Goal: Task Accomplishment & Management: Use online tool/utility

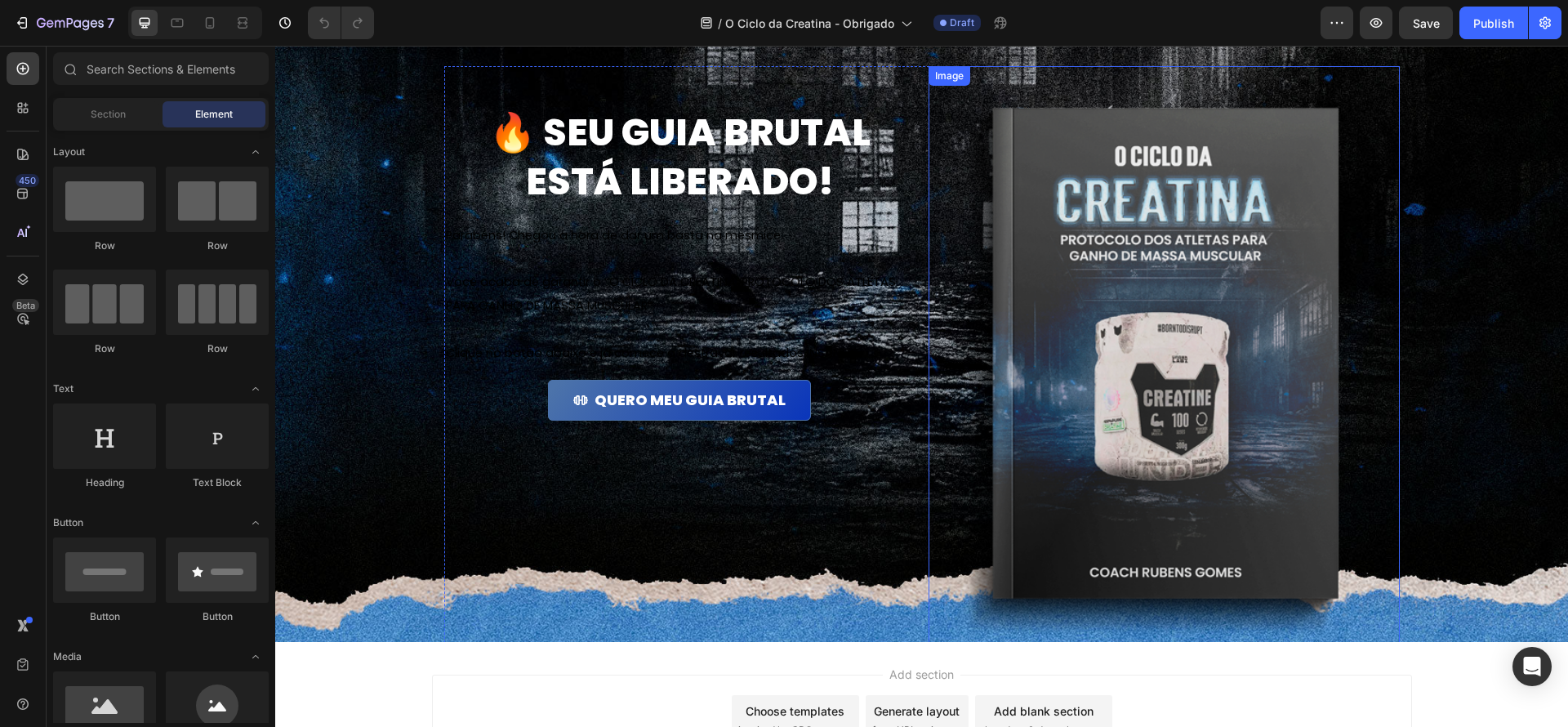
scroll to position [64, 0]
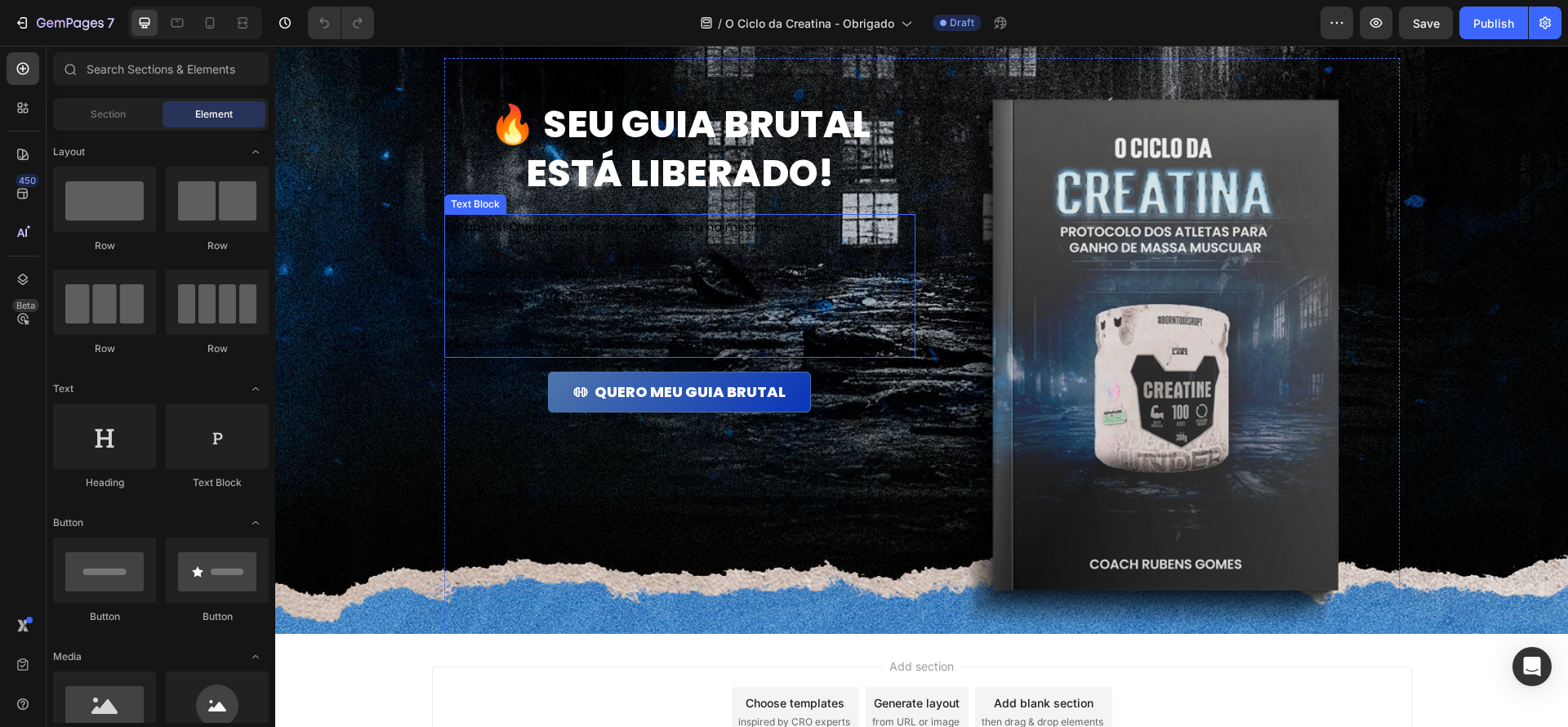
click at [741, 248] on p at bounding box center [679, 250] width 468 height 24
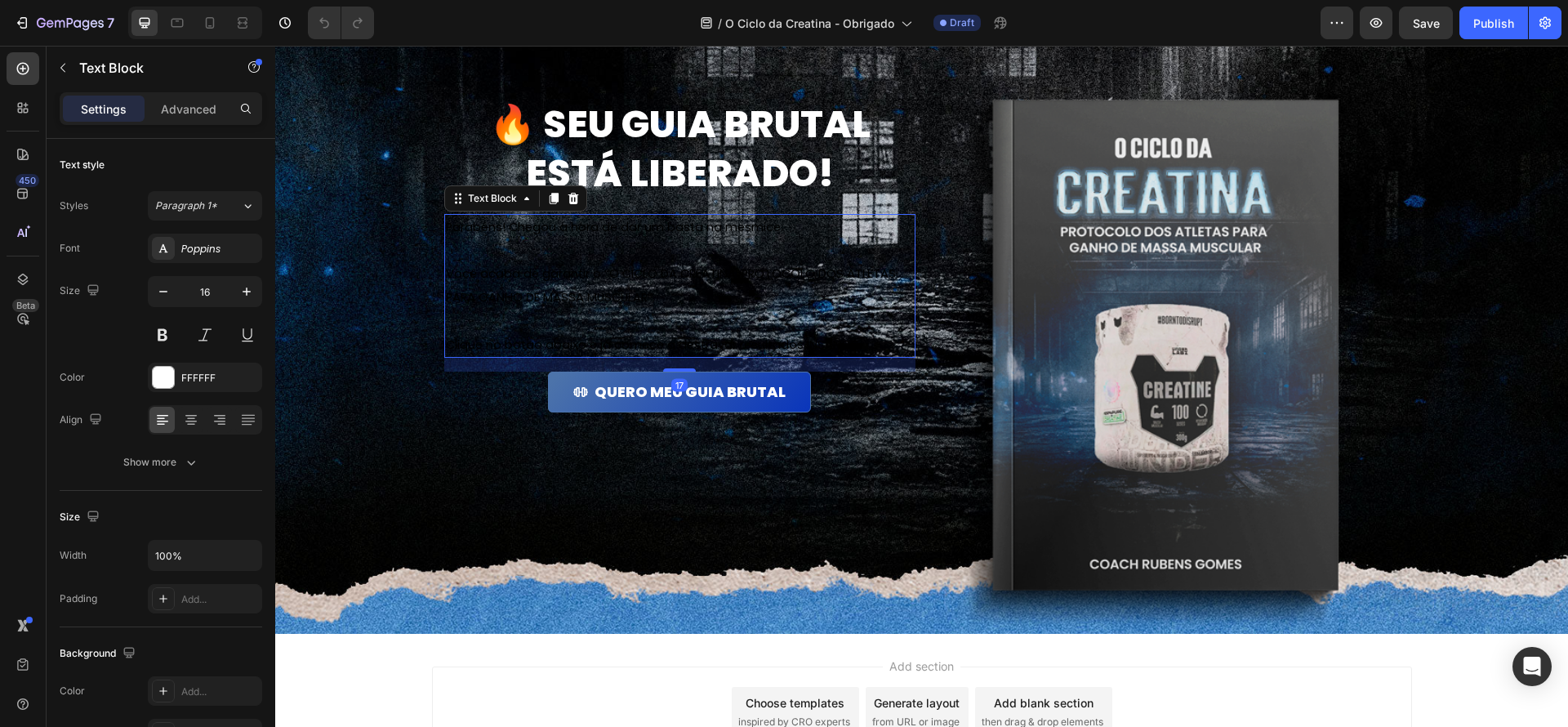
click at [819, 254] on p at bounding box center [679, 250] width 468 height 24
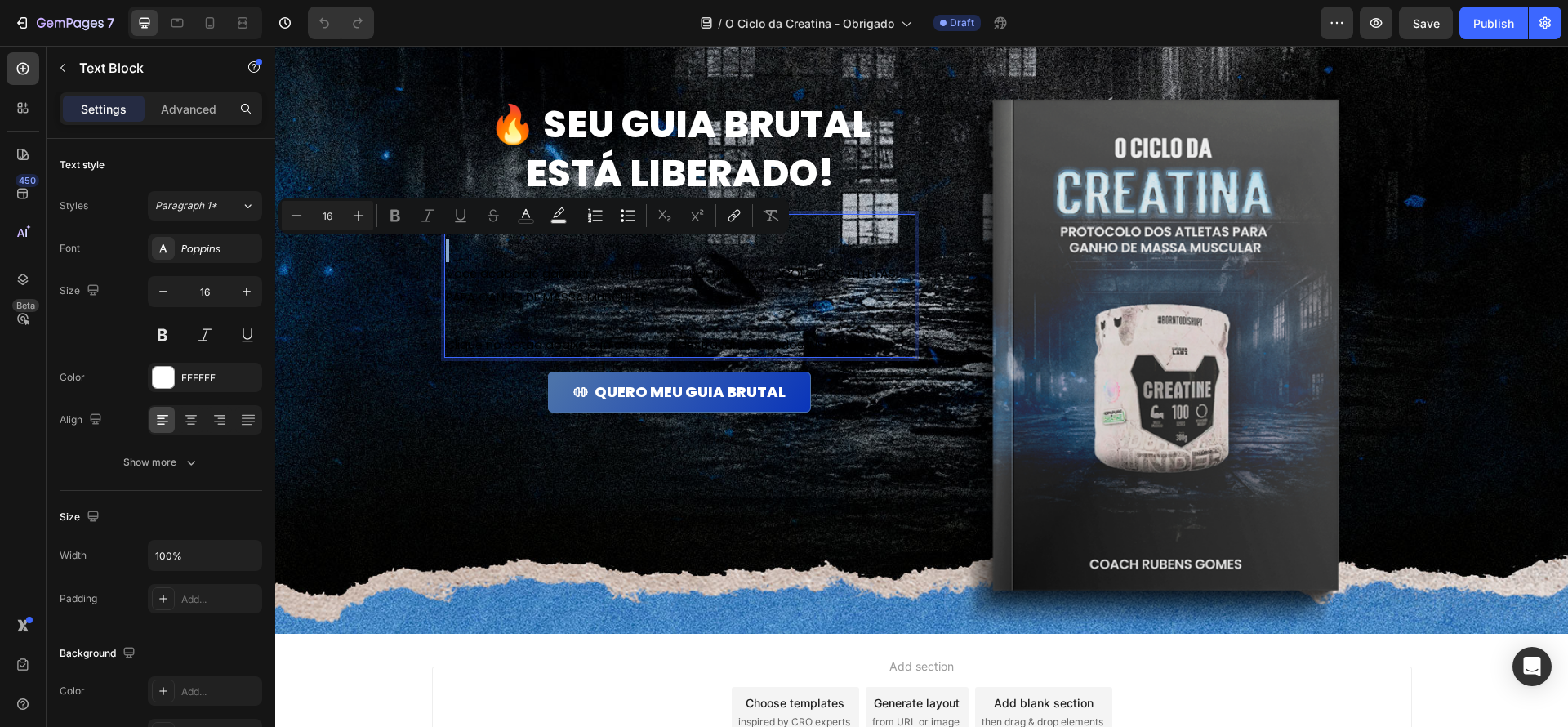
click at [819, 254] on p "Rich Text Editor. Editing area: main" at bounding box center [679, 250] width 468 height 24
click at [836, 240] on p "Rich Text Editor. Editing area: main" at bounding box center [679, 250] width 468 height 24
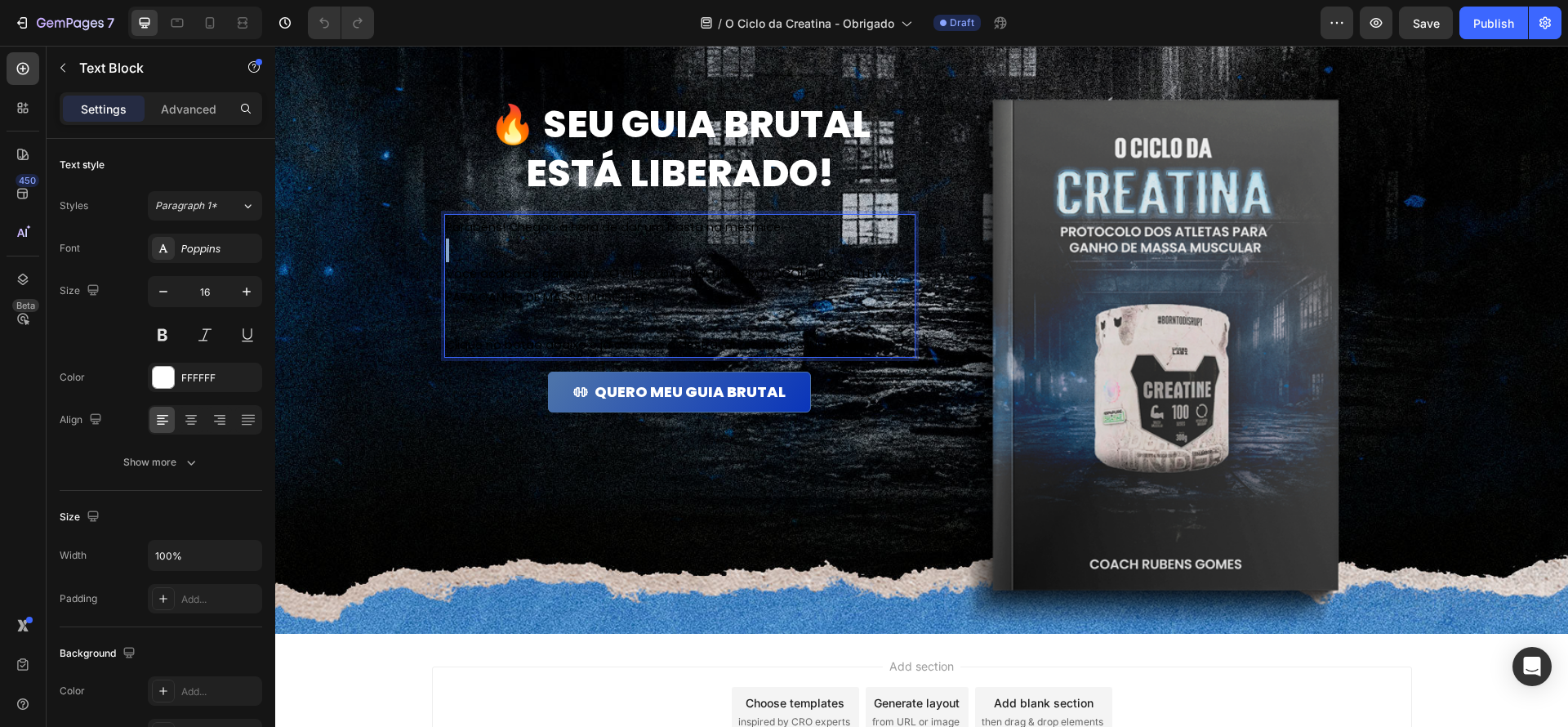
click at [836, 240] on p "Rich Text Editor. Editing area: main" at bounding box center [679, 250] width 468 height 24
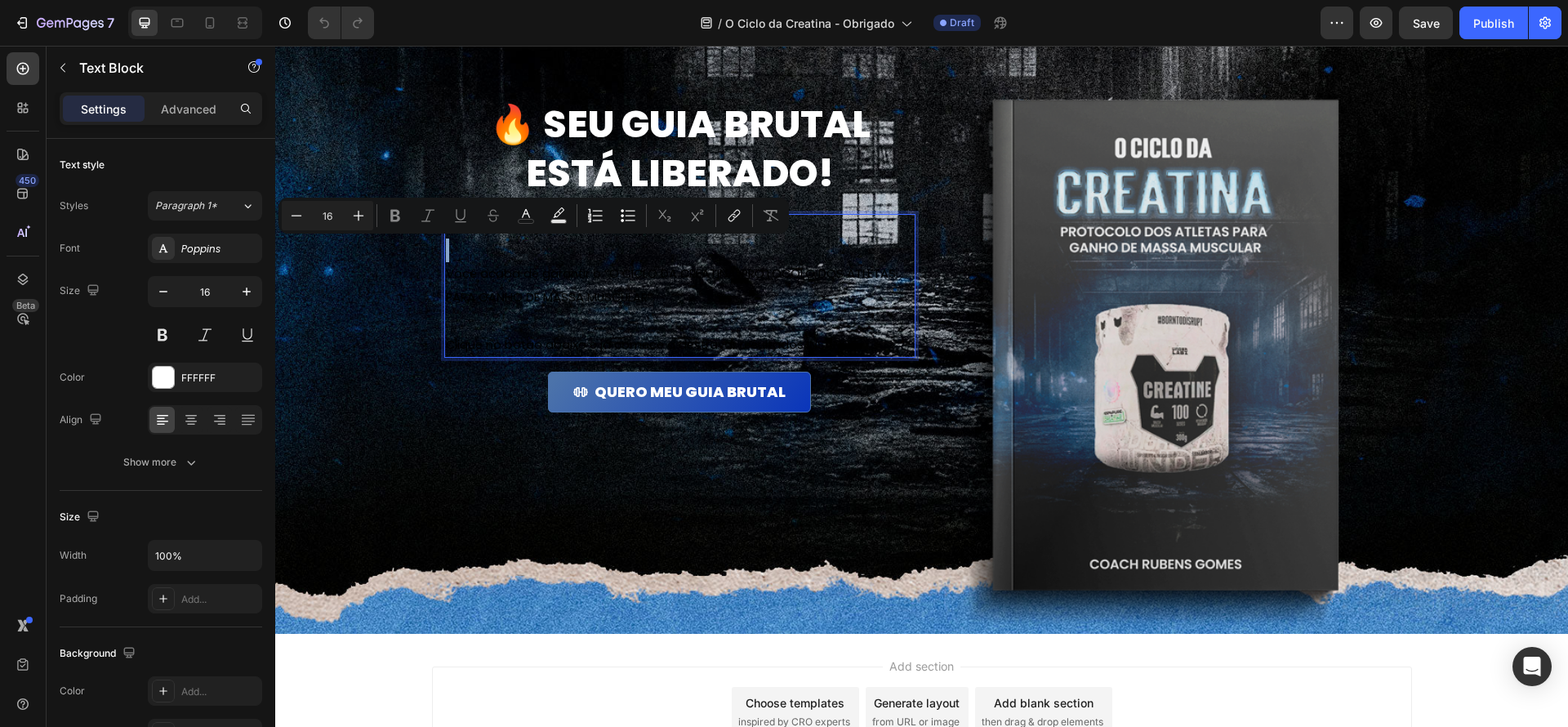
click at [836, 240] on p "Rich Text Editor. Editing area: main" at bounding box center [679, 250] width 468 height 24
click at [857, 217] on p "Parabéns! Chegou a hora de dar um basta na mesmice." at bounding box center [679, 227] width 468 height 24
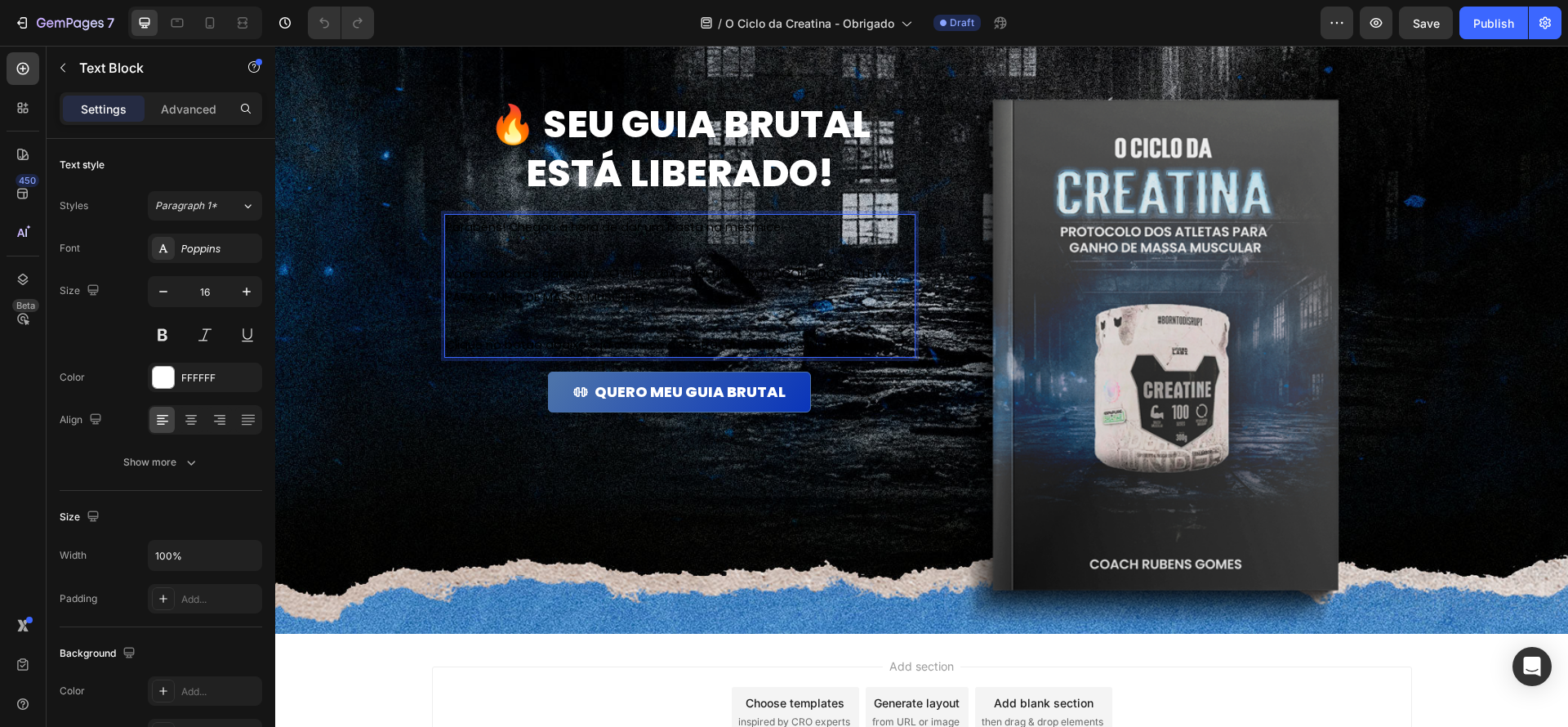
click at [658, 257] on p "Rich Text Editor. Editing area: main" at bounding box center [679, 250] width 468 height 24
click at [769, 227] on span "Parabéns! Chegou a hora de dar um basta na mesmice." at bounding box center [614, 227] width 337 height 16
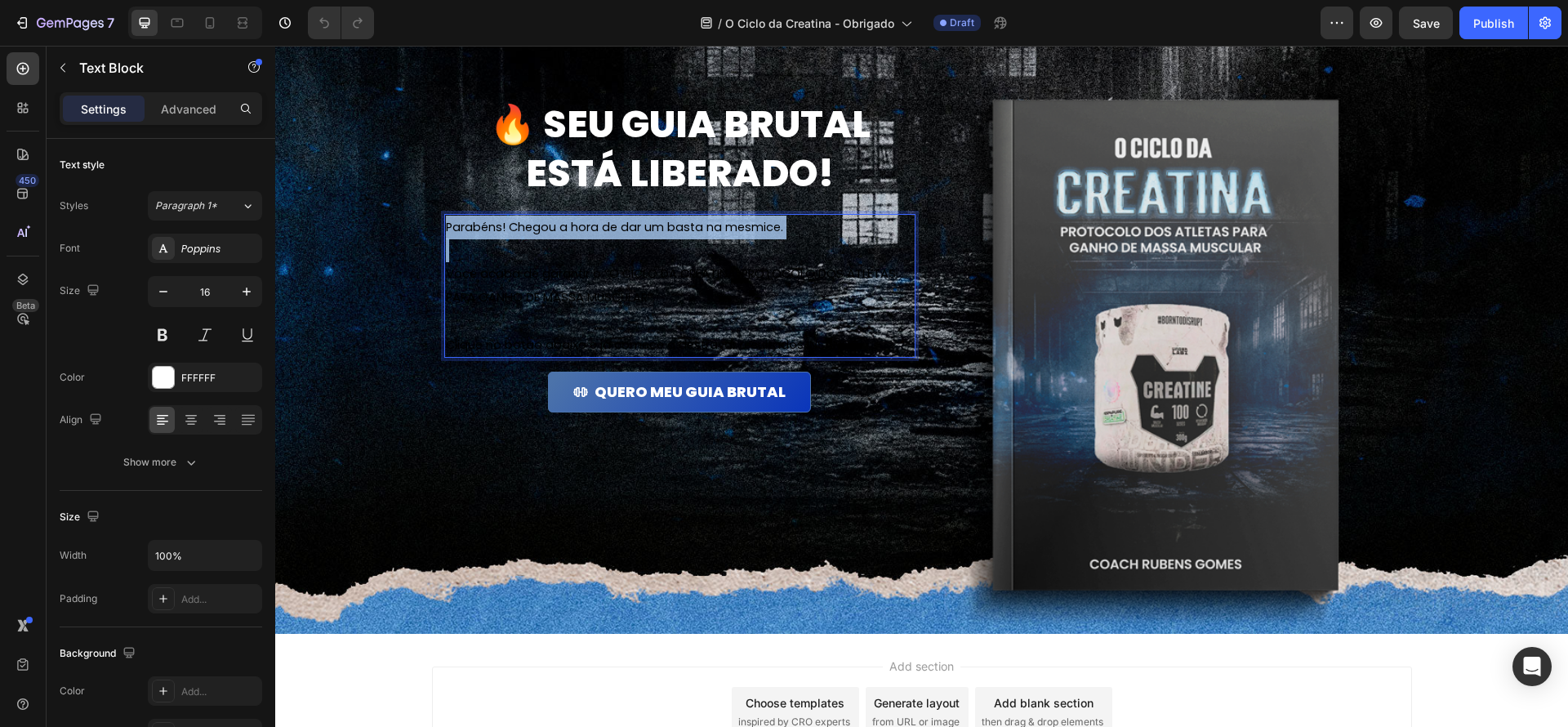
click at [769, 227] on span "Parabéns! Chegou a hora de dar um basta na mesmice." at bounding box center [614, 227] width 337 height 16
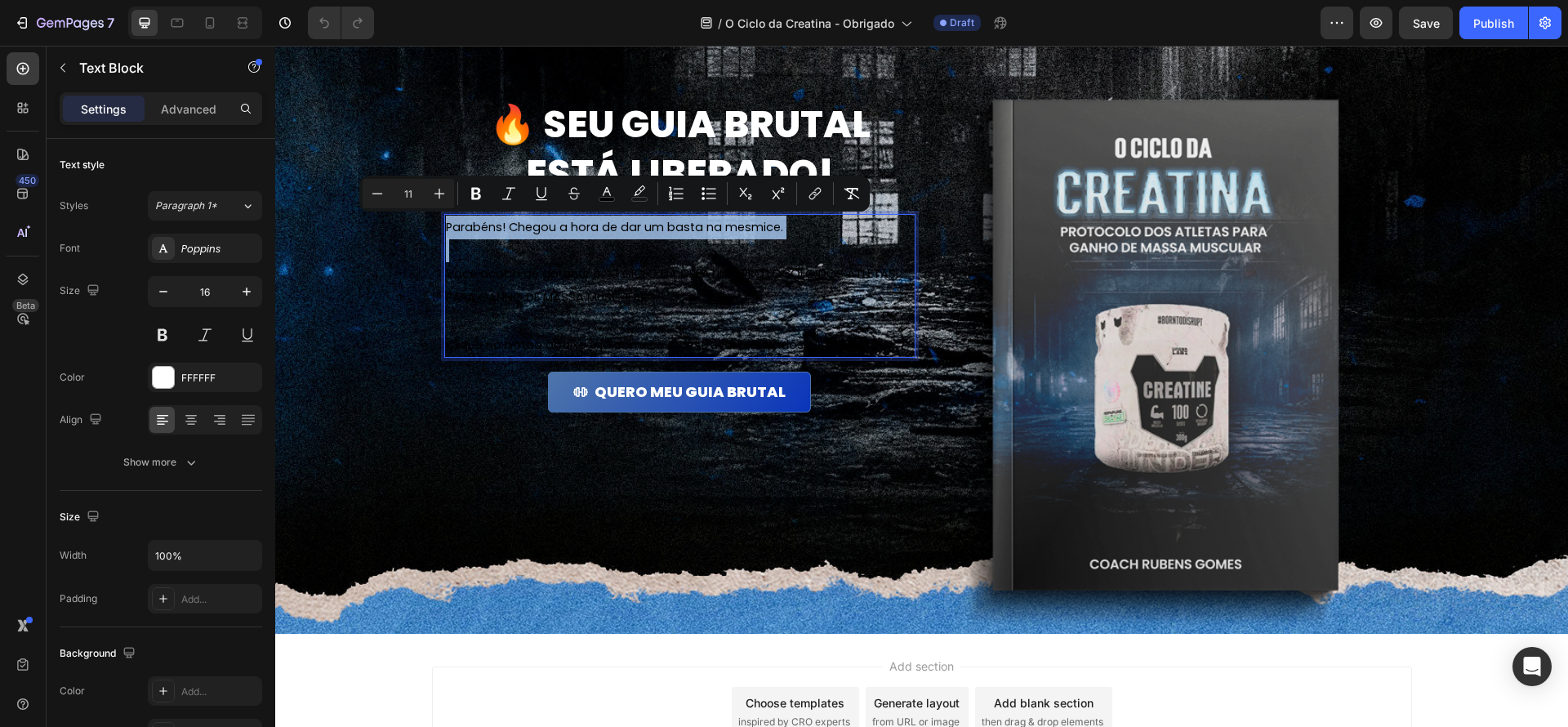
click at [769, 227] on span "Parabéns! Chegou a hora de dar um basta na mesmice." at bounding box center [614, 227] width 337 height 16
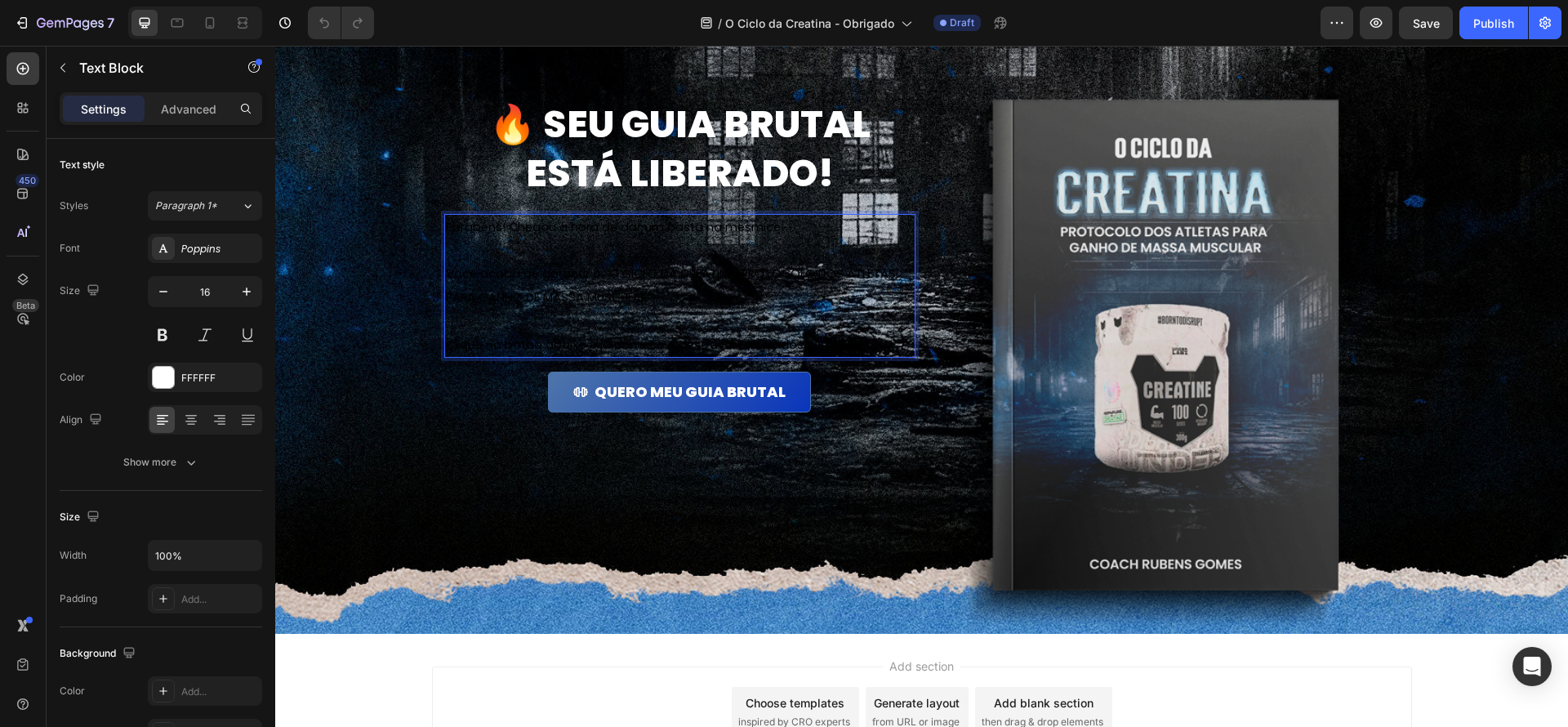
click at [843, 290] on p "Você acaba de garantir o “O CICLO DA CREATINA: PROTOCOLO DOS ATLETAS PARA GANHO…" at bounding box center [679, 286] width 468 height 48
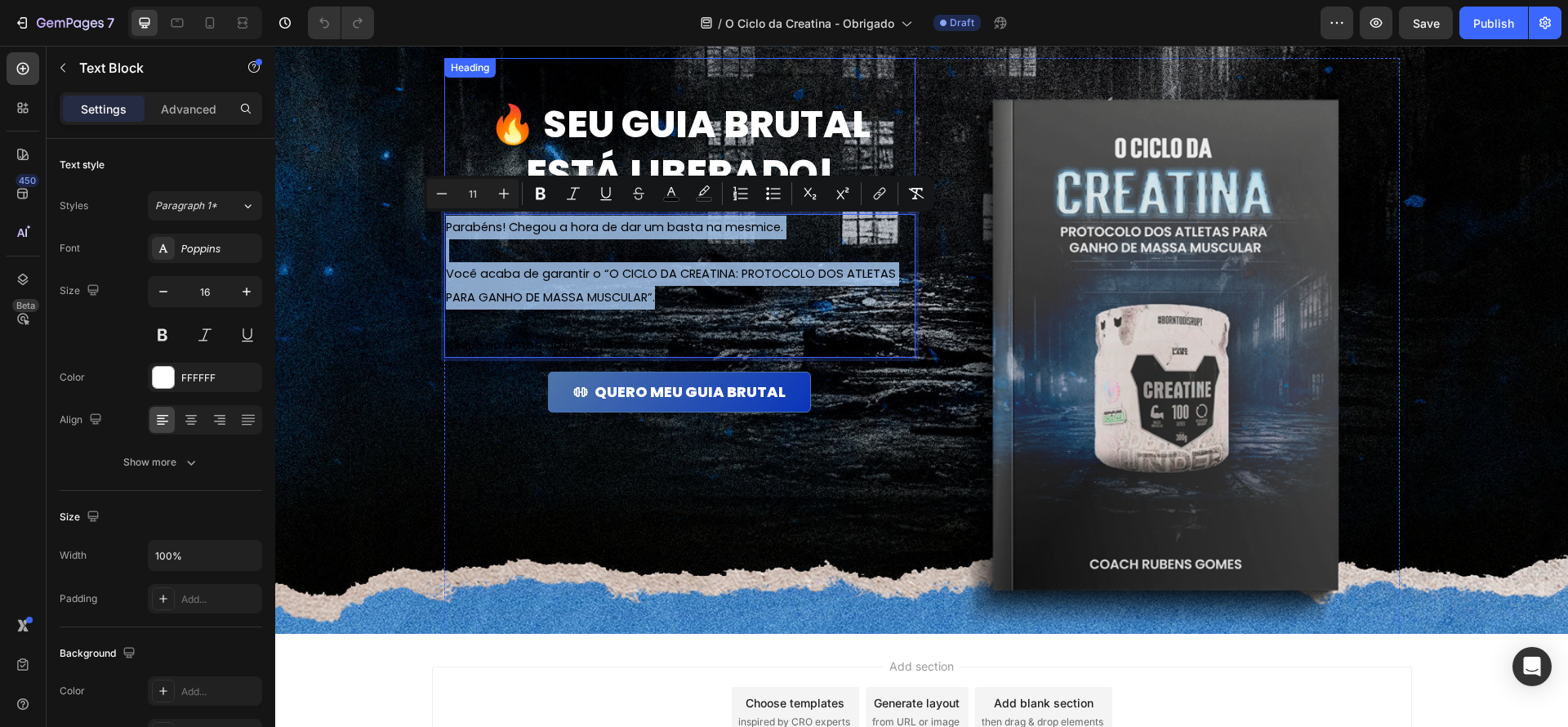
drag, startPoint x: 839, startPoint y: 299, endPoint x: 451, endPoint y: 123, distance: 426.1
click at [448, 116] on div "🔥 Seu guia brutal está liberado! Heading Parabéns! Chegou a hora de dar um bast…" at bounding box center [679, 359] width 471 height 601
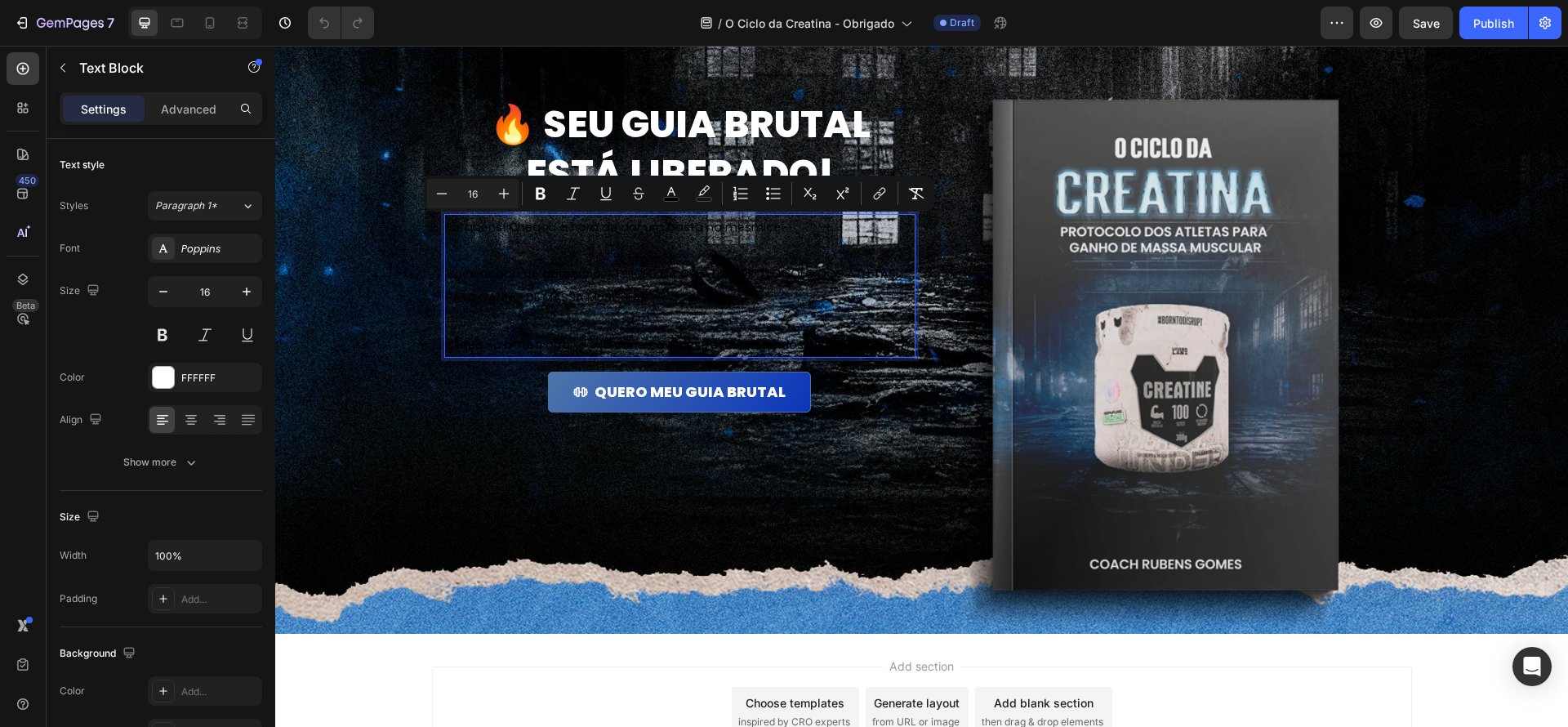
click at [765, 329] on p "Rich Text Editor. Editing area: main" at bounding box center [679, 321] width 468 height 24
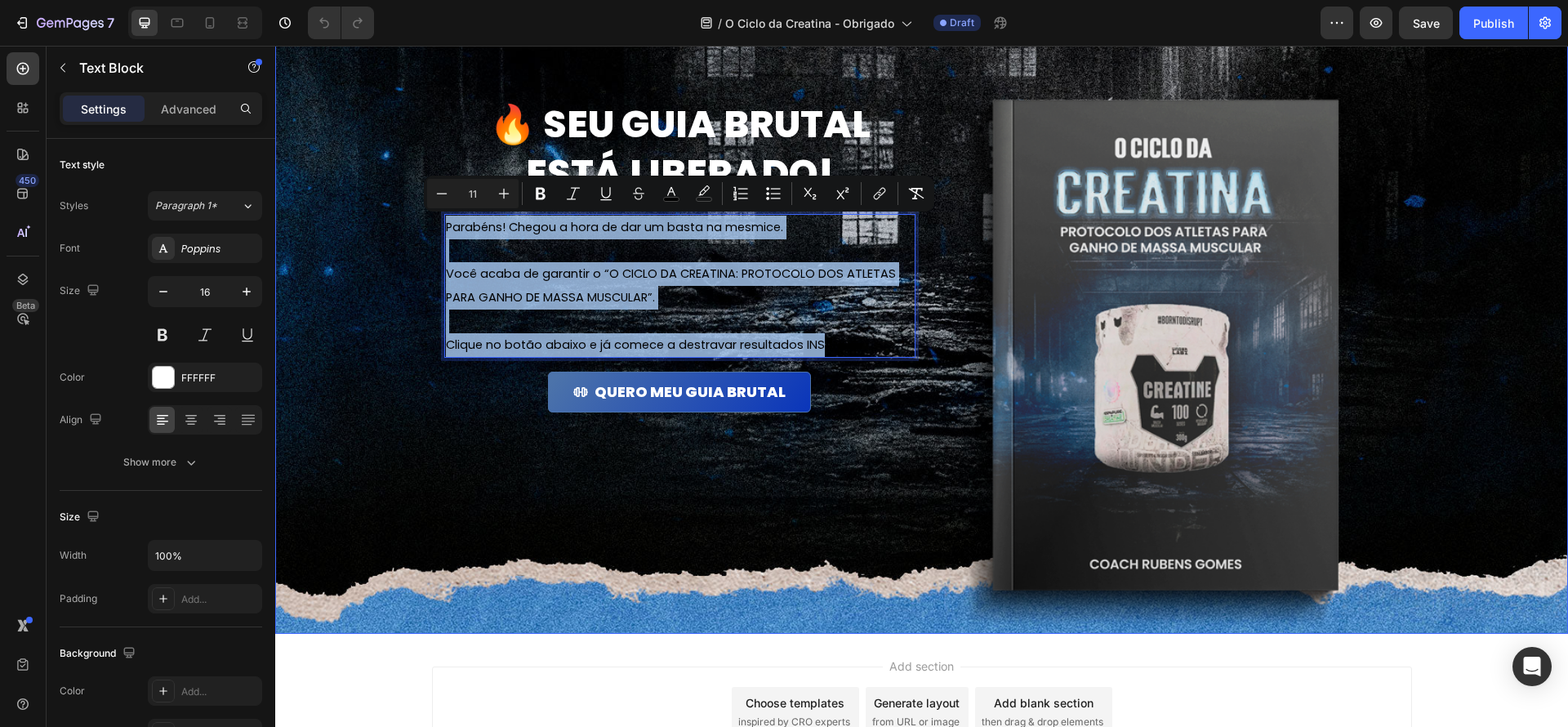
drag, startPoint x: 819, startPoint y: 346, endPoint x: 366, endPoint y: 103, distance: 514.1
click at [366, 103] on div "🔥 Seu guia brutal está liberado! Heading Parabéns! Chegou a hora de dar um bast…" at bounding box center [921, 325] width 1293 height 619
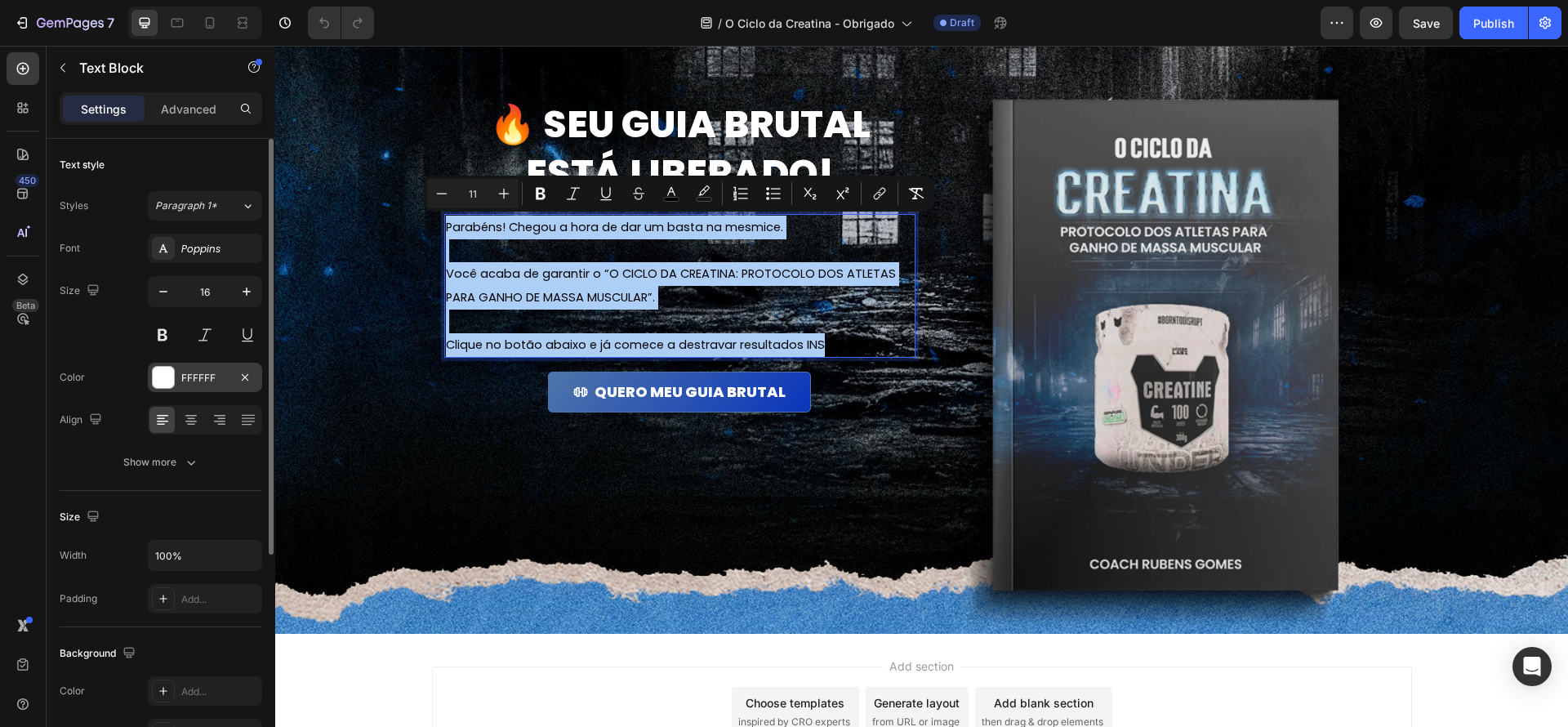
click at [165, 387] on div at bounding box center [163, 377] width 23 height 23
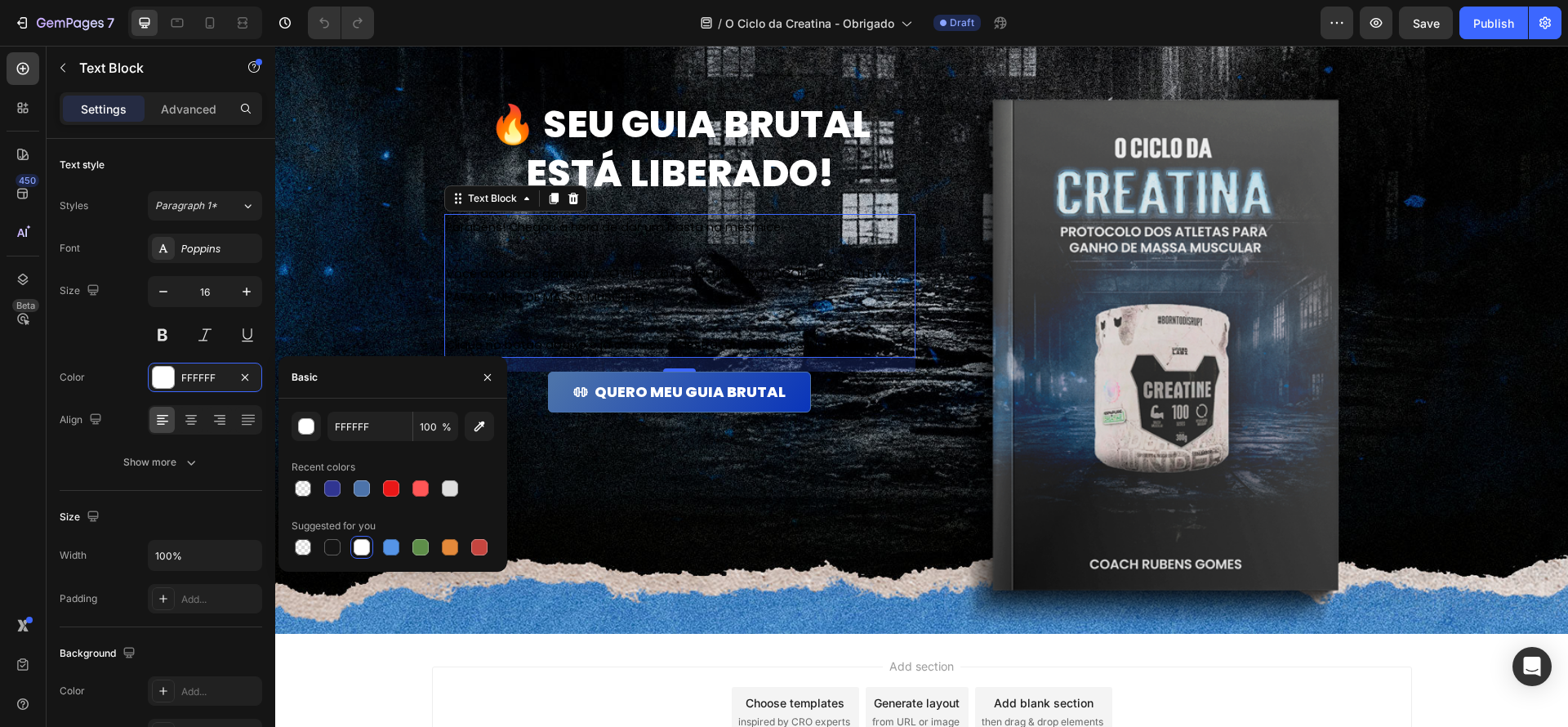
click at [360, 543] on div at bounding box center [362, 547] width 16 height 16
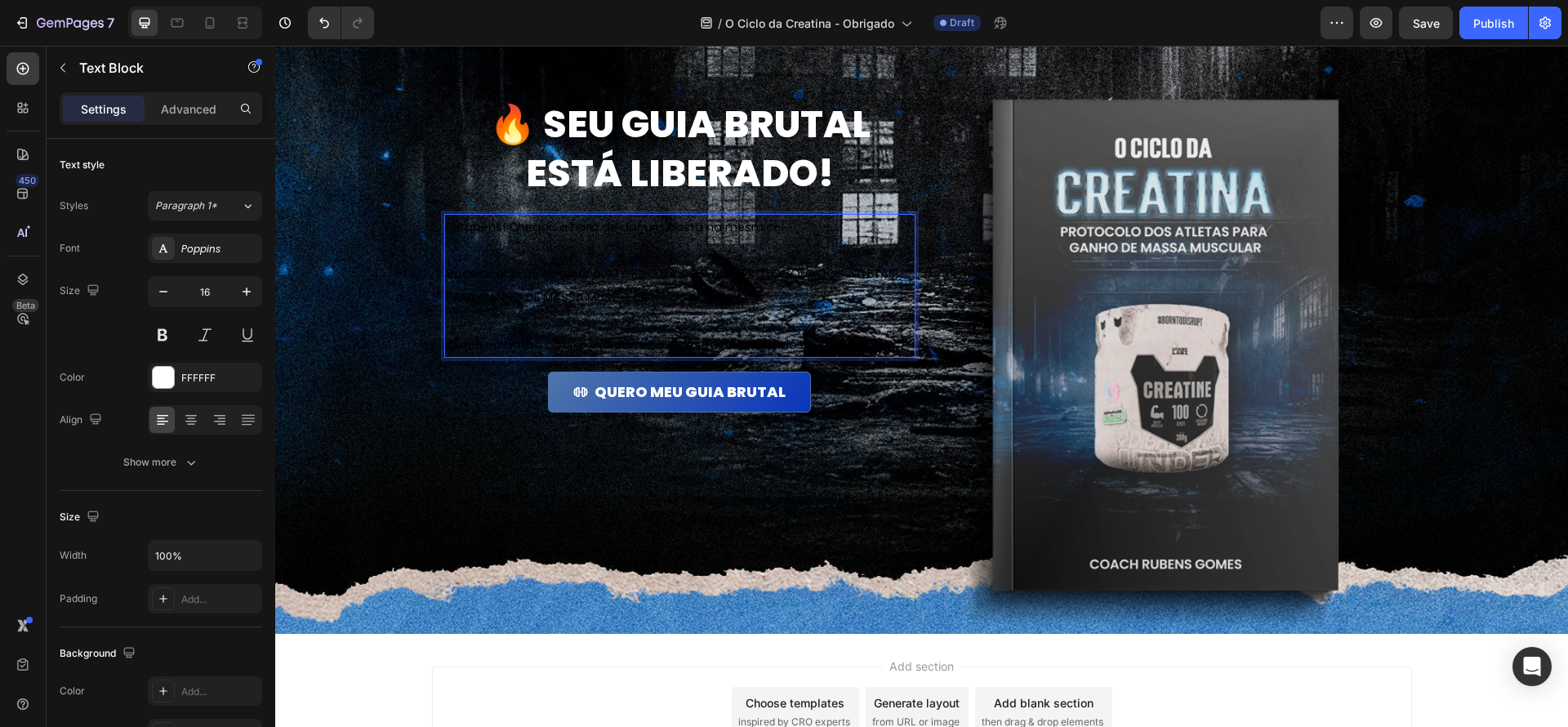
click at [549, 235] on span "Parabéns! Chegou a hora de dar um basta na mesmice." at bounding box center [614, 227] width 337 height 16
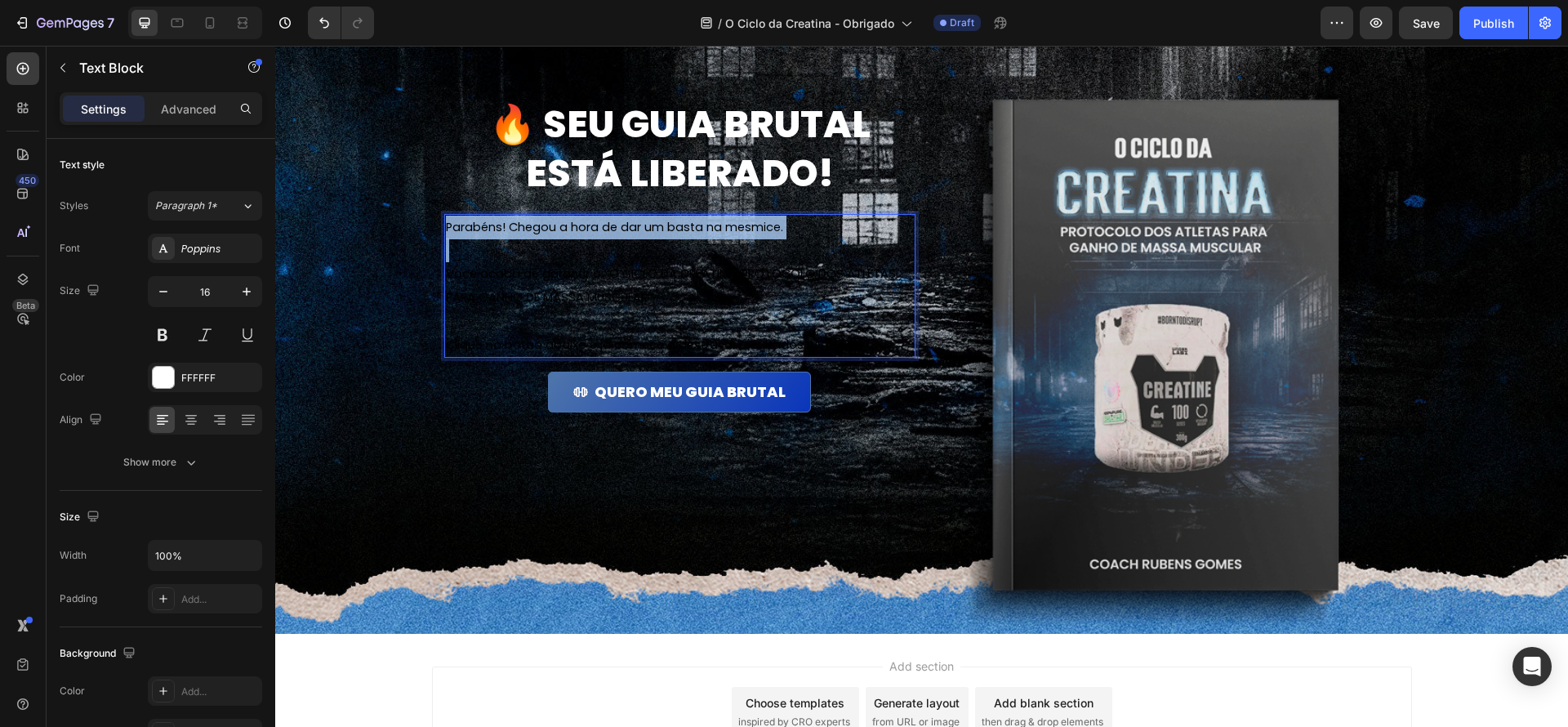
click at [549, 235] on span "Parabéns! Chegou a hora de dar um basta na mesmice." at bounding box center [614, 227] width 337 height 16
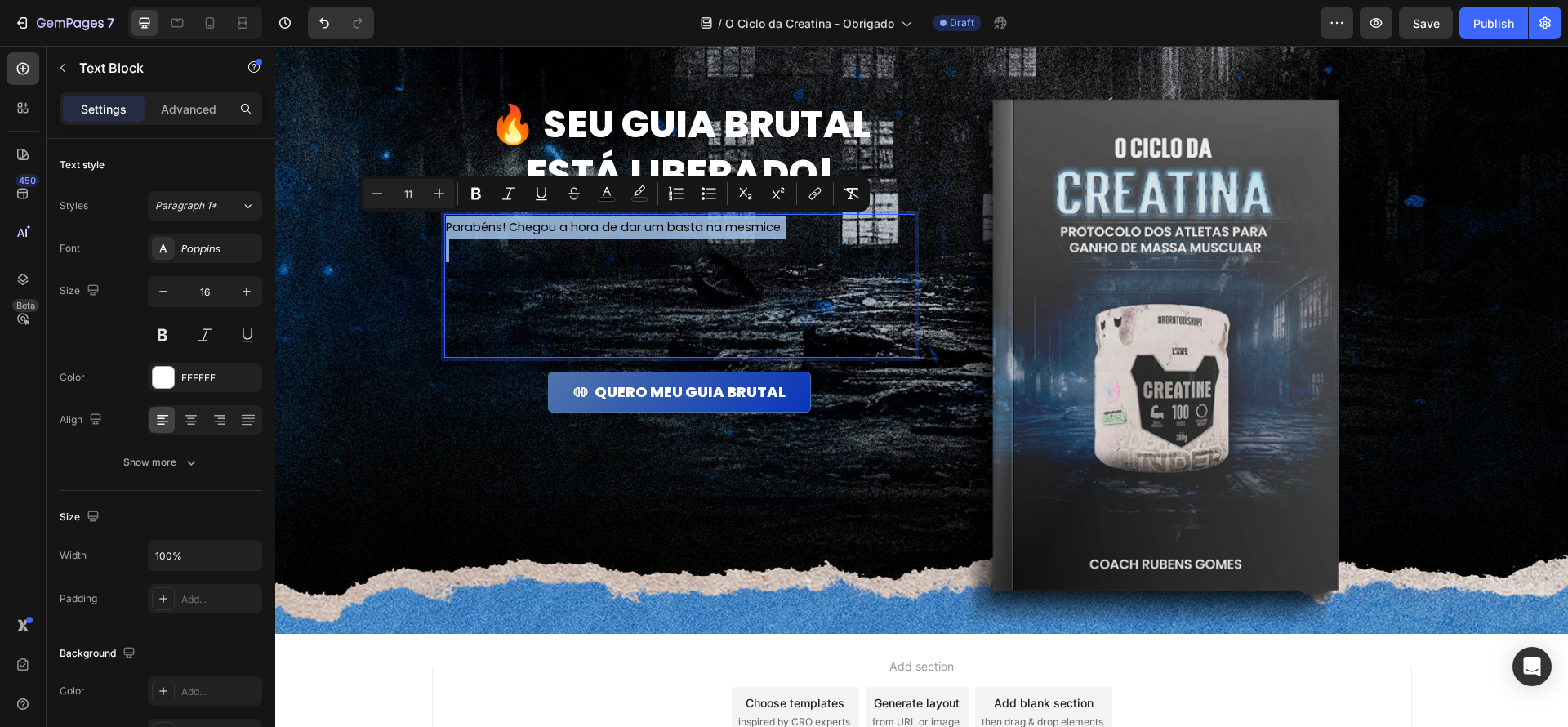
click at [549, 235] on span "Parabéns! Chegou a hora de dar um basta na mesmice." at bounding box center [614, 227] width 337 height 16
click at [570, 249] on p "Rich Text Editor. Editing area: main" at bounding box center [679, 250] width 468 height 24
type input "16"
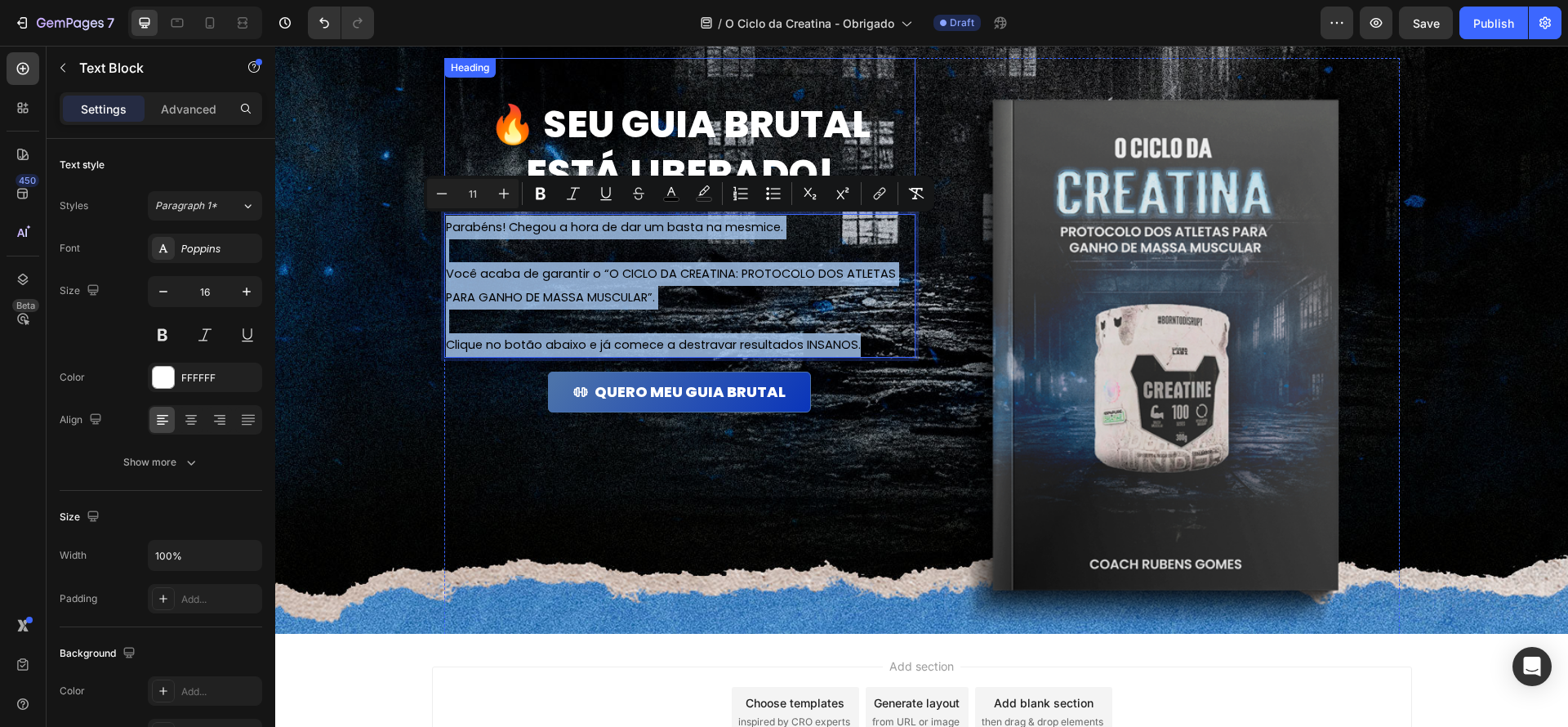
drag, startPoint x: 880, startPoint y: 344, endPoint x: 496, endPoint y: 176, distance: 419.1
click at [496, 176] on div "🔥 Seu guia brutal está liberado! Heading Parabéns! Chegou a hora de dar um bast…" at bounding box center [679, 359] width 471 height 601
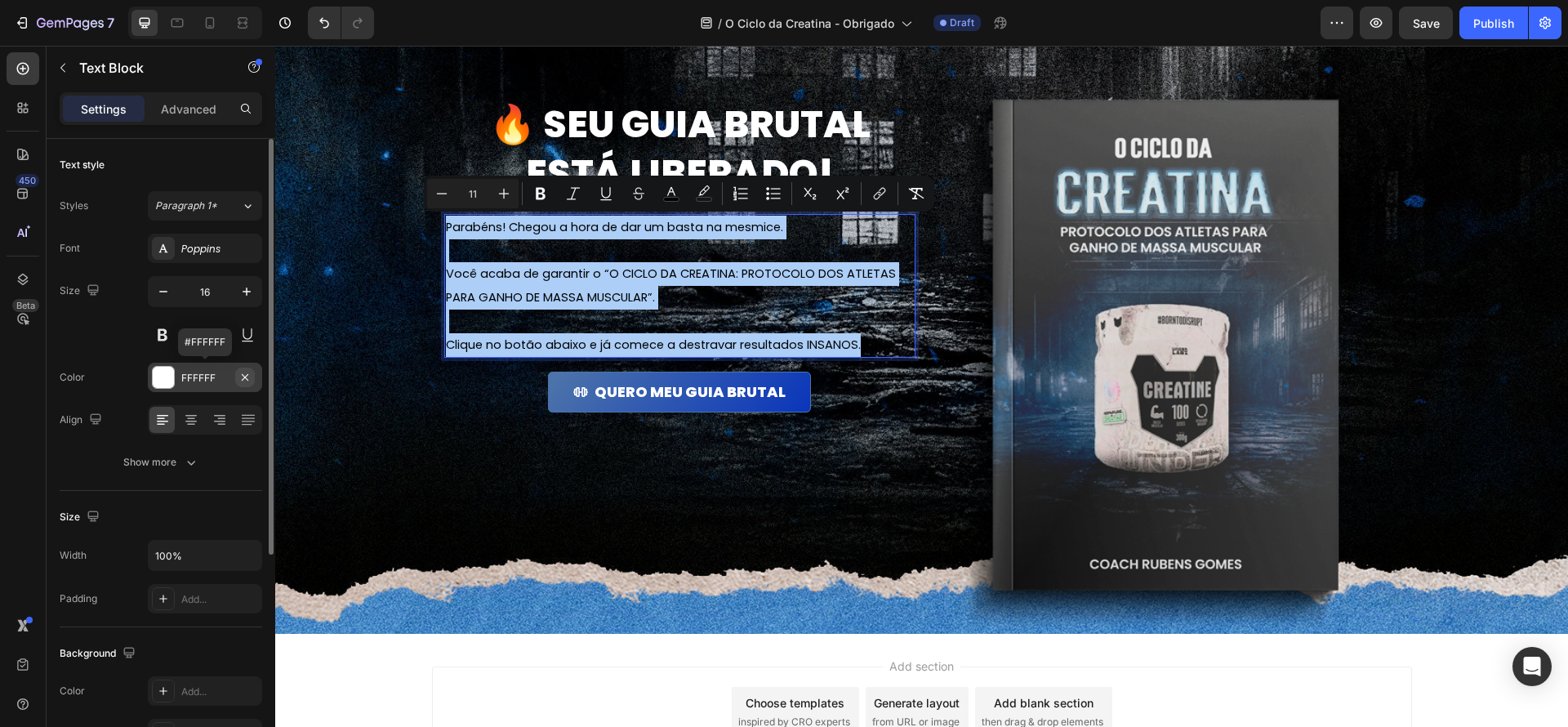
click at [240, 382] on icon "button" at bounding box center [245, 377] width 13 height 13
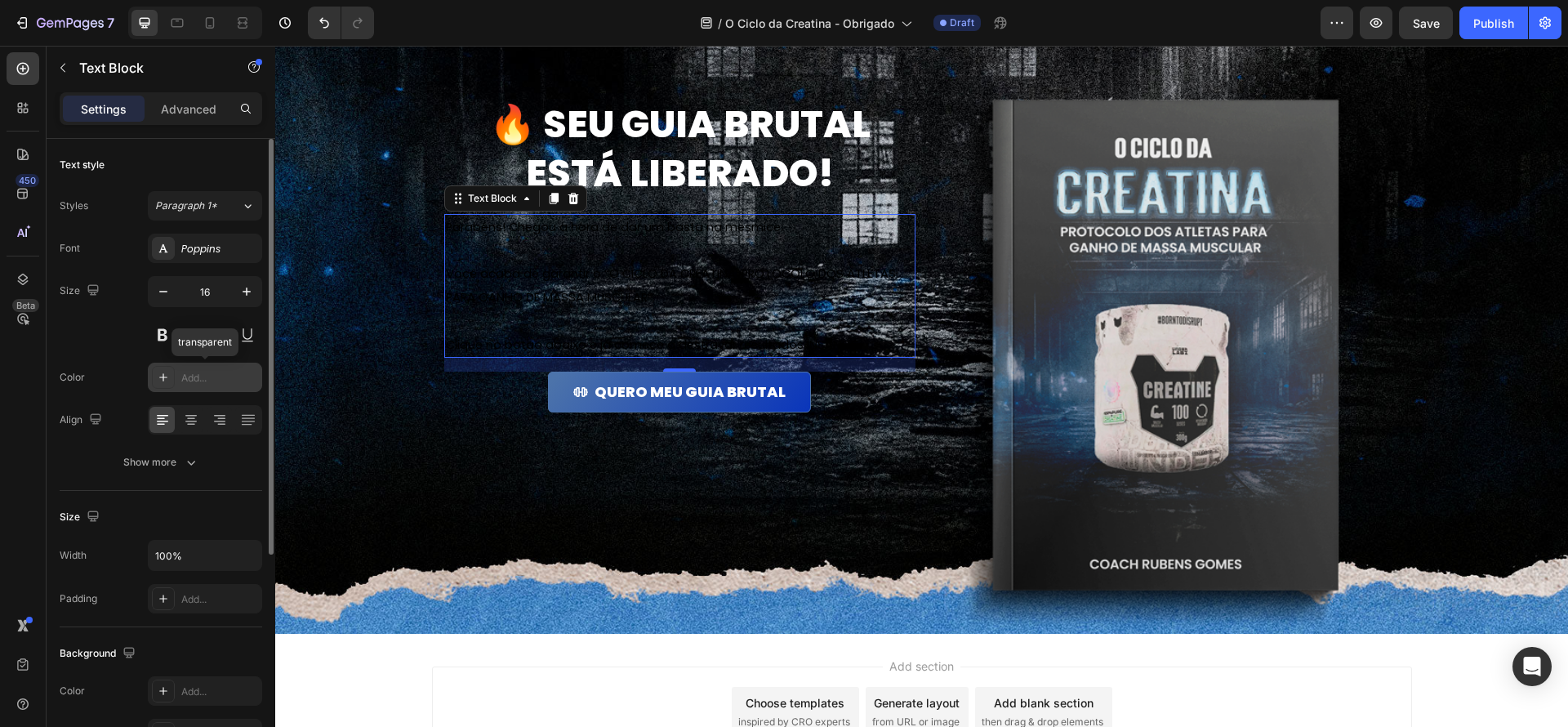
click at [194, 378] on div "Add..." at bounding box center [220, 378] width 77 height 15
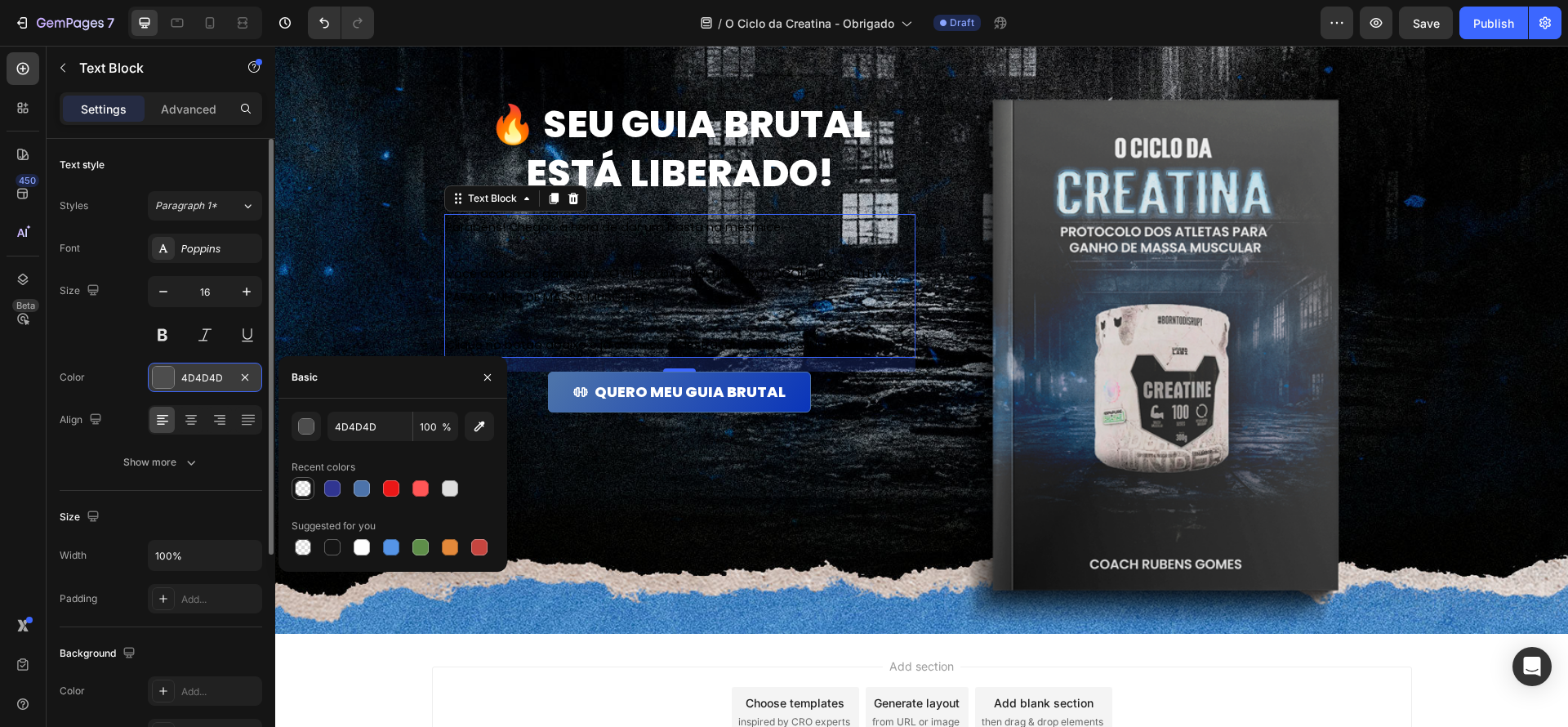
click at [303, 489] on div at bounding box center [303, 488] width 16 height 16
type input "303590"
type input "0"
click at [362, 552] on div at bounding box center [362, 547] width 16 height 16
type input "FFFFFF"
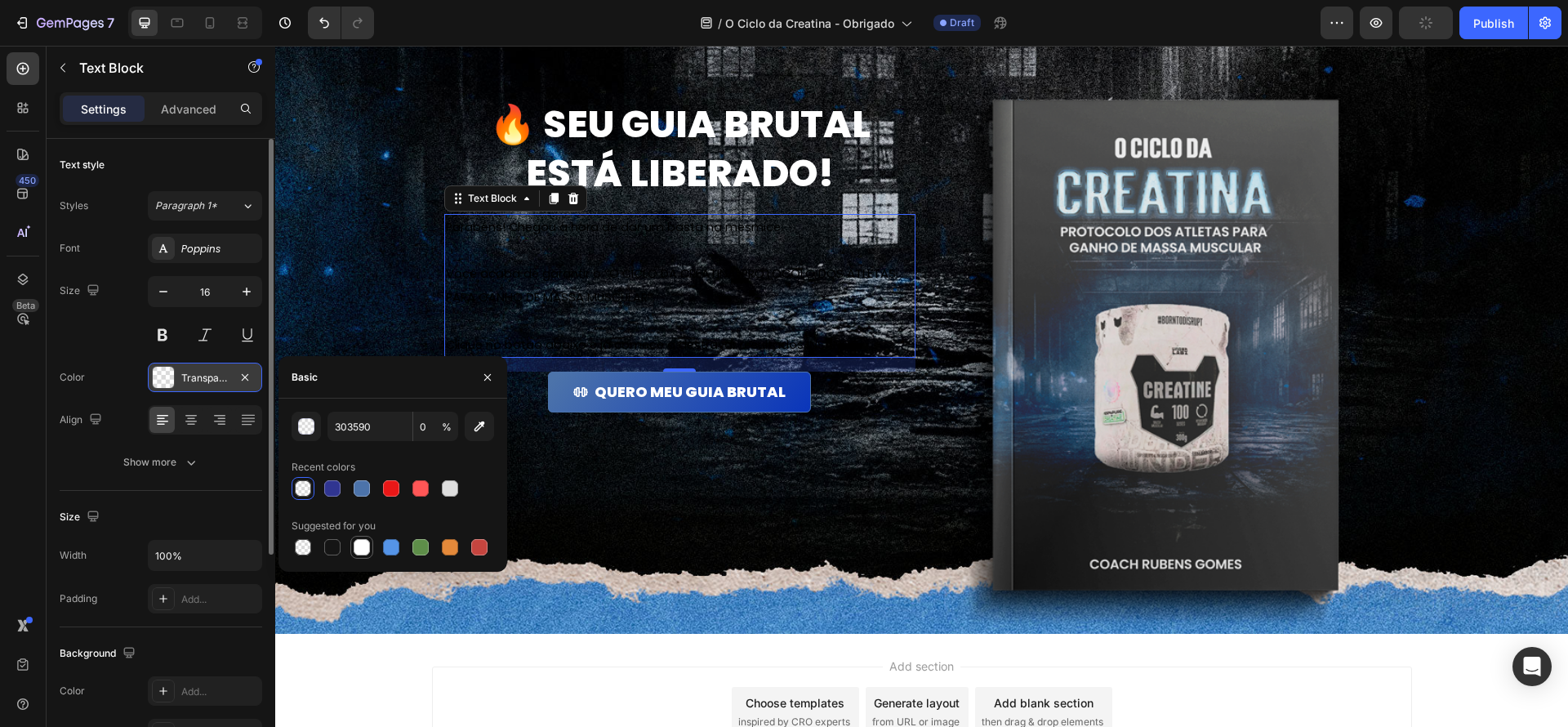
type input "100"
drag, startPoint x: 347, startPoint y: 487, endPoint x: 334, endPoint y: 485, distance: 13.2
click at [347, 487] on div at bounding box center [392, 488] width 203 height 23
drag, startPoint x: 330, startPoint y: 483, endPoint x: 391, endPoint y: 440, distance: 74.6
click at [329, 483] on div at bounding box center [332, 488] width 16 height 16
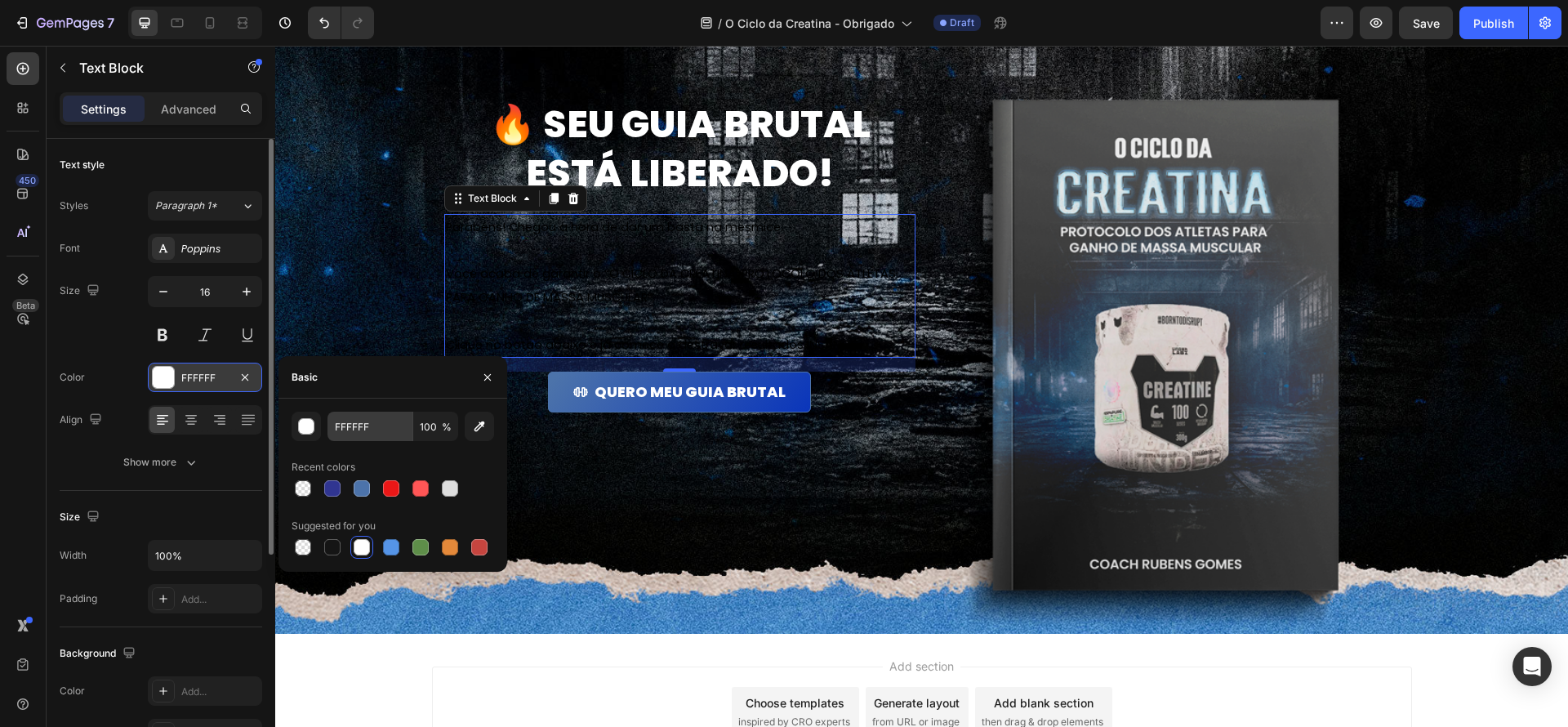
type input "303591"
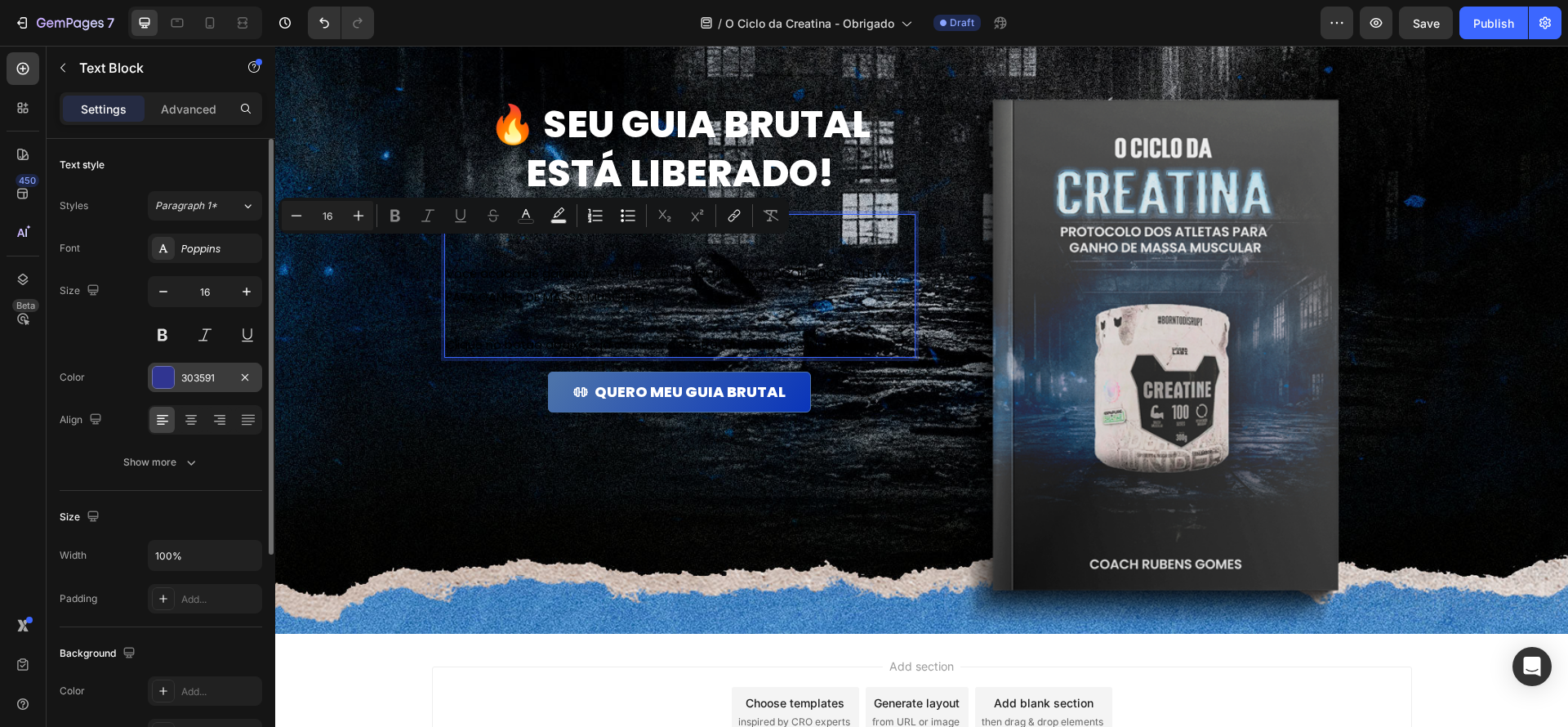
click at [784, 314] on p "Rich Text Editor. Editing area: main" at bounding box center [679, 321] width 468 height 24
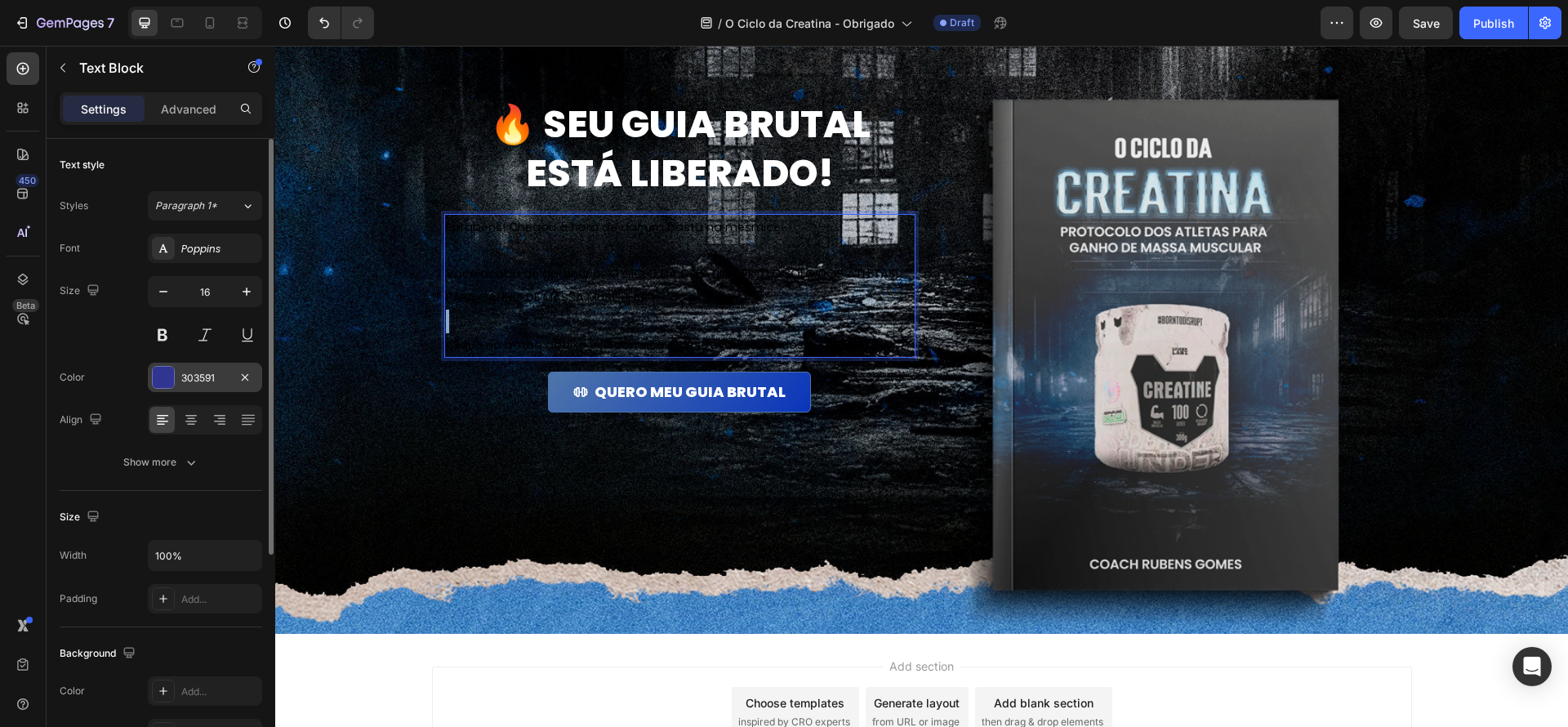
click at [784, 314] on p "Rich Text Editor. Editing area: main" at bounding box center [679, 321] width 468 height 24
type input "11"
click at [817, 339] on span "Clique no botão abaixo e já comece a destravar resultados INSANOS." at bounding box center [653, 345] width 415 height 16
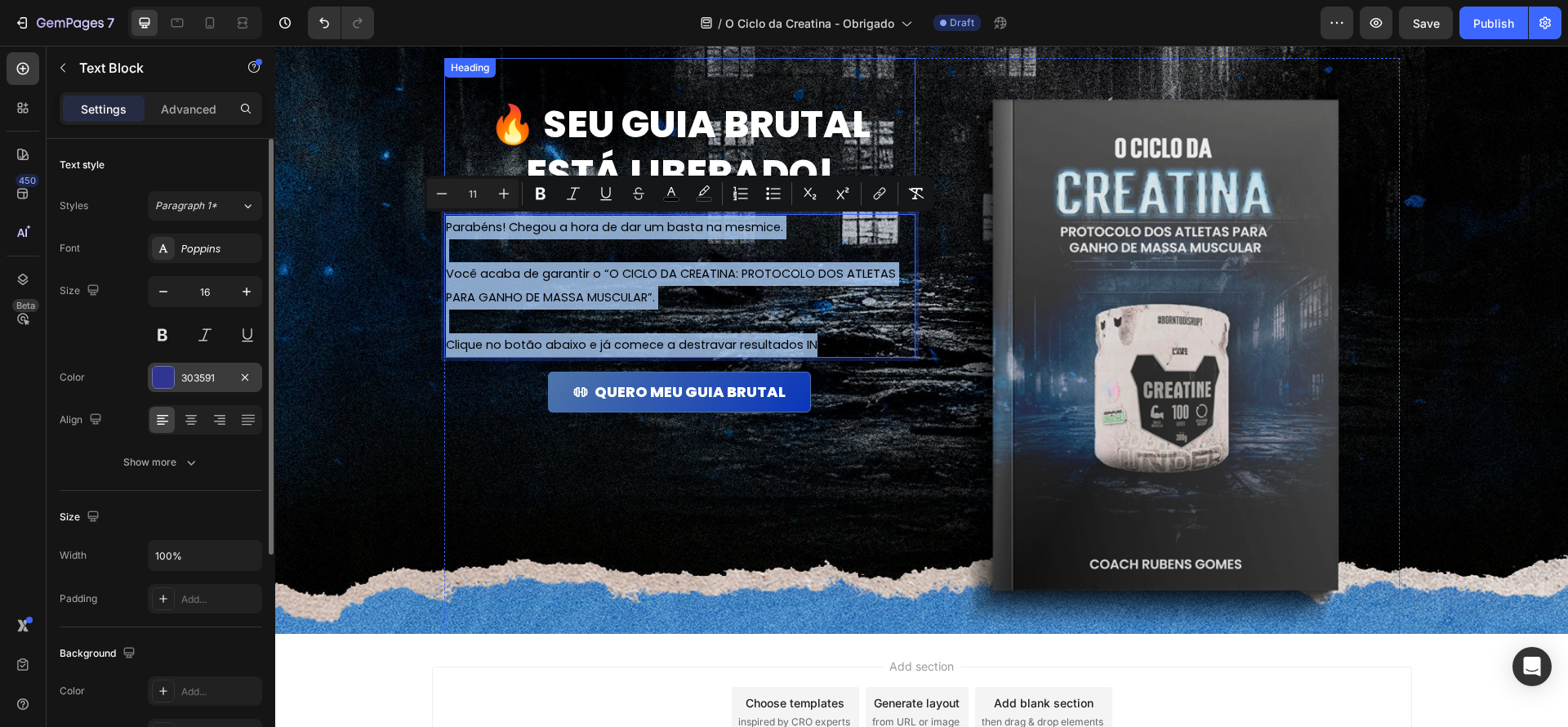
drag, startPoint x: 661, startPoint y: 256, endPoint x: 481, endPoint y: 196, distance: 189.7
click at [481, 196] on div "🔥 Seu guia brutal está liberado! Heading Parabéns! Chegou a hora de dar um bast…" at bounding box center [679, 359] width 471 height 601
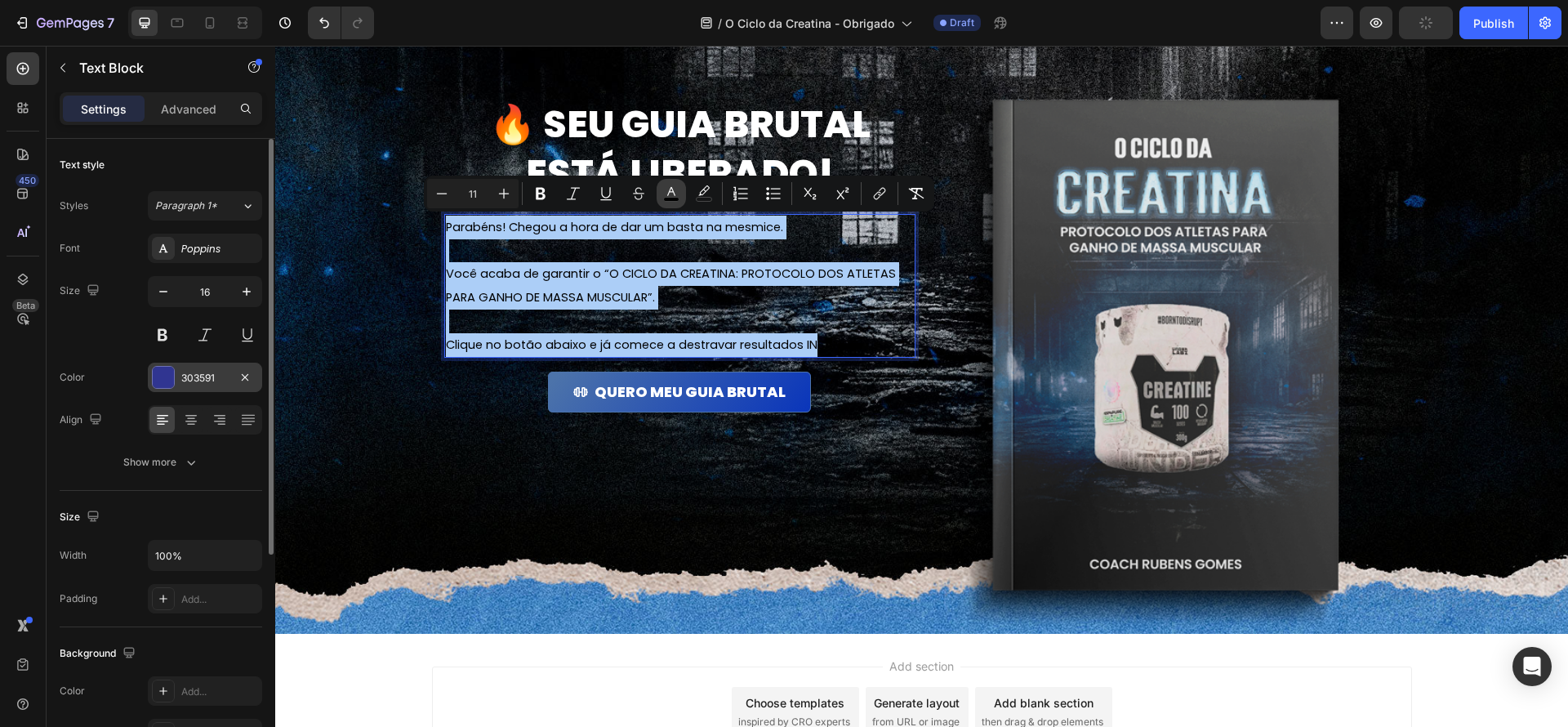
click at [673, 196] on icon "Editor contextual toolbar" at bounding box center [671, 194] width 16 height 16
type input "000000"
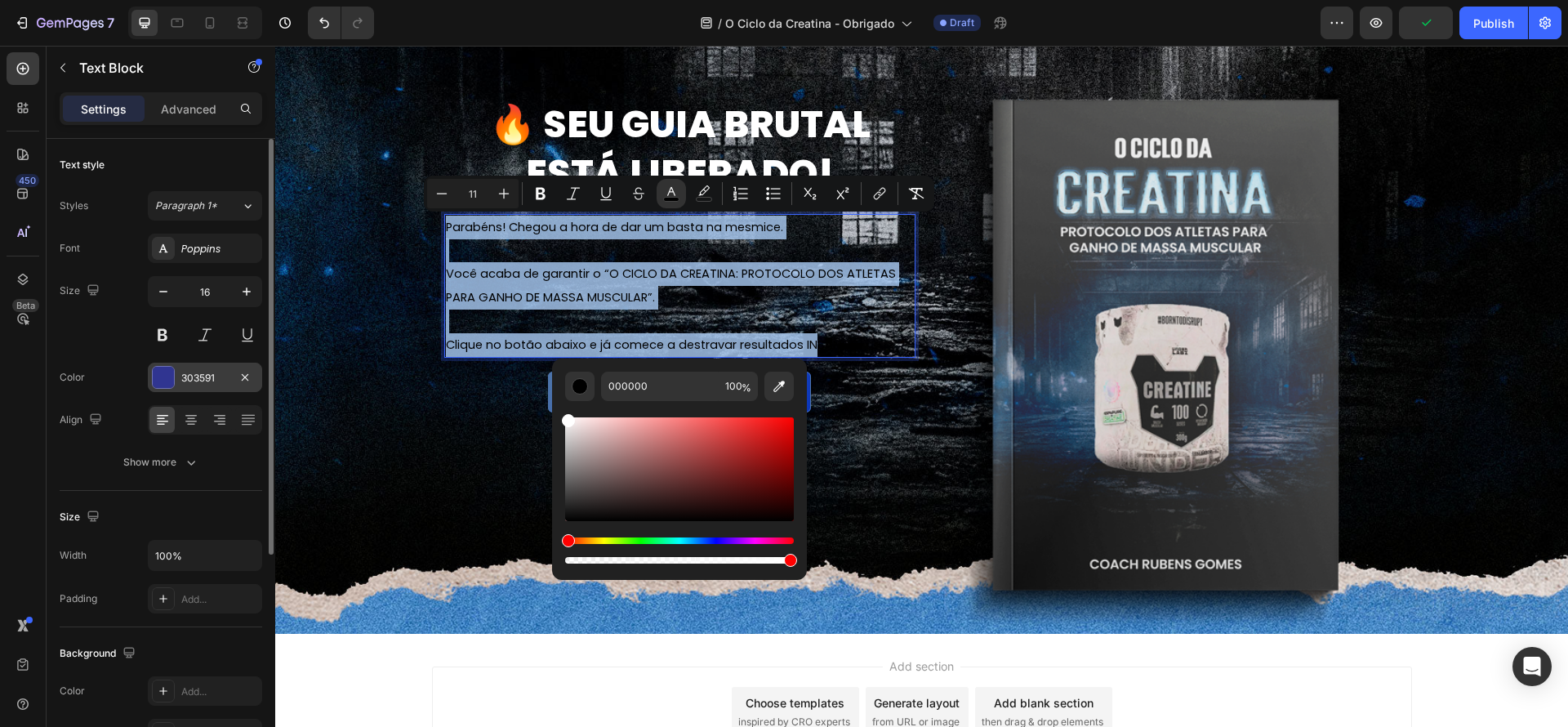
type input "FFFFFF"
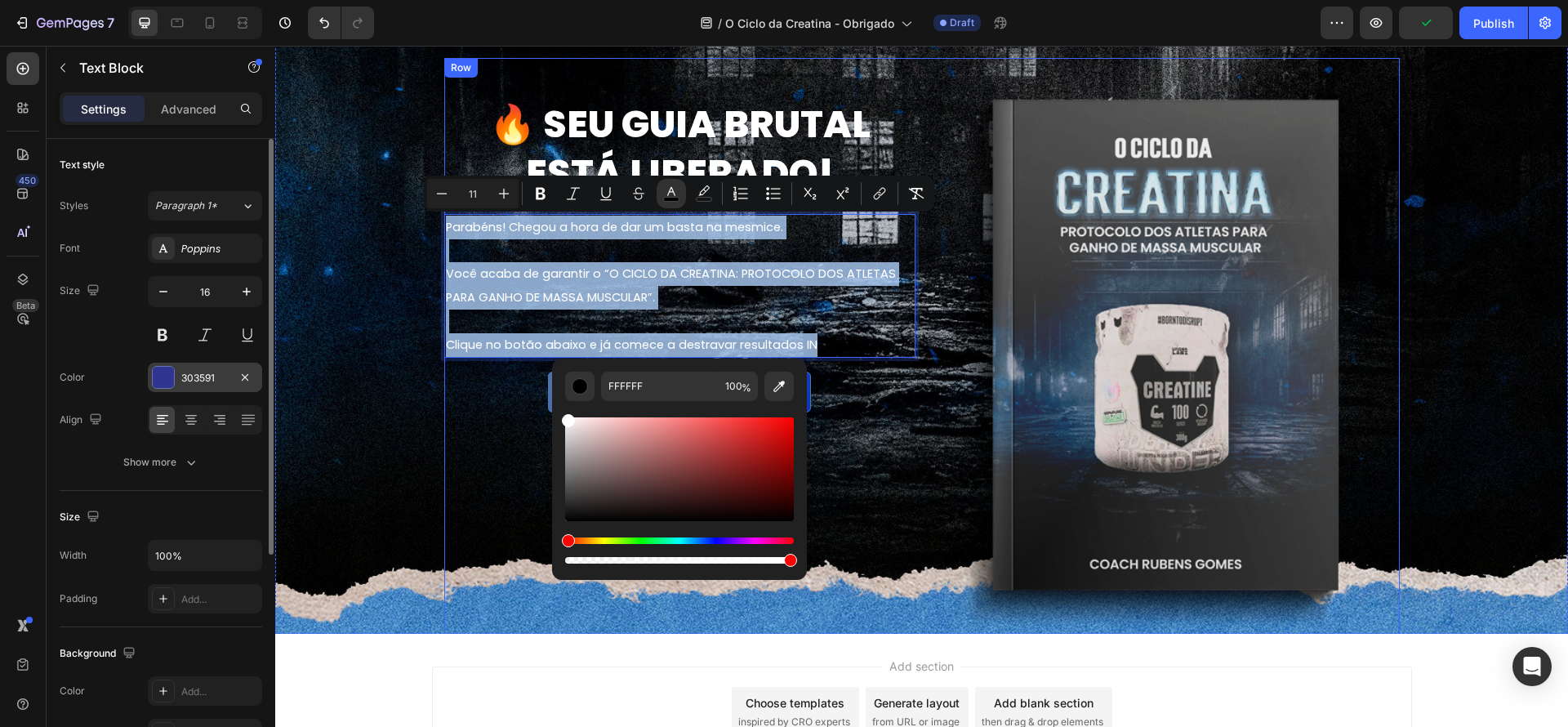
drag, startPoint x: 875, startPoint y: 479, endPoint x: 505, endPoint y: 356, distance: 389.9
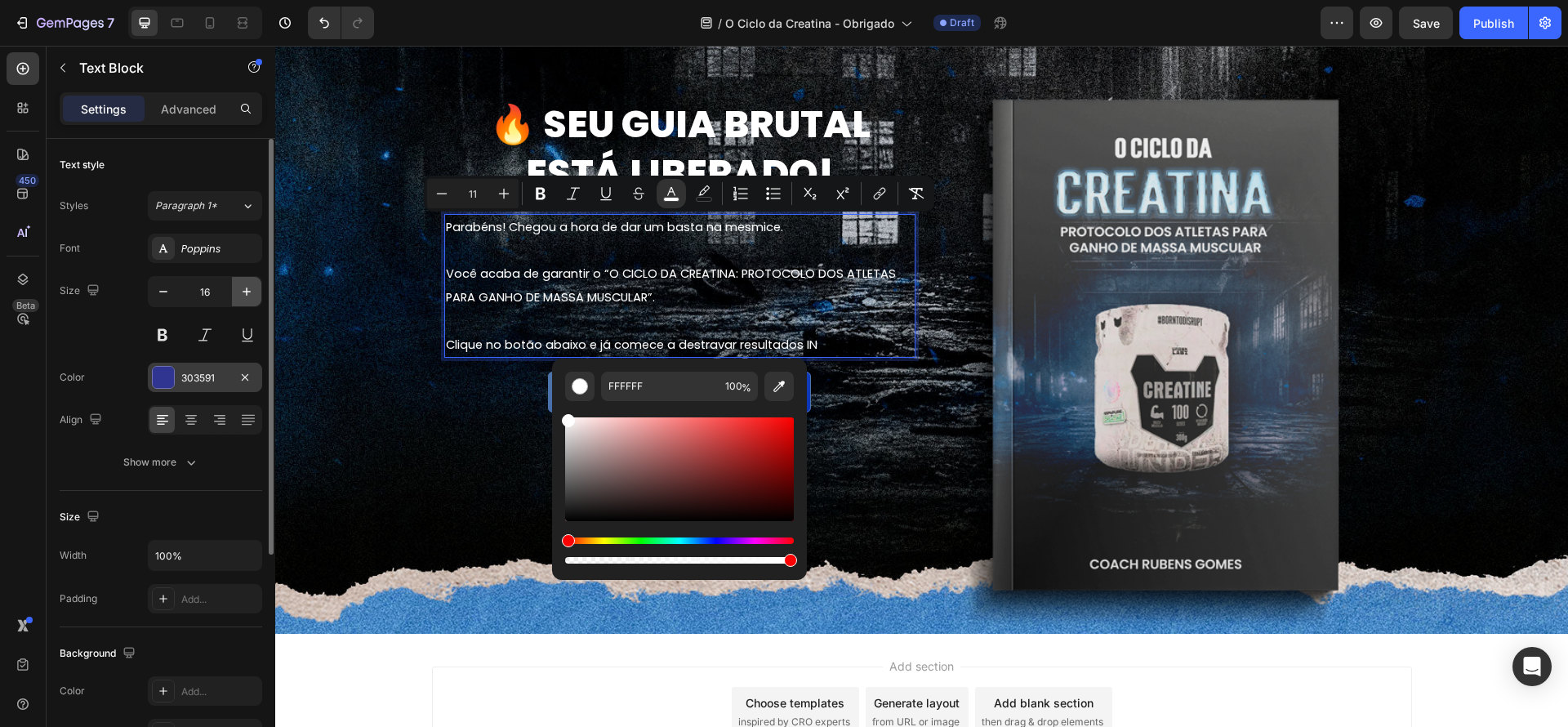
click at [242, 287] on icon "button" at bounding box center [247, 291] width 16 height 16
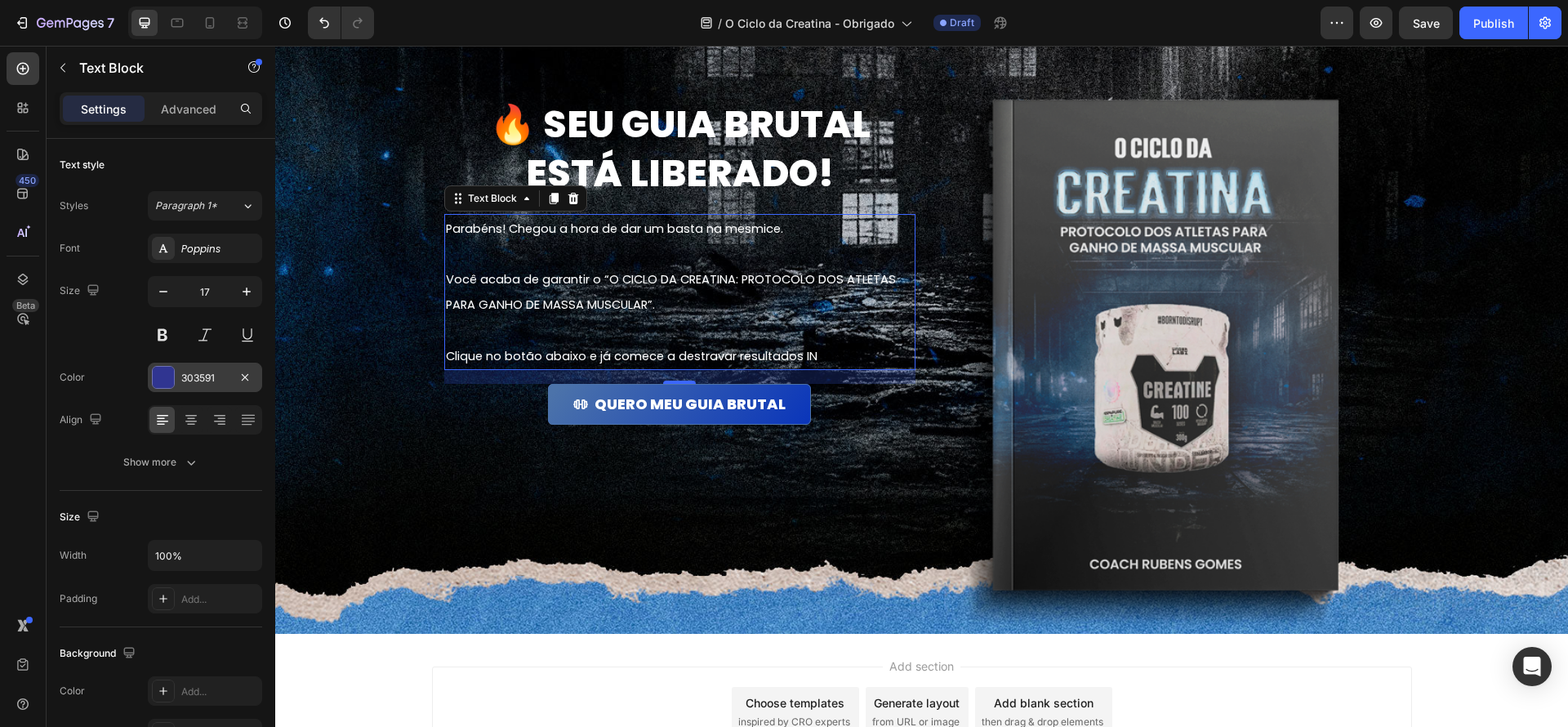
click at [826, 318] on p "Rich Text Editor. Editing area: main" at bounding box center [679, 330] width 468 height 25
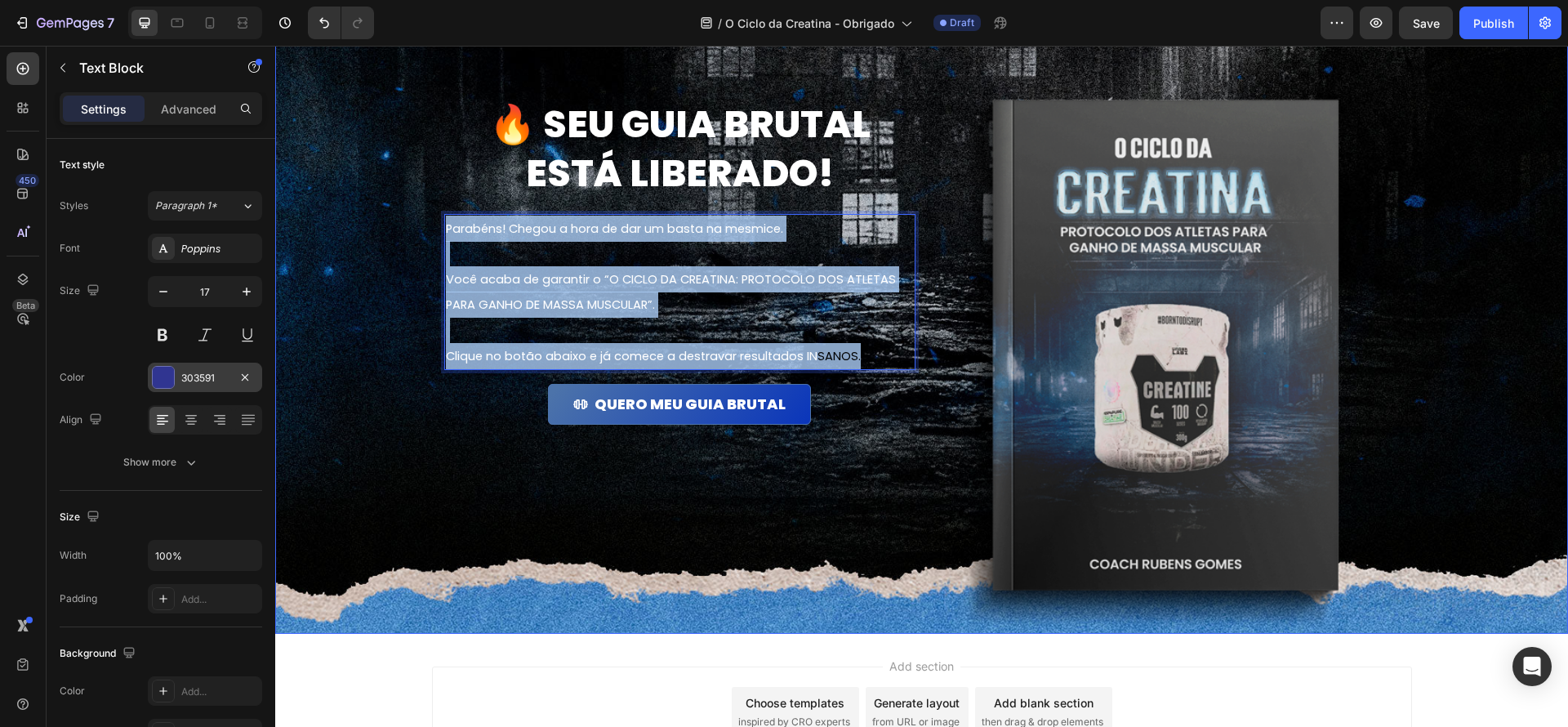
drag, startPoint x: 858, startPoint y: 358, endPoint x: 373, endPoint y: 191, distance: 512.9
click at [373, 191] on div "🔥 Seu guia brutal está liberado! Heading Parabéns! Chegou a hora de dar um bast…" at bounding box center [921, 325] width 1293 height 619
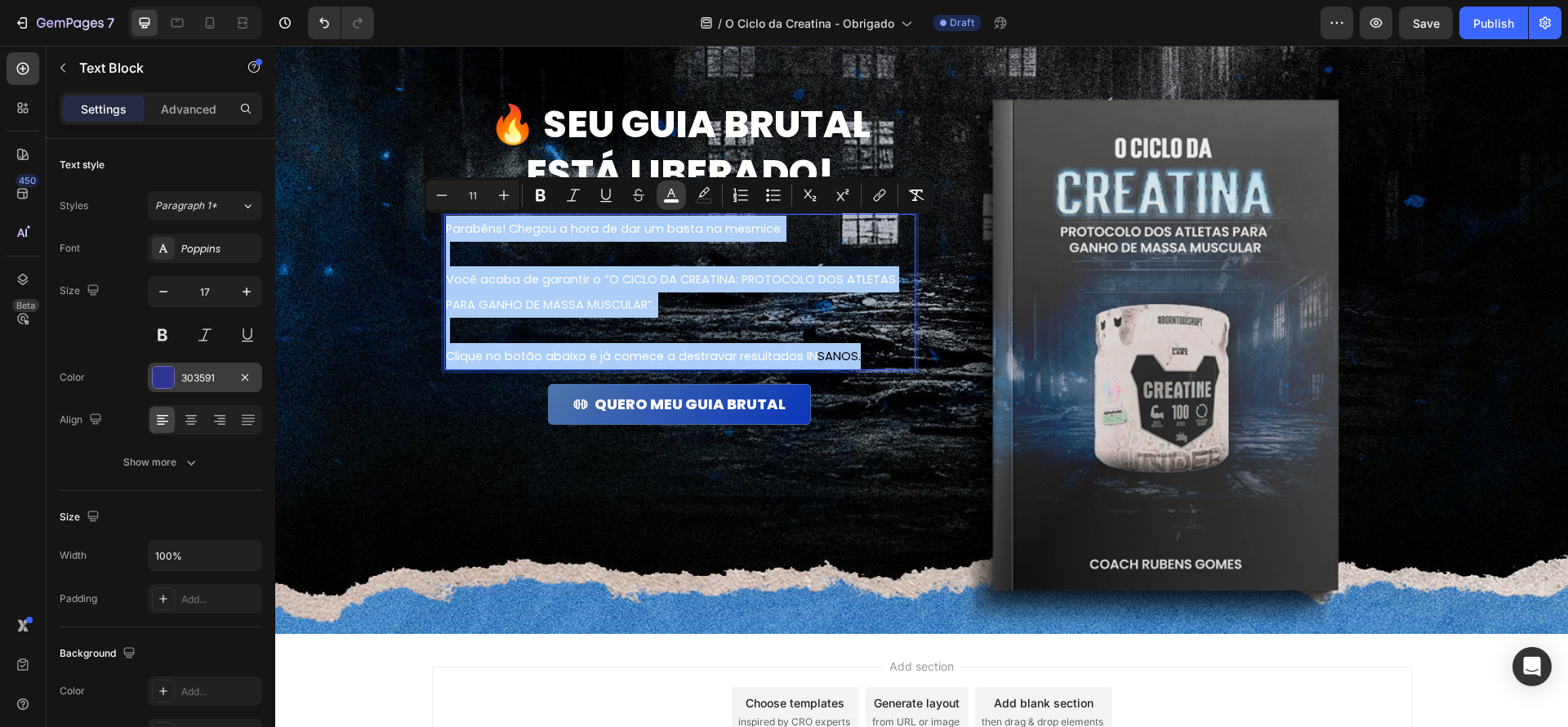
click at [674, 196] on icon "Editor contextual toolbar" at bounding box center [671, 193] width 8 height 9
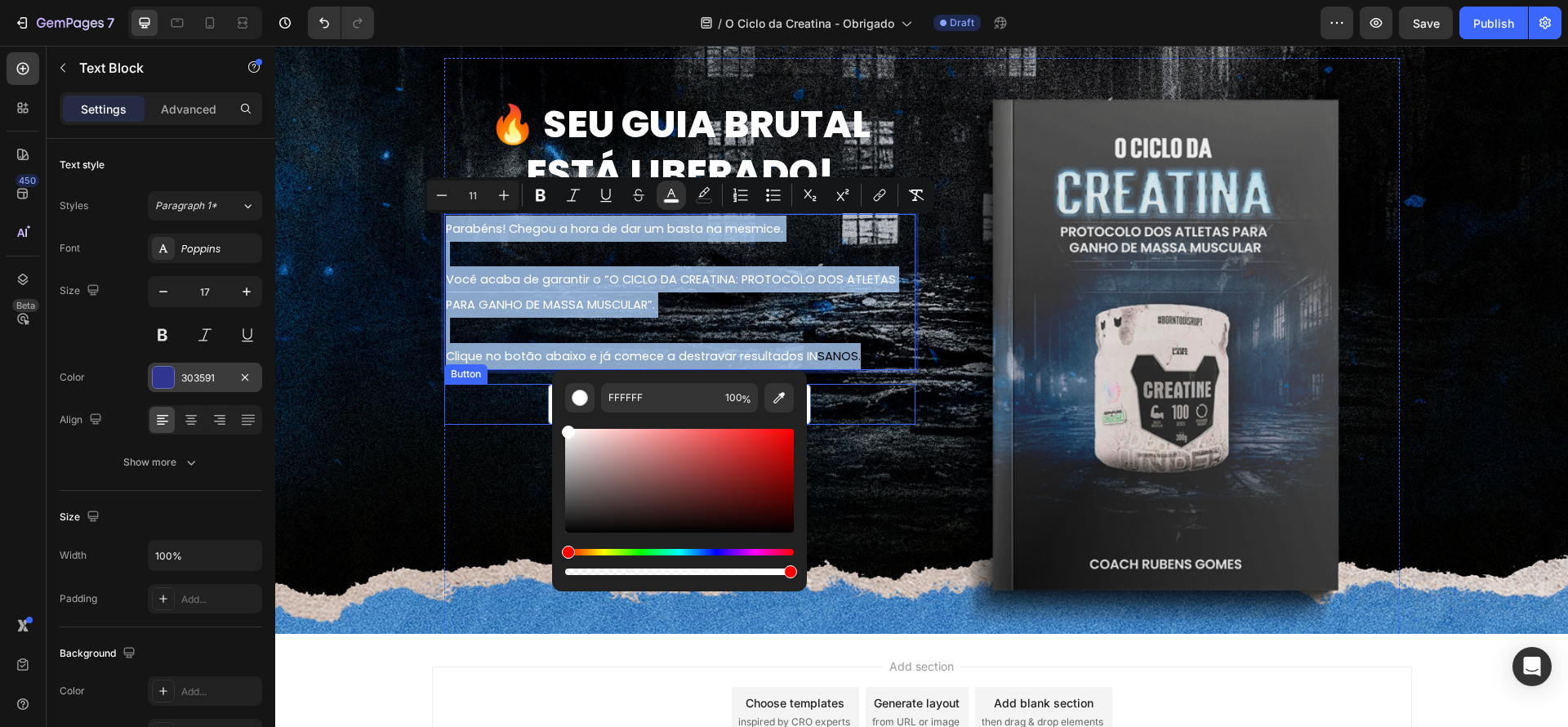
drag, startPoint x: 840, startPoint y: 479, endPoint x: 550, endPoint y: 403, distance: 299.8
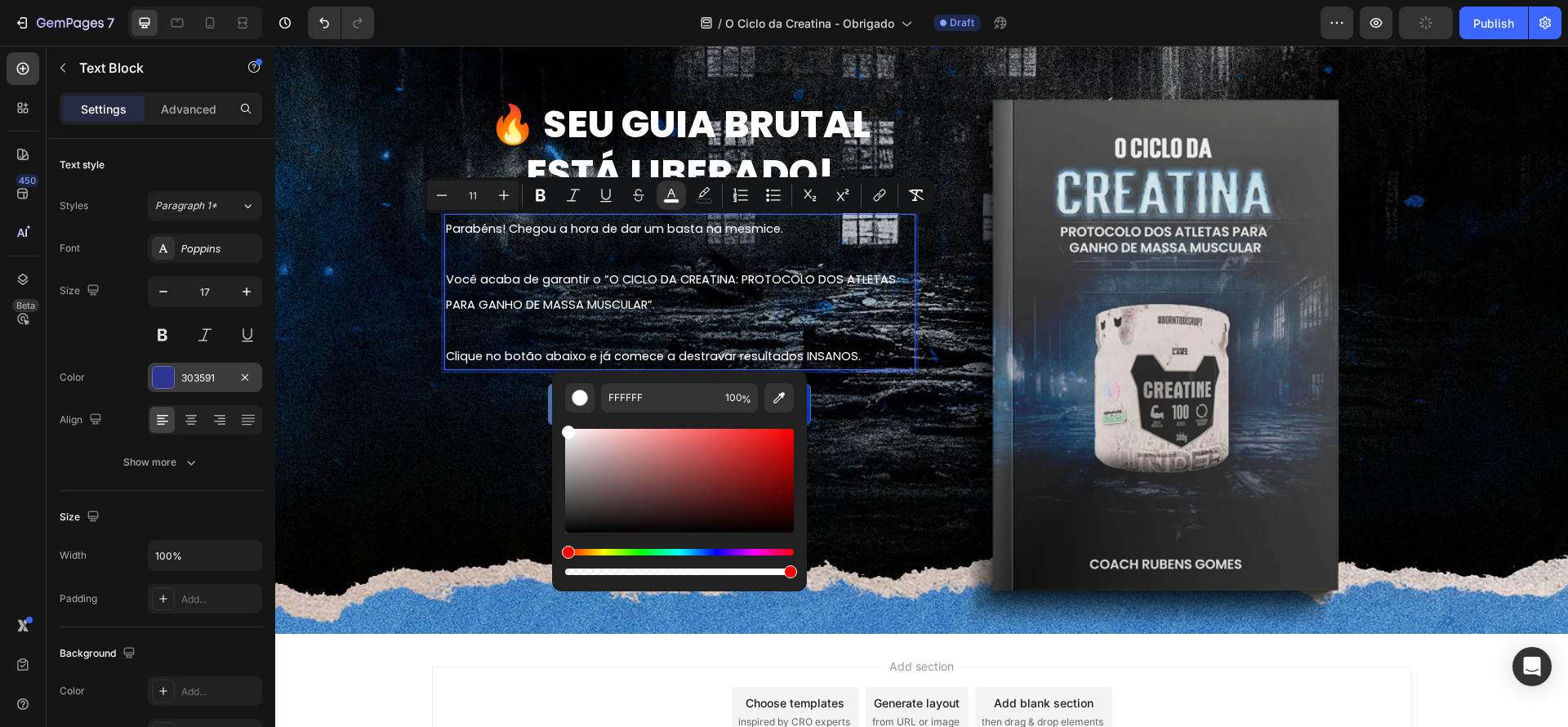
click at [875, 349] on p "Clique no botão abaixo e já comece a destravar resultados INSANOS." at bounding box center [679, 356] width 468 height 26
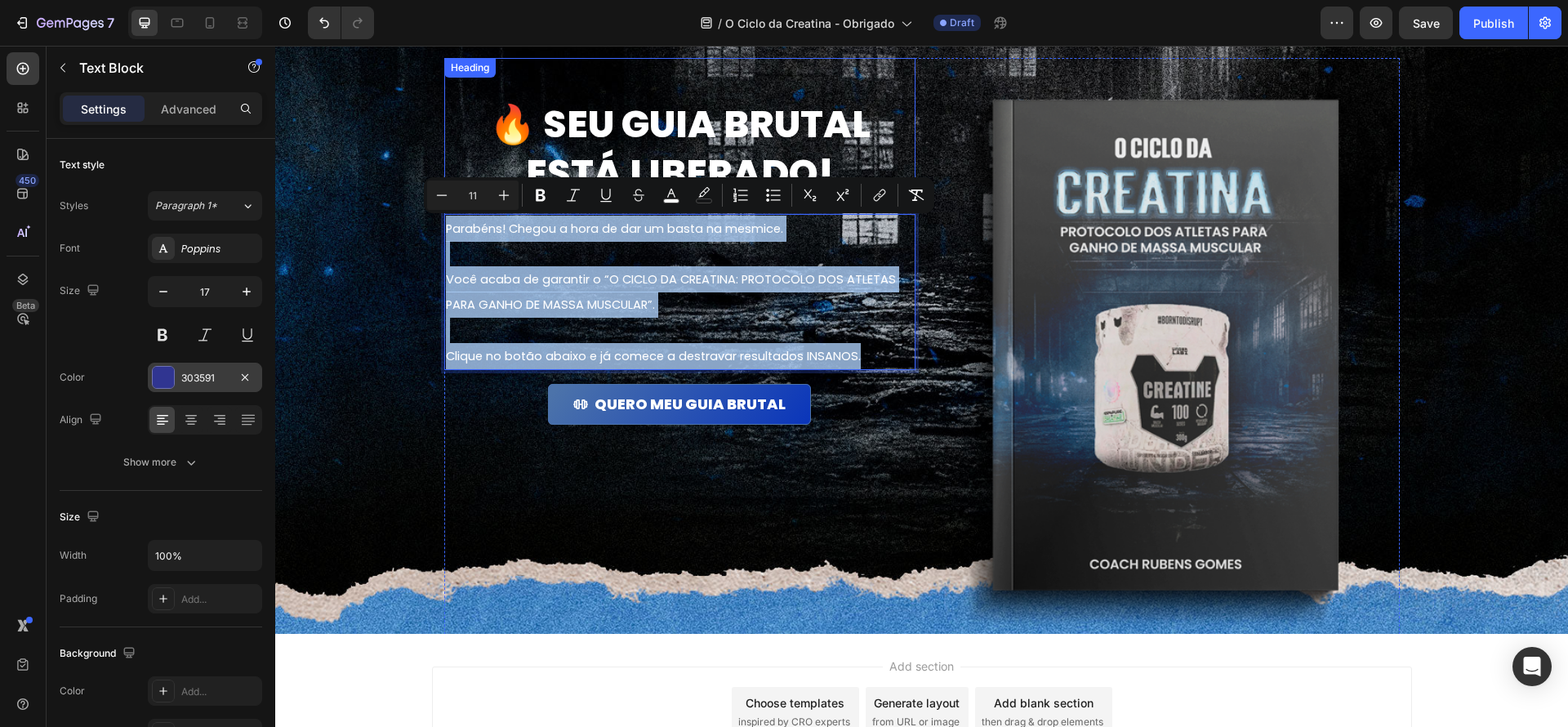
drag, startPoint x: 878, startPoint y: 354, endPoint x: 493, endPoint y: 187, distance: 419.7
click at [493, 187] on div "🔥 Seu guia brutal está liberado! Heading Parabéns! Chegou a hora de dar um bast…" at bounding box center [679, 359] width 471 height 601
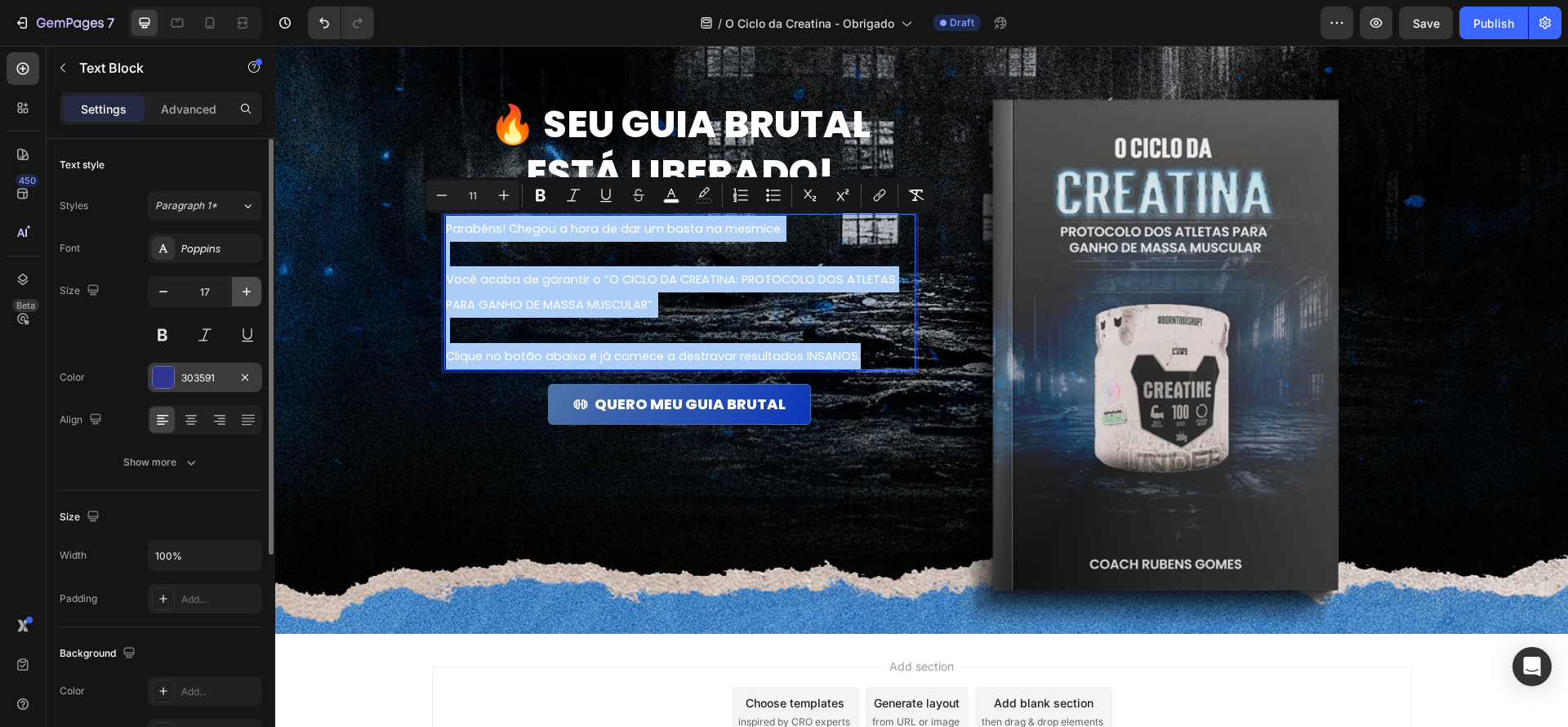
click at [243, 295] on icon "button" at bounding box center [247, 291] width 16 height 16
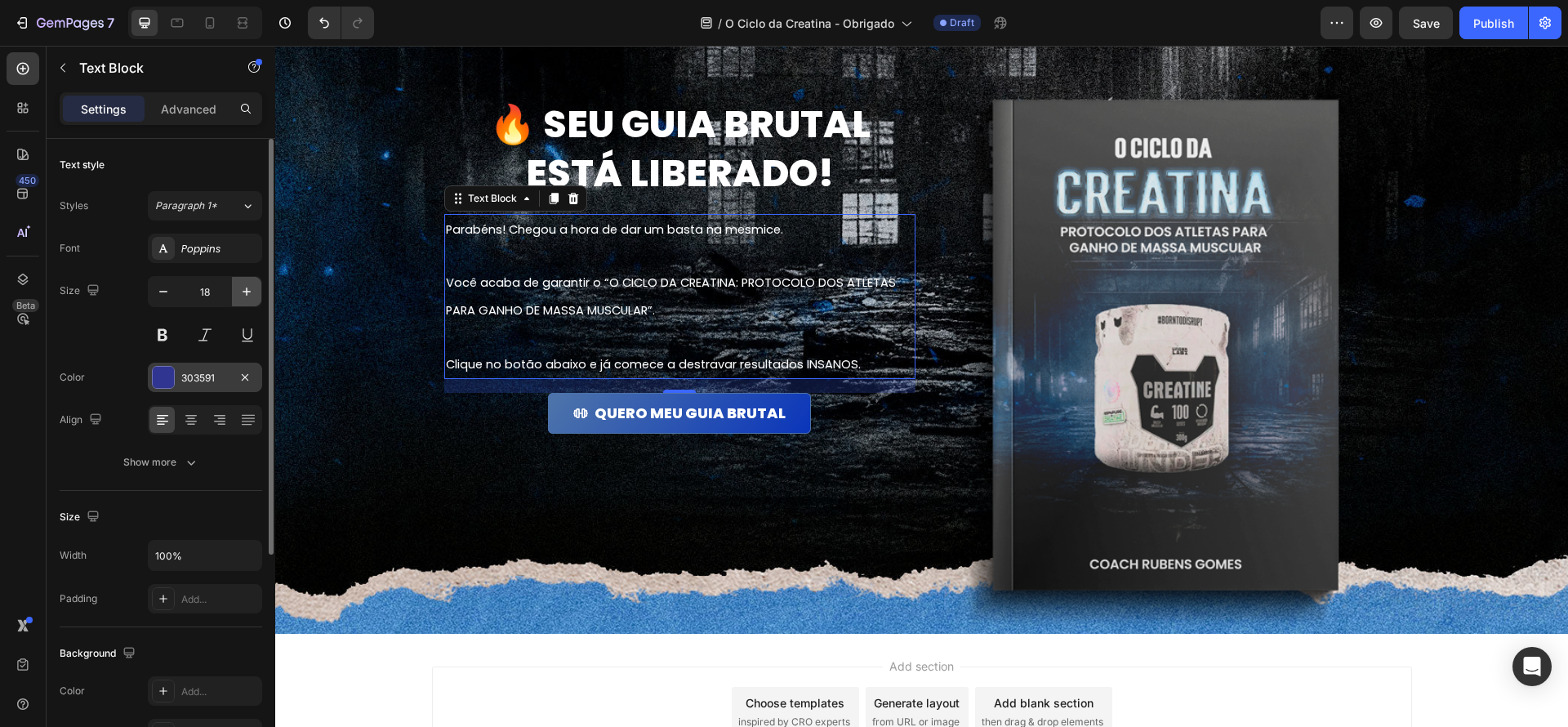
click at [243, 295] on icon "button" at bounding box center [247, 291] width 16 height 16
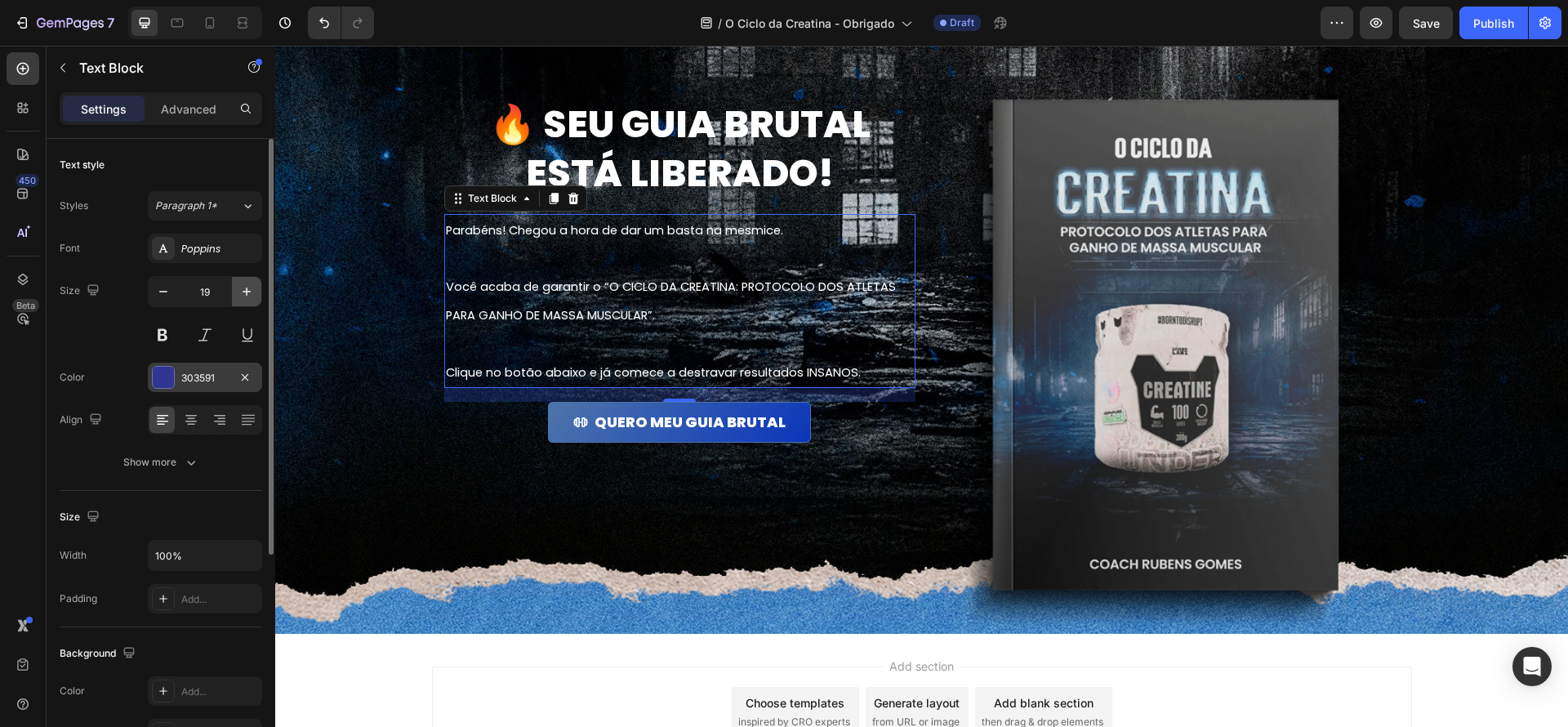
click at [243, 295] on icon "button" at bounding box center [247, 291] width 16 height 16
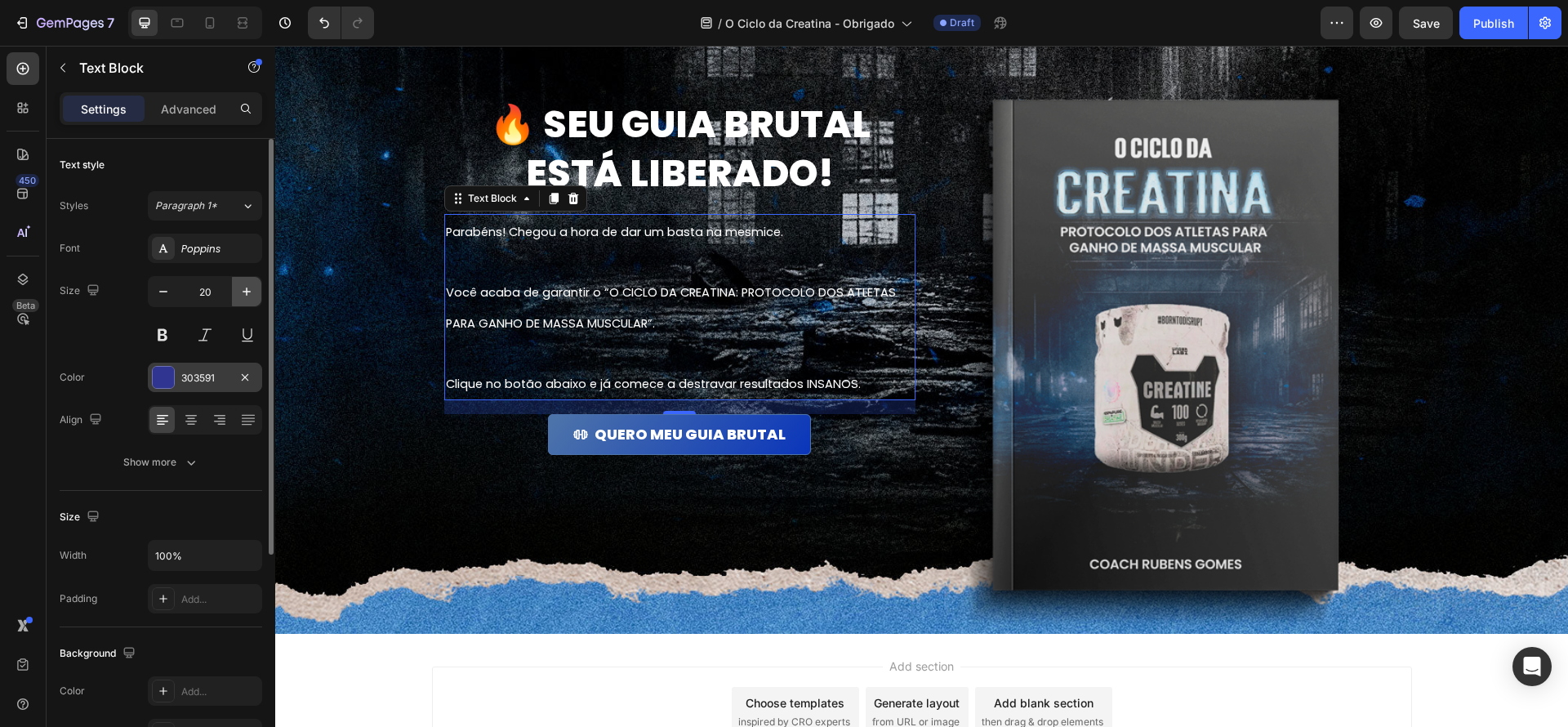
click at [243, 295] on icon "button" at bounding box center [247, 291] width 16 height 16
type input "21"
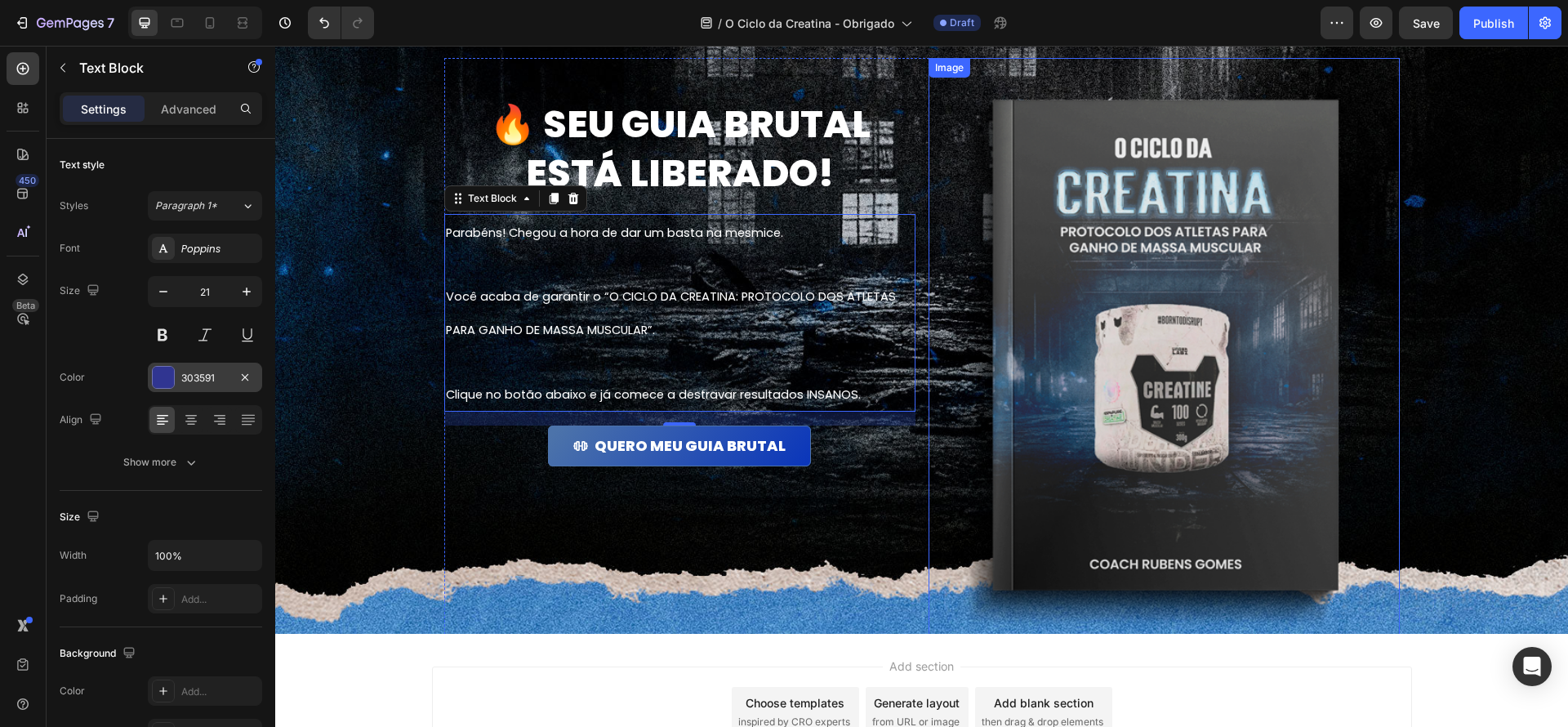
click at [939, 358] on img at bounding box center [1164, 359] width 471 height 601
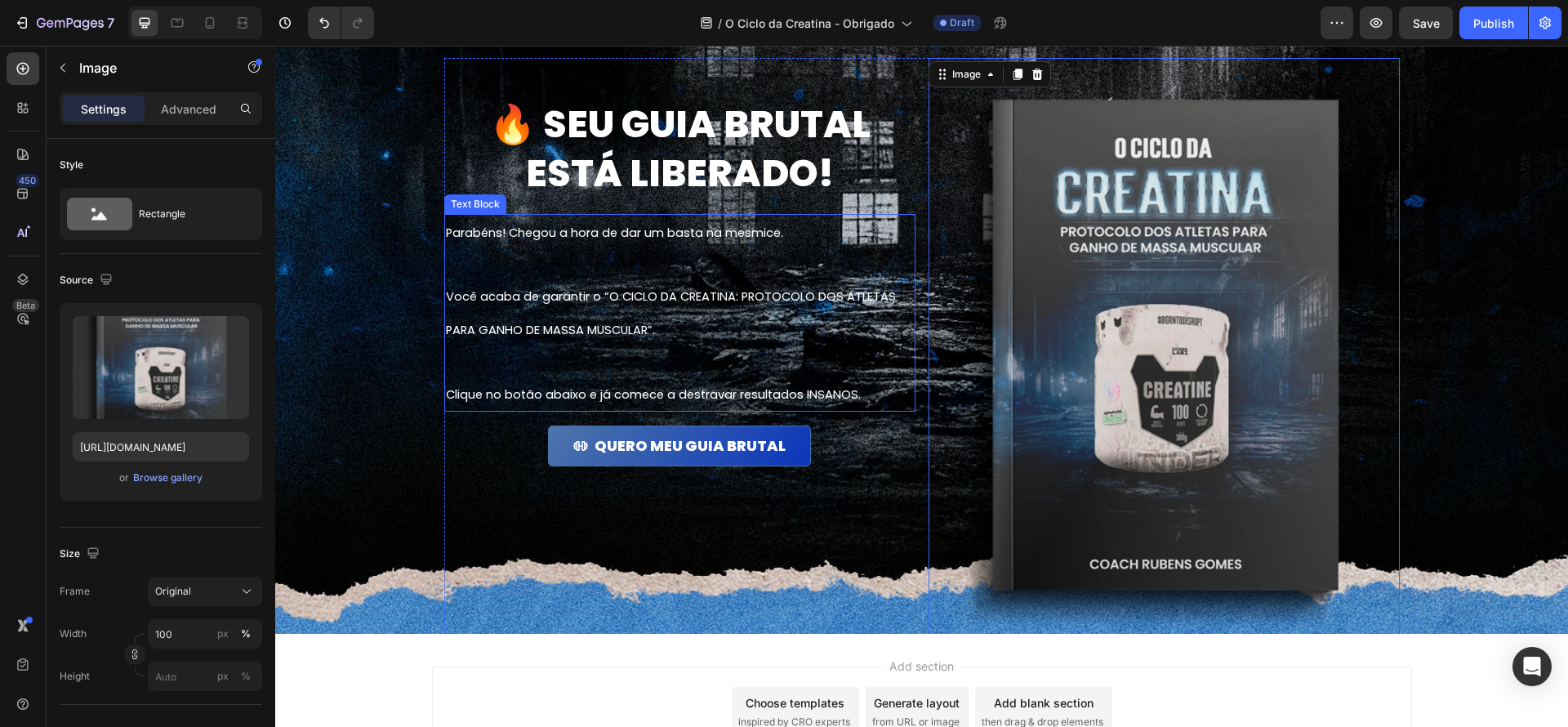
click at [777, 300] on span "Você acaba de garantir o “O CICLO DA CREATINA: PROTOCOLO DOS ATLETAS PARA GANHO…" at bounding box center [670, 313] width 450 height 50
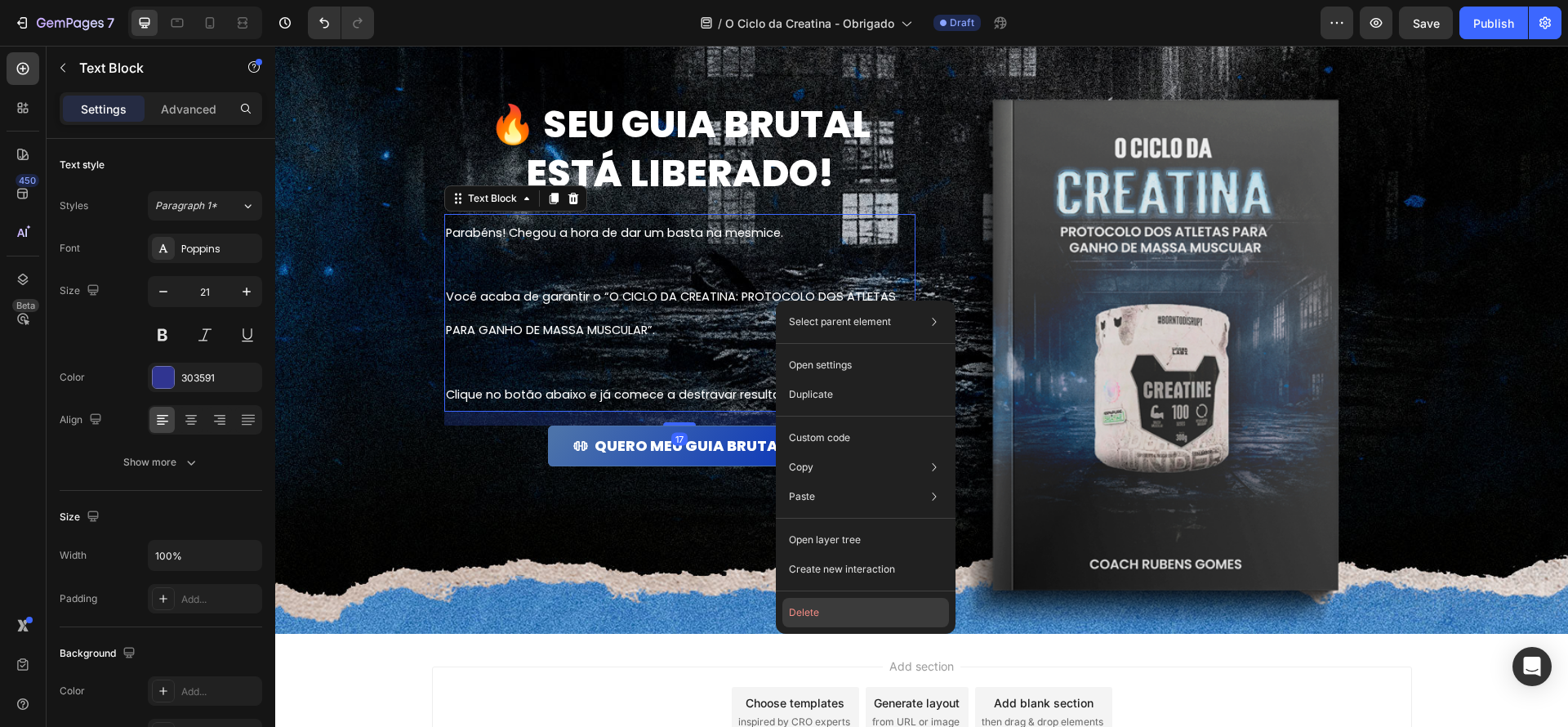
click at [856, 603] on button "Delete" at bounding box center [866, 613] width 167 height 30
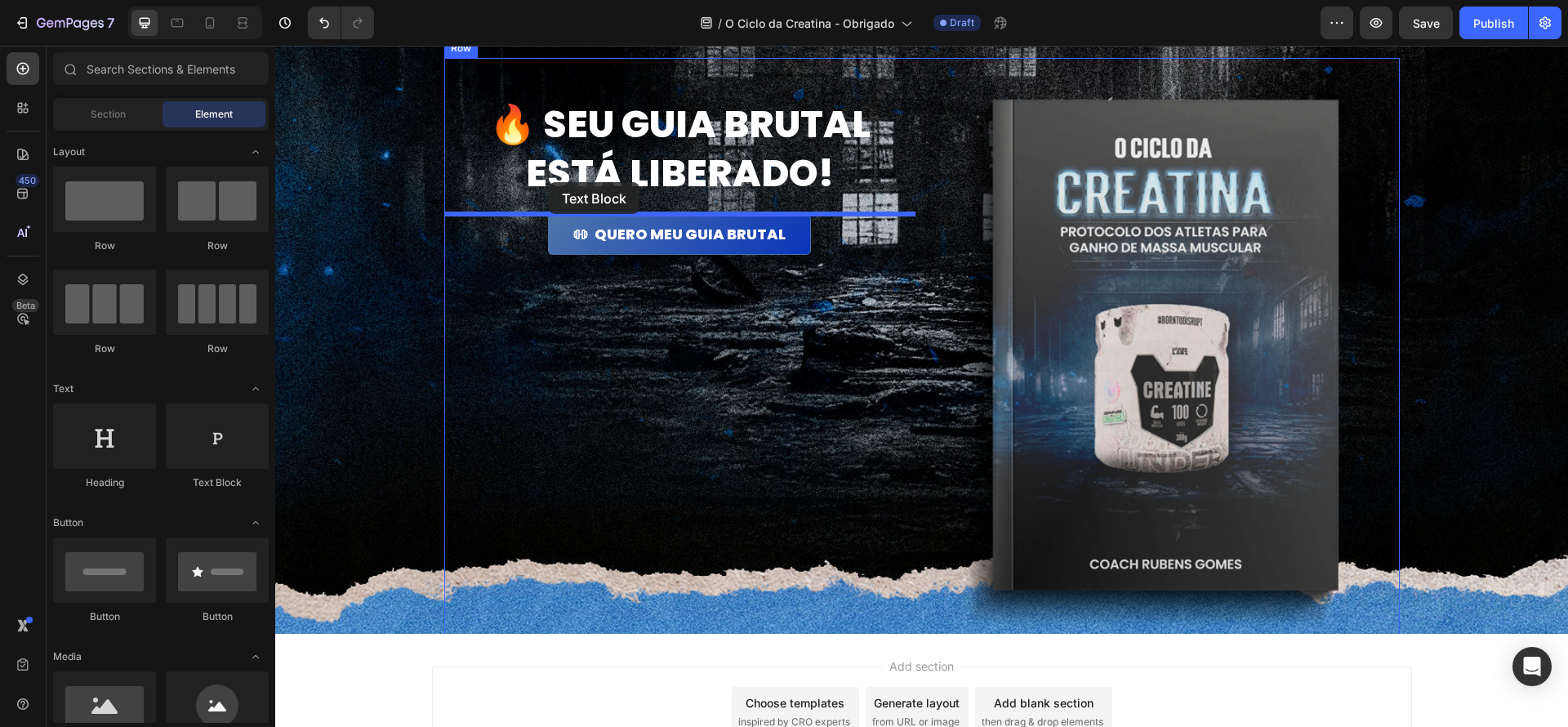
drag, startPoint x: 493, startPoint y: 482, endPoint x: 695, endPoint y: 296, distance: 274.6
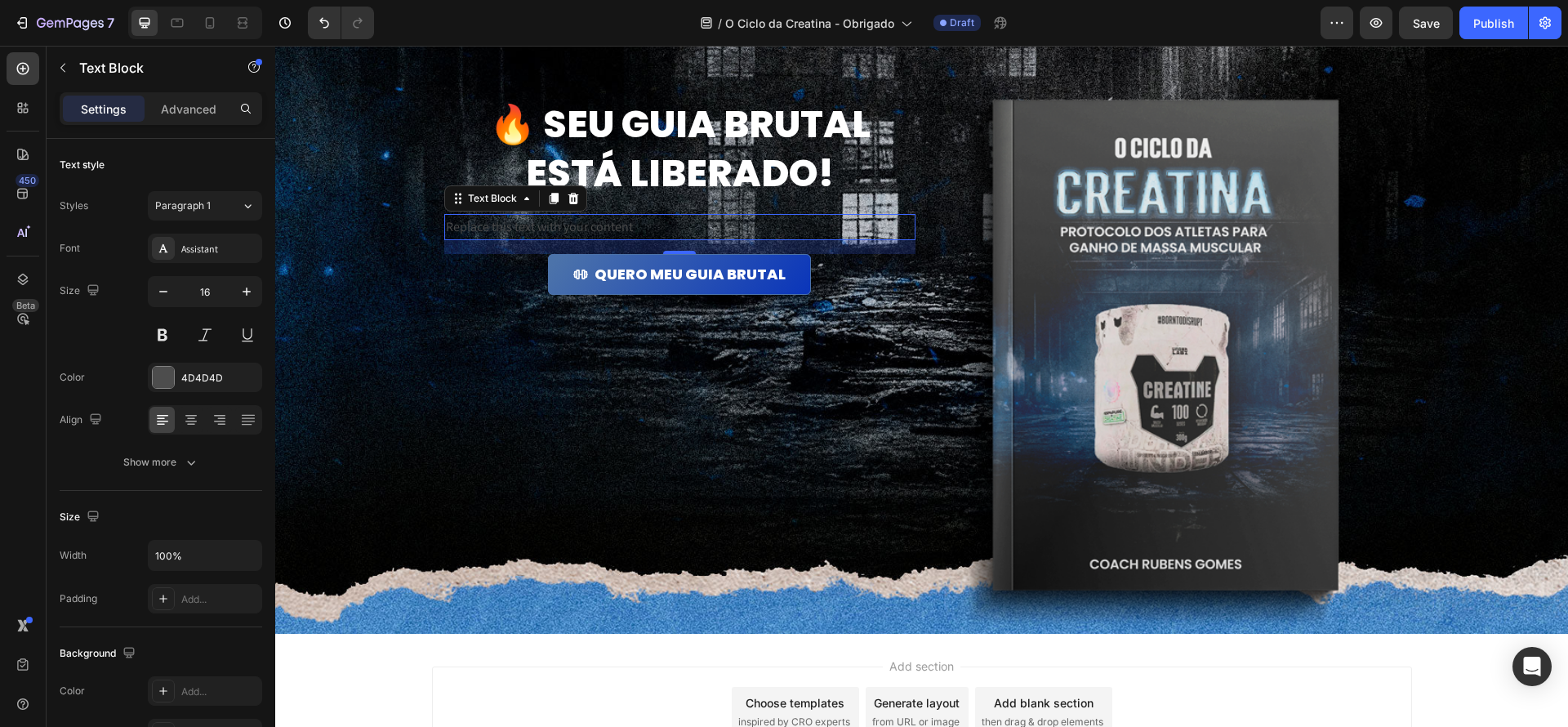
click at [631, 229] on div "Replace this text with your content" at bounding box center [679, 227] width 471 height 27
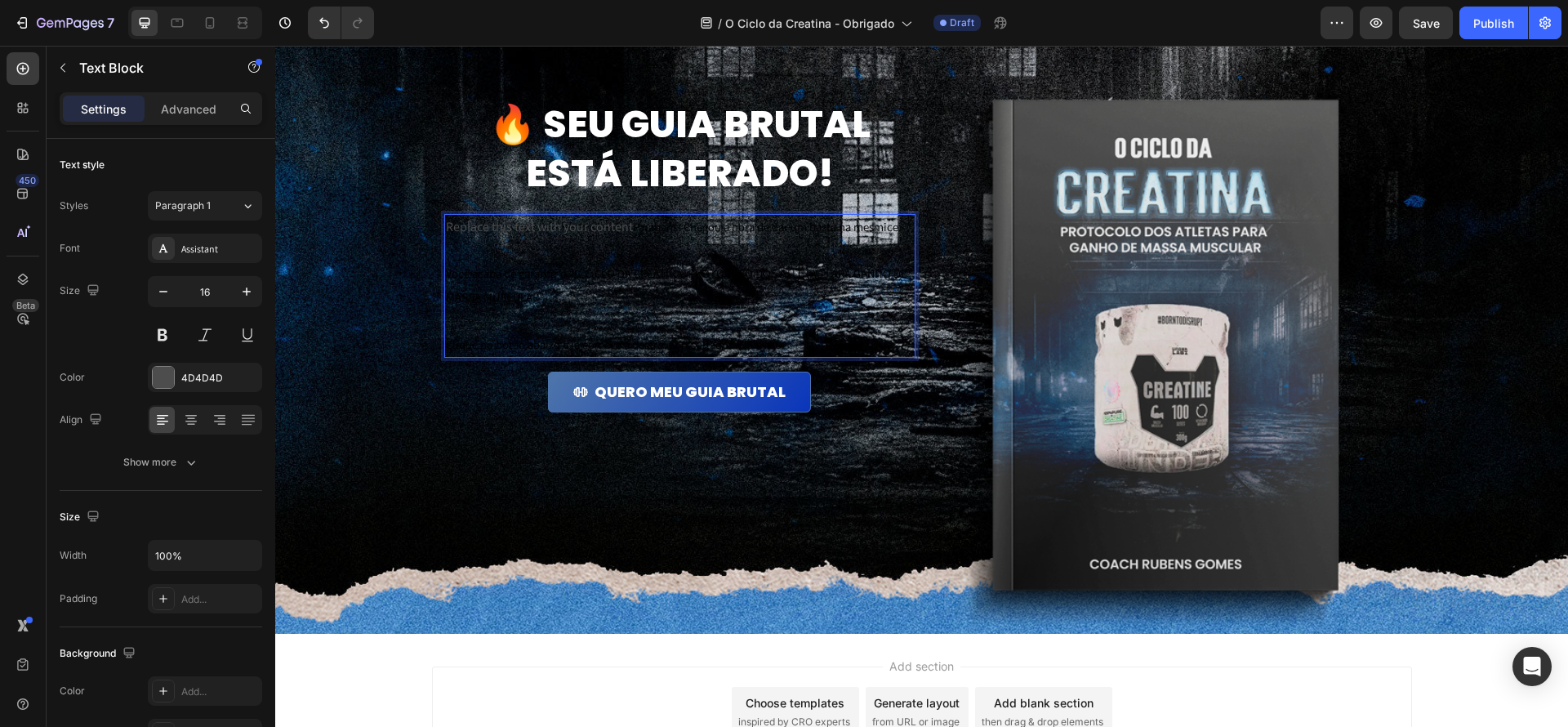
click at [744, 278] on span "Você acaba de garantir o “O CICLO DA CREATINA: PROTOCOLO DOS ATLETAS PARA GANHO…" at bounding box center [676, 286] width 461 height 39
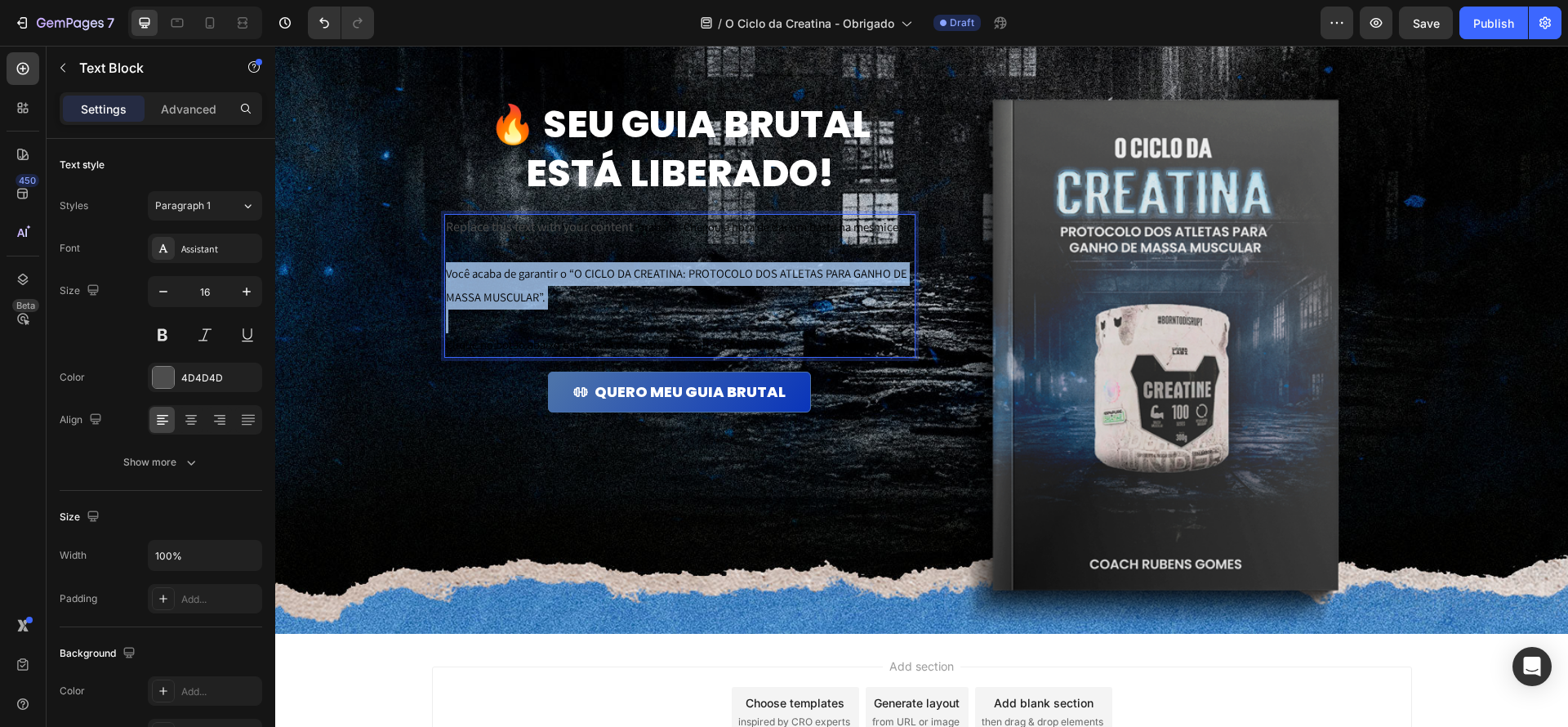
click at [744, 278] on span "Você acaba de garantir o “O CICLO DA CREATINA: PROTOCOLO DOS ATLETAS PARA GANHO…" at bounding box center [676, 286] width 461 height 39
click at [773, 306] on p "Você acaba de garantir o “O CICLO DA CREATINA: PROTOCOLO DOS ATLETAS PARA GANHO…" at bounding box center [679, 286] width 468 height 48
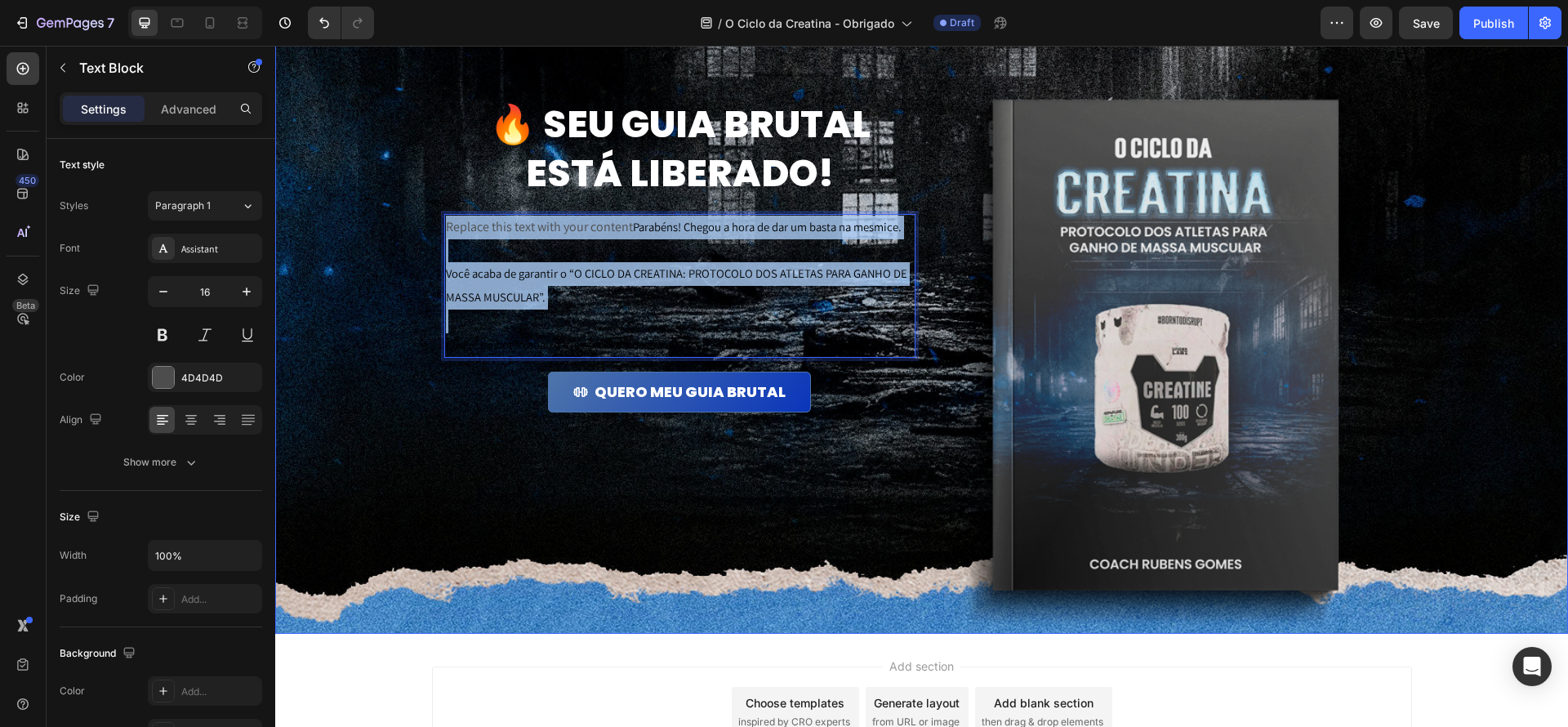
drag, startPoint x: 759, startPoint y: 319, endPoint x: 451, endPoint y: 135, distance: 358.8
click at [442, 119] on div "🔥 Seu guia brutal está liberado! Heading Replace this text with your content Pa…" at bounding box center [922, 337] width 996 height 643
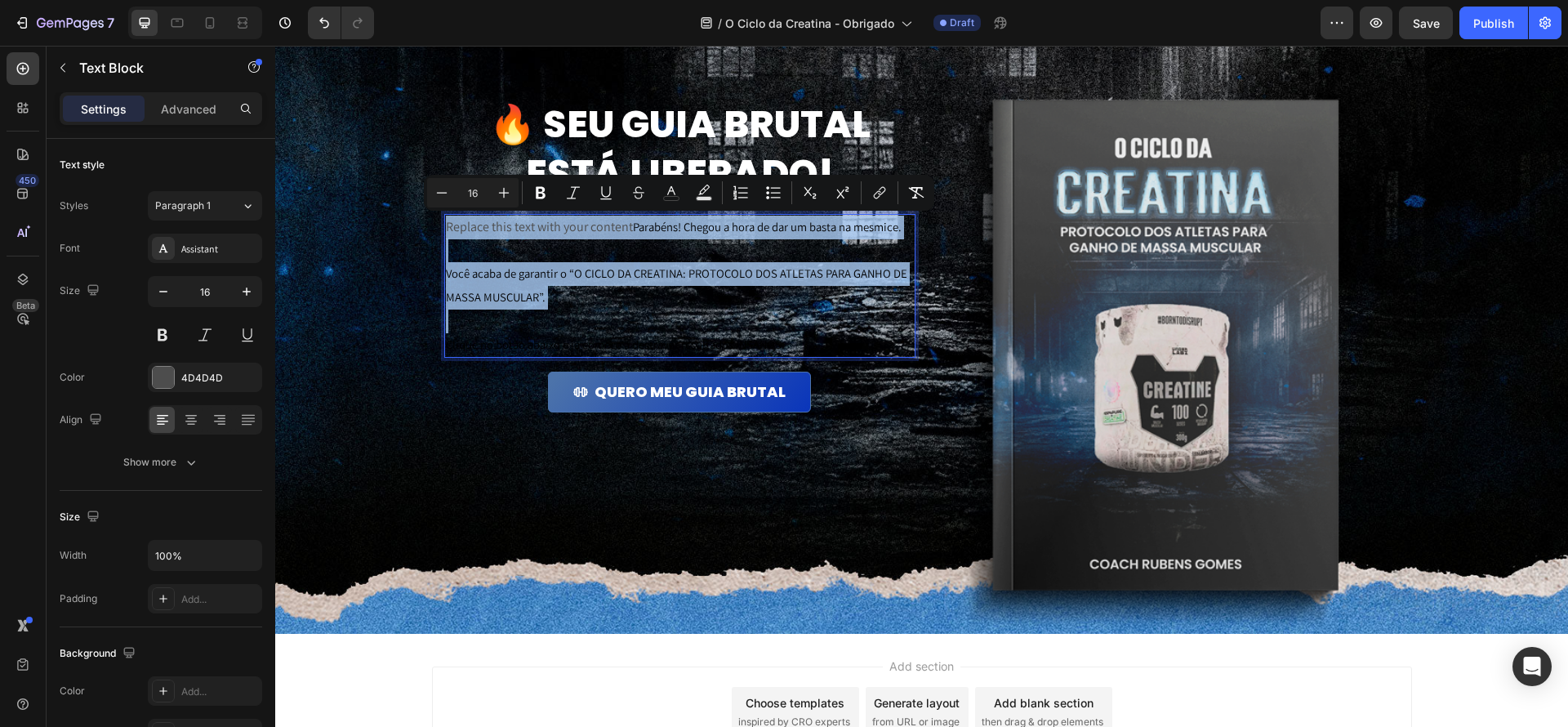
type input "11"
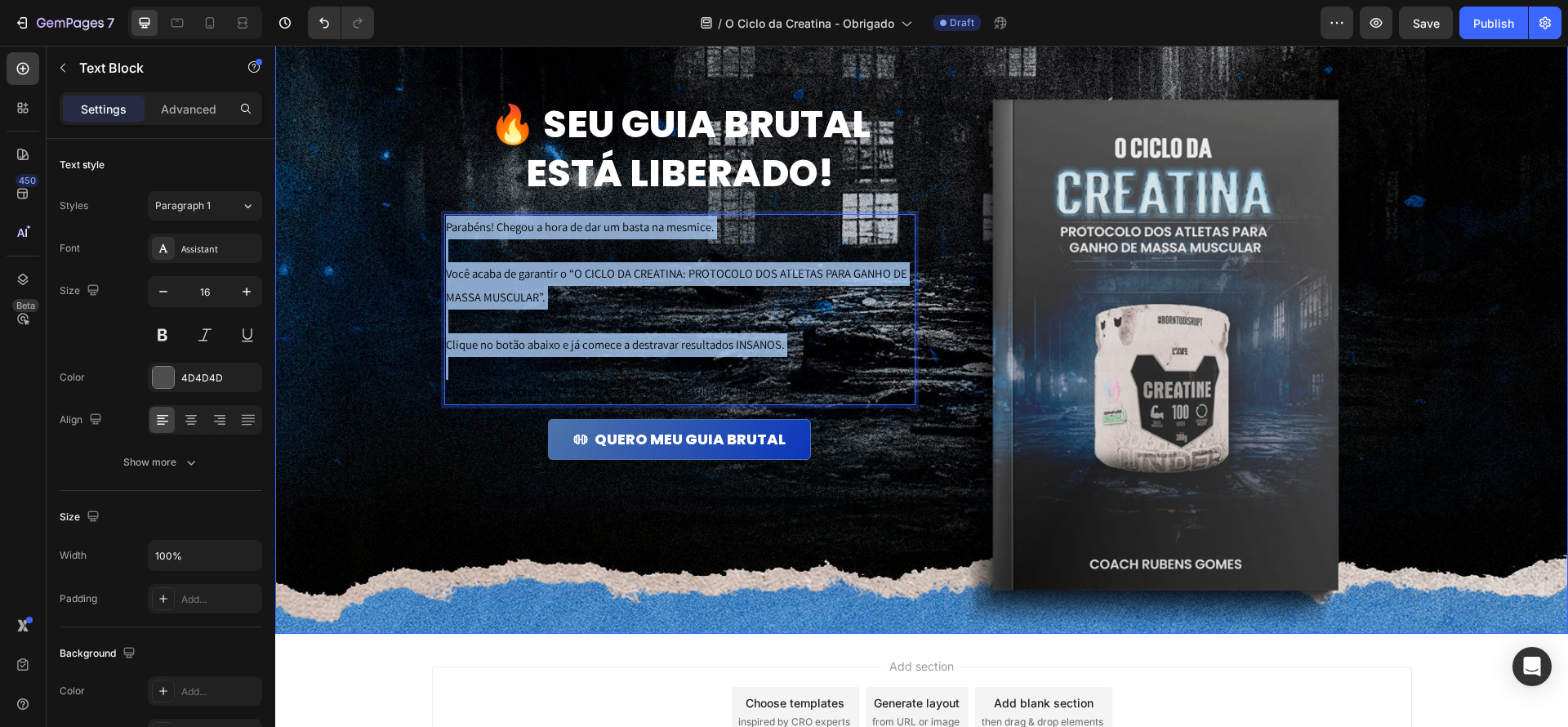
drag, startPoint x: 796, startPoint y: 378, endPoint x: 363, endPoint y: 89, distance: 520.6
click at [363, 89] on div "🔥 Seu guia brutal está liberado! Heading Parabéns! Chegou a hora de dar um bast…" at bounding box center [921, 325] width 1293 height 619
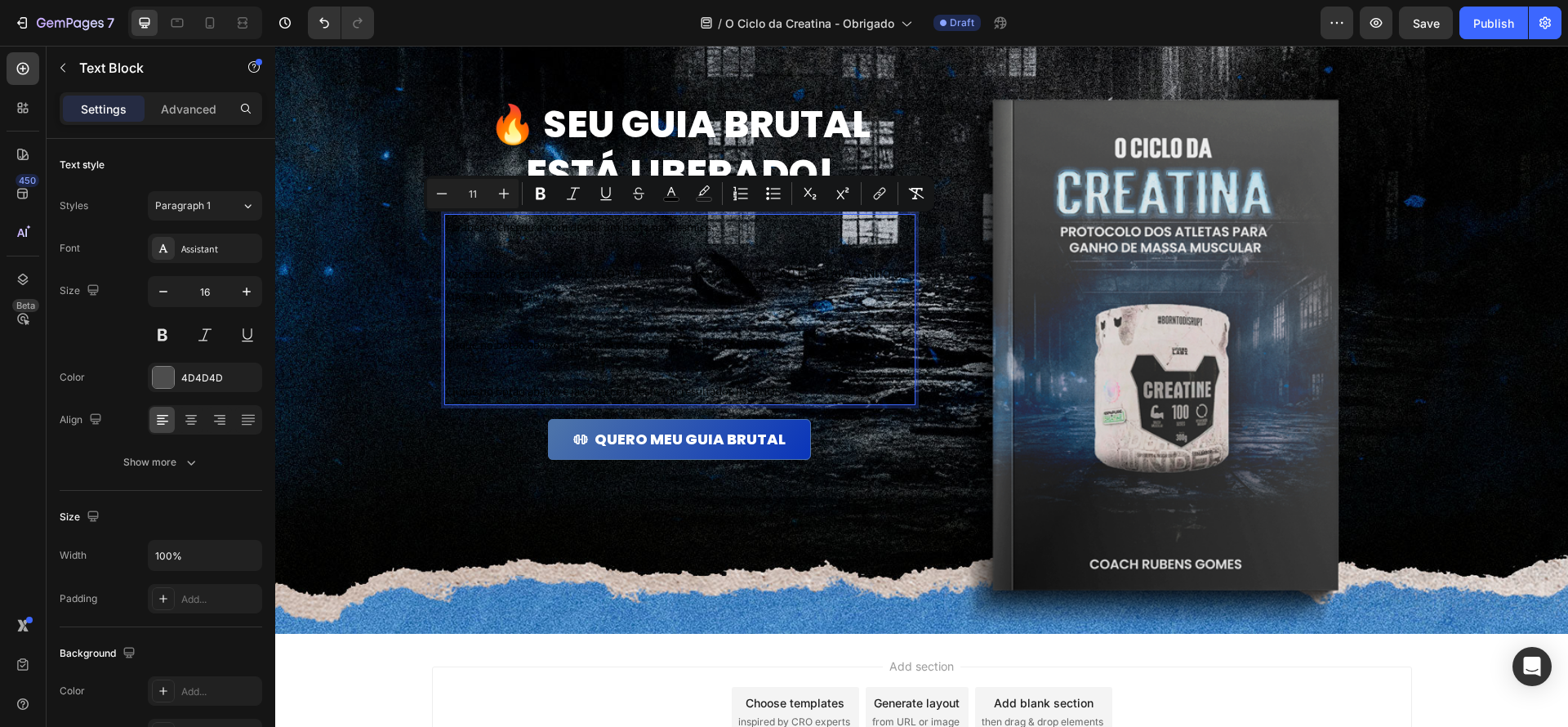
drag, startPoint x: 716, startPoint y: 384, endPoint x: 812, endPoint y: 397, distance: 96.9
click at [716, 383] on span "Clique no botão abaixo e já comece a destravar resultados INSANOS." at bounding box center [615, 391] width 339 height 16
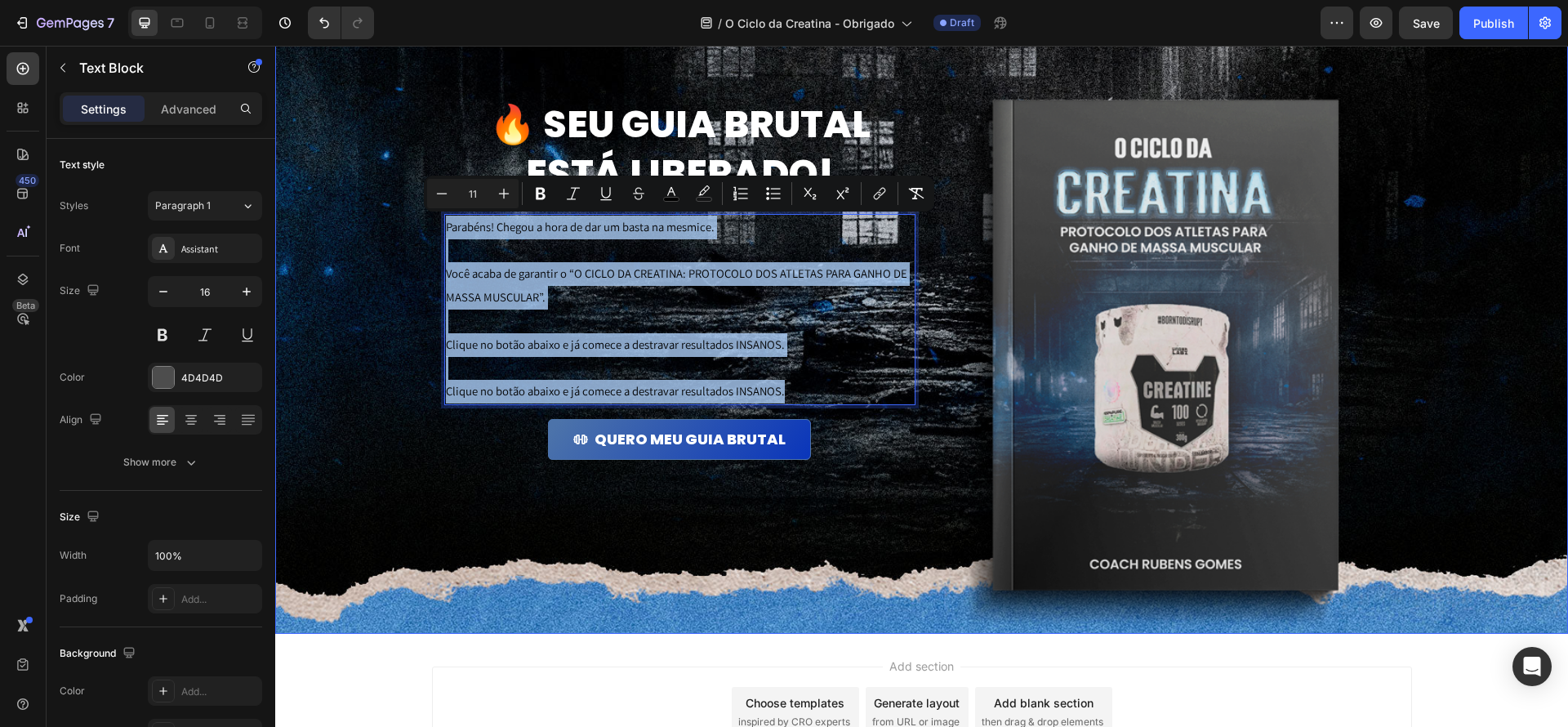
drag, startPoint x: 854, startPoint y: 400, endPoint x: 341, endPoint y: 96, distance: 596.3
click at [341, 96] on div "🔥 Seu guia brutal está liberado! Heading Parabéns! Chegou a hora de dar um bast…" at bounding box center [921, 325] width 1293 height 619
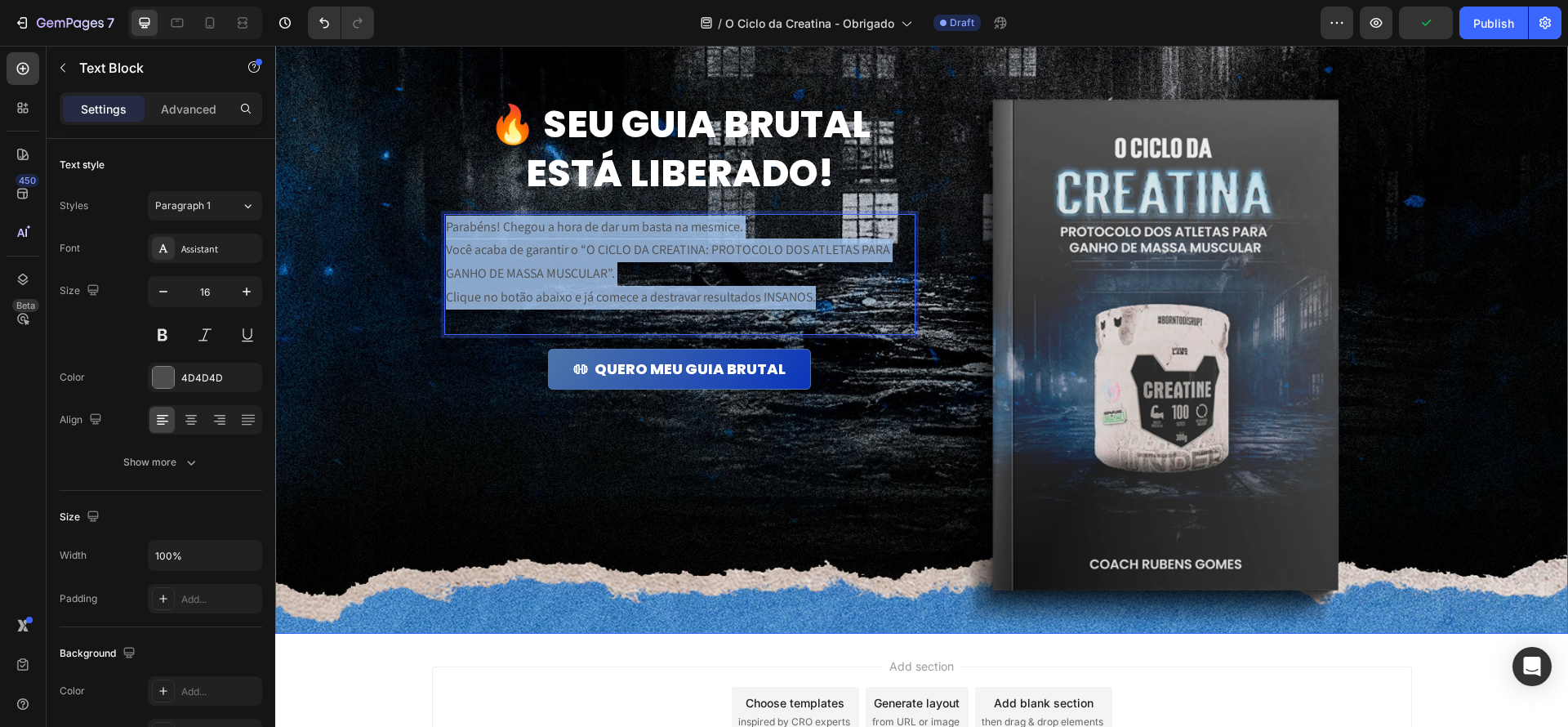
drag, startPoint x: 739, startPoint y: 266, endPoint x: 386, endPoint y: 159, distance: 368.9
click at [382, 135] on div "🔥 Seu guia brutal está liberado! Heading Parabéns! Chegou a hora de dar um bast…" at bounding box center [921, 325] width 1293 height 619
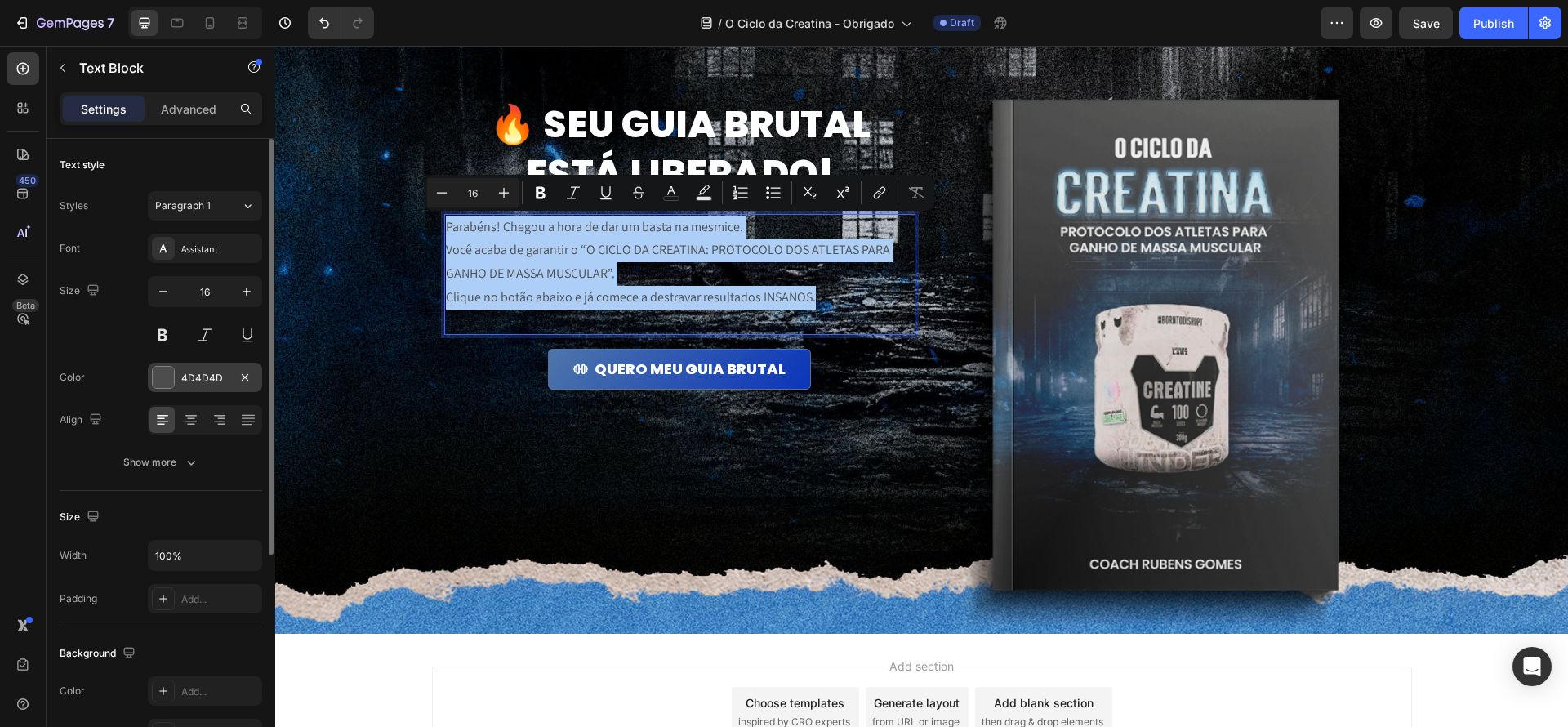
click at [158, 378] on div at bounding box center [163, 377] width 21 height 21
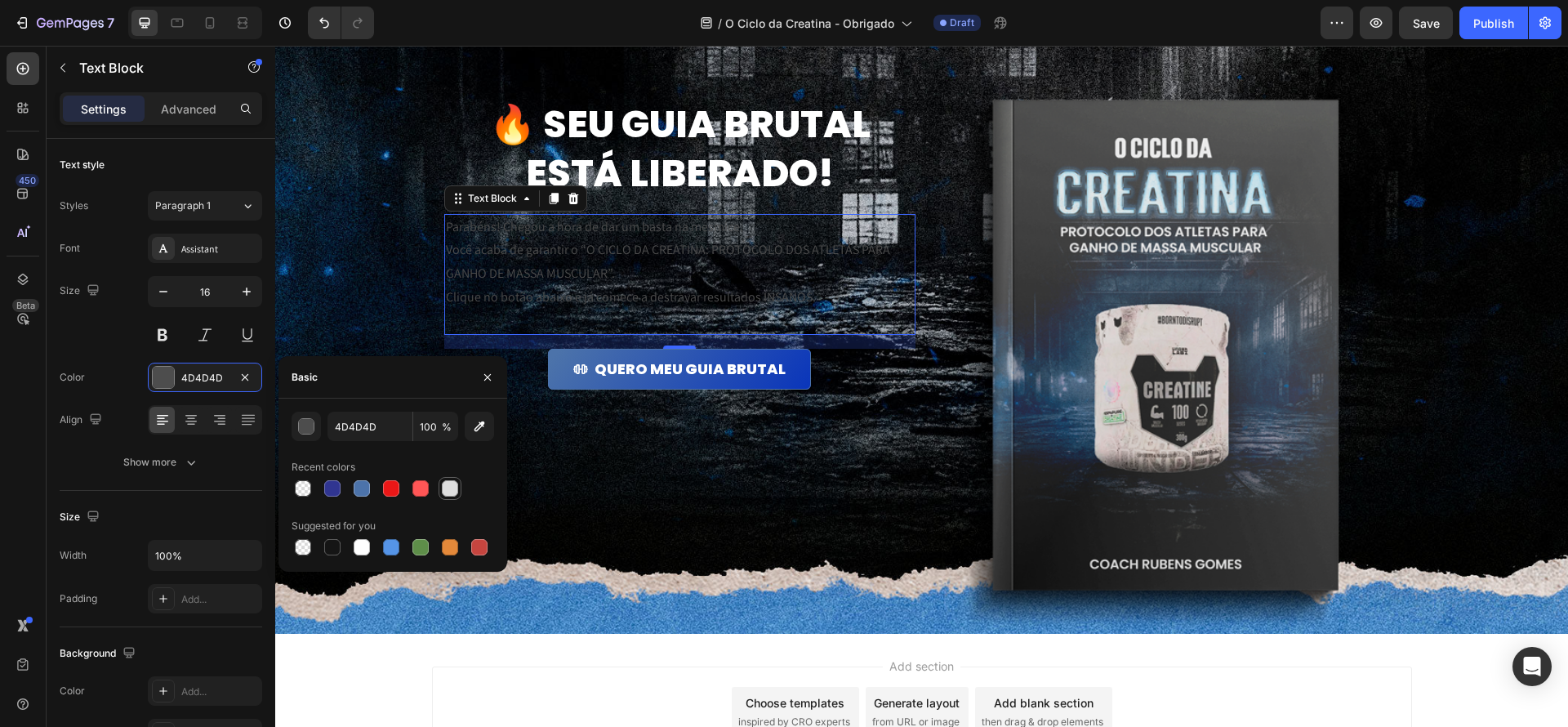
click at [450, 495] on div at bounding box center [450, 488] width 16 height 16
type input "DEDEDE"
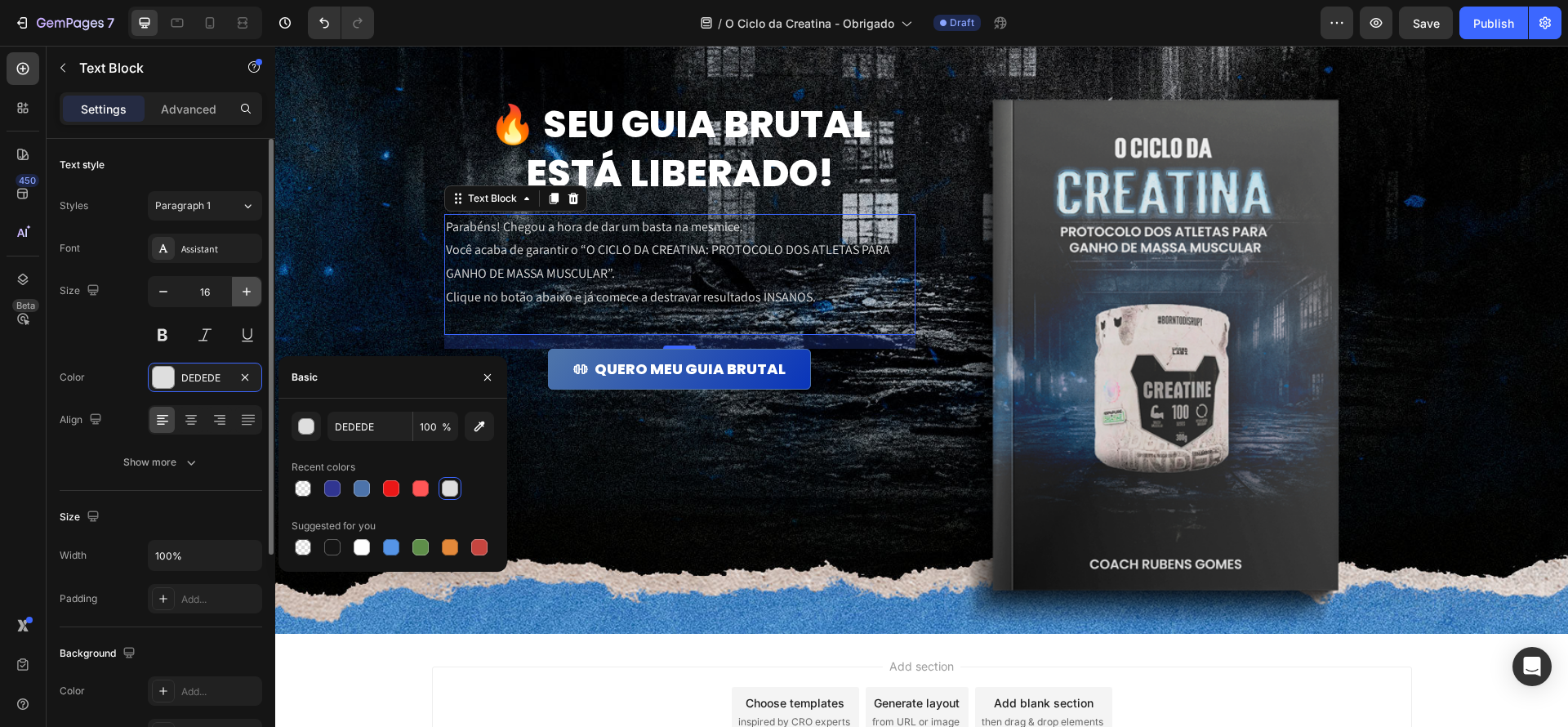
click at [240, 290] on icon "button" at bounding box center [247, 291] width 16 height 16
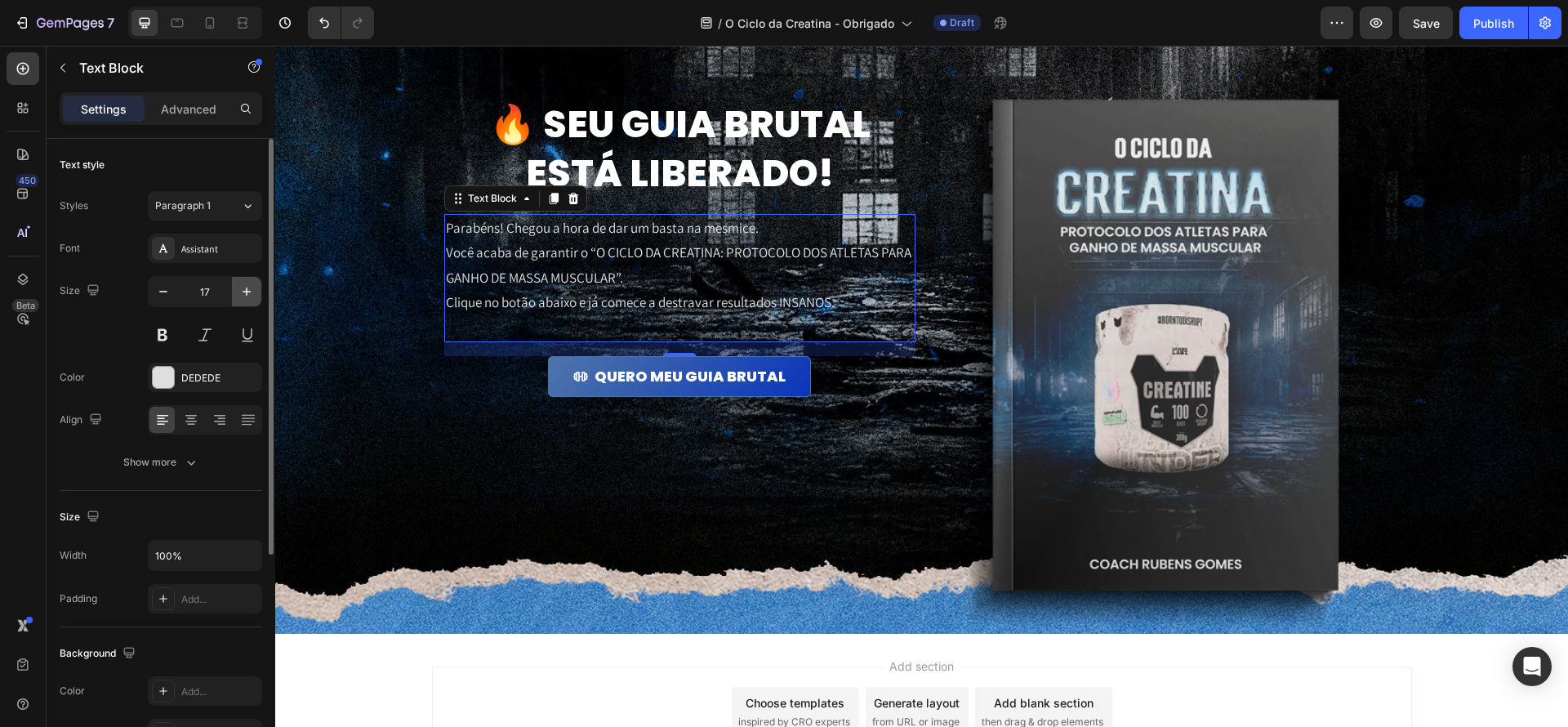
click at [240, 290] on icon "button" at bounding box center [247, 291] width 16 height 16
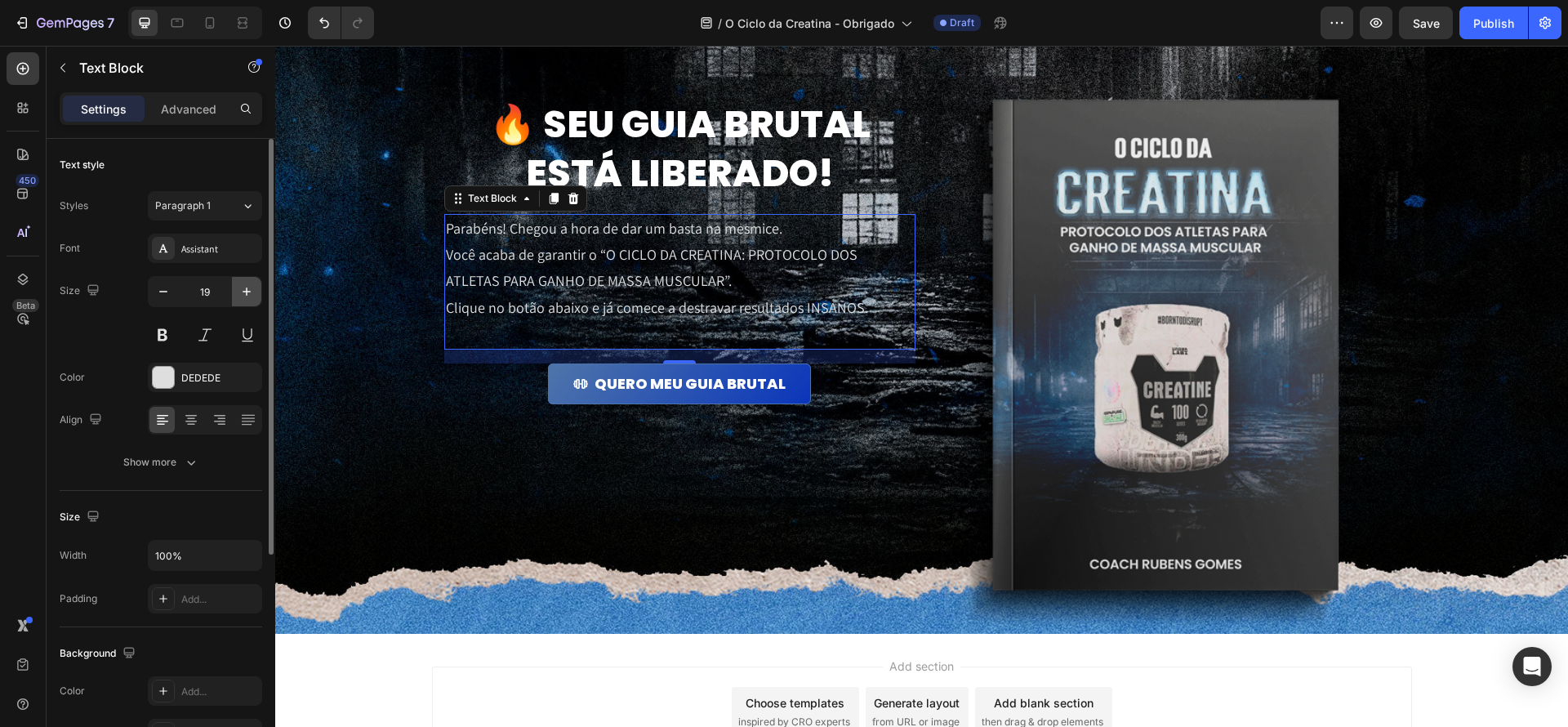
click at [240, 290] on icon "button" at bounding box center [247, 291] width 16 height 16
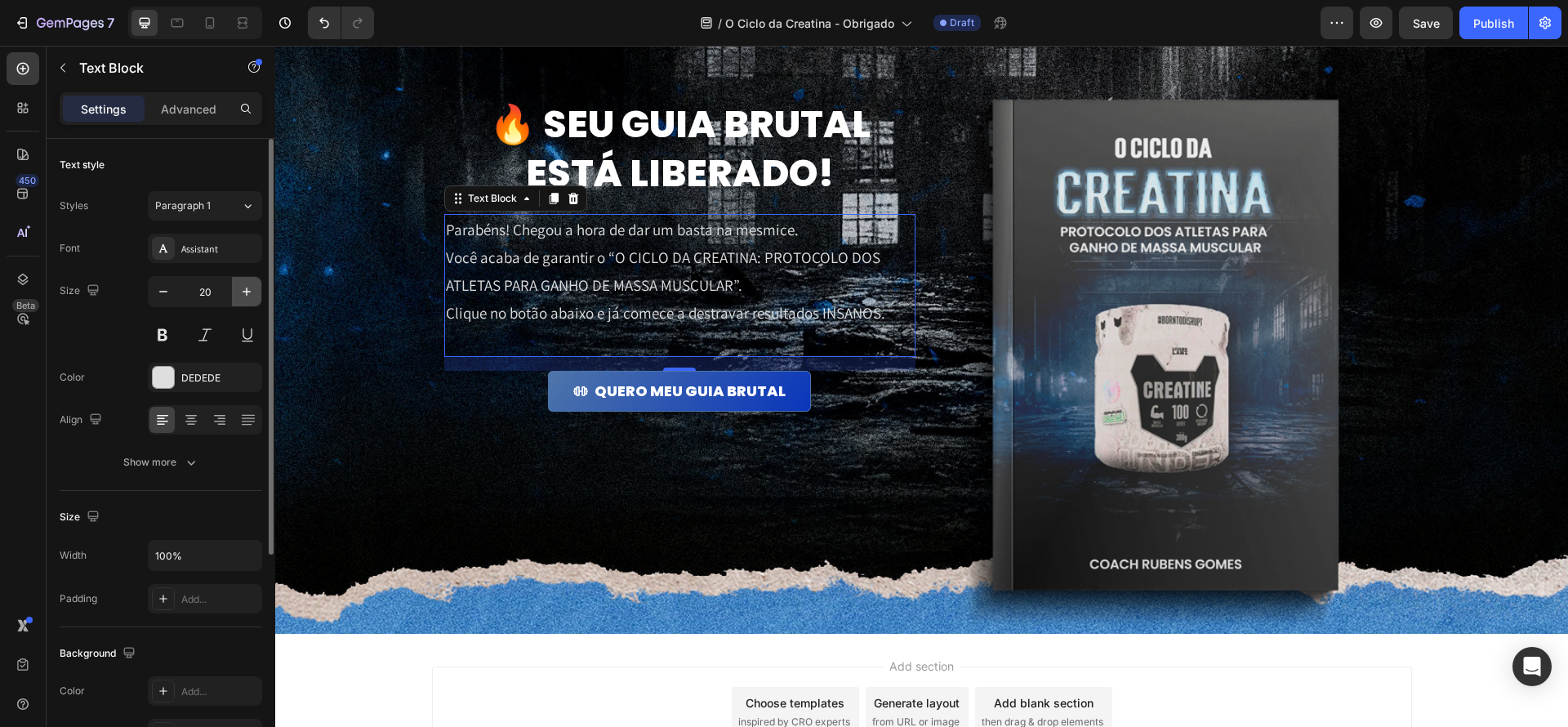
click at [240, 290] on icon "button" at bounding box center [247, 291] width 16 height 16
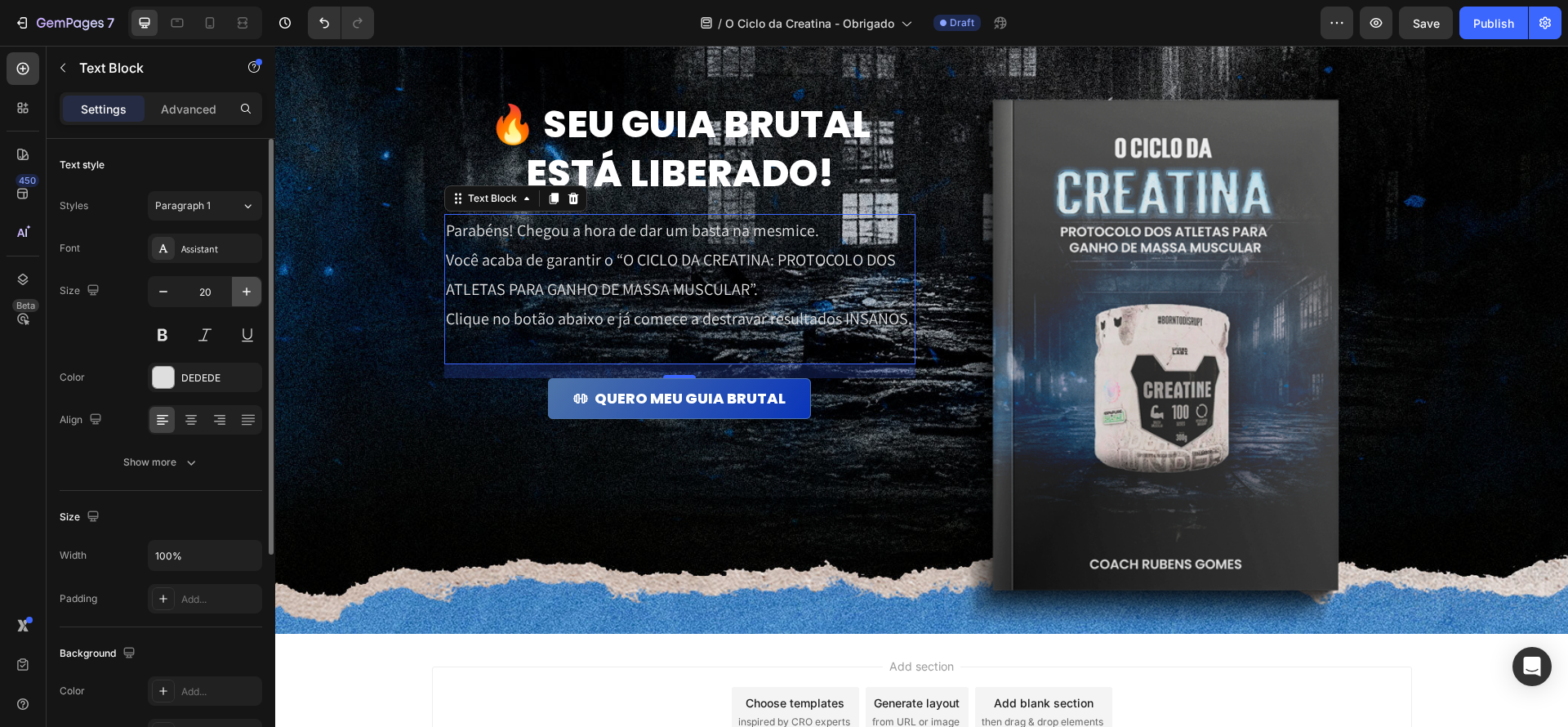
type input "21"
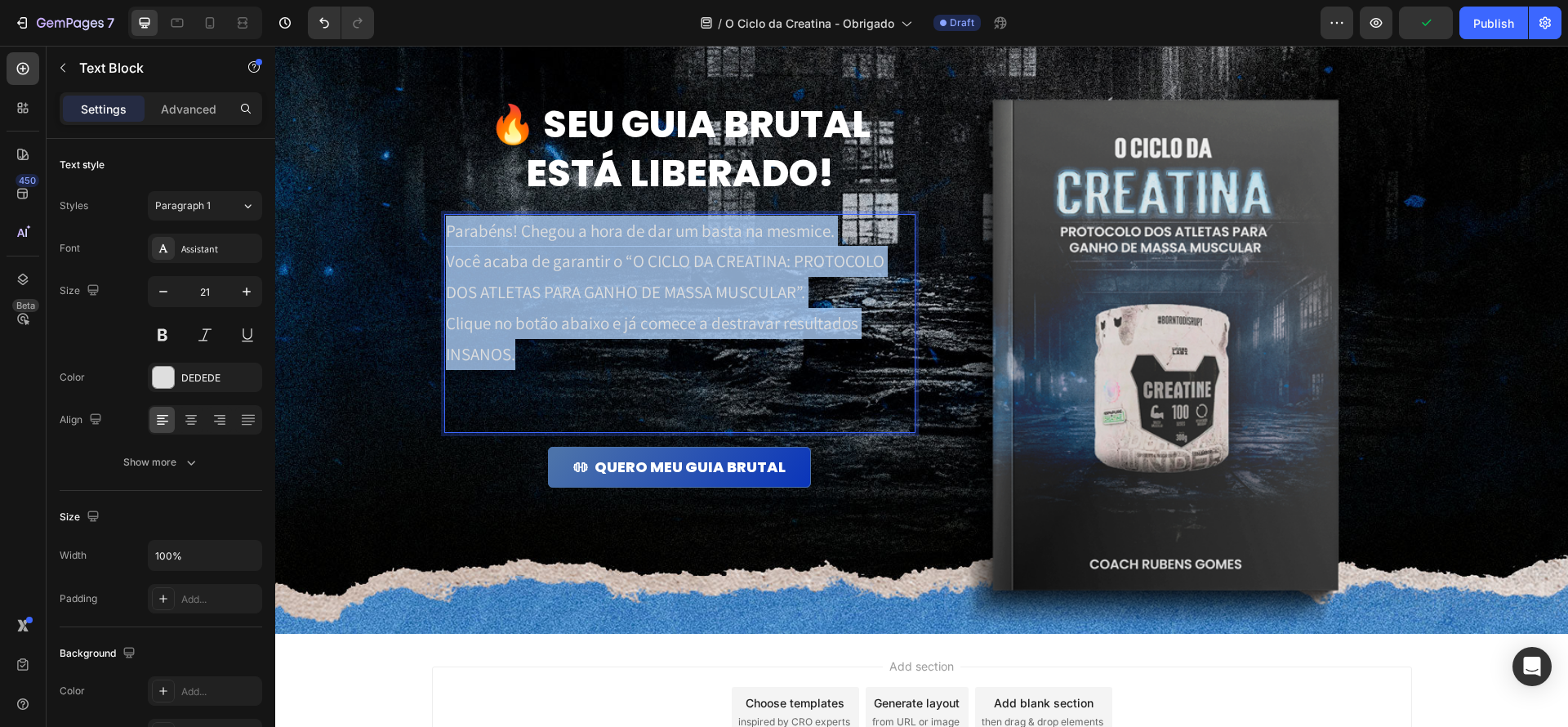
drag, startPoint x: 693, startPoint y: 360, endPoint x: 427, endPoint y: 180, distance: 321.2
click at [427, 180] on div "🔥 Seu guia brutal está liberado! Heading Parabéns! Chegou a hora de dar um bast…" at bounding box center [922, 337] width 996 height 643
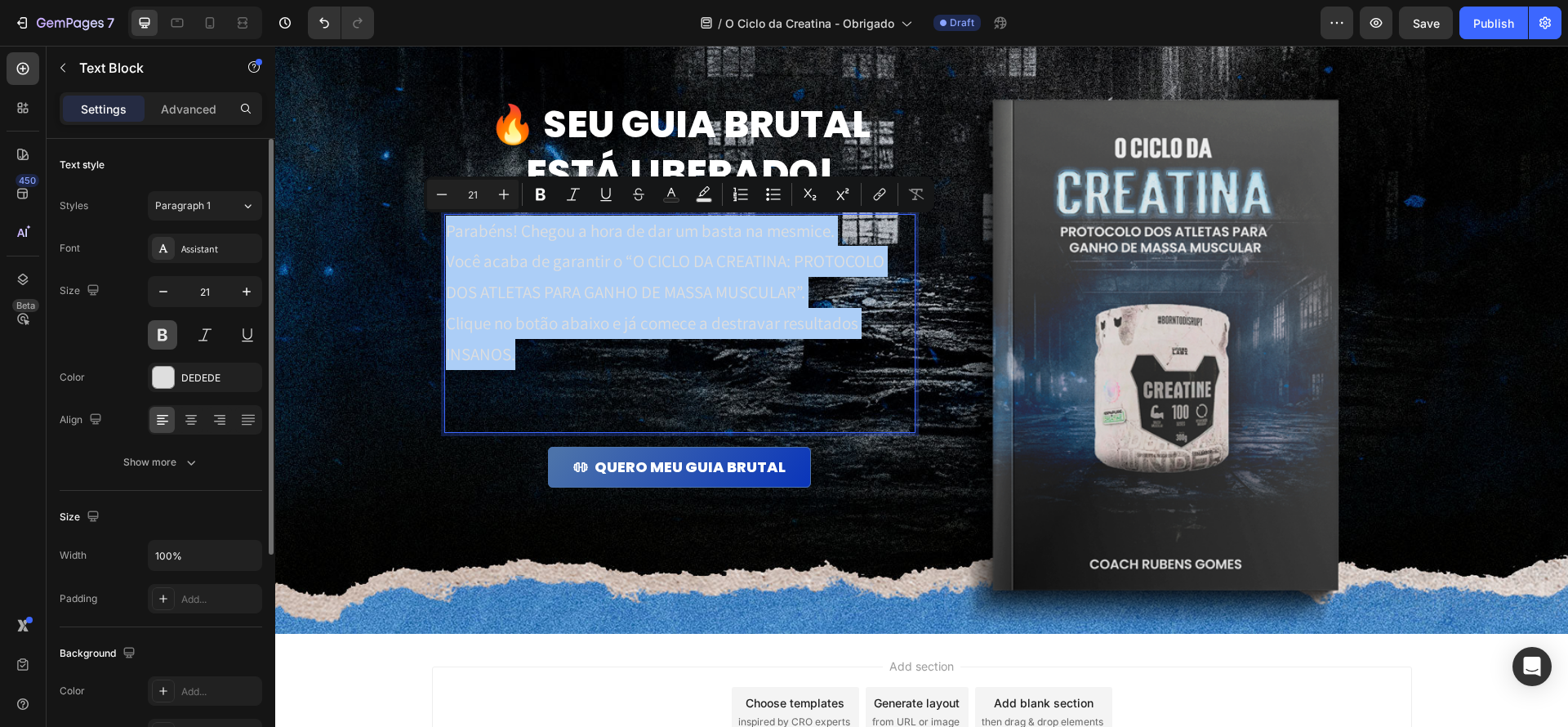
click at [161, 329] on button at bounding box center [162, 335] width 30 height 30
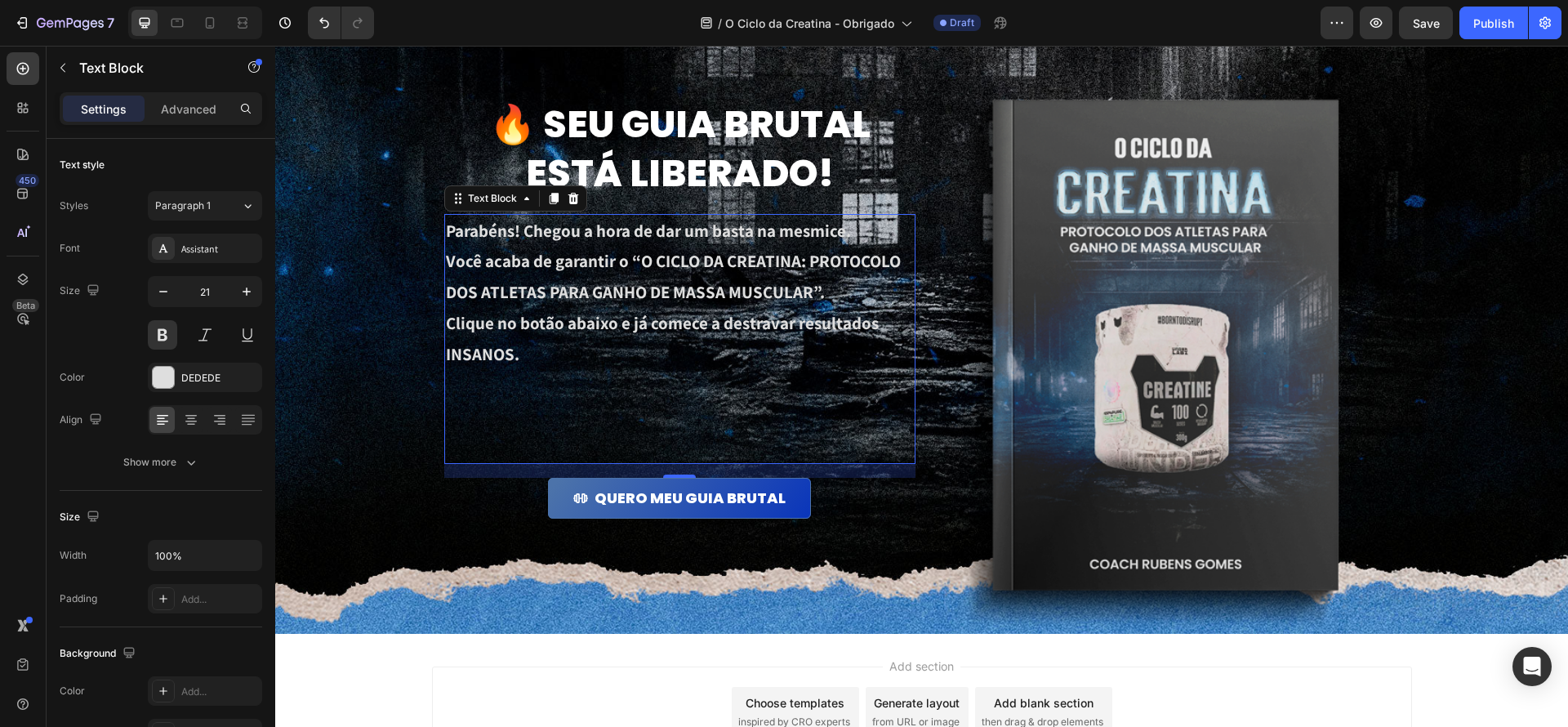
click at [795, 392] on p "Clique no botão abaixo e já comece a destravar resultados INSANOS." at bounding box center [679, 385] width 468 height 154
click at [540, 236] on p "Parabéns! Chegou a hora de dar um basta na mesmice." at bounding box center [679, 231] width 468 height 31
click at [705, 232] on p "Parabéns! Chegou a hora de dar um basta na mesmice." at bounding box center [679, 231] width 468 height 31
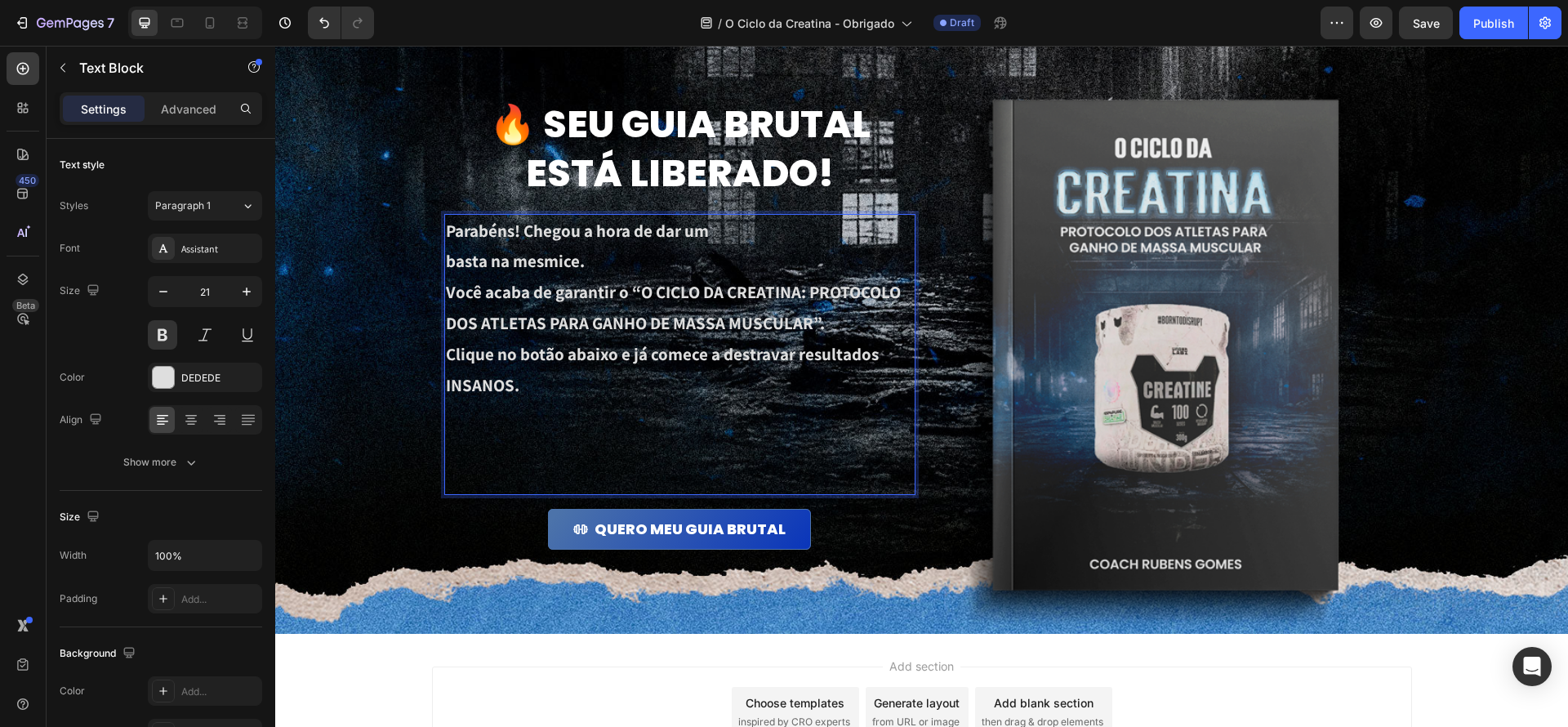
drag, startPoint x: 629, startPoint y: 287, endPoint x: 852, endPoint y: 345, distance: 230.4
click at [629, 287] on p "Você acaba de garantir o “O CICLO DA CREATINA: PROTOCOLO DOS ATLETAS PARA GANHO…" at bounding box center [679, 308] width 468 height 62
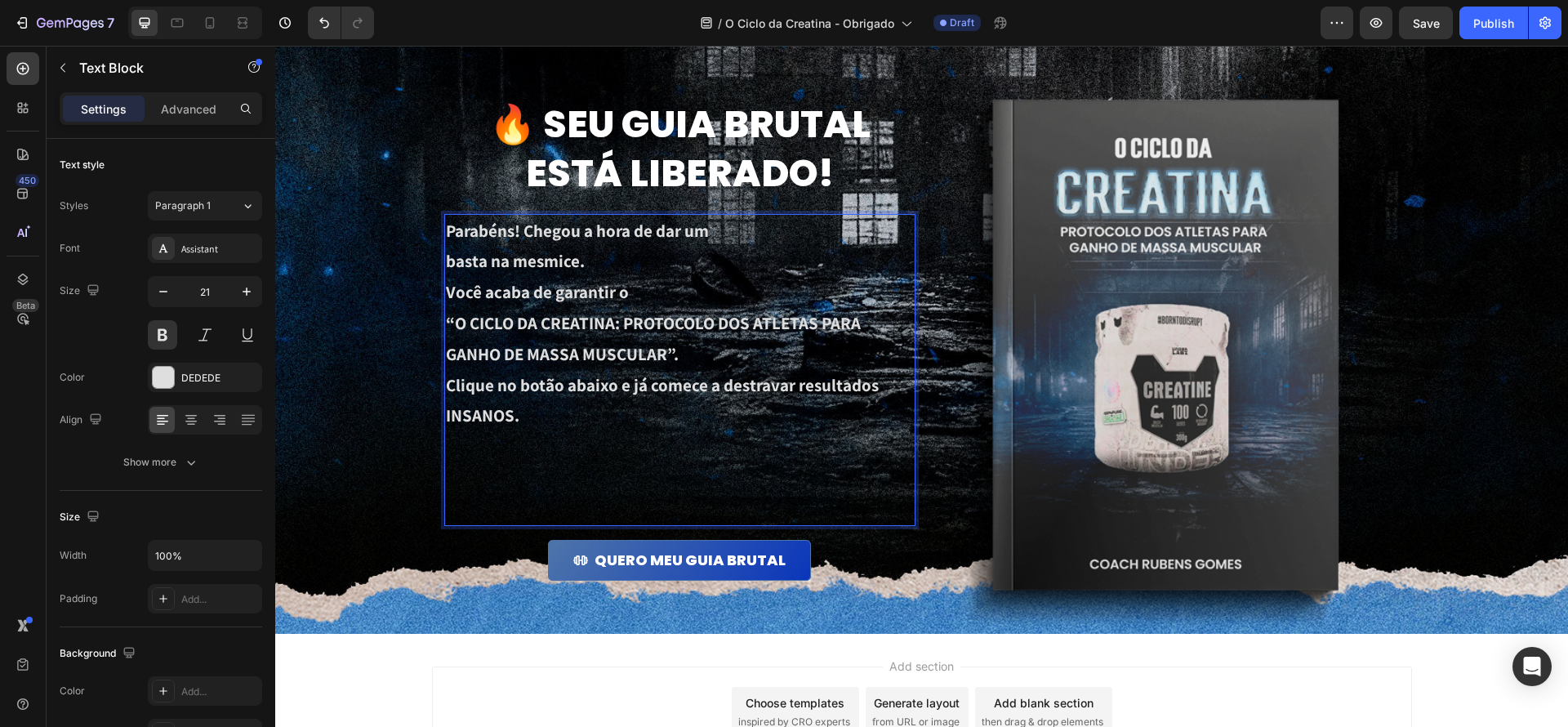
click at [673, 270] on p "basta na mesmice." at bounding box center [679, 262] width 468 height 31
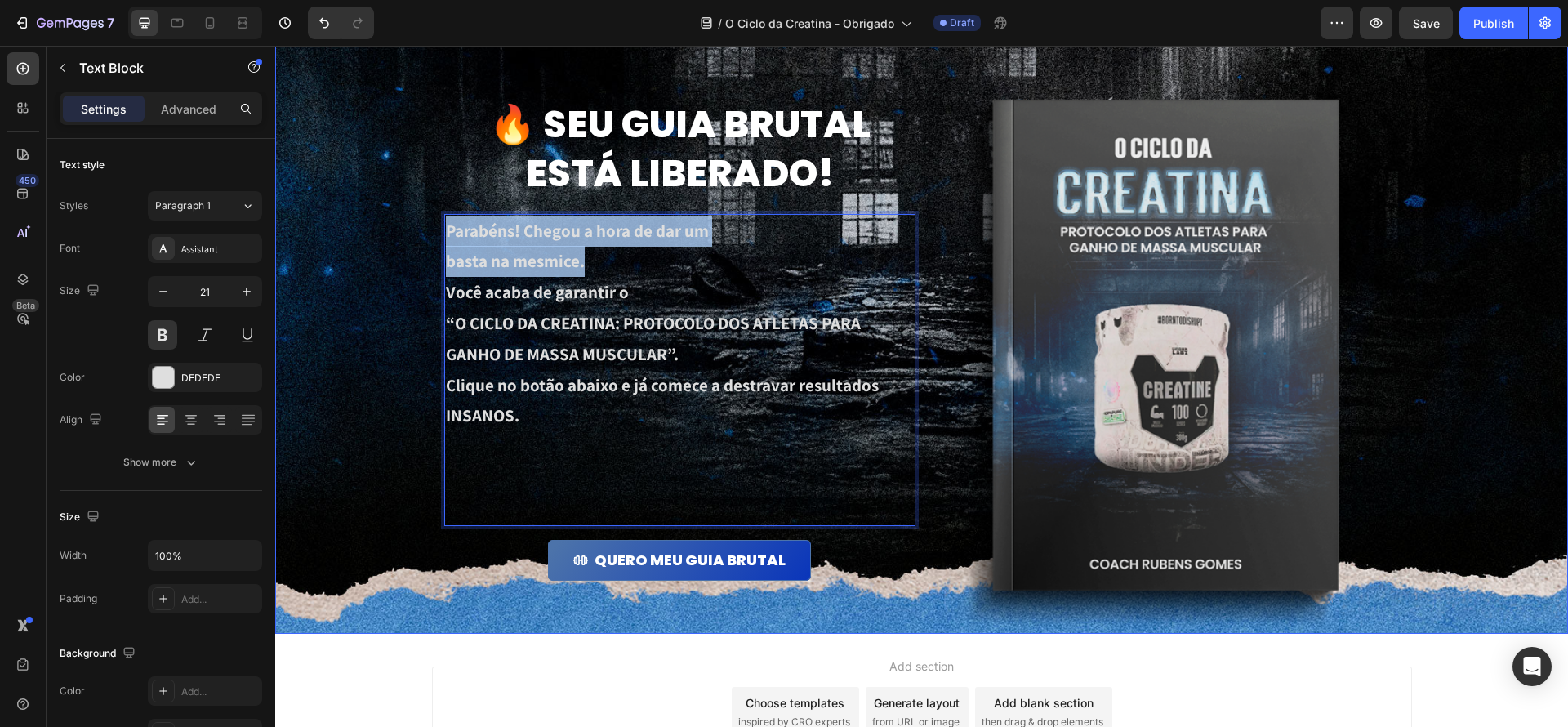
drag, startPoint x: 570, startPoint y: 233, endPoint x: 390, endPoint y: 176, distance: 188.8
click at [390, 176] on div "🔥 Seu guia brutal está liberado! Heading Parabéns! Chegou a hora de dar um bast…" at bounding box center [921, 325] width 1293 height 619
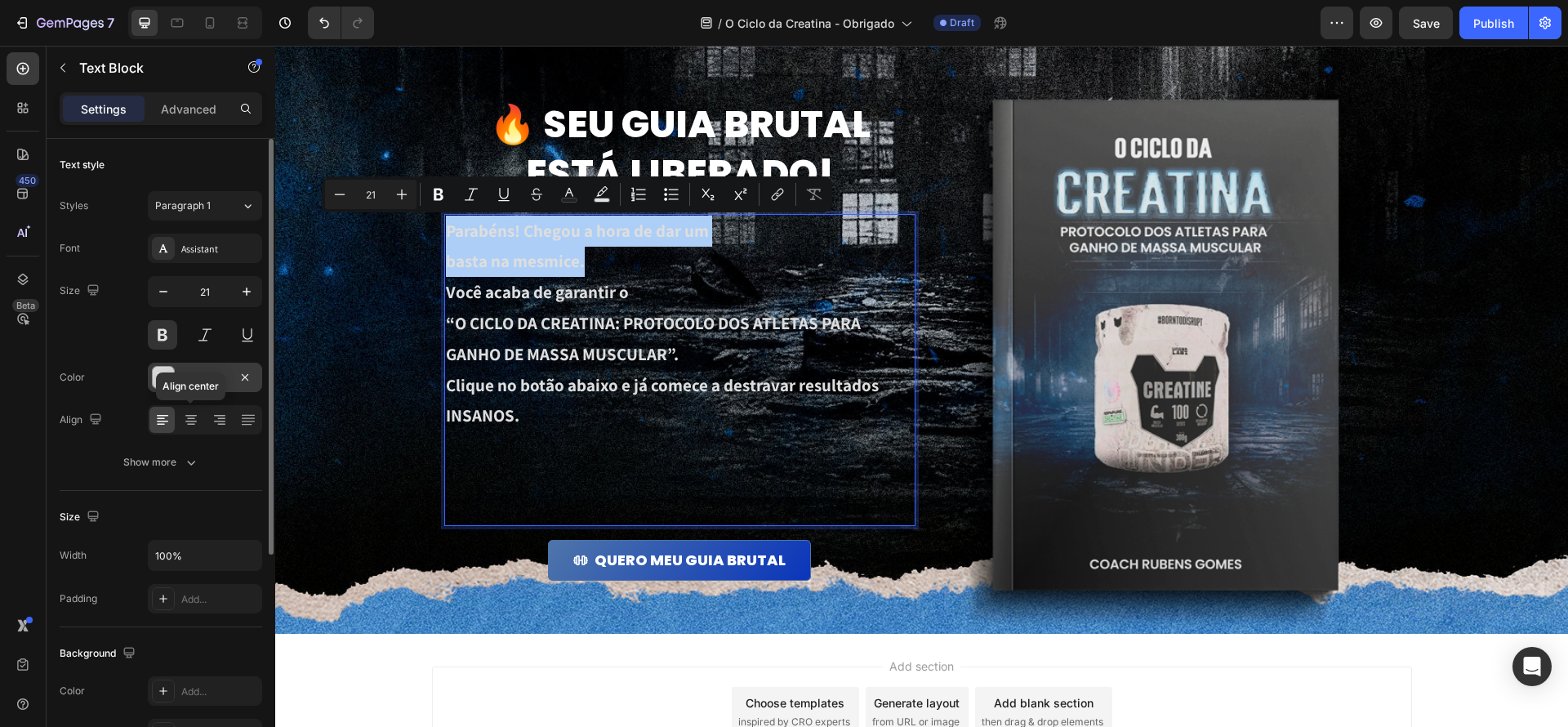
drag, startPoint x: 189, startPoint y: 416, endPoint x: 195, endPoint y: 376, distance: 40.4
click at [188, 416] on icon at bounding box center [191, 420] width 16 height 16
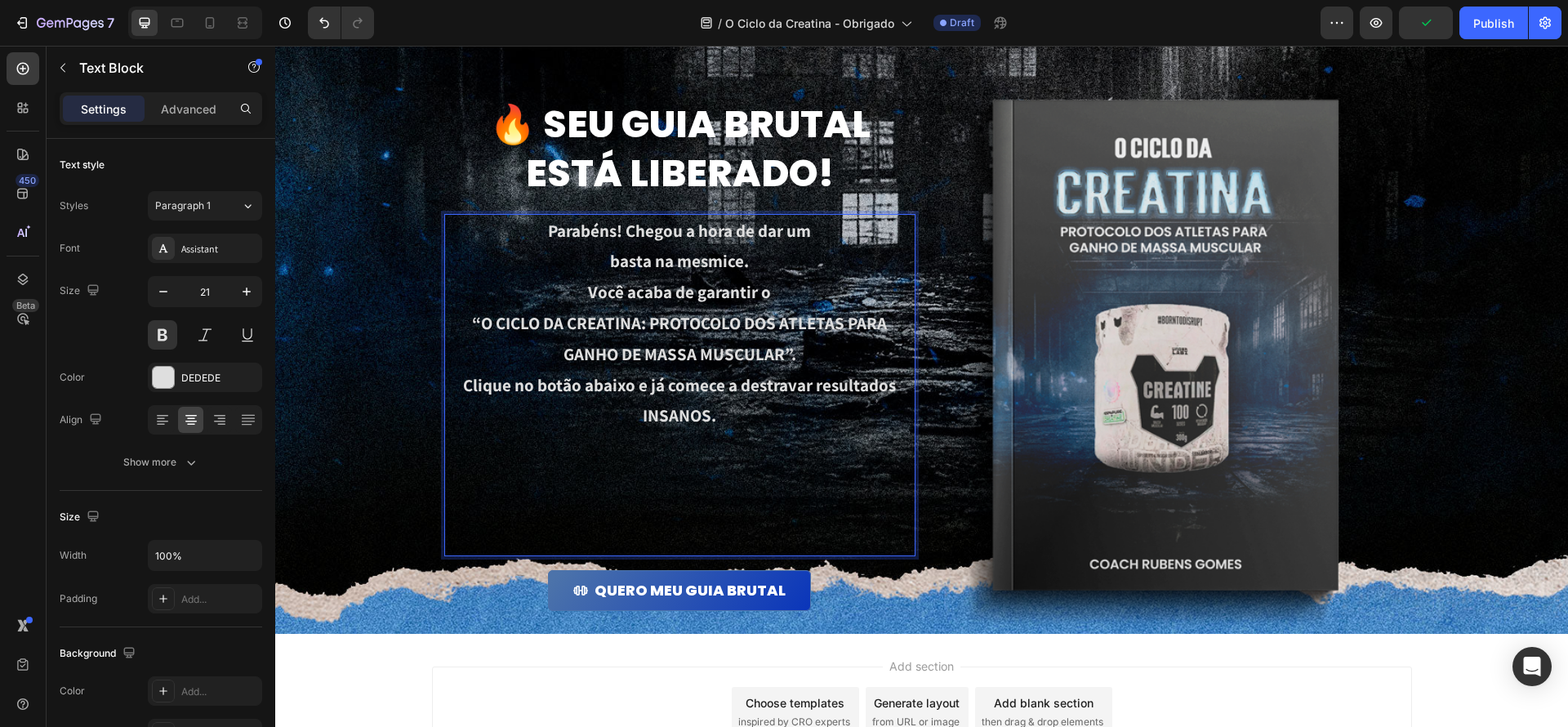
drag, startPoint x: 758, startPoint y: 265, endPoint x: 779, endPoint y: 270, distance: 21.6
click at [758, 265] on p "basta na mesmice." at bounding box center [679, 262] width 468 height 31
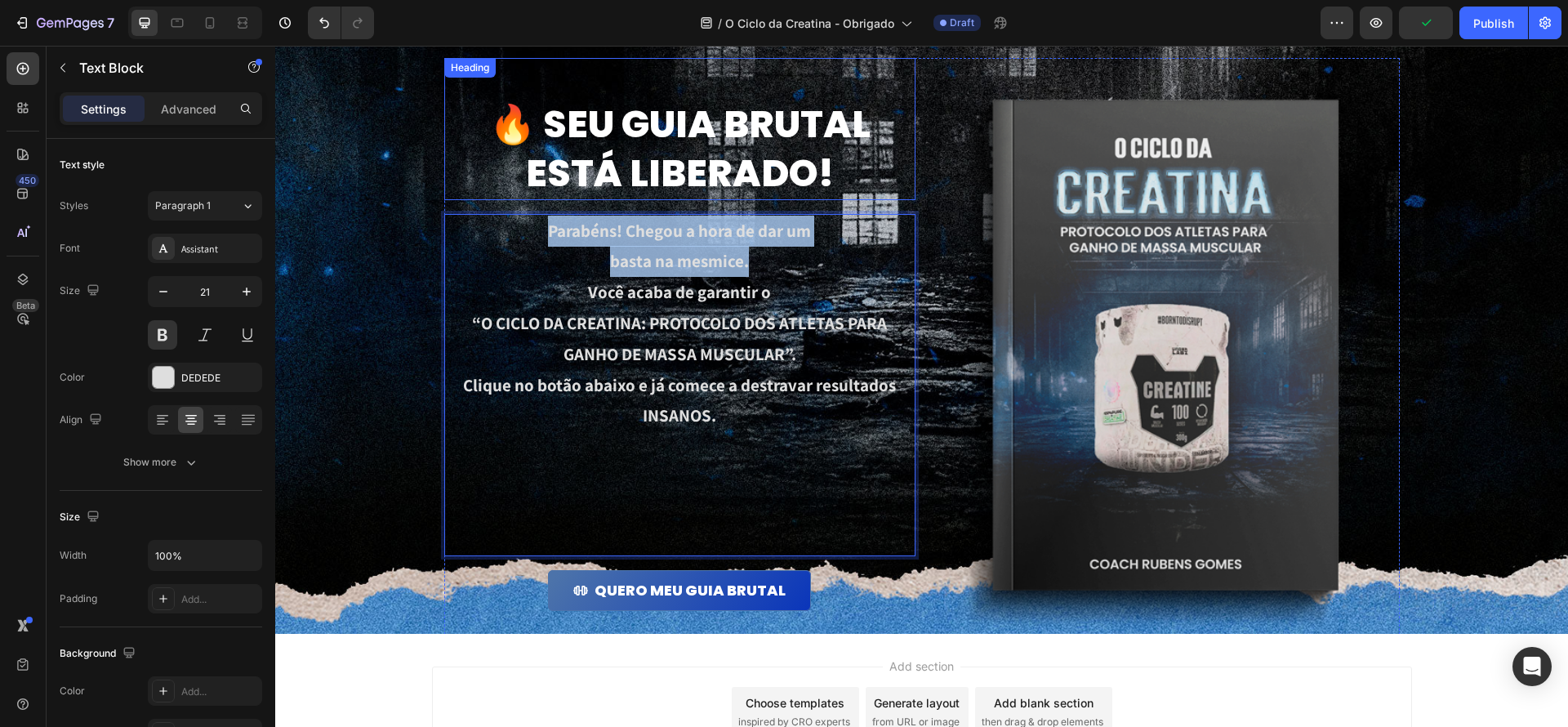
drag, startPoint x: 738, startPoint y: 255, endPoint x: 496, endPoint y: 194, distance: 249.6
click at [496, 194] on div "🔥 Seu guia brutal está liberado! Heading Parabéns! Chegou a hora de dar um bast…" at bounding box center [679, 359] width 471 height 601
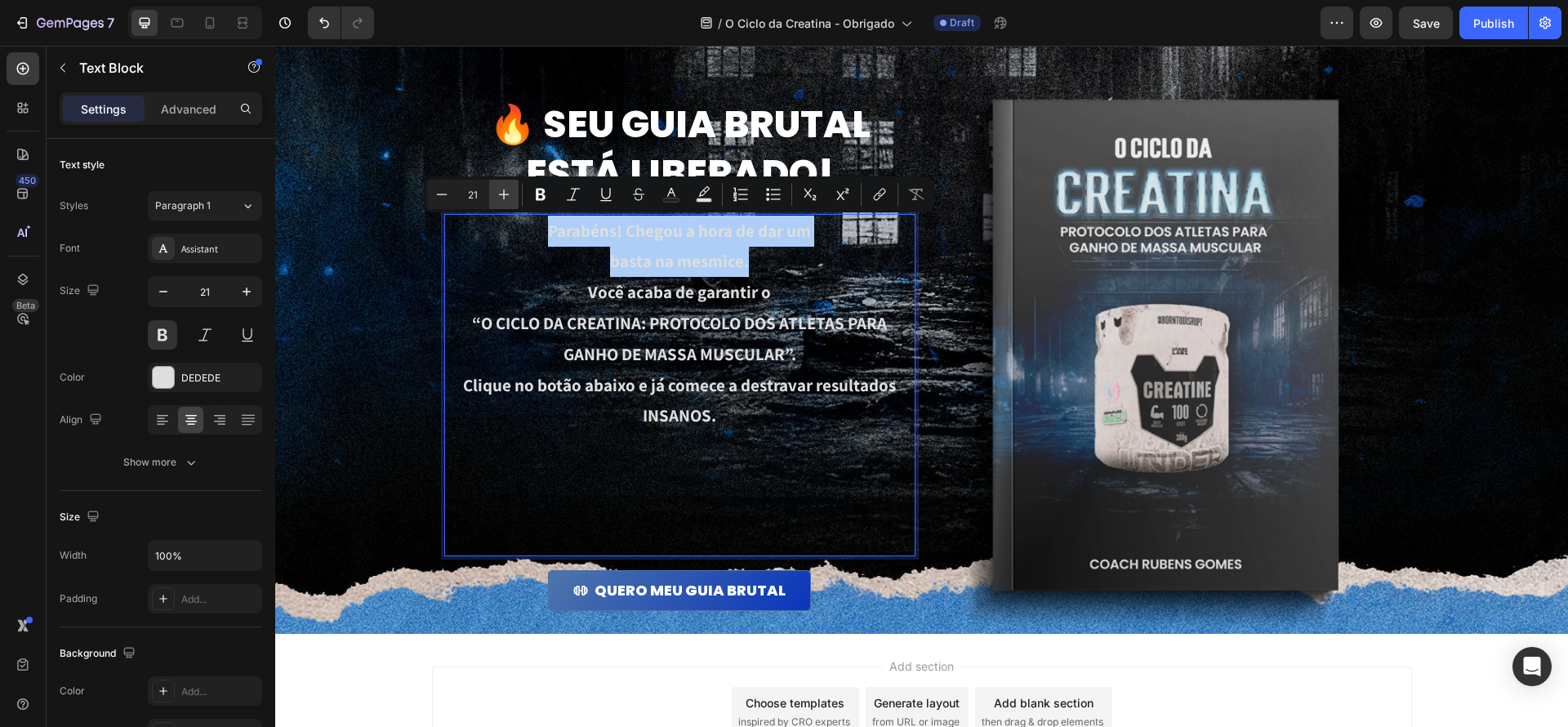
click at [507, 197] on icon "Editor contextual toolbar" at bounding box center [504, 194] width 16 height 16
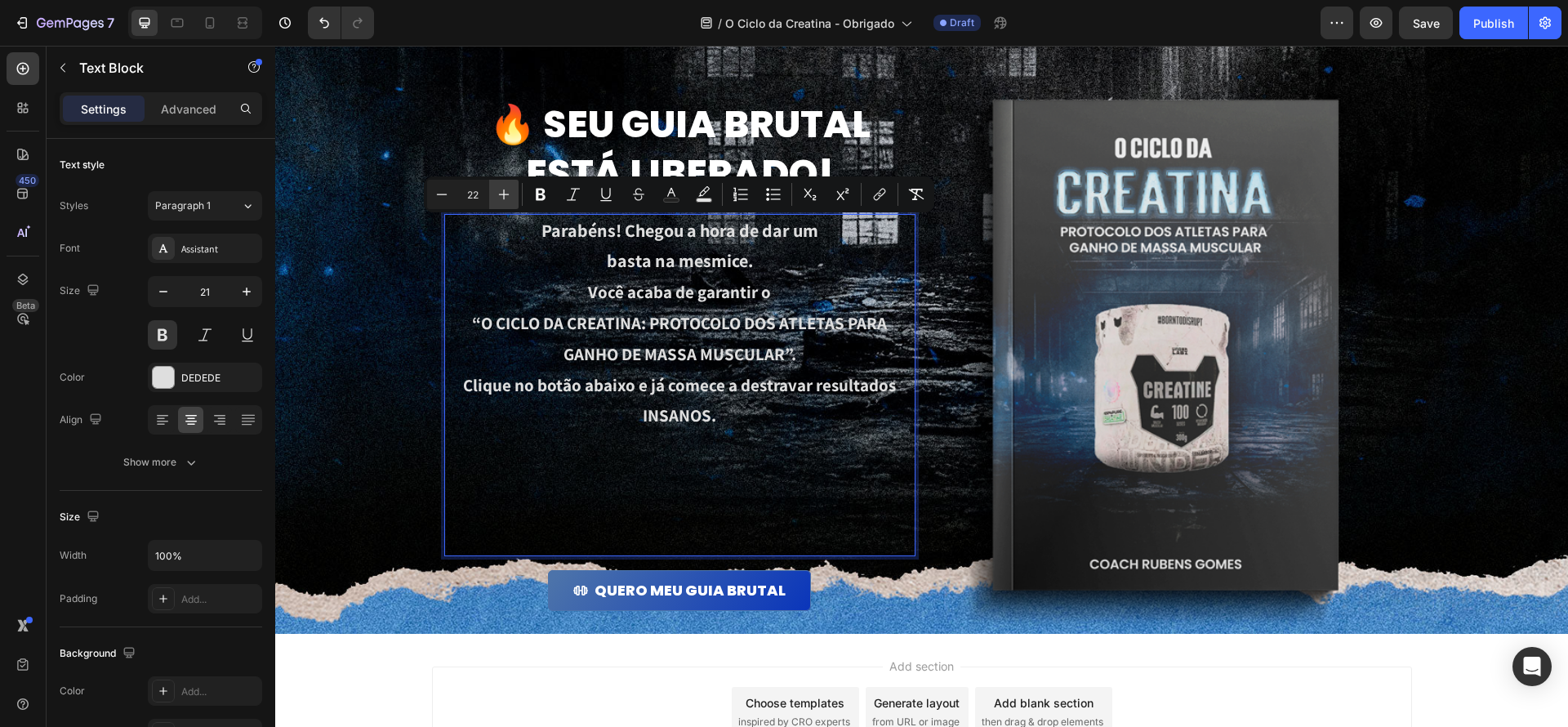
click at [507, 197] on icon "Editor contextual toolbar" at bounding box center [504, 194] width 16 height 16
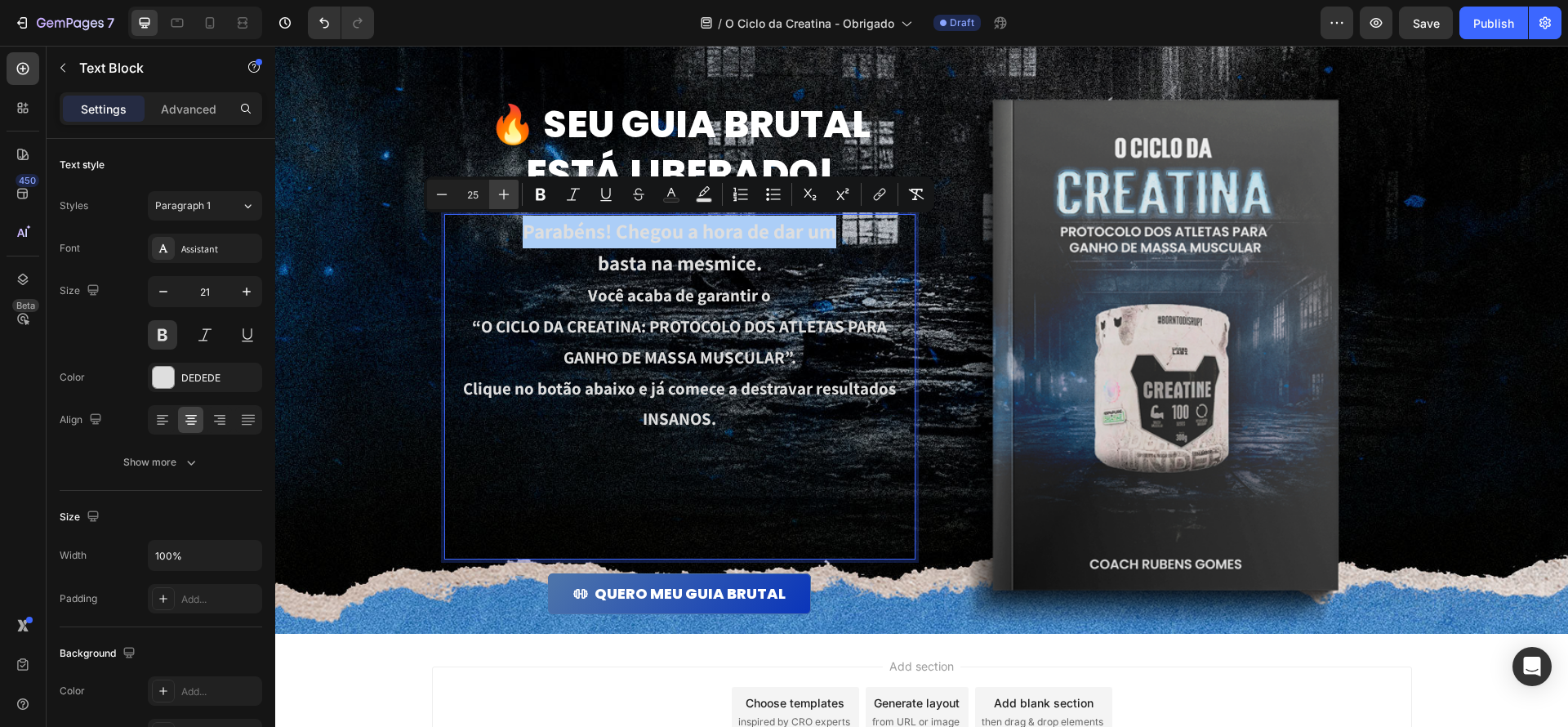
click at [507, 197] on icon "Editor contextual toolbar" at bounding box center [504, 194] width 16 height 16
type input "26"
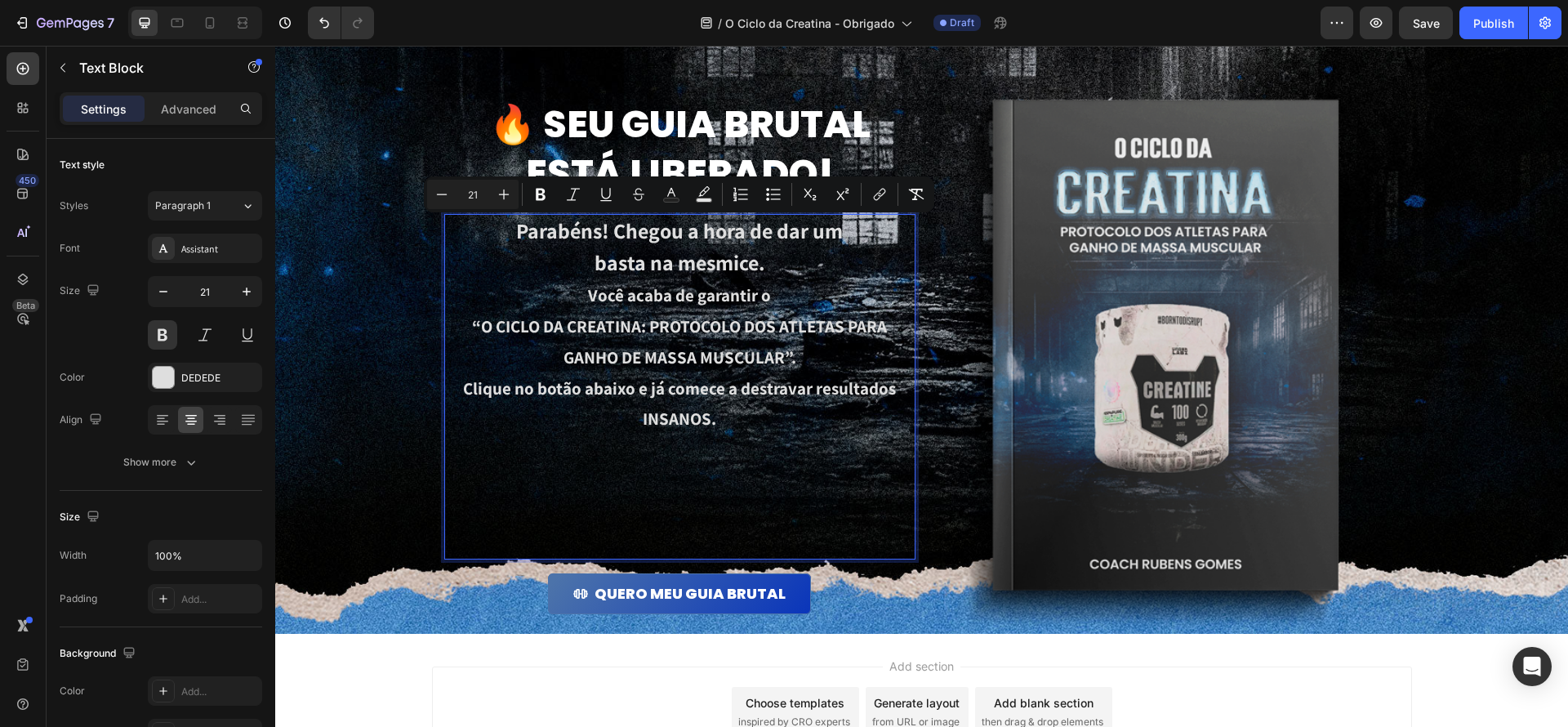
click at [793, 414] on p "Clique no botão abaixo e já comece a destravar resultados INSANOS." at bounding box center [679, 466] width 468 height 185
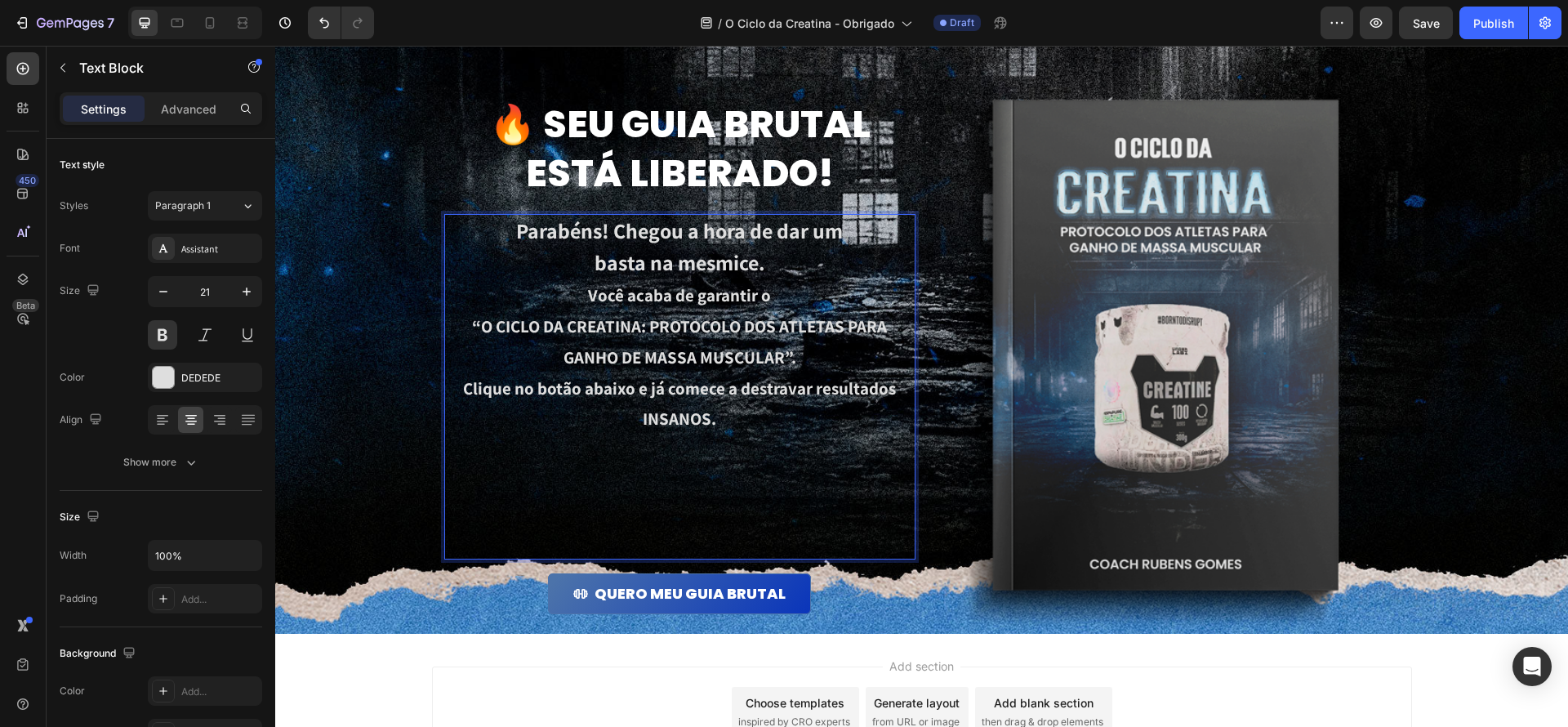
click at [785, 273] on p "basta na mesmice." at bounding box center [679, 264] width 468 height 33
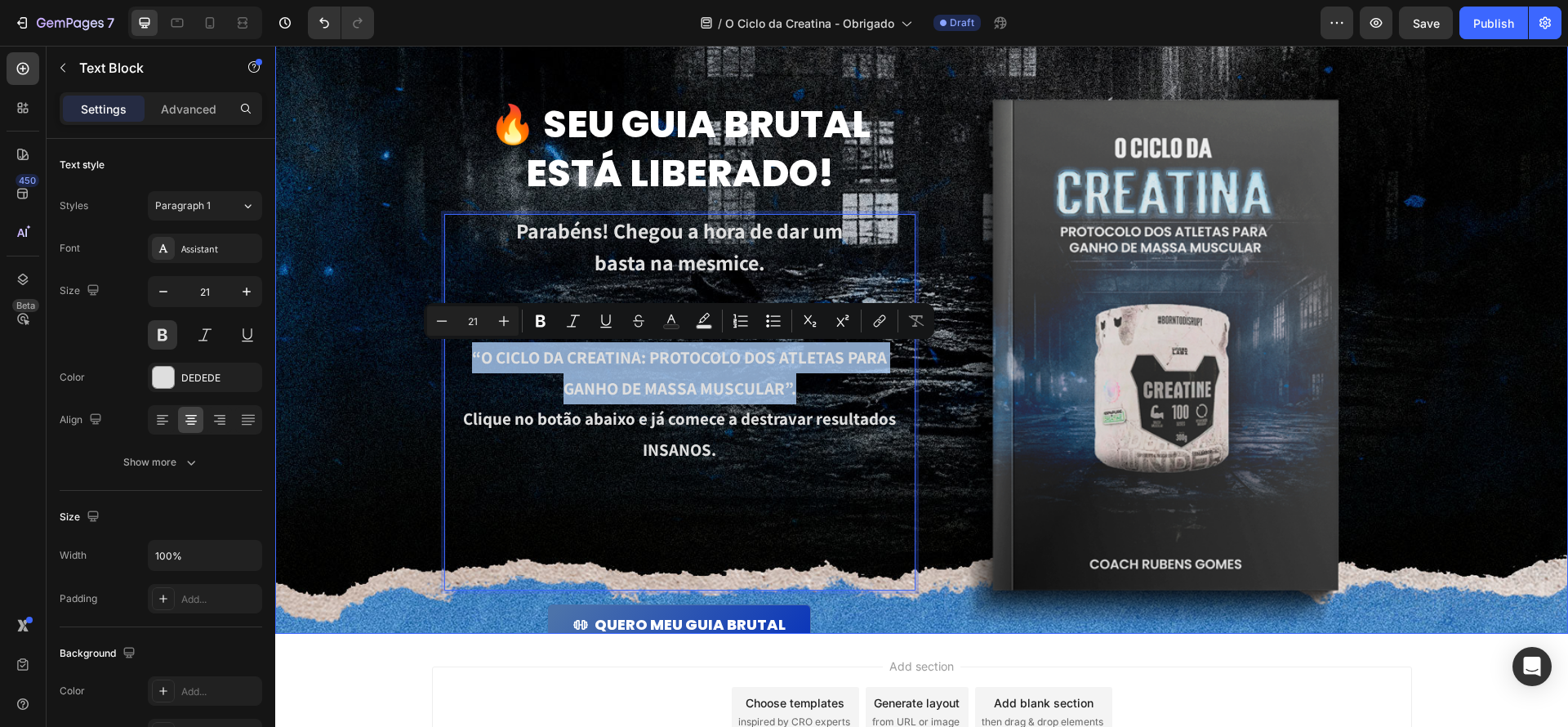
drag, startPoint x: 846, startPoint y: 395, endPoint x: 405, endPoint y: 343, distance: 444.1
click at [405, 343] on div "🔥 Seu guia brutal está liberado! Heading Parabéns! Chegou a hora de dar um bast…" at bounding box center [921, 325] width 1293 height 619
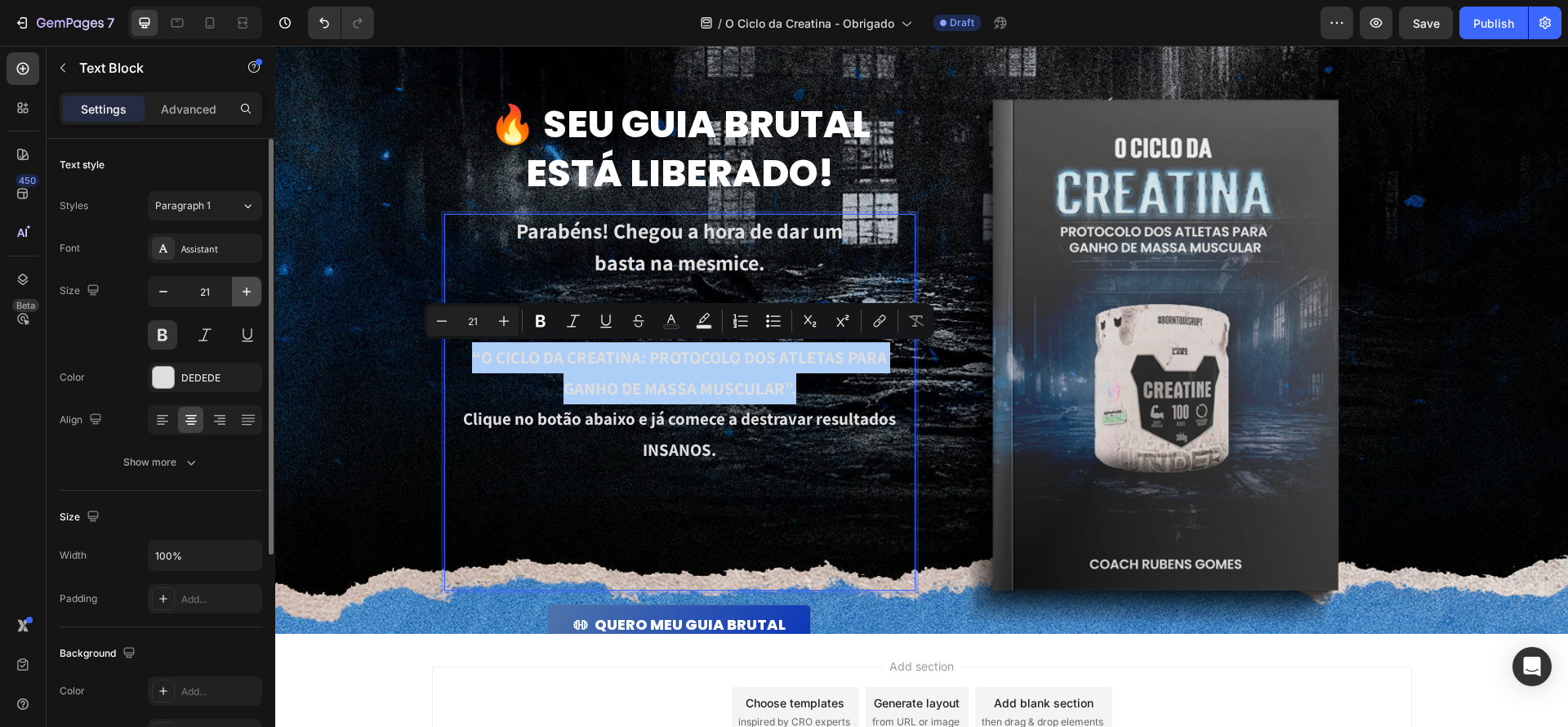
click at [245, 290] on icon "button" at bounding box center [247, 291] width 16 height 16
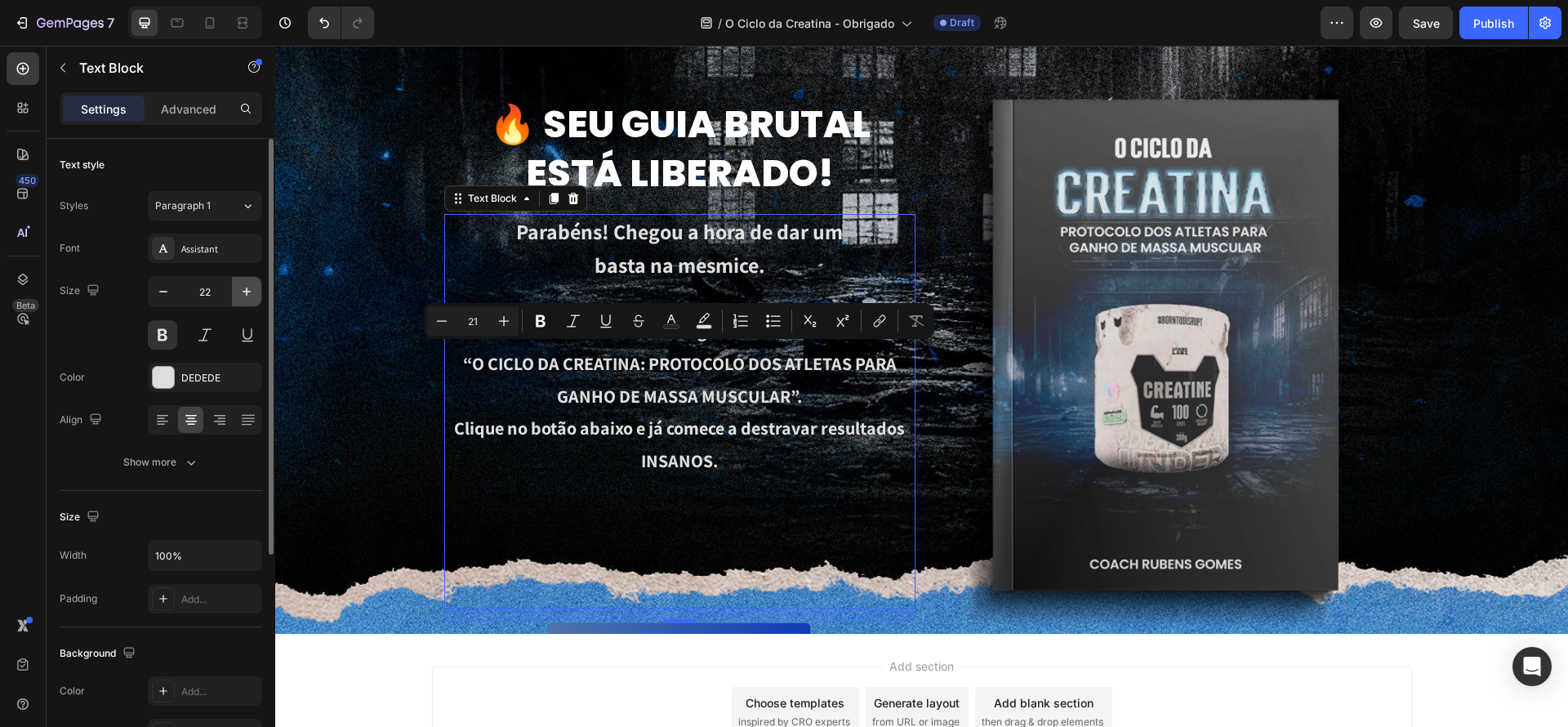
click at [245, 290] on icon "button" at bounding box center [247, 291] width 16 height 16
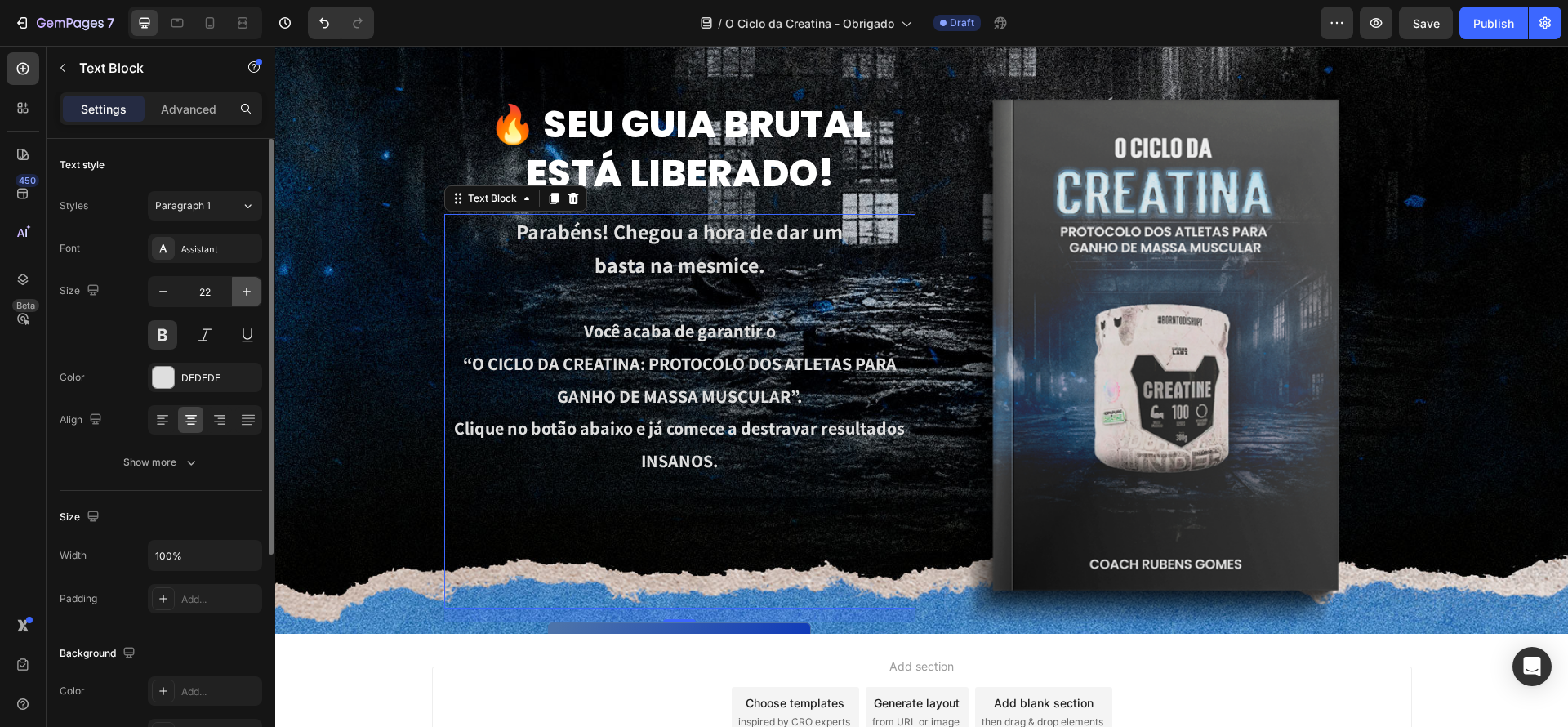
click at [245, 290] on icon "button" at bounding box center [247, 291] width 16 height 16
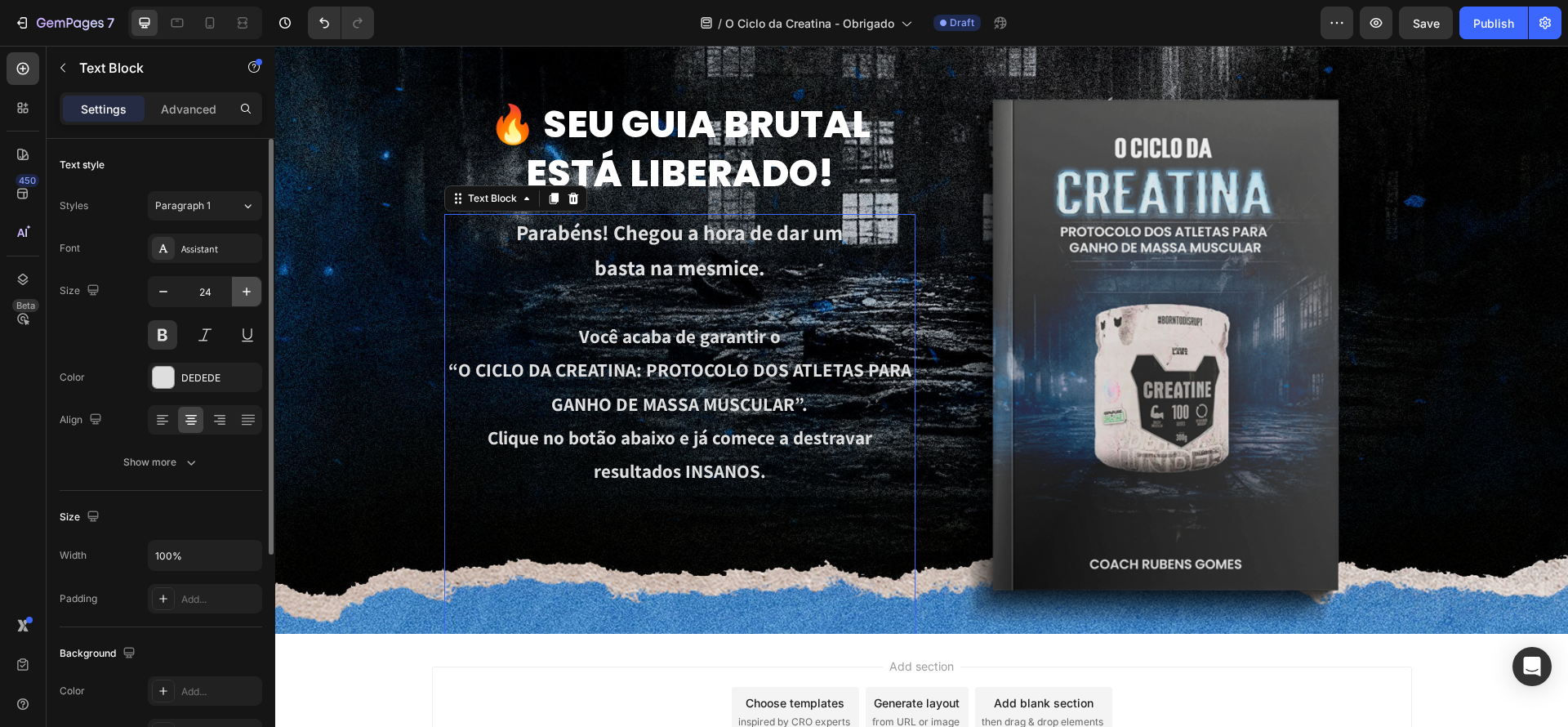
click at [245, 290] on icon "button" at bounding box center [247, 291] width 16 height 16
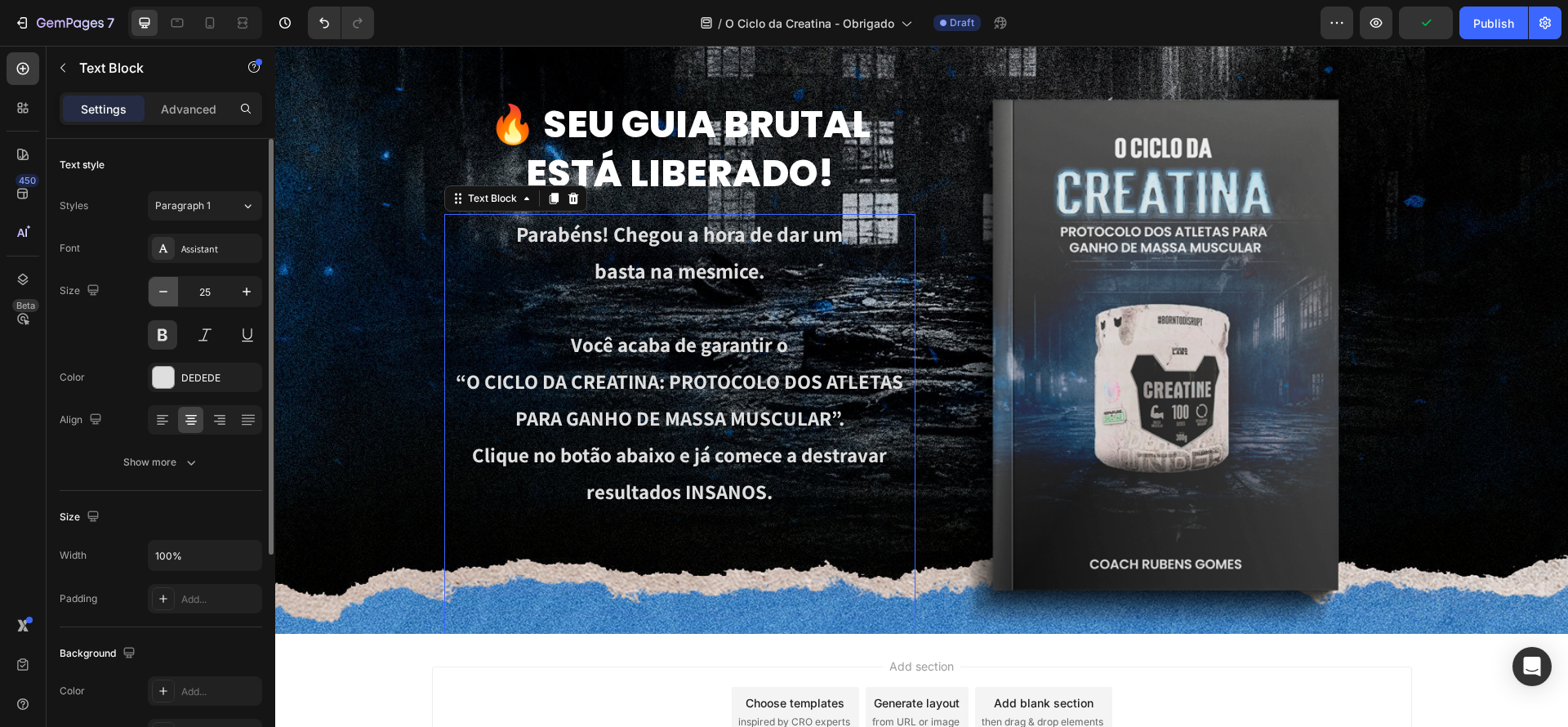
click at [157, 290] on icon "button" at bounding box center [163, 291] width 16 height 16
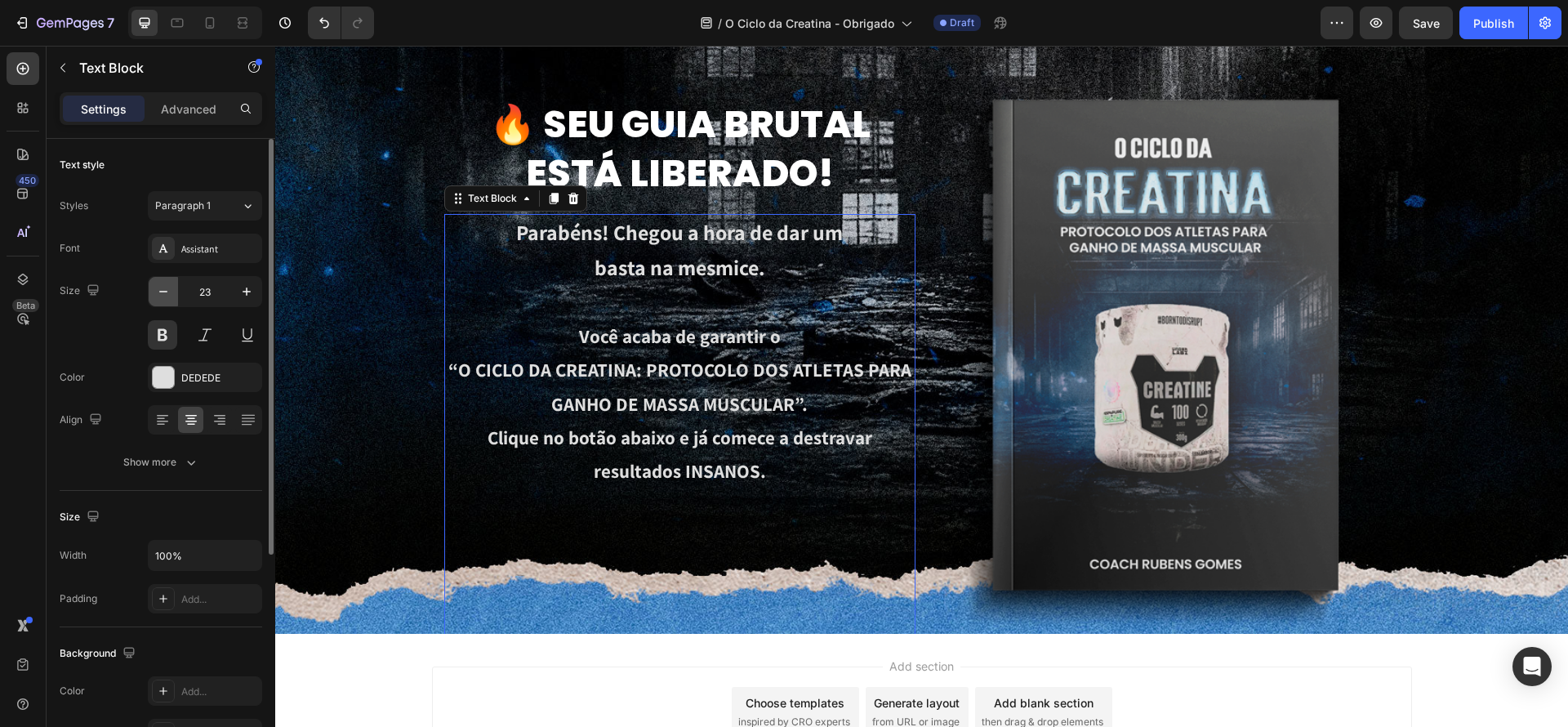
click at [157, 290] on icon "button" at bounding box center [163, 291] width 16 height 16
type input "22"
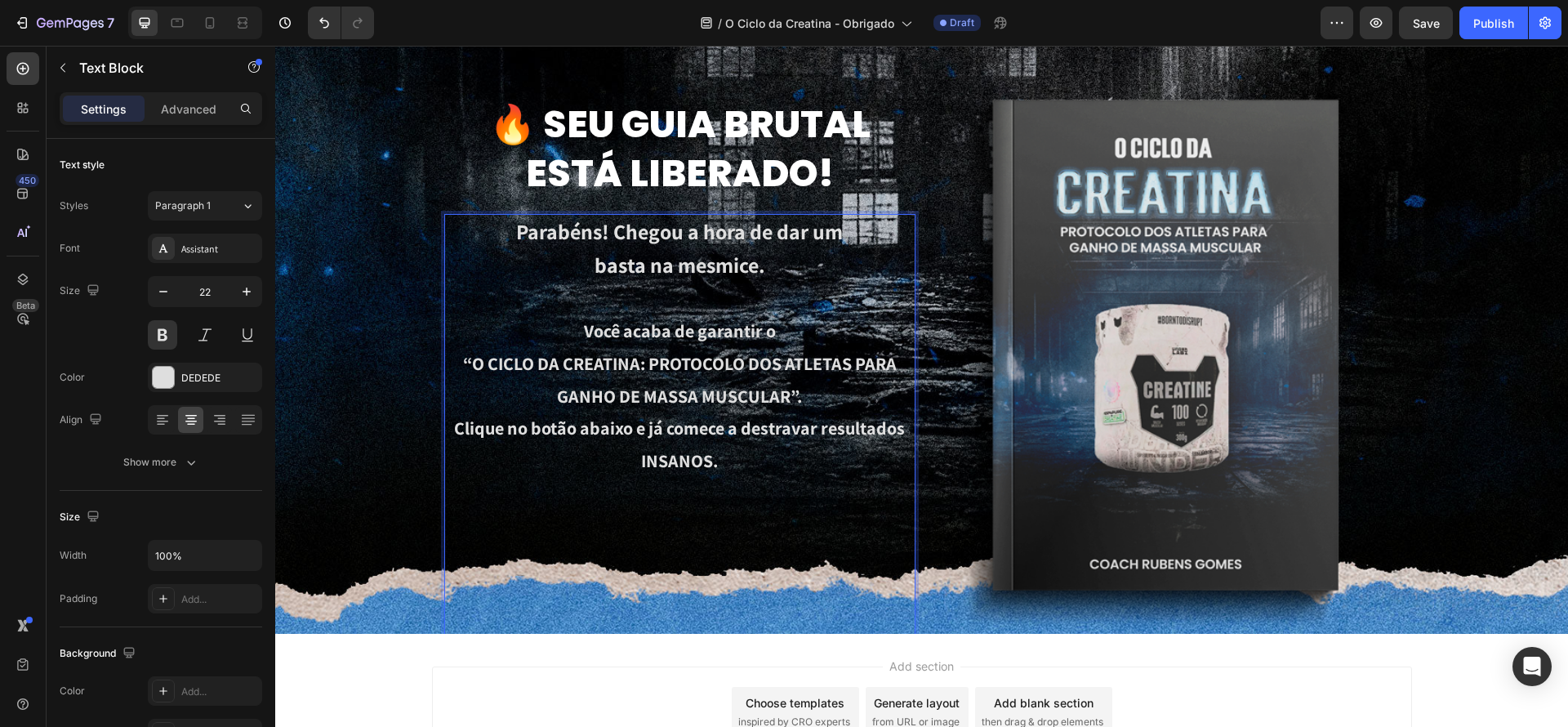
click at [780, 236] on span "Parabéns! Chegou a hora de dar um" at bounding box center [679, 231] width 327 height 28
click at [767, 491] on p "Clique no botão abaixo e já comece a destravar resultados INSANOS." at bounding box center [679, 623] width 468 height 421
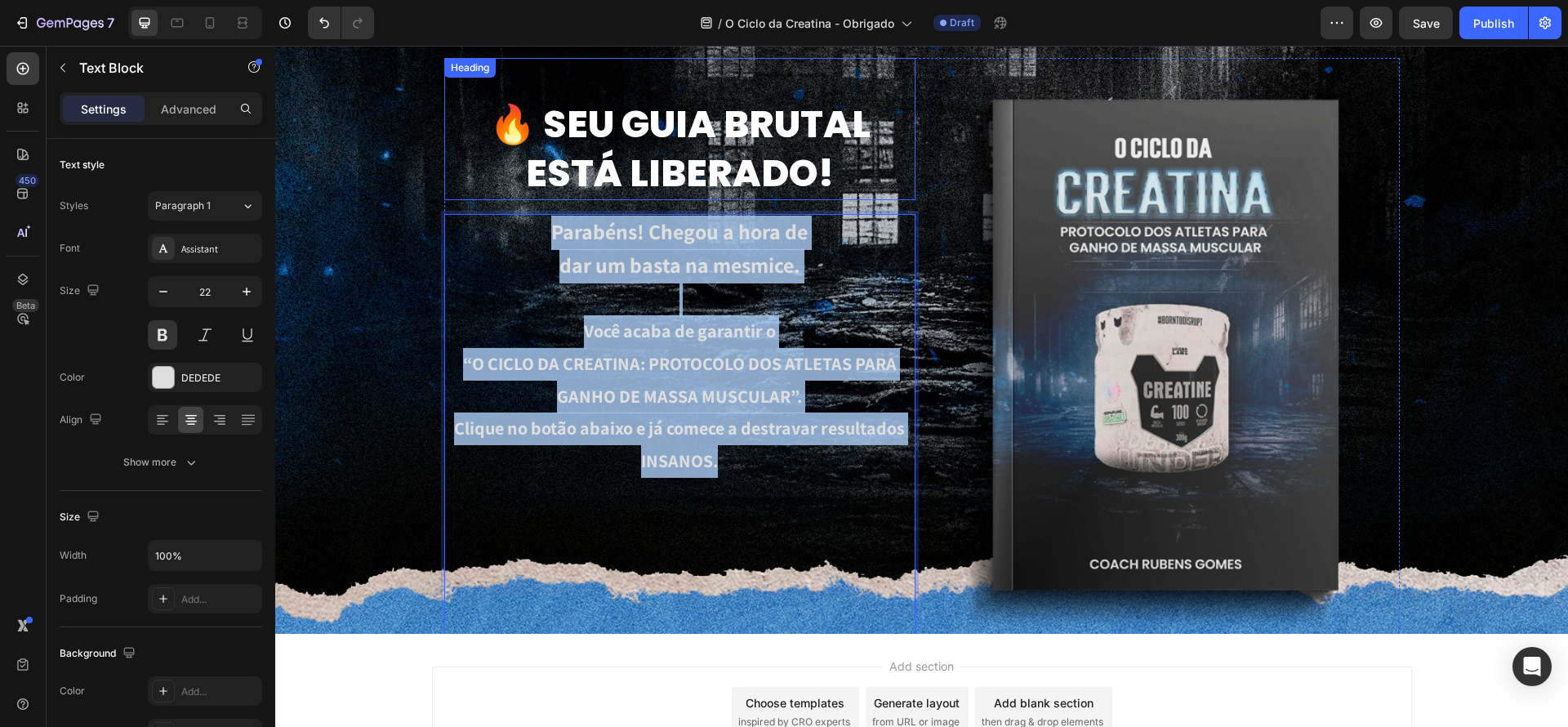
drag, startPoint x: 768, startPoint y: 468, endPoint x: 469, endPoint y: 165, distance: 425.7
click at [461, 129] on div "🔥 Seu guia brutal está liberado! Heading Parabéns! Chegou a hora de dar um bast…" at bounding box center [679, 473] width 471 height 831
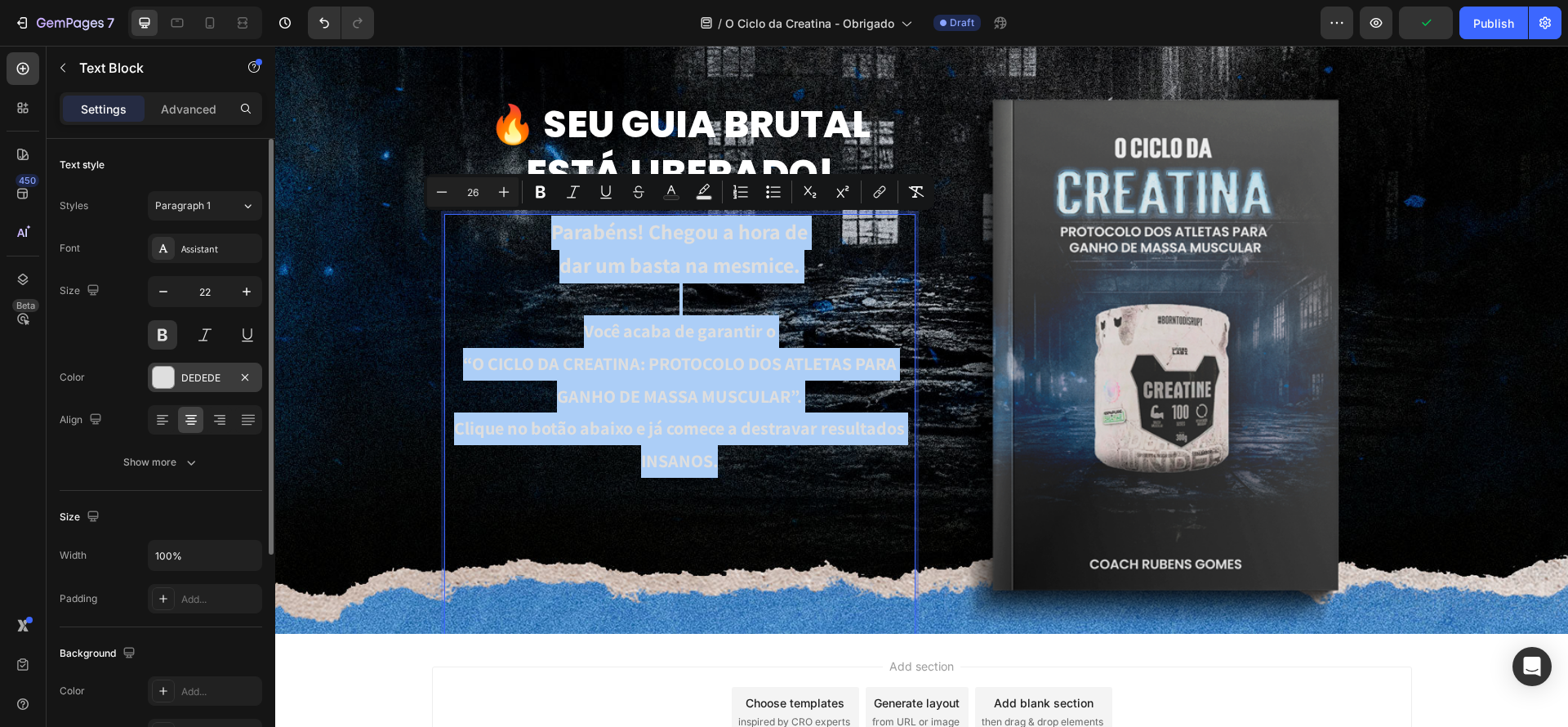
click at [154, 375] on div at bounding box center [163, 377] width 21 height 21
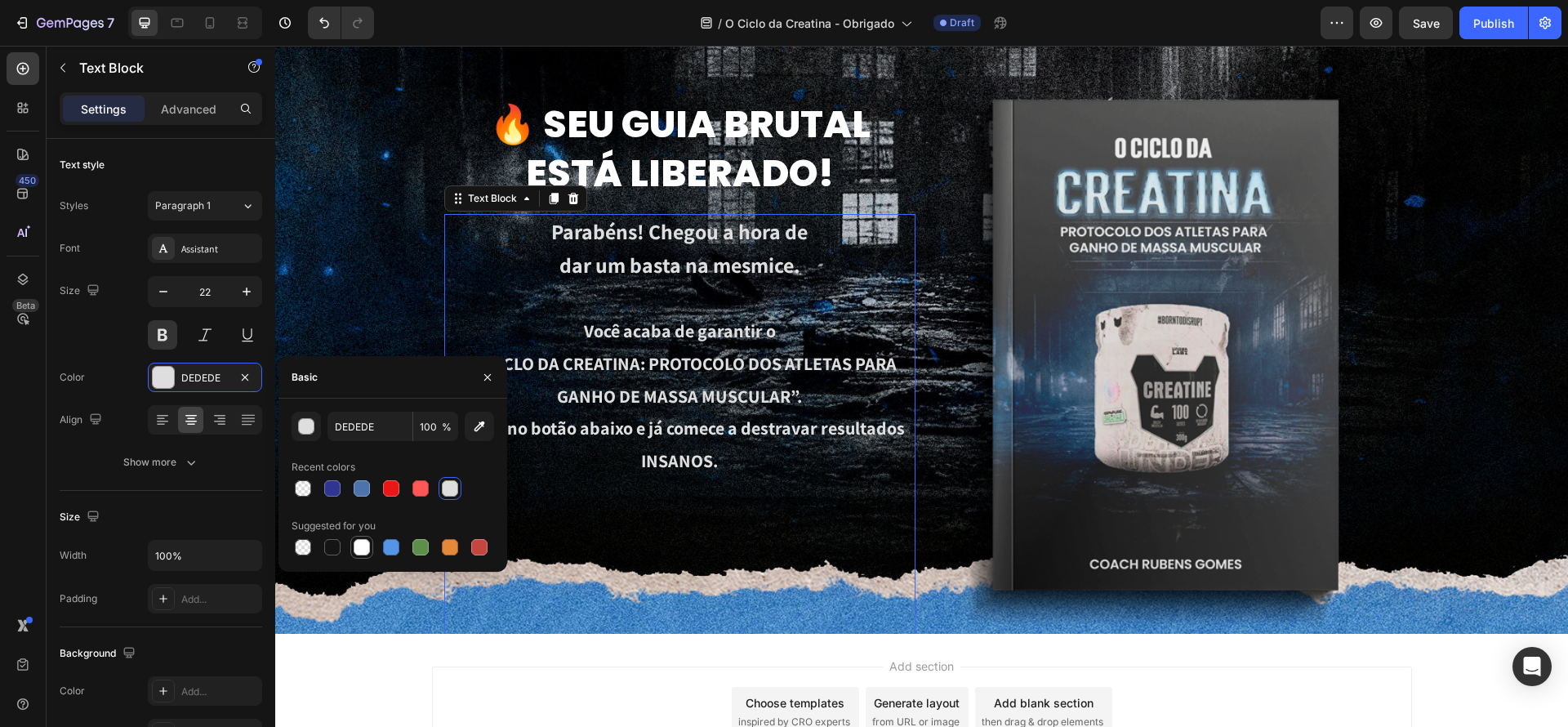
click at [356, 551] on div at bounding box center [362, 547] width 16 height 16
type input "FFFFFF"
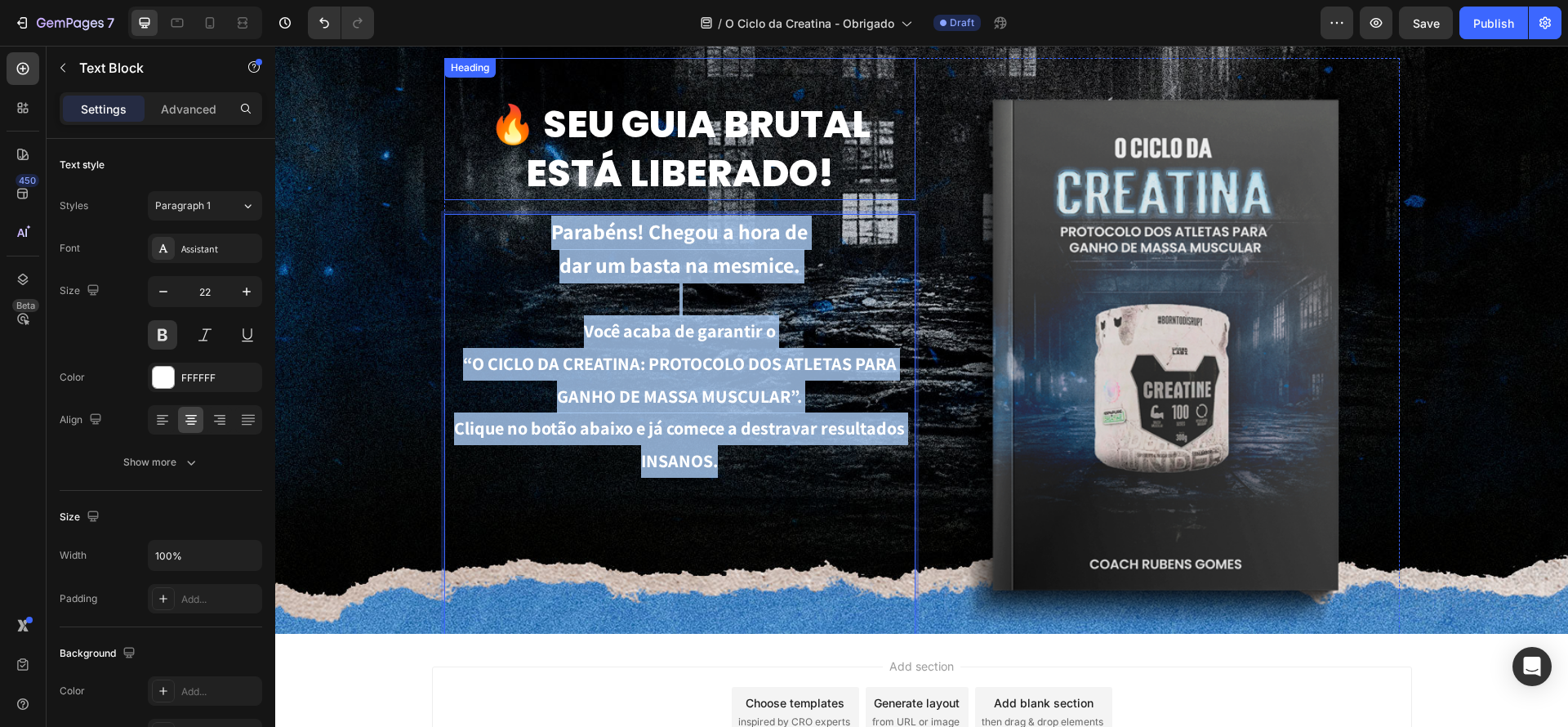
drag, startPoint x: 766, startPoint y: 462, endPoint x: 469, endPoint y: 173, distance: 414.4
click at [469, 173] on div "🔥 Seu guia brutal está liberado! Heading Parabéns! Chegou a hora de dar um bast…" at bounding box center [679, 490] width 471 height 863
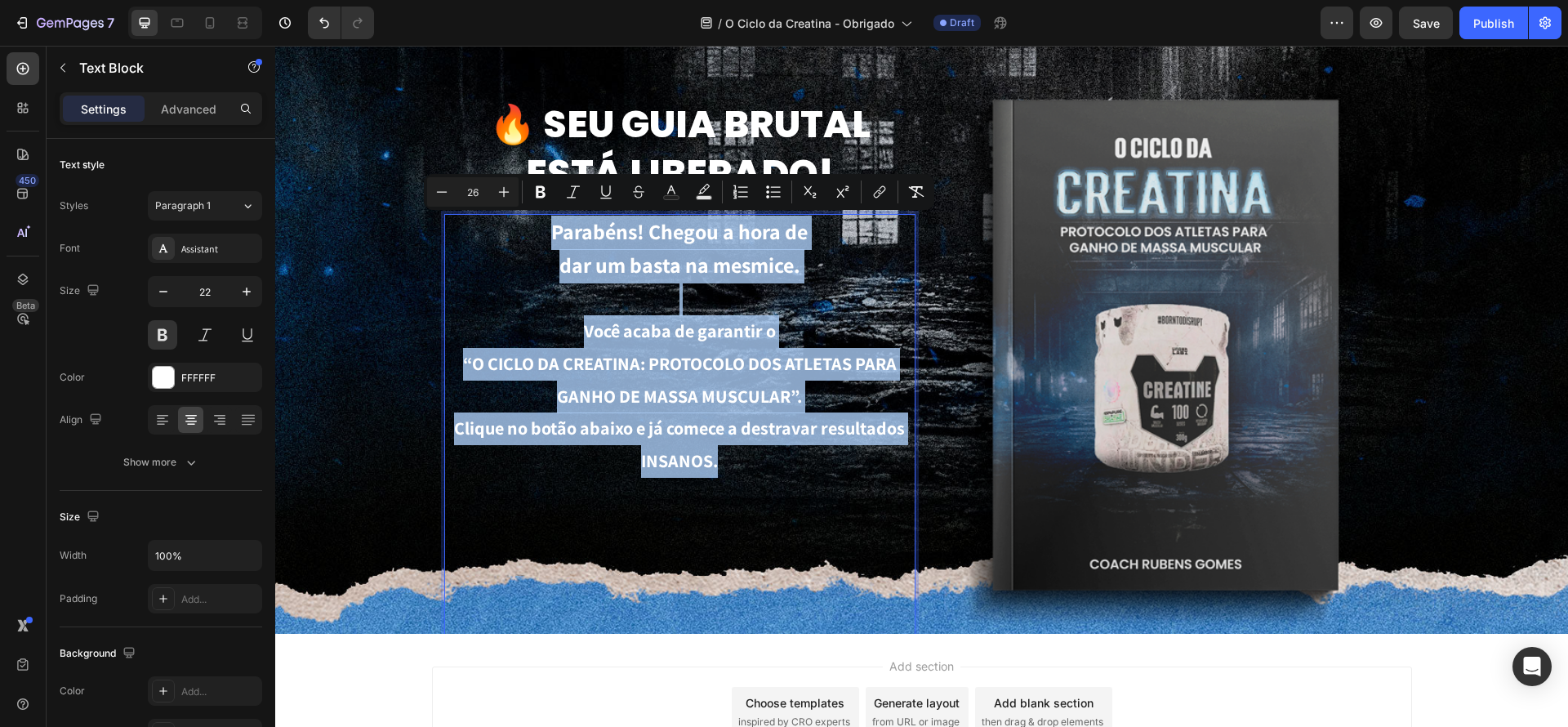
click at [803, 365] on p "“O CICLO DA CREATINA: PROTOCOLO DOS ATLETAS PARA GANHO DE MASSA MUSCULAR”." at bounding box center [679, 380] width 468 height 65
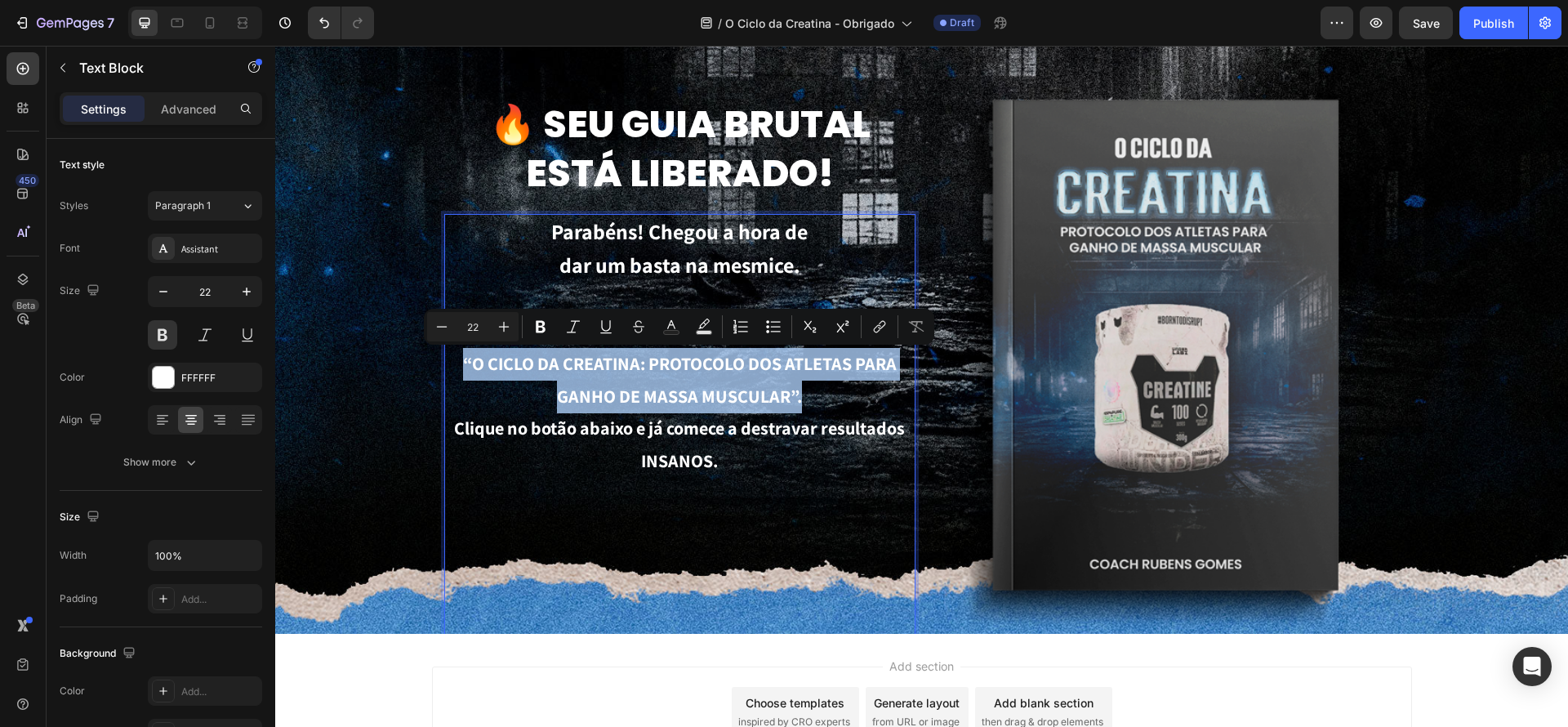
drag, startPoint x: 821, startPoint y: 394, endPoint x: 491, endPoint y: 373, distance: 330.7
click at [460, 372] on p "“O CICLO DA CREATINA: PROTOCOLO DOS ATLETAS PARA GANHO DE MASSA MUSCULAR”." at bounding box center [679, 380] width 468 height 65
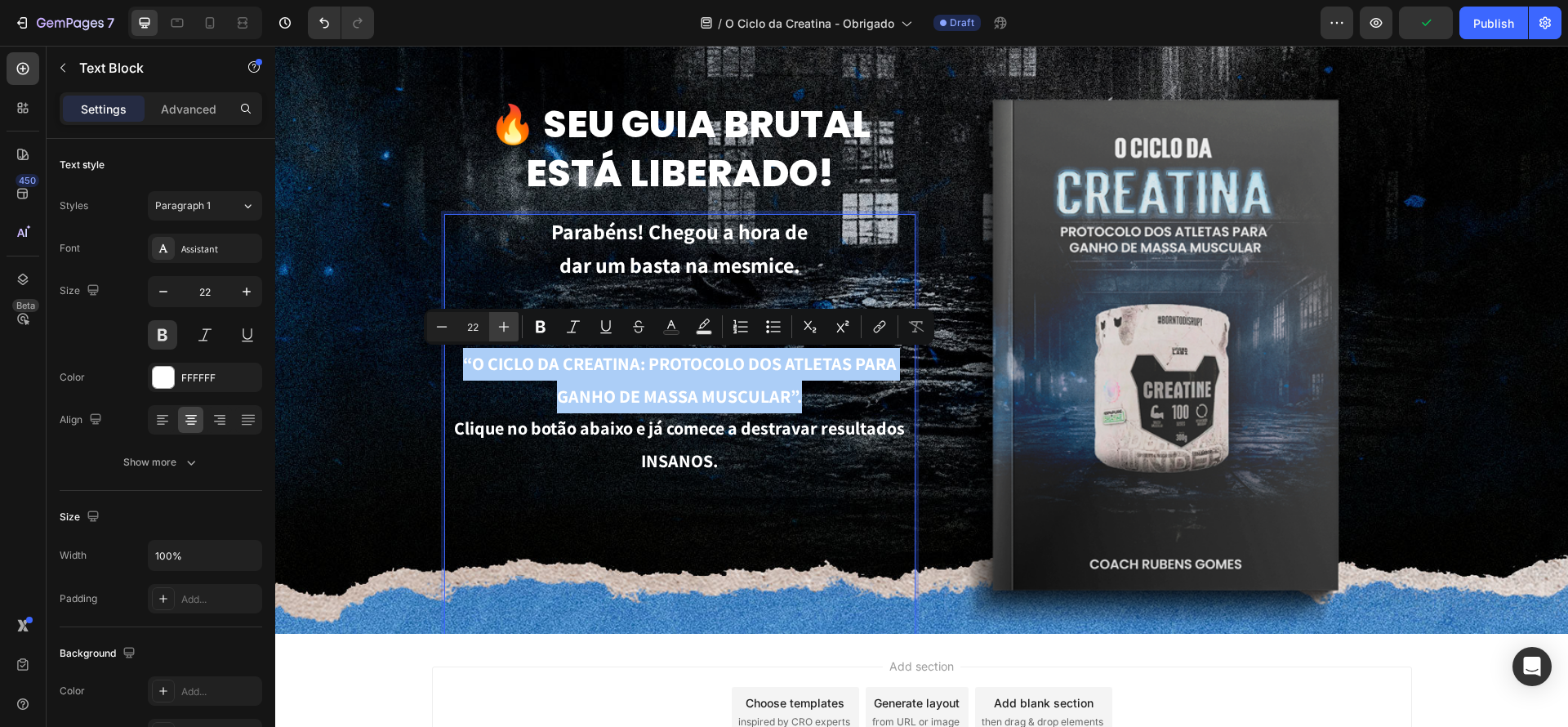
click at [511, 327] on icon "Editor contextual toolbar" at bounding box center [504, 327] width 16 height 16
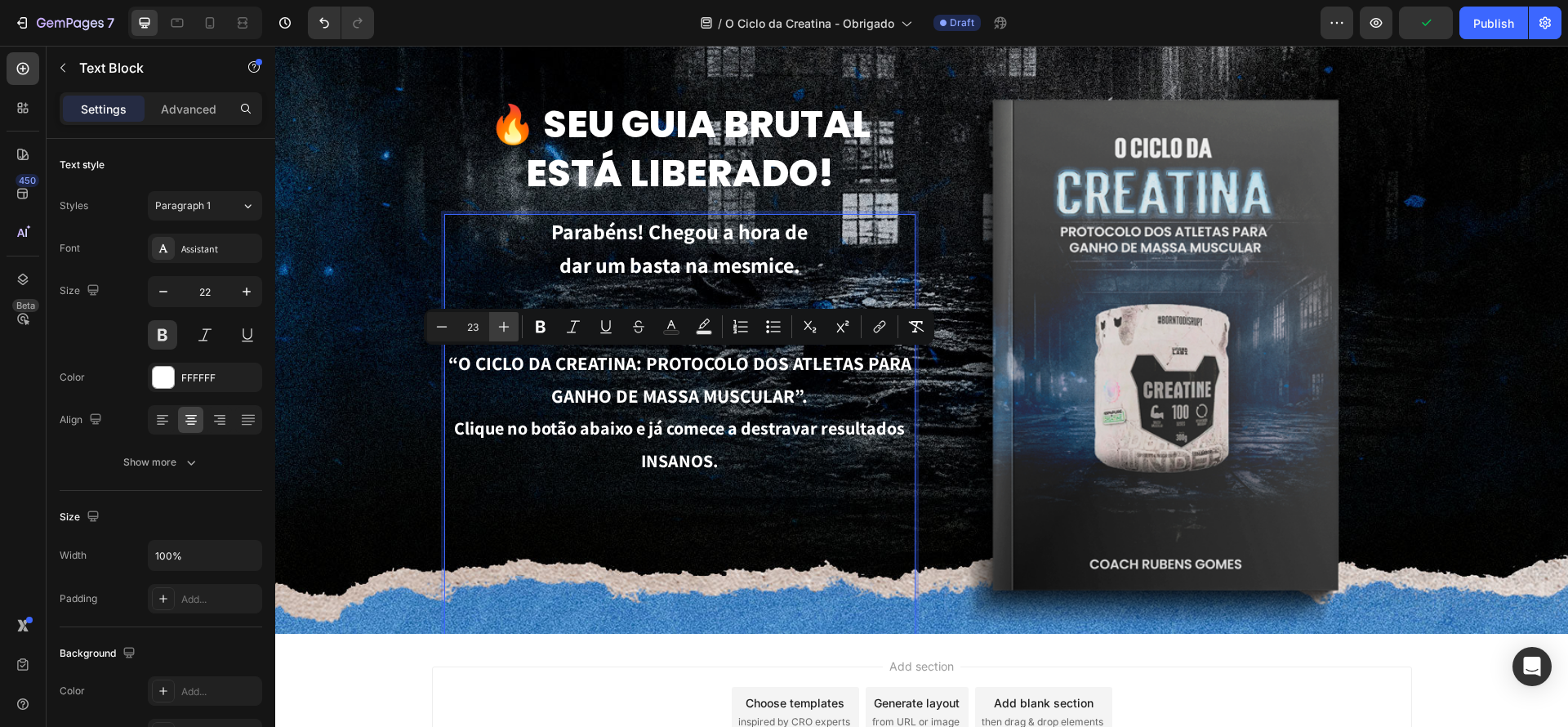
click at [511, 327] on icon "Editor contextual toolbar" at bounding box center [504, 327] width 16 height 16
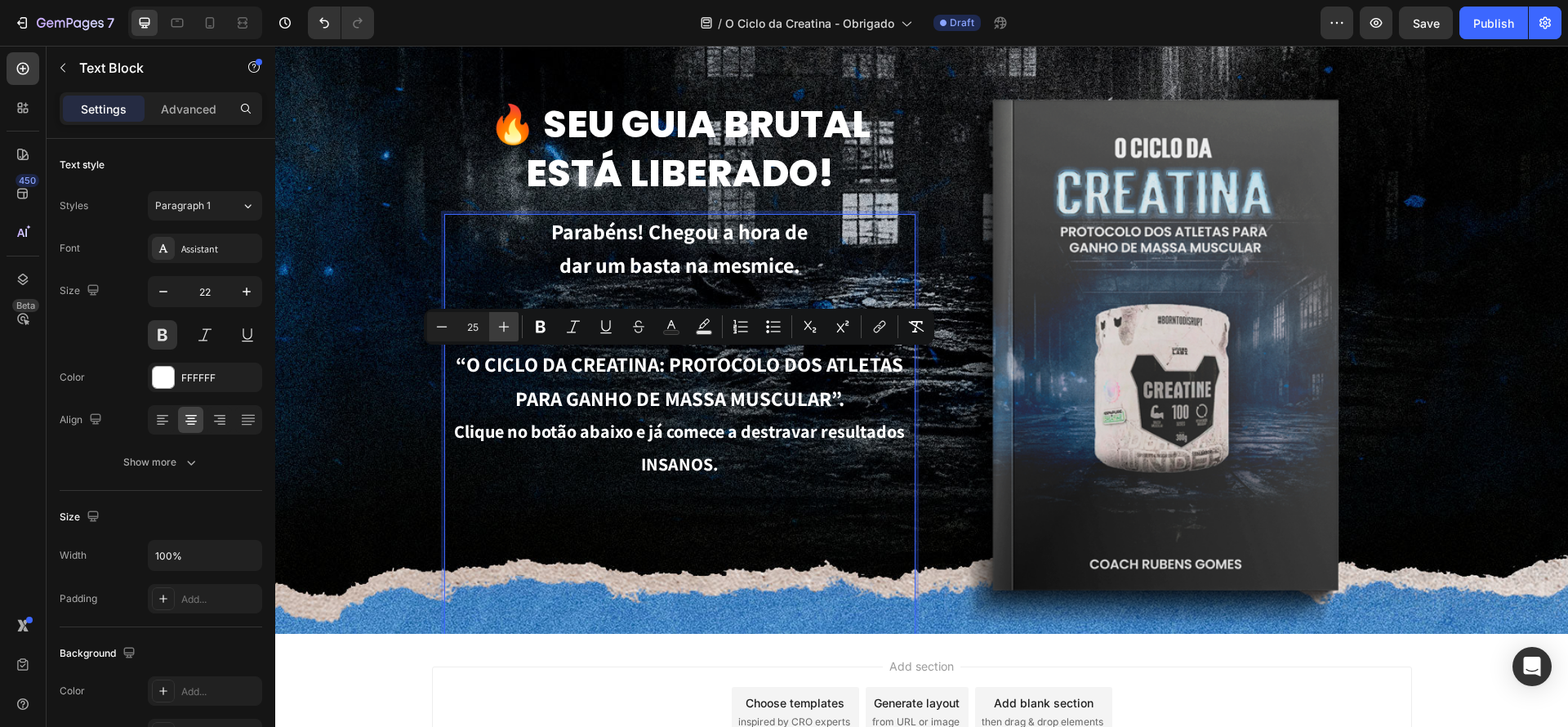
click at [511, 327] on icon "Editor contextual toolbar" at bounding box center [504, 327] width 16 height 16
type input "26"
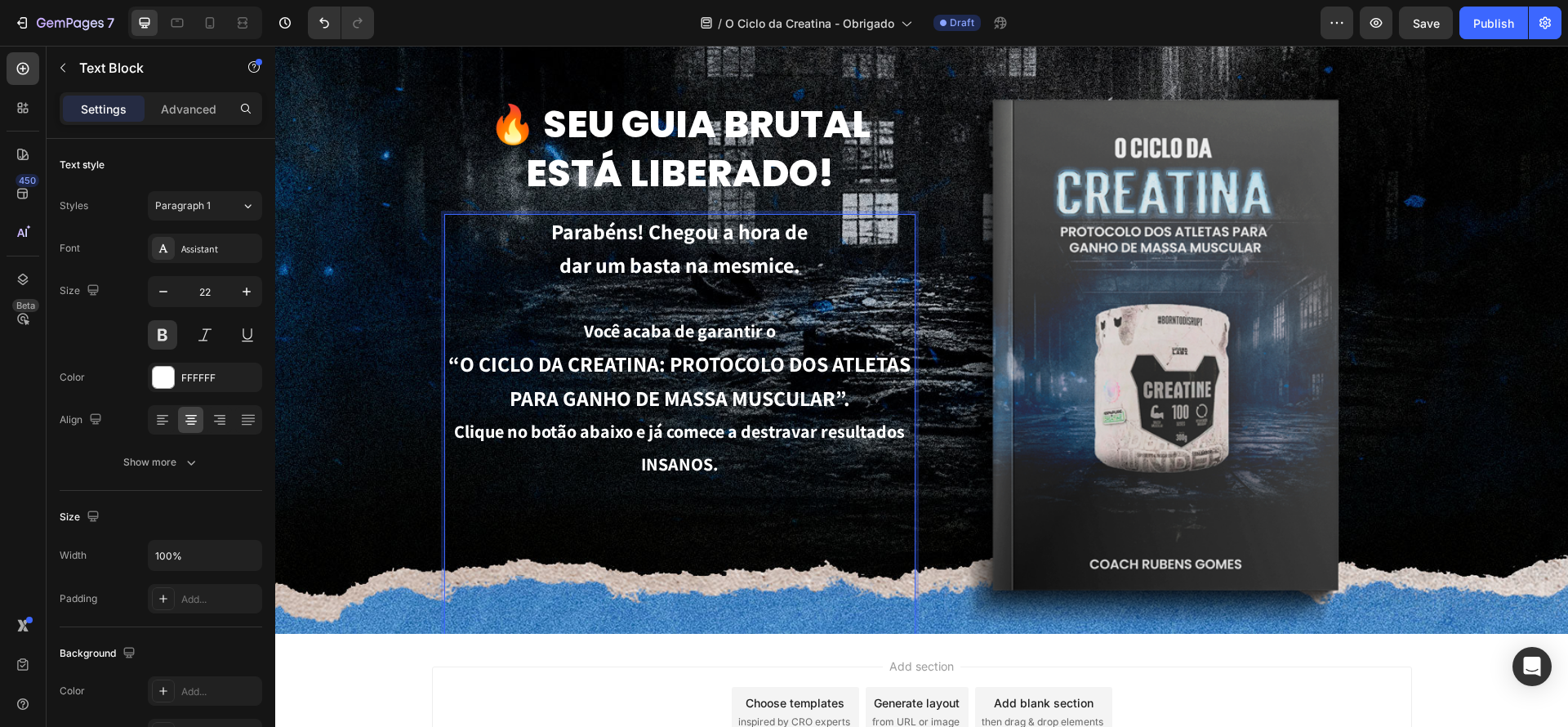
click at [724, 474] on p "Clique no botão abaixo e já comece a destravar resultados INSANOS." at bounding box center [679, 642] width 468 height 452
click at [851, 411] on p "“O CICLO DA CREATINA: PROTOCOLO DOS ATLETAS PARA GANHO DE MASSA MUSCULAR”." at bounding box center [679, 382] width 468 height 68
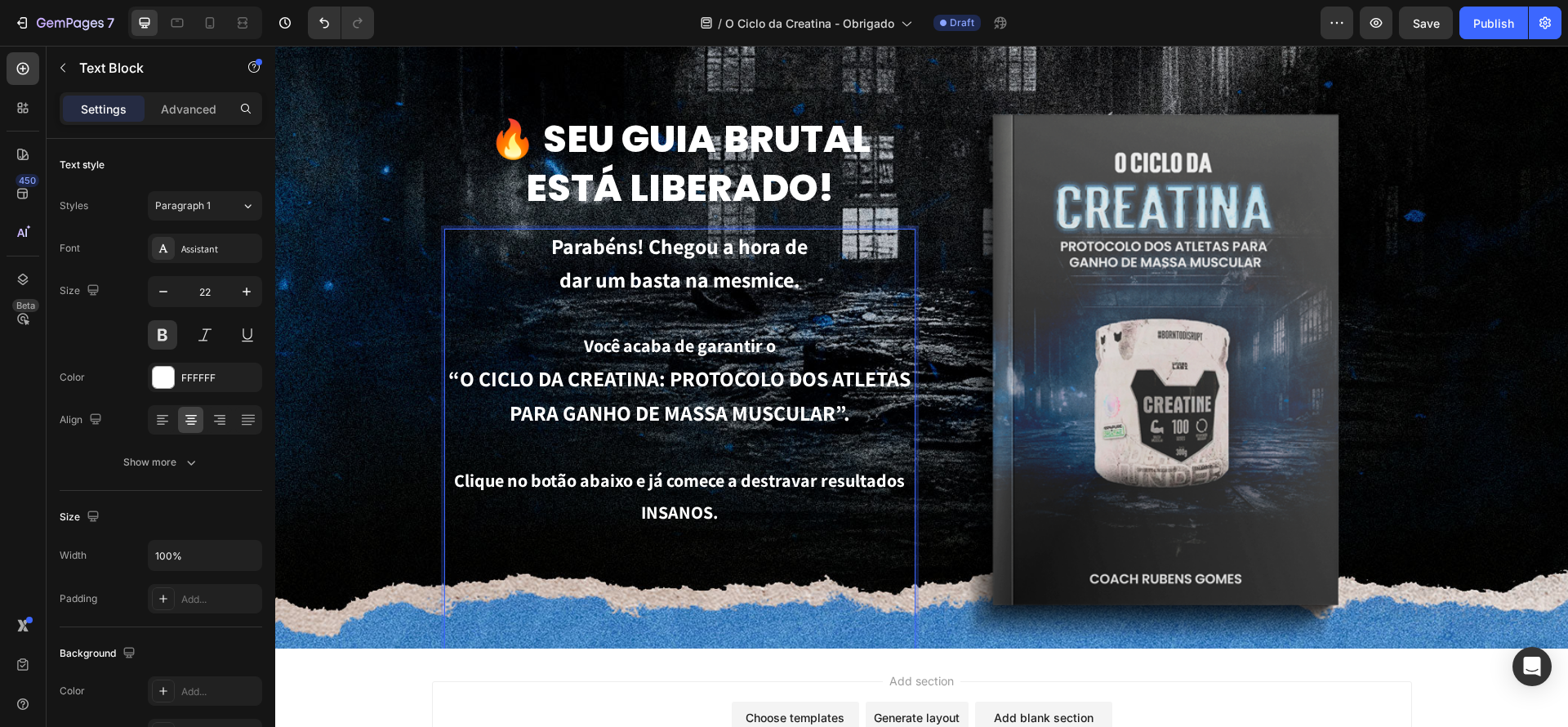
scroll to position [61, 0]
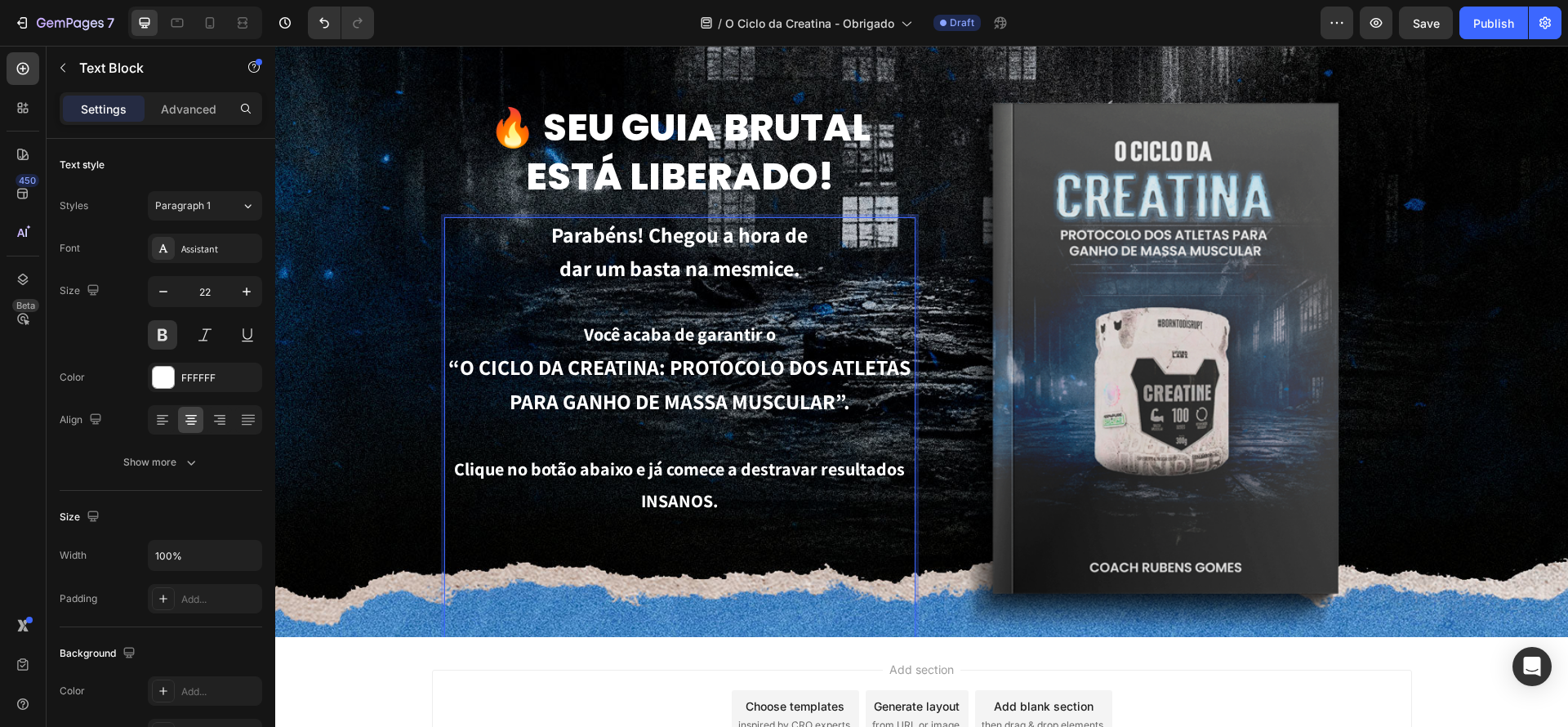
click at [827, 472] on p "Clique no botão abaixo e já comece a destravar resultados INSANOS." at bounding box center [679, 679] width 468 height 452
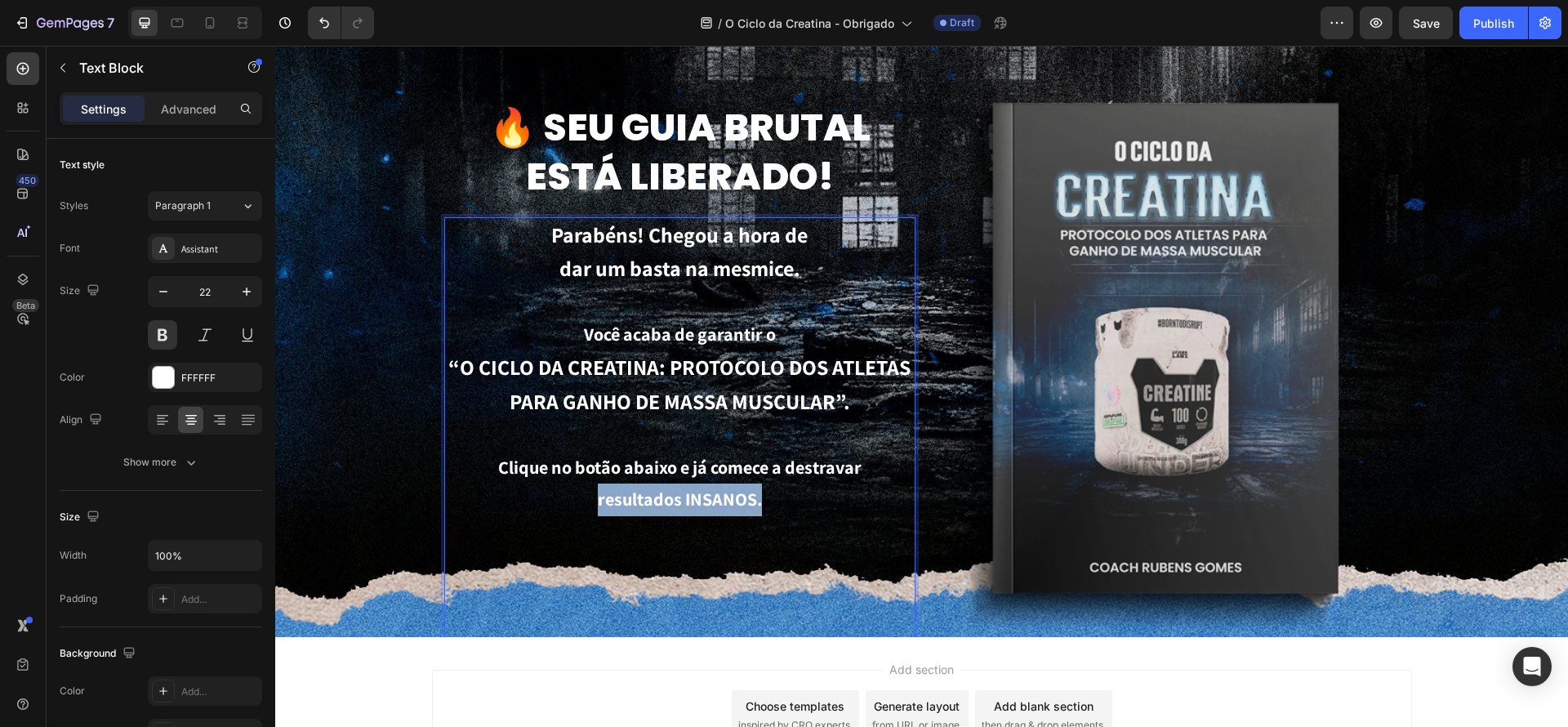
drag, startPoint x: 802, startPoint y: 500, endPoint x: 544, endPoint y: 492, distance: 258.1
click at [536, 493] on p "Clique no botão abaixo e já comece a destravar resultados INSANOS." at bounding box center [679, 677] width 468 height 452
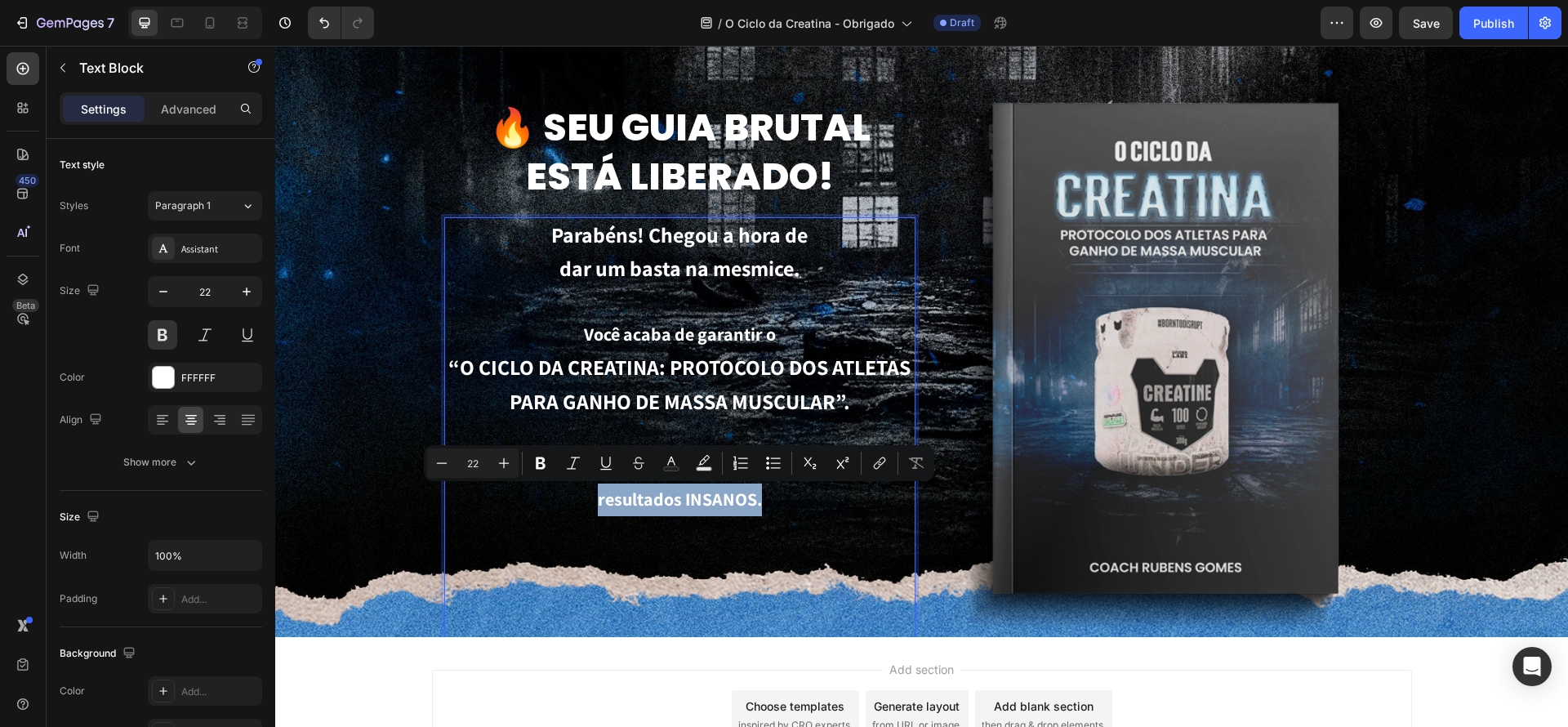
click at [839, 487] on p "Clique no botão abaixo e já comece a destravar resultados INSANOS." at bounding box center [679, 677] width 468 height 452
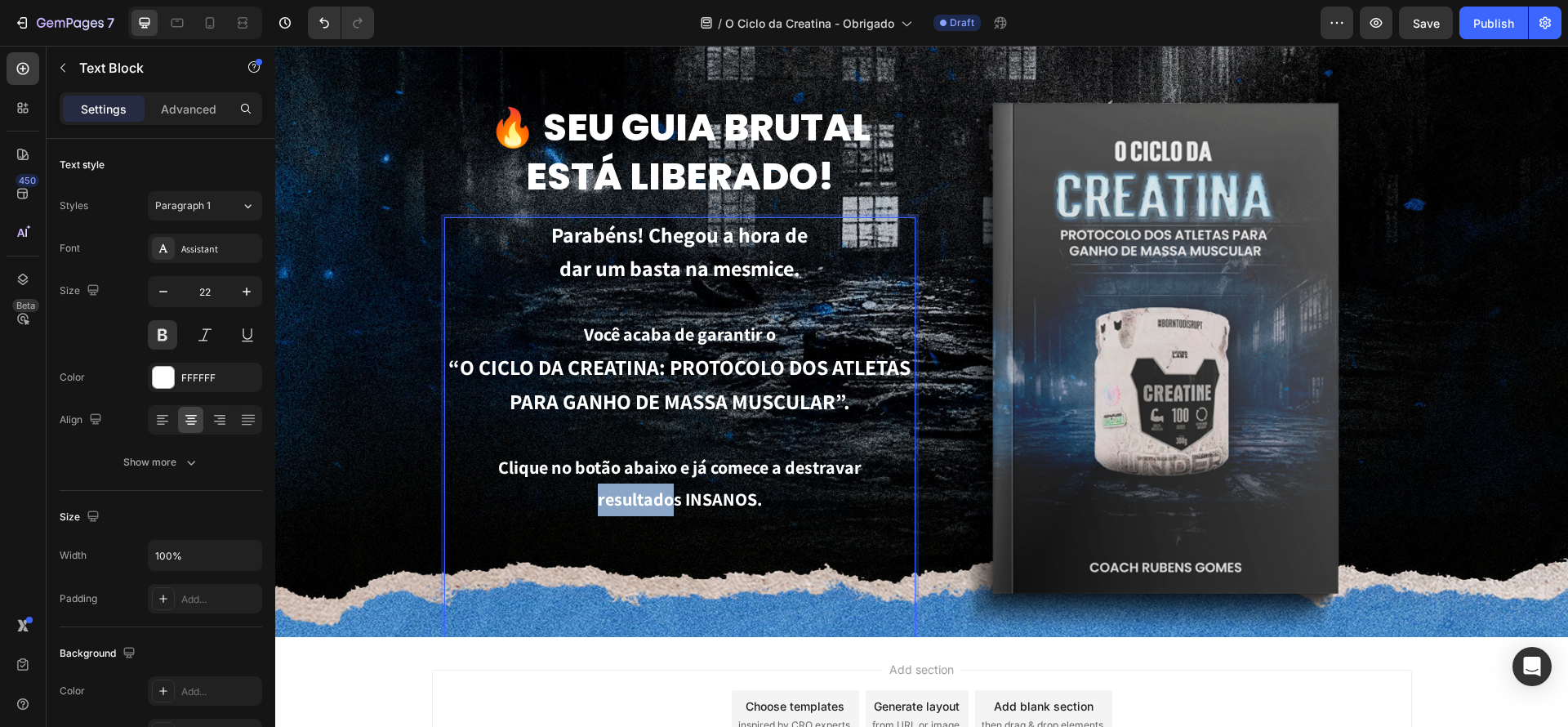
drag, startPoint x: 676, startPoint y: 496, endPoint x: 582, endPoint y: 495, distance: 94.0
click at [582, 495] on p "Clique no botão abaixo e já comece a destravar resultados INSANOS." at bounding box center [679, 677] width 468 height 452
drag, startPoint x: 886, startPoint y: 510, endPoint x: 575, endPoint y: 486, distance: 311.9
click at [575, 486] on p "Clique no botão abaixo e já comece a destravar RESULTADOS INSANOS." at bounding box center [679, 677] width 468 height 452
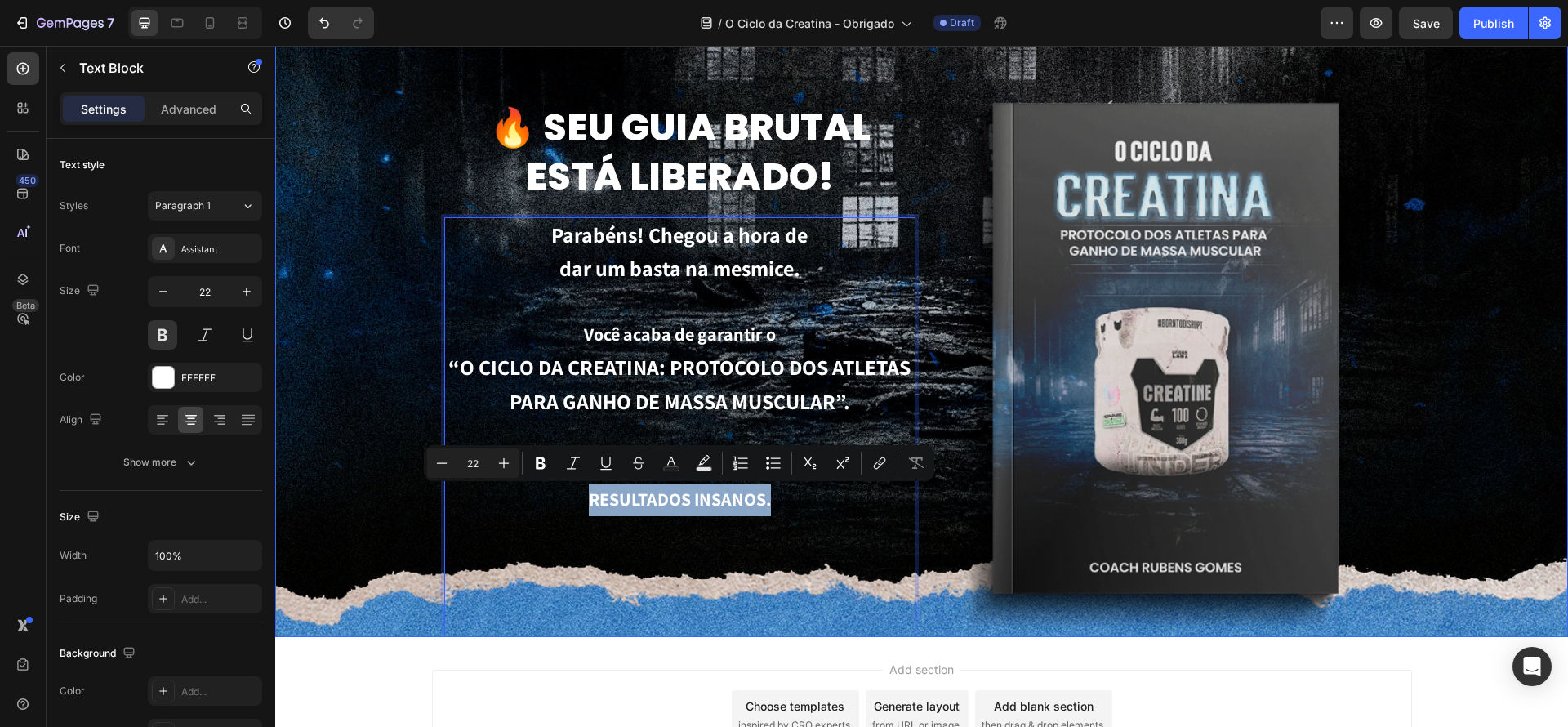
click at [329, 79] on div "Background Image" at bounding box center [921, 328] width 1293 height 619
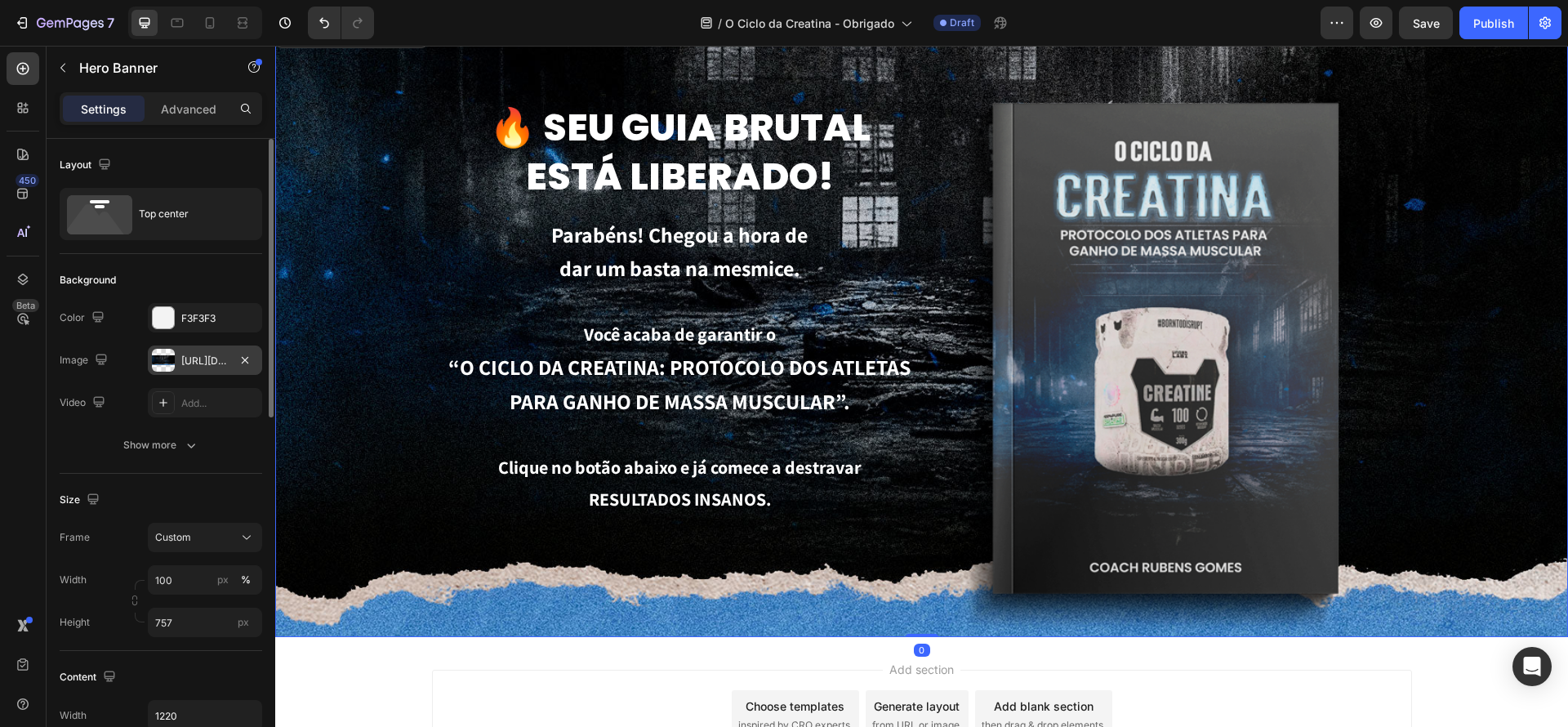
click at [231, 354] on div "https://cdn.shopify.com/s/files/1/0670/7612/9013/files/gempages_508864242380702…" at bounding box center [204, 360] width 114 height 30
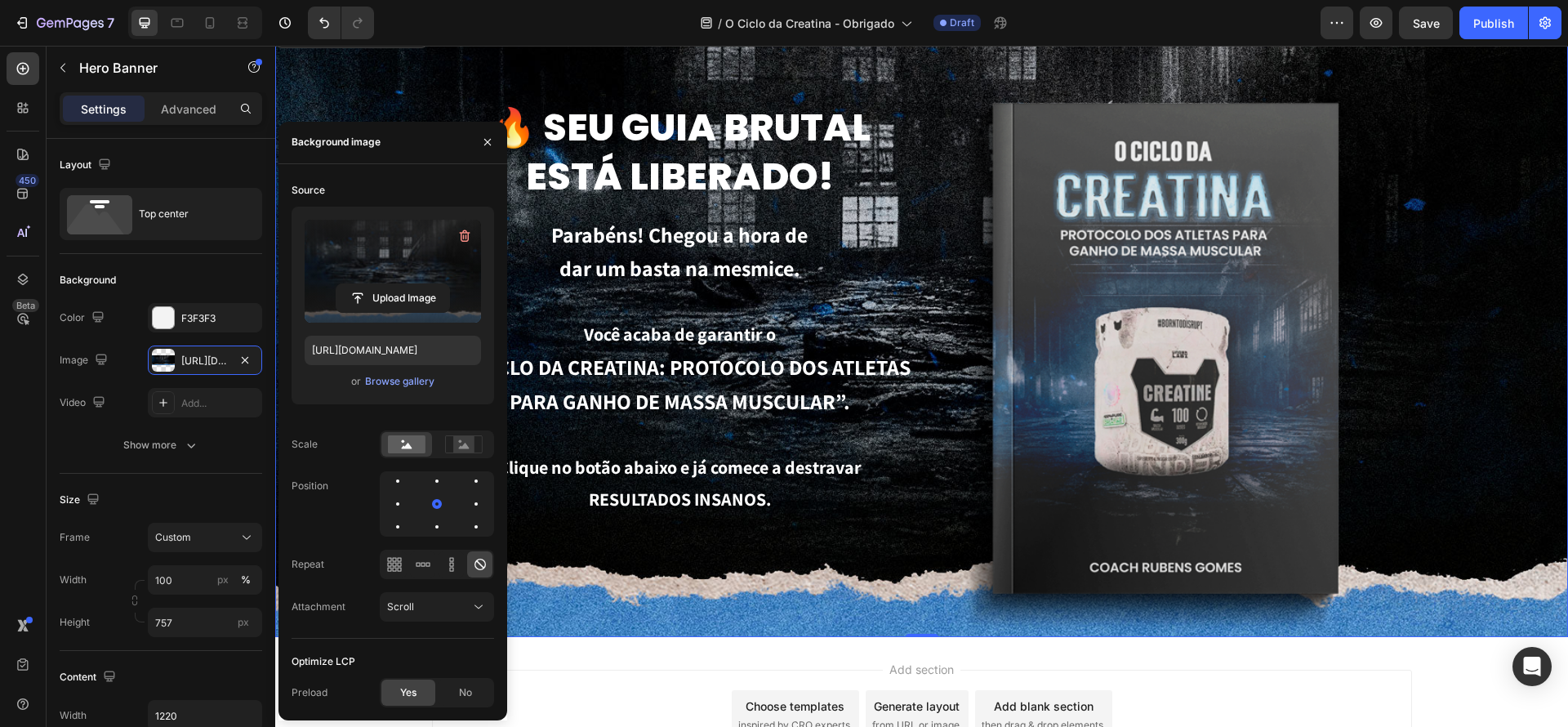
click at [415, 260] on label at bounding box center [392, 271] width 176 height 103
click at [415, 284] on input "file" at bounding box center [392, 298] width 112 height 28
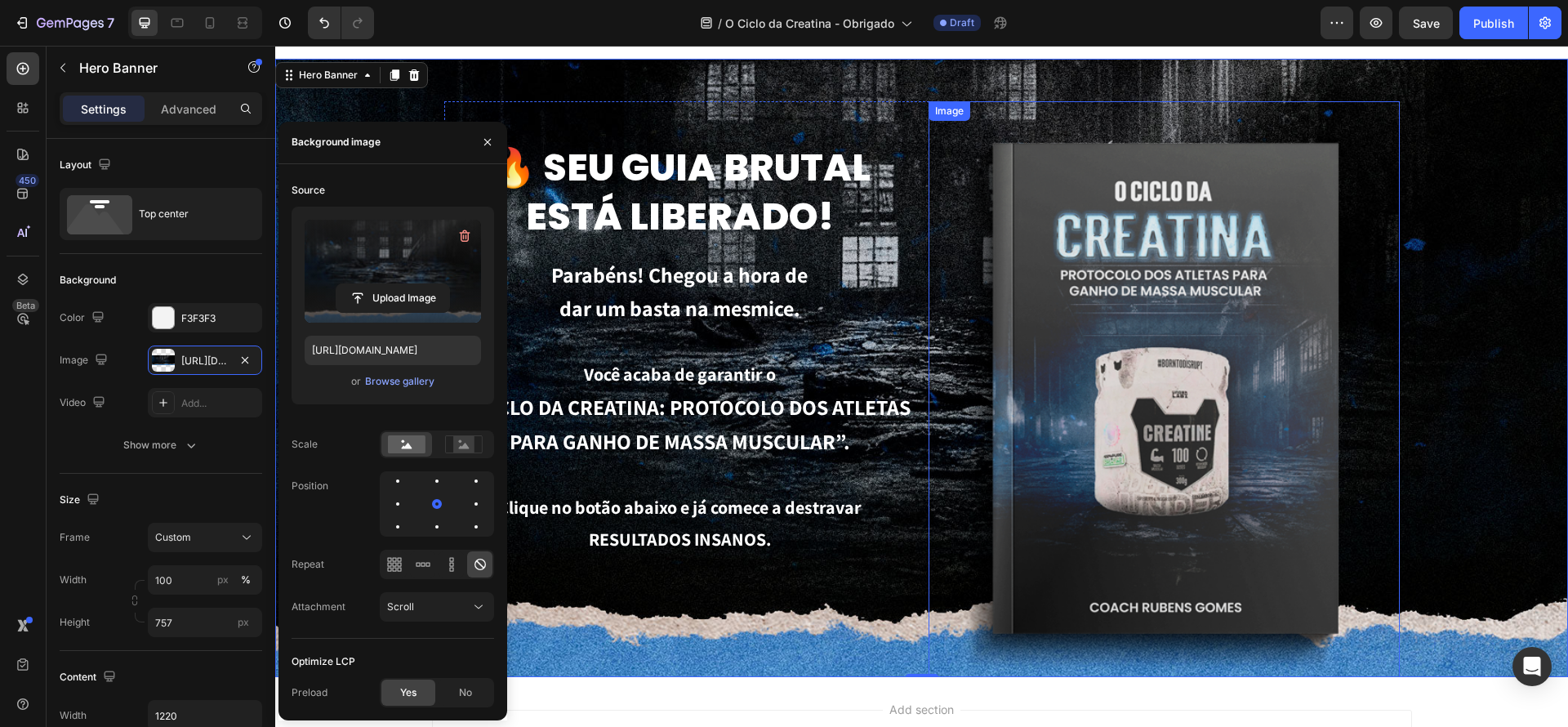
scroll to position [0, 0]
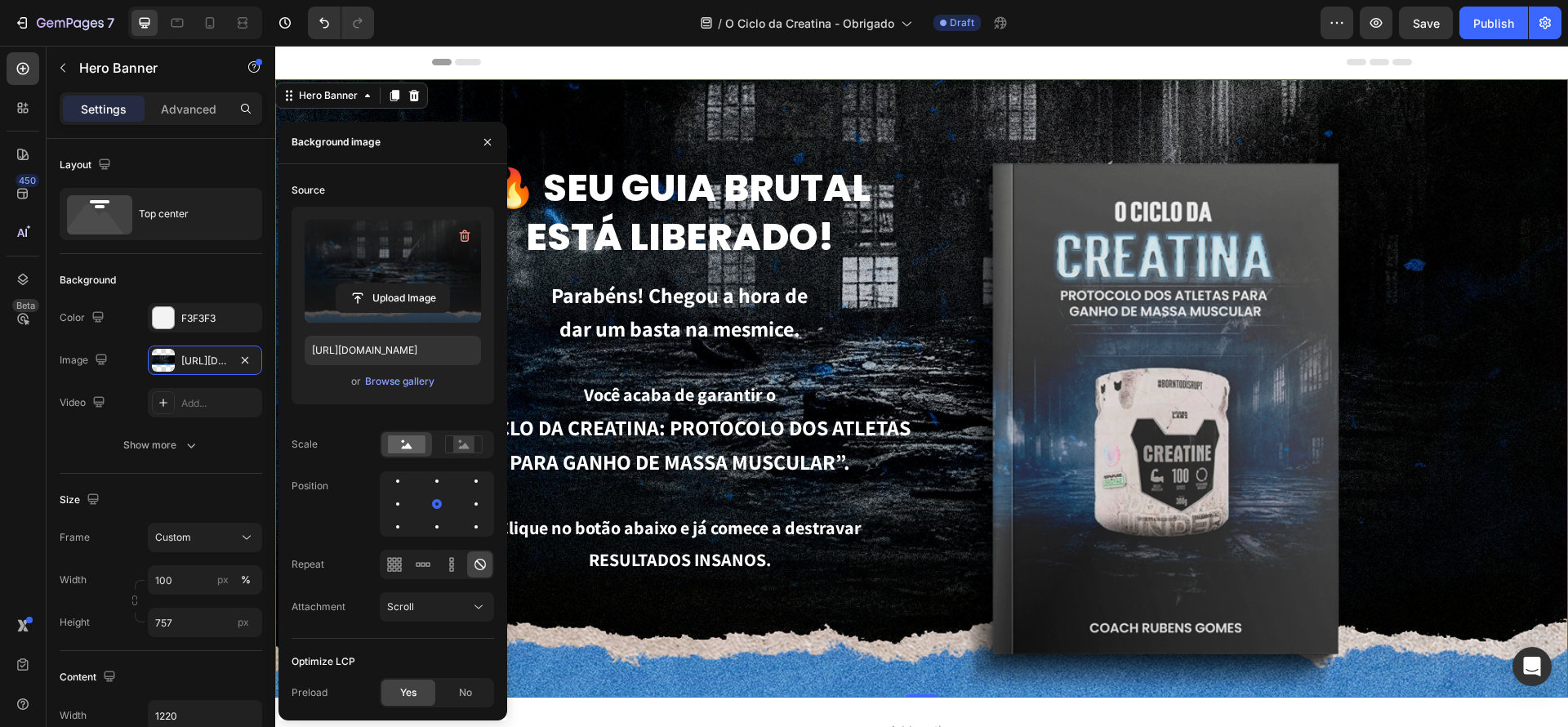
click at [1567, 531] on div "Background Image" at bounding box center [921, 389] width 1293 height 619
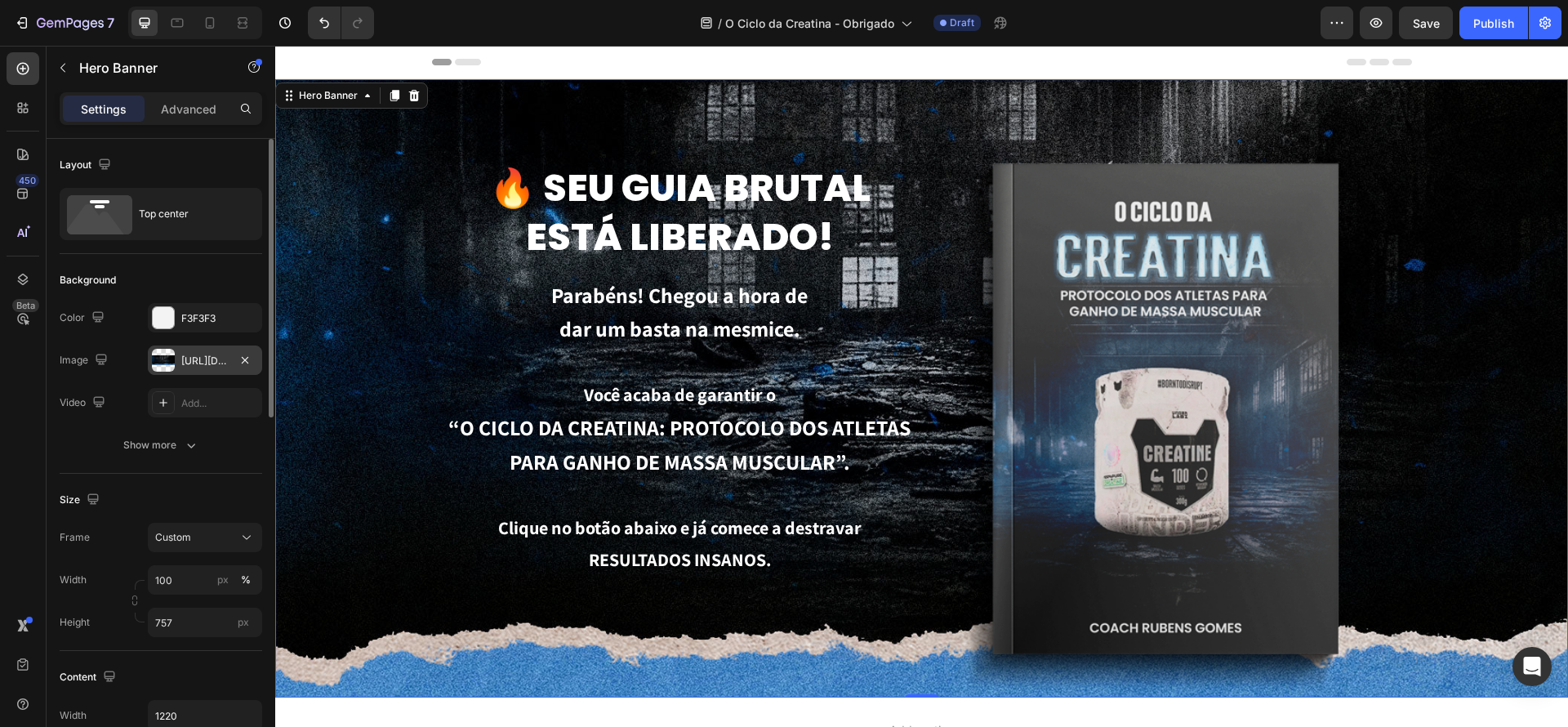
click at [186, 363] on div "https://cdn.shopify.com/s/files/1/0670/7612/9013/files/gempages_508864242380702…" at bounding box center [205, 361] width 48 height 15
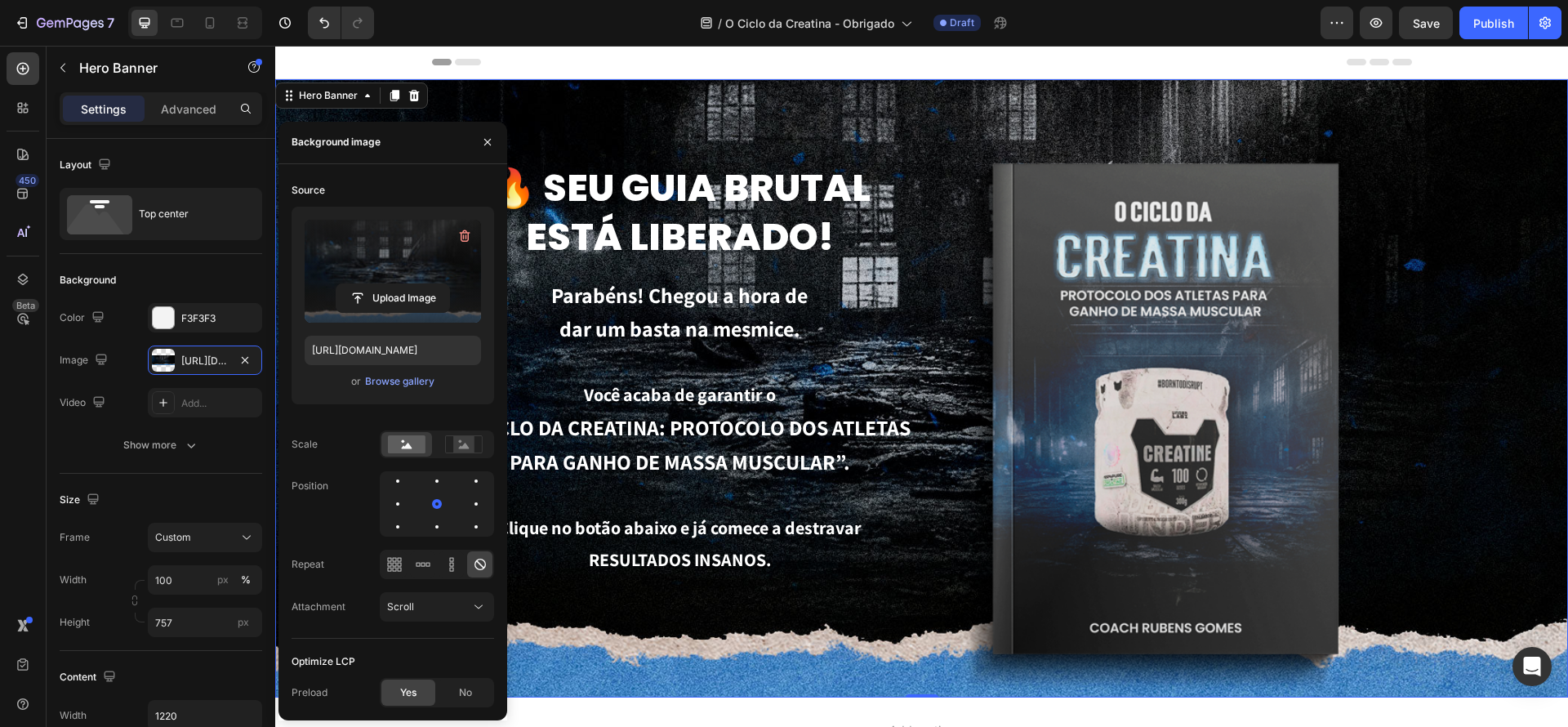
click at [429, 265] on label at bounding box center [392, 271] width 176 height 103
click at [429, 284] on input "file" at bounding box center [392, 298] width 112 height 28
click at [399, 254] on label at bounding box center [392, 271] width 176 height 103
click at [399, 284] on input "file" at bounding box center [392, 298] width 112 height 28
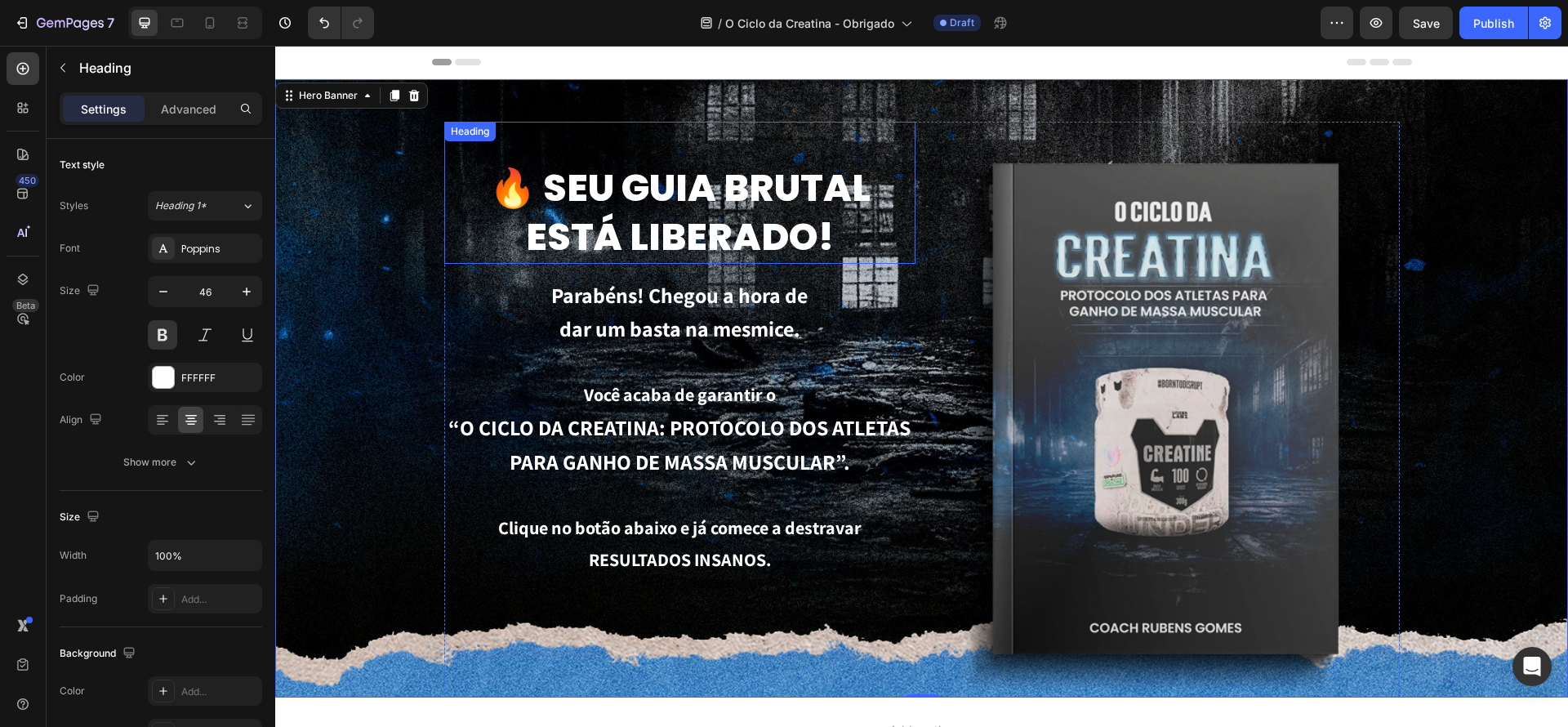
click at [736, 144] on div "🔥 Seu guia brutal está liberado! Heading" at bounding box center [679, 192] width 471 height 142
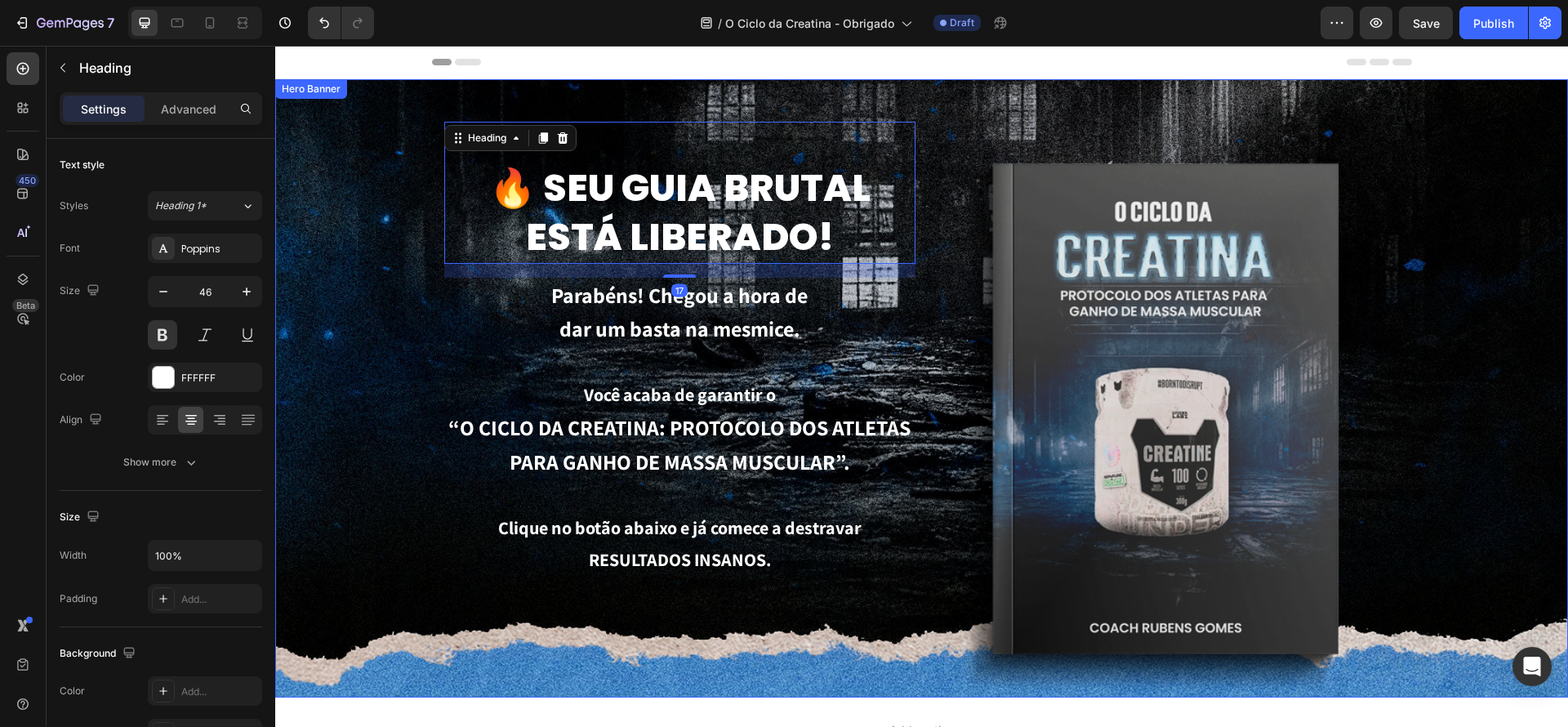
click at [903, 92] on div "🔥 Seu guia brutal está liberado! Heading 17 Parabéns! Chegou a hora de dar um b…" at bounding box center [922, 551] width 996 height 942
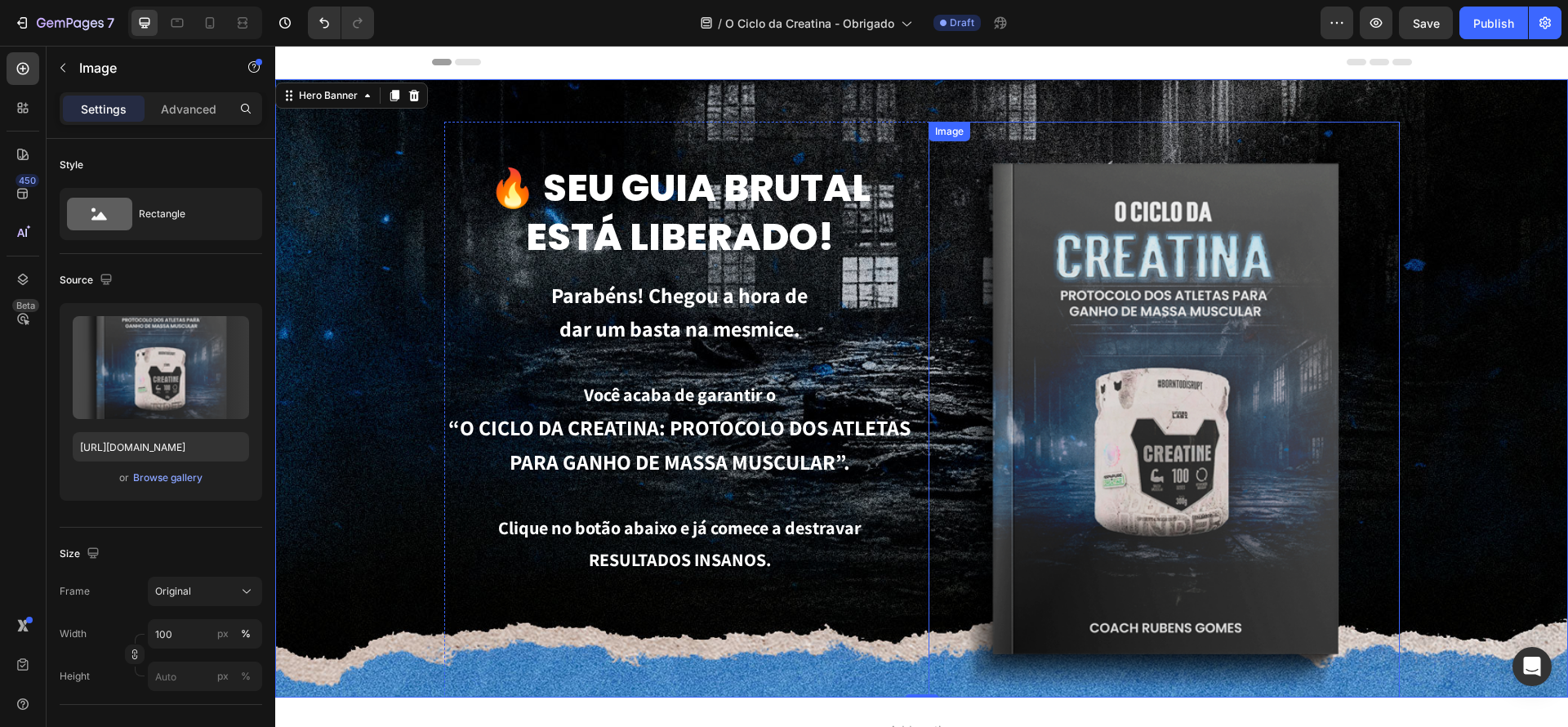
click at [1144, 224] on img at bounding box center [1164, 422] width 471 height 601
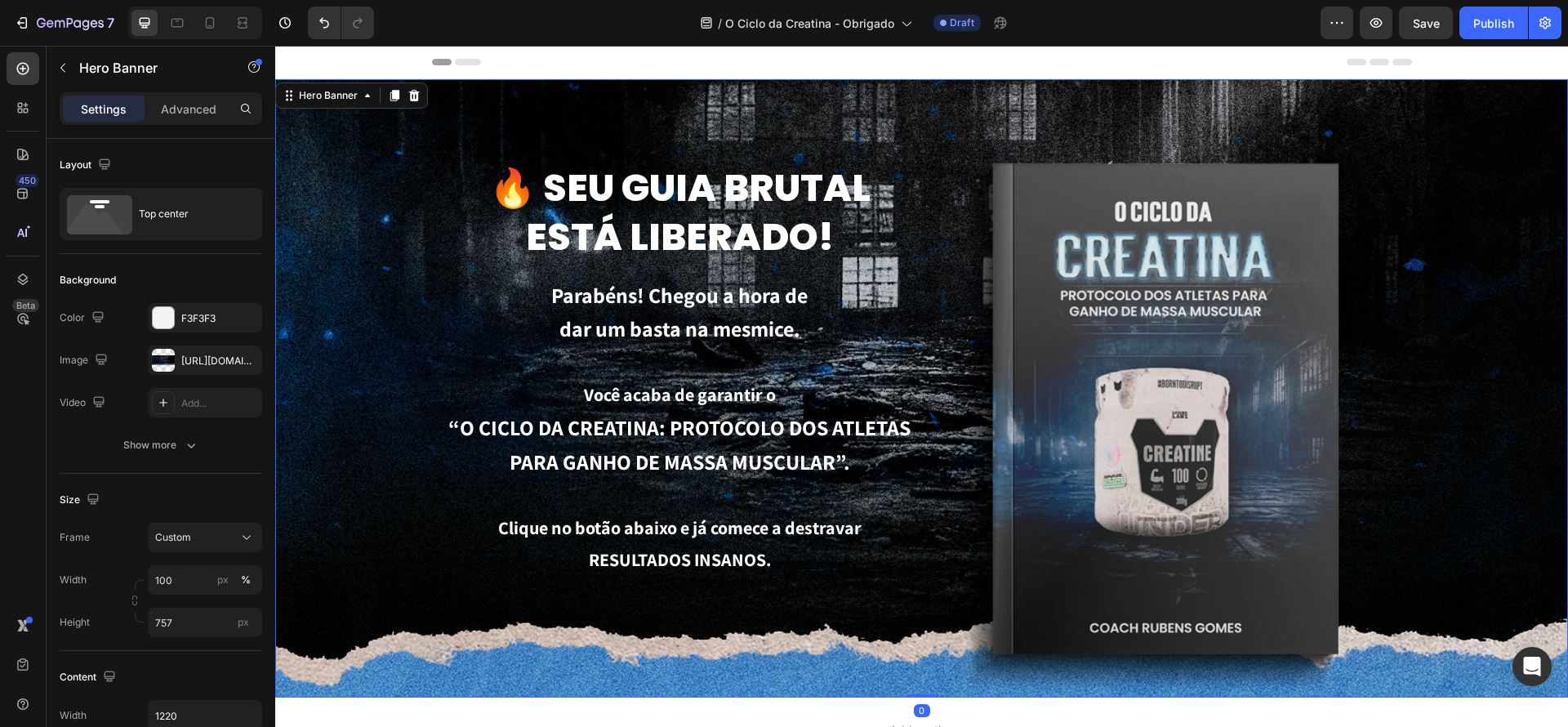
click at [769, 99] on div "🔥 Seu guia brutal está liberado! Heading Parabéns! Chegou a hora de dar um bast…" at bounding box center [922, 551] width 996 height 942
click at [205, 350] on div "https://cdn.shopify.com/s/files/1/0670/7612/9013/files/gempages_508864242380702…" at bounding box center [204, 360] width 114 height 30
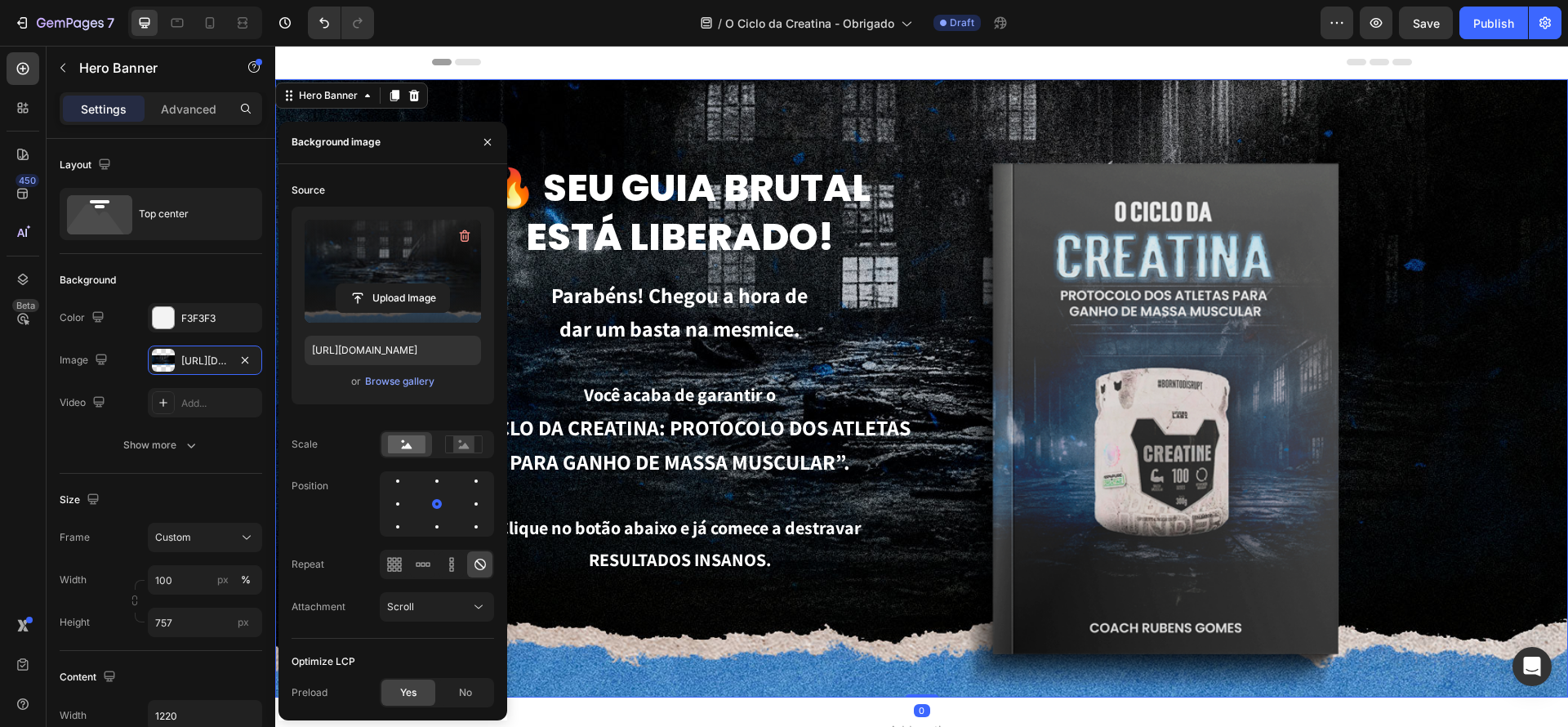
click at [431, 243] on label at bounding box center [392, 271] width 176 height 103
click at [431, 284] on input "file" at bounding box center [392, 298] width 112 height 28
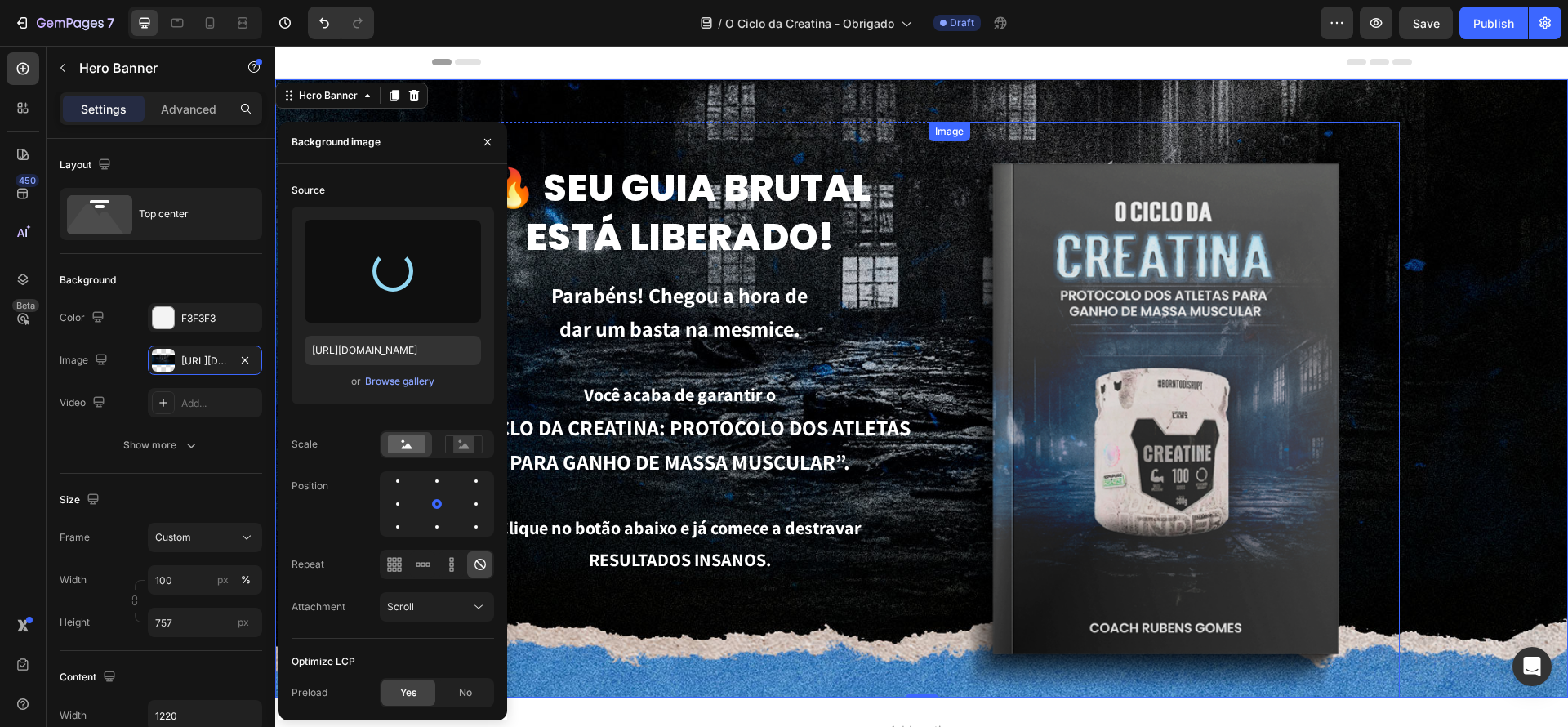
type input "https://cdn.shopify.com/s/files/1/0670/7612/9013/files/gempages_508864242380702…"
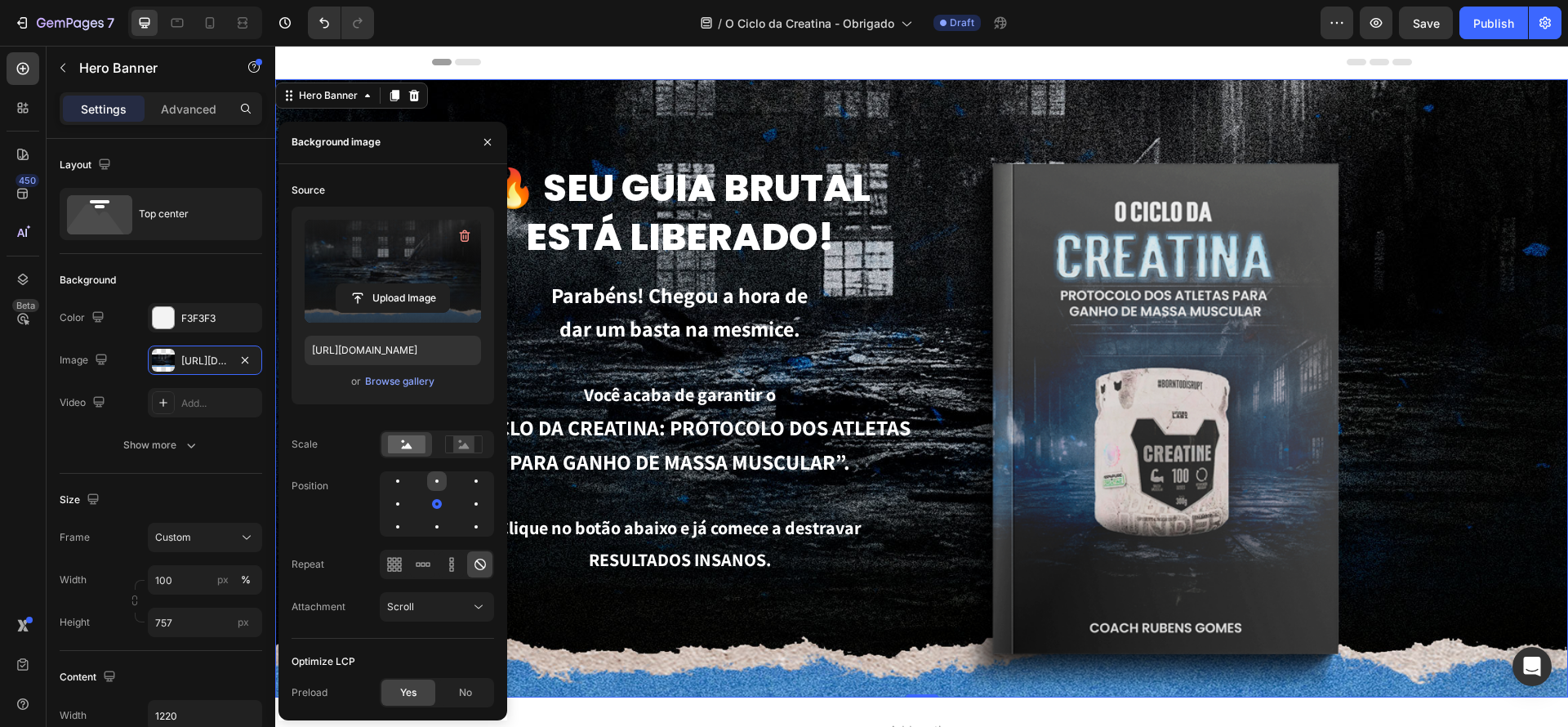
click at [466, 482] on div at bounding box center [476, 481] width 20 height 20
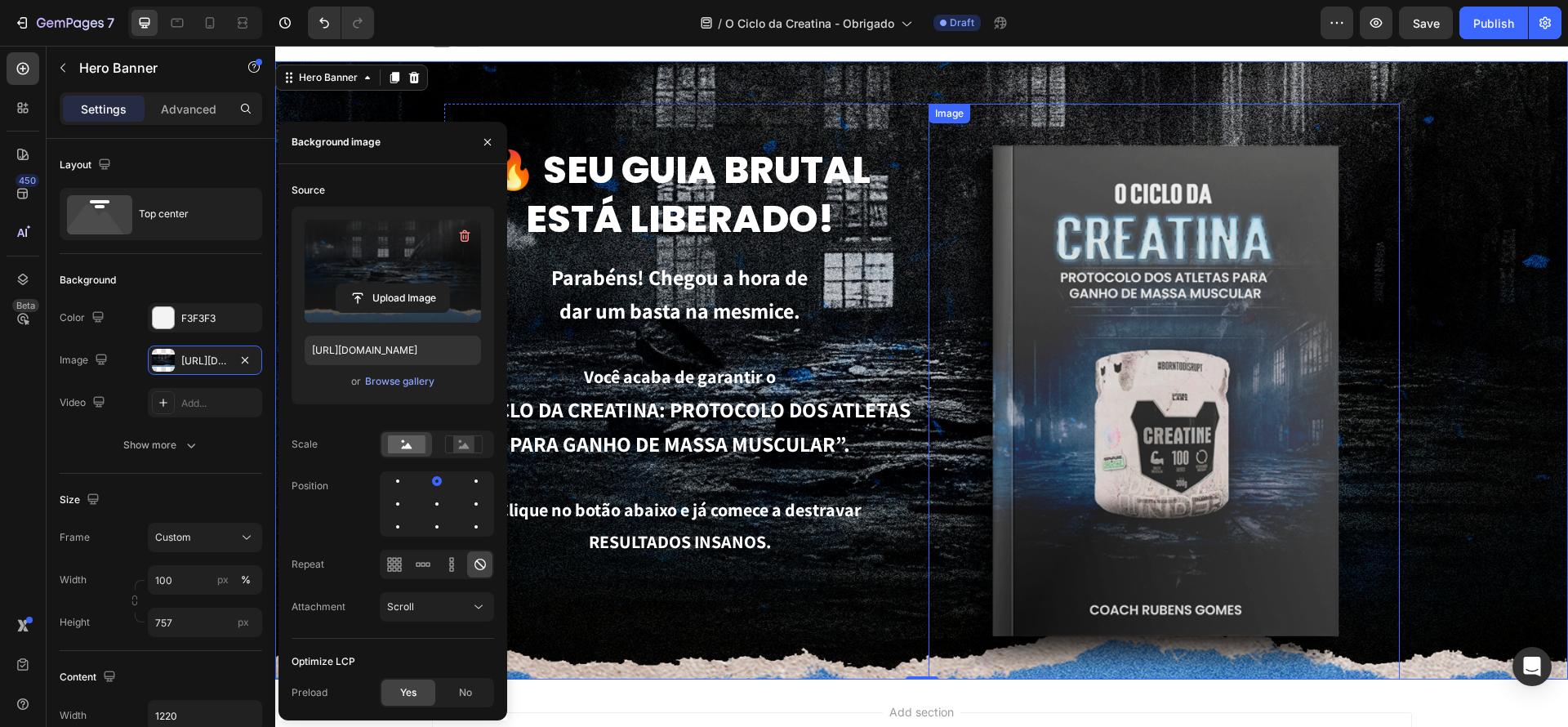
scroll to position [25, 0]
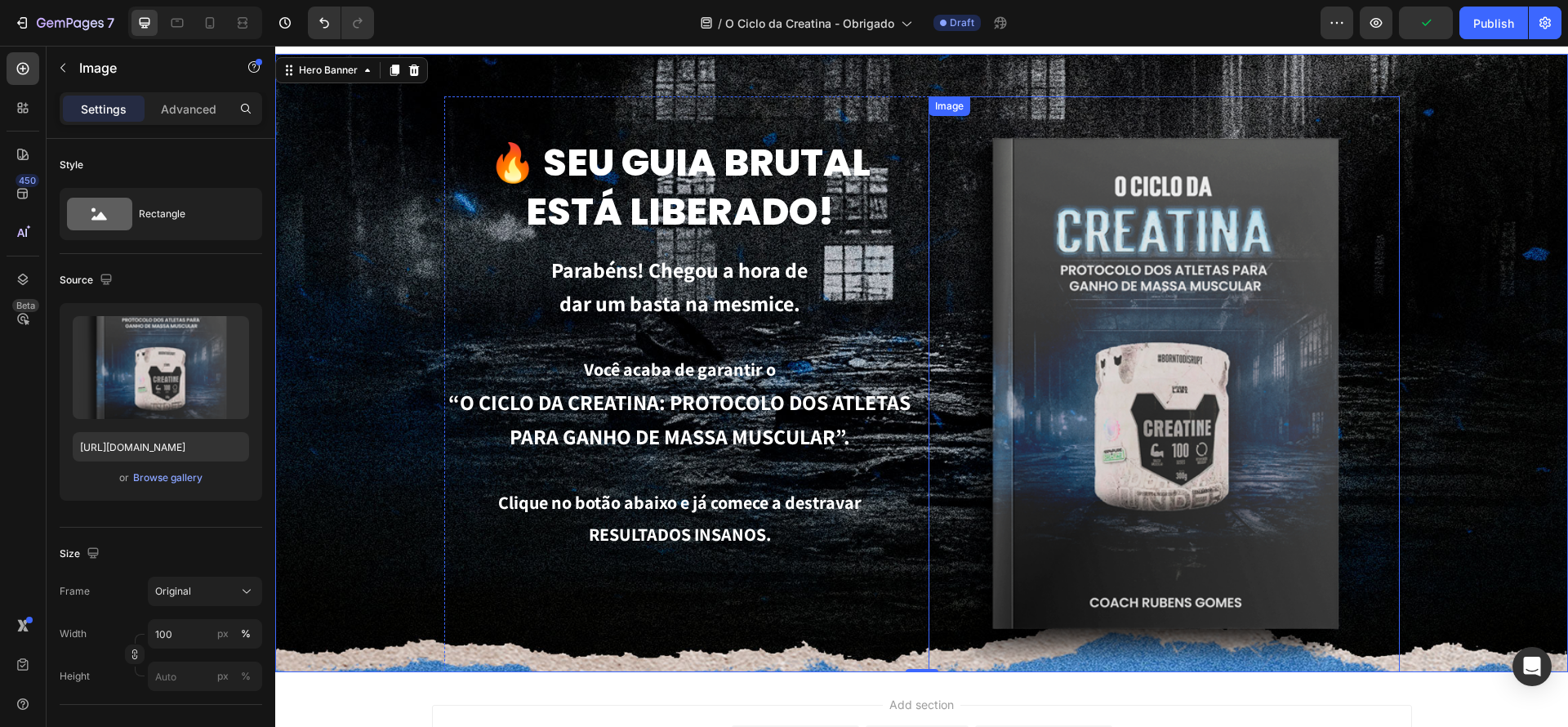
click at [1252, 336] on img at bounding box center [1164, 396] width 471 height 601
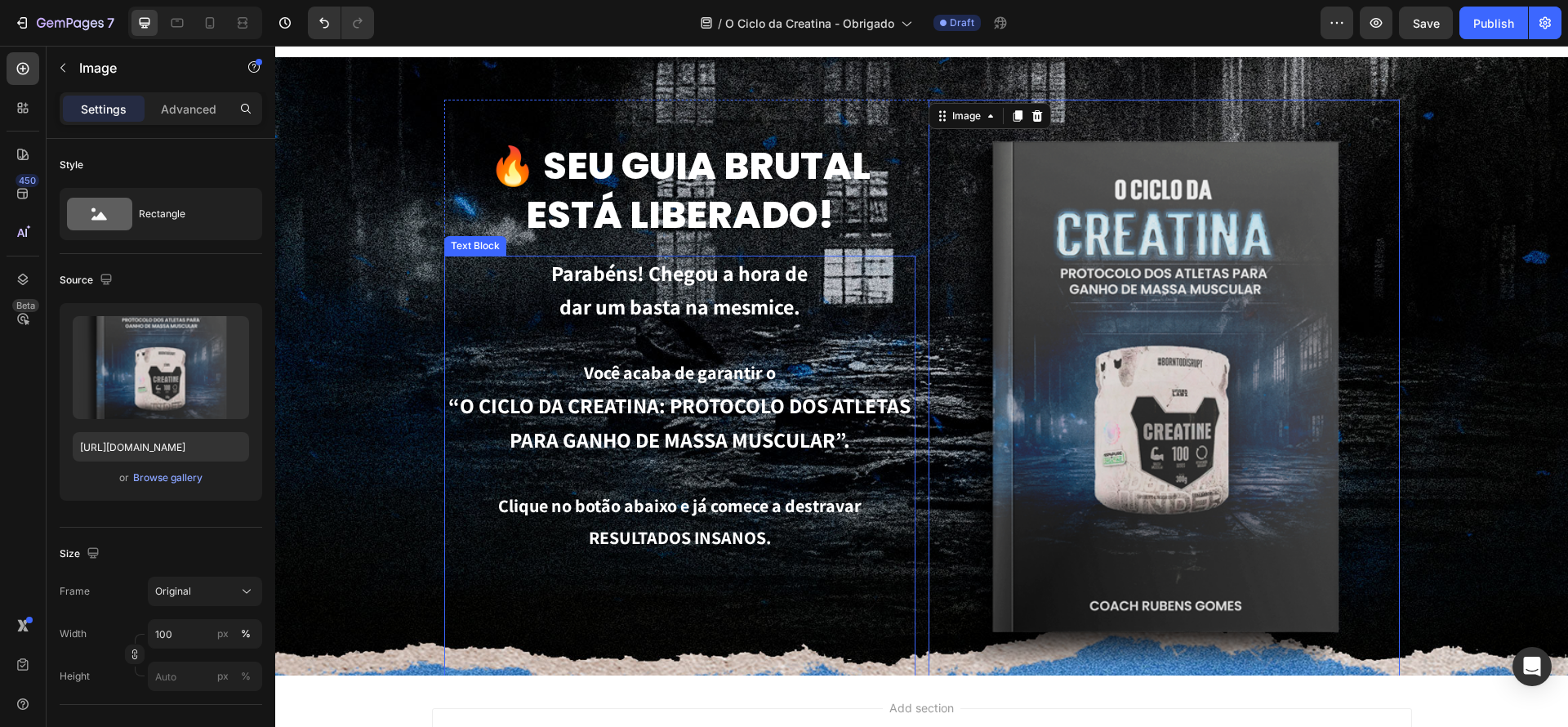
scroll to position [0, 0]
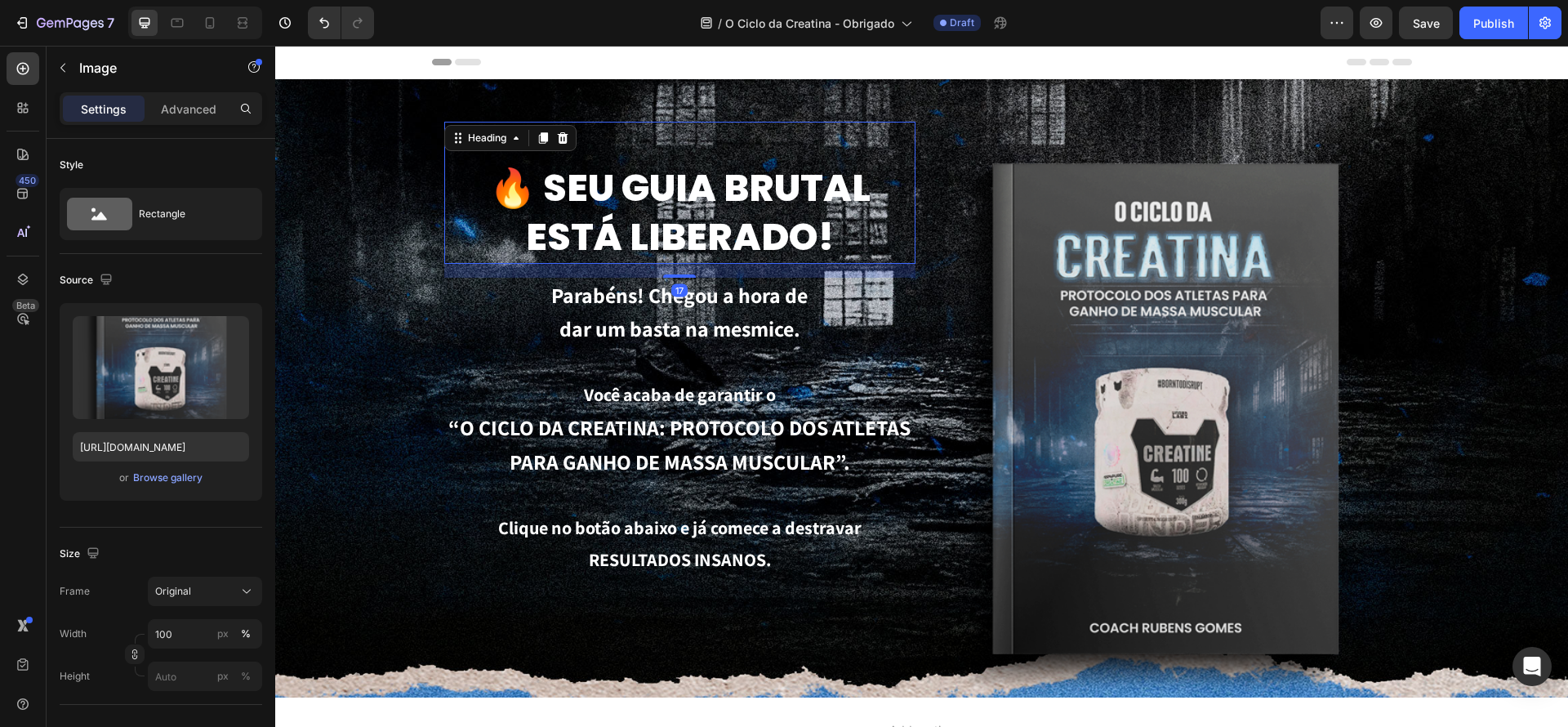
click at [602, 153] on div "🔥 Seu guia brutal está liberado! Heading 17" at bounding box center [679, 192] width 471 height 142
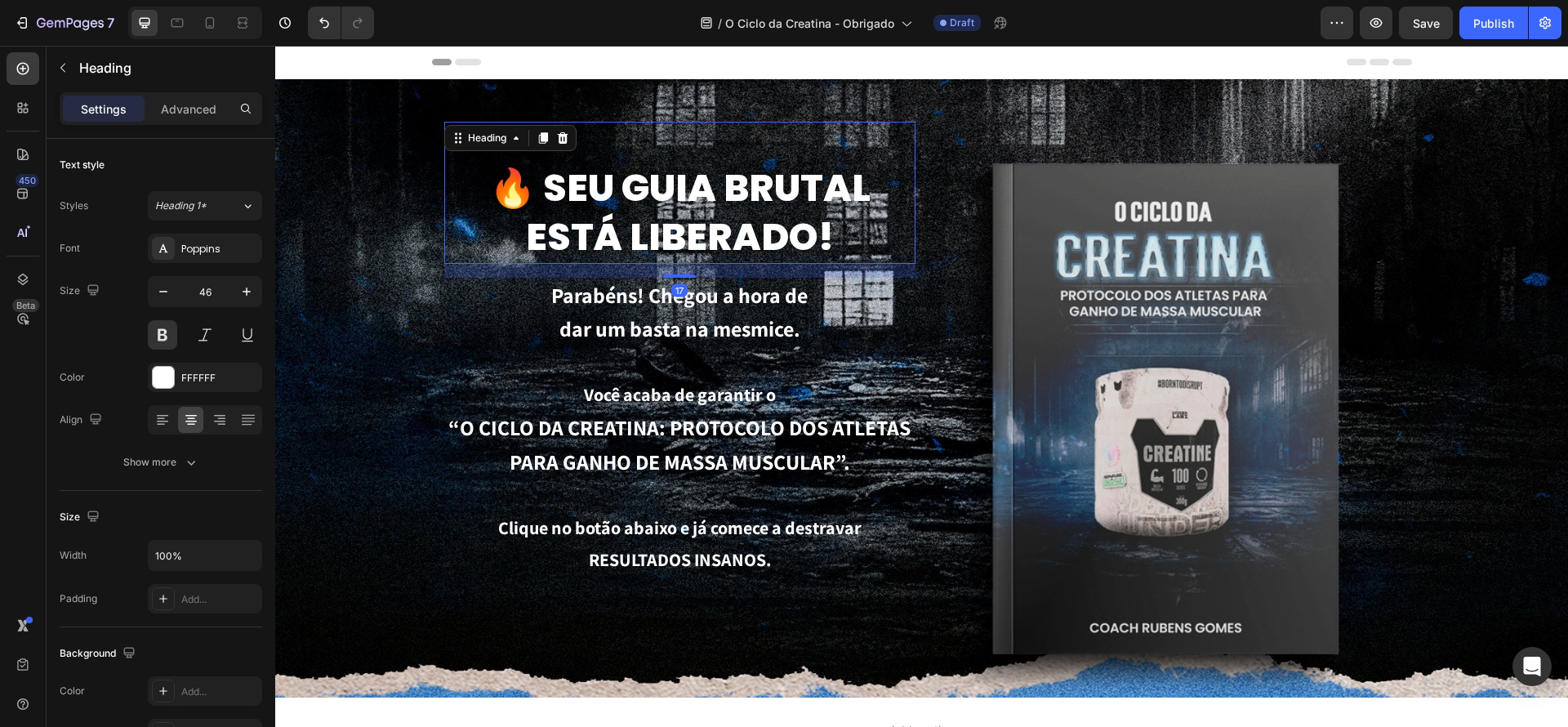
scroll to position [5, 0]
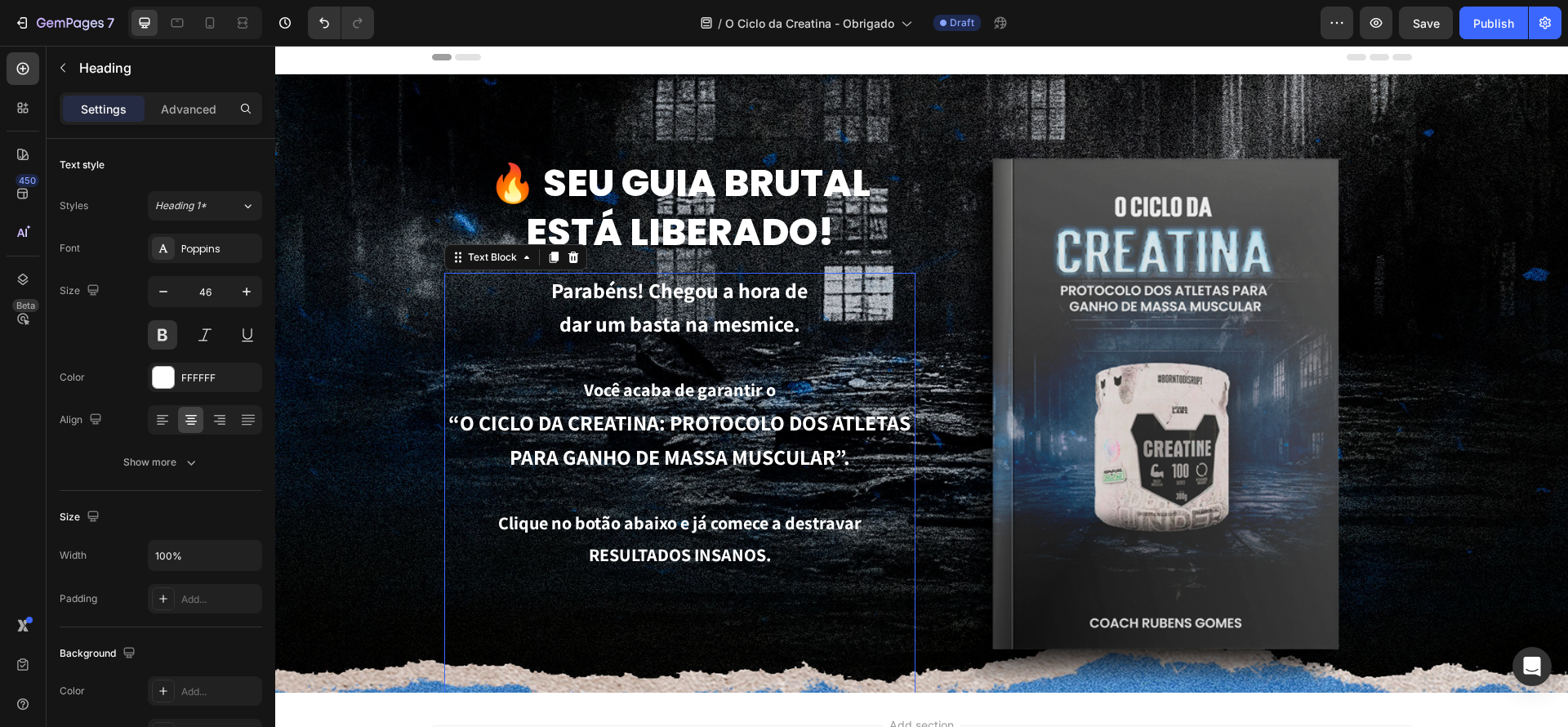
click at [808, 606] on p "Clique no botão abaixo e já comece a destravar RESULTADOS INSANOS." at bounding box center [679, 733] width 468 height 452
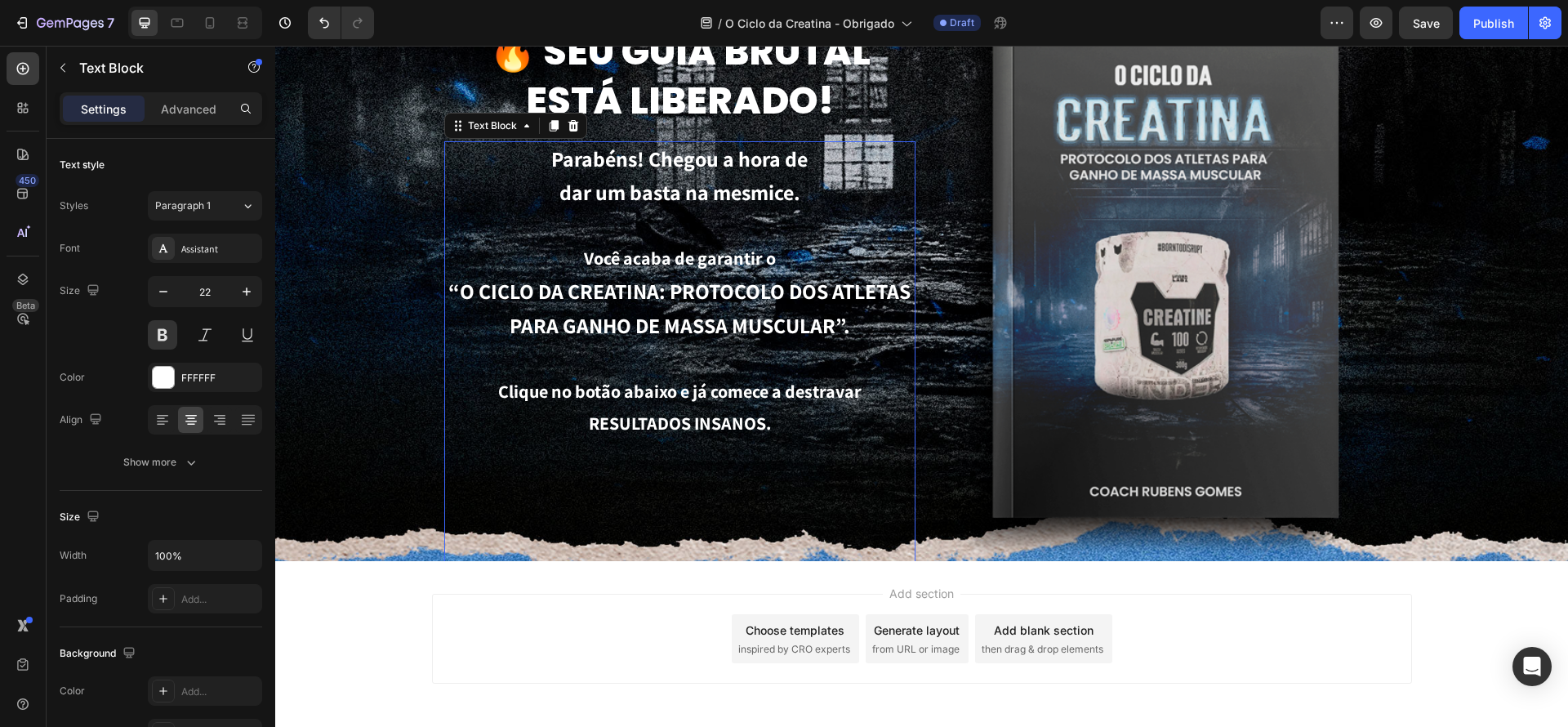
scroll to position [135, 0]
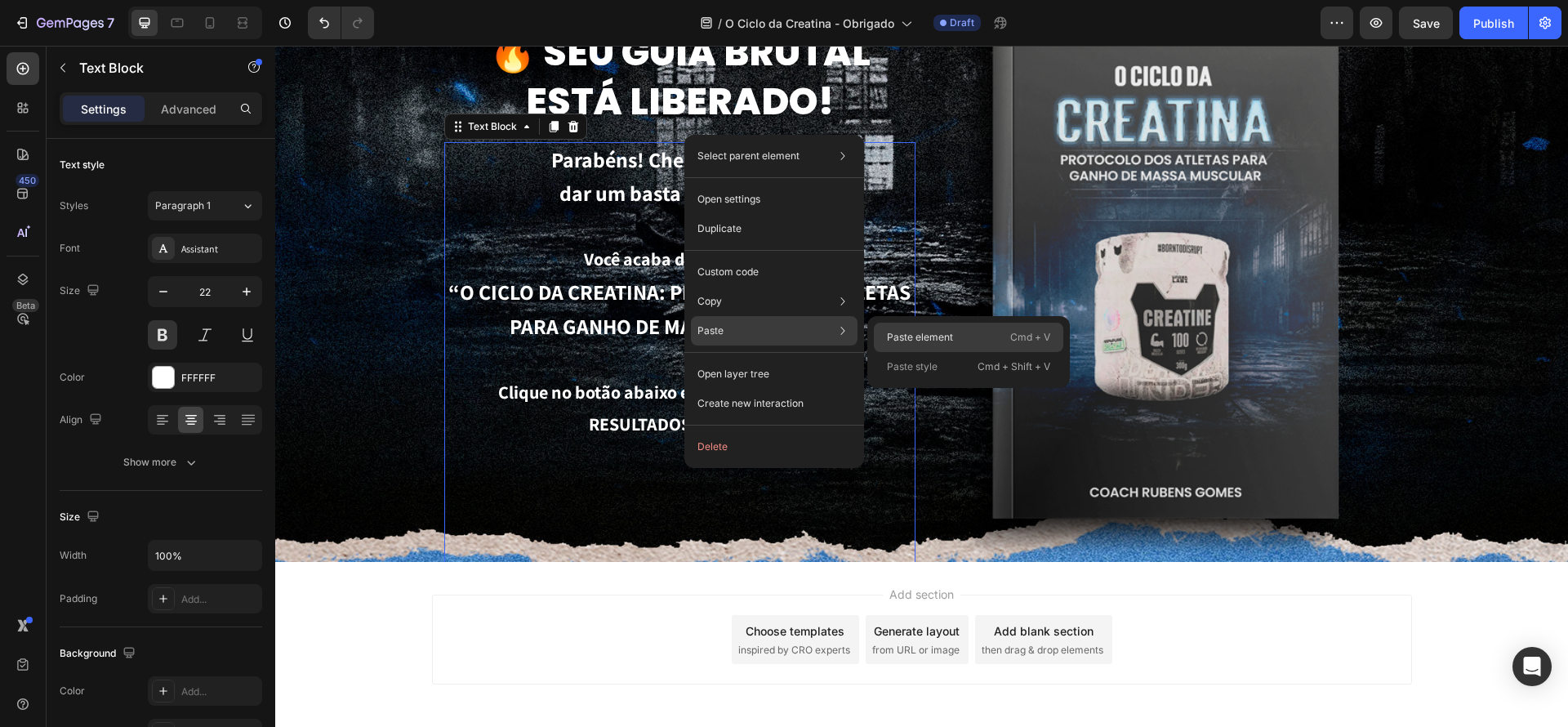
click at [938, 352] on div "Paste element Cmd + V" at bounding box center [968, 367] width 190 height 30
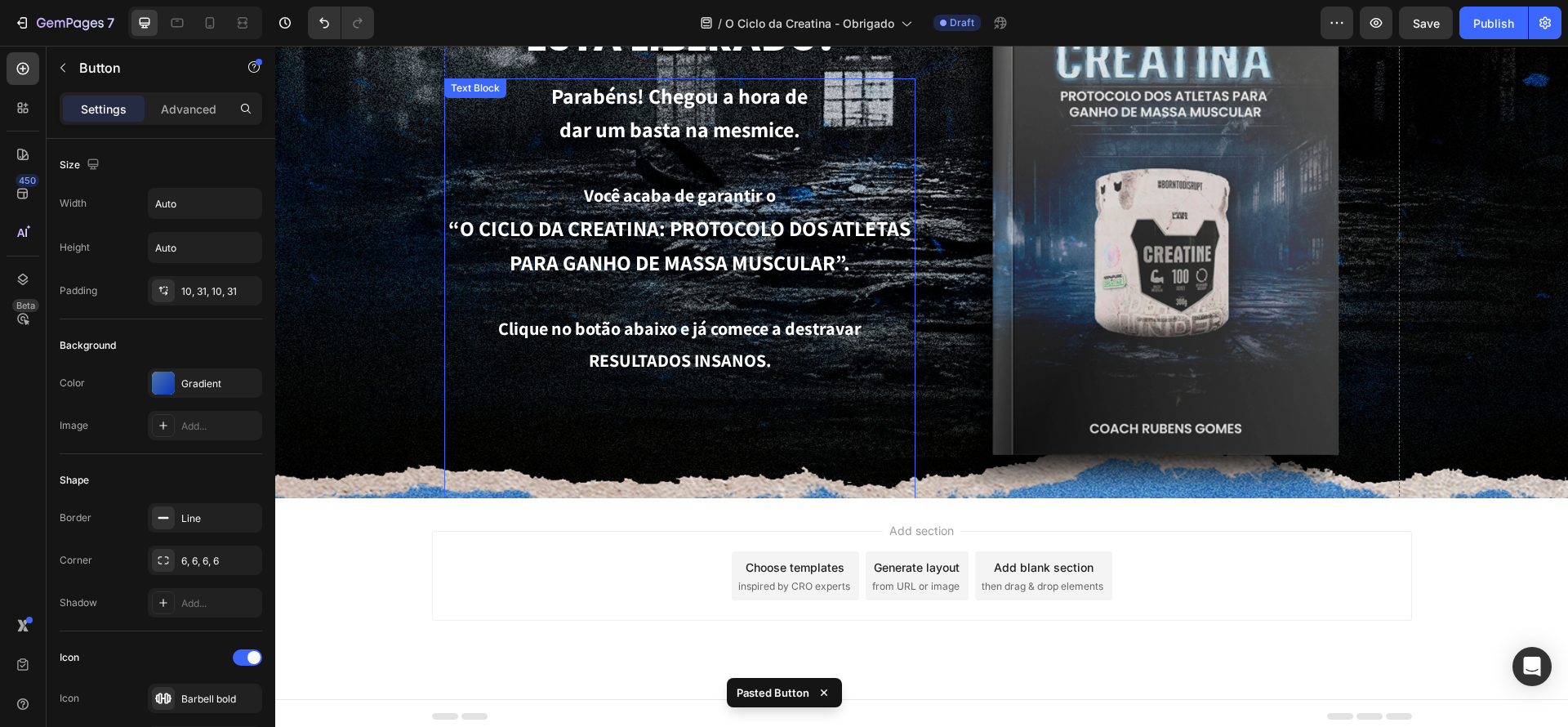
scroll to position [206, 0]
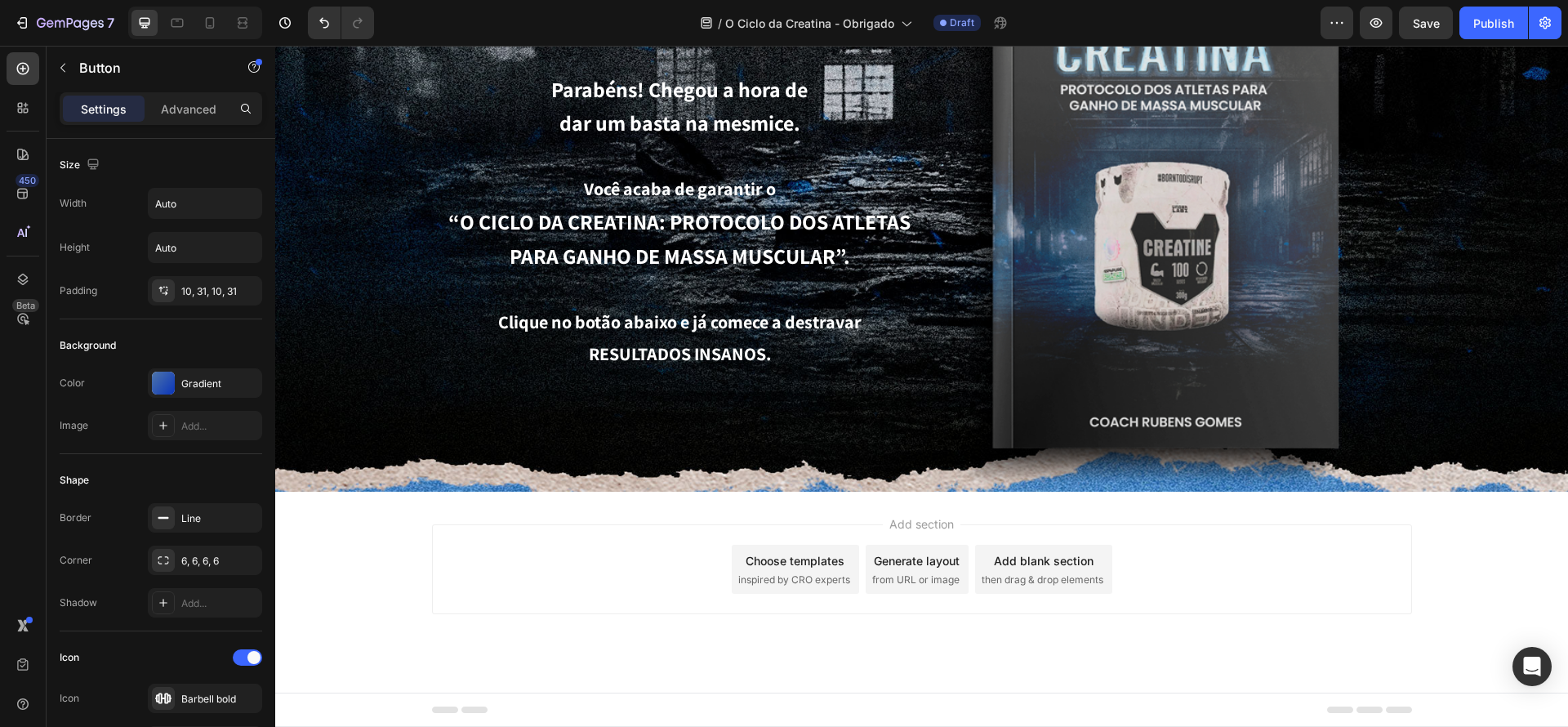
drag, startPoint x: 1056, startPoint y: 740, endPoint x: 781, endPoint y: 694, distance: 278.8
click at [740, 386] on p "Clique no botão abaixo e já comece a destravar RESULTADOS INSANOS." at bounding box center [679, 532] width 468 height 452
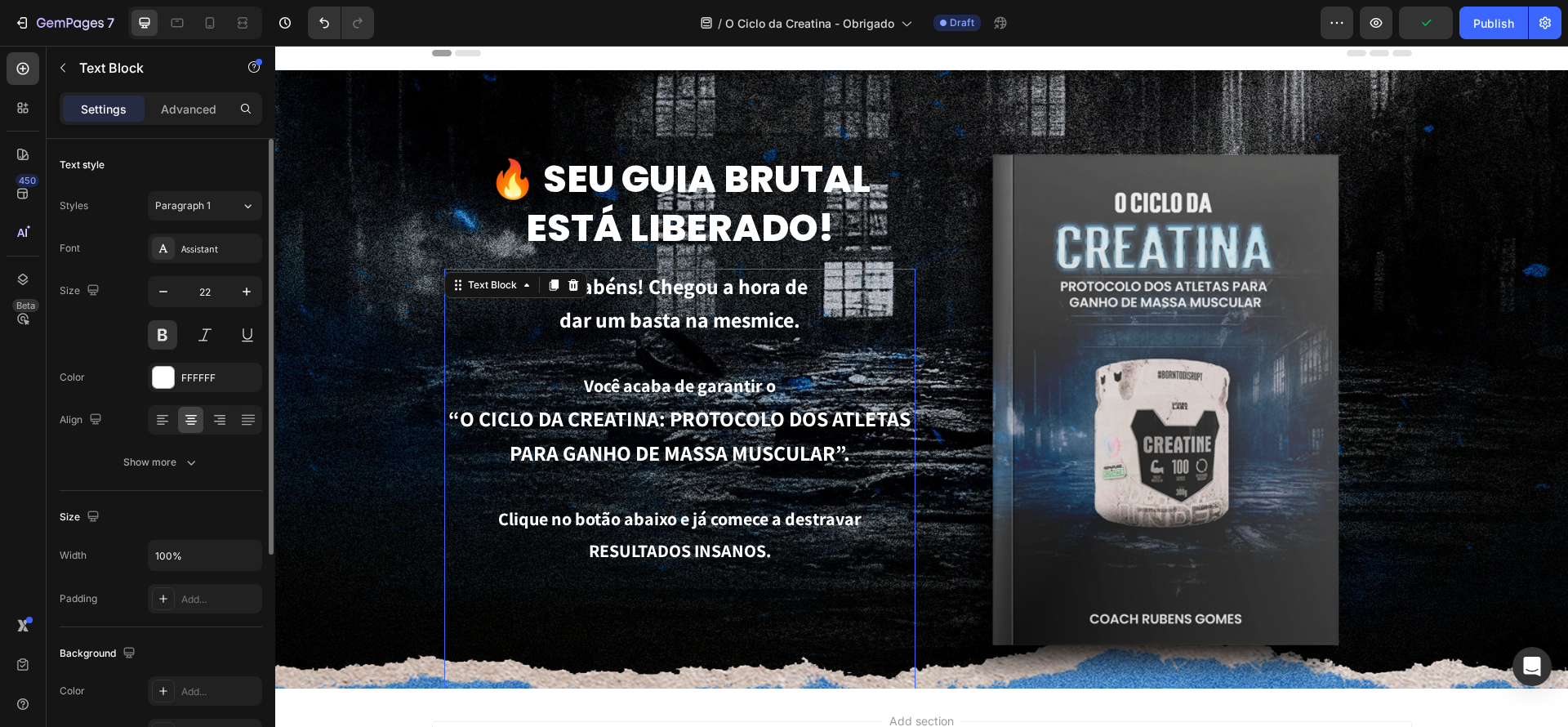
scroll to position [1, 0]
click at [66, 68] on icon "button" at bounding box center [63, 68] width 13 height 13
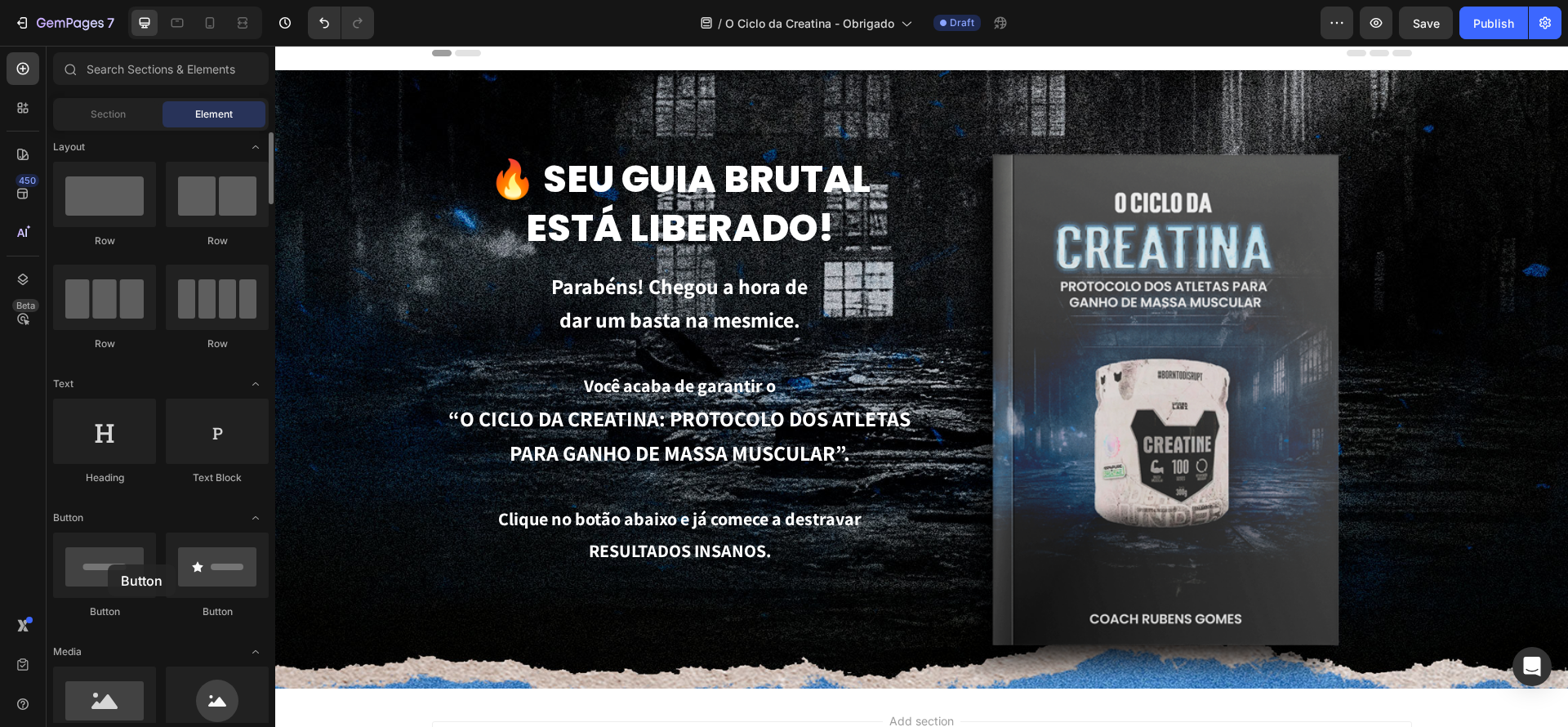
scroll to position [8, 0]
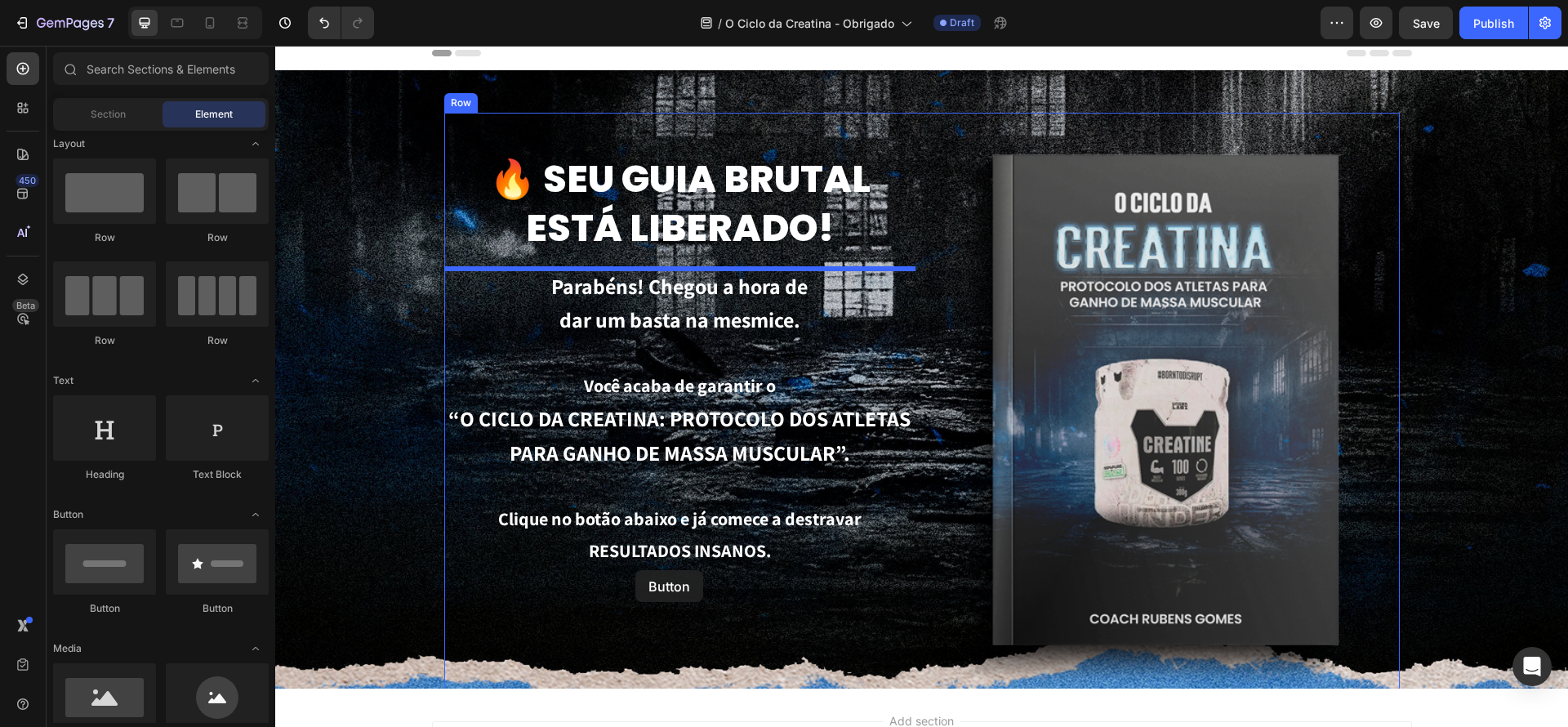
drag, startPoint x: 383, startPoint y: 610, endPoint x: 635, endPoint y: 570, distance: 255.2
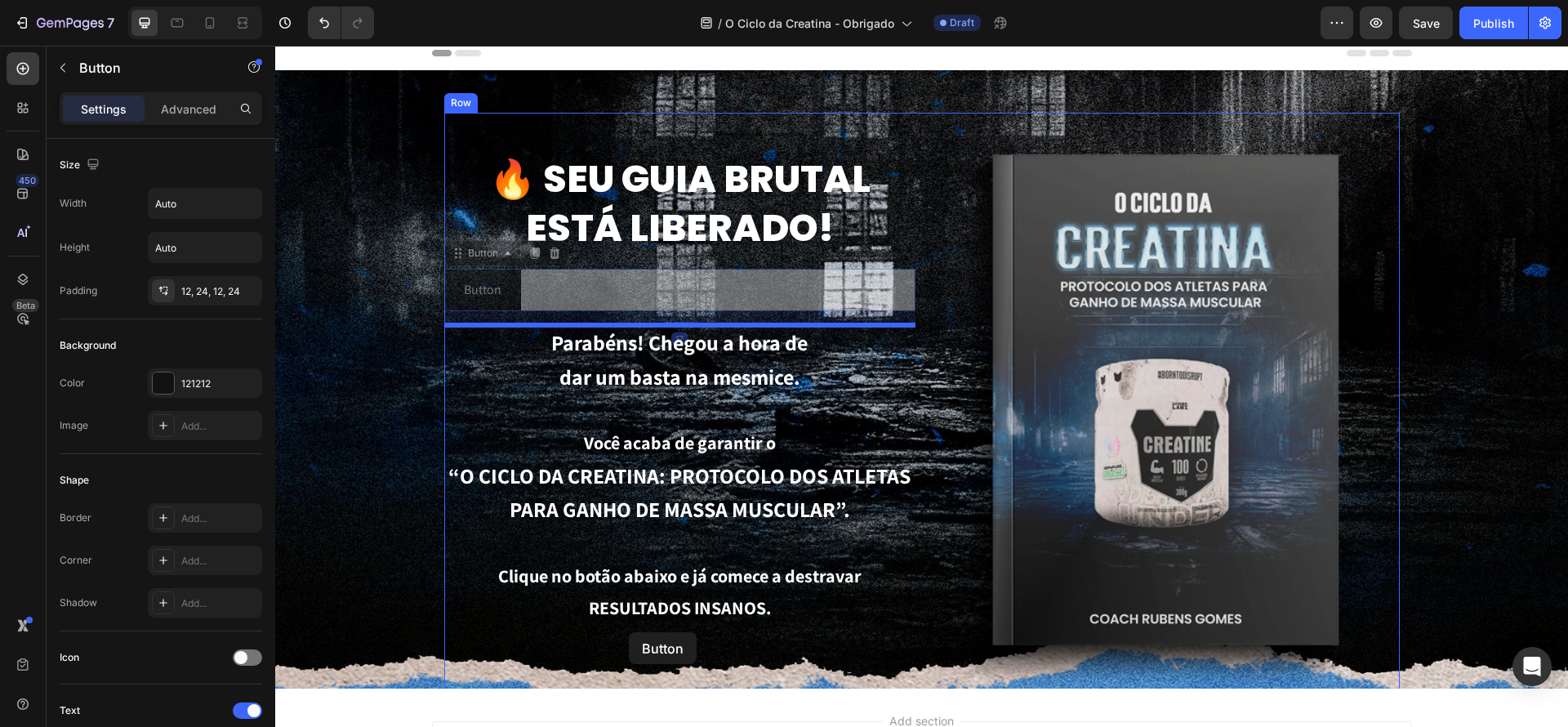
drag, startPoint x: 583, startPoint y: 293, endPoint x: 629, endPoint y: 629, distance: 339.1
click at [628, 631] on div "Header 🔥 Seu guia brutal está liberado! Heading Button Button 17 Button Button …" at bounding box center [921, 480] width 1293 height 887
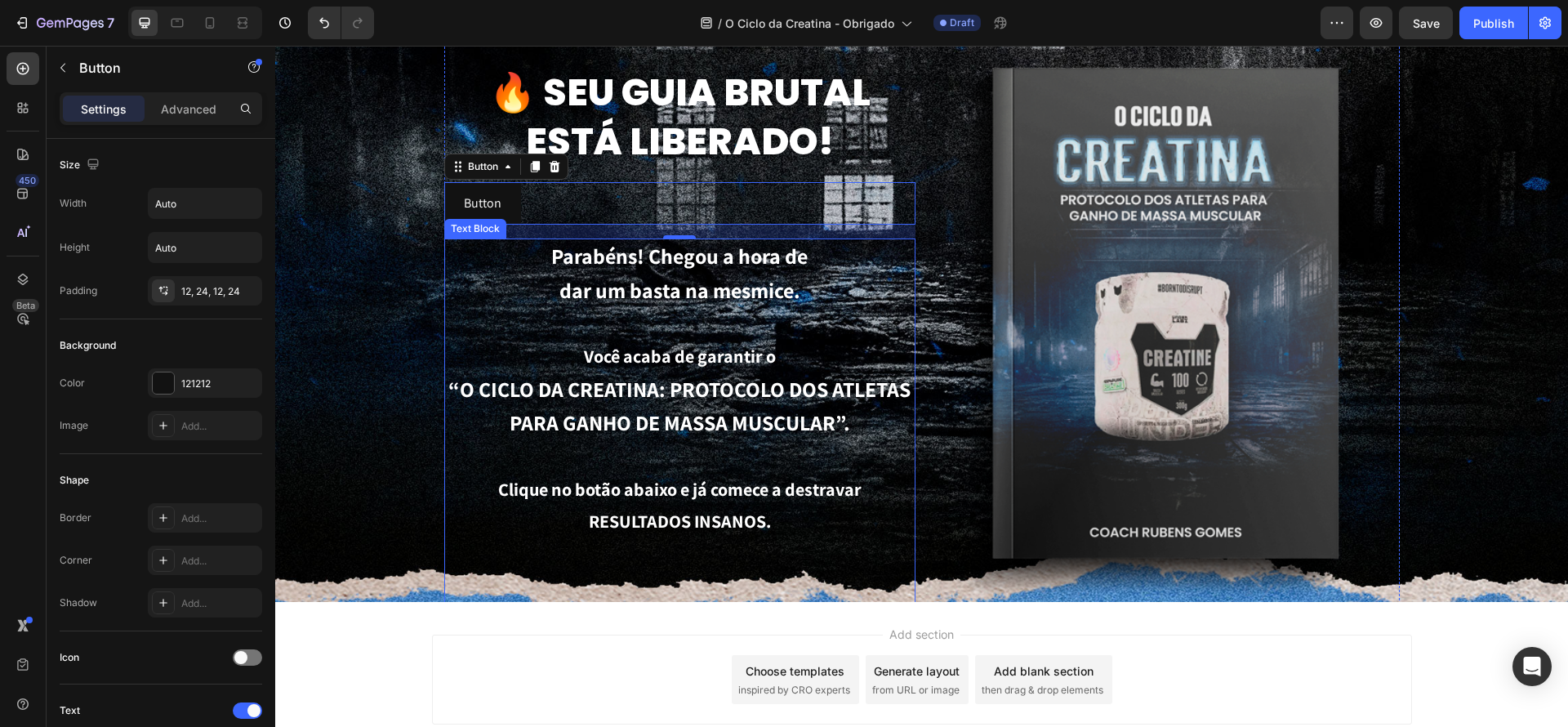
scroll to position [81, 0]
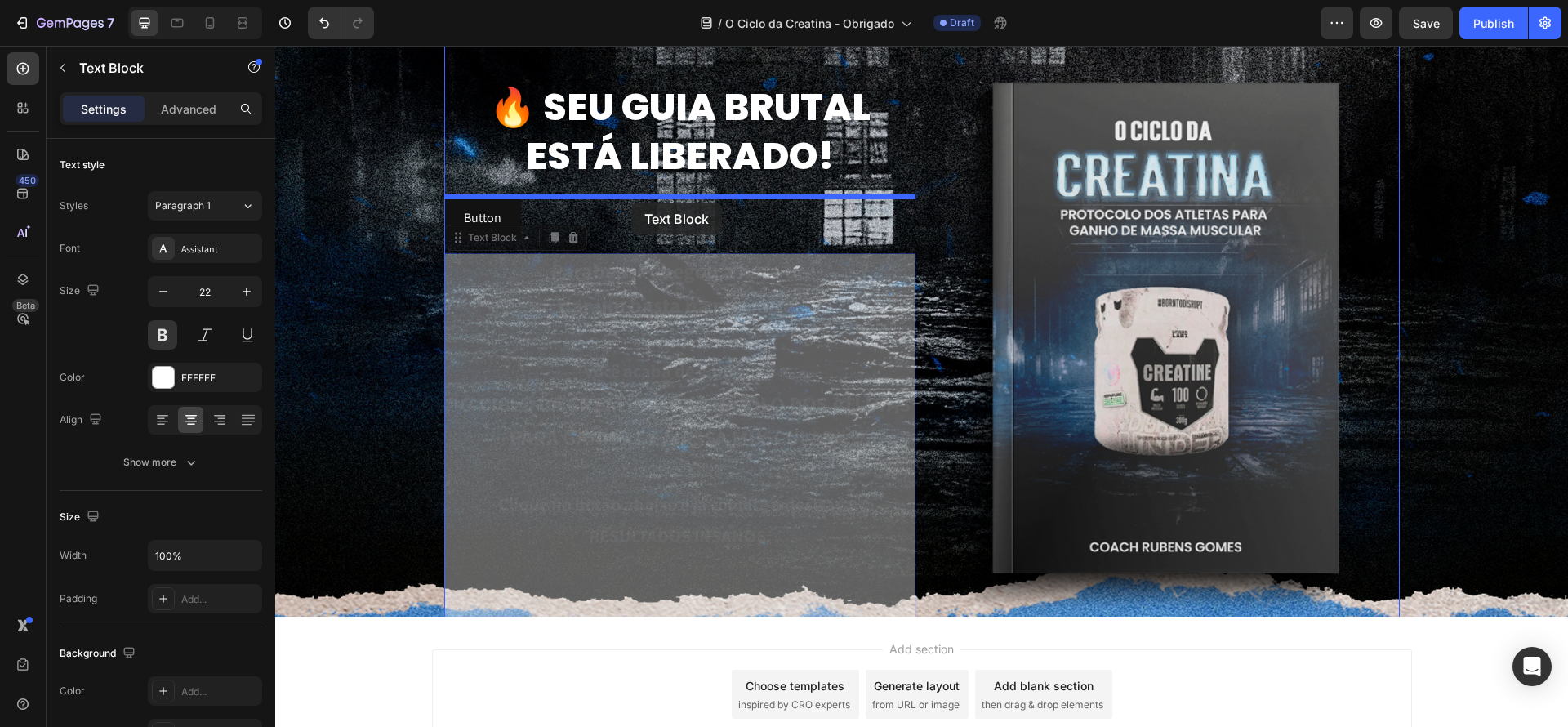
drag, startPoint x: 644, startPoint y: 286, endPoint x: 631, endPoint y: 212, distance: 75.1
click at [630, 204] on div "Header 🔥 Seu guia brutal está liberado! Heading Button Button Parabéns! Chegou …" at bounding box center [921, 408] width 1293 height 887
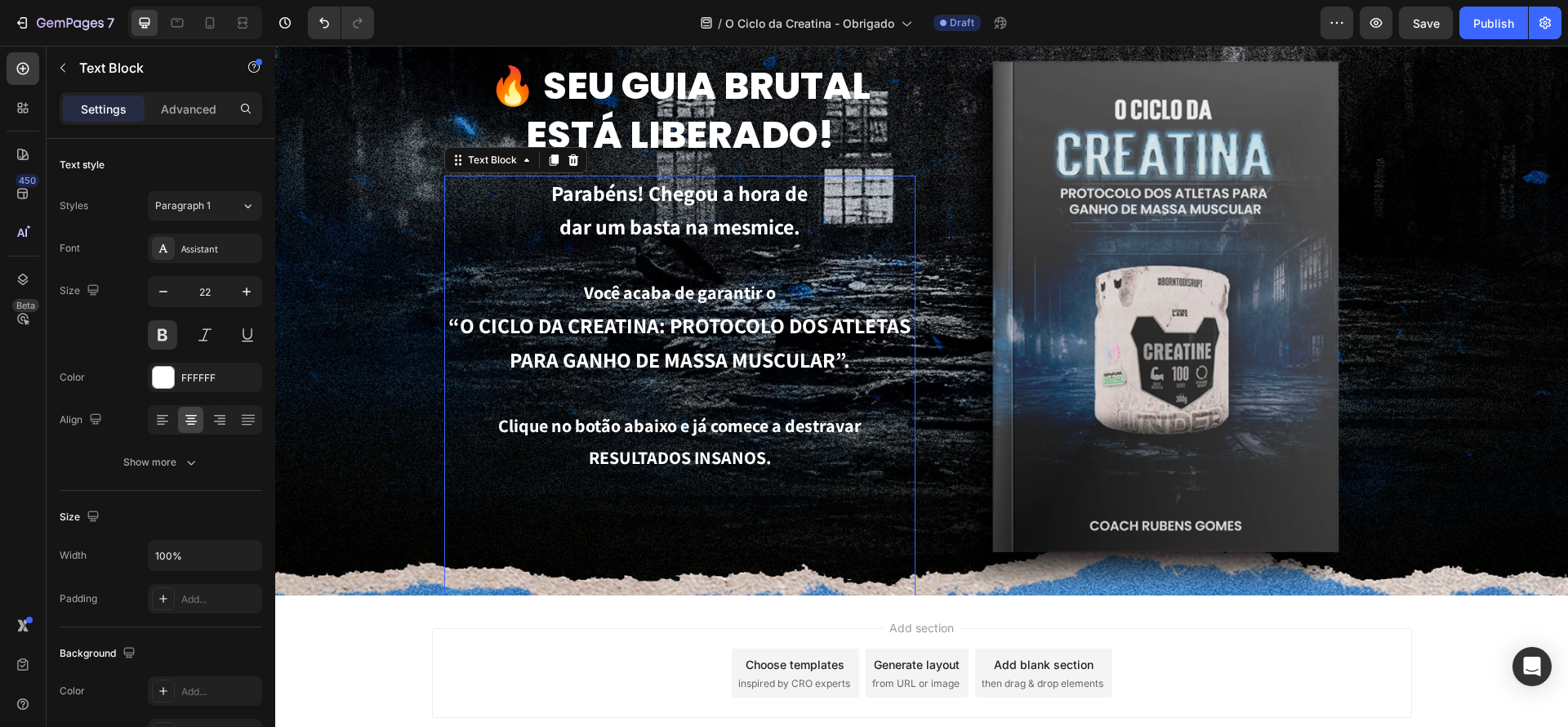
scroll to position [104, 0]
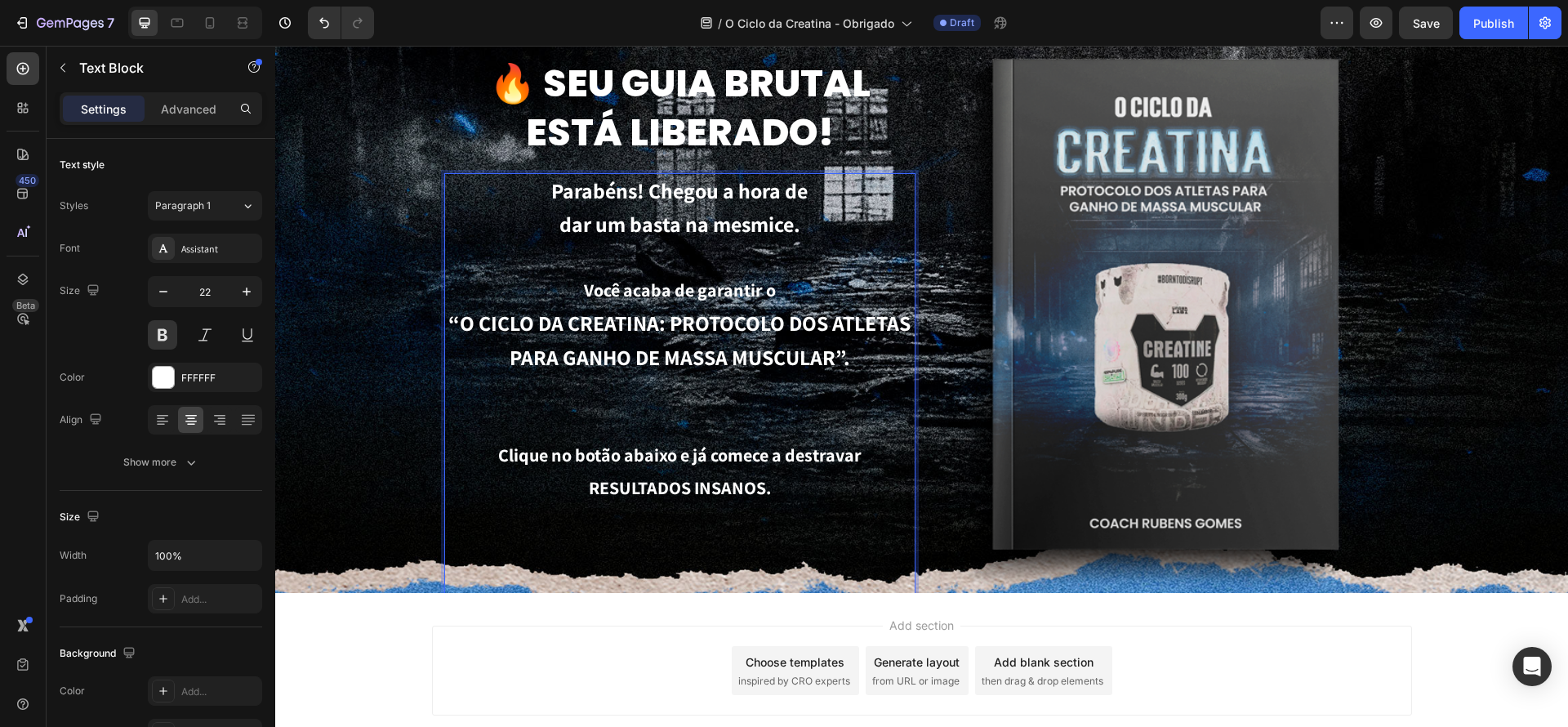
click at [563, 540] on p "Clique no botão abaixo e já comece a destravar RESULTADOS INSANOS. ⁠⁠⁠⁠⁠⁠⁠" at bounding box center [679, 682] width 468 height 485
click at [642, 404] on p "“O CICLO DA CREATINA: PROTOCOLO DOS ATLETAS PARA GANHO DE MASSA MUSCULAR”." at bounding box center [679, 373] width 468 height 132
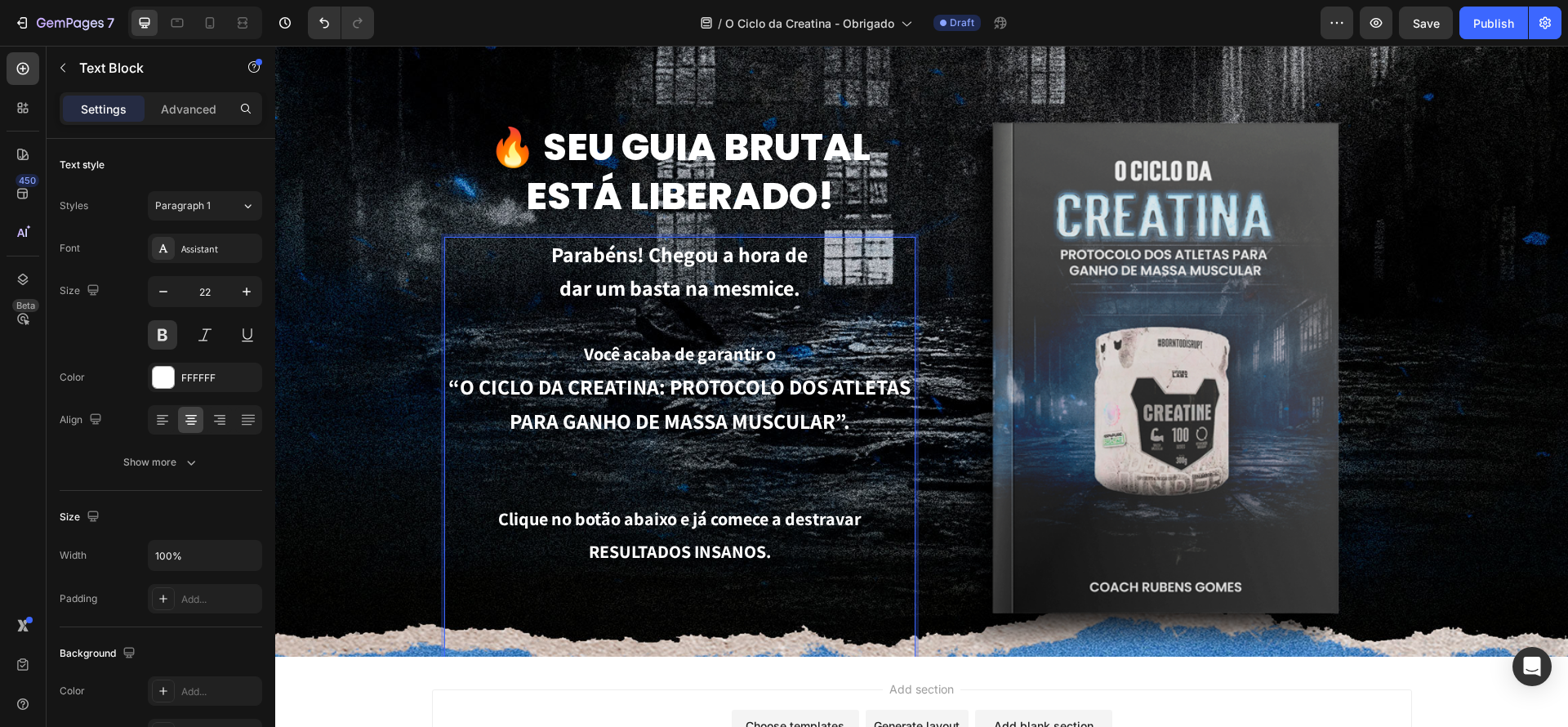
scroll to position [0, 0]
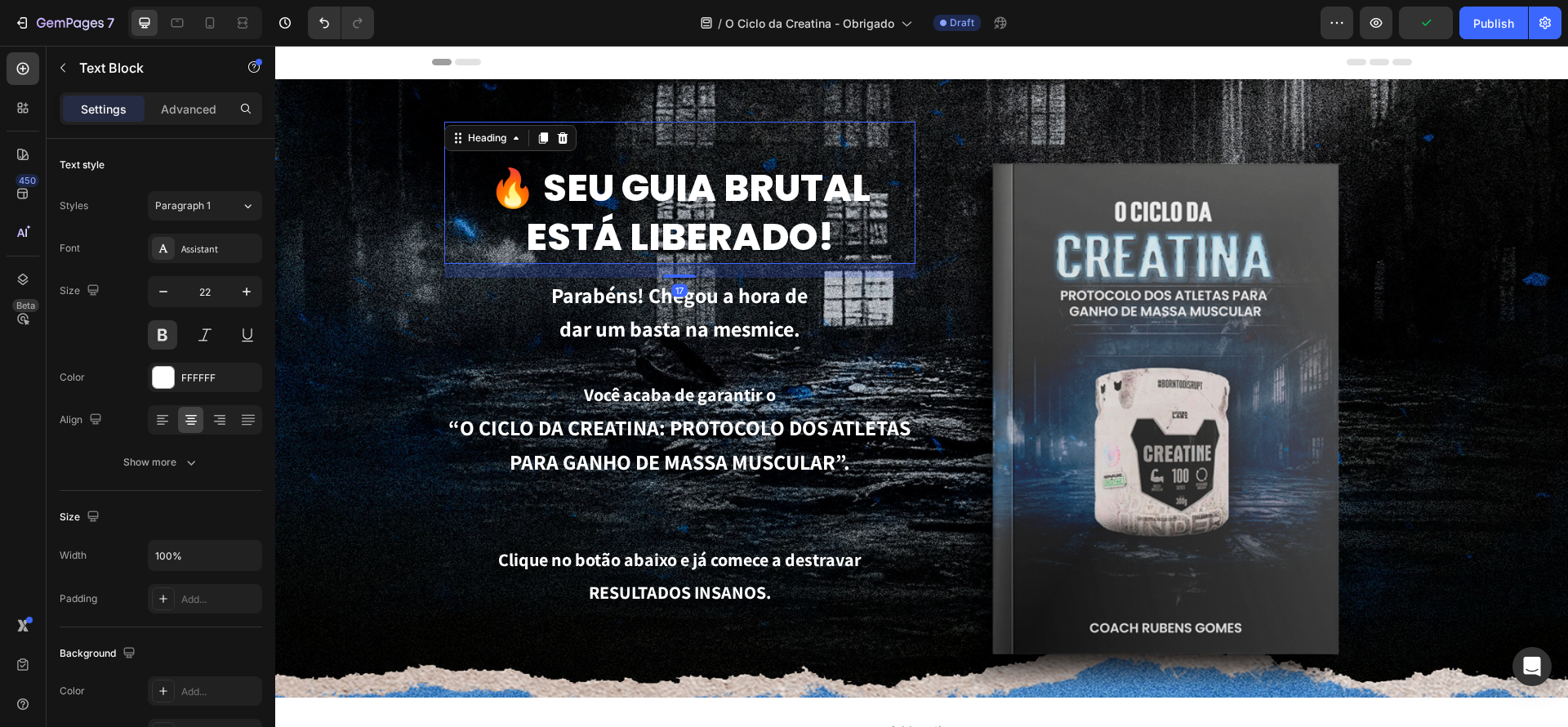
click at [555, 134] on div "🔥 Seu guia brutal está liberado! Heading 17" at bounding box center [679, 192] width 471 height 142
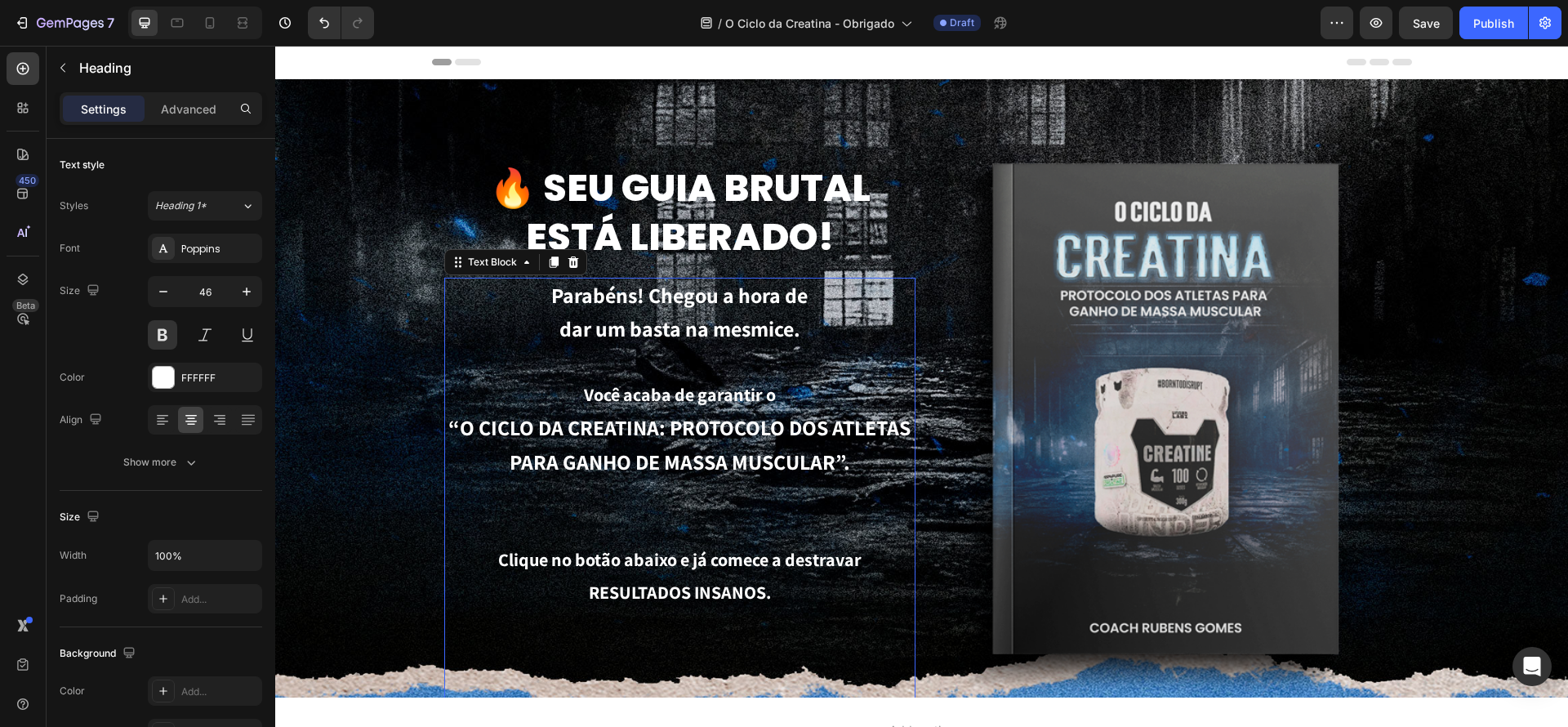
click at [881, 388] on p "Você acaba de garantir o" at bounding box center [679, 396] width 468 height 33
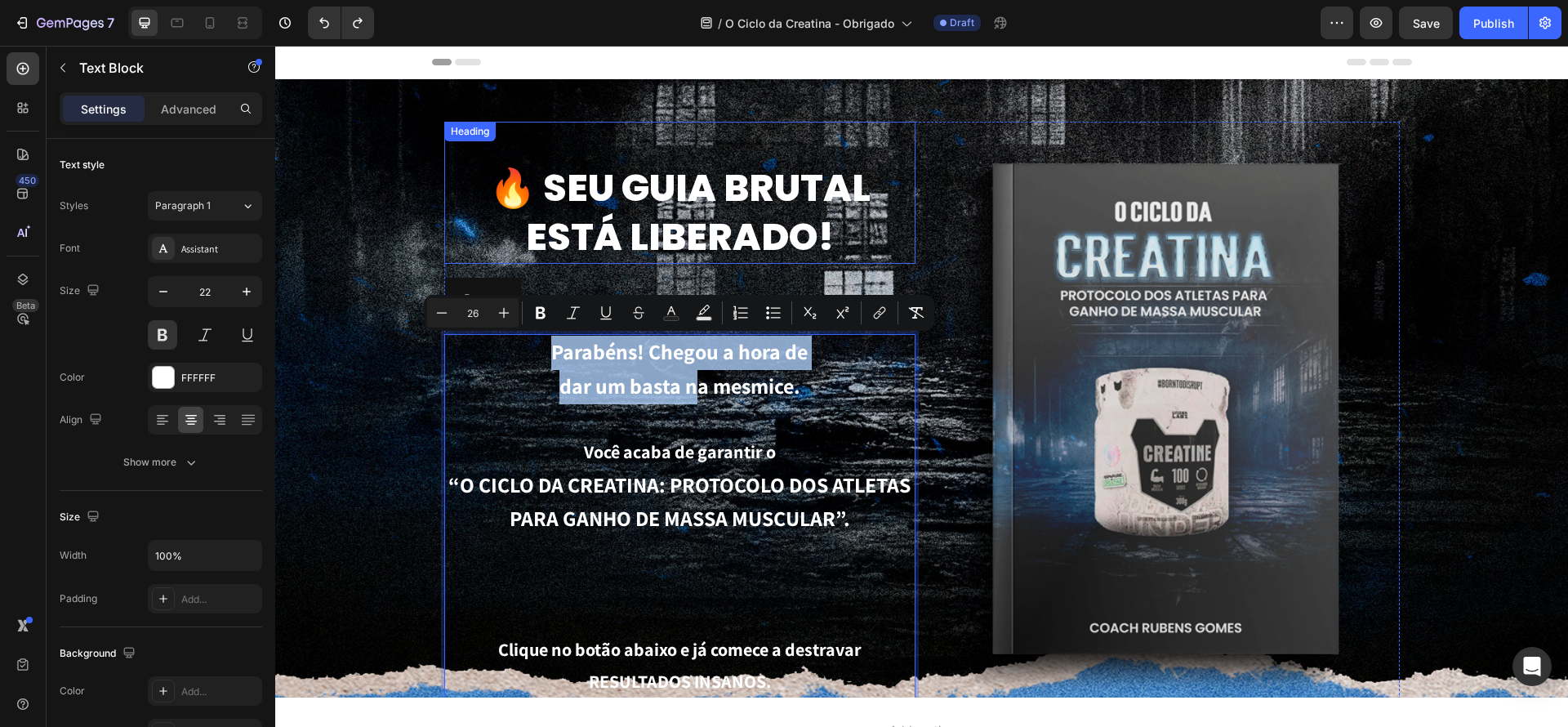
drag, startPoint x: 702, startPoint y: 400, endPoint x: 711, endPoint y: 263, distance: 137.3
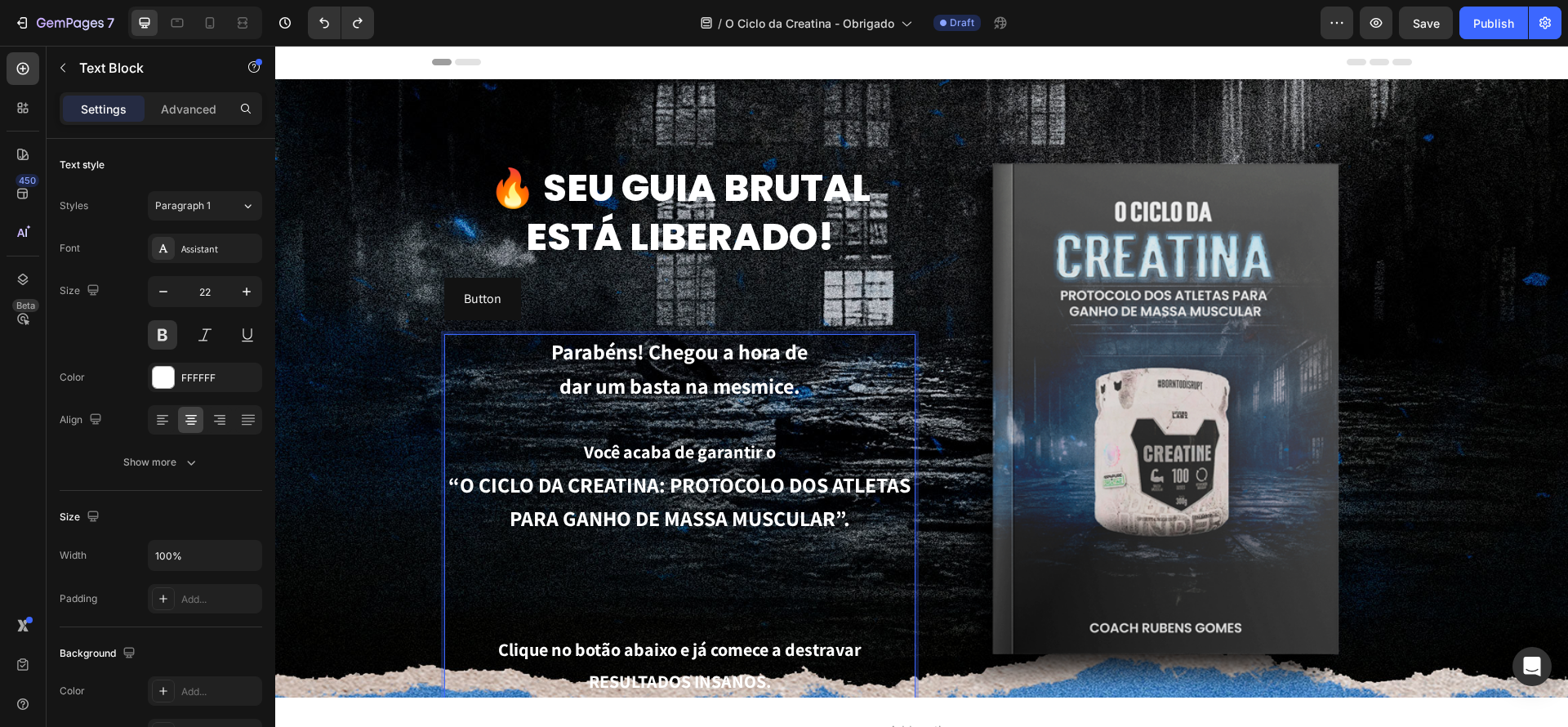
click at [748, 377] on span "dar um basta na mesmice." at bounding box center [680, 386] width 241 height 28
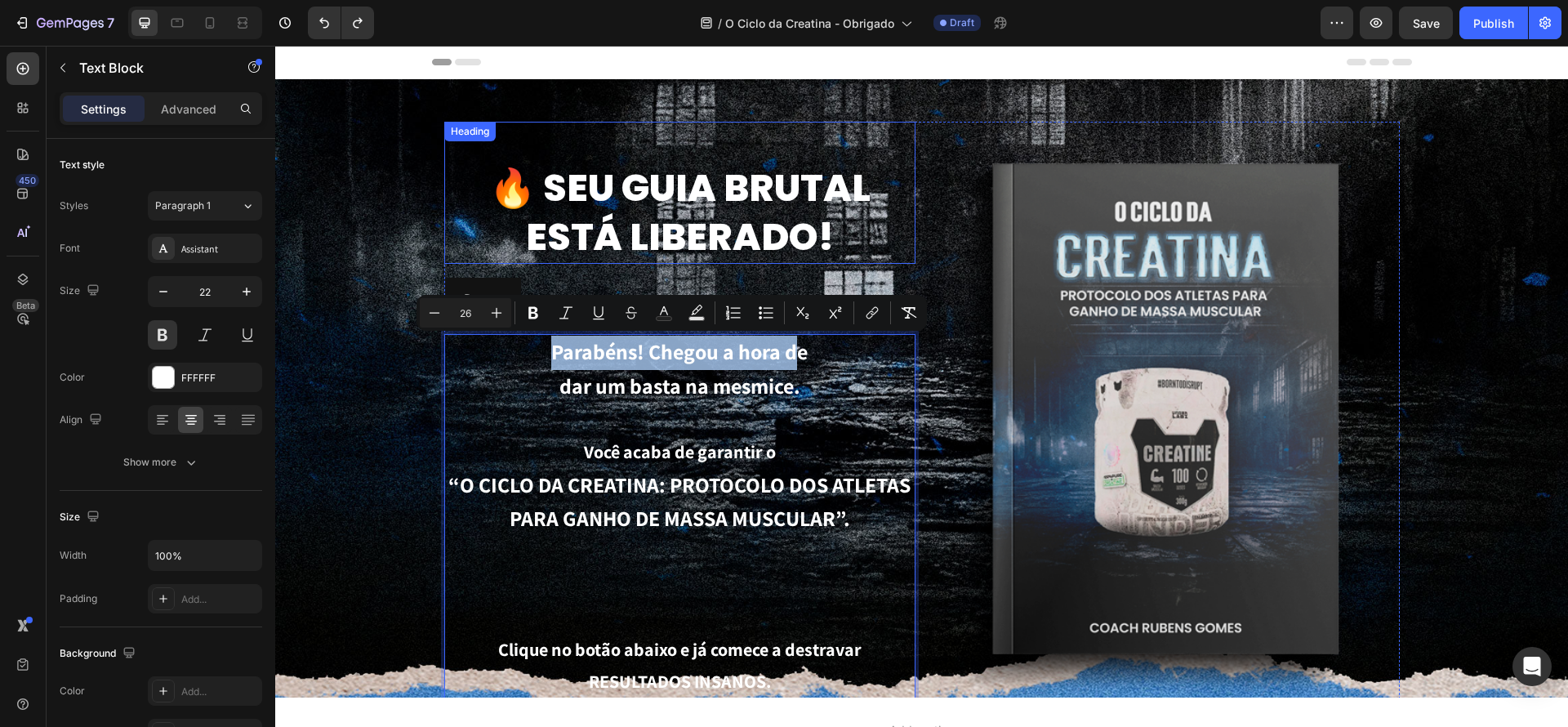
drag, startPoint x: 790, startPoint y: 352, endPoint x: 756, endPoint y: 271, distance: 87.8
click at [756, 263] on div "🔥 Seu guia brutal está liberado! Heading Button Button Parabéns! Chegou a hora …" at bounding box center [679, 692] width 471 height 1141
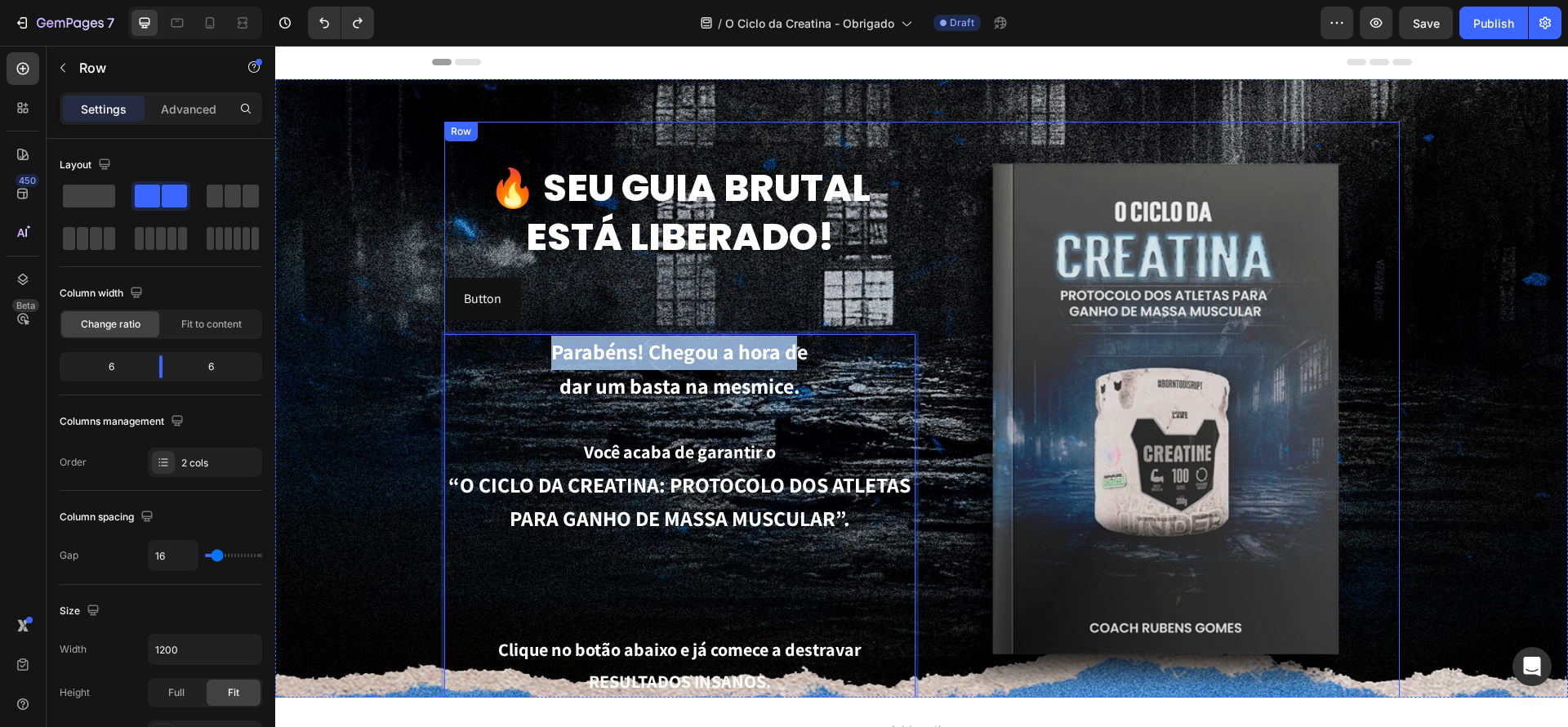
drag, startPoint x: 706, startPoint y: 272, endPoint x: 695, endPoint y: 272, distance: 11.0
click at [705, 272] on div "🔥 Seu guia brutal está liberado! Heading Button Button Parabéns! Chegou a hora …" at bounding box center [679, 692] width 471 height 1141
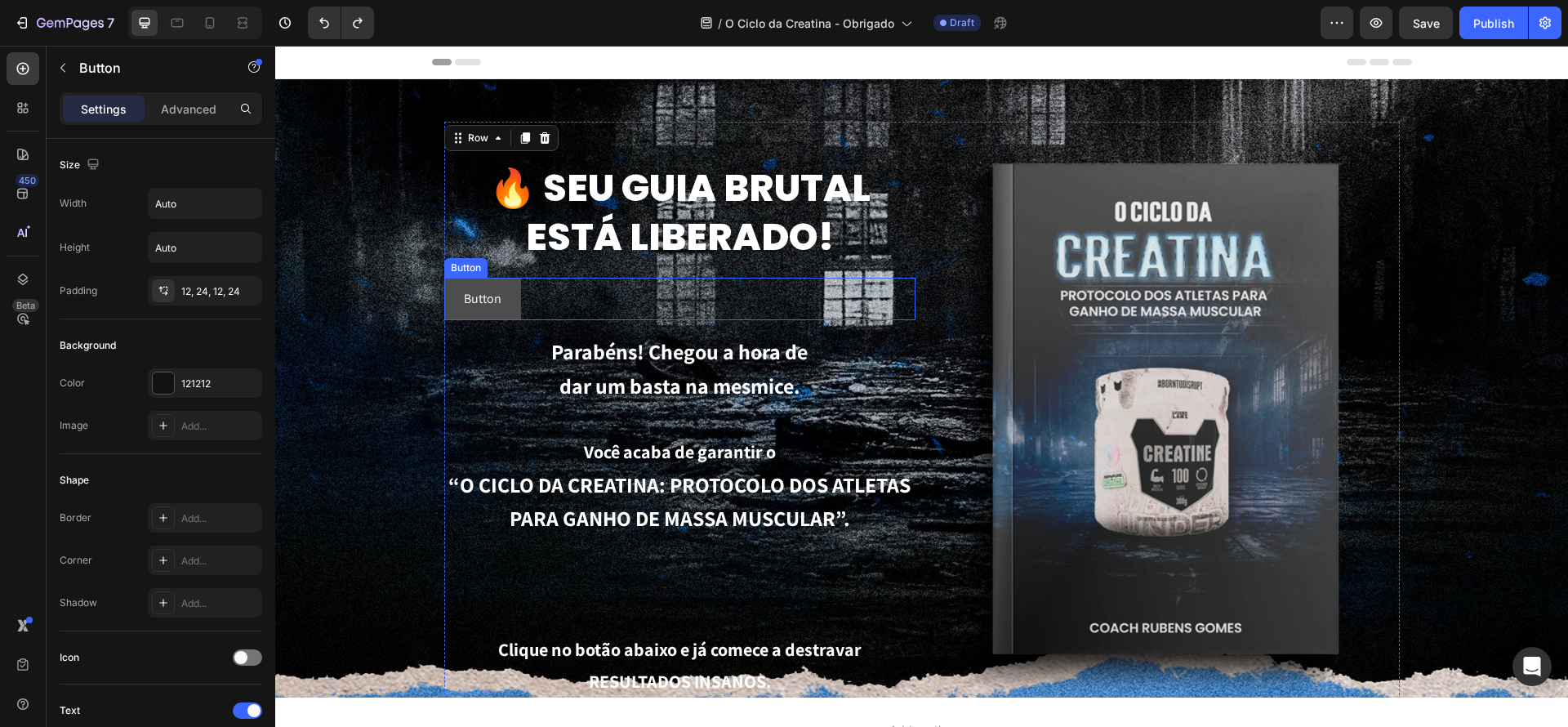
click at [514, 289] on button "Button" at bounding box center [482, 299] width 77 height 43
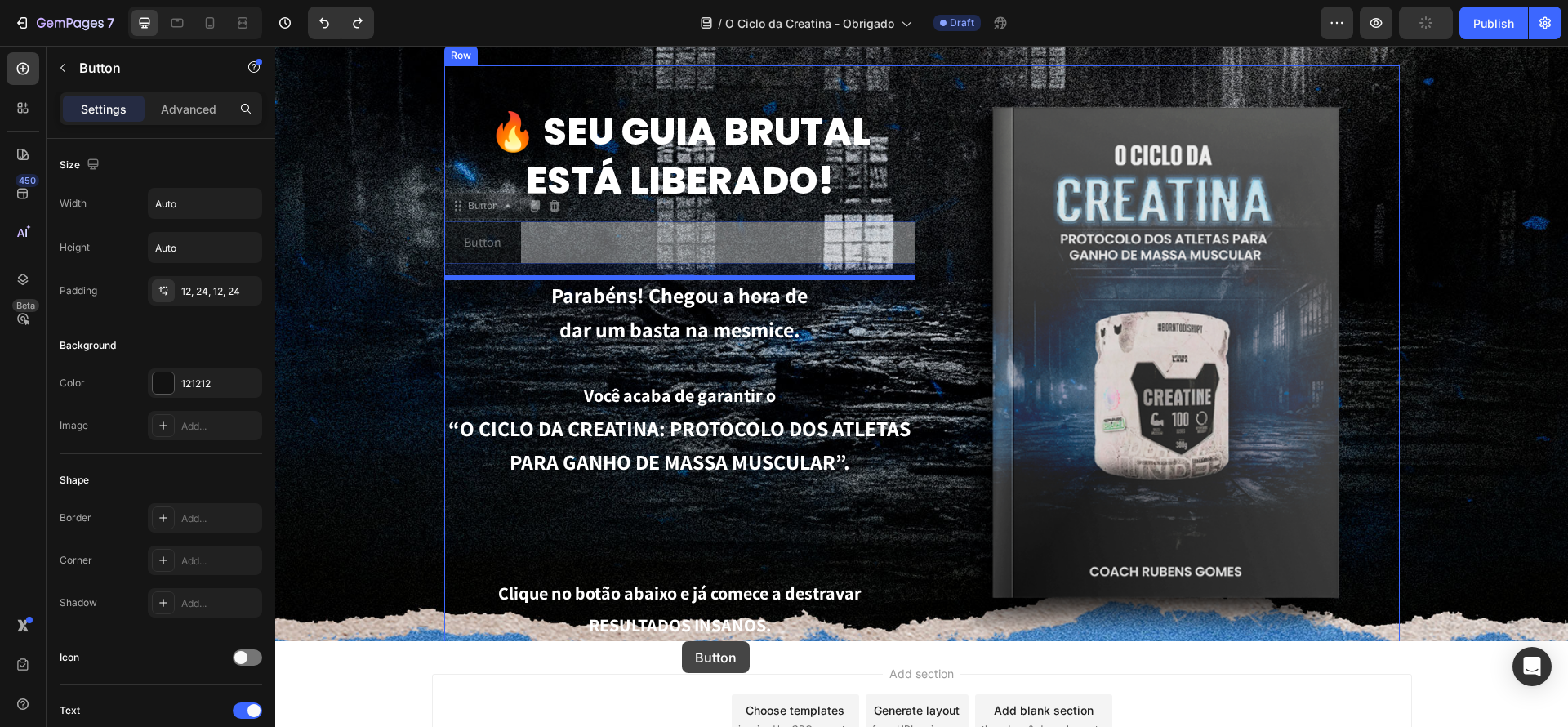
scroll to position [104, 0]
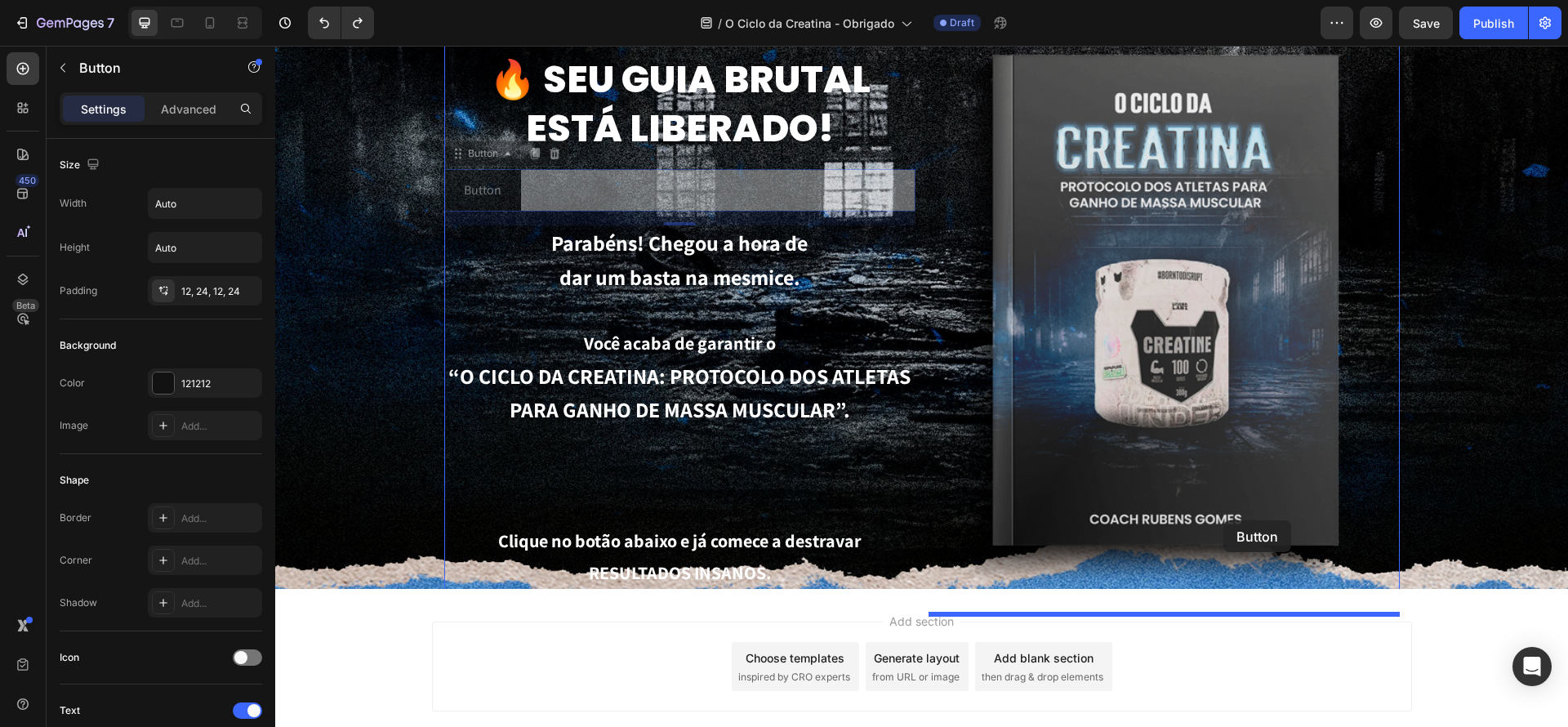
drag, startPoint x: 712, startPoint y: 308, endPoint x: 1223, endPoint y: 520, distance: 553.2
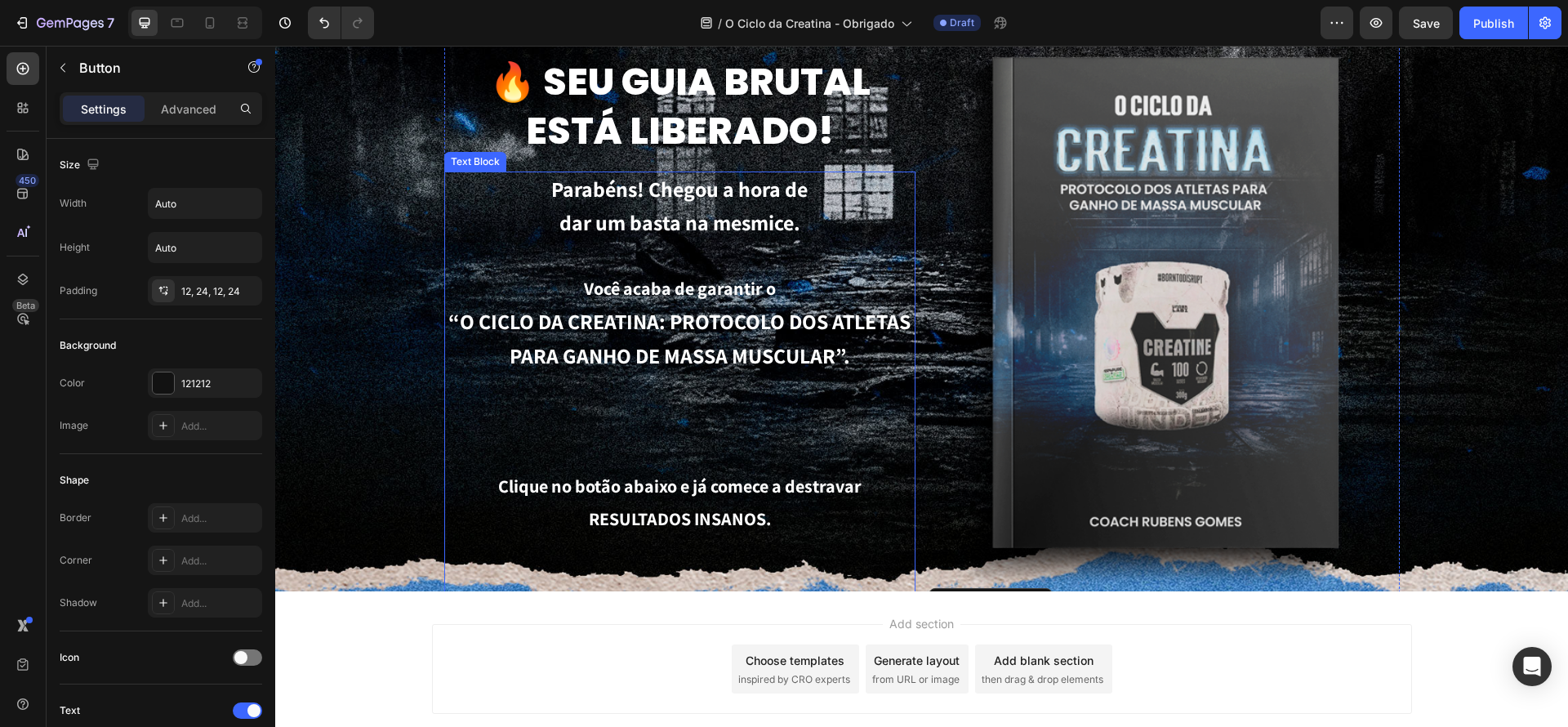
scroll to position [206, 0]
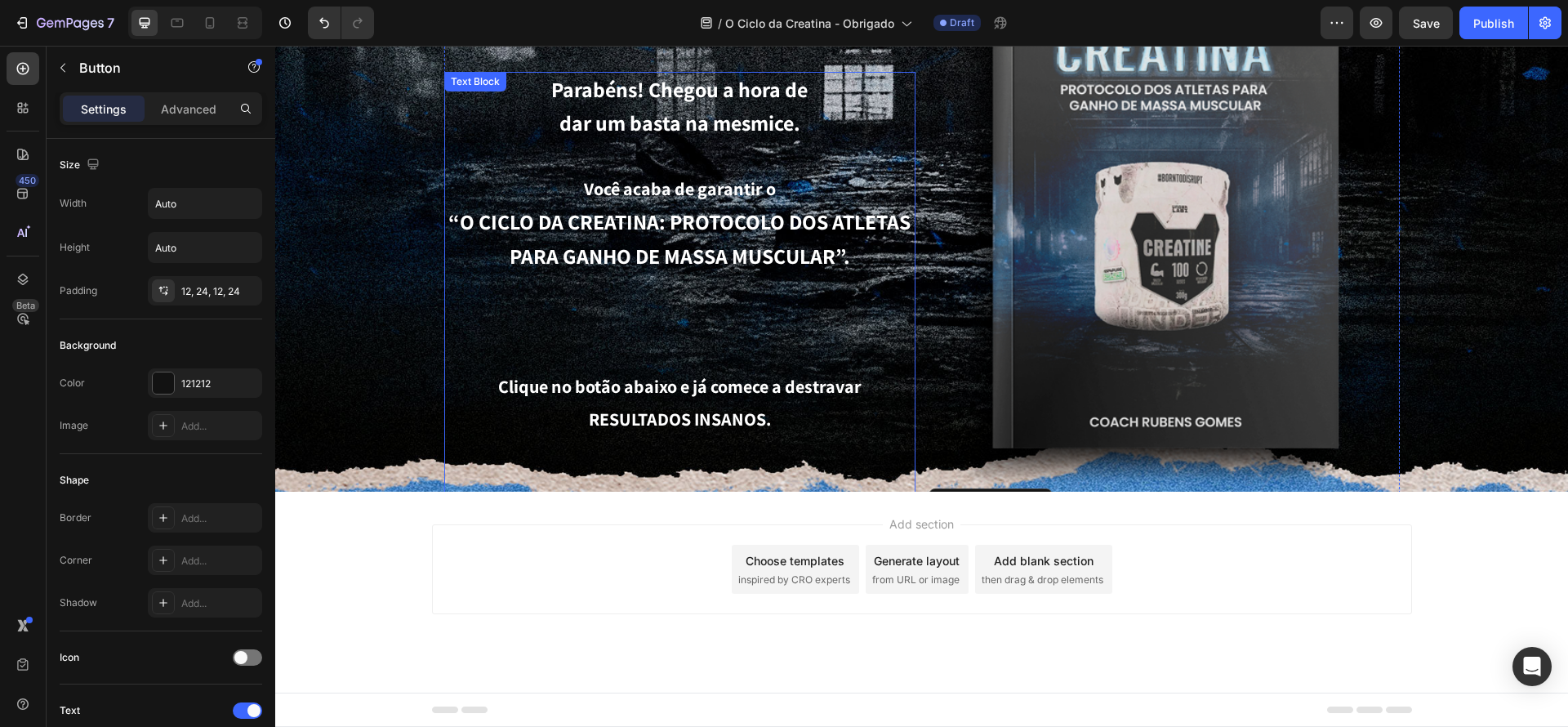
click at [871, 434] on p "Clique no botão abaixo e já comece a destravar RESULTADOS INSANOS." at bounding box center [679, 629] width 468 height 518
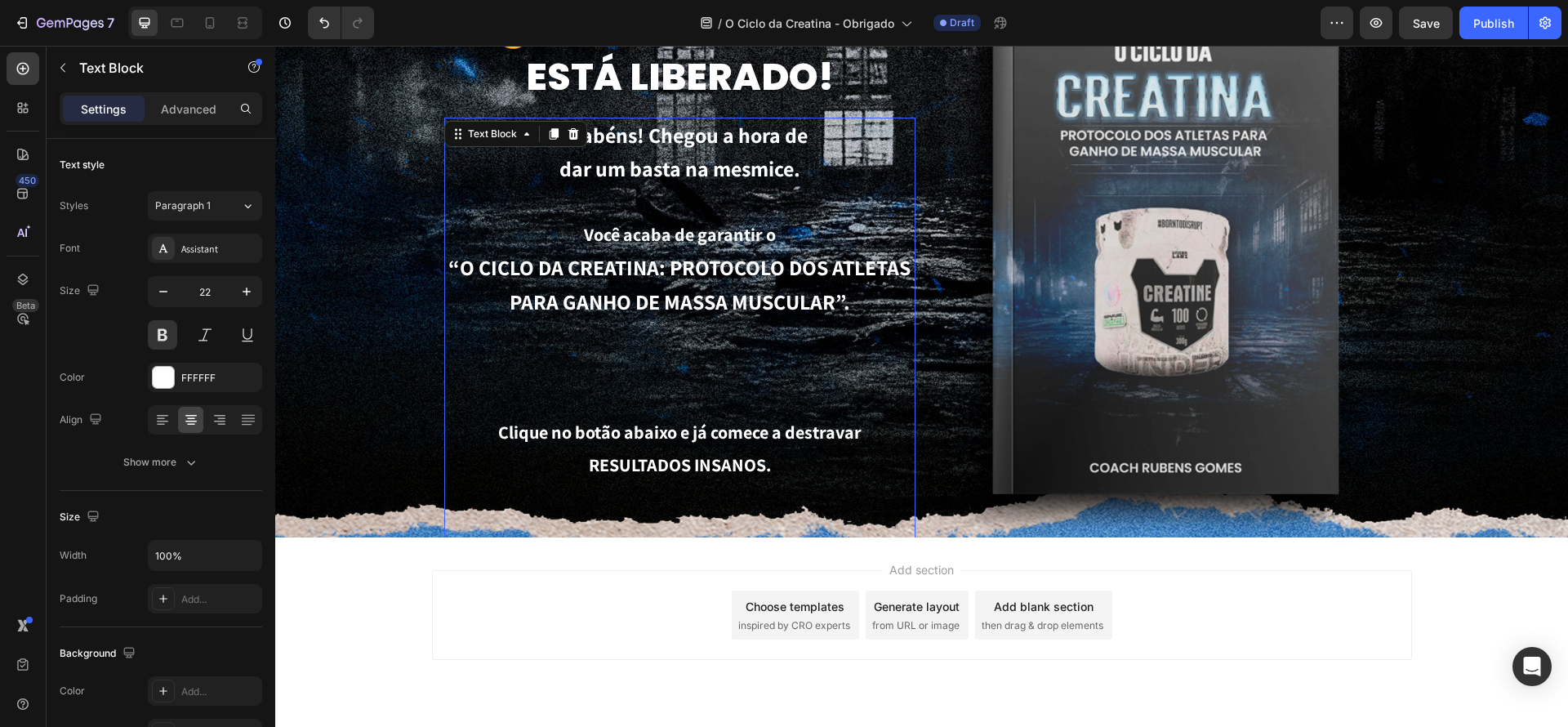
scroll to position [152, 0]
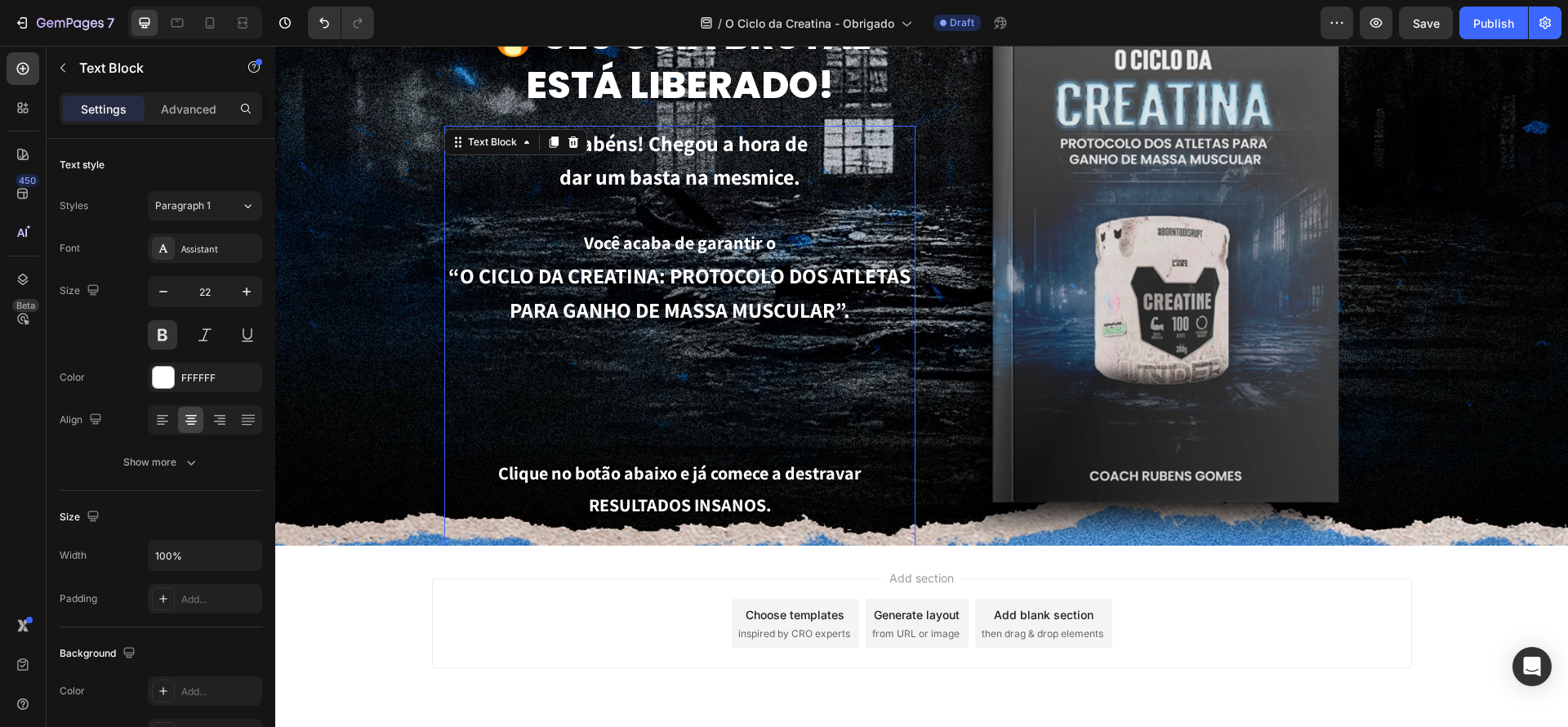
drag, startPoint x: 898, startPoint y: 400, endPoint x: 812, endPoint y: 396, distance: 86.1
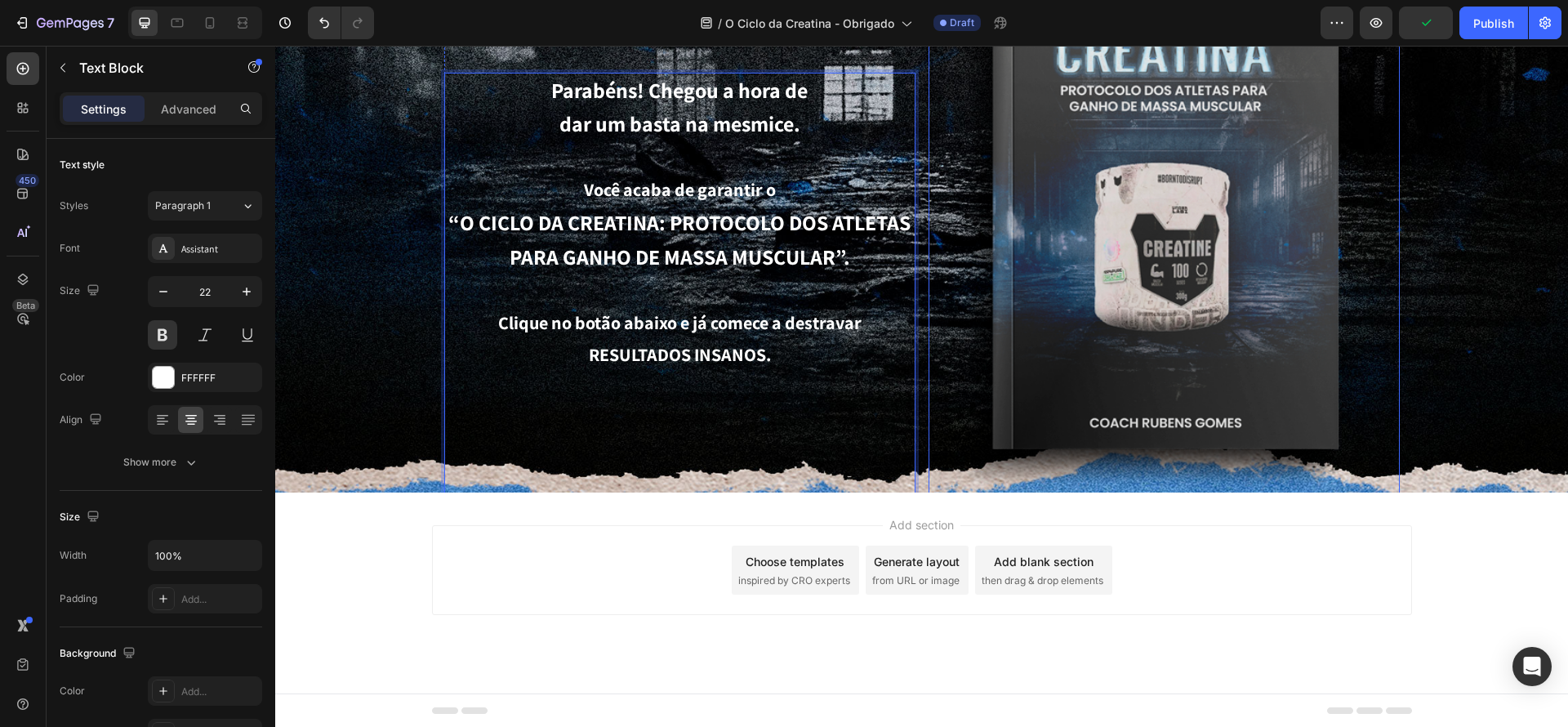
scroll to position [206, 0]
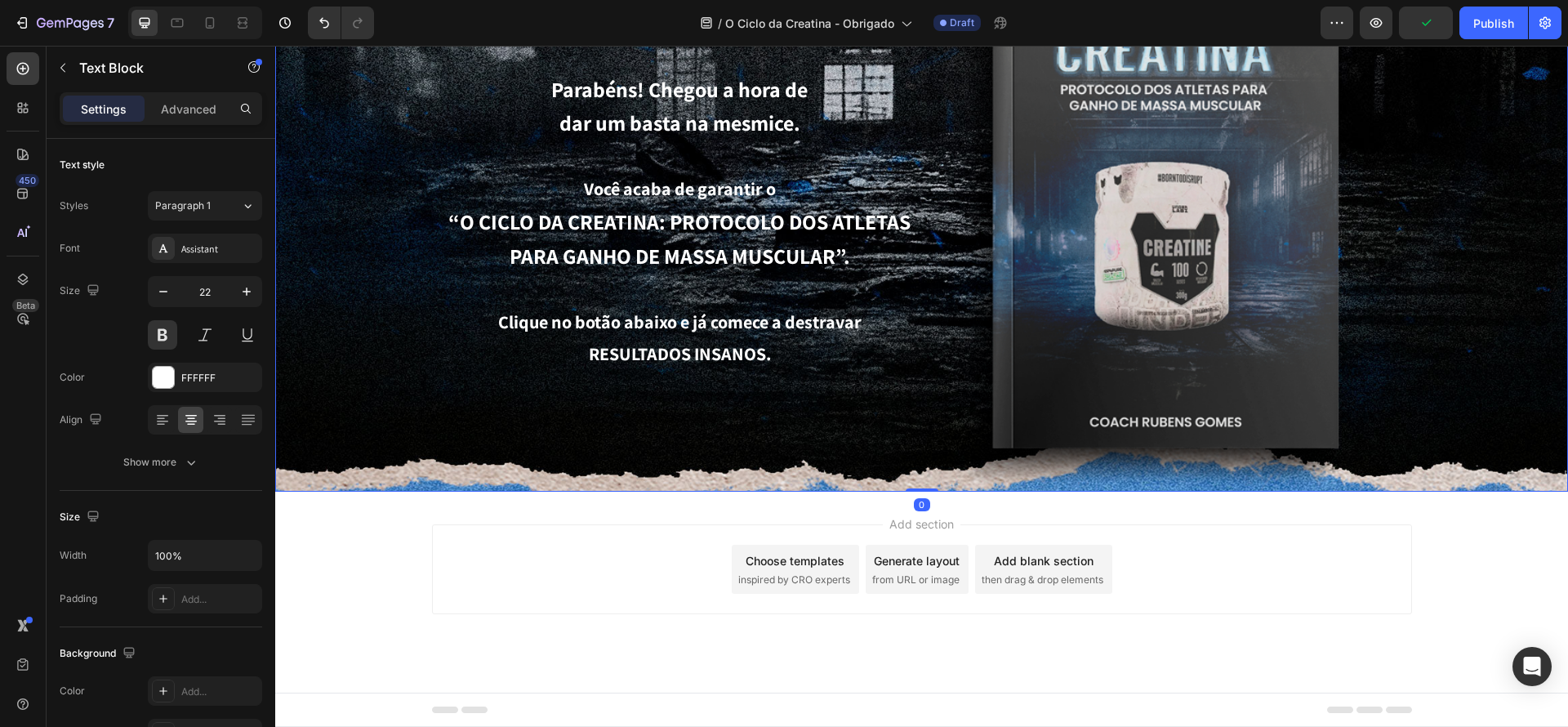
click at [1408, 455] on div "🔥 Seu guia brutal está liberado! Heading Parabéns! Chegou a hora de dar um bast…" at bounding box center [922, 420] width 996 height 1094
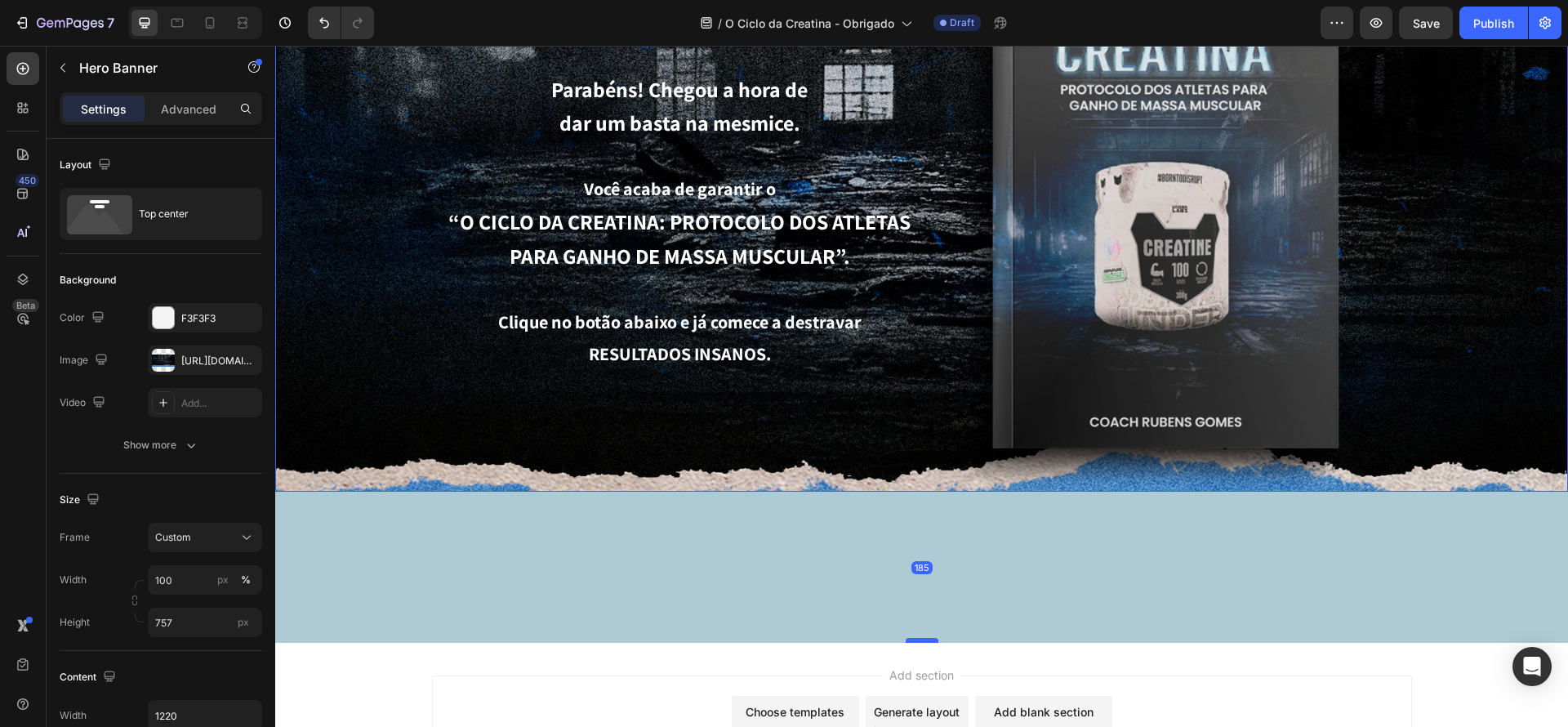
drag, startPoint x: 925, startPoint y: 490, endPoint x: 933, endPoint y: 640, distance: 150.2
click at [932, 641] on div at bounding box center [922, 640] width 33 height 5
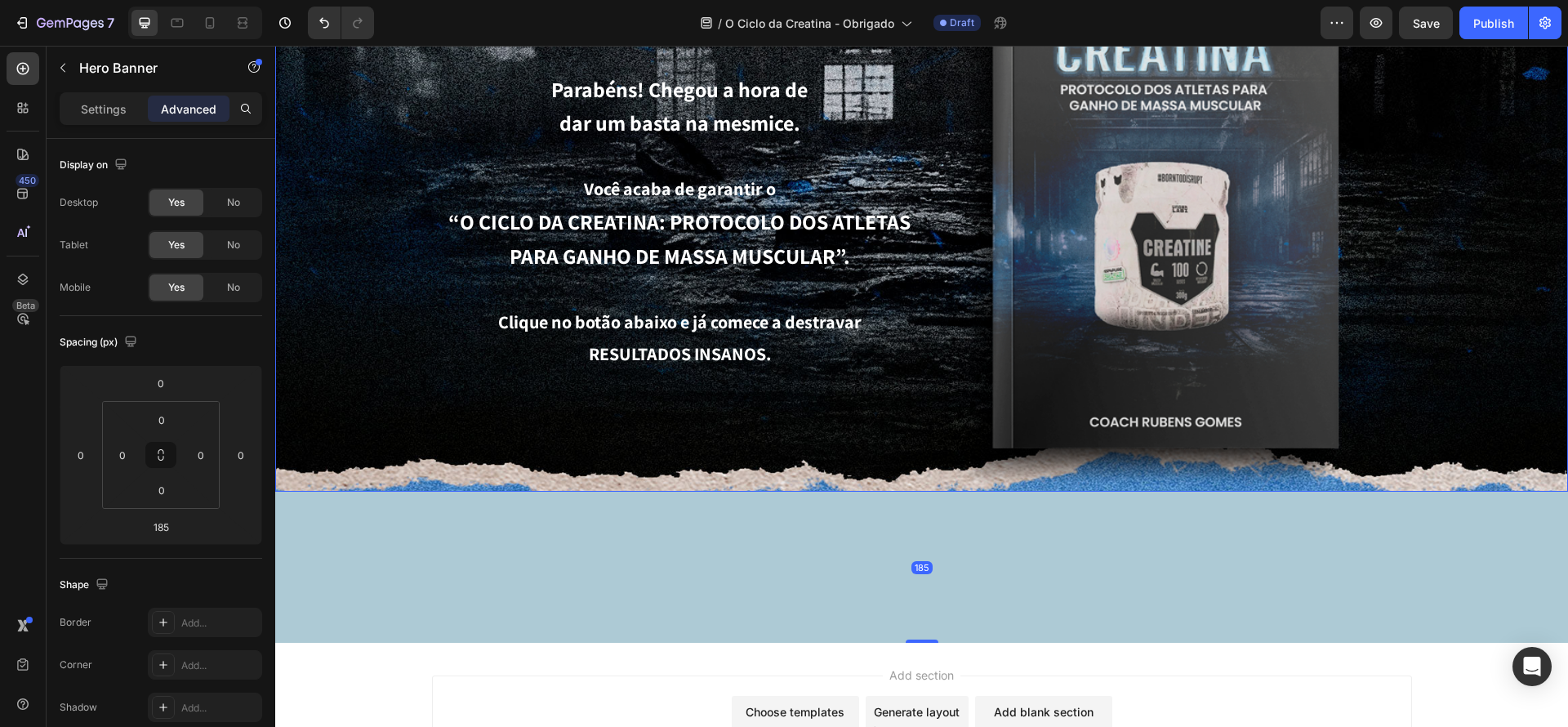
click at [940, 492] on div "185" at bounding box center [921, 567] width 1293 height 151
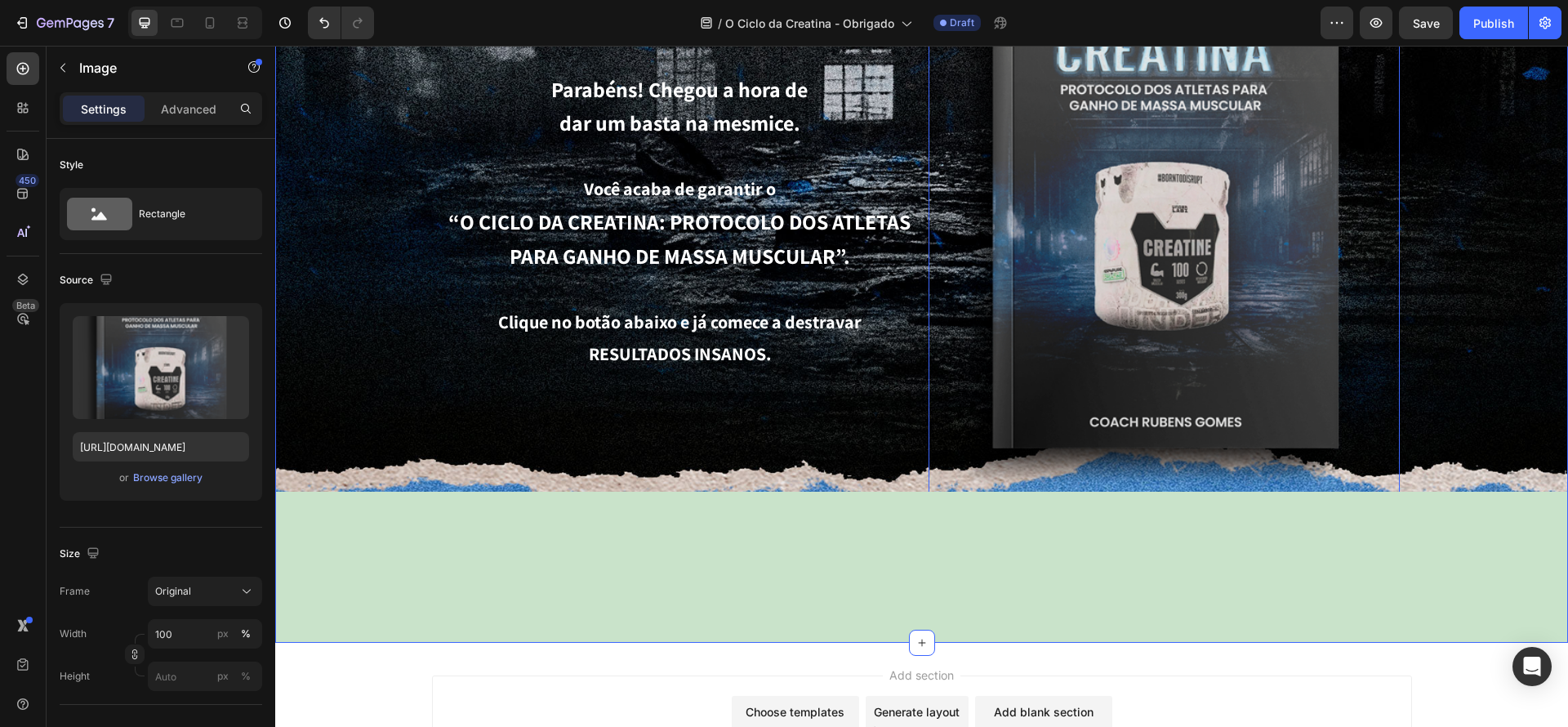
click at [1522, 499] on div "🔥 Seu guia brutal está liberado! Heading Parabéns! Chegou a hora de dar um bast…" at bounding box center [921, 258] width 1293 height 770
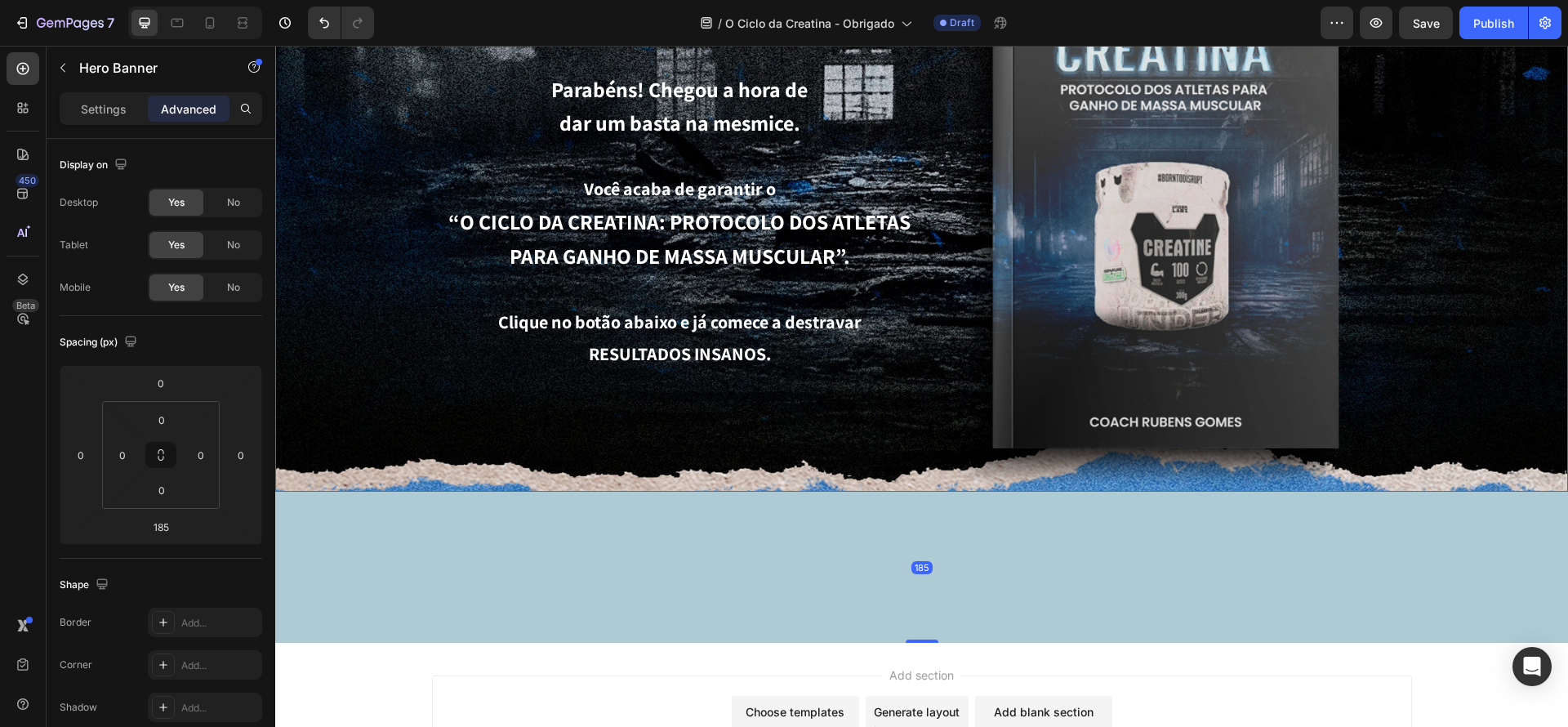
click at [1517, 491] on div "🔥 Seu guia brutal está liberado! Heading Parabéns! Chegou a hora de dar um bast…" at bounding box center [921, 183] width 1293 height 619
drag, startPoint x: 1515, startPoint y: 491, endPoint x: 1518, endPoint y: 505, distance: 14.3
click at [1518, 505] on div "185" at bounding box center [921, 567] width 1293 height 151
drag, startPoint x: 1507, startPoint y: 492, endPoint x: 1496, endPoint y: 505, distance: 17.0
click at [1511, 530] on div "185" at bounding box center [921, 567] width 1293 height 151
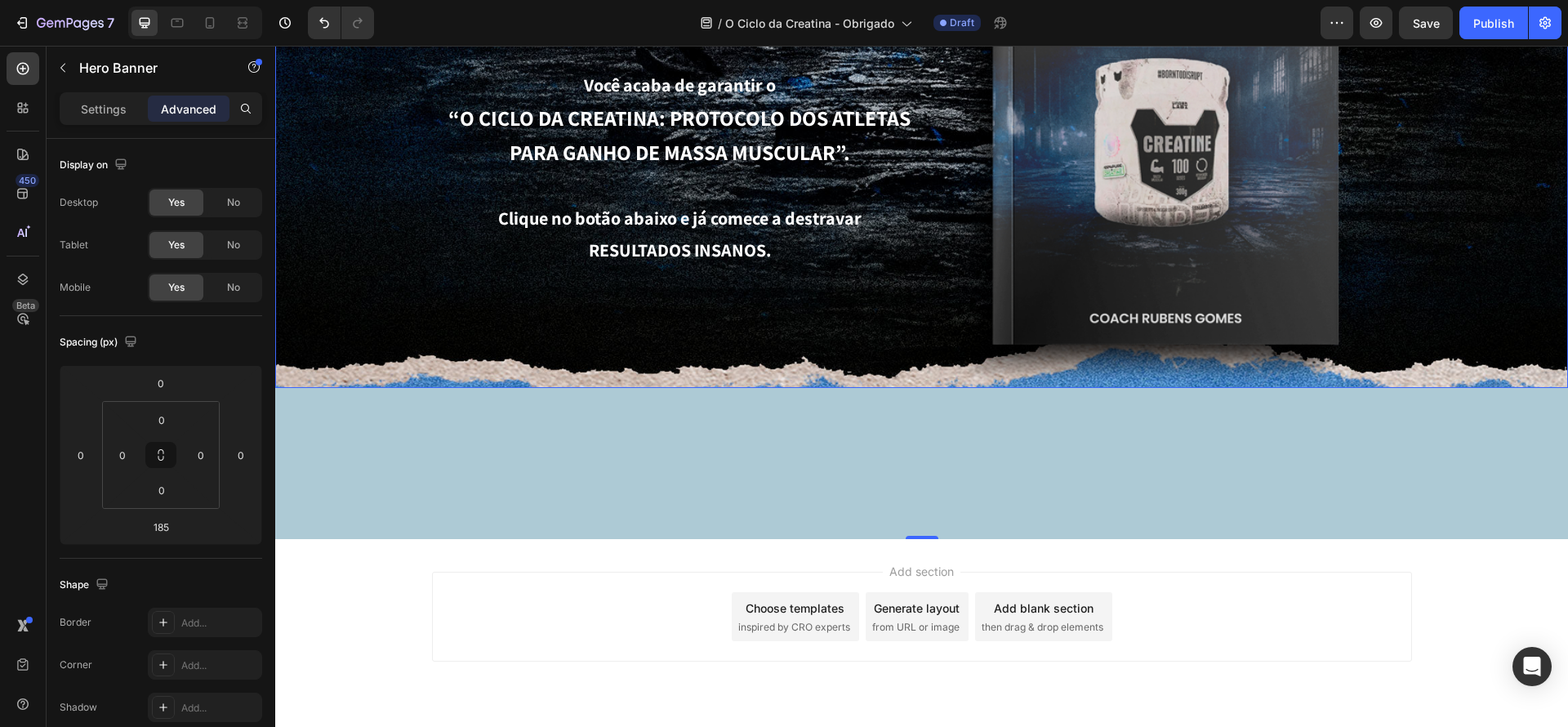
scroll to position [300, 0]
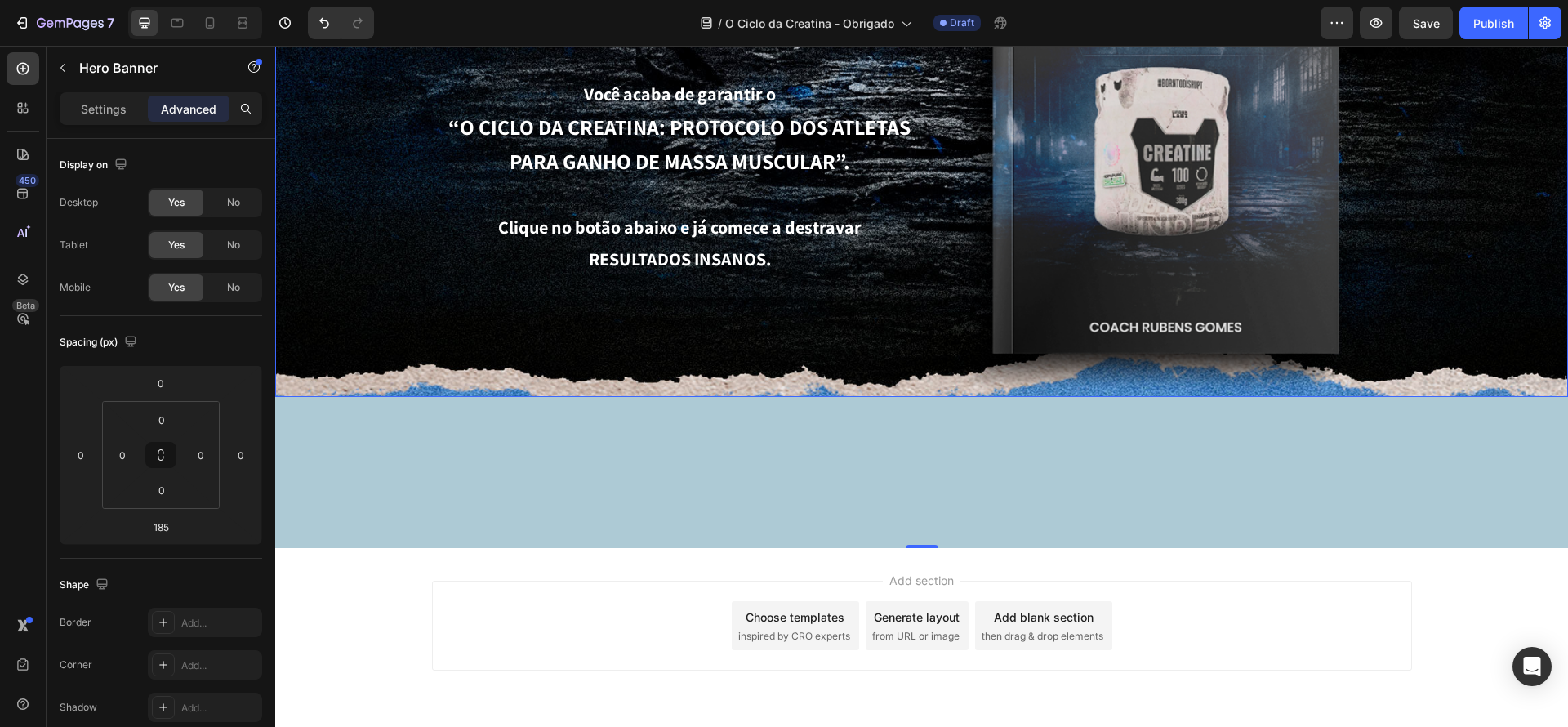
click at [359, 395] on div "Background Image" at bounding box center [921, 88] width 1293 height 619
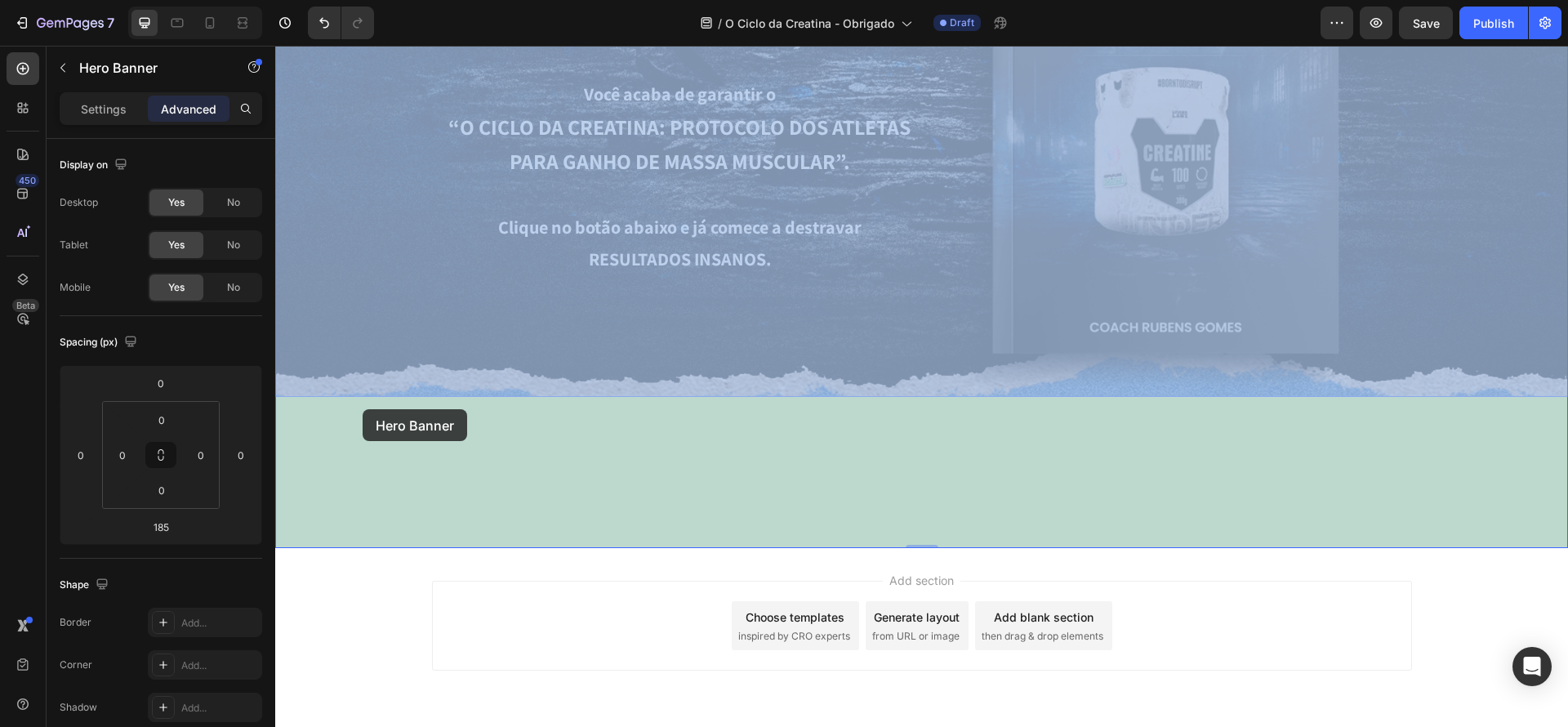
scroll to position [0, 0]
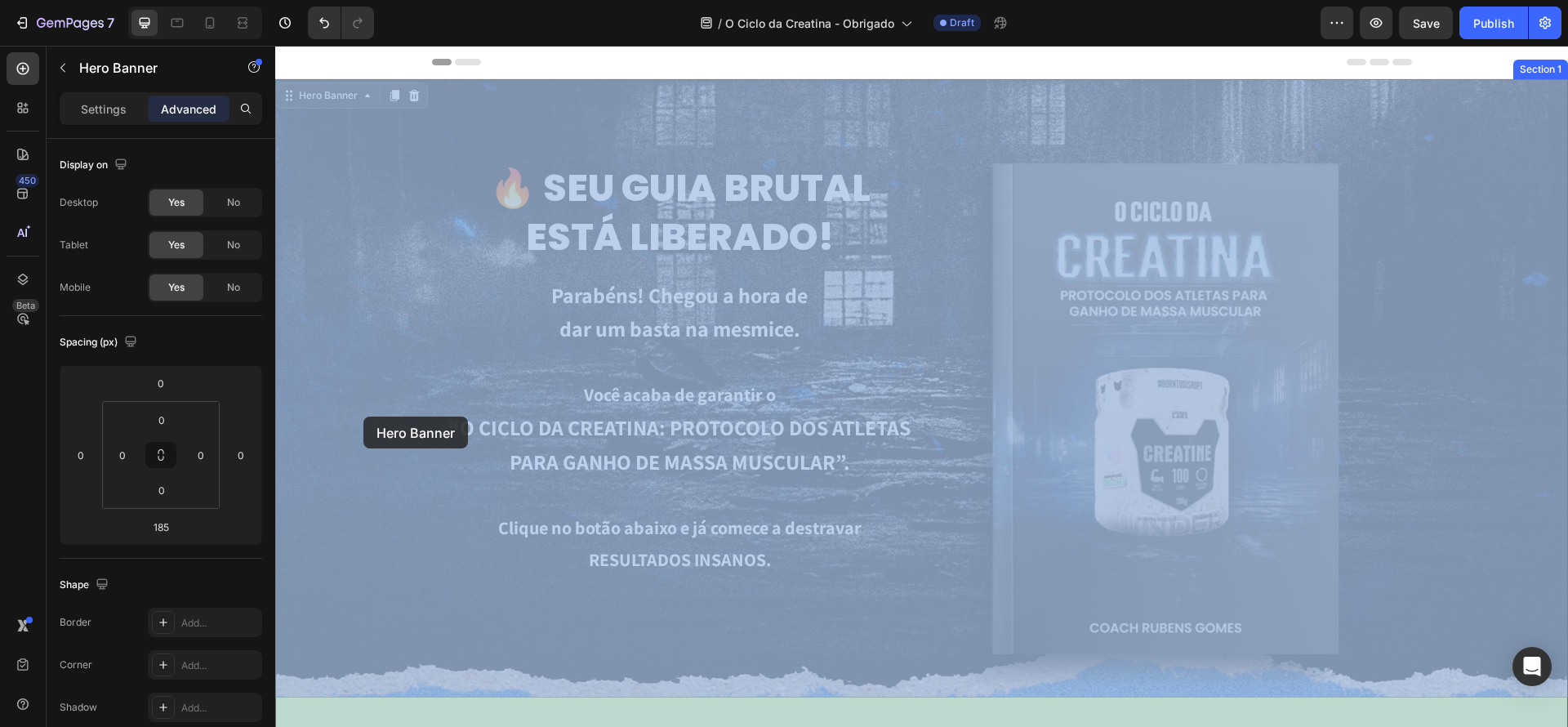
drag, startPoint x: 359, startPoint y: 396, endPoint x: 364, endPoint y: 416, distance: 20.6
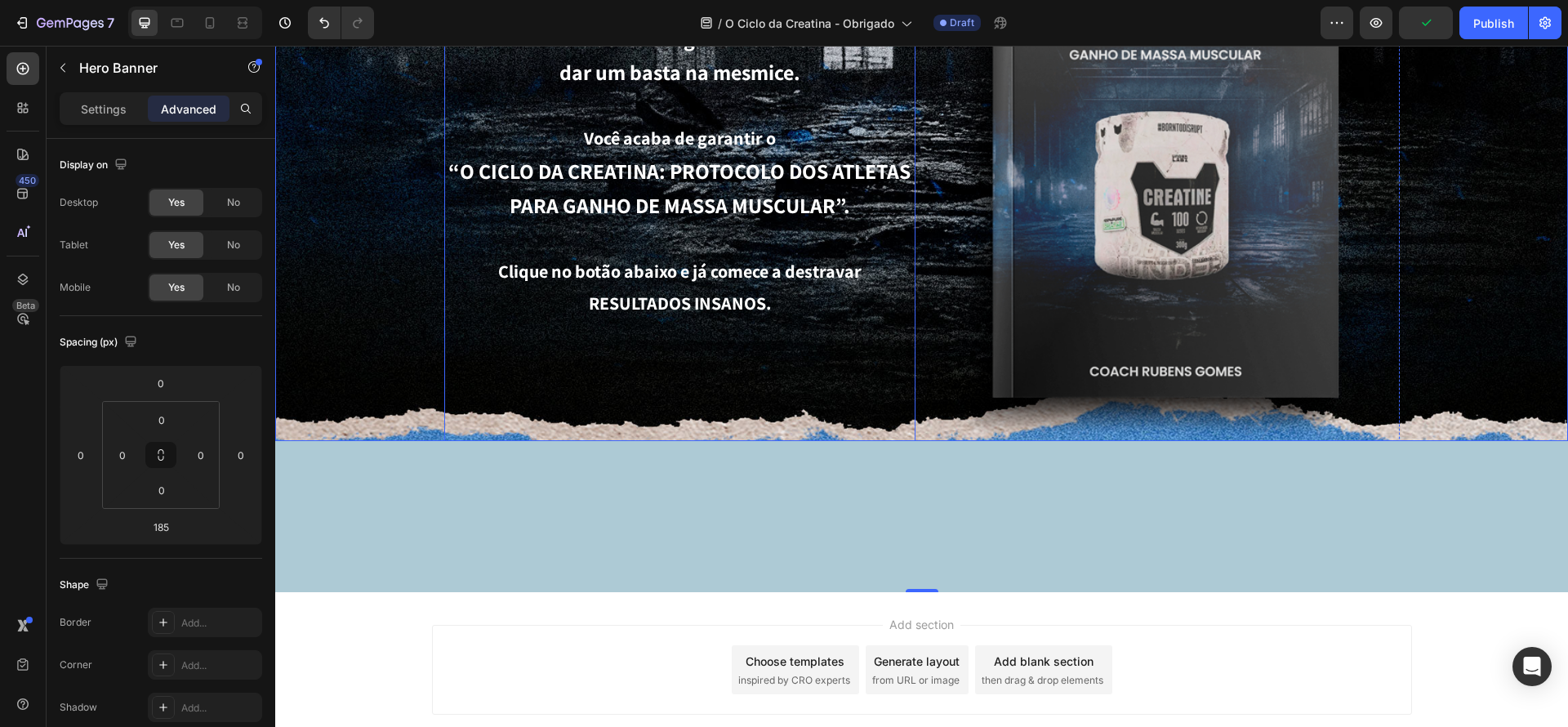
scroll to position [251, 0]
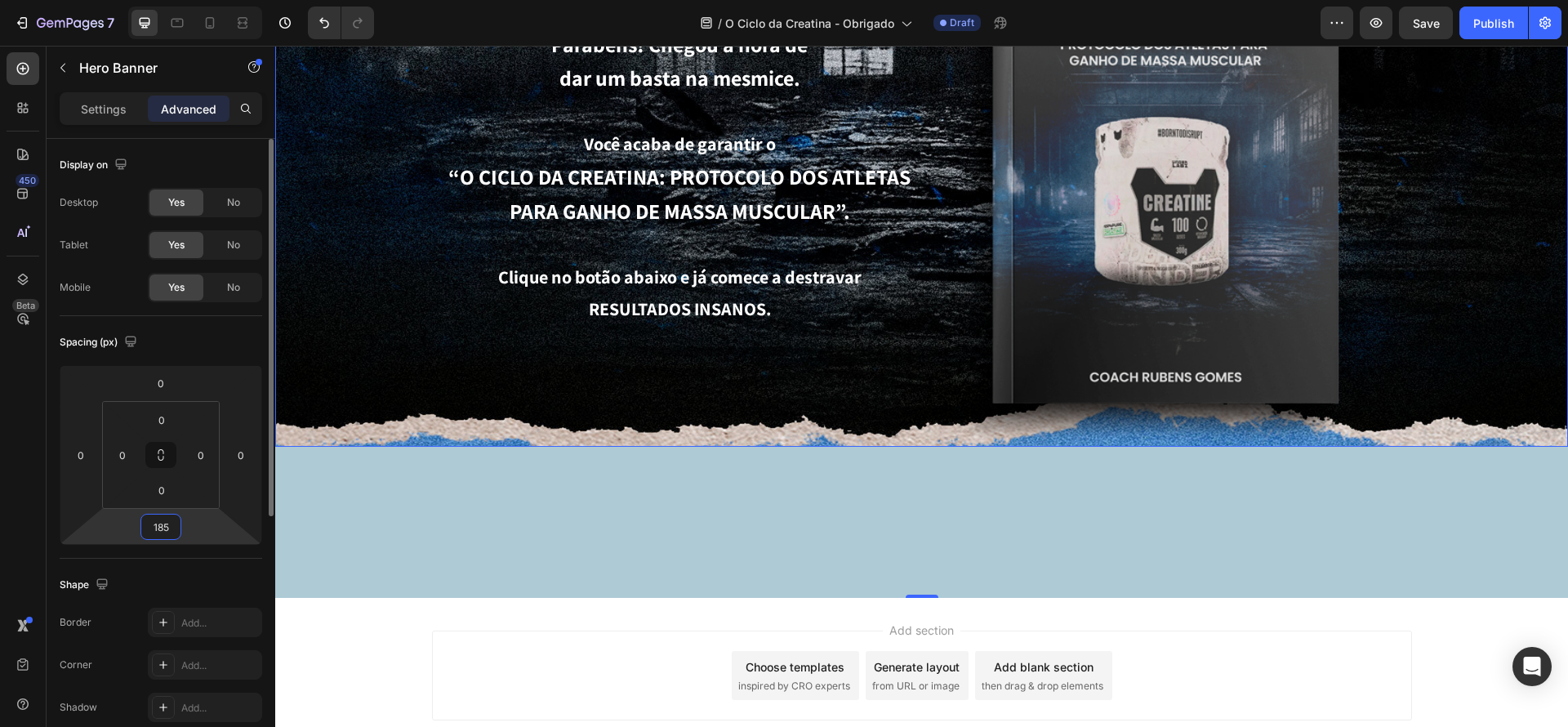
drag, startPoint x: 176, startPoint y: 530, endPoint x: 131, endPoint y: 520, distance: 46.1
click at [130, 520] on div "0 0 185 0" at bounding box center [161, 455] width 203 height 180
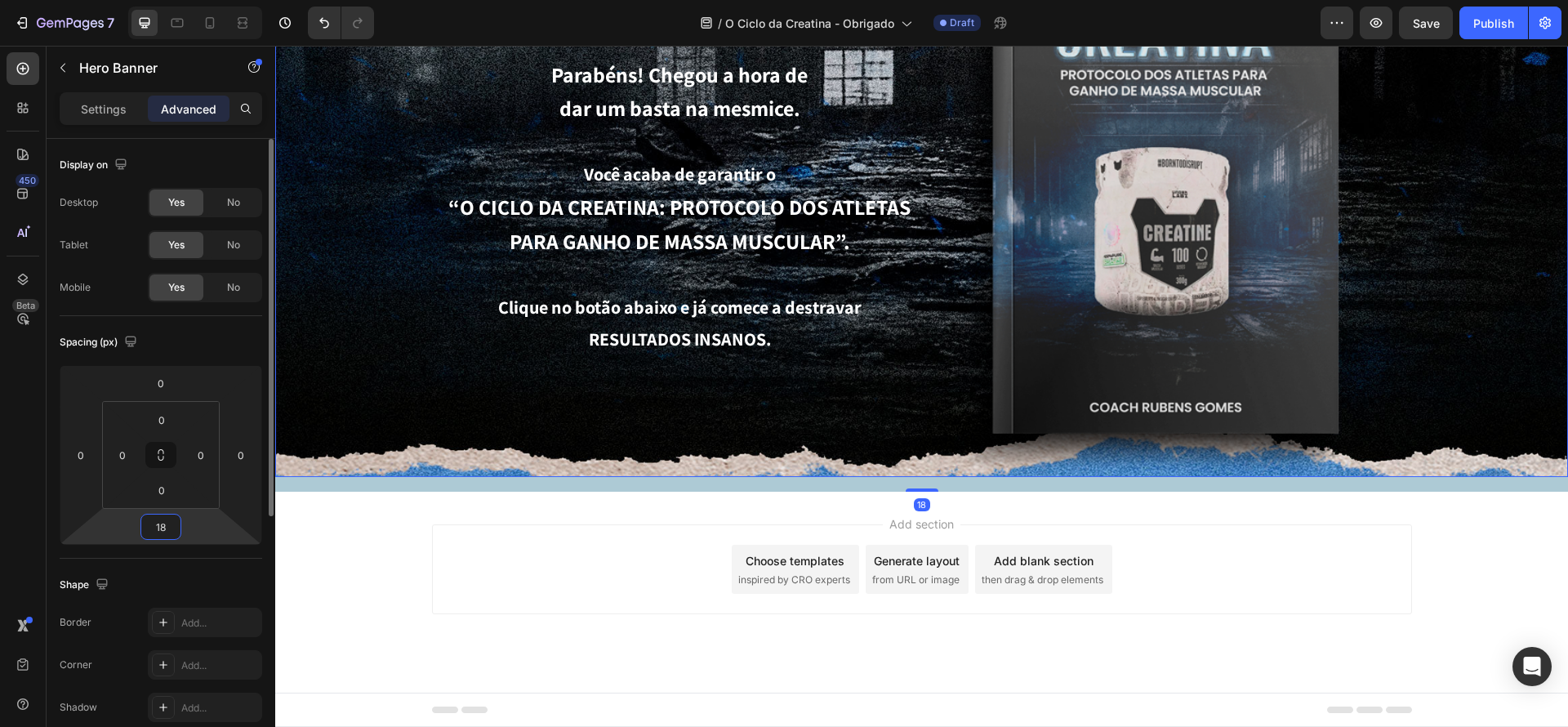
type input "1"
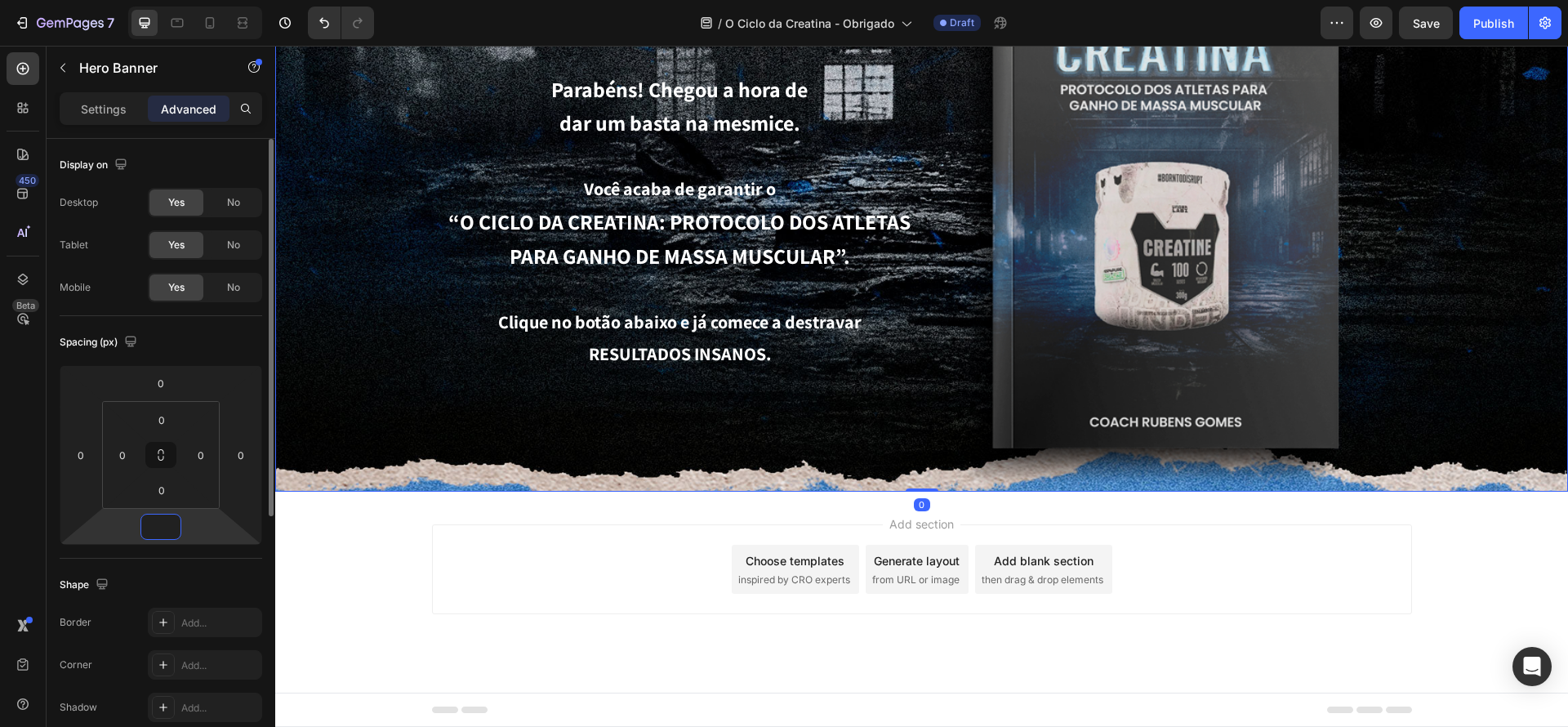
scroll to position [206, 0]
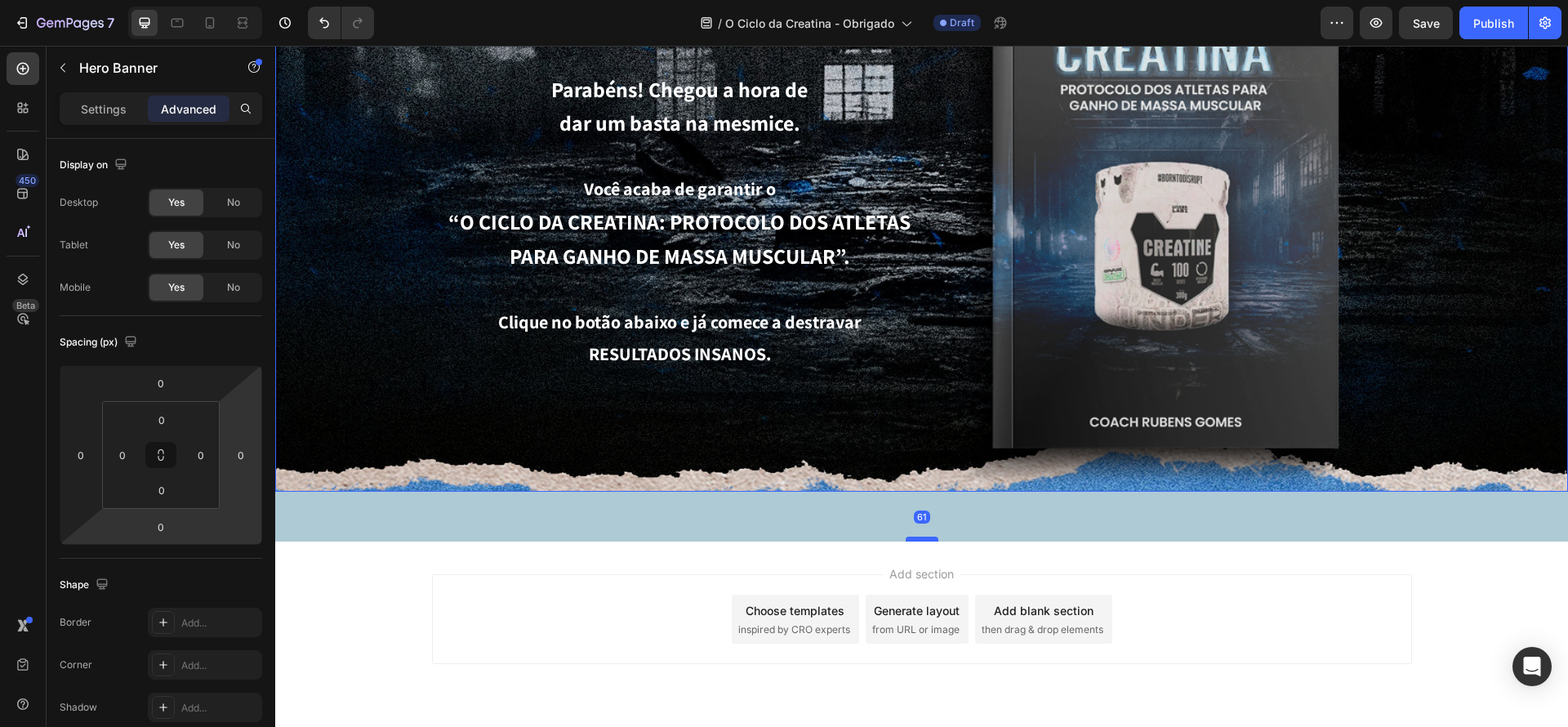
drag, startPoint x: 926, startPoint y: 488, endPoint x: 934, endPoint y: 538, distance: 50.6
click at [934, 538] on div at bounding box center [922, 539] width 33 height 5
type input "61"
click at [931, 493] on div "61" at bounding box center [921, 516] width 1293 height 50
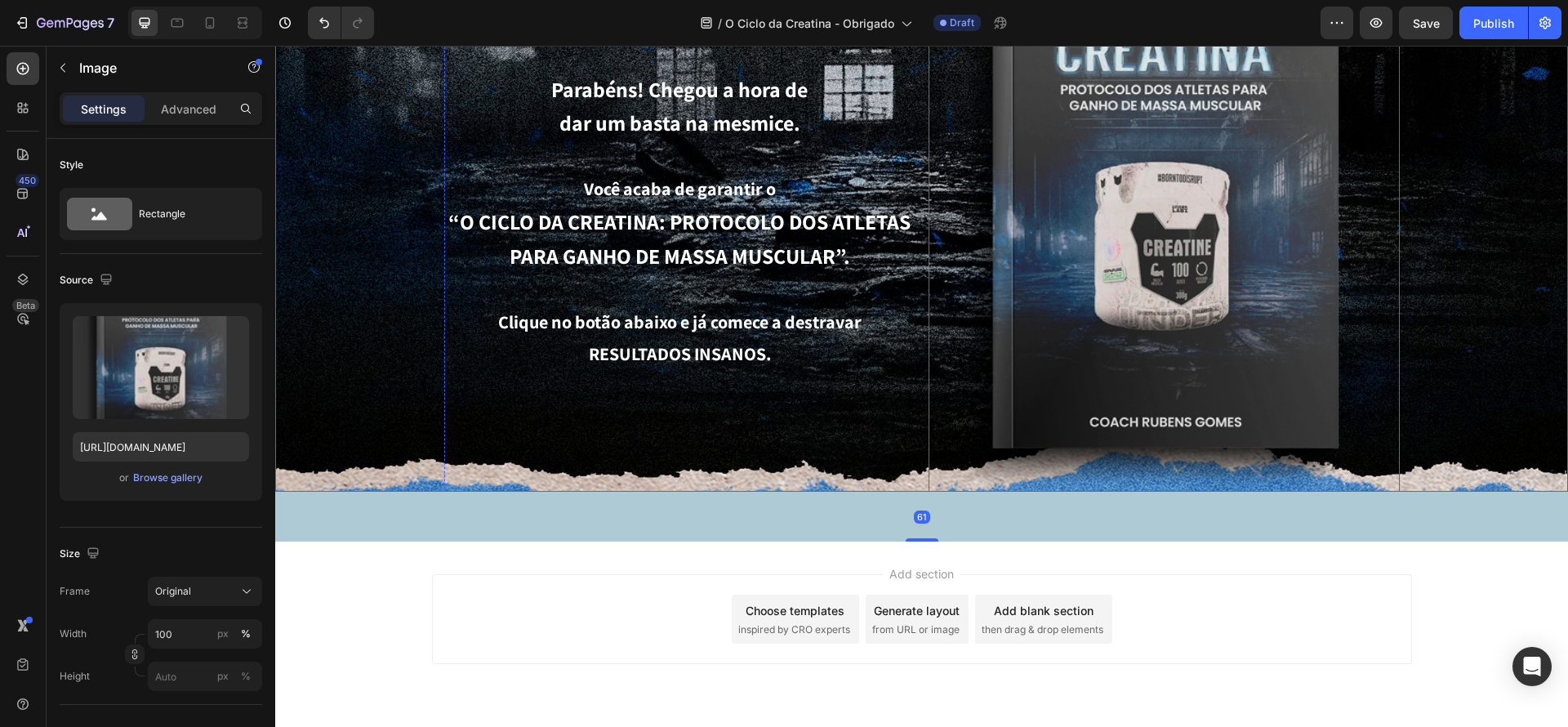
click at [949, 488] on img at bounding box center [1164, 216] width 471 height 601
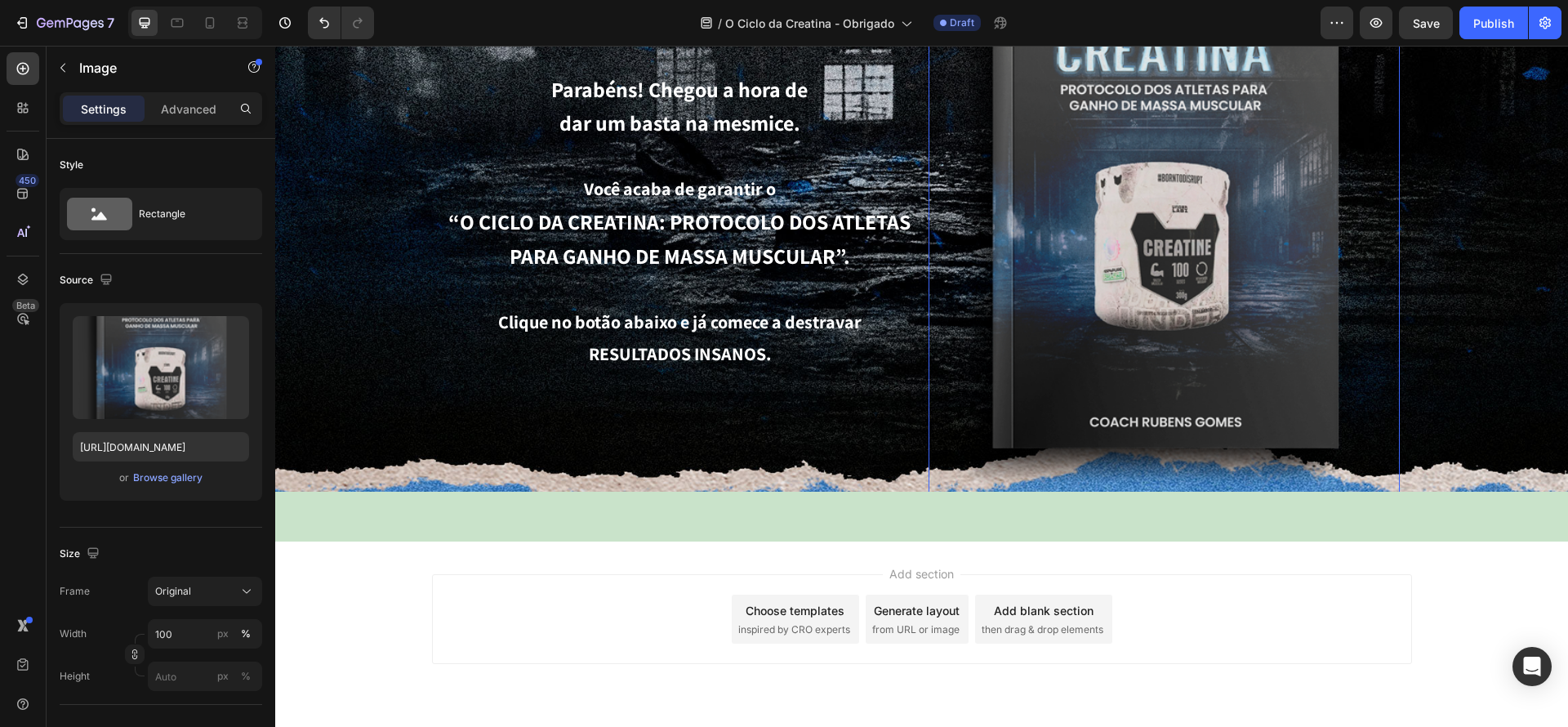
click at [955, 490] on img at bounding box center [1164, 216] width 471 height 601
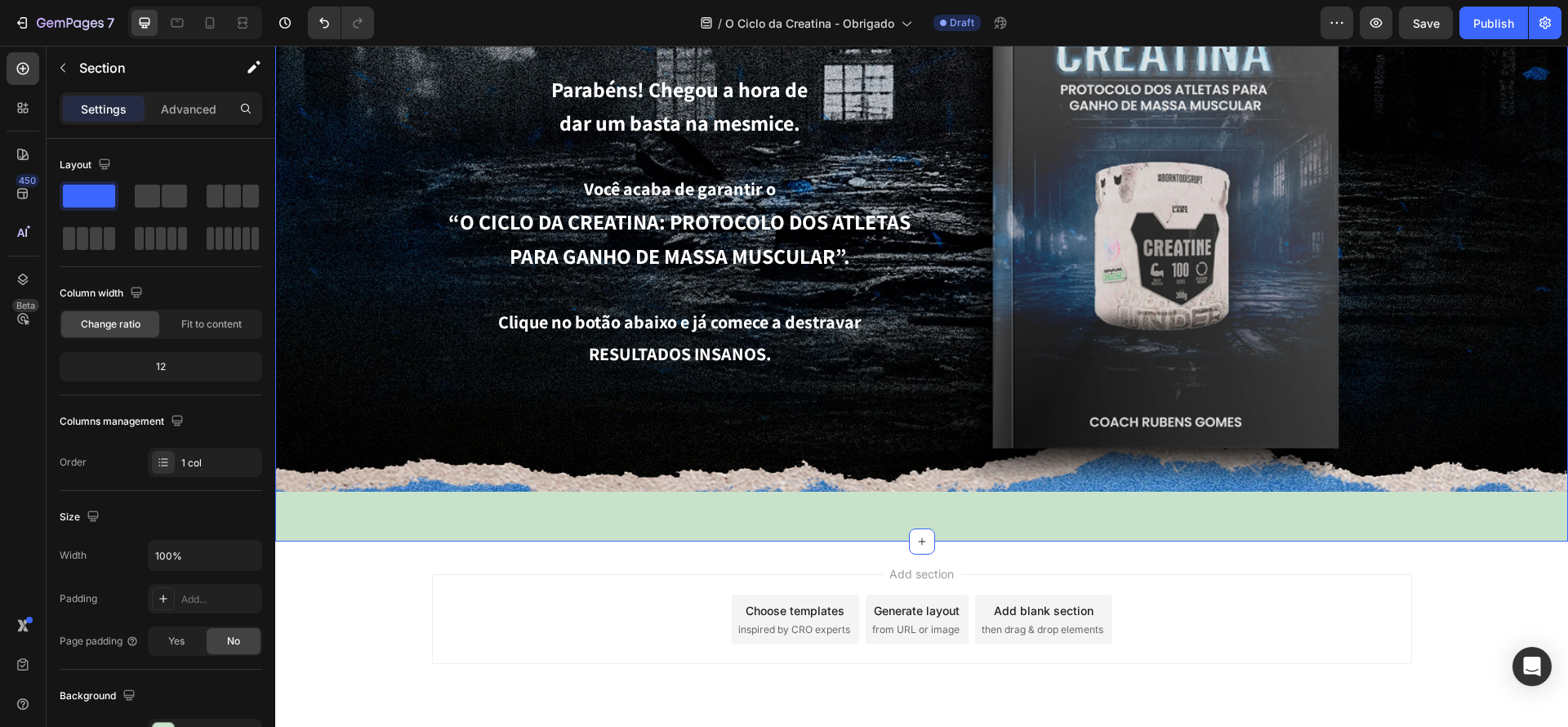
drag, startPoint x: 683, startPoint y: 505, endPoint x: 418, endPoint y: 495, distance: 265.2
click at [683, 505] on div "🔥 Seu guia brutal está liberado! Heading Parabéns! Chegou a hora de dar um bast…" at bounding box center [921, 208] width 1293 height 668
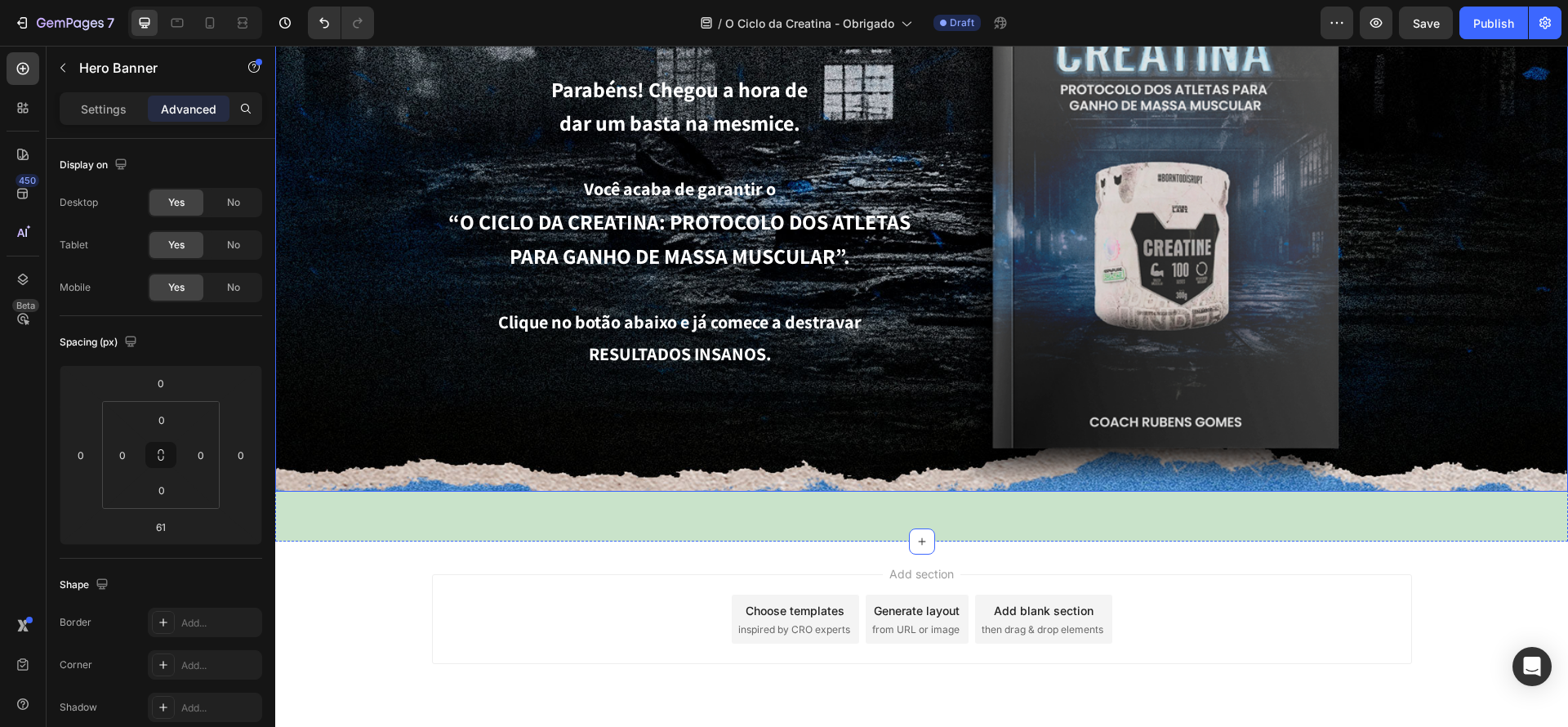
drag, startPoint x: 373, startPoint y: 487, endPoint x: 331, endPoint y: 479, distance: 42.8
click at [372, 487] on div "Background Image" at bounding box center [921, 183] width 1293 height 619
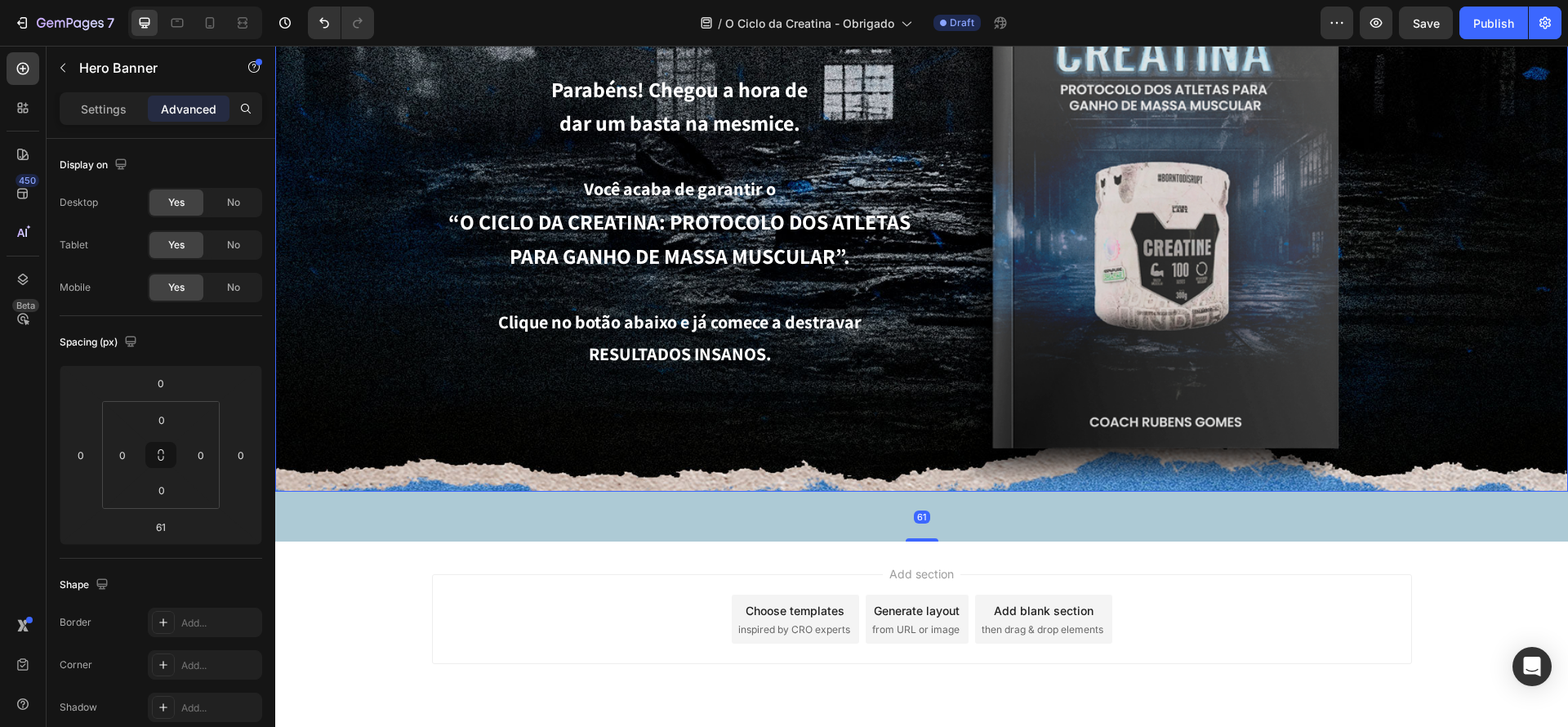
click at [334, 480] on div "Background Image" at bounding box center [921, 183] width 1293 height 619
click at [1466, 453] on div "Background Image" at bounding box center [921, 183] width 1293 height 619
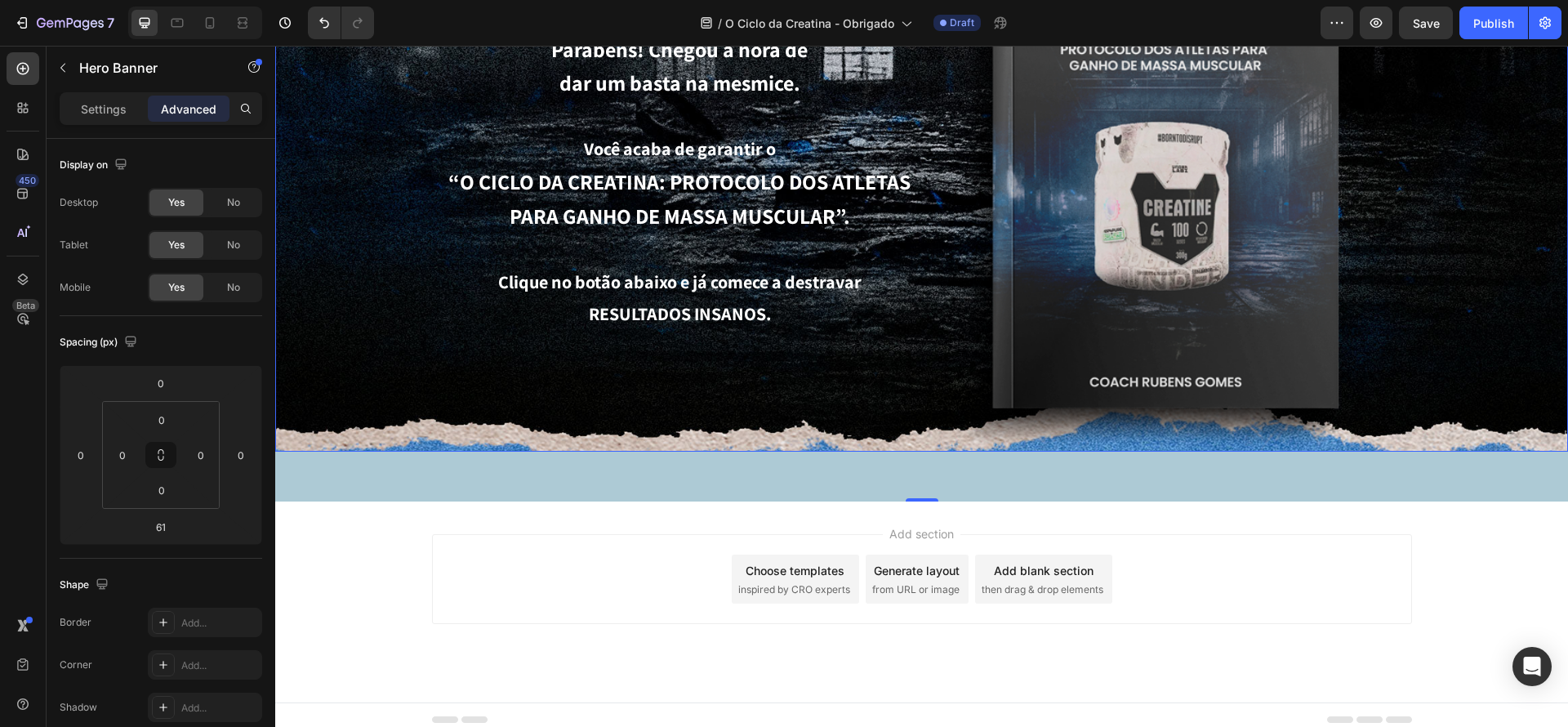
click at [982, 450] on div "🔥 Seu guia brutal está liberado! Heading Parabéns! Chegou a hora de dar um bast…" at bounding box center [921, 143] width 1293 height 619
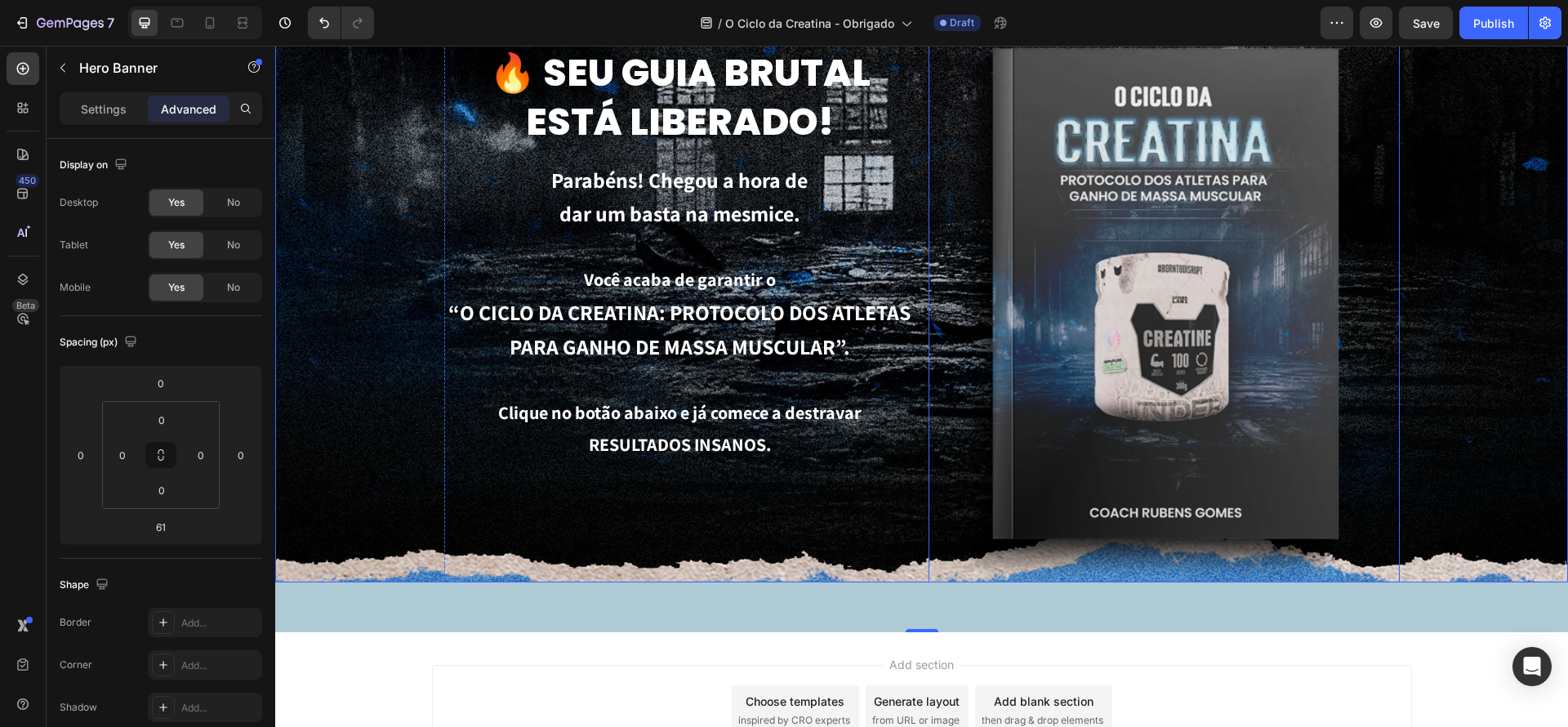
scroll to position [67, 0]
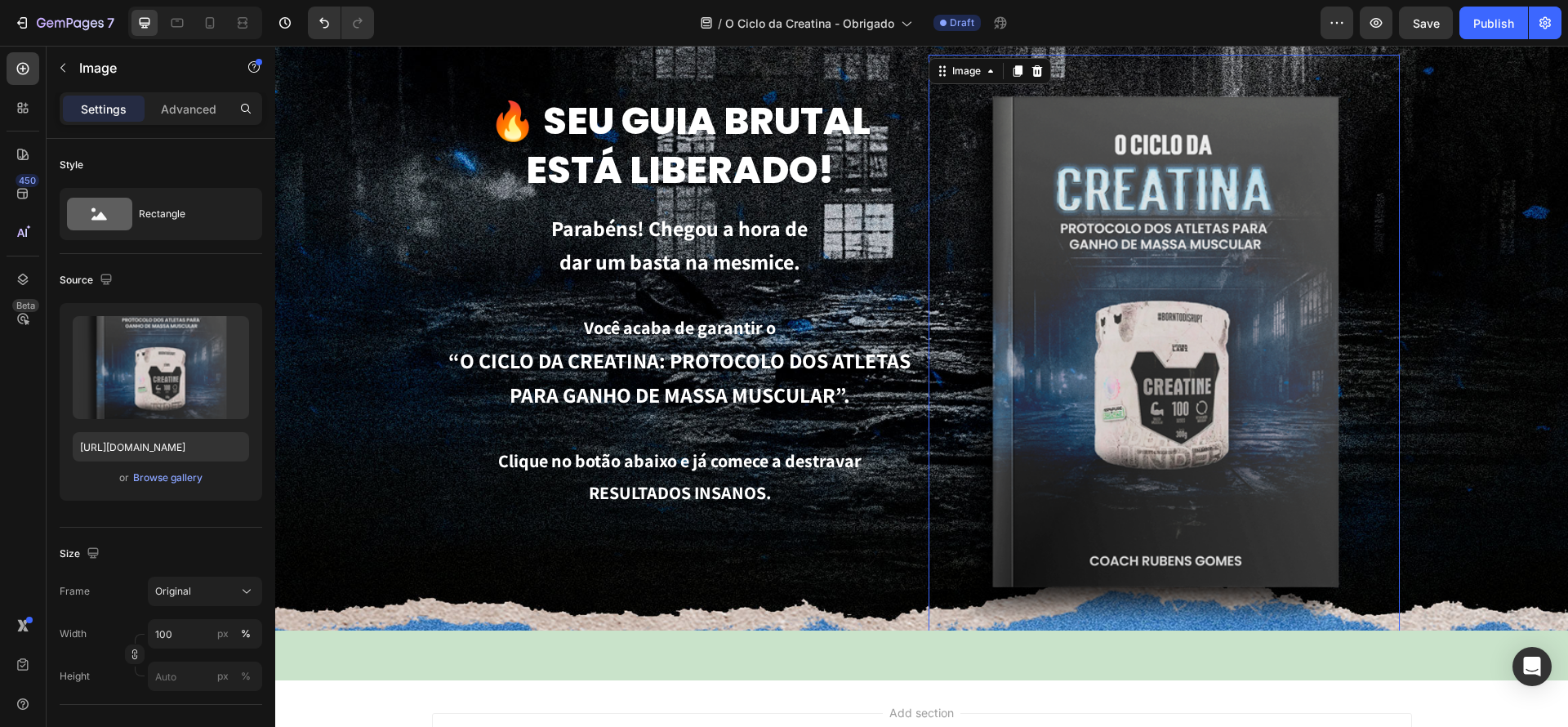
click at [1173, 587] on img at bounding box center [1164, 355] width 471 height 601
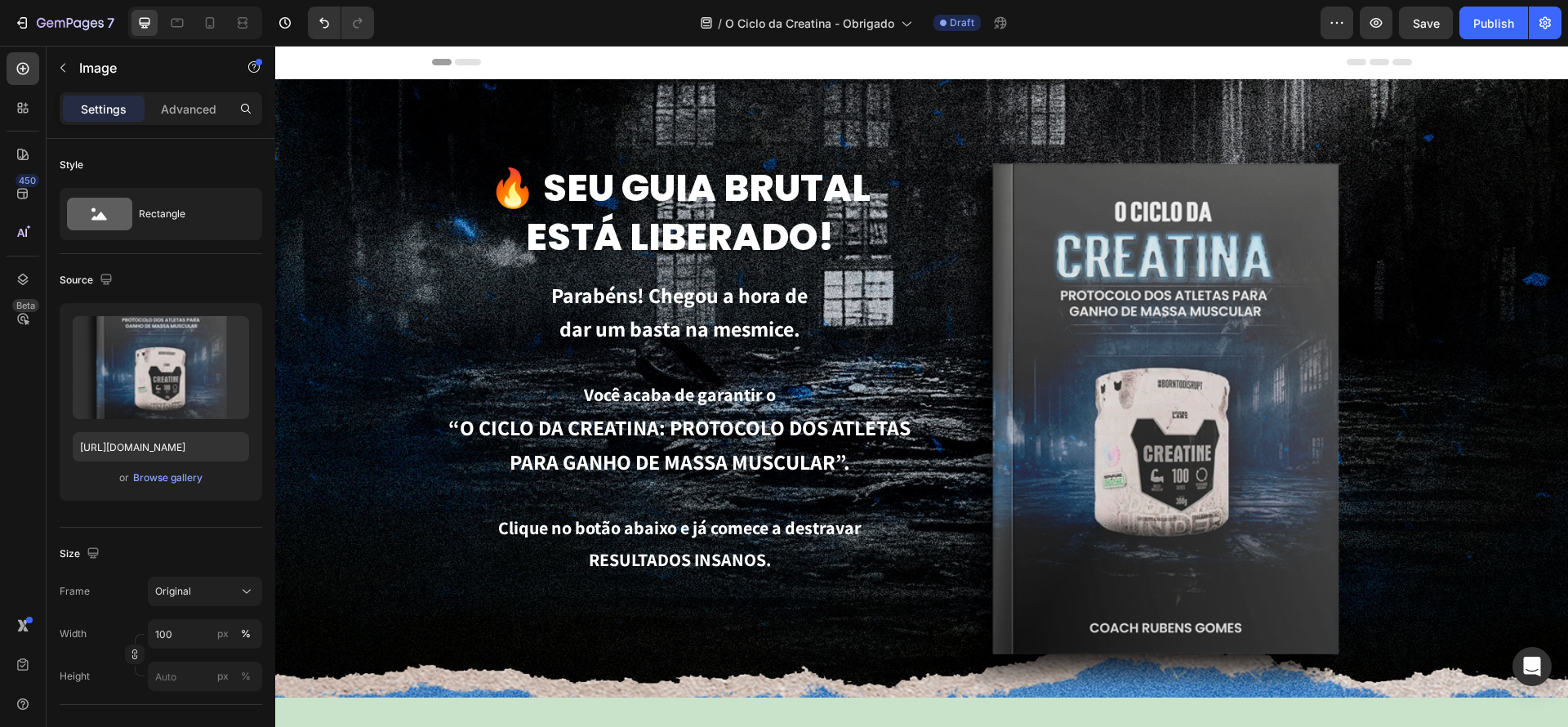
click at [469, 62] on icon at bounding box center [468, 62] width 26 height 7
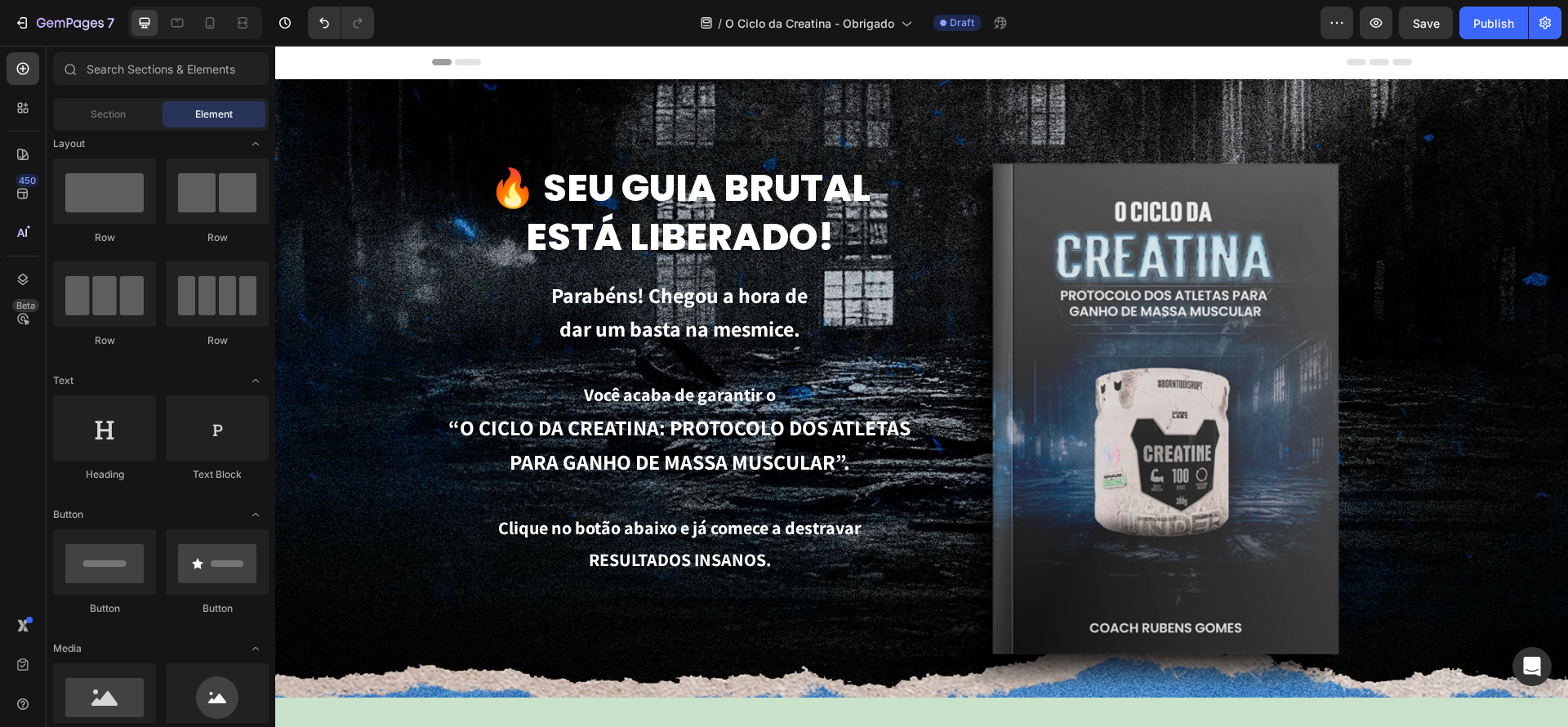
click at [466, 61] on icon at bounding box center [468, 62] width 26 height 7
click at [467, 57] on div "Header" at bounding box center [922, 62] width 980 height 33
click at [436, 62] on icon at bounding box center [442, 62] width 20 height 7
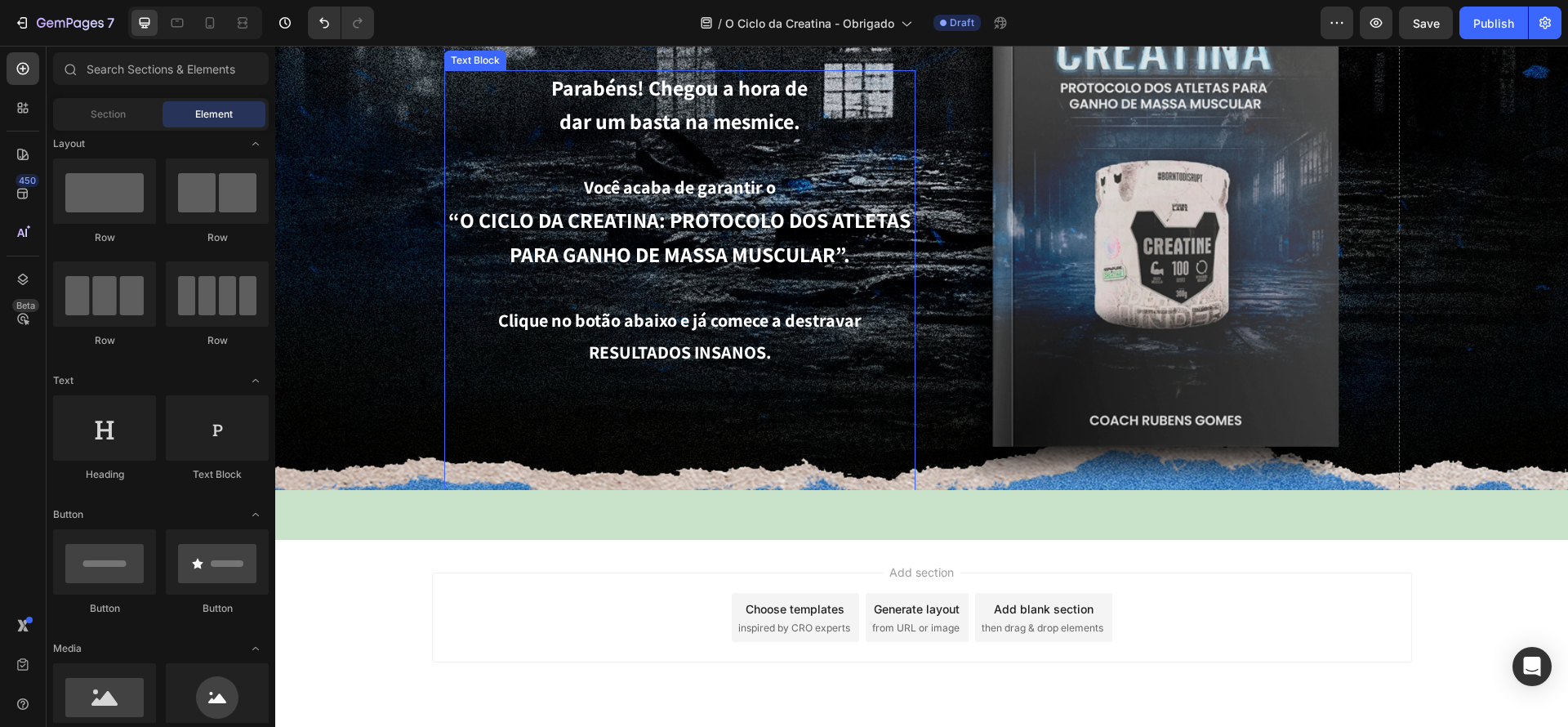
scroll to position [256, 0]
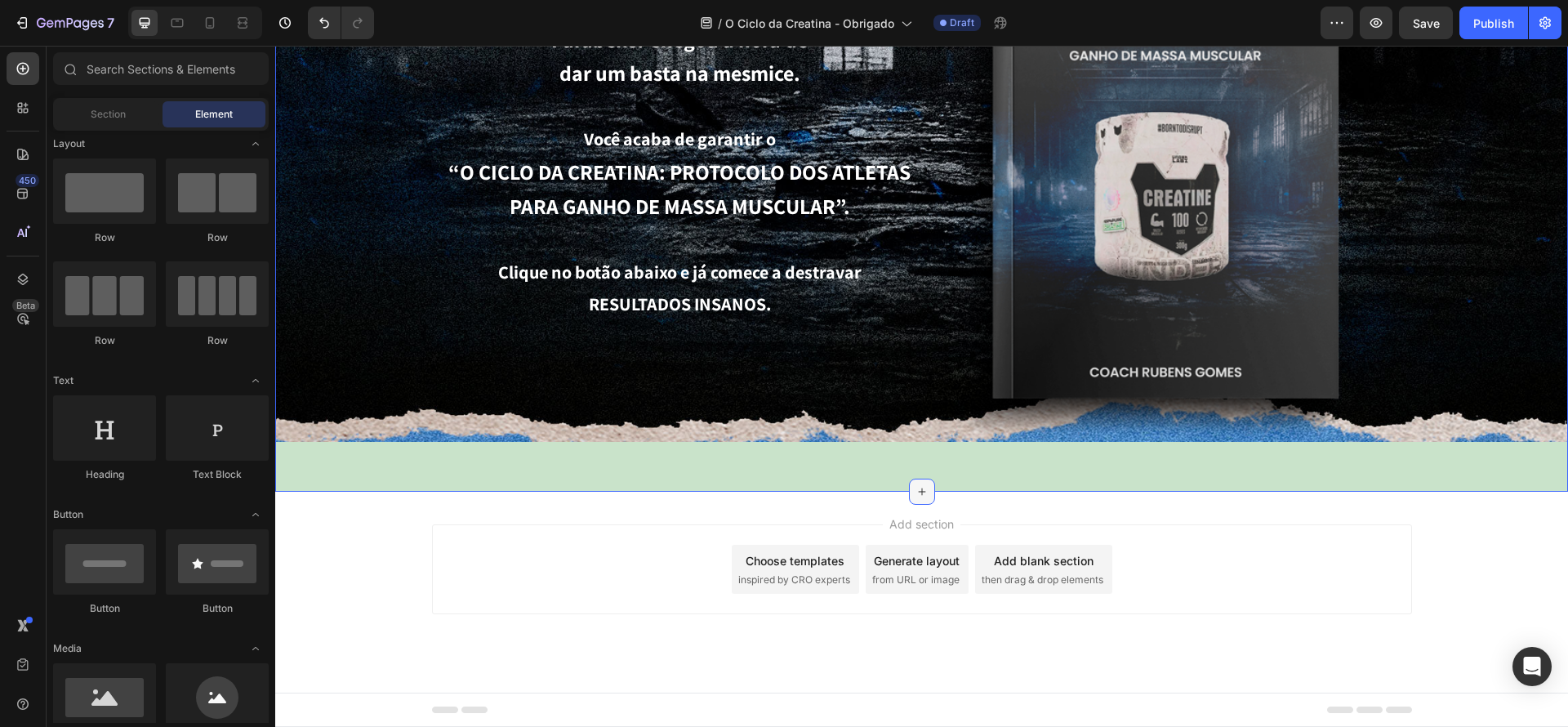
click at [926, 491] on icon at bounding box center [922, 492] width 13 height 13
click at [1342, 552] on div "Add section Choose templates inspired by CRO experts Generate layout from URL o…" at bounding box center [922, 569] width 980 height 89
click at [826, 567] on div "Choose templates" at bounding box center [795, 560] width 98 height 17
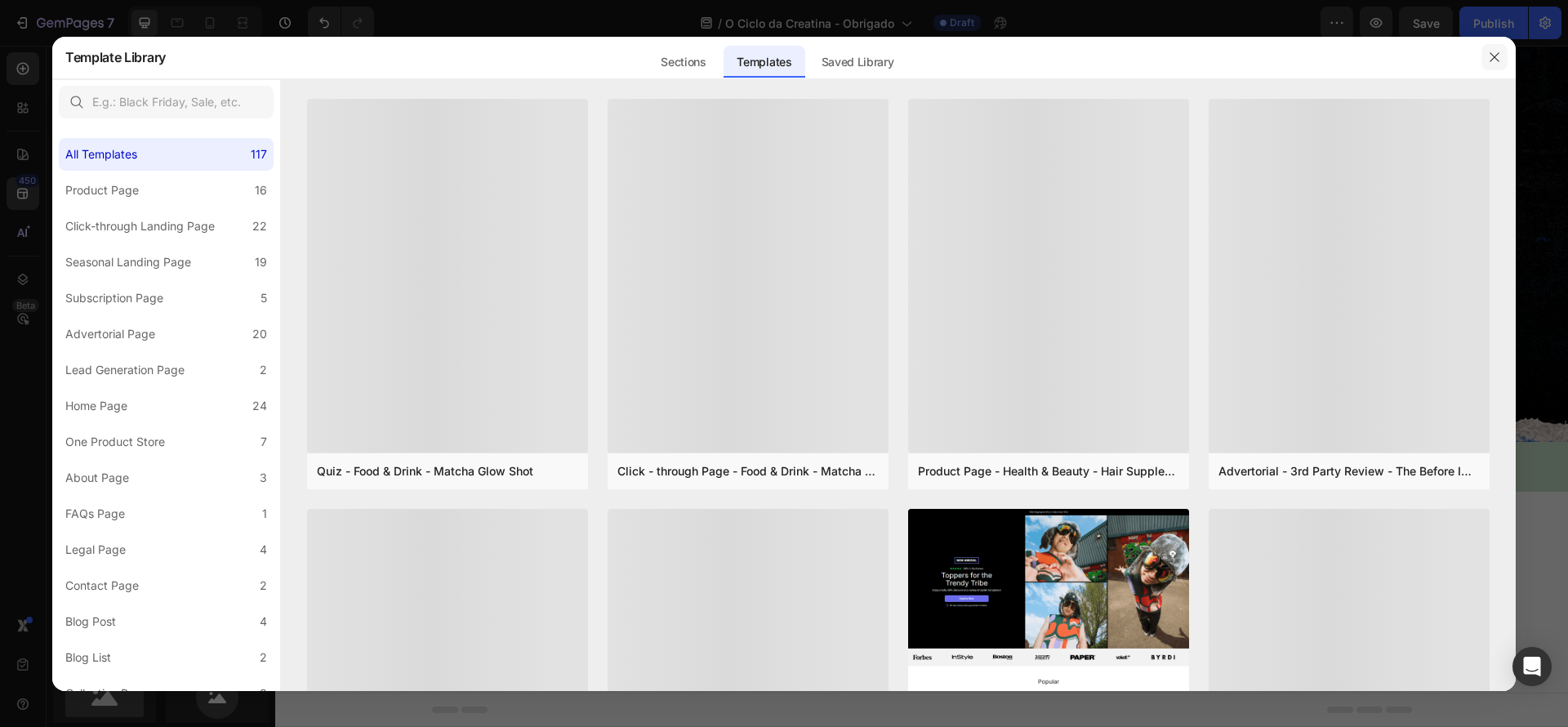
click at [1501, 57] on icon "button" at bounding box center [1495, 57] width 13 height 13
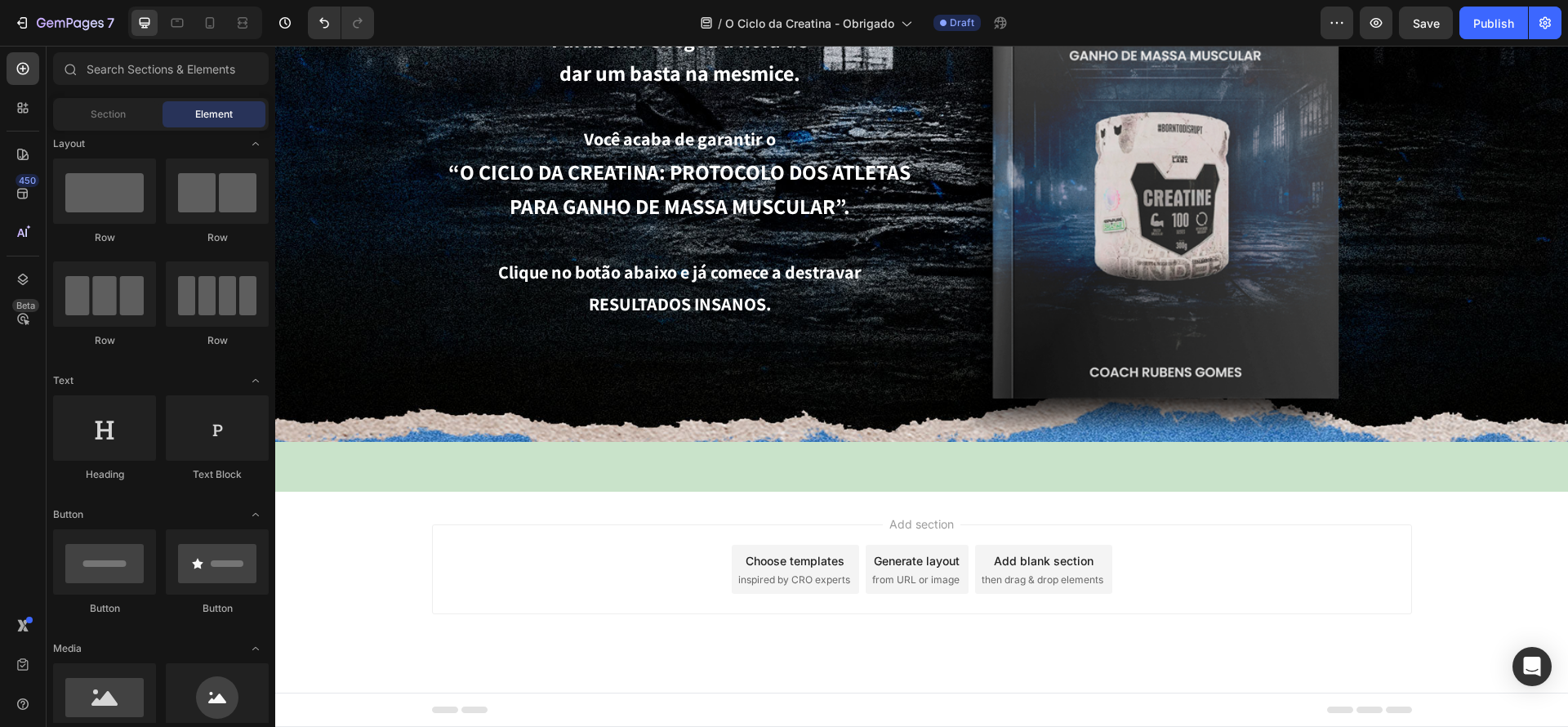
click at [922, 576] on span "from URL or image" at bounding box center [916, 580] width 88 height 15
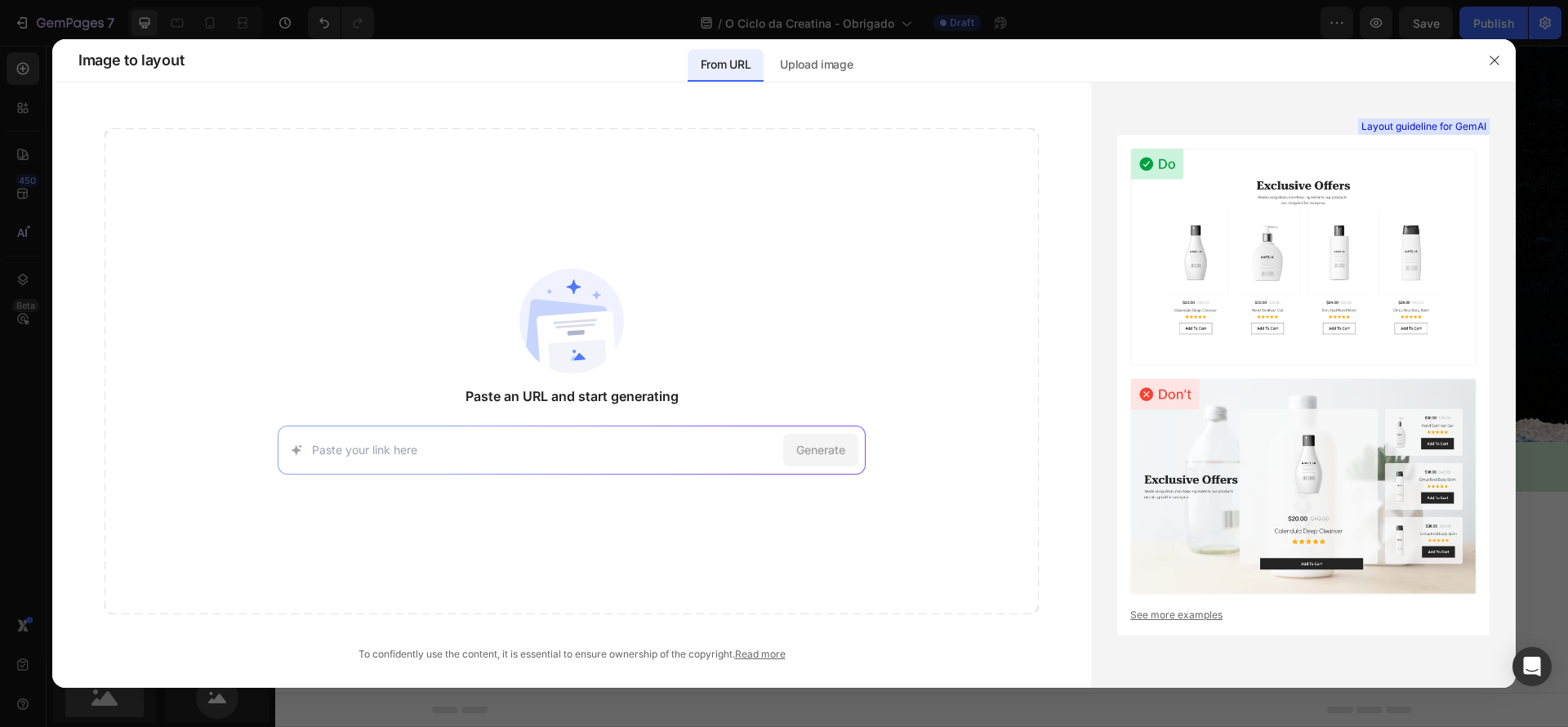
click at [1320, 257] on img at bounding box center [1304, 256] width 346 height 217
click at [1284, 208] on img at bounding box center [1304, 256] width 346 height 217
click at [1498, 67] on button "button" at bounding box center [1495, 61] width 26 height 26
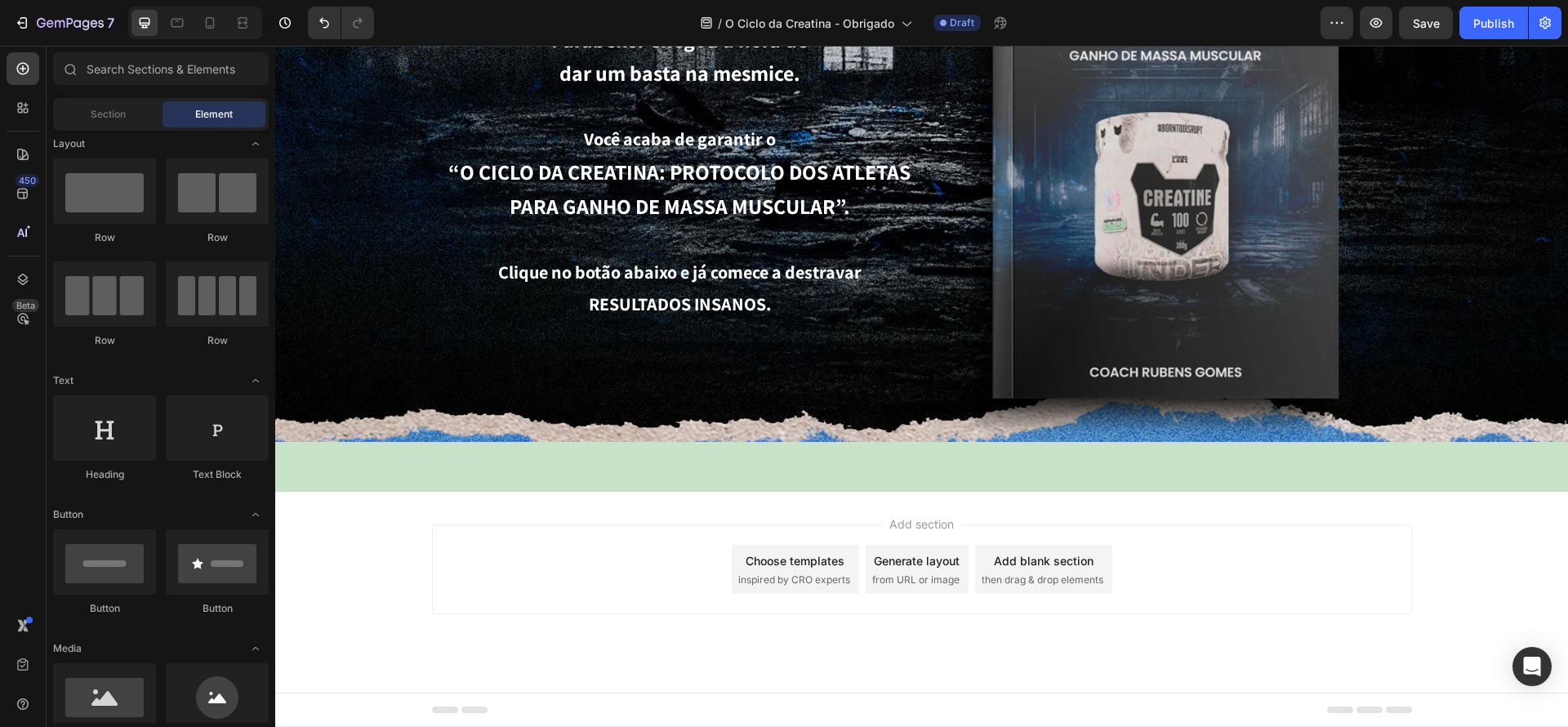
click at [1045, 579] on span "then drag & drop elements" at bounding box center [1042, 580] width 121 height 15
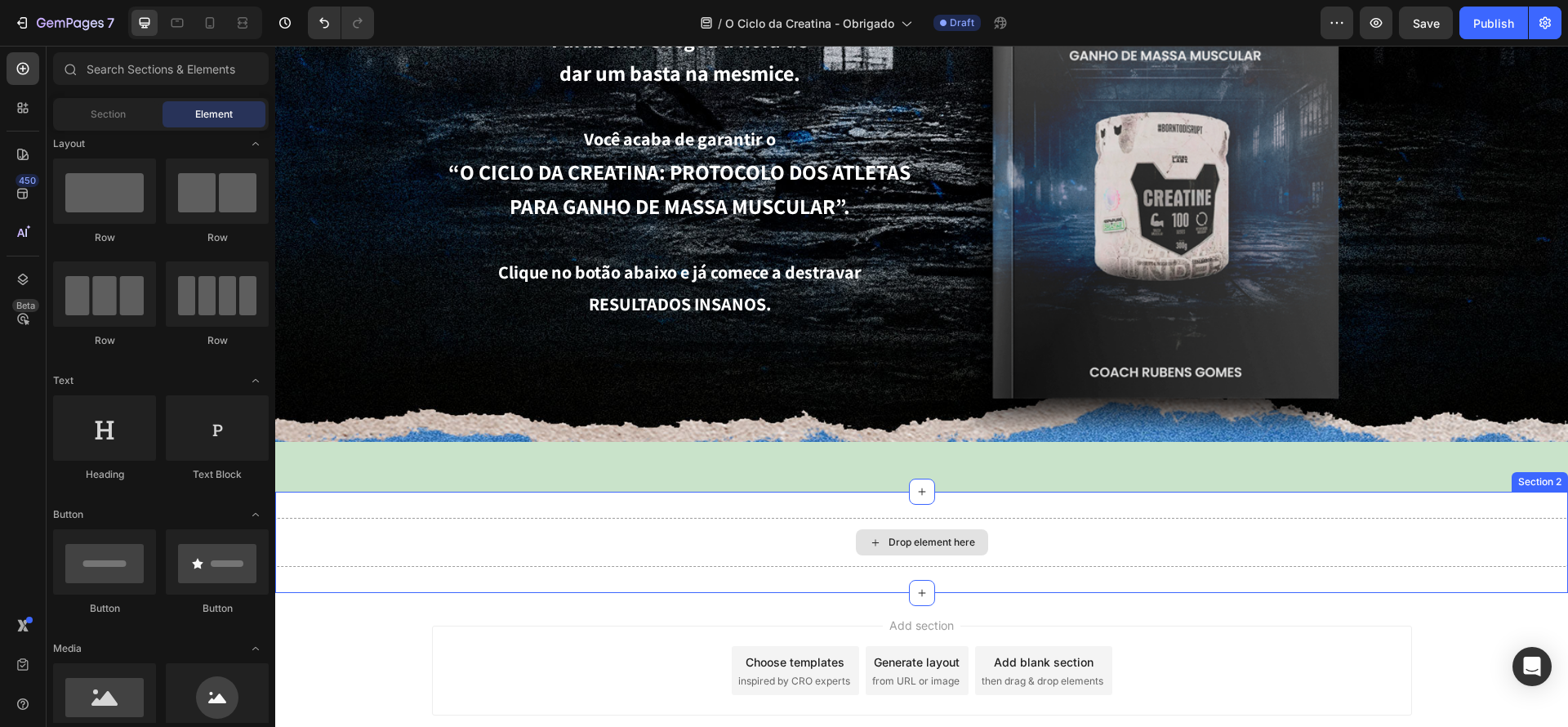
scroll to position [213, 0]
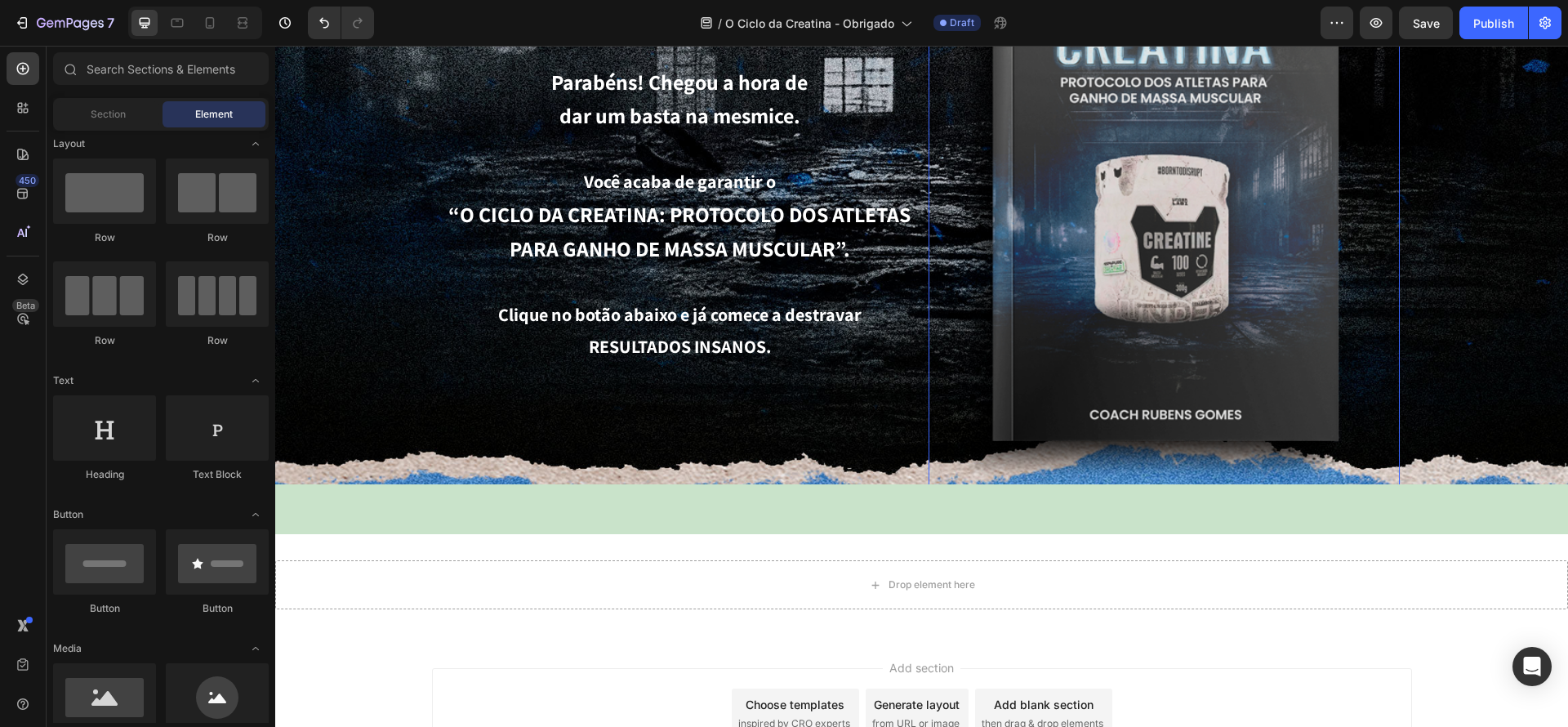
click at [1102, 458] on img at bounding box center [1164, 209] width 471 height 601
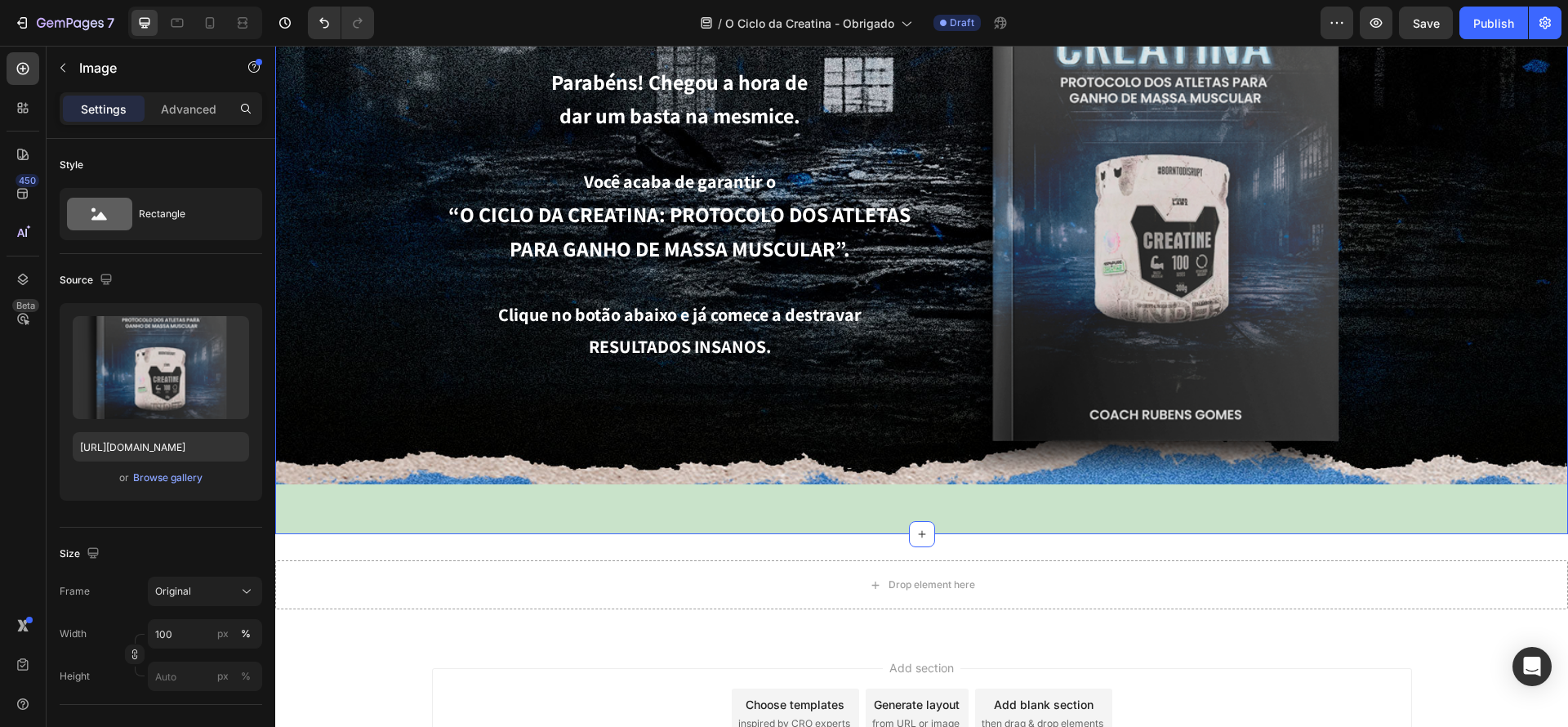
click at [802, 491] on div "🔥 Seu guia brutal está liberado! Heading Parabéns! Chegou a hora de dar um bast…" at bounding box center [921, 200] width 1293 height 668
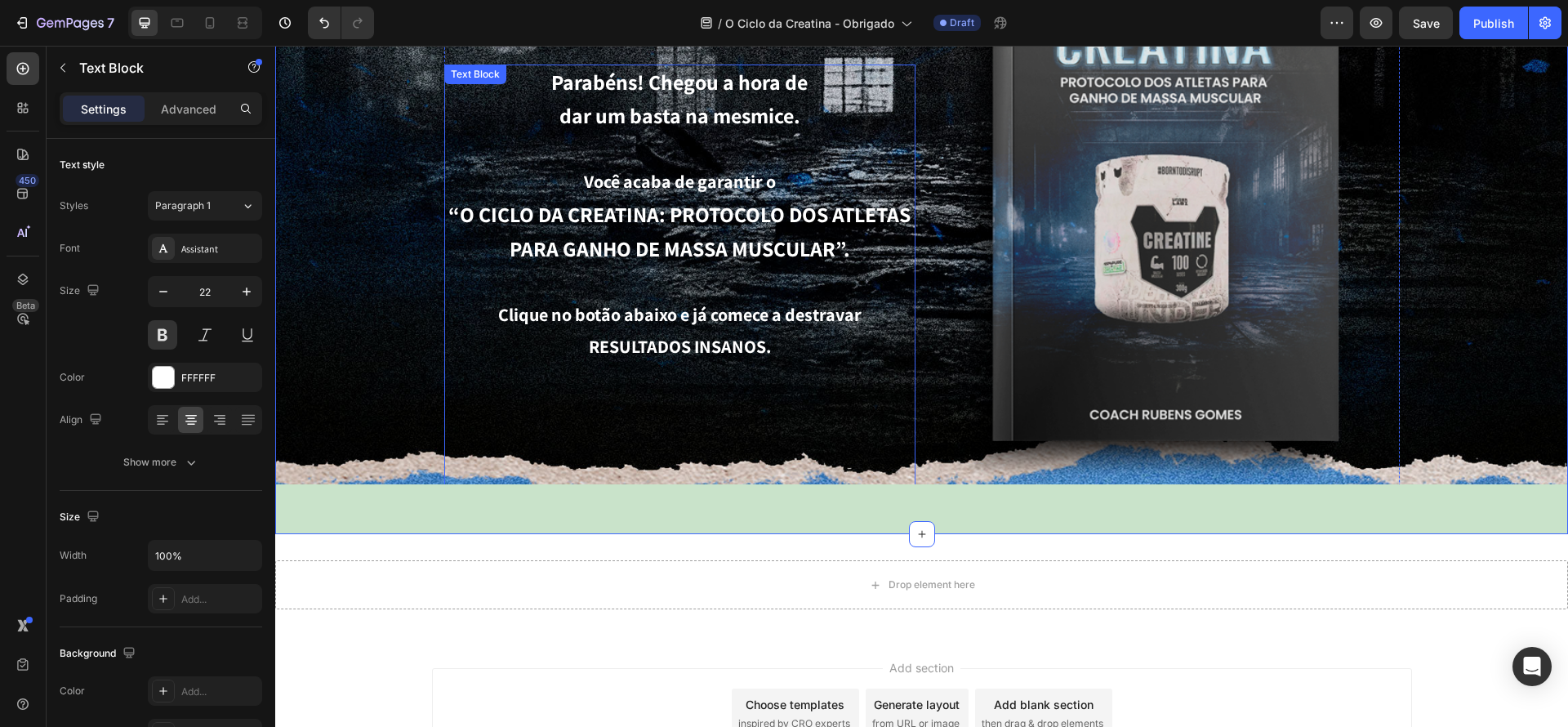
click at [812, 468] on p "Clique no botão abaixo e já comece a destravar RESULTADOS INSANOS." at bounding box center [679, 574] width 468 height 550
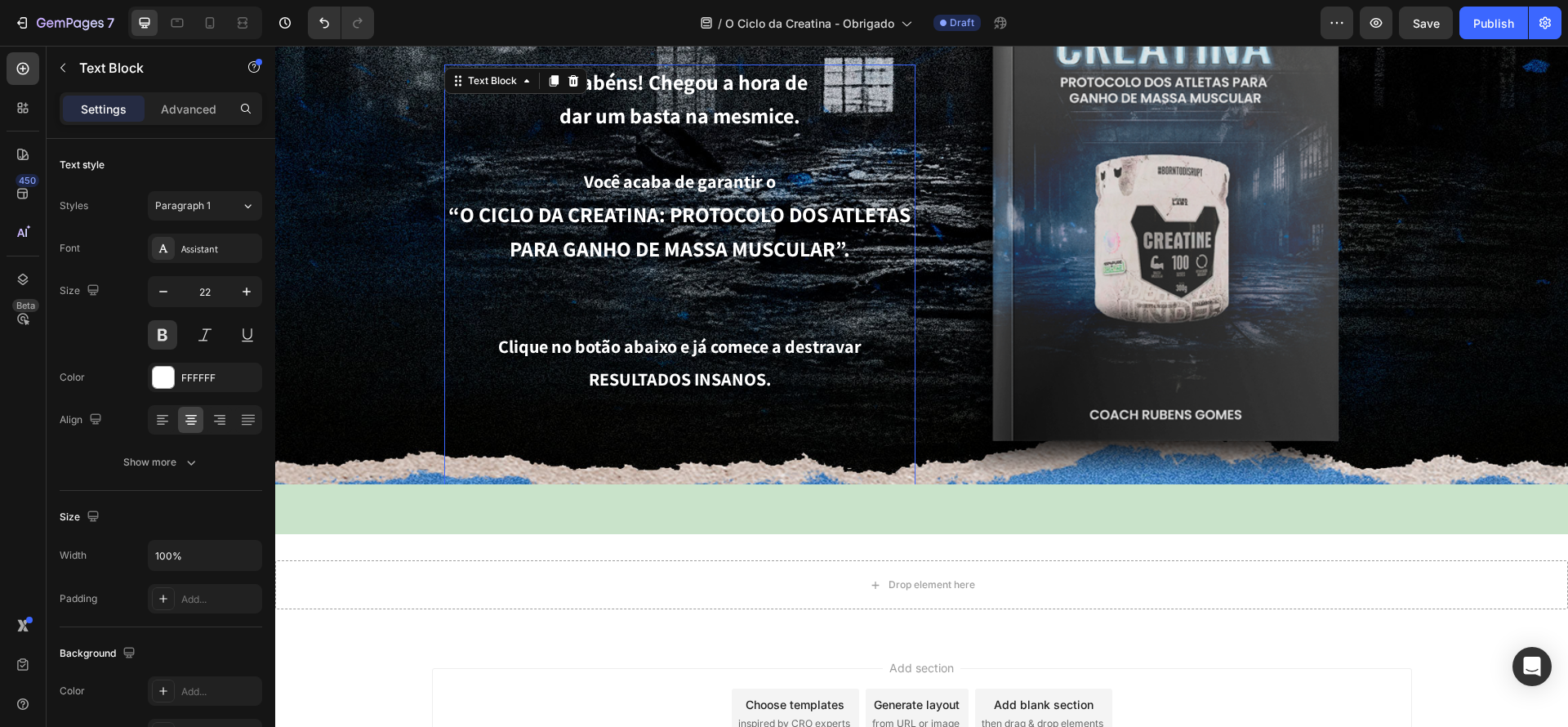
drag, startPoint x: 720, startPoint y: 358, endPoint x: 722, endPoint y: 369, distance: 11.2
click at [695, 277] on p "“O CICLO DA CREATINA: PROTOCOLO DOS ATLETAS PARA GANHO DE MASSA MUSCULAR”." at bounding box center [679, 264] width 468 height 132
click at [700, 423] on p "Clique no botão abaixo e já comece a destravar RESULTADOS INSANOS." at bounding box center [679, 622] width 468 height 583
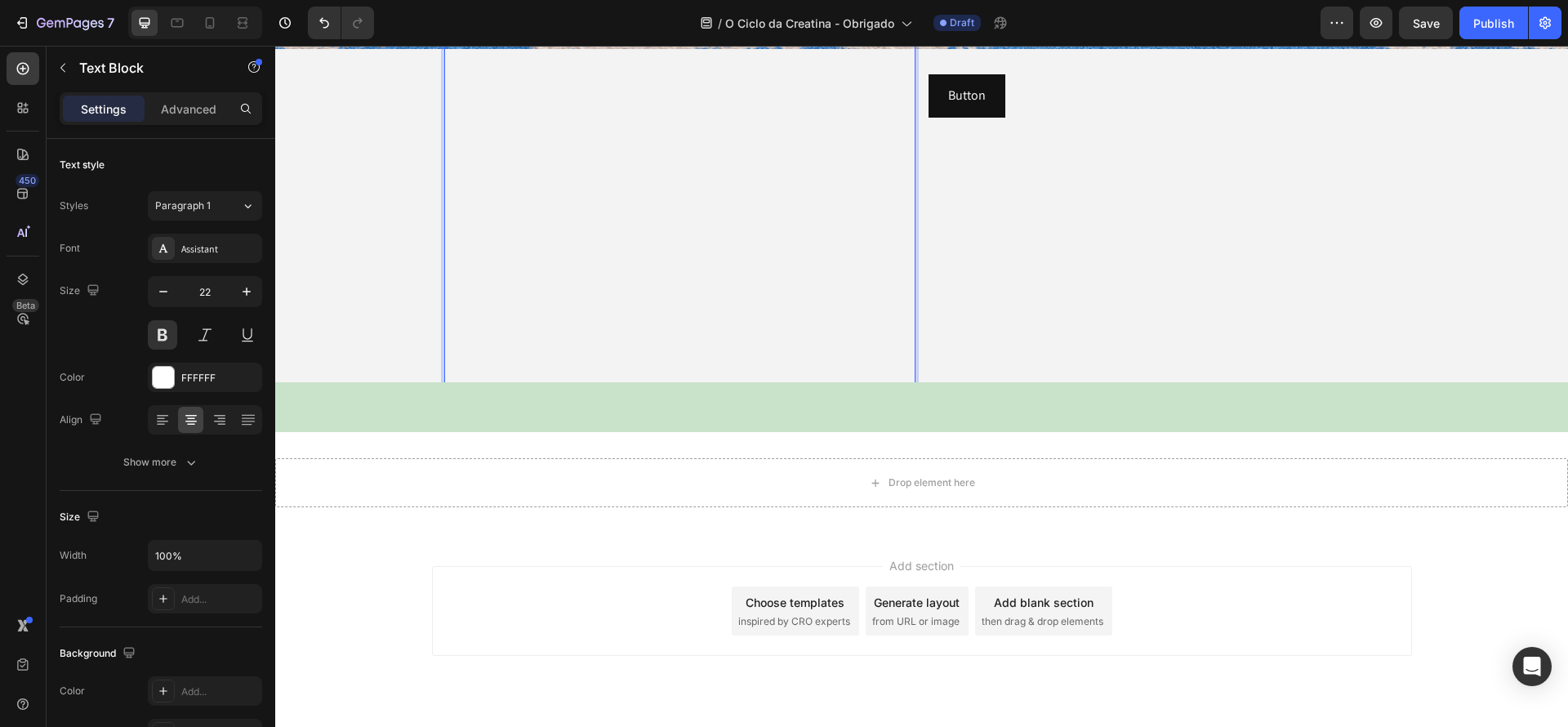
scroll to position [281, 0]
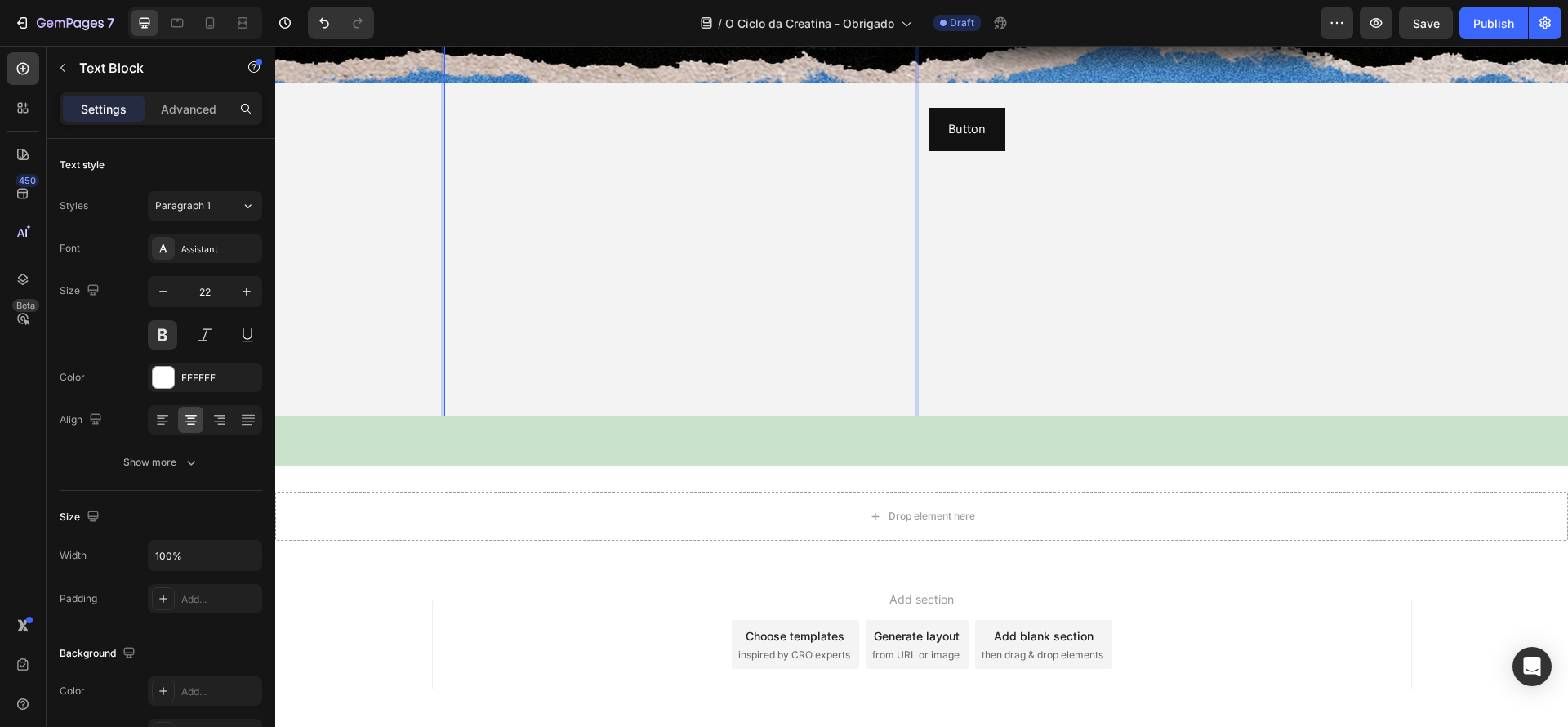
click at [658, 391] on p "Clique no botão abaixo e já comece a destravar RESULTADOS INSANOS. ⁠⁠⁠⁠⁠⁠⁠" at bounding box center [679, 203] width 468 height 550
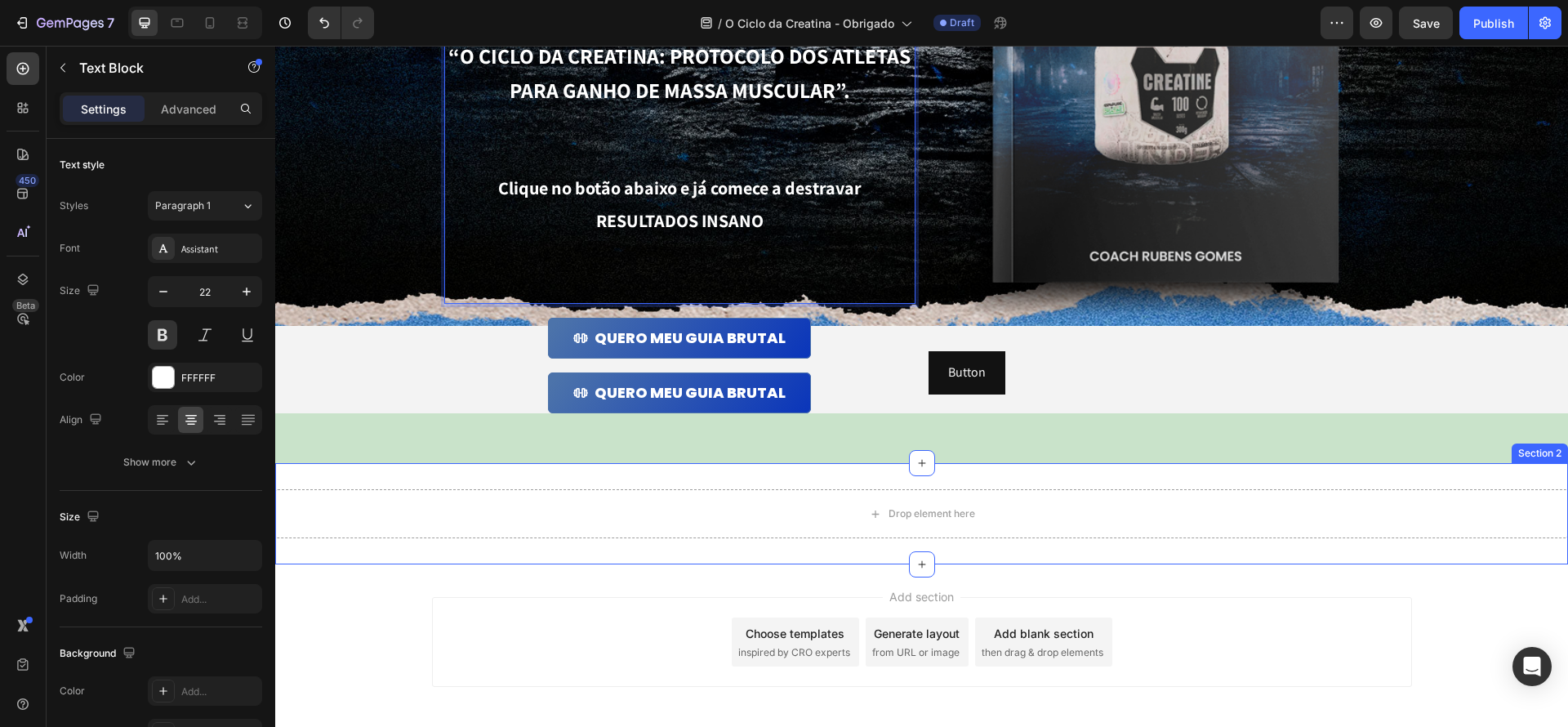
scroll to position [282, 0]
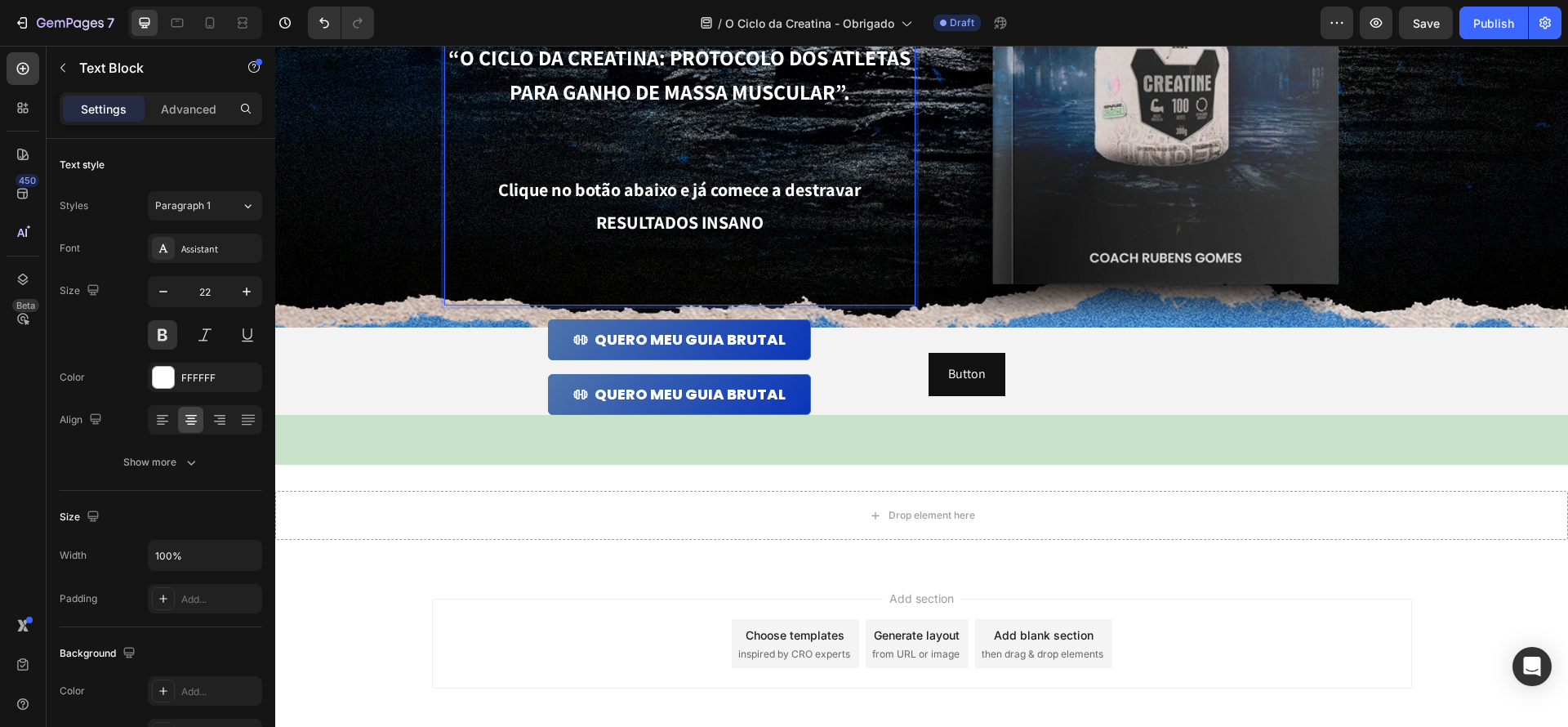
click at [650, 274] on p "Clique no botão abaixo e já comece a destravar RESULTADOS INSANO" at bounding box center [679, 238] width 468 height 129
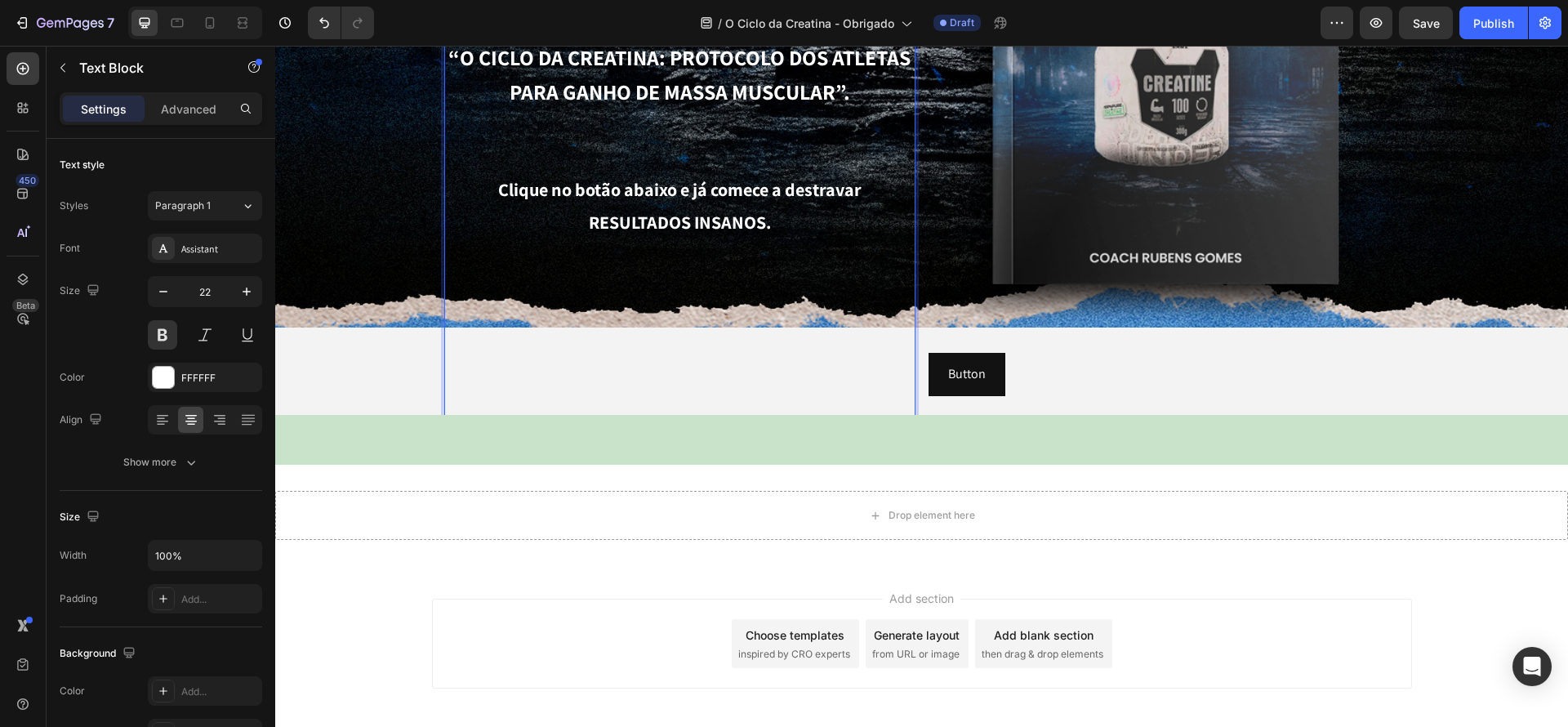
scroll to position [357, 0]
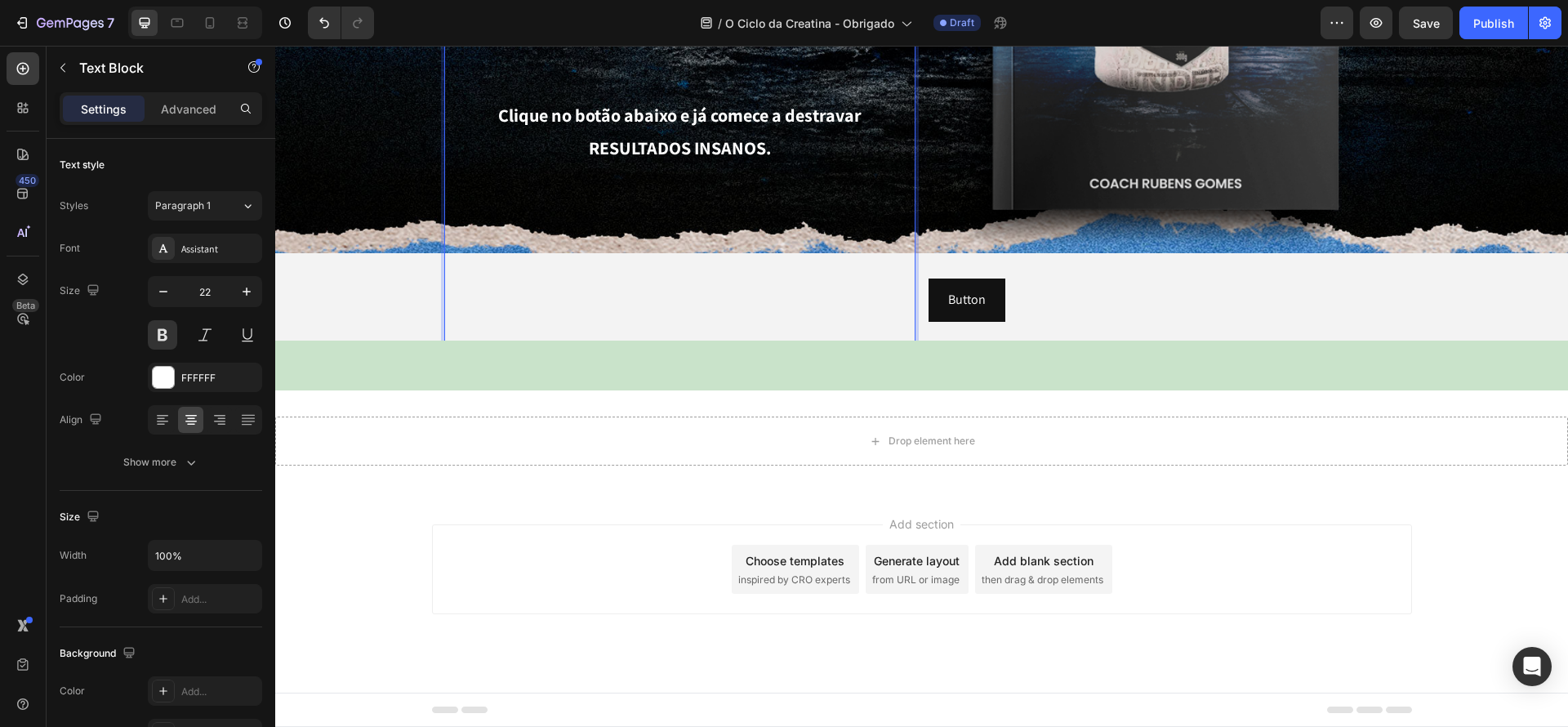
click at [645, 293] on p "Clique no botão abaixo e já comece a destravar RESULTADOS INSANOS. ⁠⁠⁠⁠⁠⁠⁠" at bounding box center [679, 374] width 468 height 550
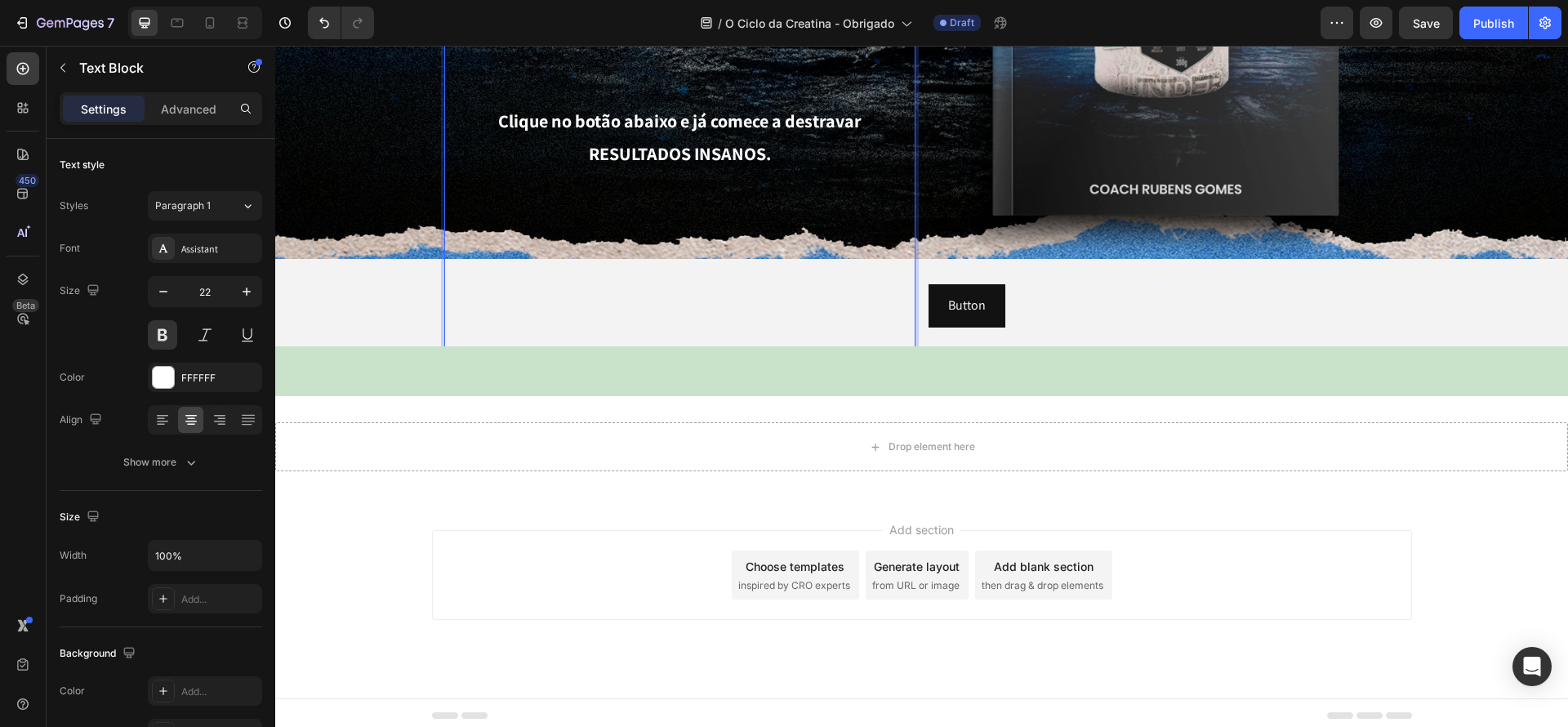
click at [656, 290] on p "Clique no botão abaixo e já comece a destravar RESULTADOS INSANOS. ⁠⁠⁠⁠⁠⁠⁠" at bounding box center [679, 380] width 468 height 550
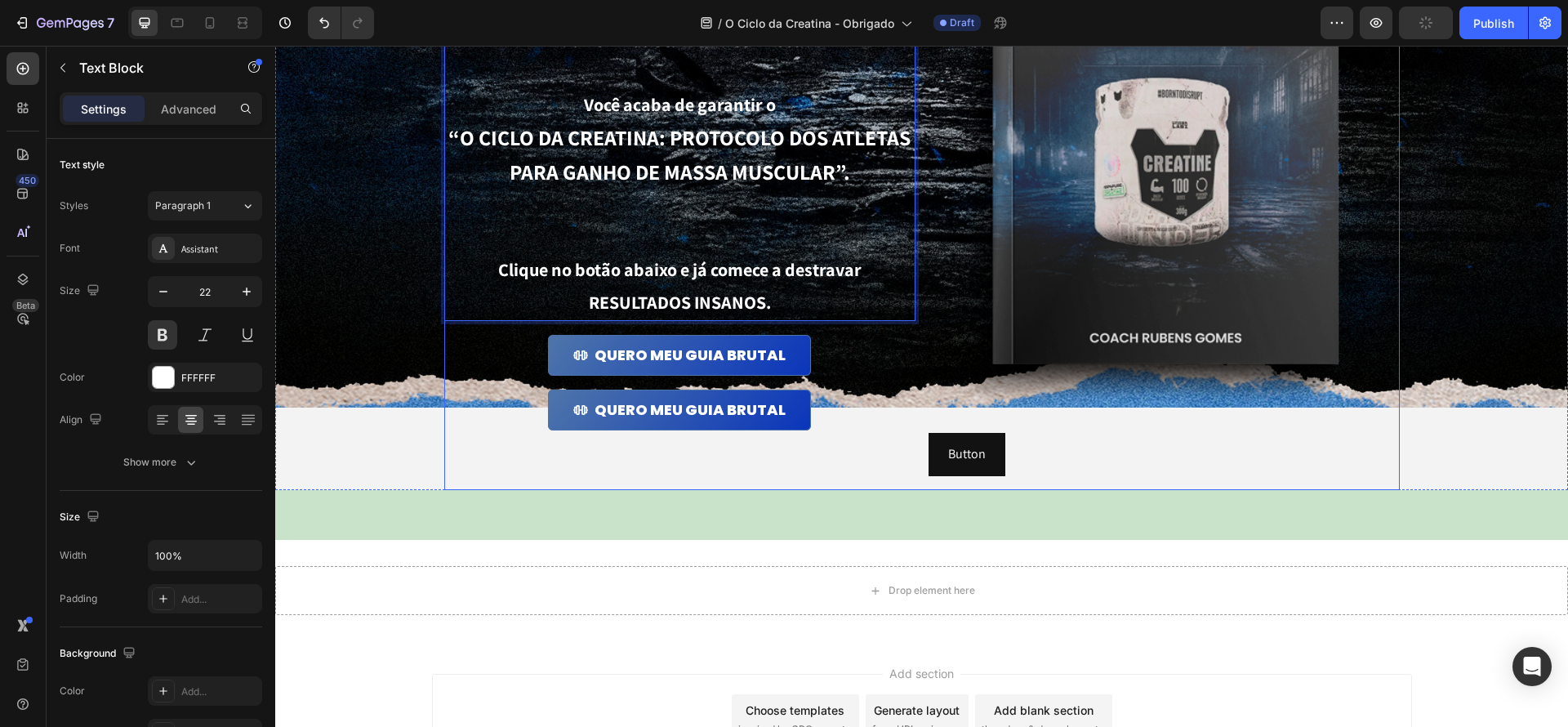
scroll to position [170, 0]
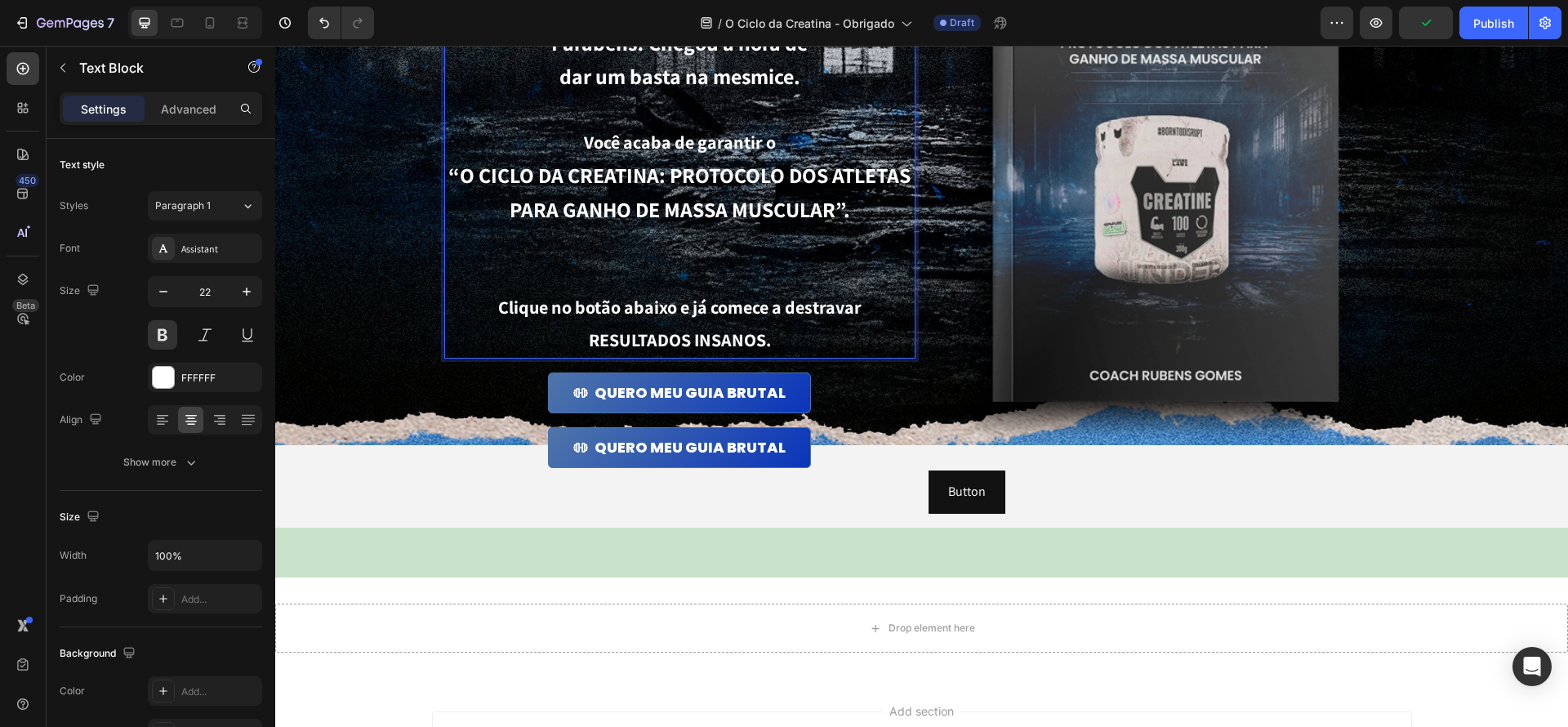
drag, startPoint x: 738, startPoint y: 253, endPoint x: 747, endPoint y: 260, distance: 11.4
click at [738, 253] on p "“O CICLO DA CREATINA: PROTOCOLO DOS ATLETAS PARA GANHO DE MASSA MUSCULAR”." at bounding box center [679, 225] width 468 height 132
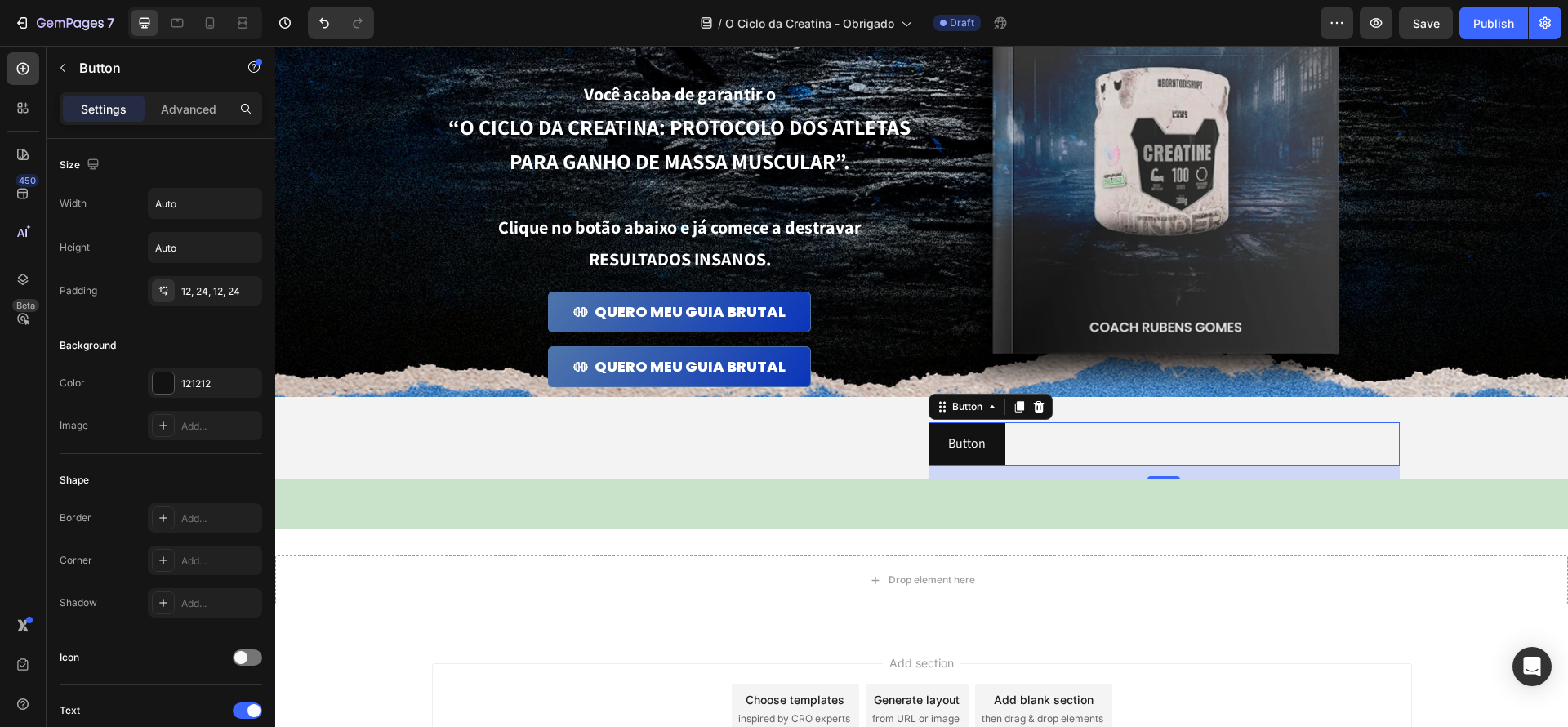
scroll to position [223, 0]
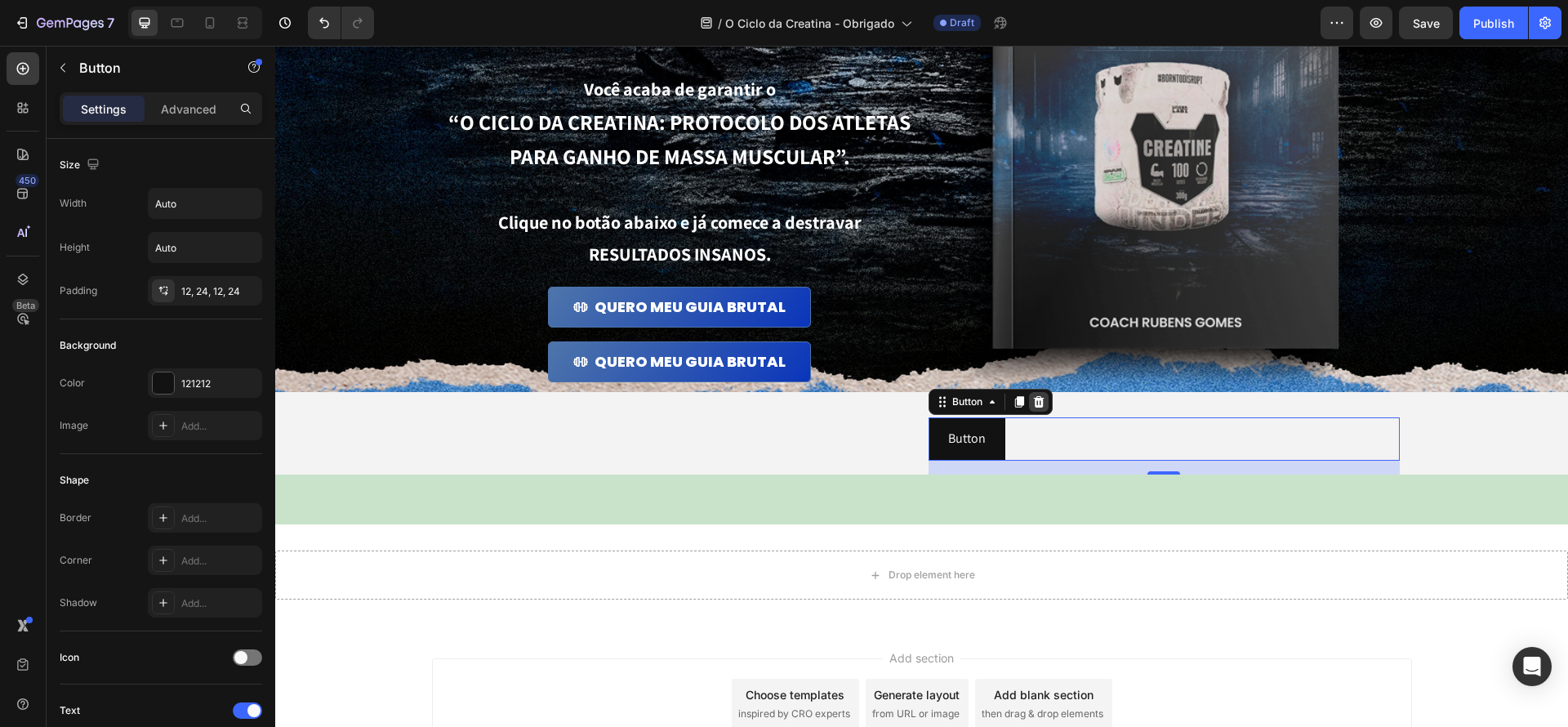
click at [1042, 406] on icon at bounding box center [1038, 402] width 11 height 11
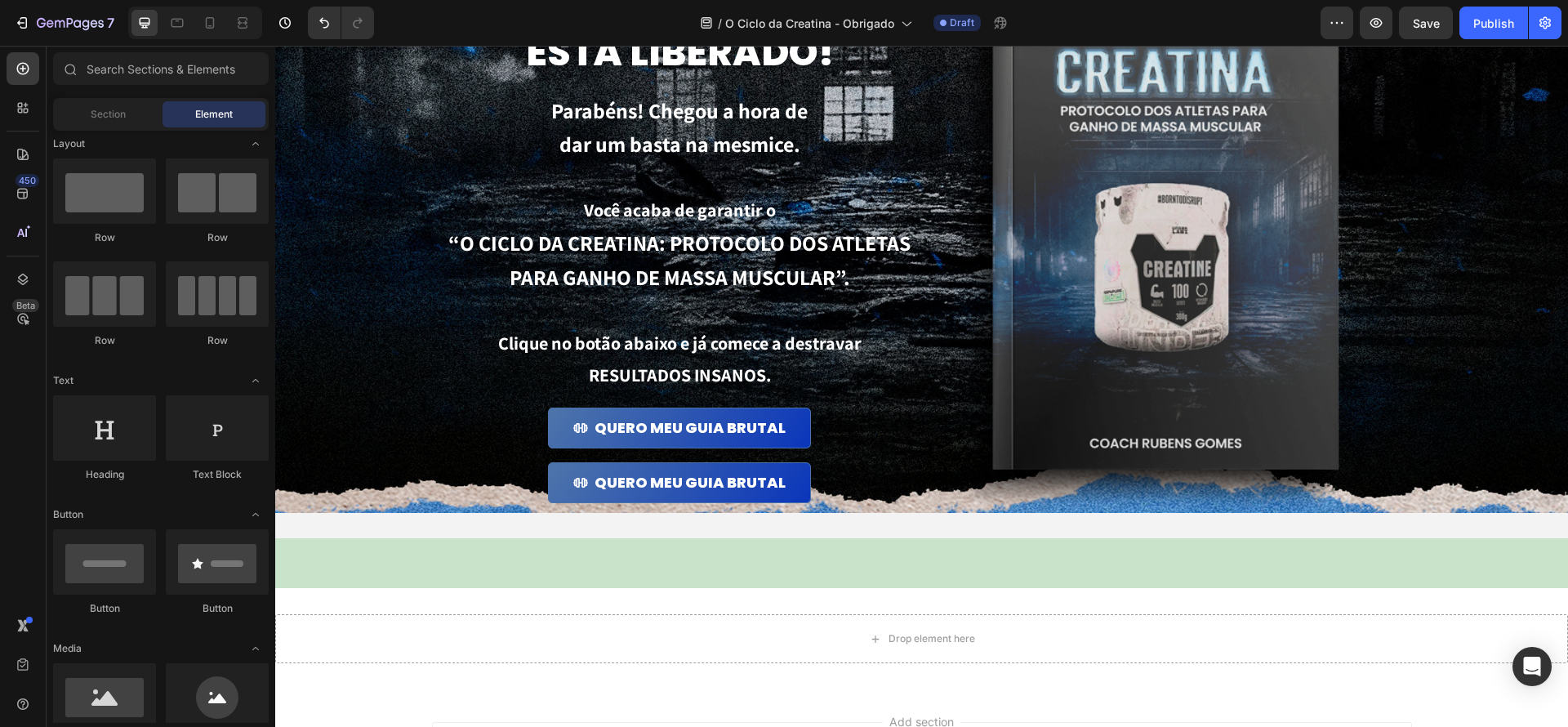
scroll to position [153, 0]
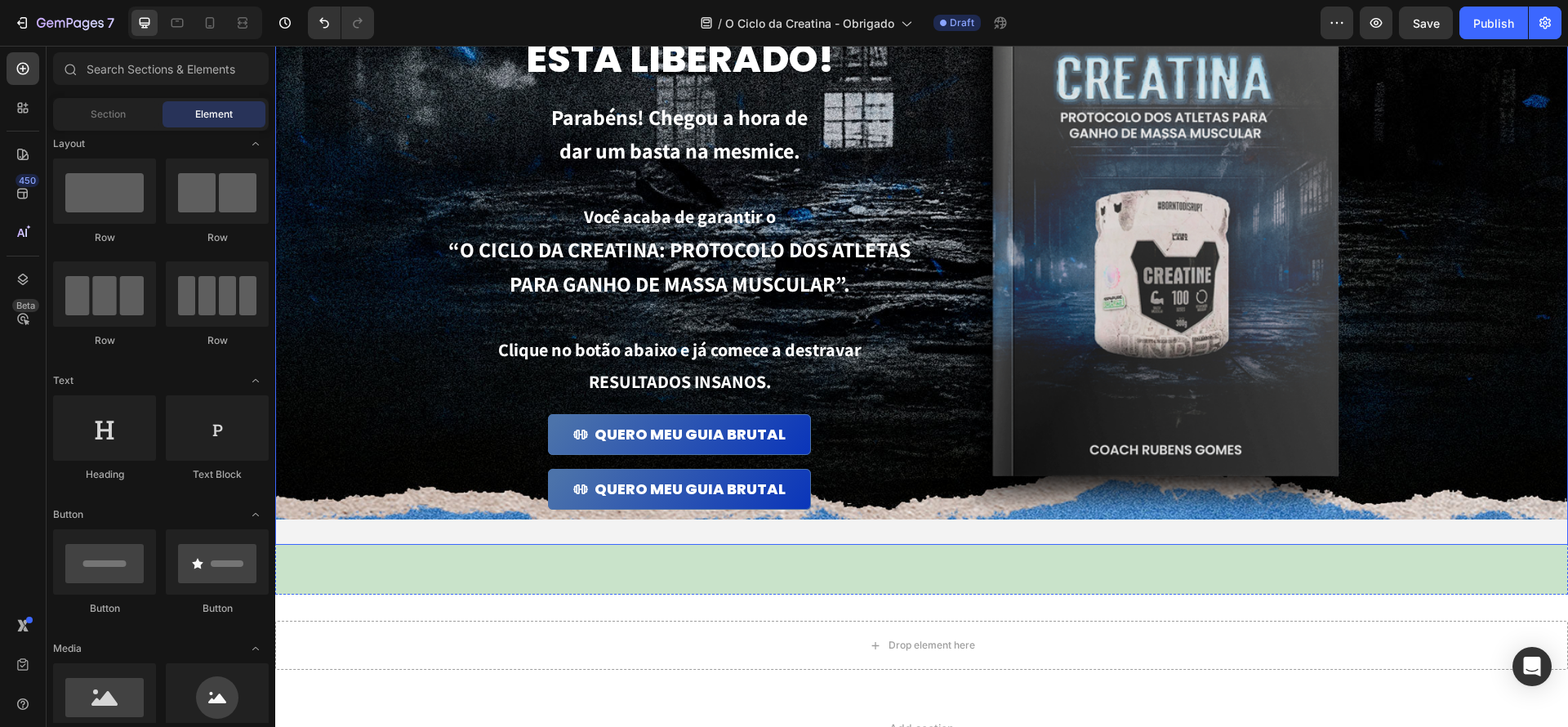
click at [398, 487] on div "Background Image" at bounding box center [921, 211] width 1293 height 619
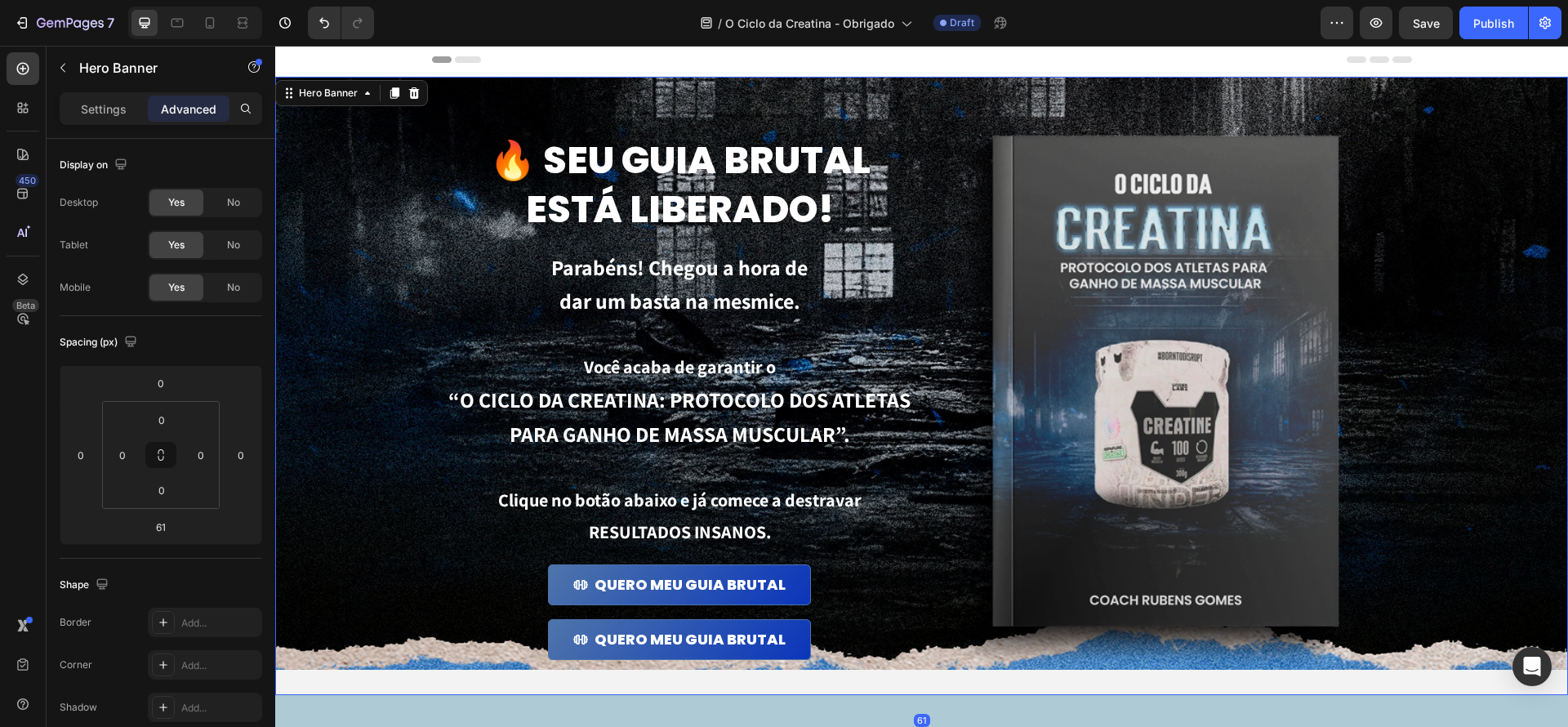
scroll to position [0, 0]
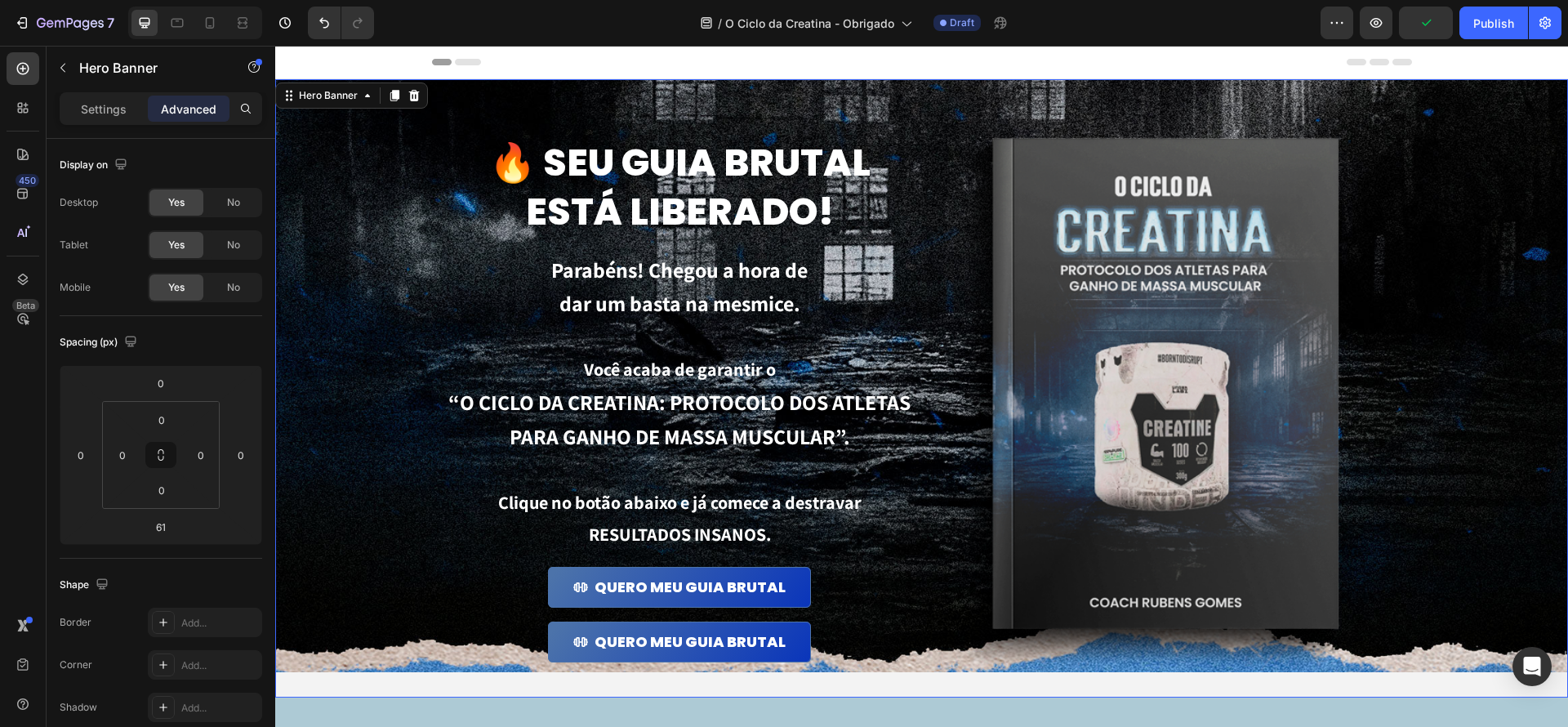
drag, startPoint x: 98, startPoint y: 104, endPoint x: 139, endPoint y: 125, distance: 46.1
click at [98, 104] on p "Settings" at bounding box center [104, 108] width 46 height 17
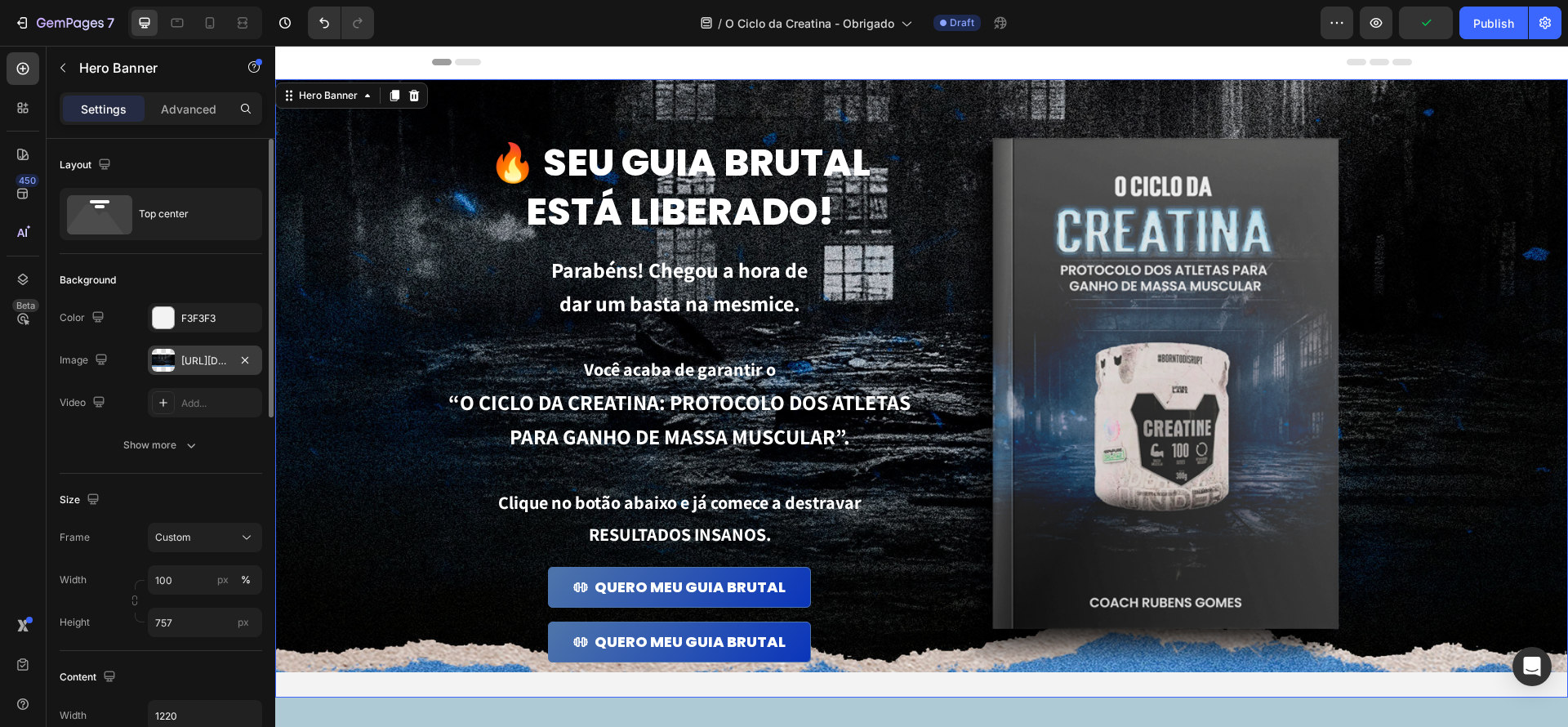
click at [215, 350] on div "https://cdn.shopify.com/s/files/1/0670/7612/9013/files/gempages_508864242380702…" at bounding box center [204, 360] width 114 height 30
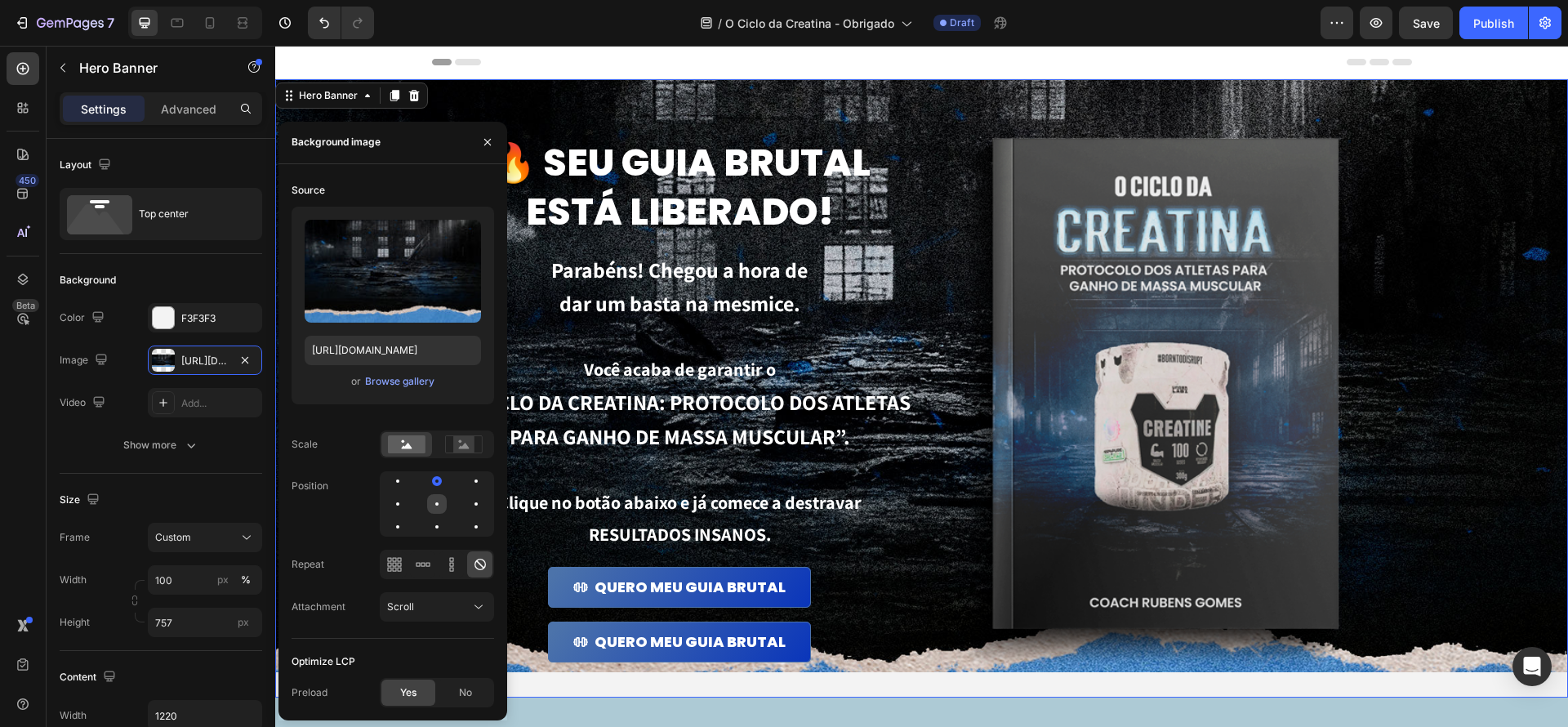
click at [466, 507] on div at bounding box center [476, 504] width 20 height 20
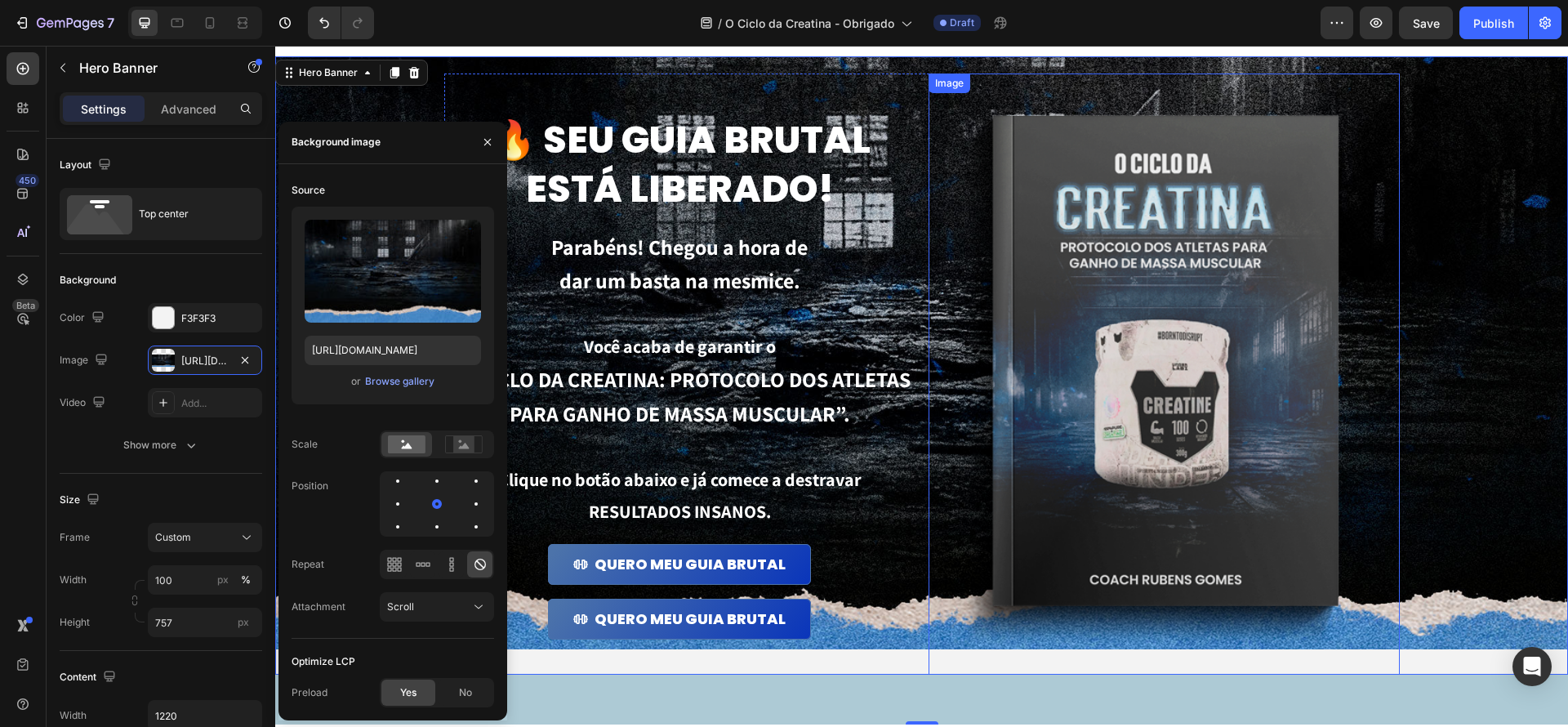
scroll to position [34, 0]
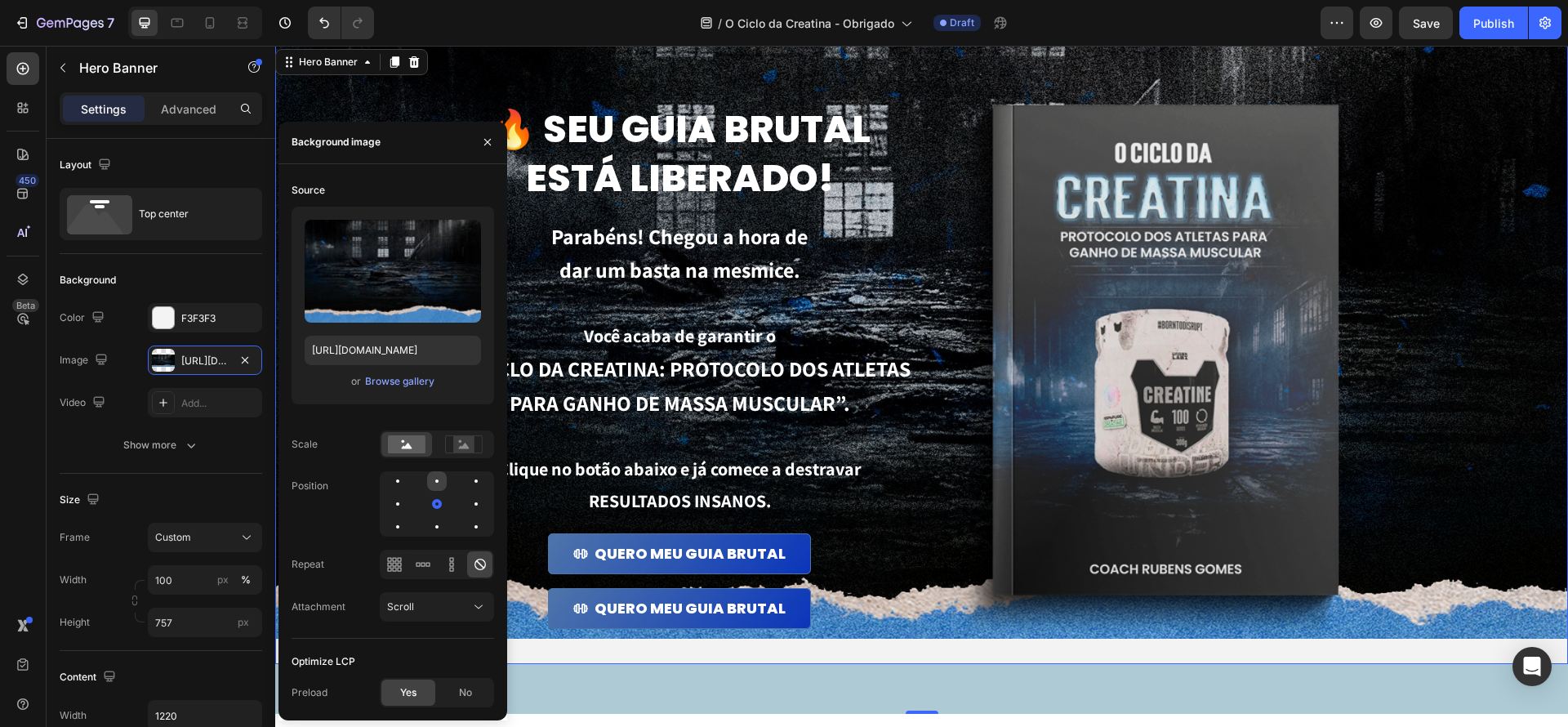
click at [466, 484] on div at bounding box center [476, 481] width 20 height 20
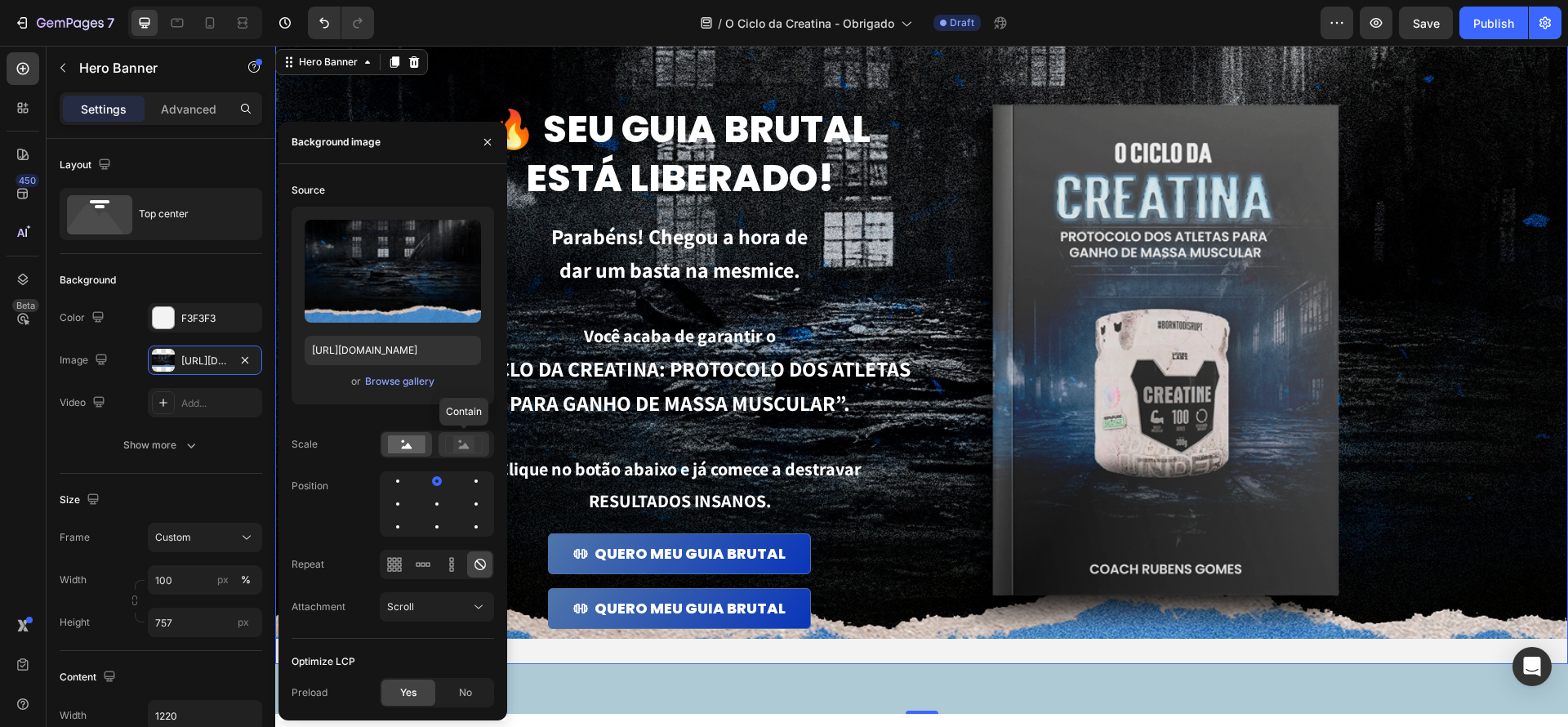
click at [455, 446] on rect at bounding box center [464, 445] width 21 height 16
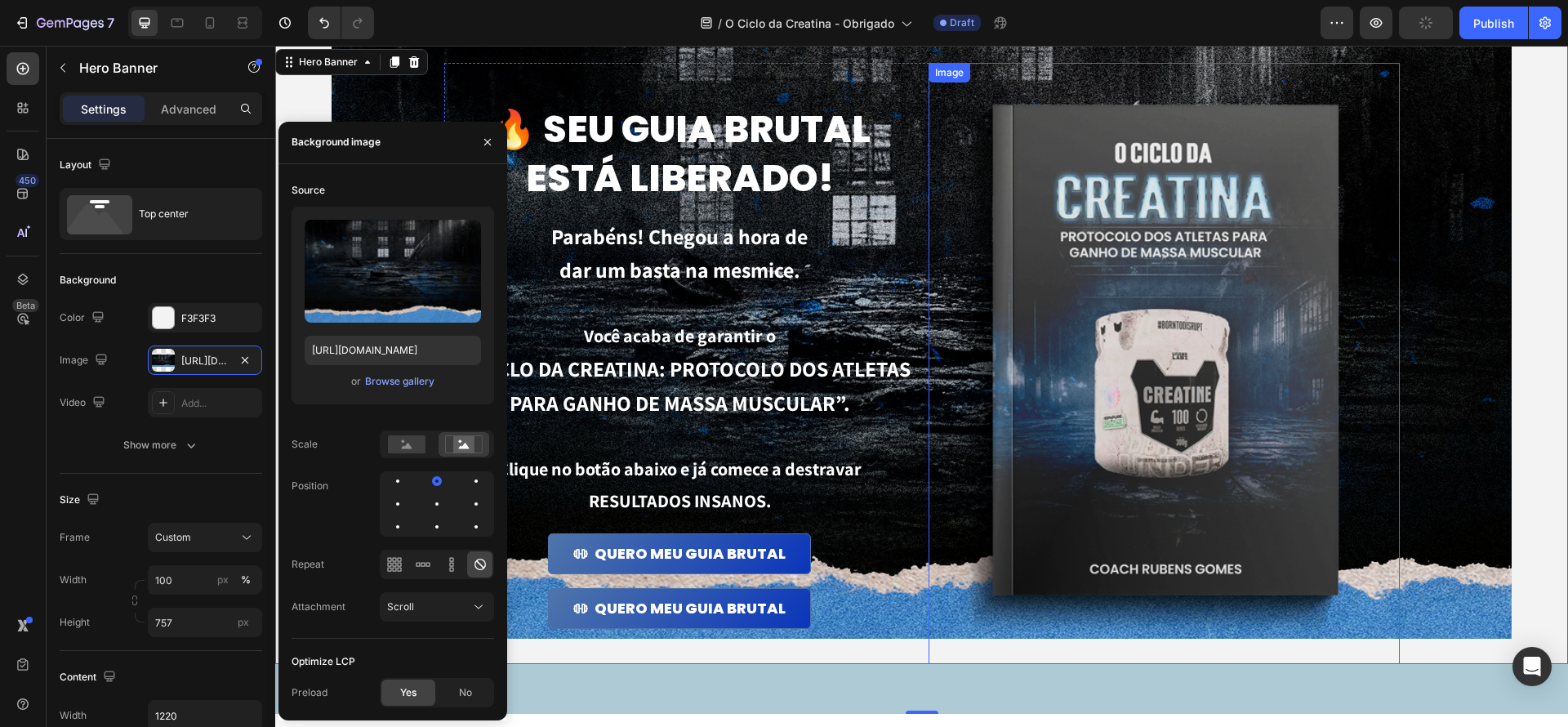
scroll to position [0, 0]
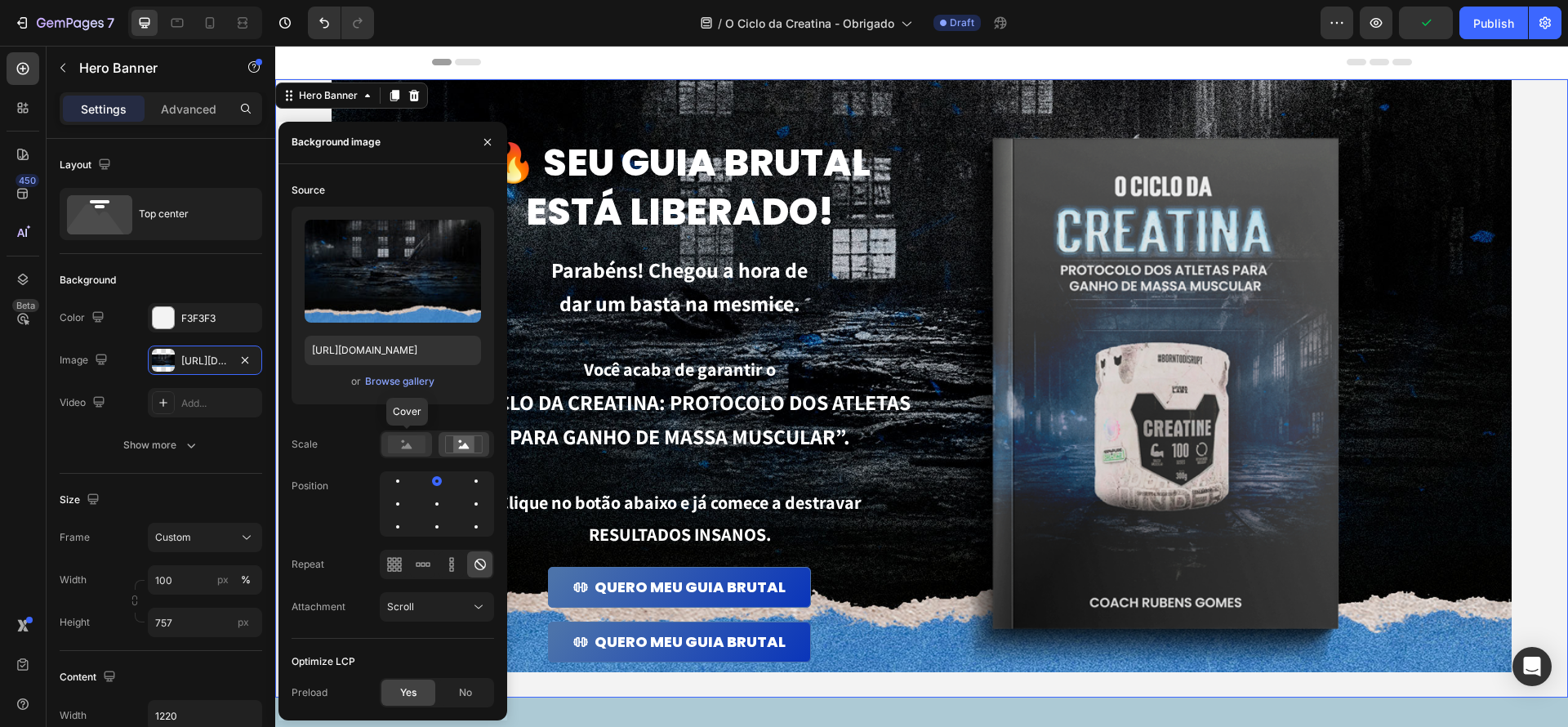
click at [388, 437] on icon at bounding box center [407, 445] width 38 height 18
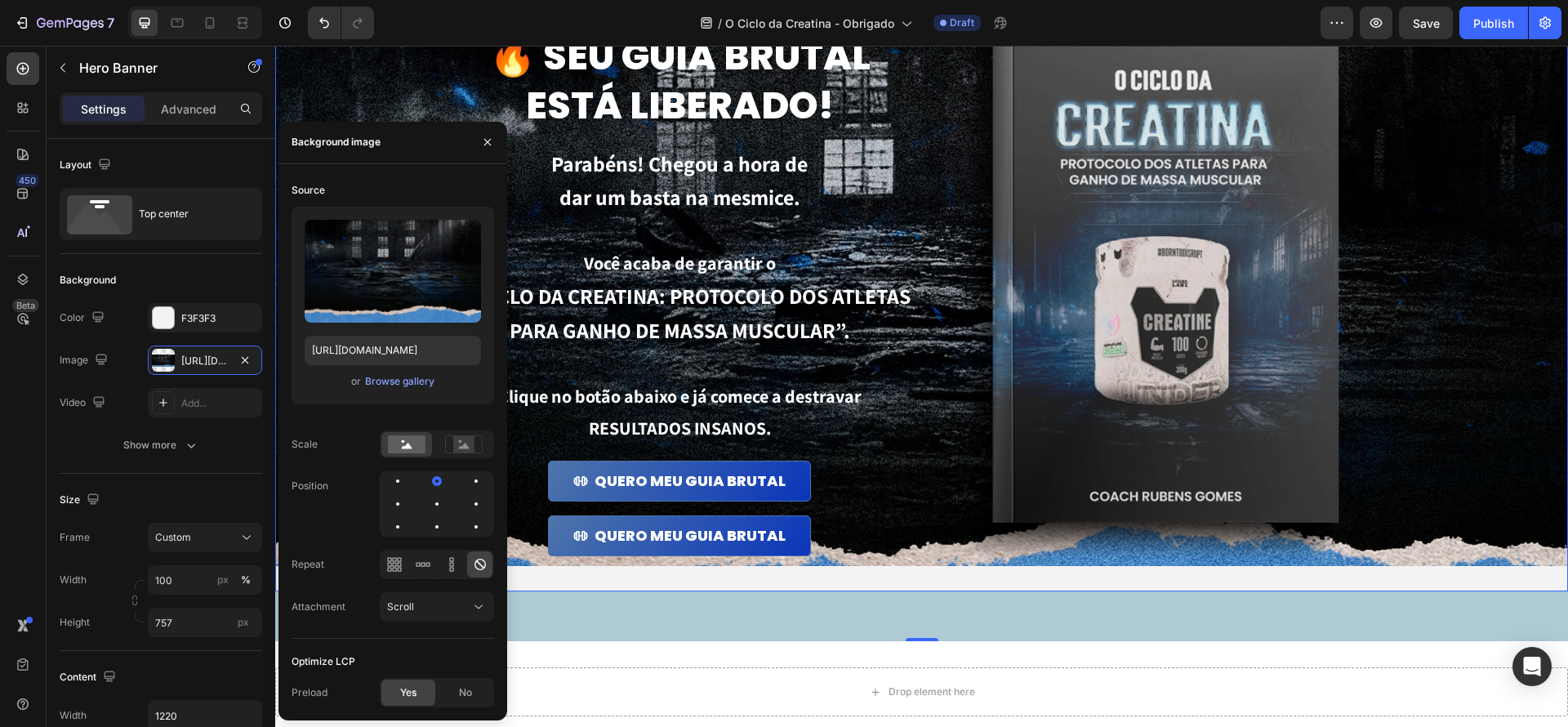
scroll to position [164, 0]
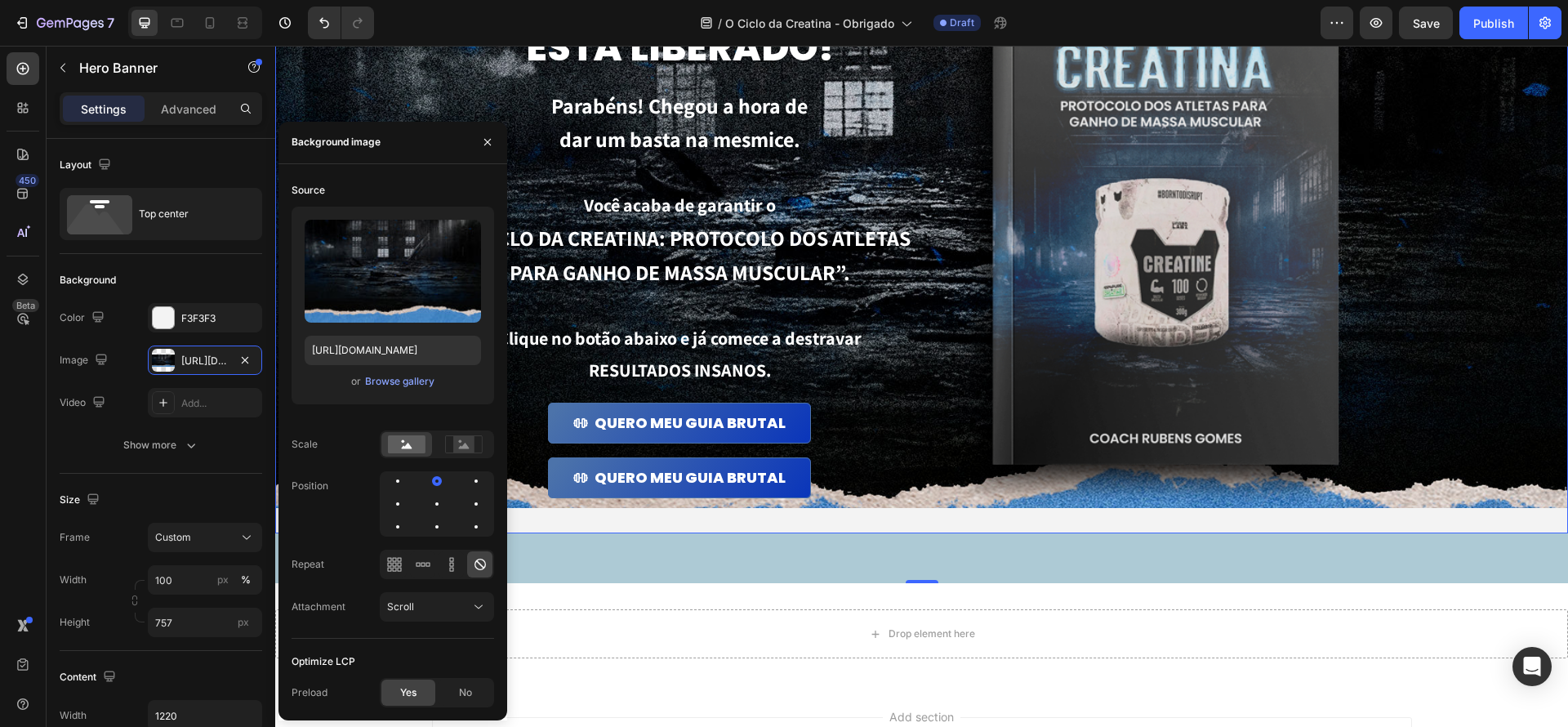
click at [1455, 518] on div "🔥 Seu guia brutal está liberado! Heading Parabéns! Chegou a hora de dar um bast…" at bounding box center [921, 224] width 1293 height 619
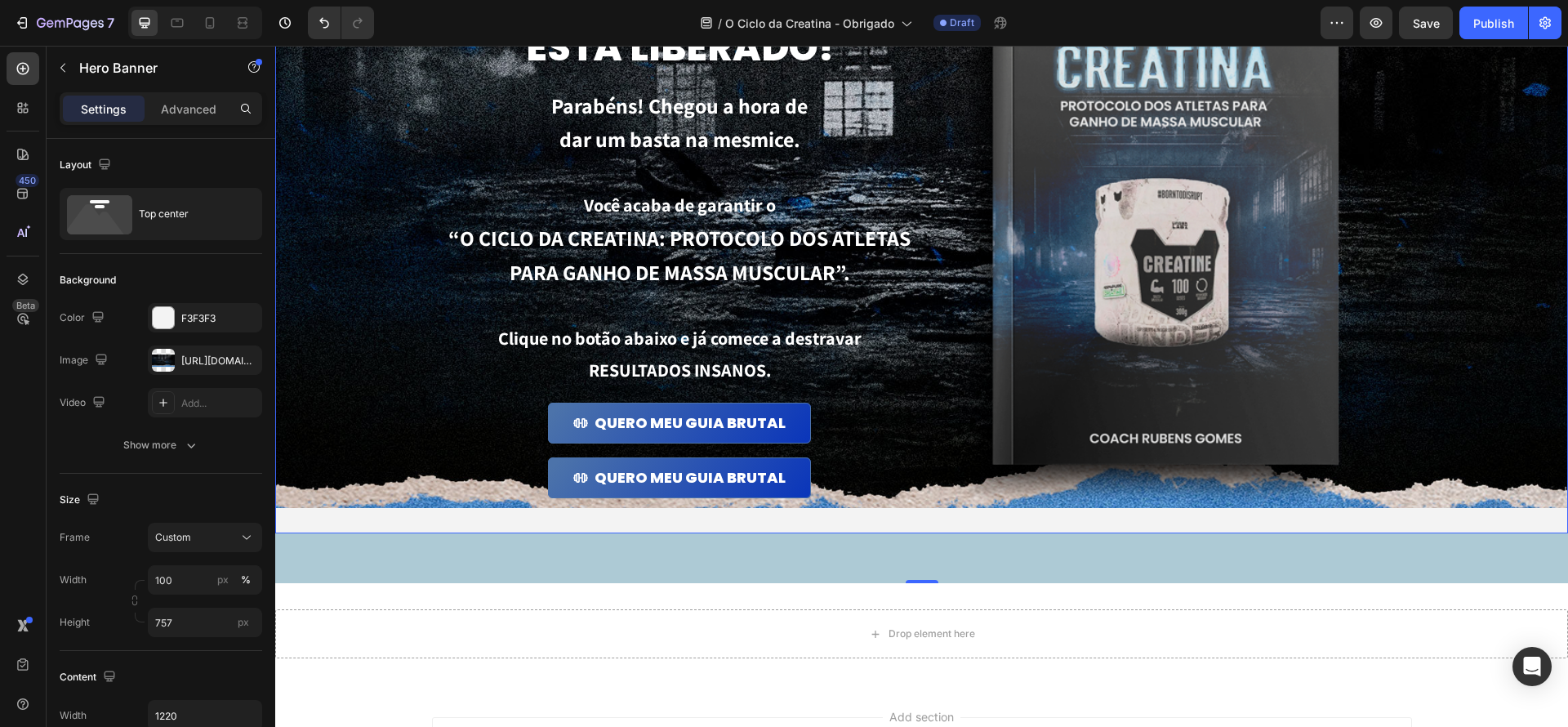
click at [1511, 505] on div "Background Image" at bounding box center [921, 199] width 1293 height 619
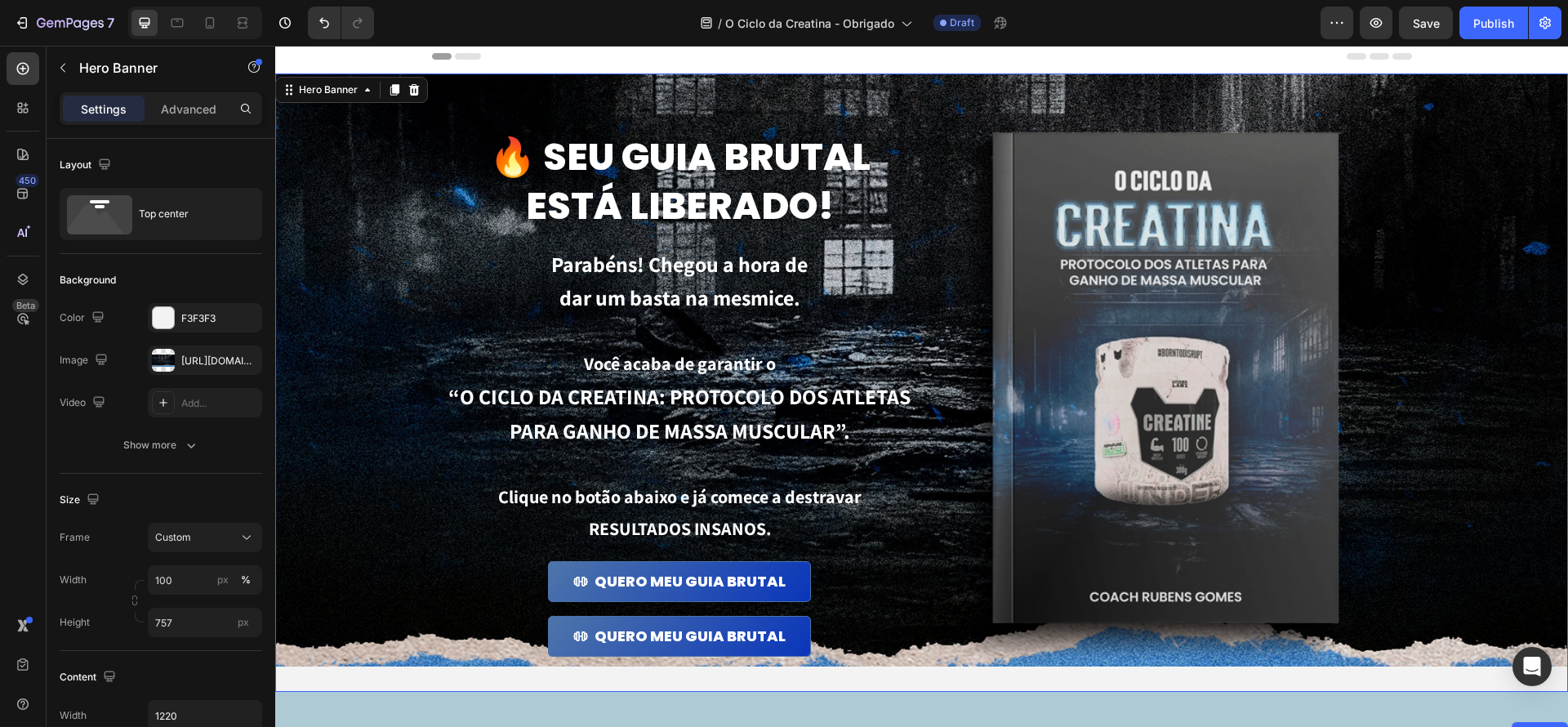
scroll to position [0, 0]
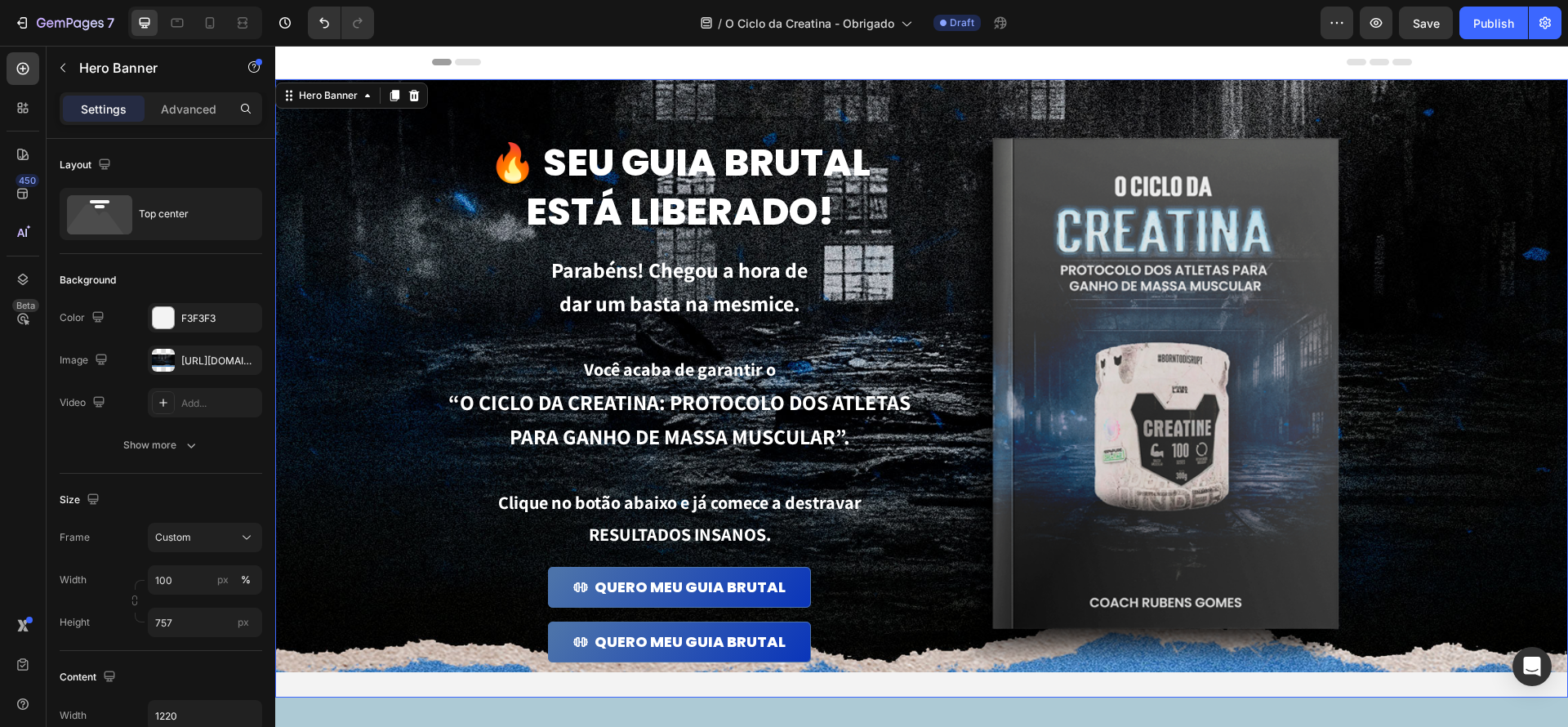
click at [321, 393] on div "Background Image" at bounding box center [921, 364] width 1293 height 619
click at [158, 344] on div "The changes might be hidden by the image and the video. Color F3F3F3 Image http…" at bounding box center [161, 359] width 203 height 114
drag, startPoint x: 162, startPoint y: 353, endPoint x: 162, endPoint y: 364, distance: 11.0
click at [162, 353] on div at bounding box center [163, 360] width 23 height 23
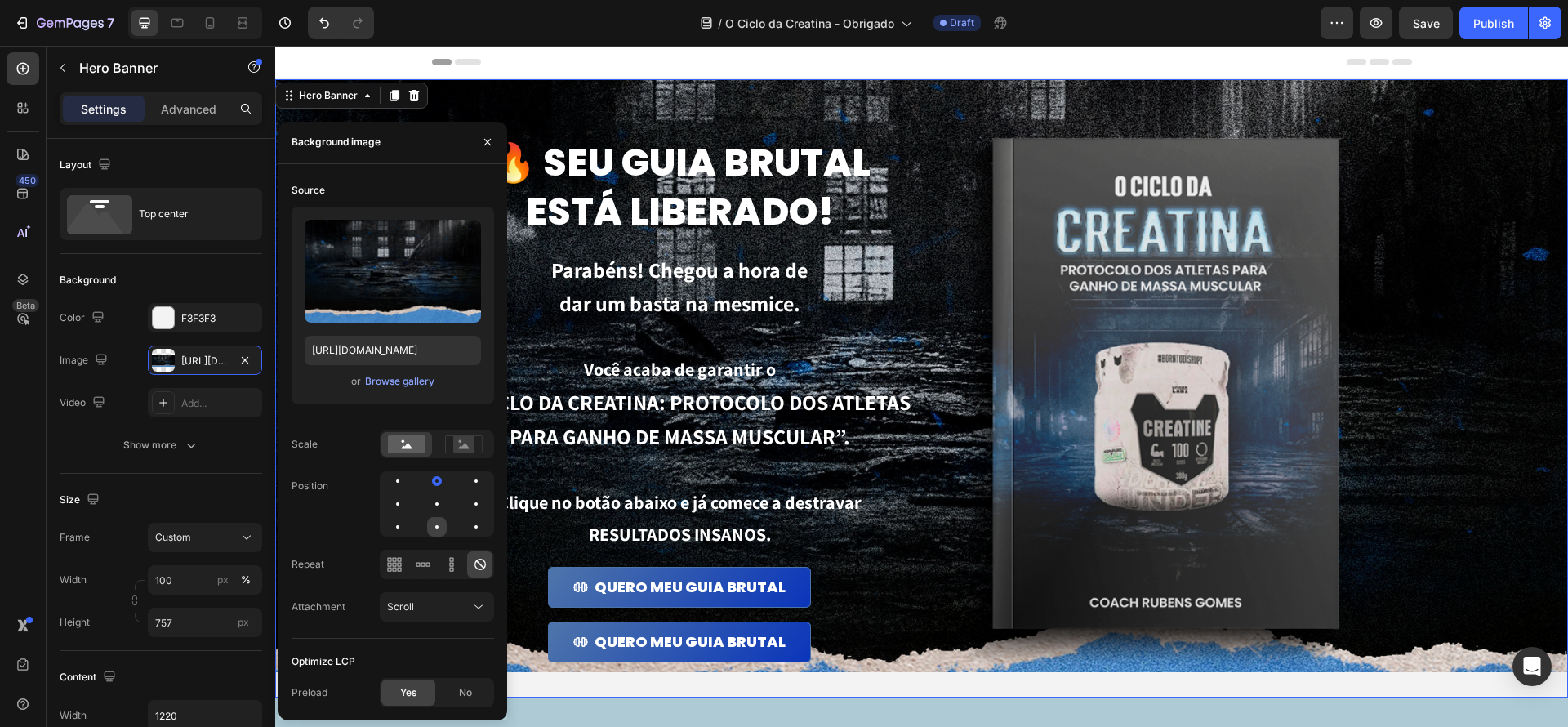
click at [466, 524] on div at bounding box center [476, 527] width 20 height 20
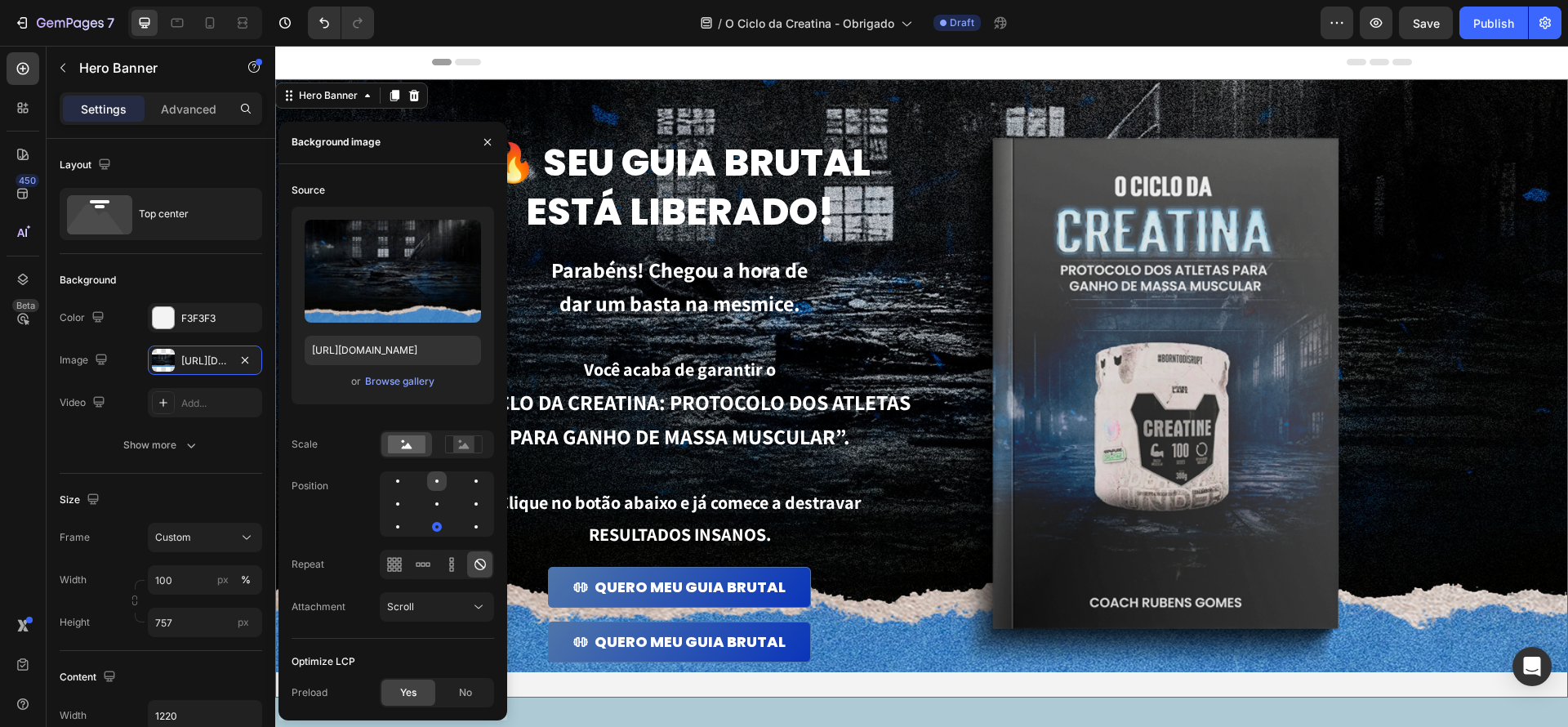
click at [466, 480] on div at bounding box center [476, 481] width 20 height 20
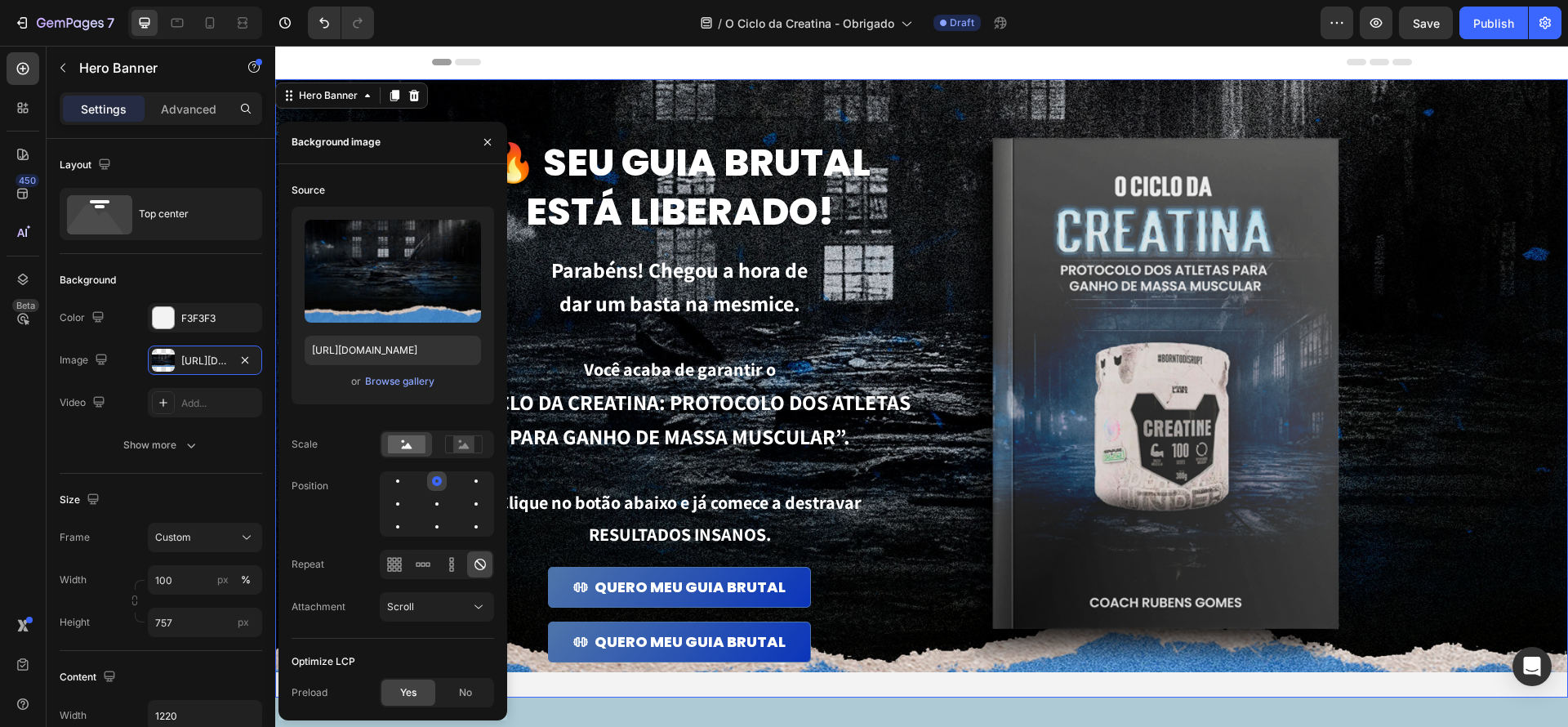
click at [466, 480] on div at bounding box center [476, 481] width 20 height 20
click at [466, 522] on div at bounding box center [476, 527] width 20 height 20
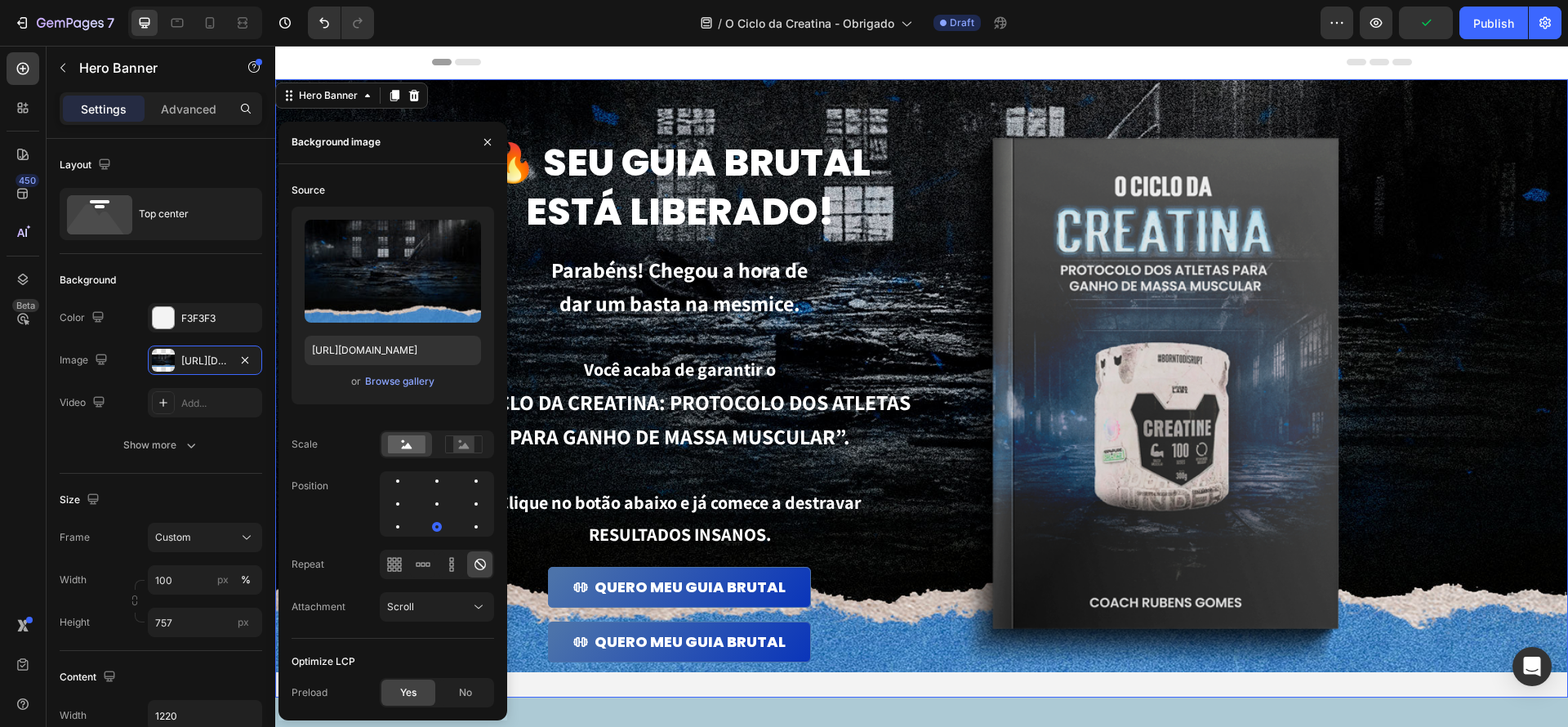
click at [1515, 462] on div "Background Image" at bounding box center [921, 364] width 1293 height 619
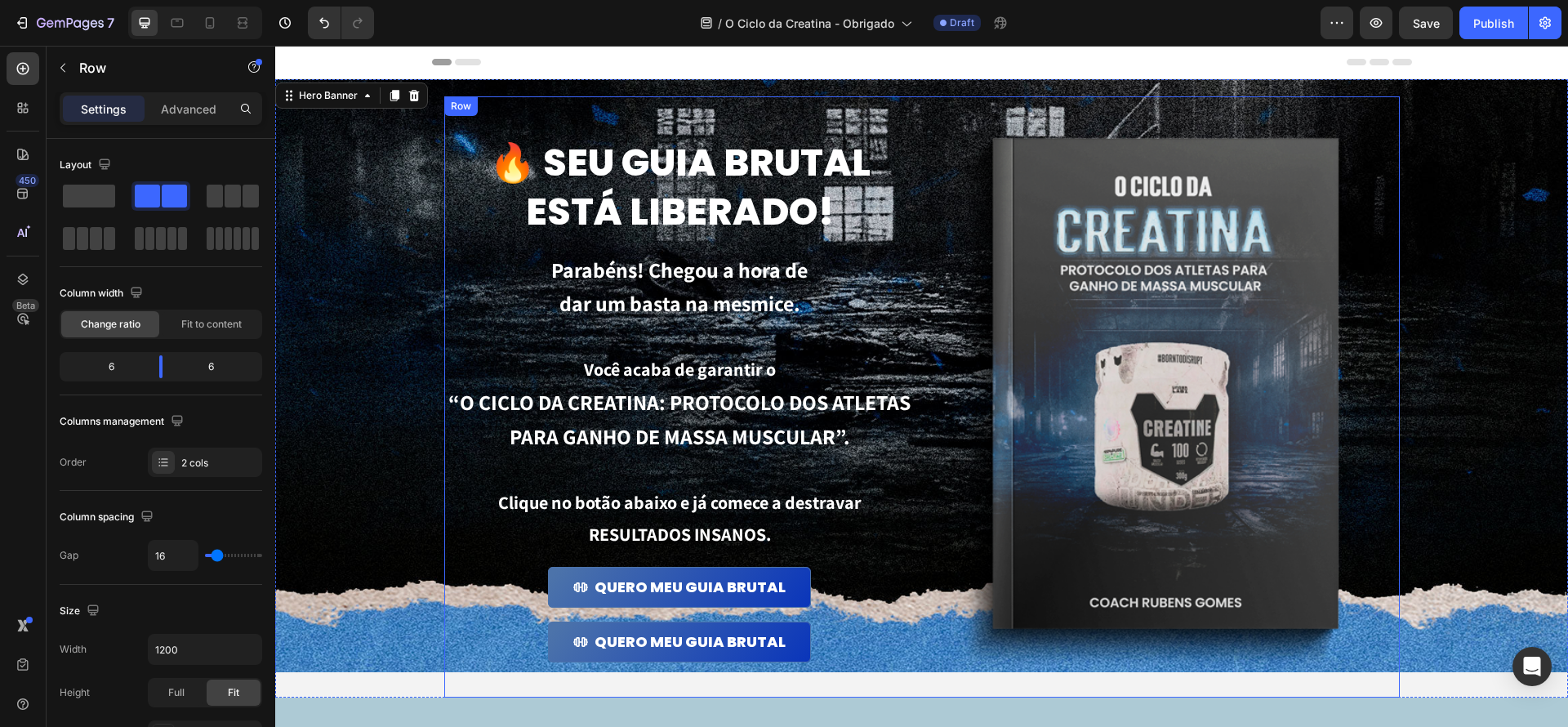
click at [493, 667] on div "🔥 Seu guia brutal está liberado! Heading Parabéns! Chegou a hora de dar um bast…" at bounding box center [679, 396] width 471 height 601
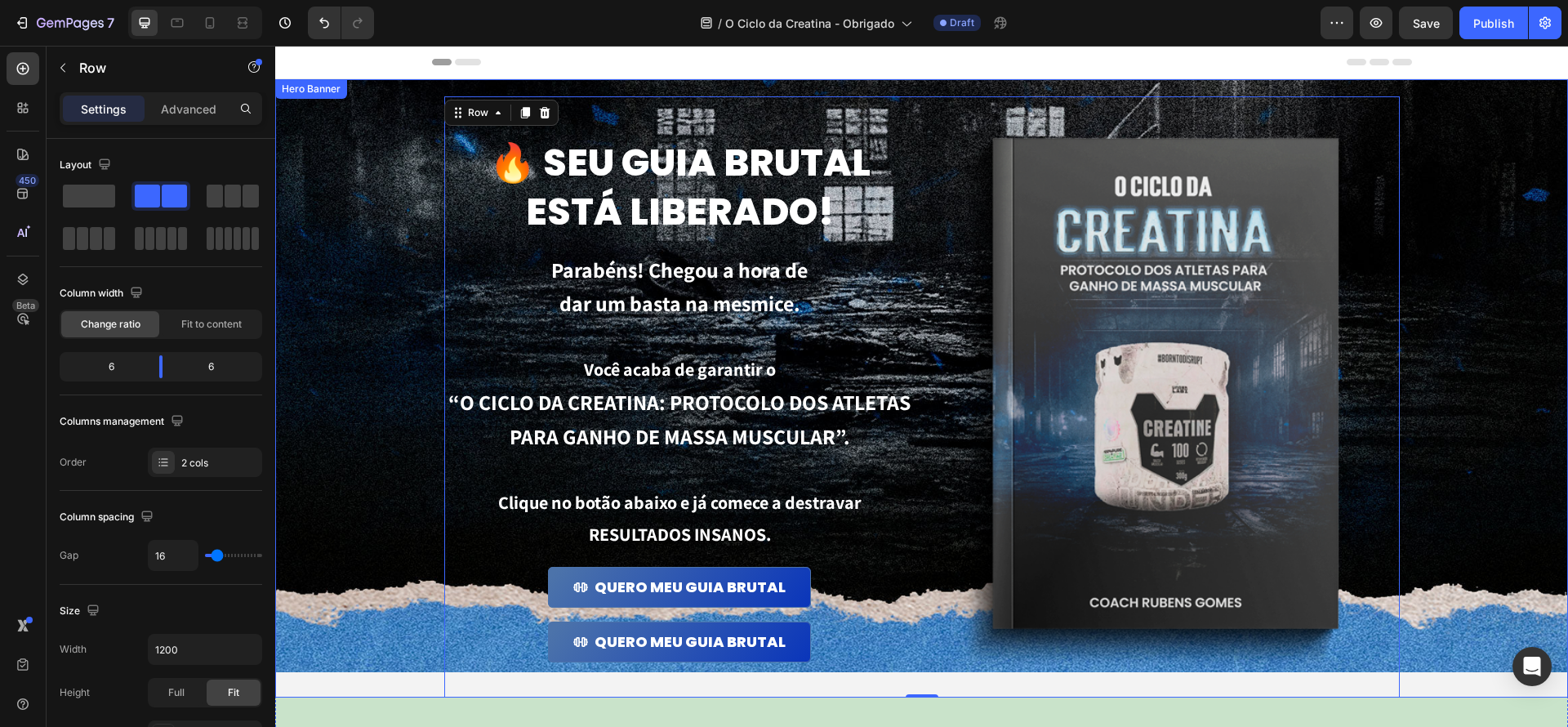
click at [425, 661] on div "🔥 Seu guia brutal está liberado! Heading Parabéns! Chegou a hora de dar um bast…" at bounding box center [922, 376] width 996 height 643
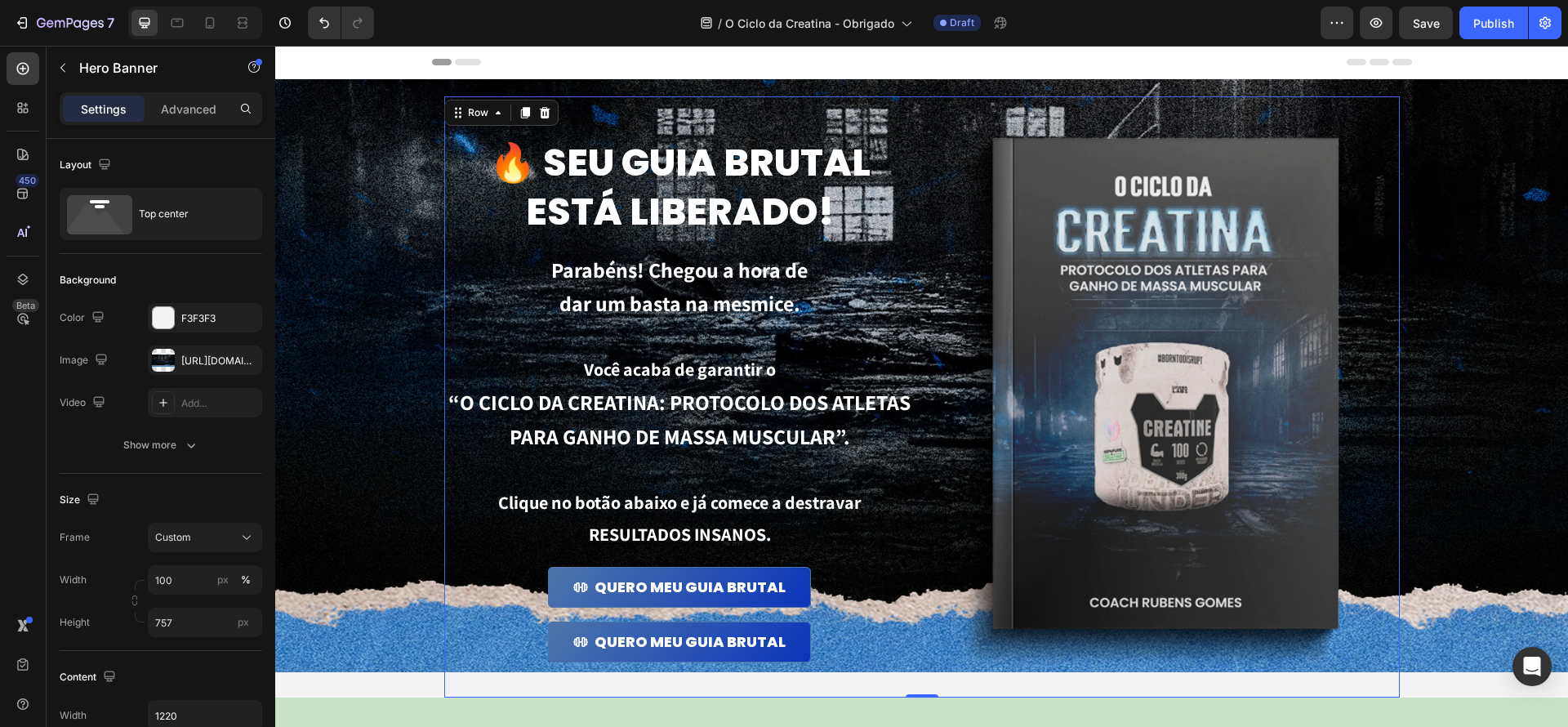
click at [843, 679] on div "🔥 Seu guia brutal está liberado! Heading Parabéns! Chegou a hora de dar um bast…" at bounding box center [679, 396] width 471 height 601
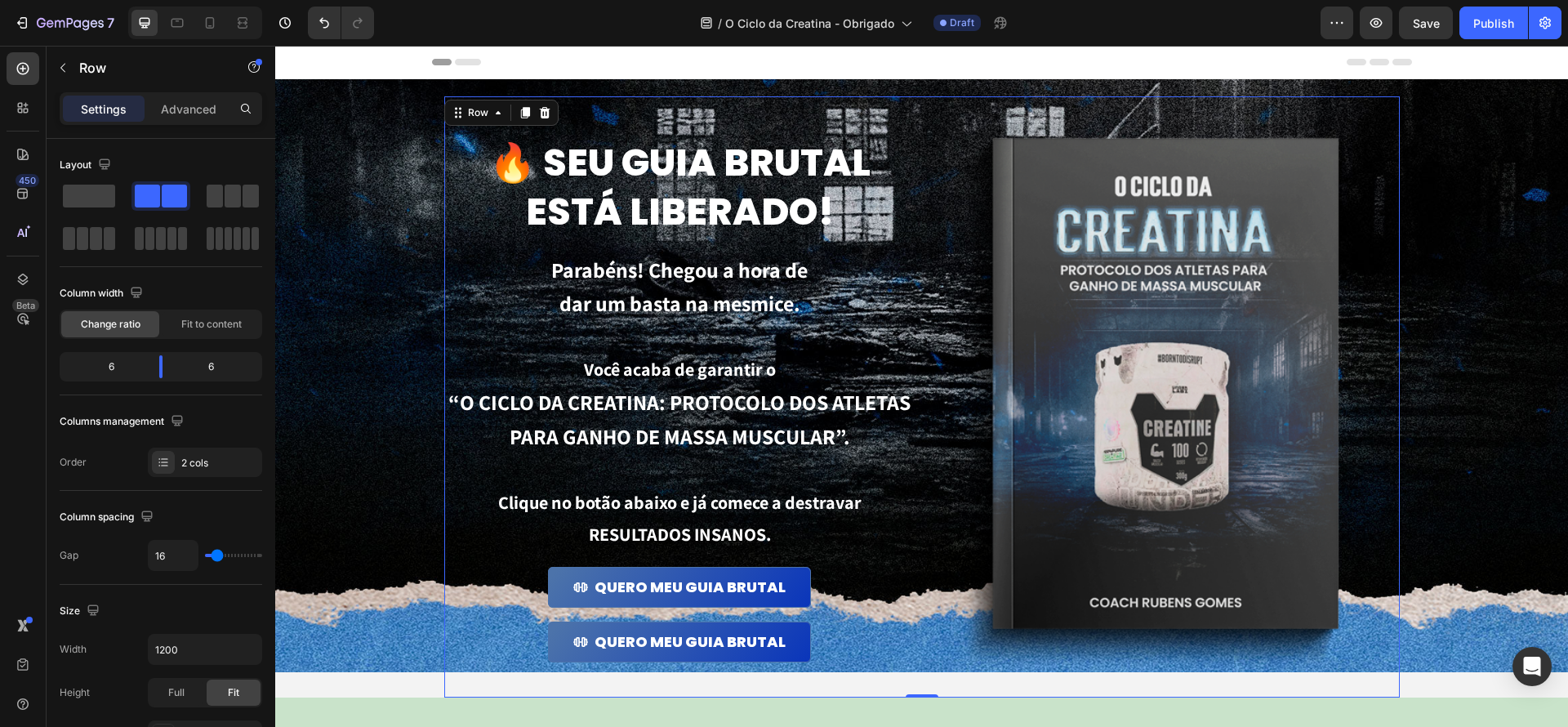
drag, startPoint x: 928, startPoint y: 696, endPoint x: 930, endPoint y: 681, distance: 15.1
click at [933, 670] on div "🔥 Seu guia brutal está liberado! Heading Parabéns! Chegou a hora de dar um bast…" at bounding box center [921, 396] width 956 height 601
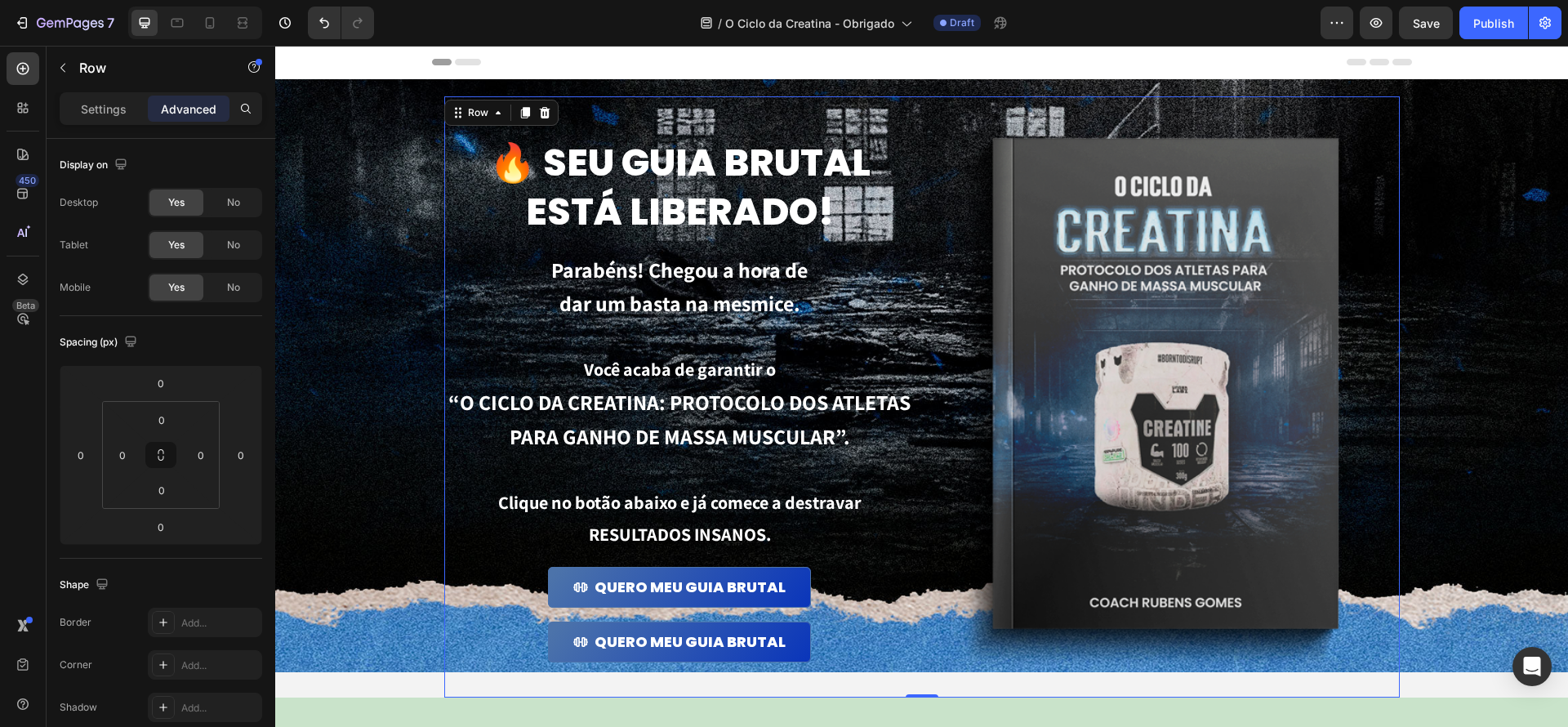
click at [925, 692] on div "🔥 Seu guia brutal está liberado! Heading Parabéns! Chegou a hora de dar um bast…" at bounding box center [921, 396] width 956 height 601
click at [839, 674] on div "🔥 Seu guia brutal está liberado! Heading Parabéns! Chegou a hora de dar um bast…" at bounding box center [679, 396] width 471 height 601
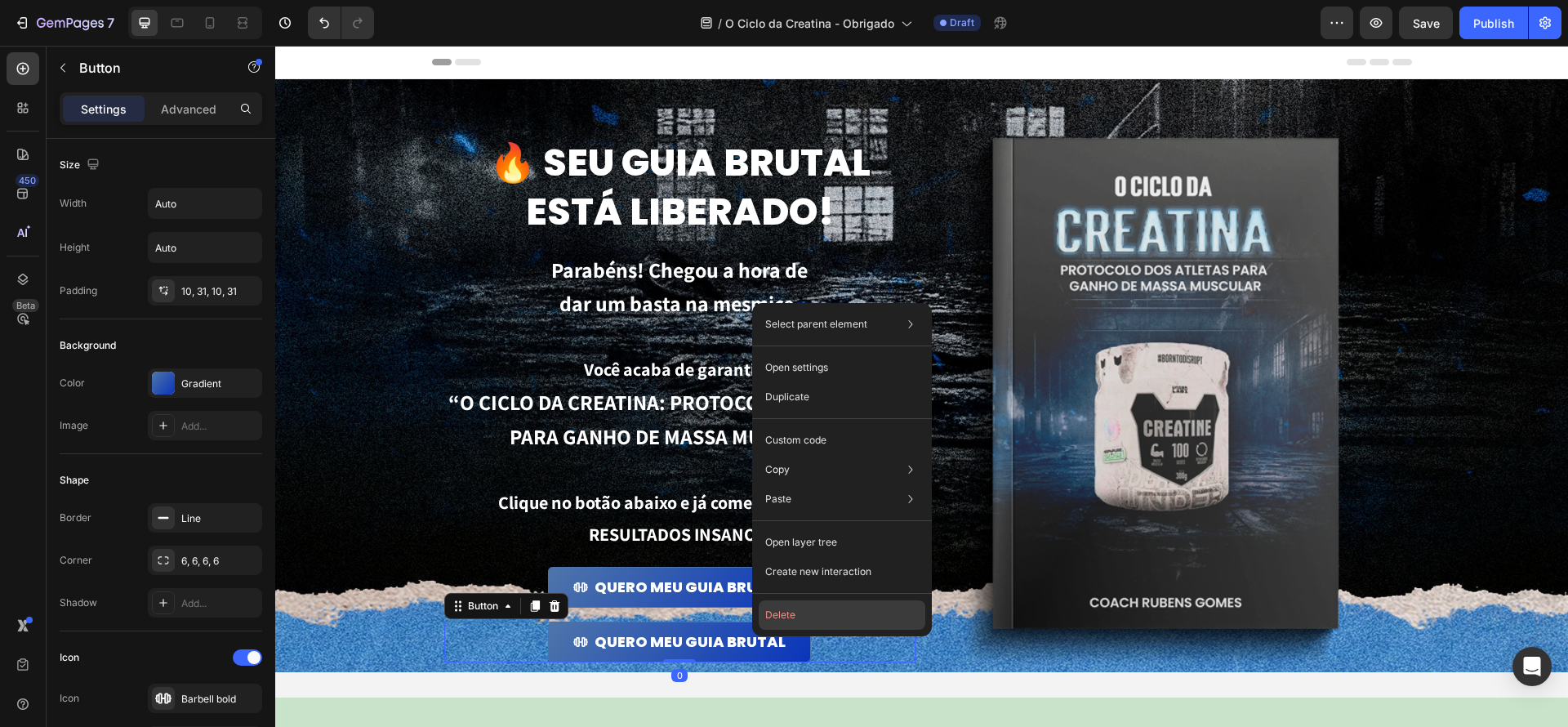
click at [810, 615] on button "Delete" at bounding box center [842, 615] width 167 height 30
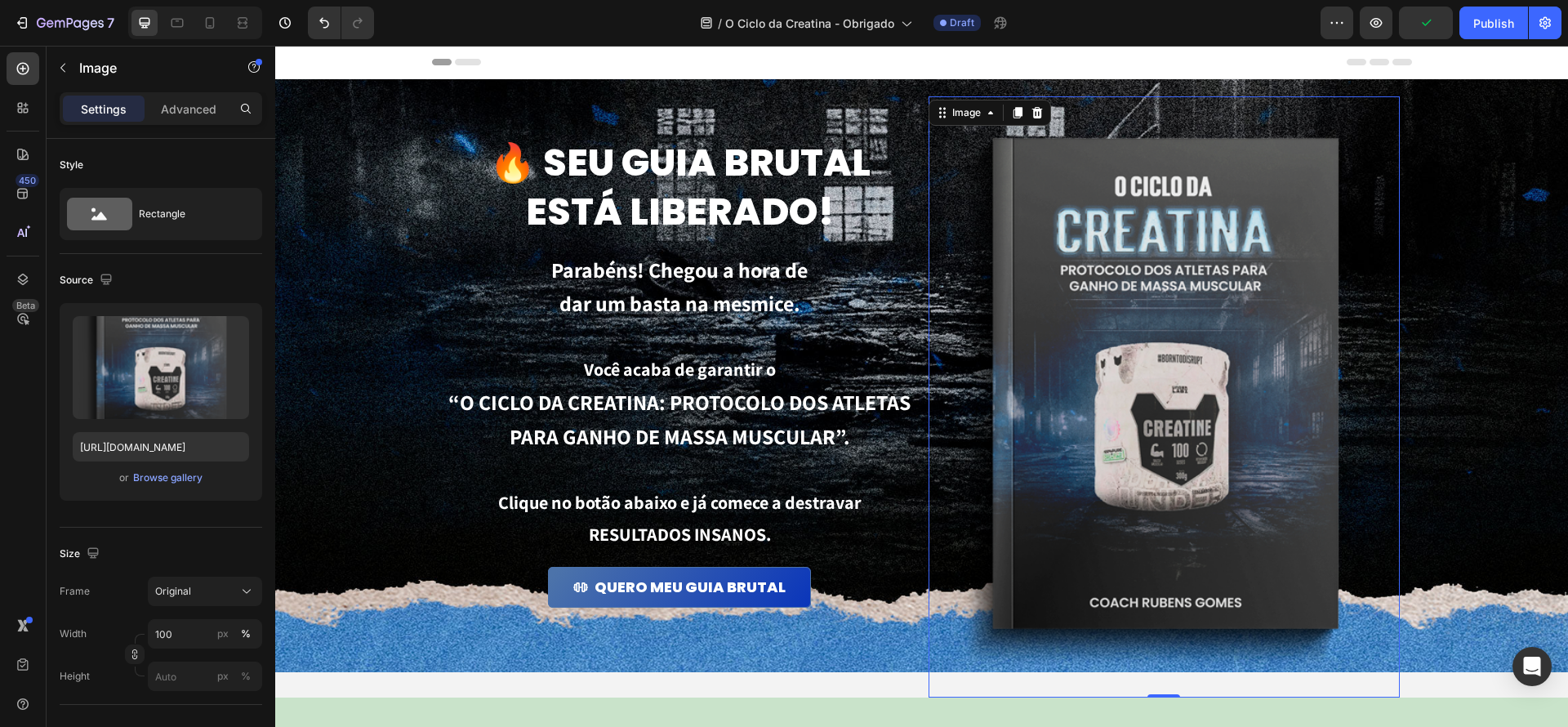
click at [1081, 646] on img at bounding box center [1164, 396] width 471 height 601
click at [1124, 490] on img at bounding box center [1164, 396] width 471 height 601
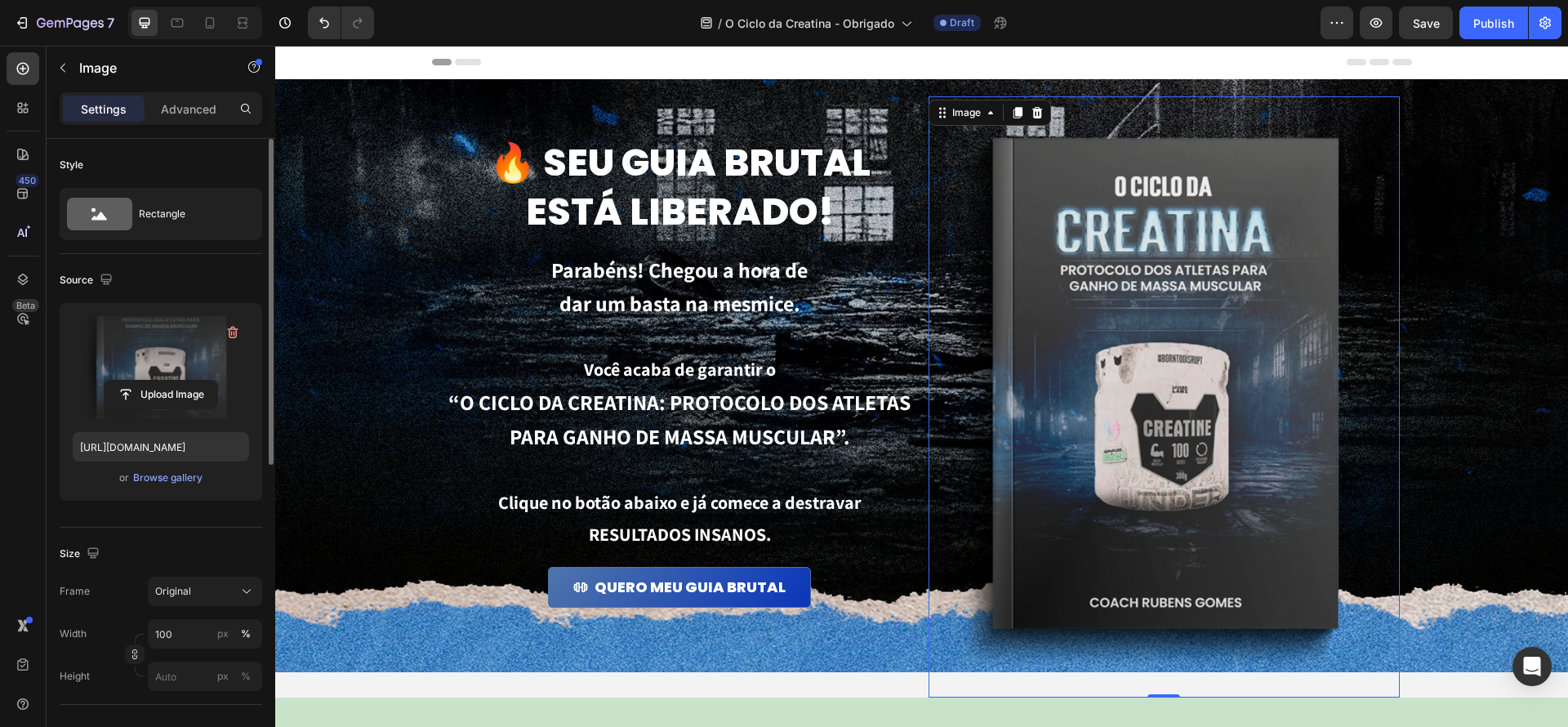
click at [132, 358] on label at bounding box center [161, 367] width 176 height 103
click at [132, 381] on input "file" at bounding box center [160, 395] width 112 height 28
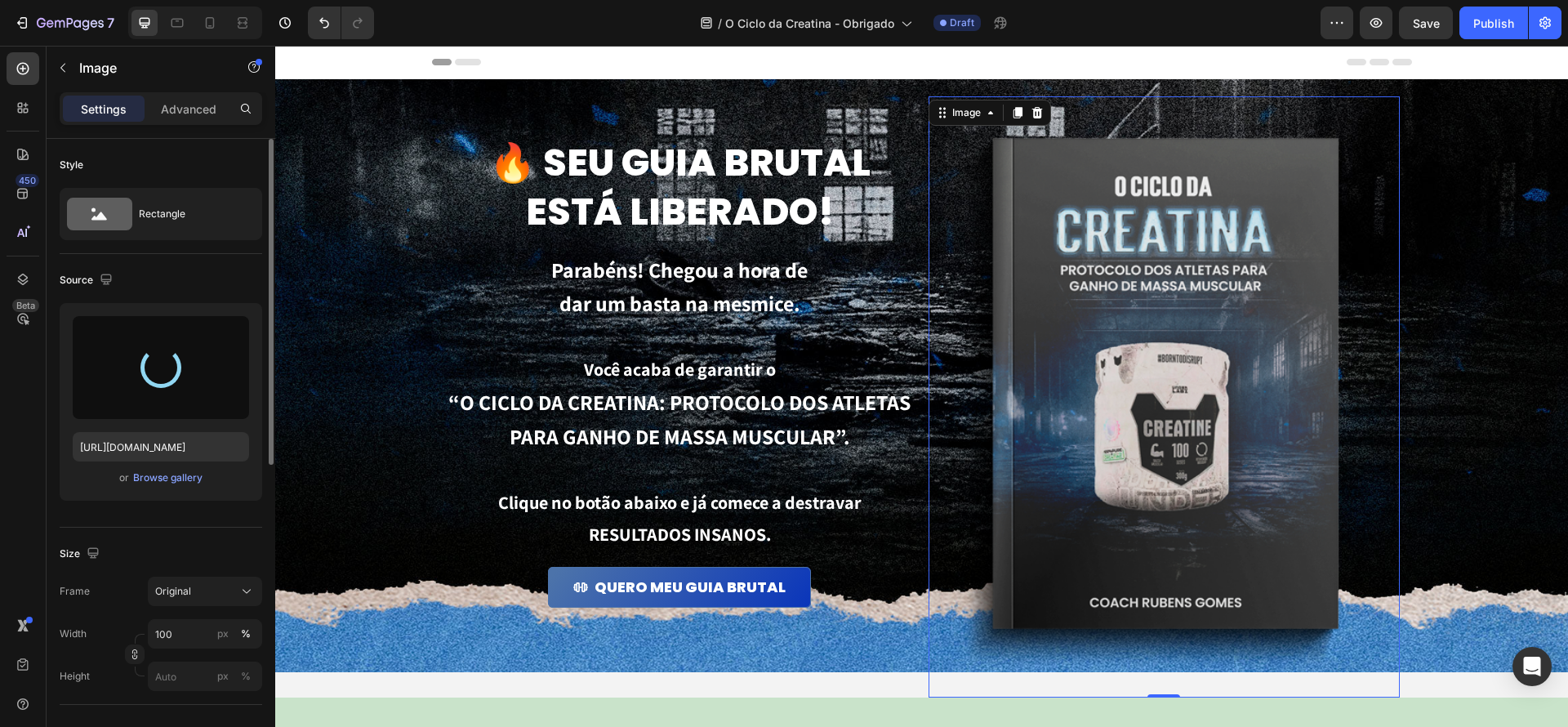
type input "https://cdn.shopify.com/s/files/1/0670/7612/9013/files/gempages_508864242380702…"
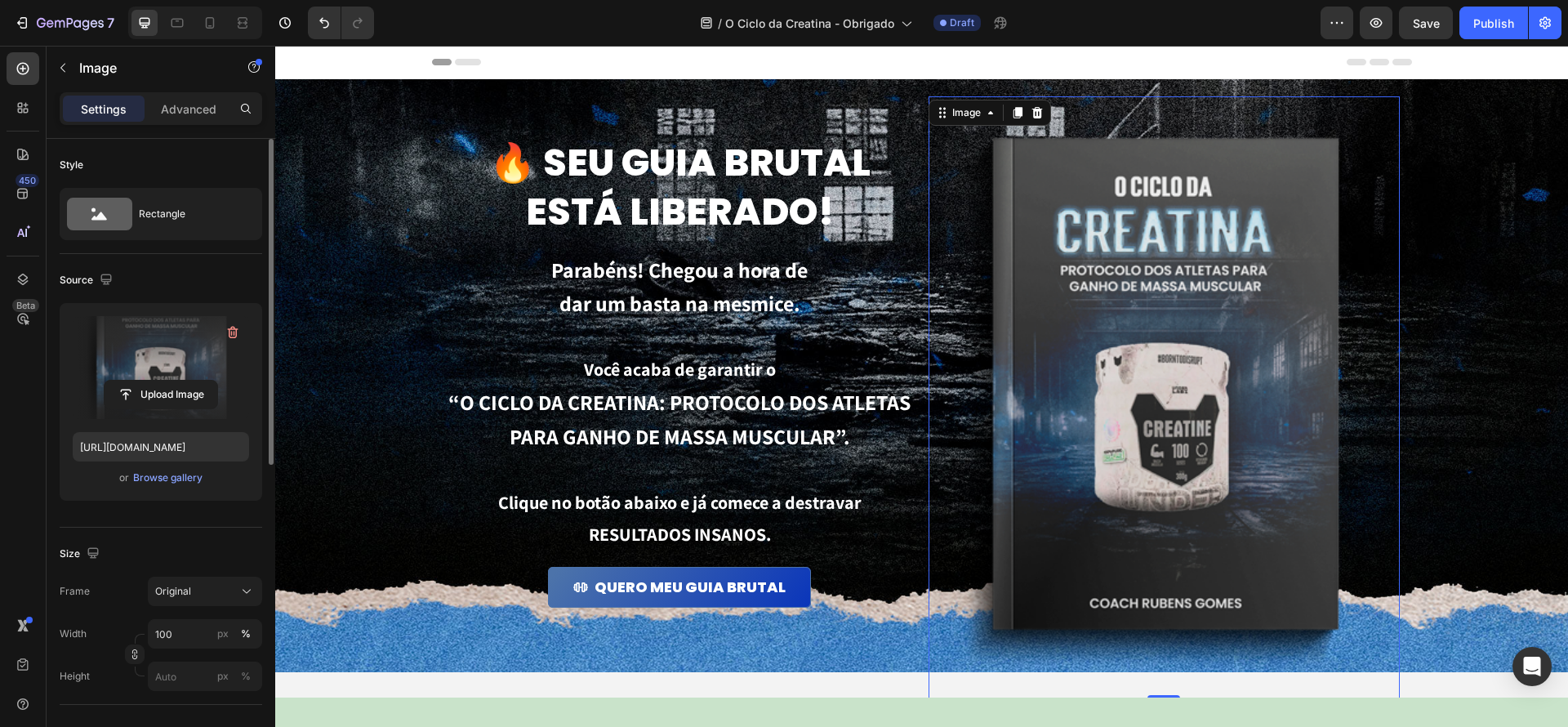
click at [167, 326] on label at bounding box center [161, 367] width 176 height 103
click at [167, 381] on input "file" at bounding box center [160, 395] width 112 height 28
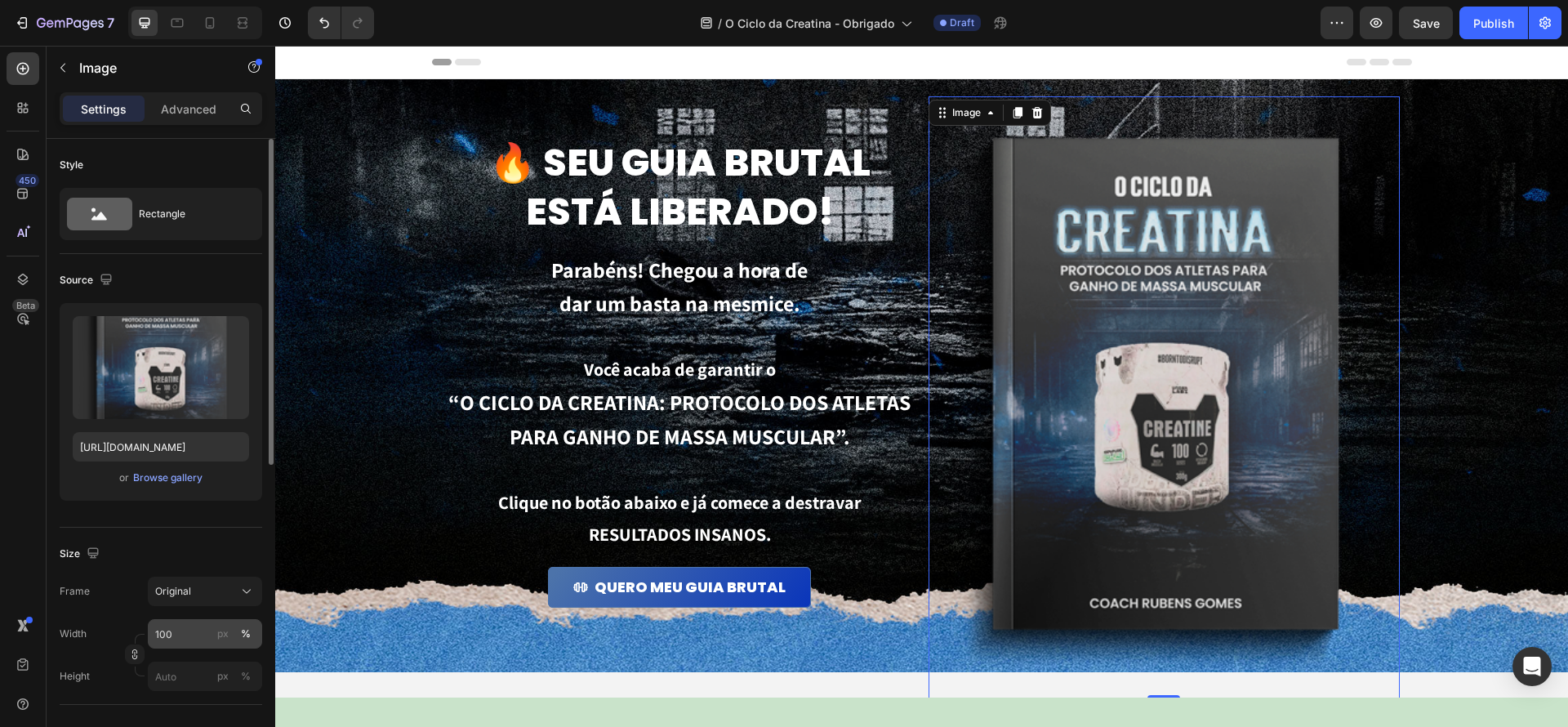
click at [251, 635] on button "%" at bounding box center [246, 633] width 20 height 20
click at [185, 630] on input "100" at bounding box center [204, 634] width 114 height 30
drag, startPoint x: 197, startPoint y: 642, endPoint x: 99, endPoint y: 610, distance: 103.1
click at [99, 610] on div "Frame Original Width 10080 px % Height px %" at bounding box center [161, 633] width 203 height 114
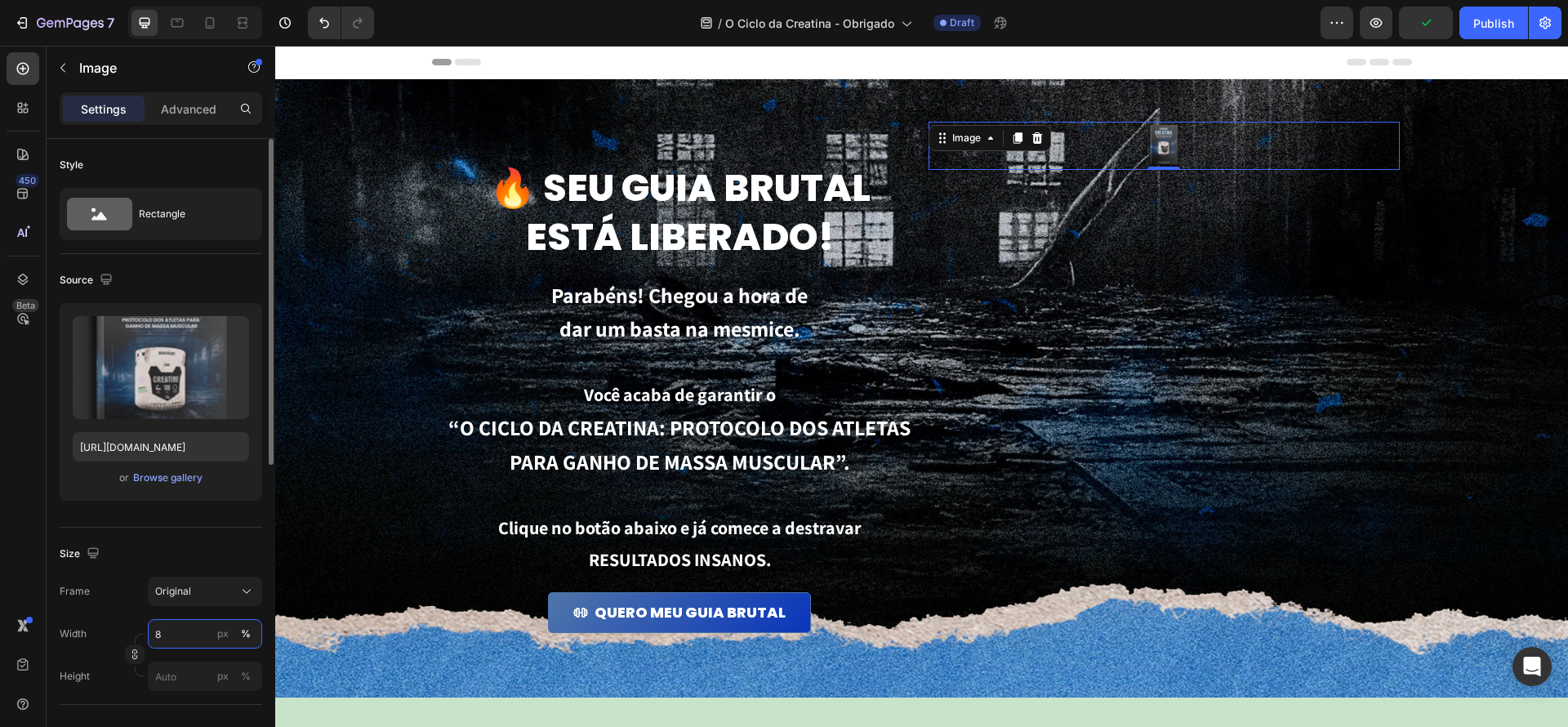
type input "80"
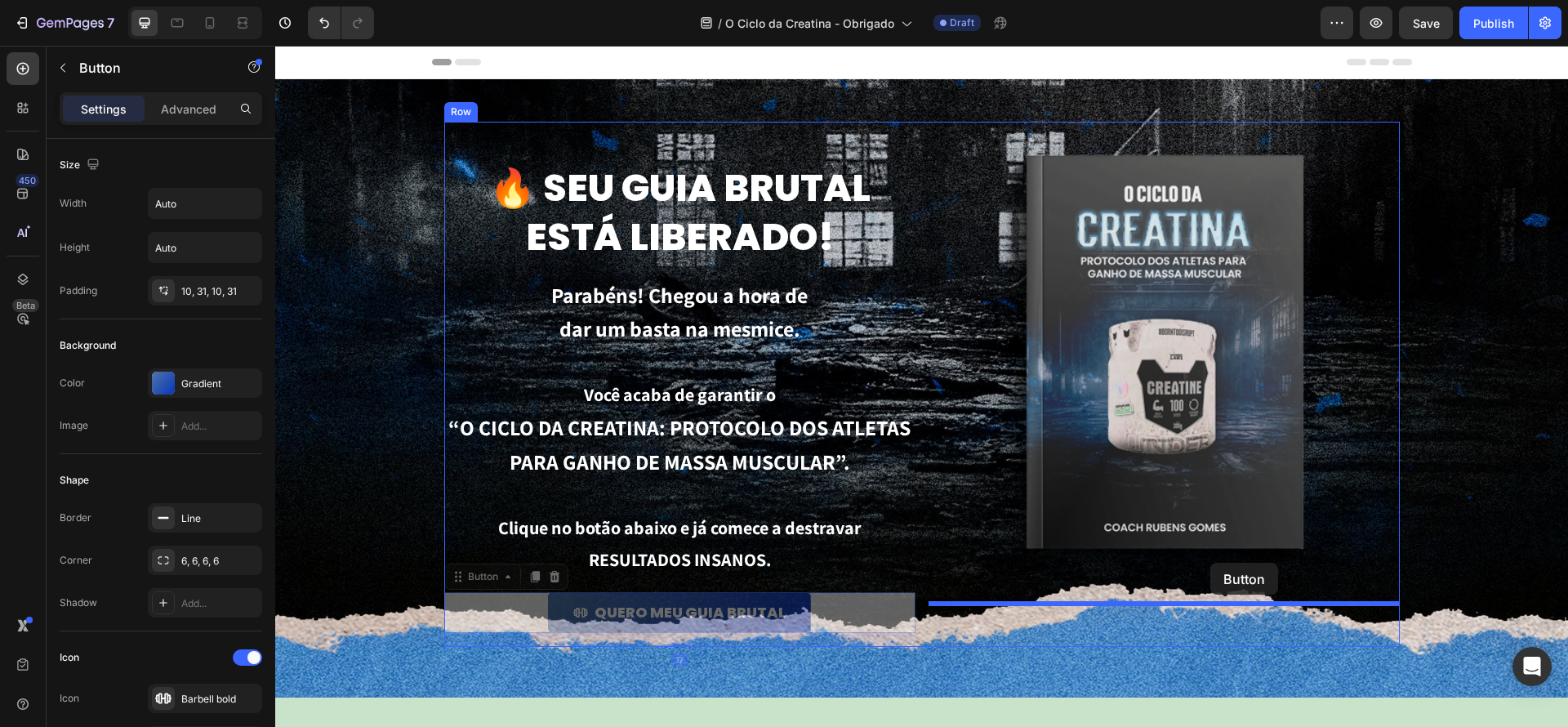
drag, startPoint x: 796, startPoint y: 608, endPoint x: 1209, endPoint y: 563, distance: 415.4
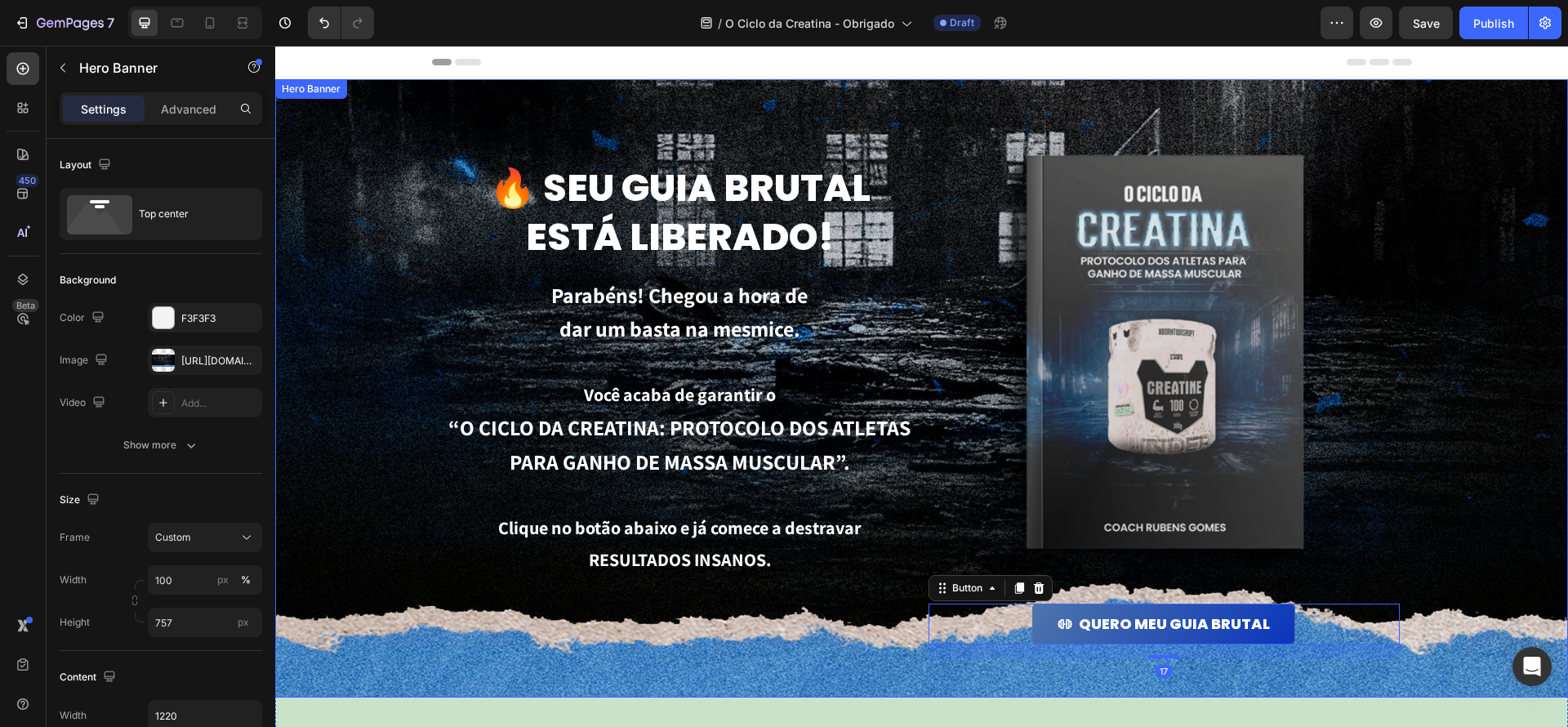
click at [1459, 620] on div "Background Image" at bounding box center [921, 389] width 1293 height 619
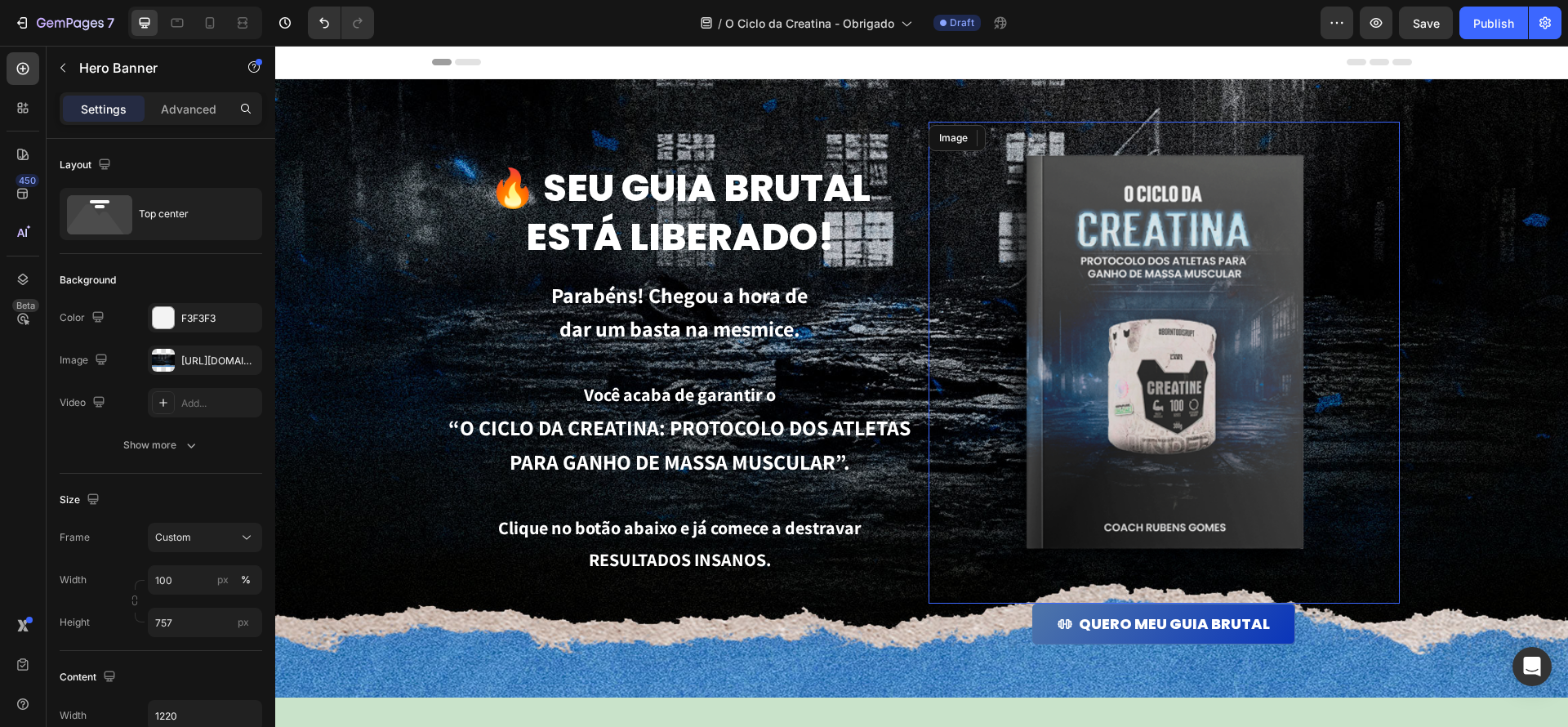
click at [1127, 373] on img at bounding box center [1163, 362] width 377 height 482
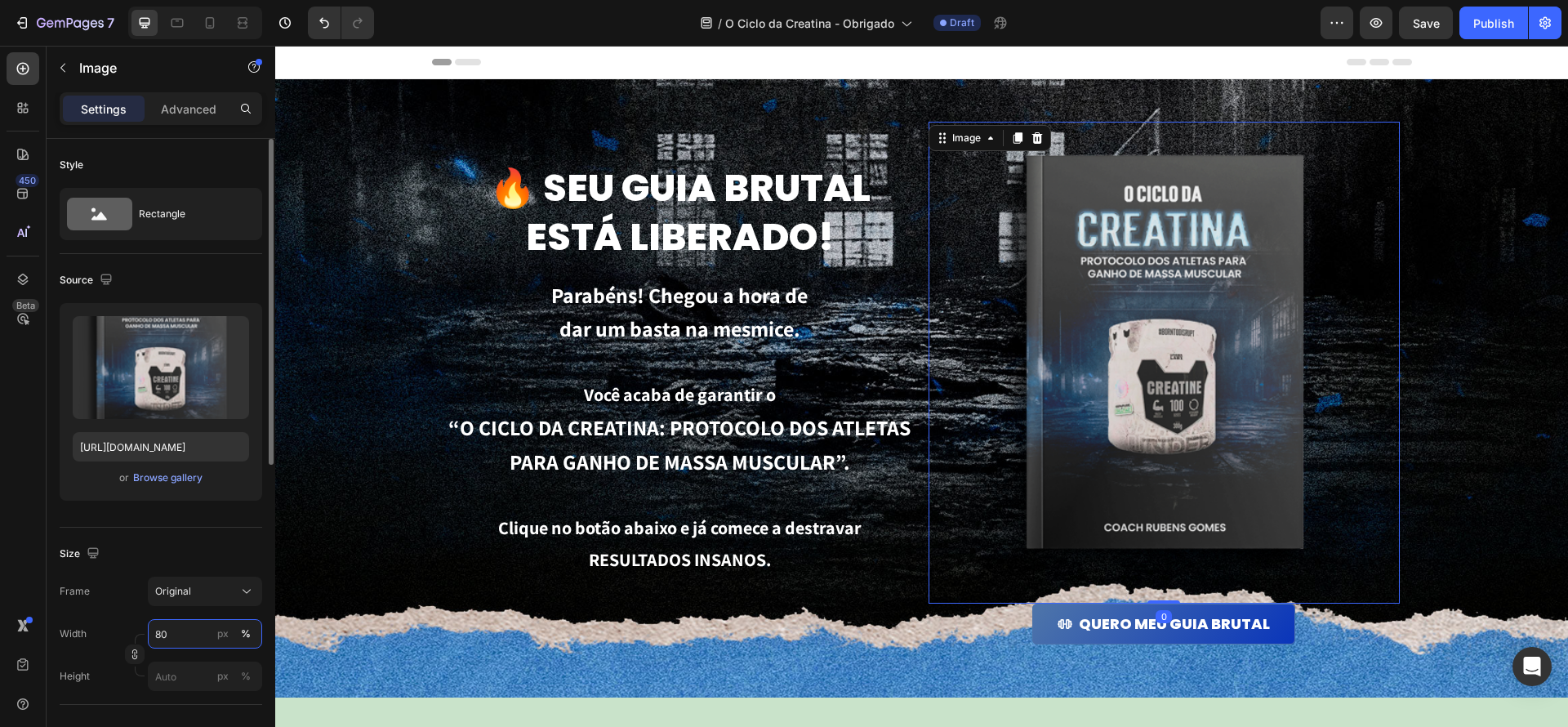
drag, startPoint x: 187, startPoint y: 637, endPoint x: 130, endPoint y: 629, distance: 57.6
click at [130, 629] on div "Width 80 px %" at bounding box center [161, 634] width 203 height 30
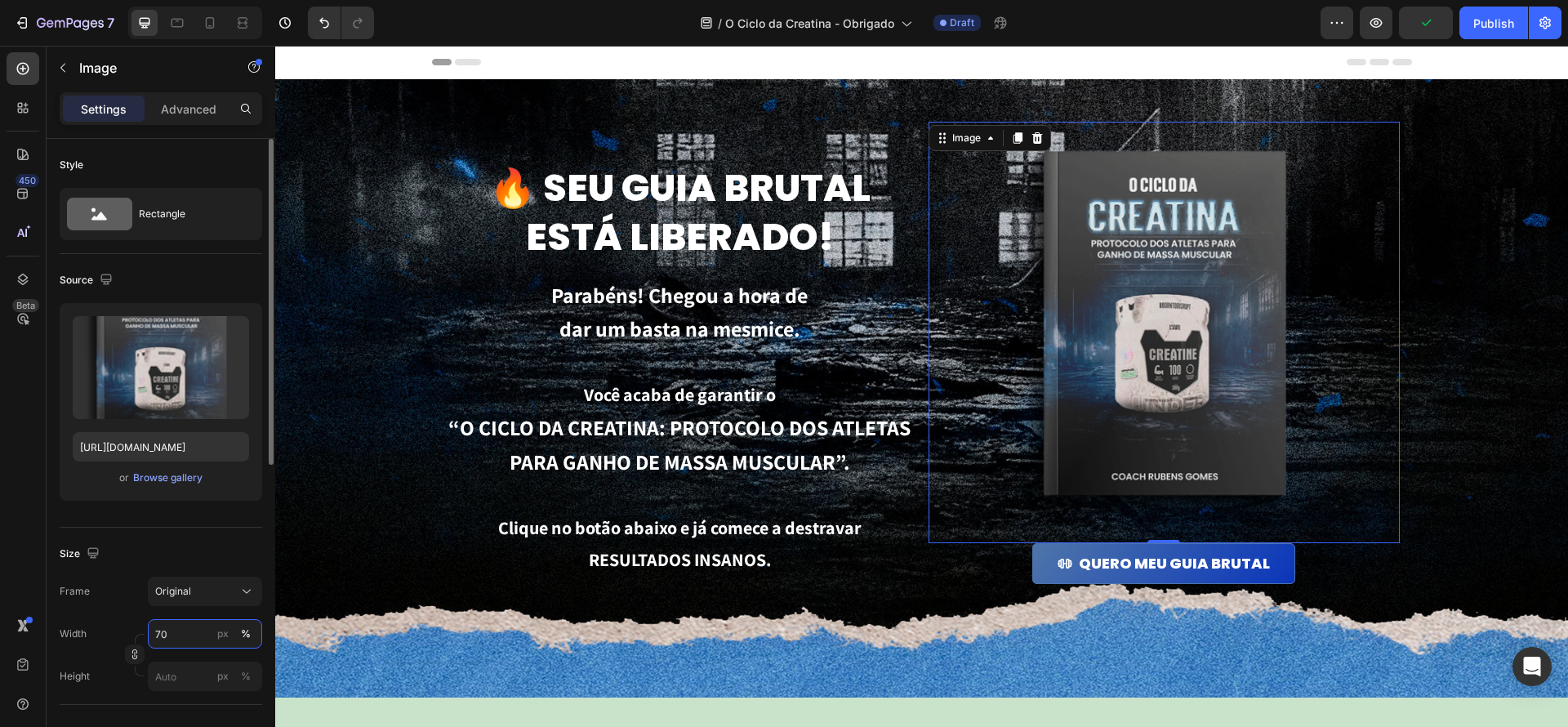
type input "70"
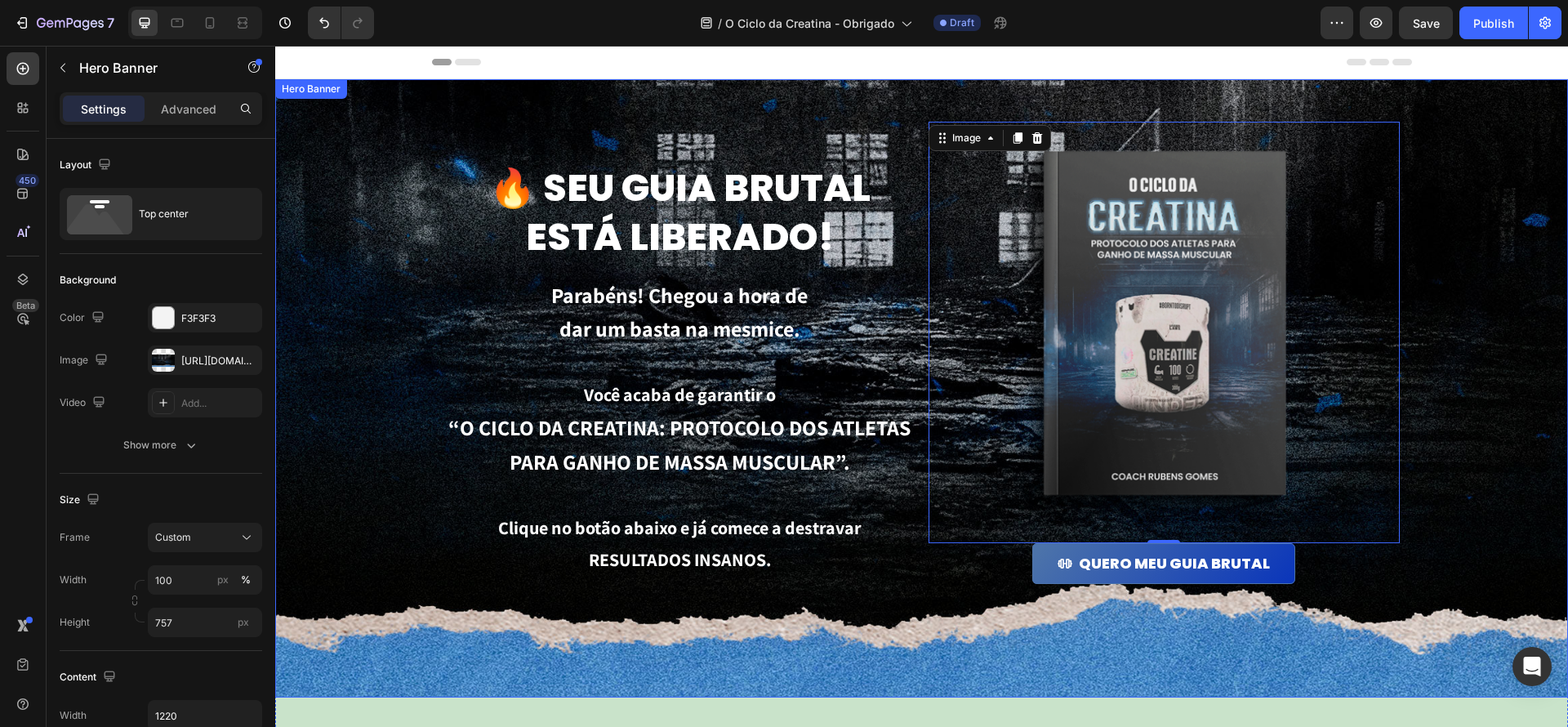
click at [346, 158] on div "Background Image" at bounding box center [921, 389] width 1293 height 619
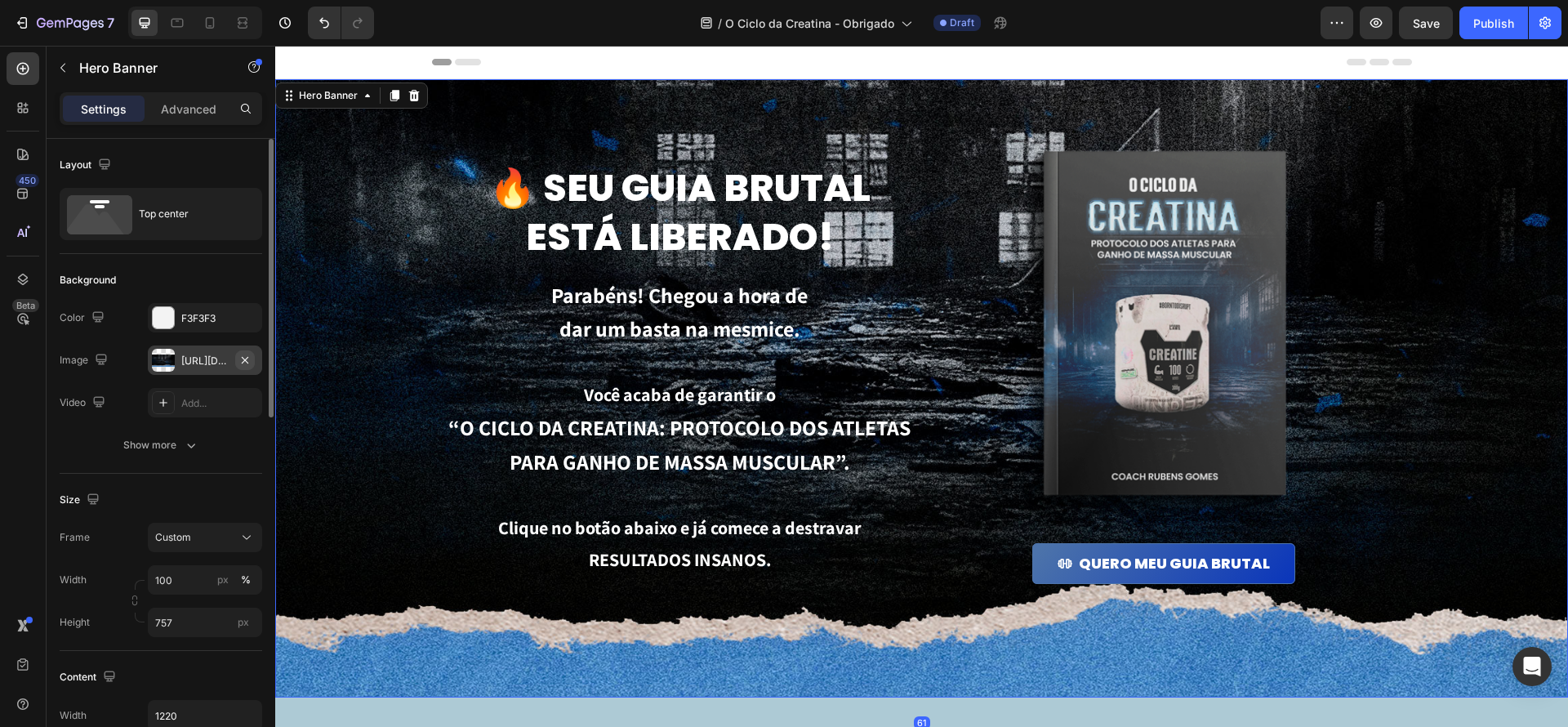
click at [239, 357] on icon "button" at bounding box center [245, 360] width 13 height 13
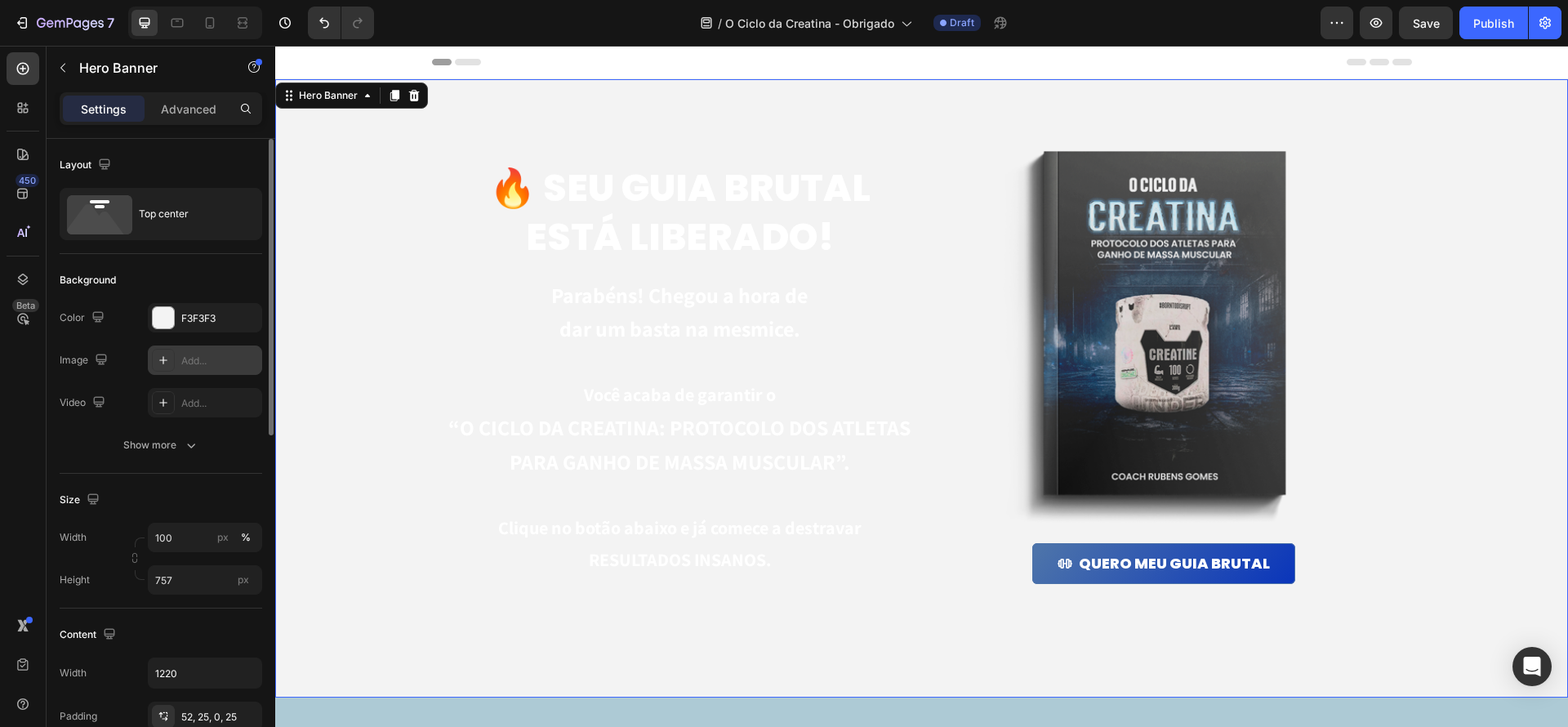
click at [200, 359] on div "Add..." at bounding box center [220, 361] width 77 height 15
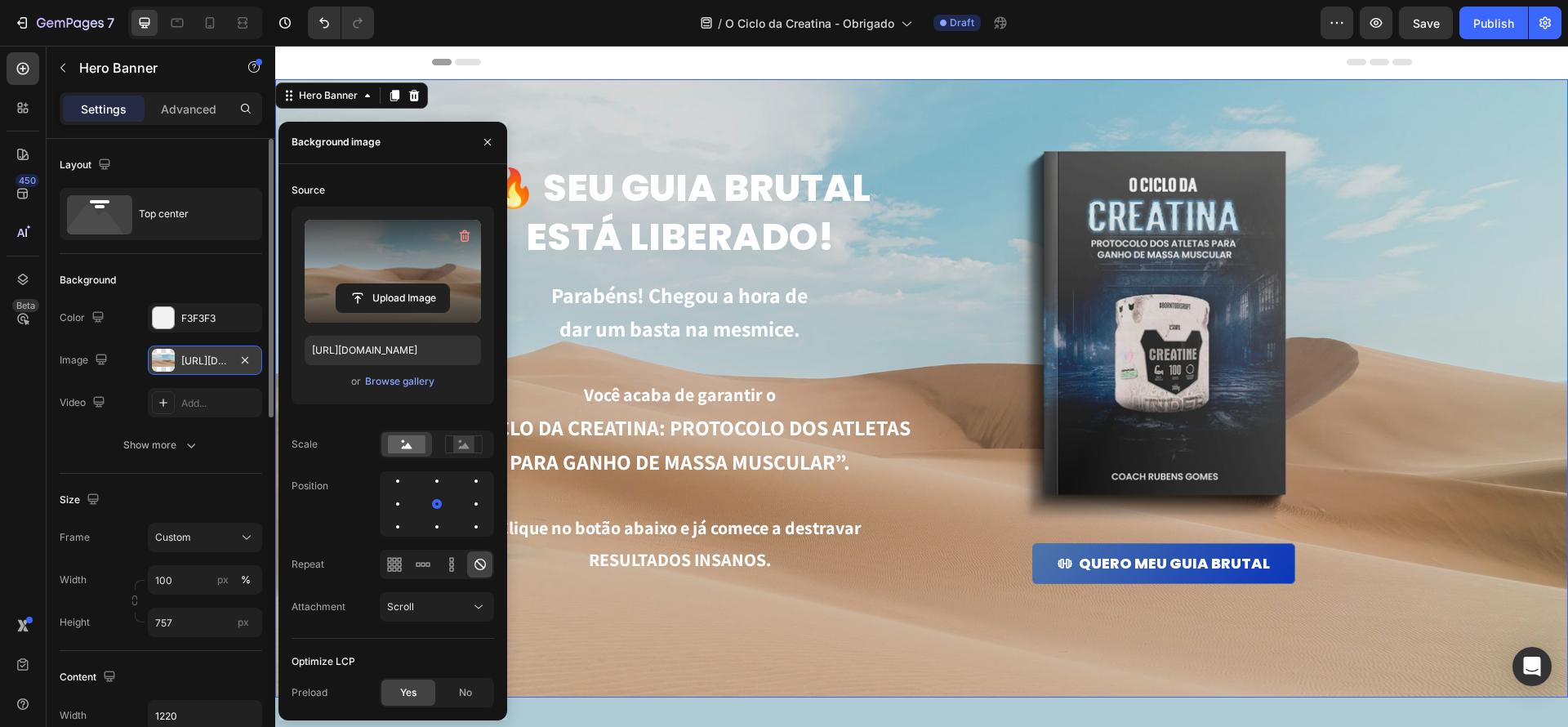
click at [405, 264] on label at bounding box center [392, 271] width 176 height 103
click at [405, 284] on input "file" at bounding box center [392, 298] width 112 height 28
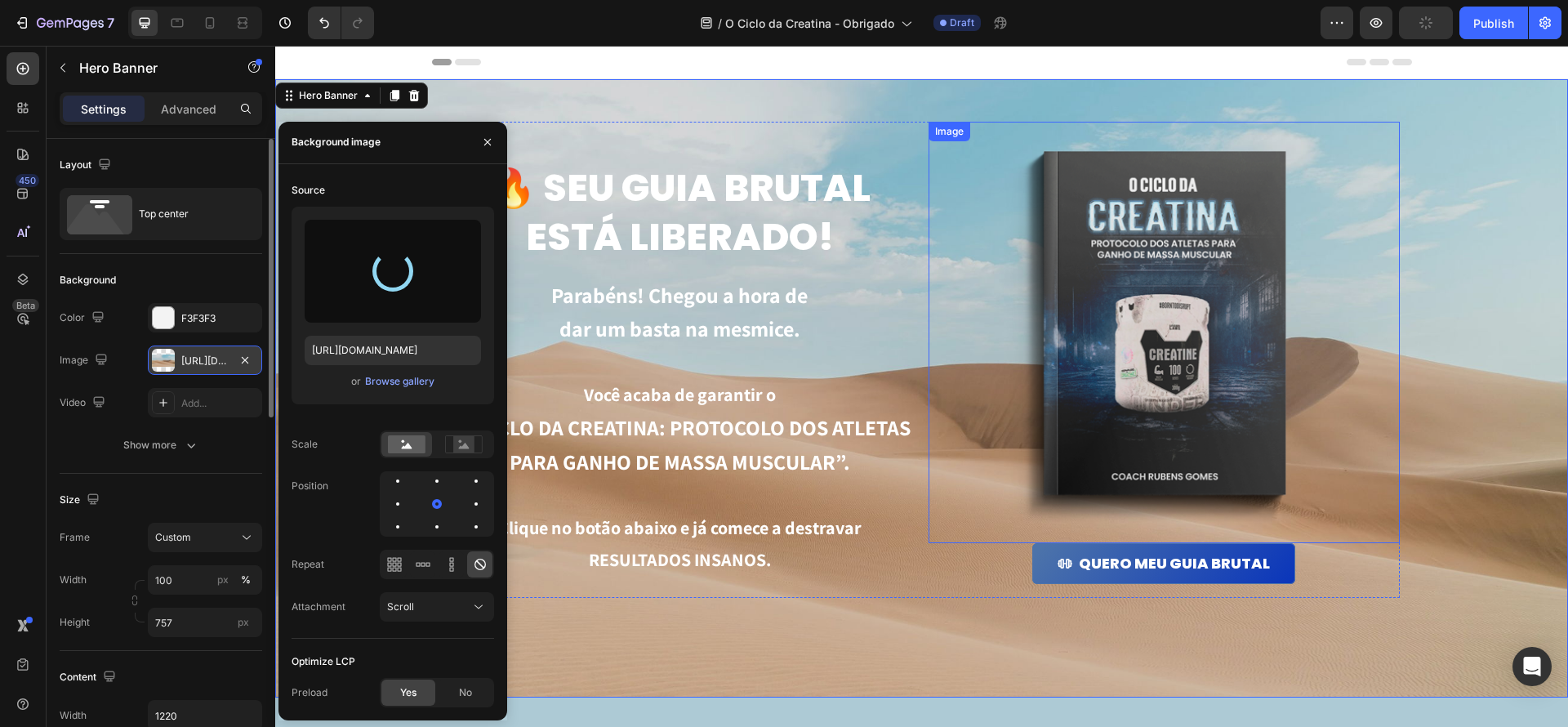
type input "https://cdn.shopify.com/s/files/1/0670/7612/9013/files/gempages_508864242380702…"
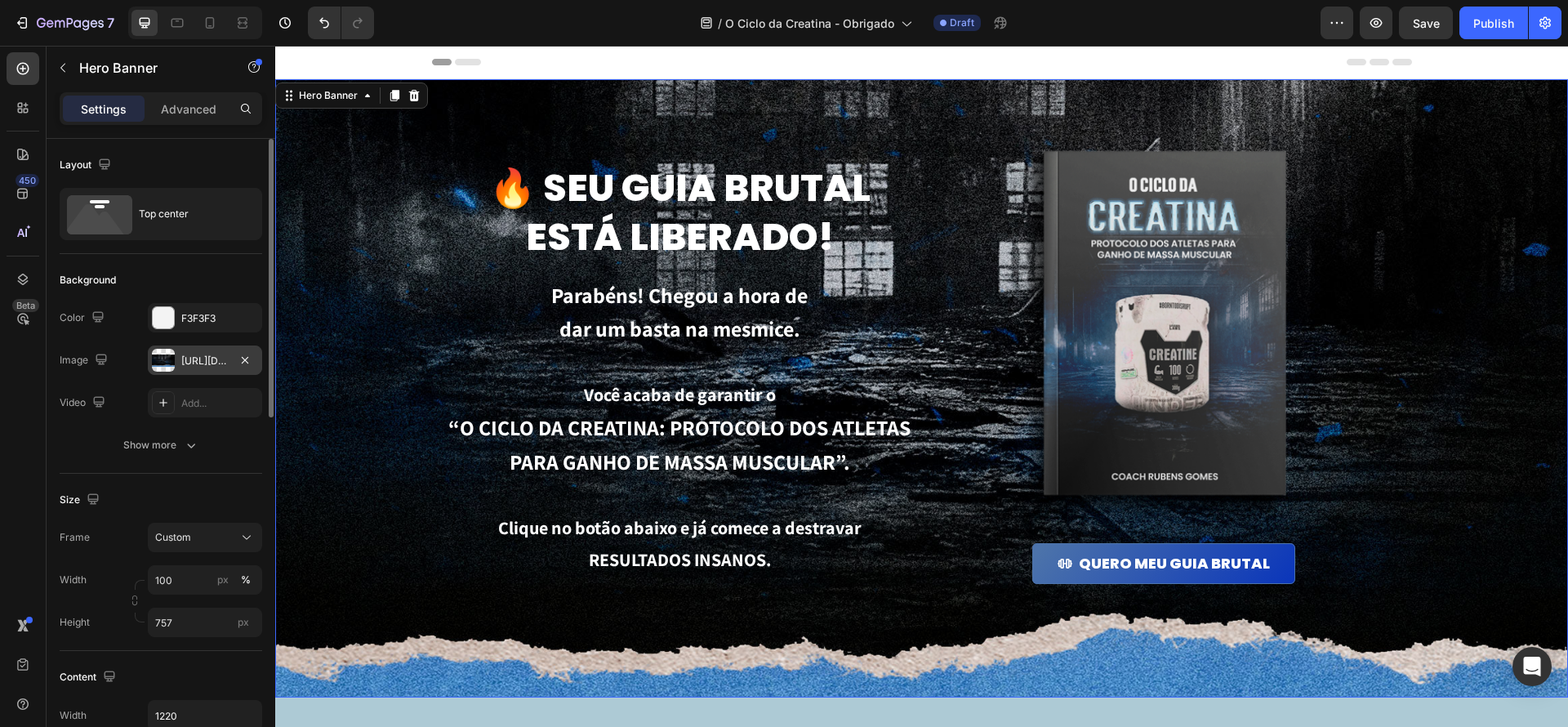
click at [1493, 556] on div "Background Image" at bounding box center [921, 389] width 1293 height 619
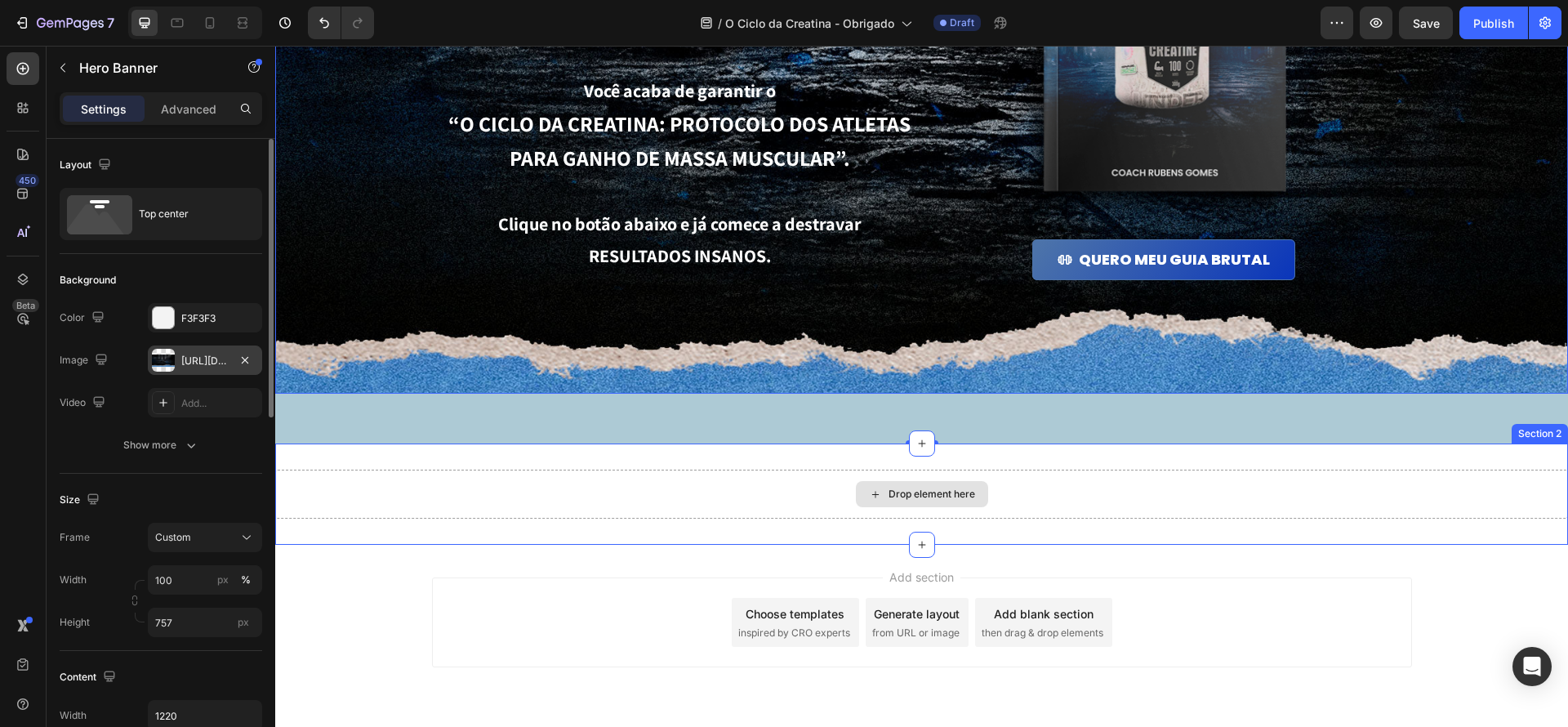
scroll to position [309, 0]
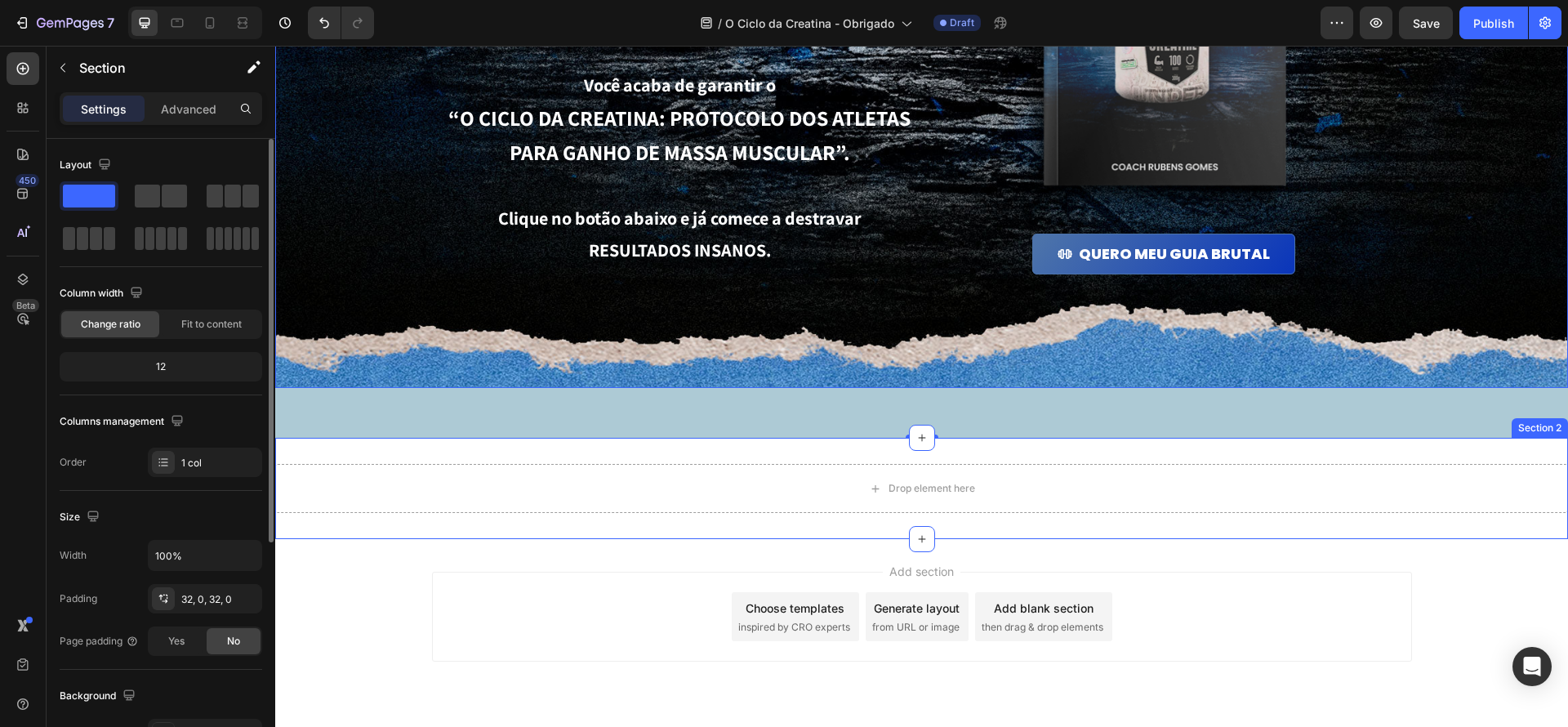
click at [1257, 469] on div "Drop element here" at bounding box center [921, 488] width 1293 height 49
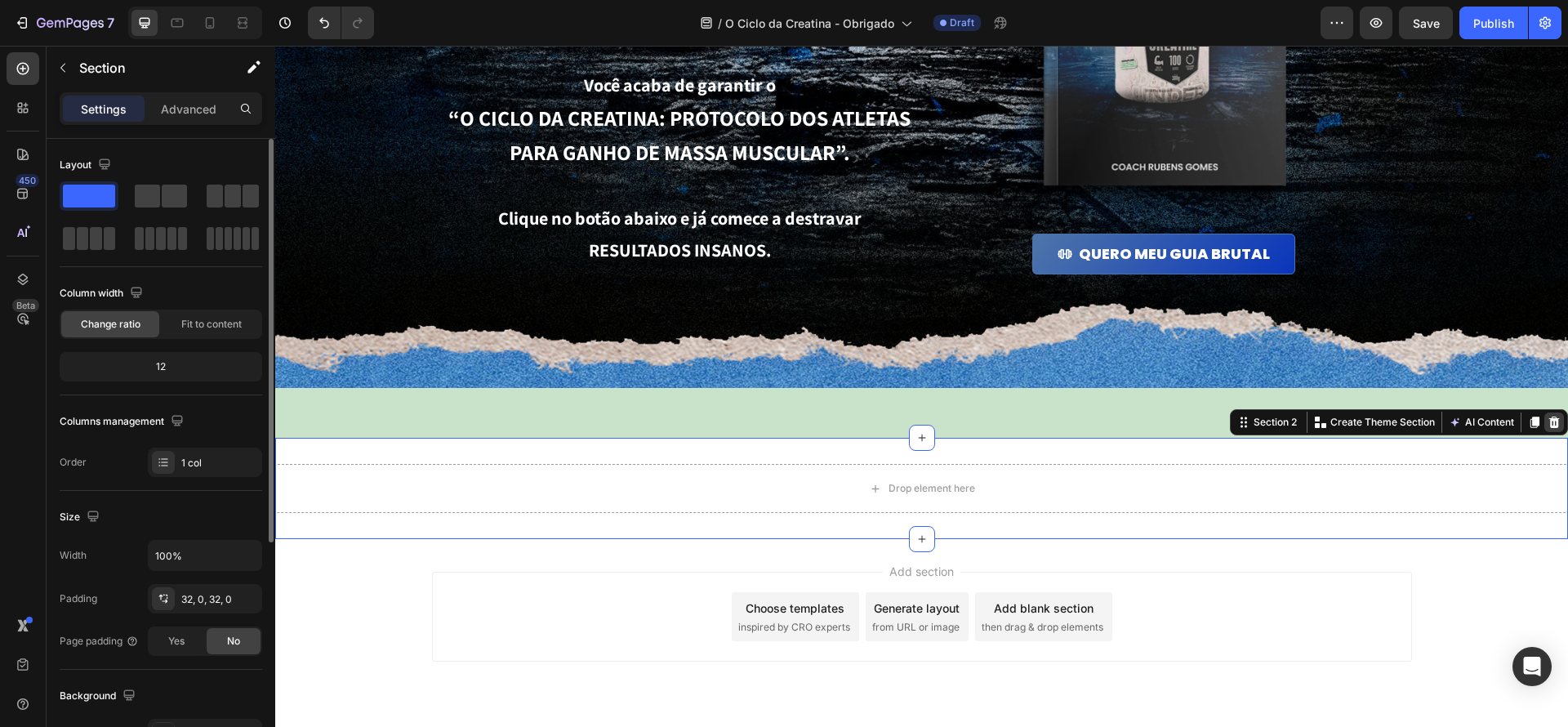
click at [1554, 423] on icon at bounding box center [1554, 423] width 11 height 11
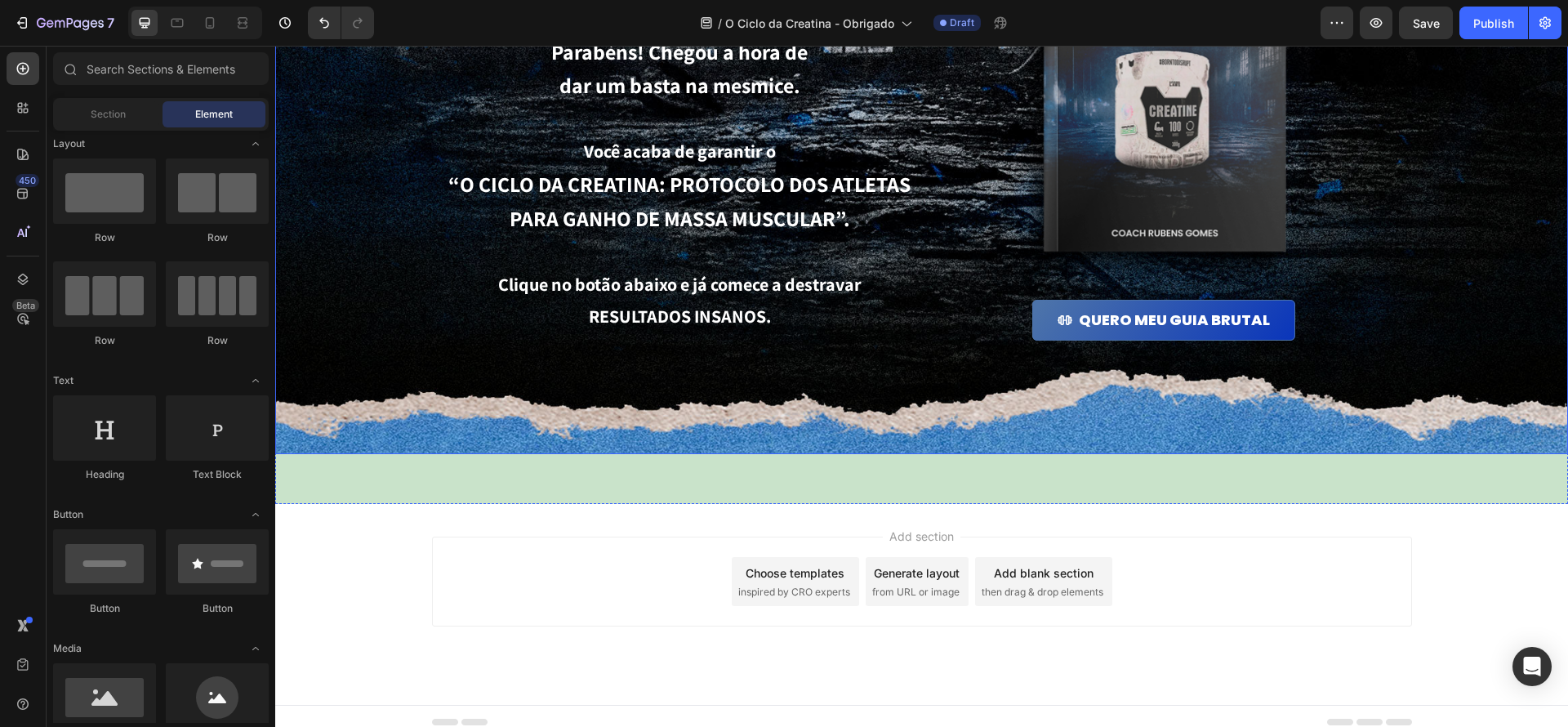
scroll to position [256, 0]
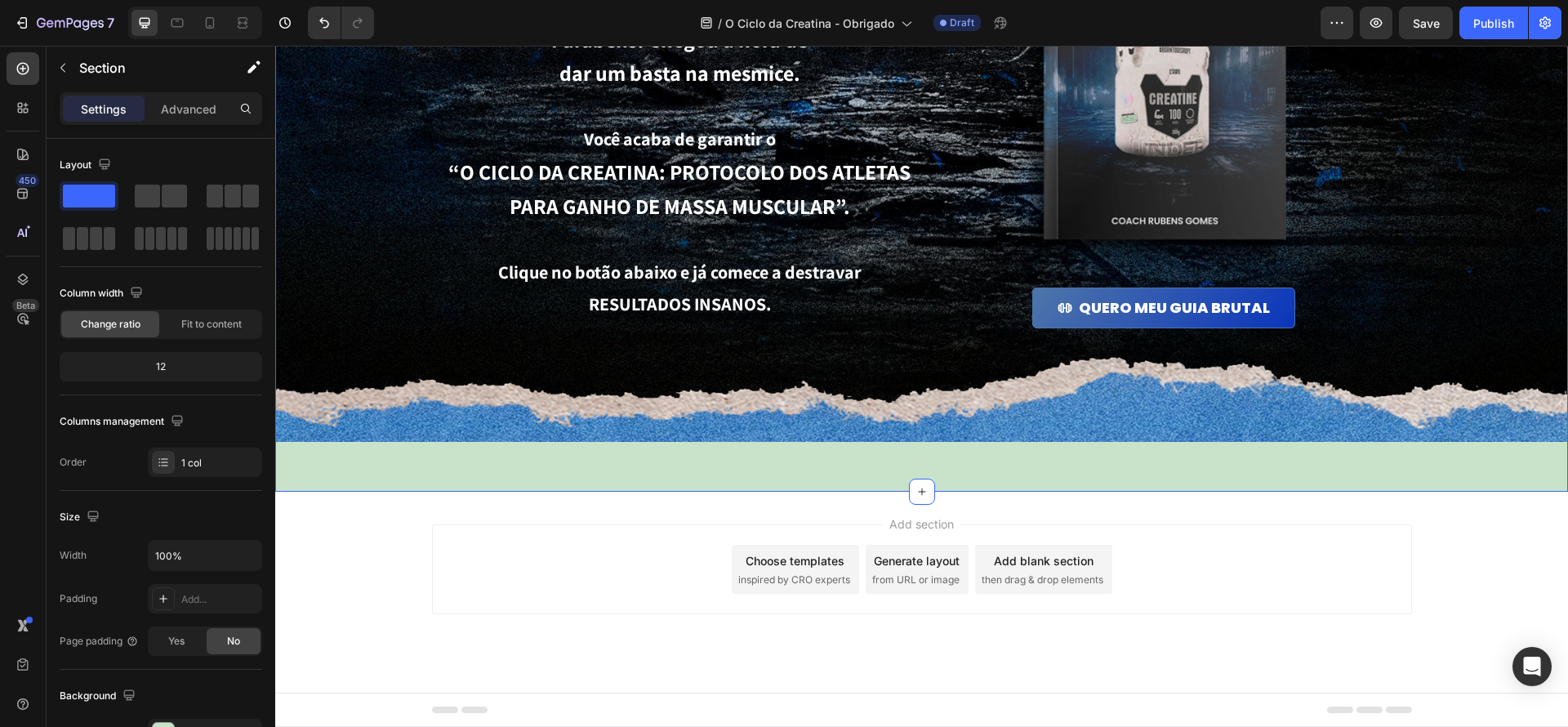
click at [1066, 454] on div "🔥 Seu guia brutal está liberado! Heading Parabéns! Chegou a hora de dar um bast…" at bounding box center [921, 158] width 1293 height 668
click at [984, 443] on div "🔥 Seu guia brutal está liberado! Heading Parabéns! Chegou a hora de dar um bast…" at bounding box center [921, 158] width 1293 height 668
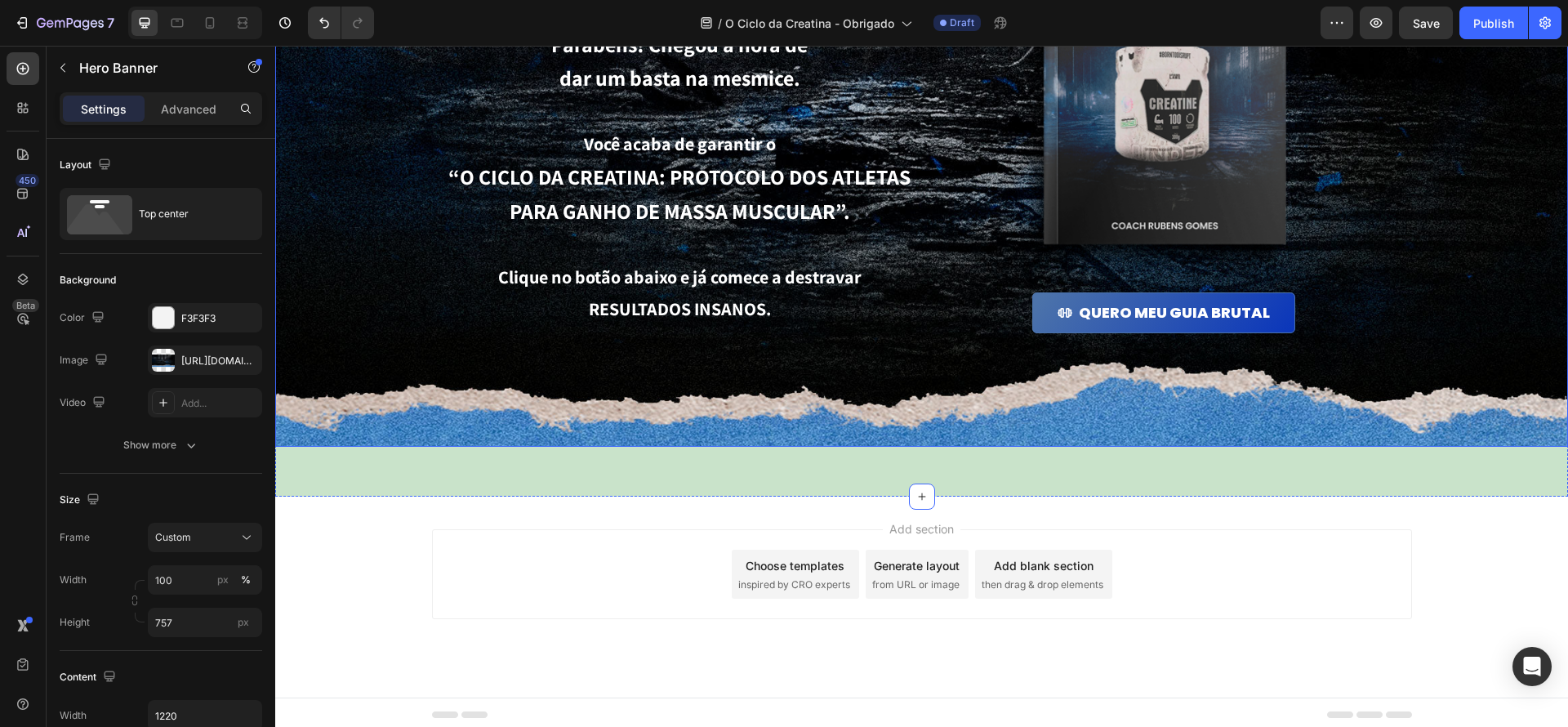
click at [986, 432] on div "Background Image" at bounding box center [921, 138] width 1293 height 619
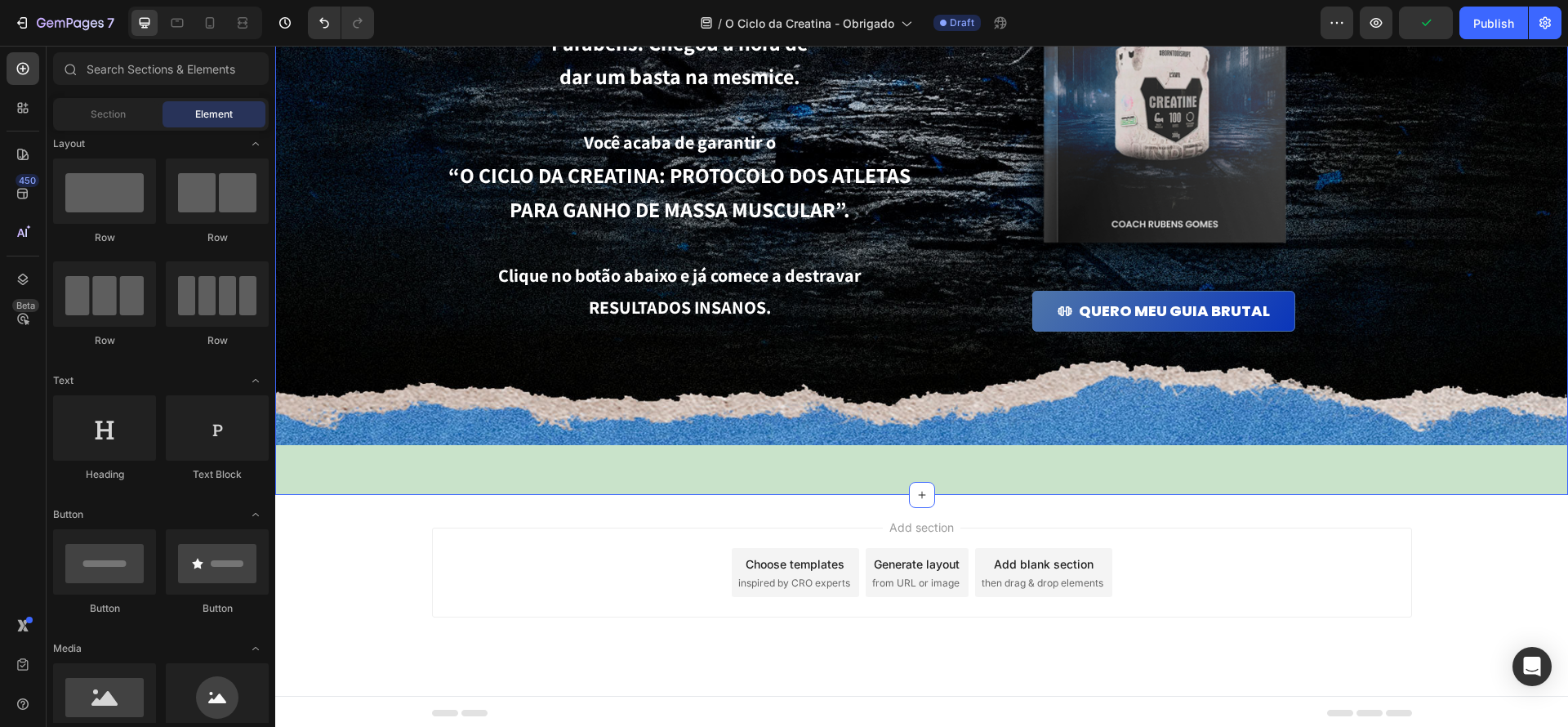
drag, startPoint x: 927, startPoint y: 500, endPoint x: 932, endPoint y: 441, distance: 59.2
click at [932, 441] on div "Header 🔥 Seu guia brutal está liberado! Heading Parabéns! Chegou a hora de dar …" at bounding box center [921, 262] width 1293 height 937
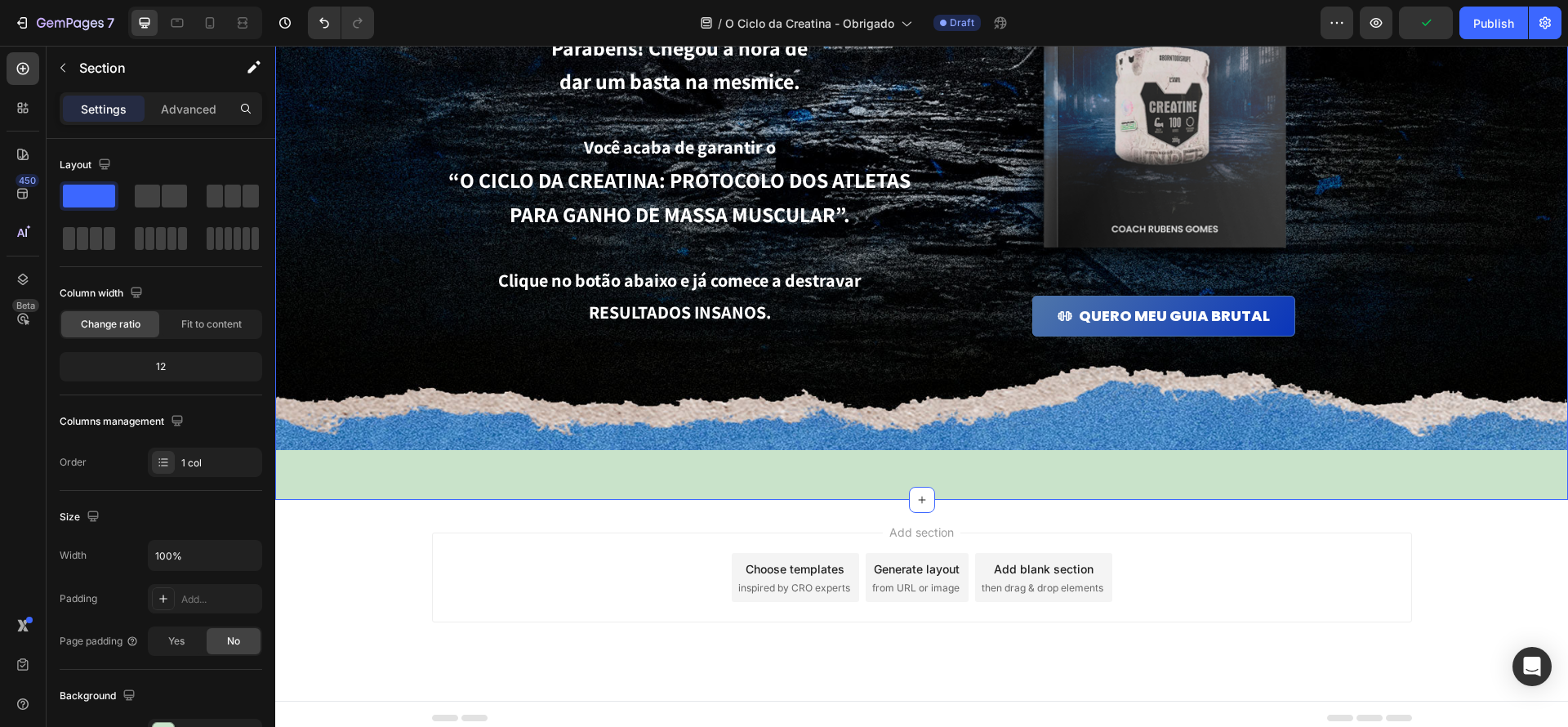
click at [1000, 459] on div "🔥 Seu guia brutal está liberado! Heading Parabéns! Chegou a hora de dar um bast…" at bounding box center [921, 166] width 1293 height 668
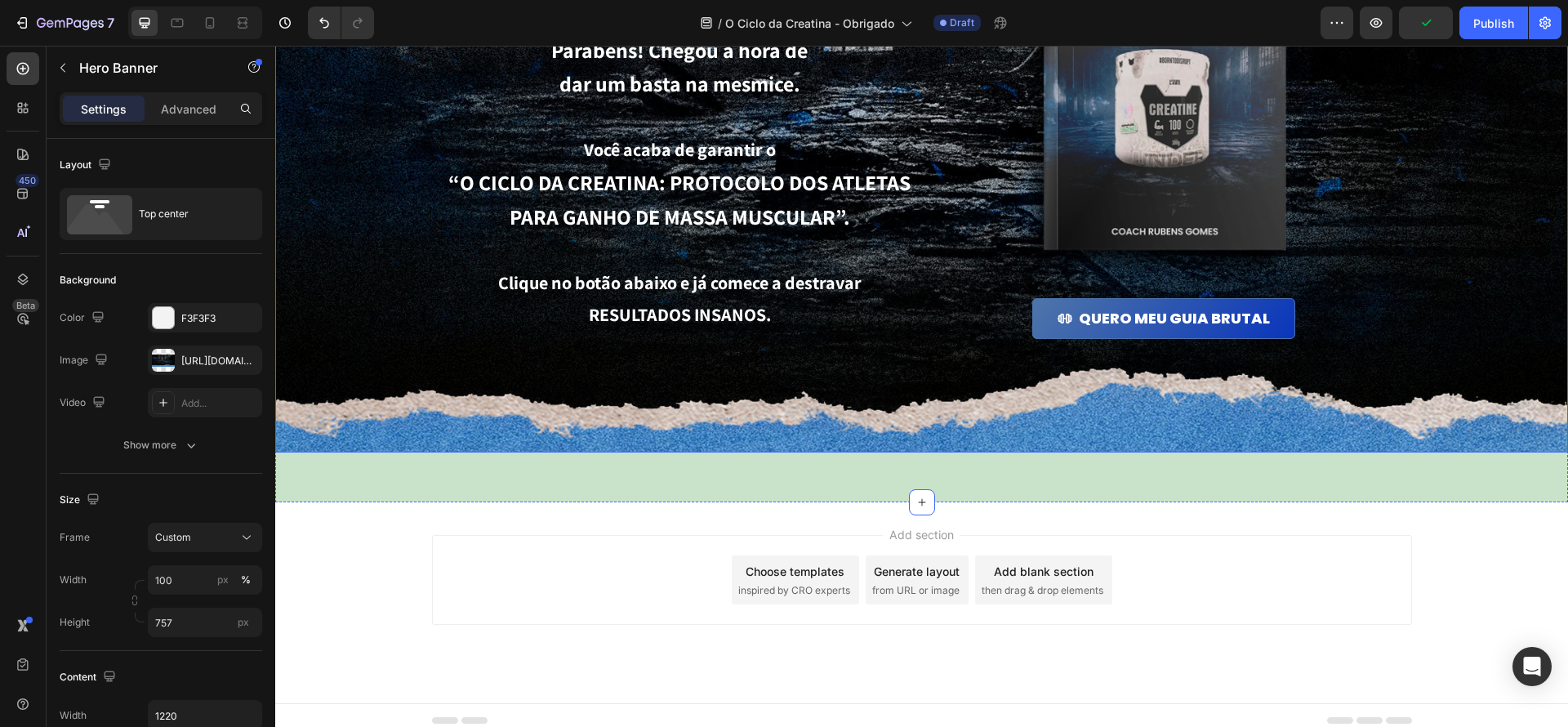
click at [1001, 442] on div "Background Image" at bounding box center [921, 144] width 1293 height 619
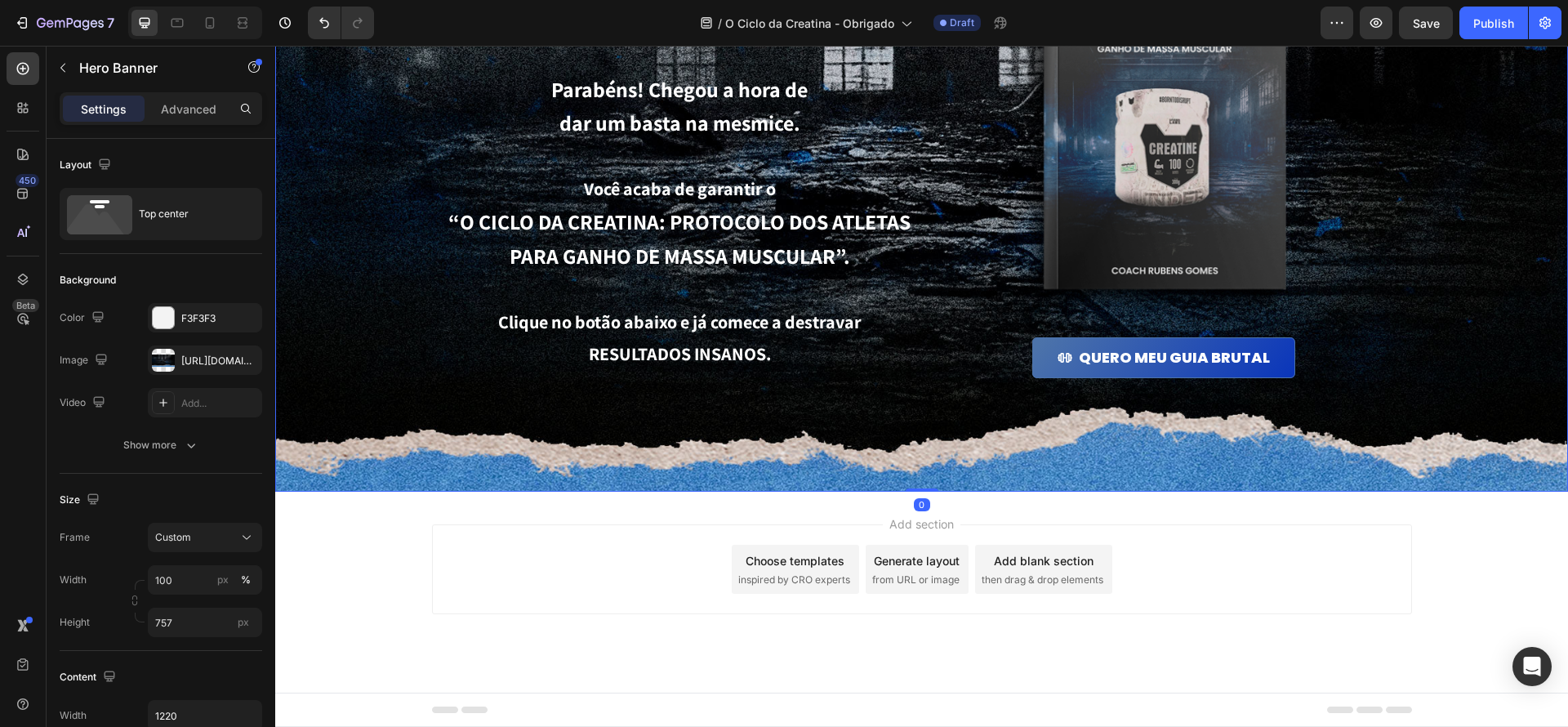
scroll to position [206, 0]
drag, startPoint x: 922, startPoint y: 498, endPoint x: 945, endPoint y: 433, distance: 68.9
click at [945, 433] on div "🔥 Seu guia brutal está liberado! Heading Parabéns! Chegou a hora de dar um bast…" at bounding box center [921, 183] width 1293 height 619
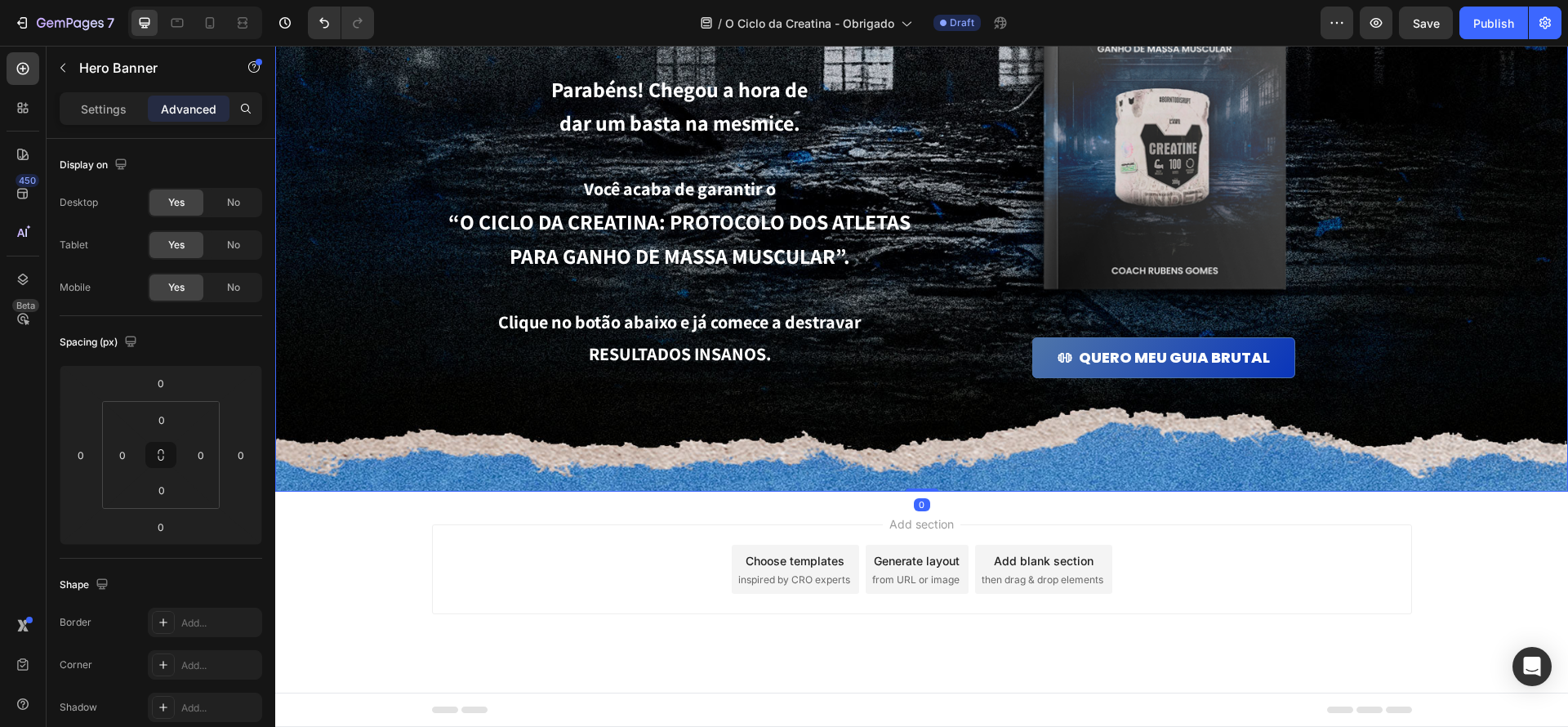
scroll to position [0, 0]
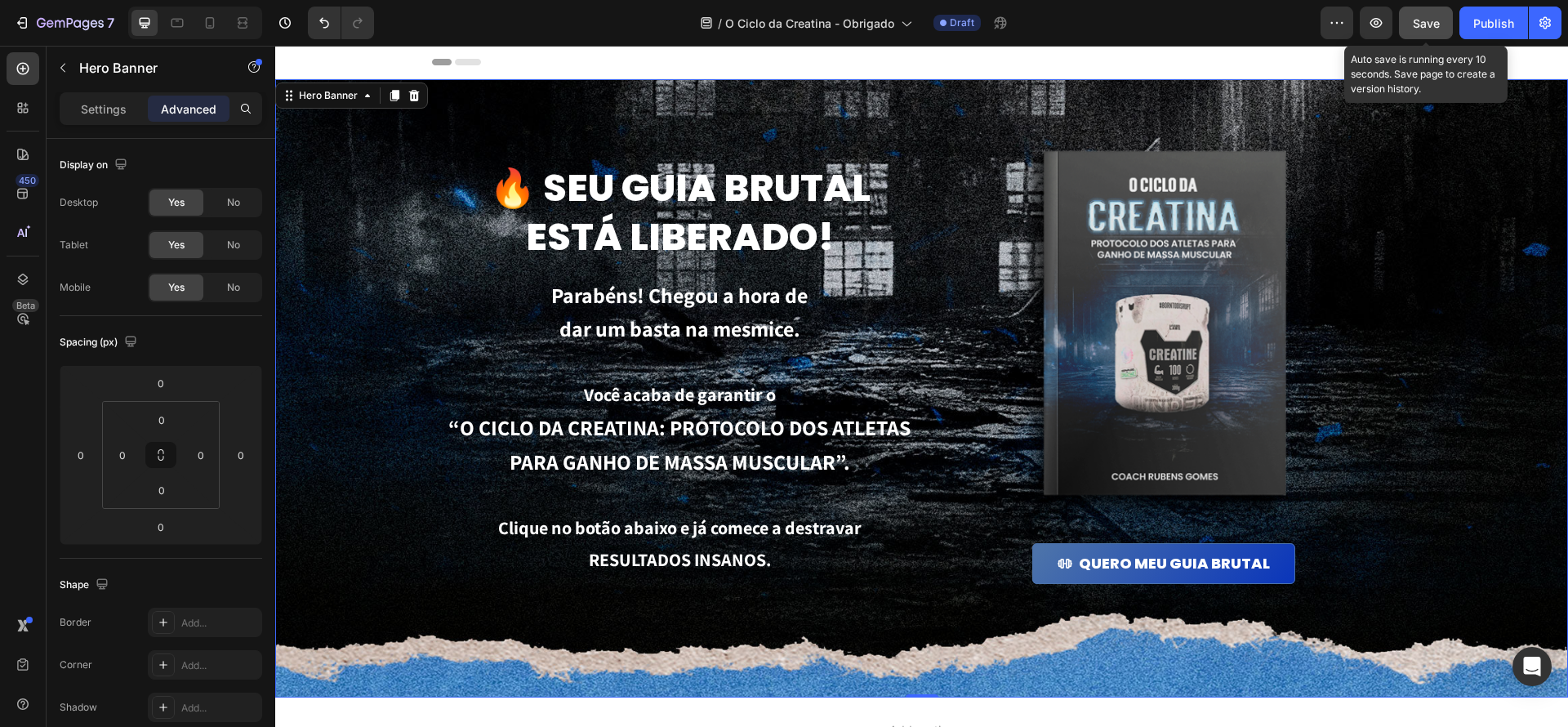
click at [1446, 31] on button "Save" at bounding box center [1426, 23] width 54 height 33
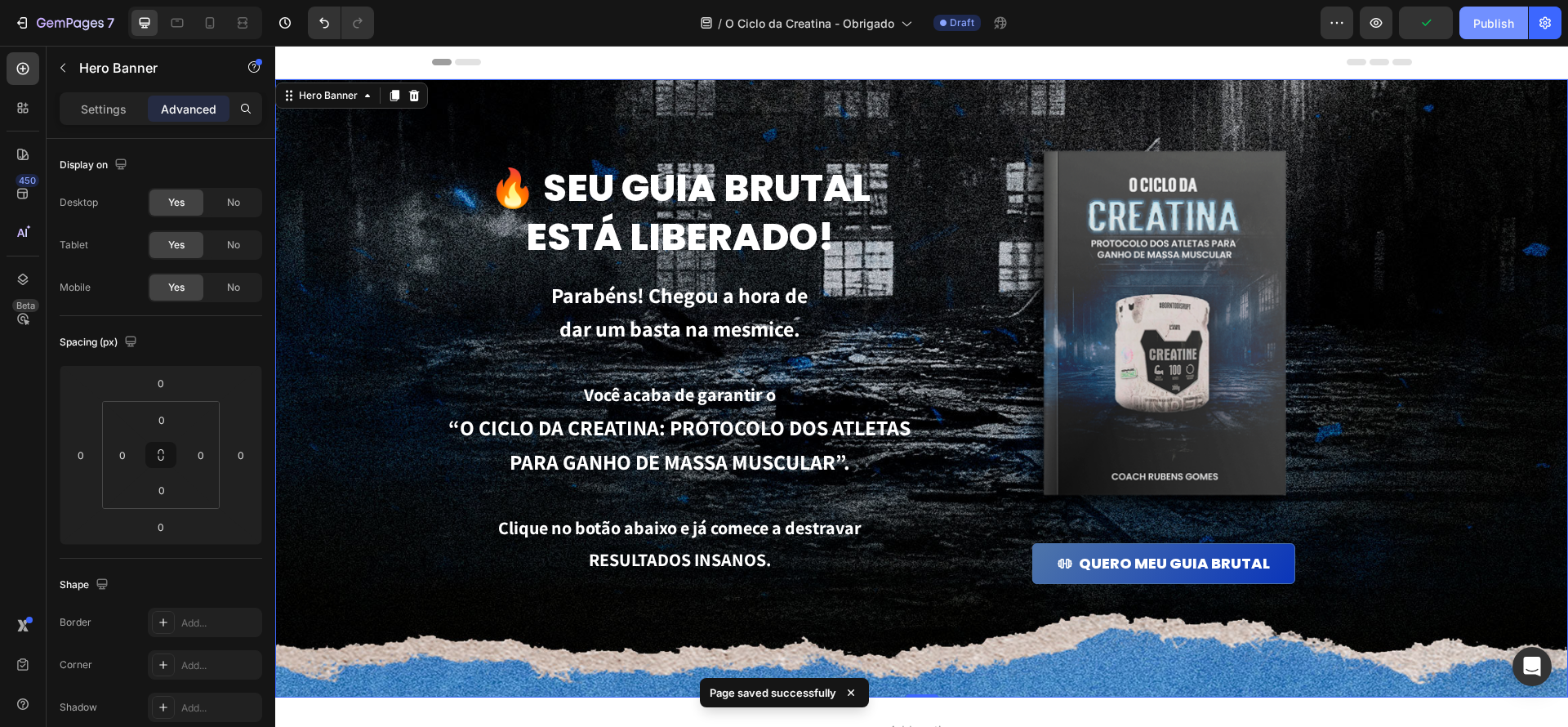
click at [1501, 29] on div "Publish" at bounding box center [1494, 23] width 41 height 17
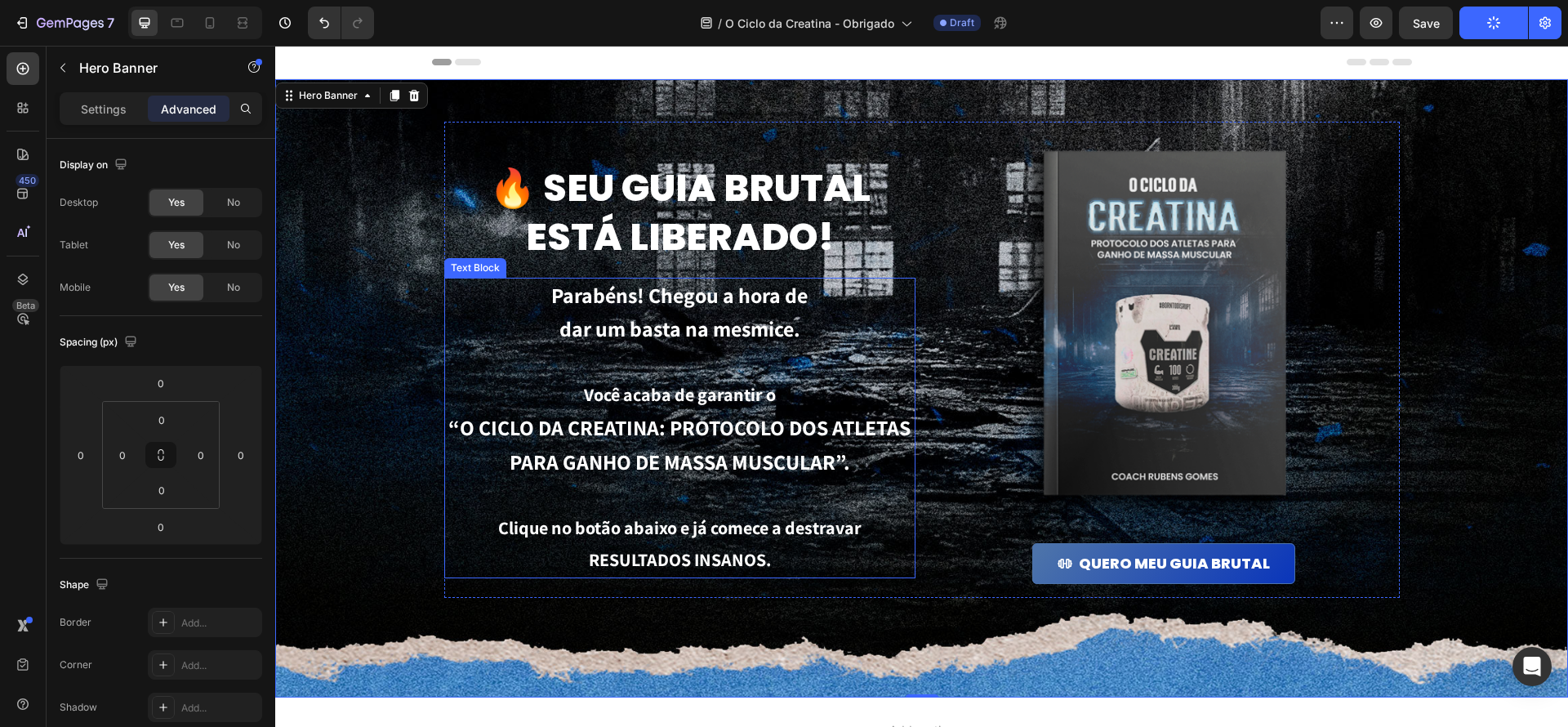
click at [812, 539] on p "Clique no botão abaixo e já comece a destravar RESULTADOS INSANOS." at bounding box center [679, 544] width 468 height 65
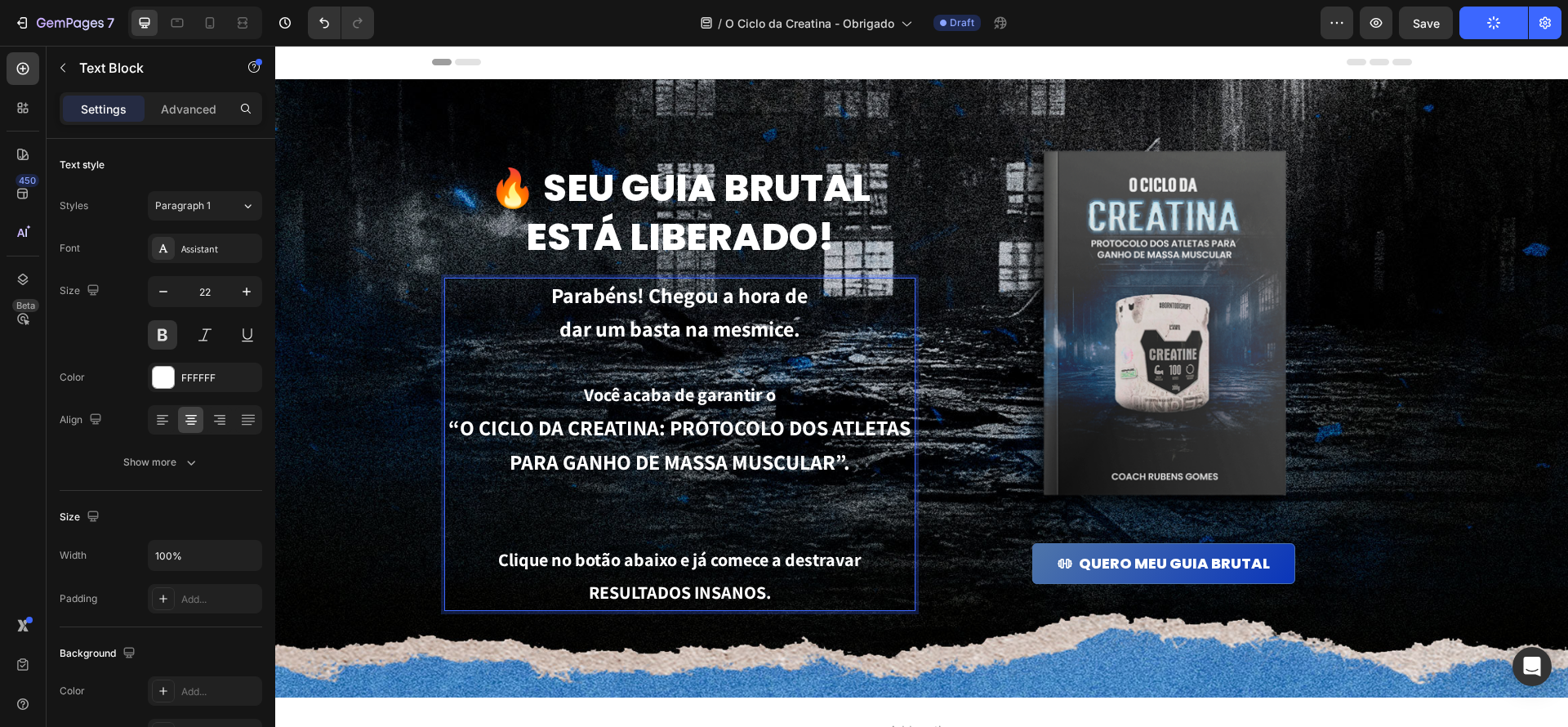
click at [718, 537] on p "“O CICLO DA CREATINA: PROTOCOLO DOS ATLETAS PARA GANHO DE MASSA MUSCULAR”." at bounding box center [679, 478] width 468 height 132
click at [711, 519] on p "“O CICLO DA CREATINA: PROTOCOLO DOS ATLETAS PARA GANHO DE MASSA MUSCULAR”." at bounding box center [679, 478] width 468 height 132
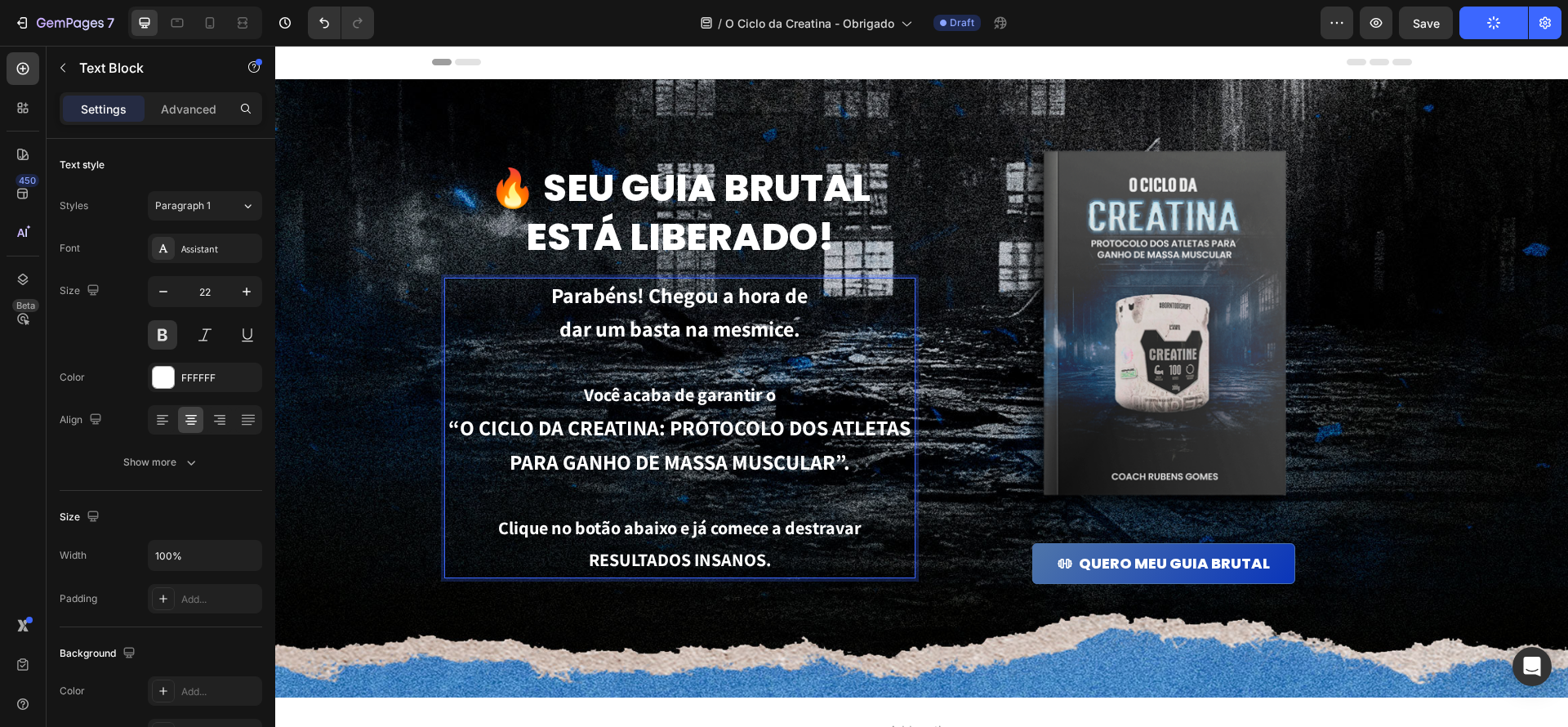
click at [683, 539] on p "Clique no botão abaixo e já comece a destravar RESULTADOS INSANOS." at bounding box center [679, 544] width 468 height 65
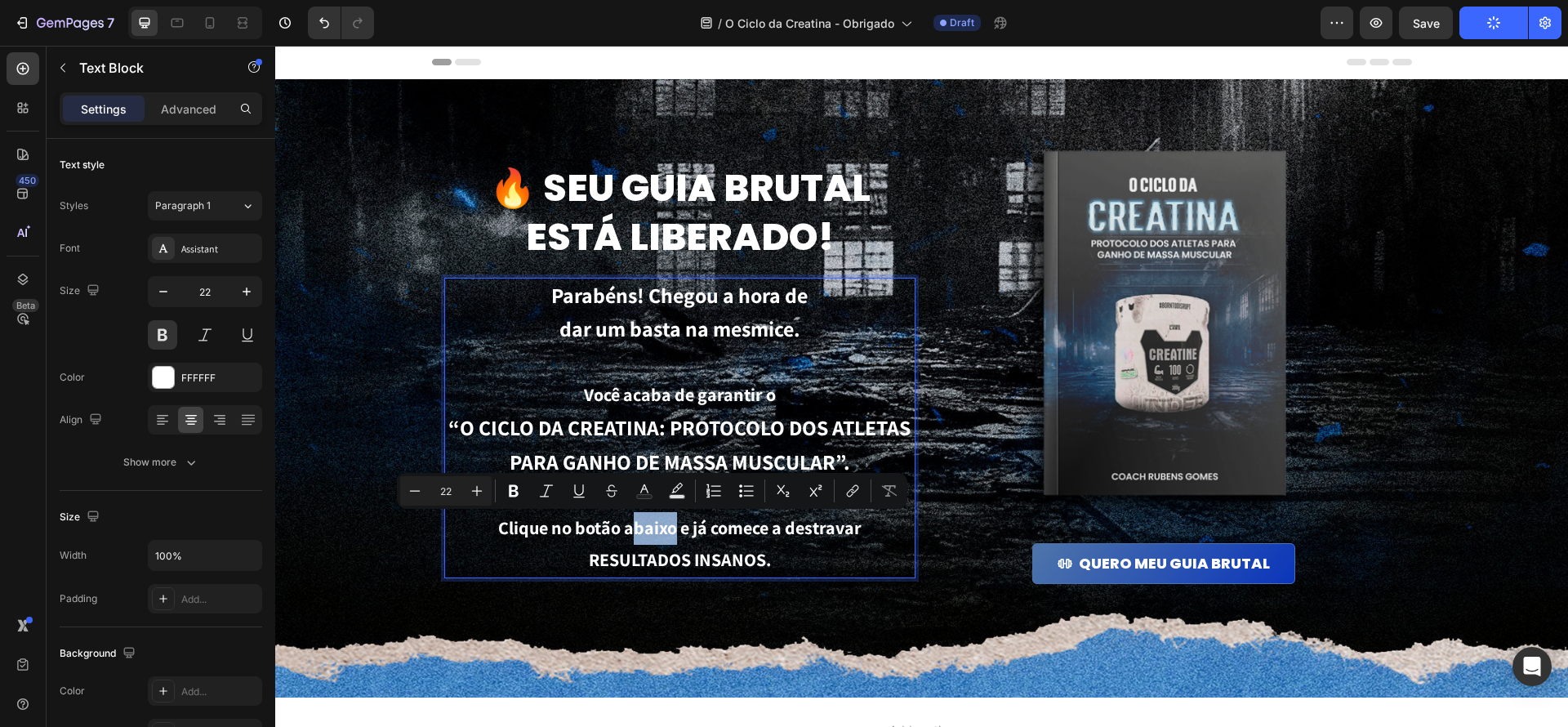
drag, startPoint x: 672, startPoint y: 530, endPoint x: 633, endPoint y: 533, distance: 39.1
click at [632, 533] on p "Clique no botão abaixo e já comece a destravar RESULTADOS INSANOS." at bounding box center [679, 544] width 468 height 65
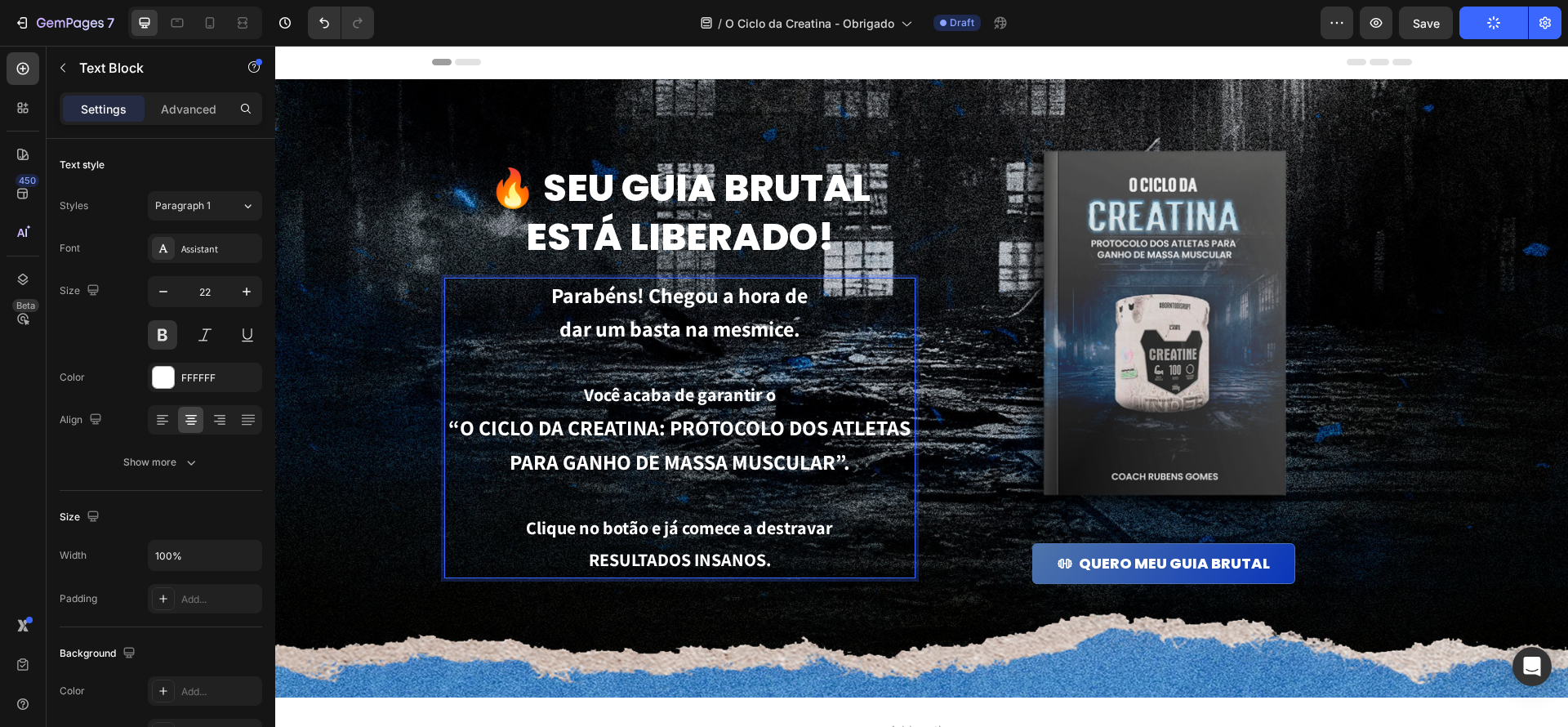
scroll to position [1, 0]
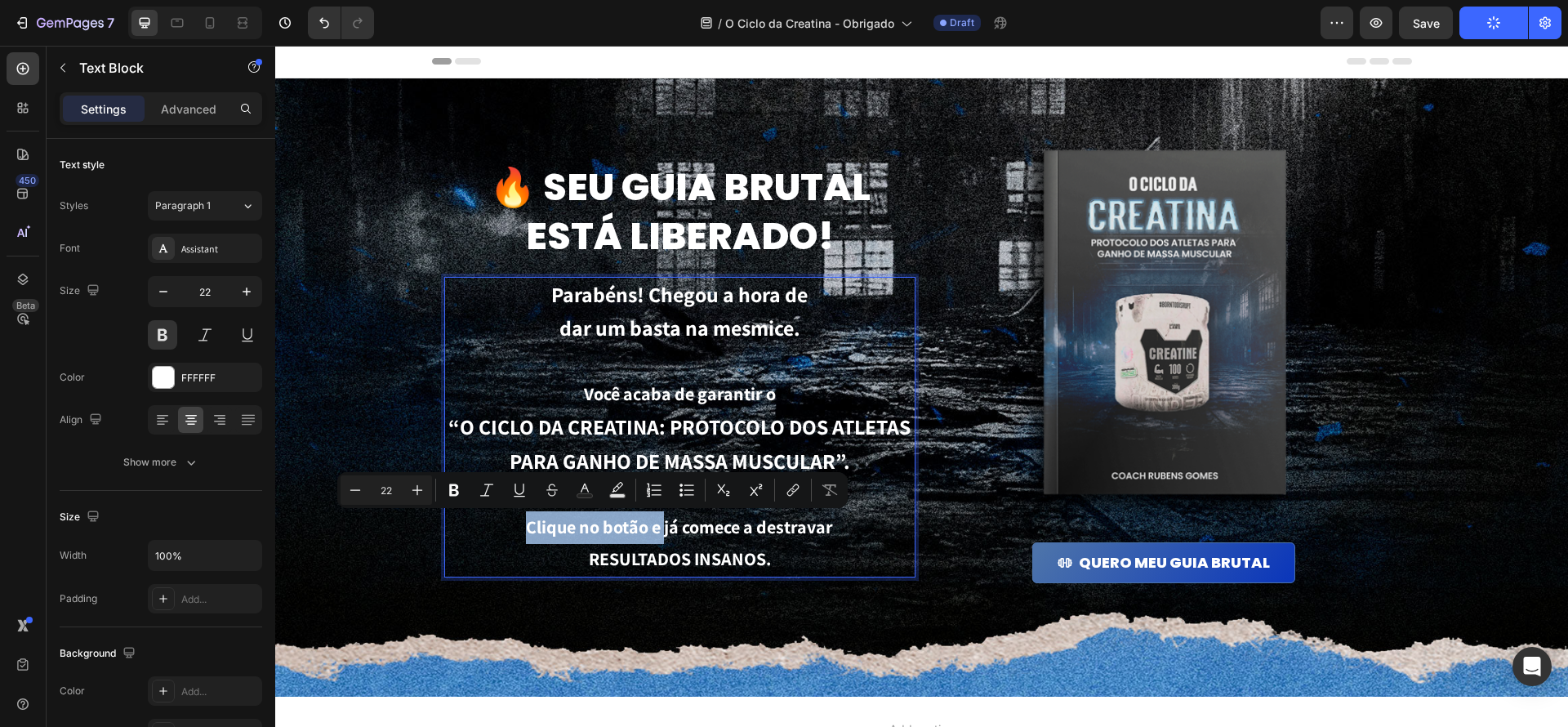
drag, startPoint x: 661, startPoint y: 529, endPoint x: 501, endPoint y: 524, distance: 160.1
click at [501, 524] on p "Clique no botão e já comece a destravar RESULTADOS INSANOS." at bounding box center [679, 543] width 468 height 65
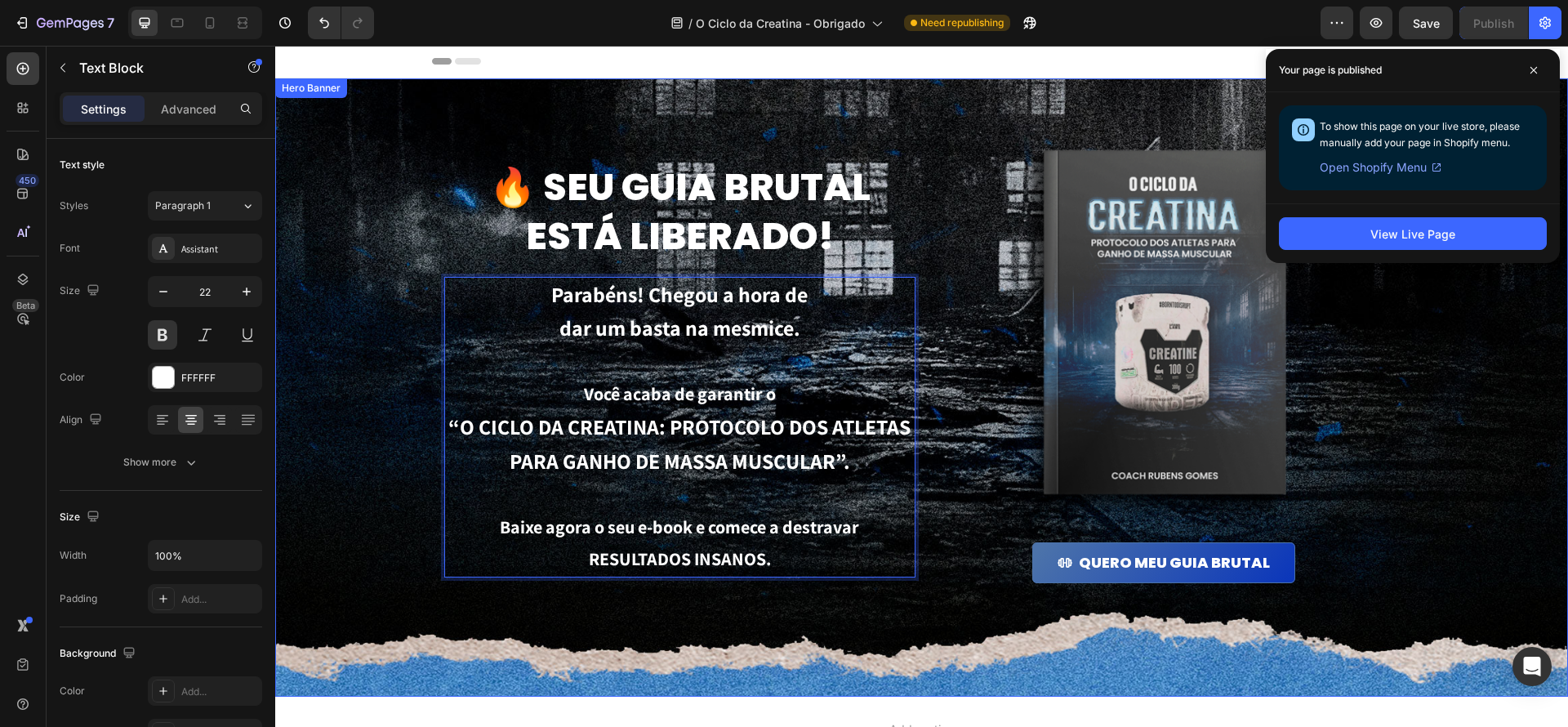
click at [1567, 564] on div "Background Image" at bounding box center [921, 388] width 1293 height 619
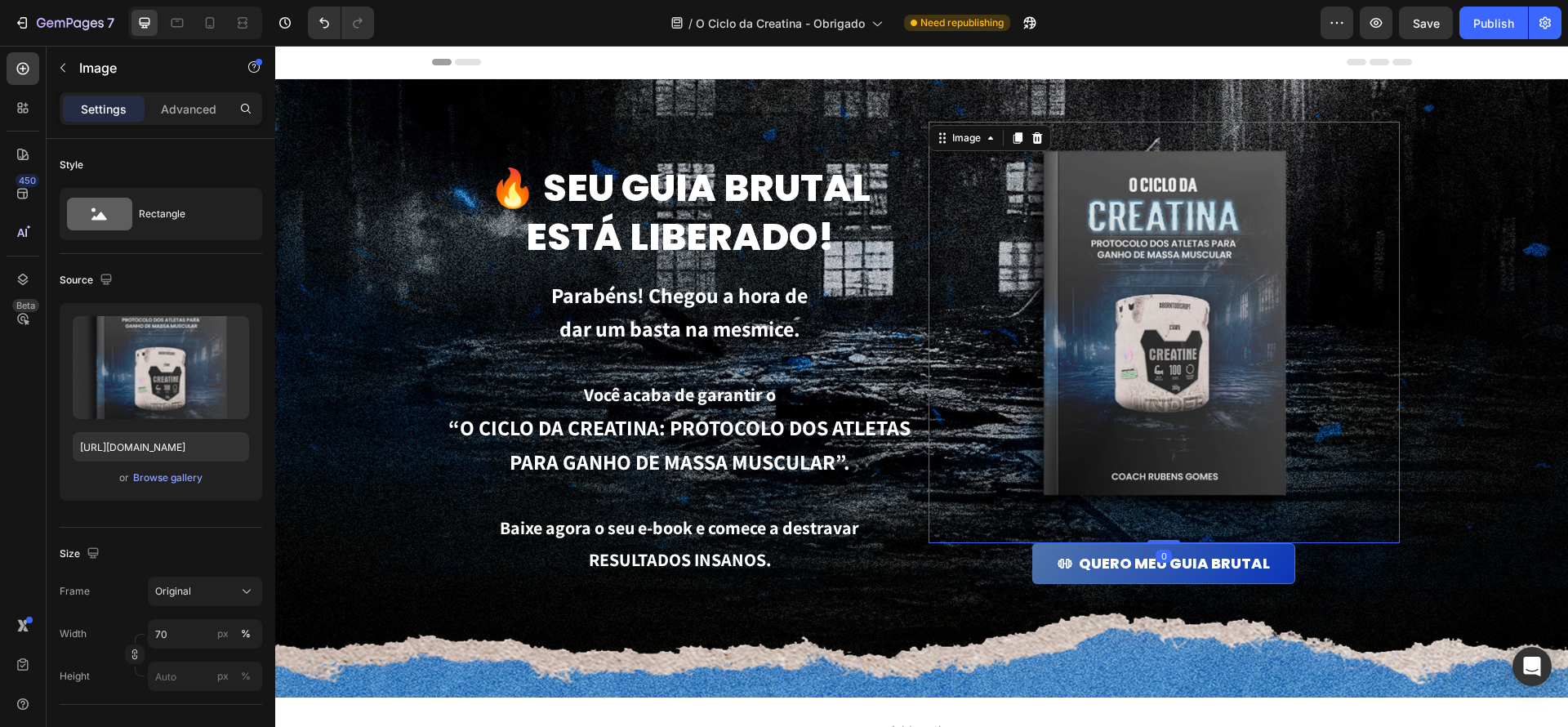
scroll to position [2, 0]
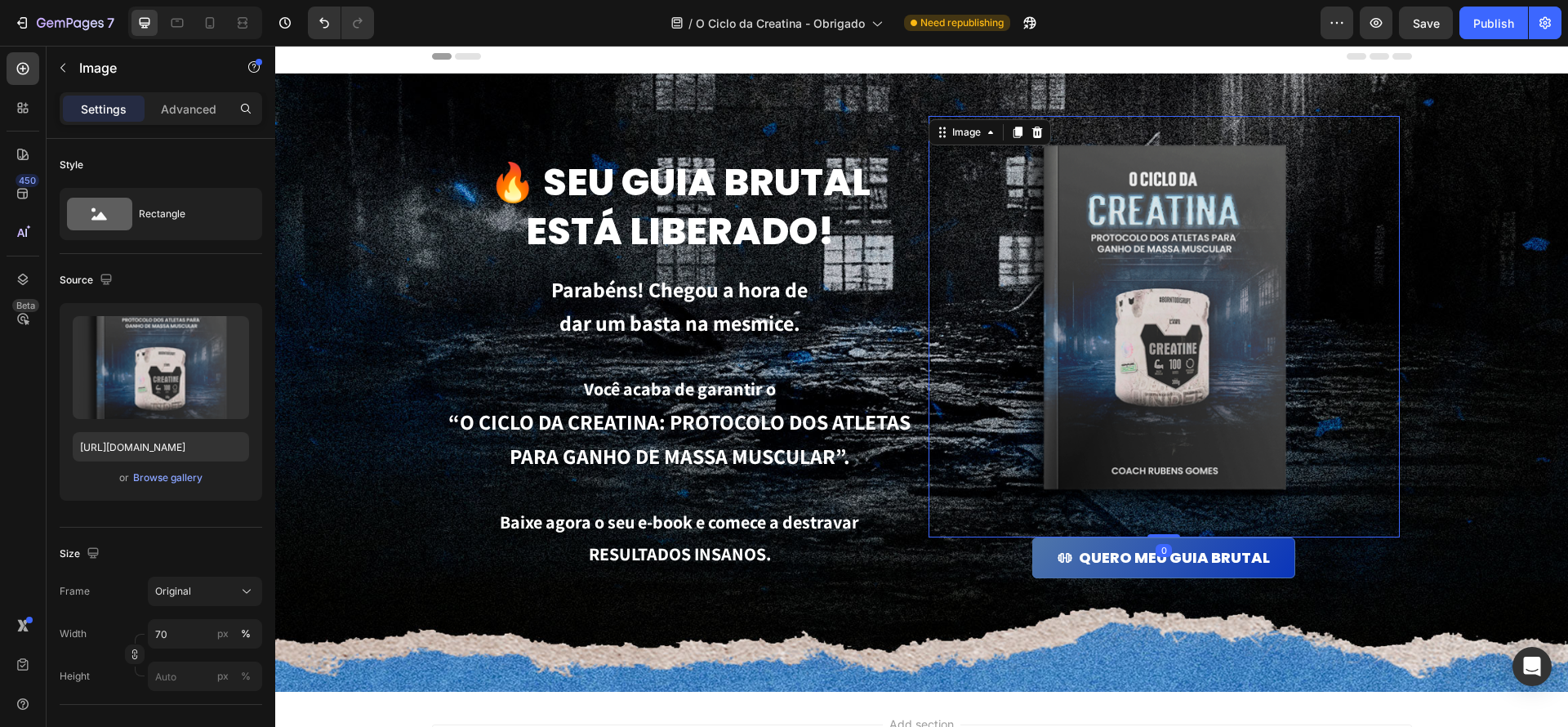
click at [1241, 498] on img at bounding box center [1163, 327] width 330 height 422
drag, startPoint x: 1159, startPoint y: 528, endPoint x: 770, endPoint y: 530, distance: 389.0
click at [1152, 511] on div "Image 0" at bounding box center [1164, 327] width 471 height 422
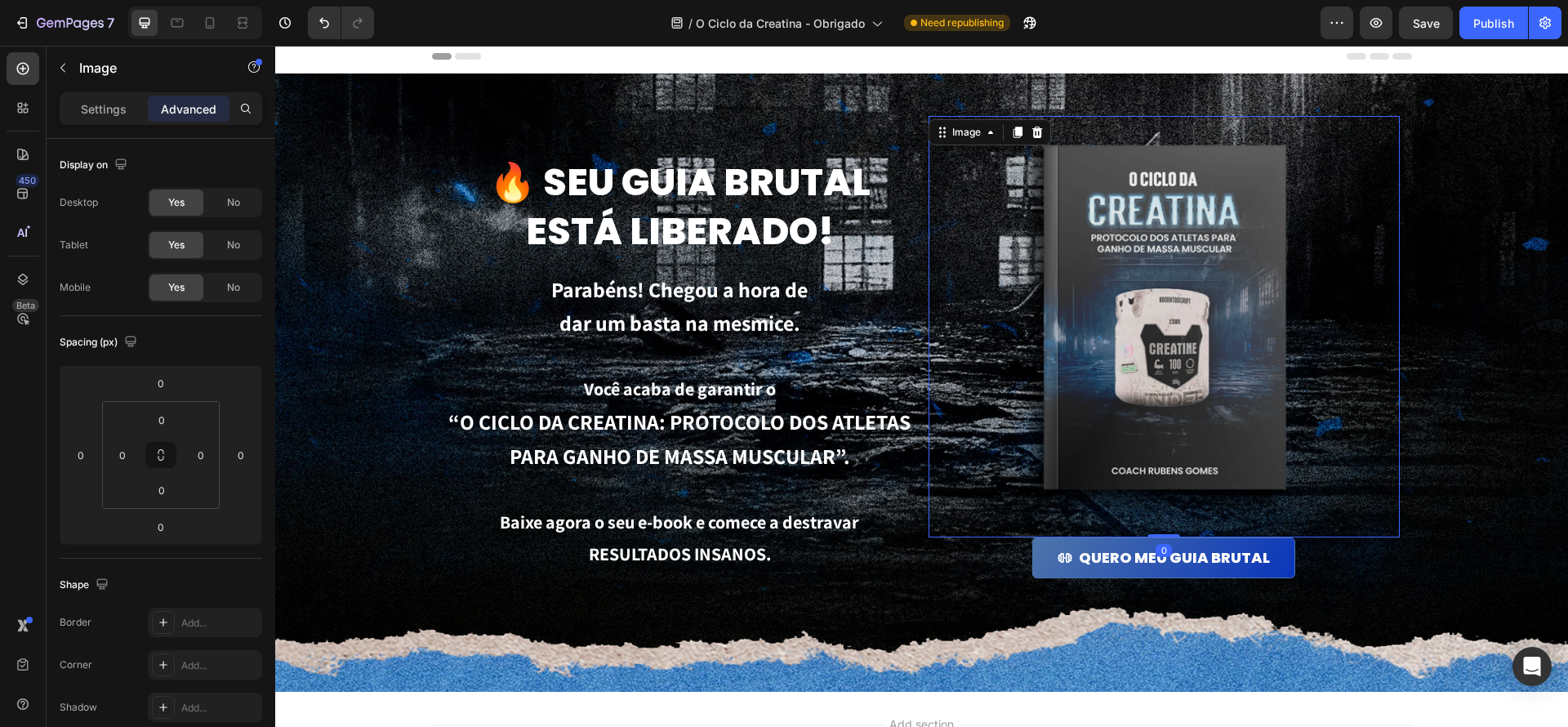
scroll to position [5, 0]
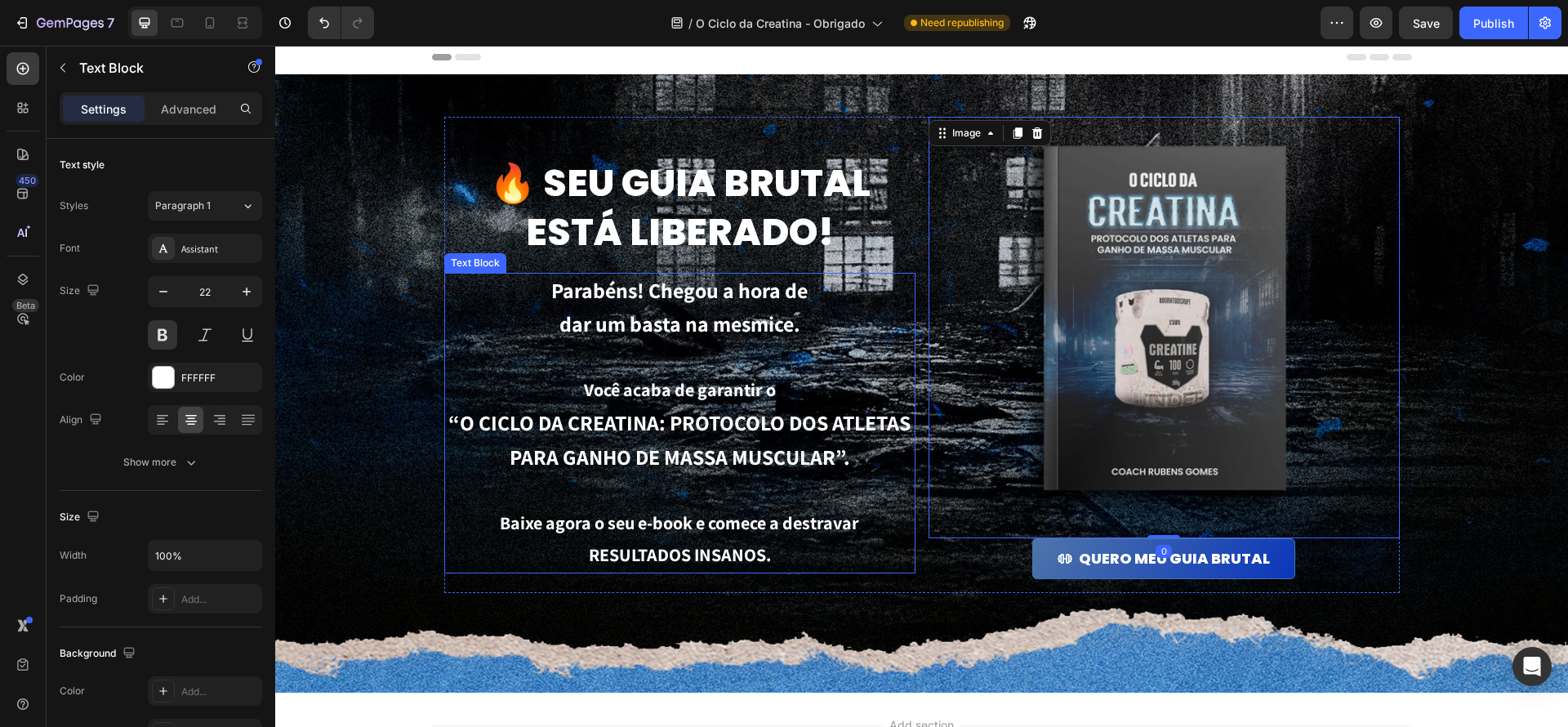
click at [682, 535] on p "Baixe agora o seu e-book e comece a destravar RESULTADOS INSANOS." at bounding box center [679, 539] width 468 height 65
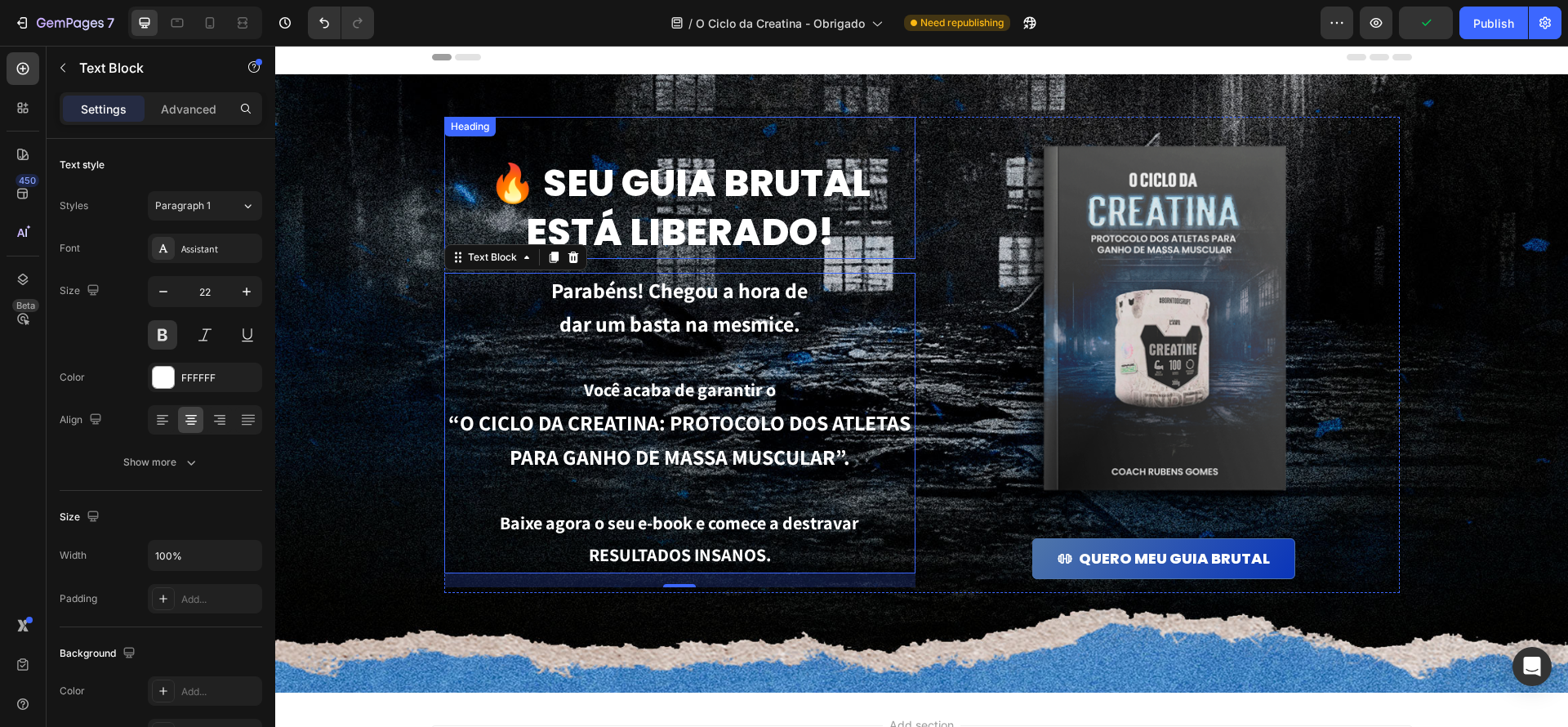
click at [693, 237] on h1 "🔥 Seu guia brutal está liberado!" at bounding box center [679, 208] width 471 height 101
click at [839, 525] on p "Baixe agora o seu e-book e comece a destravar RESULTADOS INSANOS." at bounding box center [679, 539] width 468 height 65
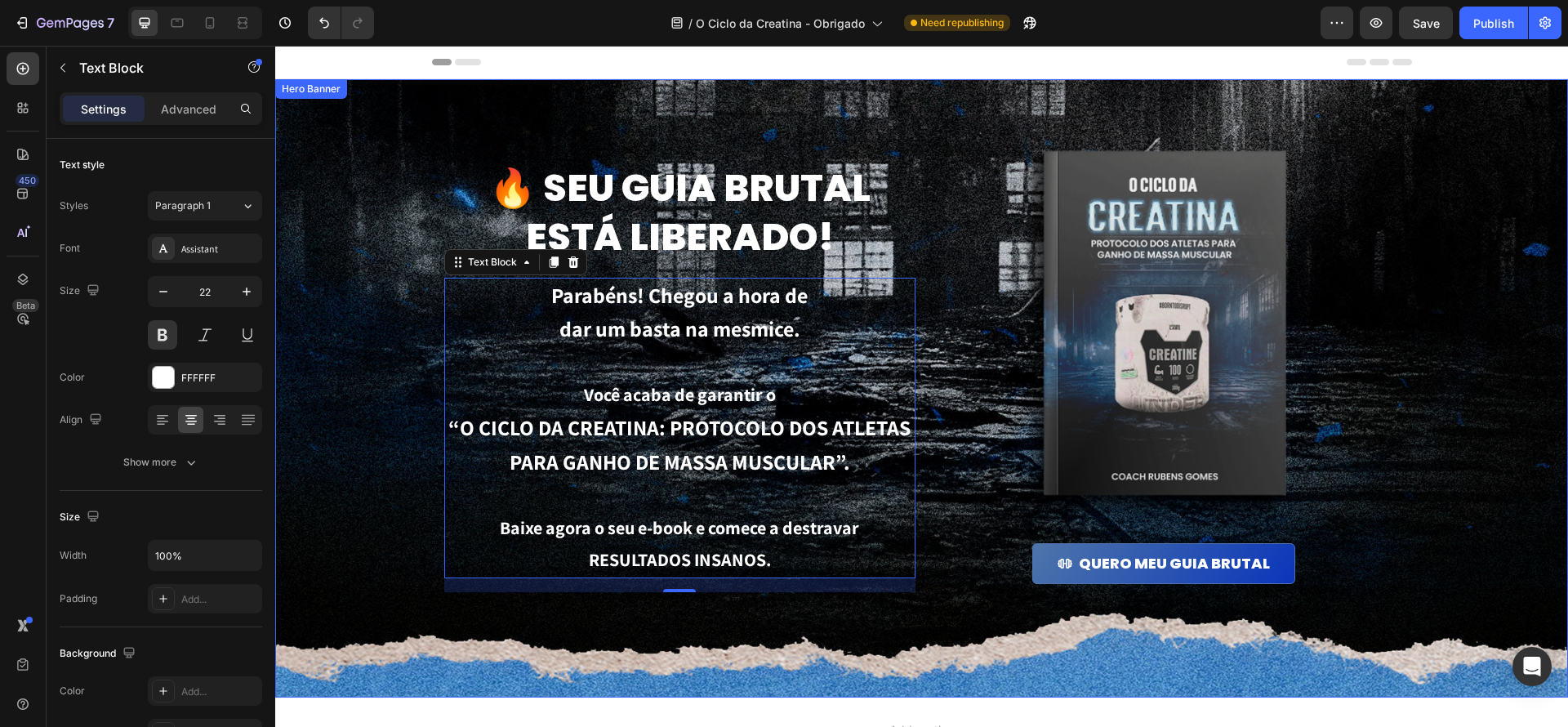
scroll to position [32, 0]
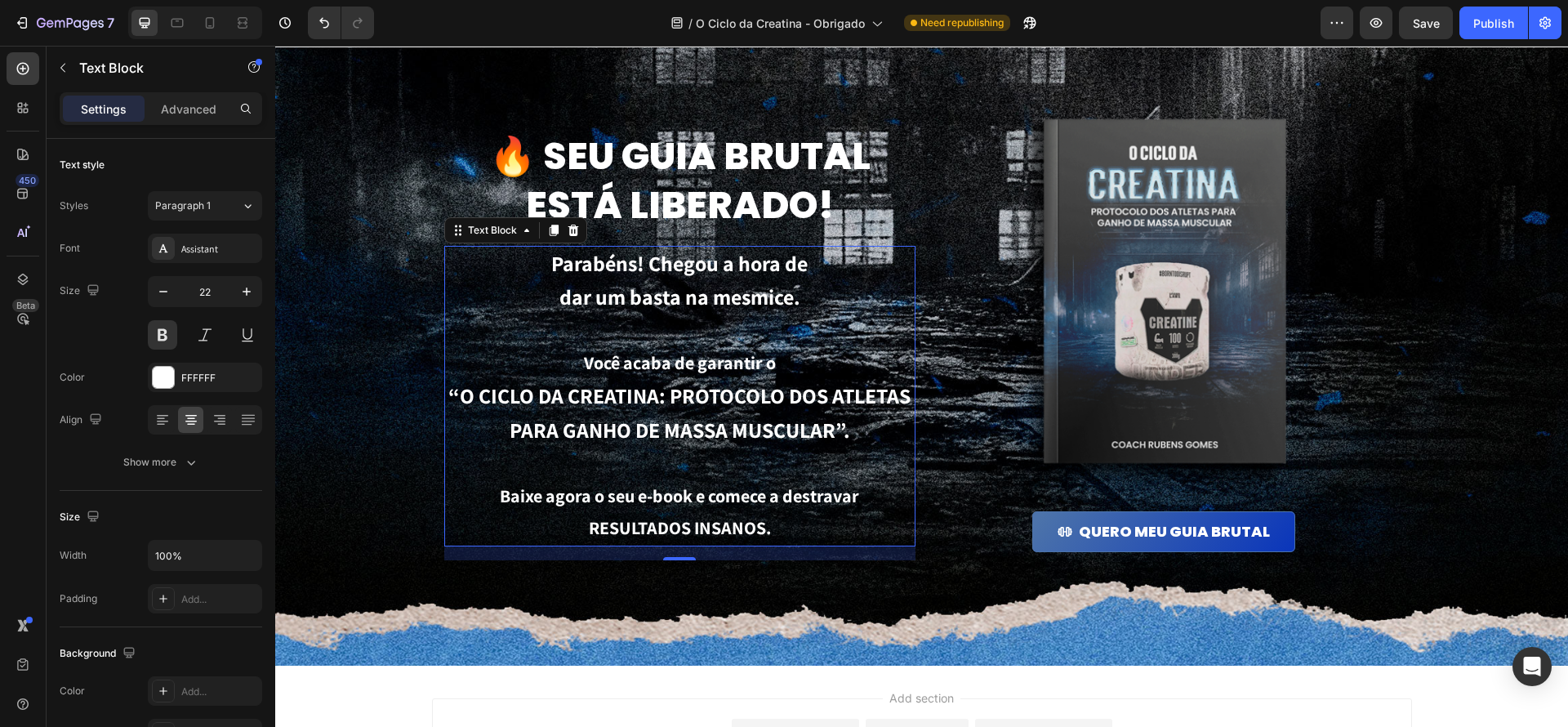
drag, startPoint x: 1488, startPoint y: 22, endPoint x: 1458, endPoint y: 22, distance: 30.0
click at [1488, 22] on div "Publish" at bounding box center [1494, 23] width 41 height 17
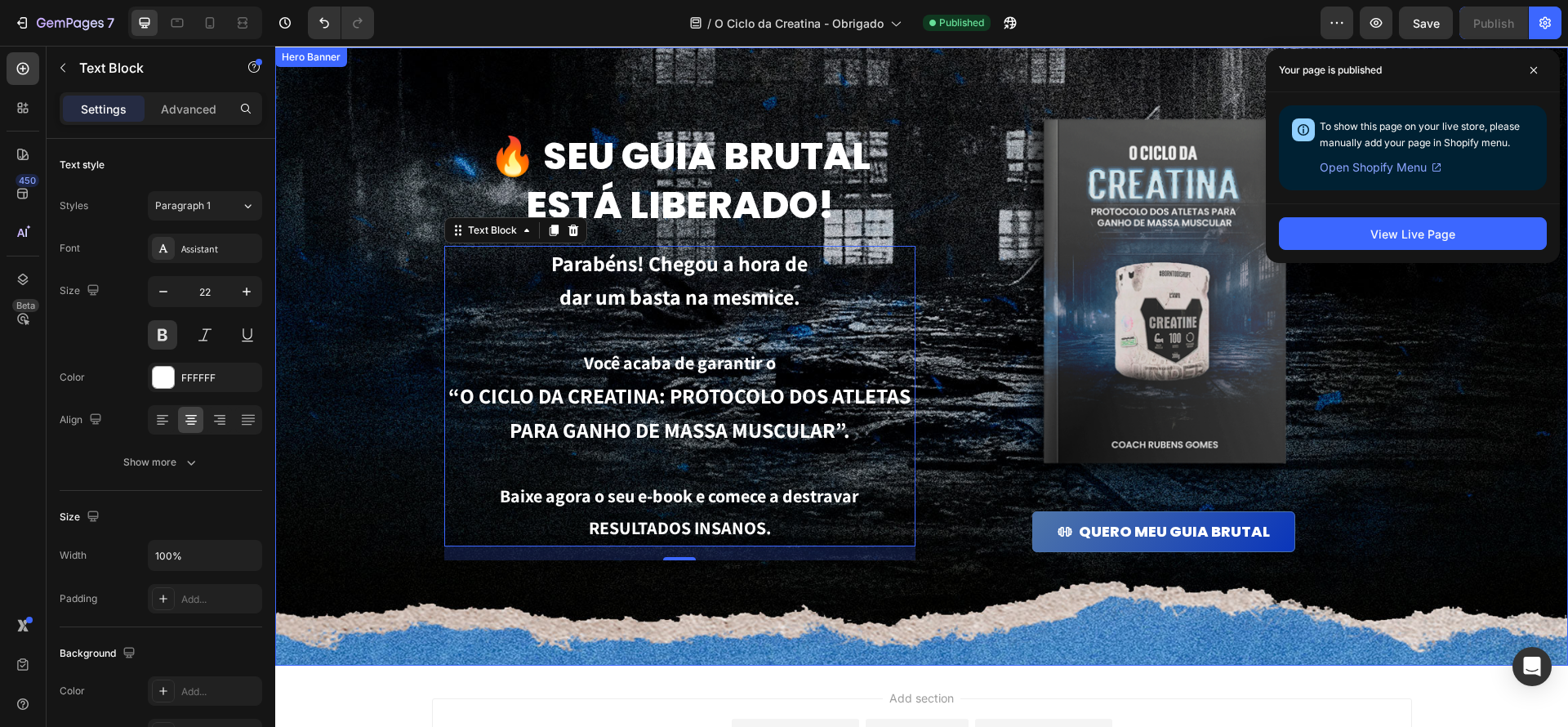
click at [388, 612] on div "Background Image" at bounding box center [921, 357] width 1293 height 619
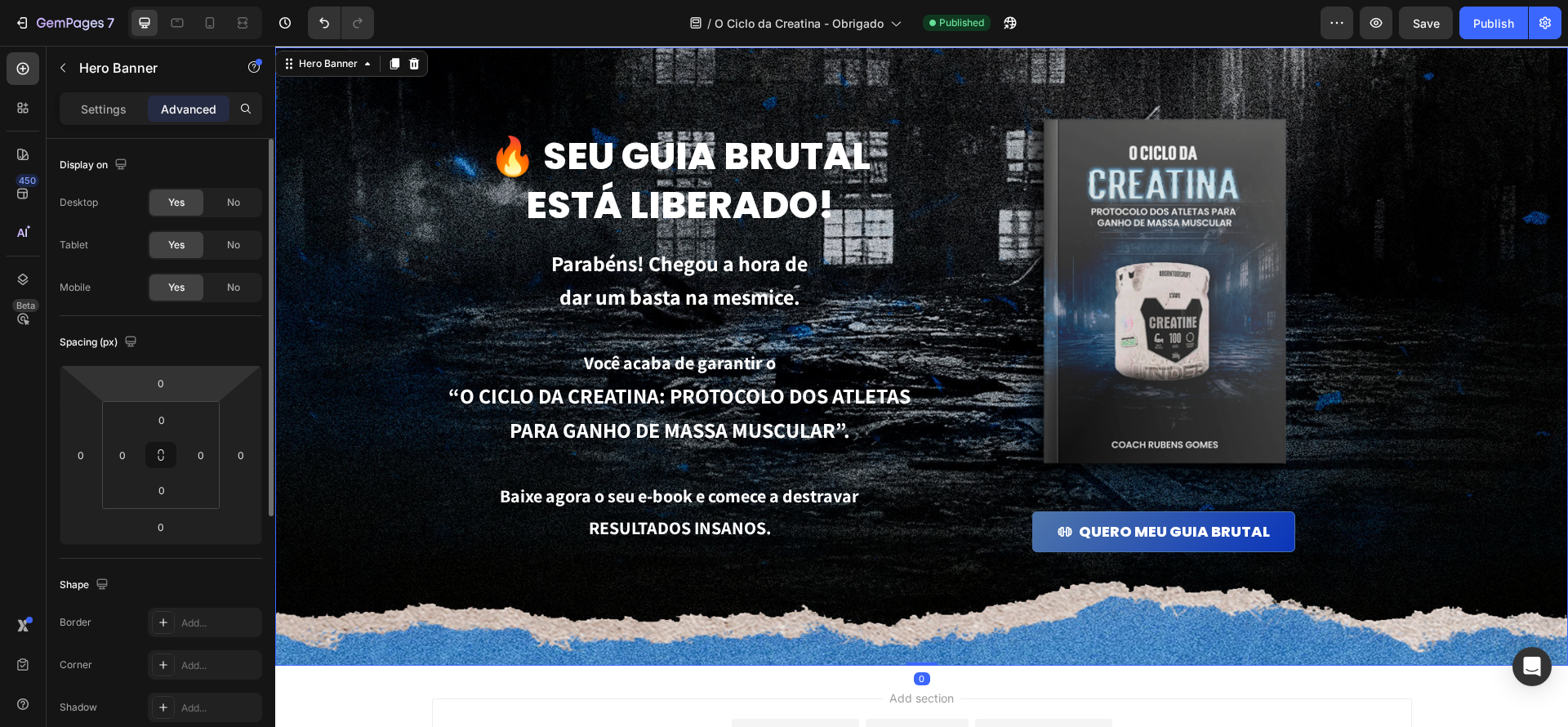
scroll to position [33, 0]
click at [75, 107] on div "Settings" at bounding box center [104, 108] width 82 height 26
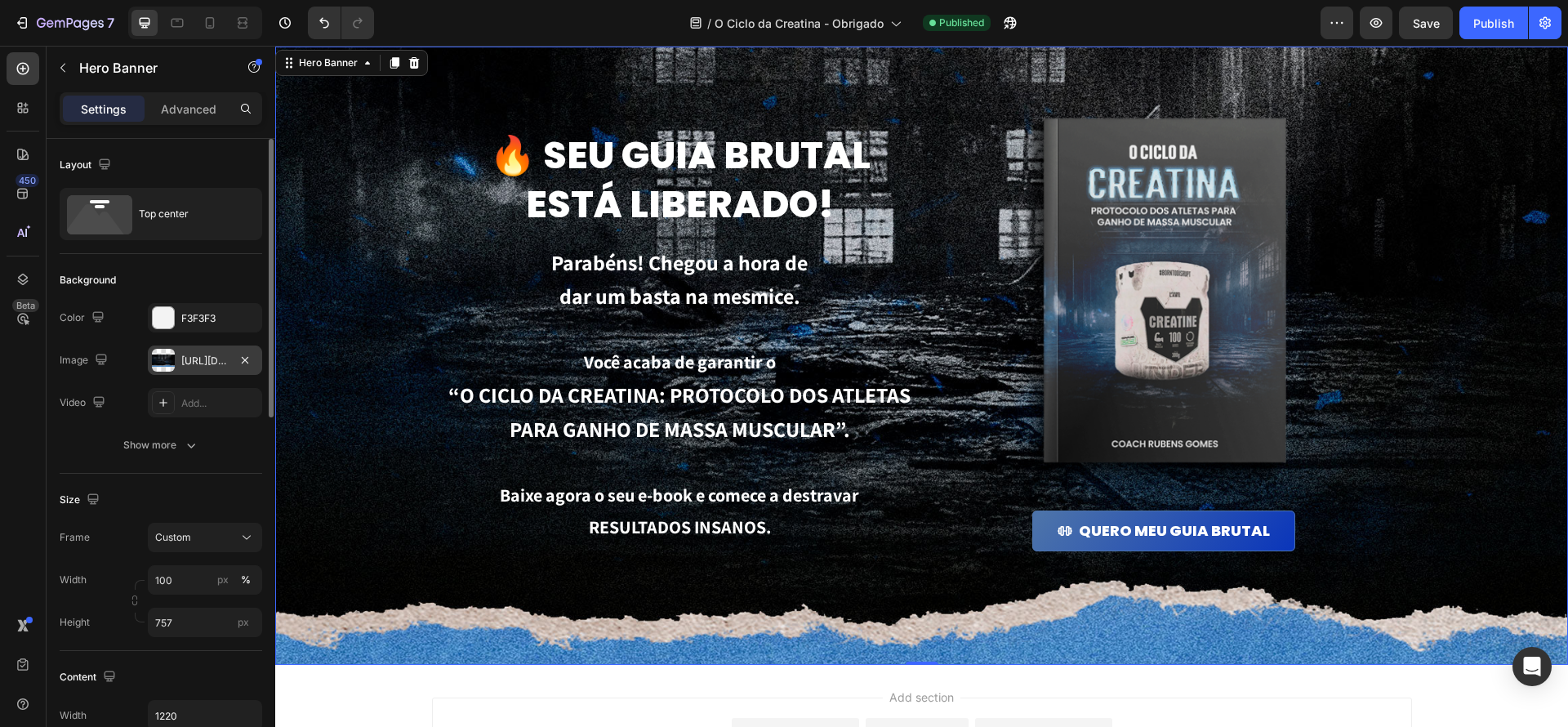
click at [209, 354] on div "https://cdn.shopify.com/s/files/1/0670/7612/9013/files/gempages_508864242380702…" at bounding box center [205, 361] width 48 height 15
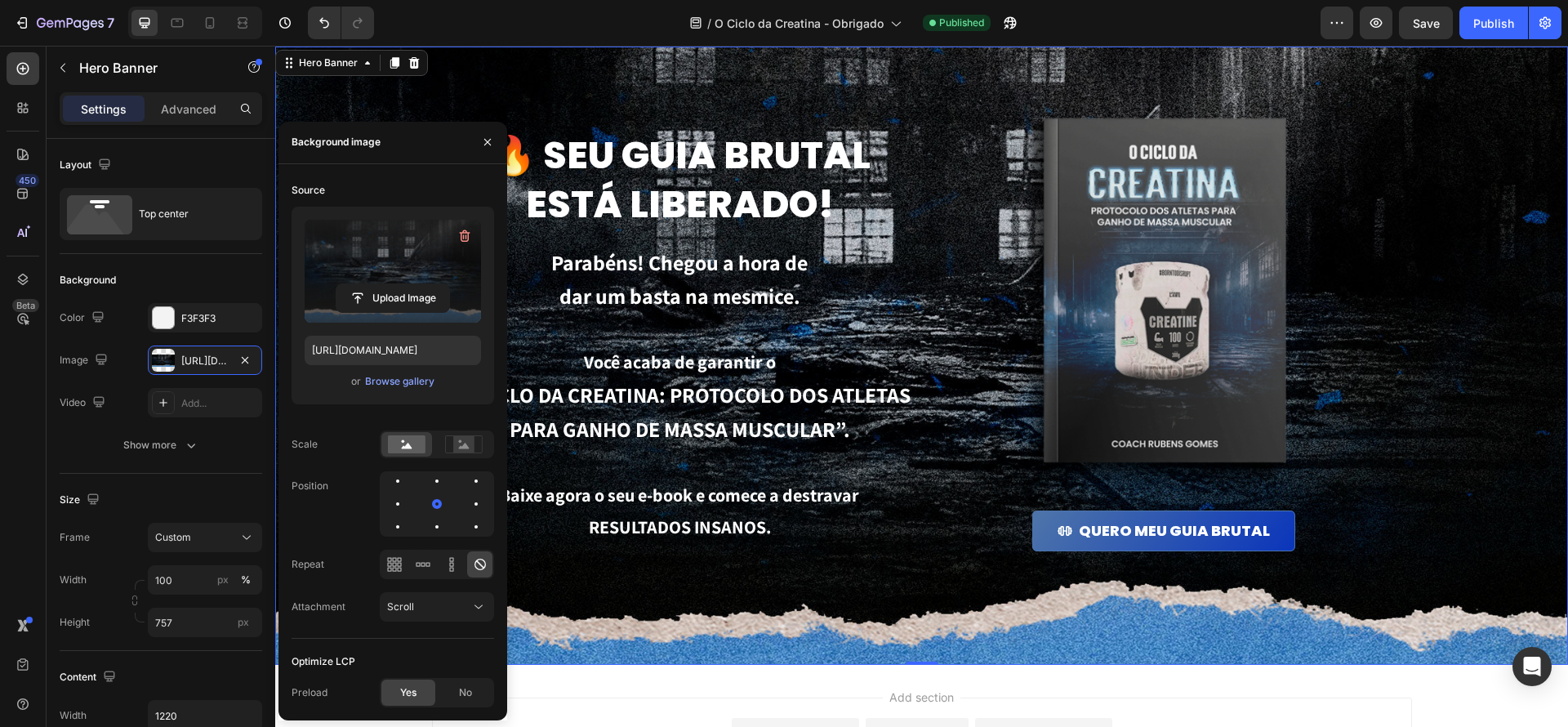
click at [363, 235] on label at bounding box center [392, 271] width 176 height 103
click at [363, 284] on input "file" at bounding box center [392, 298] width 112 height 28
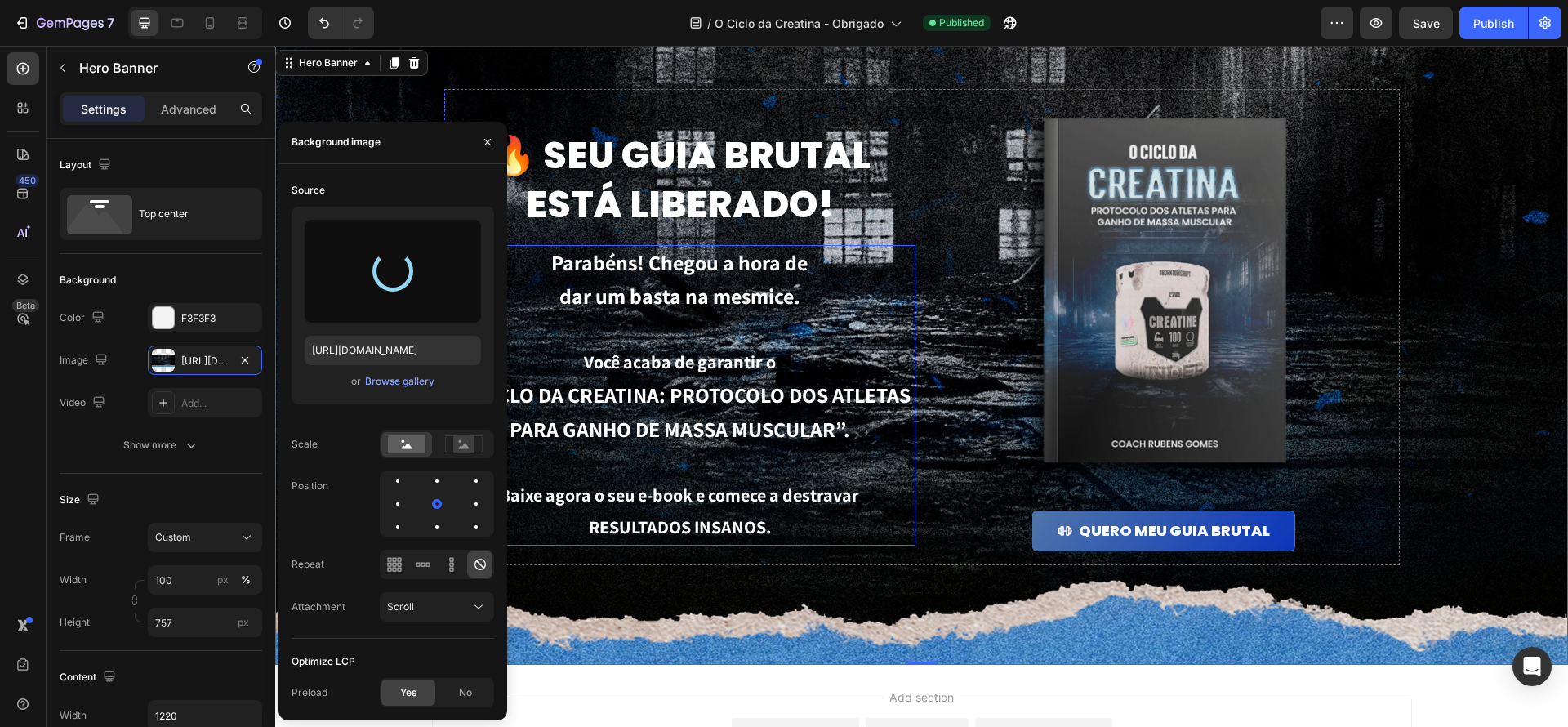
type input "https://cdn.shopify.com/s/files/1/0670/7612/9013/files/gempages_508864242380702…"
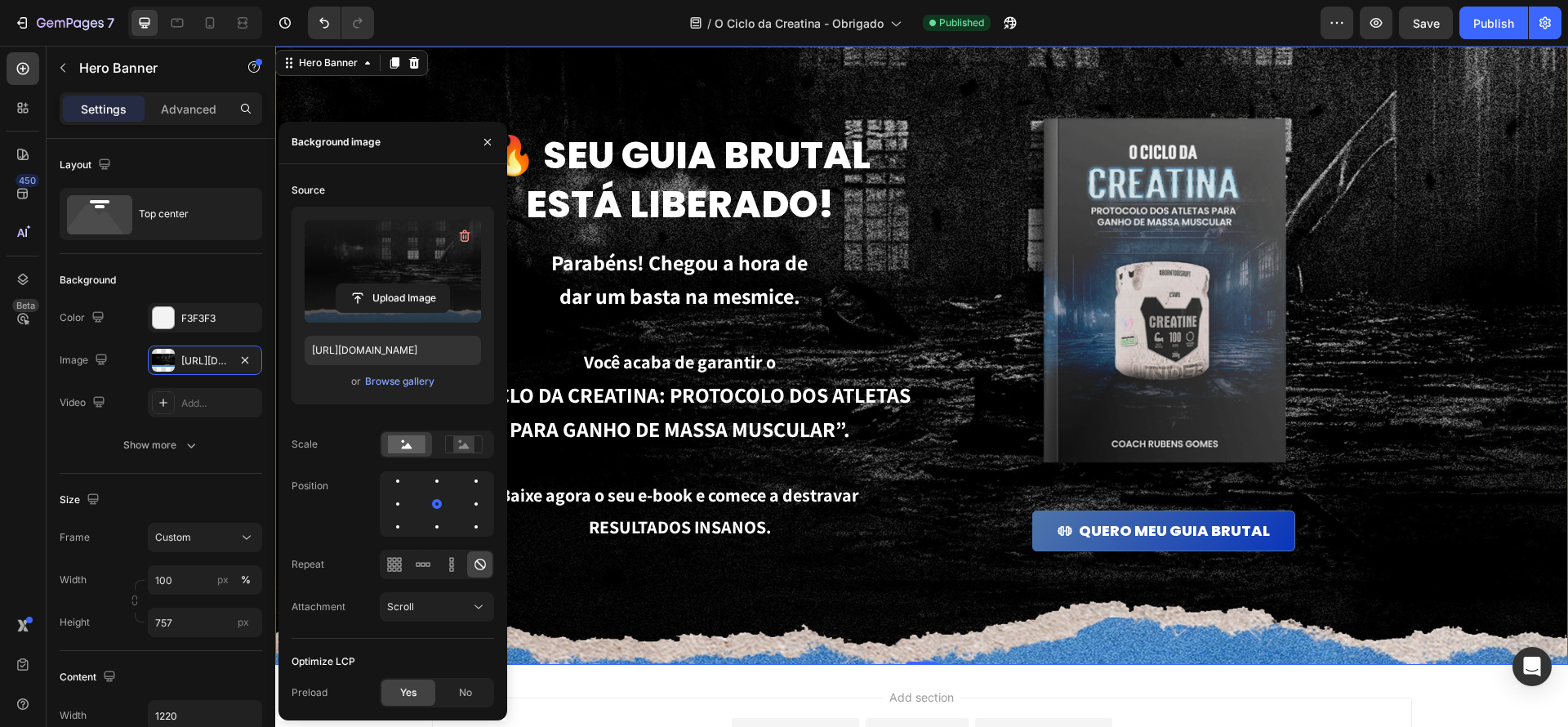
click at [1405, 615] on div "Background Image" at bounding box center [921, 356] width 1293 height 619
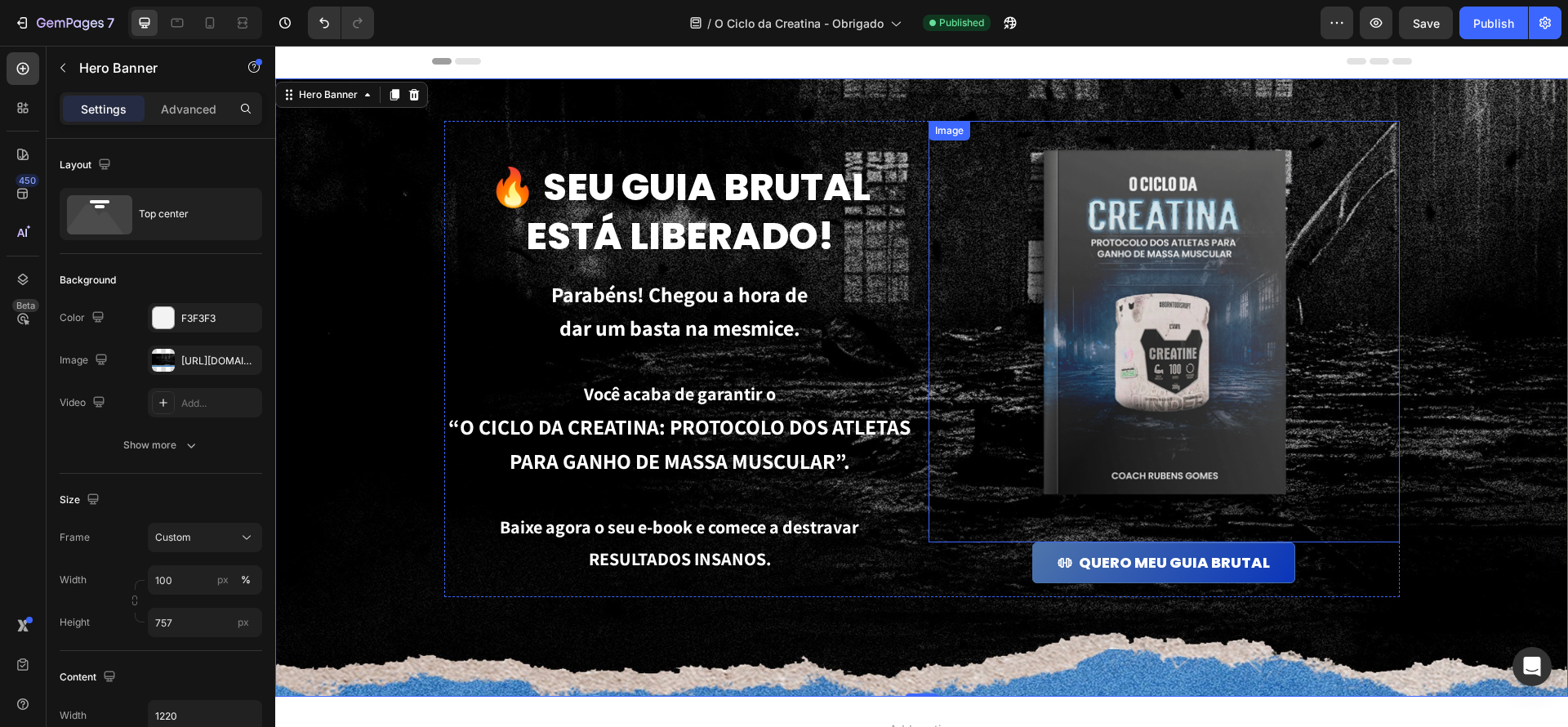
scroll to position [0, 0]
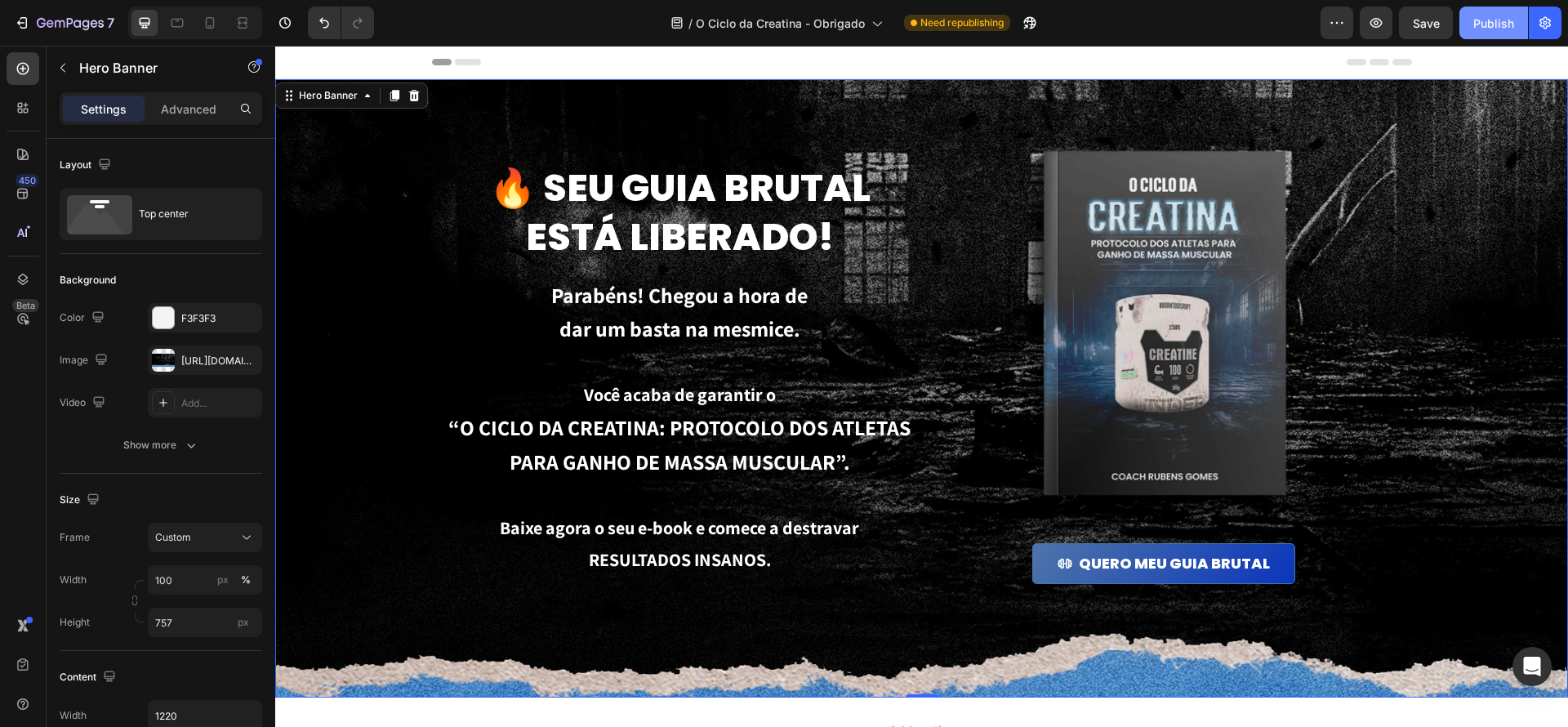
click at [1482, 30] on div "Publish" at bounding box center [1494, 23] width 41 height 17
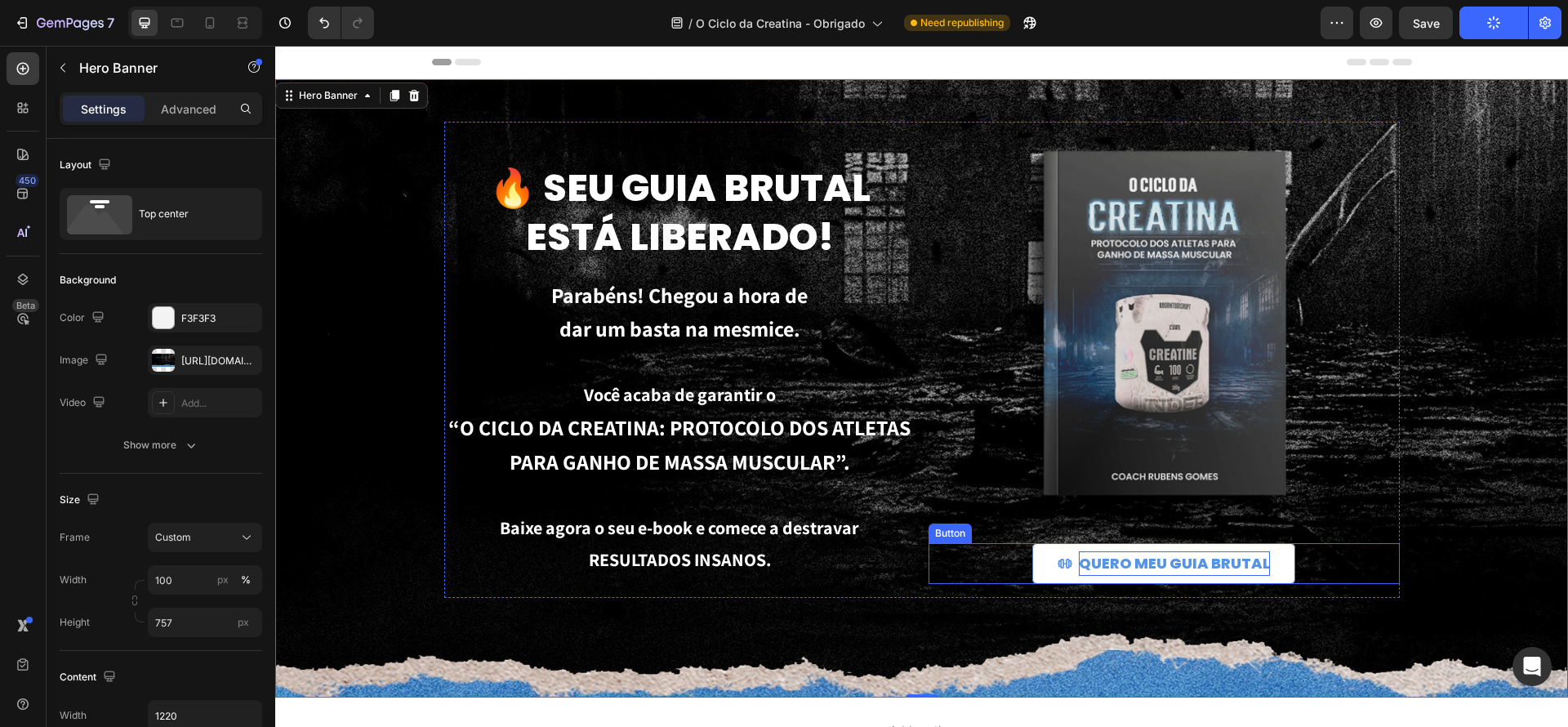
click at [1254, 560] on p "QUERO MEU GUIA BRUTAL" at bounding box center [1174, 564] width 191 height 25
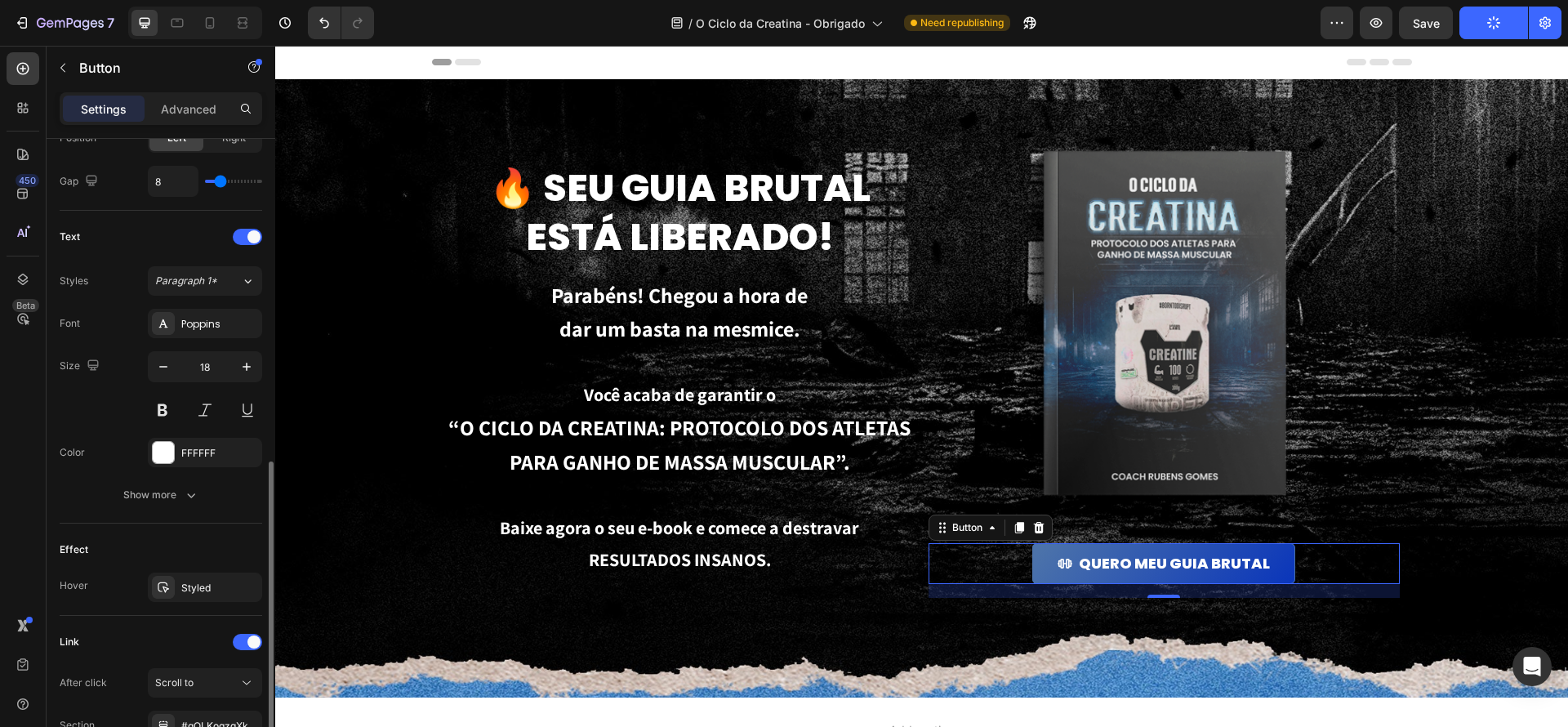
scroll to position [751, 0]
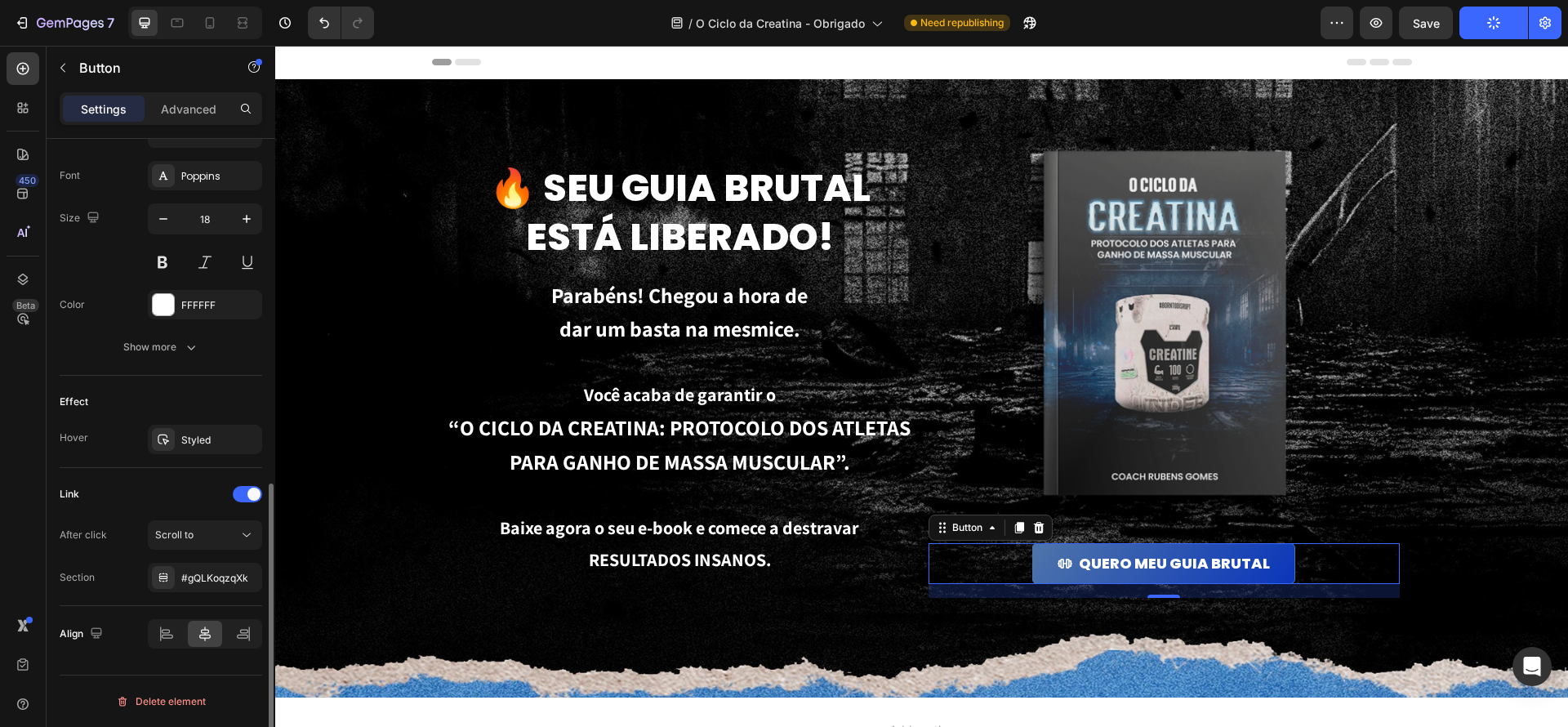
click at [225, 518] on div "Link After click Scroll to Section #gQLKoqzqXk" at bounding box center [161, 536] width 203 height 111
click at [231, 528] on div "Scroll to" at bounding box center [197, 535] width 84 height 15
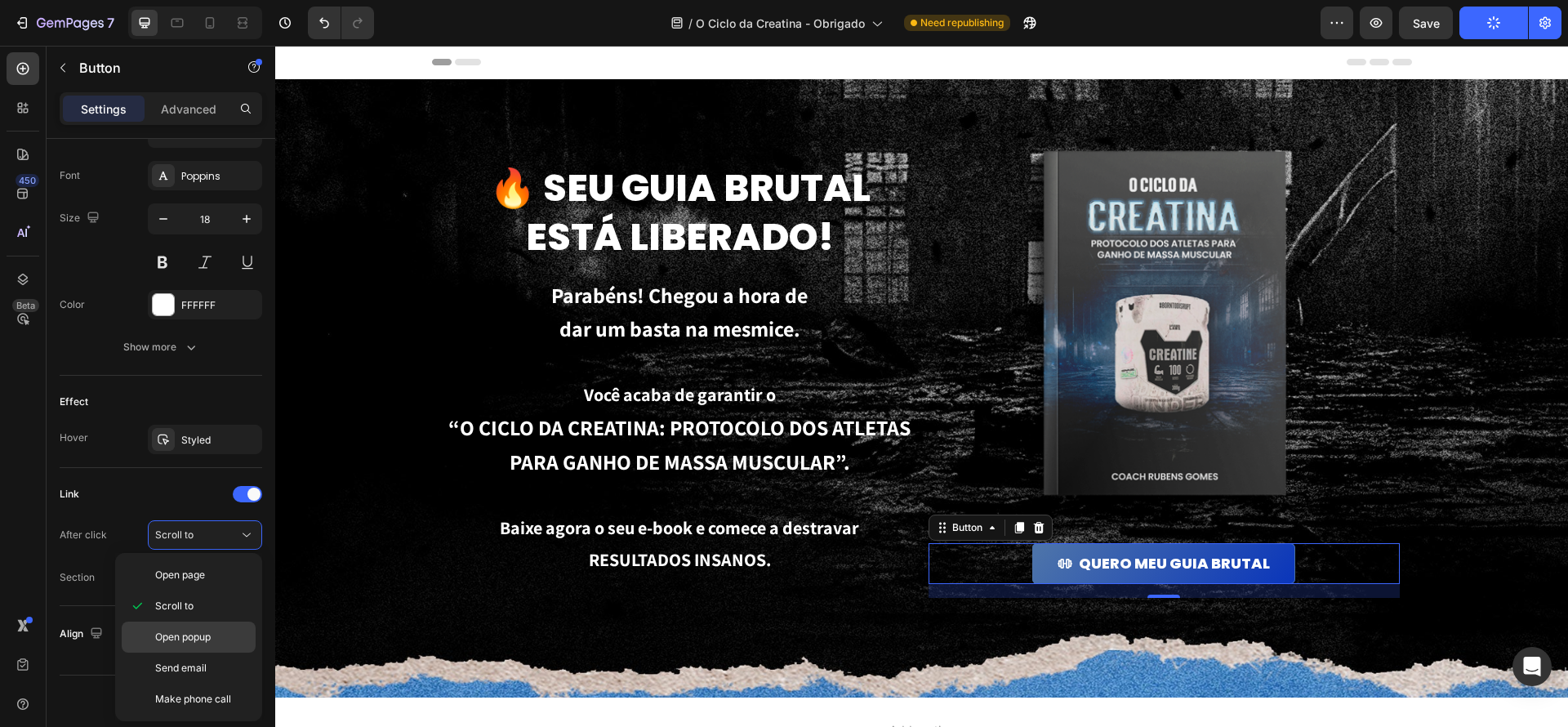
click at [232, 633] on p "Open popup" at bounding box center [201, 637] width 93 height 15
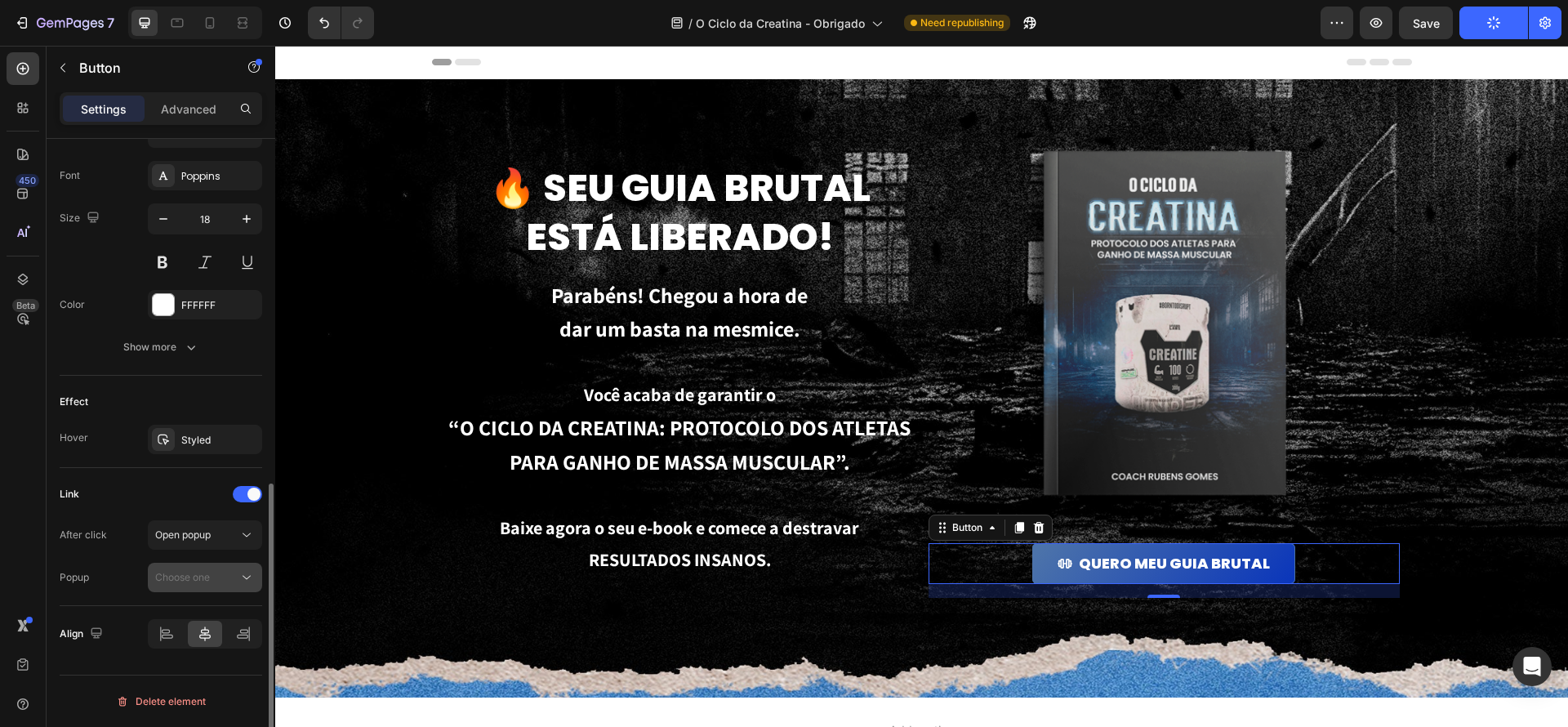
click at [235, 585] on div "Choose one" at bounding box center [204, 578] width 99 height 16
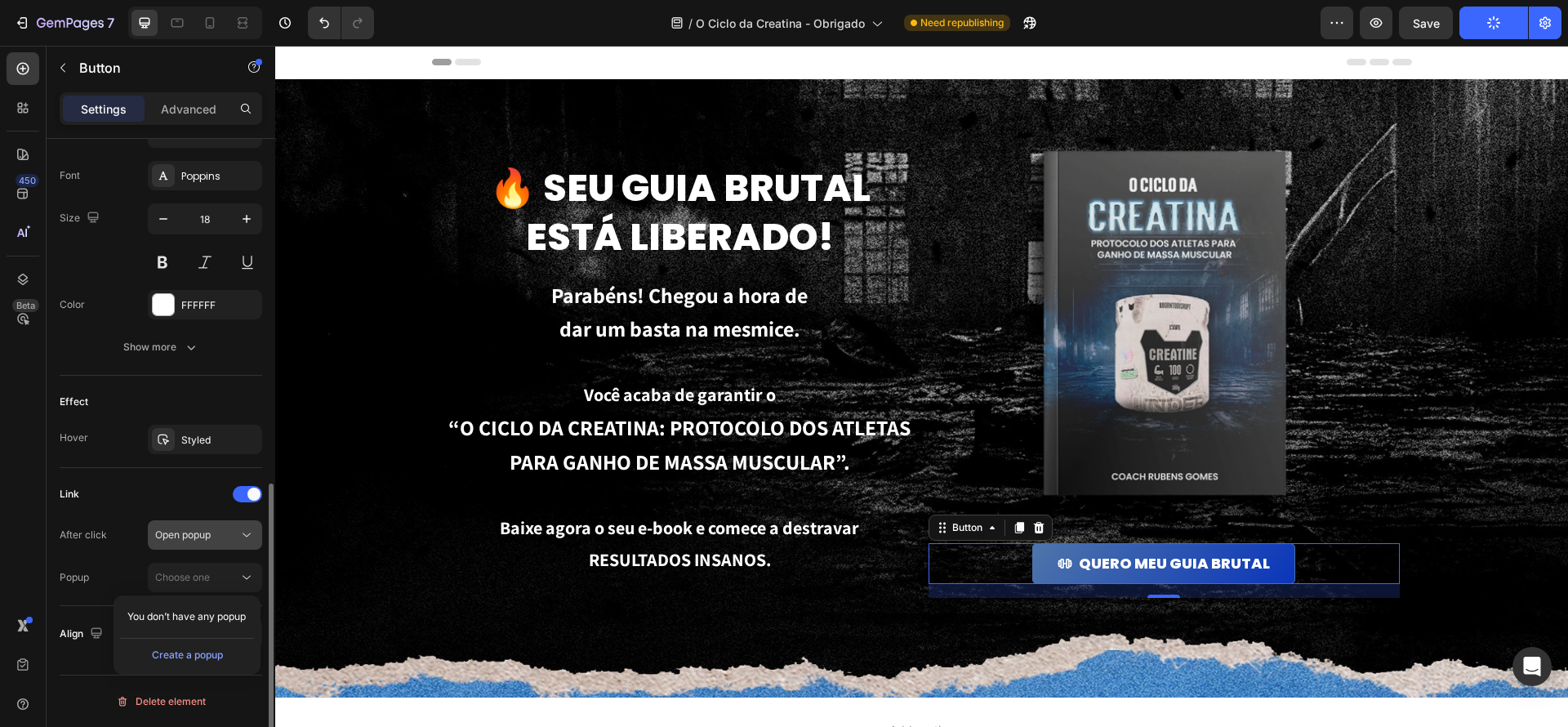
click at [199, 528] on span "Open popup" at bounding box center [183, 535] width 56 height 15
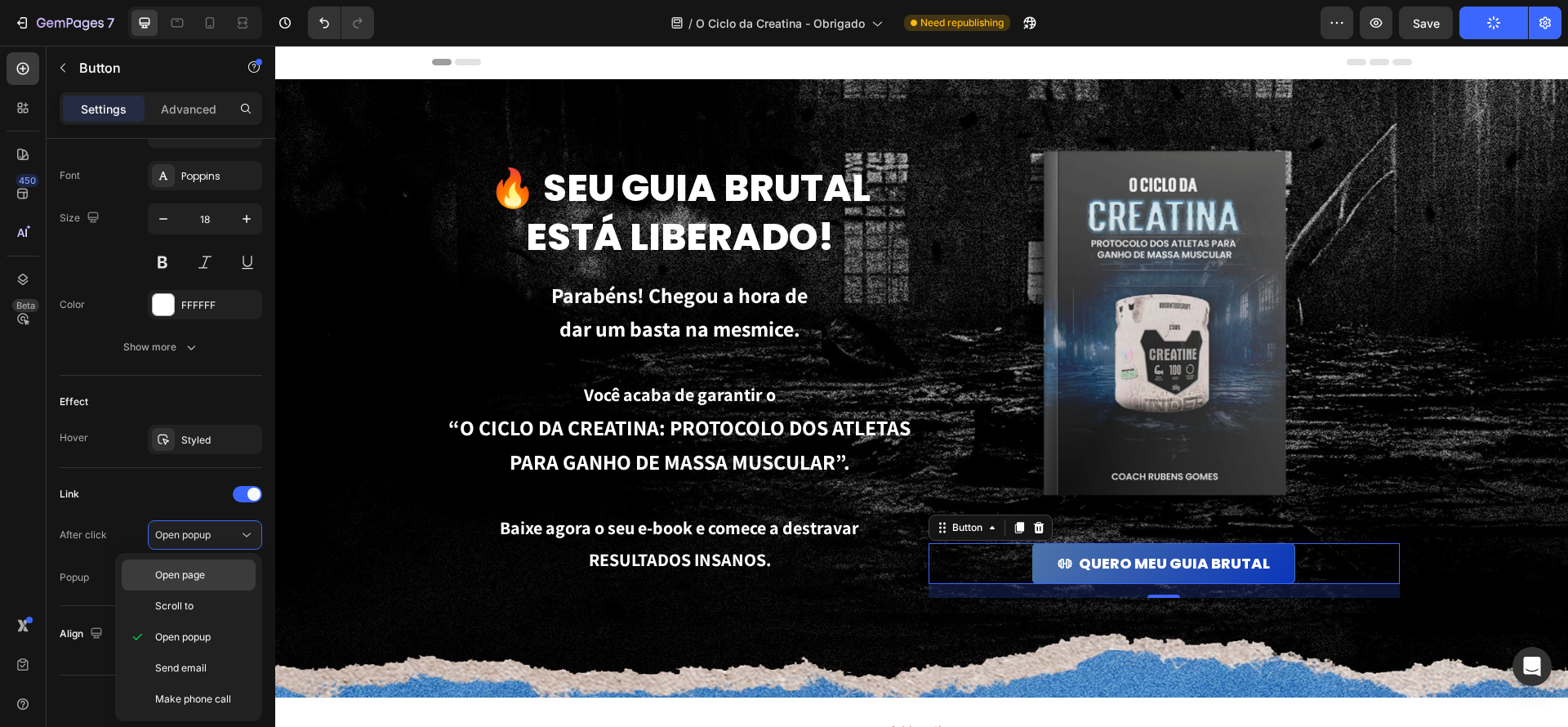
click at [217, 572] on p "Open page" at bounding box center [201, 575] width 93 height 15
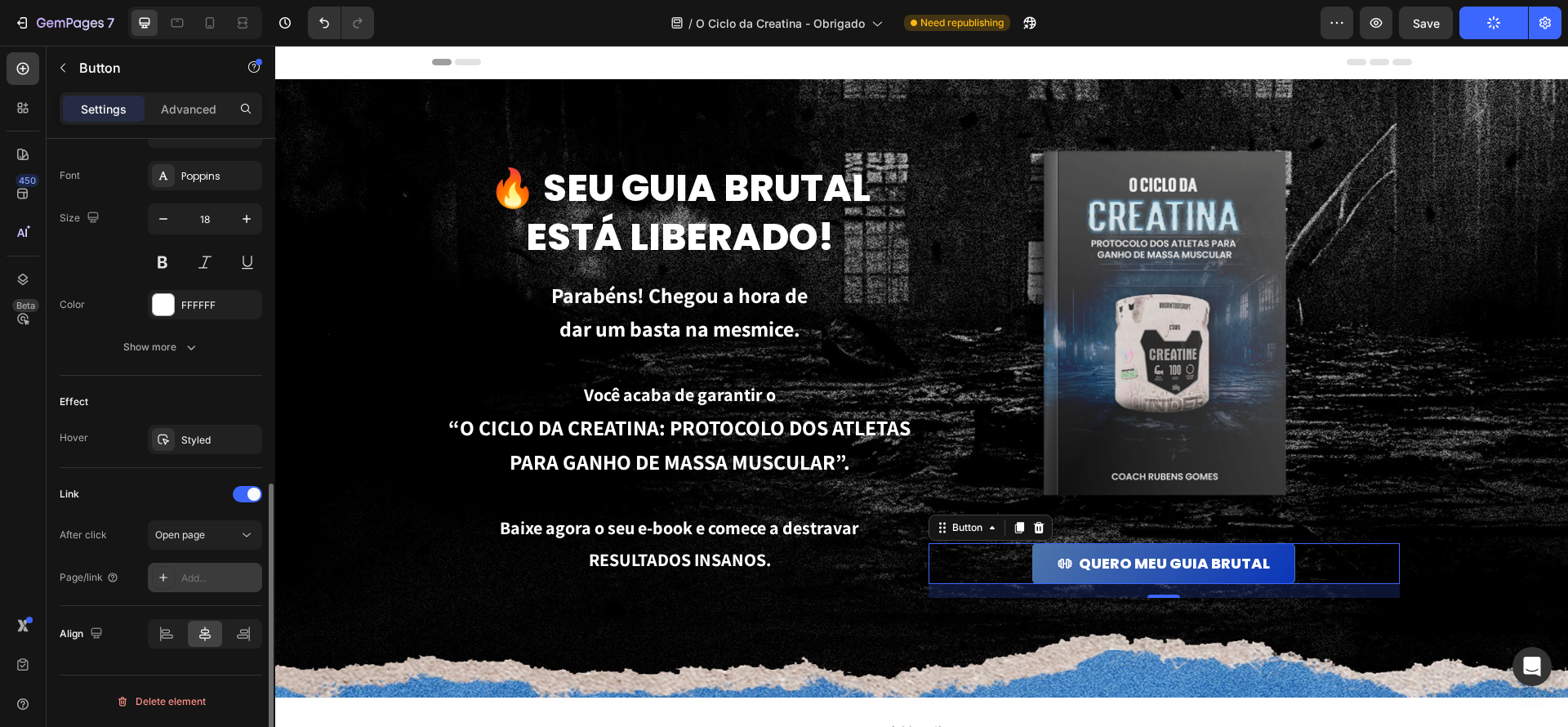
click at [162, 579] on icon at bounding box center [163, 578] width 8 height 8
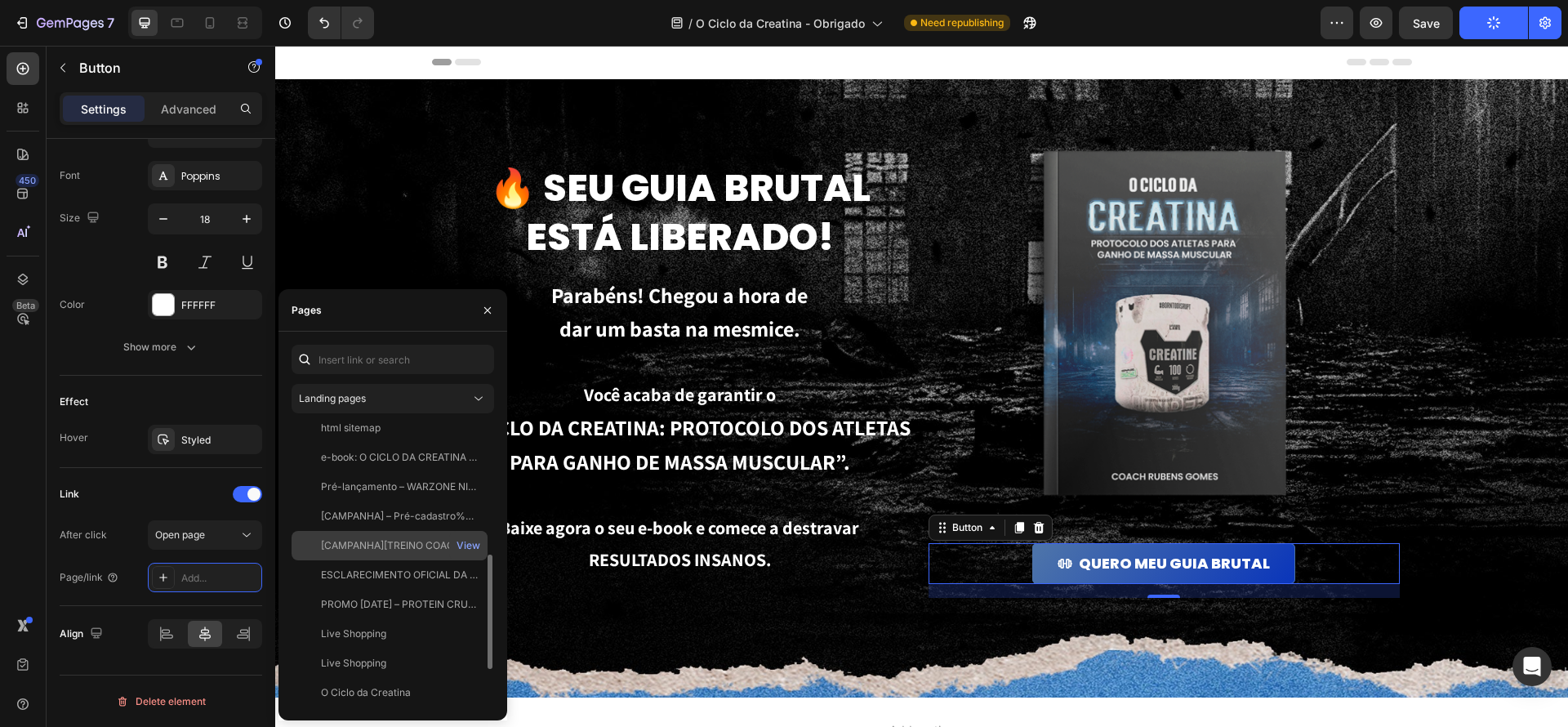
scroll to position [0, 0]
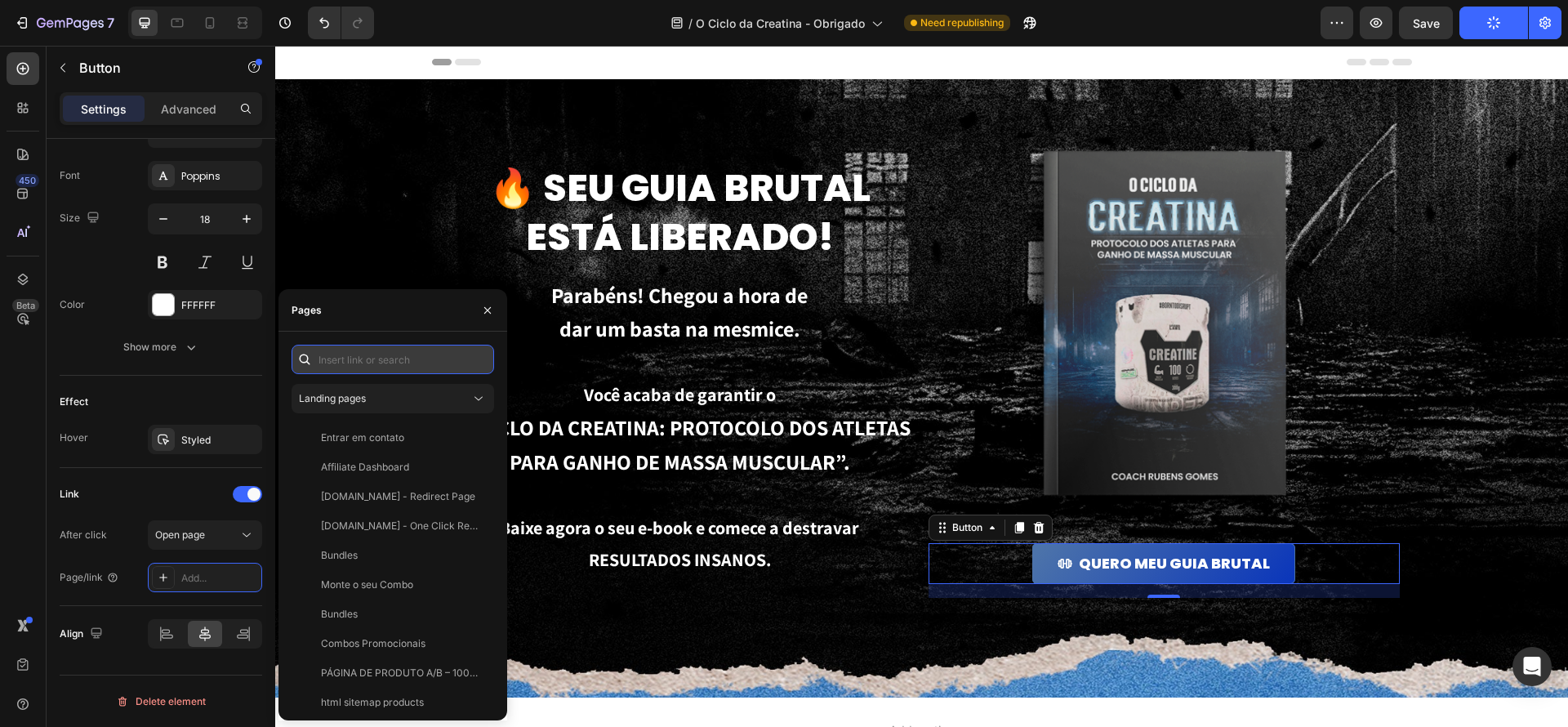
click at [368, 354] on input "text" at bounding box center [392, 359] width 203 height 30
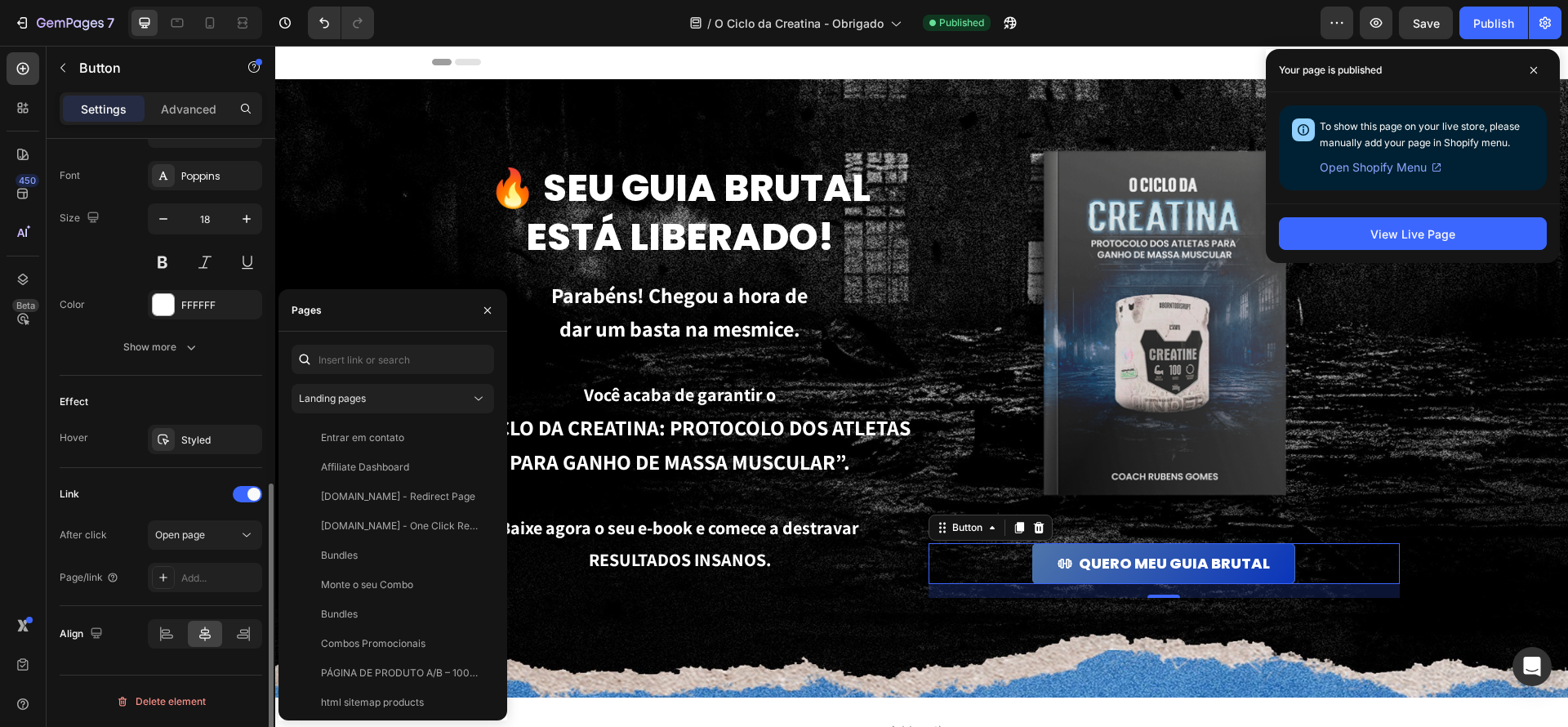
click at [144, 472] on div "Link After click Open page Page/link Add..." at bounding box center [161, 537] width 203 height 138
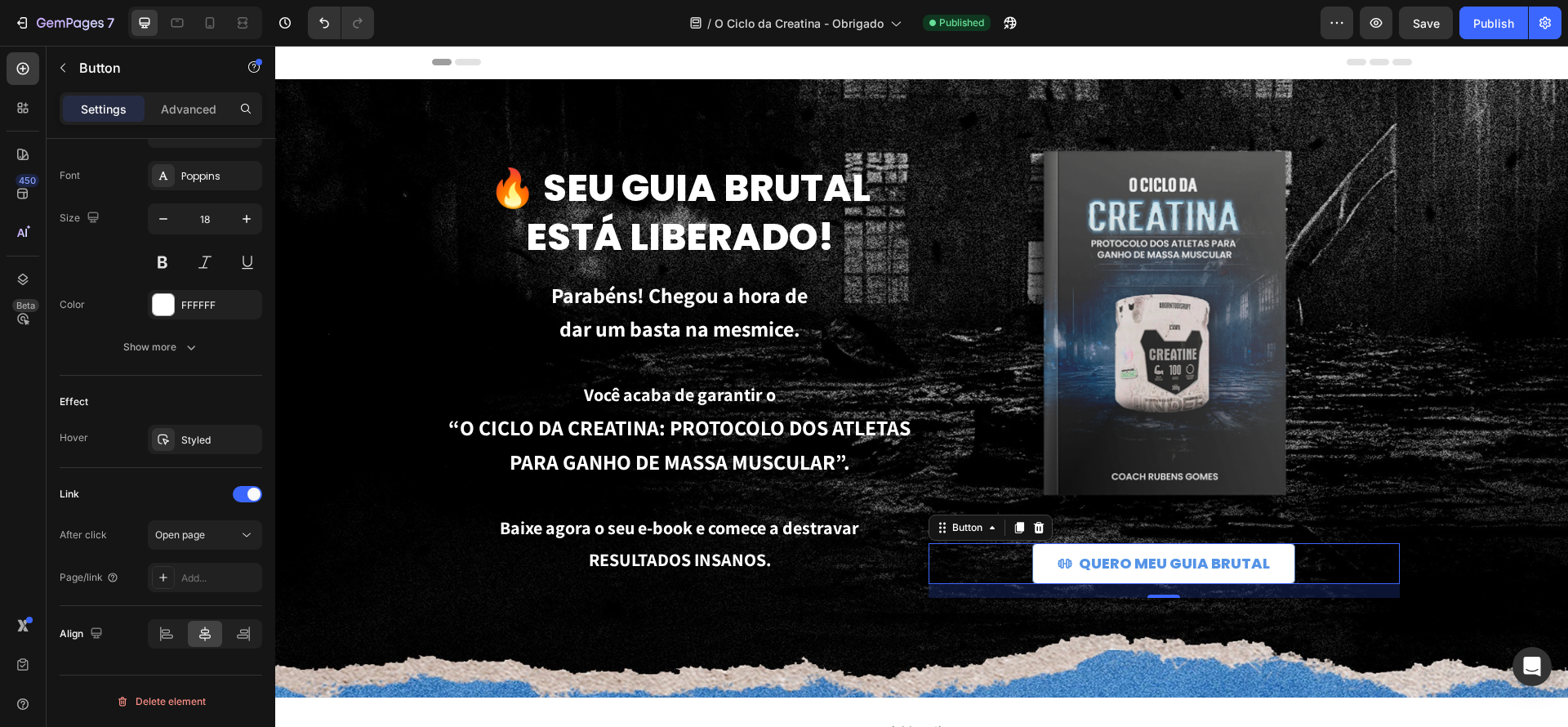
click at [1269, 571] on button "QUERO MEU GUIA BRUTAL" at bounding box center [1163, 564] width 263 height 41
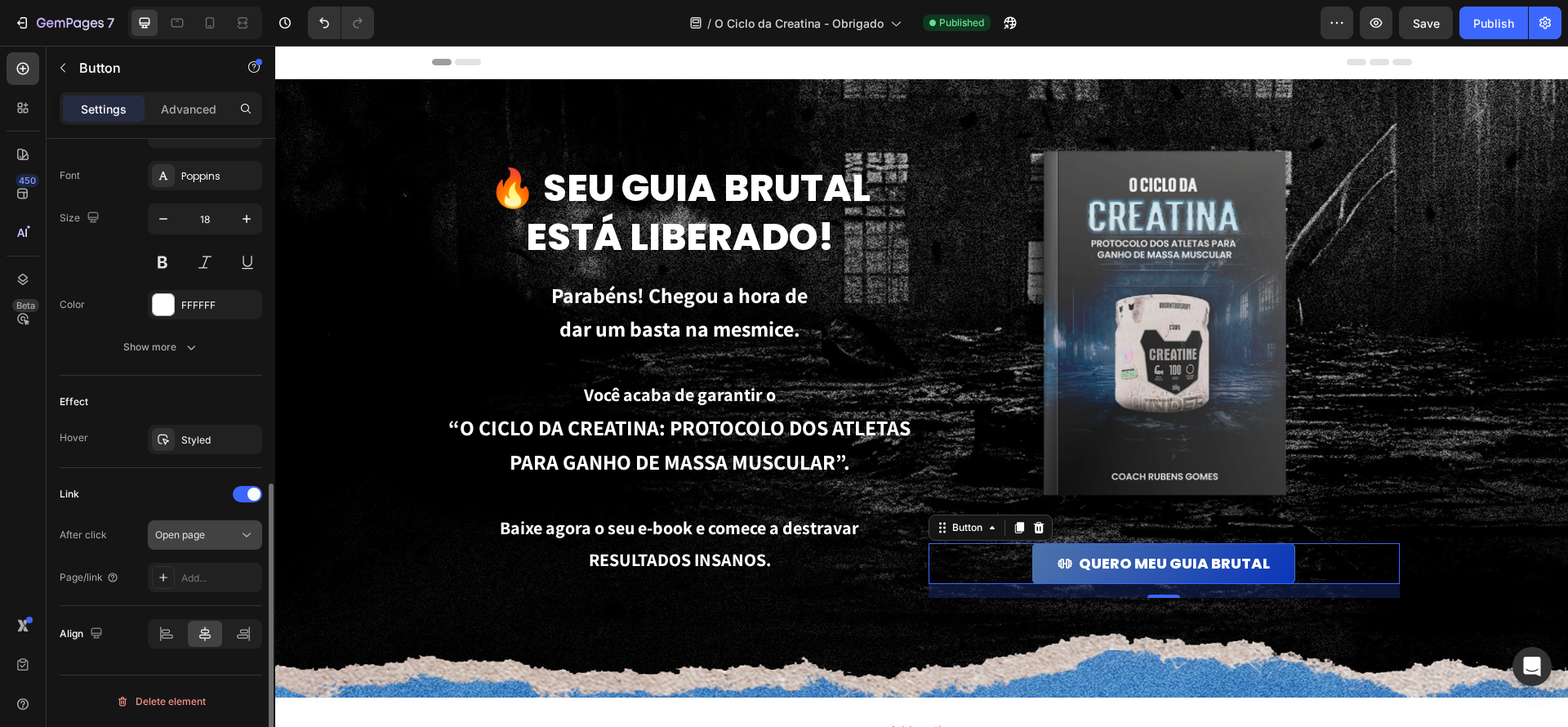
click at [188, 536] on span "Open page" at bounding box center [180, 534] width 50 height 12
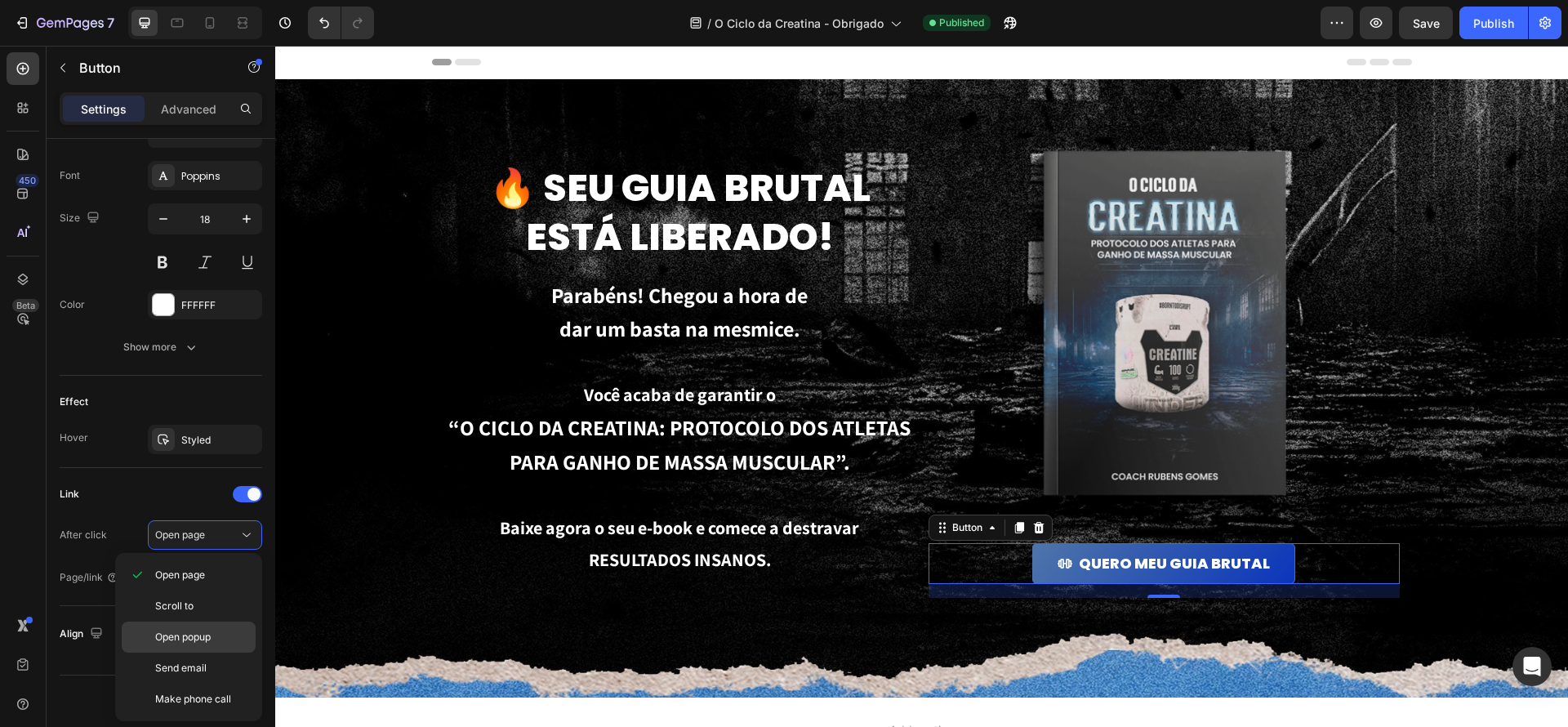
click at [217, 629] on p "Open popup" at bounding box center [201, 637] width 93 height 15
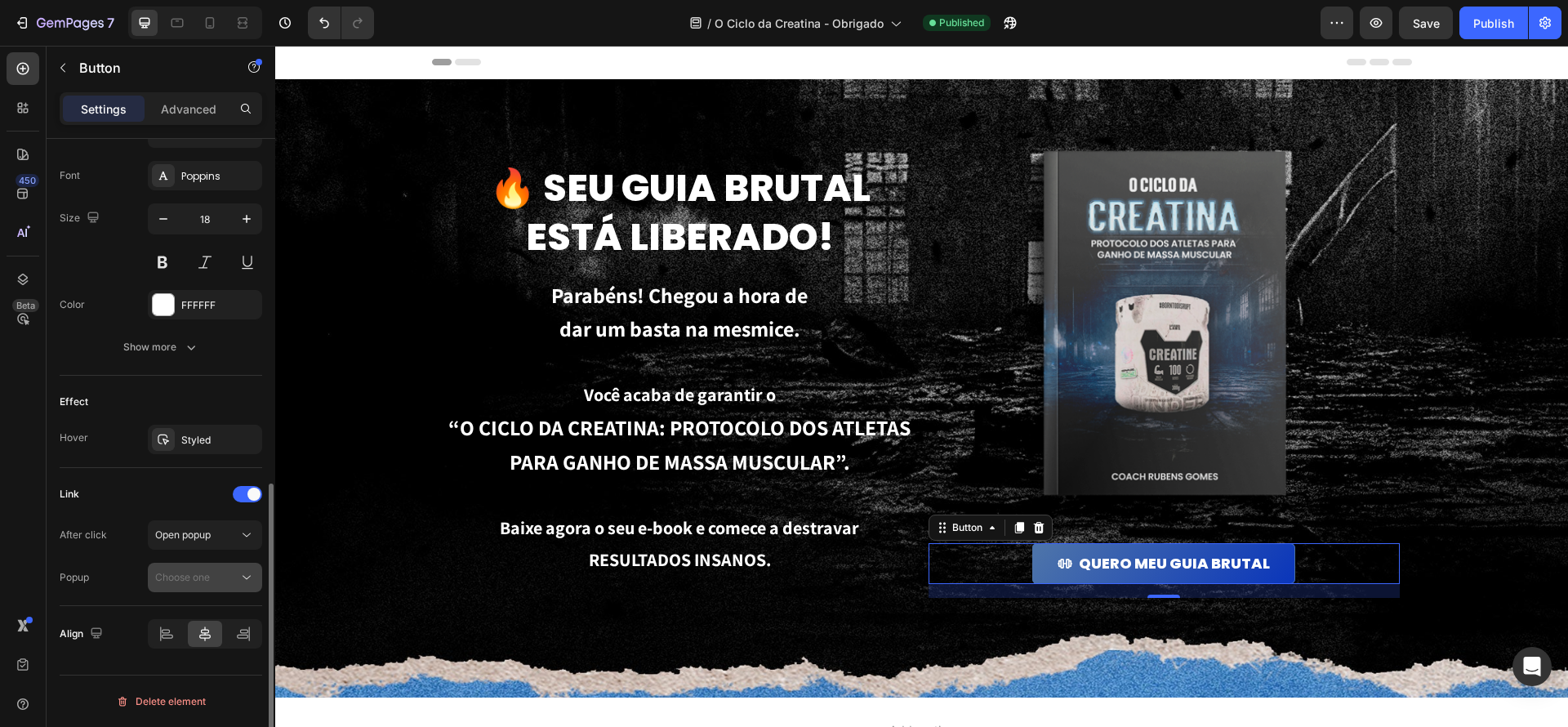
click at [225, 574] on div "Choose one" at bounding box center [197, 578] width 84 height 15
click at [231, 540] on div "Open popup" at bounding box center [197, 535] width 84 height 15
click at [176, 443] on div "Styled" at bounding box center [204, 440] width 114 height 30
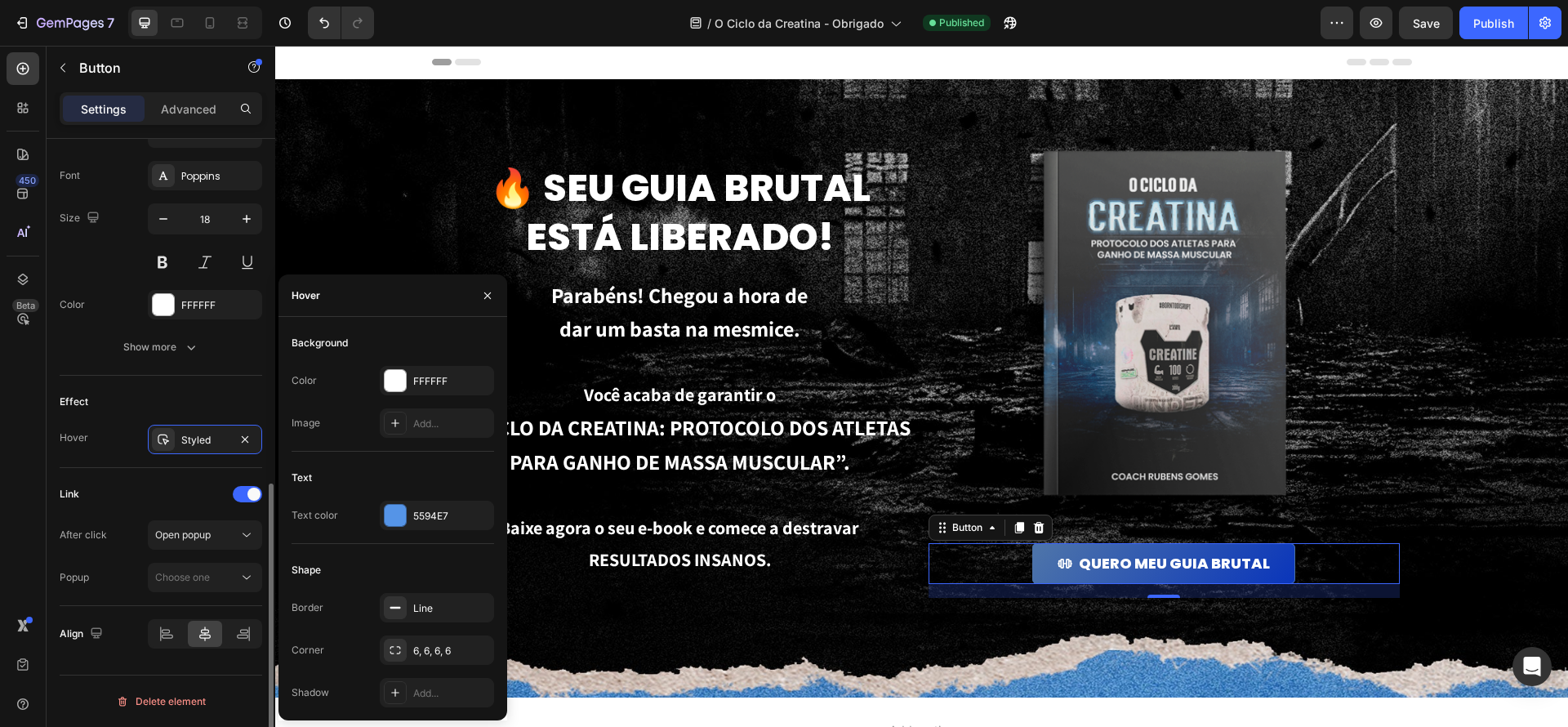
click at [151, 500] on div "Link" at bounding box center [161, 494] width 203 height 26
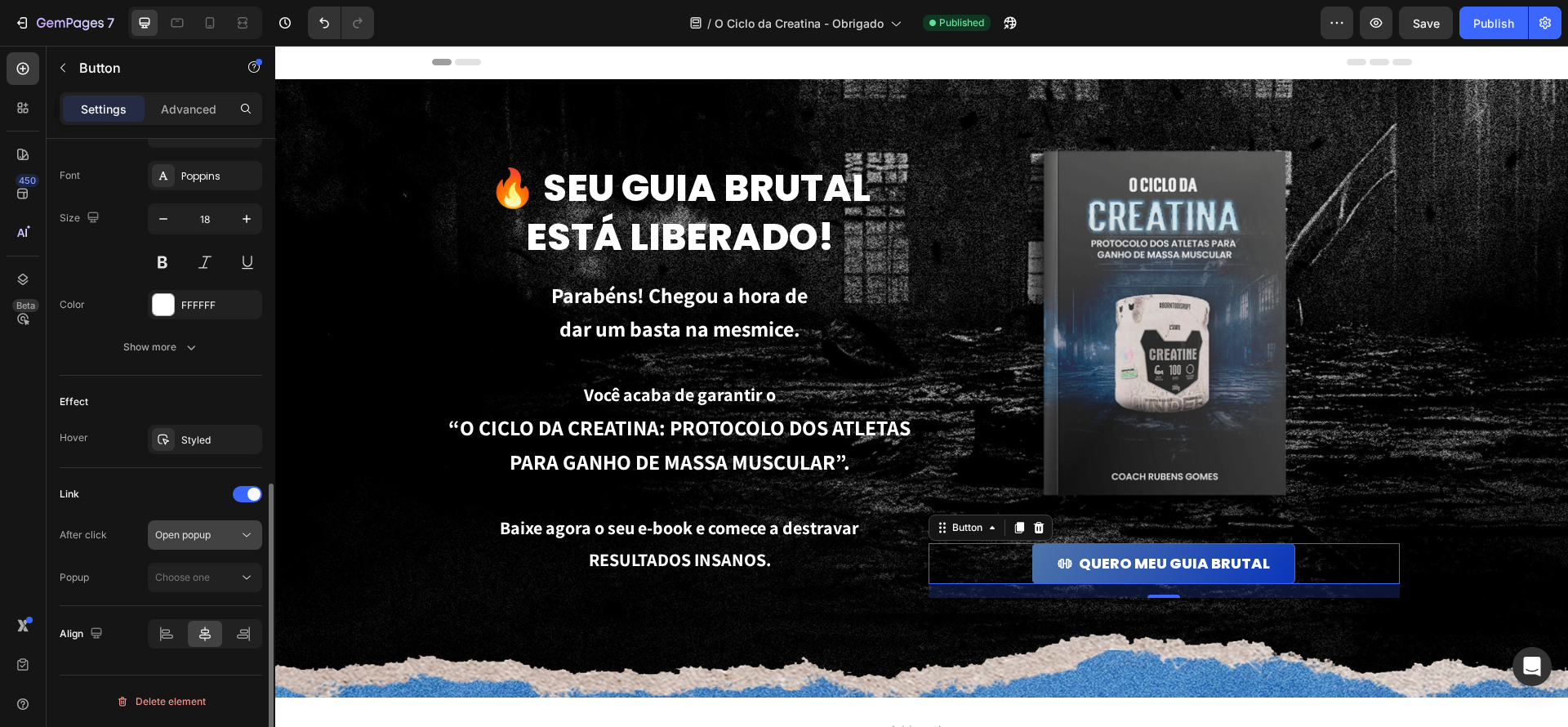
click at [174, 533] on span "Open popup" at bounding box center [183, 534] width 56 height 12
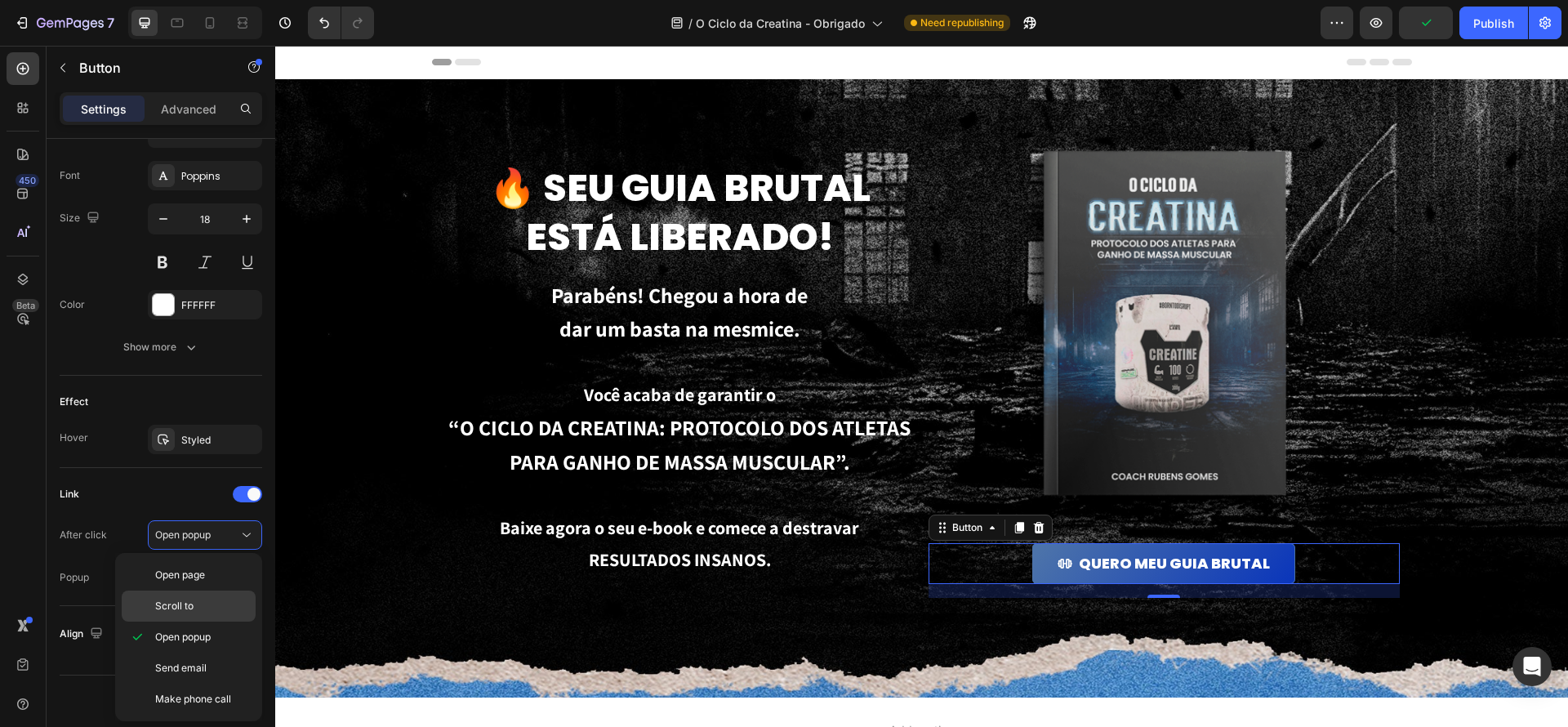
click at [194, 602] on p "Scroll to" at bounding box center [201, 606] width 93 height 15
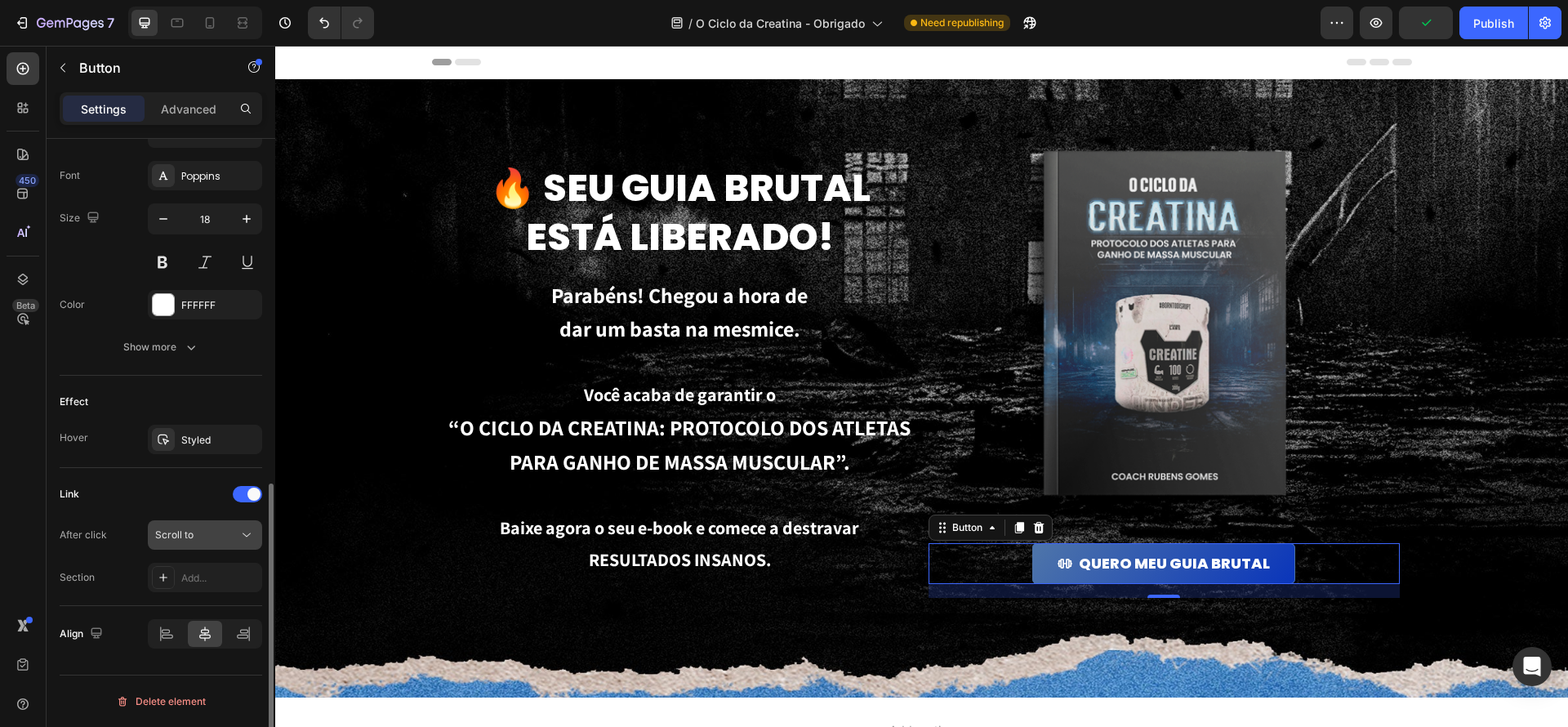
click at [220, 539] on div "Scroll to" at bounding box center [197, 535] width 84 height 15
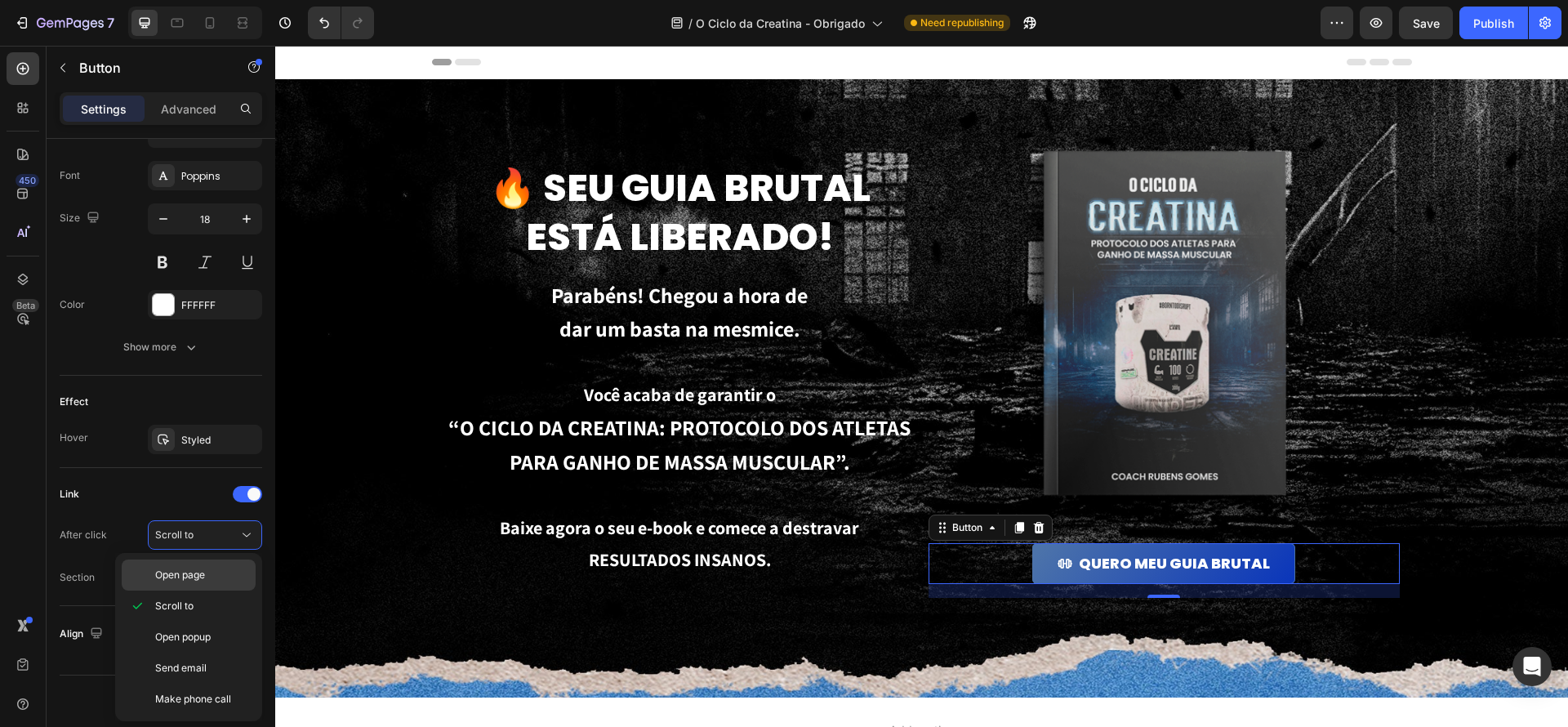
click at [226, 572] on p "Open page" at bounding box center [201, 575] width 93 height 15
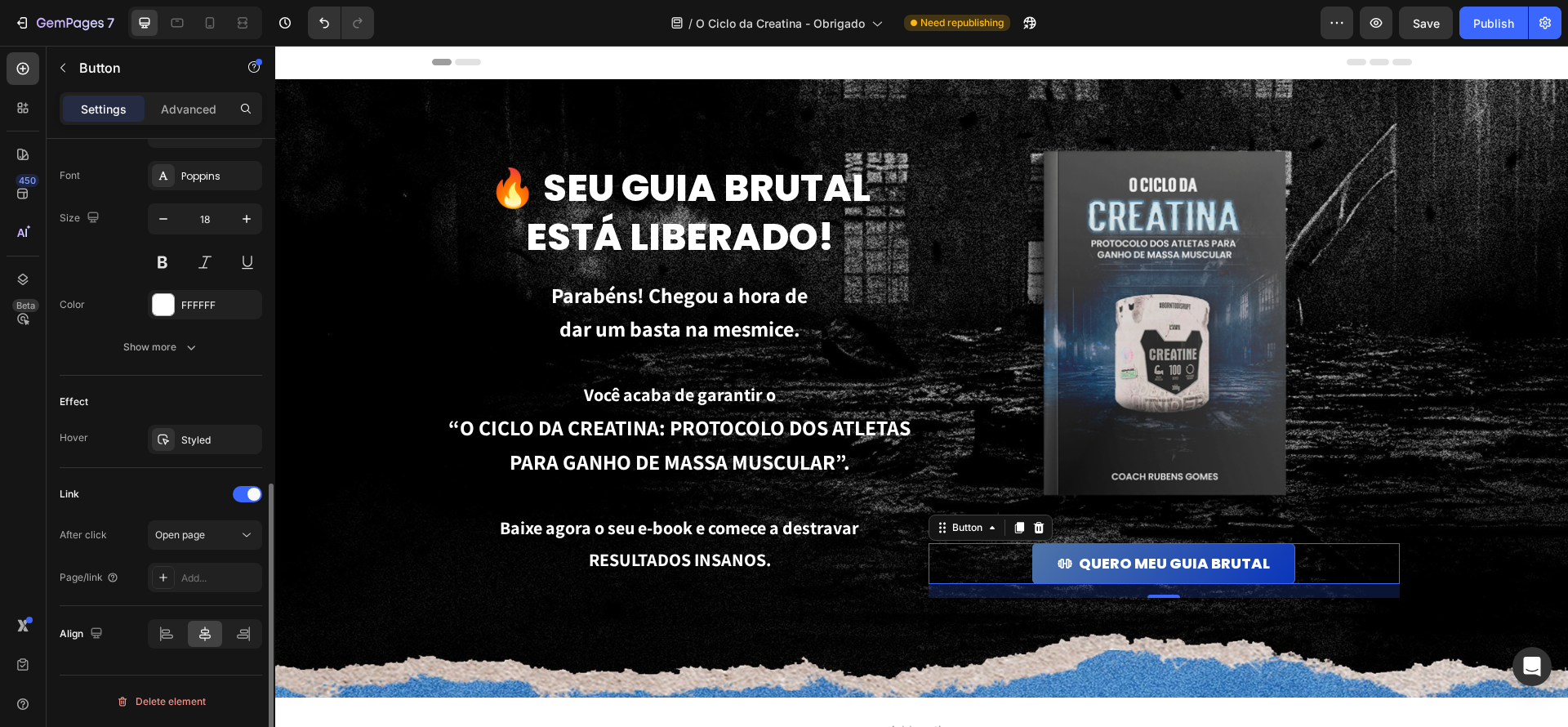
click at [155, 487] on div "Link" at bounding box center [161, 494] width 203 height 26
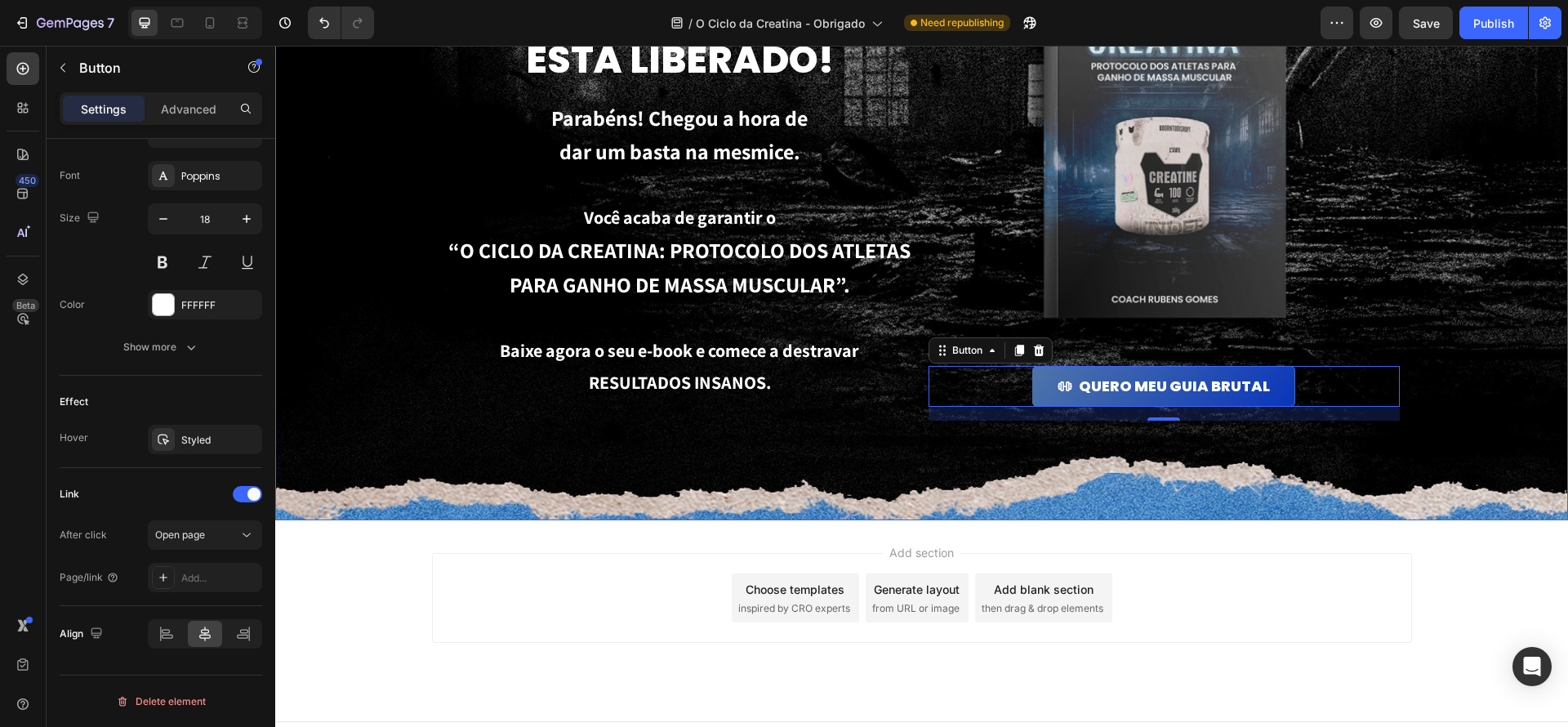
scroll to position [180, 0]
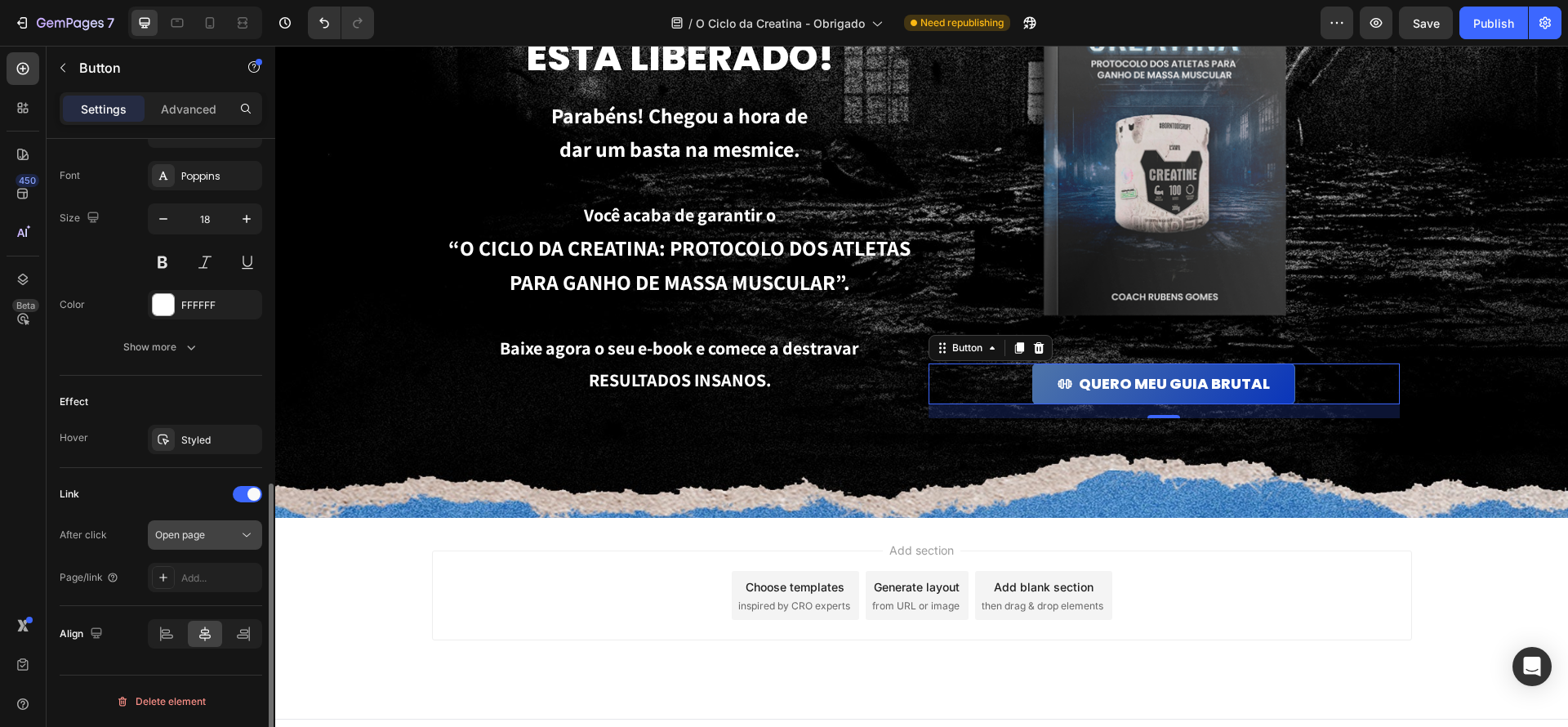
click at [202, 520] on button "Open page" at bounding box center [204, 535] width 114 height 30
click at [128, 464] on div "Effect Hover Styled" at bounding box center [161, 422] width 203 height 92
click at [231, 443] on div "Styled" at bounding box center [204, 440] width 114 height 30
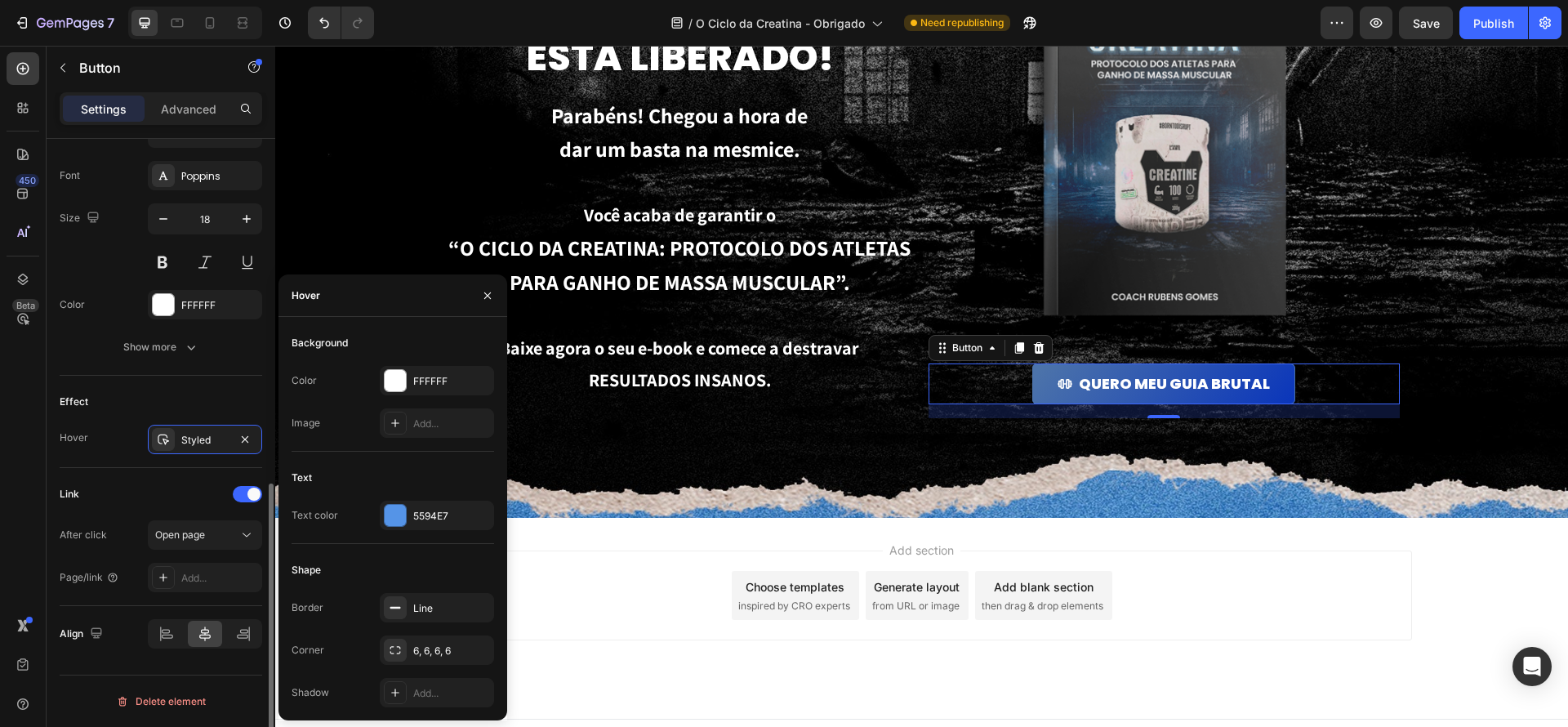
click at [186, 454] on div "Effect Hover Styled" at bounding box center [161, 422] width 203 height 92
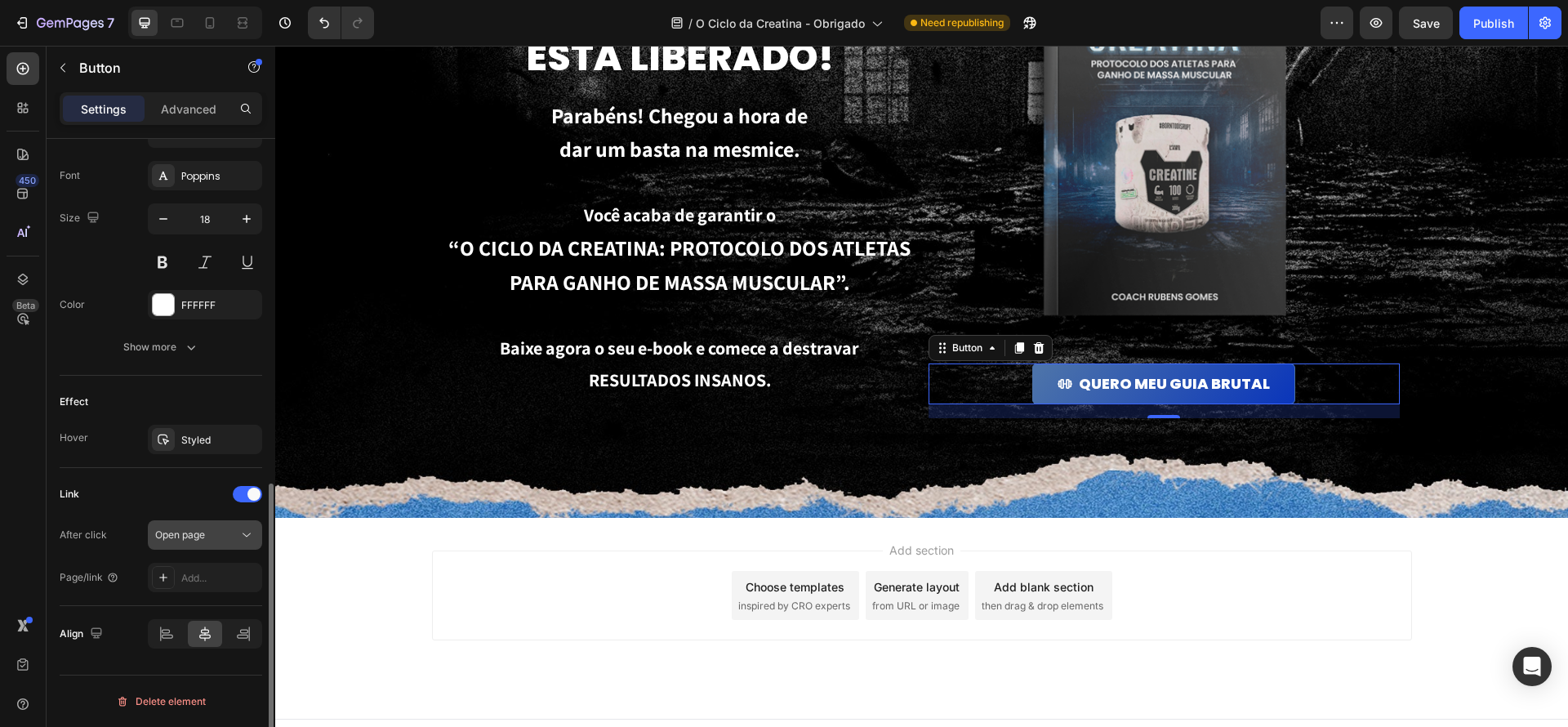
click at [188, 527] on div "Open page" at bounding box center [204, 535] width 99 height 16
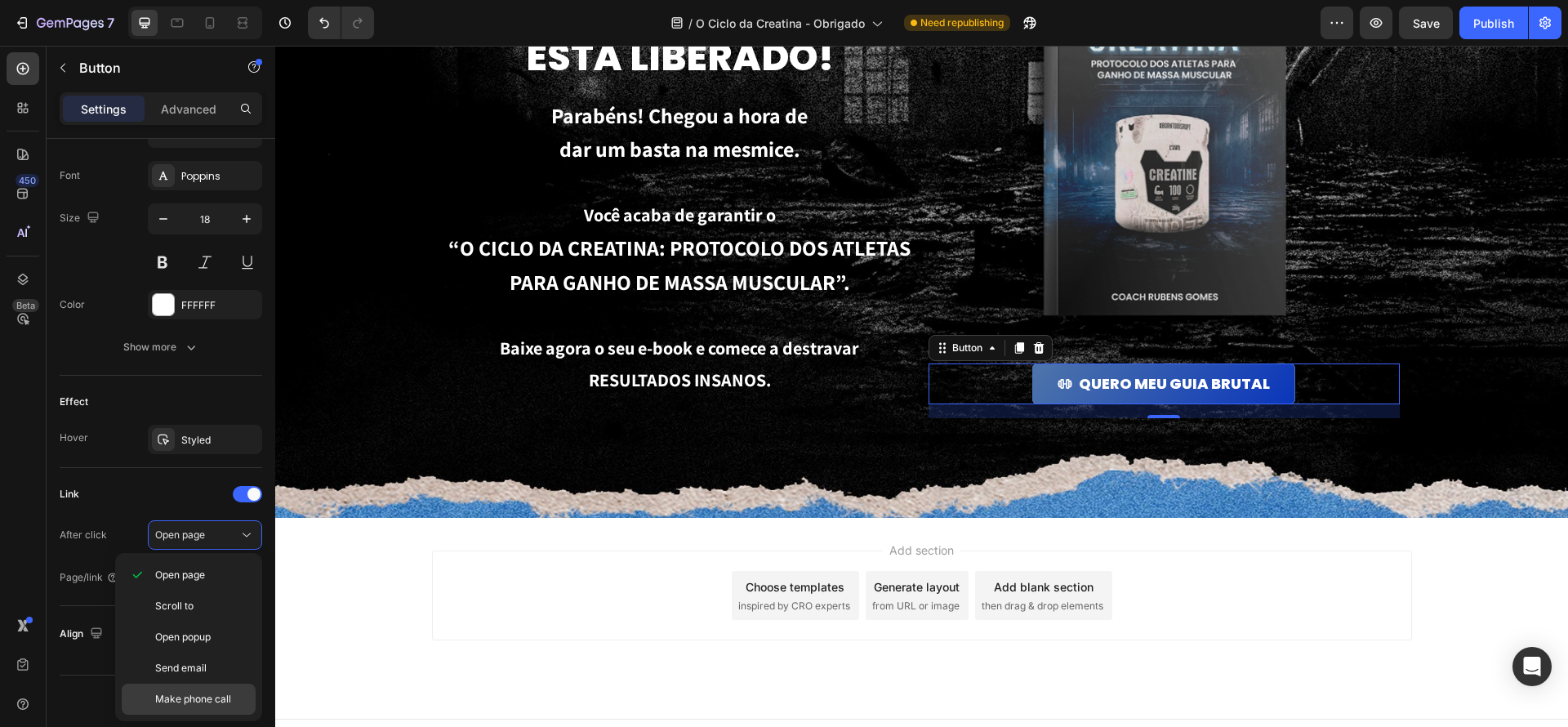
click at [217, 693] on span "Make phone call" at bounding box center [193, 699] width 76 height 15
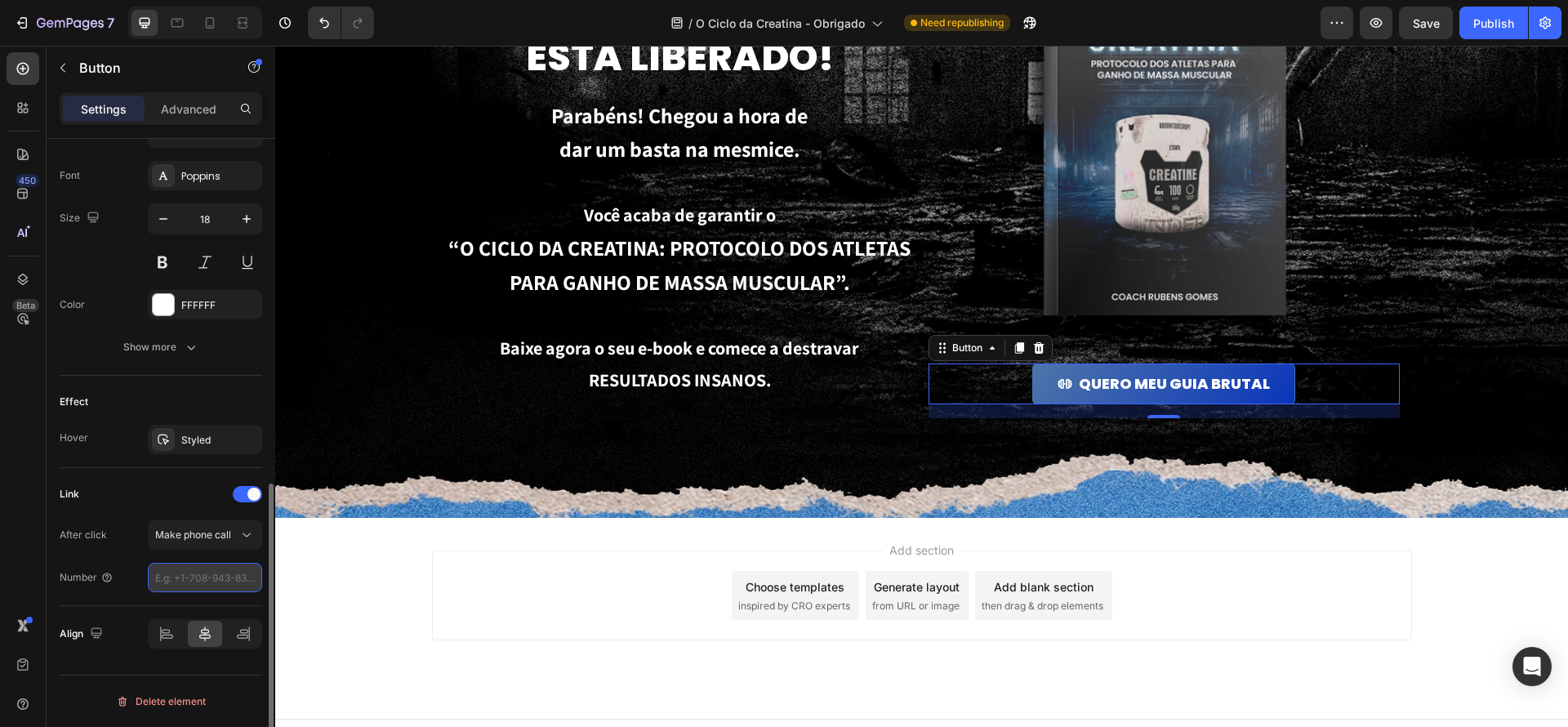
click at [223, 573] on input "number" at bounding box center [204, 578] width 114 height 30
click at [107, 578] on icon at bounding box center [107, 578] width 13 height 13
click at [107, 578] on icon at bounding box center [107, 578] width 13 height 13
click at [203, 575] on input "number" at bounding box center [204, 578] width 114 height 30
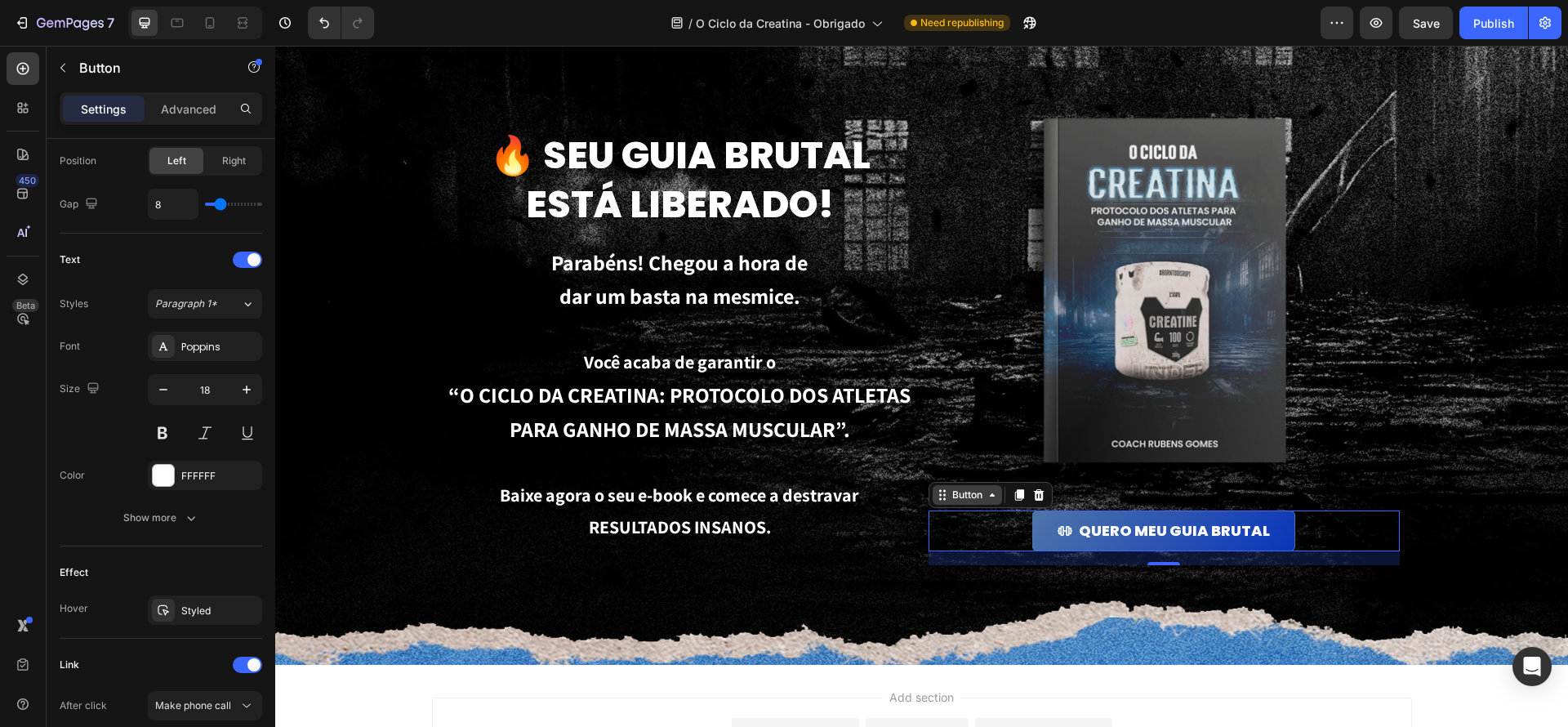
scroll to position [27, 0]
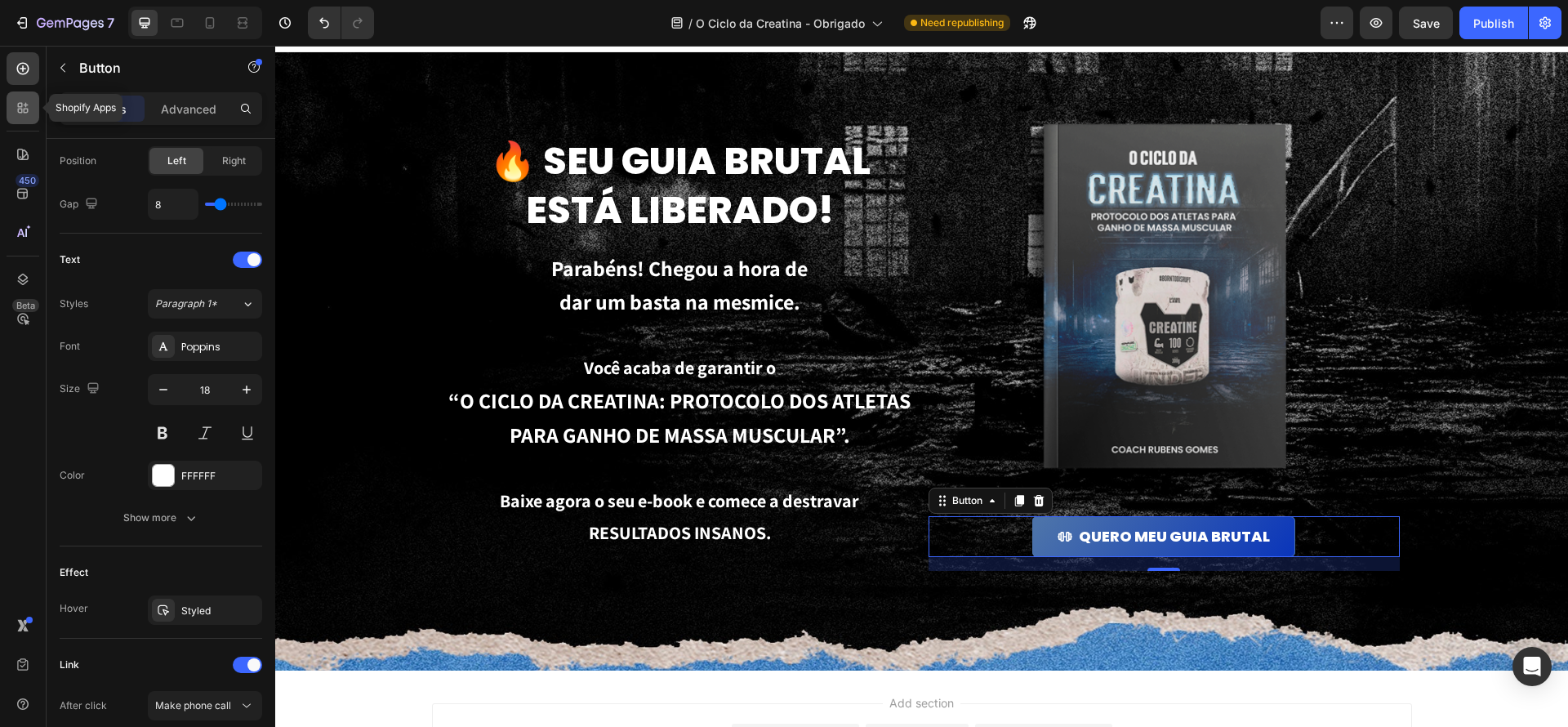
click at [33, 113] on div at bounding box center [23, 107] width 33 height 33
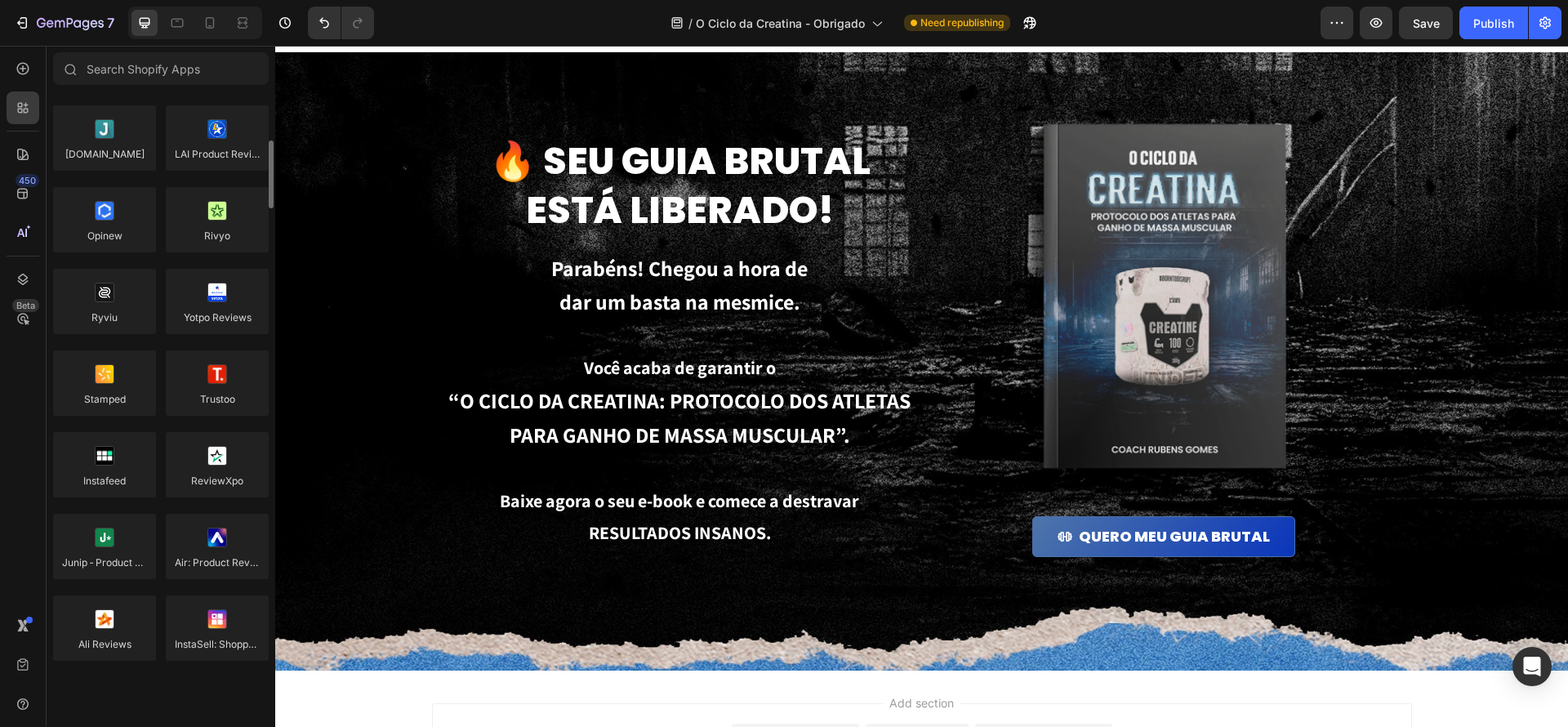
scroll to position [0, 0]
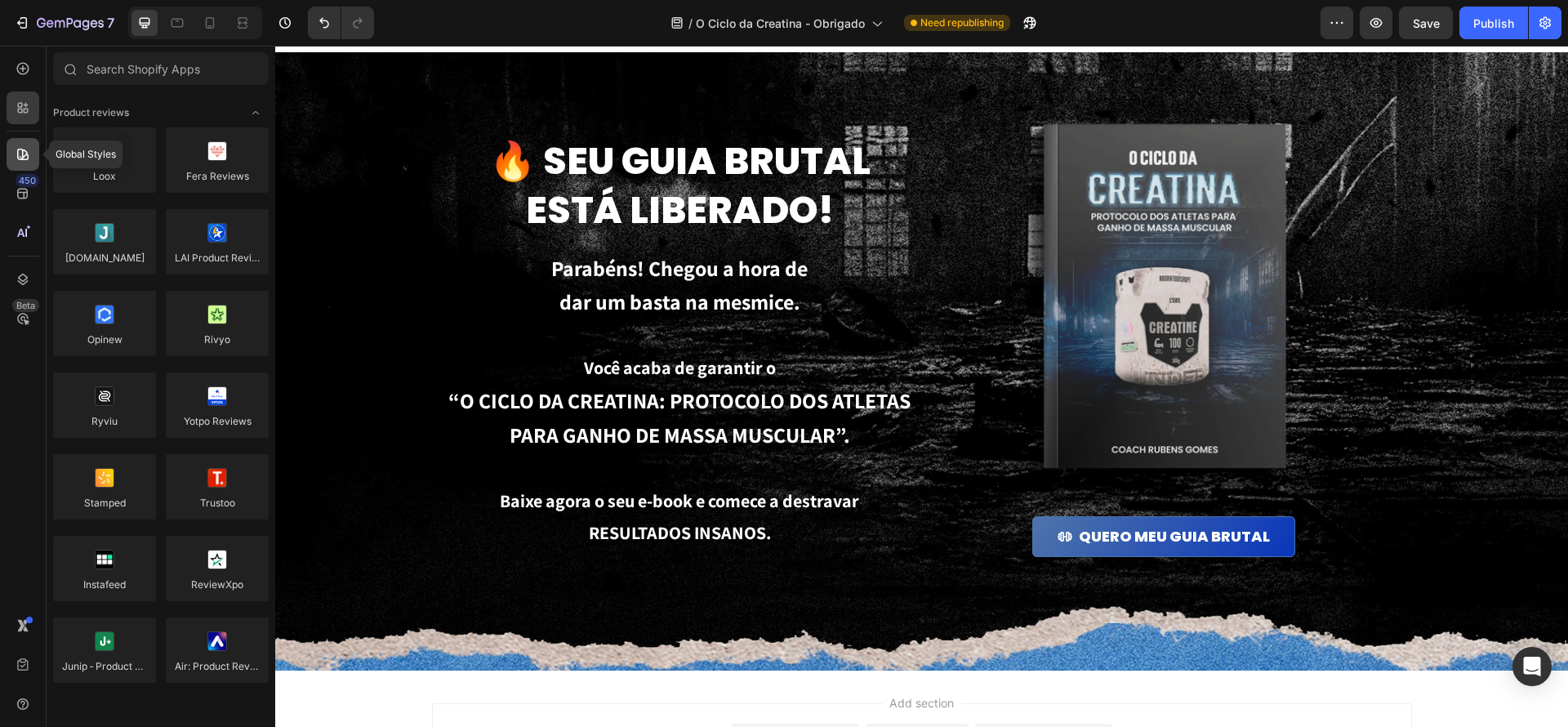
click at [25, 162] on icon at bounding box center [23, 154] width 16 height 16
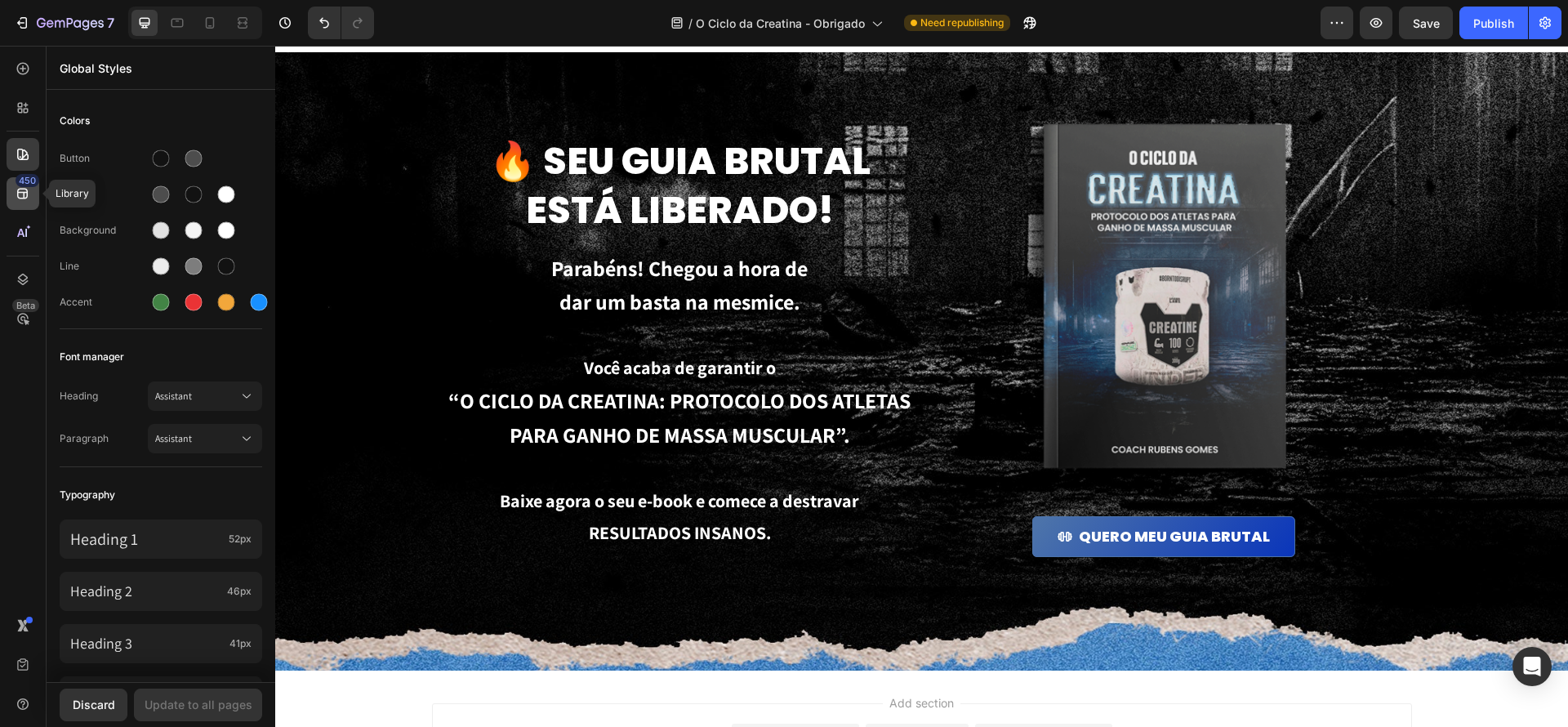
click at [25, 192] on icon at bounding box center [22, 194] width 11 height 11
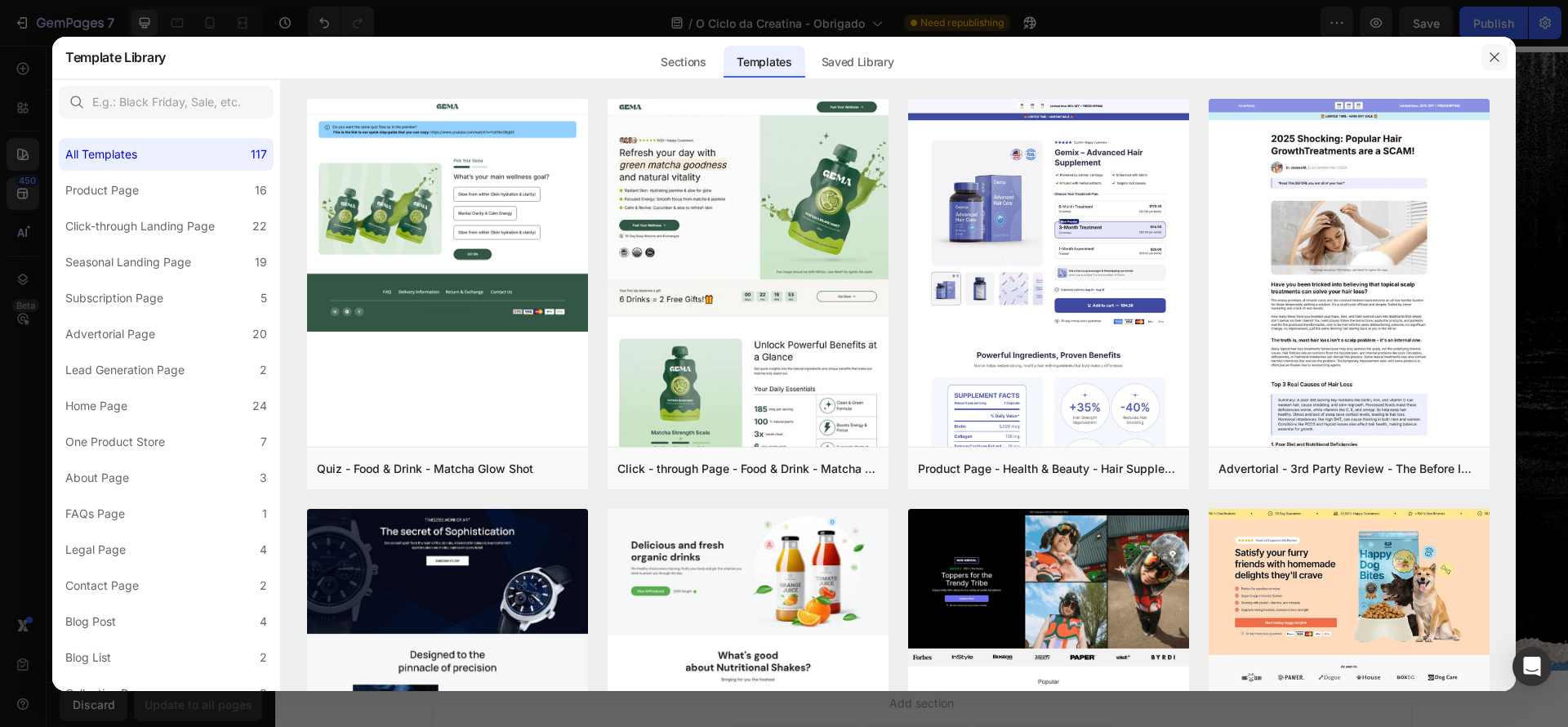
click at [1498, 59] on icon "button" at bounding box center [1495, 57] width 13 height 13
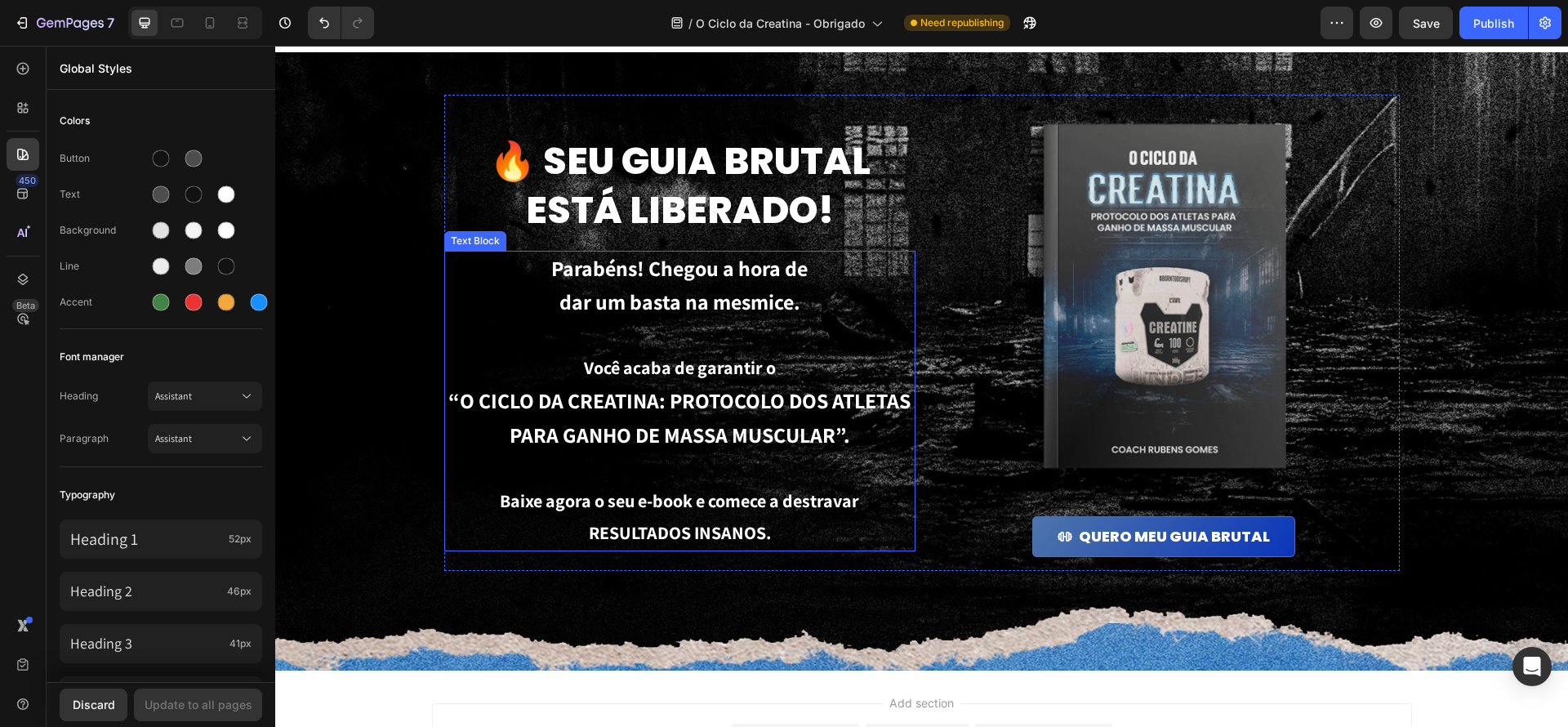
click at [678, 336] on p "Rich Text Editor. Editing area: main" at bounding box center [679, 336] width 468 height 33
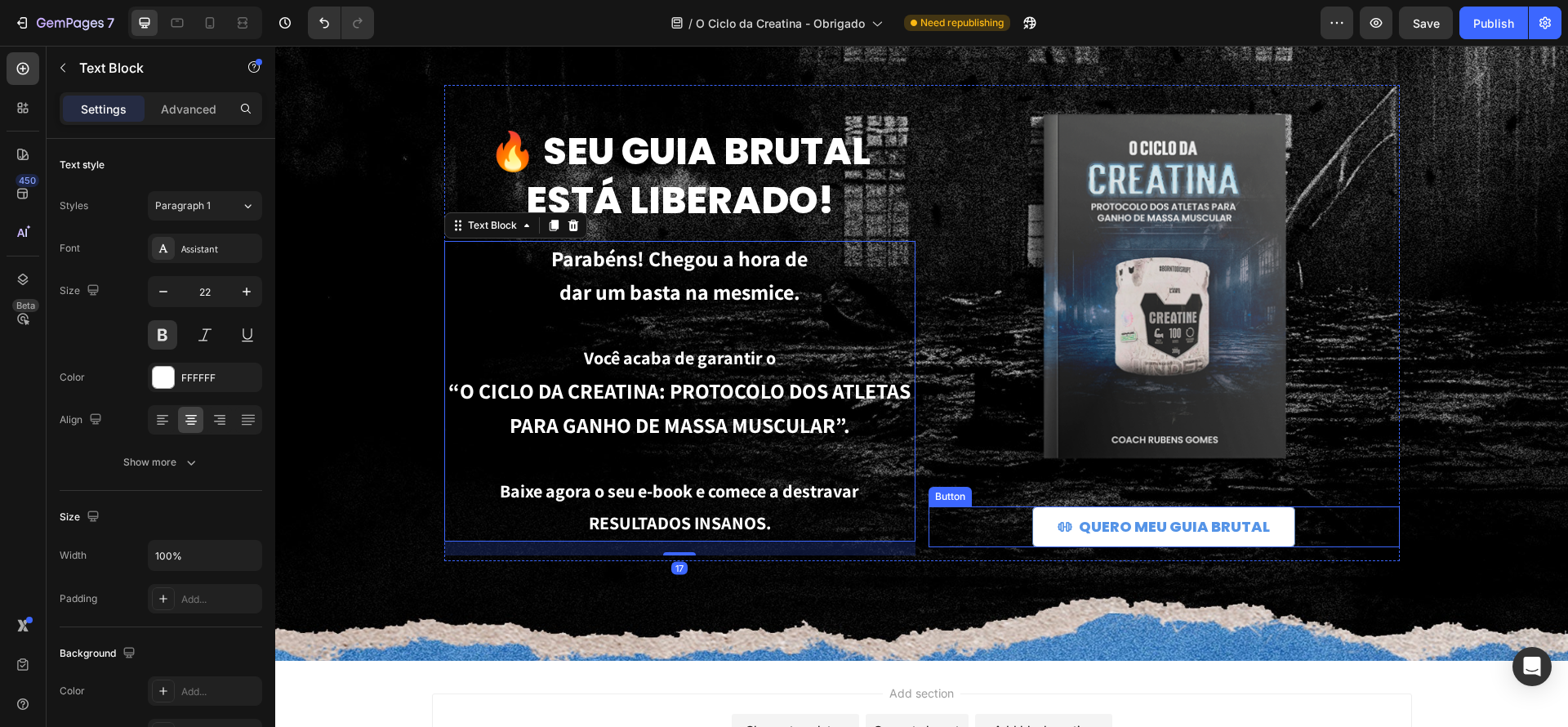
click at [1144, 549] on div "QUERO MEU GUIA BRUTAL Button" at bounding box center [1164, 533] width 471 height 55
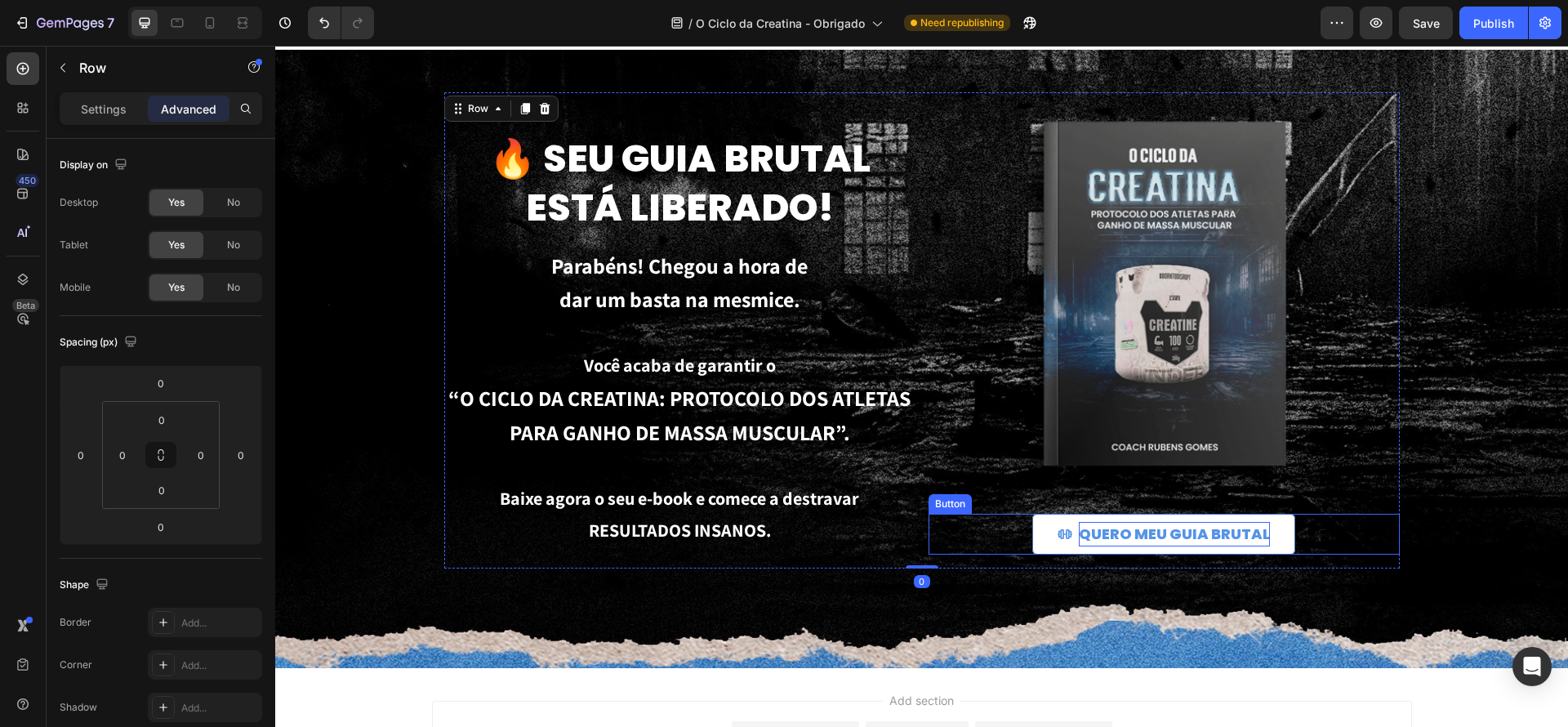
click at [1142, 543] on button "QUERO MEU GUIA BRUTAL" at bounding box center [1163, 534] width 263 height 41
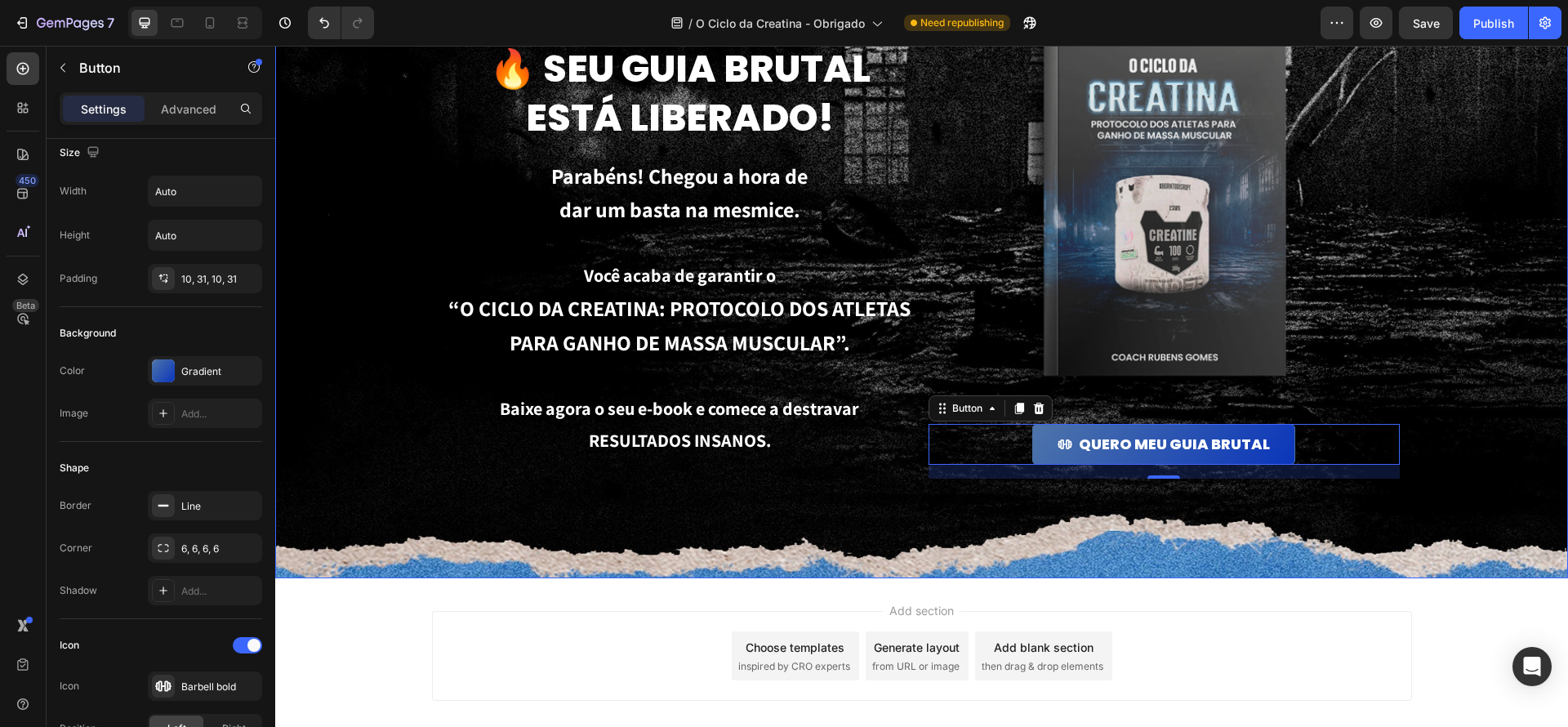
scroll to position [206, 0]
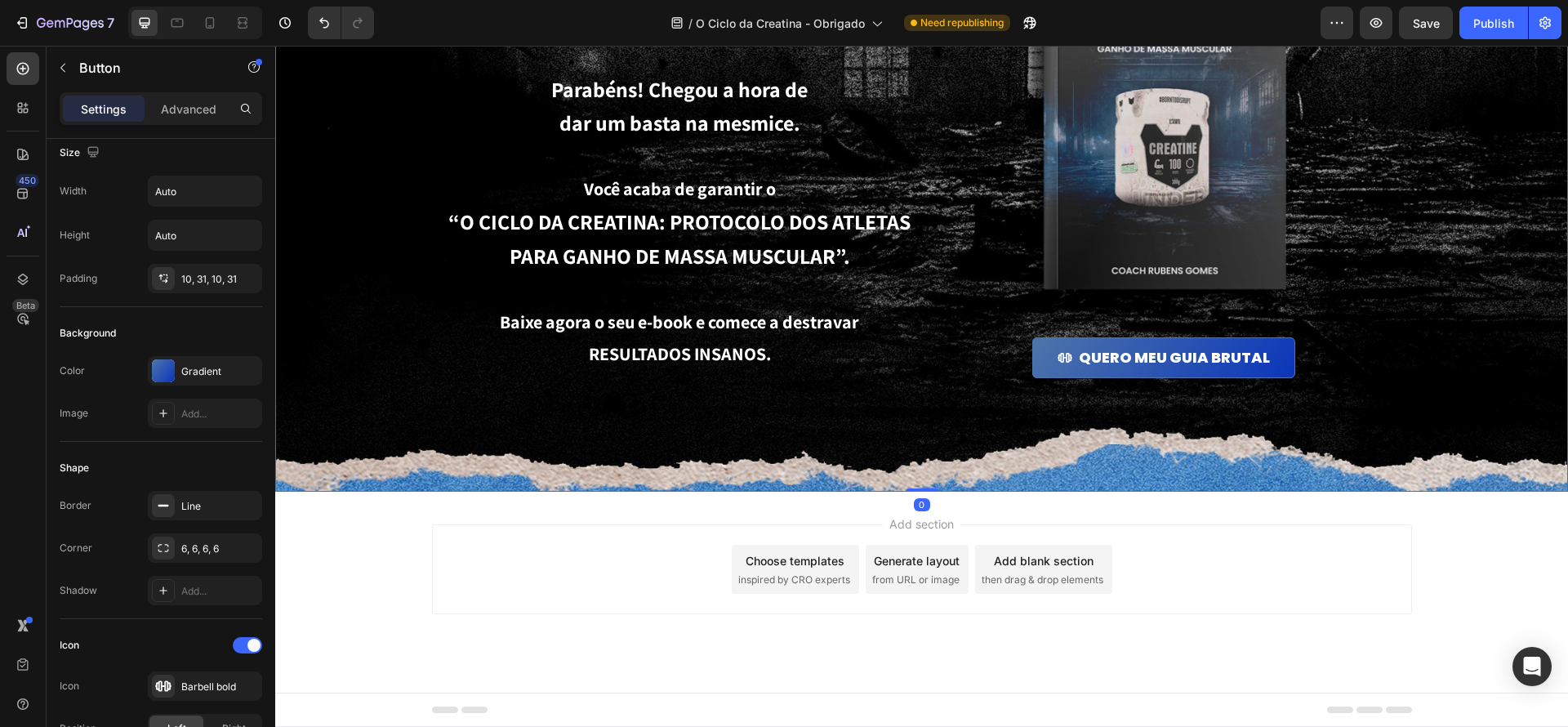
click at [584, 475] on div "Background Image" at bounding box center [921, 183] width 1293 height 619
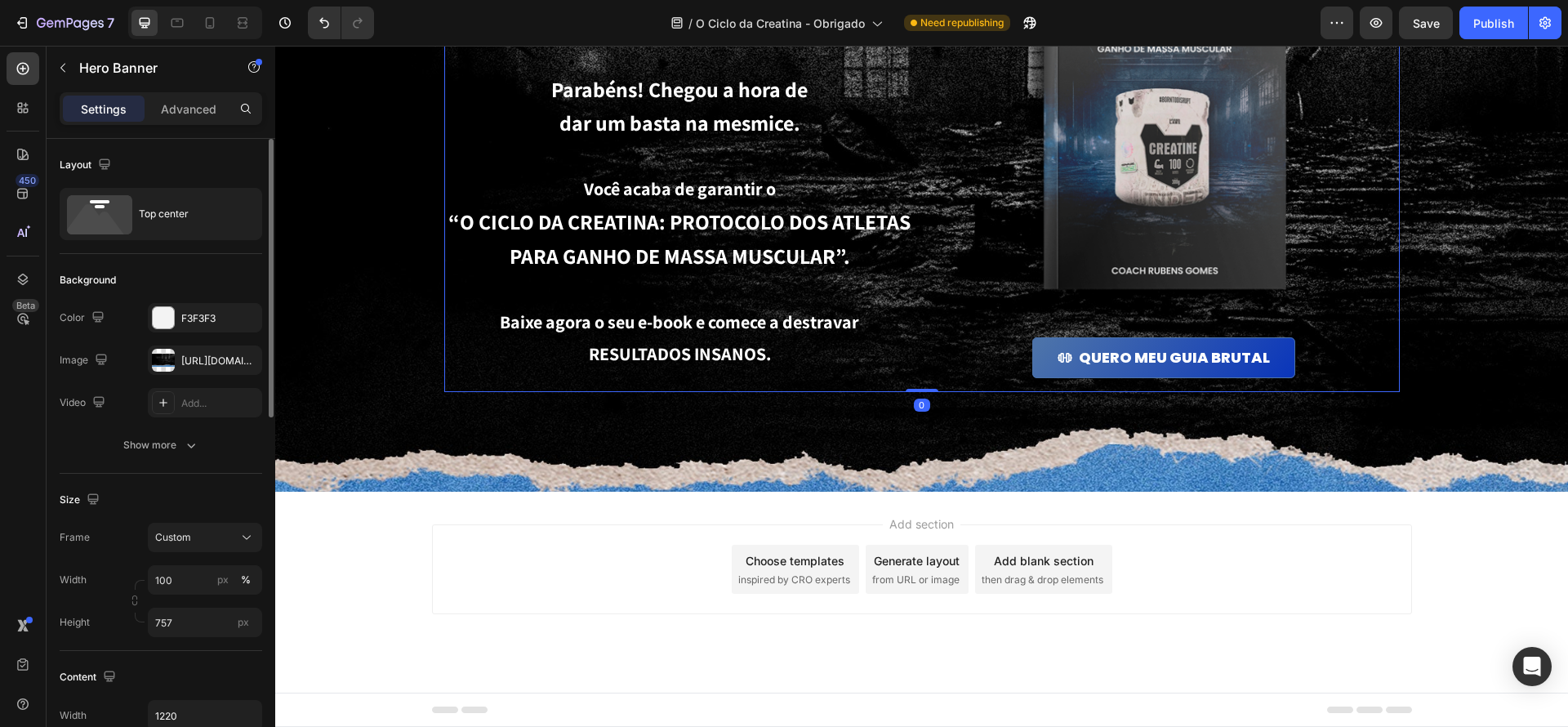
click at [688, 383] on div "🔥 Seu guia brutal está liberado! Heading Parabéns! Chegou a hora de dar um bast…" at bounding box center [679, 153] width 471 height 476
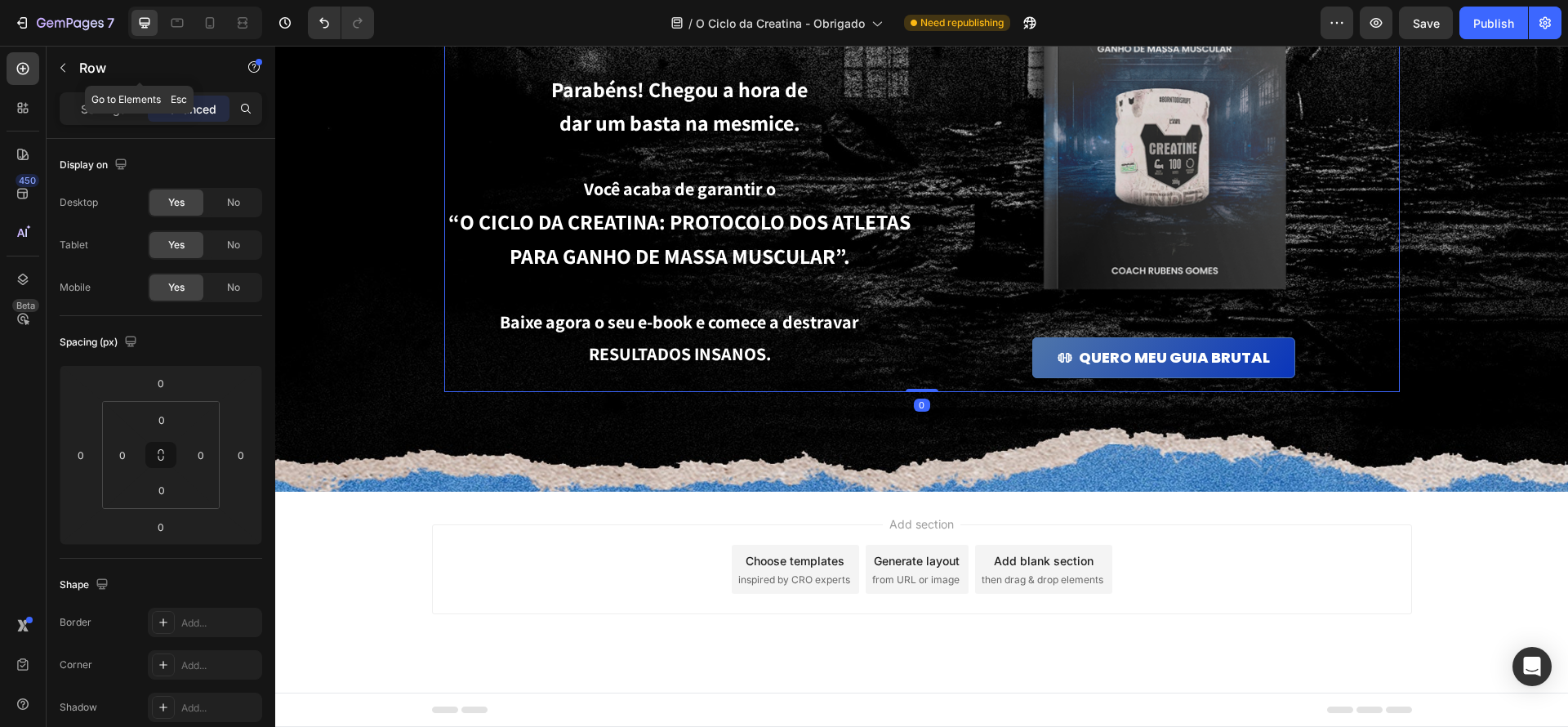
click at [90, 74] on p "Row" at bounding box center [149, 68] width 139 height 20
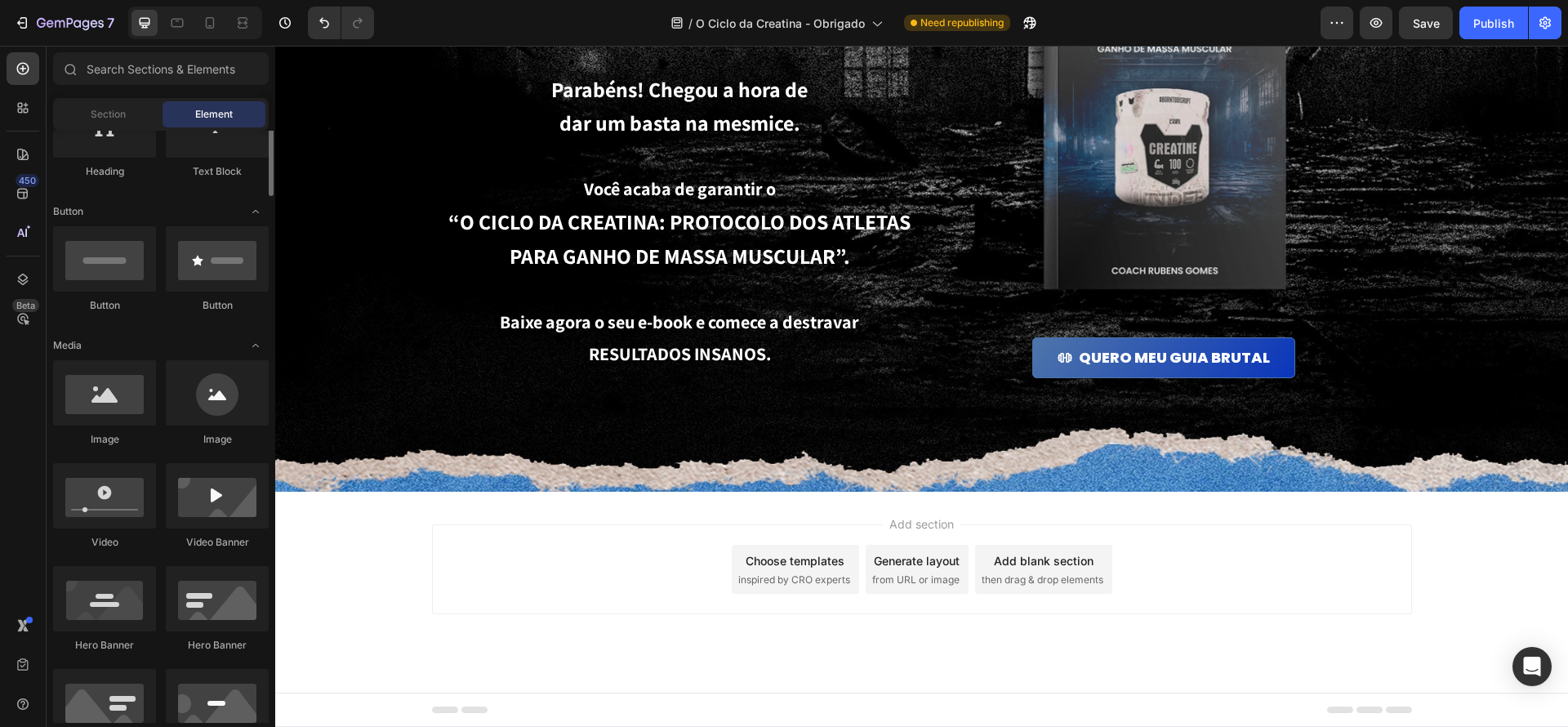
scroll to position [256, 0]
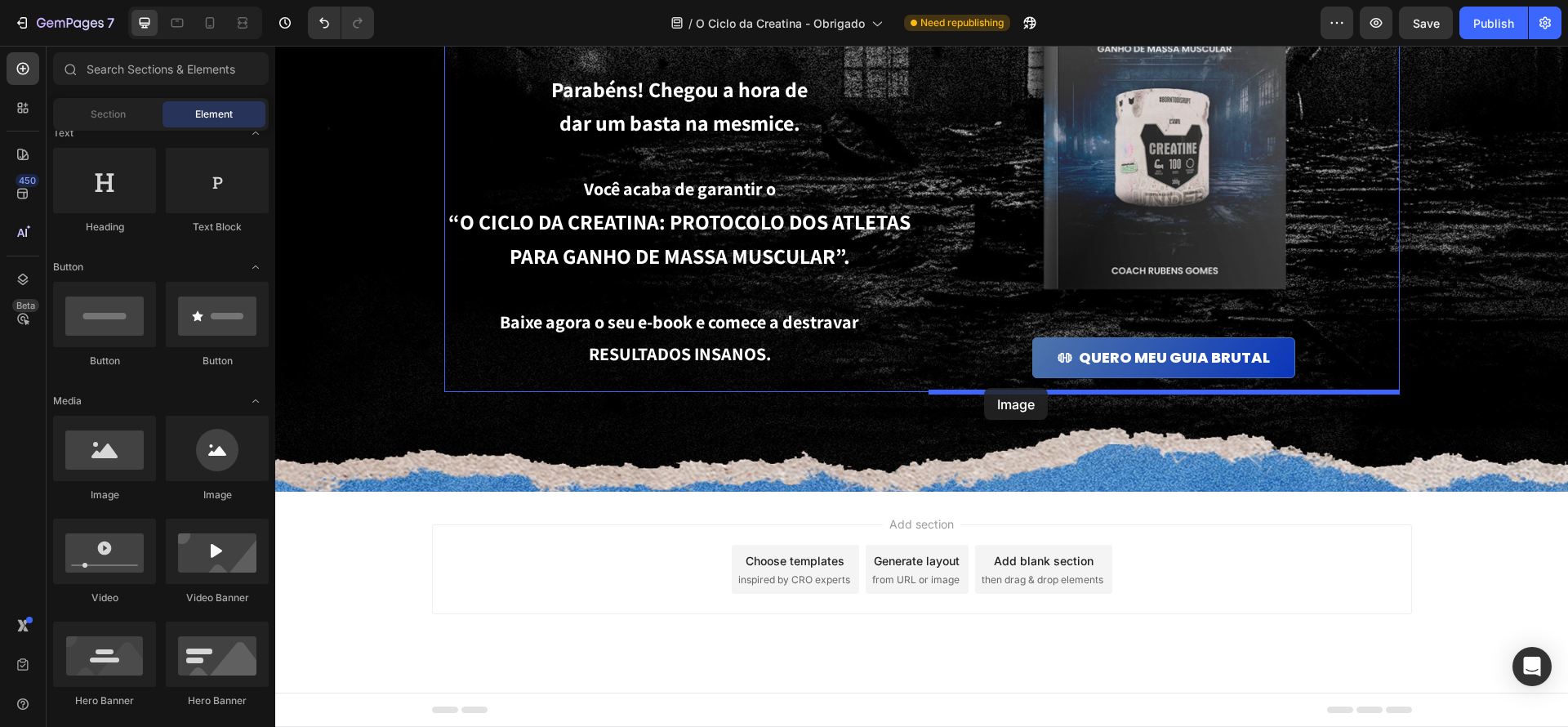
drag, startPoint x: 396, startPoint y: 478, endPoint x: 984, endPoint y: 388, distance: 594.8
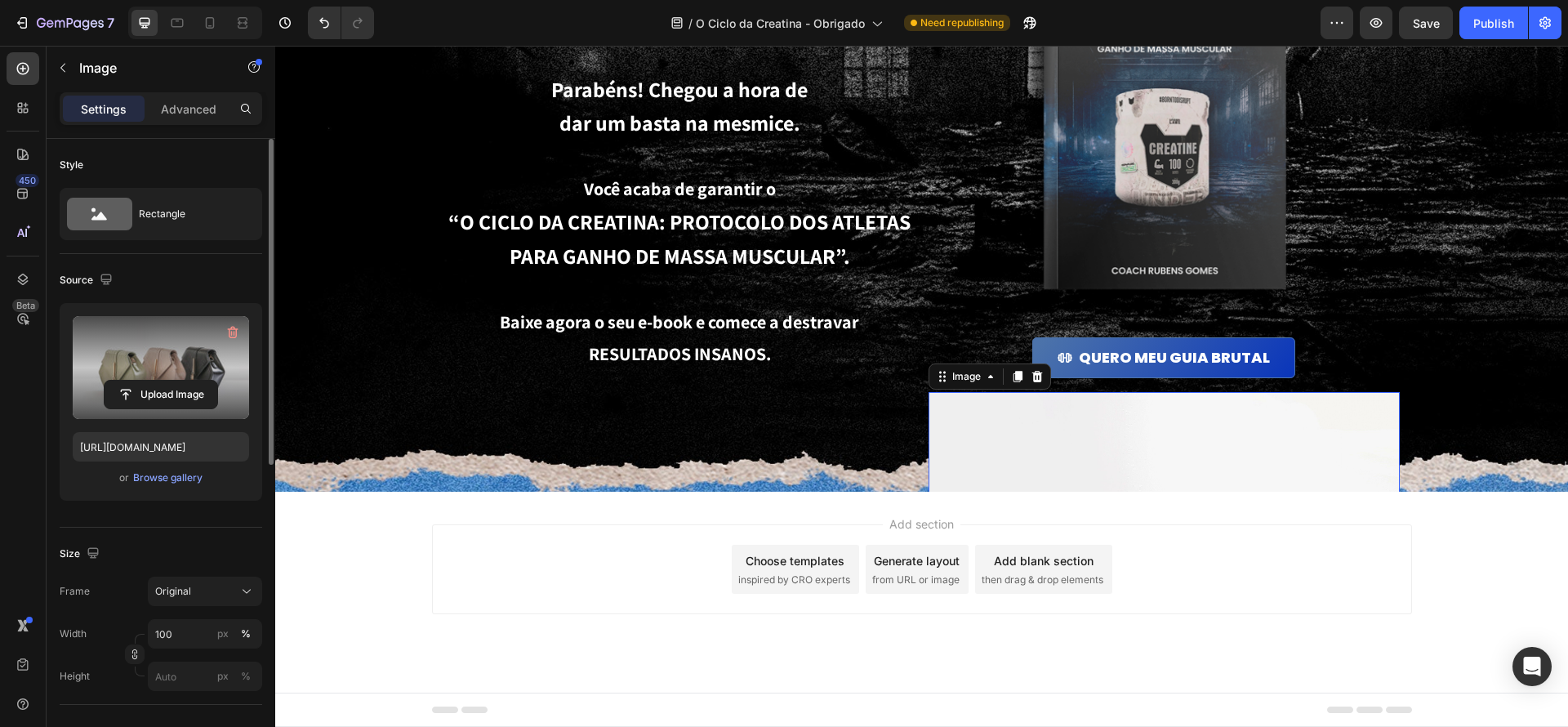
click at [206, 354] on label at bounding box center [161, 367] width 176 height 103
click at [206, 381] on input "file" at bounding box center [160, 395] width 112 height 28
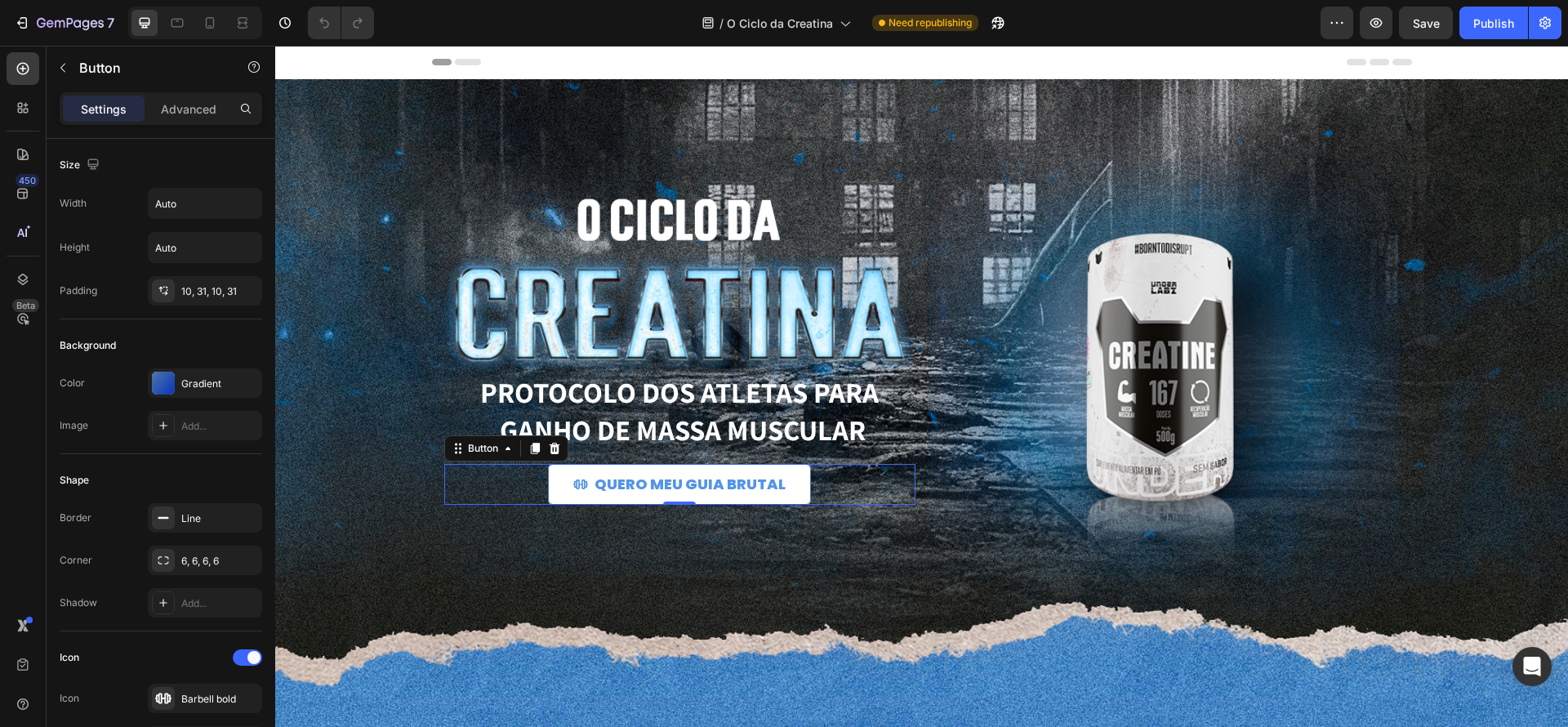
scroll to position [15, 0]
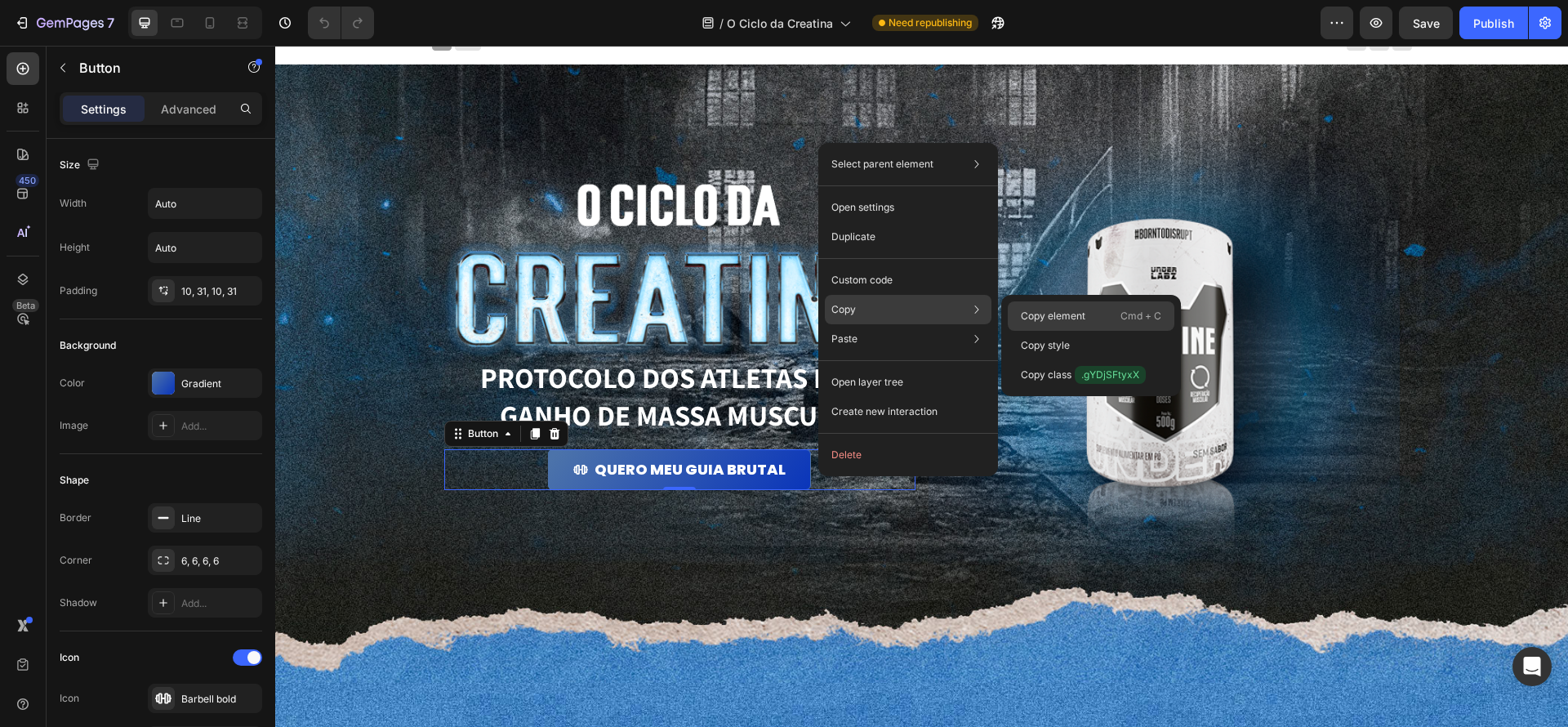
drag, startPoint x: 1068, startPoint y: 313, endPoint x: 376, endPoint y: 5, distance: 757.4
click at [1068, 313] on p "Copy element" at bounding box center [1053, 316] width 65 height 15
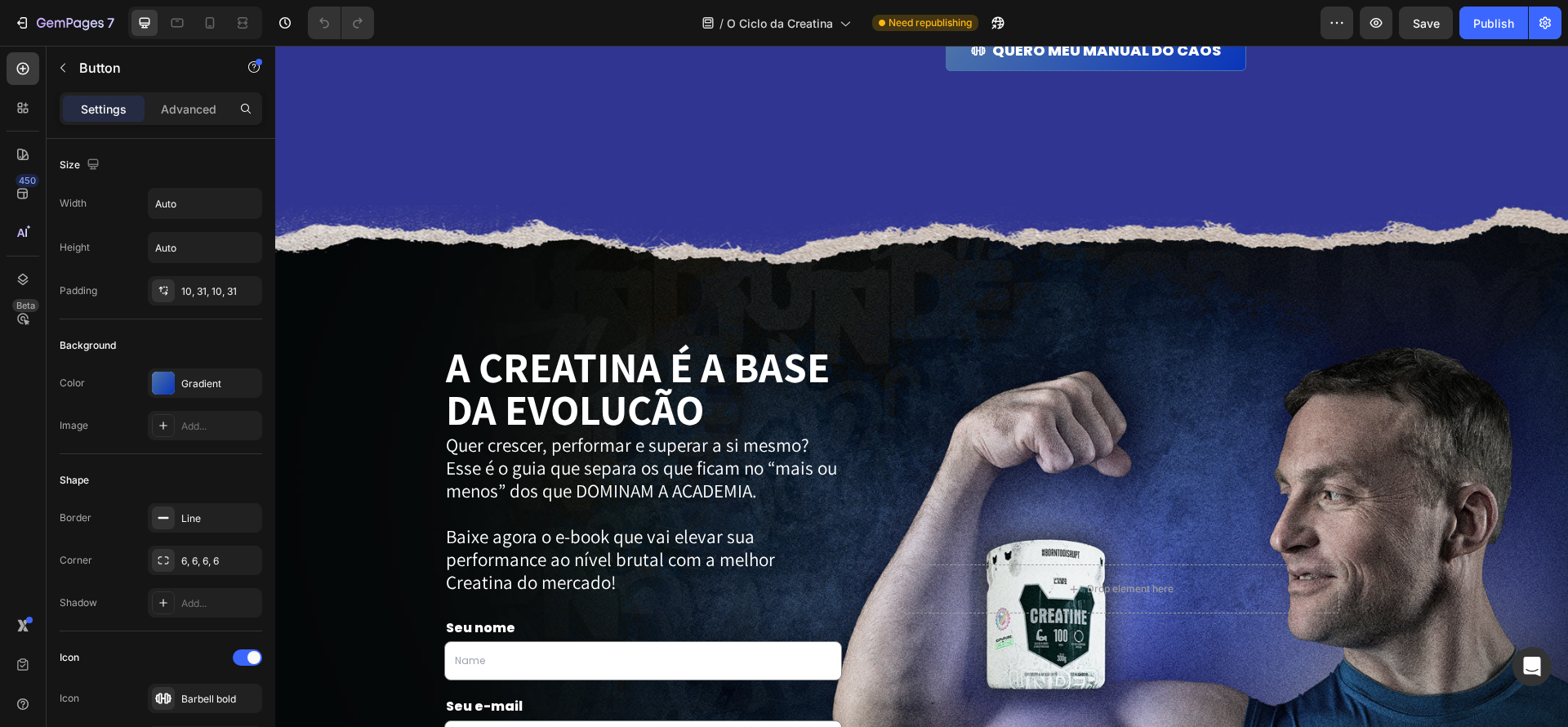
scroll to position [2752, 0]
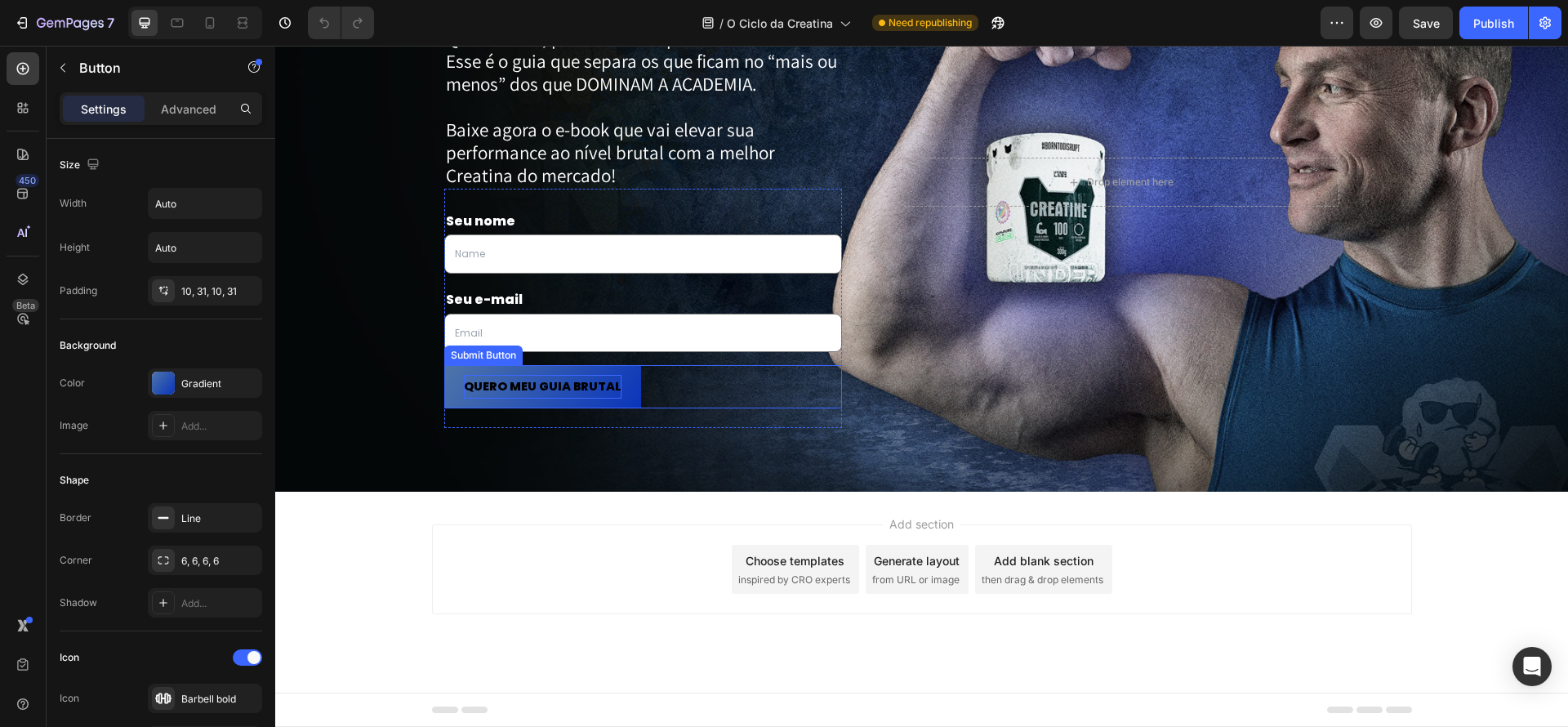
click at [610, 395] on span "QUERO MEU GUIA BRUTAL" at bounding box center [542, 386] width 158 height 24
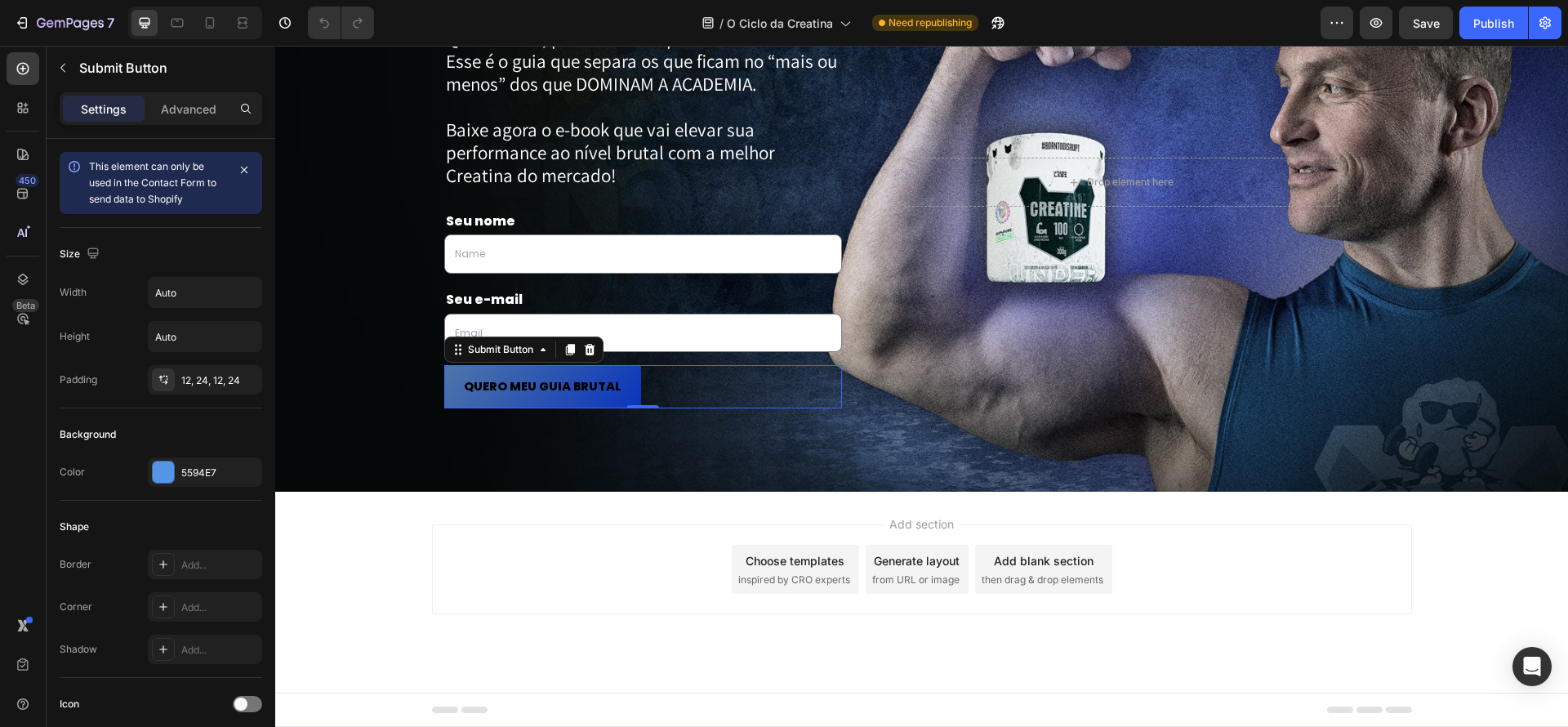
click at [622, 377] on button "QUERO MEU GUIA BRUTAL" at bounding box center [542, 386] width 197 height 43
click at [730, 370] on div "QUERO MEU GUIA BRUTAL Submit Button 0" at bounding box center [643, 386] width 399 height 43
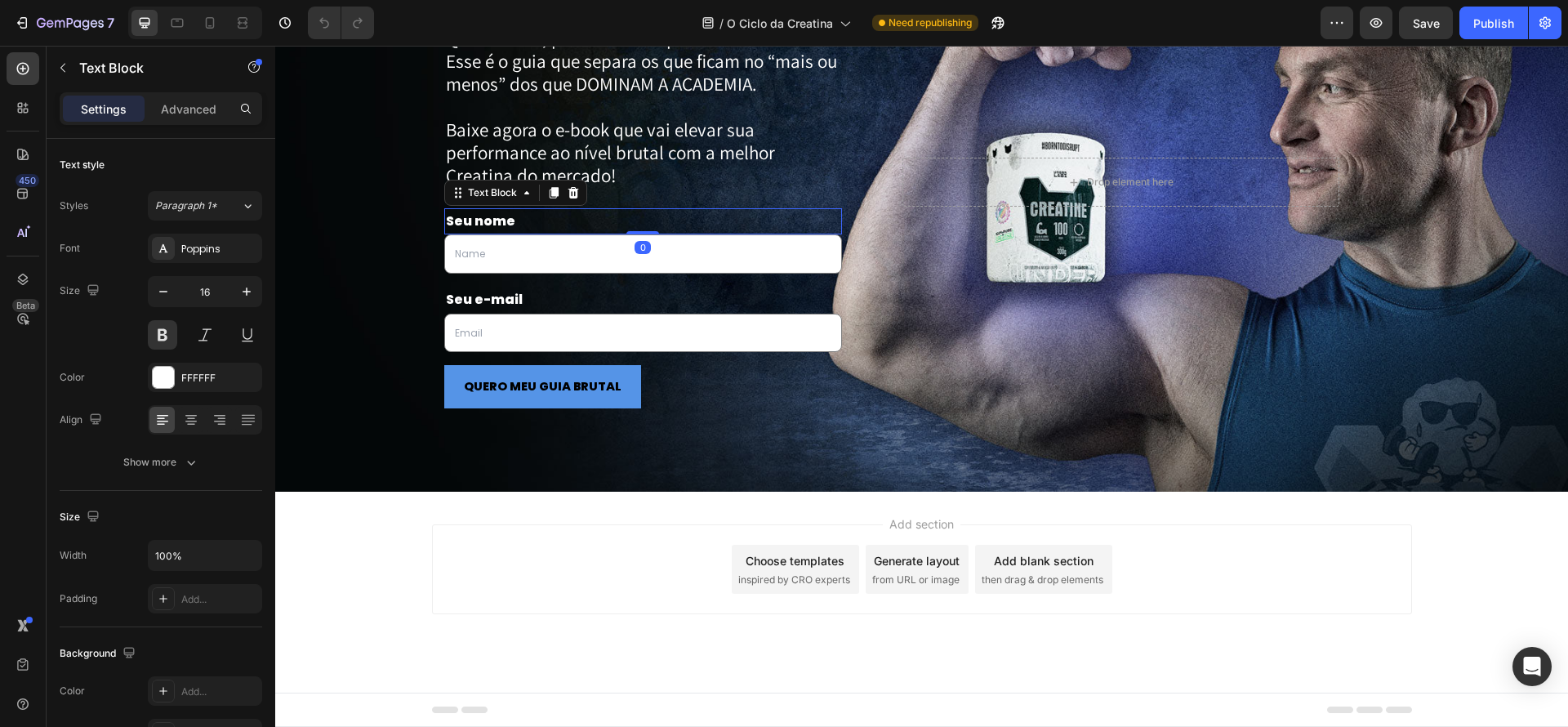
click at [665, 229] on p "Seu nome" at bounding box center [643, 222] width 395 height 24
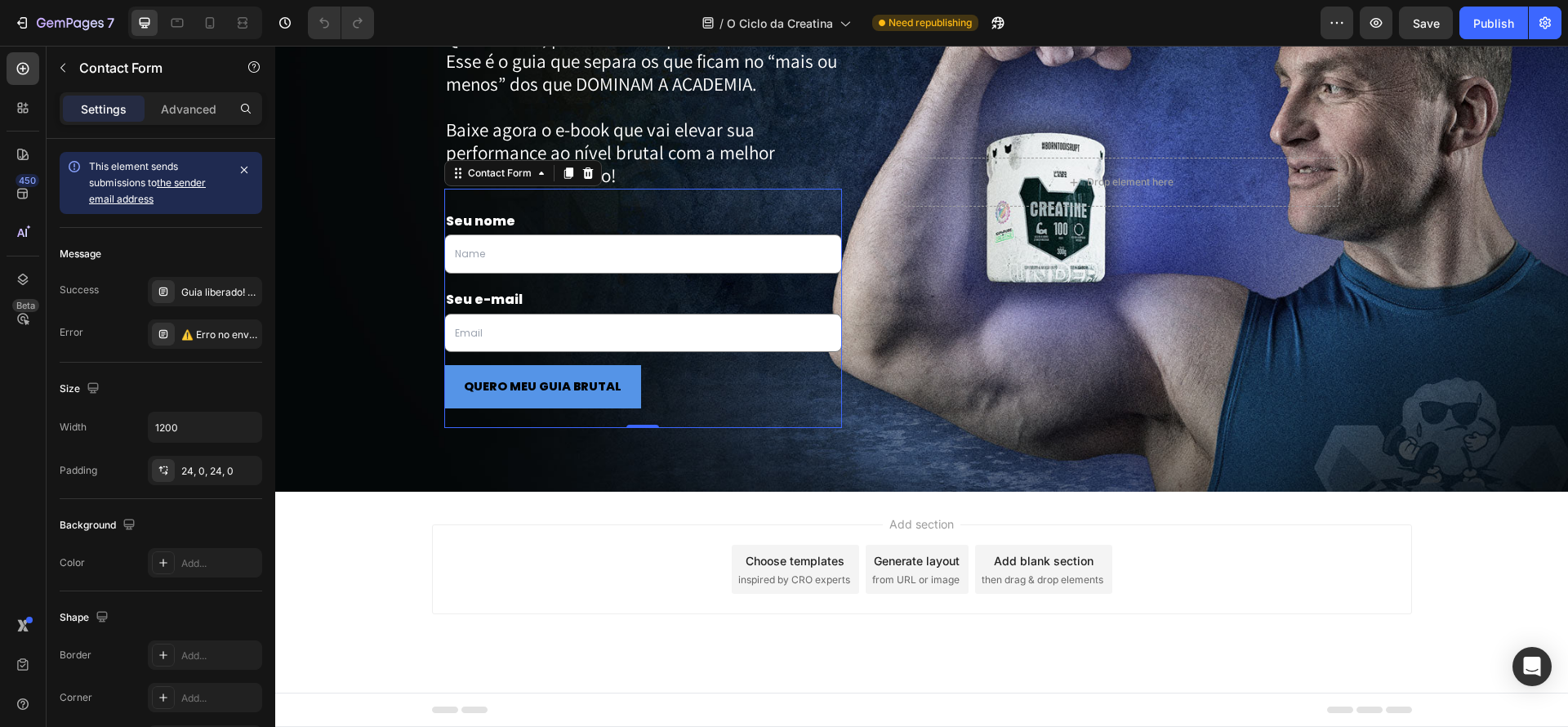
click at [682, 205] on div "Seu nome Text Block Text Field Row Seu e-mail Text Block Email Field Row QUERO …" at bounding box center [643, 309] width 399 height 240
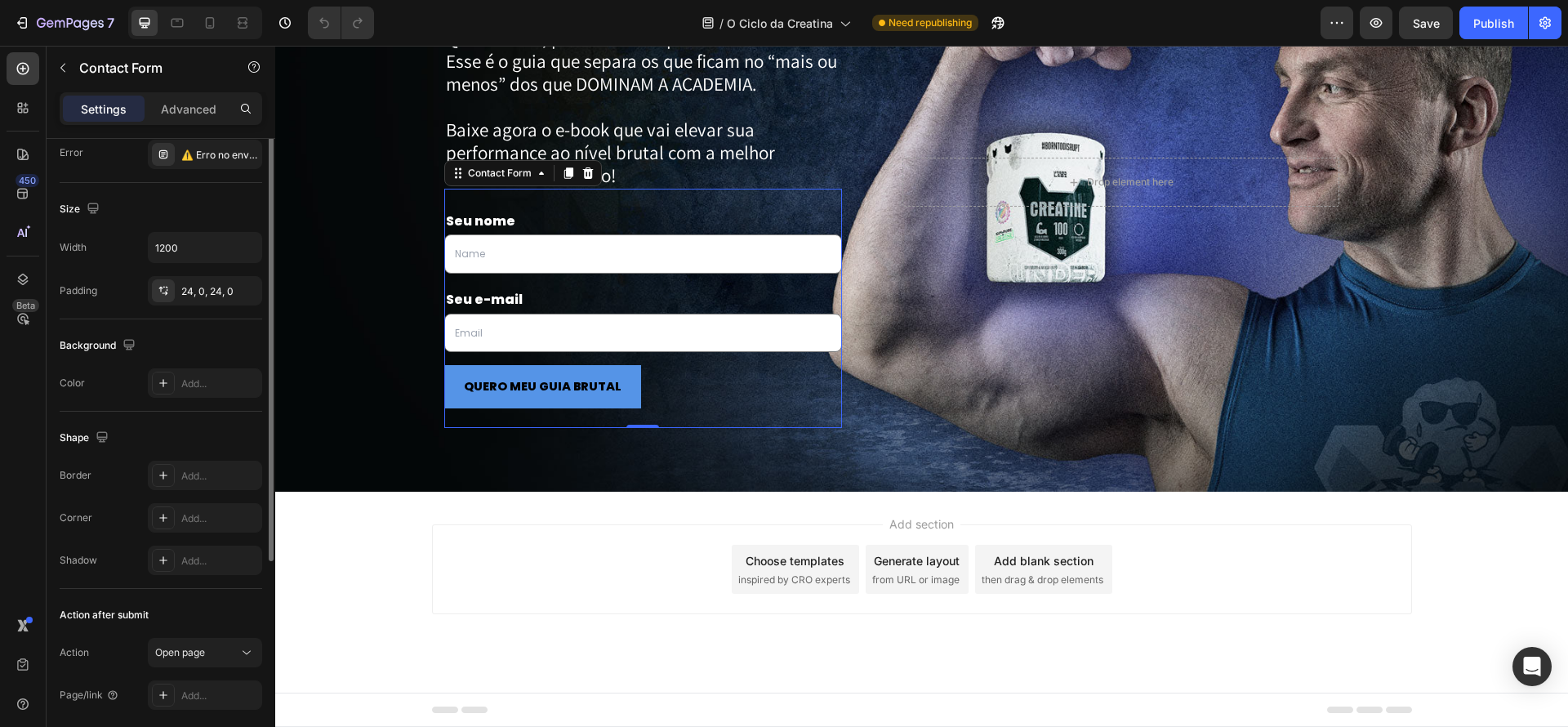
scroll to position [241, 0]
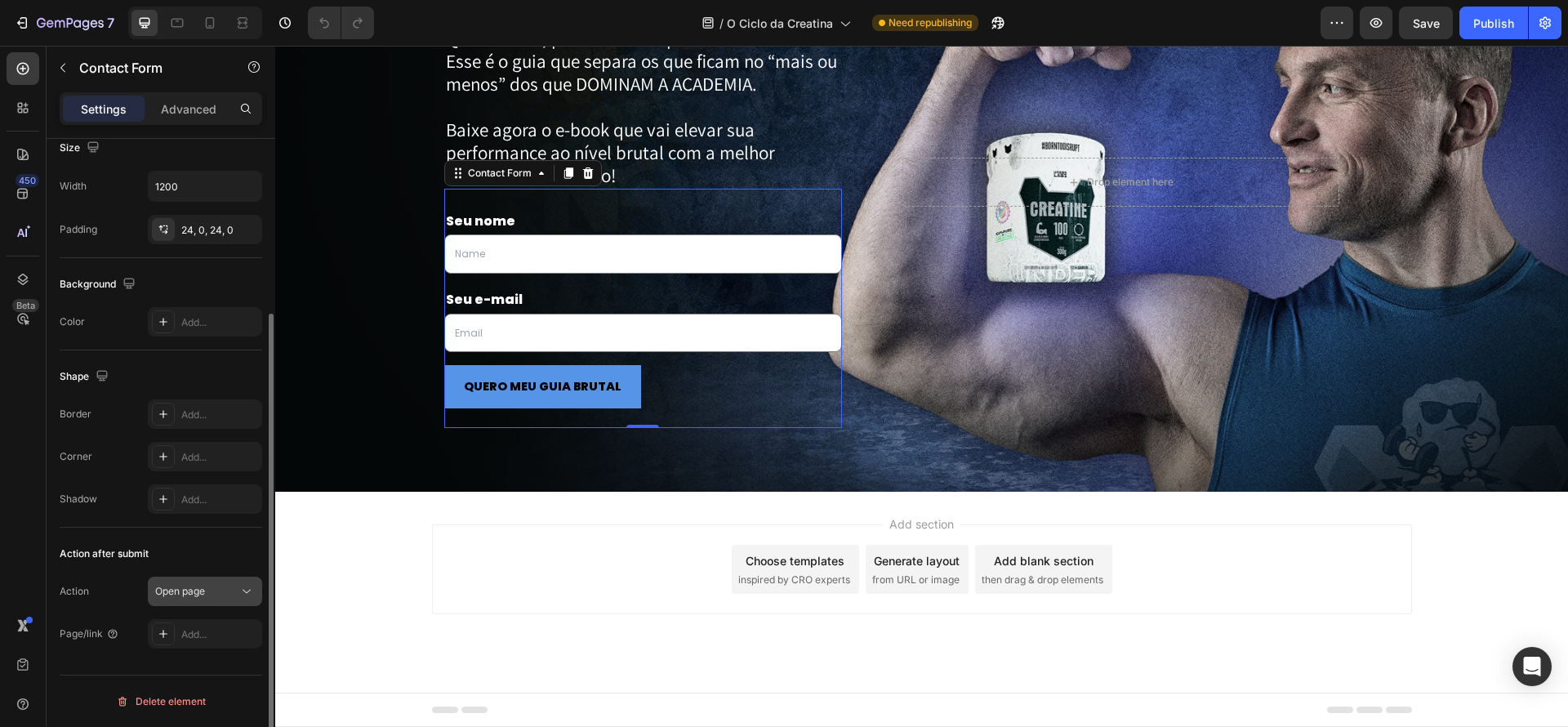
click at [214, 593] on div "Open page" at bounding box center [197, 592] width 84 height 15
click at [214, 638] on div "Add..." at bounding box center [220, 634] width 77 height 15
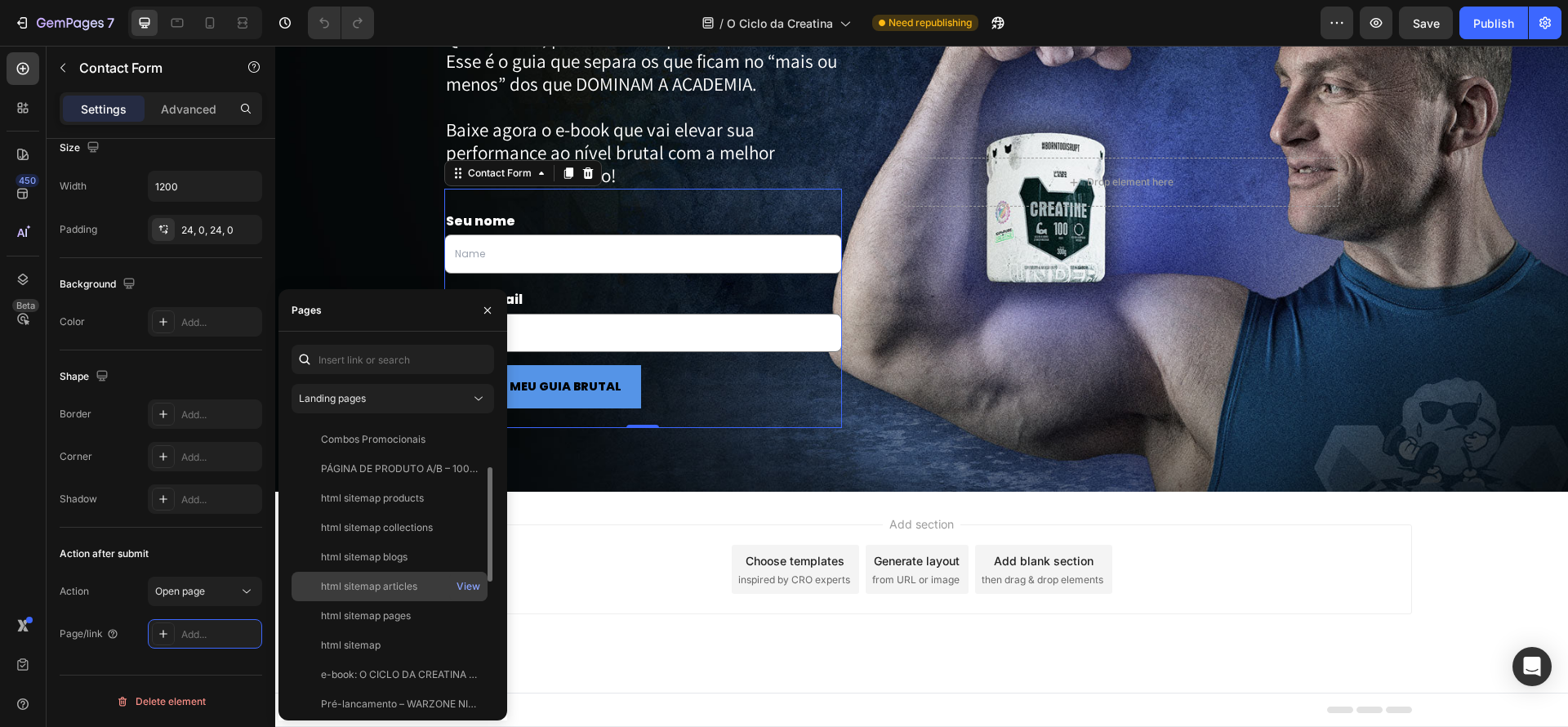
scroll to position [211, 0]
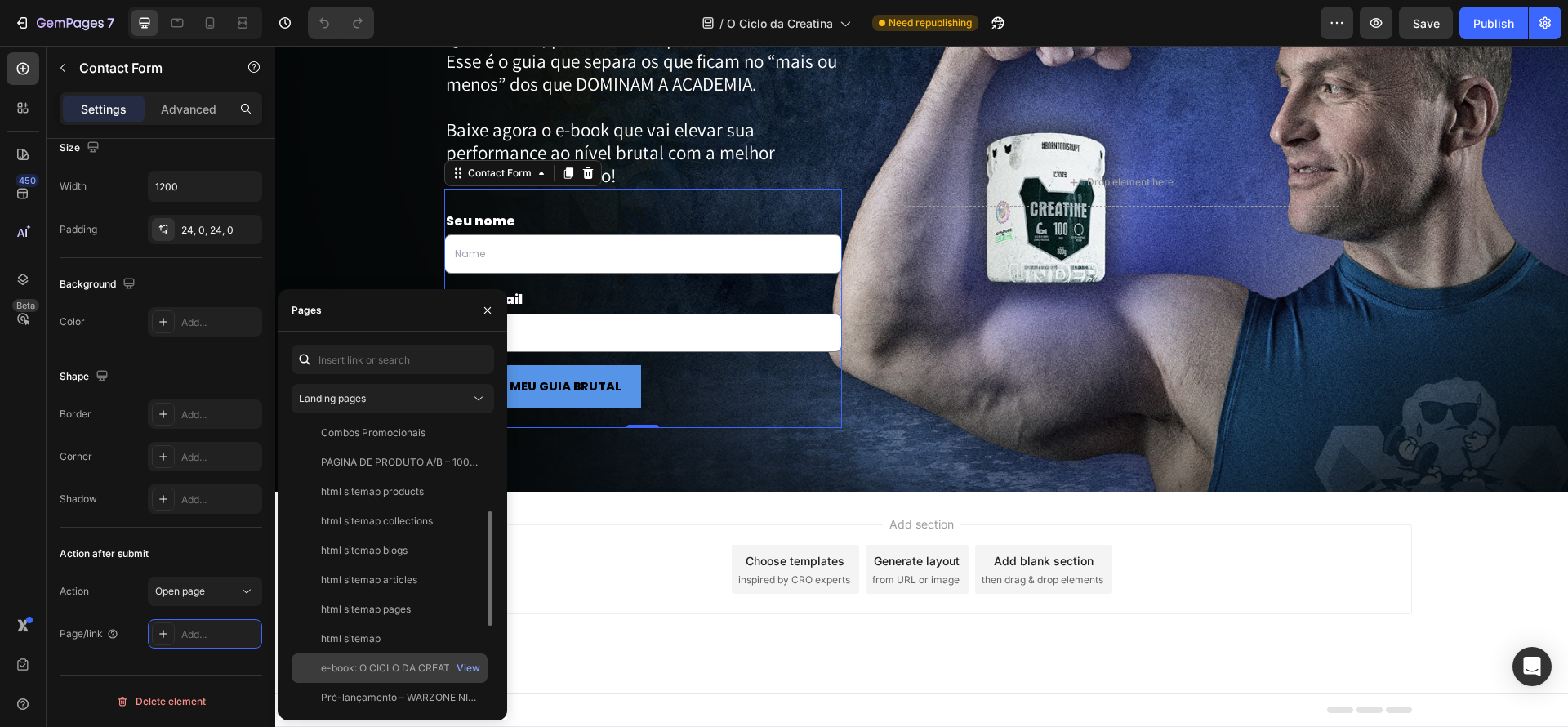
click at [432, 663] on div "e-book: O CICLO DA CREATINA – Tudo sobre a Creatina e seus Benefícios" at bounding box center [399, 668] width 157 height 15
click at [464, 668] on div "View" at bounding box center [468, 670] width 24 height 15
click at [467, 666] on div "View" at bounding box center [468, 670] width 24 height 15
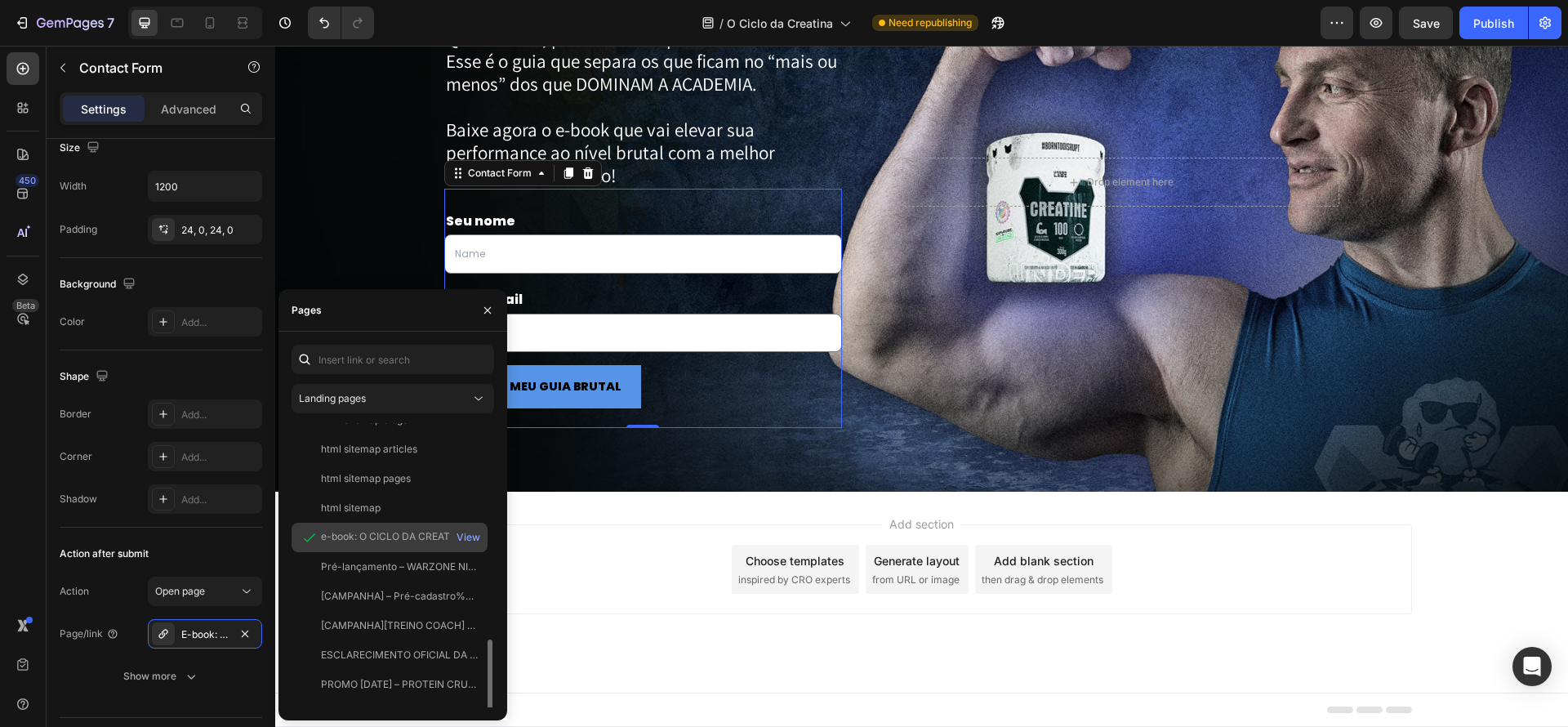
scroll to position [422, 0]
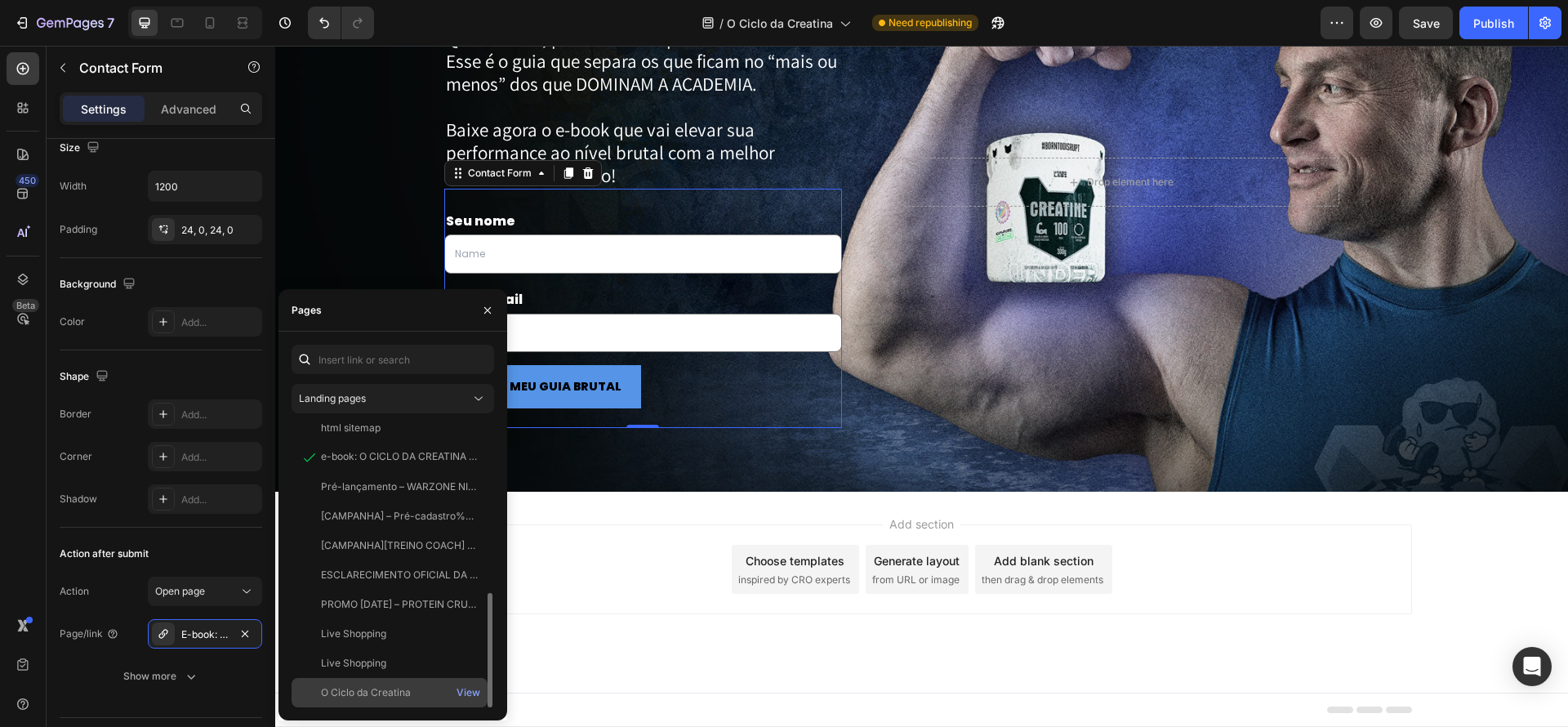
click at [422, 684] on div "O Ciclo da Creatina View" at bounding box center [389, 693] width 196 height 30
click at [475, 695] on div "View" at bounding box center [468, 697] width 24 height 15
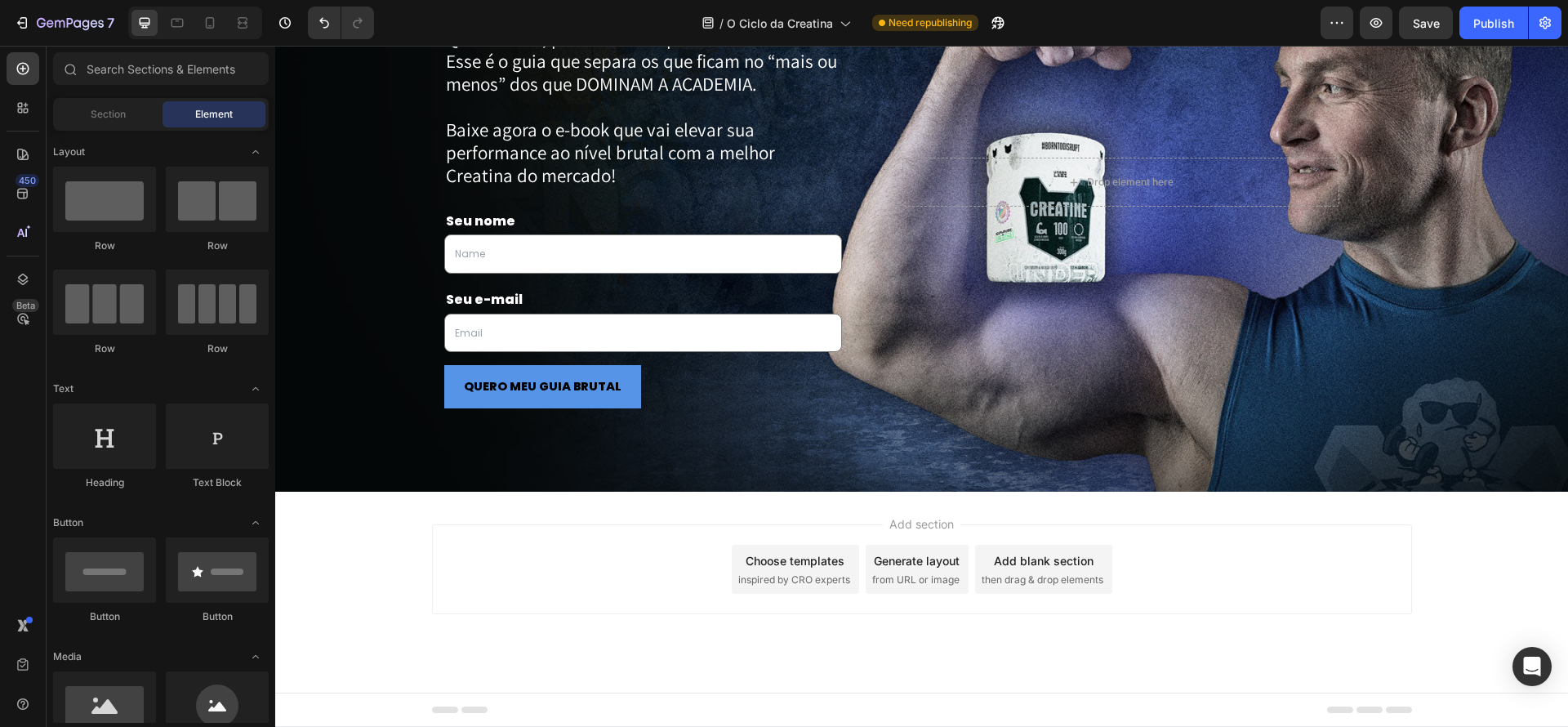
click at [615, 576] on div "Add section Choose templates inspired by CRO experts Generate layout from URL o…" at bounding box center [922, 569] width 980 height 89
drag, startPoint x: 1485, startPoint y: 22, endPoint x: 1485, endPoint y: 2, distance: 20.0
click at [1485, 2] on div "7 Version history / O Ciclo da Creatina Need republishing Preview Save Publish" at bounding box center [784, 23] width 1568 height 47
click at [1447, 20] on button "Save" at bounding box center [1426, 23] width 54 height 33
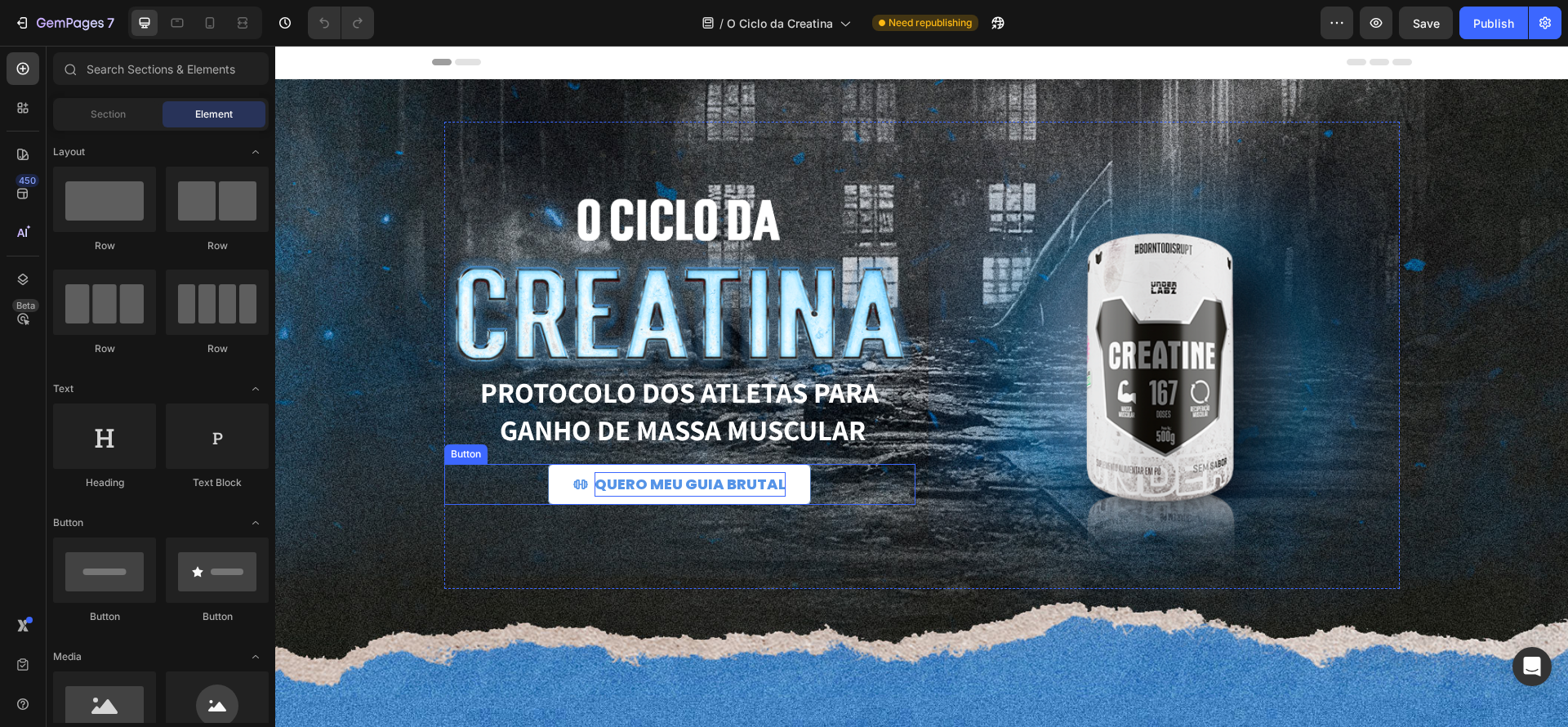
click at [681, 492] on p "QUERO MEU GUIA BRUTAL" at bounding box center [690, 484] width 191 height 25
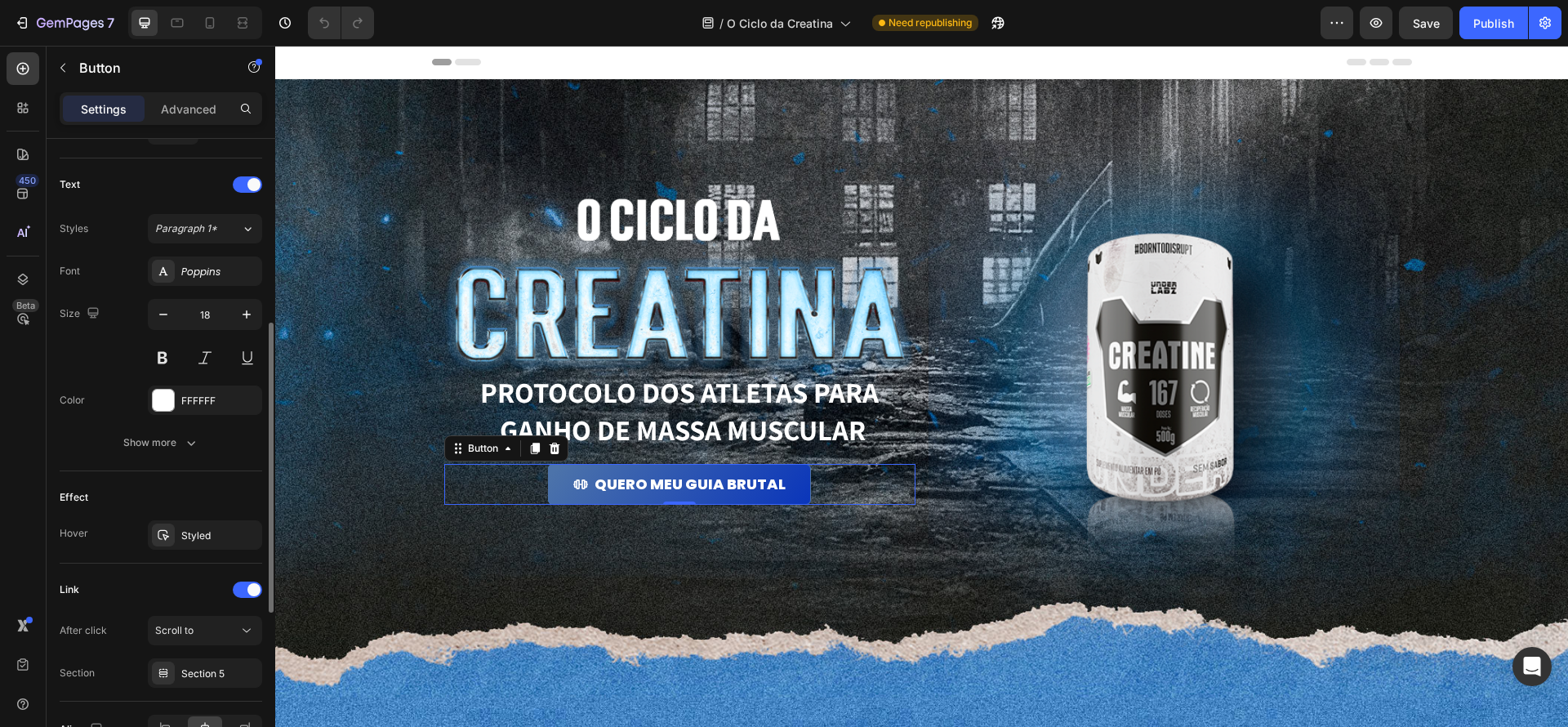
scroll to position [665, 0]
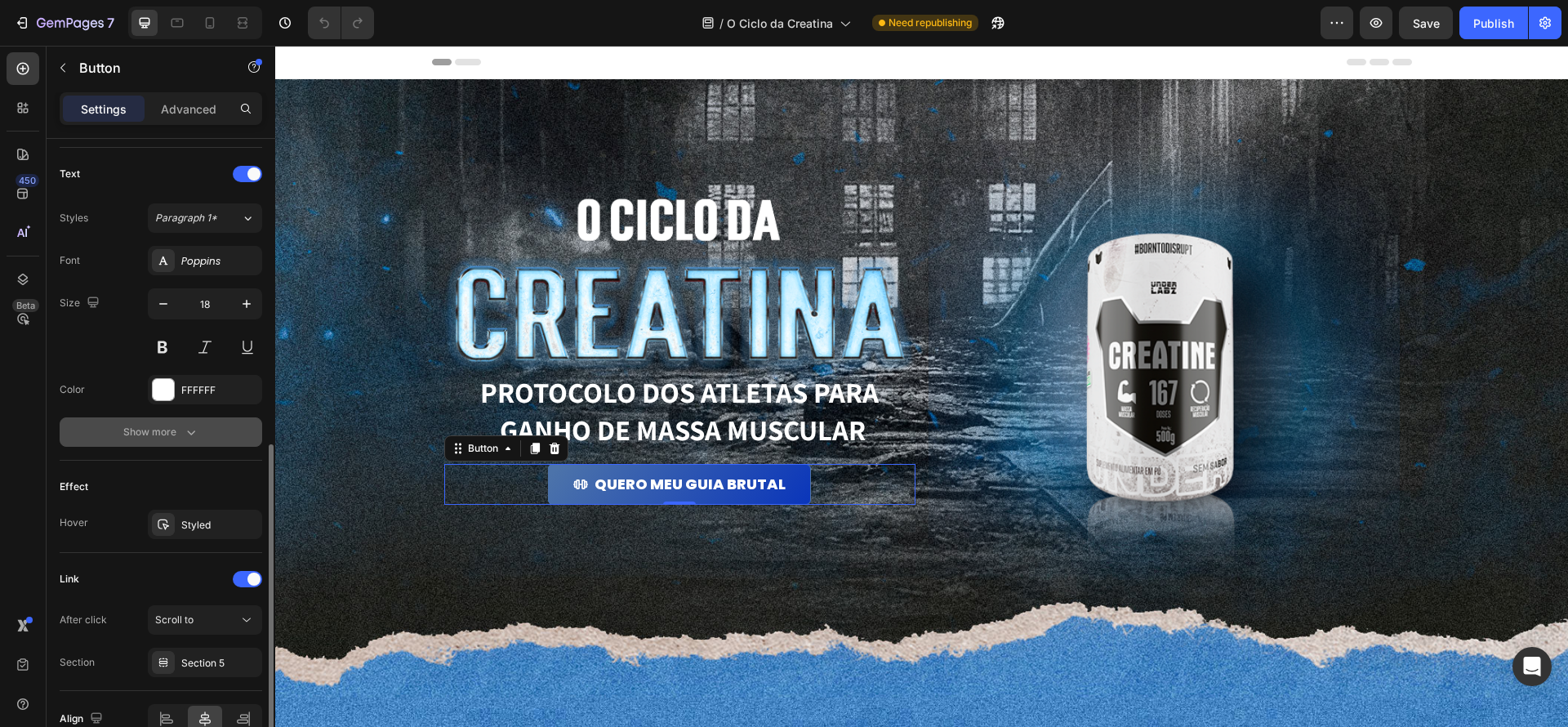
click at [205, 432] on button "Show more" at bounding box center [161, 432] width 203 height 30
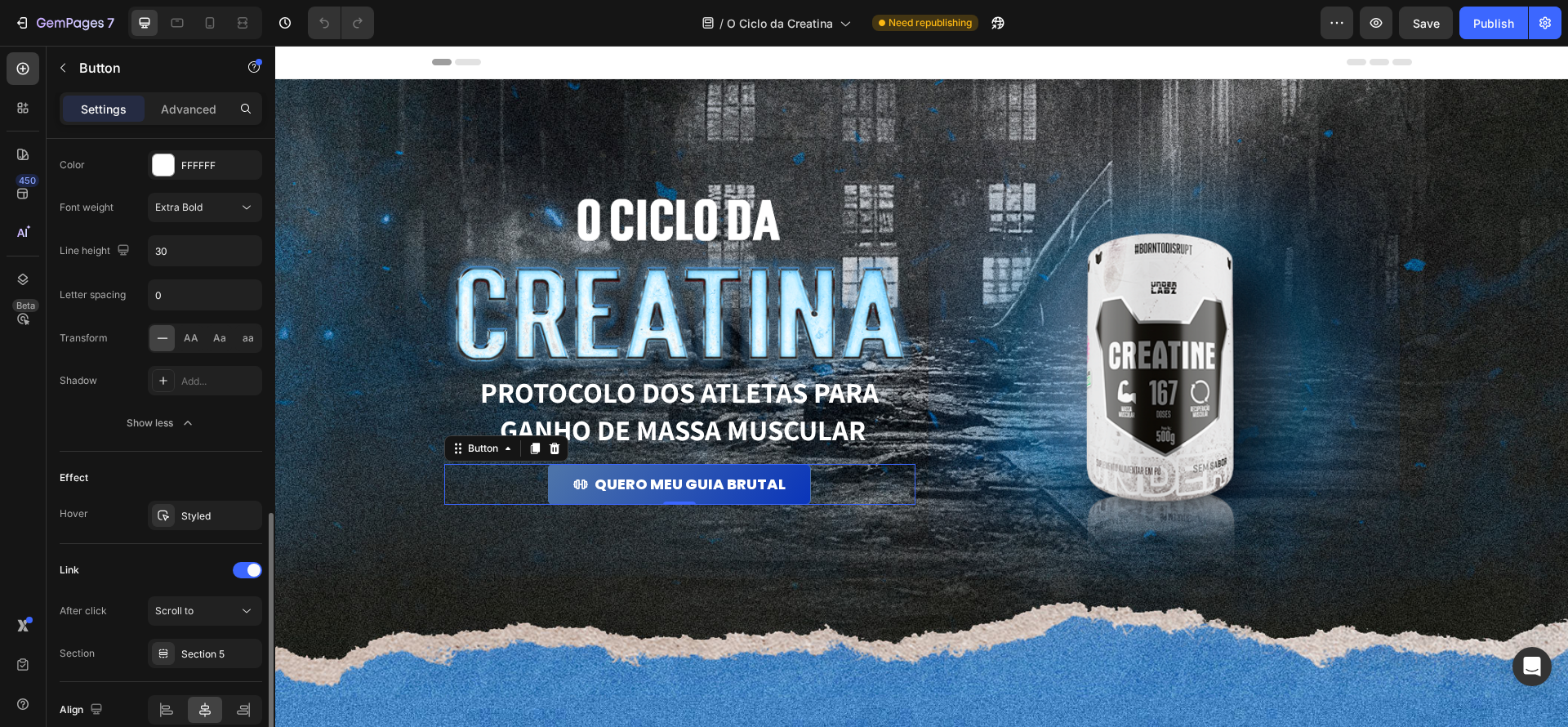
scroll to position [967, 0]
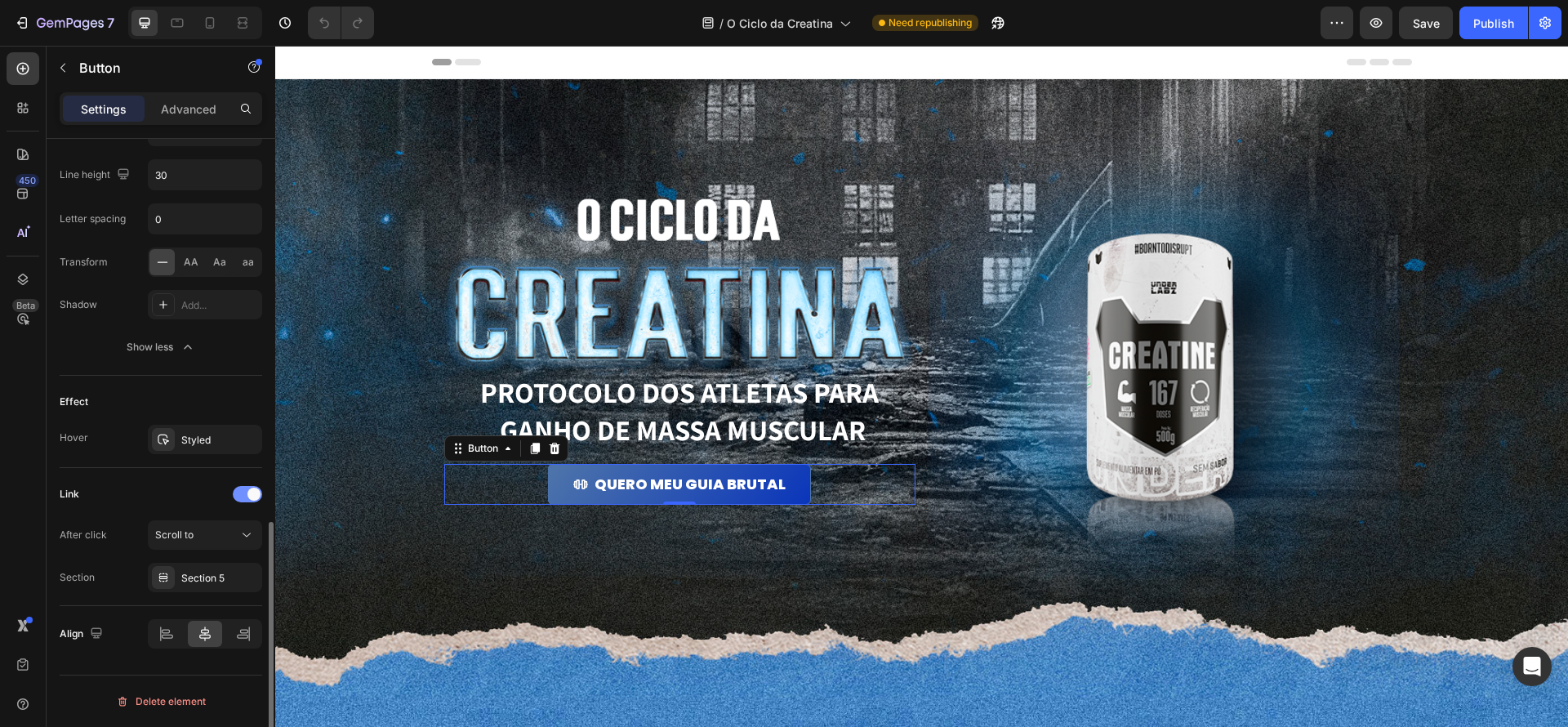
click at [251, 498] on span at bounding box center [254, 494] width 13 height 13
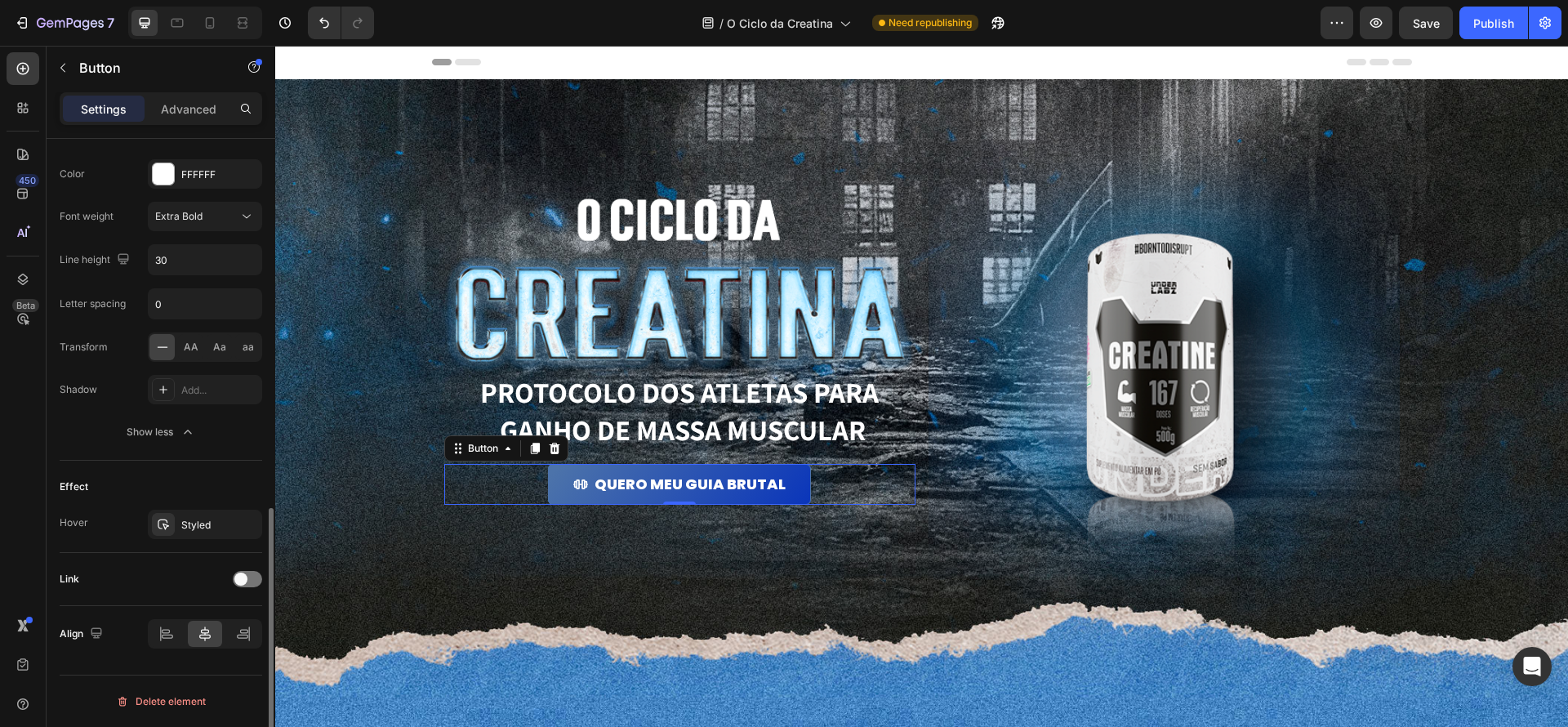
scroll to position [881, 0]
click at [248, 578] on div at bounding box center [248, 579] width 30 height 16
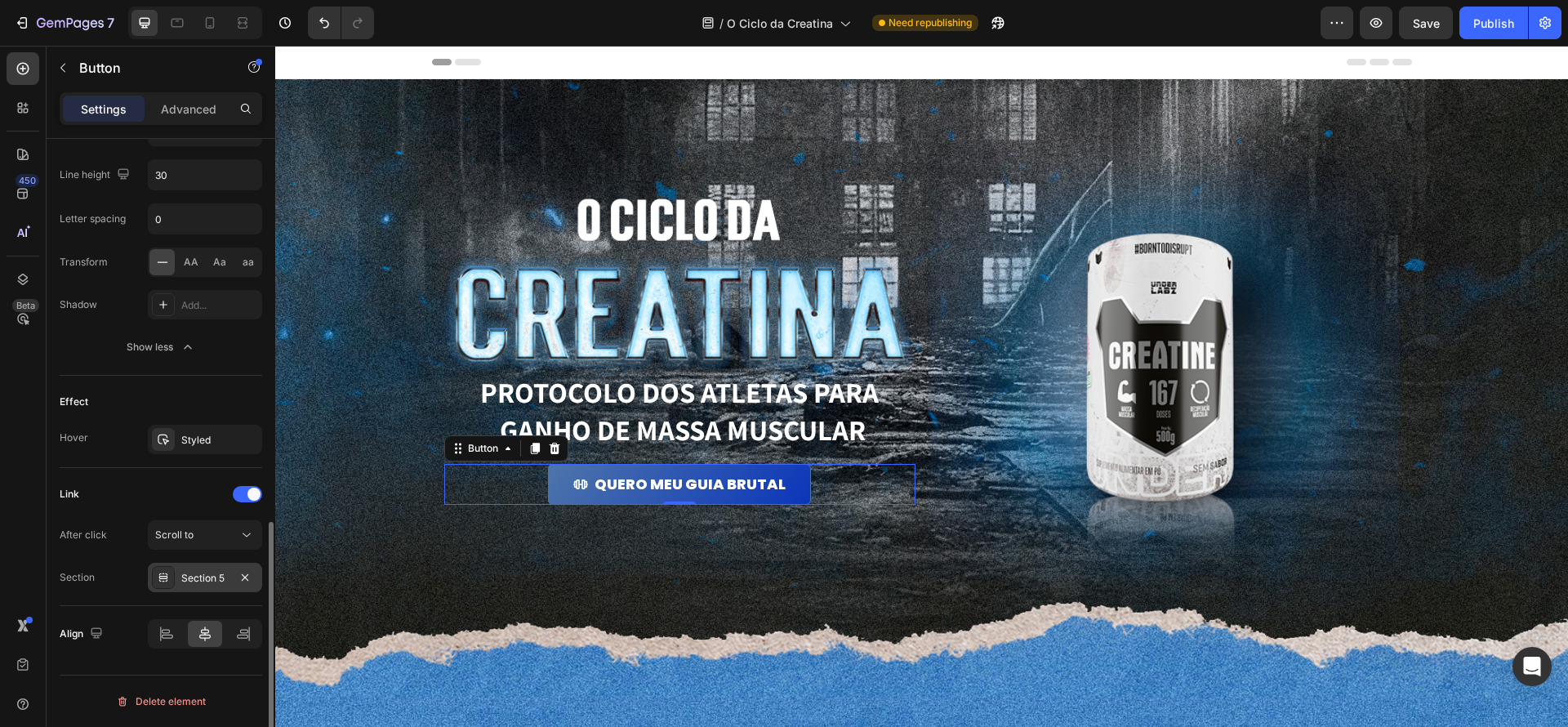
click at [186, 578] on div "Section 5" at bounding box center [205, 578] width 48 height 15
drag, startPoint x: 93, startPoint y: 548, endPoint x: 147, endPoint y: 550, distance: 54.0
click at [93, 548] on div "After click Scroll to" at bounding box center [161, 535] width 203 height 30
click at [208, 546] on button "Scroll to" at bounding box center [204, 535] width 114 height 30
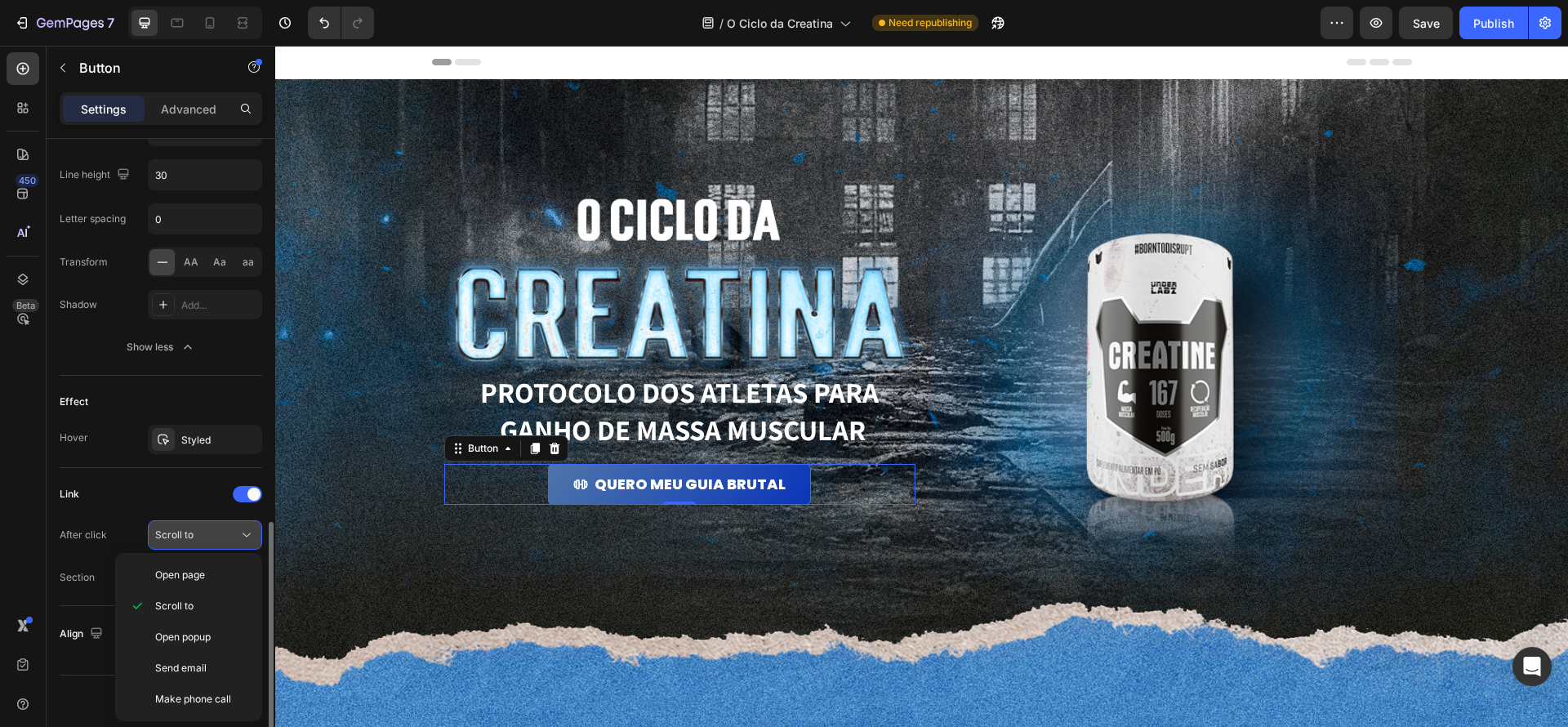
scroll to position [966, 0]
click at [138, 514] on div "Link After click Scroll to Section Section 5" at bounding box center [161, 537] width 203 height 111
click at [212, 521] on button "Scroll to" at bounding box center [204, 536] width 114 height 30
click at [214, 574] on p "Open page" at bounding box center [201, 576] width 93 height 15
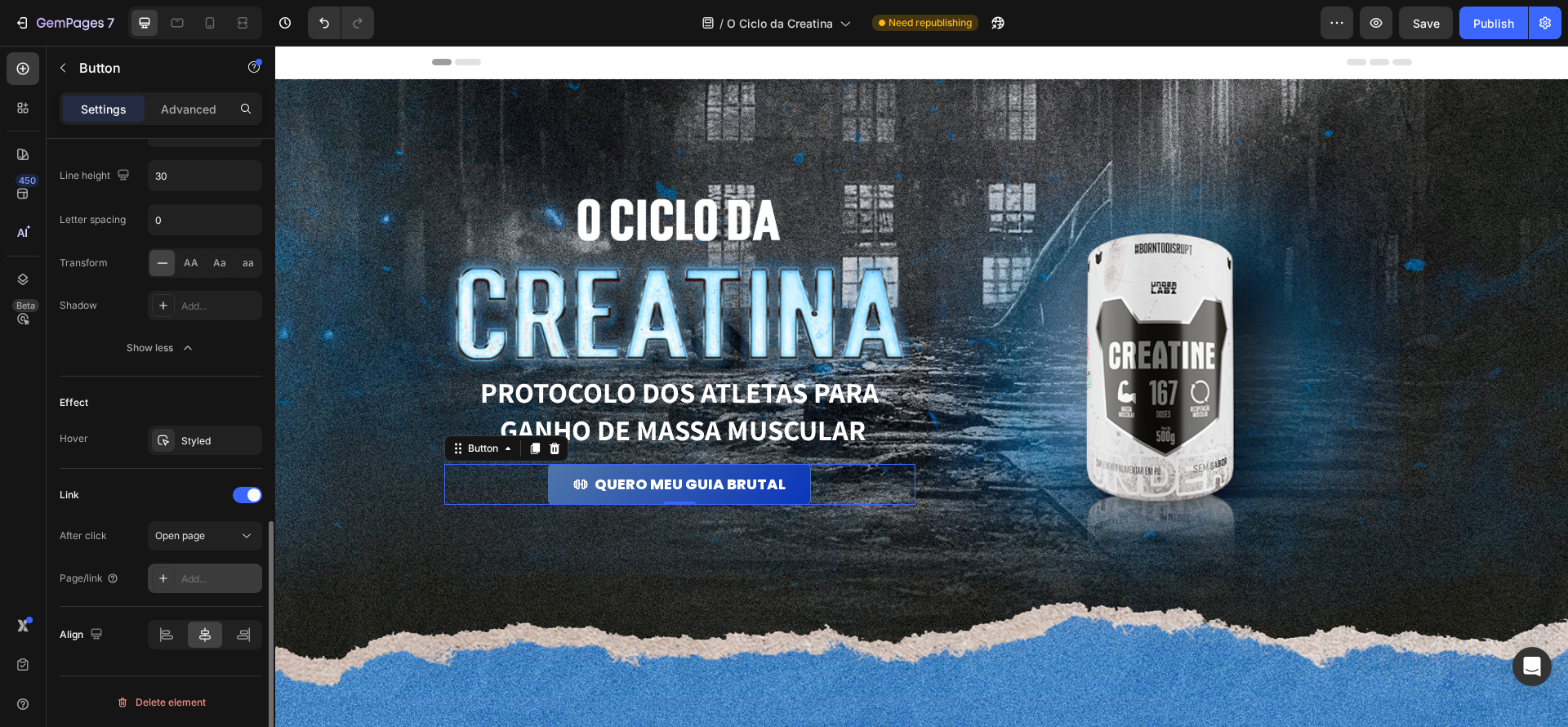
click at [228, 578] on div "Add..." at bounding box center [220, 579] width 77 height 15
click at [101, 580] on div "Page/link" at bounding box center [89, 578] width 60 height 15
click at [107, 579] on icon at bounding box center [112, 578] width 13 height 13
click at [112, 576] on icon at bounding box center [112, 578] width 3 height 4
click at [111, 576] on icon at bounding box center [112, 578] width 3 height 4
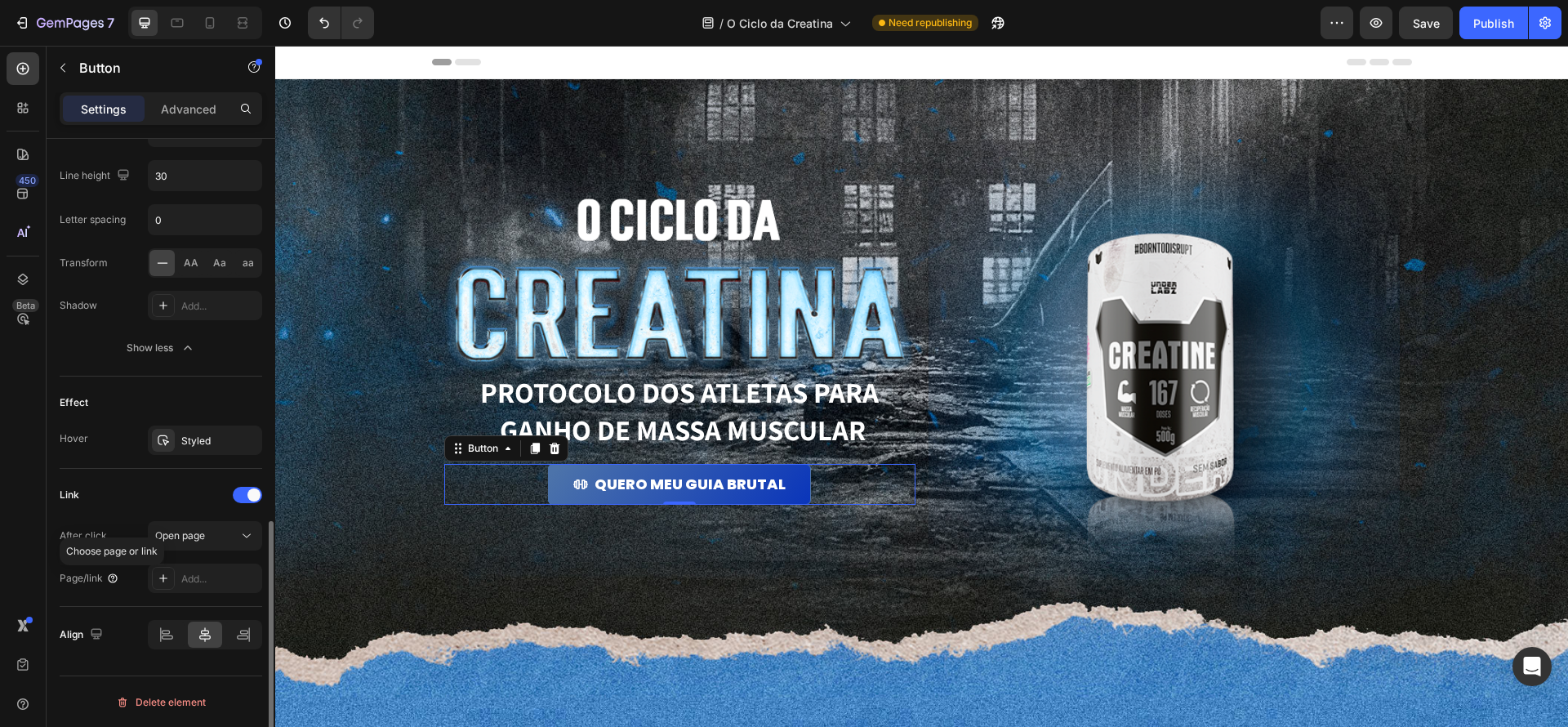
click at [111, 576] on icon at bounding box center [112, 578] width 3 height 4
click at [101, 578] on div "Page/link" at bounding box center [89, 578] width 60 height 15
click at [91, 578] on div "Page/link" at bounding box center [89, 578] width 60 height 15
click at [110, 580] on icon at bounding box center [112, 578] width 13 height 13
click at [214, 575] on div "Add..." at bounding box center [220, 579] width 77 height 15
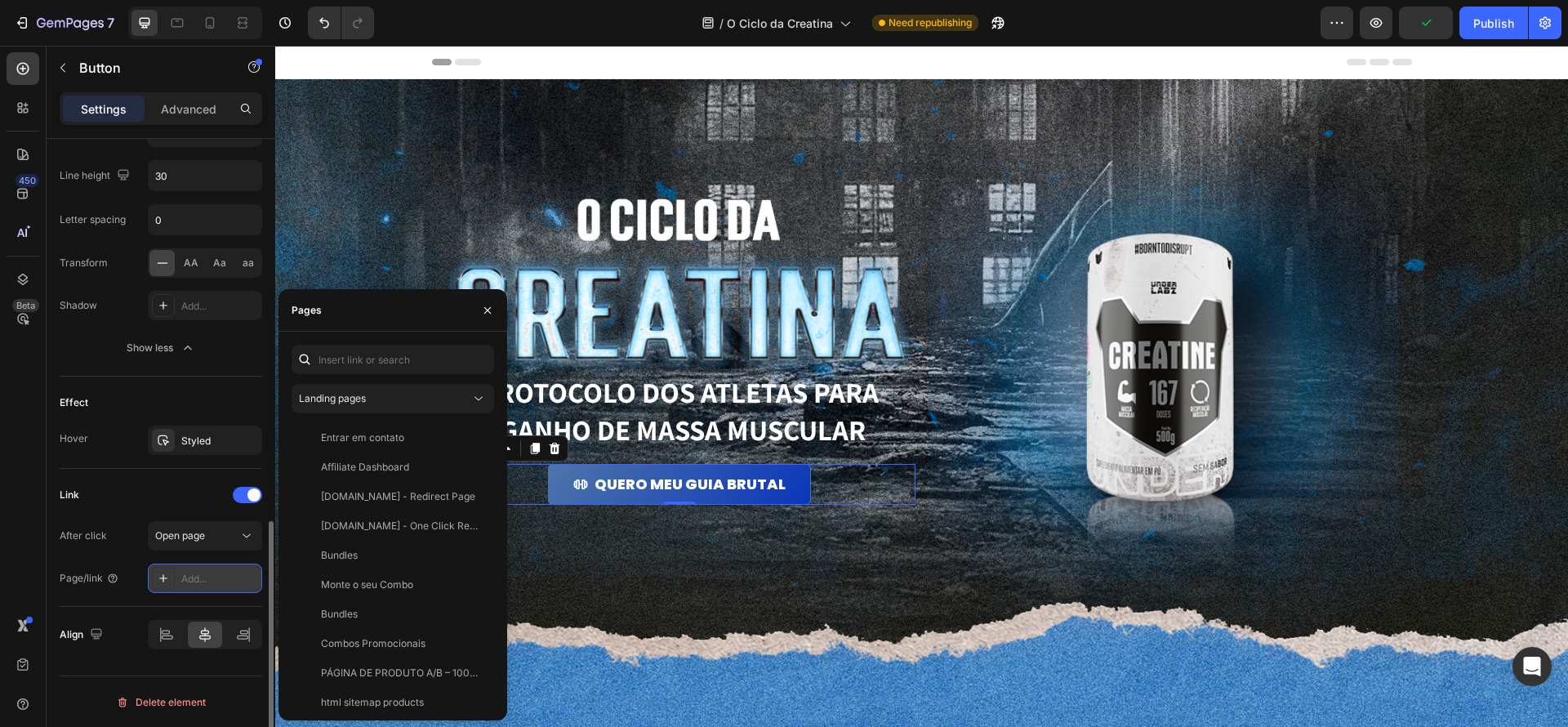
click at [185, 579] on div "Add..." at bounding box center [220, 579] width 77 height 15
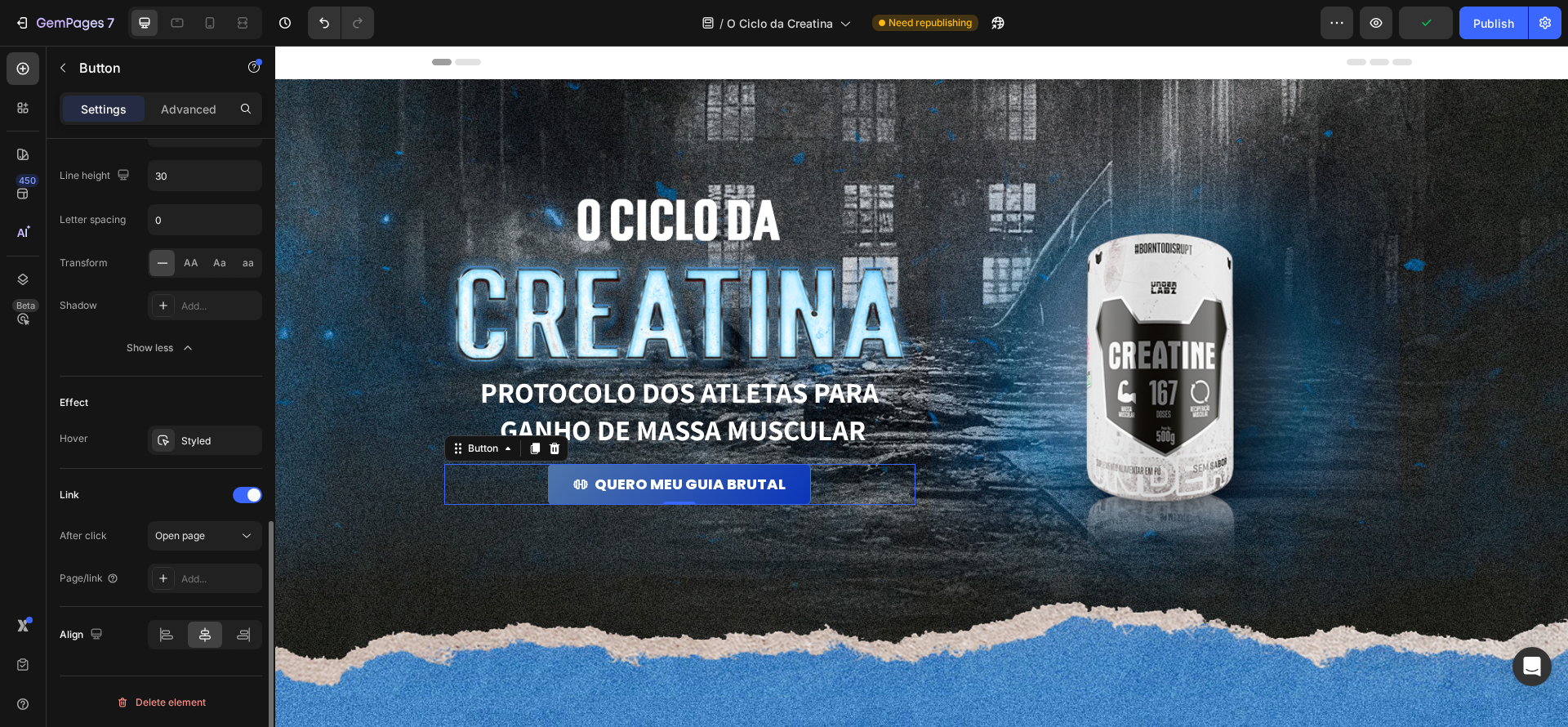
click at [142, 578] on div "Page/link Add..." at bounding box center [161, 578] width 203 height 30
click at [109, 577] on icon at bounding box center [112, 578] width 13 height 13
click at [200, 578] on div "Add..." at bounding box center [220, 579] width 77 height 15
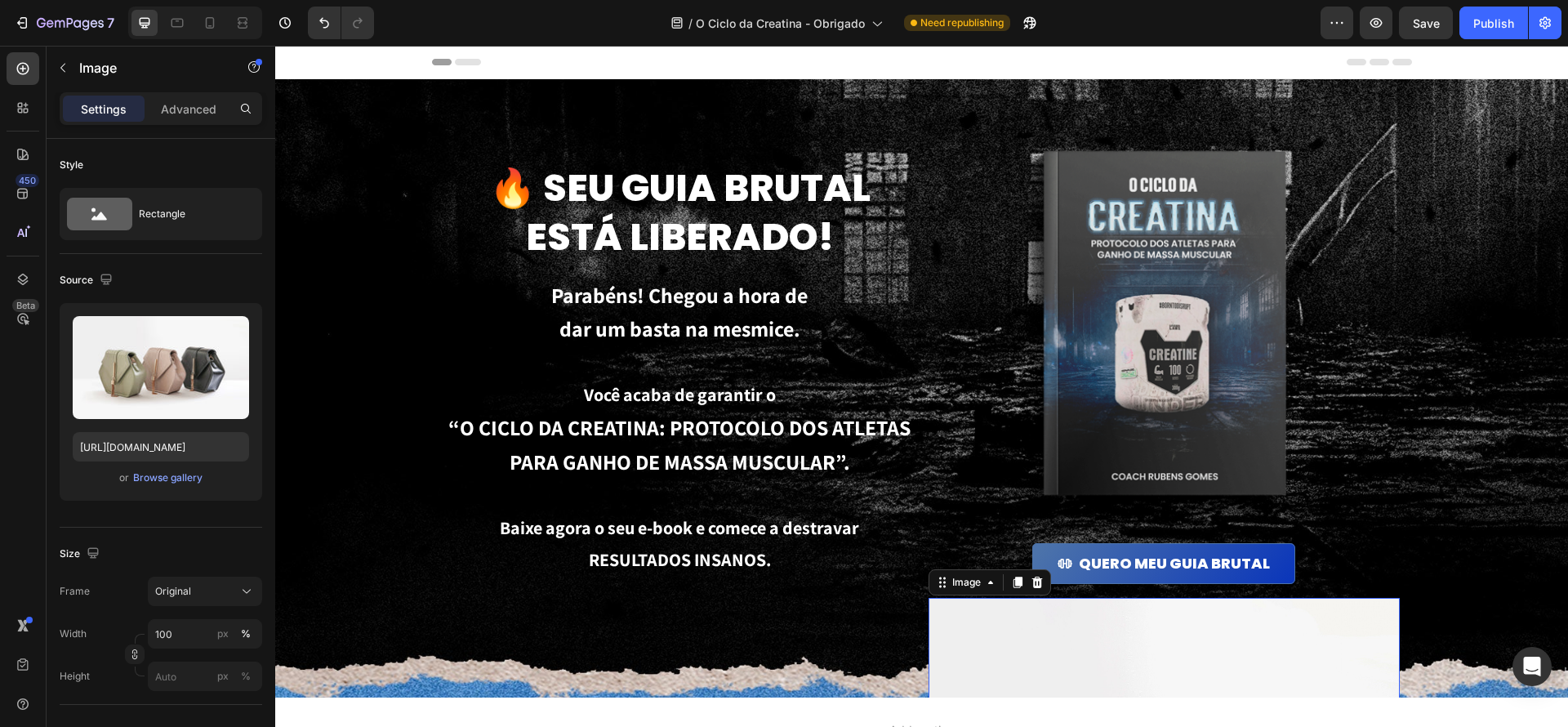
scroll to position [206, 0]
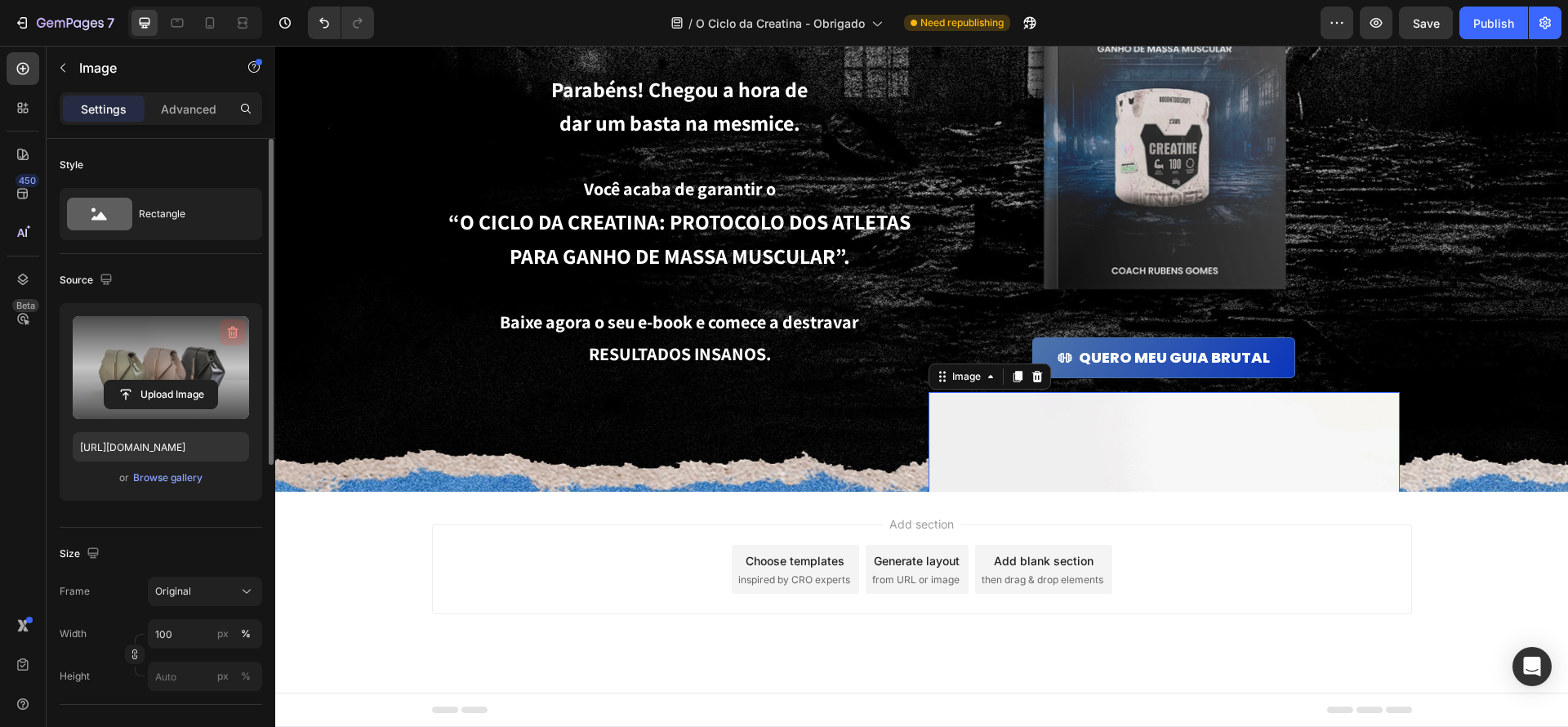
click at [221, 328] on button "button" at bounding box center [233, 332] width 26 height 26
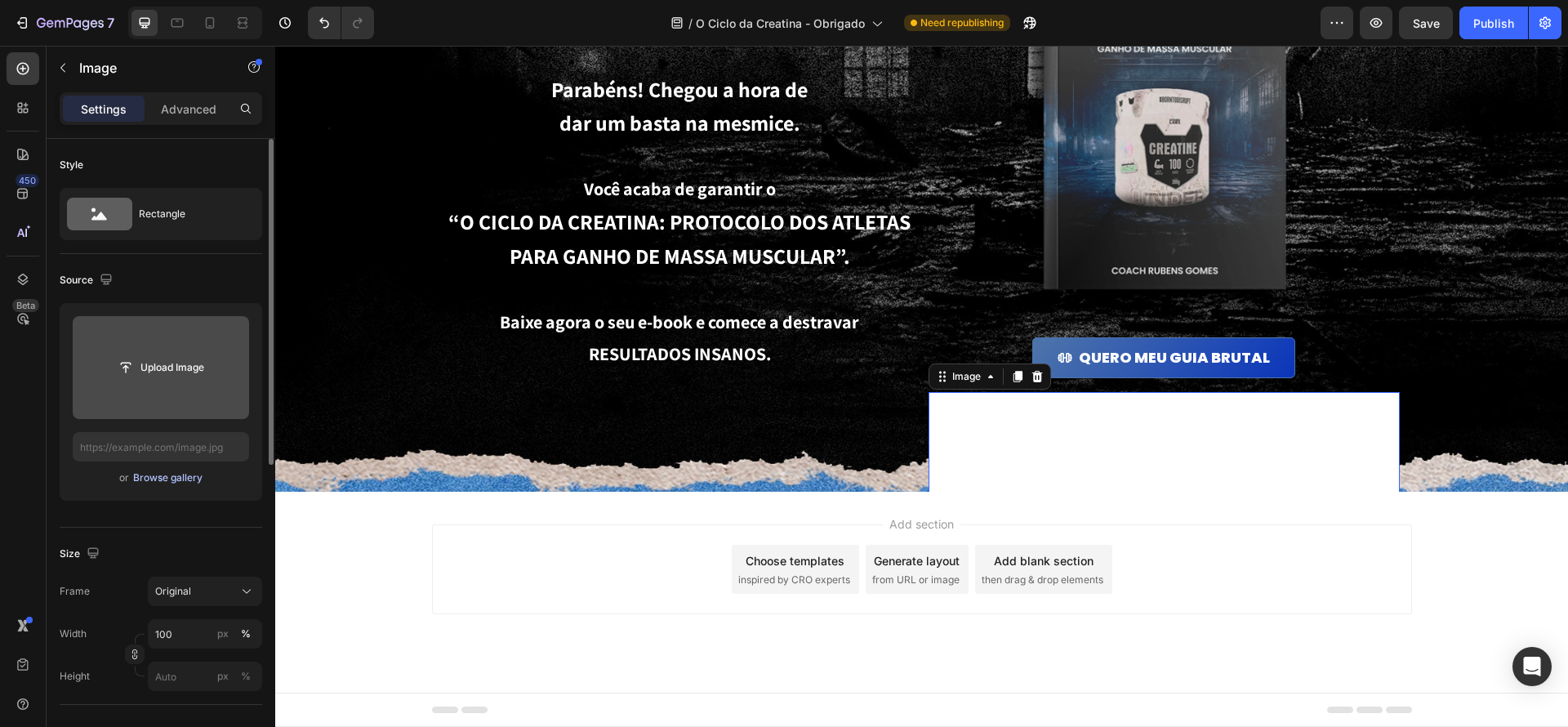
click at [187, 473] on div "Browse gallery" at bounding box center [167, 478] width 70 height 15
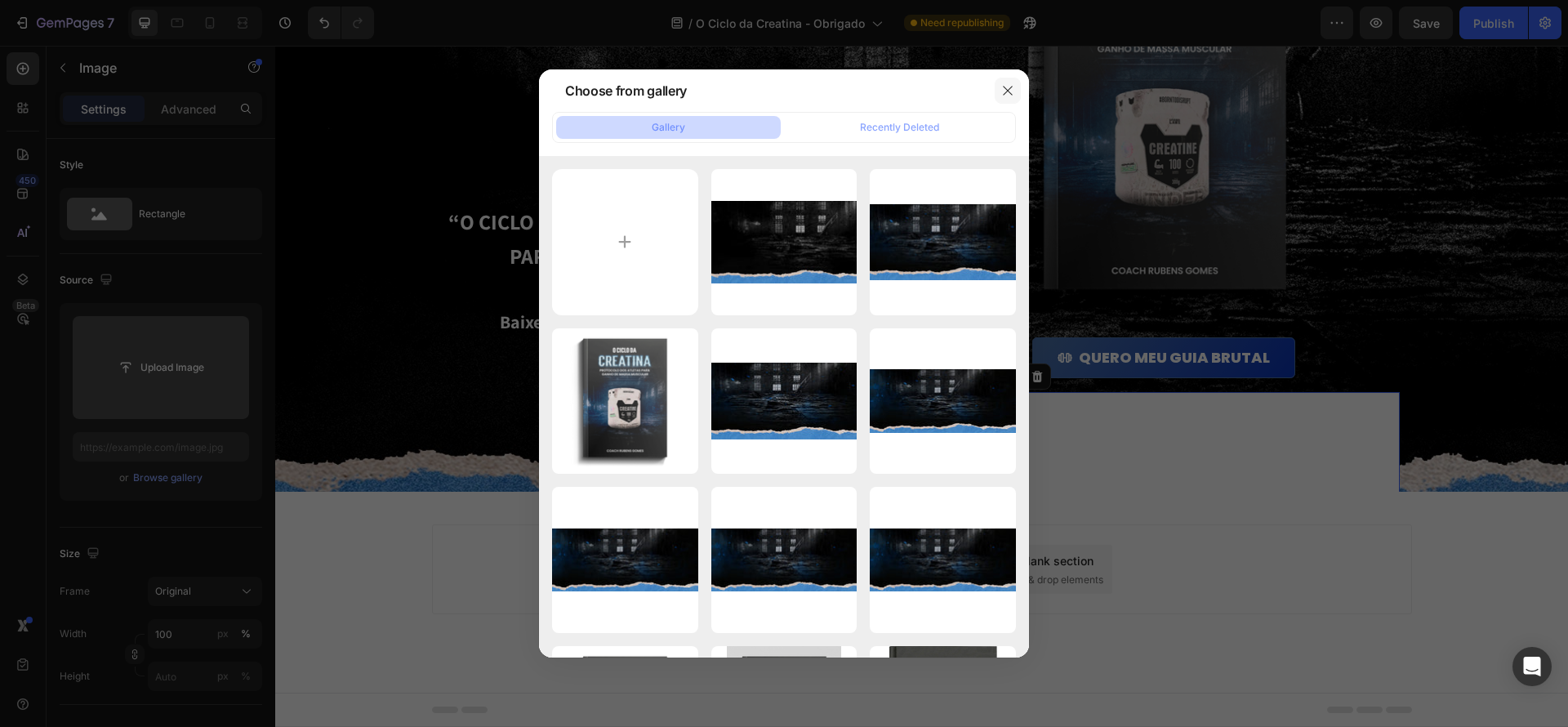
click at [1003, 94] on icon "button" at bounding box center [1008, 91] width 13 height 13
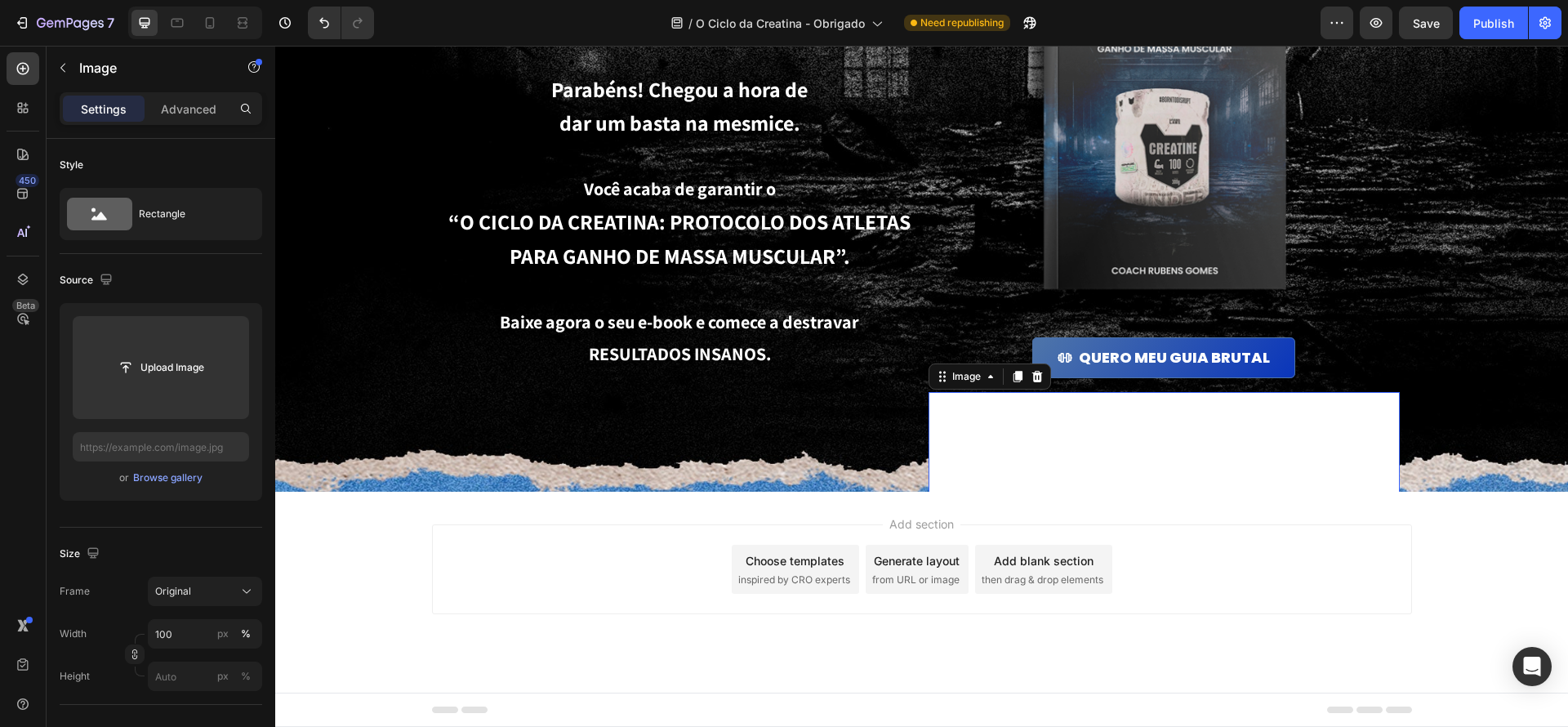
drag, startPoint x: 199, startPoint y: 373, endPoint x: 199, endPoint y: 270, distance: 103.0
click at [1123, 467] on img at bounding box center [1164, 628] width 471 height 471
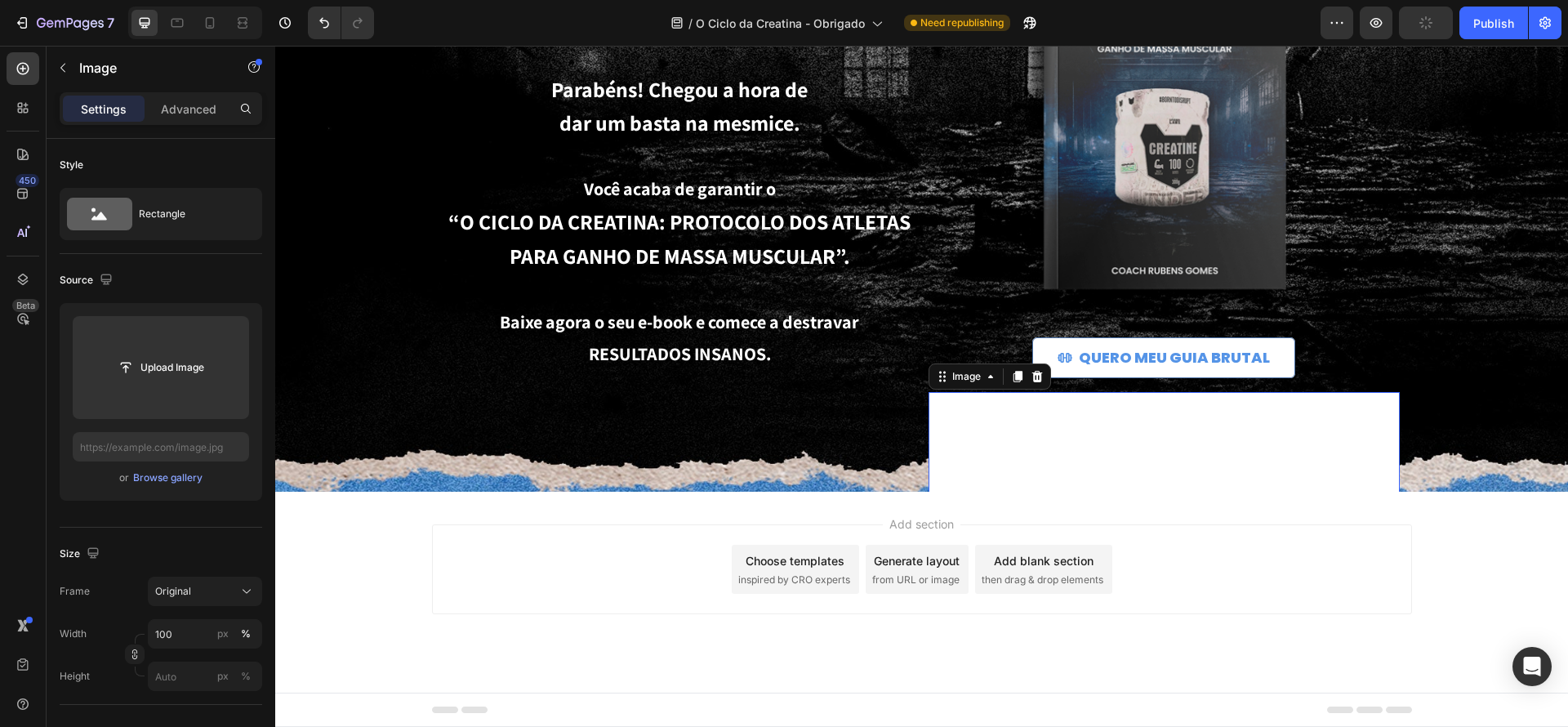
scroll to position [170, 0]
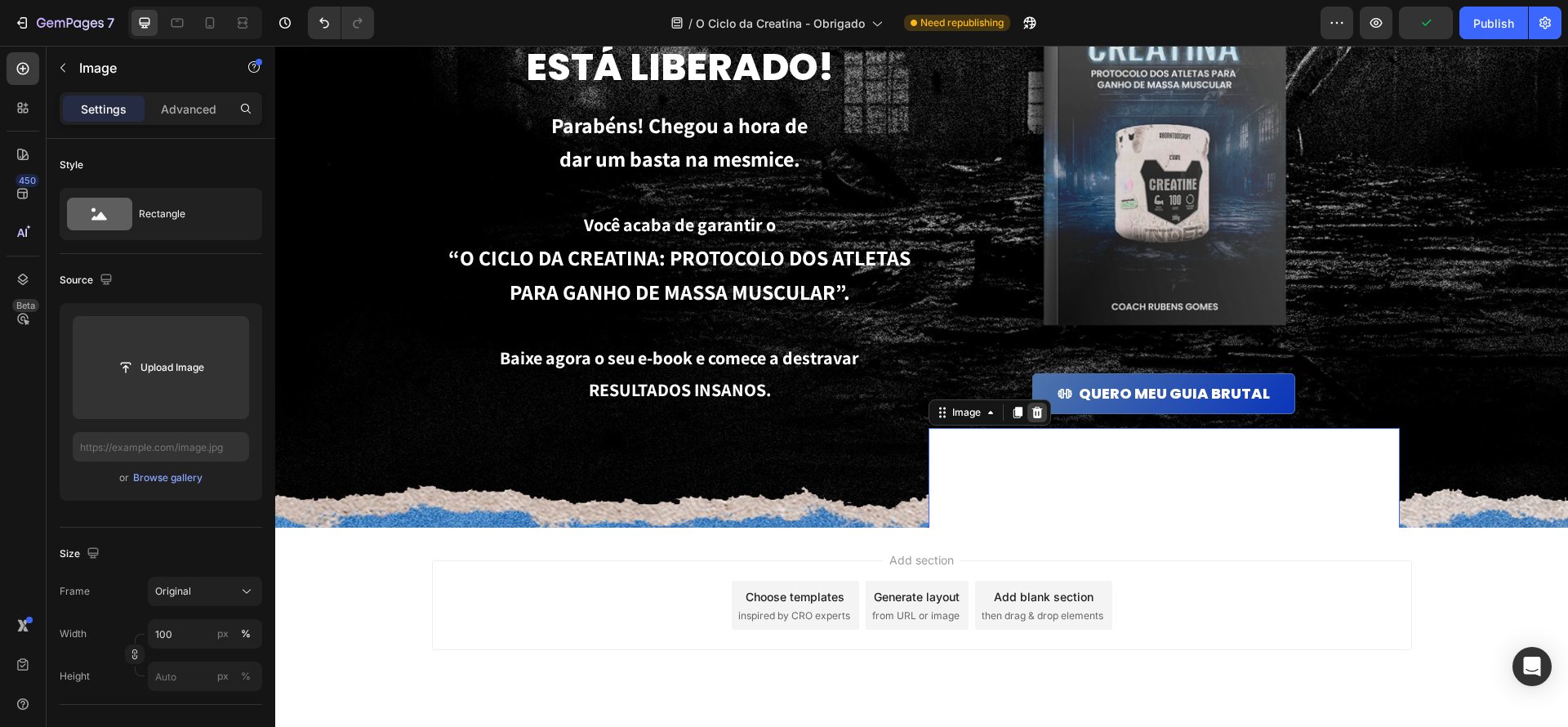
click at [1044, 413] on div at bounding box center [1037, 413] width 20 height 20
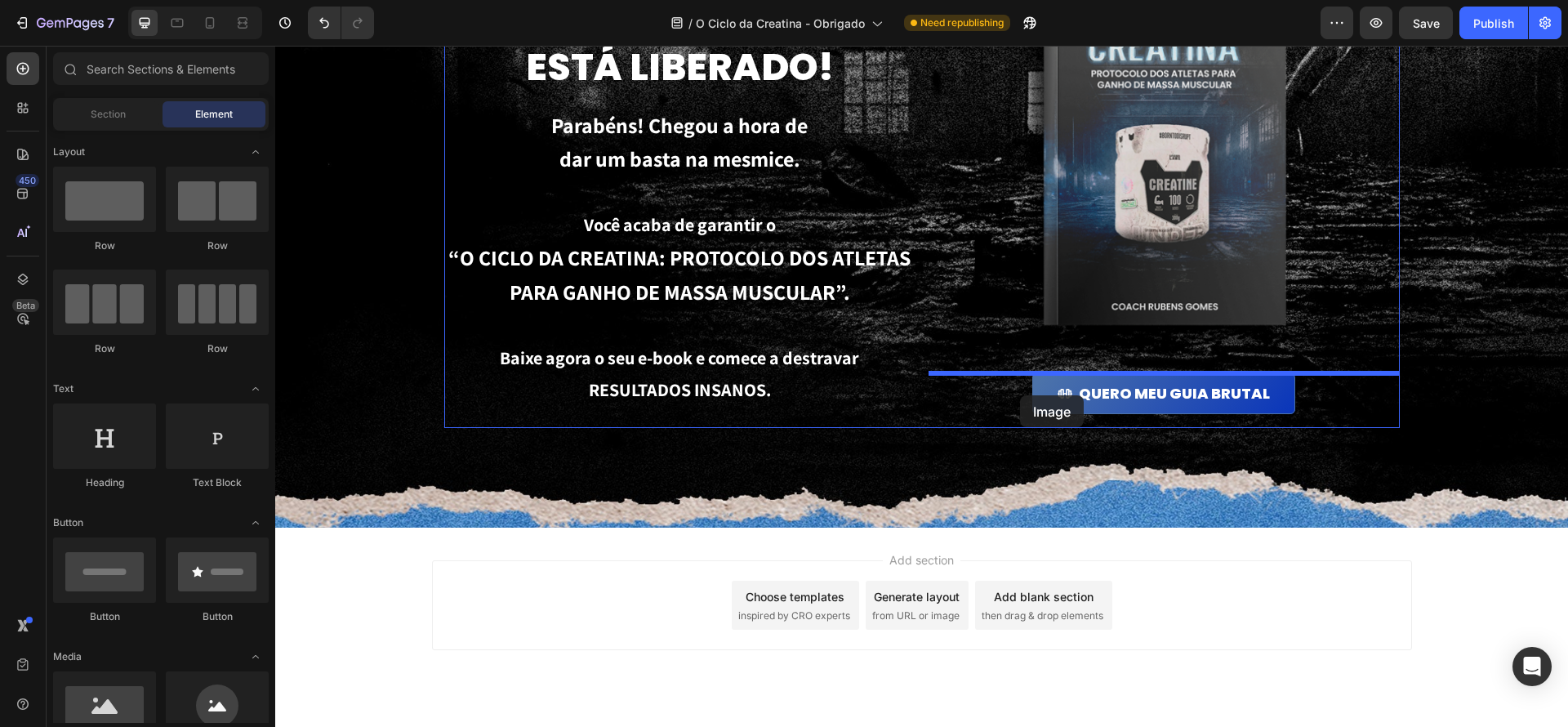
scroll to position [169, 0]
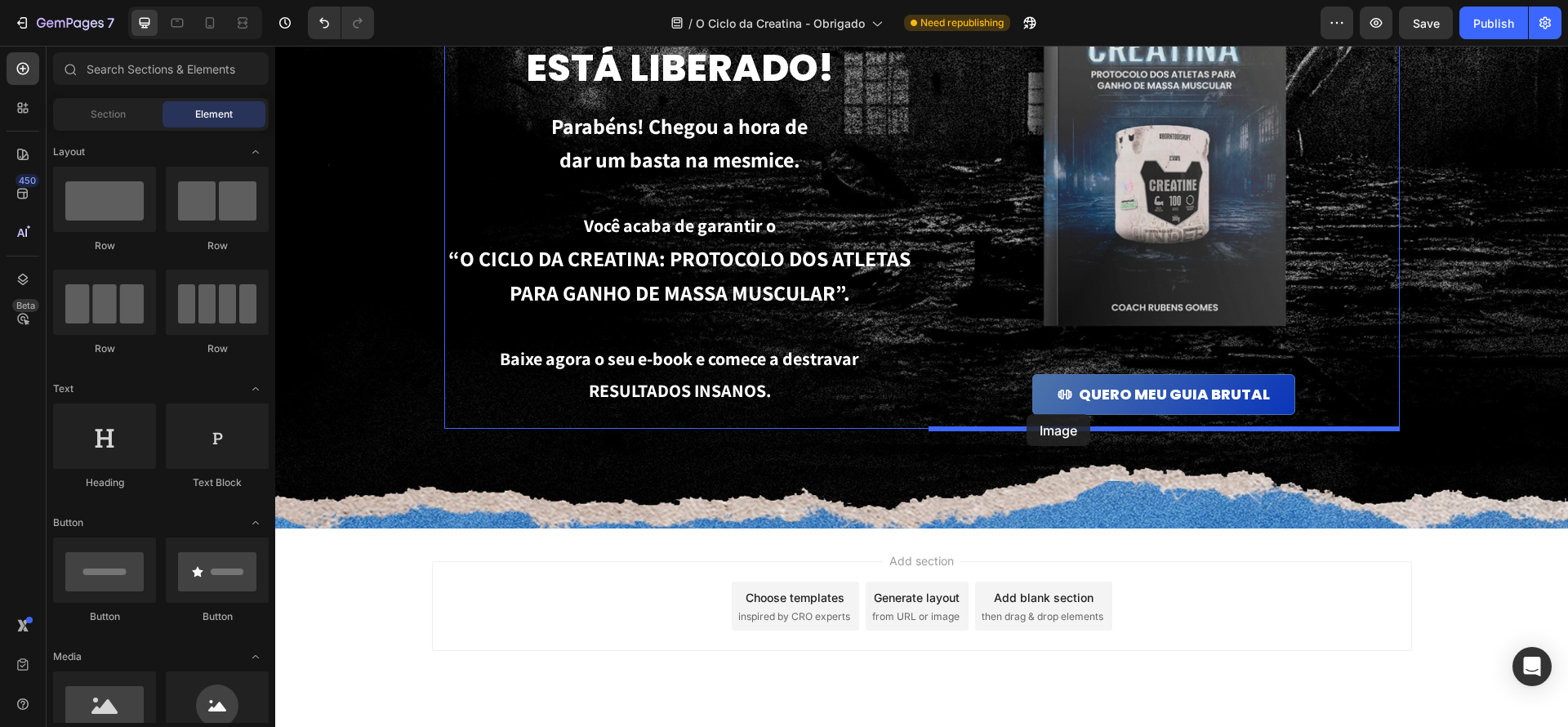
drag, startPoint x: 393, startPoint y: 498, endPoint x: 1017, endPoint y: 420, distance: 628.9
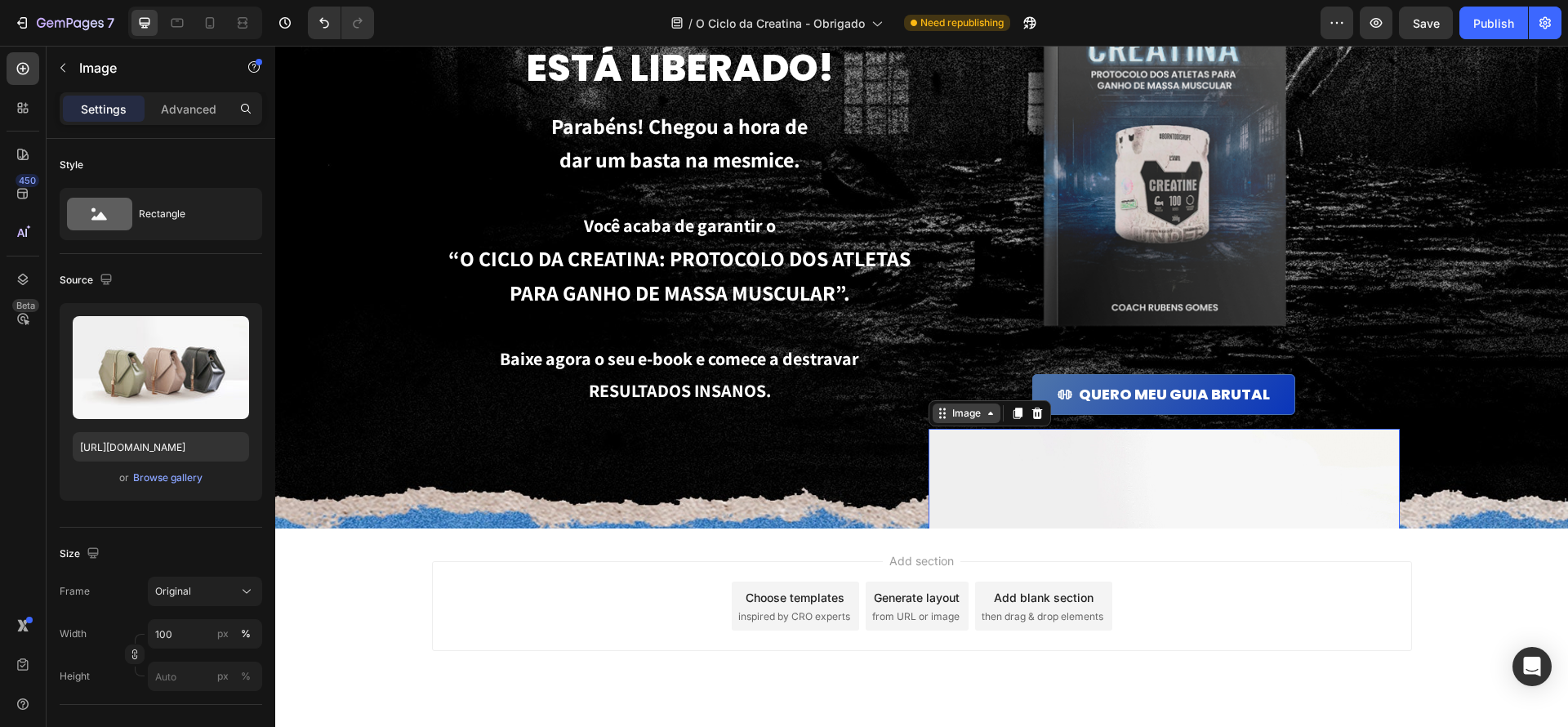
click at [988, 415] on icon at bounding box center [990, 414] width 13 height 13
click at [1048, 501] on img at bounding box center [1164, 606] width 471 height 354
click at [1035, 417] on icon at bounding box center [1036, 414] width 11 height 11
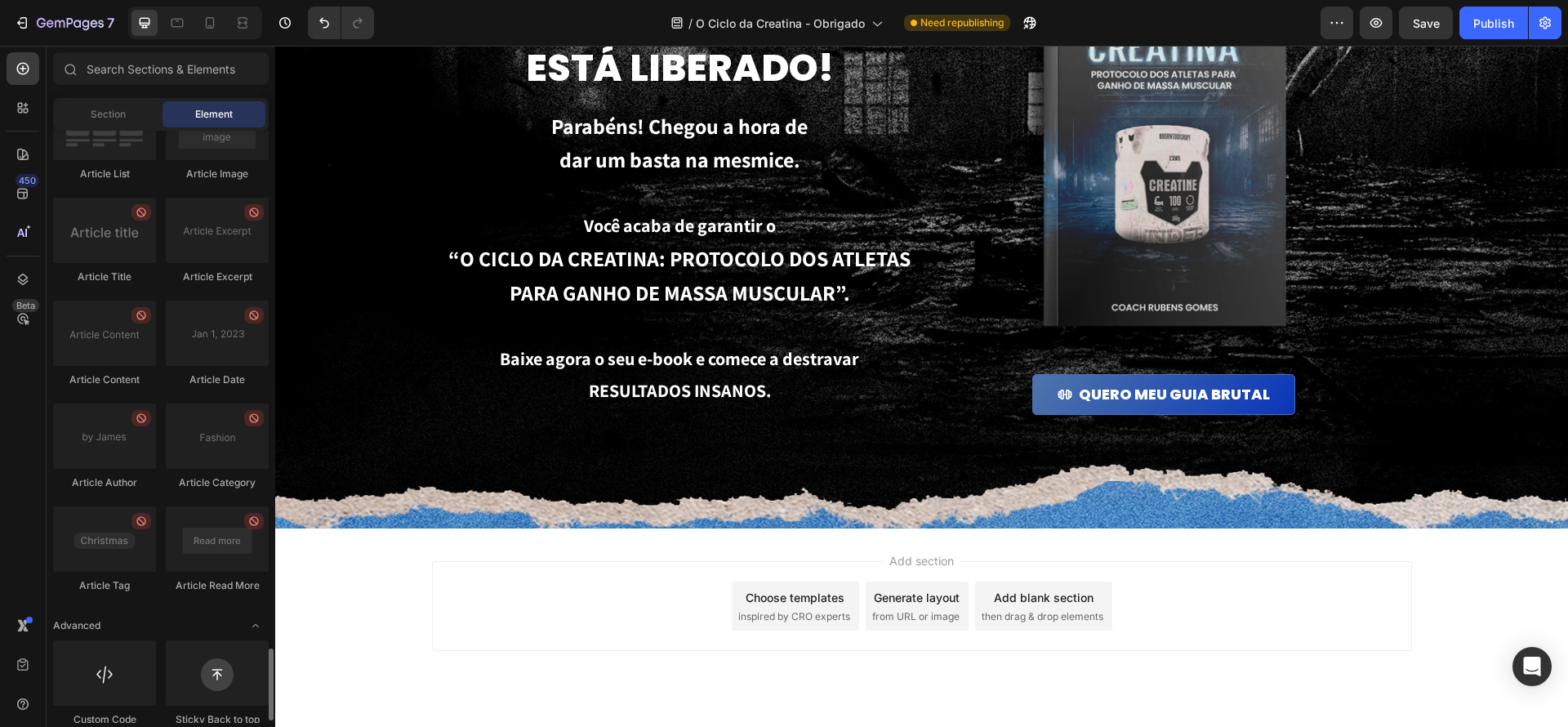
scroll to position [4248, 0]
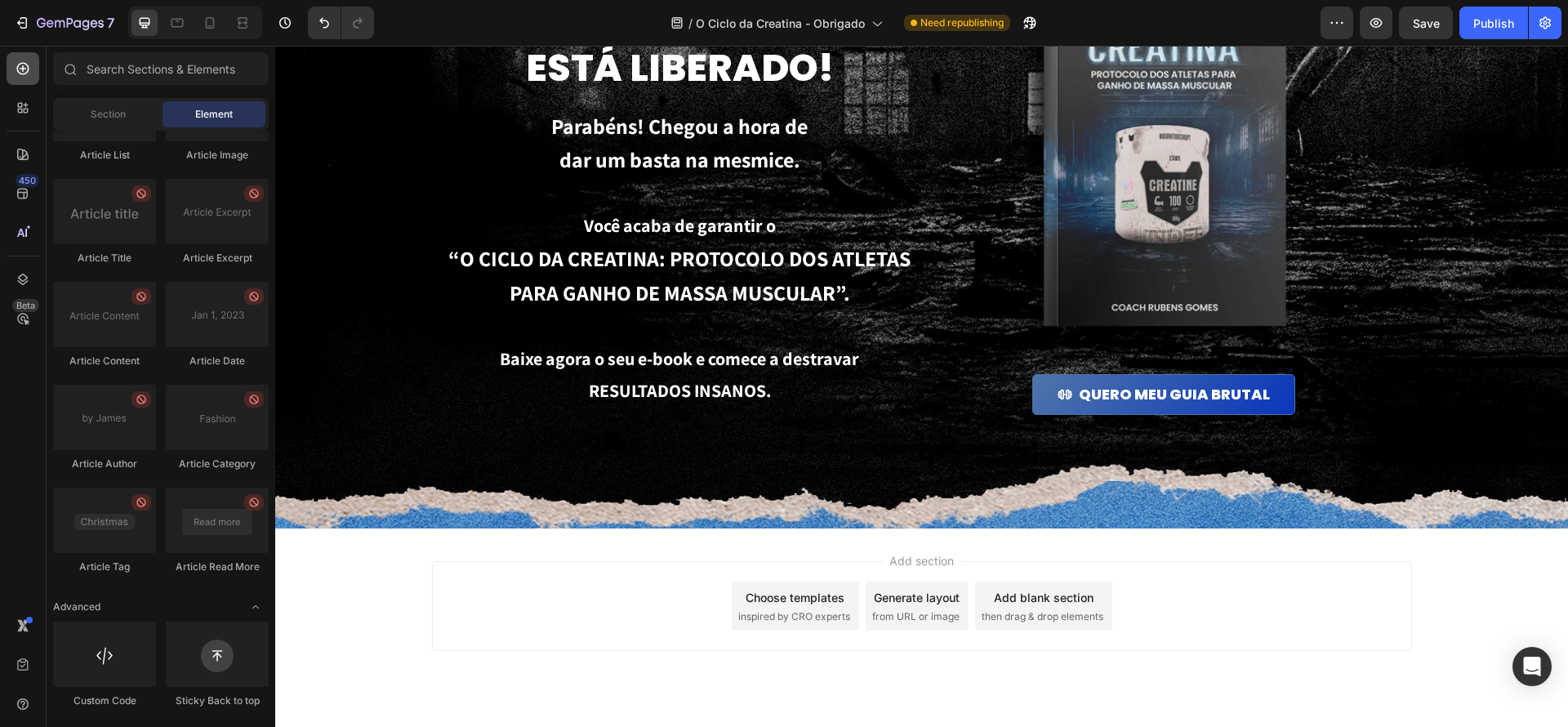
click at [21, 66] on icon at bounding box center [23, 69] width 16 height 16
click at [22, 71] on icon at bounding box center [23, 69] width 12 height 12
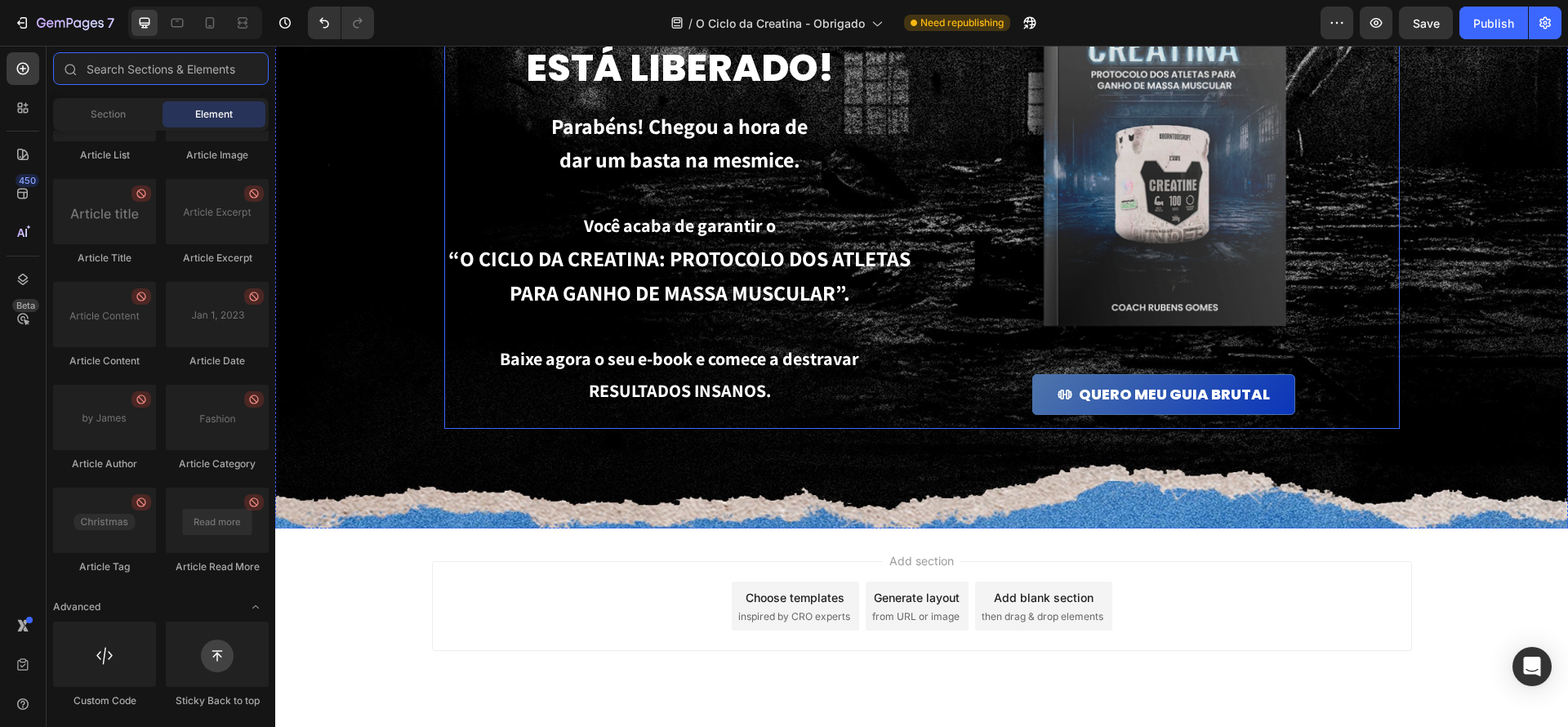
scroll to position [0, 0]
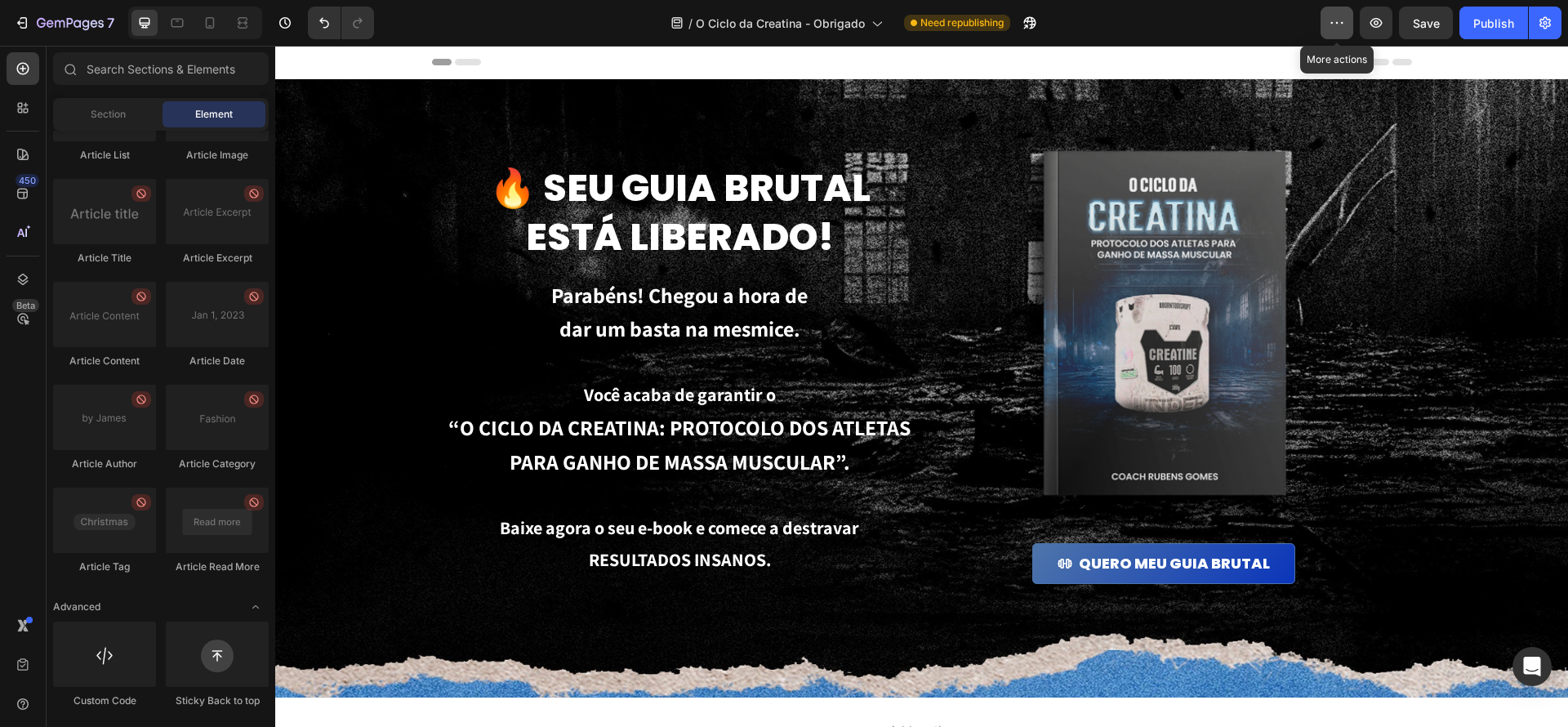
click at [1331, 29] on icon "button" at bounding box center [1337, 23] width 16 height 16
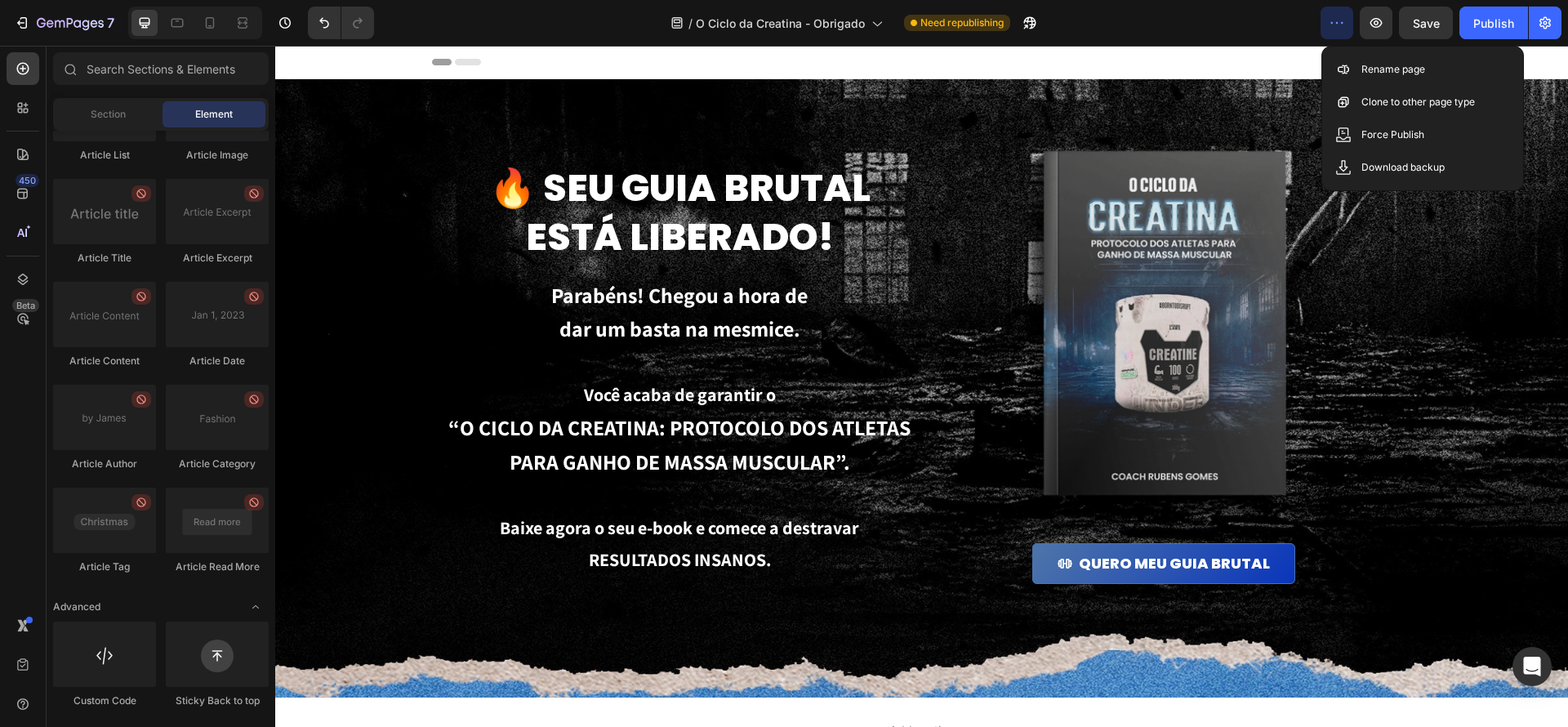
click at [1209, 49] on div "Header" at bounding box center [922, 62] width 980 height 33
click at [784, 53] on div "Header" at bounding box center [922, 62] width 980 height 33
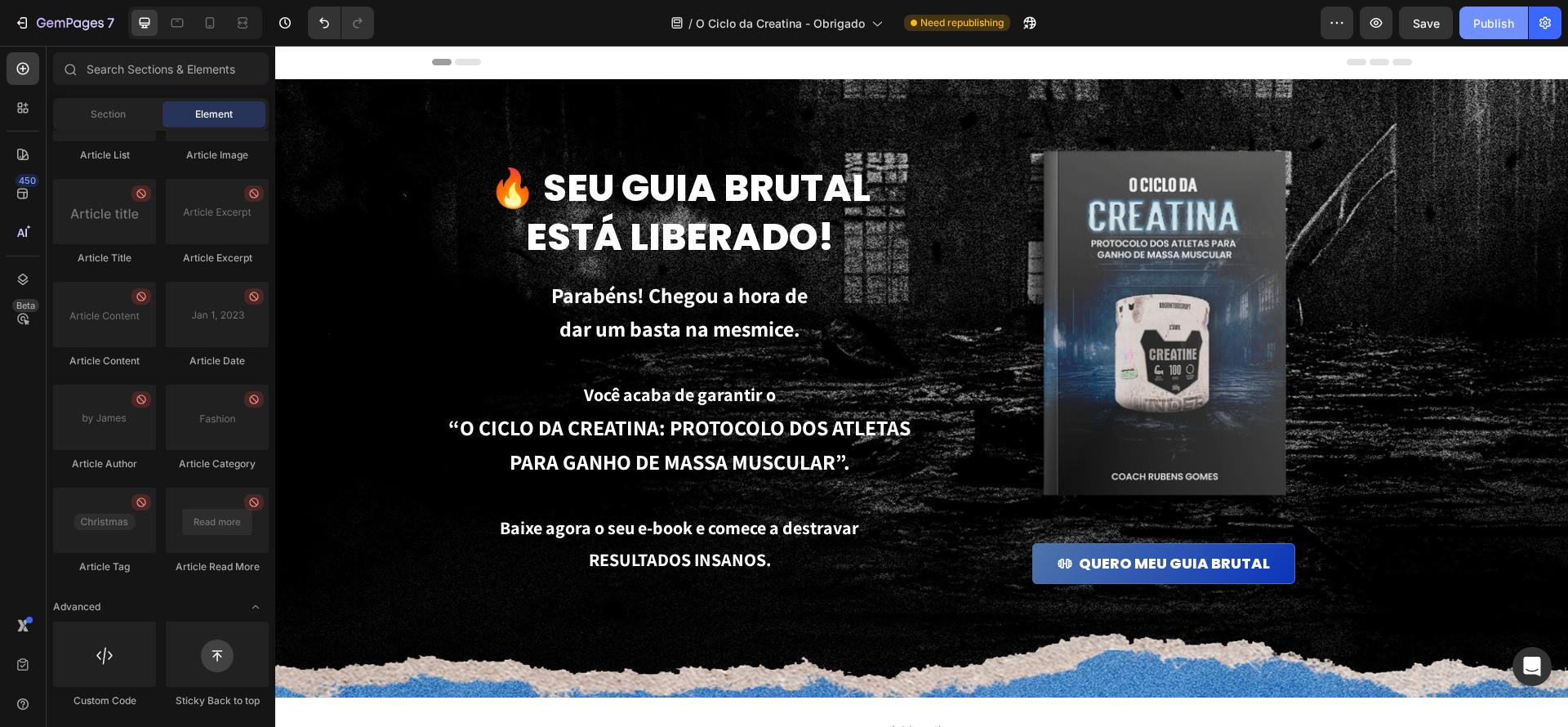
click at [1490, 27] on div "Publish" at bounding box center [1494, 23] width 41 height 17
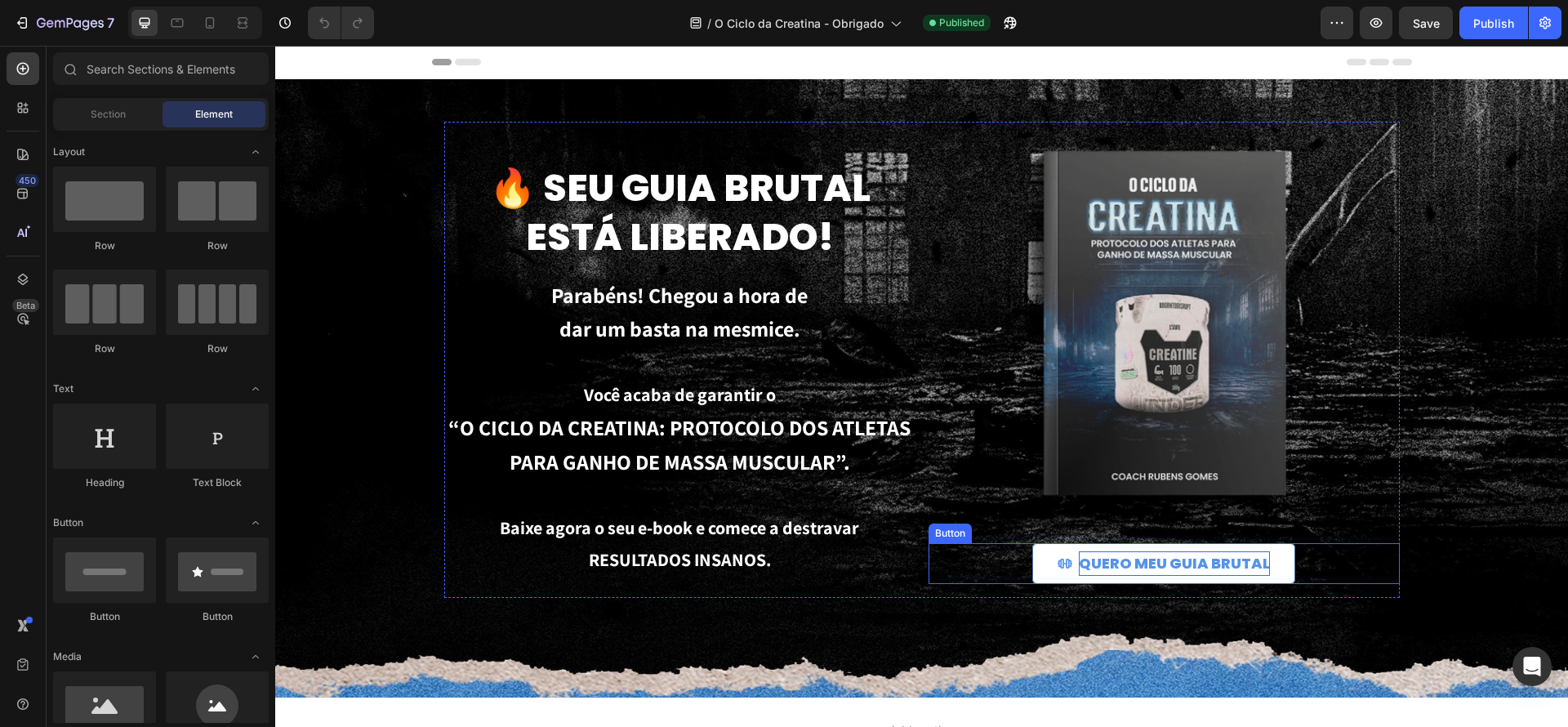
click at [1174, 569] on p "QUERO MEU GUIA BRUTAL" at bounding box center [1174, 564] width 191 height 25
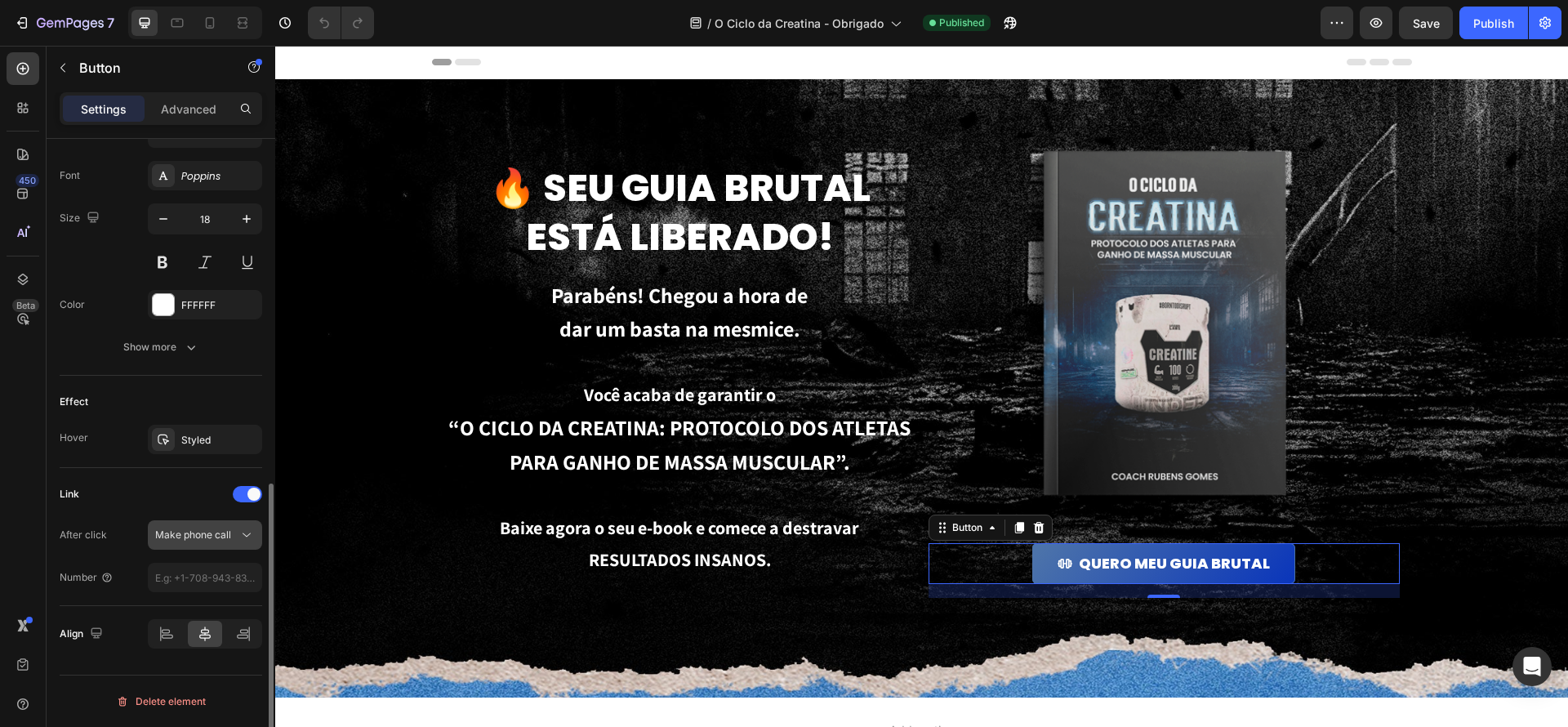
scroll to position [749, 0]
click at [203, 537] on span "Make phone call" at bounding box center [193, 536] width 76 height 12
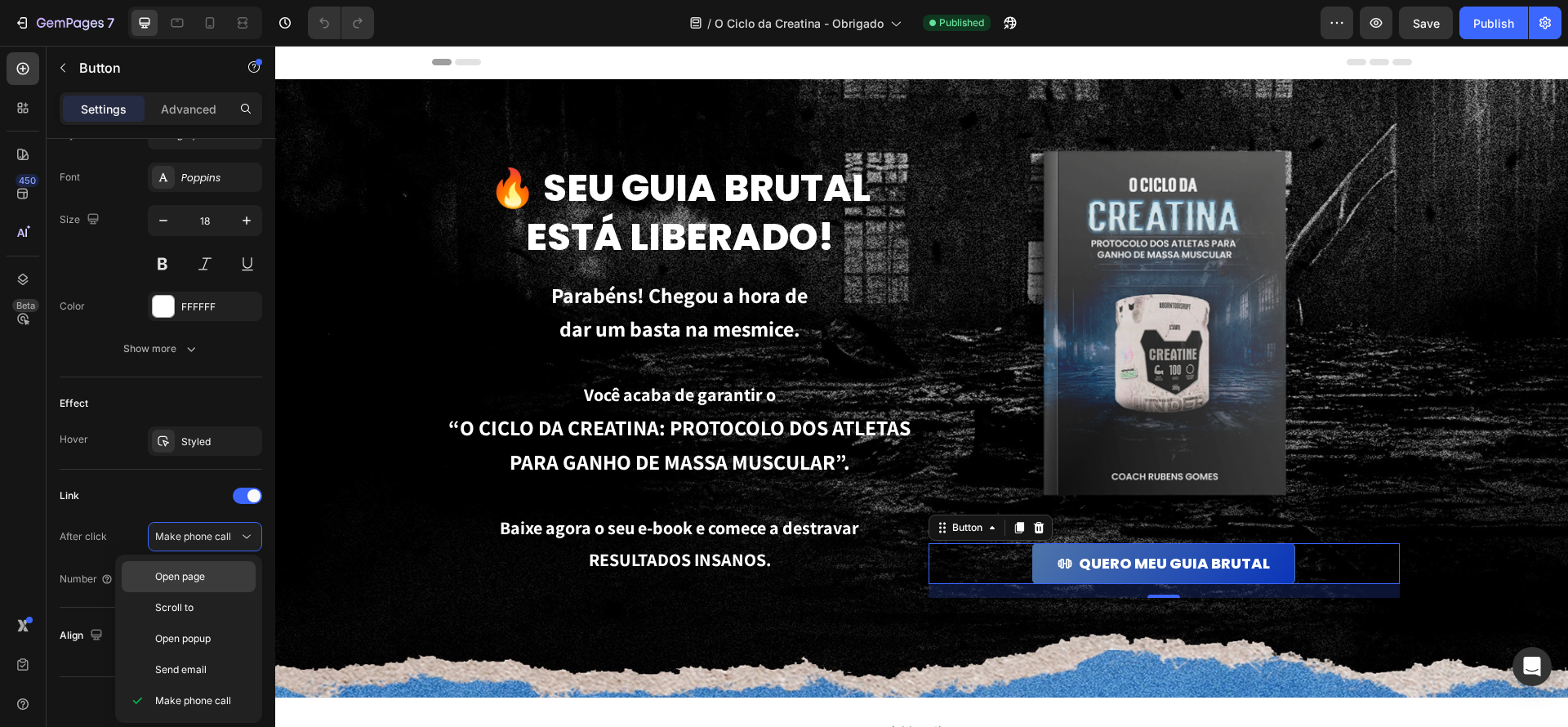
click at [215, 581] on p "Open page" at bounding box center [201, 577] width 93 height 15
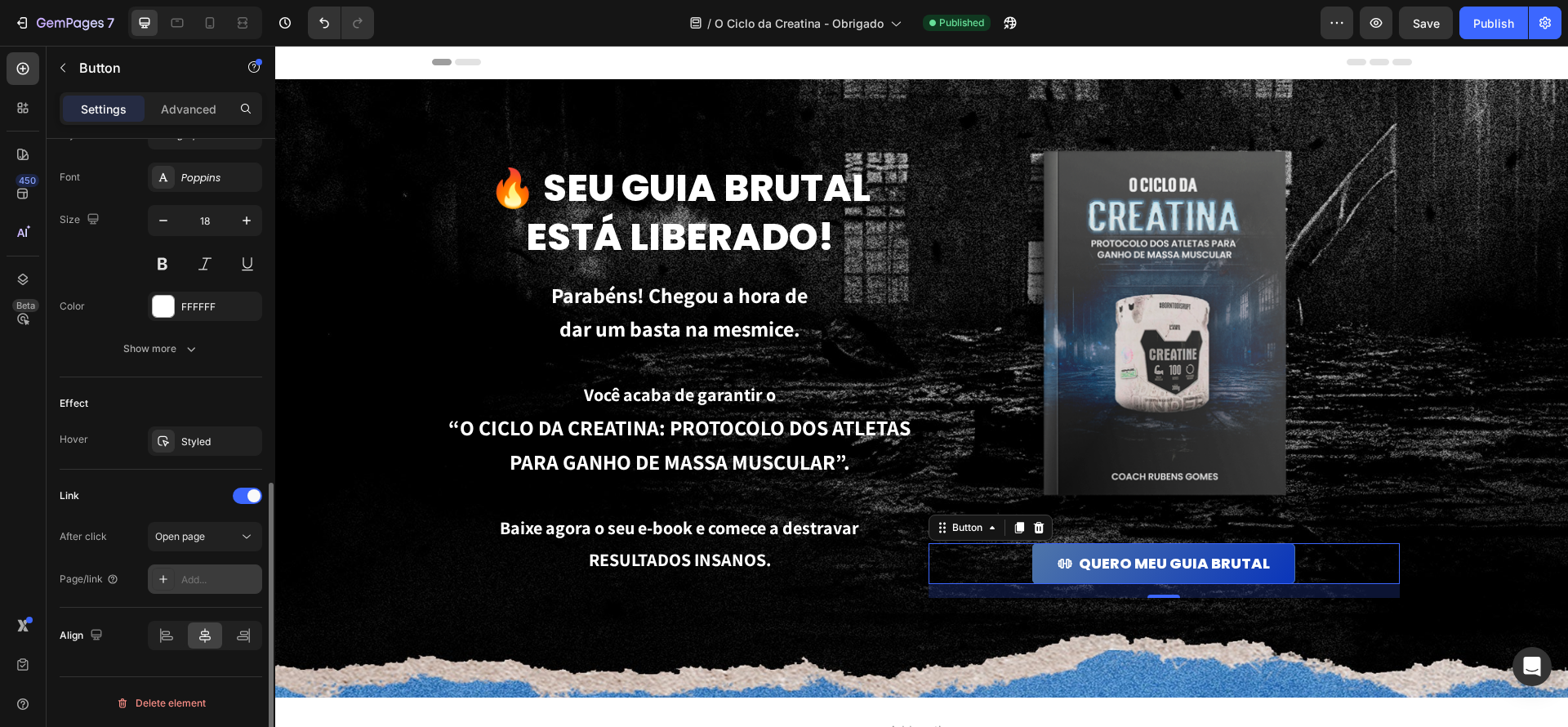
click at [160, 570] on div at bounding box center [163, 579] width 23 height 23
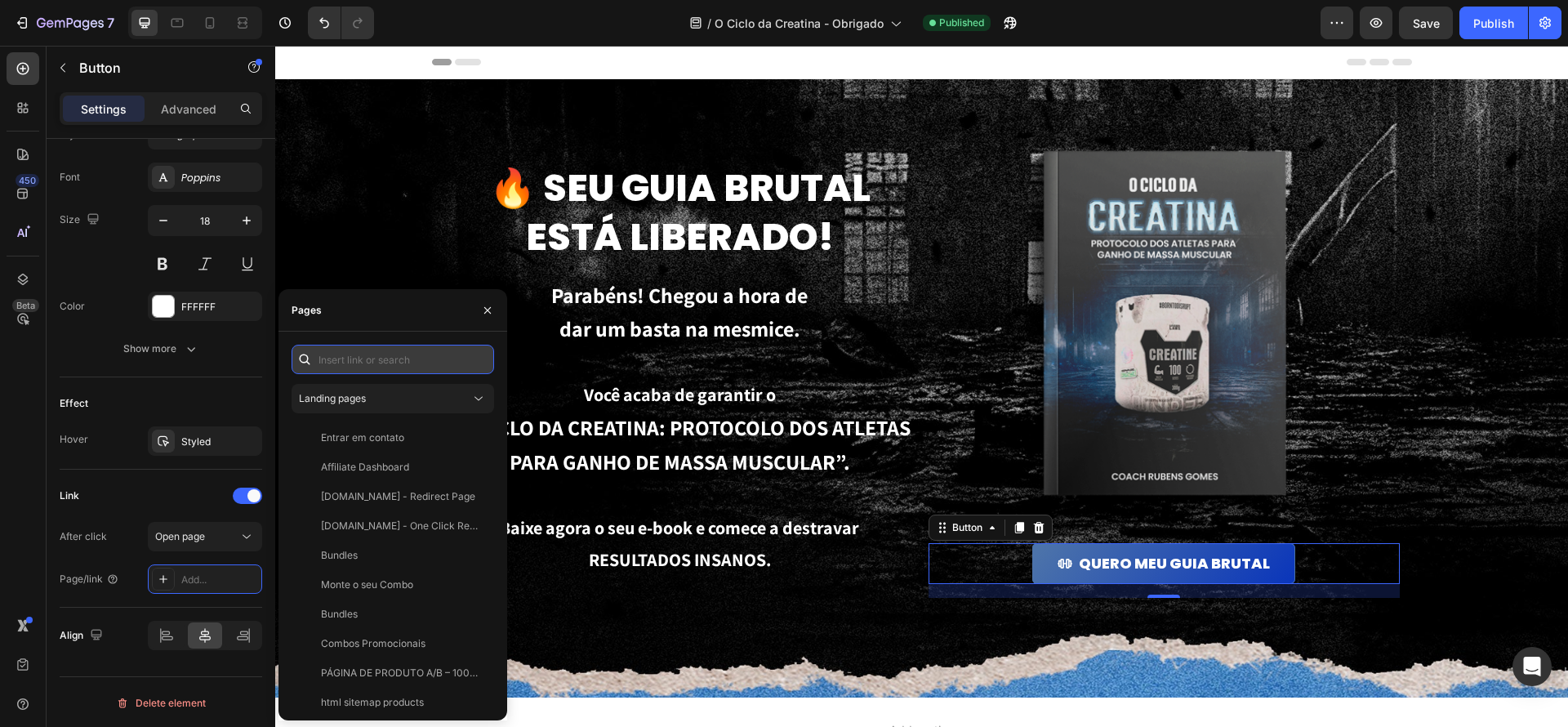
click at [397, 359] on input "text" at bounding box center [392, 359] width 203 height 30
paste input "https://cdn.shopify.com/s/files/1/0670/7612/9013/files/E-BOOK_CREATINA_NET_2.pd…"
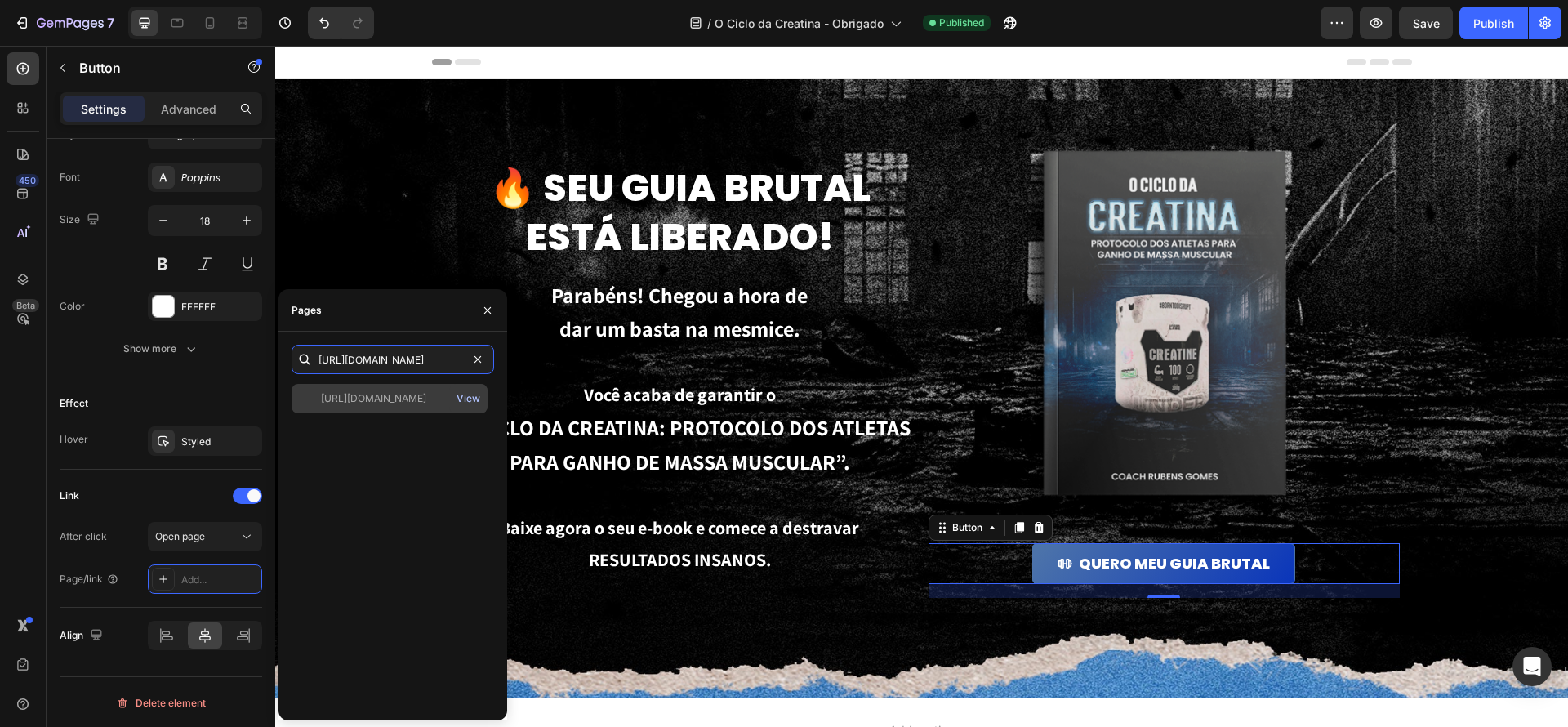
type input "https://cdn.shopify.com/s/files/1/0670/7612/9013/files/E-BOOK_CREATINA_NET_2.pd…"
click at [472, 404] on div "View" at bounding box center [468, 399] width 24 height 15
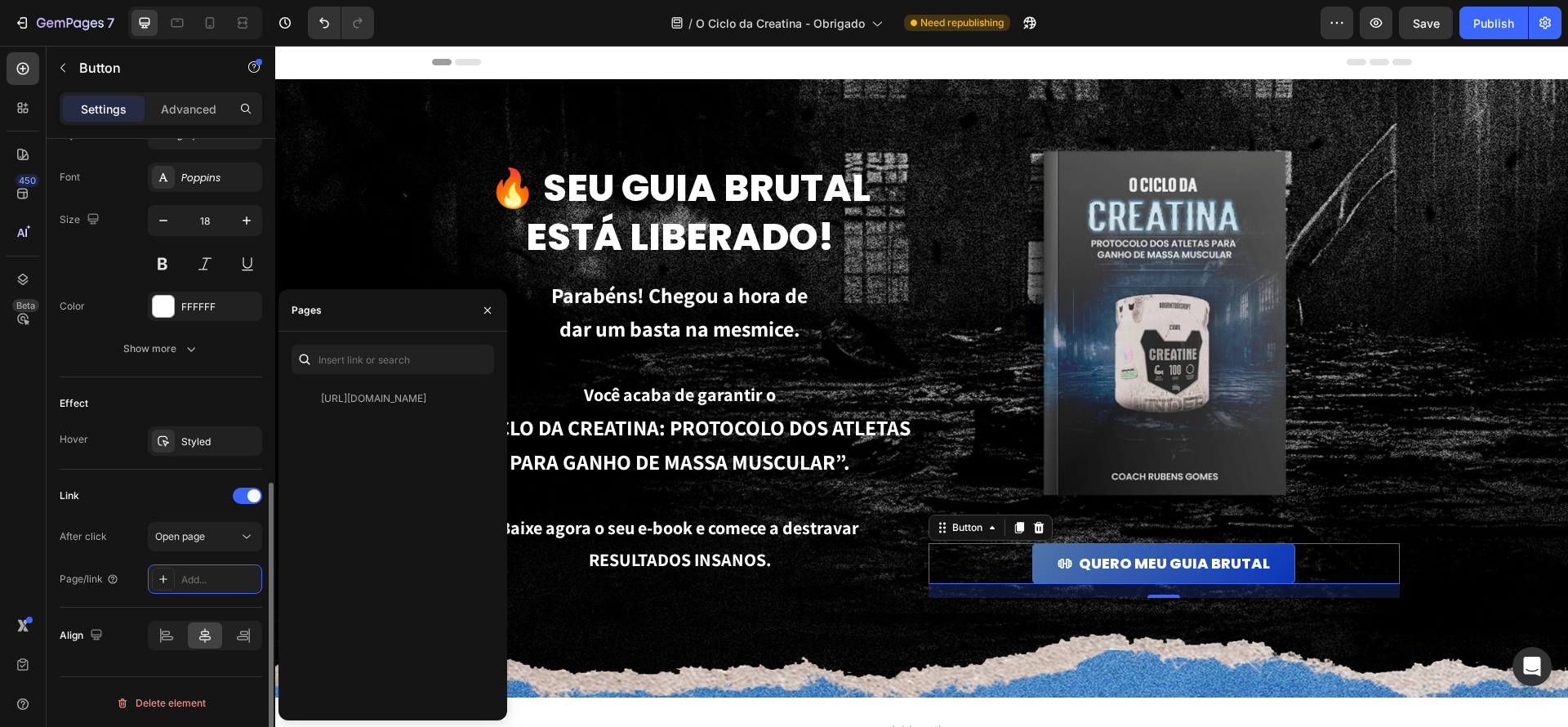
click at [118, 681] on div "Size Width Auto Height Auto Padding 10, 31, 10, 31 Background Color Gradient Im…" at bounding box center [161, 82] width 229 height 1385
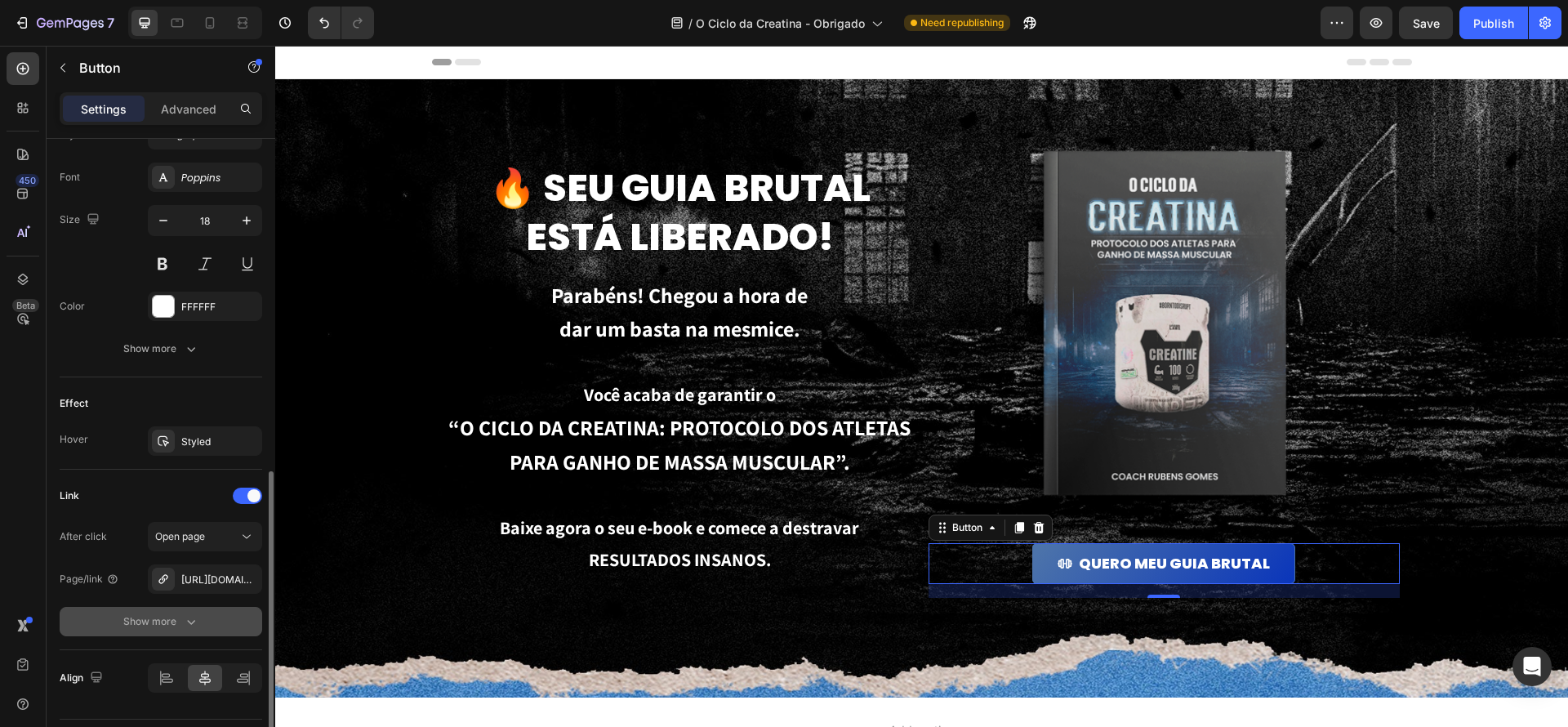
click at [185, 615] on icon "button" at bounding box center [191, 622] width 16 height 16
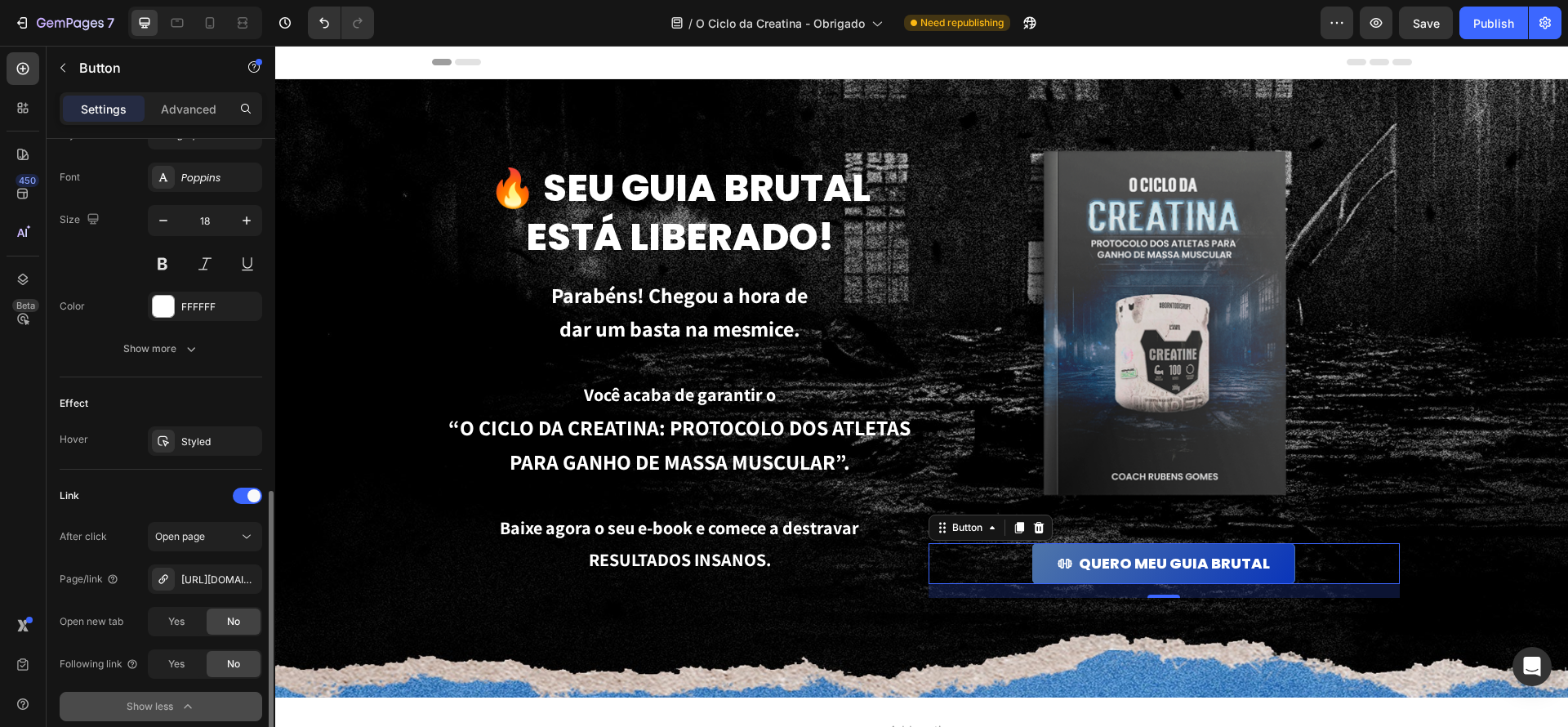
scroll to position [878, 0]
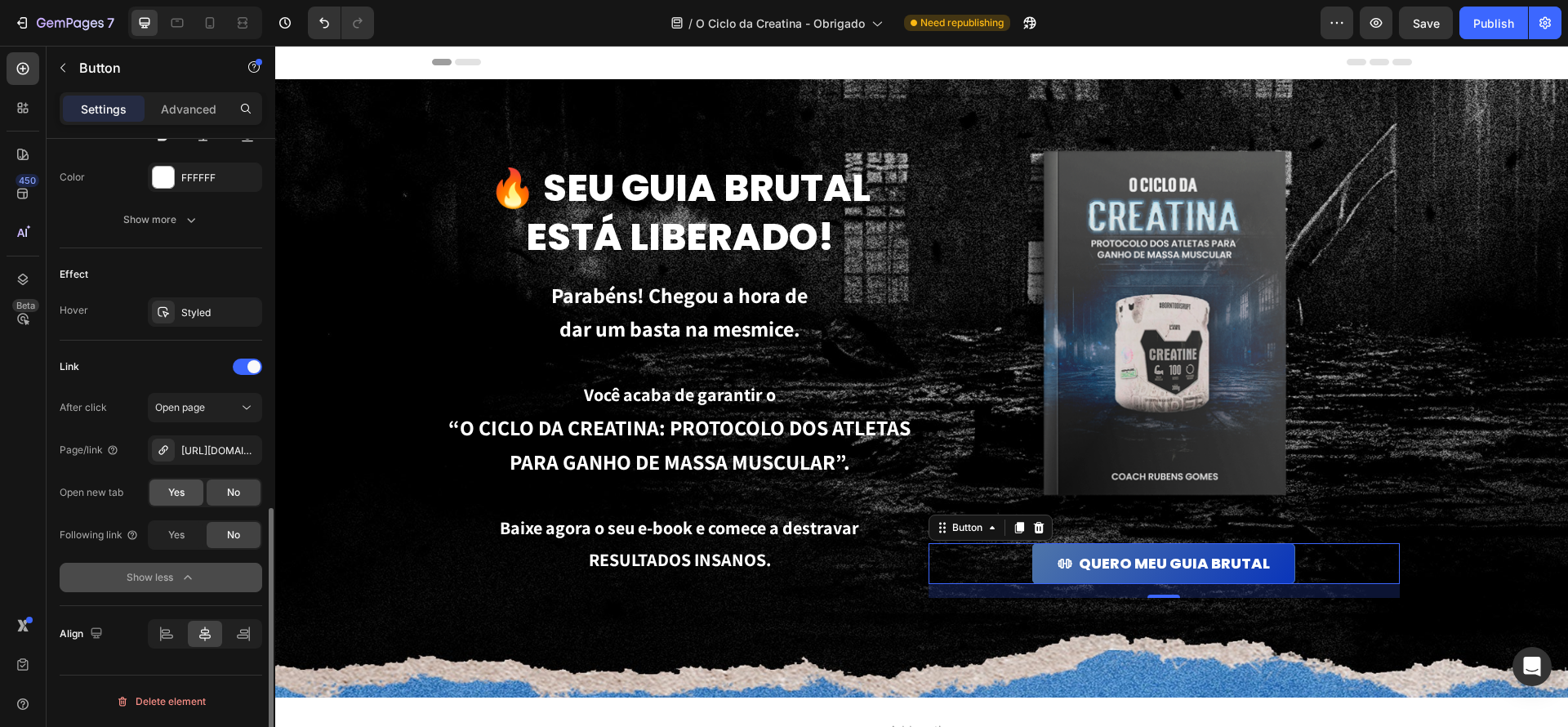
drag, startPoint x: 178, startPoint y: 491, endPoint x: 199, endPoint y: 500, distance: 22.8
click at [177, 491] on span "Yes" at bounding box center [176, 492] width 16 height 15
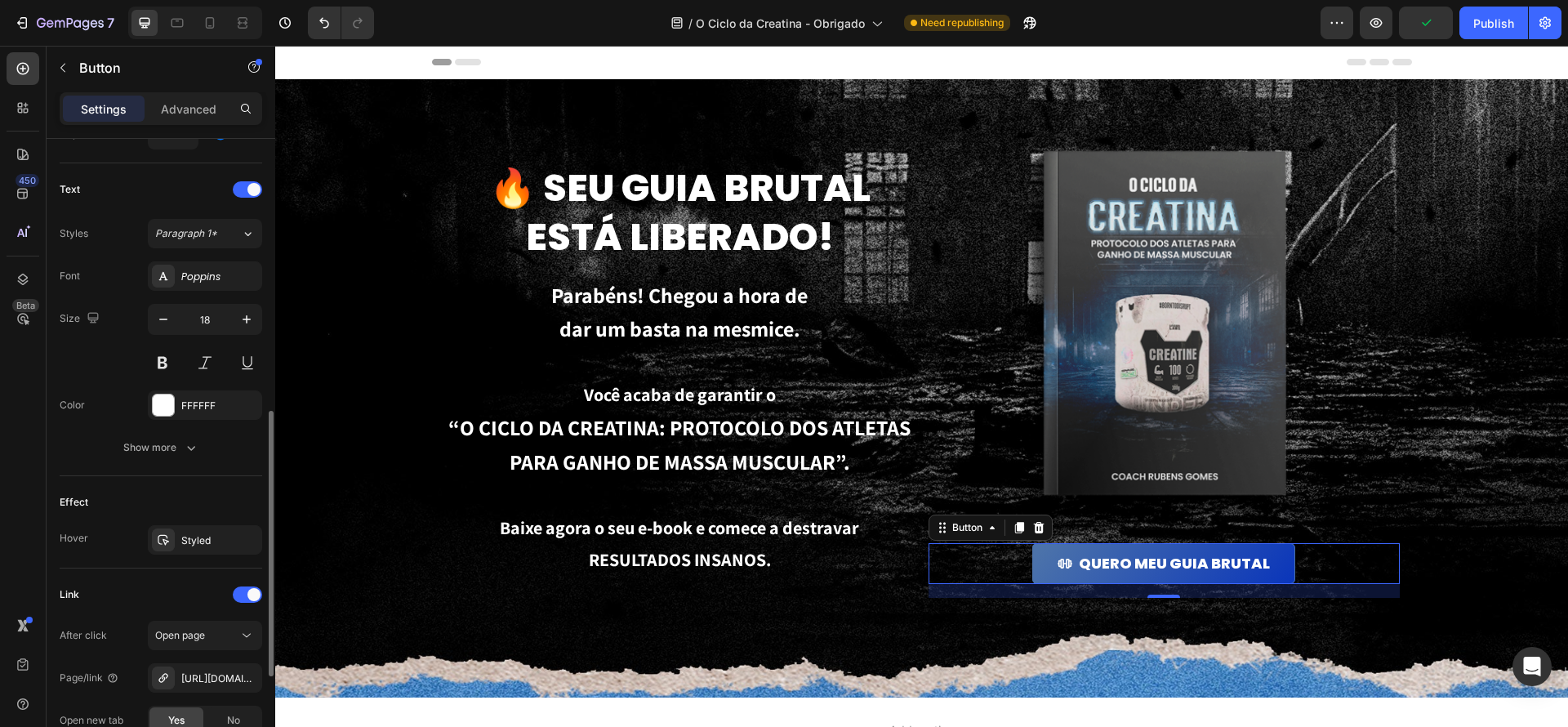
scroll to position [649, 0]
click at [1491, 28] on div "Publish" at bounding box center [1494, 23] width 41 height 17
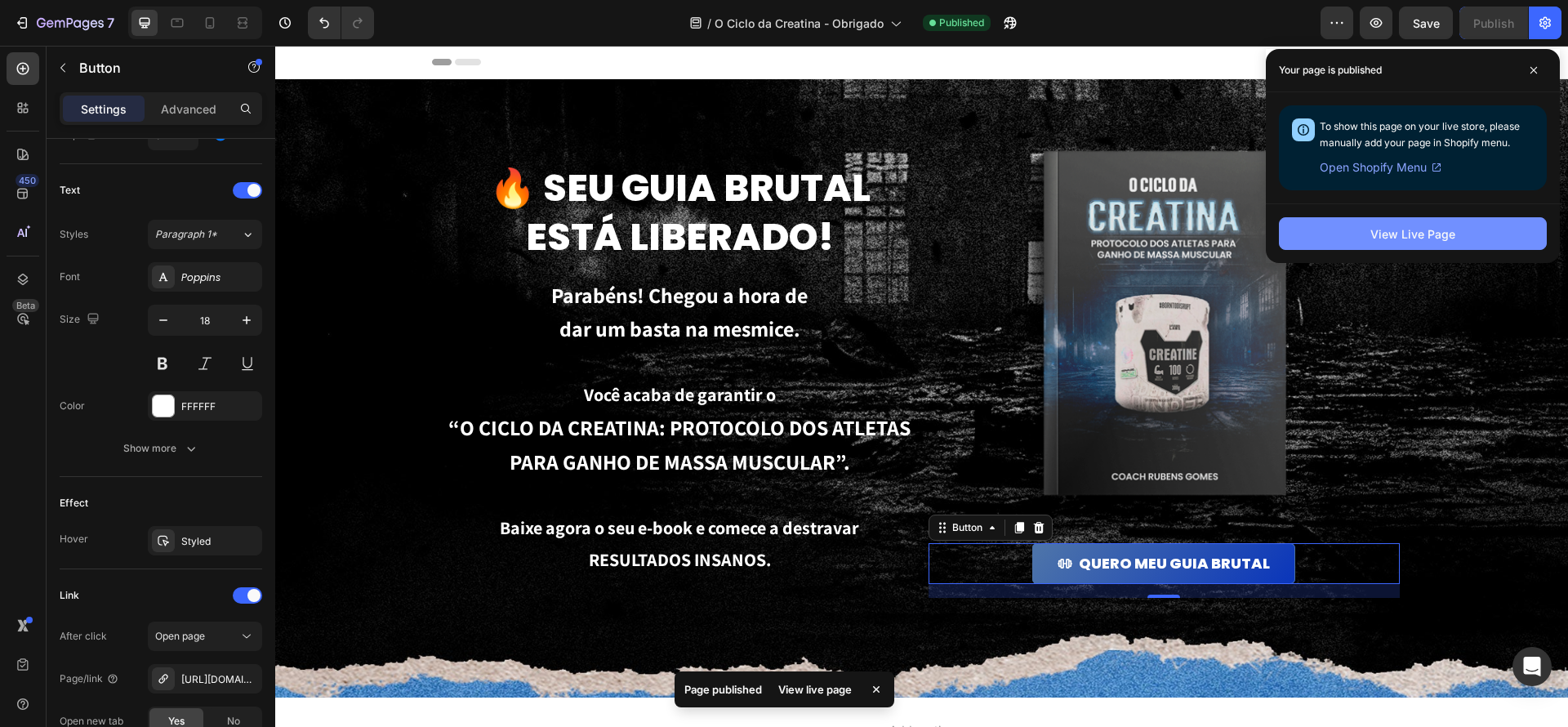
click at [1368, 234] on button "View Live Page" at bounding box center [1413, 234] width 267 height 33
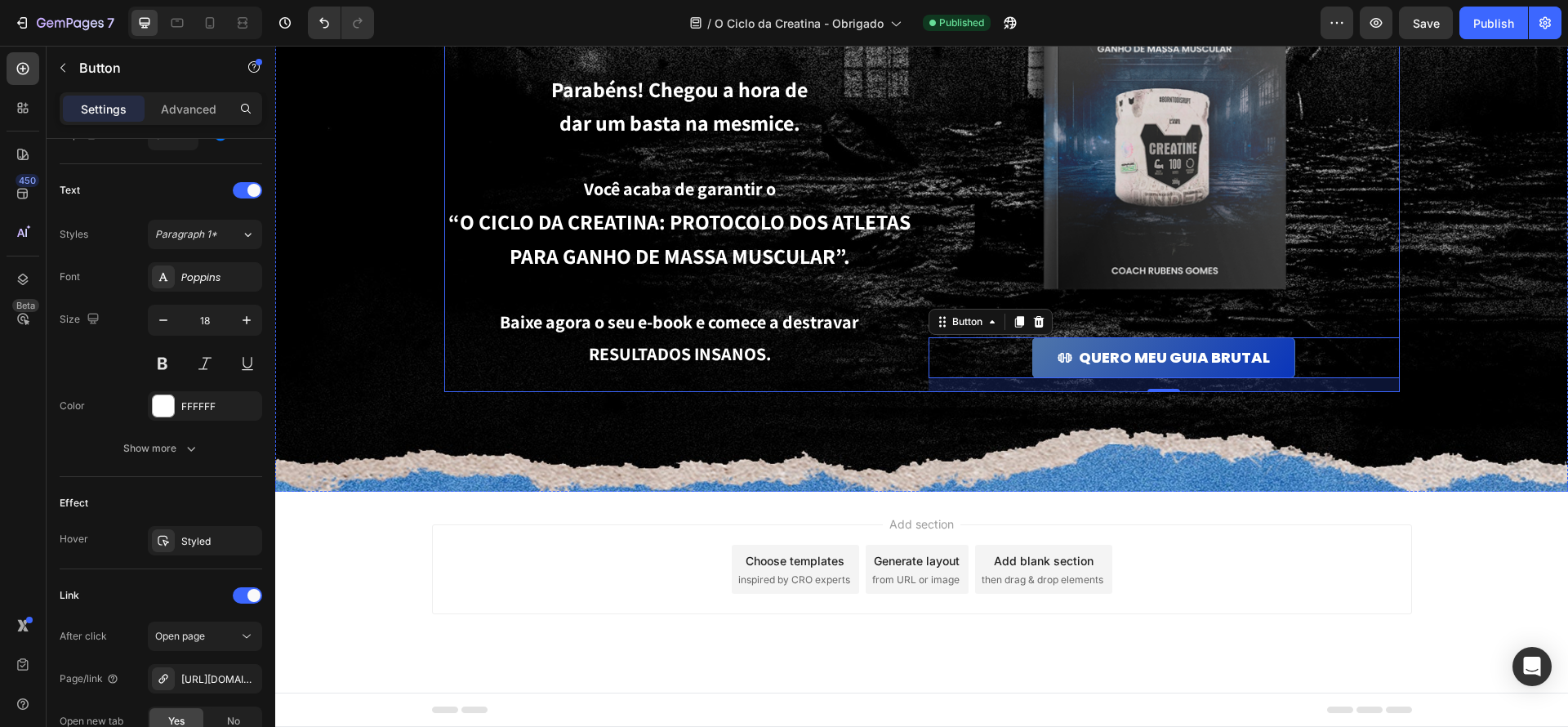
scroll to position [0, 0]
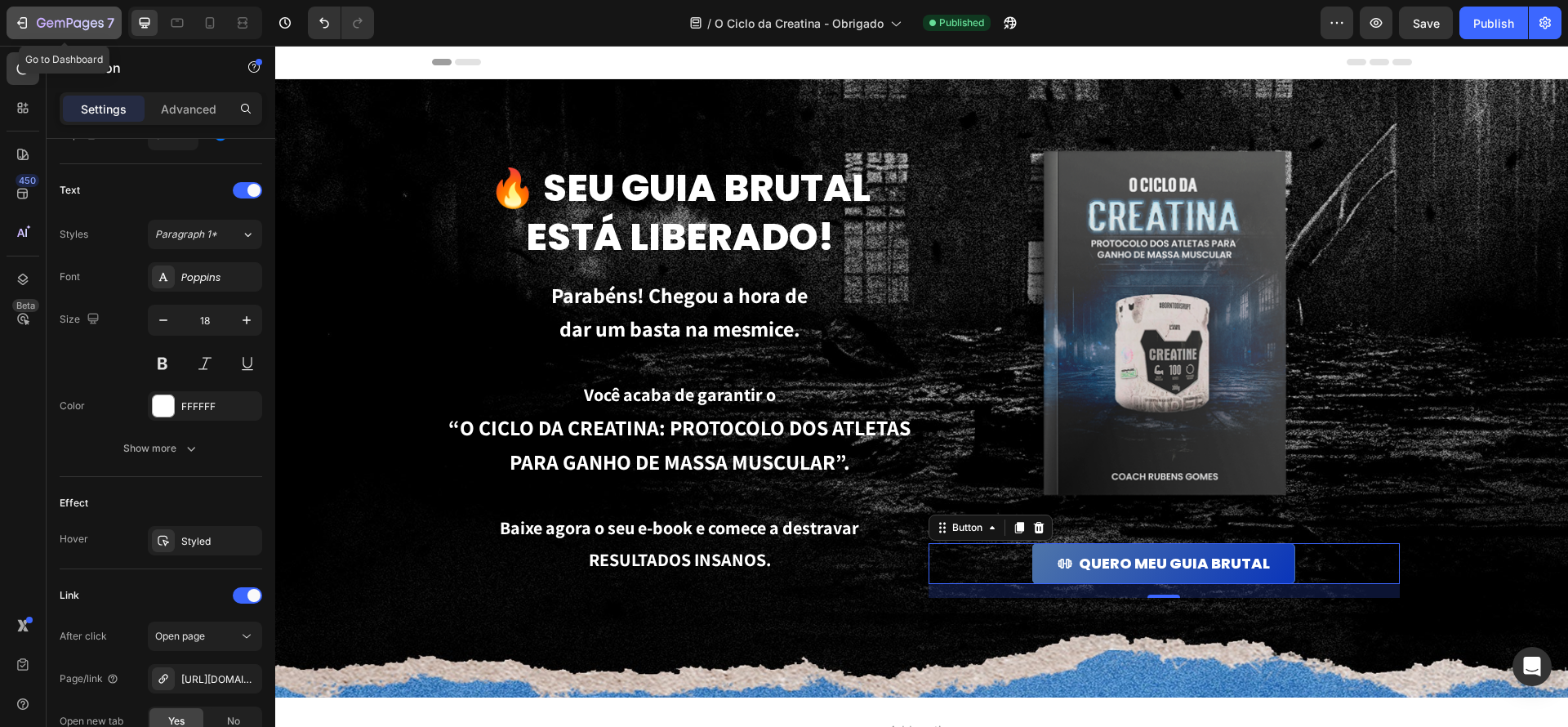
click at [19, 26] on icon "button" at bounding box center [22, 23] width 16 height 16
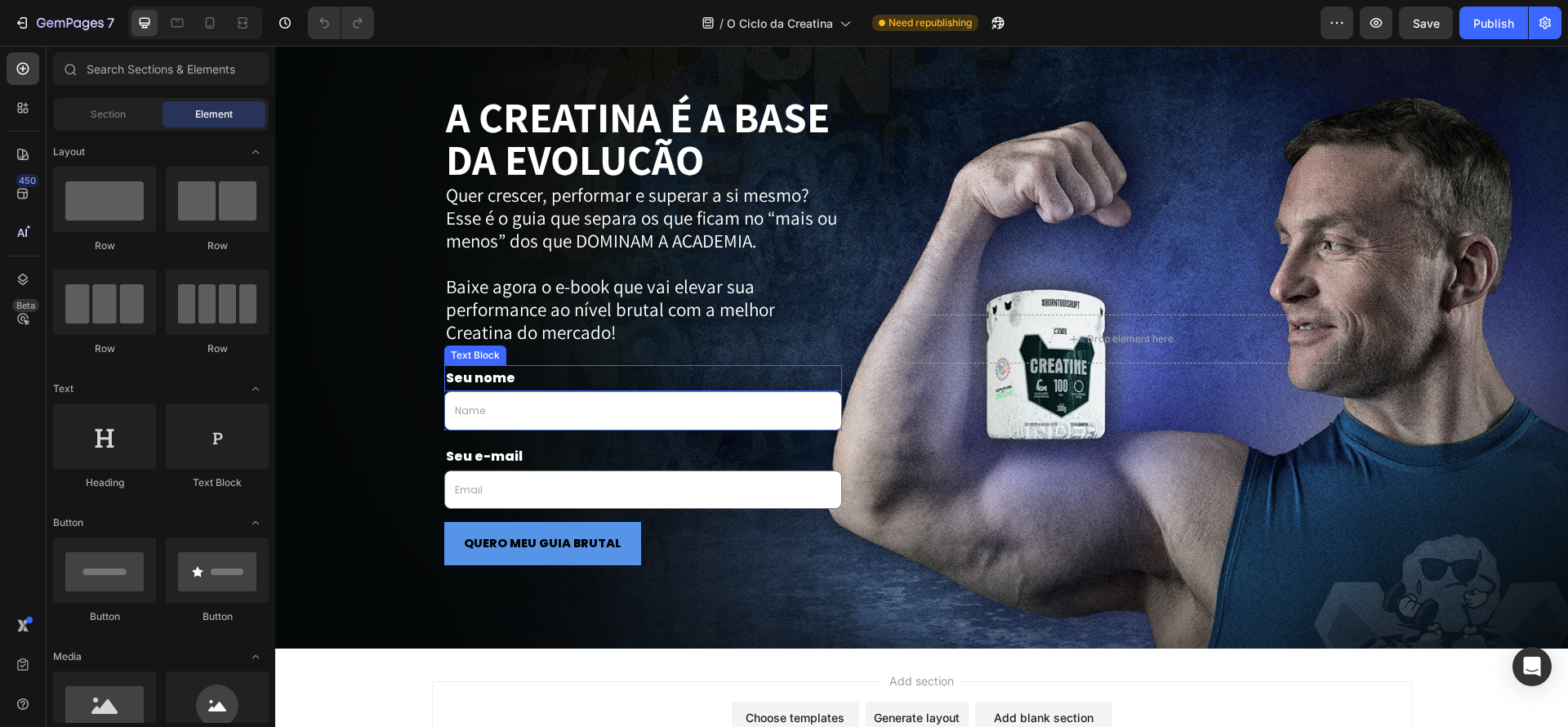
scroll to position [2595, 0]
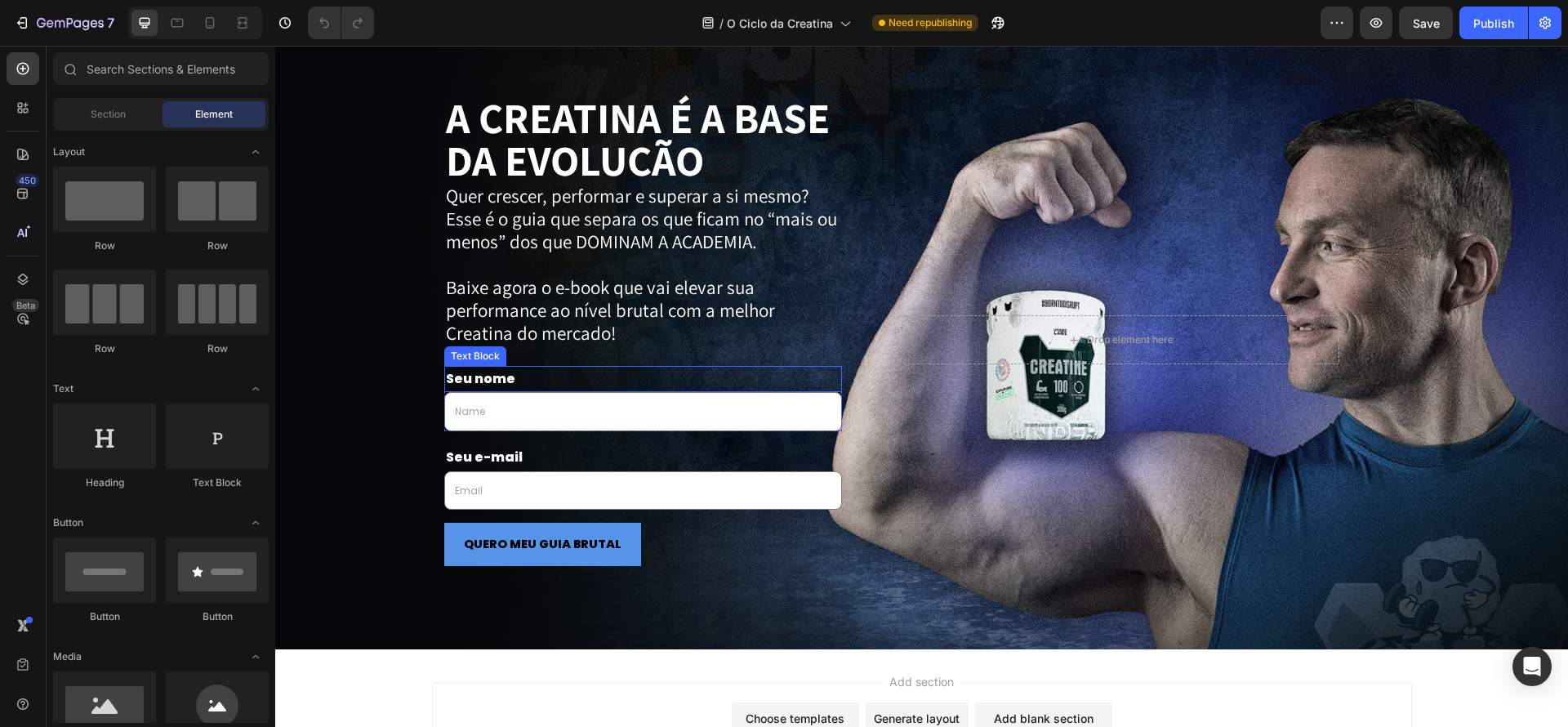
click at [632, 355] on div "Seu nome Text Block Text Field Row Seu e-mail Text Block Email Field Row QUERO …" at bounding box center [643, 466] width 399 height 240
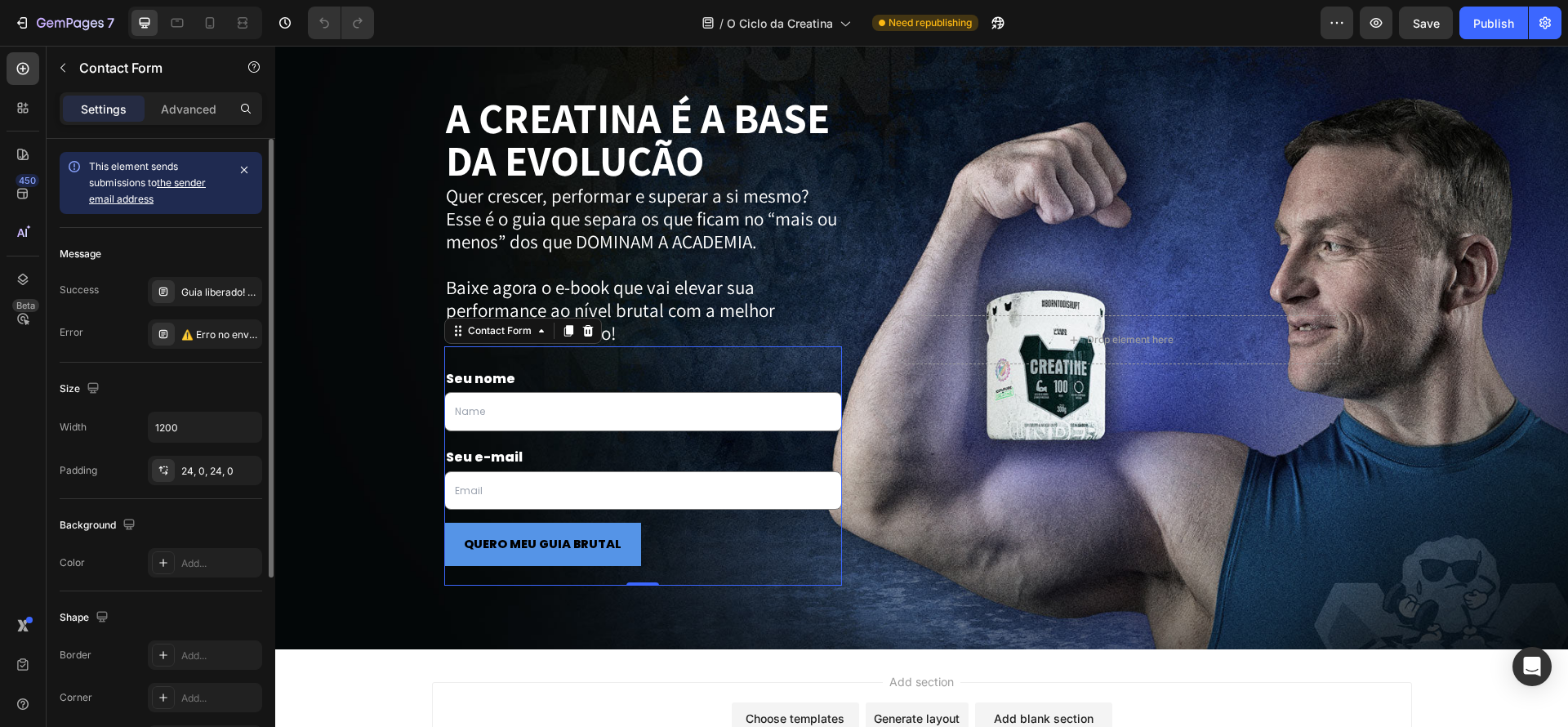
scroll to position [1, 0]
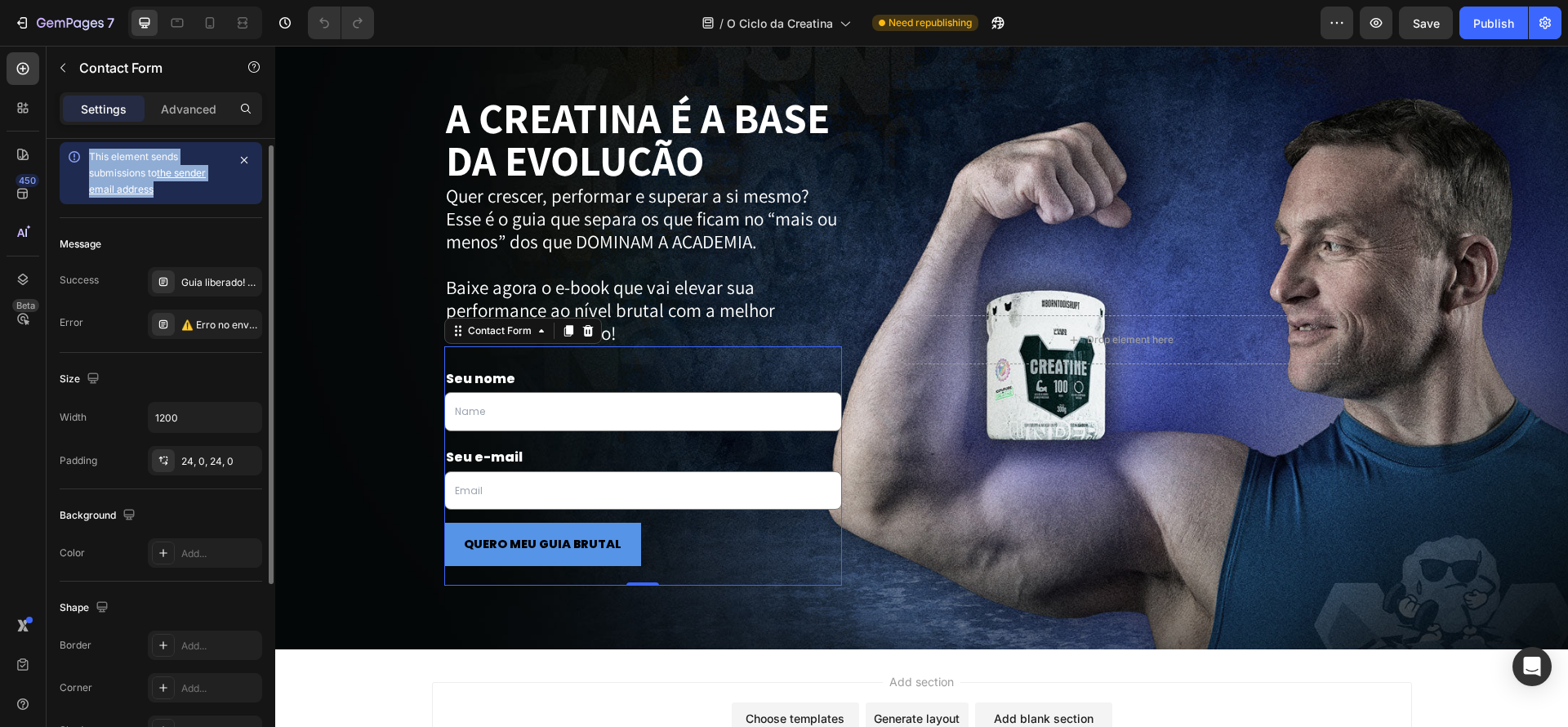
drag, startPoint x: 181, startPoint y: 204, endPoint x: 71, endPoint y: 151, distance: 122.1
click at [71, 151] on div "This element sends submissions to the sender email address" at bounding box center [161, 173] width 203 height 62
copy span "This element sends submissions to the sender email address"
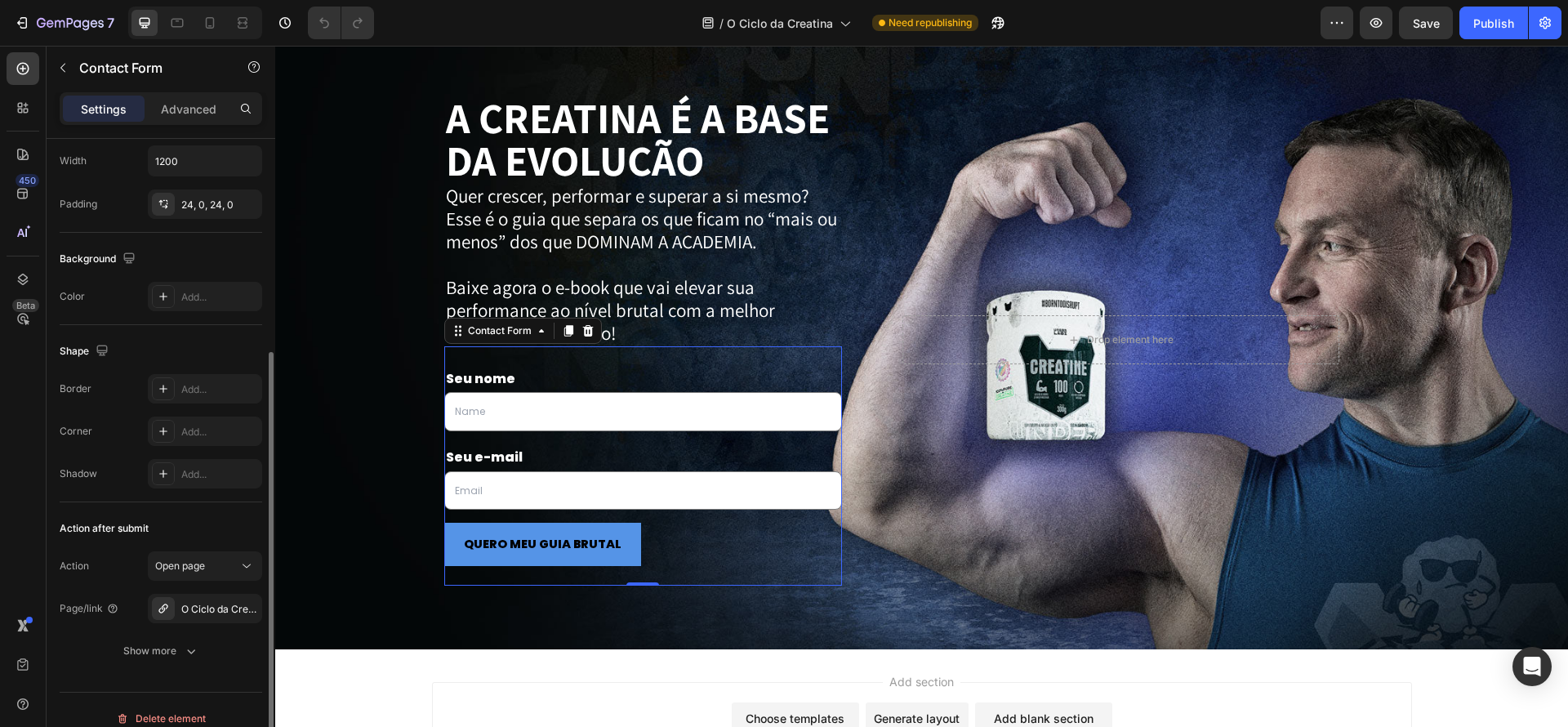
scroll to position [283, 0]
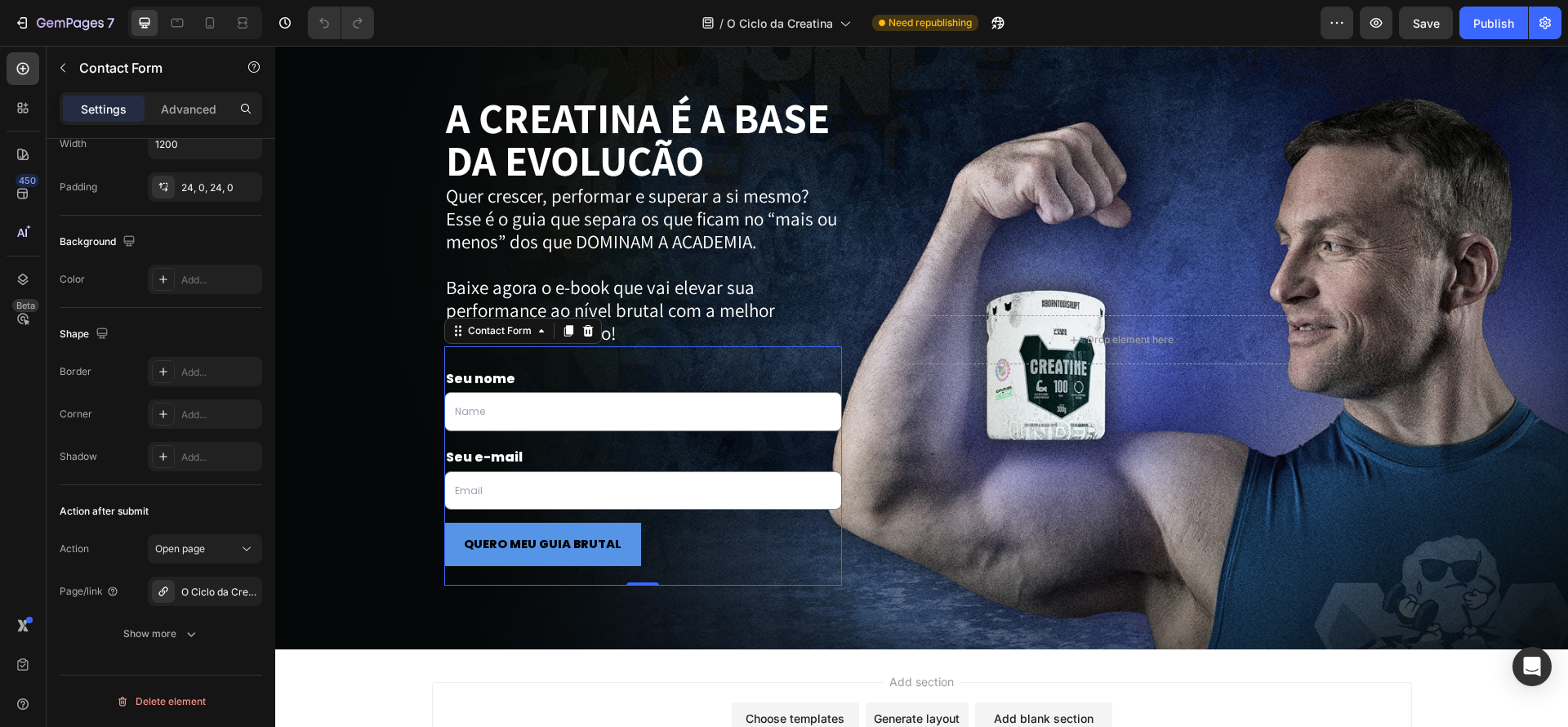
click at [543, 360] on div "Seu nome Text Block Text Field Row Seu e-mail Text Block Email Field Row QUERO …" at bounding box center [643, 466] width 399 height 240
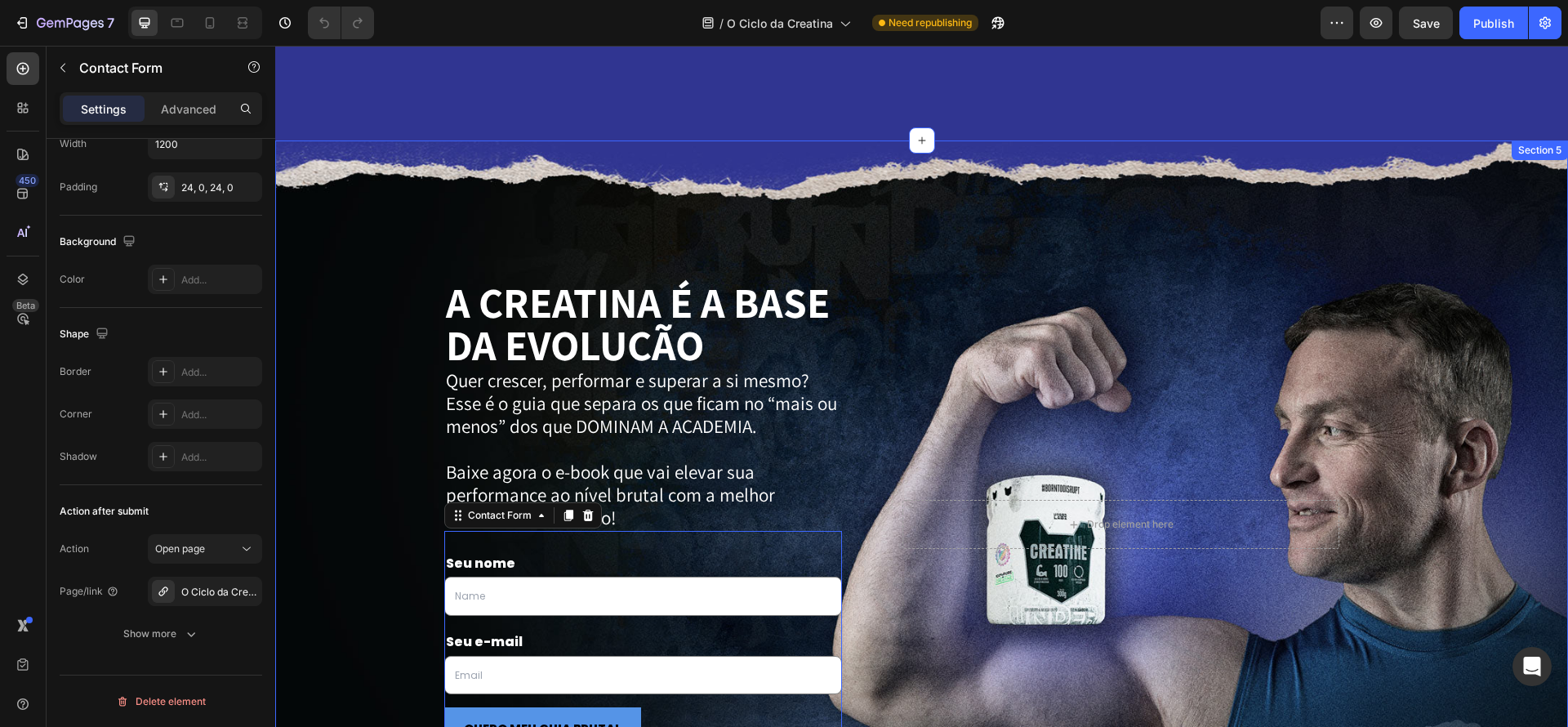
scroll to position [2408, 0]
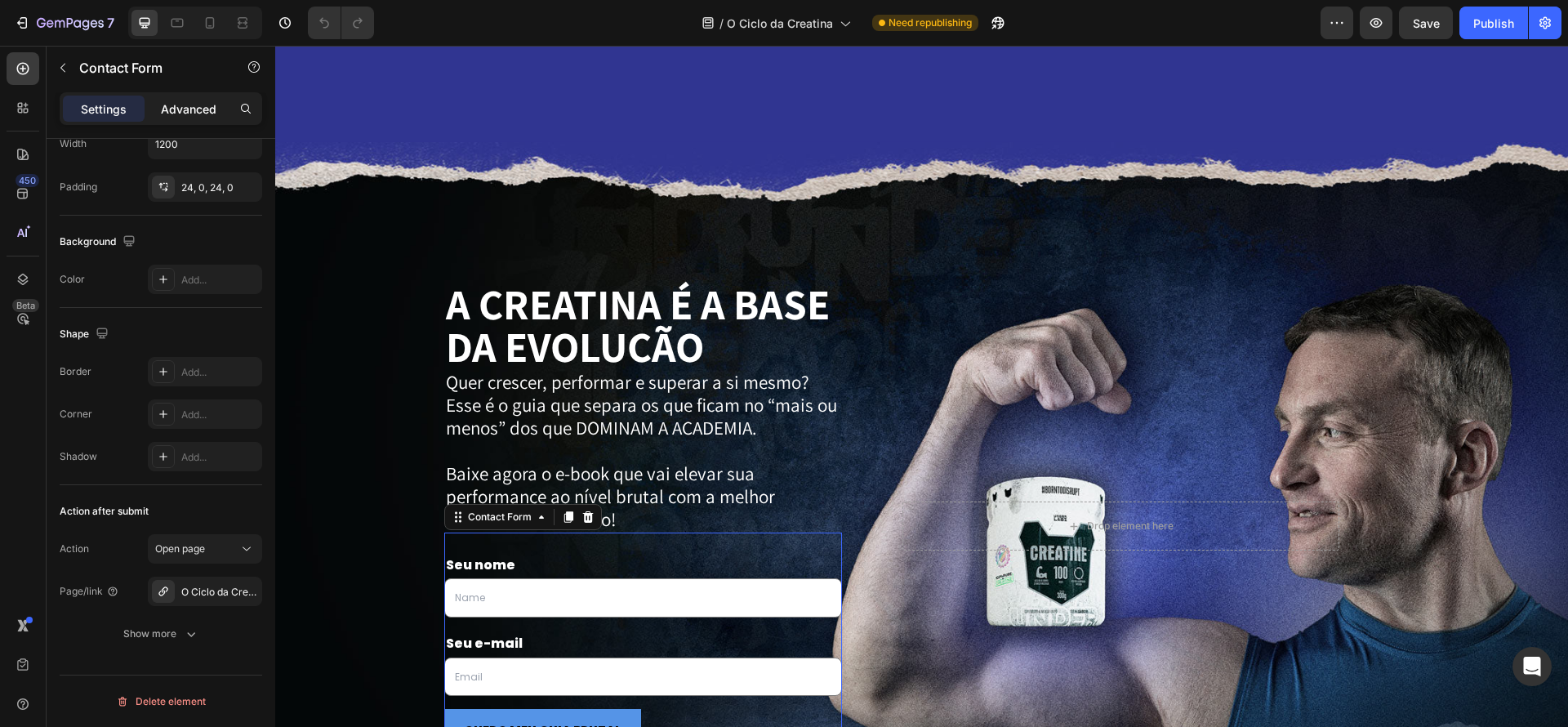
click at [203, 111] on p "Advanced" at bounding box center [189, 108] width 56 height 17
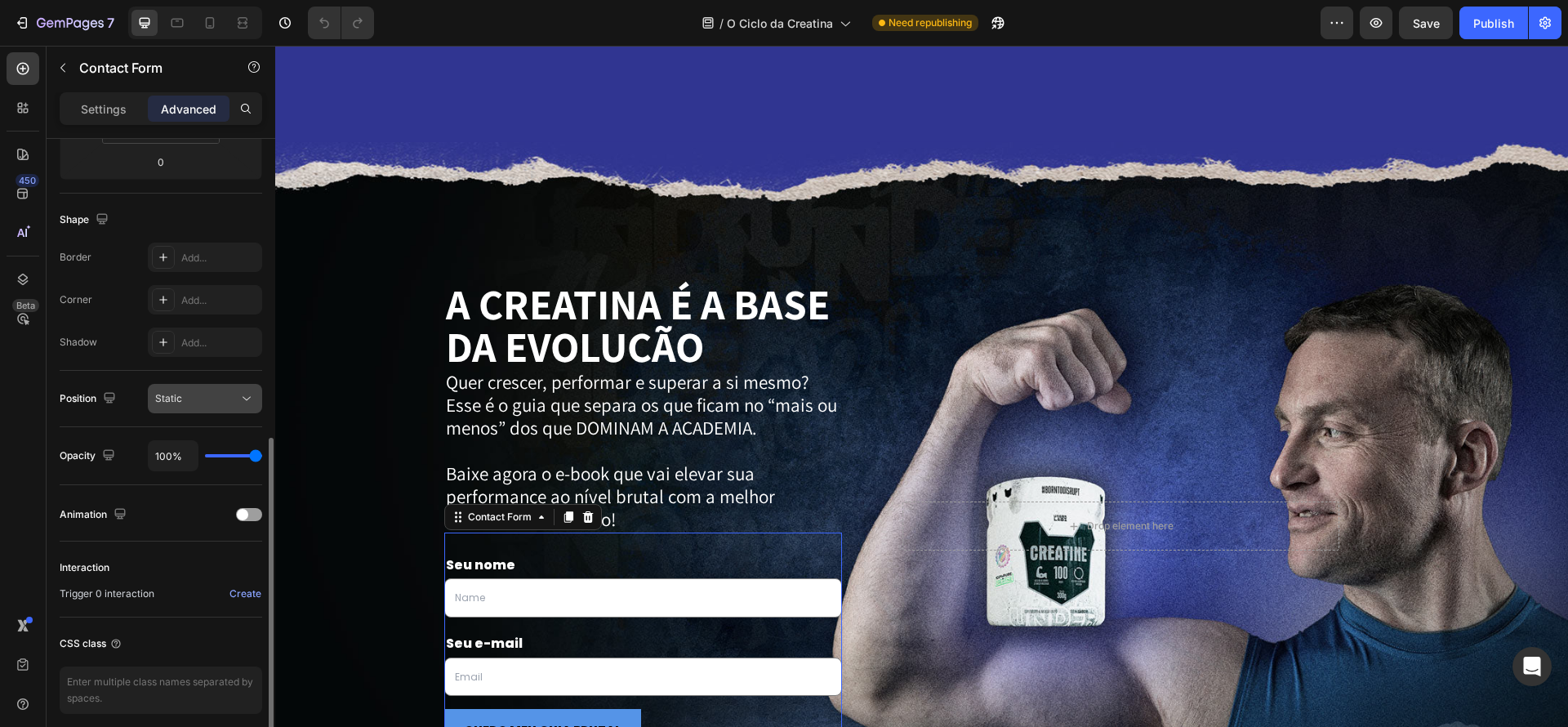
scroll to position [431, 0]
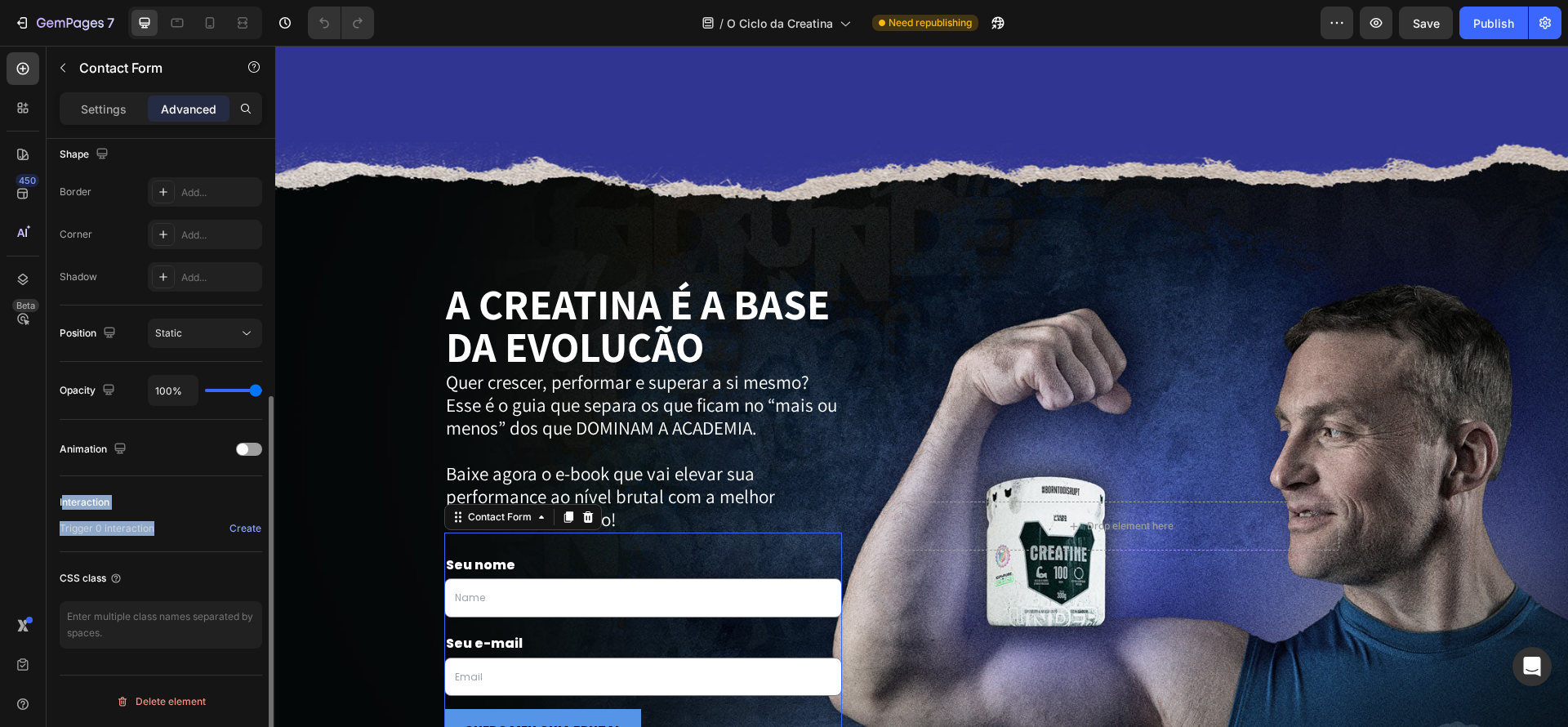
drag, startPoint x: 180, startPoint y: 530, endPoint x: 106, endPoint y: 498, distance: 80.6
click at [62, 496] on div "Interaction Trigger 0 interaction Create" at bounding box center [161, 514] width 203 height 49
click at [192, 545] on div "Interaction Trigger 0 interaction Create" at bounding box center [161, 514] width 203 height 76
drag, startPoint x: 232, startPoint y: 546, endPoint x: 59, endPoint y: 494, distance: 180.6
click at [47, 487] on div "Display on Desktop Yes No Tablet Yes No Mobile Yes No Spacing (px) 0 0 0 0 24 0…" at bounding box center [161, 241] width 229 height 1065
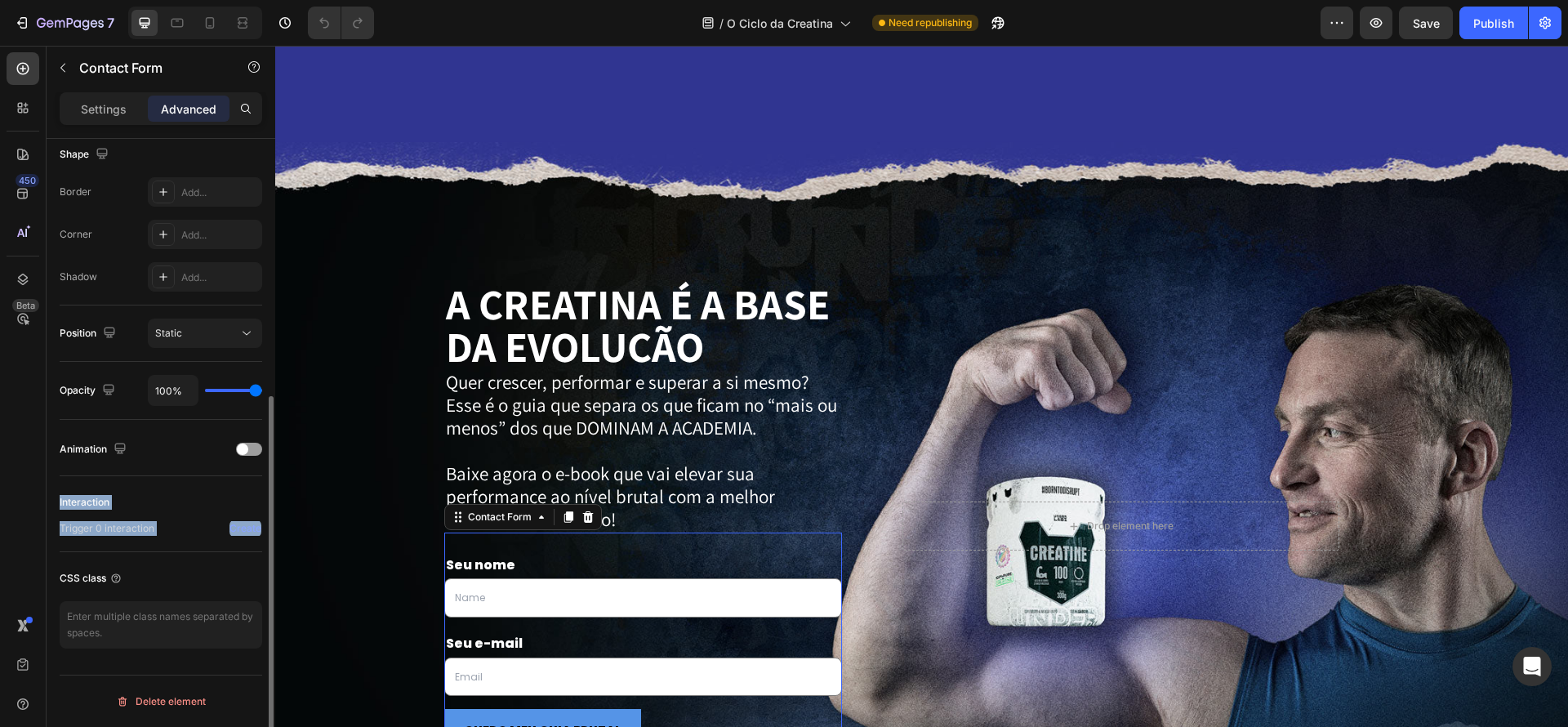
copy div "Interaction Trigger 0 interaction Create"
click at [1554, 30] on button "button" at bounding box center [1545, 23] width 33 height 33
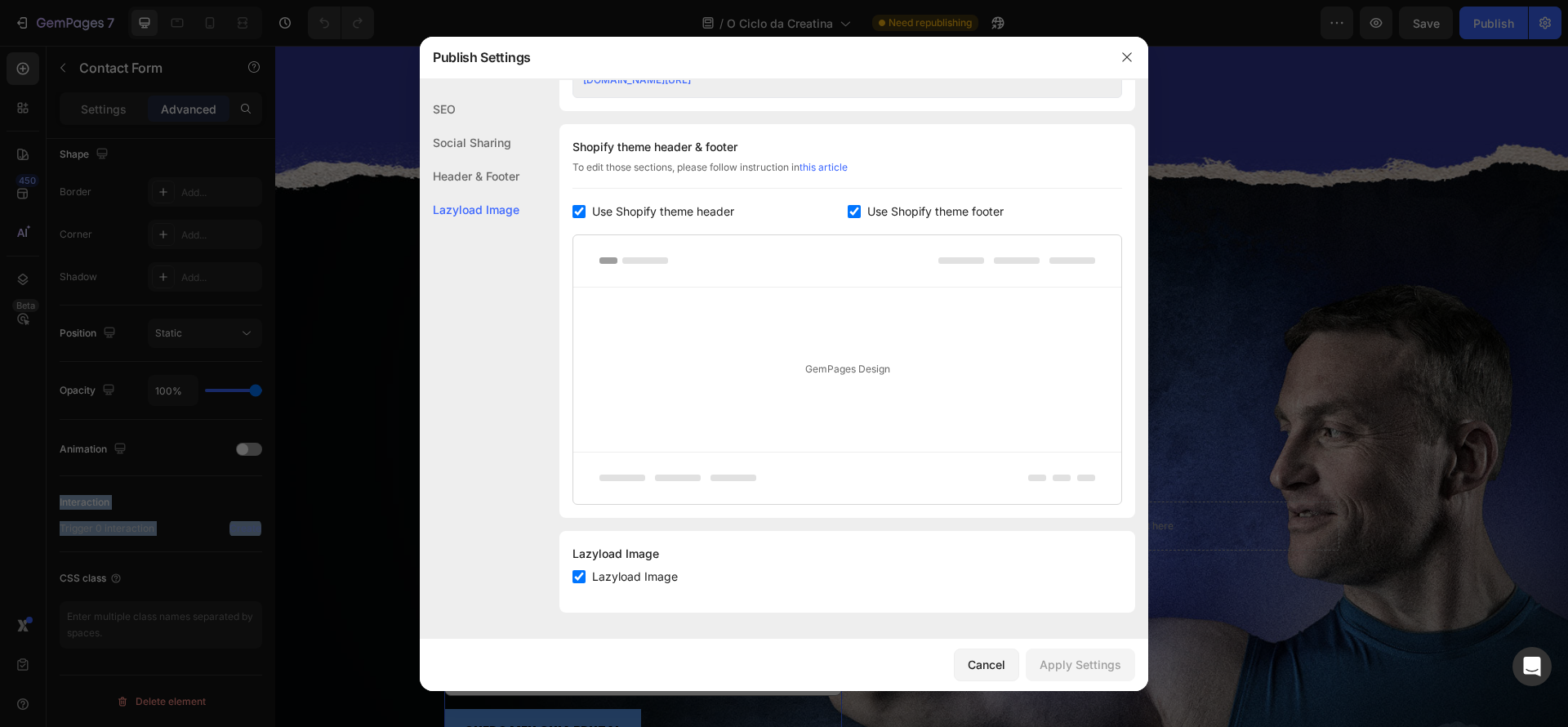
scroll to position [614, 0]
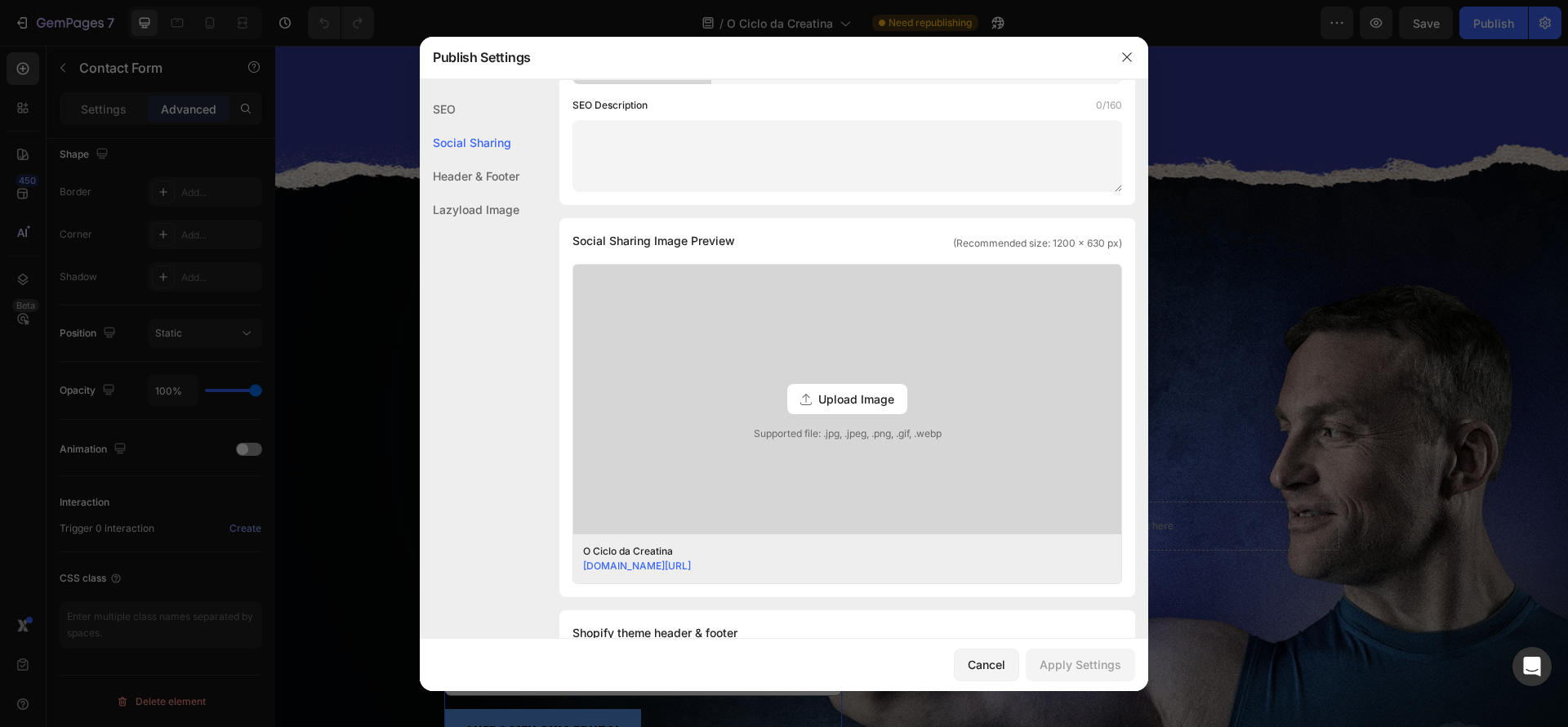
drag, startPoint x: 492, startPoint y: 169, endPoint x: 503, endPoint y: 170, distance: 11.0
click at [492, 193] on div "Header & Footer" at bounding box center [469, 209] width 99 height 34
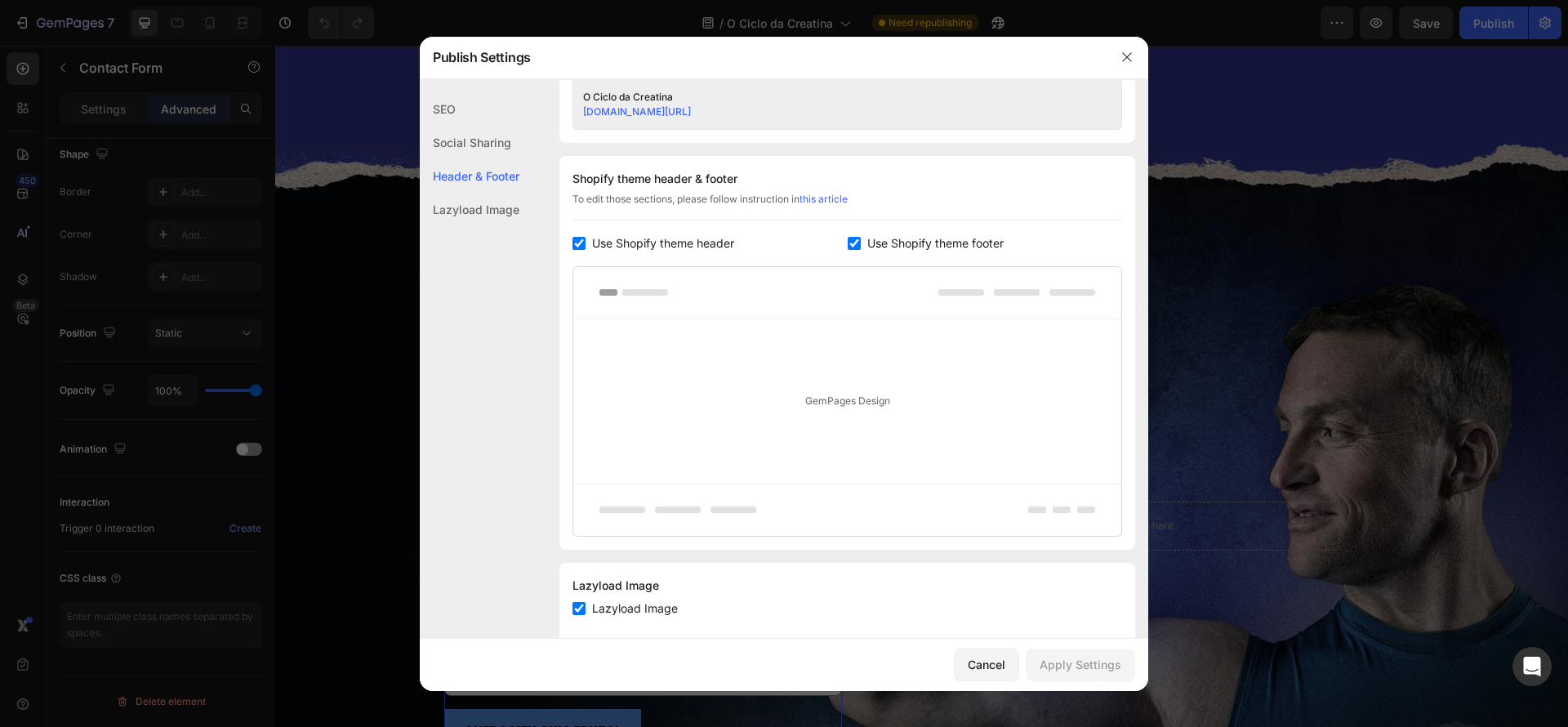
scroll to position [737, 0]
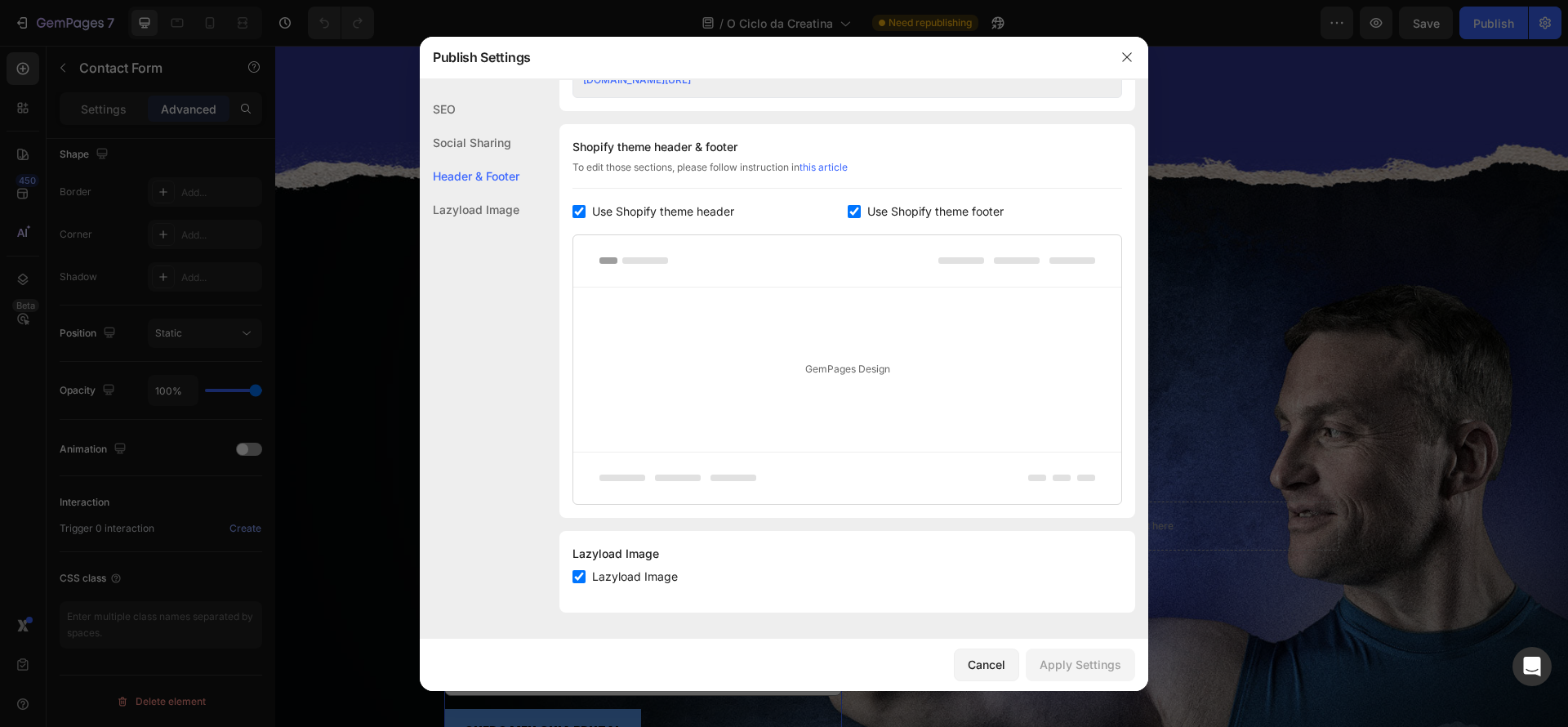
click at [506, 208] on div "Lazyload Image" at bounding box center [469, 209] width 99 height 34
click at [510, 193] on div "Header & Footer" at bounding box center [469, 209] width 99 height 34
click at [486, 126] on div "SEO" at bounding box center [469, 142] width 99 height 34
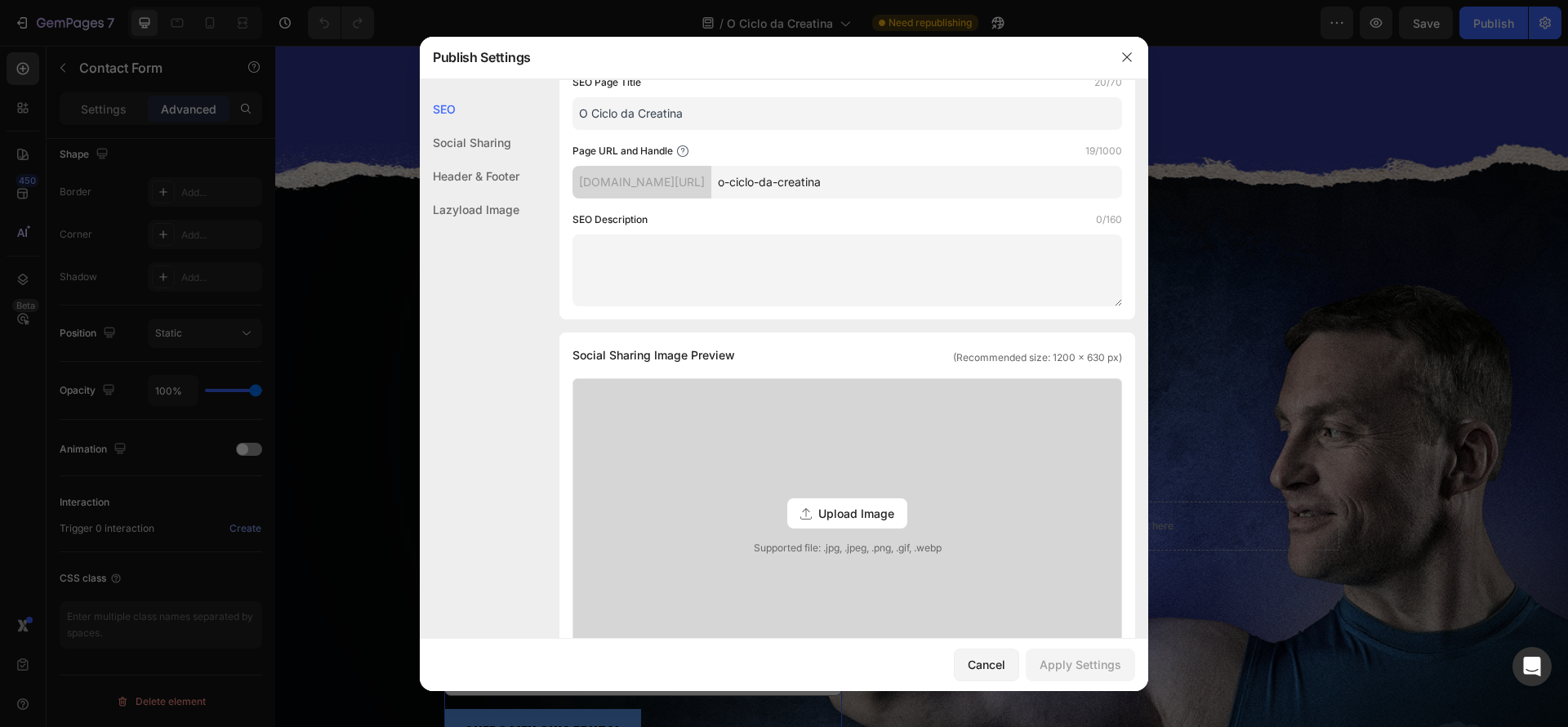
scroll to position [0, 0]
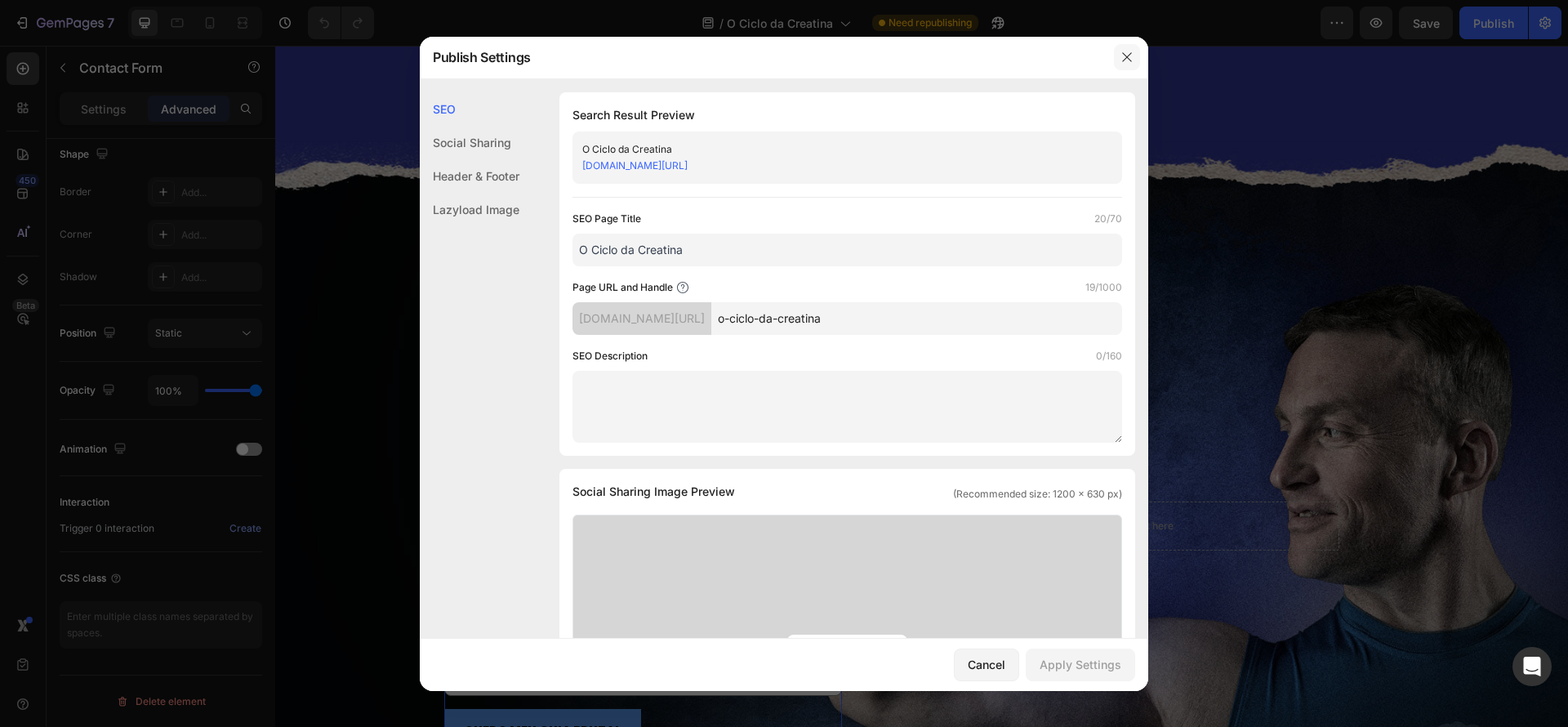
click at [1123, 54] on icon "button" at bounding box center [1127, 57] width 9 height 9
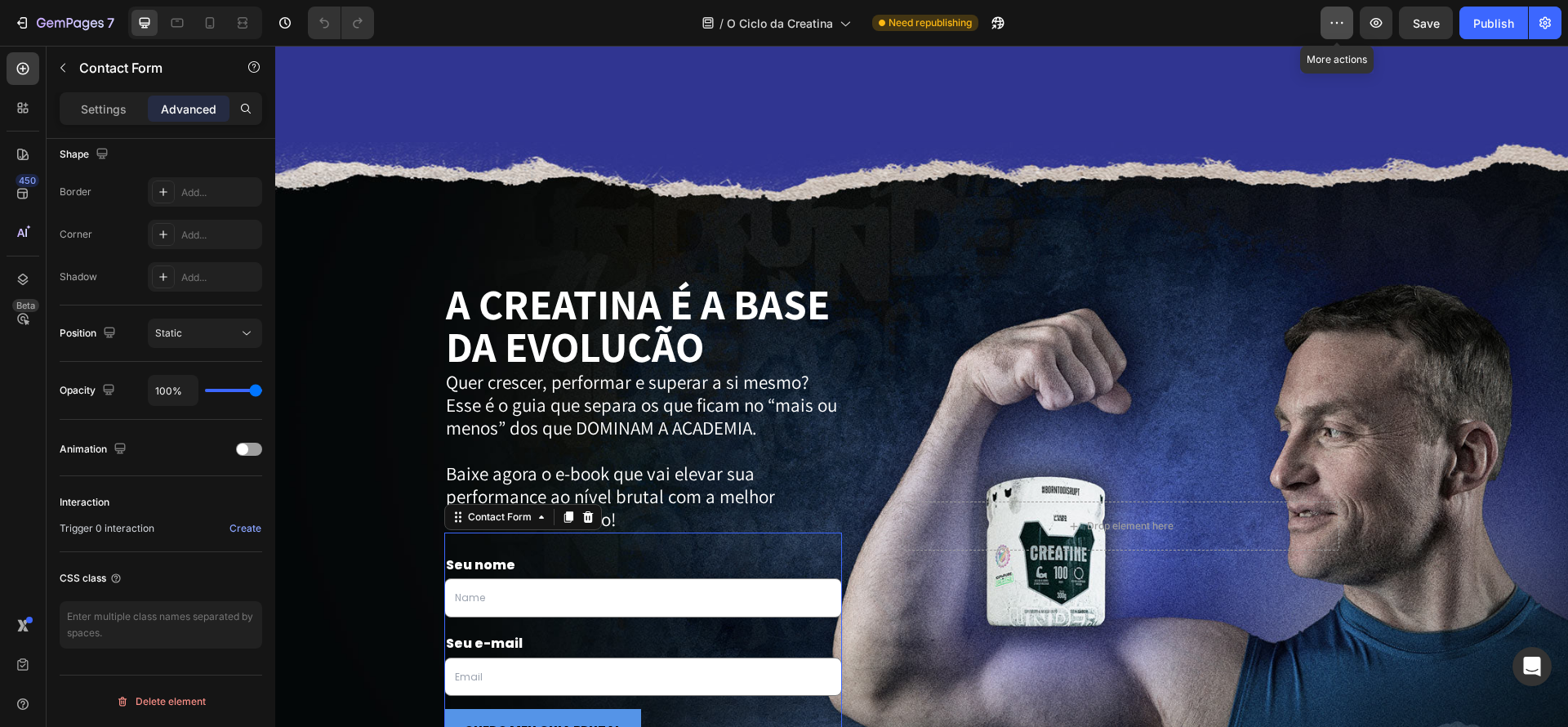
click at [1328, 28] on icon "button" at bounding box center [1337, 23] width 16 height 16
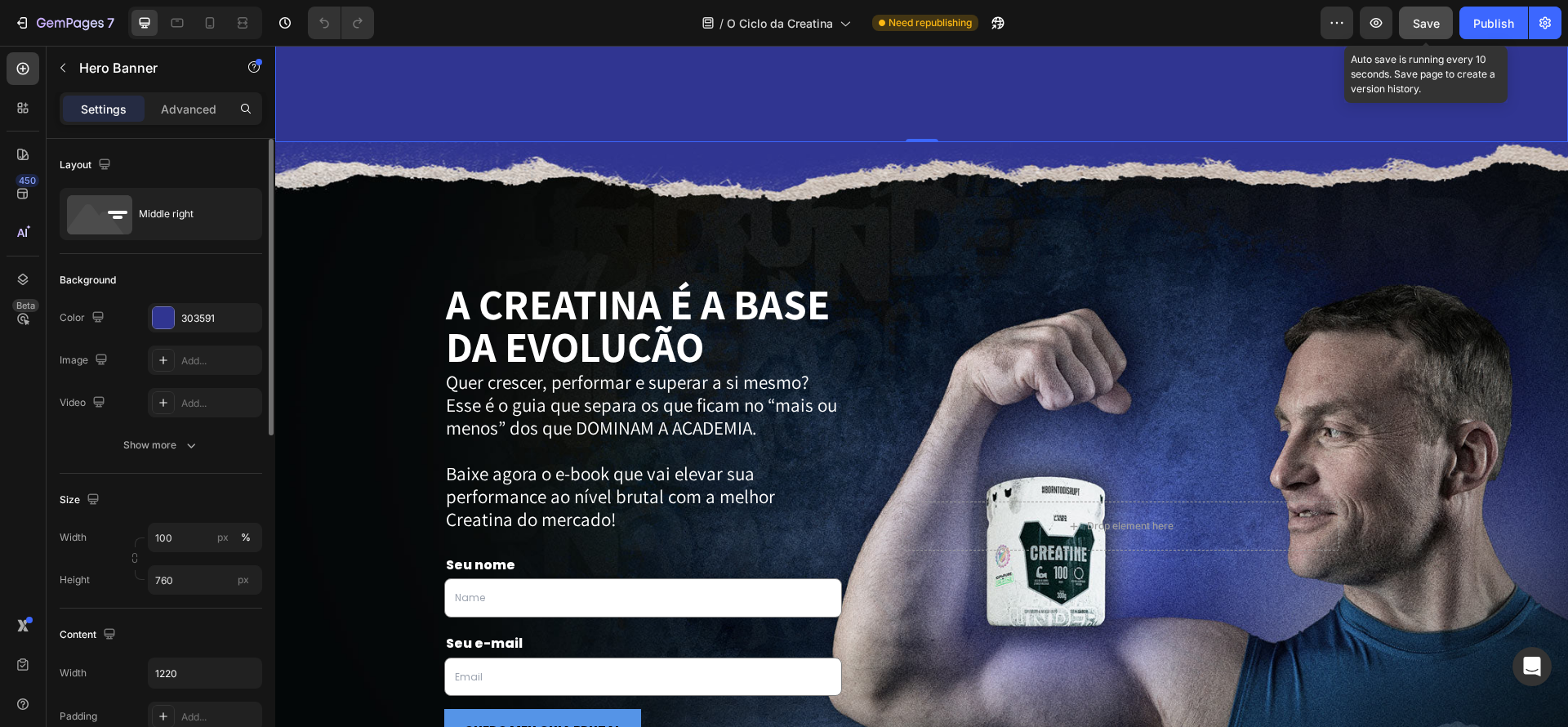
click at [1425, 27] on span "Save" at bounding box center [1426, 23] width 27 height 14
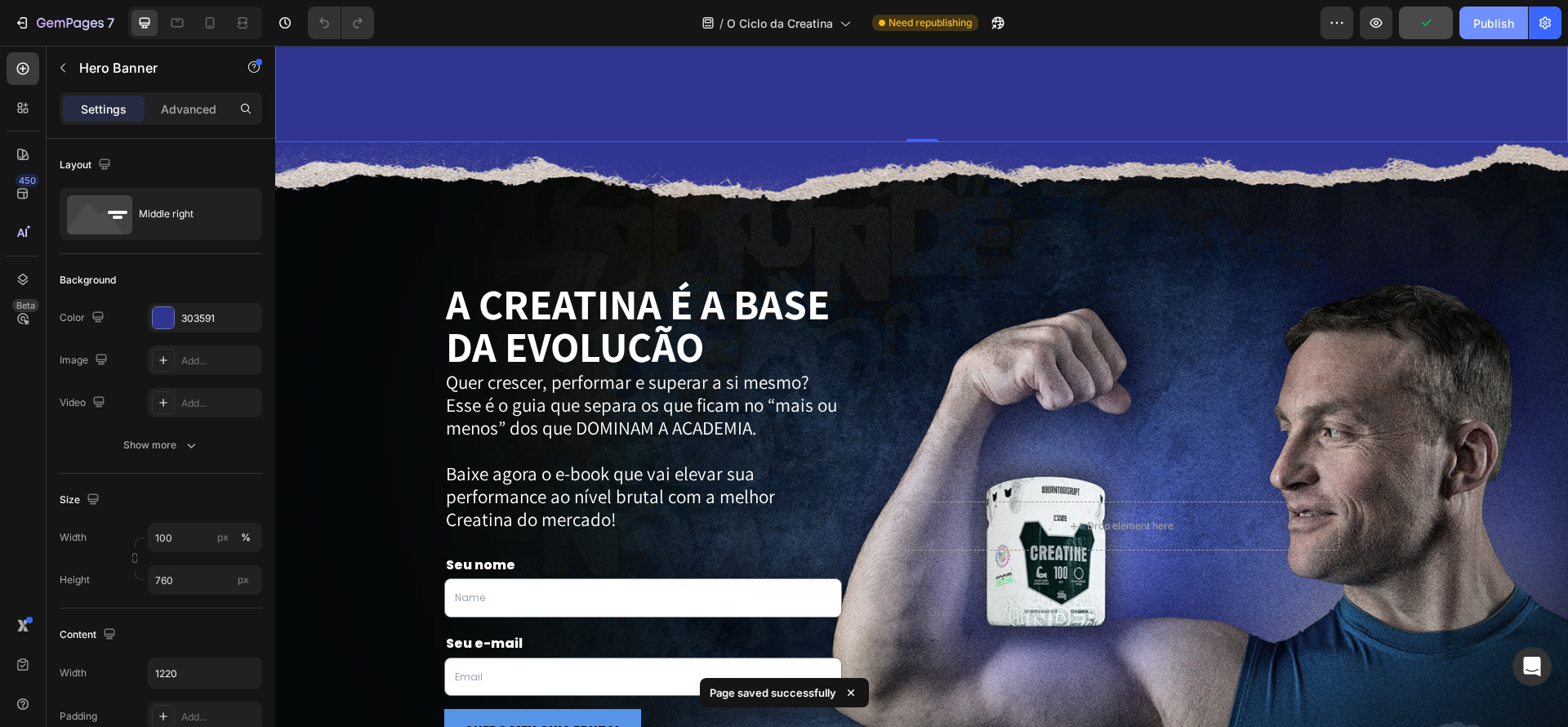
click at [1499, 30] on div "Publish" at bounding box center [1494, 23] width 41 height 17
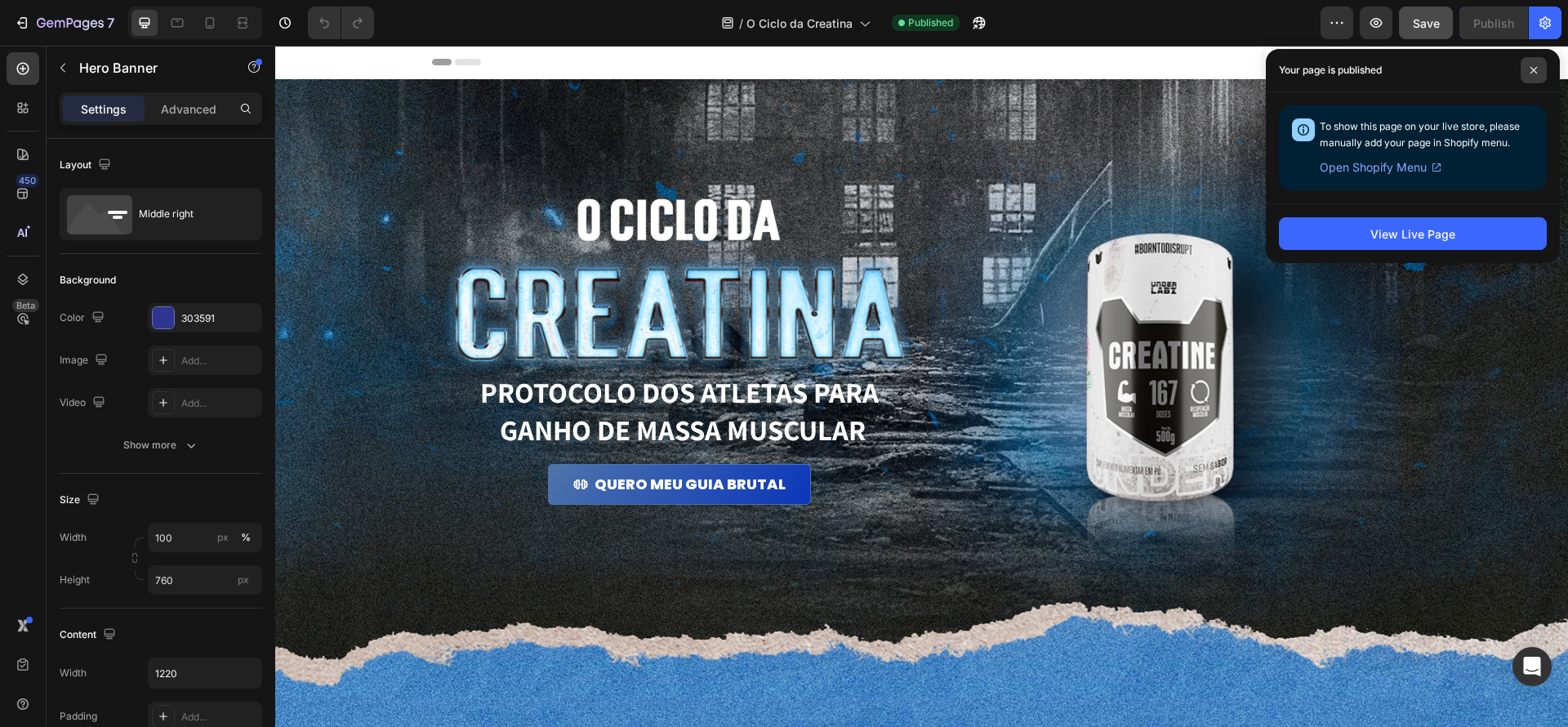
click at [1530, 74] on icon at bounding box center [1534, 71] width 8 height 8
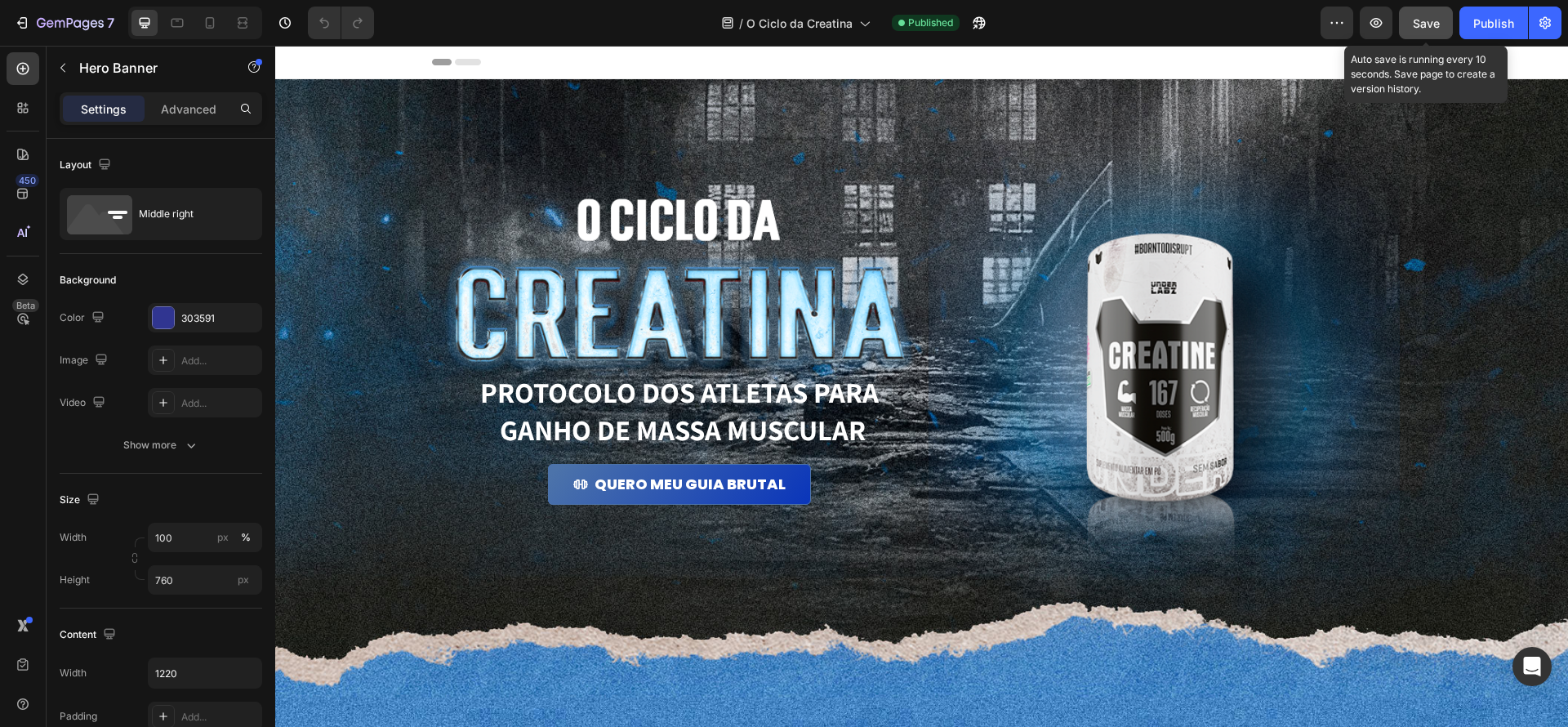
click at [1420, 21] on span "Save" at bounding box center [1426, 23] width 27 height 14
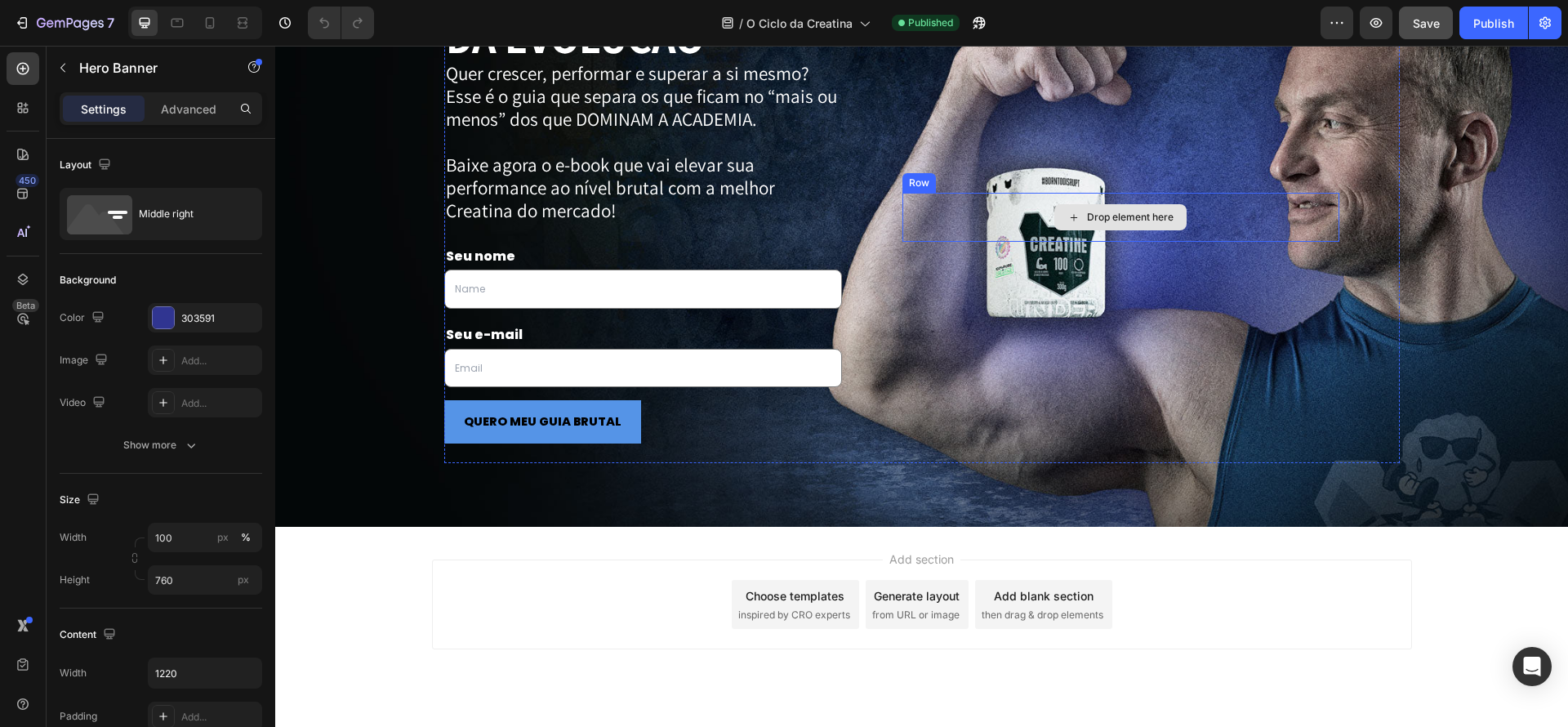
scroll to position [2752, 0]
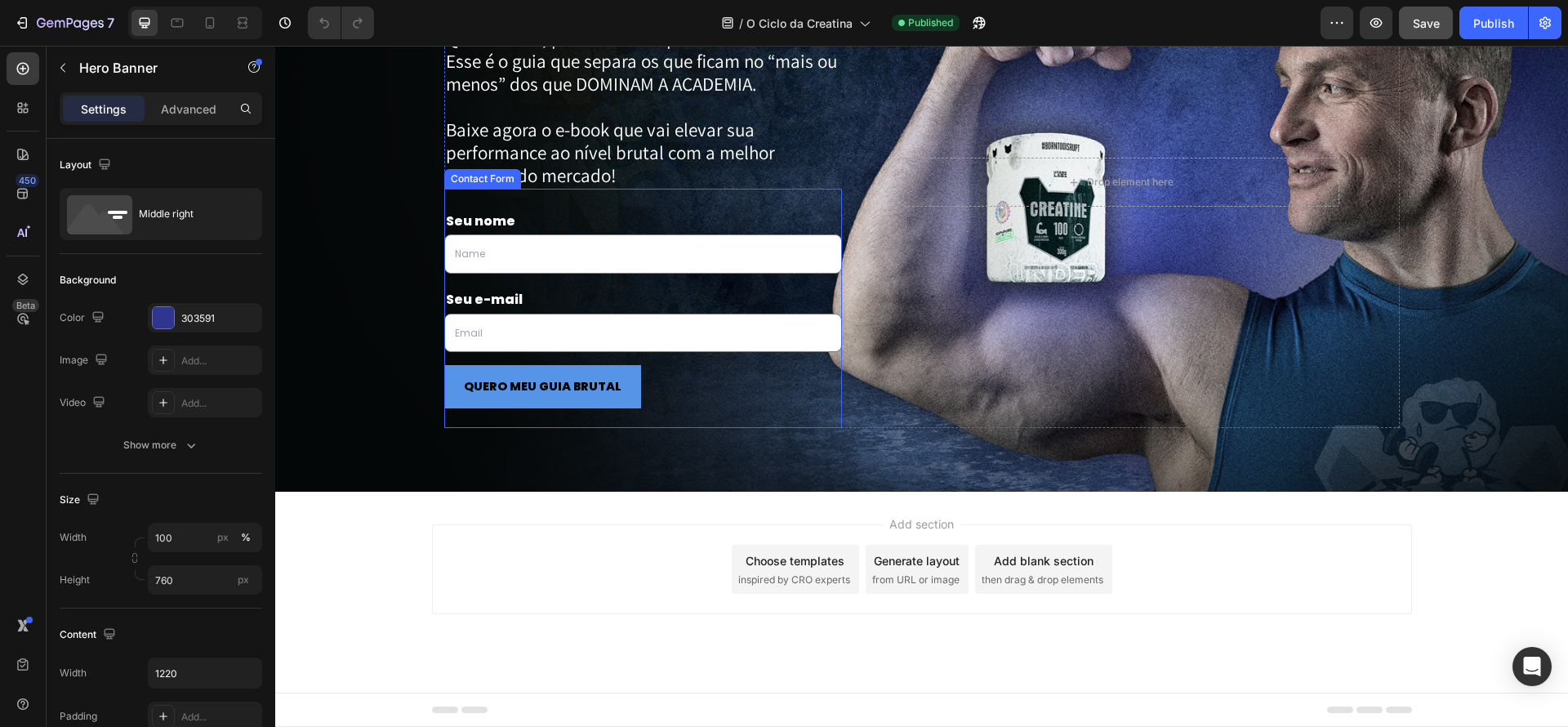
click at [740, 201] on div "Seu nome Text Block Text Field Row Seu e-mail Text Block Email Field Row QUERO …" at bounding box center [643, 309] width 399 height 240
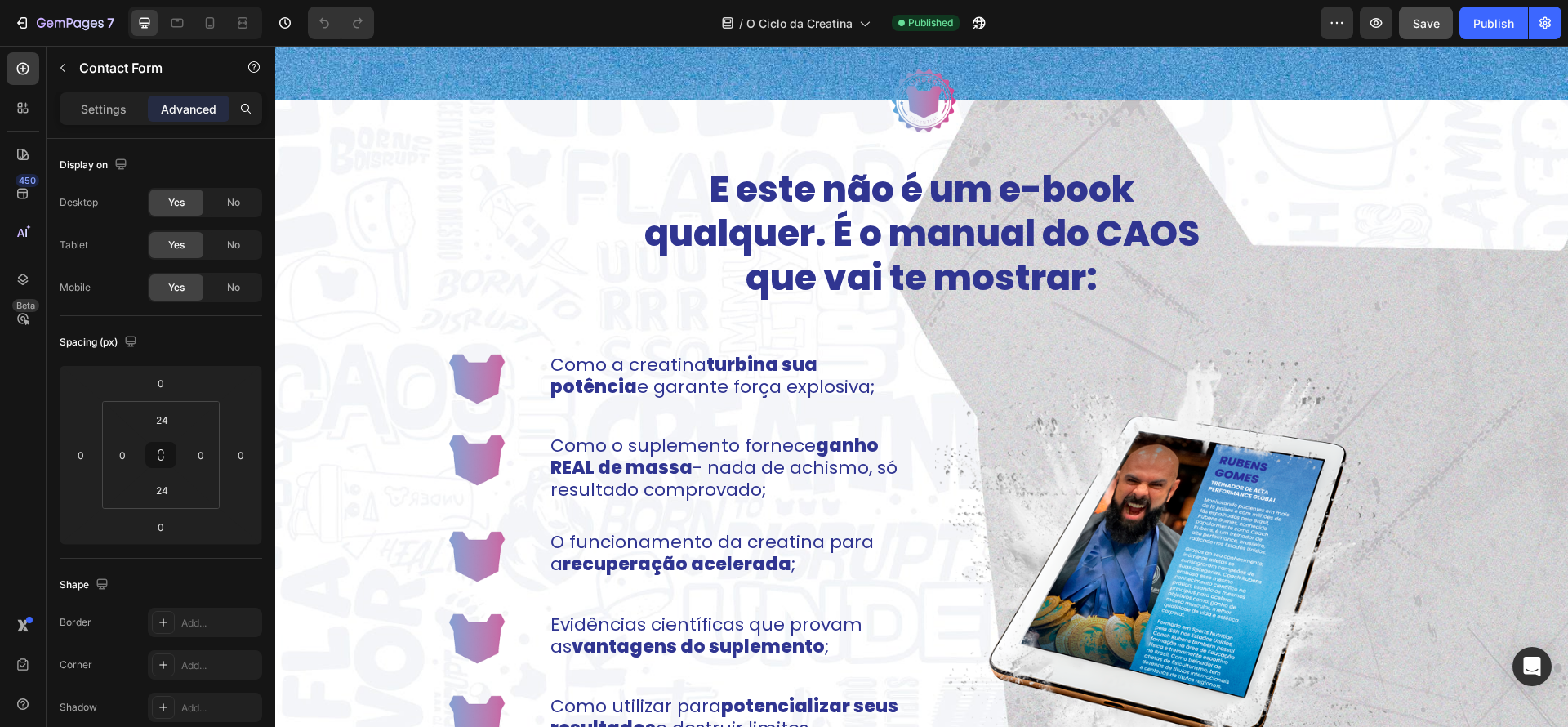
scroll to position [869, 0]
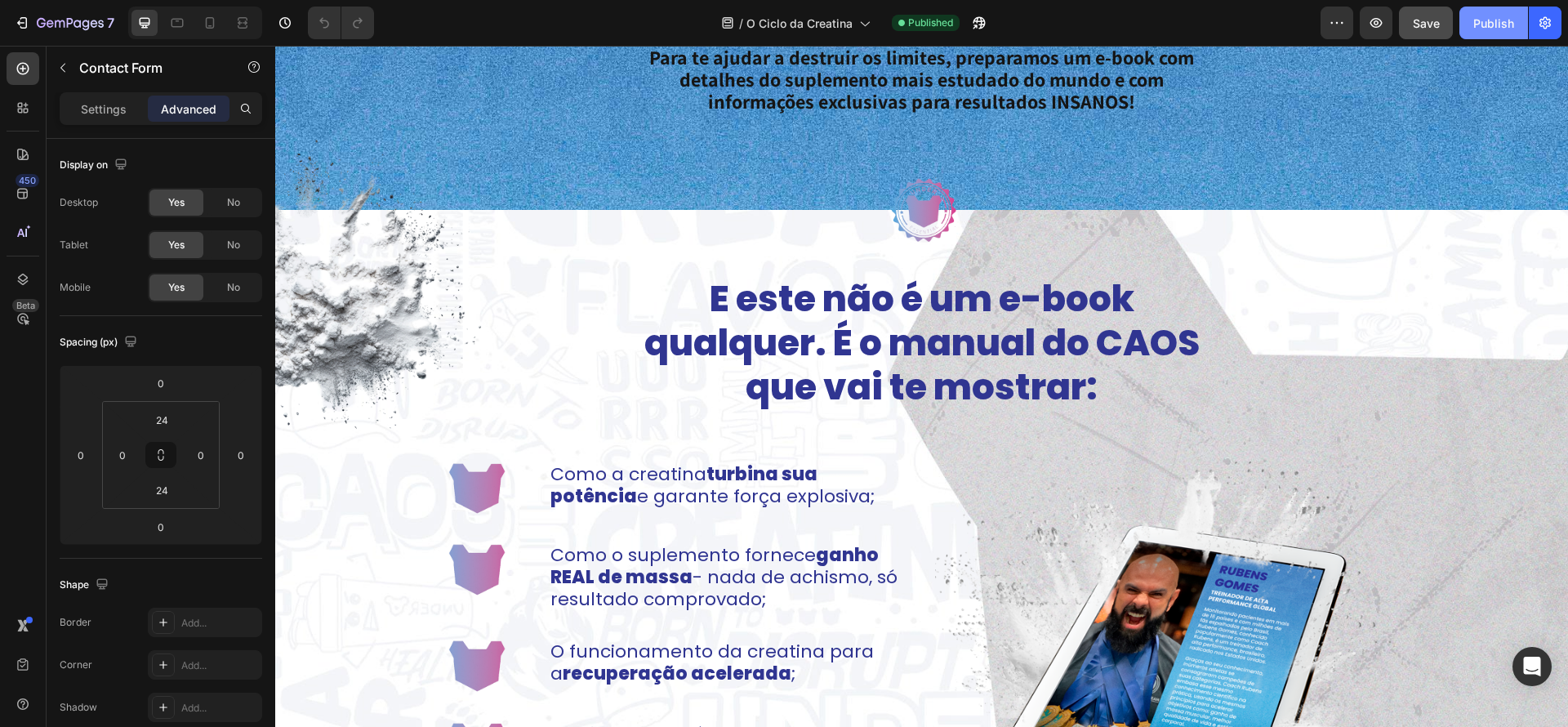
click at [1512, 16] on div "Publish" at bounding box center [1494, 23] width 41 height 17
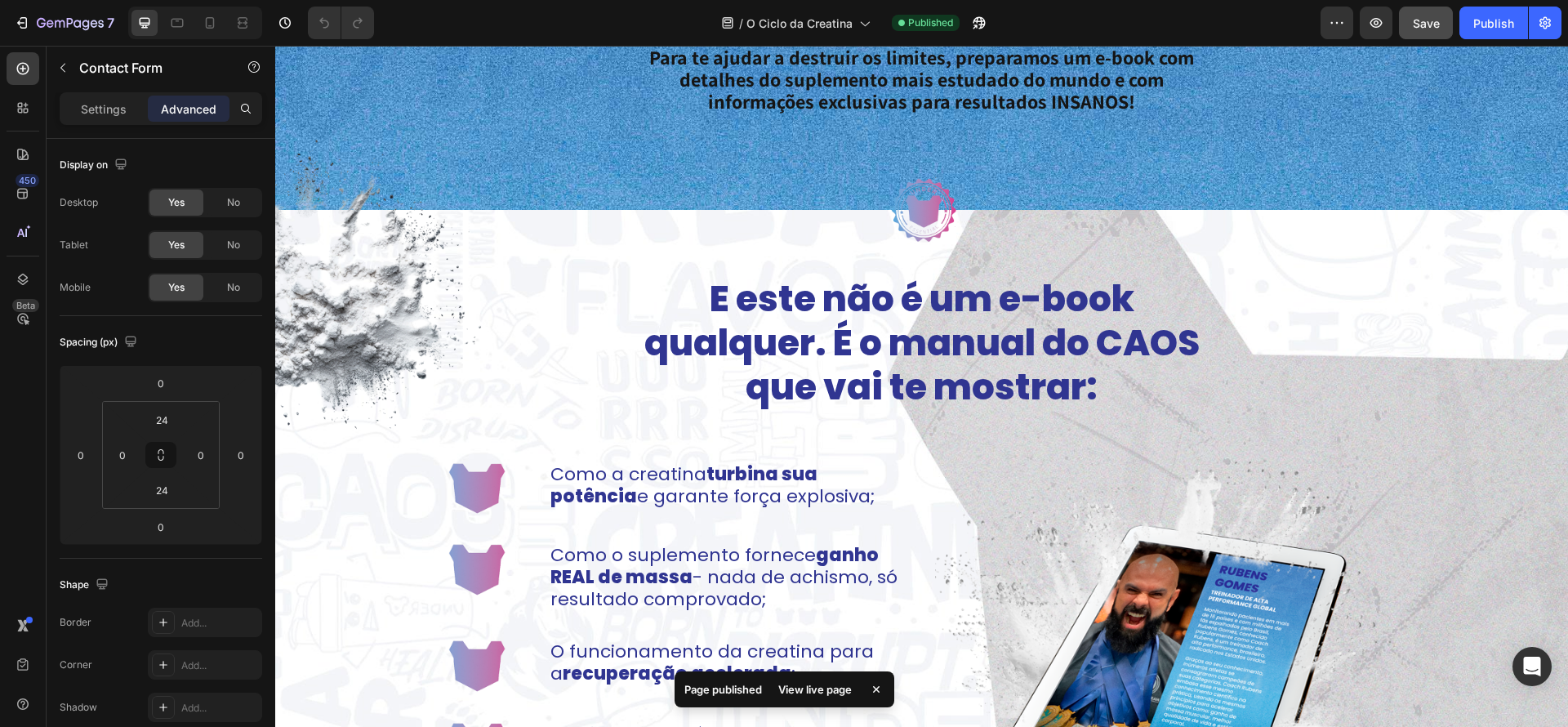
click at [811, 694] on div "View live page" at bounding box center [815, 689] width 93 height 23
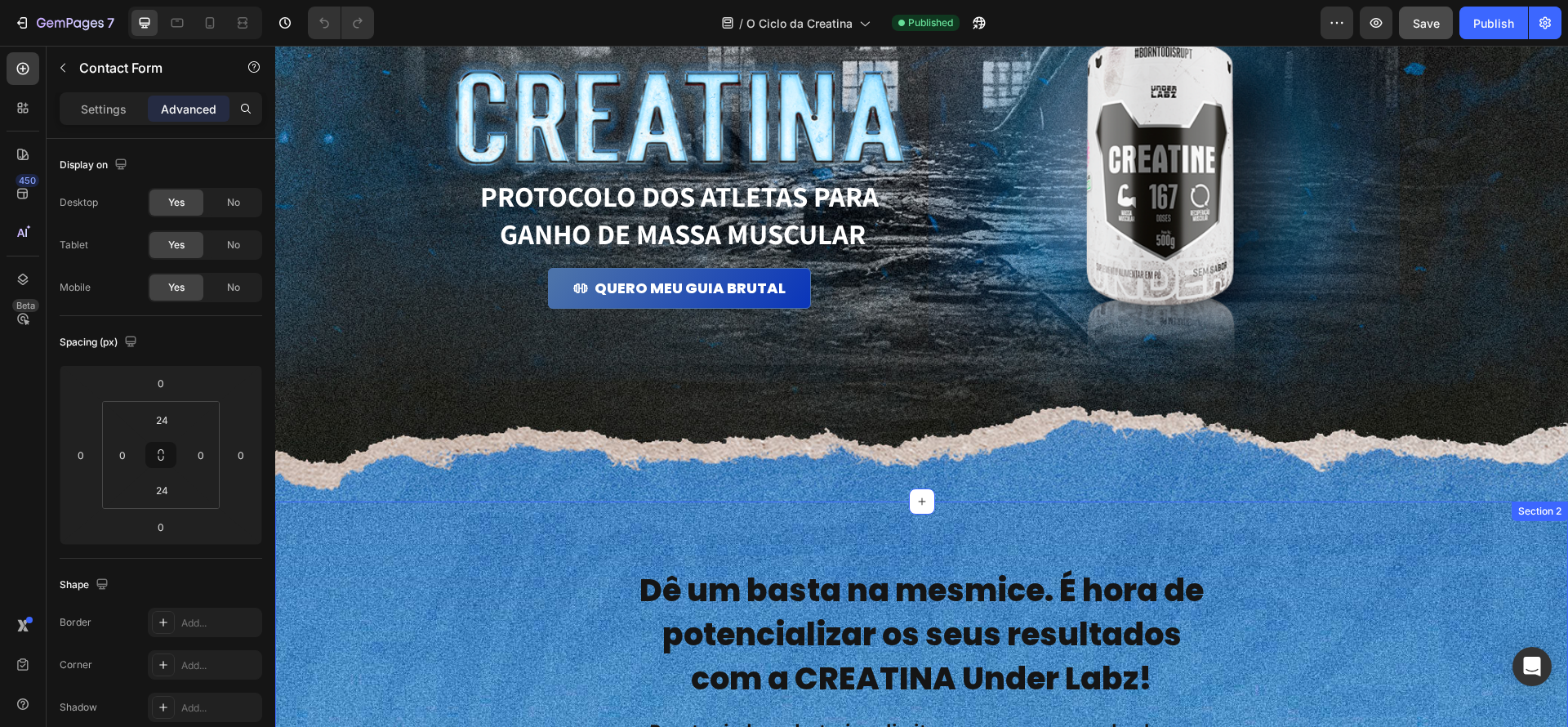
scroll to position [0, 0]
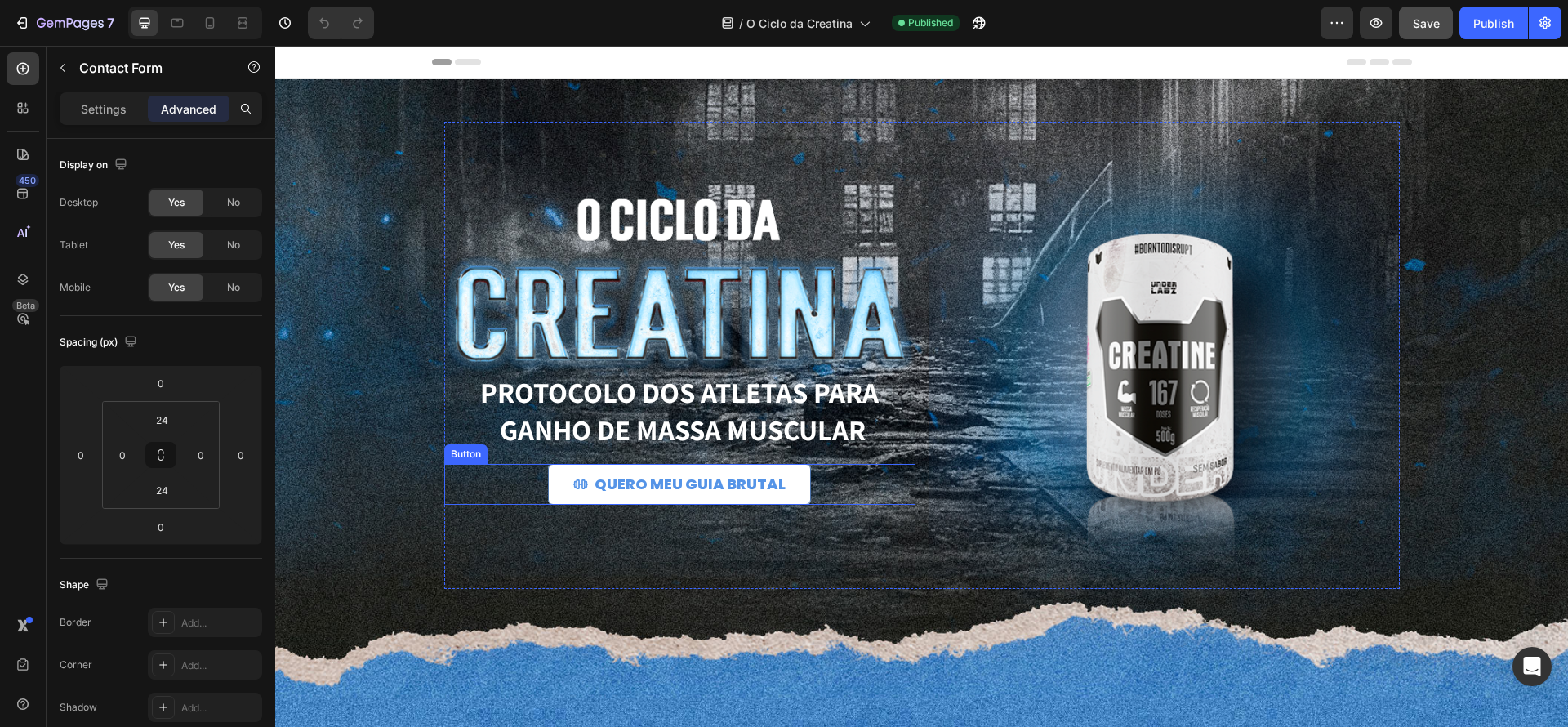
click at [779, 499] on button "QUERO MEU GUIA BRUTAL" at bounding box center [679, 484] width 263 height 41
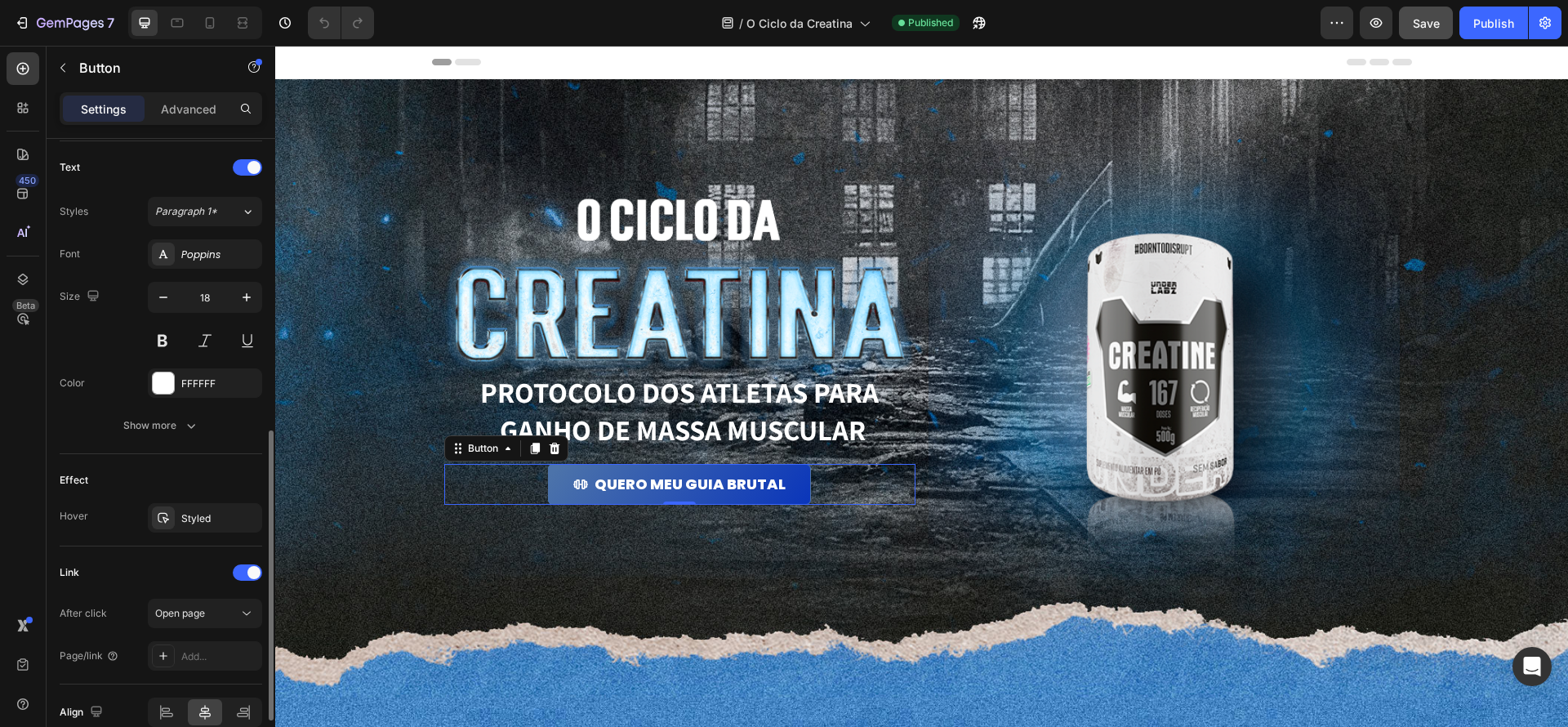
scroll to position [751, 0]
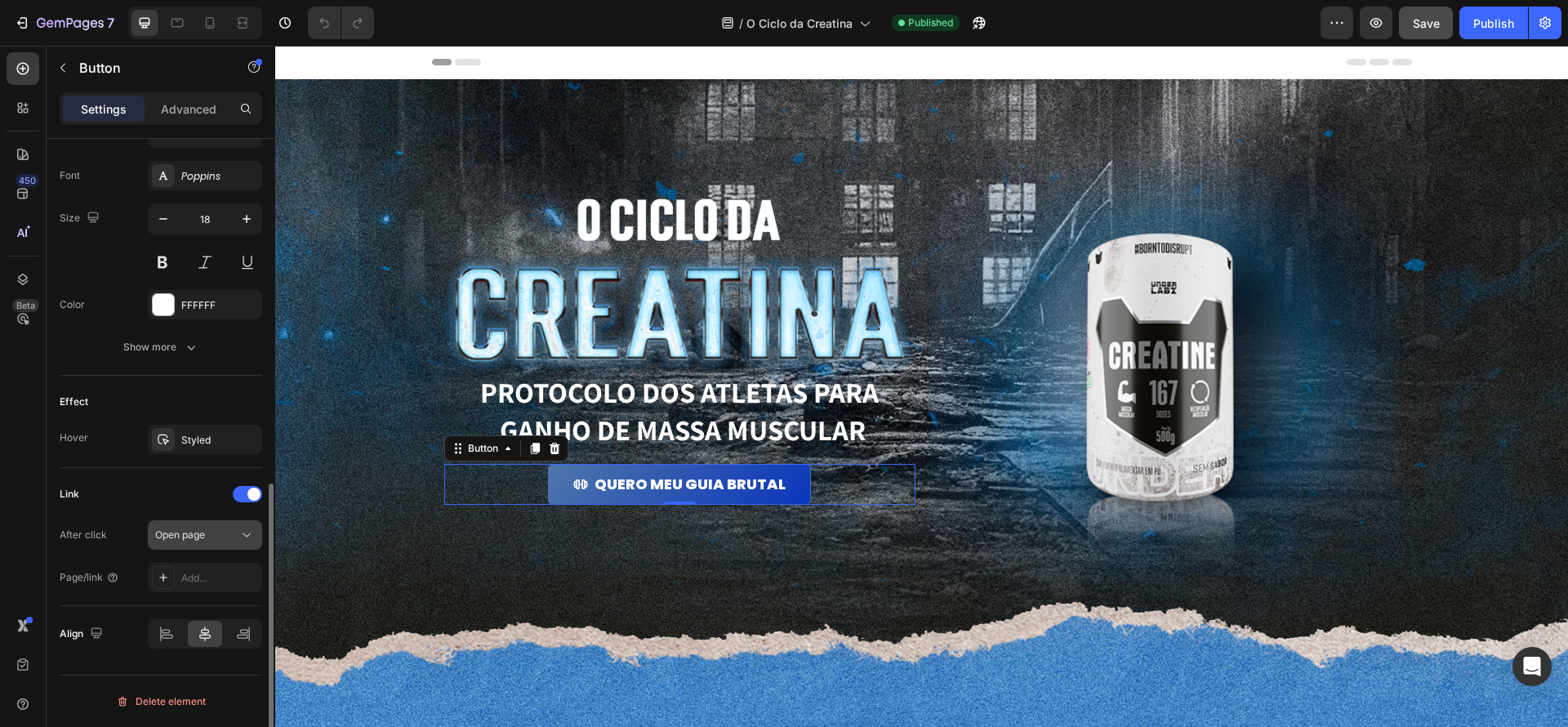
click at [213, 541] on div "Open page" at bounding box center [197, 535] width 84 height 15
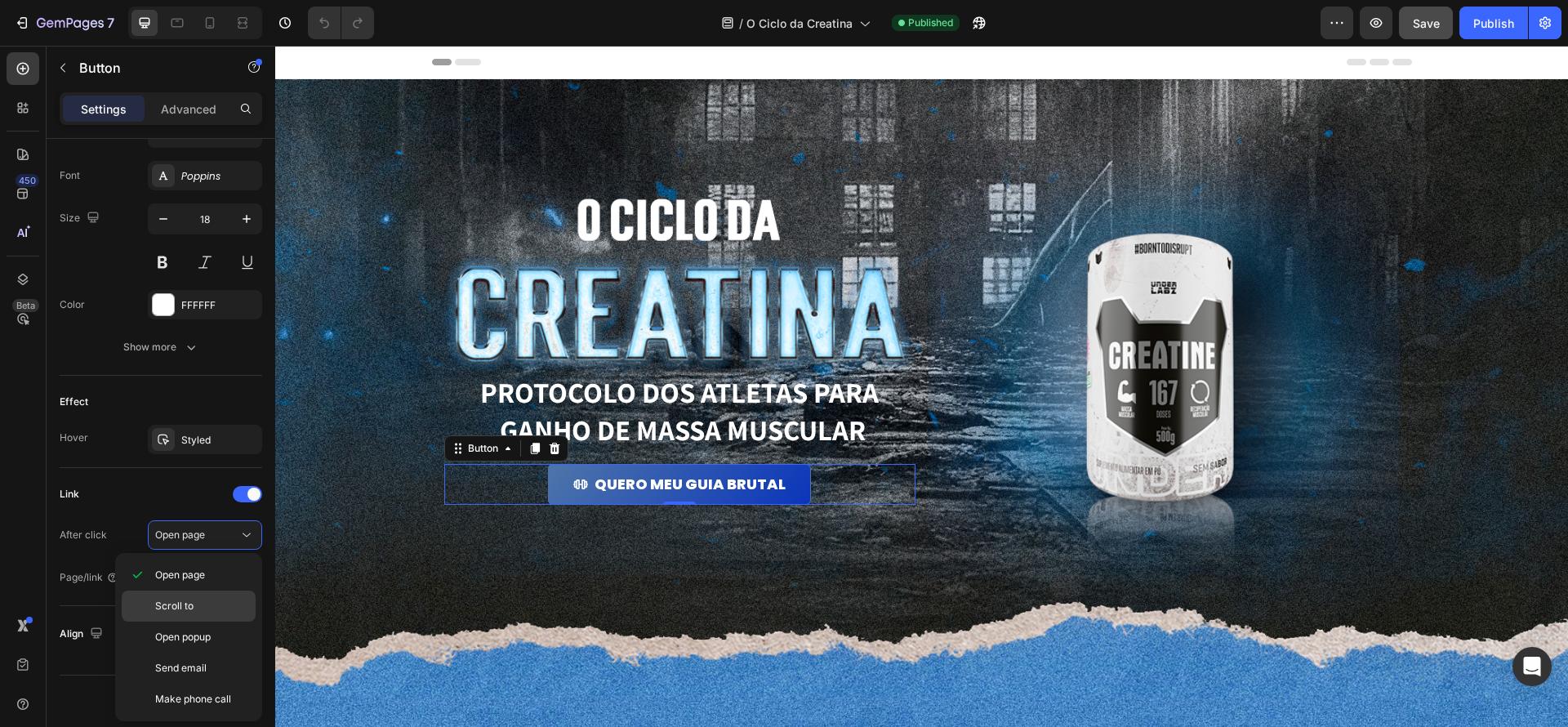
click at [222, 621] on div "Scroll to" at bounding box center [188, 637] width 134 height 31
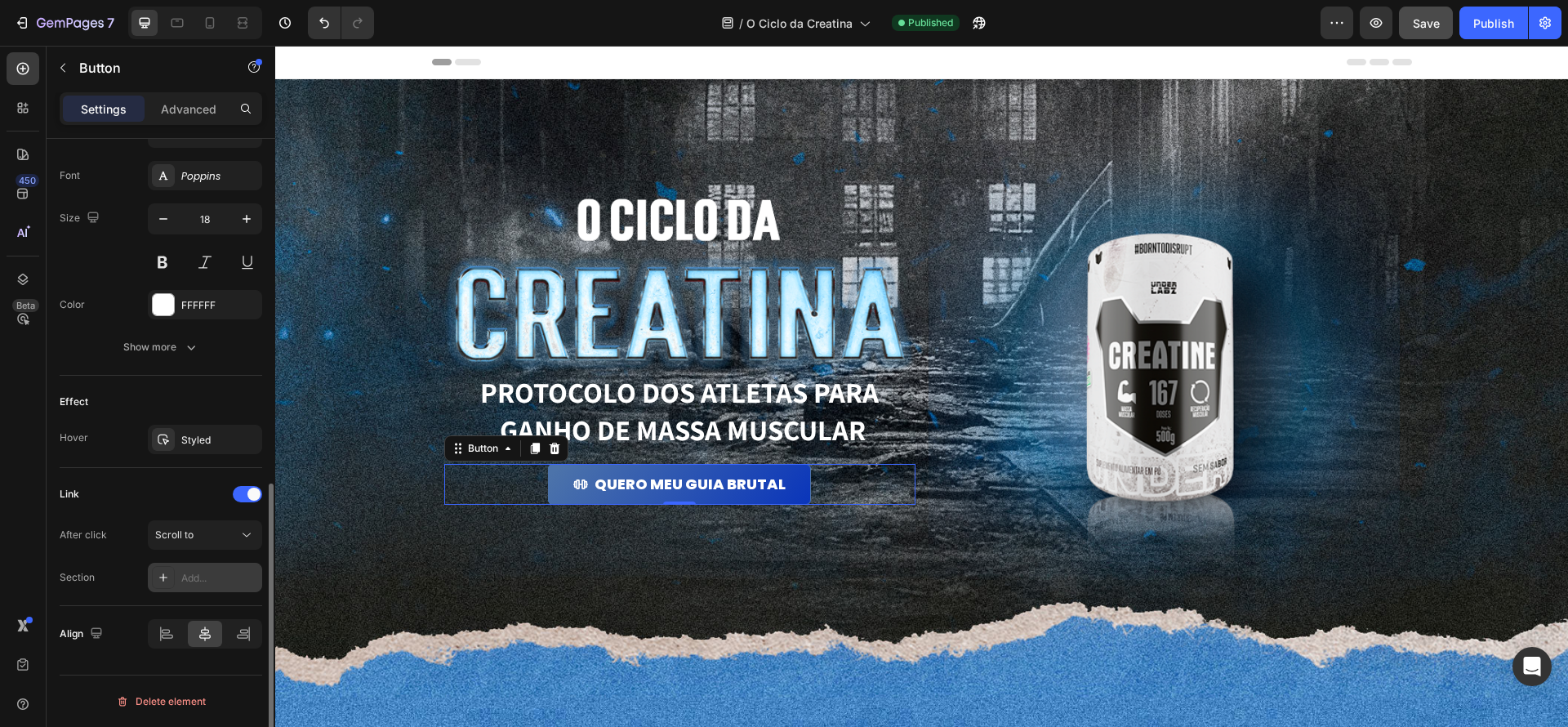
click at [218, 580] on div "Add..." at bounding box center [220, 578] width 77 height 15
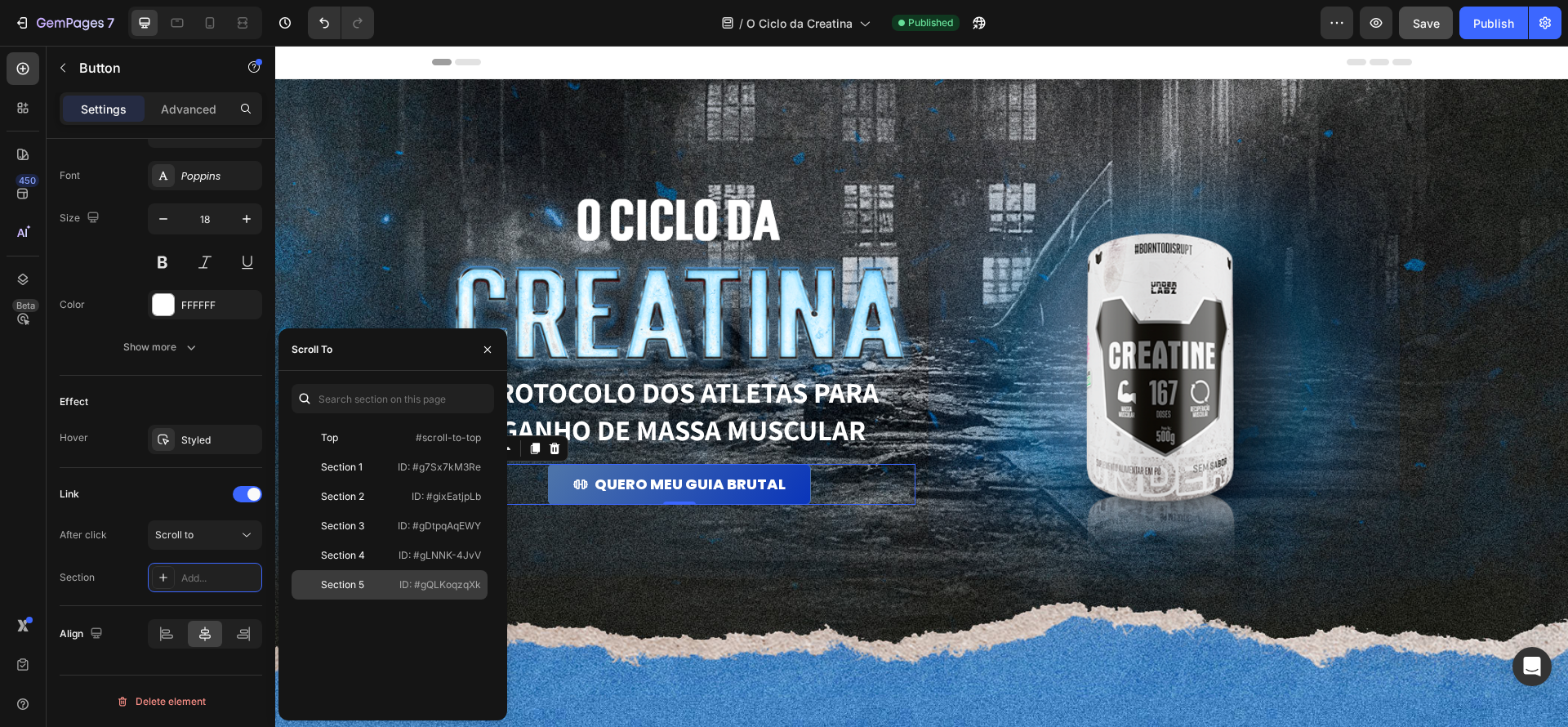
click at [377, 592] on div "Section 5" at bounding box center [345, 585] width 94 height 15
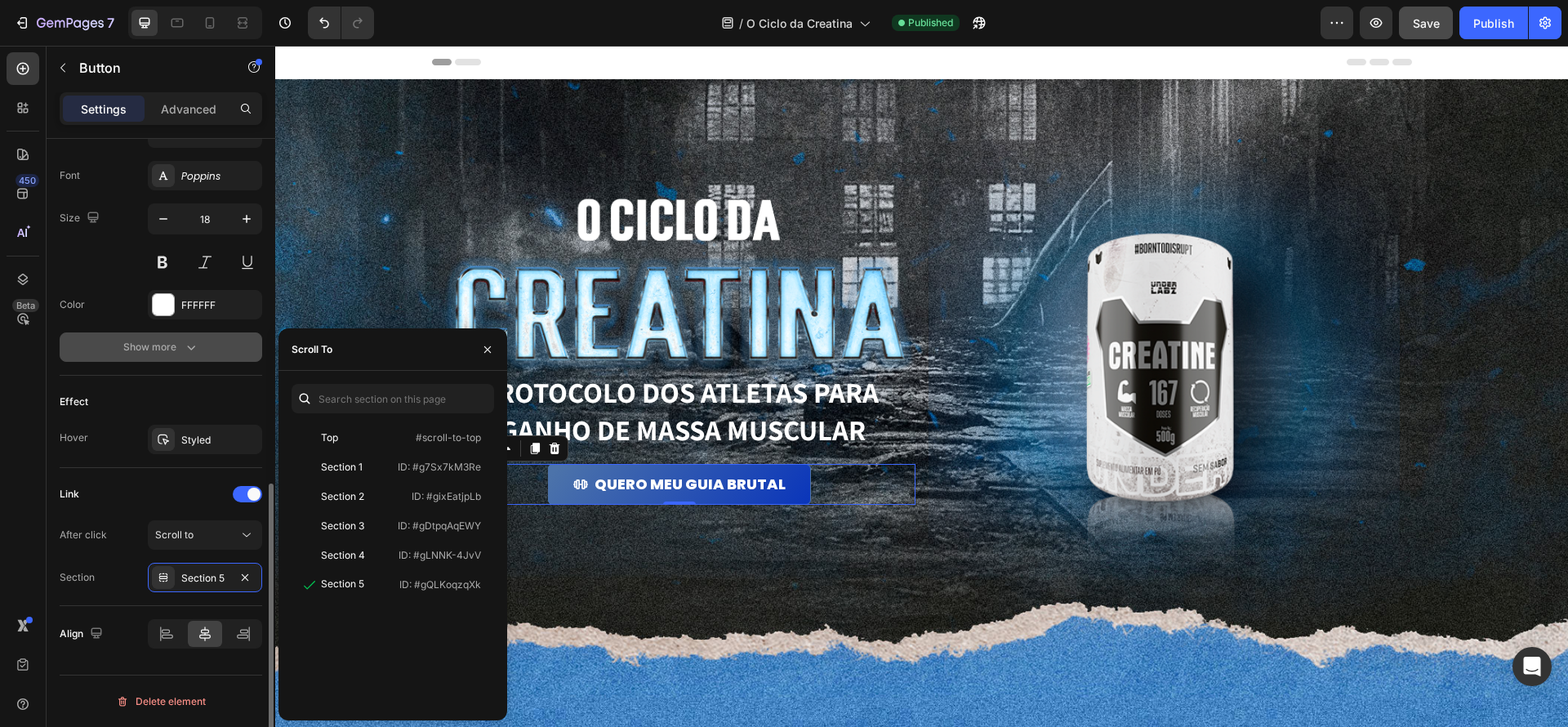
click at [183, 356] on button "Show more" at bounding box center [161, 347] width 203 height 30
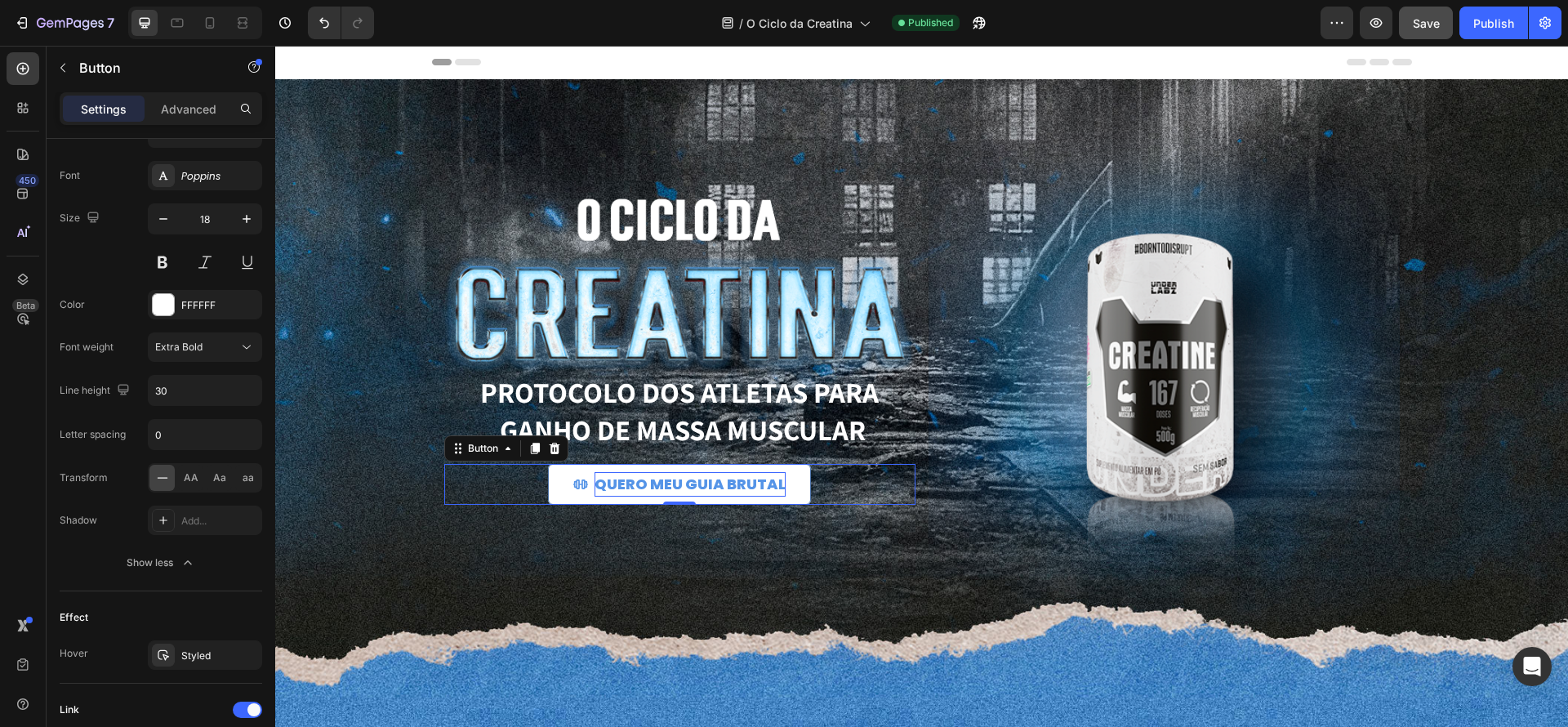
click at [705, 490] on p "QUERO MEU GUIA BRUTAL" at bounding box center [690, 484] width 191 height 25
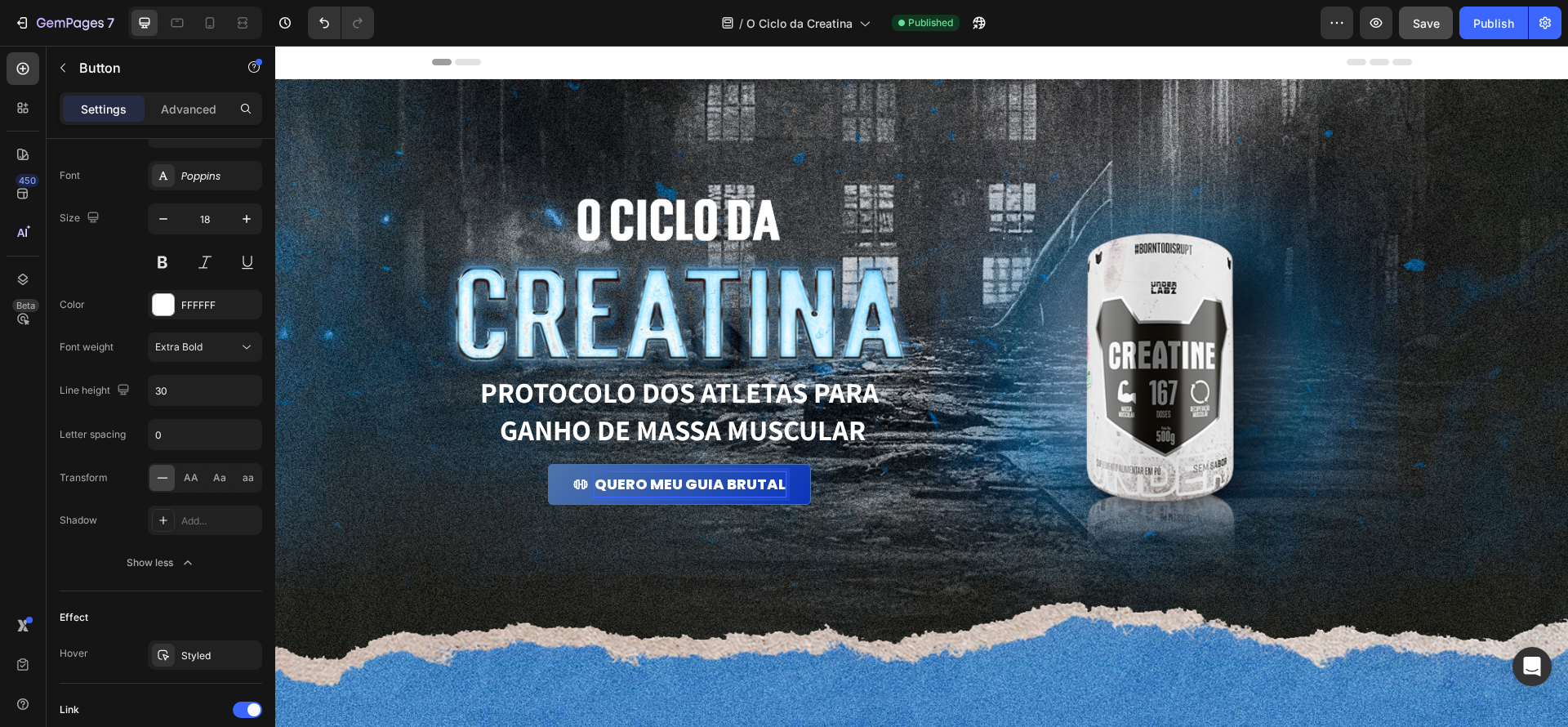
click at [821, 485] on div "QUERO MEU GUIA BRUTAL Button 0" at bounding box center [679, 484] width 471 height 41
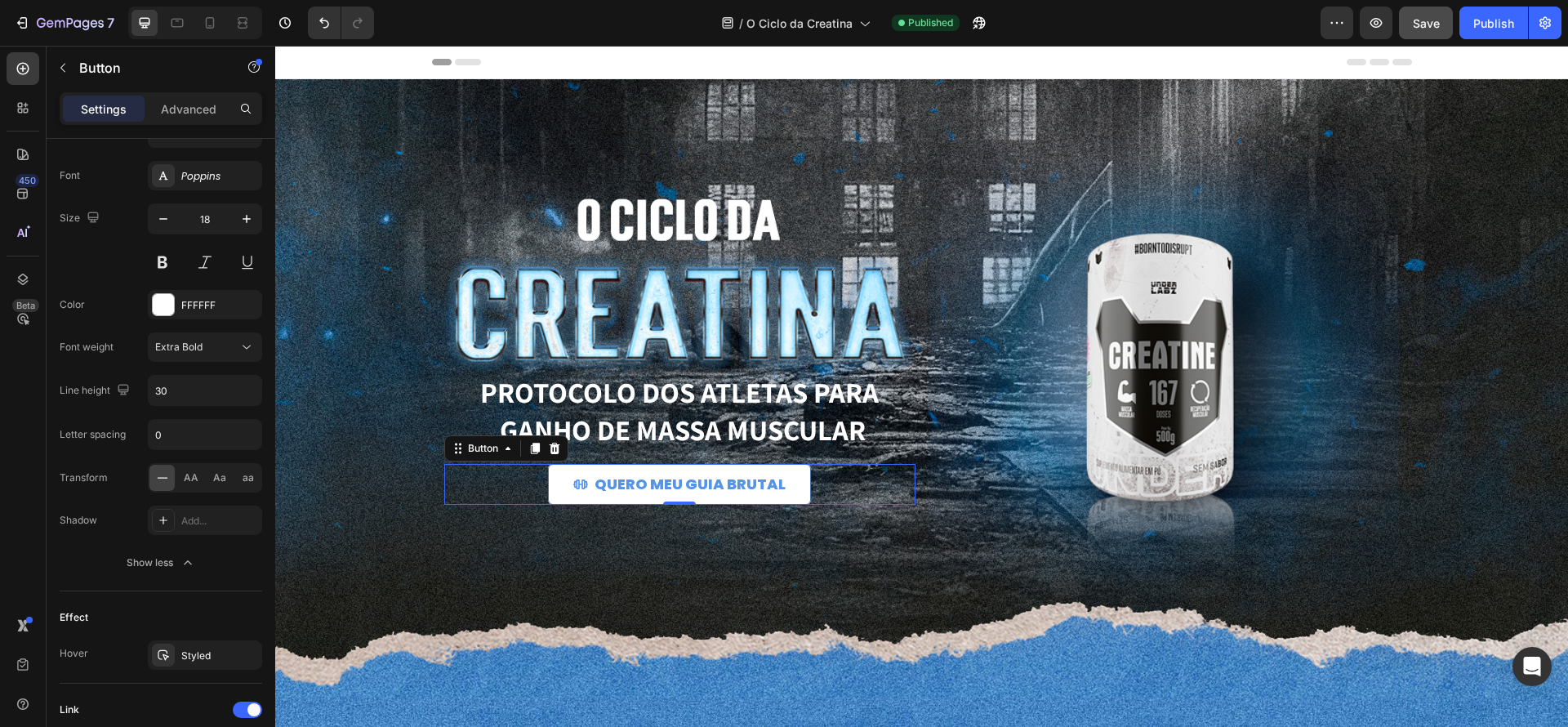
click at [801, 480] on link "QUERO MEU GUIA BRUTAL" at bounding box center [679, 484] width 263 height 41
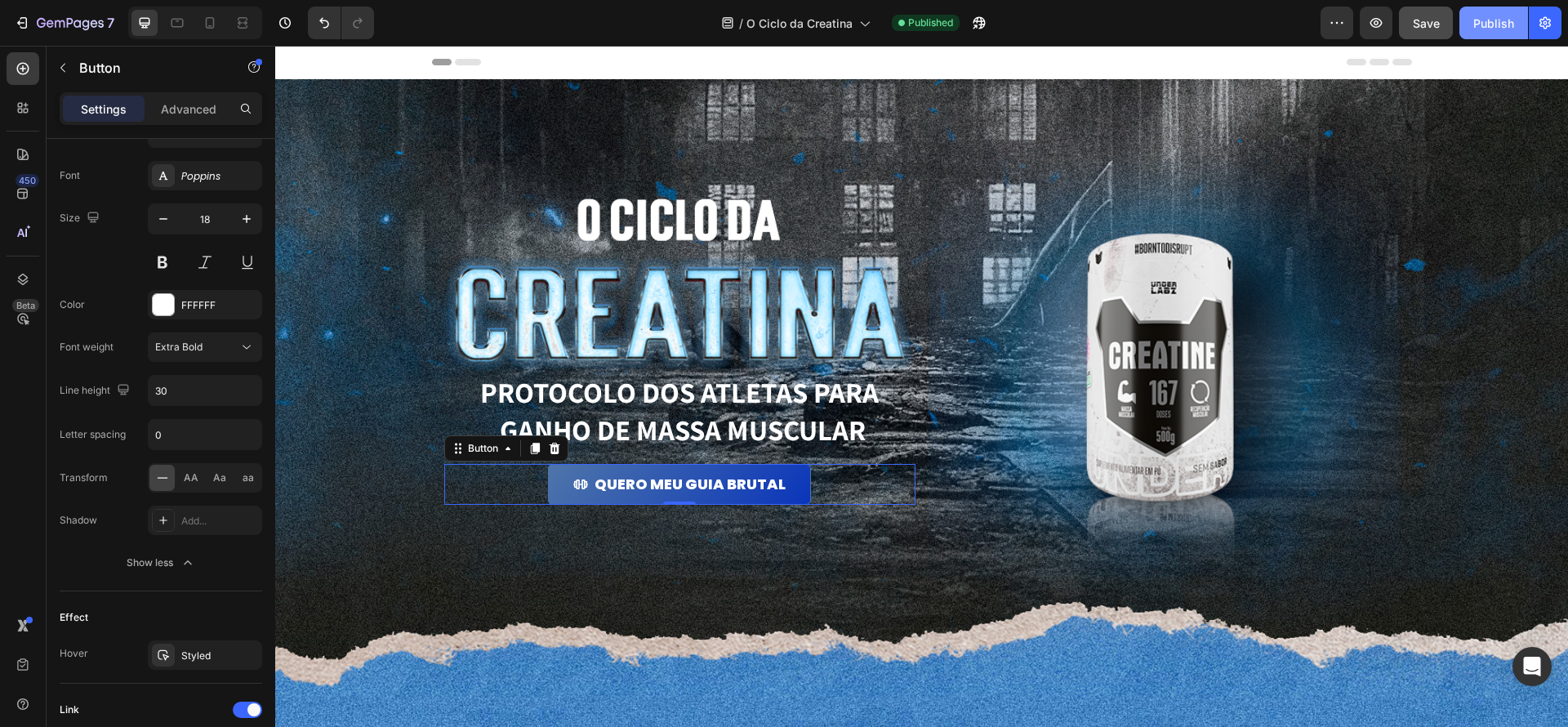
click at [1470, 37] on button "Publish" at bounding box center [1494, 23] width 69 height 33
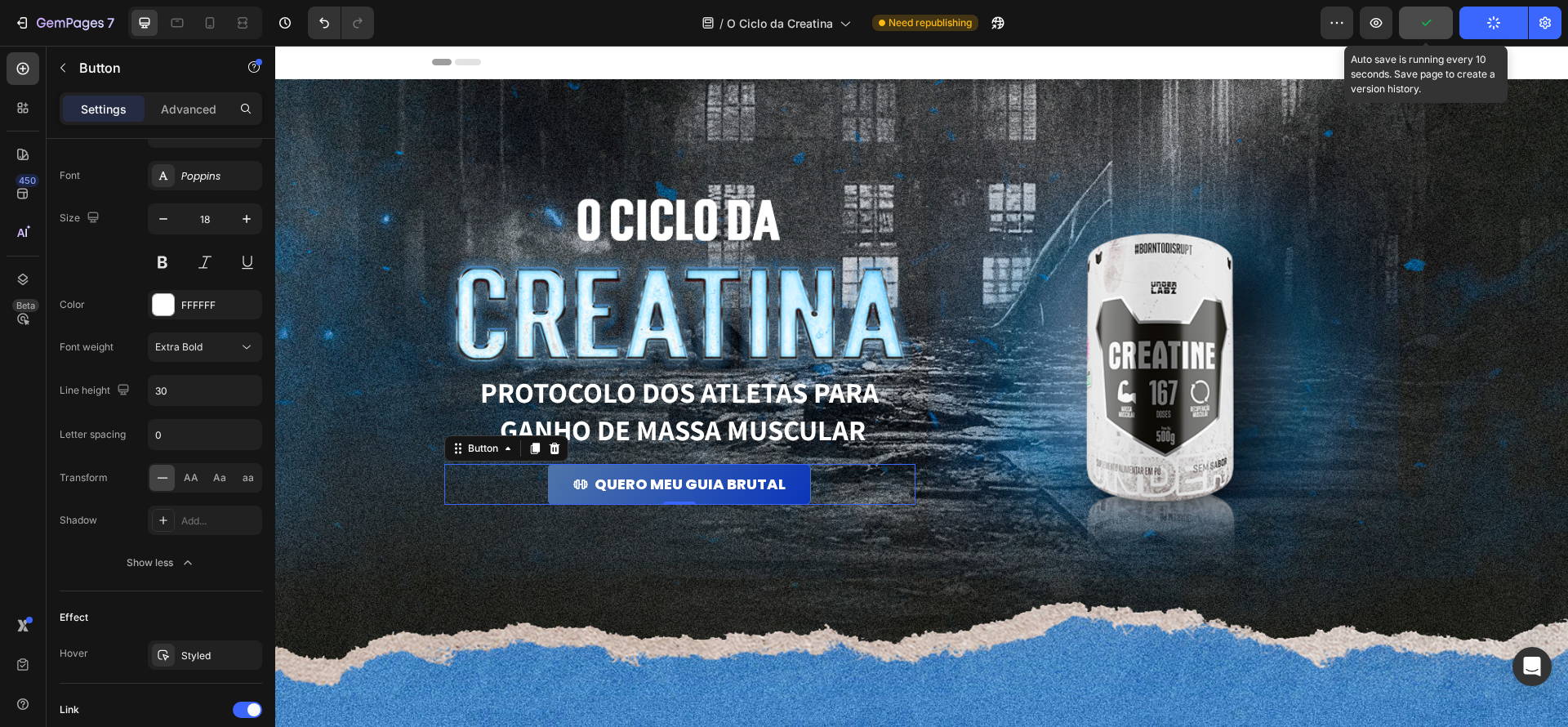
click at [1428, 34] on button "button" at bounding box center [1426, 23] width 54 height 33
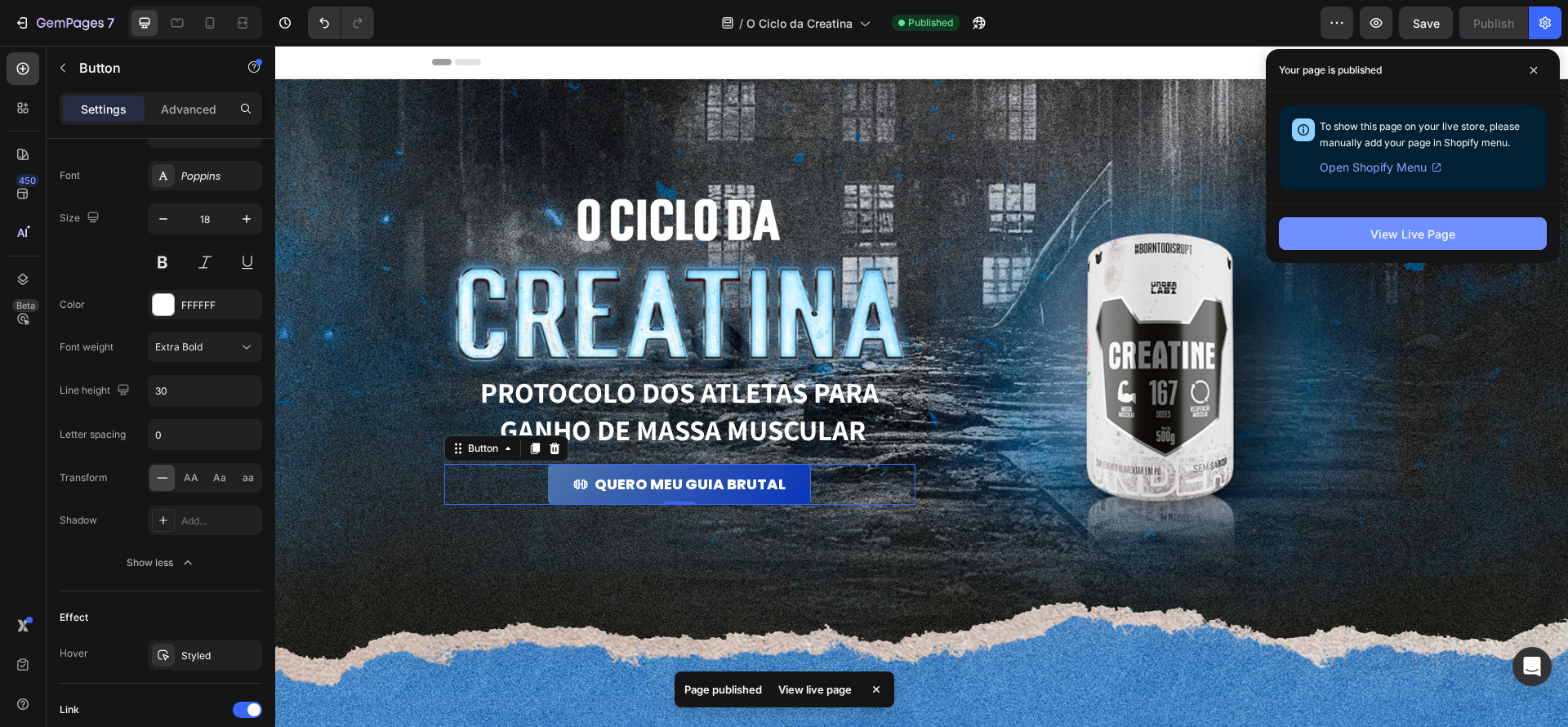
click at [1445, 227] on div "View Live Page" at bounding box center [1413, 234] width 85 height 17
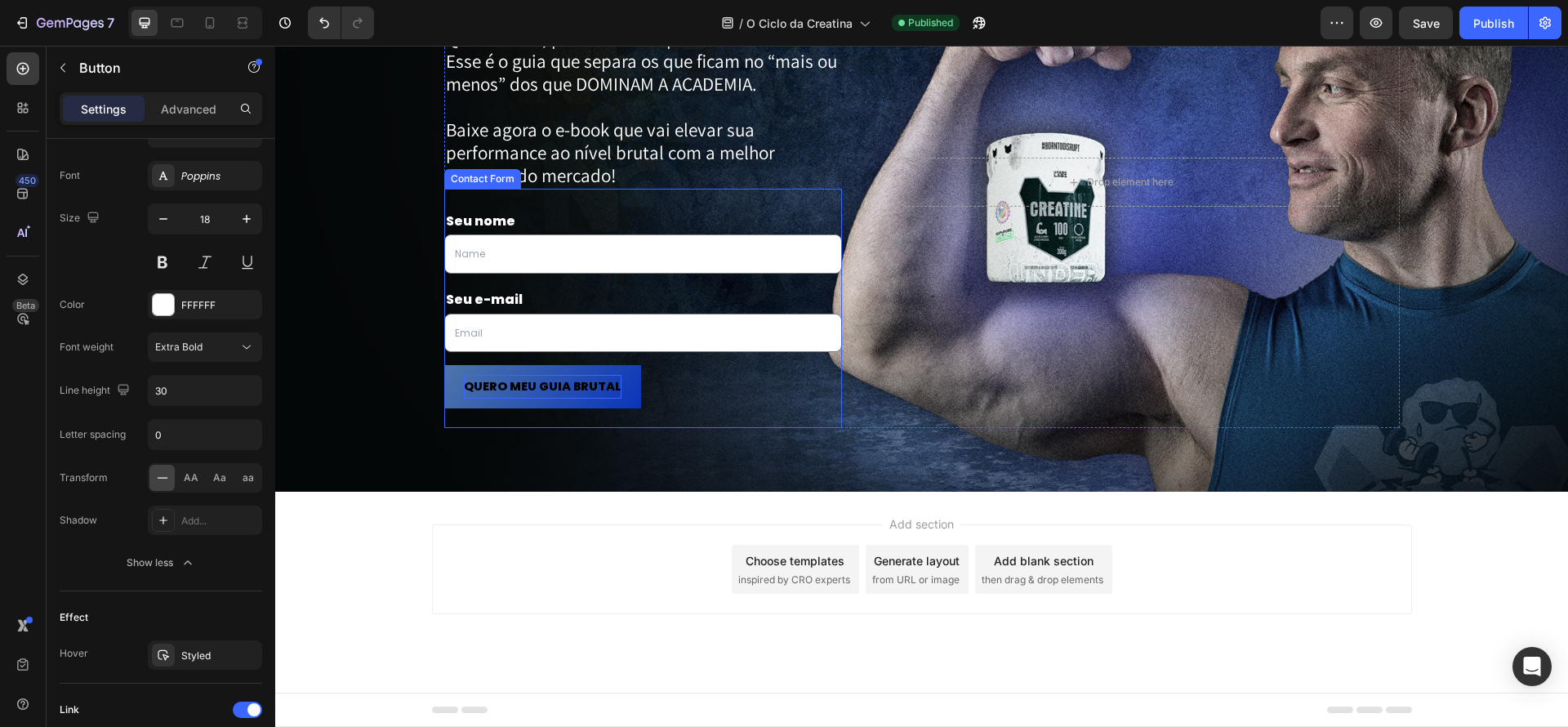
scroll to position [2749, 0]
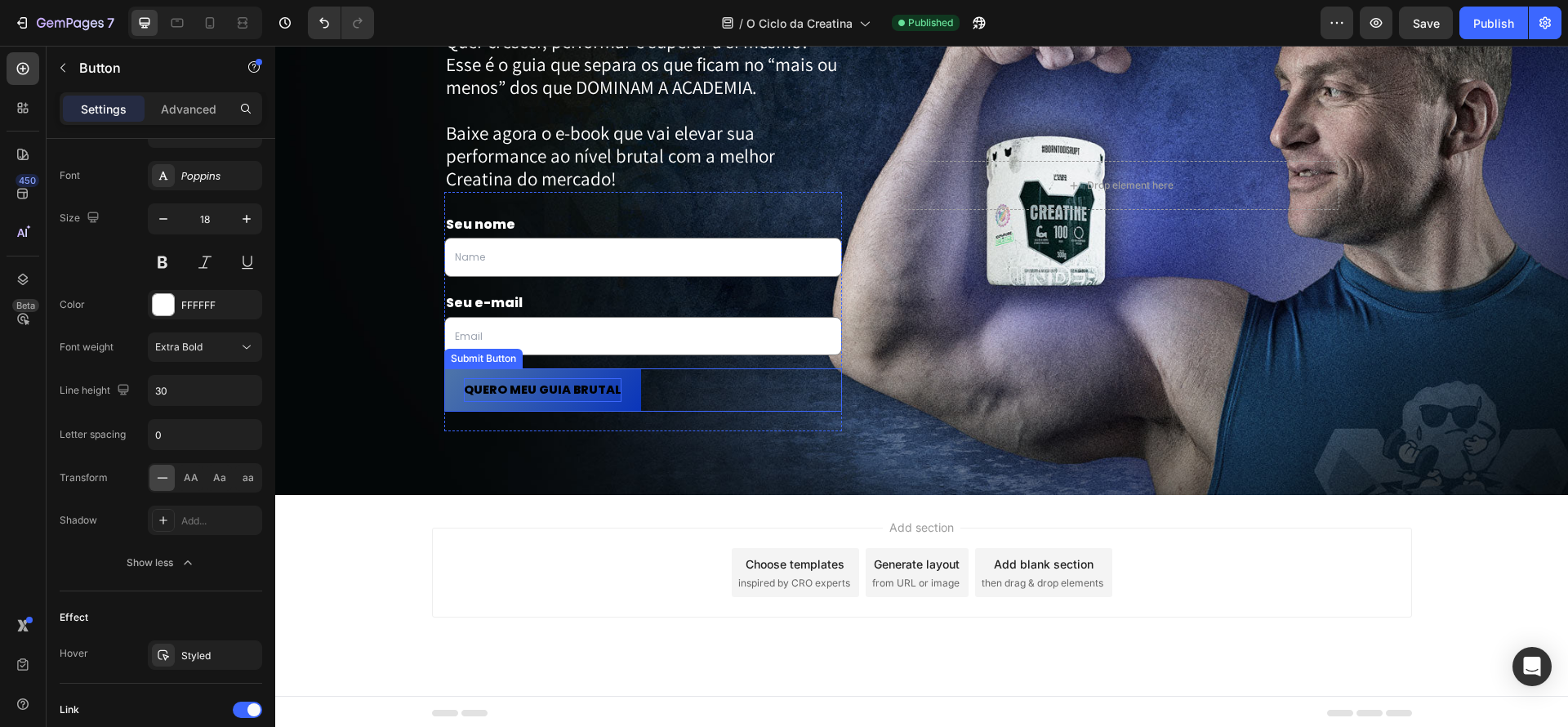
click at [599, 401] on span "QUERO MEU GUIA BRUTAL" at bounding box center [542, 390] width 158 height 24
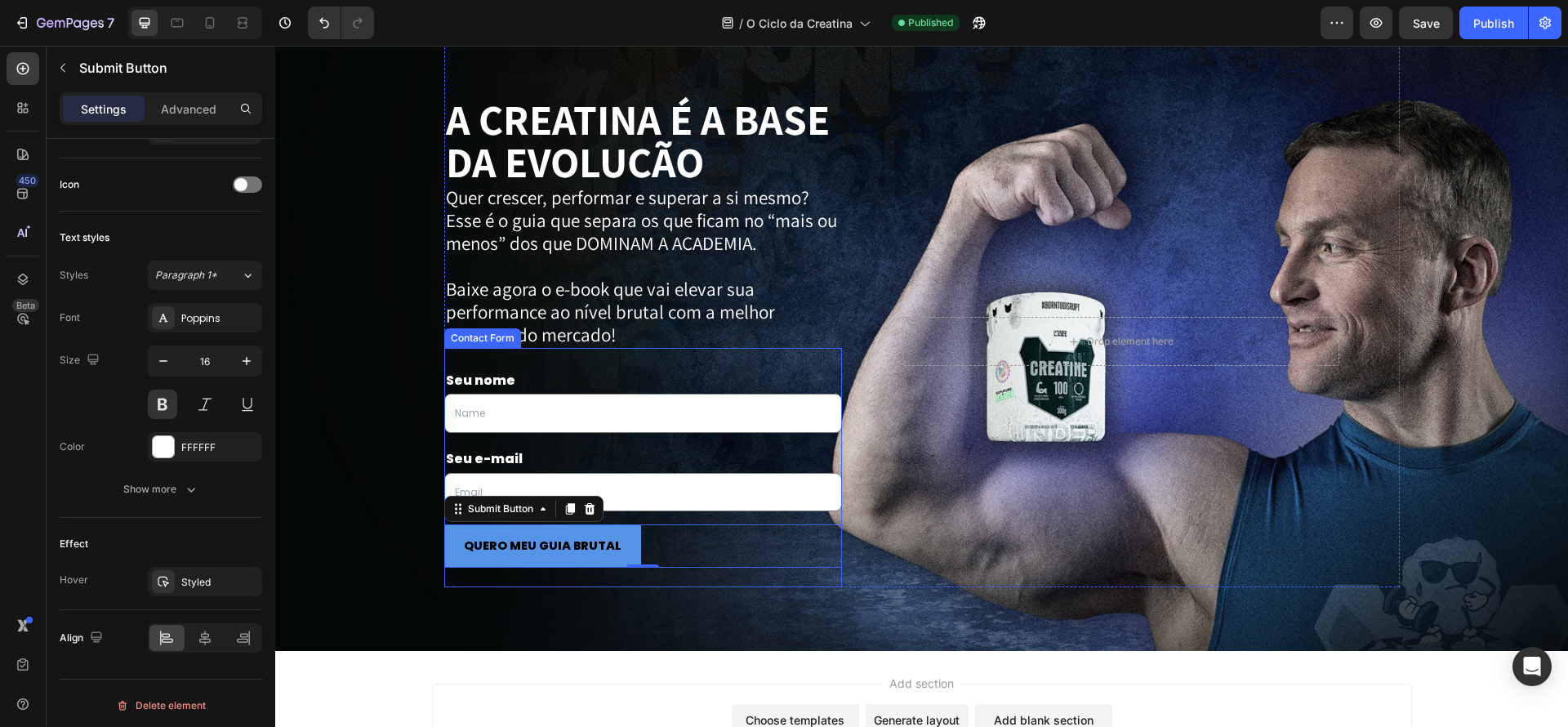
scroll to position [2594, 0]
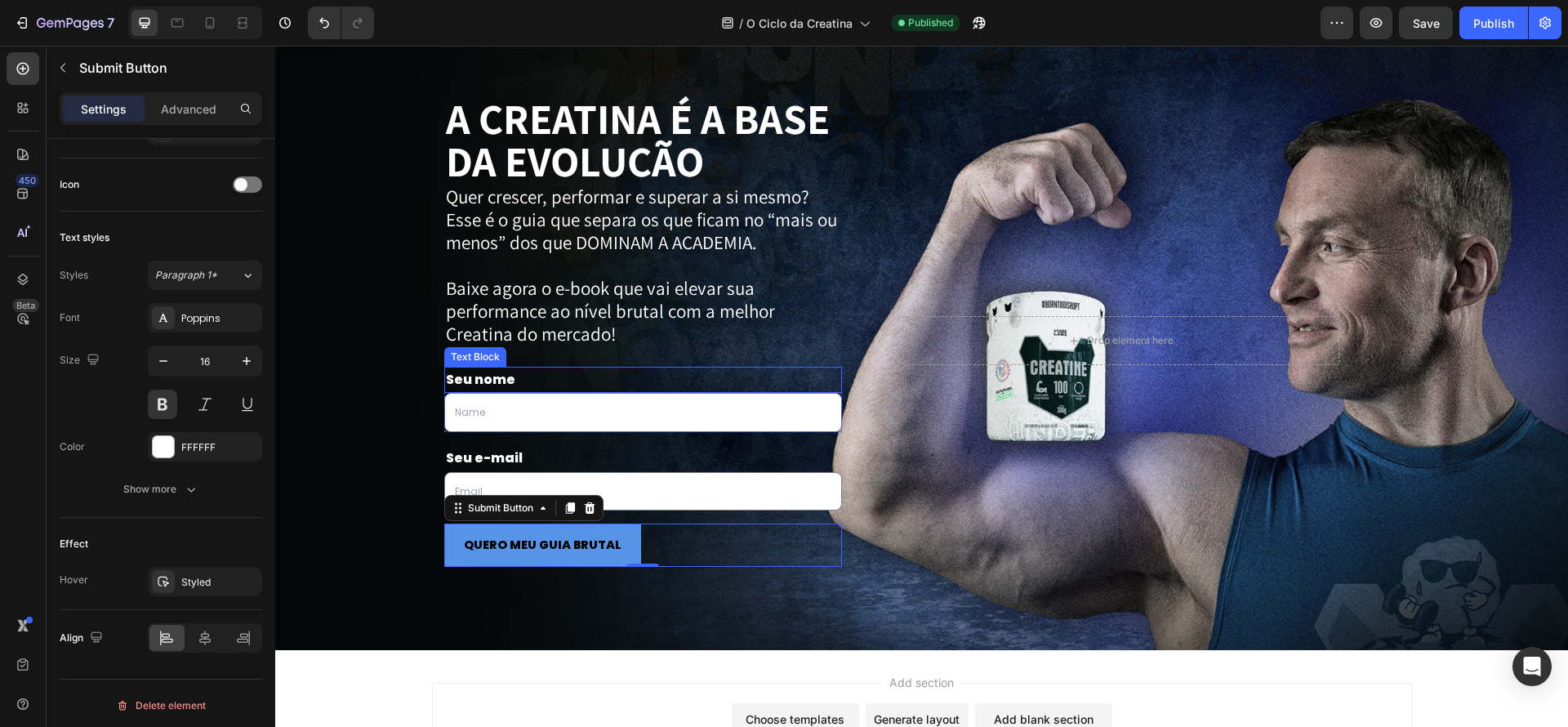
click at [650, 373] on p "Seu nome" at bounding box center [643, 380] width 395 height 24
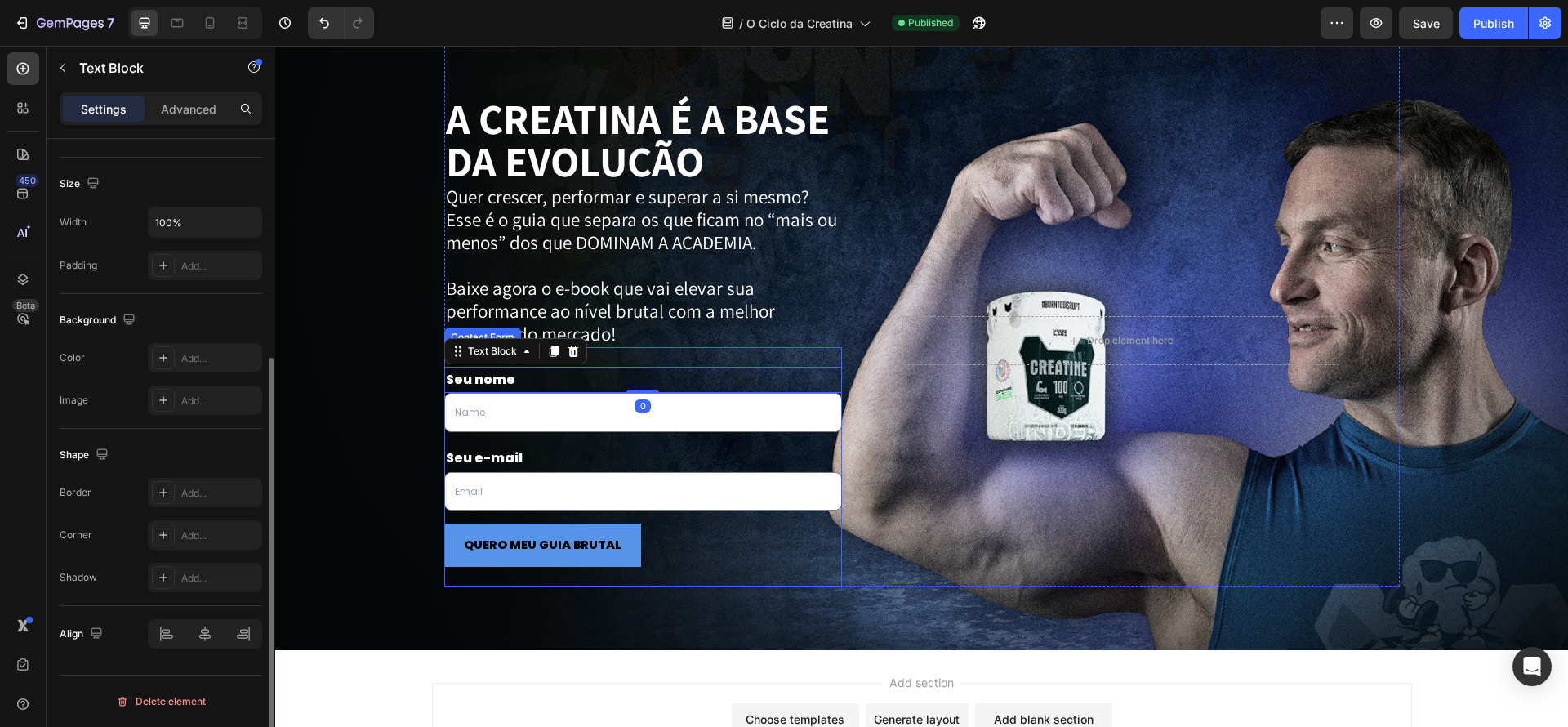
click at [649, 359] on div "Seu nome Text Block 0 Text Field Row Seu e-mail Text Block Email Field Row QUER…" at bounding box center [643, 467] width 399 height 240
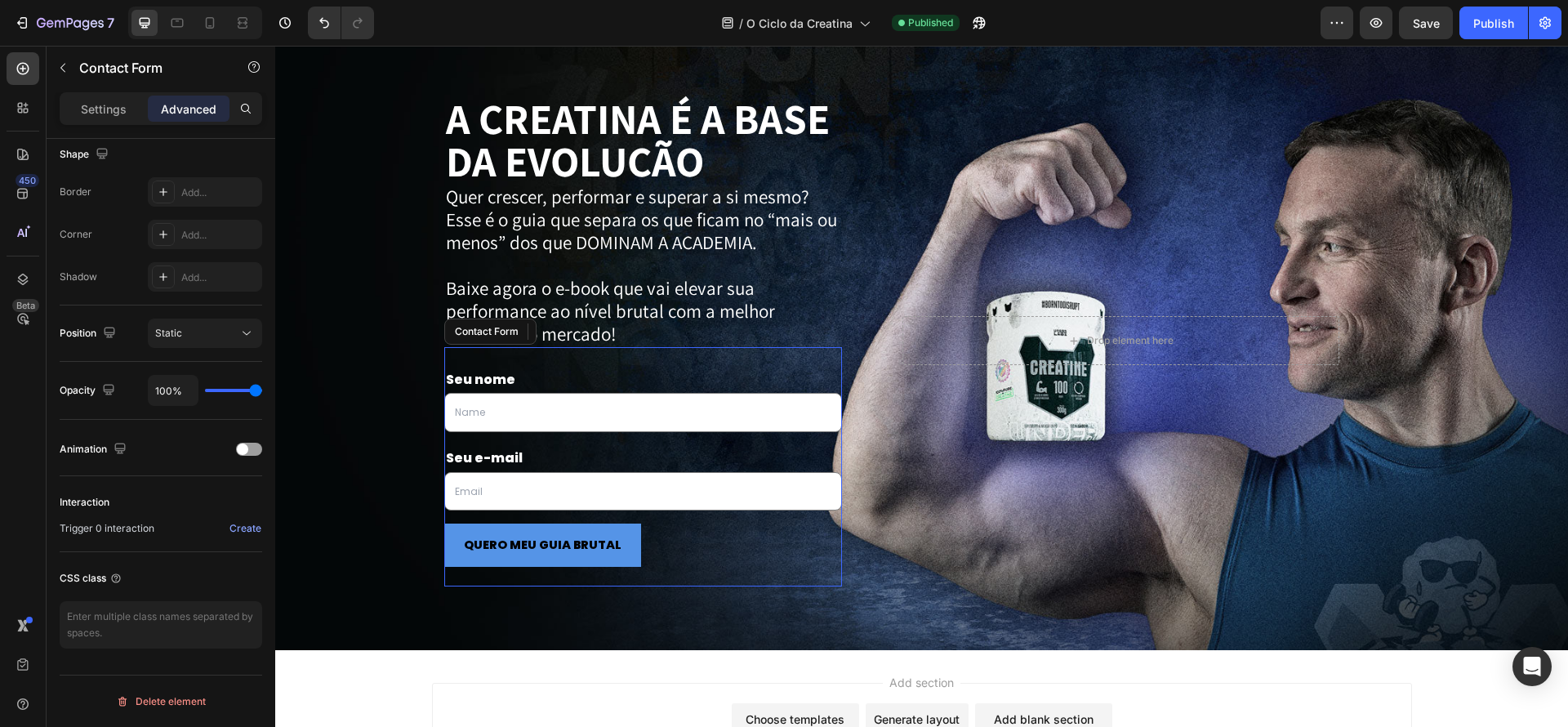
click at [678, 351] on div "Seu nome Text Block 0 Text Field Row Seu e-mail Text Block Email Field Row QUER…" at bounding box center [643, 467] width 399 height 240
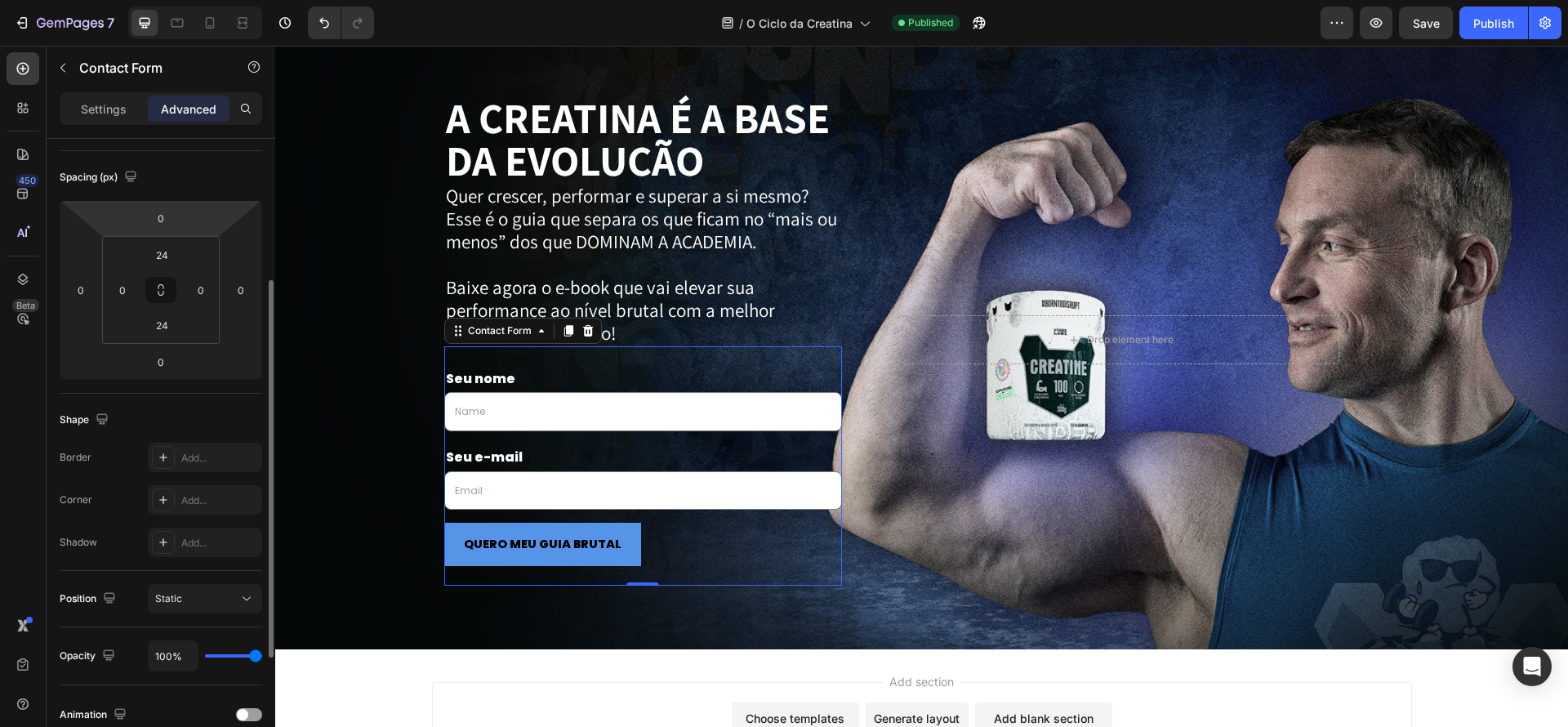
scroll to position [0, 0]
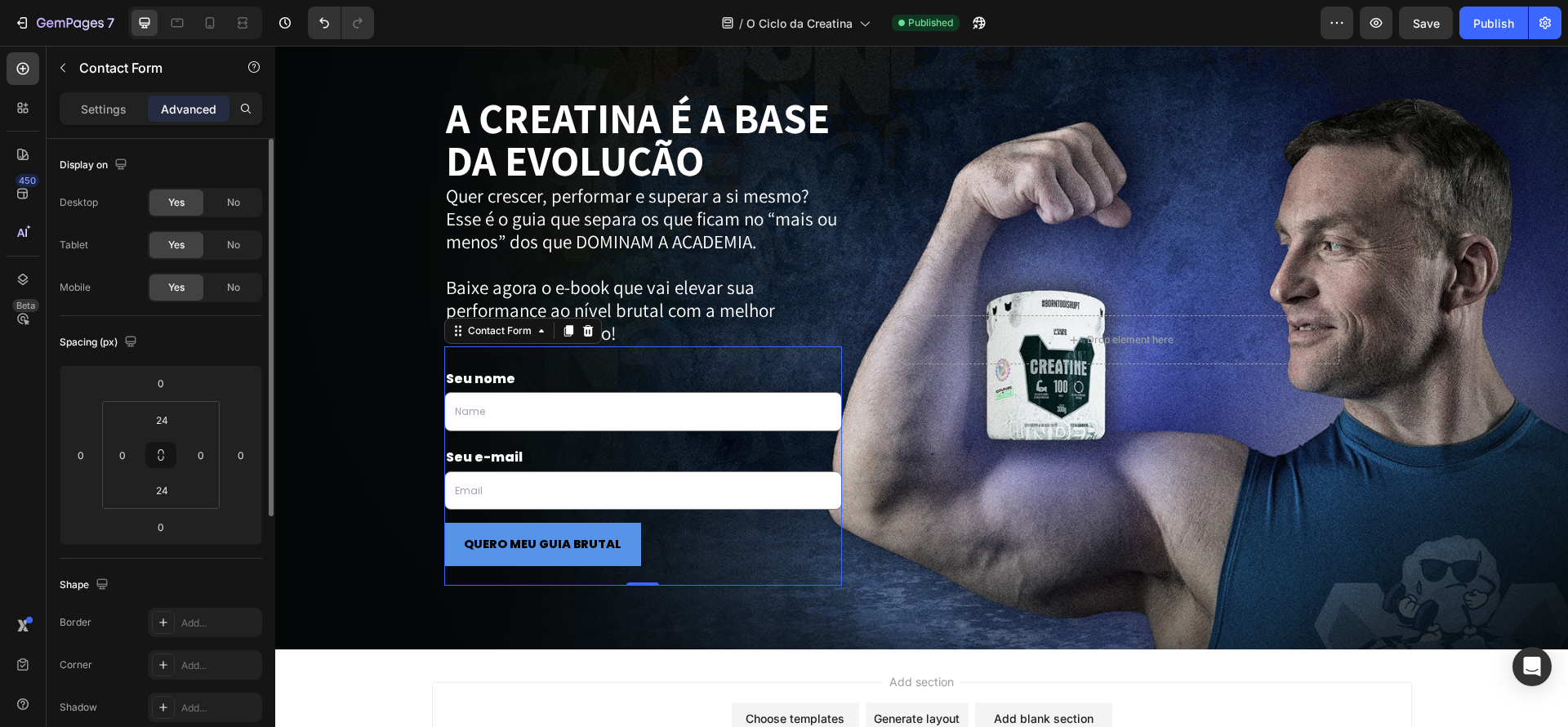
click at [121, 126] on div "Settings Advanced" at bounding box center [161, 115] width 229 height 47
click at [116, 120] on div "Settings" at bounding box center [104, 108] width 82 height 26
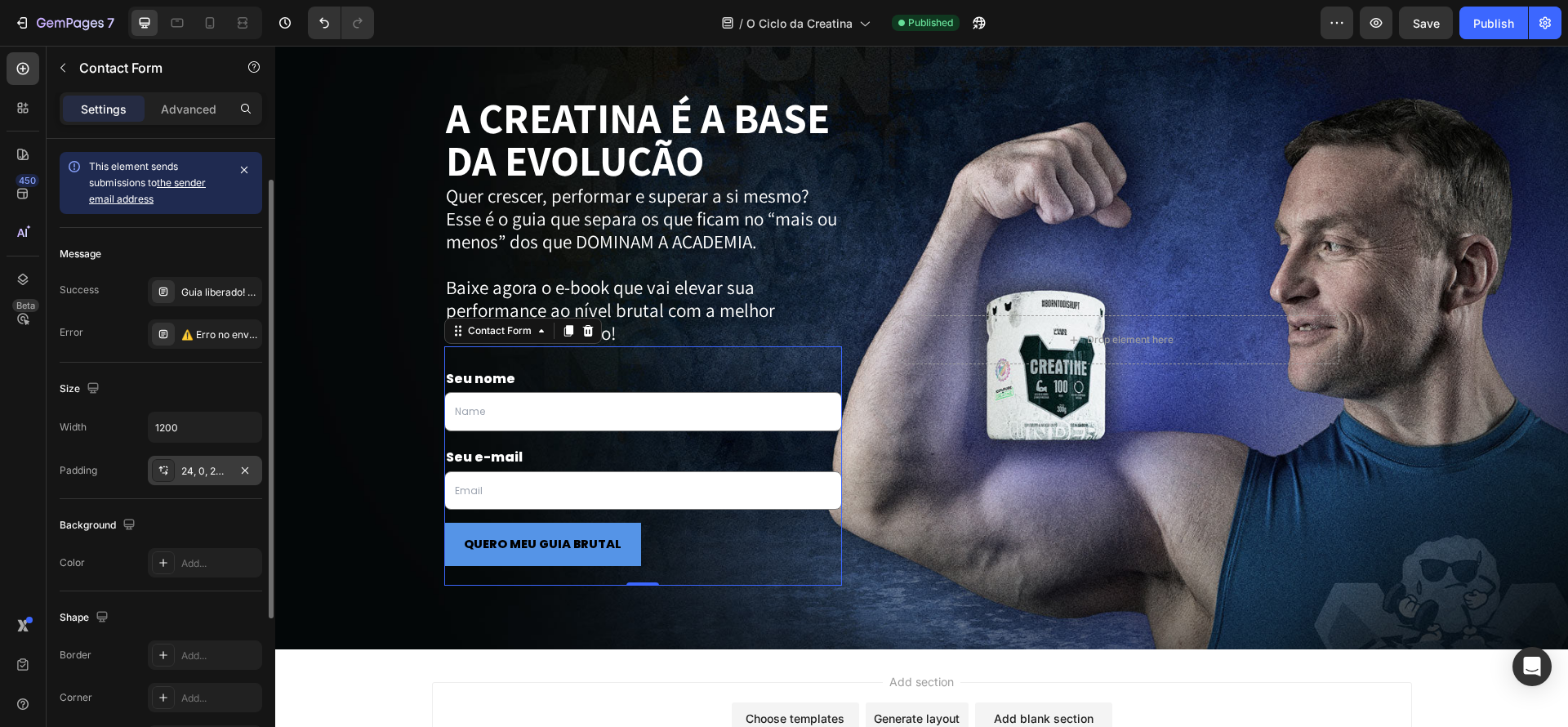
scroll to position [283, 0]
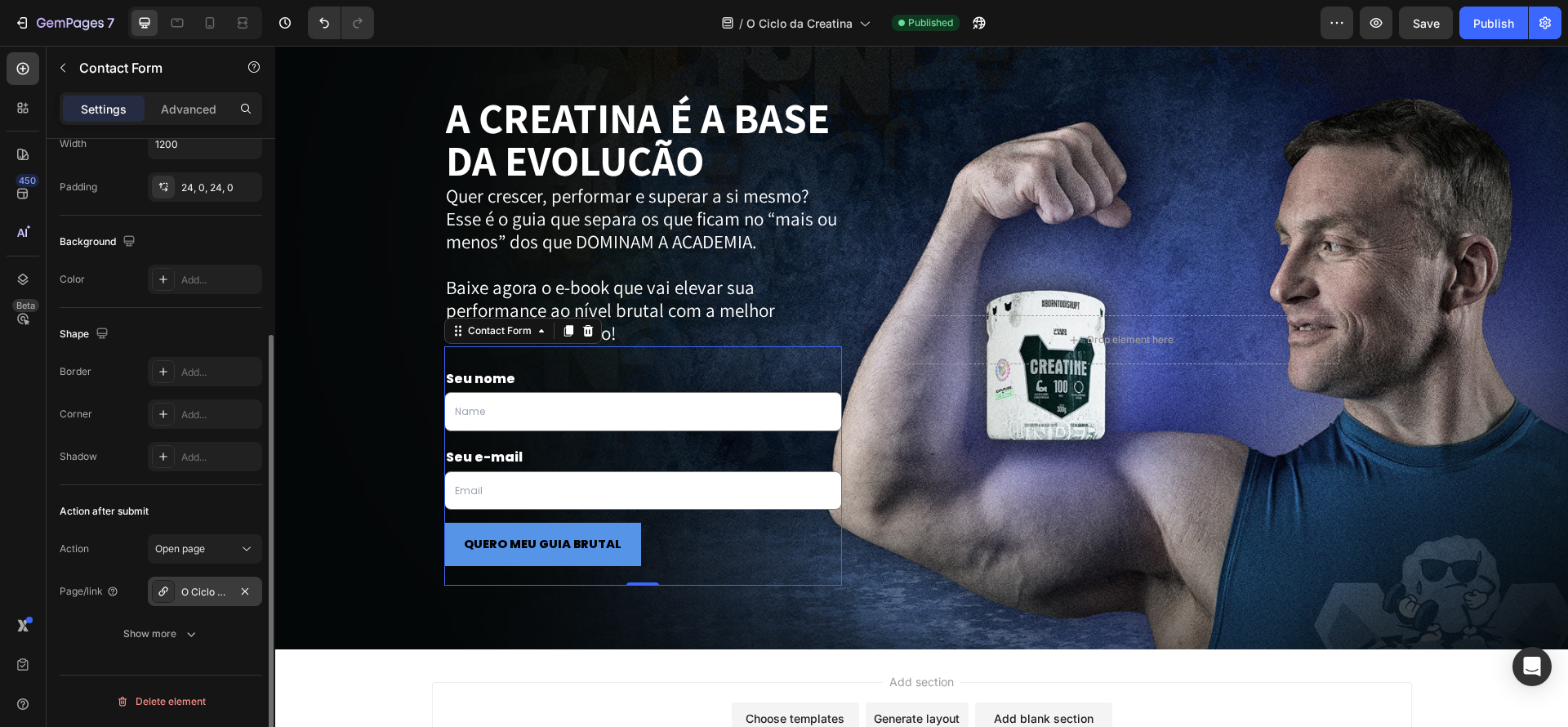
click at [220, 598] on div "O Ciclo da Creatina" at bounding box center [205, 592] width 48 height 15
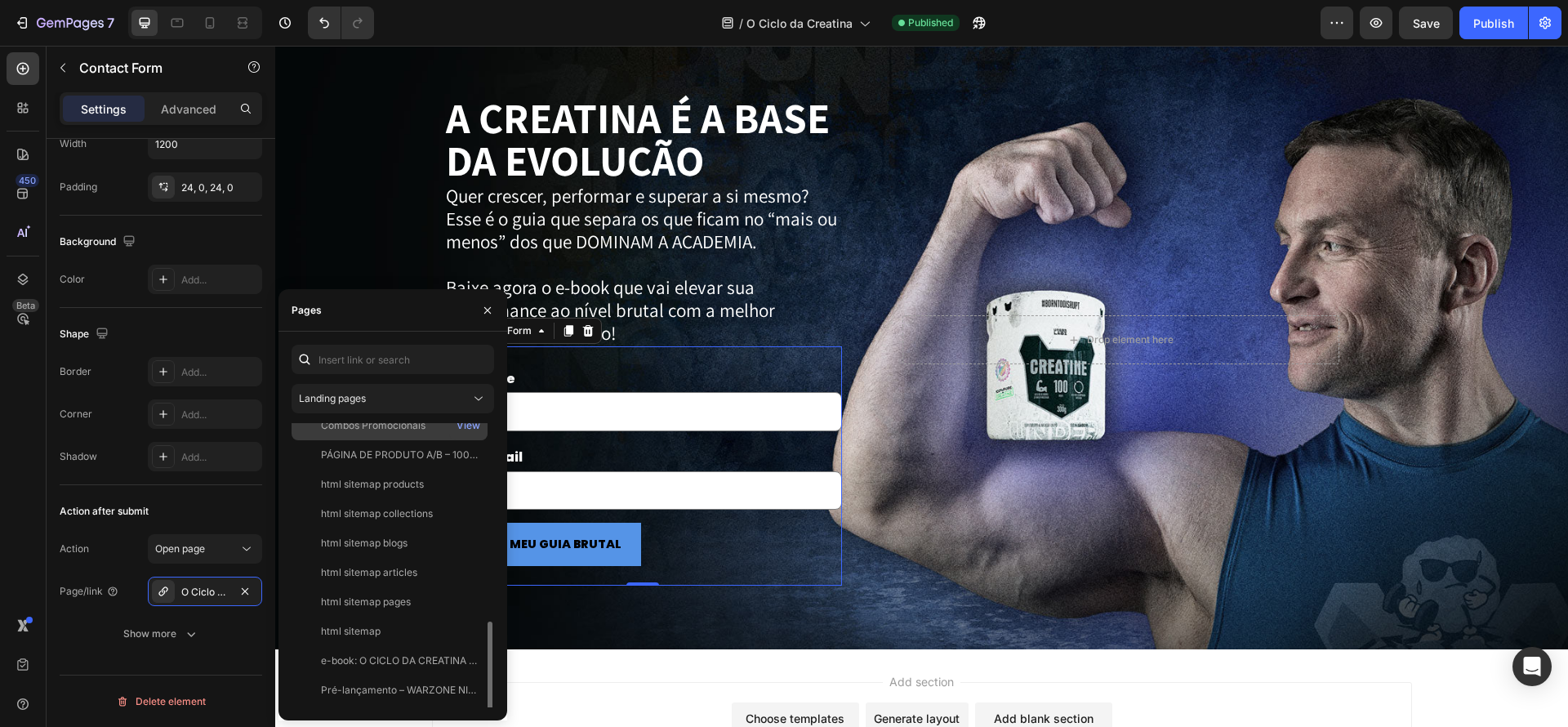
scroll to position [450, 0]
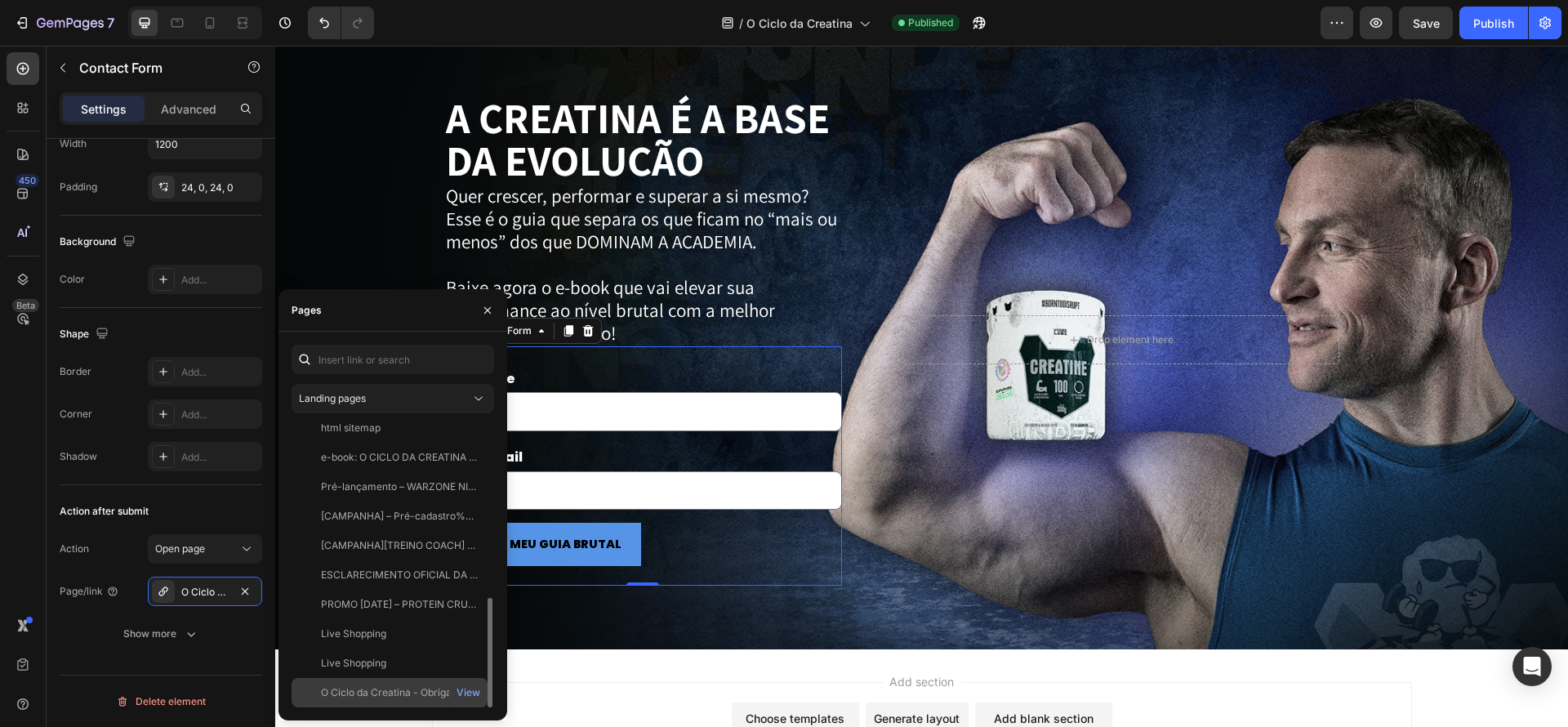
click at [414, 700] on div "O Ciclo da Creatina - Obrigado View" at bounding box center [389, 693] width 196 height 30
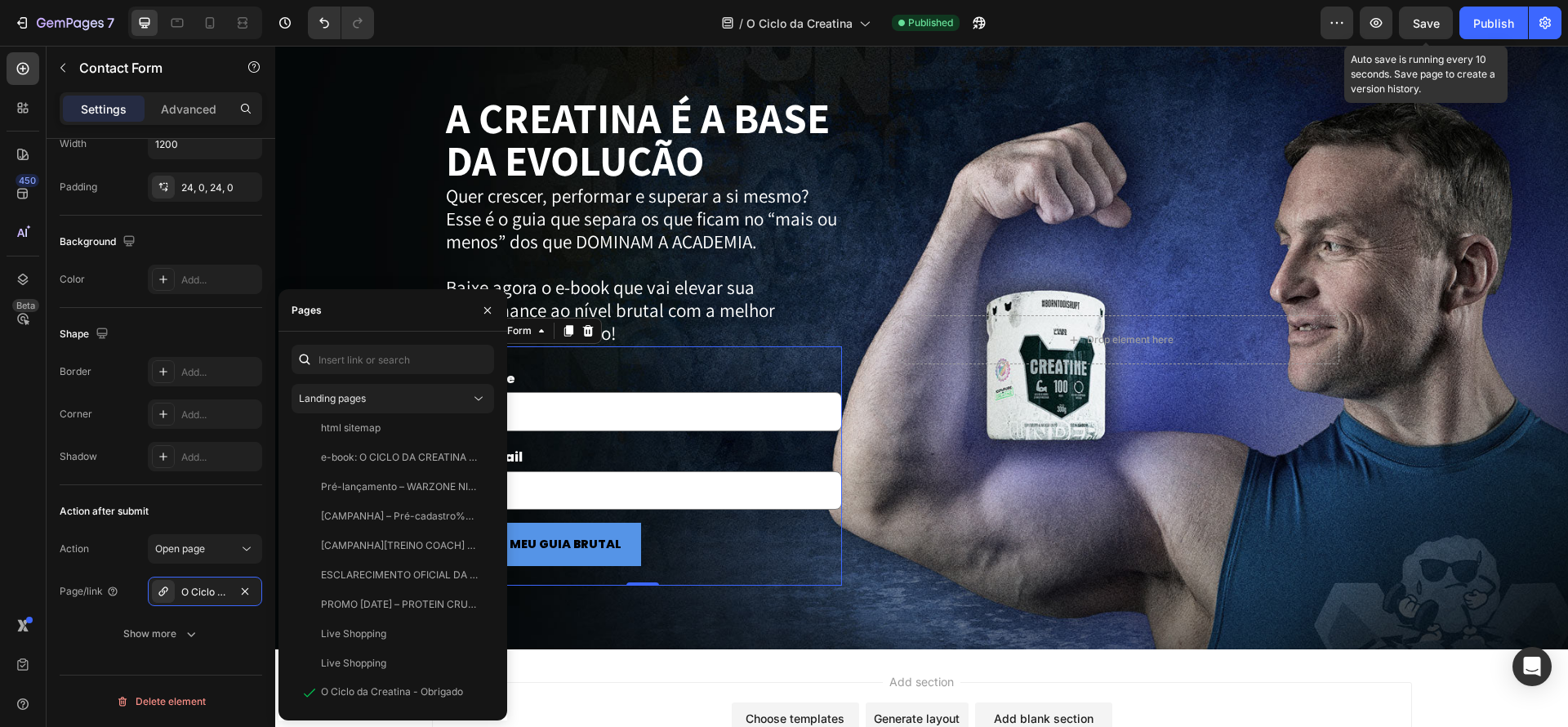
click at [1434, 17] on span "Save" at bounding box center [1426, 23] width 27 height 14
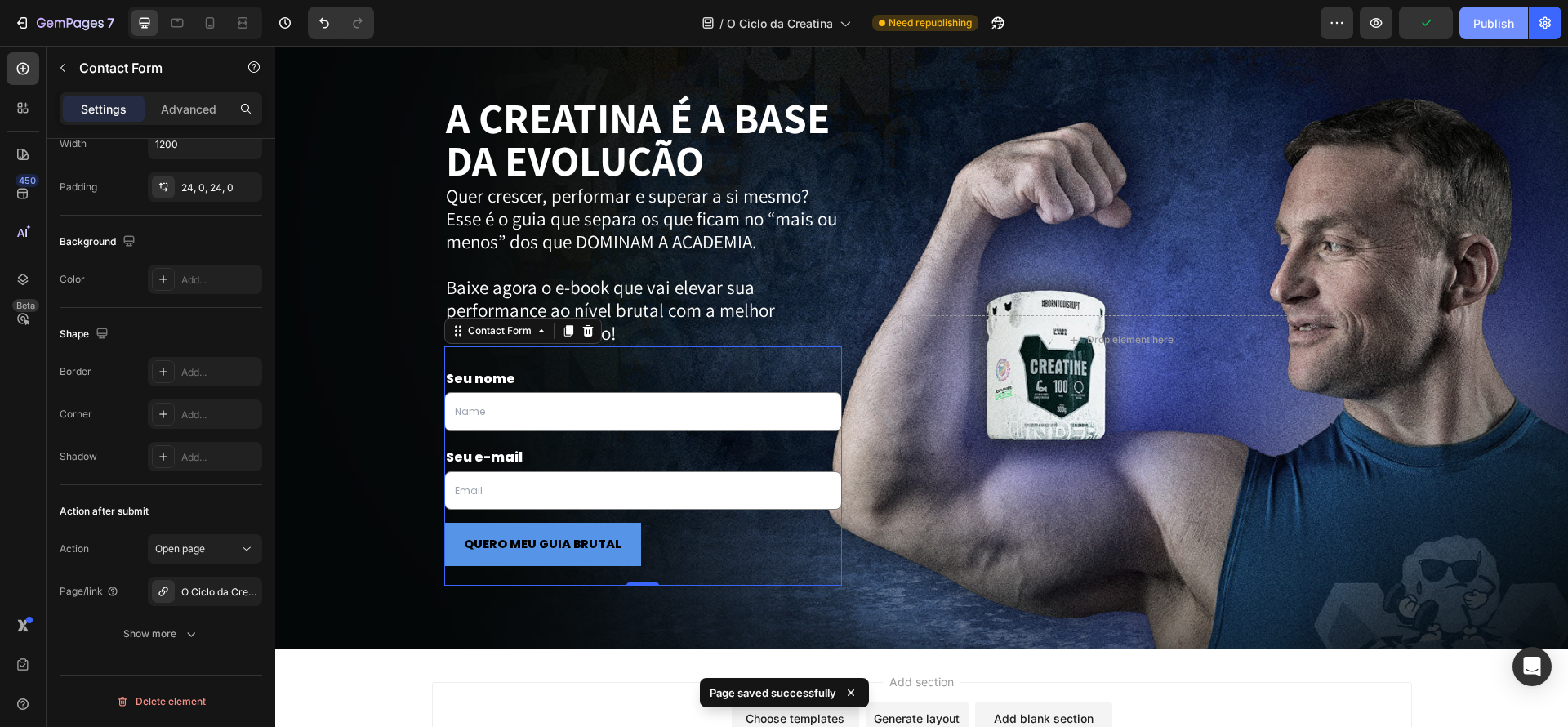
click at [1503, 39] on button "Publish" at bounding box center [1494, 23] width 69 height 33
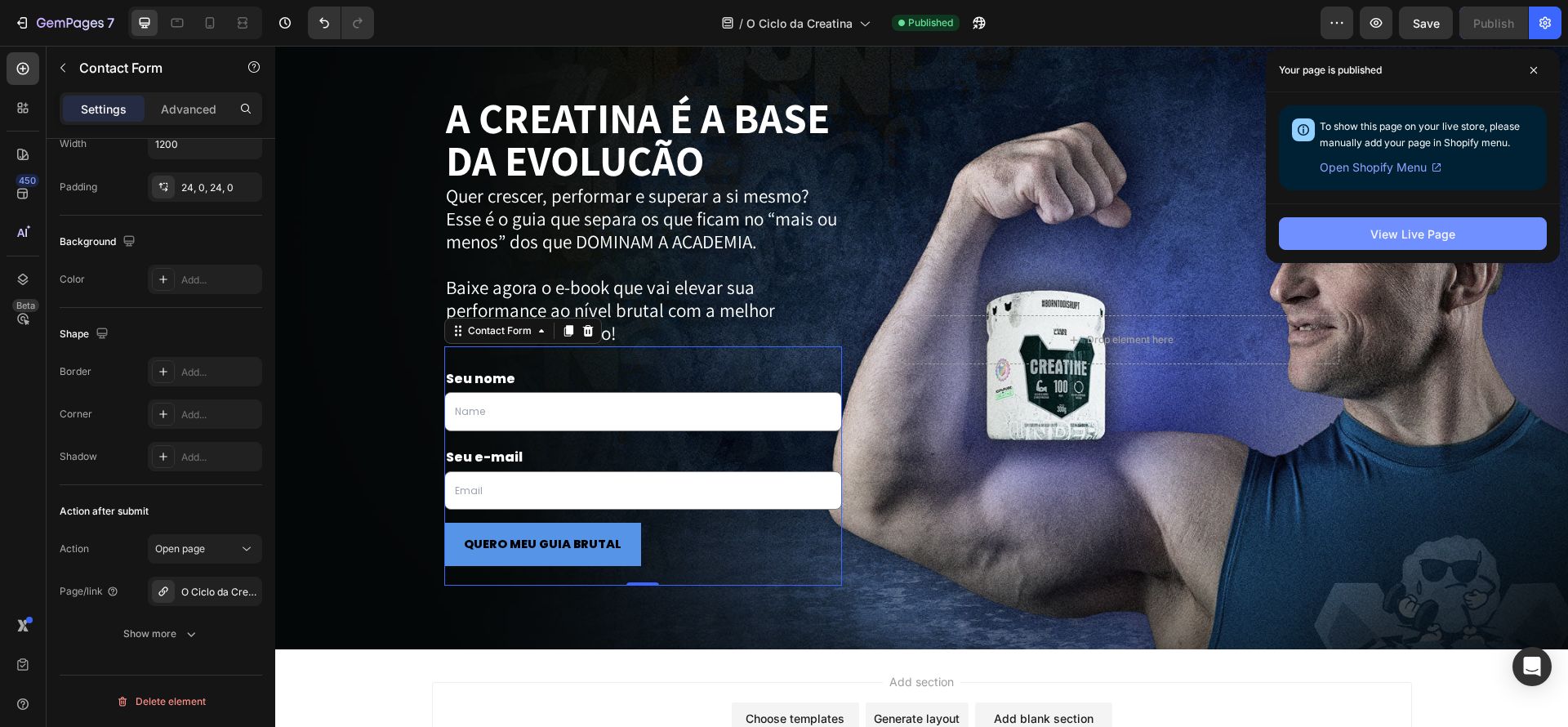
click at [1380, 237] on div "View Live Page" at bounding box center [1413, 234] width 85 height 17
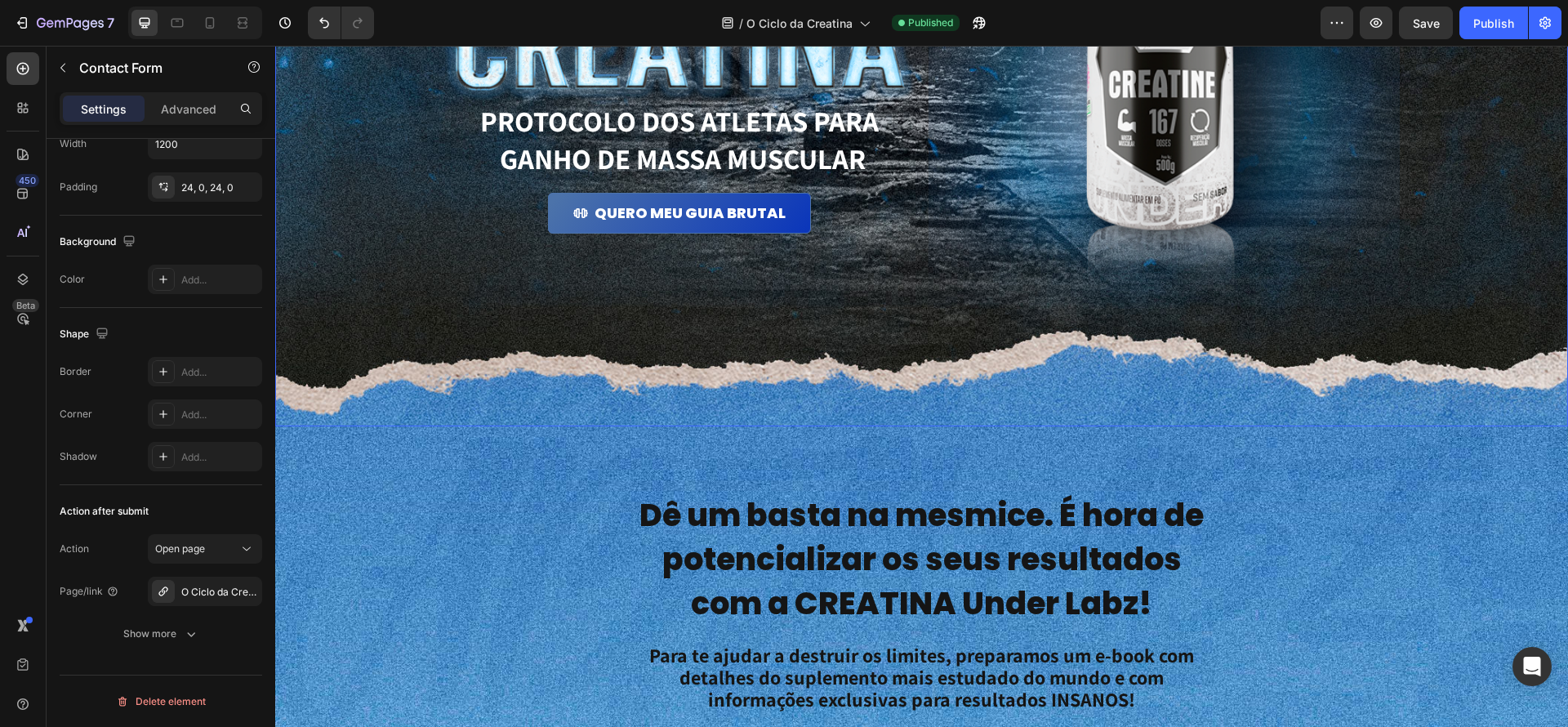
scroll to position [0, 0]
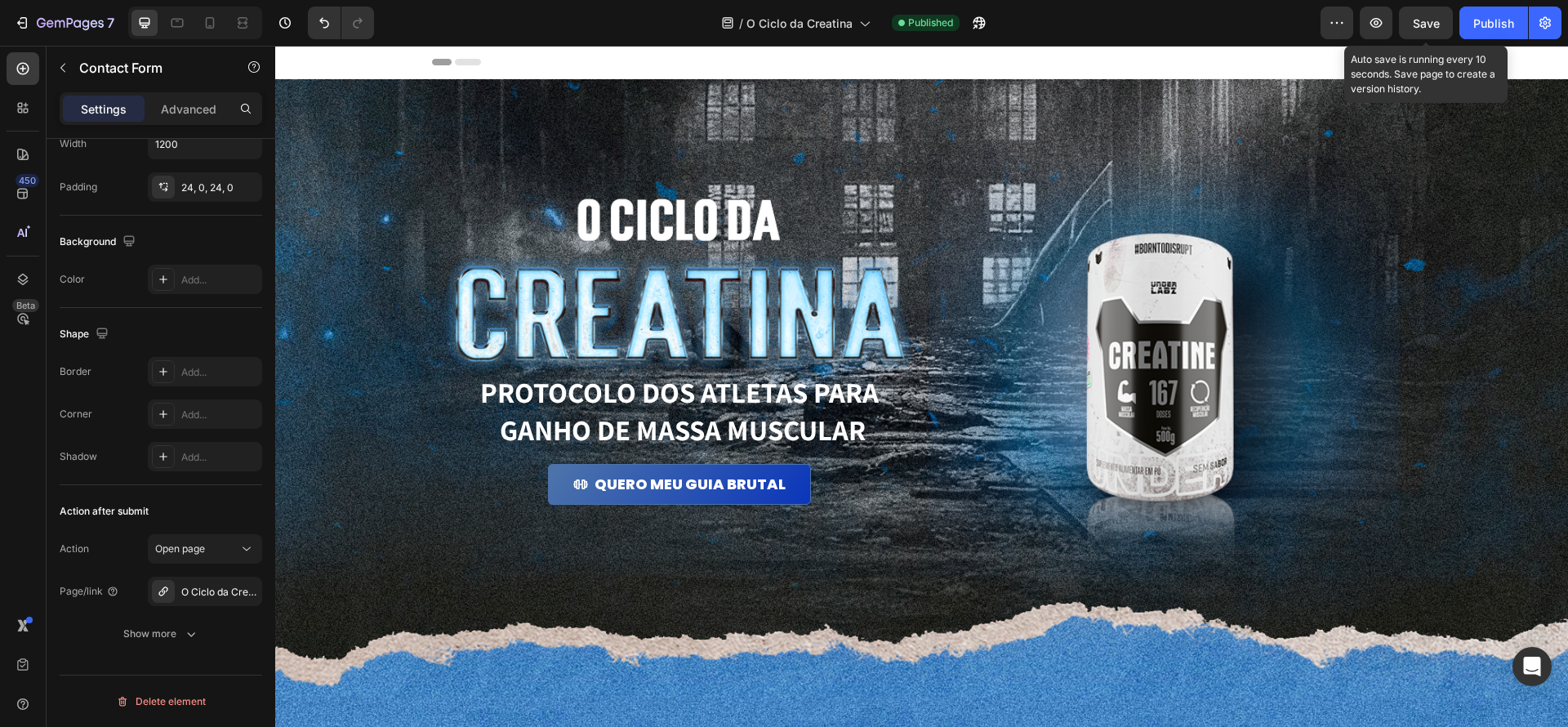
click at [1430, 29] on span "Save" at bounding box center [1426, 23] width 27 height 14
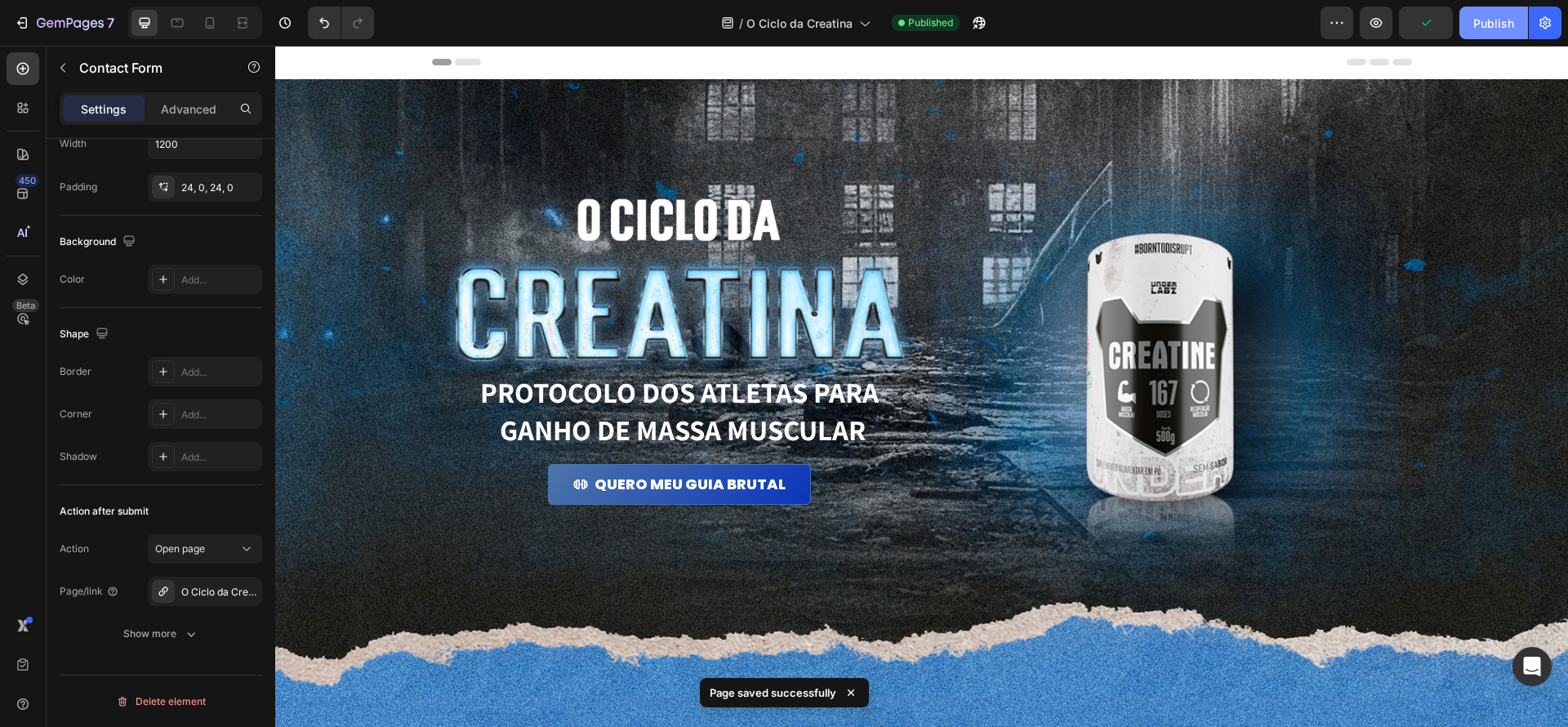
click at [1479, 28] on div "Publish" at bounding box center [1494, 23] width 41 height 17
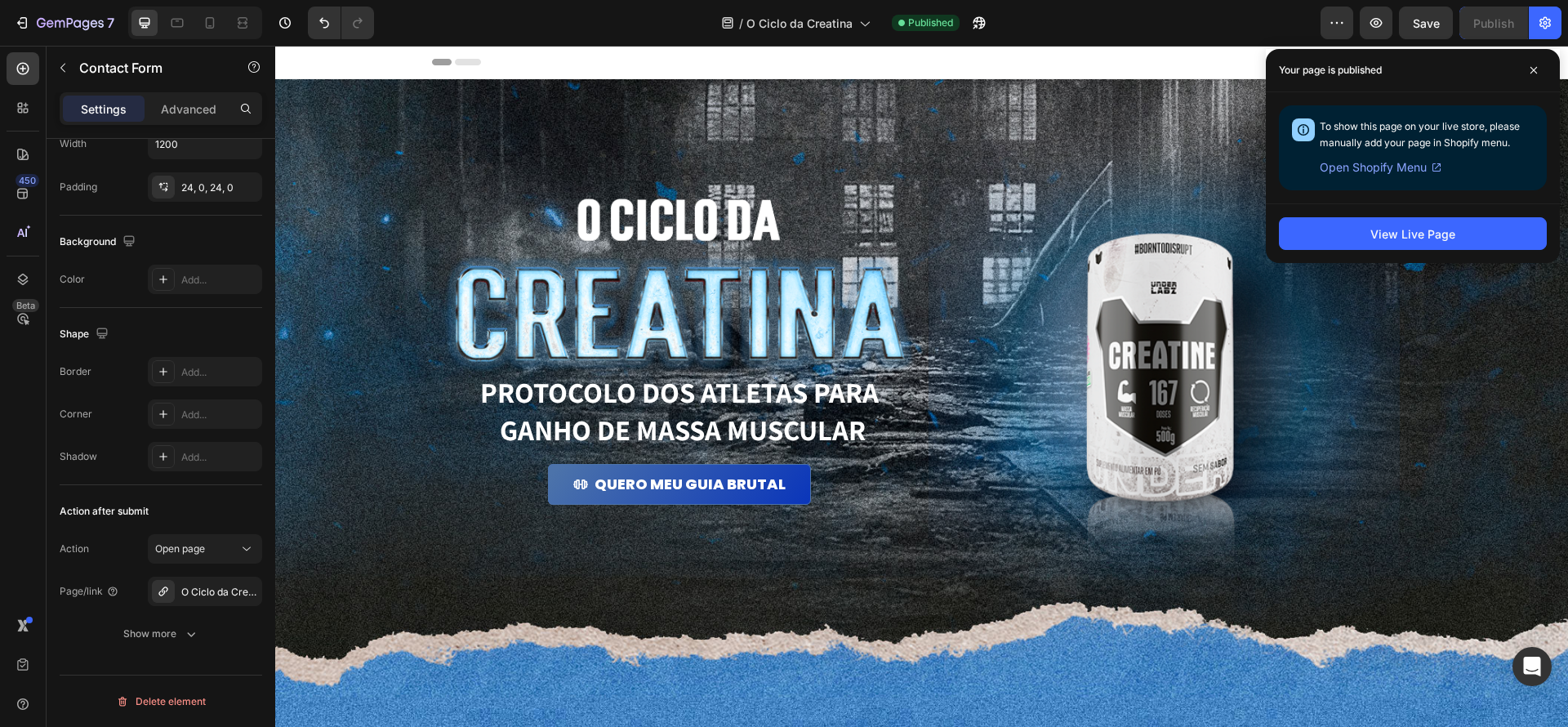
click at [1360, 211] on div "View Live Page" at bounding box center [1413, 233] width 294 height 60
click at [1525, 71] on span at bounding box center [1534, 71] width 26 height 26
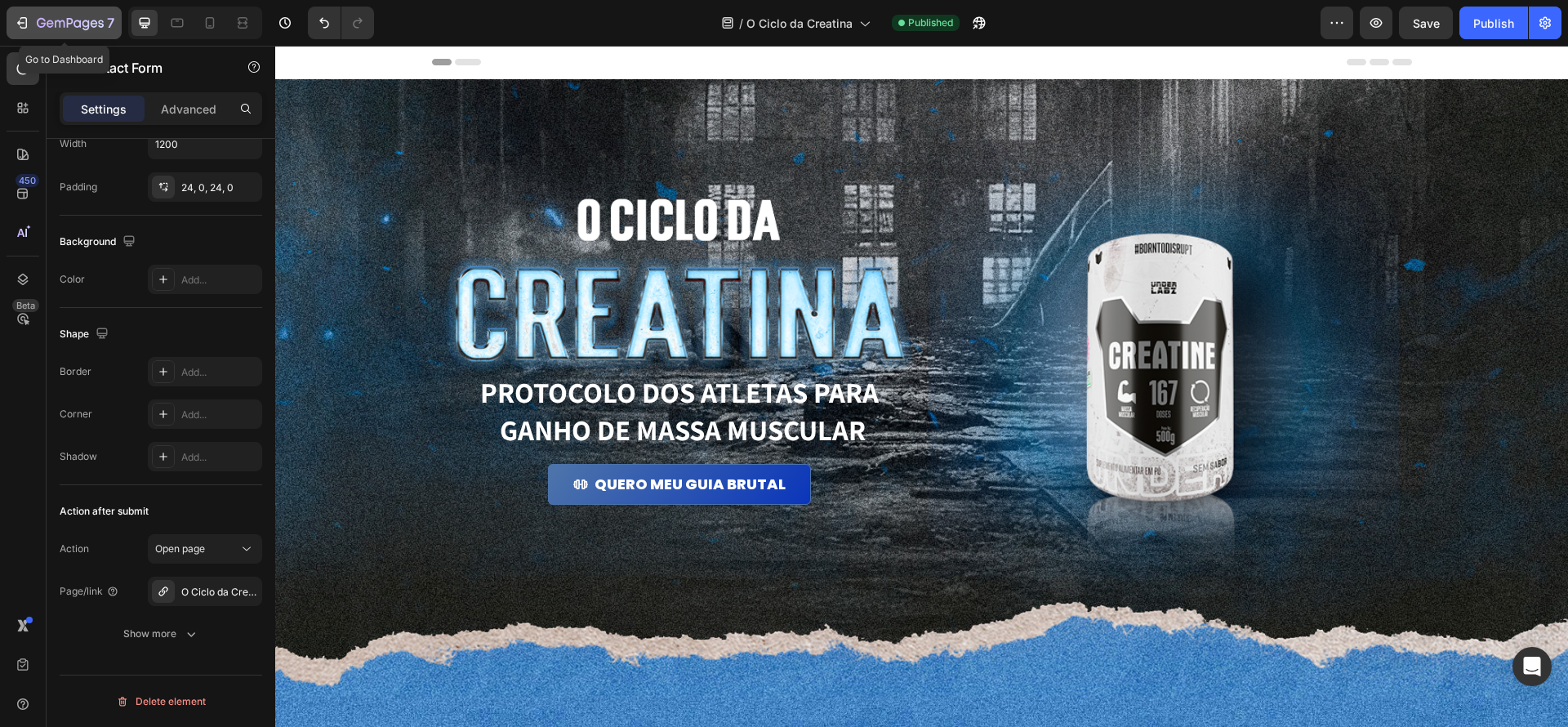
click at [33, 29] on div "7" at bounding box center [64, 23] width 100 height 20
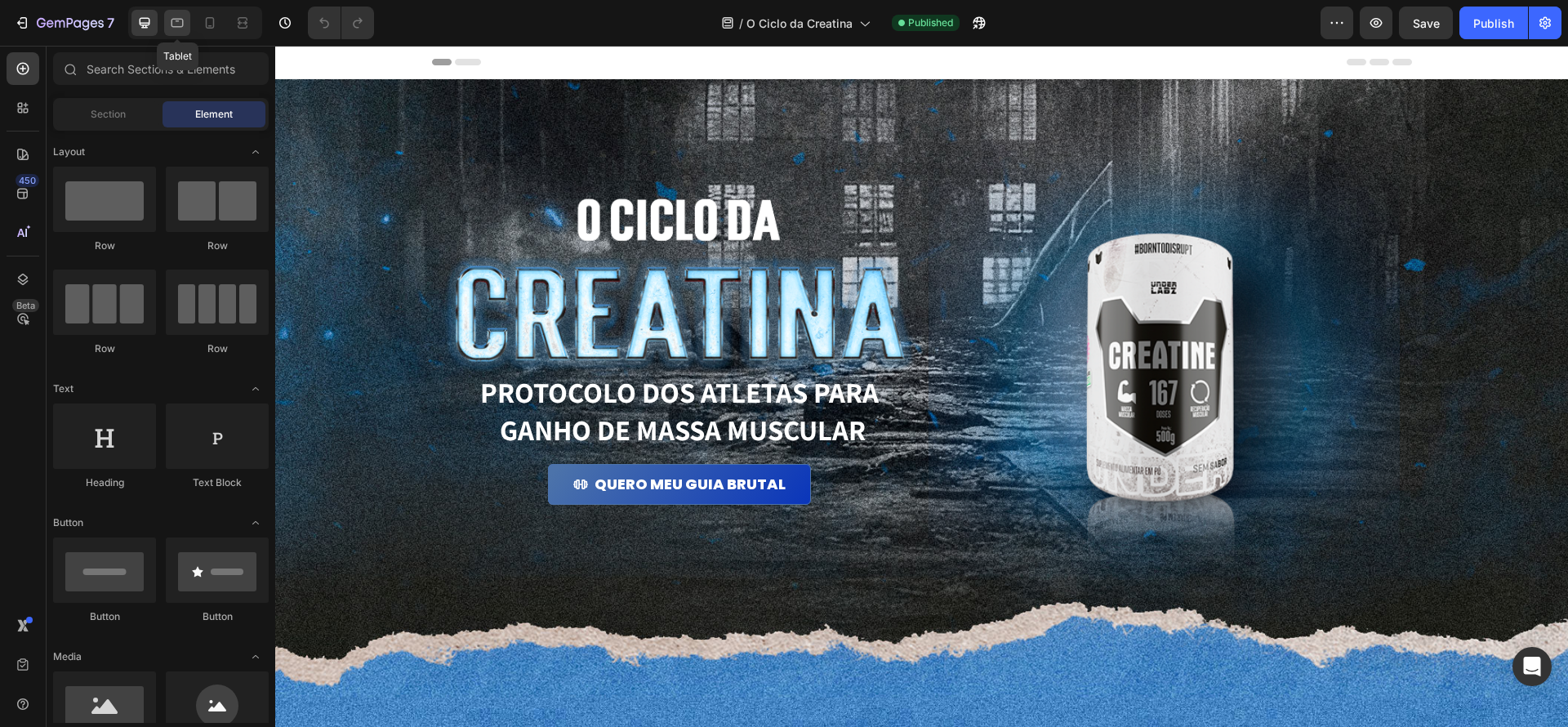
click at [170, 28] on icon at bounding box center [177, 23] width 16 height 16
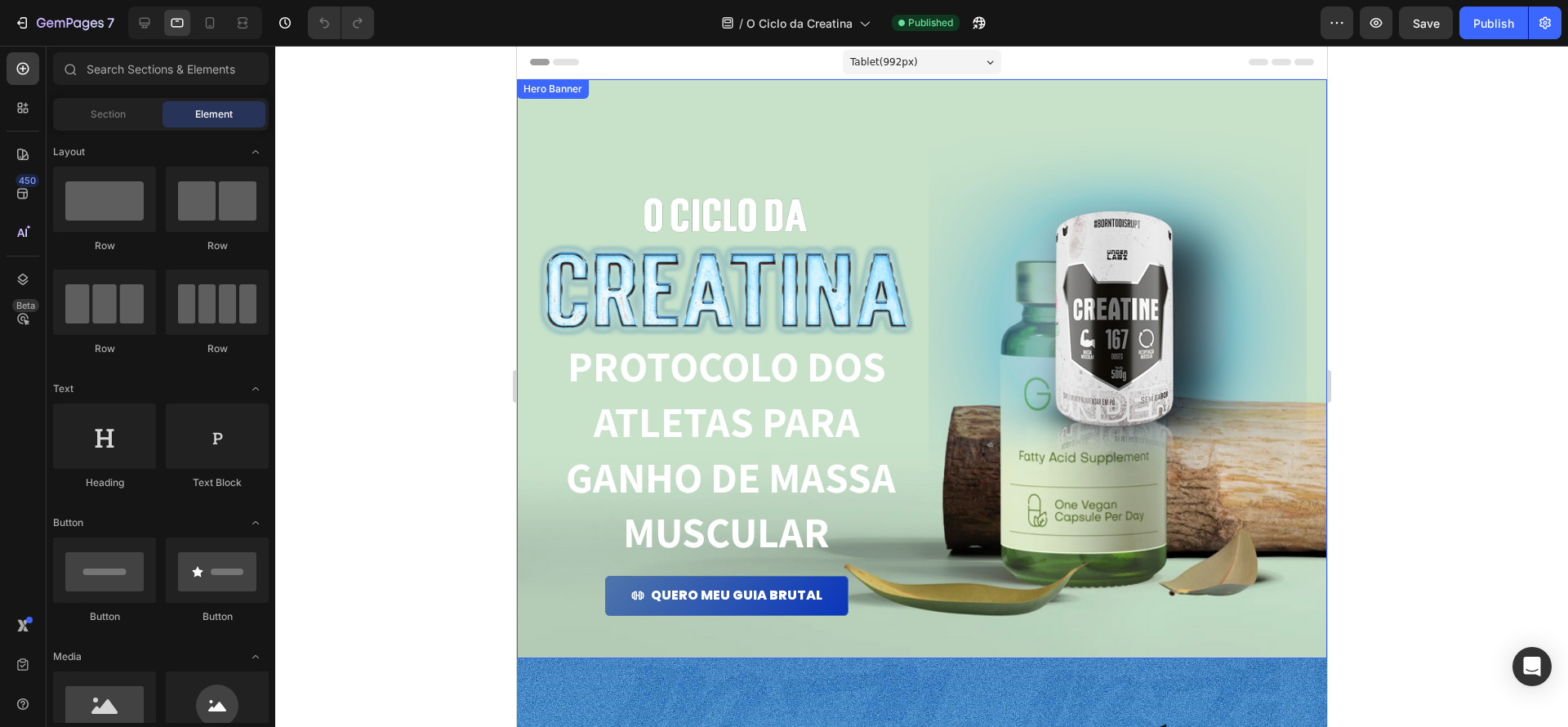
click at [770, 98] on div "Image PROTOCOLO dos atletas para ganho de massa muscular Heading QUERO MEU GUIA…" at bounding box center [921, 369] width 810 height 579
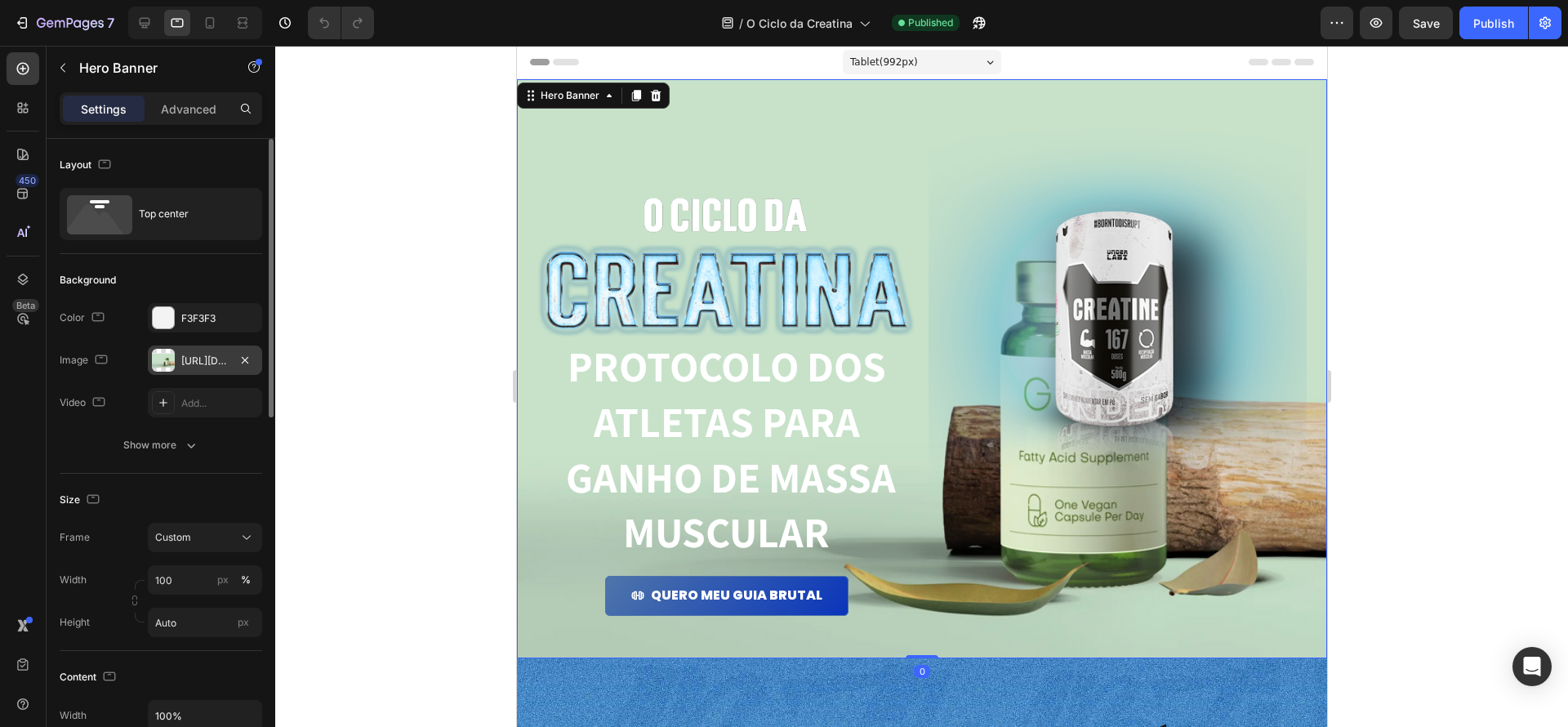
click at [227, 354] on div "[URL][DOMAIN_NAME]" at bounding box center [205, 361] width 48 height 15
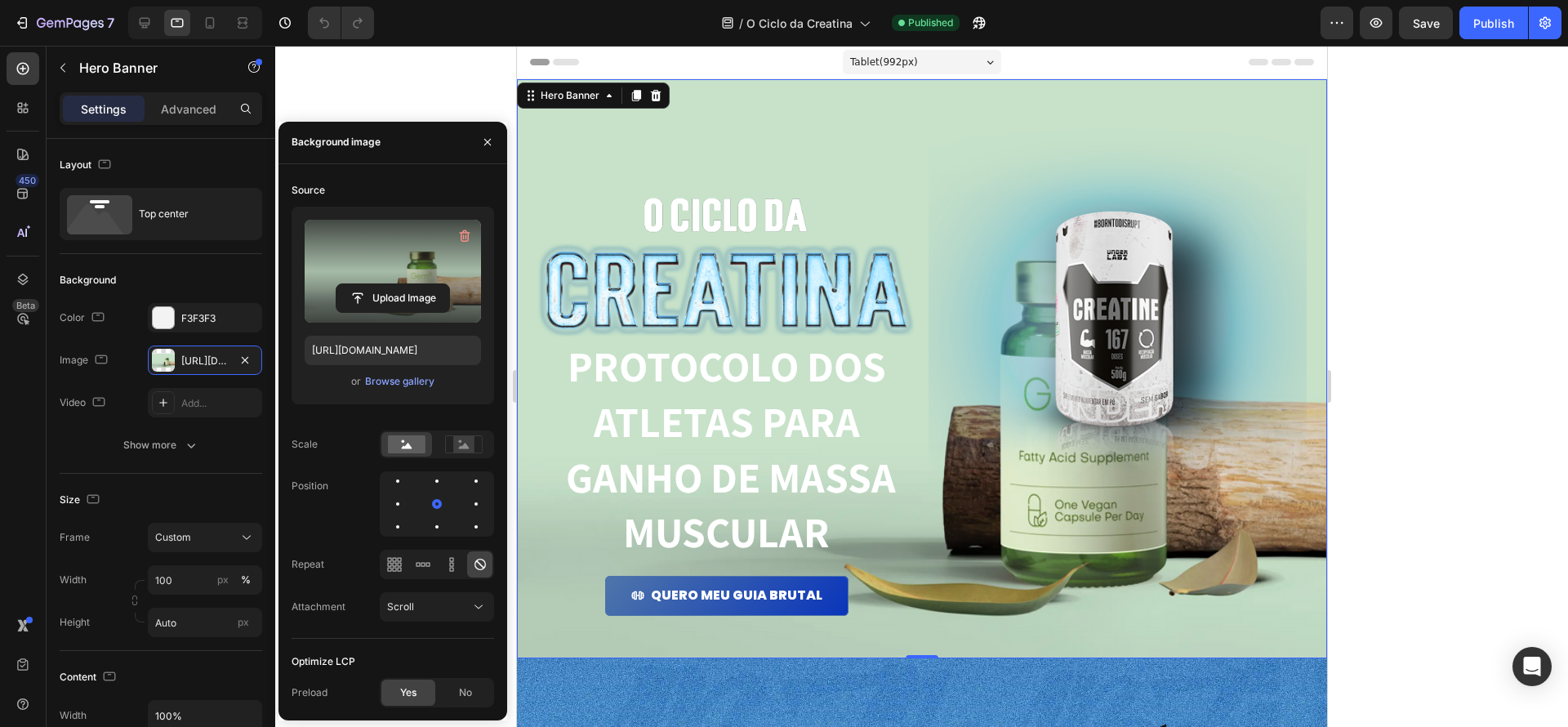
click at [385, 242] on label at bounding box center [392, 271] width 176 height 103
click at [385, 284] on input "file" at bounding box center [392, 298] width 112 height 28
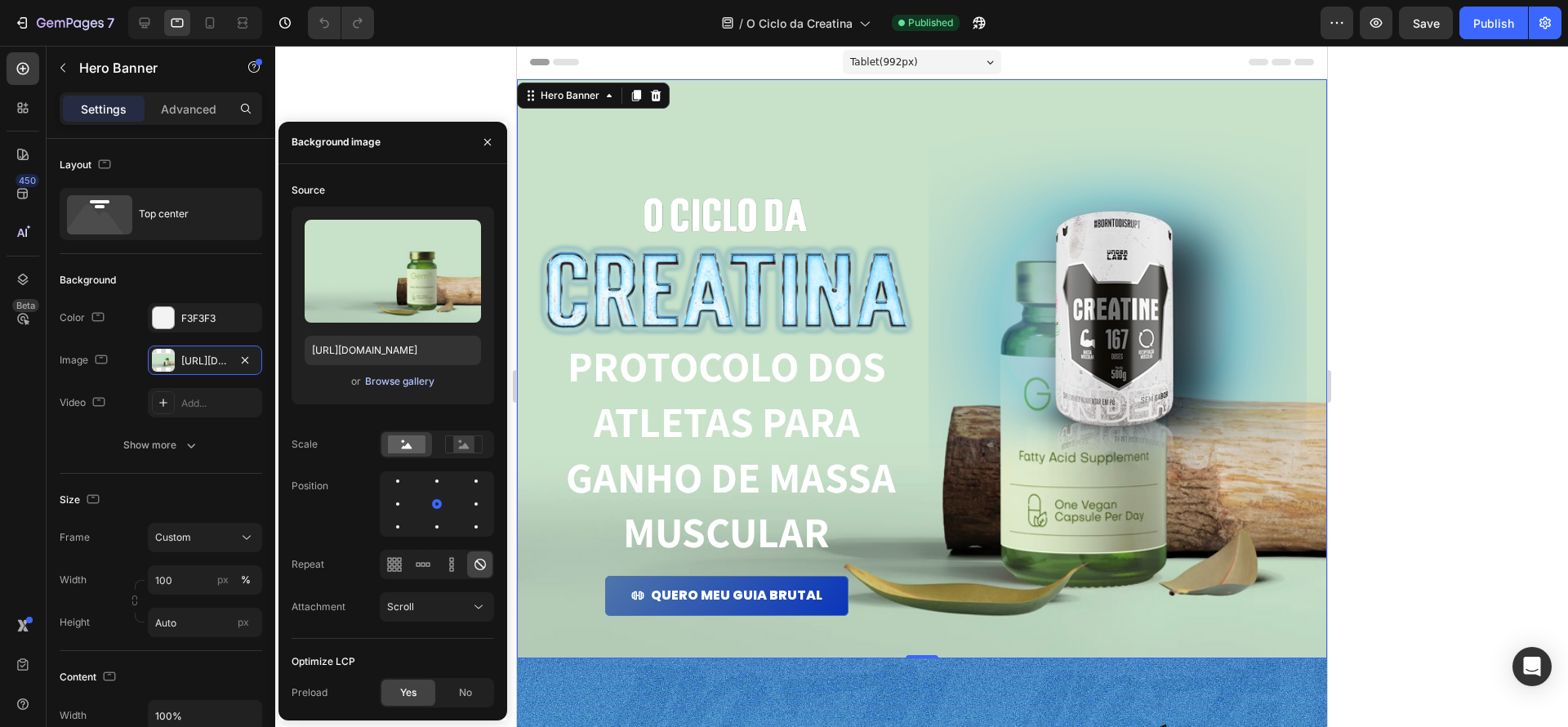
click at [399, 379] on div "Browse gallery" at bounding box center [400, 382] width 70 height 15
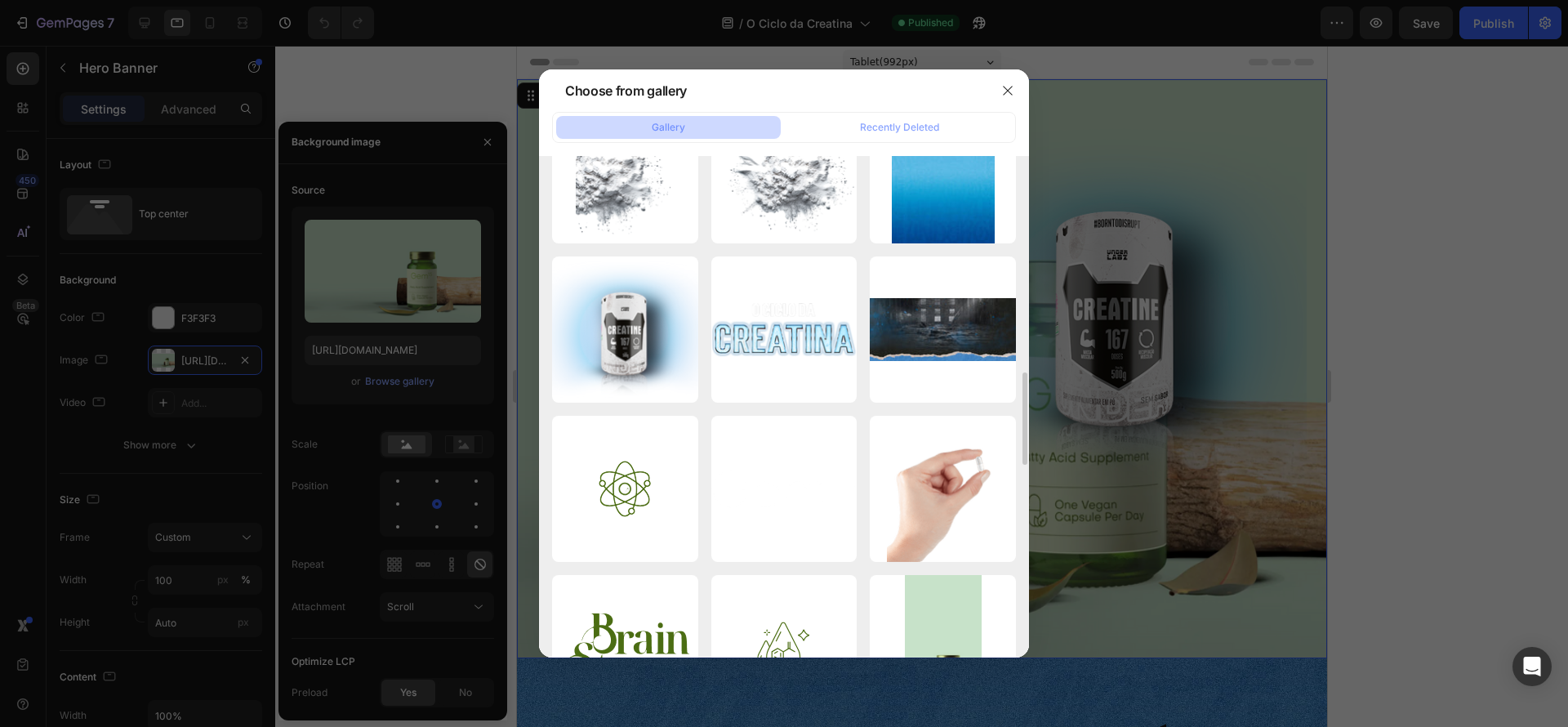
scroll to position [1182, 0]
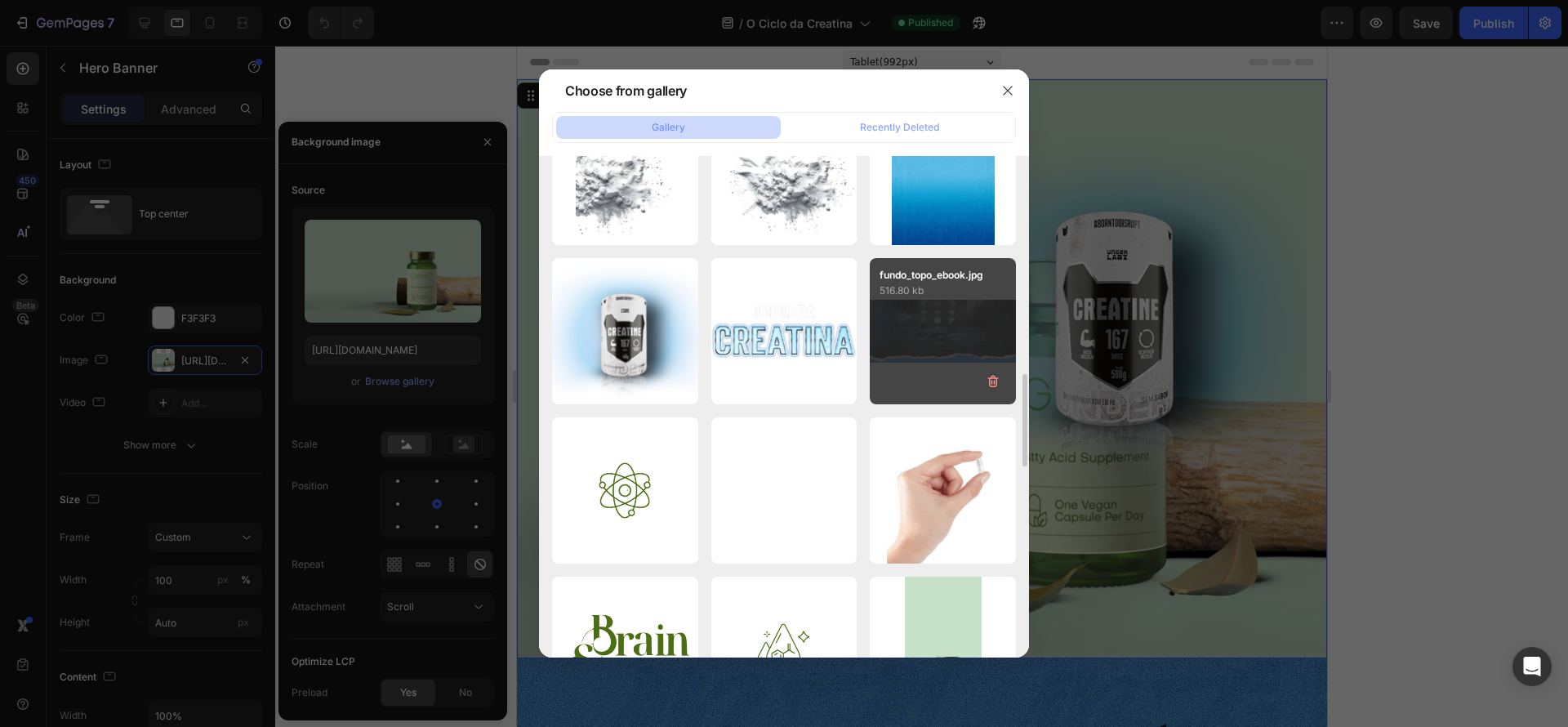
click at [912, 321] on div "fundo_topo_ebook.jpg 516.80 kb" at bounding box center [943, 331] width 146 height 146
type input "https://cdn.shopify.com/s/files/1/0670/7612/9013/files/gempages_508864242380702…"
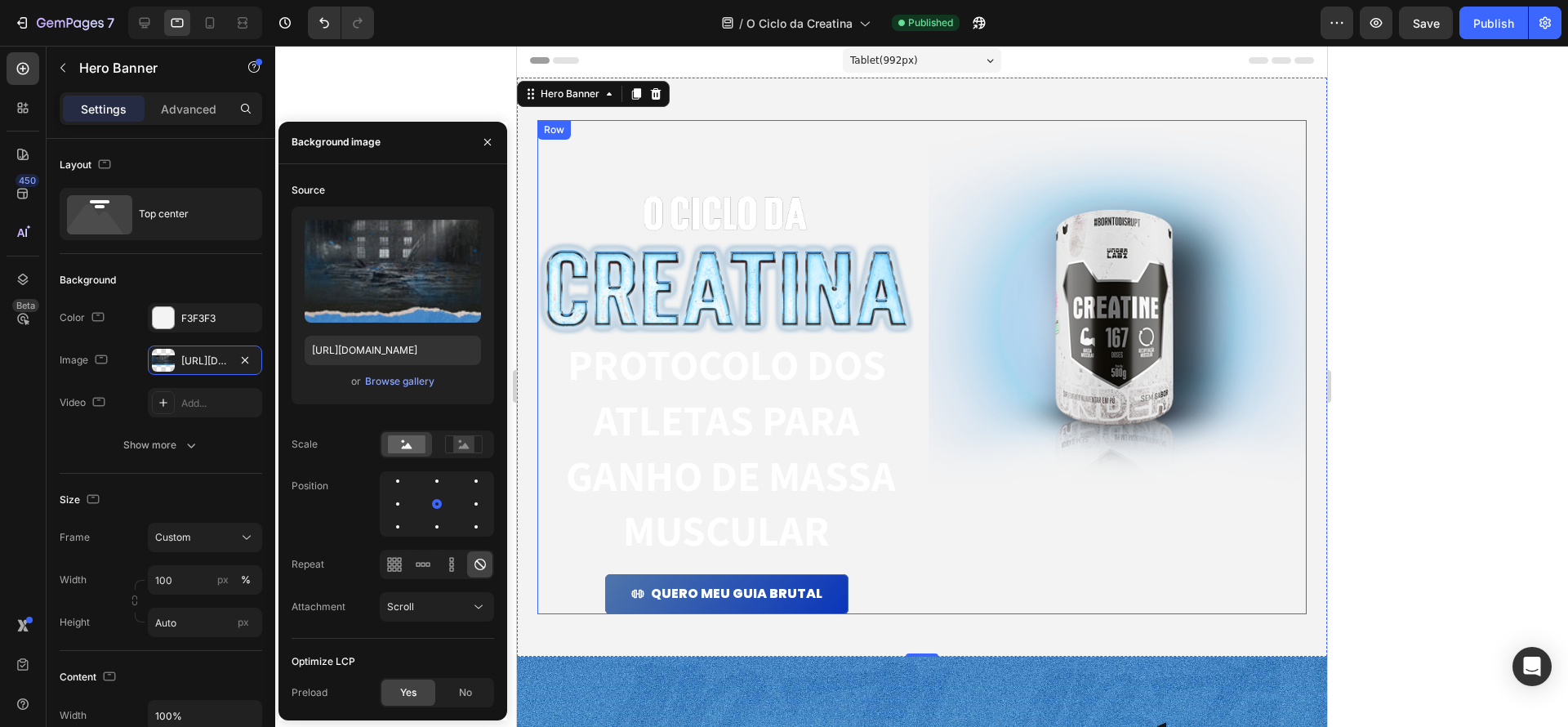
scroll to position [0, 0]
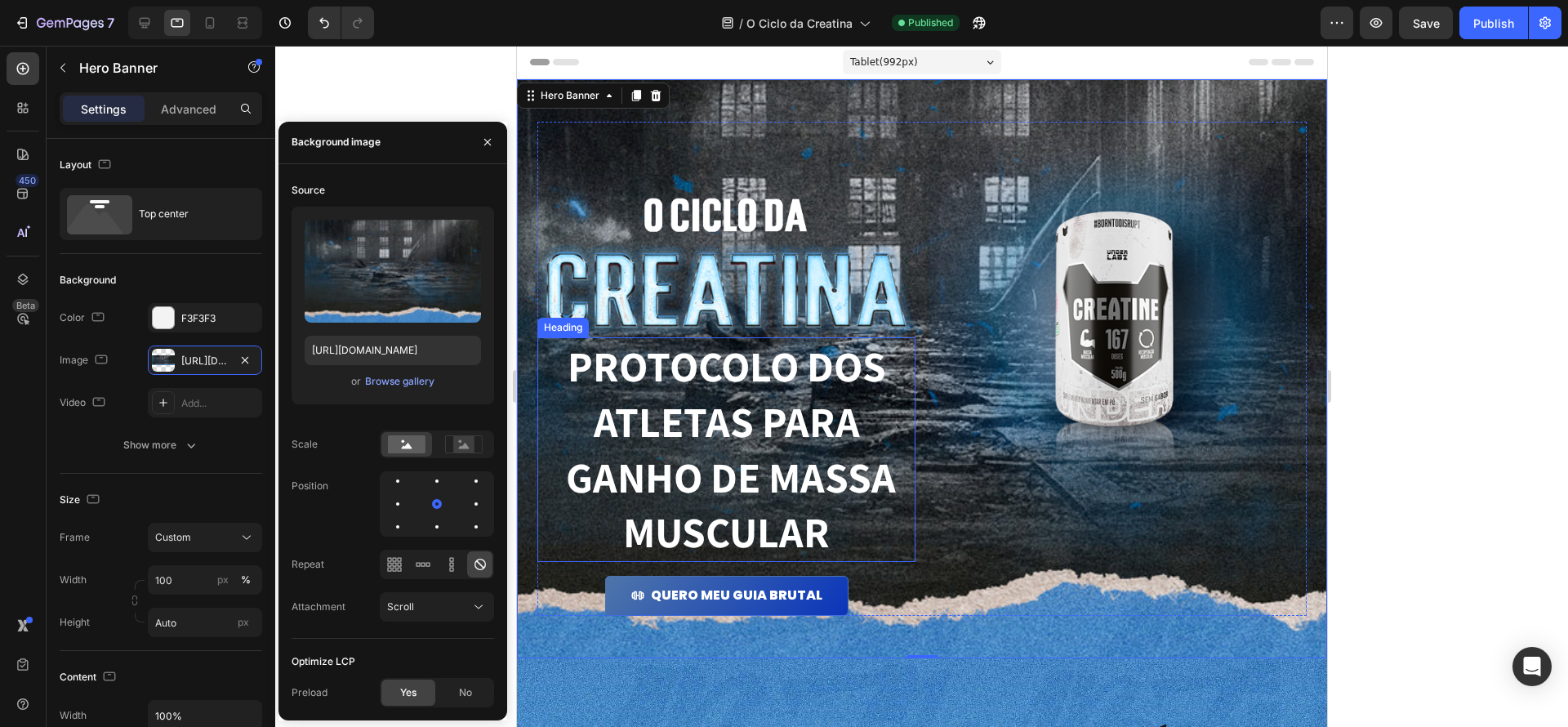
click at [803, 383] on h1 "PROTOCOLO dos atletas para ganho de massa muscular" at bounding box center [725, 449] width 378 height 224
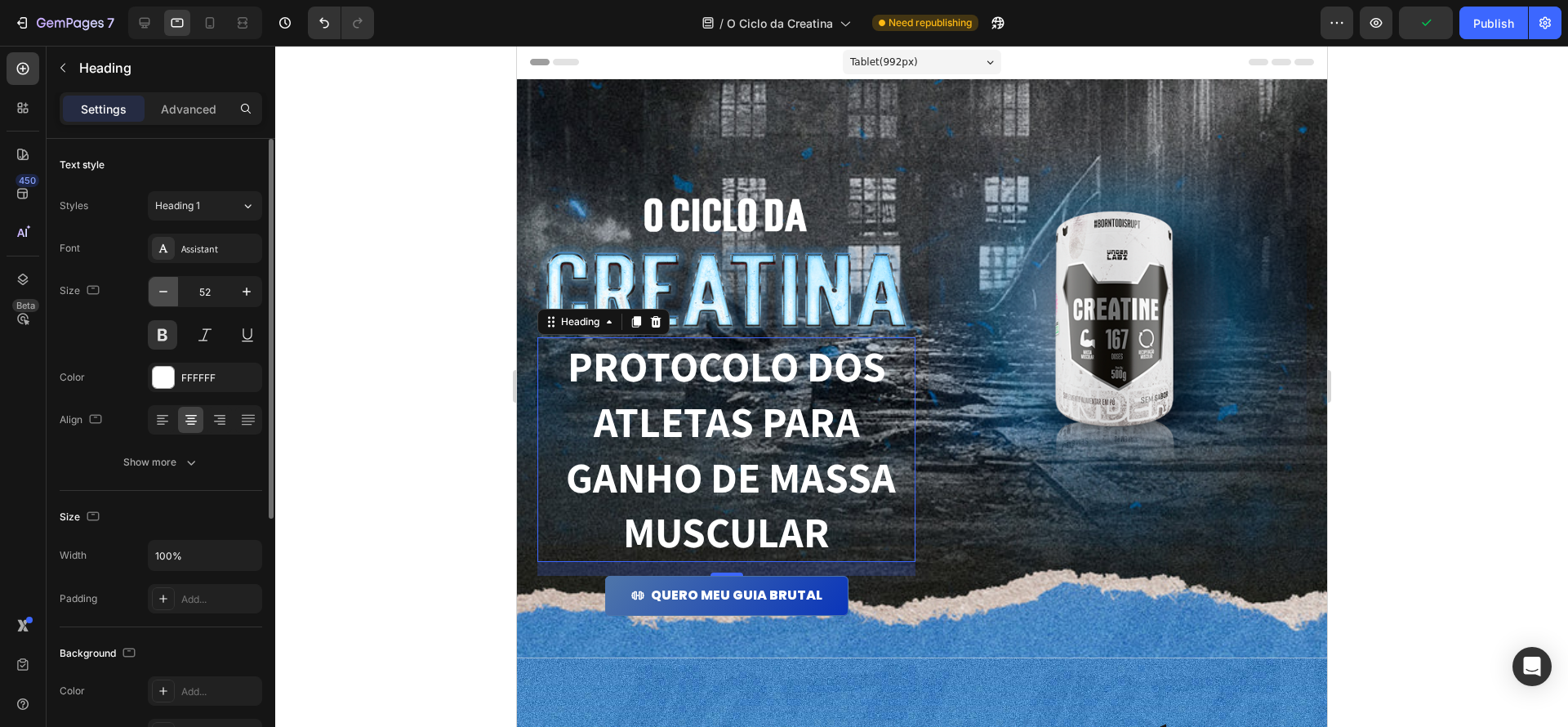
click at [167, 288] on icon "button" at bounding box center [163, 291] width 16 height 16
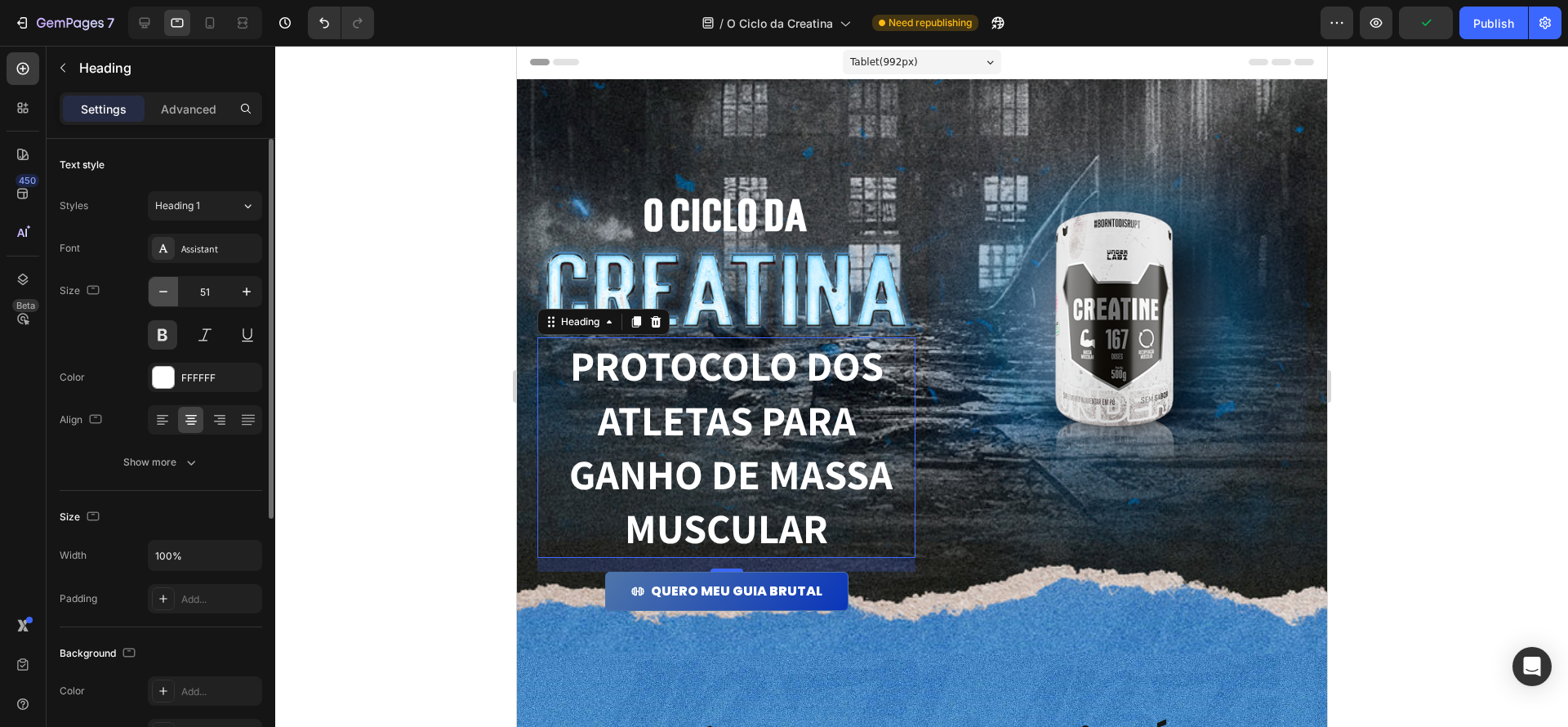
click at [167, 288] on icon "button" at bounding box center [163, 291] width 16 height 16
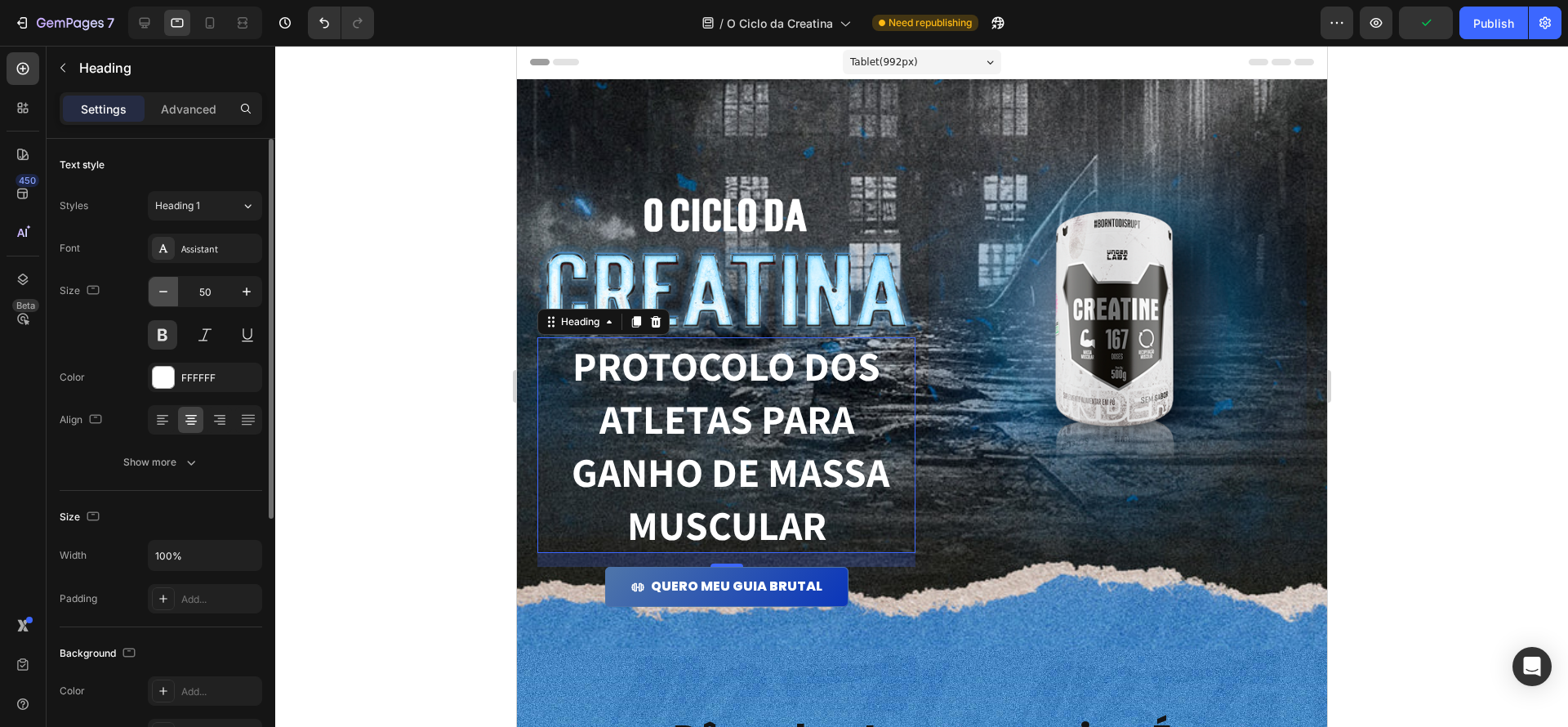
click at [167, 288] on icon "button" at bounding box center [163, 291] width 16 height 16
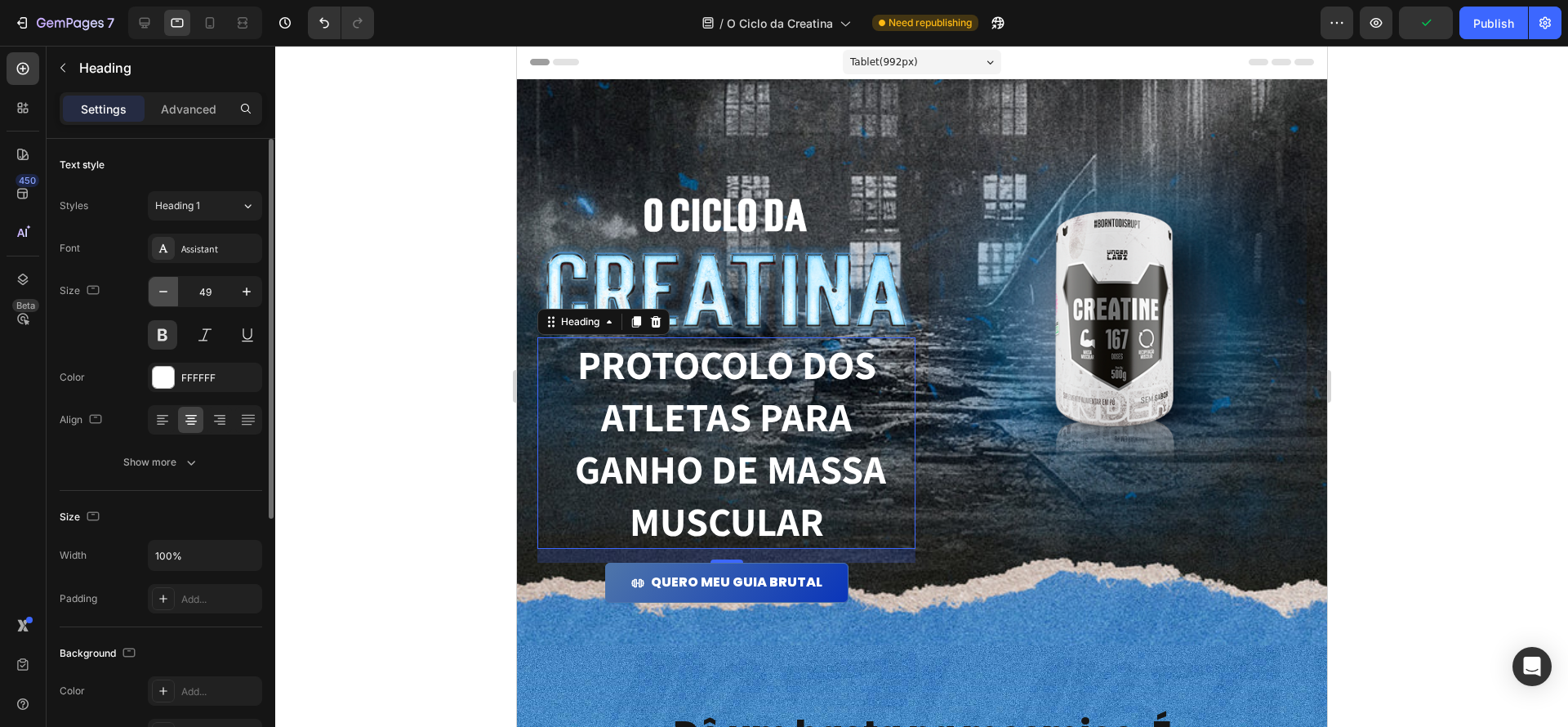
click at [167, 288] on icon "button" at bounding box center [163, 291] width 16 height 16
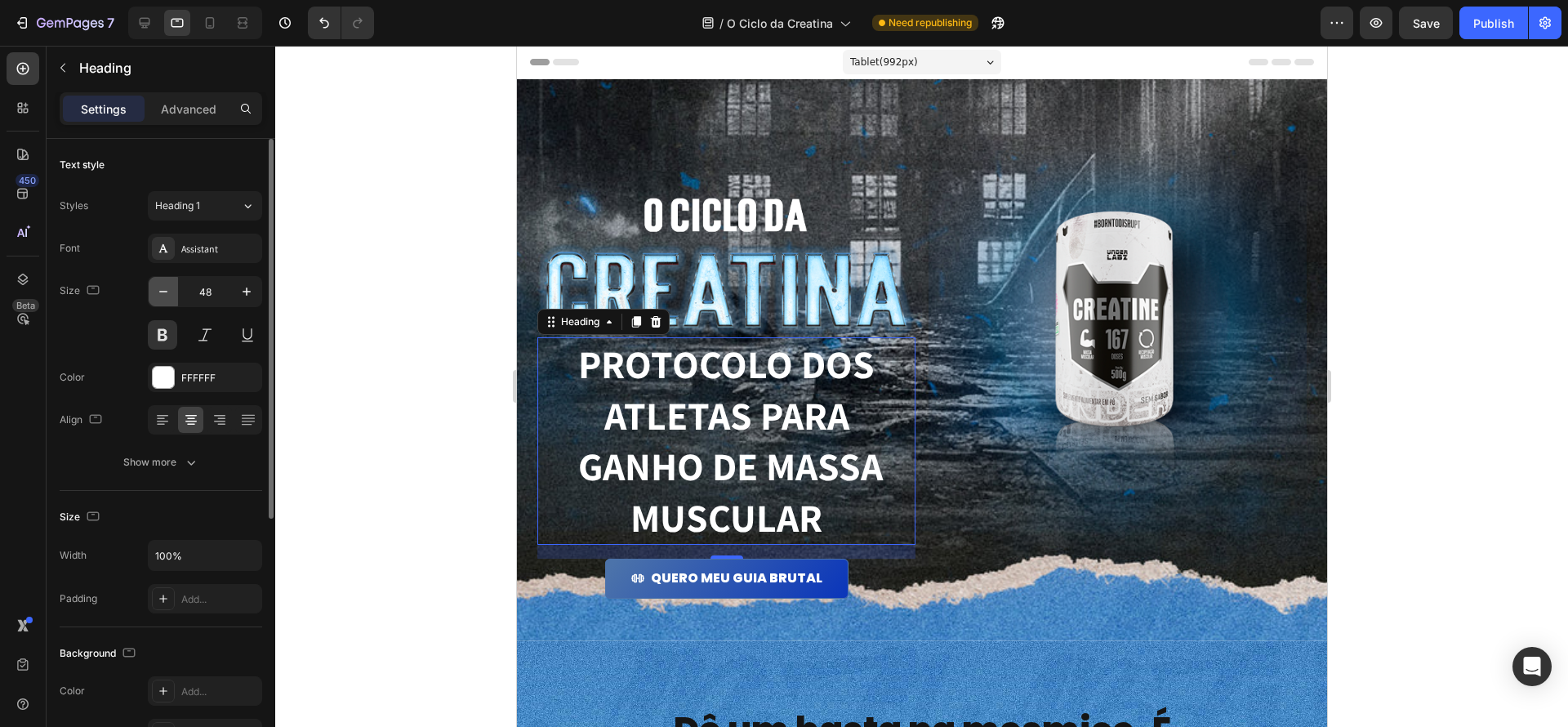
click at [167, 288] on icon "button" at bounding box center [163, 291] width 16 height 16
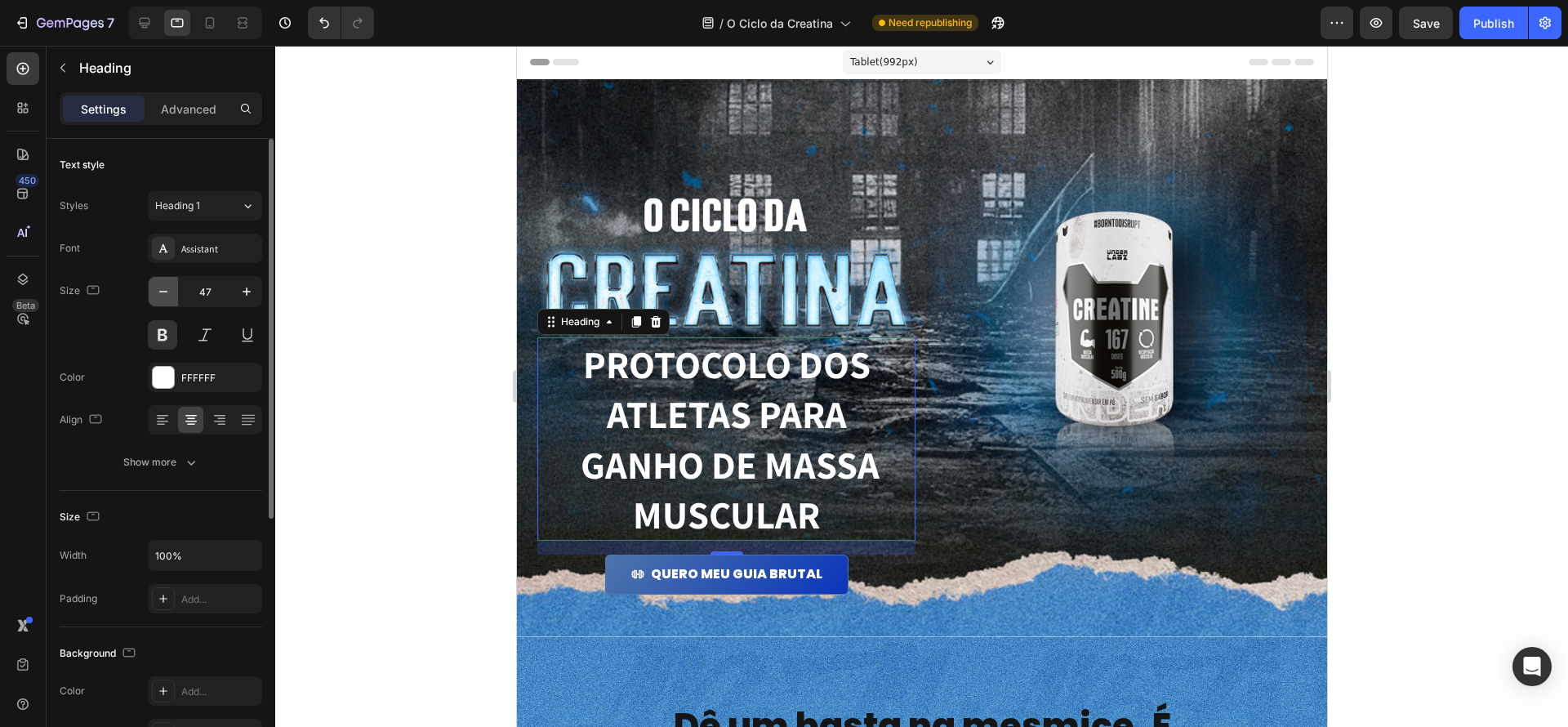
click at [167, 288] on icon "button" at bounding box center [163, 291] width 16 height 16
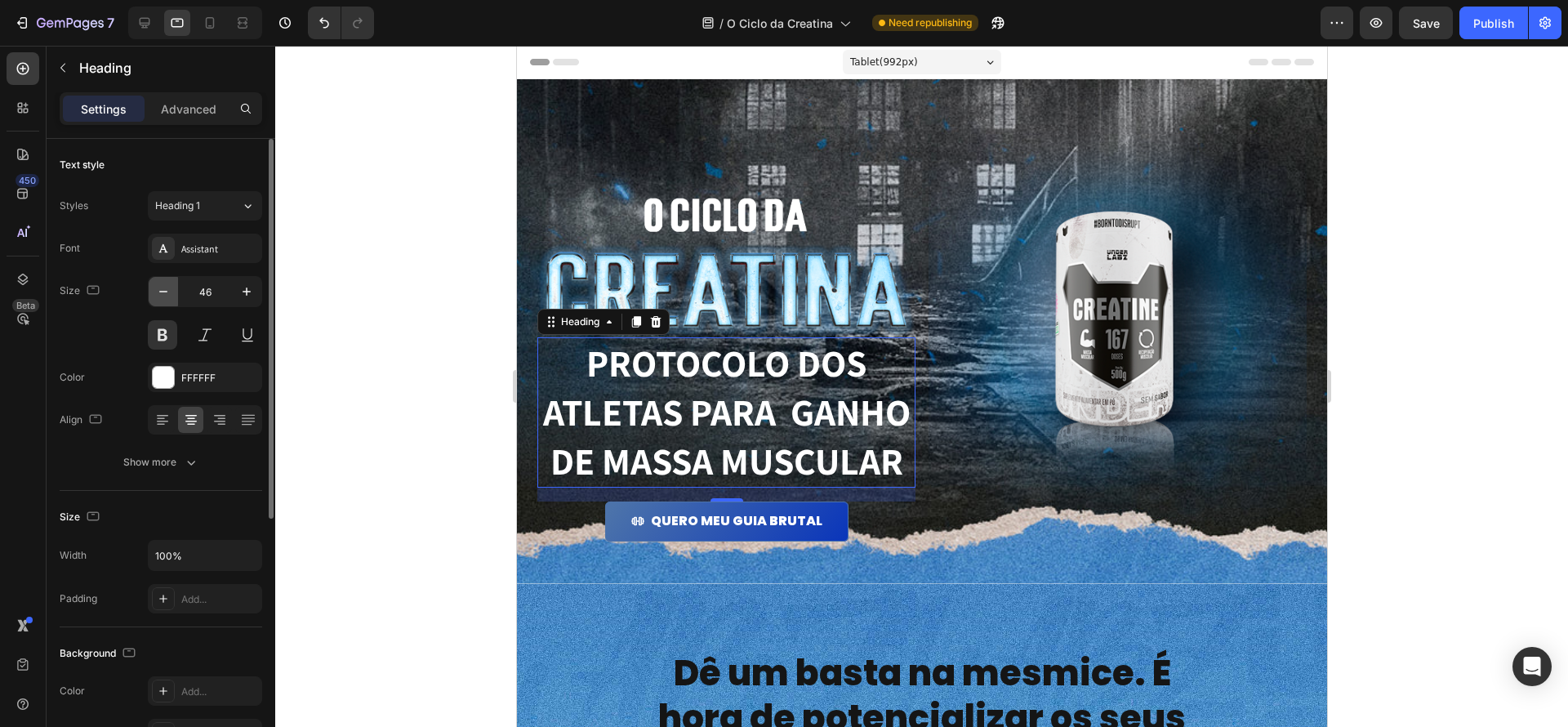
click at [167, 288] on icon "button" at bounding box center [163, 291] width 16 height 16
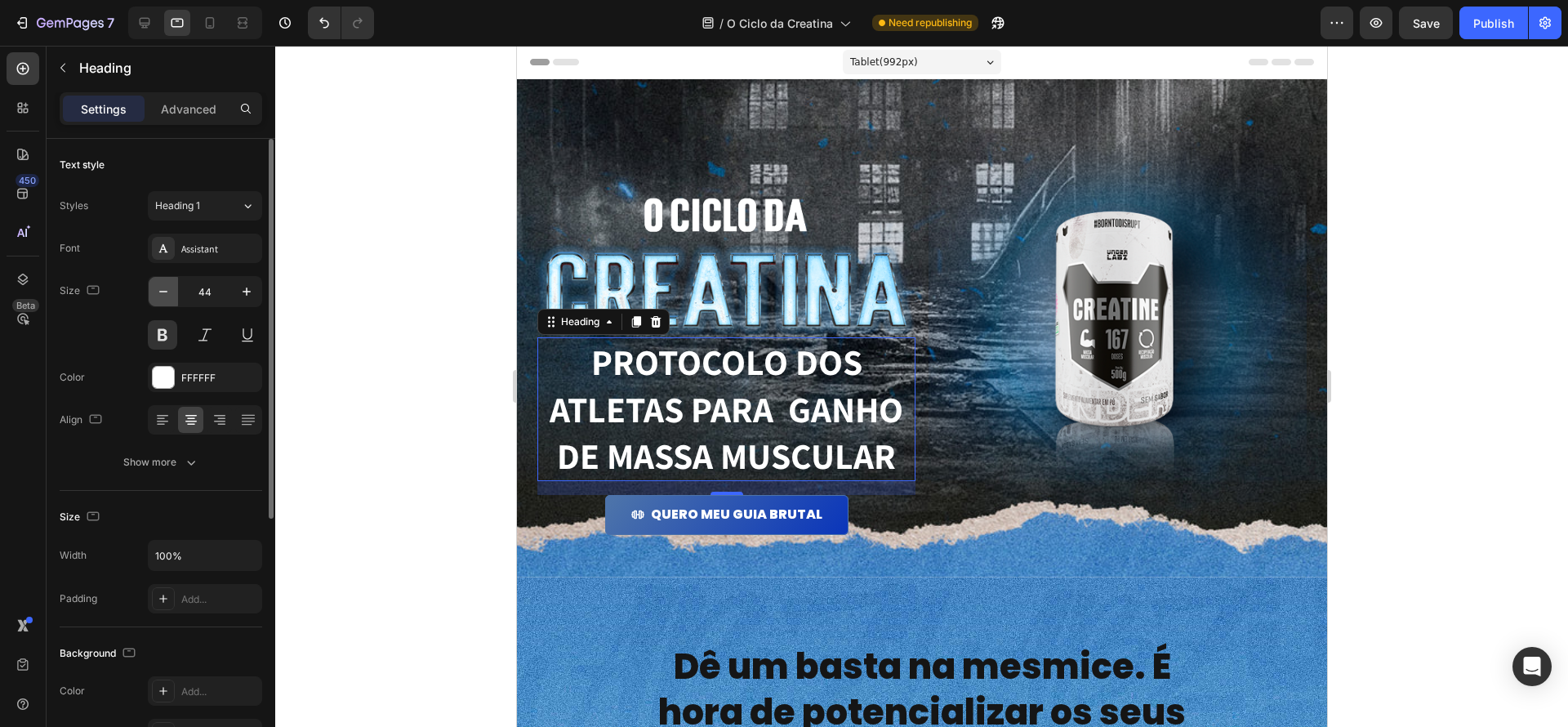
click at [167, 288] on icon "button" at bounding box center [163, 291] width 16 height 16
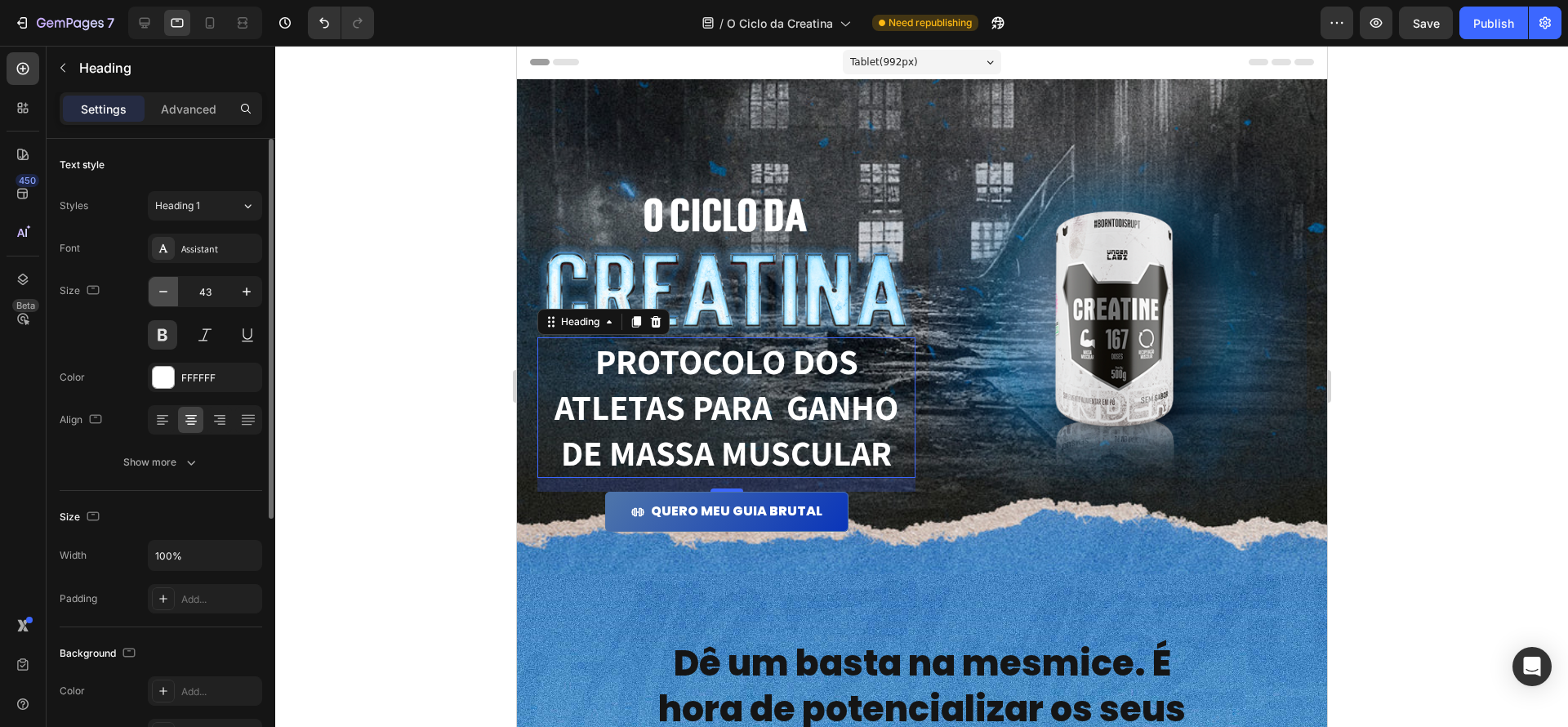
click at [167, 288] on icon "button" at bounding box center [163, 291] width 16 height 16
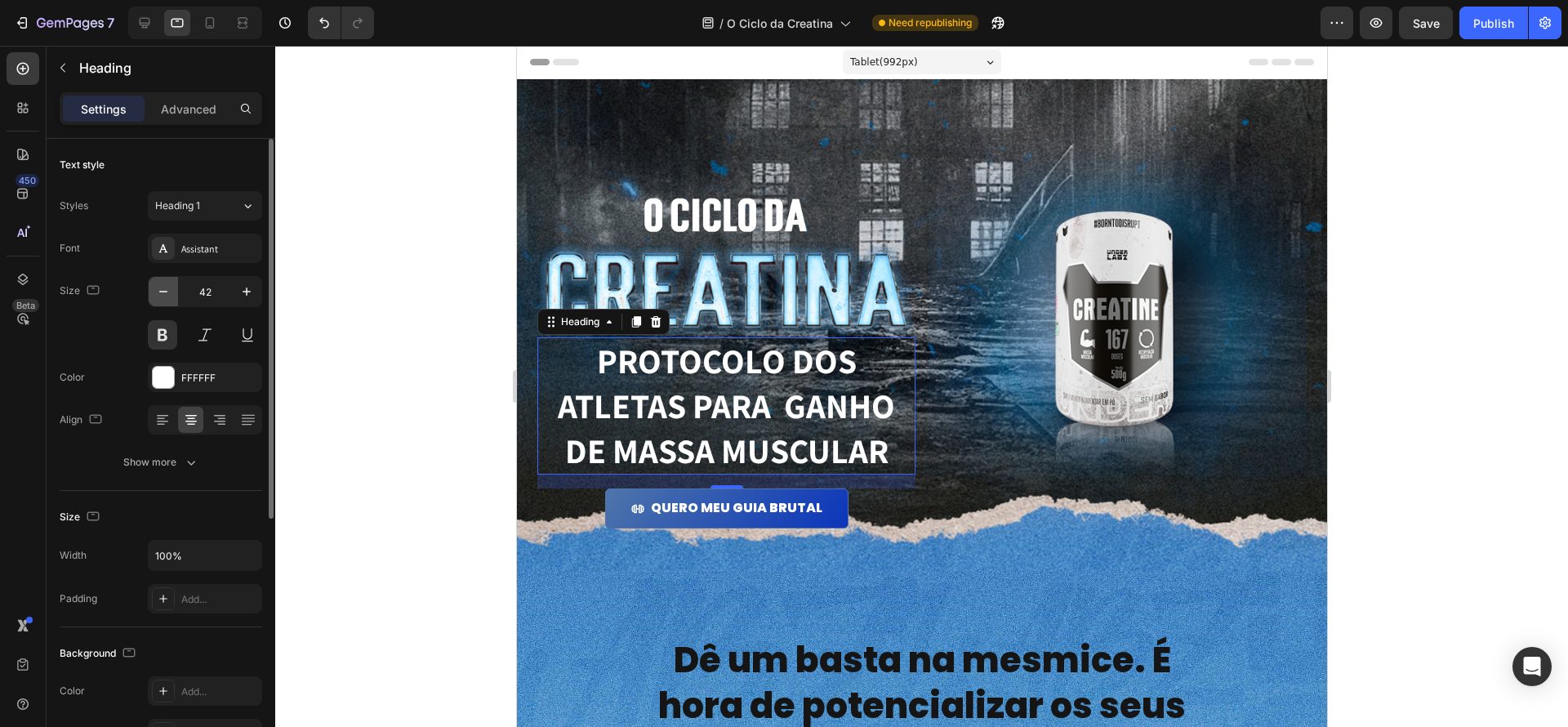
click at [167, 288] on icon "button" at bounding box center [163, 291] width 16 height 16
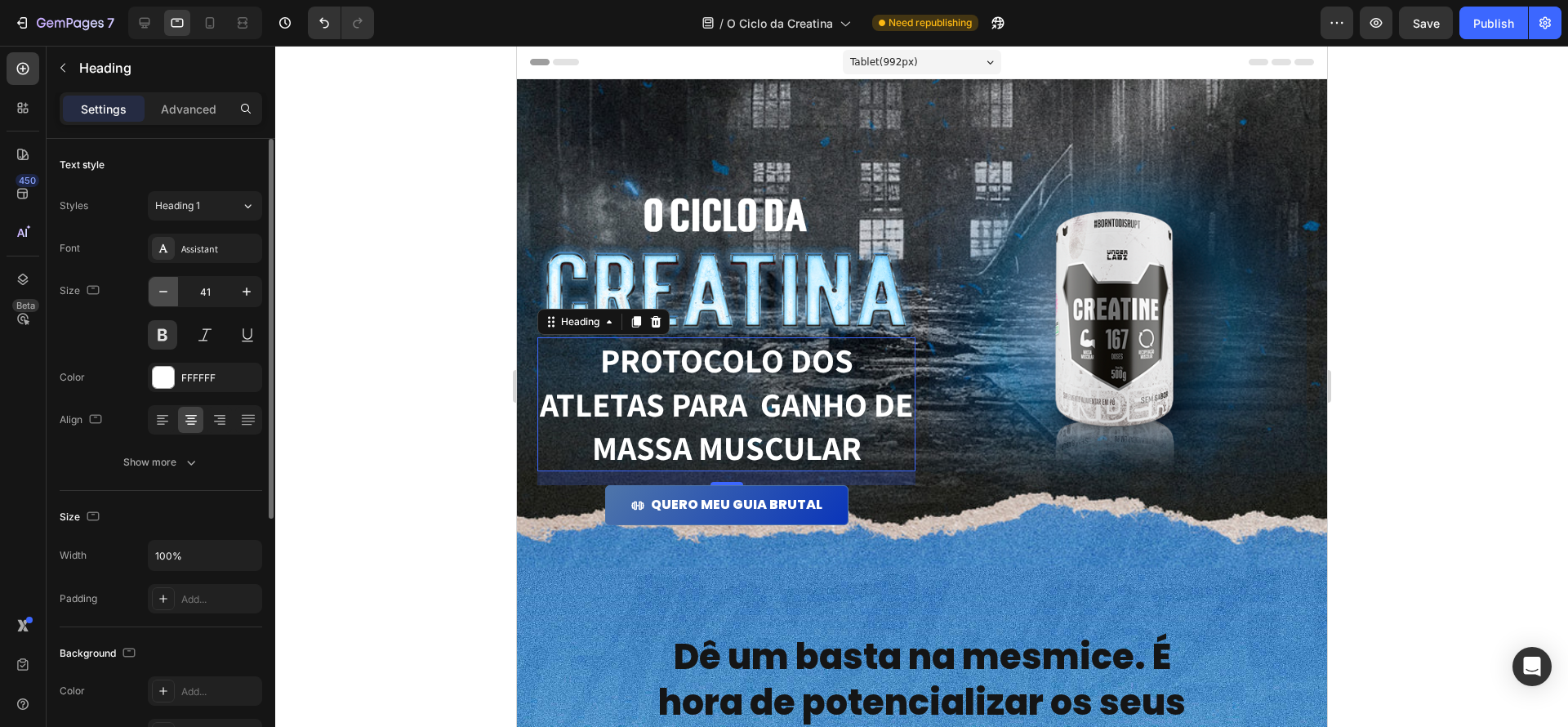
click at [167, 288] on icon "button" at bounding box center [163, 291] width 16 height 16
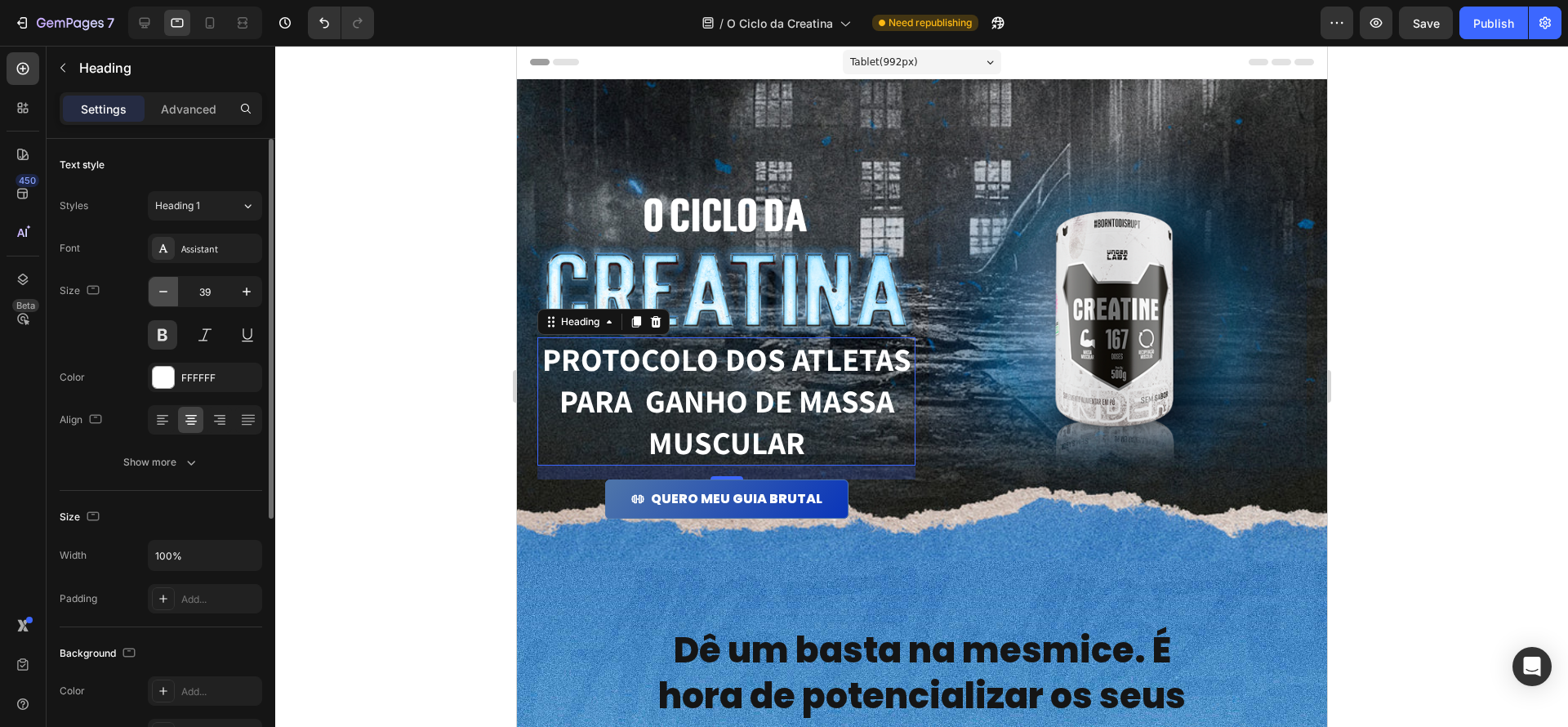
click at [167, 288] on icon "button" at bounding box center [163, 291] width 16 height 16
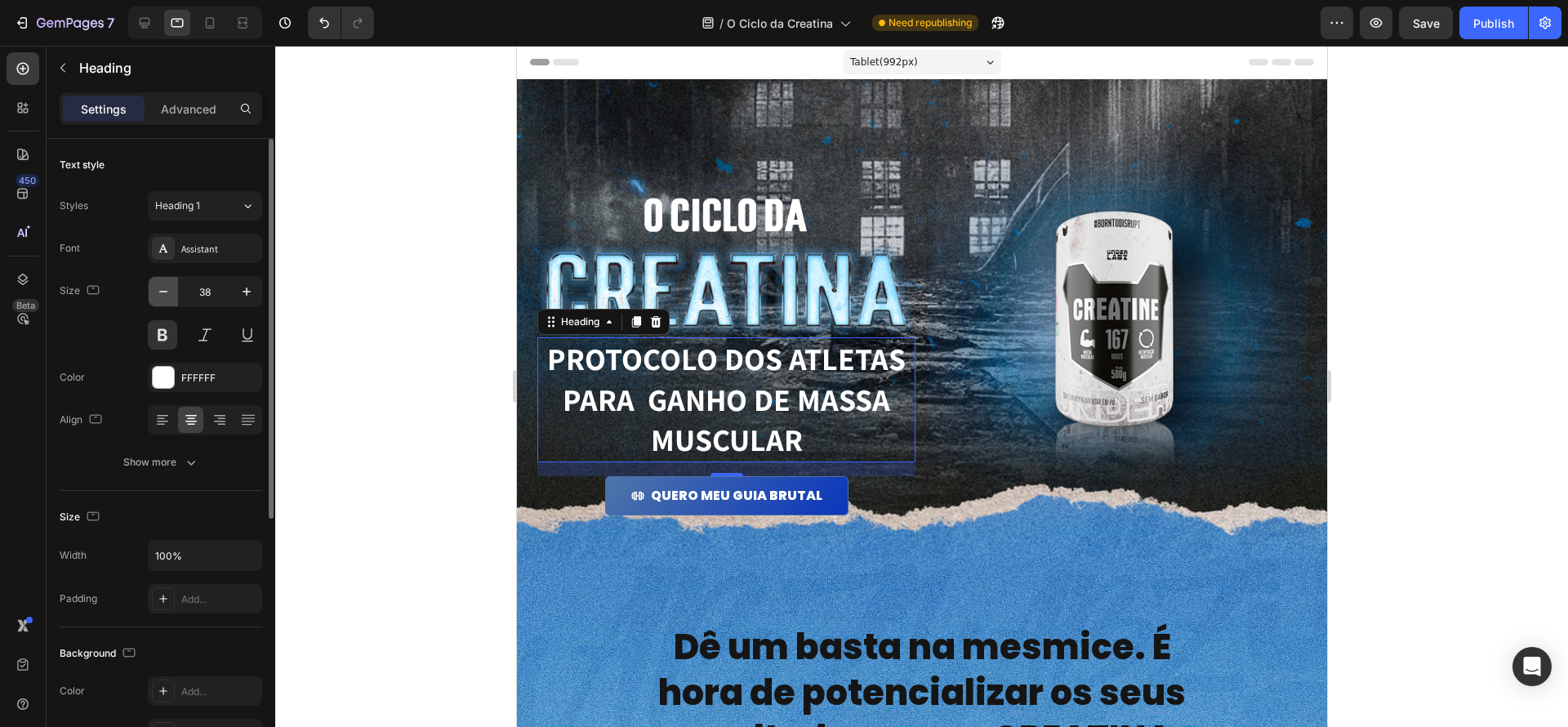
click at [167, 288] on icon "button" at bounding box center [163, 291] width 16 height 16
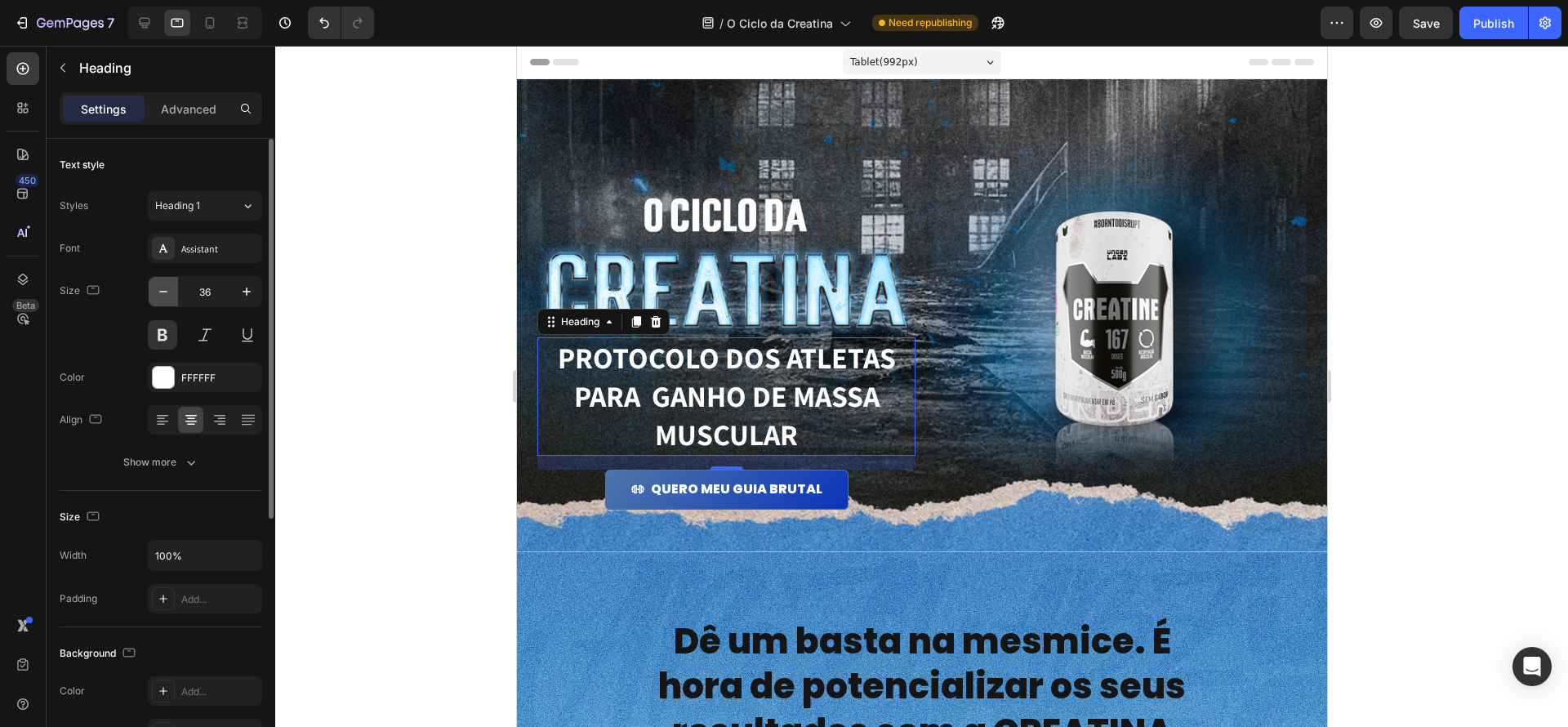
click at [167, 288] on icon "button" at bounding box center [163, 291] width 16 height 16
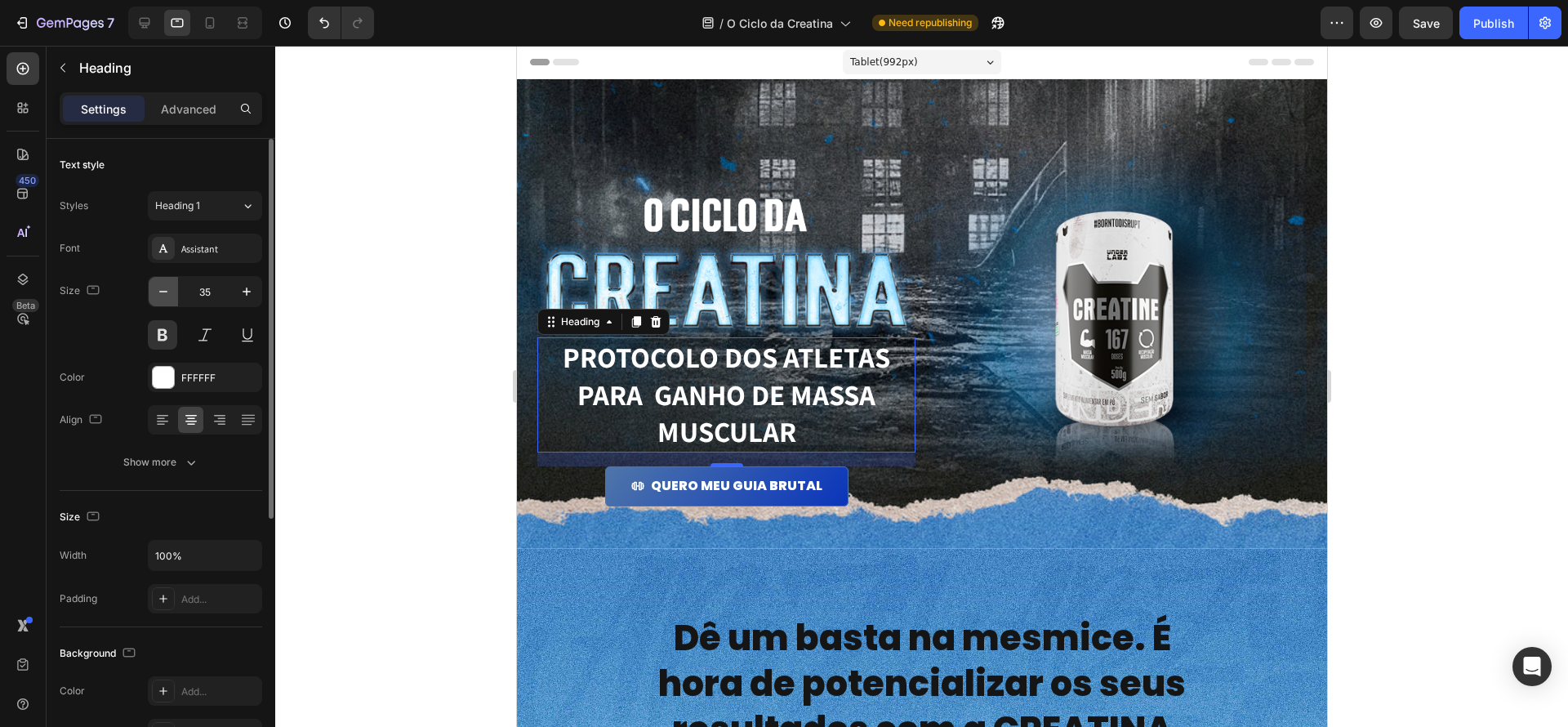
click at [167, 288] on icon "button" at bounding box center [163, 291] width 16 height 16
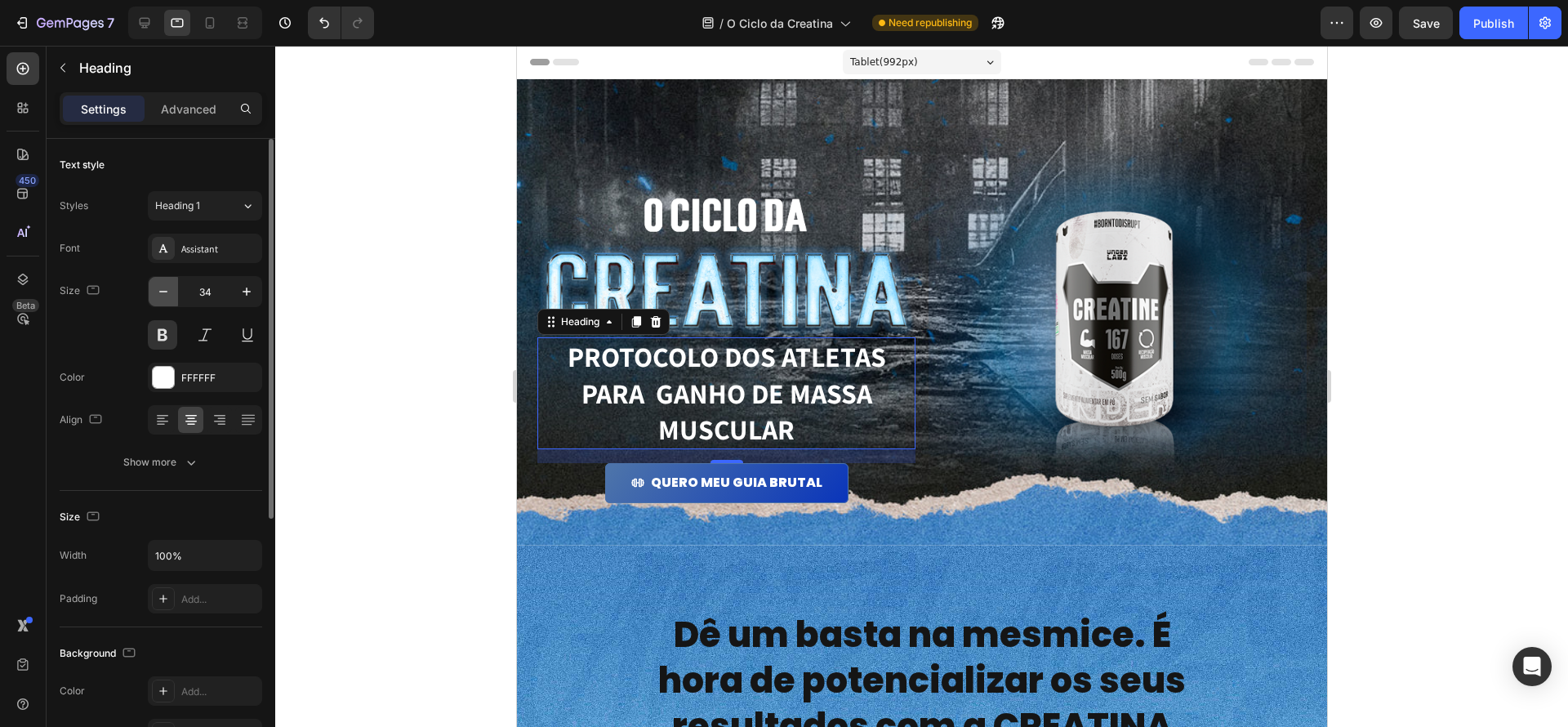
click at [167, 288] on icon "button" at bounding box center [163, 291] width 16 height 16
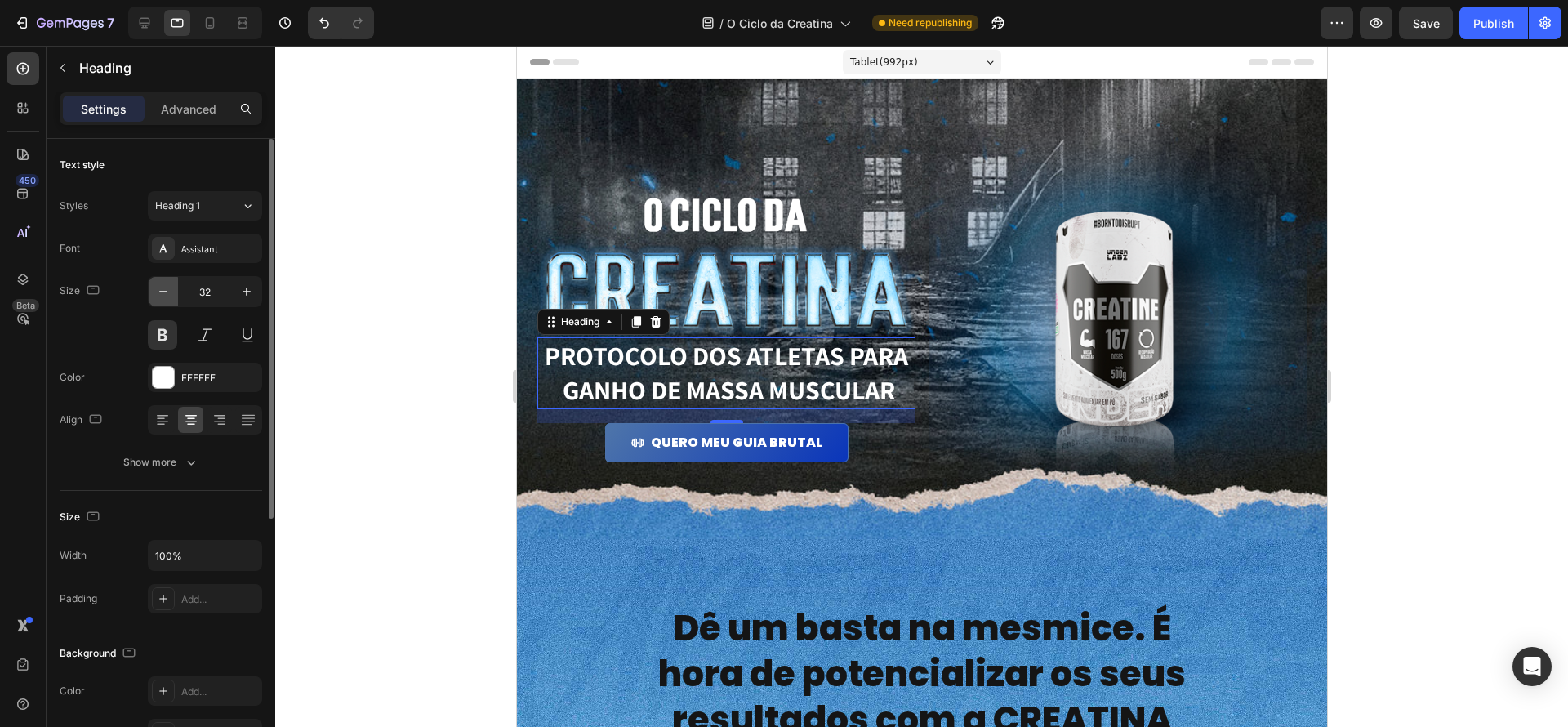
click at [167, 288] on icon "button" at bounding box center [163, 291] width 16 height 16
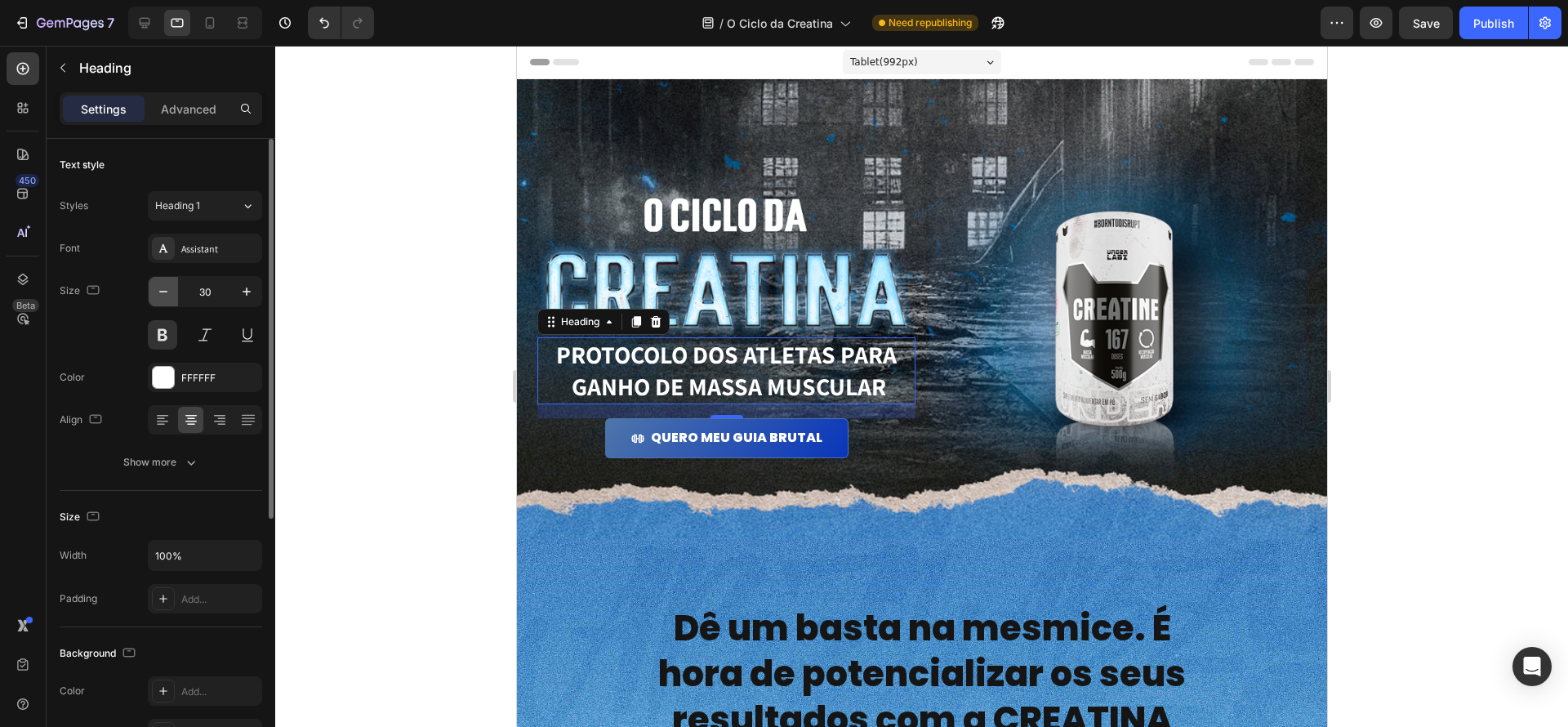
click at [167, 288] on icon "button" at bounding box center [163, 291] width 16 height 16
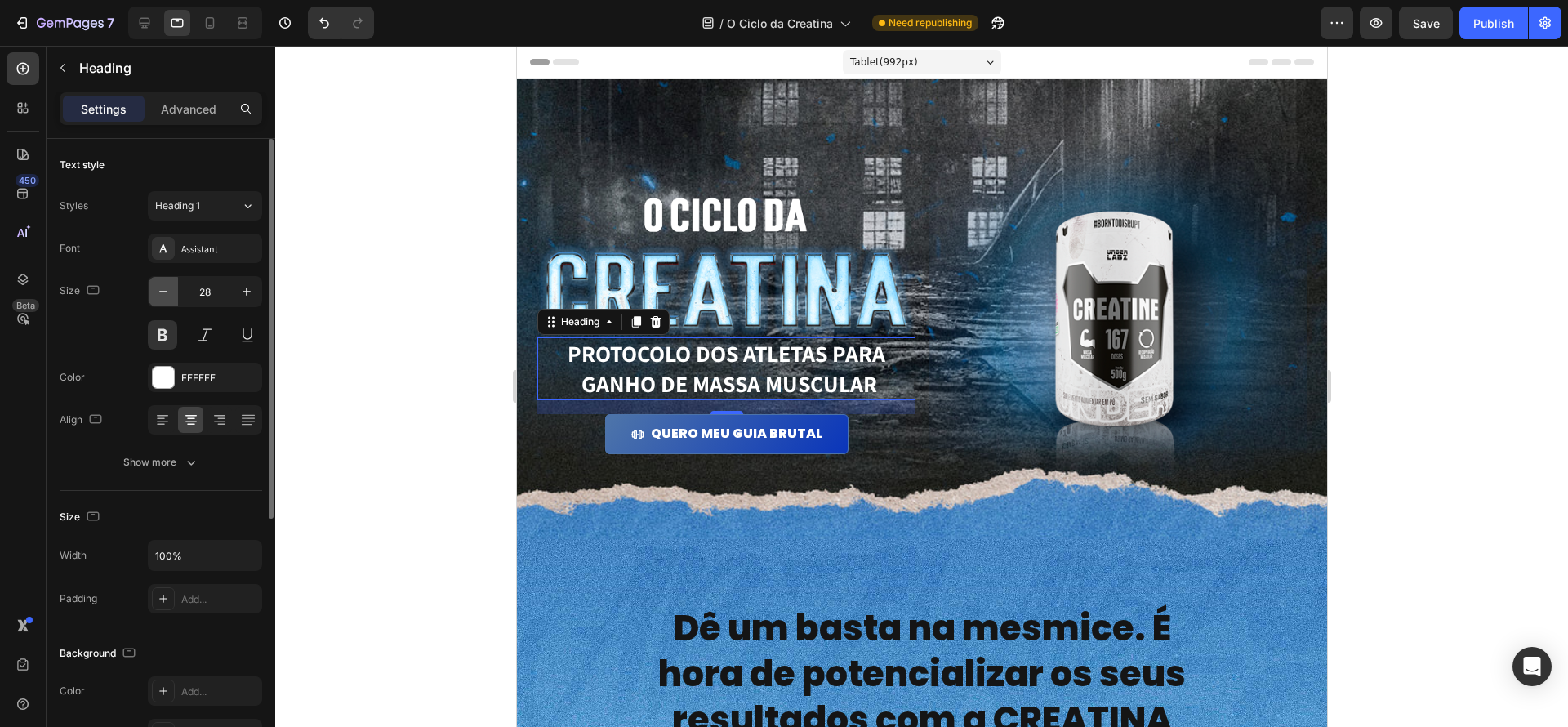
click at [167, 288] on icon "button" at bounding box center [163, 291] width 16 height 16
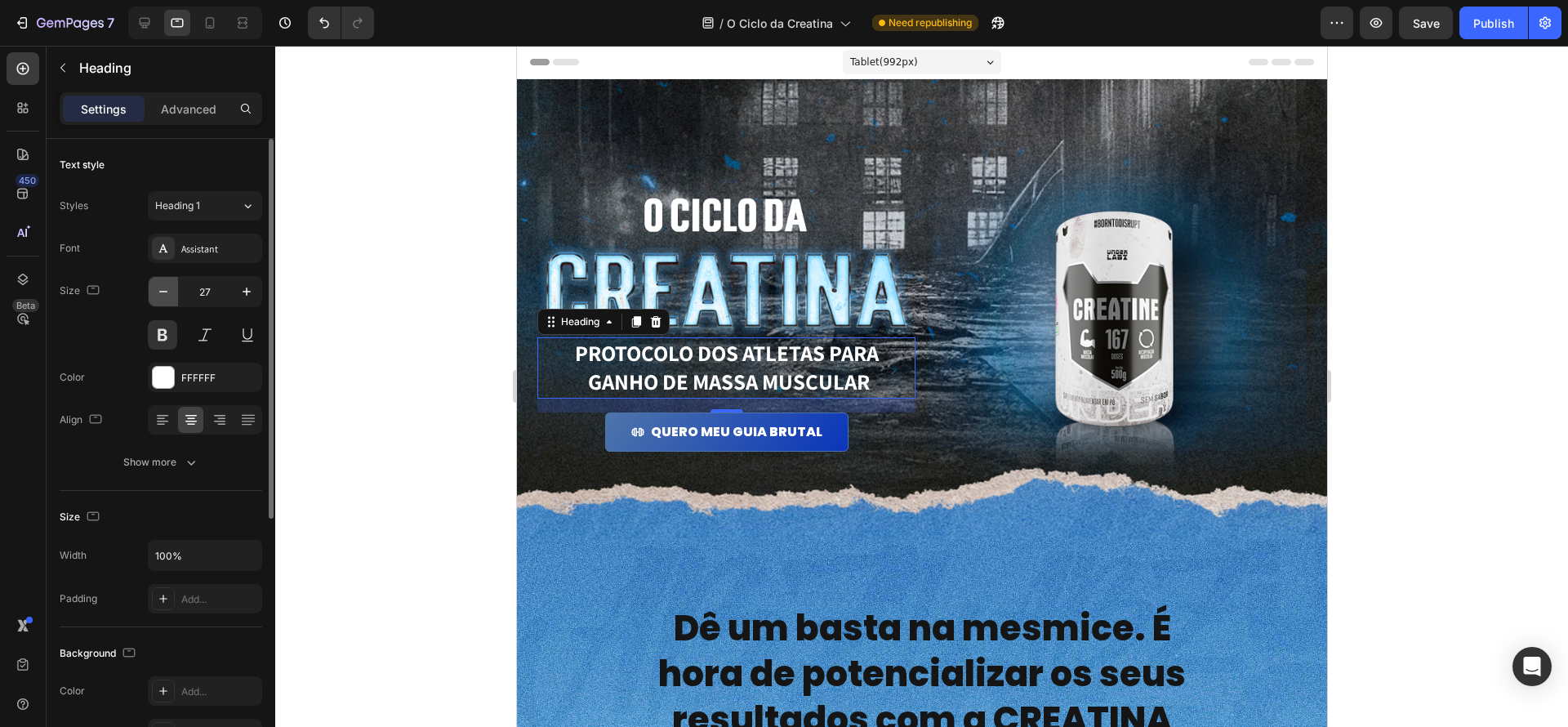
click at [167, 288] on icon "button" at bounding box center [163, 291] width 16 height 16
type input "25"
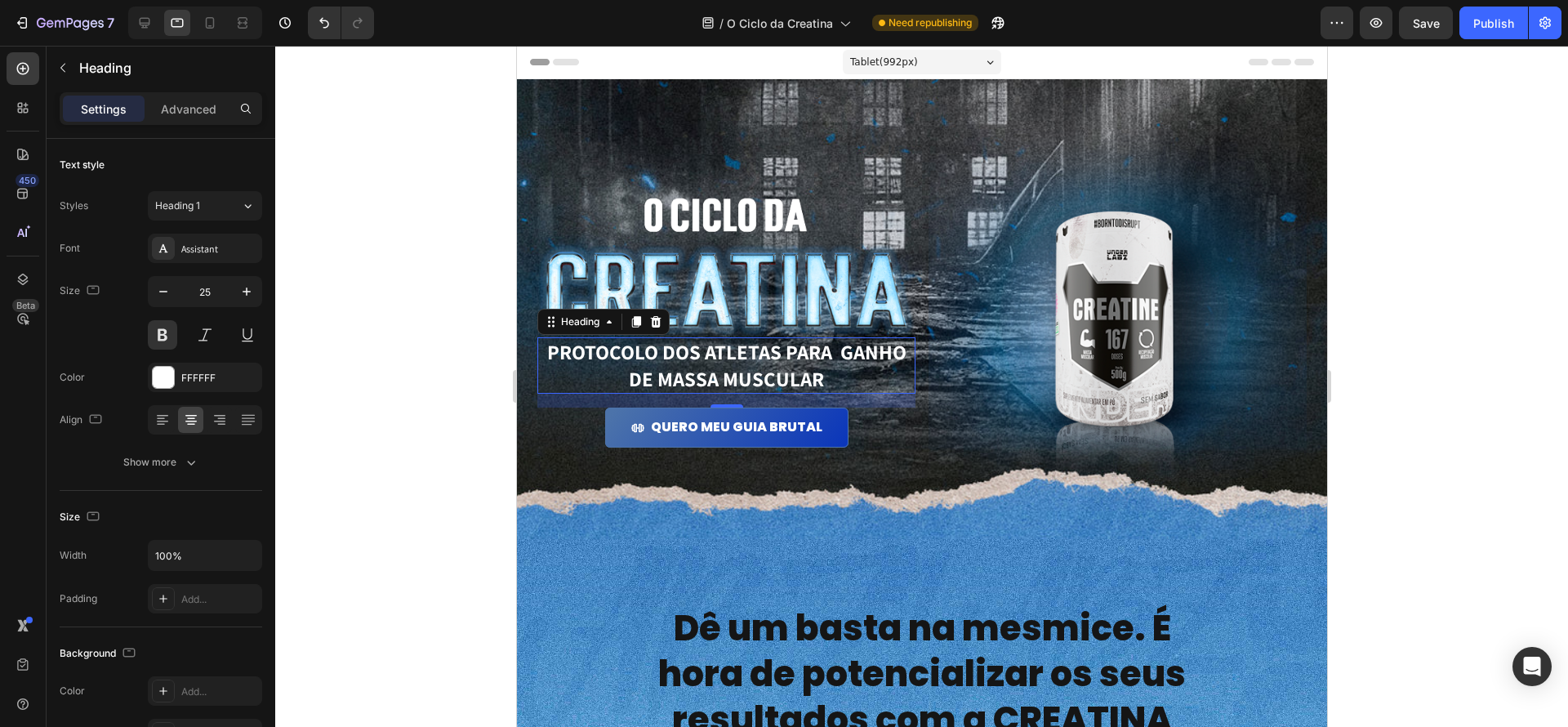
click at [1404, 577] on div at bounding box center [921, 386] width 1293 height 681
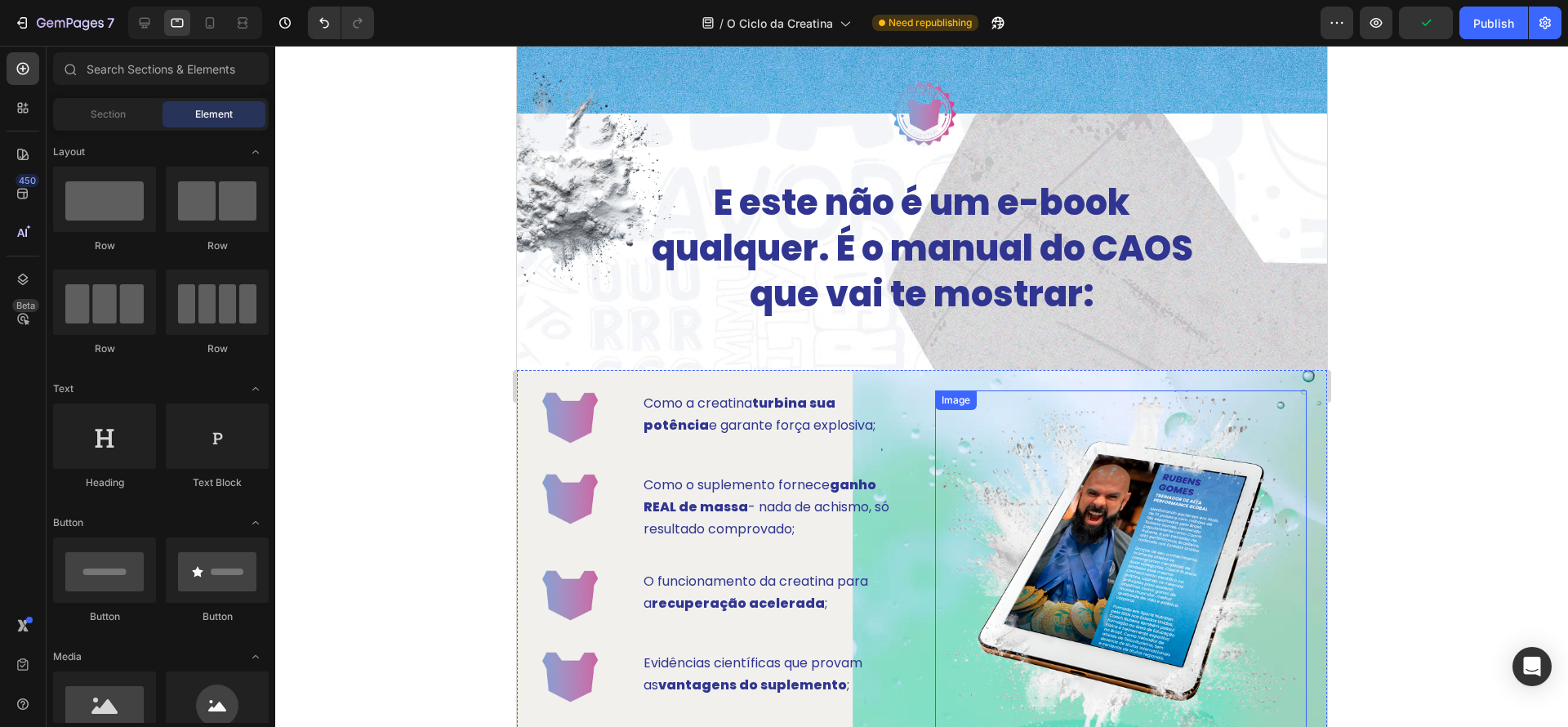
scroll to position [846, 0]
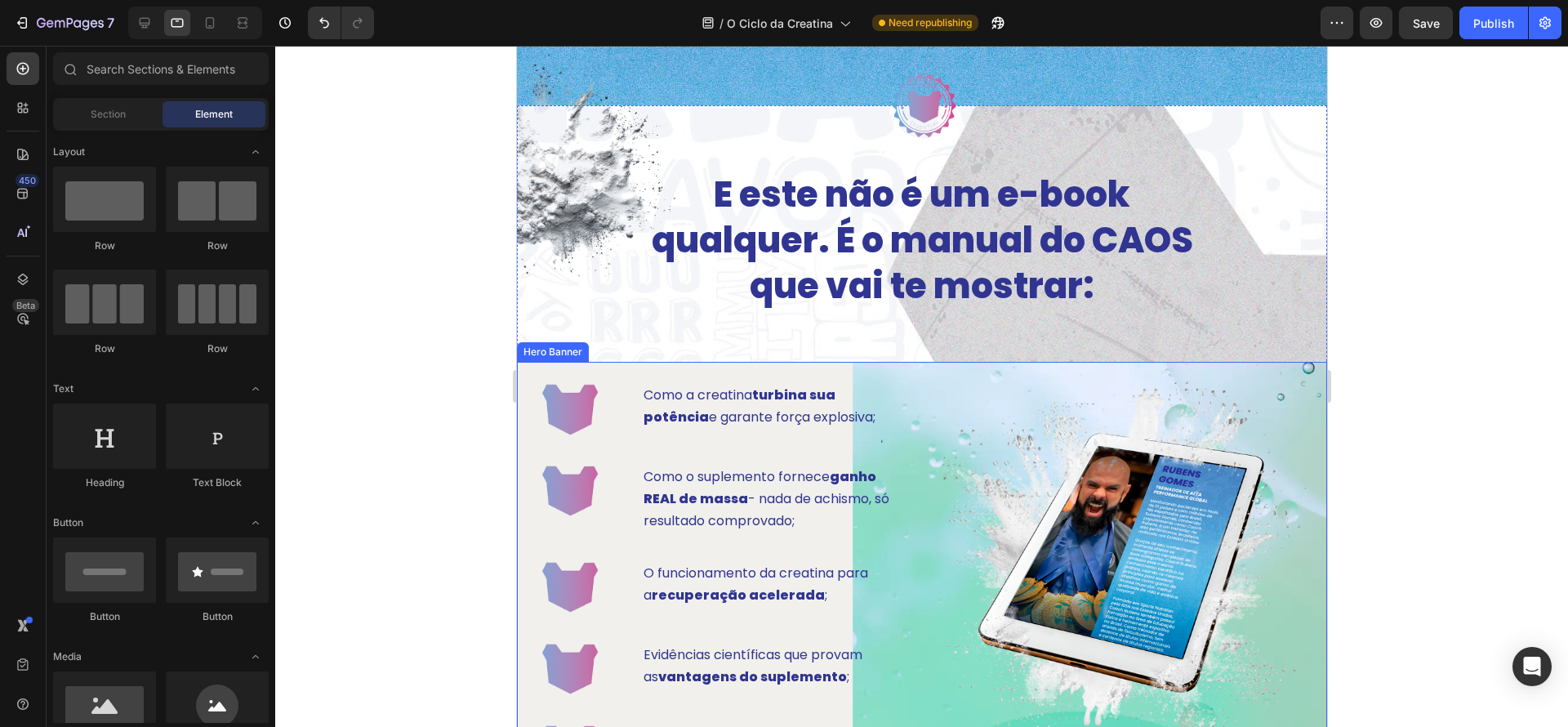
click at [991, 366] on div "Image Como a creatina turbina sua potência e garante força explosiva; Text Bloc…" at bounding box center [921, 638] width 810 height 551
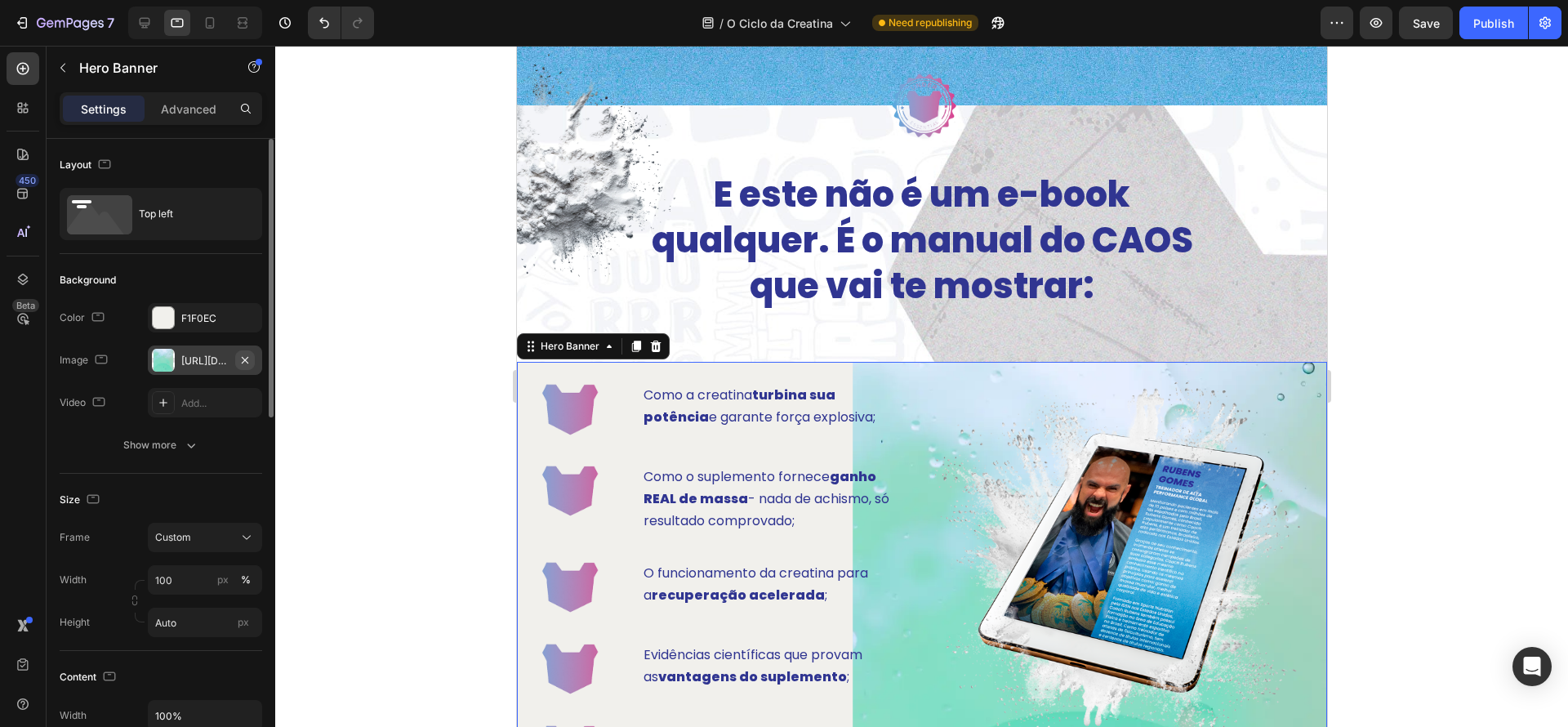
click at [245, 361] on icon "button" at bounding box center [245, 360] width 13 height 13
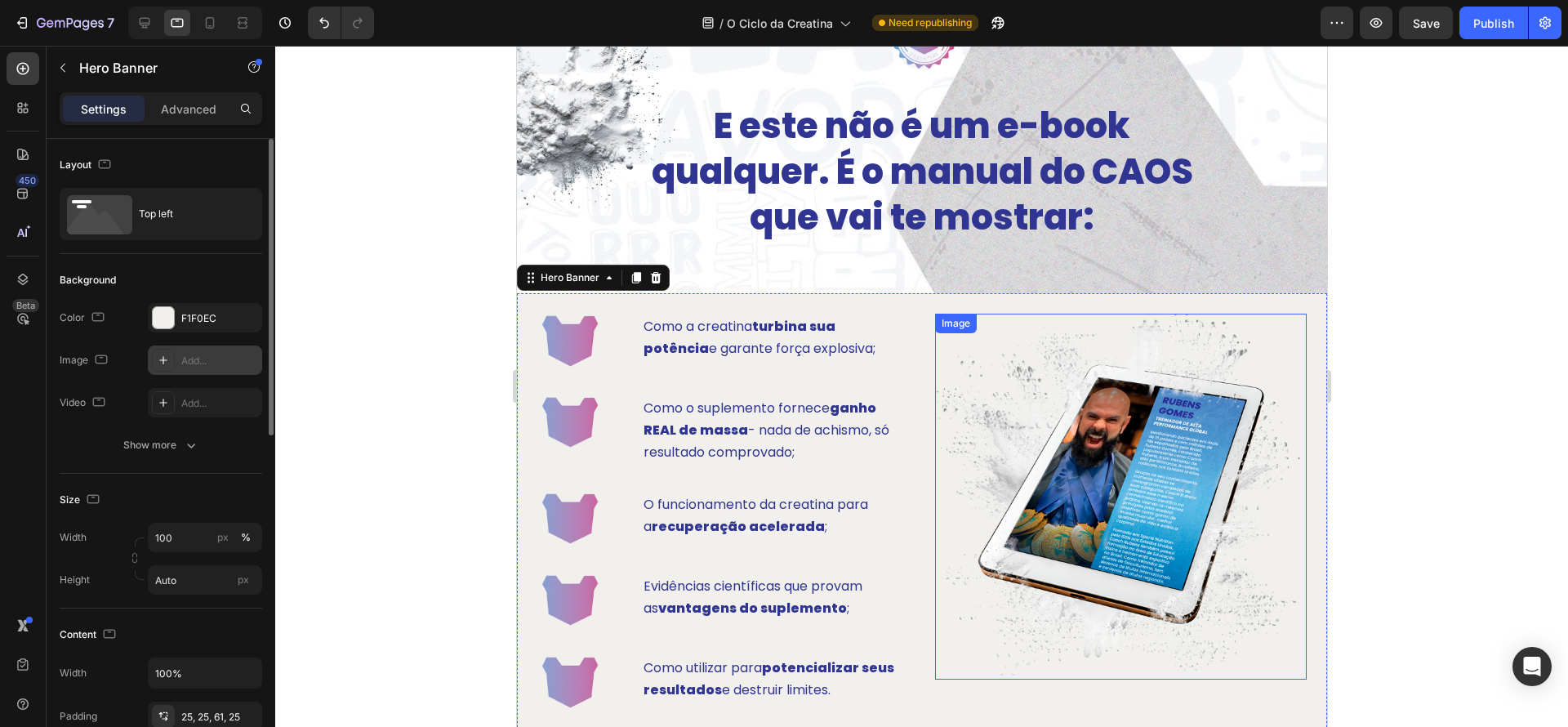
scroll to position [899, 0]
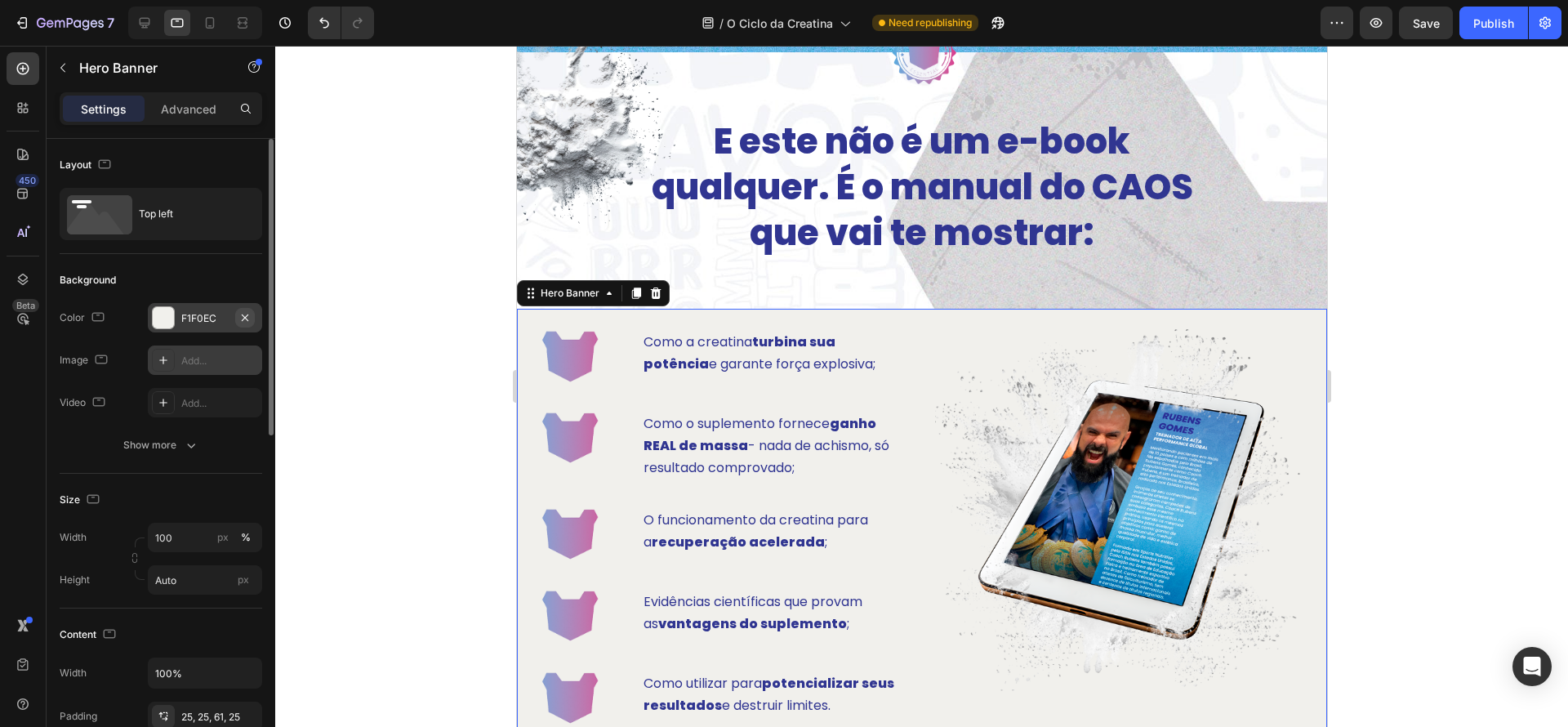
click at [245, 317] on icon "button" at bounding box center [245, 317] width 7 height 7
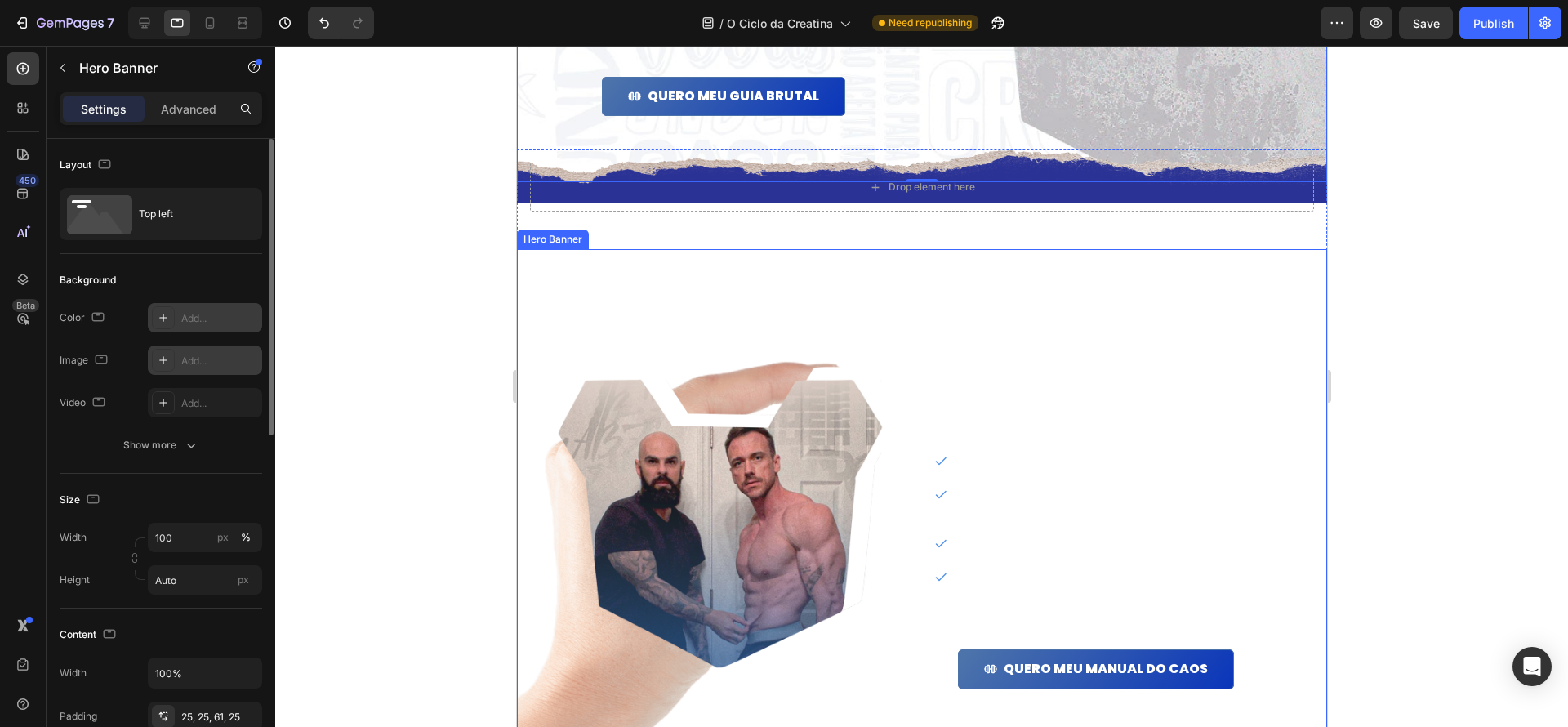
scroll to position [1578, 0]
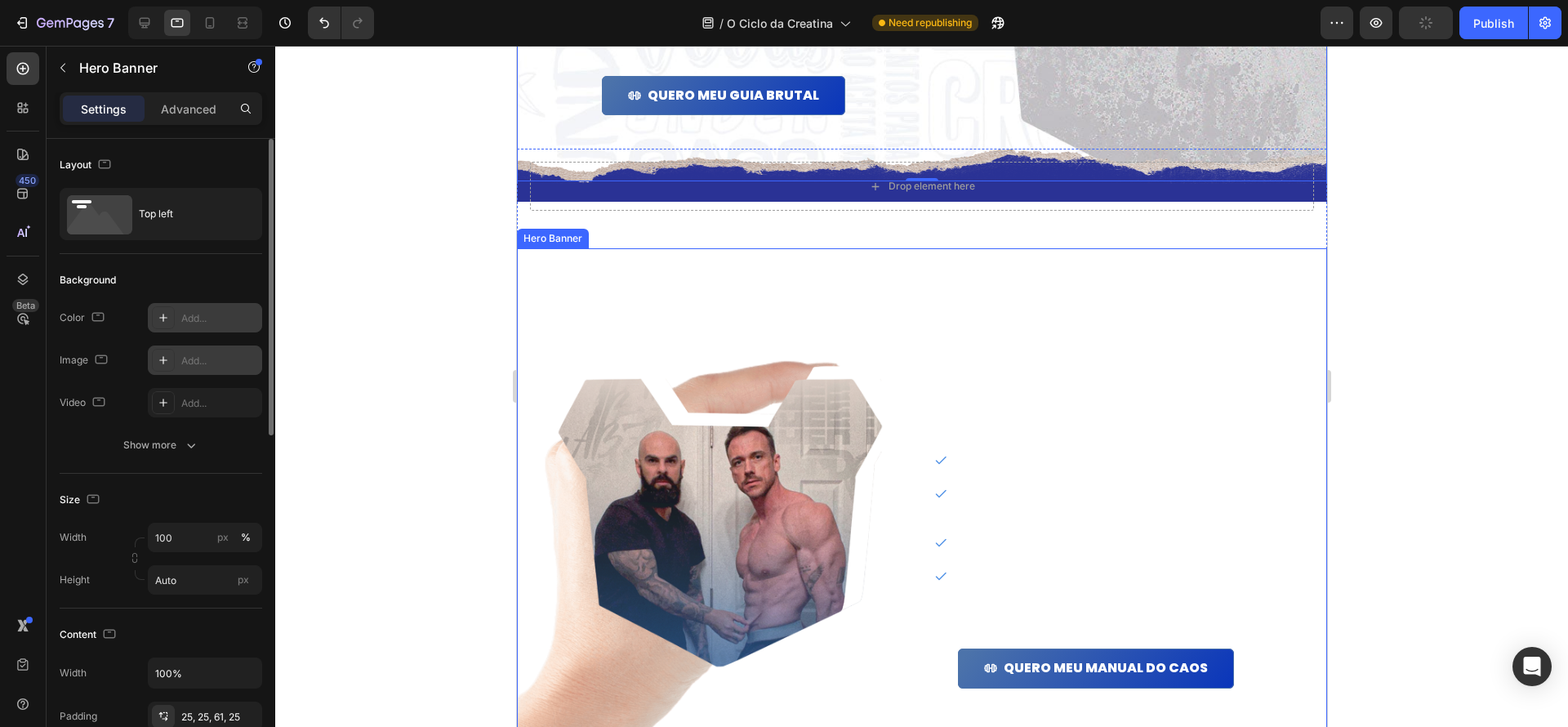
click at [886, 255] on div "Por que esse guia é diferente? Heading Sem papo furado: direto ao ponto; Inform…" at bounding box center [921, 499] width 810 height 501
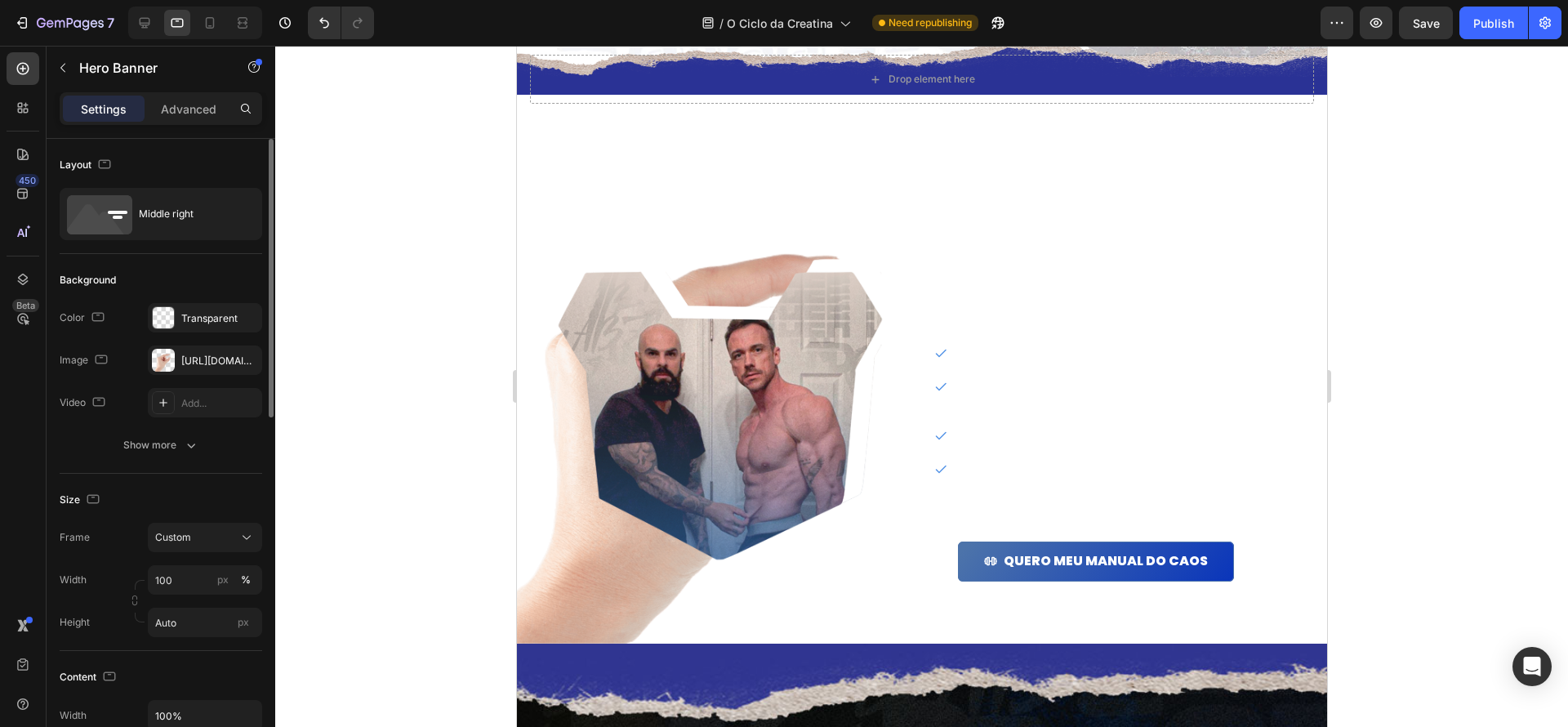
scroll to position [1602, 0]
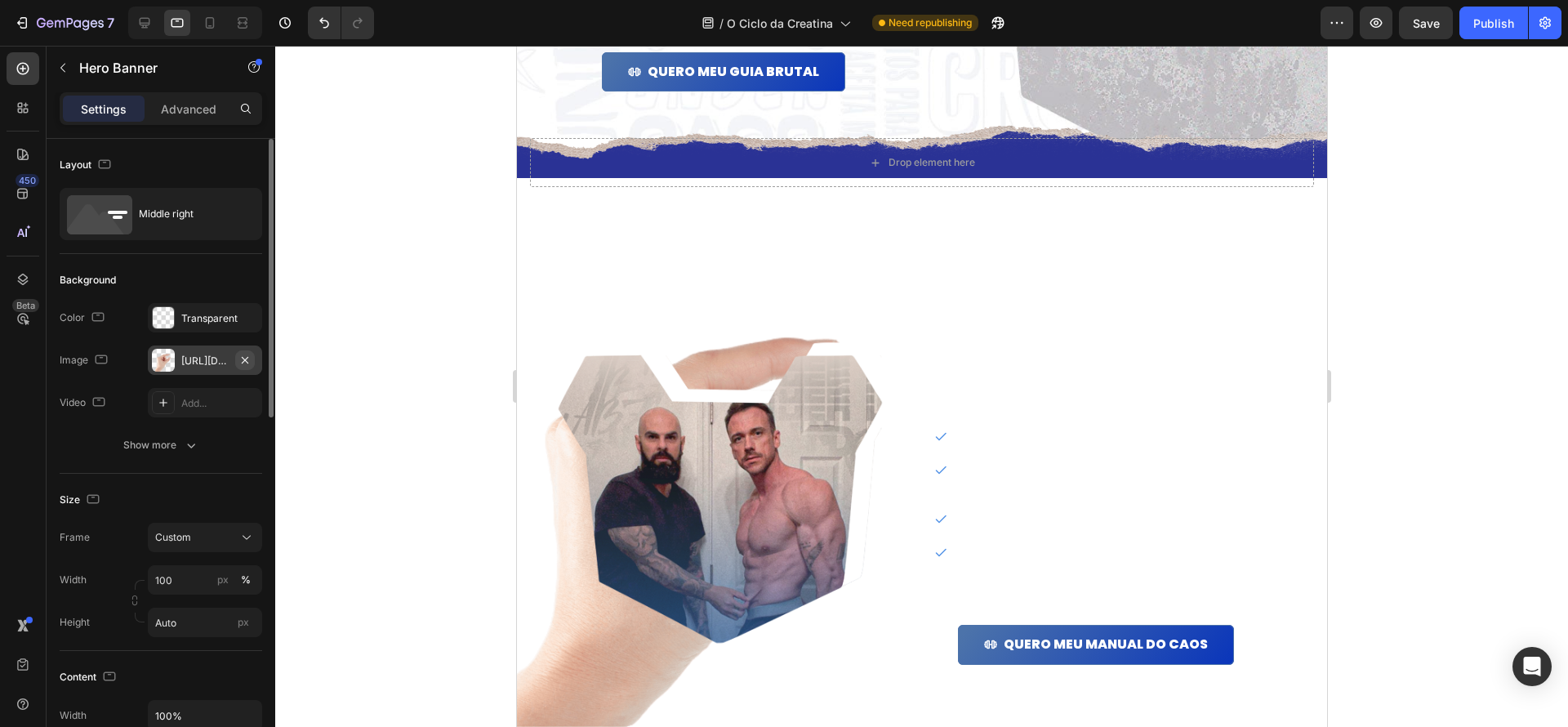
click at [244, 360] on icon "button" at bounding box center [245, 359] width 7 height 7
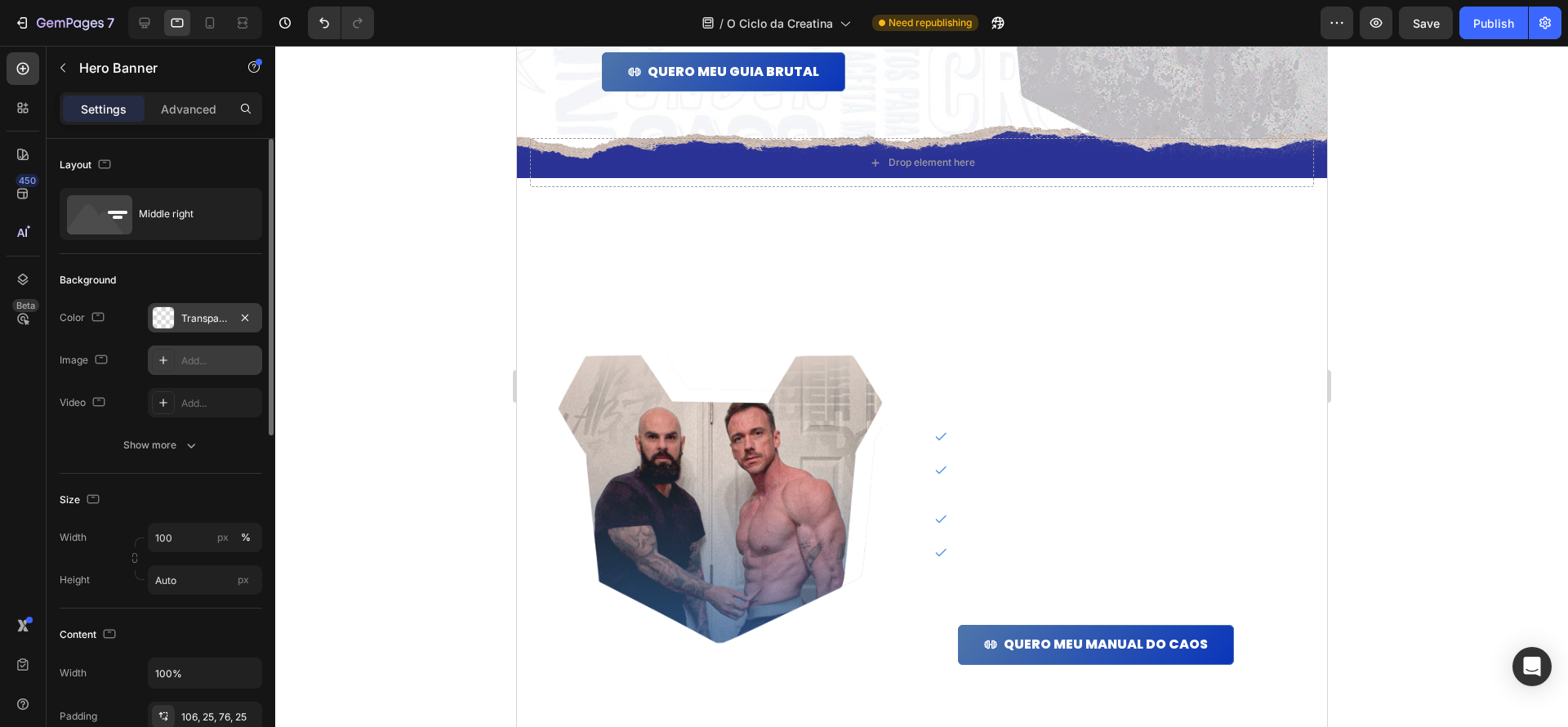
click at [201, 322] on div "Transparent" at bounding box center [205, 318] width 48 height 15
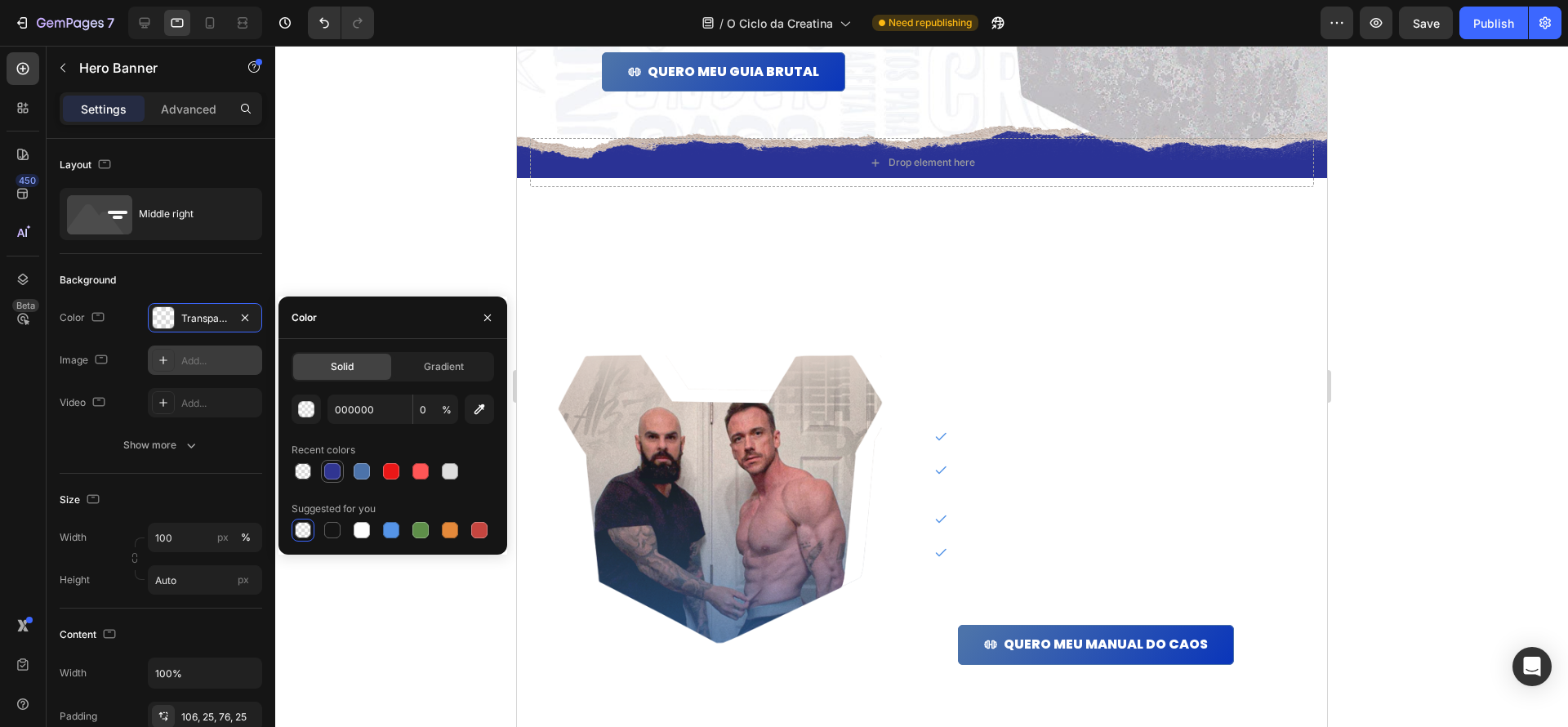
click at [329, 470] on div at bounding box center [332, 471] width 16 height 16
type input "303591"
type input "100"
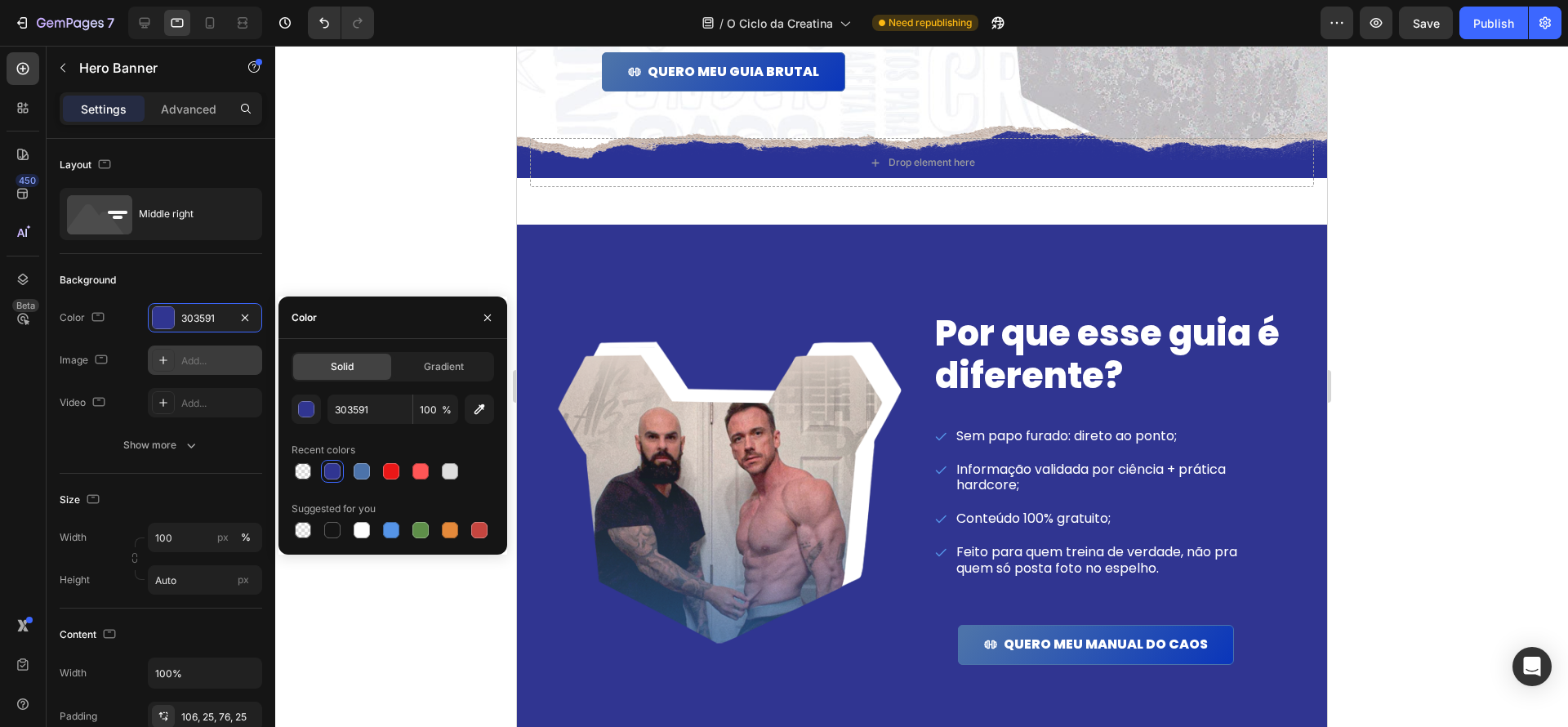
click at [1447, 352] on div at bounding box center [921, 386] width 1293 height 681
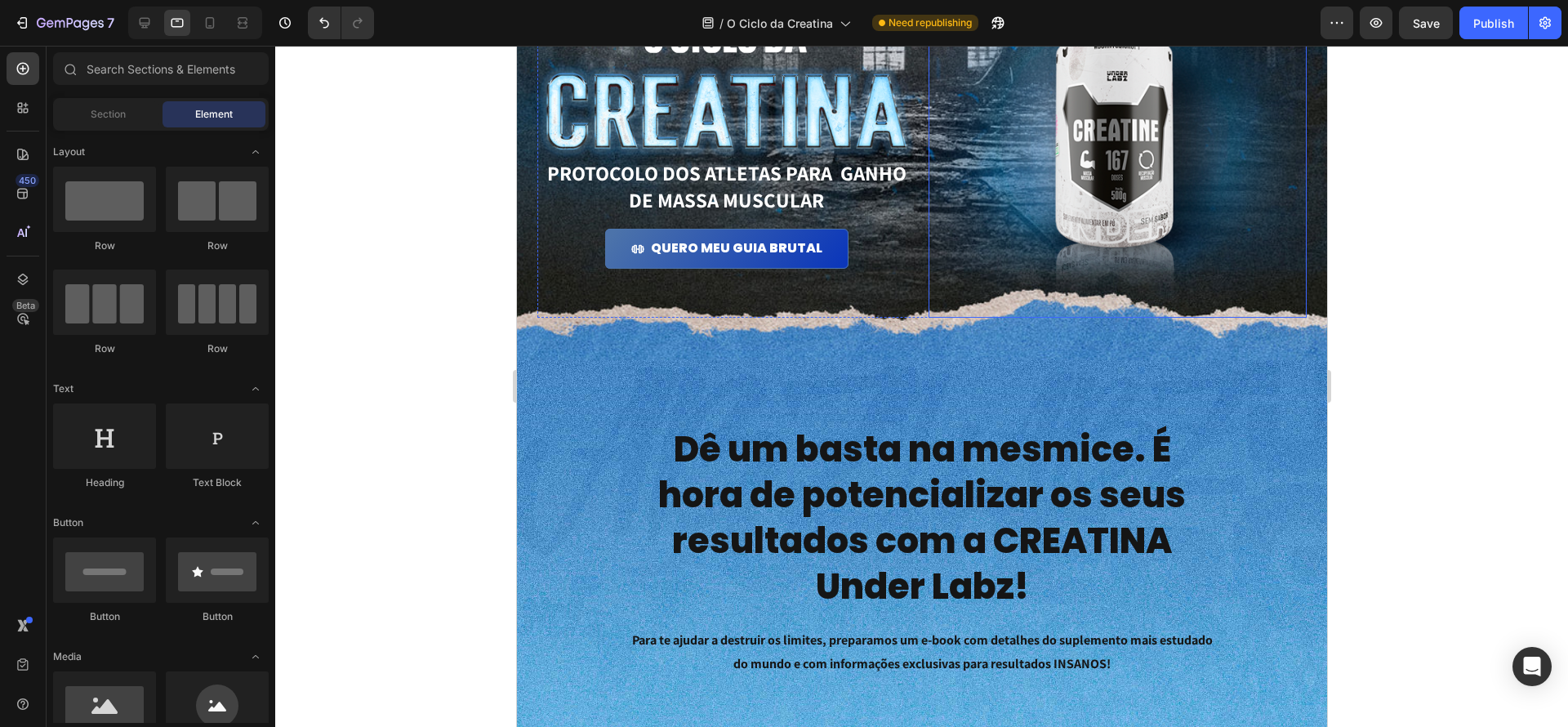
scroll to position [0, 0]
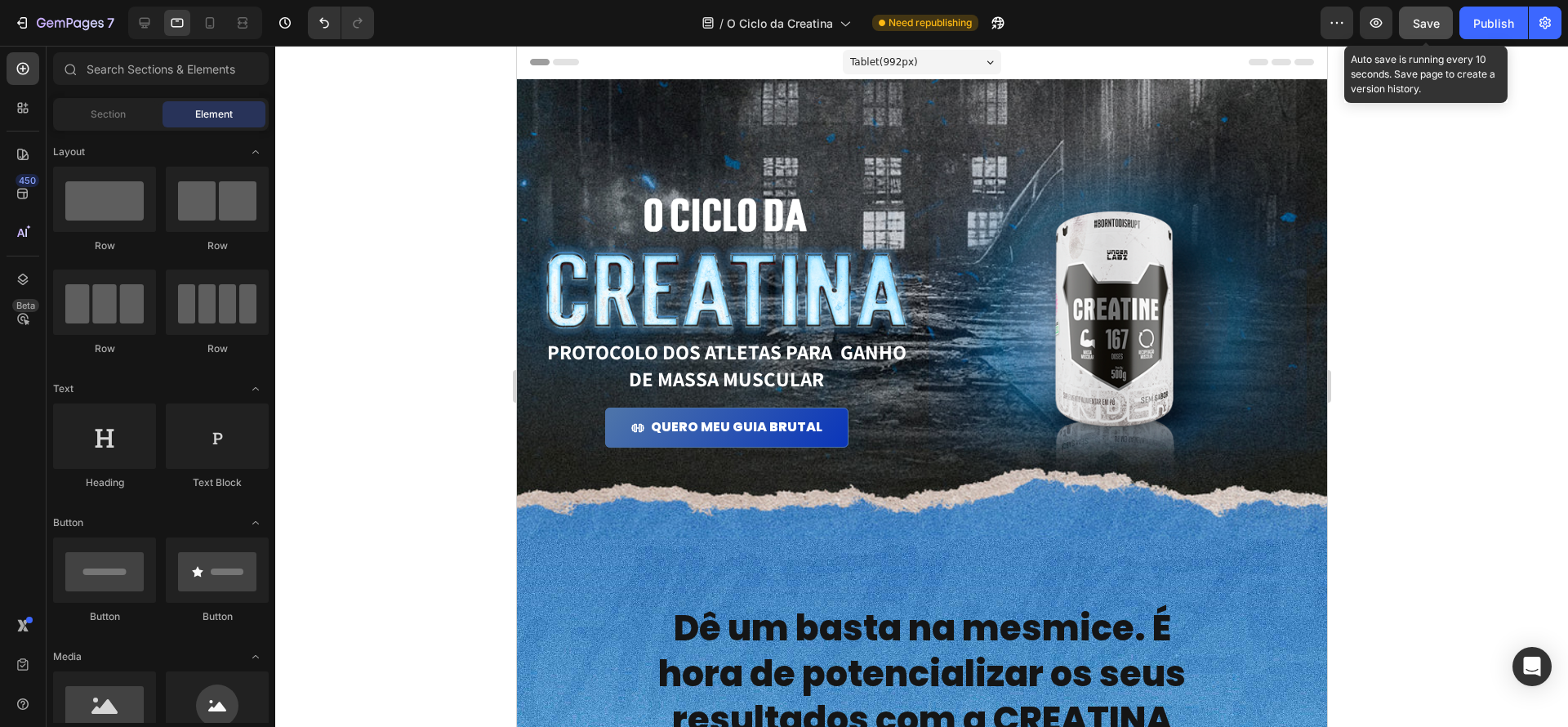
click at [1424, 30] on div "Save" at bounding box center [1426, 23] width 27 height 17
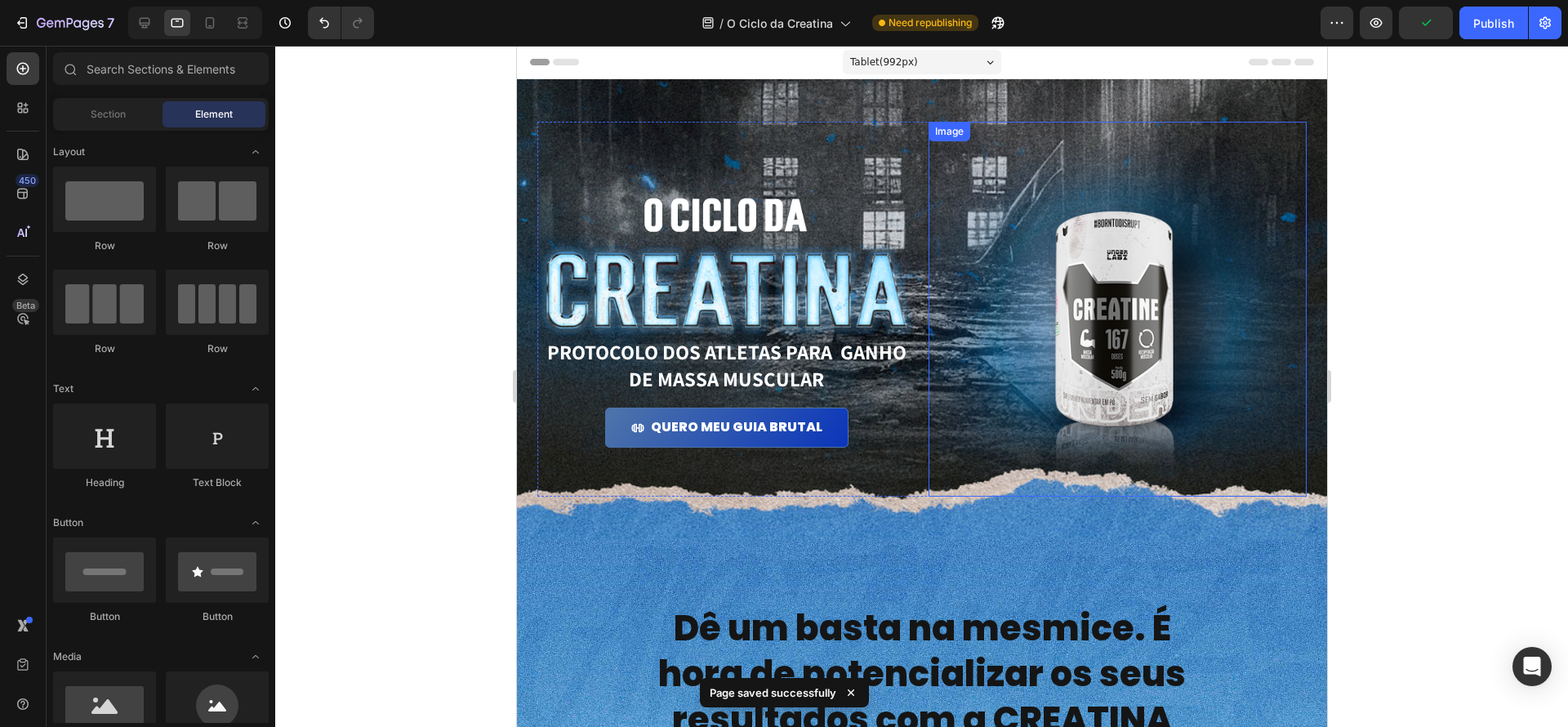
scroll to position [2, 0]
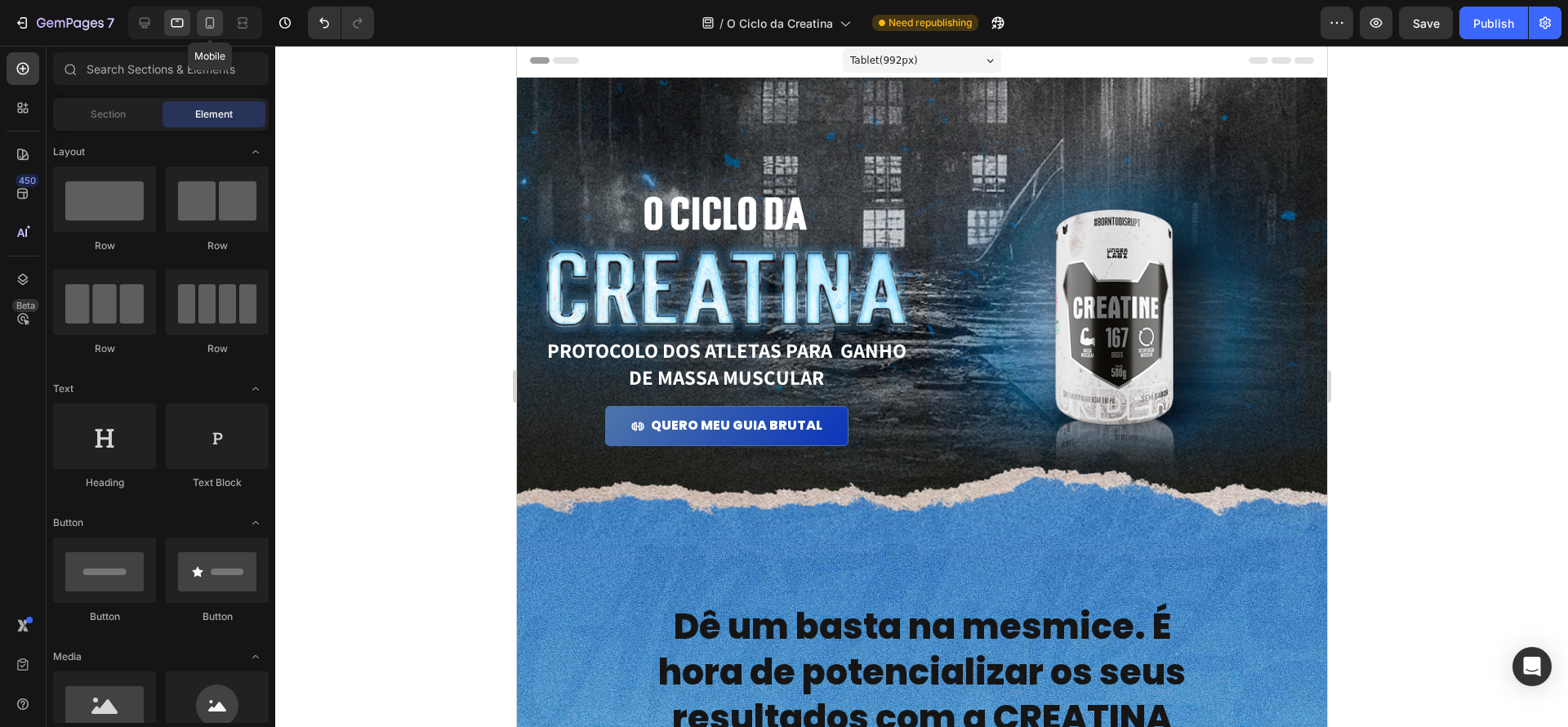
click at [209, 28] on icon at bounding box center [210, 23] width 9 height 11
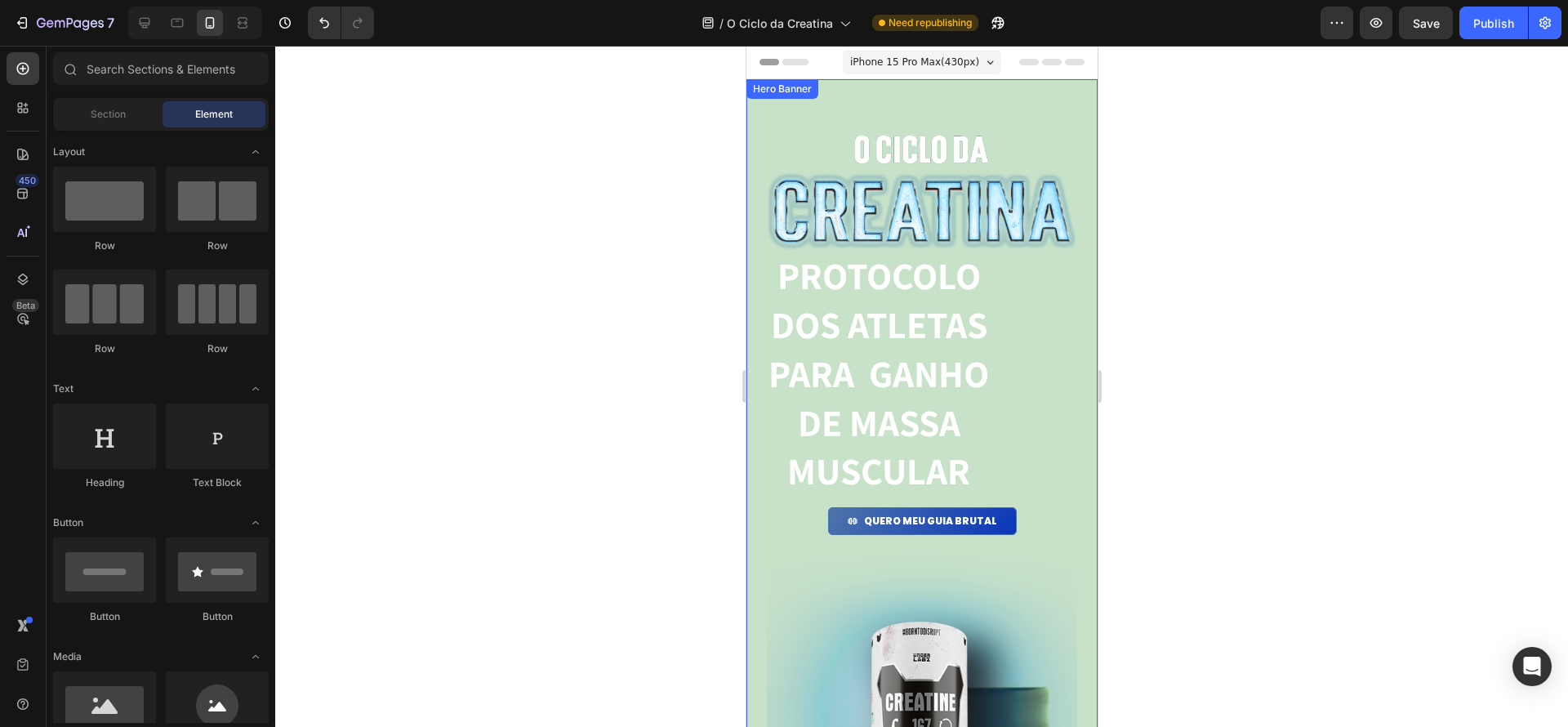
click at [763, 92] on div "Hero Banner" at bounding box center [782, 89] width 66 height 15
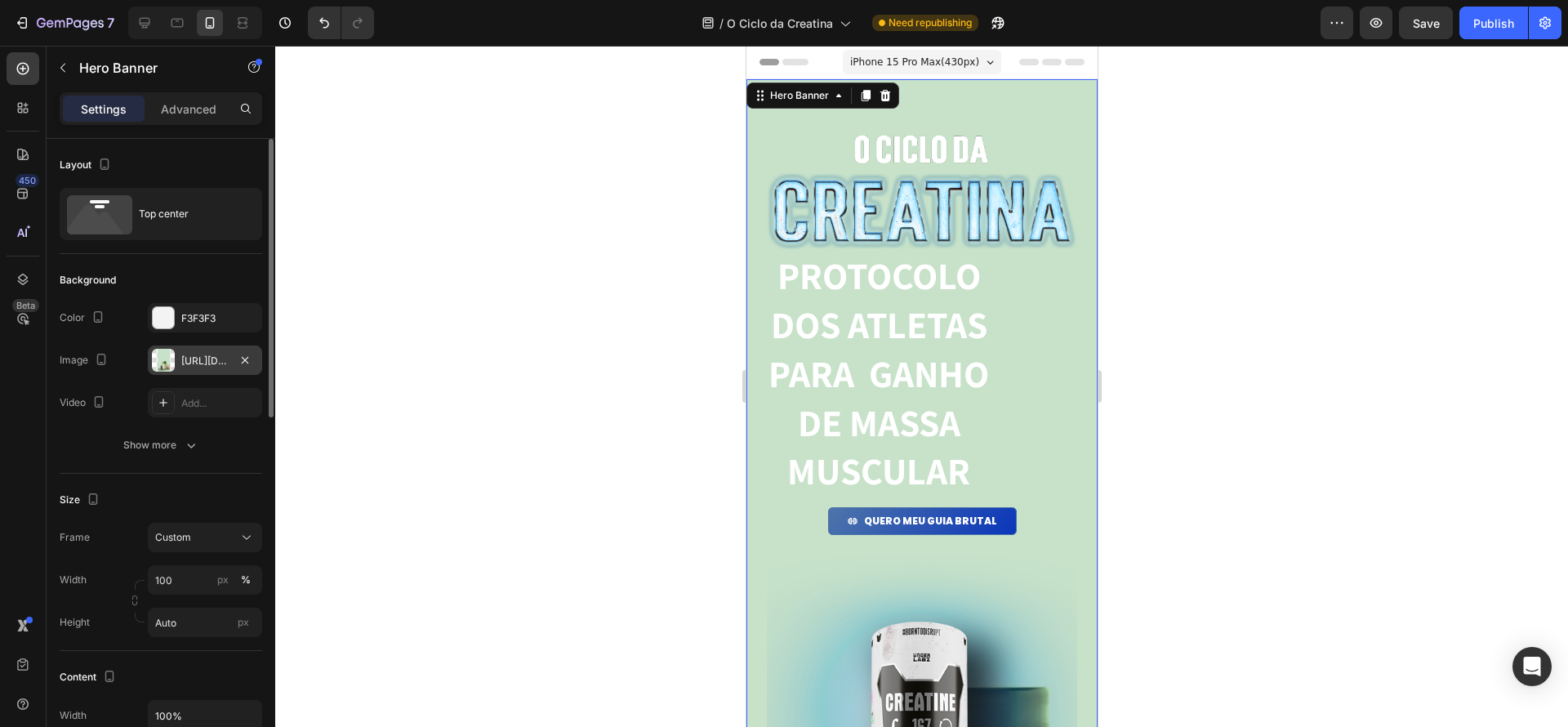
click at [155, 364] on div at bounding box center [163, 360] width 23 height 23
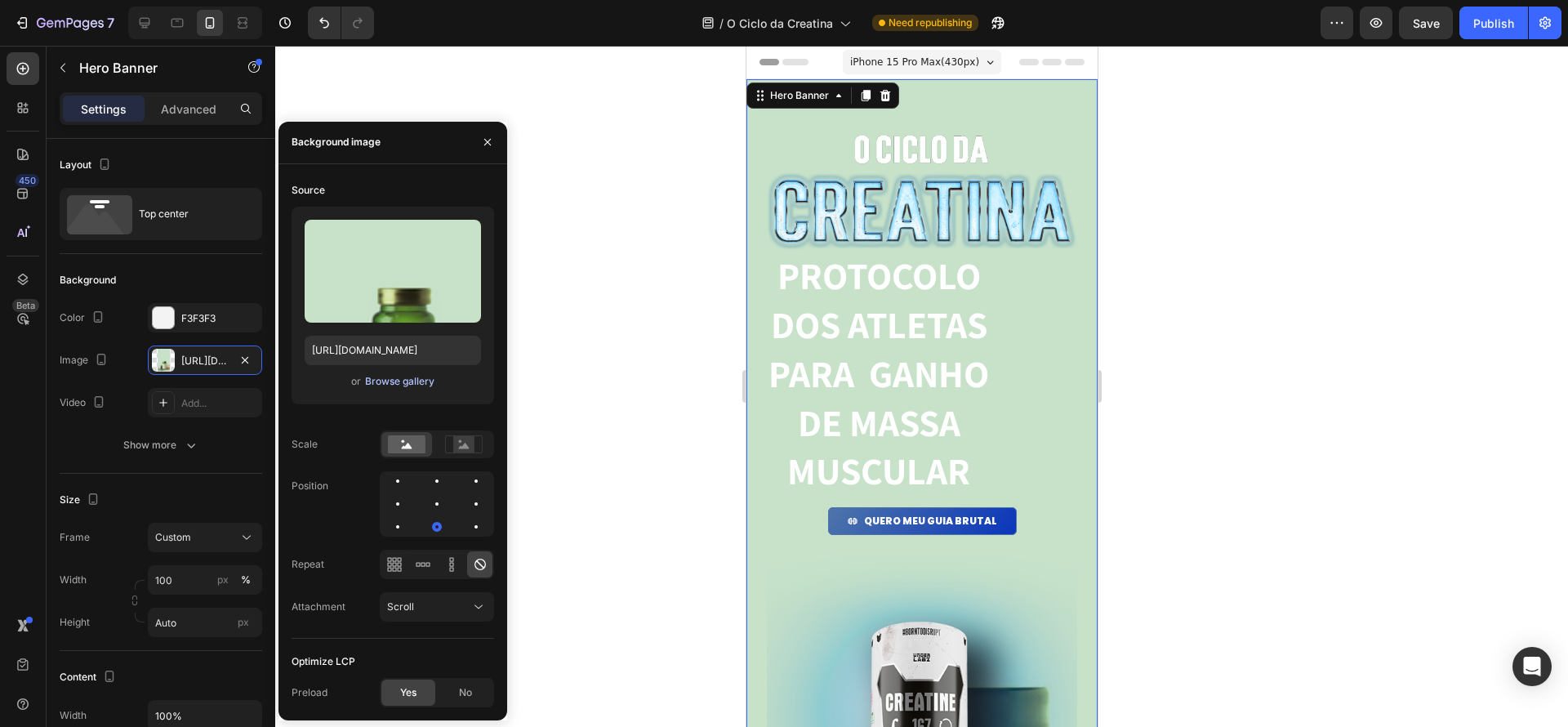
click at [432, 380] on div "Browse gallery" at bounding box center [400, 382] width 70 height 15
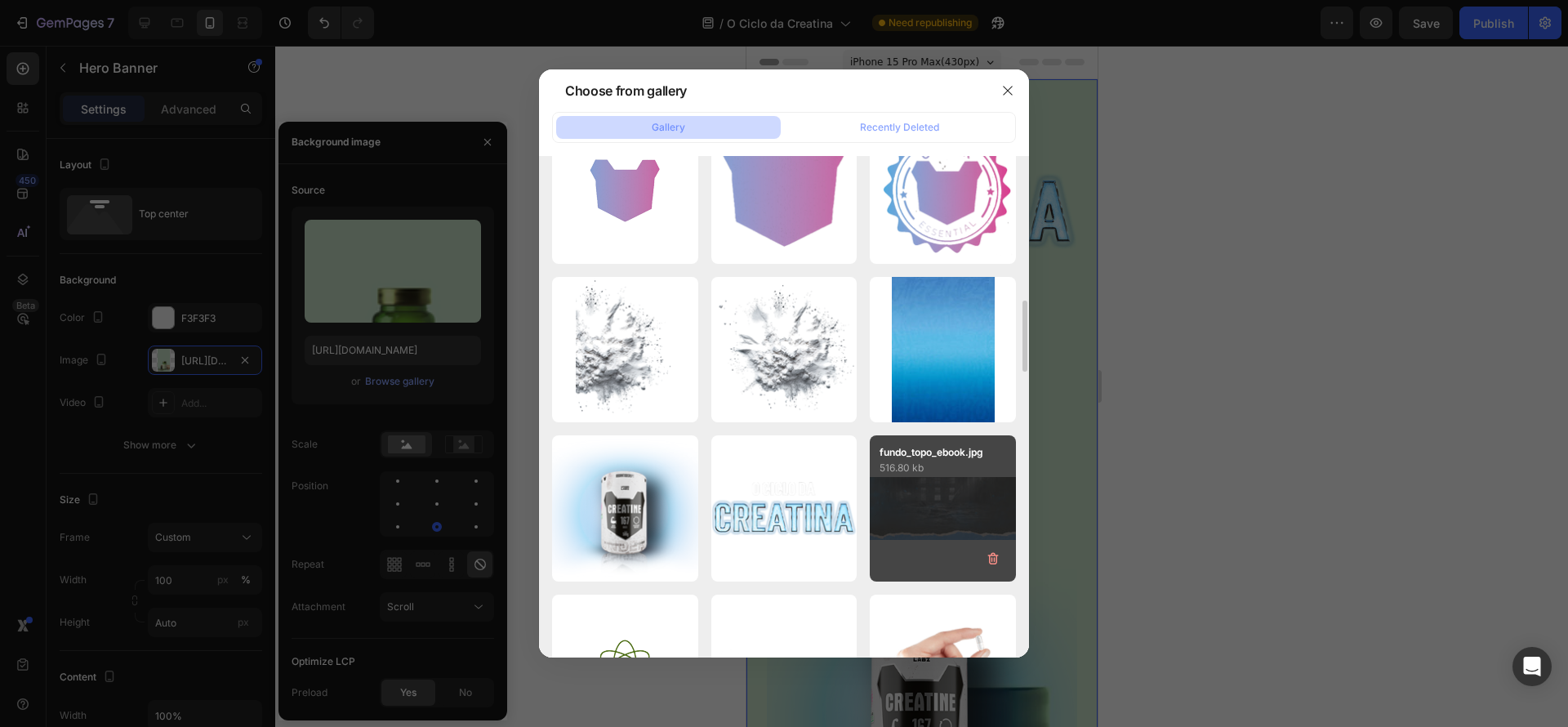
scroll to position [1006, 0]
click at [947, 496] on div "fundo_topo_ebook.jpg 516.80 kb" at bounding box center [943, 508] width 146 height 146
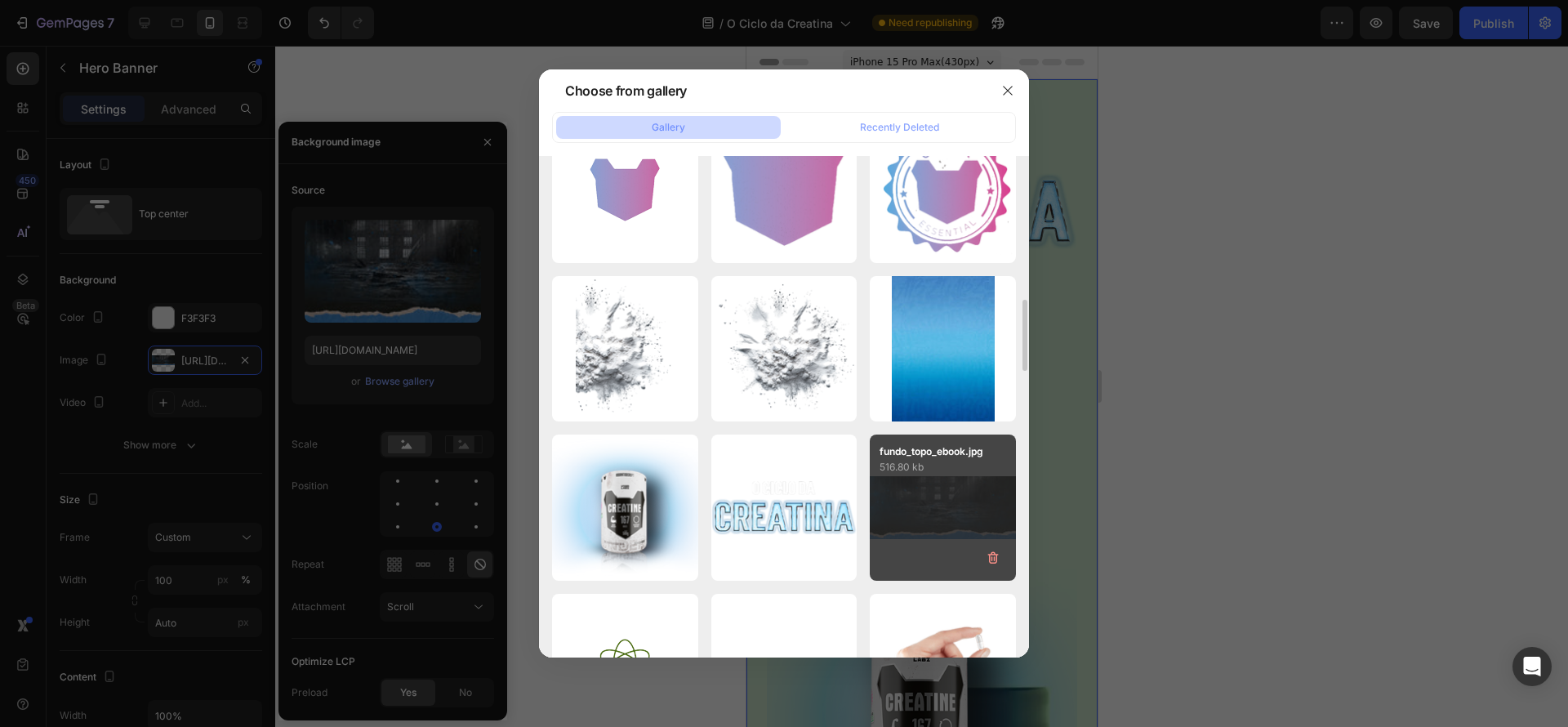
type input "https://cdn.shopify.com/s/files/1/0670/7612/9013/files/gempages_508864242380702…"
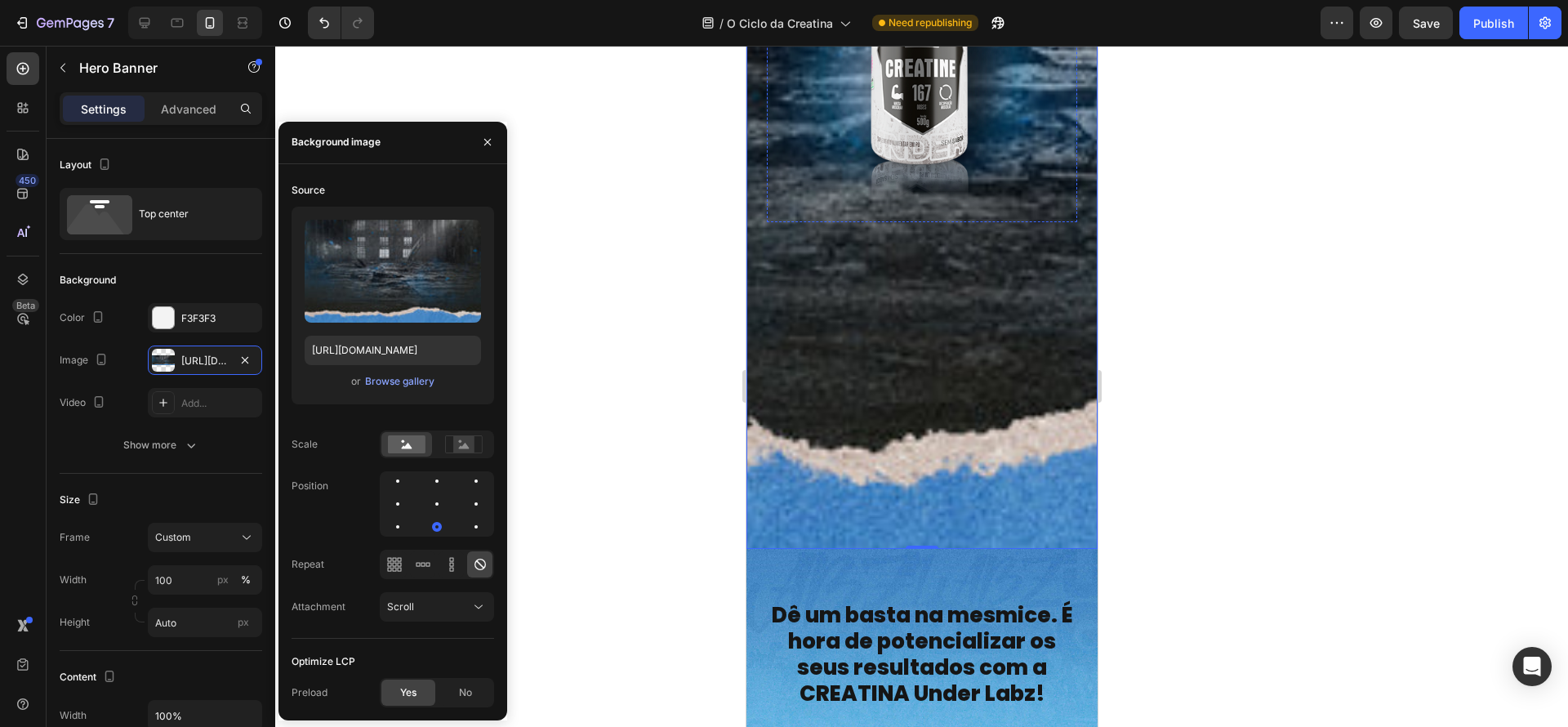
scroll to position [721, 0]
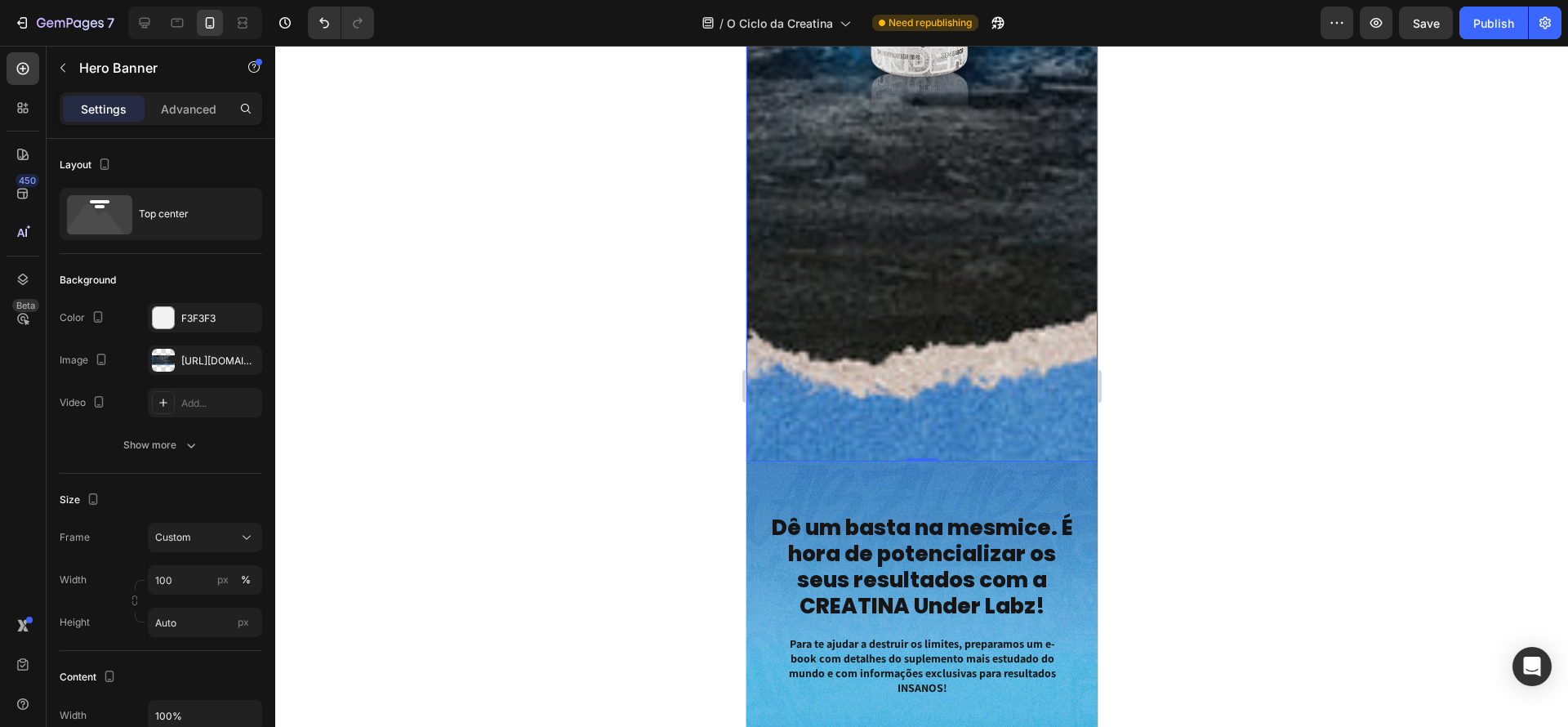
drag, startPoint x: 930, startPoint y: 507, endPoint x: 935, endPoint y: 448, distance: 59.2
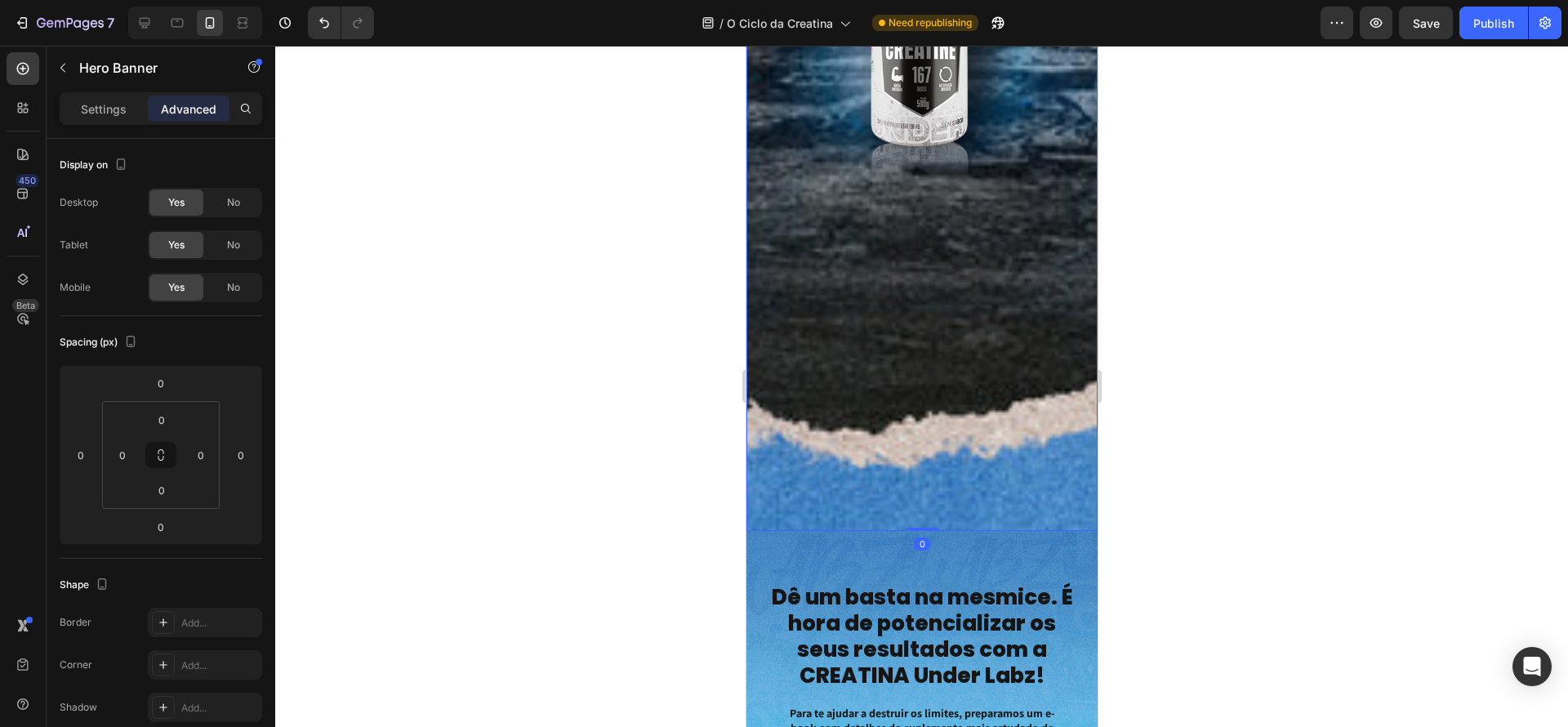
scroll to position [652, 0]
click at [931, 203] on img at bounding box center [921, 49] width 310 height 308
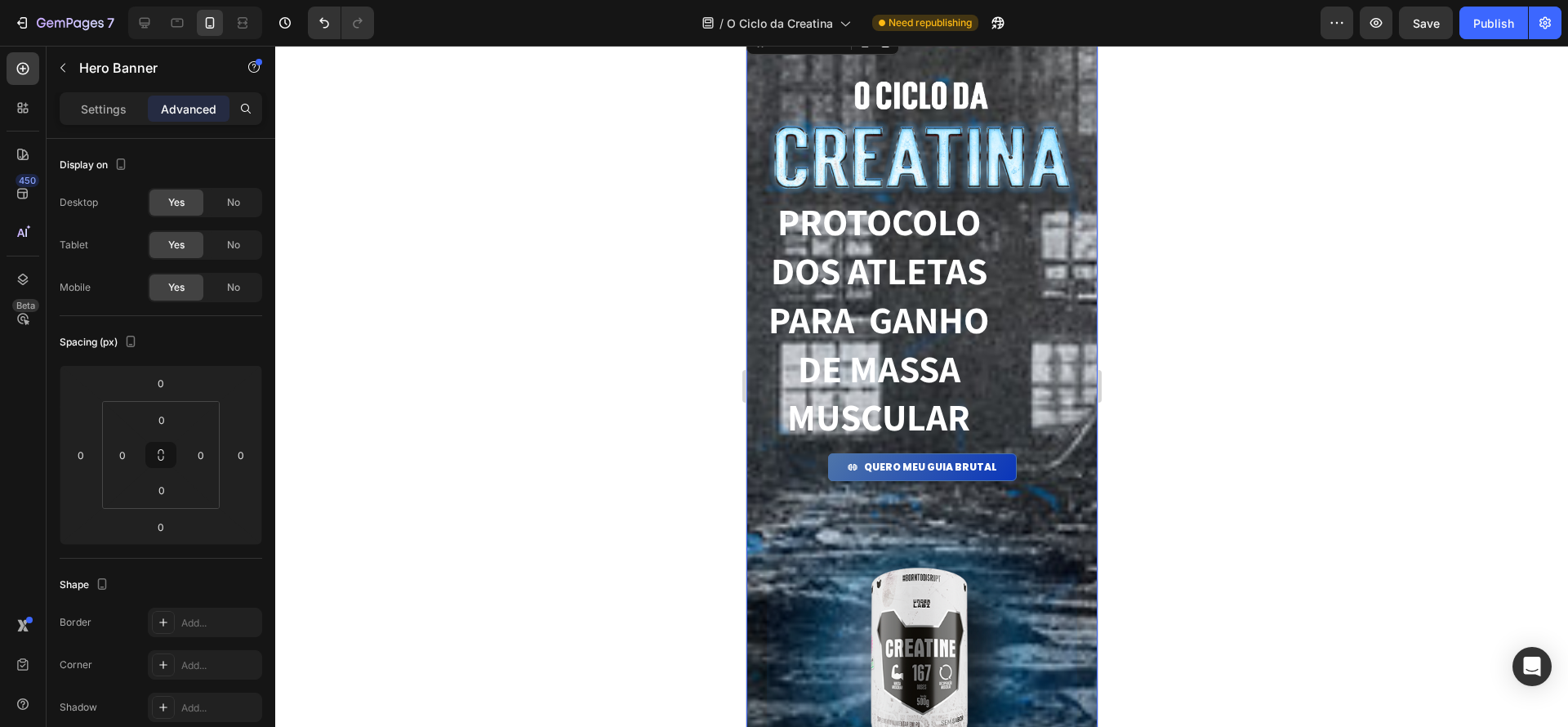
scroll to position [0, 0]
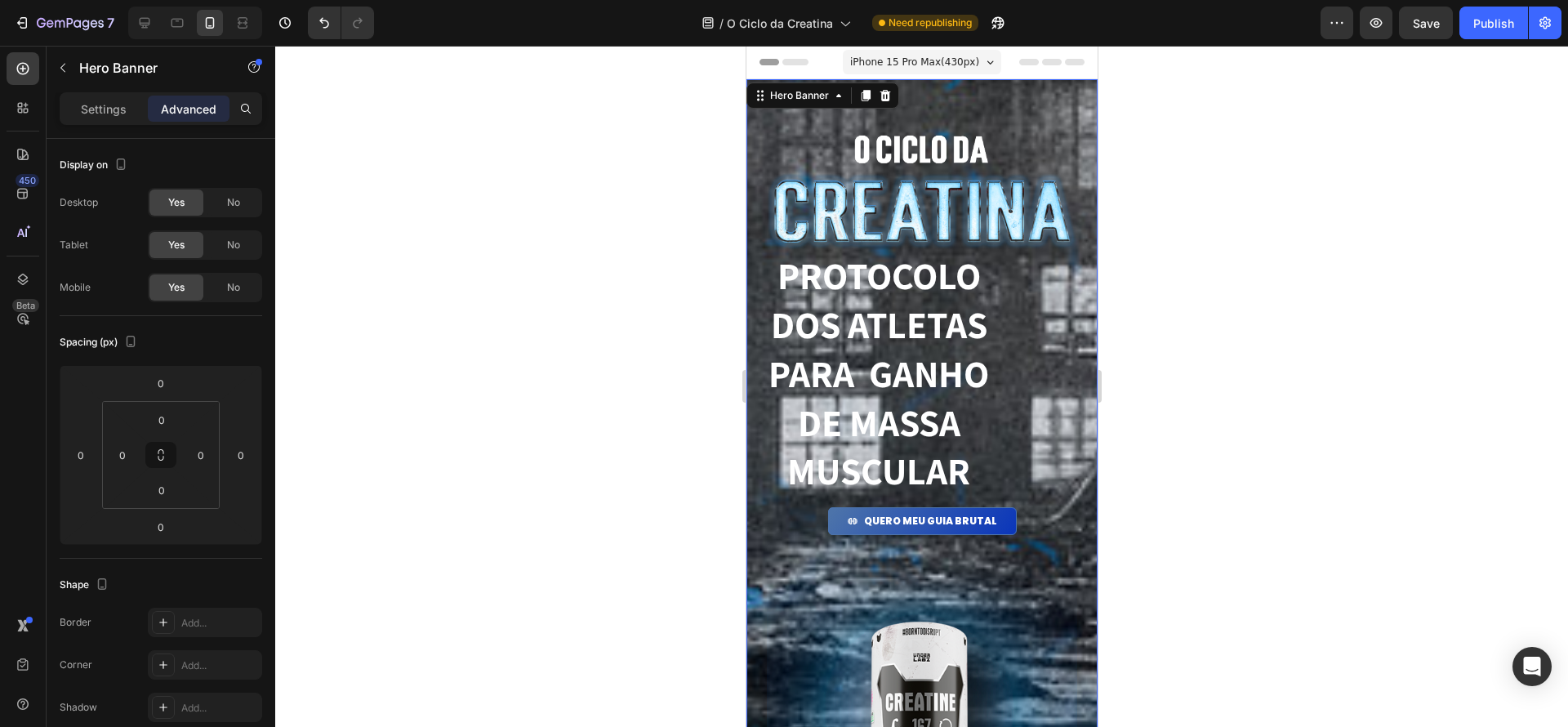
click at [759, 127] on div "Image PROTOCOLO dos atletas para ganho de massa muscular Heading QUERO MEU GUIA…" at bounding box center [921, 631] width 351 height 1104
click at [1005, 85] on div "Image PROTOCOLO dos atletas para ganho de massa muscular Heading QUERO MEU GUIA…" at bounding box center [921, 631] width 351 height 1104
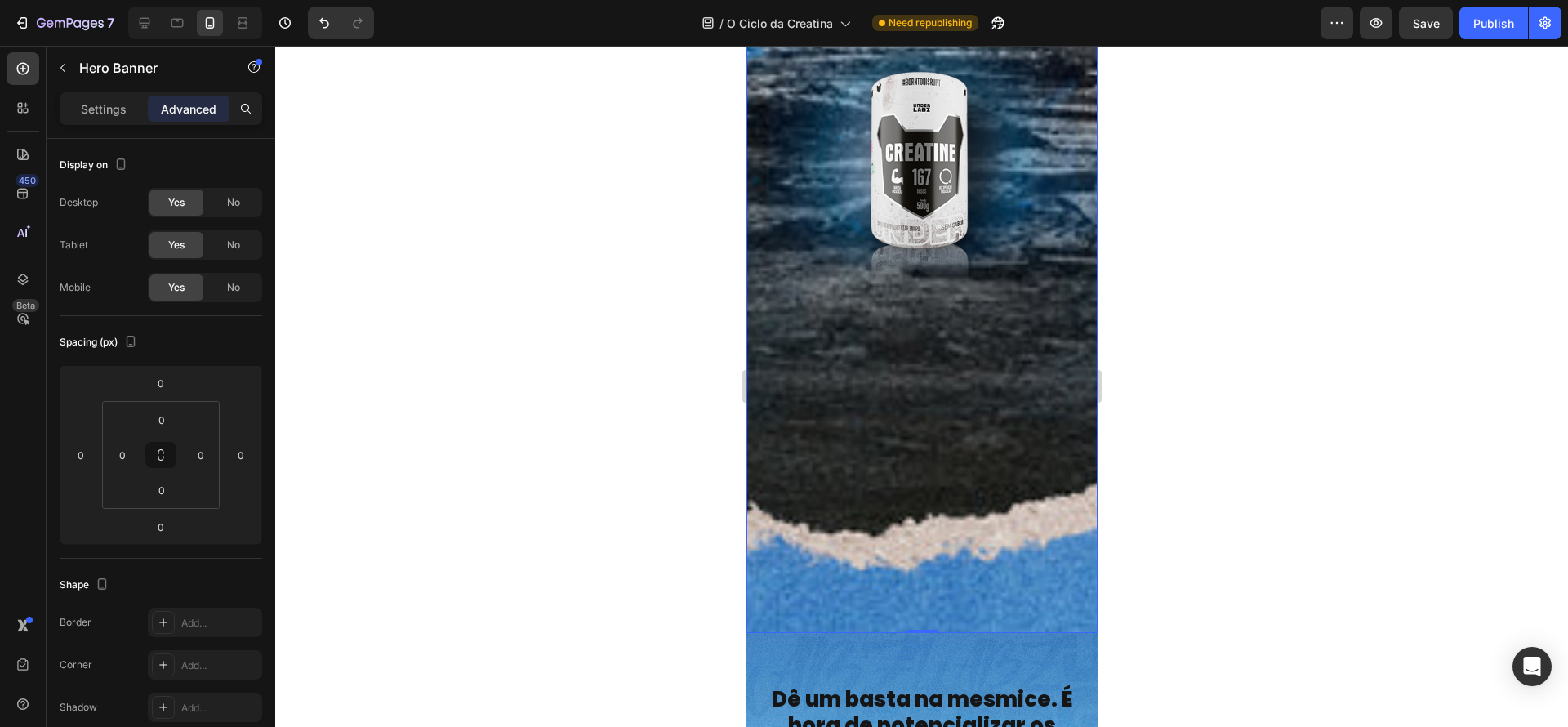
click at [1003, 423] on div "Image PROTOCOLO dos atletas para ganho de massa muscular Heading QUERO MEU GUIA…" at bounding box center [921, 81] width 351 height 1104
click at [975, 365] on div "Image PROTOCOLO dos atletas para ganho de massa muscular Heading QUERO MEU GUIA…" at bounding box center [921, 82] width 351 height 1104
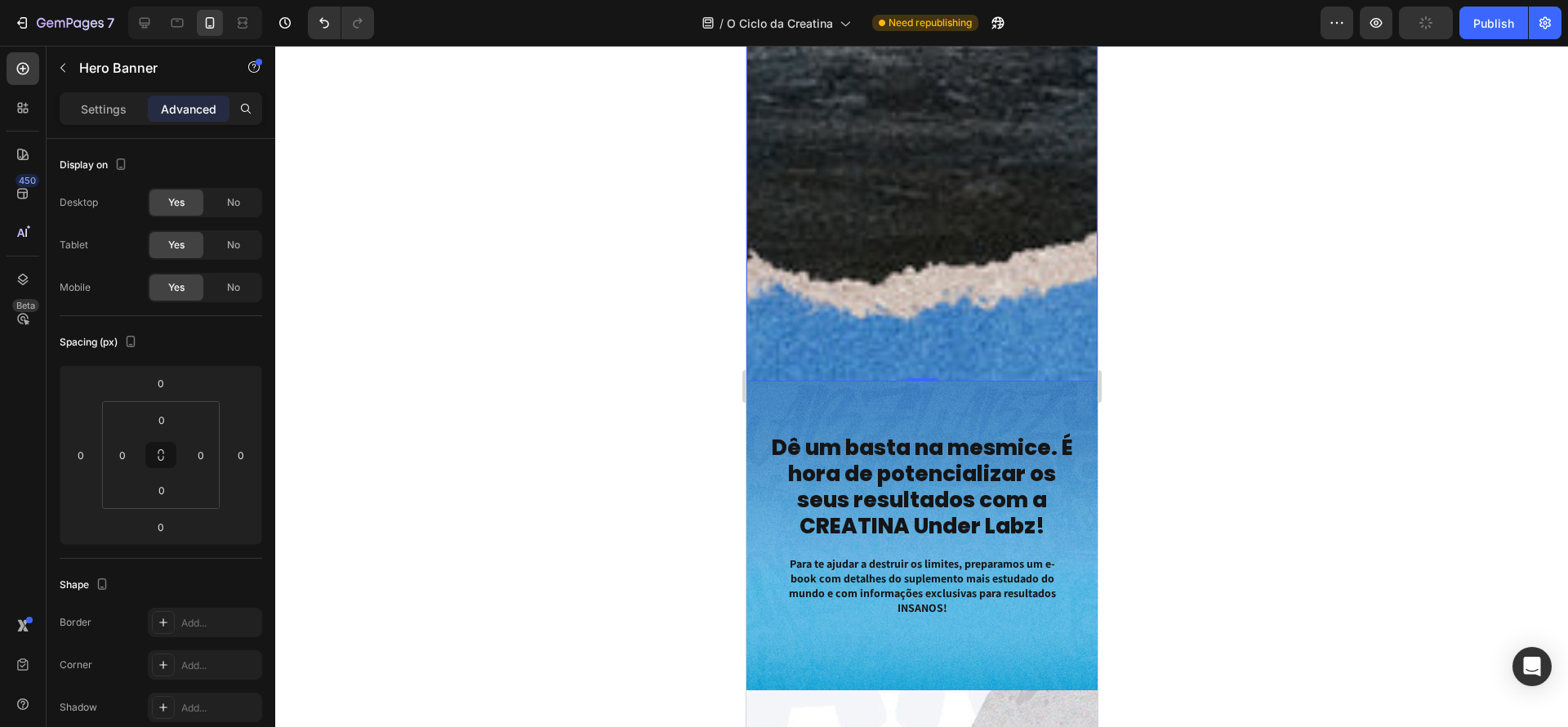
scroll to position [800, 0]
drag, startPoint x: 921, startPoint y: 428, endPoint x: 948, endPoint y: 317, distance: 114.2
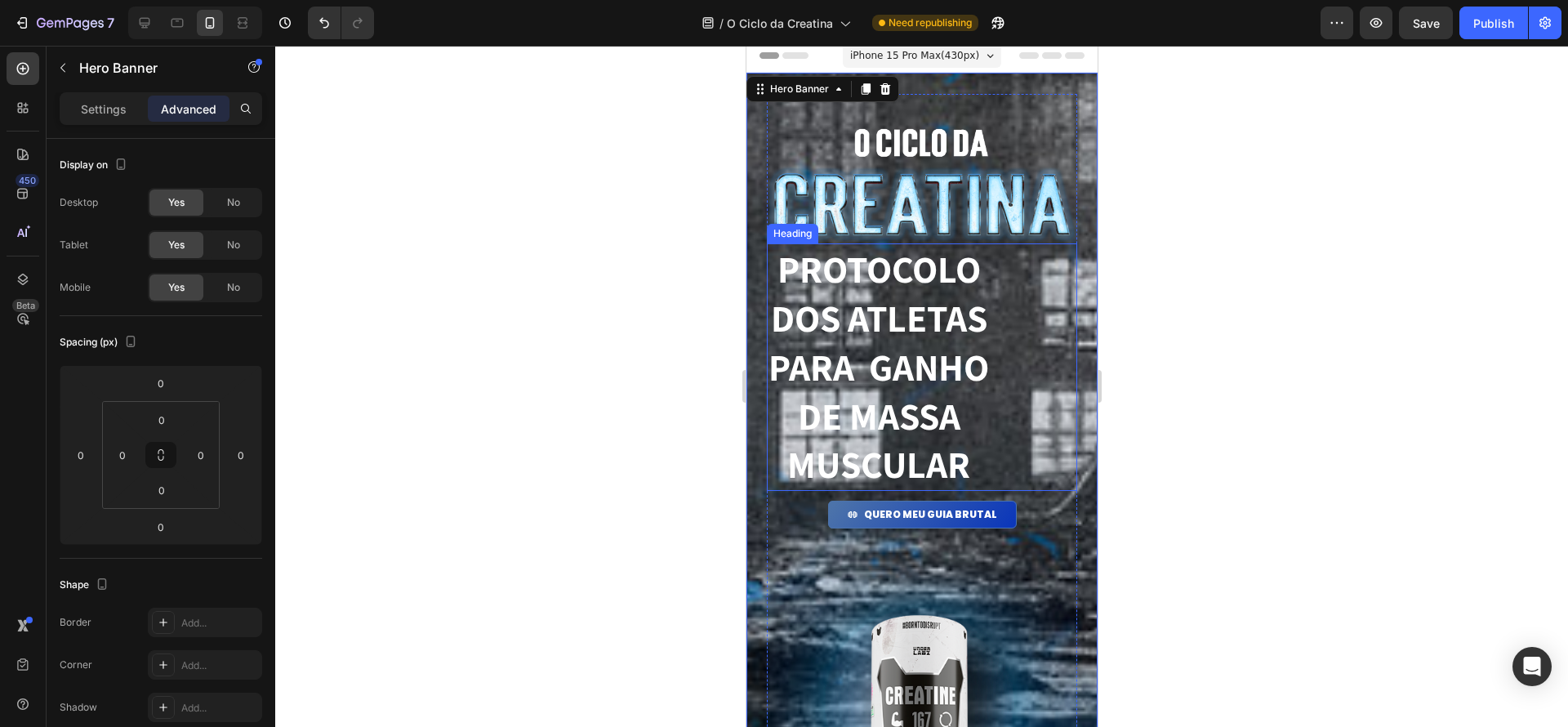
scroll to position [0, 0]
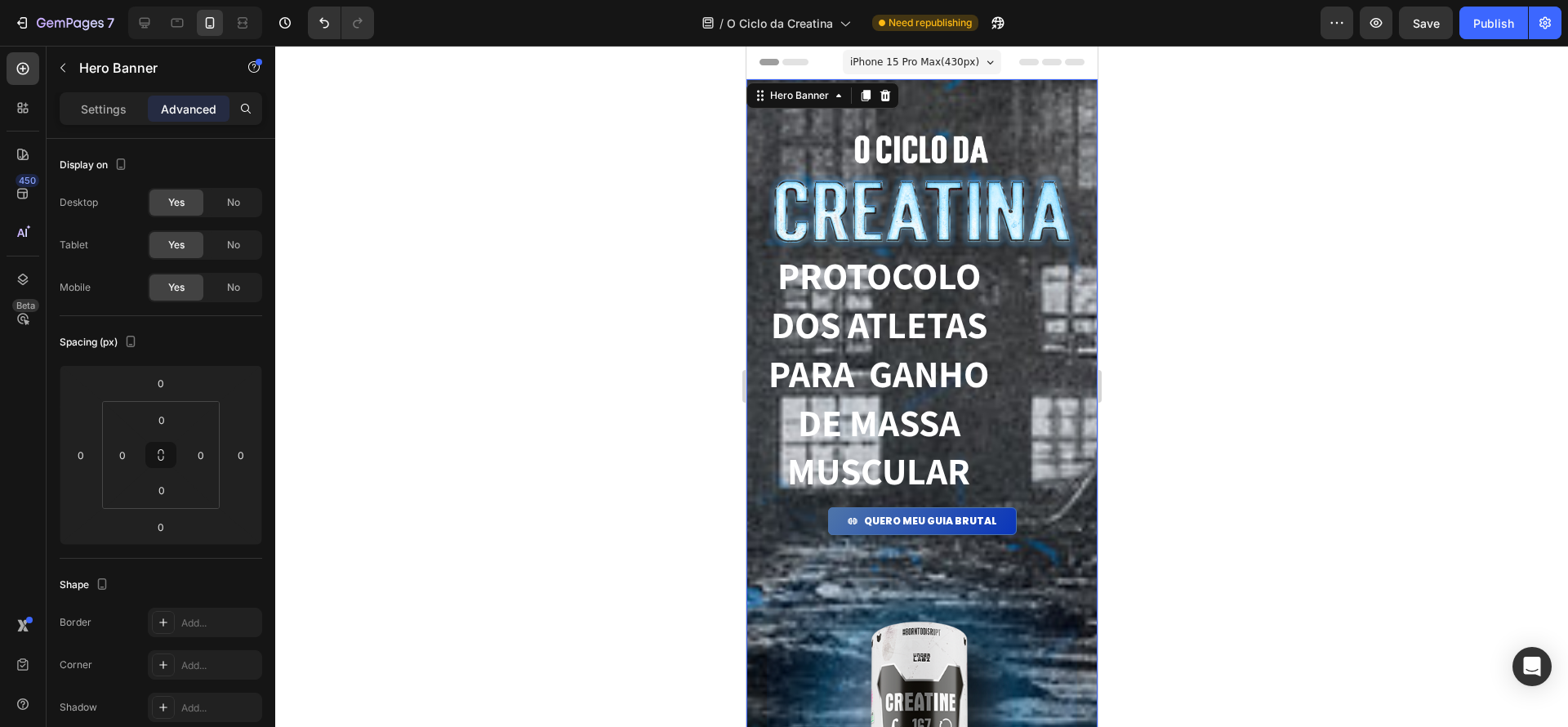
click at [753, 115] on div "Image PROTOCOLO dos atletas para ganho de massa muscular Heading QUERO MEU GUIA…" at bounding box center [921, 631] width 351 height 1104
click at [69, 108] on div "Settings" at bounding box center [104, 108] width 82 height 26
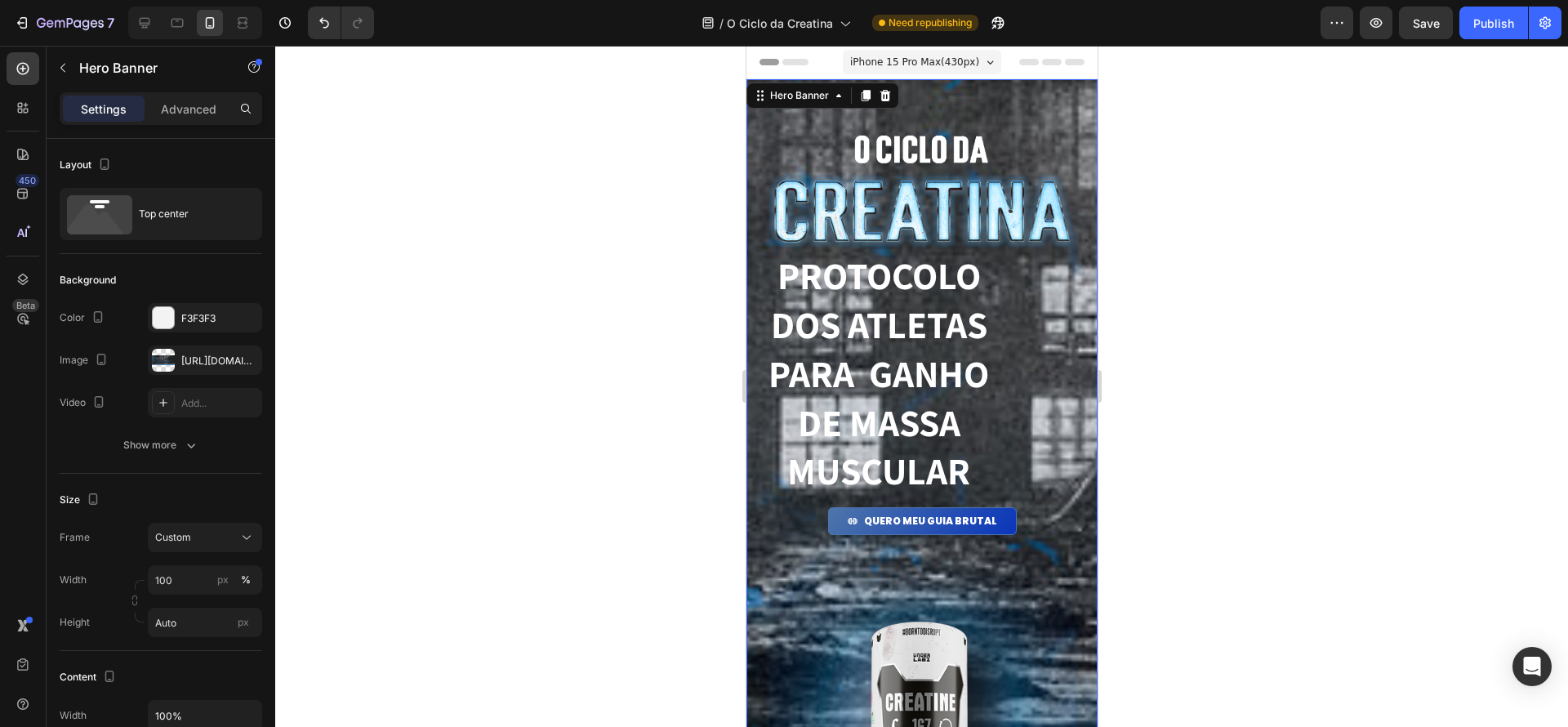
click at [88, 108] on p "Settings" at bounding box center [104, 108] width 46 height 17
click at [199, 354] on div "https://cdn.shopify.com/s/files/1/0670/7612/9013/files/gempages_508864242380702…" at bounding box center [205, 361] width 48 height 15
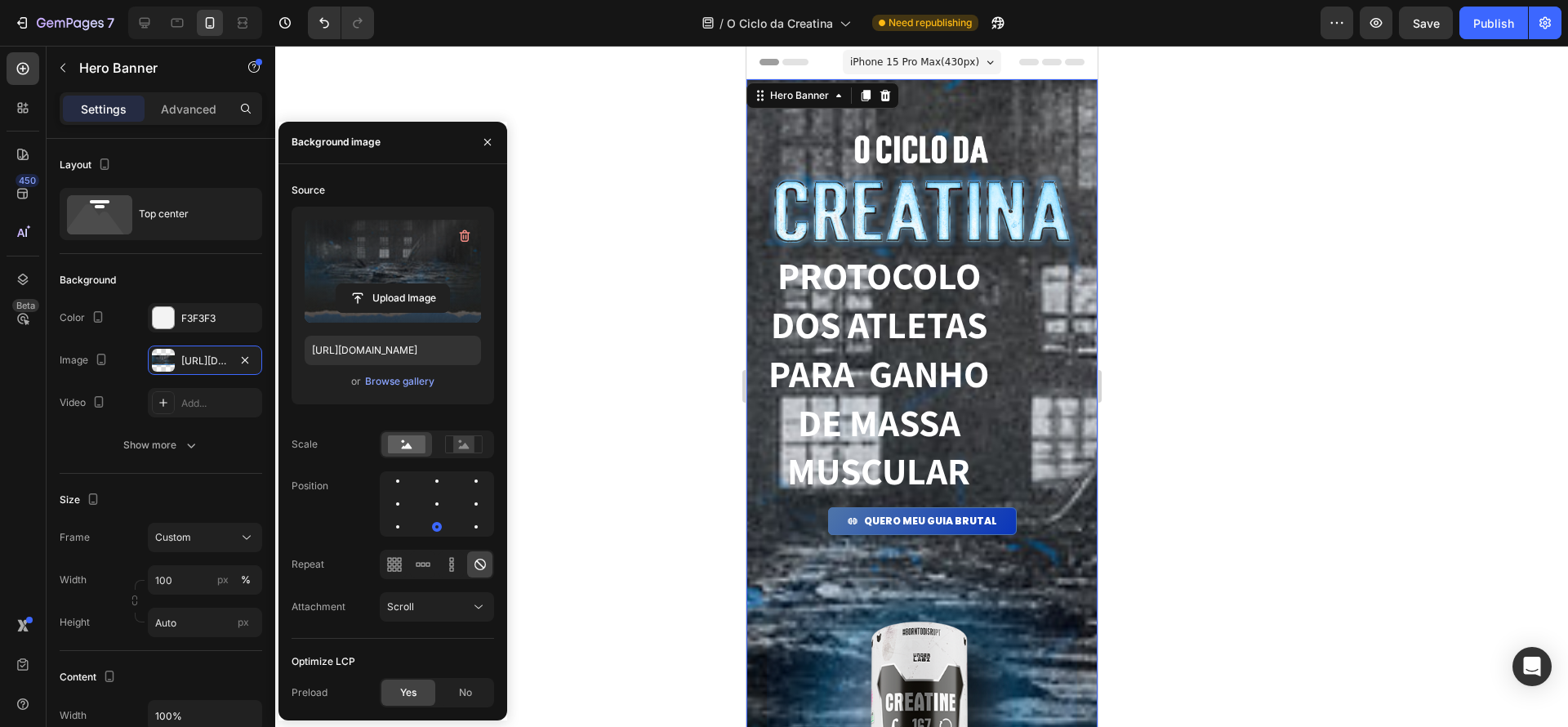
click at [402, 255] on label at bounding box center [392, 271] width 176 height 103
click at [402, 284] on input "file" at bounding box center [392, 298] width 112 height 28
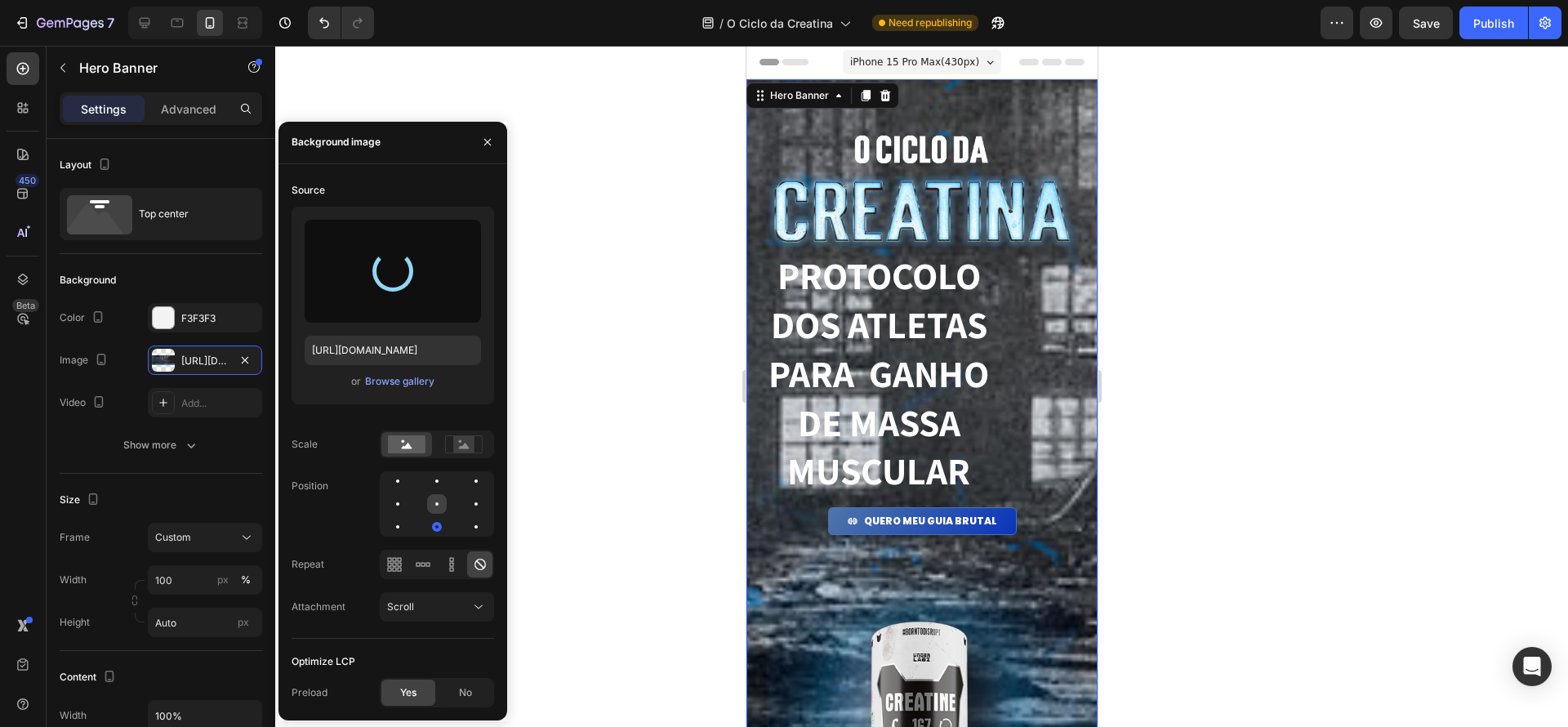
type input "https://cdn.shopify.com/s/files/1/0670/7612/9013/files/gempages_508864242380702…"
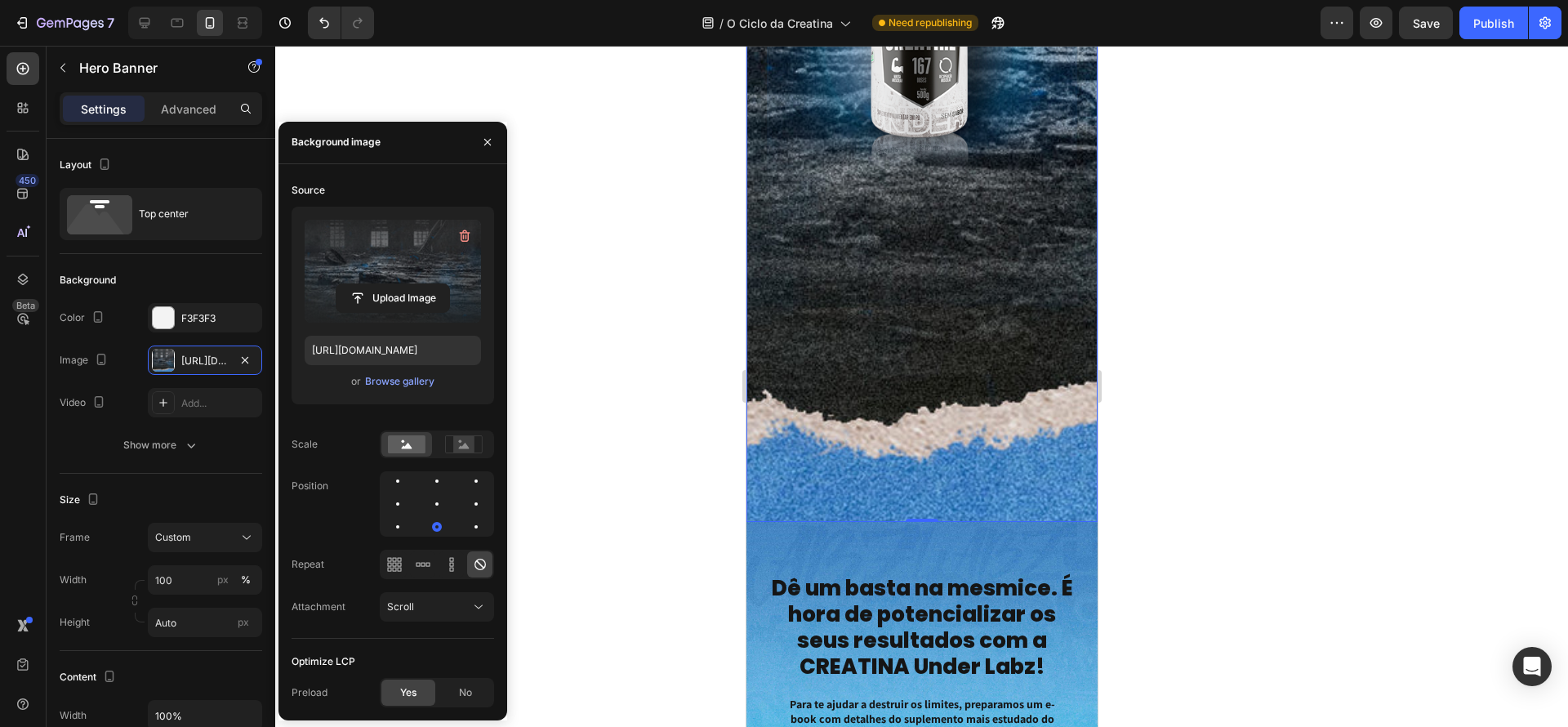
scroll to position [658, 0]
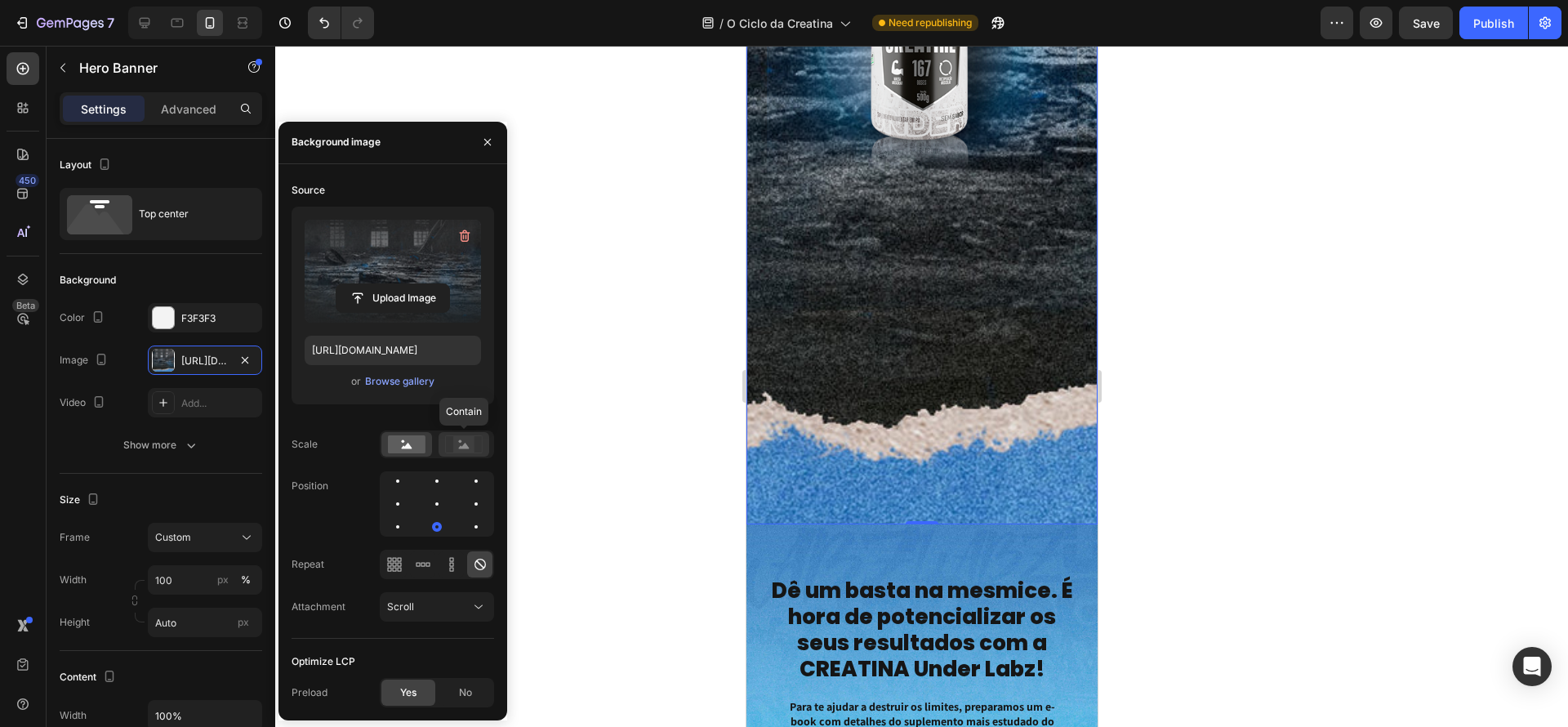
click at [447, 448] on icon at bounding box center [464, 445] width 38 height 18
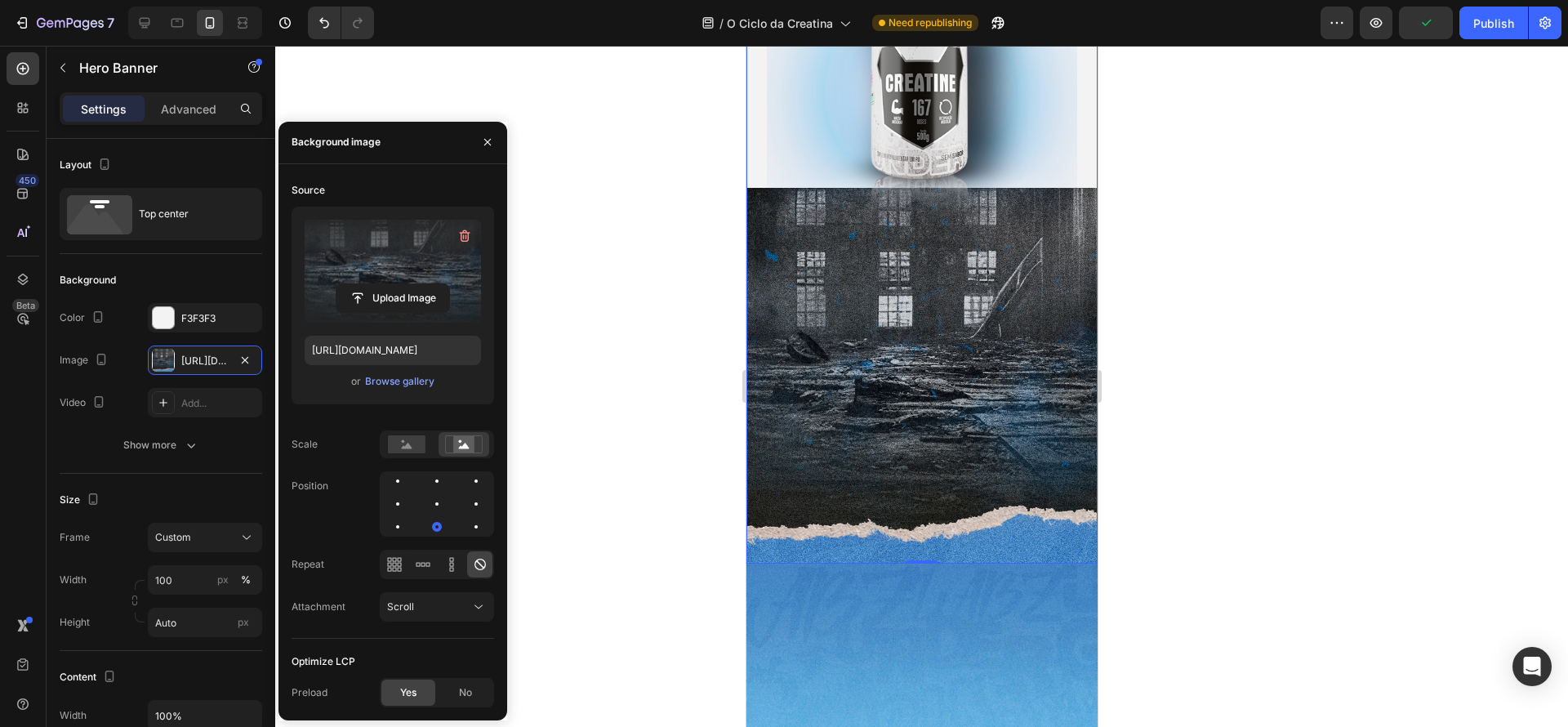
scroll to position [633, 0]
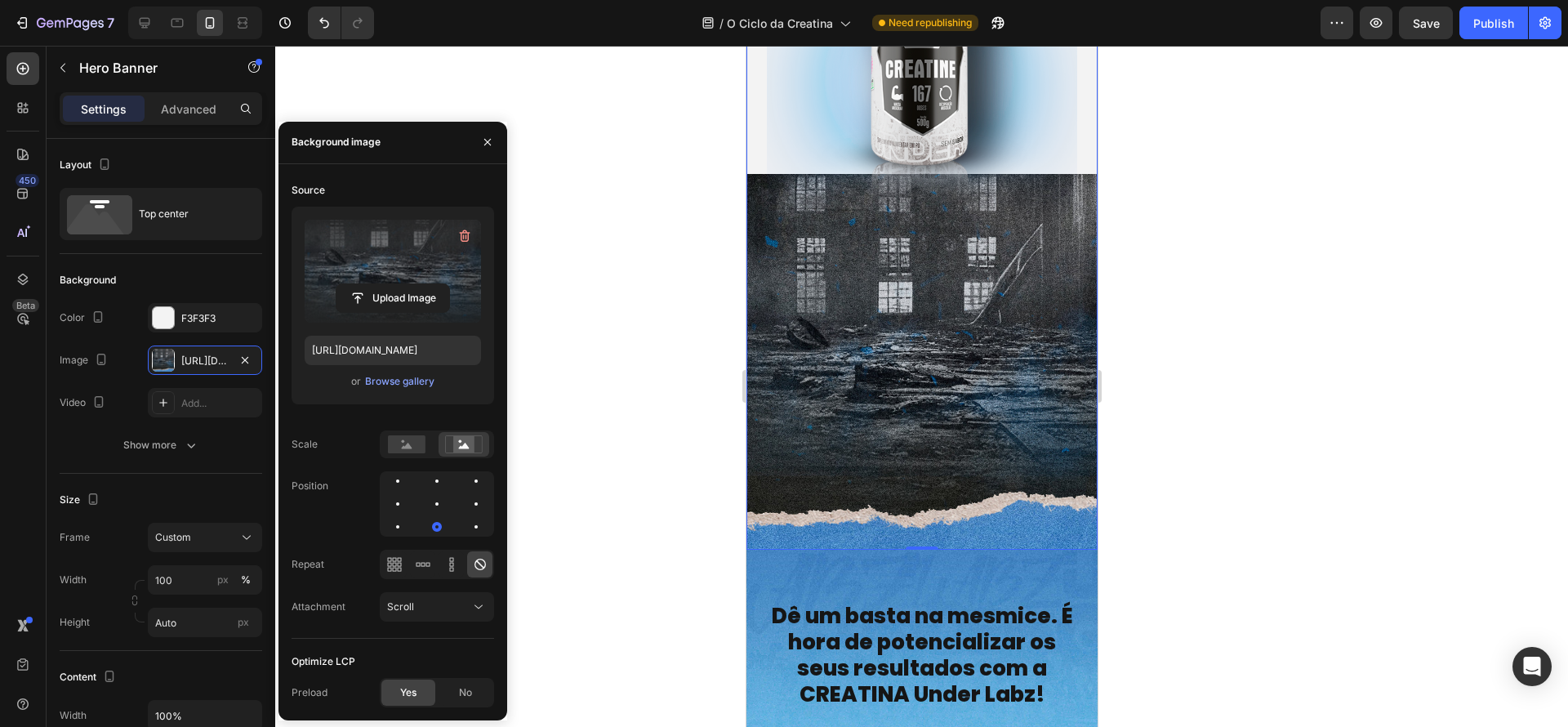
drag, startPoint x: 656, startPoint y: 345, endPoint x: 548, endPoint y: 223, distance: 162.9
click at [641, 336] on div at bounding box center [921, 386] width 1293 height 681
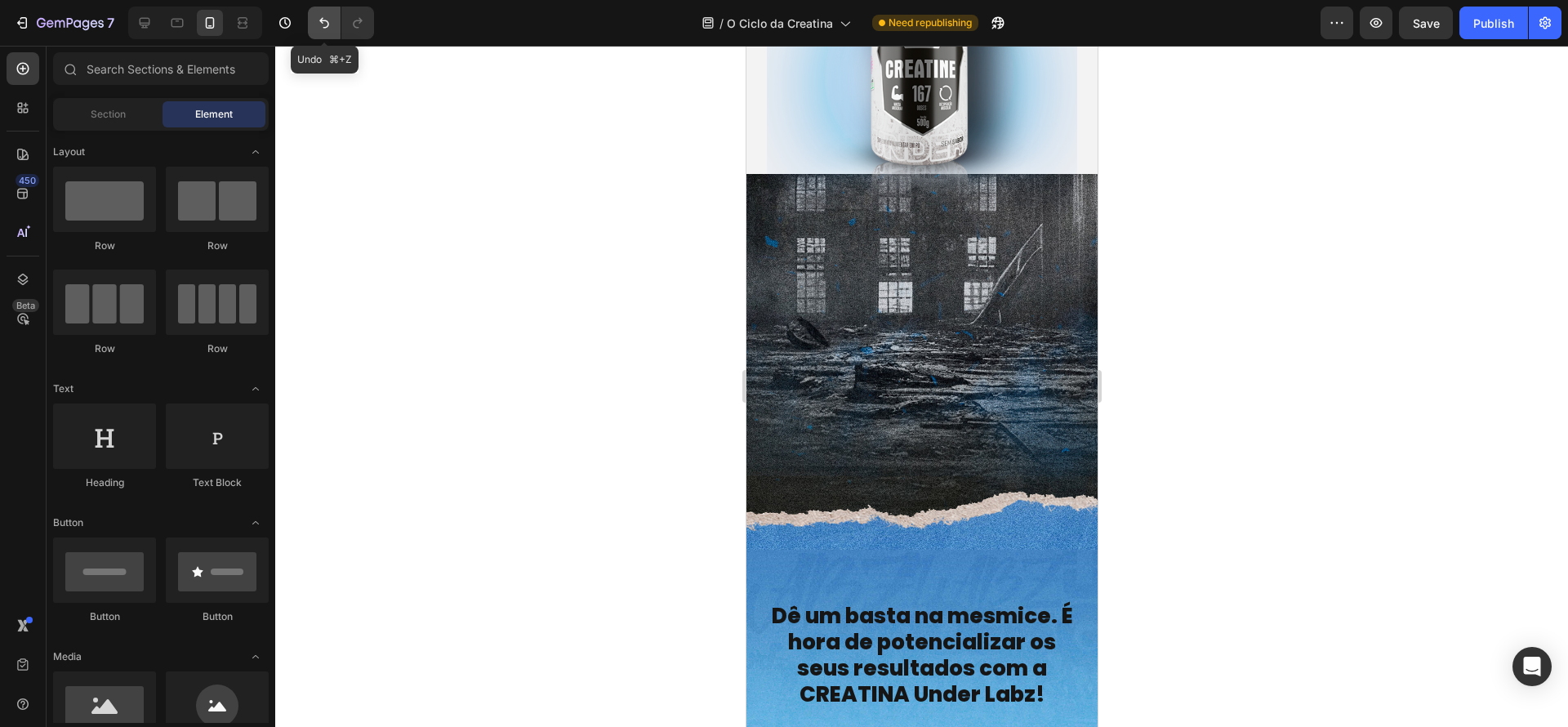
click at [335, 34] on button "Undo/Redo" at bounding box center [324, 23] width 33 height 33
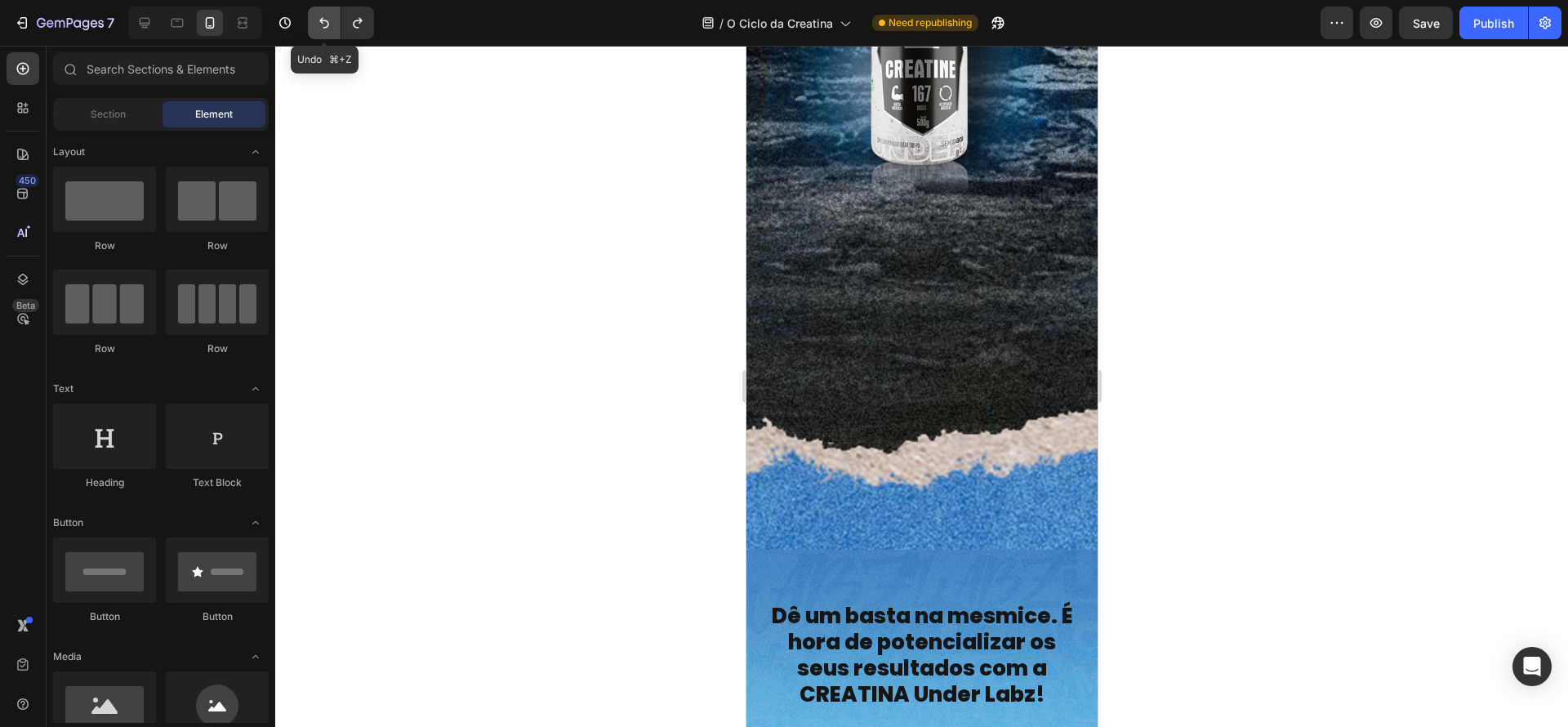
click at [335, 34] on button "Undo/Redo" at bounding box center [324, 23] width 33 height 33
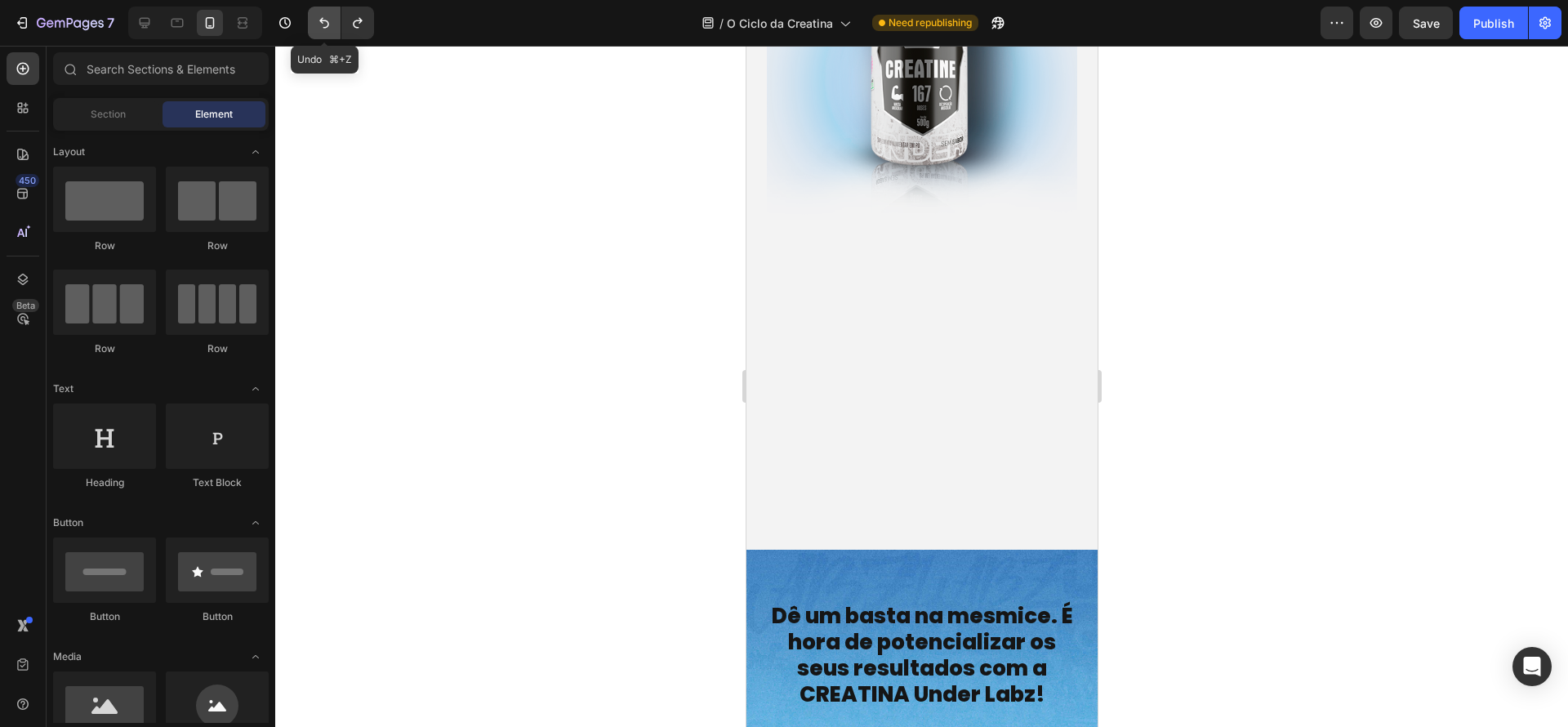
click at [335, 34] on button "Undo/Redo" at bounding box center [324, 23] width 33 height 33
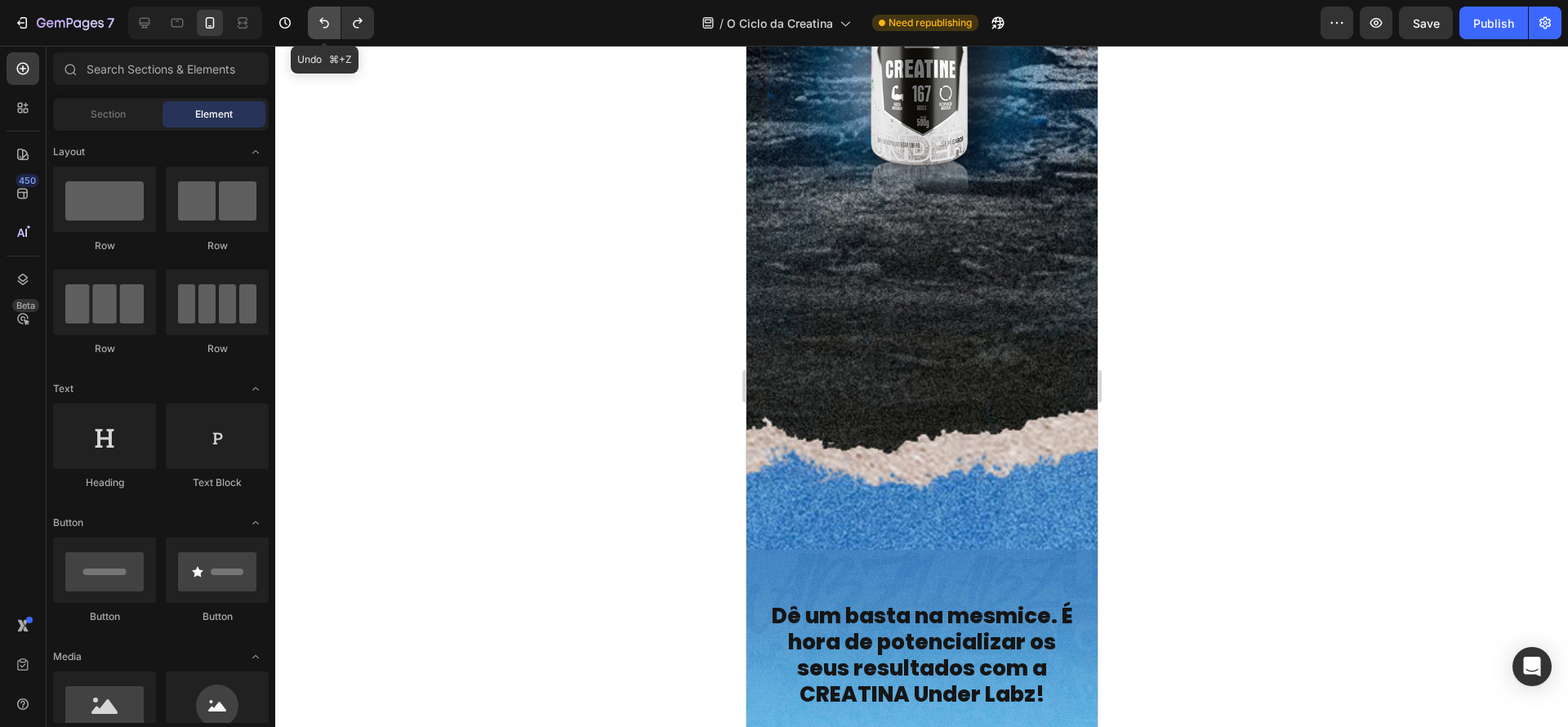
click at [335, 34] on button "Undo/Redo" at bounding box center [324, 23] width 33 height 33
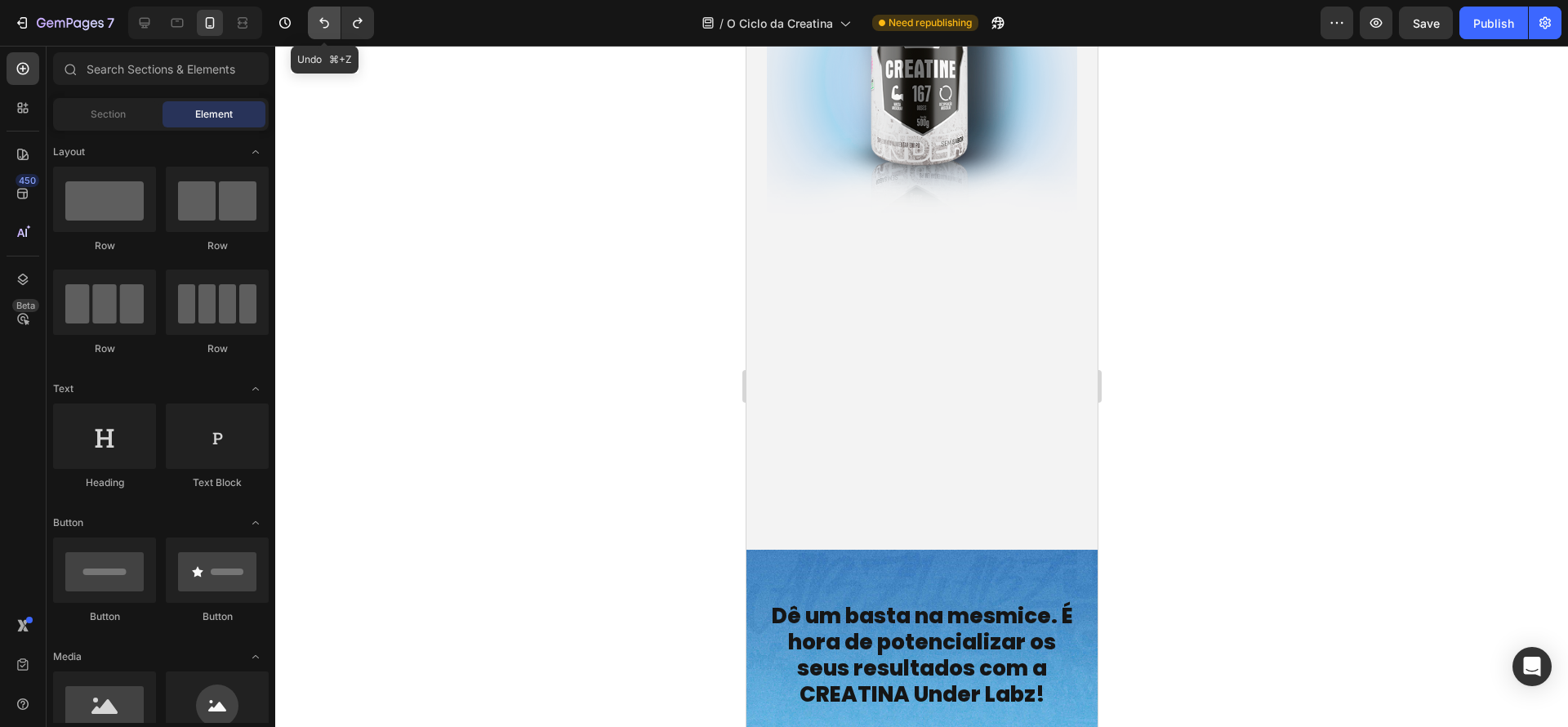
click at [335, 34] on button "Undo/Redo" at bounding box center [324, 23] width 33 height 33
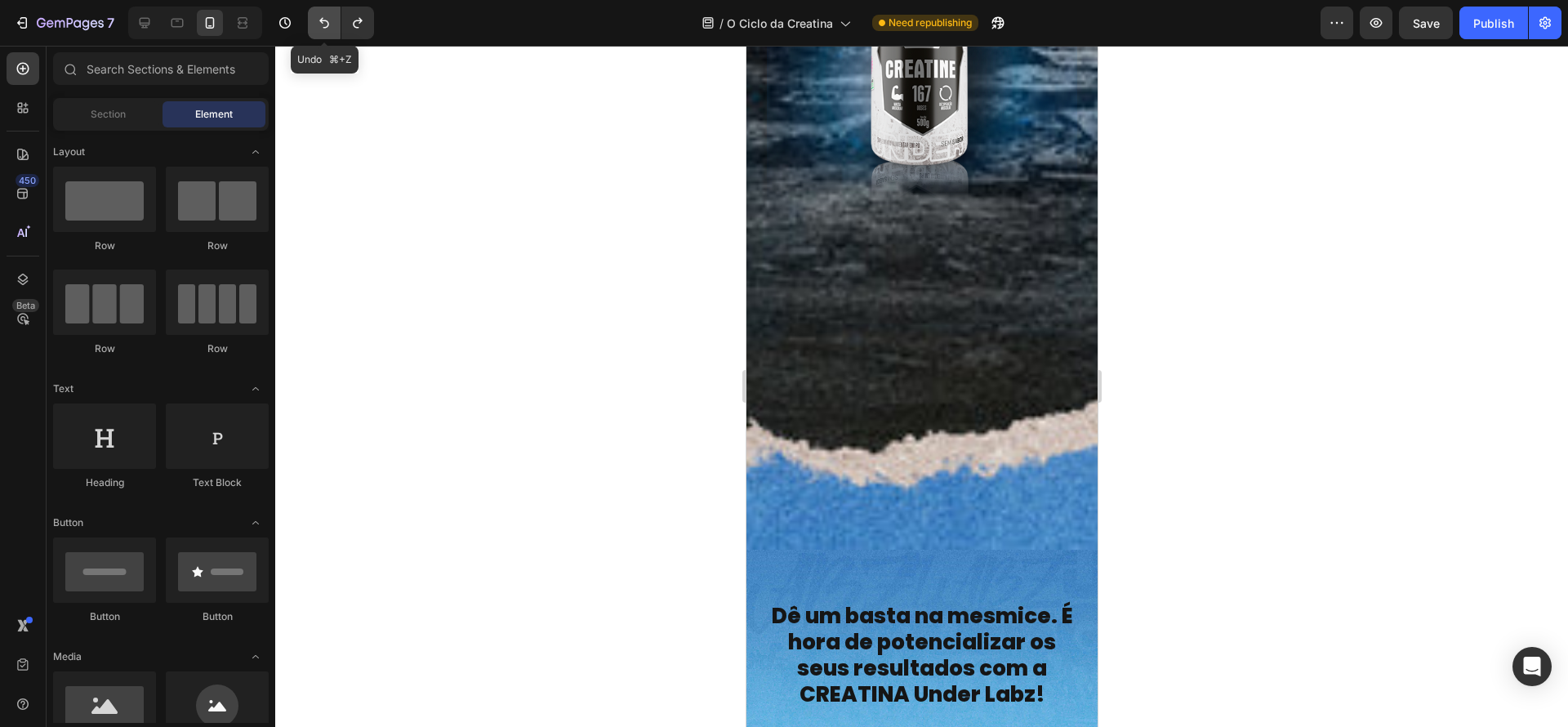
click at [335, 34] on button "Undo/Redo" at bounding box center [324, 23] width 33 height 33
click at [331, 27] on icon "Undo/Redo" at bounding box center [324, 23] width 16 height 16
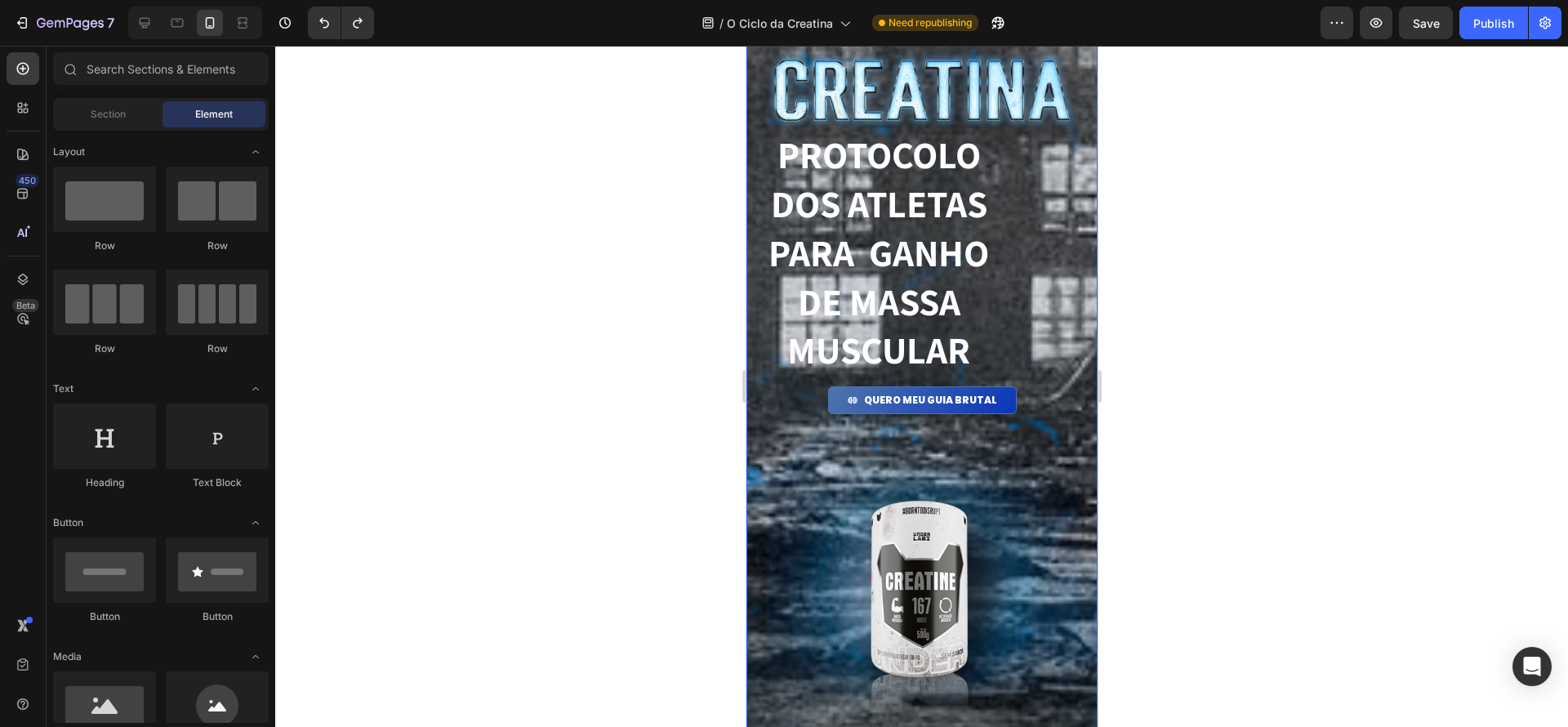
scroll to position [0, 0]
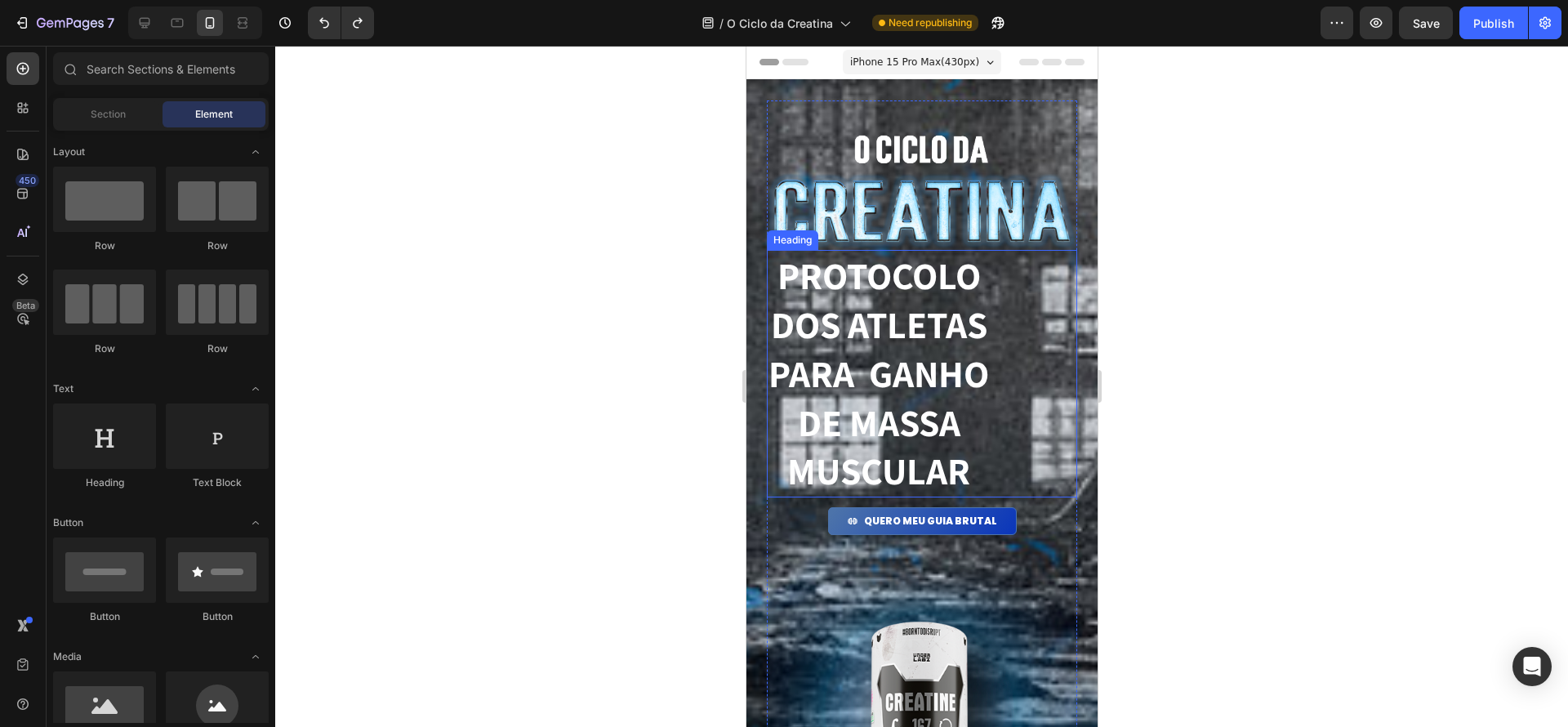
drag, startPoint x: 441, startPoint y: 114, endPoint x: 418, endPoint y: 102, distance: 25.9
click at [436, 112] on div at bounding box center [921, 386] width 1293 height 681
click at [331, 25] on icon "Undo/Redo" at bounding box center [324, 23] width 16 height 16
click at [319, 21] on icon "Undo/Redo" at bounding box center [324, 23] width 16 height 16
click at [964, 300] on h1 "PROTOCOLO dos atletas para ganho de massa muscular" at bounding box center [878, 374] width 224 height 248
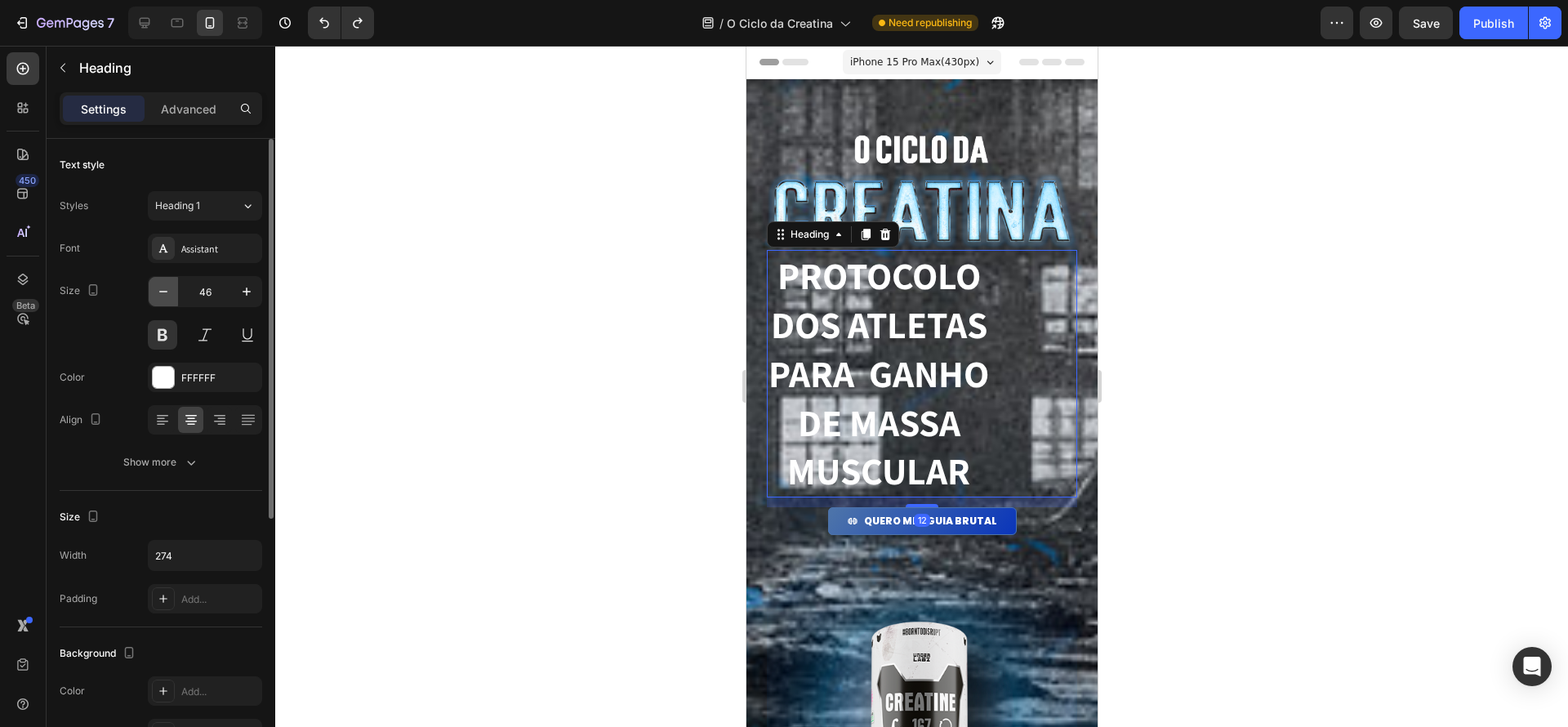
click at [169, 290] on icon "button" at bounding box center [163, 291] width 16 height 16
click at [169, 290] on icon "button" at bounding box center [163, 287] width 16 height 16
click at [169, 290] on icon "button" at bounding box center [163, 289] width 16 height 16
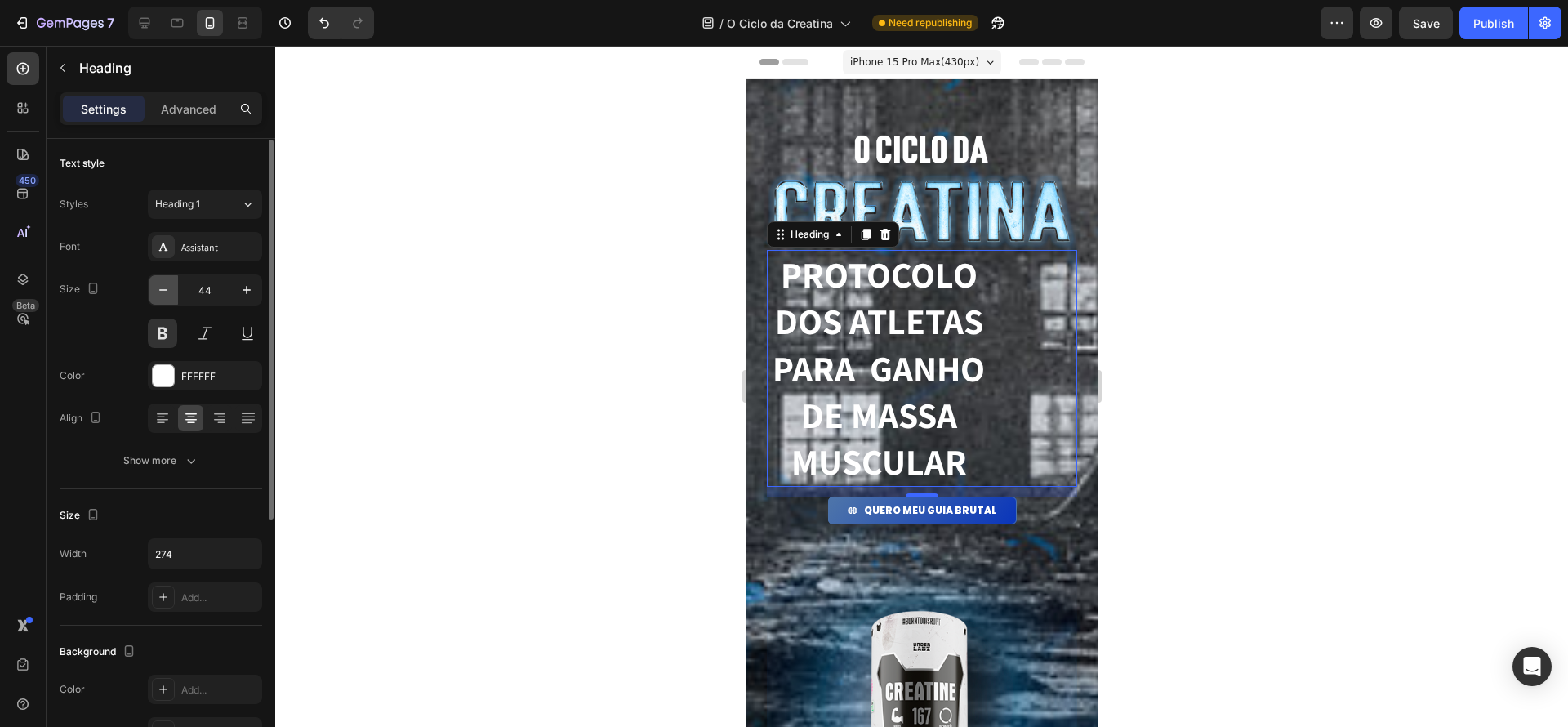
click at [169, 290] on icon "button" at bounding box center [163, 290] width 16 height 16
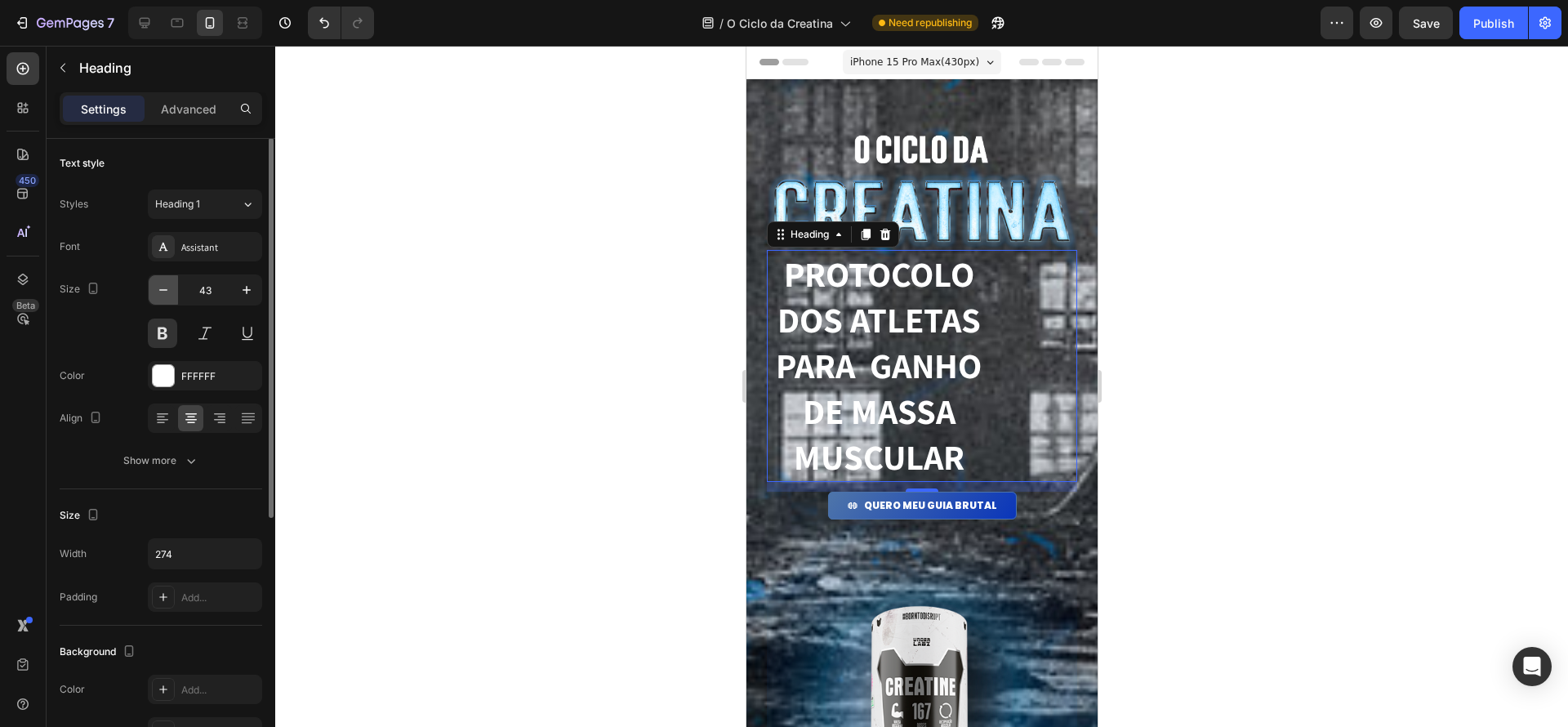
scroll to position [3, 0]
click at [169, 290] on icon "button" at bounding box center [163, 288] width 16 height 16
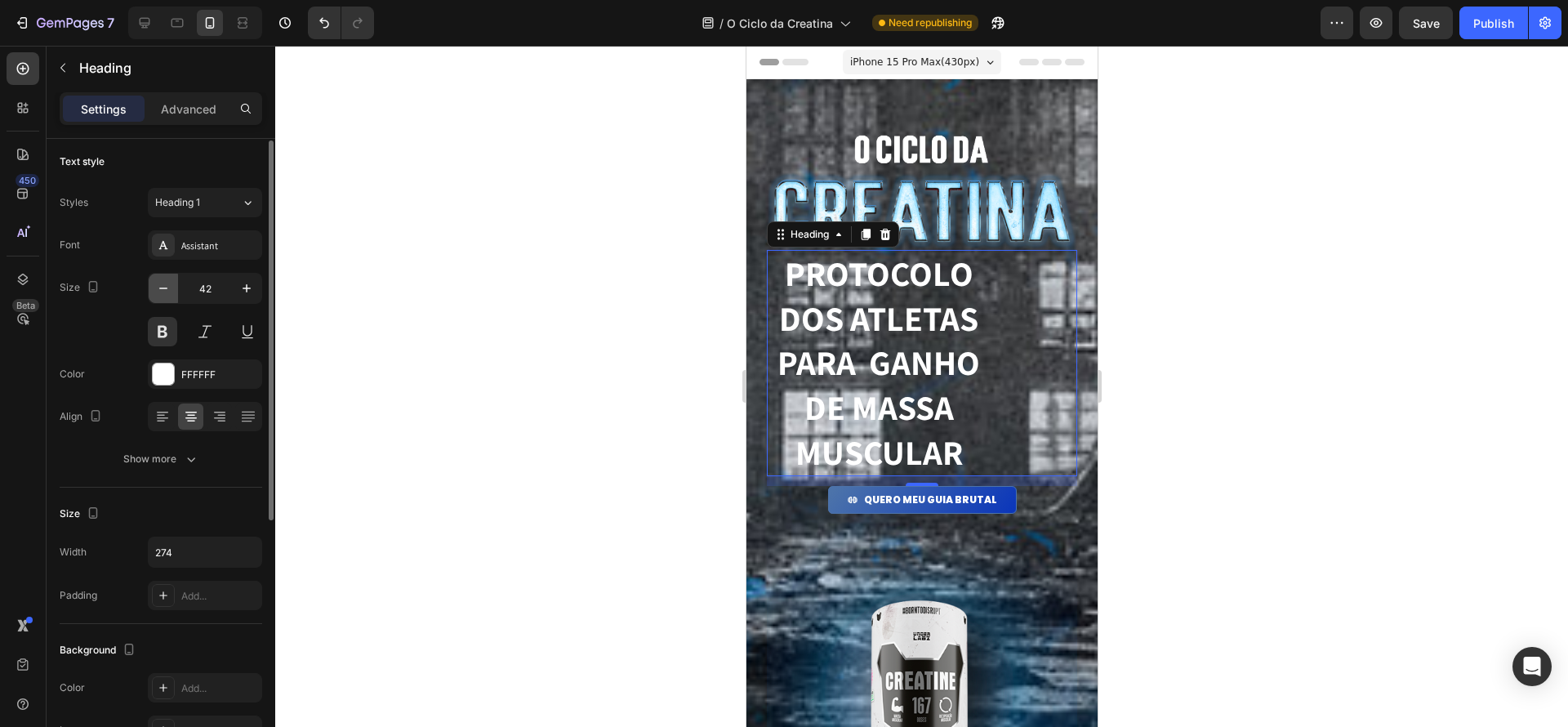
click at [169, 290] on icon "button" at bounding box center [163, 288] width 16 height 16
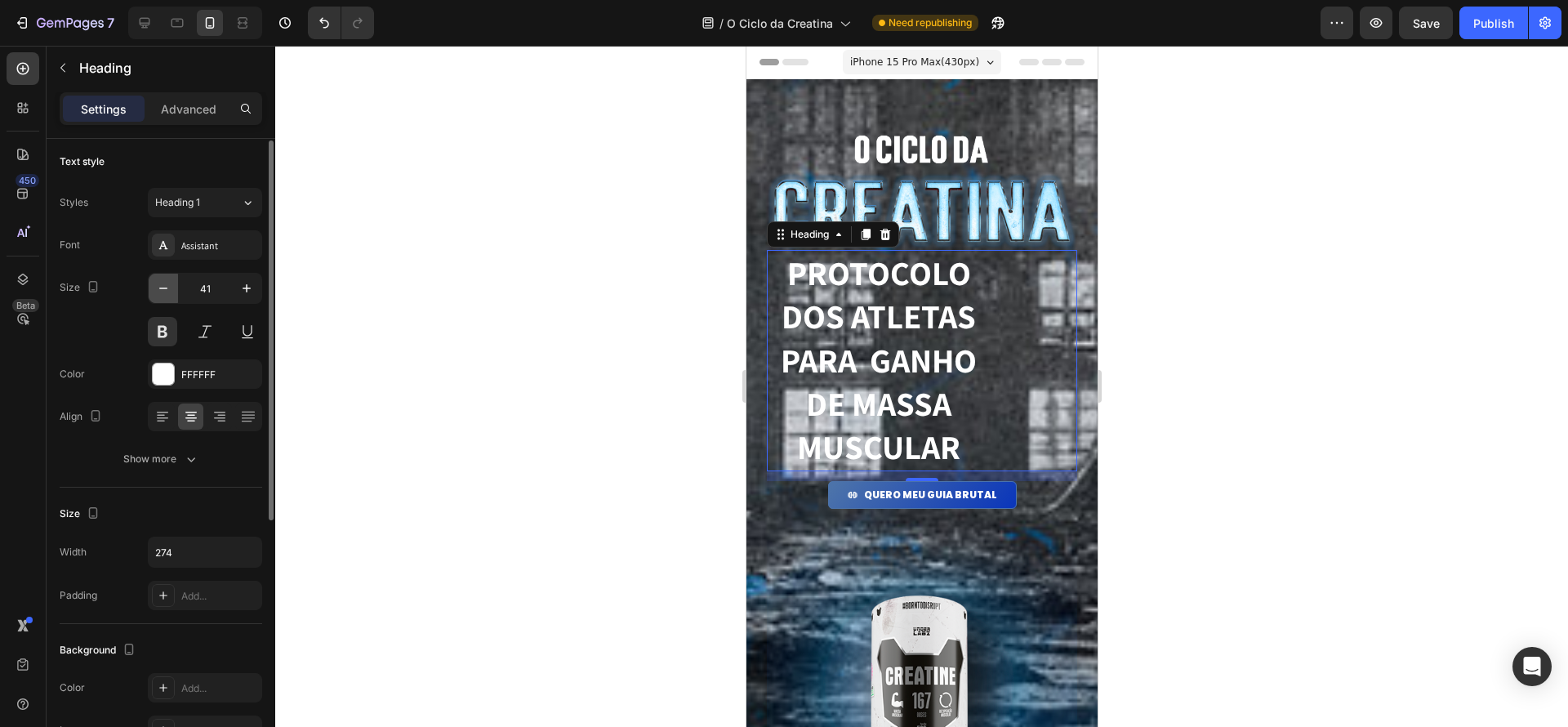
click at [169, 290] on icon "button" at bounding box center [163, 288] width 16 height 16
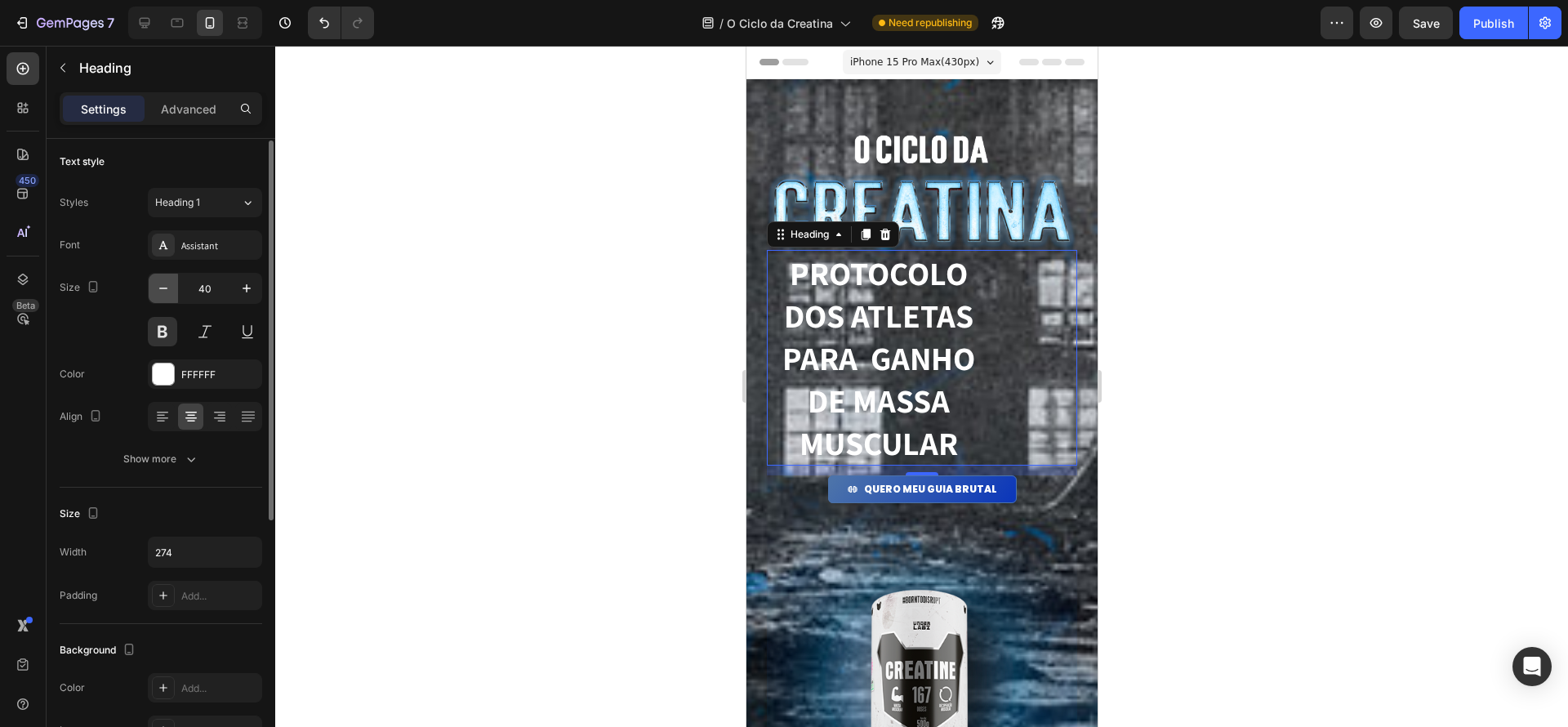
click at [169, 290] on icon "button" at bounding box center [163, 288] width 16 height 16
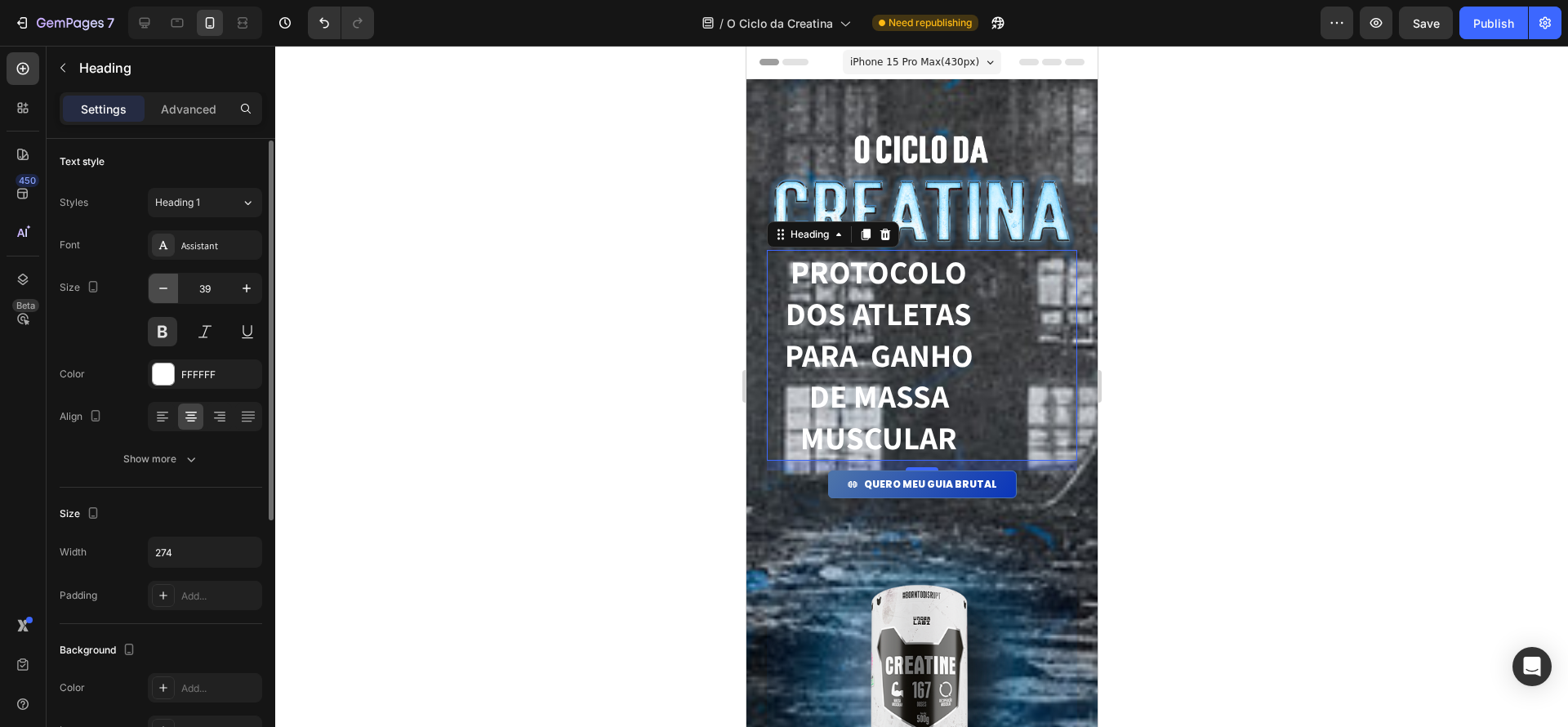
click at [169, 290] on icon "button" at bounding box center [163, 288] width 16 height 16
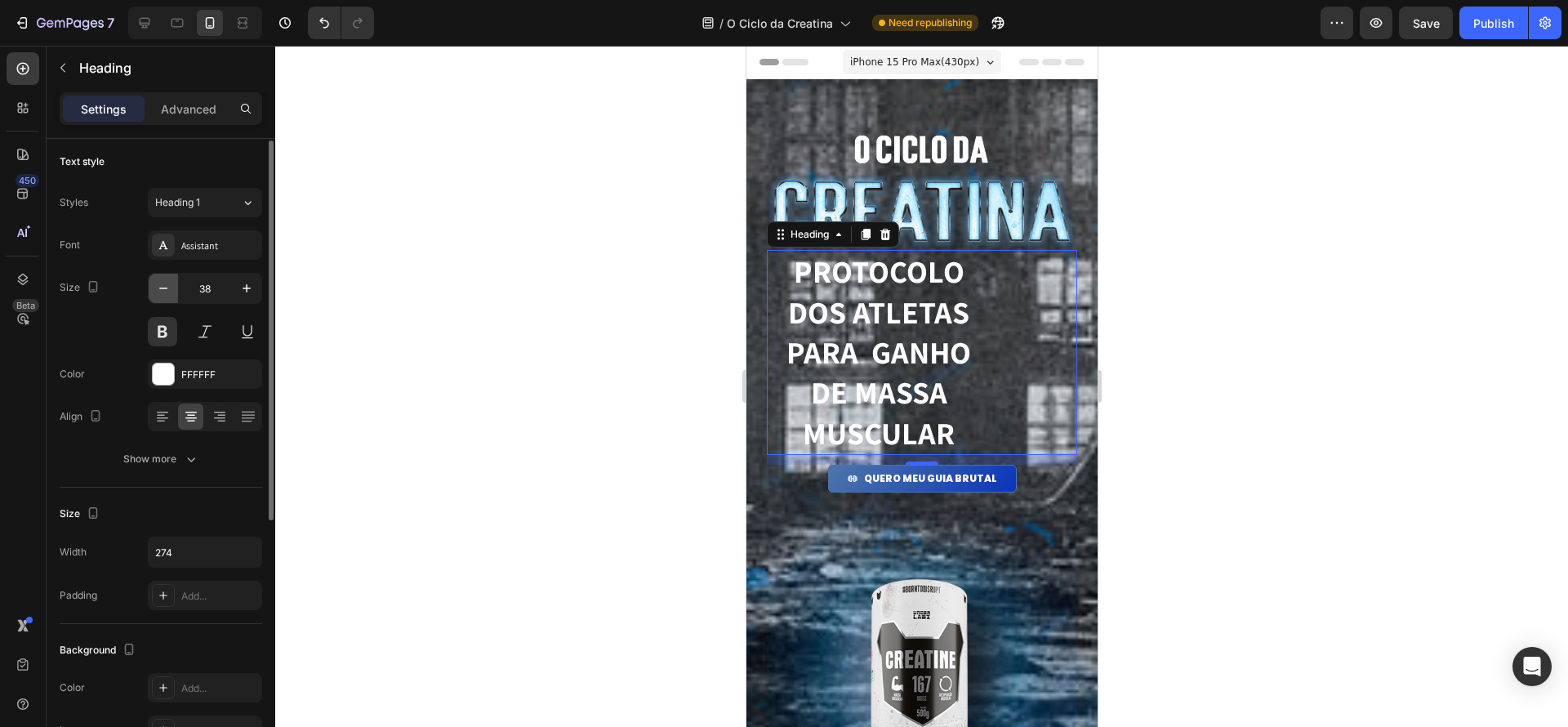
click at [169, 290] on icon "button" at bounding box center [163, 288] width 16 height 16
click at [169, 290] on icon "button" at bounding box center [163, 289] width 16 height 16
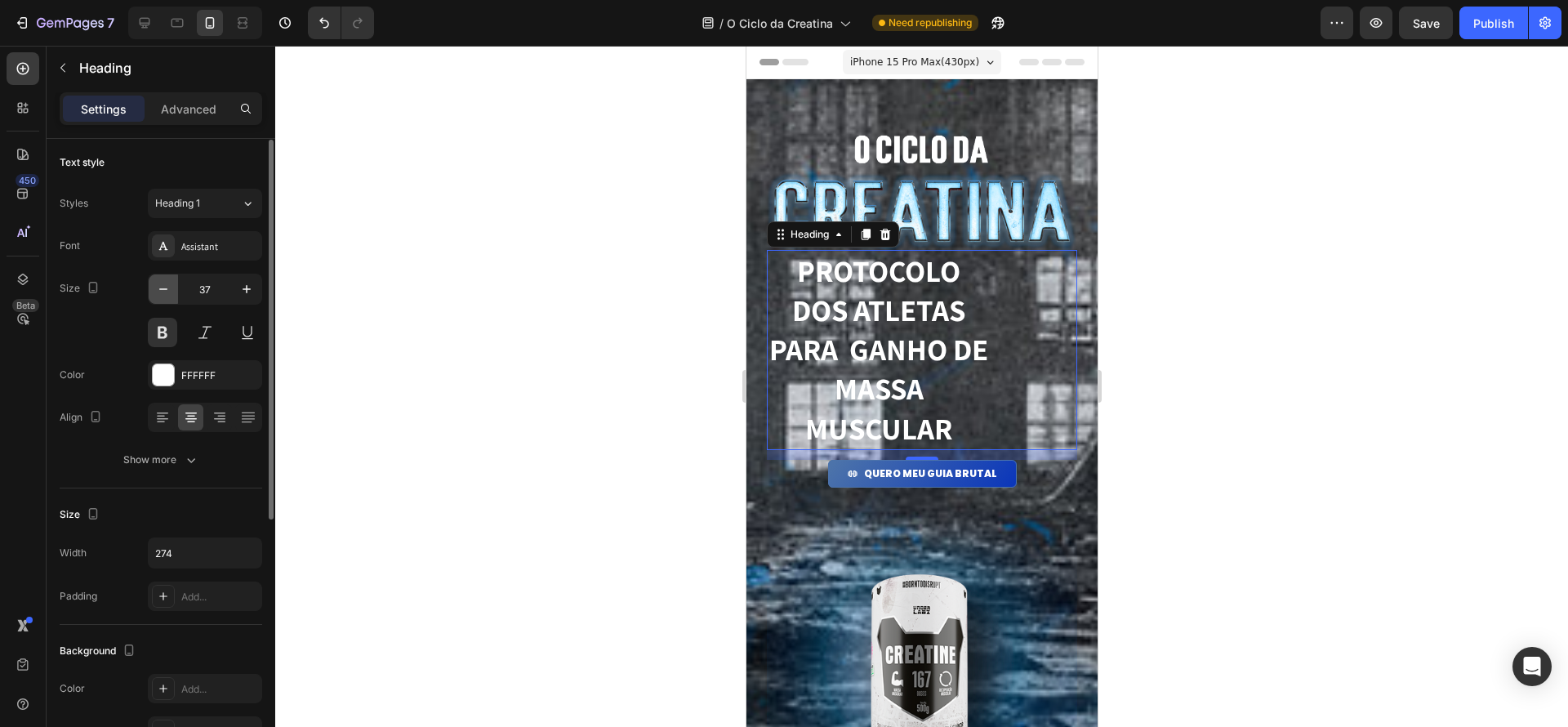
click at [169, 290] on icon "button" at bounding box center [163, 289] width 16 height 16
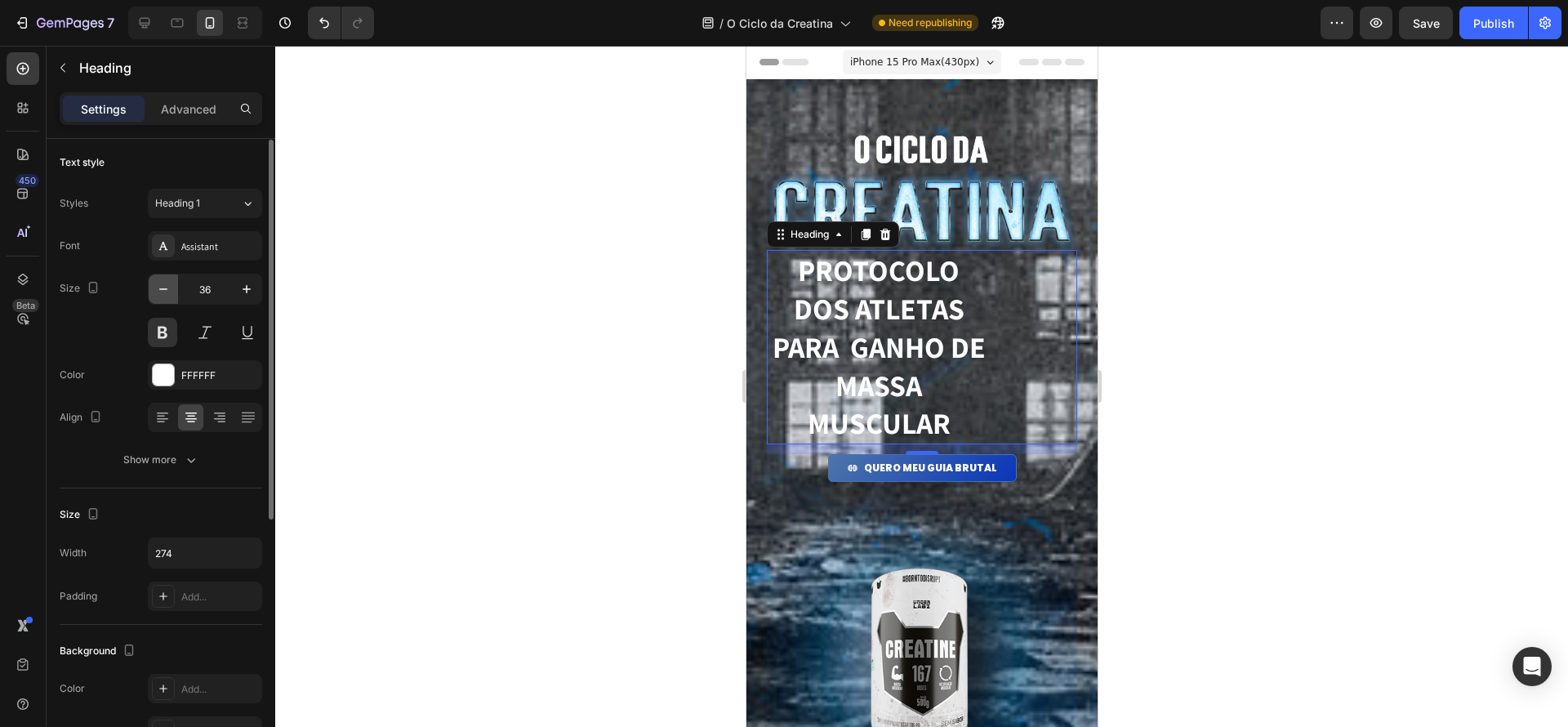
click at [169, 290] on icon "button" at bounding box center [163, 289] width 16 height 16
click at [169, 290] on icon "button" at bounding box center [163, 290] width 16 height 16
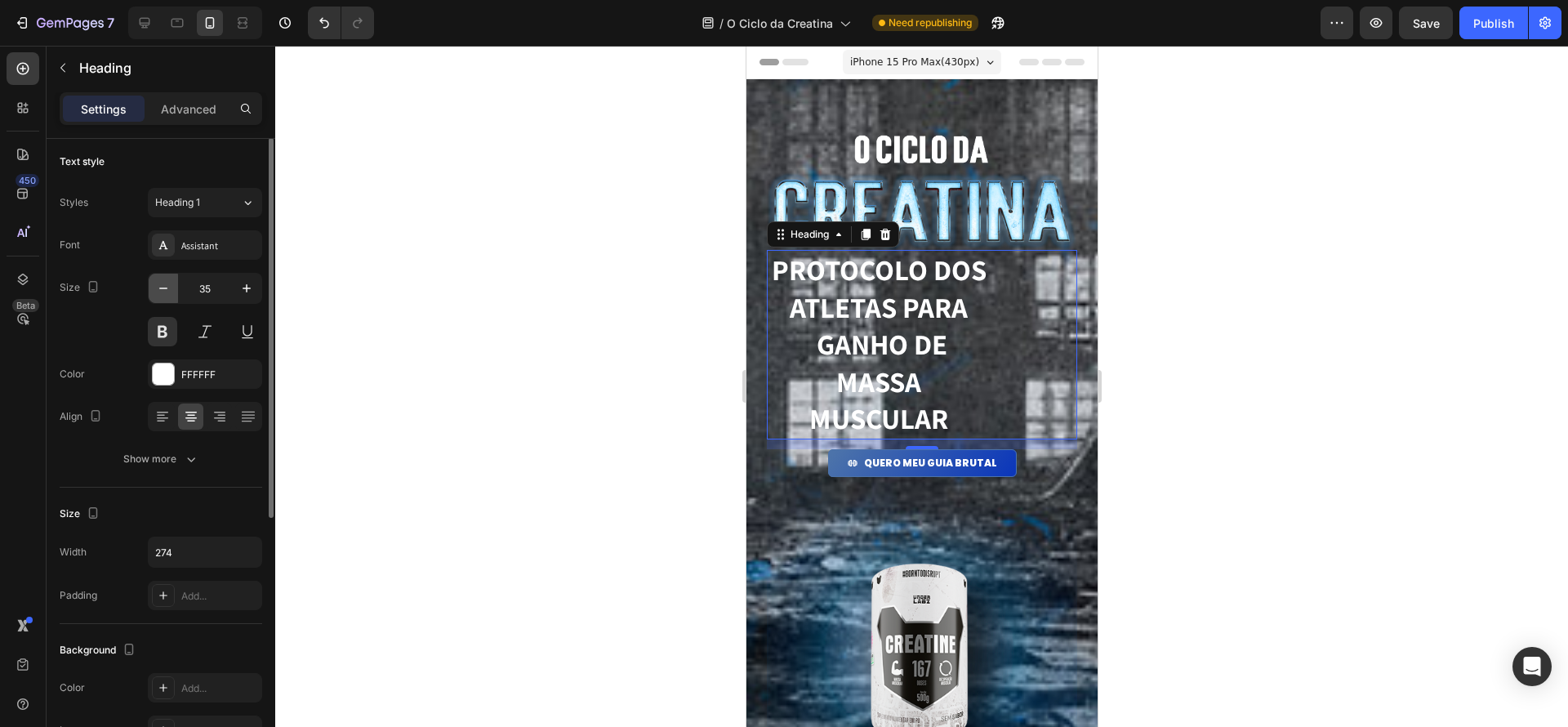
click at [169, 290] on icon "button" at bounding box center [163, 288] width 16 height 16
click at [169, 290] on icon "button" at bounding box center [163, 286] width 16 height 16
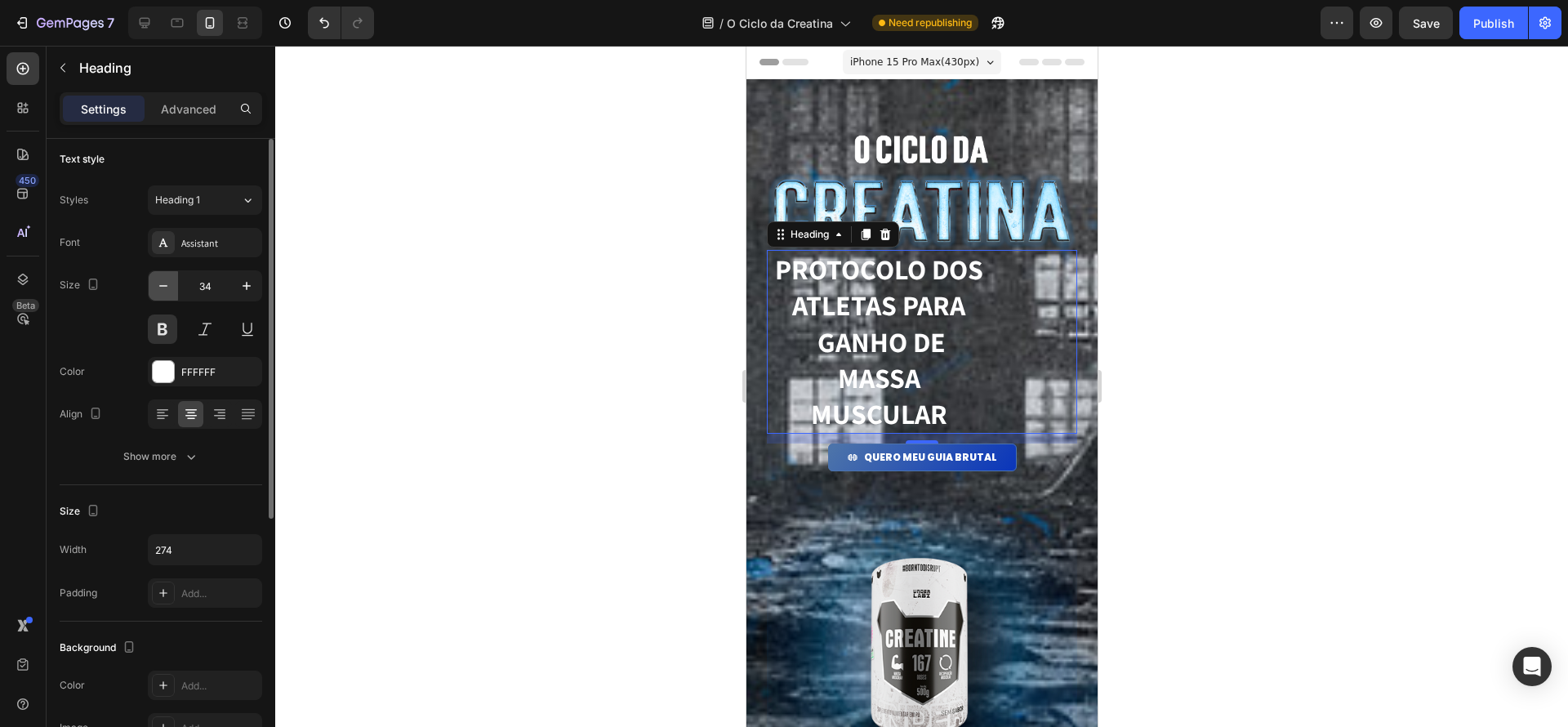
click at [169, 290] on icon "button" at bounding box center [163, 286] width 16 height 16
click at [169, 290] on icon "button" at bounding box center [163, 283] width 16 height 16
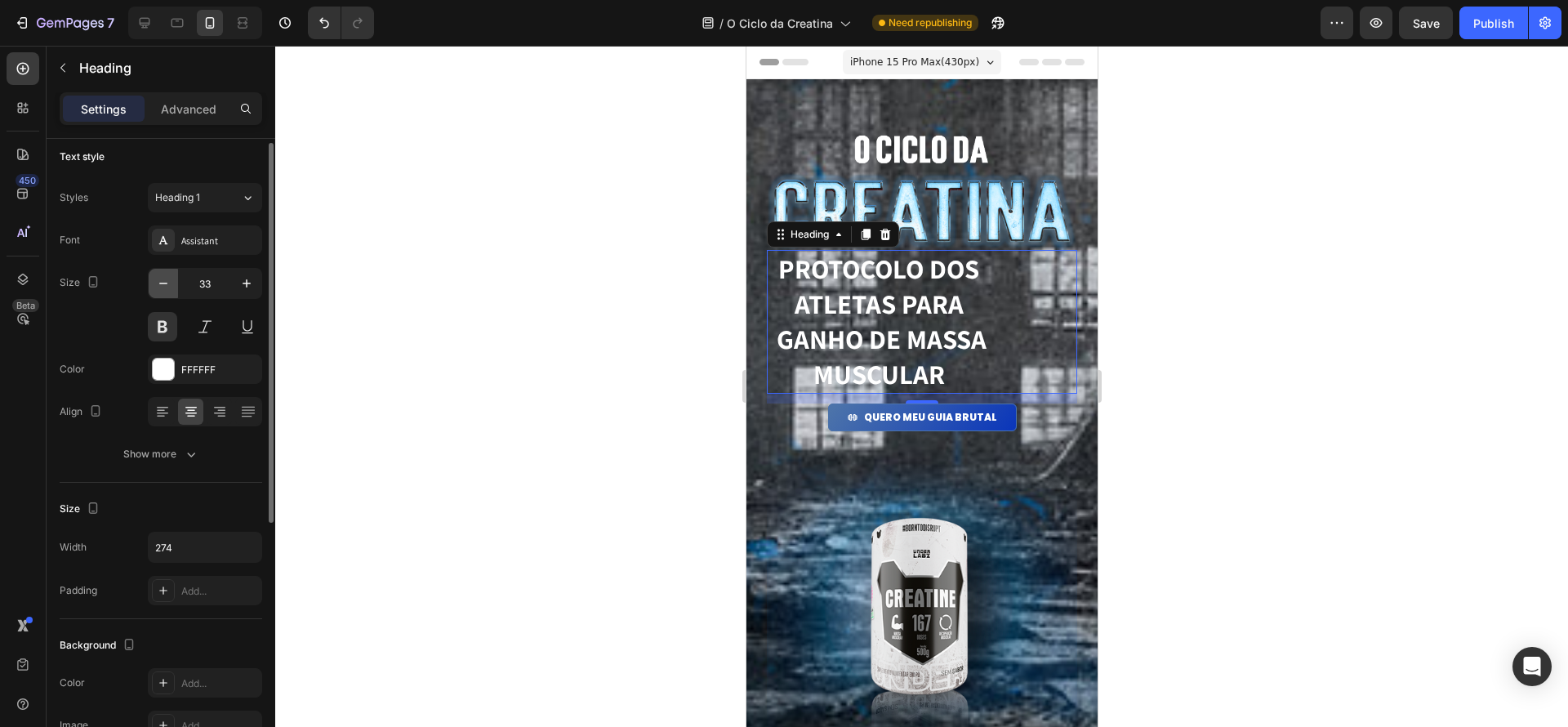
click at [169, 290] on icon "button" at bounding box center [163, 283] width 16 height 16
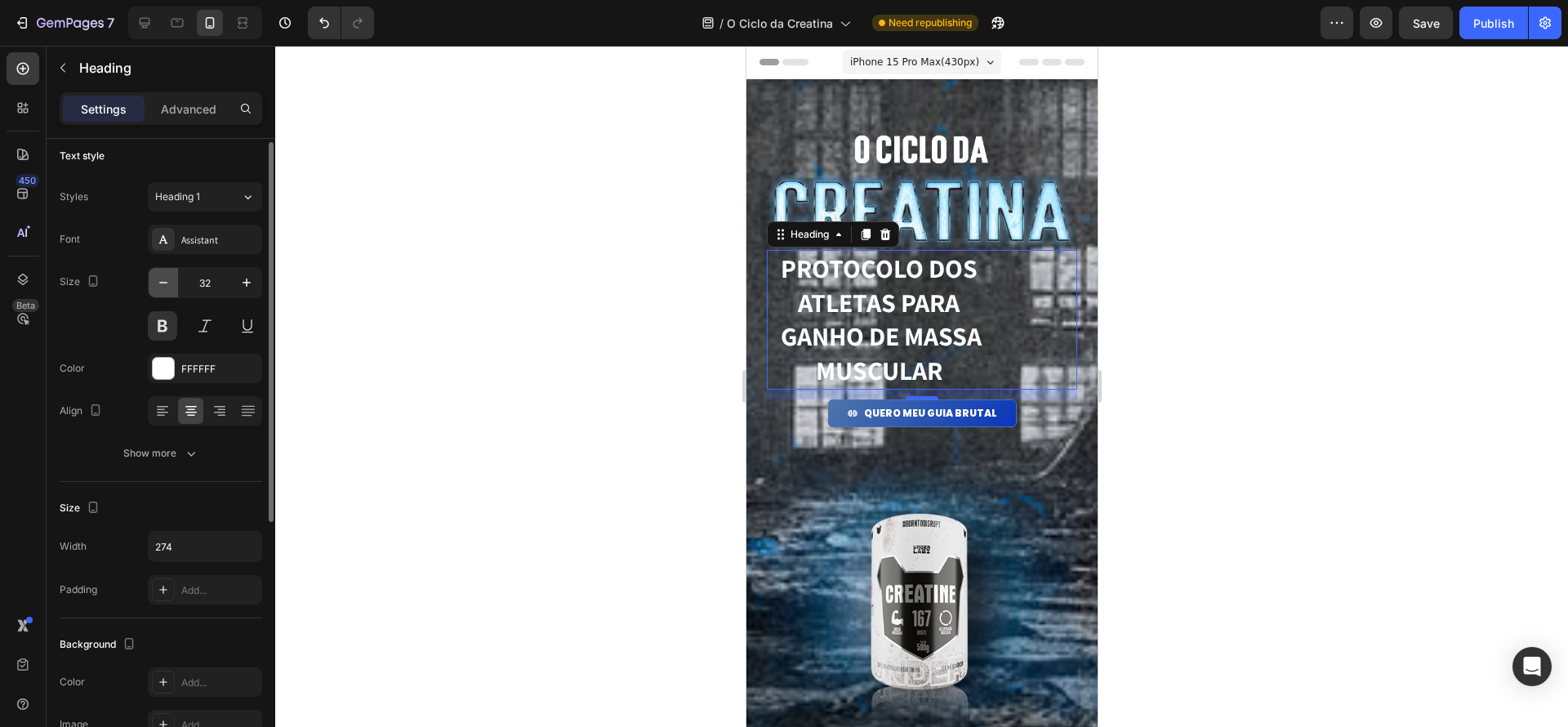
click at [169, 290] on button "button" at bounding box center [163, 282] width 30 height 30
click at [169, 290] on button "button" at bounding box center [163, 279] width 30 height 30
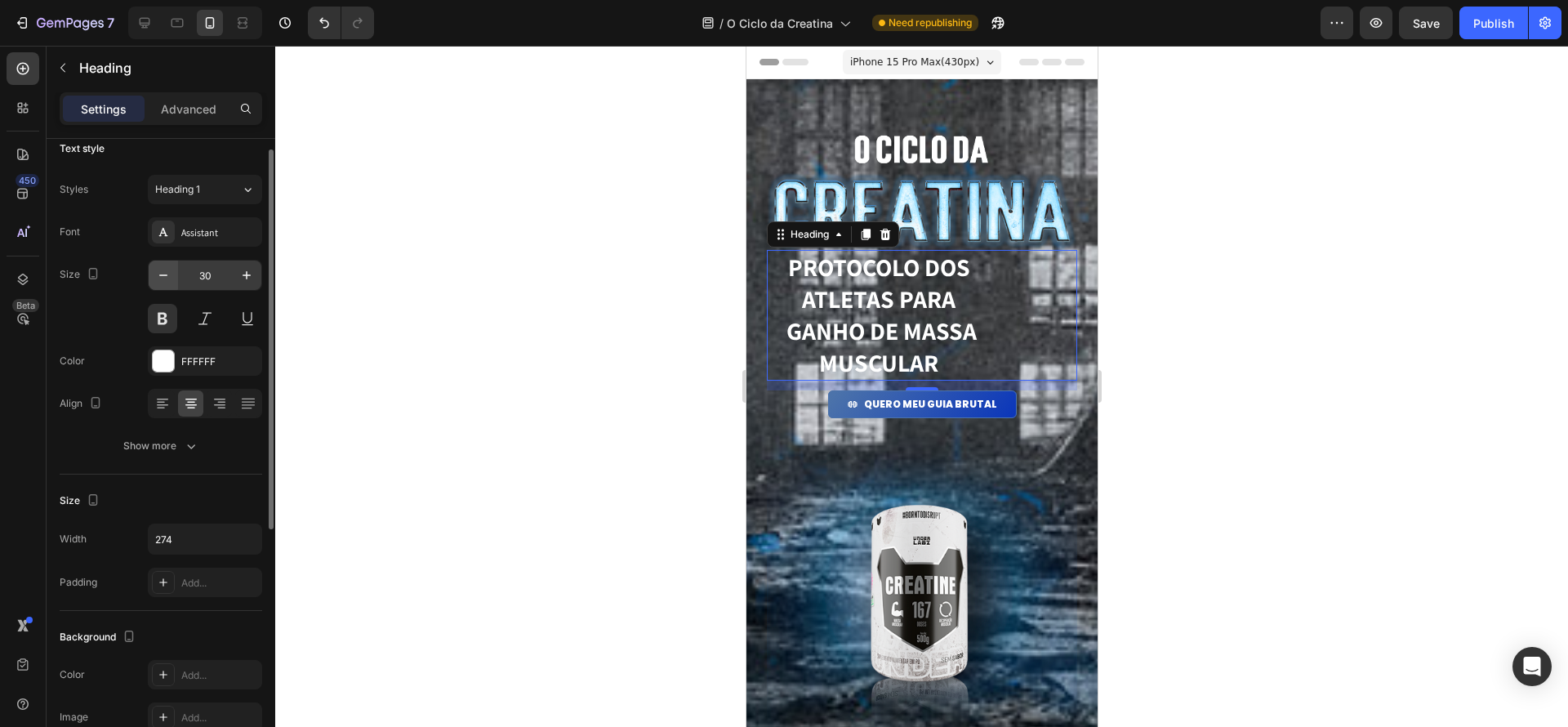
click at [169, 290] on div "30" at bounding box center [204, 297] width 114 height 74
type input "29"
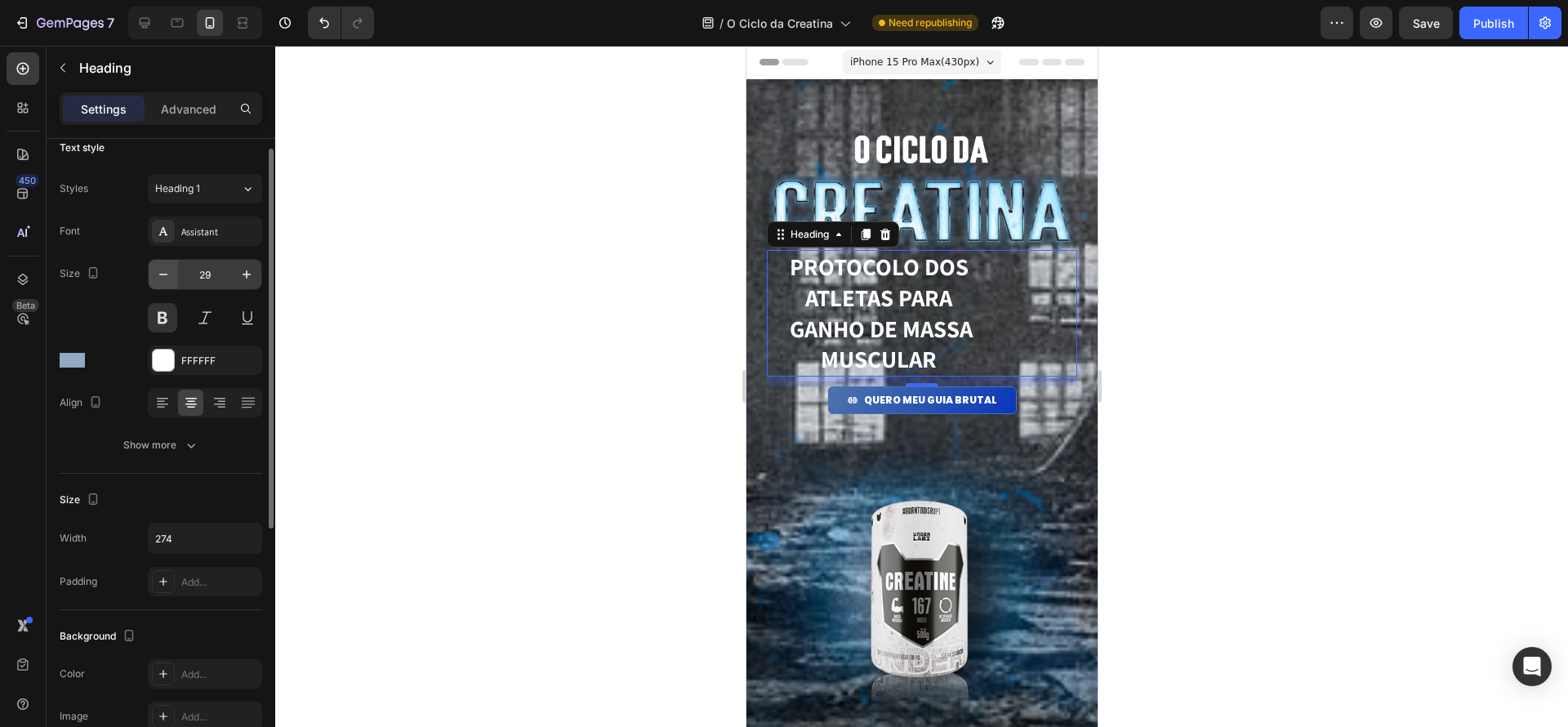
click at [169, 290] on div "29" at bounding box center [204, 296] width 114 height 74
click at [169, 290] on div "29" at bounding box center [204, 295] width 114 height 74
click at [169, 290] on div "29" at bounding box center [204, 295] width 114 height 74
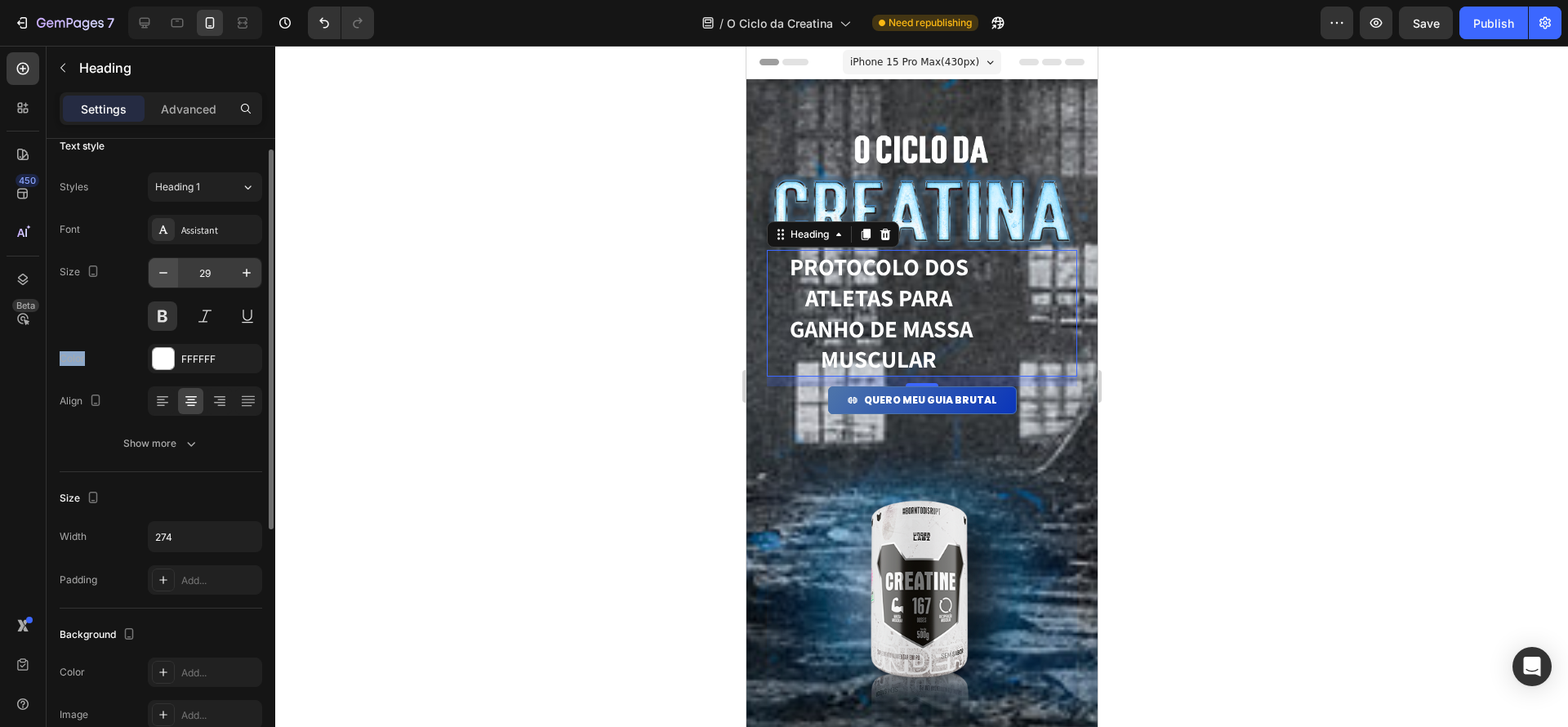
scroll to position [21, 0]
click at [1002, 348] on div "PROTOCOLO dos atletas para ganho de massa muscular" at bounding box center [921, 313] width 310 height 126
click at [231, 402] on div at bounding box center [219, 400] width 25 height 26
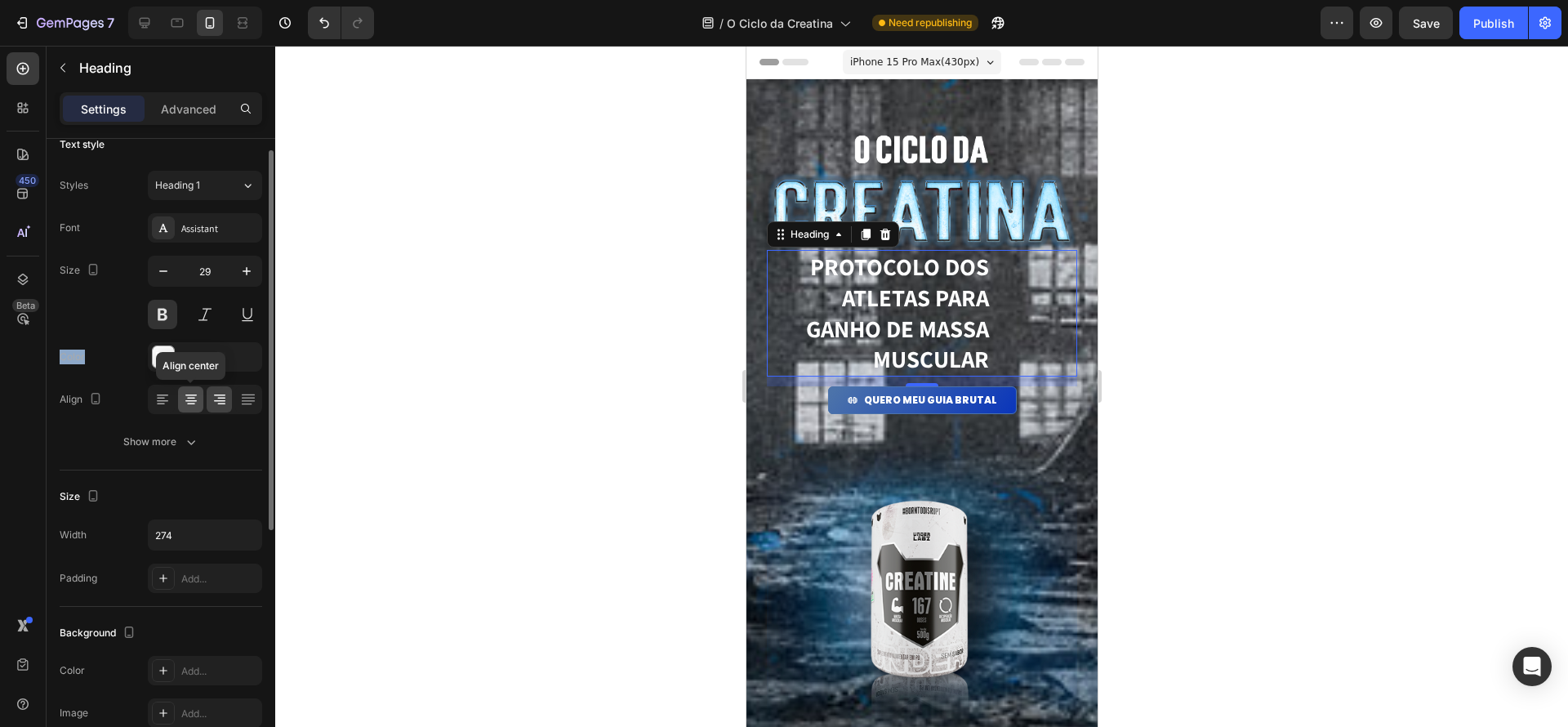
click at [194, 400] on icon at bounding box center [191, 400] width 16 height 16
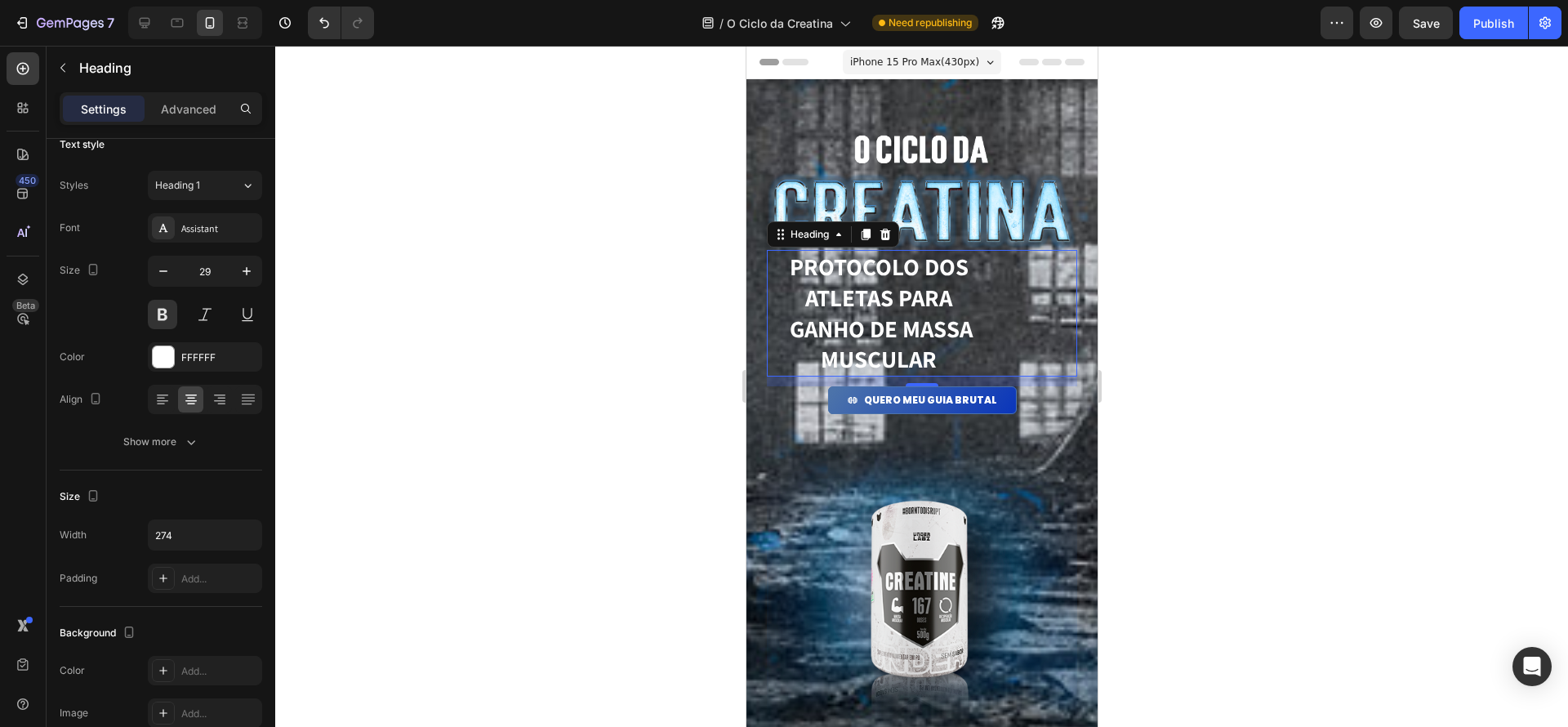
drag, startPoint x: 1257, startPoint y: 322, endPoint x: 1134, endPoint y: 299, distance: 125.1
click at [1255, 321] on div at bounding box center [921, 386] width 1293 height 681
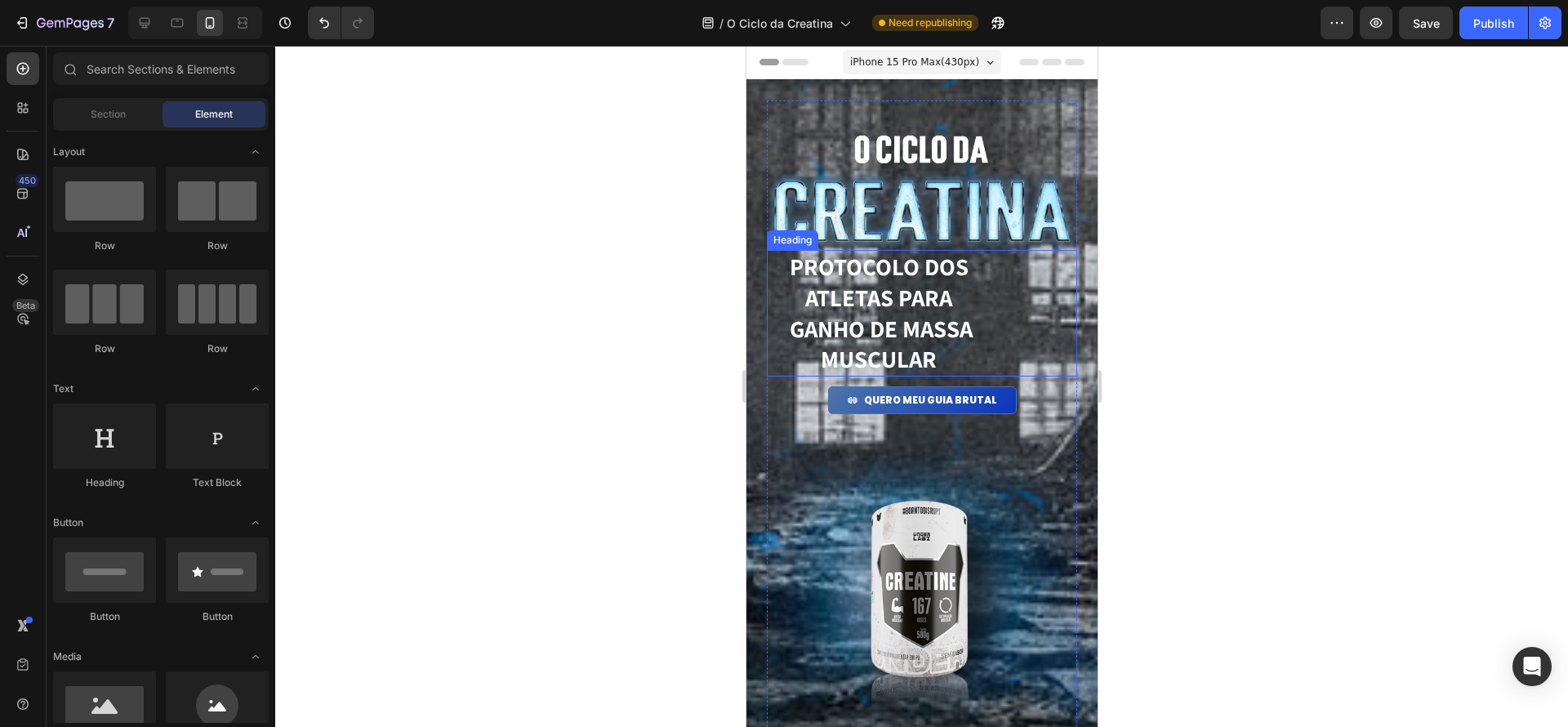
click at [1010, 289] on div "PROTOCOLO dos atletas para ganho de massa muscular" at bounding box center [921, 313] width 310 height 126
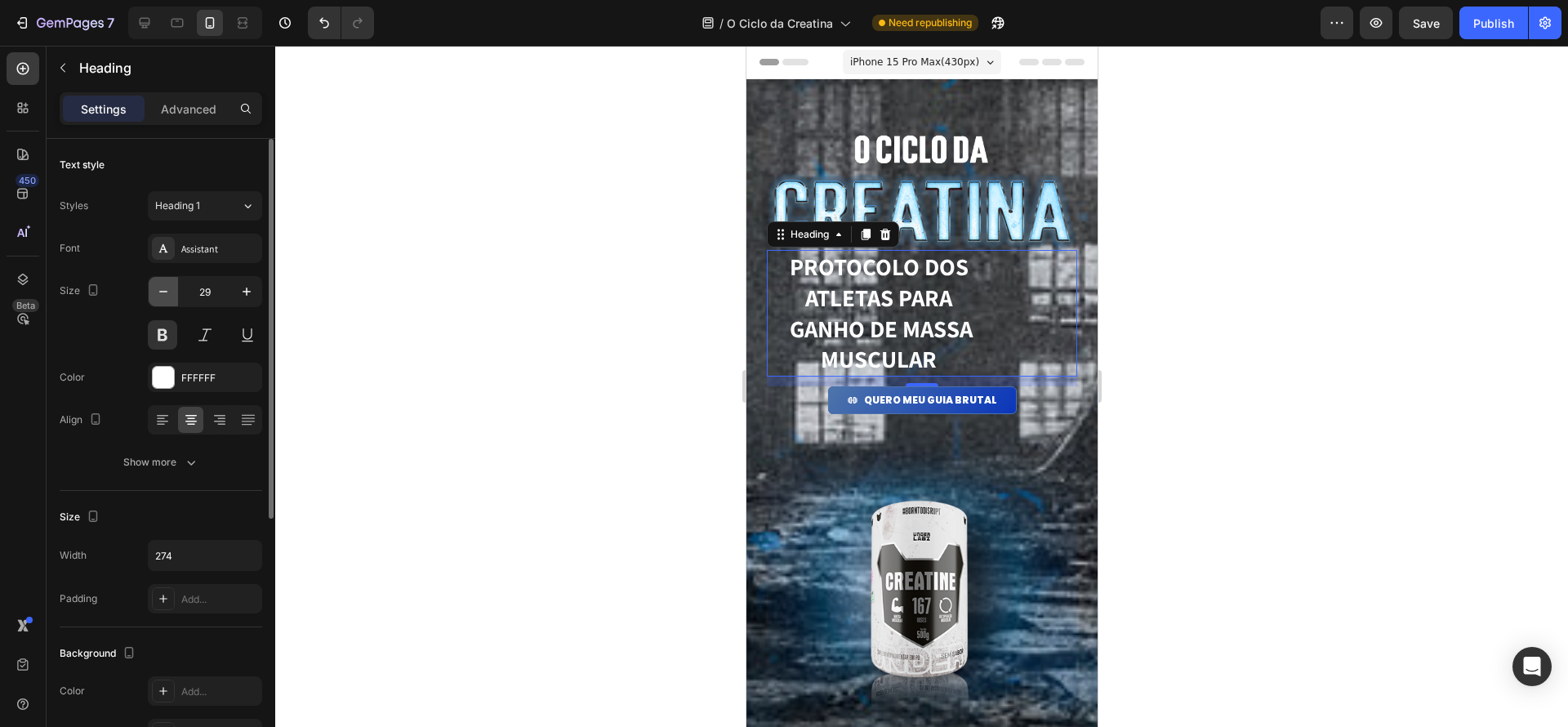
click at [171, 290] on button "button" at bounding box center [163, 291] width 30 height 30
click at [171, 290] on button "button" at bounding box center [163, 291] width 30 height 30
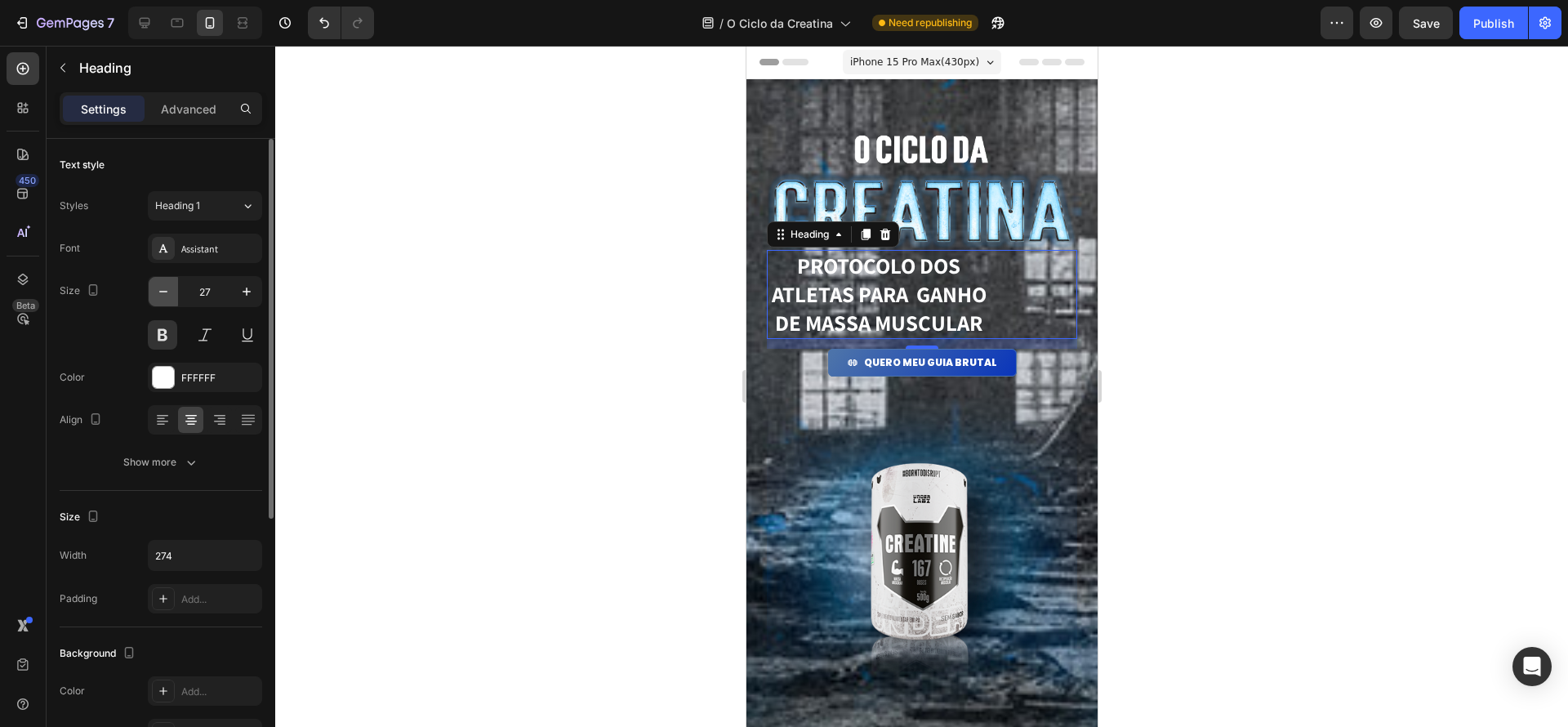
click at [171, 290] on button "button" at bounding box center [163, 291] width 30 height 30
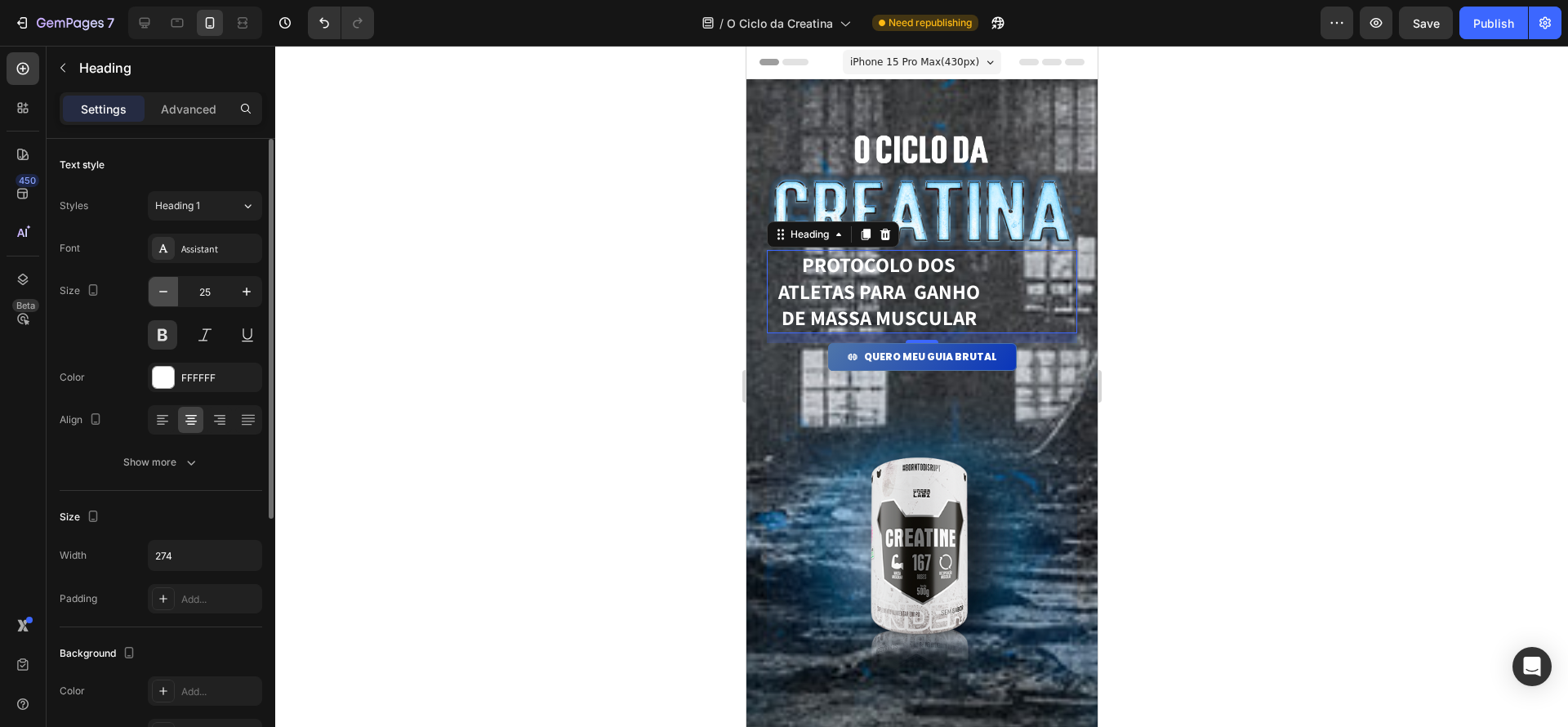
click at [171, 290] on button "button" at bounding box center [163, 291] width 30 height 30
type input "24"
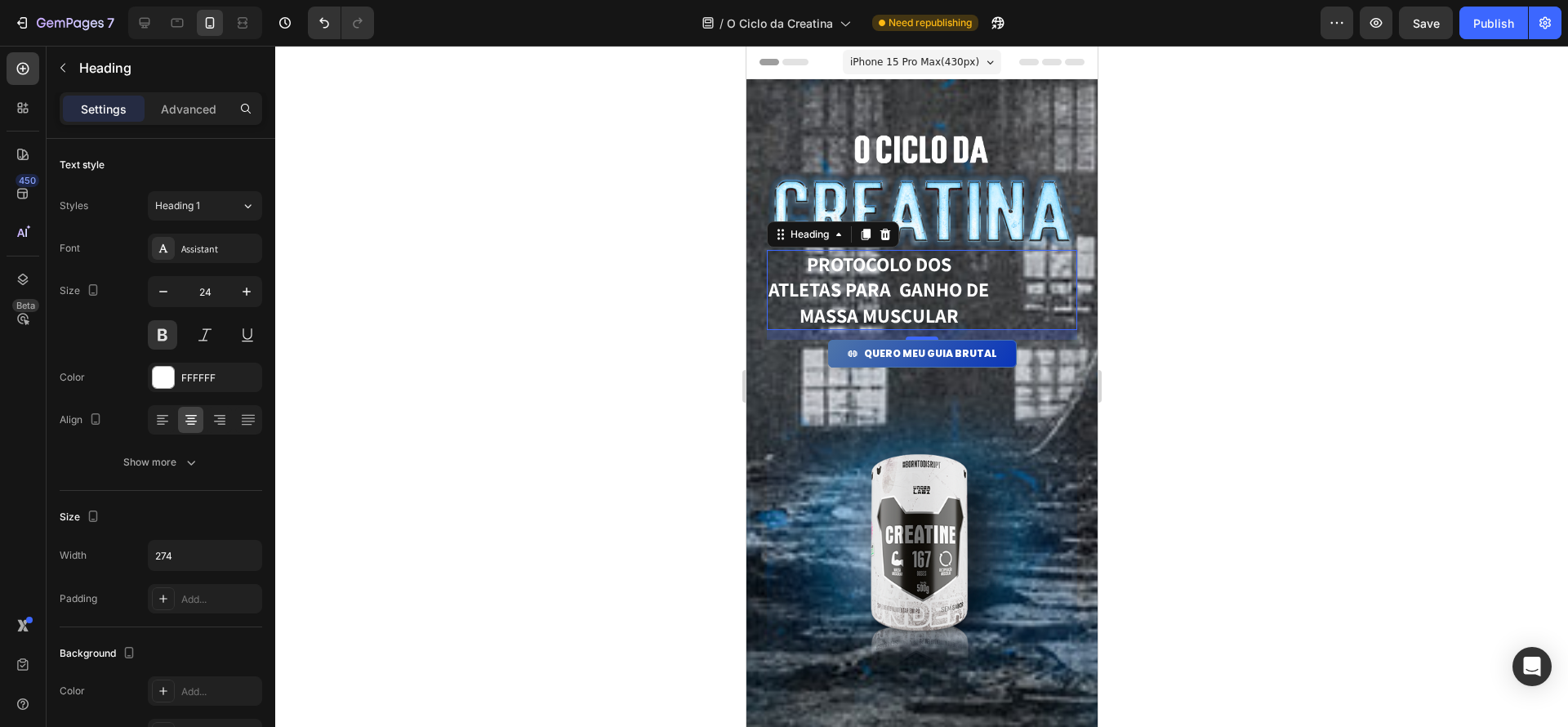
click at [1077, 368] on div "Image PROTOCOLO dos atletas para ganho de massa muscular Heading 12 QUERO MEU G…" at bounding box center [921, 547] width 351 height 936
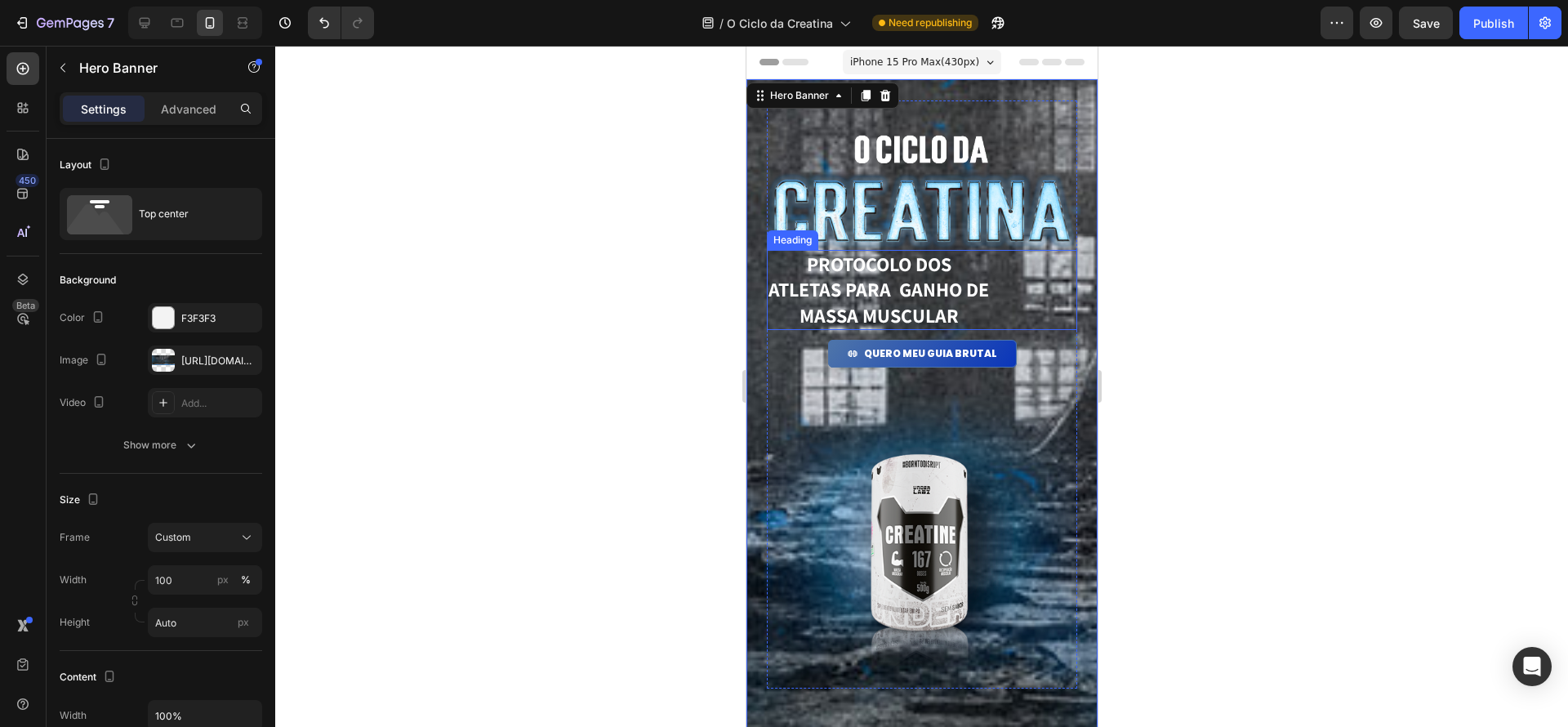
click at [915, 290] on h1 "PROTOCOLO dos atletas para ganho de massa muscular" at bounding box center [878, 290] width 224 height 80
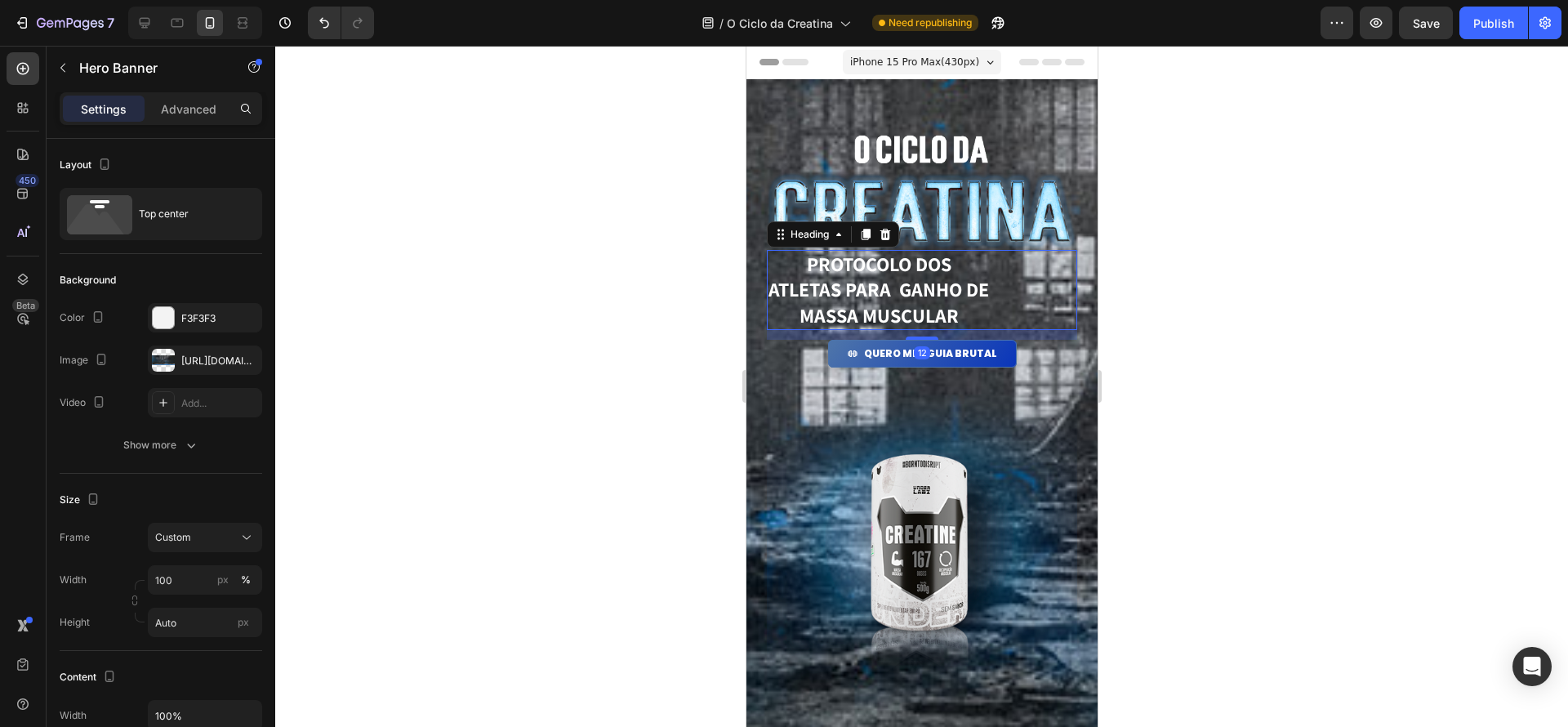
click at [915, 290] on h1 "PROTOCOLO dos atletas para ganho de massa muscular" at bounding box center [878, 290] width 224 height 80
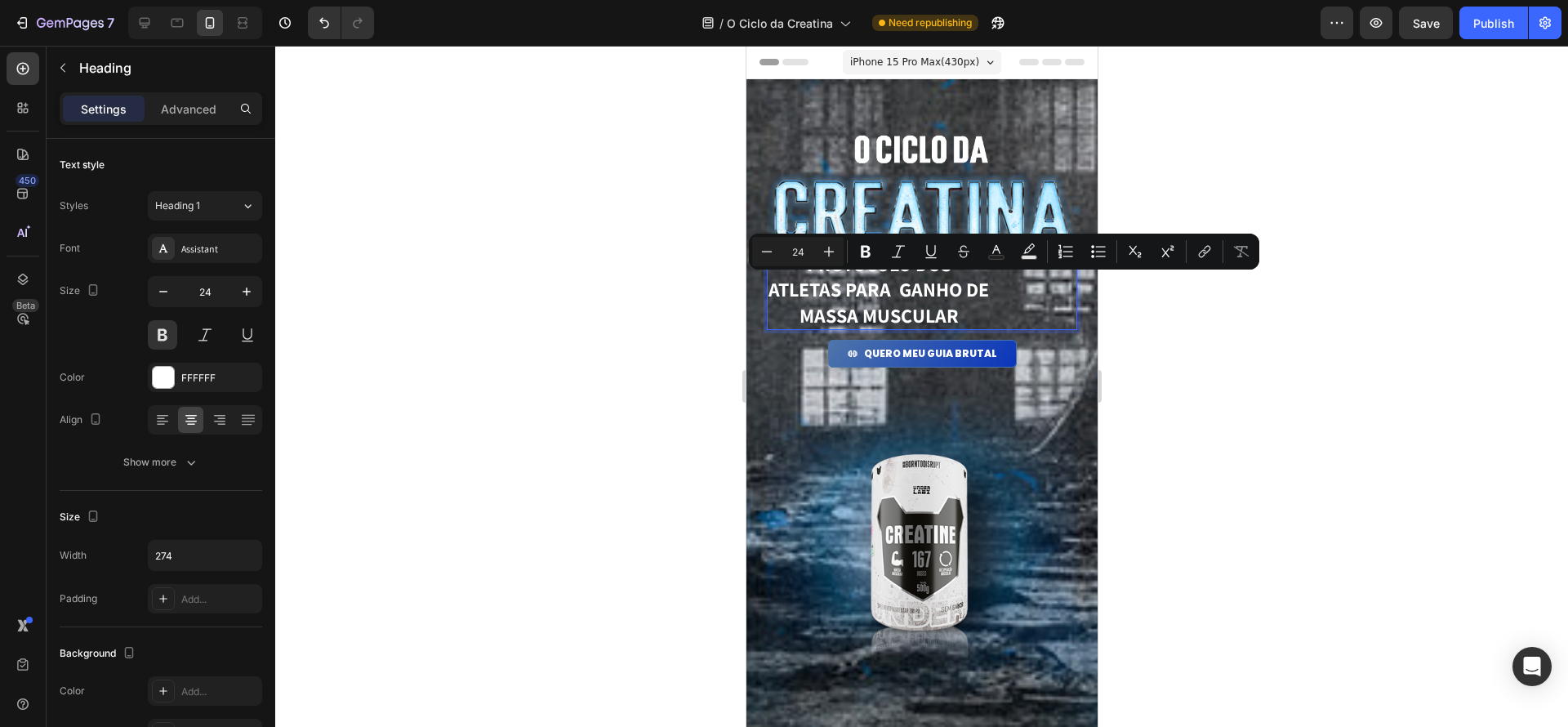
click at [990, 267] on div "Minus 24 Plus Bold Italic Underline Strikethrough Text Color Text Background Co…" at bounding box center [1004, 252] width 510 height 36
click at [1000, 299] on div "PROTOCOLO dos atletas para ganho de massa muscular" at bounding box center [921, 290] width 310 height 80
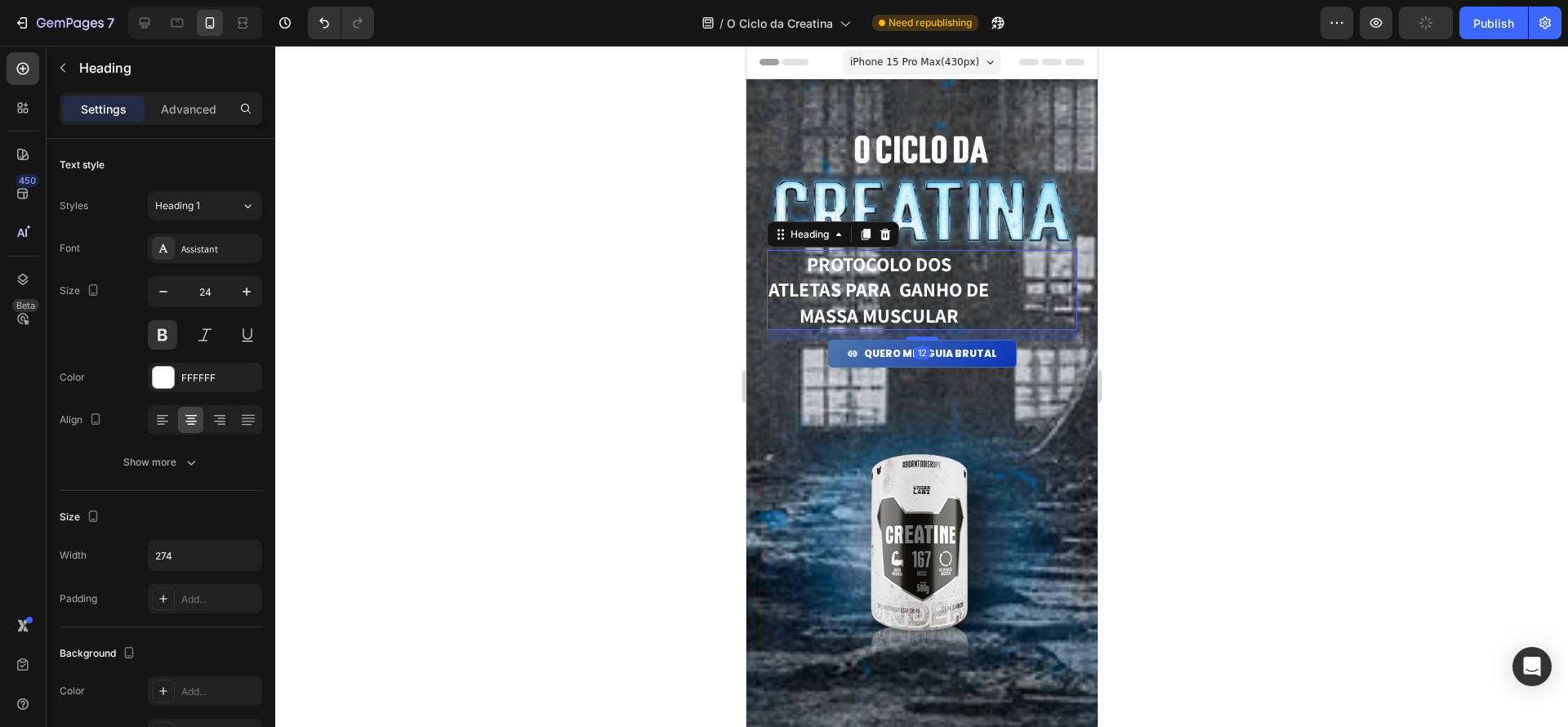
click at [996, 295] on div "PROTOCOLO dos atletas para ganho de massa muscular" at bounding box center [921, 290] width 310 height 80
click at [793, 314] on p "PROTOCOLO dos atletas para ganho de massa muscular" at bounding box center [878, 290] width 221 height 77
click at [949, 300] on p "PROTOCOLO dos atletas para ganho de massa muscular" at bounding box center [878, 290] width 221 height 77
click at [1032, 296] on div "PROTOCOLO dos atletas para ganho de massa muscular" at bounding box center [921, 290] width 310 height 80
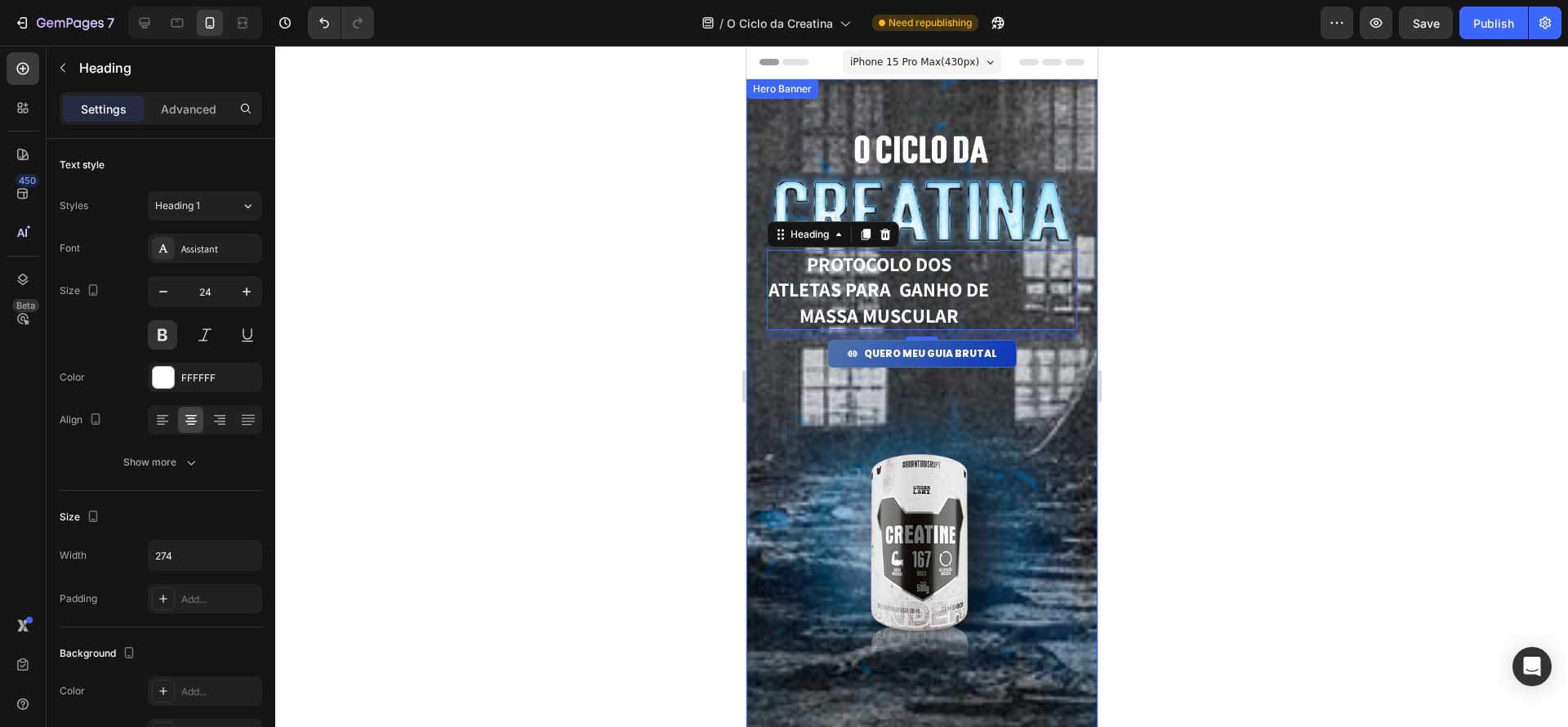
drag, startPoint x: 1206, startPoint y: 309, endPoint x: 1118, endPoint y: 296, distance: 89.0
click at [1204, 309] on div at bounding box center [921, 386] width 1293 height 681
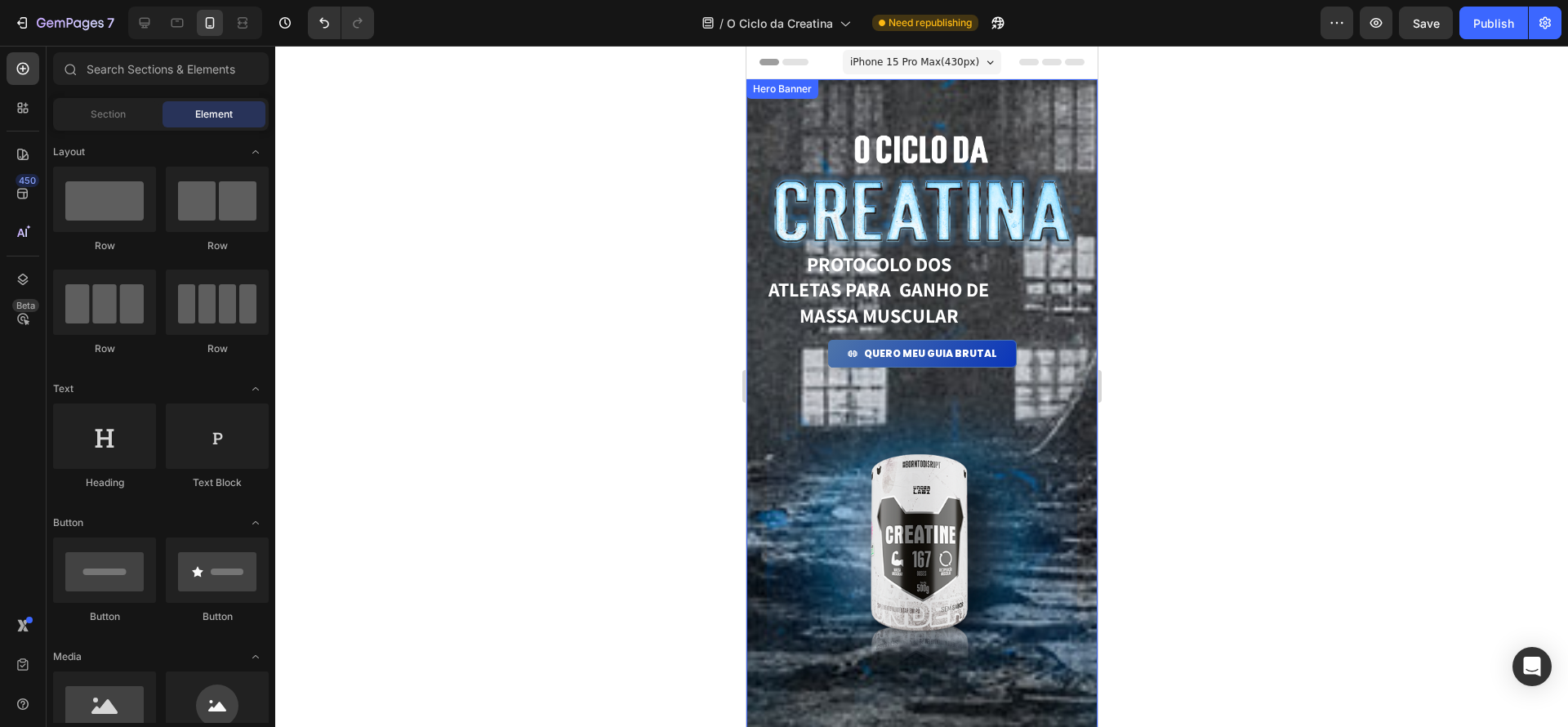
click at [1045, 285] on div "PROTOCOLO dos atletas para ganho de massa muscular" at bounding box center [921, 290] width 310 height 80
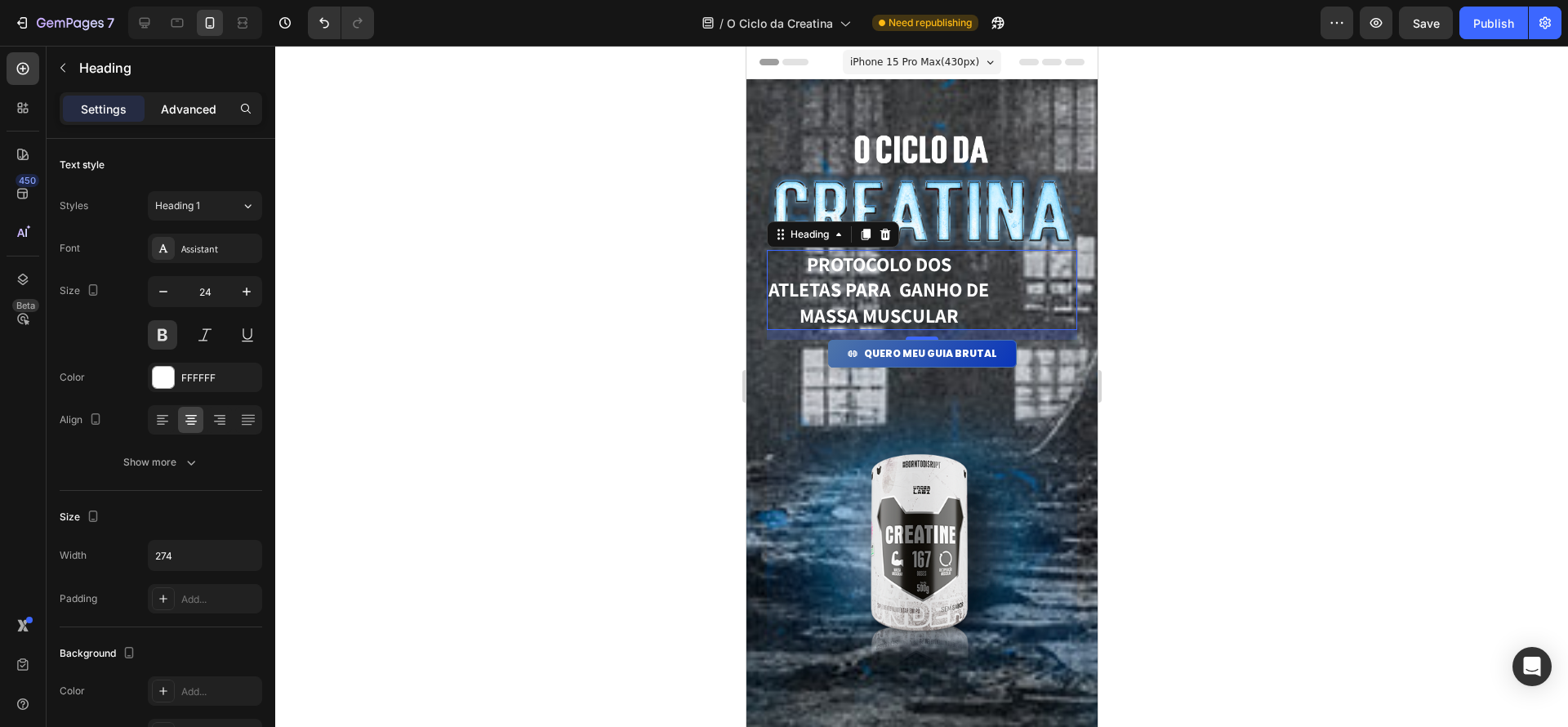
click at [175, 107] on p "Advanced" at bounding box center [189, 108] width 56 height 17
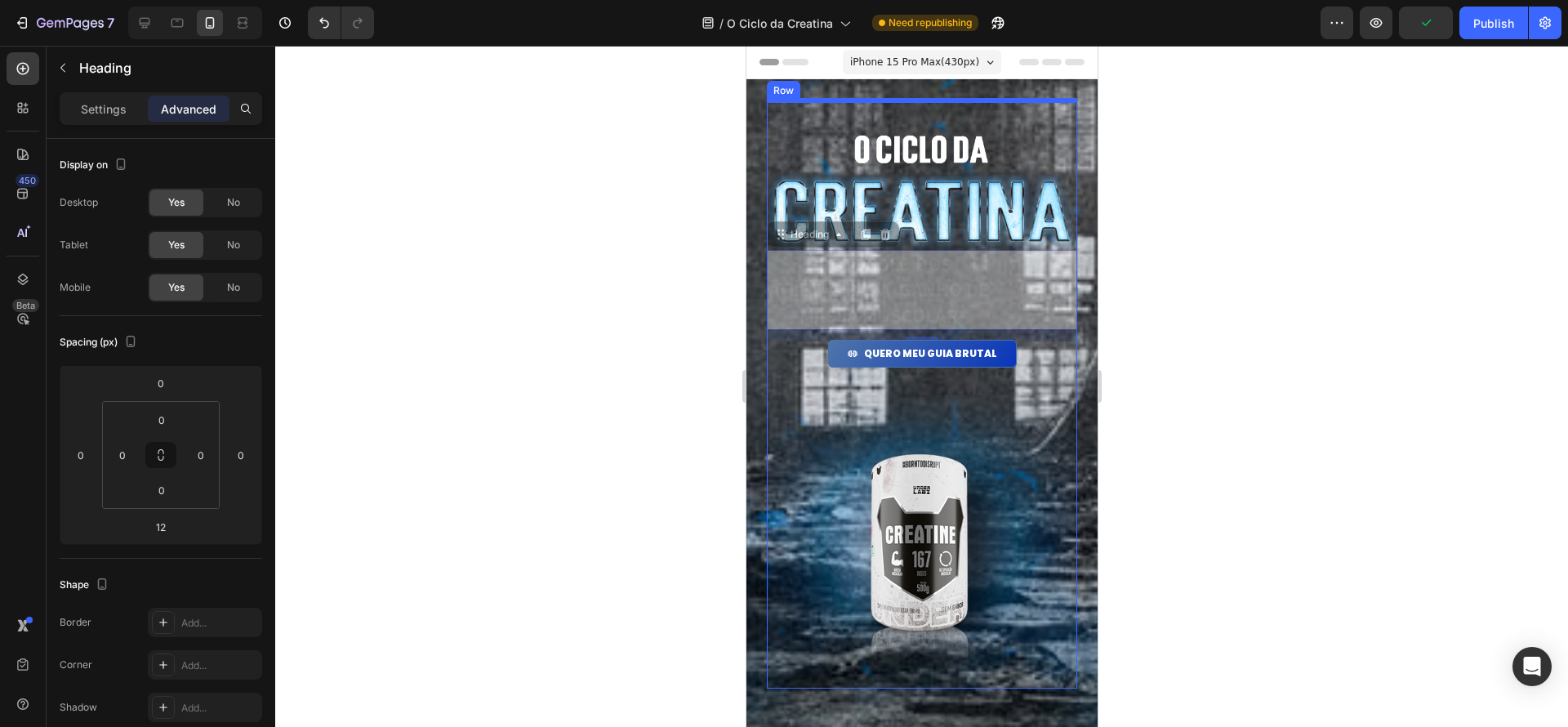
drag, startPoint x: 821, startPoint y: 222, endPoint x: 865, endPoint y: 240, distance: 47.5
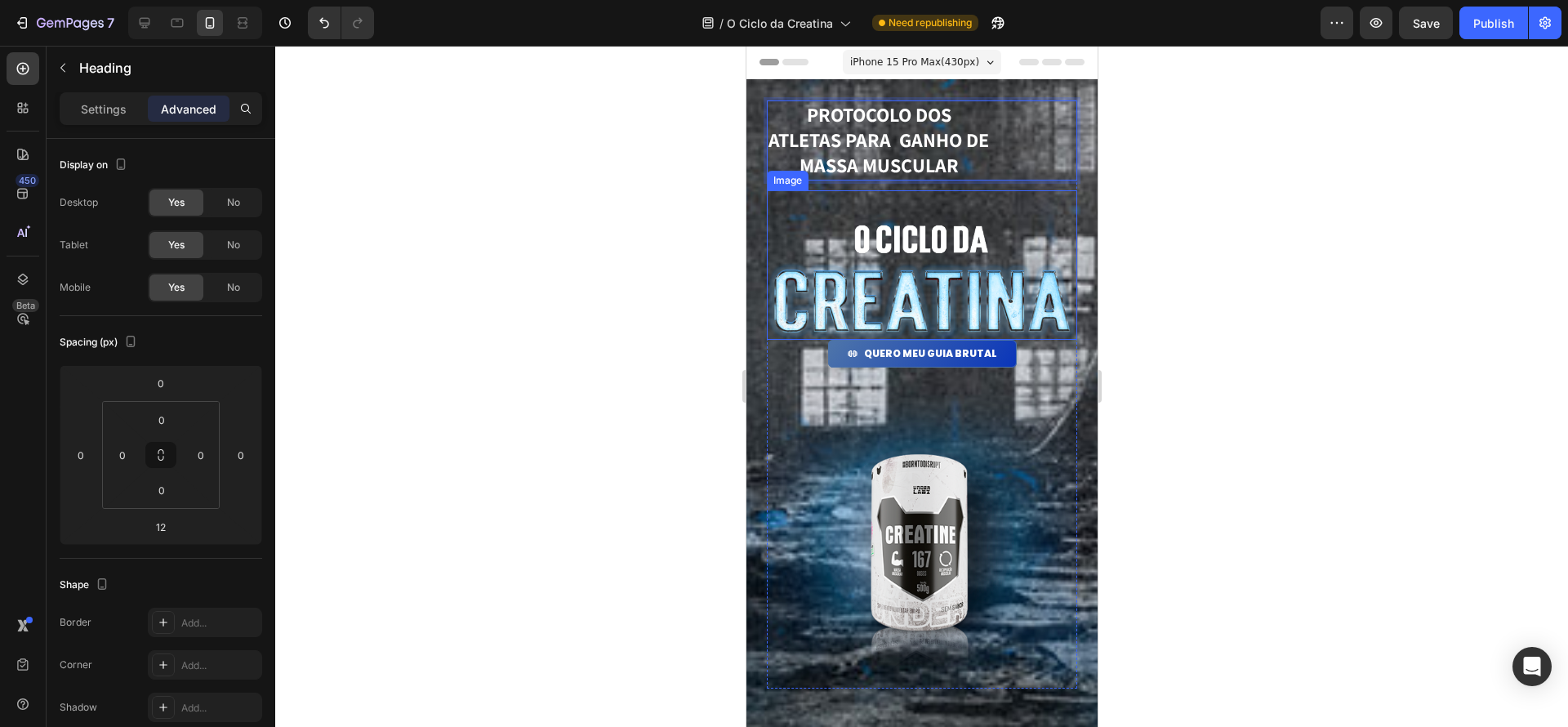
drag, startPoint x: 981, startPoint y: 151, endPoint x: 1013, endPoint y: 333, distance: 184.8
drag, startPoint x: 1223, startPoint y: 256, endPoint x: 1195, endPoint y: 244, distance: 30.5
click at [1221, 255] on div at bounding box center [921, 386] width 1293 height 681
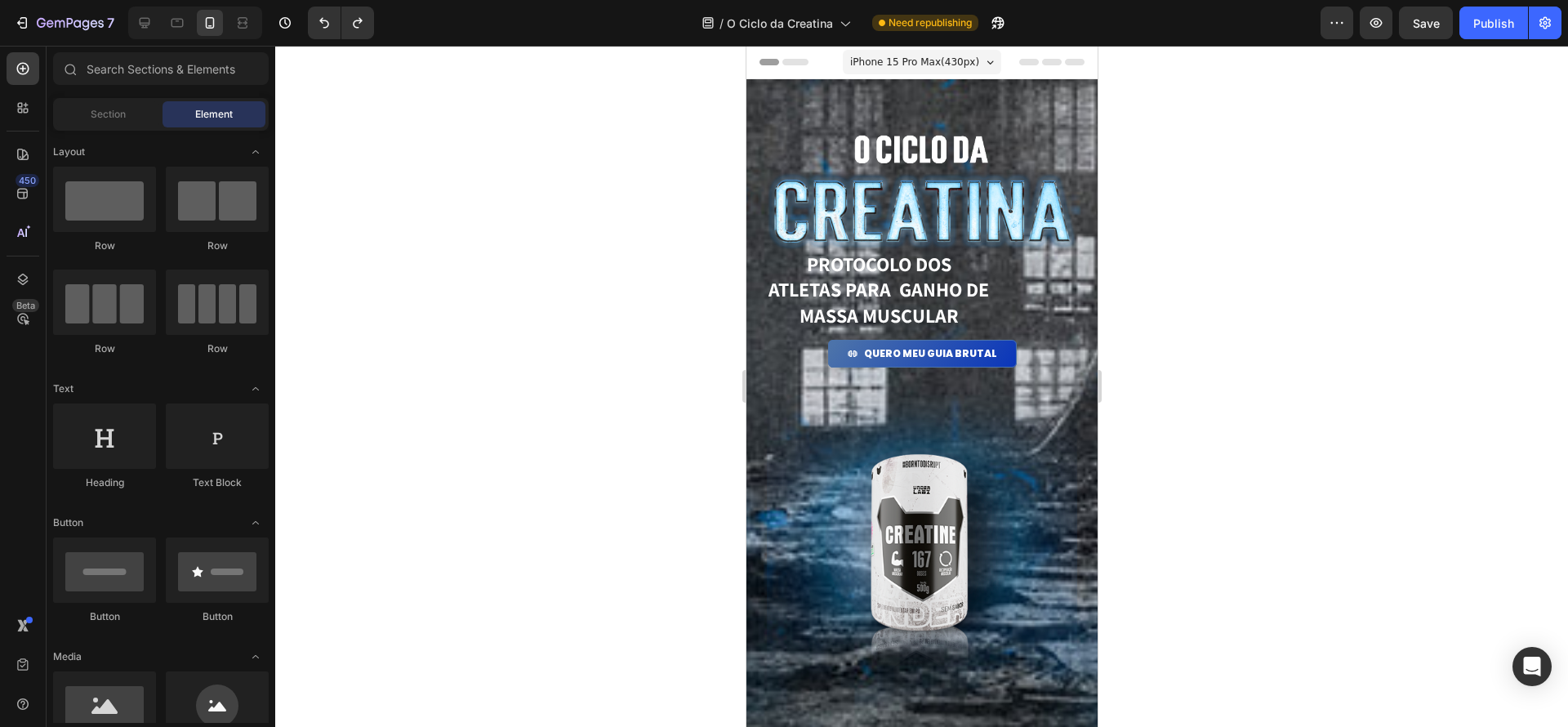
click at [976, 272] on p "PROTOCOLO dos atletas para ganho de massa muscular" at bounding box center [878, 290] width 221 height 77
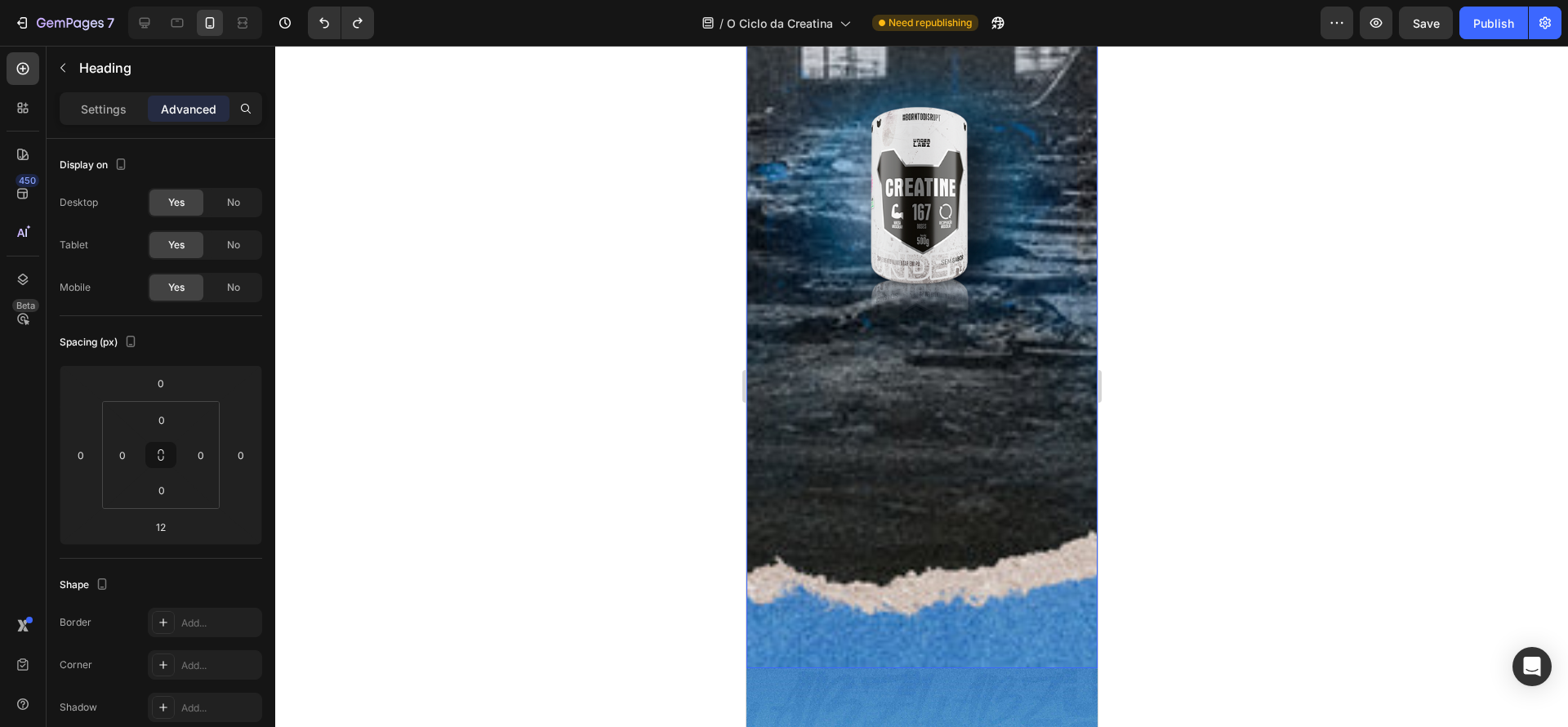
scroll to position [0, 0]
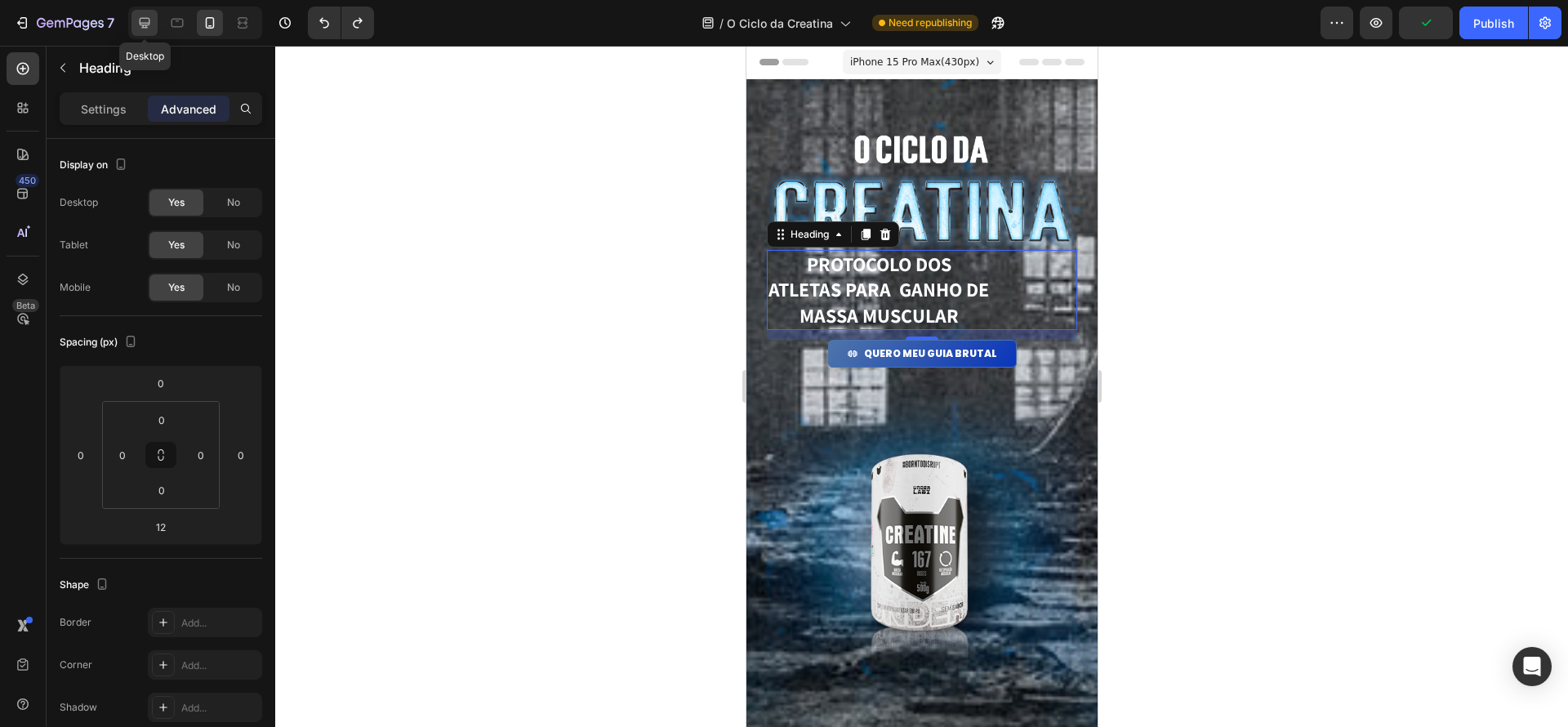
click at [147, 26] on icon at bounding box center [144, 23] width 16 height 16
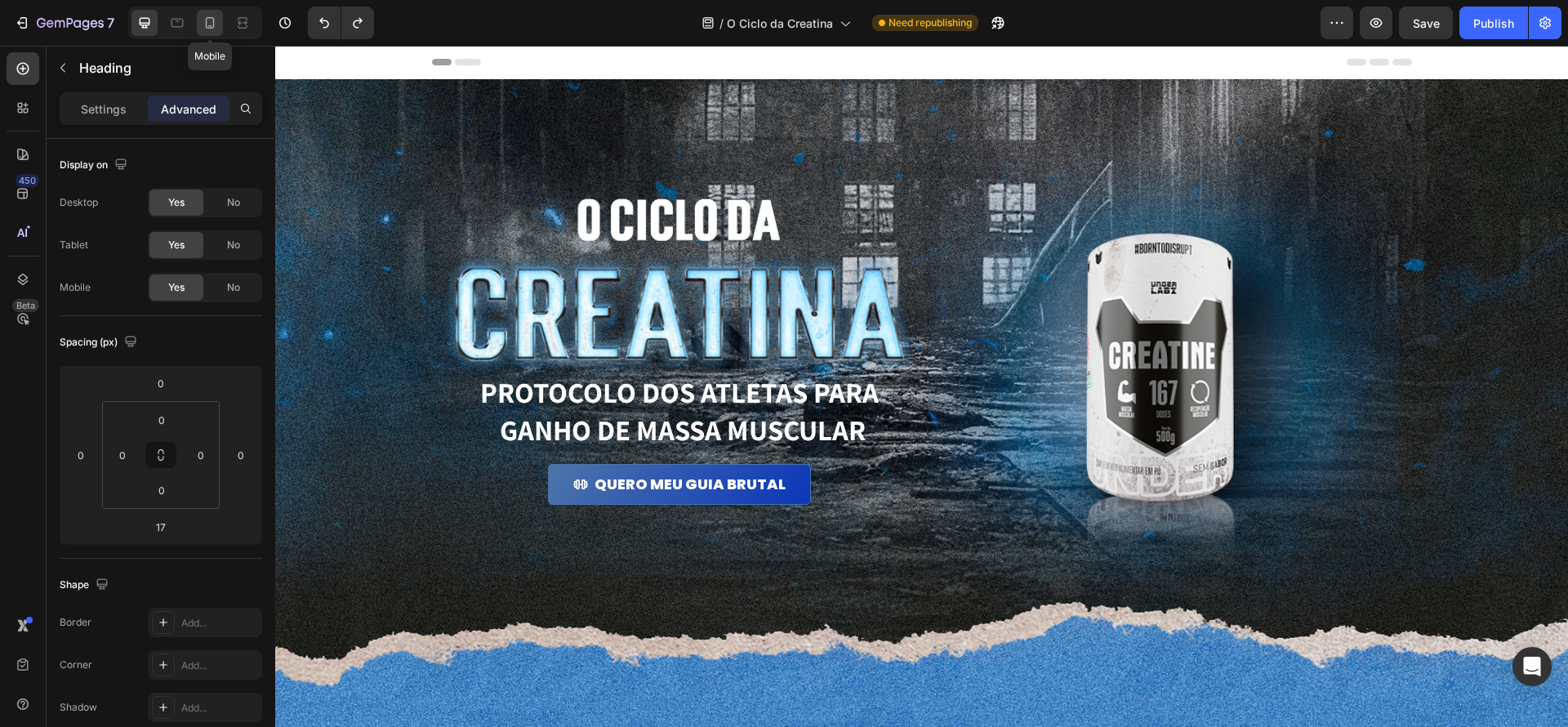
click at [213, 29] on icon at bounding box center [210, 23] width 16 height 16
type input "12"
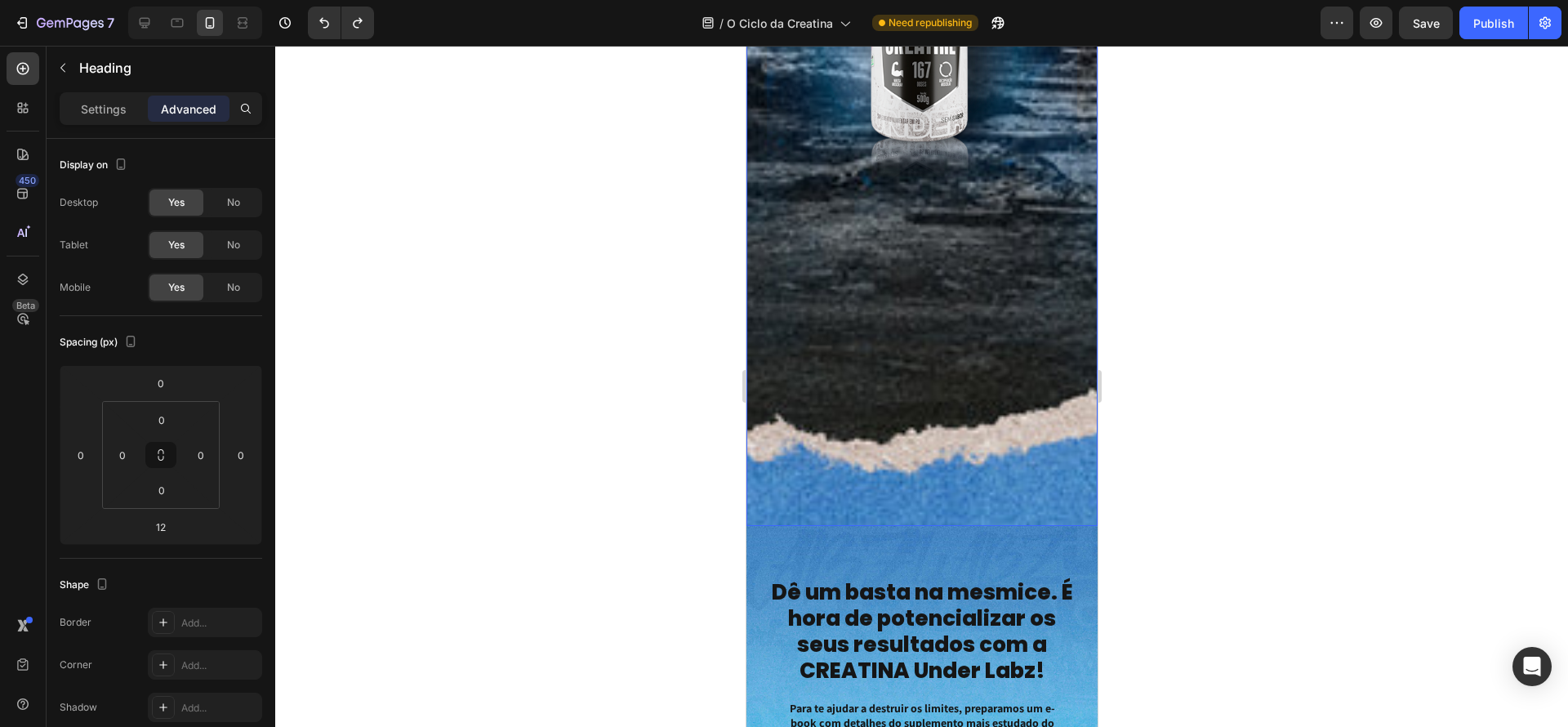
scroll to position [487, 0]
click at [1005, 481] on div "Image PROTOCOLO dos atletas para ganho de massa muscular Heading QUERO MEU GUIA…" at bounding box center [921, 59] width 351 height 936
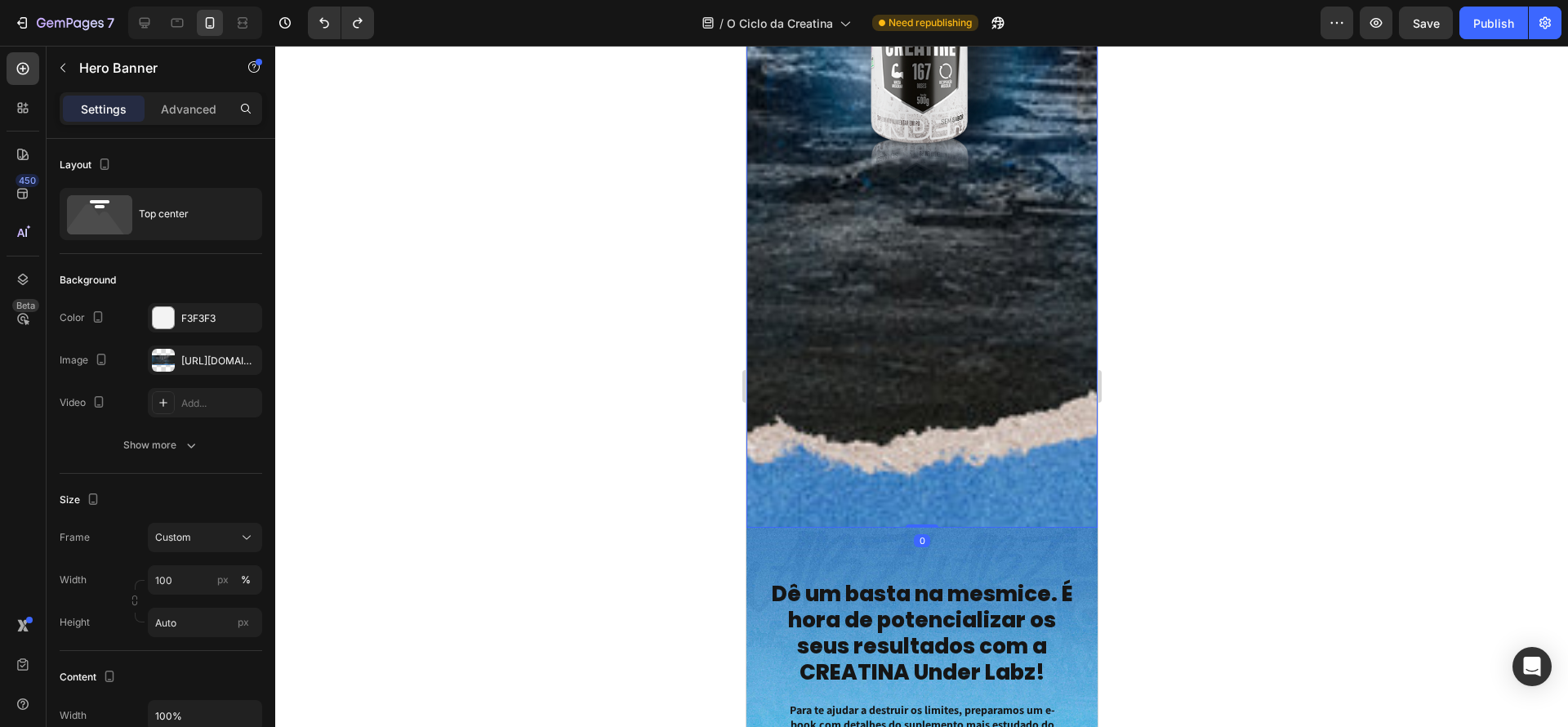
scroll to position [485, 0]
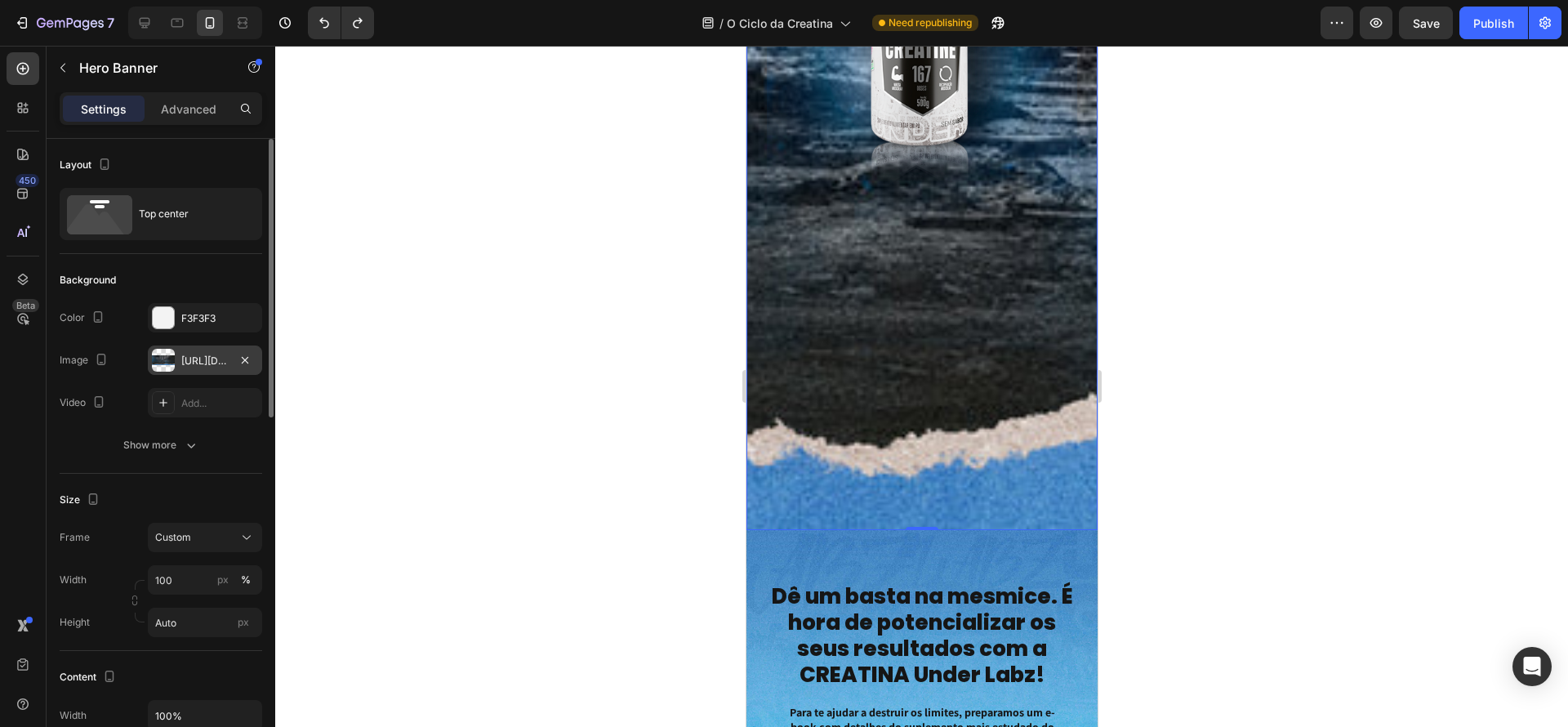
click at [158, 354] on div at bounding box center [163, 360] width 23 height 23
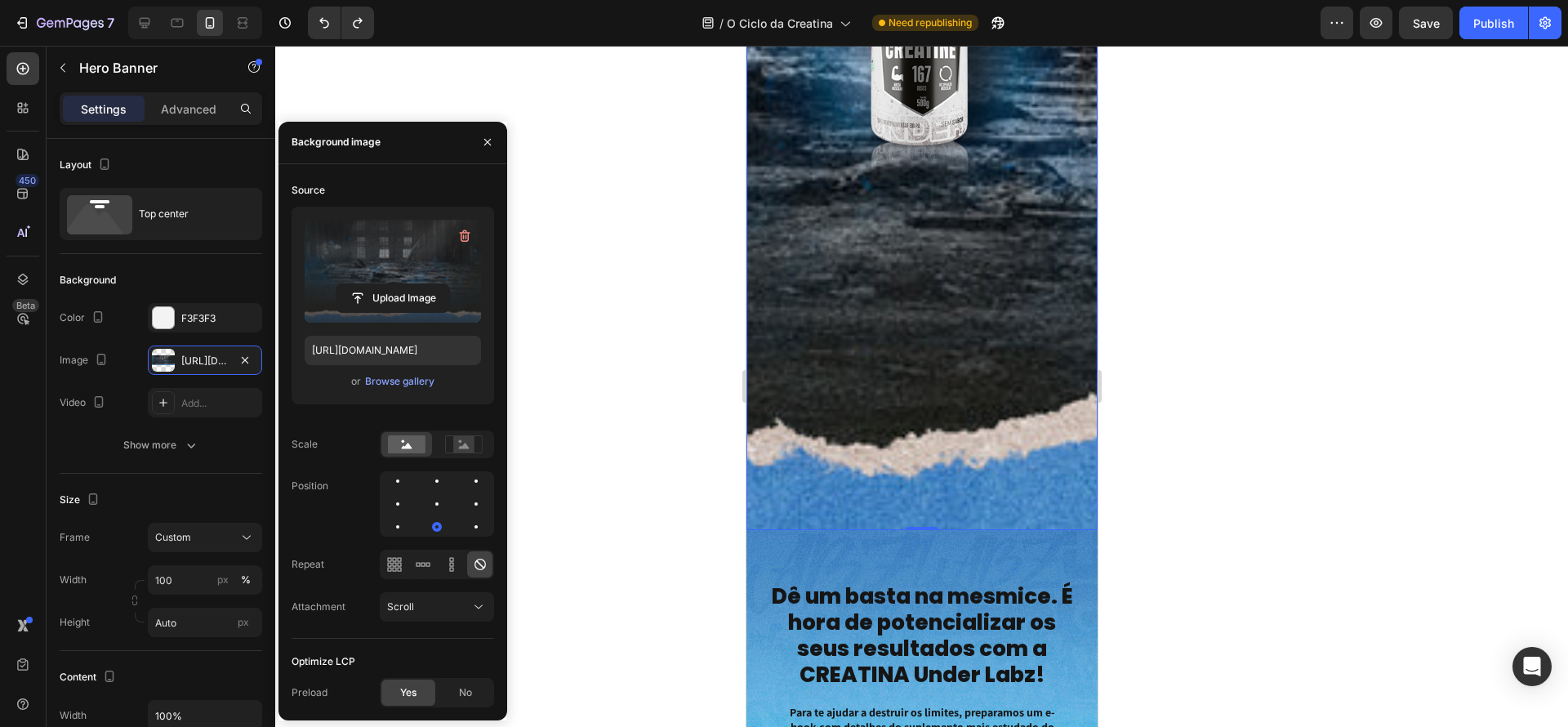
click at [370, 245] on label at bounding box center [392, 271] width 176 height 103
click at [370, 284] on input "file" at bounding box center [392, 298] width 112 height 28
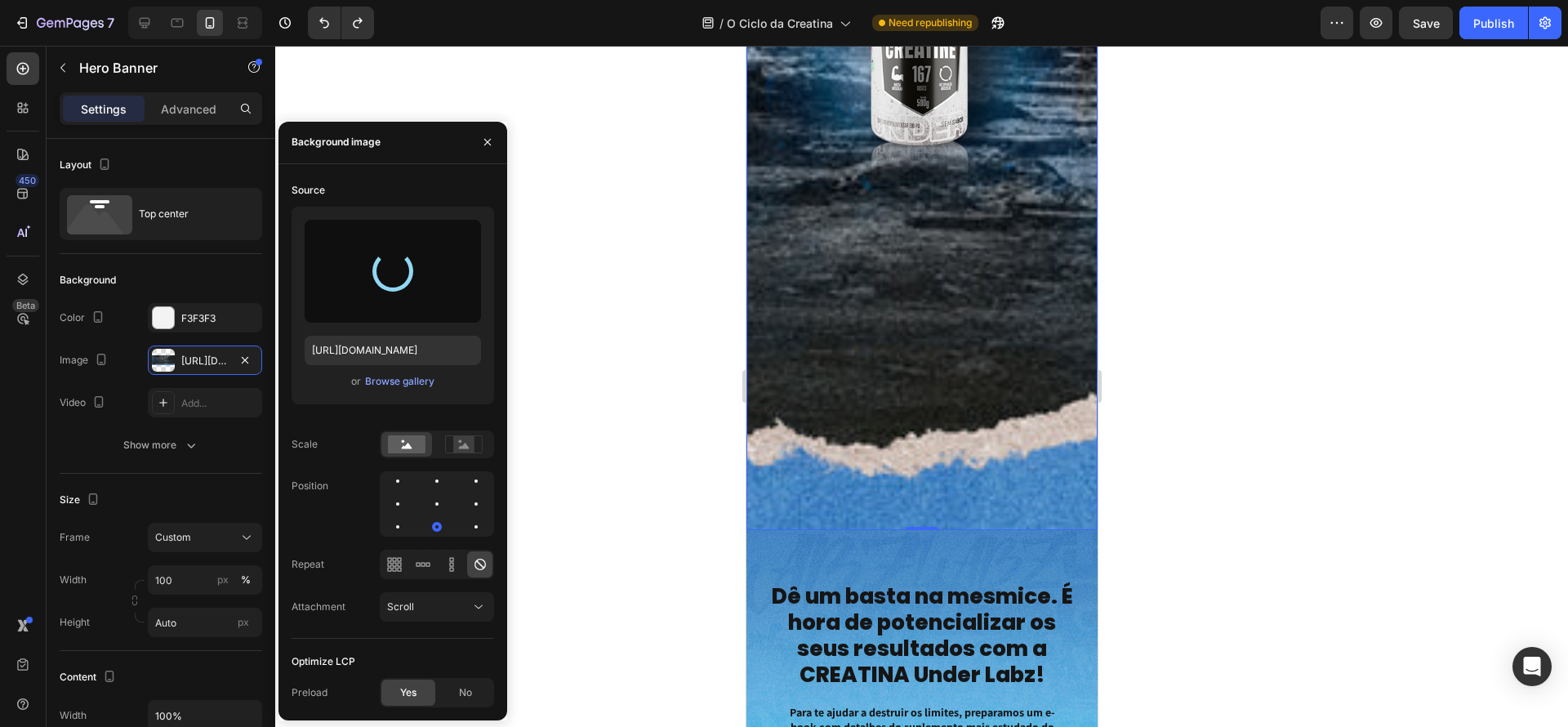
type input "https://cdn.shopify.com/s/files/1/0670/7612/9013/files/gempages_508864242380702…"
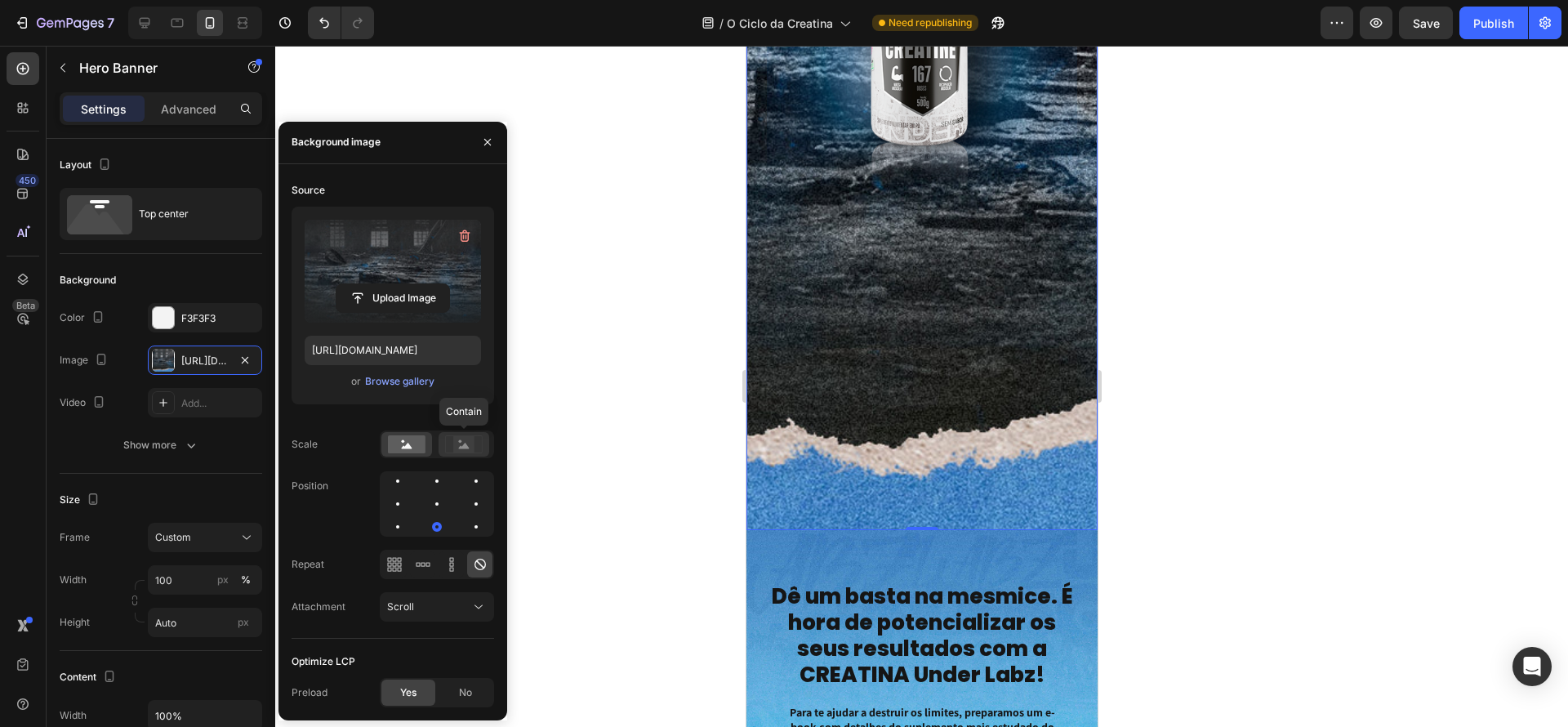
click at [471, 444] on rect at bounding box center [464, 445] width 21 height 16
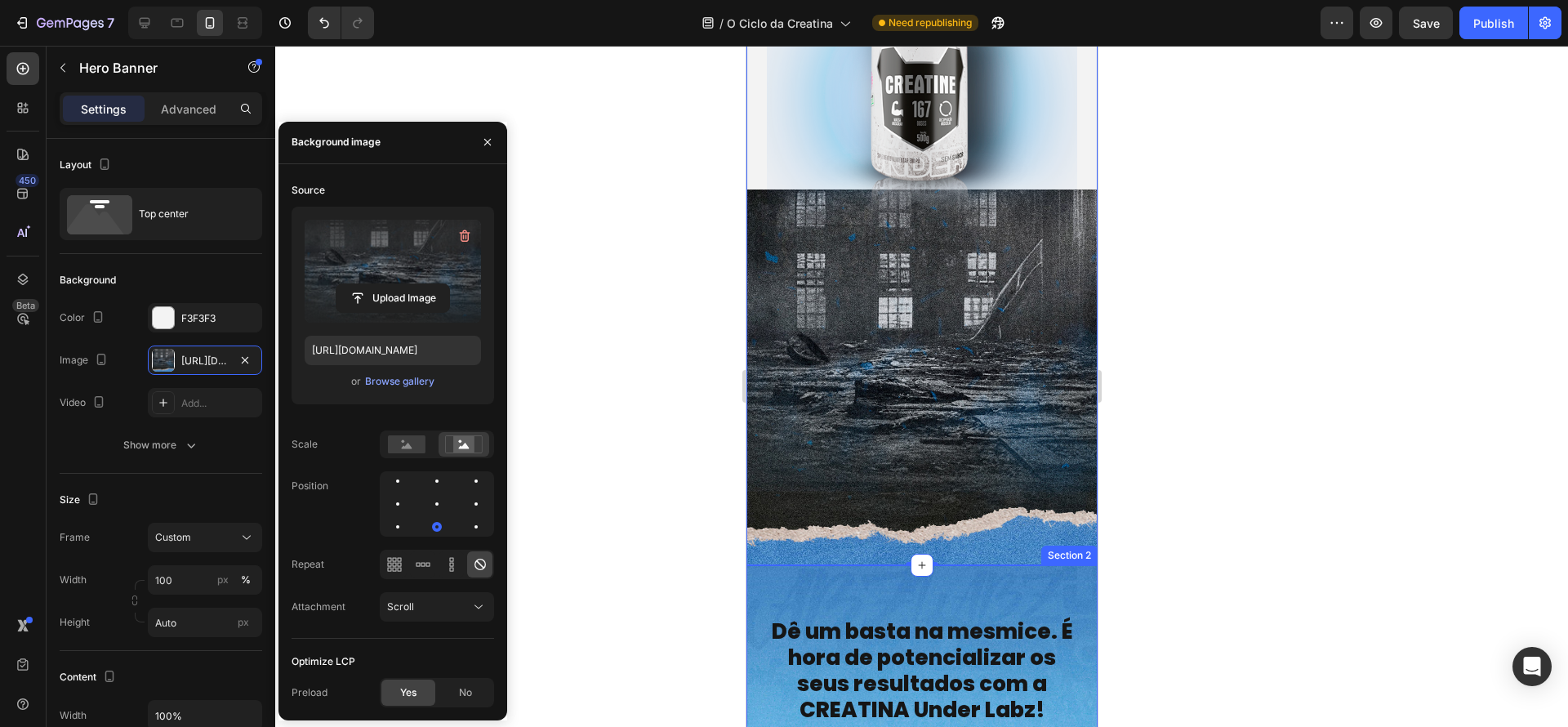
scroll to position [448, 0]
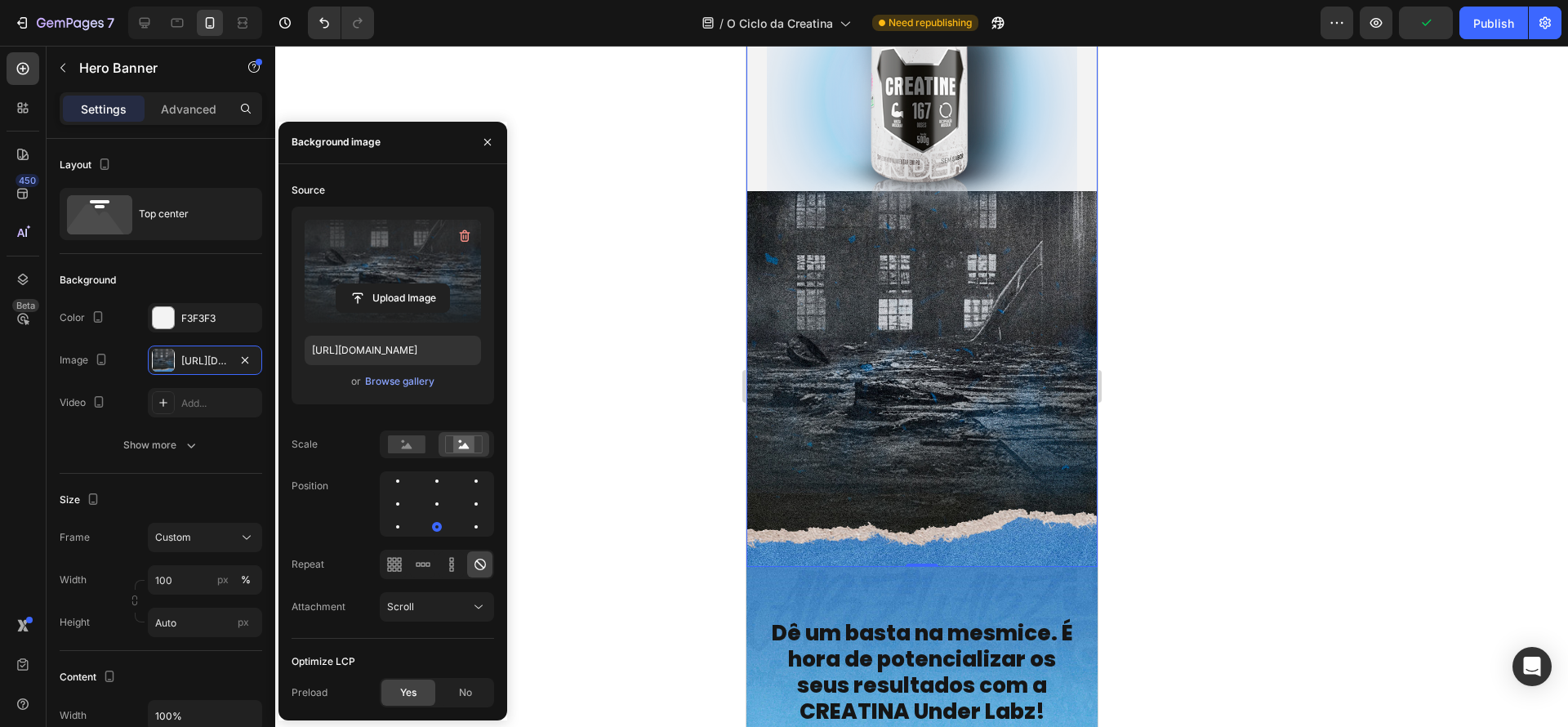
click at [1172, 610] on div at bounding box center [921, 386] width 1293 height 681
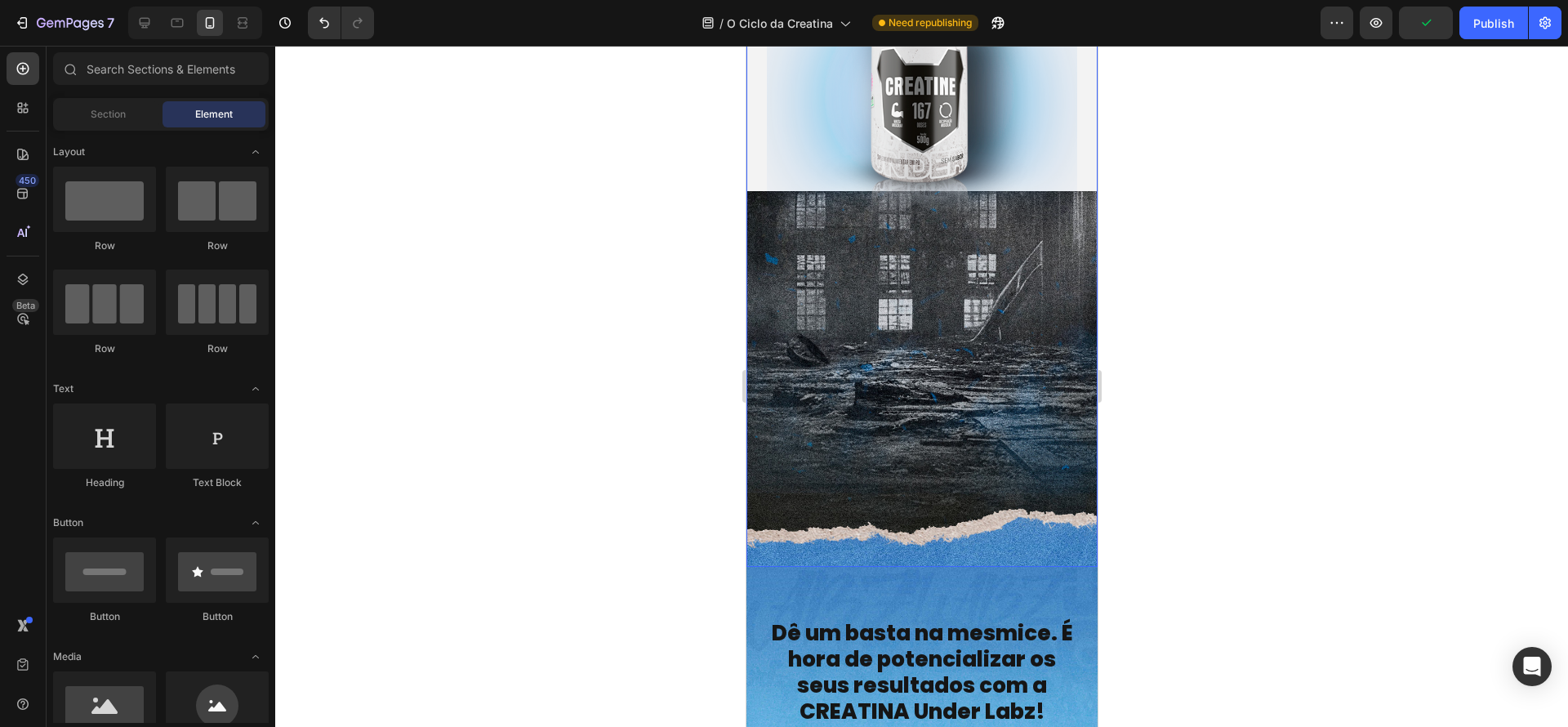
click at [866, 407] on div "Image PROTOCOLO dos atletas para ganho de massa muscular Heading QUERO MEU GUIA…" at bounding box center [921, 98] width 351 height 936
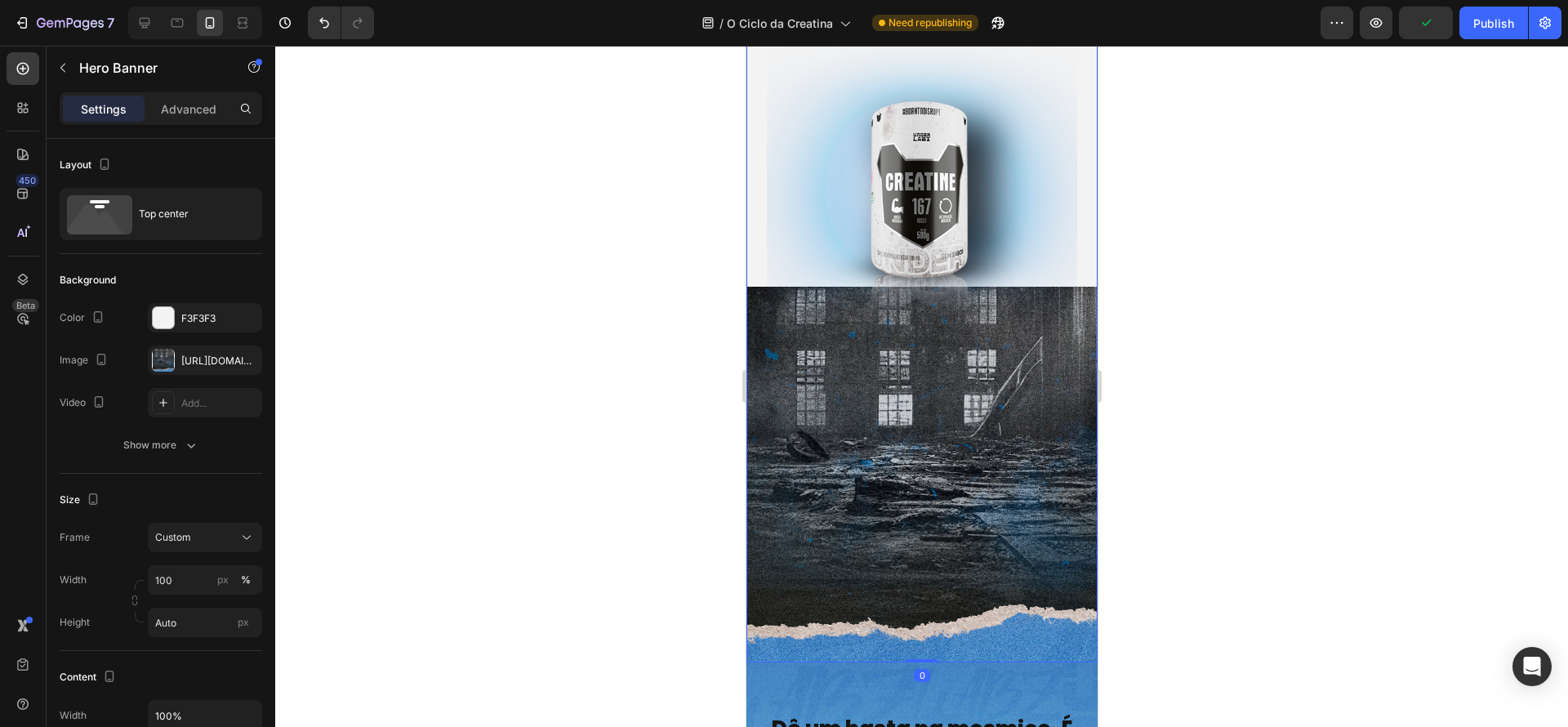
scroll to position [336, 0]
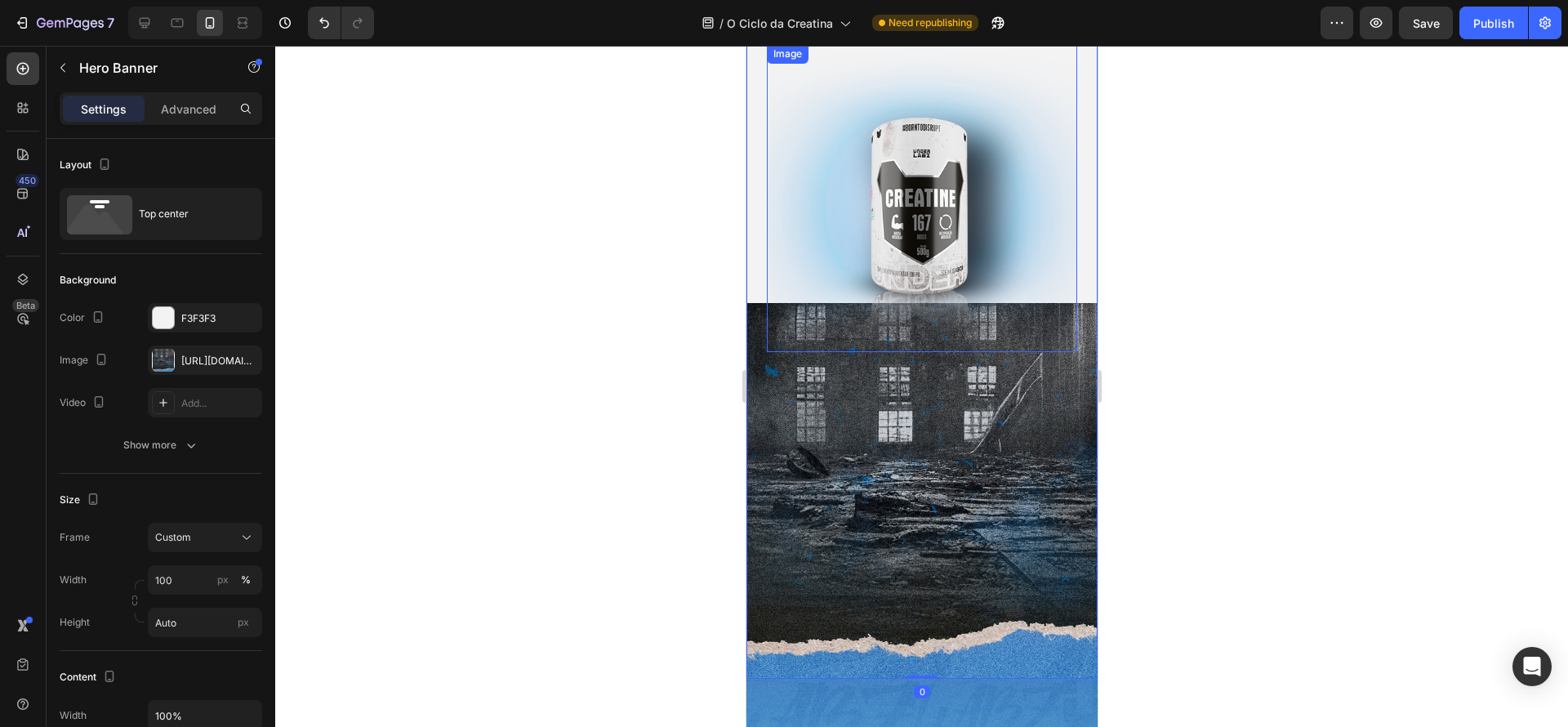
click at [974, 341] on img at bounding box center [921, 198] width 310 height 308
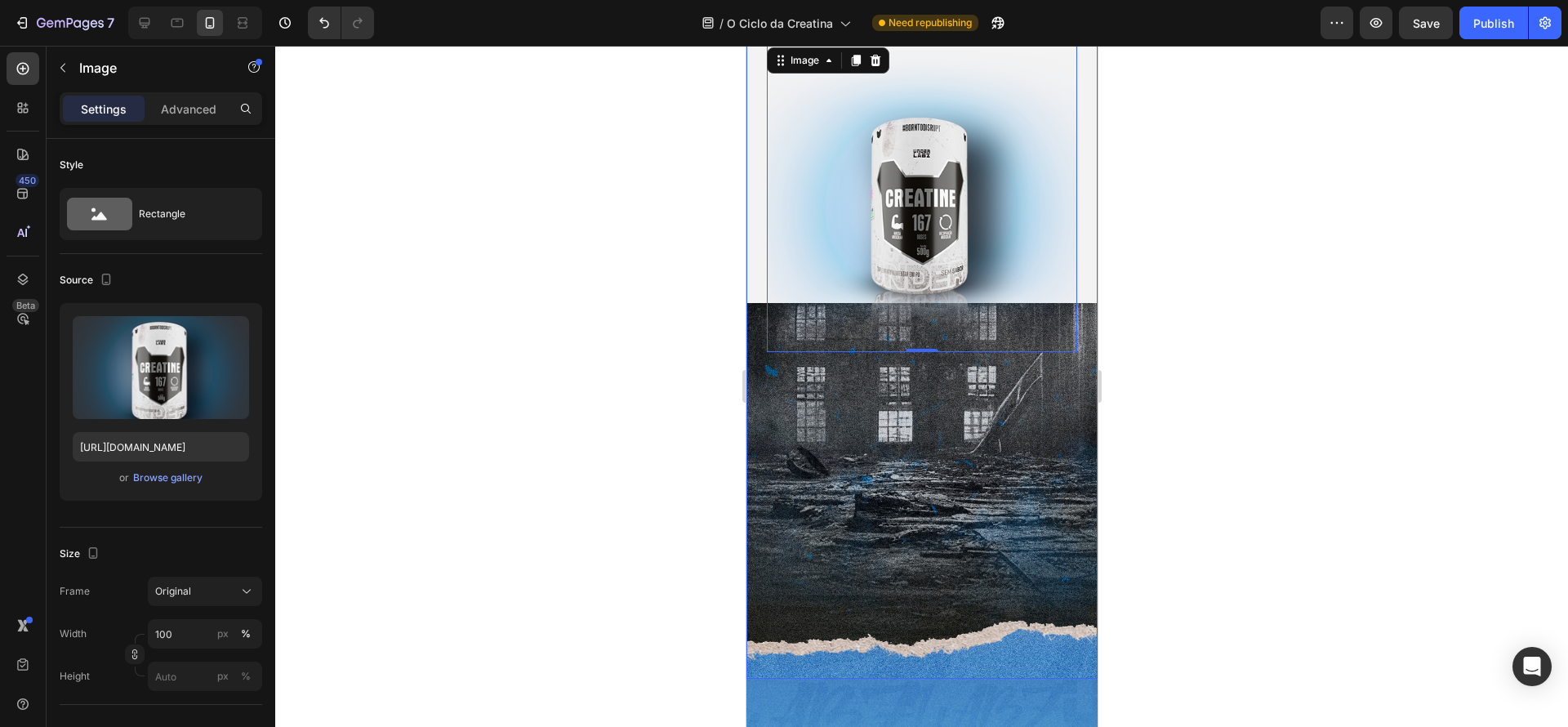
click at [912, 391] on div "Image PROTOCOLO dos atletas para ganho de massa muscular Heading QUERO MEU GUIA…" at bounding box center [921, 210] width 351 height 936
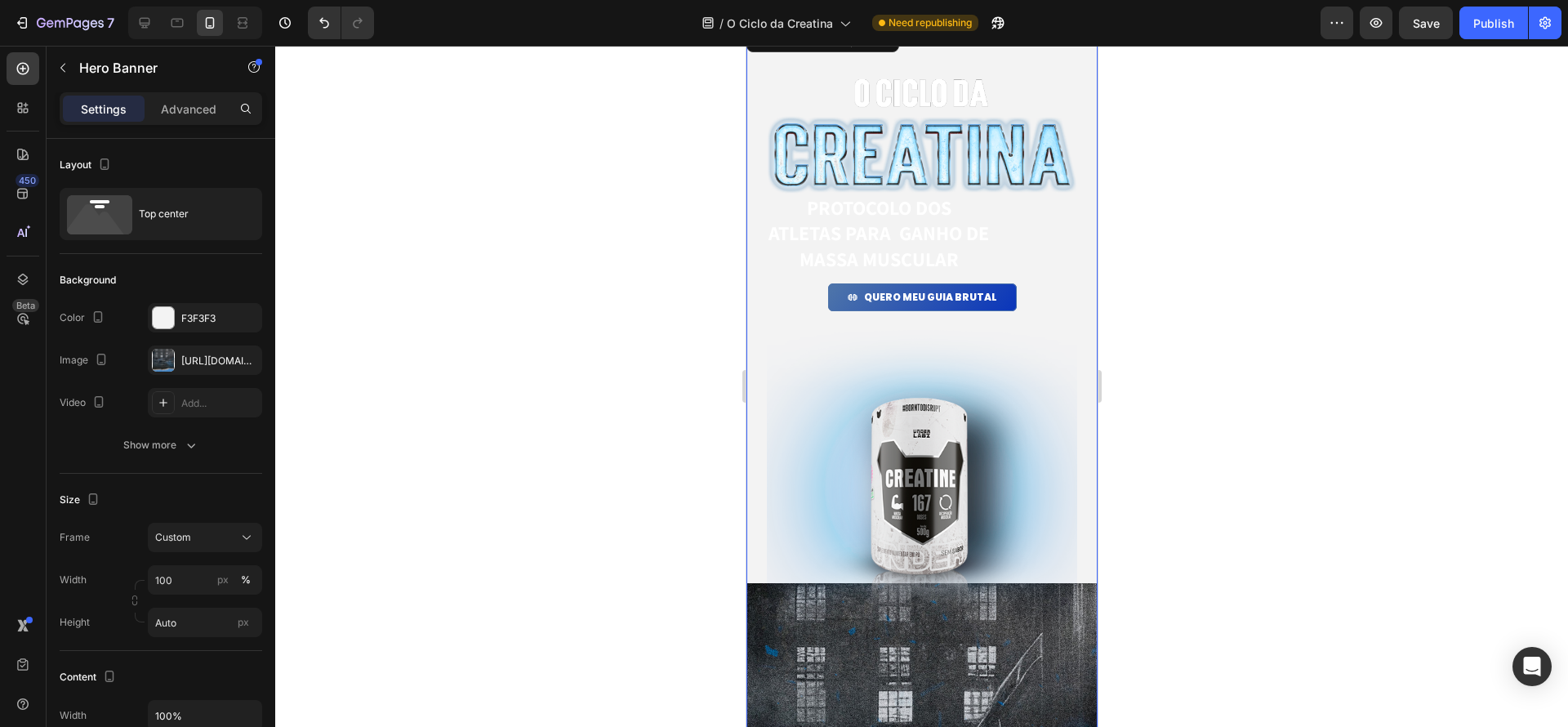
scroll to position [0, 0]
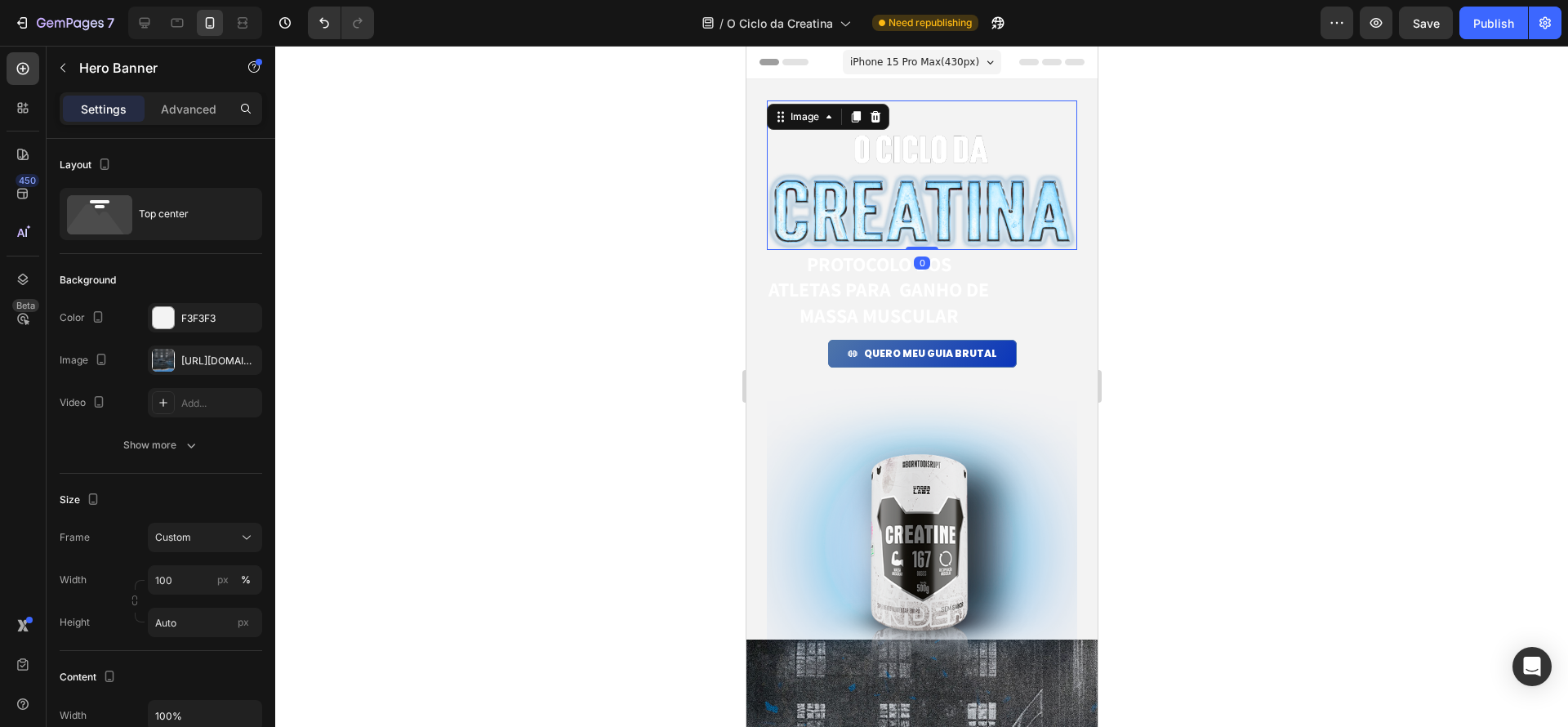
click at [995, 107] on div "Image 0" at bounding box center [921, 175] width 310 height 149
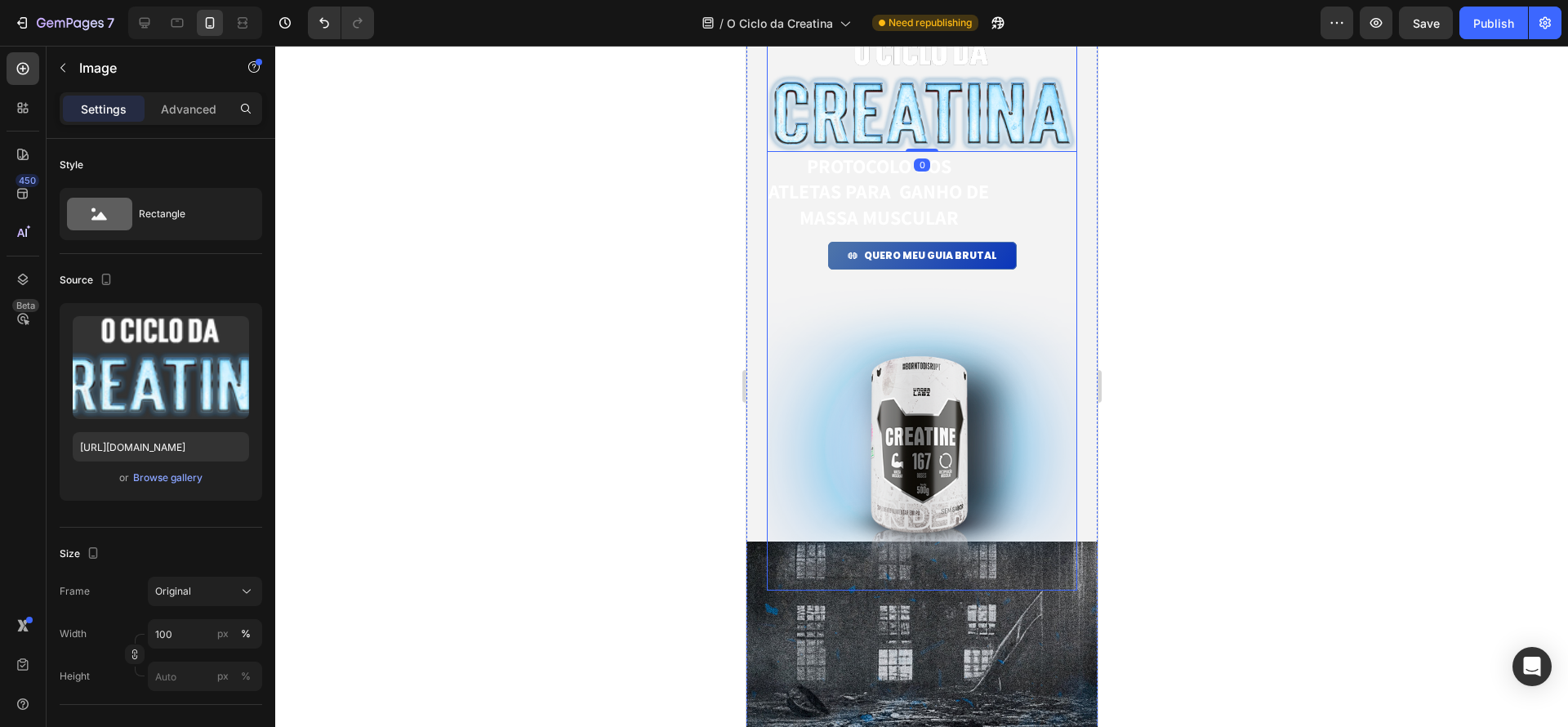
click at [1043, 375] on img at bounding box center [921, 436] width 310 height 308
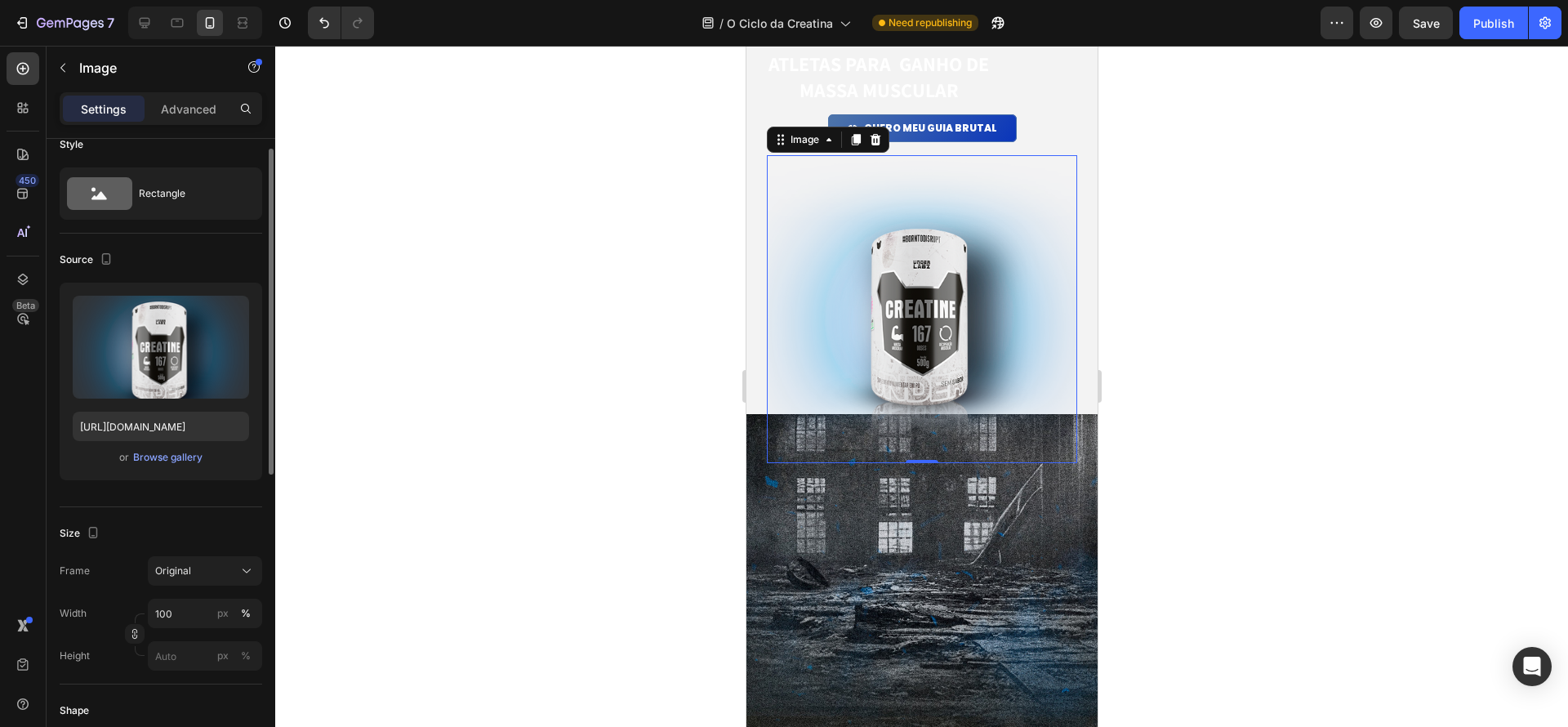
scroll to position [257, 0]
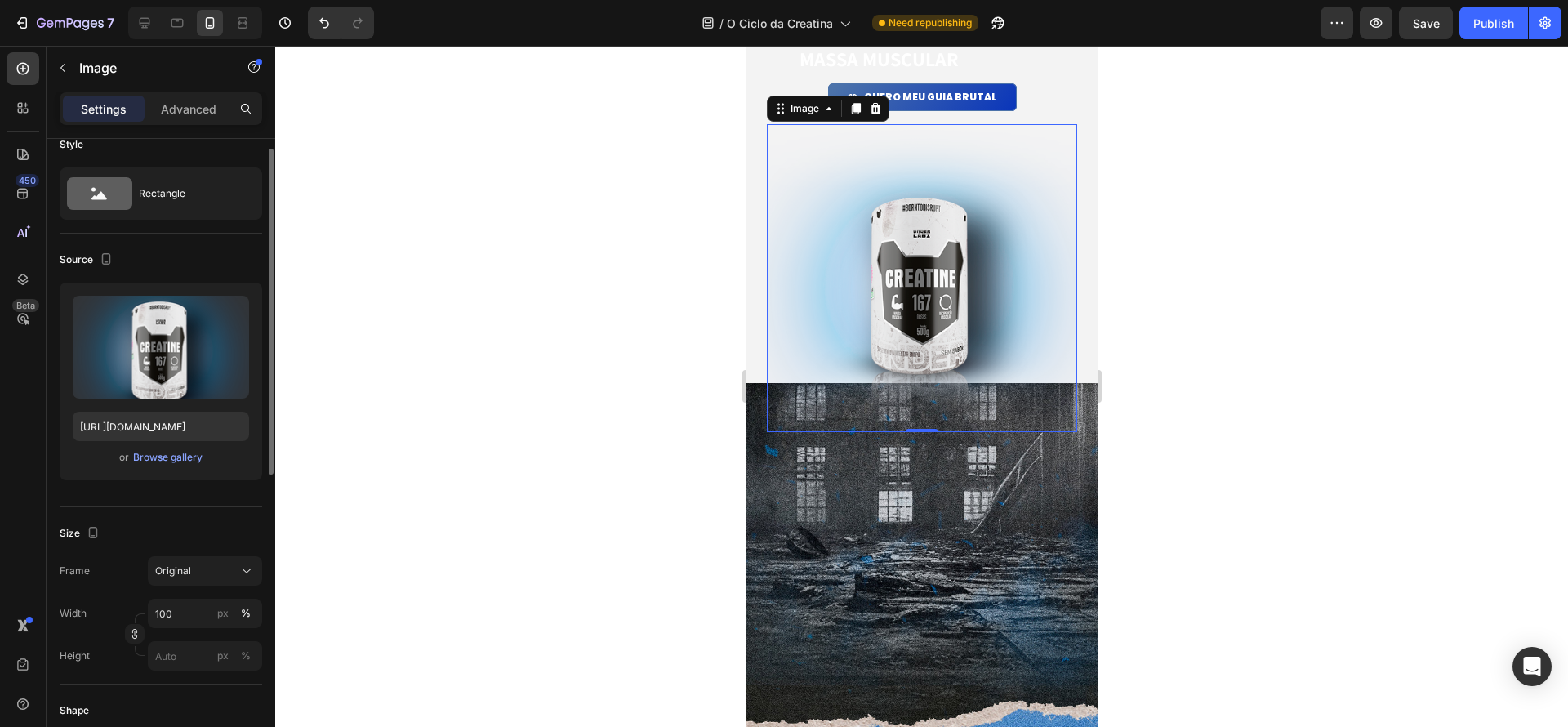
click at [1009, 473] on div "Image PROTOCOLO dos atletas para ganho de massa muscular Heading QUERO MEU GUIA…" at bounding box center [921, 290] width 351 height 936
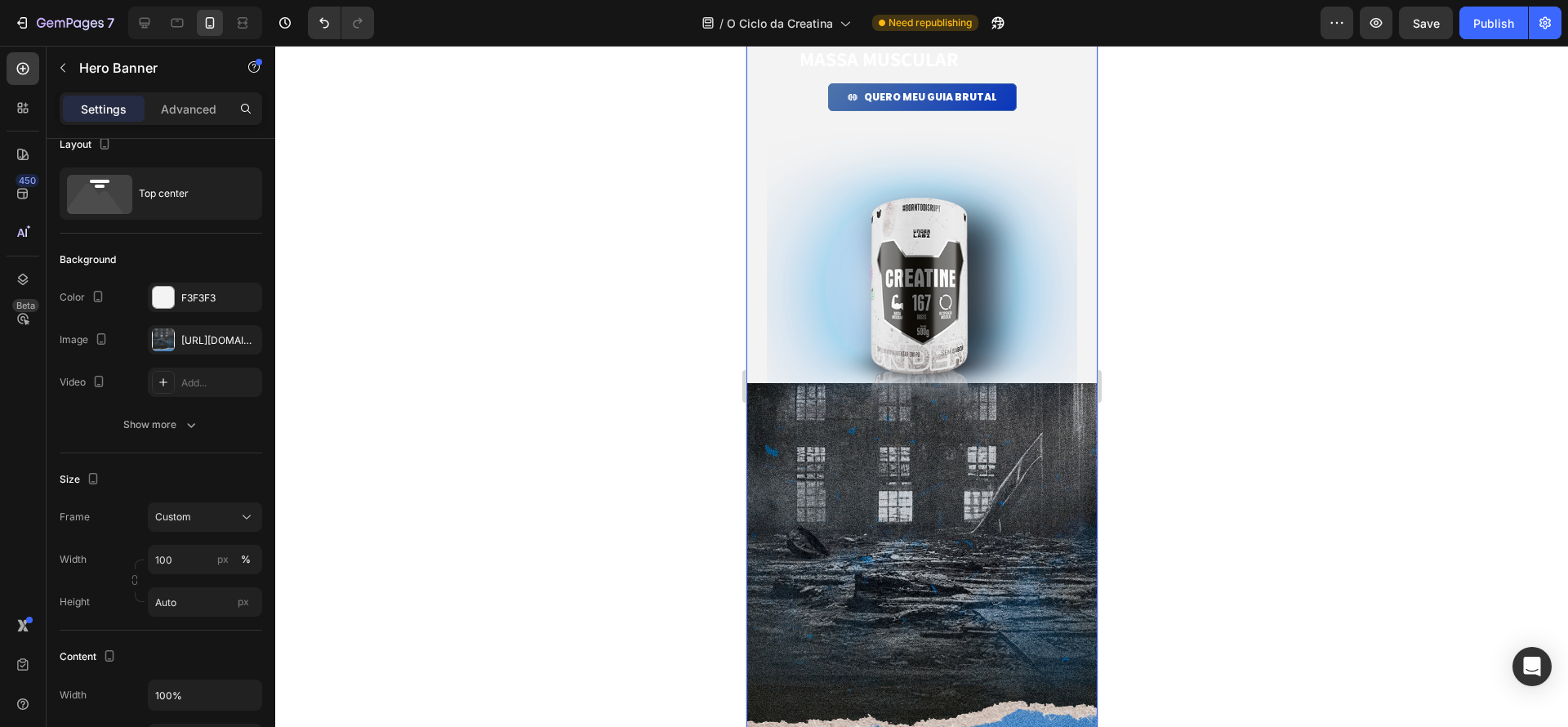
scroll to position [0, 0]
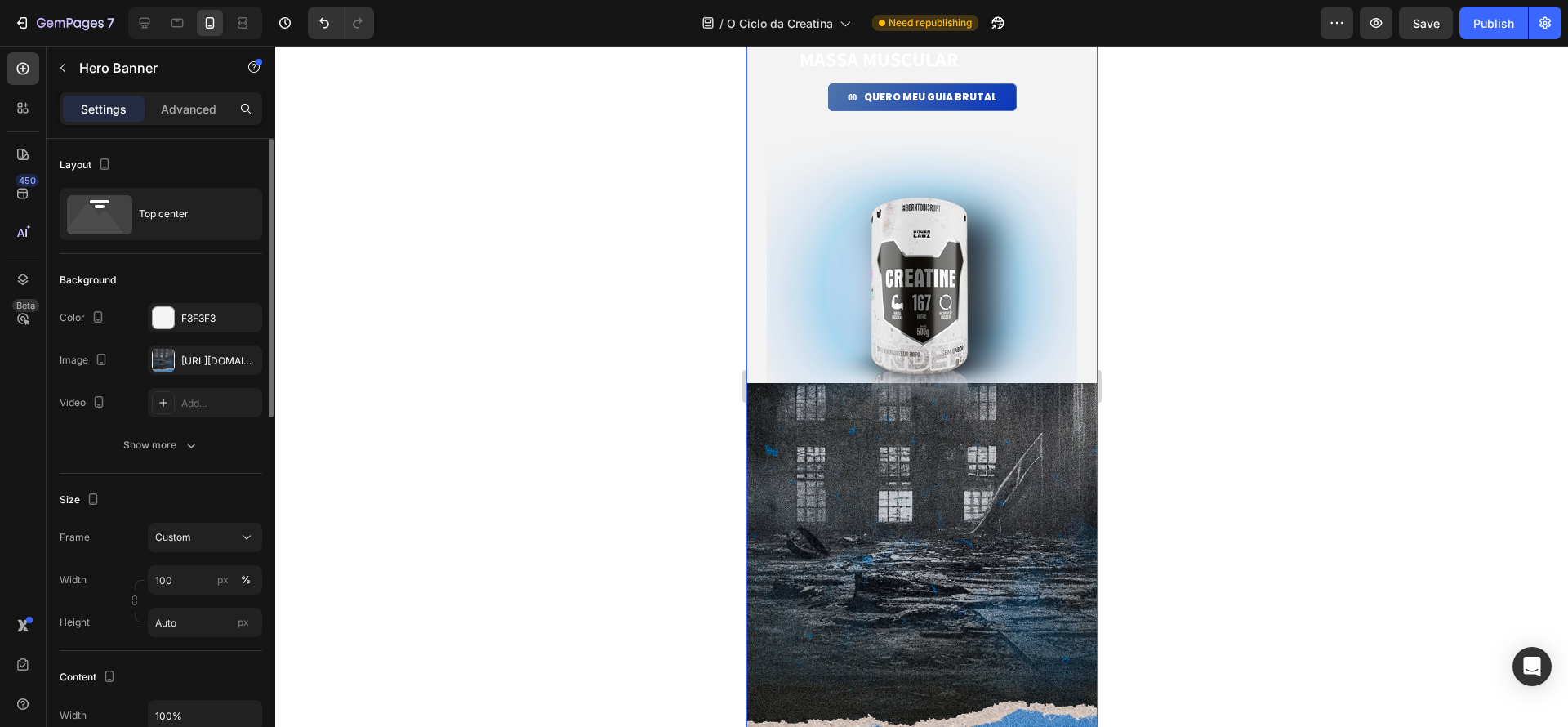
click at [1000, 508] on div "Image PROTOCOLO dos atletas para ganho de massa muscular Heading QUERO MEU GUIA…" at bounding box center [921, 290] width 351 height 936
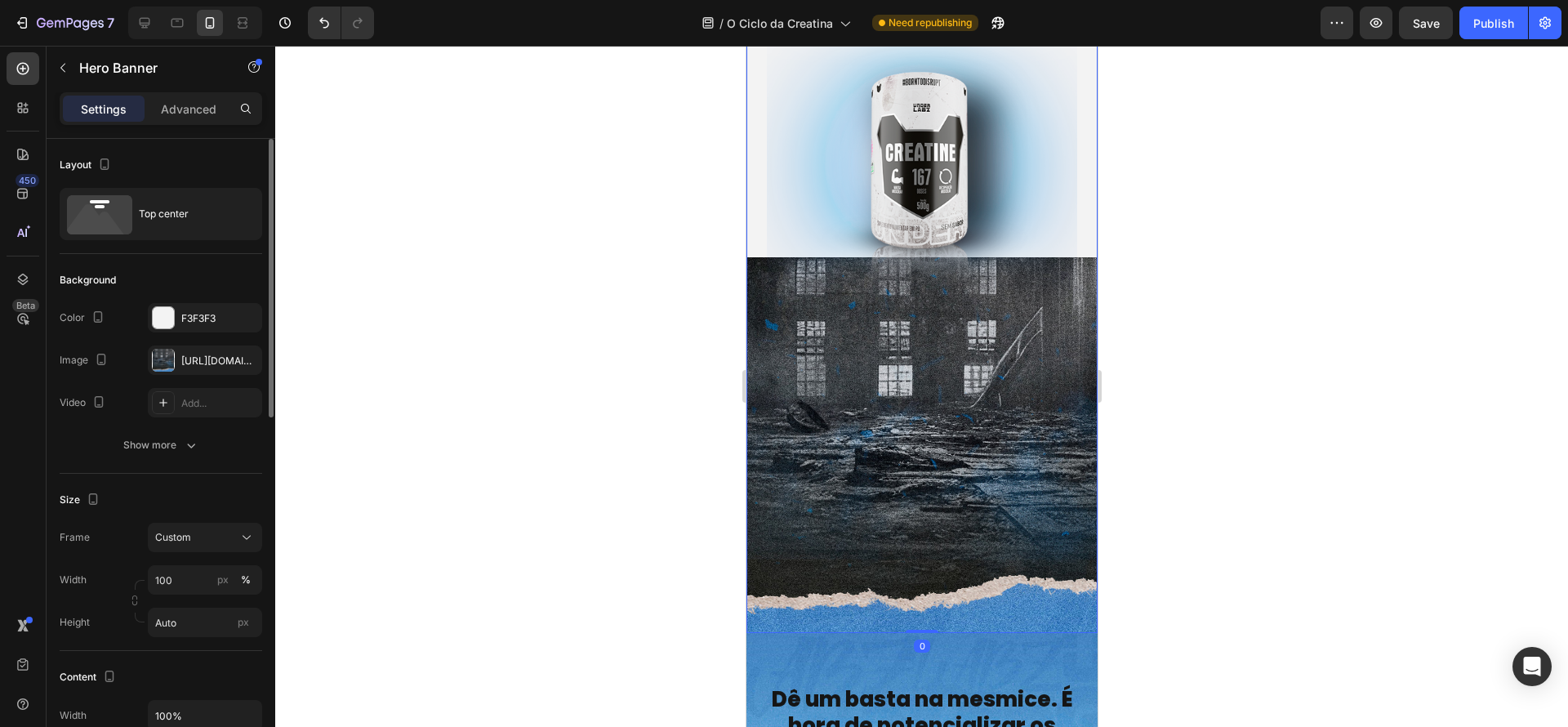
scroll to position [375, 0]
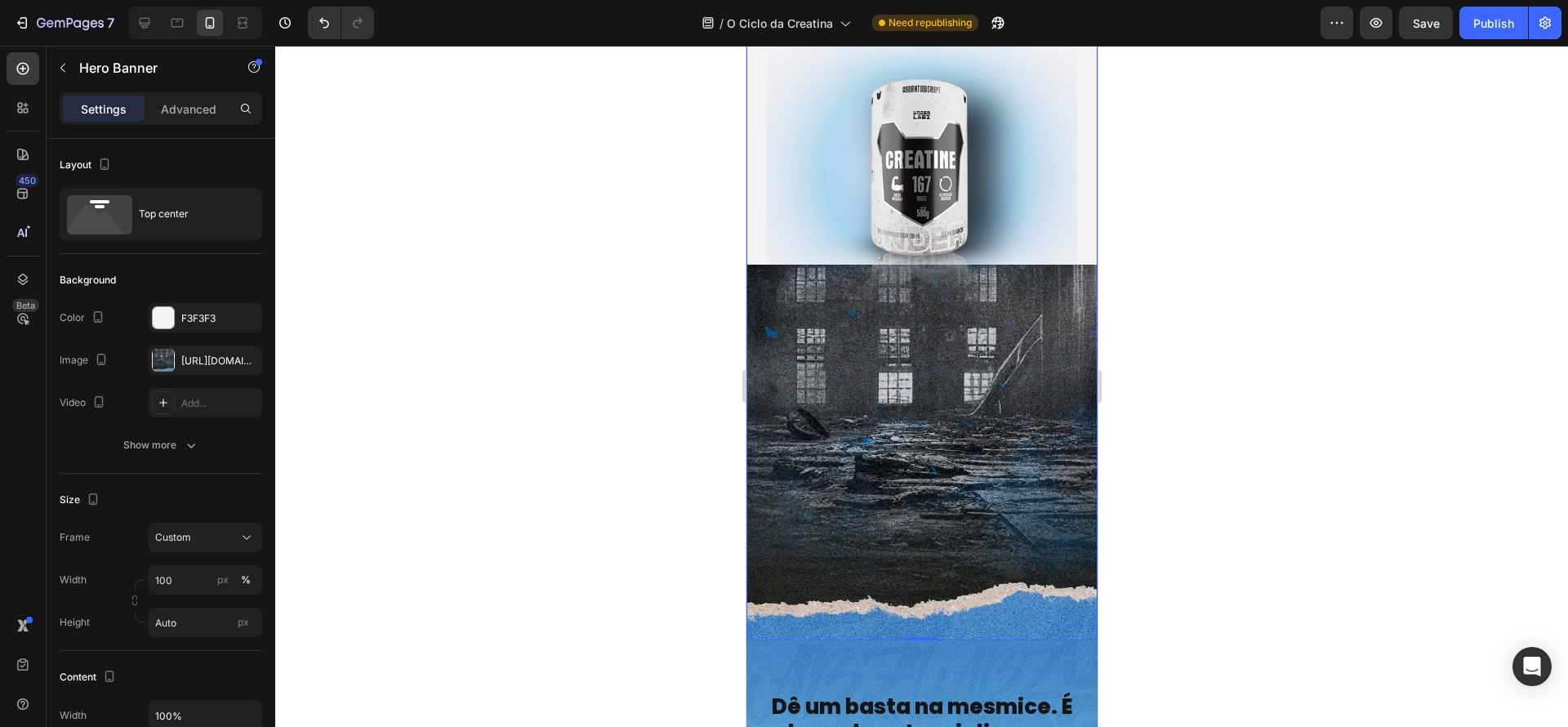
click at [980, 514] on div "Image PROTOCOLO dos atletas para ganho de massa muscular Heading QUERO MEU GUIA…" at bounding box center [921, 172] width 351 height 936
click at [179, 121] on div "Advanced" at bounding box center [189, 108] width 82 height 26
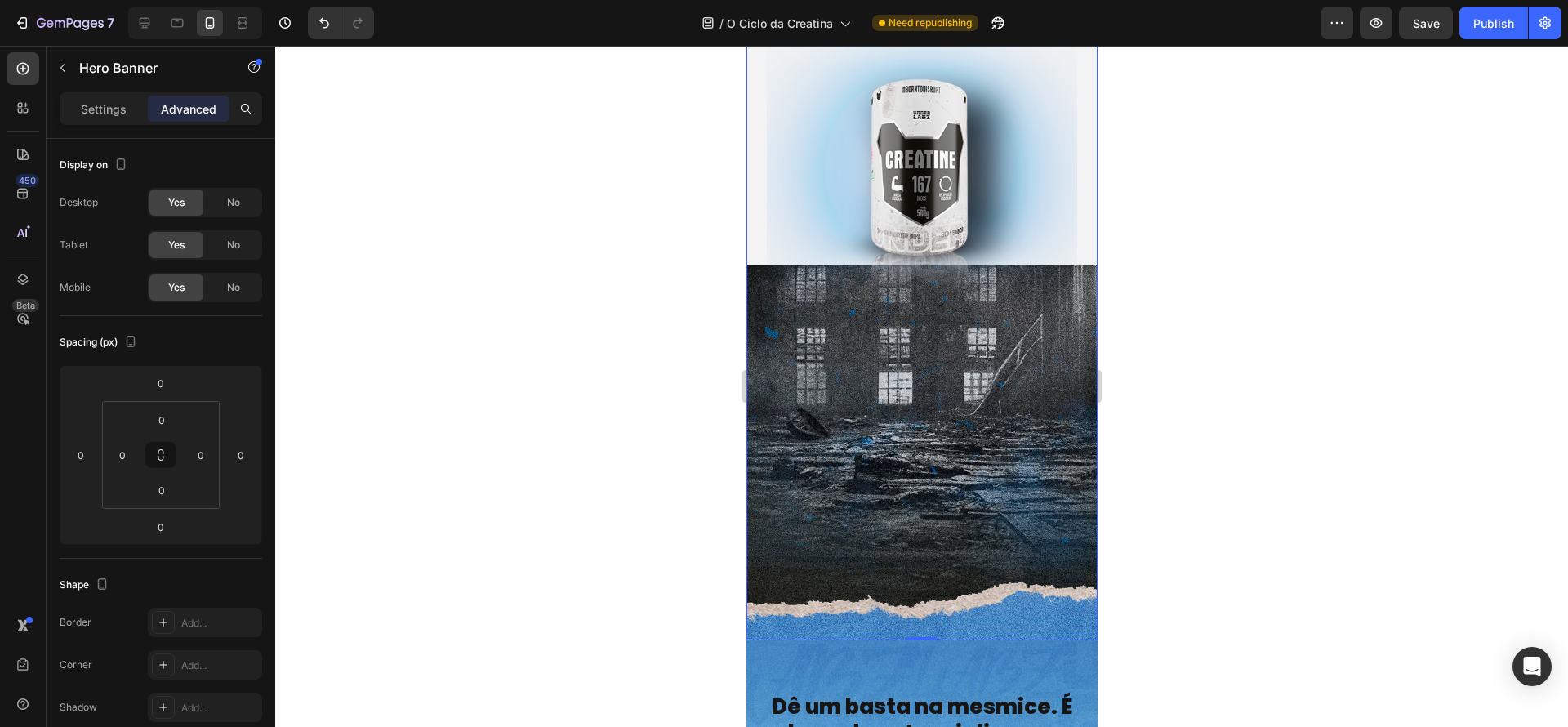
click at [909, 602] on div "Image PROTOCOLO dos atletas para ganho de massa muscular Heading QUERO MEU GUIA…" at bounding box center [921, 172] width 351 height 936
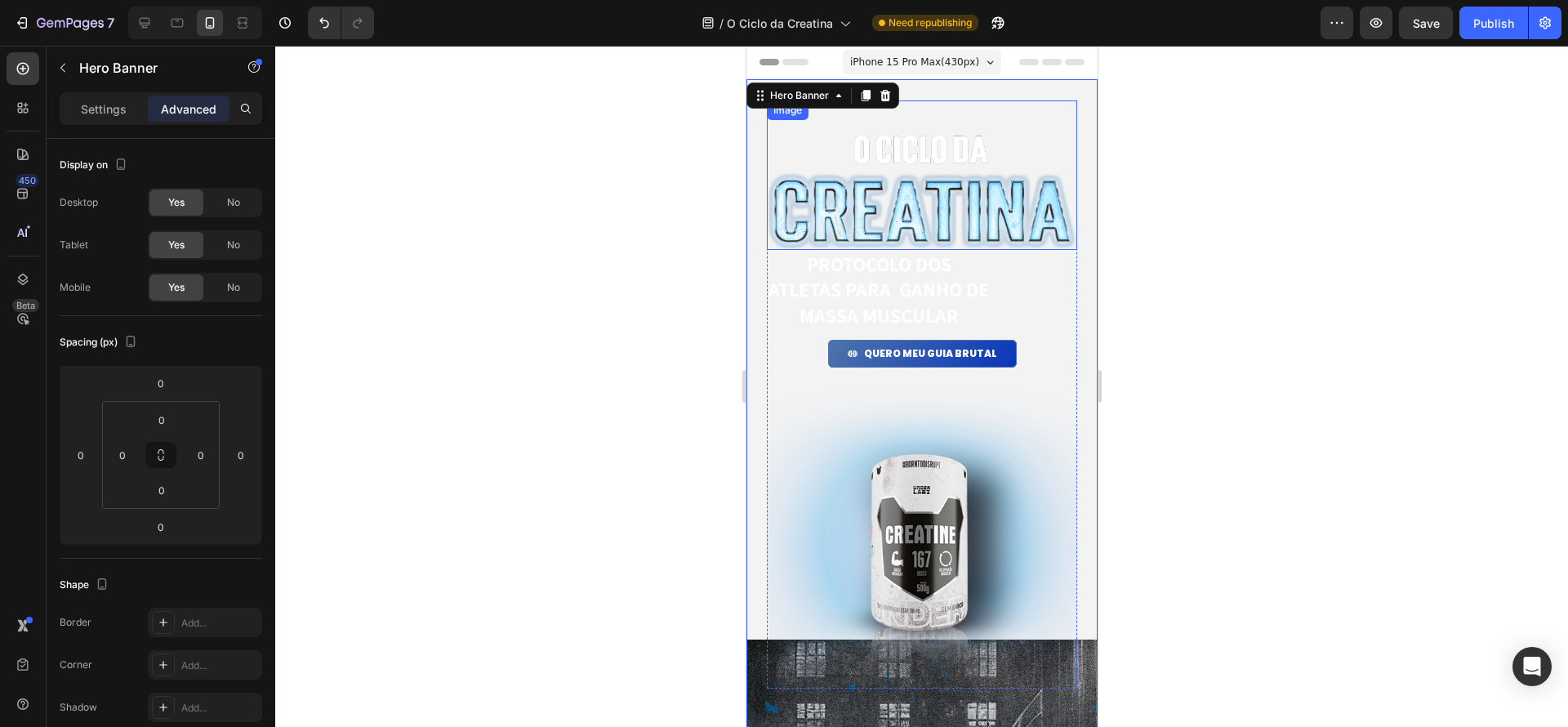
click at [978, 115] on div "Image" at bounding box center [921, 175] width 310 height 149
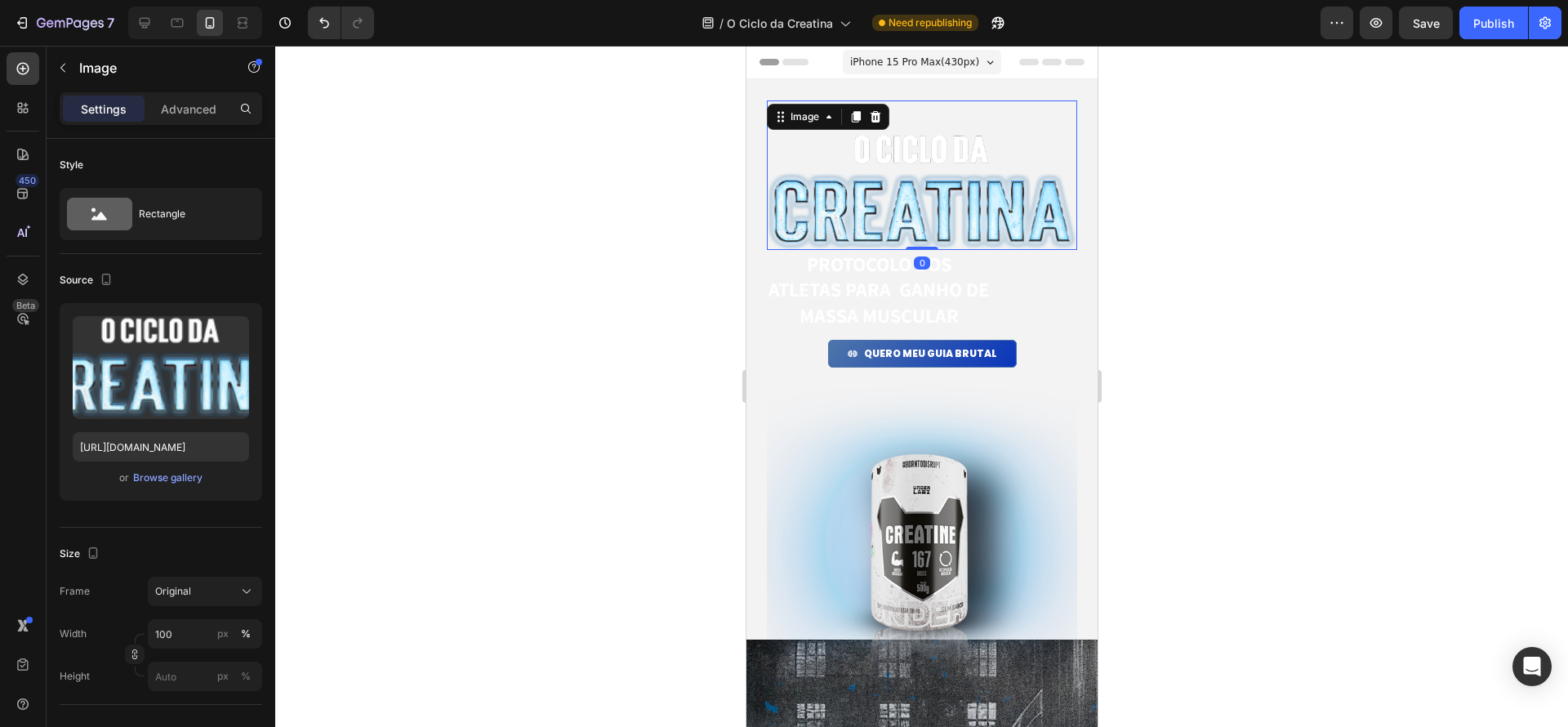
click at [1020, 98] on div "Image 0 PROTOCOLO dos atletas para ganho de massa muscular Heading QUERO MEU GU…" at bounding box center [921, 547] width 351 height 936
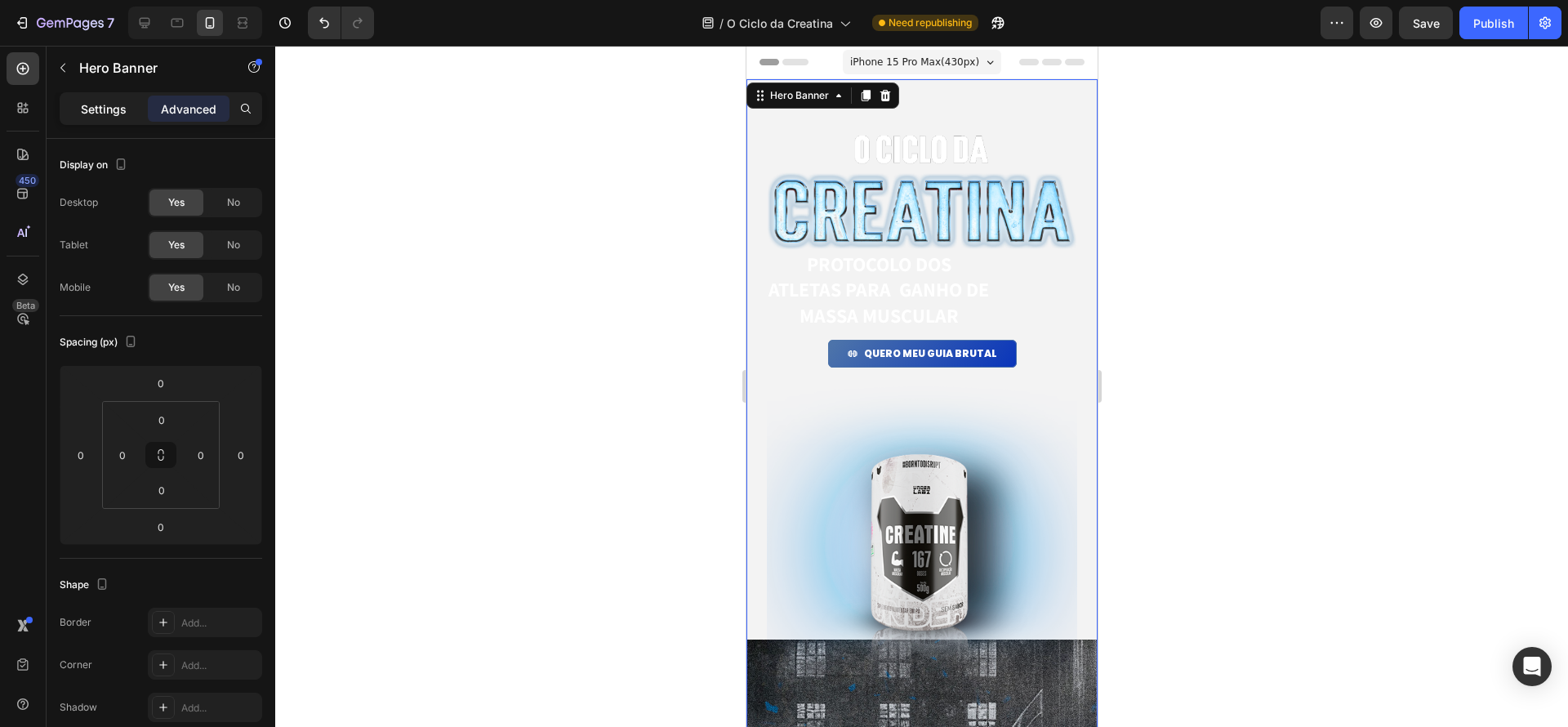
click at [89, 105] on p "Settings" at bounding box center [104, 108] width 46 height 17
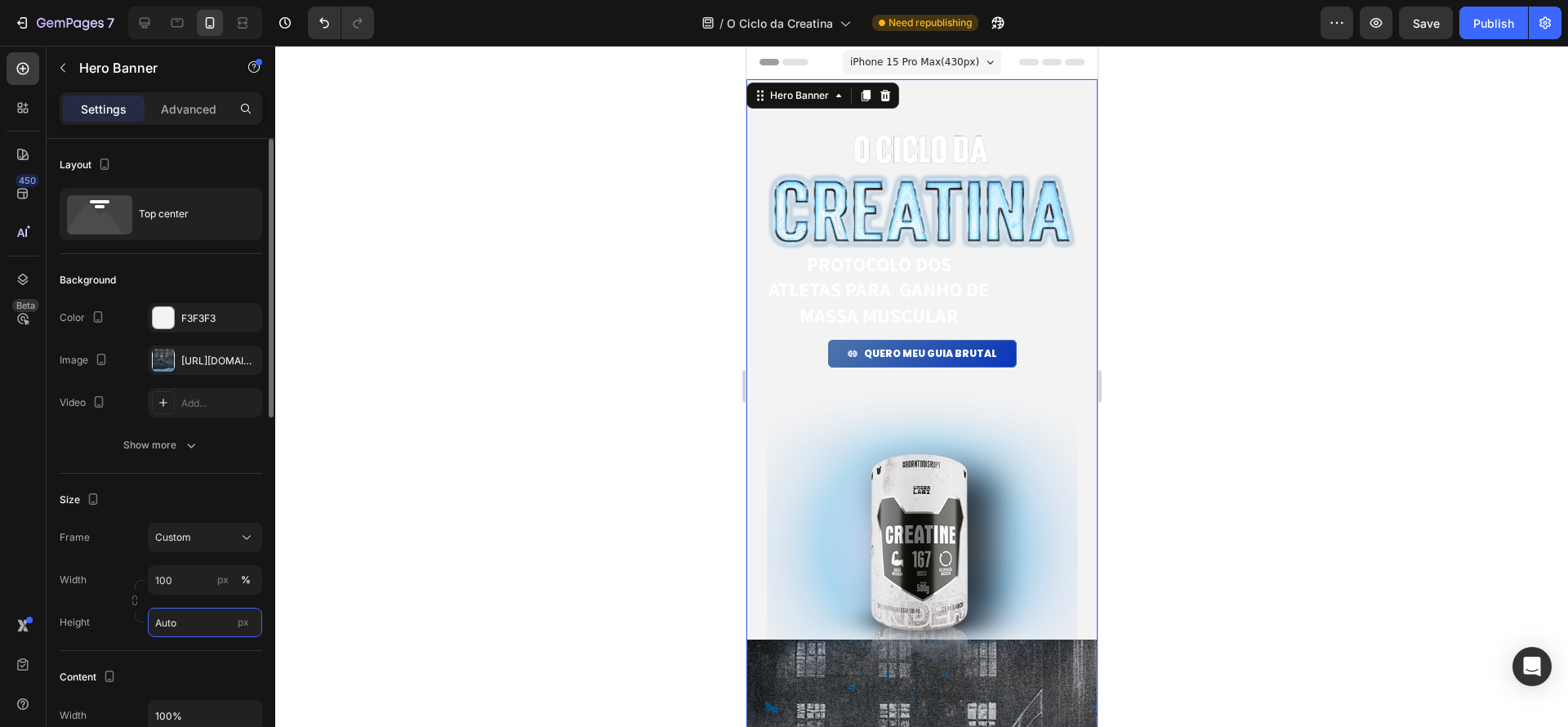
drag, startPoint x: 185, startPoint y: 622, endPoint x: 123, endPoint y: 615, distance: 62.4
click at [123, 615] on div "Height Auto px" at bounding box center [161, 623] width 203 height 30
drag, startPoint x: 194, startPoint y: 620, endPoint x: 137, endPoint y: 620, distance: 57.0
click at [137, 620] on div "Width 100 px % Height Auto px" at bounding box center [161, 601] width 203 height 72
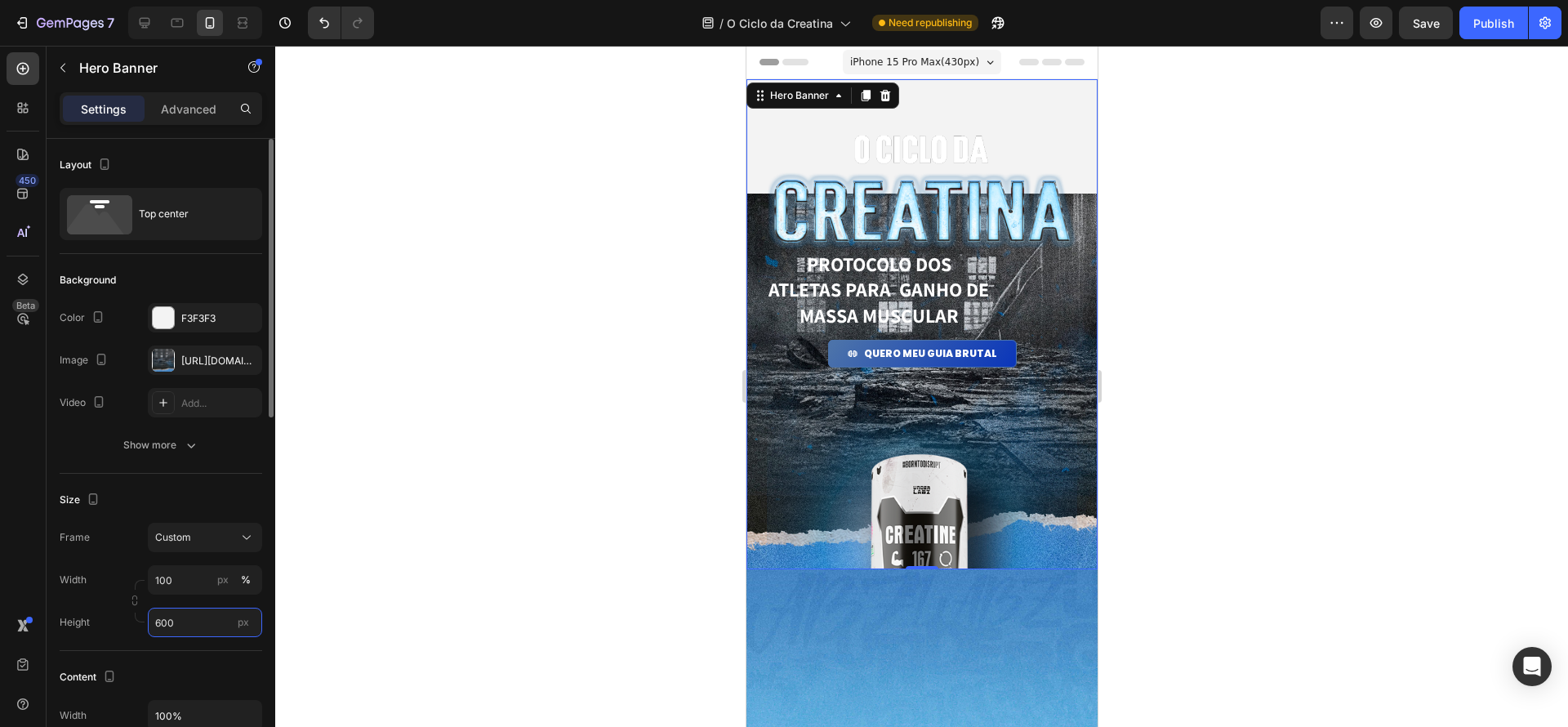
drag, startPoint x: 213, startPoint y: 622, endPoint x: 124, endPoint y: 612, distance: 89.6
click at [124, 612] on div "Width 100 px % Height 600 px" at bounding box center [161, 601] width 203 height 72
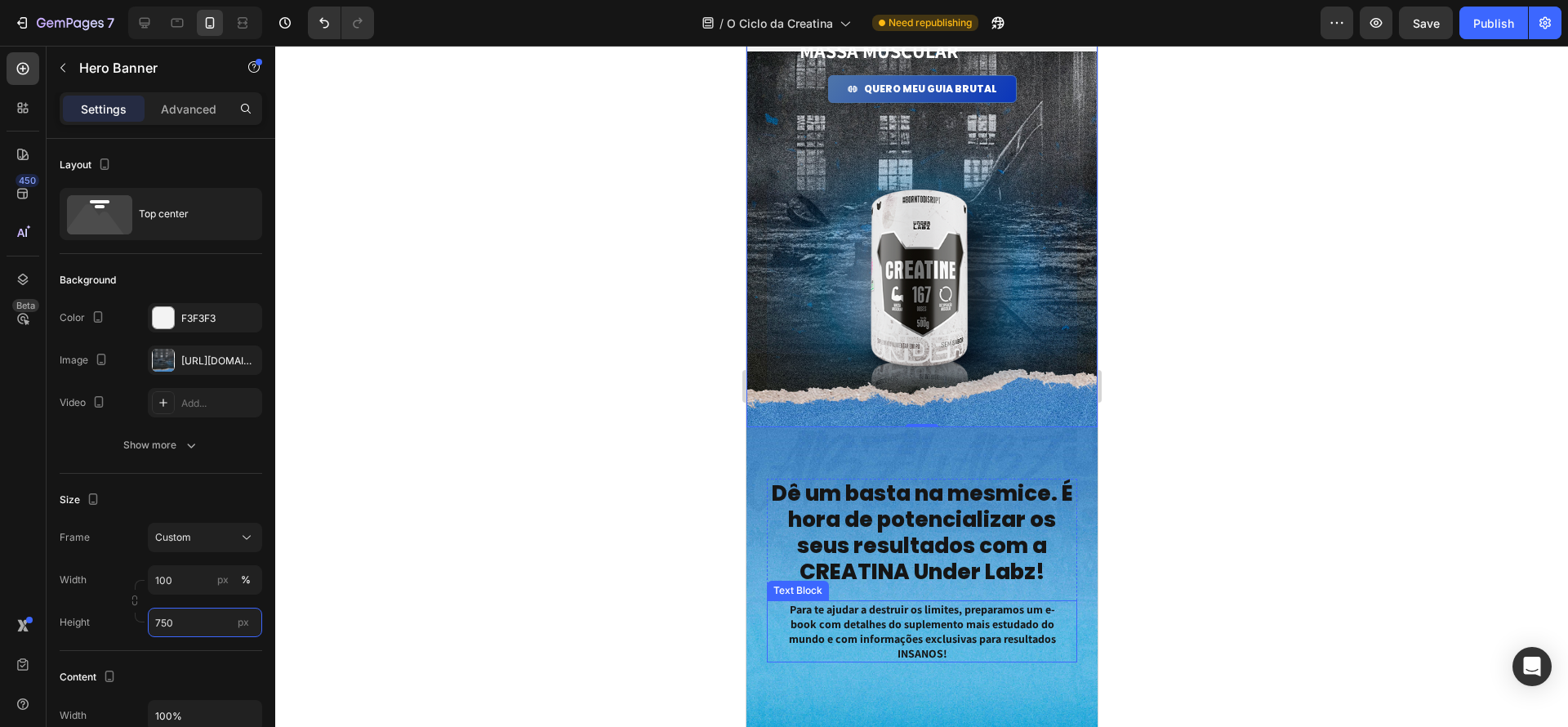
scroll to position [266, 0]
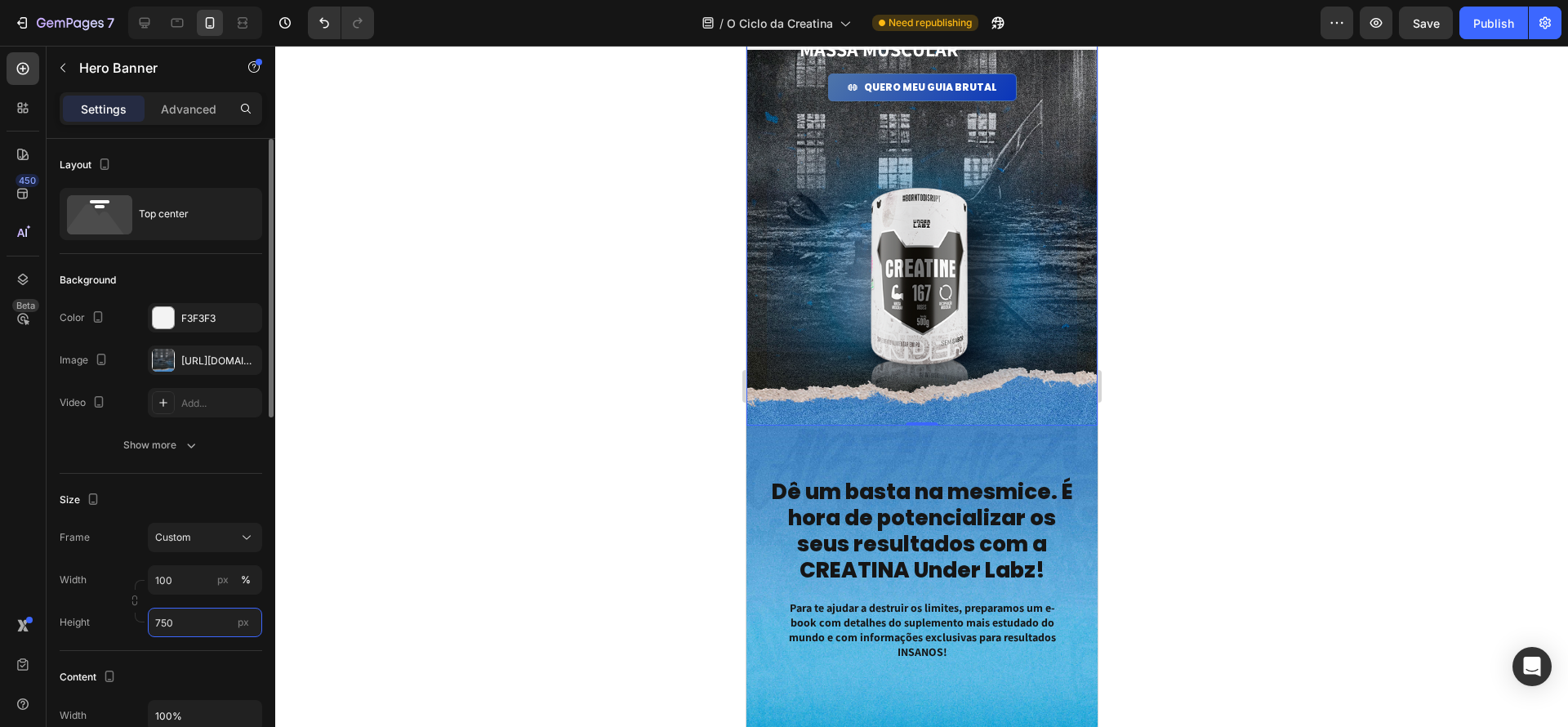
drag, startPoint x: 178, startPoint y: 620, endPoint x: 144, endPoint y: 614, distance: 34.5
click at [144, 614] on div "Width 100 px % Height 750 px" at bounding box center [161, 601] width 203 height 72
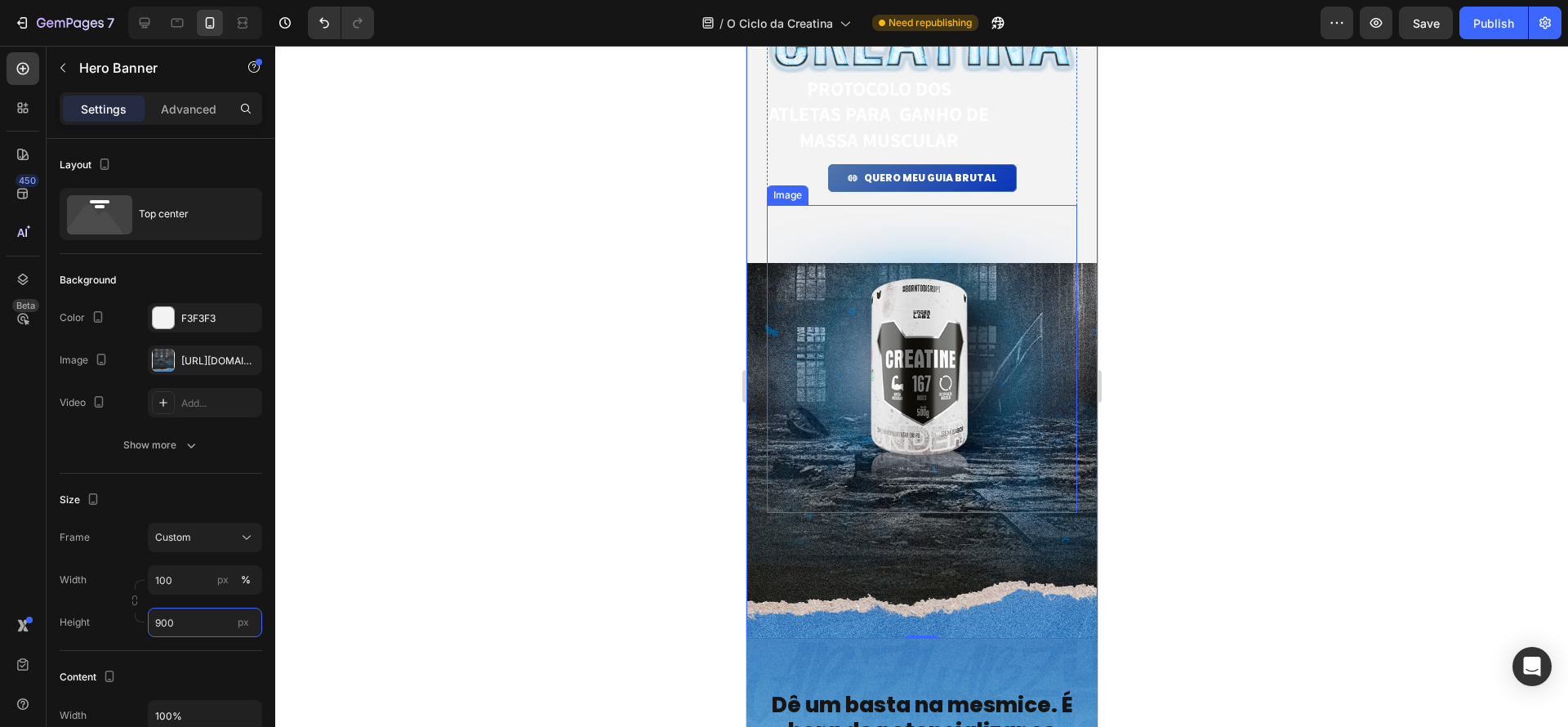
scroll to position [141, 0]
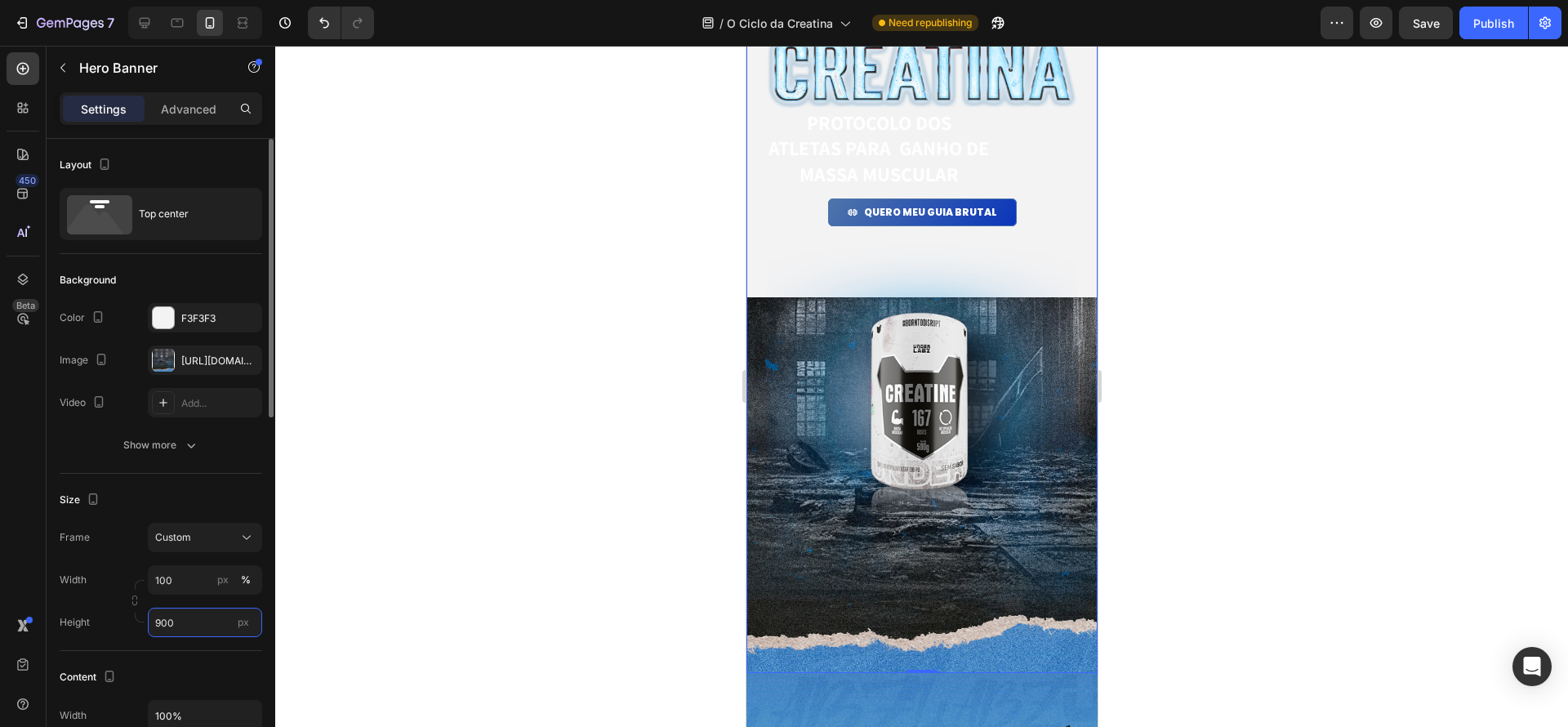
drag, startPoint x: 173, startPoint y: 624, endPoint x: 111, endPoint y: 615, distance: 62.6
click at [109, 615] on div "Height 900 px" at bounding box center [161, 623] width 203 height 30
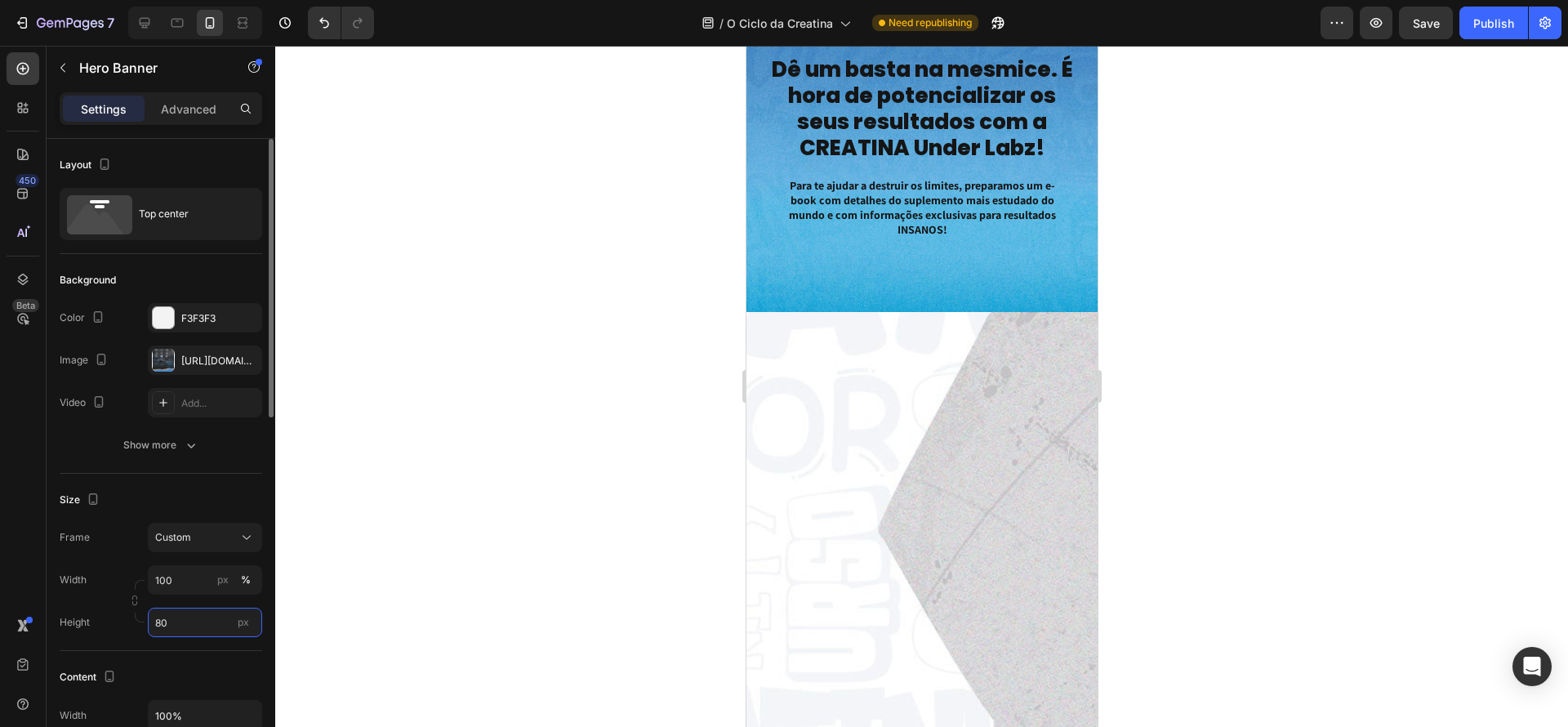
type input "800"
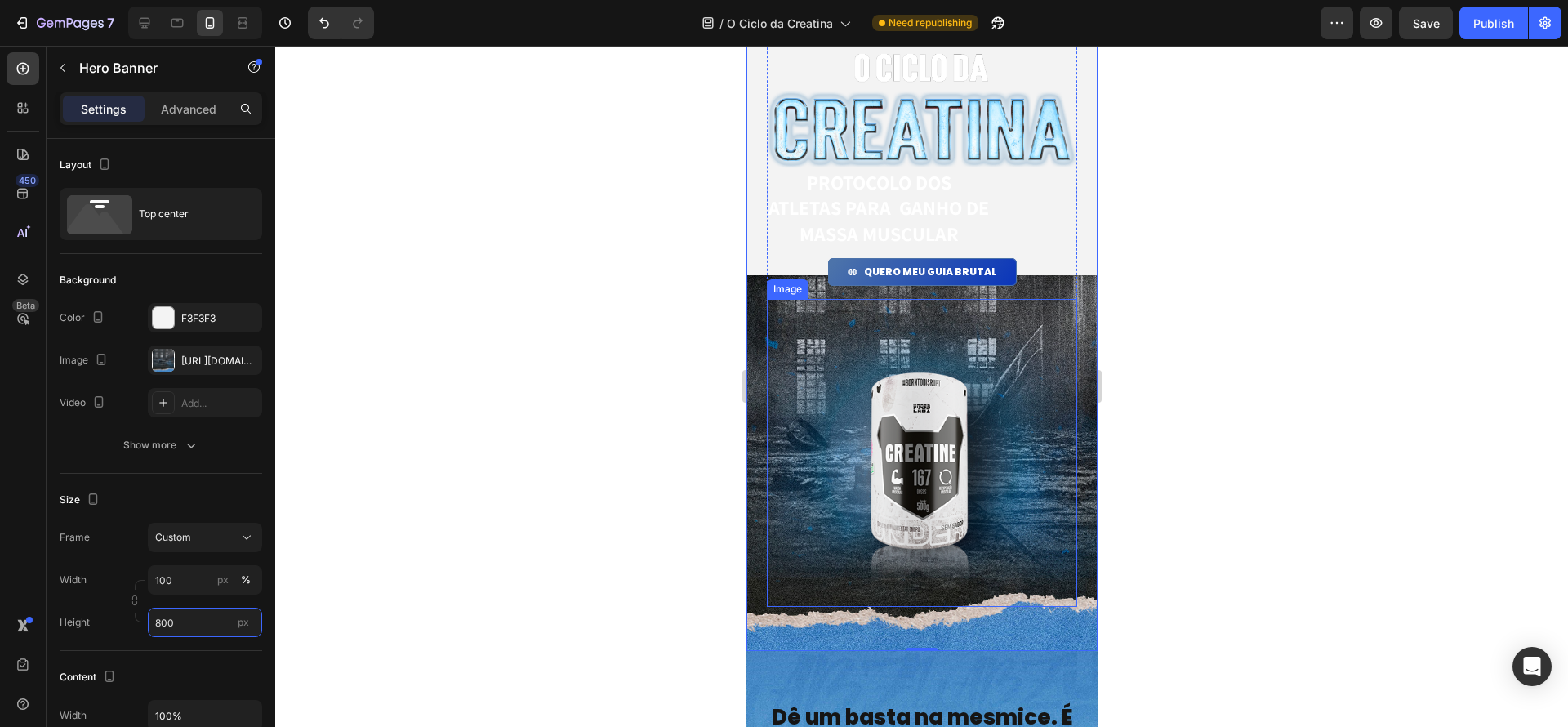
scroll to position [0, 0]
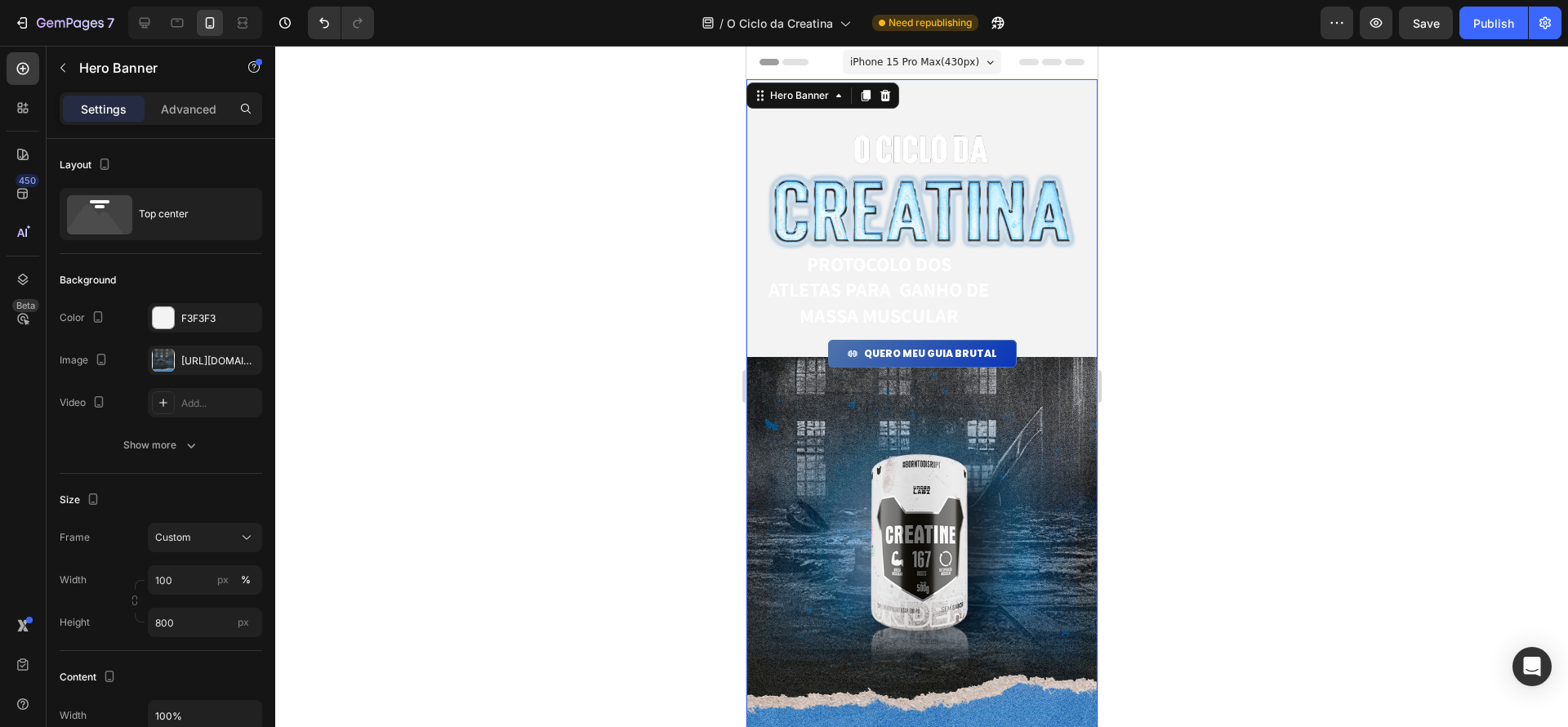
click at [1275, 478] on div at bounding box center [921, 386] width 1293 height 681
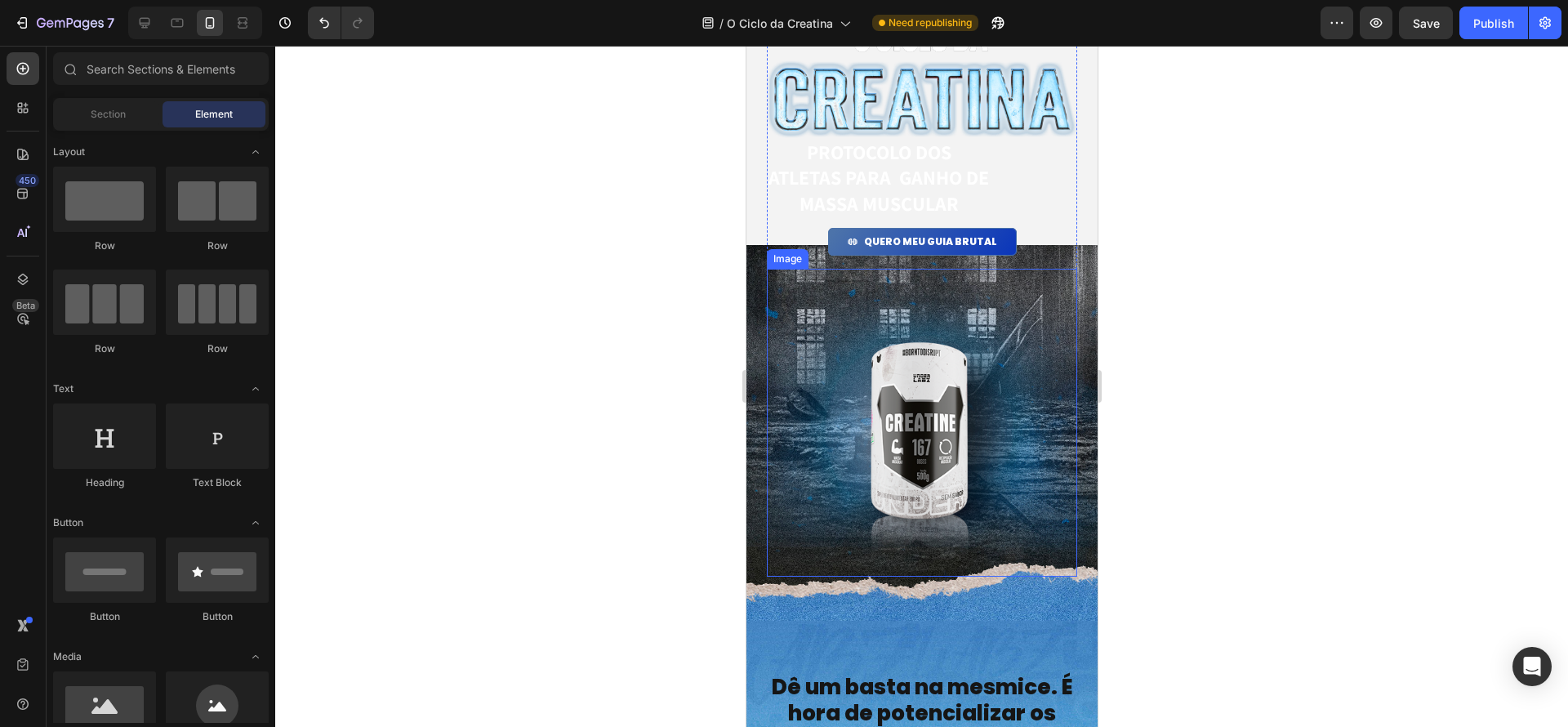
scroll to position [132, 0]
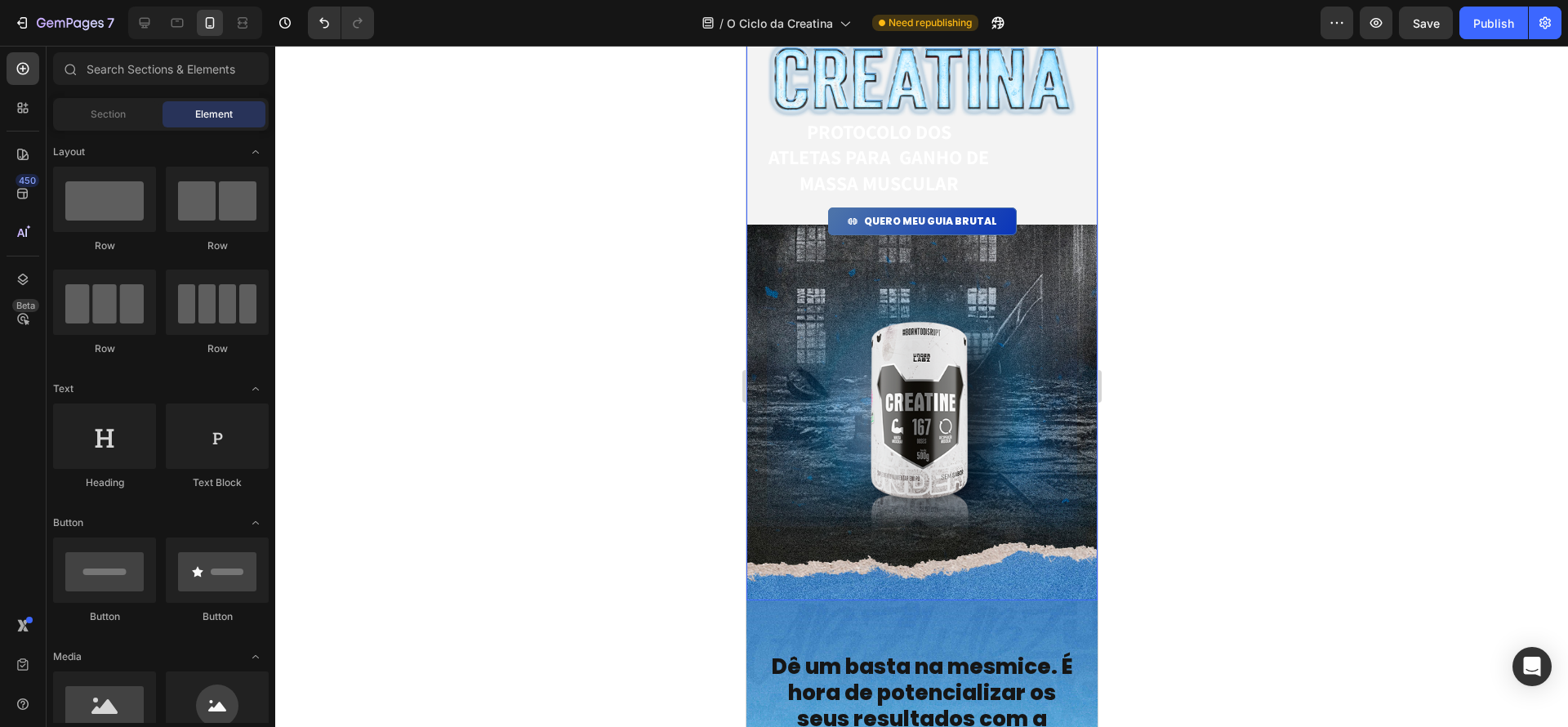
click at [1087, 334] on div "Image PROTOCOLO dos atletas para ganho de massa muscular Heading QUERO MEU GUIA…" at bounding box center [921, 414] width 351 height 936
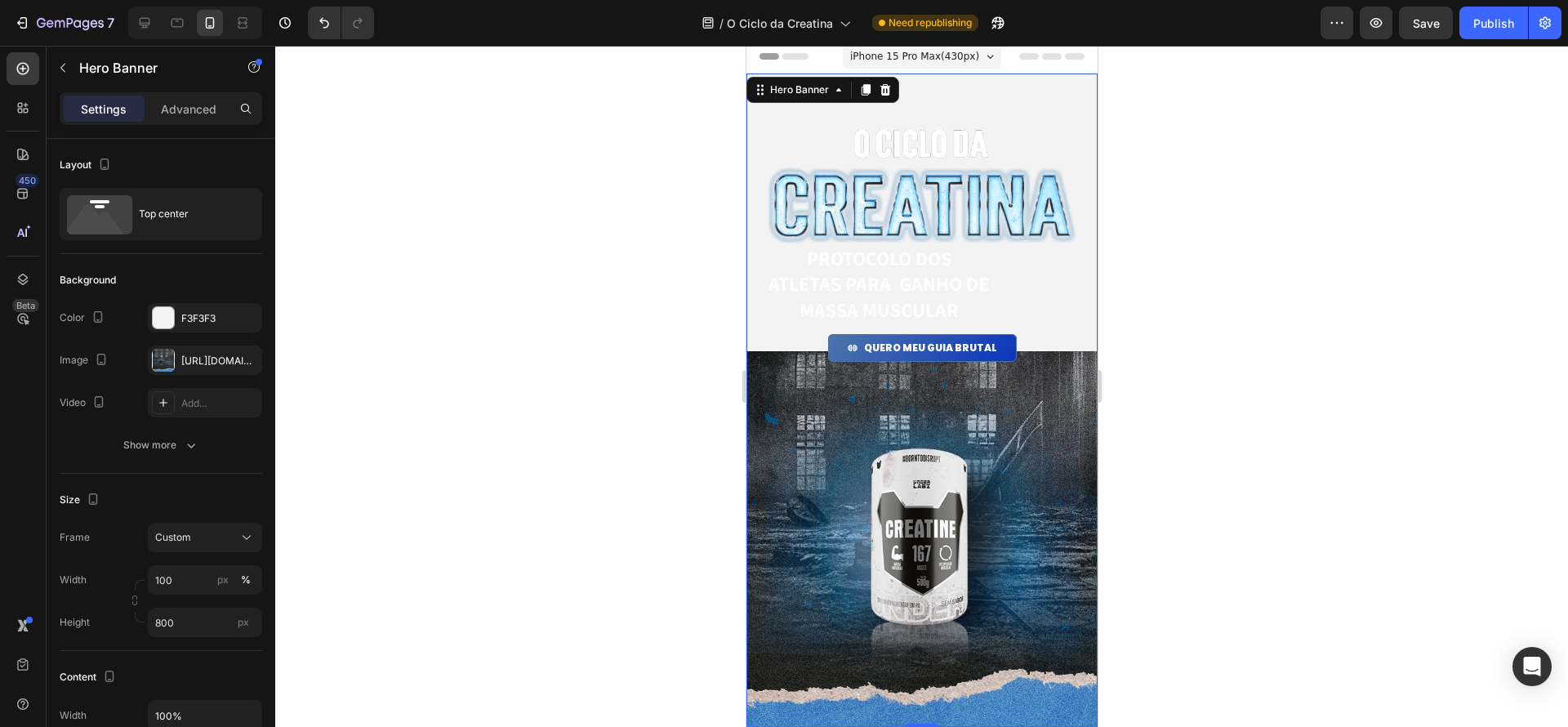
scroll to position [0, 0]
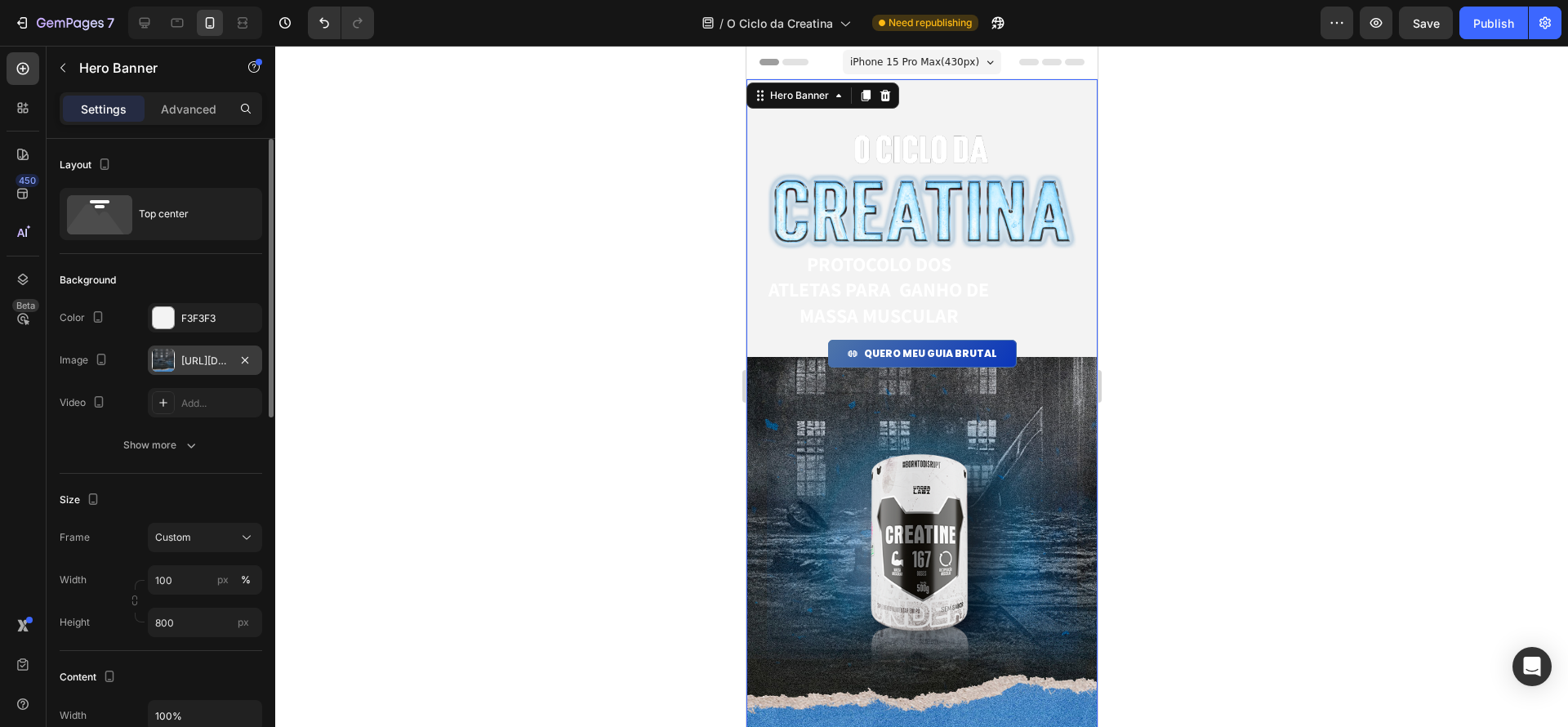
click at [194, 367] on div "https://cdn.shopify.com/s/files/1/0670/7612/9013/files/gempages_508864242380702…" at bounding box center [205, 361] width 48 height 15
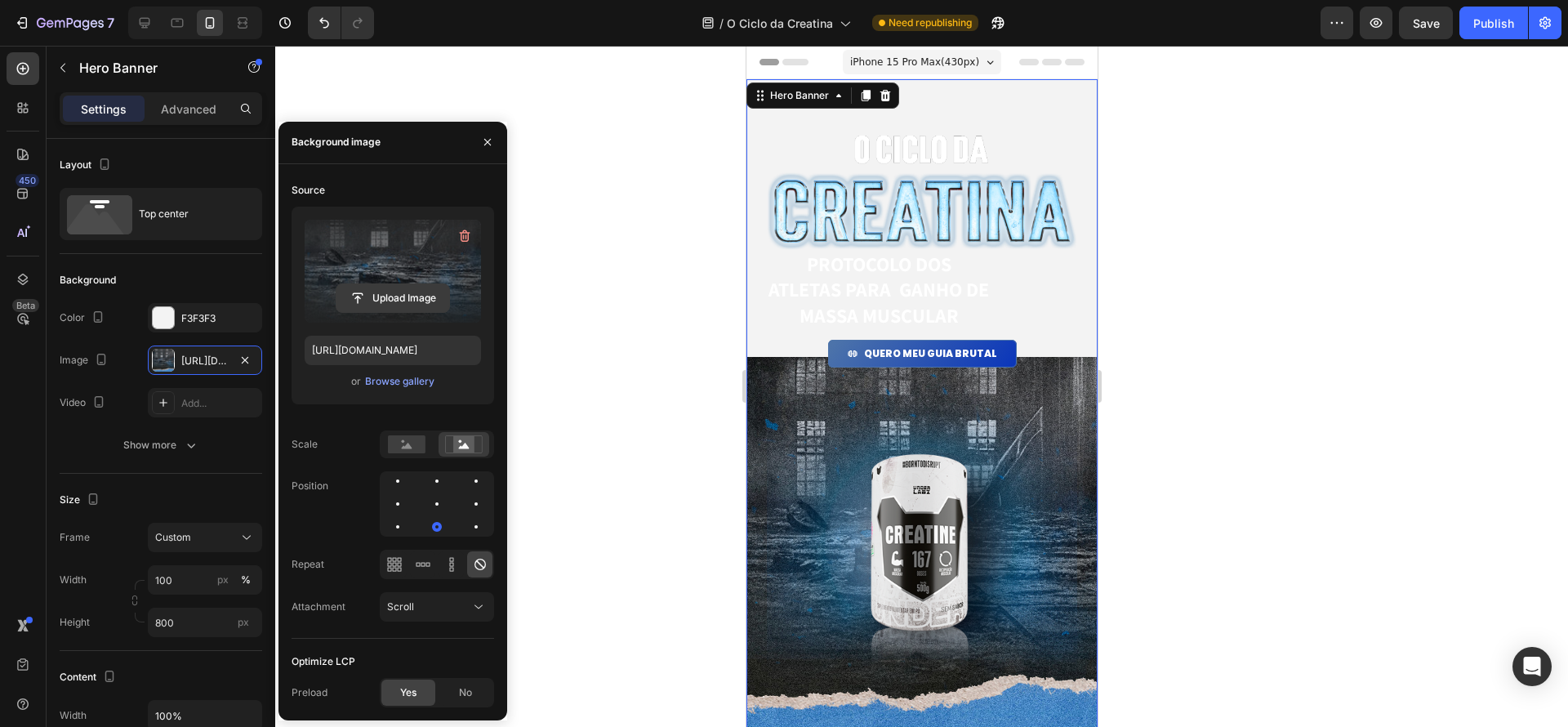
click at [386, 296] on input "file" at bounding box center [392, 298] width 112 height 28
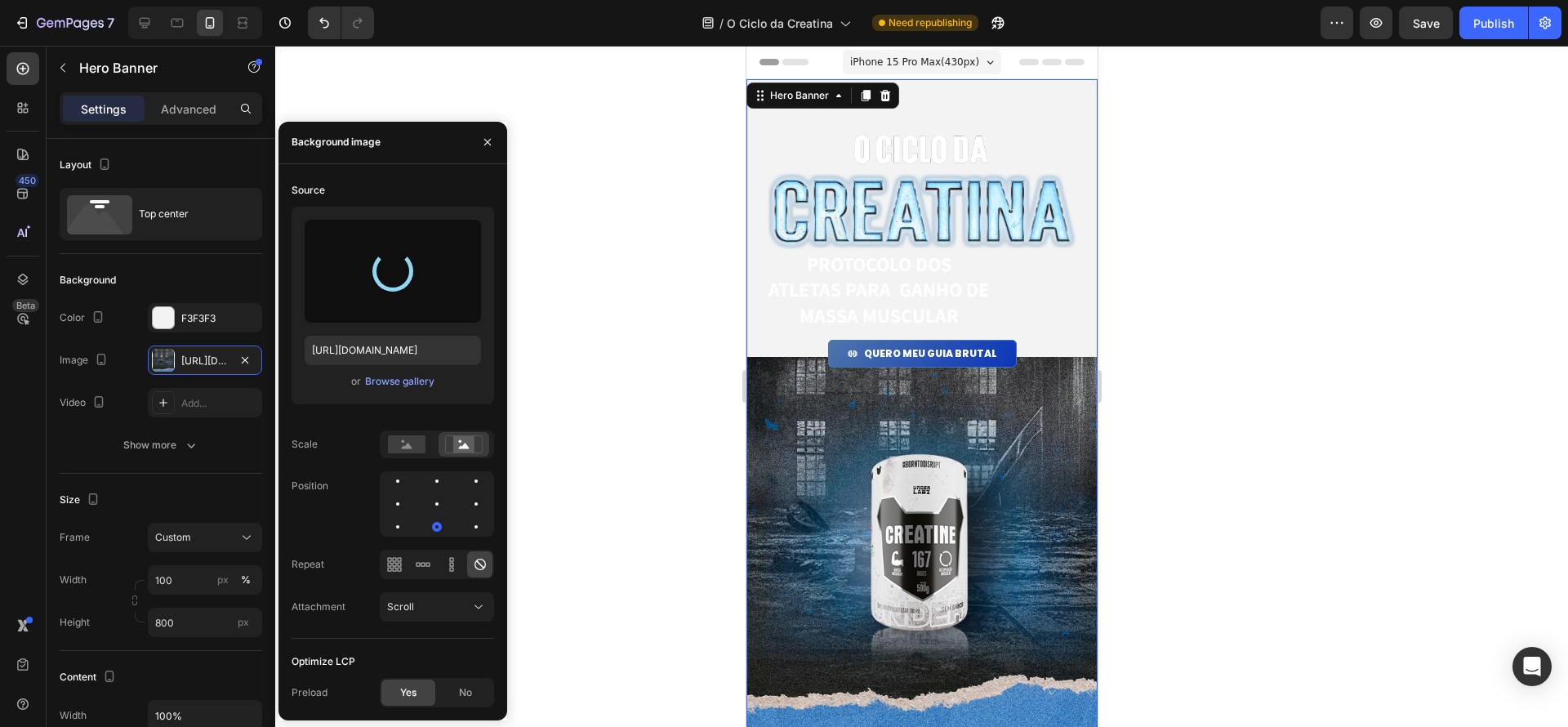
type input "https://cdn.shopify.com/s/files/1/0670/7612/9013/files/gempages_508864242380702…"
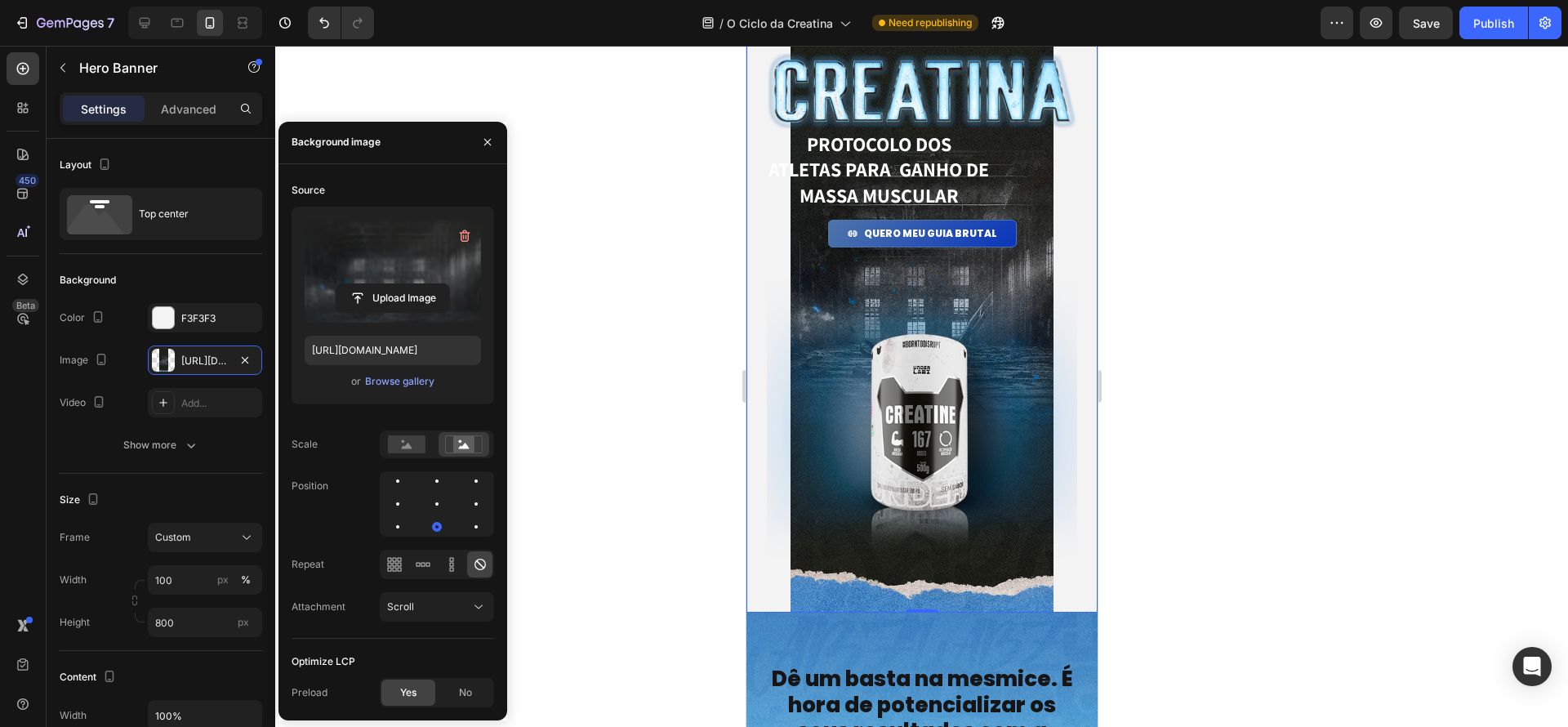
scroll to position [152, 0]
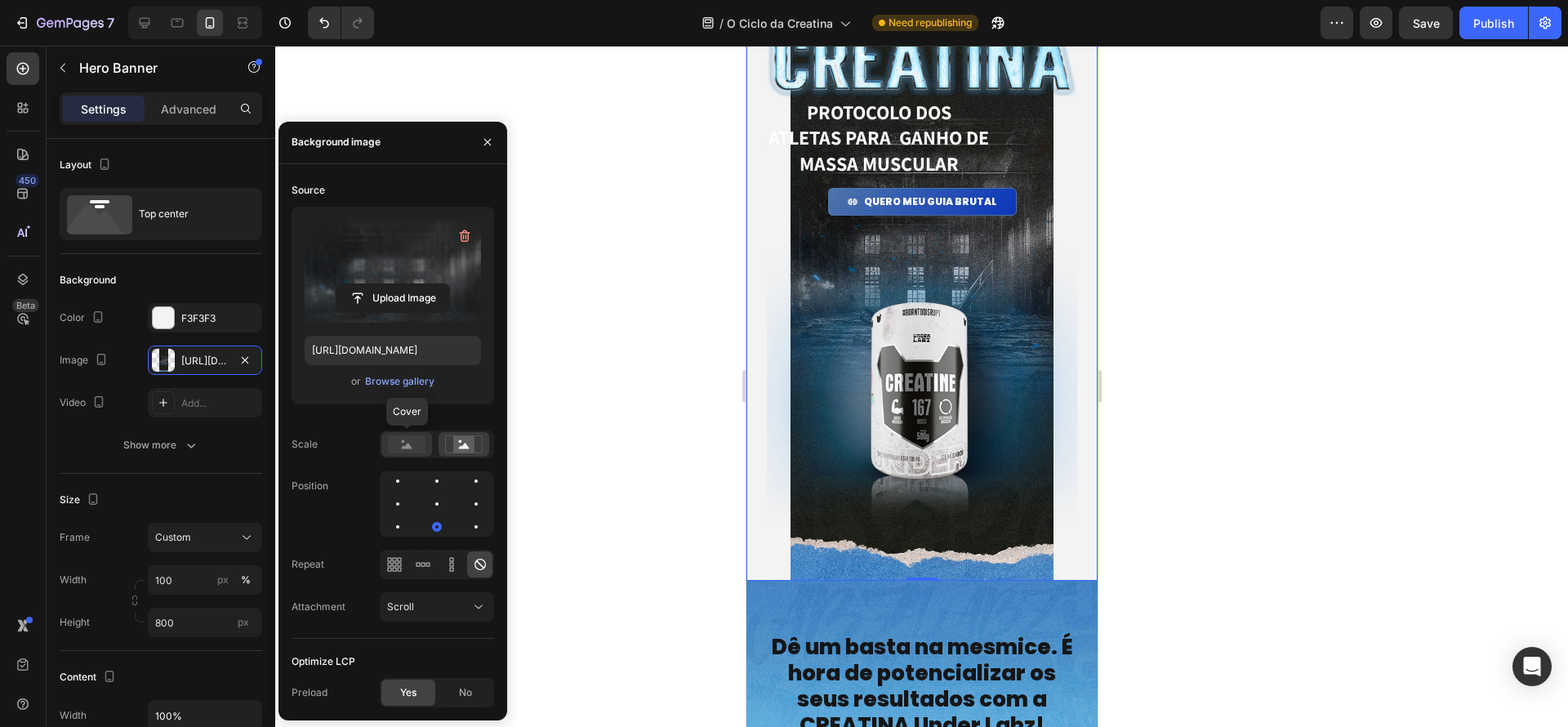
click at [417, 447] on rect at bounding box center [407, 445] width 38 height 18
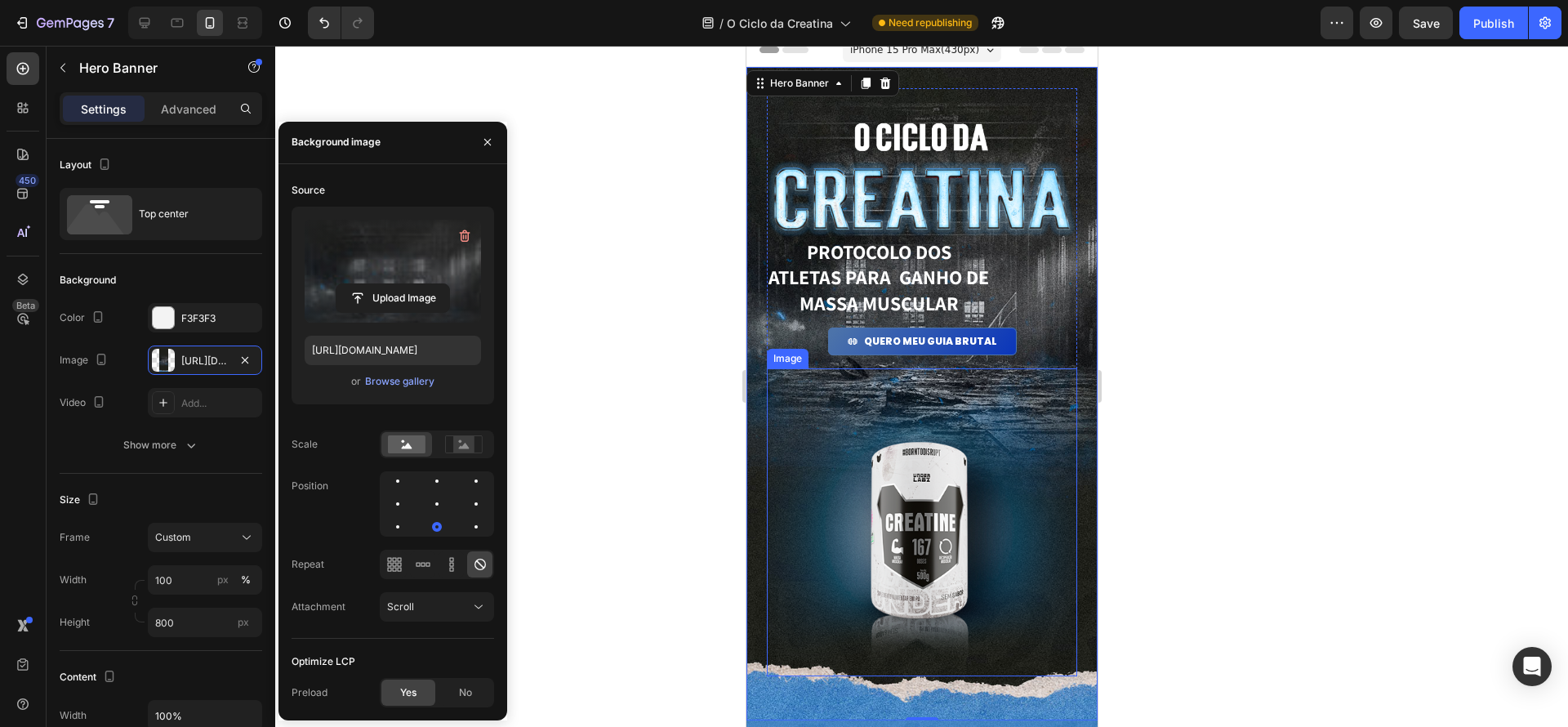
scroll to position [0, 0]
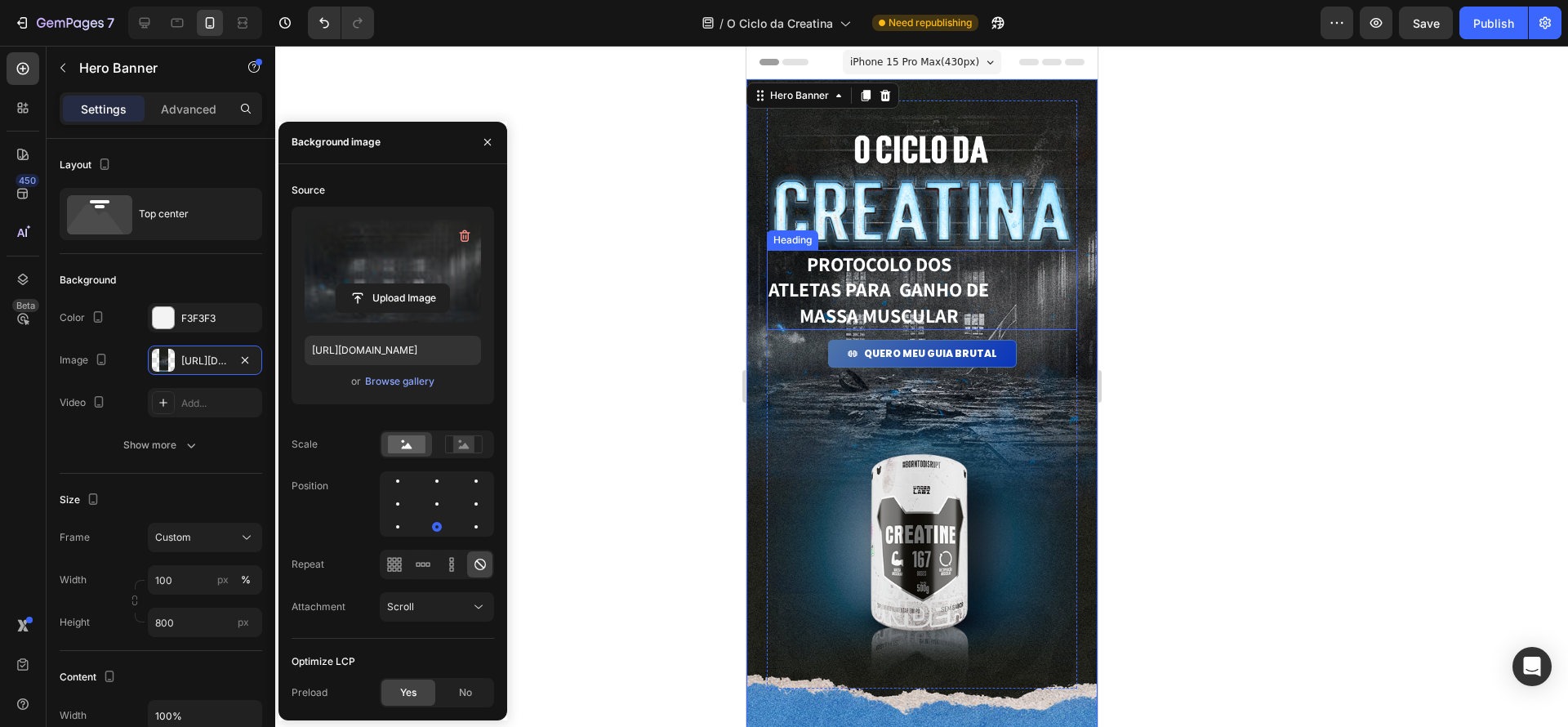
click at [991, 299] on div "PROTOCOLO dos atletas para ganho de massa muscular" at bounding box center [921, 290] width 310 height 80
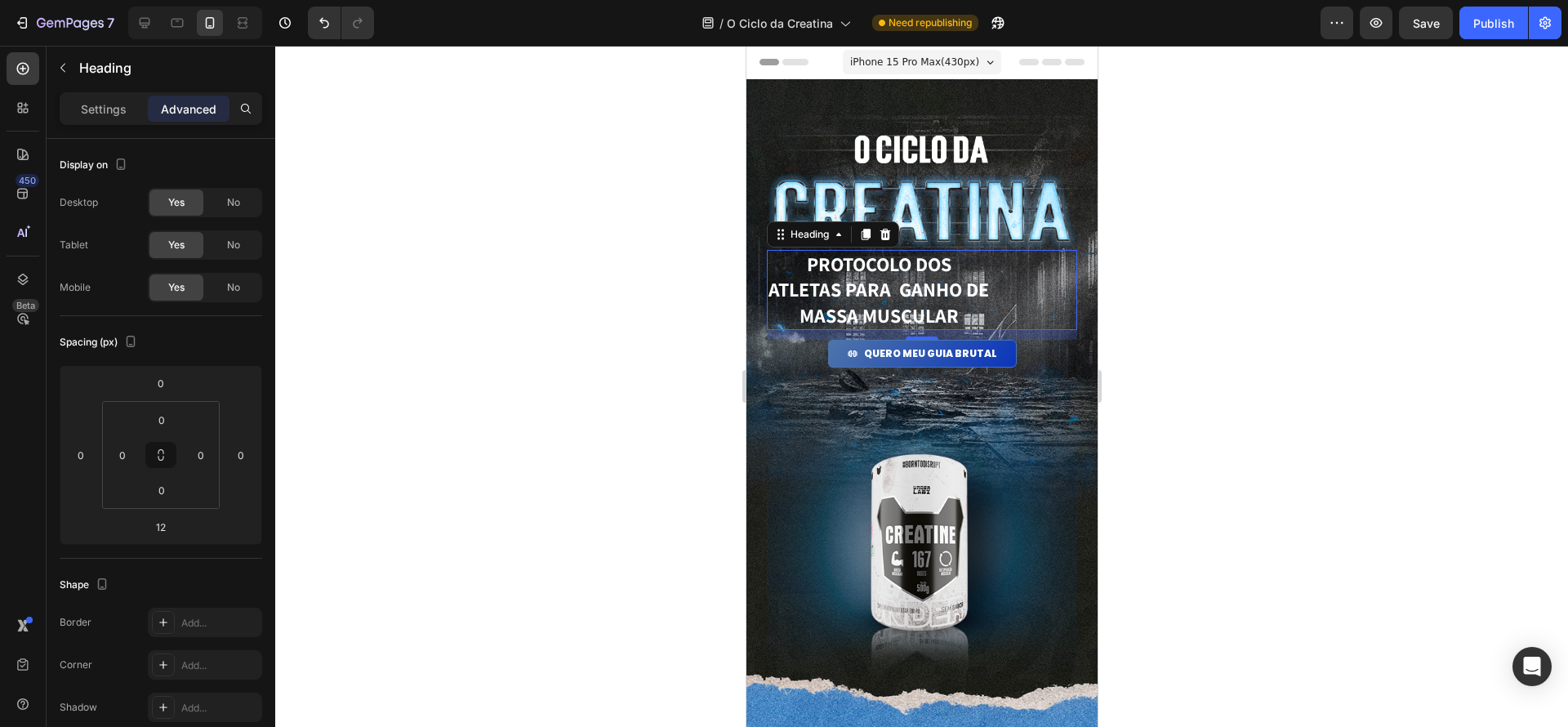
click at [1017, 270] on div "PROTOCOLO dos atletas para ganho de massa muscular" at bounding box center [921, 290] width 310 height 80
click at [101, 112] on p "Settings" at bounding box center [104, 108] width 46 height 17
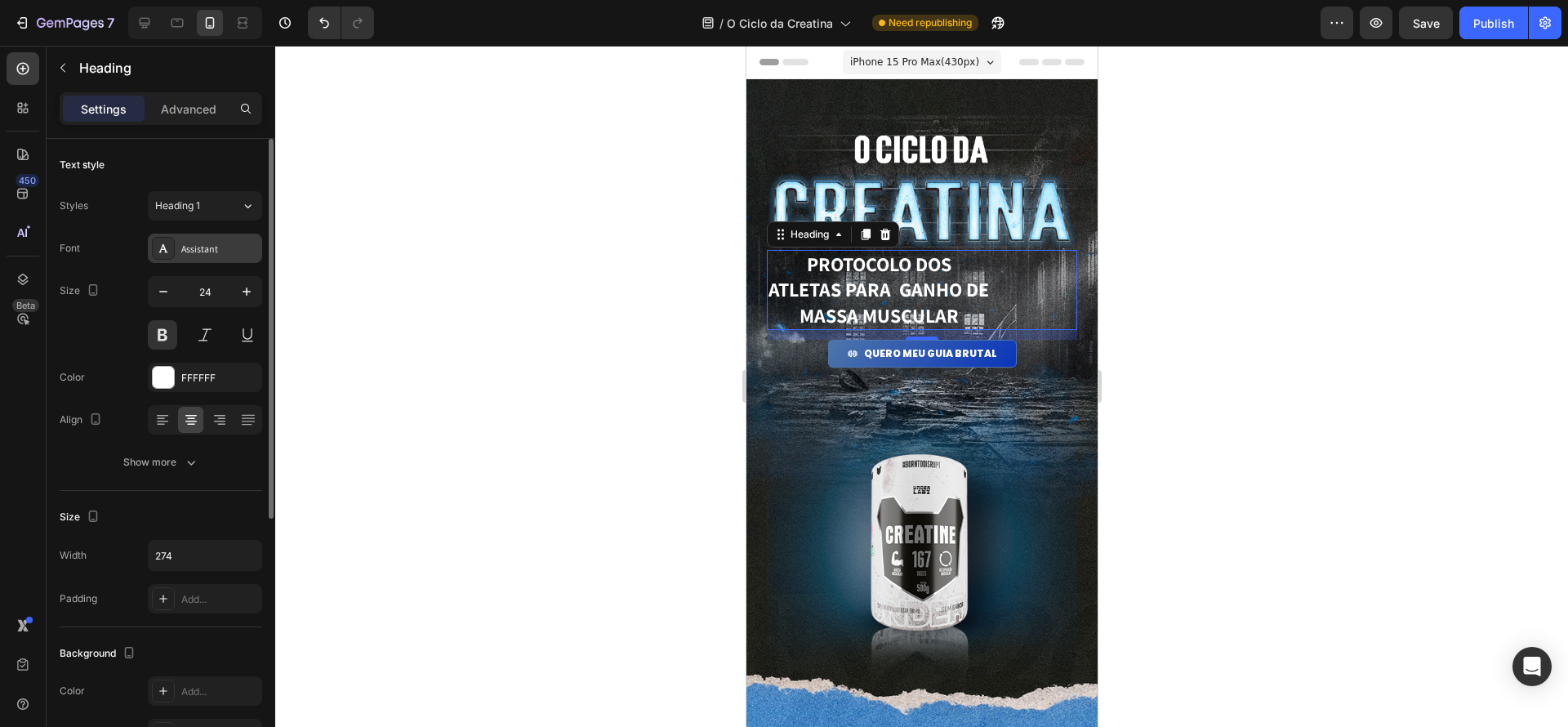
click at [229, 254] on div "Assistant" at bounding box center [220, 249] width 77 height 15
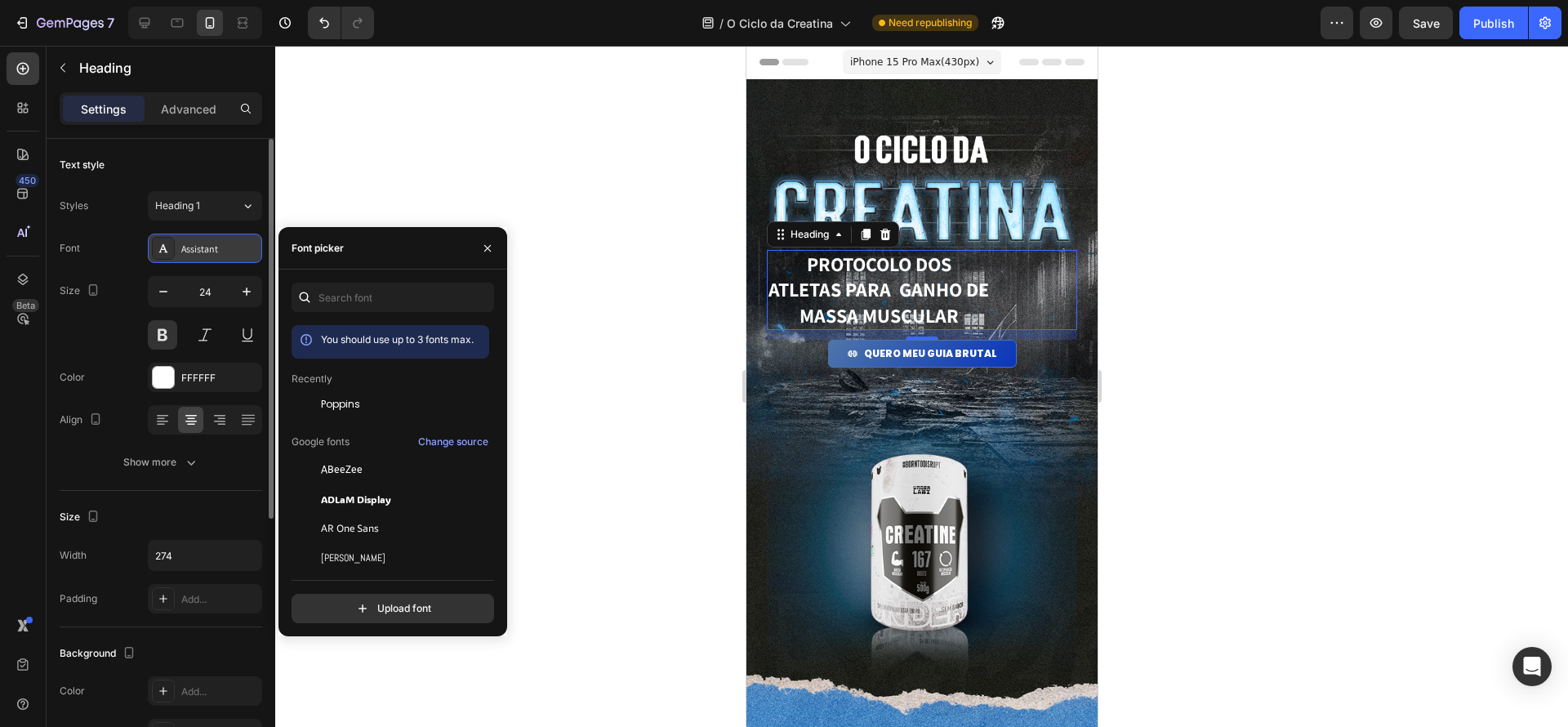
scroll to position [7, 0]
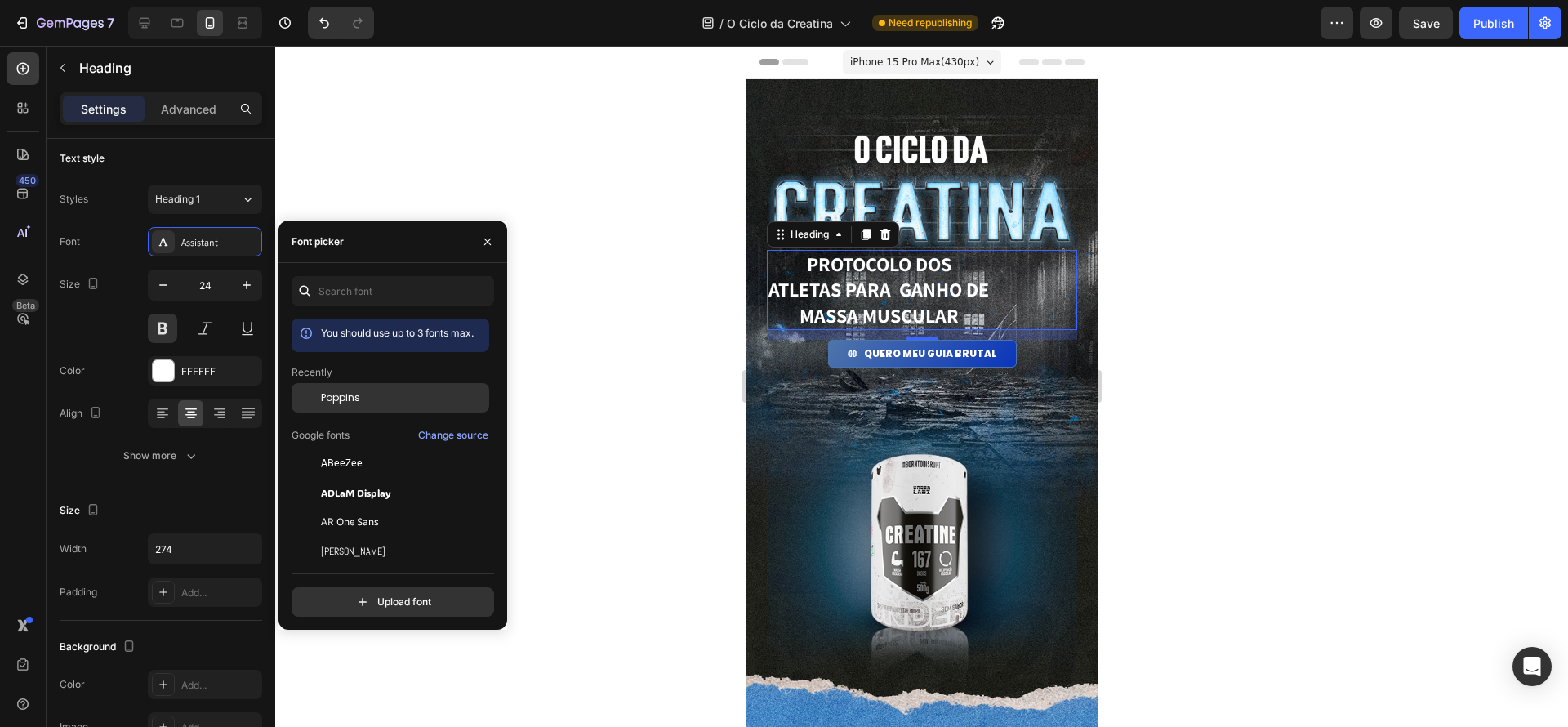
click at [412, 396] on div "Poppins" at bounding box center [403, 398] width 165 height 15
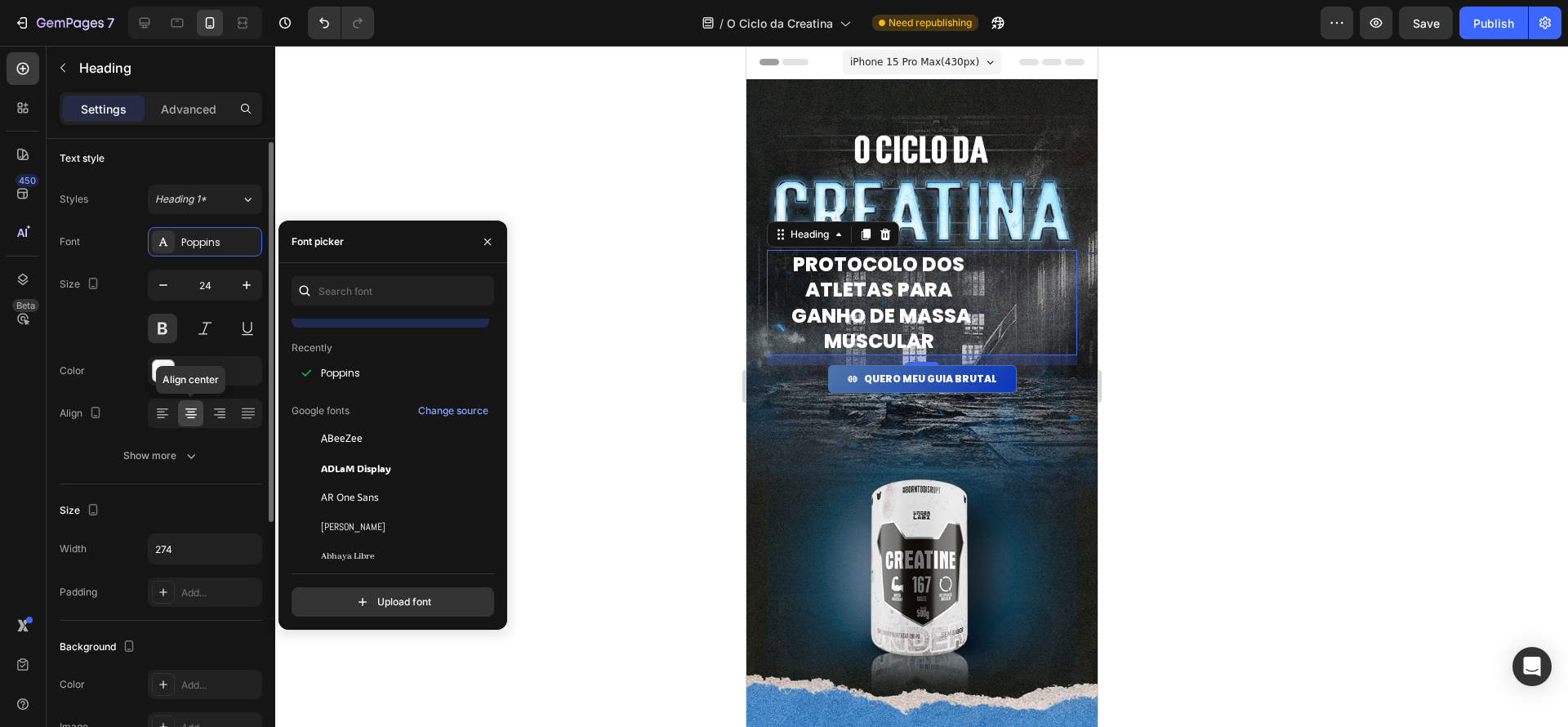
scroll to position [26, 0]
click at [970, 309] on h1 "PROTOCOLO dos atletas para ganho de massa muscular" at bounding box center [878, 303] width 224 height 105
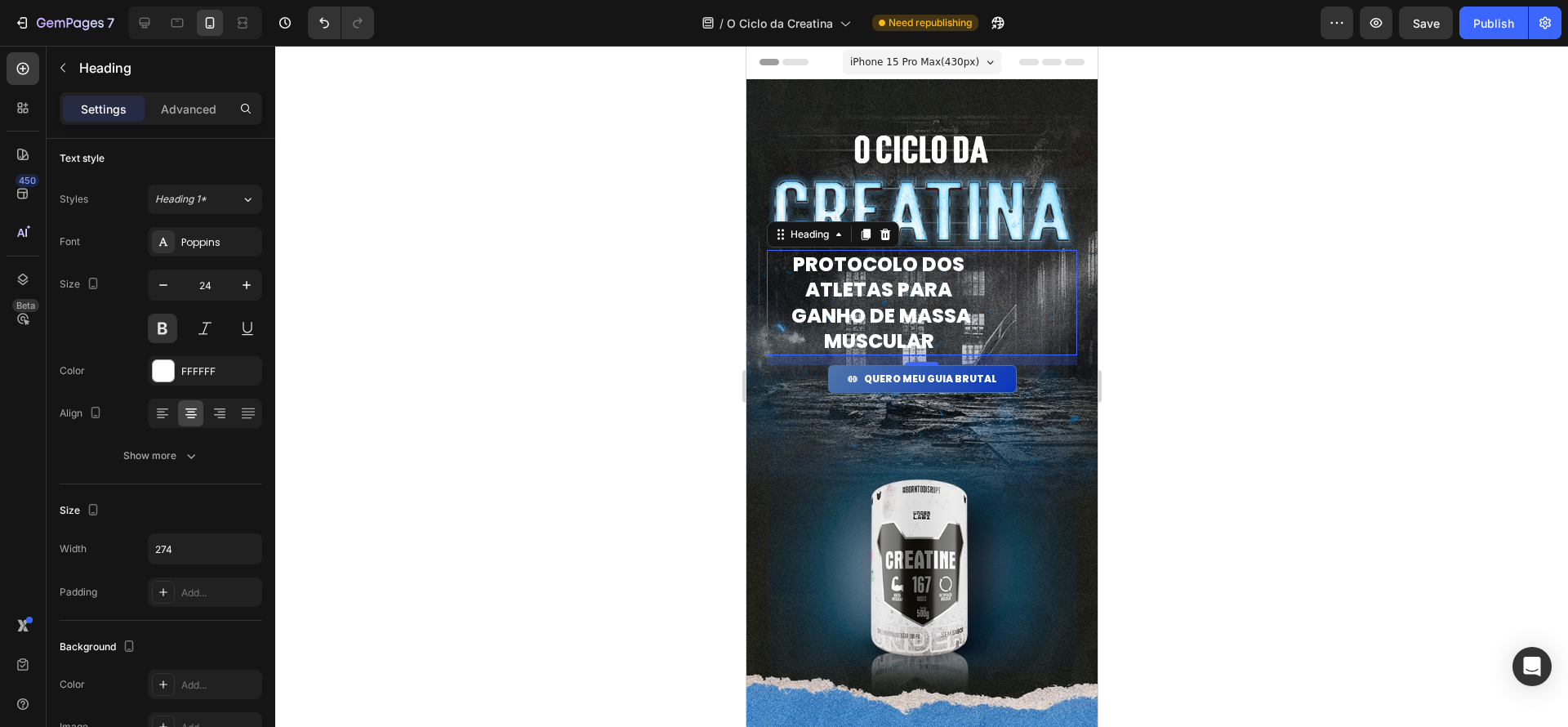
click at [970, 309] on p "PROTOCOLO dos atletas para ganho de massa muscular" at bounding box center [878, 303] width 221 height 102
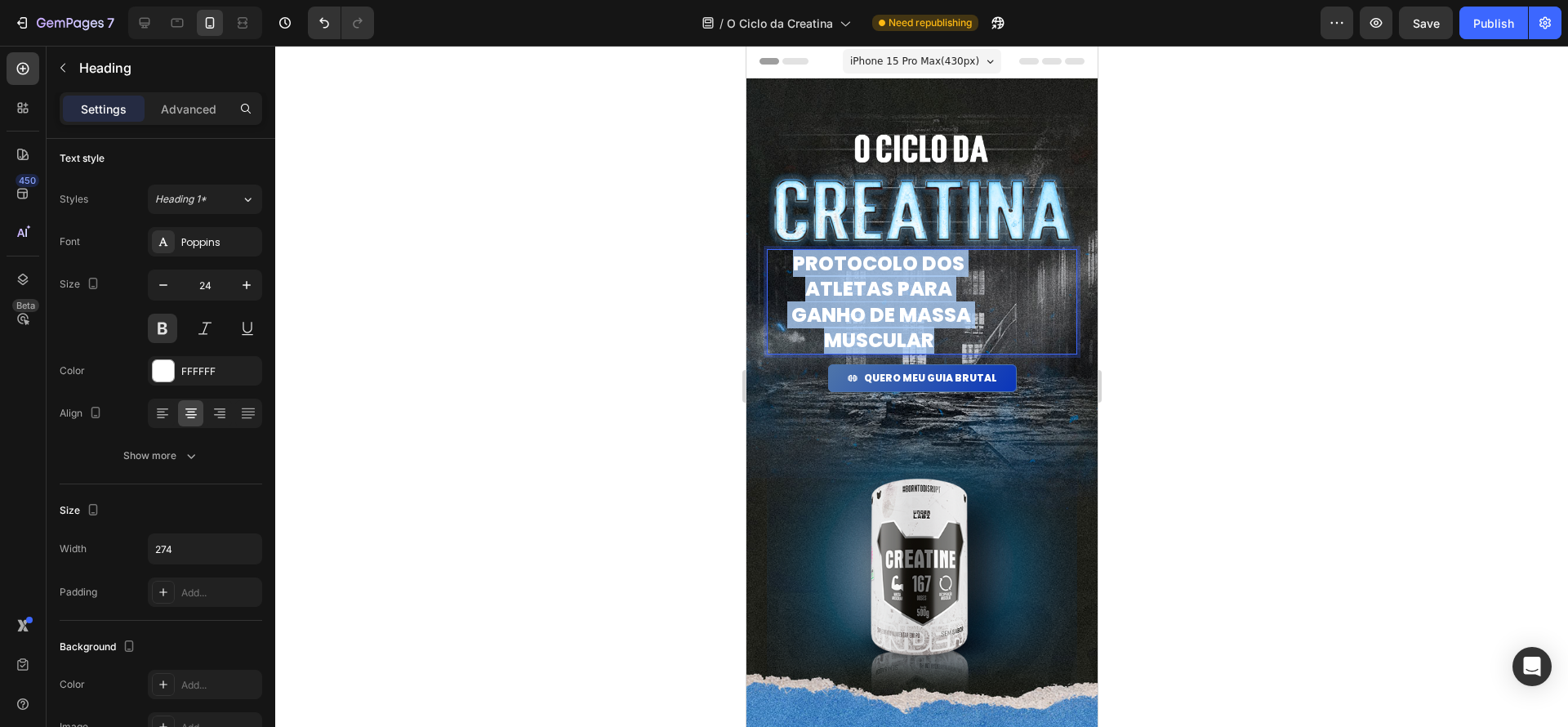
click at [970, 309] on p "PROTOCOLO dos atletas para ganho de massa muscular" at bounding box center [878, 302] width 221 height 102
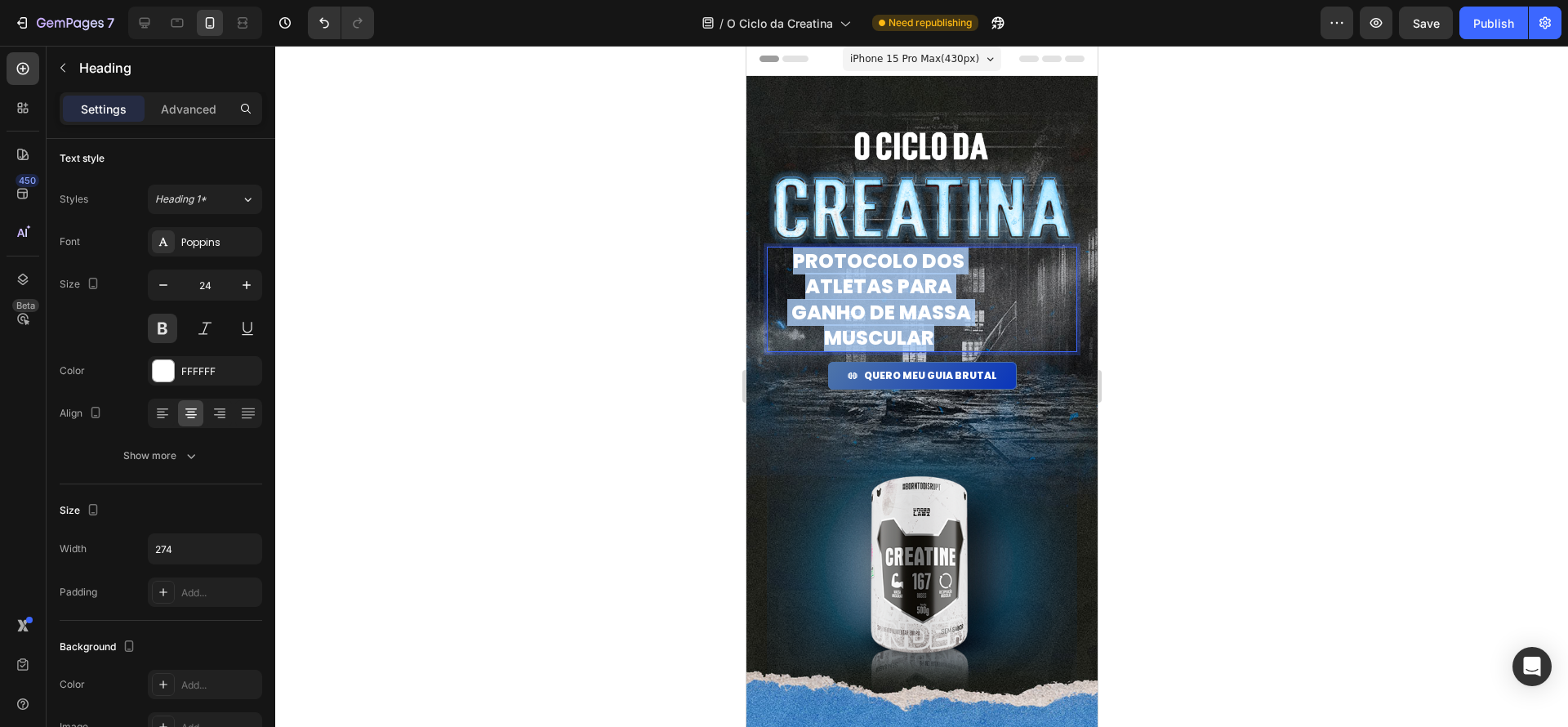
click at [970, 309] on p "PROTOCOLO dos atletas para ganho de massa muscular" at bounding box center [878, 299] width 221 height 102
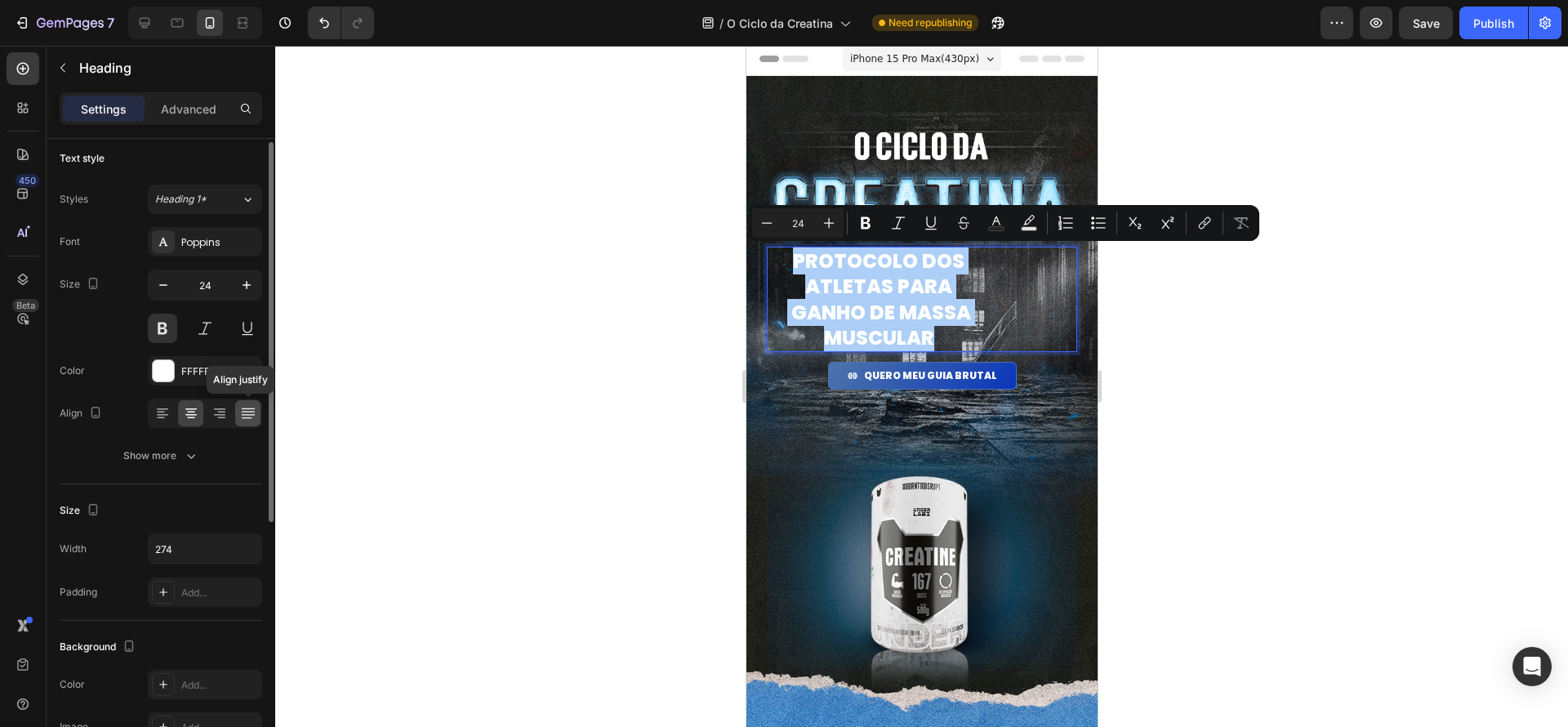
click at [248, 416] on icon at bounding box center [249, 414] width 16 height 16
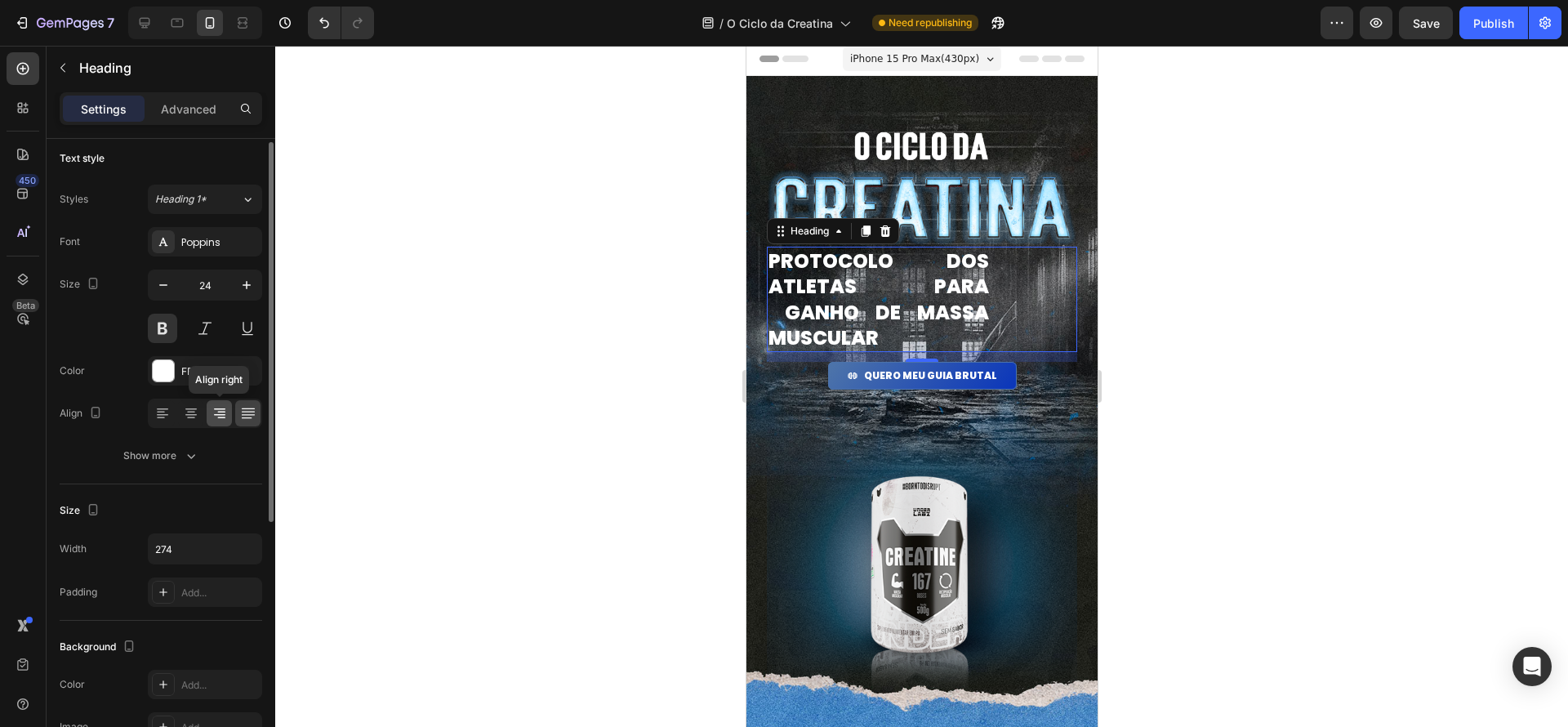
click at [217, 415] on icon at bounding box center [220, 414] width 16 height 16
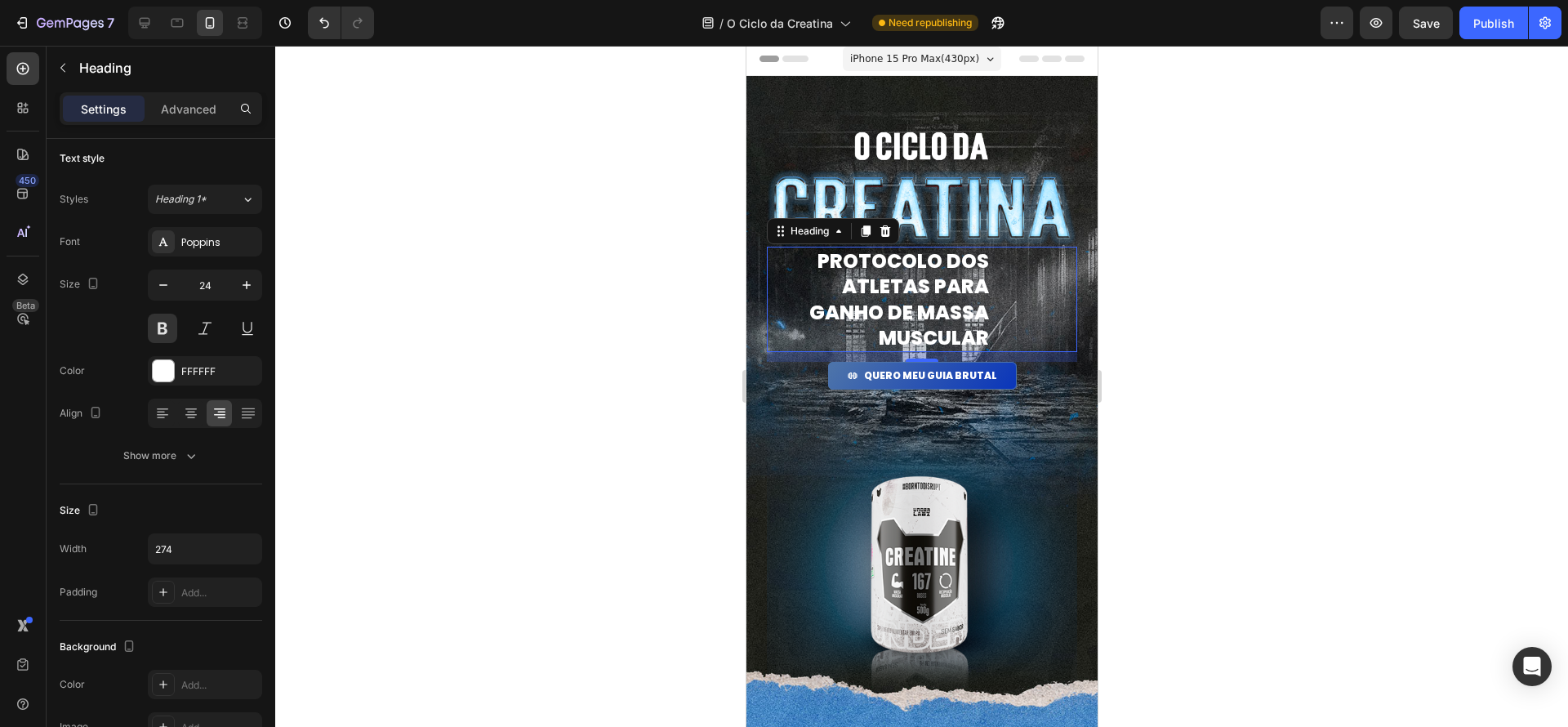
click at [1041, 291] on div "PROTOCOLO dos atletas para ganho de massa muscular" at bounding box center [921, 299] width 310 height 105
click at [946, 277] on p "PROTOCOLO dos atletas para ganho de massa muscular" at bounding box center [878, 299] width 221 height 102
click at [969, 288] on p "PROTOCOLO dos atletas para ganho de massa muscular" at bounding box center [878, 299] width 221 height 102
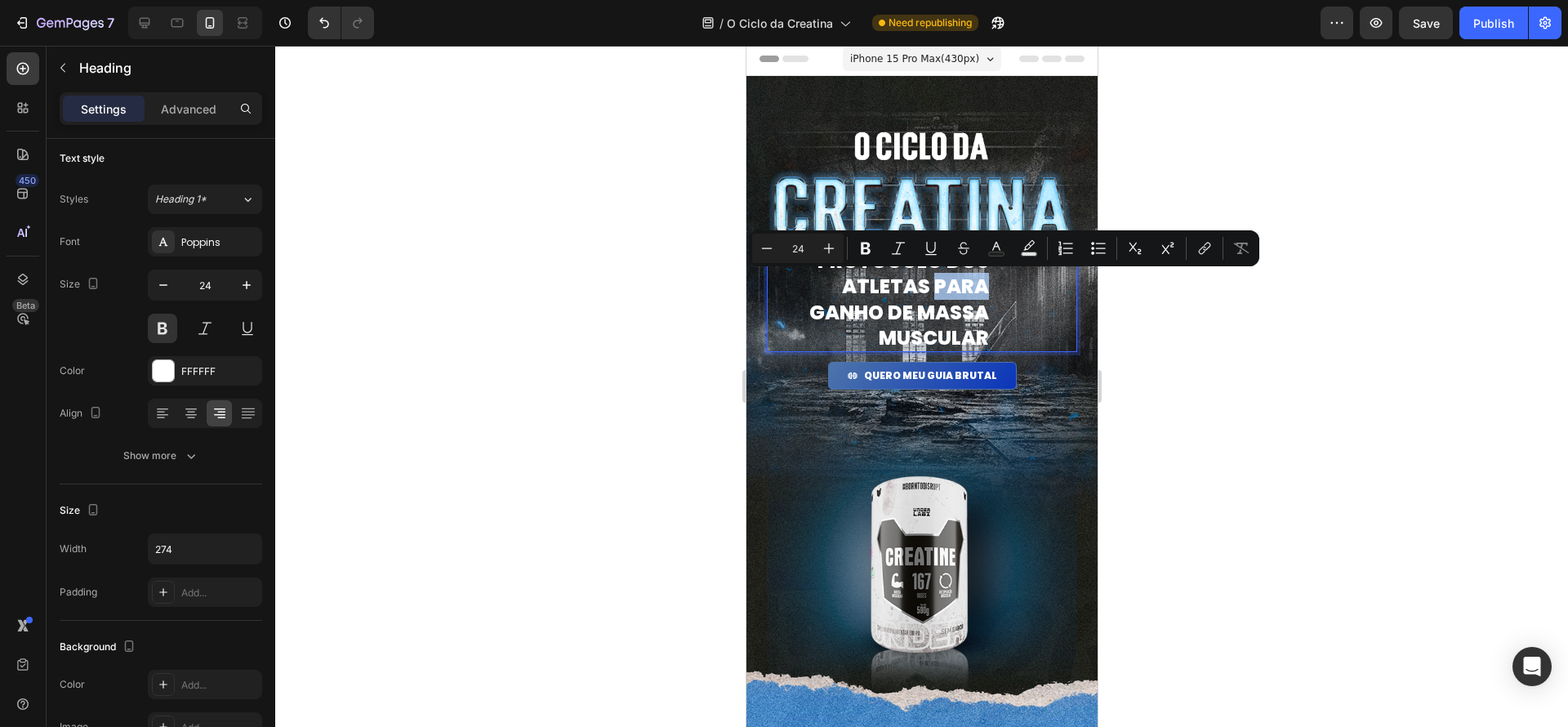
click at [1041, 279] on div "PROTOCOLO dos atletas para ganho de massa muscular" at bounding box center [921, 299] width 310 height 105
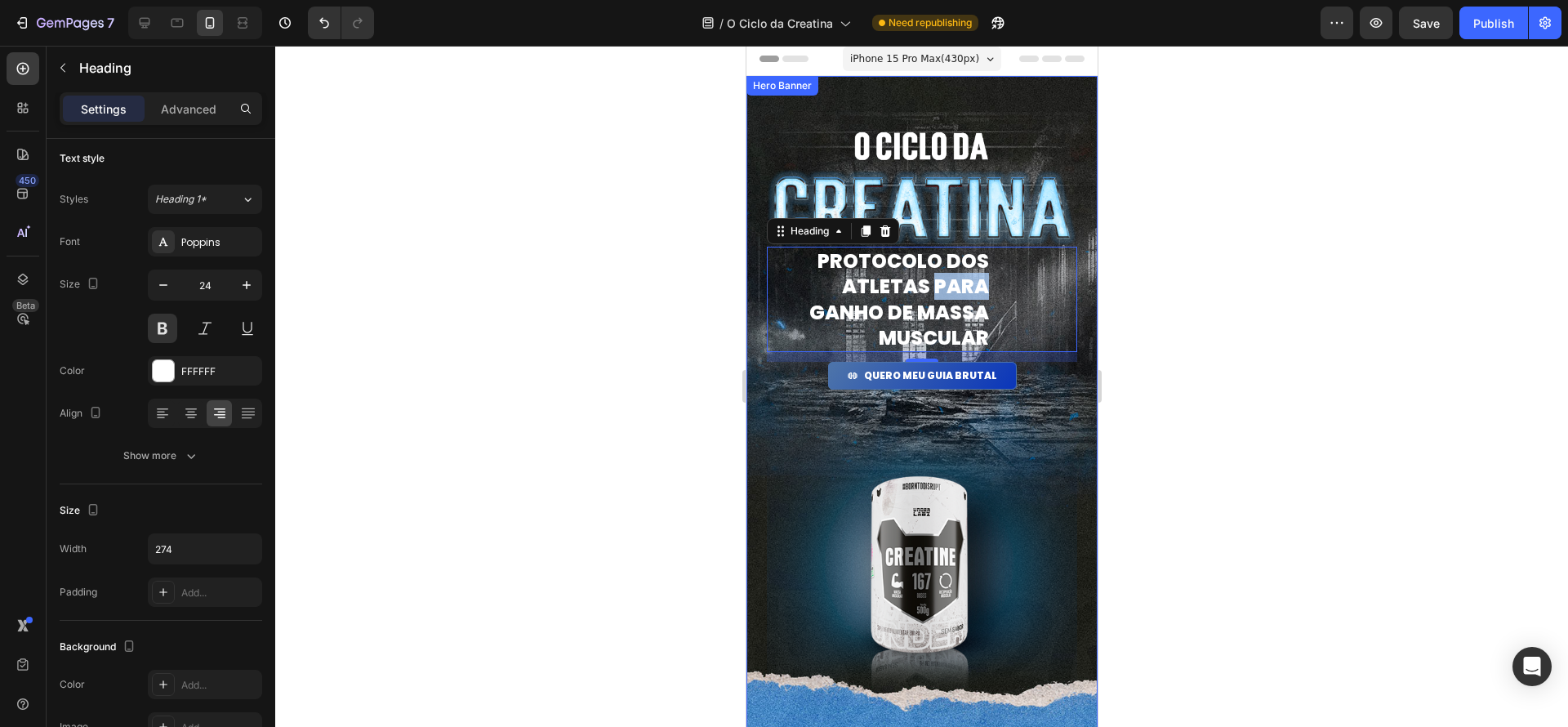
click at [1081, 293] on div "Image PROTOCOLO dos atletas para ganho de massa muscular Heading 12 QUERO MEU G…" at bounding box center [921, 557] width 351 height 962
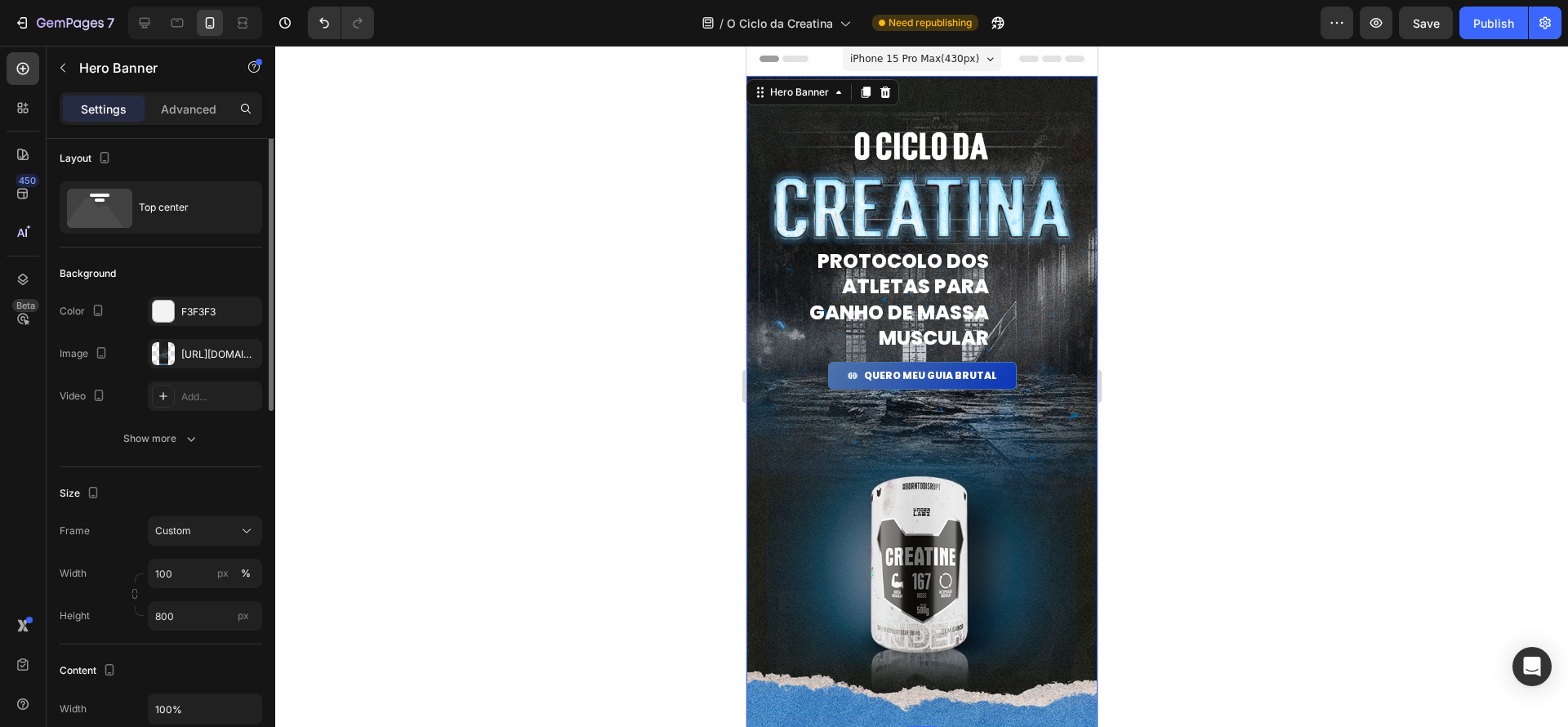
scroll to position [0, 0]
click at [1073, 289] on div "PROTOCOLO dos atletas para ganho de massa muscular" at bounding box center [921, 299] width 310 height 105
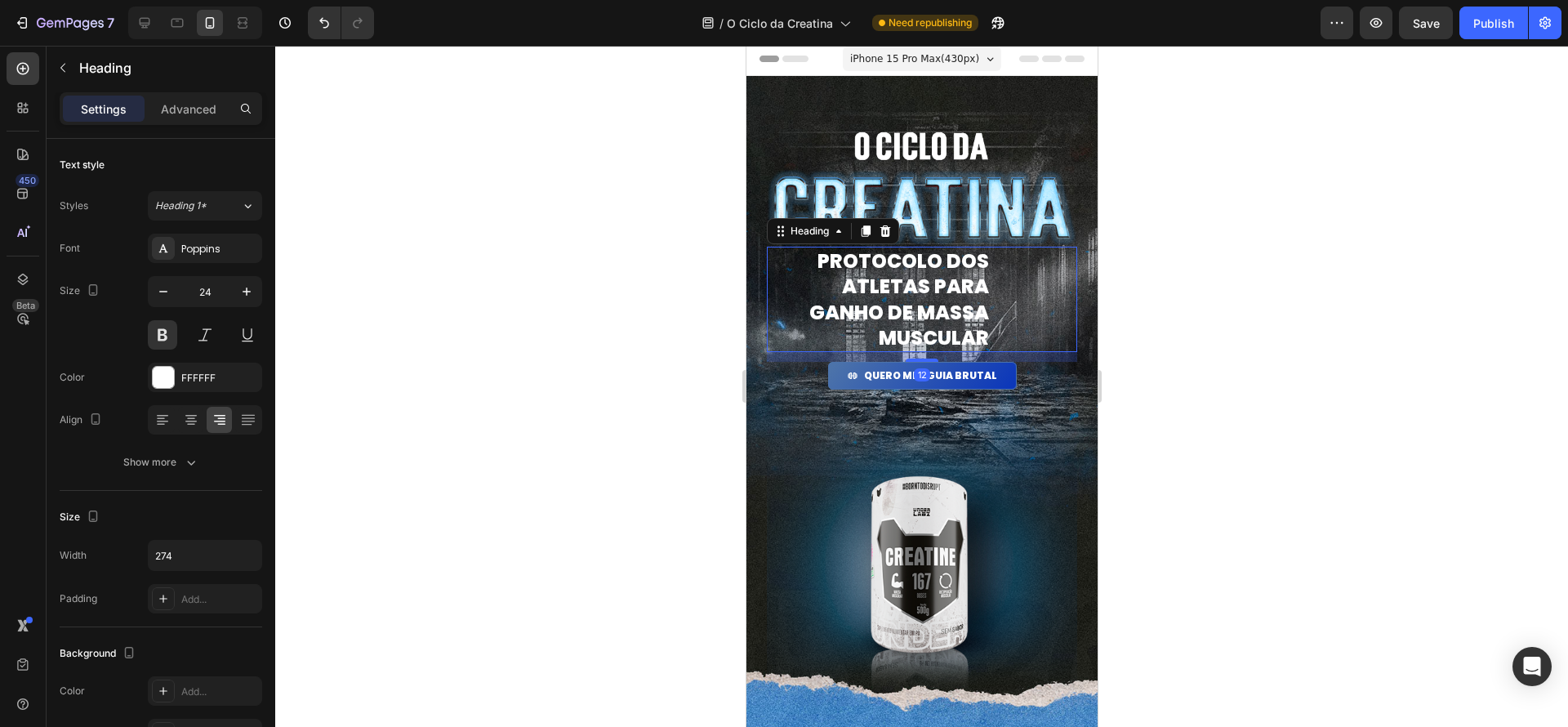
click at [1073, 289] on div "PROTOCOLO dos atletas para ganho de massa muscular" at bounding box center [921, 299] width 310 height 105
click at [218, 203] on div "Heading 1*" at bounding box center [188, 206] width 66 height 15
click at [193, 126] on div "Settings Advanced" at bounding box center [161, 115] width 229 height 47
click at [198, 108] on p "Advanced" at bounding box center [189, 108] width 56 height 17
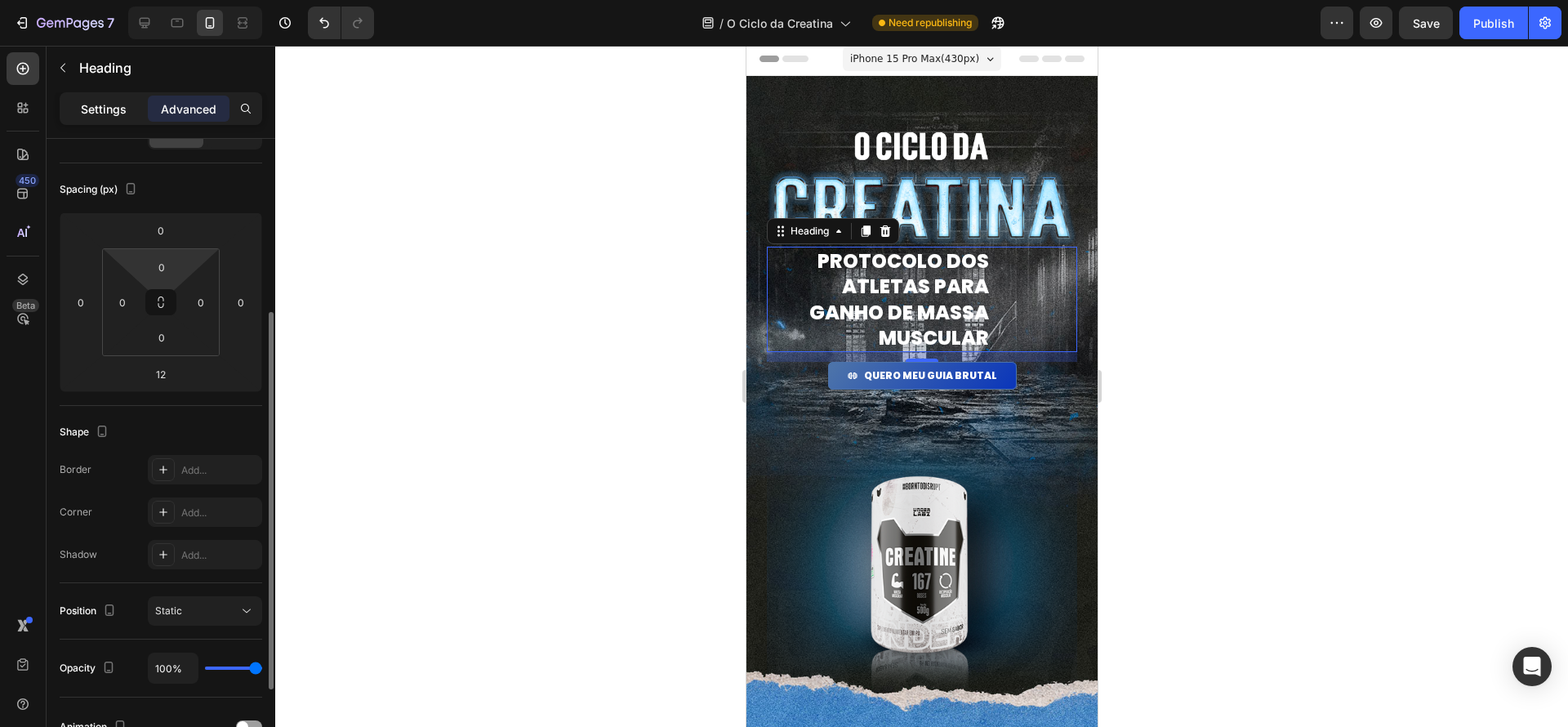
scroll to position [93, 0]
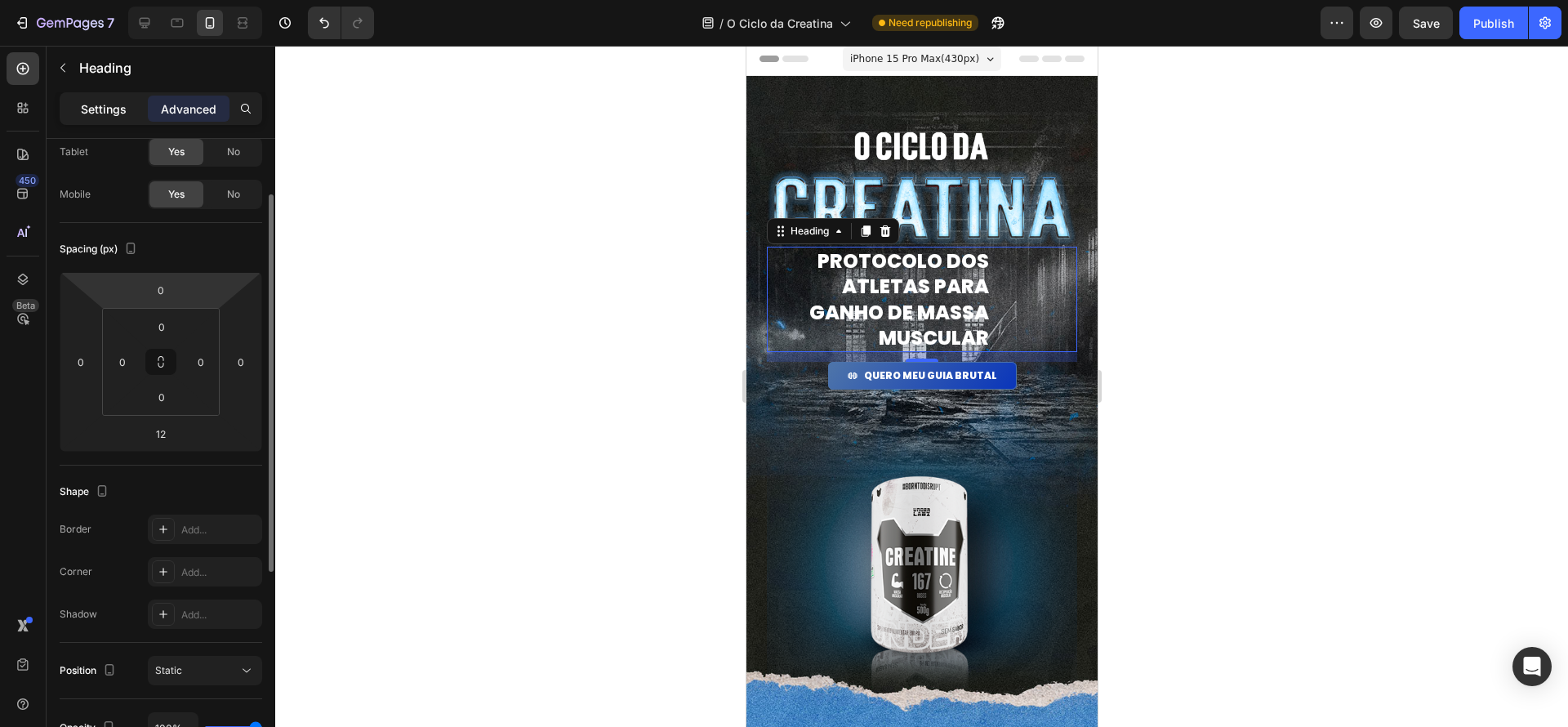
click at [121, 112] on p "Settings" at bounding box center [104, 108] width 46 height 17
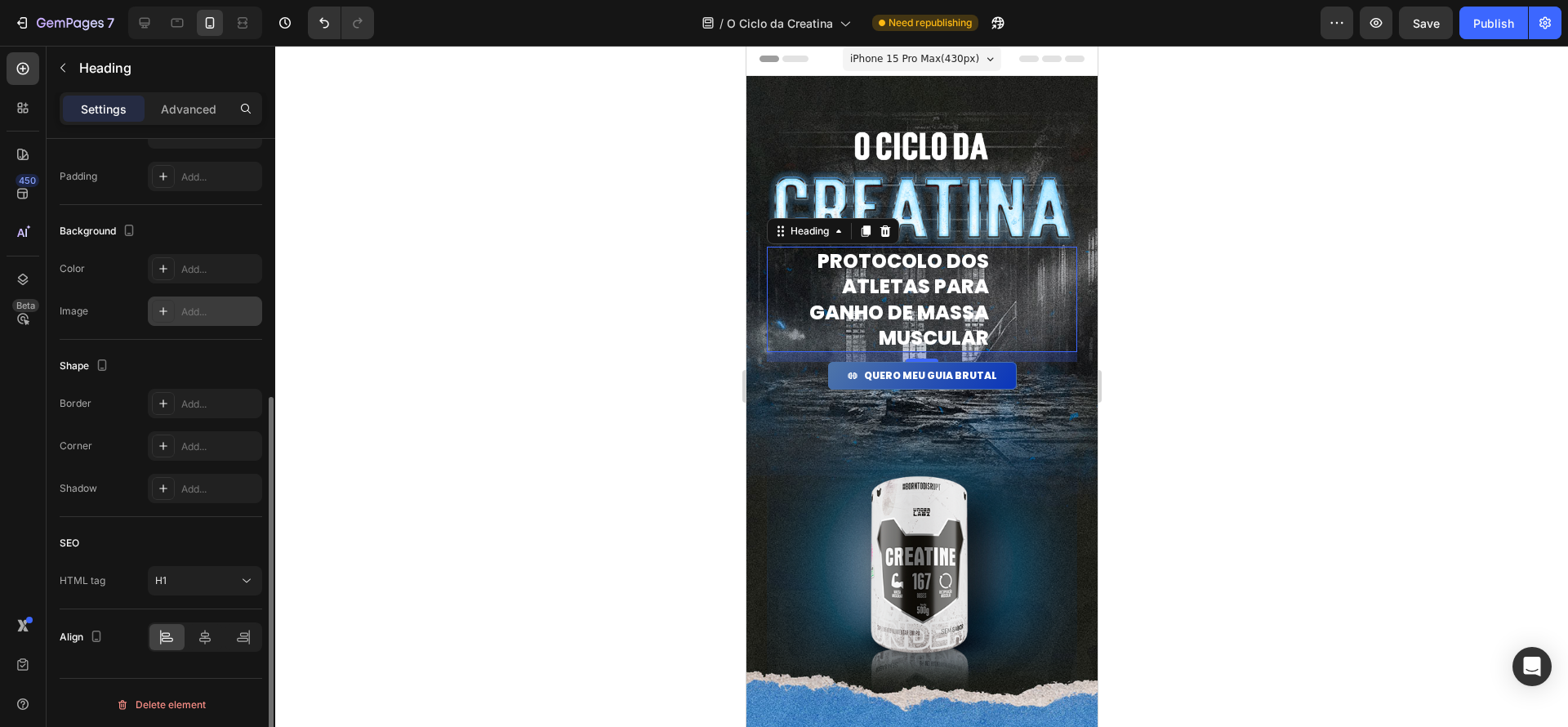
scroll to position [426, 0]
click at [211, 634] on icon at bounding box center [205, 633] width 16 height 16
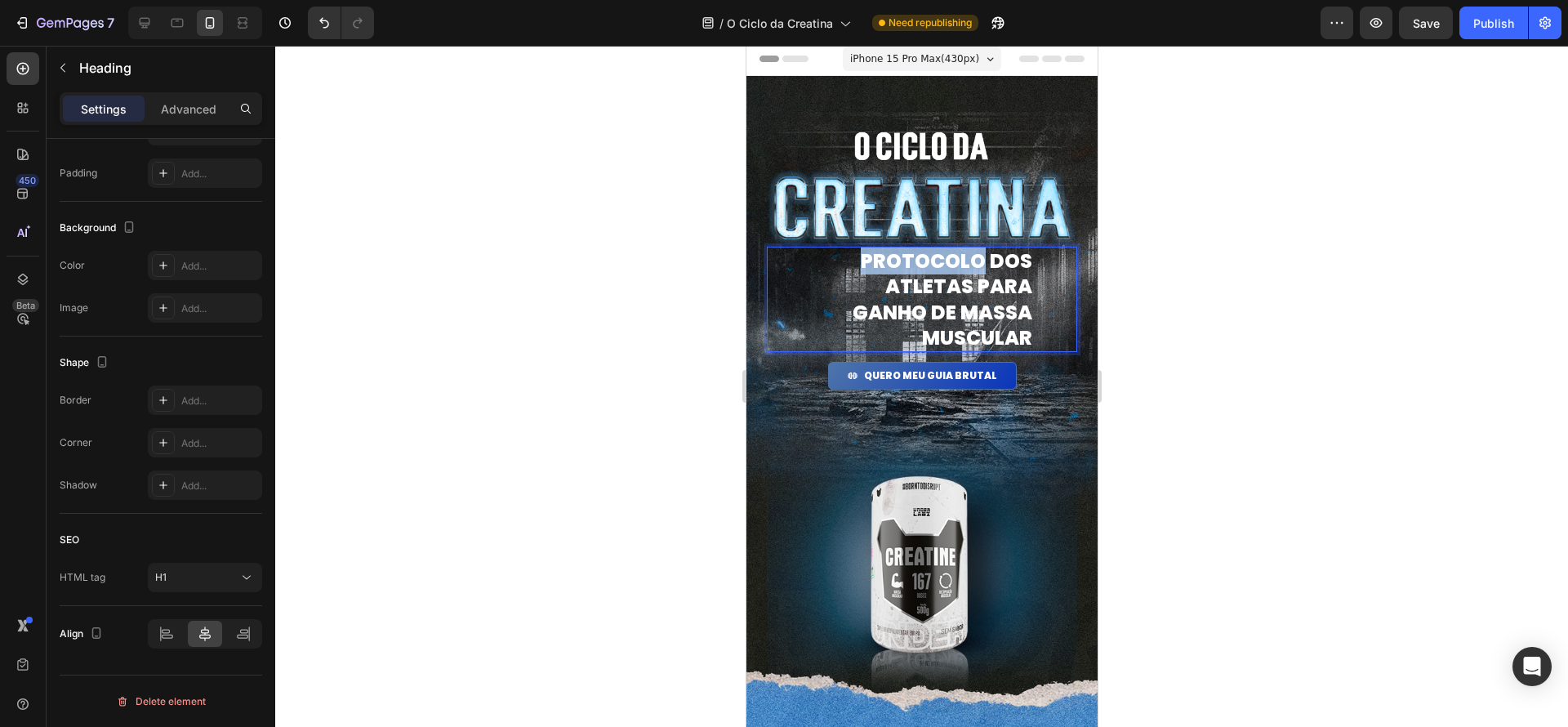
click at [948, 272] on p "PROTOCOLO dos atletas para ganho de massa muscular" at bounding box center [921, 299] width 221 height 102
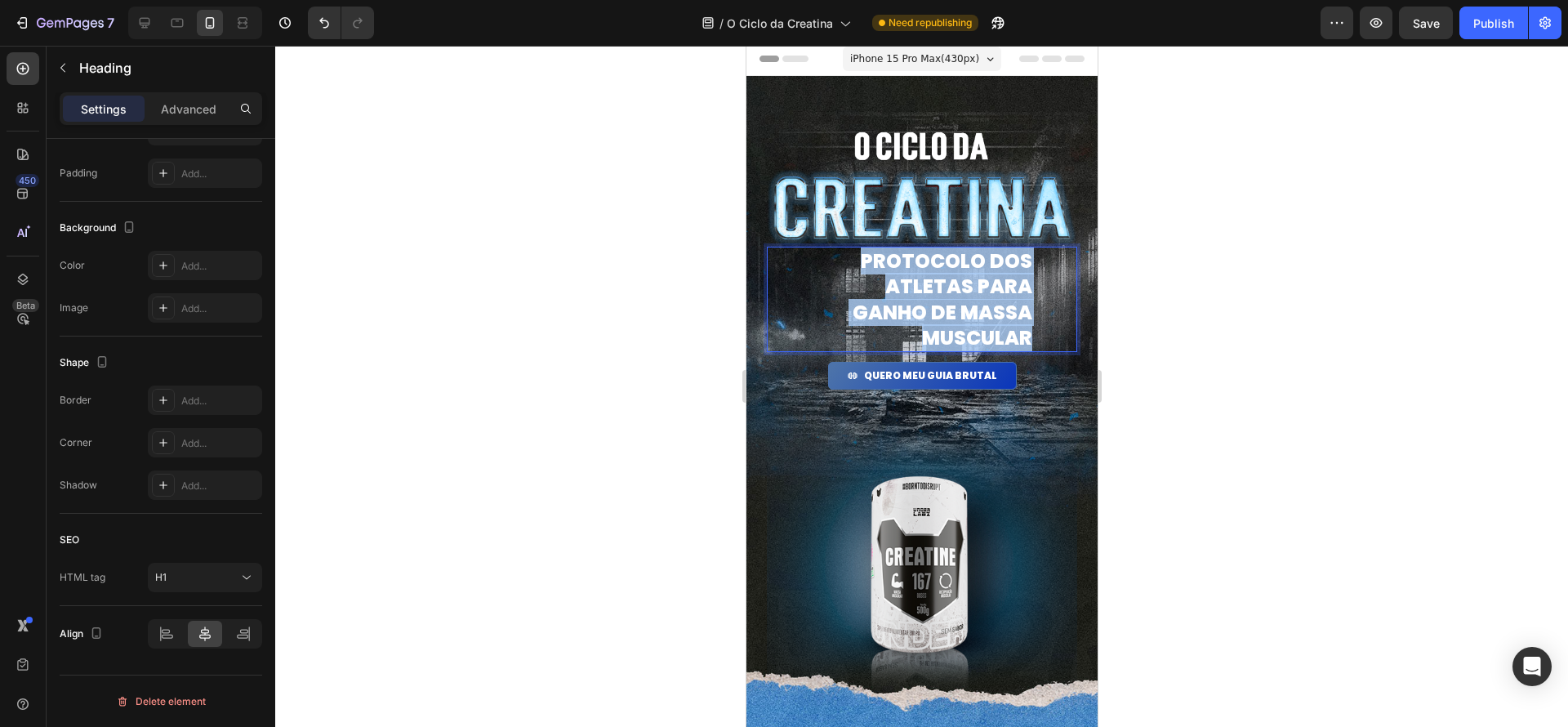
click at [948, 272] on p "PROTOCOLO dos atletas para ganho de massa muscular" at bounding box center [921, 299] width 221 height 102
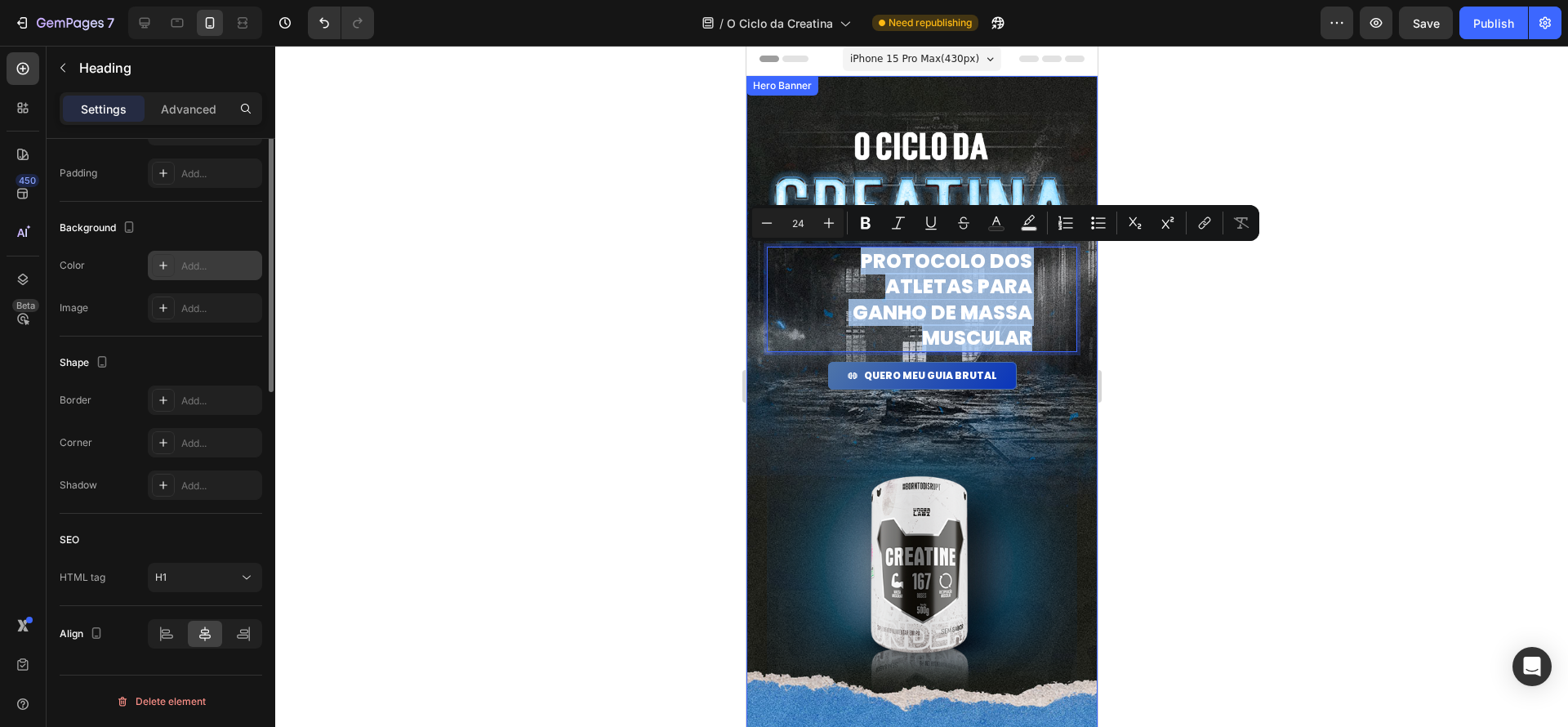
scroll to position [0, 0]
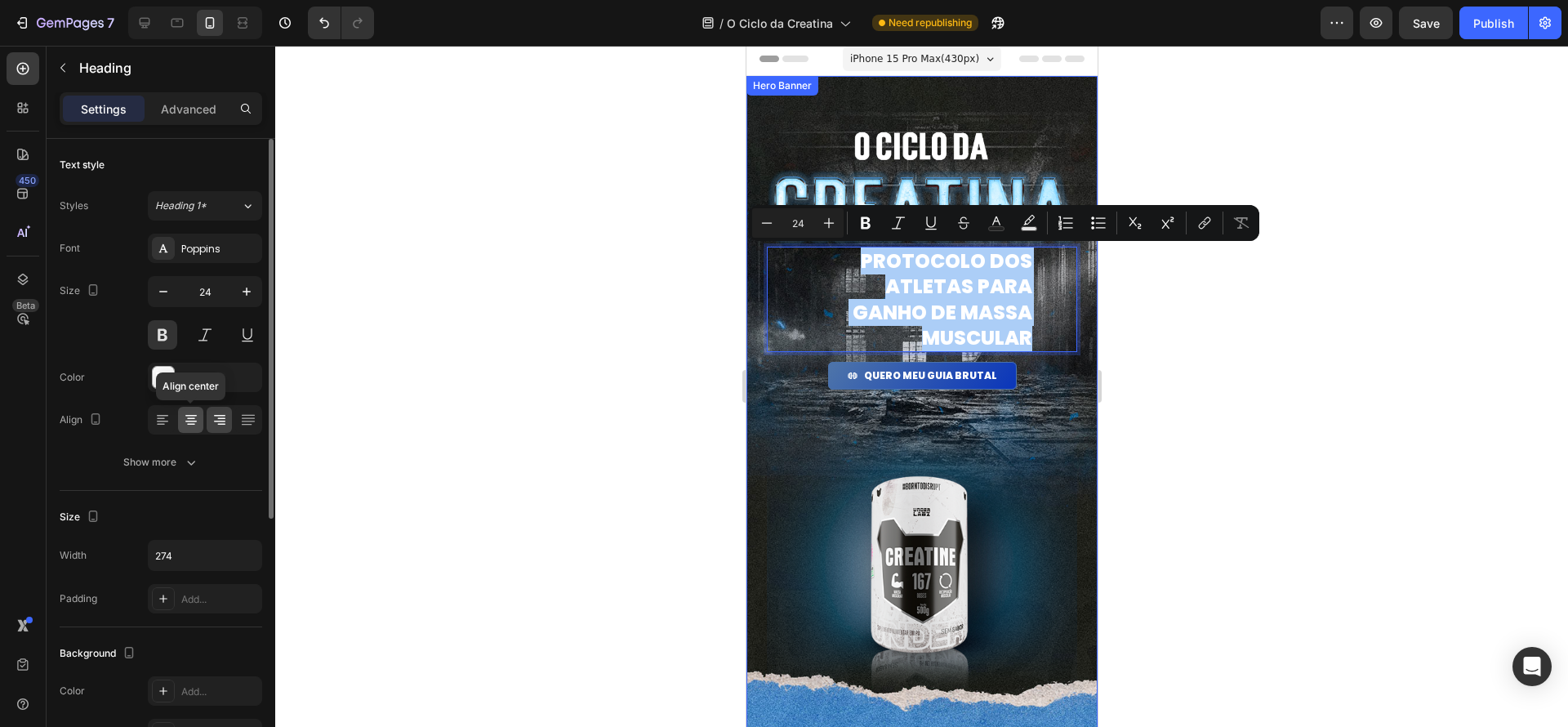
click at [193, 418] on icon at bounding box center [191, 419] width 8 height 2
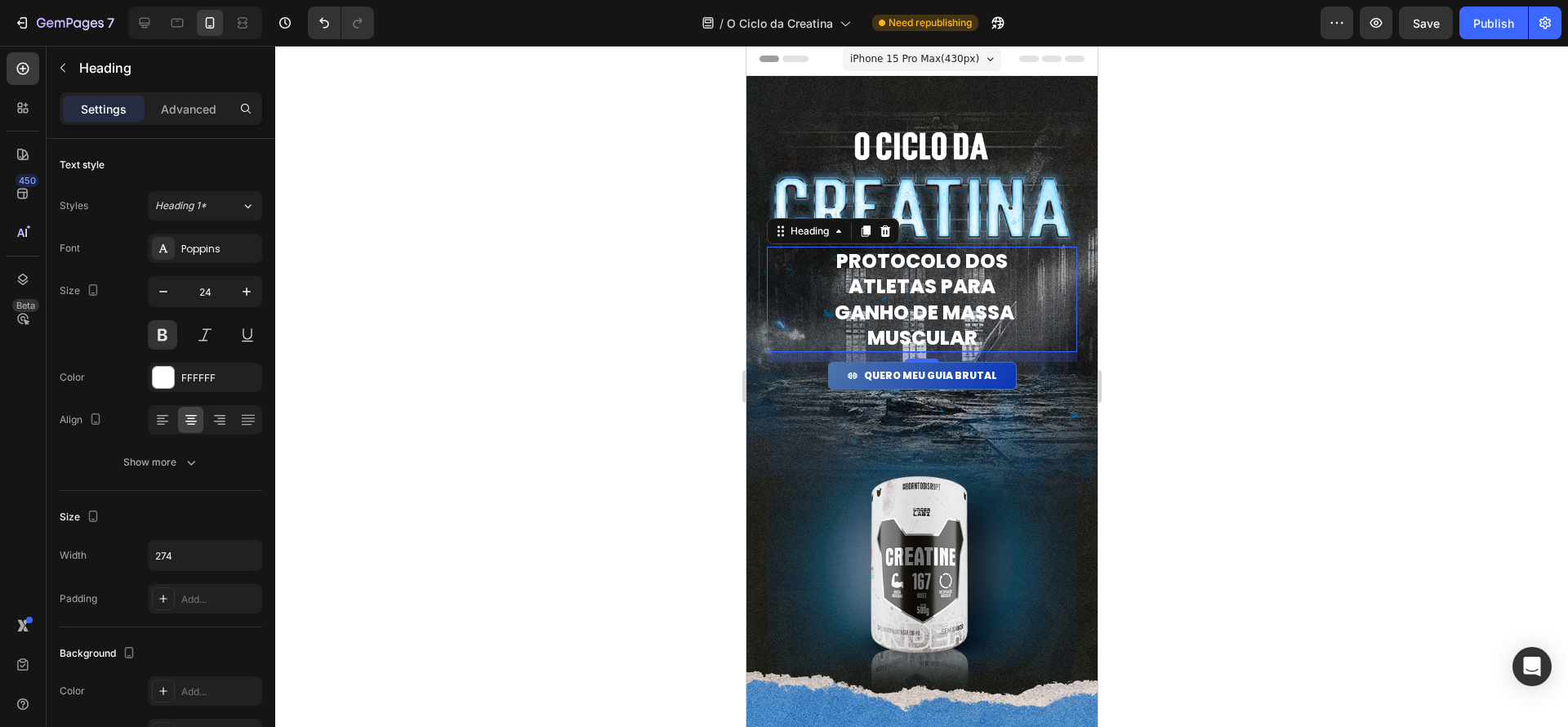
click at [1190, 354] on div at bounding box center [921, 386] width 1293 height 681
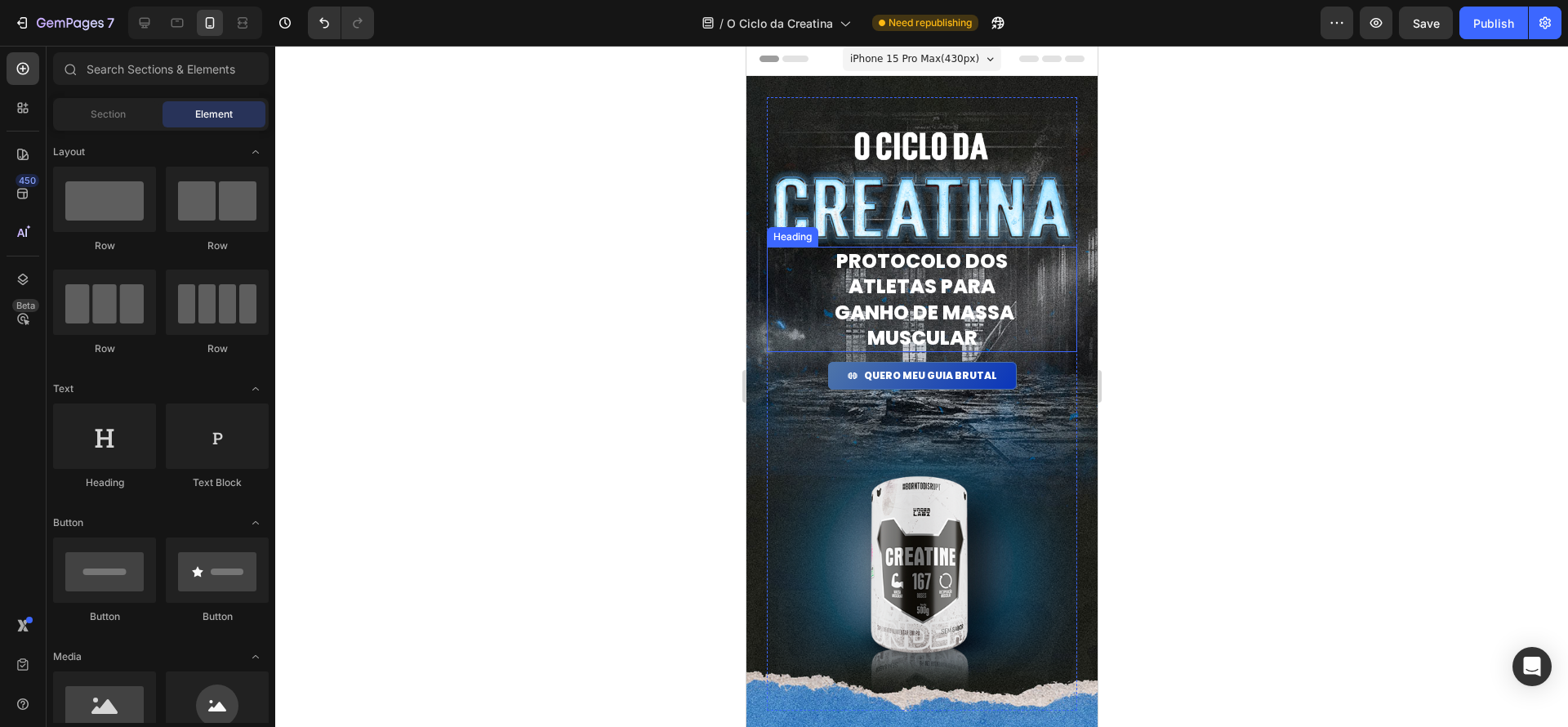
click at [910, 304] on p "PROTOCOLO dos atletas para ganho de massa muscular" at bounding box center [921, 299] width 221 height 102
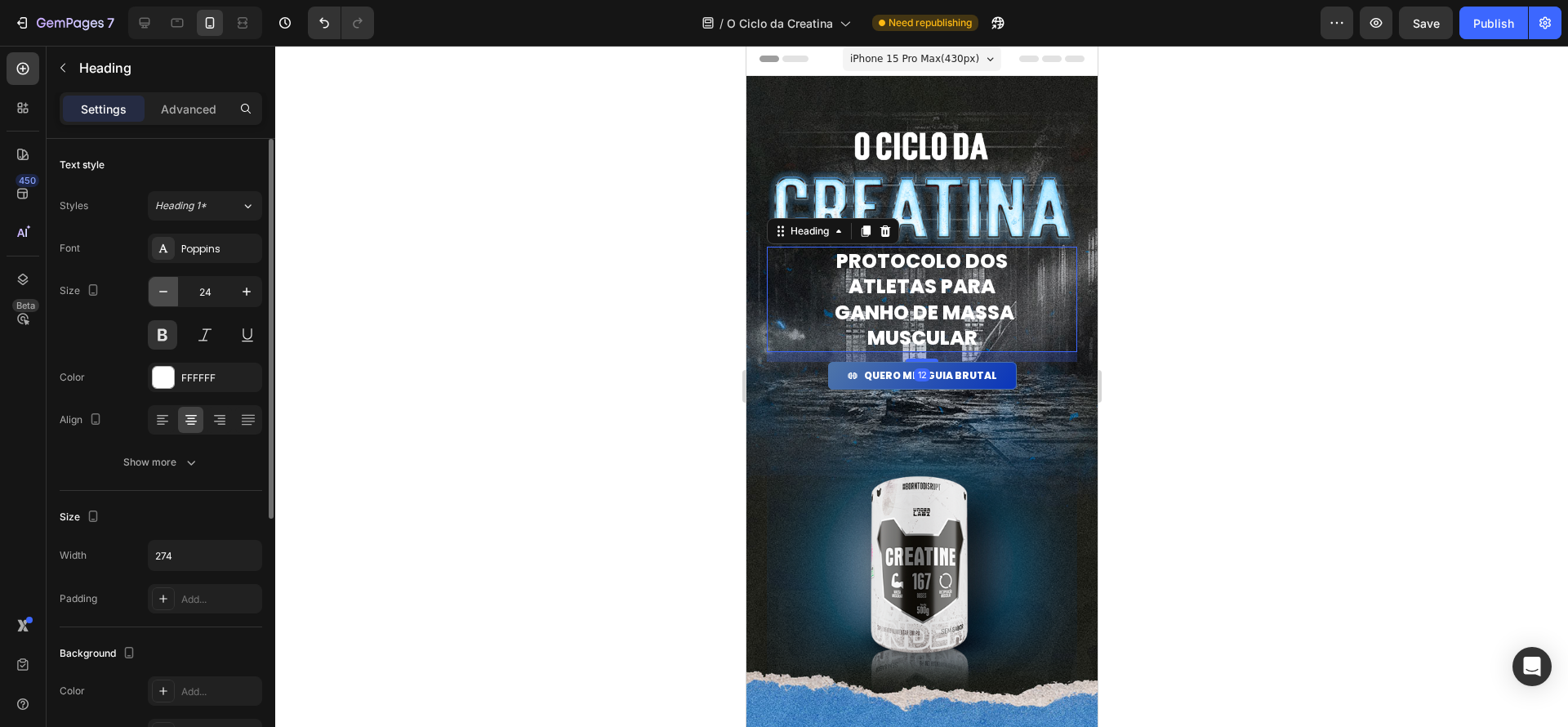
click at [169, 296] on icon "button" at bounding box center [163, 291] width 16 height 16
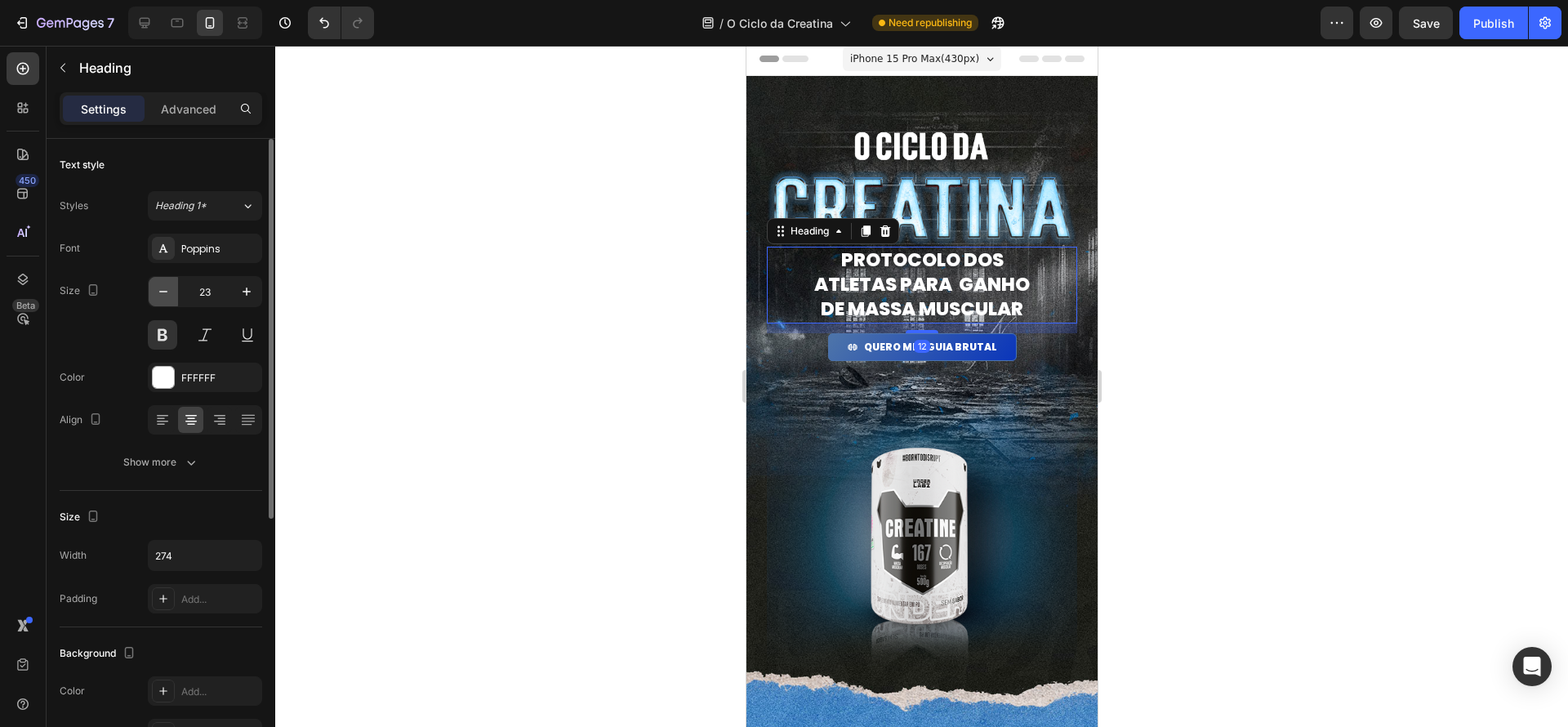
click at [169, 296] on icon "button" at bounding box center [163, 291] width 16 height 16
type input "22"
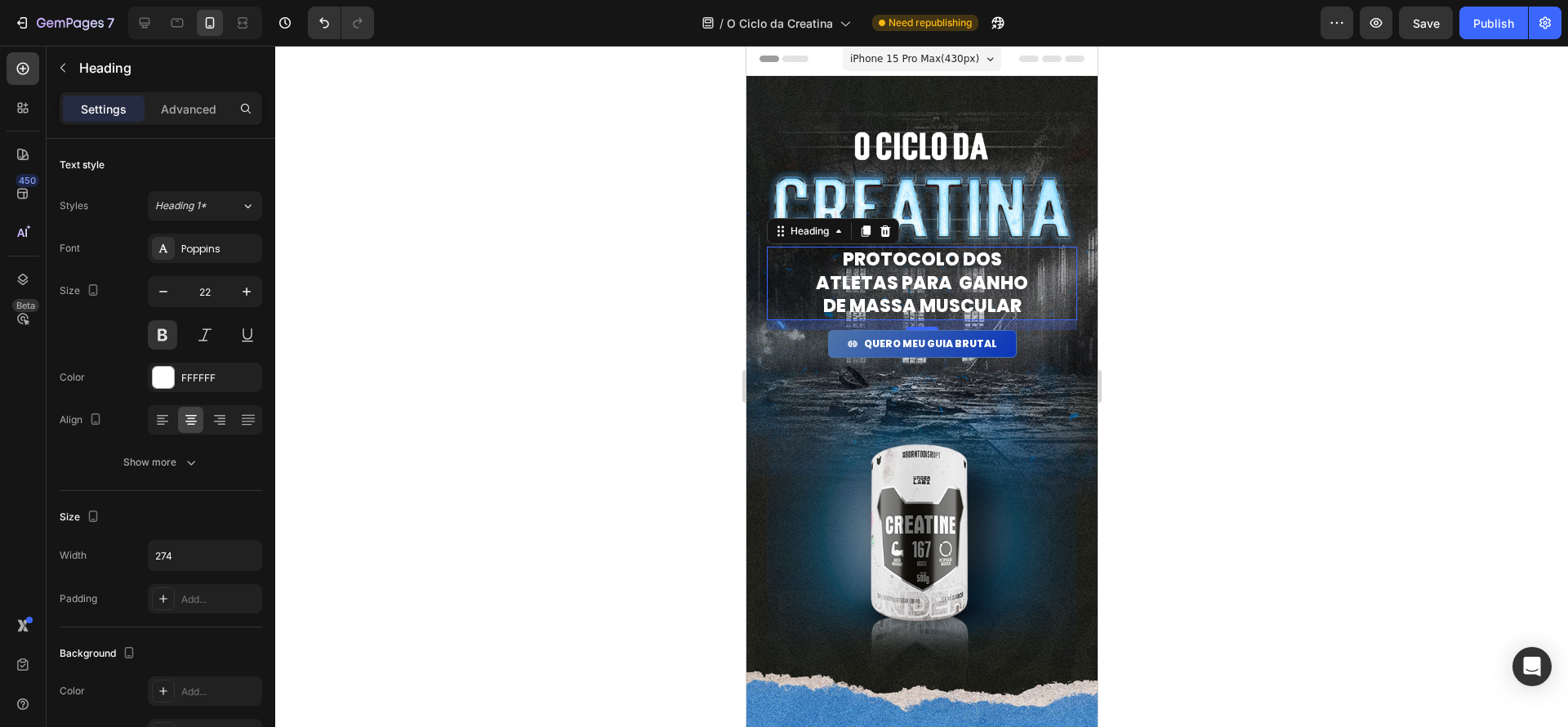
click at [1424, 481] on div at bounding box center [921, 386] width 1293 height 681
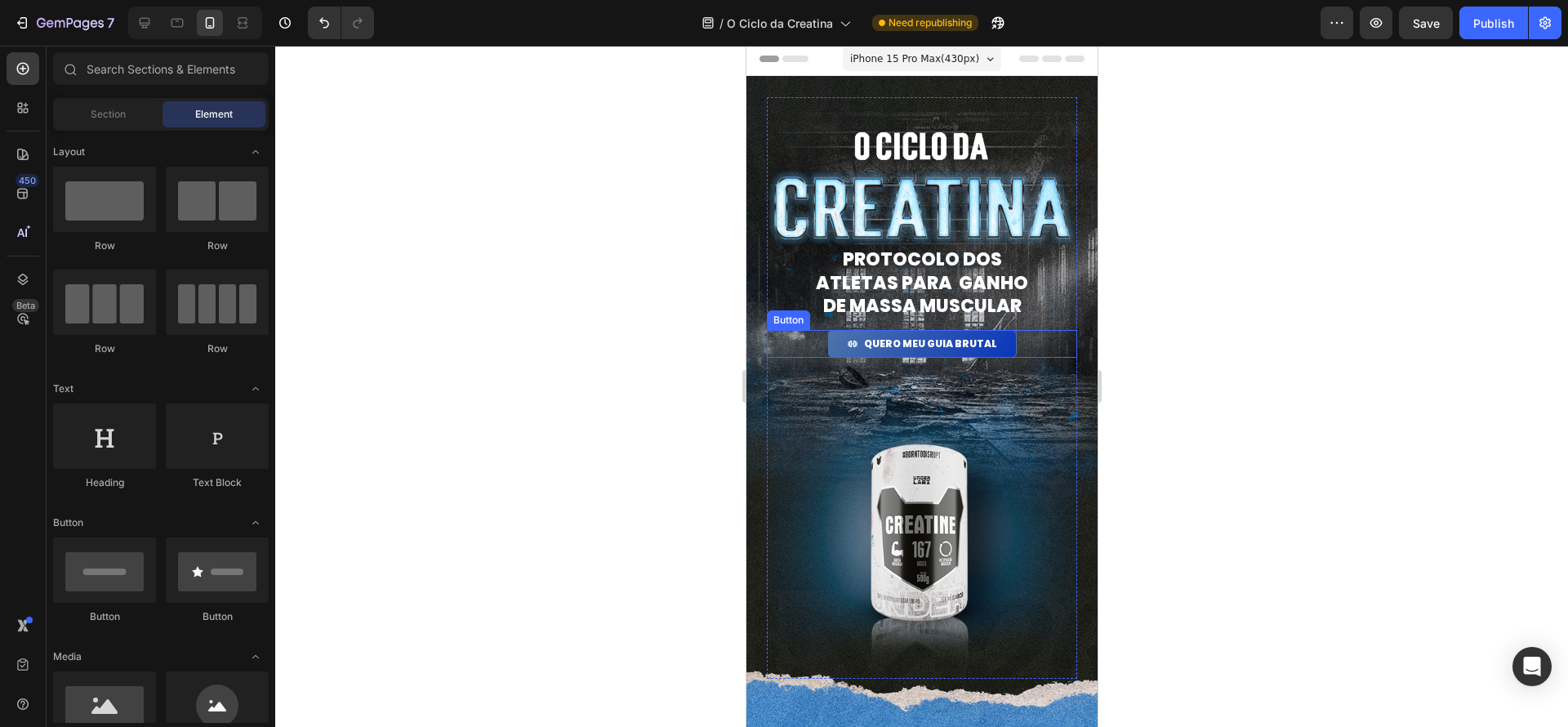
click at [1025, 350] on div "QUERO MEU GUIA BRUTAL Button" at bounding box center [921, 344] width 310 height 28
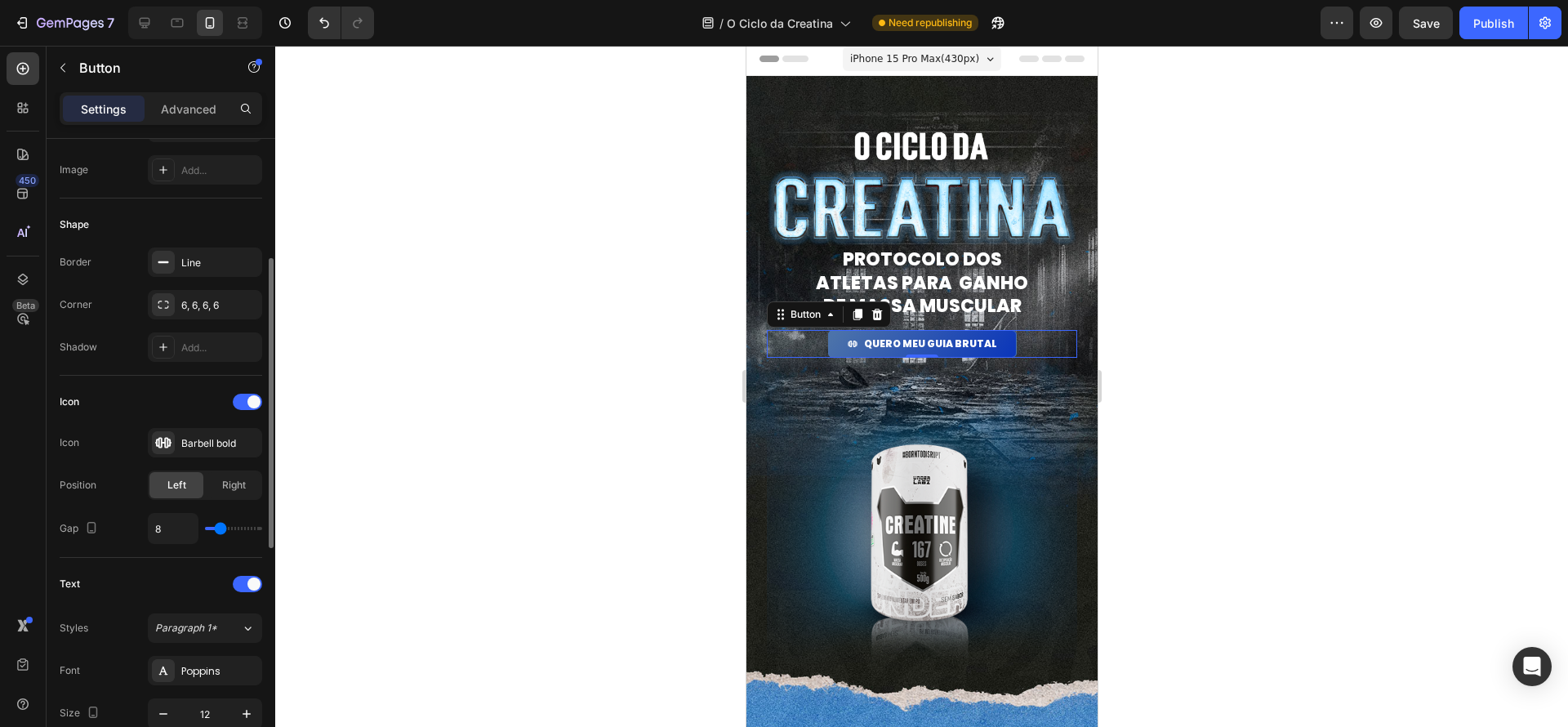
scroll to position [258, 0]
type input "11"
type input "12"
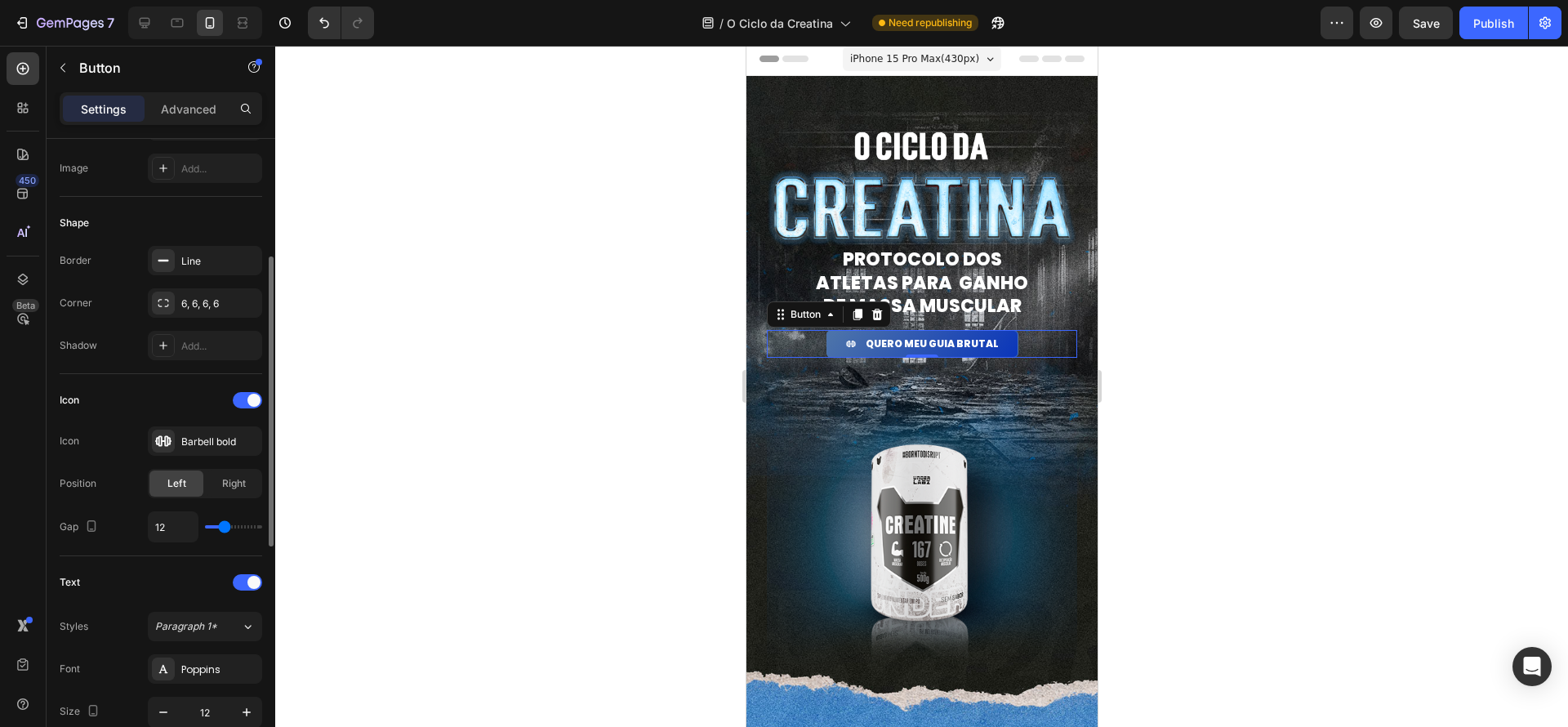
scroll to position [262, 0]
type input "13"
type input "14"
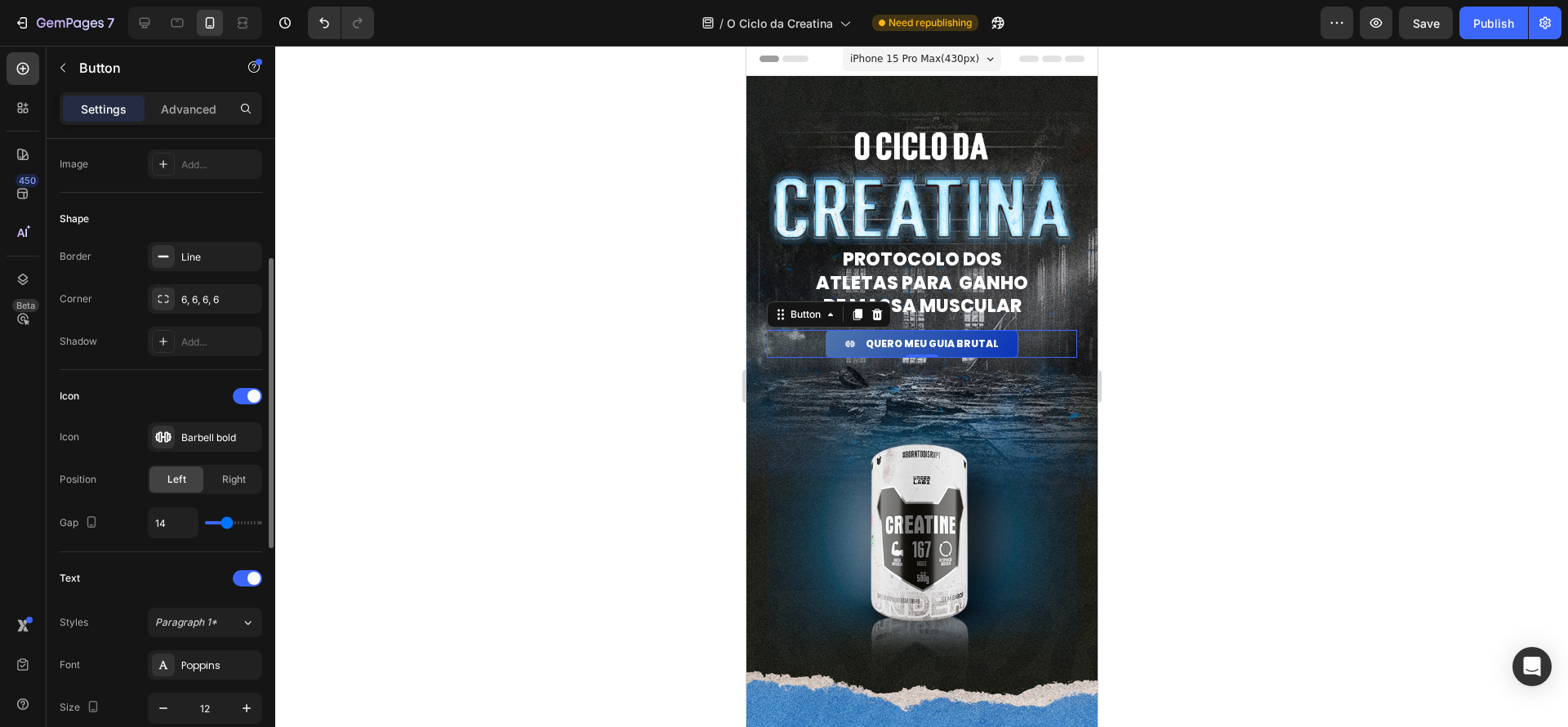
type input "18"
type input "19"
drag, startPoint x: 223, startPoint y: 531, endPoint x: 232, endPoint y: 530, distance: 9.1
type input "19"
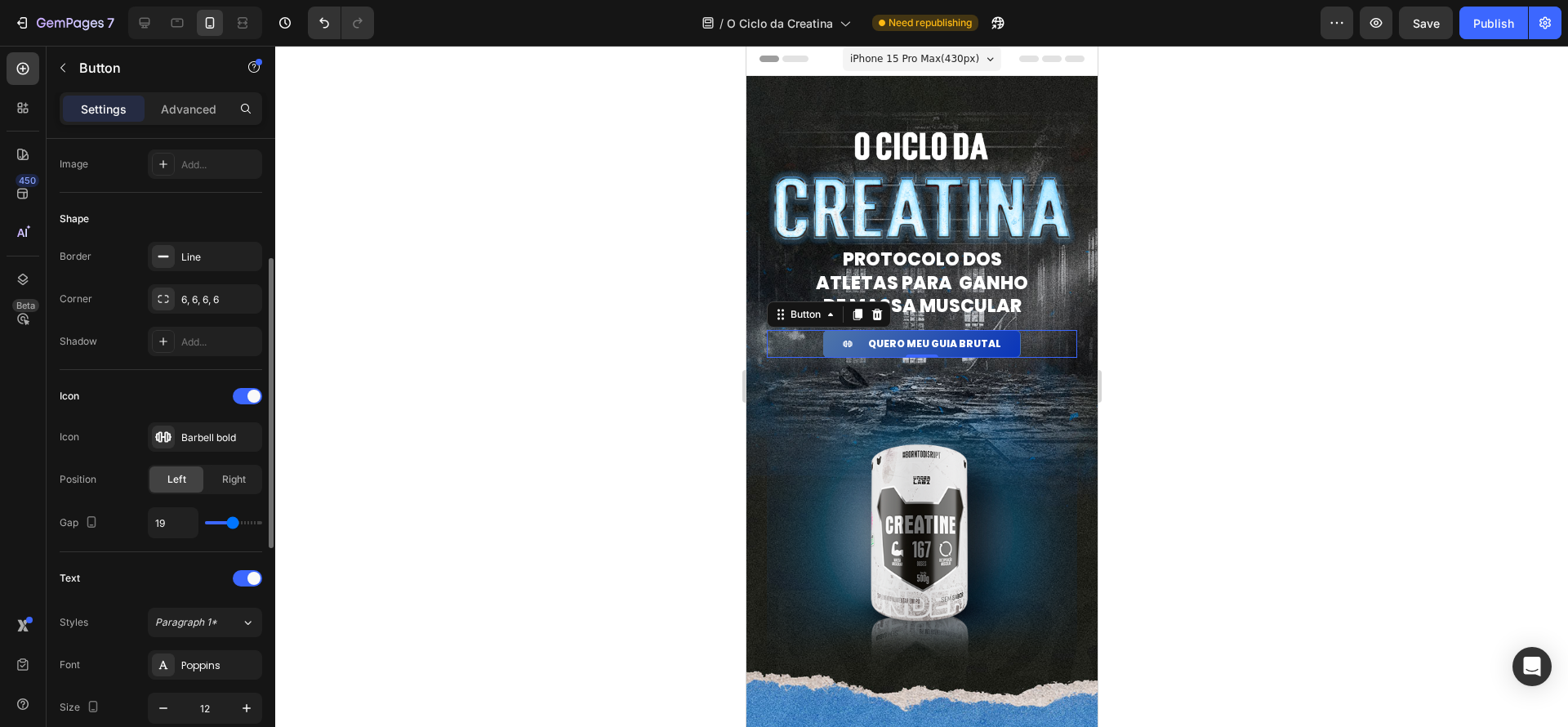
click at [232, 524] on input "range" at bounding box center [234, 523] width 57 height 3
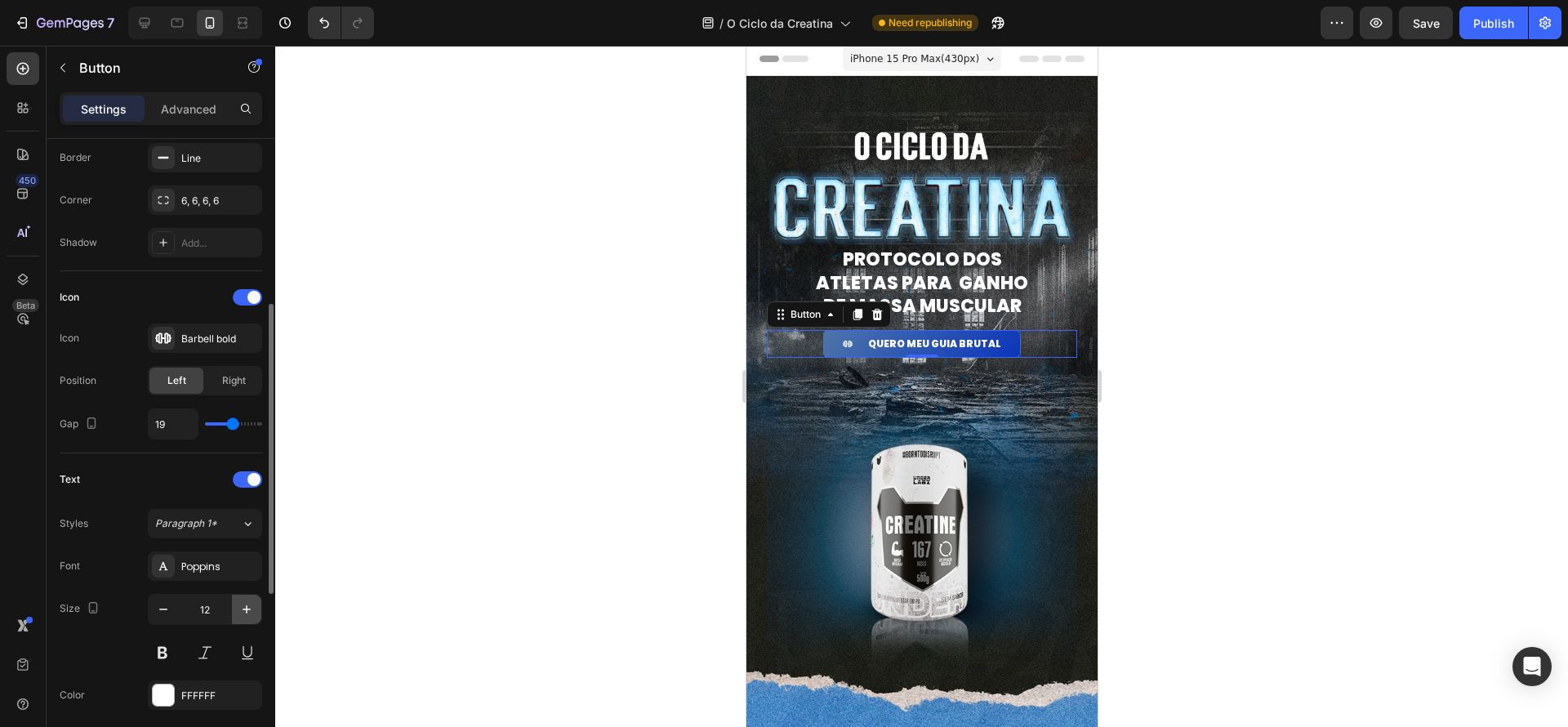
click at [249, 611] on icon "button" at bounding box center [247, 610] width 16 height 16
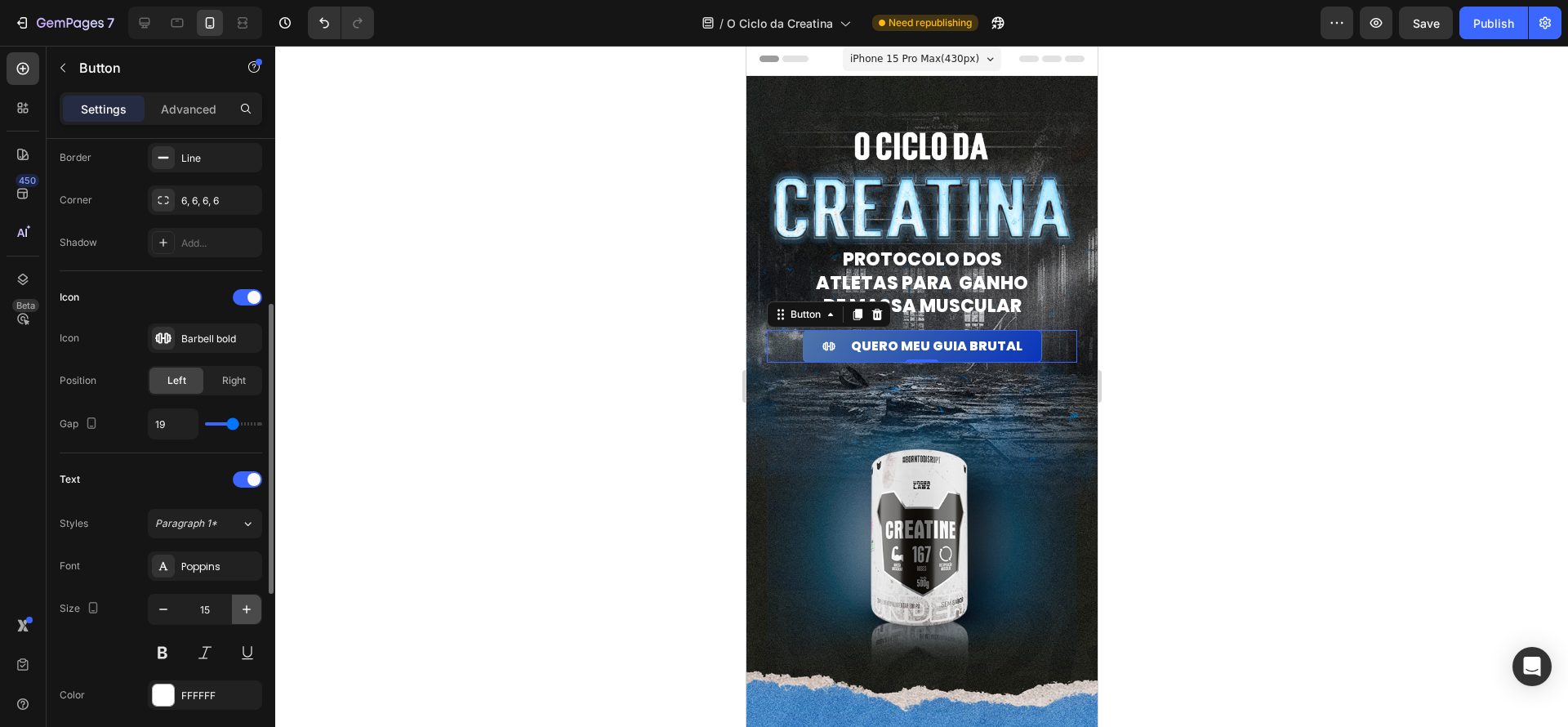
type input "16"
click at [1177, 529] on div at bounding box center [921, 386] width 1293 height 681
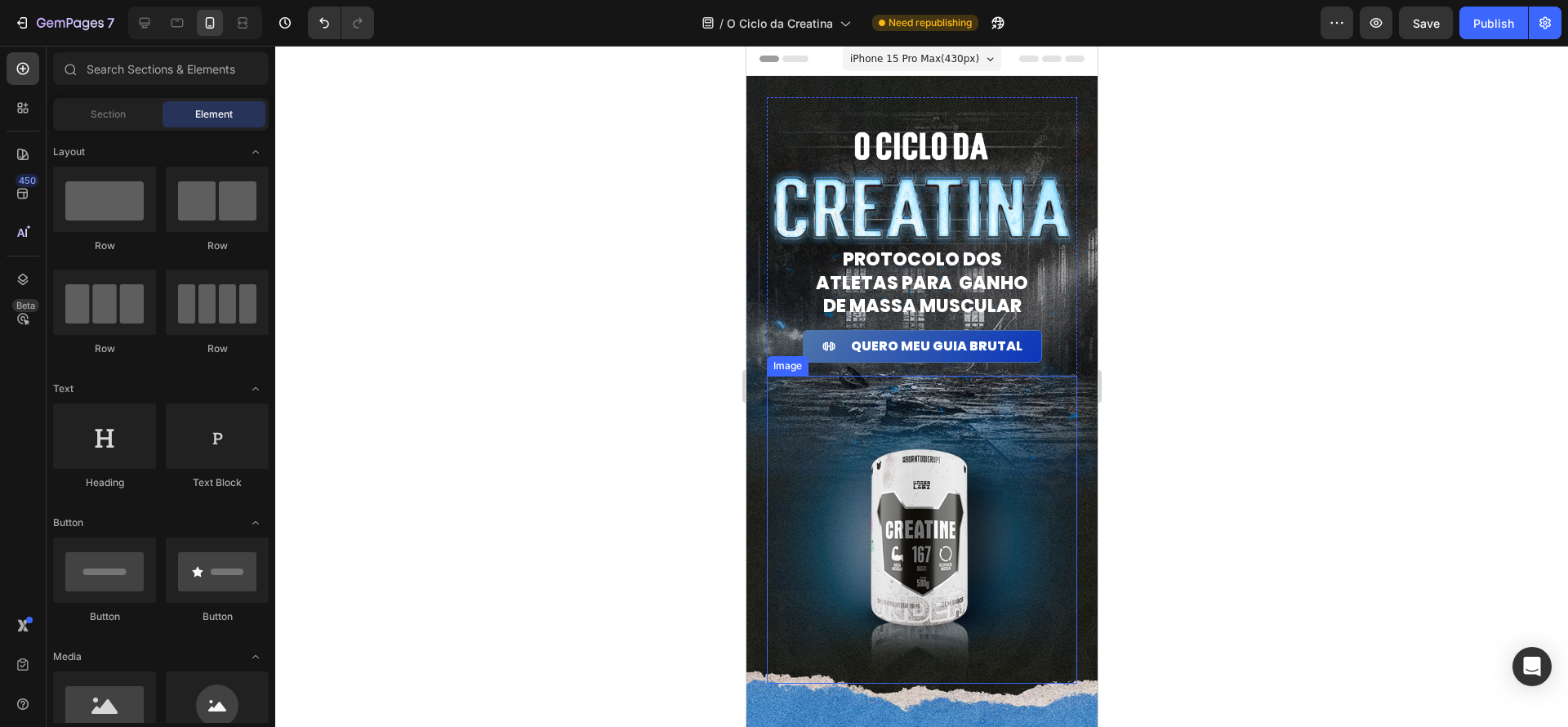
click at [975, 461] on img at bounding box center [921, 529] width 310 height 308
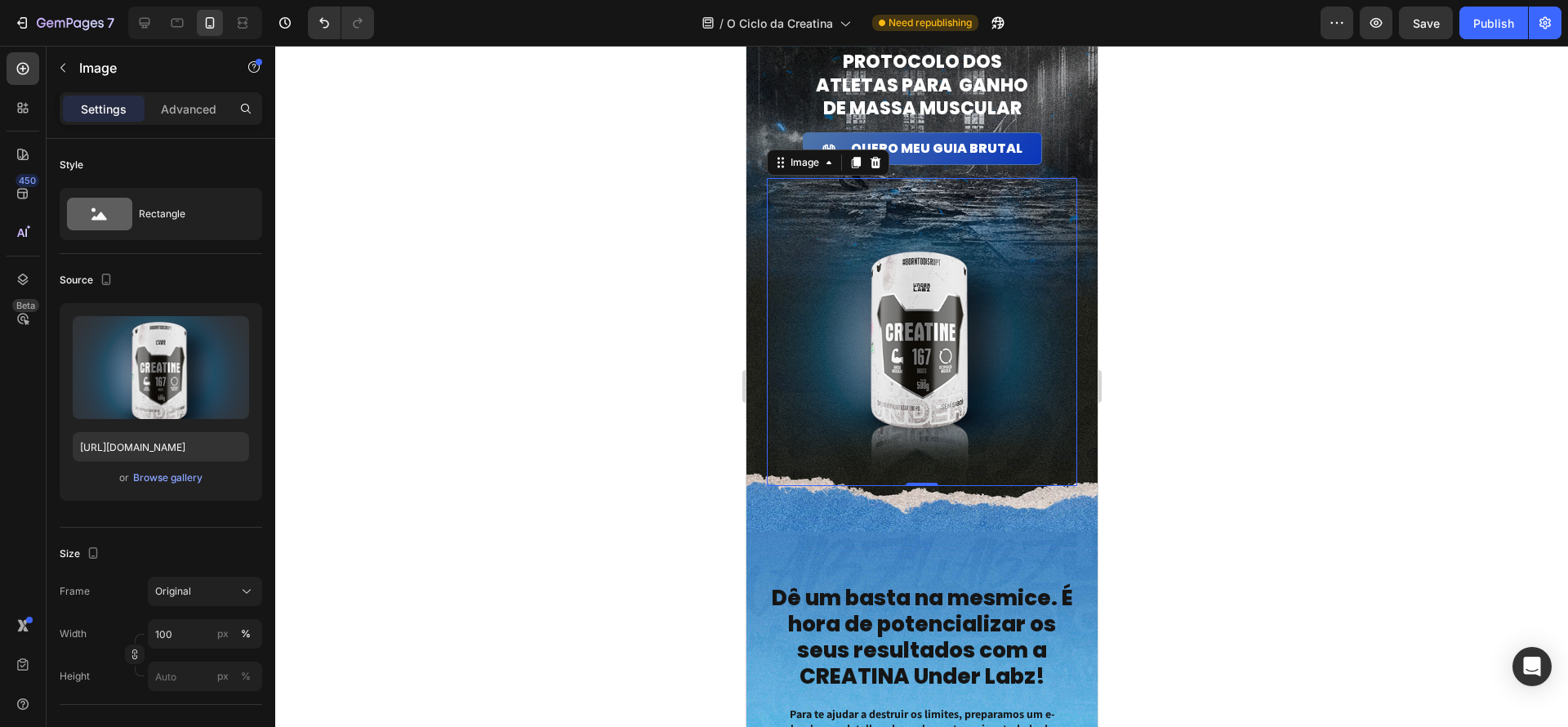
scroll to position [223, 0]
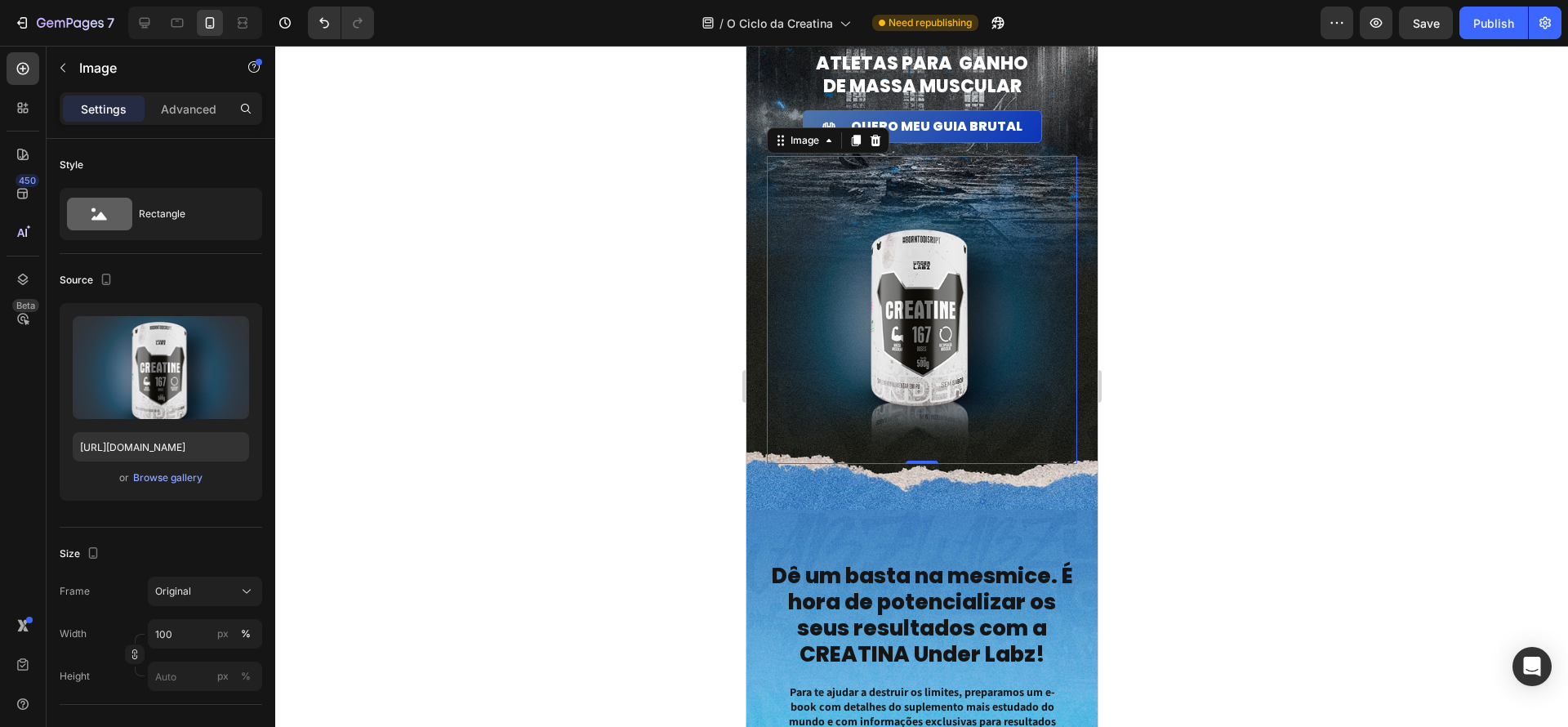
click at [1328, 593] on div at bounding box center [921, 386] width 1293 height 681
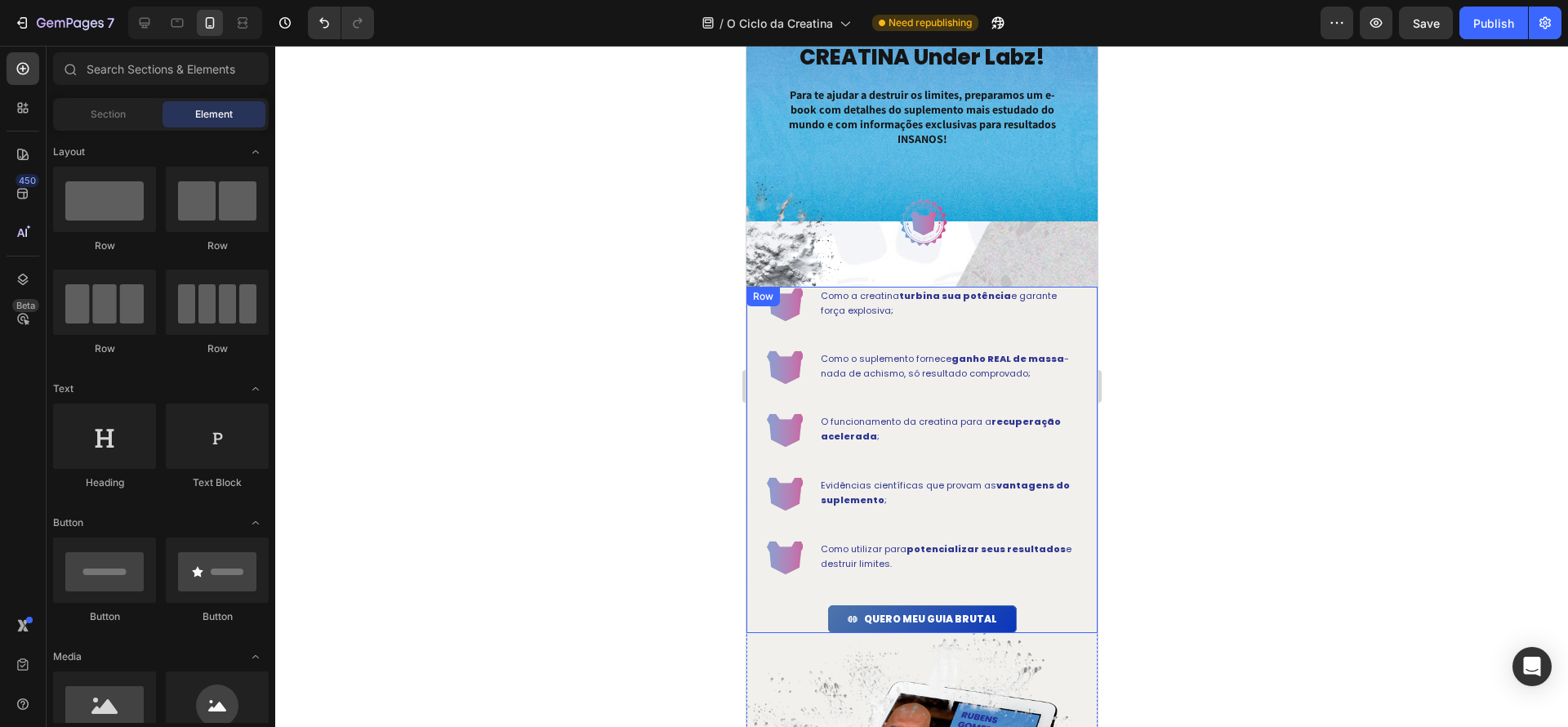
scroll to position [858, 0]
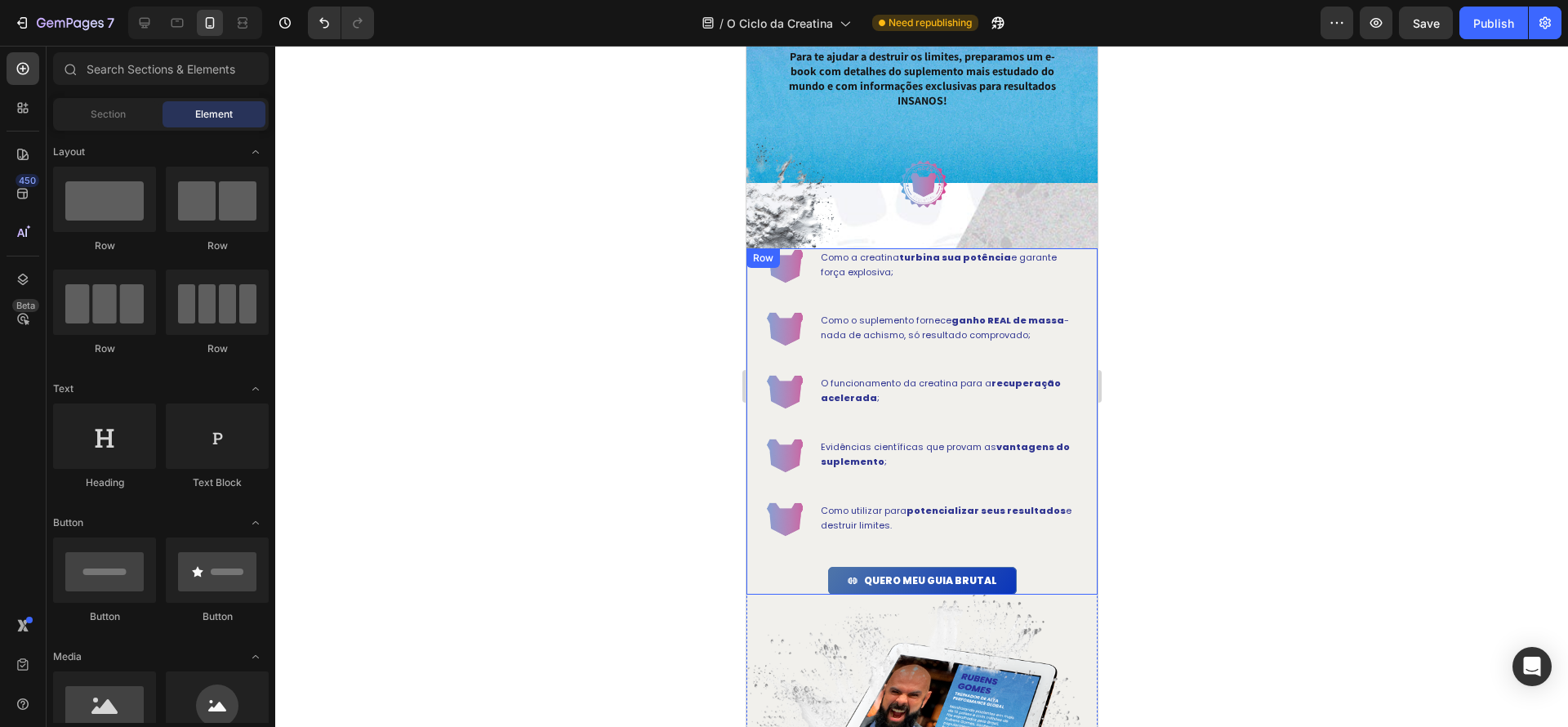
click at [1090, 277] on div "Image Como a creatina turbina sua potência e garante força explosiva; Text Bloc…" at bounding box center [921, 422] width 351 height 346
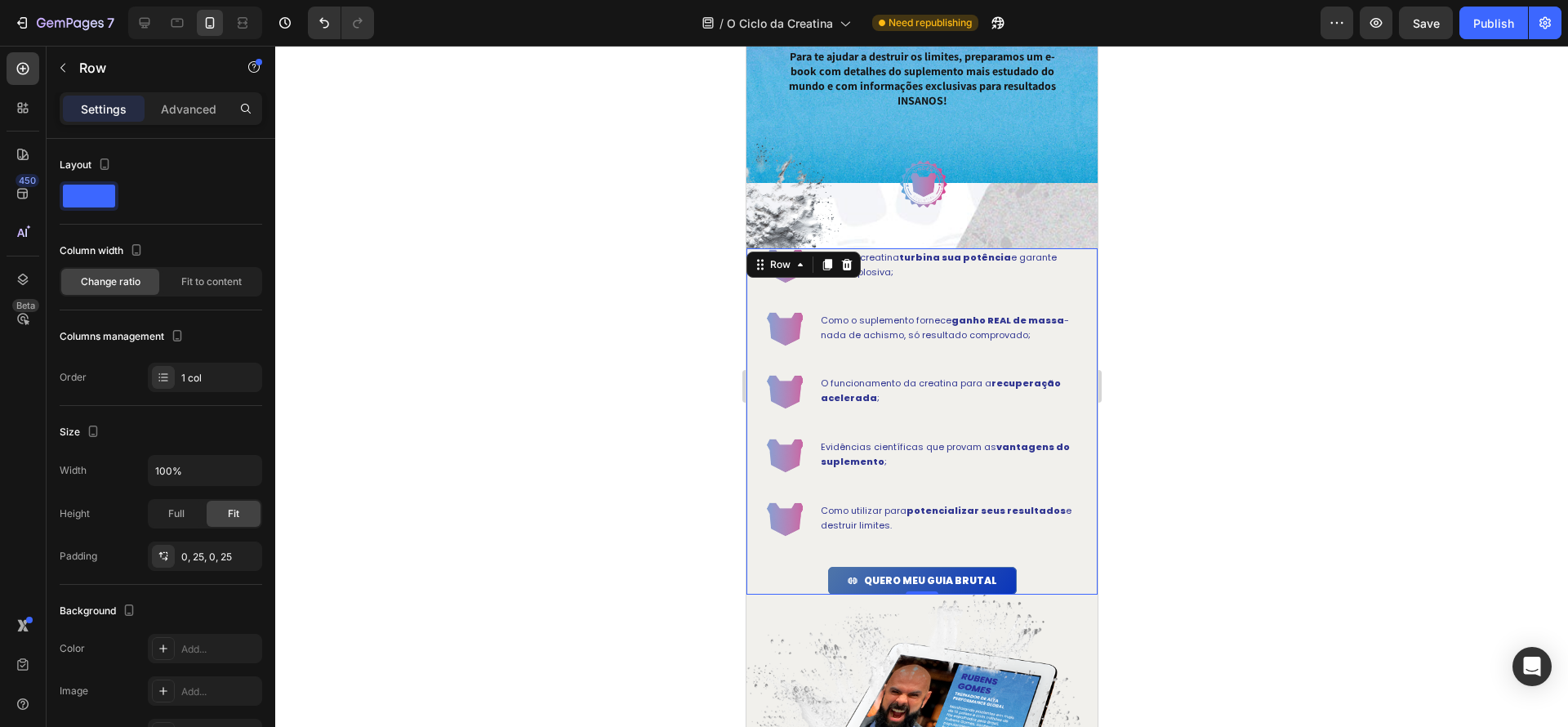
click at [1077, 276] on div "Image Como a creatina turbina sua potência e garante força explosiva; Text Bloc…" at bounding box center [921, 422] width 351 height 346
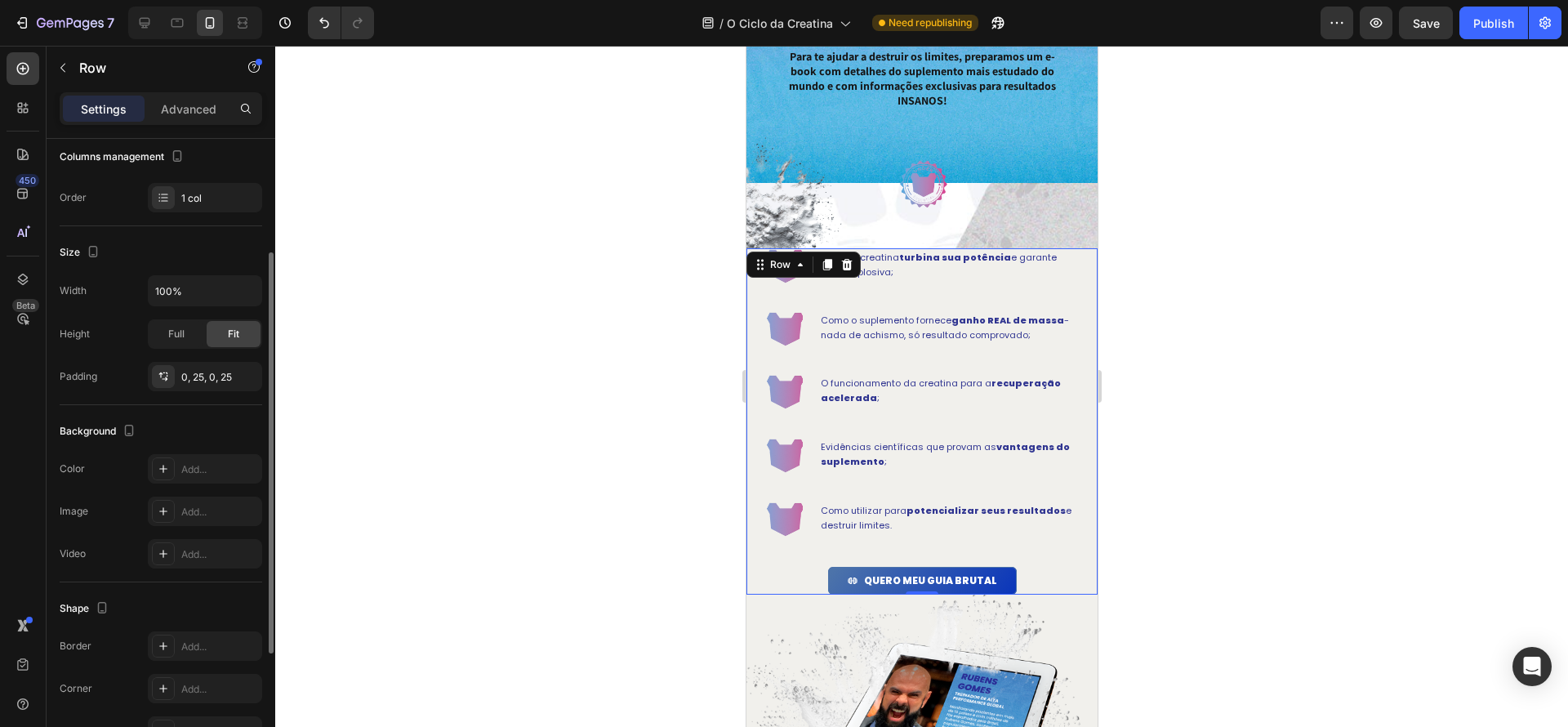
scroll to position [0, 0]
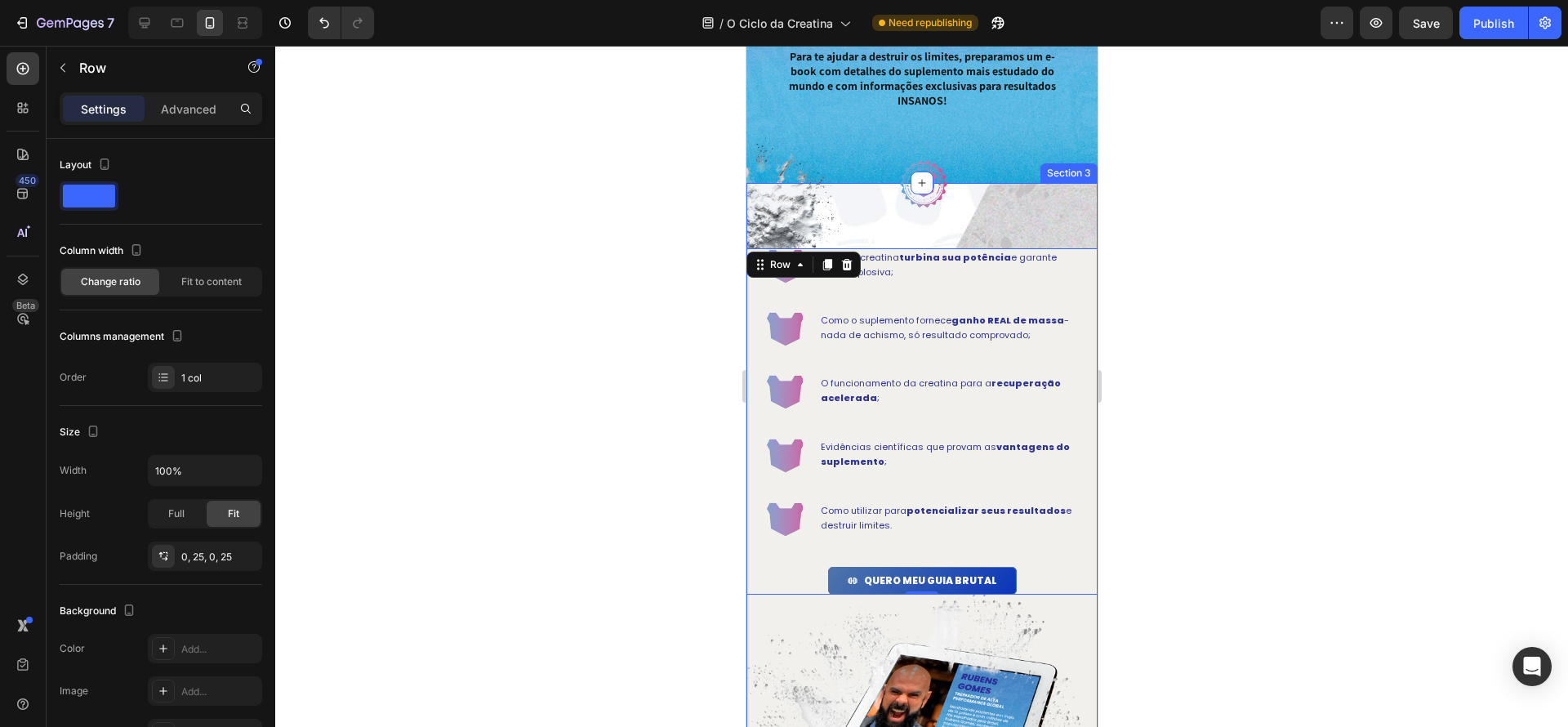
click at [1055, 226] on div "Image Image E este não é um e-book qualquer. É o manual do CAOS que vai te most…" at bounding box center [921, 688] width 351 height 1012
click at [1090, 258] on div "Image Como a creatina turbina sua potência e garante força explosiva; Text Bloc…" at bounding box center [921, 422] width 351 height 346
click at [77, 75] on div "Row" at bounding box center [139, 68] width 186 height 43
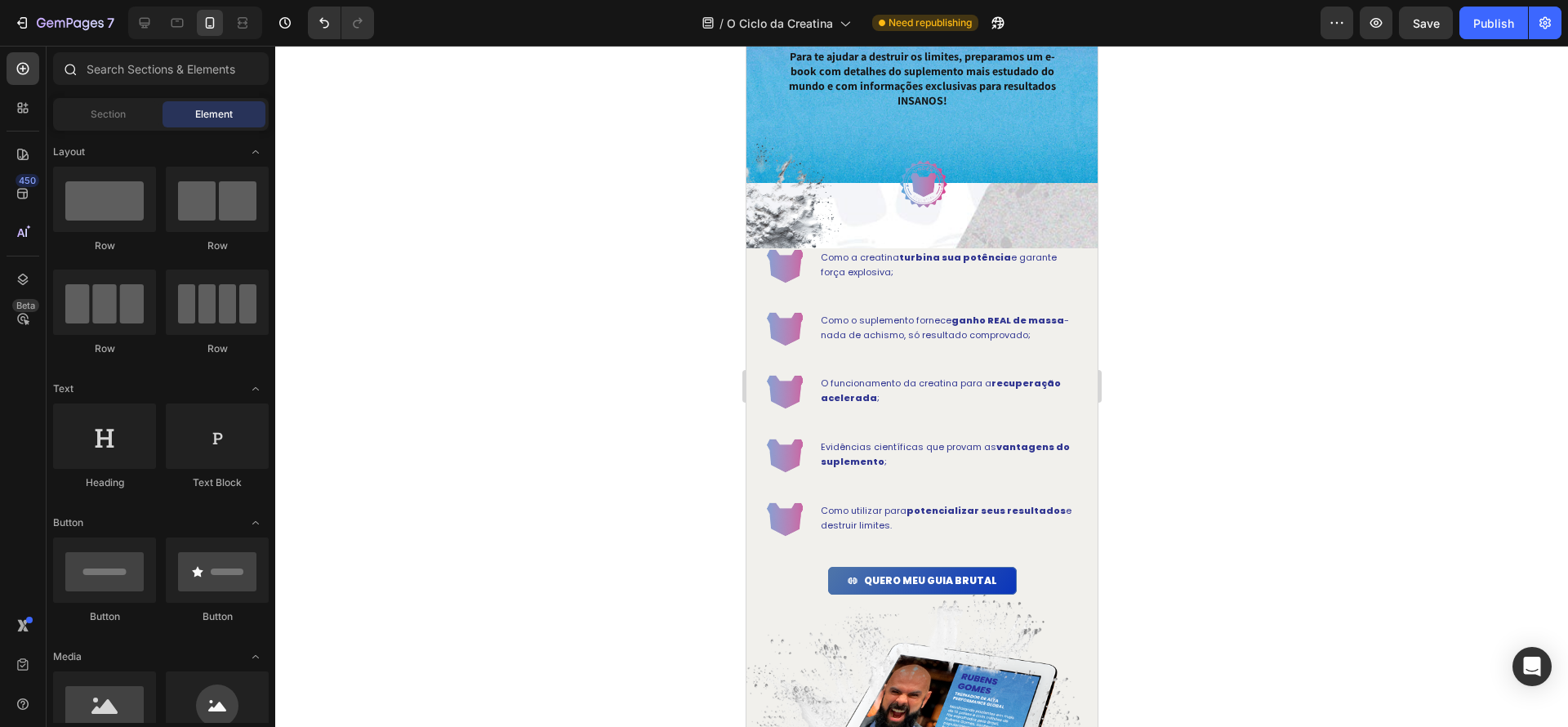
click at [67, 73] on icon at bounding box center [71, 71] width 12 height 12
click at [949, 405] on div "O funcionamento da creatina para a recuperação acelerada ;" at bounding box center [947, 391] width 258 height 33
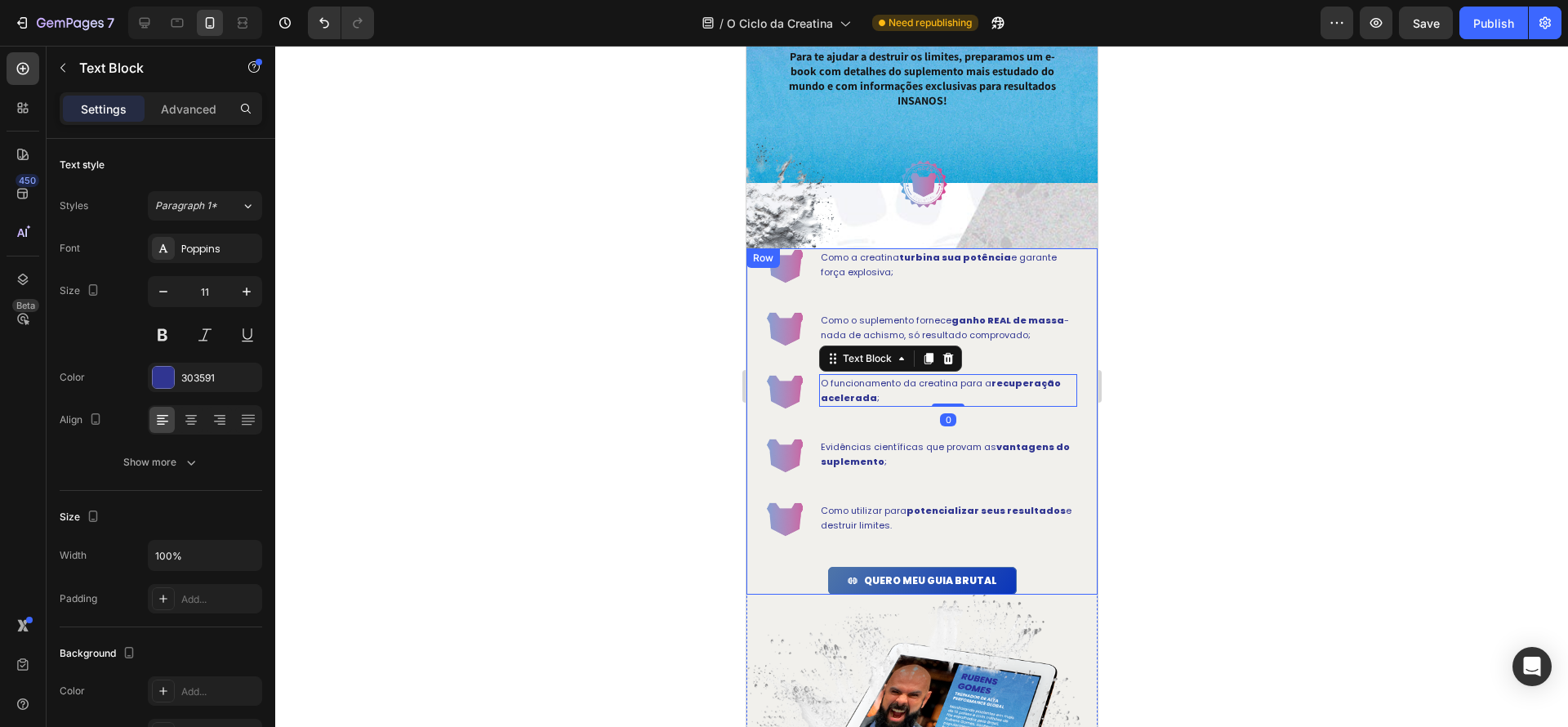
click at [1088, 357] on div "Image Como a creatina turbina sua potência e garante força explosiva; Text Bloc…" at bounding box center [921, 422] width 351 height 346
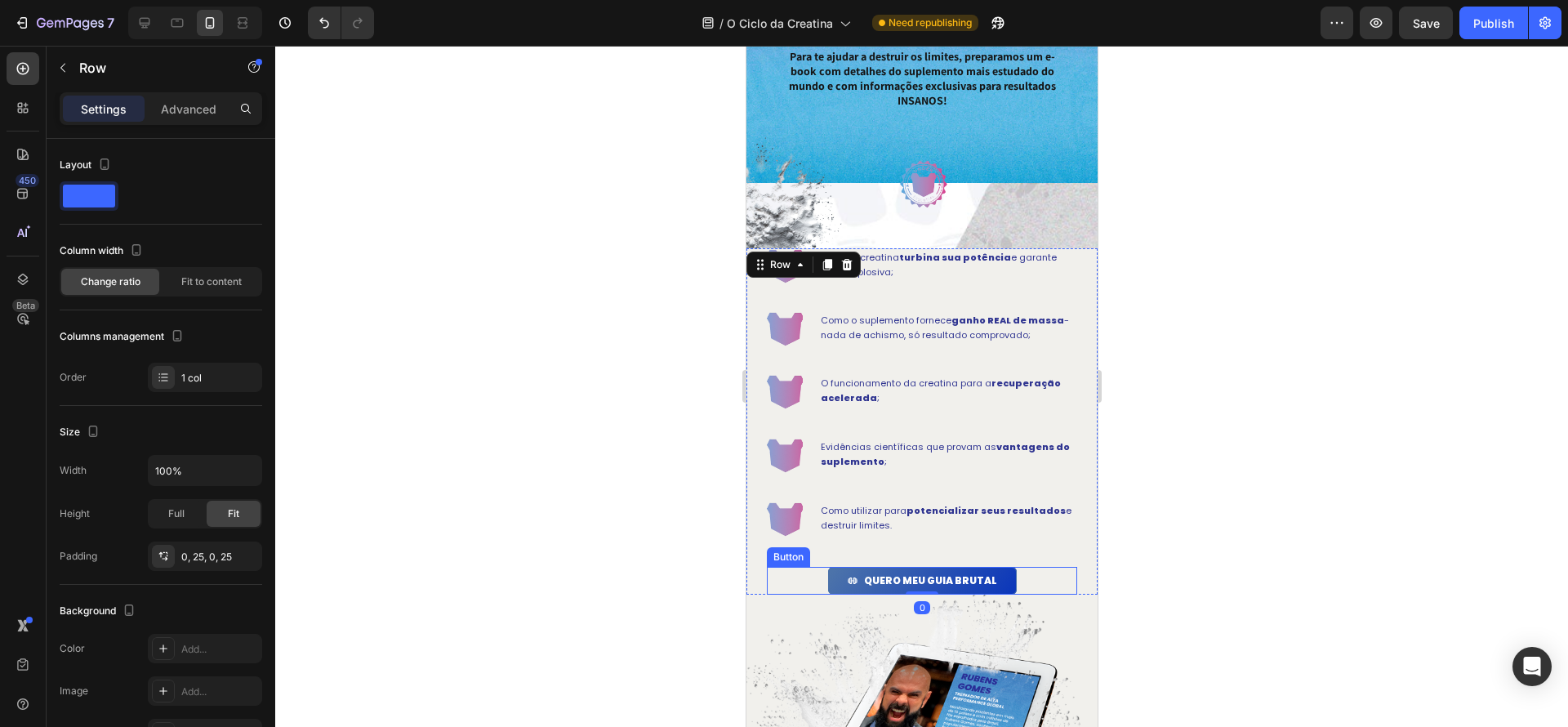
click at [1050, 588] on div "QUERO MEU GUIA BRUTAL Button" at bounding box center [921, 581] width 310 height 28
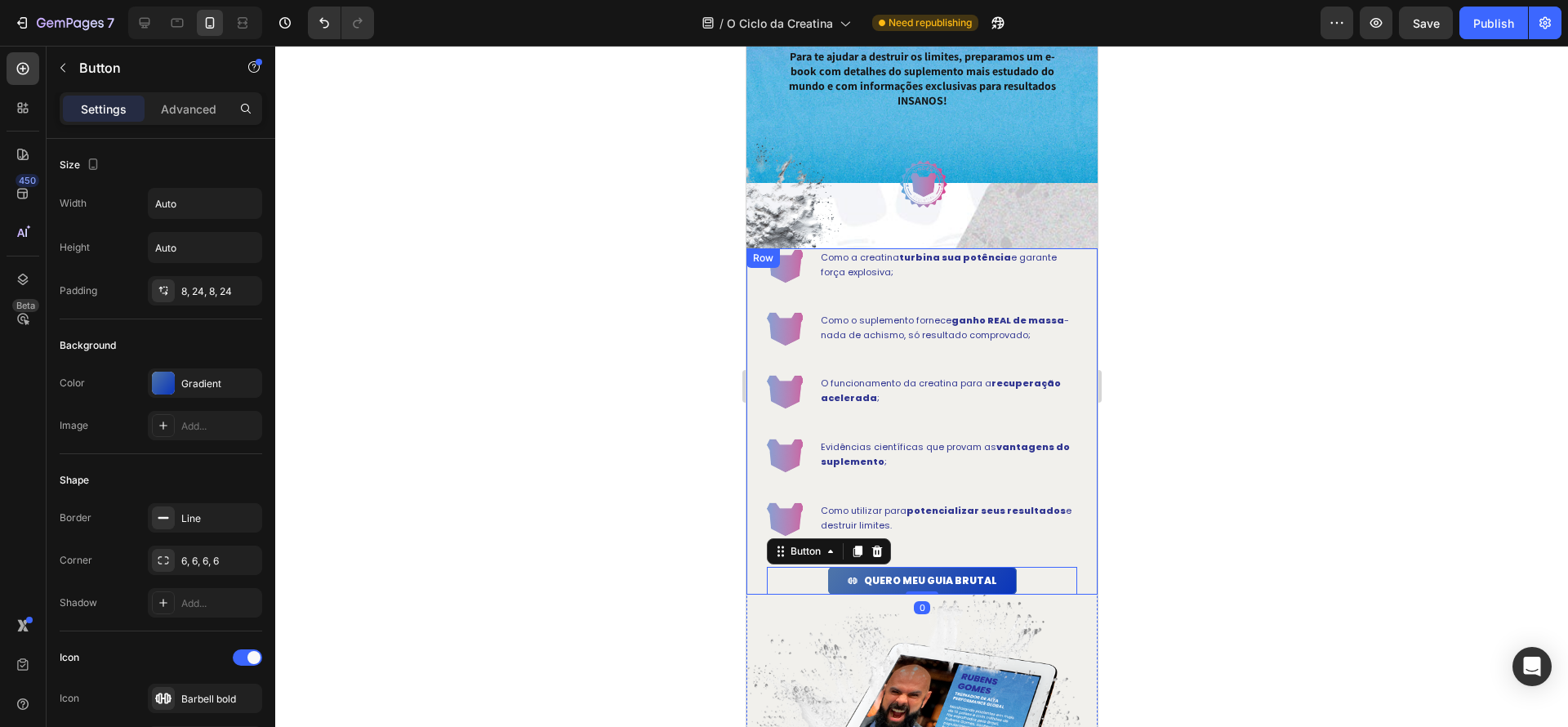
click at [1072, 538] on div "Image Como a creatina turbina sua potência e garante força explosiva; Text Bloc…" at bounding box center [921, 422] width 310 height 346
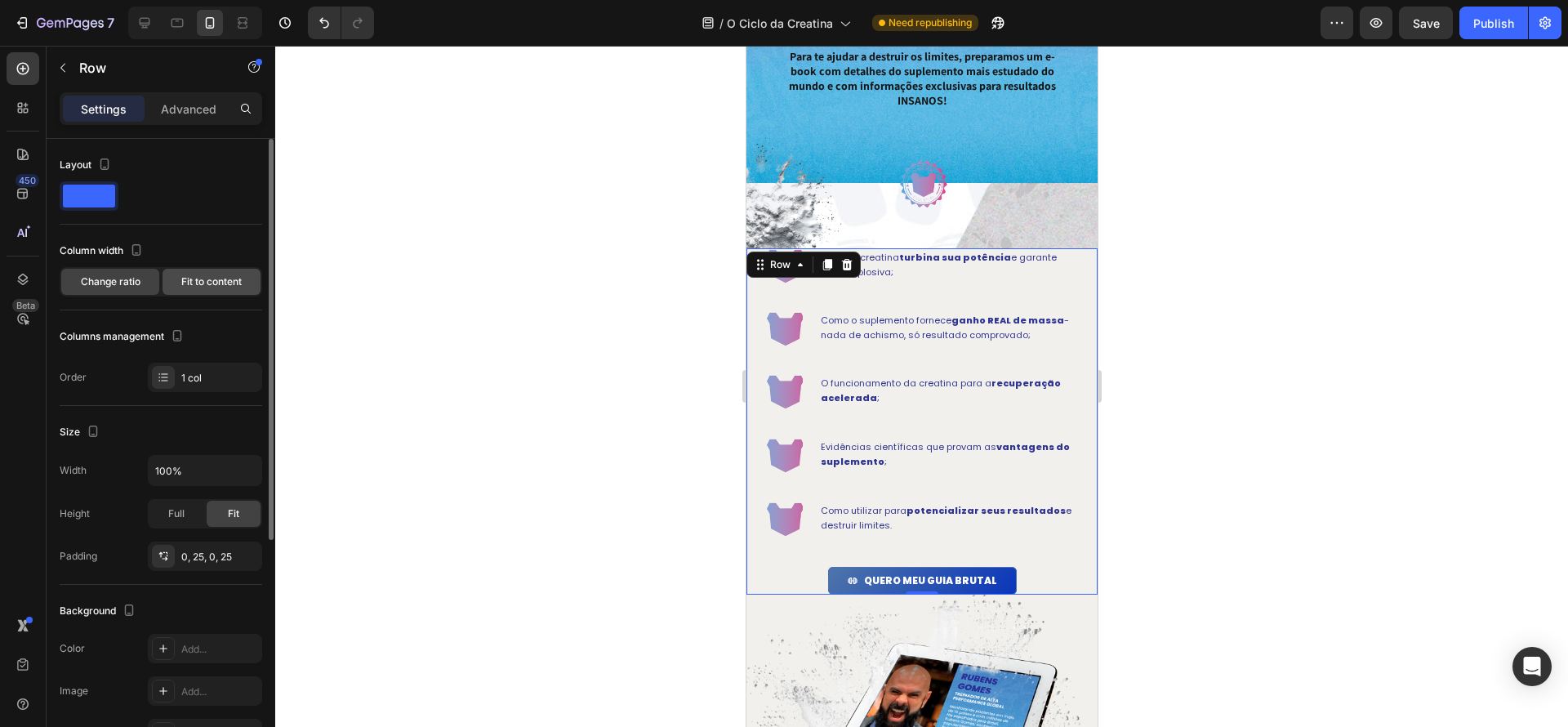
click at [216, 282] on span "Fit to content" at bounding box center [212, 281] width 61 height 15
click at [110, 278] on span "Change ratio" at bounding box center [111, 281] width 60 height 15
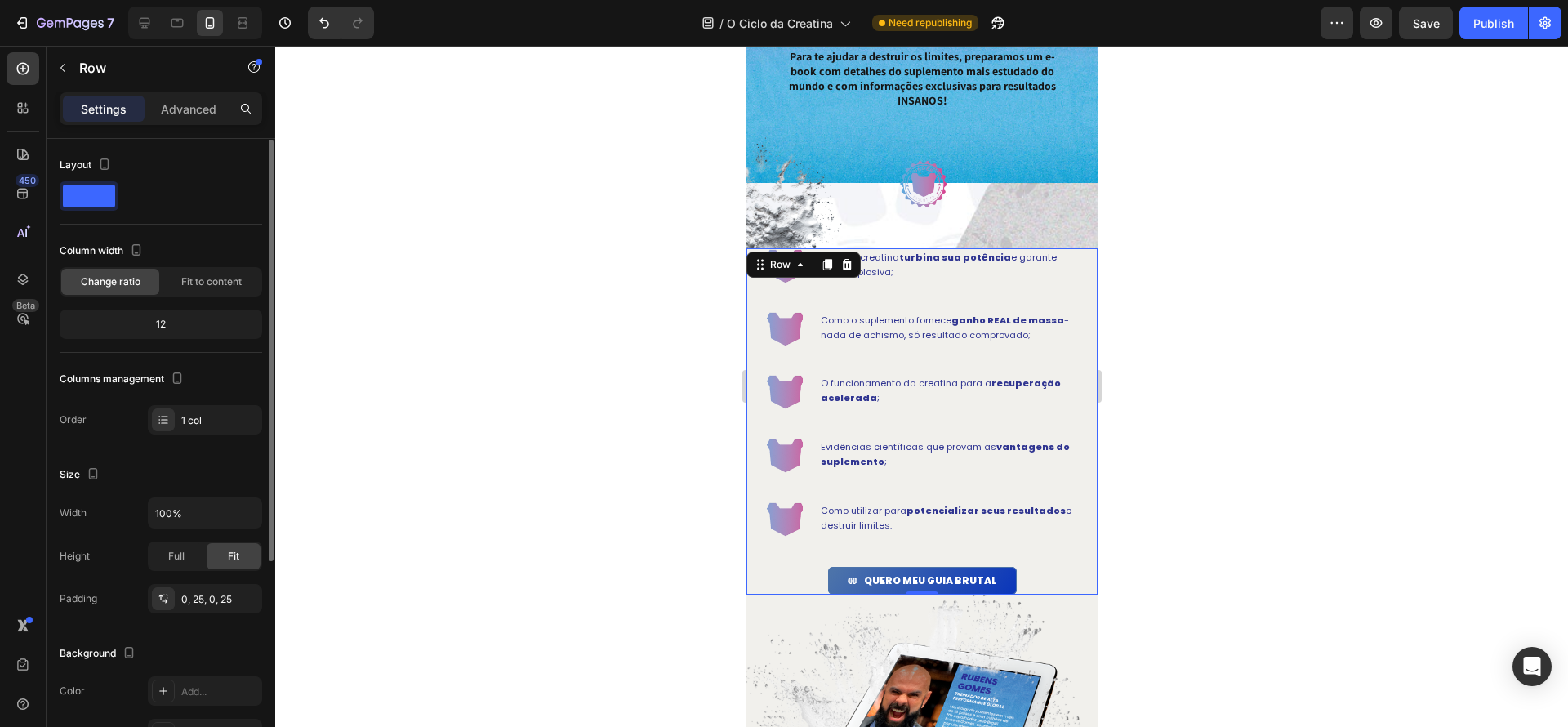
scroll to position [319, 0]
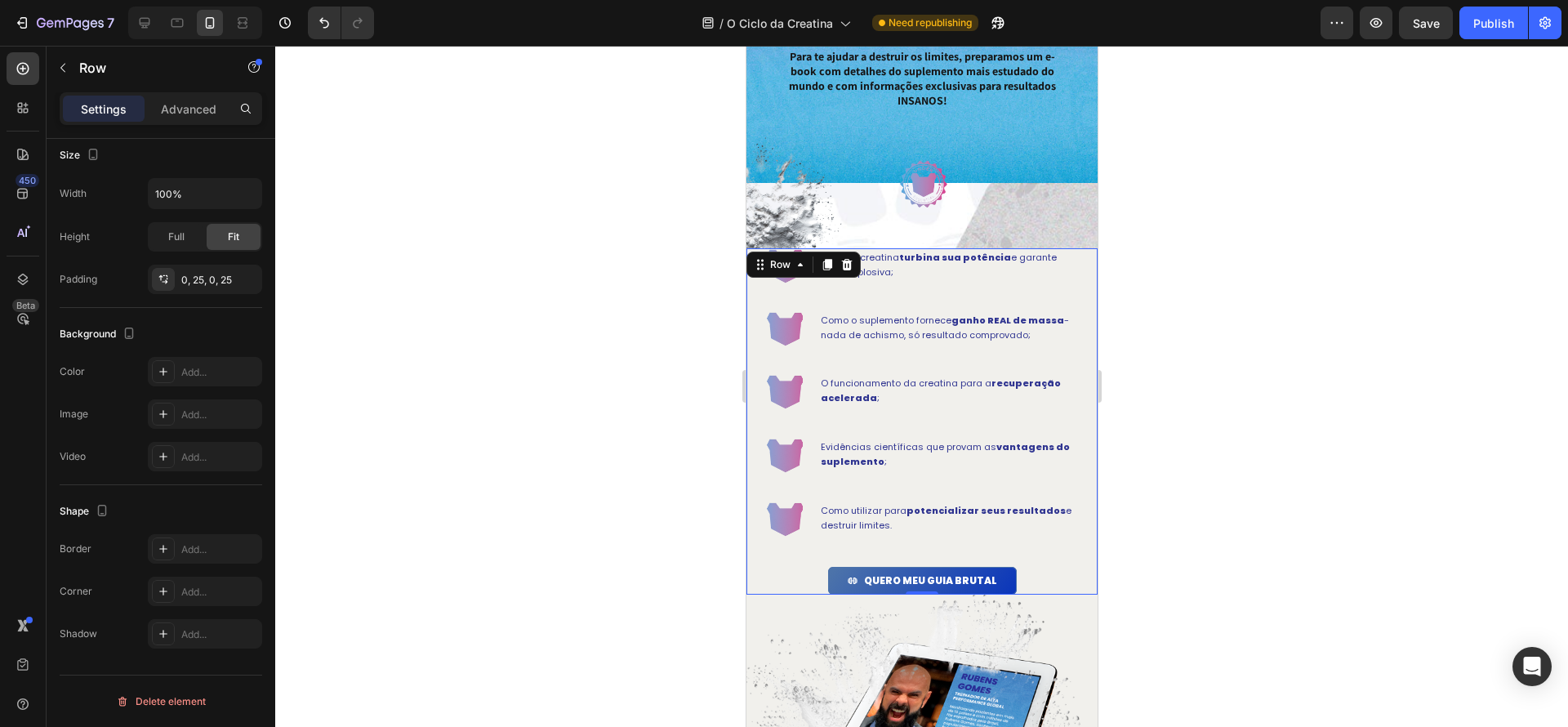
click at [1241, 427] on div at bounding box center [921, 386] width 1293 height 681
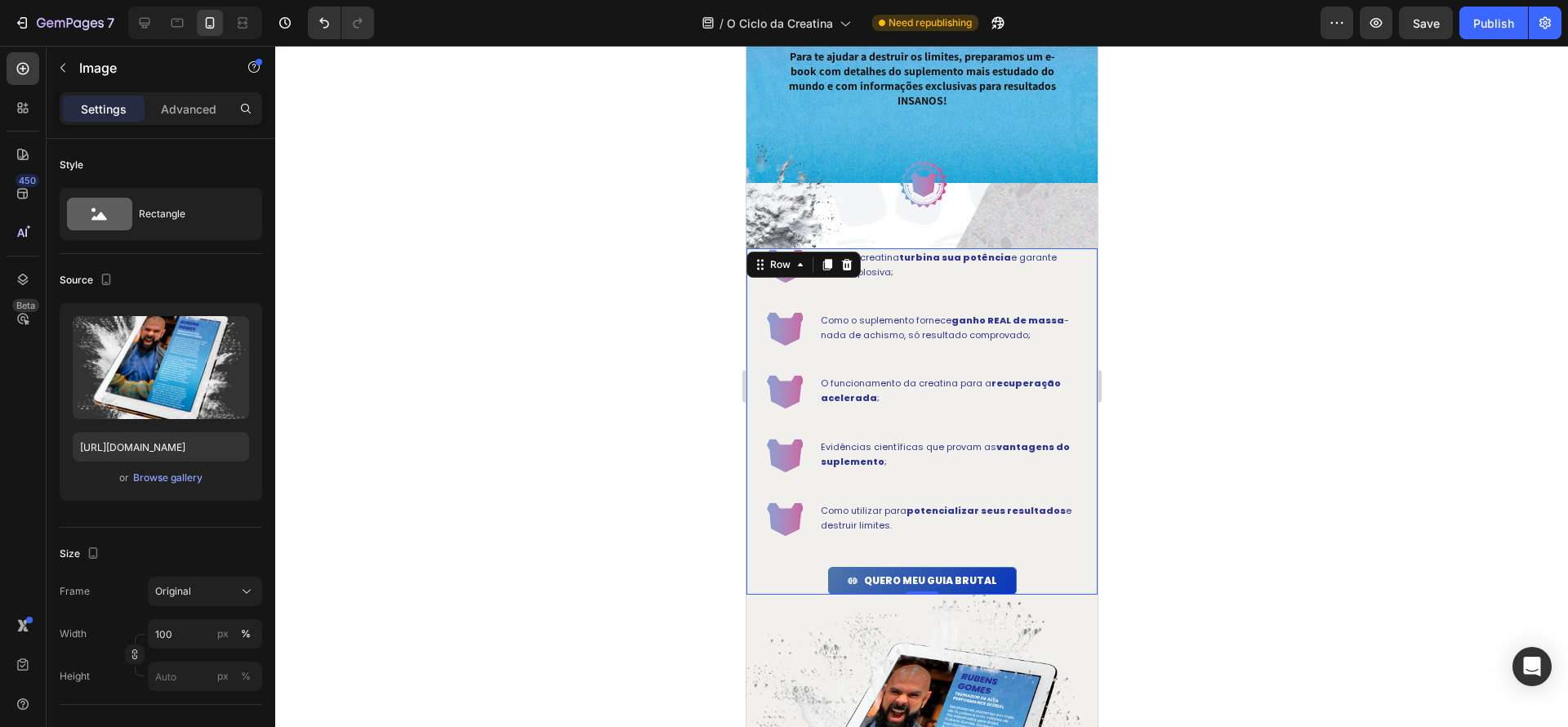
click at [1079, 578] on div "Image Como a creatina turbina sua potência e garante força explosiva; Text Bloc…" at bounding box center [921, 422] width 351 height 346
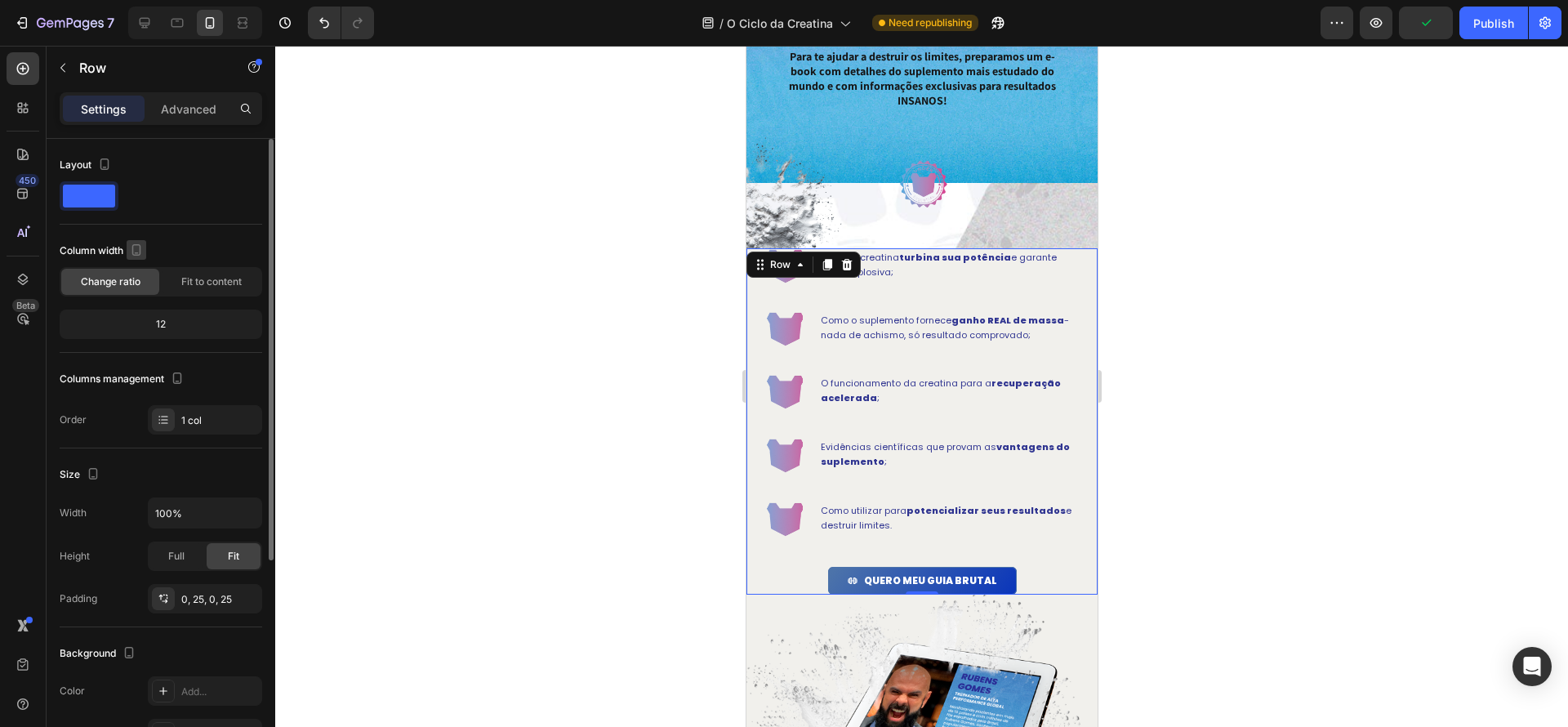
click at [143, 254] on icon "button" at bounding box center [136, 250] width 16 height 16
click at [215, 251] on div "Column width" at bounding box center [161, 251] width 203 height 26
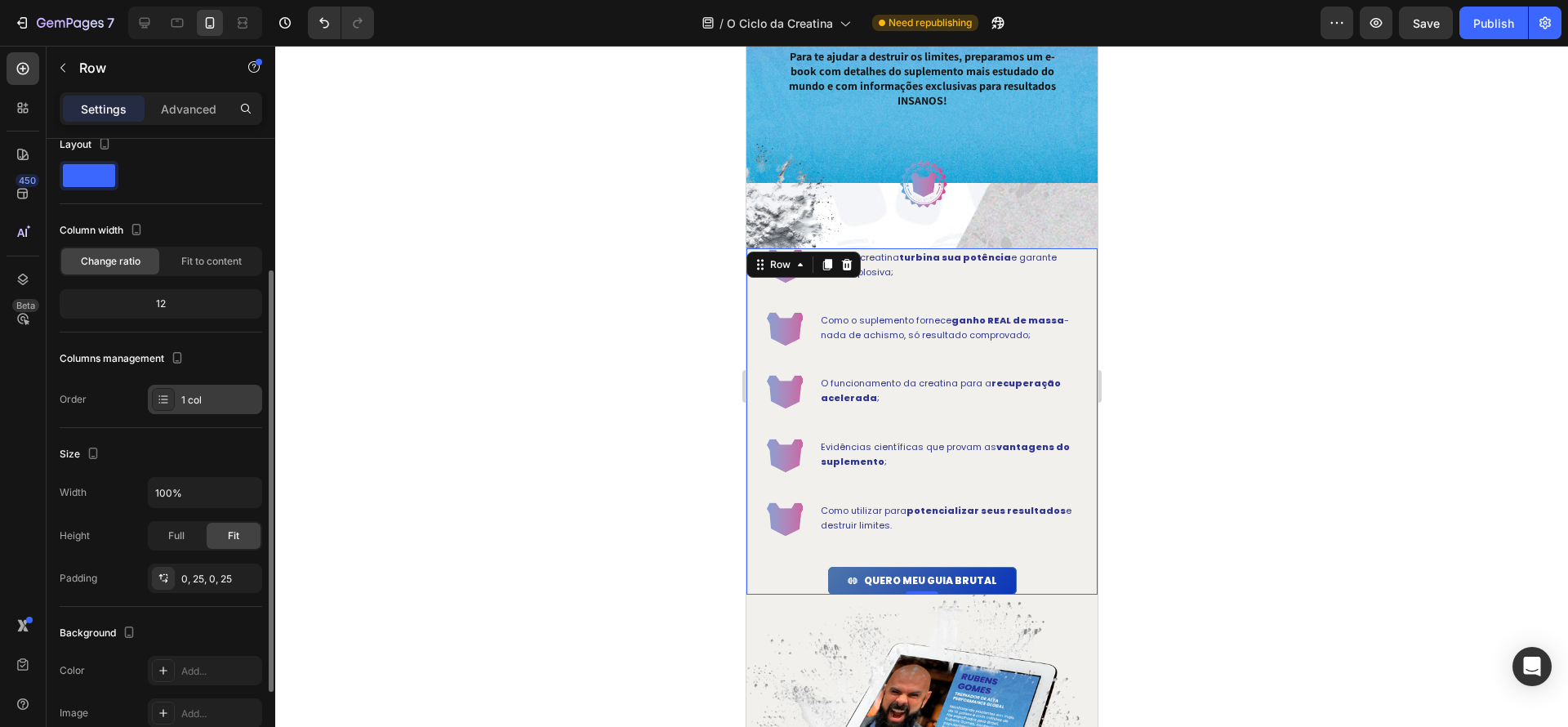
scroll to position [0, 0]
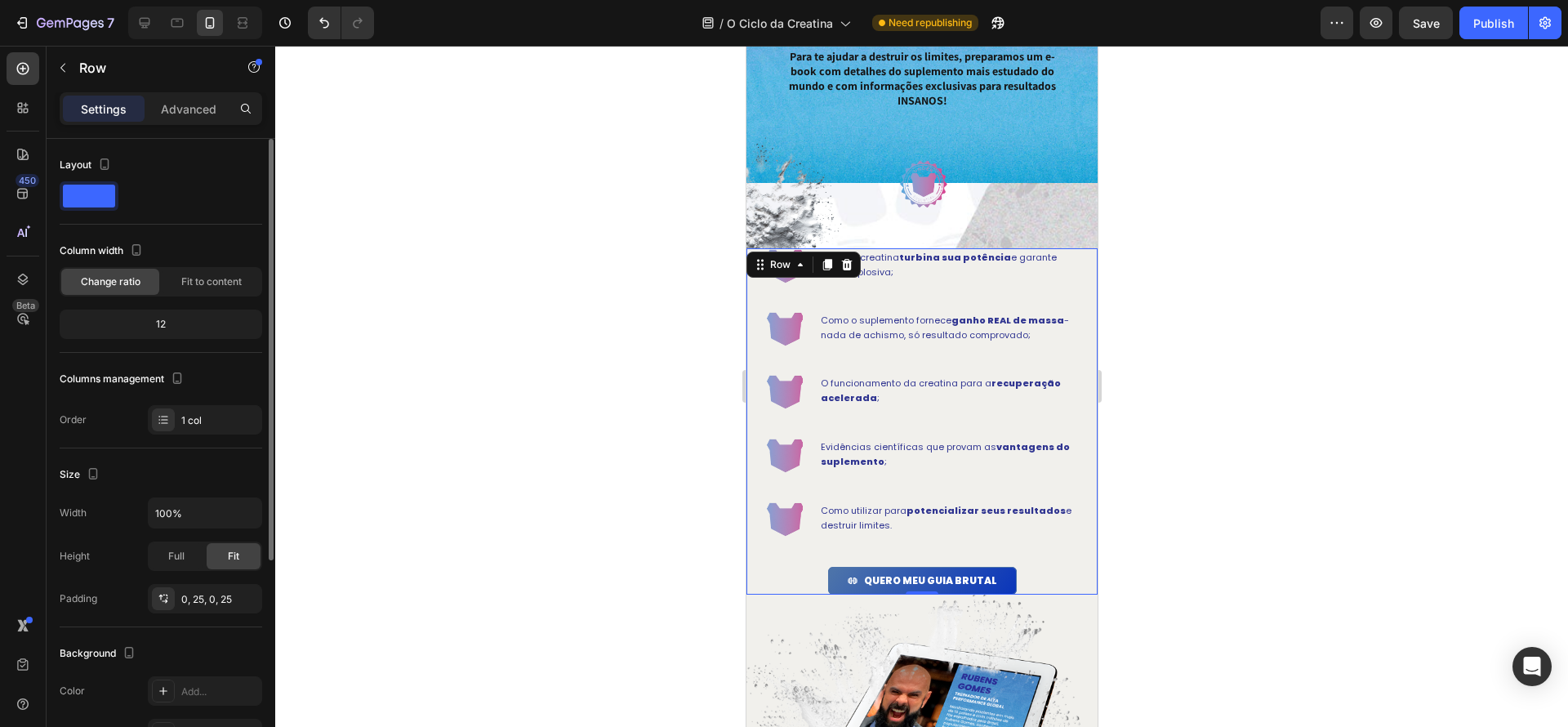
click at [105, 199] on span at bounding box center [89, 196] width 53 height 23
click at [107, 164] on icon "button" at bounding box center [104, 164] width 9 height 11
click at [186, 156] on div "Layout" at bounding box center [161, 165] width 203 height 26
click at [92, 204] on span at bounding box center [89, 196] width 53 height 23
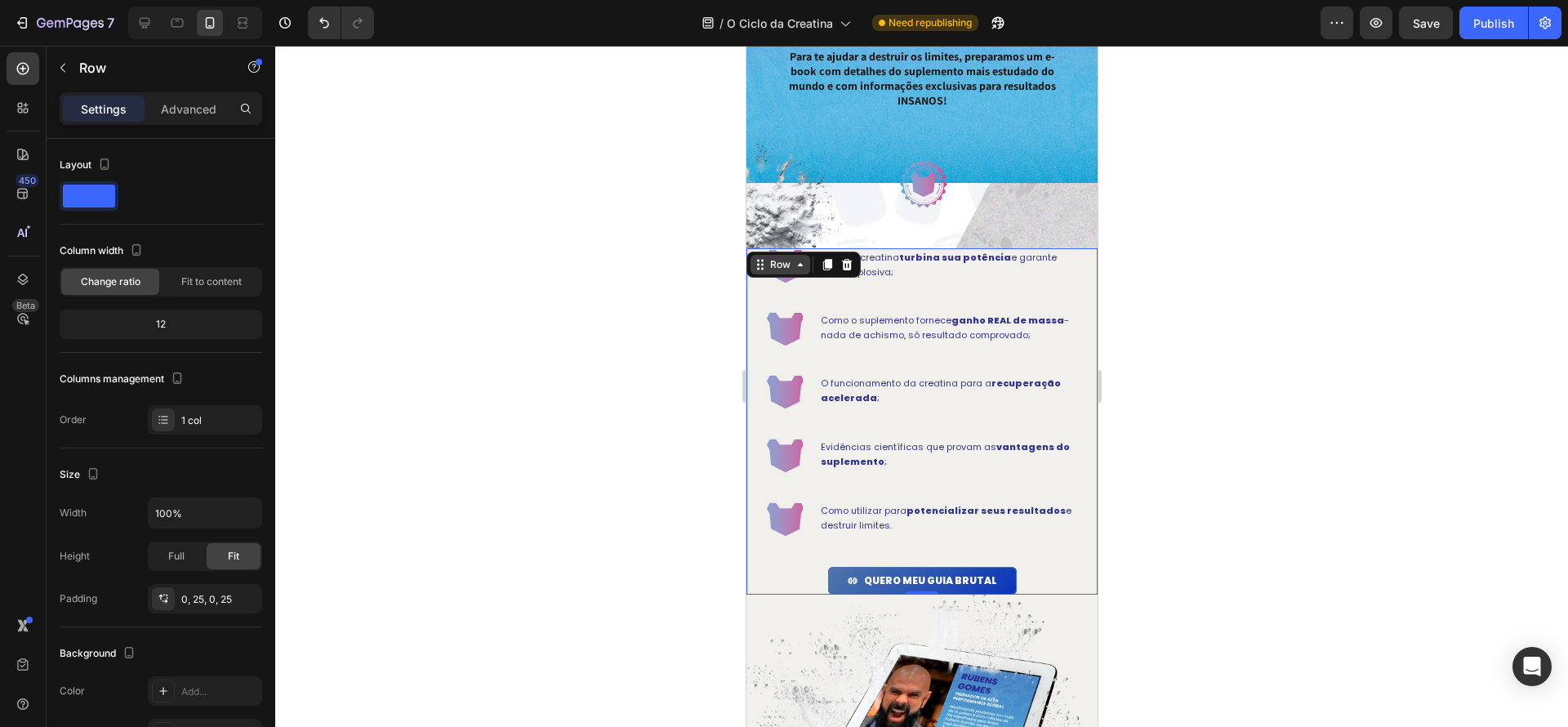
click at [789, 267] on div "Row" at bounding box center [779, 265] width 27 height 15
click at [1005, 304] on div "Image Como a creatina turbina sua potência e garante força explosiva; Text Bloc…" at bounding box center [921, 422] width 310 height 346
click at [770, 318] on div "Section" at bounding box center [774, 324] width 55 height 26
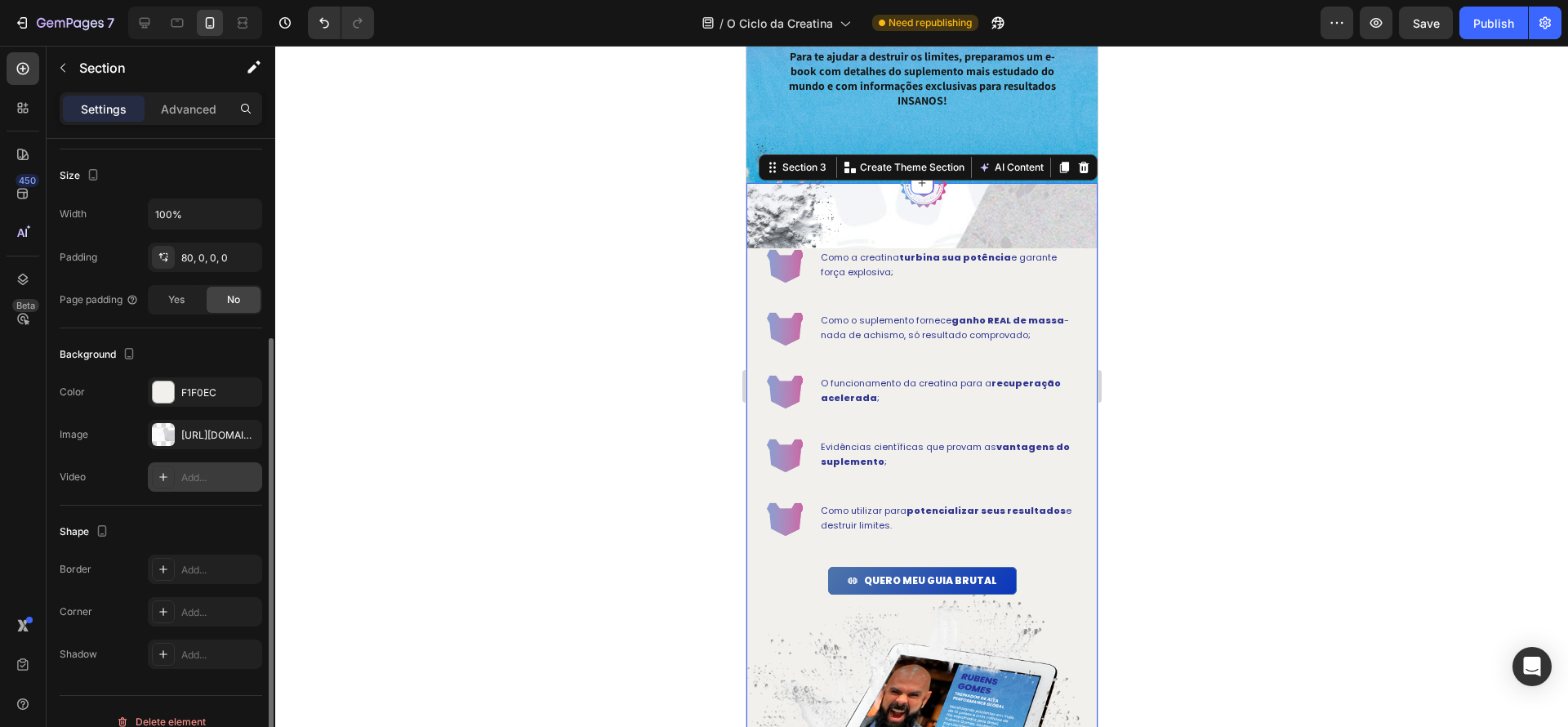
scroll to position [298, 0]
click at [245, 395] on icon "button" at bounding box center [245, 393] width 13 height 13
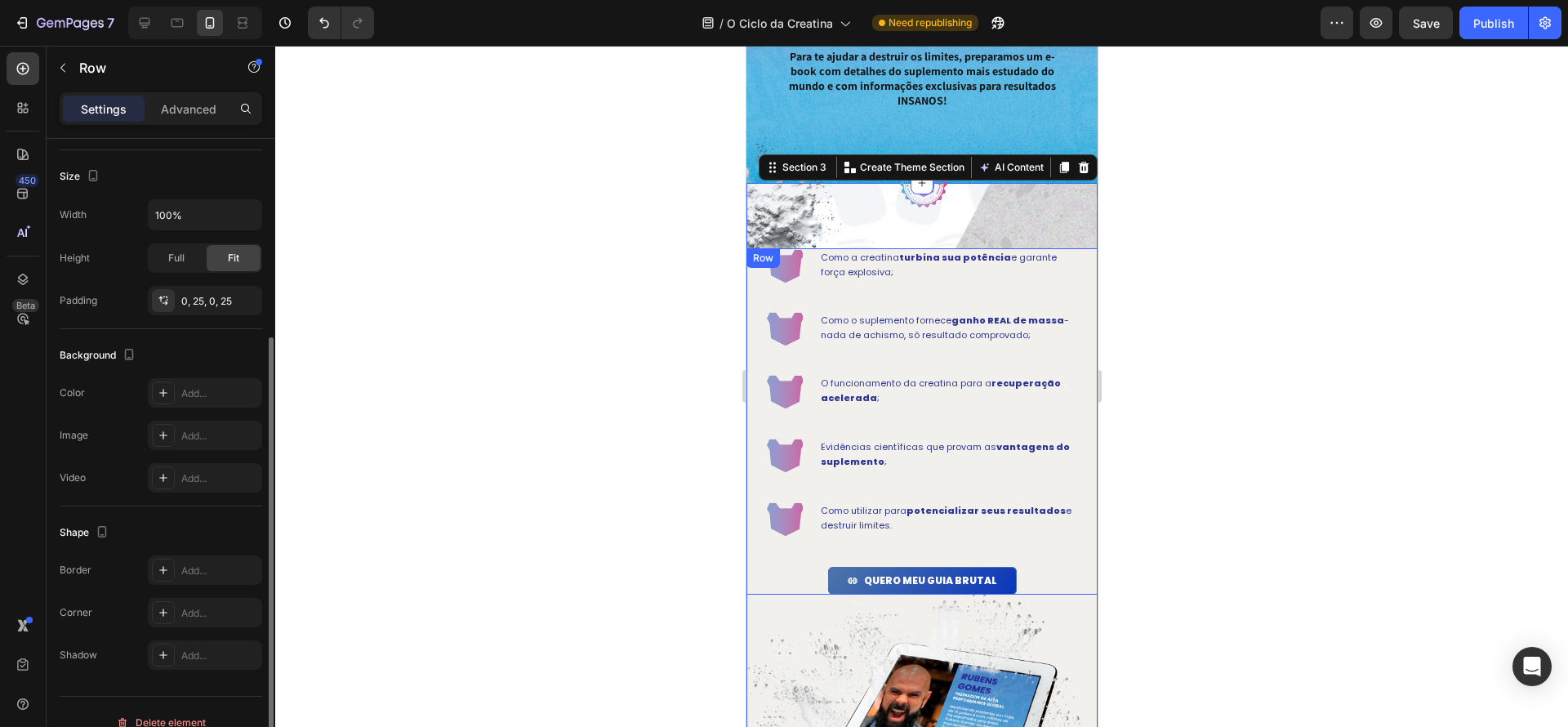
click at [1082, 249] on div "Image Como a creatina turbina sua potência e garante força explosiva; Text Bloc…" at bounding box center [921, 422] width 351 height 346
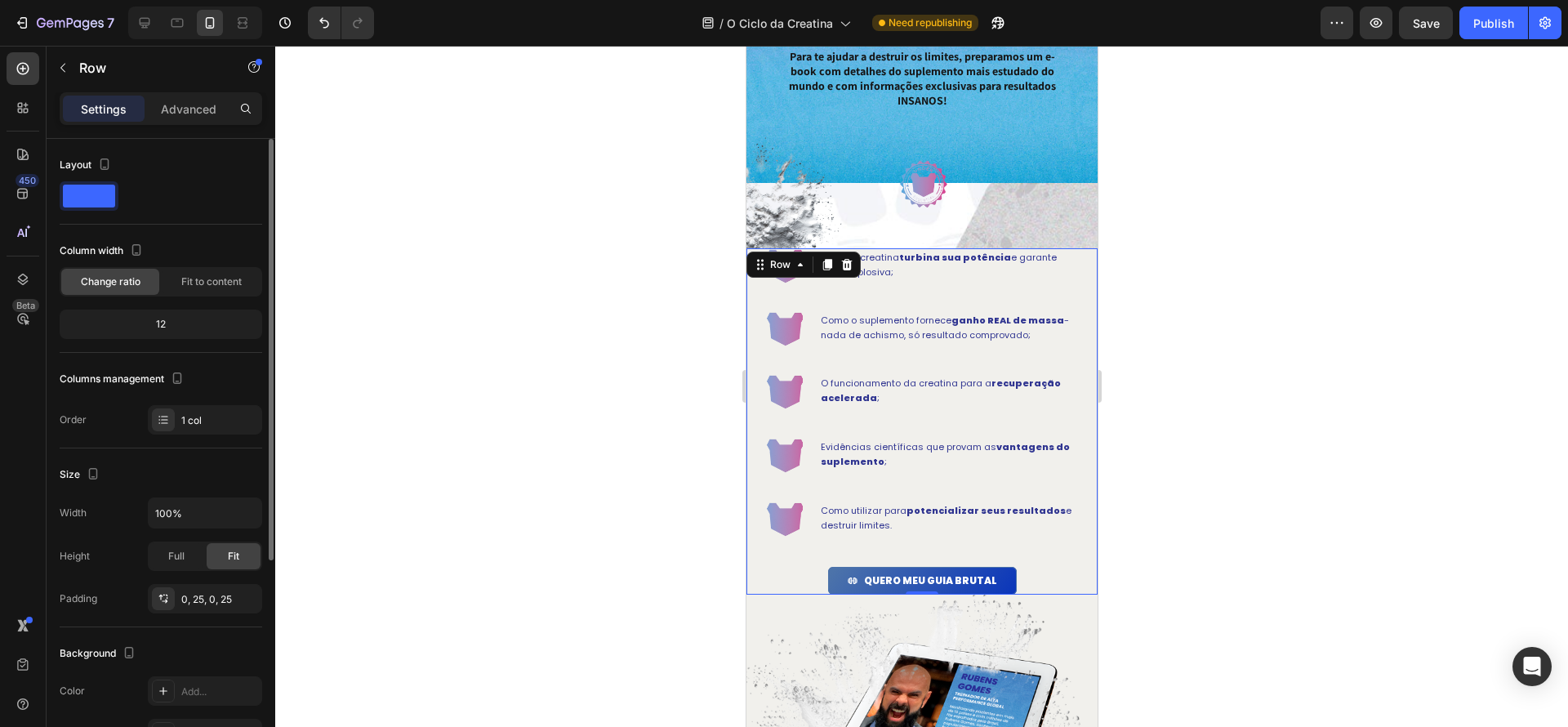
scroll to position [4, 0]
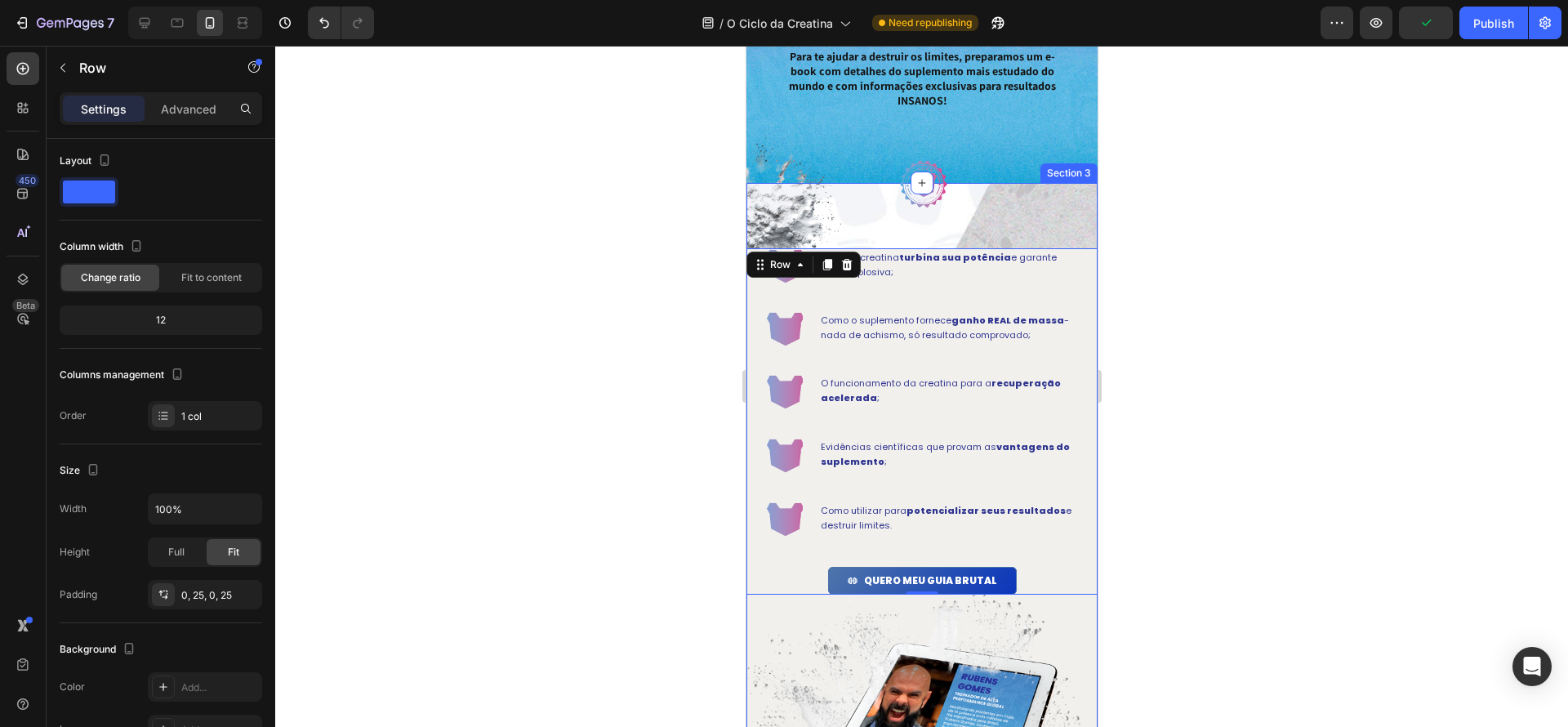
click at [1055, 222] on div "Image Image E este não é um e-book qualquer. É o manual do CAOS que vai te most…" at bounding box center [921, 688] width 351 height 1012
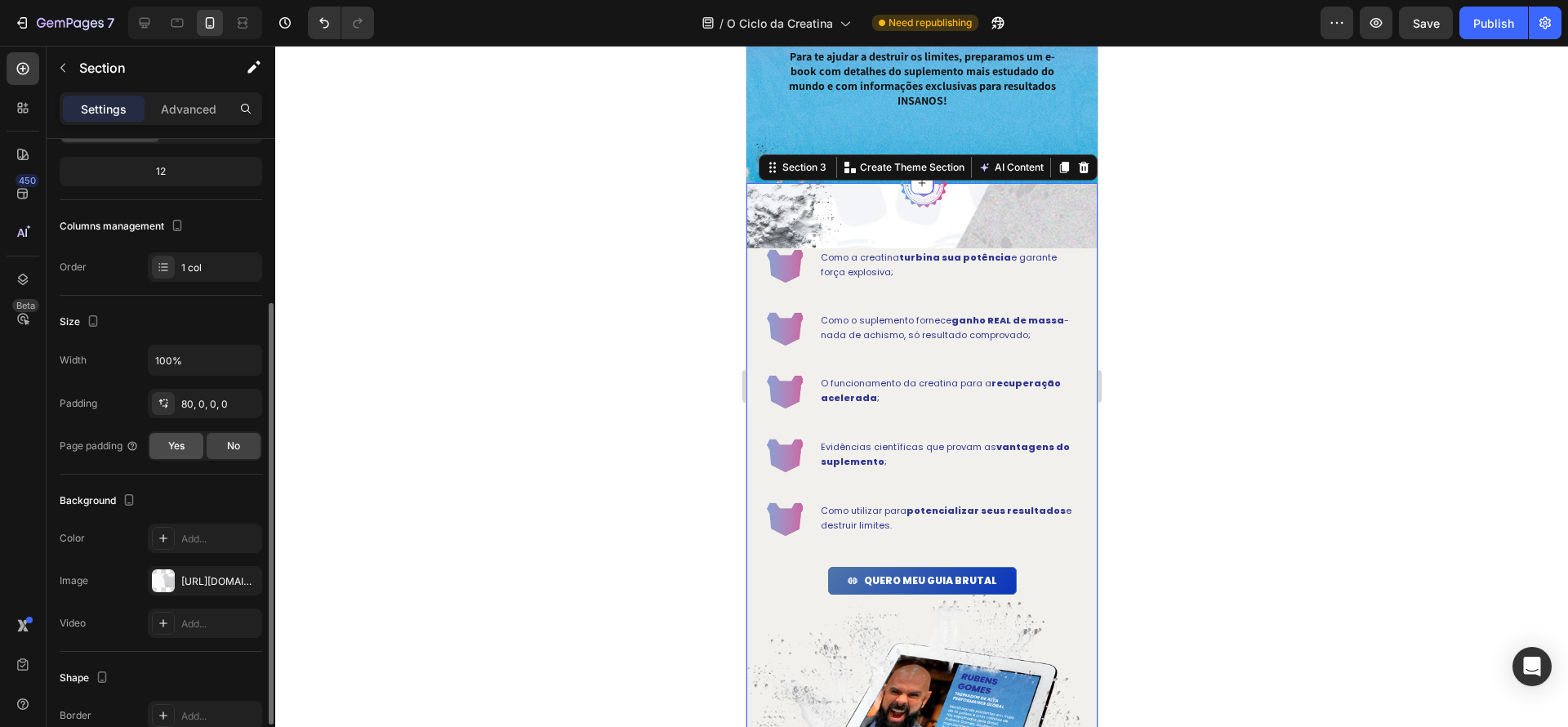
scroll to position [195, 0]
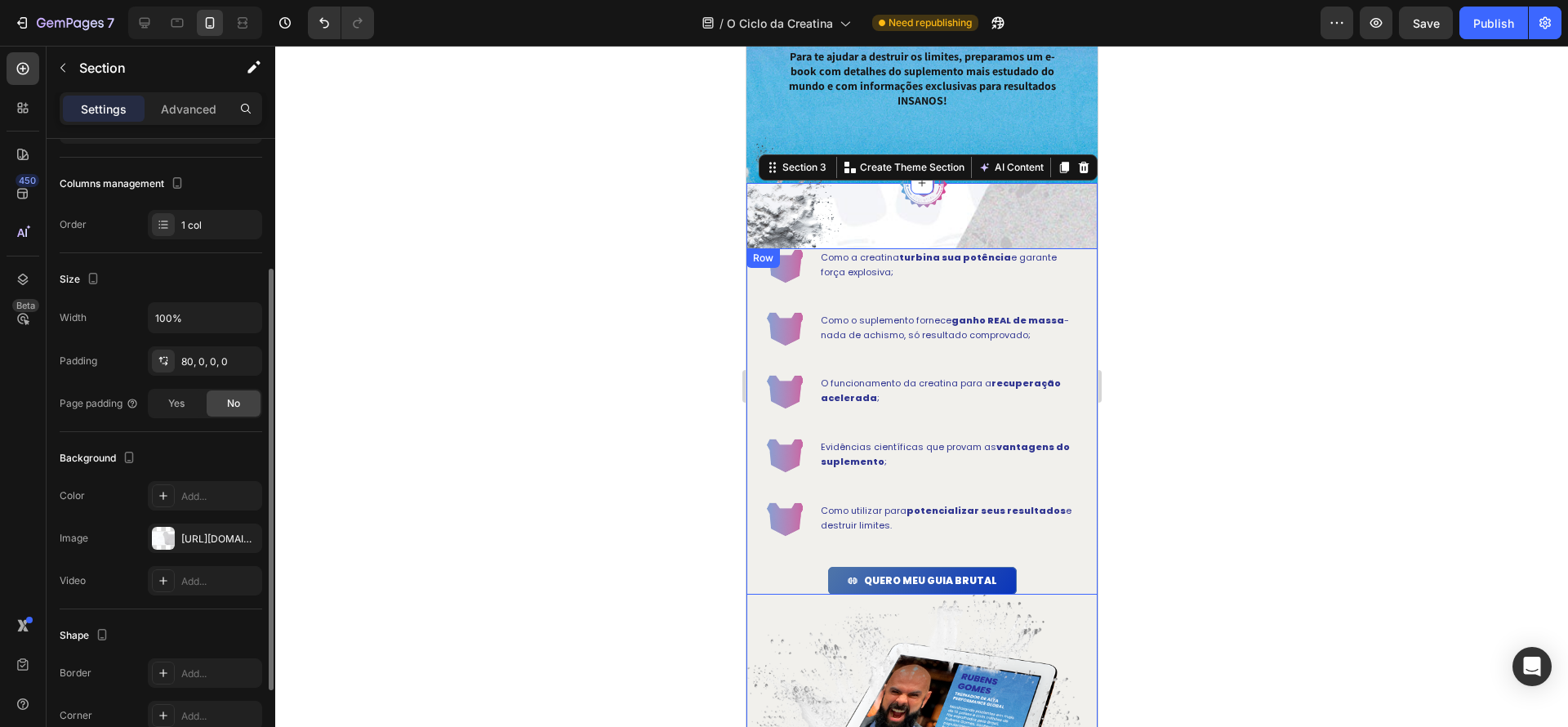
click at [1077, 287] on div "Image Como a creatina turbina sua potência e garante força explosiva; Text Bloc…" at bounding box center [921, 422] width 351 height 346
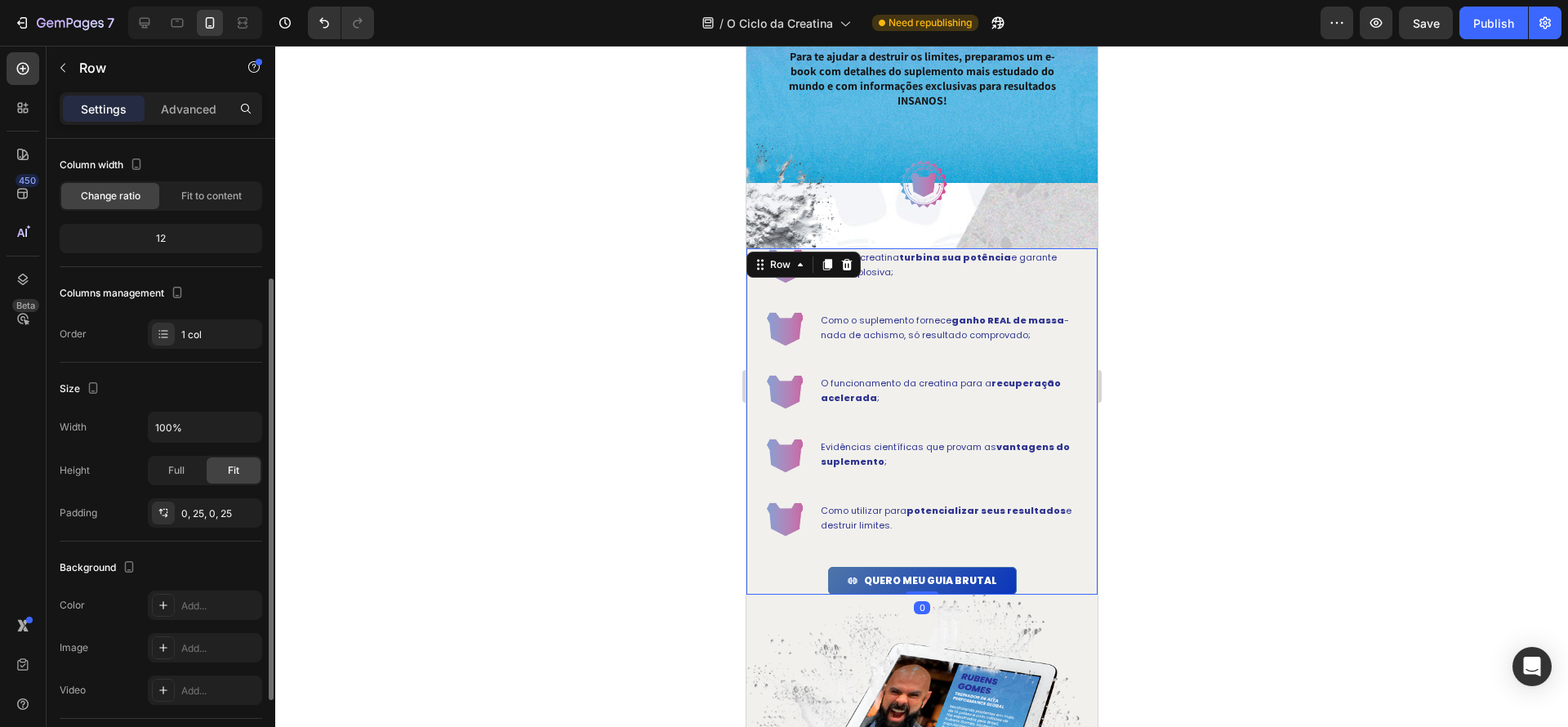
scroll to position [139, 0]
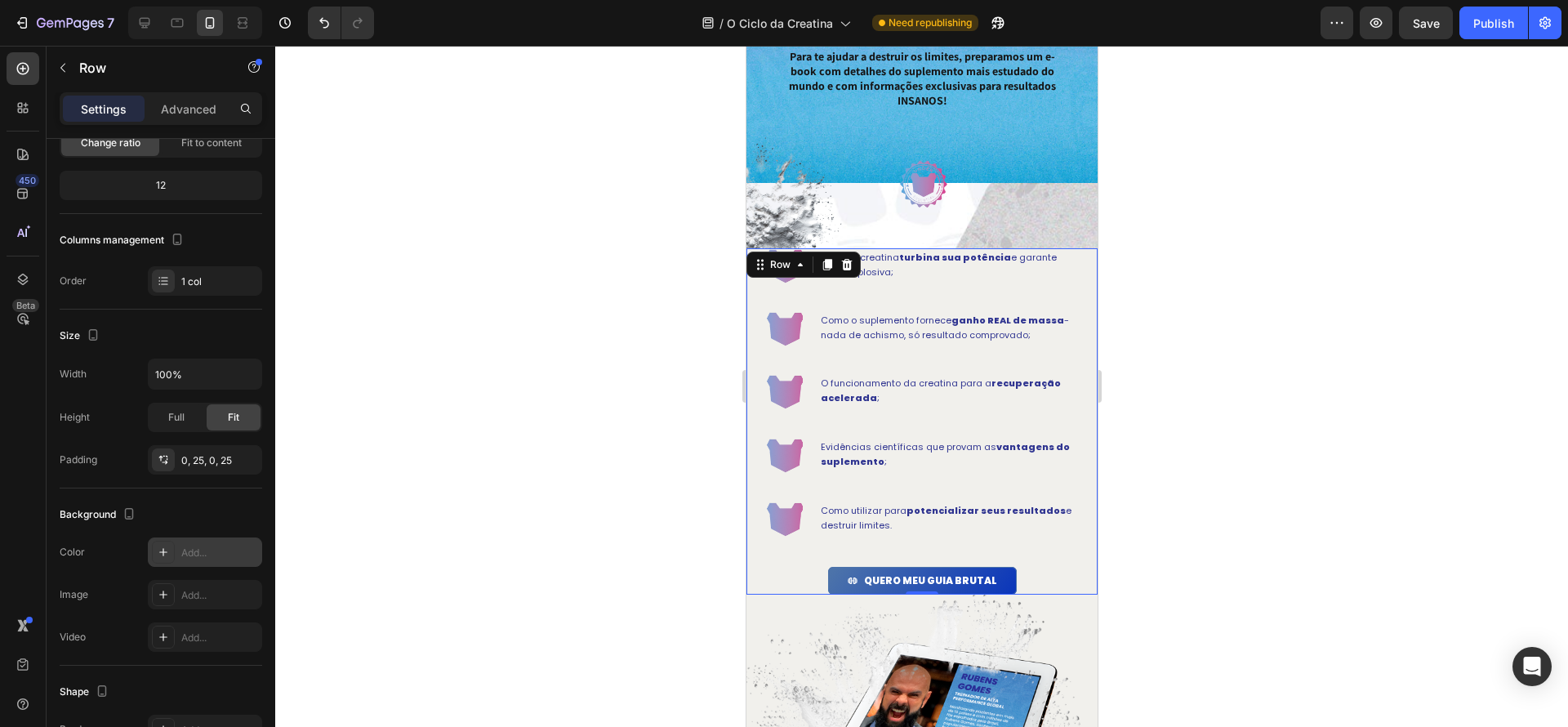
click at [167, 551] on icon at bounding box center [163, 552] width 13 height 13
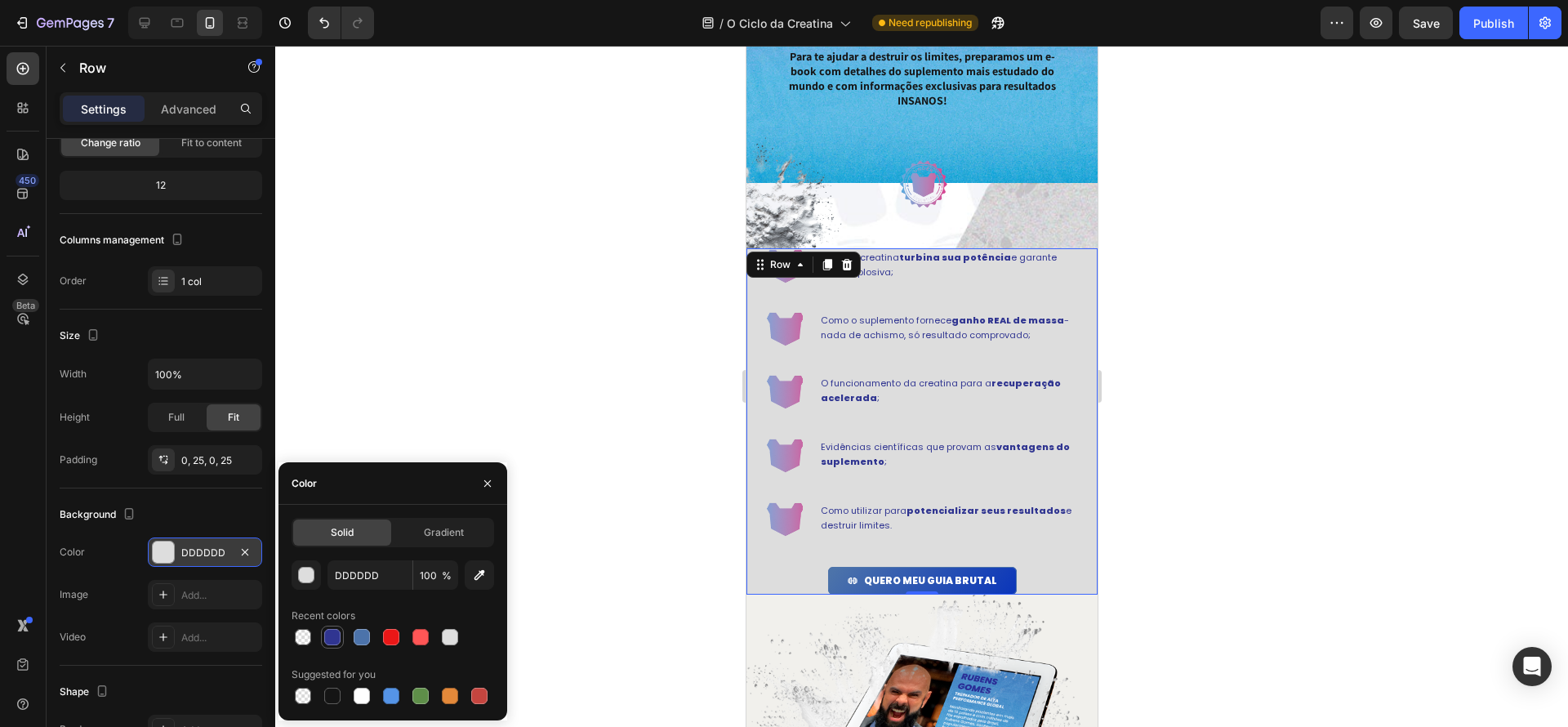
click at [329, 633] on div at bounding box center [332, 637] width 16 height 16
type input "303591"
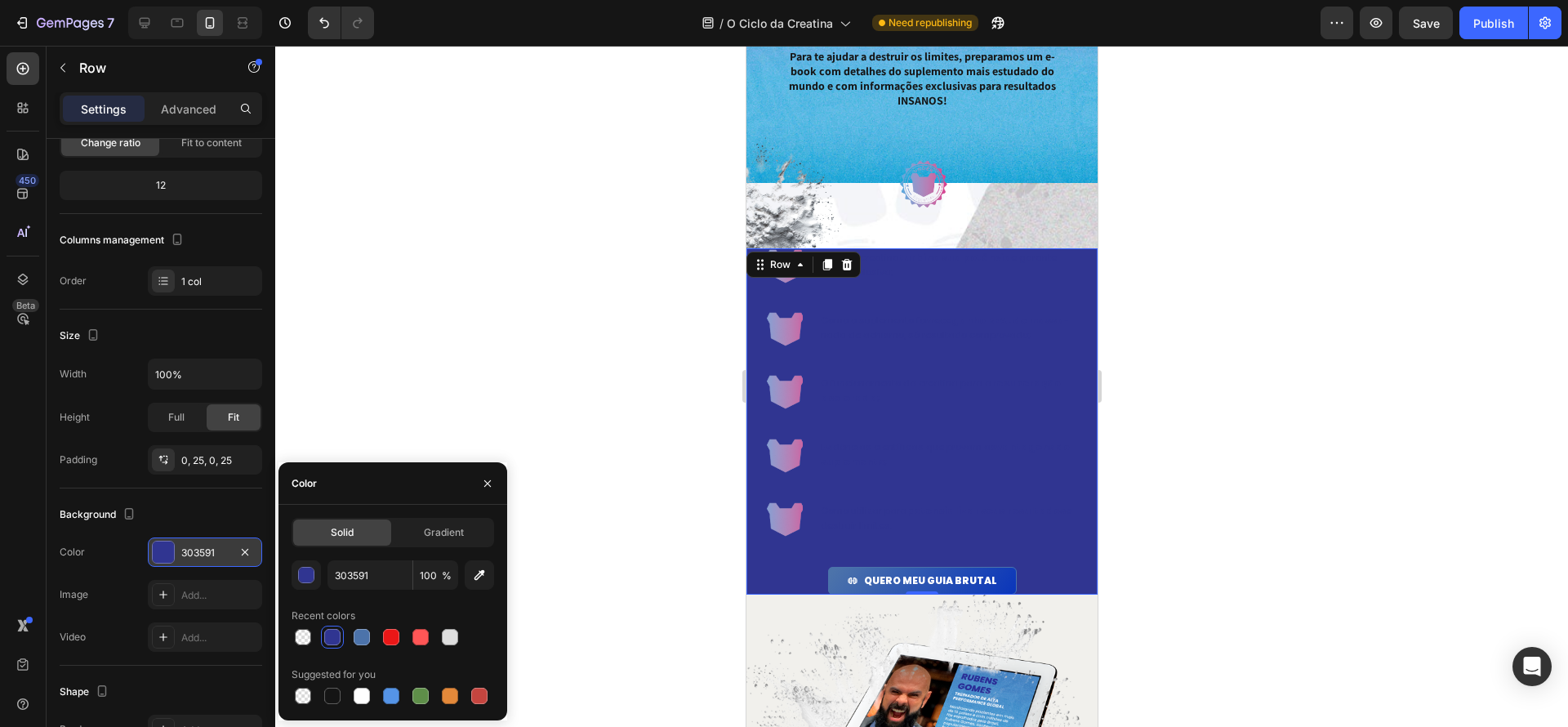
drag, startPoint x: 226, startPoint y: 576, endPoint x: 239, endPoint y: 563, distance: 18.4
click at [225, 575] on div "The changes might be hidden by the video. Color 303591 Image Add... Video Add..." at bounding box center [161, 594] width 203 height 114
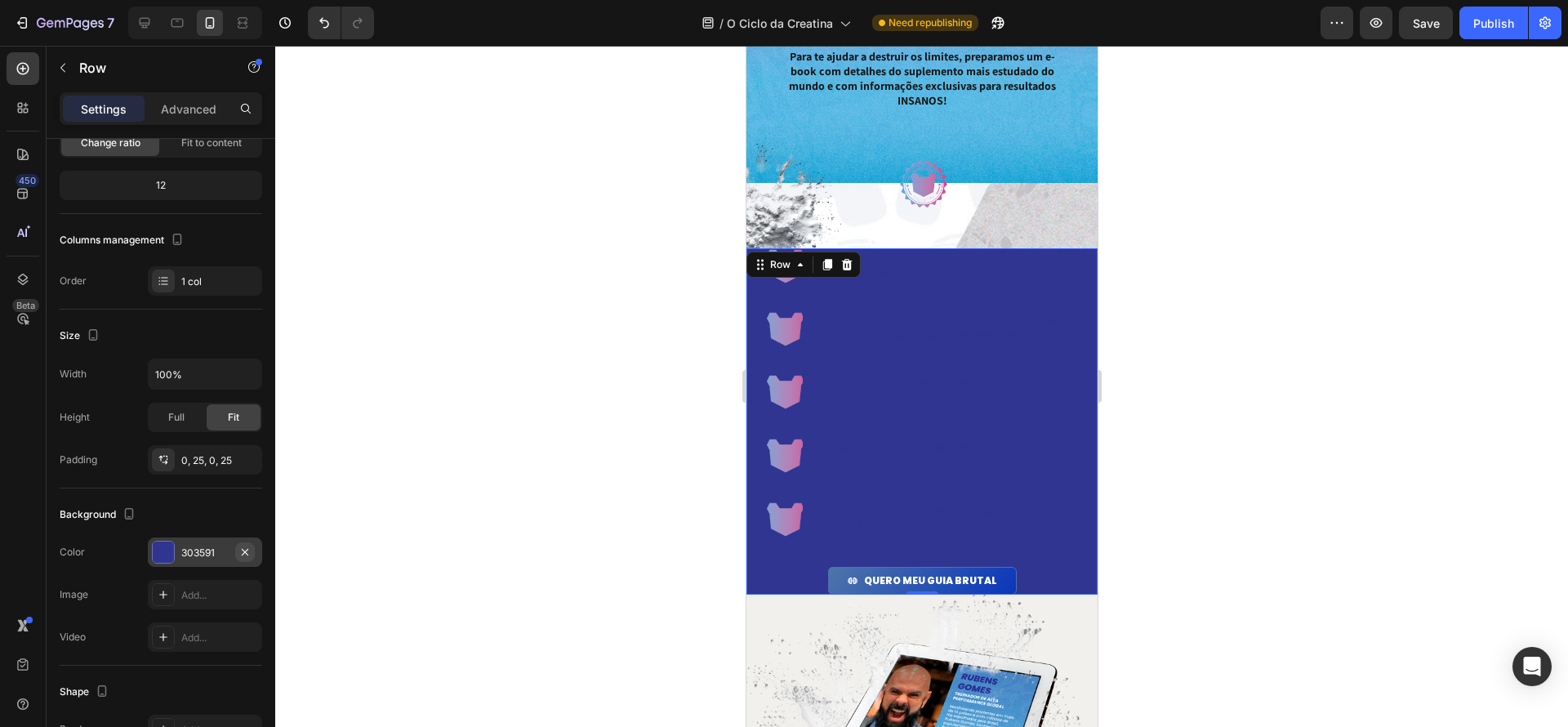
click at [254, 553] on button "button" at bounding box center [245, 552] width 20 height 20
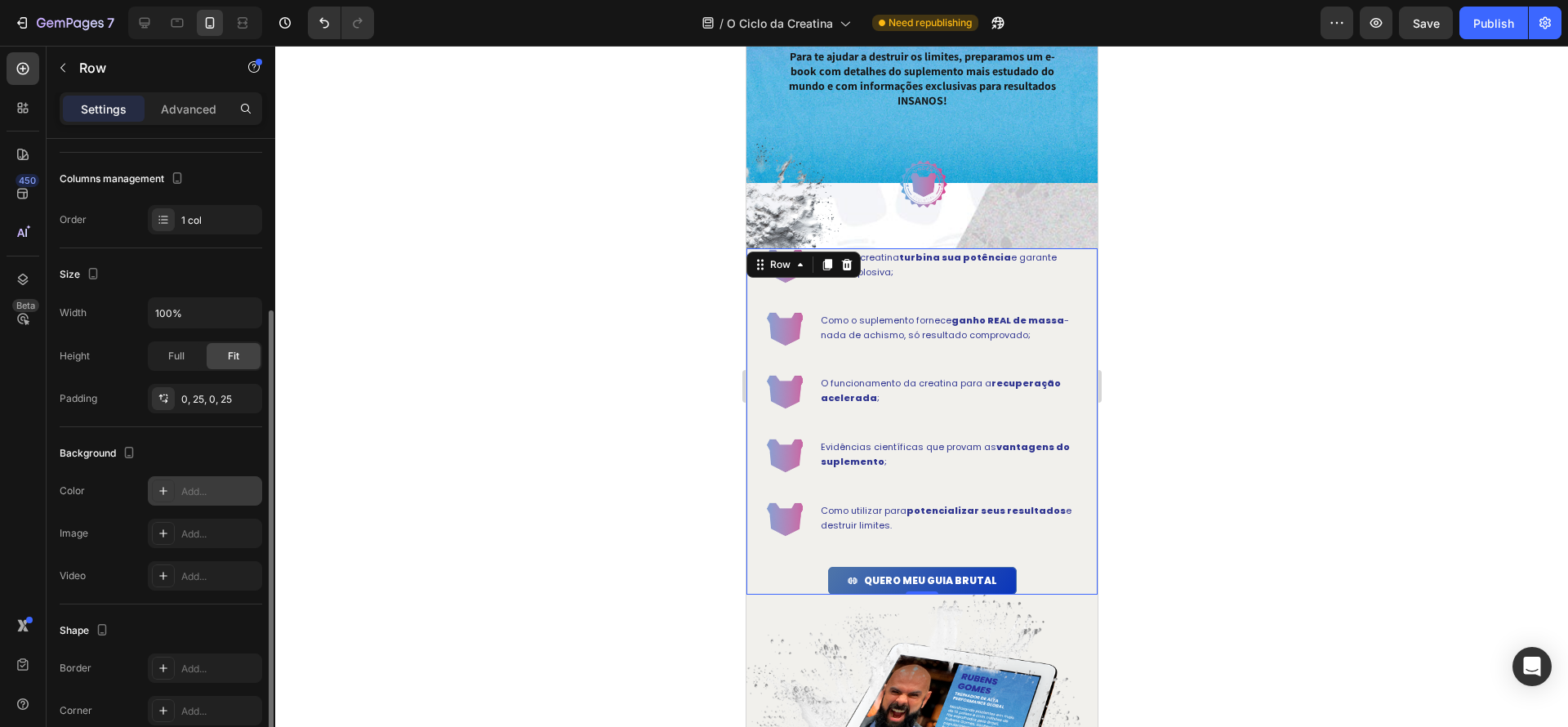
scroll to position [226, 0]
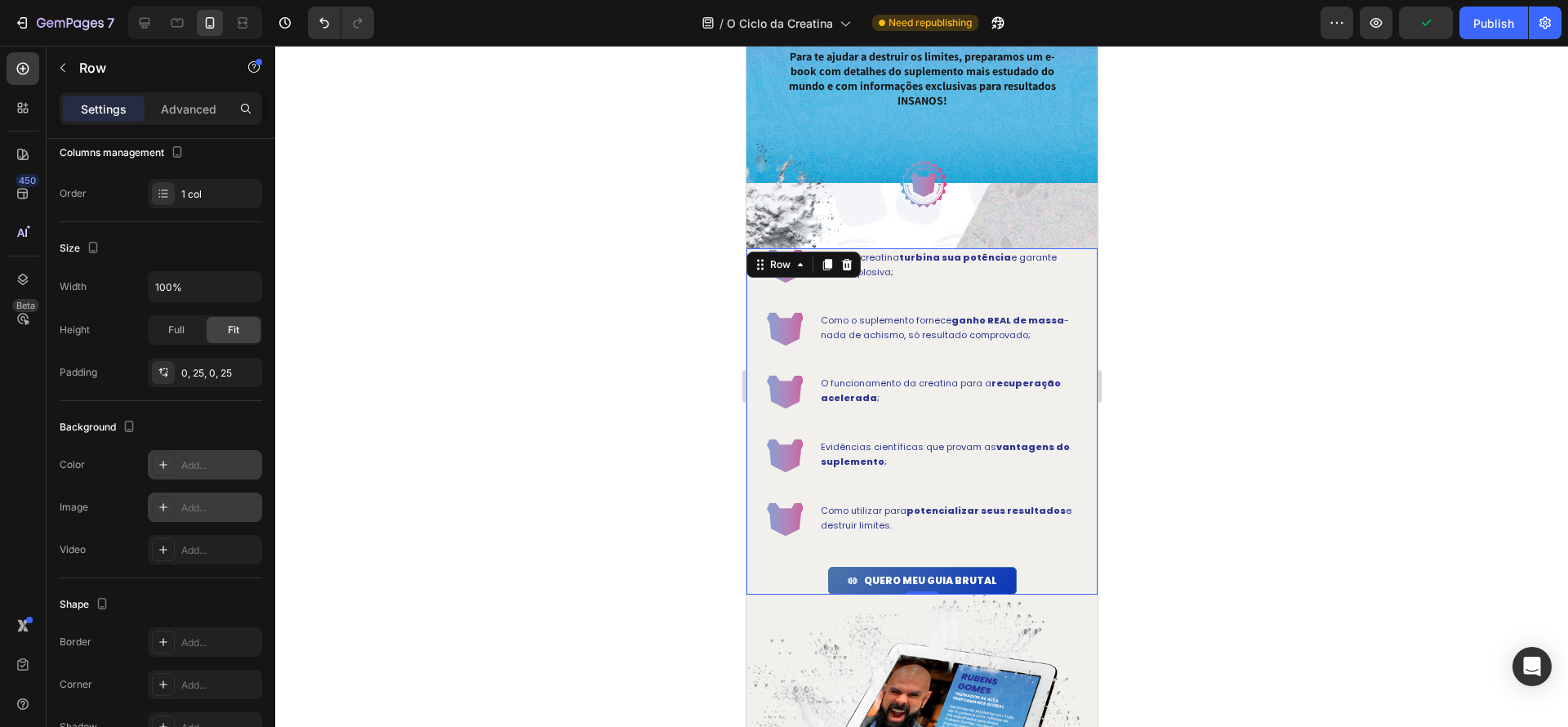
click at [229, 510] on div "Add..." at bounding box center [220, 508] width 77 height 15
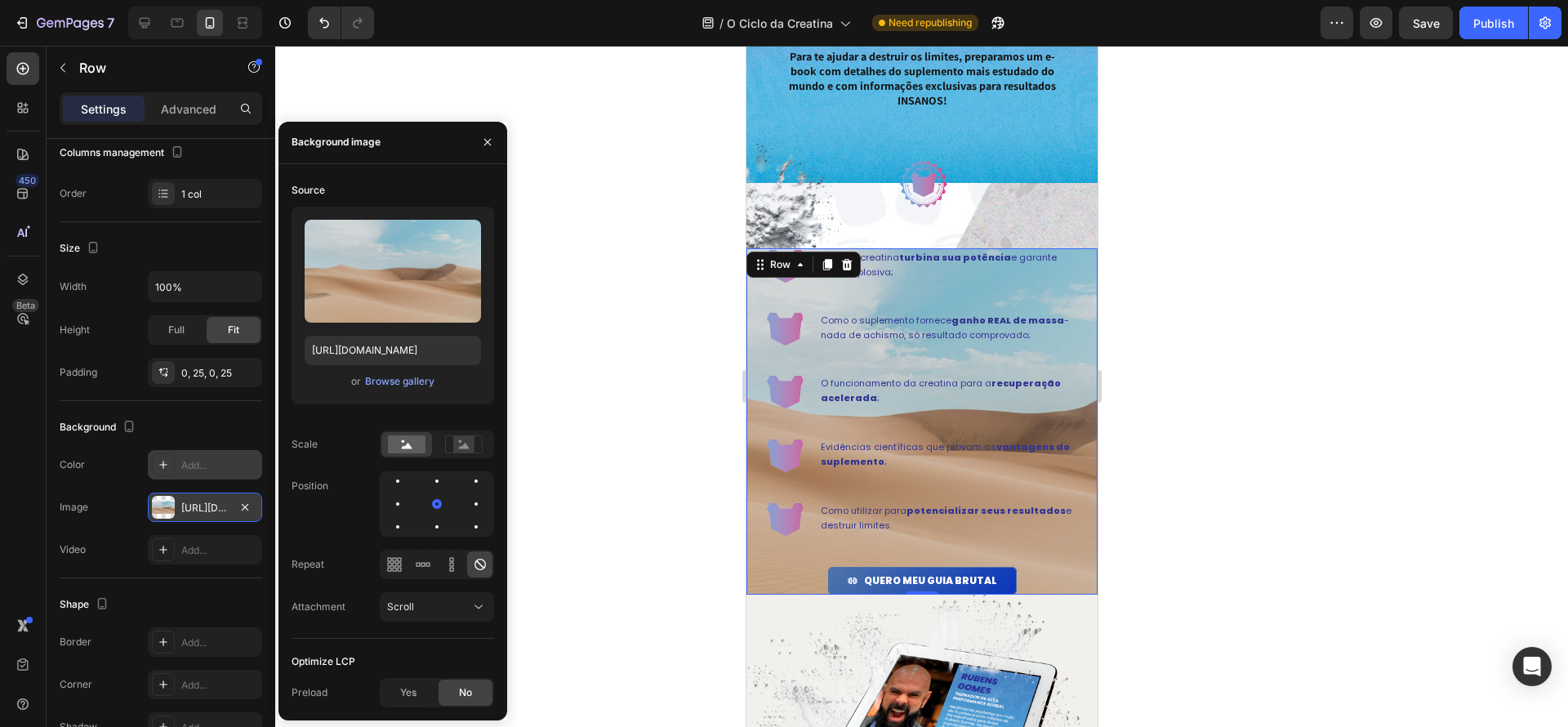
click at [255, 507] on div "https://cdn.shopify.com/s/files/1/2005/9307/files/background_settings.jpg" at bounding box center [204, 507] width 114 height 30
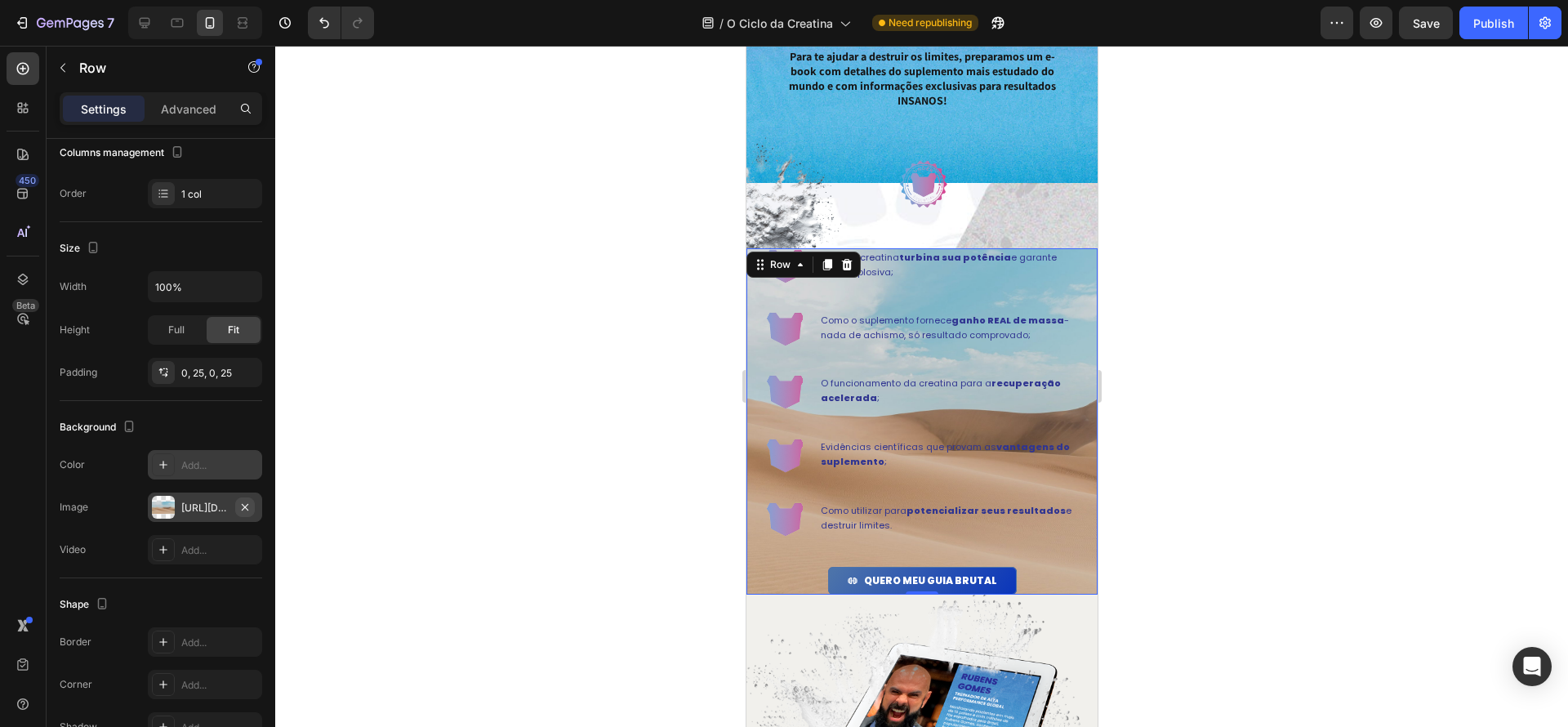
click at [245, 506] on icon "button" at bounding box center [245, 506] width 7 height 7
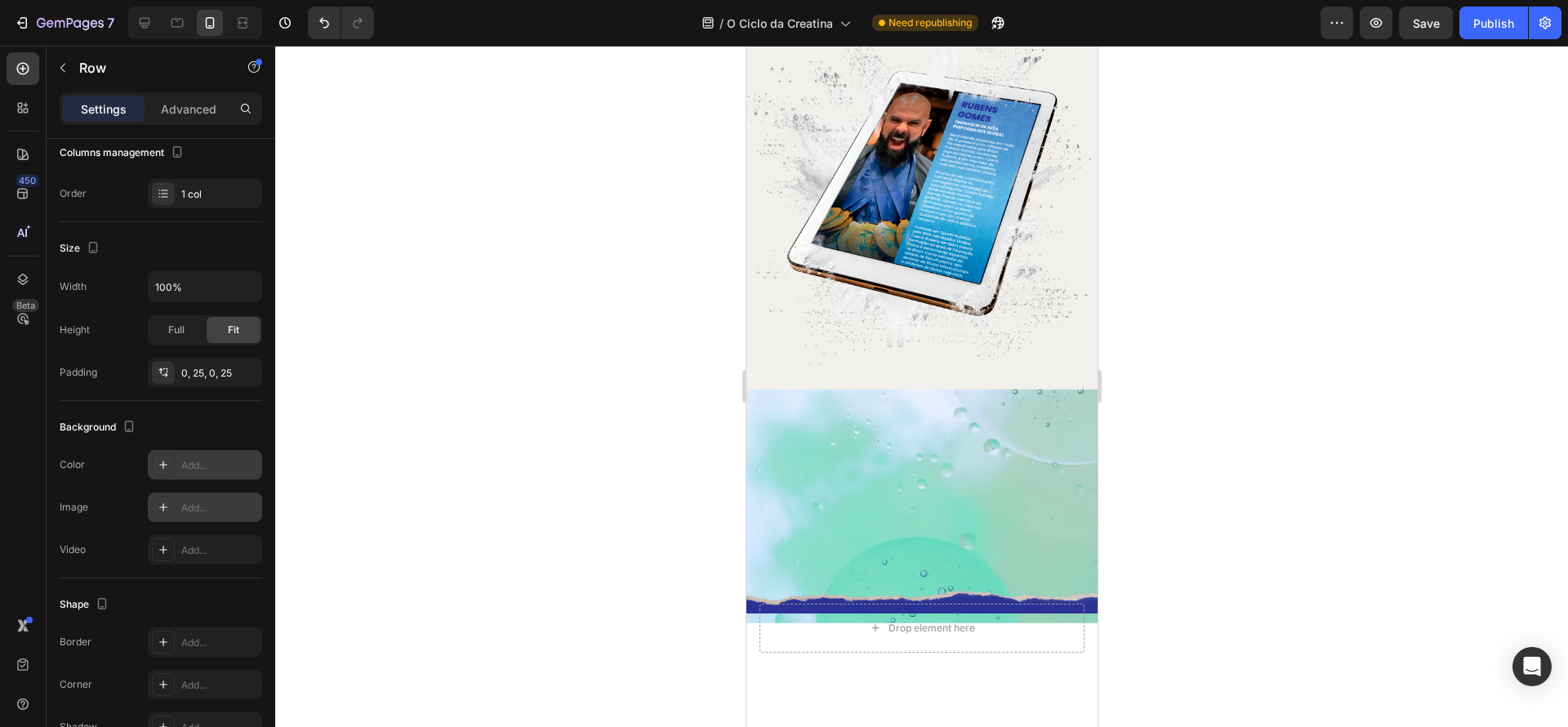
scroll to position [1431, 0]
click at [981, 500] on div "Image Como a creatina turbina sua potência e garante força explosiva; Text Bloc…" at bounding box center [921, 149] width 351 height 947
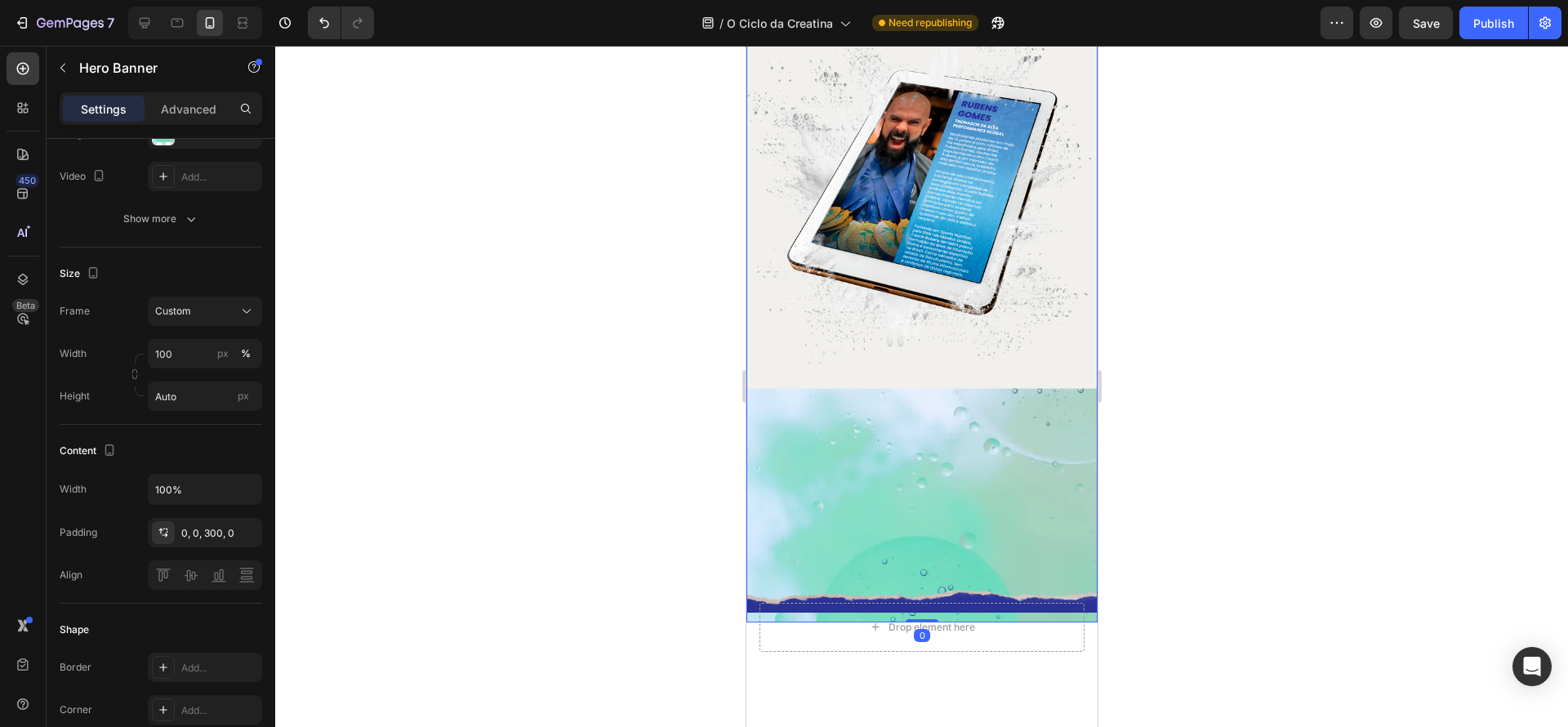
scroll to position [0, 0]
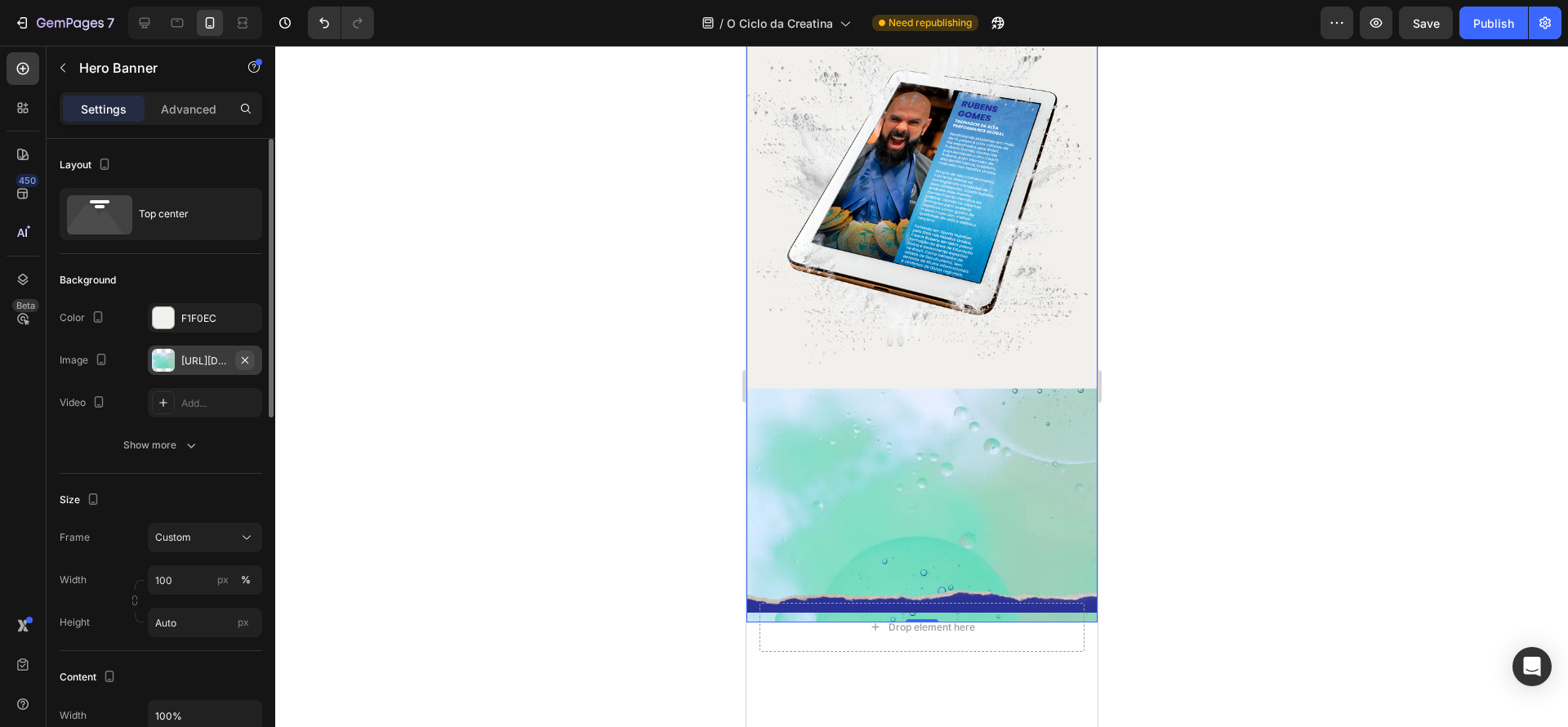
click at [246, 360] on icon "button" at bounding box center [245, 360] width 13 height 13
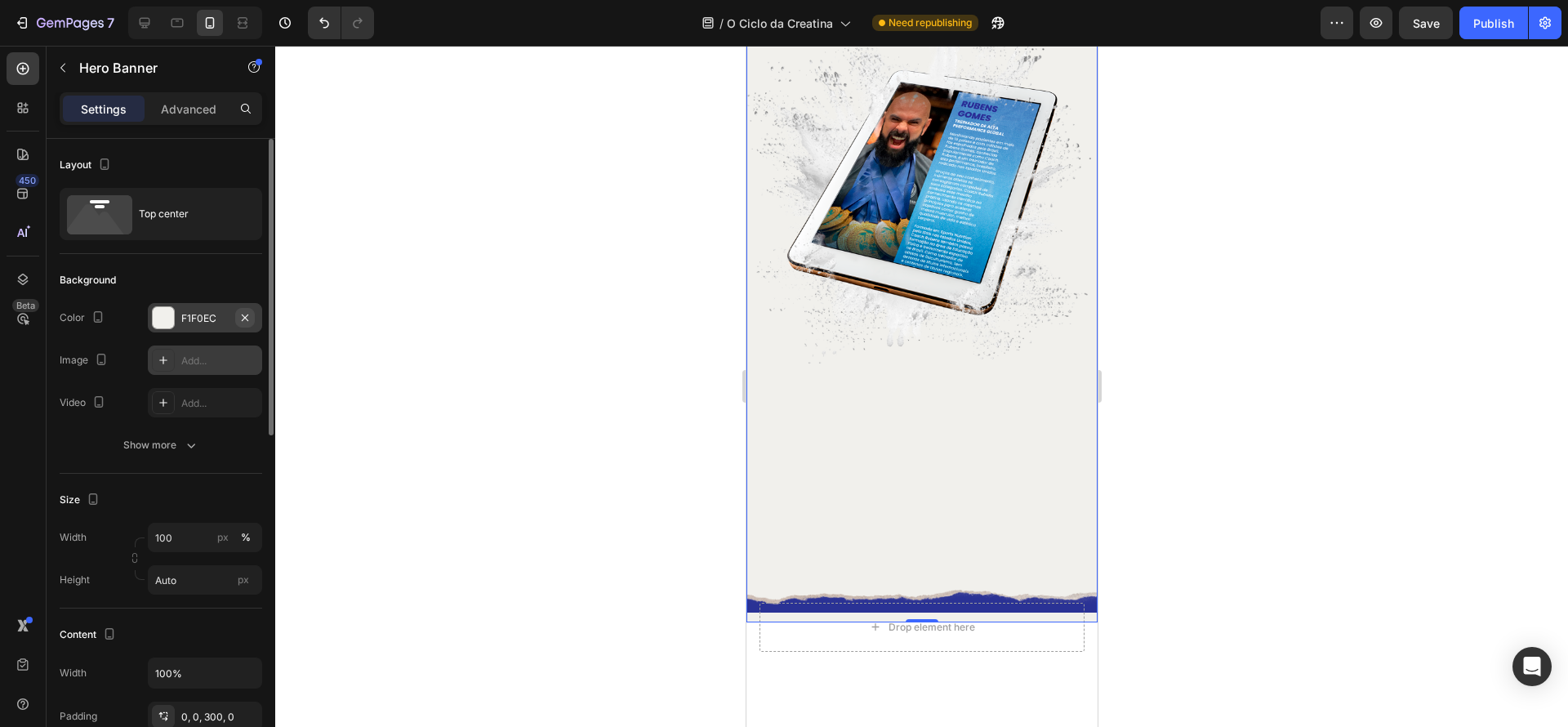
click at [248, 321] on icon "button" at bounding box center [245, 318] width 13 height 13
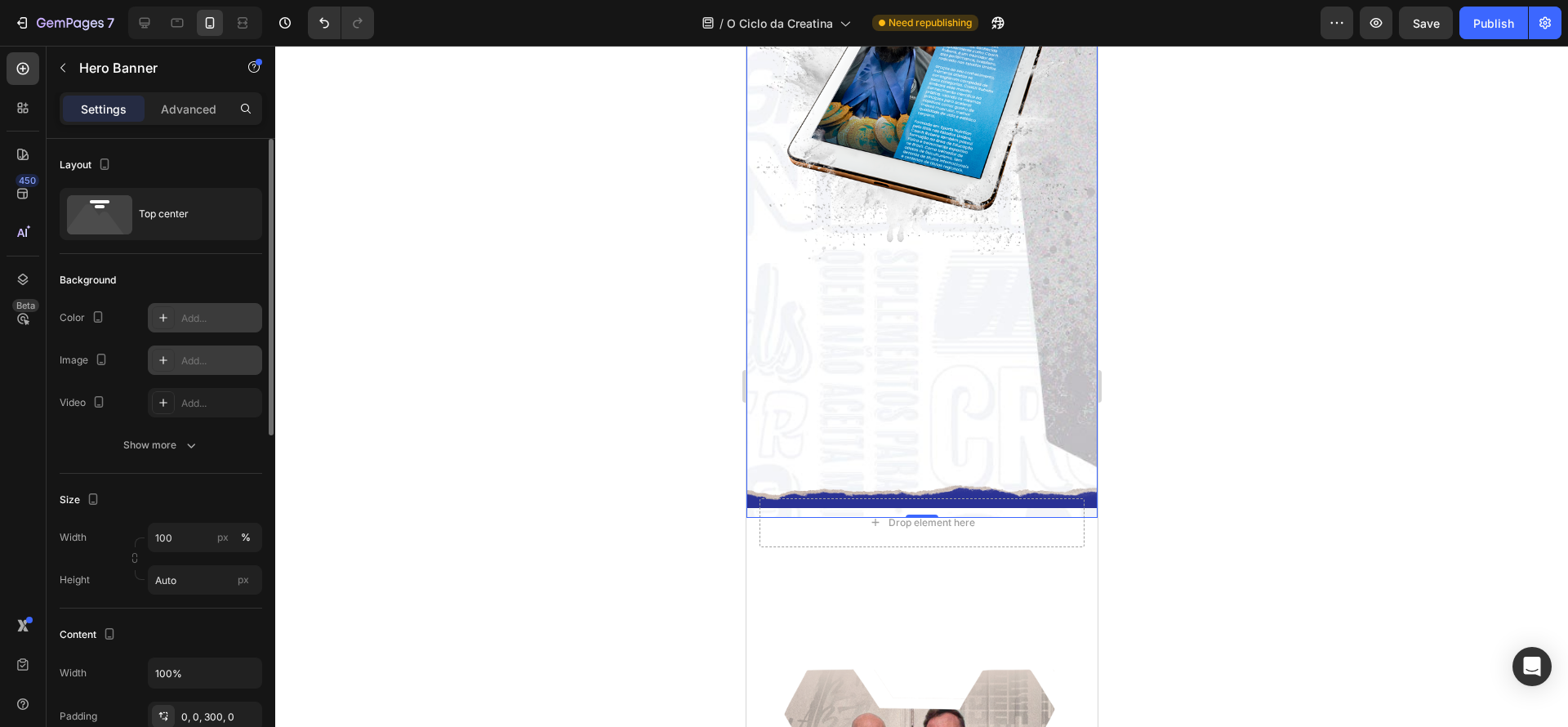
scroll to position [1574, 0]
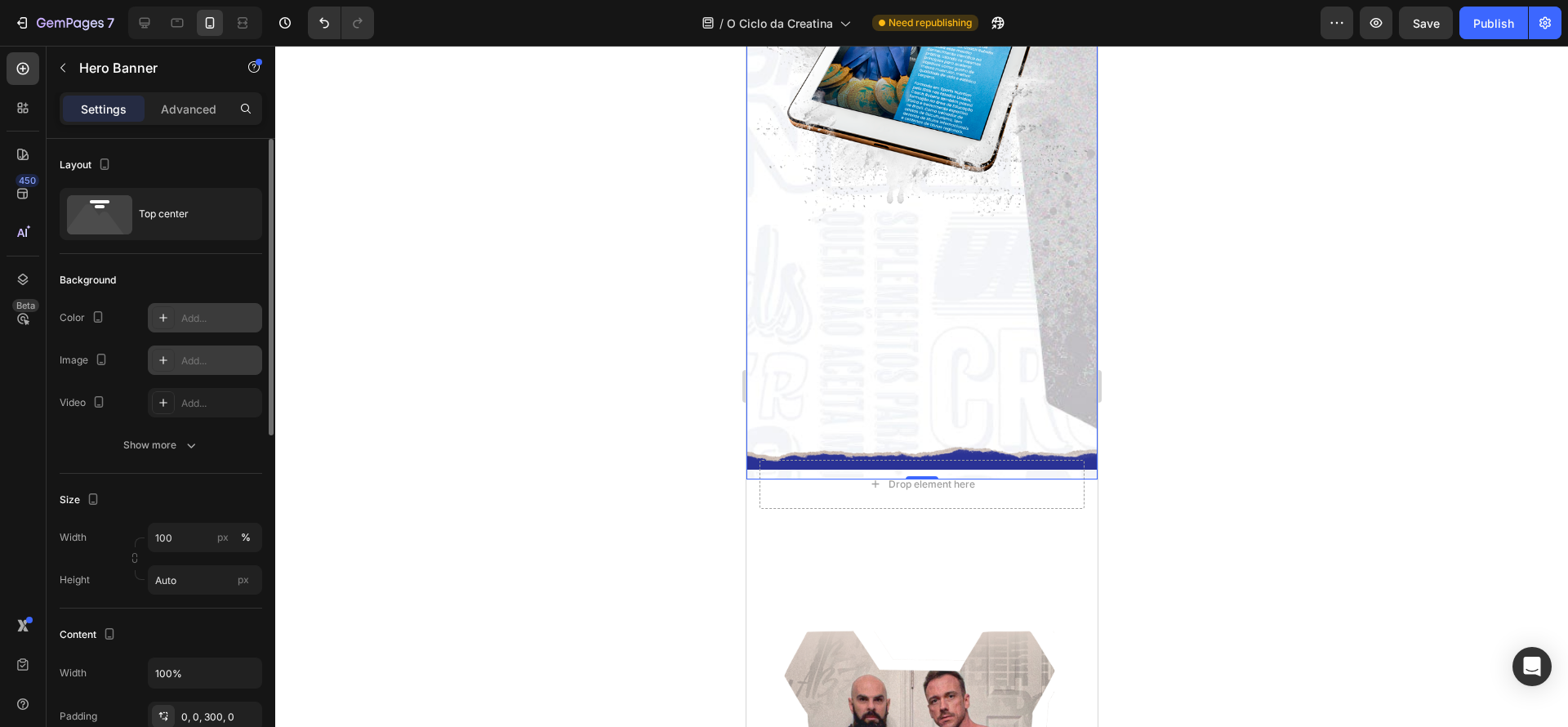
click at [930, 376] on div "Image Como a creatina turbina sua potência e garante força explosiva; Text Bloc…" at bounding box center [921, 7] width 351 height 947
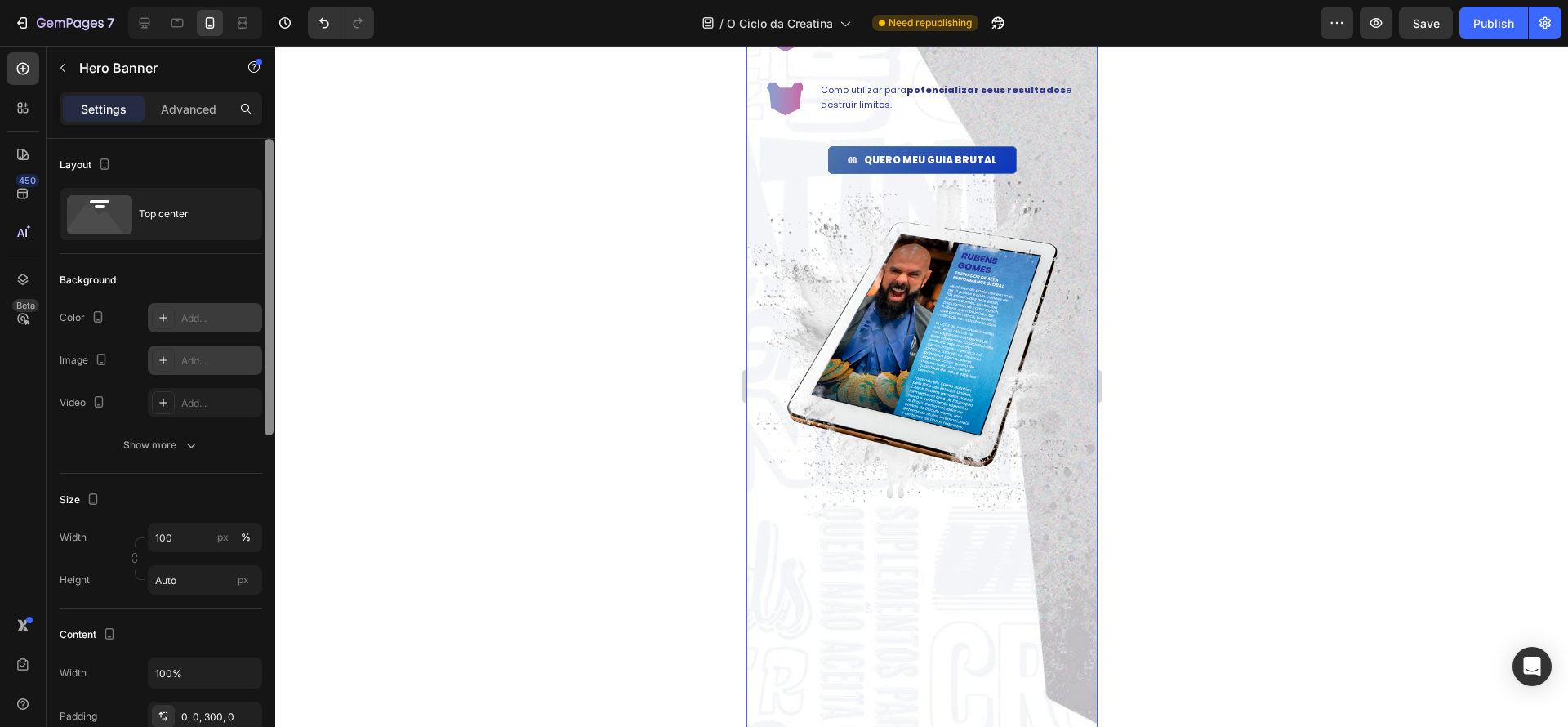
scroll to position [1283, 0]
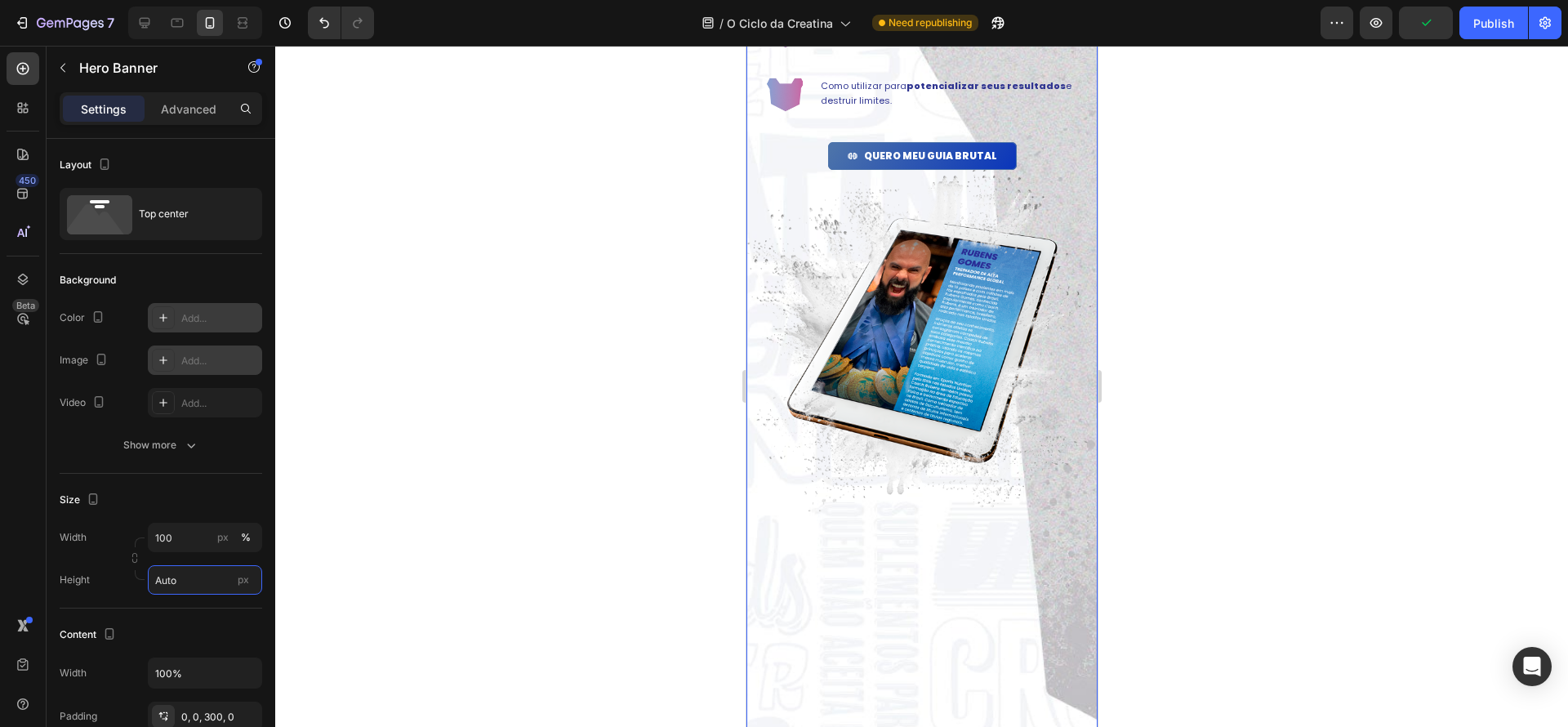
drag, startPoint x: 192, startPoint y: 579, endPoint x: 96, endPoint y: 578, distance: 96.0
click at [96, 578] on div "Height Auto px" at bounding box center [161, 580] width 203 height 30
click at [246, 581] on span "px" at bounding box center [244, 579] width 11 height 12
click at [246, 581] on input "Auto" at bounding box center [204, 580] width 114 height 30
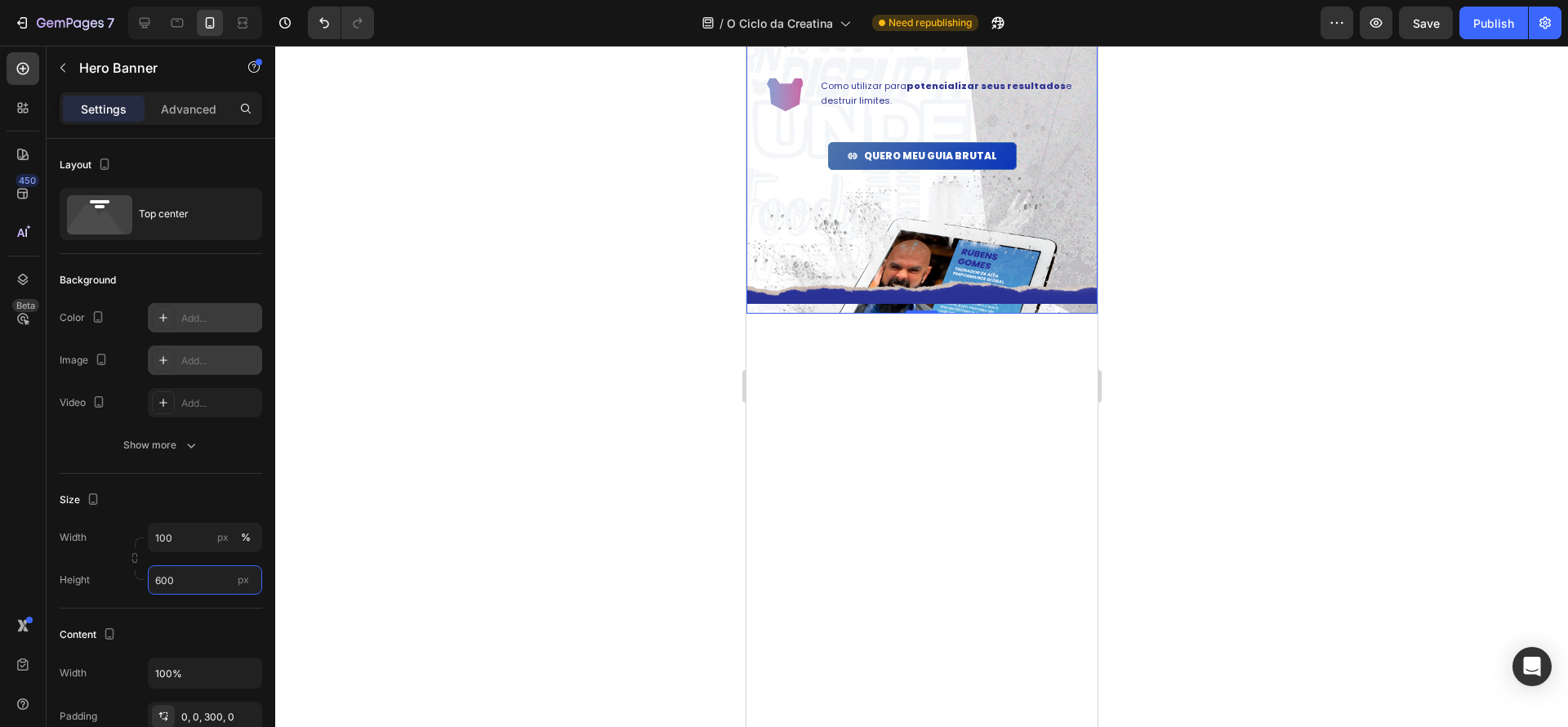
drag, startPoint x: 200, startPoint y: 581, endPoint x: 107, endPoint y: 569, distance: 93.8
click at [107, 569] on div "Height 600 px" at bounding box center [161, 580] width 203 height 30
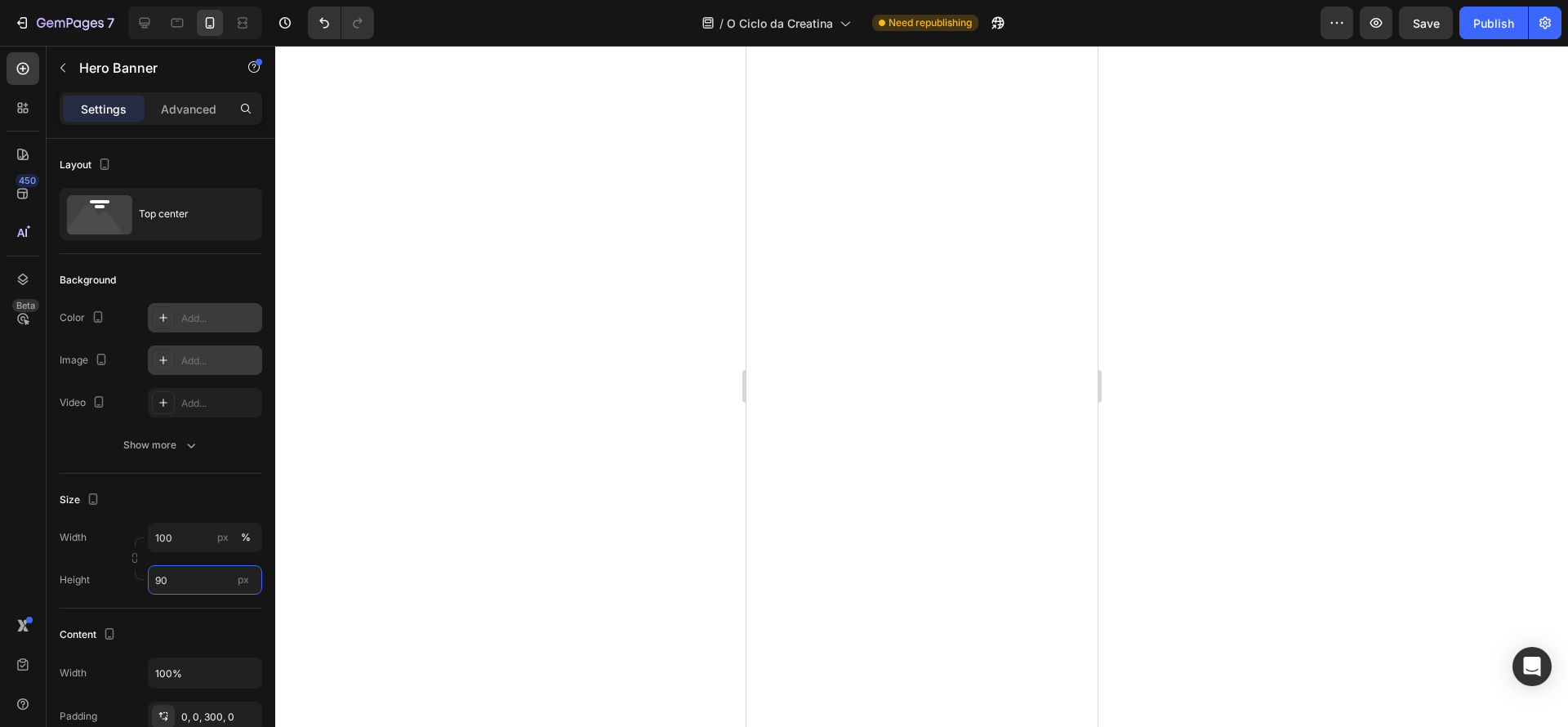
type input "900"
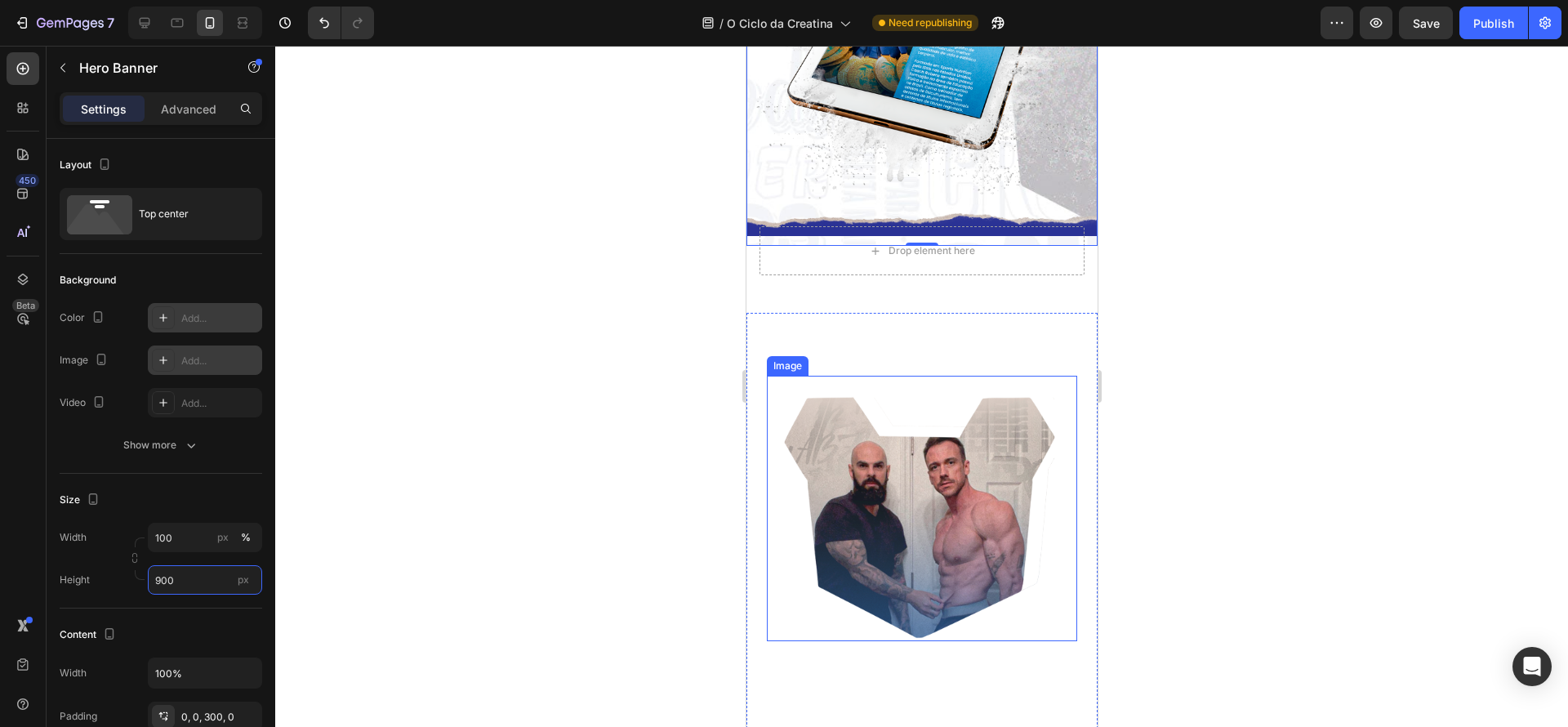
scroll to position [1580, 0]
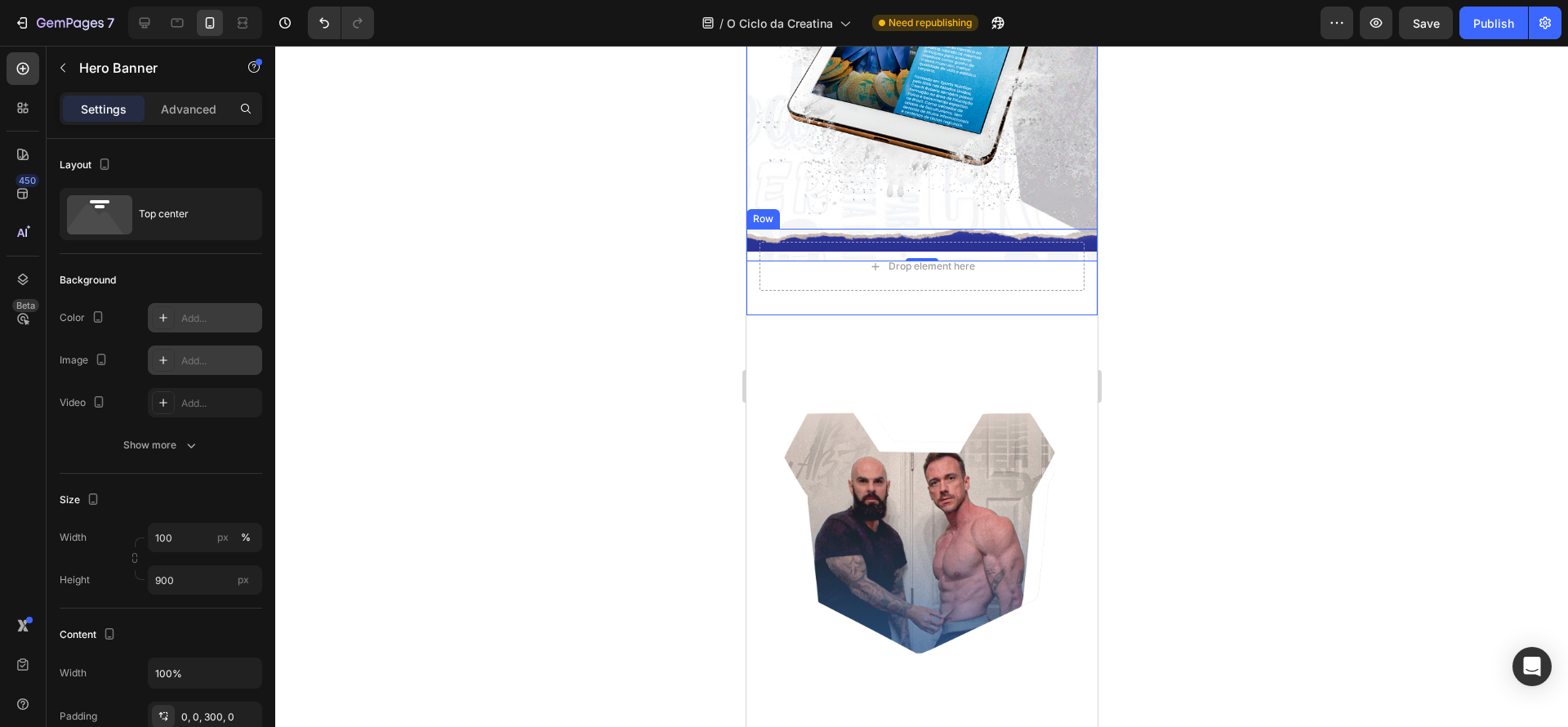
click at [1022, 303] on div "Drop element here Row" at bounding box center [921, 272] width 351 height 87
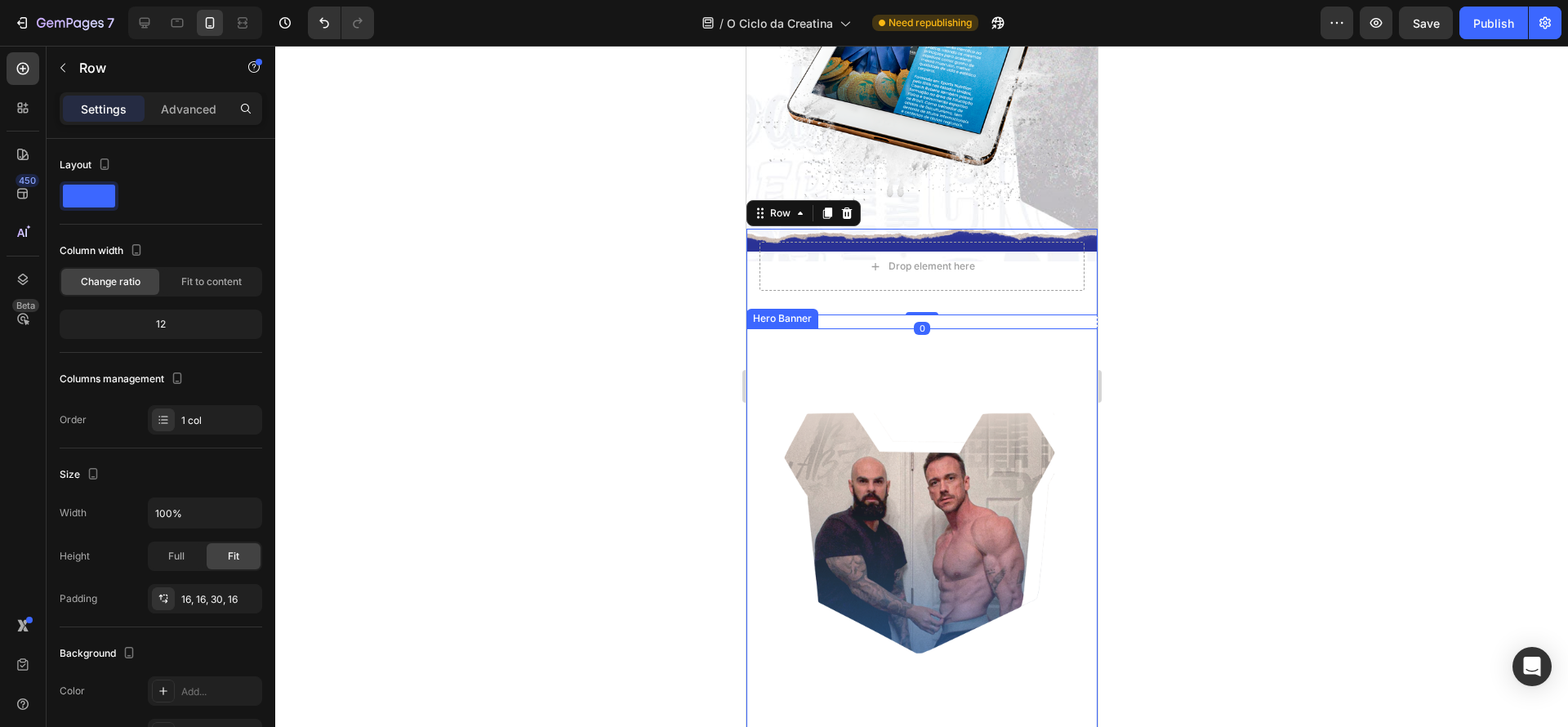
click at [1056, 332] on div "Por que esse guia é diferente? Heading Sem papo furado: direto ao ponto; Inform…" at bounding box center [921, 652] width 351 height 648
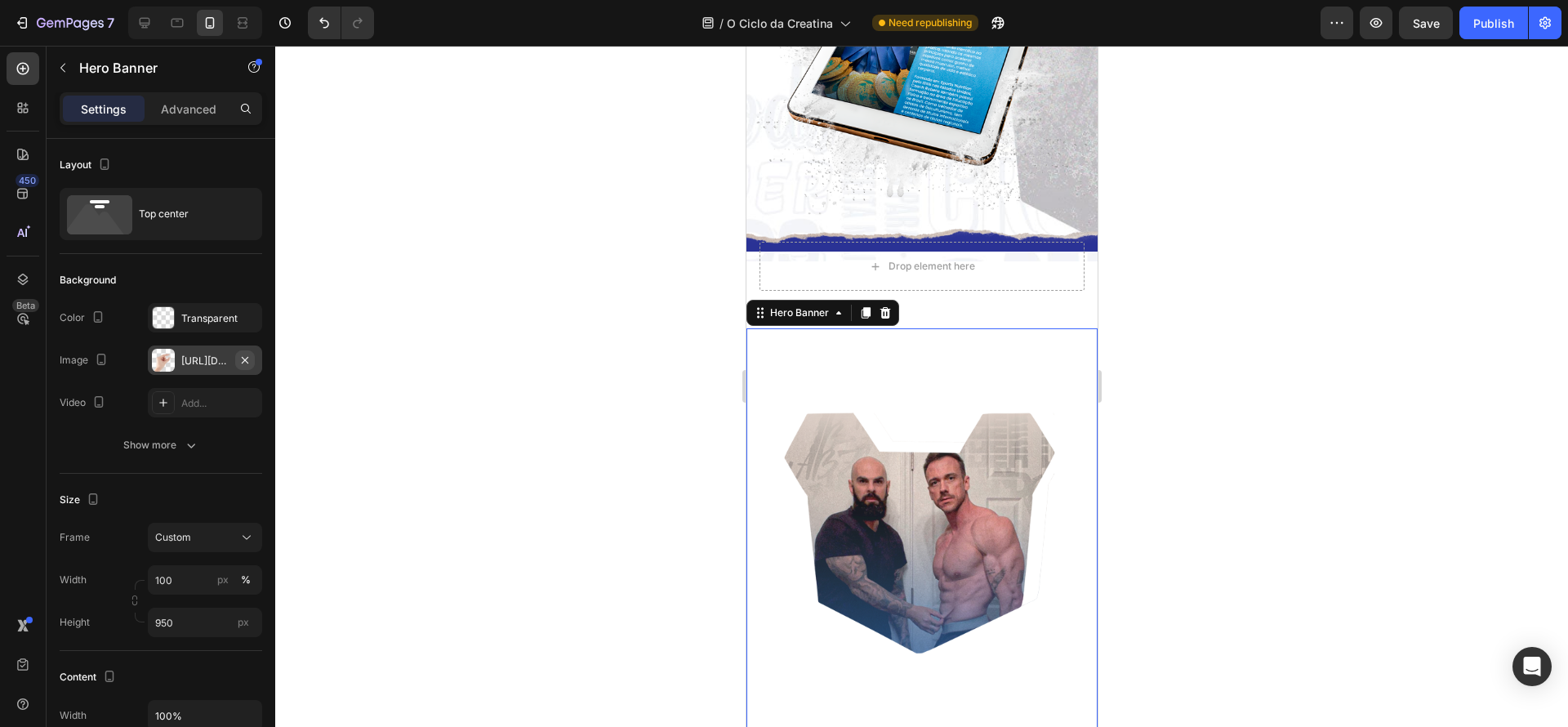
click at [242, 355] on icon "button" at bounding box center [245, 360] width 13 height 13
click at [211, 322] on div "Transparent" at bounding box center [205, 318] width 48 height 15
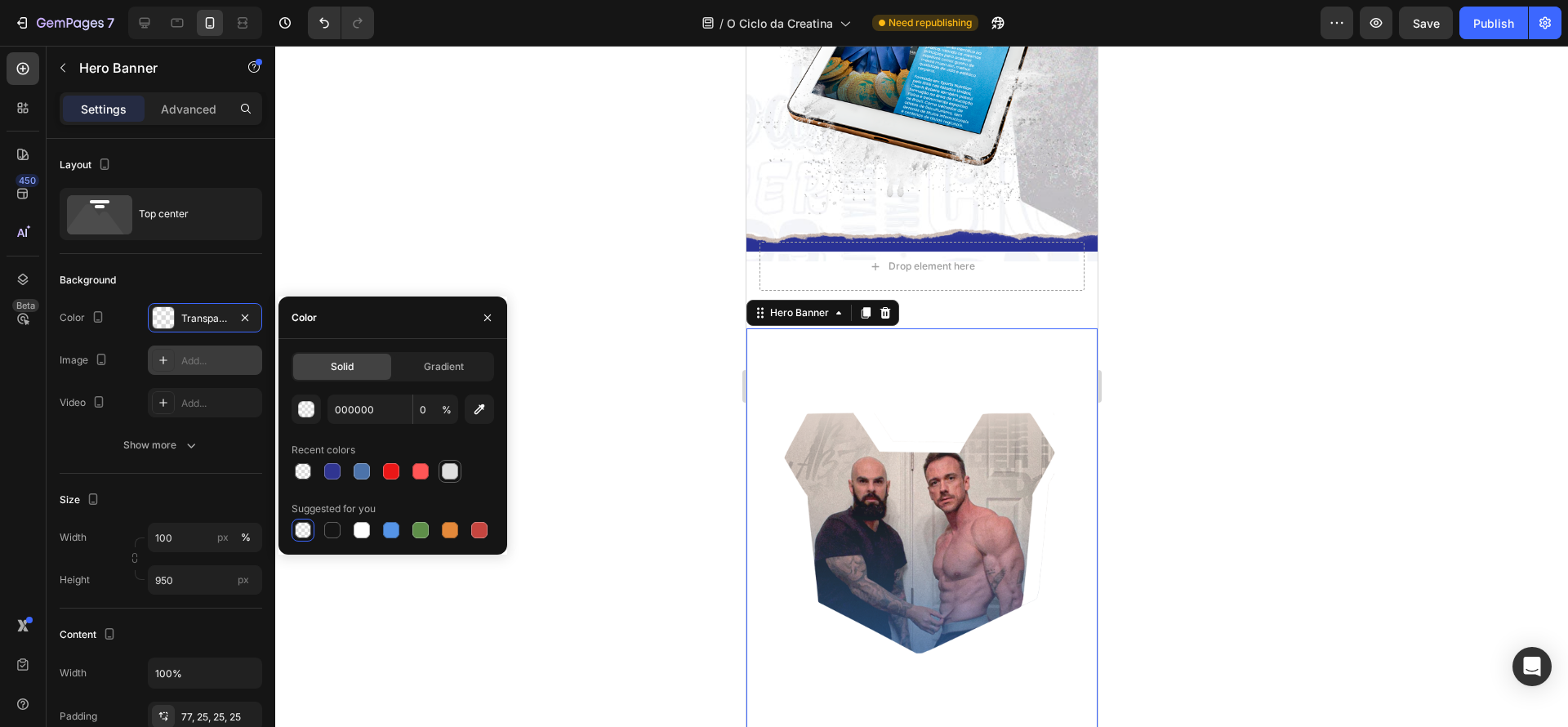
drag, startPoint x: 339, startPoint y: 467, endPoint x: 442, endPoint y: 465, distance: 103.0
click at [339, 467] on div at bounding box center [332, 471] width 16 height 16
type input "303591"
type input "100"
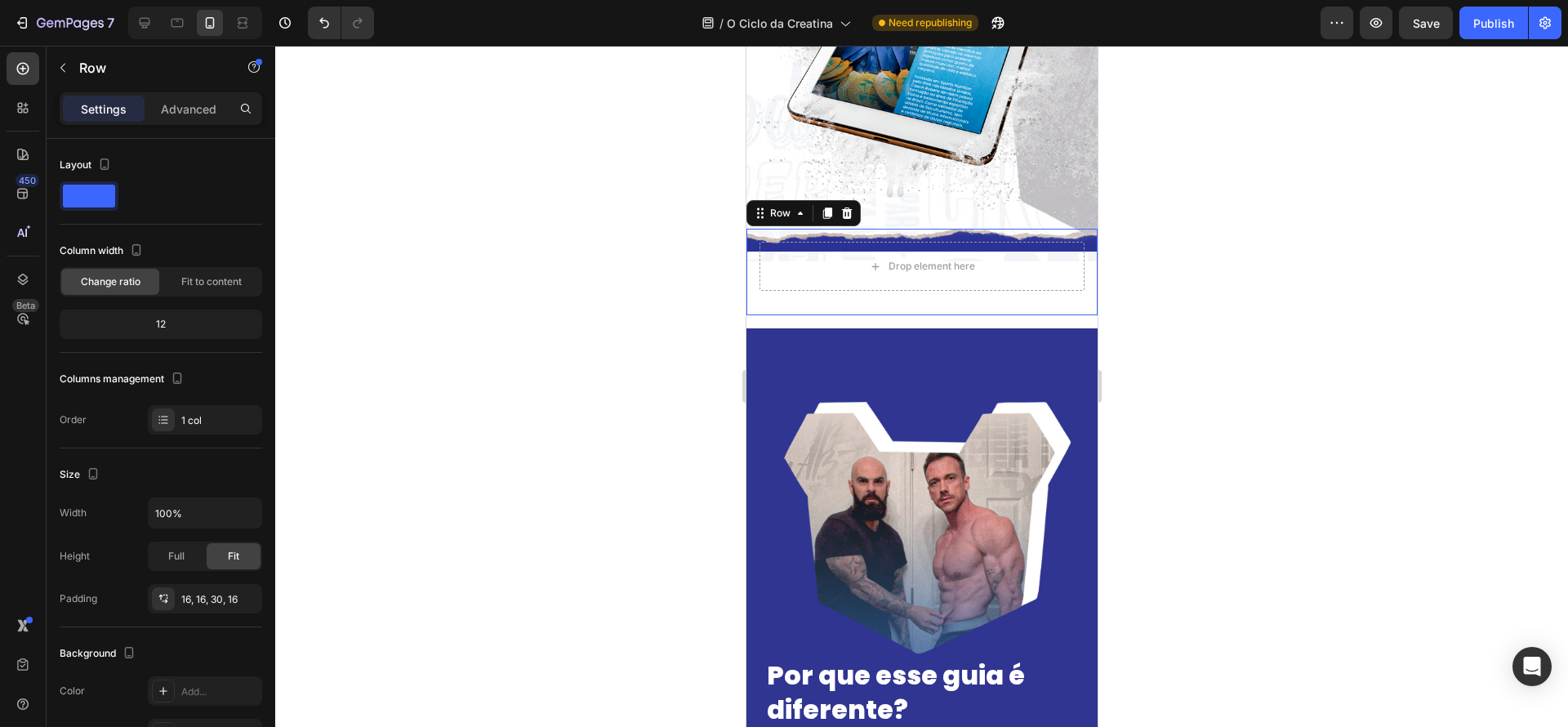
drag, startPoint x: 1008, startPoint y: 308, endPoint x: 1017, endPoint y: 310, distance: 9.2
click at [1008, 308] on div "Drop element here Row 0" at bounding box center [921, 272] width 351 height 87
click at [1190, 368] on div at bounding box center [921, 386] width 1293 height 681
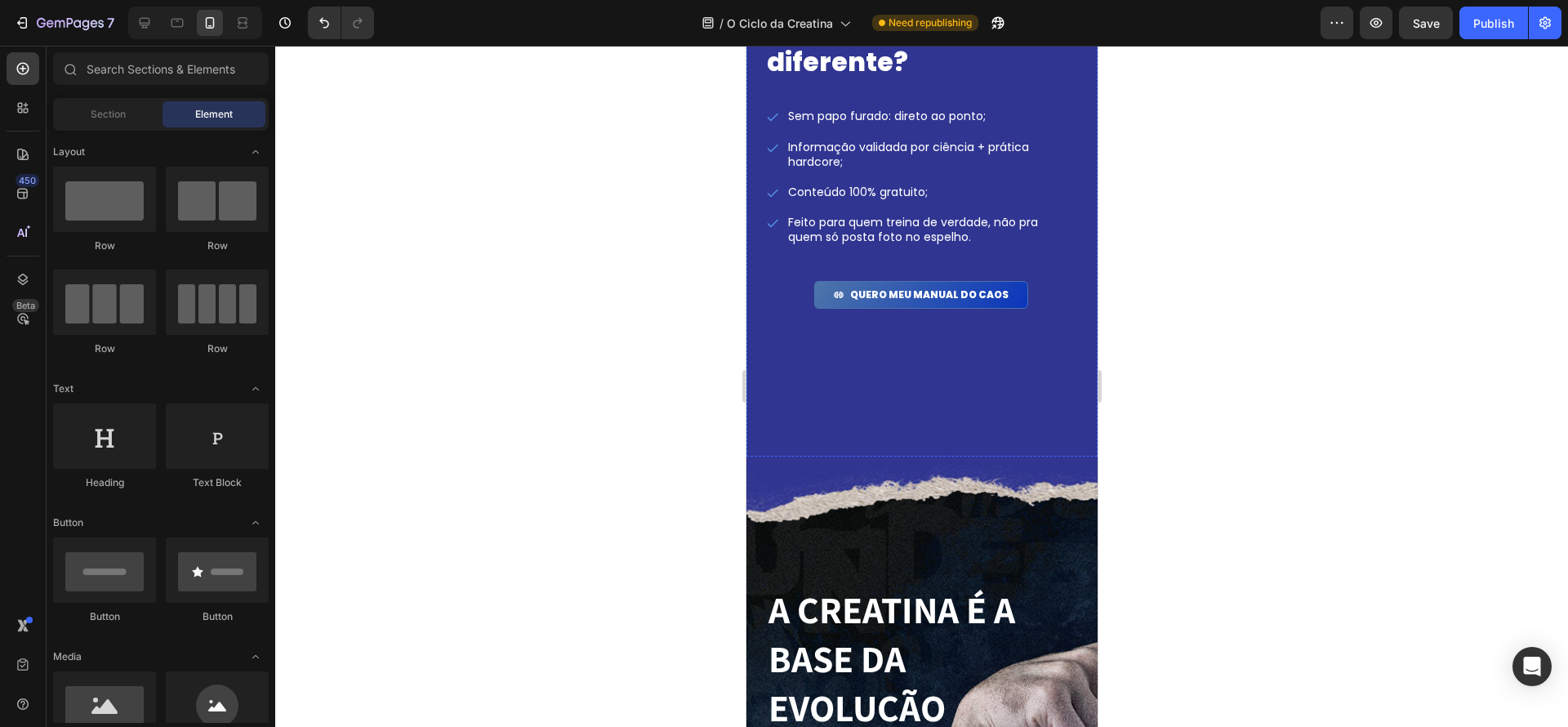
scroll to position [2239, 0]
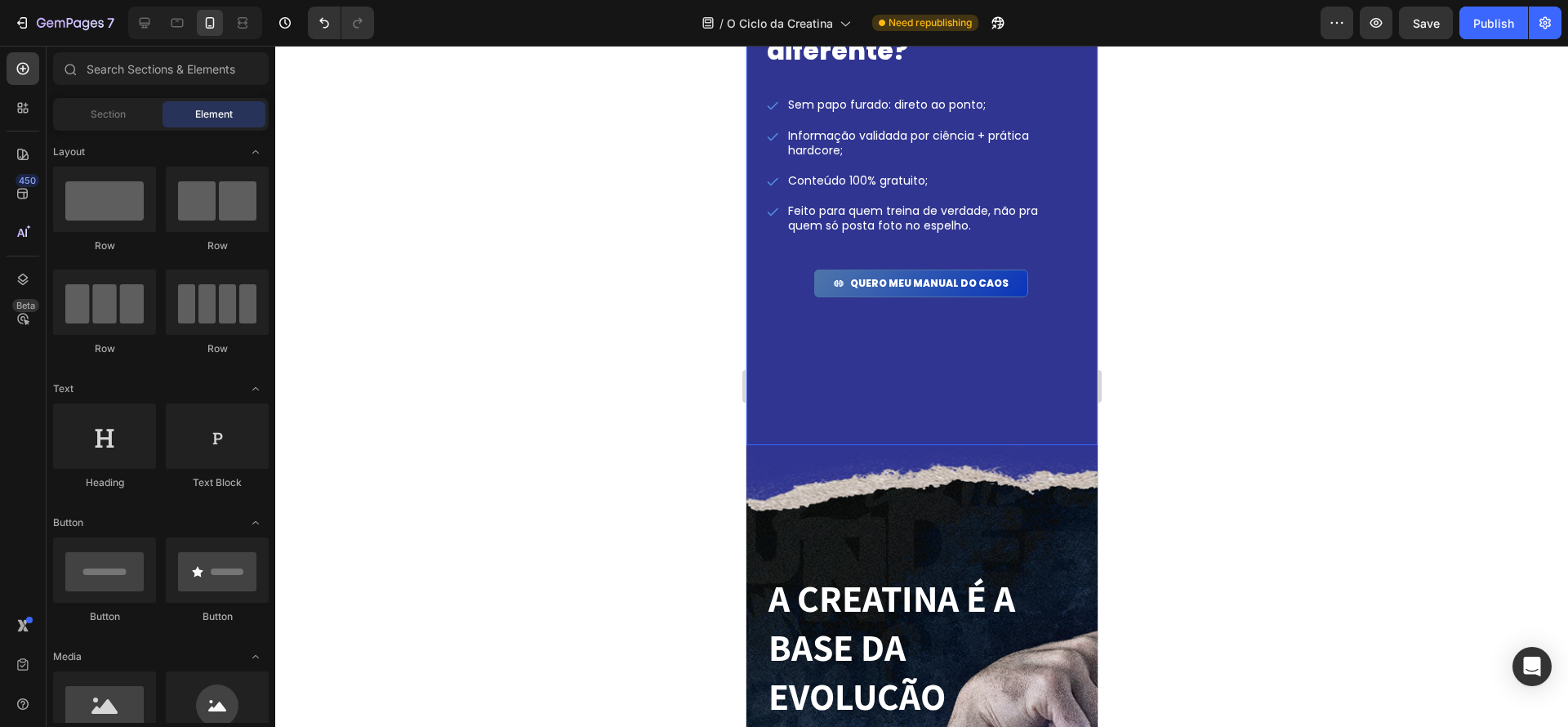
click at [995, 387] on div "Background Image" at bounding box center [921, 57] width 351 height 776
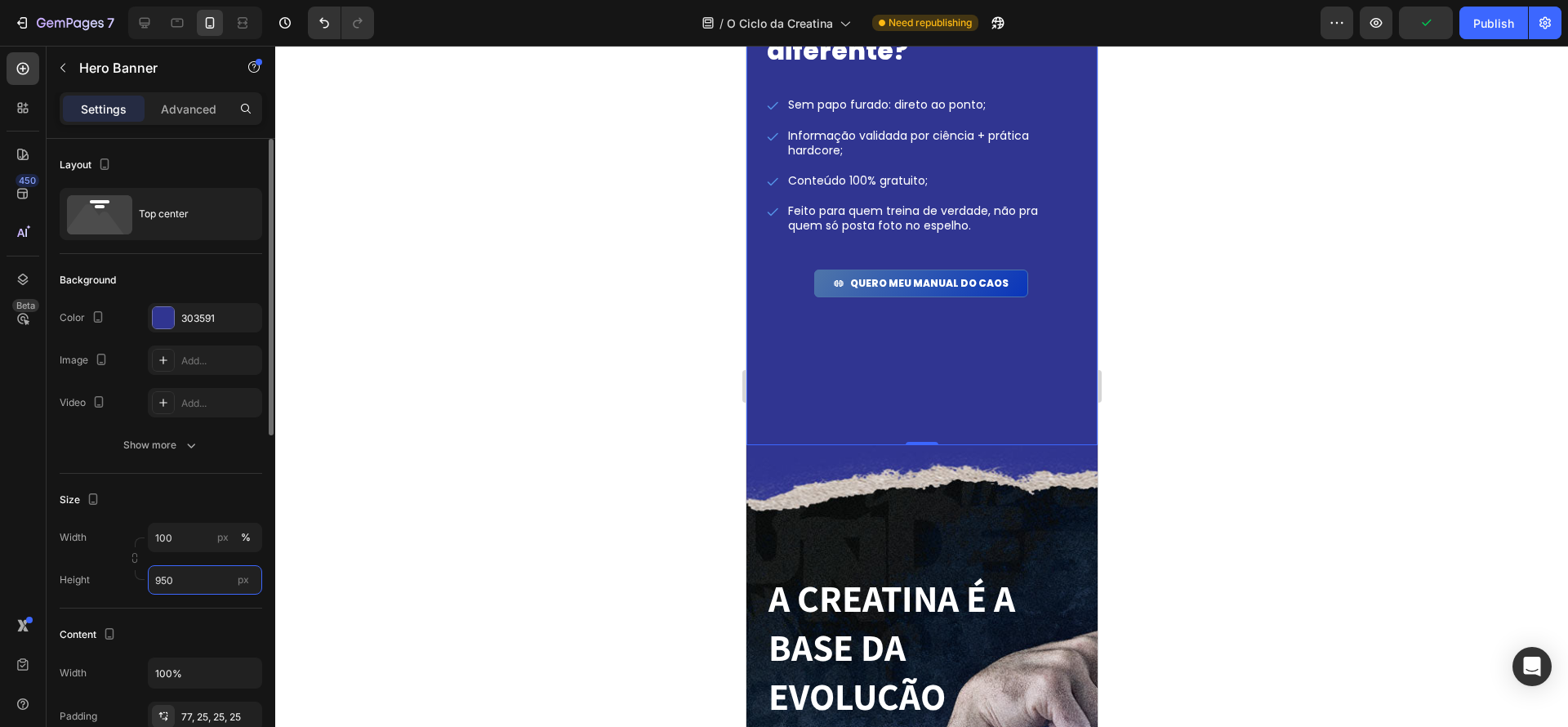
drag, startPoint x: 194, startPoint y: 576, endPoint x: 115, endPoint y: 563, distance: 80.1
click at [115, 563] on div "Width 100 px % Height 950 px" at bounding box center [161, 559] width 203 height 72
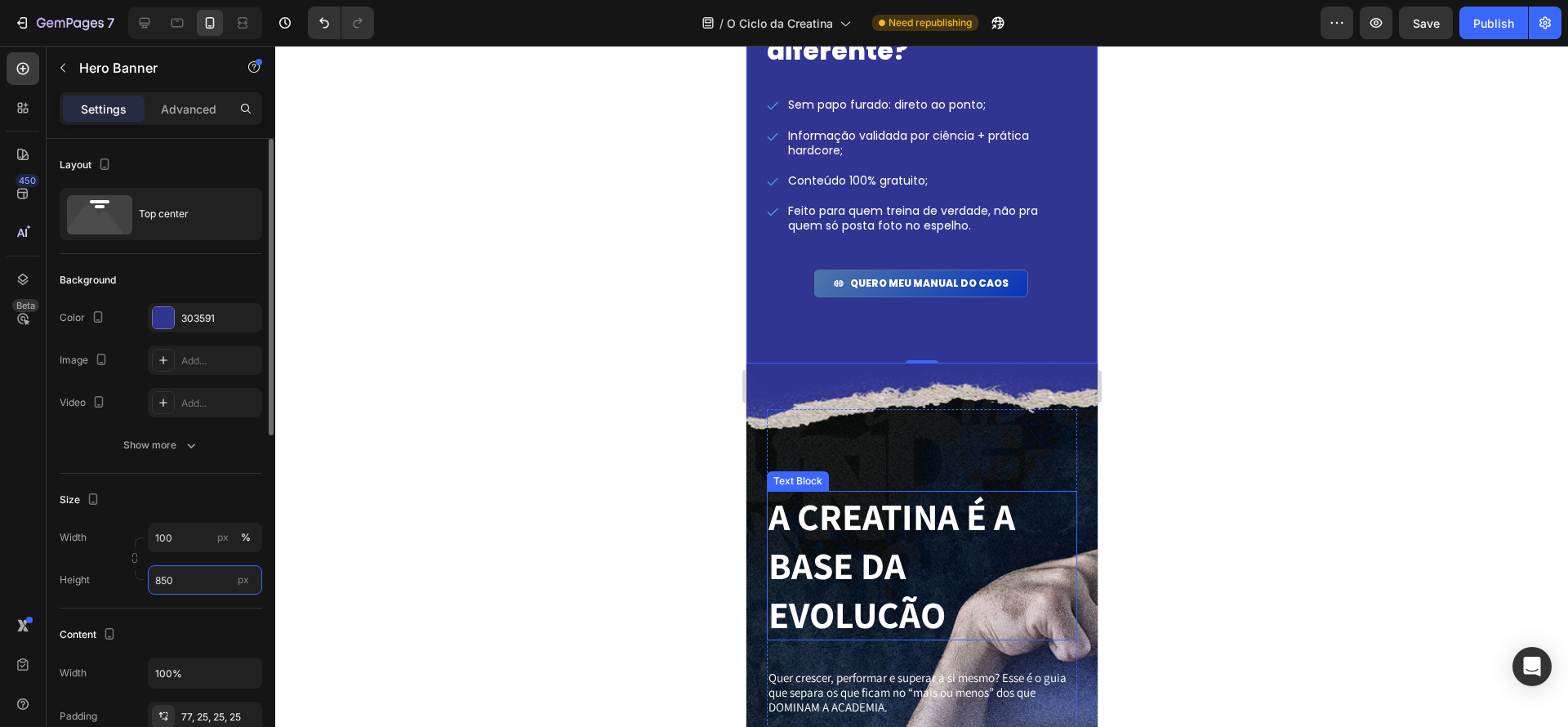
drag, startPoint x: 169, startPoint y: 585, endPoint x: 208, endPoint y: 578, distance: 39.6
click at [169, 585] on input "850" at bounding box center [204, 580] width 114 height 30
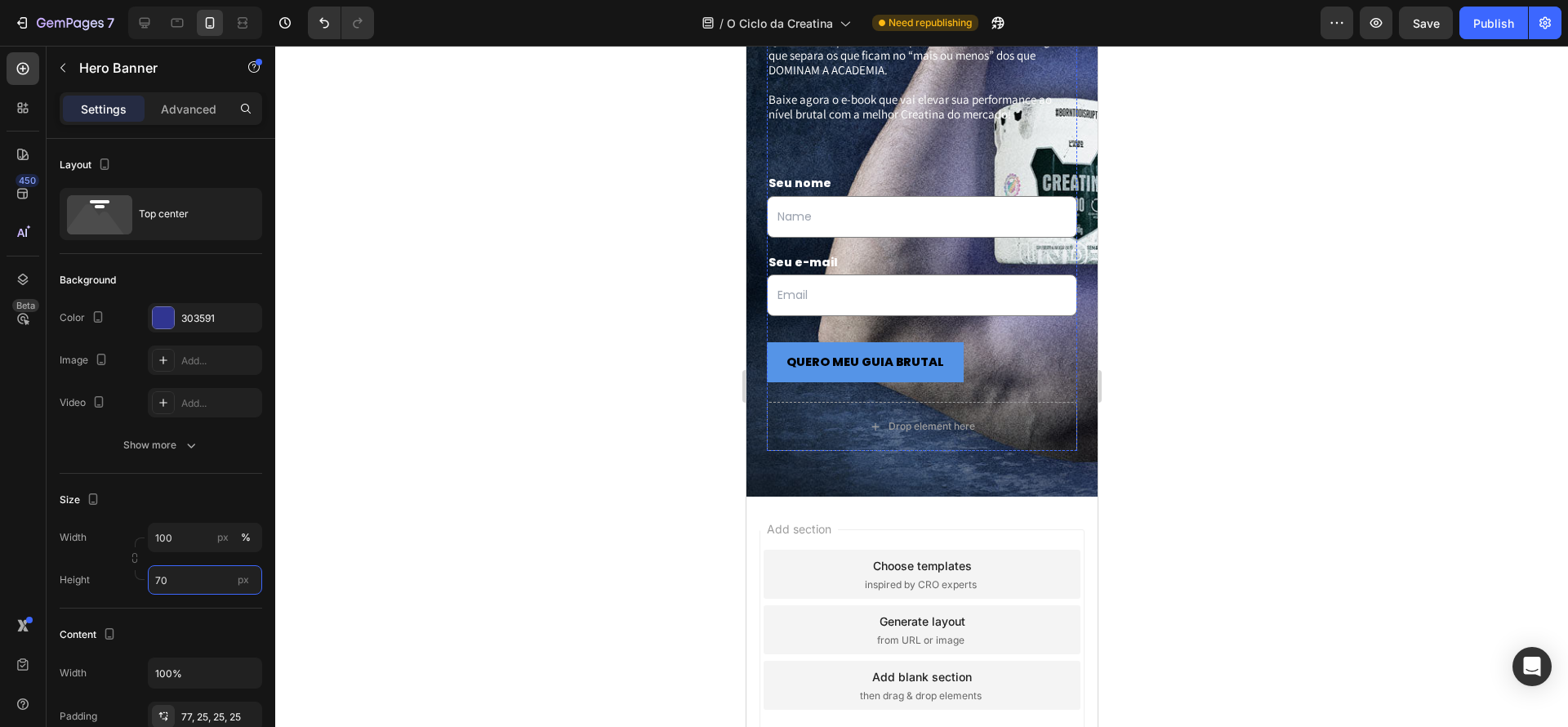
type input "750"
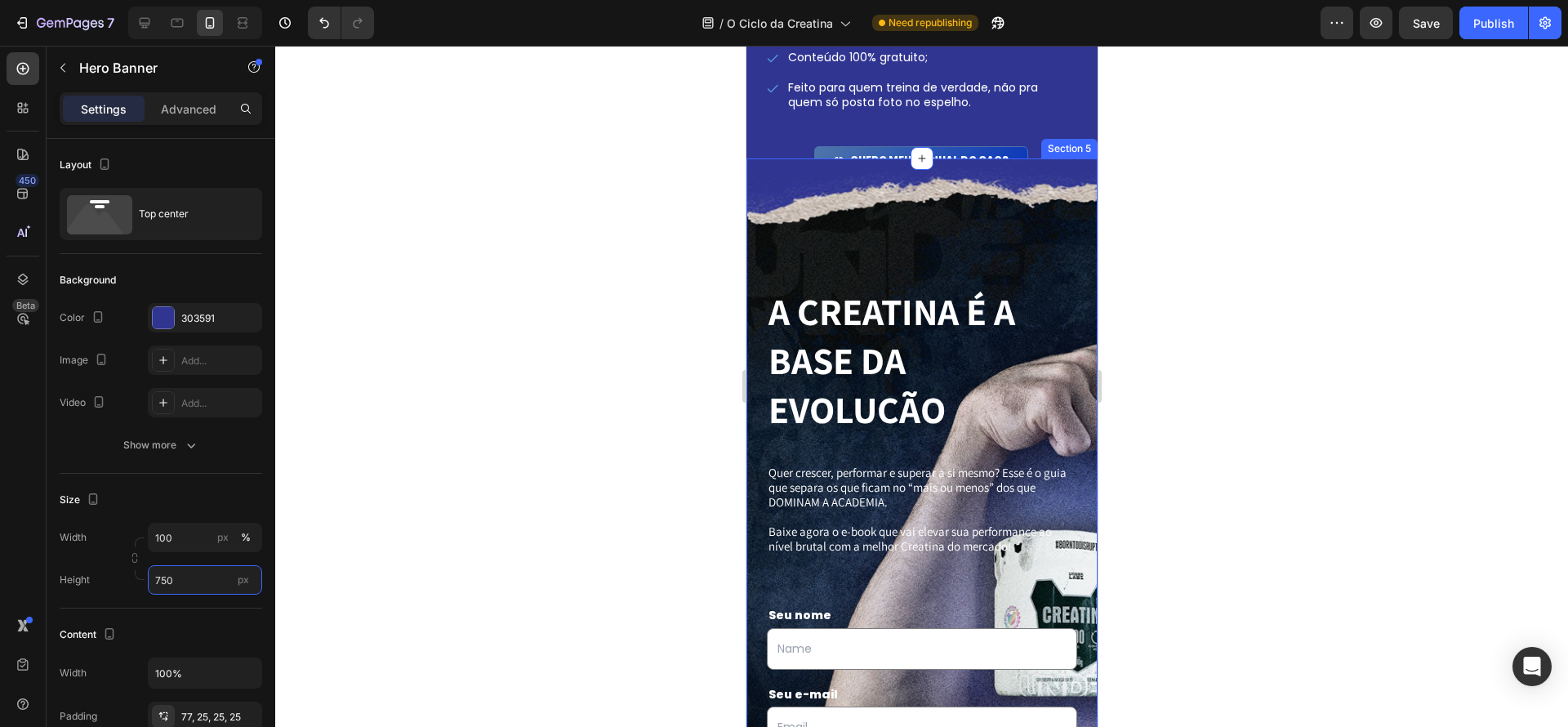
scroll to position [2362, 0]
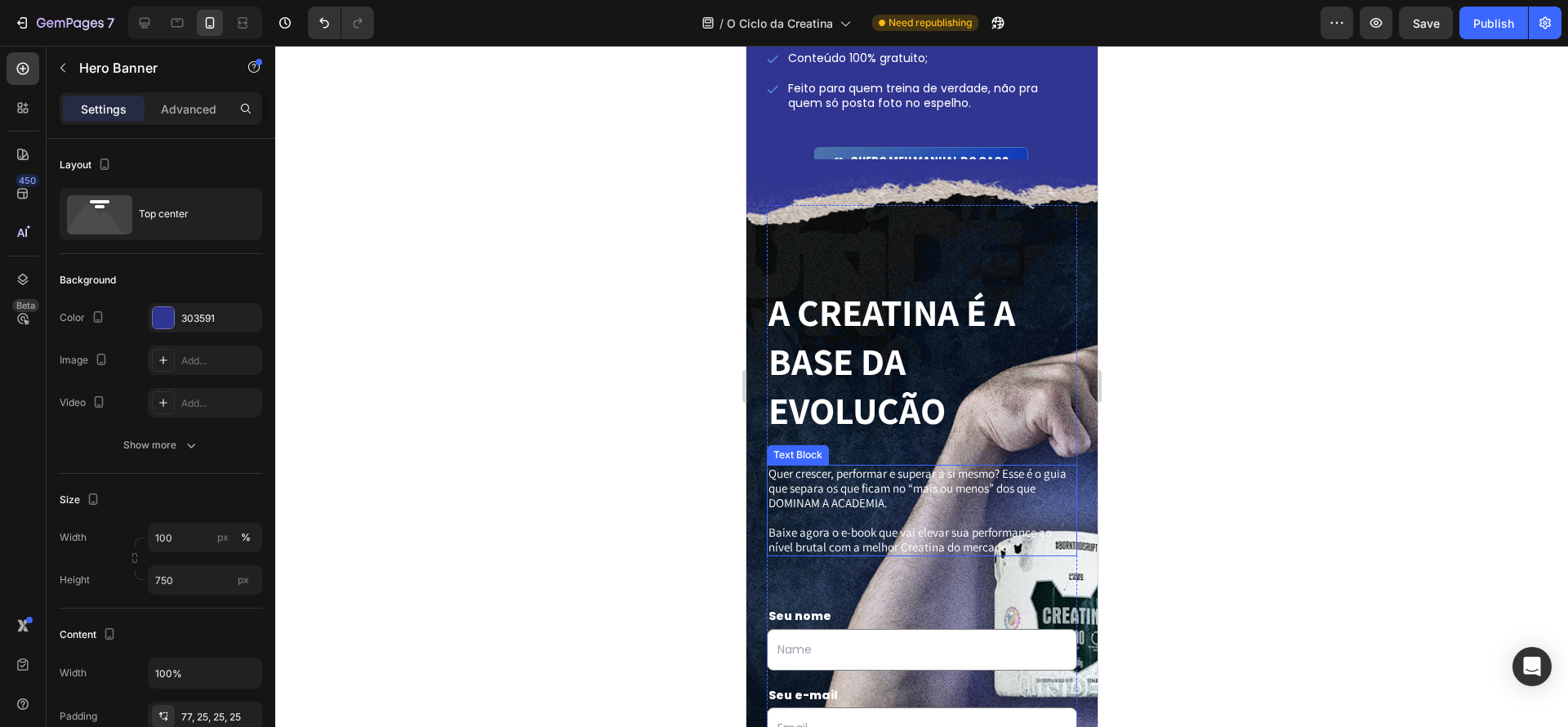
click at [1000, 511] on p at bounding box center [921, 518] width 307 height 15
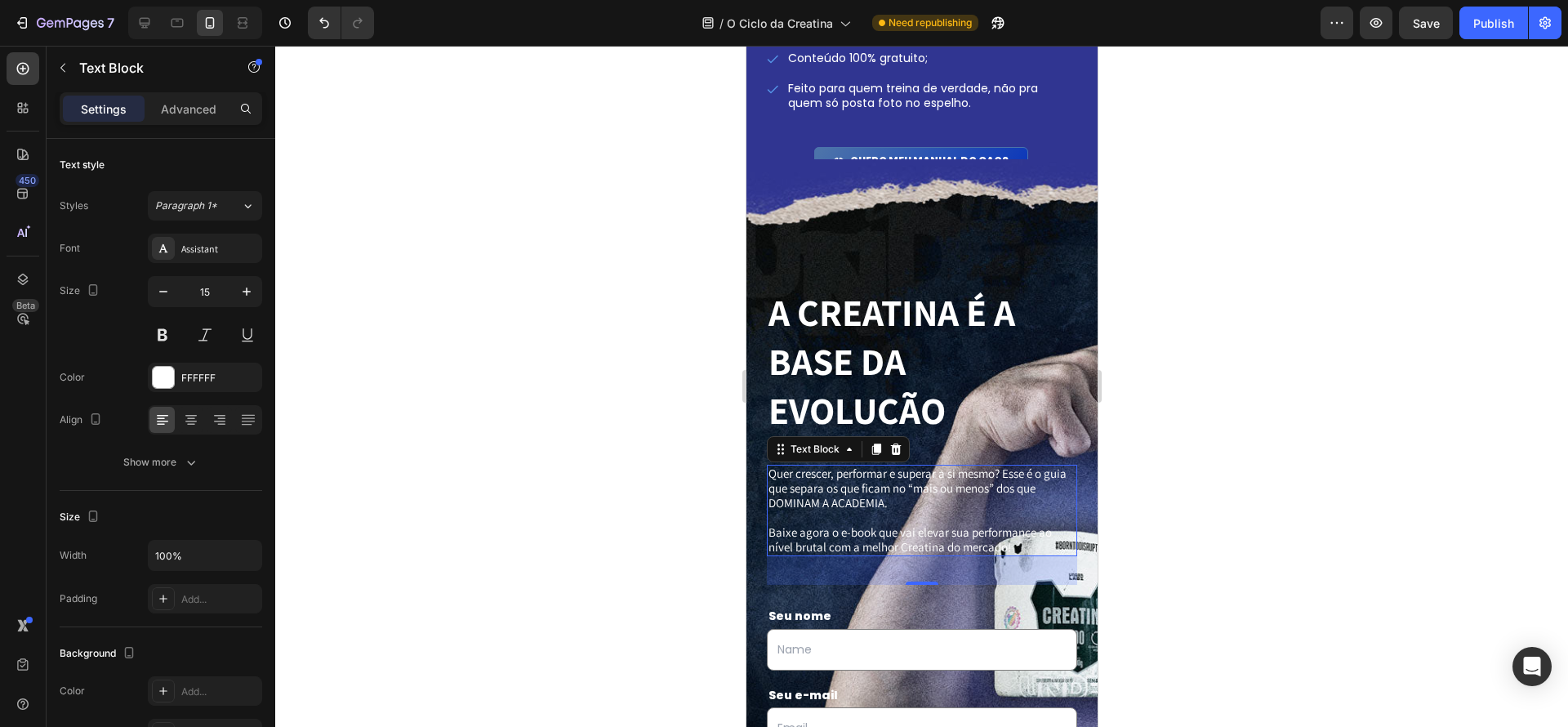
click at [1187, 517] on div at bounding box center [921, 386] width 1293 height 681
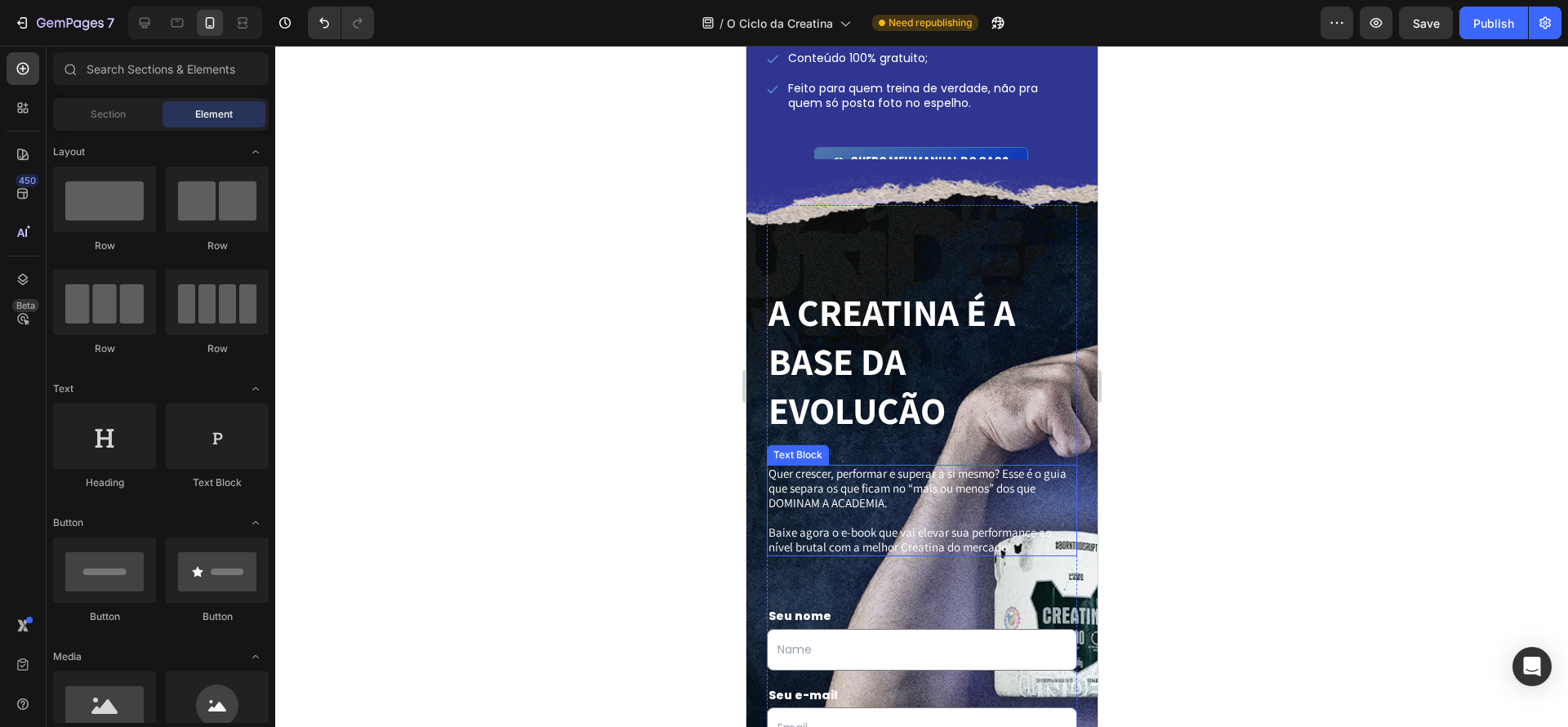
click at [886, 470] on p "Quer crescer, performar e superar a si mesmo? Esse é o guia que separa os que f…" at bounding box center [921, 488] width 307 height 44
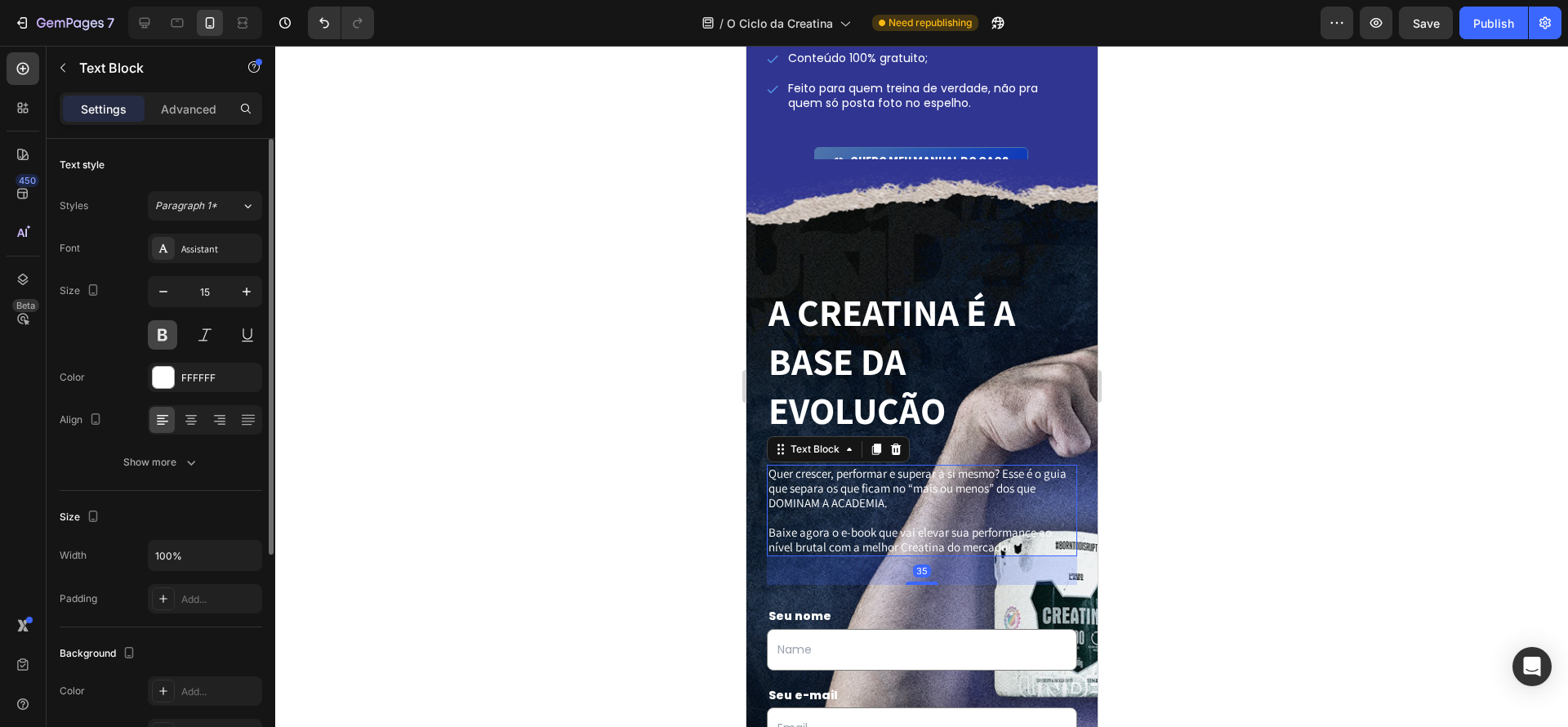
click at [172, 341] on button at bounding box center [162, 335] width 30 height 30
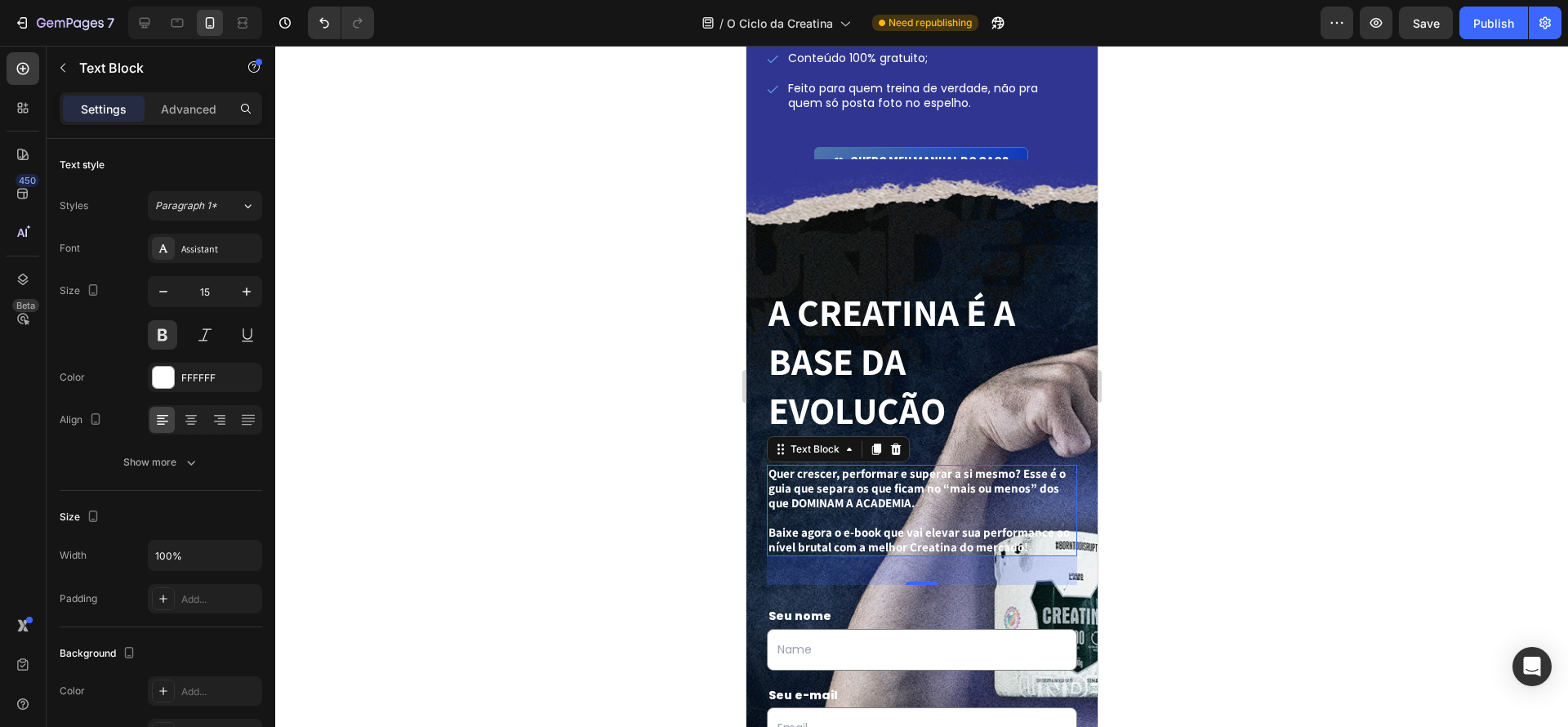
click at [1259, 460] on div at bounding box center [921, 386] width 1293 height 681
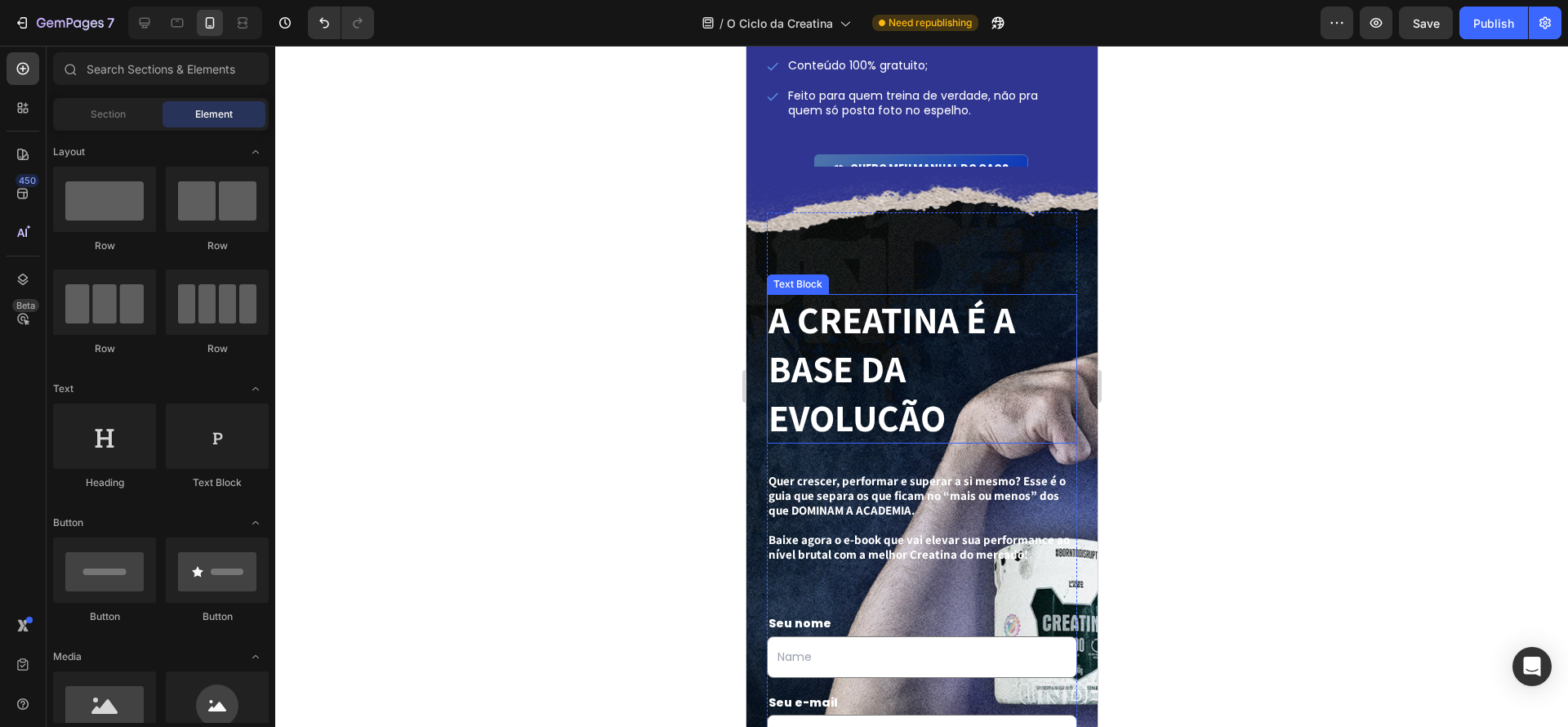
scroll to position [2348, 0]
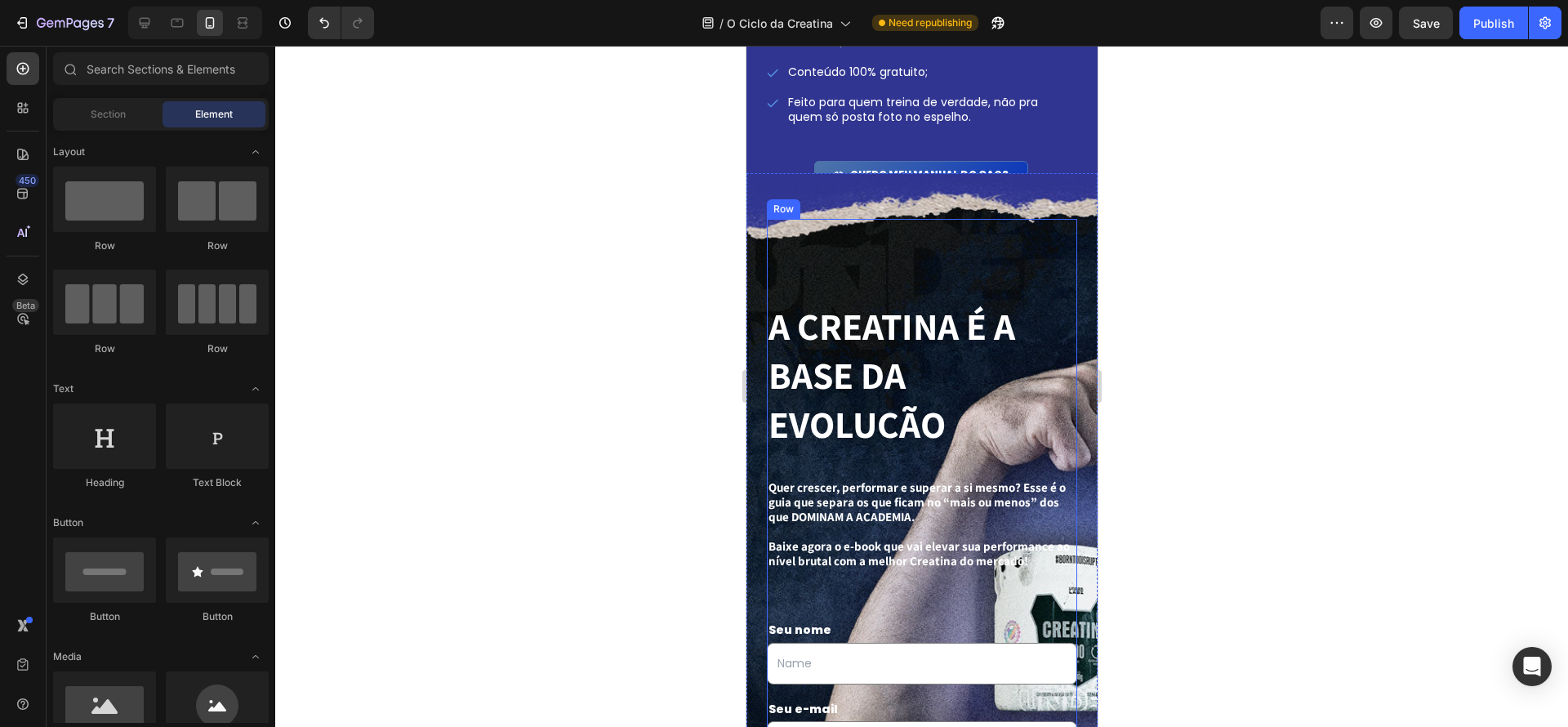
click at [999, 243] on div "A CREATINA É A BASE DA EVOLUÇÃO Text Block Quer crescer, performar e superar a …" at bounding box center [921, 558] width 310 height 679
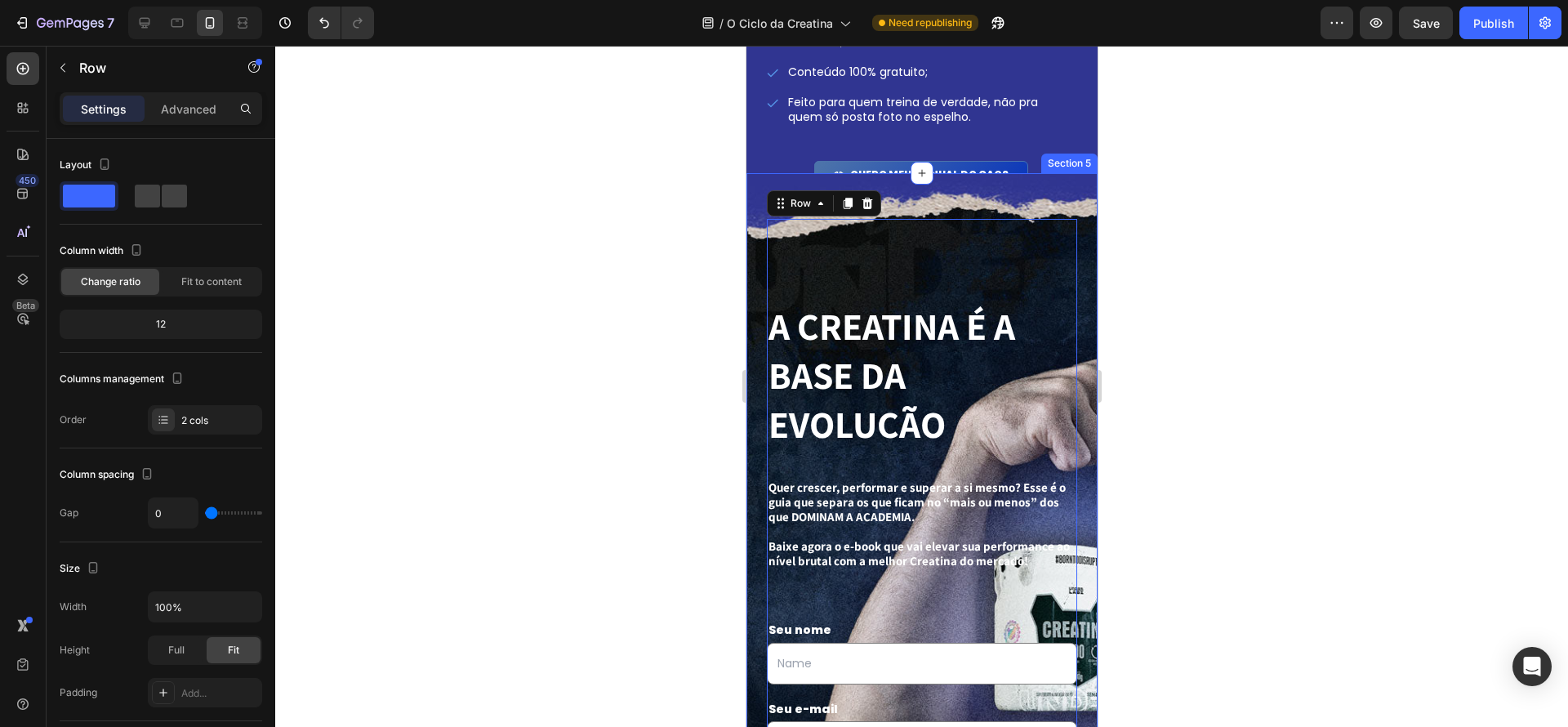
click at [1084, 249] on div "A CREATINA É A BASE DA EVOLUÇÃO Text Block Quer crescer, performar e superar a …" at bounding box center [921, 558] width 351 height 770
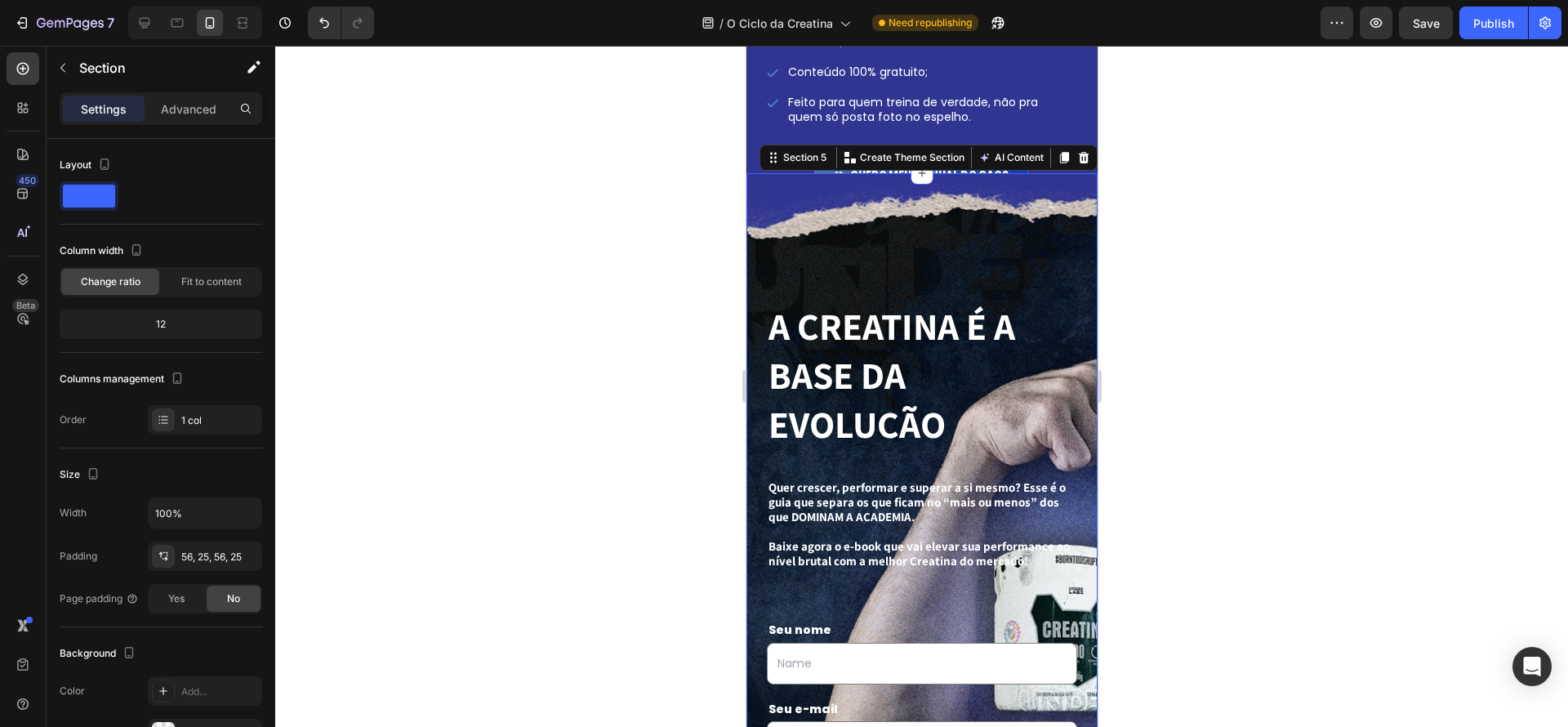
click at [1084, 249] on div "A CREATINA É A BASE DA EVOLUÇÃO Text Block Quer crescer, performar e superar a …" at bounding box center [921, 558] width 351 height 770
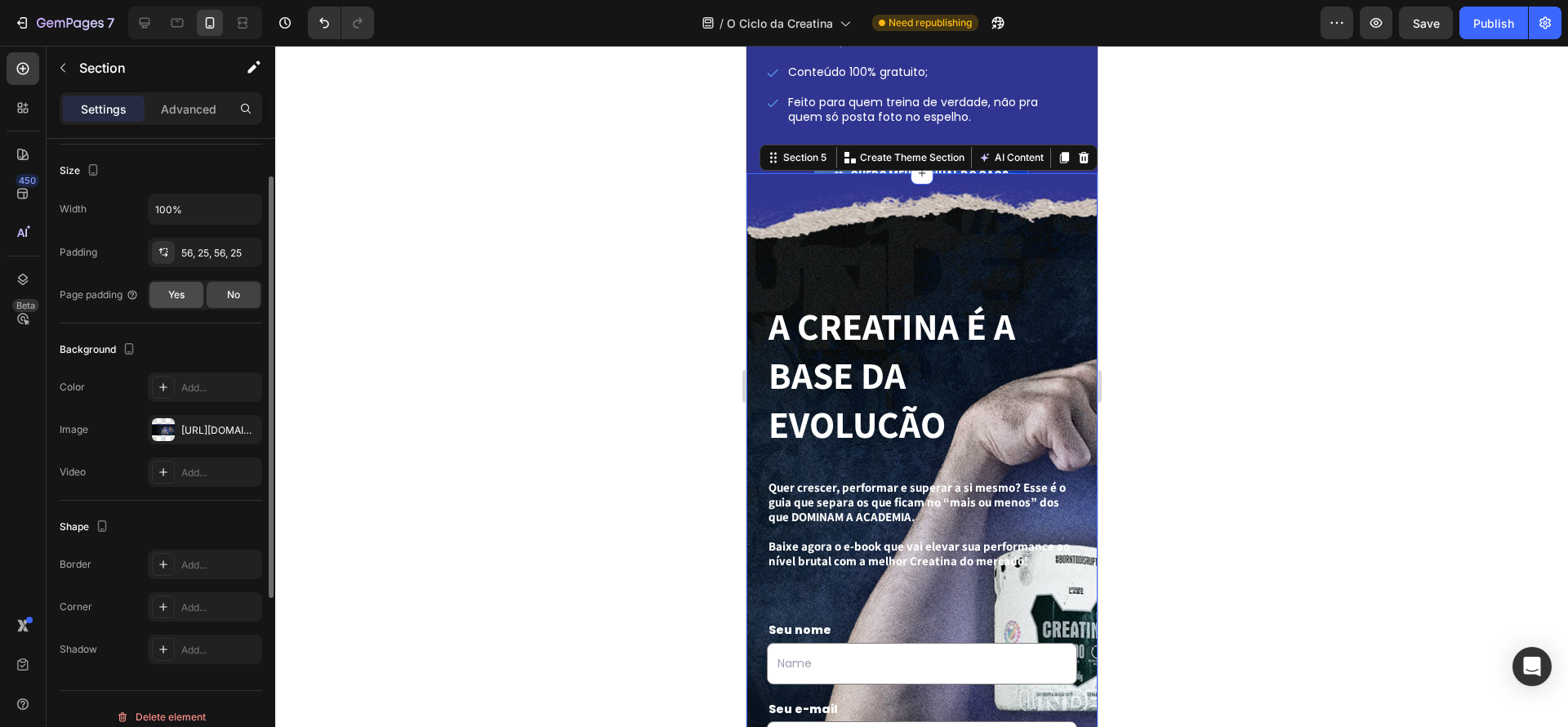
scroll to position [319, 0]
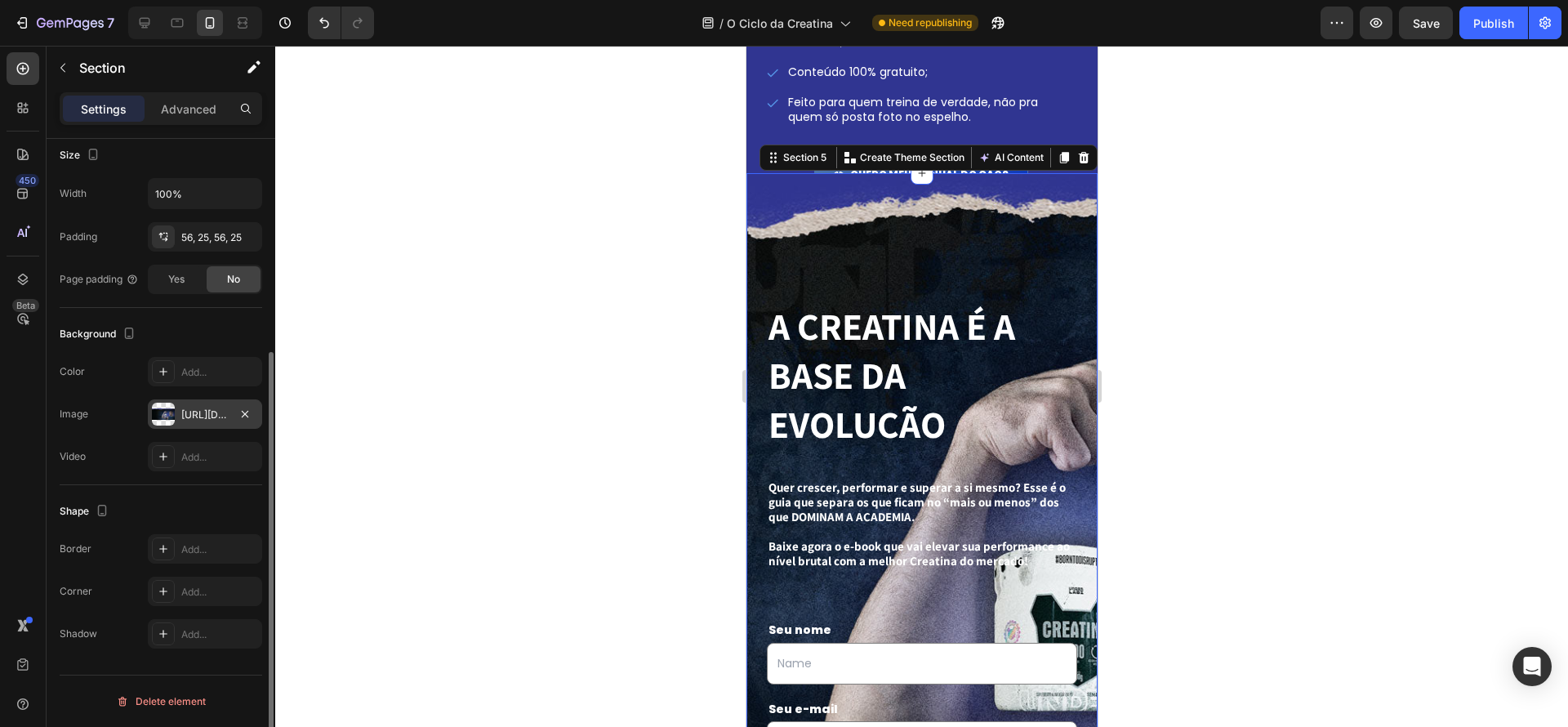
click at [211, 411] on div "https://cdn.shopify.com/s/files/1/0670/7612/9013/files/gempages_508864242380702…" at bounding box center [205, 415] width 48 height 15
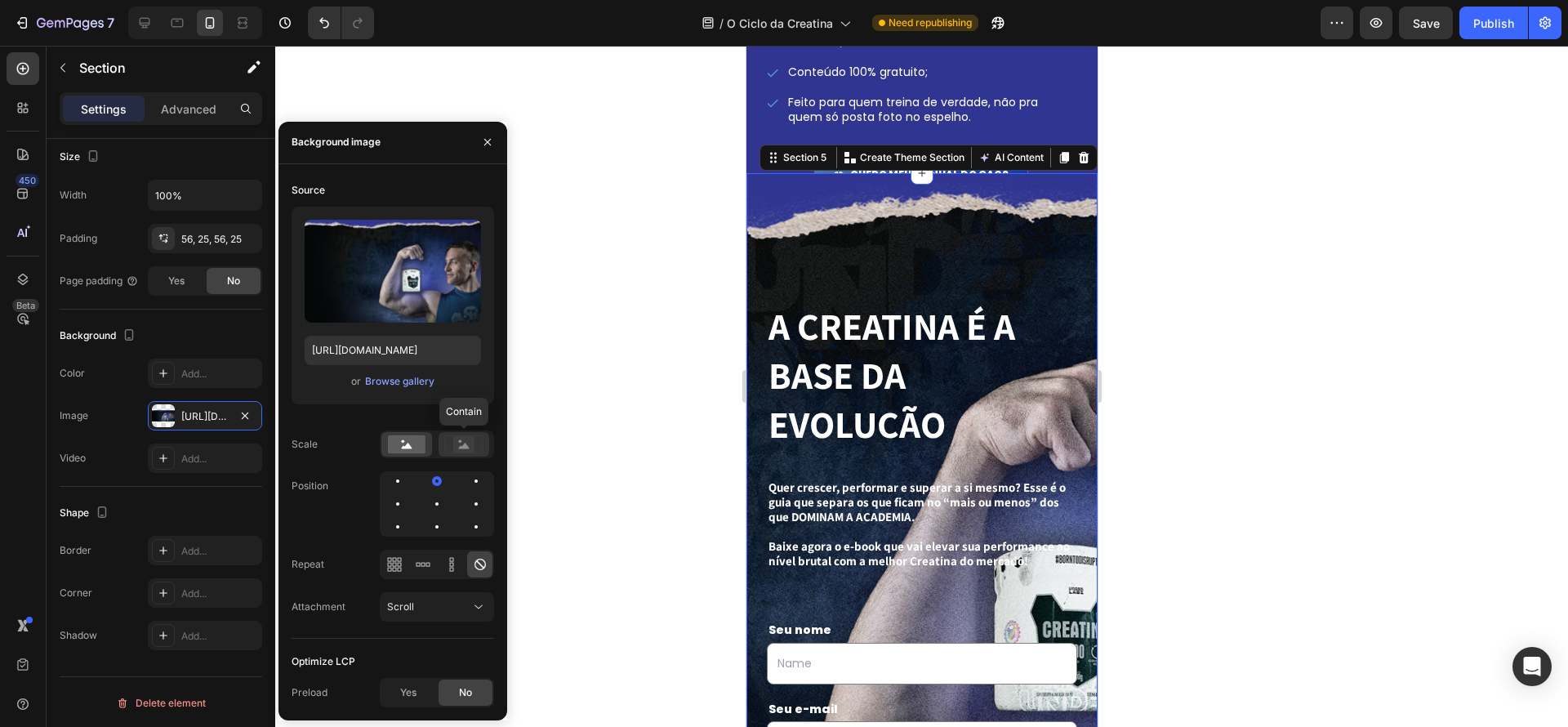
click at [459, 443] on rect at bounding box center [464, 445] width 21 height 16
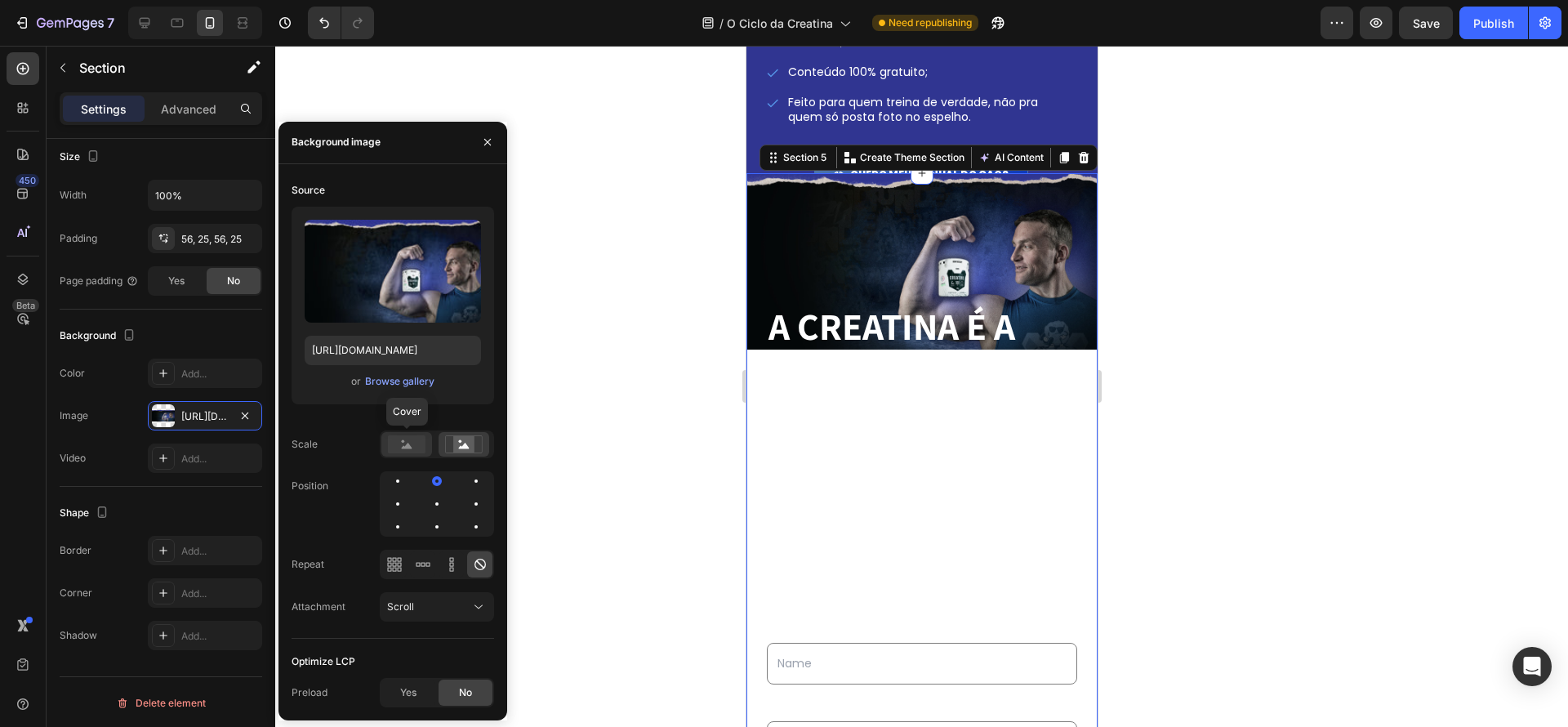
click at [409, 447] on icon at bounding box center [407, 446] width 11 height 6
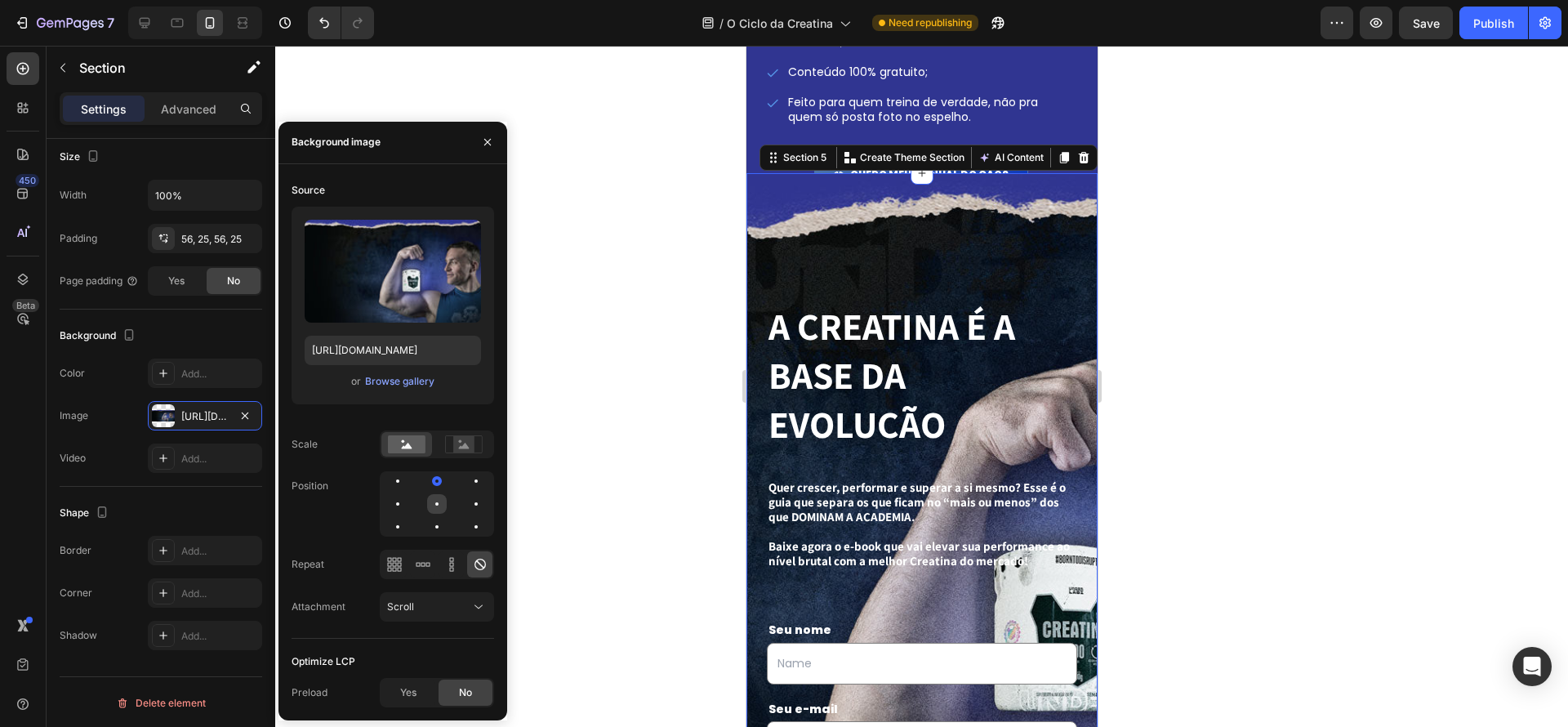
click at [466, 508] on div at bounding box center [476, 504] width 20 height 20
click at [427, 506] on div at bounding box center [437, 504] width 20 height 20
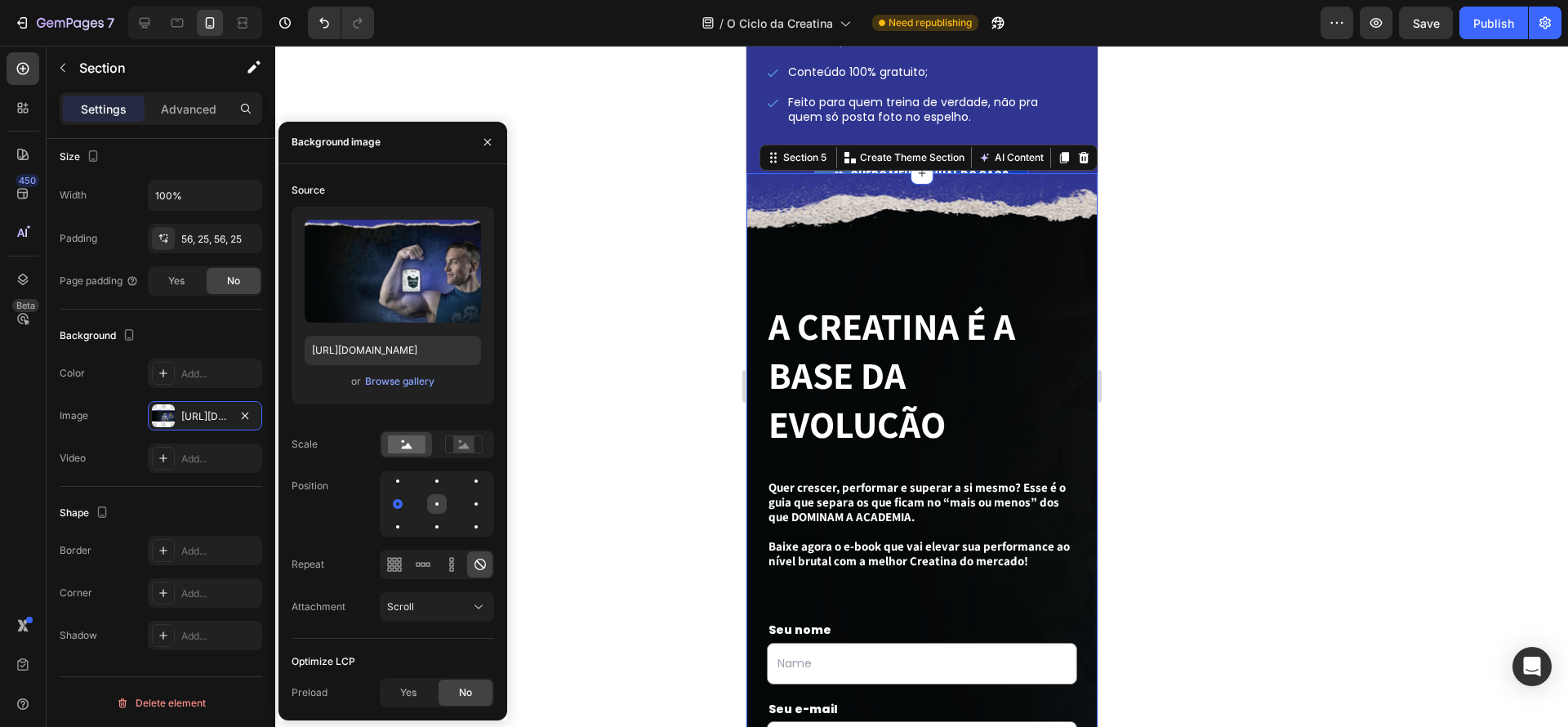
click at [466, 505] on div at bounding box center [476, 504] width 20 height 20
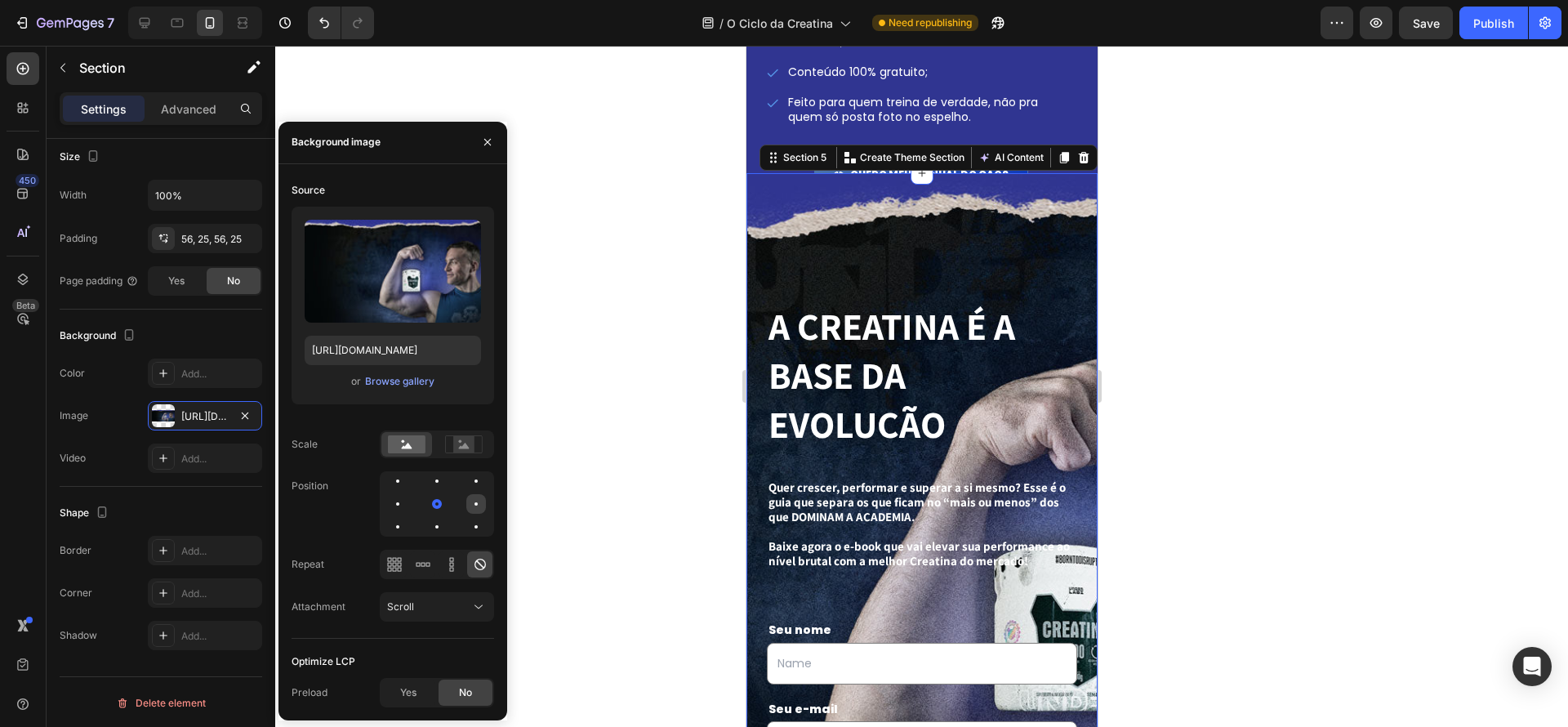
click at [408, 517] on div at bounding box center [398, 527] width 20 height 20
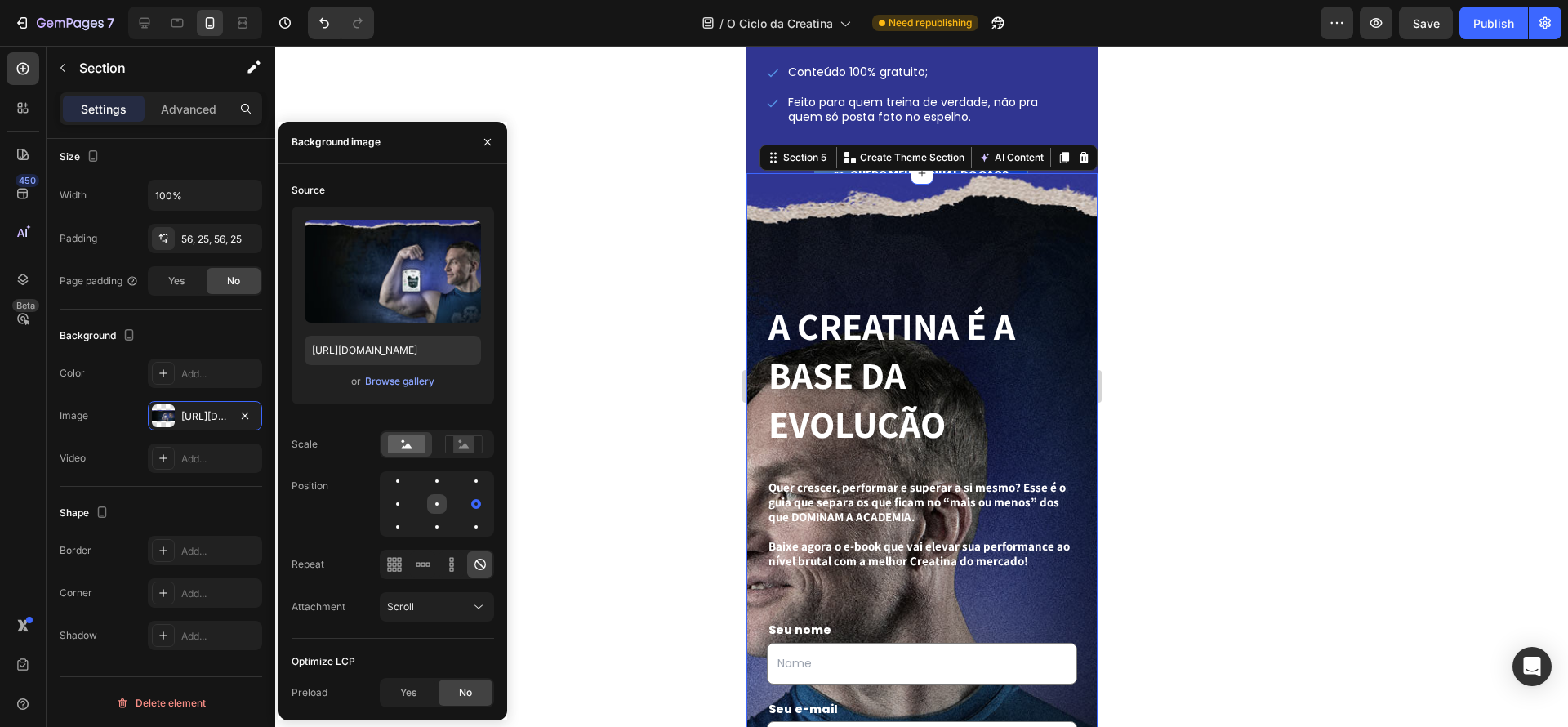
click at [466, 509] on div at bounding box center [476, 504] width 20 height 20
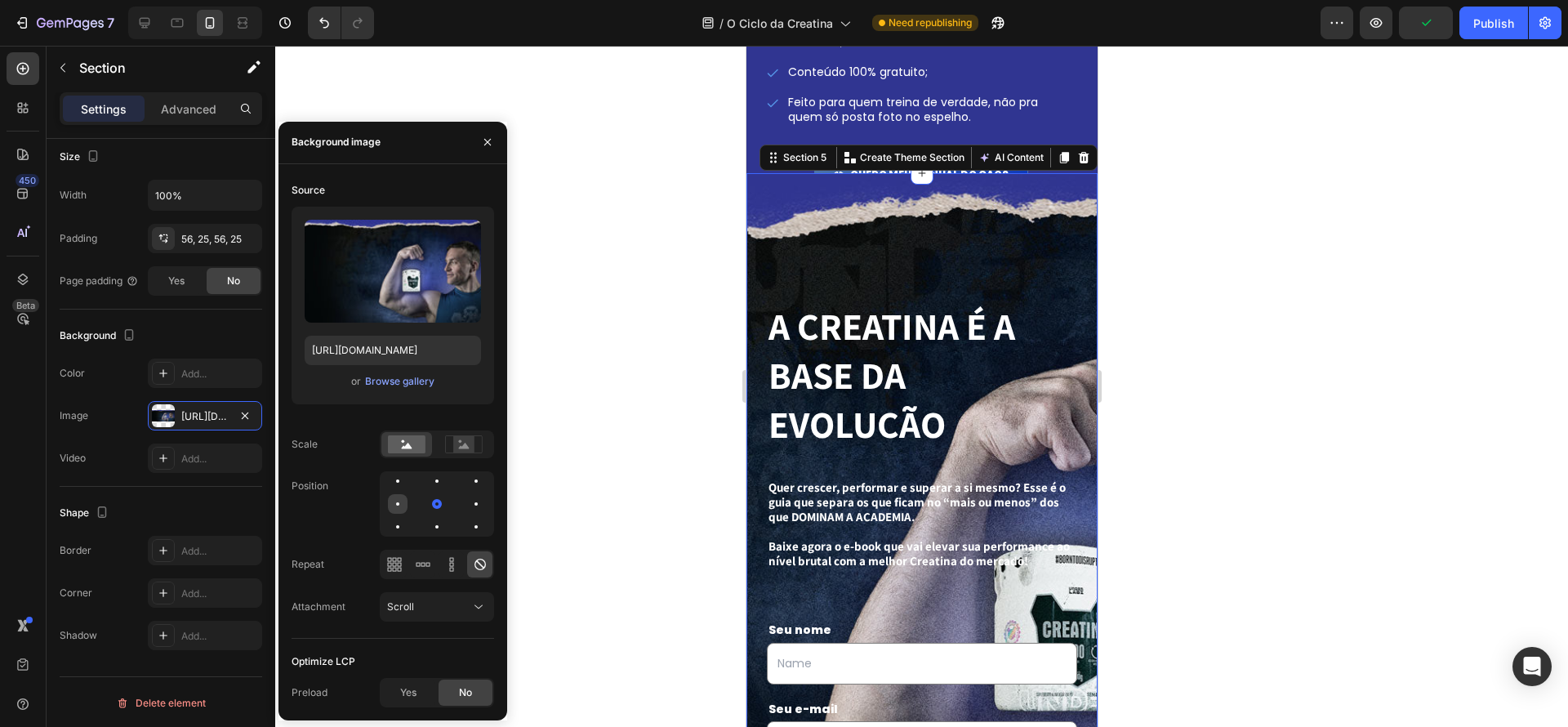
click at [427, 505] on div at bounding box center [437, 504] width 20 height 20
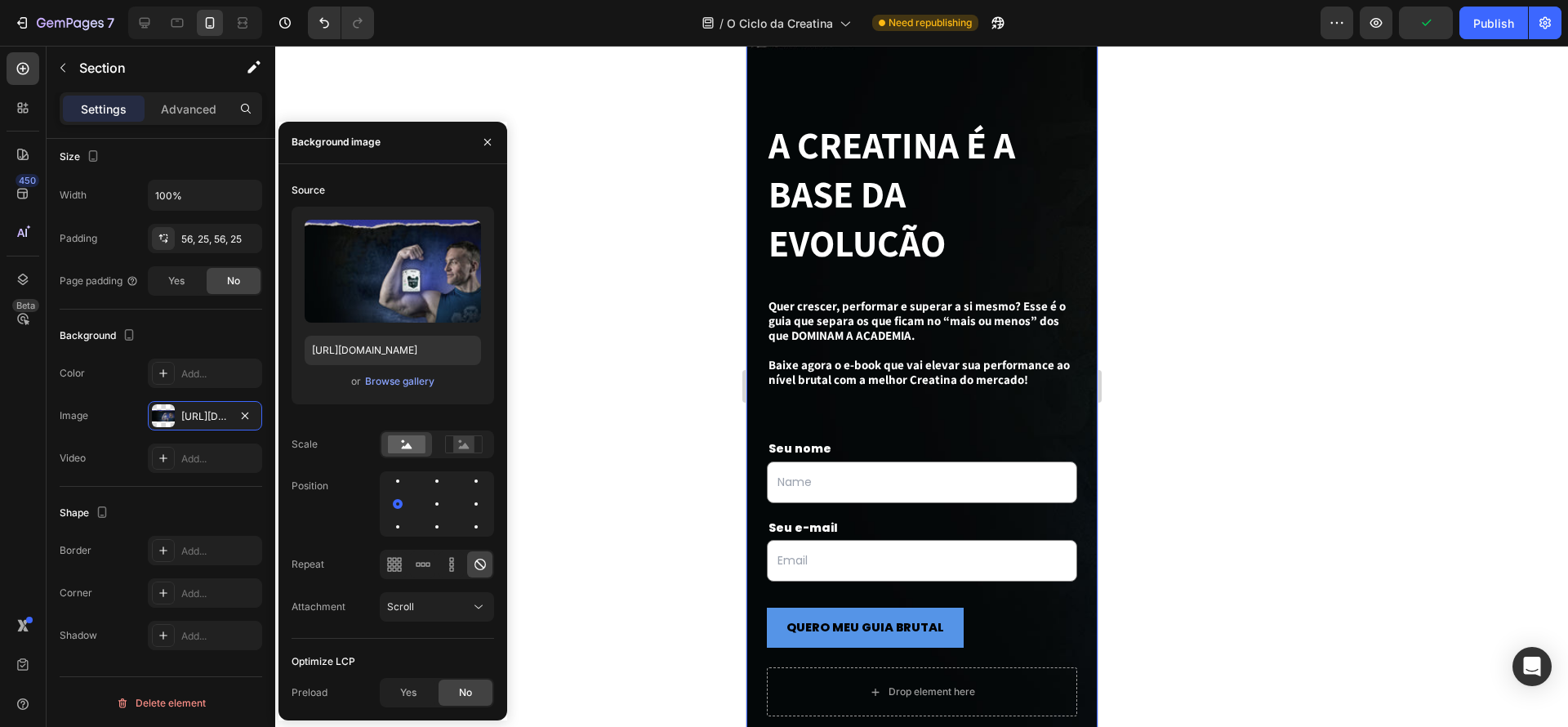
scroll to position [2392, 0]
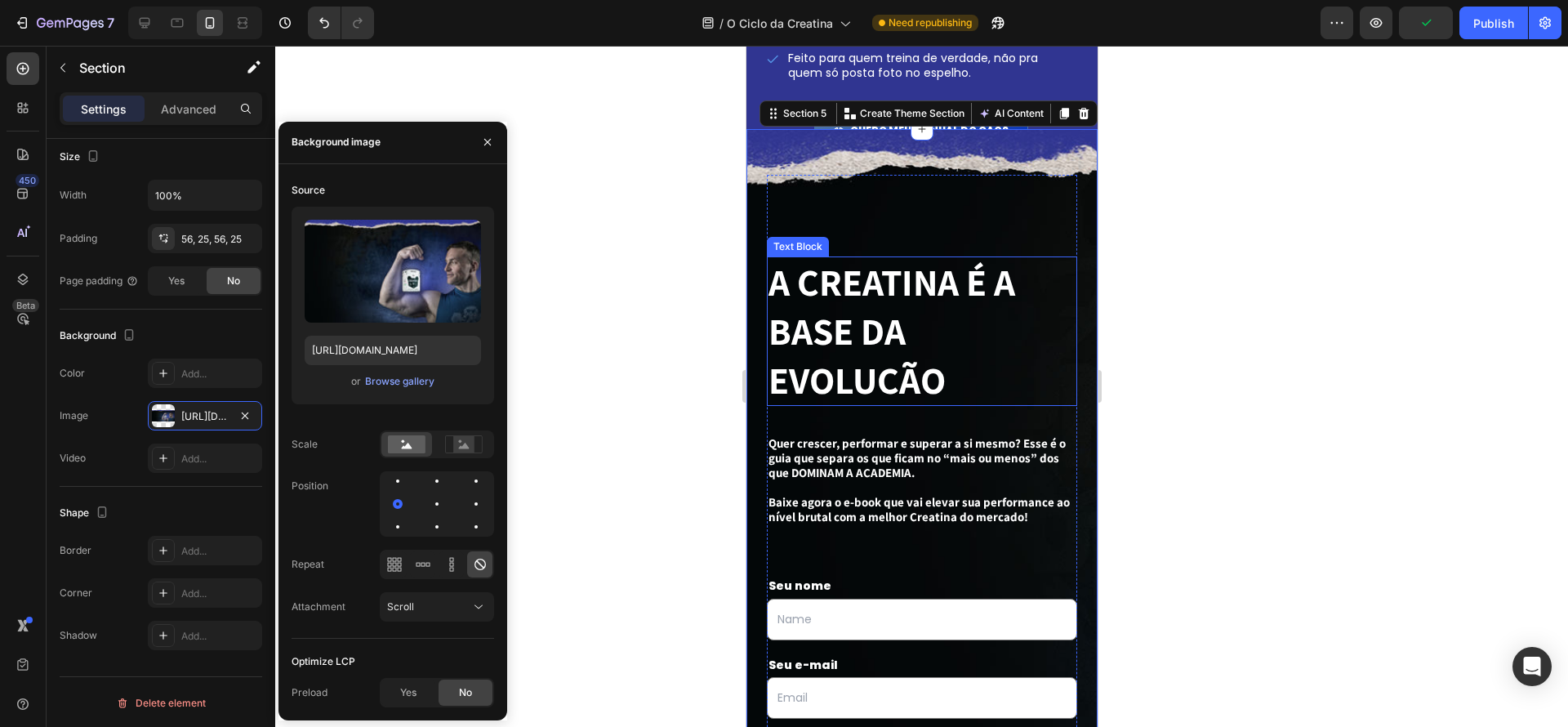
click at [995, 369] on p "A CREATINA É A BASE DA EVOLUÇÃO" at bounding box center [921, 331] width 307 height 146
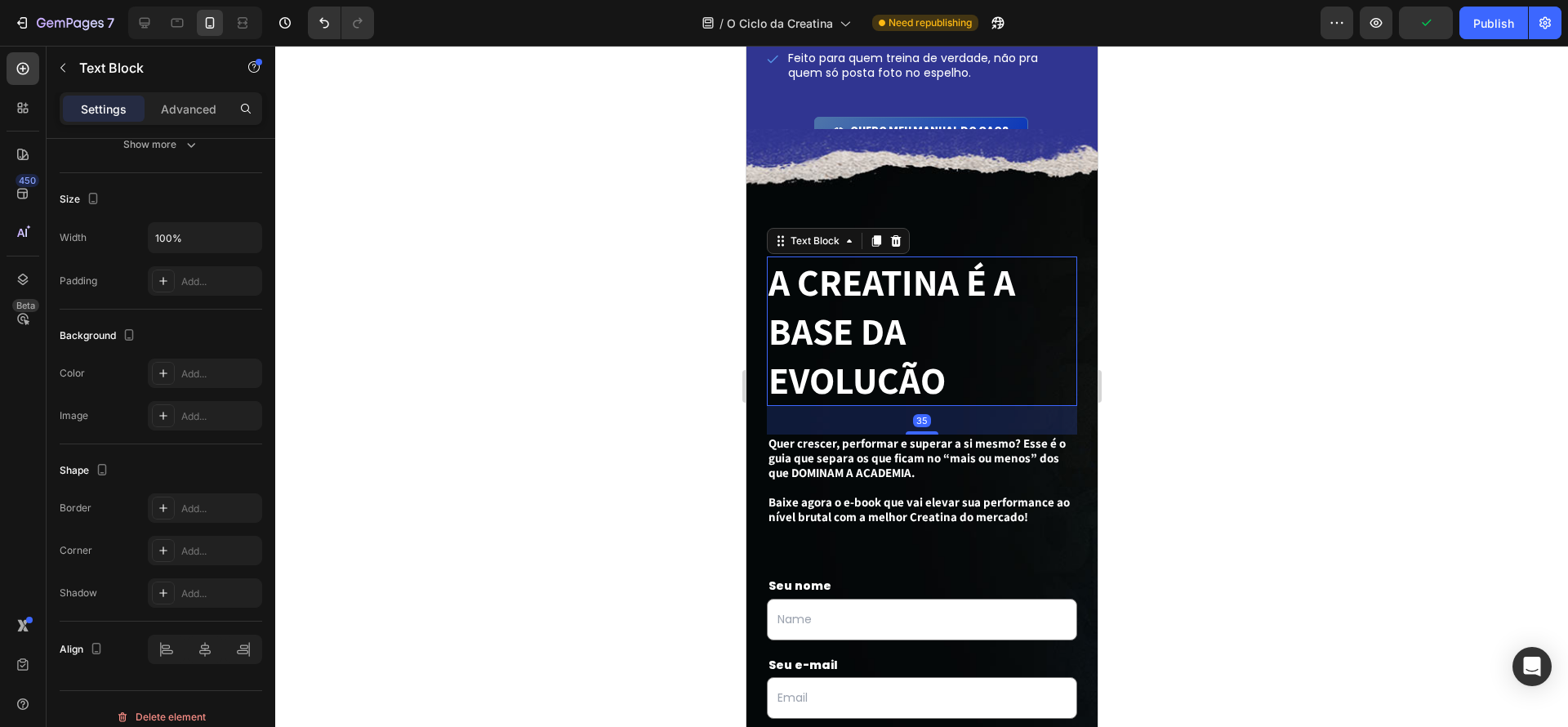
scroll to position [0, 0]
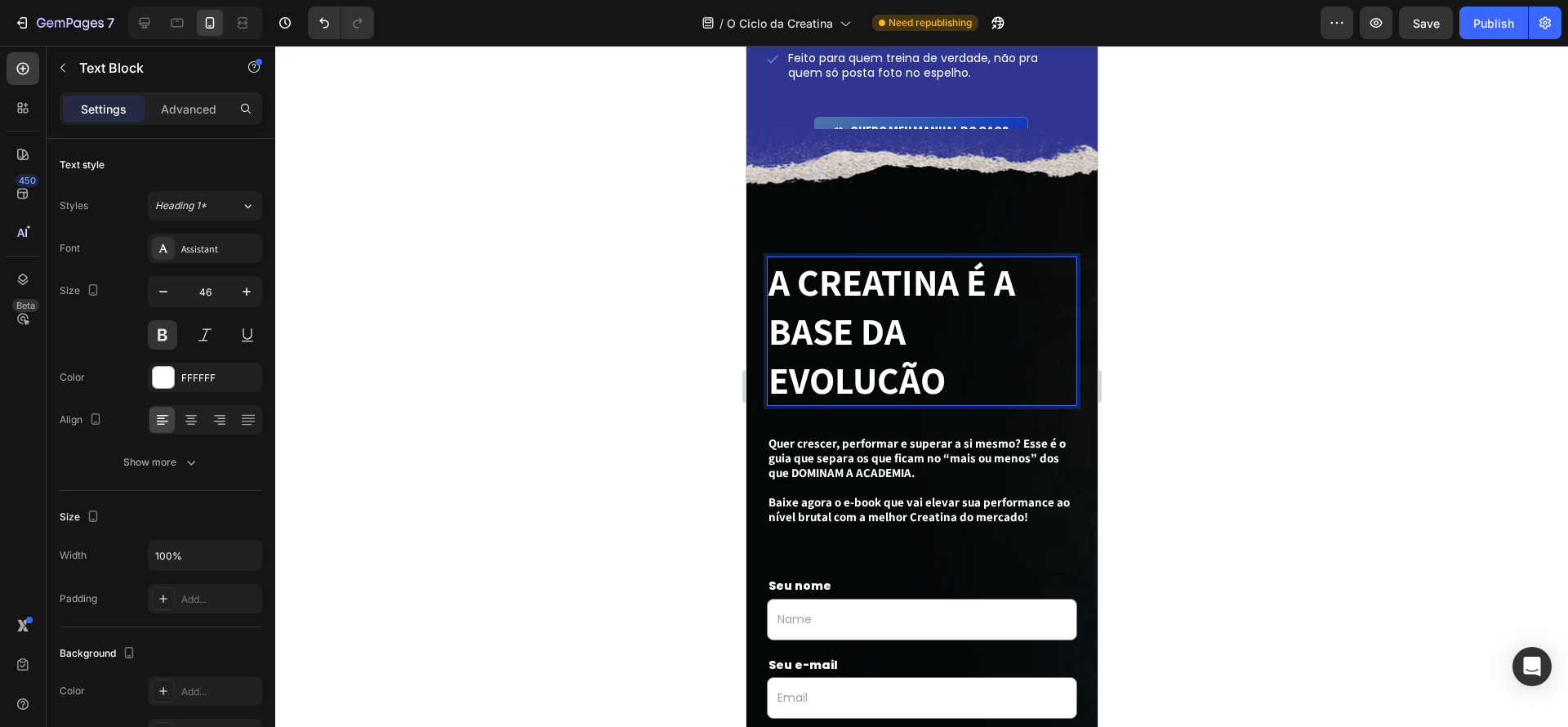
click at [912, 309] on p "A CREATINA É A BASE DA EVOLUÇÃO" at bounding box center [921, 331] width 307 height 146
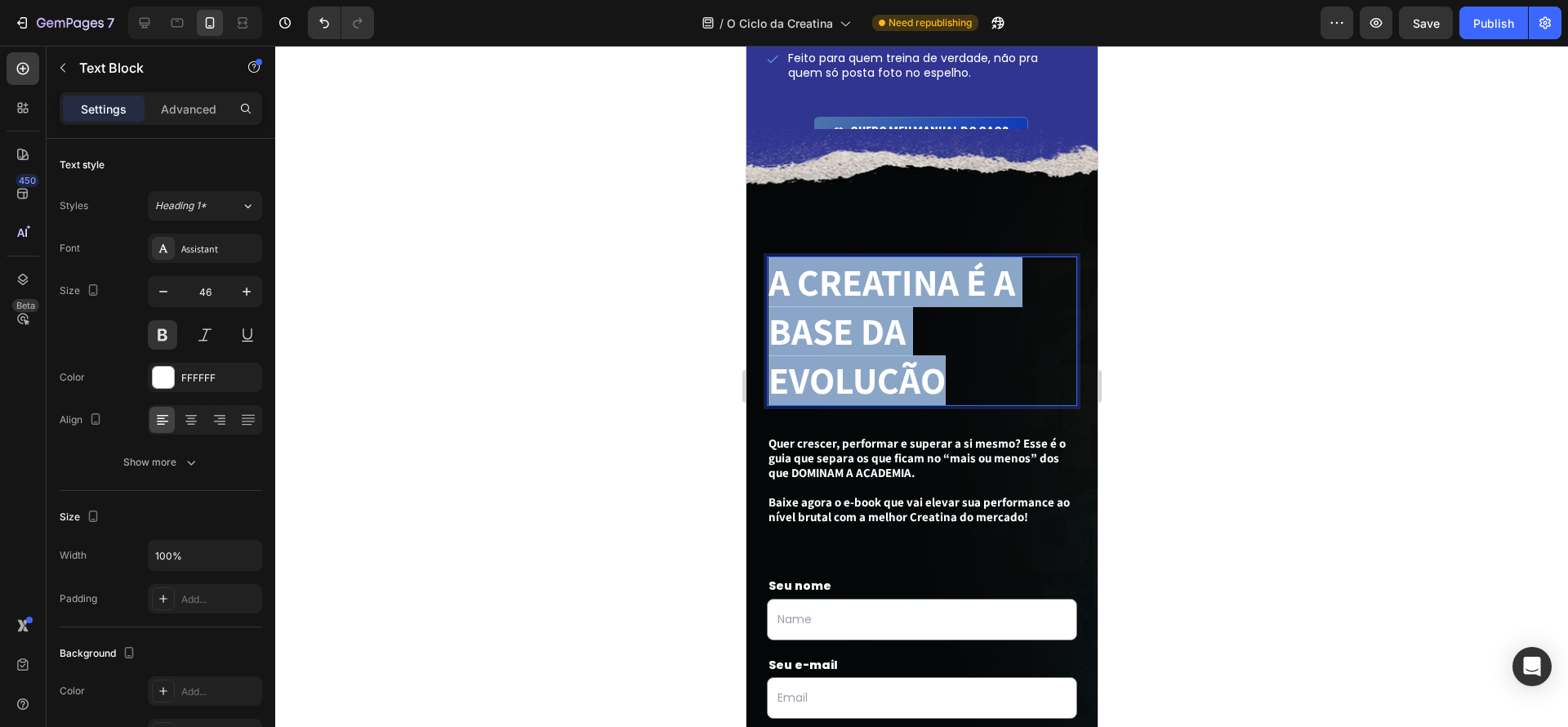
click at [912, 309] on p "A CREATINA É A BASE DA EVOLUÇÃO" at bounding box center [921, 331] width 307 height 146
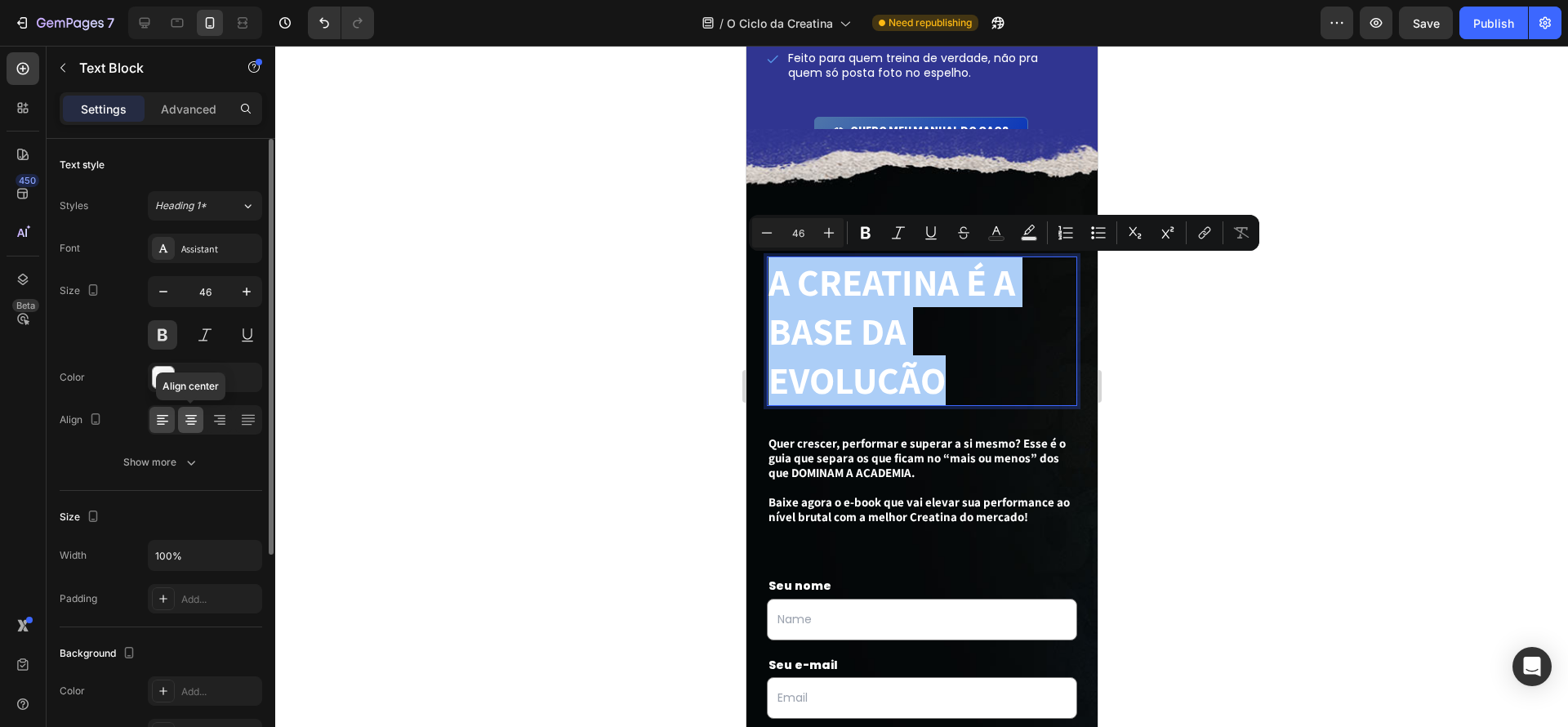
drag, startPoint x: 191, startPoint y: 413, endPoint x: 401, endPoint y: 422, distance: 210.2
click at [191, 413] on icon at bounding box center [191, 420] width 16 height 16
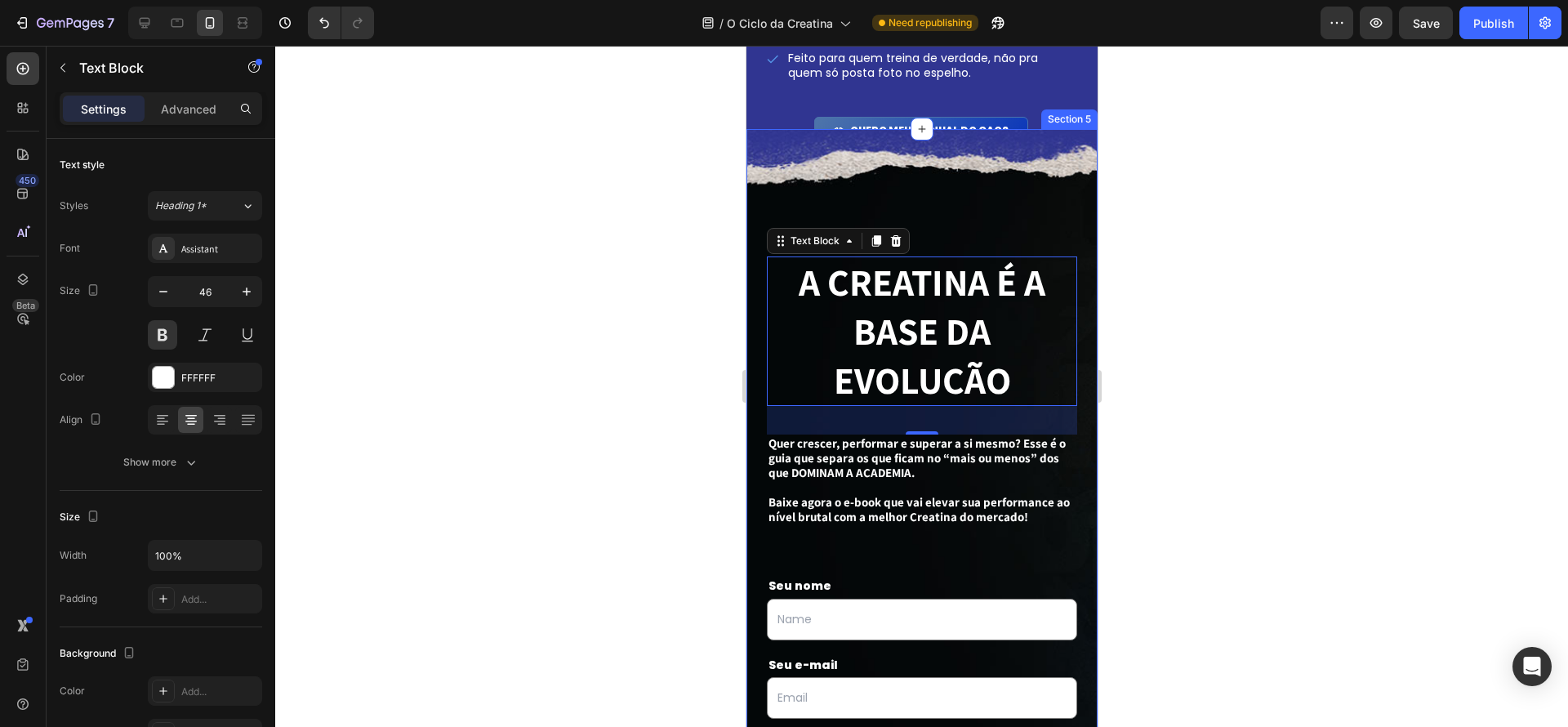
click at [1146, 482] on div at bounding box center [921, 386] width 1293 height 681
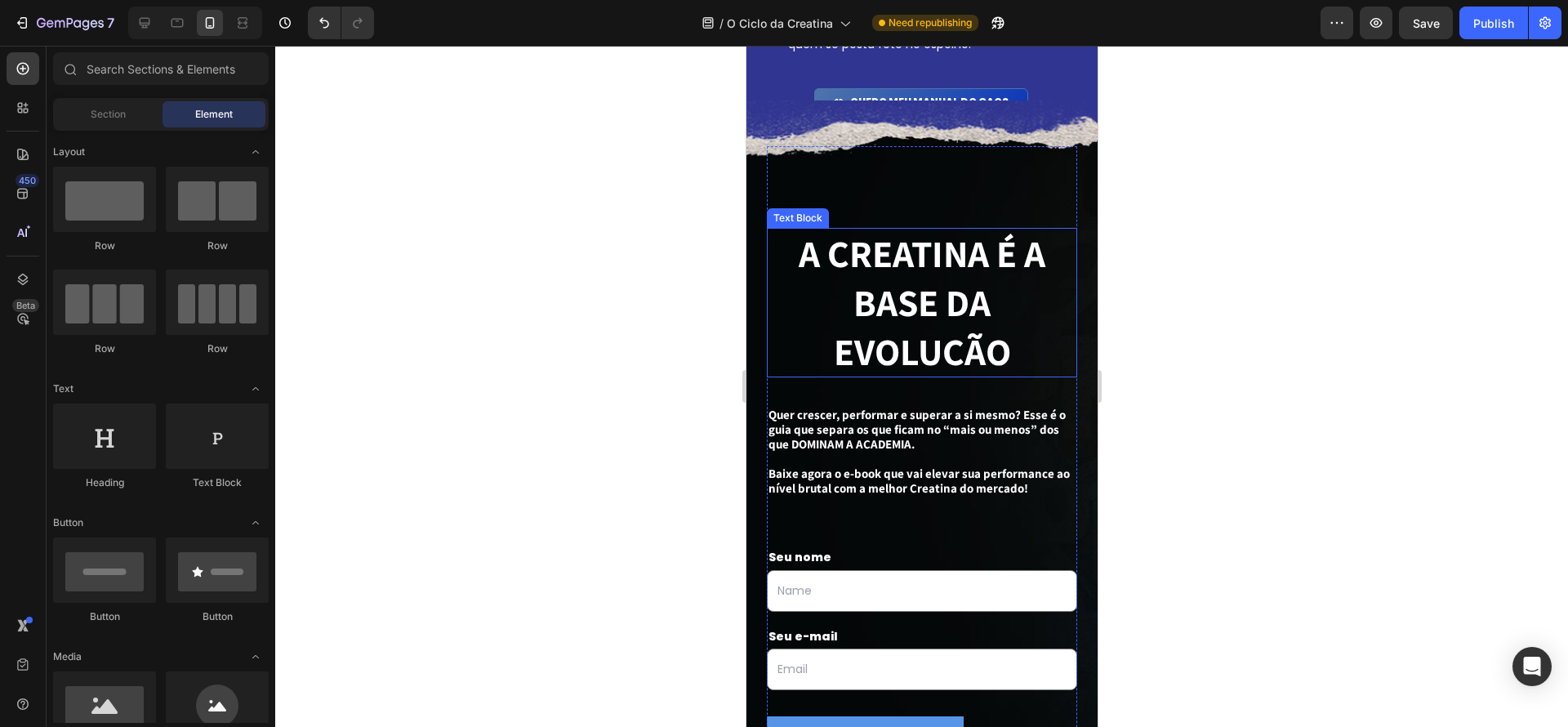
scroll to position [2421, 0]
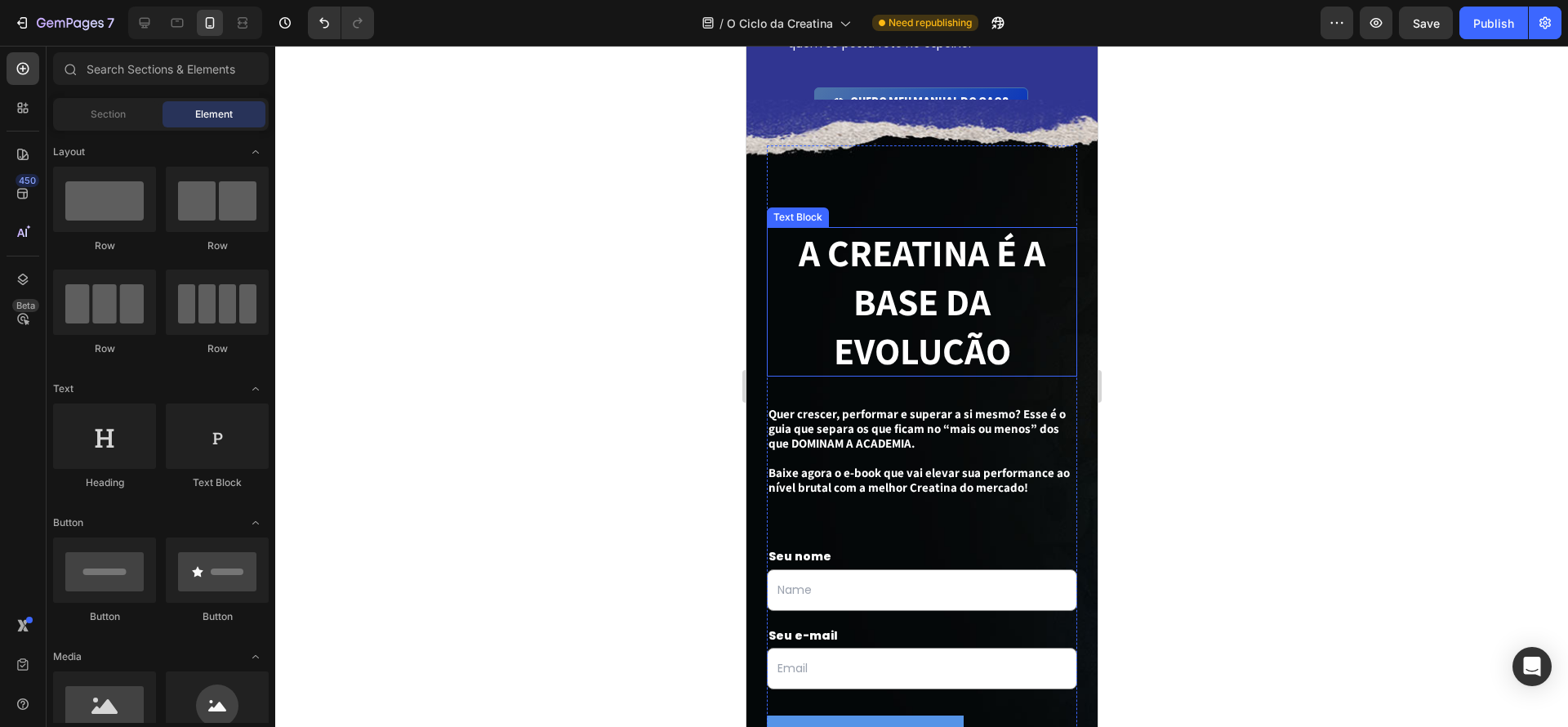
click at [990, 354] on p "A CREATINA É A BASE DA EVOLUÇÃO" at bounding box center [921, 302] width 307 height 146
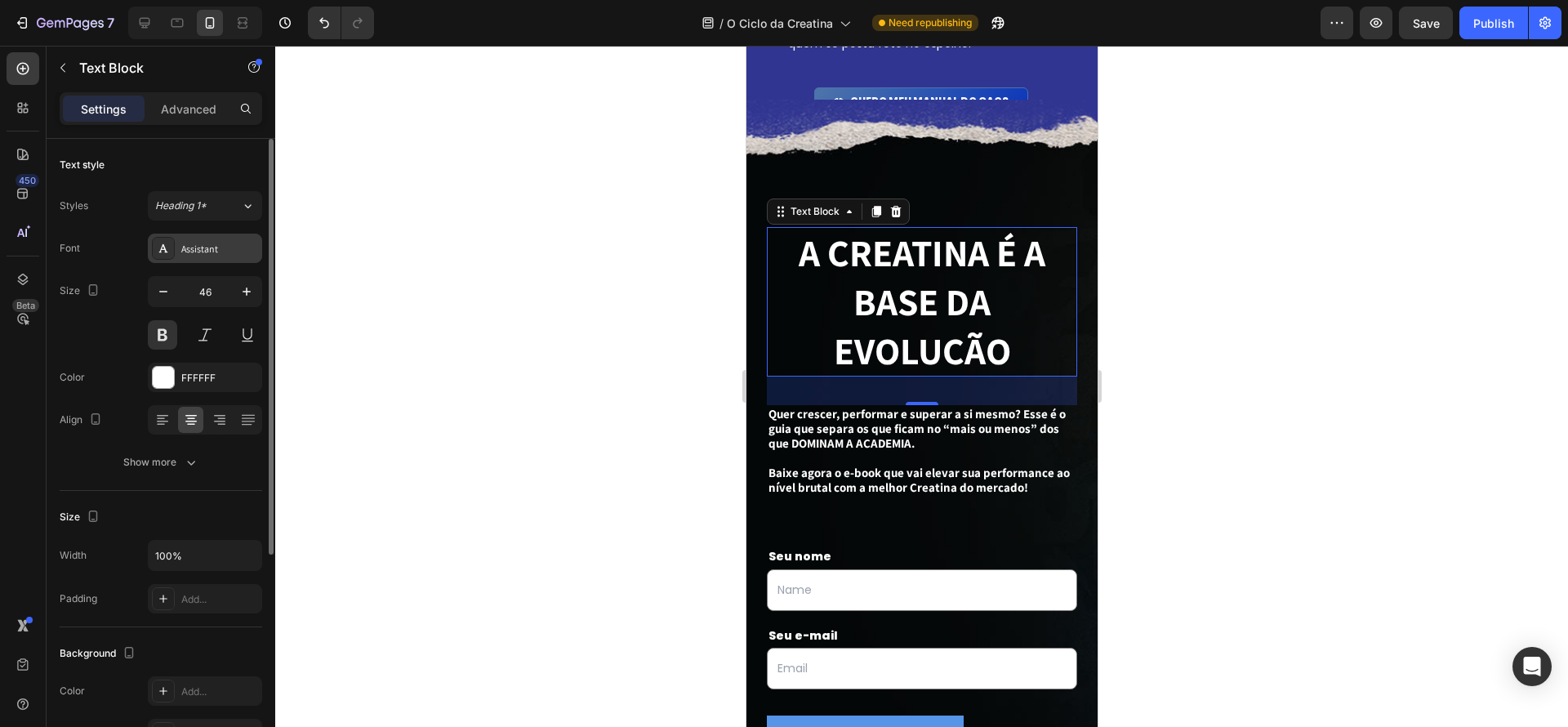
click at [204, 247] on div "Assistant" at bounding box center [220, 249] width 77 height 15
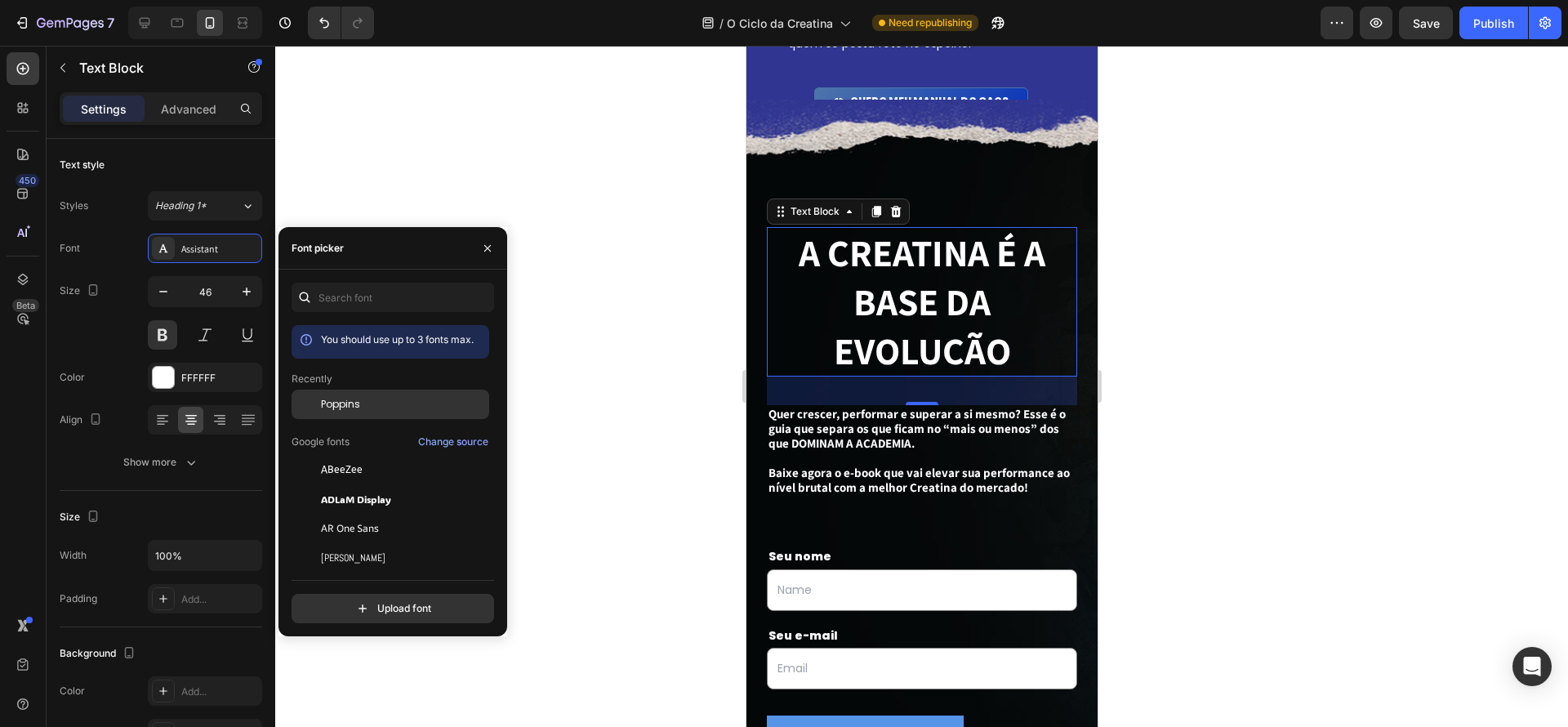
click at [357, 404] on span "Poppins" at bounding box center [341, 405] width 39 height 15
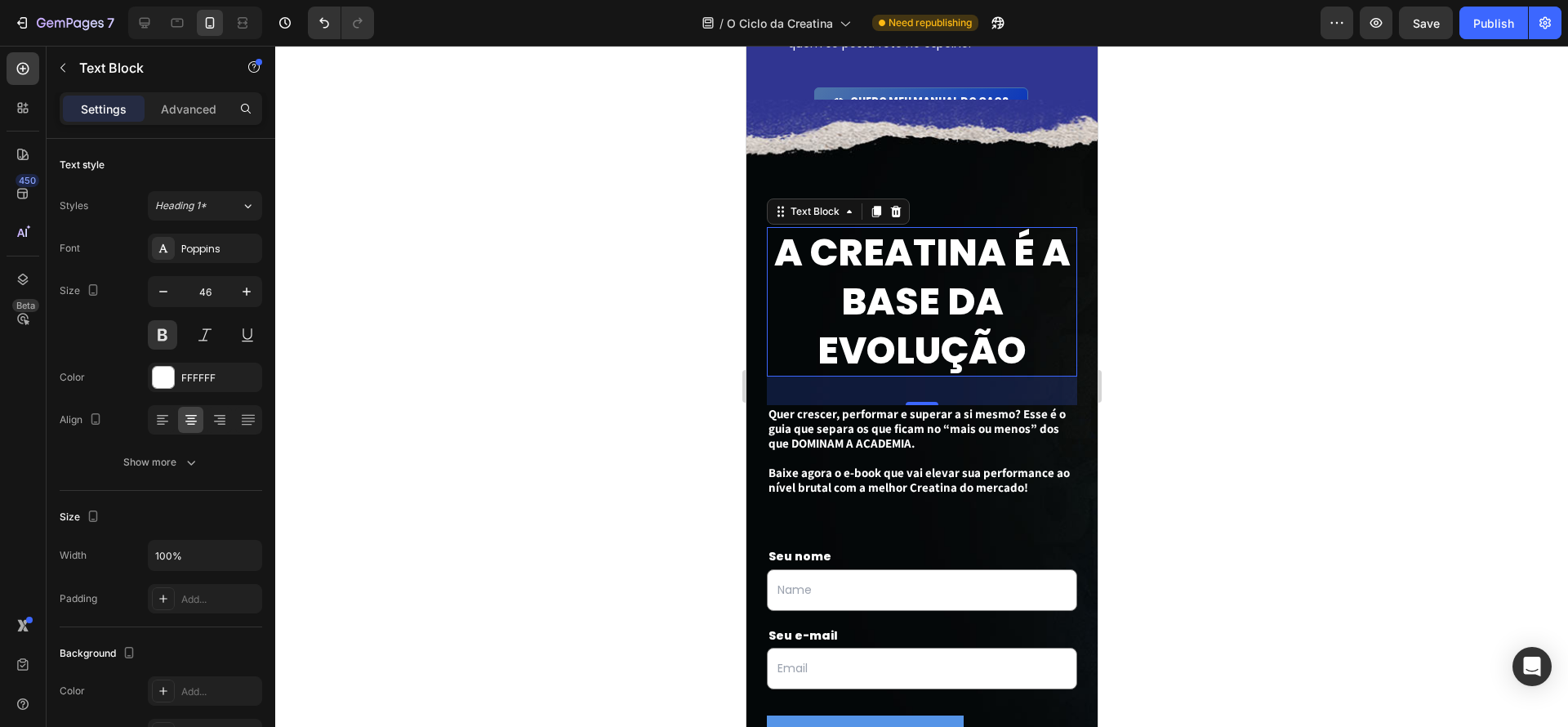
click at [1324, 376] on div at bounding box center [921, 386] width 1293 height 681
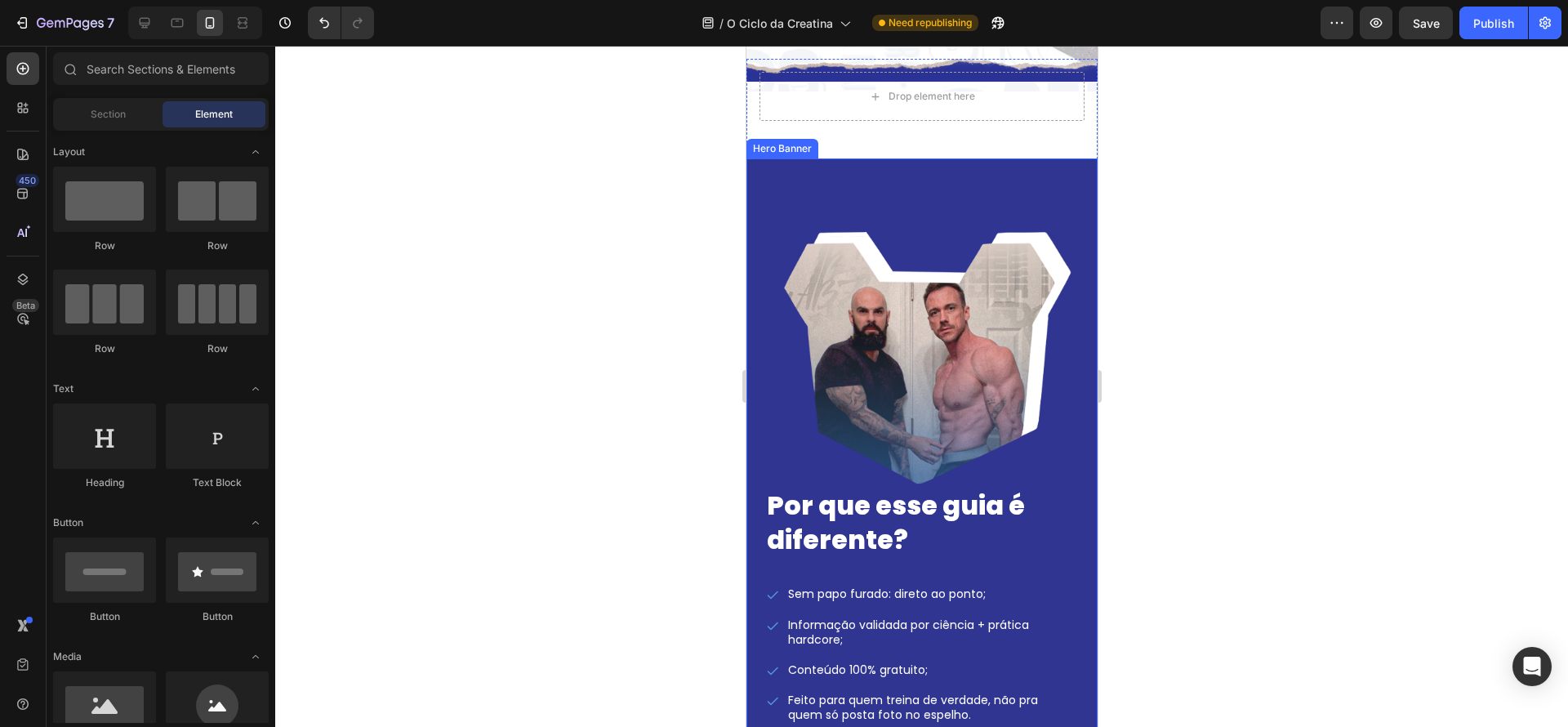
scroll to position [2110, 0]
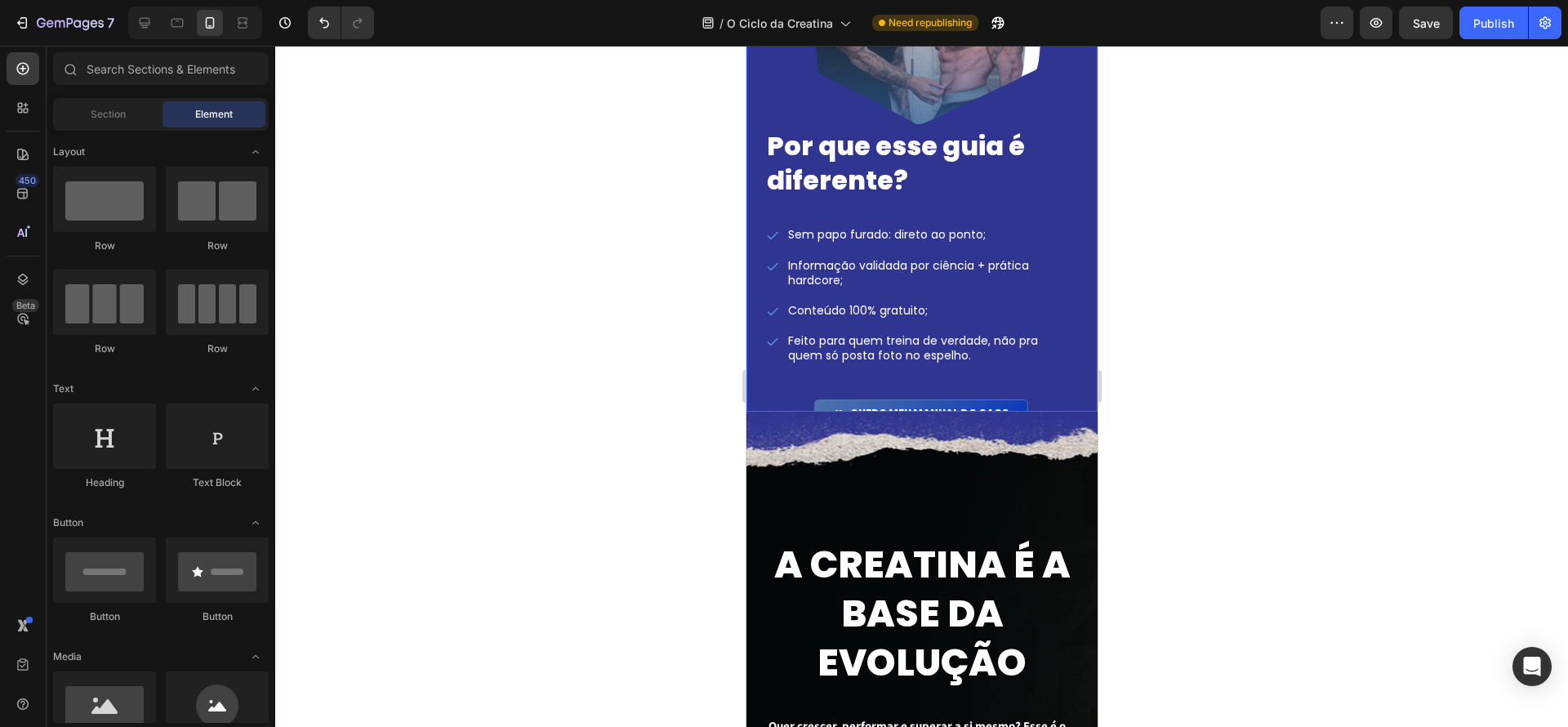
click at [1082, 405] on div "Por que esse guia é diferente? Heading Sem papo furado: direto ao ponto; Inform…" at bounding box center [921, 123] width 351 height 648
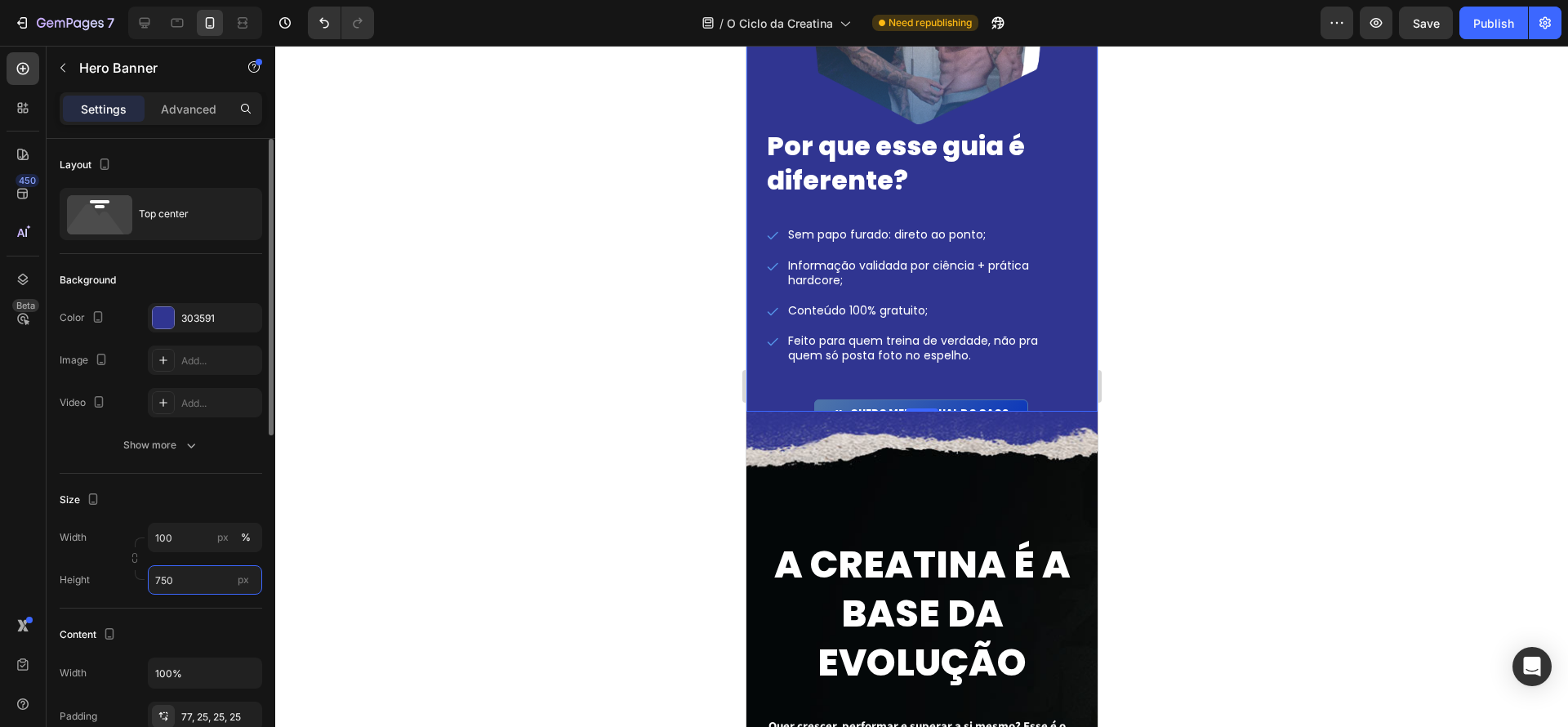
drag, startPoint x: 192, startPoint y: 578, endPoint x: 68, endPoint y: 567, distance: 124.5
click at [68, 567] on div "Height 750 px" at bounding box center [161, 580] width 203 height 30
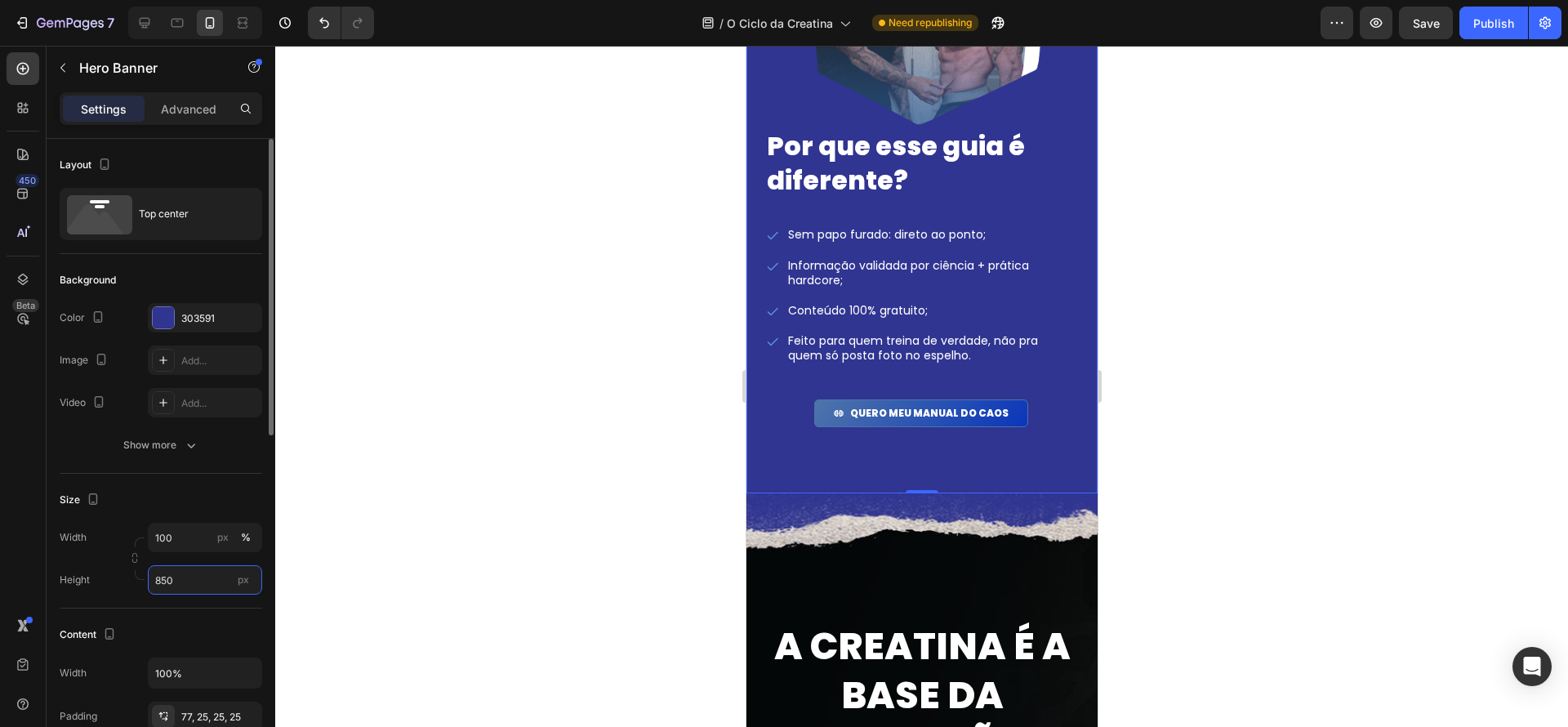
drag, startPoint x: 189, startPoint y: 581, endPoint x: 142, endPoint y: 574, distance: 47.5
click at [142, 574] on div "Width 100 px % Height 850 px" at bounding box center [161, 559] width 203 height 72
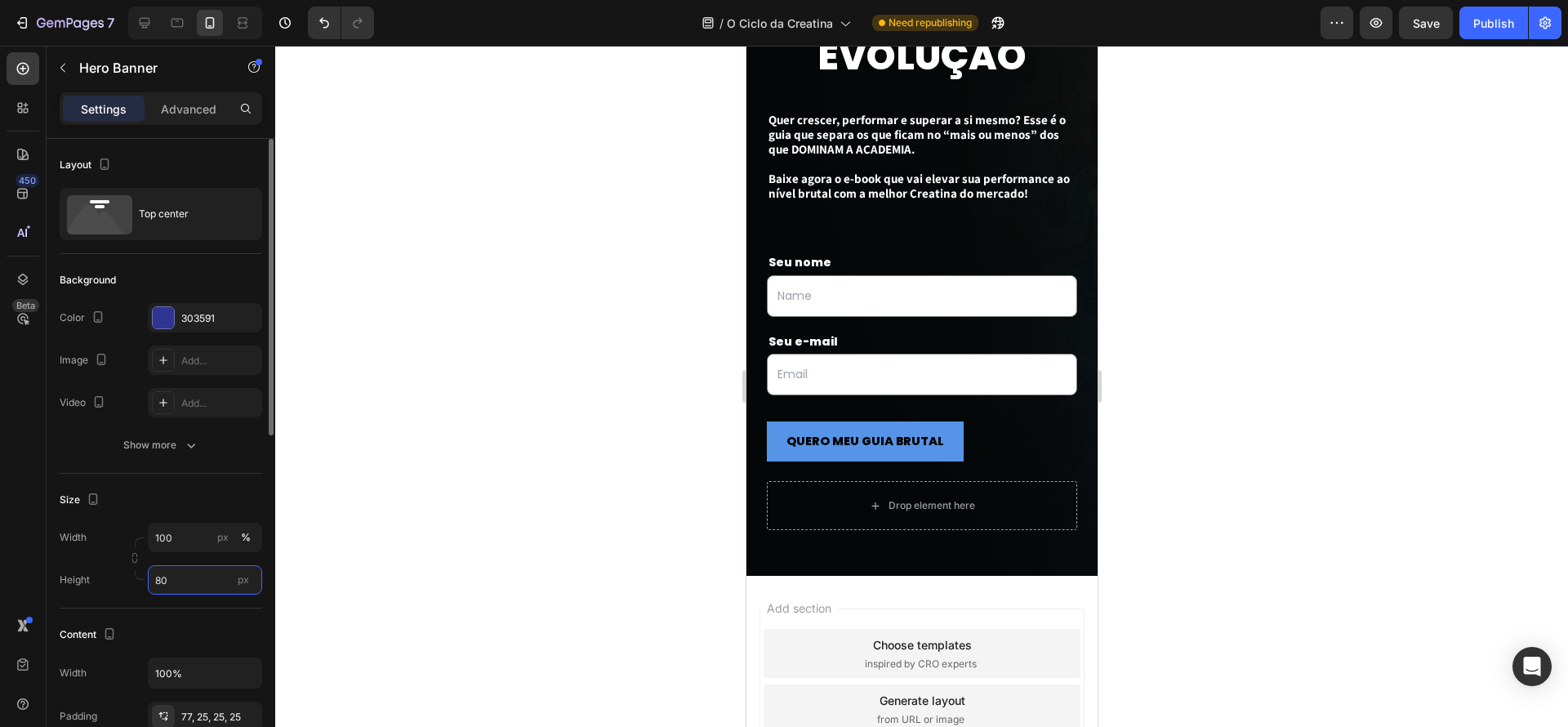
type input "800"
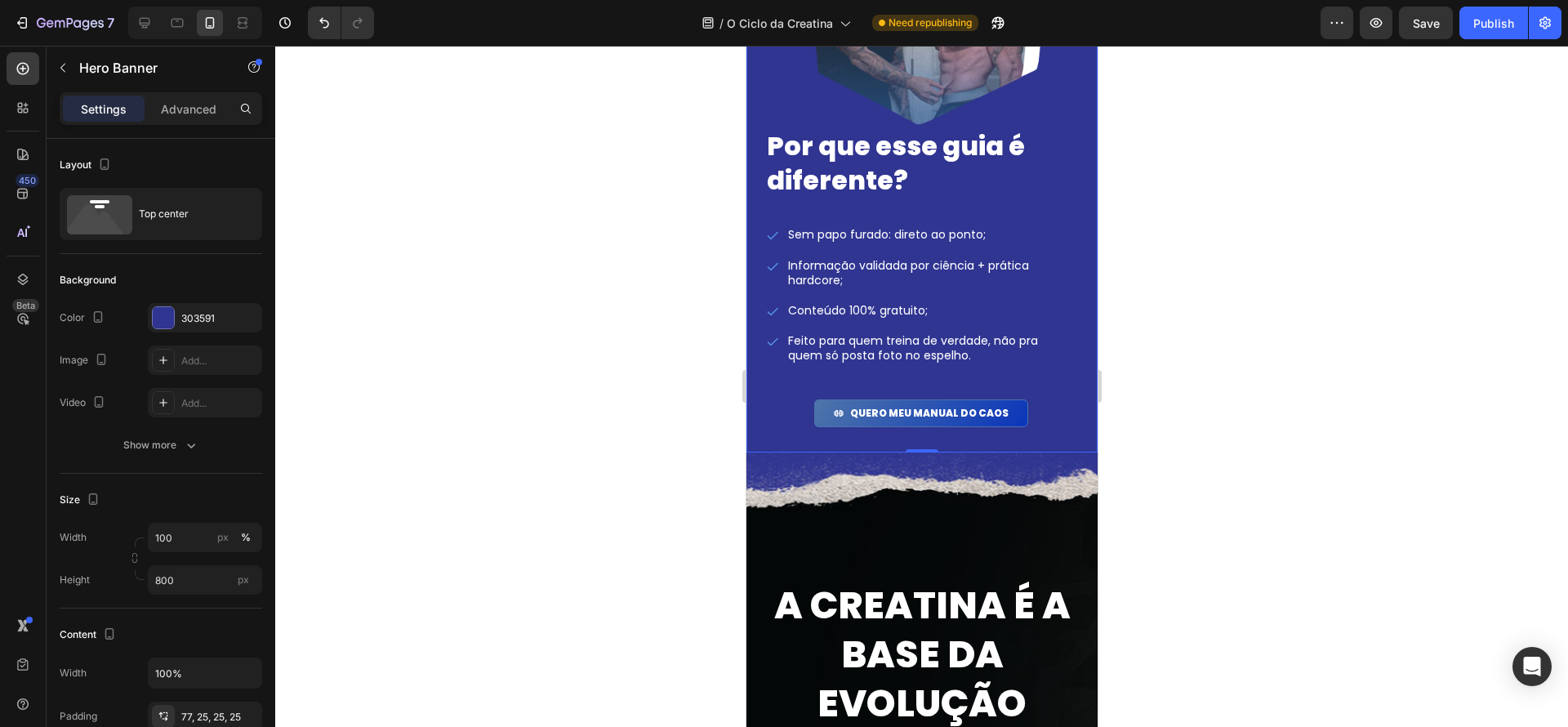
click at [1246, 514] on div at bounding box center [921, 386] width 1293 height 681
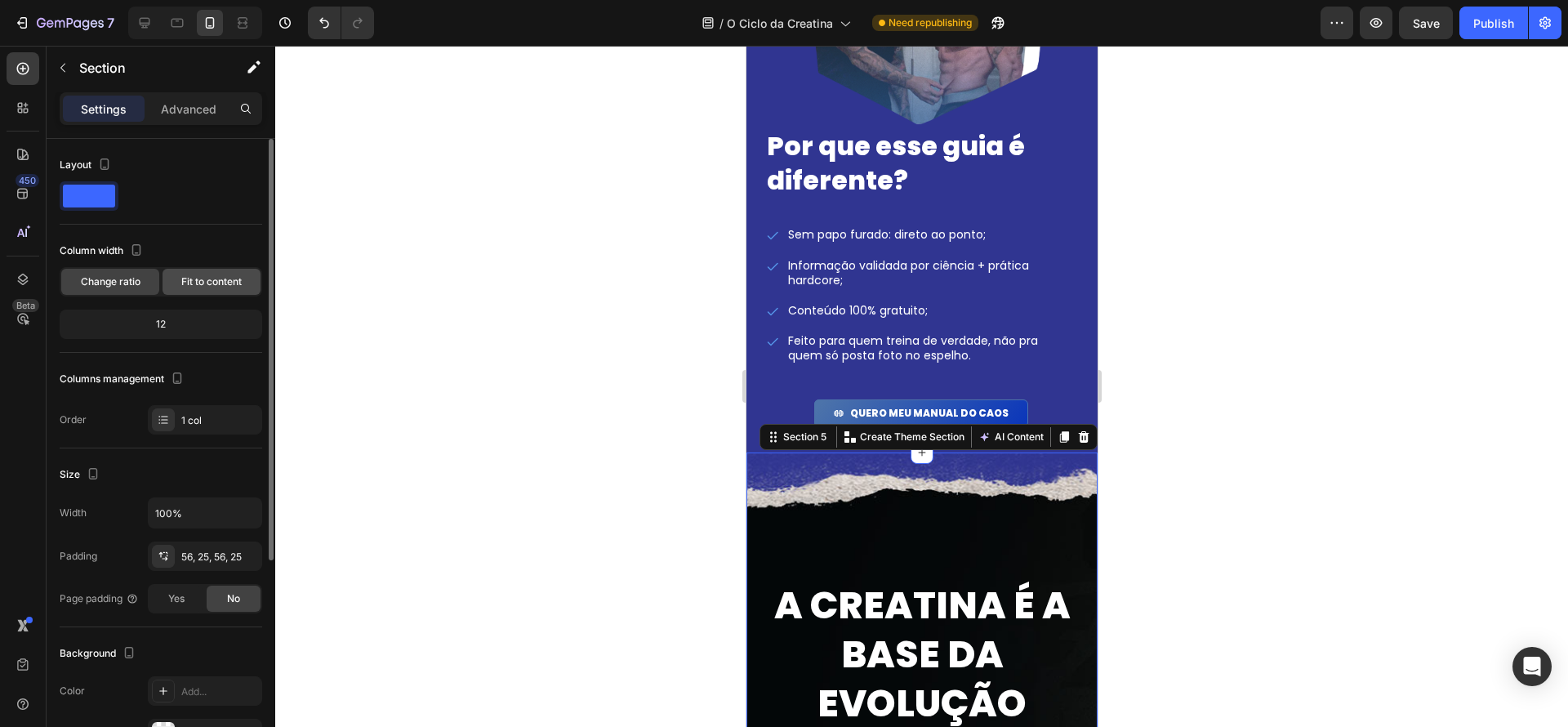
click at [249, 271] on div "Fit to content" at bounding box center [211, 281] width 98 height 26
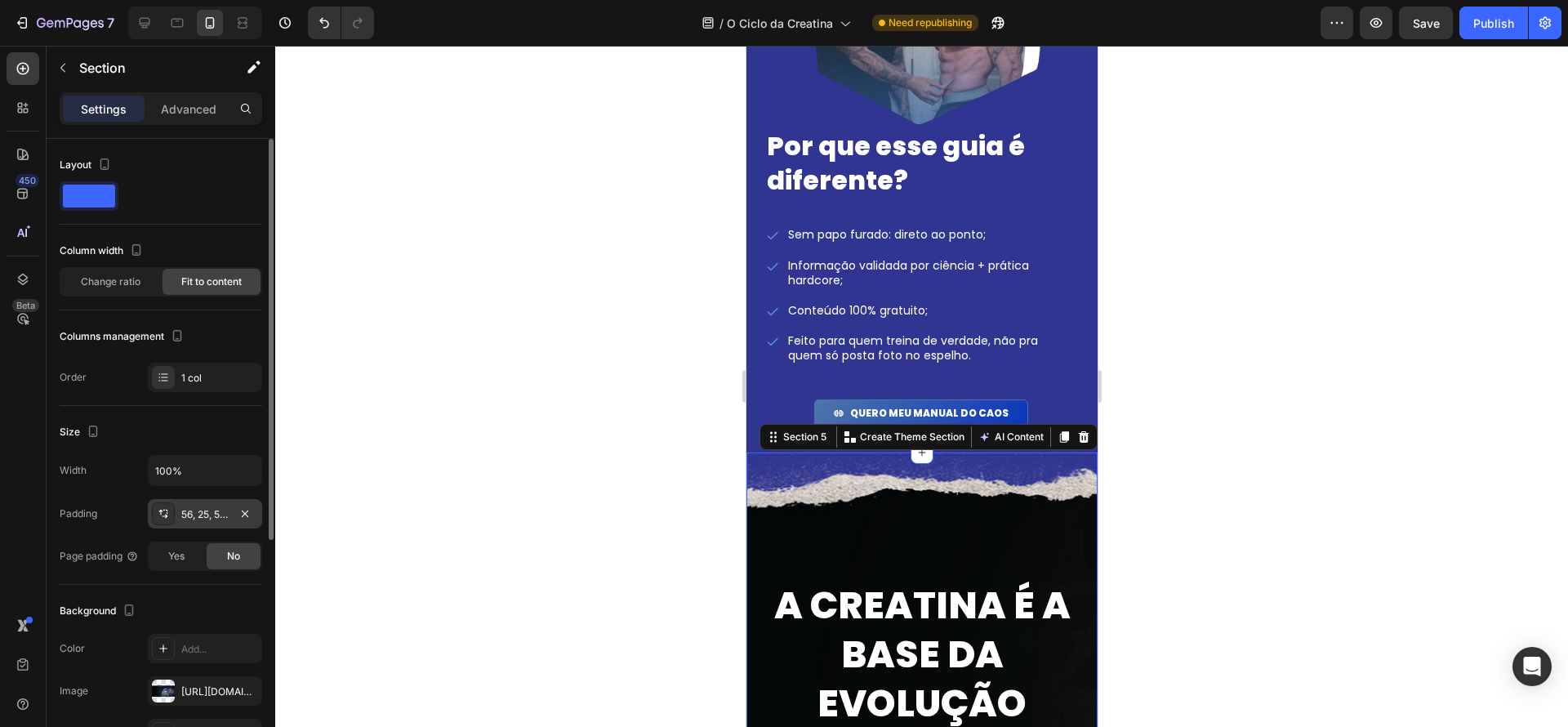
click at [216, 515] on div "56, 25, 56, 25" at bounding box center [205, 514] width 48 height 15
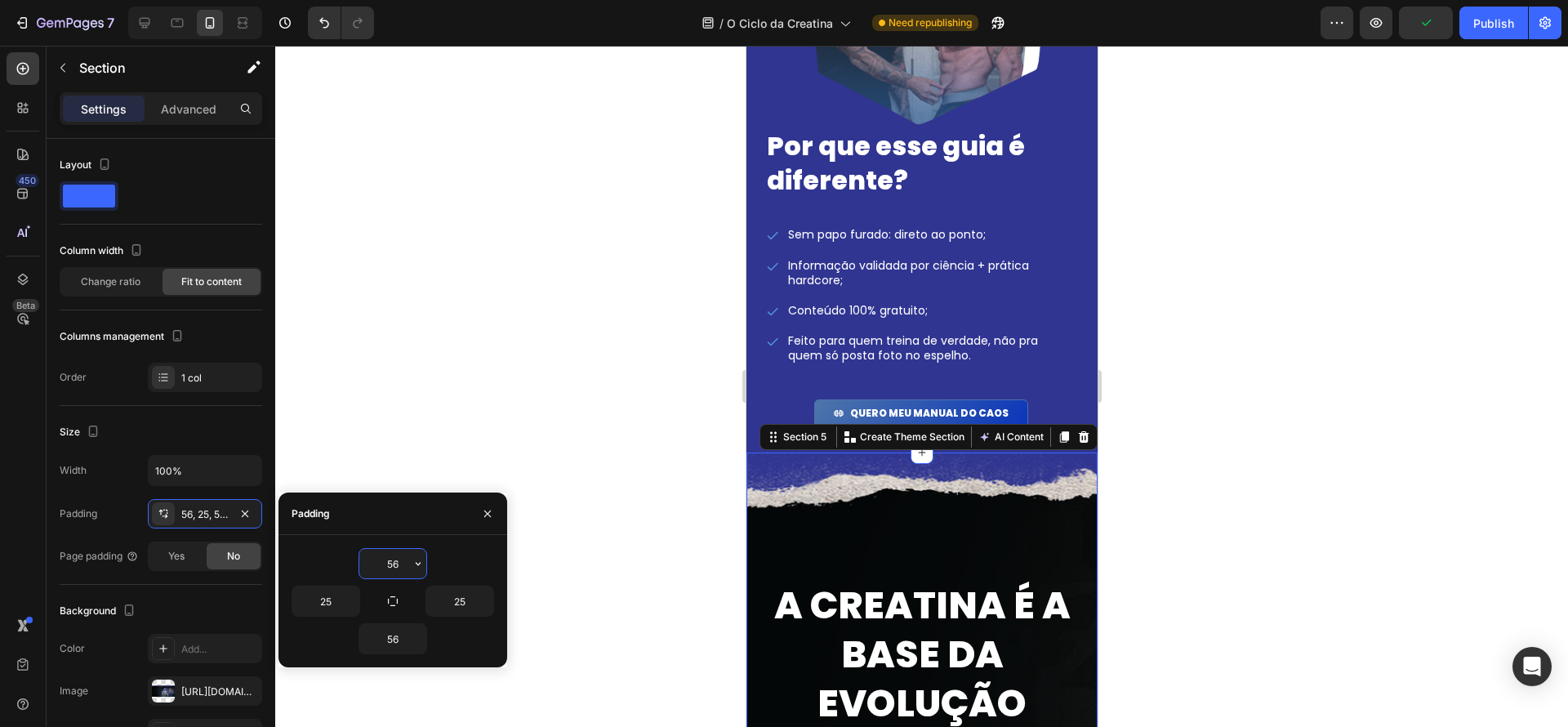
drag, startPoint x: 391, startPoint y: 565, endPoint x: 322, endPoint y: 557, distance: 69.5
click at [322, 557] on div "56" at bounding box center [392, 564] width 203 height 31
type input "5"
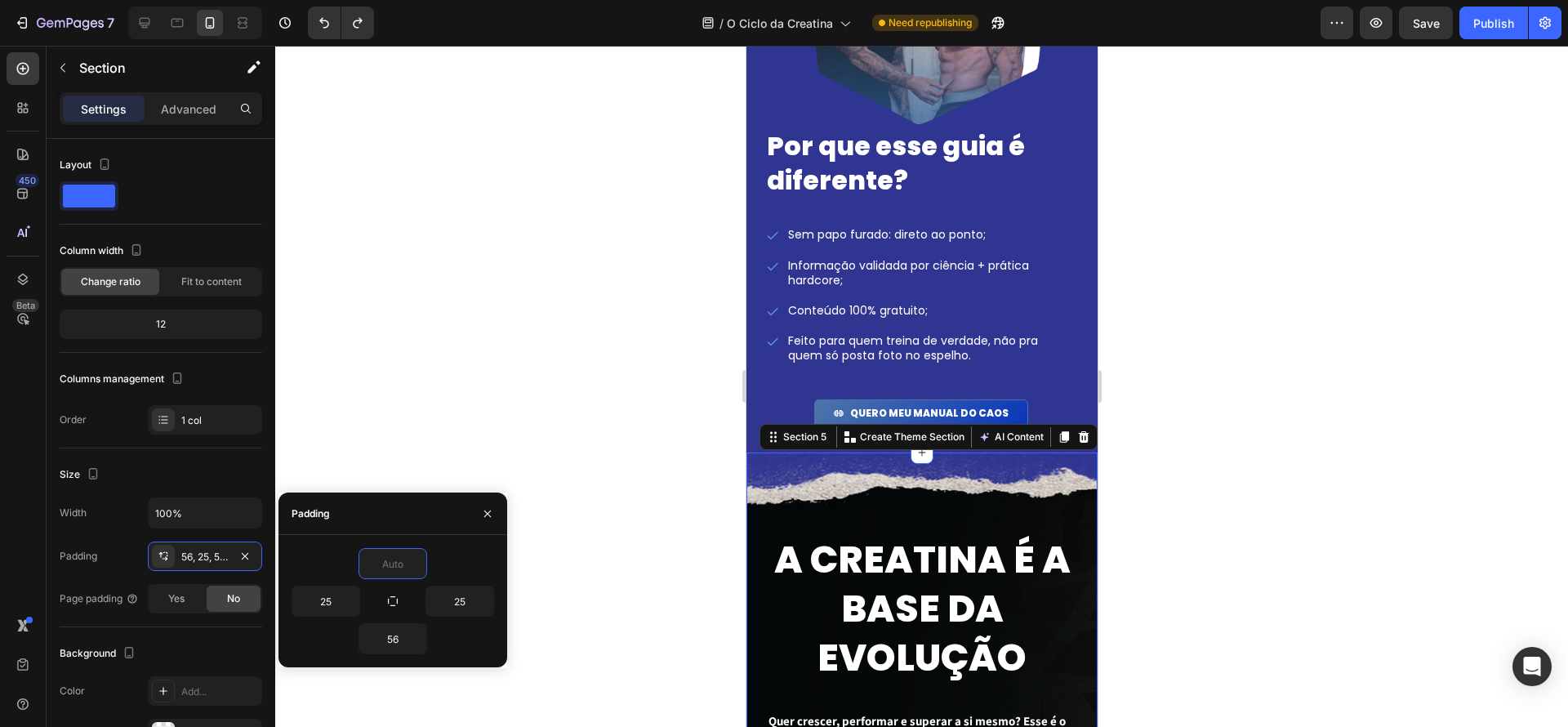
type input "56"
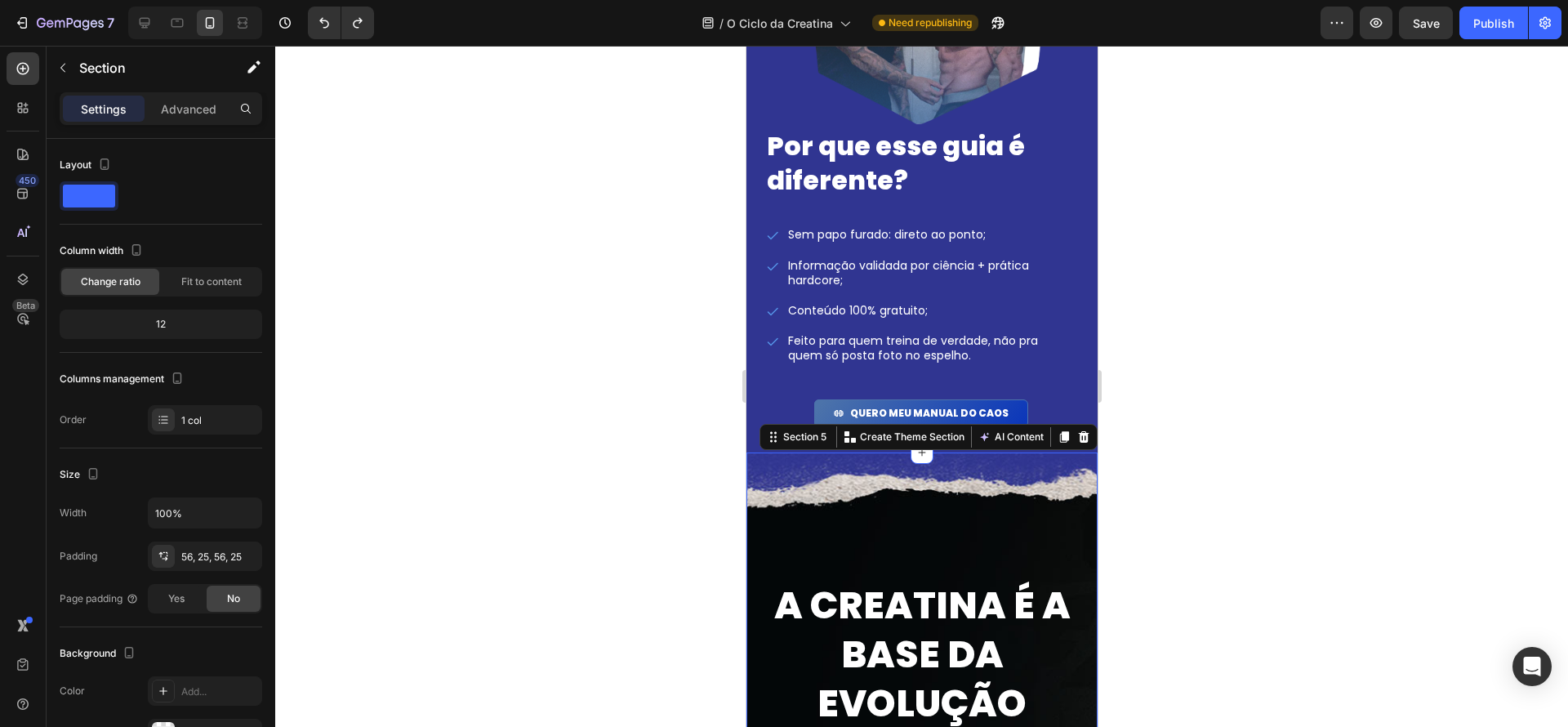
click at [1283, 554] on div at bounding box center [921, 386] width 1293 height 681
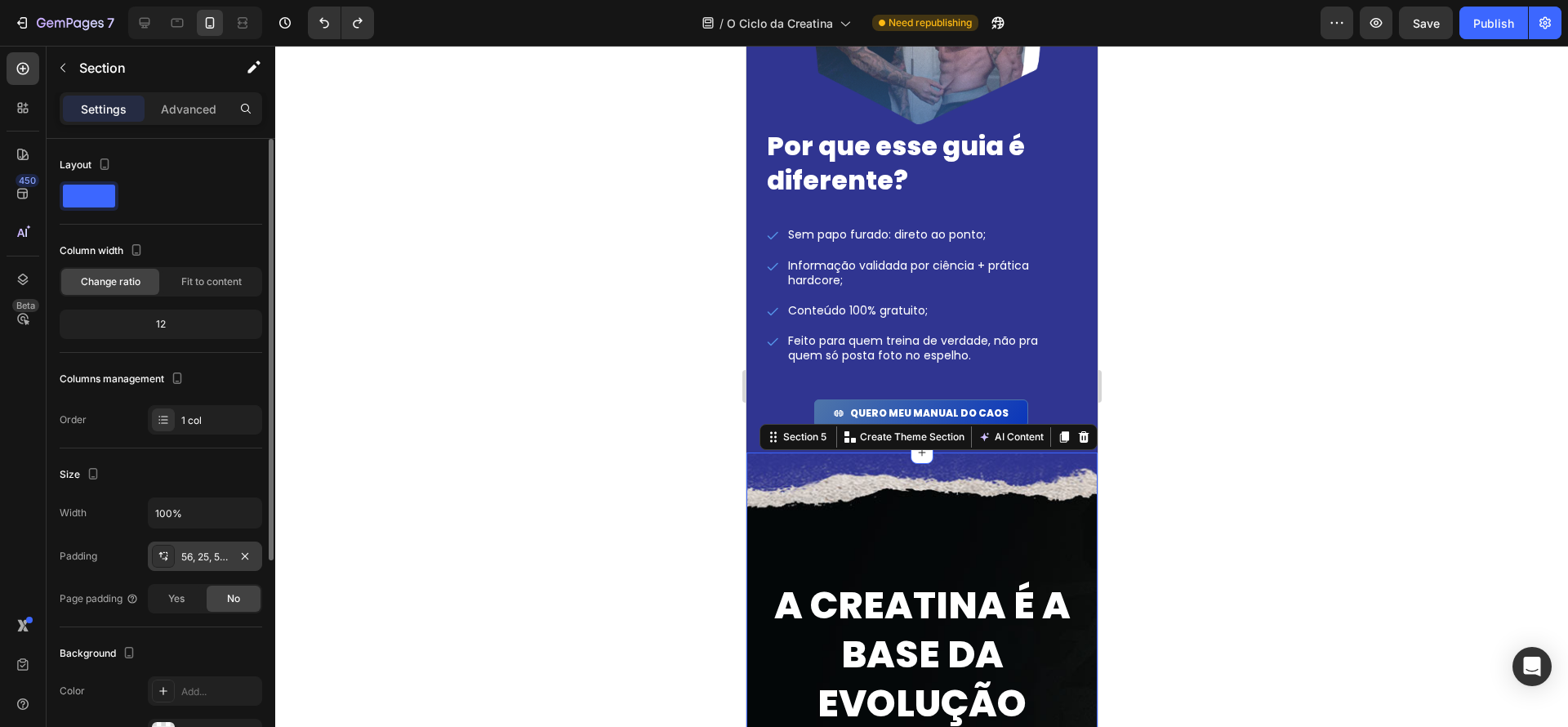
click at [188, 567] on div "56, 25, 56, 25" at bounding box center [204, 556] width 114 height 30
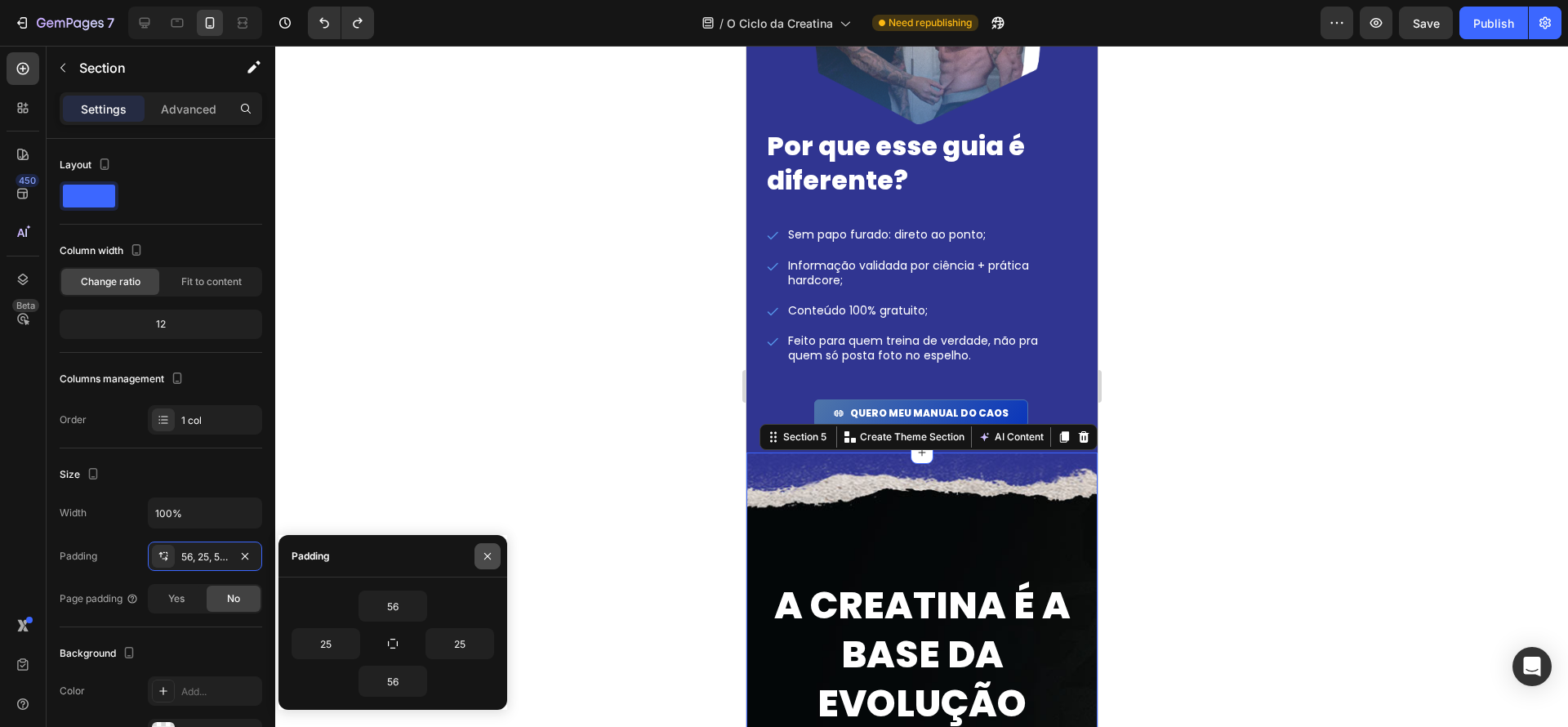
click at [485, 556] on icon "button" at bounding box center [487, 556] width 13 height 13
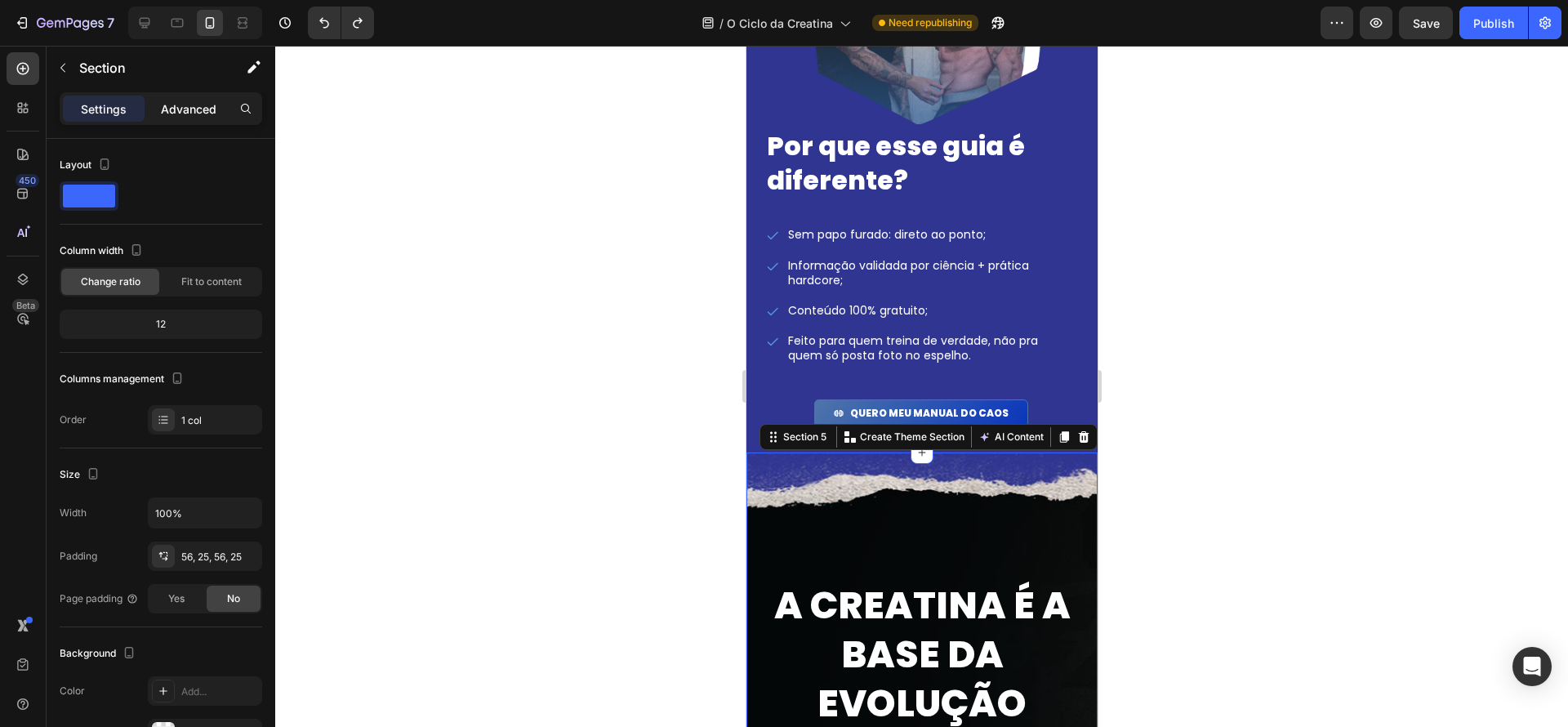
click at [171, 100] on p "Advanced" at bounding box center [189, 108] width 56 height 17
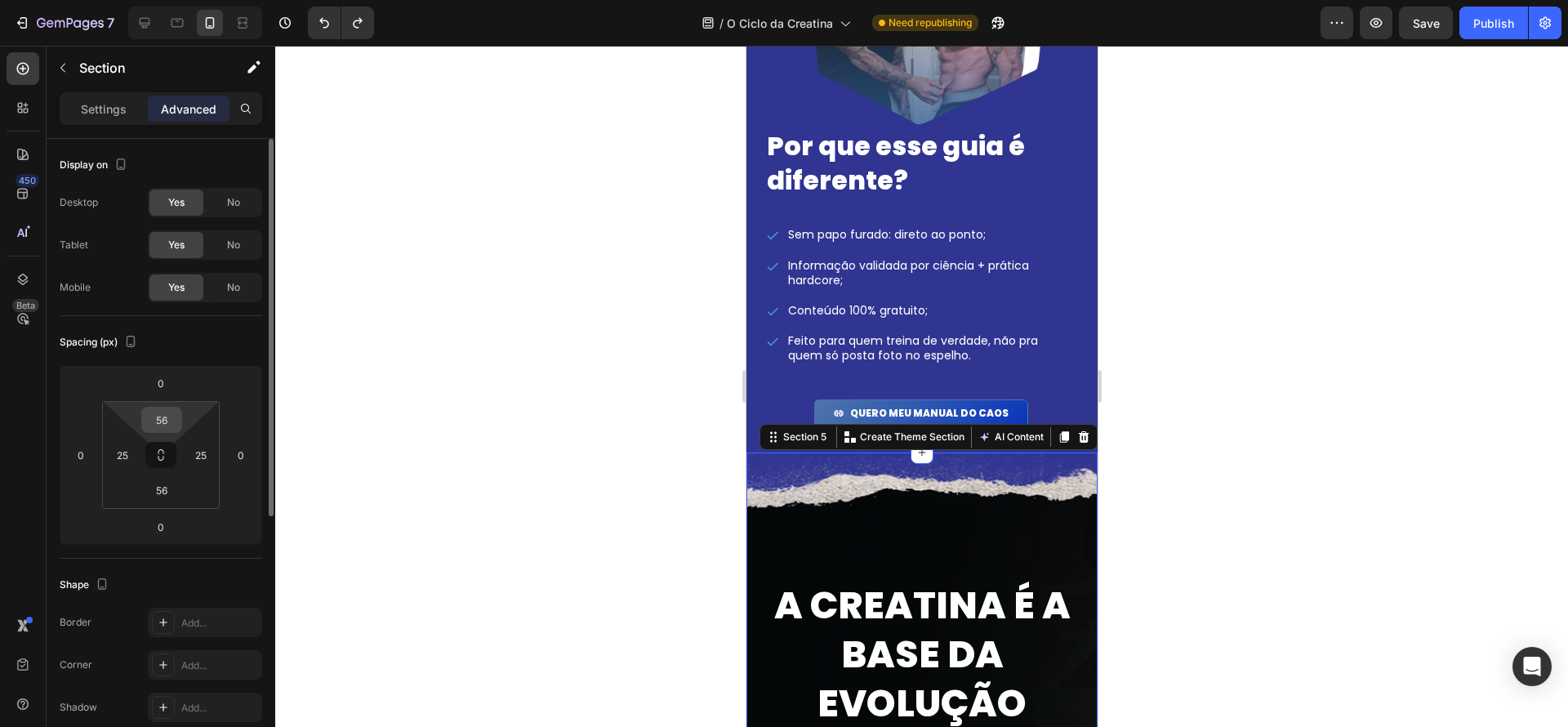
click at [166, 423] on input "56" at bounding box center [162, 420] width 33 height 25
drag, startPoint x: 168, startPoint y: 419, endPoint x: 131, endPoint y: 414, distance: 37.3
click at [131, 414] on div "56 25 56 25" at bounding box center [160, 455] width 117 height 107
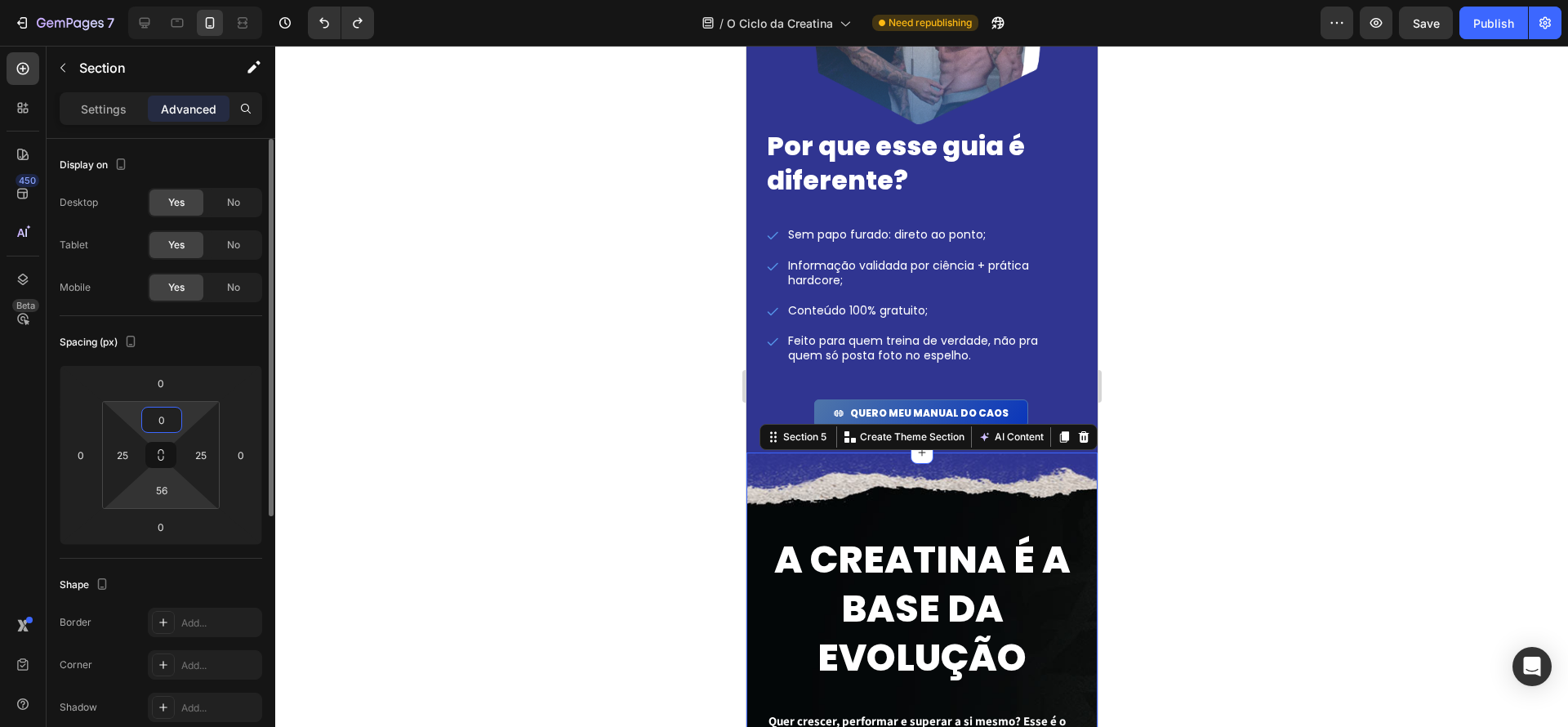
type input "0"
click at [72, 482] on div "0 0 0 0 0 25 56 25" at bounding box center [161, 455] width 203 height 180
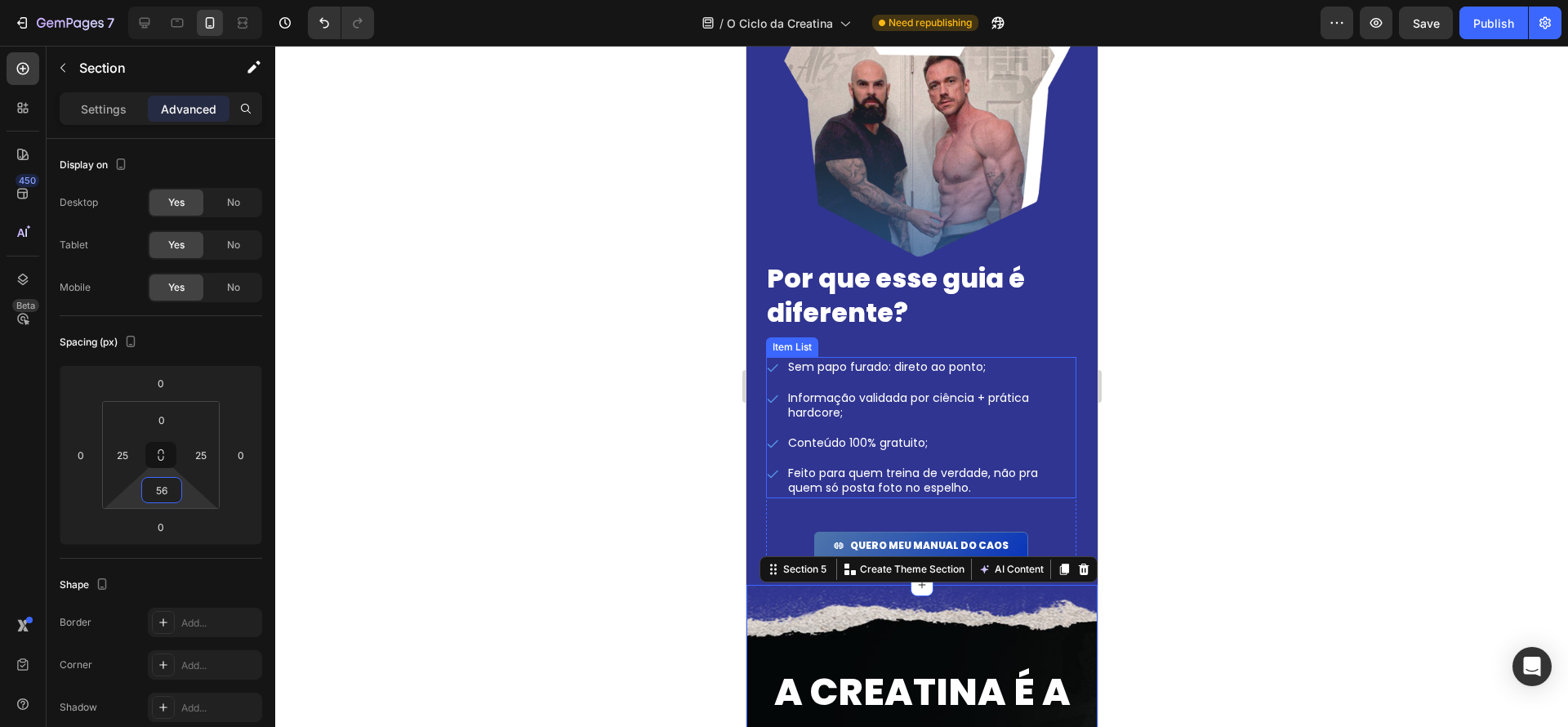
scroll to position [1956, 0]
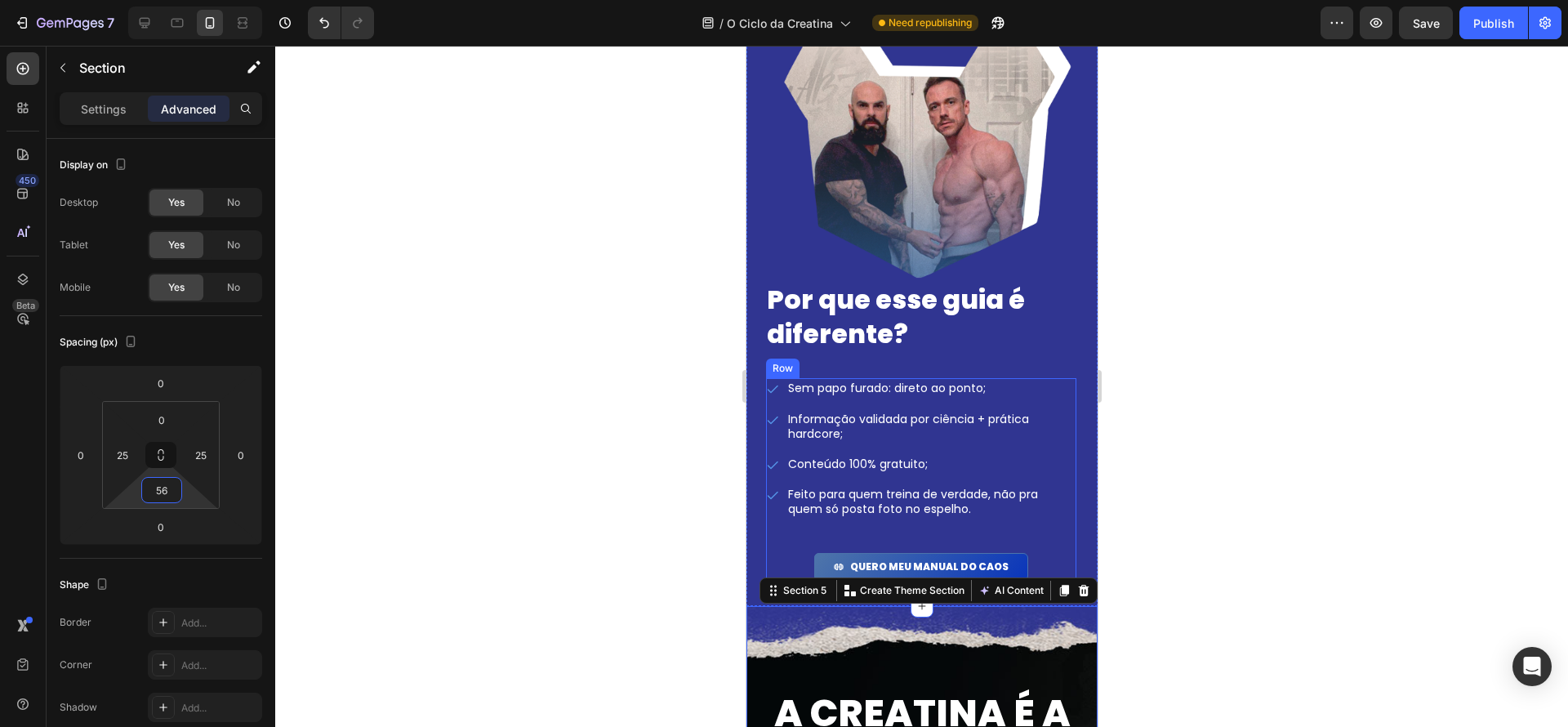
click at [1072, 533] on div "Sem papo furado: direto ao ponto; Informação validada por ciência + prática har…" at bounding box center [921, 479] width 310 height 202
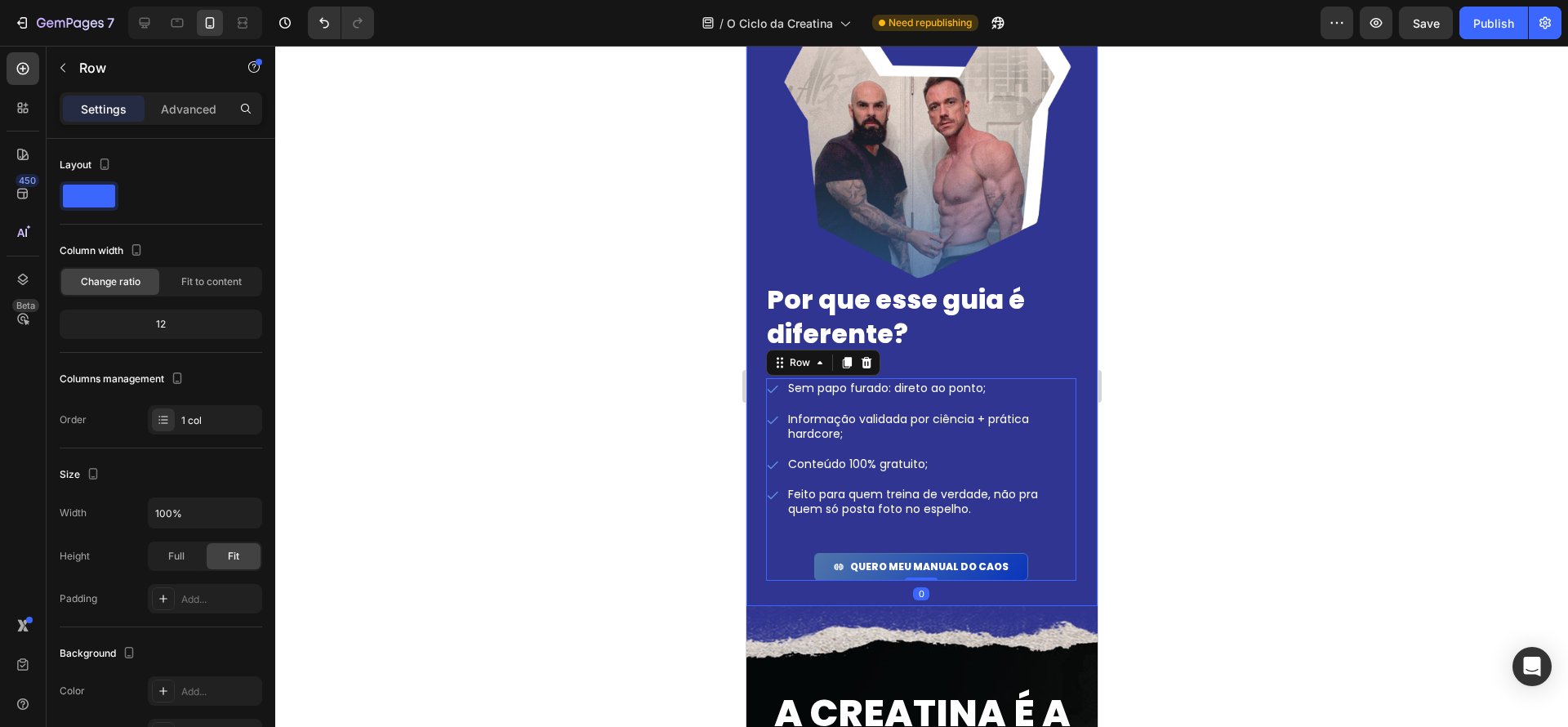
click at [1091, 547] on div "Por que esse guia é diferente? Heading Sem papo furado: direto ao ponto; Inform…" at bounding box center [921, 277] width 351 height 648
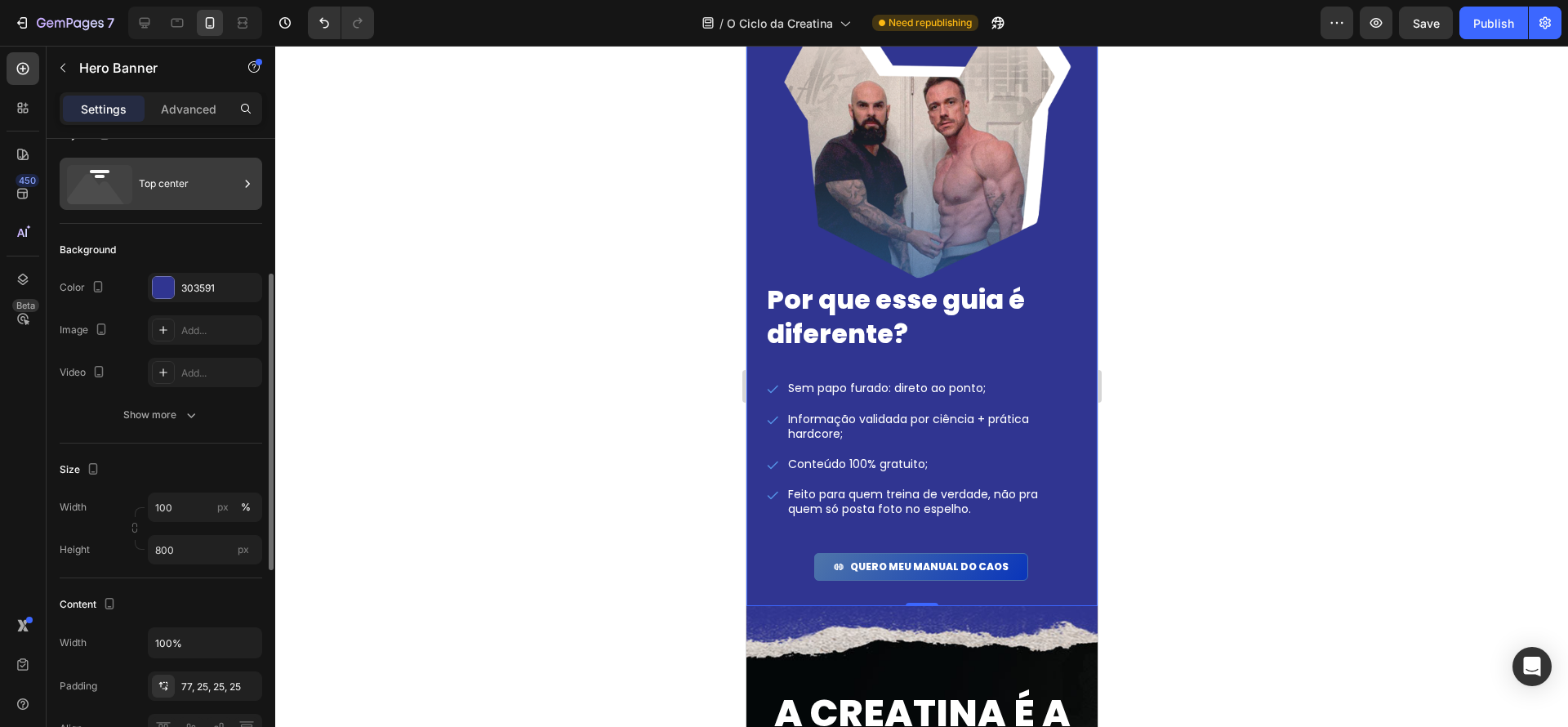
scroll to position [13, 0]
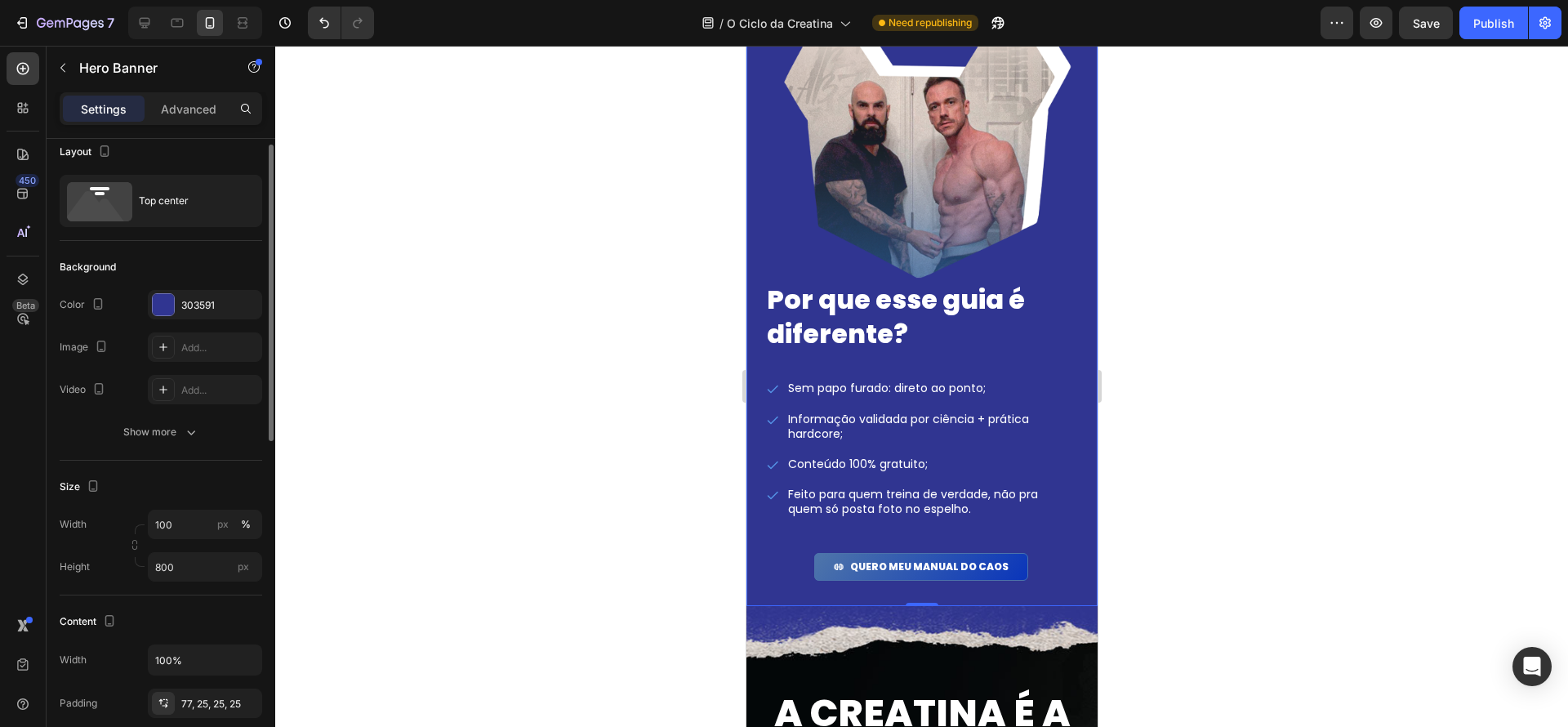
click at [181, 122] on div "Settings Advanced" at bounding box center [161, 108] width 203 height 33
click at [181, 114] on p "Advanced" at bounding box center [189, 108] width 56 height 17
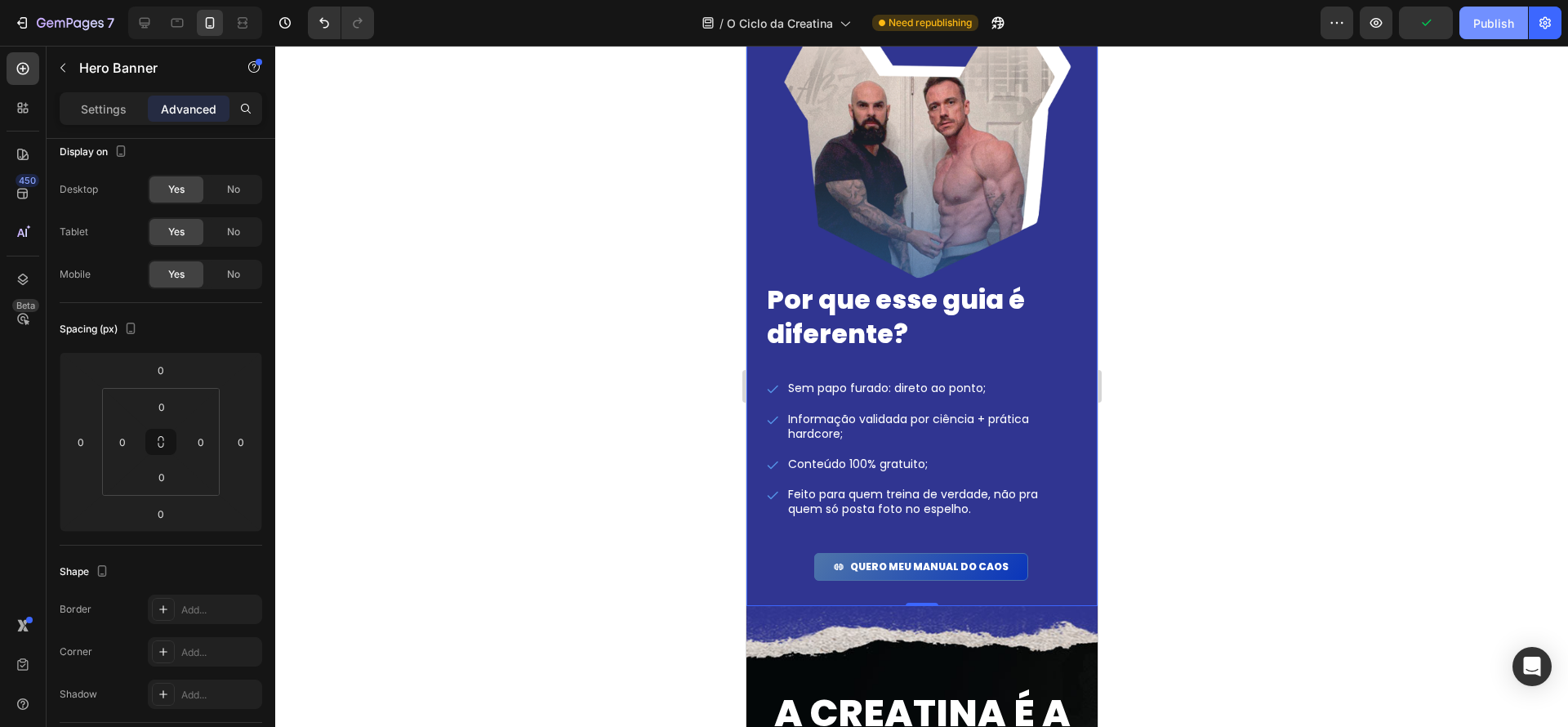
click at [1481, 22] on div "Publish" at bounding box center [1494, 23] width 41 height 17
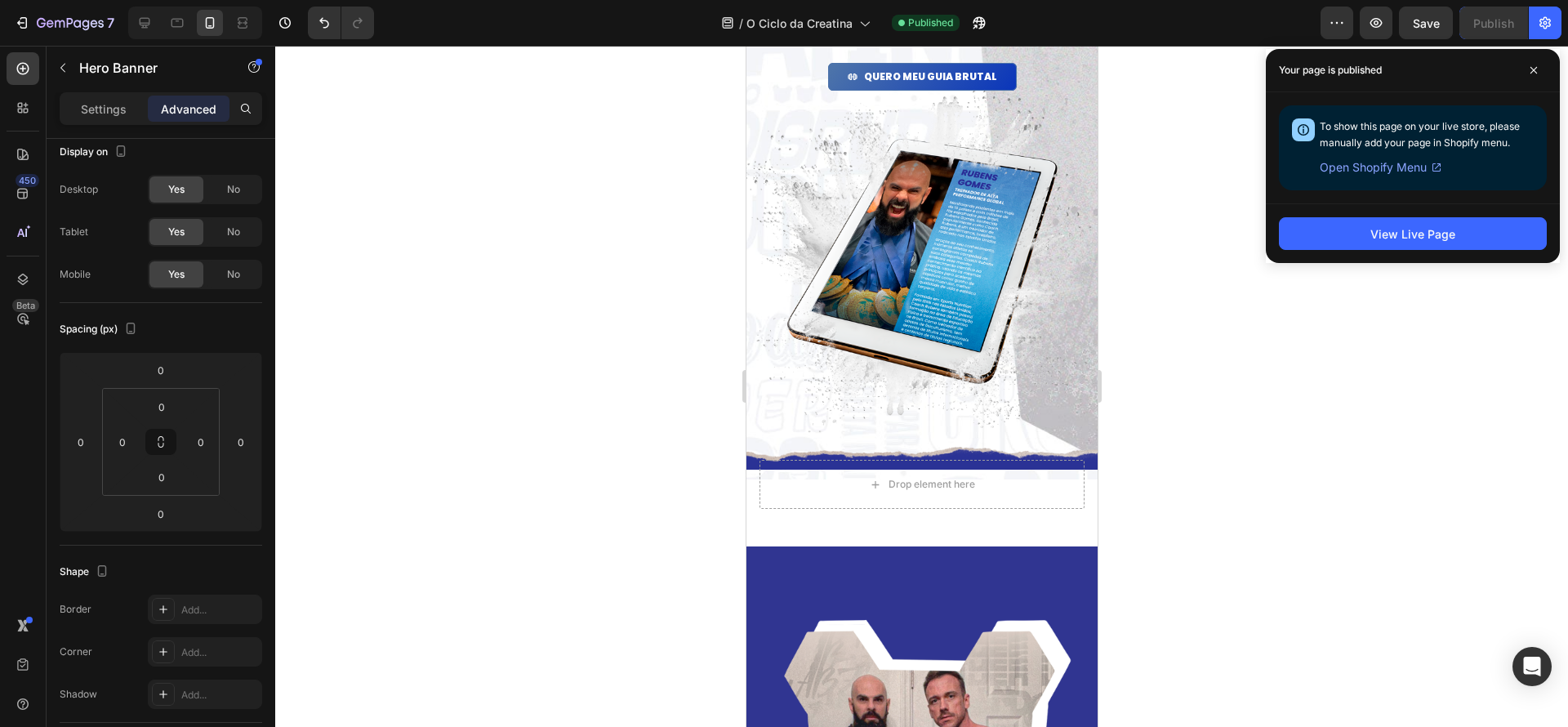
scroll to position [1360, 0]
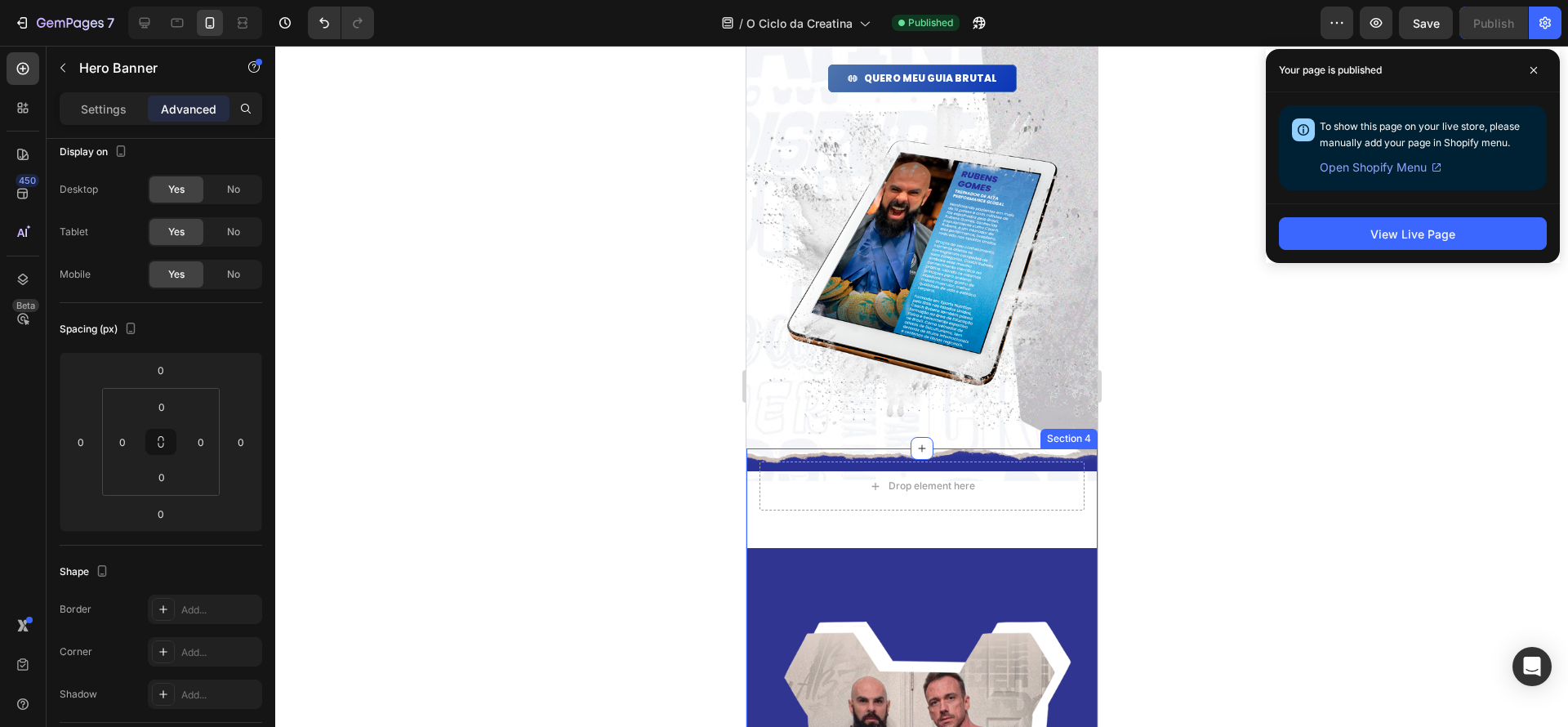
click at [985, 521] on div "Drop element here Row" at bounding box center [921, 492] width 351 height 87
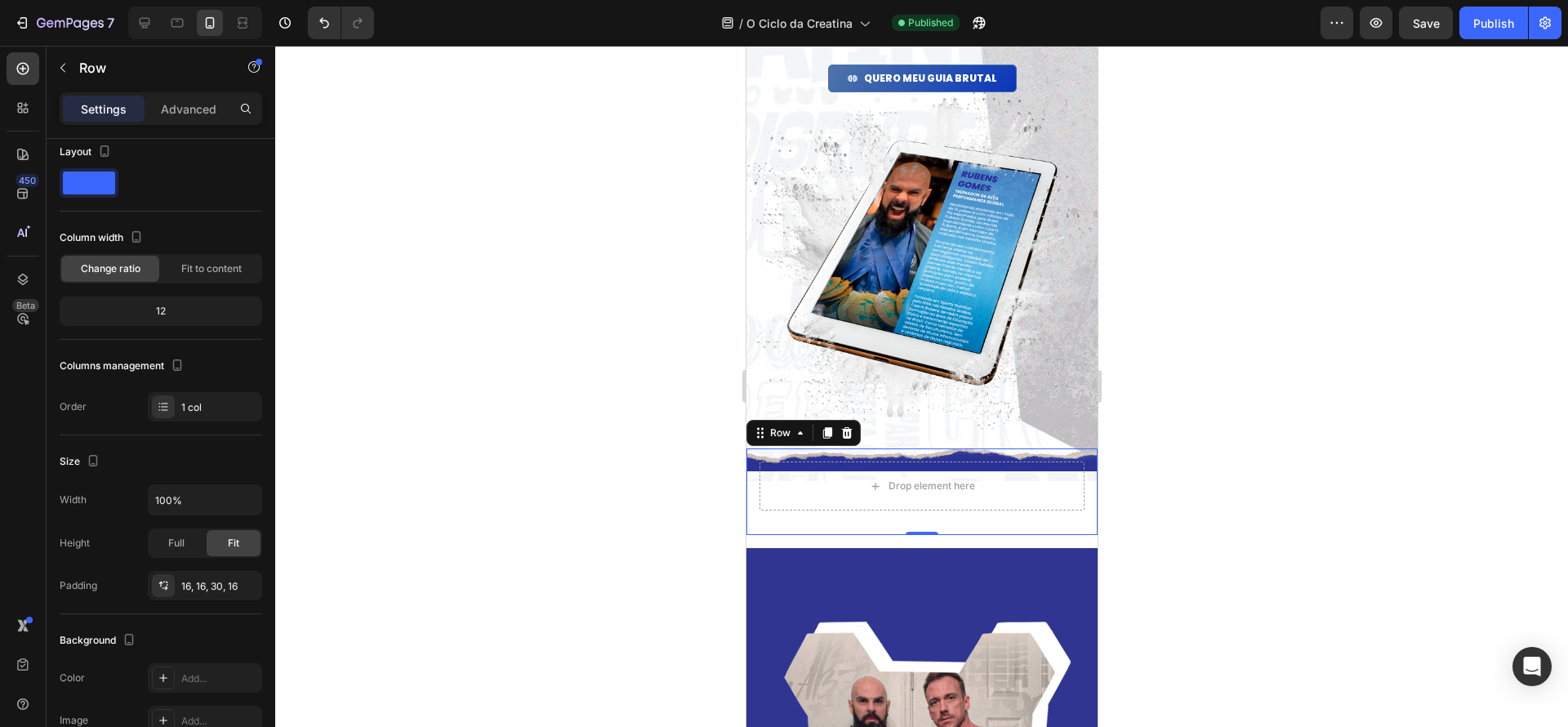
scroll to position [0, 0]
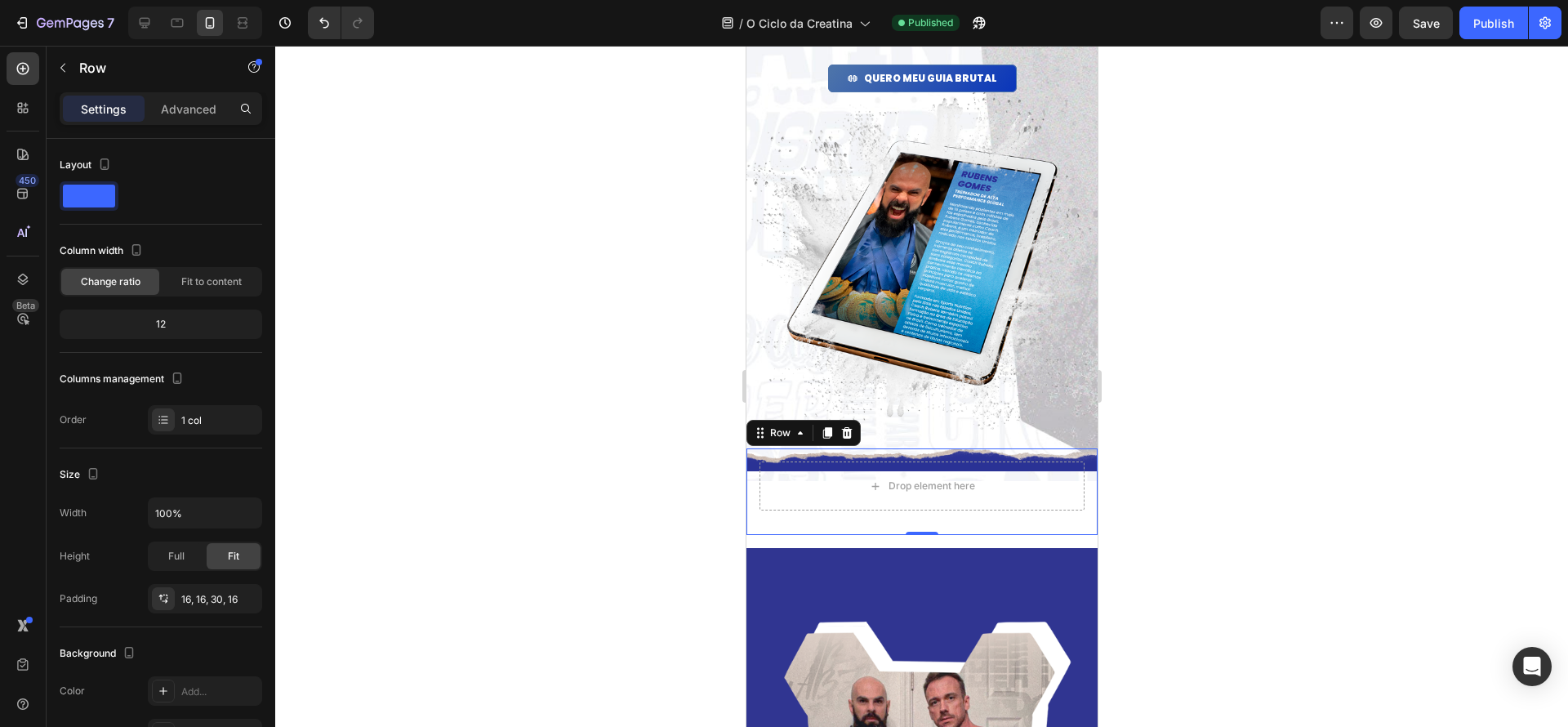
drag, startPoint x: 194, startPoint y: 104, endPoint x: 208, endPoint y: 130, distance: 29.5
click at [194, 104] on p "Advanced" at bounding box center [189, 108] width 56 height 17
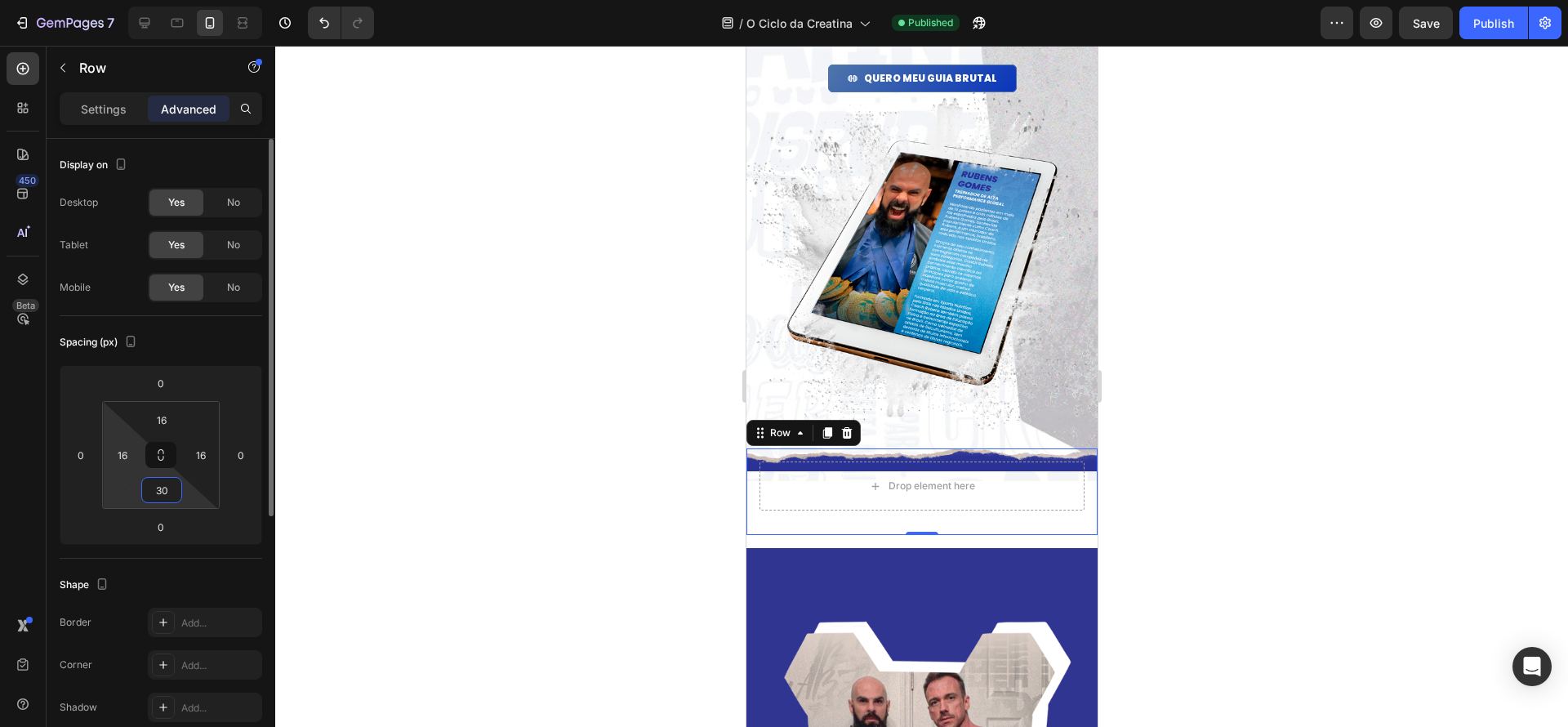
drag, startPoint x: 167, startPoint y: 489, endPoint x: 126, endPoint y: 492, distance: 41.1
click at [121, 489] on div "16 16 30 16" at bounding box center [160, 455] width 117 height 107
click at [155, 488] on input "30" at bounding box center [162, 490] width 33 height 25
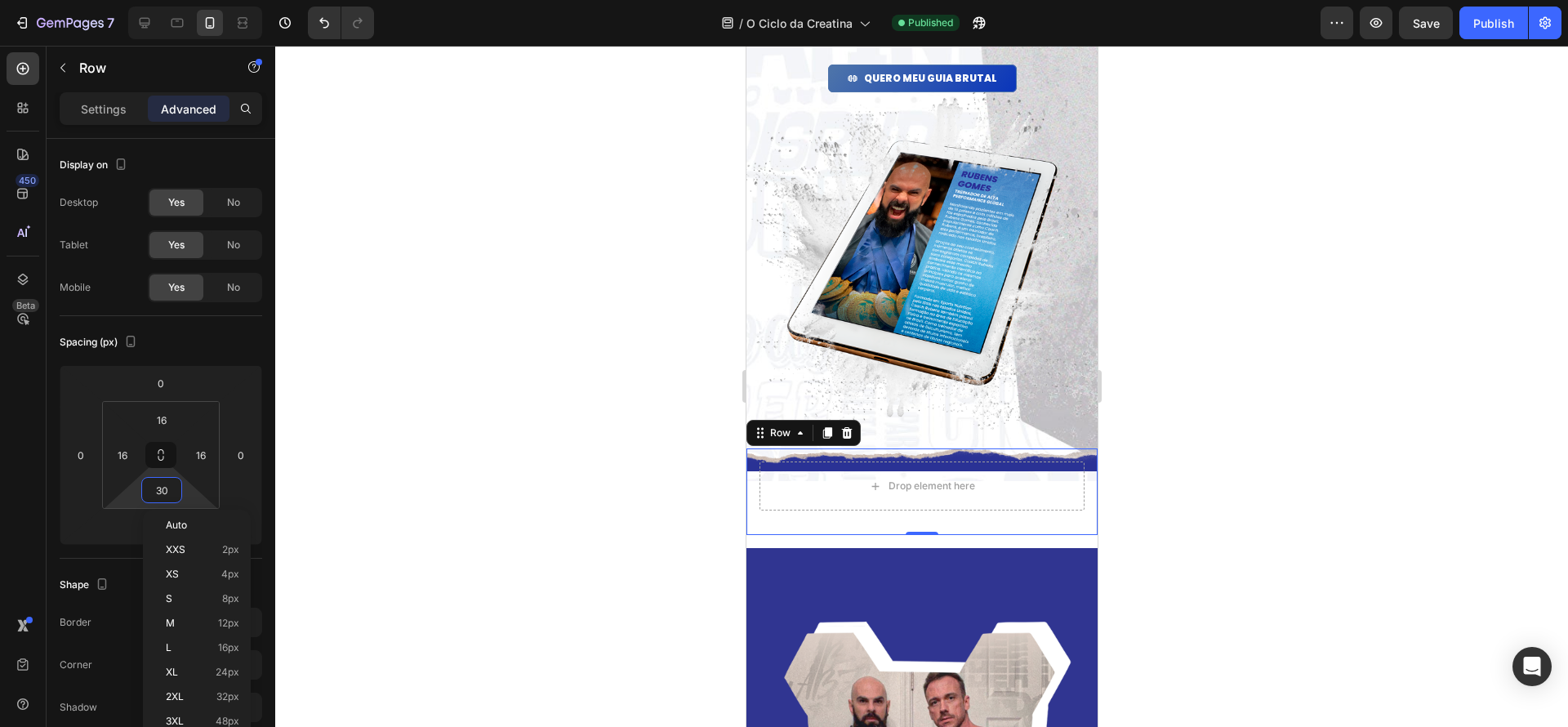
drag, startPoint x: 155, startPoint y: 488, endPoint x: 388, endPoint y: 501, distance: 233.4
click at [155, 488] on input "30" at bounding box center [162, 490] width 33 height 25
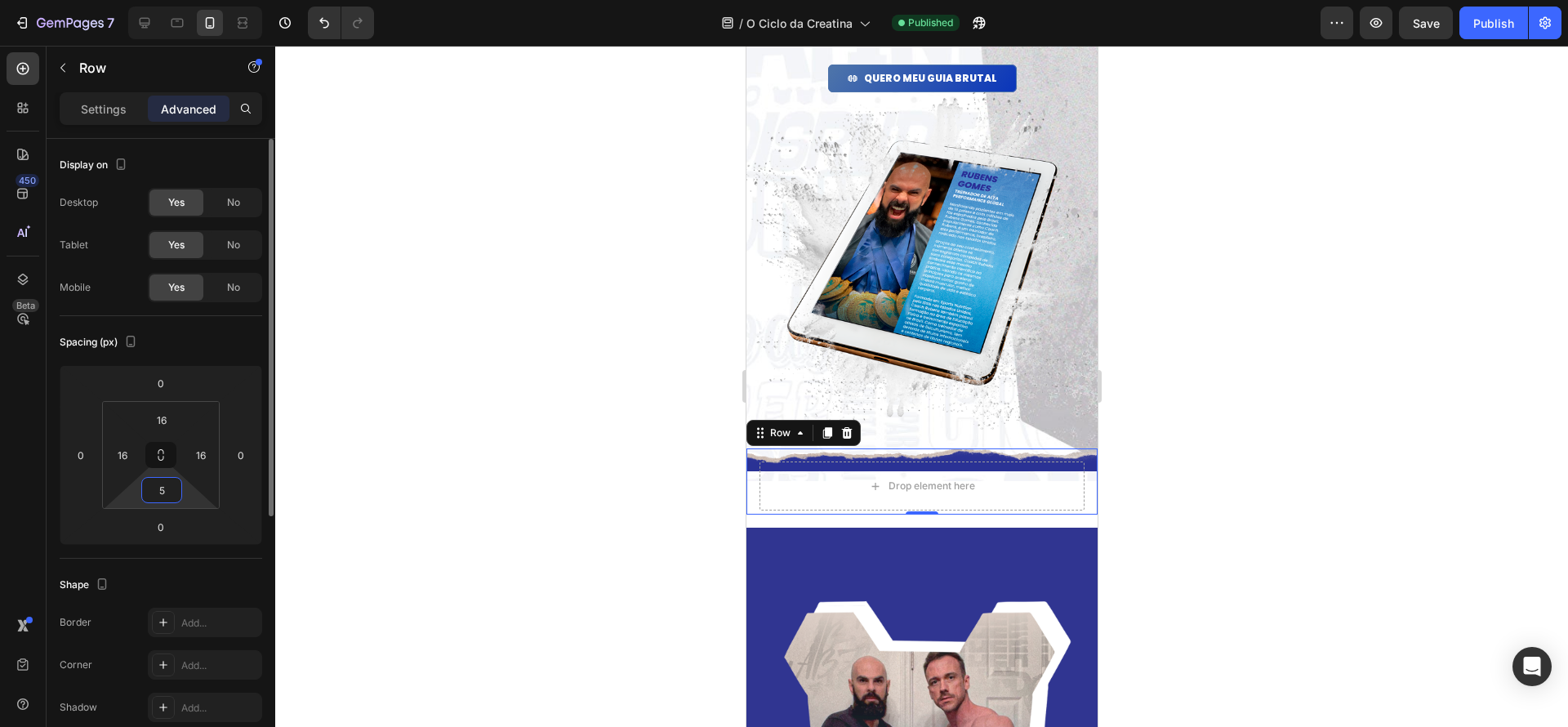
drag, startPoint x: 171, startPoint y: 493, endPoint x: 132, endPoint y: 487, distance: 39.5
click at [132, 487] on div "16 16 5 16" at bounding box center [160, 455] width 117 height 107
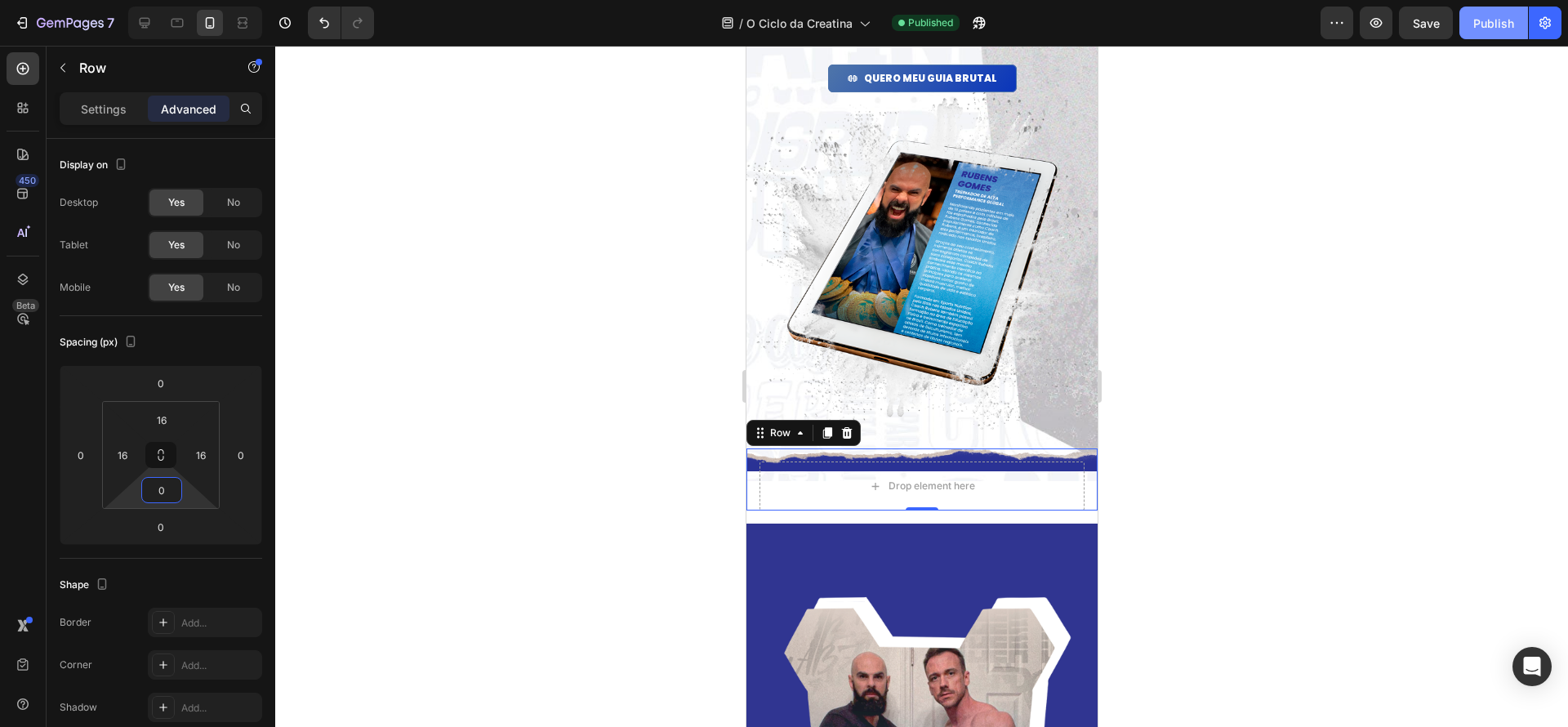
type input "0"
click at [1503, 19] on div "Publish" at bounding box center [1494, 23] width 41 height 17
click at [160, 524] on input "0" at bounding box center [161, 527] width 33 height 25
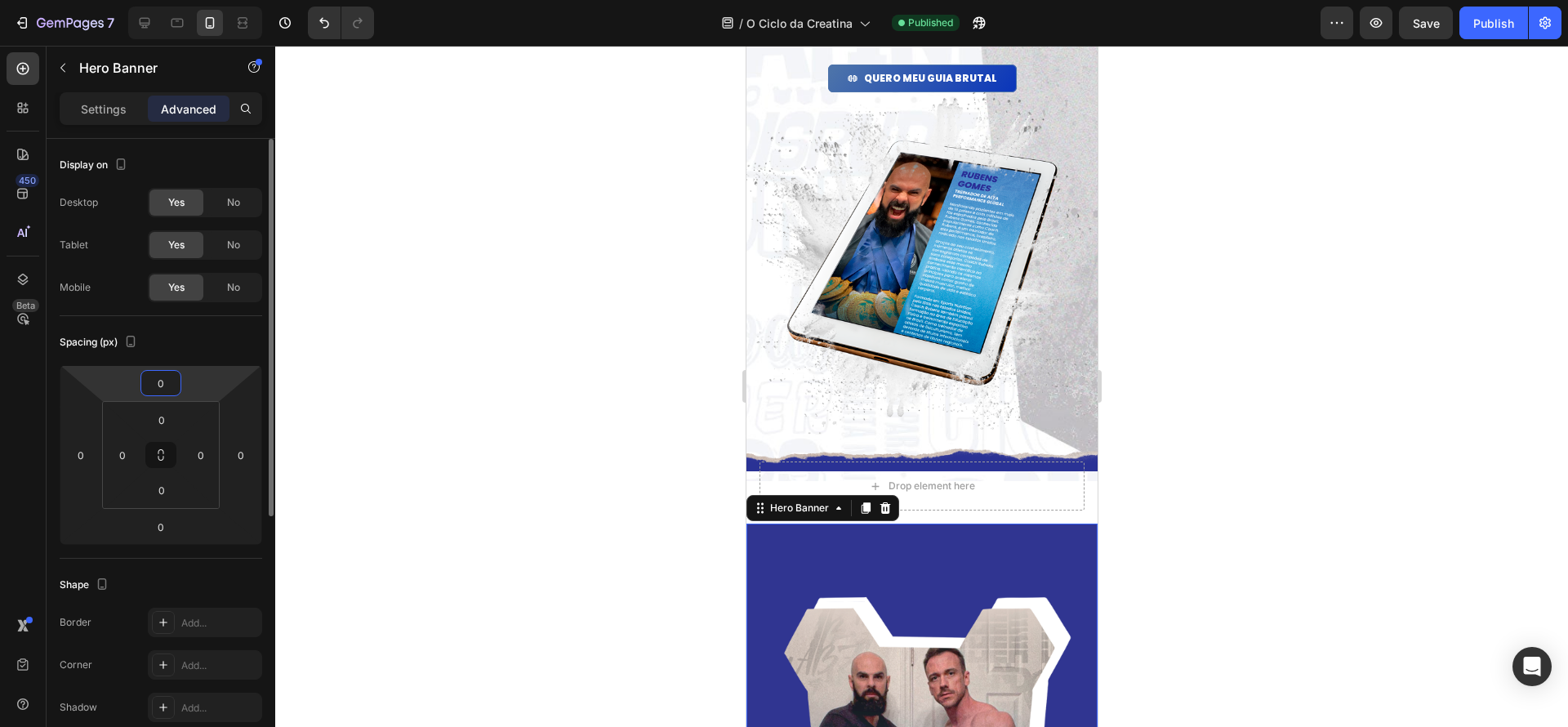
drag, startPoint x: 171, startPoint y: 386, endPoint x: 109, endPoint y: 380, distance: 62.3
click at [96, 374] on div "0 0 0 0" at bounding box center [161, 455] width 203 height 180
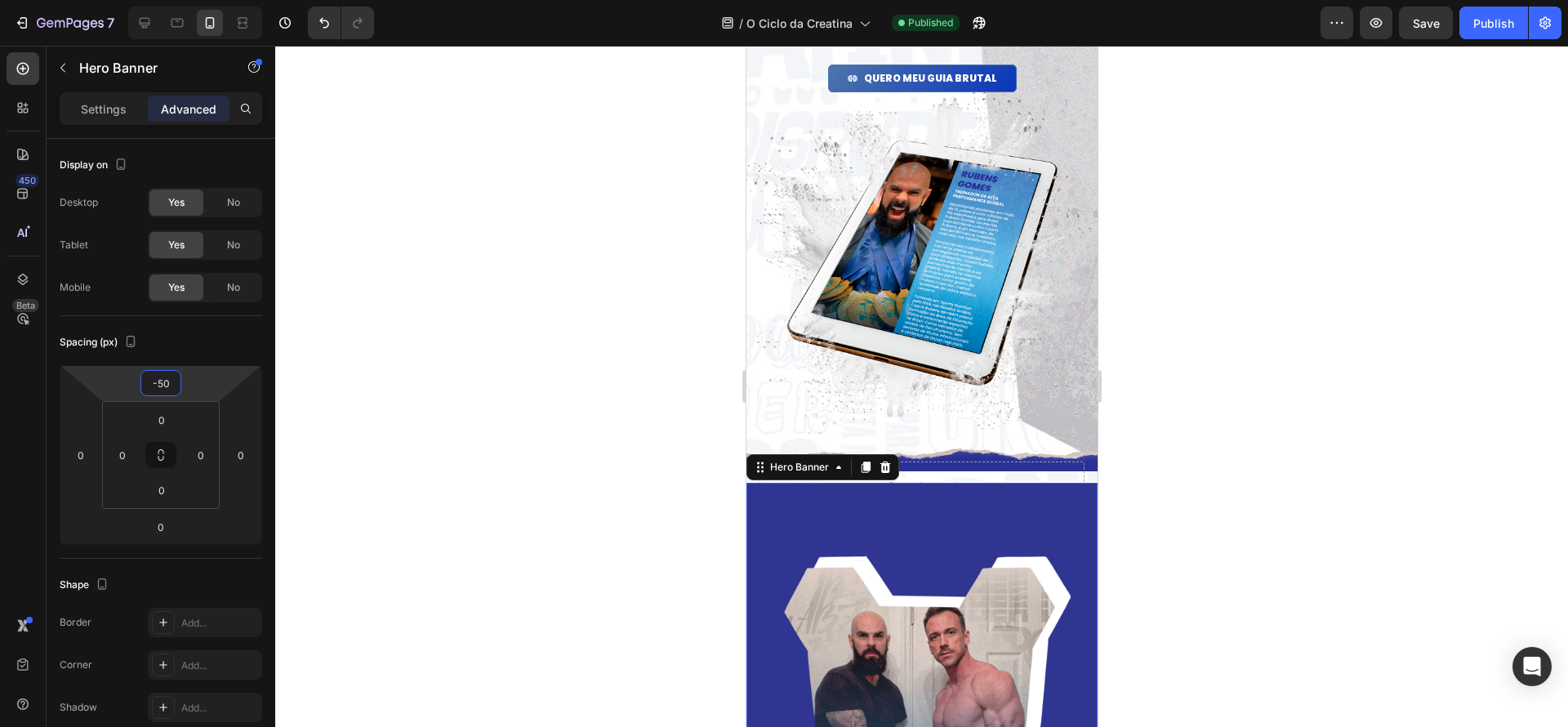
type input "-5"
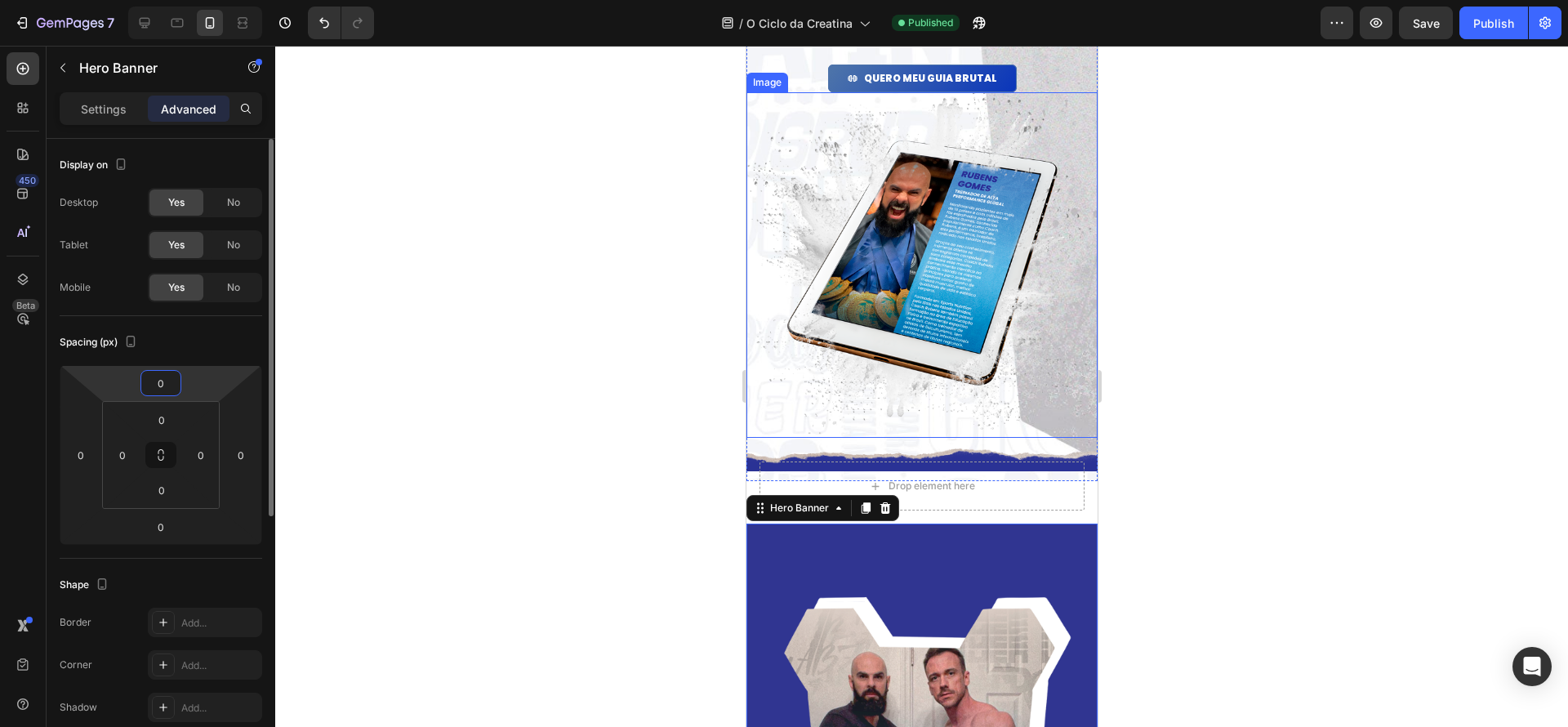
click at [168, 382] on input "0" at bounding box center [161, 383] width 33 height 25
click at [173, 384] on input "0" at bounding box center [161, 383] width 33 height 25
type input "1"
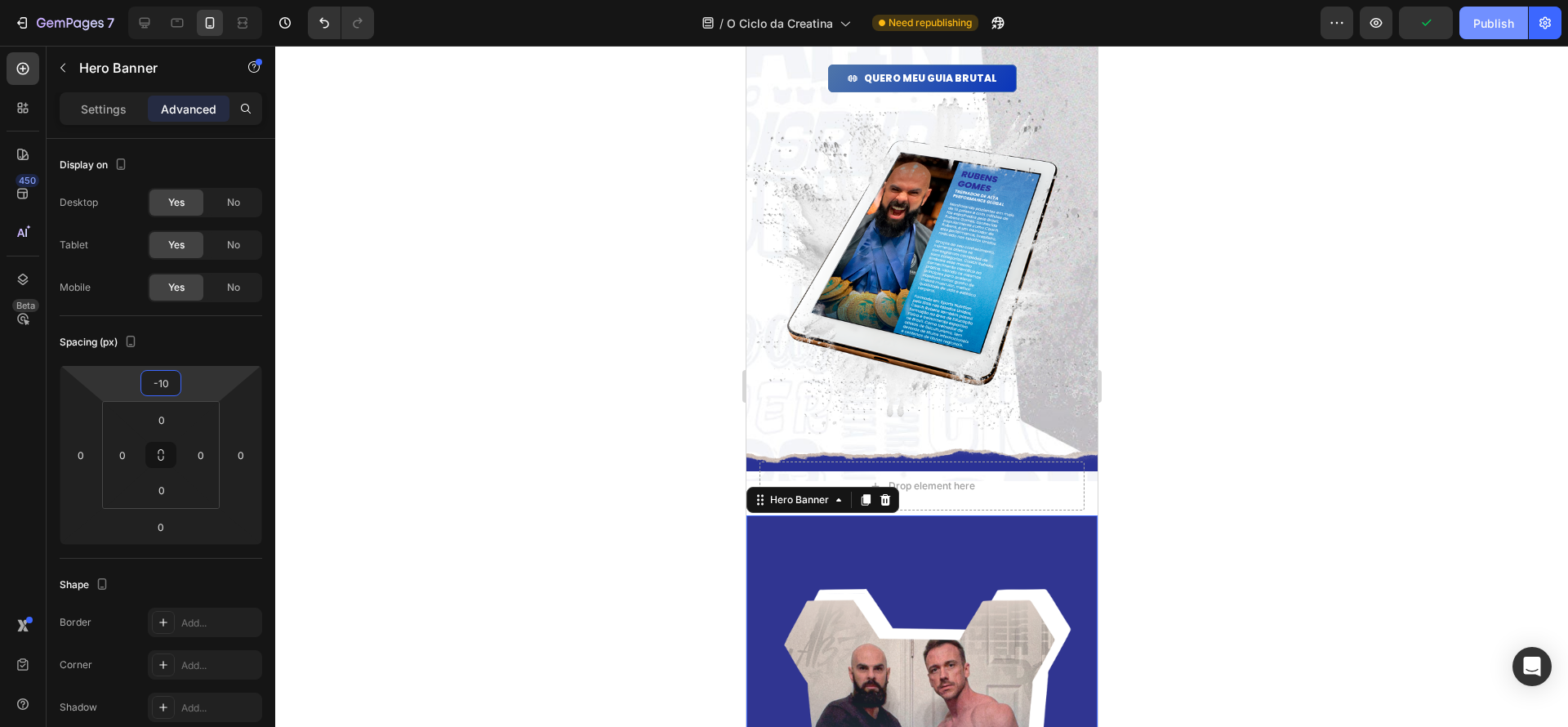
type input "-10"
click at [1493, 29] on div "Publish" at bounding box center [1494, 23] width 41 height 17
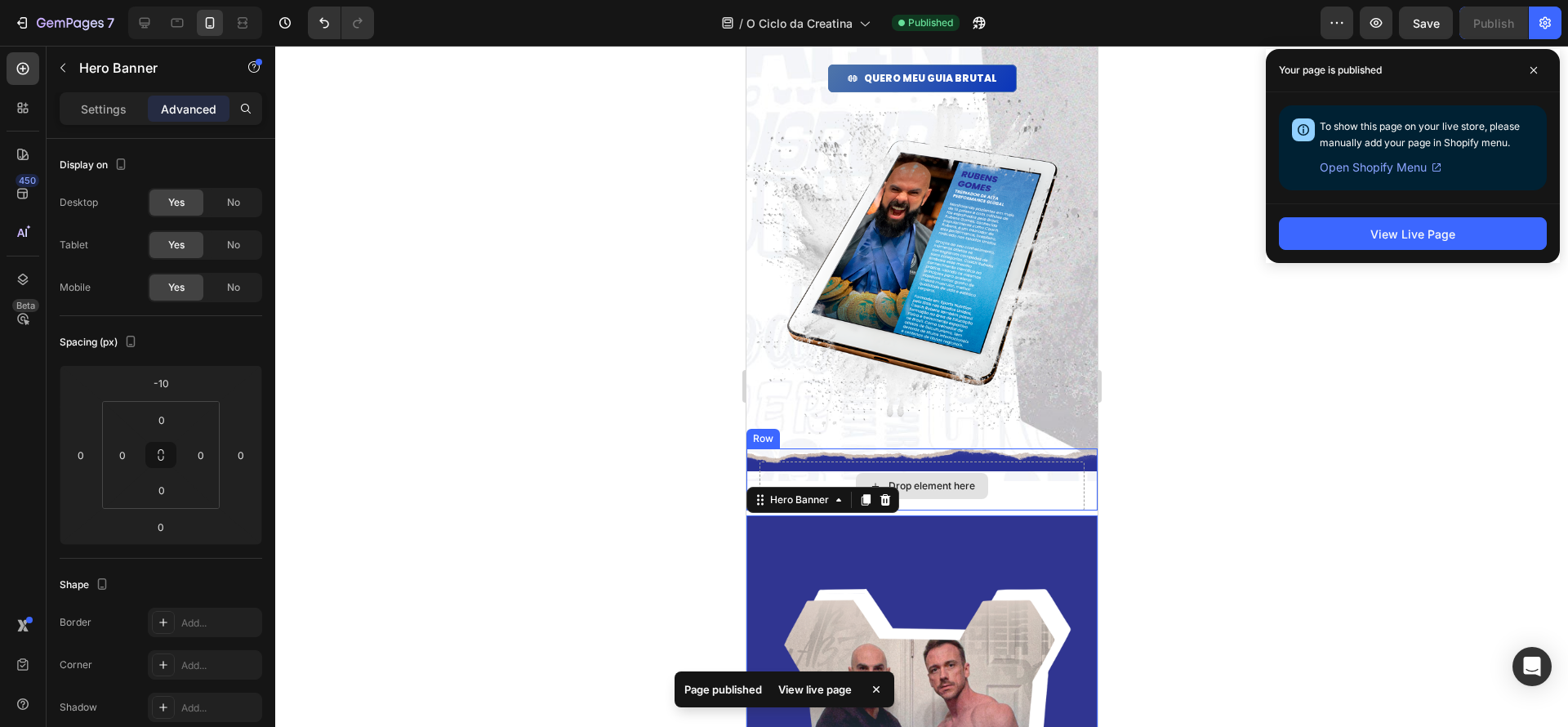
click at [1013, 464] on div "Drop element here" at bounding box center [921, 486] width 325 height 49
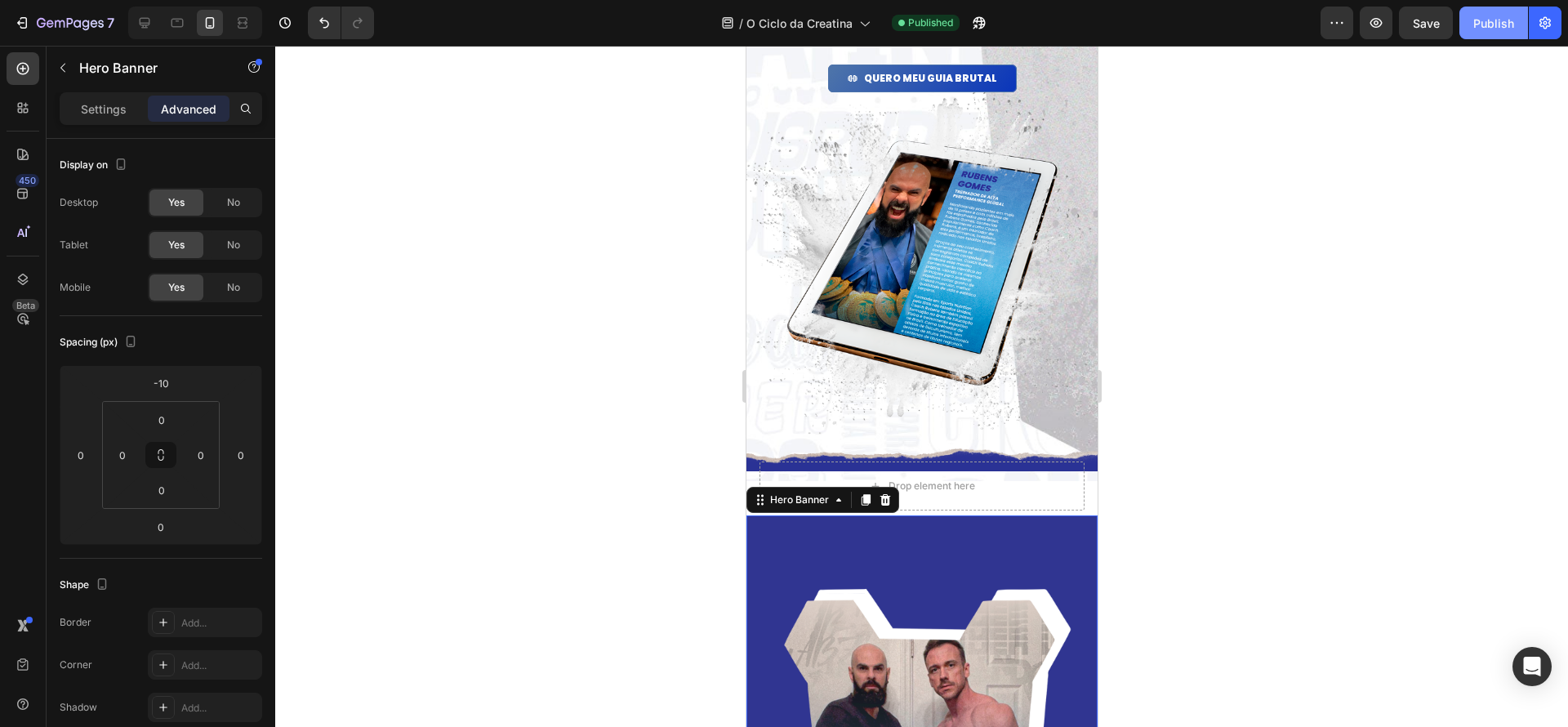
click at [1496, 34] on button "Publish" at bounding box center [1494, 23] width 69 height 33
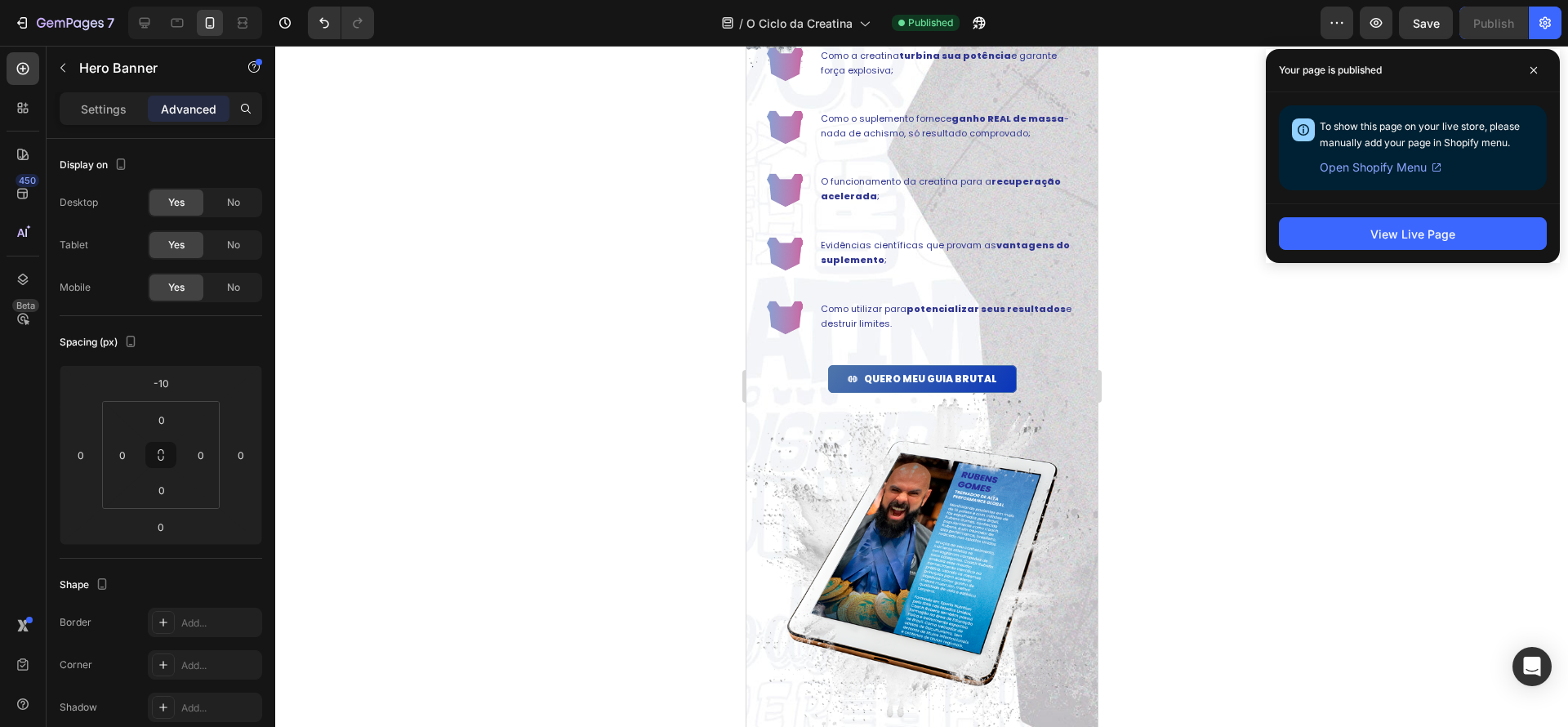
scroll to position [1009, 0]
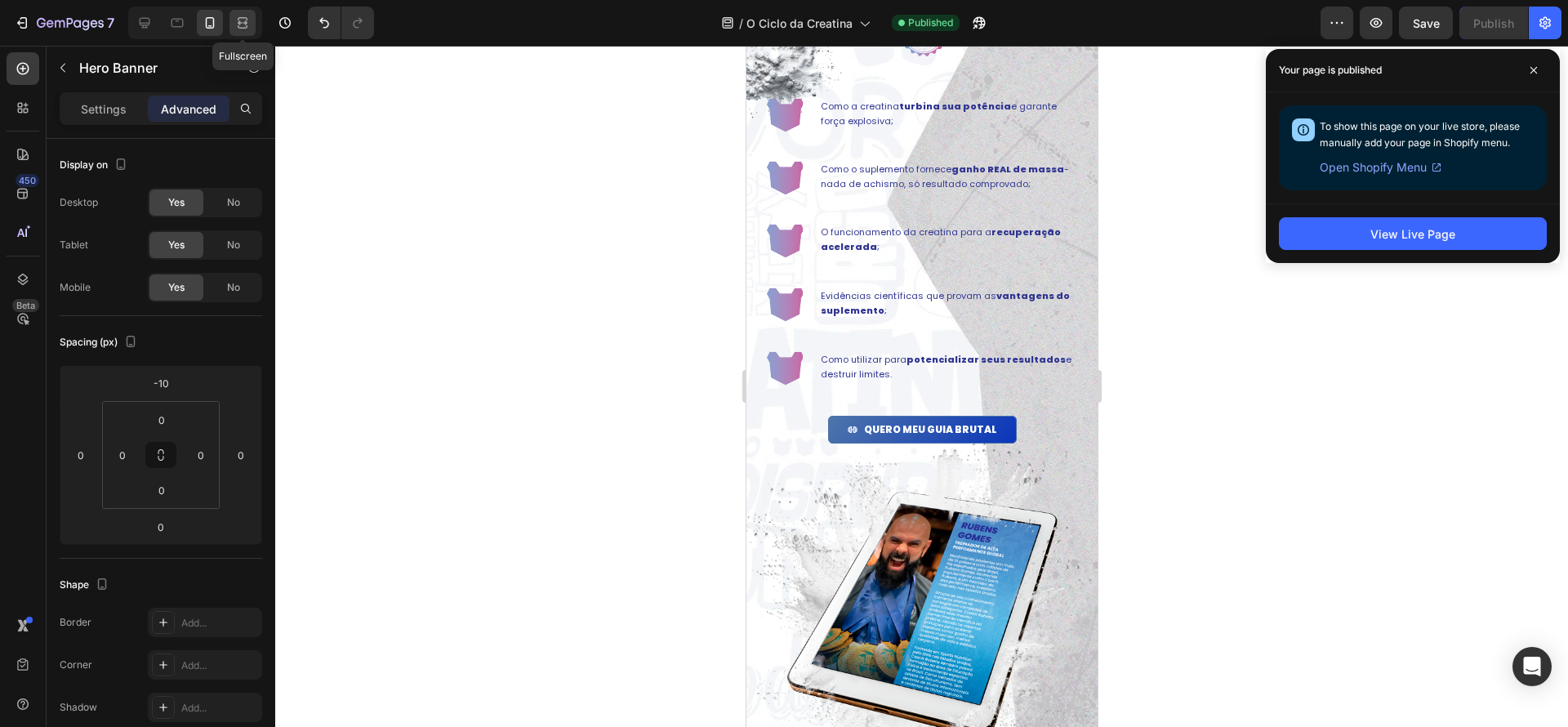
click at [246, 25] on icon at bounding box center [243, 23] width 16 height 16
type input "0"
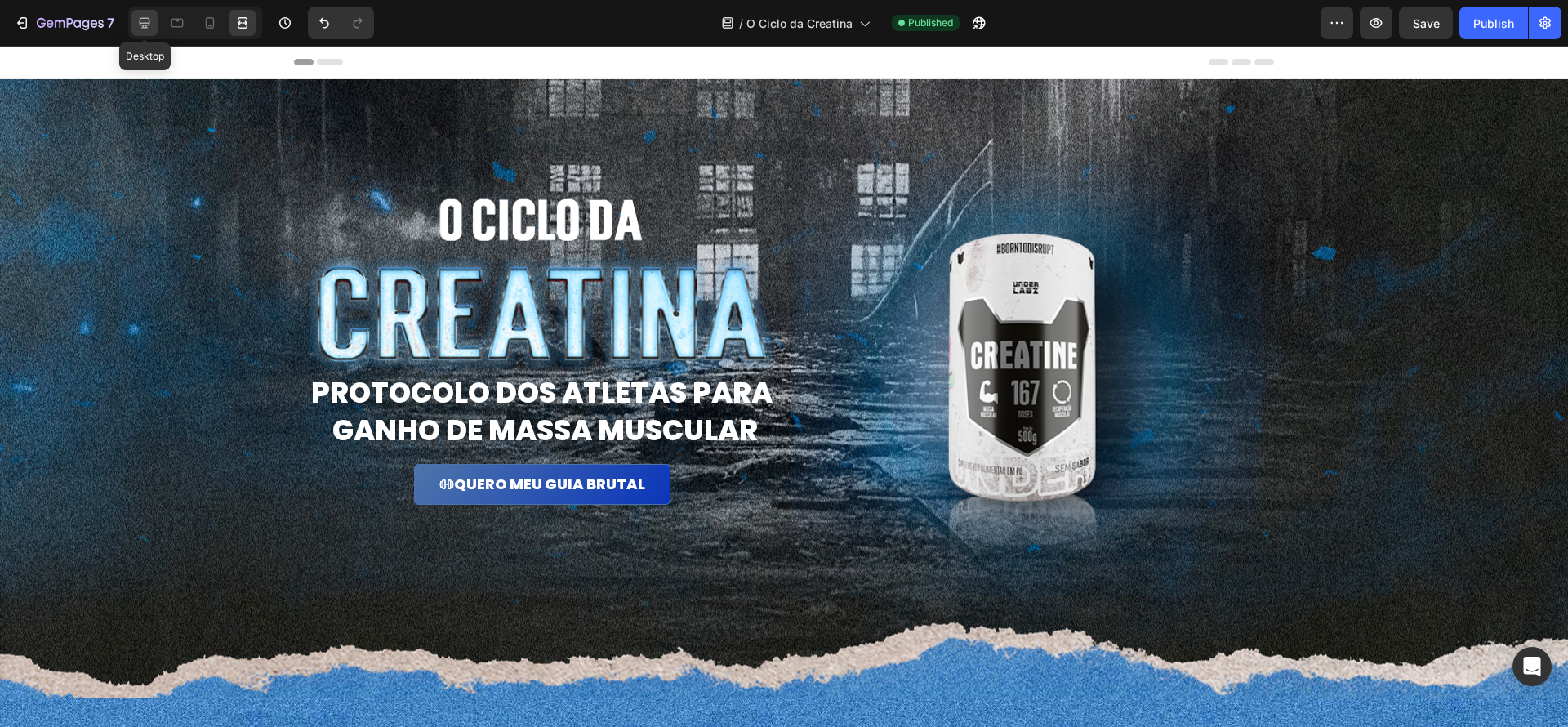
click at [150, 26] on icon at bounding box center [144, 23] width 16 height 16
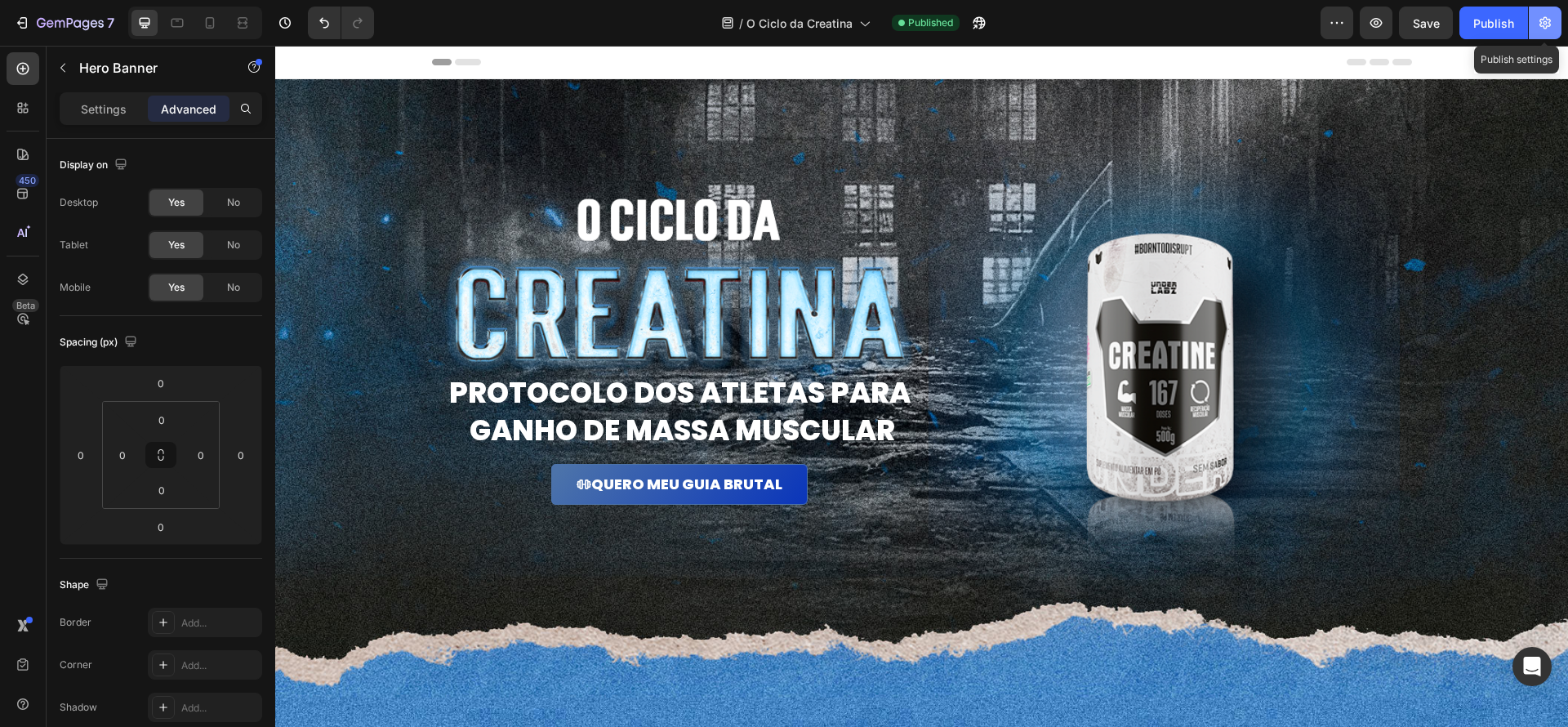
click at [1547, 32] on button "button" at bounding box center [1545, 23] width 33 height 33
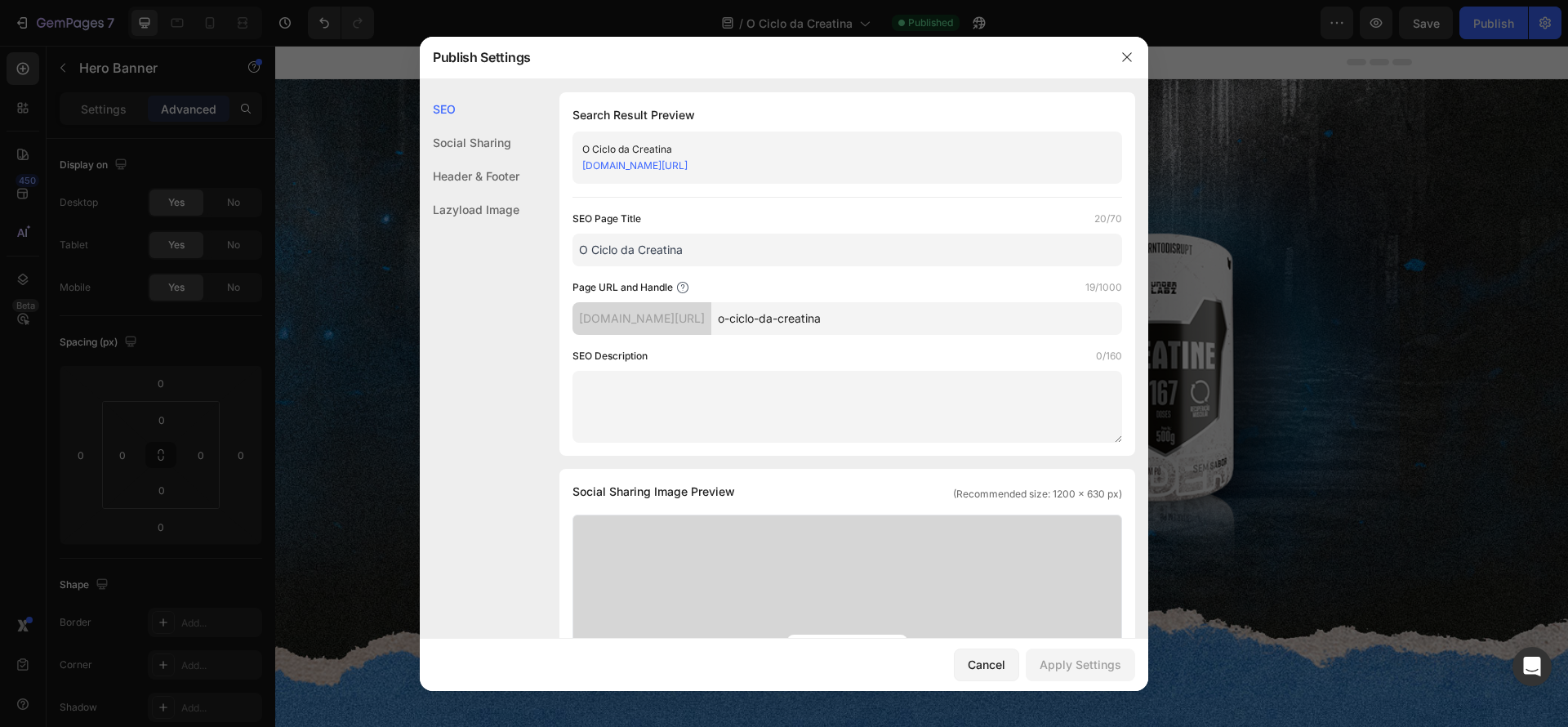
click at [505, 193] on div "Header & Footer" at bounding box center [469, 209] width 99 height 34
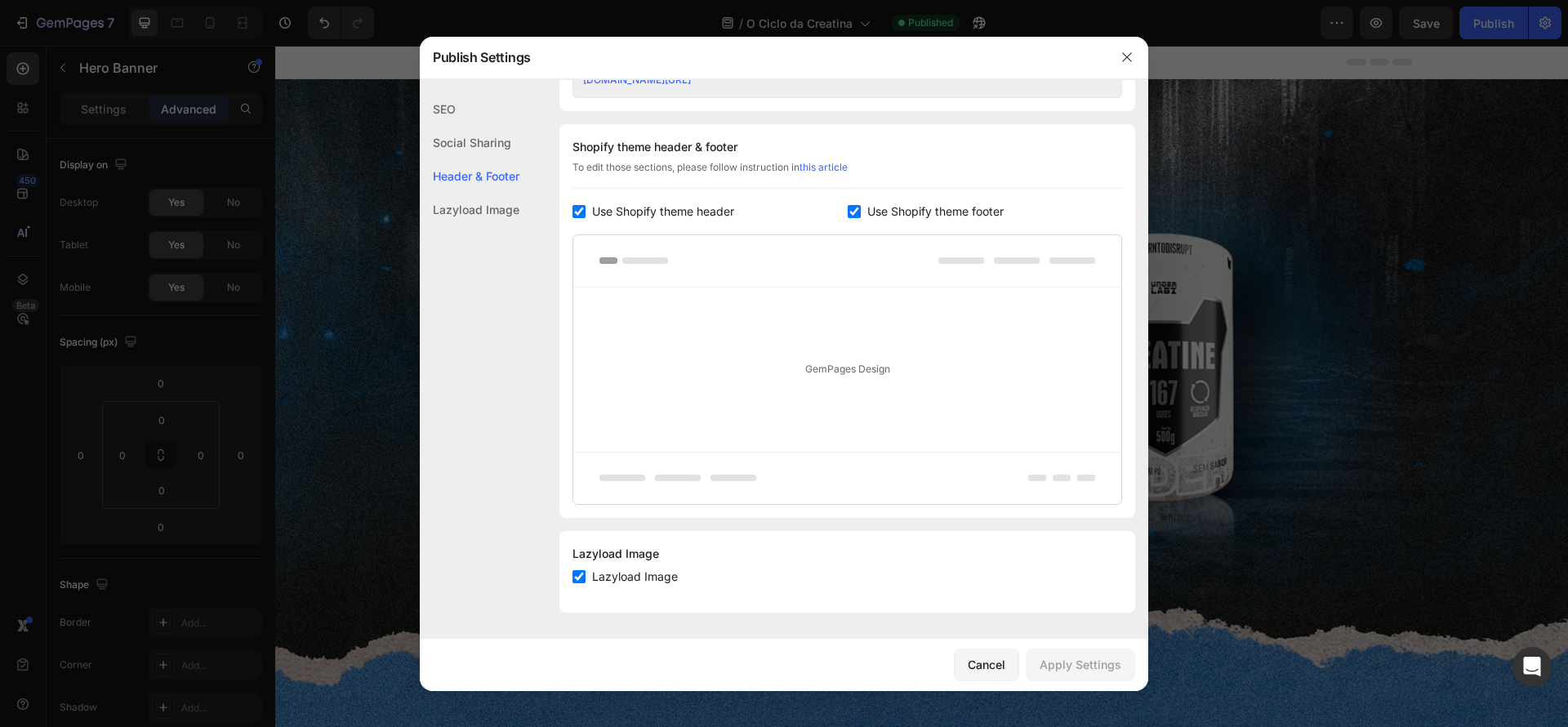
click at [642, 214] on span "Use Shopify theme header" at bounding box center [663, 212] width 142 height 20
checkbox input "false"
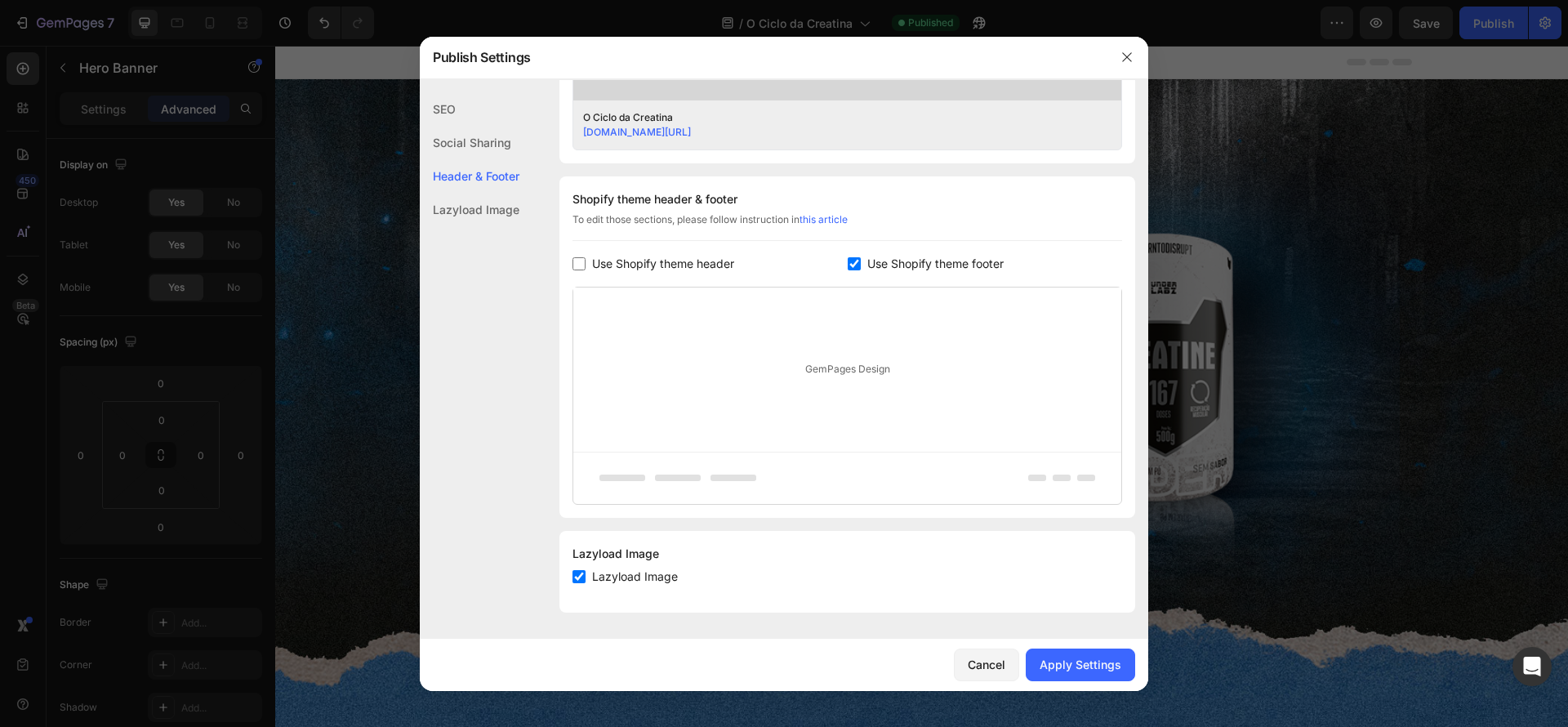
scroll to position [684, 0]
click at [908, 277] on div "Shopify theme header & footer To edit those sections, please follow instruction…" at bounding box center [848, 347] width 576 height 341
click at [912, 266] on span "Use Shopify theme footer" at bounding box center [935, 264] width 136 height 20
checkbox input "false"
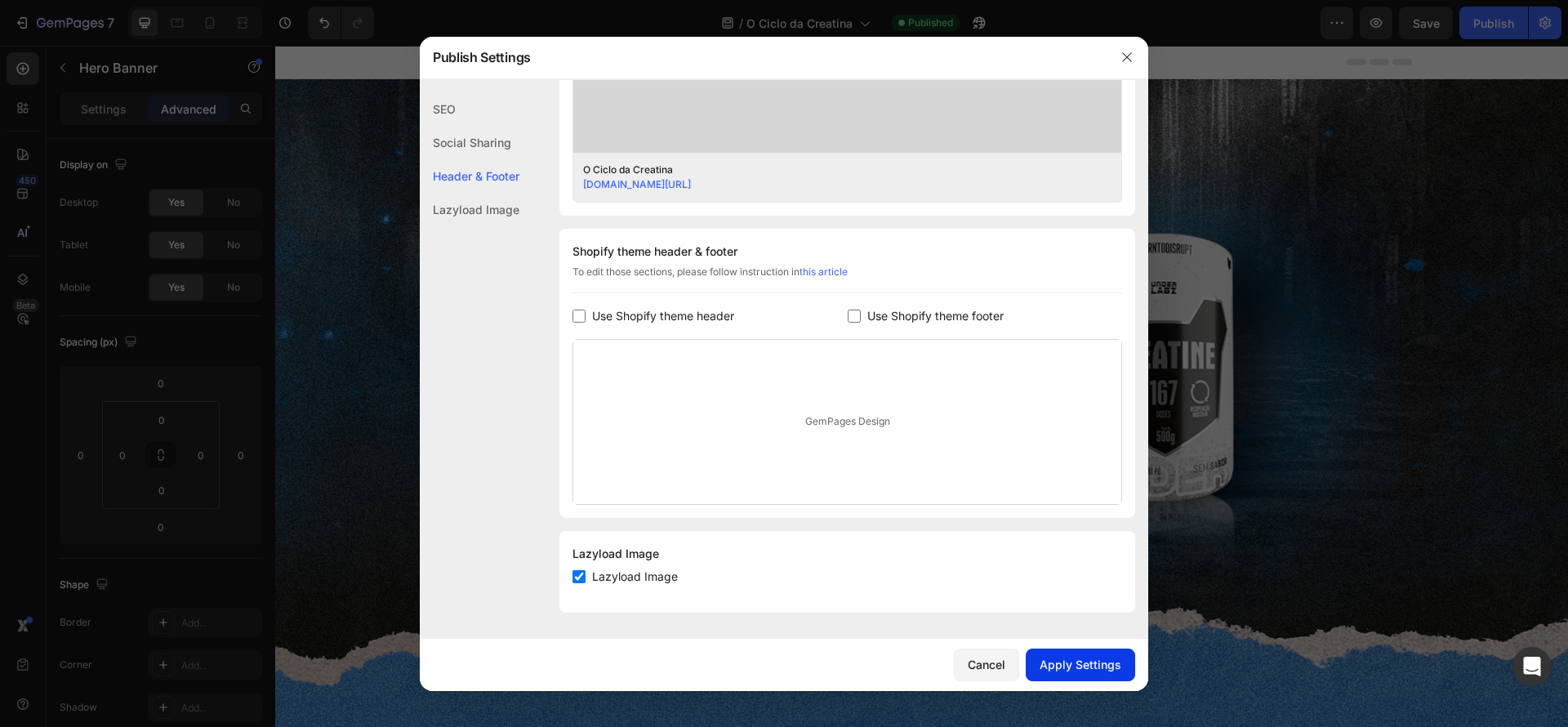
click at [1105, 663] on div "Apply Settings" at bounding box center [1081, 664] width 82 height 17
click at [997, 663] on div "Cancel" at bounding box center [987, 664] width 38 height 17
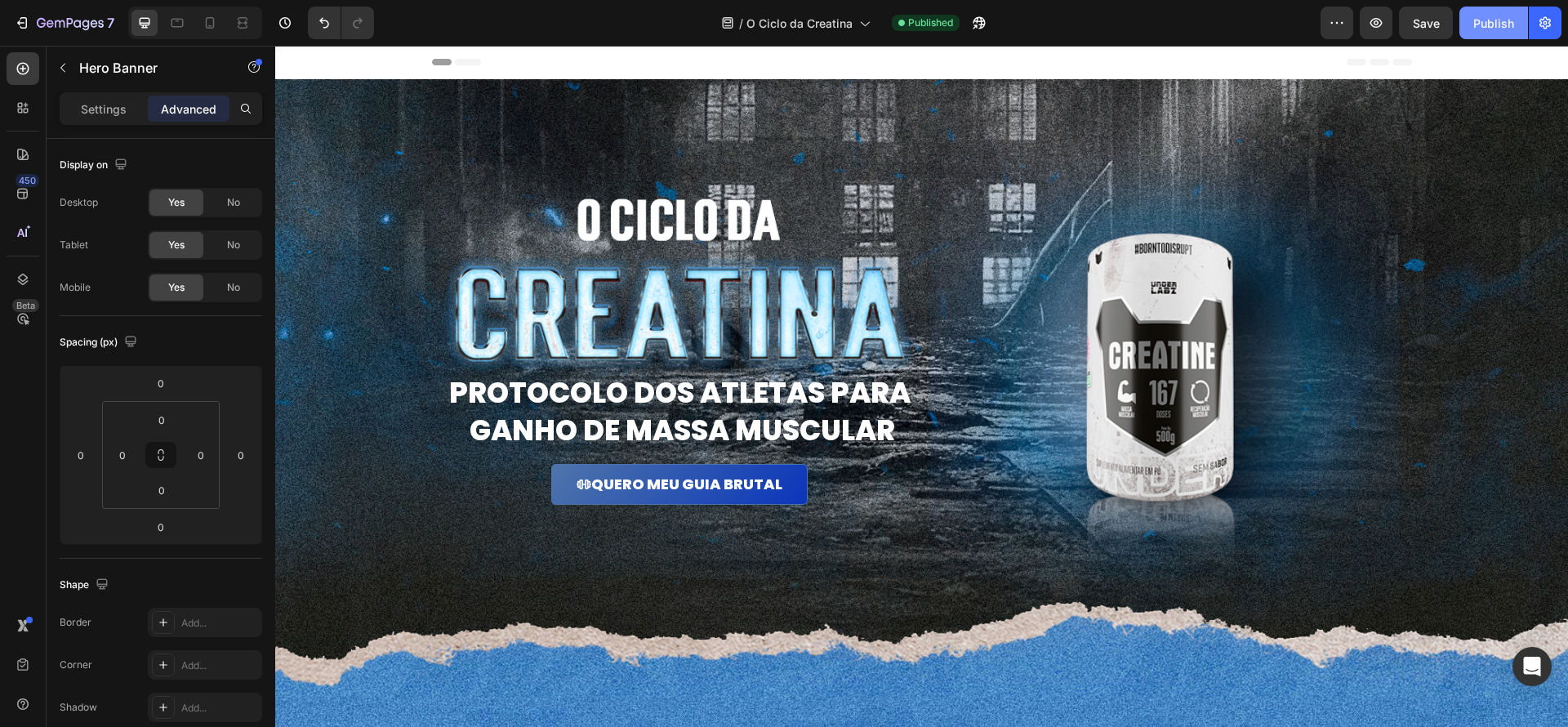
click at [1493, 29] on div "Publish" at bounding box center [1494, 23] width 41 height 17
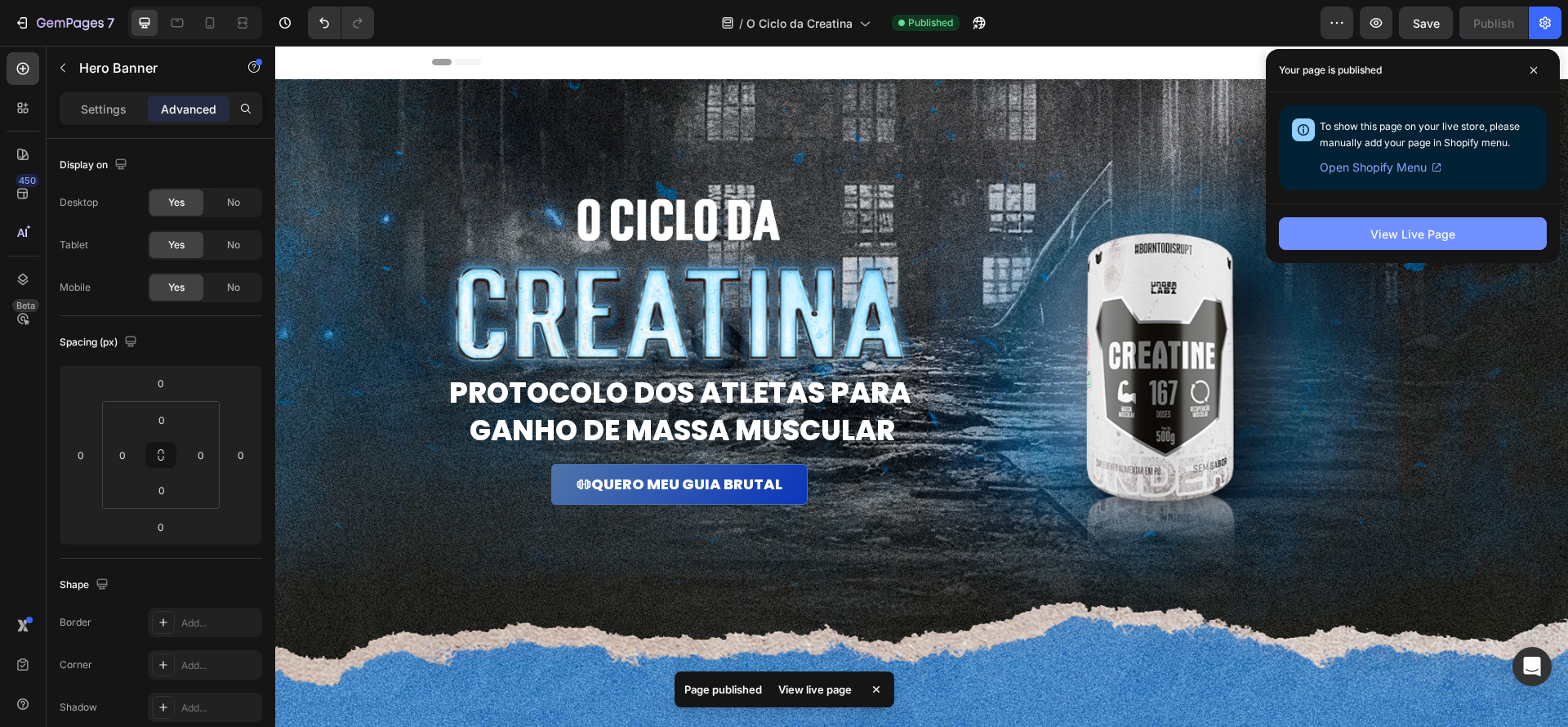
click at [1457, 226] on button "View Live Page" at bounding box center [1413, 234] width 267 height 33
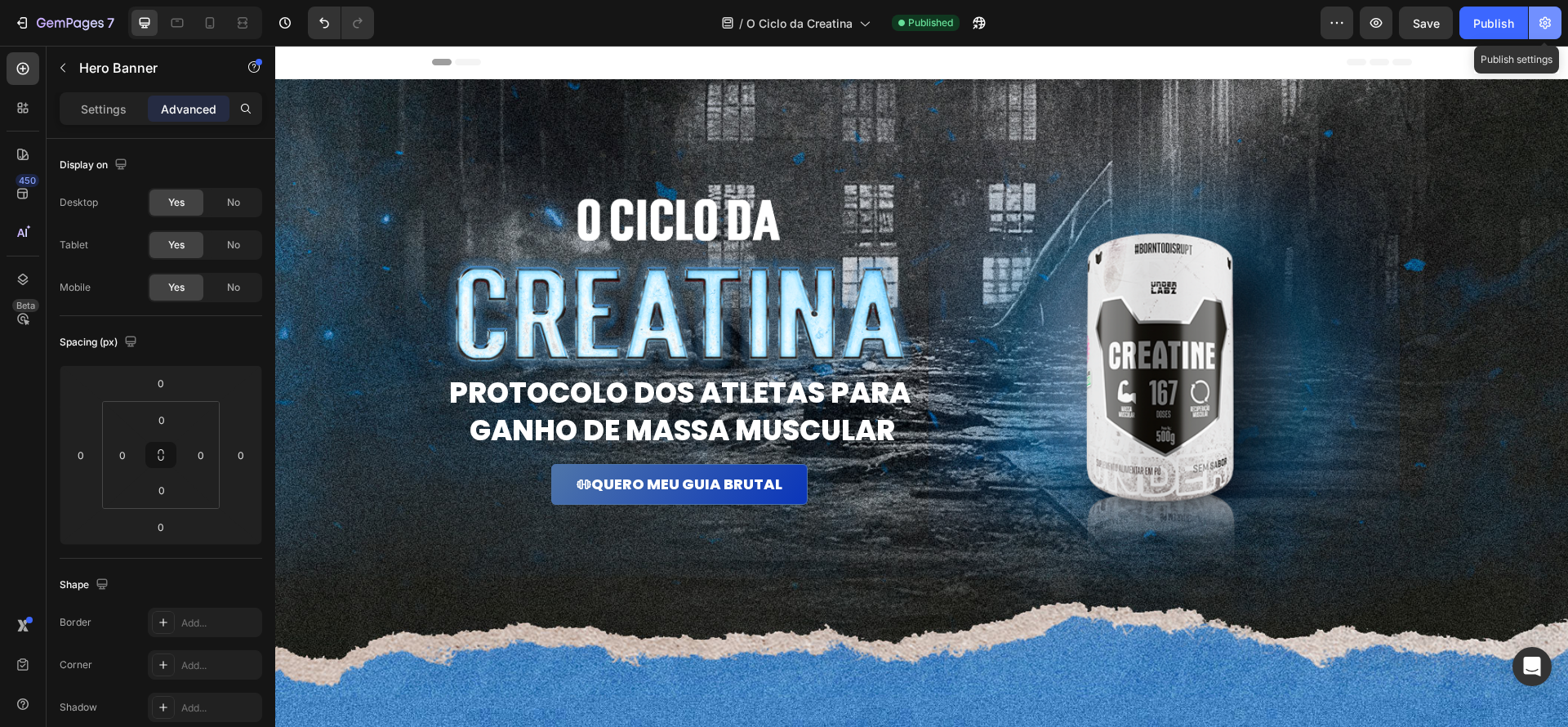
click at [1552, 26] on icon "button" at bounding box center [1545, 23] width 16 height 16
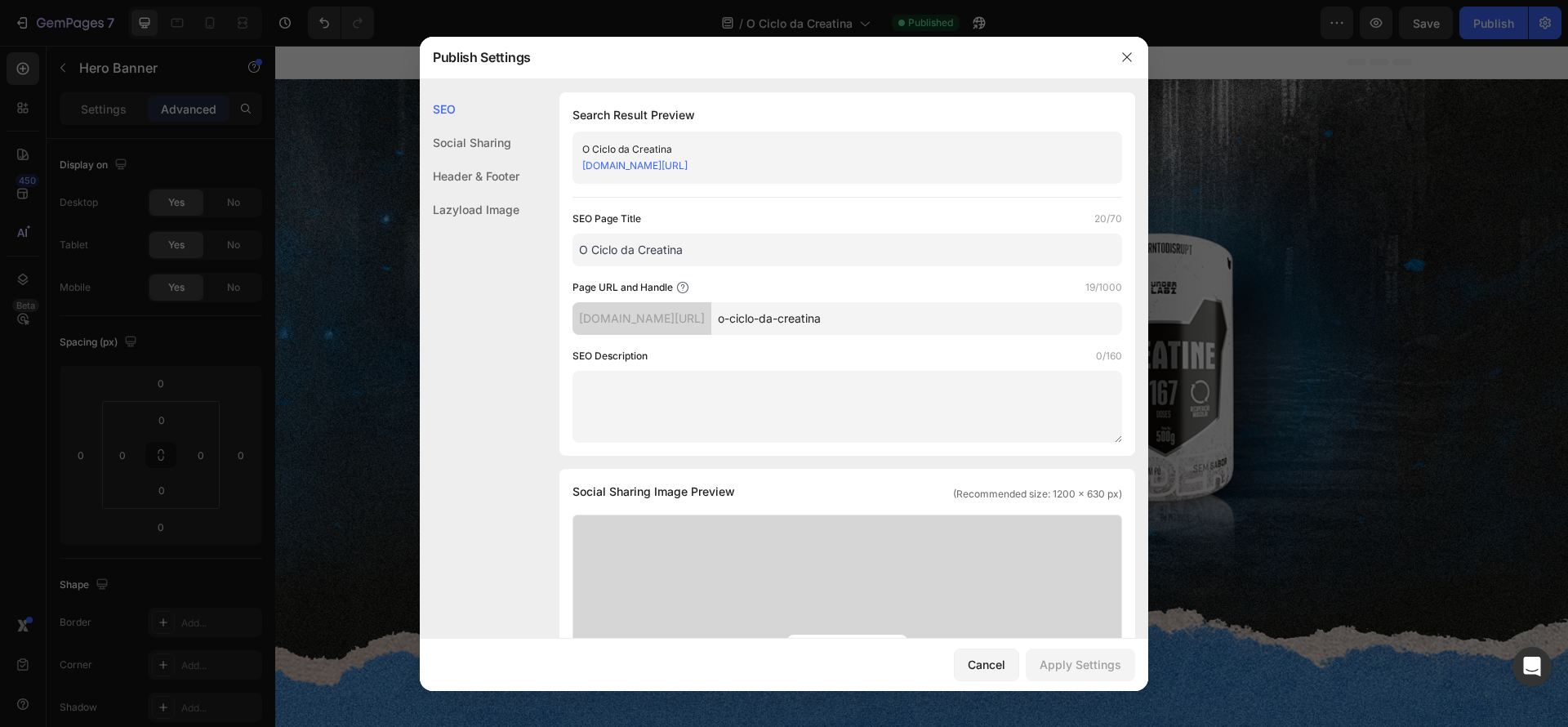
click at [496, 193] on div "Header & Footer" at bounding box center [469, 209] width 99 height 34
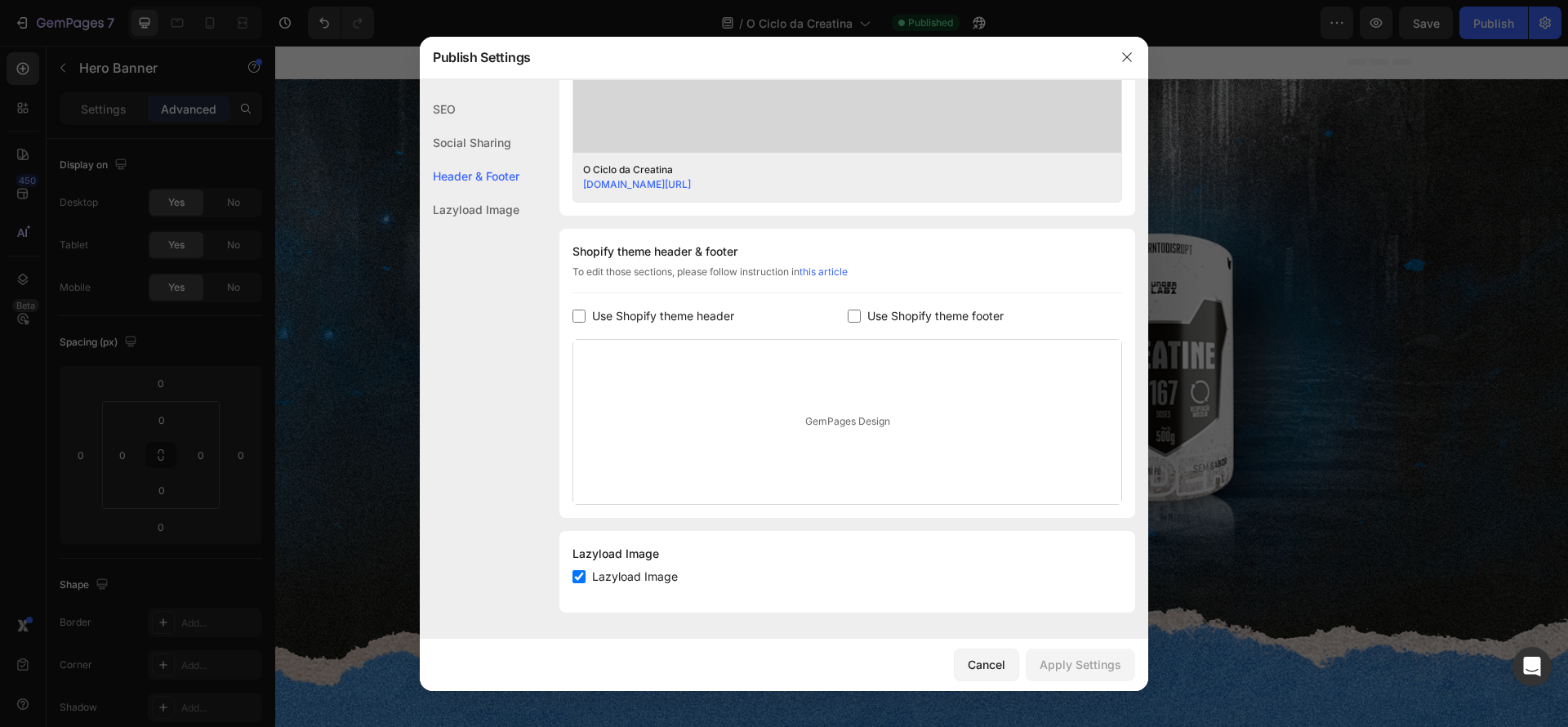
click at [707, 311] on span "Use Shopify theme header" at bounding box center [663, 316] width 142 height 20
checkbox input "true"
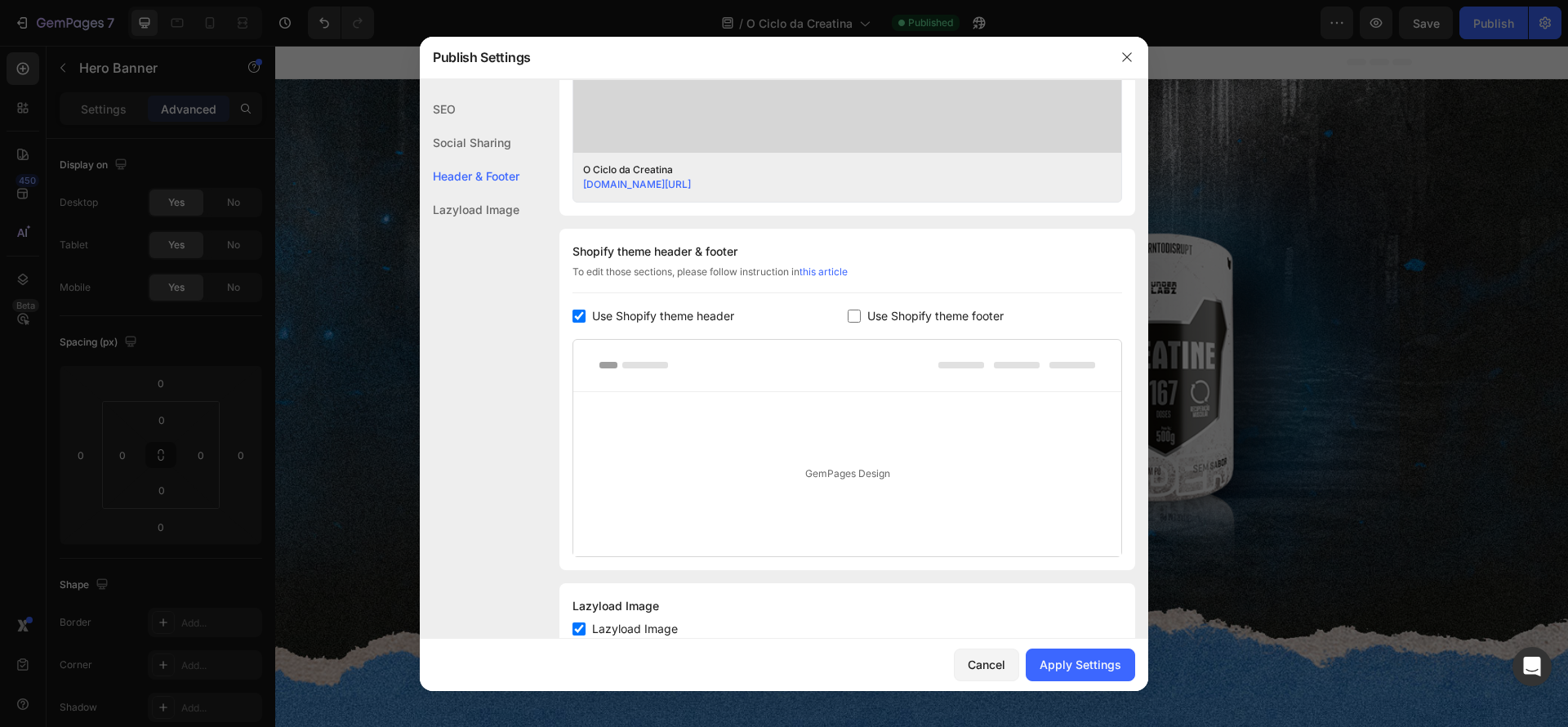
click at [852, 313] on input "checkbox" at bounding box center [854, 316] width 13 height 13
checkbox input "true"
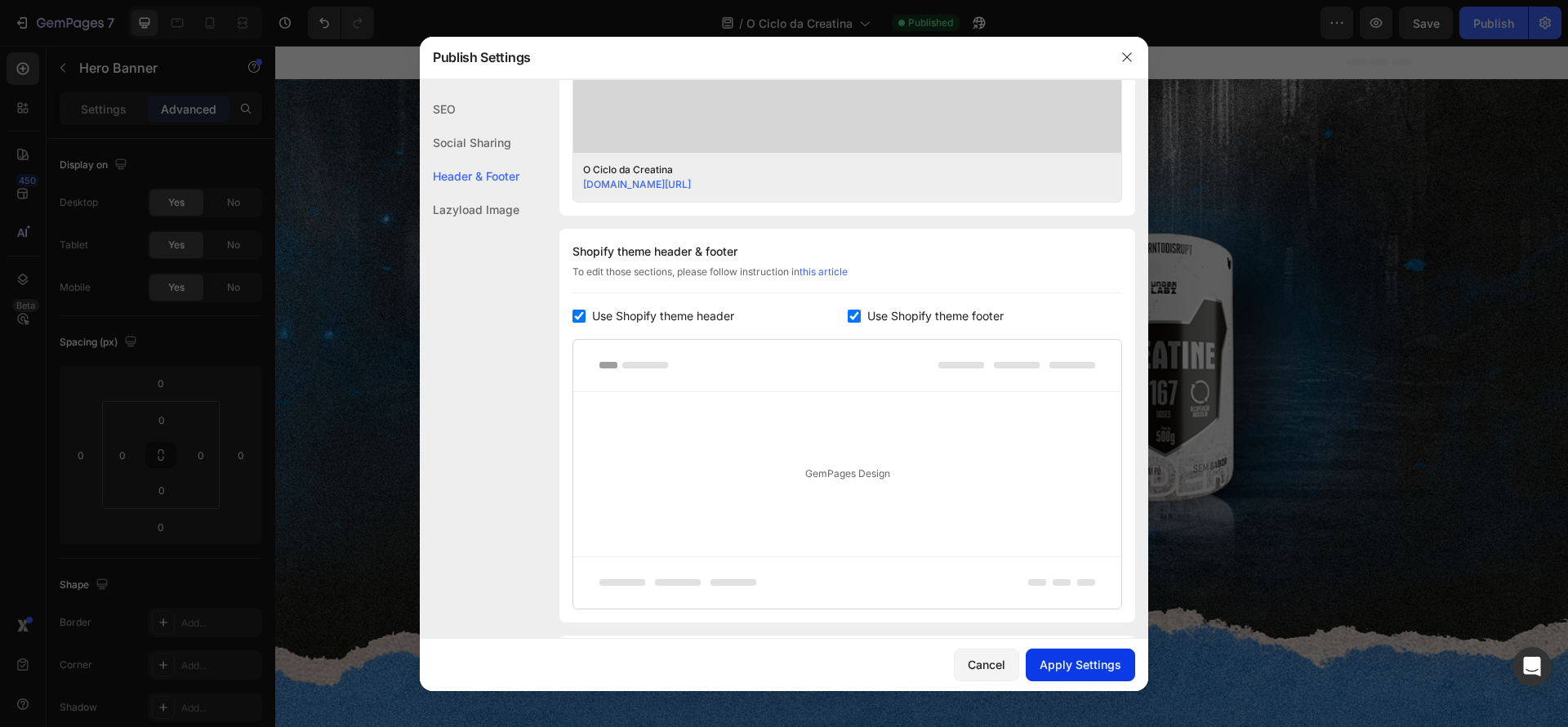
click at [1077, 667] on div "Apply Settings" at bounding box center [1081, 664] width 82 height 17
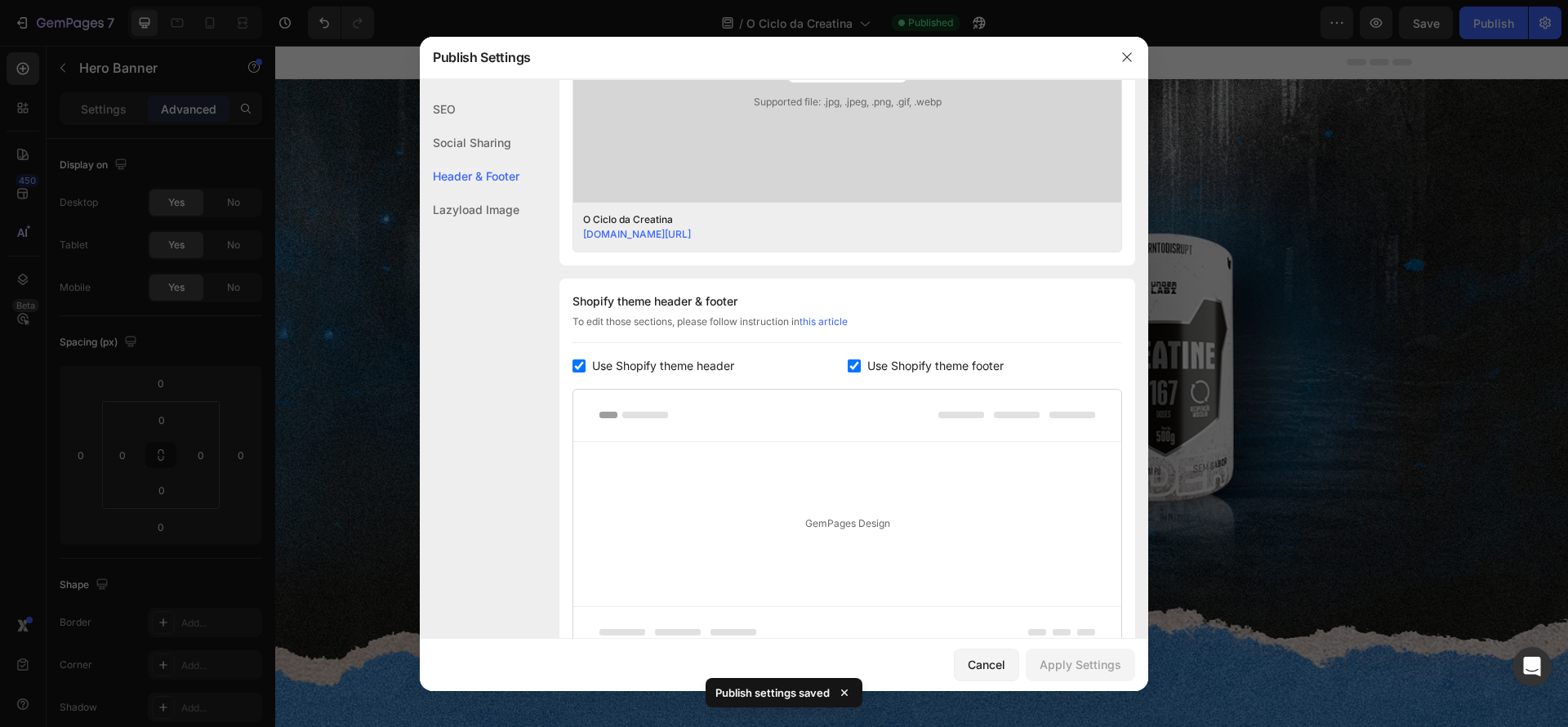
scroll to position [408, 0]
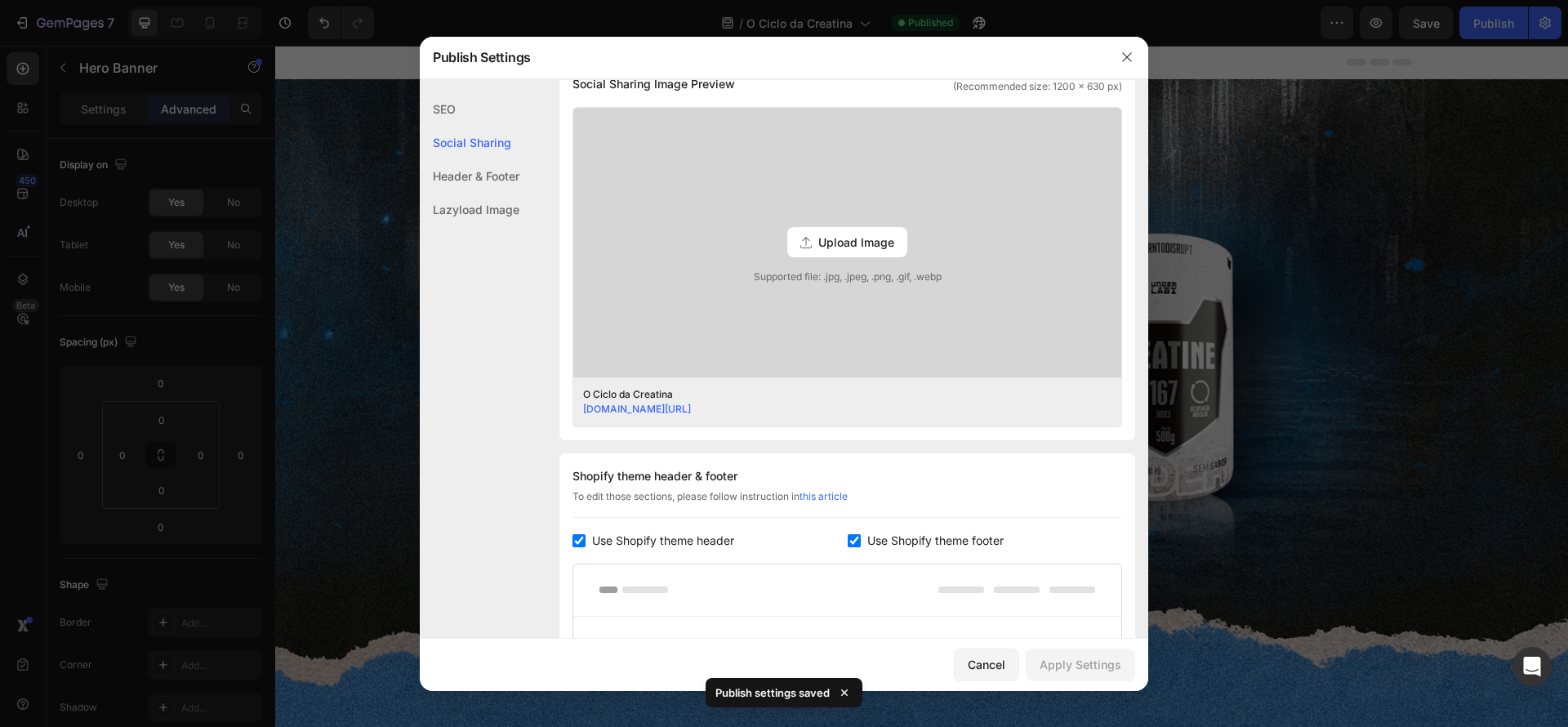
click at [478, 126] on div "SEO" at bounding box center [469, 142] width 99 height 34
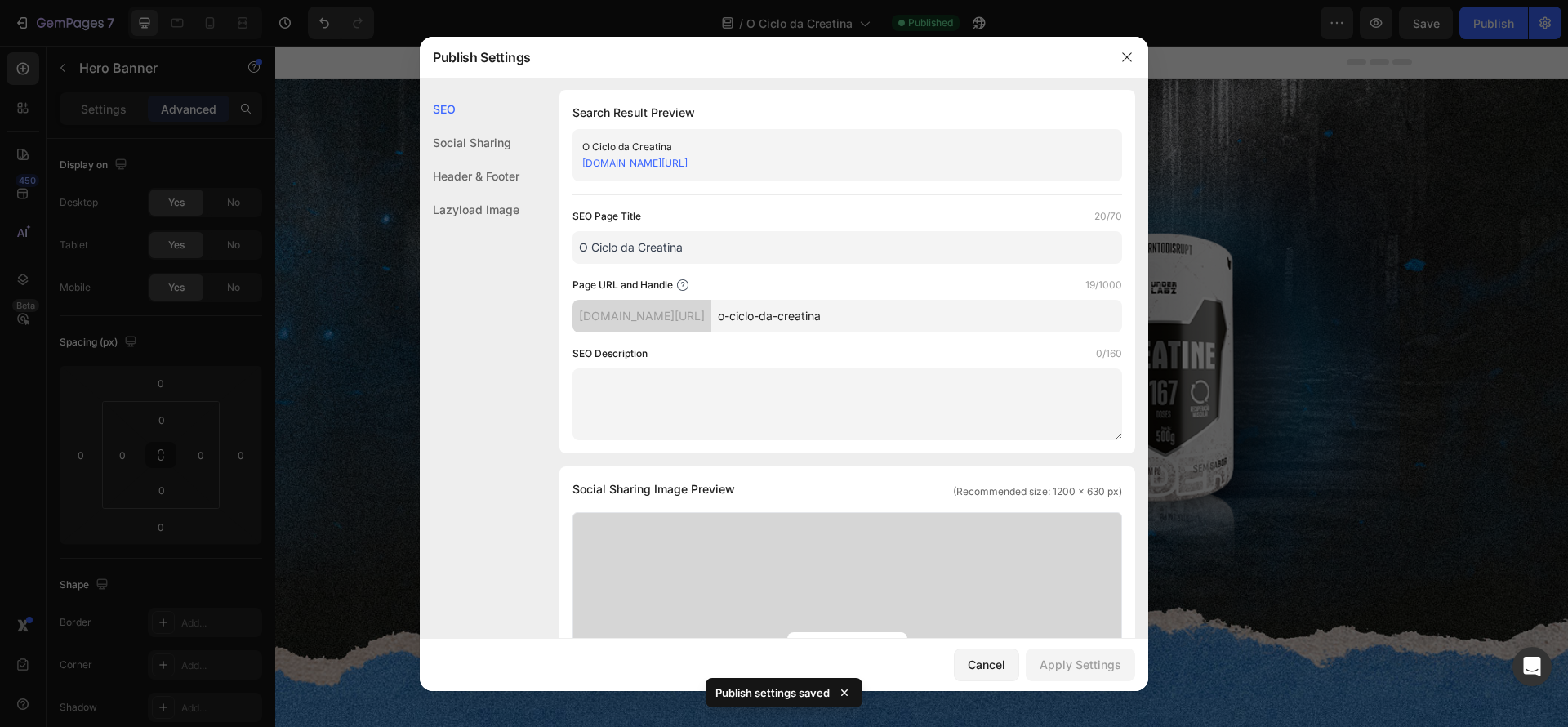
scroll to position [0, 0]
click at [935, 168] on div "ae3736.myshopify.com/pages/o-ciclo-da-creatina" at bounding box center [834, 166] width 503 height 16
click at [974, 139] on div "O Ciclo da Creatina ae3736.myshopify.com/pages/o-ciclo-da-creatina" at bounding box center [848, 158] width 550 height 53
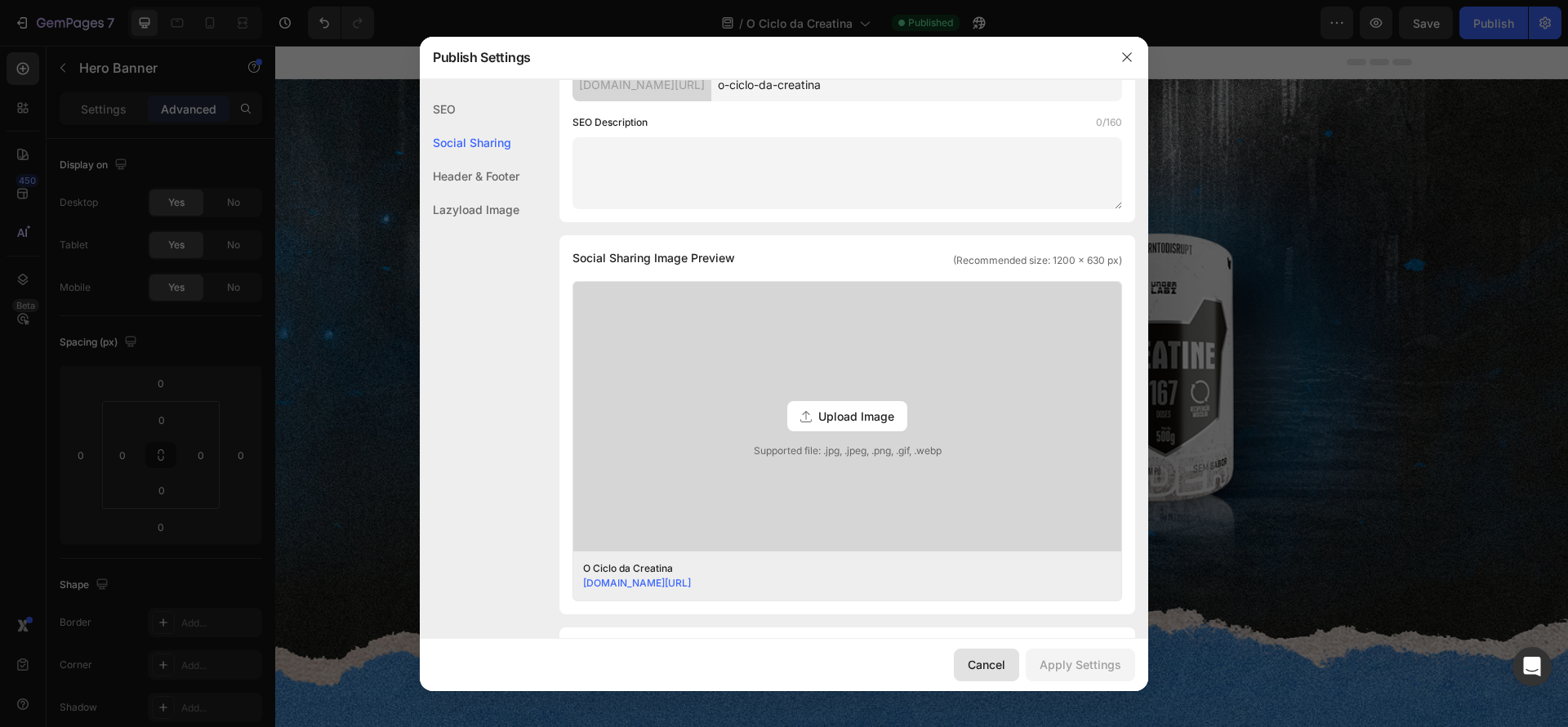
scroll to position [258, 0]
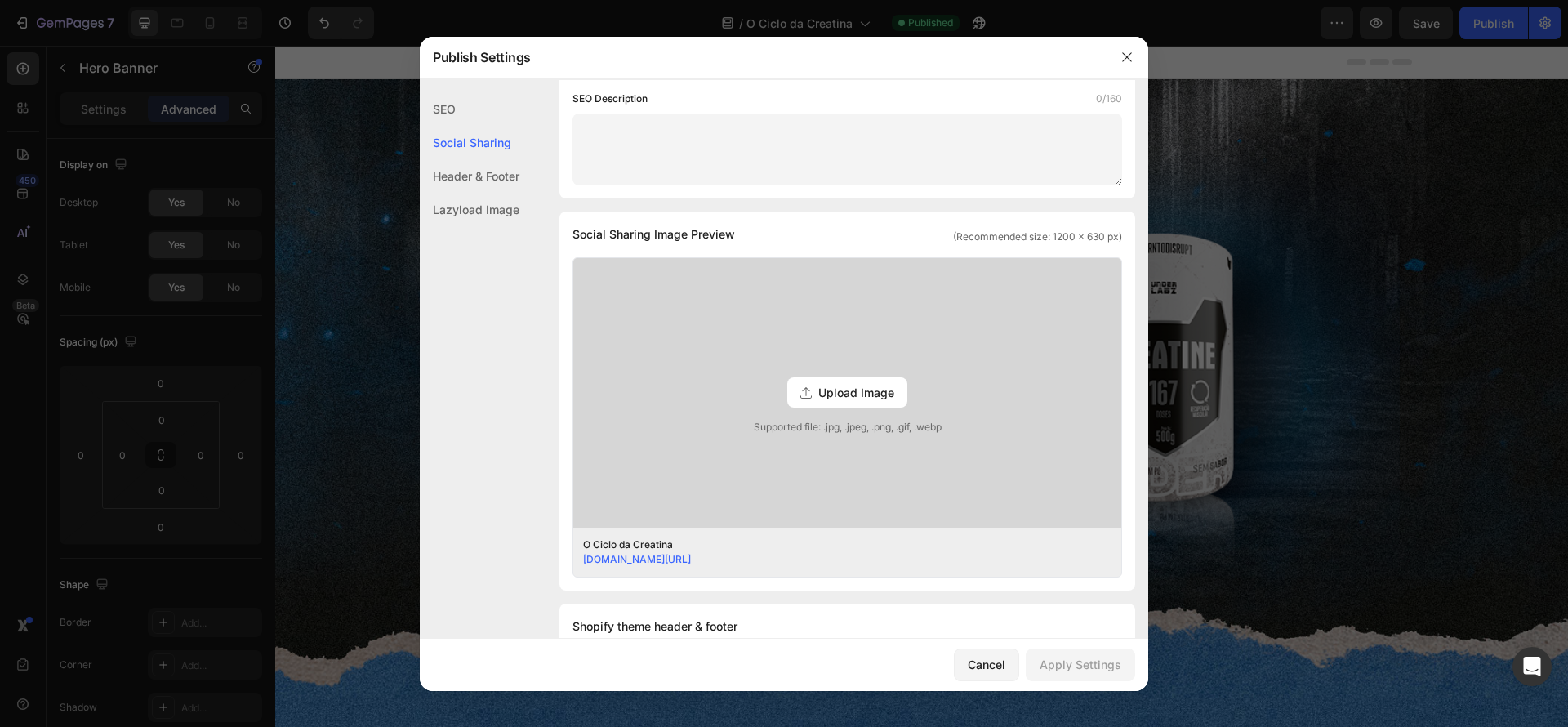
click at [853, 395] on span "Upload Image" at bounding box center [856, 392] width 76 height 17
click at [0, 0] on input "Upload Image Supported file: .jpg, .jpeg, .png, .gif, .webp" at bounding box center [0, 0] width 0 height 0
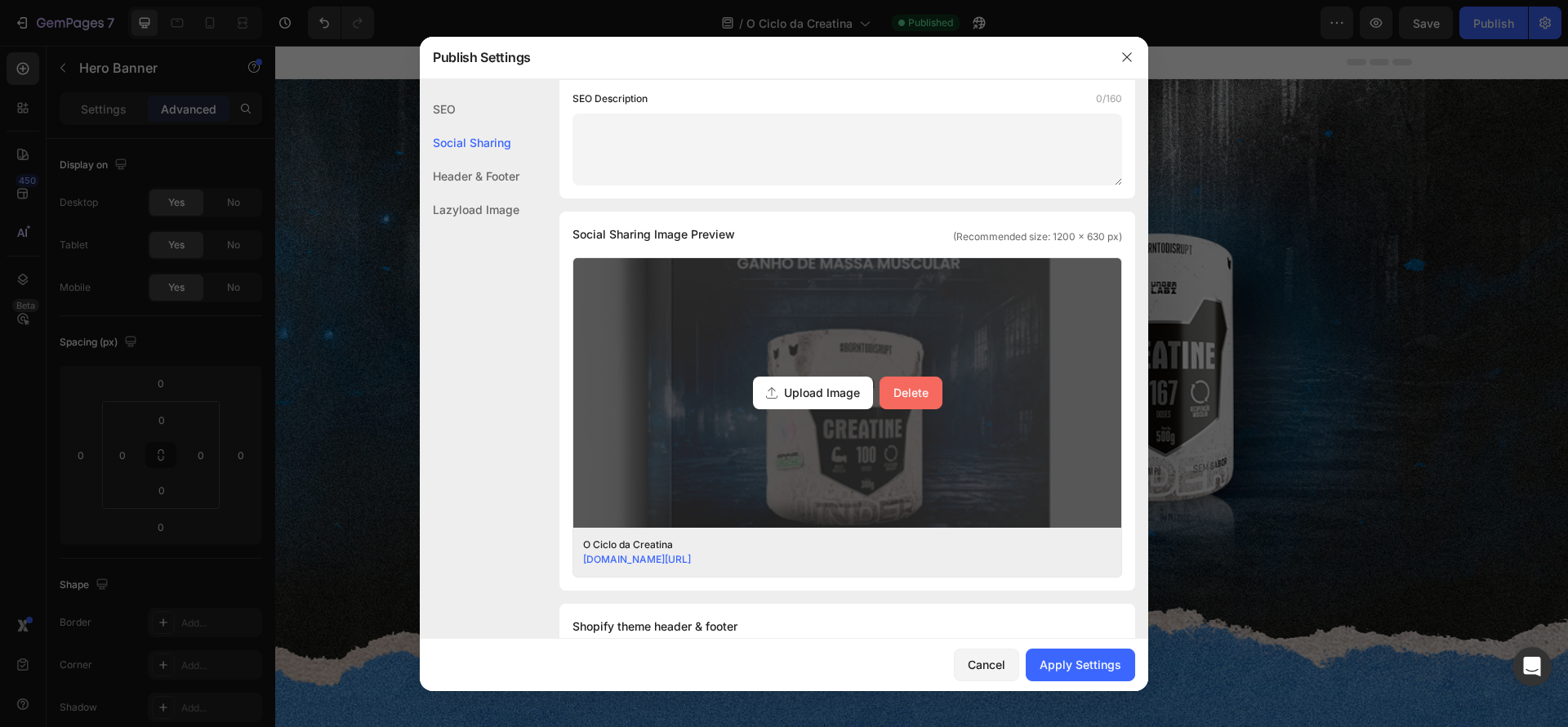
click at [902, 401] on button "Delete" at bounding box center [911, 393] width 63 height 33
click at [0, 0] on input "Upload Image Delete" at bounding box center [0, 0] width 0 height 0
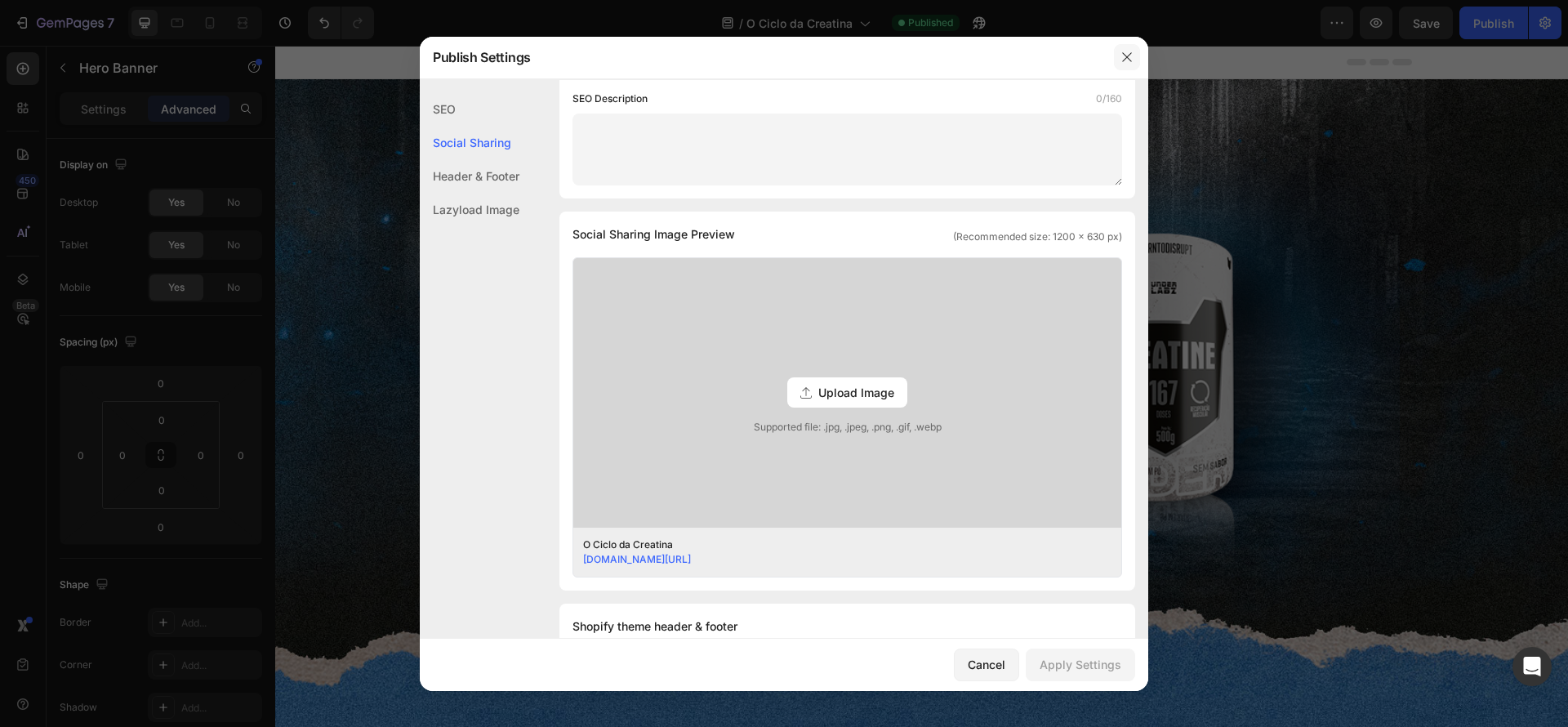
click at [1125, 51] on icon "button" at bounding box center [1127, 57] width 13 height 13
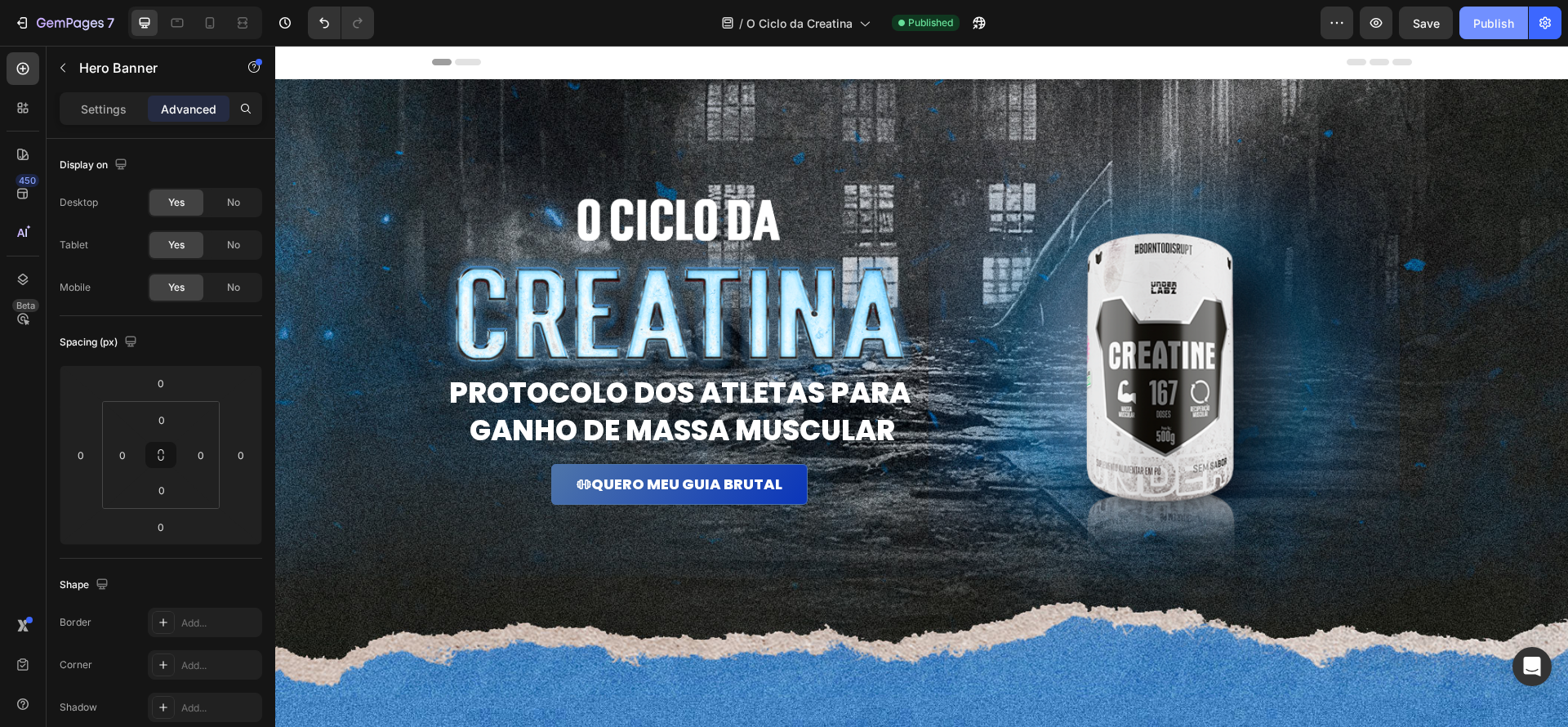
click at [1482, 37] on button "Publish" at bounding box center [1494, 23] width 69 height 33
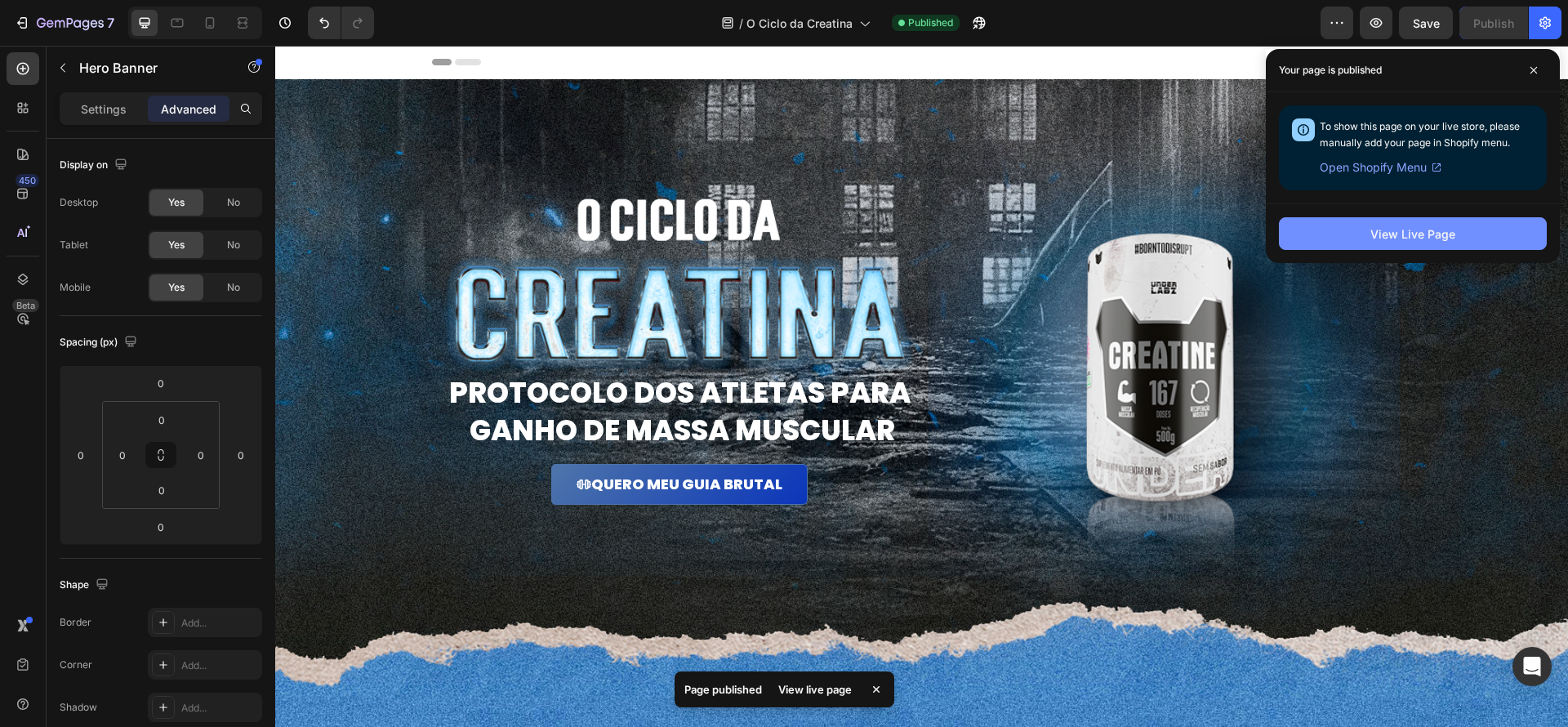
drag, startPoint x: 1411, startPoint y: 230, endPoint x: 1384, endPoint y: 223, distance: 27.9
click at [1410, 230] on div "View Live Page" at bounding box center [1413, 234] width 85 height 17
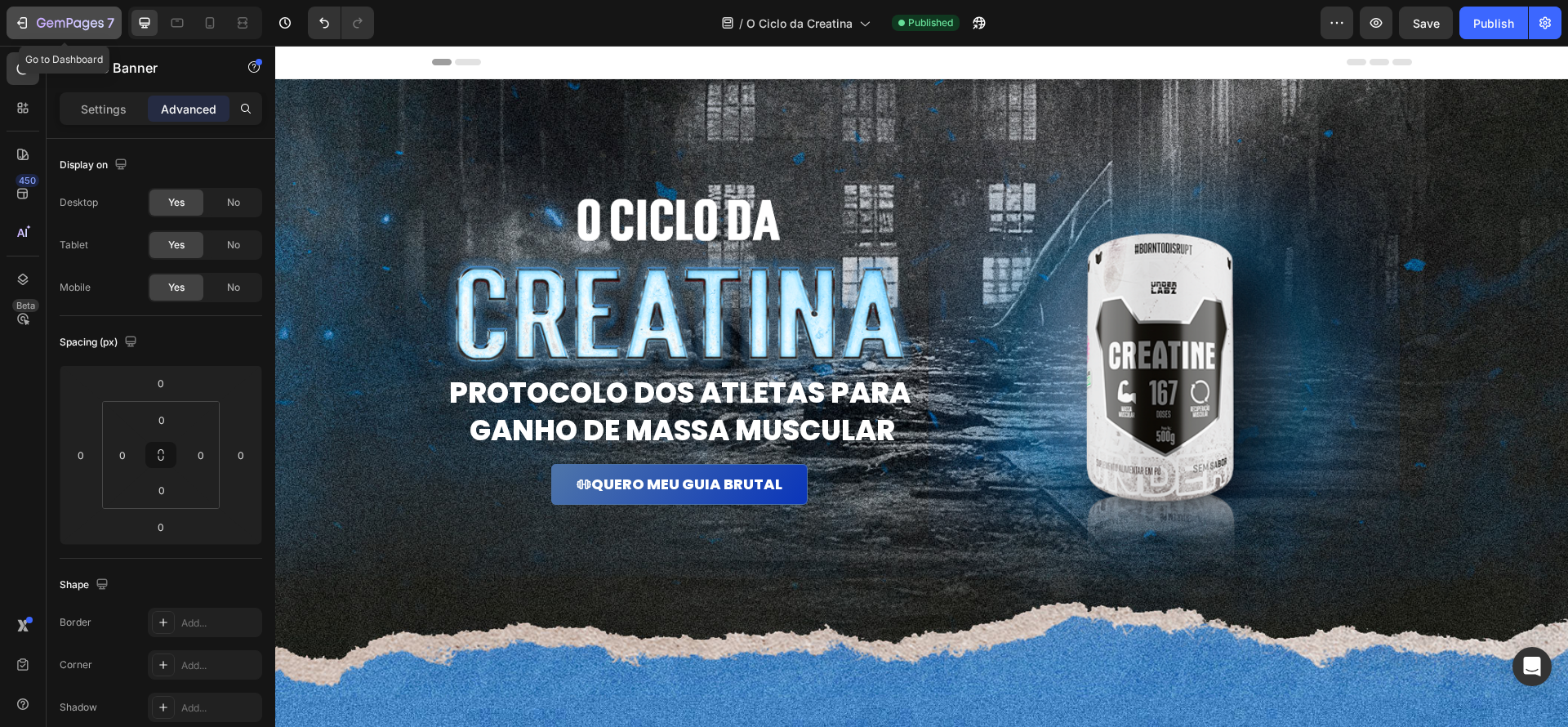
click at [18, 19] on icon "button" at bounding box center [22, 23] width 16 height 16
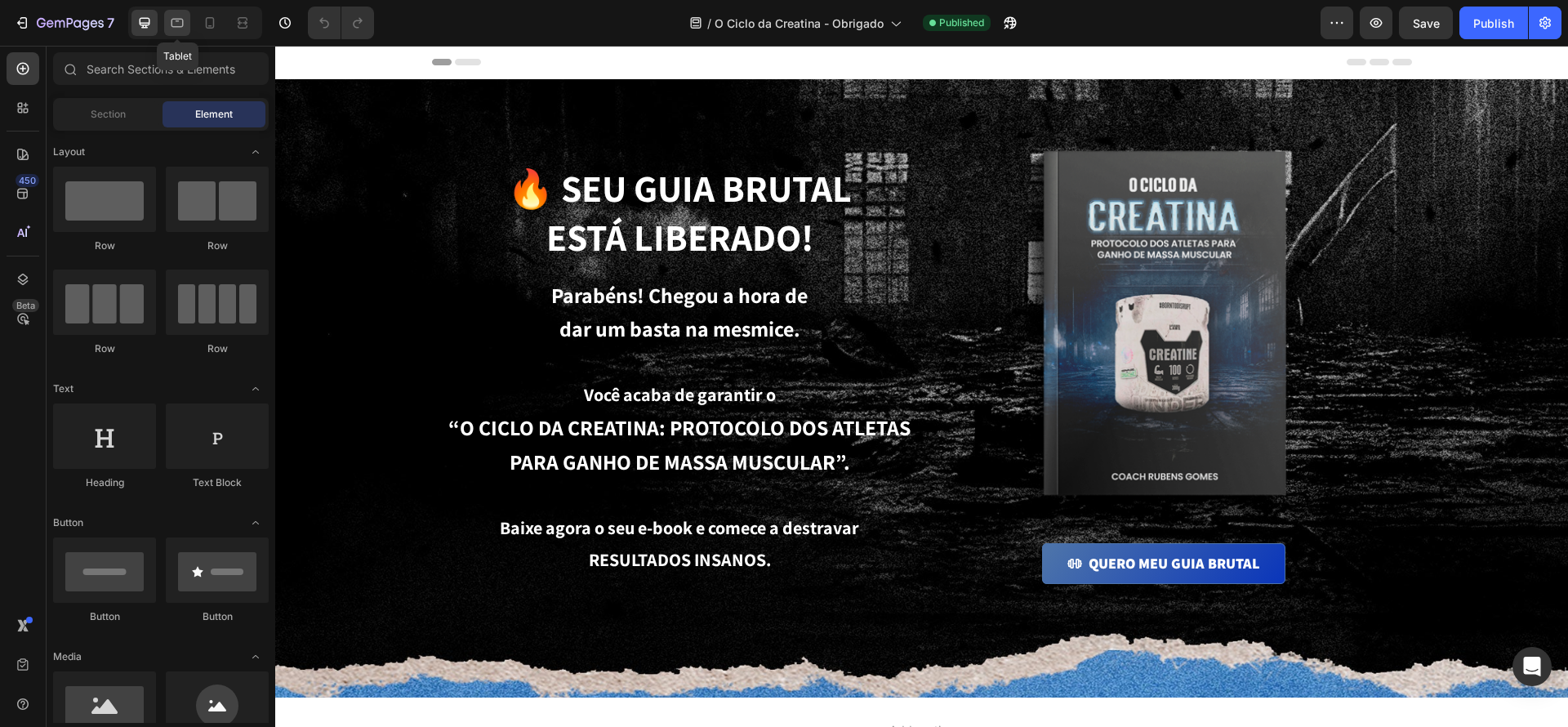
click at [166, 19] on div at bounding box center [177, 23] width 26 height 26
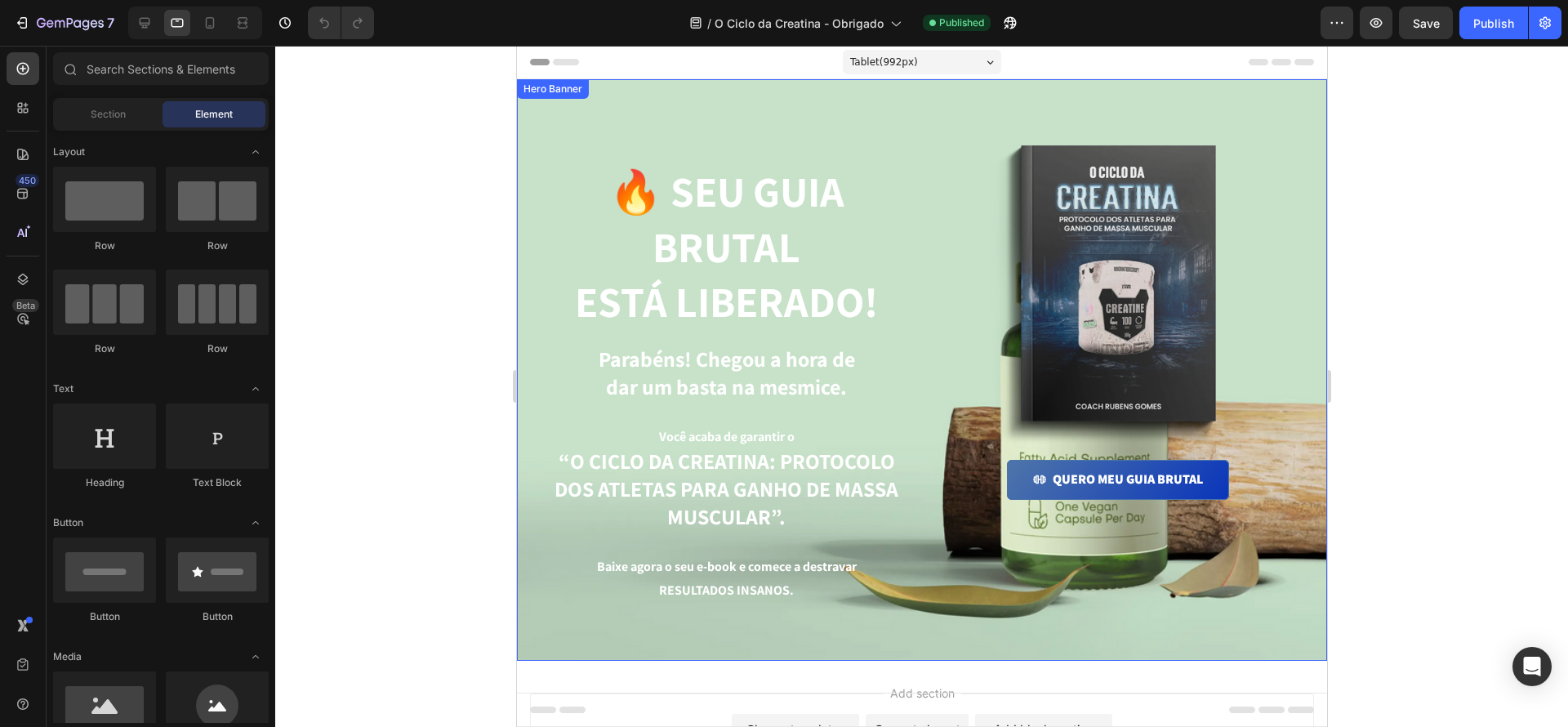
click at [697, 101] on div "🔥 Seu guia brutal está liberado! Heading Parabéns! Chegou a hora de dar um bast…" at bounding box center [921, 370] width 810 height 582
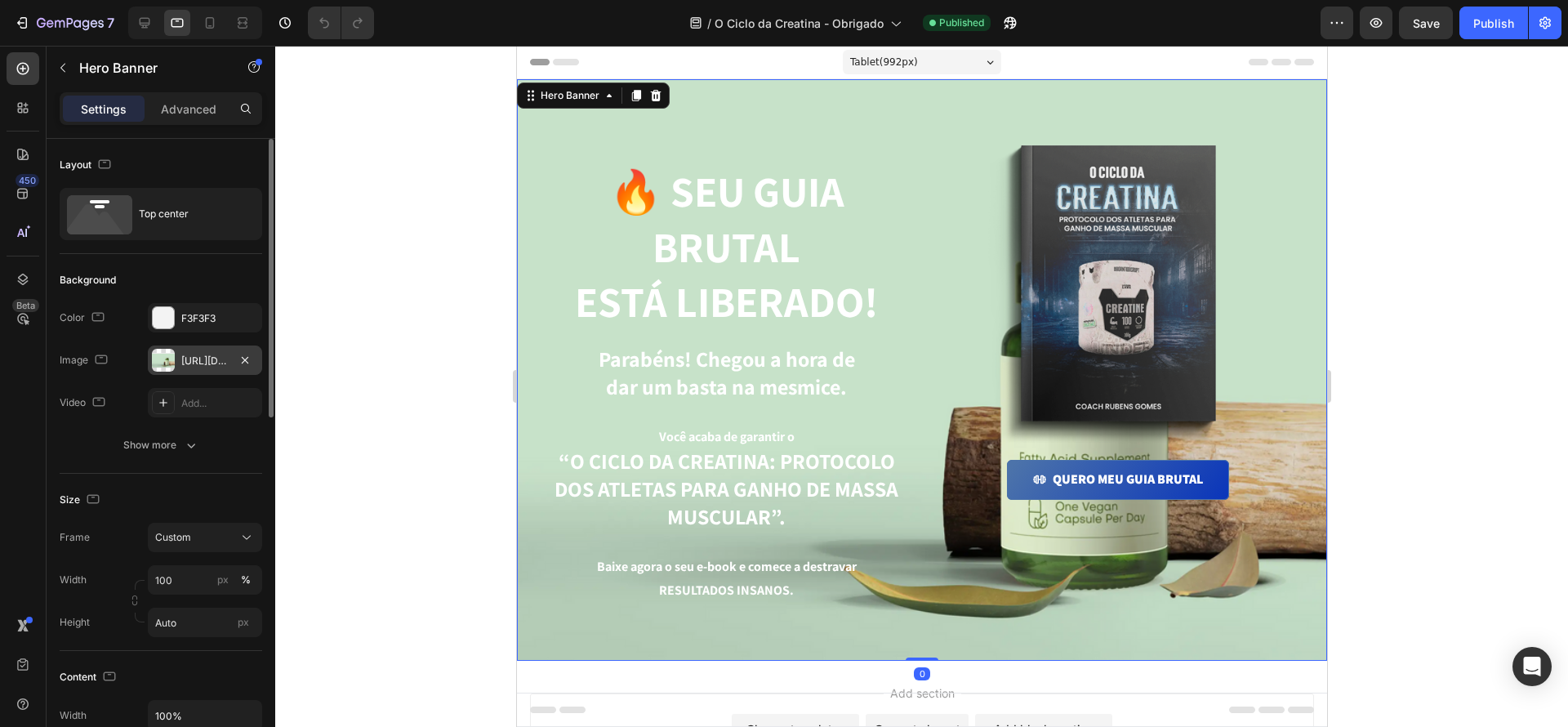
click at [202, 350] on div "[URL][DOMAIN_NAME]" at bounding box center [204, 360] width 114 height 30
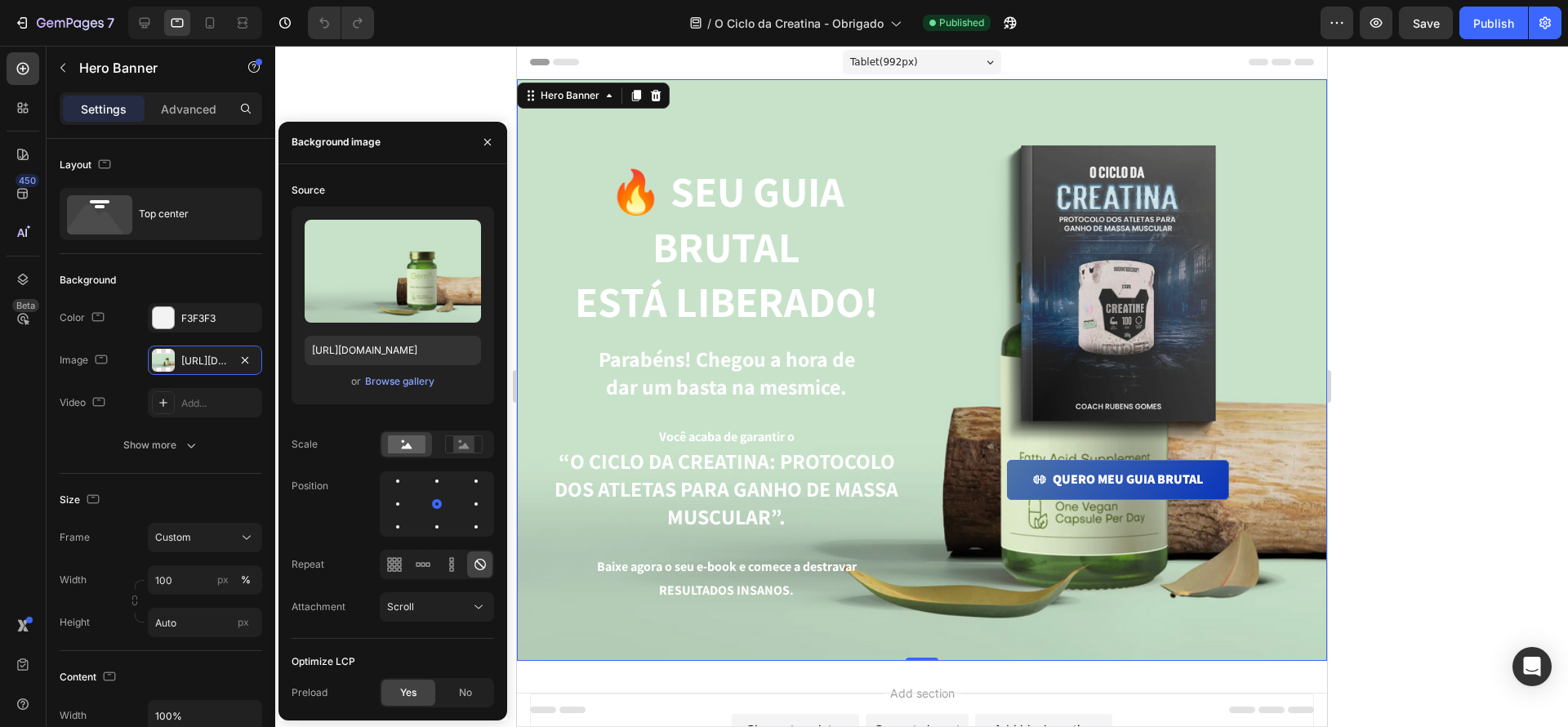
click at [439, 384] on div "or Browse gallery" at bounding box center [392, 382] width 176 height 20
click at [419, 385] on div "Browse gallery" at bounding box center [400, 382] width 70 height 15
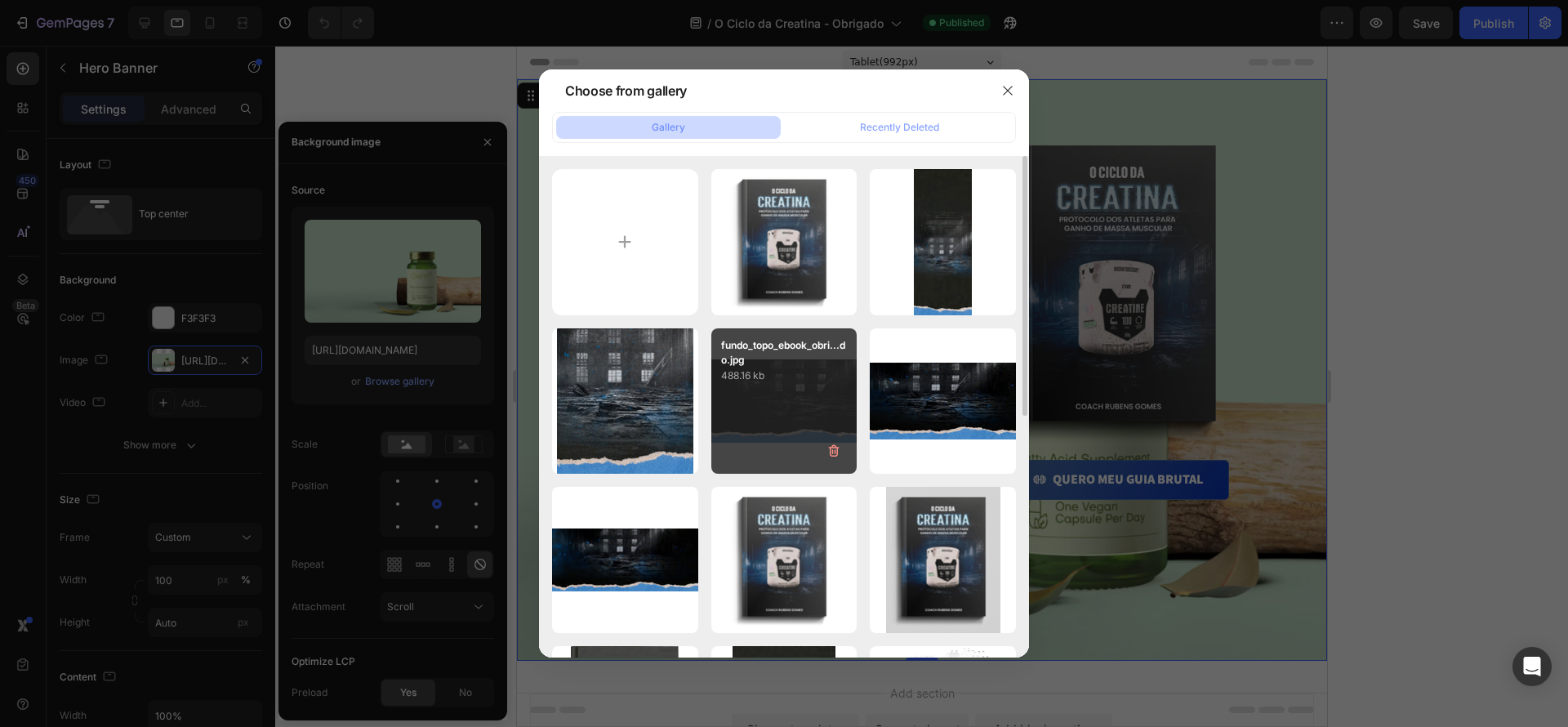
click at [793, 399] on div "fundo_topo_ebook_obri...do.jpg 488.16 kb" at bounding box center [784, 401] width 146 height 146
type input "[URL][DOMAIN_NAME]"
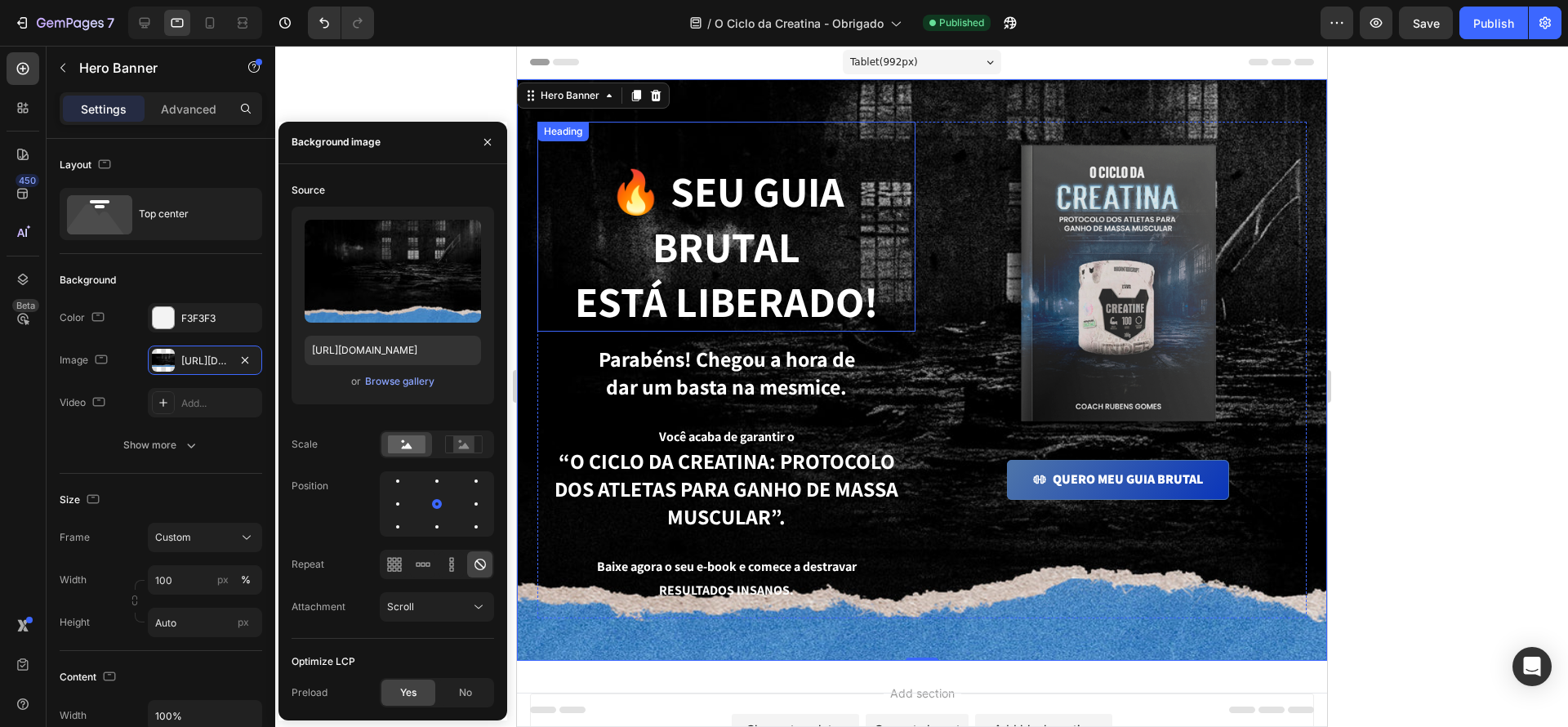
click at [886, 255] on h1 "🔥 Seu guia brutal está liberado!" at bounding box center [725, 247] width 378 height 169
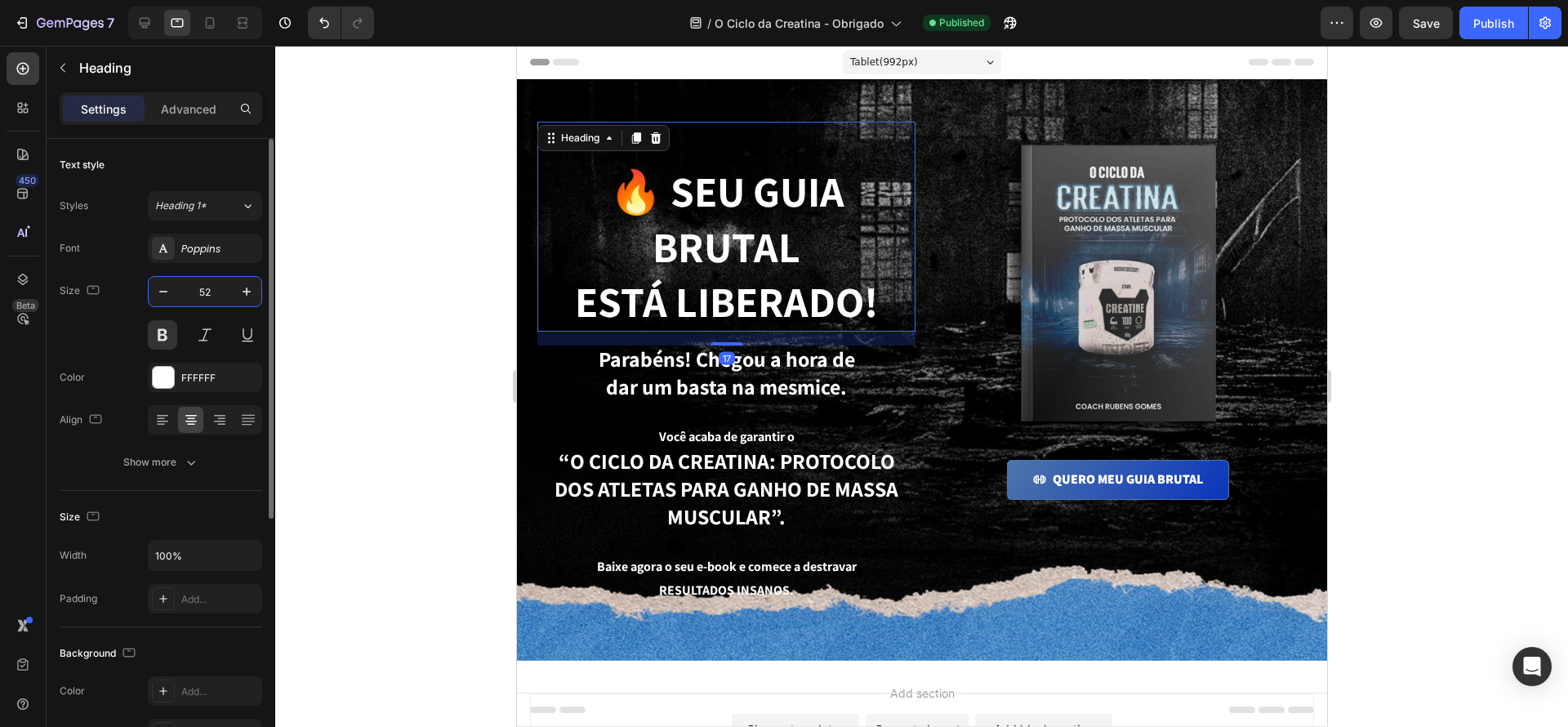
click at [180, 290] on input "52" at bounding box center [205, 291] width 54 height 30
click at [167, 291] on icon "button" at bounding box center [163, 291] width 16 height 16
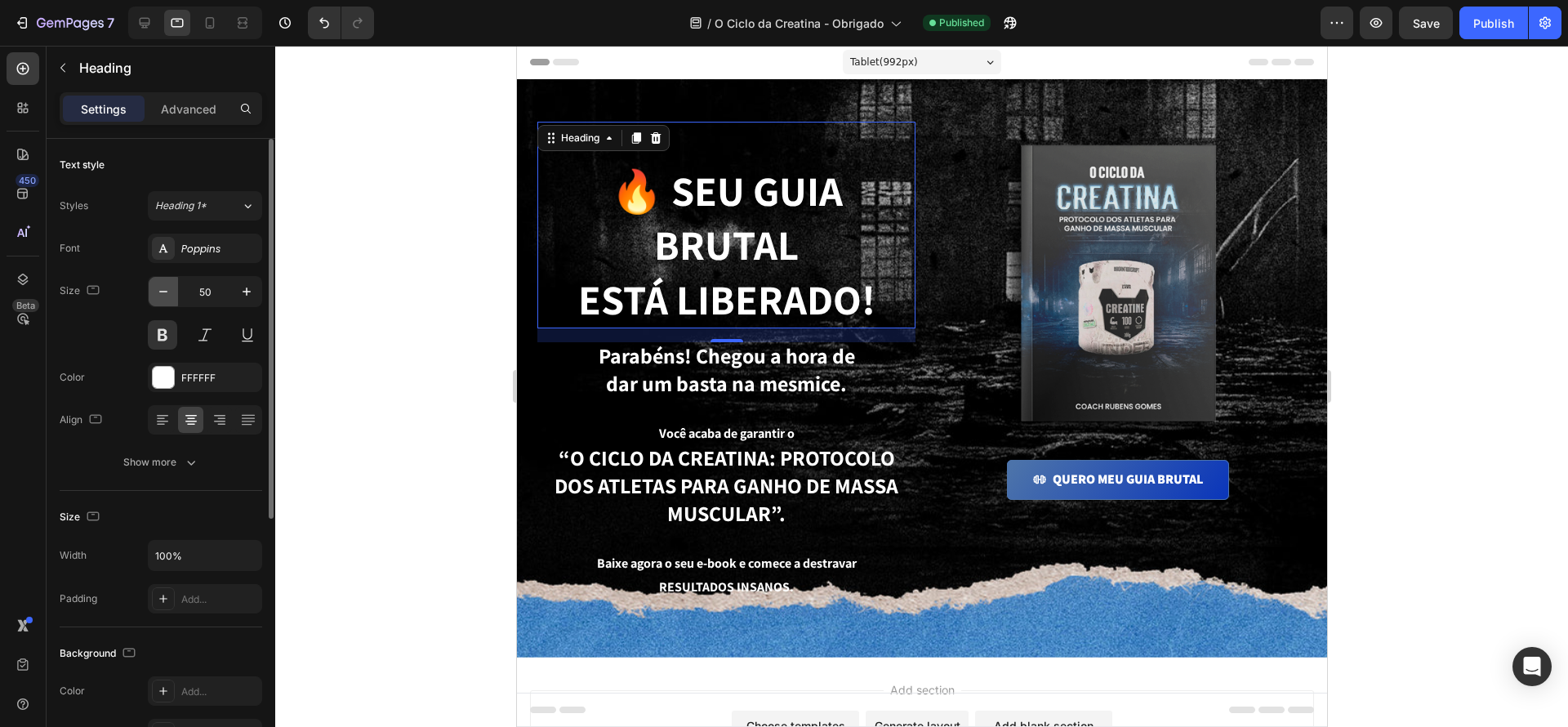
click at [167, 291] on icon "button" at bounding box center [163, 291] width 16 height 16
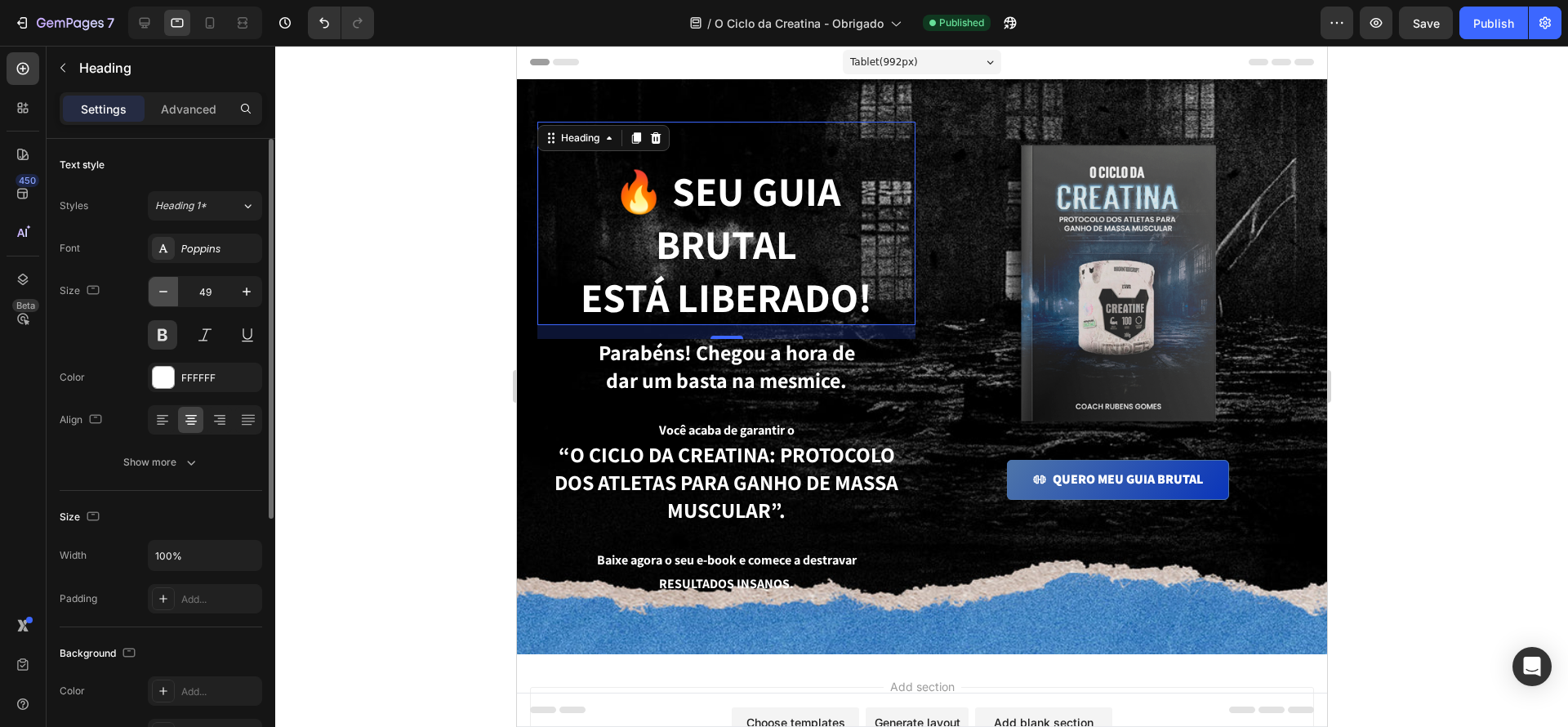
click at [167, 291] on icon "button" at bounding box center [163, 291] width 16 height 16
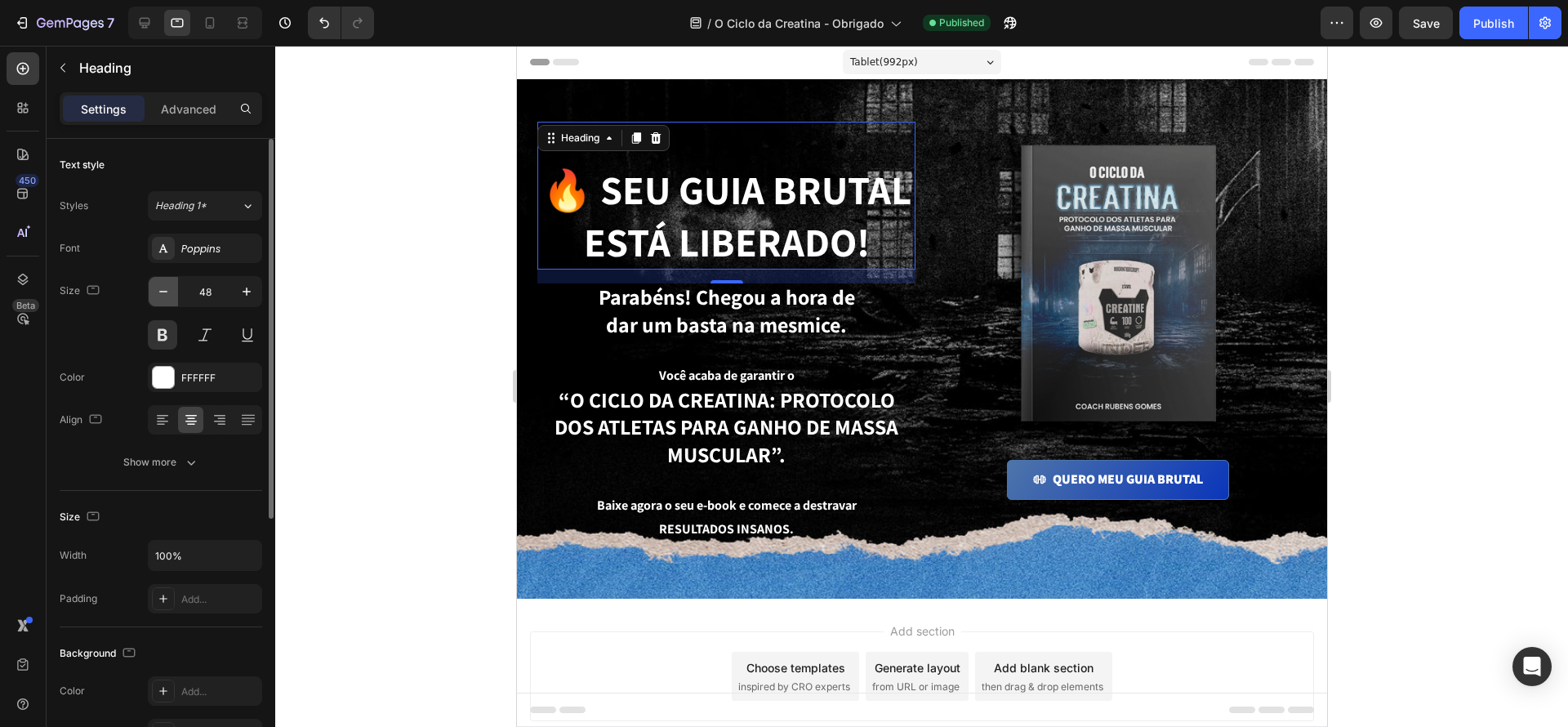
click at [167, 291] on icon "button" at bounding box center [163, 291] width 16 height 16
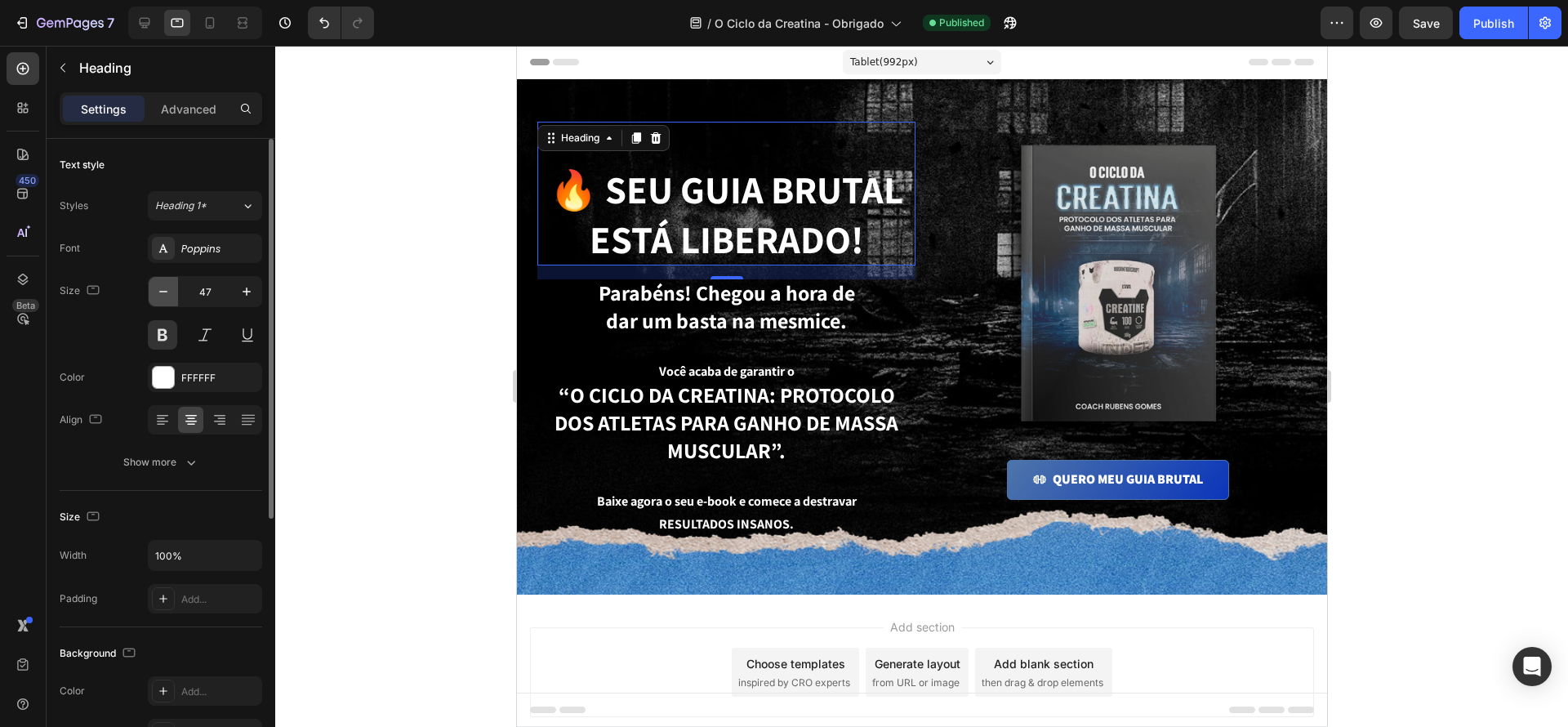
click at [167, 291] on icon "button" at bounding box center [163, 291] width 16 height 16
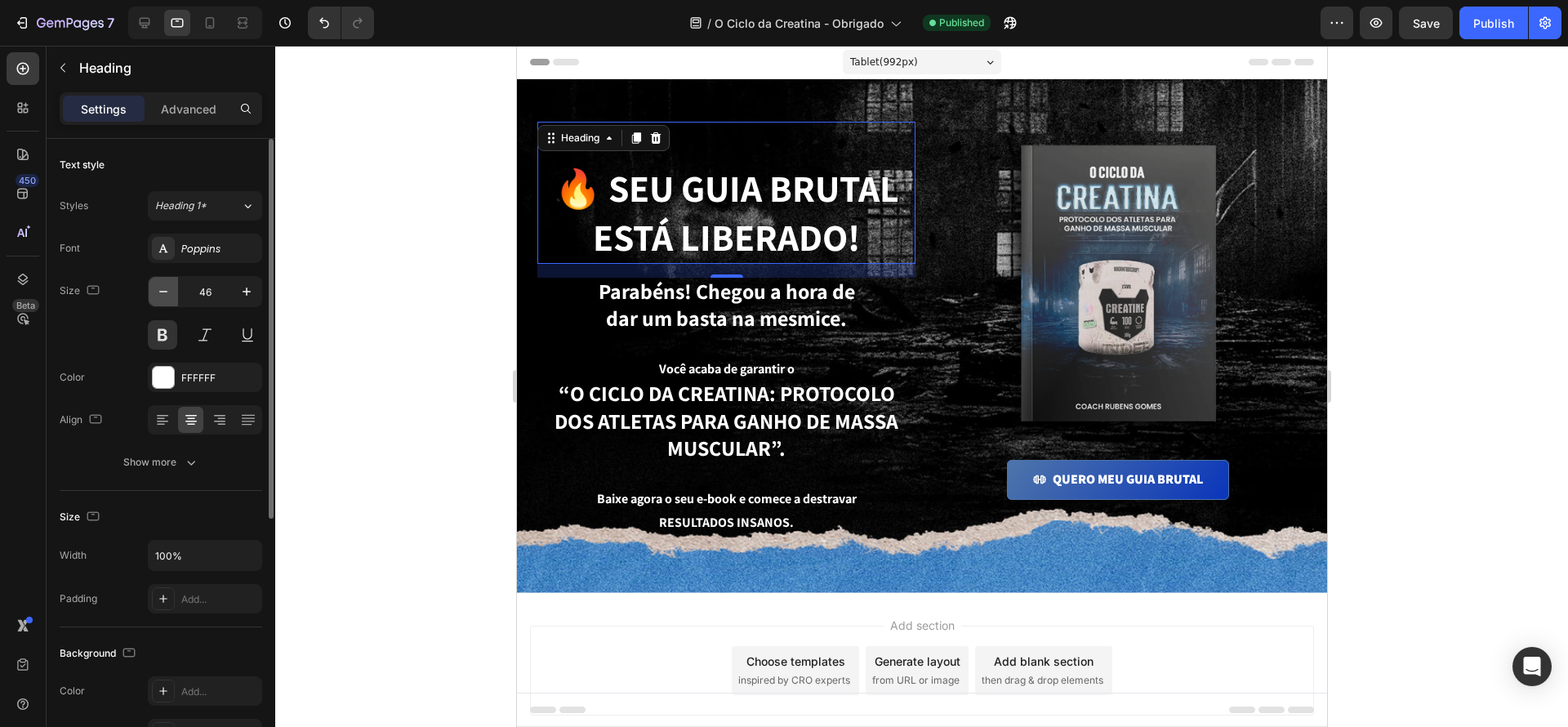
click at [167, 291] on icon "button" at bounding box center [163, 291] width 16 height 16
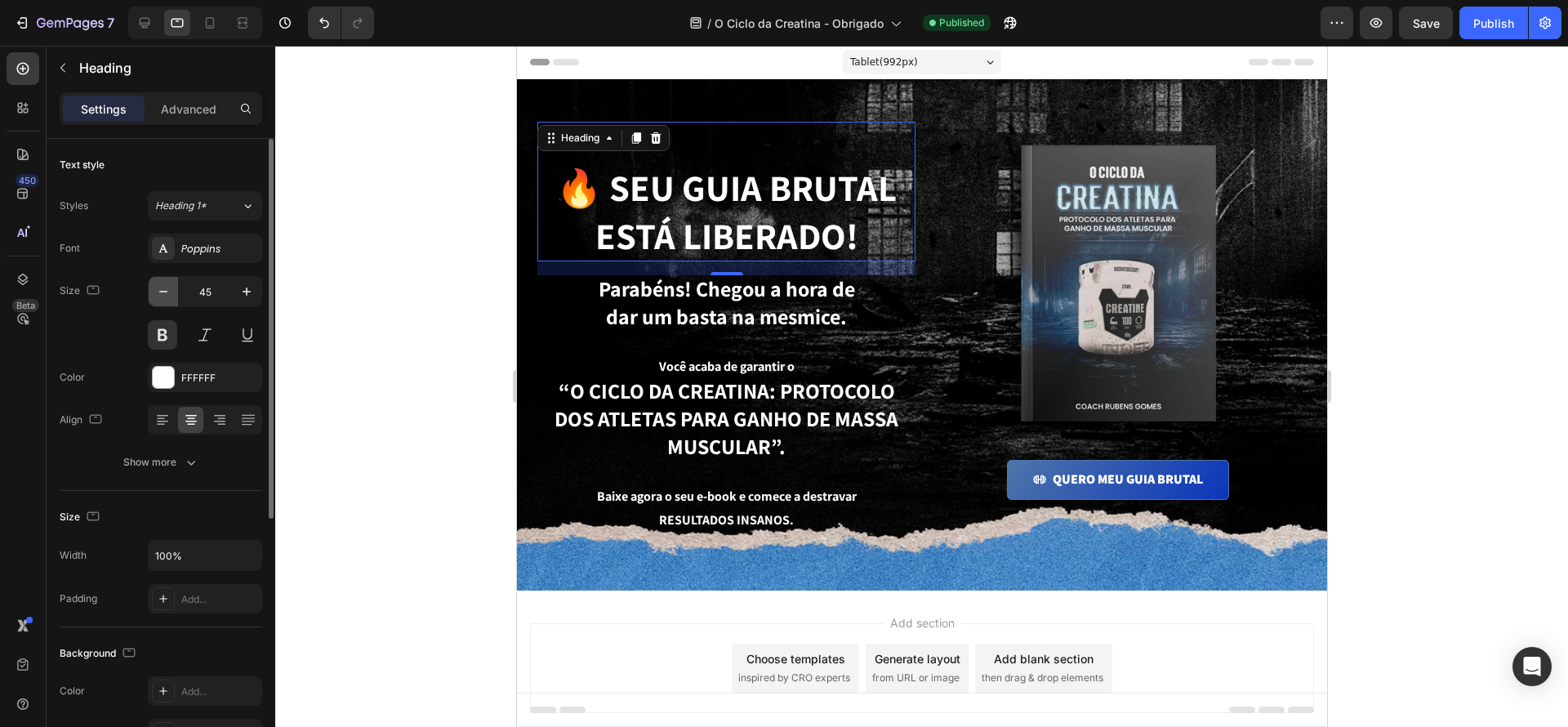
click at [167, 291] on icon "button" at bounding box center [163, 291] width 16 height 16
type input "44"
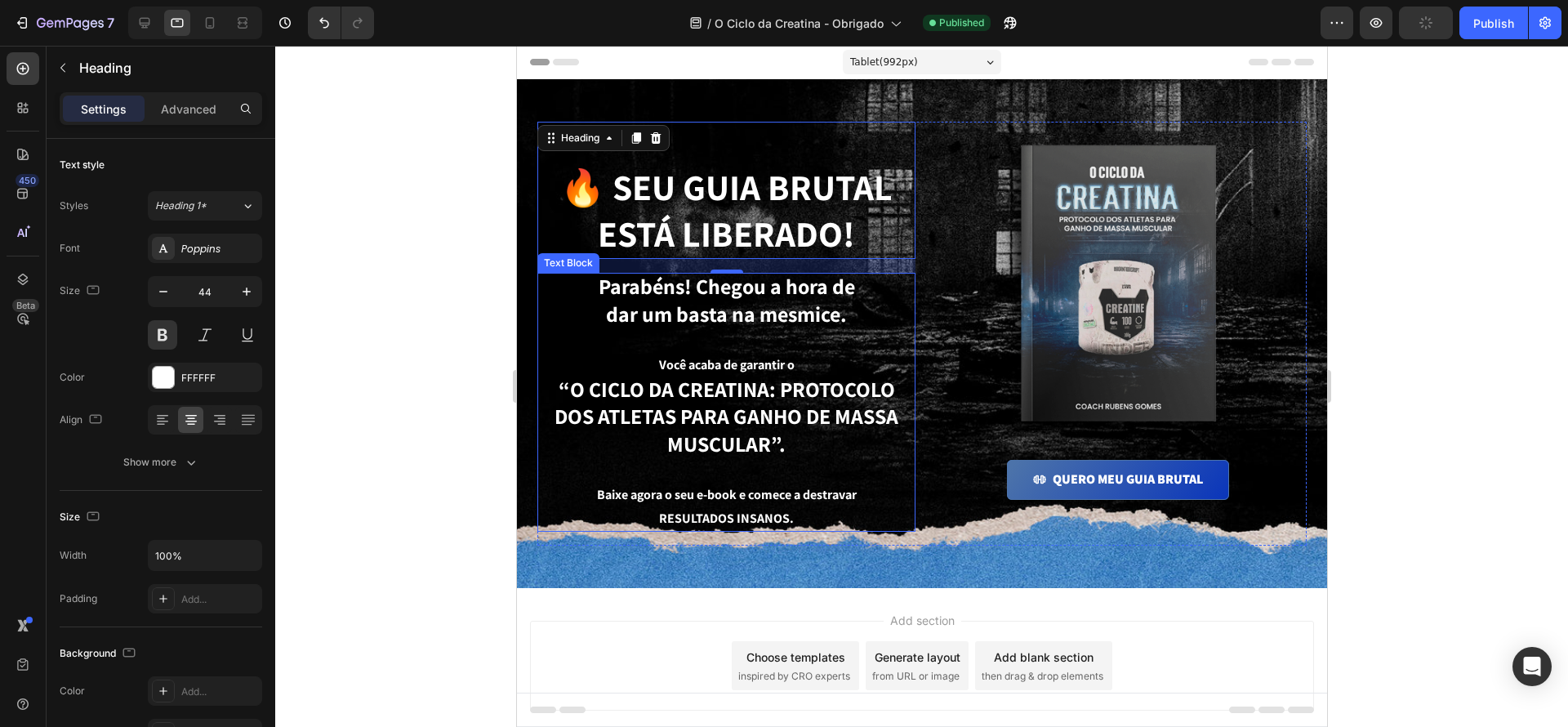
click at [831, 413] on span "“O CICLO DA CREATINA: PROTOCOLO DOS ATLETAS PARA GANHO DE MASSA MUSCULAR”." at bounding box center [725, 417] width 344 height 84
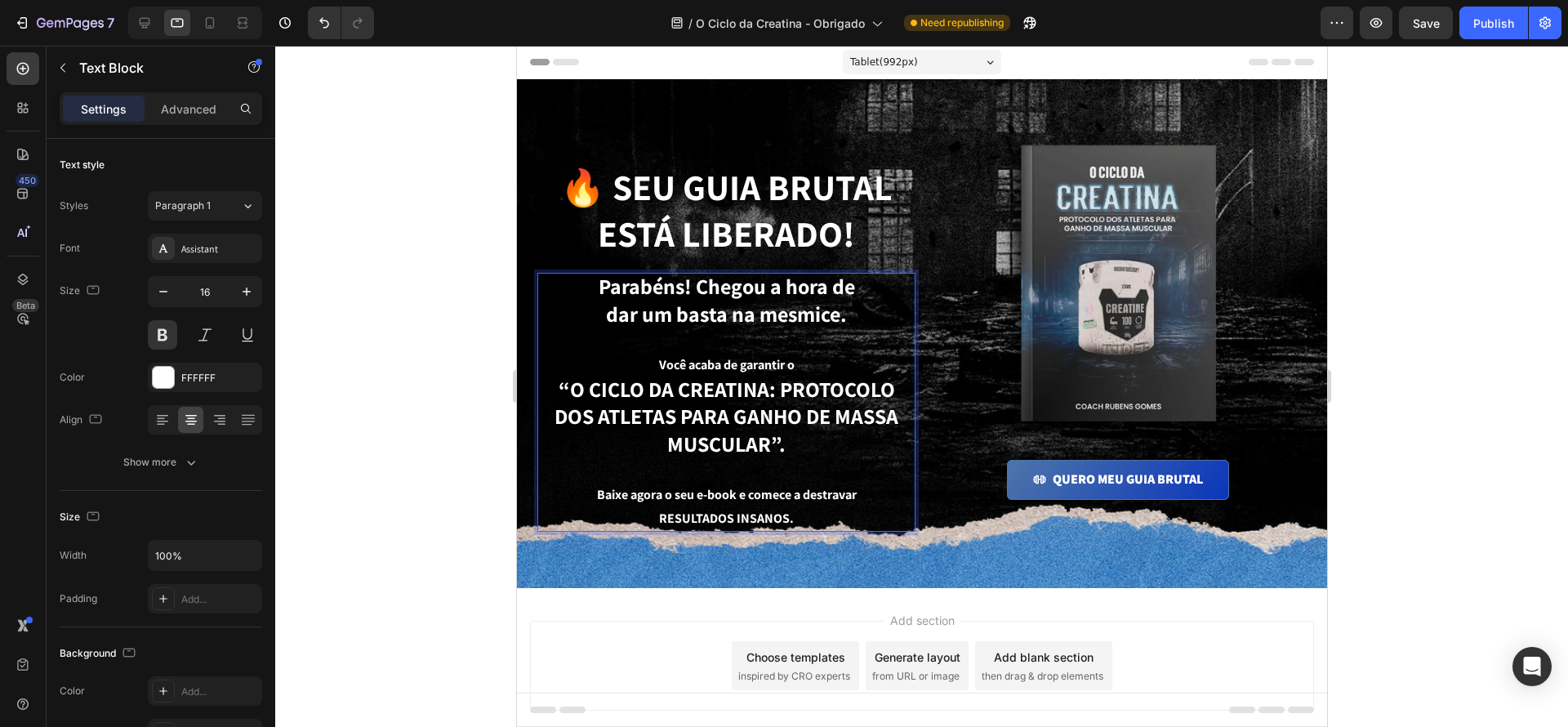
click at [842, 475] on p "“O CICLO DA CREATINA: PROTOCOLO DOS ATLETAS PARA GANHO DE MASSA MUSCULAR”." at bounding box center [725, 430] width 375 height 106
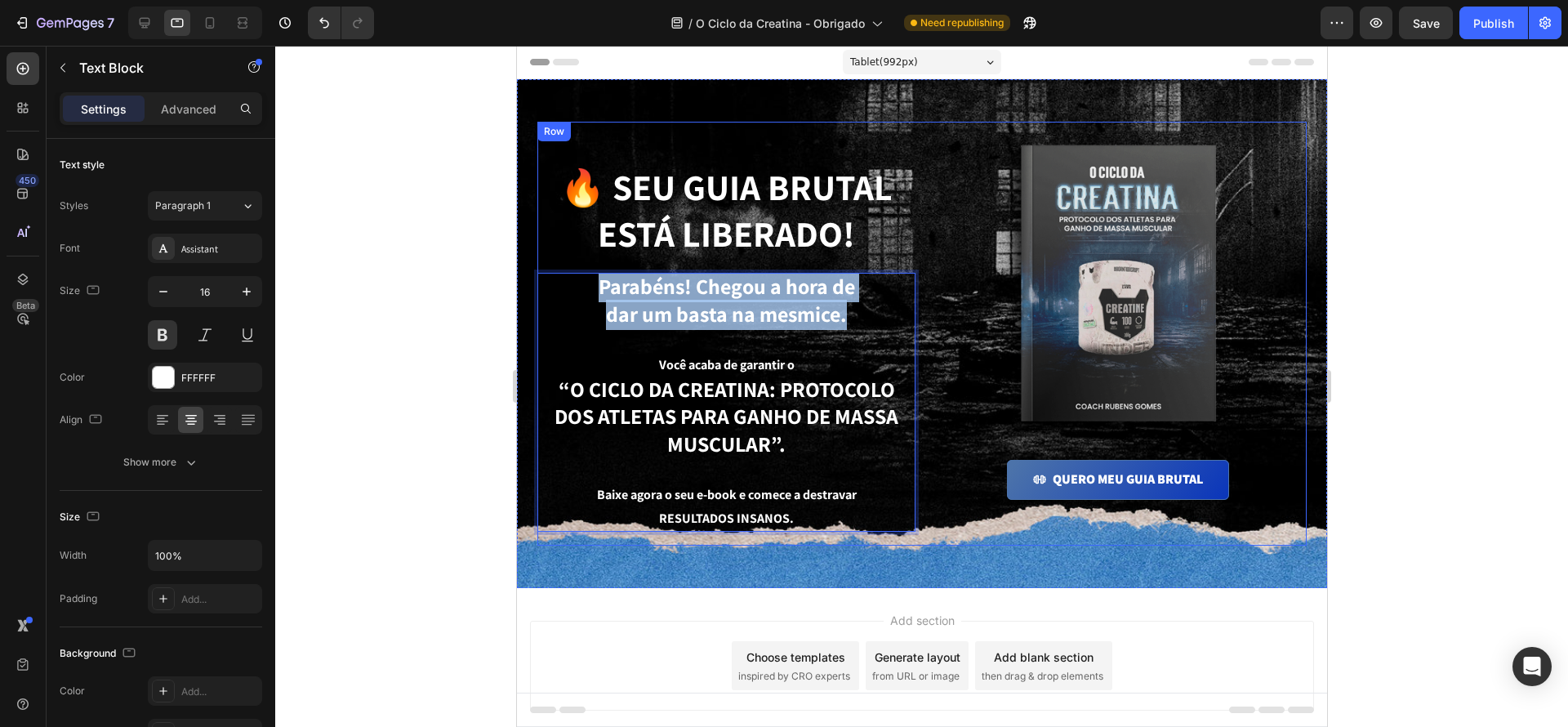
drag, startPoint x: 806, startPoint y: 308, endPoint x: 502, endPoint y: 237, distance: 312.2
click at [516, 237] on html "Tablet ( 992 px) iPhone 13 Mini iPhone 13 Pro iPhone 11 Pro Max iPhone 15 Pro M…" at bounding box center [921, 418] width 810 height 743
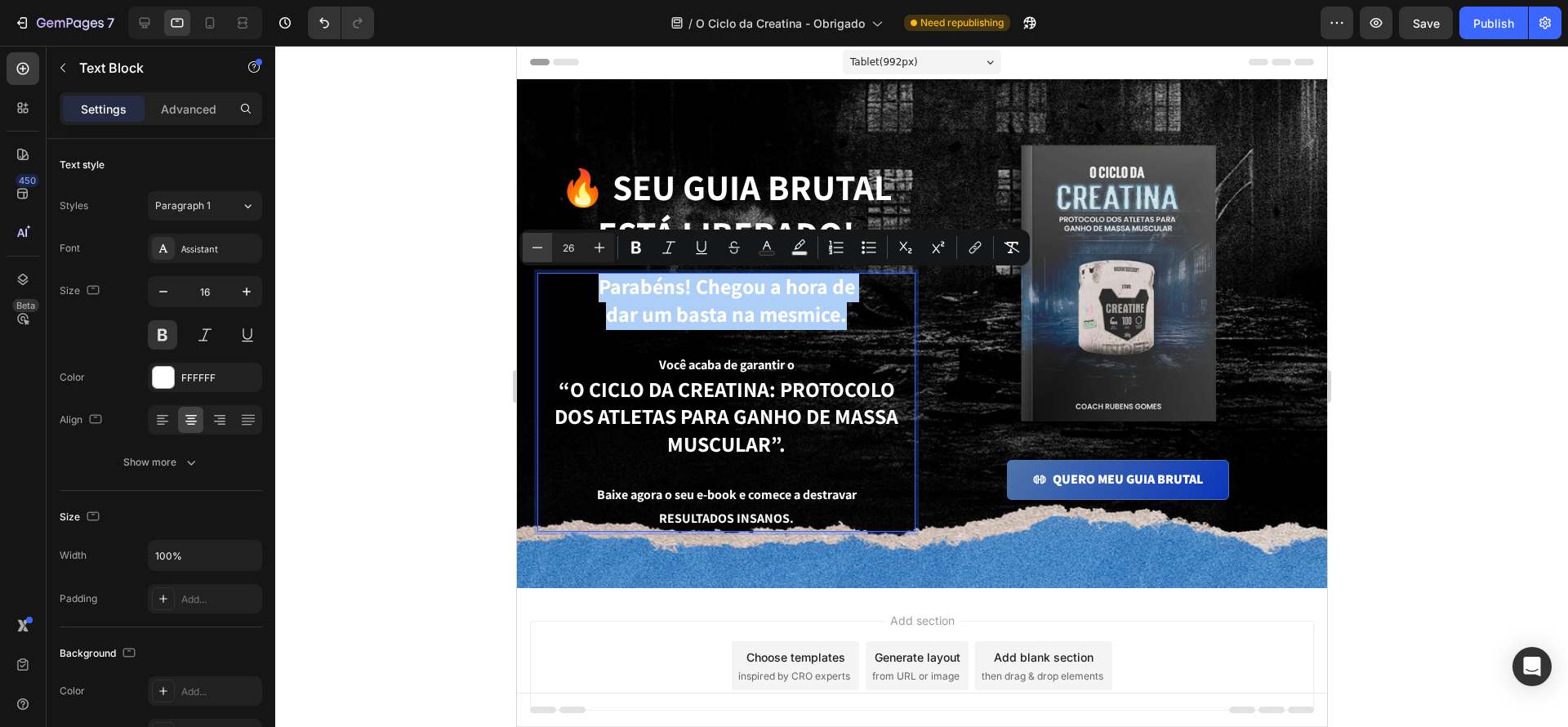
click at [536, 247] on icon "Editor contextual toolbar" at bounding box center [537, 247] width 11 height 1
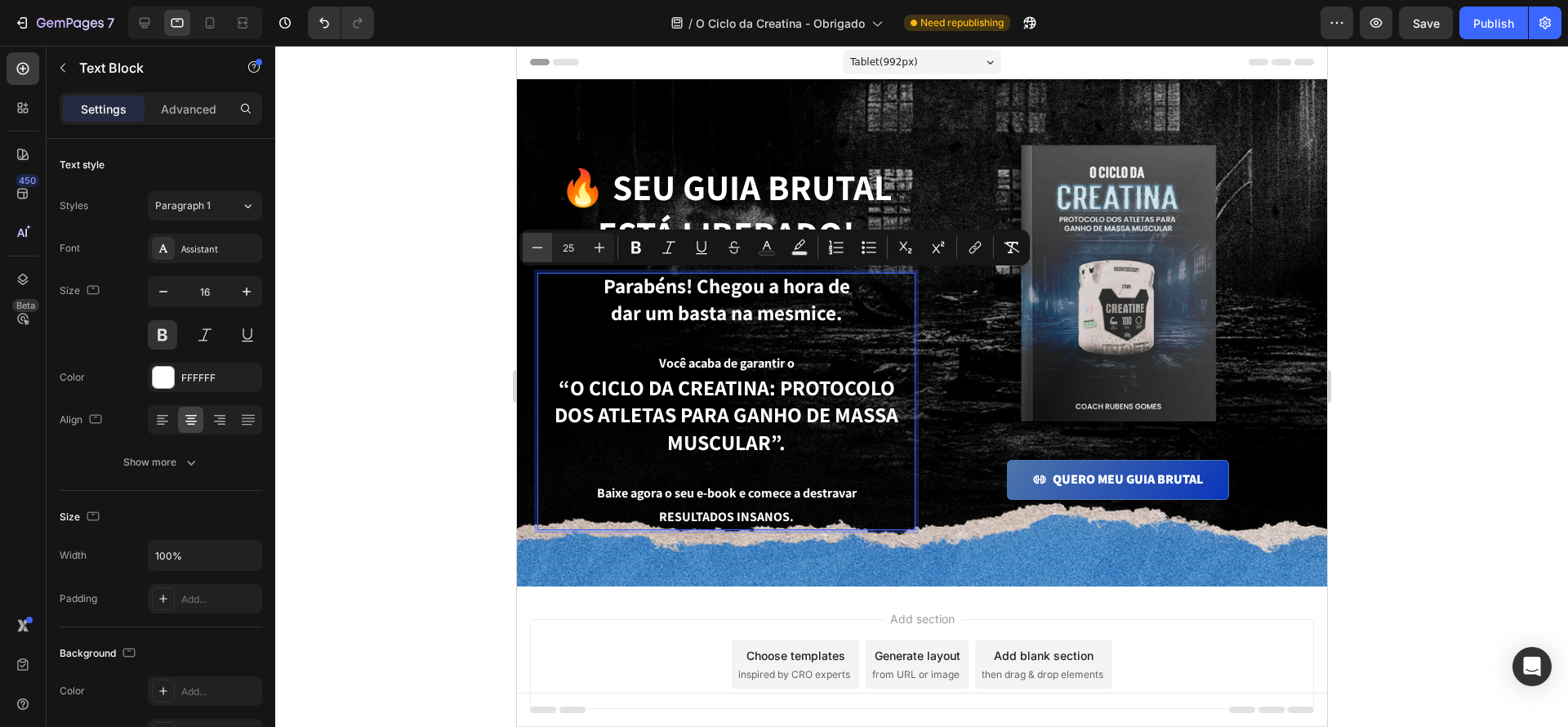
click at [536, 247] on icon "Editor contextual toolbar" at bounding box center [537, 247] width 11 height 1
drag, startPoint x: 539, startPoint y: 246, endPoint x: 150, endPoint y: 279, distance: 390.4
click at [539, 246] on icon "Editor contextual toolbar" at bounding box center [537, 248] width 16 height 16
type input "23"
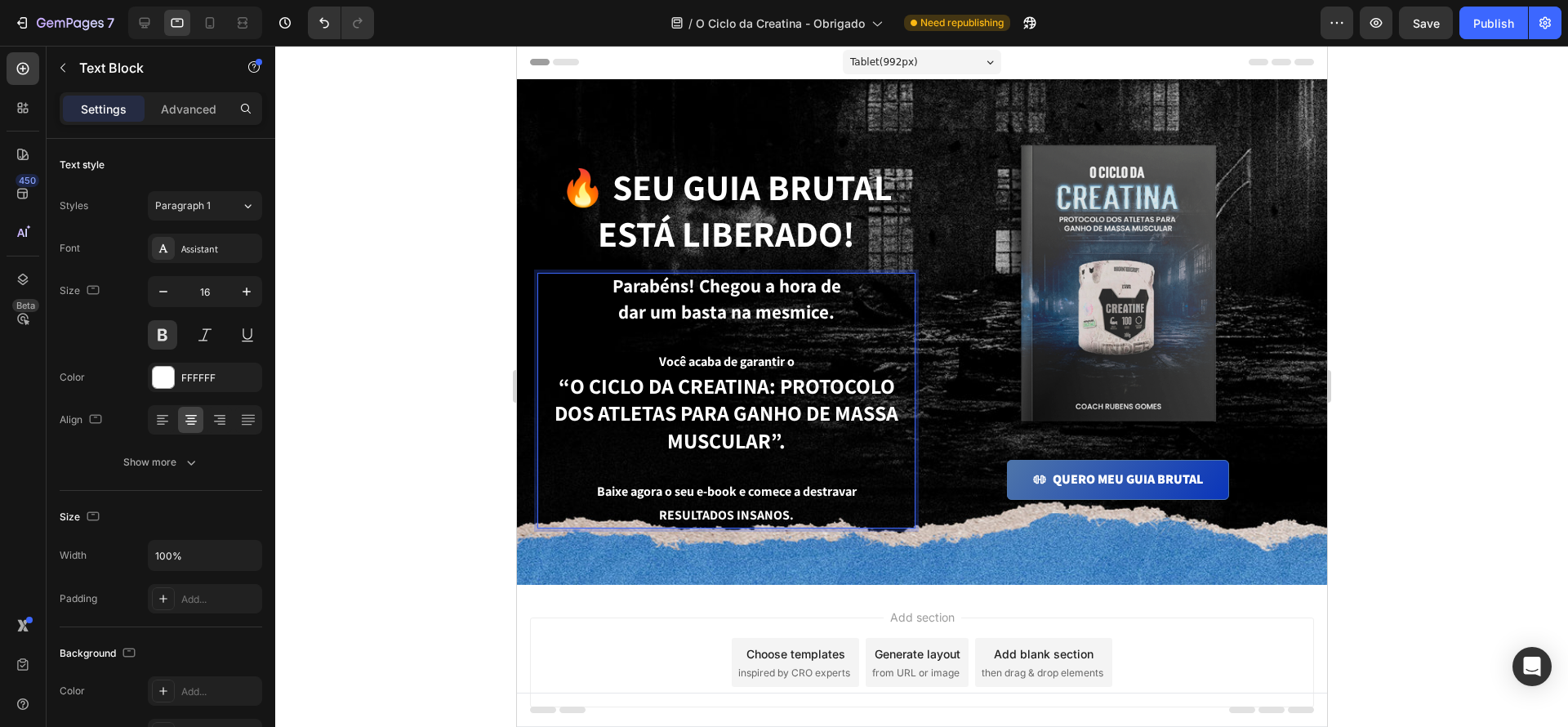
click at [825, 435] on p "“O CICLO DA CREATINA: PROTOCOLO DOS ATLETAS PARA GANHO DE MASSA MUSCULAR”." at bounding box center [725, 427] width 375 height 106
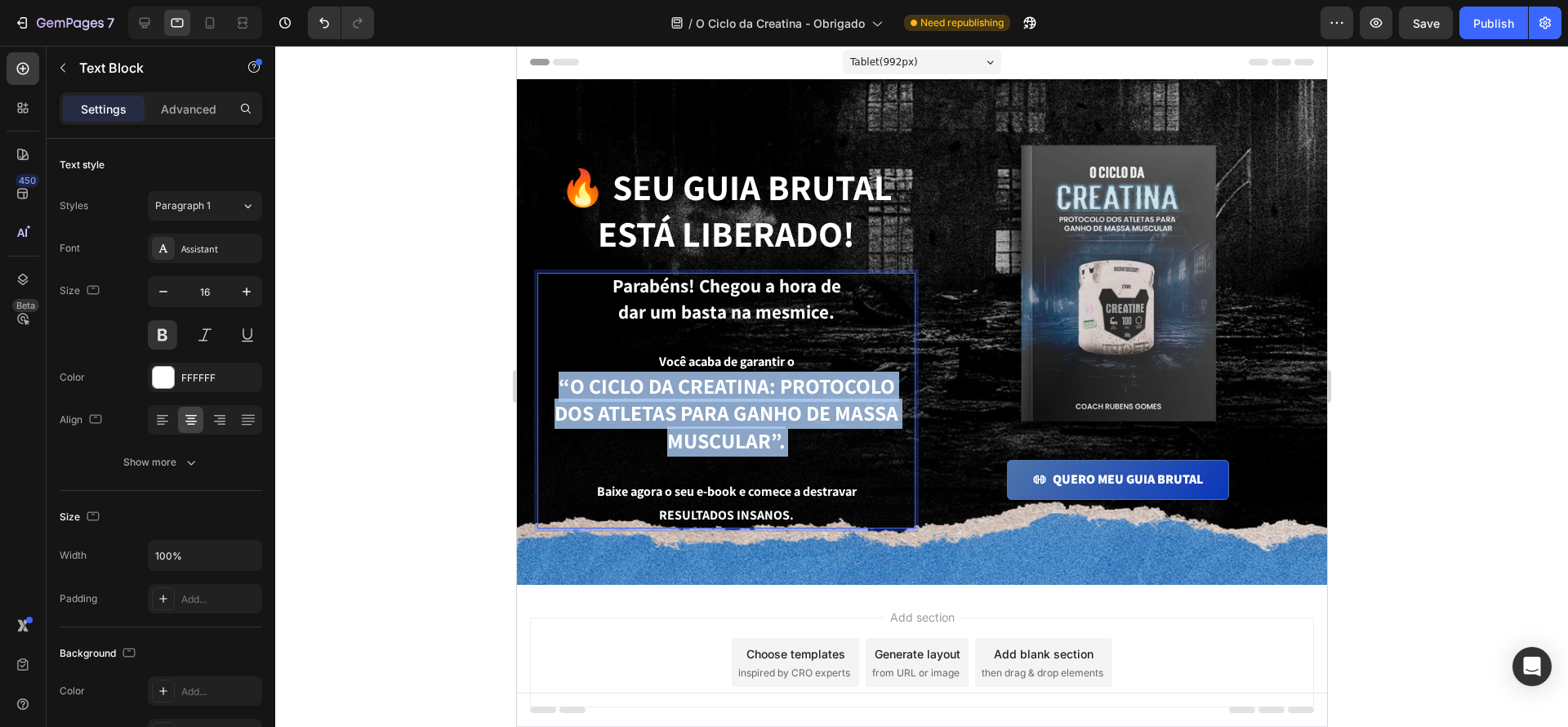
click at [825, 435] on p "“O CICLO DA CREATINA: PROTOCOLO DOS ATLETAS PARA GANHO DE MASSA MUSCULAR”." at bounding box center [725, 427] width 375 height 106
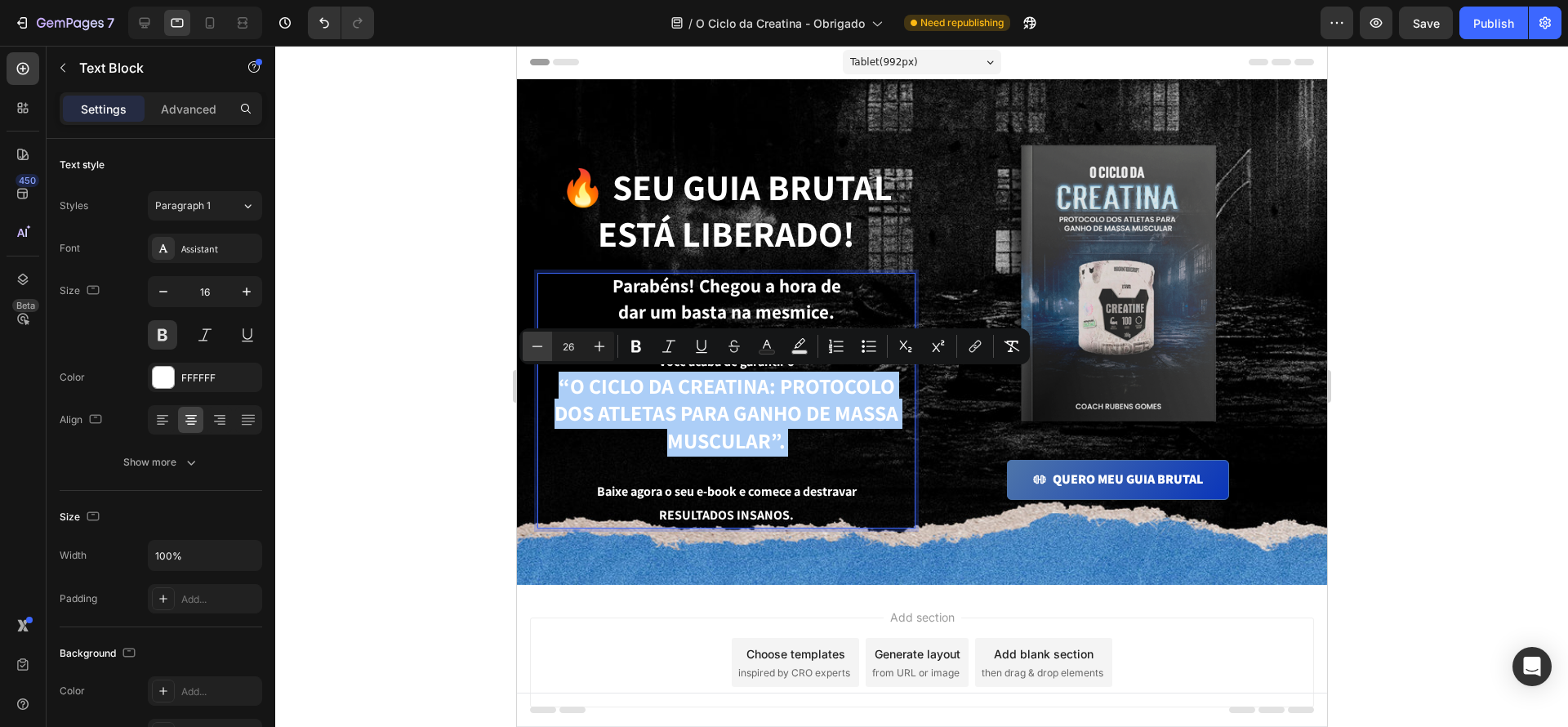
click at [547, 345] on button "Minus" at bounding box center [537, 346] width 30 height 30
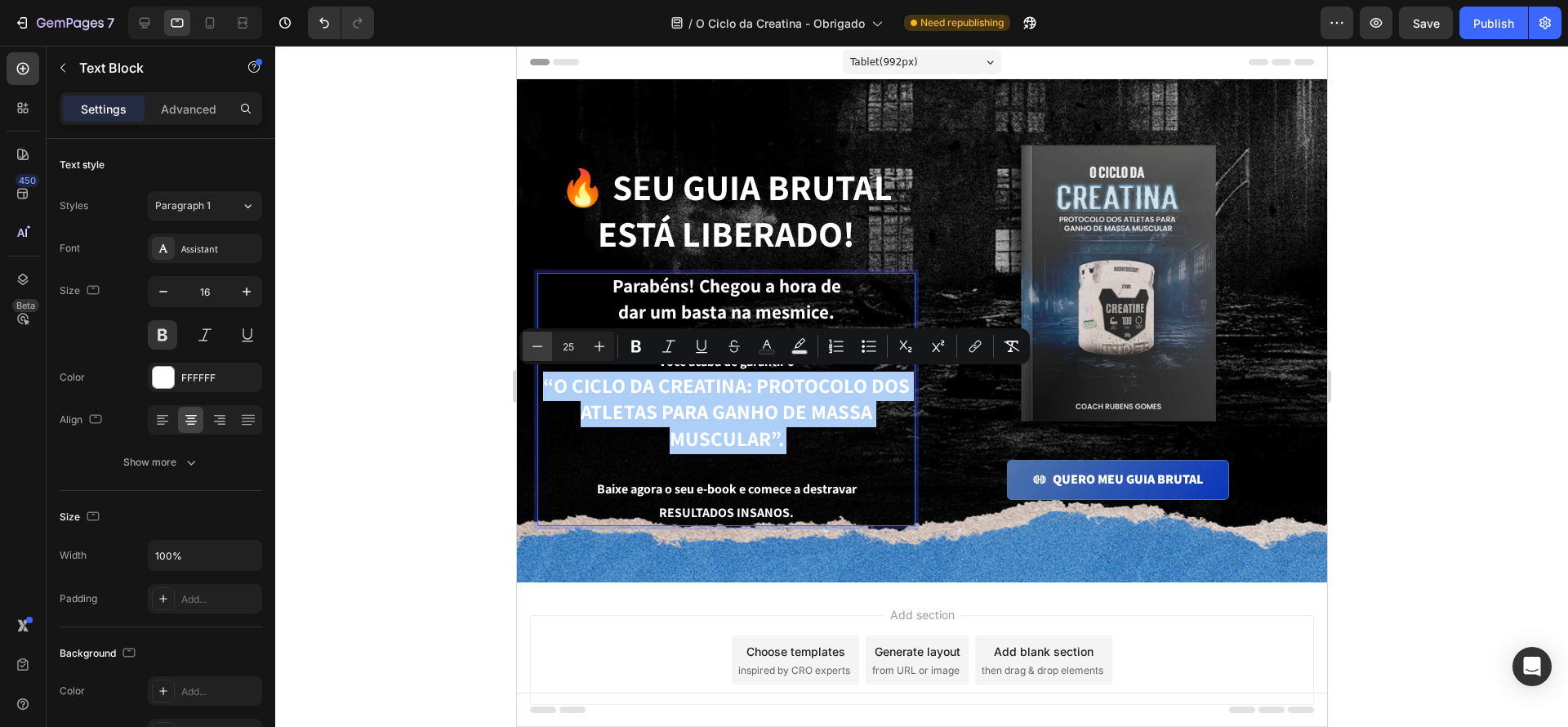
click at [544, 343] on icon "Editor contextual toolbar" at bounding box center [537, 346] width 16 height 16
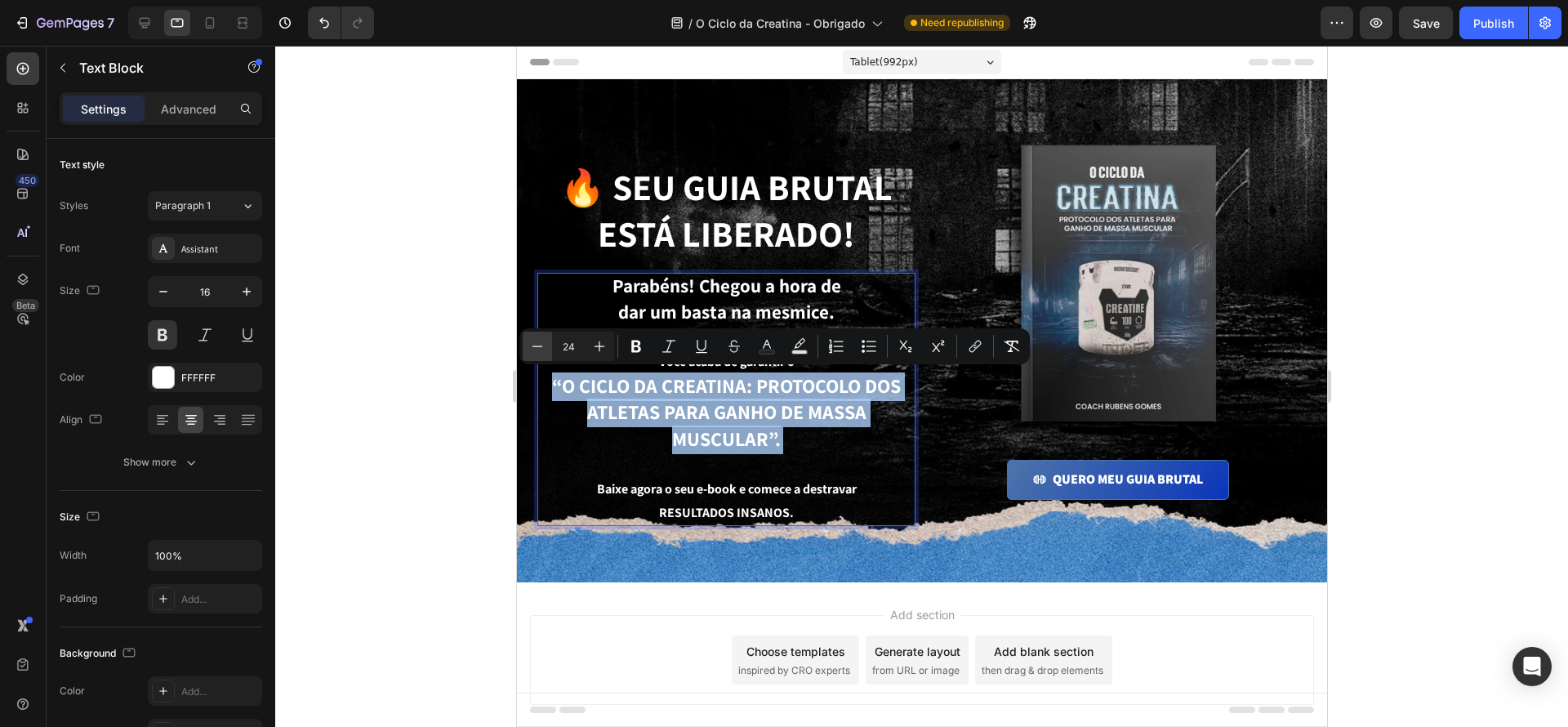
type input "23"
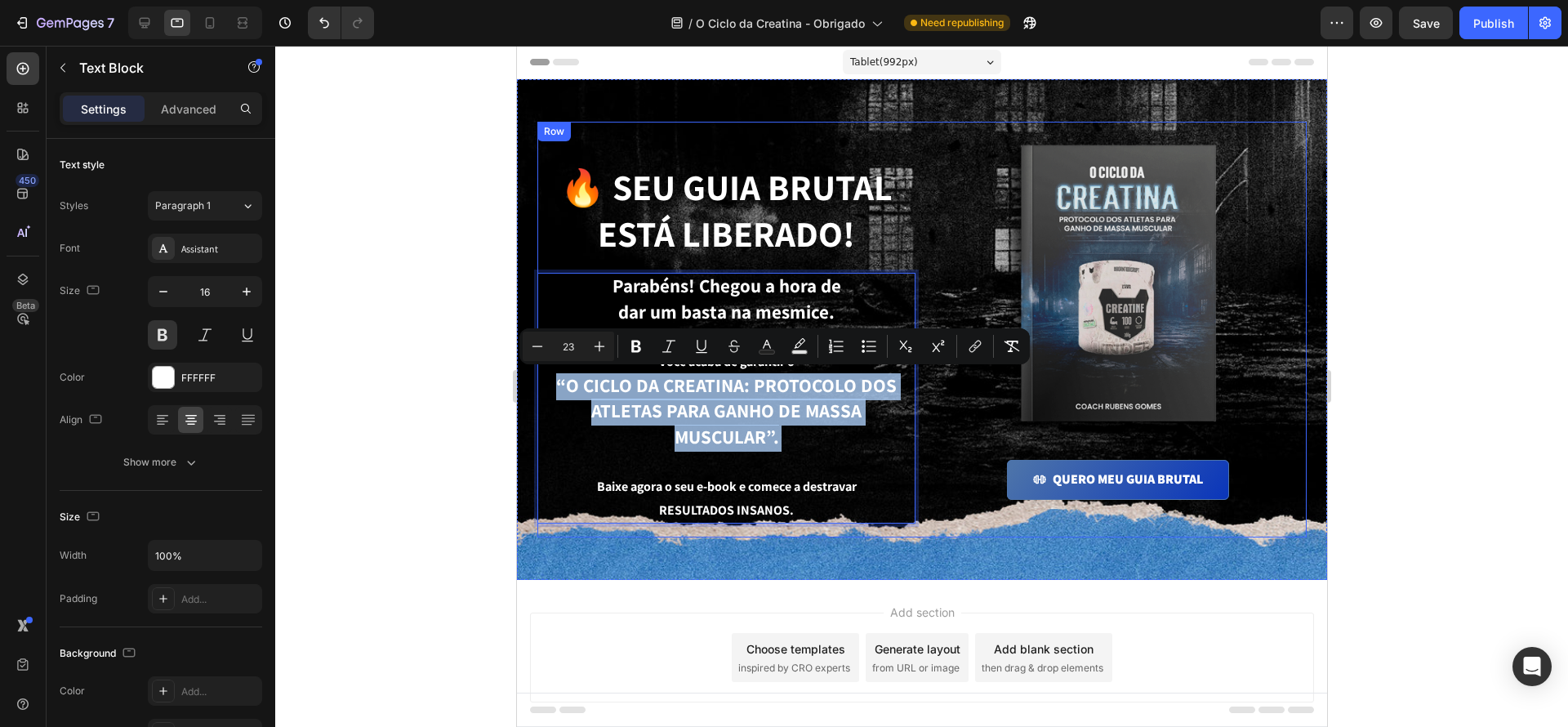
click at [883, 505] on div "🔥 Seu guia brutal está liberado! Heading Parabéns! Chegou a hora de dar um bast…" at bounding box center [725, 329] width 378 height 416
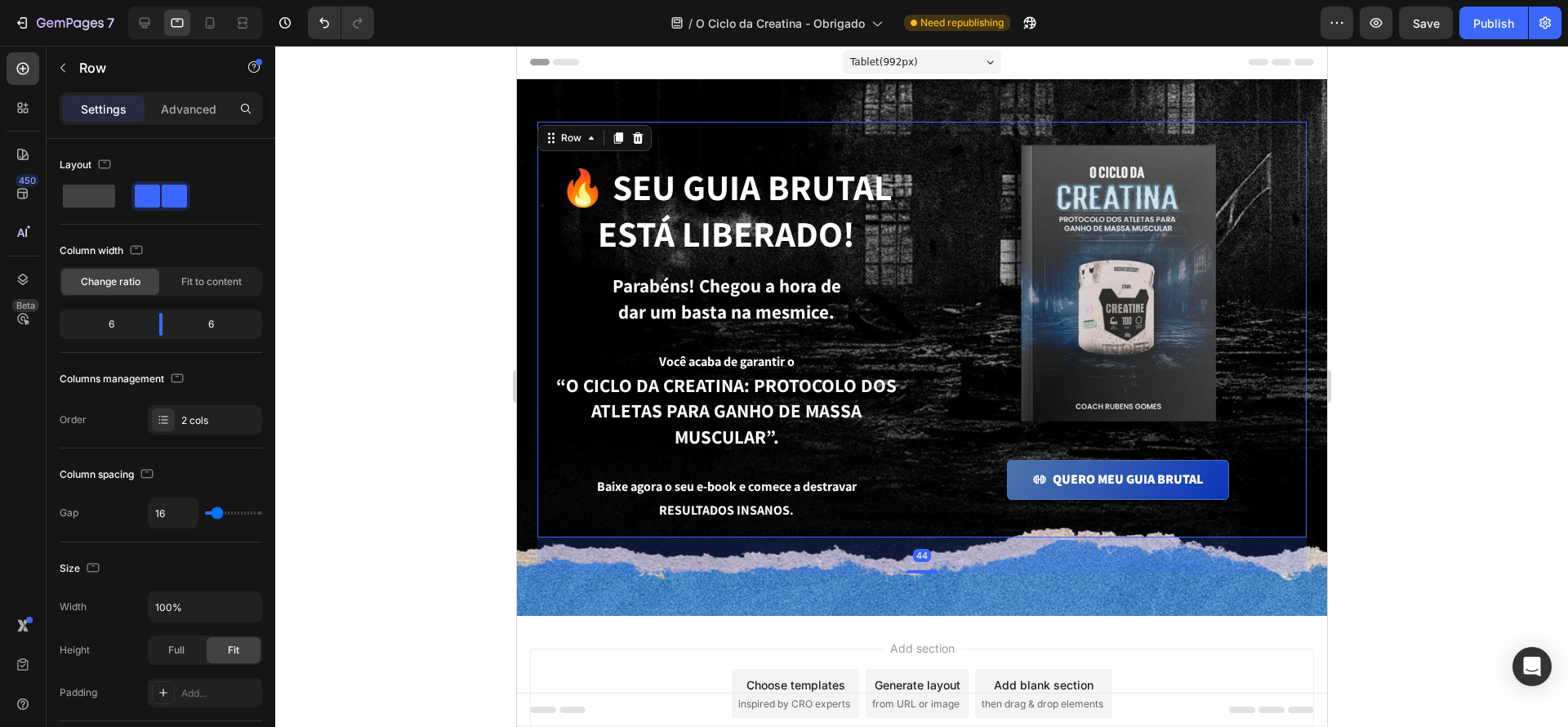
drag, startPoint x: 926, startPoint y: 513, endPoint x: 1104, endPoint y: 576, distance: 188.8
click at [924, 570] on div at bounding box center [921, 572] width 33 height 3
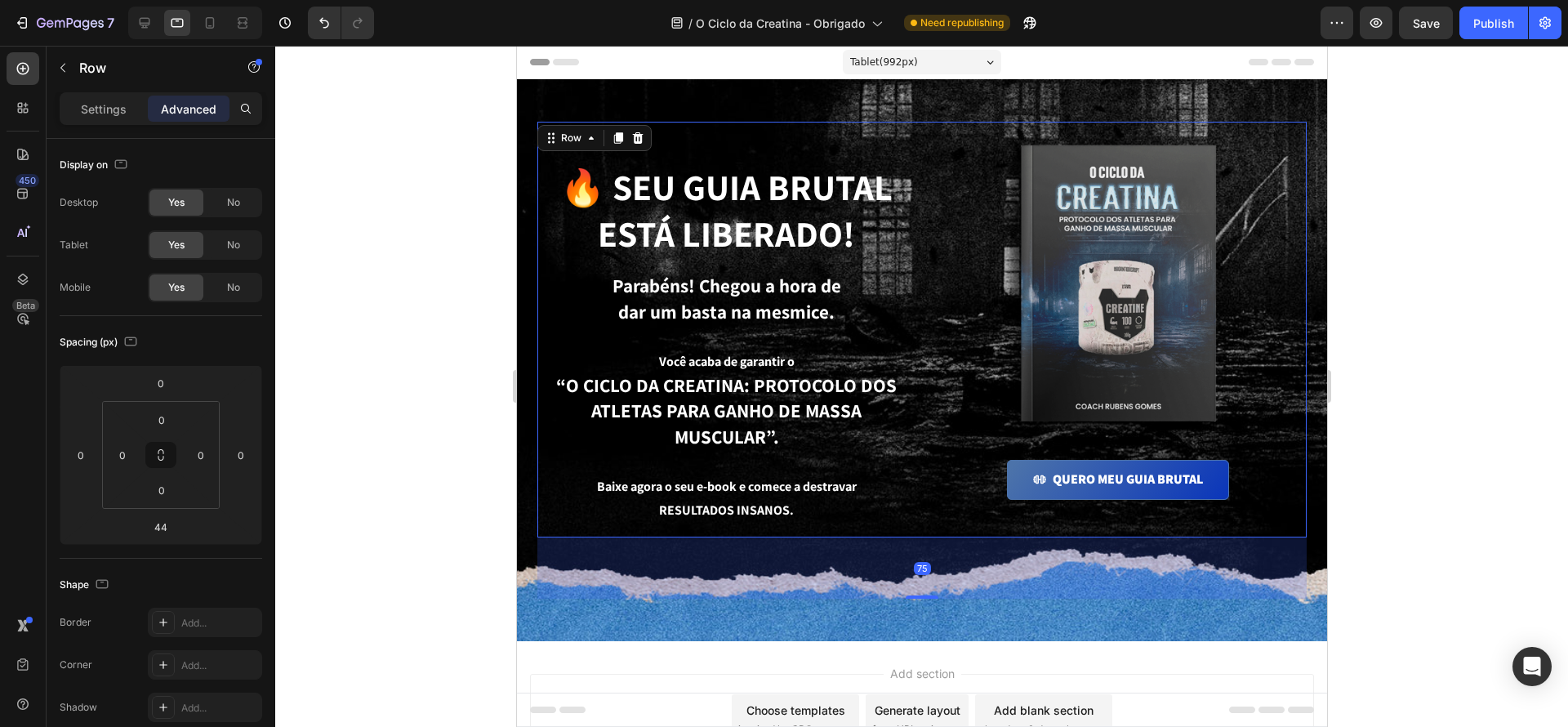
drag, startPoint x: 919, startPoint y: 546, endPoint x: 997, endPoint y: 578, distance: 84.3
click at [918, 596] on div at bounding box center [921, 597] width 33 height 3
type input "75"
click at [1527, 569] on div at bounding box center [921, 386] width 1293 height 681
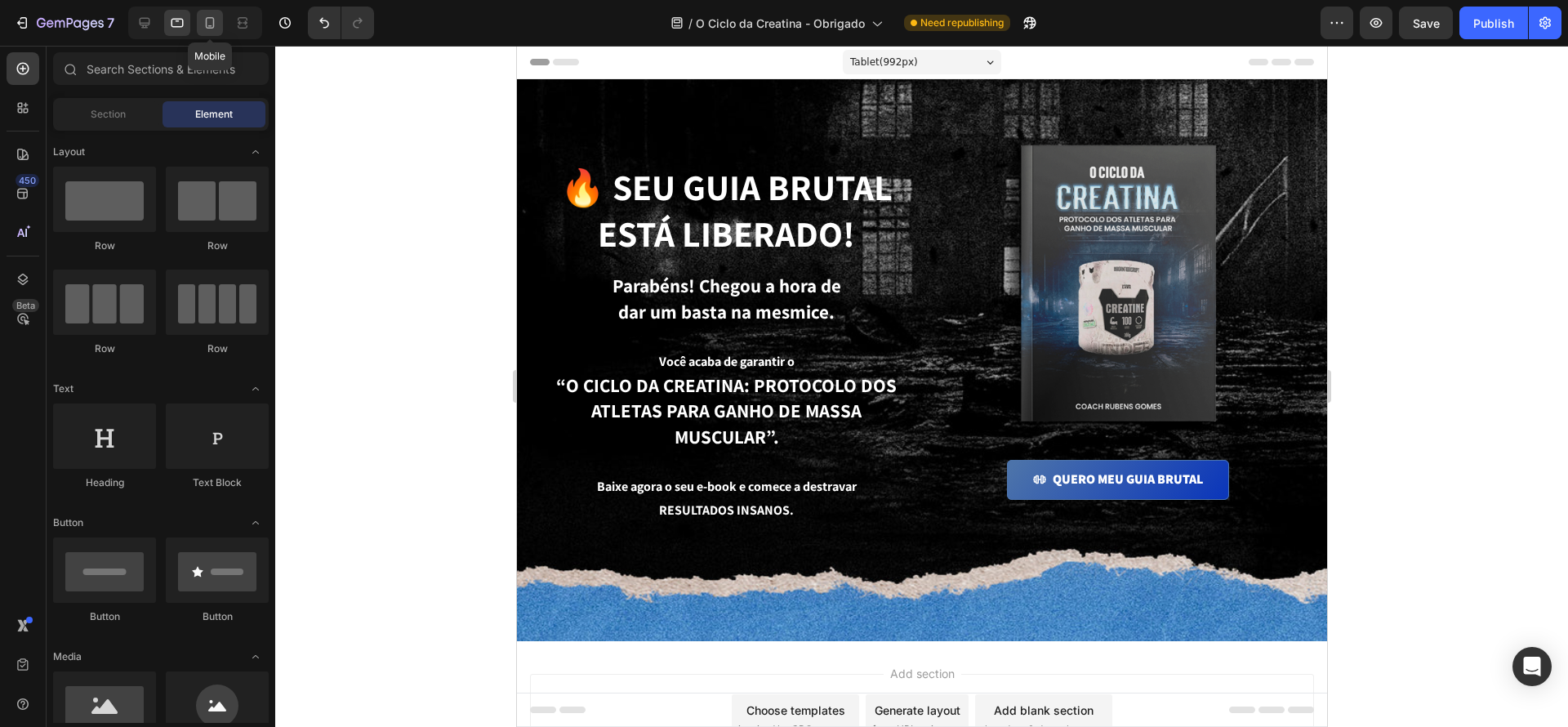
click at [212, 32] on div at bounding box center [210, 23] width 26 height 26
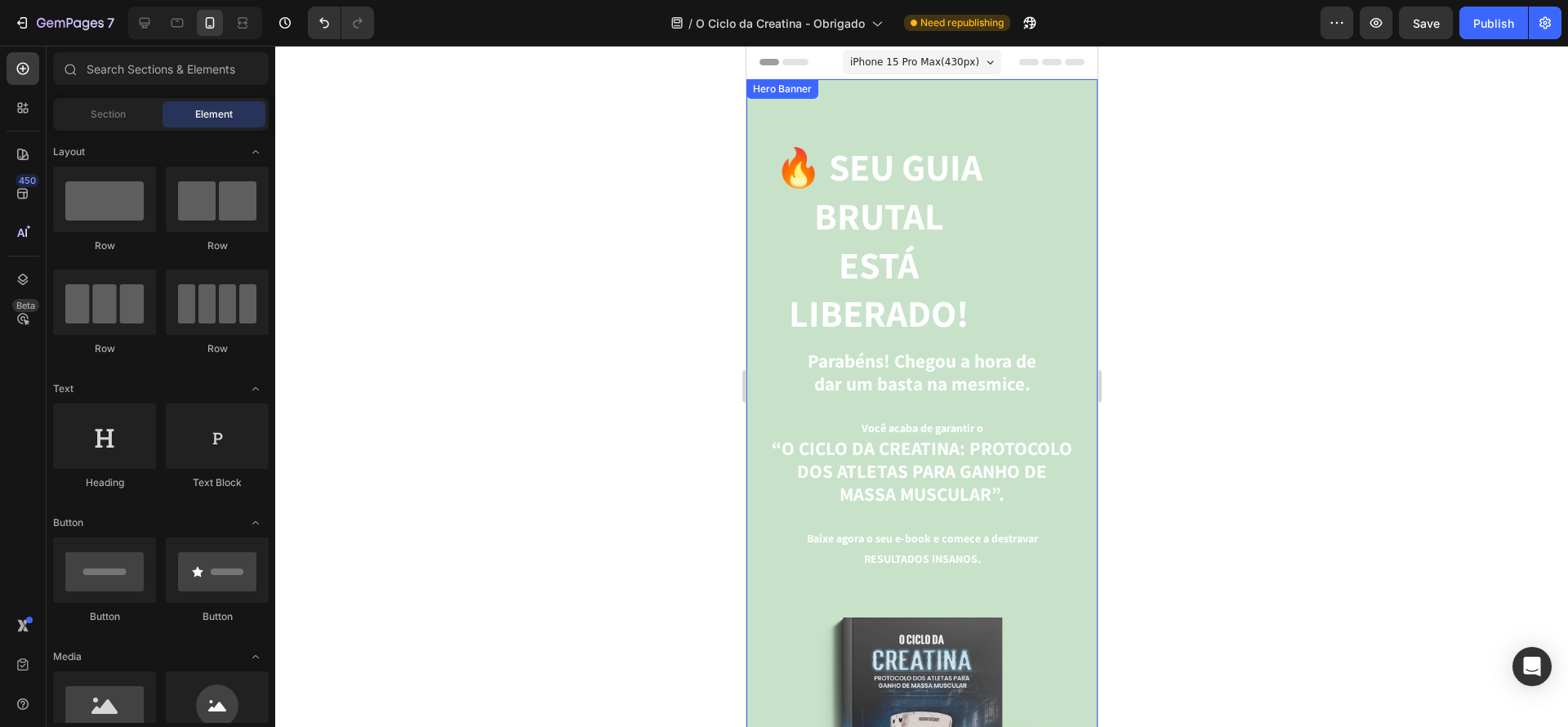
click at [777, 92] on div "Hero Banner" at bounding box center [782, 89] width 66 height 15
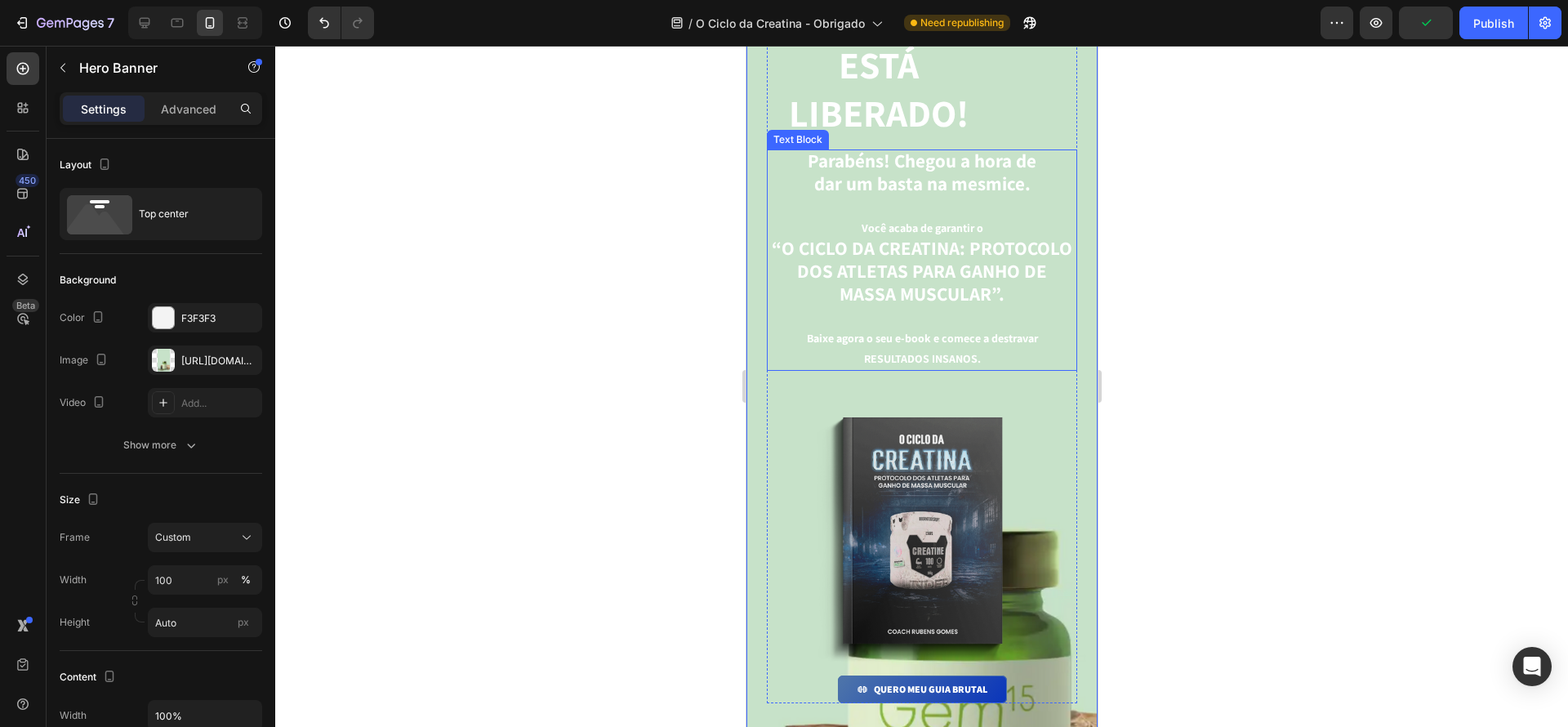
scroll to position [674, 0]
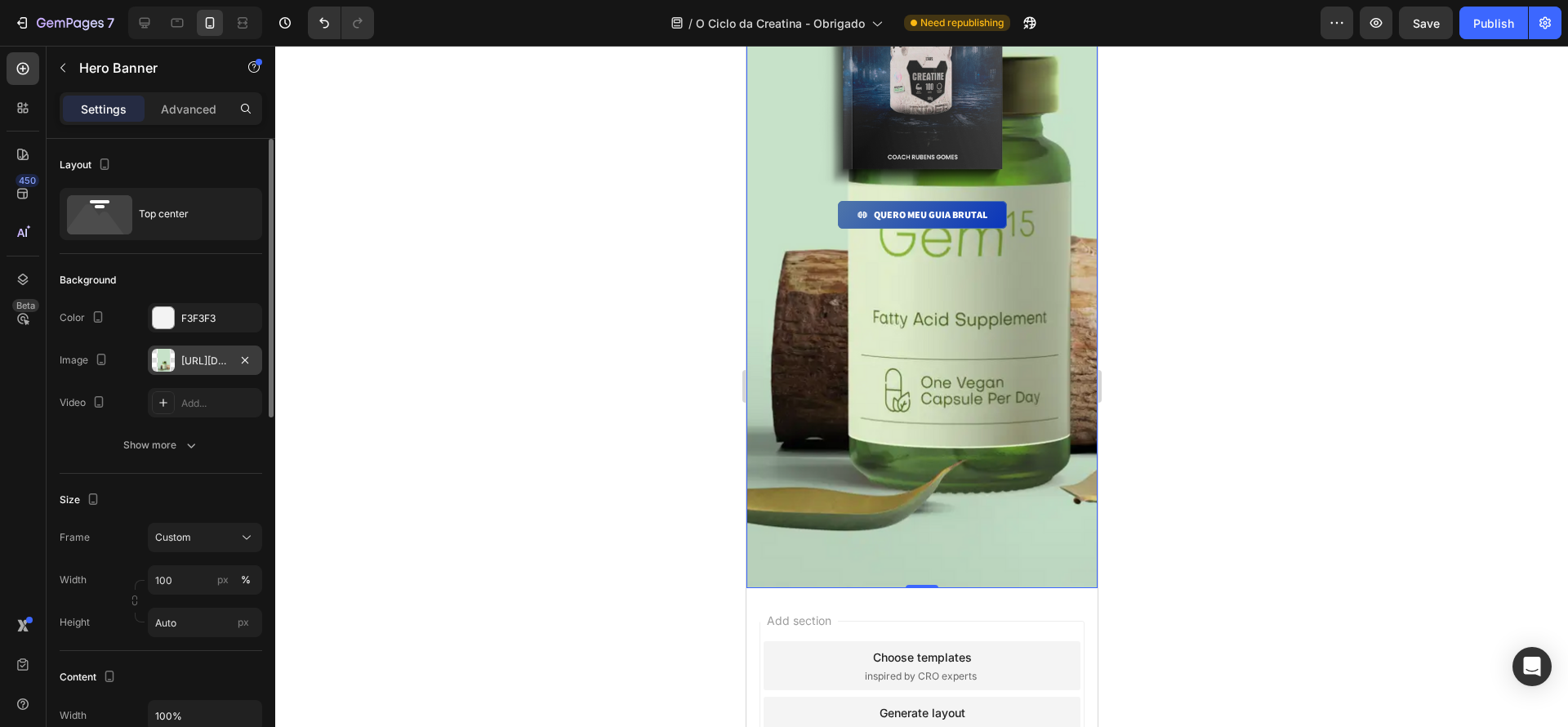
click at [196, 356] on div "https://cdn.shopify.com/s/files/1/0670/7612/9013/files/gempages_508864242380702…" at bounding box center [205, 361] width 48 height 15
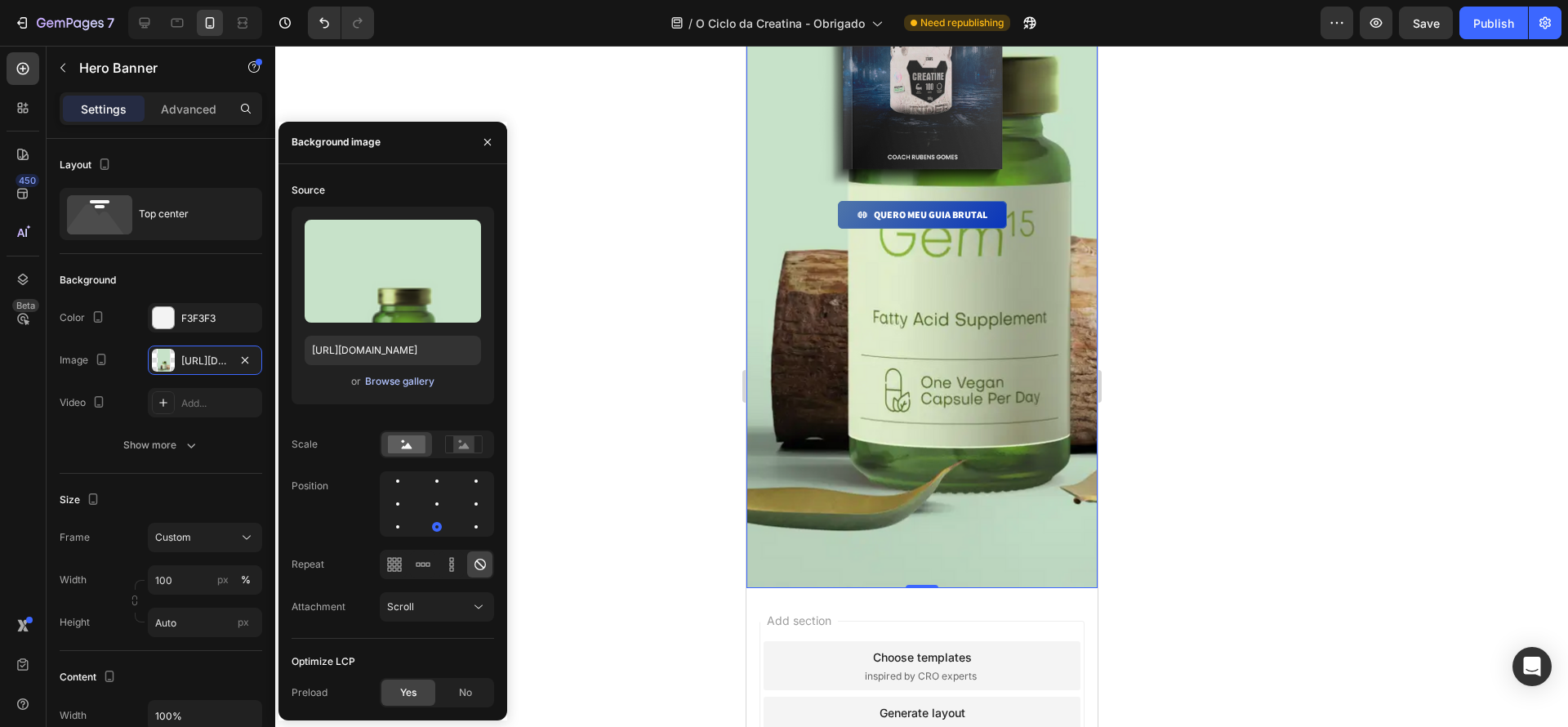
click at [409, 379] on div "Browse gallery" at bounding box center [400, 382] width 70 height 15
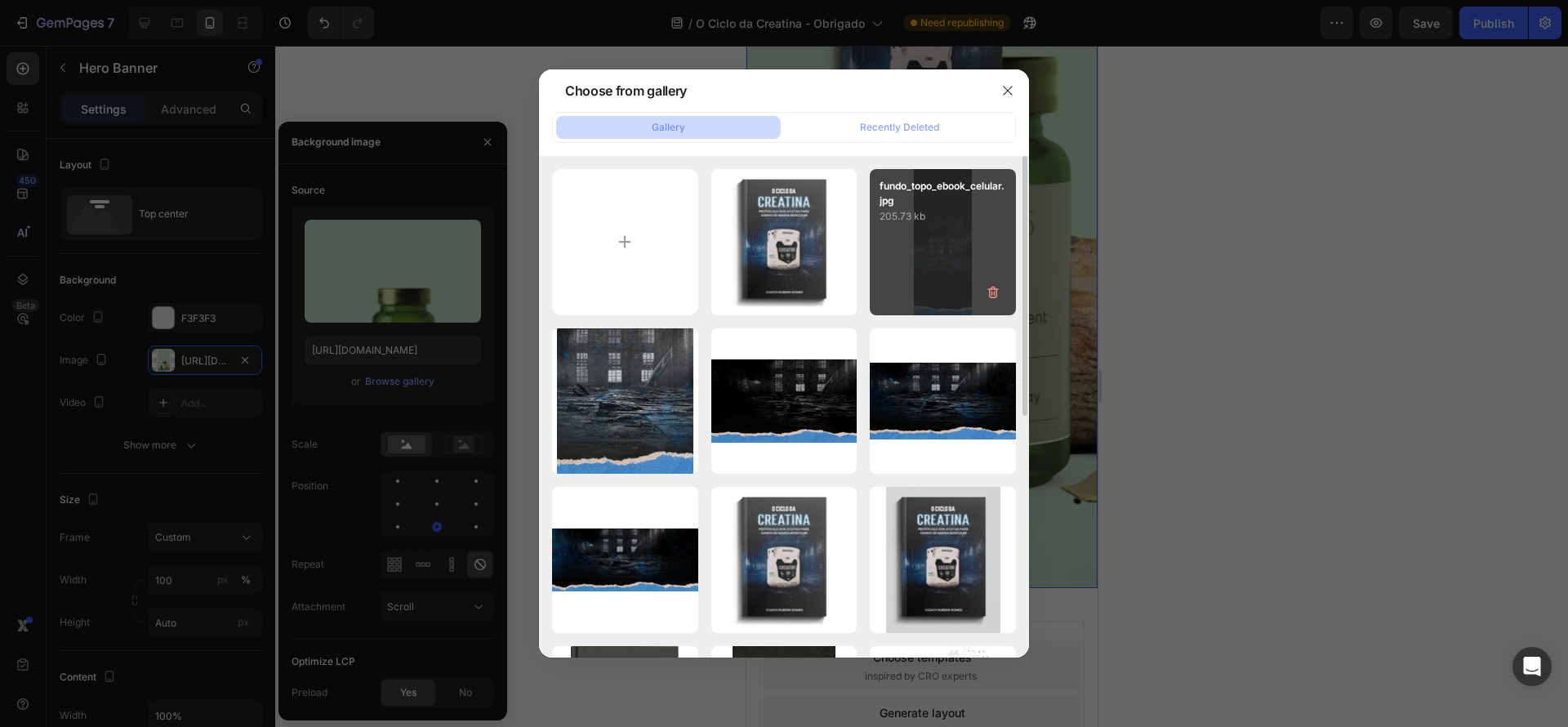
click at [945, 266] on div "fundo_topo_ebook_celular.jpg 205.73 kb" at bounding box center [943, 242] width 146 height 146
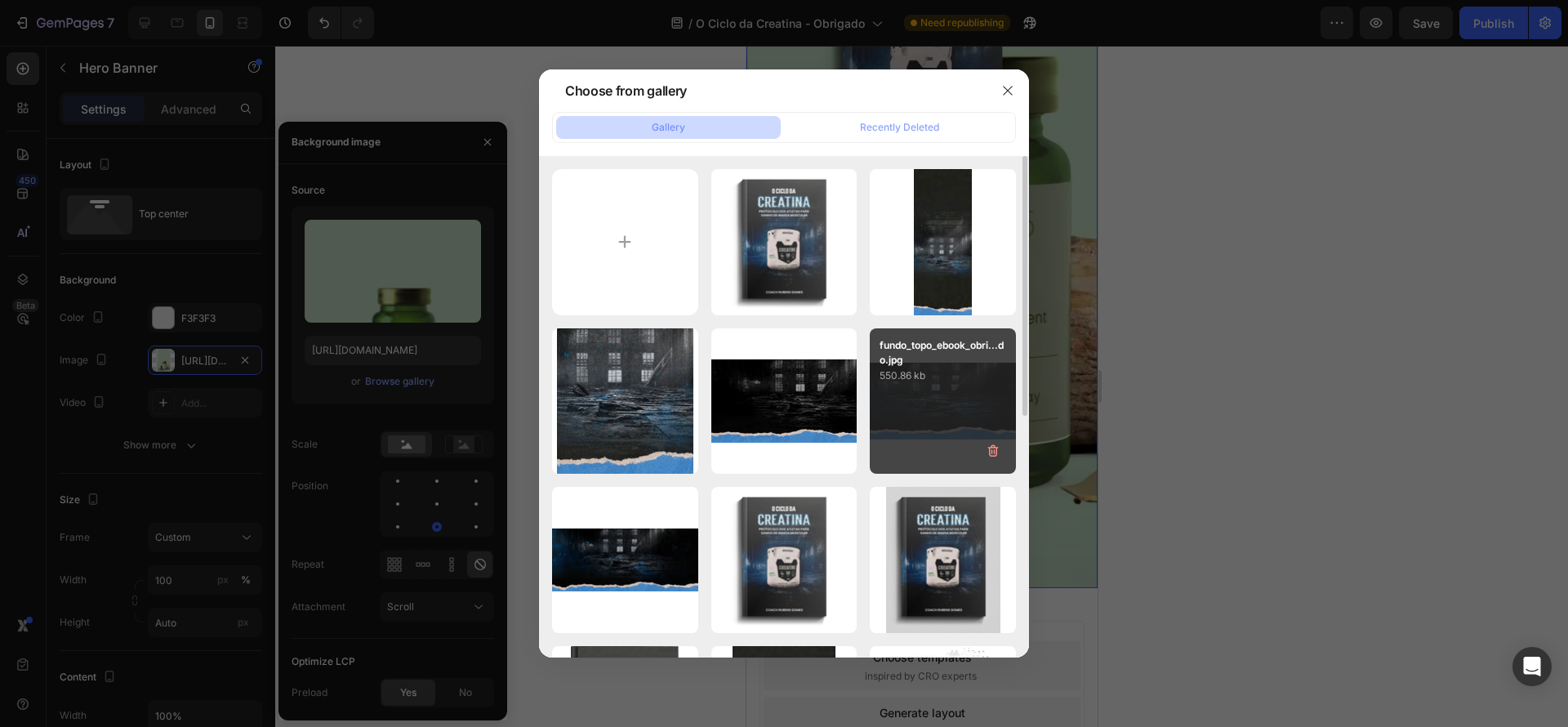
type input "https://cdn.shopify.com/s/files/1/0670/7612/9013/files/gempages_508864242380702…"
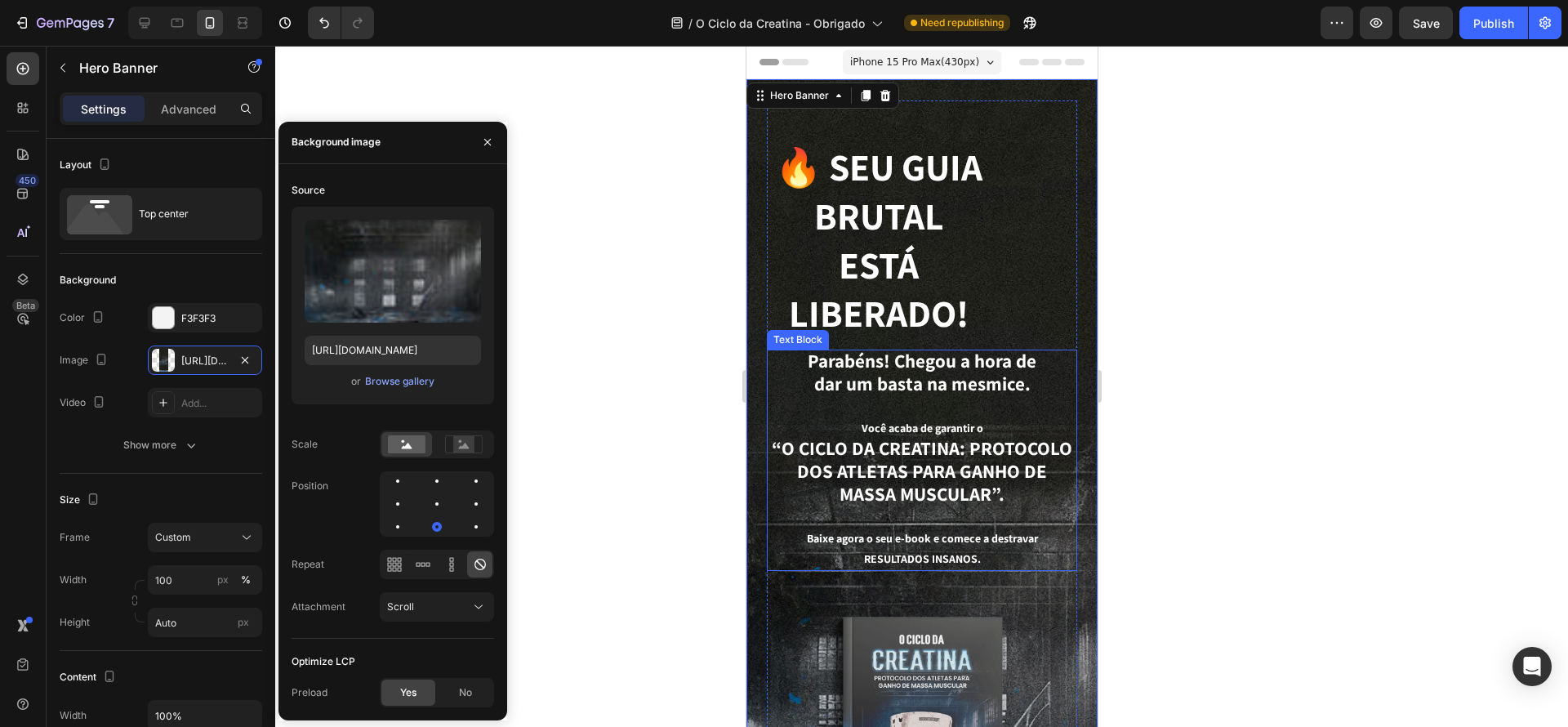
scroll to position [2, 0]
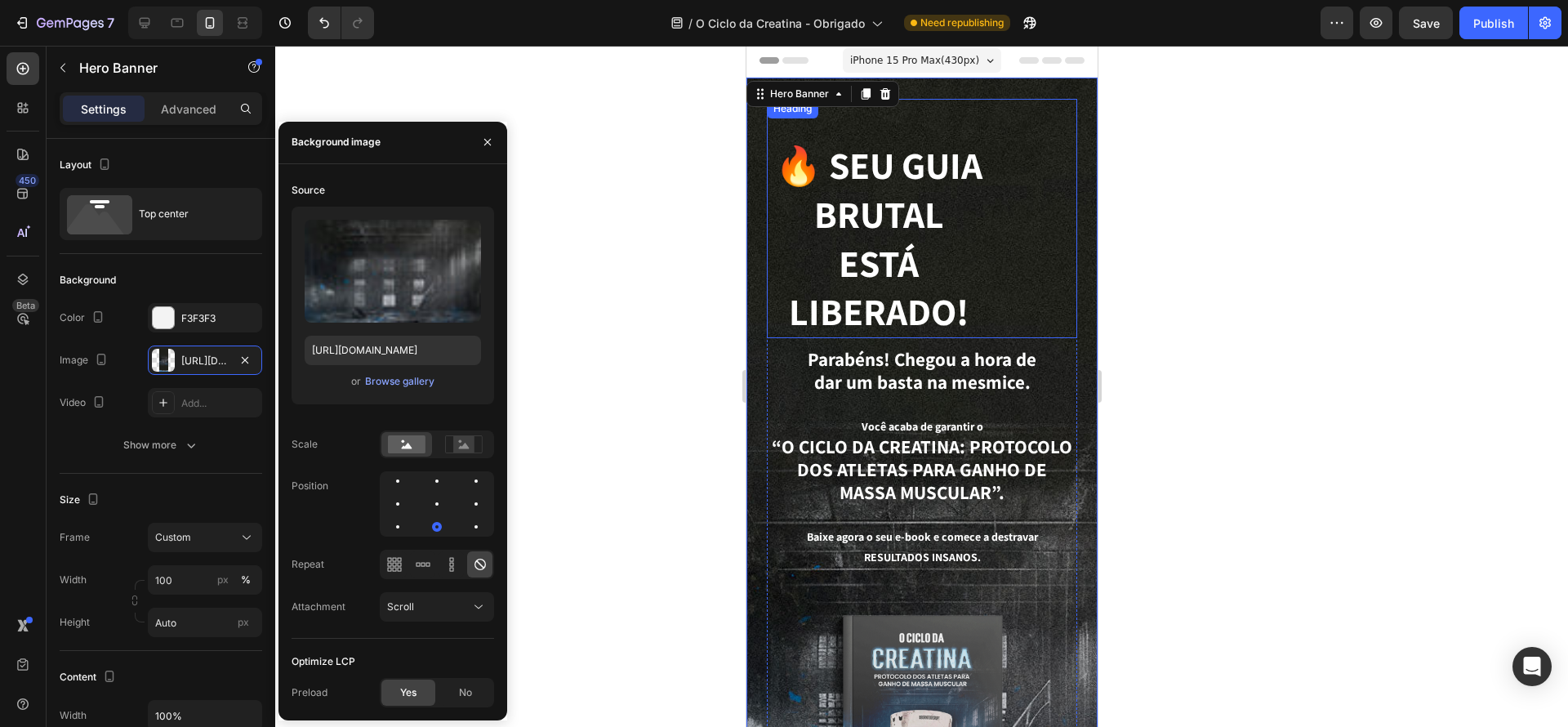
click at [1005, 257] on div "🔥 Seu guia brutal está liberado!" at bounding box center [921, 239] width 310 height 199
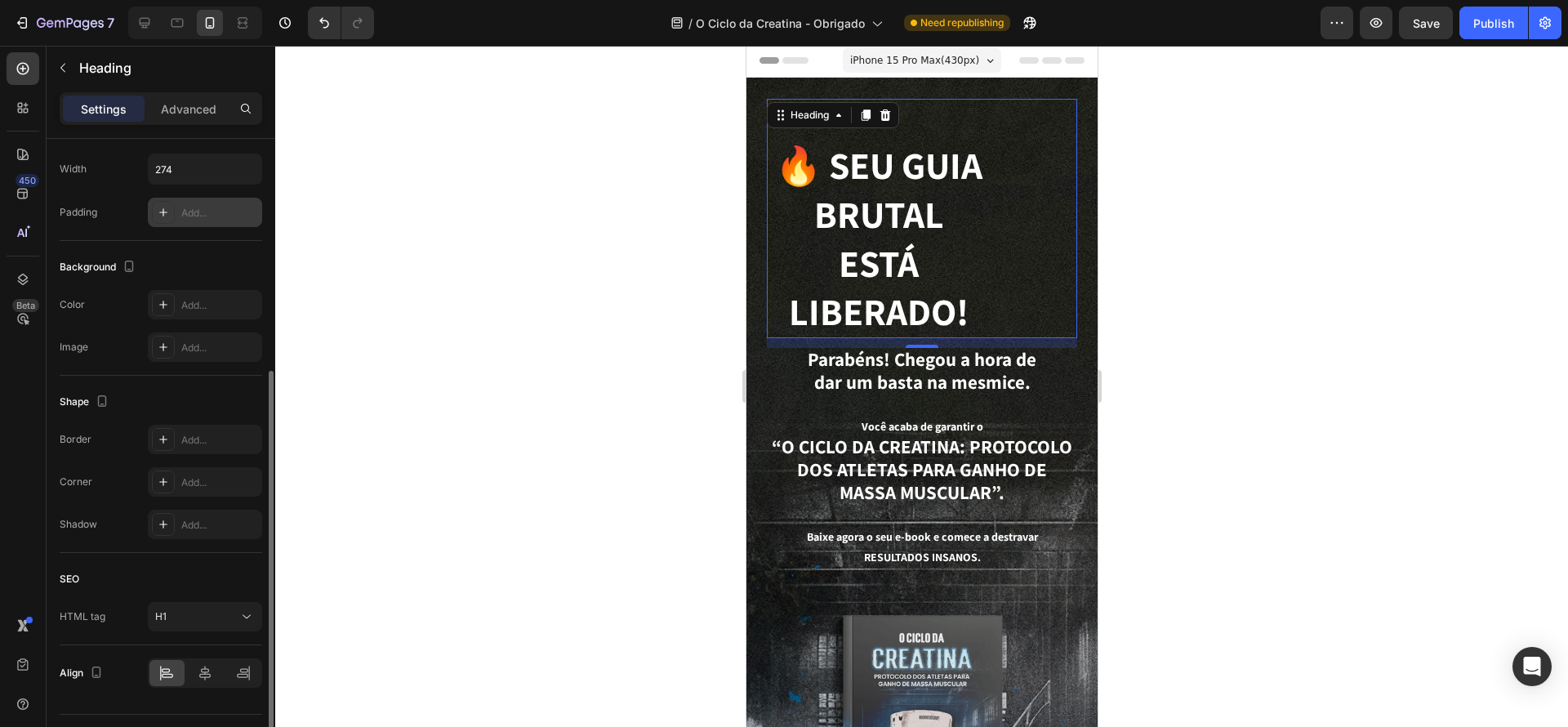
scroll to position [426, 0]
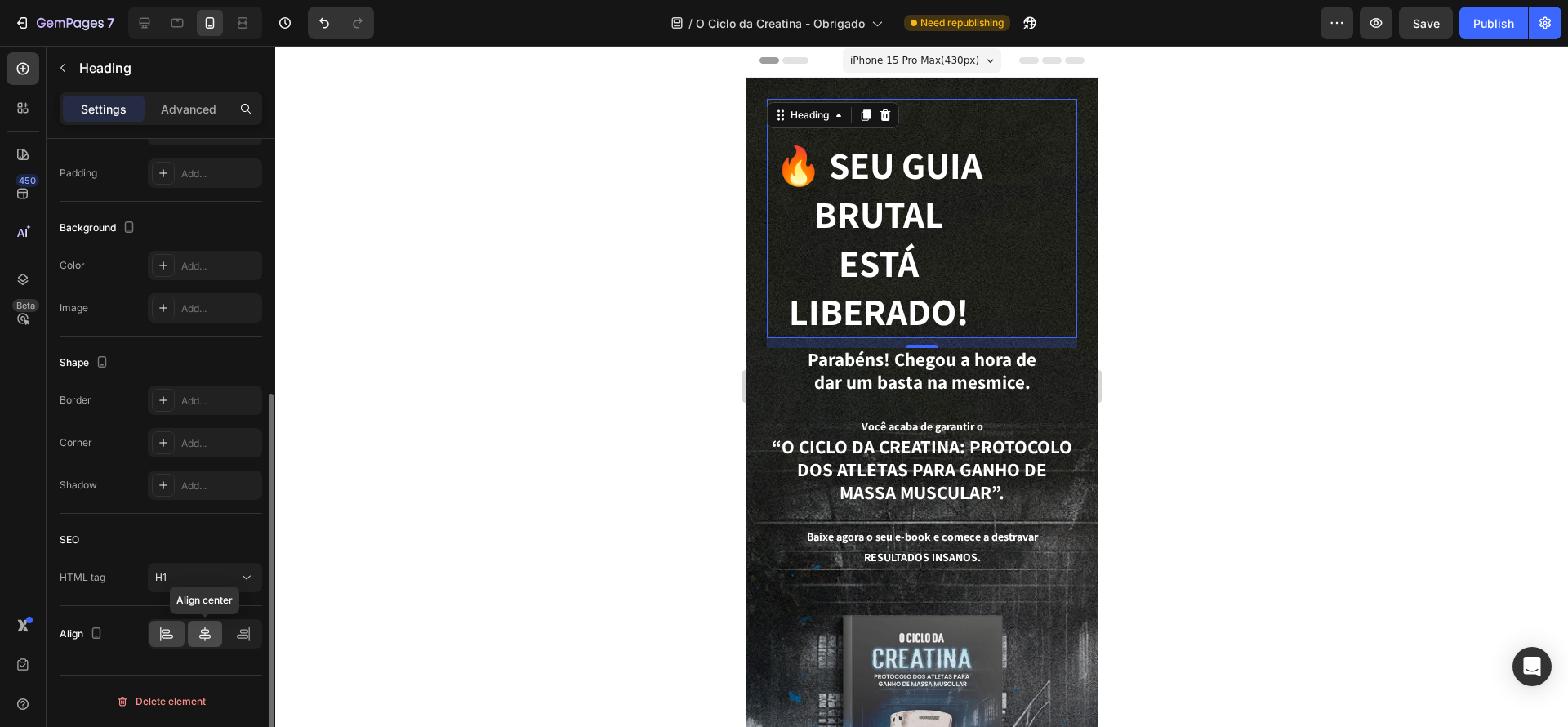
click at [203, 632] on icon at bounding box center [205, 633] width 16 height 16
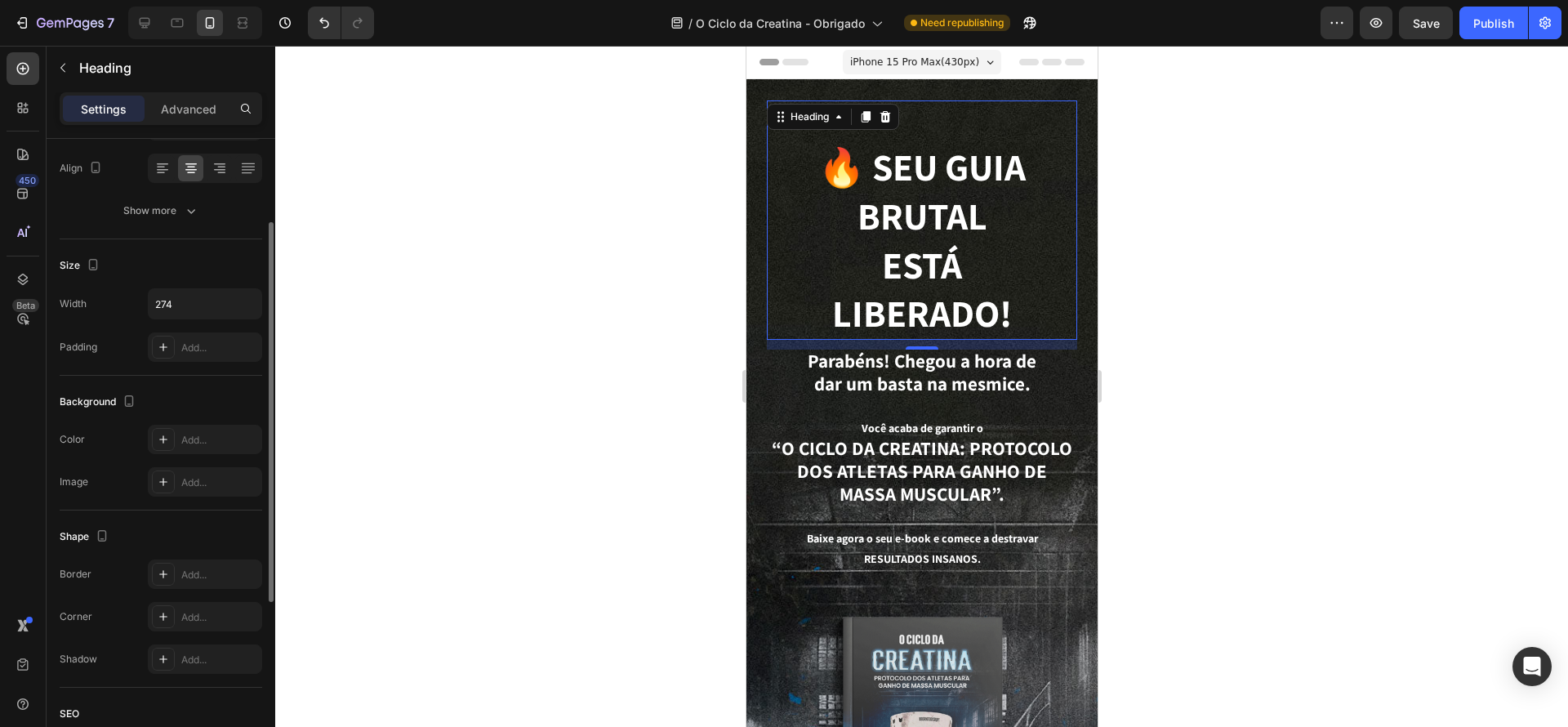
scroll to position [0, 0]
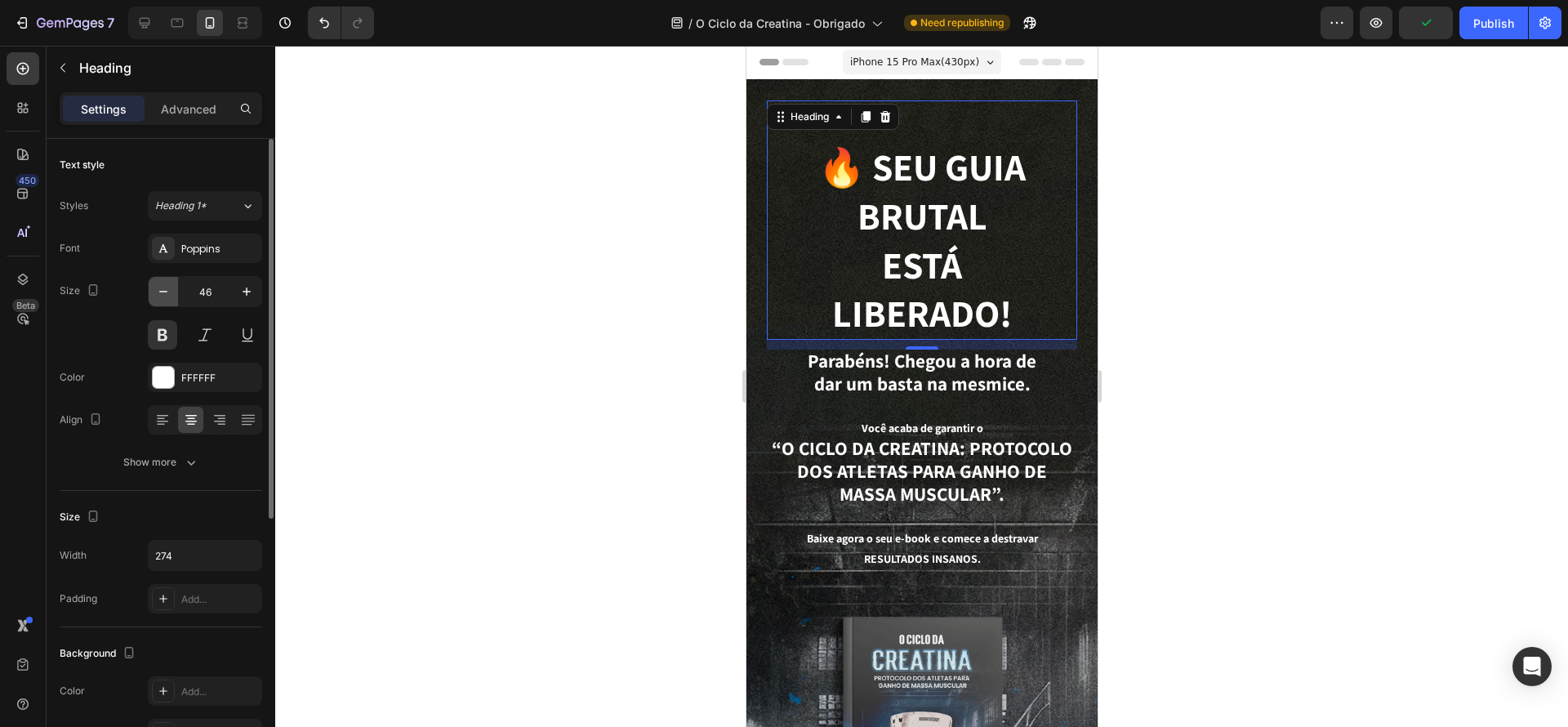
click at [166, 283] on icon "button" at bounding box center [163, 291] width 16 height 16
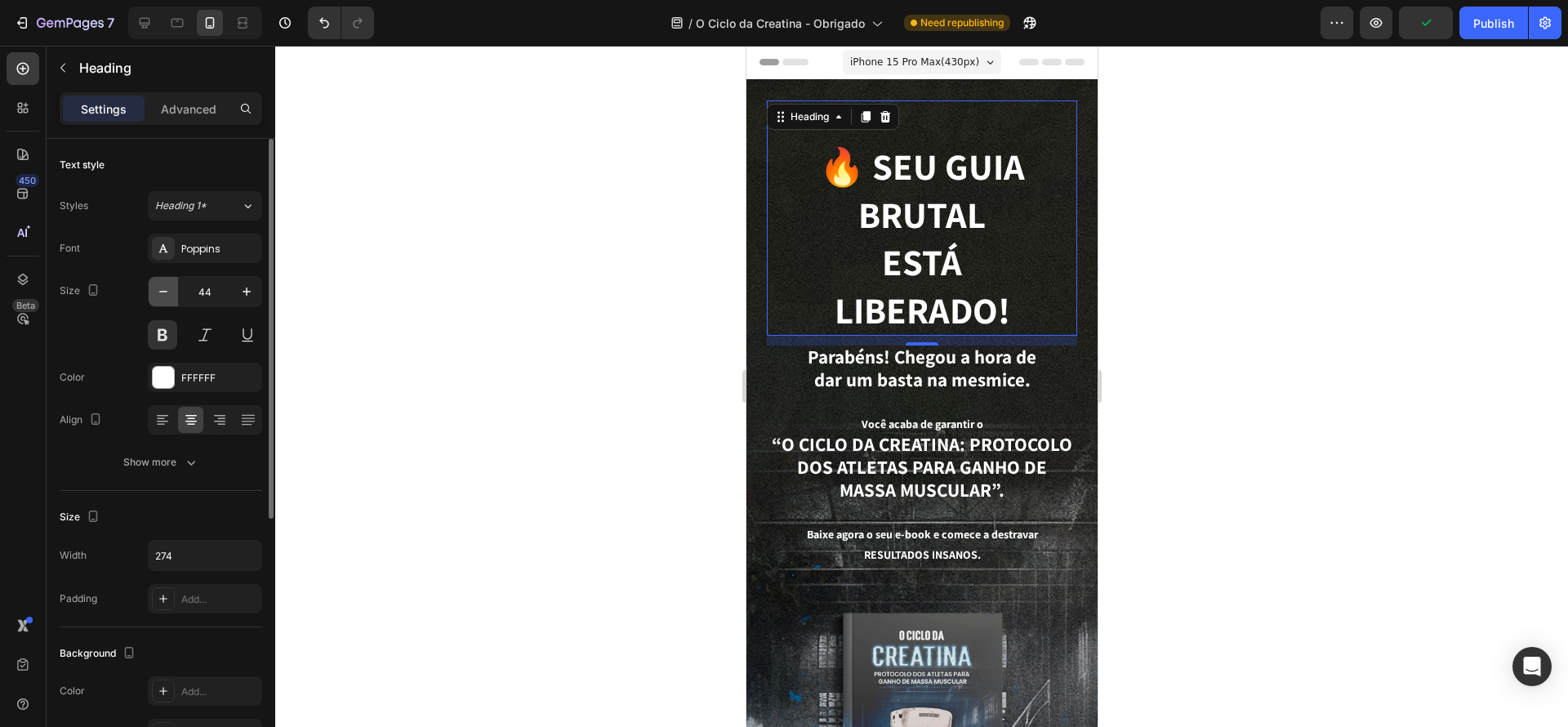
click at [166, 283] on icon "button" at bounding box center [163, 291] width 16 height 16
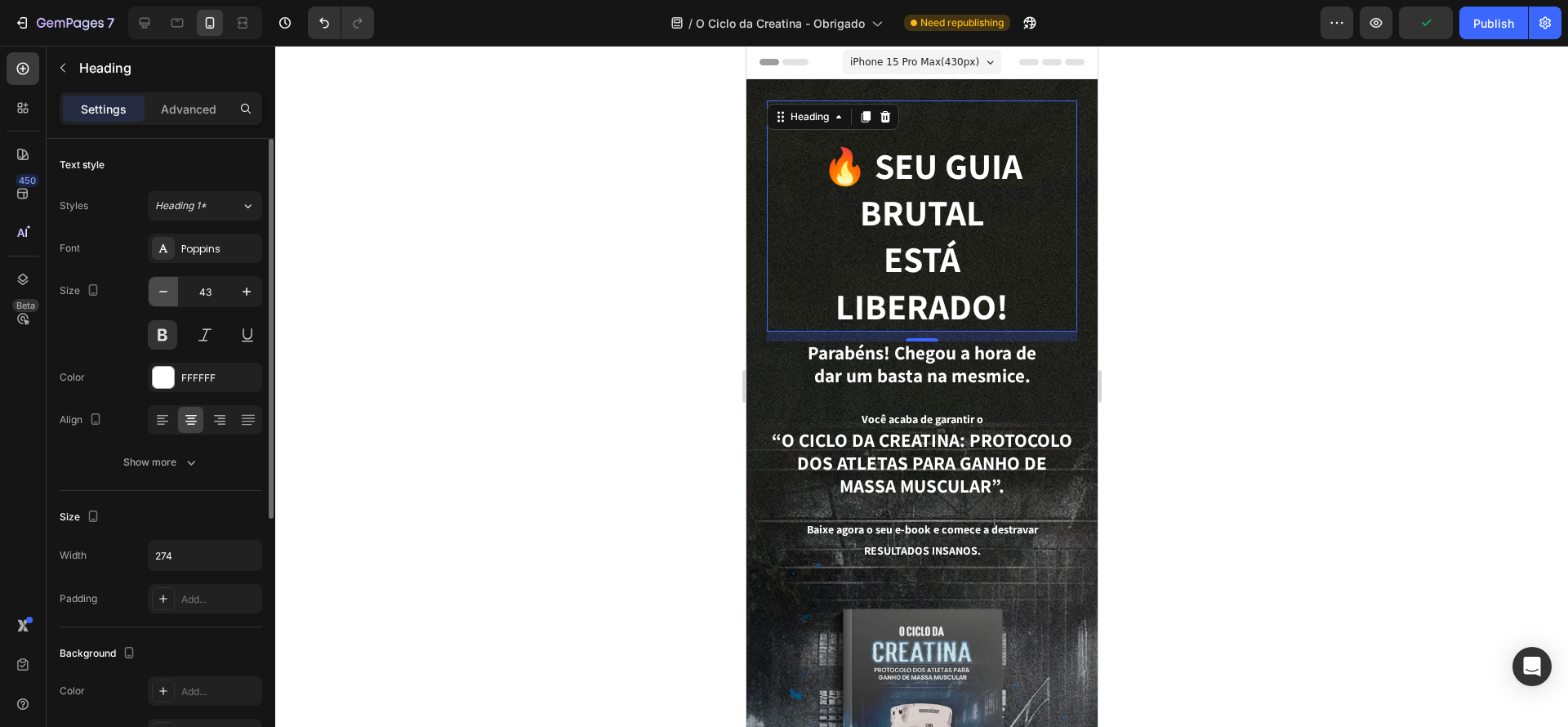
click at [166, 283] on icon "button" at bounding box center [163, 291] width 16 height 16
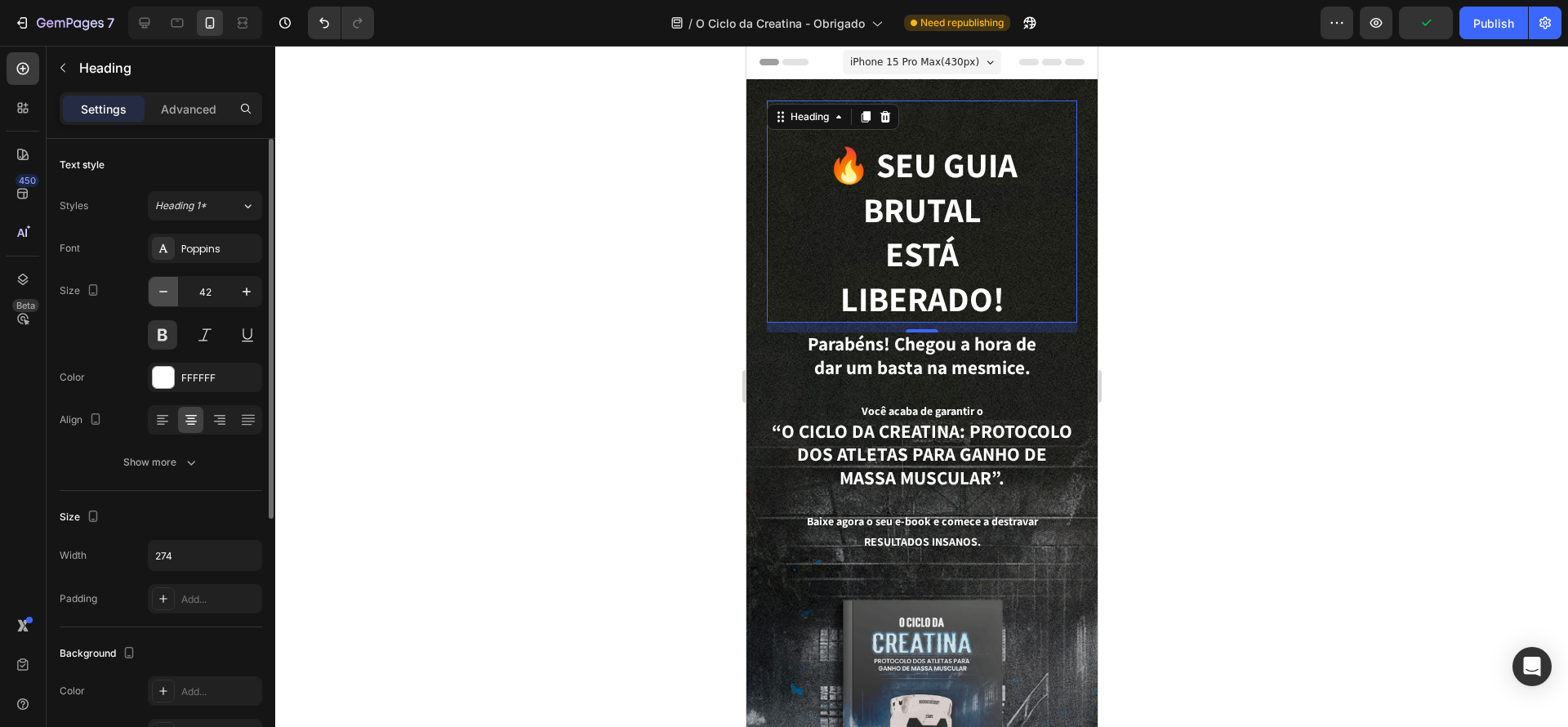
click at [166, 283] on icon "button" at bounding box center [163, 291] width 16 height 16
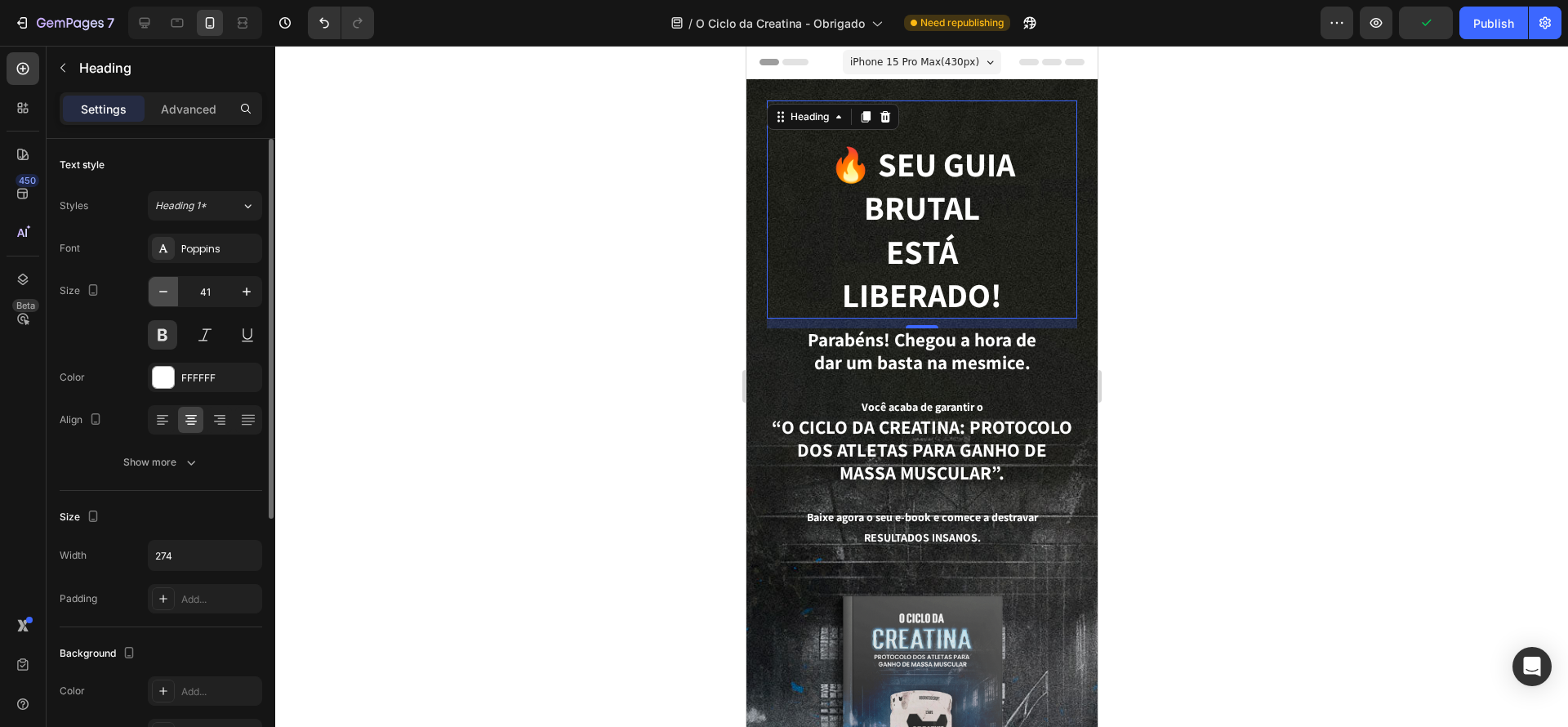
click at [166, 283] on icon "button" at bounding box center [163, 291] width 16 height 16
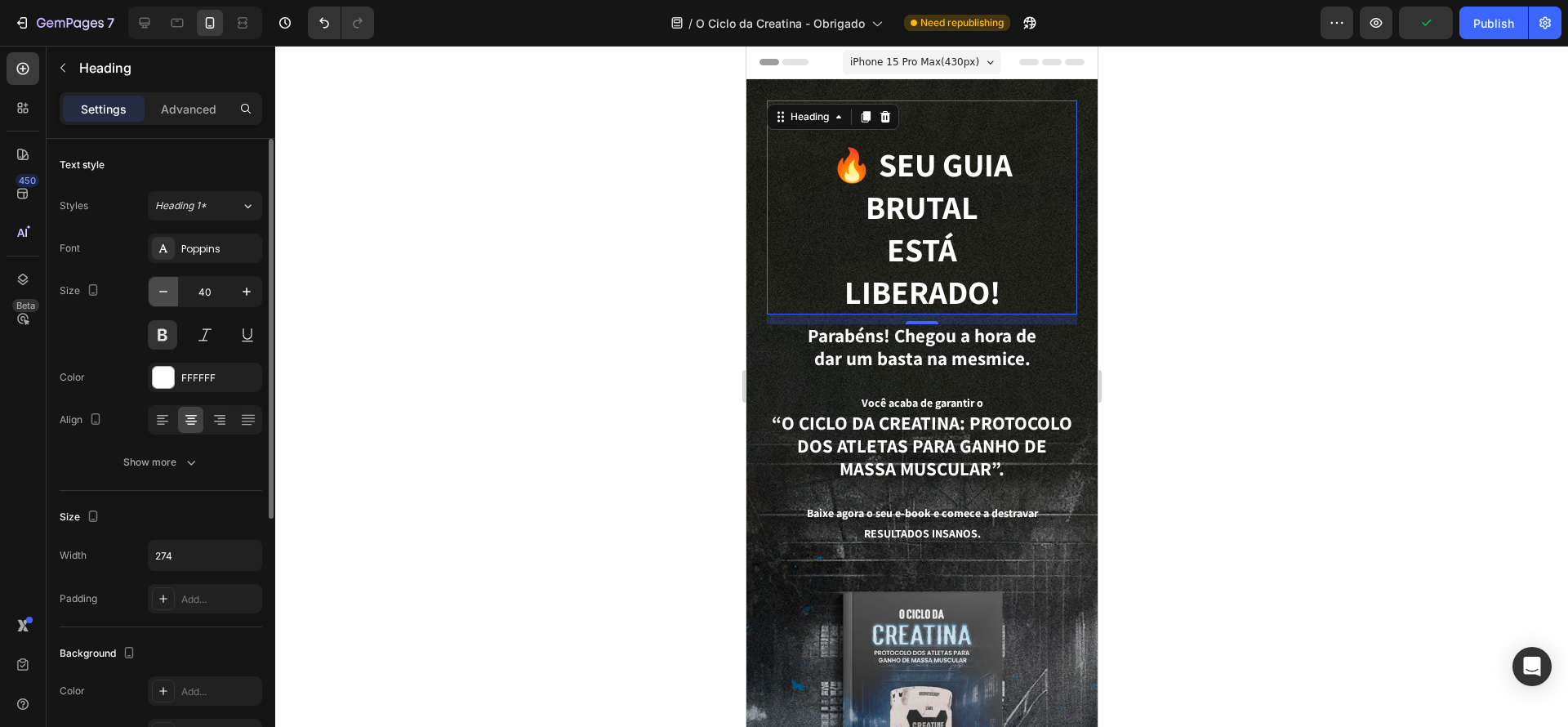
click at [166, 283] on icon "button" at bounding box center [163, 291] width 16 height 16
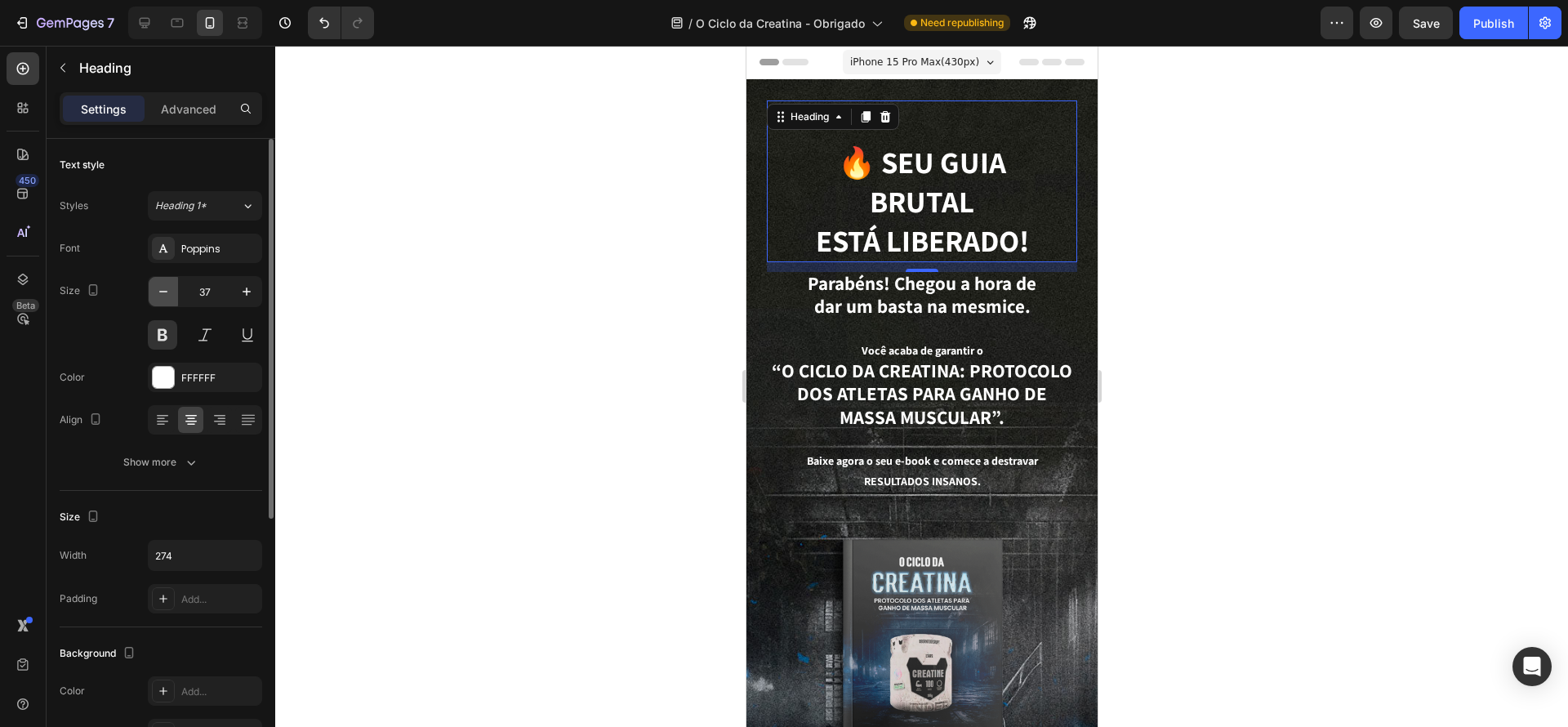
click at [166, 283] on icon "button" at bounding box center [163, 291] width 16 height 16
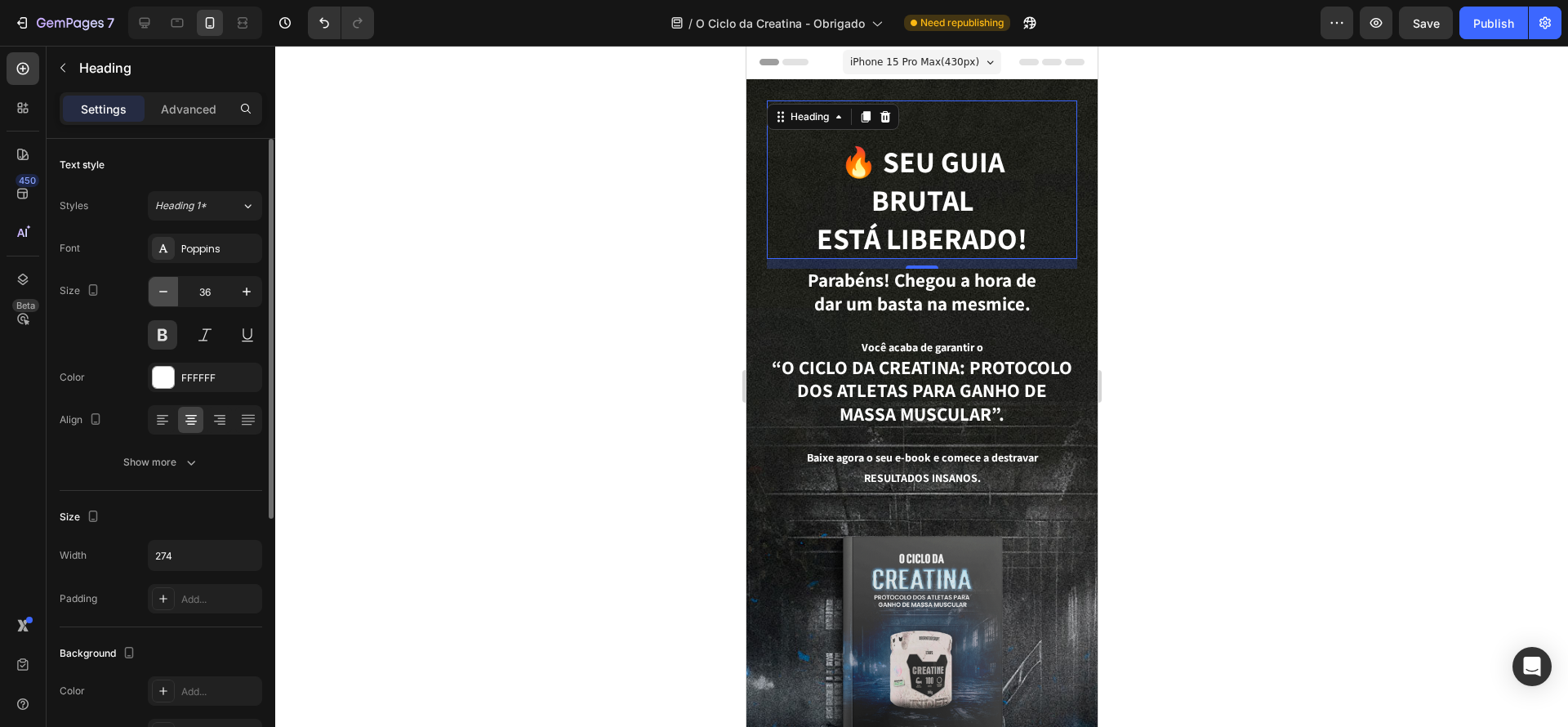
click at [166, 283] on icon "button" at bounding box center [163, 291] width 16 height 16
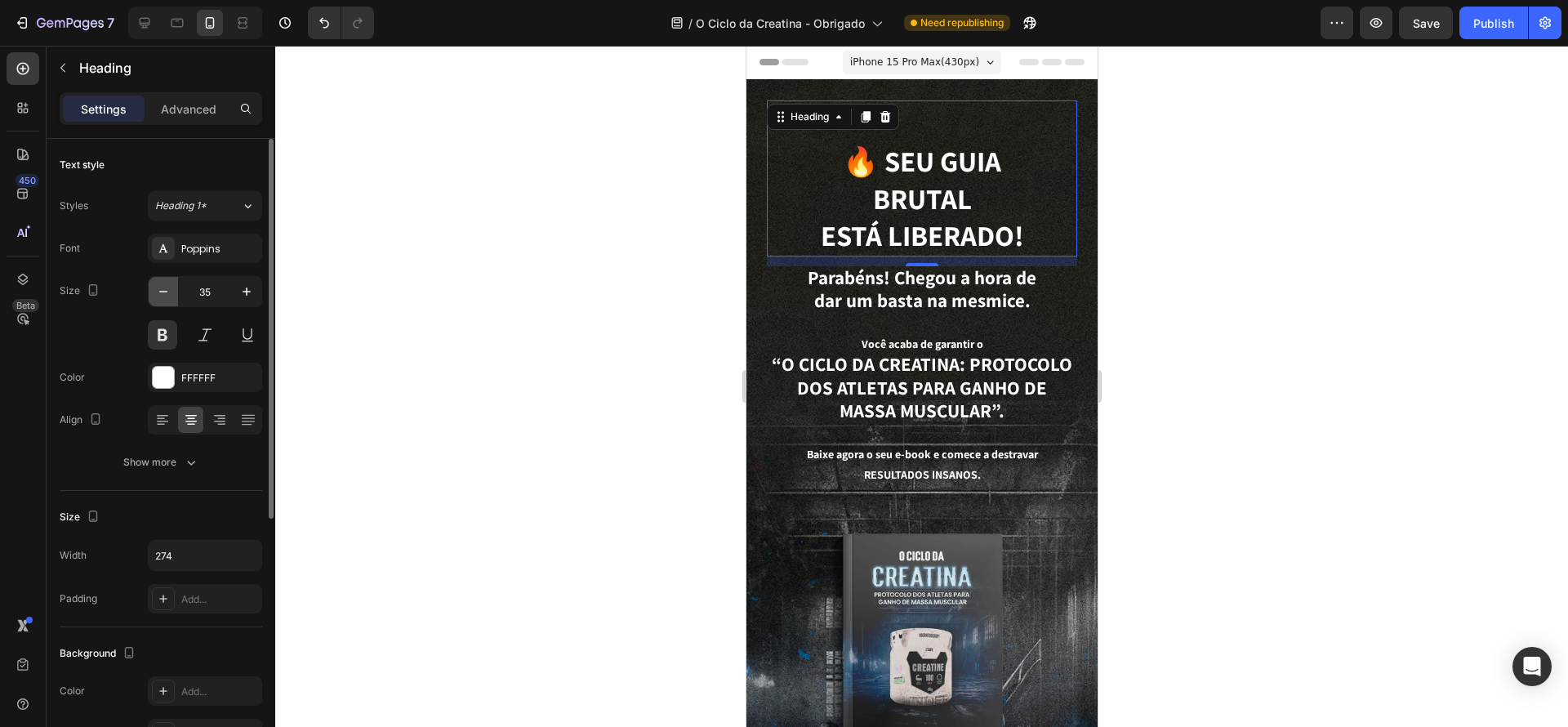
click at [166, 283] on icon "button" at bounding box center [163, 291] width 16 height 16
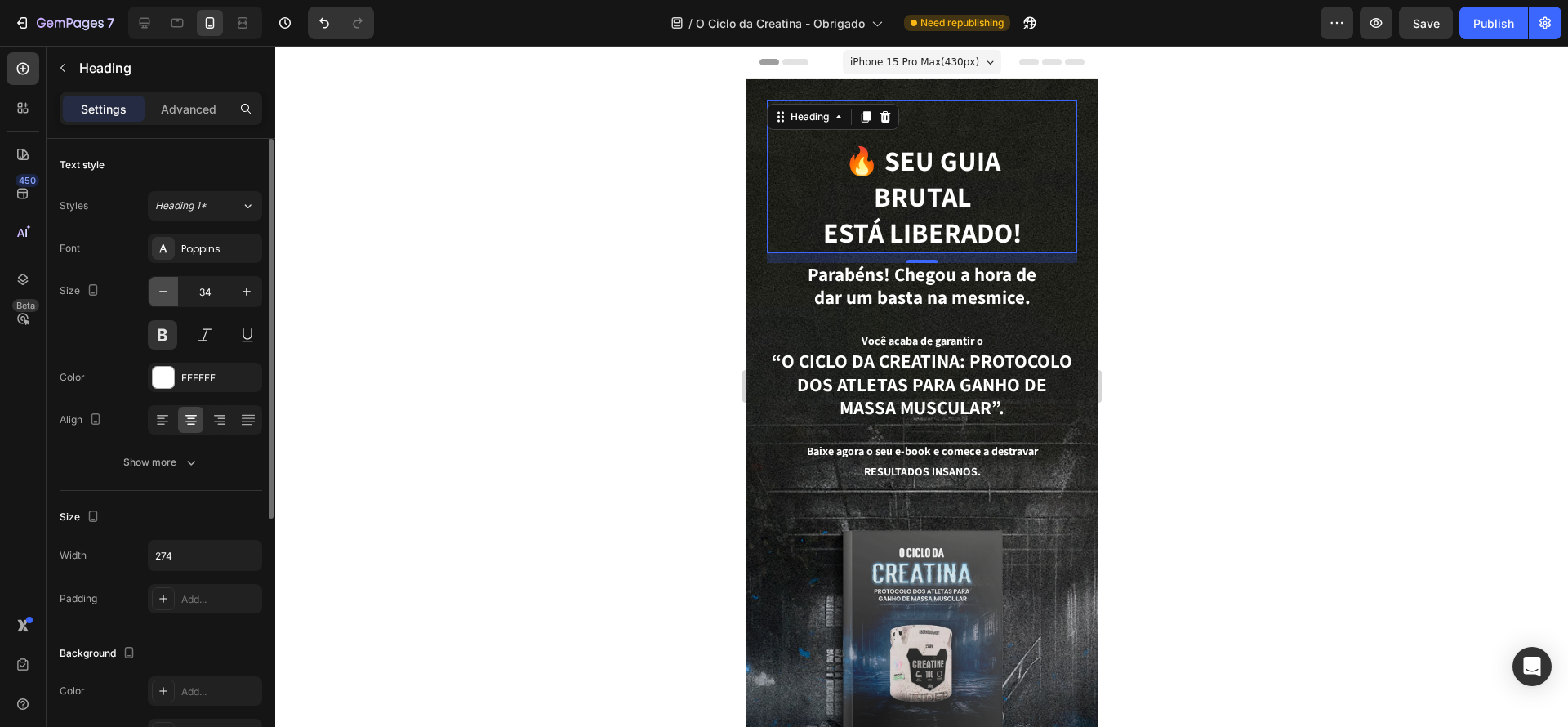
click at [166, 283] on icon "button" at bounding box center [163, 291] width 16 height 16
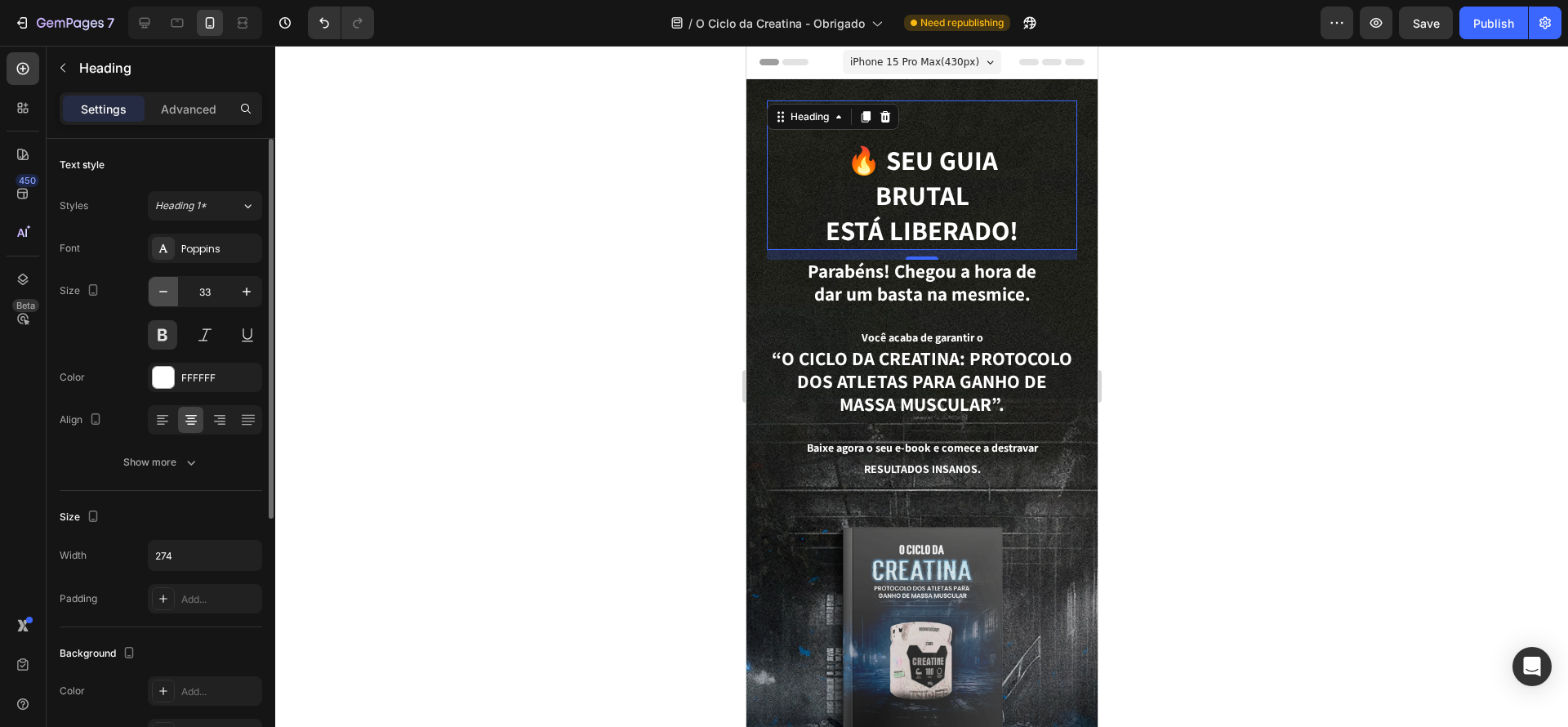
click at [166, 283] on icon "button" at bounding box center [163, 291] width 16 height 16
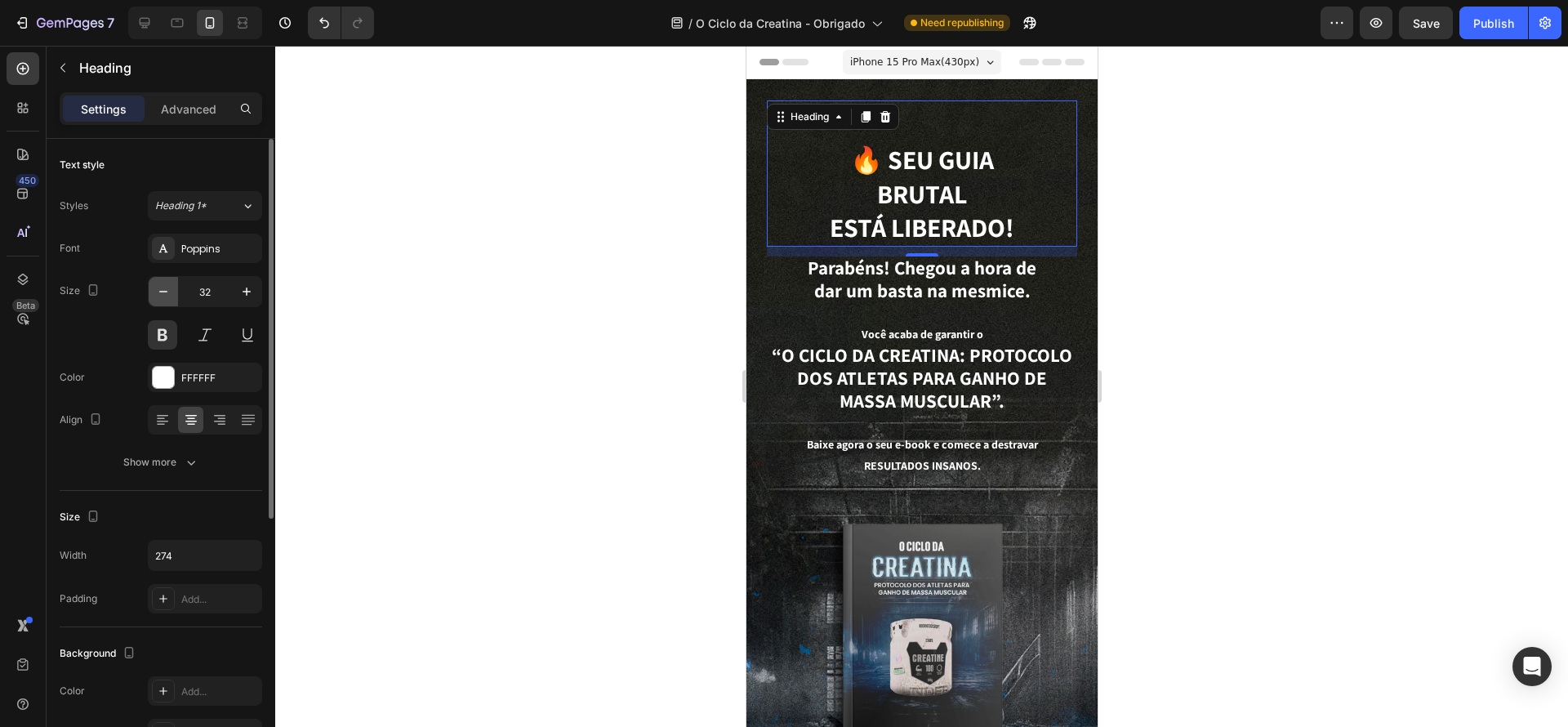
click at [166, 283] on icon "button" at bounding box center [163, 291] width 16 height 16
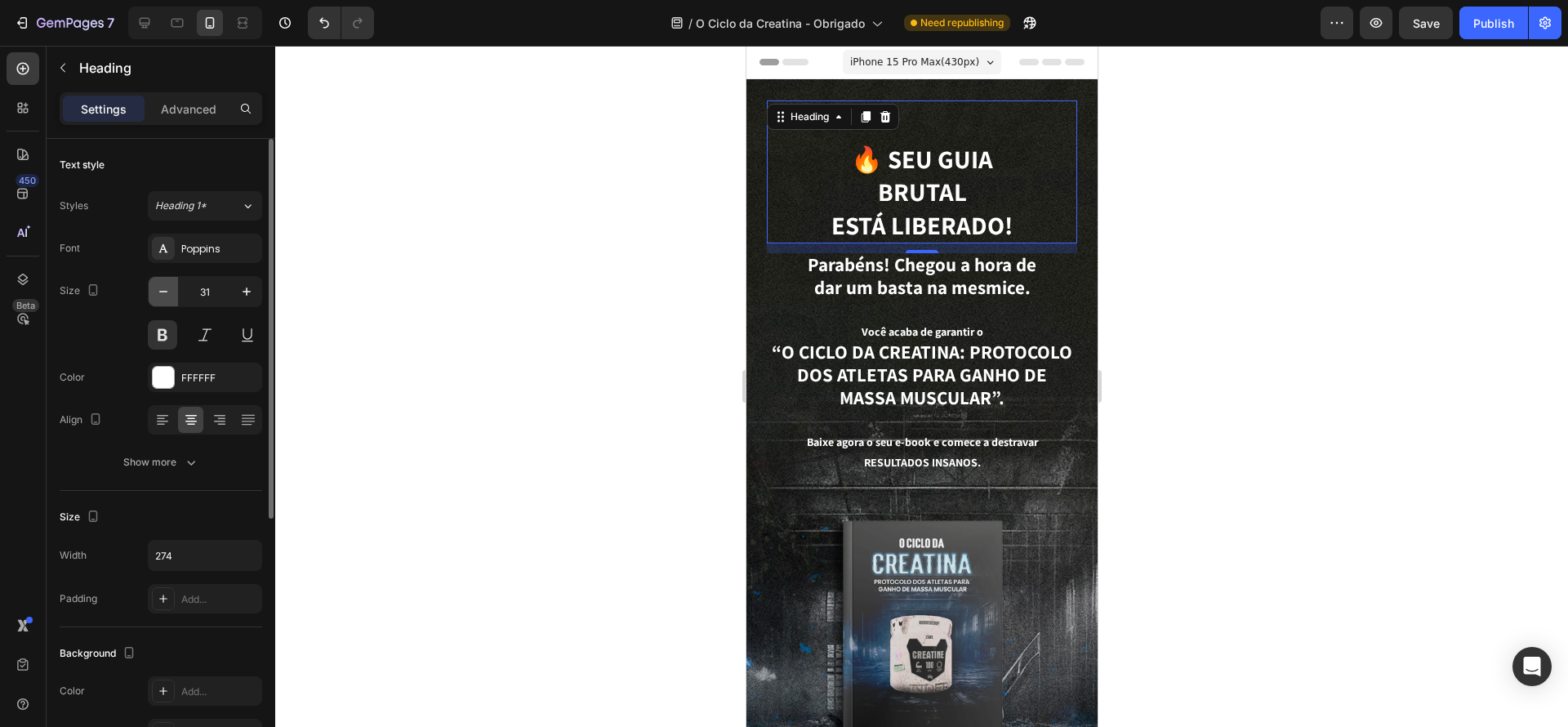
click at [166, 283] on icon "button" at bounding box center [163, 291] width 16 height 16
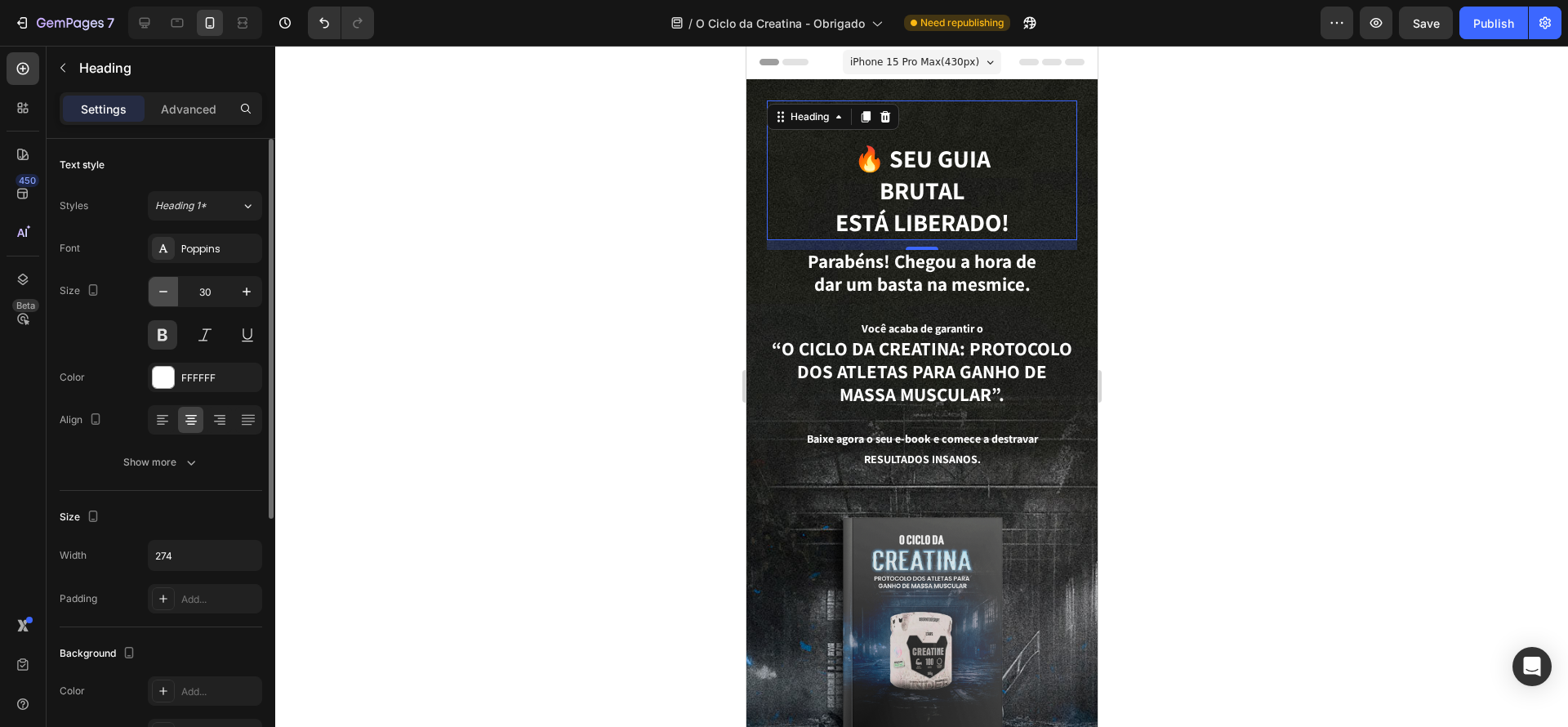
click at [166, 283] on icon "button" at bounding box center [163, 291] width 16 height 16
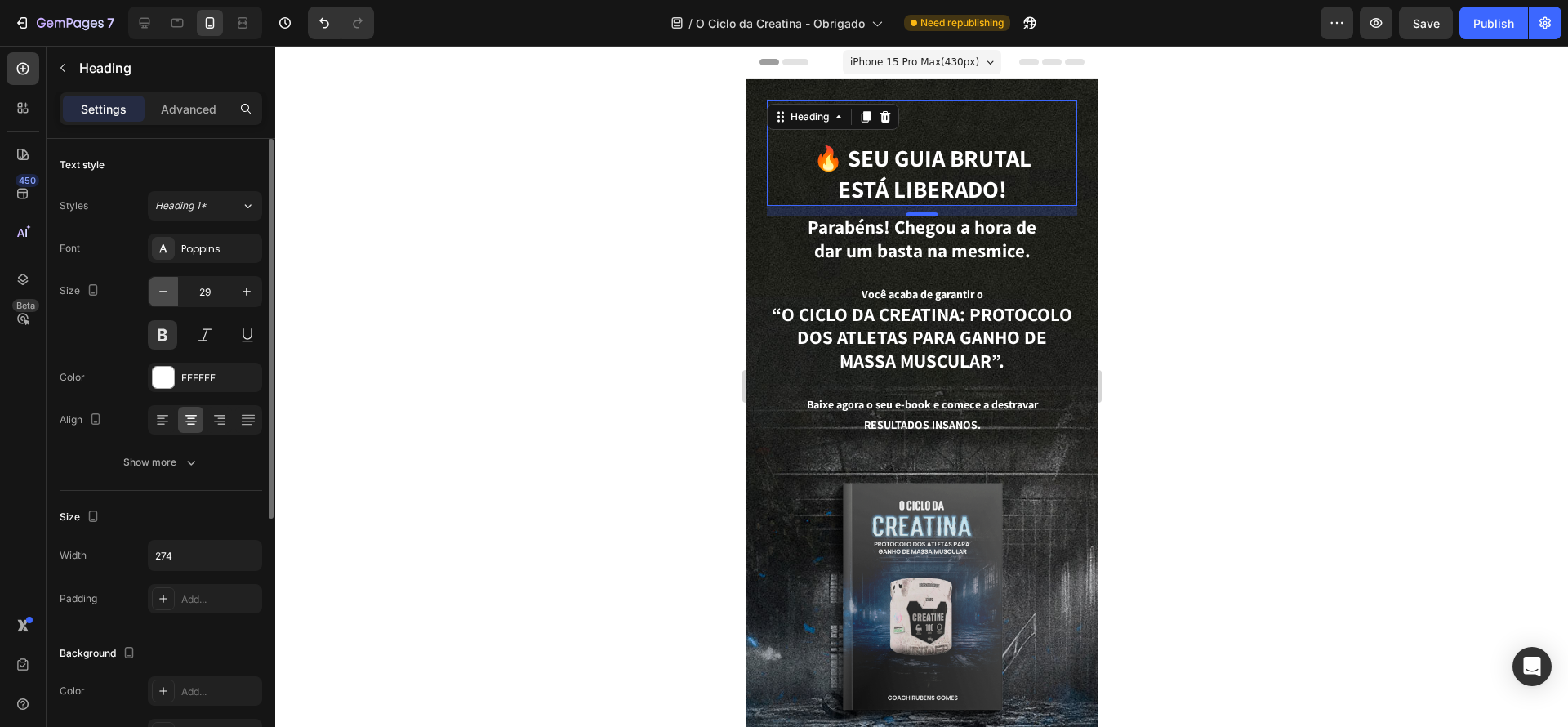
click at [166, 283] on icon "button" at bounding box center [163, 291] width 16 height 16
type input "27"
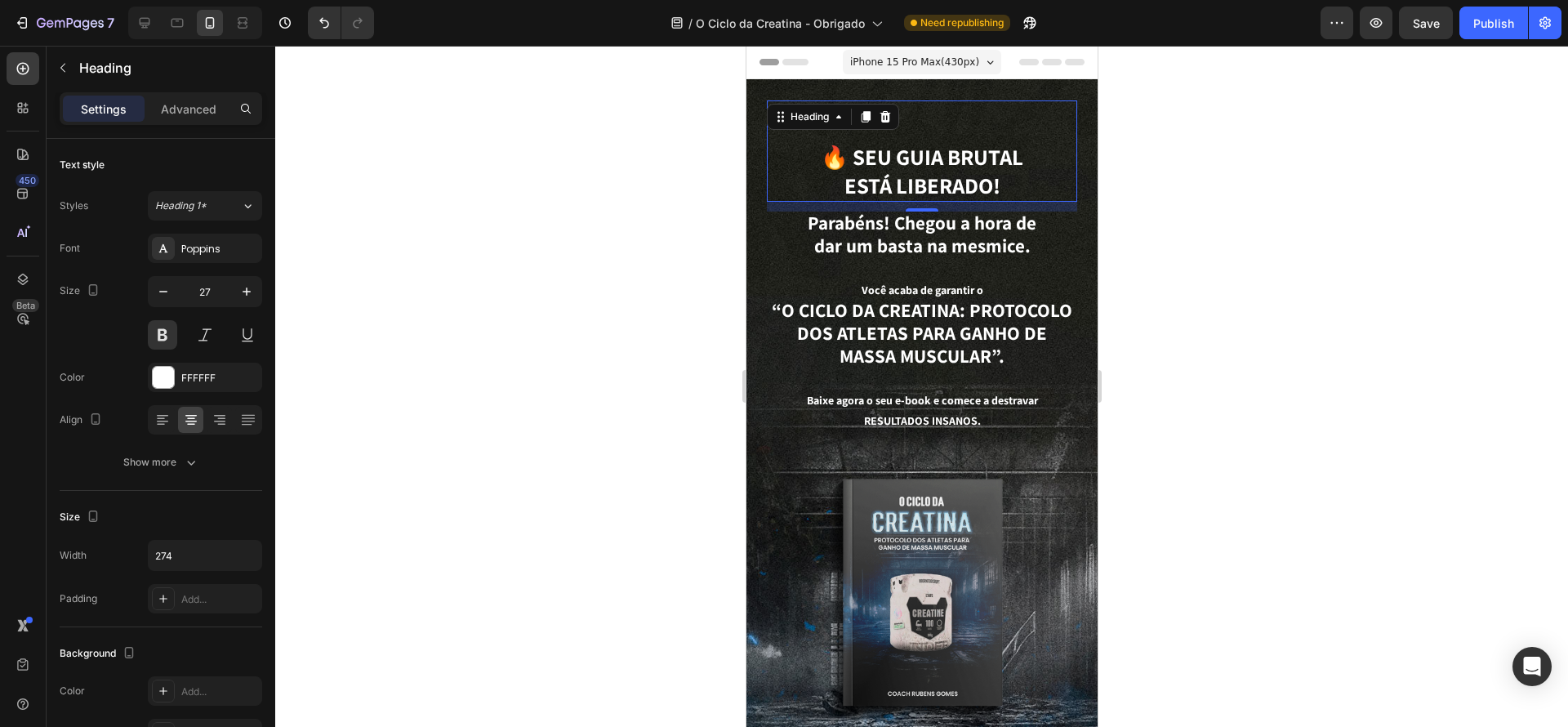
click at [1126, 398] on div at bounding box center [921, 386] width 1293 height 681
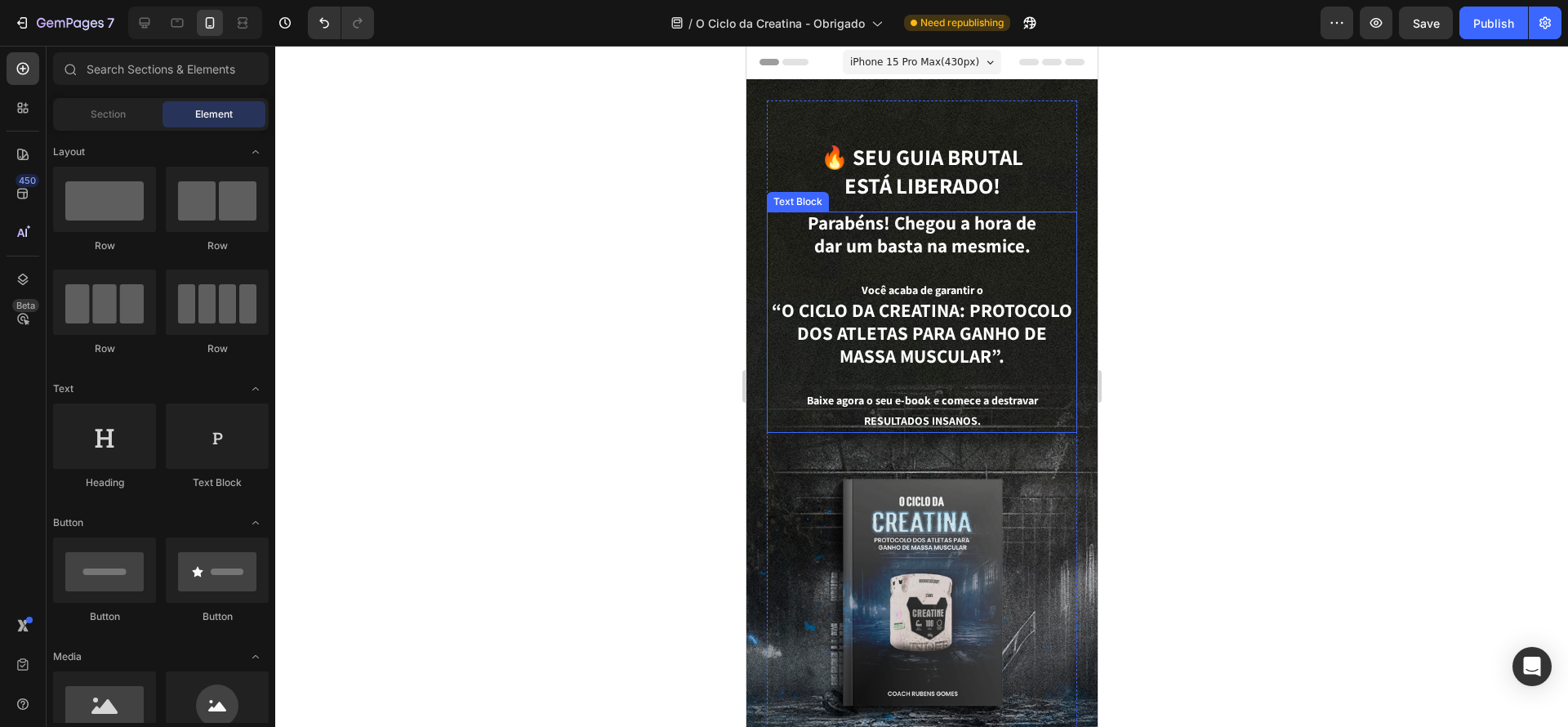
click at [953, 185] on h1 "🔥 Seu guia brutal está liberado!" at bounding box center [921, 171] width 224 height 61
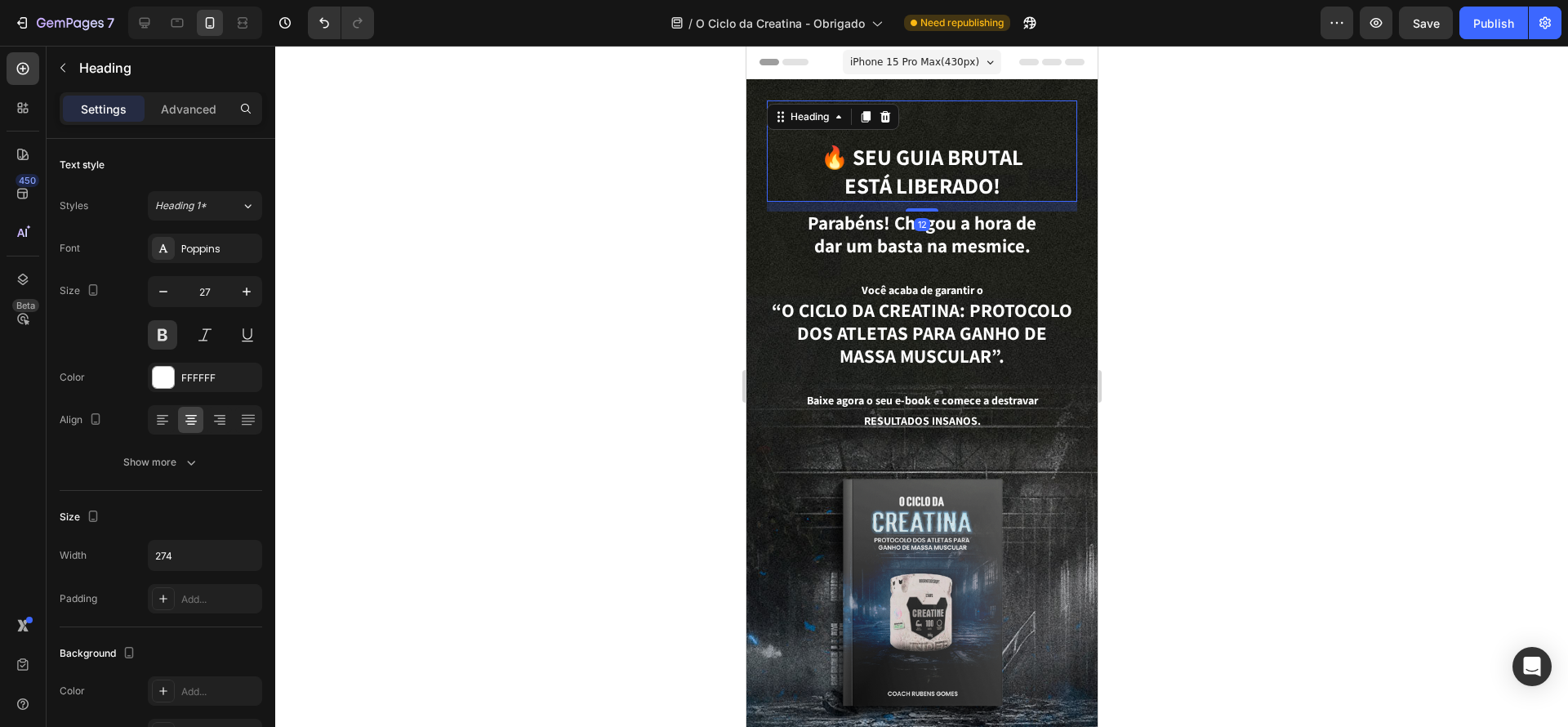
click at [862, 194] on h1 "🔥 Seu guia brutal está liberado!" at bounding box center [921, 171] width 224 height 61
click at [158, 290] on icon "button" at bounding box center [163, 291] width 16 height 16
type input "26"
click at [1301, 261] on div at bounding box center [921, 386] width 1293 height 681
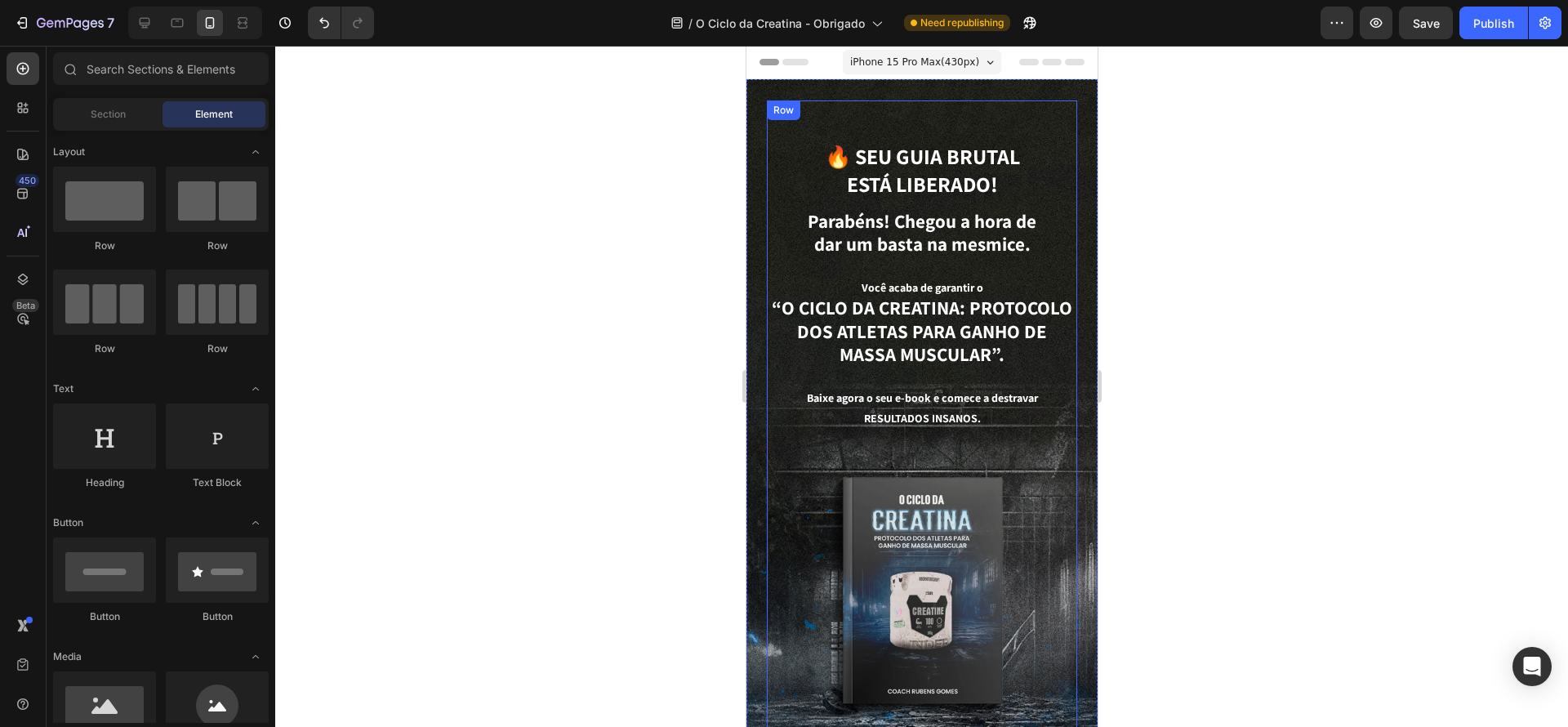
scroll to position [41, 0]
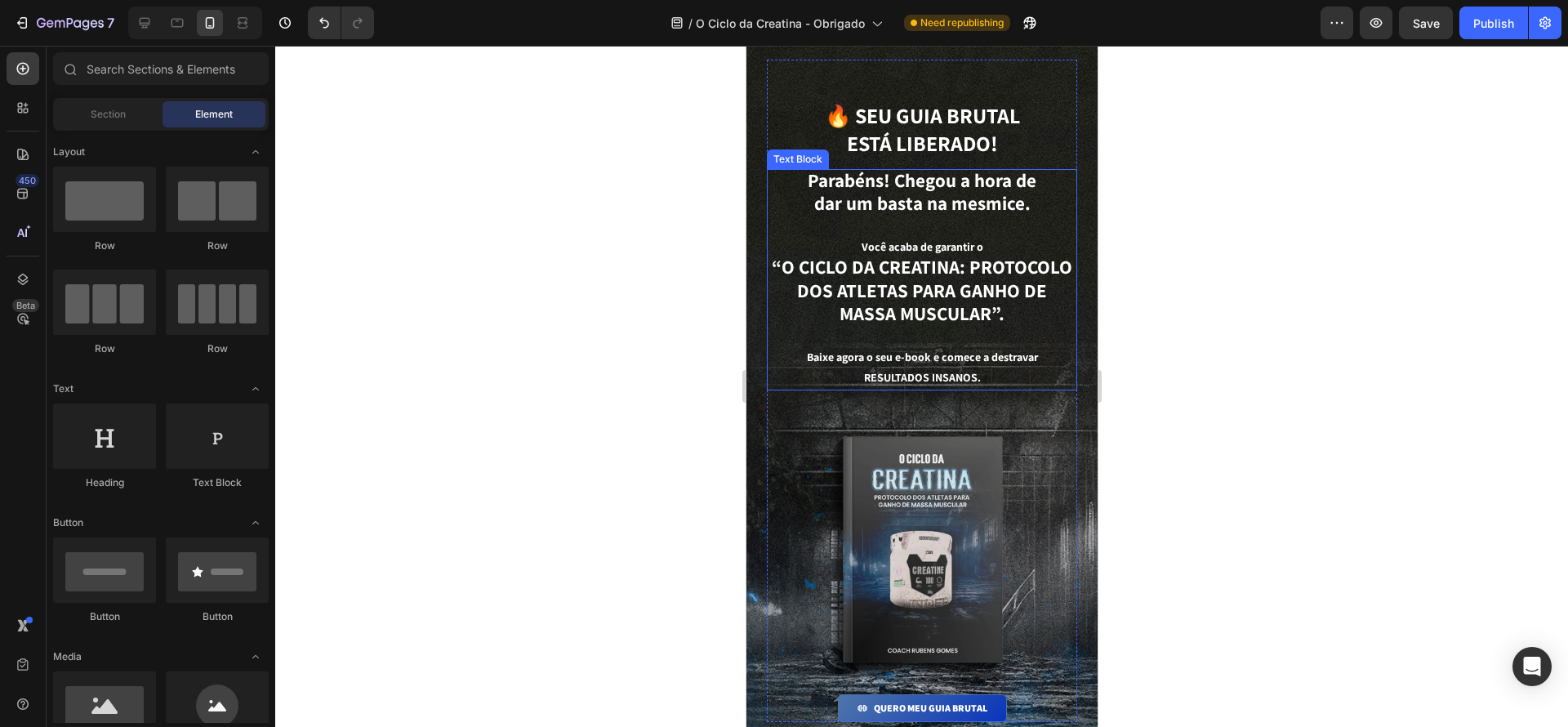
click at [1013, 357] on p "Baixe agora o seu e-book e comece a destravar RESULTADOS INSANOS." at bounding box center [921, 368] width 307 height 41
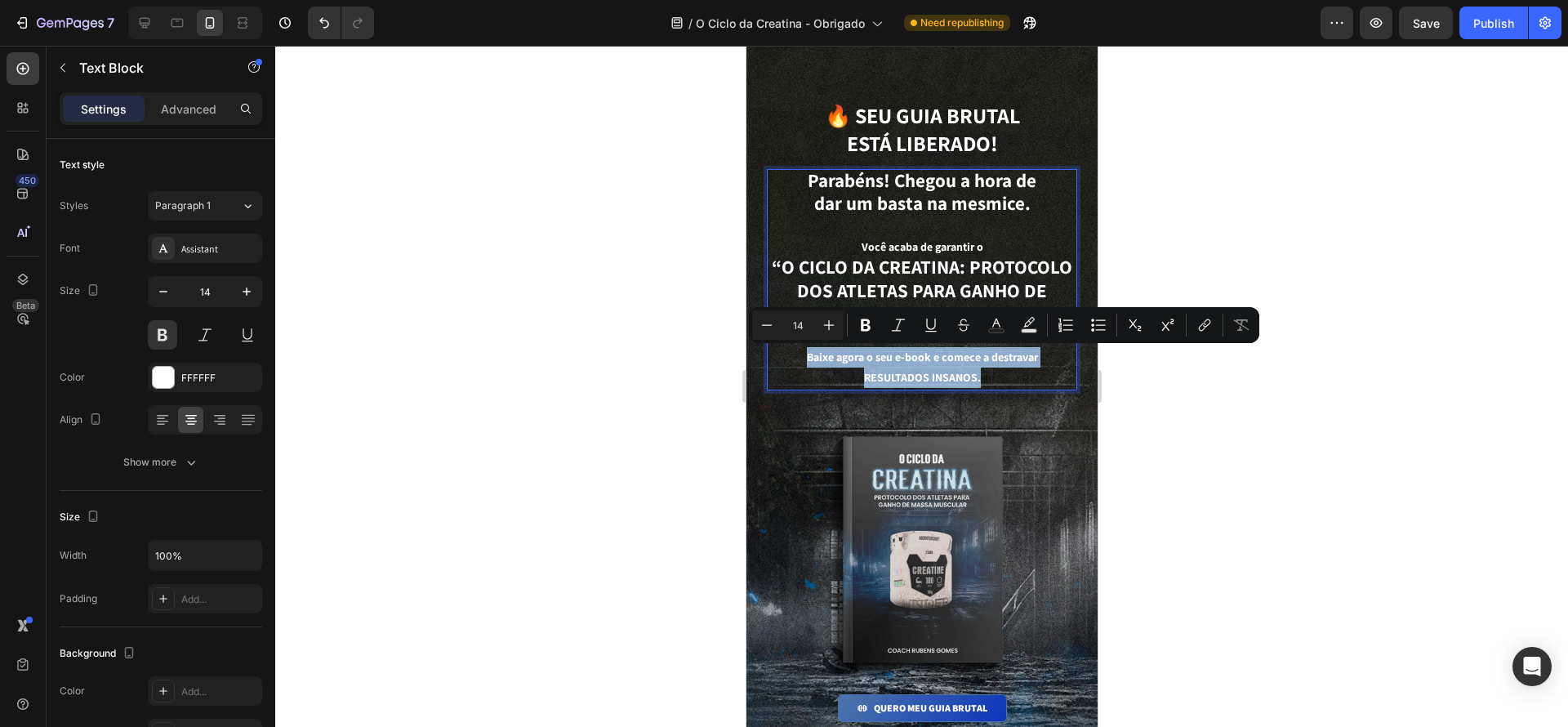
drag, startPoint x: 988, startPoint y: 373, endPoint x: 789, endPoint y: 348, distance: 200.6
click at [789, 348] on p "Baixe agora o seu e-book e comece a destravar RESULTADOS INSANOS." at bounding box center [921, 368] width 307 height 41
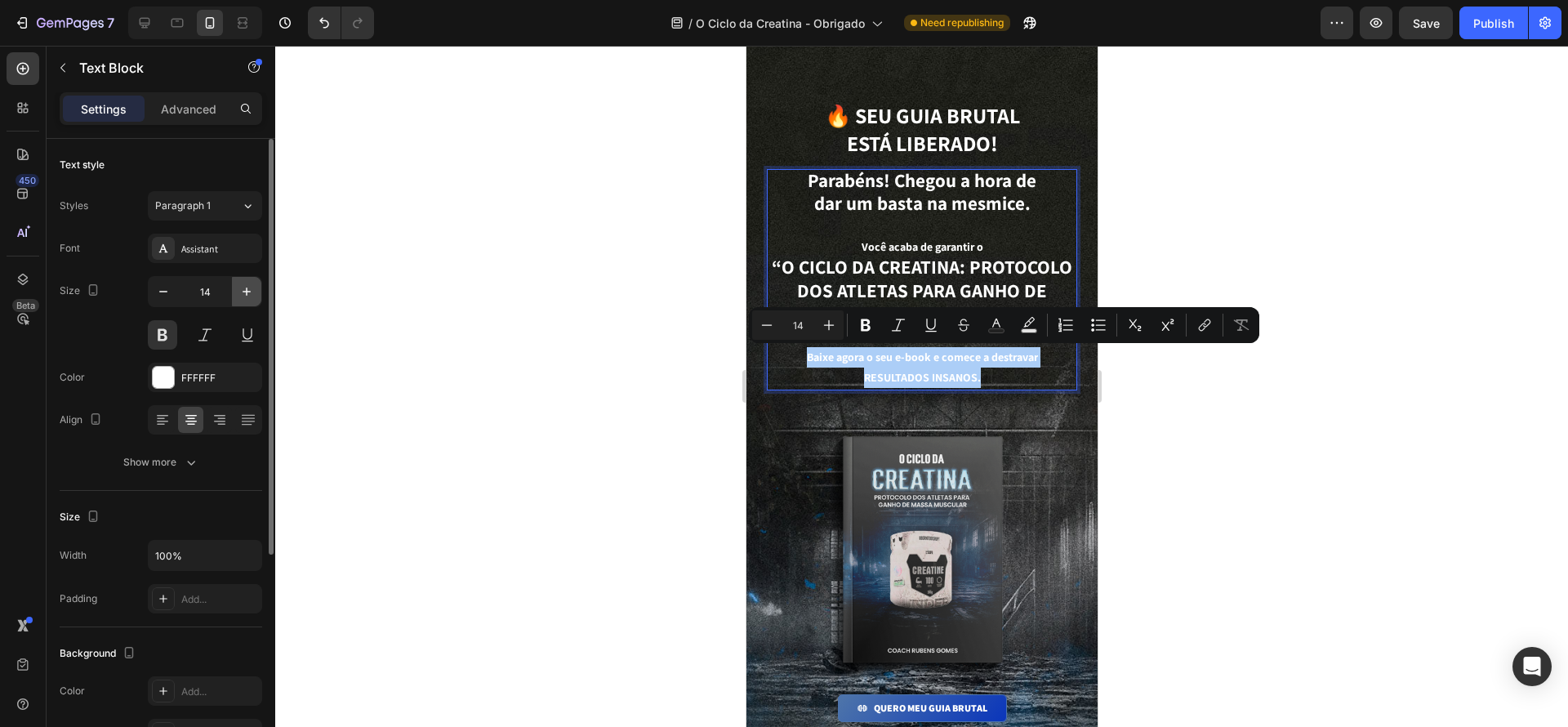
click at [249, 283] on icon "button" at bounding box center [247, 291] width 16 height 16
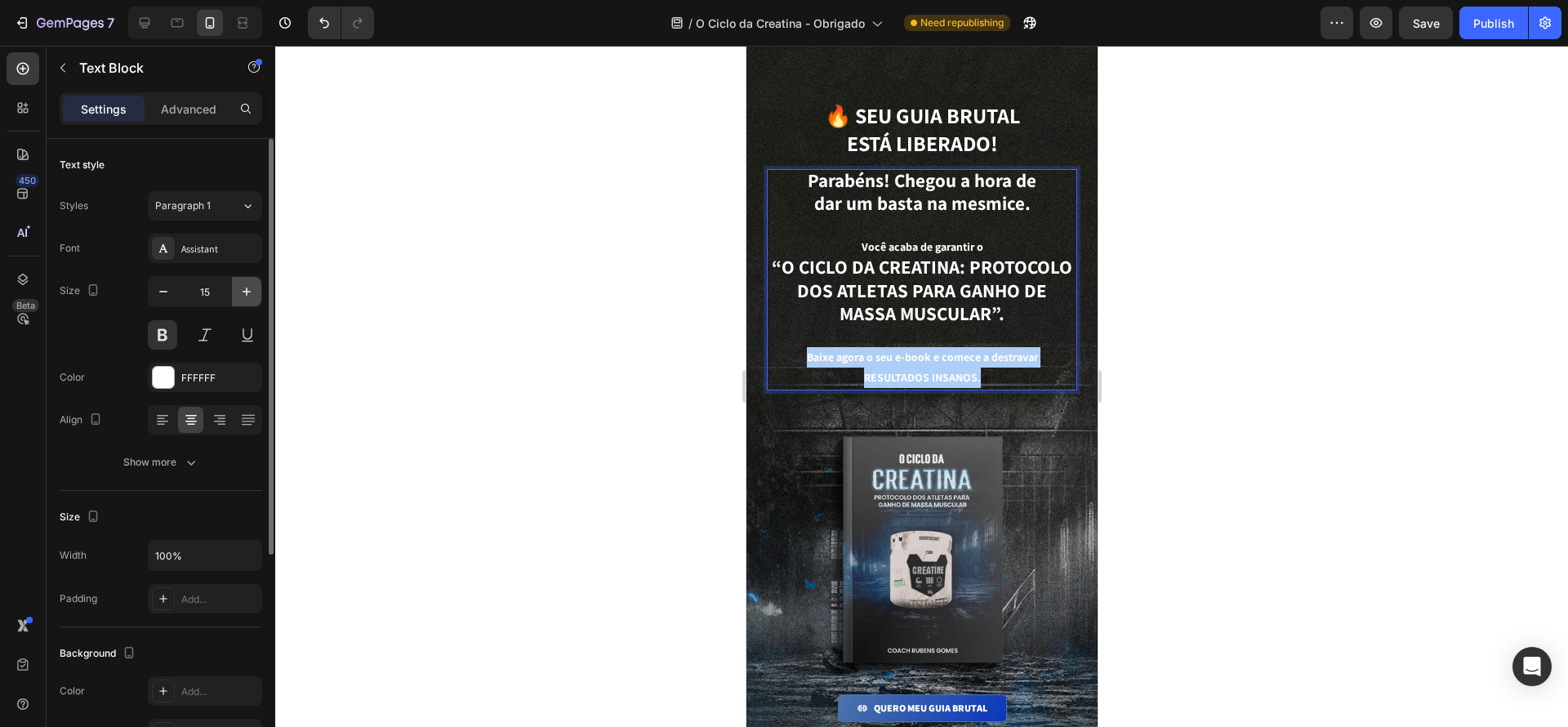
click at [249, 283] on icon "button" at bounding box center [247, 291] width 16 height 16
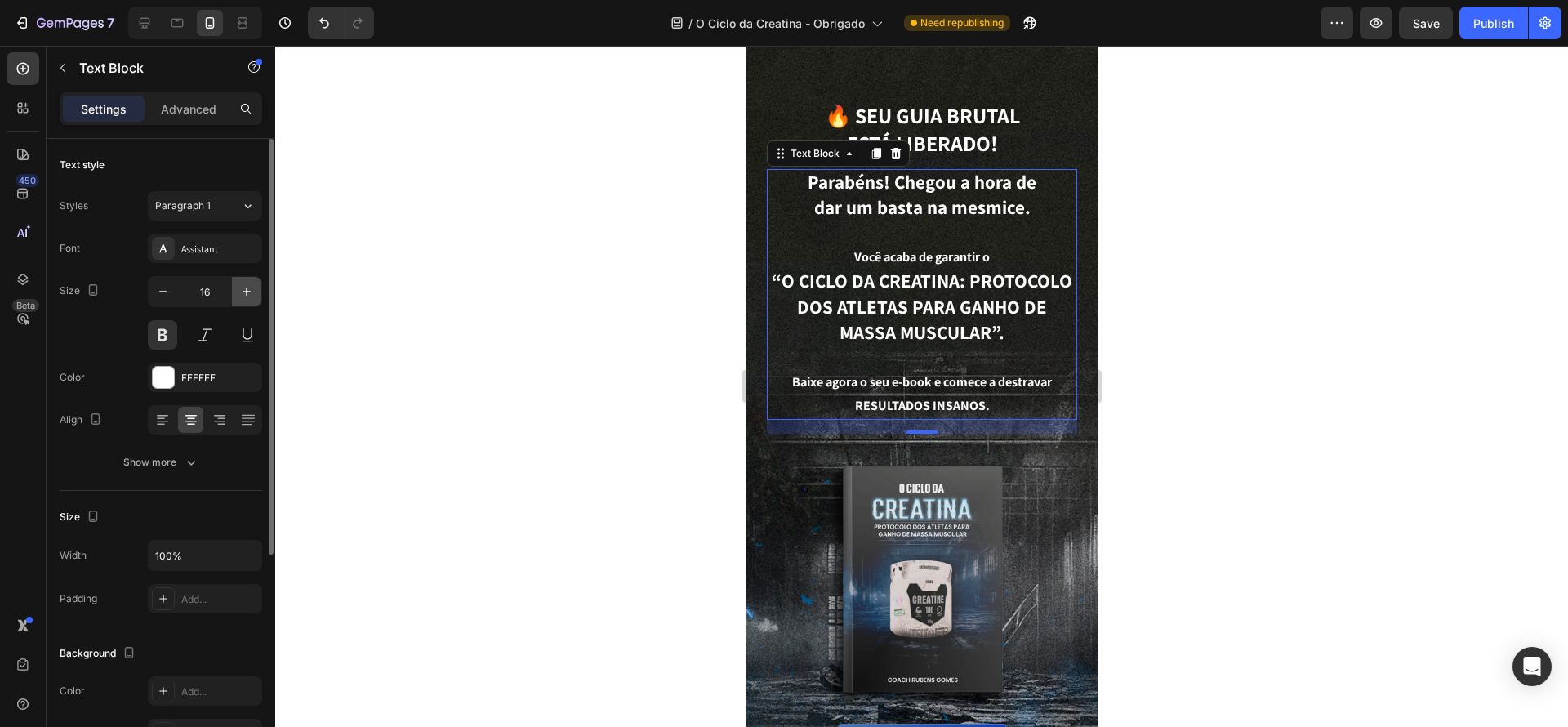
type input "17"
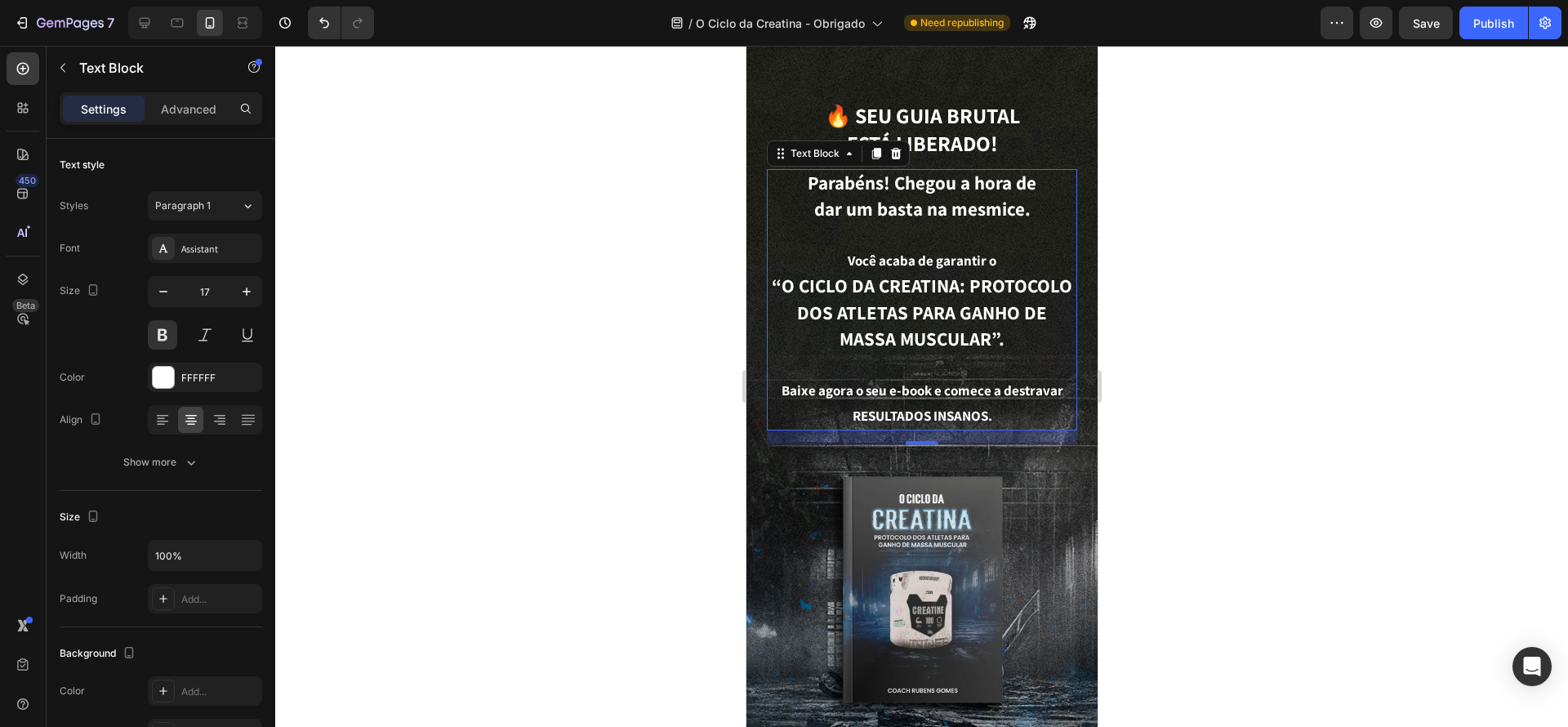
click at [1342, 439] on div at bounding box center [921, 386] width 1293 height 681
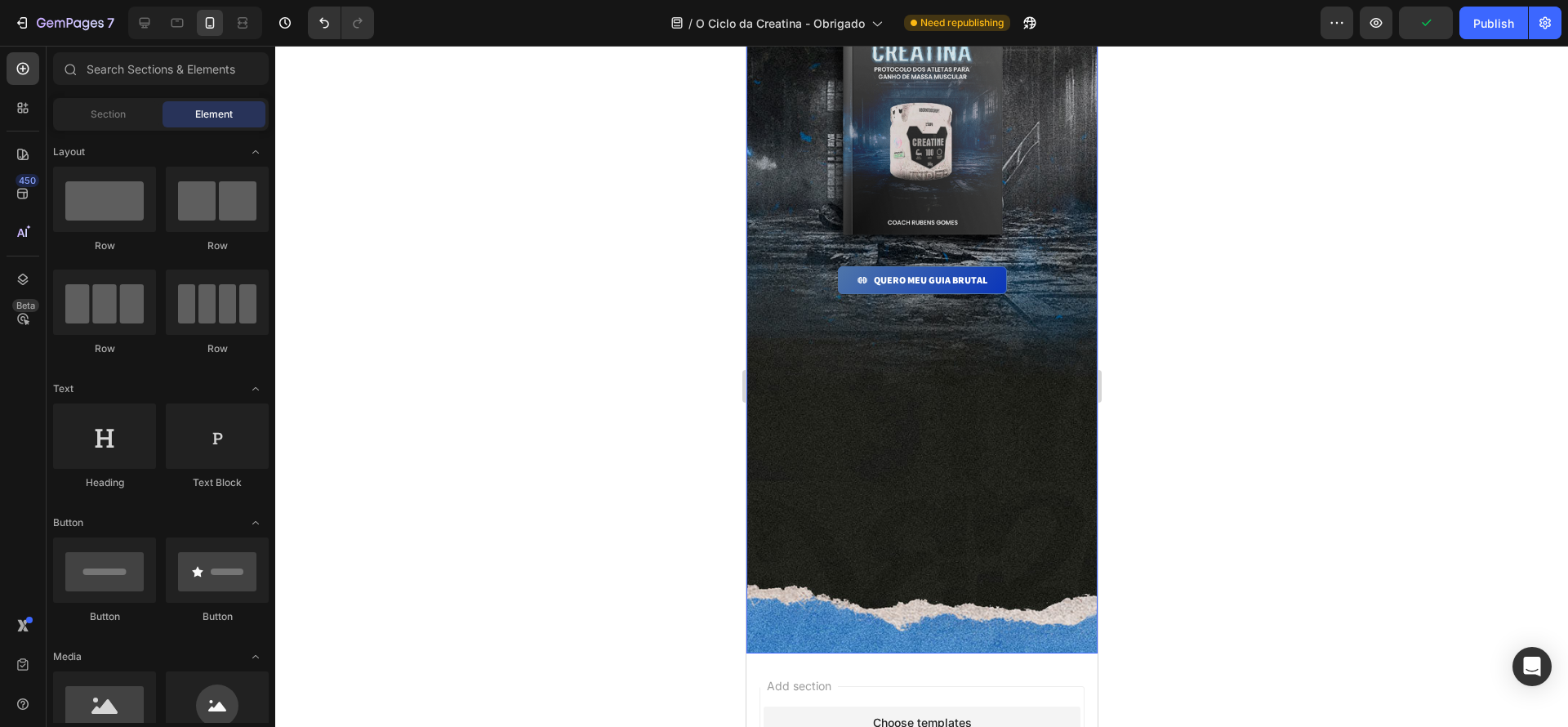
click at [1003, 377] on div "🔥 Seu guia brutal está liberado! Heading Parabéns! Chegou a hora de dar um bast…" at bounding box center [921, 112] width 351 height 1083
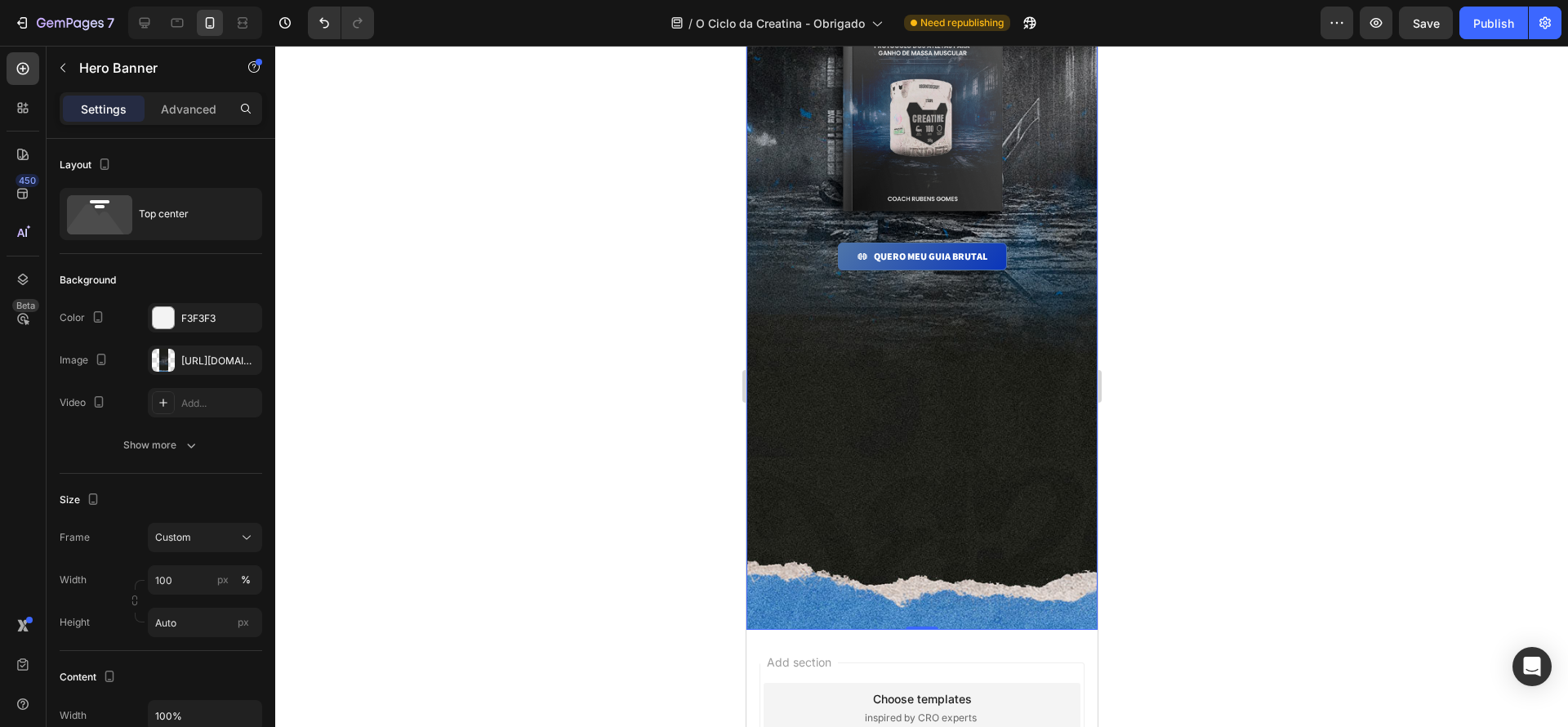
scroll to position [528, 0]
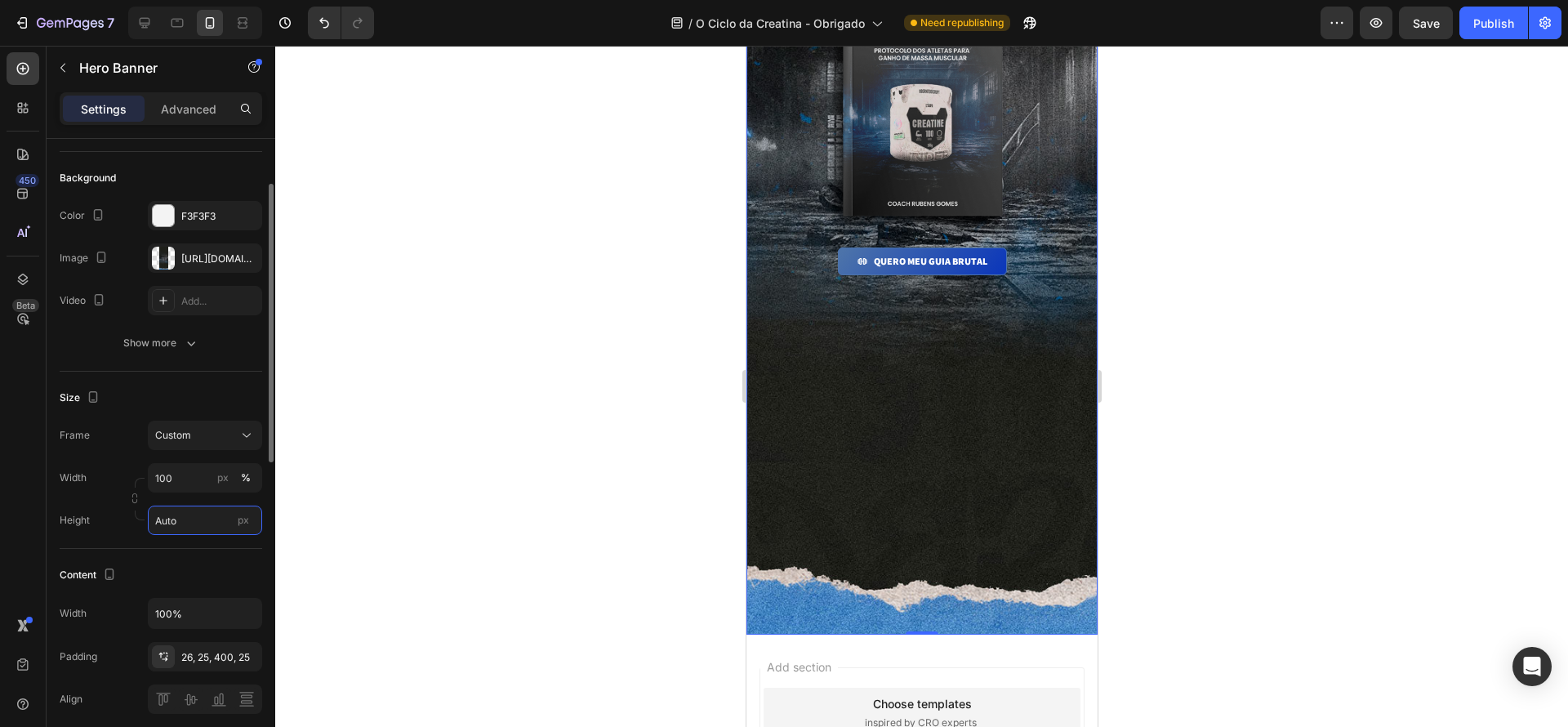
click at [190, 522] on input "Auto" at bounding box center [204, 520] width 114 height 30
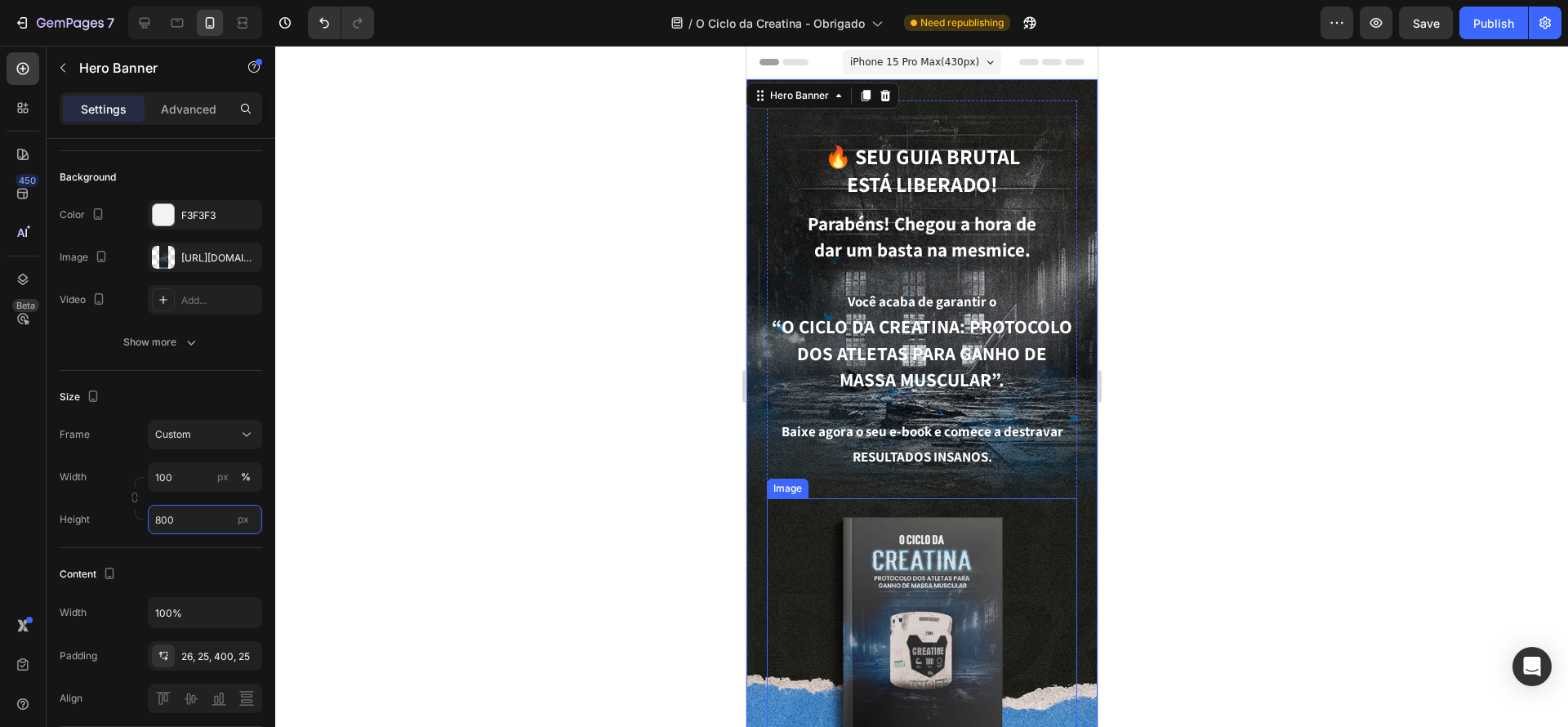
scroll to position [207, 0]
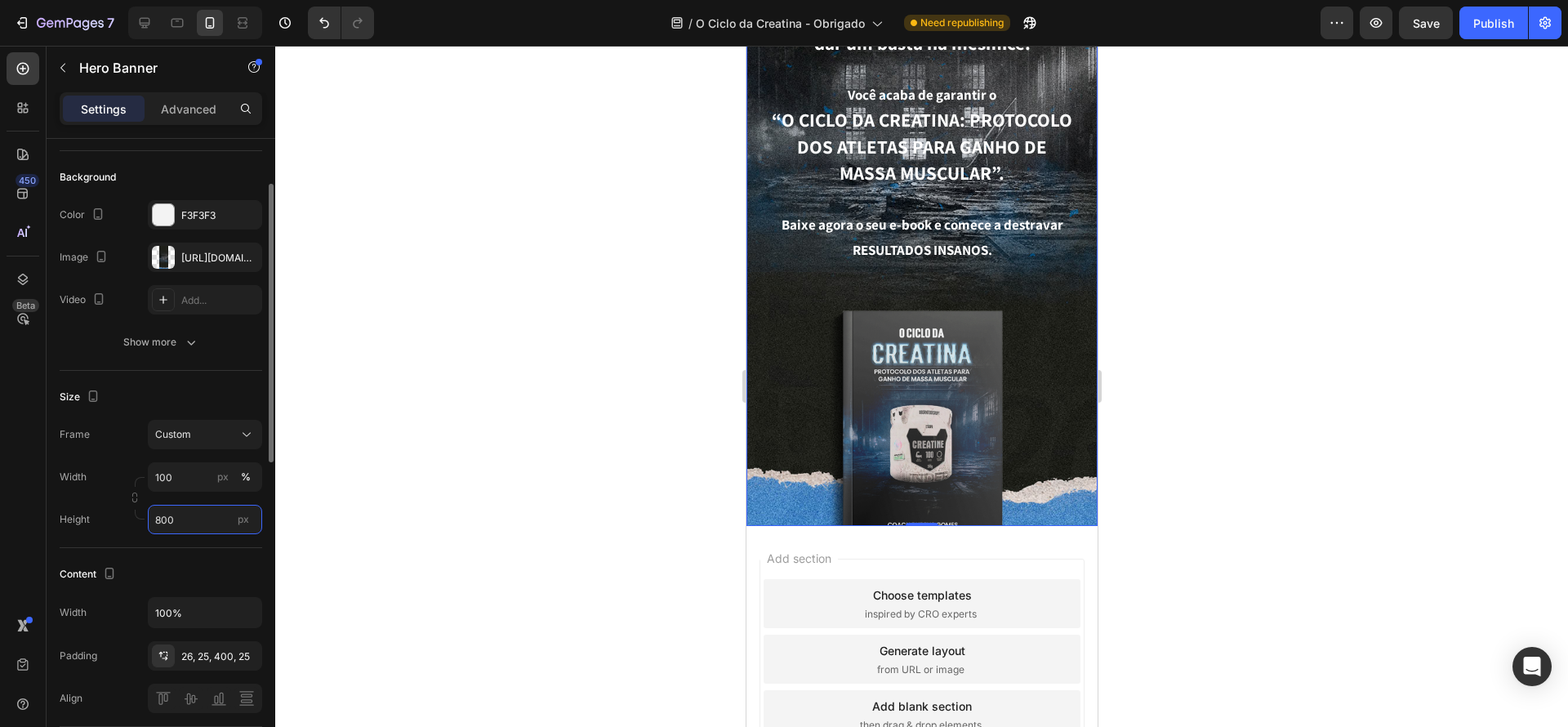
drag, startPoint x: 183, startPoint y: 523, endPoint x: 130, endPoint y: 519, distance: 53.2
click at [130, 519] on div "Height 800 px" at bounding box center [161, 519] width 203 height 30
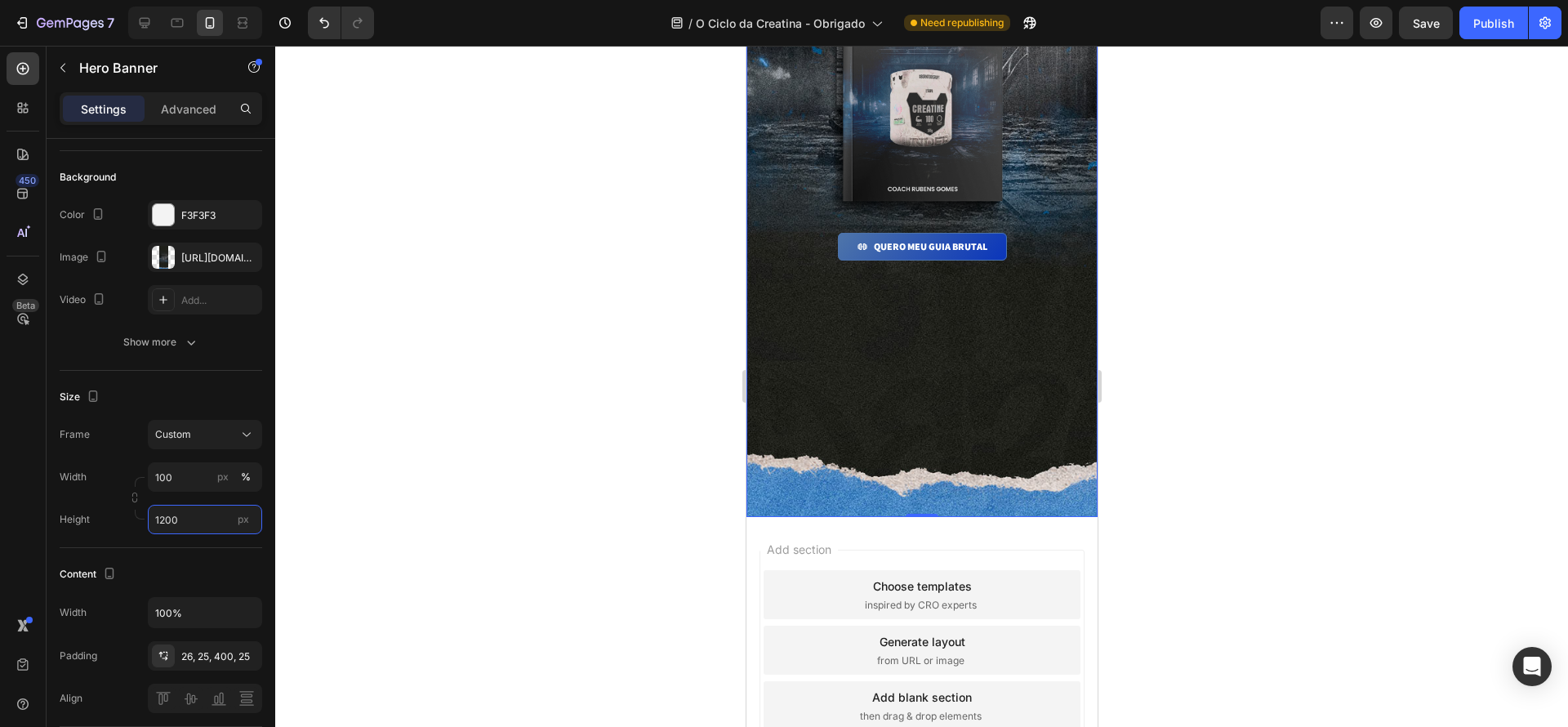
scroll to position [467, 0]
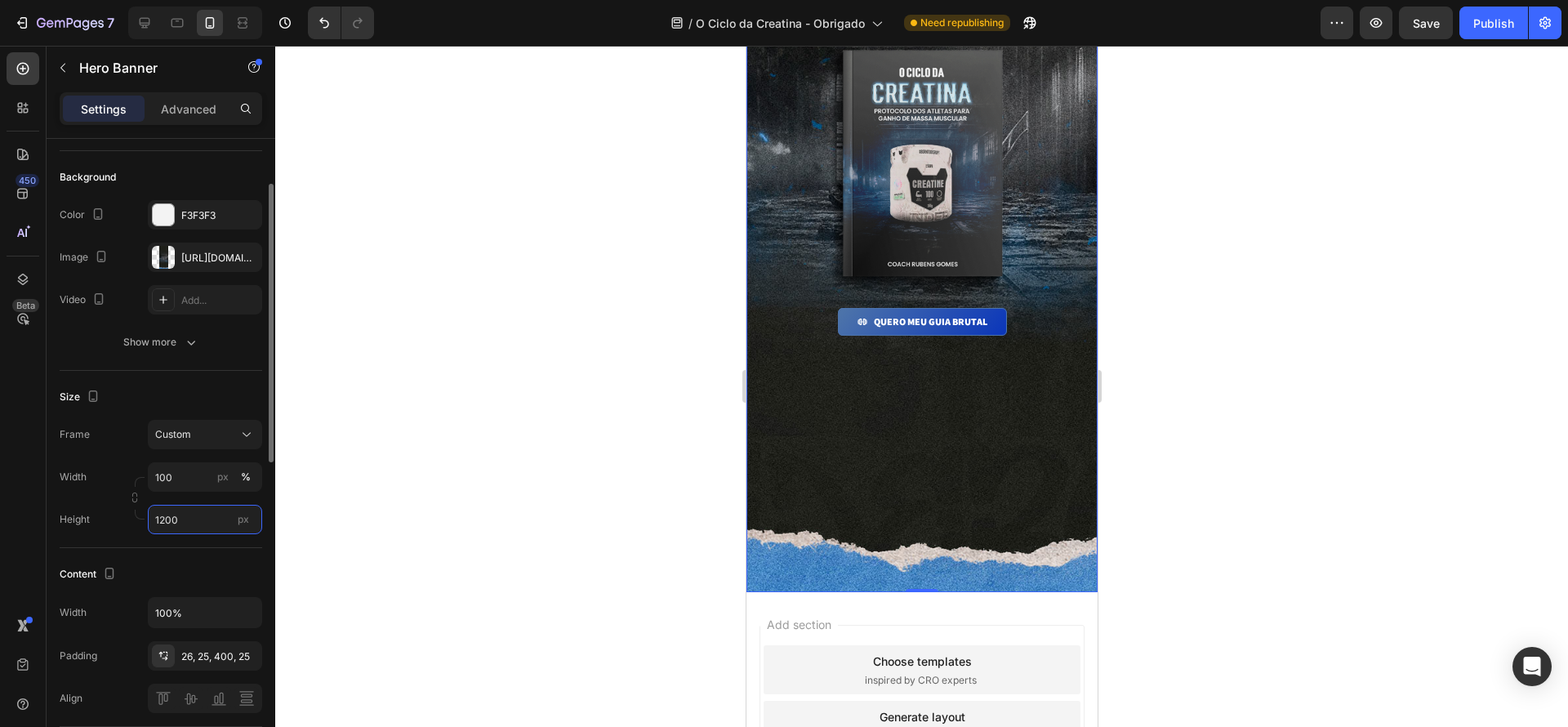
click at [163, 529] on input "1200" at bounding box center [204, 519] width 114 height 30
click at [157, 518] on input "1200" at bounding box center [204, 519] width 114 height 30
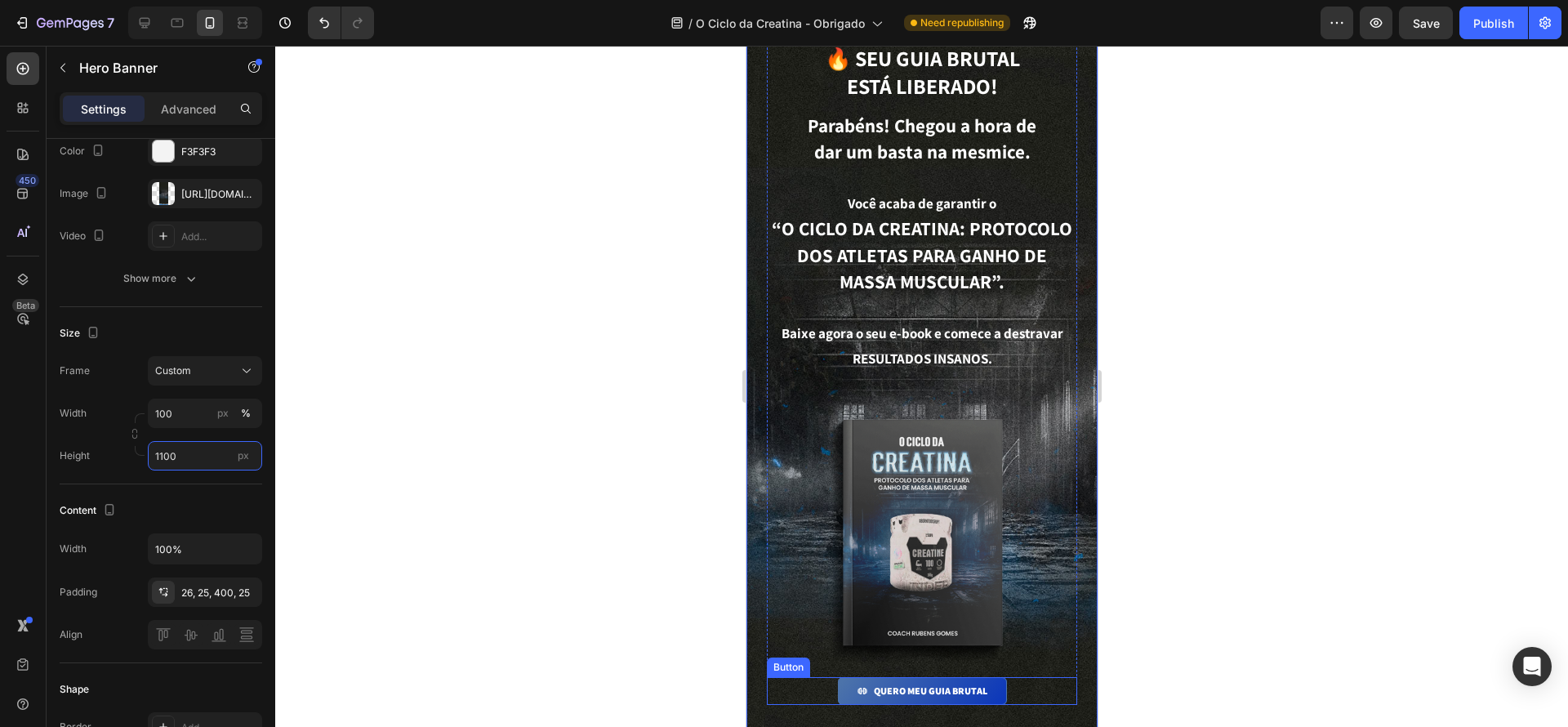
scroll to position [0, 0]
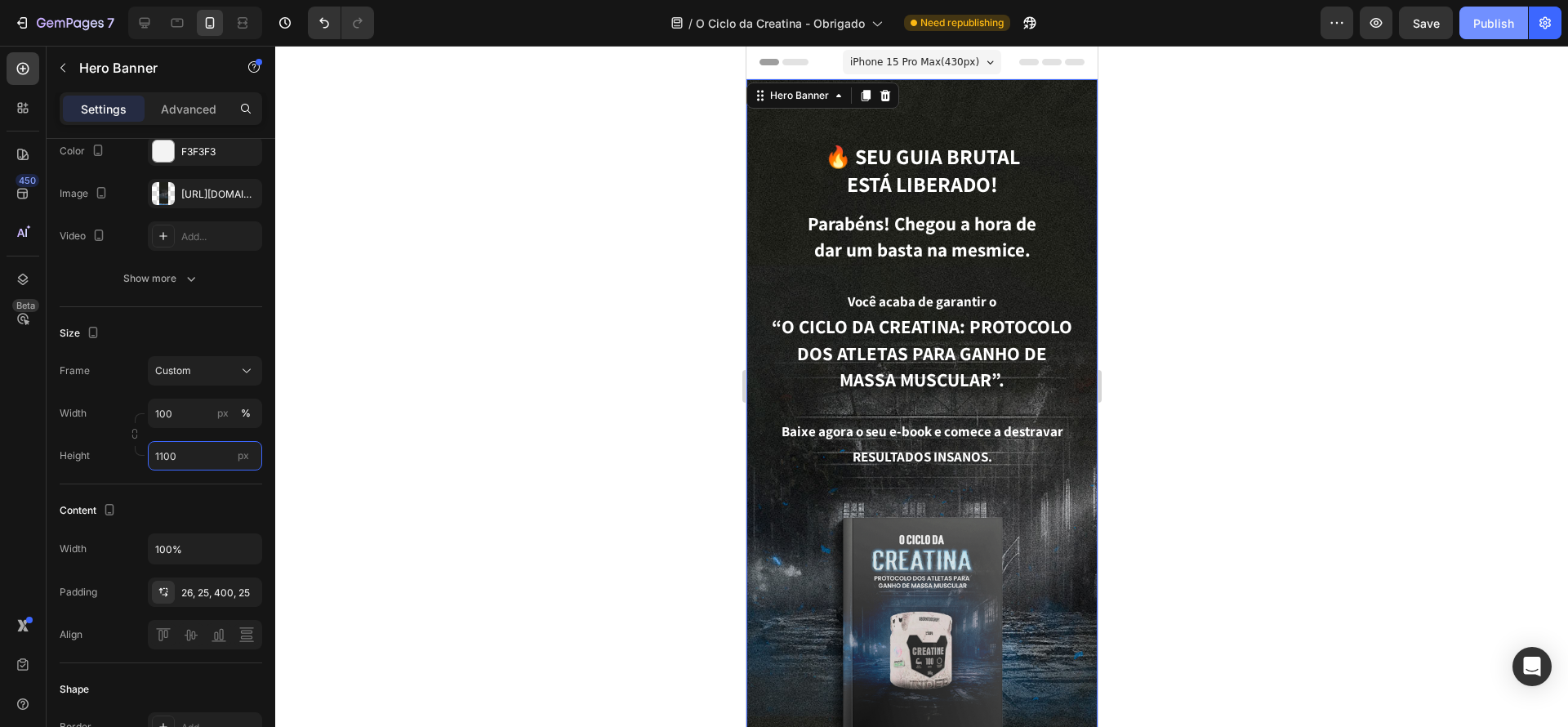
type input "1100"
click at [1495, 31] on button "Publish" at bounding box center [1494, 23] width 69 height 33
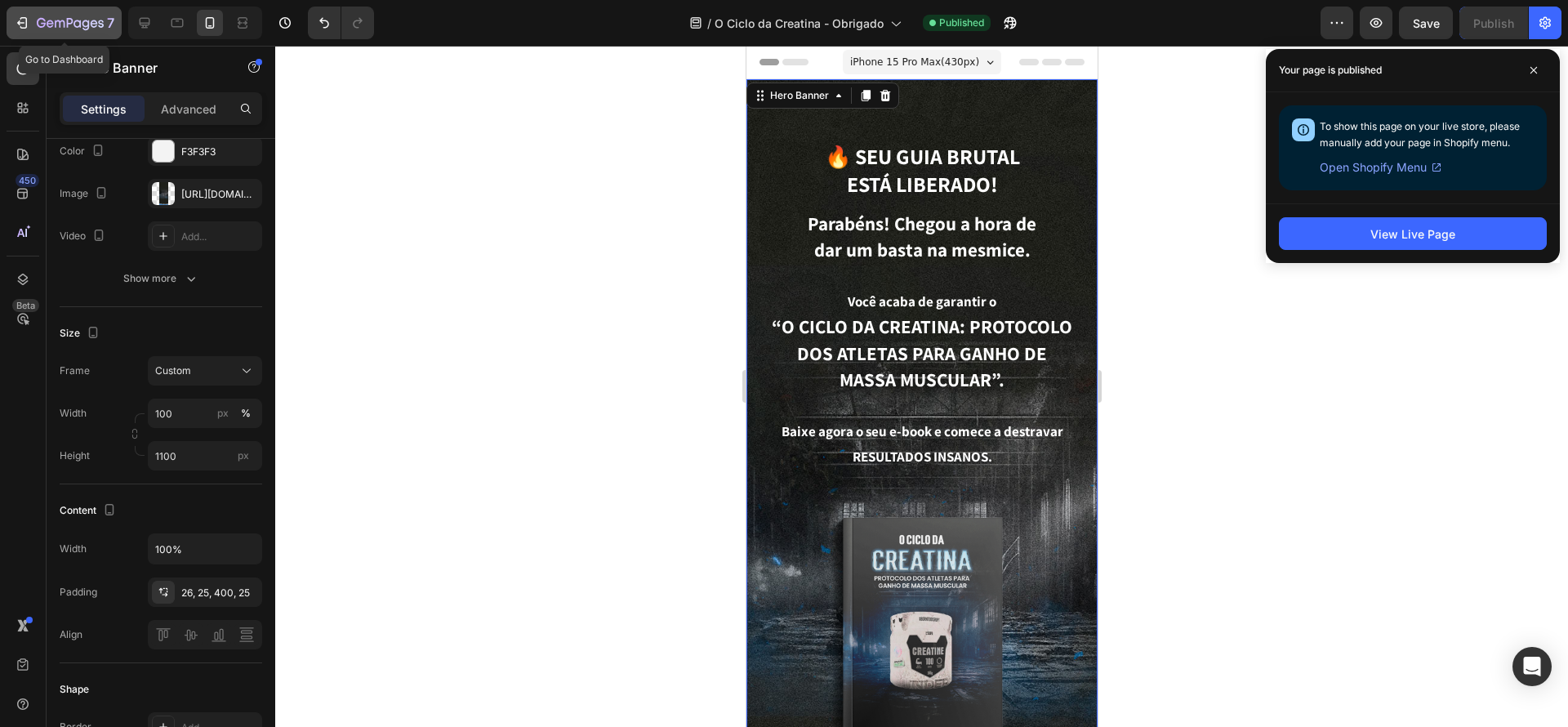
click at [27, 29] on icon "button" at bounding box center [22, 23] width 16 height 16
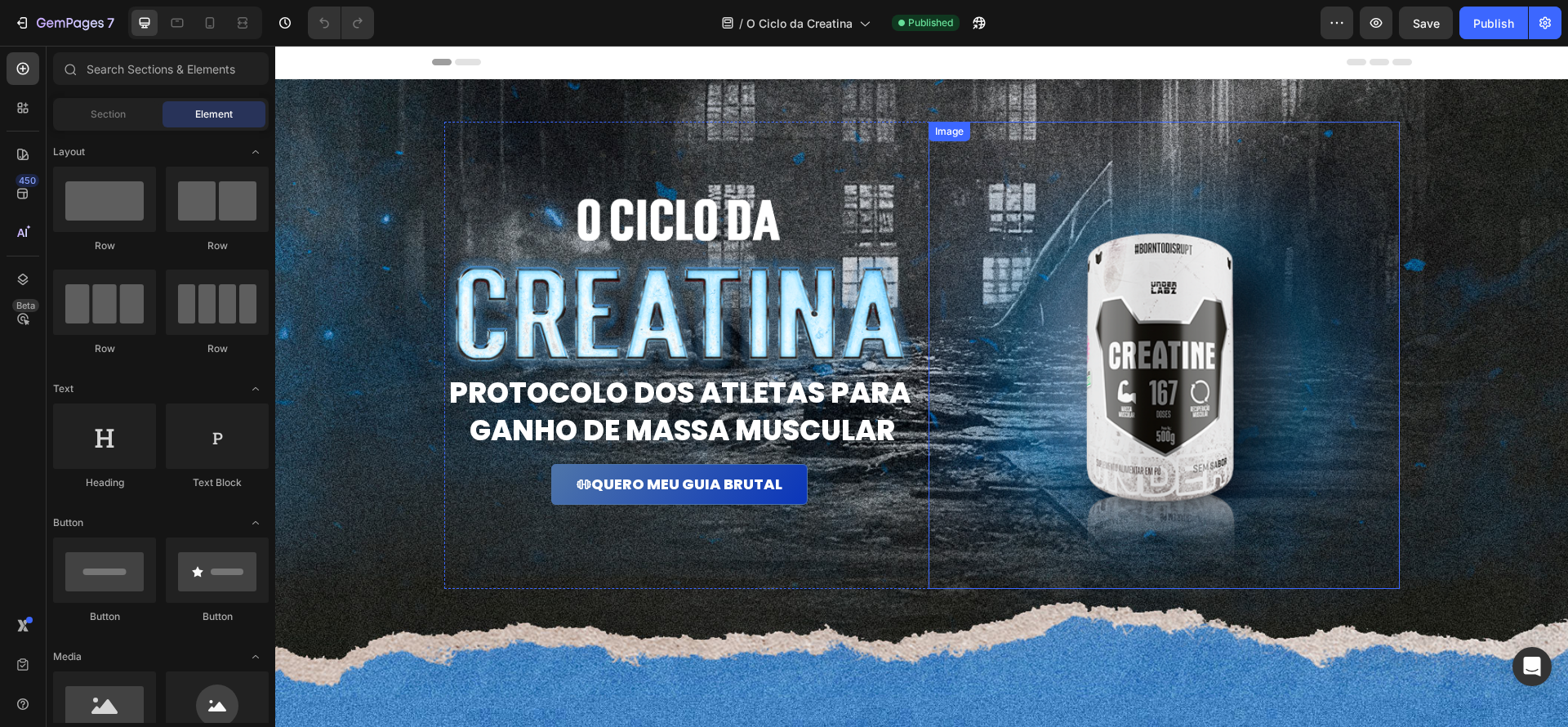
scroll to position [3, 0]
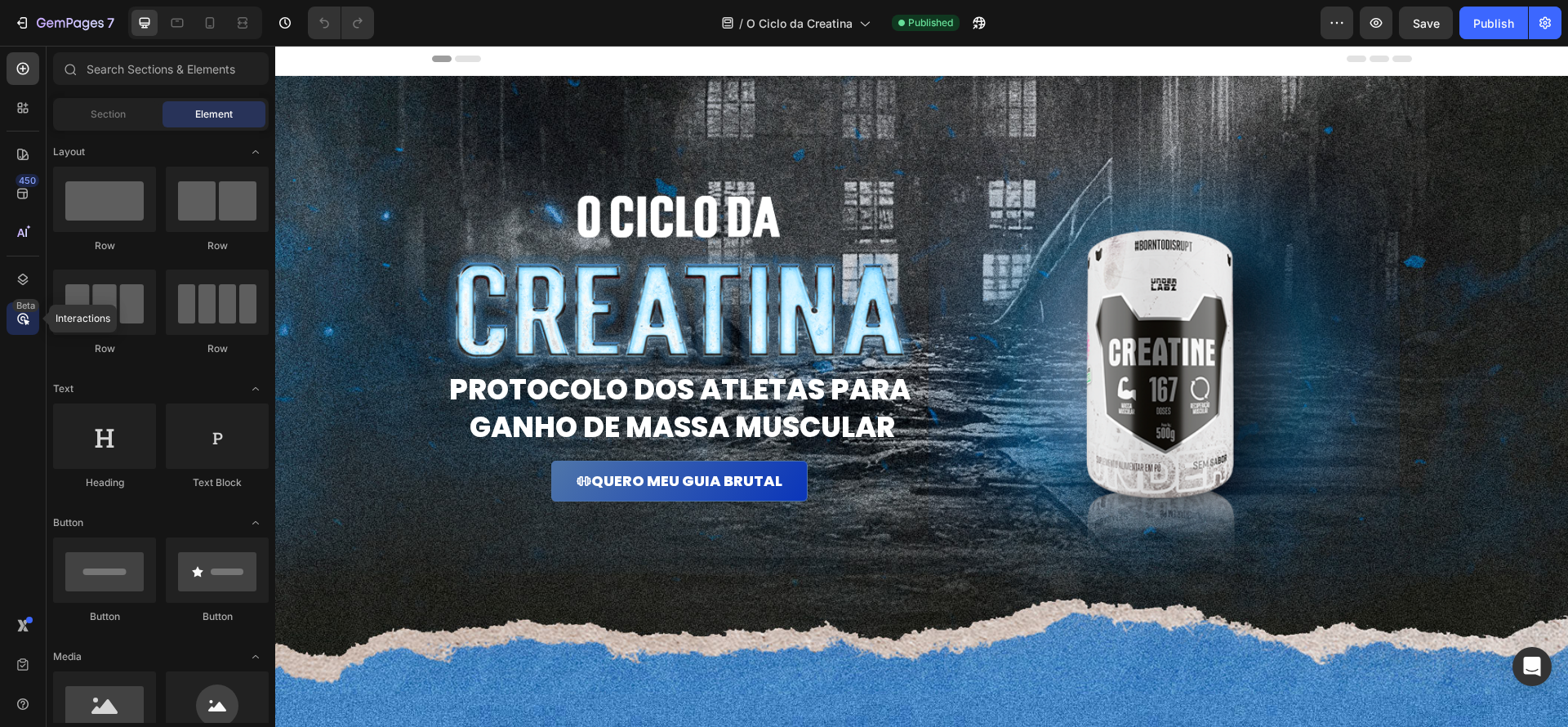
click at [24, 309] on div "Beta" at bounding box center [25, 305] width 27 height 13
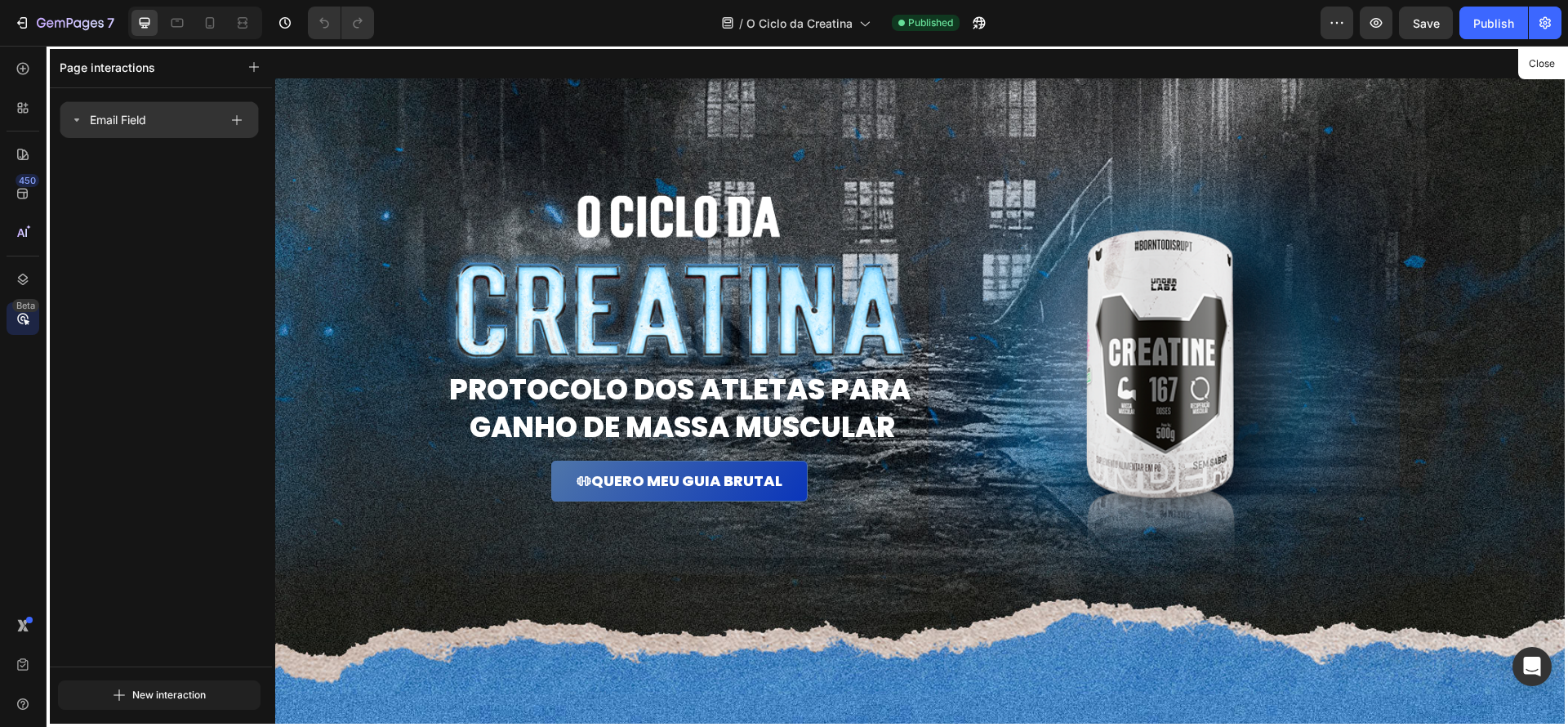
click at [135, 126] on p "Email Field" at bounding box center [117, 120] width 57 height 20
click at [114, 117] on p "Email Field" at bounding box center [117, 120] width 57 height 20
click at [94, 121] on p "Email Field" at bounding box center [117, 120] width 57 height 20
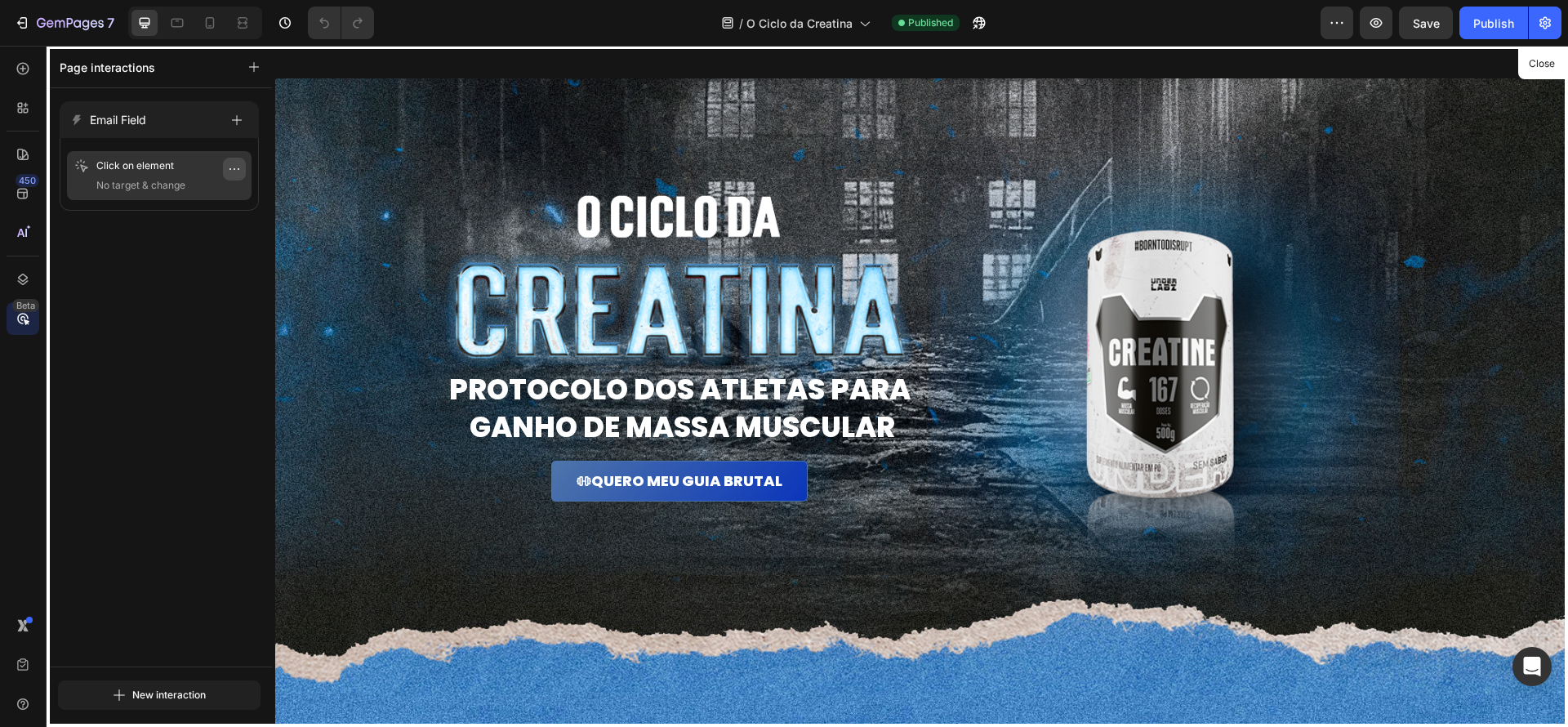
click at [231, 171] on icon "button" at bounding box center [235, 169] width 13 height 13
click at [198, 258] on button "Delete" at bounding box center [185, 267] width 106 height 30
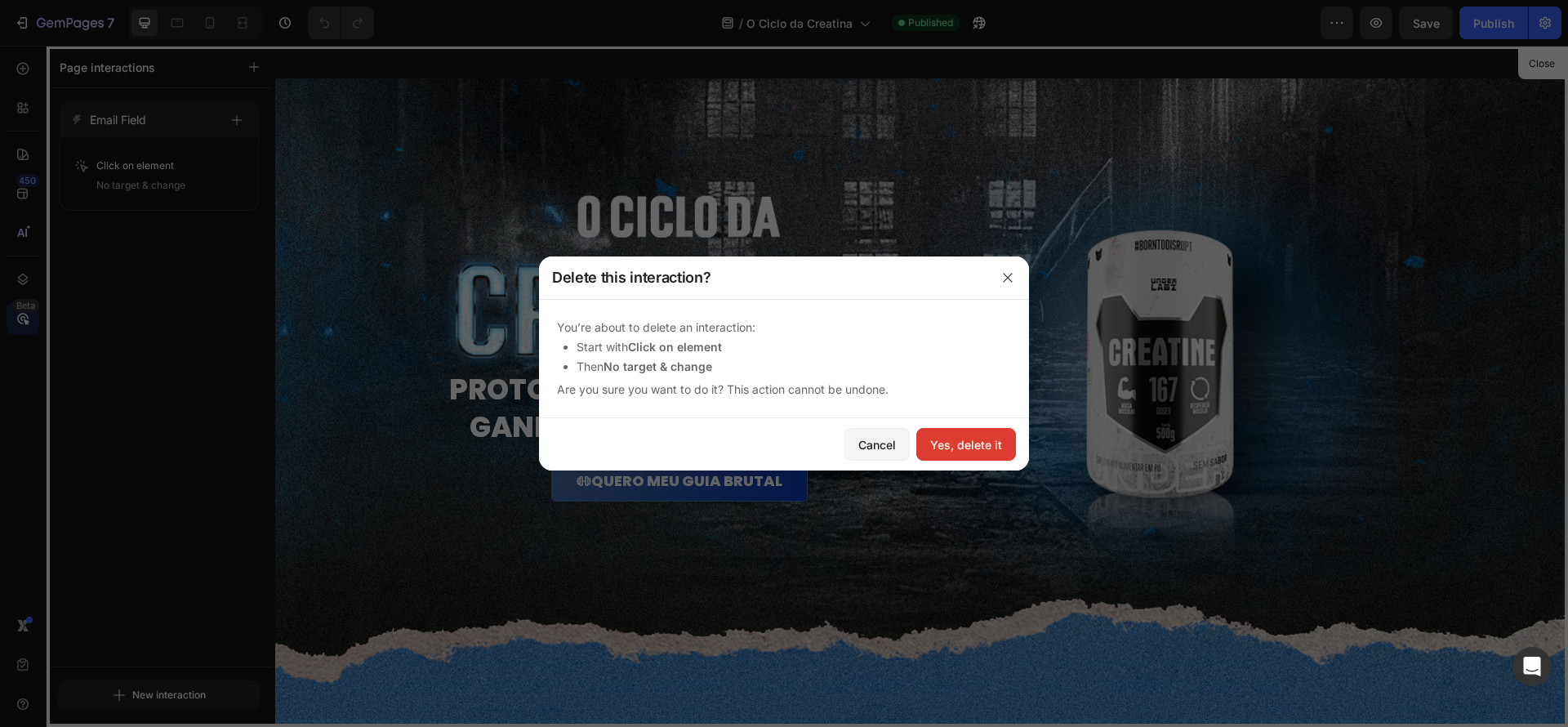
click at [976, 441] on div "Yes, delete it" at bounding box center [967, 445] width 72 height 17
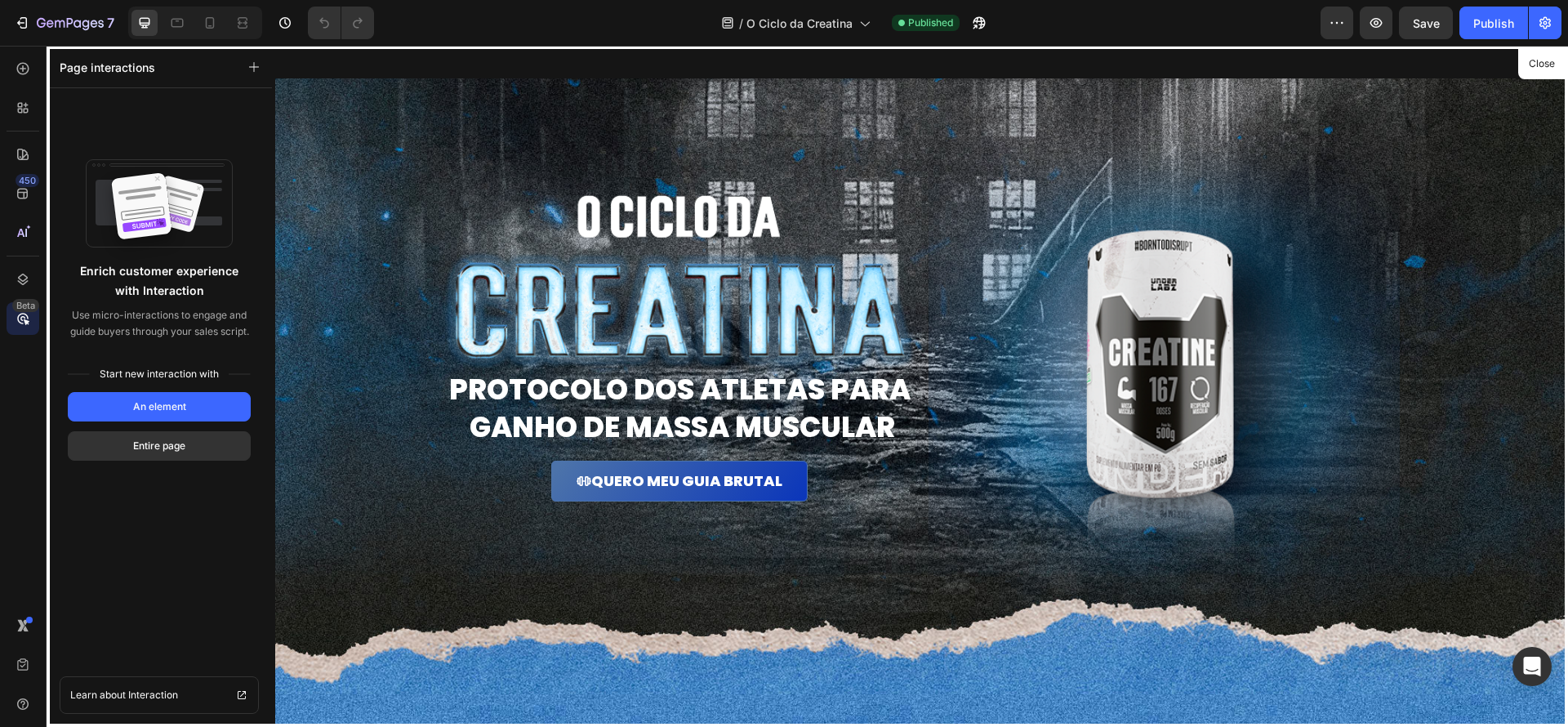
click at [23, 354] on div "450 Beta" at bounding box center [23, 331] width 33 height 557
click at [21, 273] on icon at bounding box center [23, 279] width 16 height 16
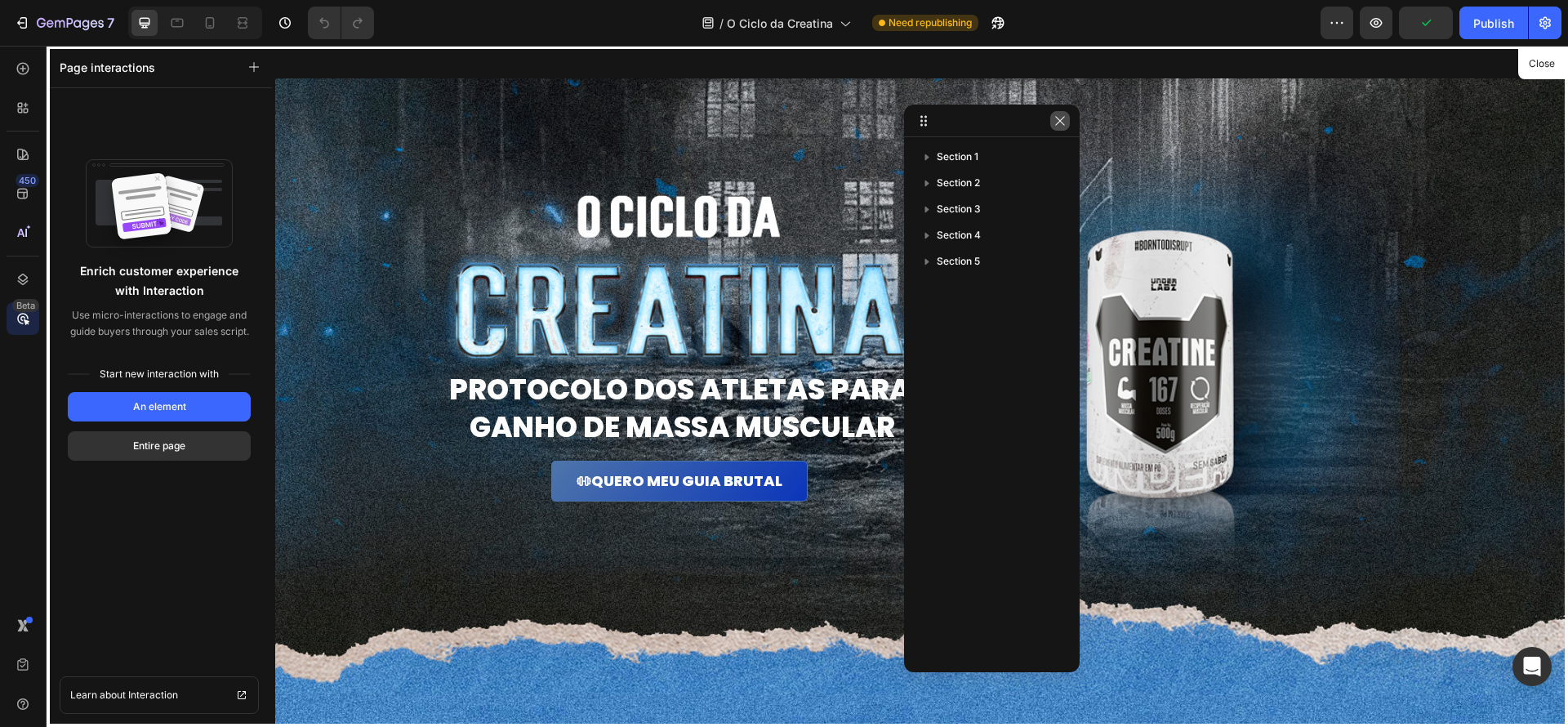
click at [1054, 120] on icon "button" at bounding box center [1060, 121] width 13 height 13
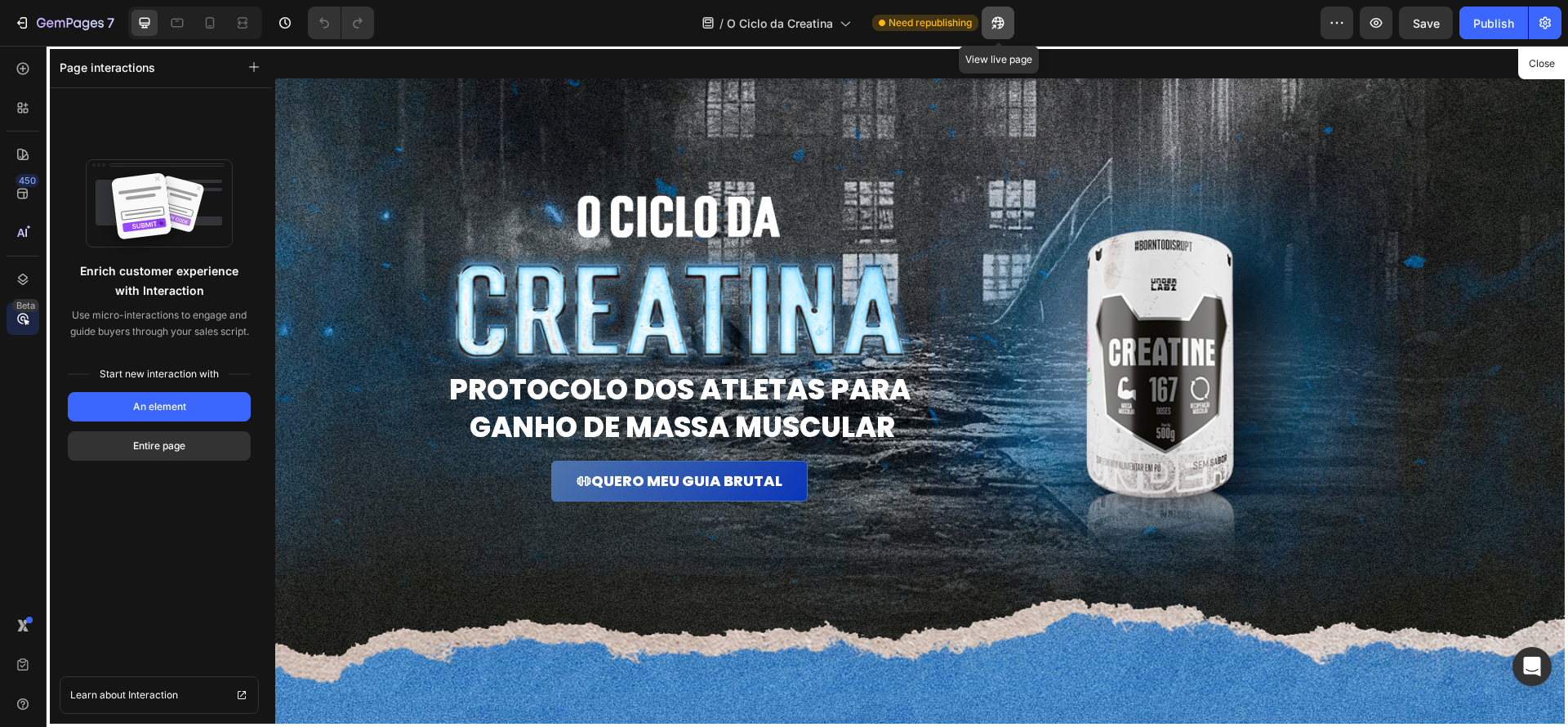
click at [997, 24] on icon "button" at bounding box center [998, 23] width 16 height 16
click at [1345, 29] on icon "button" at bounding box center [1337, 23] width 16 height 16
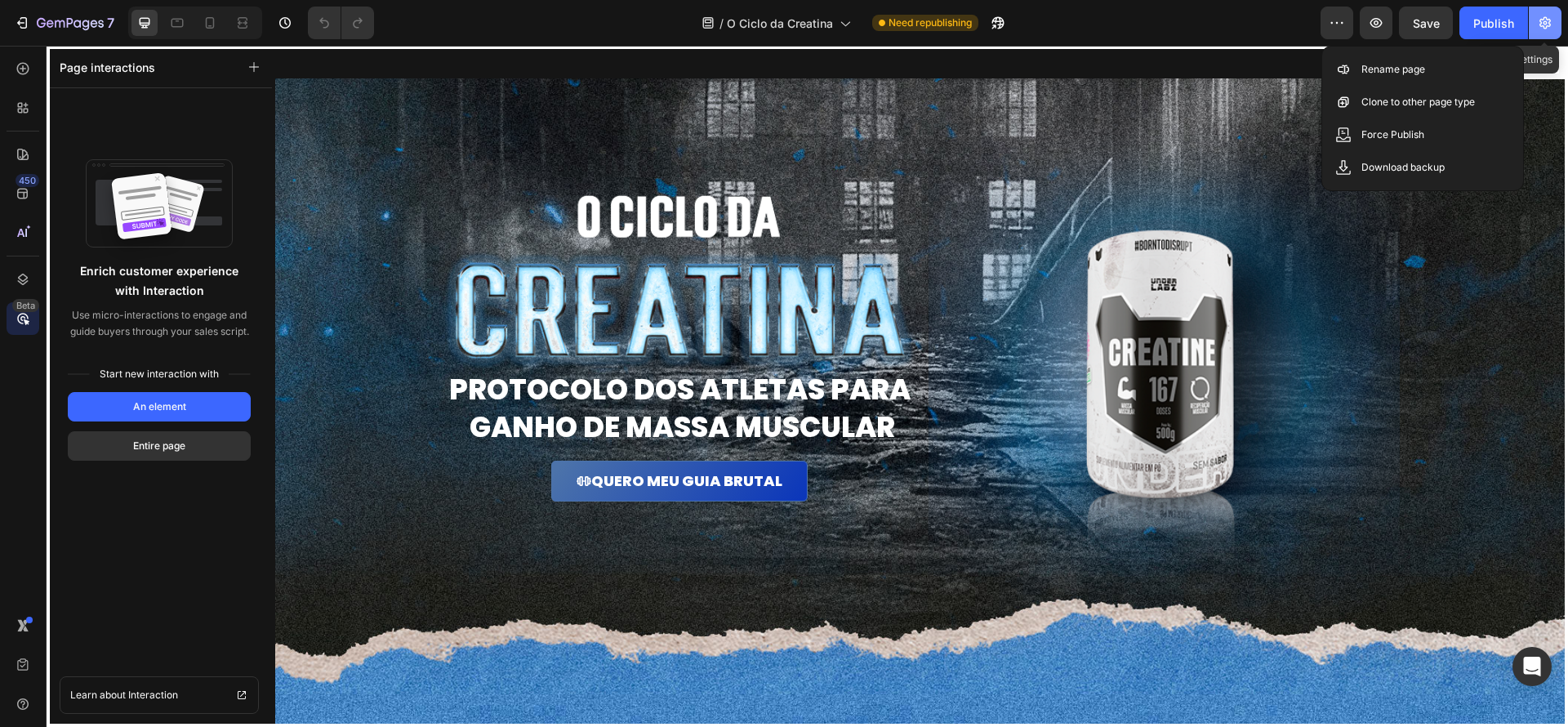
click at [1553, 30] on button "button" at bounding box center [1545, 23] width 33 height 33
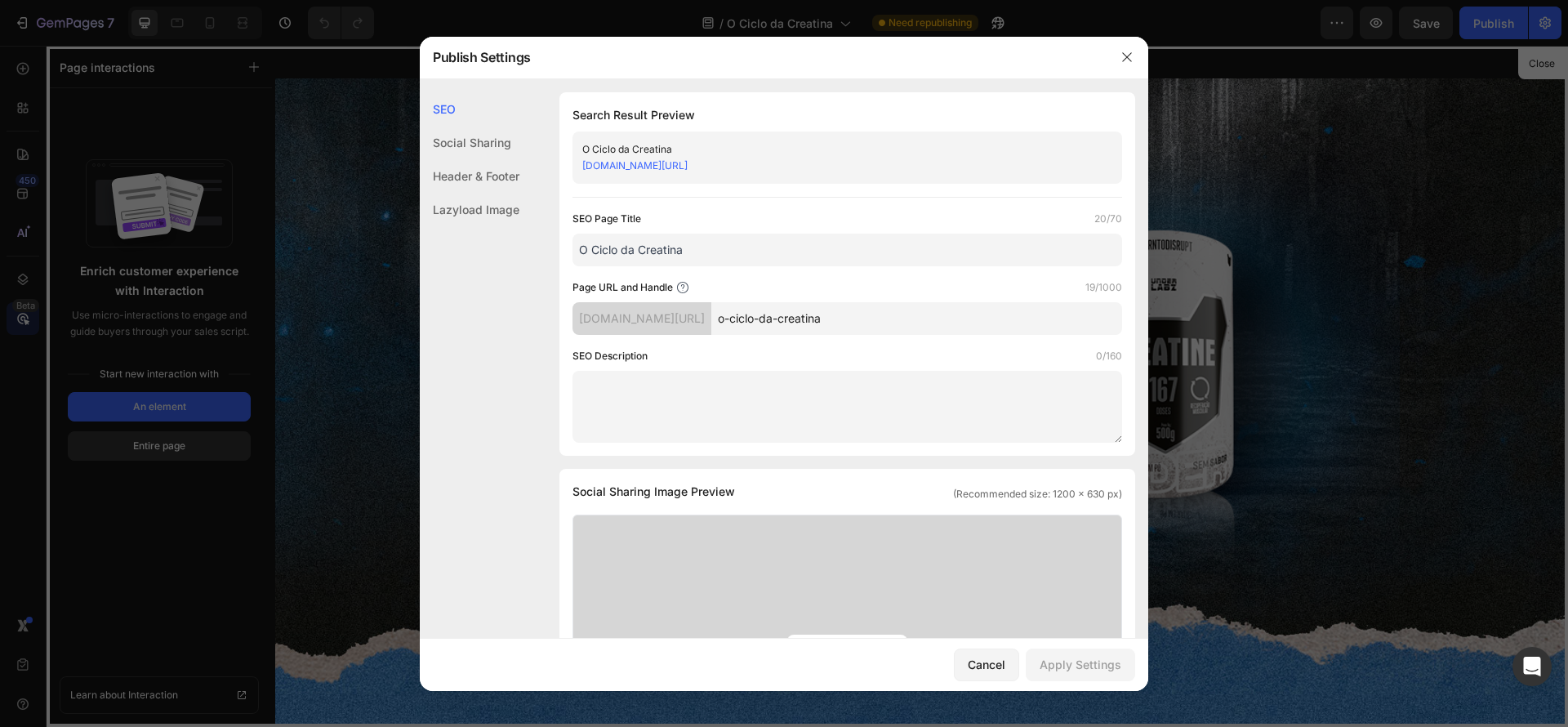
click at [534, 141] on div "SEO Search Result Preview O Ciclo da Creatina [DOMAIN_NAME][URL] SEO Page Title…" at bounding box center [784, 727] width 729 height 1270
click at [779, 386] on textarea at bounding box center [848, 407] width 550 height 72
paste textarea "“Baixe grátis o e-book Ciclo da Creatina e fique por dentro do protocolo dos at…"
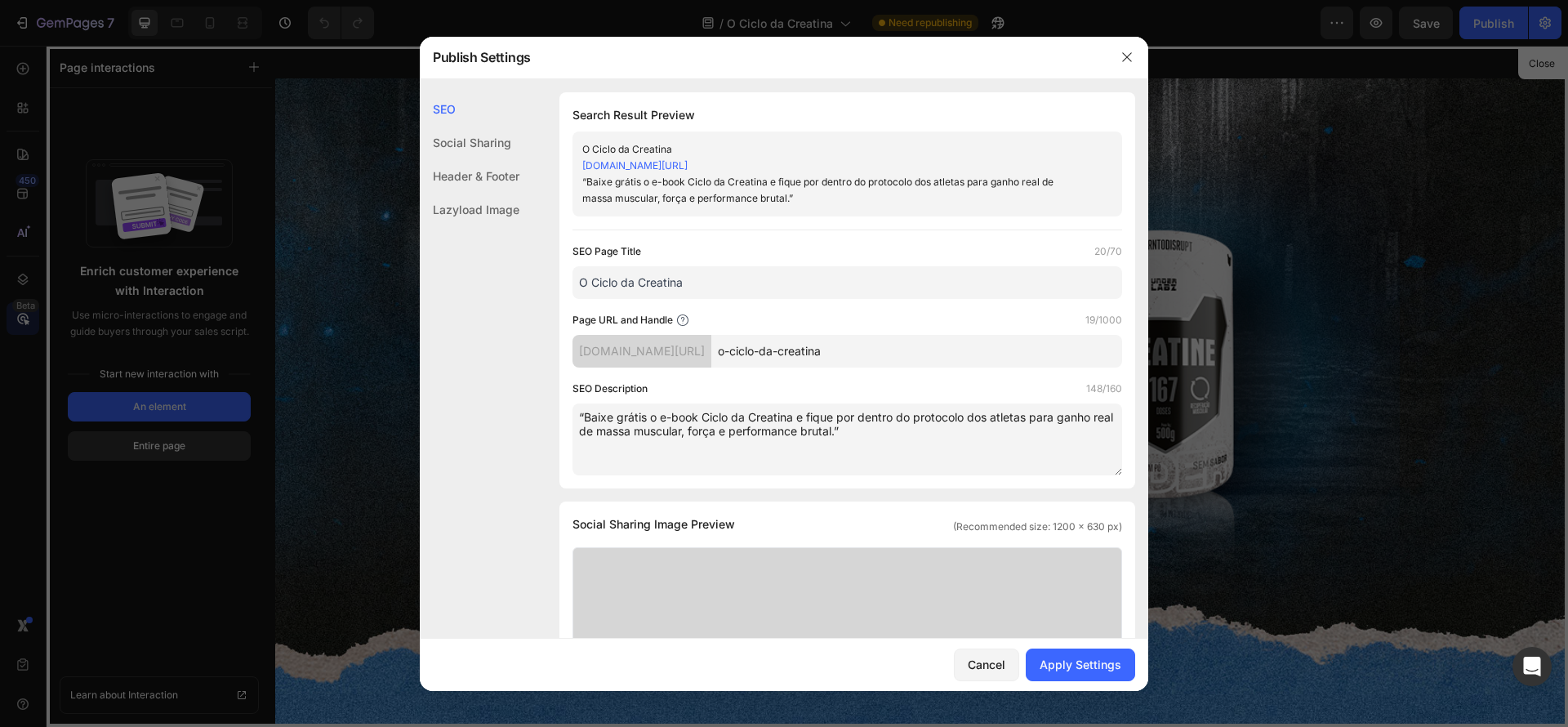
click at [934, 448] on textarea "“Baixe grátis o e-book Ciclo da Creatina e fique por dentro do protocolo dos at…" at bounding box center [848, 440] width 550 height 72
click at [587, 414] on textarea "“Baixe grátis o e-book Ciclo da Creatina e fique por dentro do protocolo dos at…" at bounding box center [848, 440] width 550 height 72
click at [892, 440] on textarea "Baixe grátis o e-book Ciclo da Creatina e fique por dentro do protocolo dos atl…" at bounding box center [848, 440] width 550 height 72
click at [1097, 661] on div "Apply Settings" at bounding box center [1081, 664] width 82 height 17
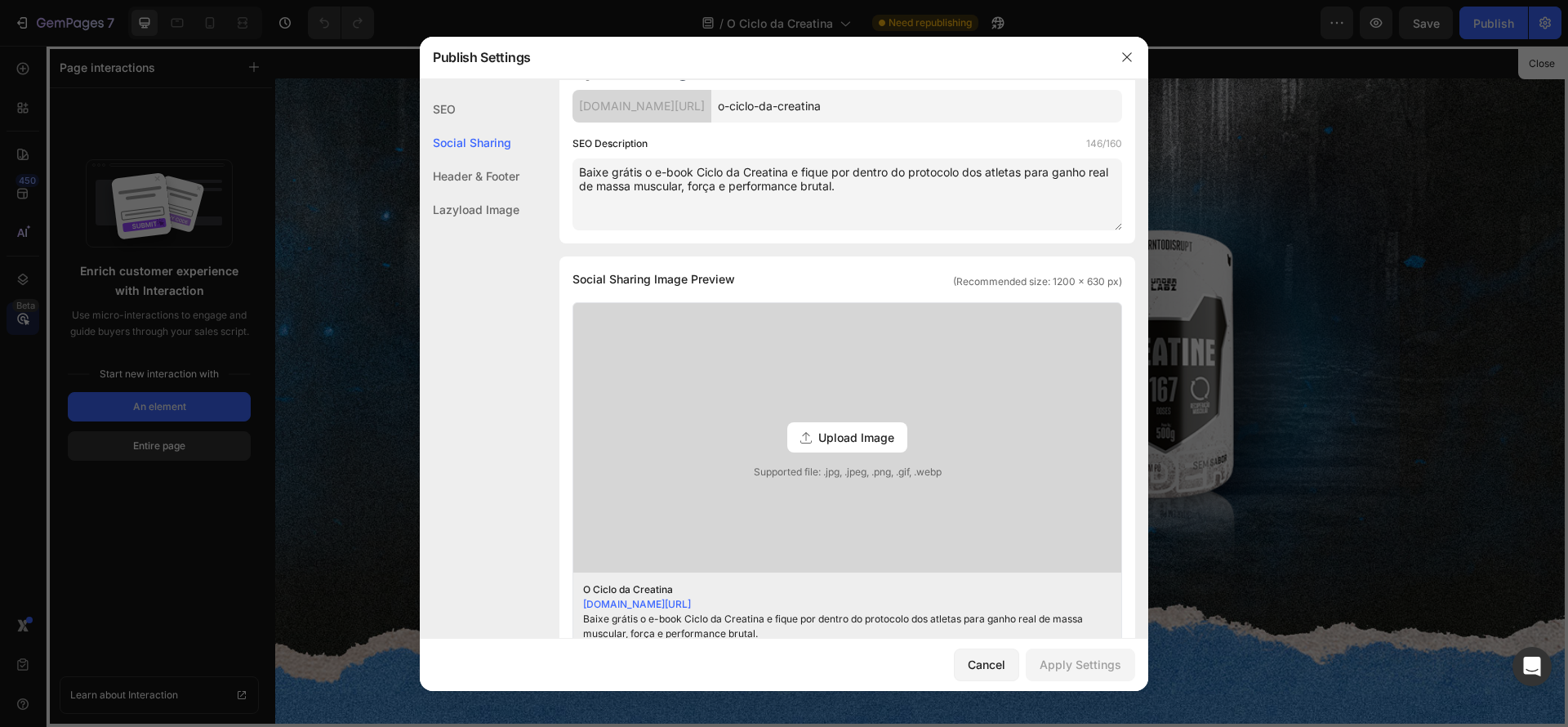
scroll to position [0, 0]
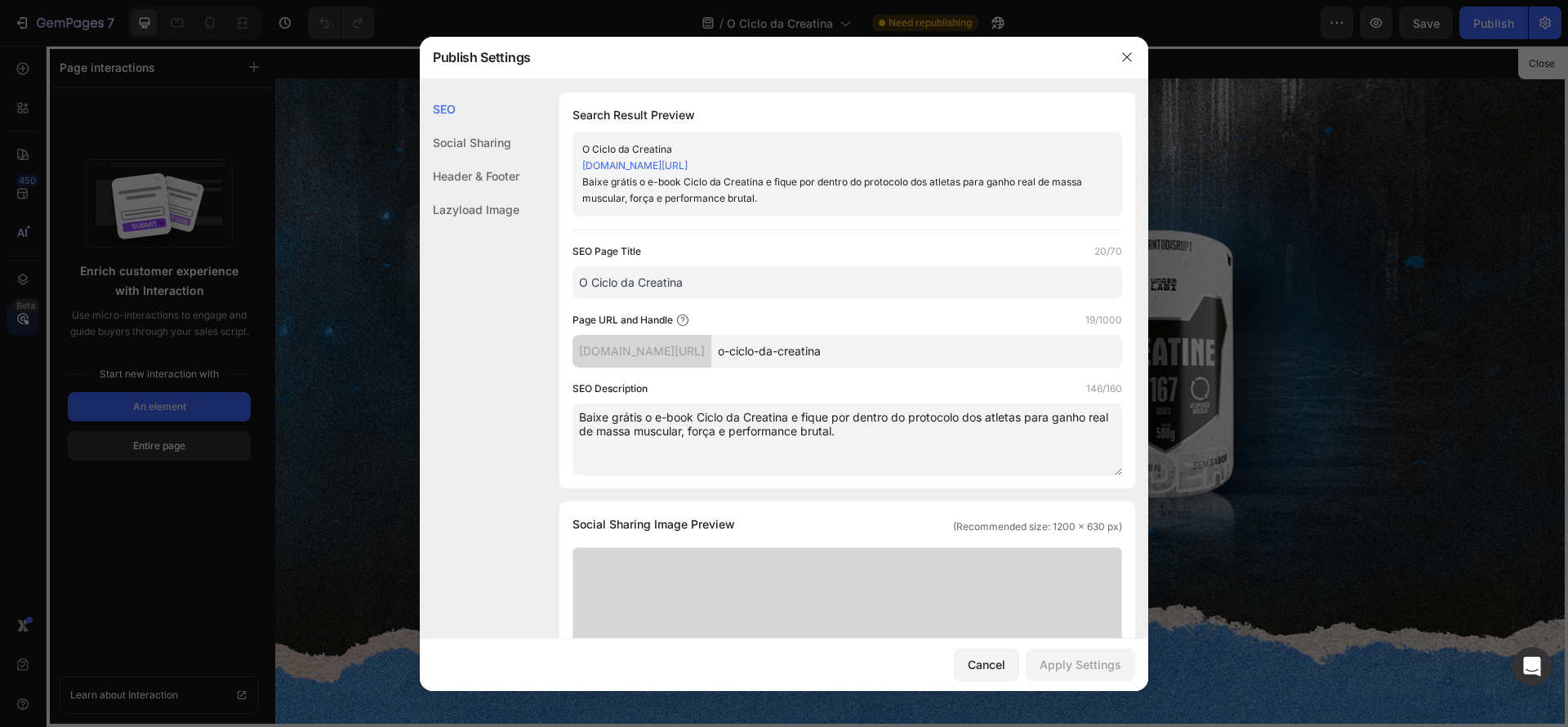
click at [695, 421] on textarea "Baixe grátis o e-book Ciclo da Creatina e fique por dentro do protocolo dos atl…" at bounding box center [848, 440] width 550 height 72
type textarea "Baixe grátis o e-book O Ciclo da Creatina e fique por dentro do protocolo dos a…"
click at [940, 475] on div "Search Result Preview O Ciclo da Creatina [DOMAIN_NAME][URL] Baixe grátis o e-b…" at bounding box center [848, 290] width 576 height 396
click at [1199, 466] on div at bounding box center [784, 364] width 1568 height 727
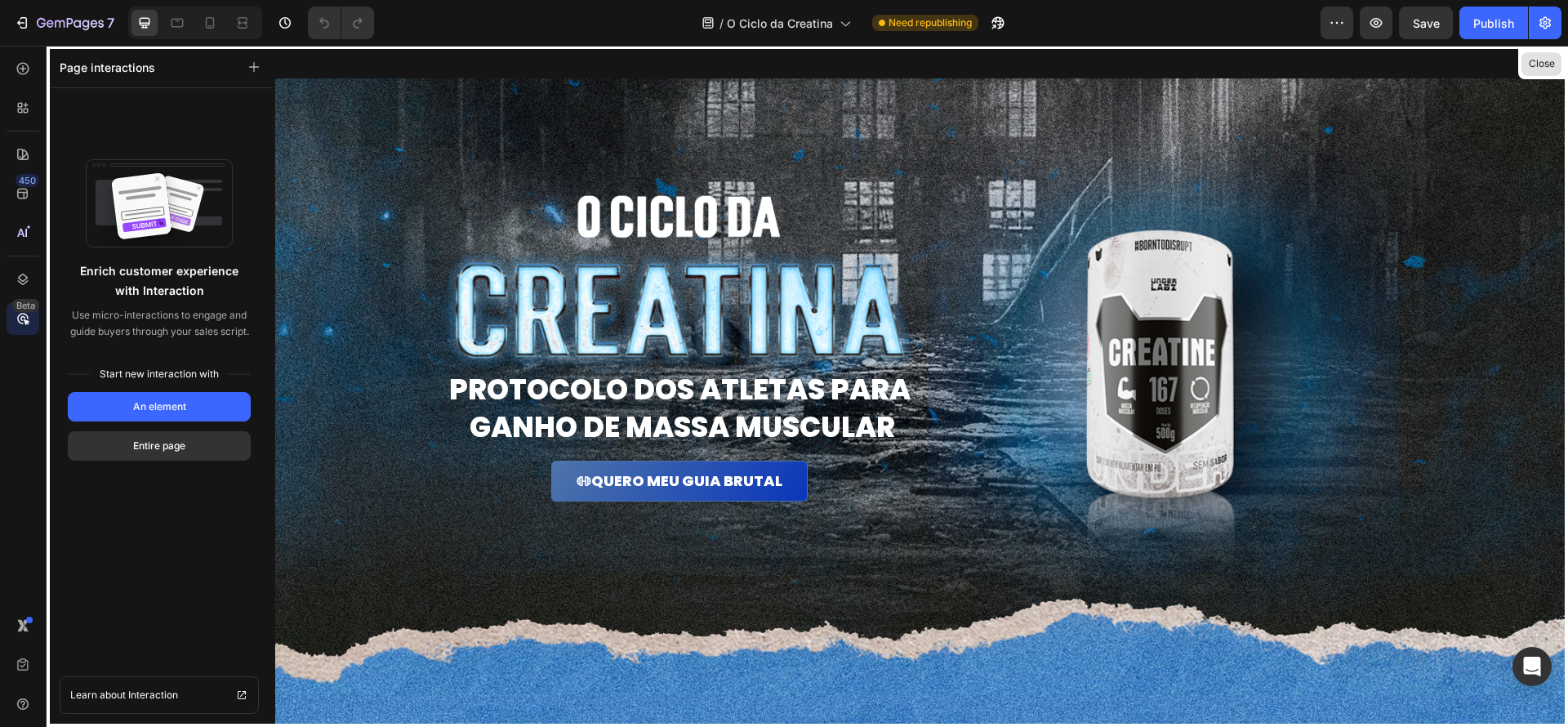
drag, startPoint x: 1535, startPoint y: 66, endPoint x: 1107, endPoint y: 75, distance: 428.1
click at [1535, 66] on button "Close" at bounding box center [1541, 64] width 40 height 24
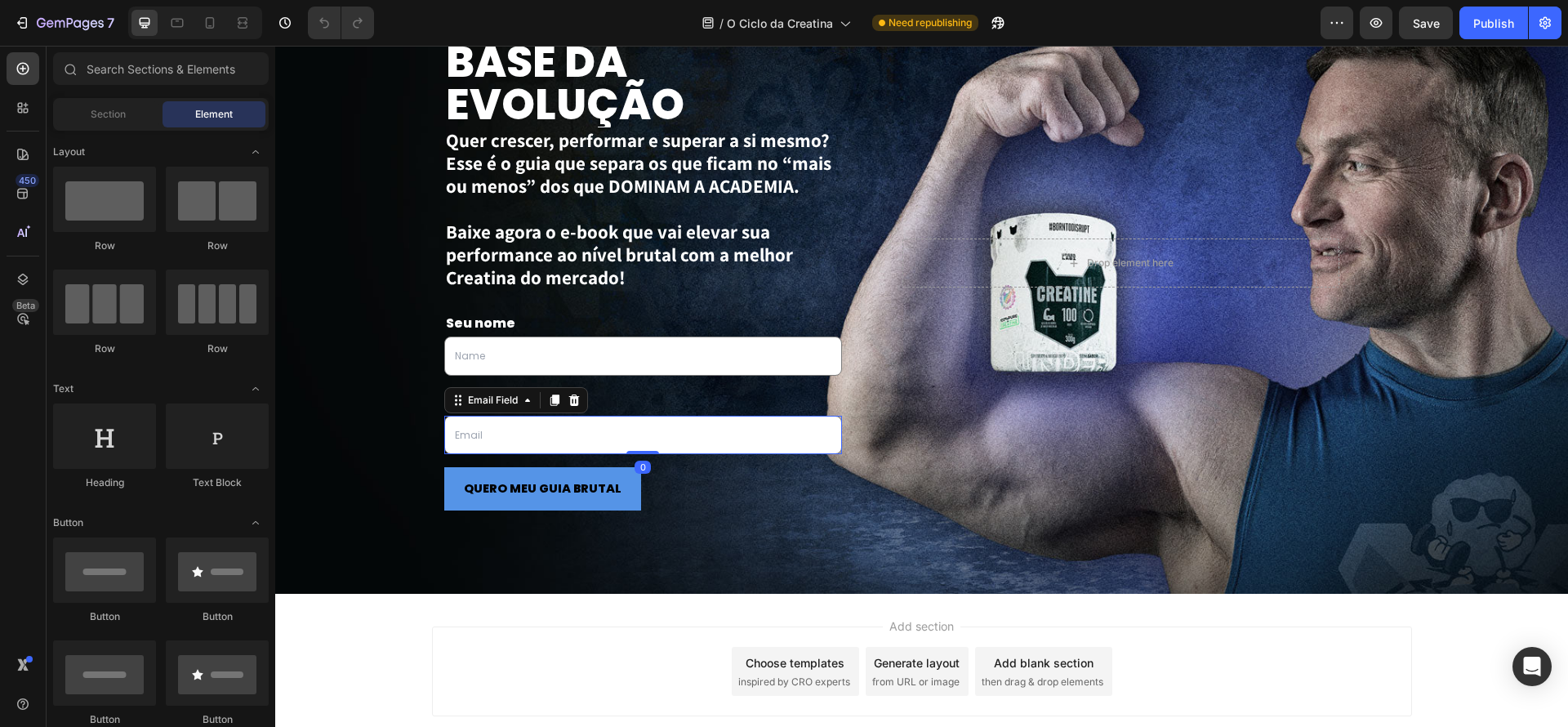
scroll to position [2649, 0]
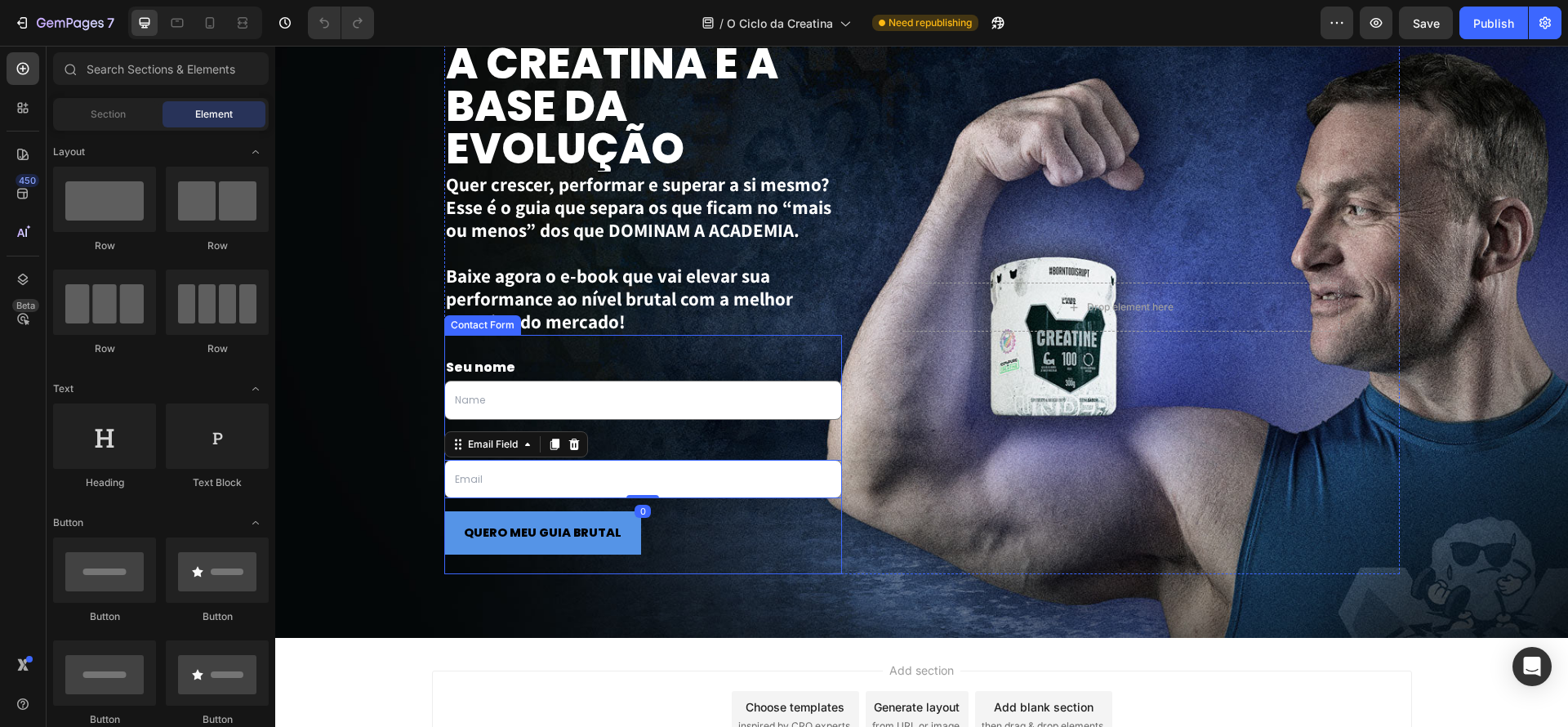
click at [725, 356] on p "Seu nome" at bounding box center [643, 368] width 395 height 24
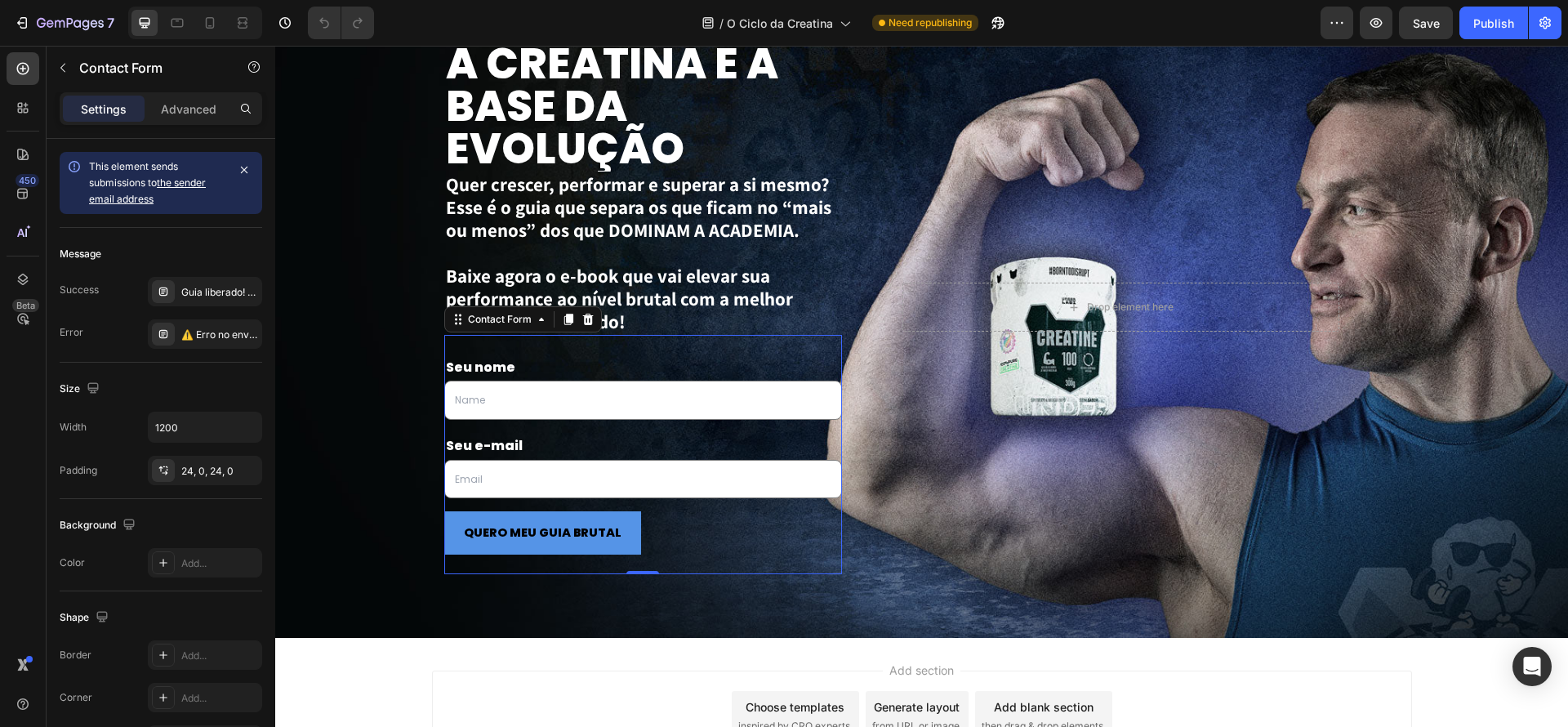
click at [729, 344] on div "Seu nome Text Block Text Field Row Seu e-mail Text Block Email Field Row QUERO …" at bounding box center [643, 455] width 399 height 240
click at [194, 185] on link "the sender email address" at bounding box center [147, 190] width 117 height 29
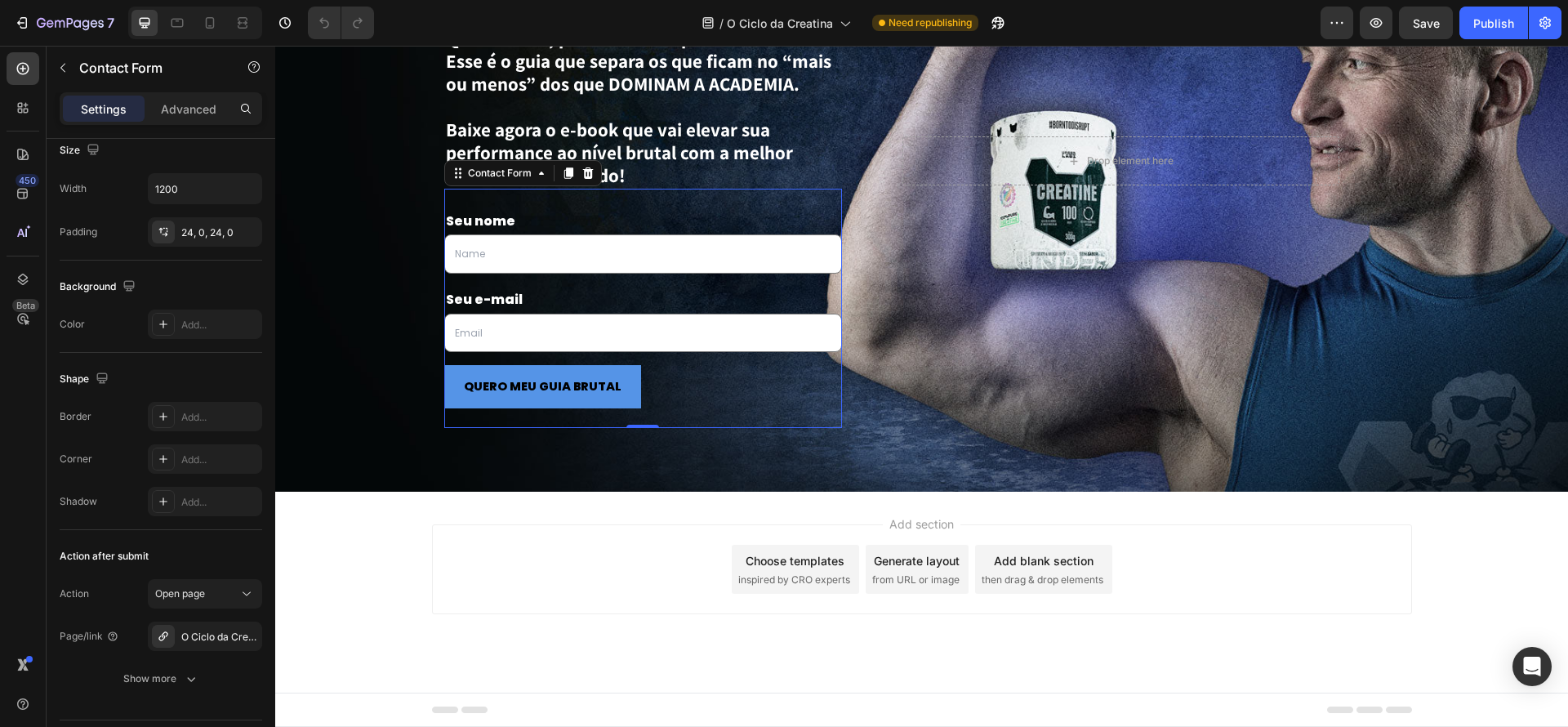
scroll to position [2792, 0]
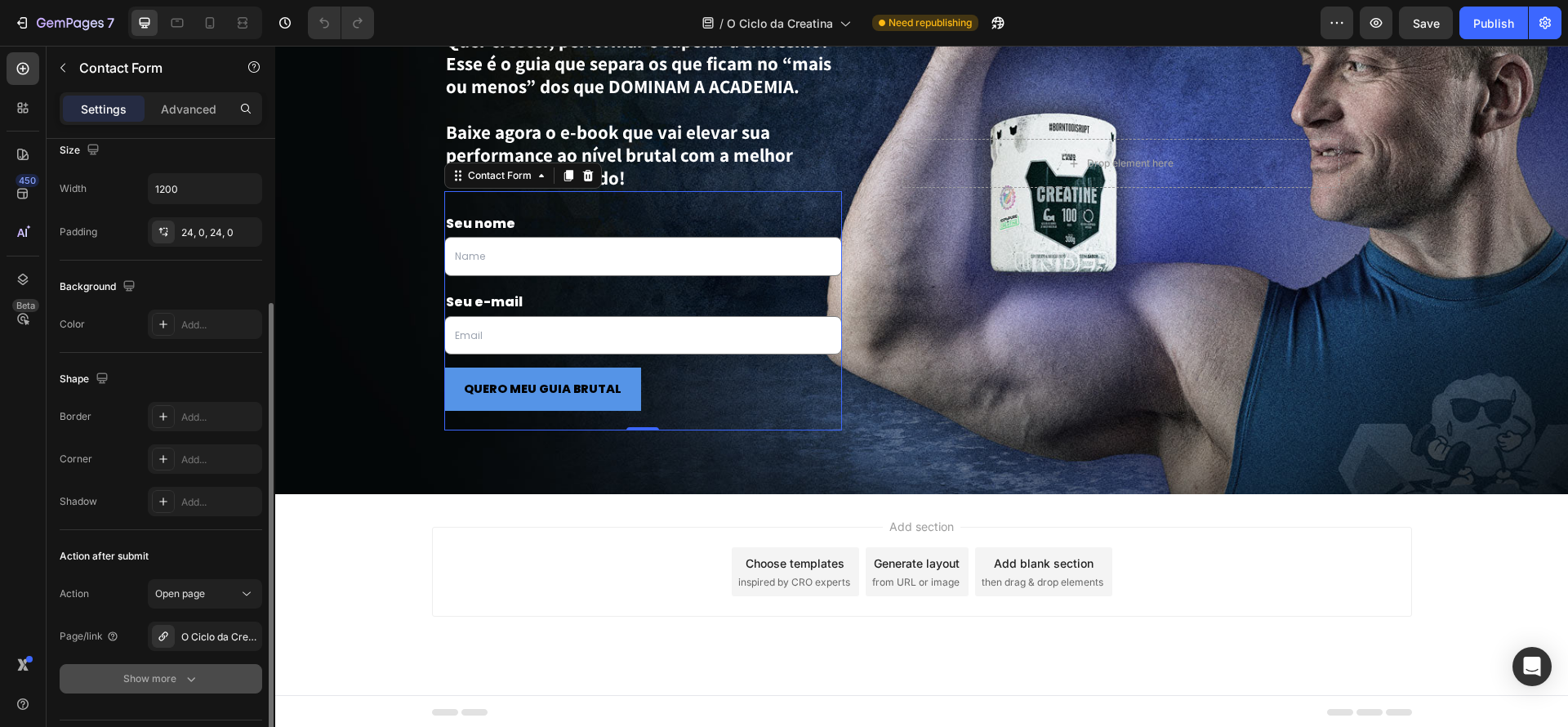
click at [185, 664] on button "Show more" at bounding box center [161, 679] width 203 height 30
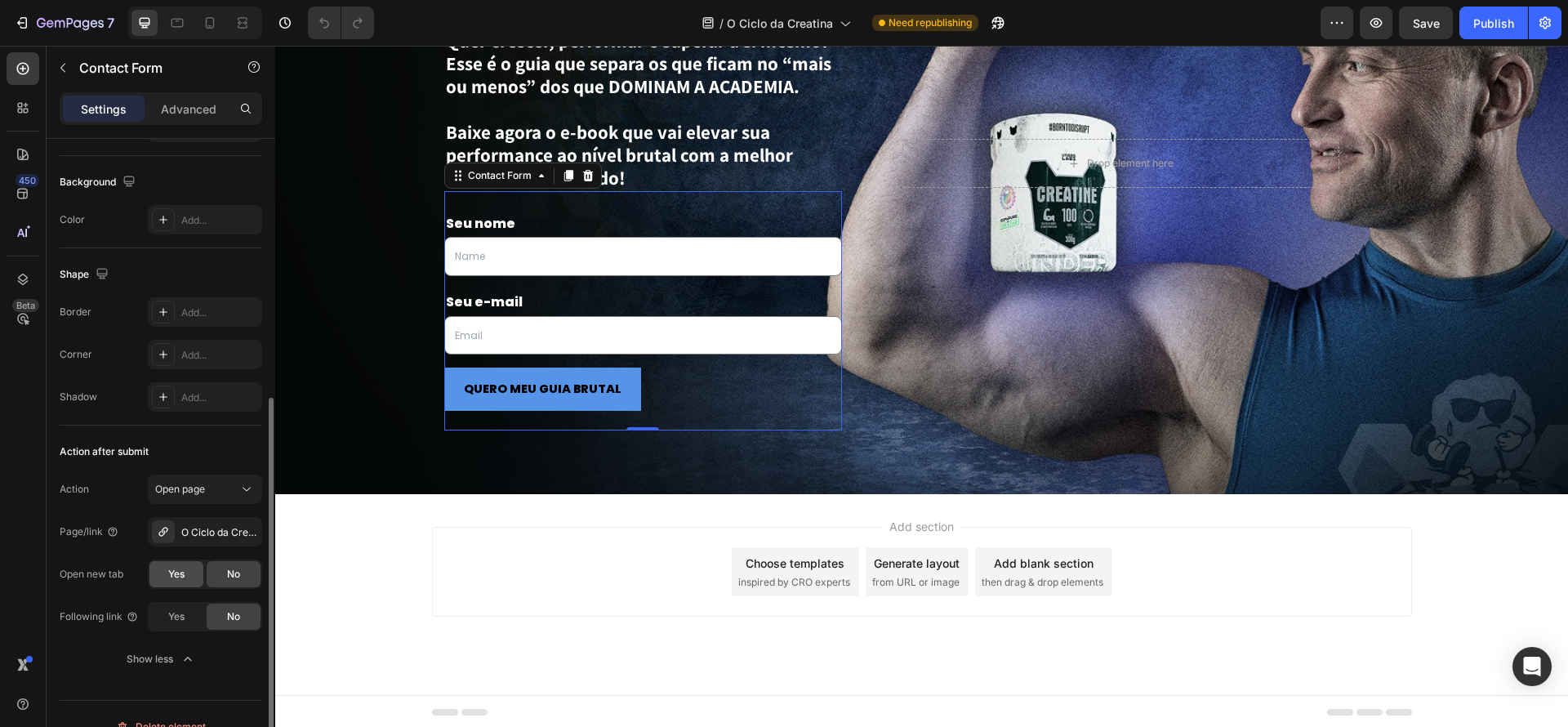
scroll to position [368, 0]
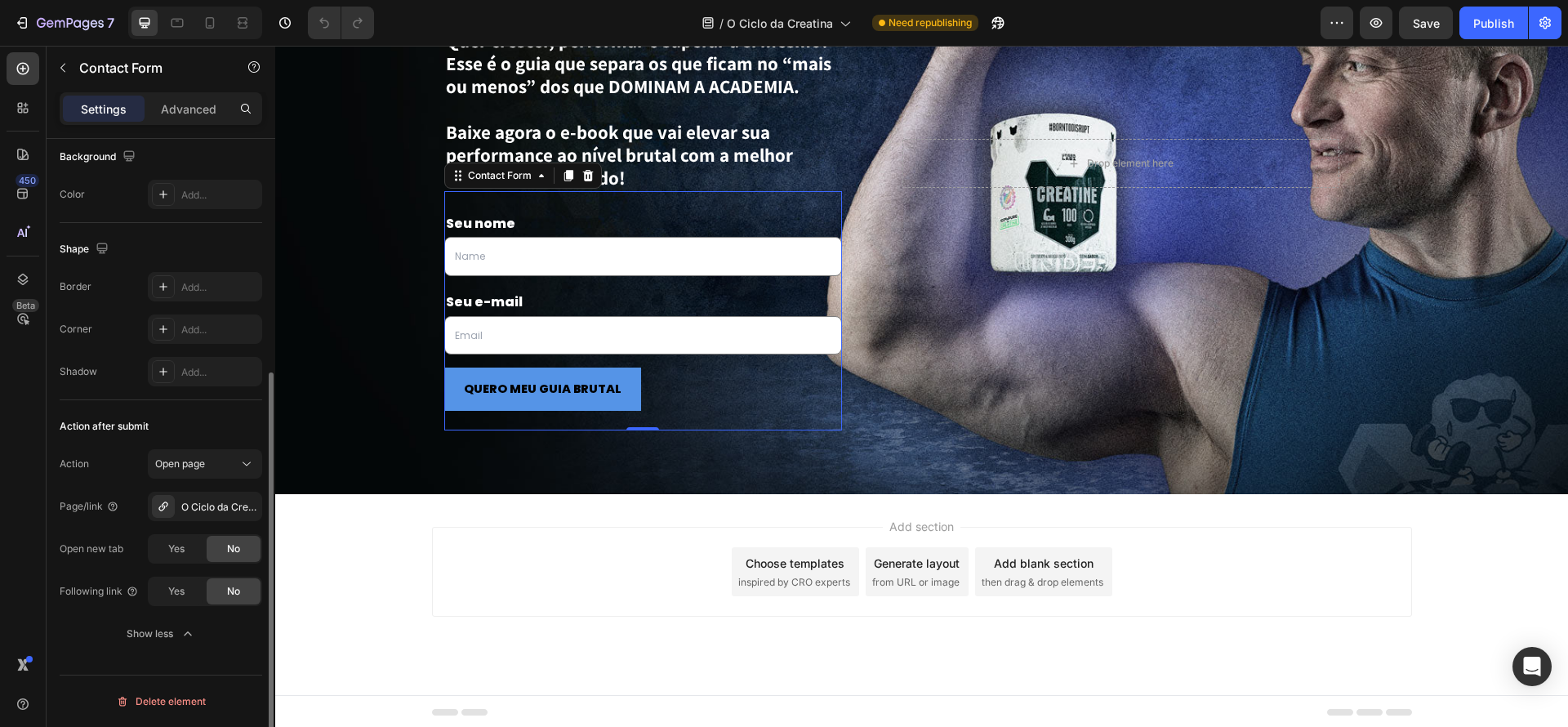
click at [194, 631] on icon "button" at bounding box center [188, 633] width 16 height 16
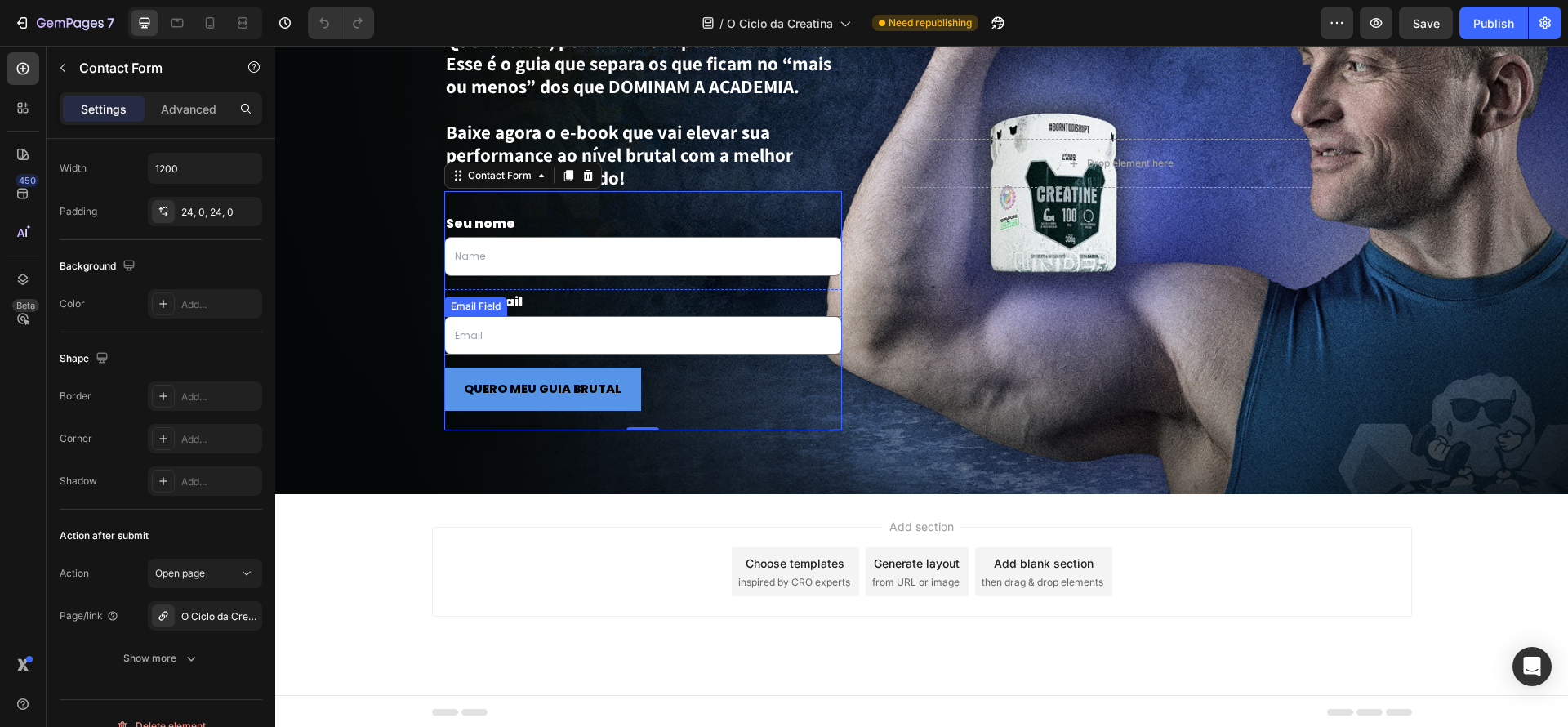
scroll to position [2741, 0]
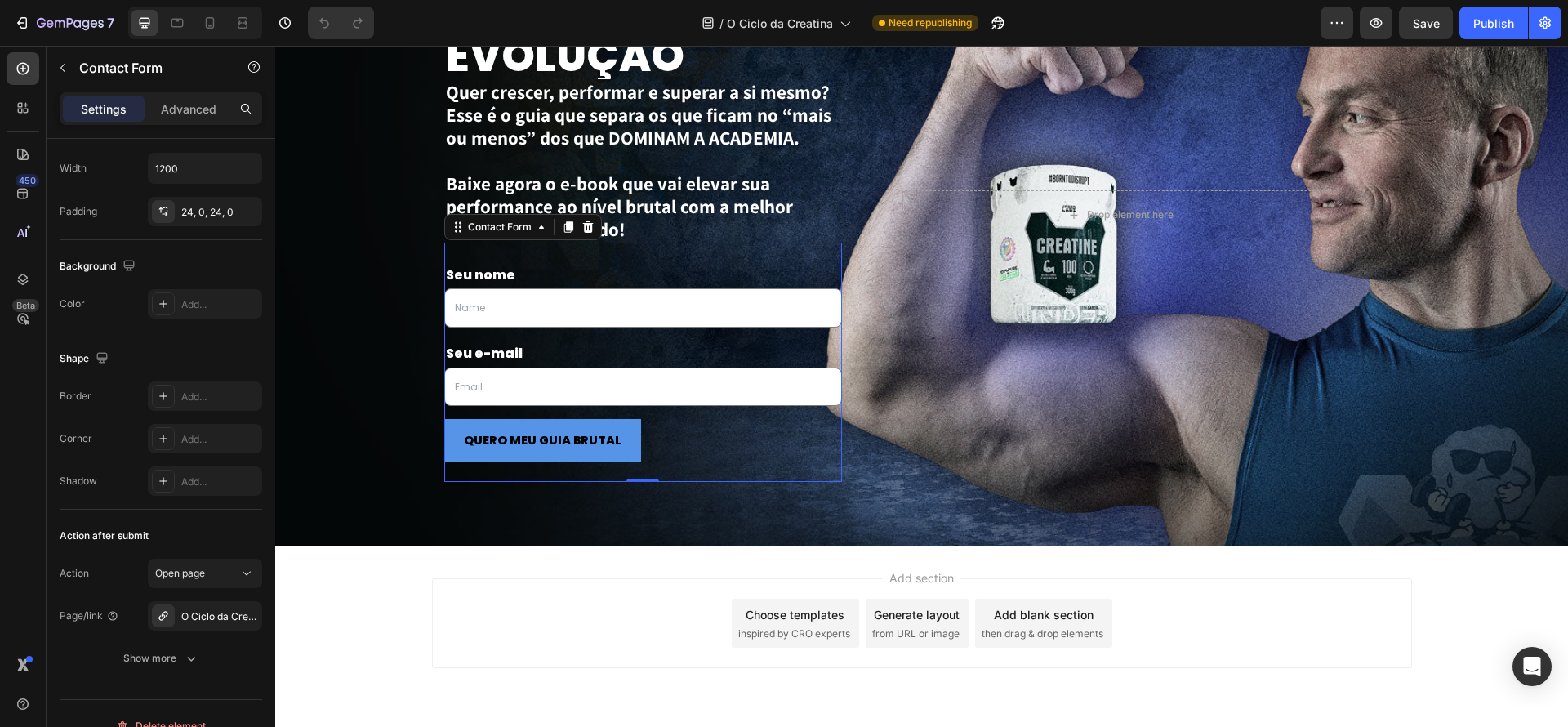
click at [623, 254] on div "Seu nome Text Block Text Field Row Seu e-mail Text Block Email Field Row QUERO …" at bounding box center [643, 363] width 399 height 240
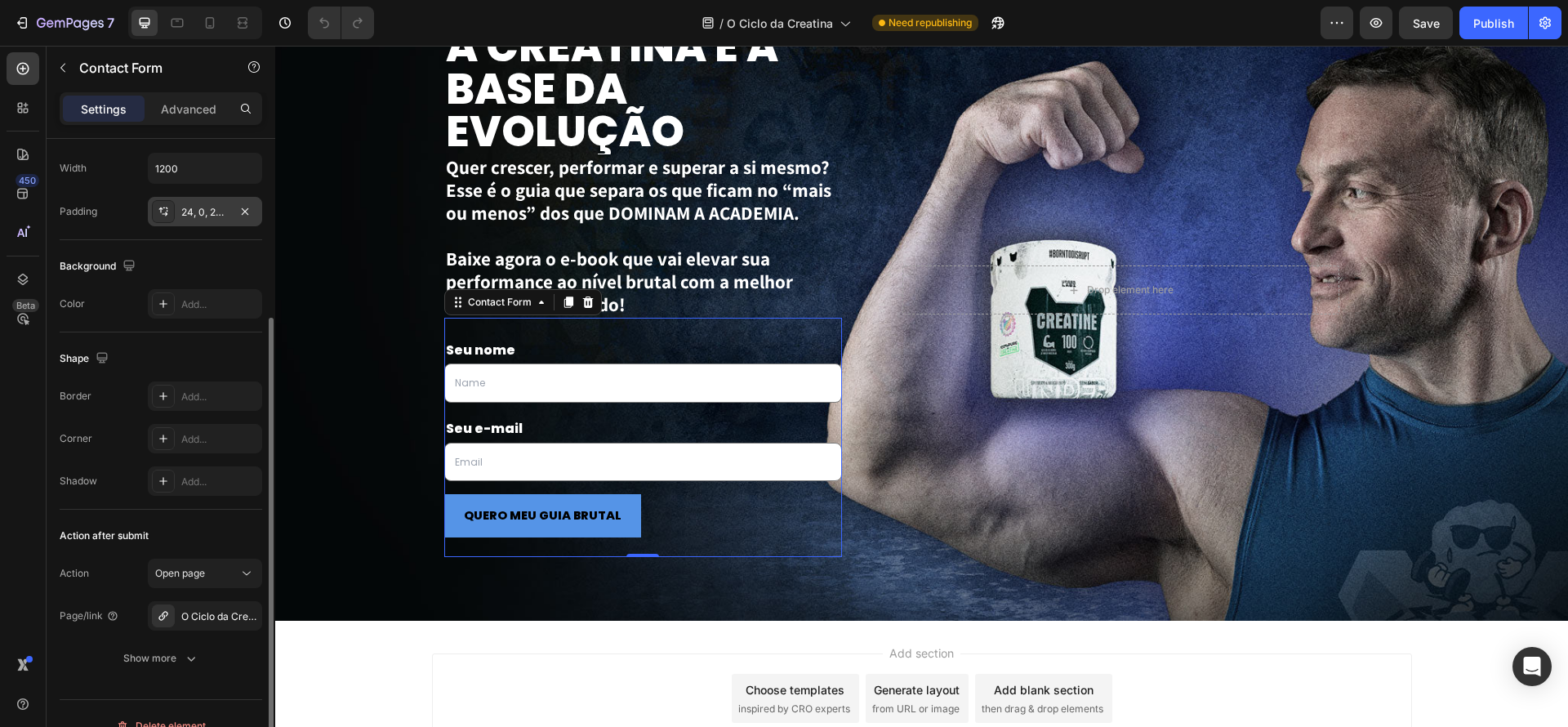
scroll to position [2635, 0]
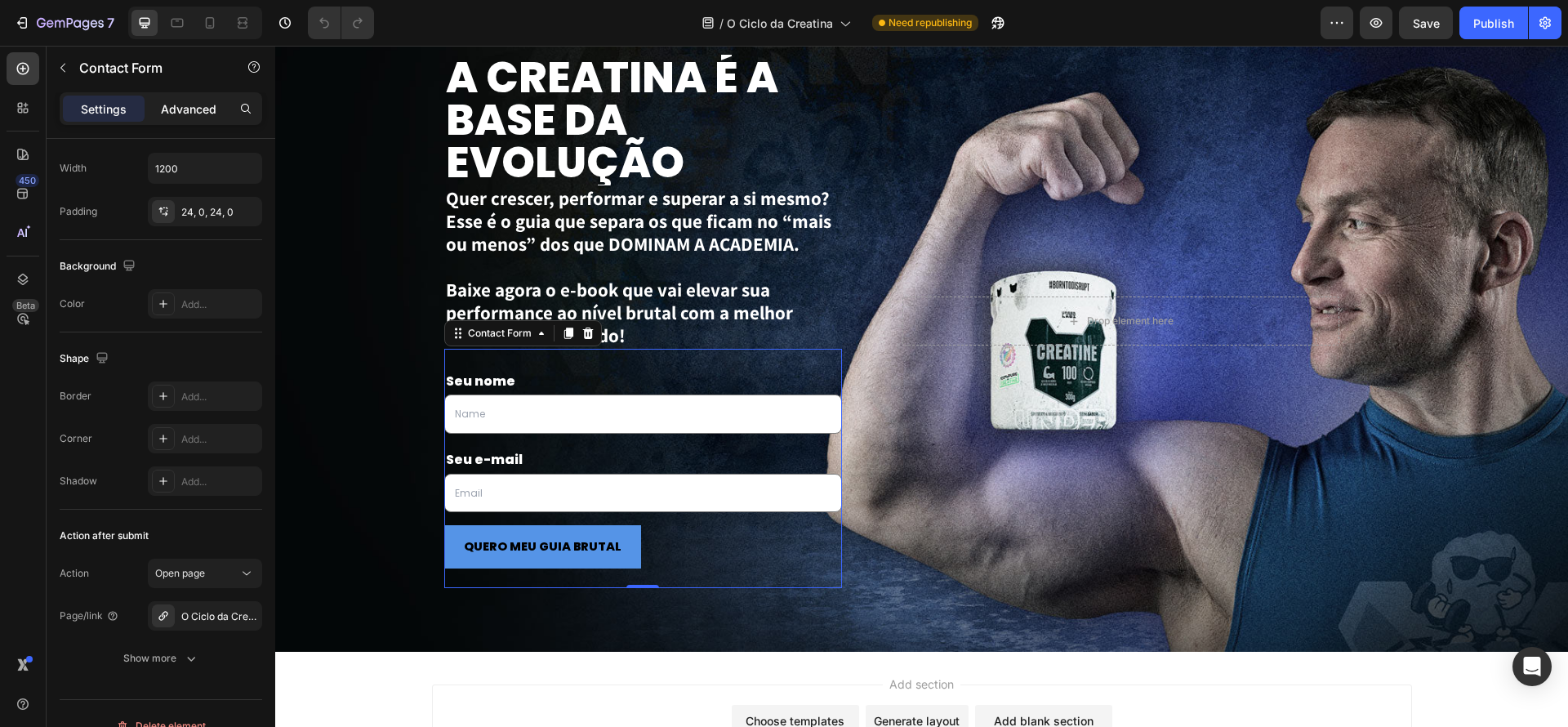
click at [185, 108] on p "Advanced" at bounding box center [189, 108] width 56 height 17
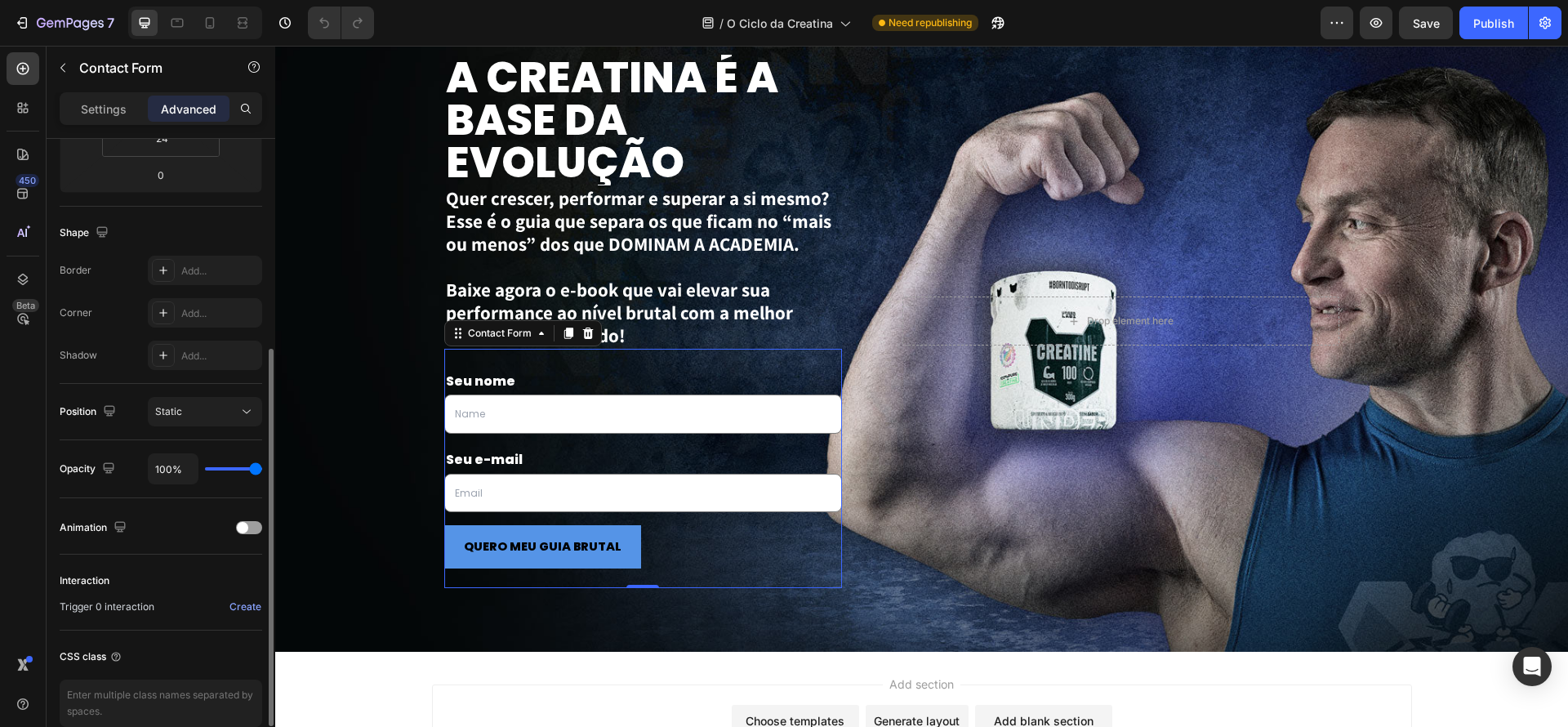
scroll to position [353, 0]
click at [225, 409] on div "Static" at bounding box center [197, 411] width 84 height 15
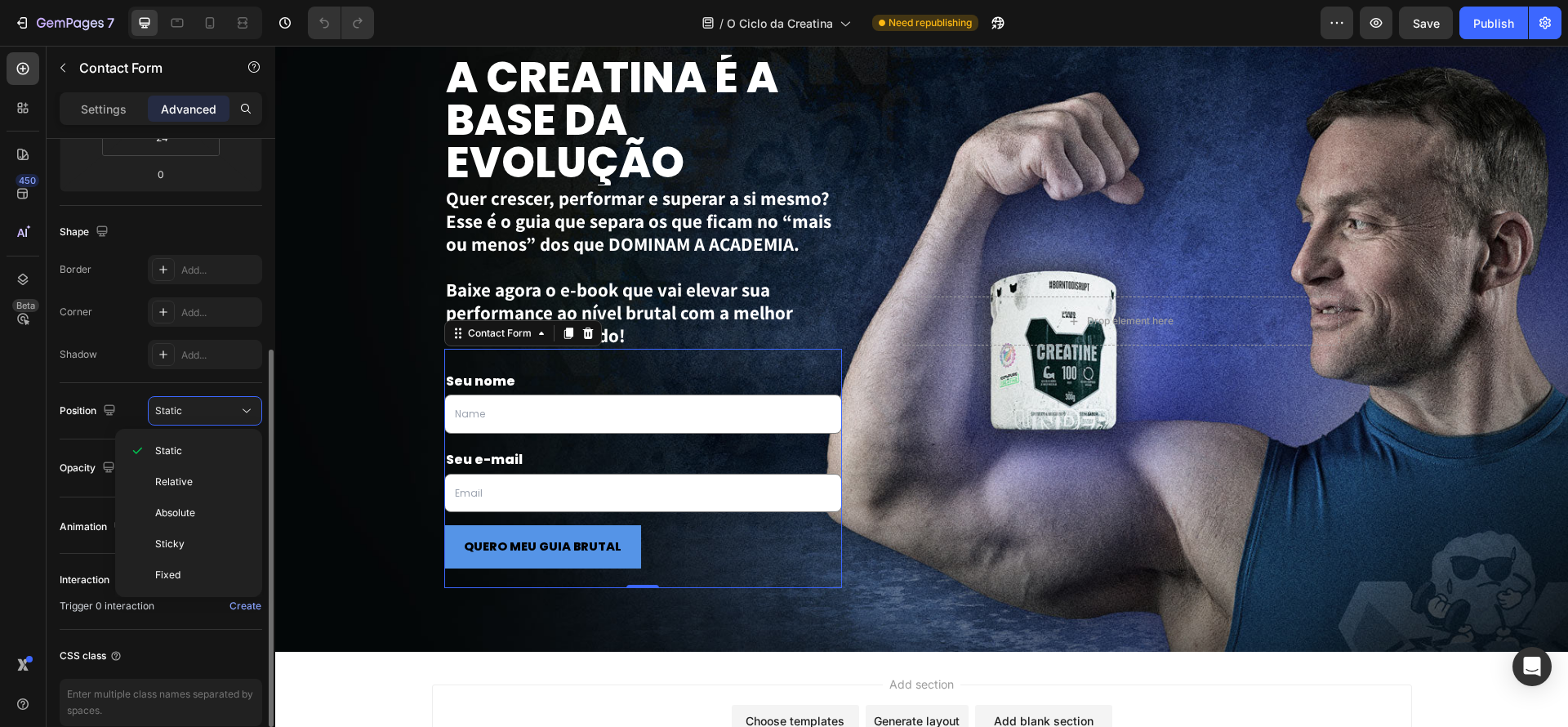
click at [232, 393] on div "Position Static" at bounding box center [161, 411] width 203 height 57
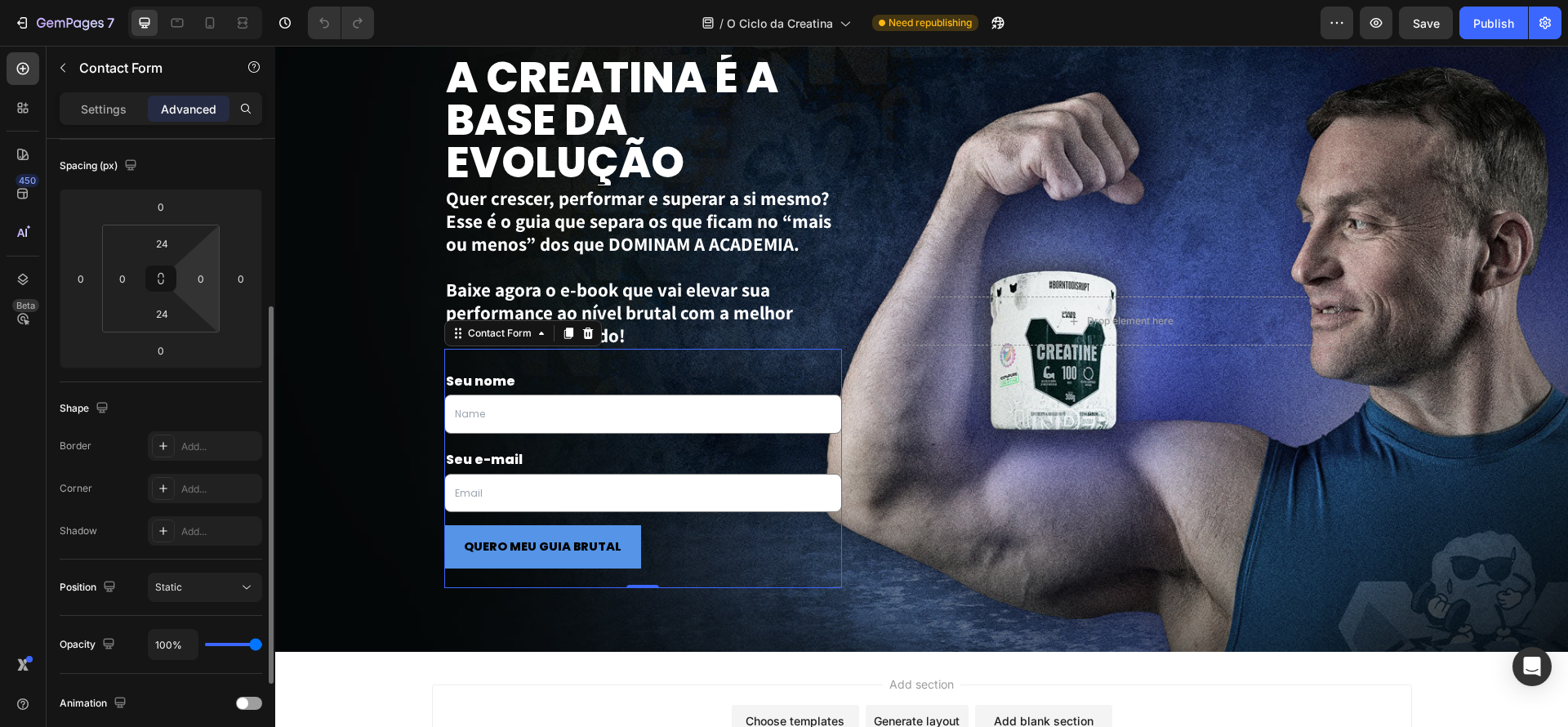
scroll to position [0, 0]
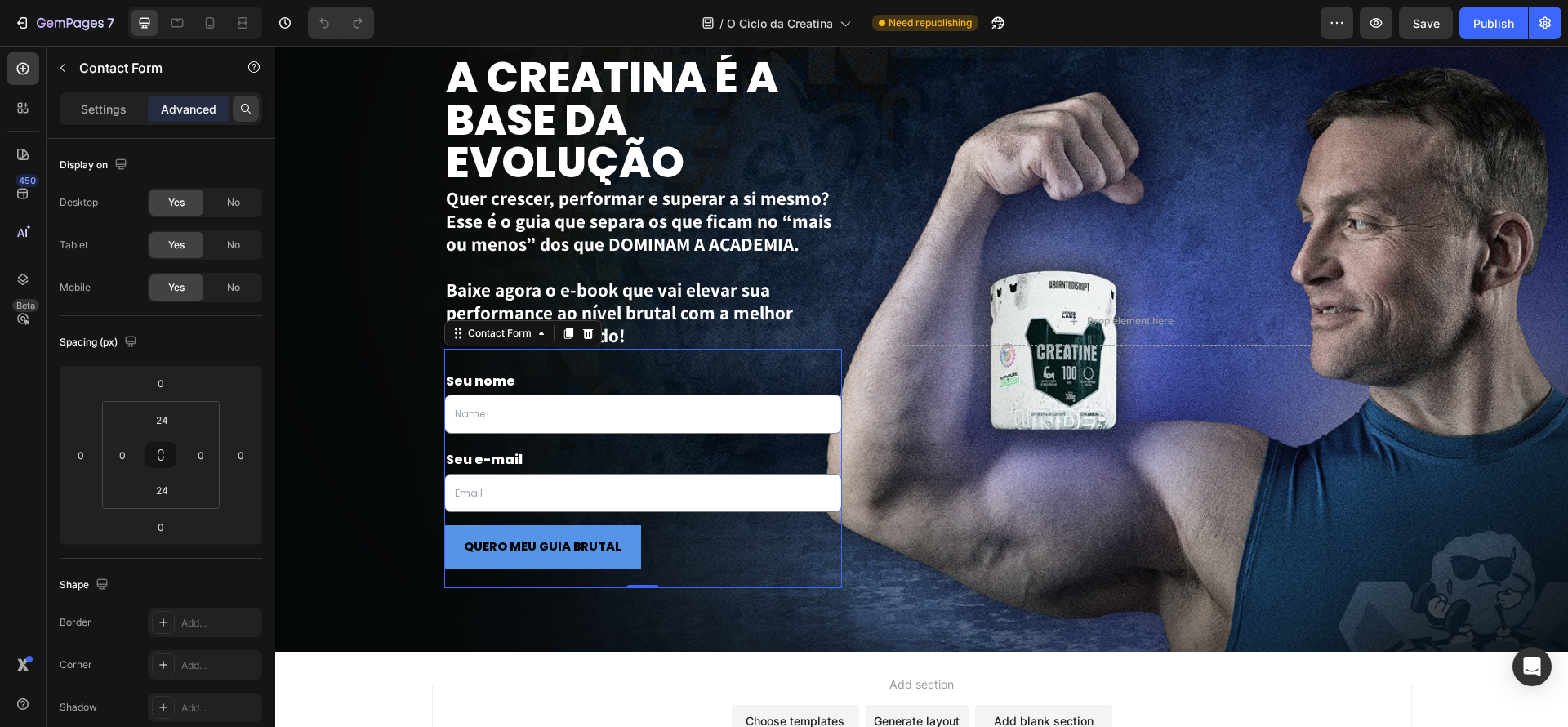
click at [240, 108] on icon at bounding box center [246, 108] width 13 height 13
click at [100, 92] on div "Settings Advanced" at bounding box center [161, 108] width 203 height 33
click at [105, 107] on p "Settings" at bounding box center [104, 108] width 46 height 17
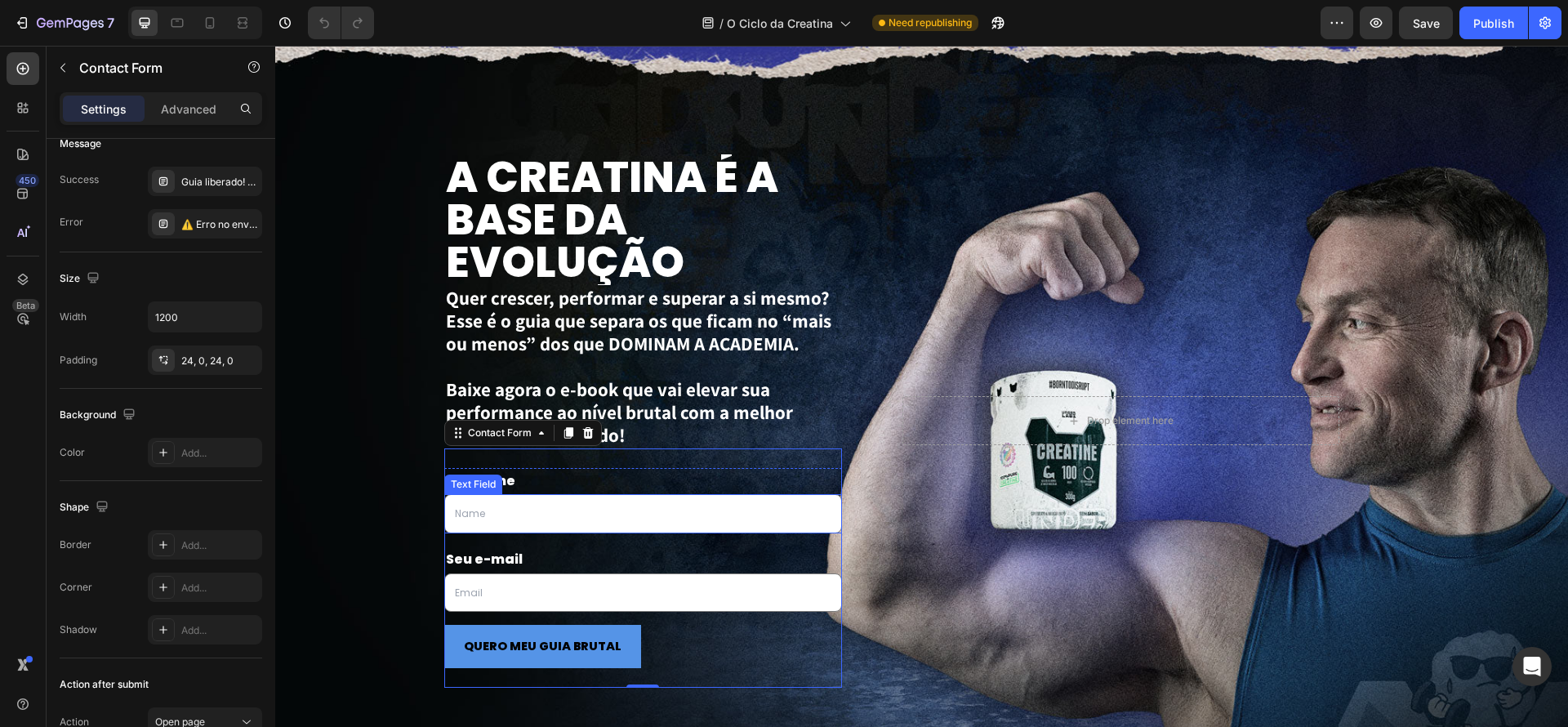
scroll to position [2492, 0]
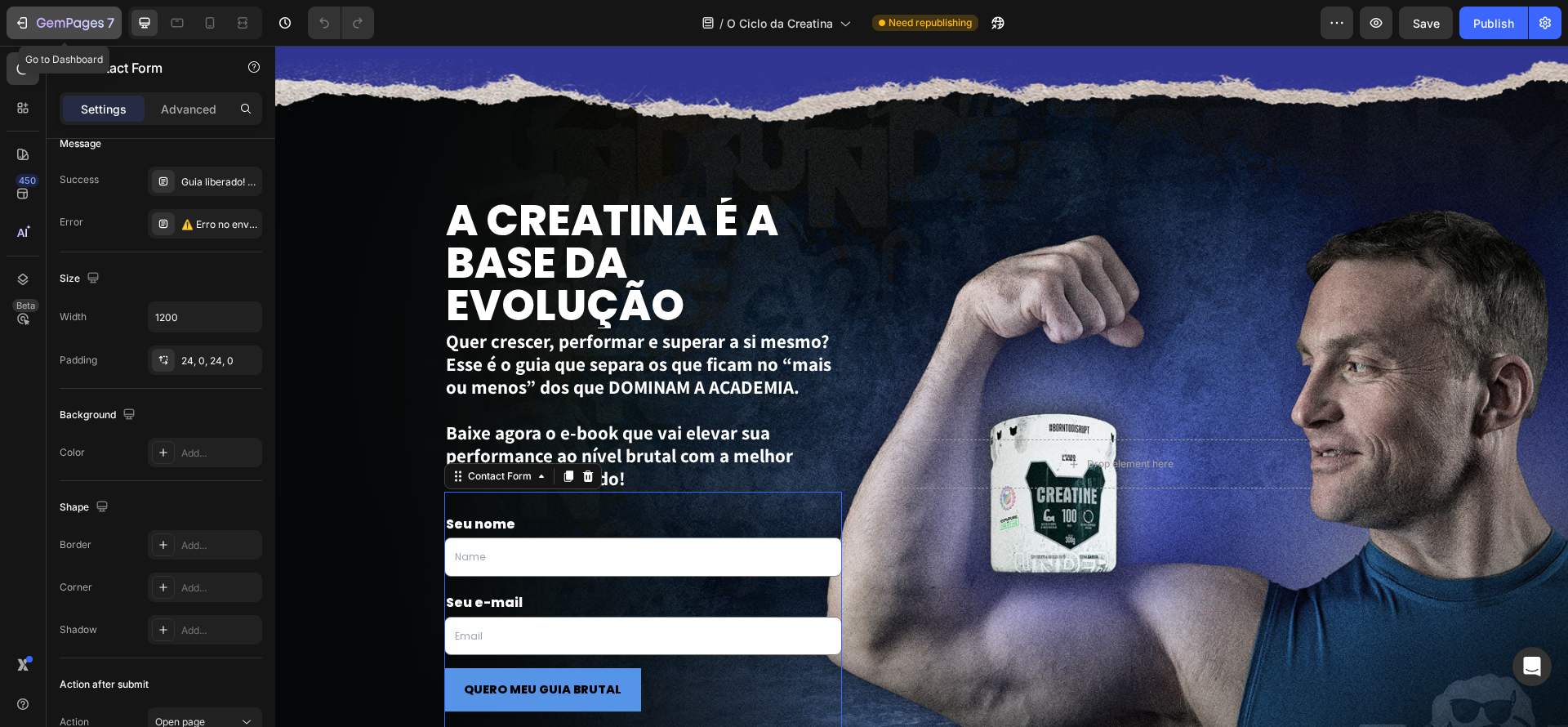
click at [53, 19] on icon "button" at bounding box center [71, 24] width 67 height 14
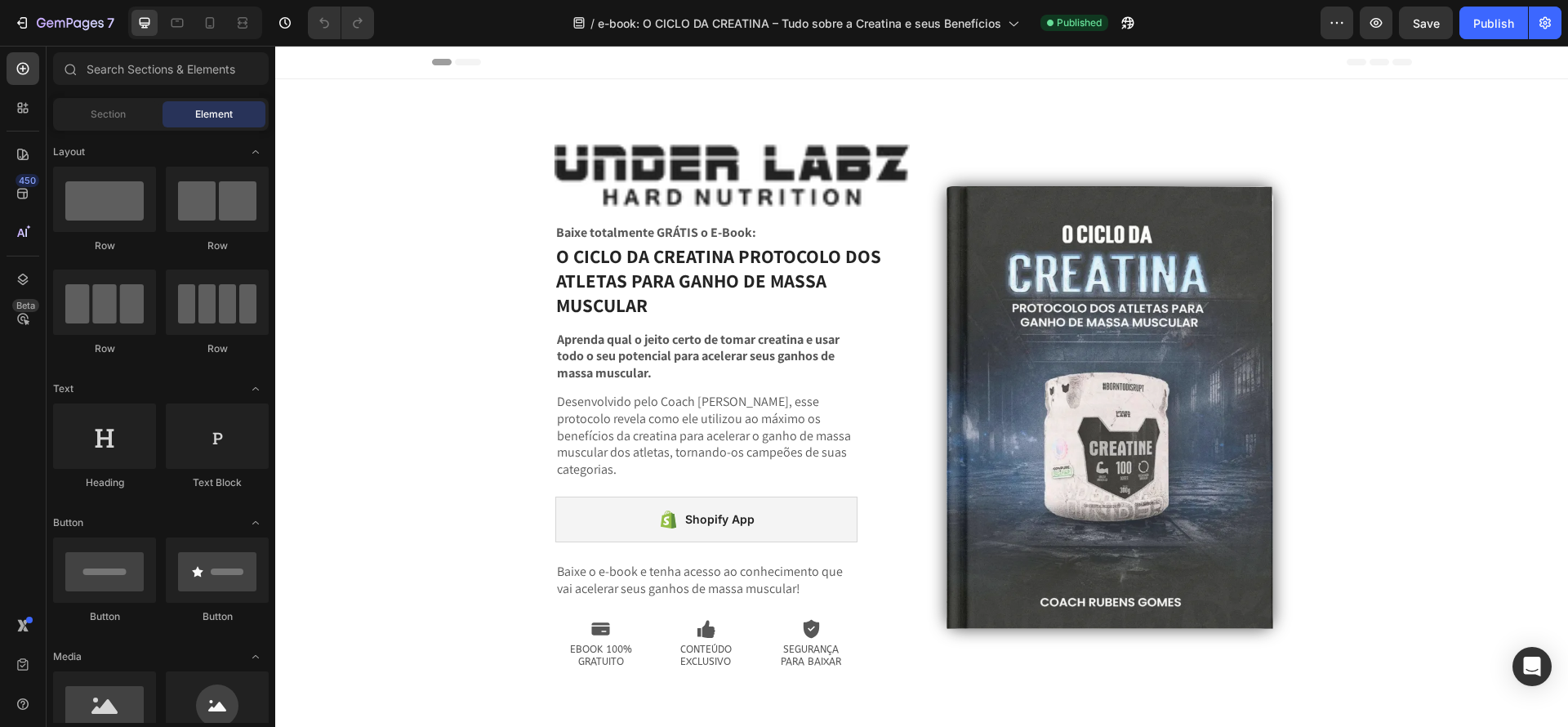
click at [676, 583] on div "Aprenda qual o jeito certo de tomar creatina e usar todo o seu potencial para a…" at bounding box center [706, 500] width 302 height 341
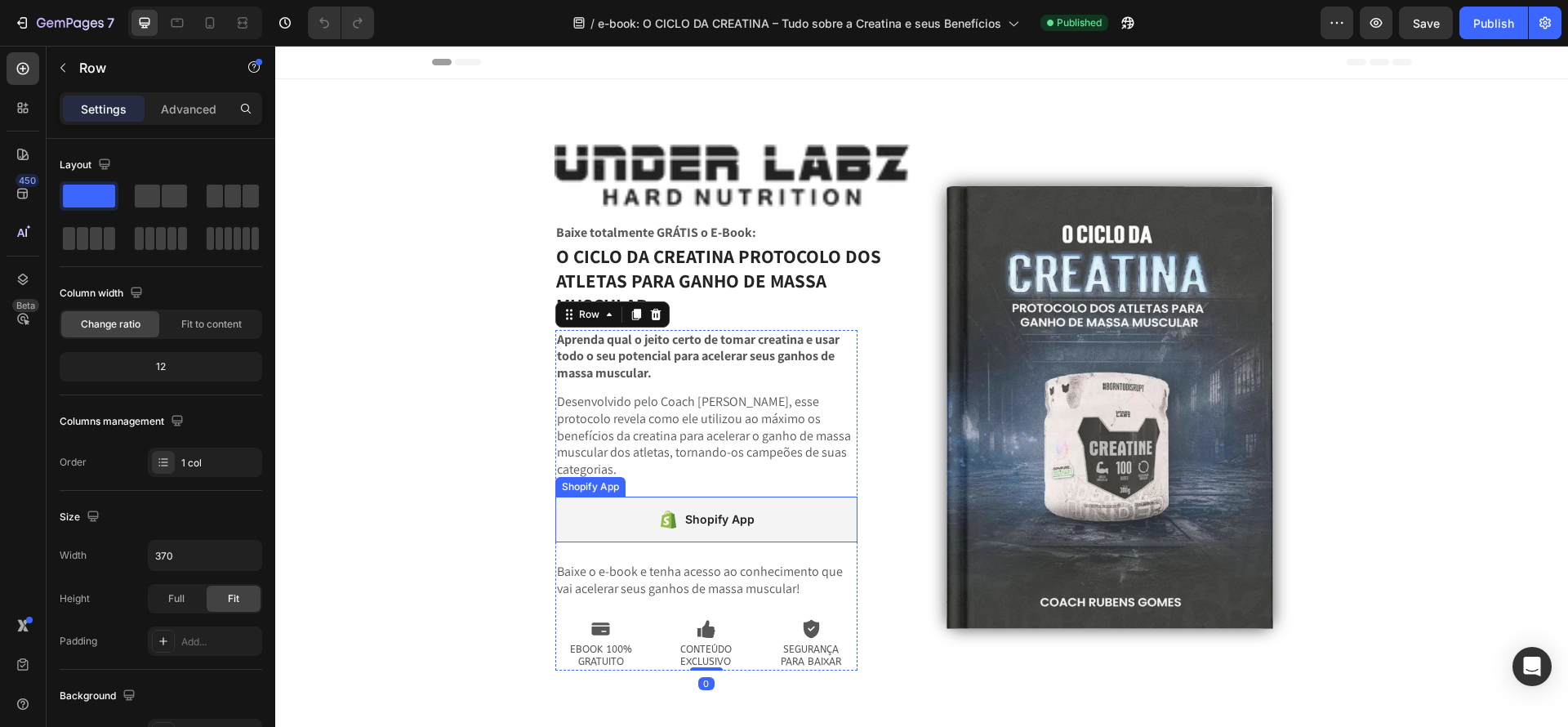
click at [837, 496] on div "Shopify App" at bounding box center [706, 519] width 302 height 46
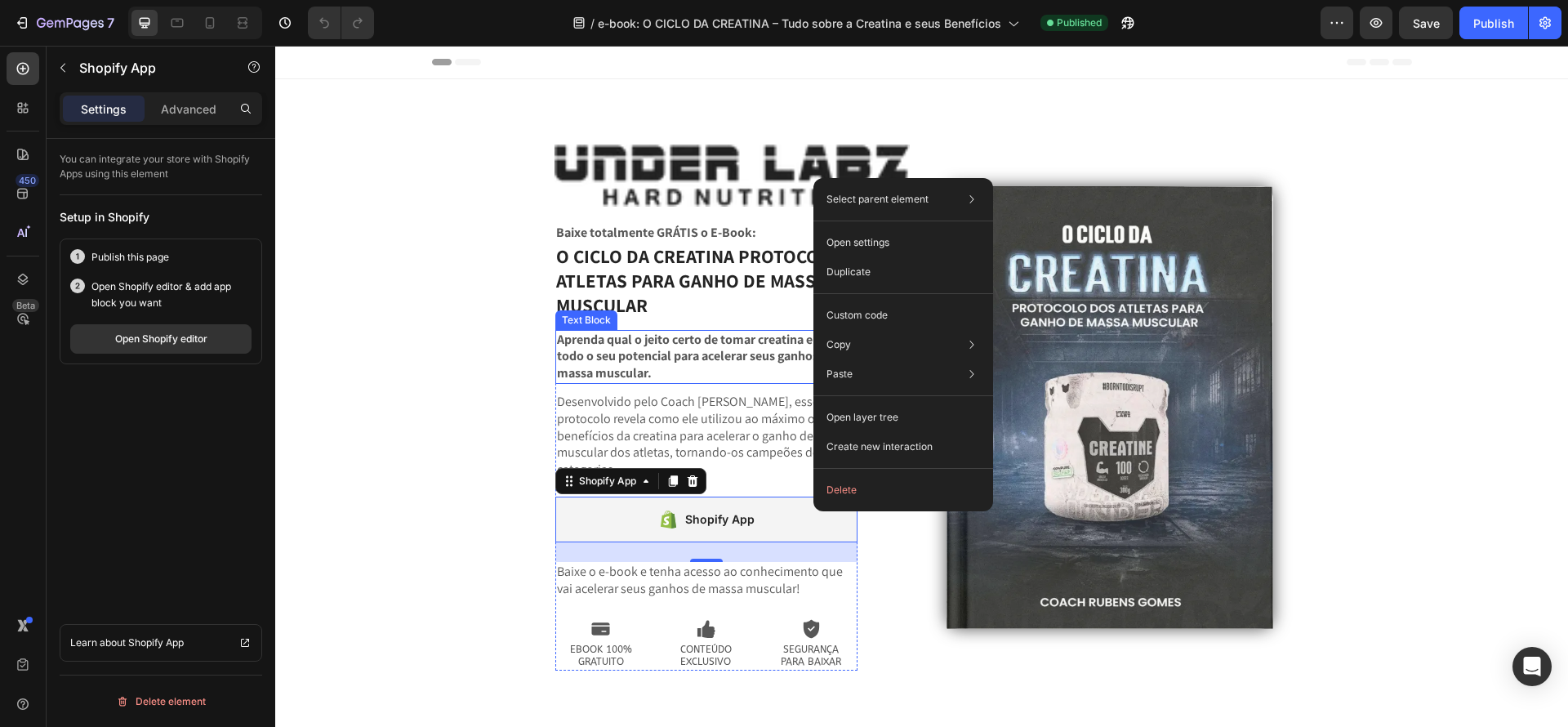
click at [732, 331] on strong "Aprenda qual o jeito certo de tomar creatina e usar todo o seu potencial para a…" at bounding box center [698, 356] width 282 height 52
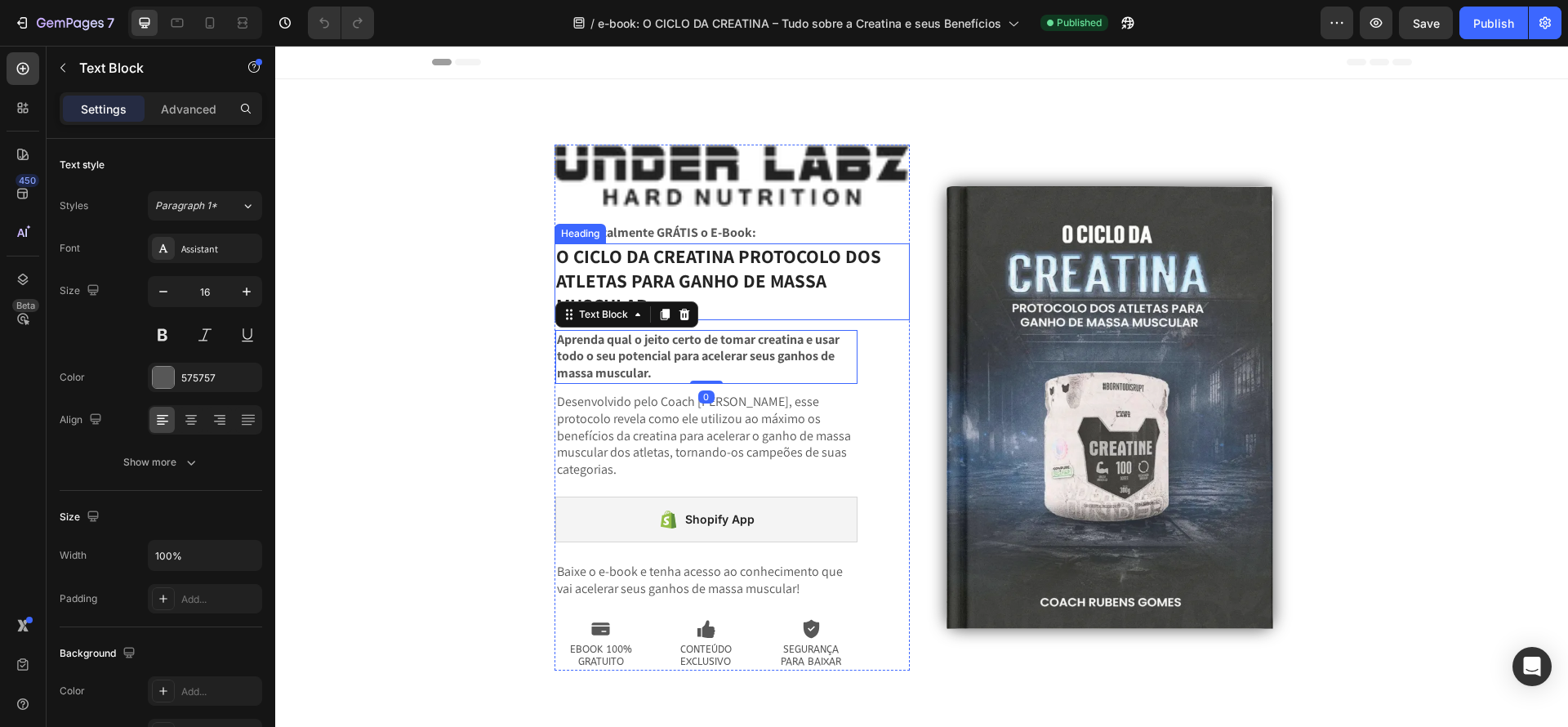
click at [774, 290] on h2 "O CICLO DA CREATINA PROTOCOLO DOS ATLETAS PARA GANHO DE MASSA MUSCULAR" at bounding box center [732, 282] width 355 height 77
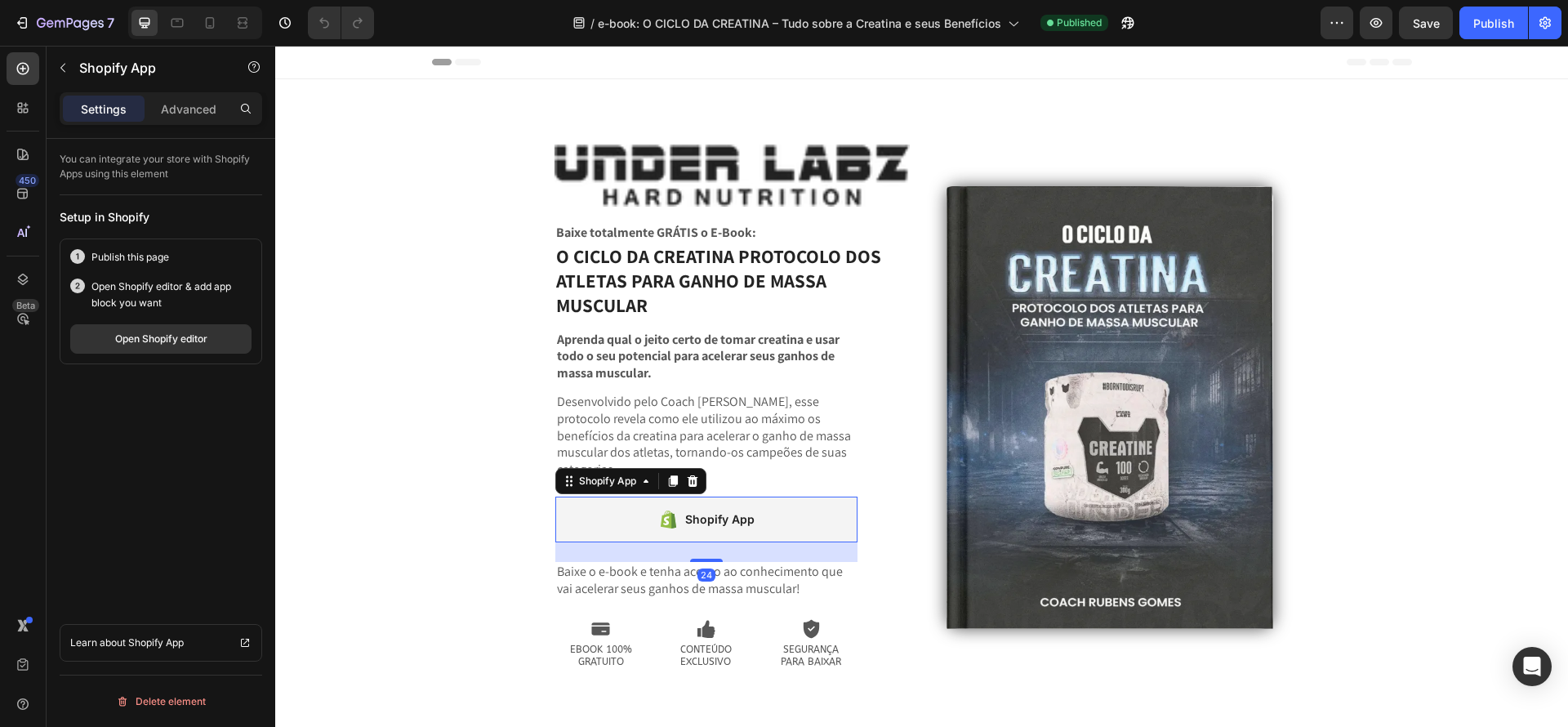
click at [811, 512] on div "Shopify App" at bounding box center [706, 519] width 302 height 46
click at [605, 622] on icon at bounding box center [601, 628] width 18 height 12
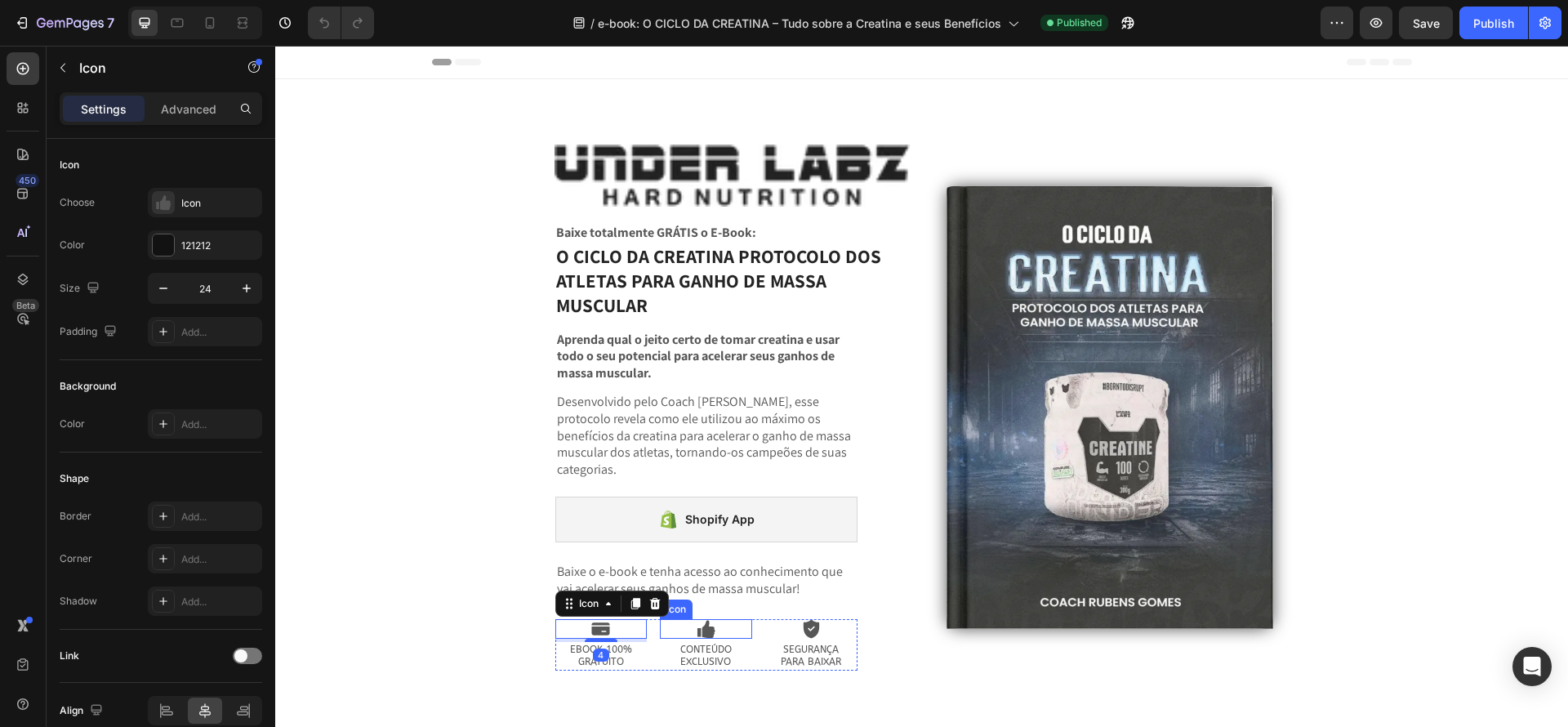
click at [705, 620] on icon at bounding box center [709, 629] width 13 height 18
click at [757, 638] on div "Icon EBOOK 100% GRATUITO Text Block Icon 4 CONTEÚDO EXCLUSIVO Text Block Icon S…" at bounding box center [706, 645] width 302 height 52
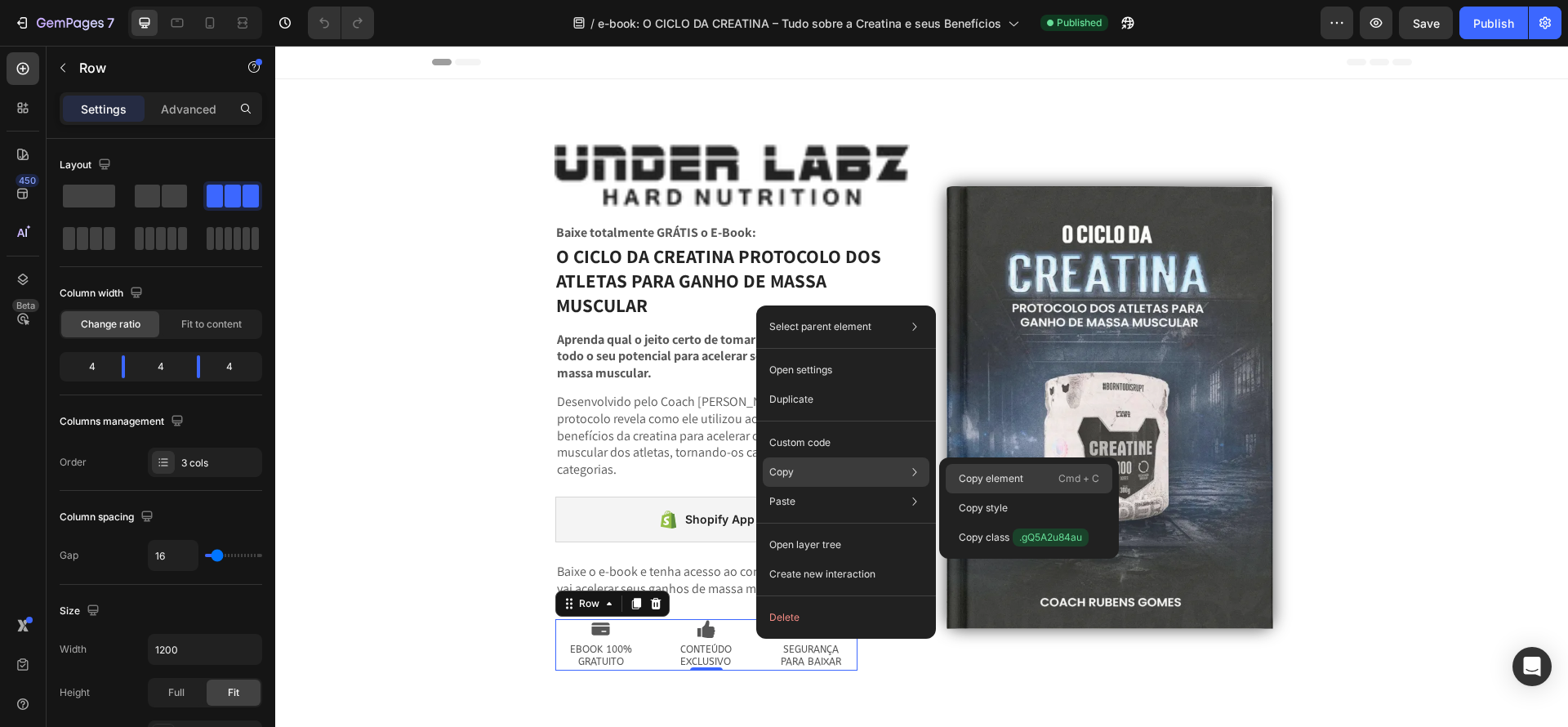
click at [1018, 478] on p "Copy element" at bounding box center [991, 478] width 65 height 15
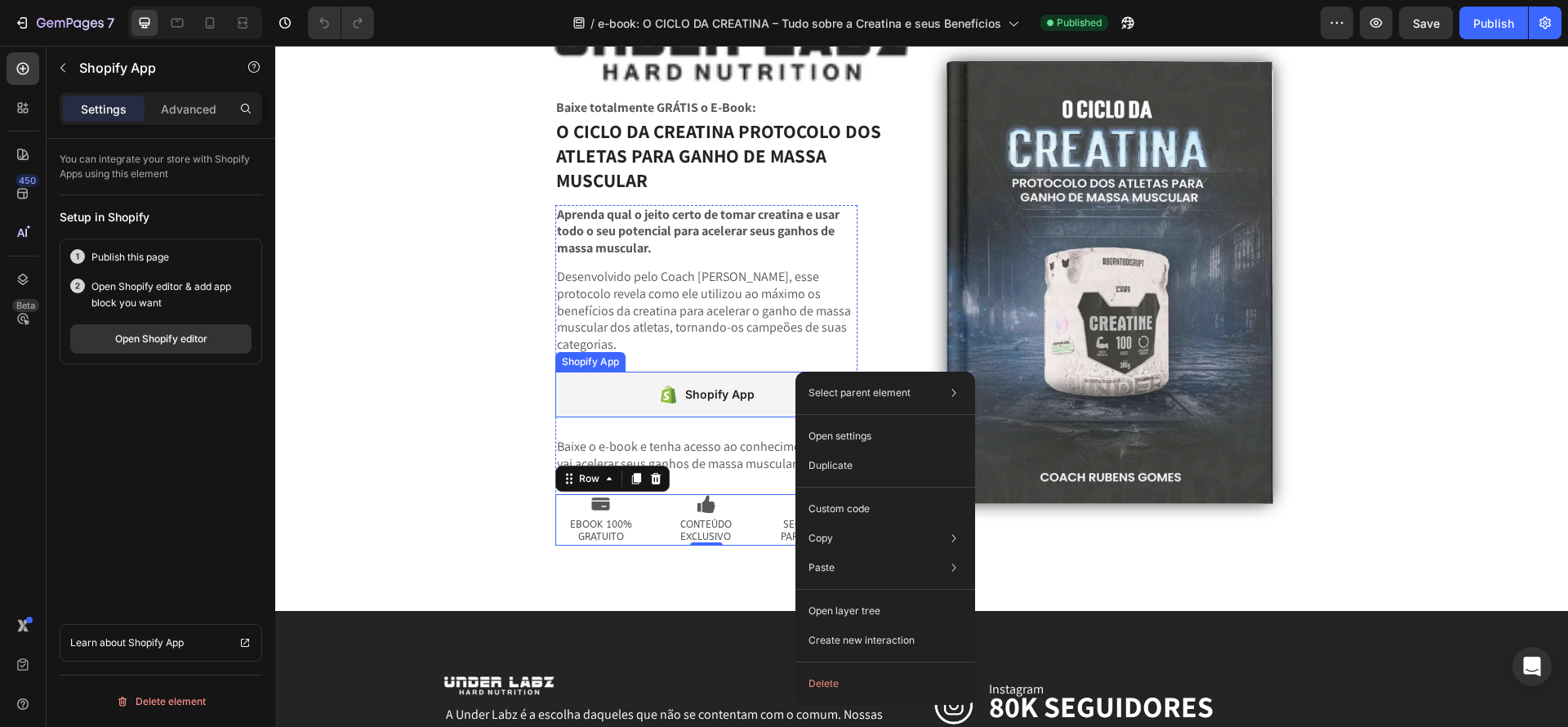
scroll to position [126, 0]
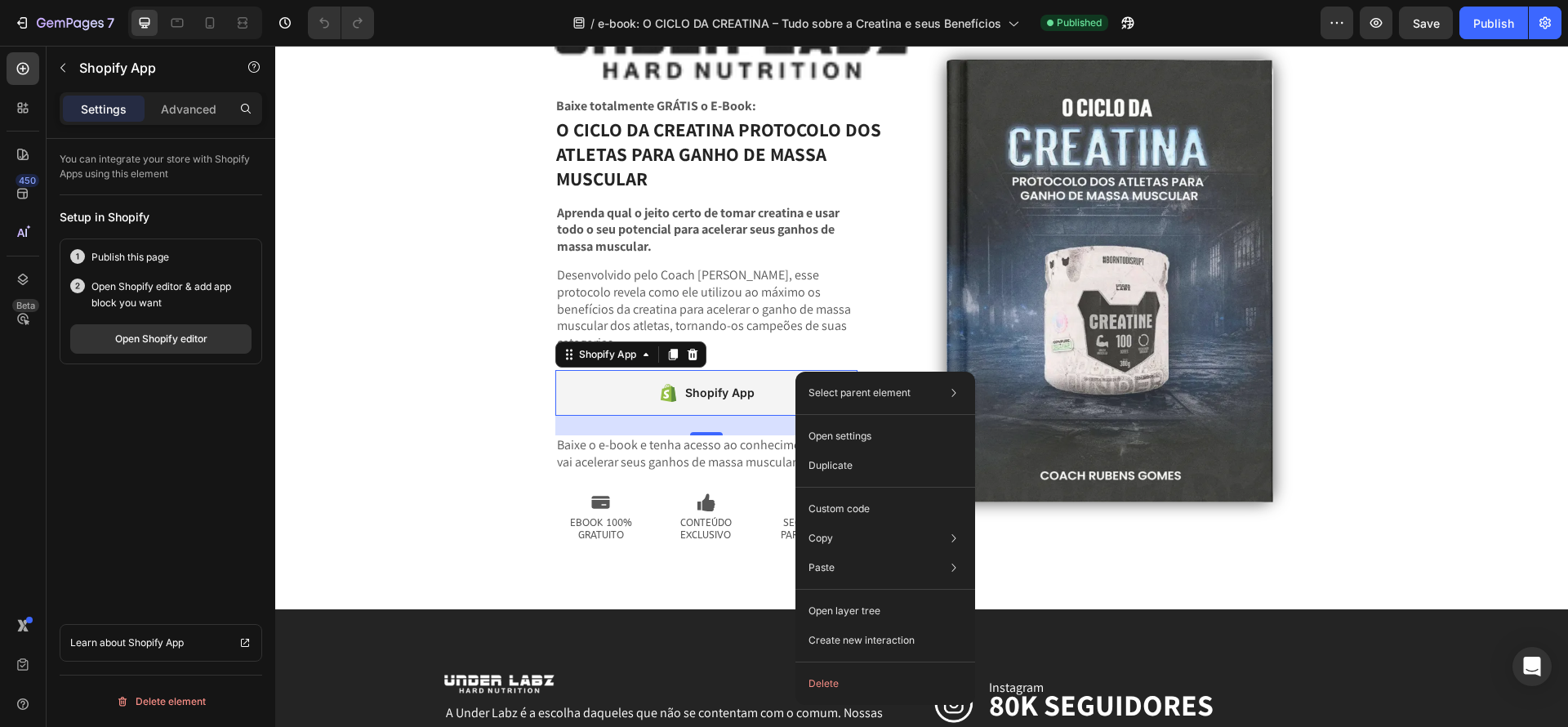
click at [775, 396] on div "Shopify App" at bounding box center [706, 393] width 302 height 46
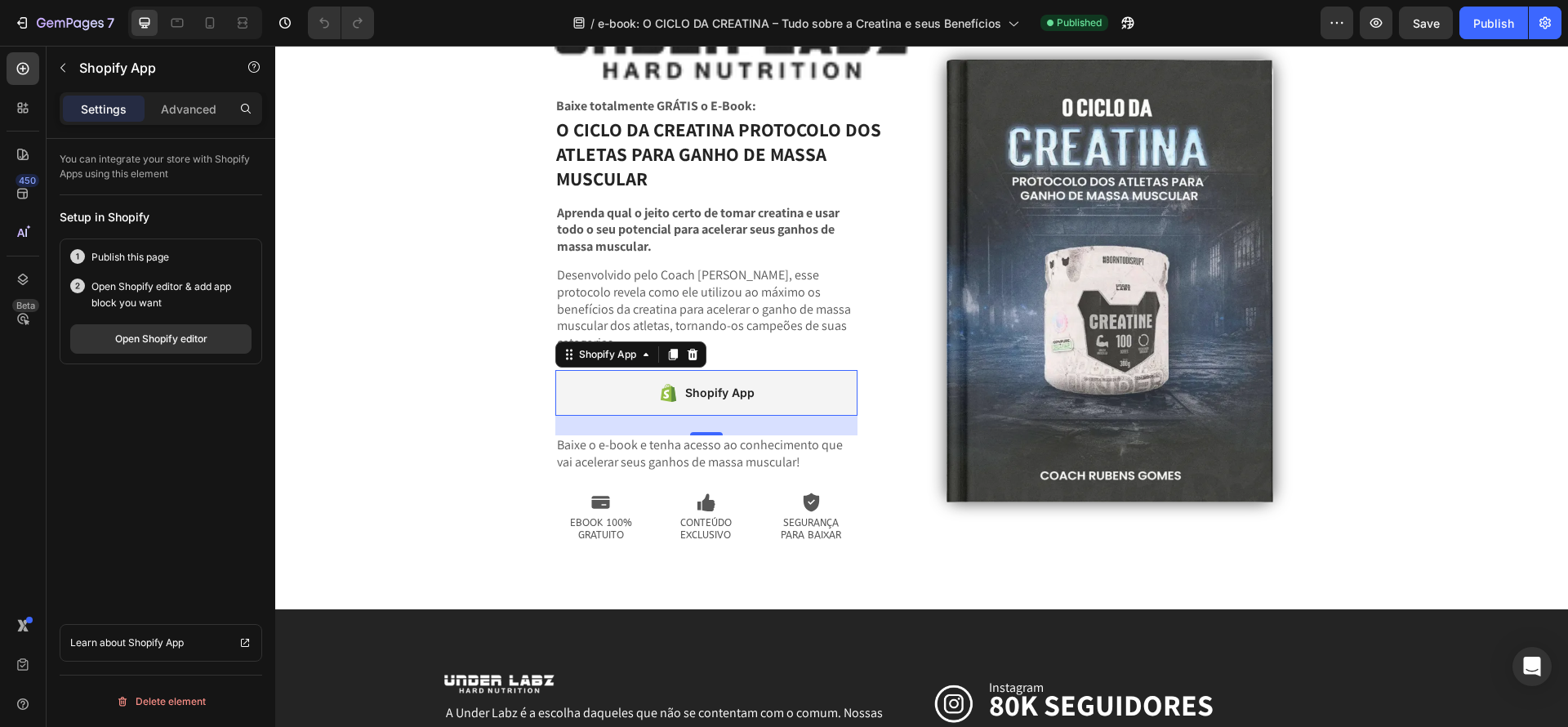
click at [770, 383] on div "Shopify App" at bounding box center [706, 393] width 302 height 46
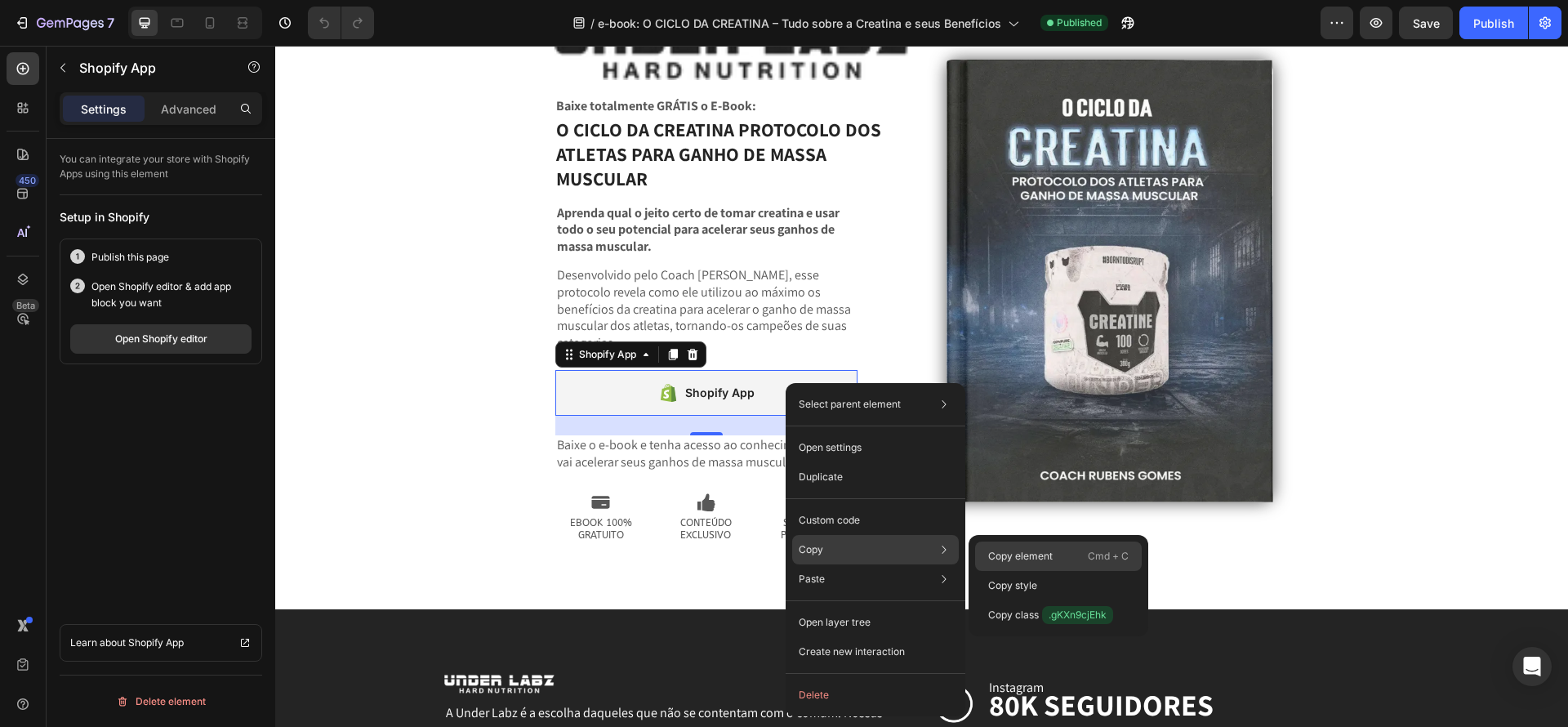
click at [997, 554] on p "Copy element" at bounding box center [1020, 556] width 65 height 15
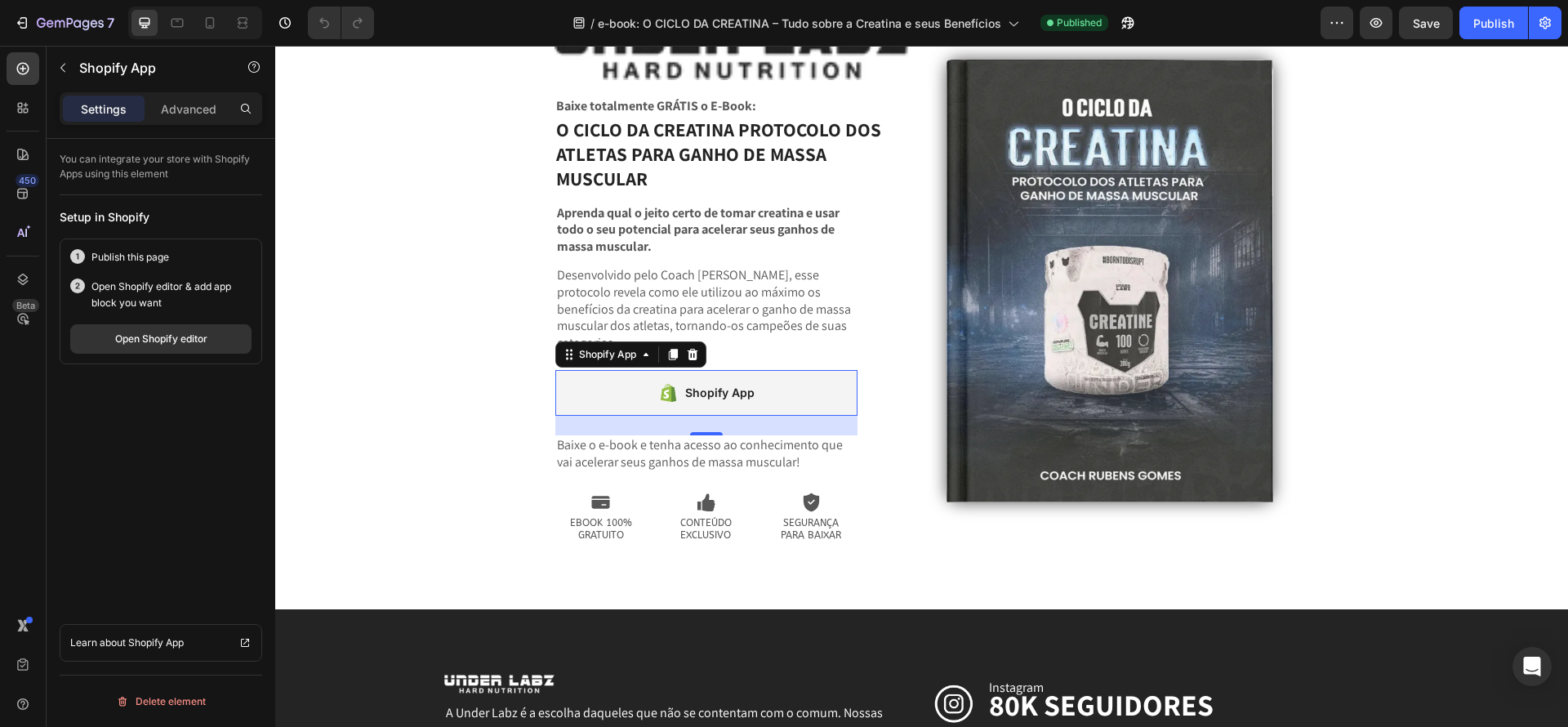
click at [723, 383] on div "Shopify App" at bounding box center [720, 393] width 70 height 20
click at [712, 383] on div "Shopify App" at bounding box center [720, 393] width 70 height 20
click at [633, 382] on div "Shopify App" at bounding box center [706, 393] width 302 height 46
click at [154, 346] on button "Open Shopify editor" at bounding box center [161, 339] width 181 height 30
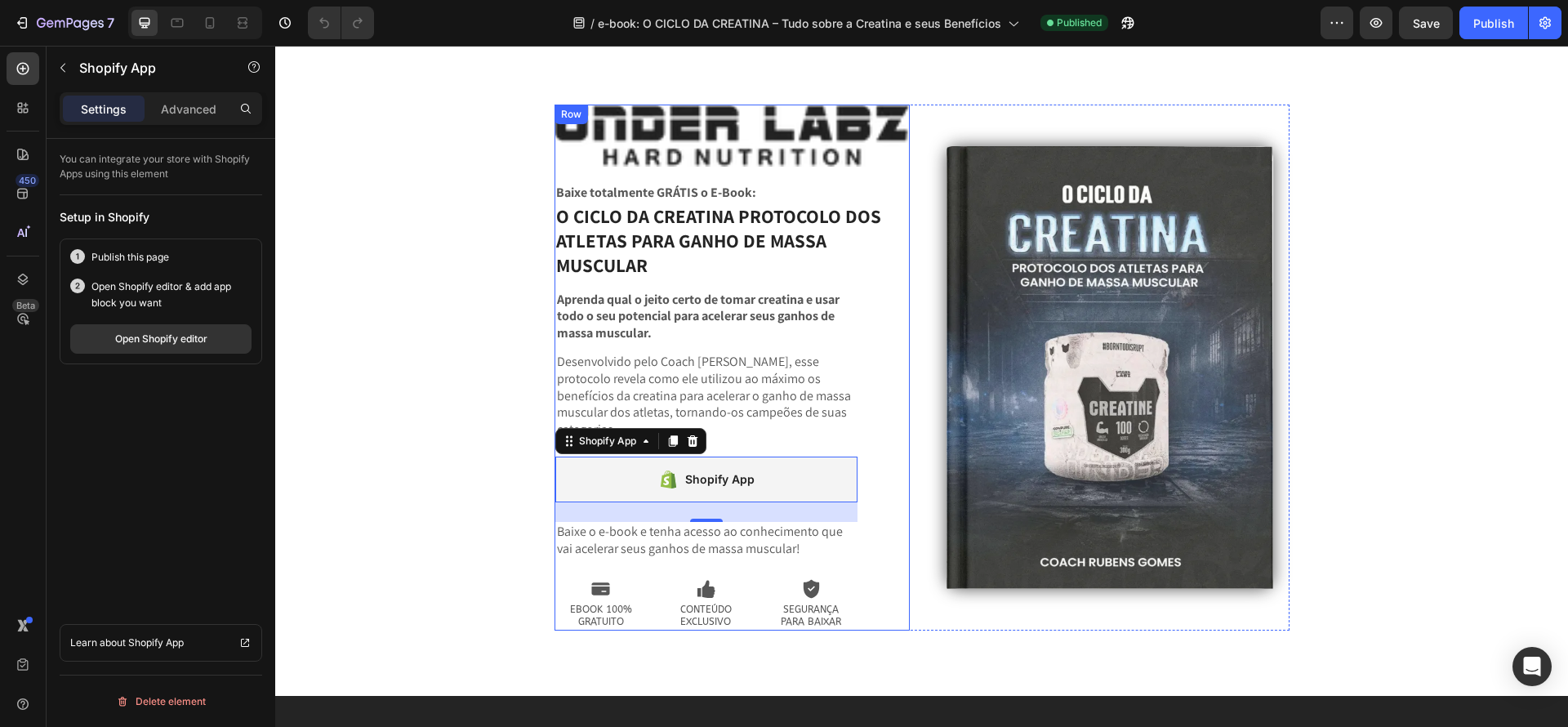
scroll to position [25, 0]
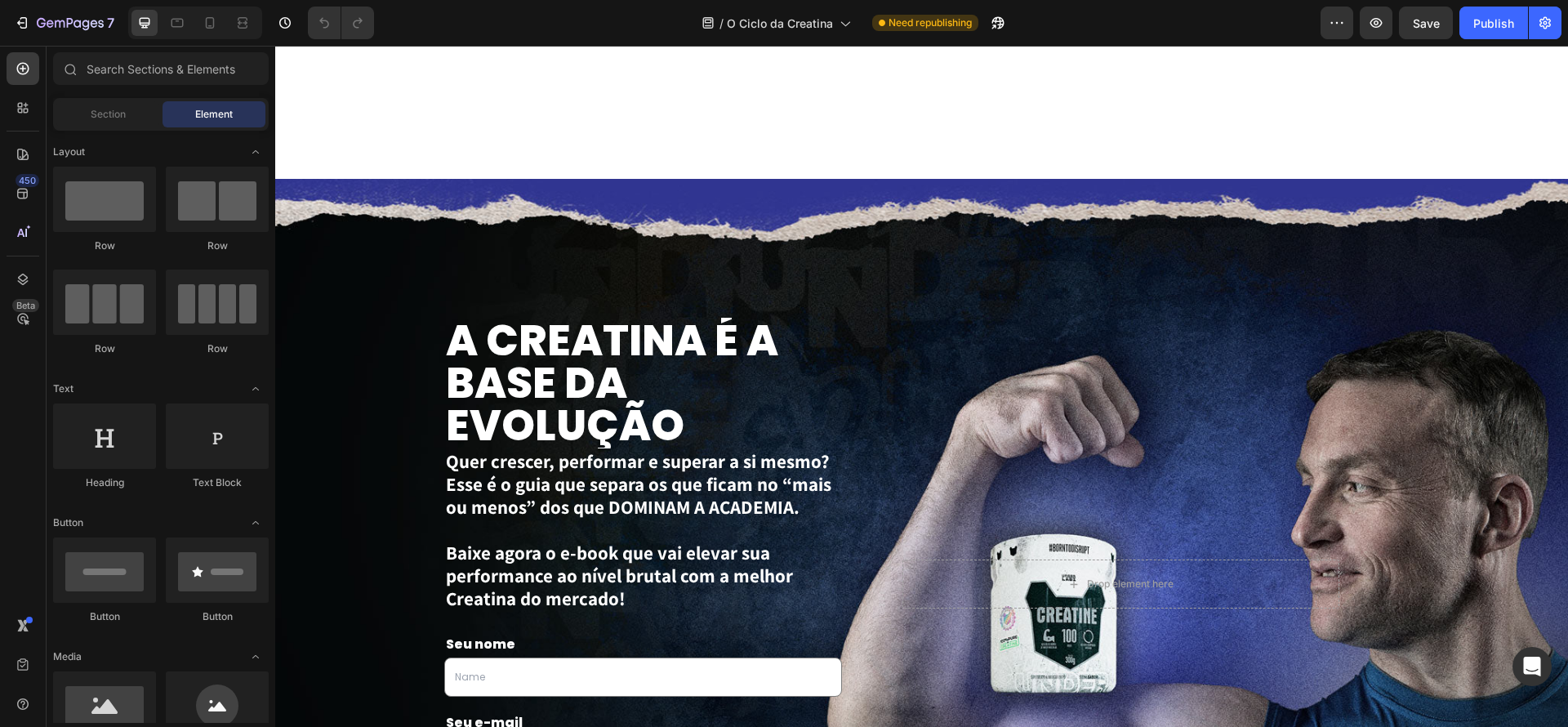
scroll to position [2795, 0]
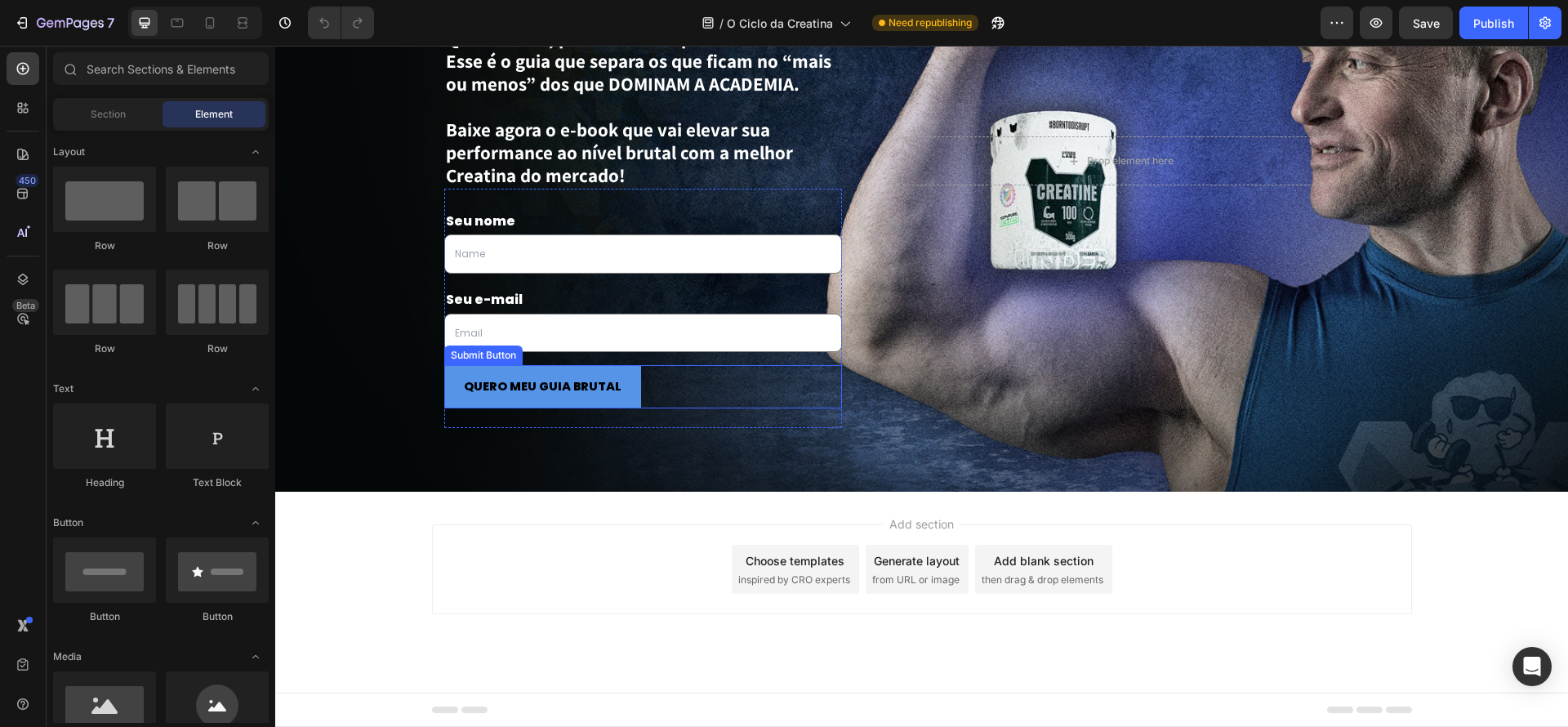
click at [726, 390] on div "QUERO MEU GUIA BRUTAL Submit Button" at bounding box center [643, 386] width 399 height 43
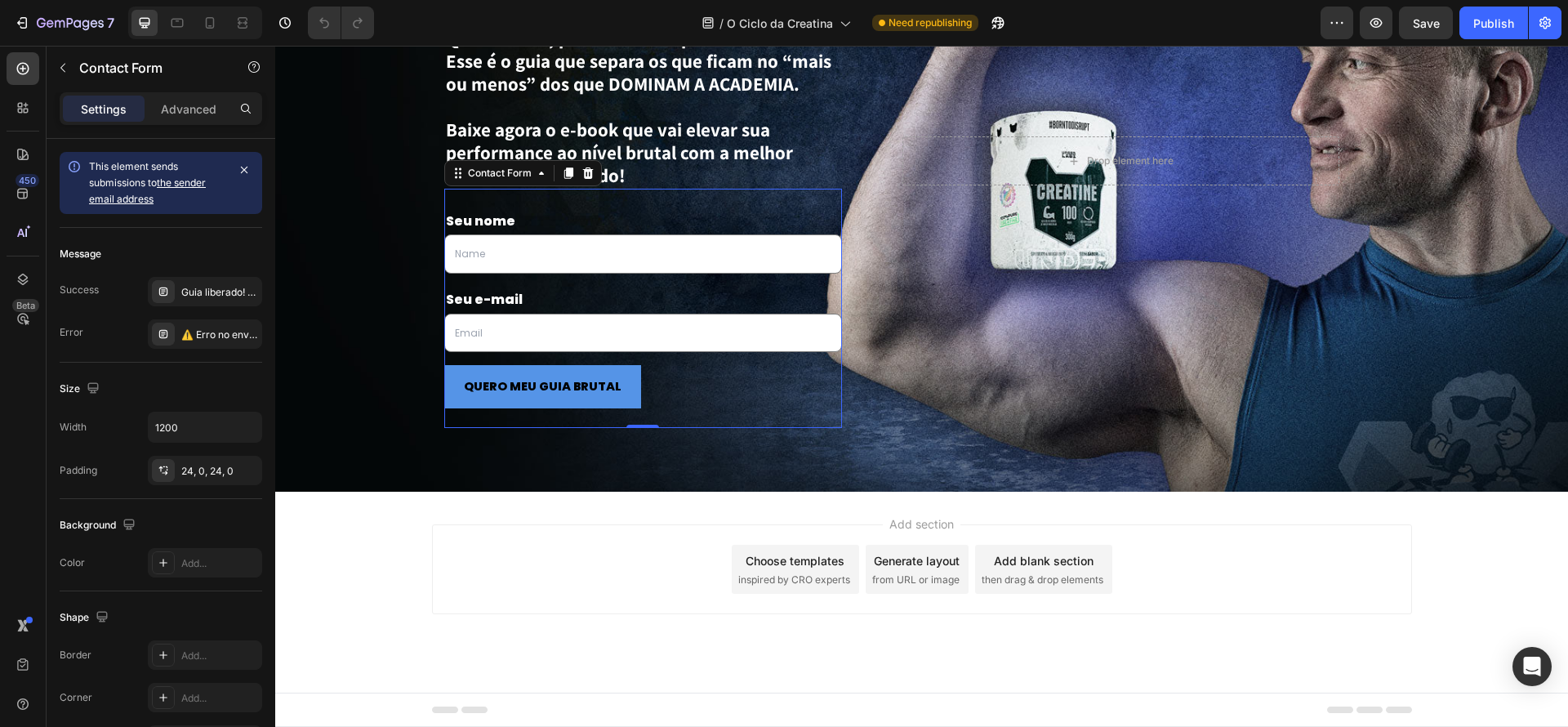
click at [730, 424] on div "Seu nome Text Block Text Field Row Seu e-mail Text Block Email Field Row QUERO …" at bounding box center [643, 309] width 399 height 240
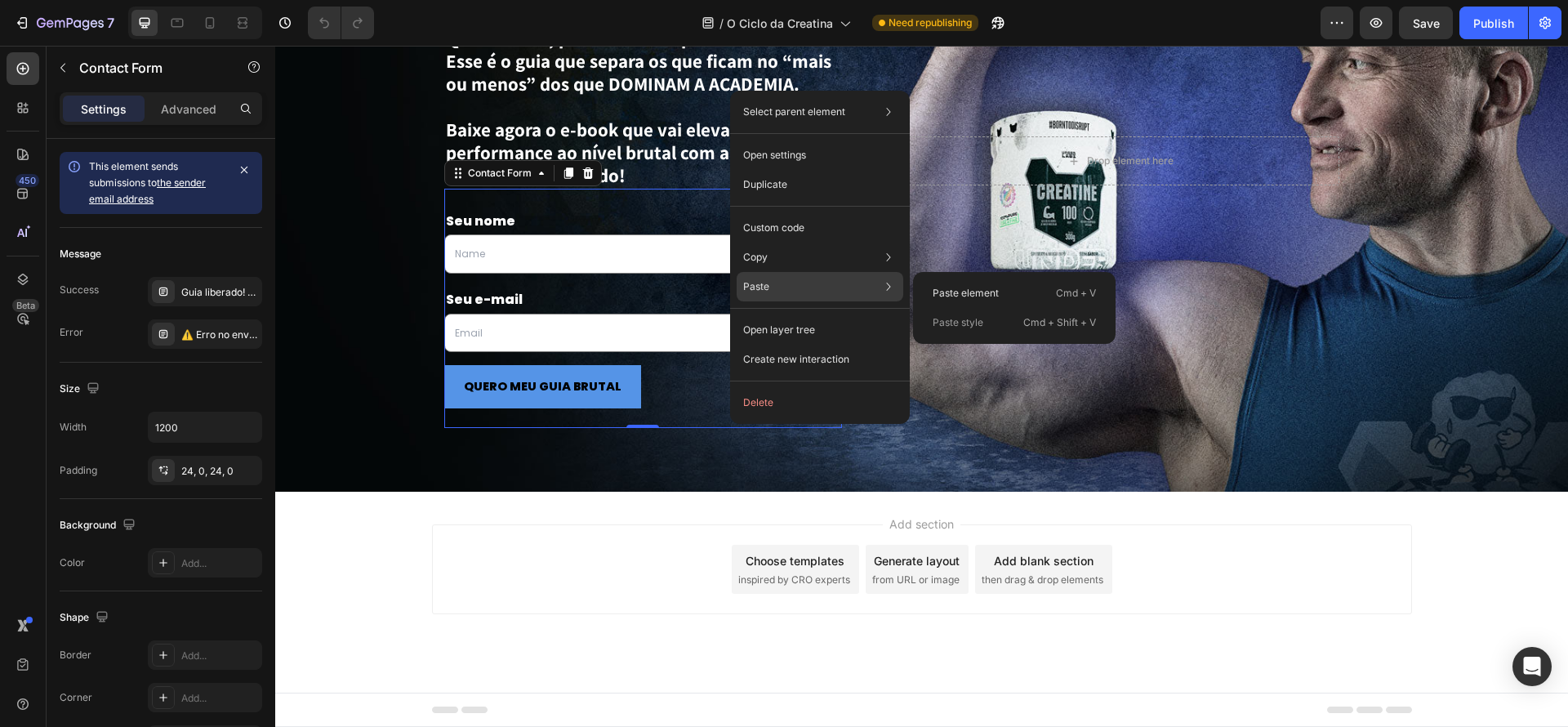
click at [823, 315] on div "Paste Paste element Cmd + V Paste style Cmd + Shift + V" at bounding box center [820, 330] width 167 height 30
click at [985, 293] on p "Paste element" at bounding box center [966, 293] width 66 height 15
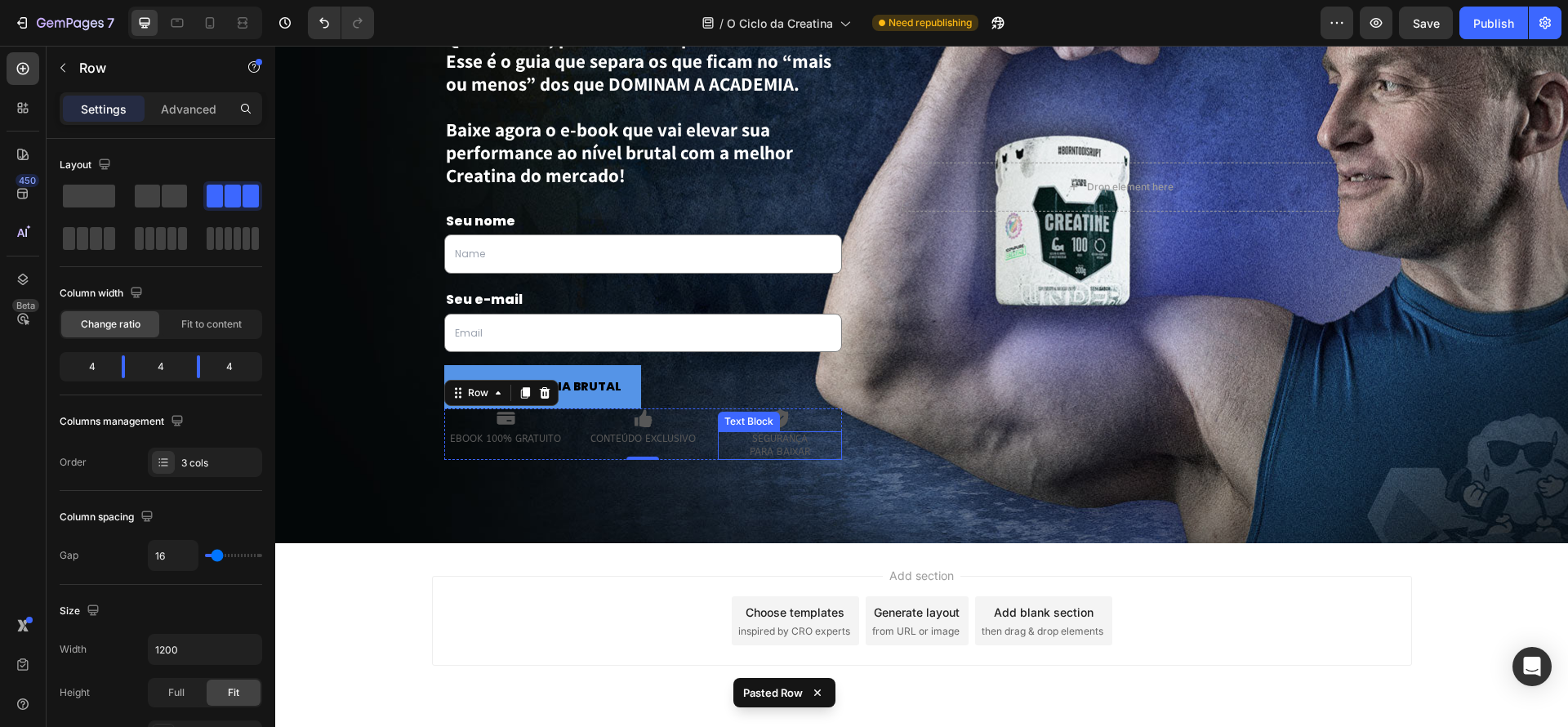
click at [720, 444] on p "SEGURANÇA PARA BAIXAR" at bounding box center [779, 446] width 121 height 25
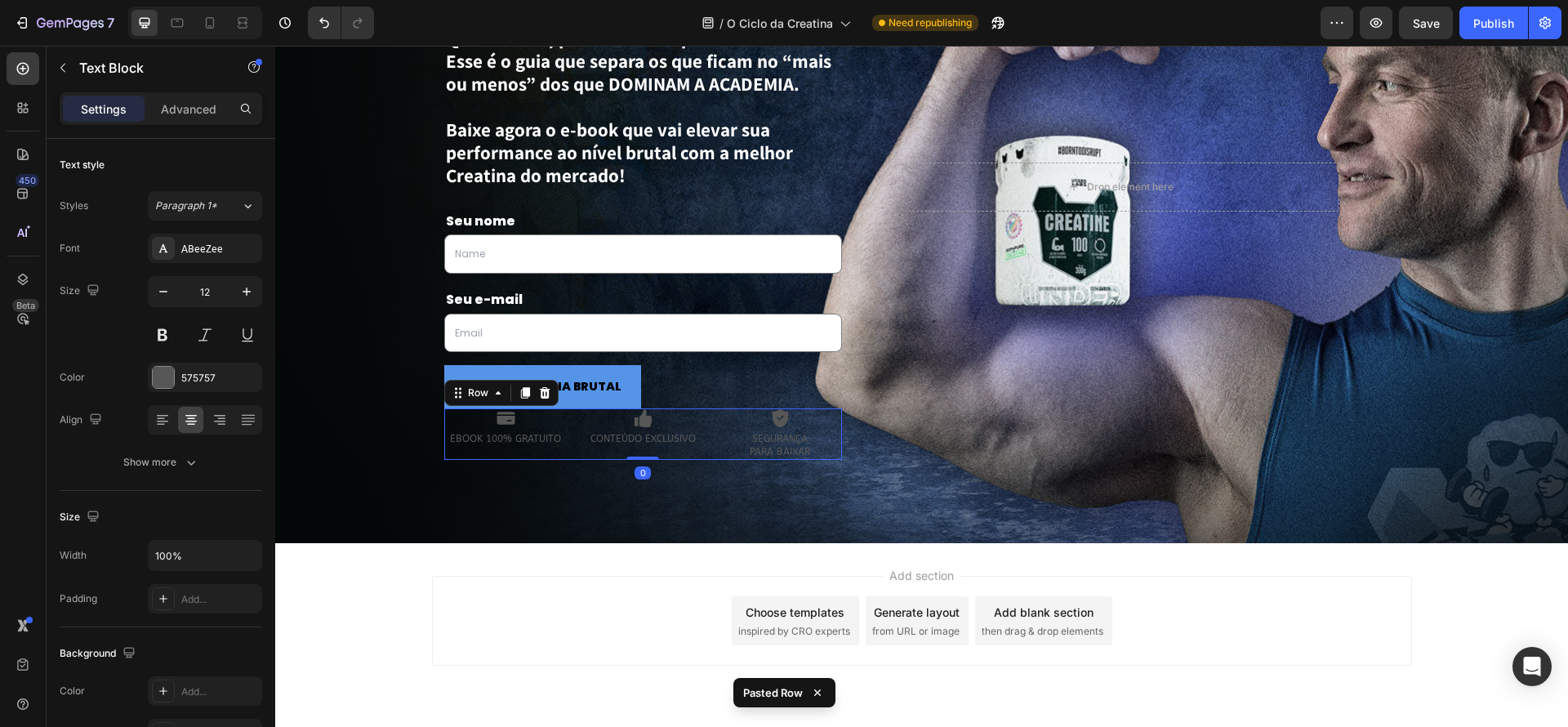
click at [709, 449] on div "Icon EBOOK 100% GRATUITO Text Block Icon CONTEÚDO EXCLUSIVO Text Block Icon SEG…" at bounding box center [643, 434] width 399 height 52
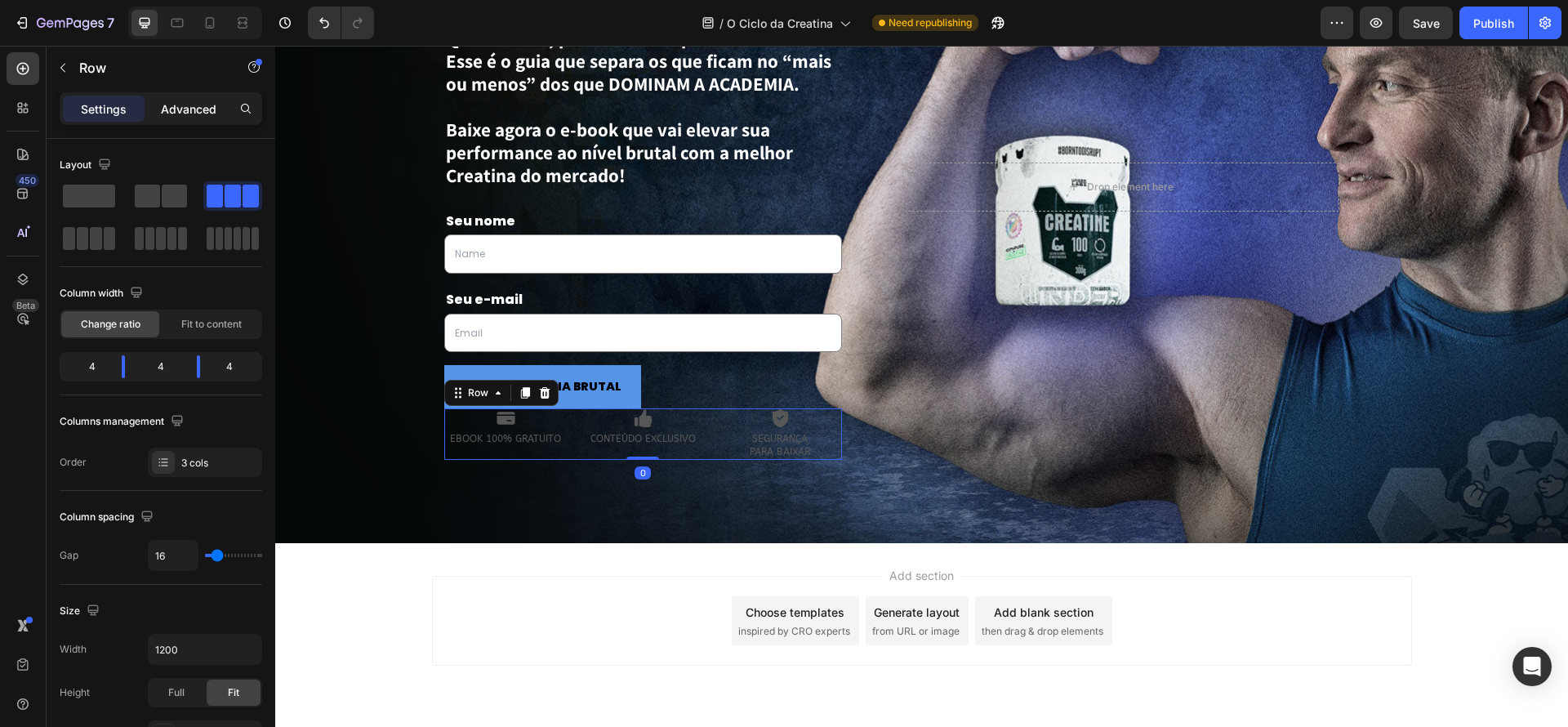
click at [184, 100] on p "Advanced" at bounding box center [189, 108] width 56 height 17
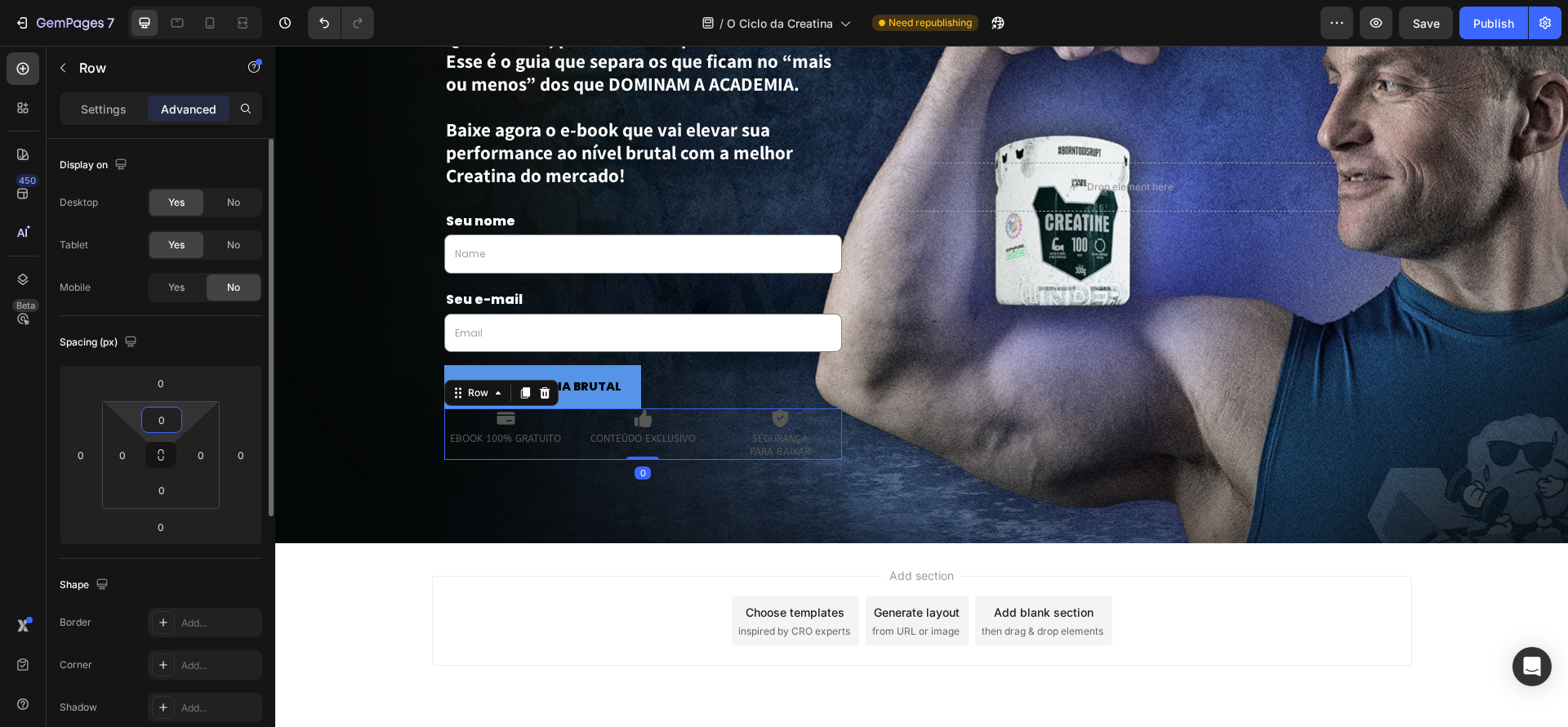
drag, startPoint x: 169, startPoint y: 416, endPoint x: 137, endPoint y: 409, distance: 32.8
click at [135, 409] on div "0 0 0 0" at bounding box center [160, 455] width 117 height 107
type input "20"
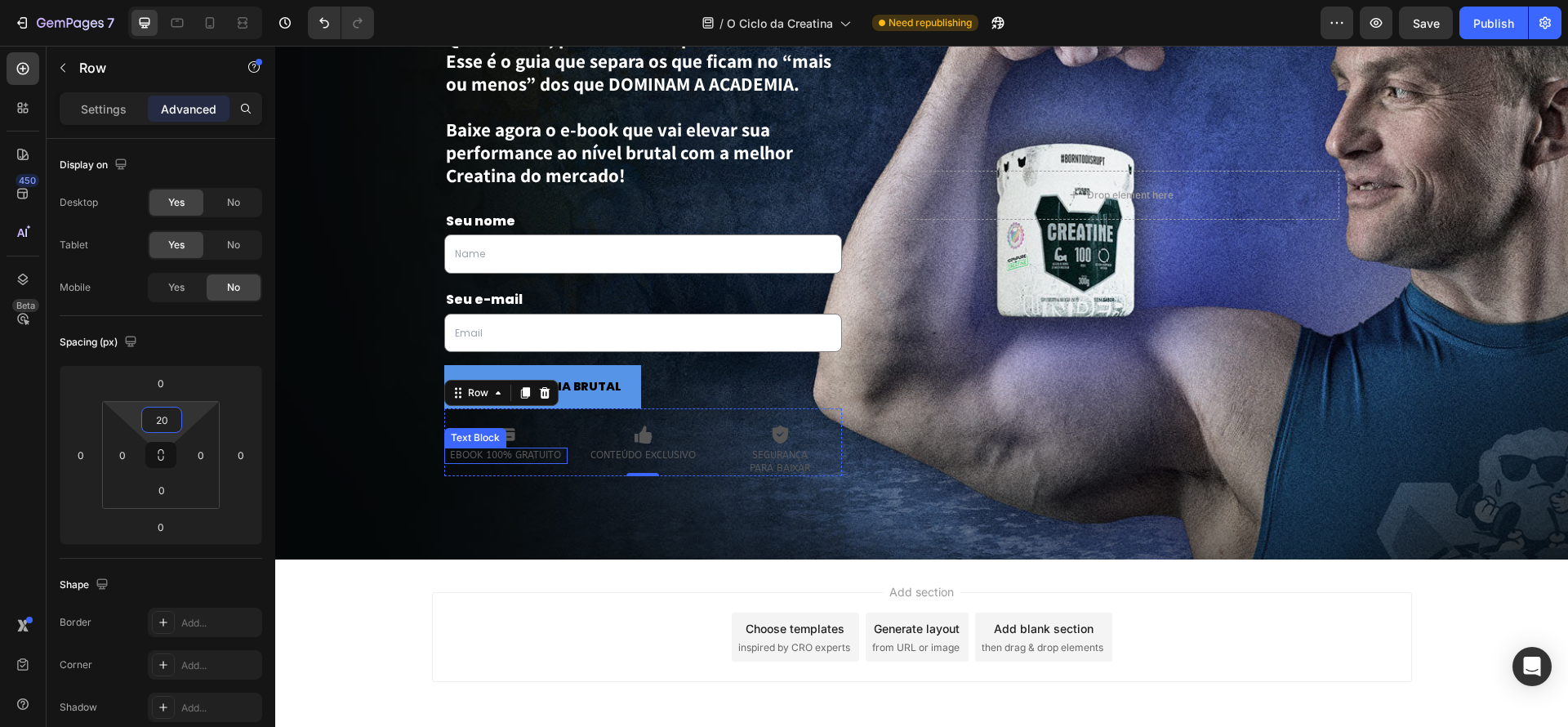
click at [535, 441] on div "Icon" at bounding box center [505, 435] width 124 height 20
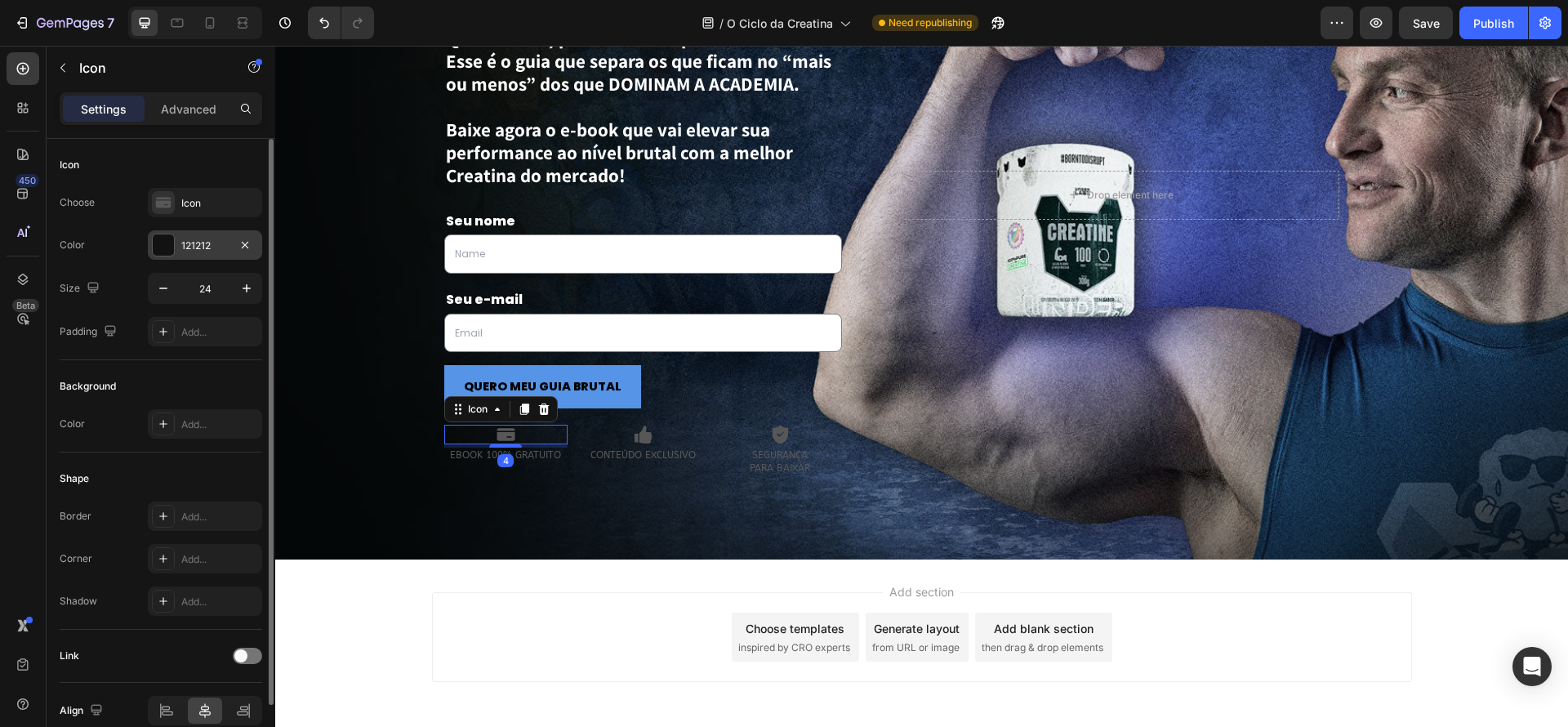
click at [160, 245] on div at bounding box center [163, 245] width 21 height 21
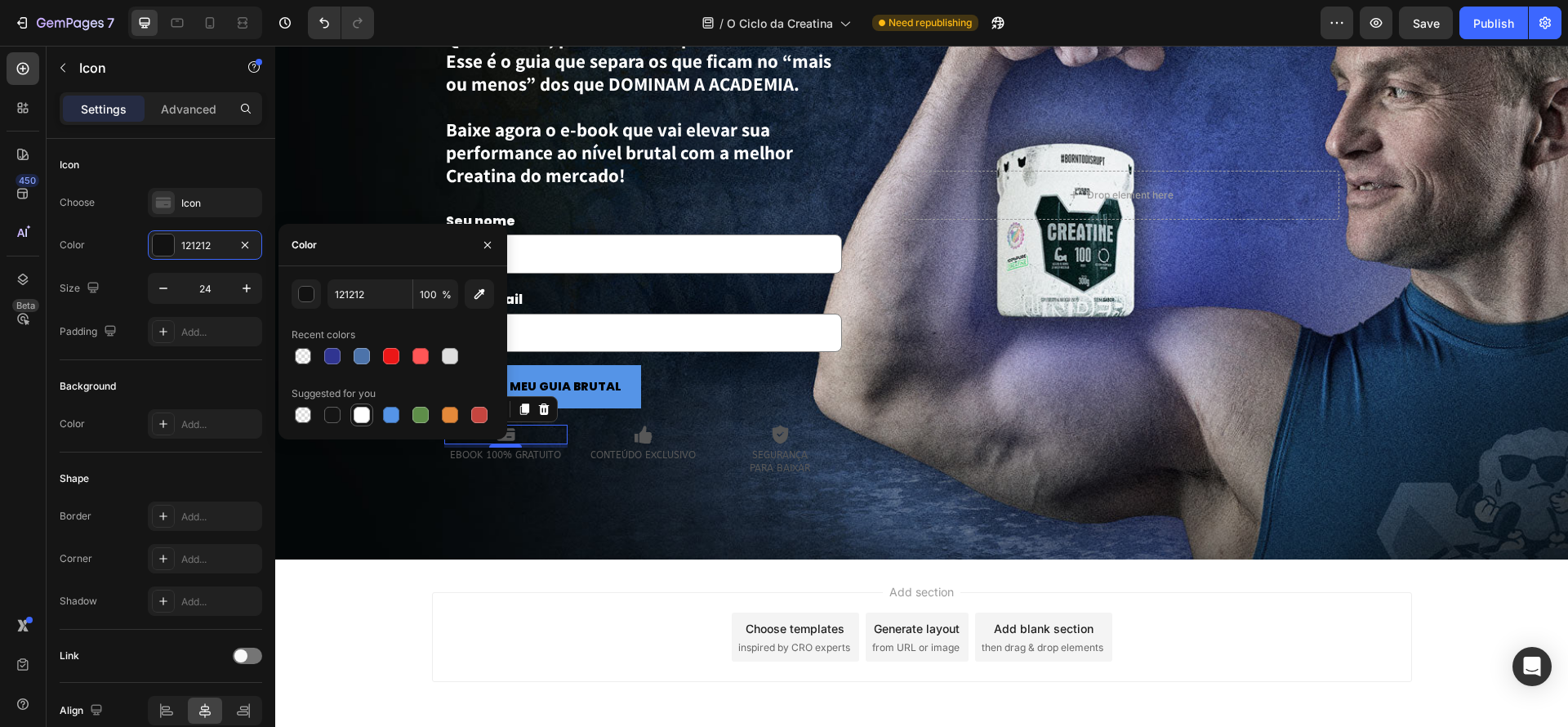
click at [365, 418] on div at bounding box center [362, 415] width 16 height 16
type input "FFFFFF"
drag, startPoint x: 358, startPoint y: 245, endPoint x: 482, endPoint y: 334, distance: 152.6
click at [358, 245] on div "Color" at bounding box center [392, 245] width 229 height 43
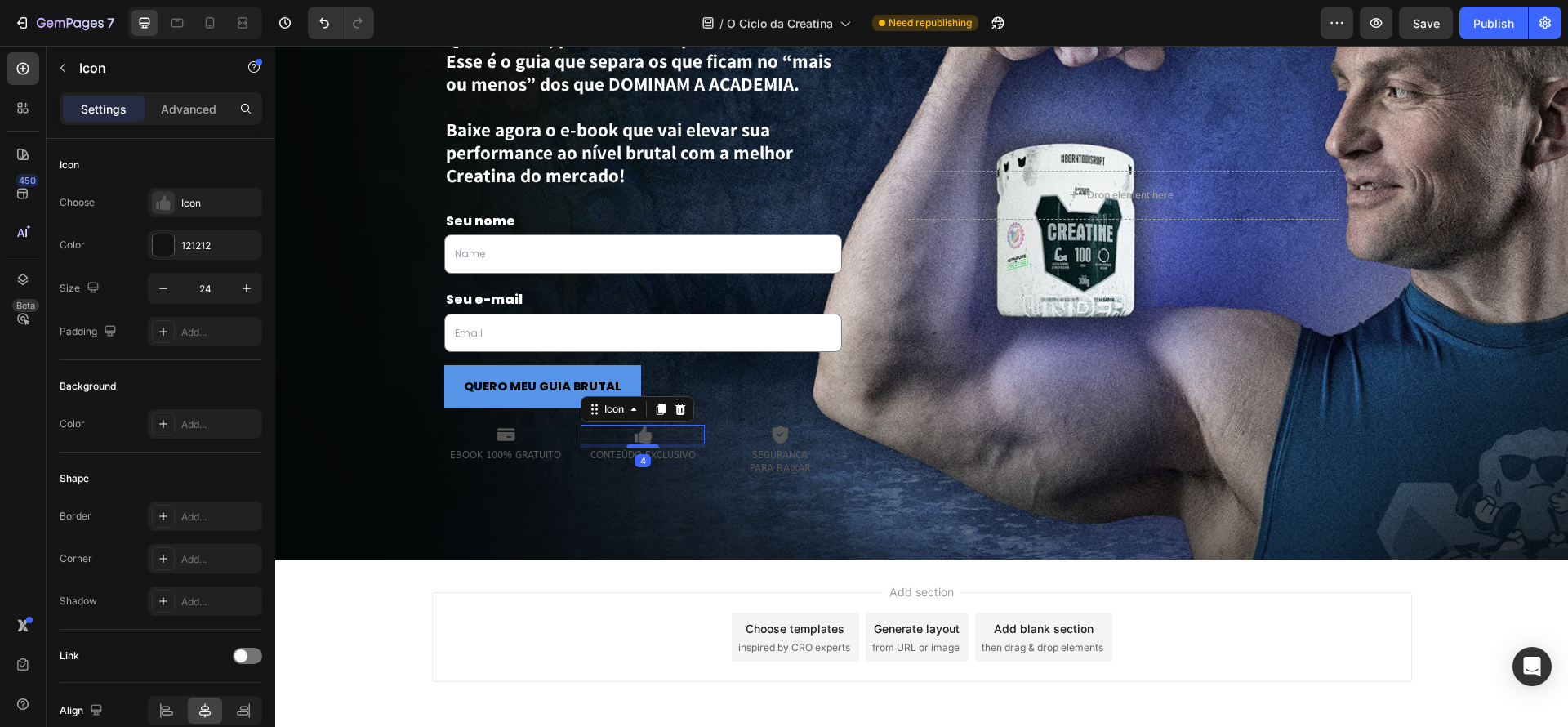
click at [678, 443] on div "Icon 4" at bounding box center [642, 435] width 124 height 20
click at [661, 438] on div "Icon 4" at bounding box center [642, 435] width 124 height 20
click at [164, 243] on div at bounding box center [163, 245] width 21 height 21
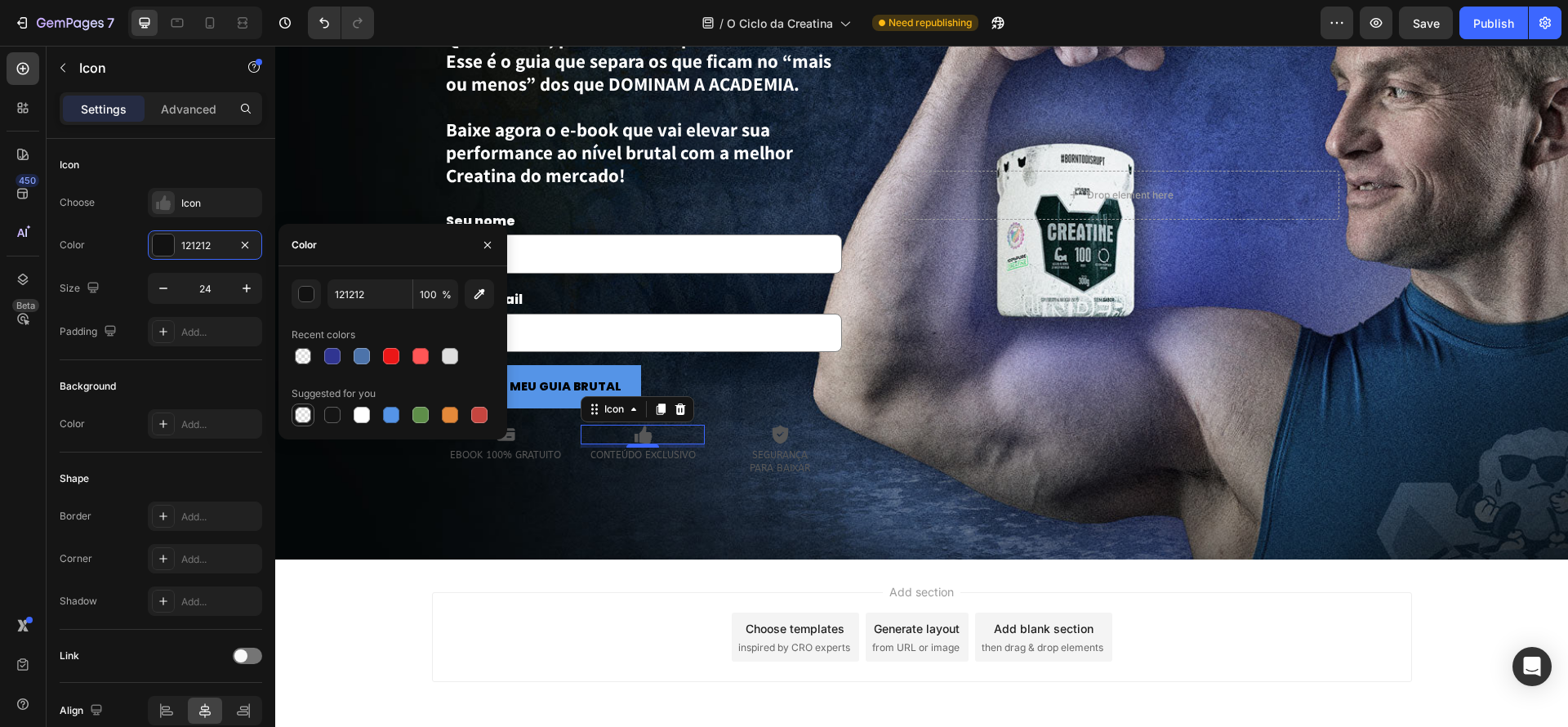
click at [305, 409] on div at bounding box center [303, 415] width 16 height 16
type input "000000"
type input "0"
click at [356, 418] on div at bounding box center [362, 415] width 16 height 16
type input "FFFFFF"
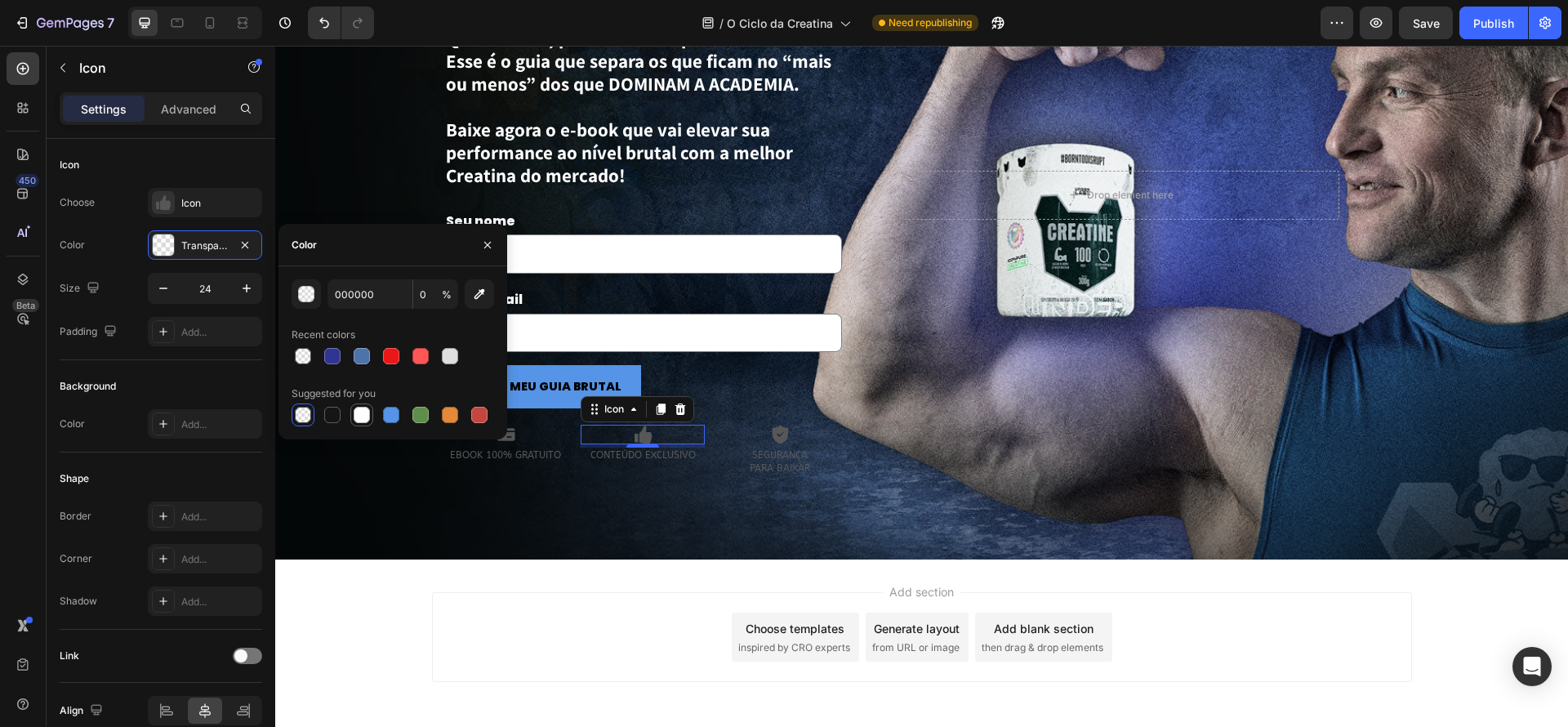
type input "100"
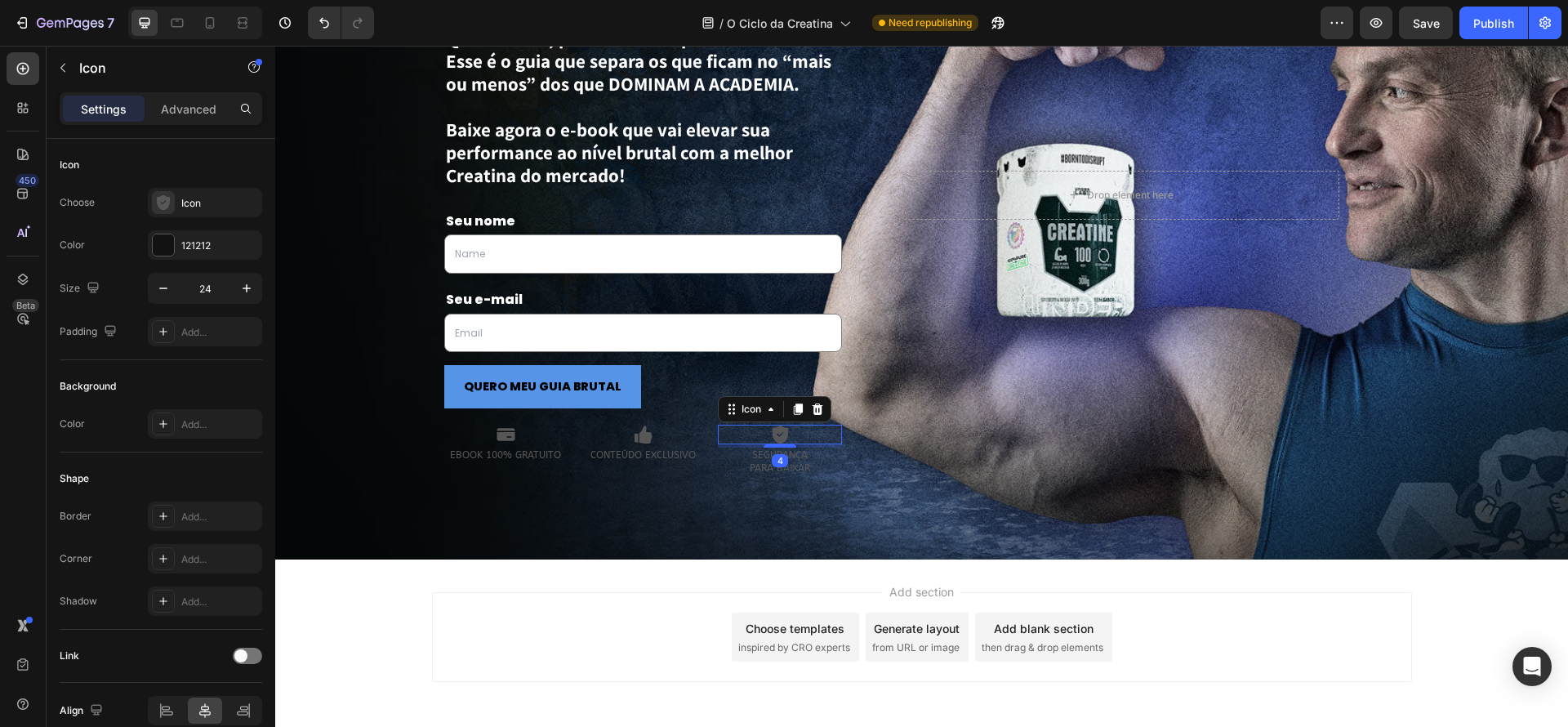
click at [769, 442] on div "Icon 4" at bounding box center [779, 435] width 124 height 20
click at [162, 250] on div at bounding box center [163, 245] width 21 height 21
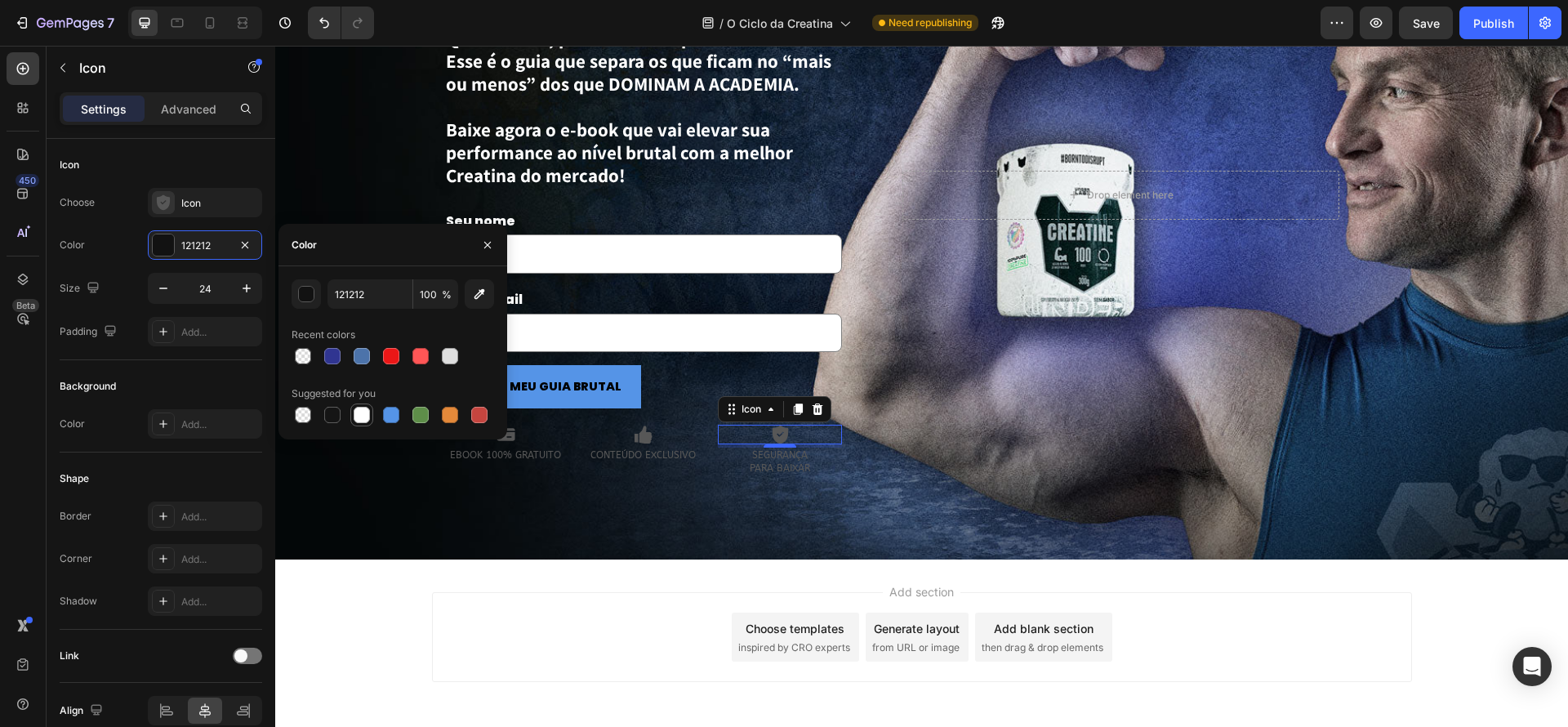
click at [367, 414] on div at bounding box center [362, 415] width 16 height 16
type input "FFFFFF"
click at [173, 199] on div at bounding box center [163, 203] width 23 height 23
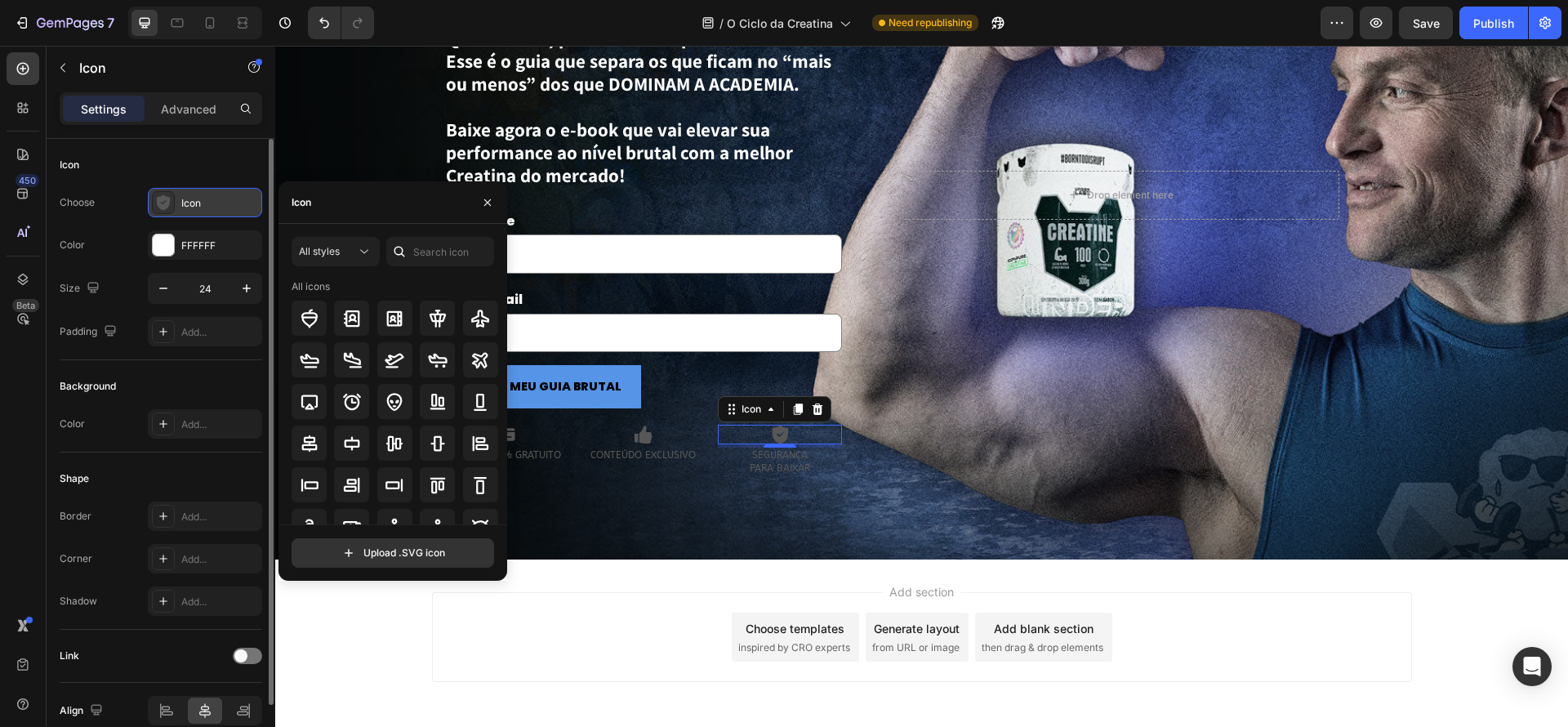
click at [217, 191] on div "Icon" at bounding box center [204, 203] width 114 height 30
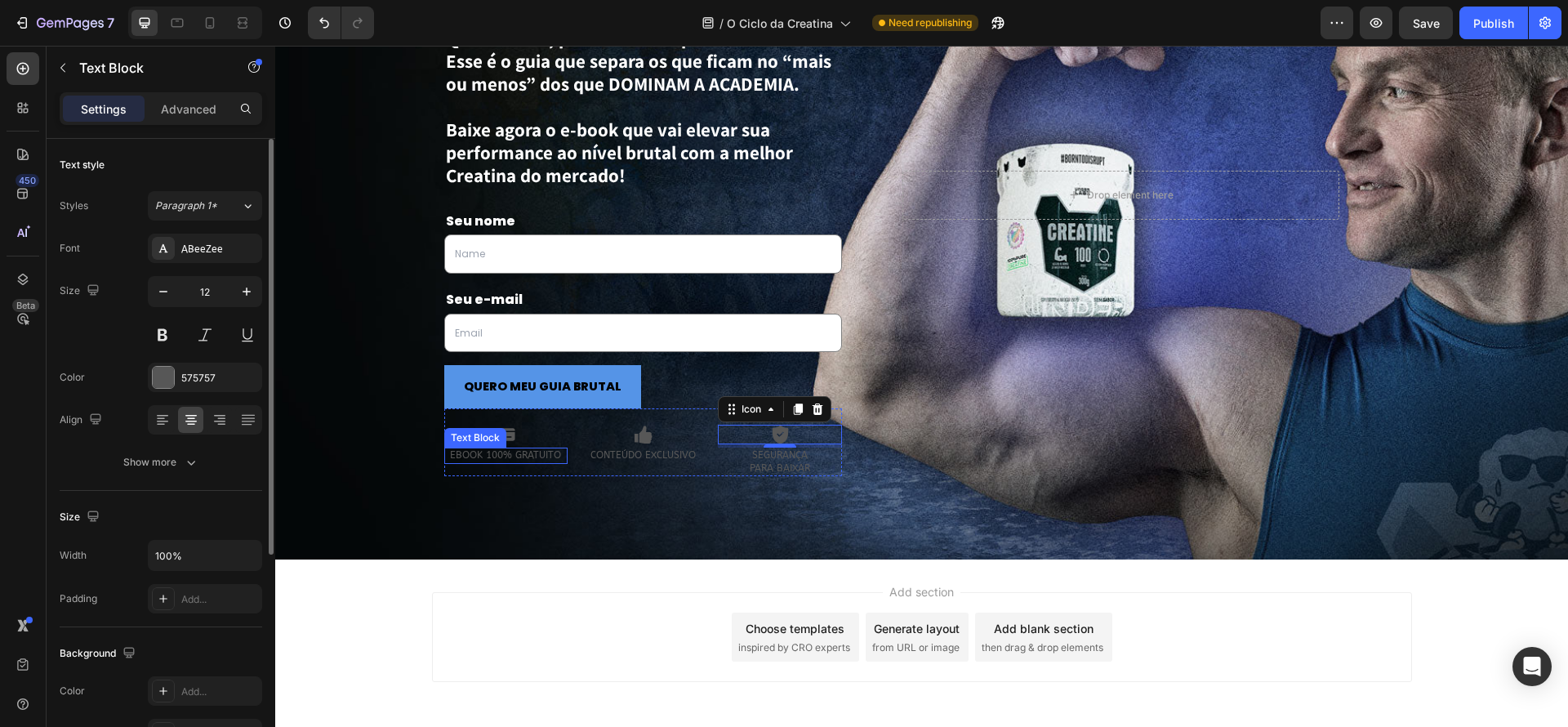
click at [564, 455] on p "EBOOK 100% GRATUITO" at bounding box center [505, 455] width 121 height 13
click at [176, 375] on div "575757" at bounding box center [204, 377] width 114 height 30
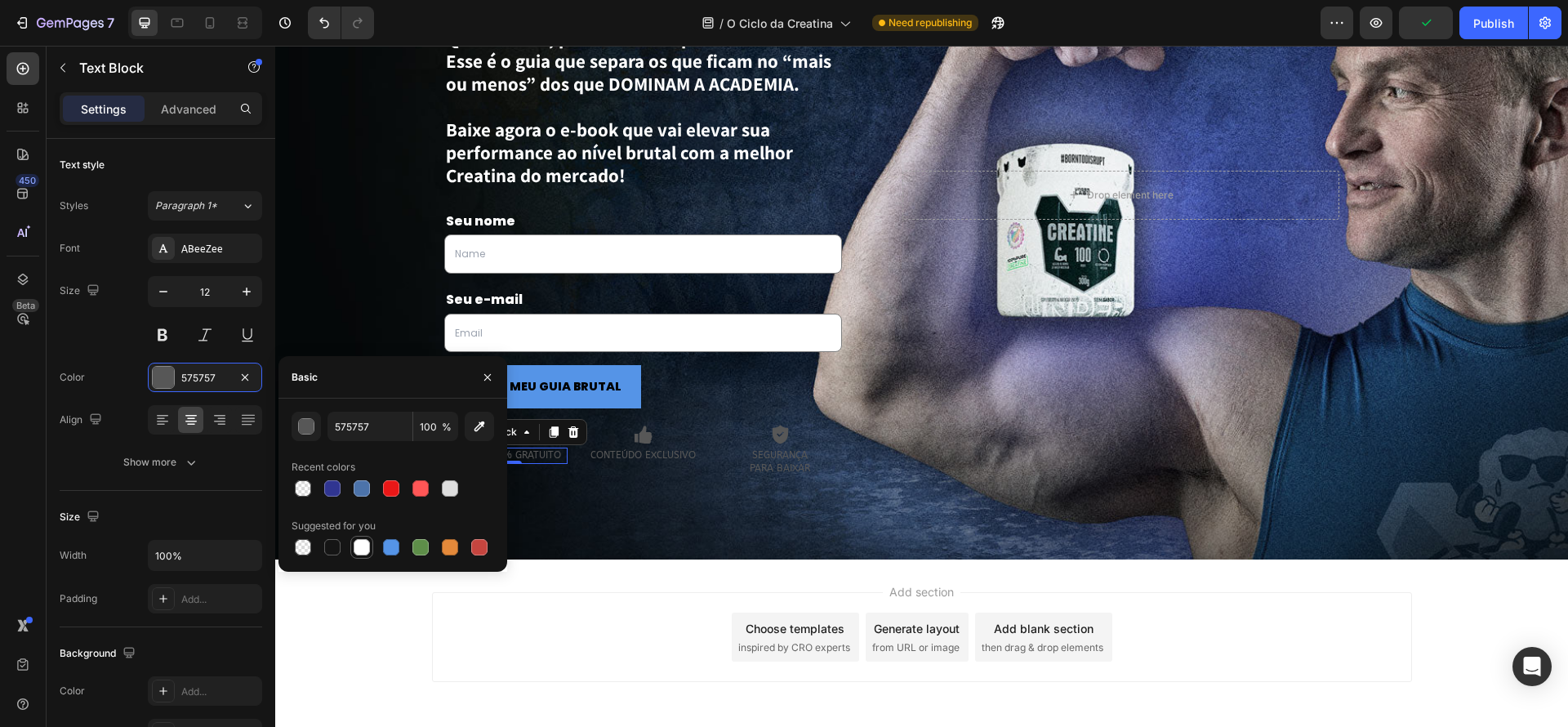
click at [357, 551] on div at bounding box center [362, 547] width 16 height 16
type input "FFFFFF"
click at [651, 460] on div "CONTEÚDO EXCLUSIVO Text Block" at bounding box center [642, 455] width 124 height 16
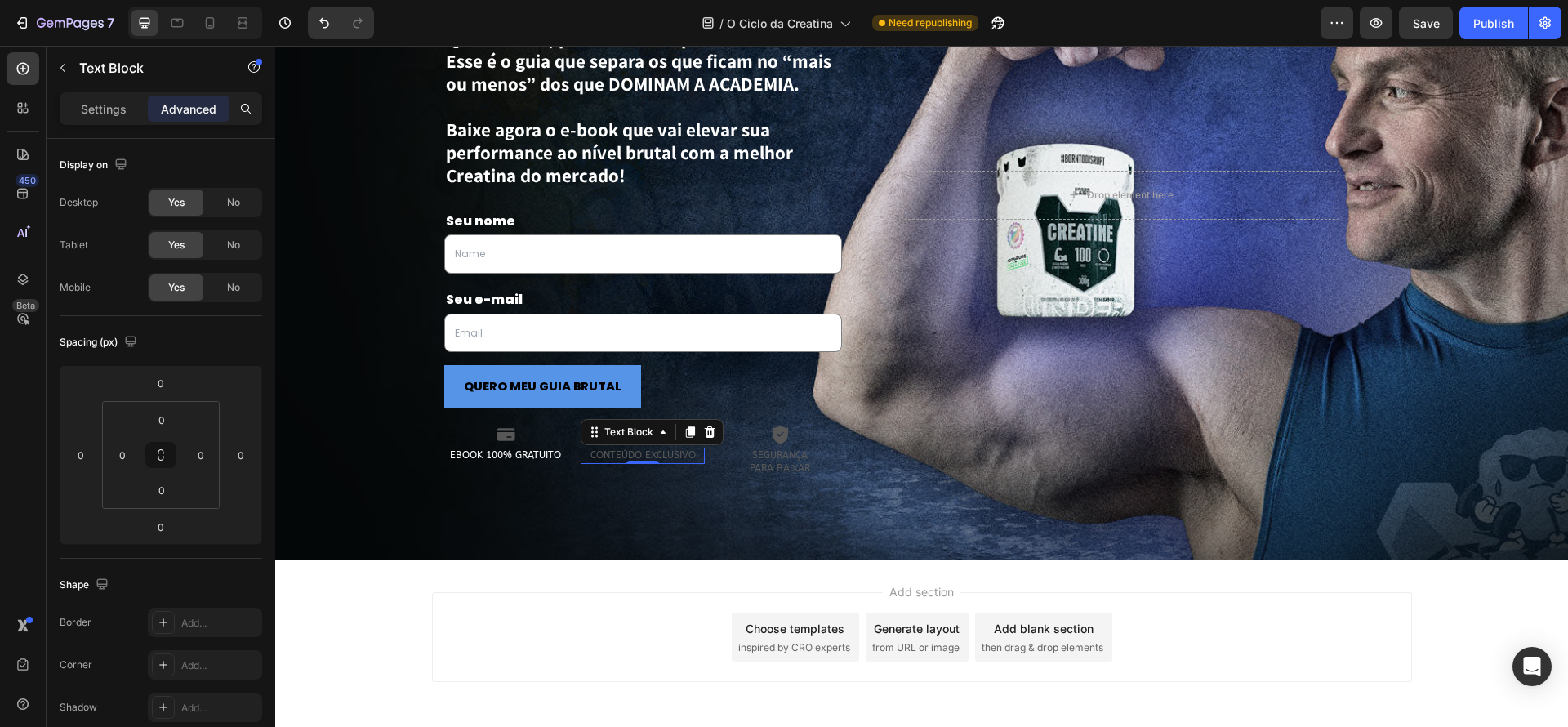
click at [112, 115] on p "Settings" at bounding box center [104, 108] width 46 height 17
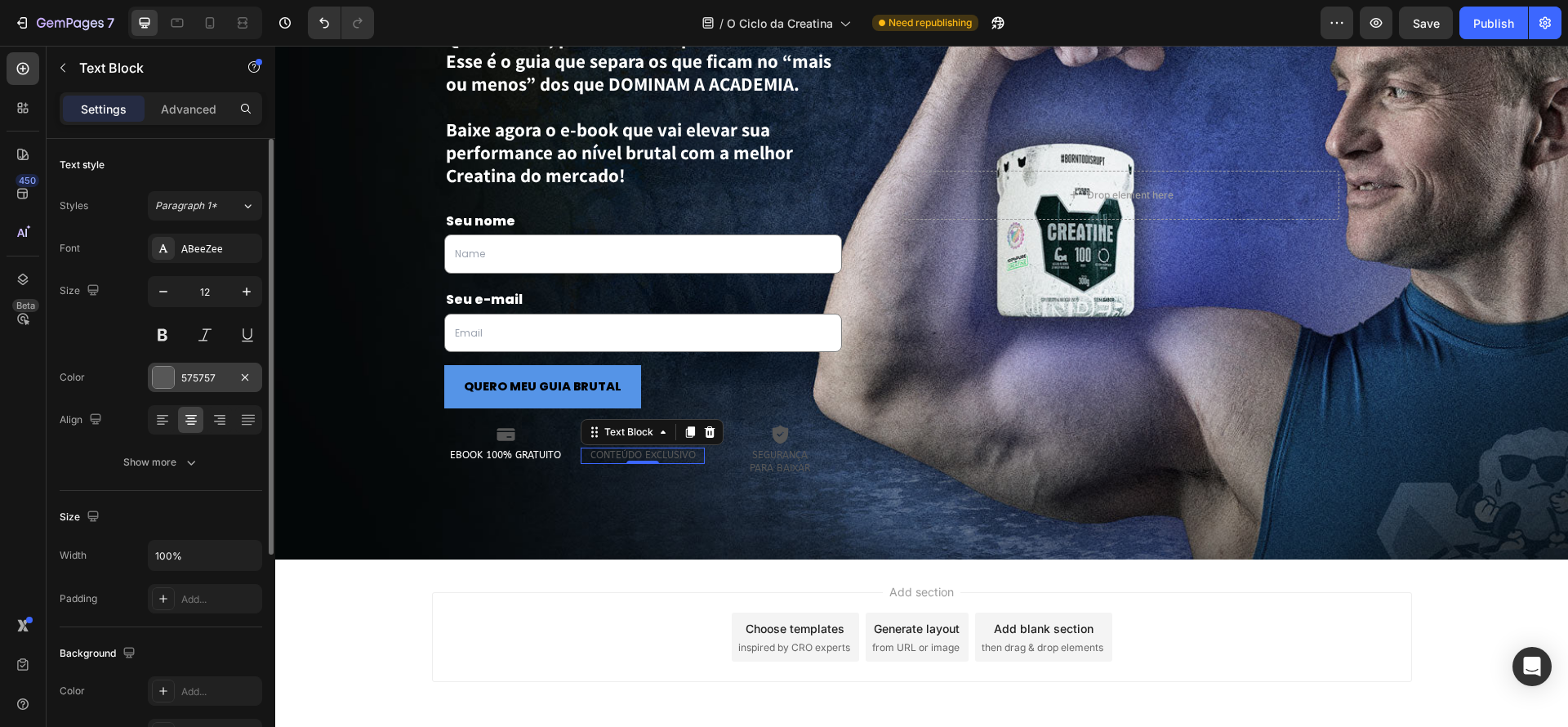
click at [173, 388] on div "575757" at bounding box center [204, 377] width 114 height 30
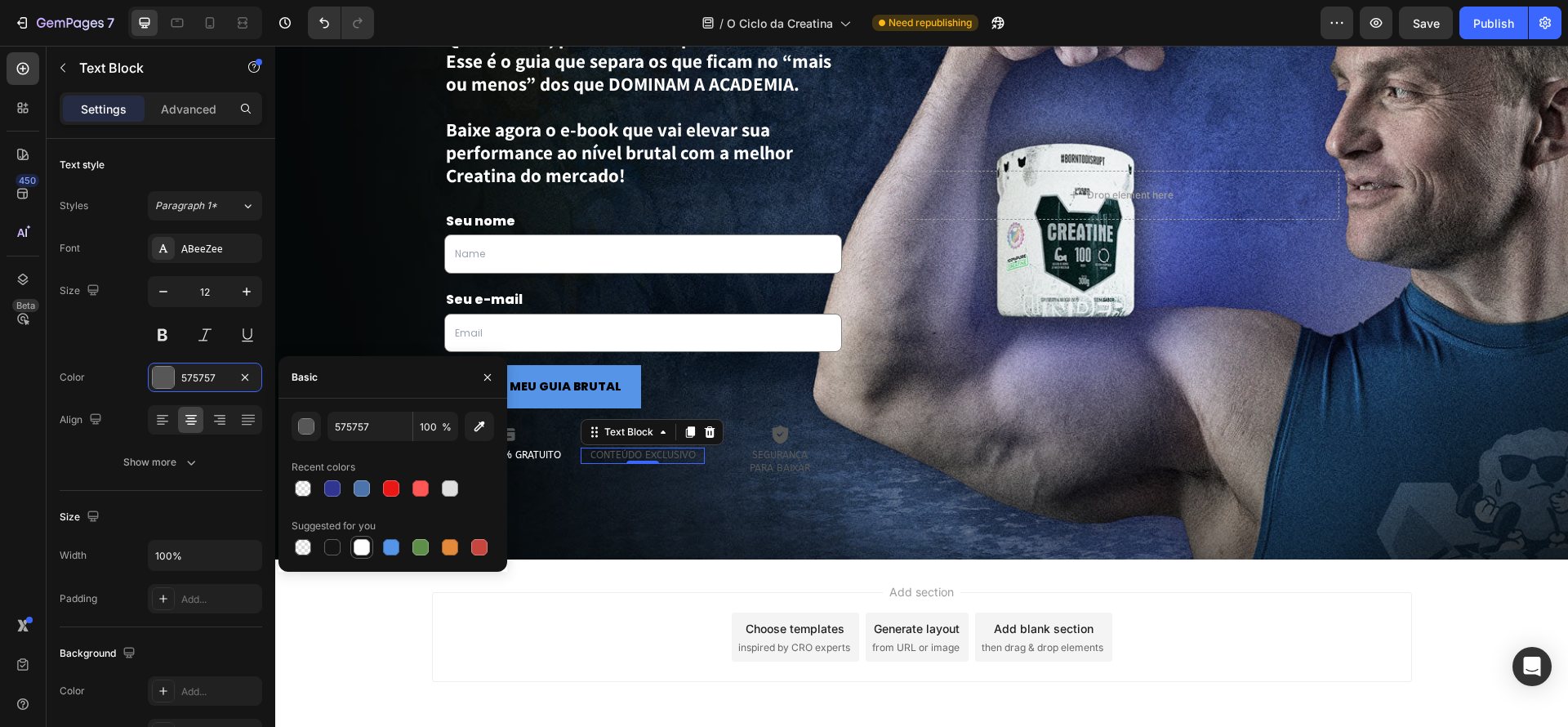
click at [367, 551] on div at bounding box center [362, 547] width 16 height 16
type input "FFFFFF"
click at [770, 460] on p "SEGURANÇA PARA BAIXAR" at bounding box center [779, 461] width 121 height 25
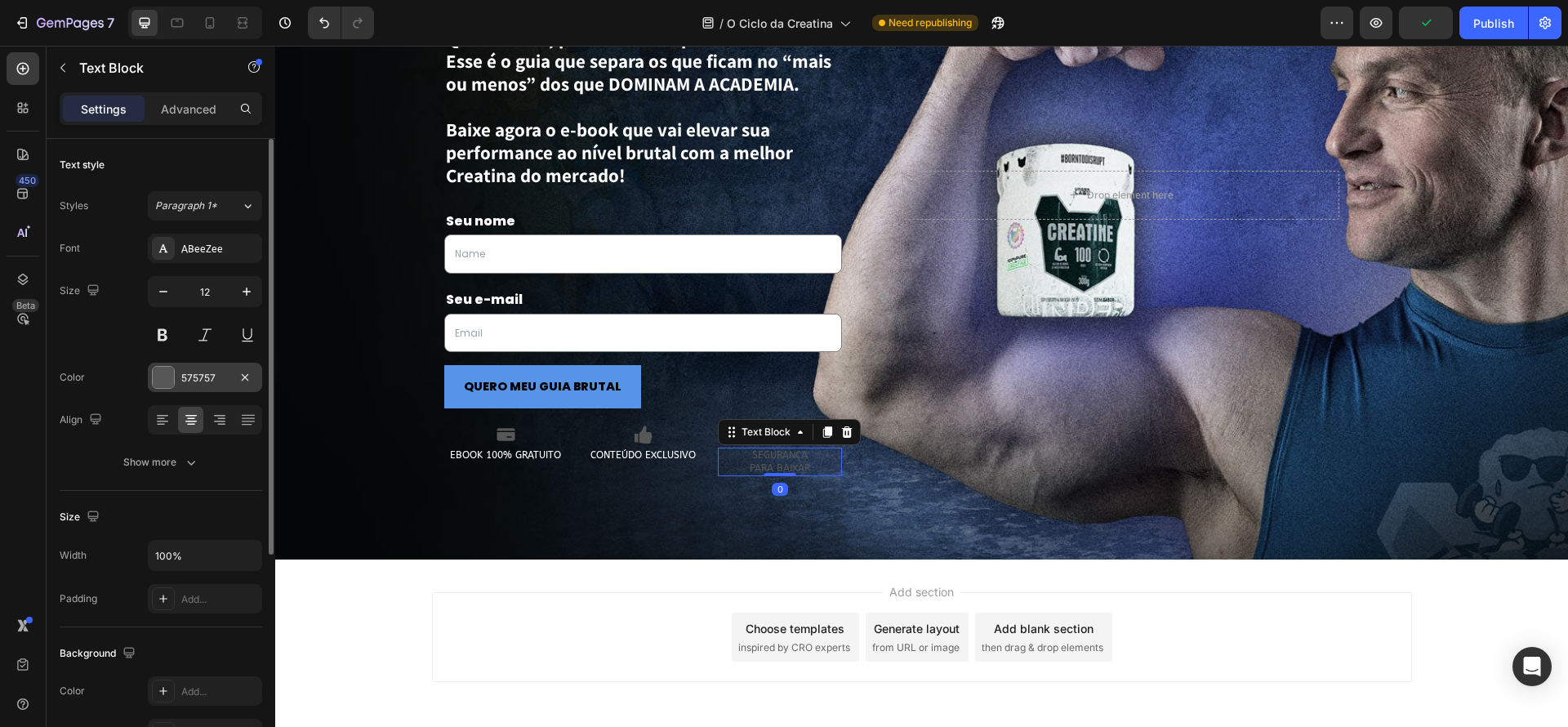
click at [159, 379] on div at bounding box center [163, 377] width 21 height 21
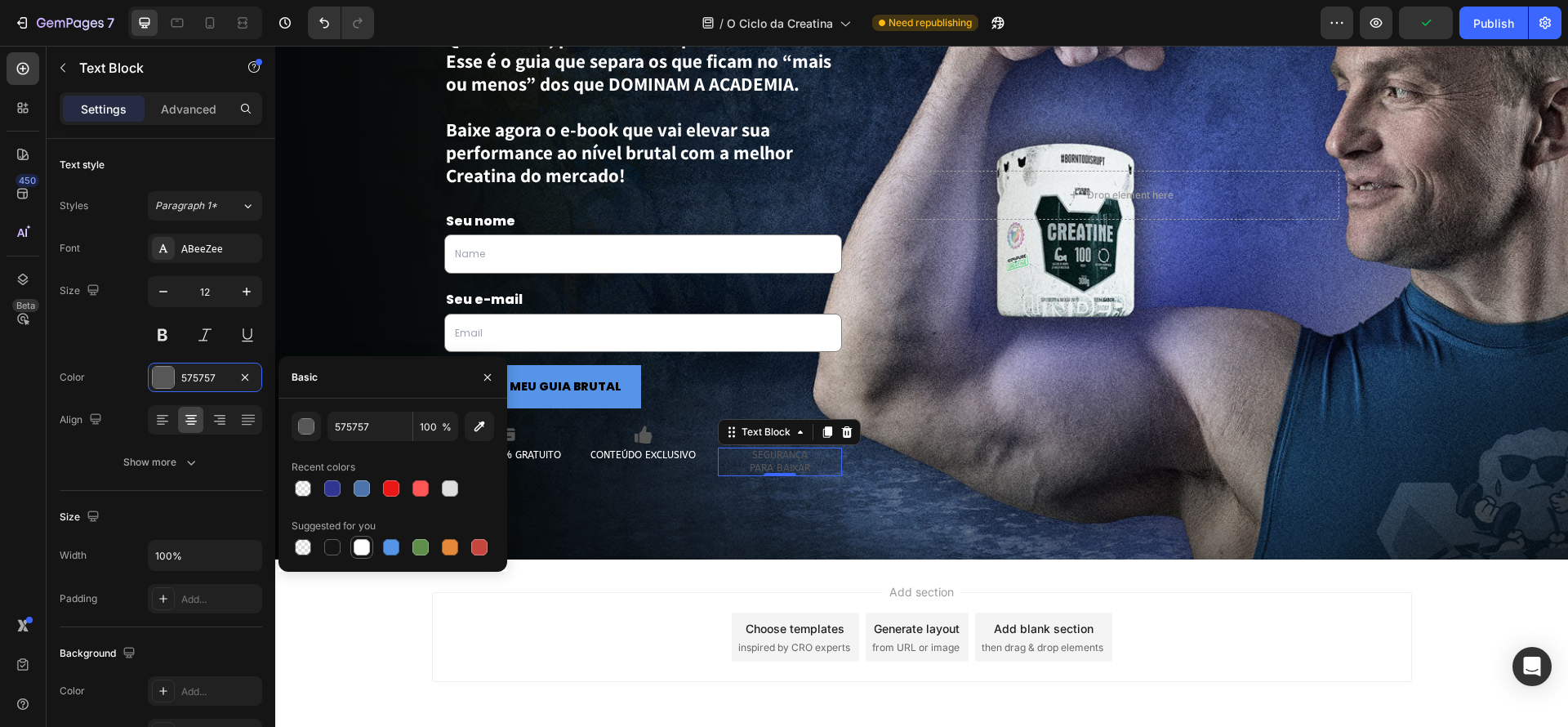
click at [368, 551] on div at bounding box center [362, 547] width 16 height 16
type input "FFFFFF"
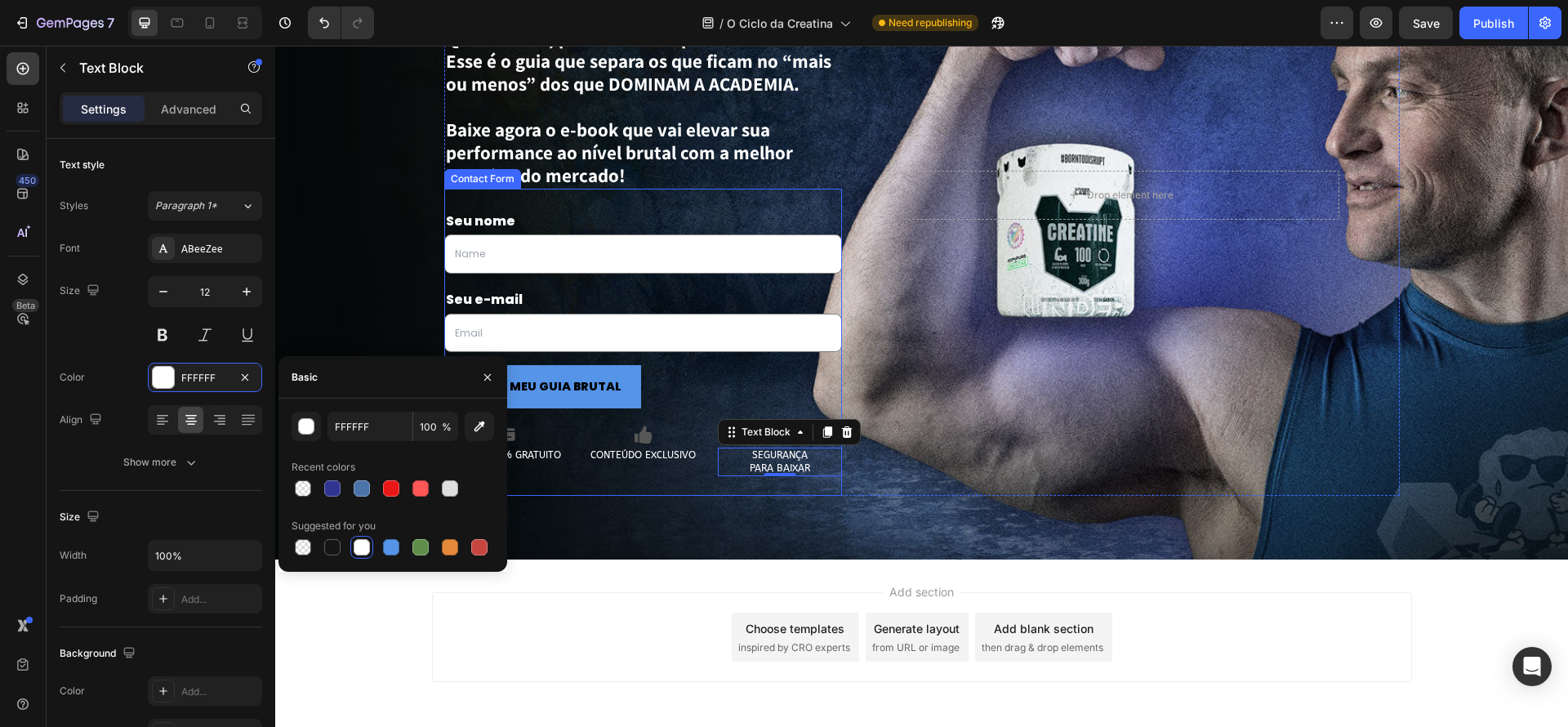
click at [737, 494] on div "Seu nome Text Block Text Field Row Seu e-mail Text Block Email Field Row QUERO …" at bounding box center [643, 342] width 399 height 308
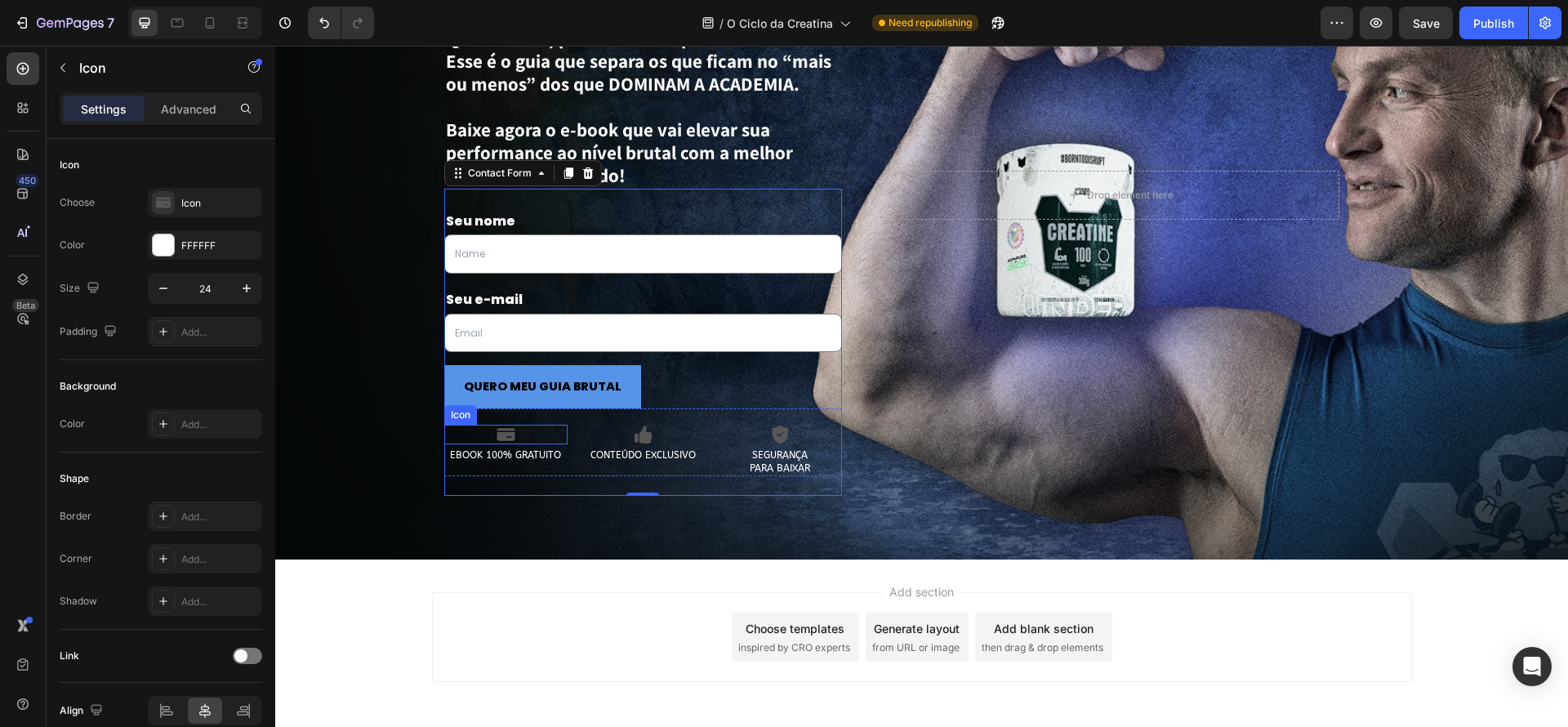
click at [501, 432] on icon at bounding box center [505, 435] width 19 height 20
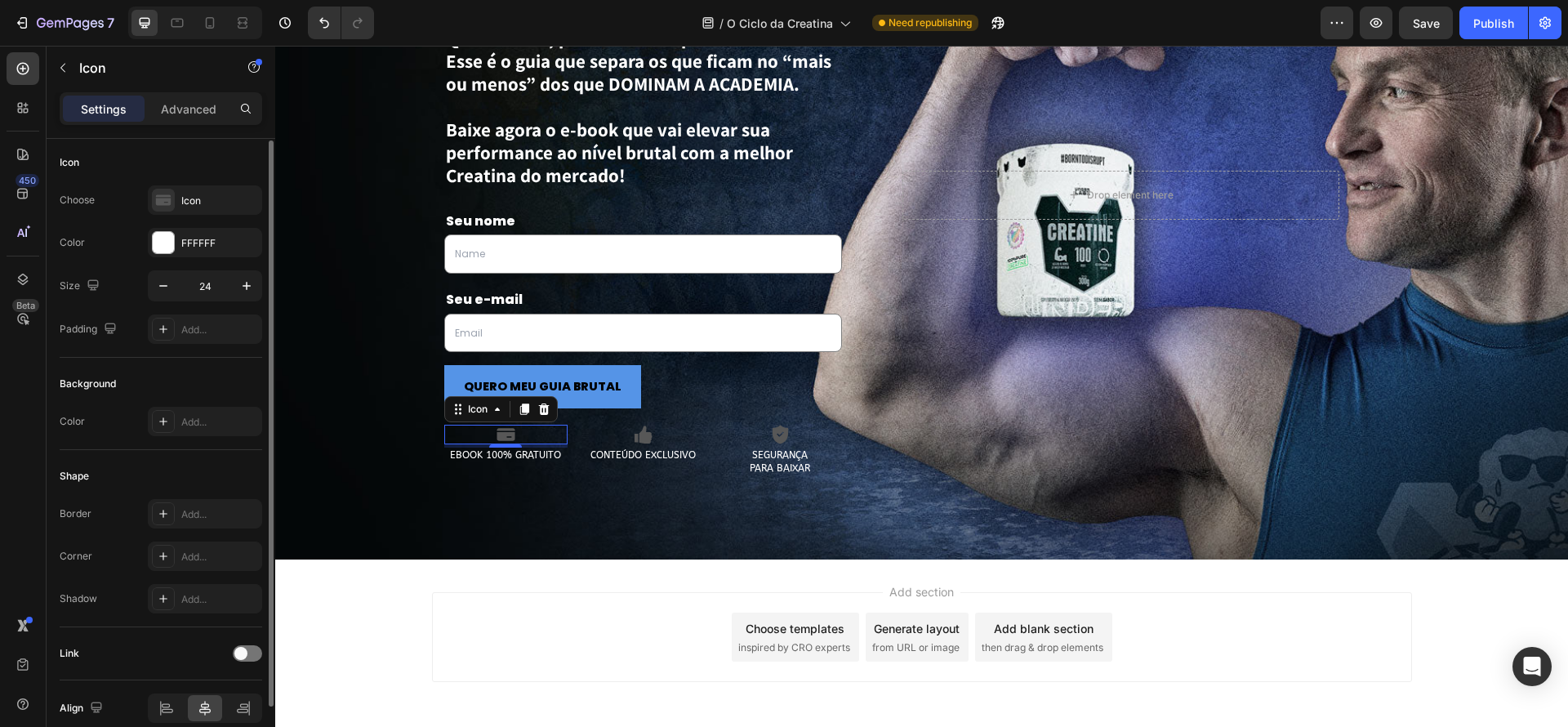
scroll to position [0, 0]
click at [185, 118] on div "Advanced" at bounding box center [189, 108] width 82 height 26
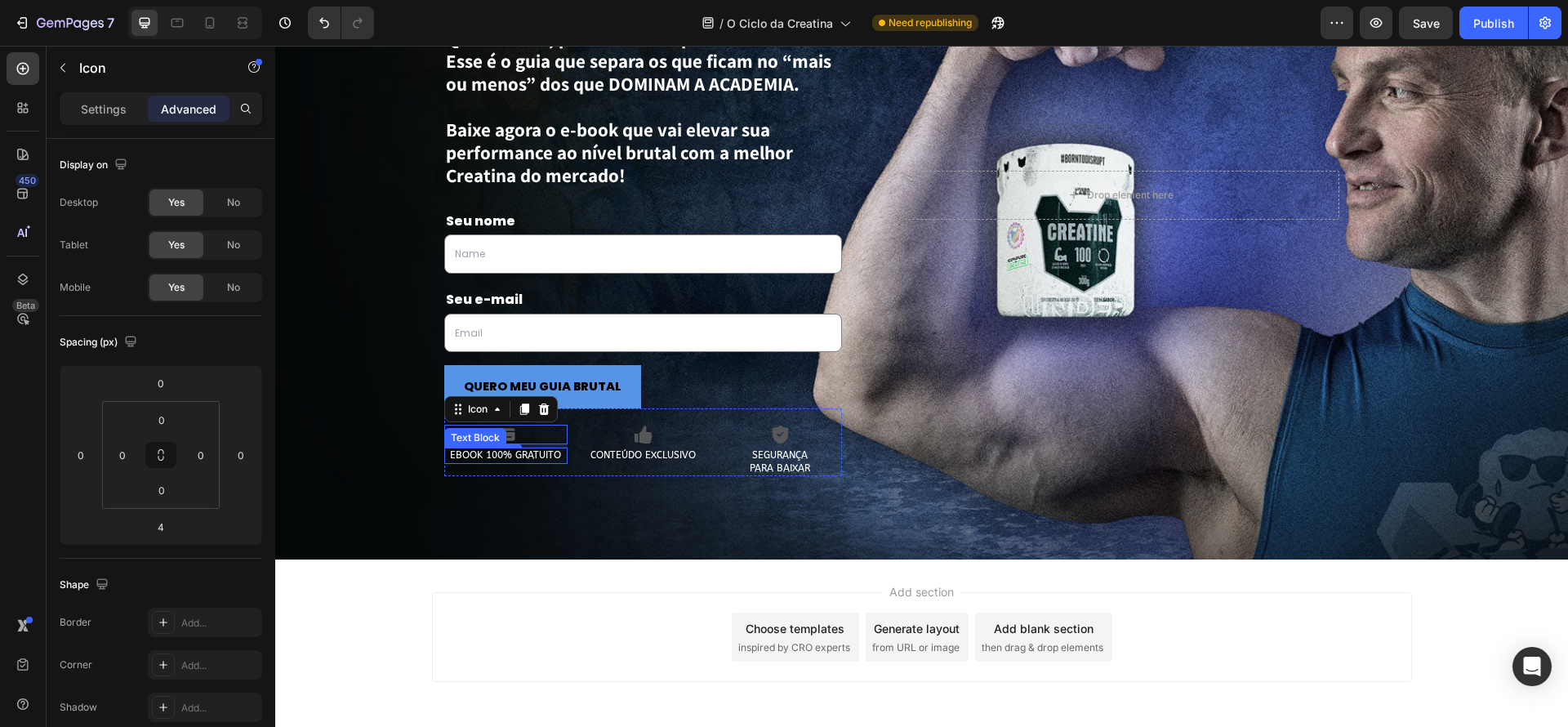
click at [512, 434] on icon at bounding box center [505, 434] width 18 height 12
click at [509, 435] on icon at bounding box center [505, 434] width 18 height 12
click at [99, 107] on p "Settings" at bounding box center [104, 108] width 46 height 17
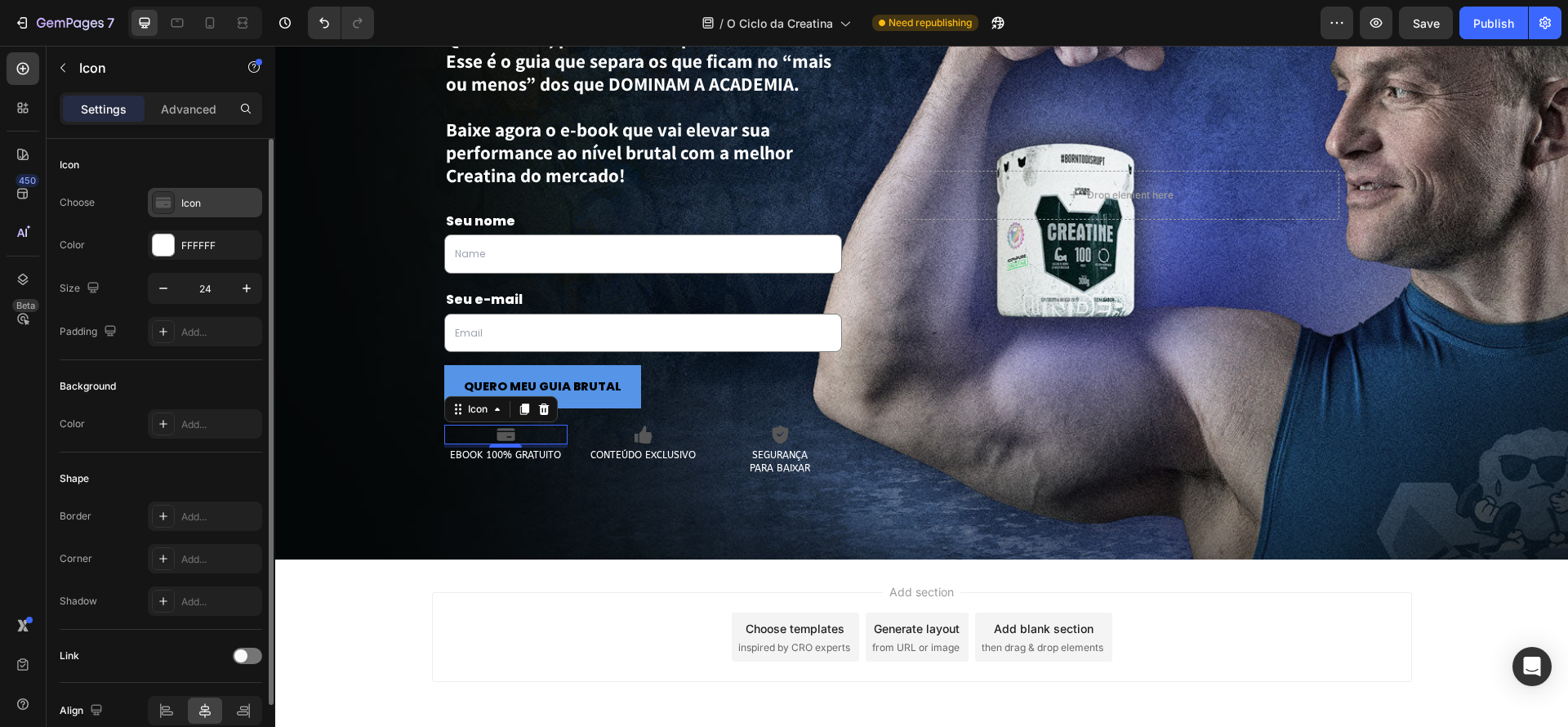
click at [159, 200] on icon at bounding box center [163, 203] width 16 height 16
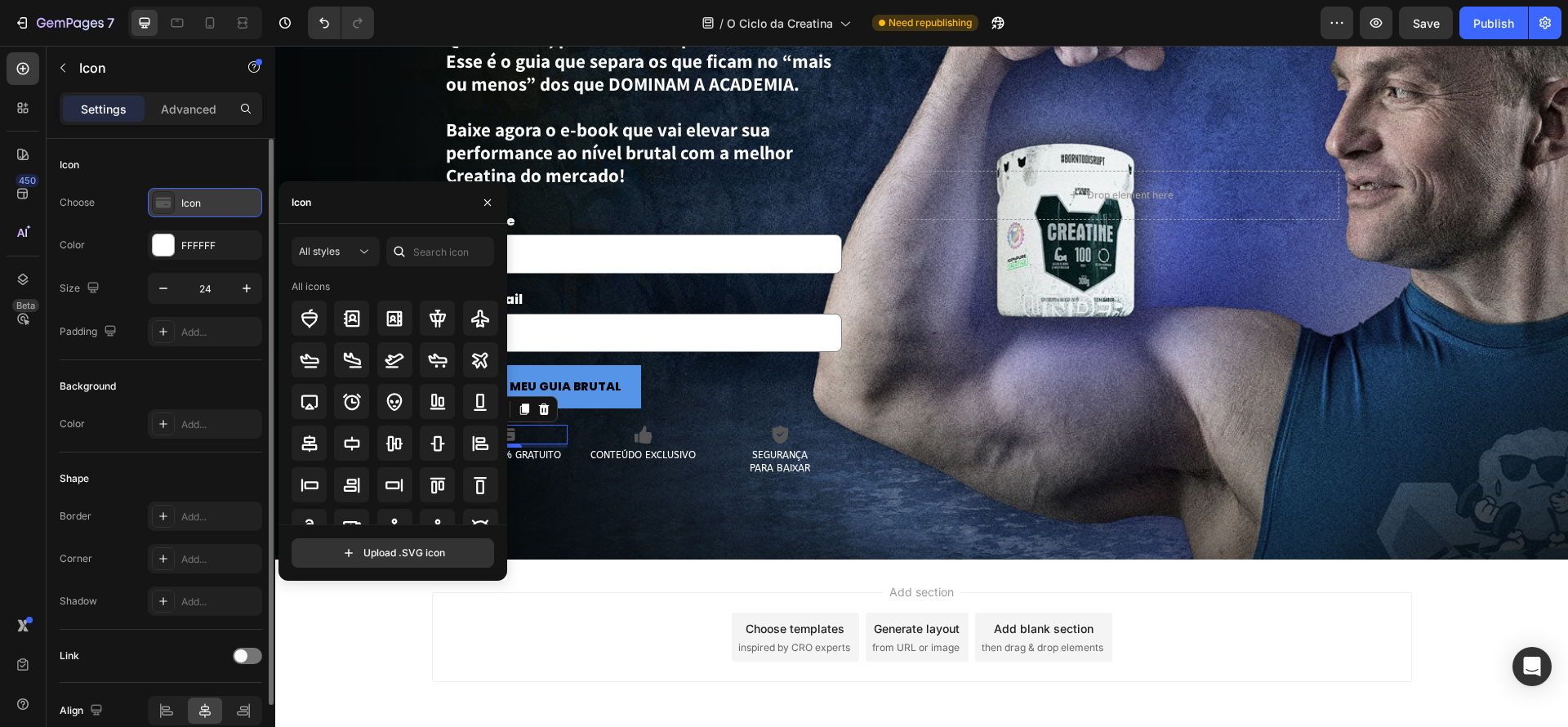
drag, startPoint x: 168, startPoint y: 217, endPoint x: 167, endPoint y: 225, distance: 8.1
click at [168, 217] on div "Icon" at bounding box center [204, 203] width 114 height 30
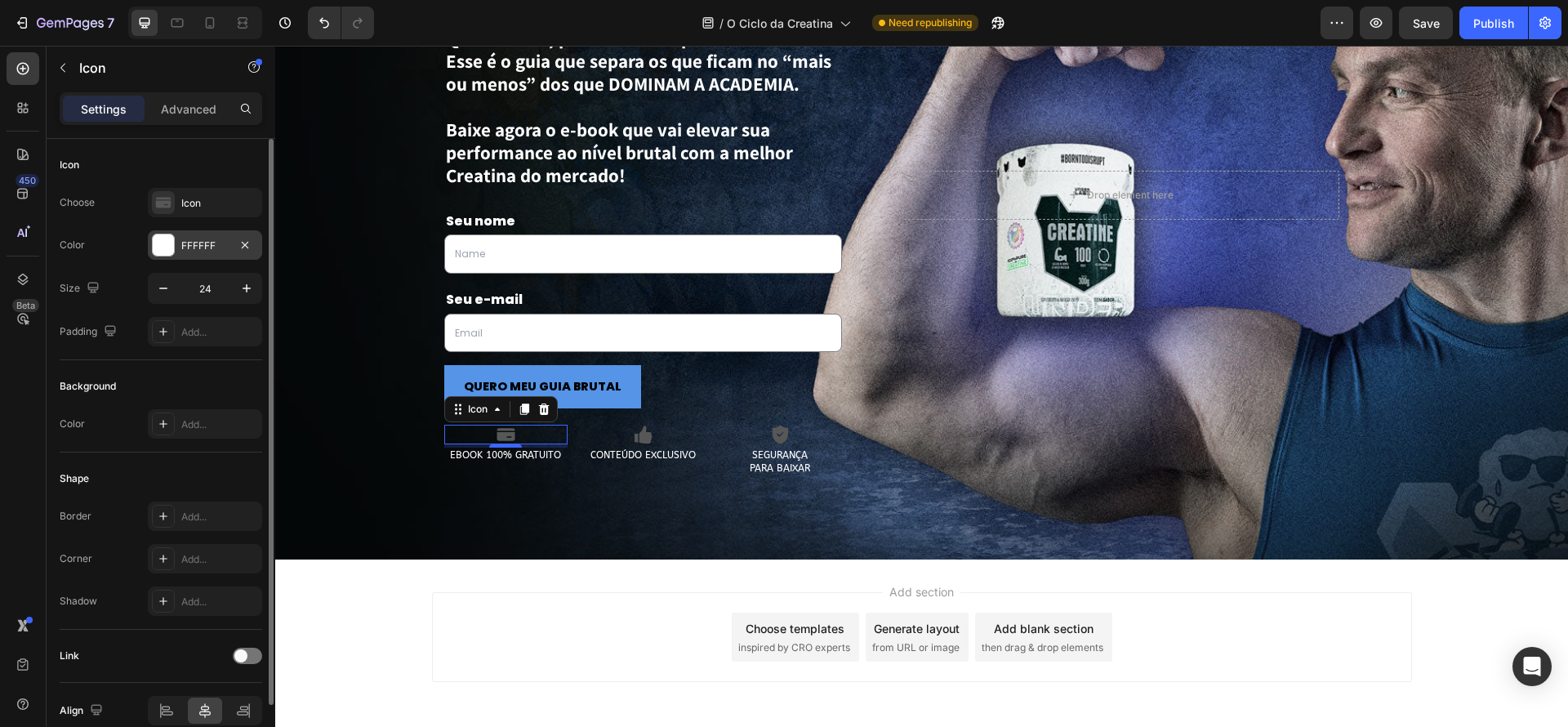
click at [169, 237] on div at bounding box center [163, 245] width 21 height 21
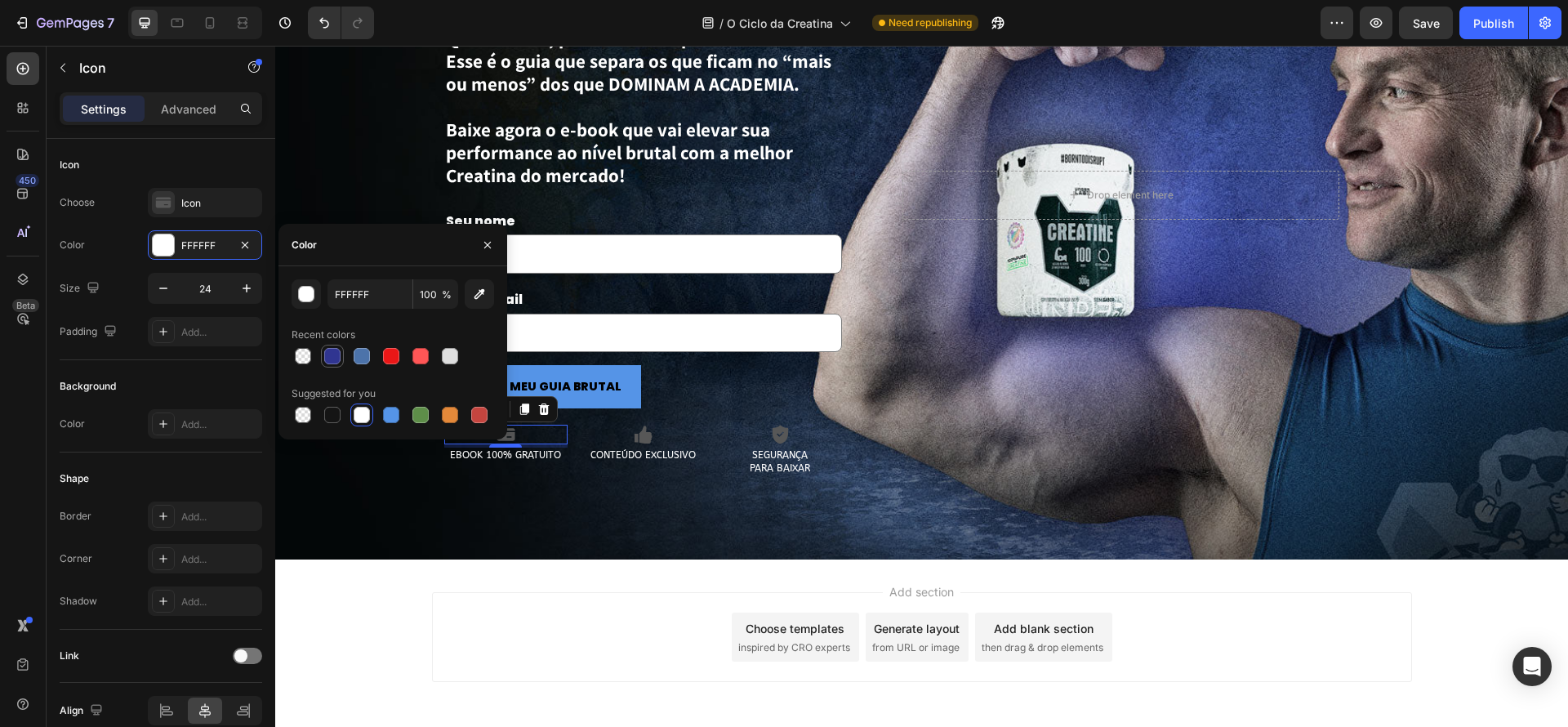
click at [339, 355] on div at bounding box center [332, 356] width 16 height 16
click at [372, 414] on div at bounding box center [362, 415] width 23 height 23
type input "FFFFFF"
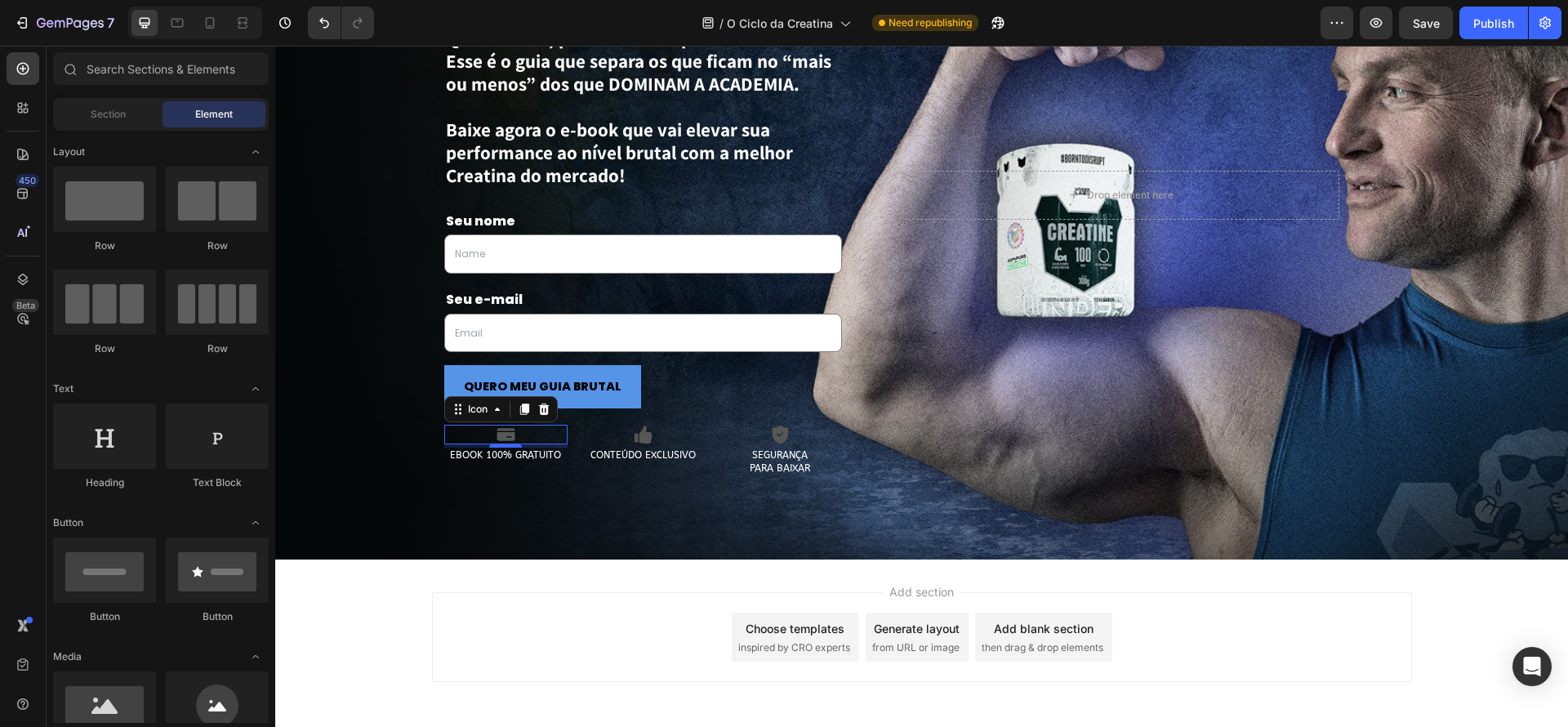
click at [454, 612] on div "Add section Choose templates inspired by CRO experts Generate layout from URL o…" at bounding box center [922, 637] width 980 height 89
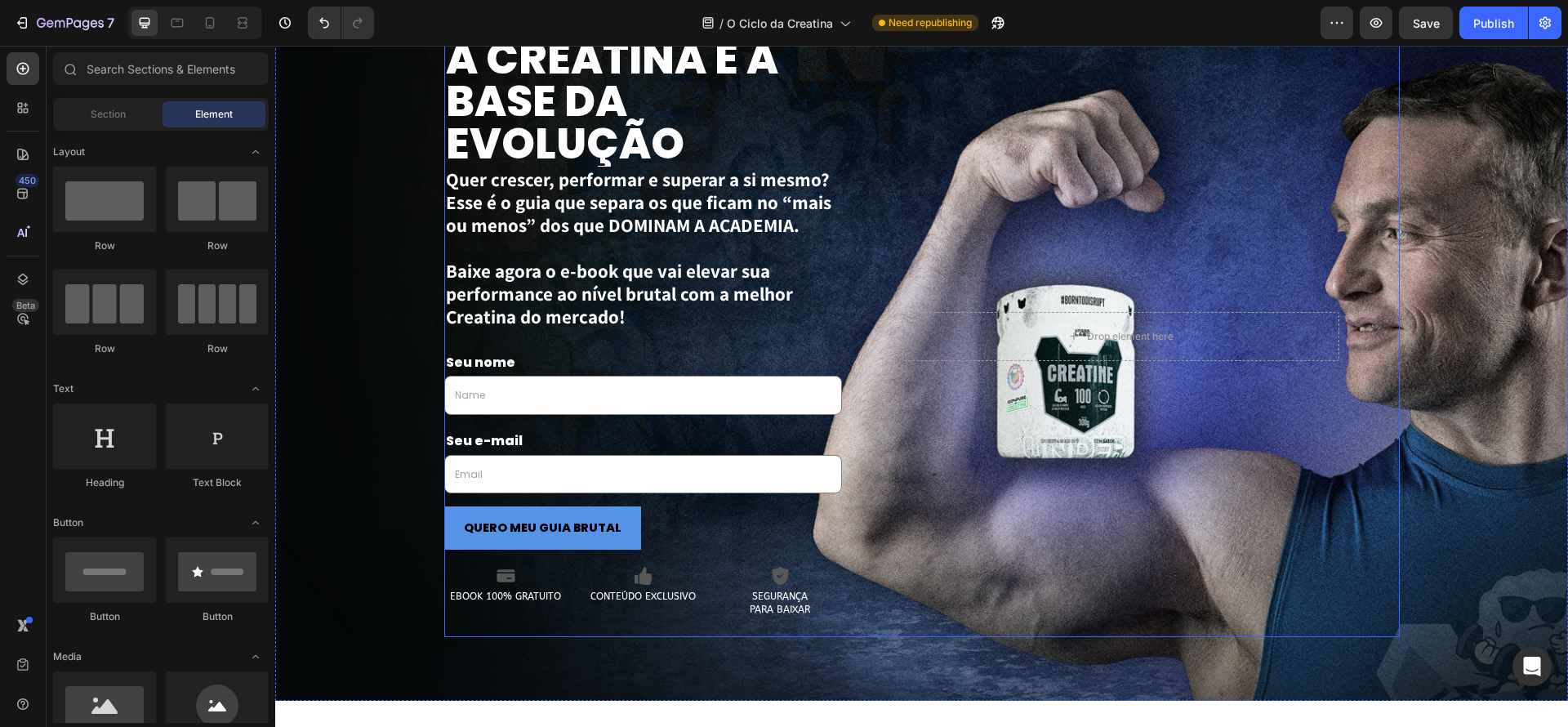
scroll to position [2671, 0]
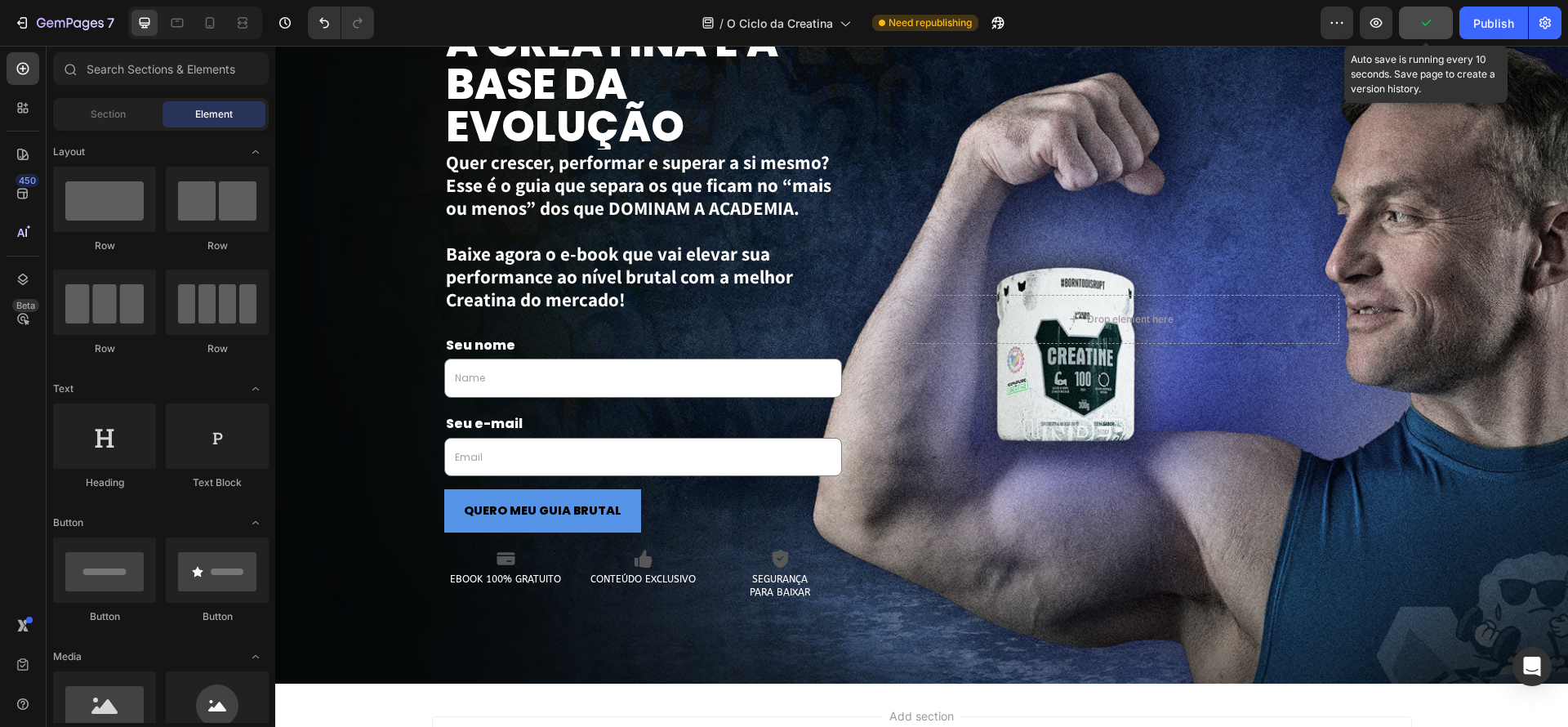
click at [1413, 26] on button "button" at bounding box center [1426, 23] width 54 height 33
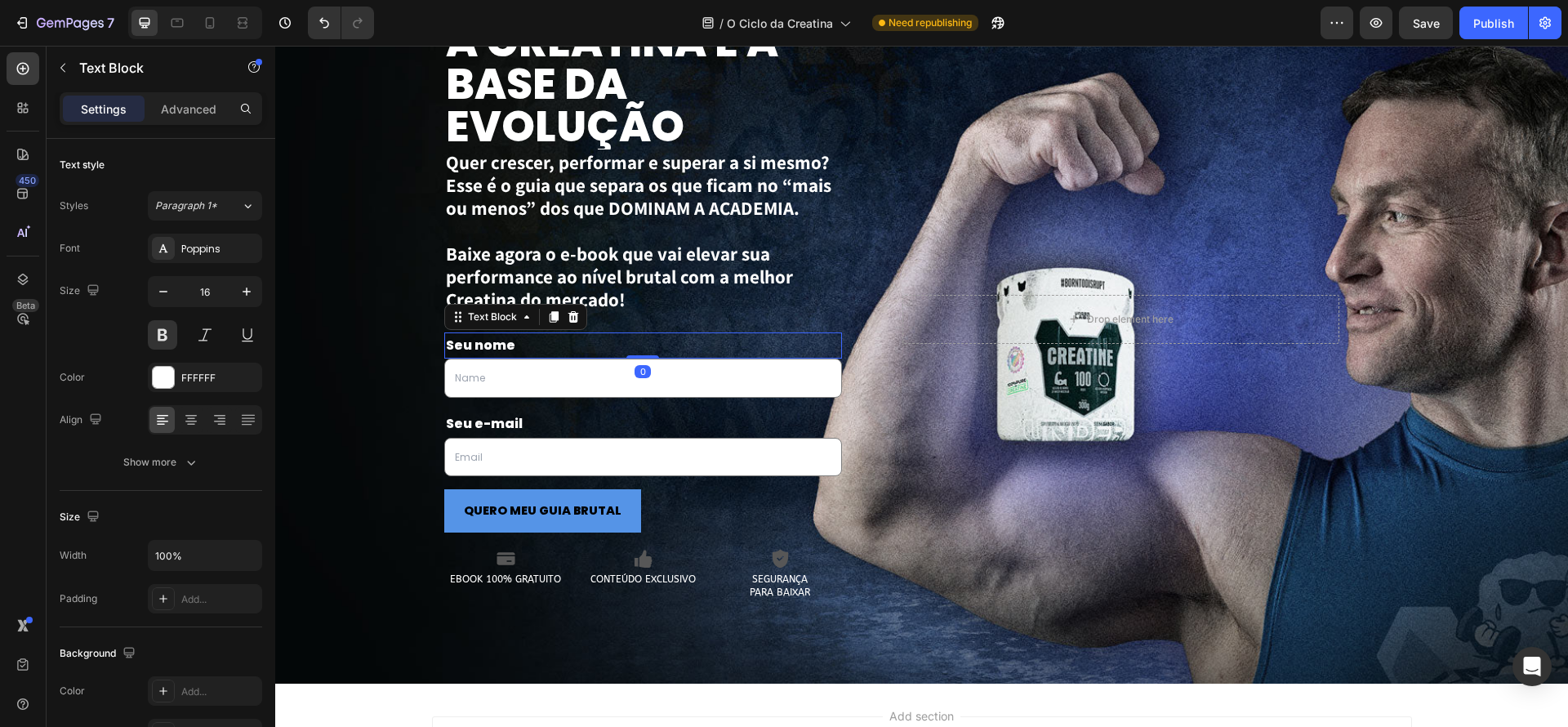
click at [612, 334] on p "Seu nome" at bounding box center [643, 345] width 395 height 24
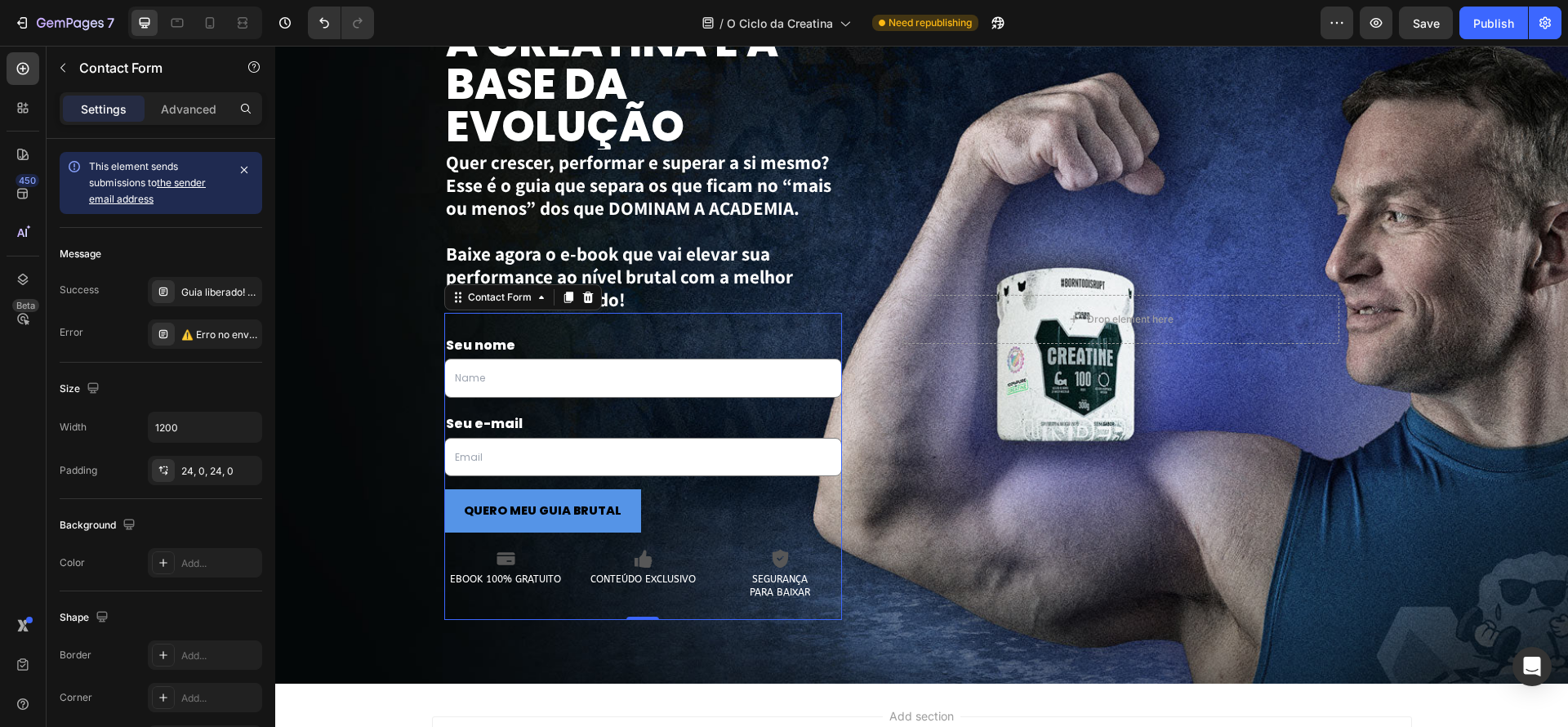
click at [624, 322] on div "Seu nome Text Block Text Field Row Seu e-mail Text Block Email Field Row QUERO …" at bounding box center [643, 466] width 399 height 308
click at [67, 107] on div "Settings" at bounding box center [104, 108] width 82 height 26
click at [31, 106] on div at bounding box center [23, 107] width 33 height 33
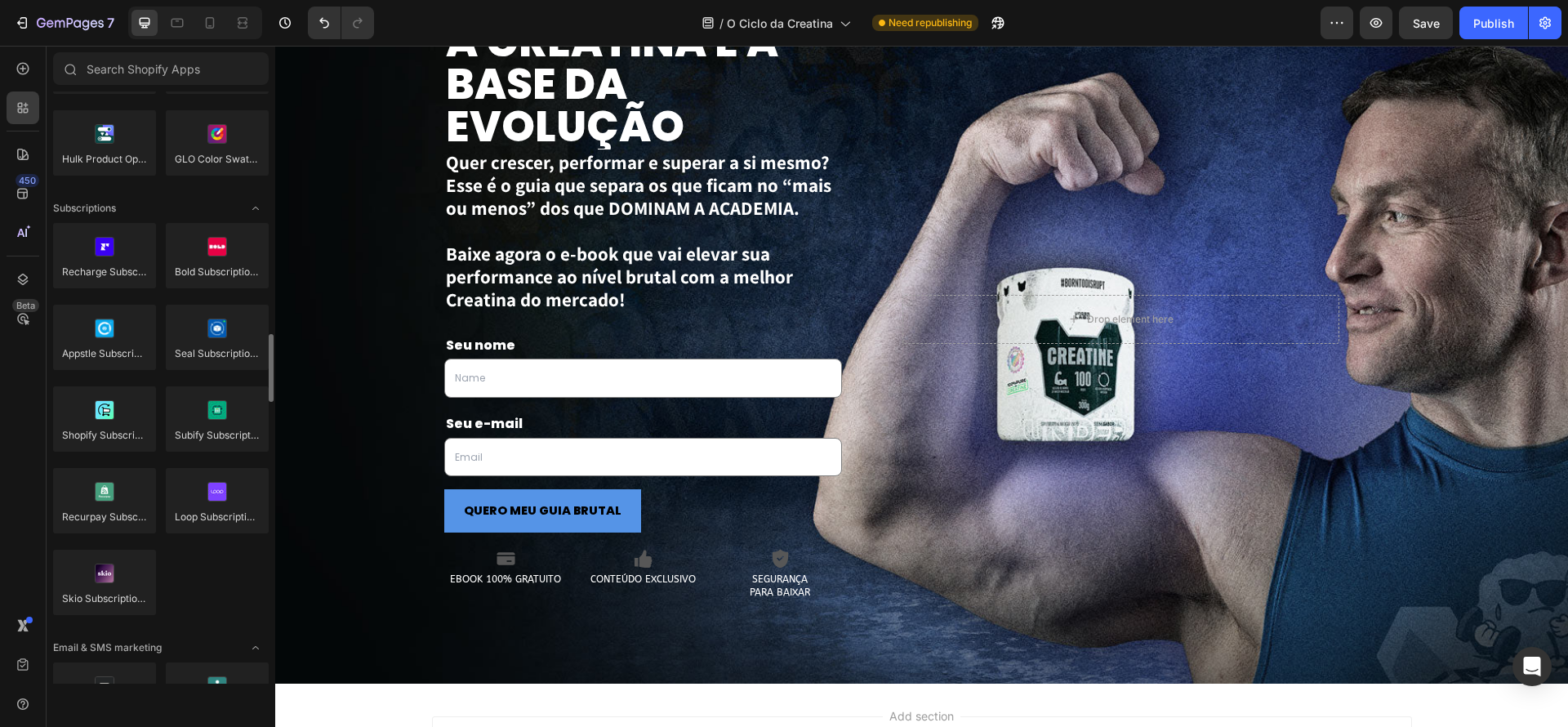
scroll to position [2149, 0]
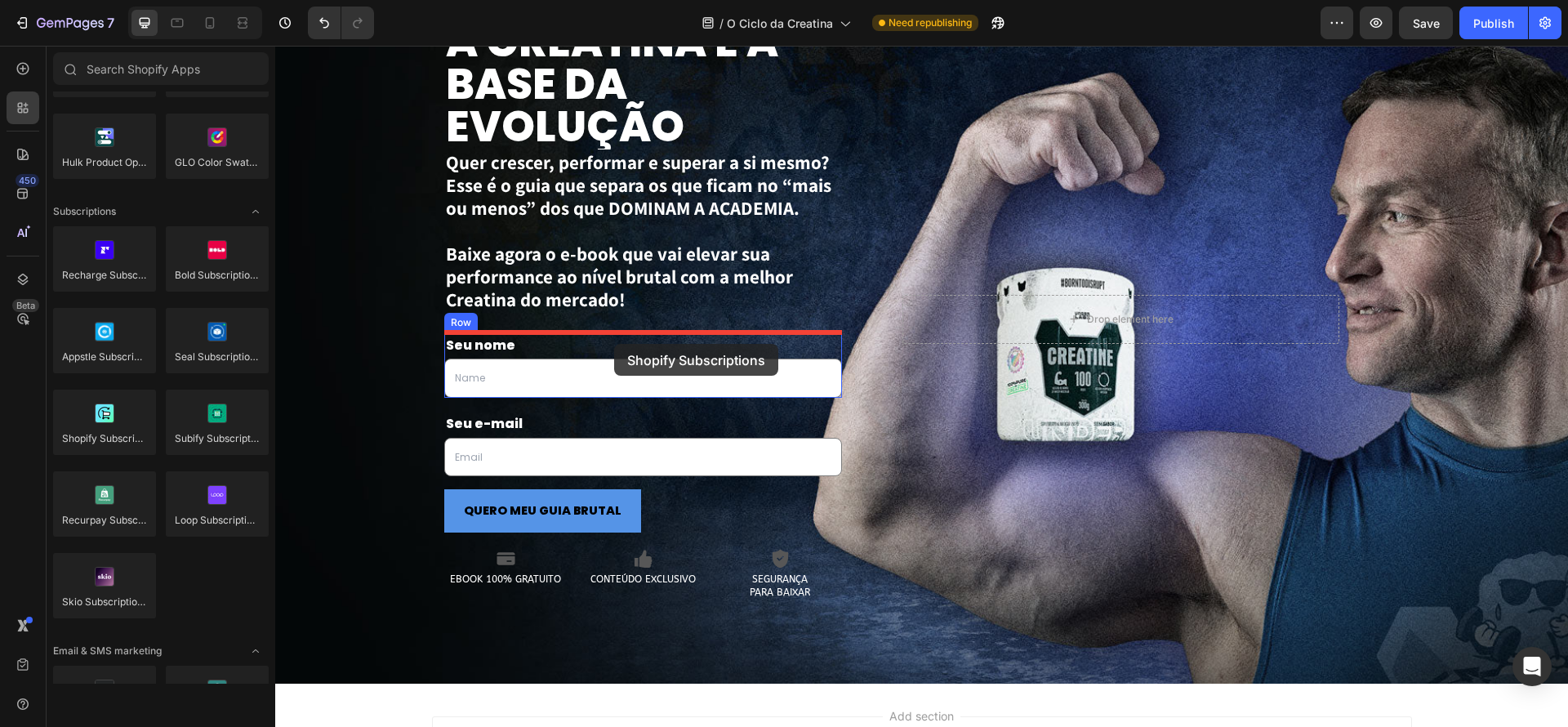
drag, startPoint x: 390, startPoint y: 451, endPoint x: 615, endPoint y: 344, distance: 249.1
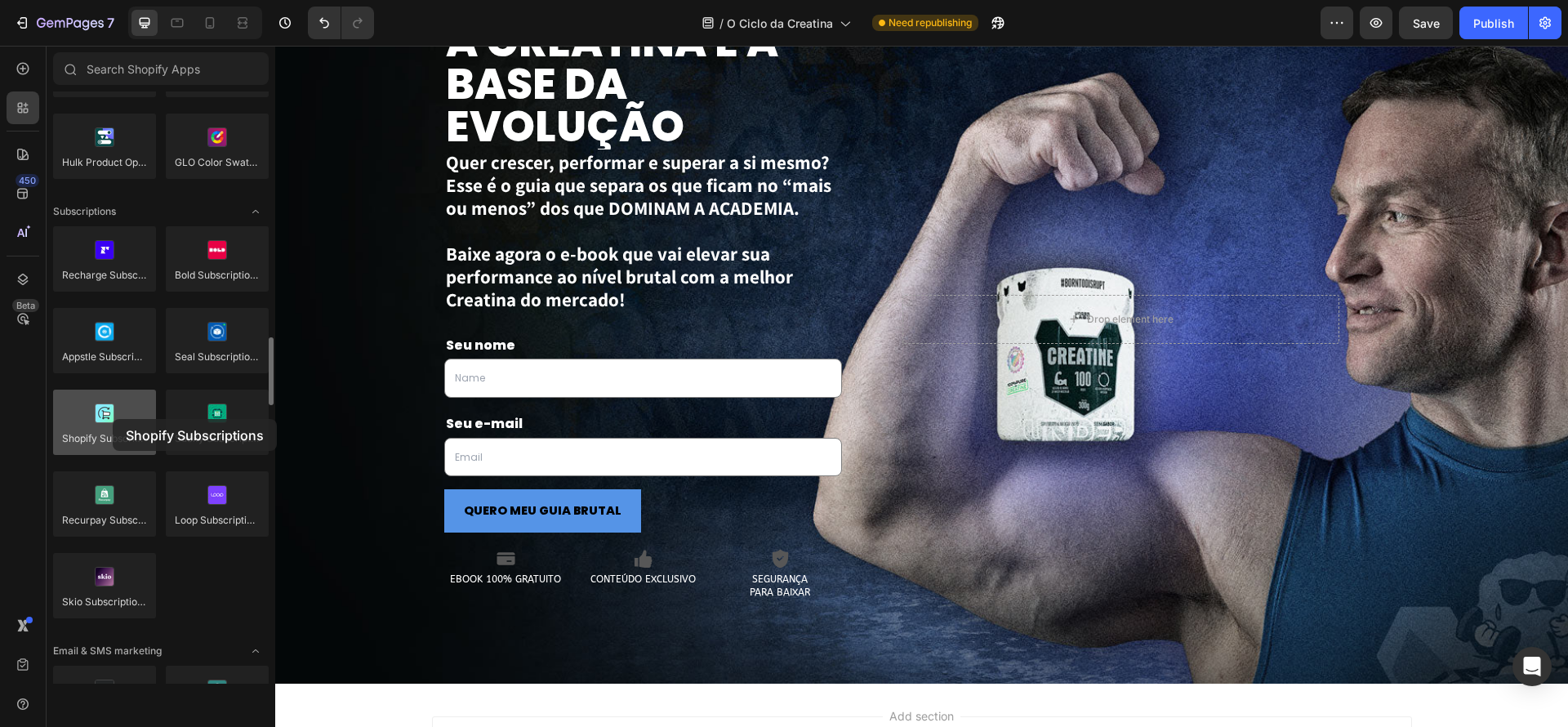
click at [112, 419] on div at bounding box center [104, 423] width 103 height 66
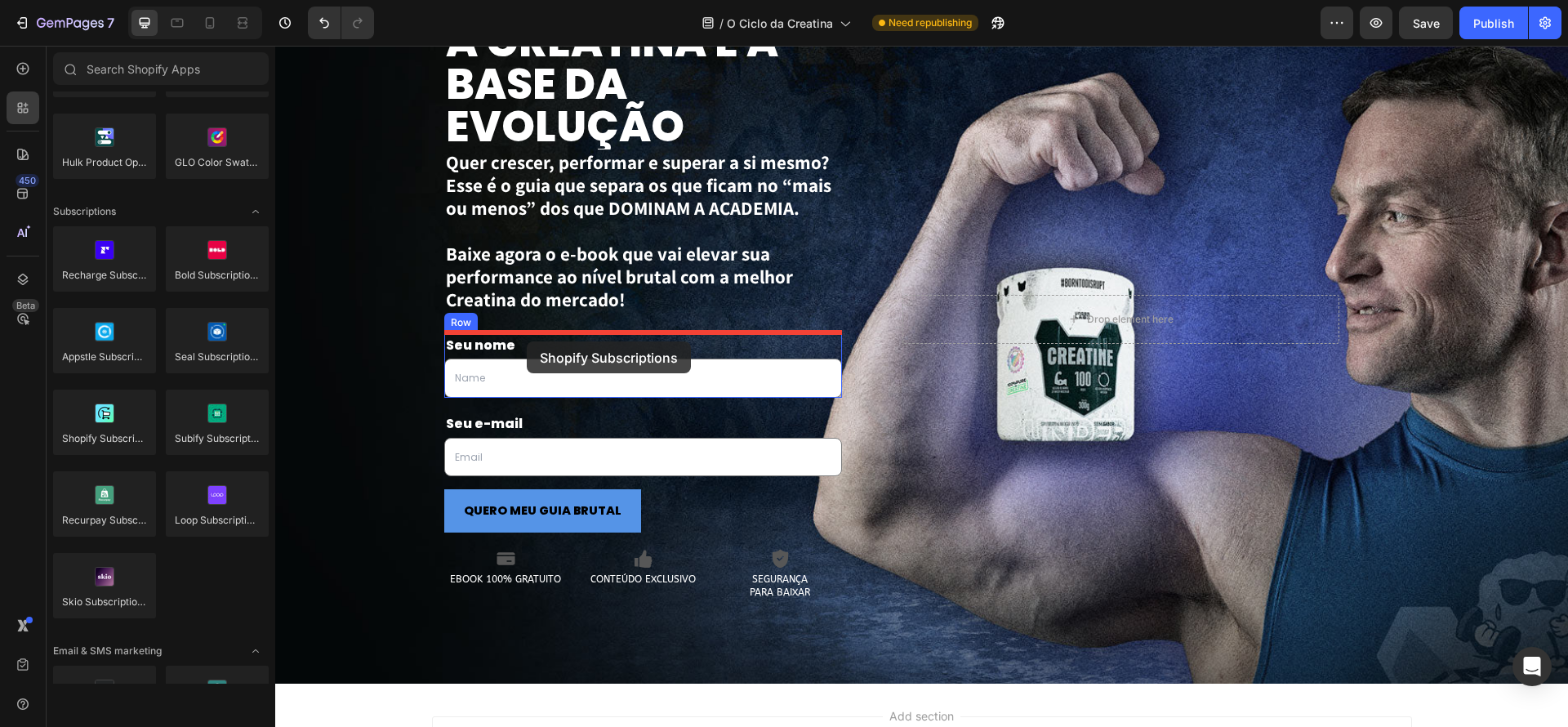
drag, startPoint x: 388, startPoint y: 464, endPoint x: 527, endPoint y: 341, distance: 185.6
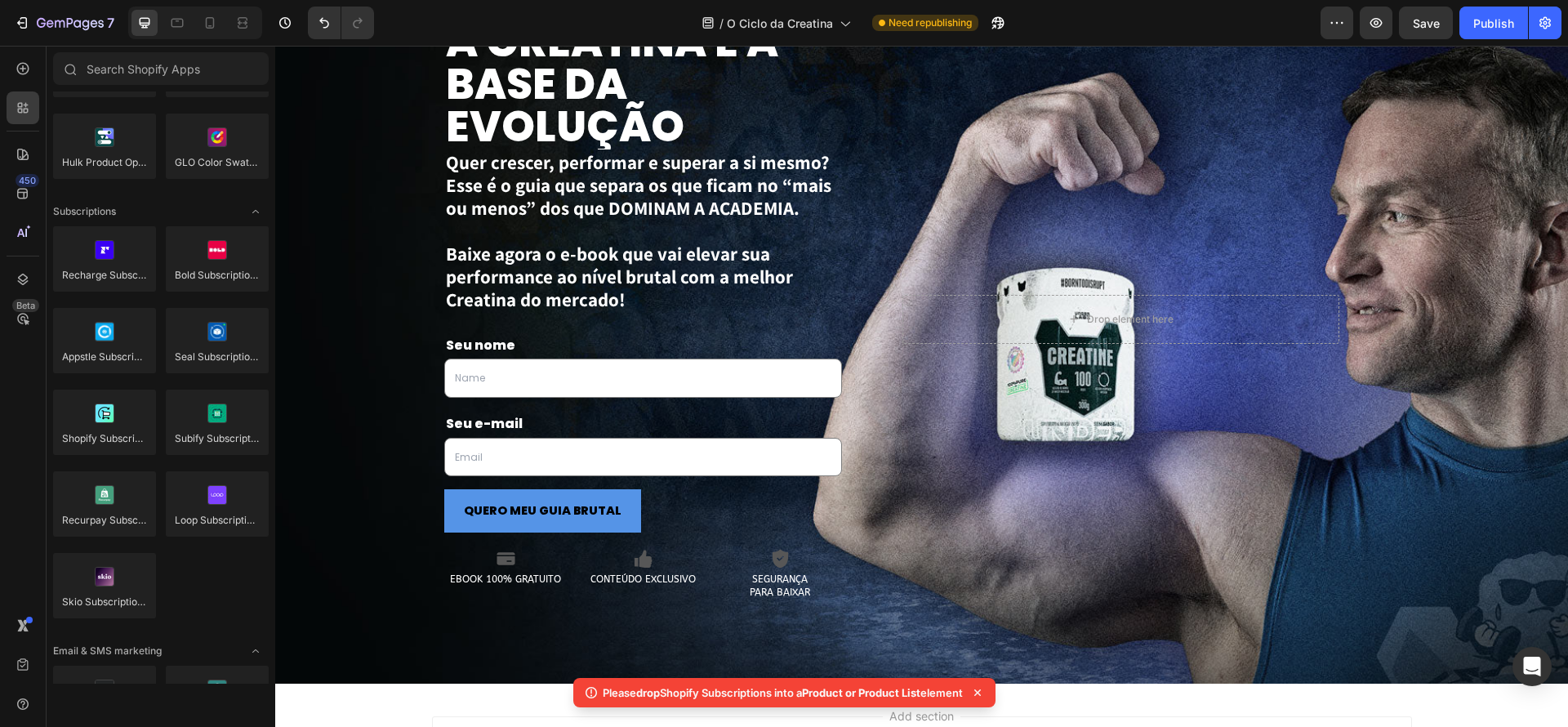
click at [574, 689] on div "Please drop Shopify Subscriptions into a Product or Product List element" at bounding box center [784, 693] width 423 height 30
click at [583, 693] on icon at bounding box center [592, 693] width 16 height 16
click at [591, 694] on icon at bounding box center [592, 692] width 2 height 5
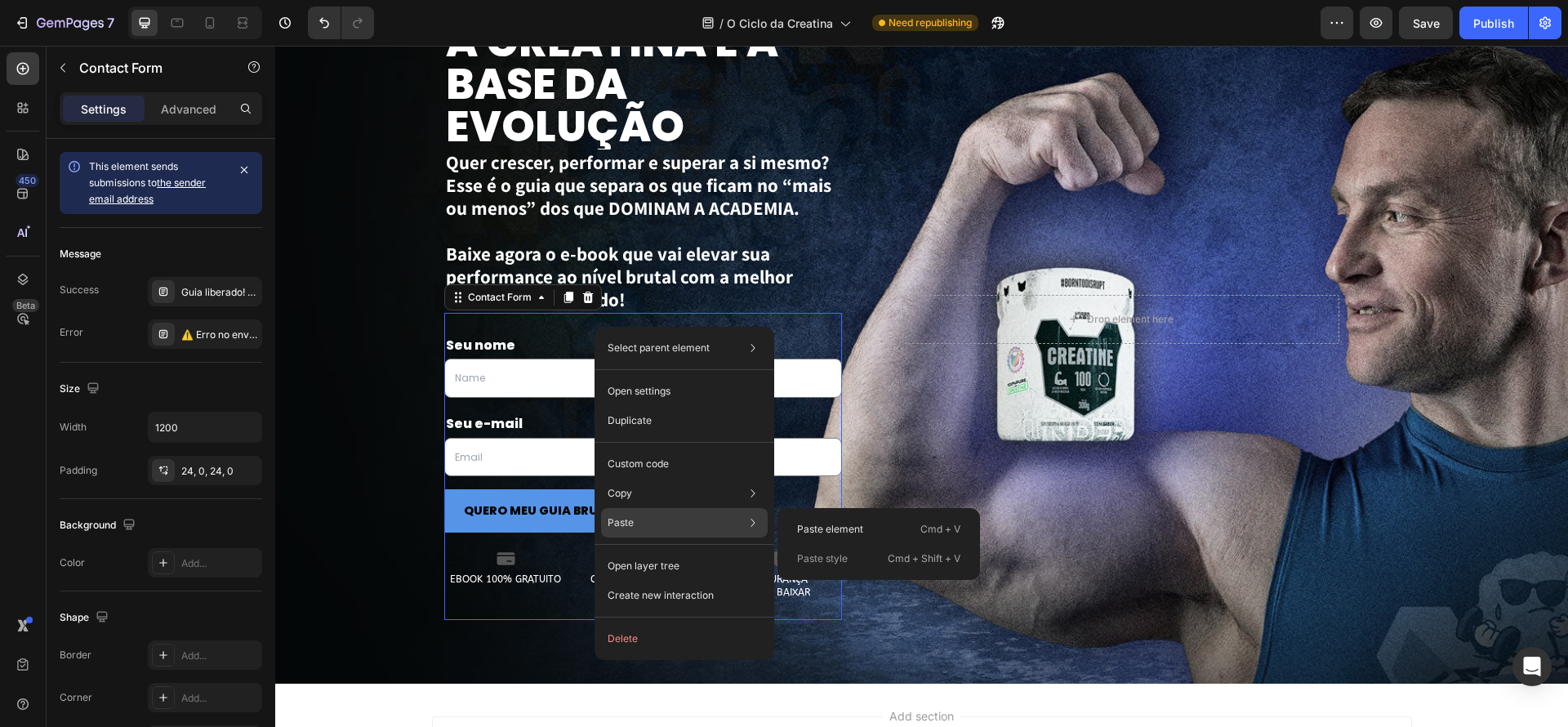
click at [724, 551] on div "Paste Paste element Cmd + V Paste style Cmd + Shift + V" at bounding box center [684, 566] width 167 height 30
click at [825, 533] on p "Paste element" at bounding box center [830, 529] width 66 height 15
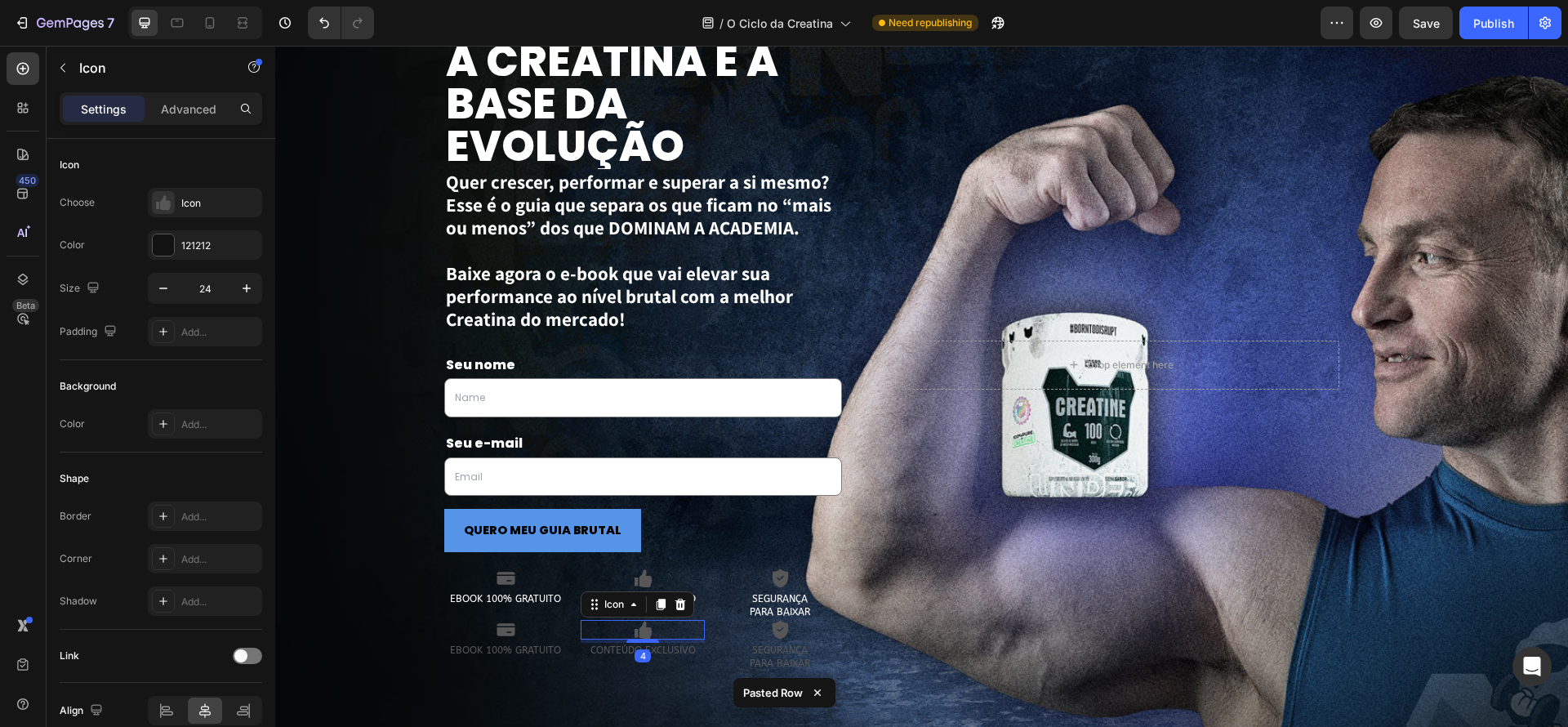
click at [684, 639] on div "Icon 4" at bounding box center [642, 630] width 124 height 20
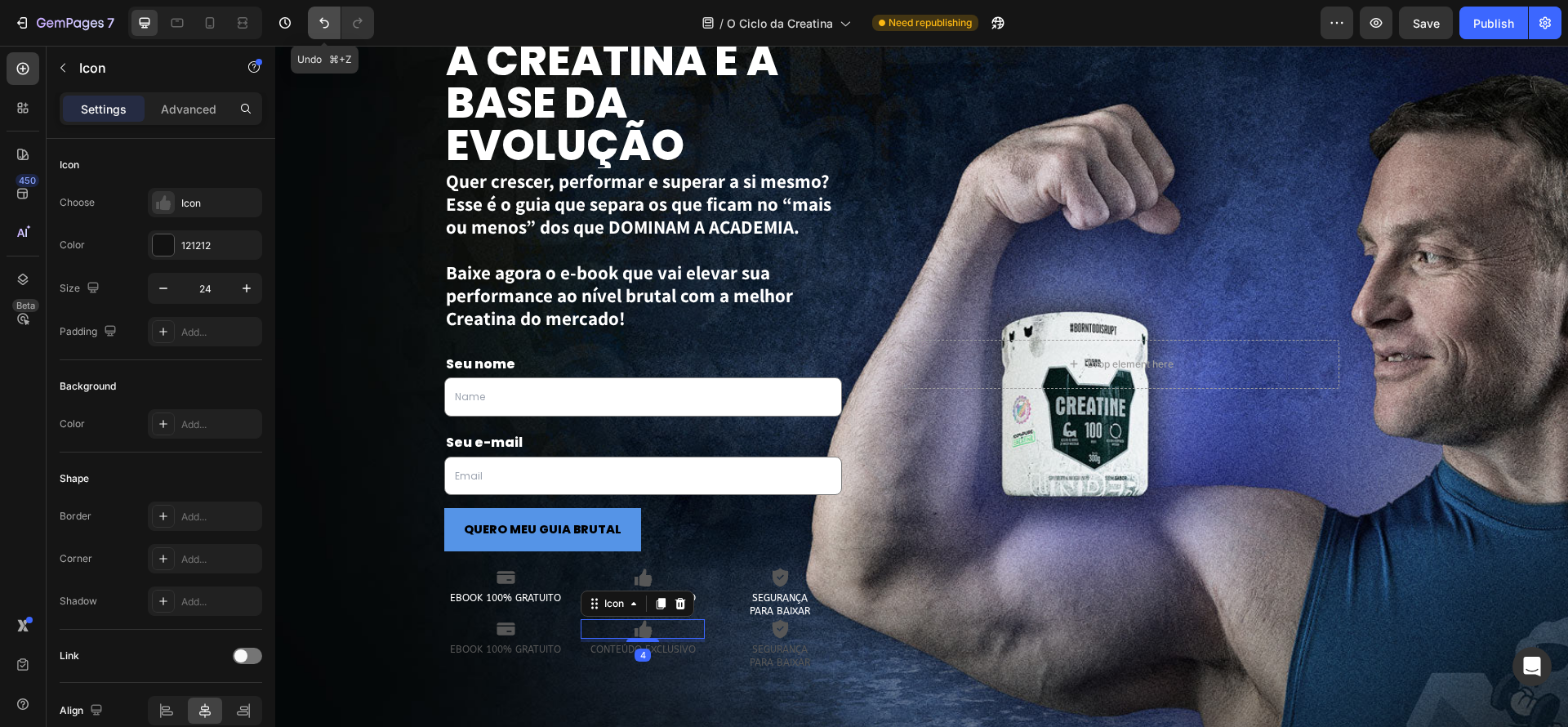
click at [322, 29] on icon "Undo/Redo" at bounding box center [324, 23] width 16 height 16
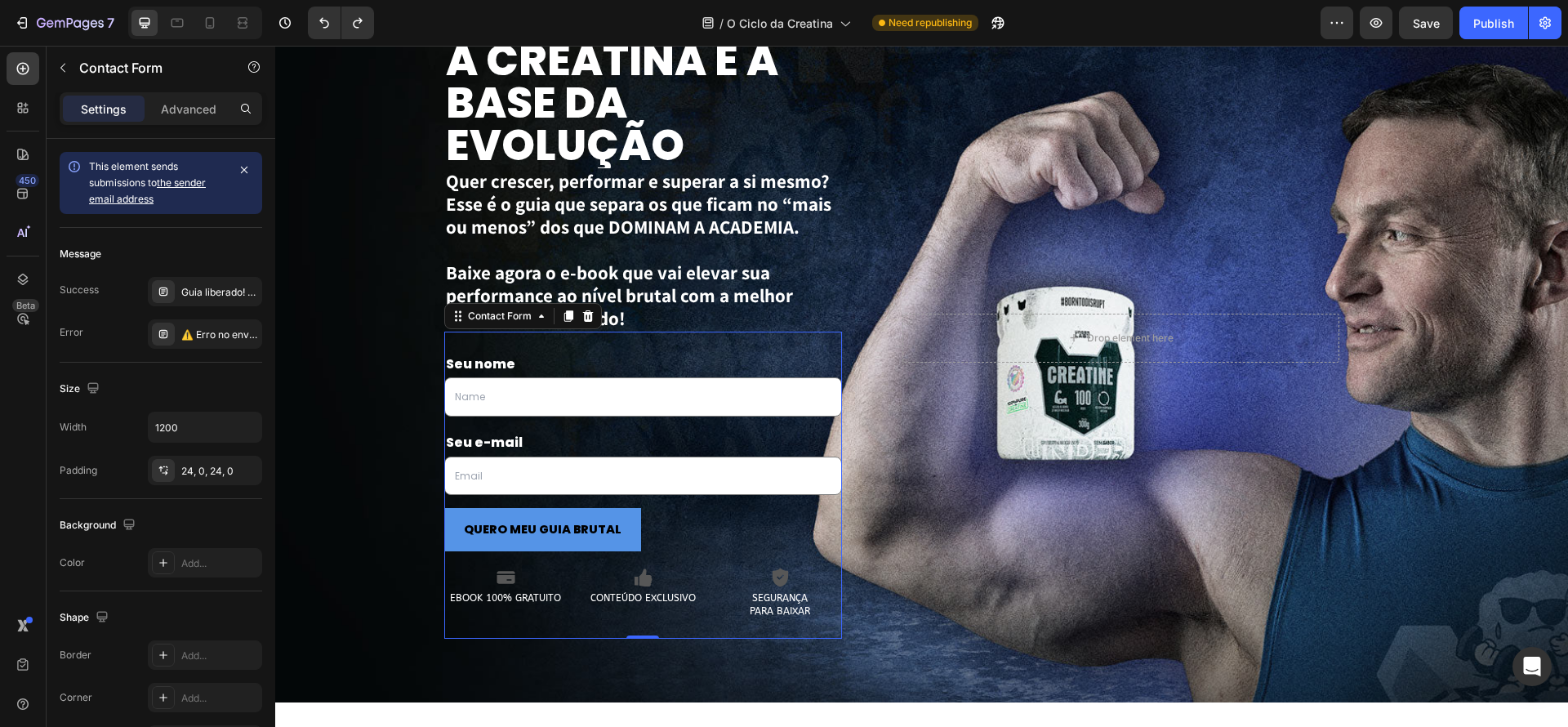
click at [596, 348] on div "Seu nome Text Block Text Field Row Seu e-mail Text Block Email Field Row QUERO …" at bounding box center [643, 485] width 399 height 308
click at [20, 107] on icon at bounding box center [23, 107] width 16 height 16
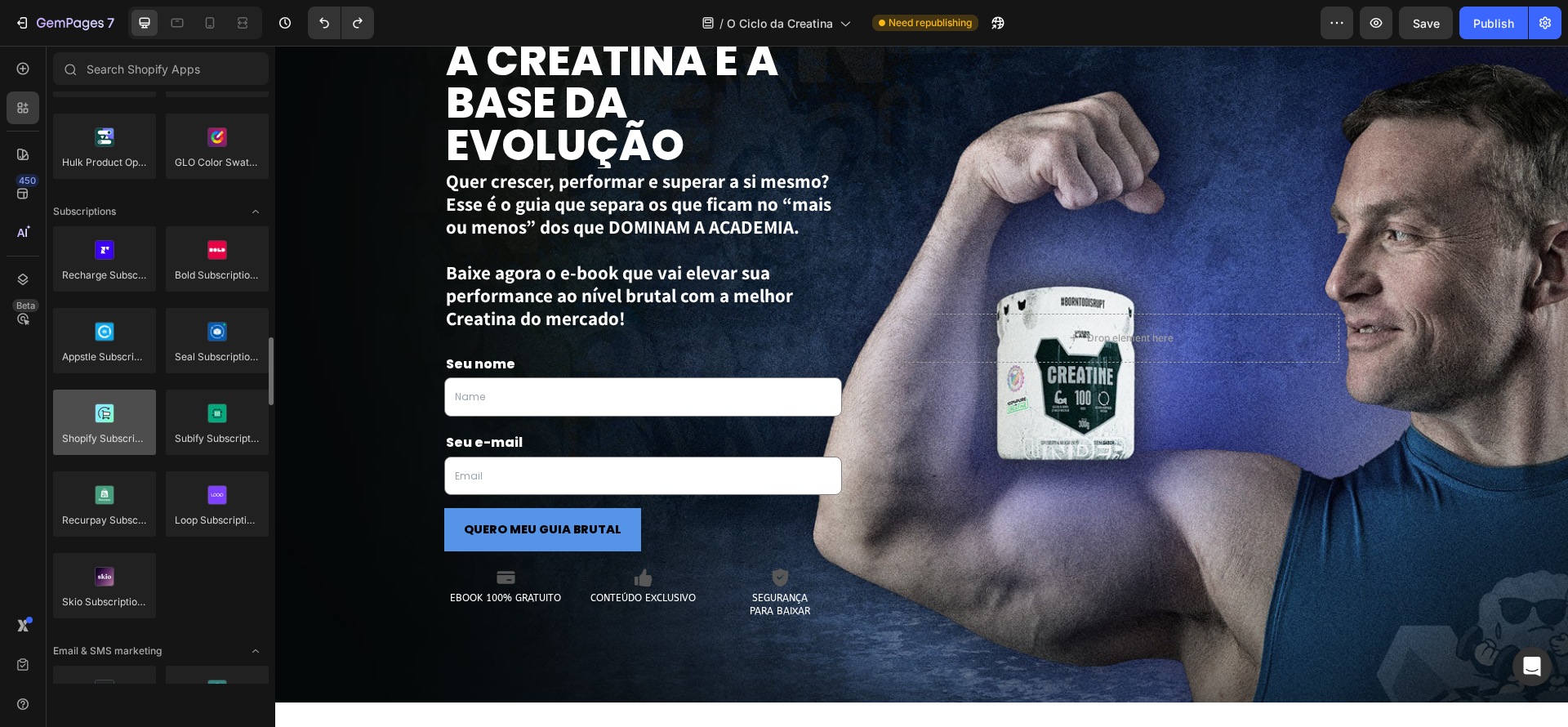
click at [111, 410] on div at bounding box center [104, 423] width 103 height 66
click at [107, 421] on div at bounding box center [104, 423] width 103 height 66
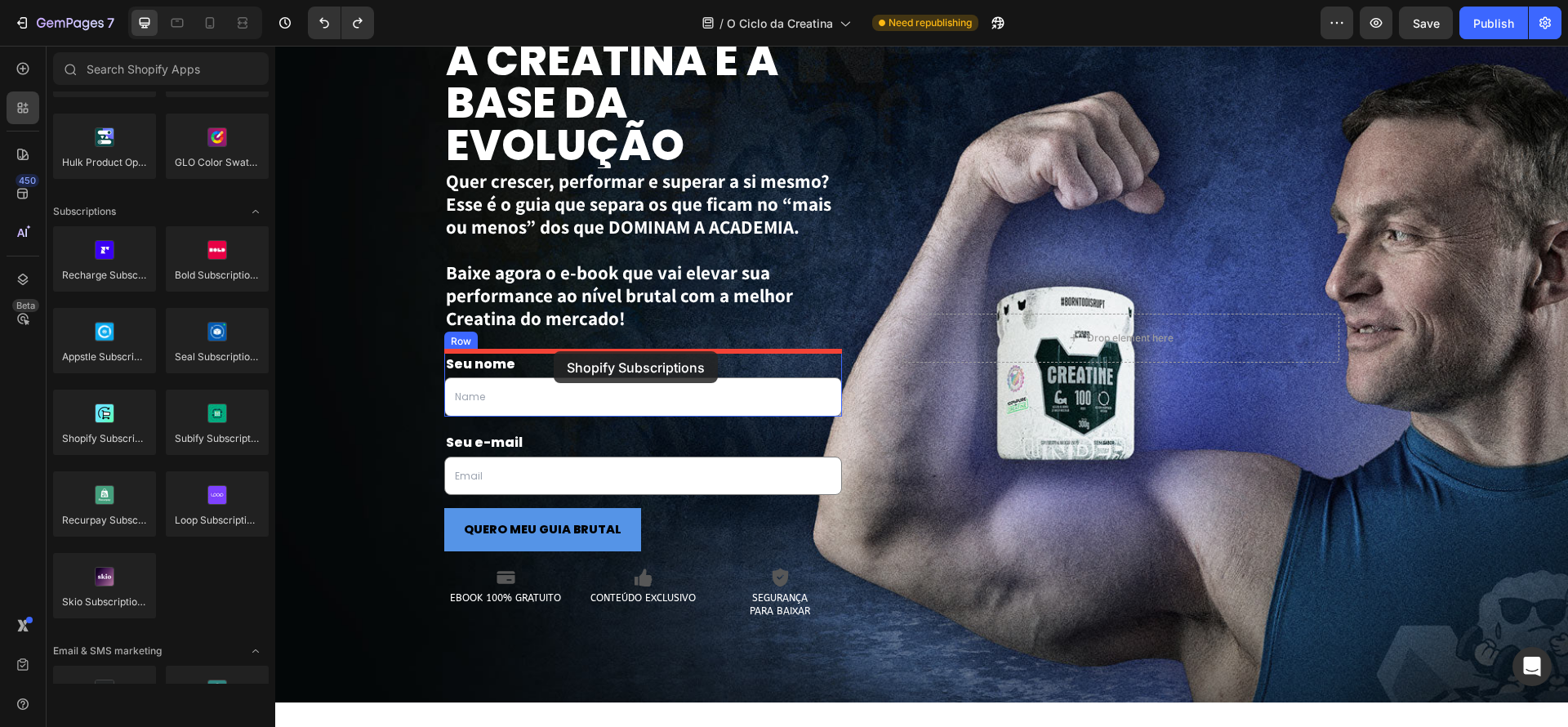
drag, startPoint x: 380, startPoint y: 462, endPoint x: 554, endPoint y: 351, distance: 206.4
drag, startPoint x: 408, startPoint y: 477, endPoint x: 646, endPoint y: 355, distance: 267.4
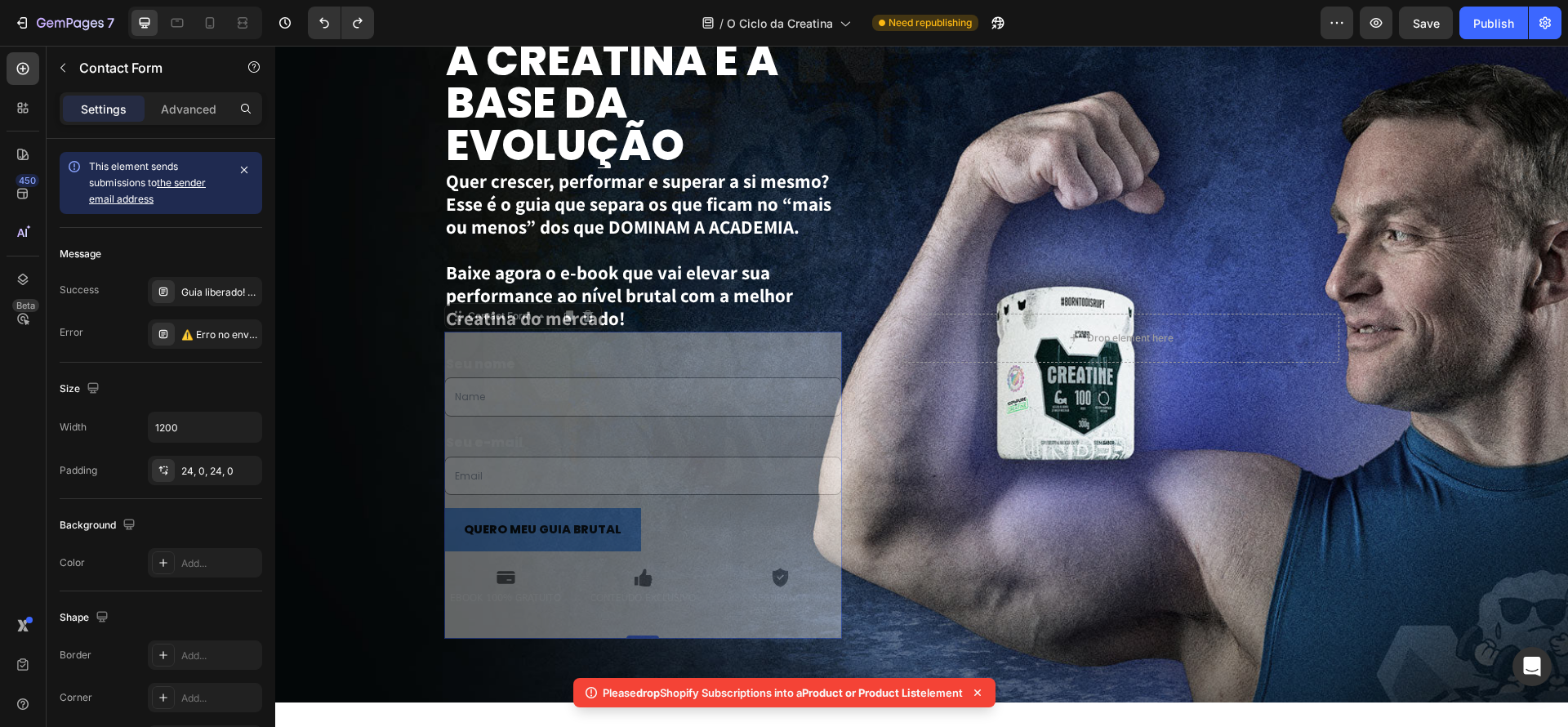
drag, startPoint x: 843, startPoint y: 738, endPoint x: 976, endPoint y: 738, distance: 133.0
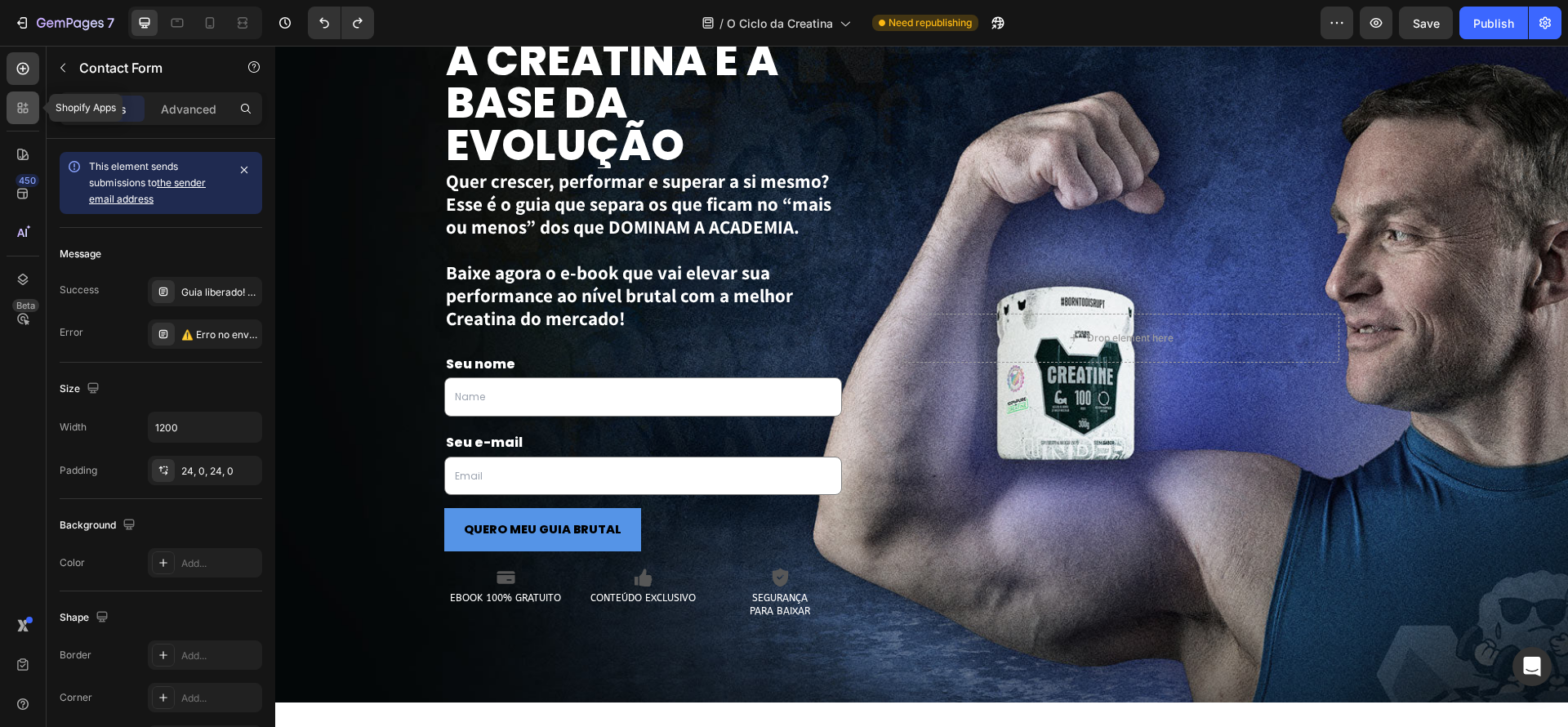
click at [26, 117] on div at bounding box center [23, 107] width 33 height 33
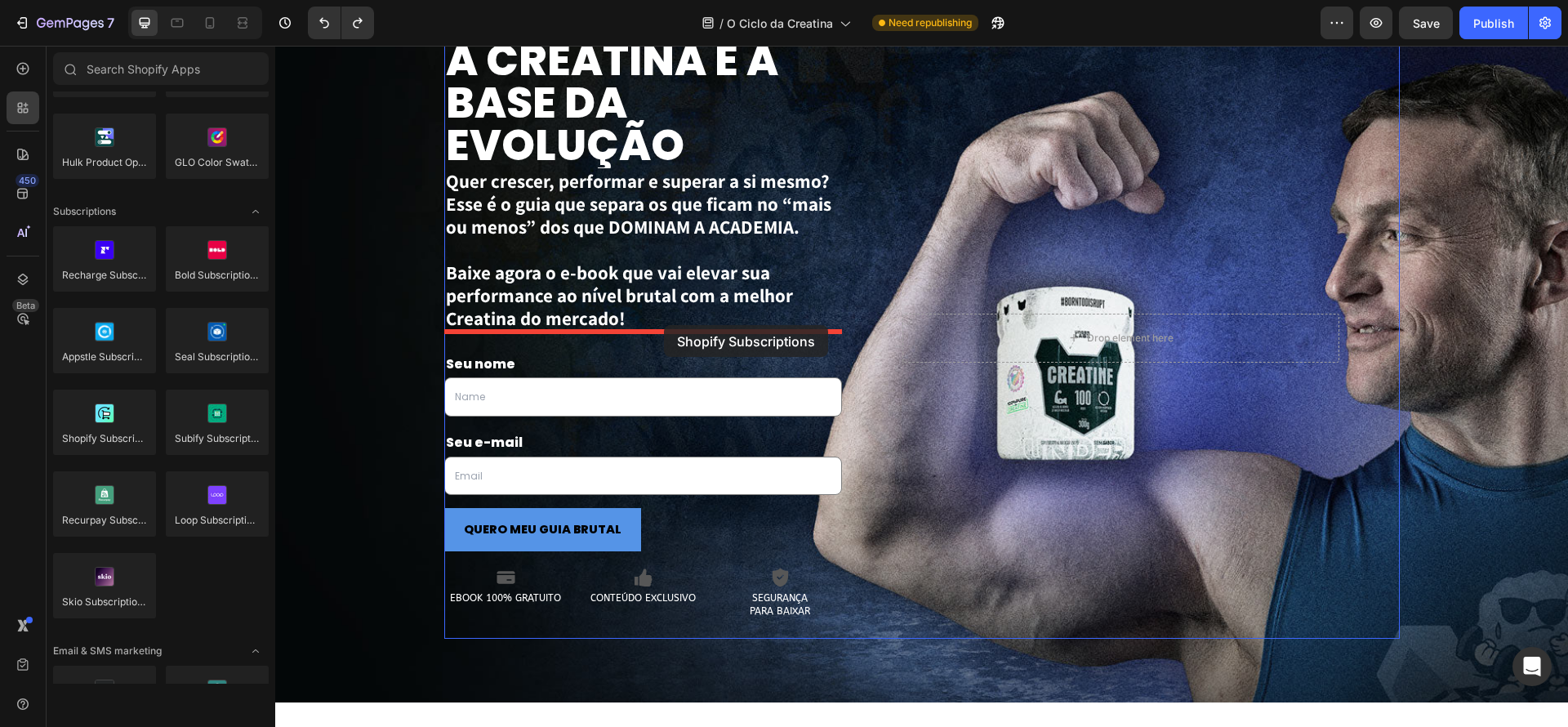
drag, startPoint x: 373, startPoint y: 469, endPoint x: 665, endPoint y: 325, distance: 325.6
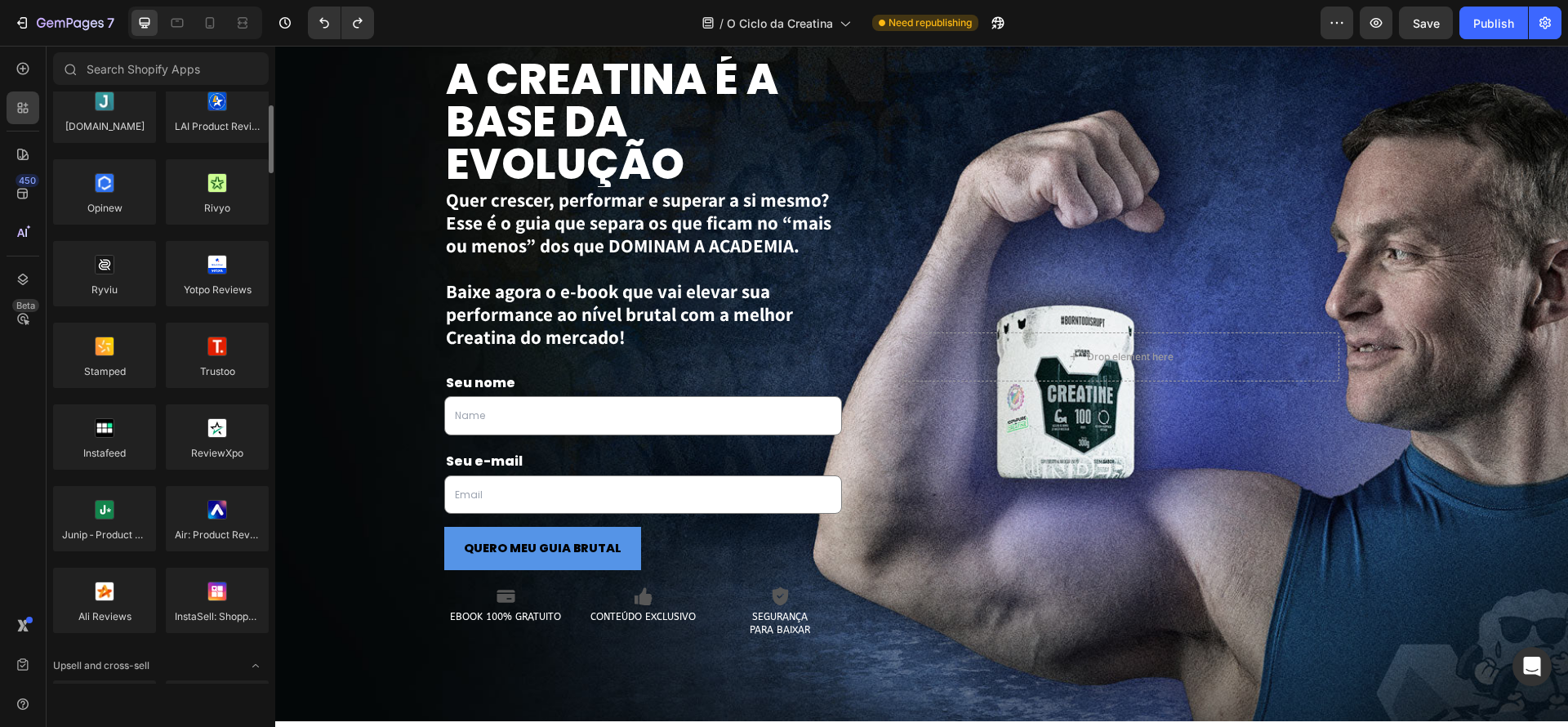
scroll to position [0, 0]
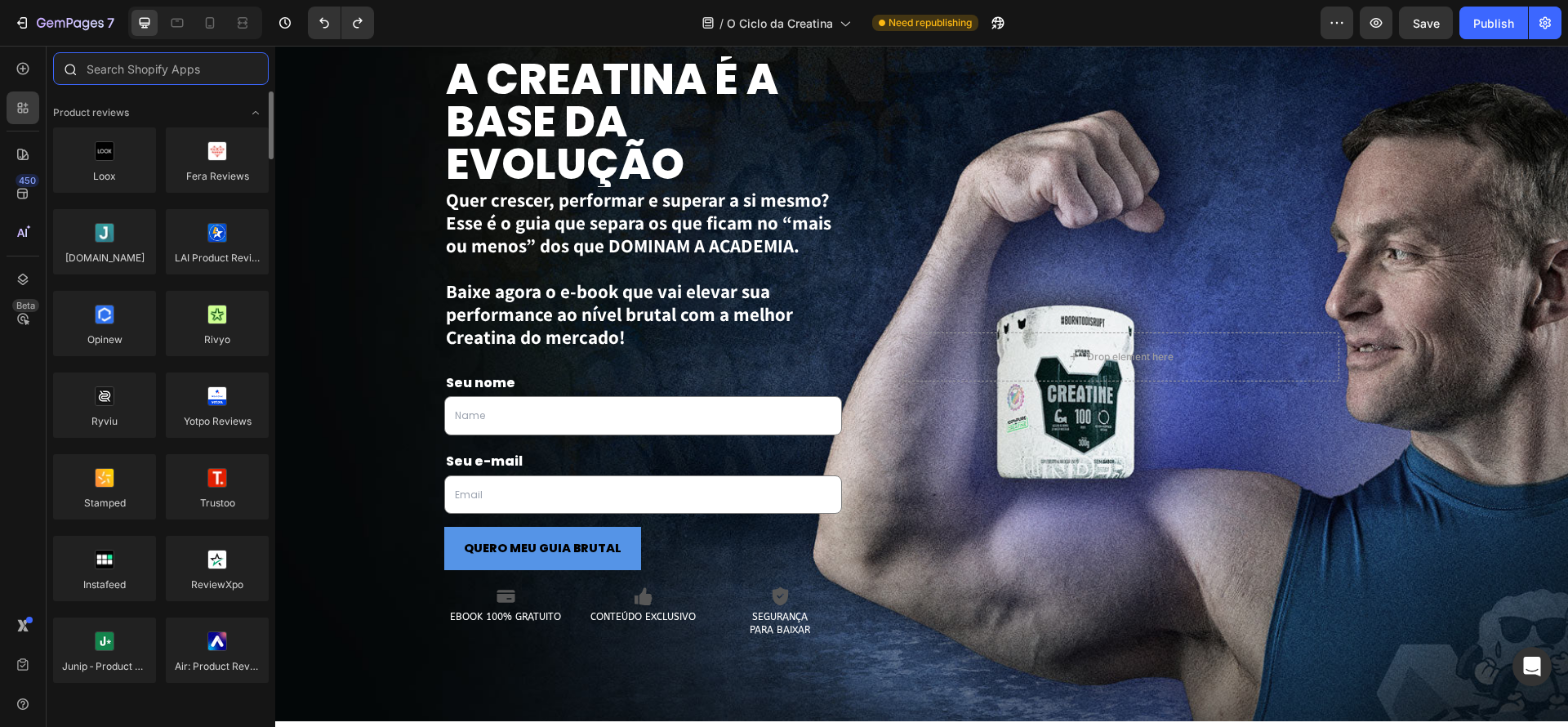
click at [145, 75] on input "text" at bounding box center [161, 69] width 216 height 33
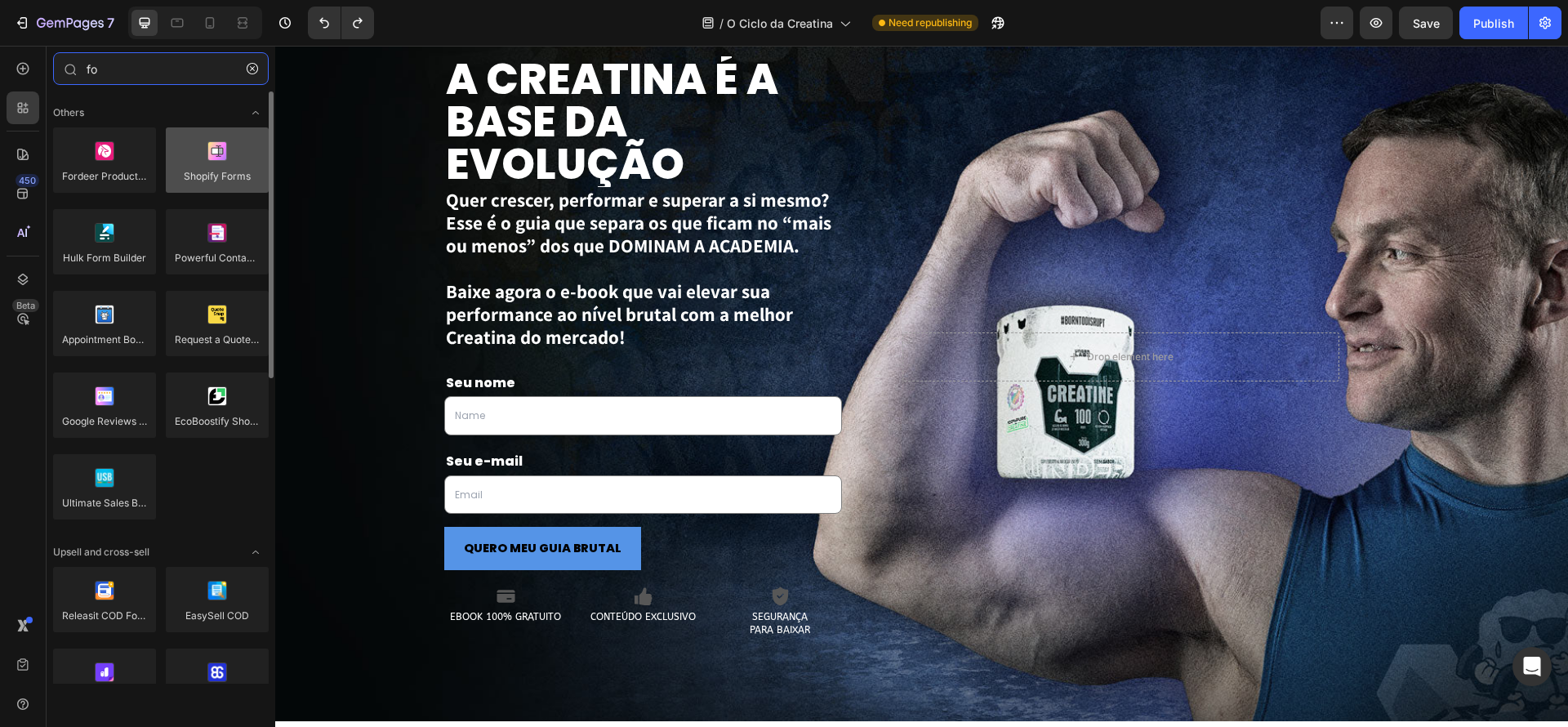
type input "fo"
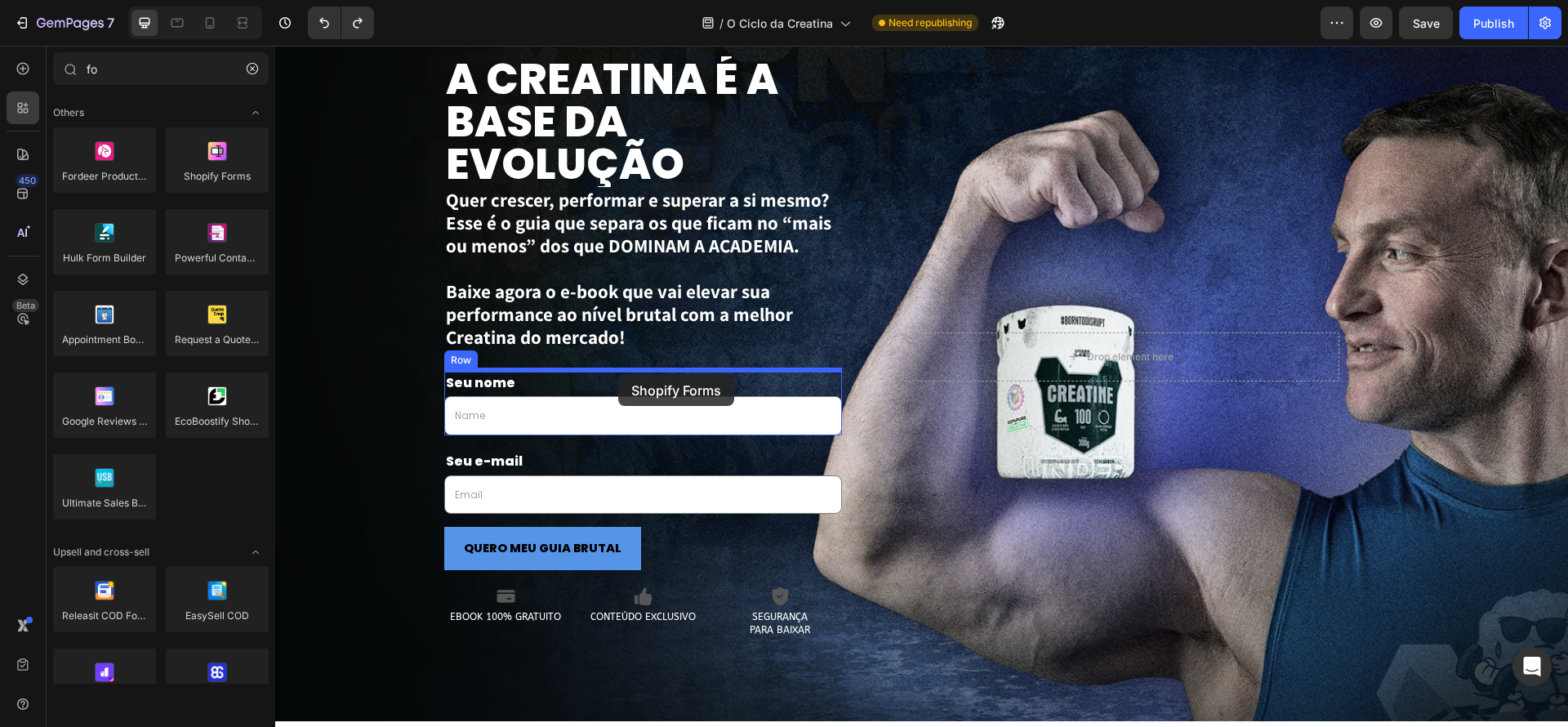
drag, startPoint x: 495, startPoint y: 199, endPoint x: 619, endPoint y: 374, distance: 214.5
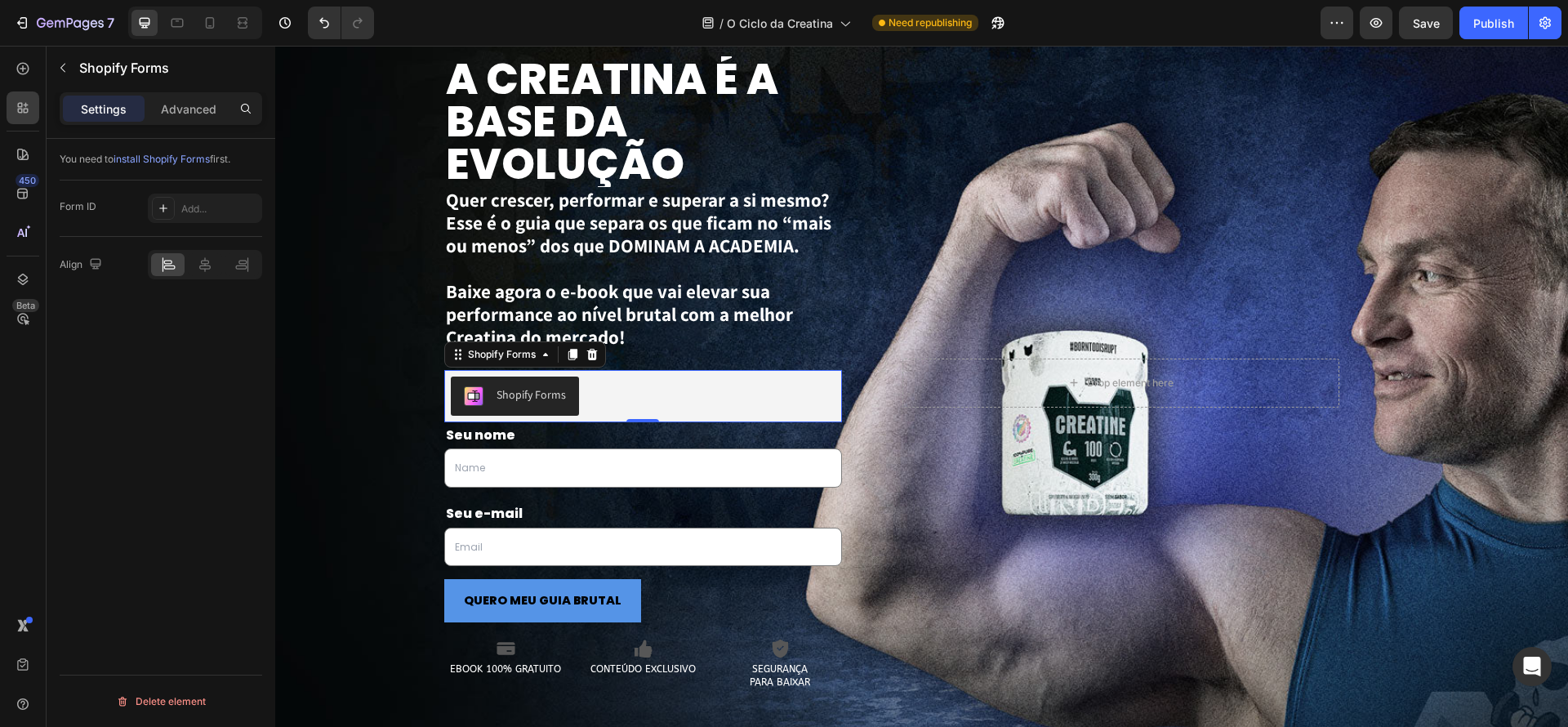
click at [656, 400] on div "Shopify Forms" at bounding box center [643, 396] width 386 height 39
click at [685, 394] on div "Shopify Forms" at bounding box center [643, 396] width 386 height 39
click at [540, 394] on div "Shopify Forms" at bounding box center [531, 395] width 70 height 17
click at [162, 208] on icon at bounding box center [163, 208] width 13 height 13
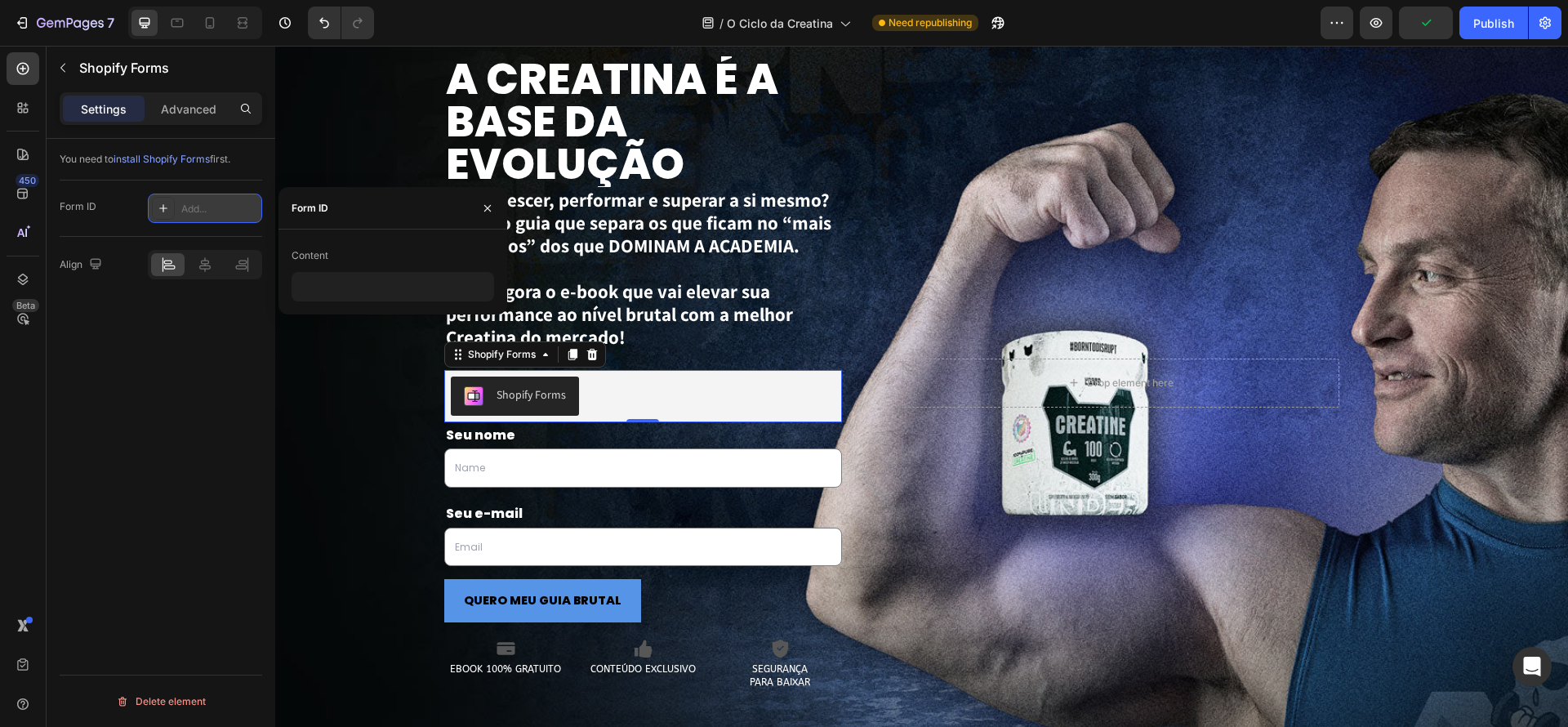
click at [184, 208] on div "Add..." at bounding box center [220, 209] width 77 height 15
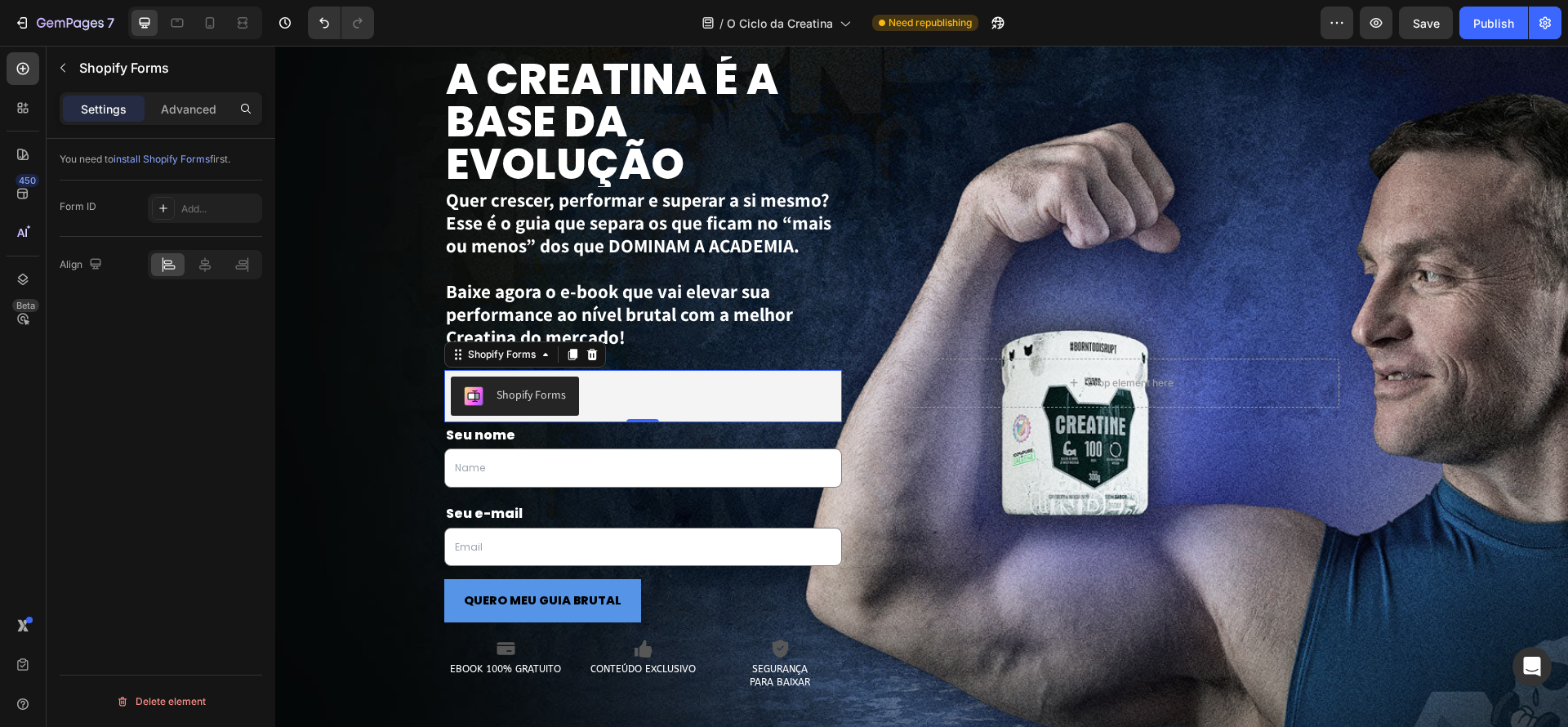
click at [174, 161] on span "install Shopify Forms" at bounding box center [161, 158] width 96 height 12
click at [528, 399] on div "Shopify Forms" at bounding box center [531, 395] width 70 height 17
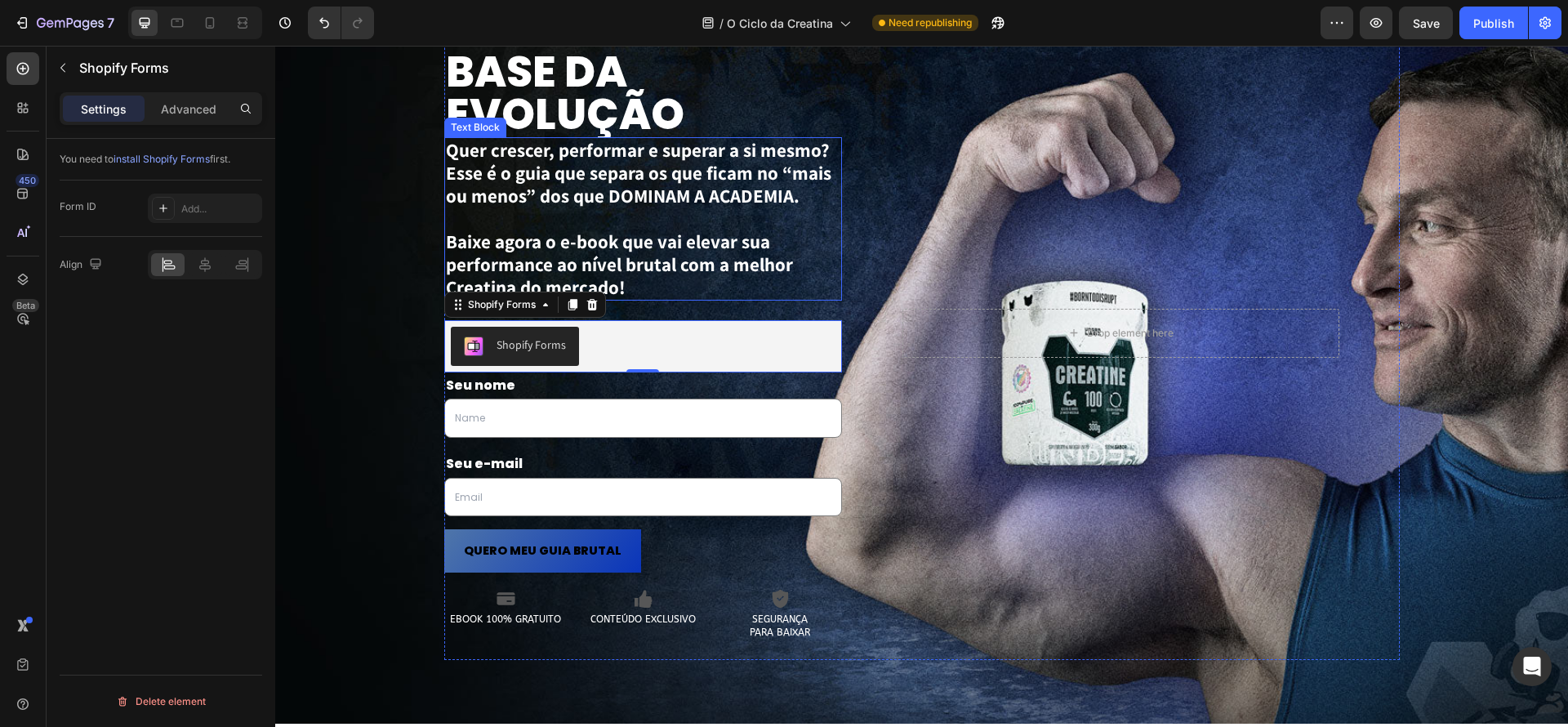
scroll to position [2689, 0]
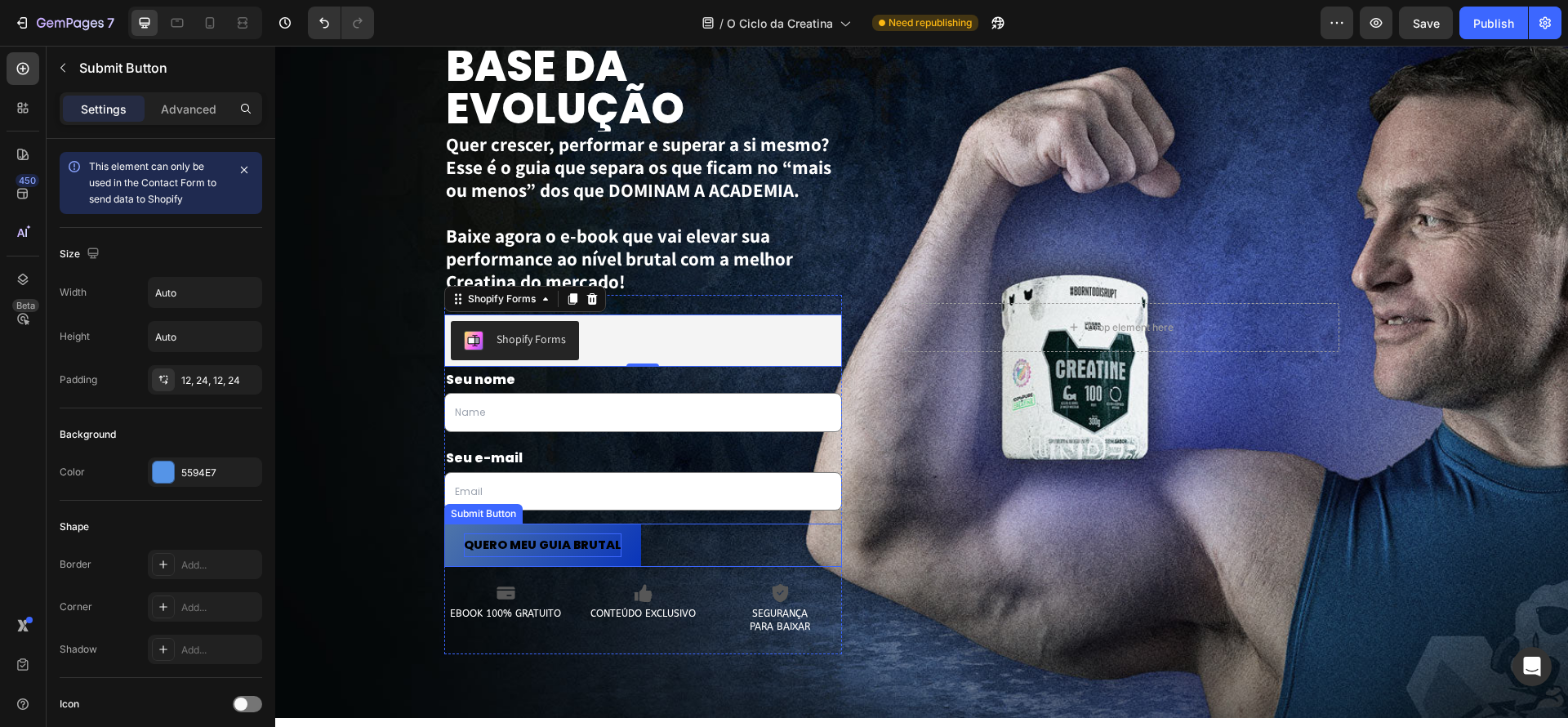
click at [583, 550] on span "QUERO MEU GUIA BRUTAL" at bounding box center [542, 545] width 158 height 24
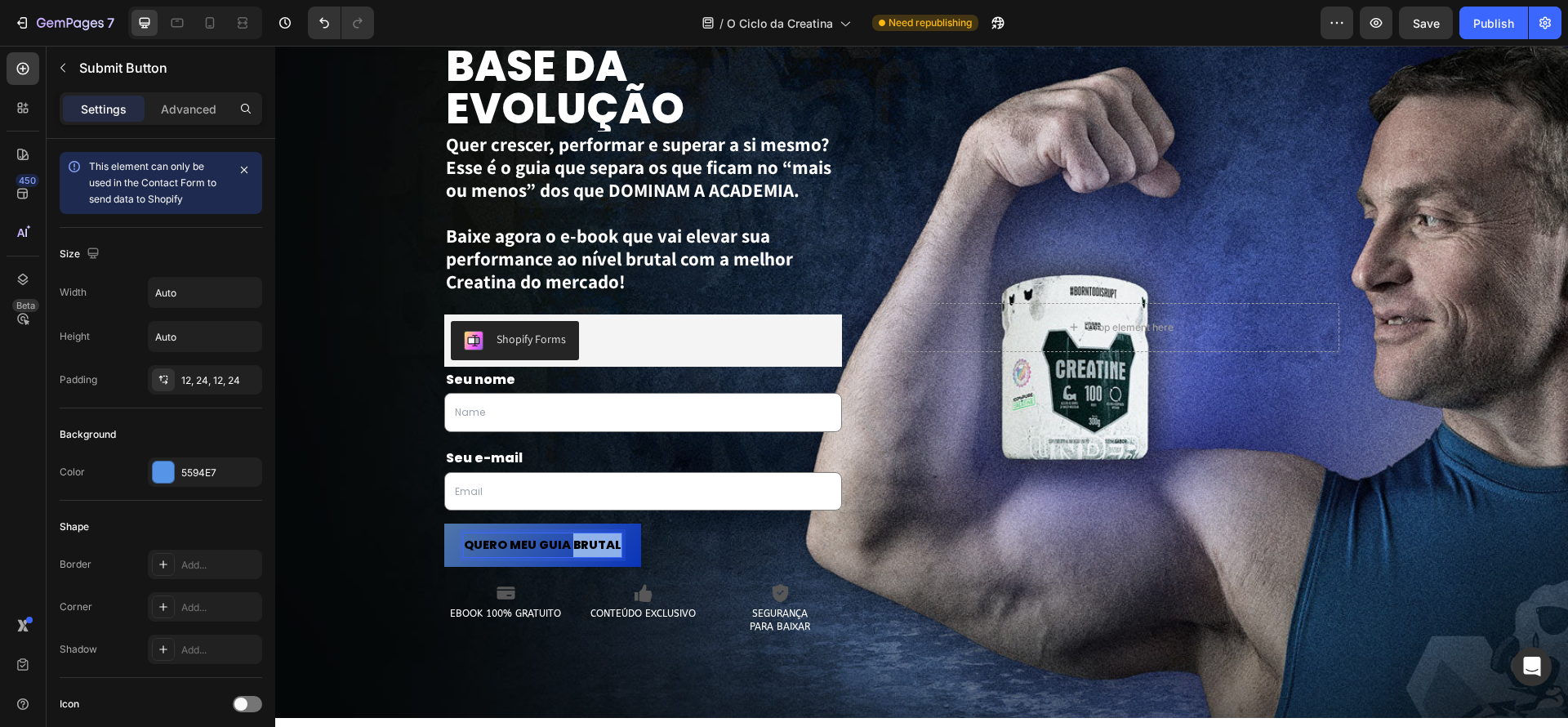
click at [587, 537] on span "QUERO MEU GUIA BRUTAL" at bounding box center [542, 545] width 158 height 16
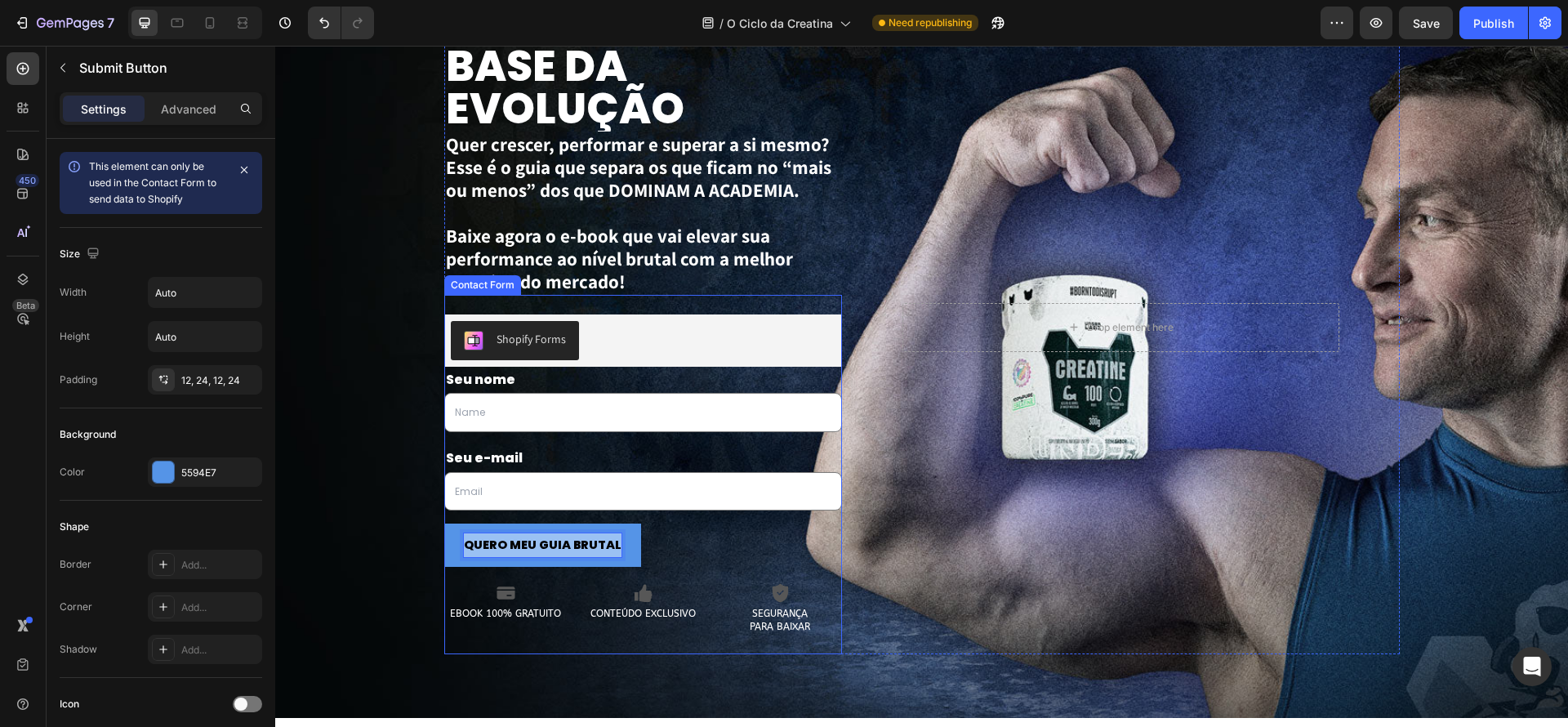
copy span "QUERO MEU GUIA BRUTAL"
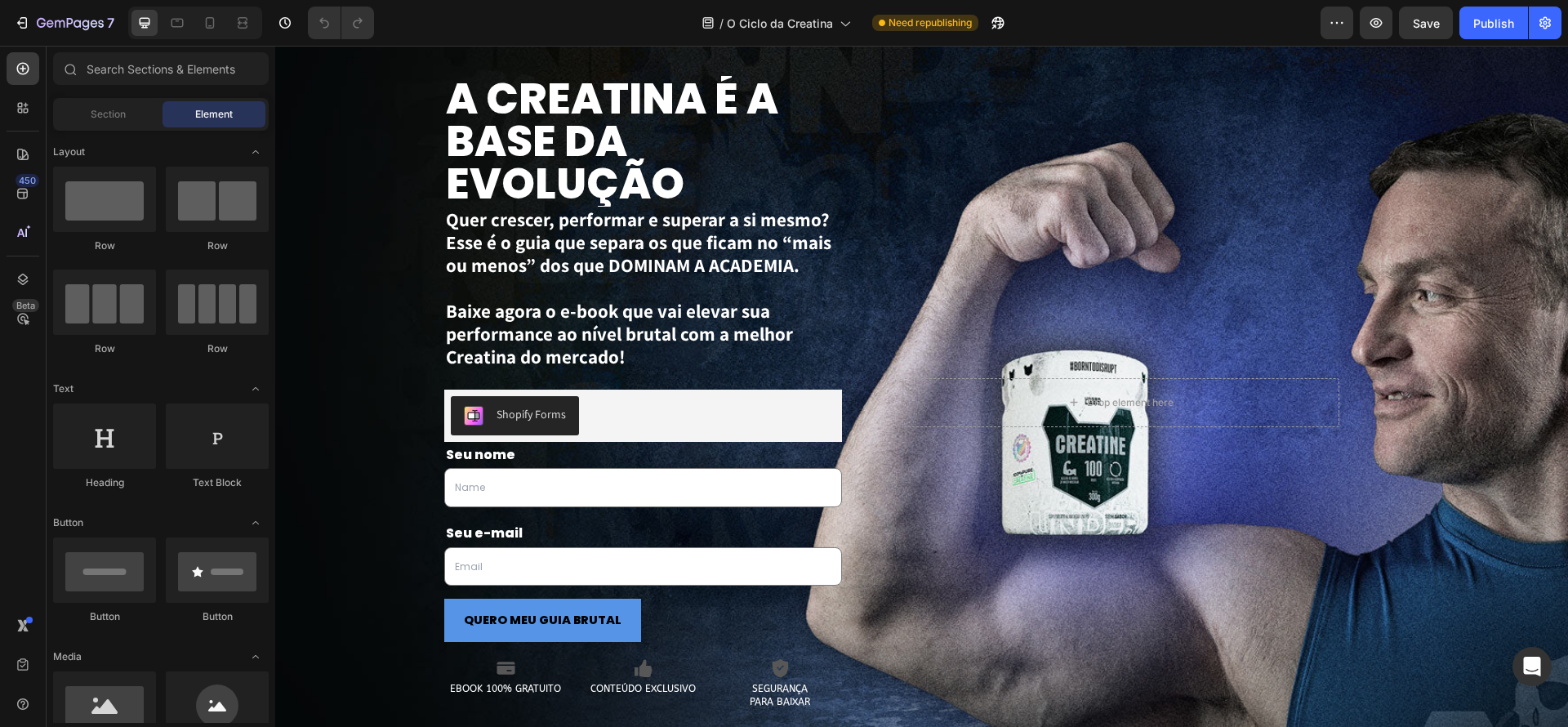
scroll to position [2915, 0]
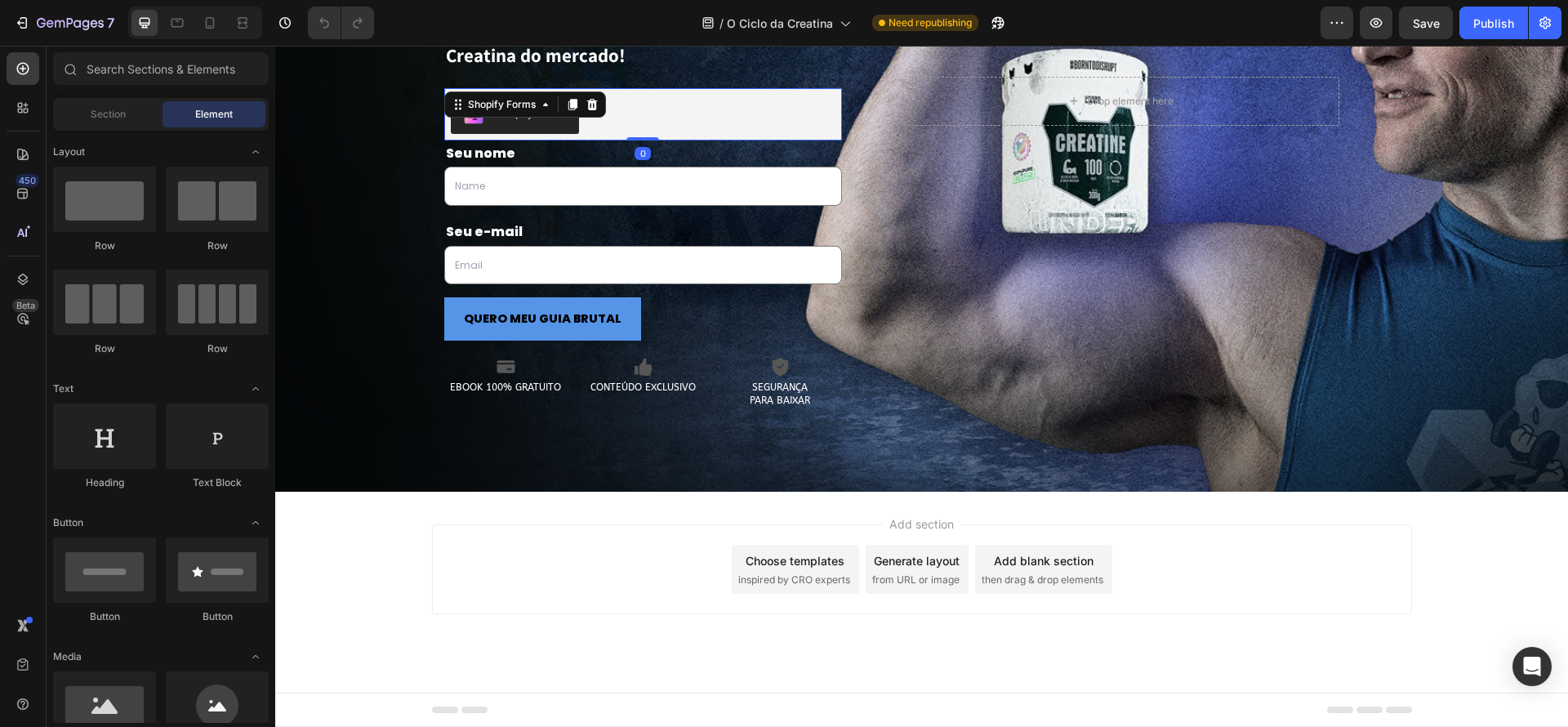
click at [551, 130] on button "Shopify Forms" at bounding box center [514, 114] width 128 height 39
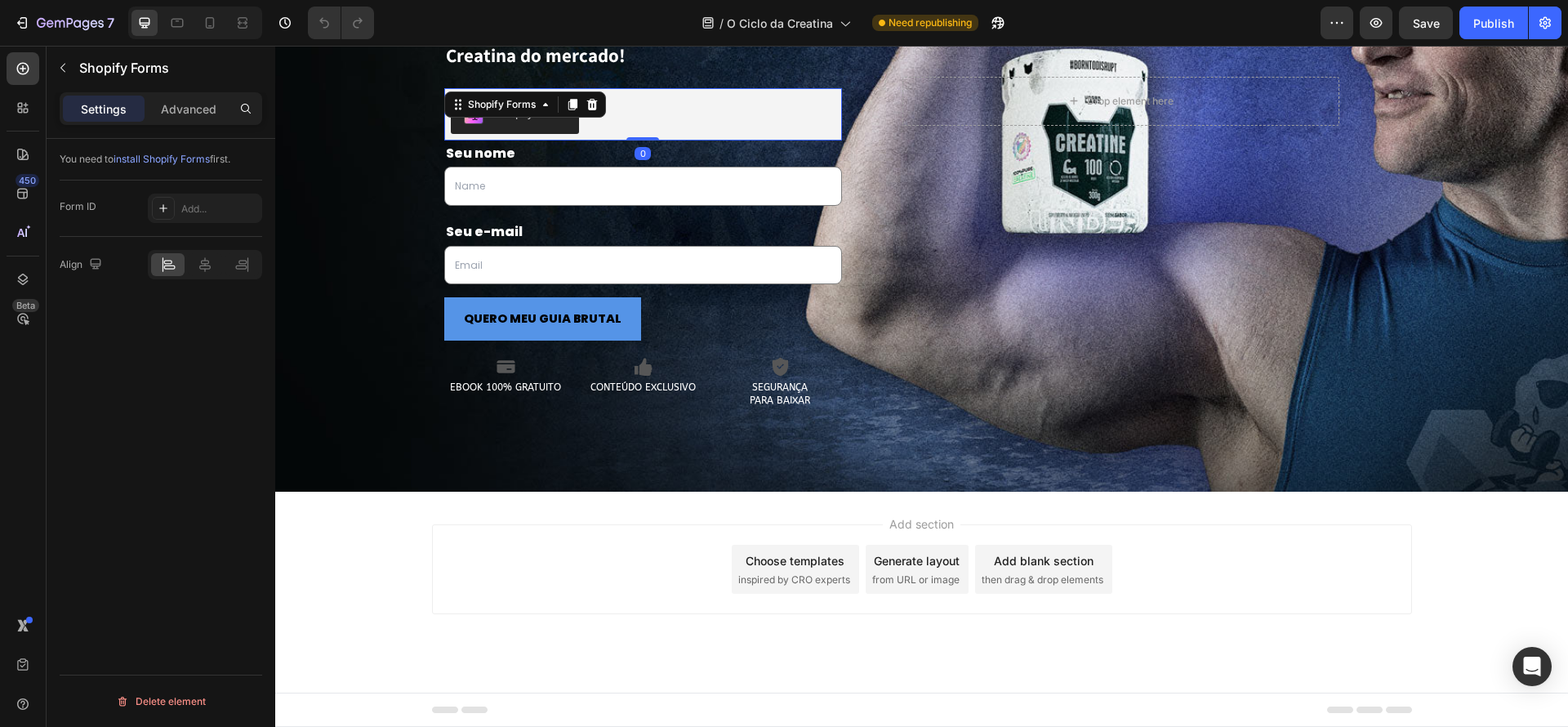
click at [552, 123] on button "Shopify Forms" at bounding box center [514, 114] width 128 height 39
click at [167, 210] on icon at bounding box center [163, 208] width 13 height 13
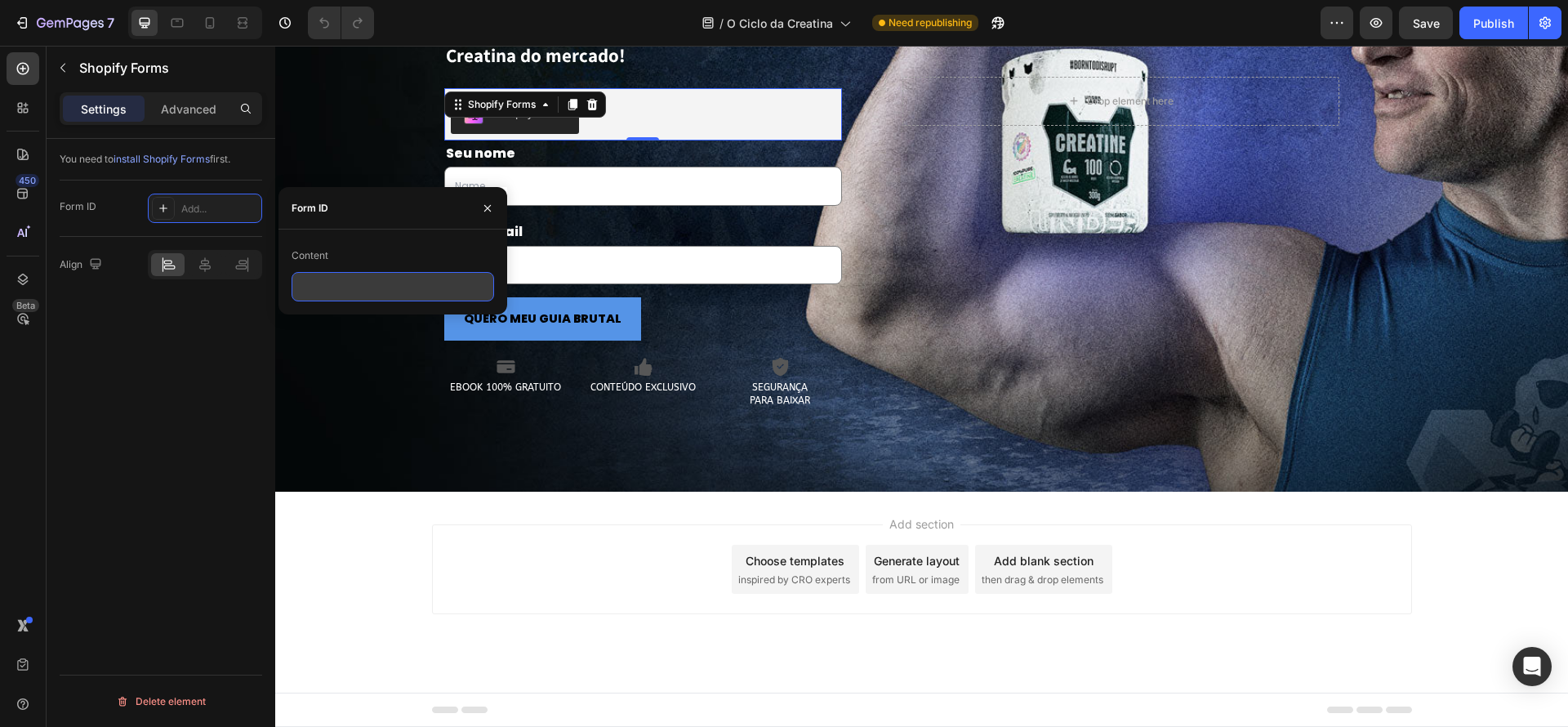
click at [357, 279] on input "text" at bounding box center [392, 286] width 203 height 30
type input "E"
paste input "629356"
type input "629356"
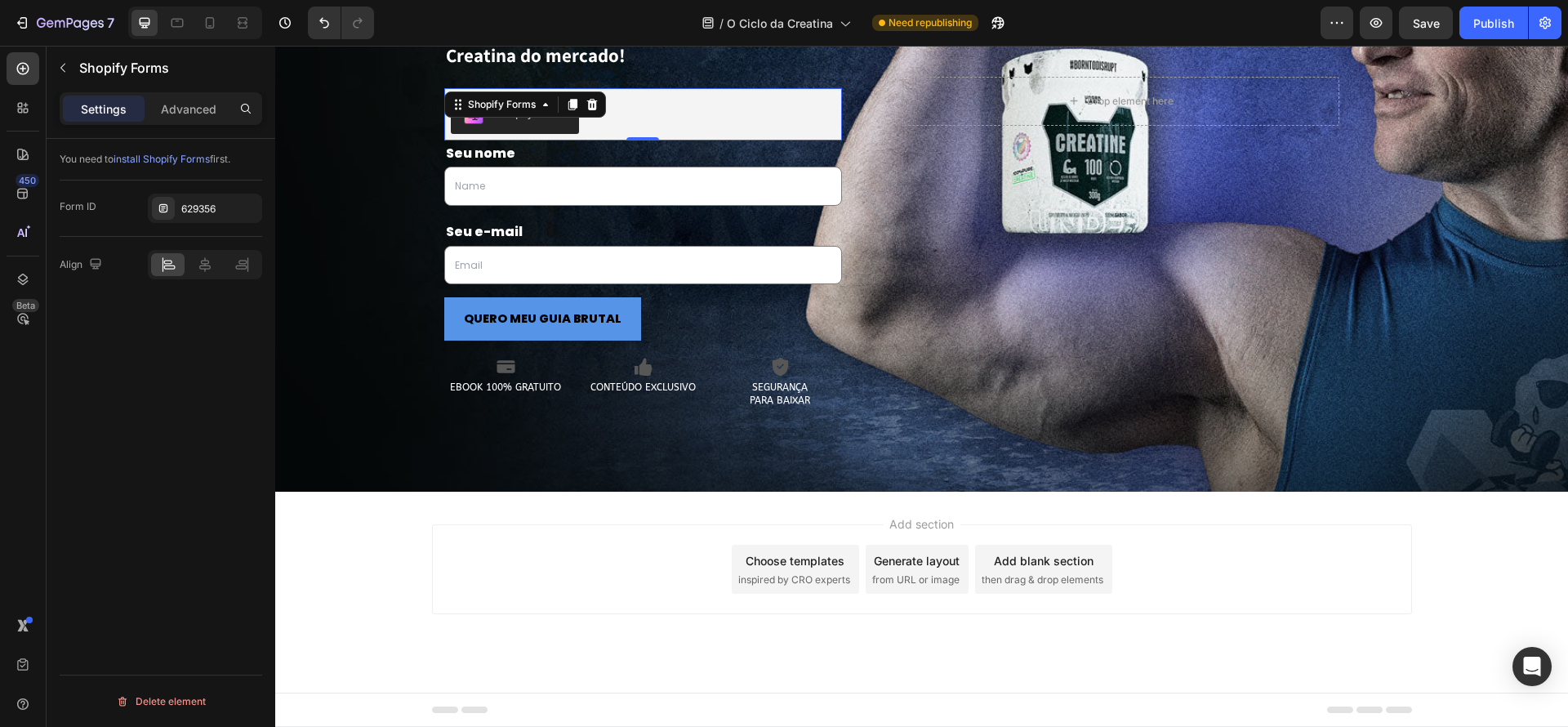
drag, startPoint x: 170, startPoint y: 323, endPoint x: 176, endPoint y: 310, distance: 14.3
click at [170, 323] on div "You need to install Shopify Forms first. Form ID 629356 Align Delete element" at bounding box center [161, 455] width 229 height 634
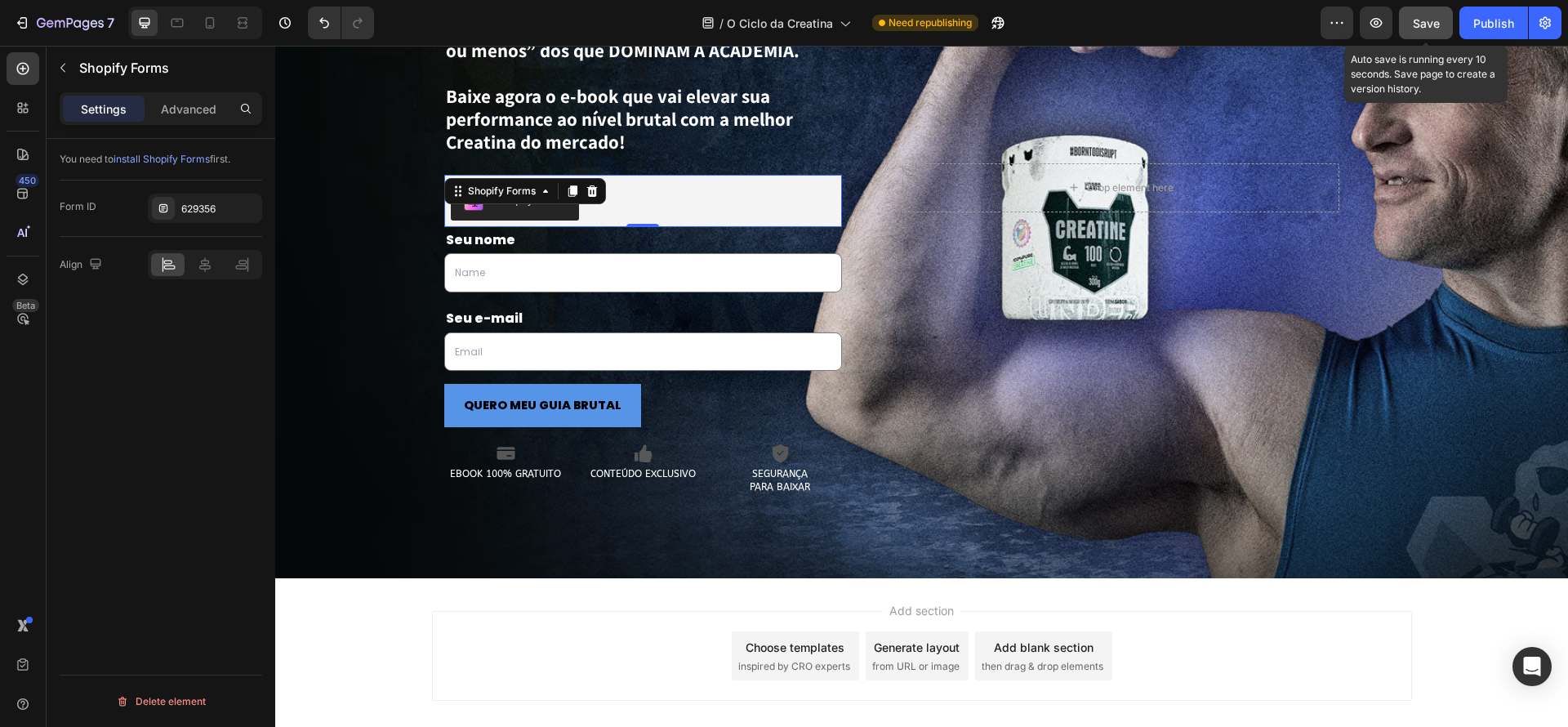
click at [1439, 28] on span "Save" at bounding box center [1426, 23] width 27 height 14
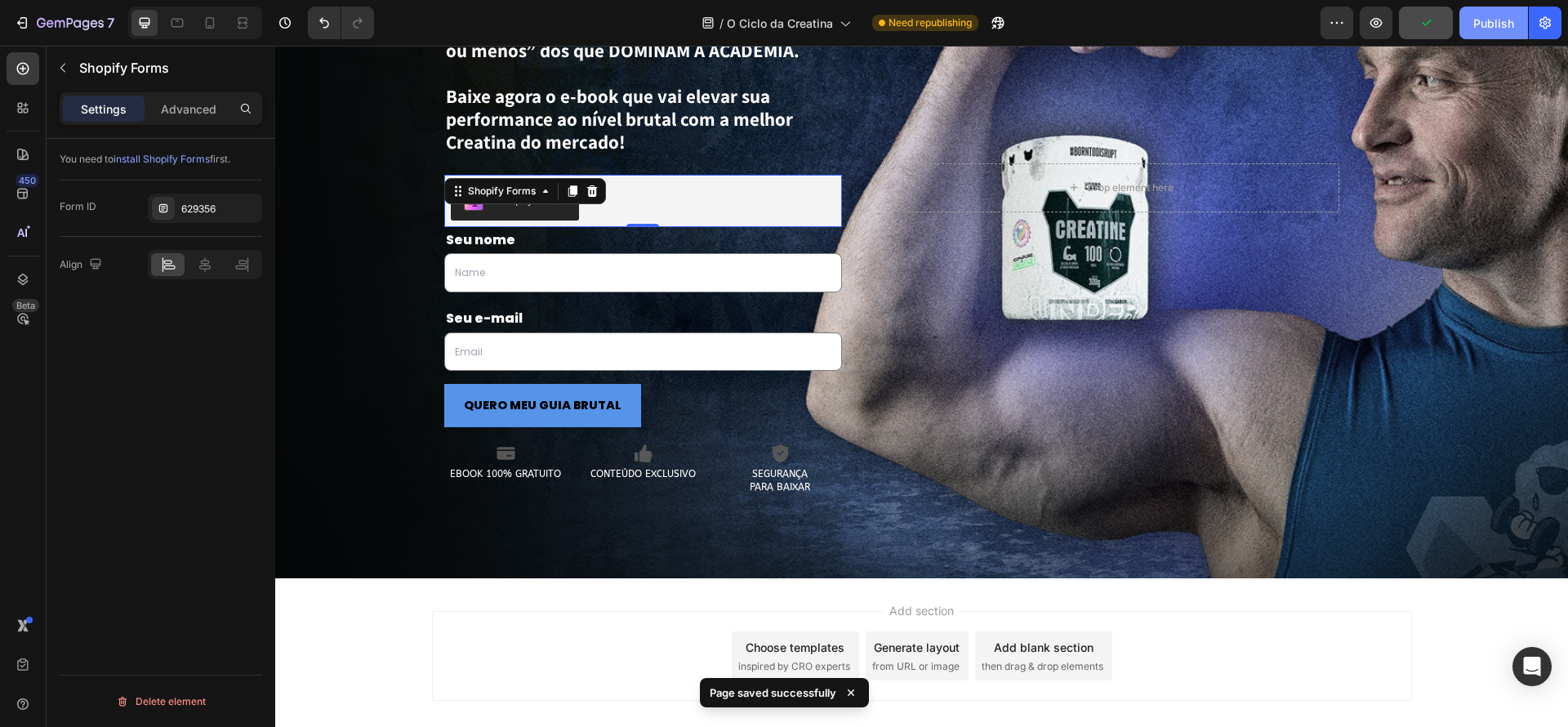
click at [1486, 28] on div "Publish" at bounding box center [1494, 23] width 41 height 17
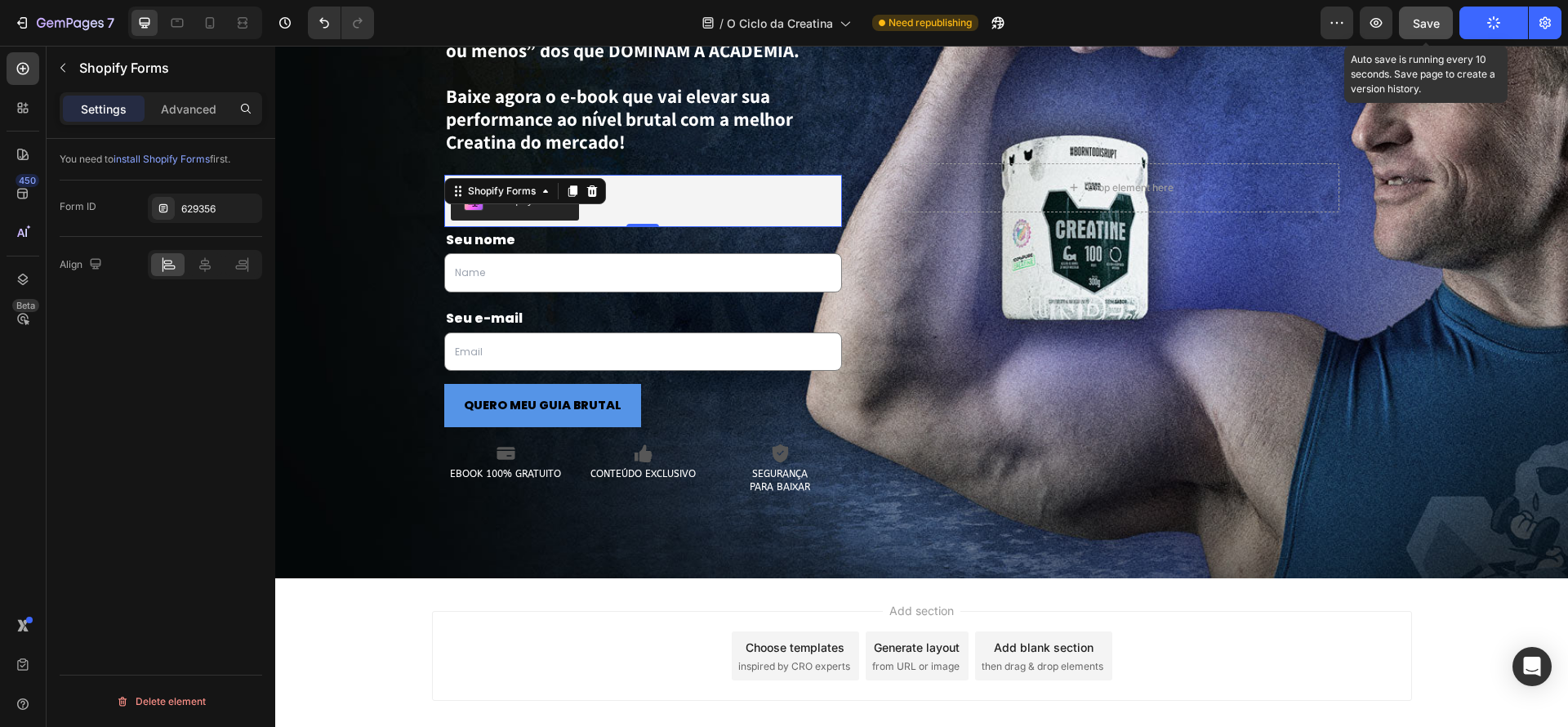
click at [1441, 33] on button "Save" at bounding box center [1426, 23] width 54 height 33
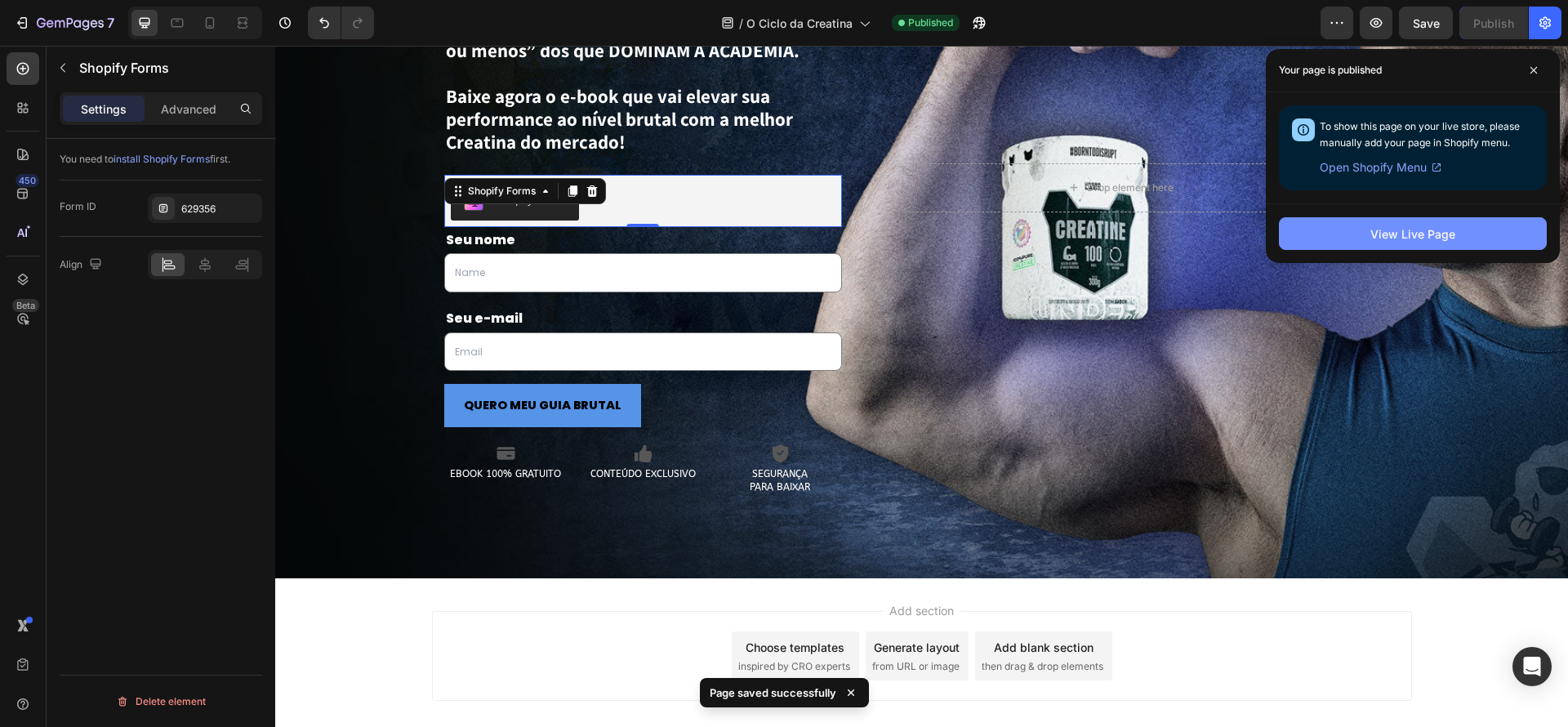
click at [1333, 221] on button "View Live Page" at bounding box center [1413, 234] width 267 height 33
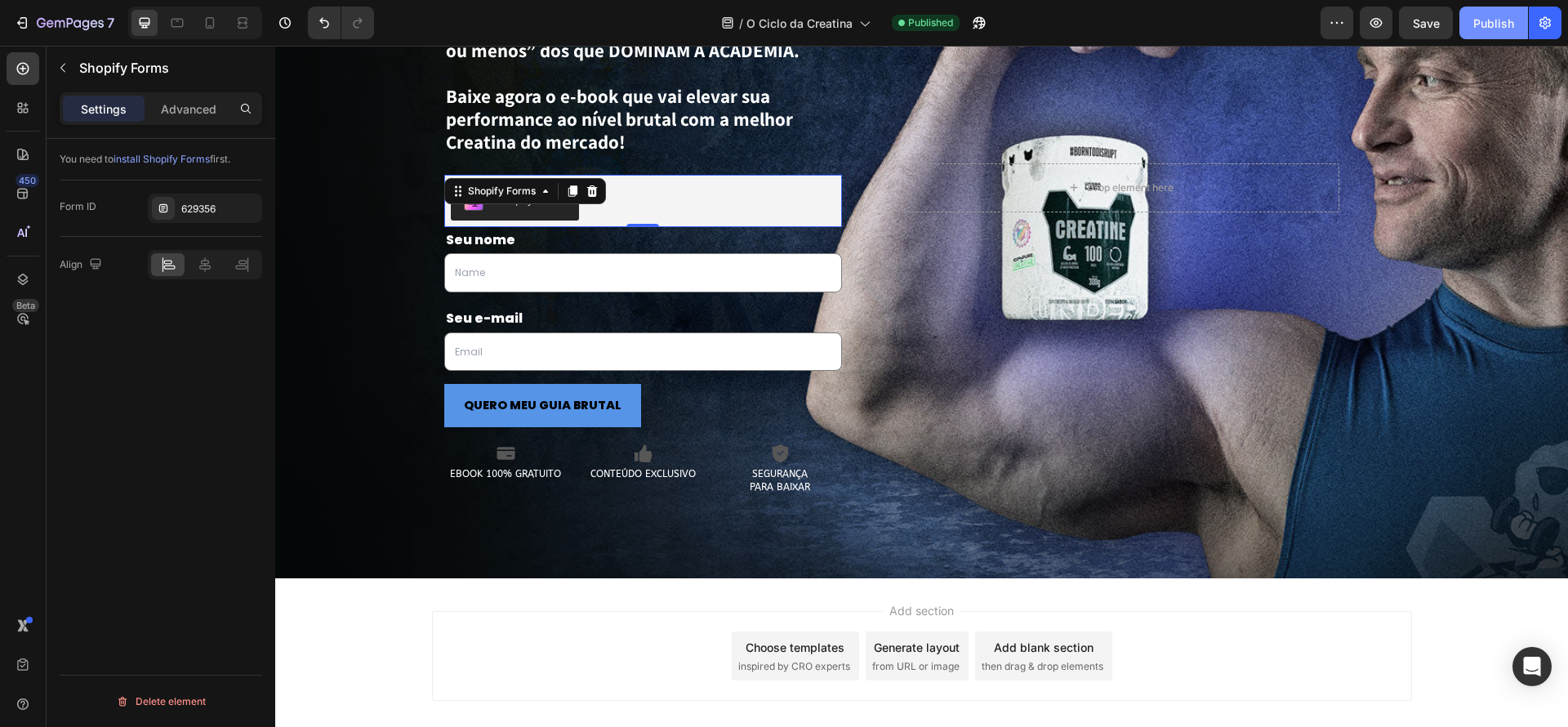
click at [1506, 33] on button "Publish" at bounding box center [1494, 23] width 69 height 33
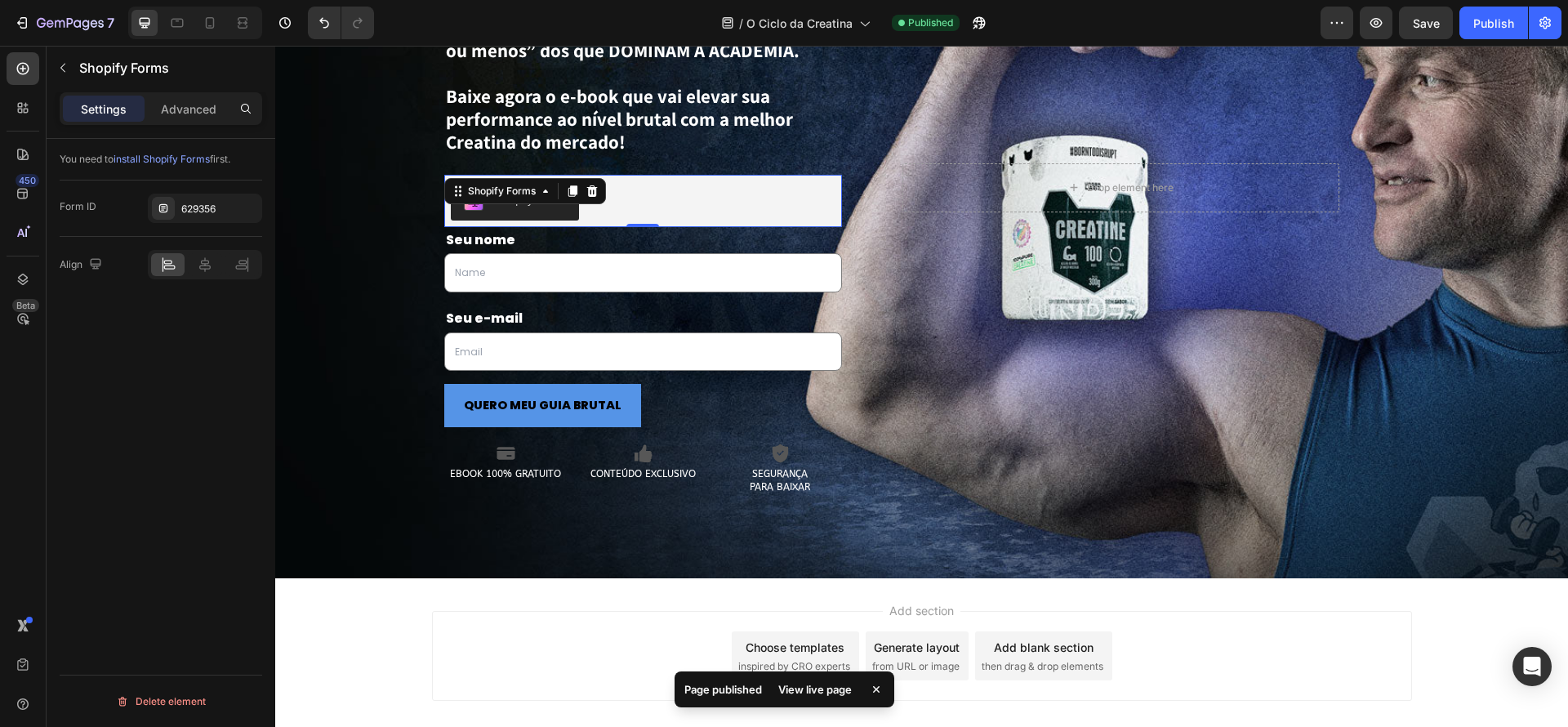
click at [811, 696] on div "View live page" at bounding box center [815, 689] width 93 height 23
drag, startPoint x: 655, startPoint y: 199, endPoint x: 631, endPoint y: 202, distance: 24.2
click at [655, 199] on div "Shopify Forms" at bounding box center [643, 201] width 386 height 39
click at [531, 215] on button "Shopify Forms" at bounding box center [514, 201] width 128 height 39
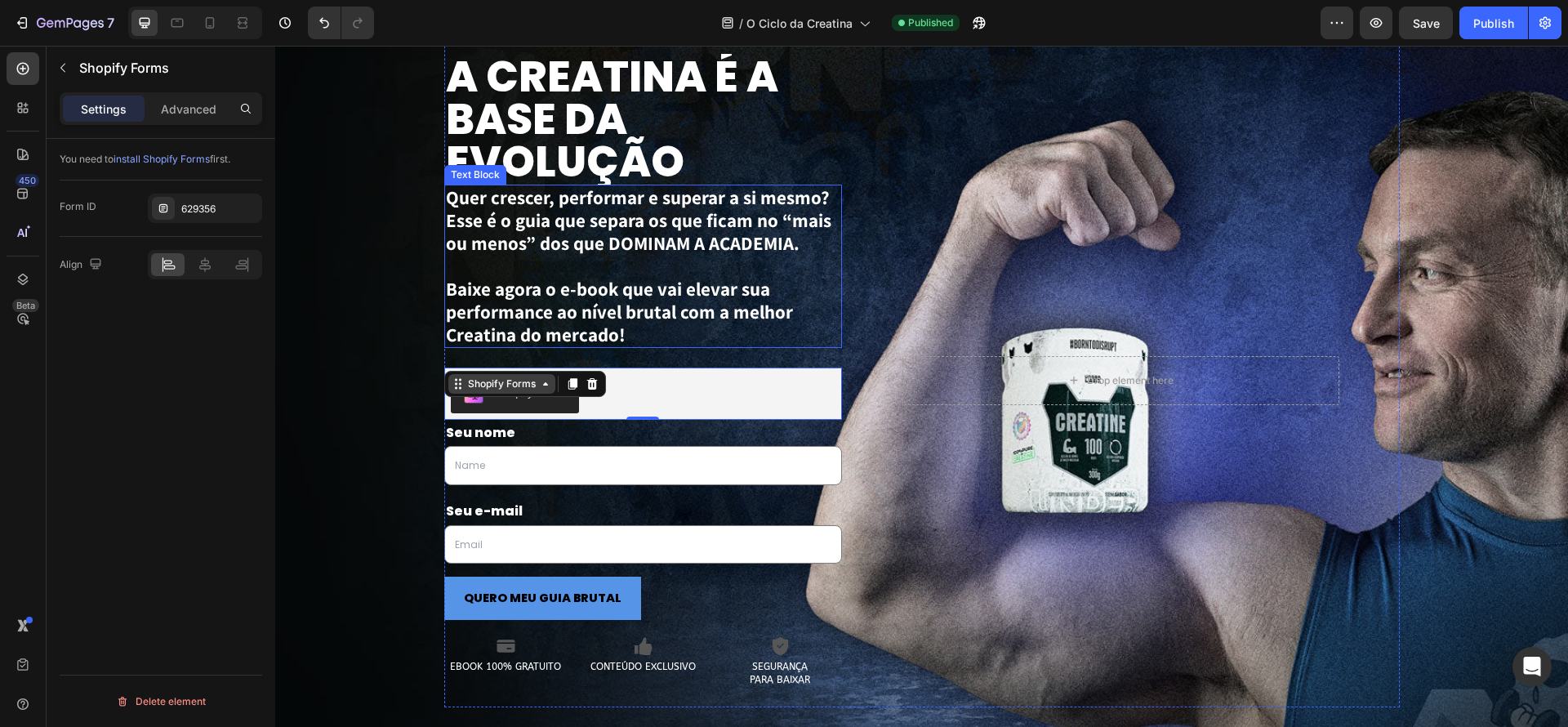
scroll to position [2629, 0]
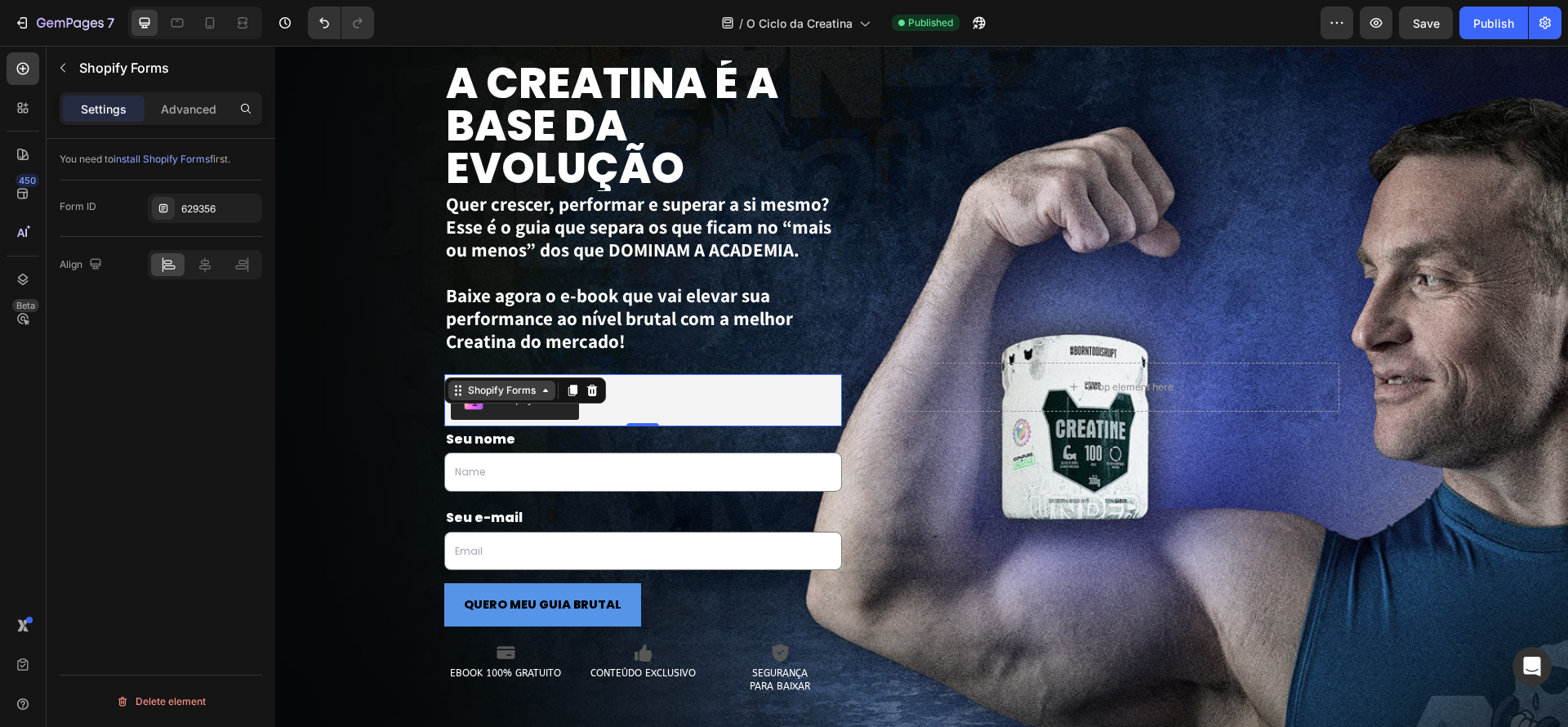
click at [528, 393] on div "Shopify Forms" at bounding box center [501, 391] width 75 height 15
click at [707, 400] on div "Shopify Forms" at bounding box center [643, 400] width 386 height 39
click at [201, 108] on p "Advanced" at bounding box center [189, 108] width 56 height 17
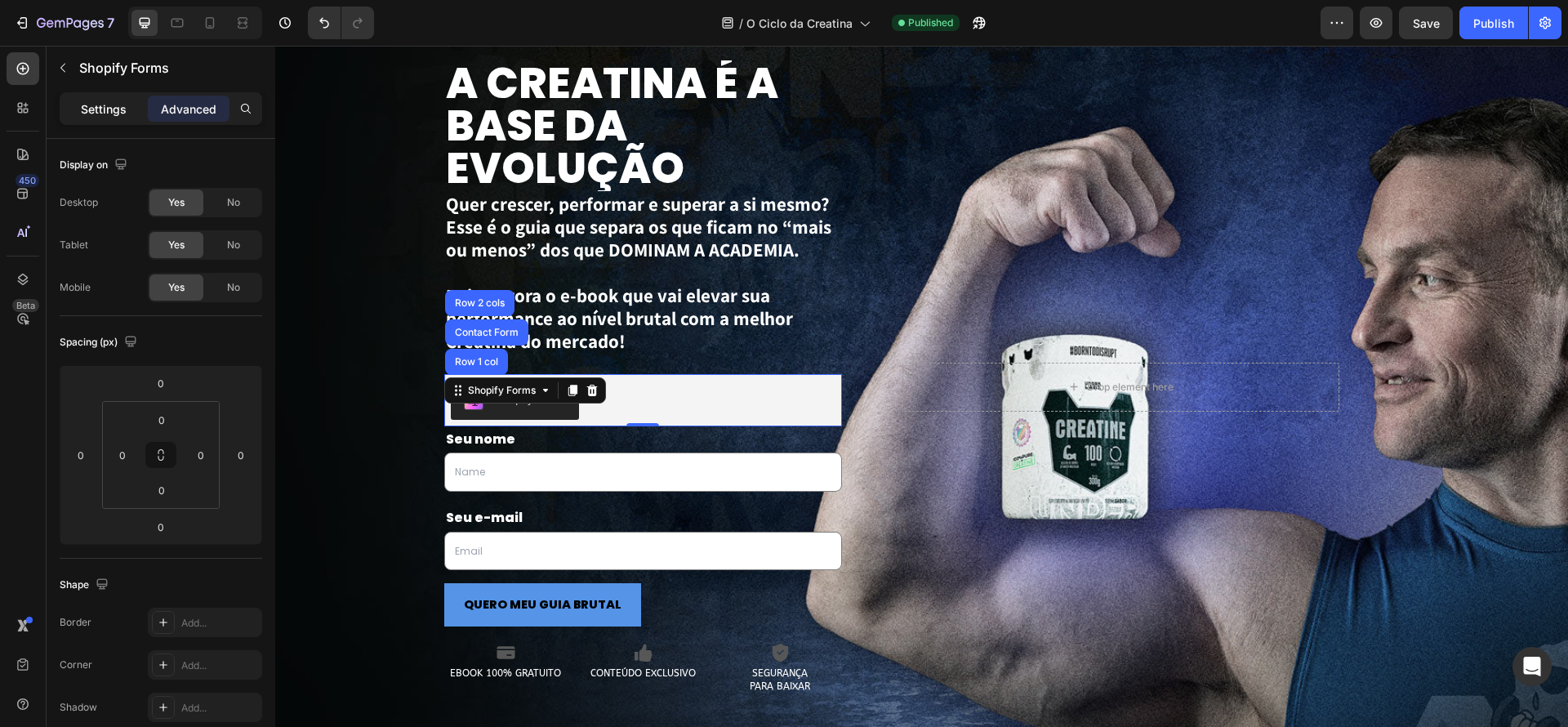
click at [85, 110] on p "Settings" at bounding box center [104, 108] width 46 height 17
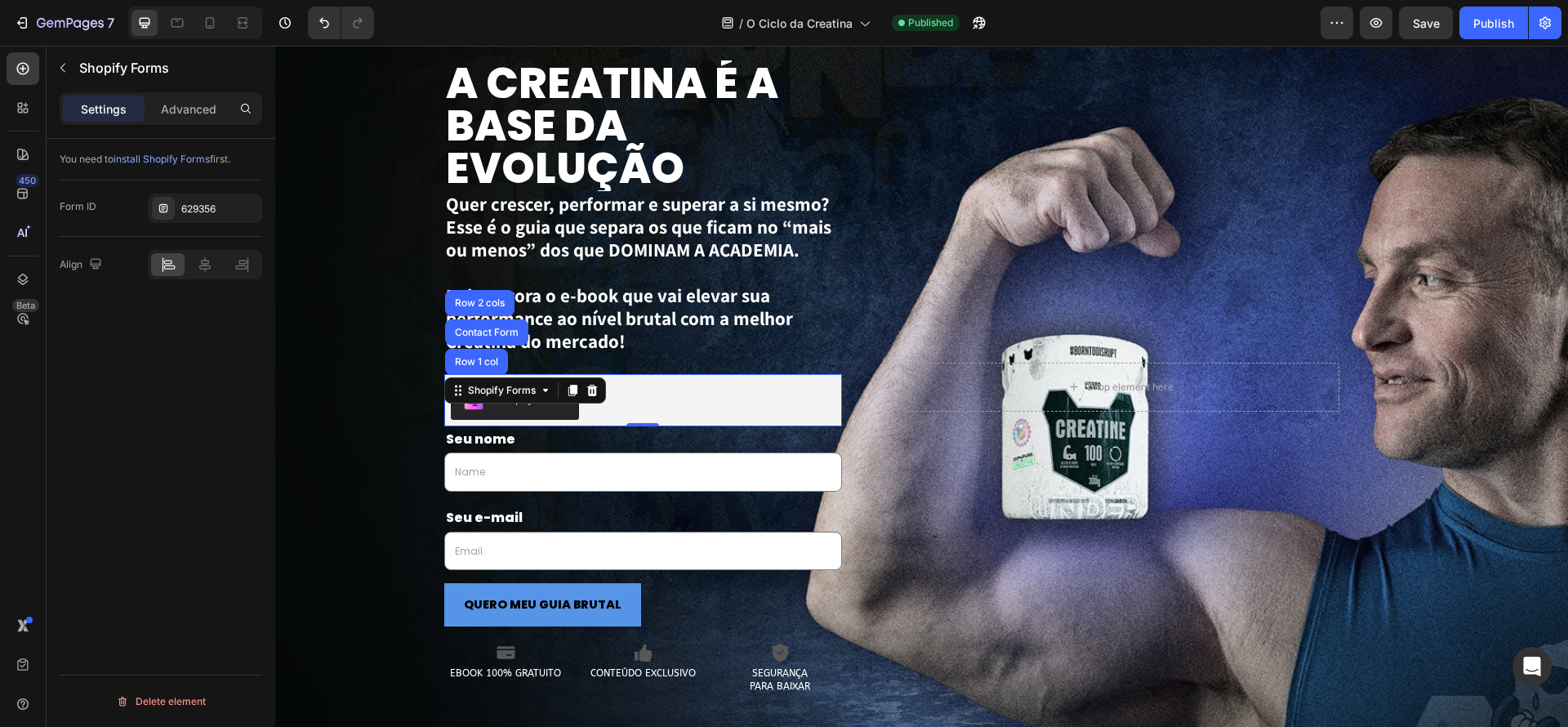
click at [155, 159] on span "install Shopify Forms" at bounding box center [161, 158] width 96 height 12
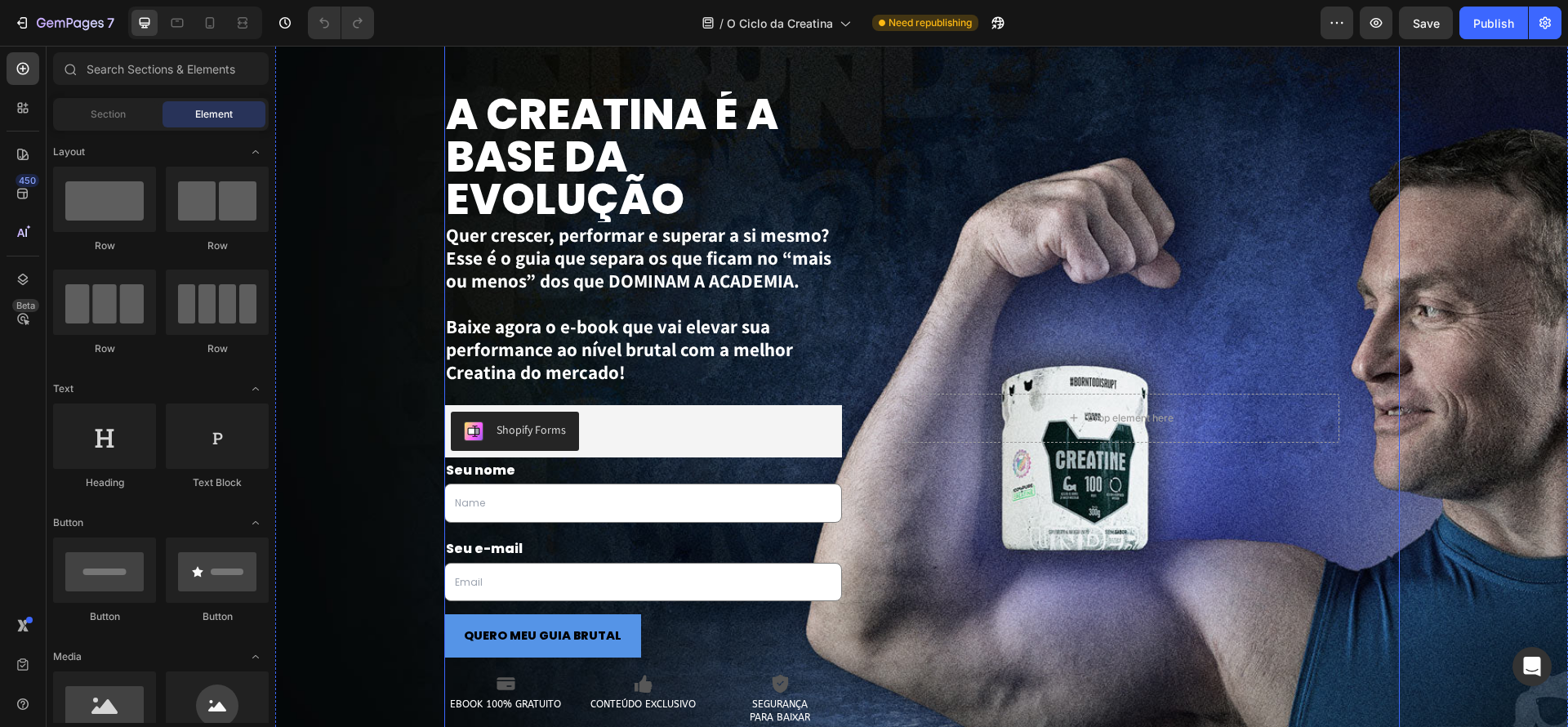
scroll to position [2604, 0]
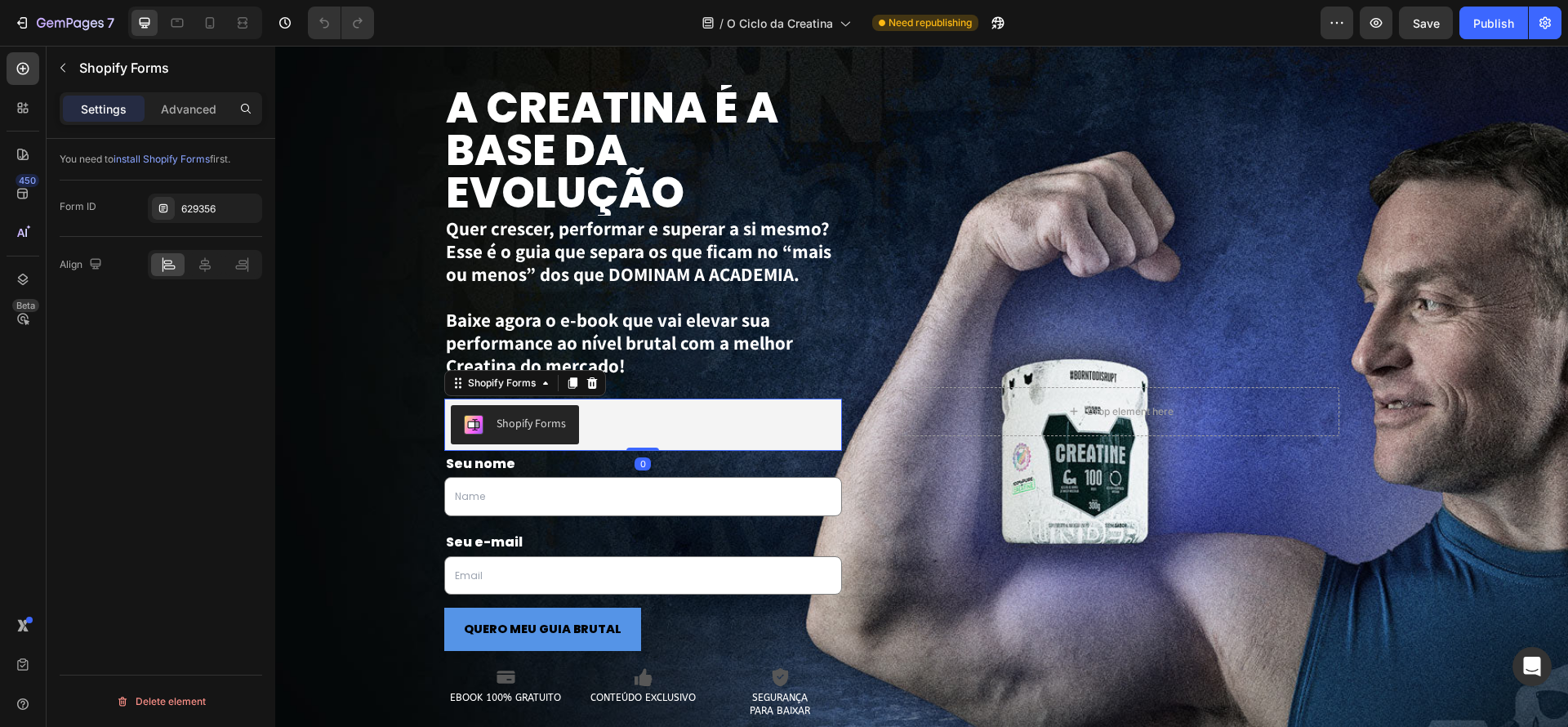
click at [665, 423] on div "Shopify Forms" at bounding box center [643, 425] width 386 height 39
click at [1447, 31] on button "Save" at bounding box center [1426, 23] width 54 height 33
click at [1510, 28] on div "Publish" at bounding box center [1494, 23] width 41 height 17
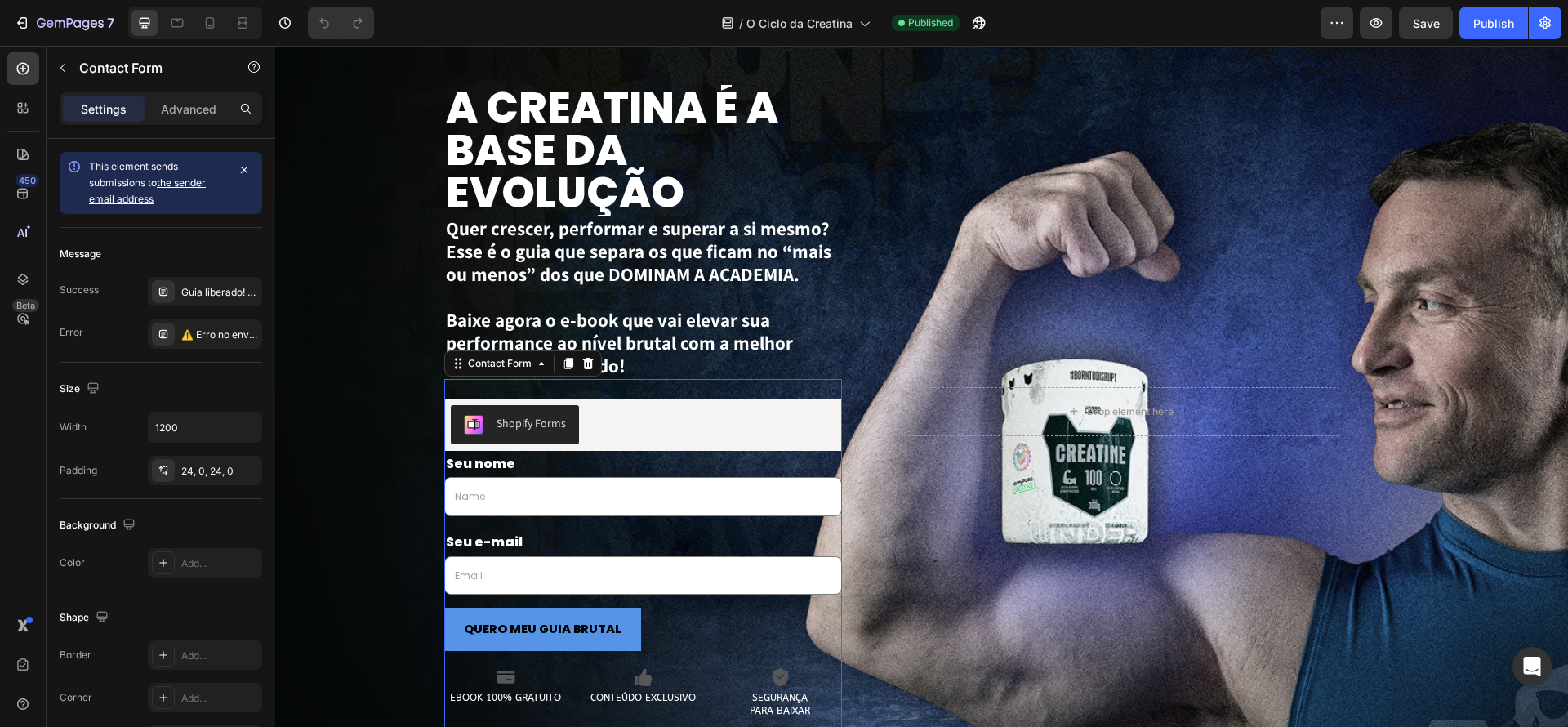
click at [711, 392] on div "Shopify Forms Shopify Forms Seu nome Text Block Text Field Row Seu e-mail Text …" at bounding box center [643, 559] width 399 height 360
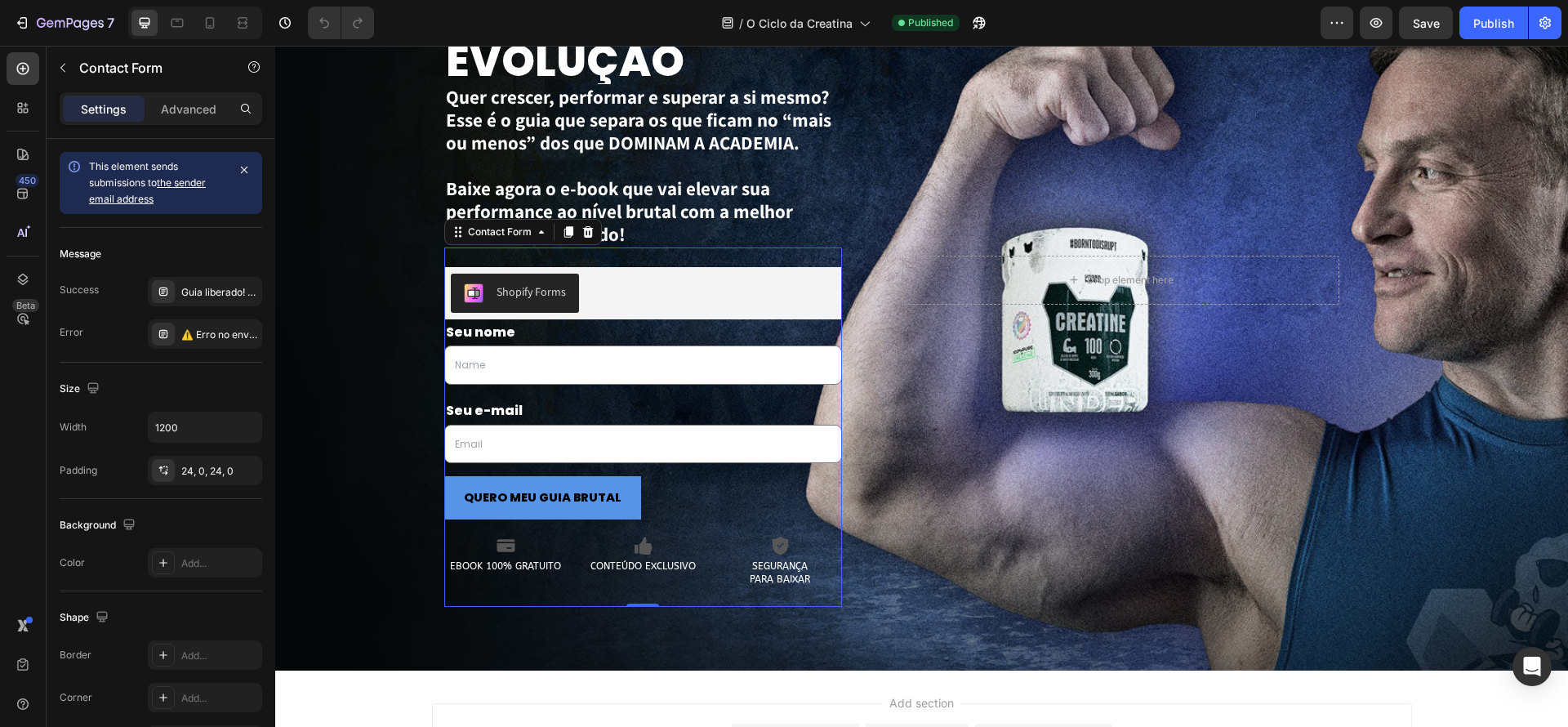
scroll to position [2734, 0]
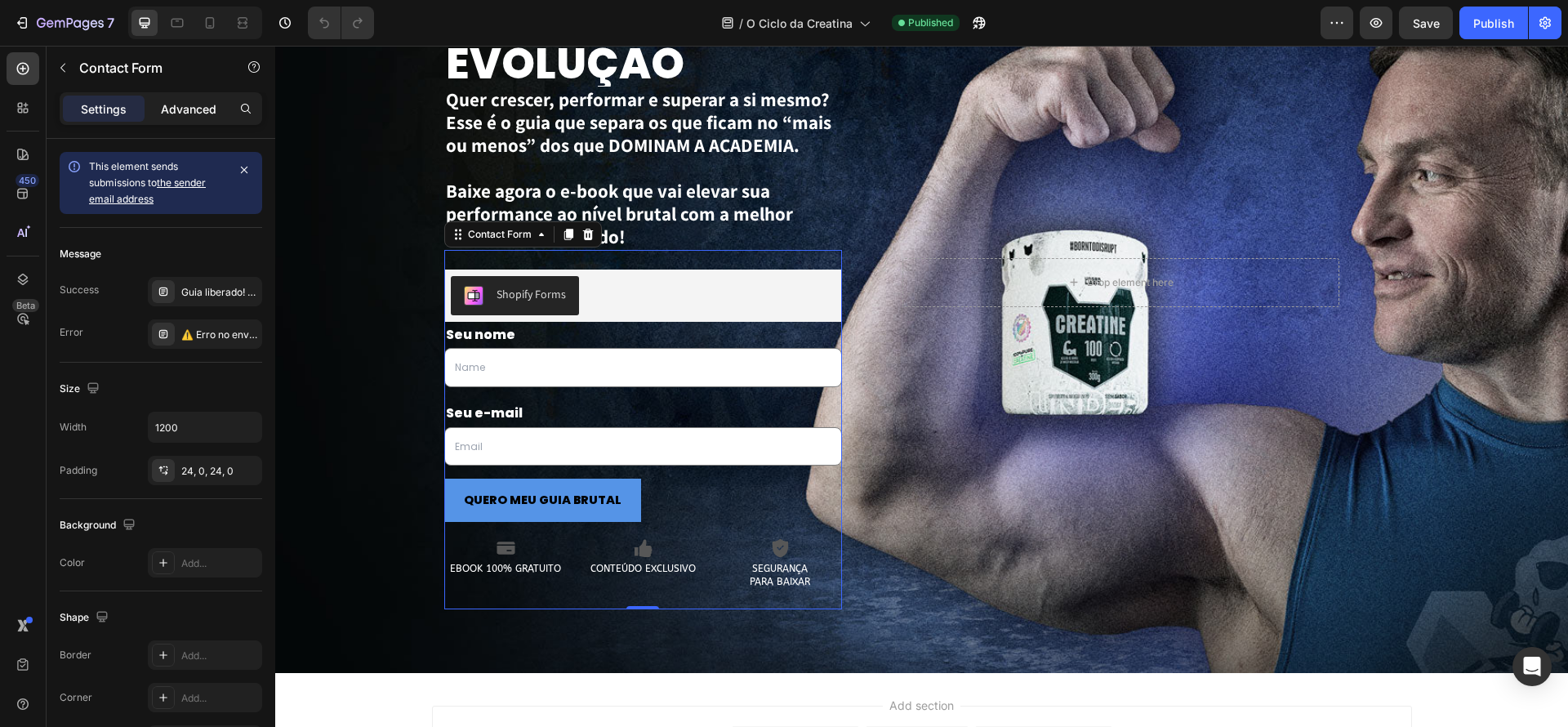
click at [159, 117] on div "Advanced" at bounding box center [189, 108] width 82 height 26
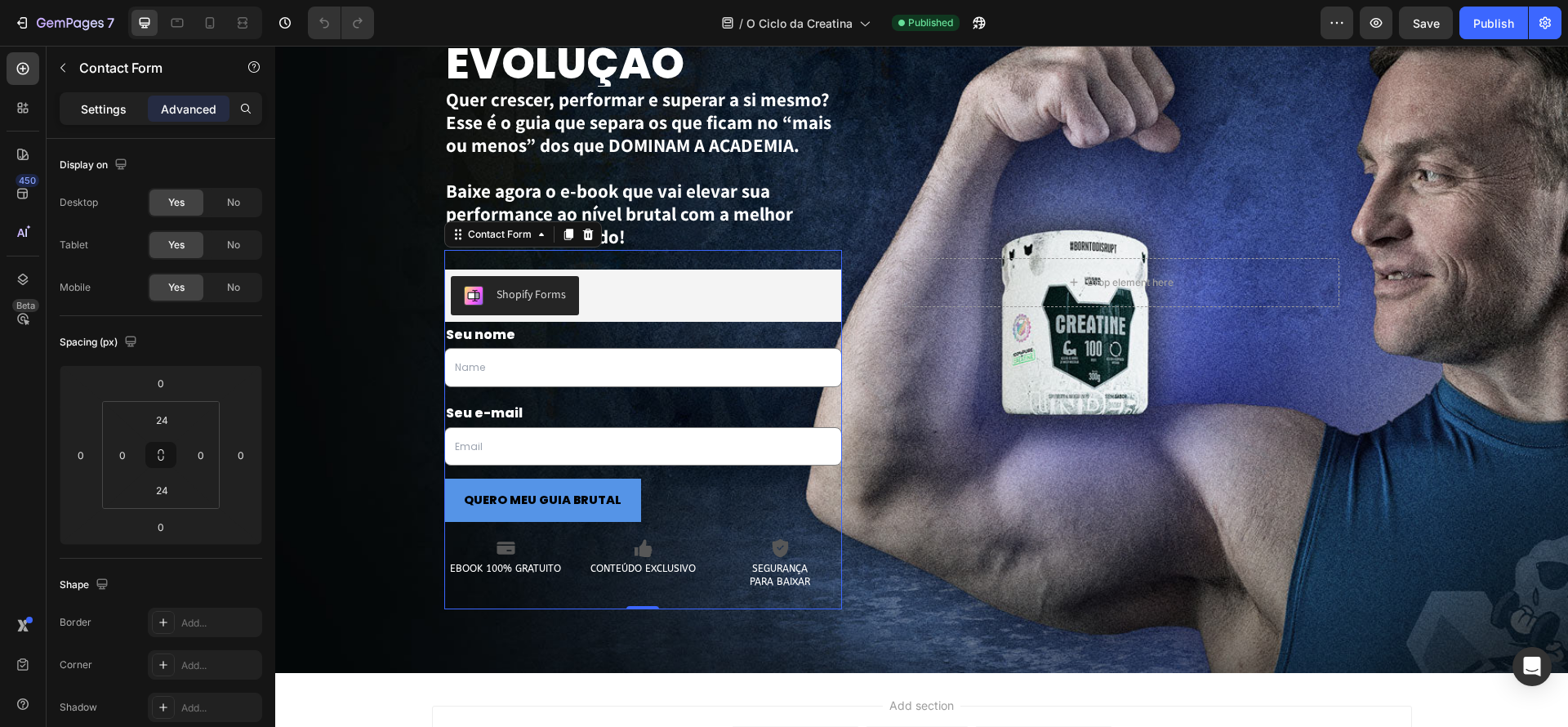
click at [98, 113] on p "Settings" at bounding box center [104, 108] width 46 height 17
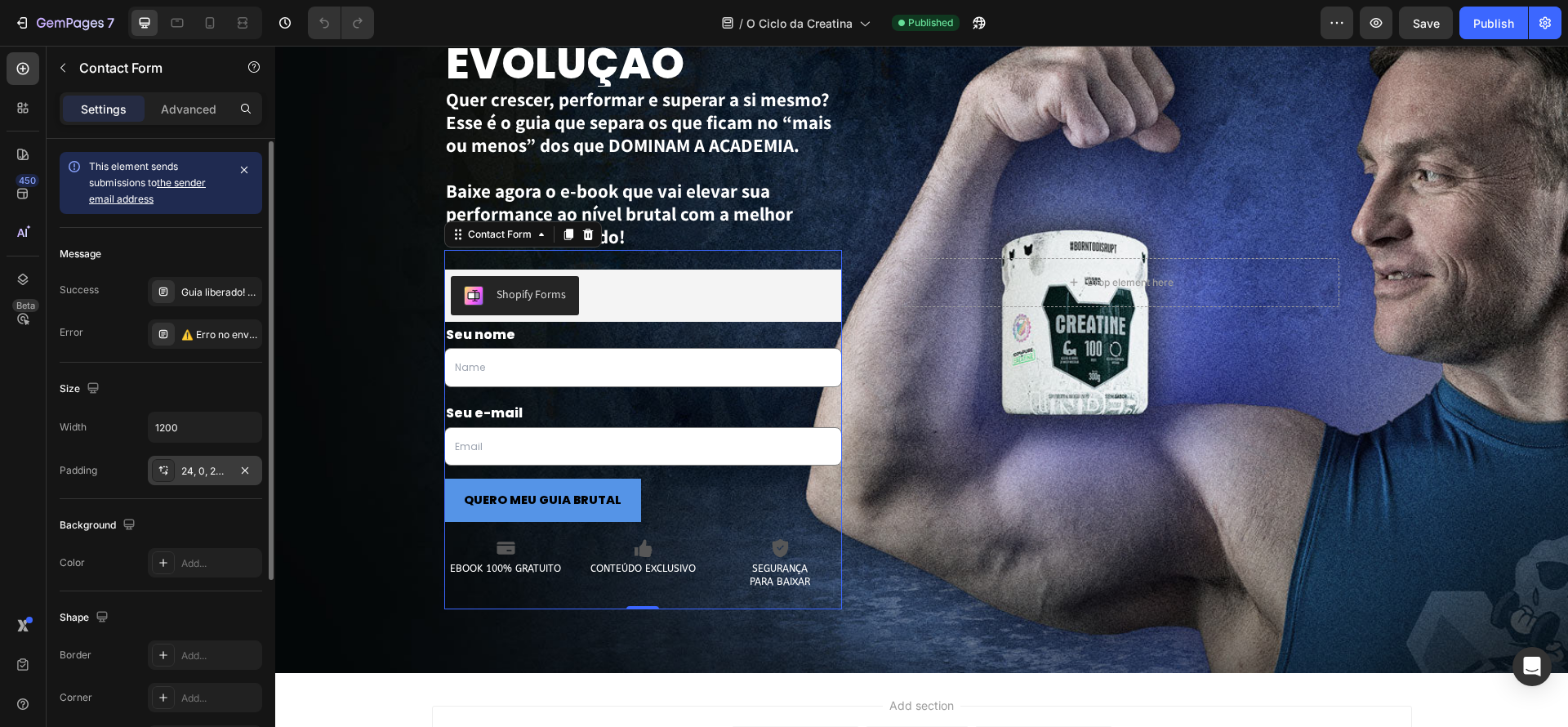
scroll to position [2, 0]
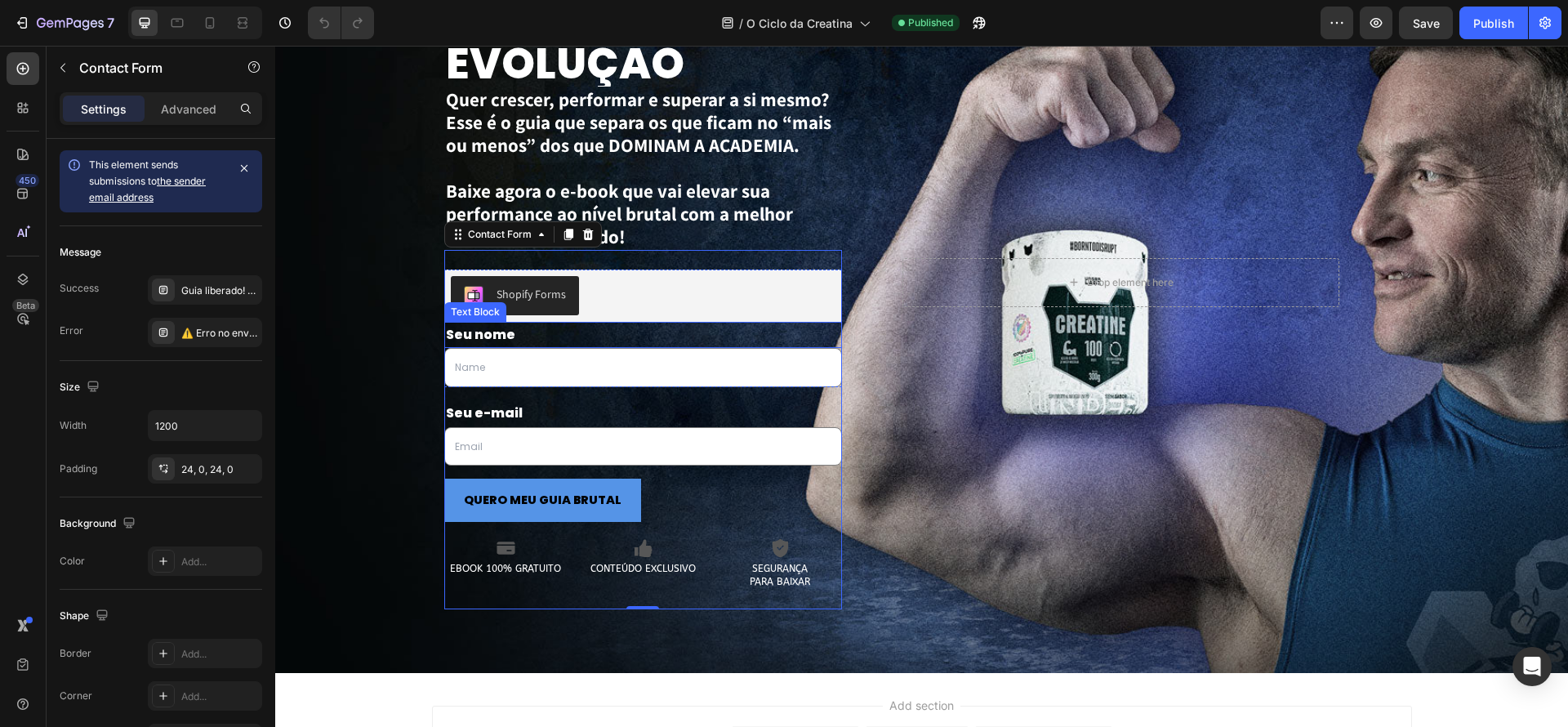
click at [637, 339] on p "Seu nome" at bounding box center [643, 335] width 395 height 24
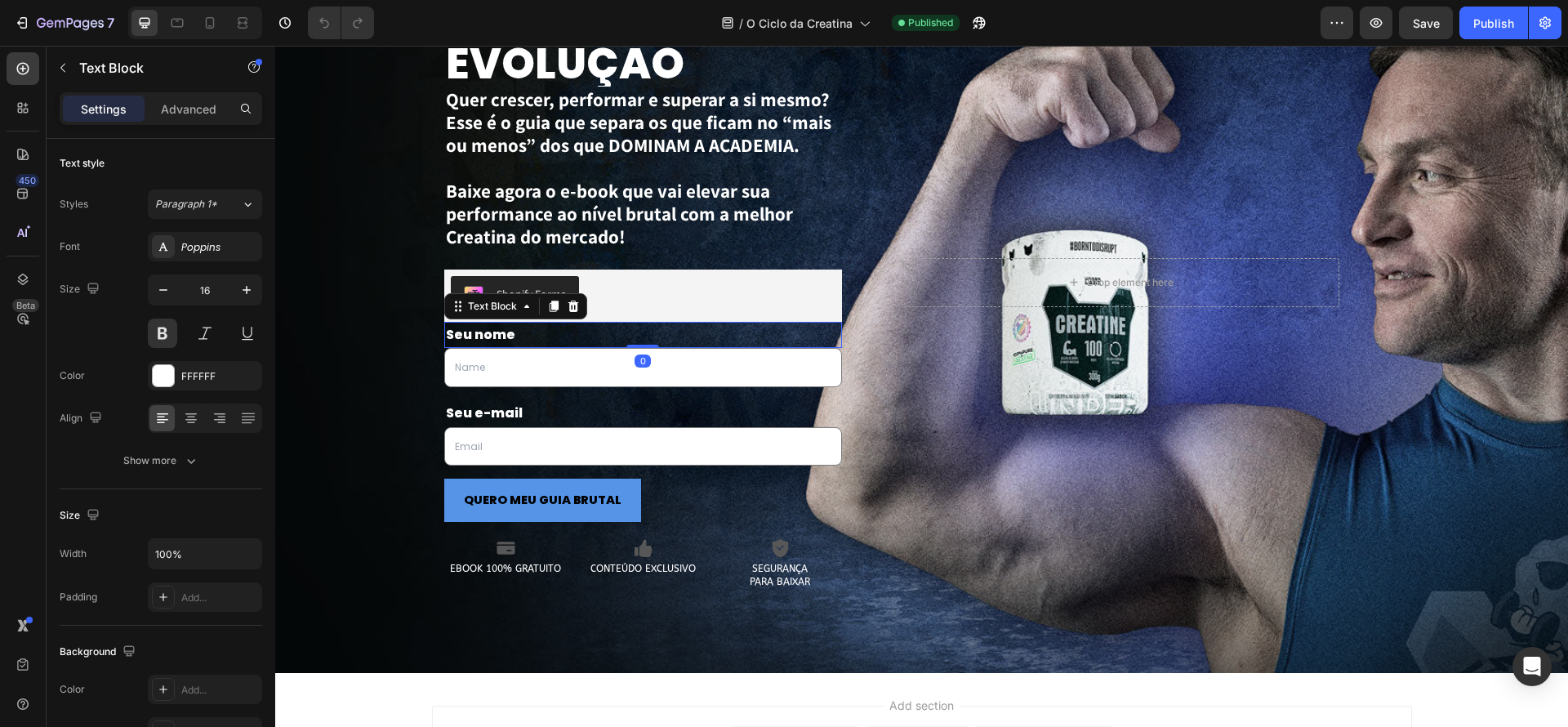
scroll to position [0, 0]
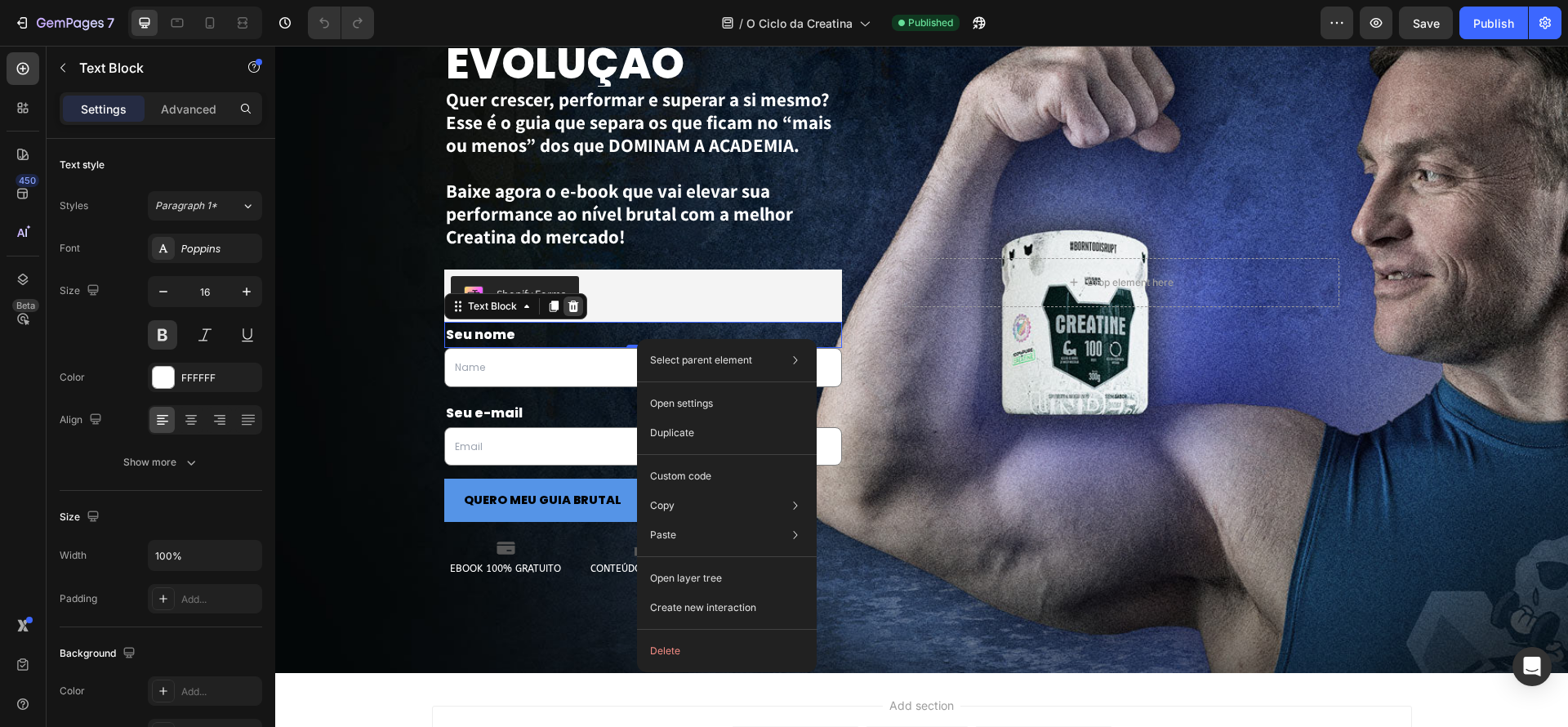
click at [569, 309] on icon at bounding box center [573, 305] width 11 height 11
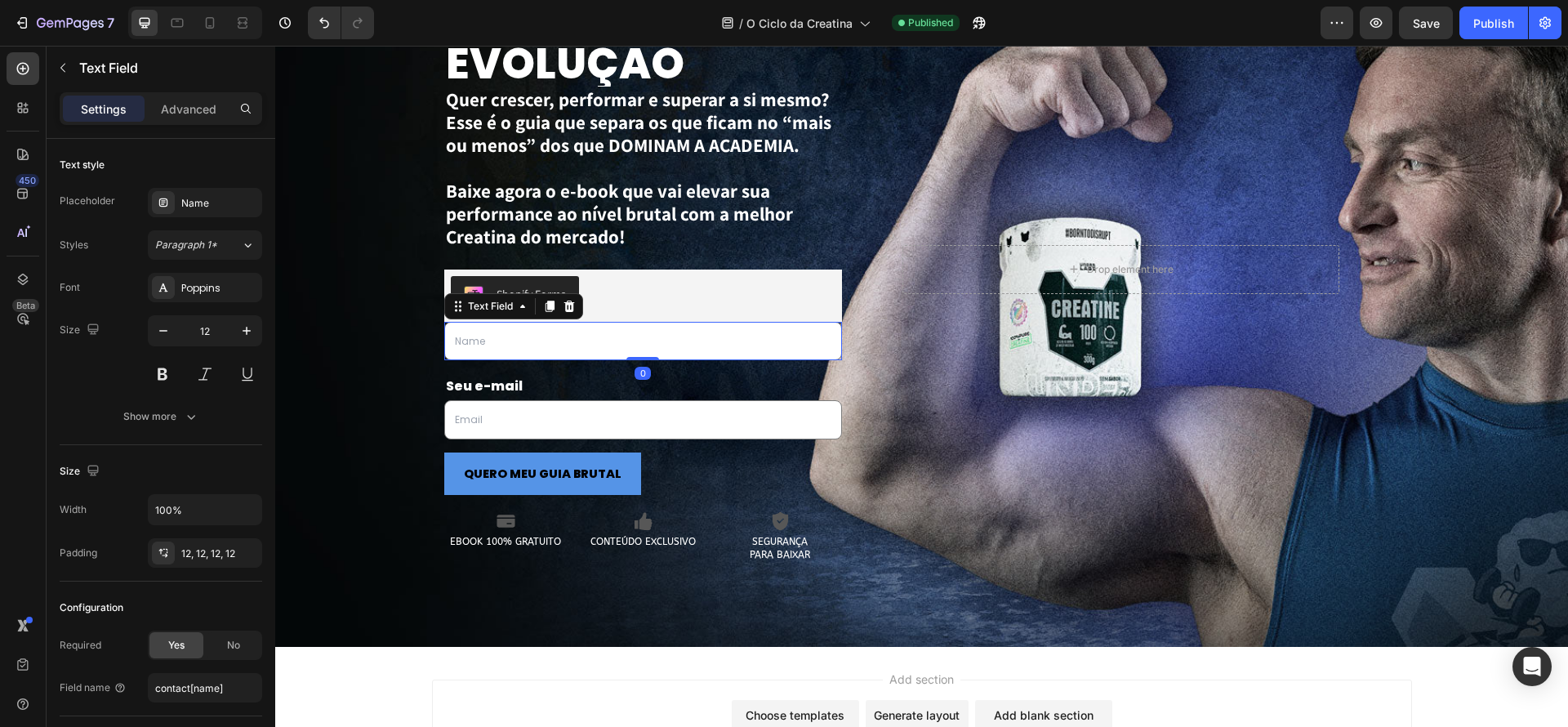
click at [585, 340] on input "text" at bounding box center [643, 341] width 399 height 39
click at [569, 310] on icon at bounding box center [569, 305] width 11 height 11
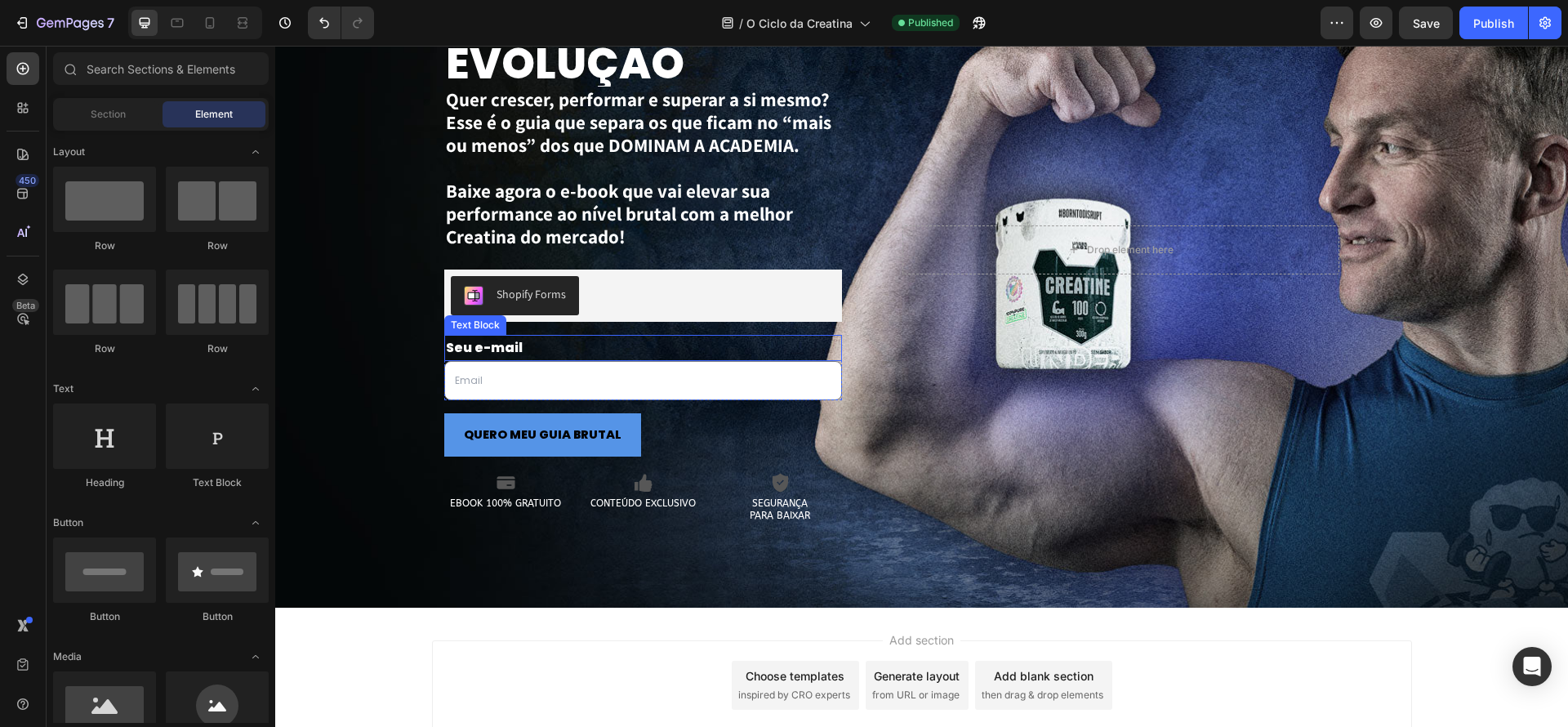
click at [577, 346] on p "Seu e-mail" at bounding box center [643, 348] width 395 height 24
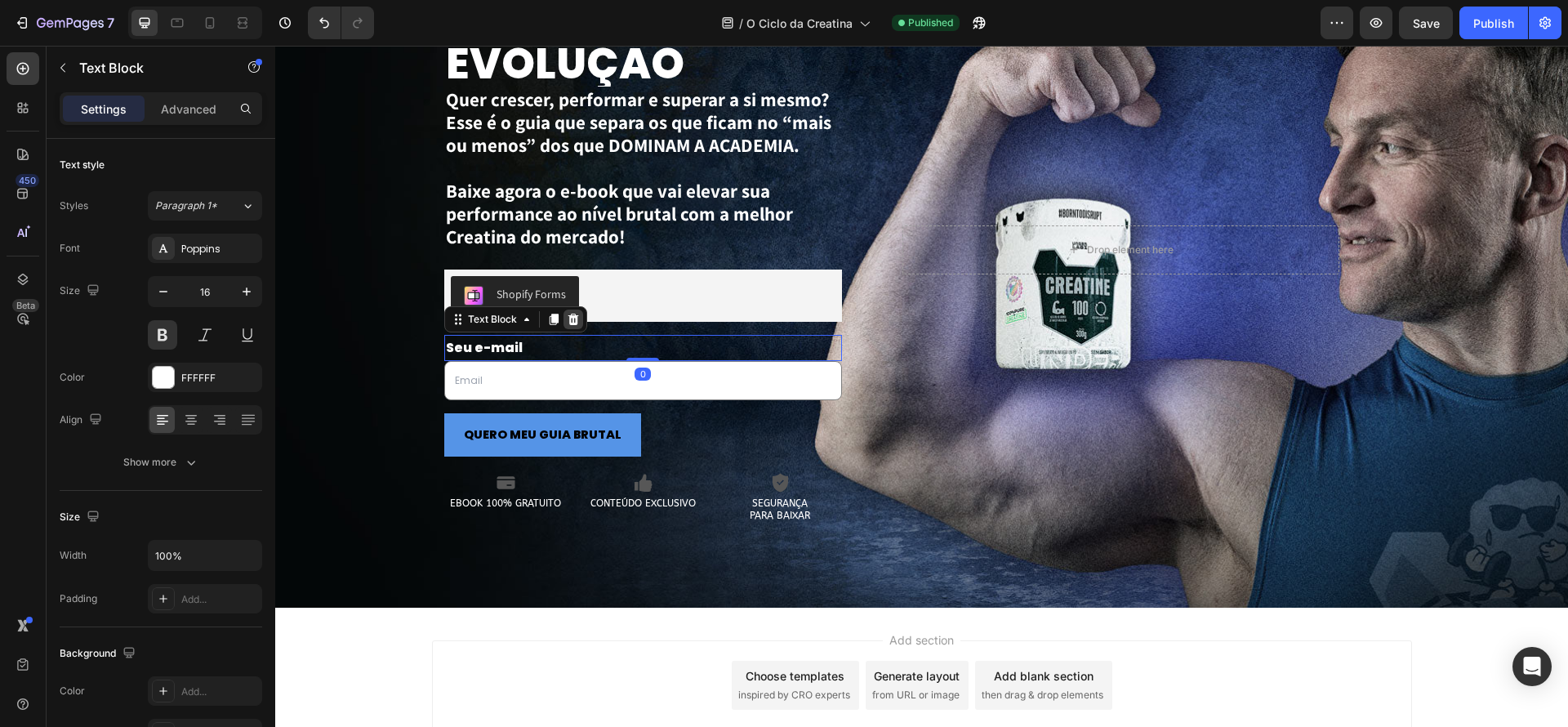
click at [571, 325] on icon at bounding box center [574, 319] width 13 height 13
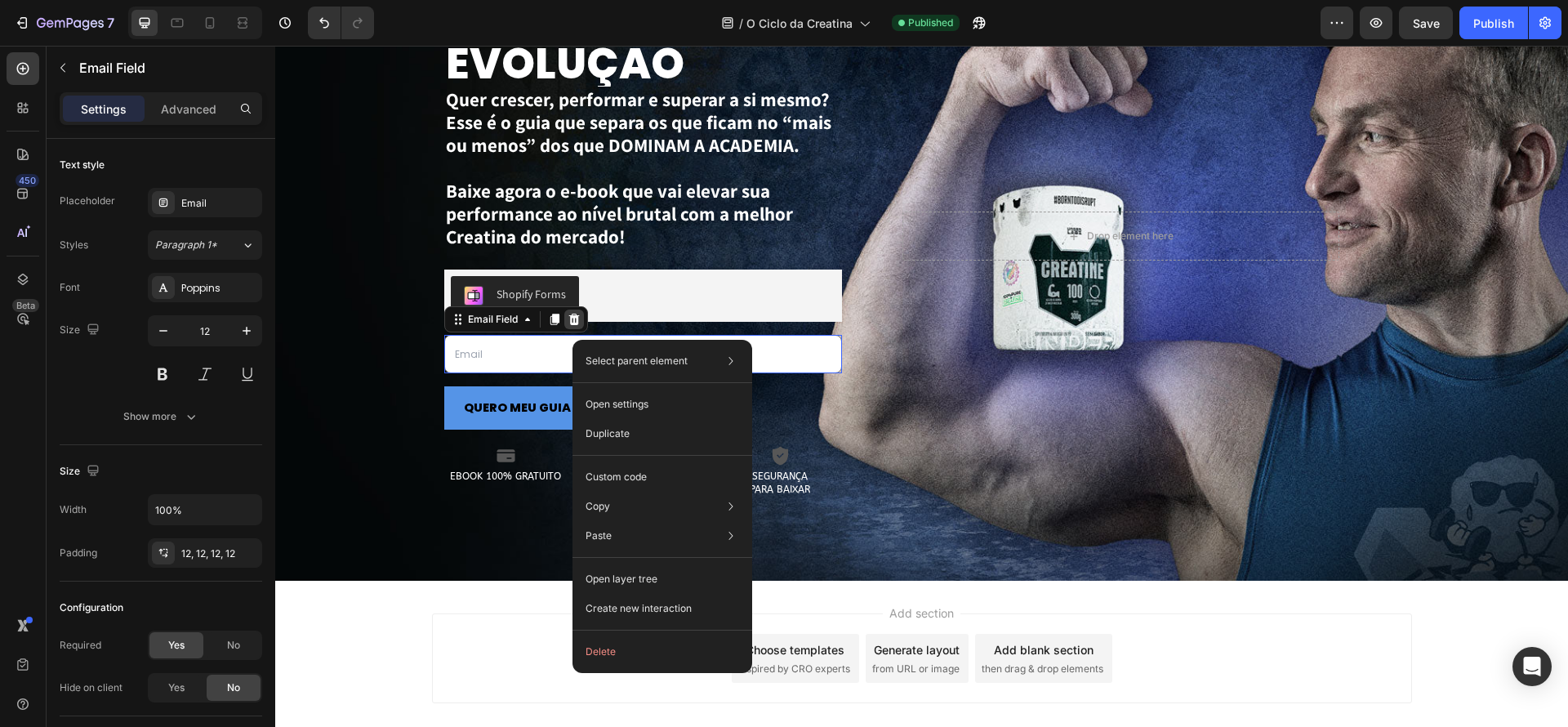
click at [569, 328] on div at bounding box center [574, 319] width 20 height 20
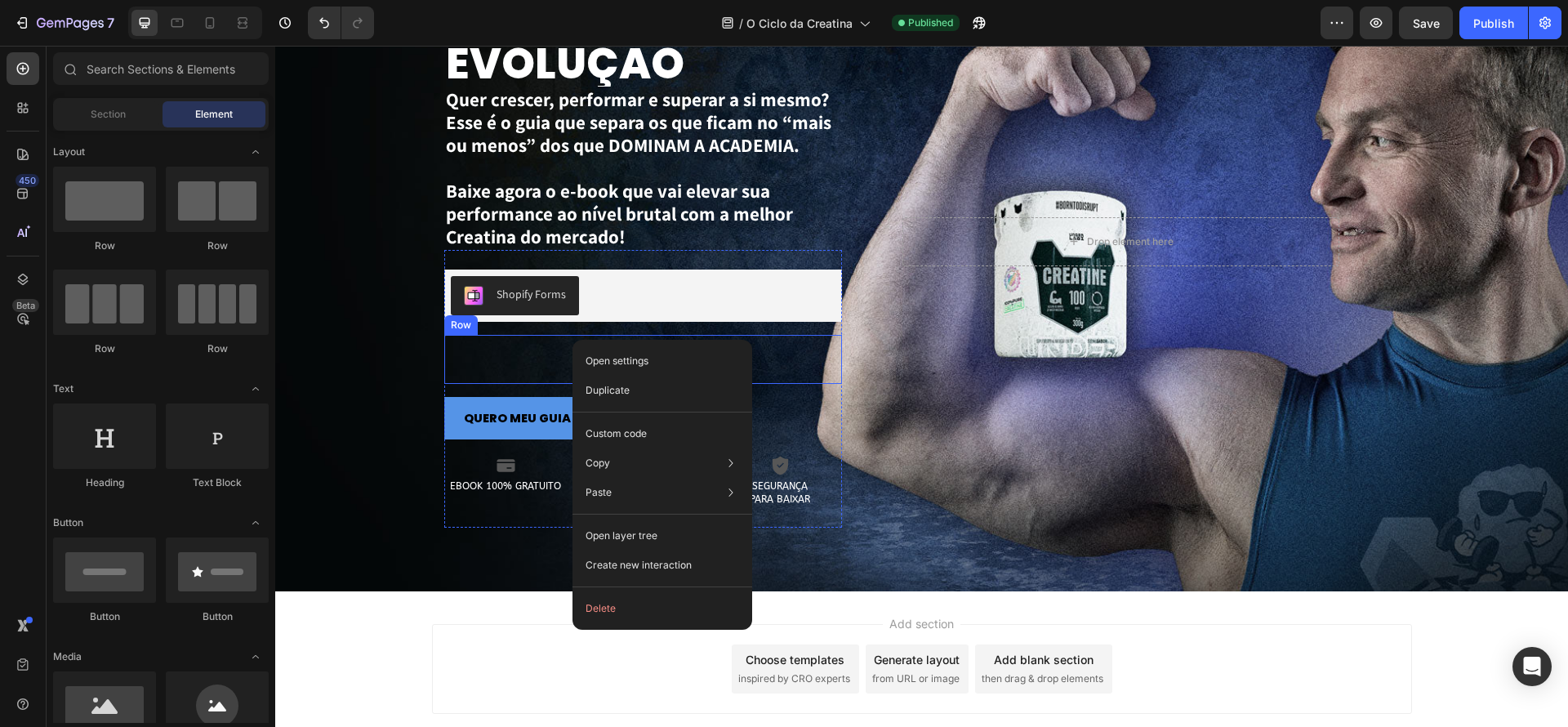
click at [544, 359] on div "Drop element here" at bounding box center [643, 359] width 399 height 49
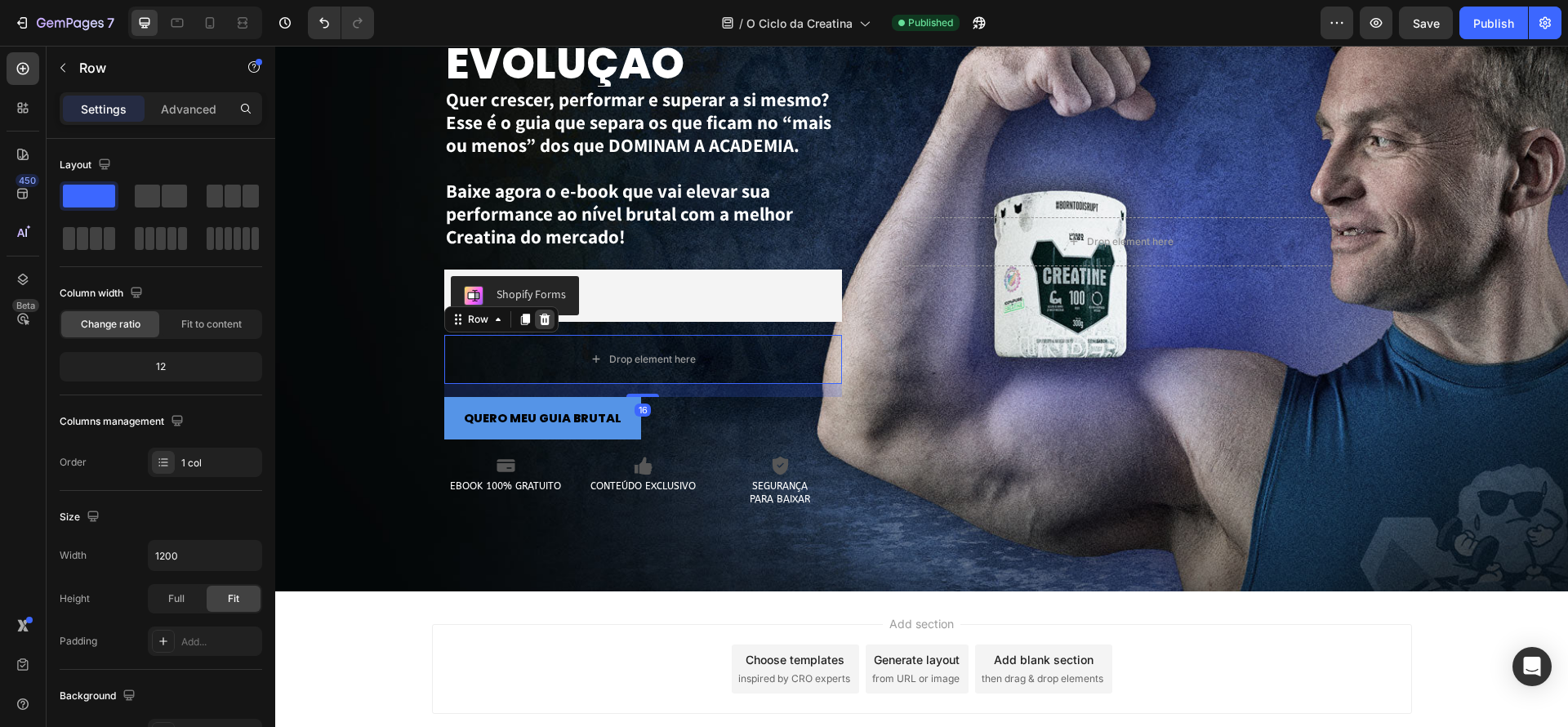
click at [546, 327] on div at bounding box center [545, 319] width 20 height 20
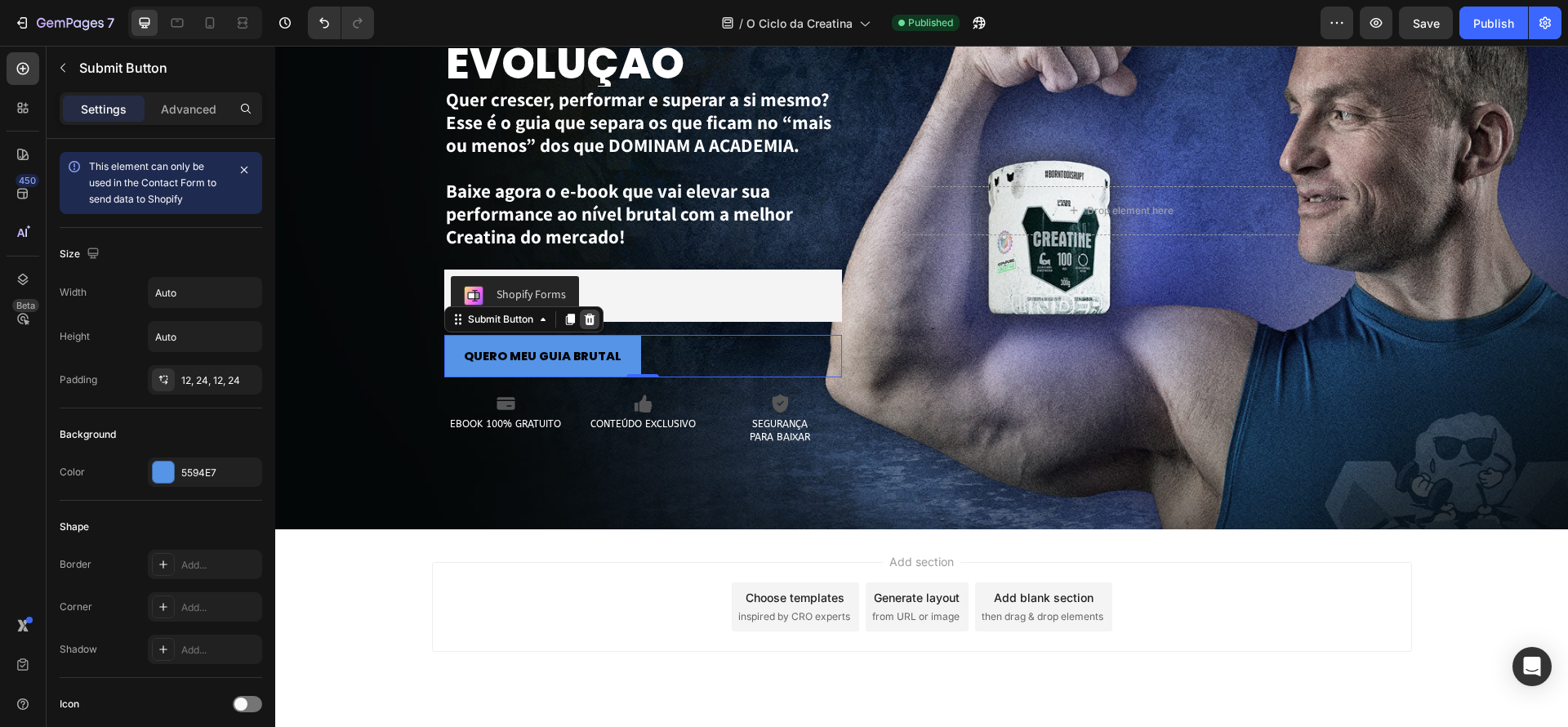
click at [588, 320] on icon at bounding box center [590, 319] width 13 height 13
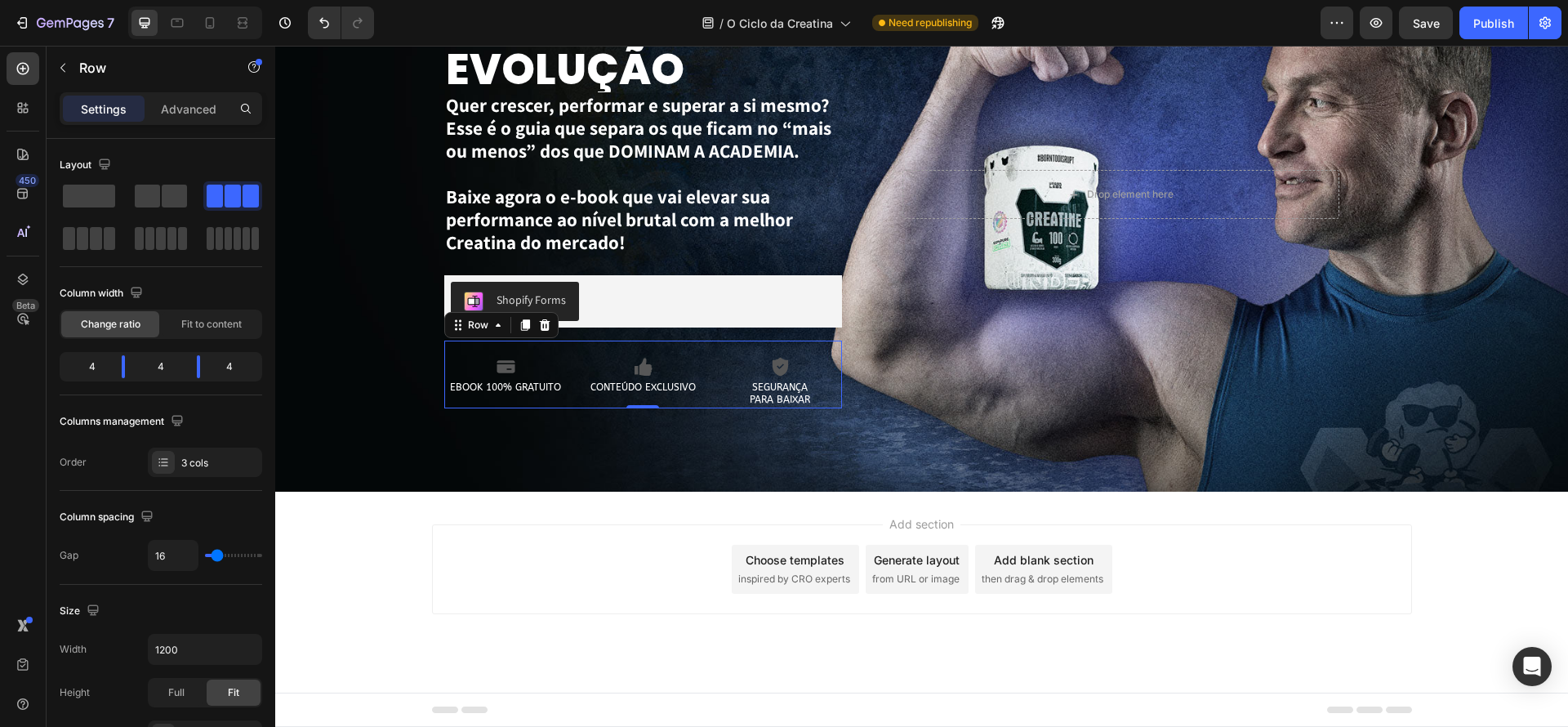
click at [665, 344] on div "Icon EBOOK 100% GRATUITO Text Block Icon CONTEÚDO EXCLUSIVO Text Block Icon SEG…" at bounding box center [643, 374] width 399 height 68
click at [672, 341] on div "Icon EBOOK 100% GRATUITO Text Block Icon CONTEÚDO EXCLUSIVO Text Block Icon SEG…" at bounding box center [643, 374] width 399 height 68
click at [679, 336] on div "Shopify Forms Shopify Forms Row Icon EBOOK 100% GRATUITO Text Block Icon CONTEÚ…" at bounding box center [643, 342] width 399 height 172
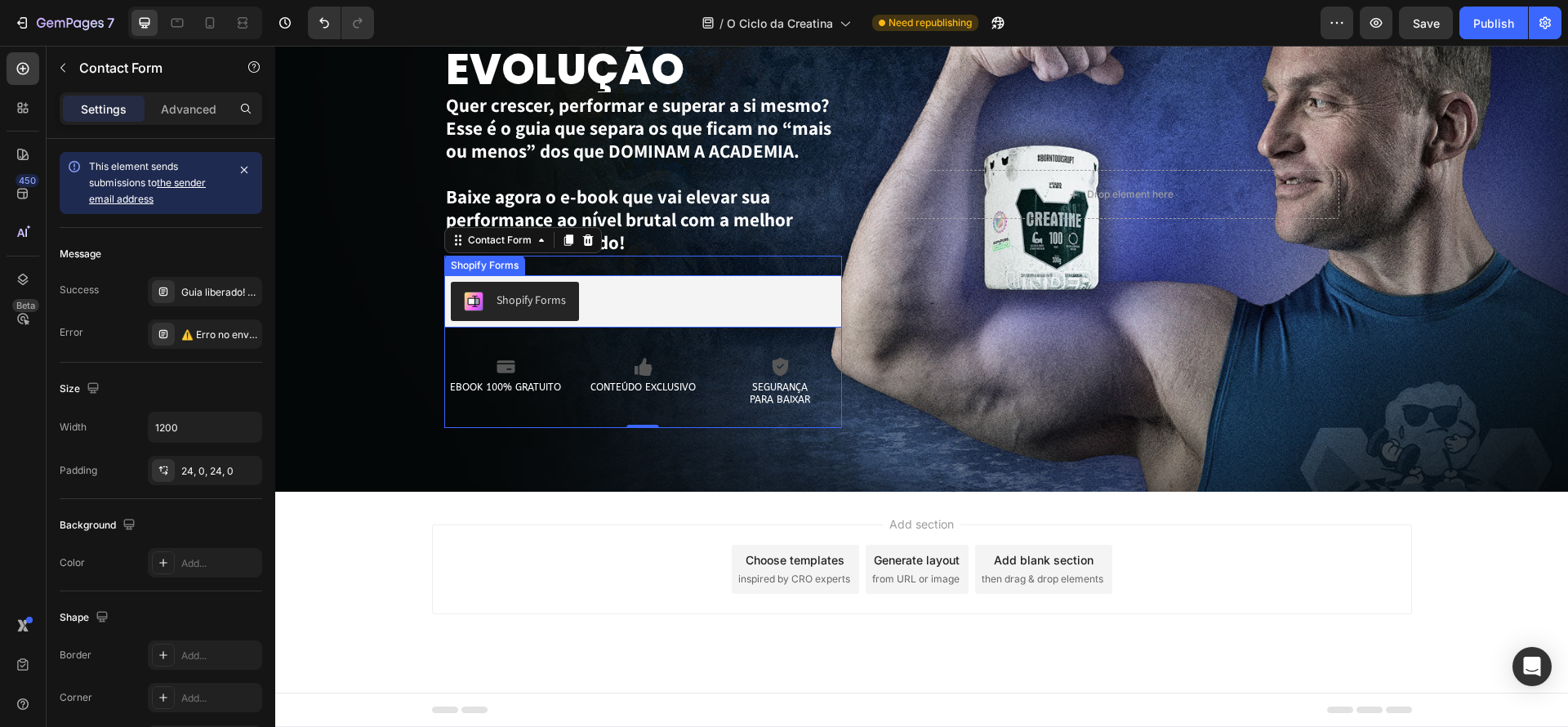
click at [667, 322] on div "Shopify Forms" at bounding box center [643, 301] width 399 height 53
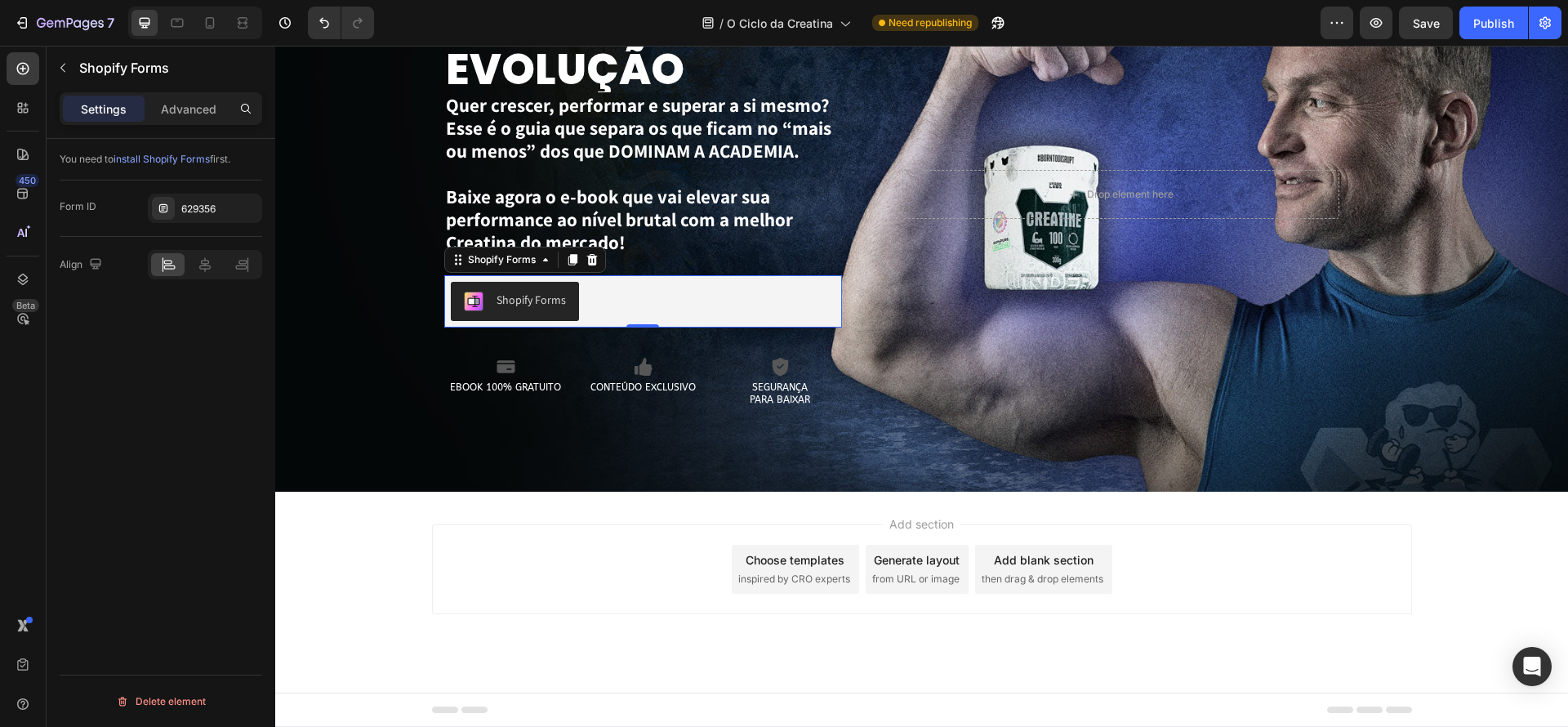
drag, startPoint x: 214, startPoint y: 271, endPoint x: 203, endPoint y: 250, distance: 23.7
click at [211, 267] on div at bounding box center [204, 265] width 34 height 23
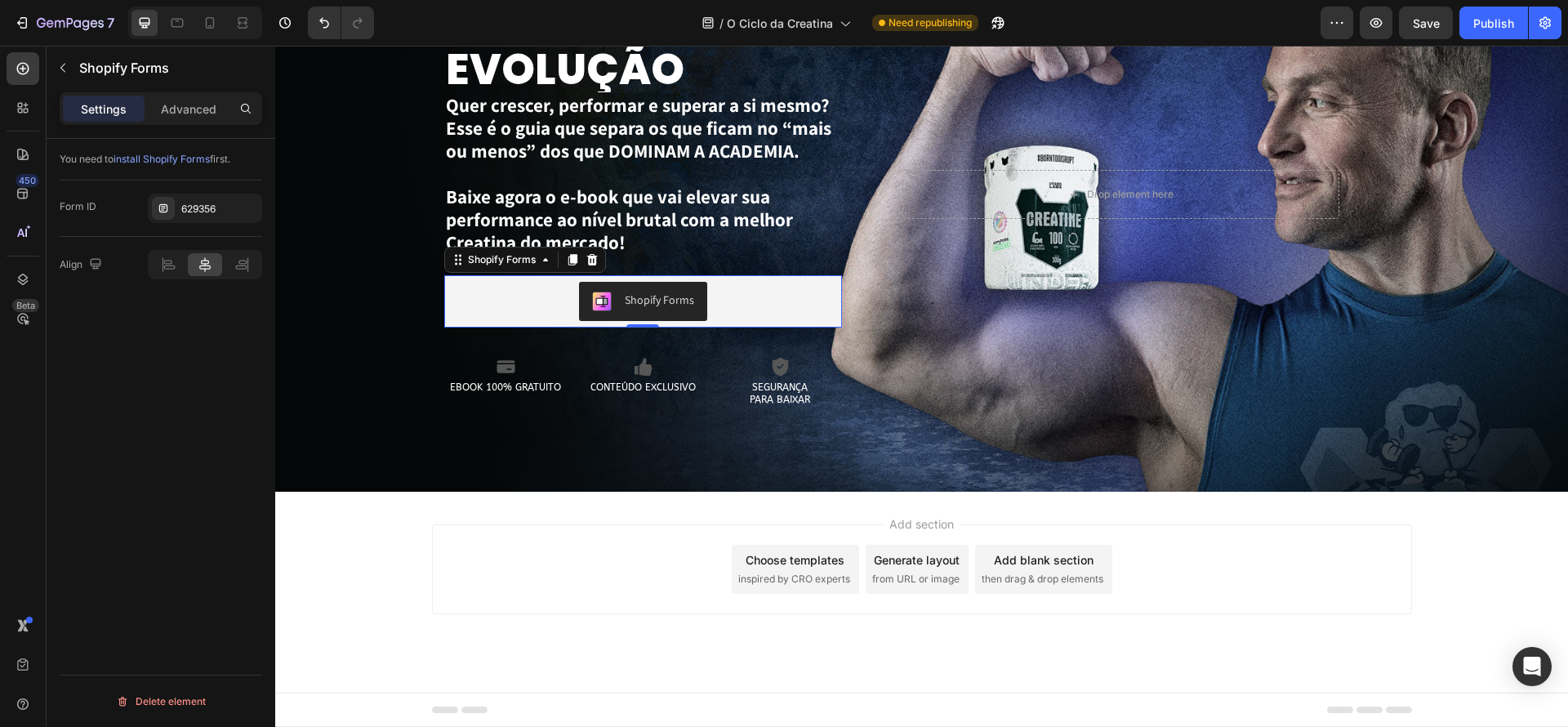
click at [153, 409] on div "You need to install Shopify Forms first. Form ID 629356 Align Delete element" at bounding box center [161, 455] width 229 height 634
click at [523, 277] on div "Shopify Forms" at bounding box center [643, 301] width 399 height 53
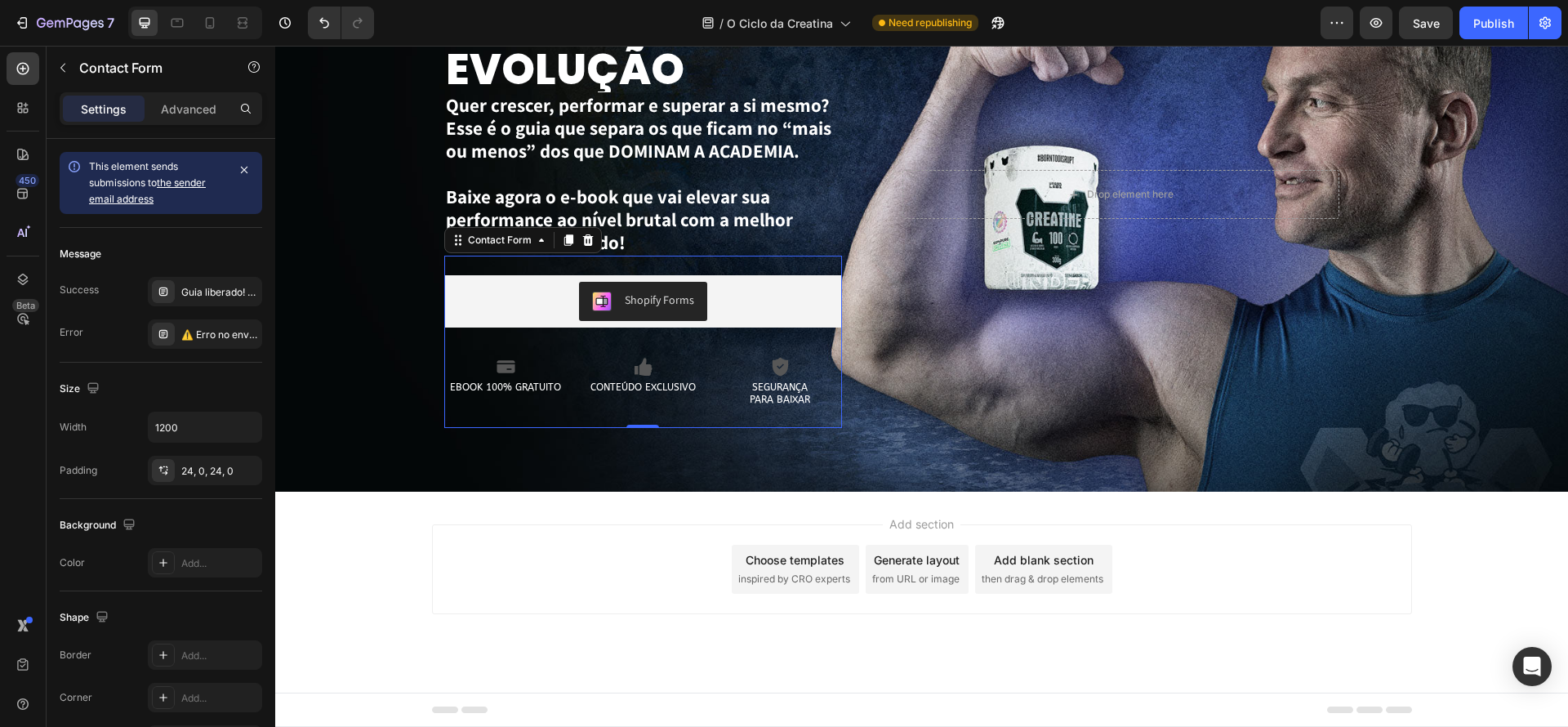
click at [746, 272] on div "Shopify Forms Shopify Forms Row Icon EBOOK 100% GRATUITO Text Block Icon CONTEÚ…" at bounding box center [643, 342] width 399 height 172
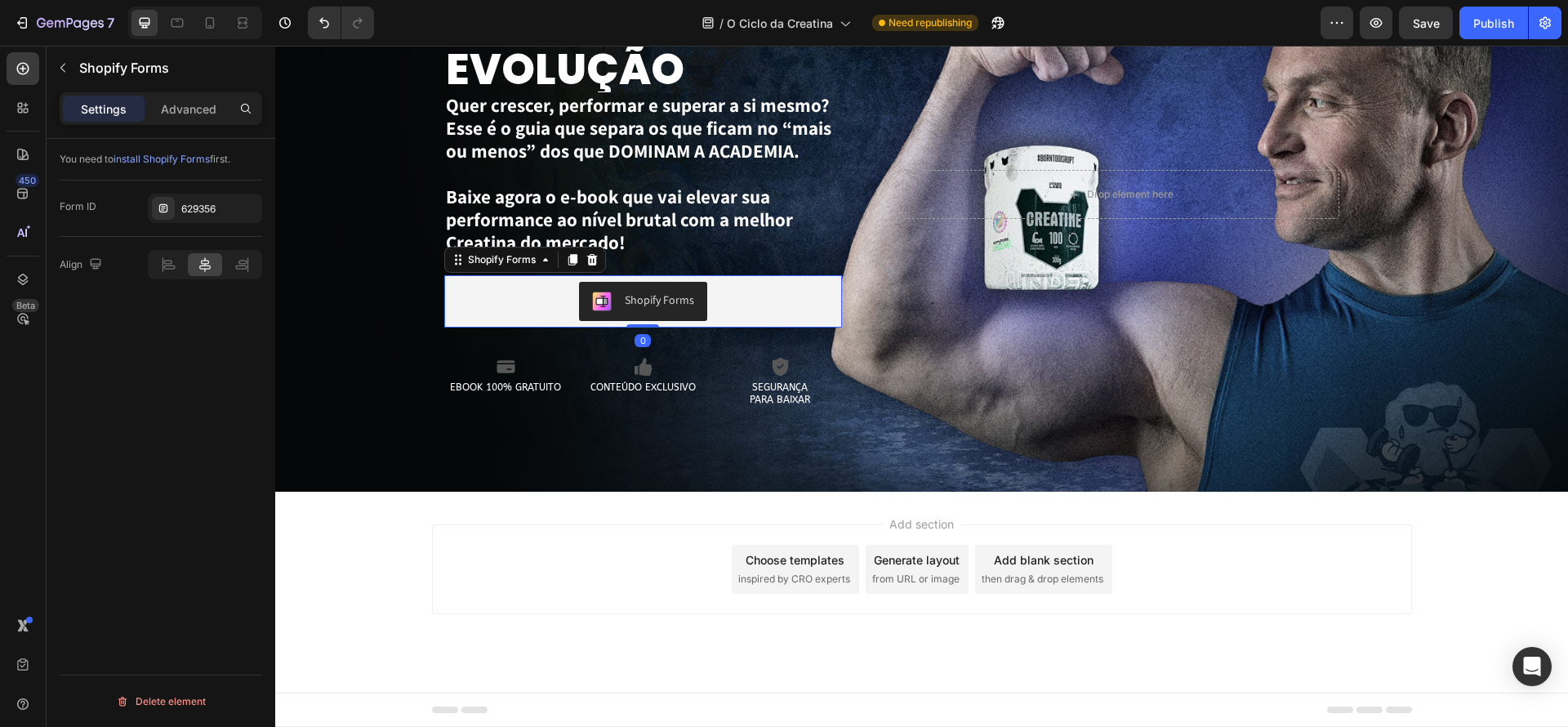
scroll to position [0, 0]
click at [738, 277] on div "Shopify Forms" at bounding box center [643, 301] width 399 height 53
click at [187, 104] on p "Advanced" at bounding box center [189, 108] width 56 height 17
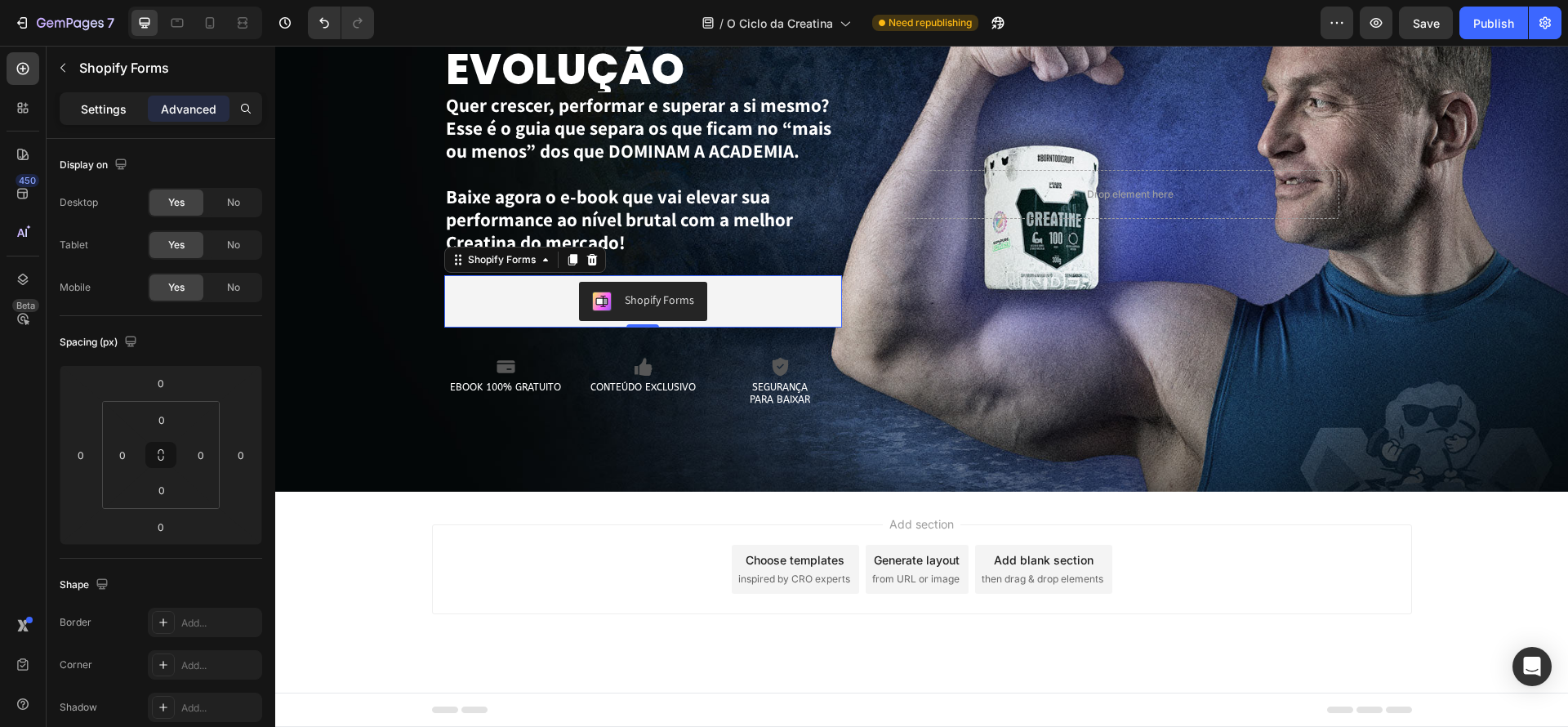
click at [100, 101] on p "Settings" at bounding box center [104, 108] width 46 height 17
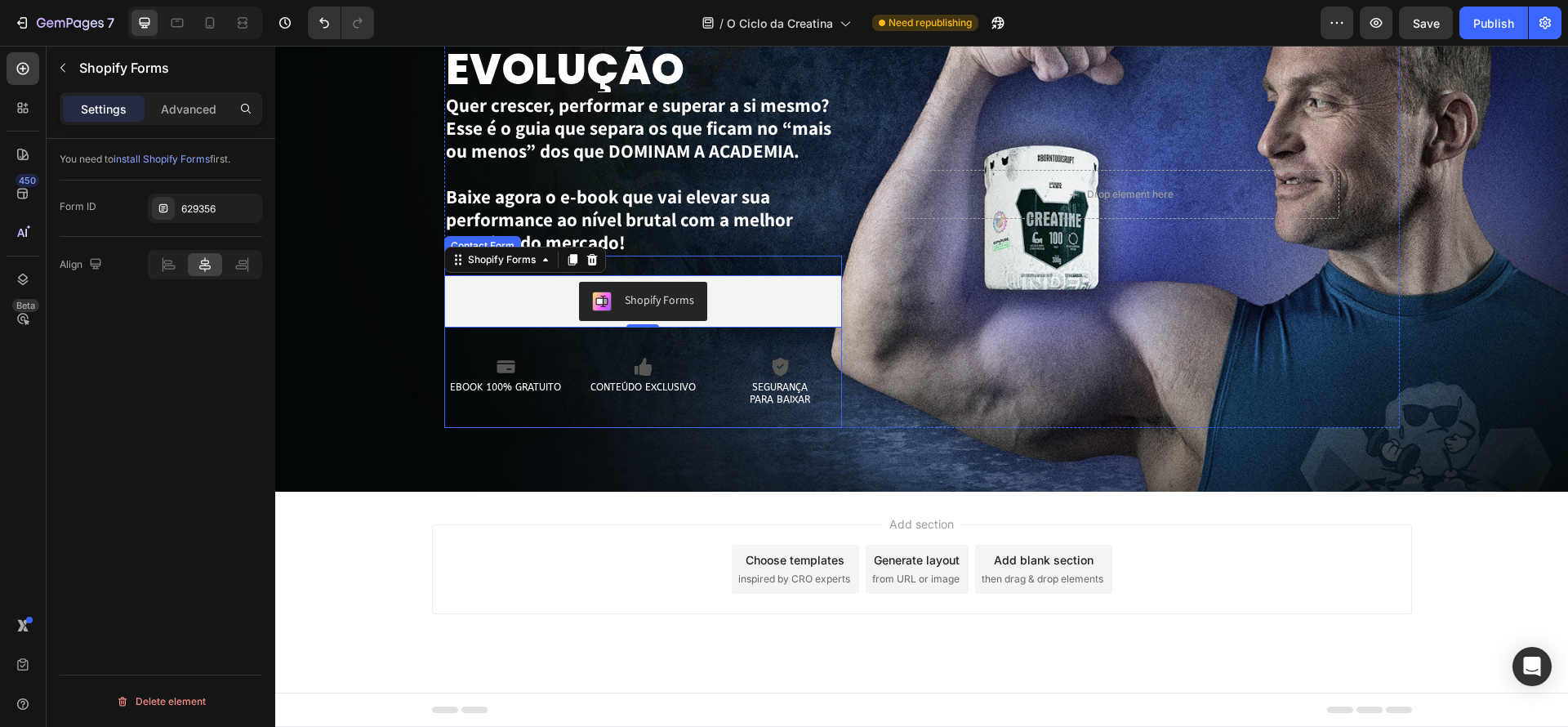
click at [713, 259] on div "Shopify Forms Shopify Forms 0 Row Icon EBOOK 100% GRATUITO Text Block Icon CONT…" at bounding box center [643, 342] width 399 height 172
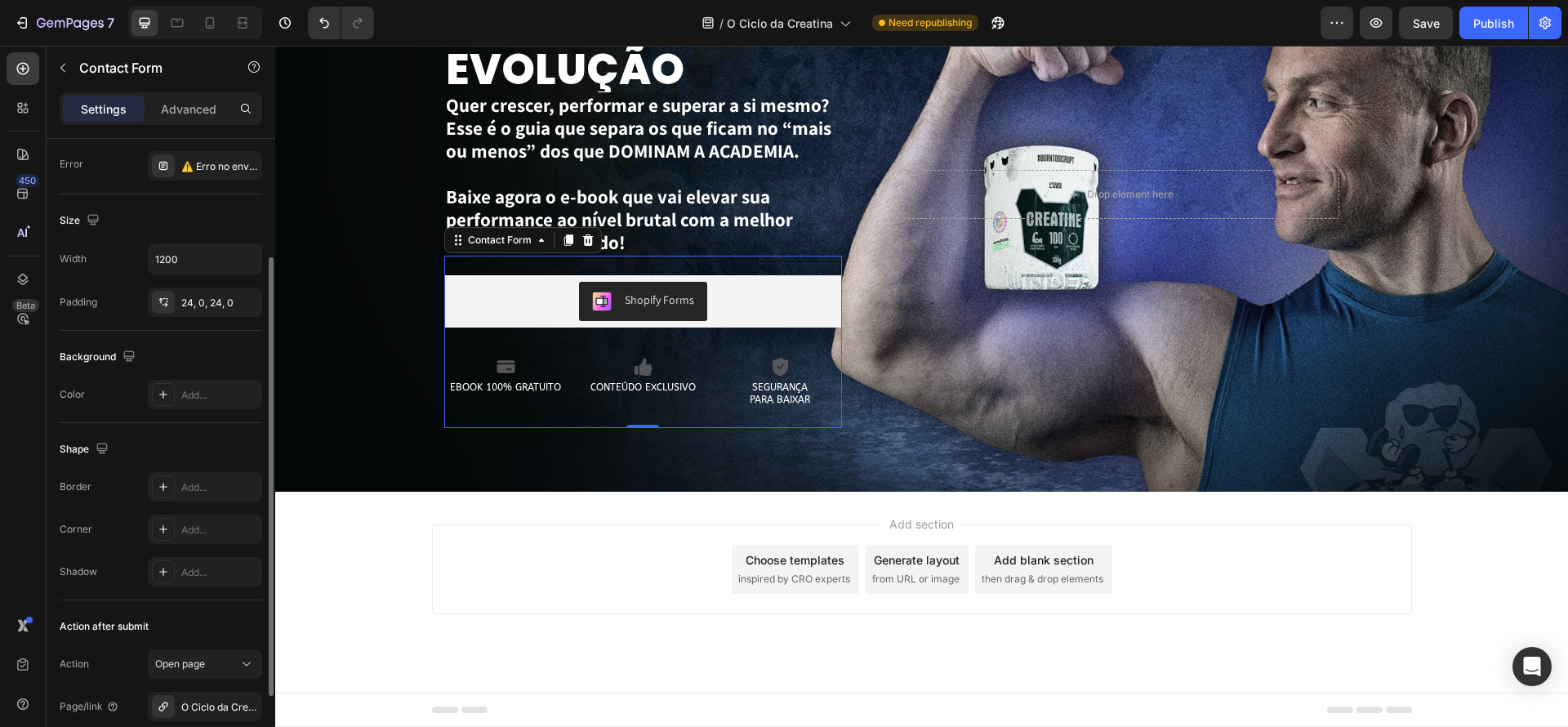
scroll to position [170, 0]
click at [170, 394] on div at bounding box center [163, 393] width 23 height 23
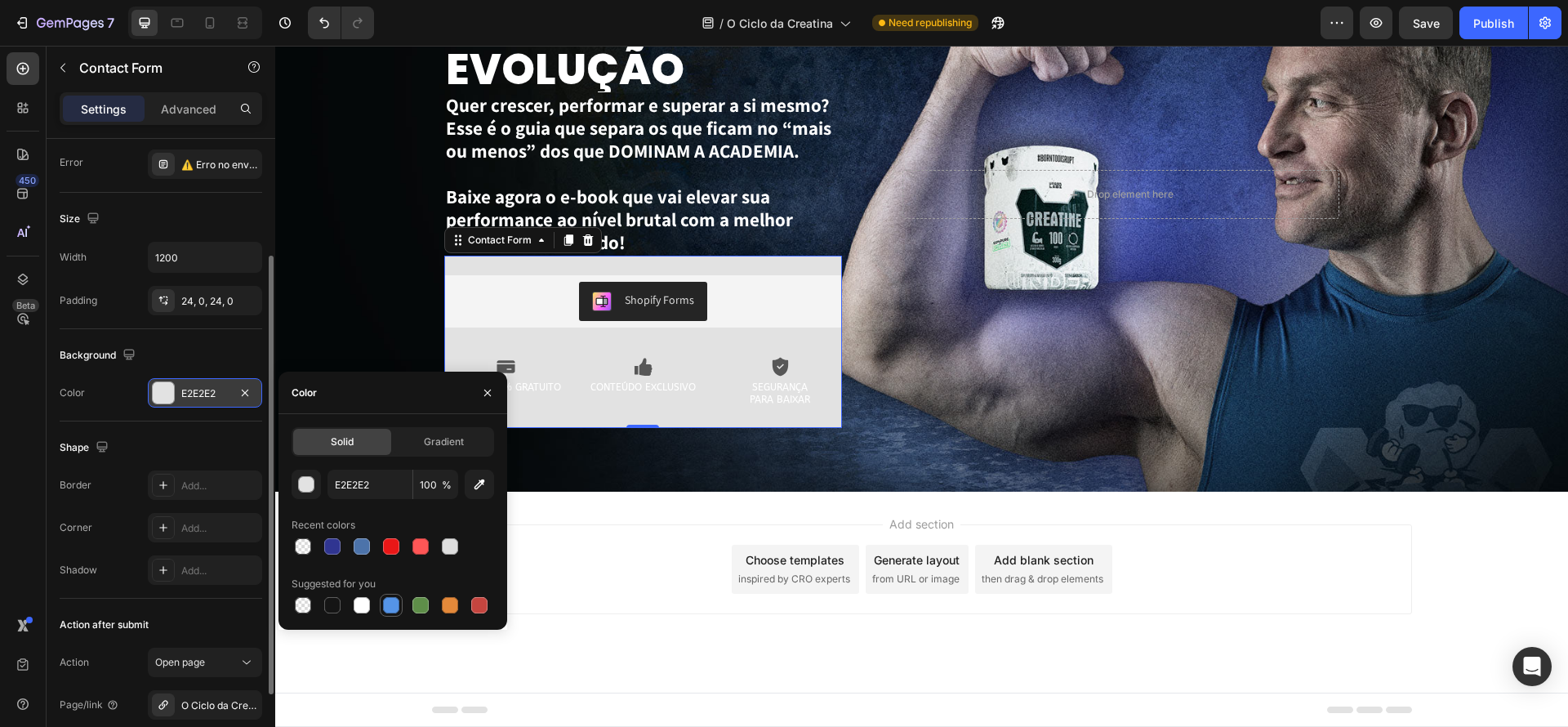
click at [390, 603] on div at bounding box center [391, 606] width 16 height 16
type input "5594E7"
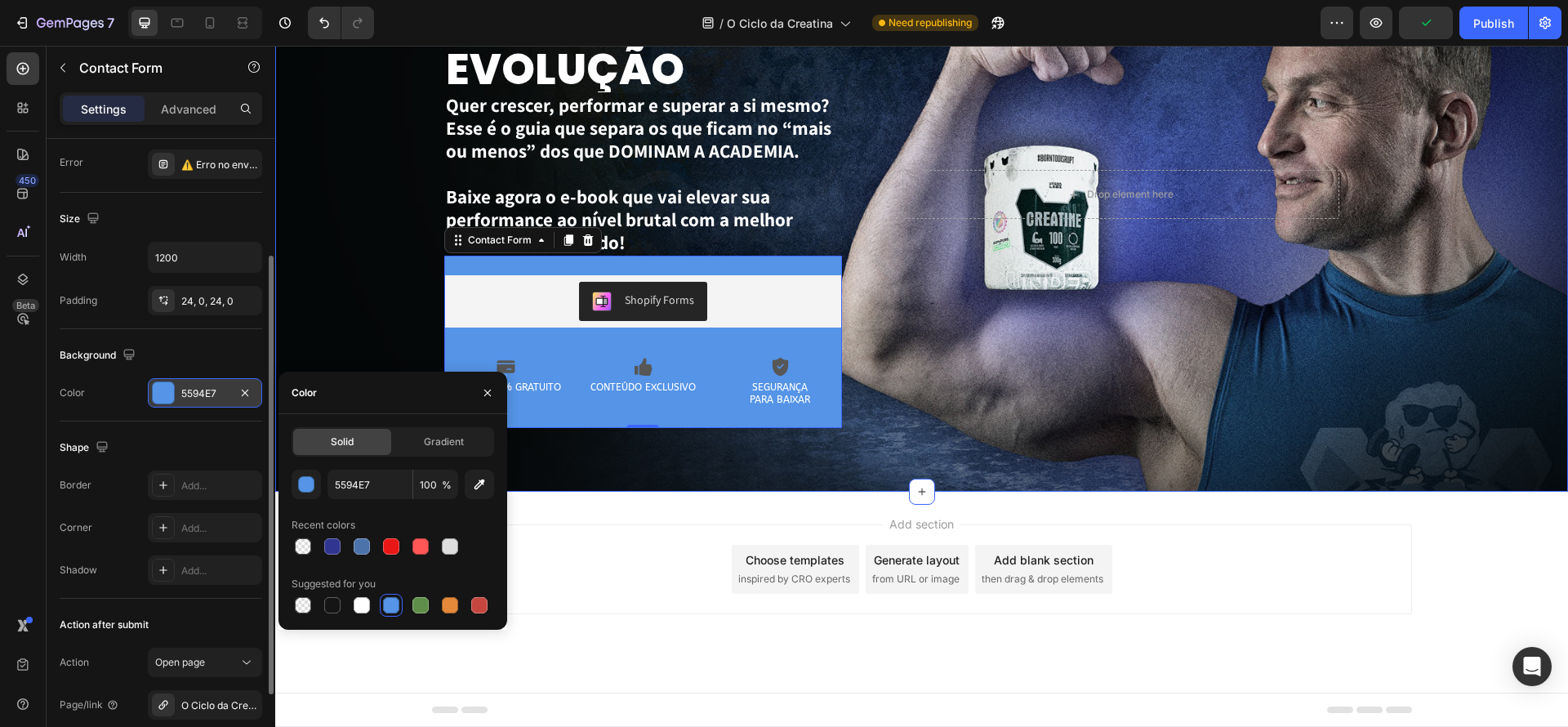
click at [743, 439] on div "A CREATINA É A BASE DA EVOLUÇÃO Text Block Quer crescer, performar e superar a …" at bounding box center [921, 157] width 1293 height 669
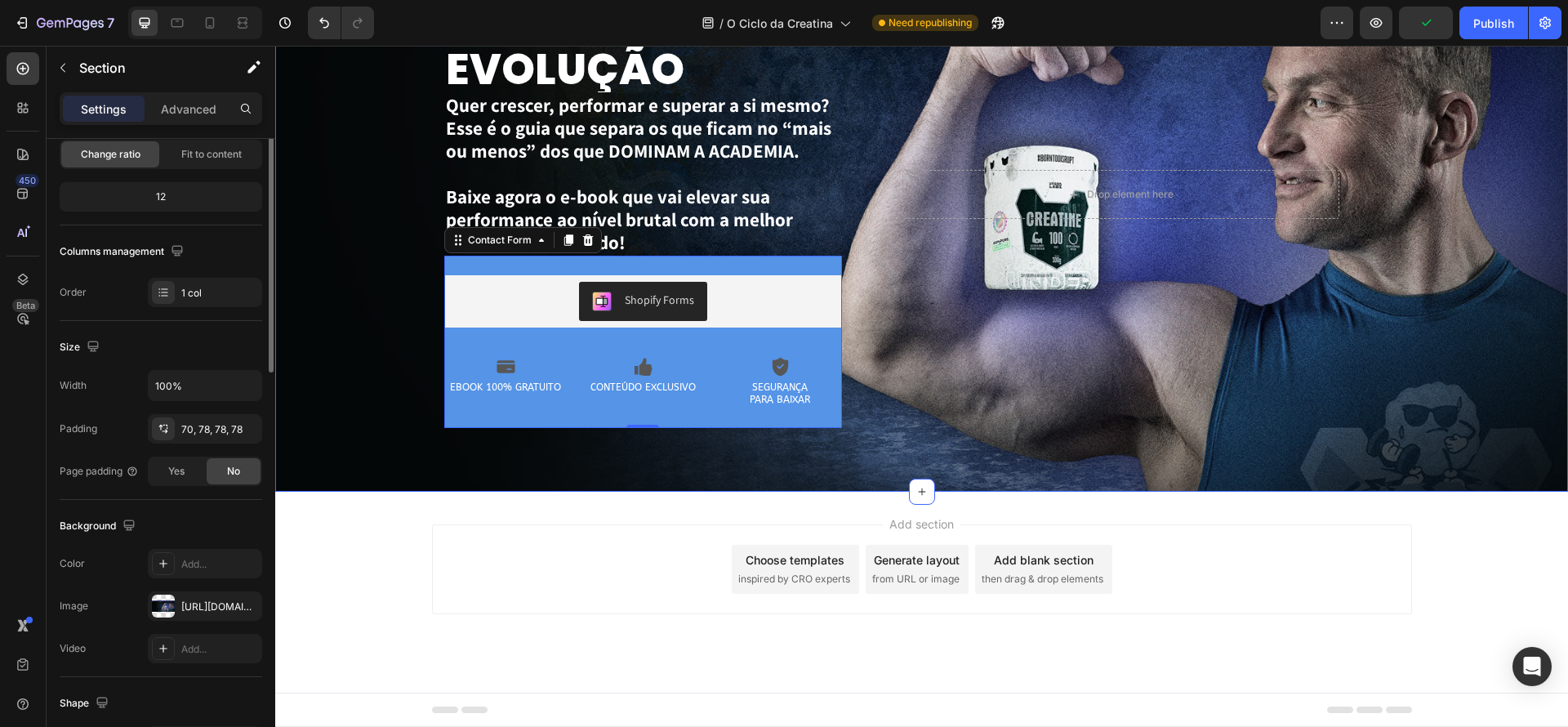
scroll to position [0, 0]
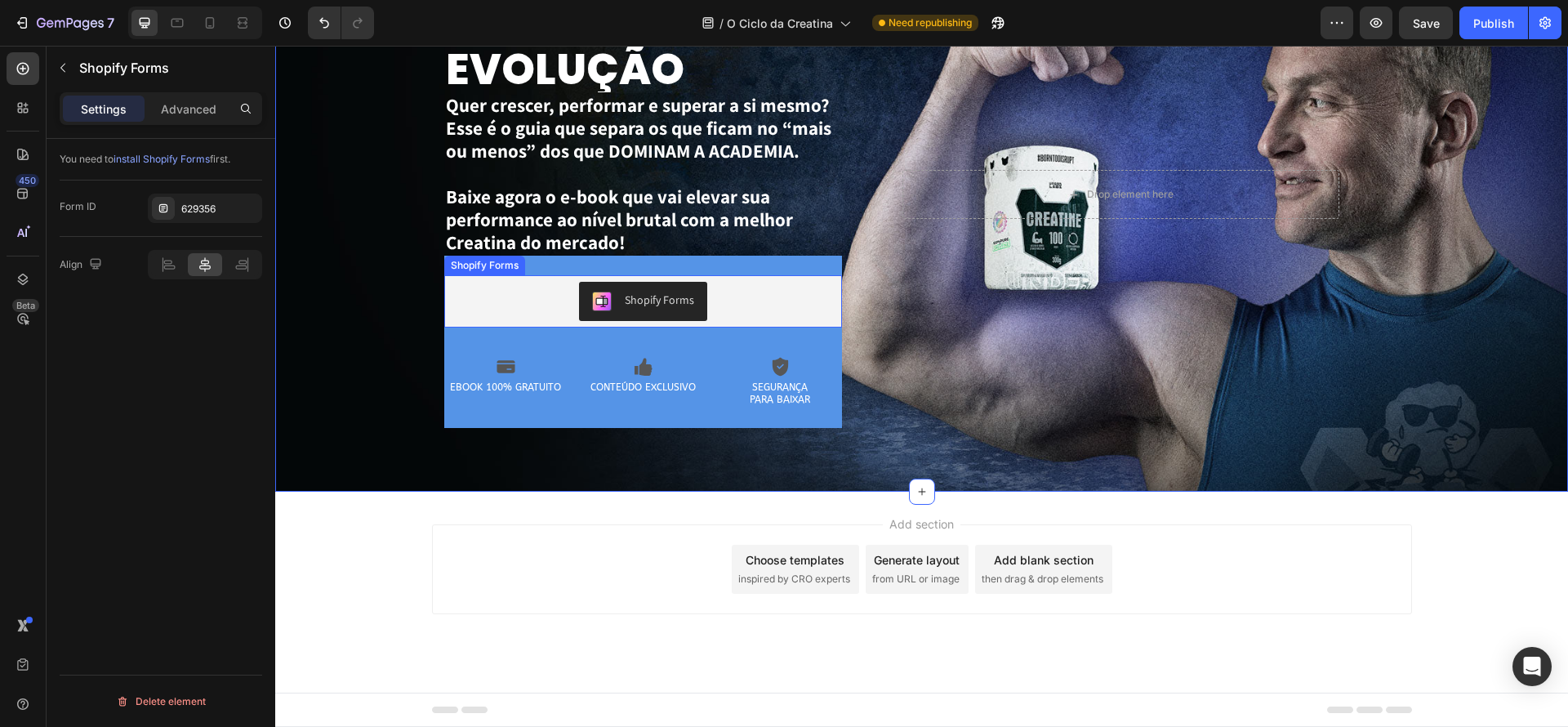
click at [501, 284] on div "Shopify Forms" at bounding box center [643, 301] width 386 height 39
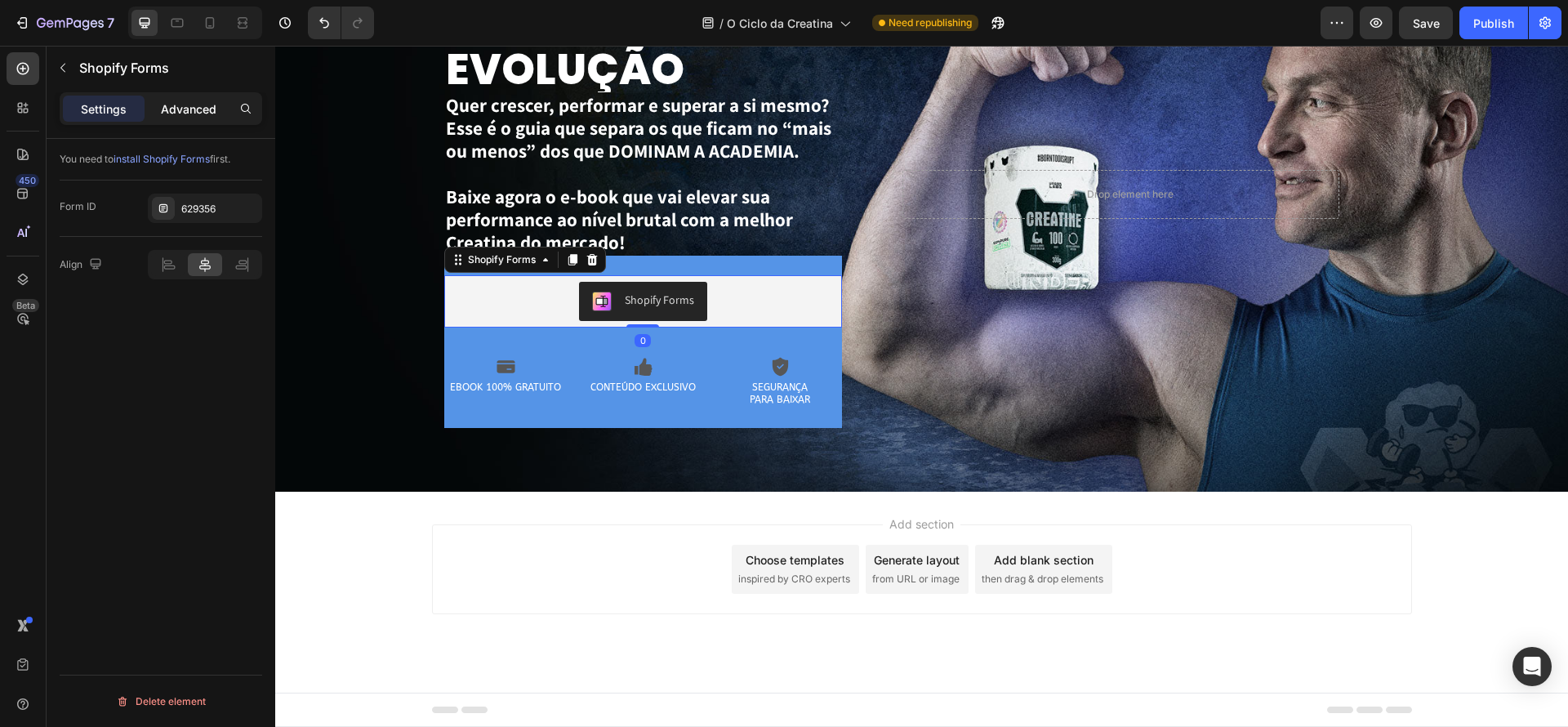
click at [187, 105] on p "Advanced" at bounding box center [189, 108] width 56 height 17
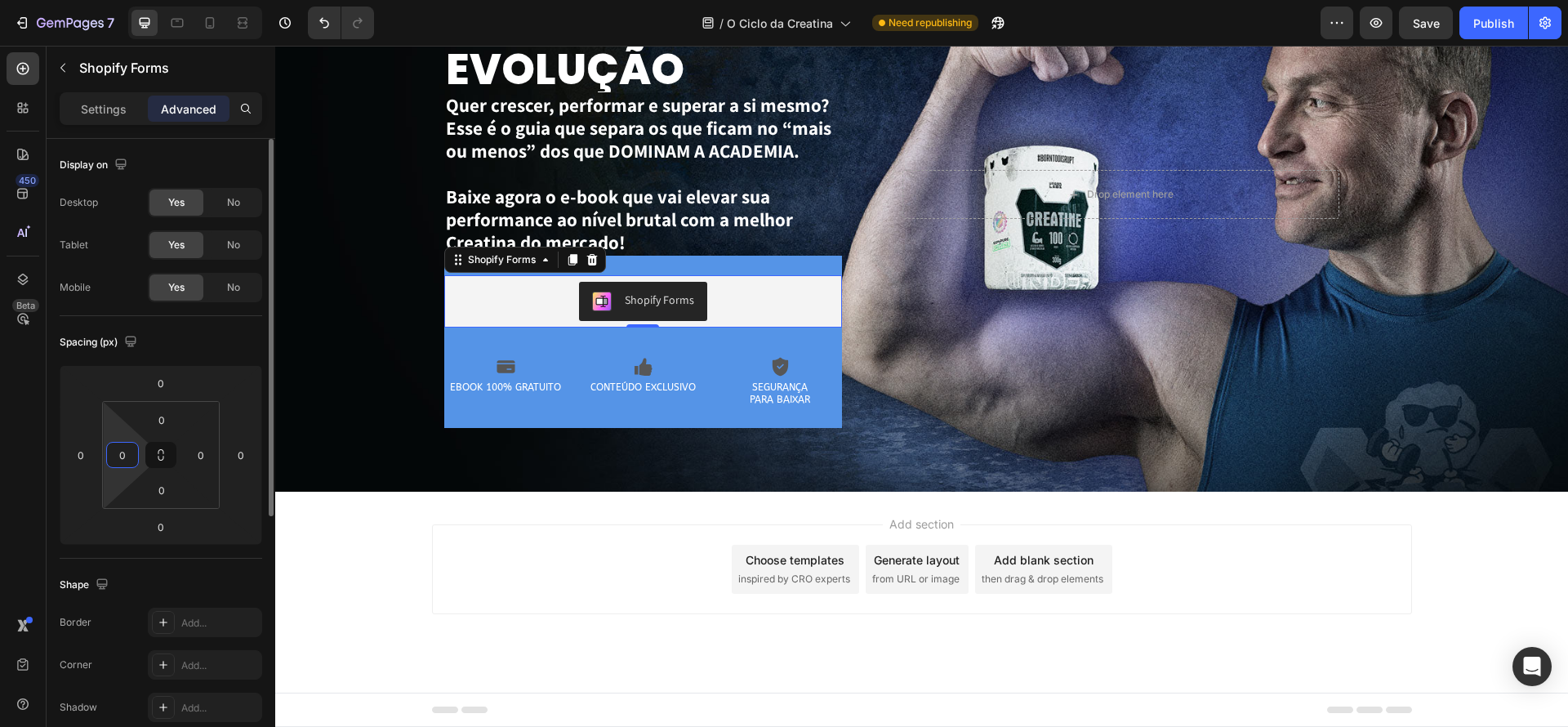
drag, startPoint x: 129, startPoint y: 458, endPoint x: 117, endPoint y: 455, distance: 12.4
click at [116, 455] on input "0" at bounding box center [122, 455] width 25 height 25
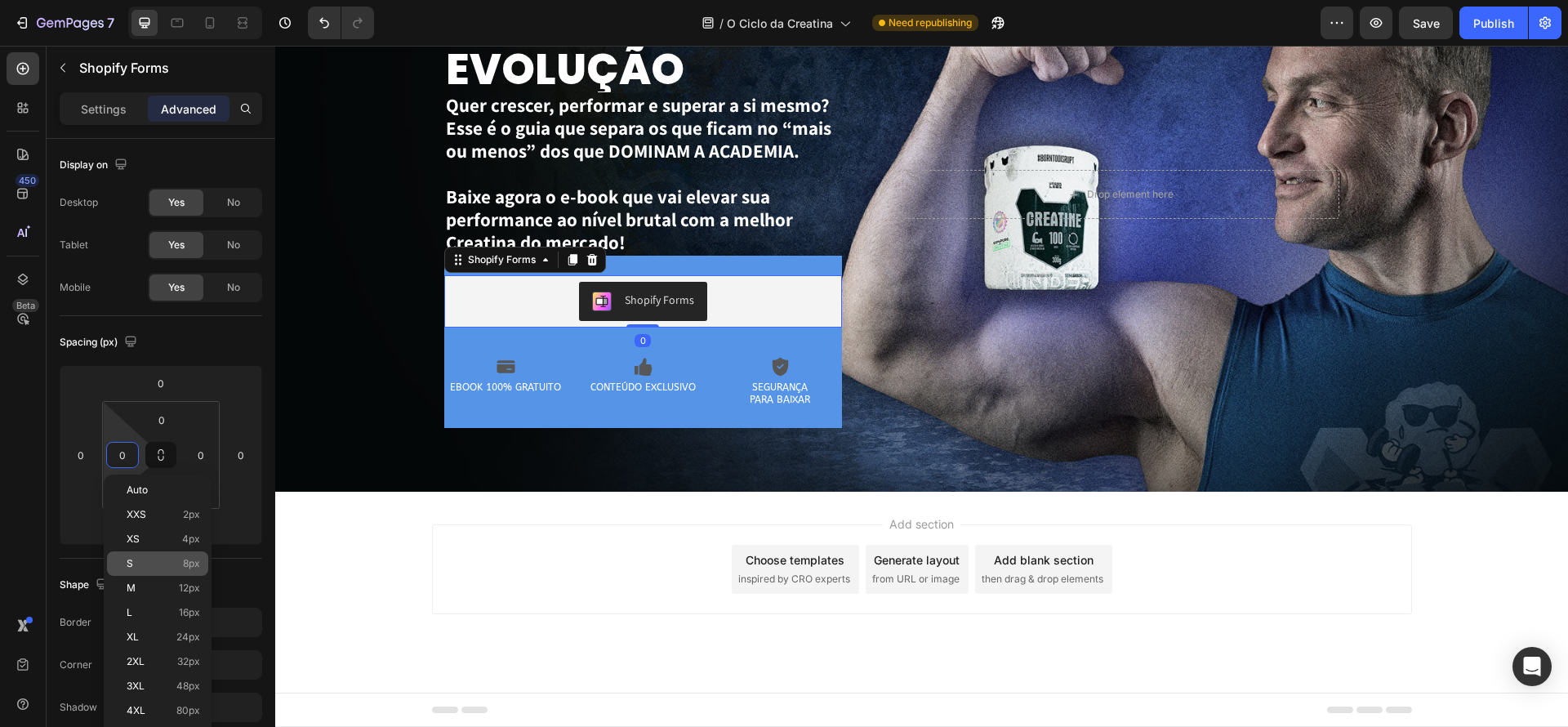
click at [161, 558] on p "S 8px" at bounding box center [163, 564] width 74 height 11
type input "8"
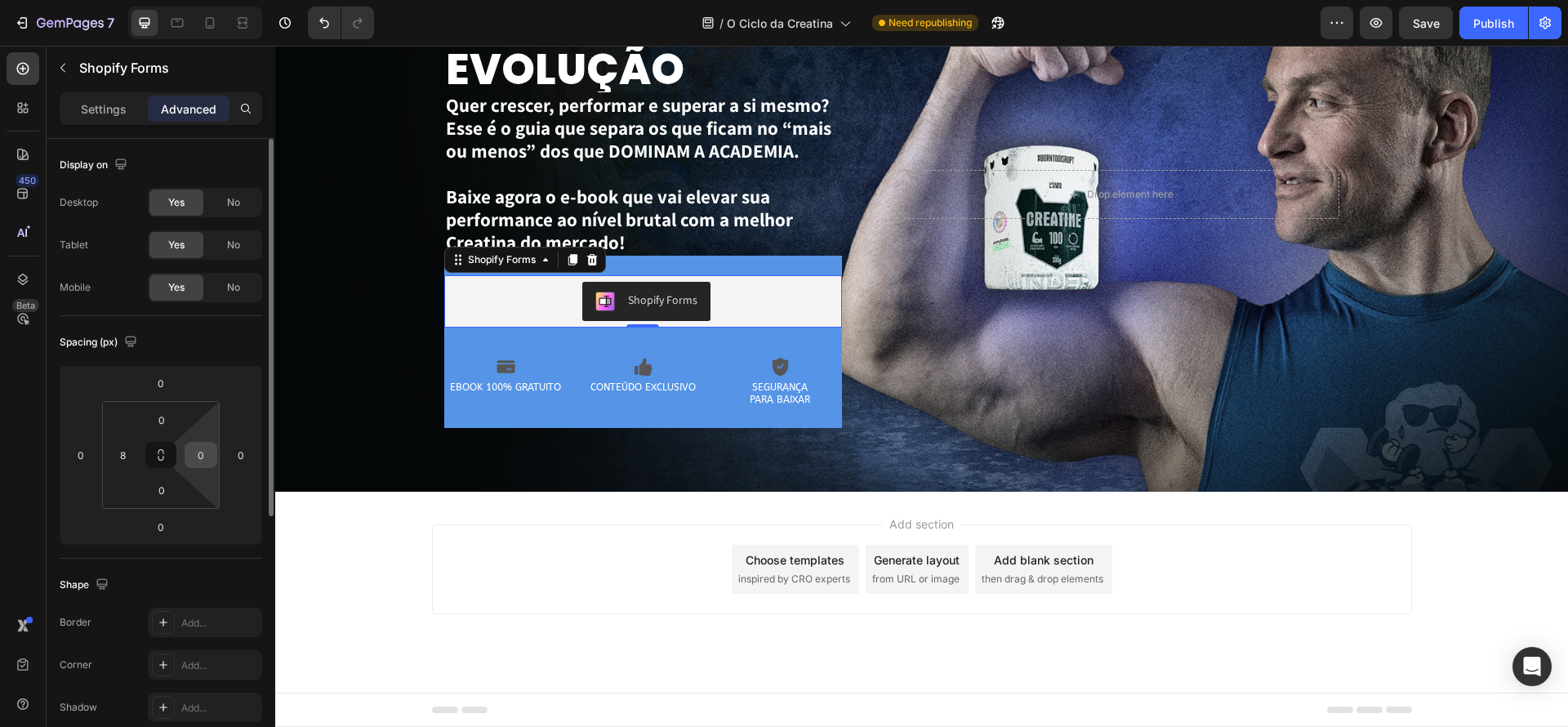
click at [199, 455] on input "0" at bounding box center [201, 455] width 25 height 25
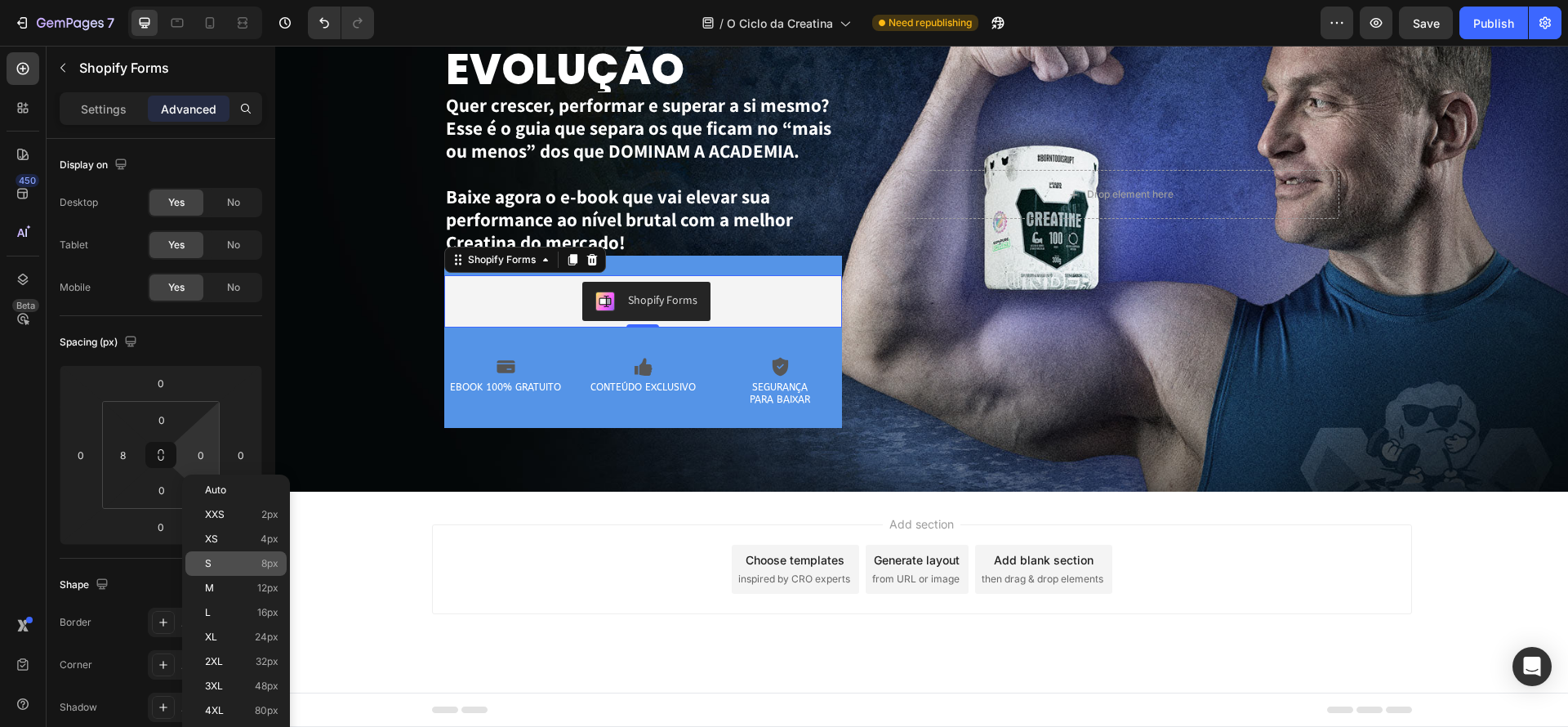
click at [226, 559] on p "S 8px" at bounding box center [242, 564] width 74 height 11
type input "8"
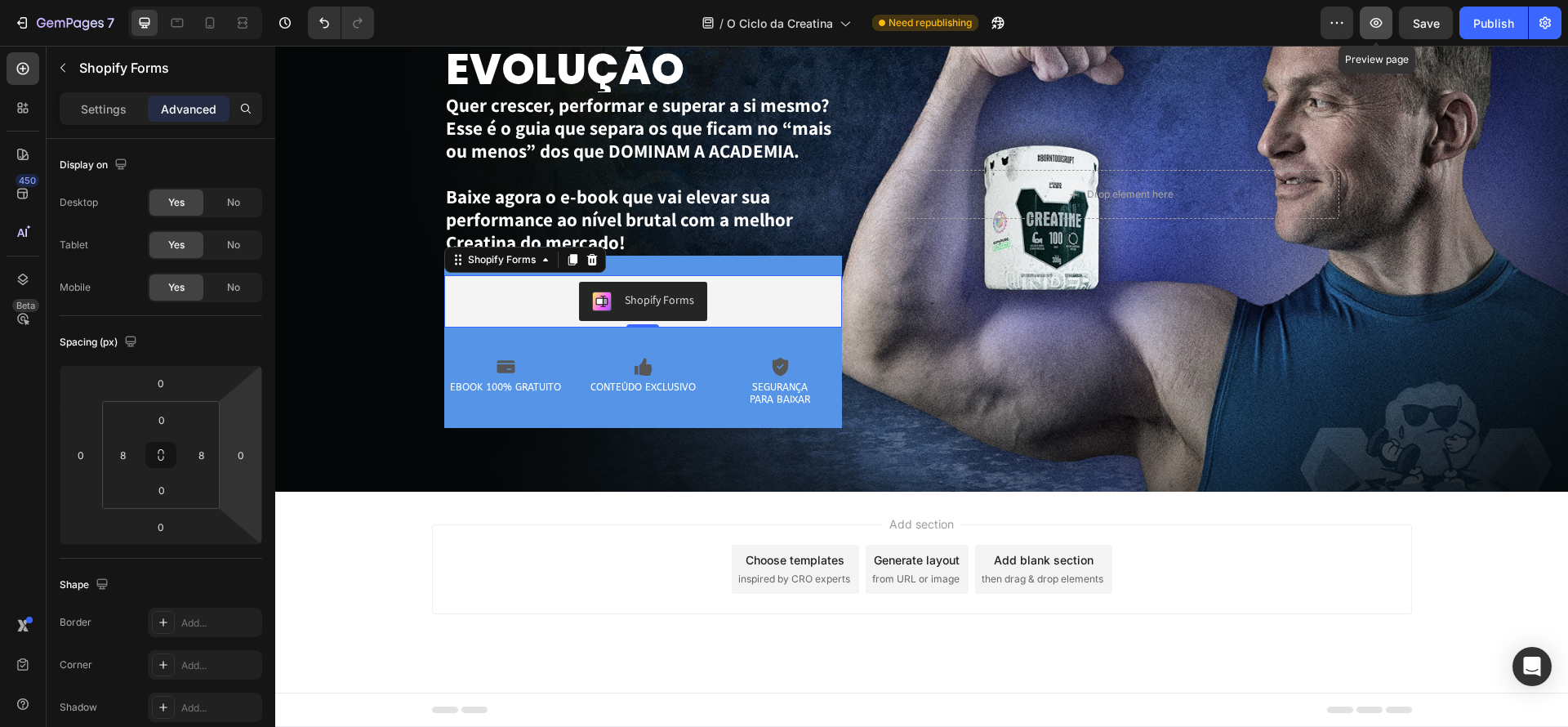
click at [1381, 25] on icon "button" at bounding box center [1376, 23] width 16 height 16
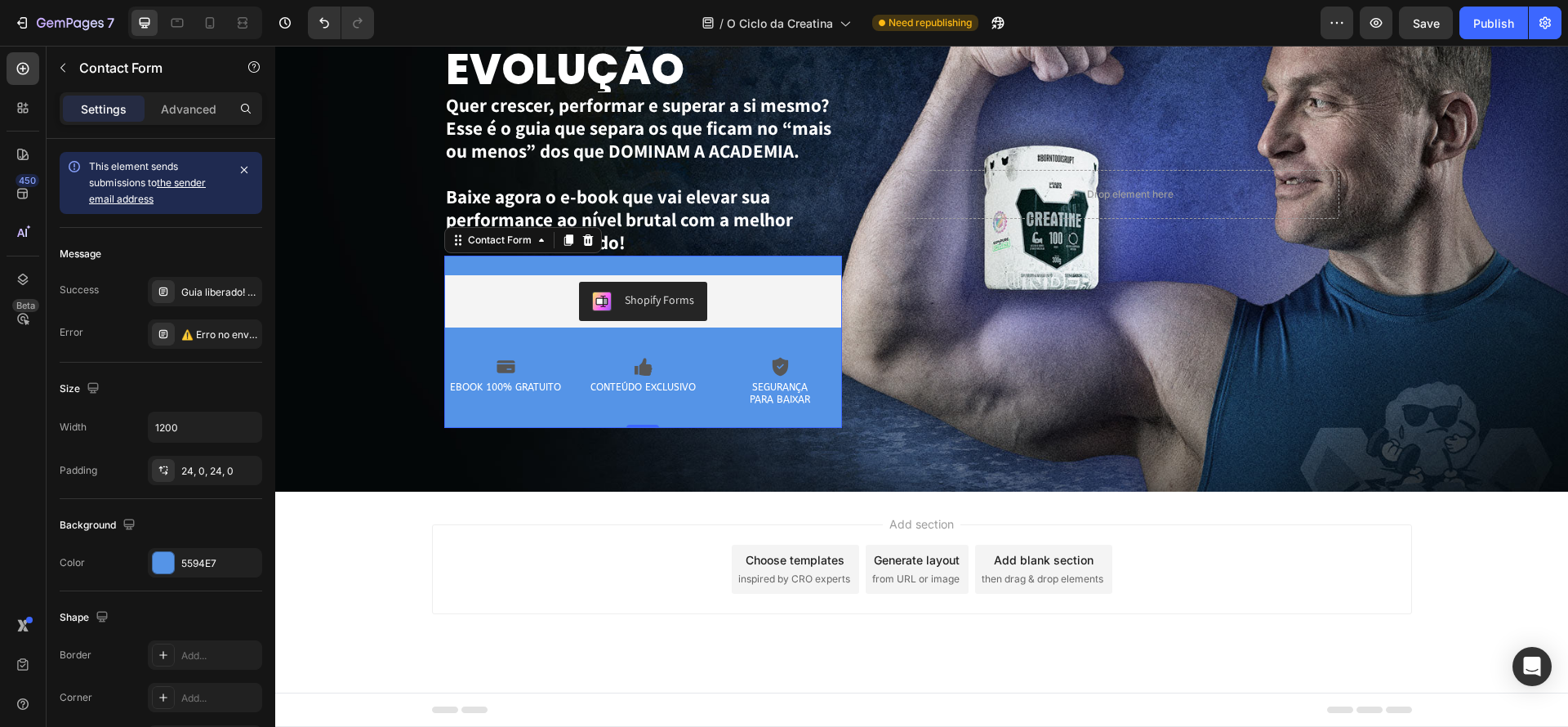
click at [722, 263] on div "Shopify Forms Shopify Forms Row Icon EBOOK 100% GRATUITO Text Block Icon CONTEÚ…" at bounding box center [643, 342] width 399 height 172
click at [163, 570] on div at bounding box center [163, 563] width 21 height 21
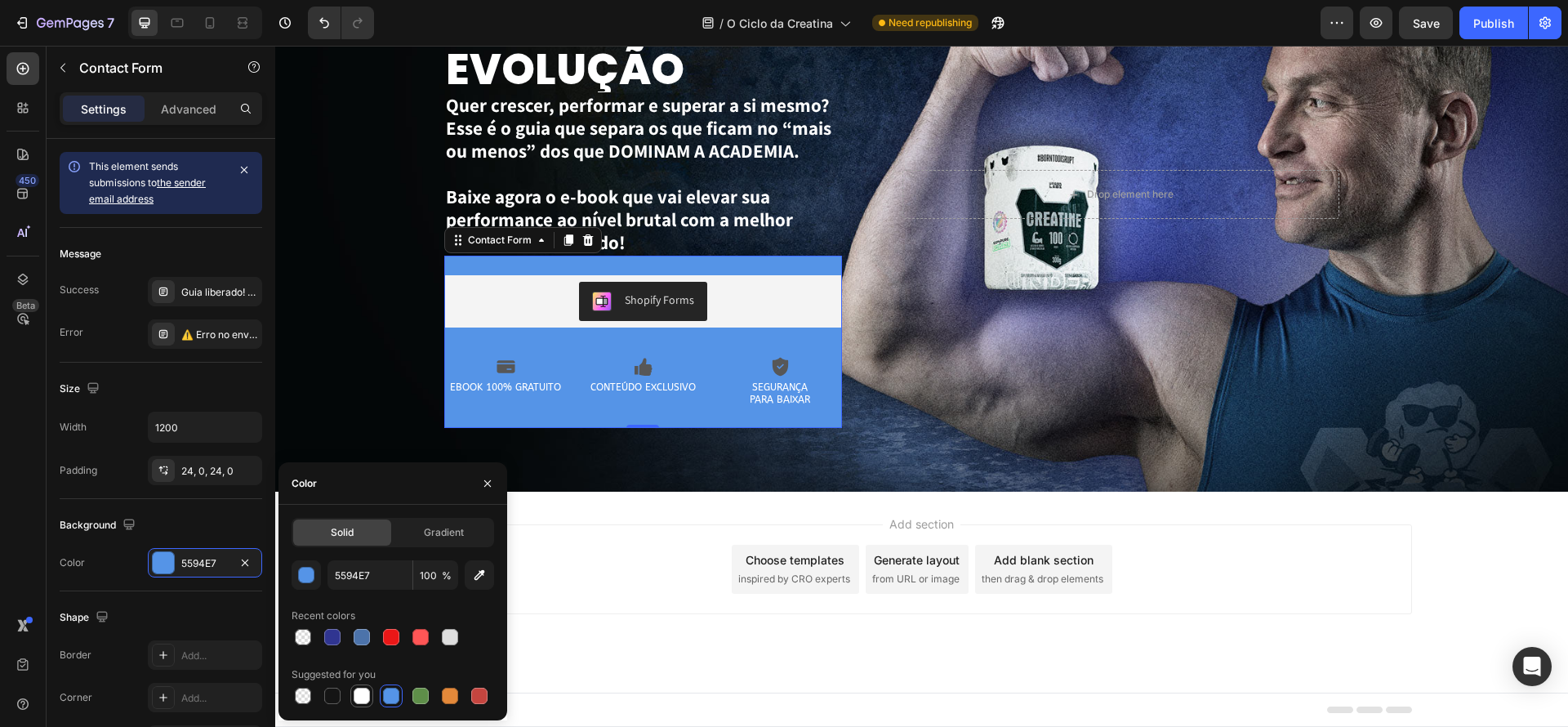
click at [365, 690] on div at bounding box center [362, 696] width 16 height 16
type input "FFFFFF"
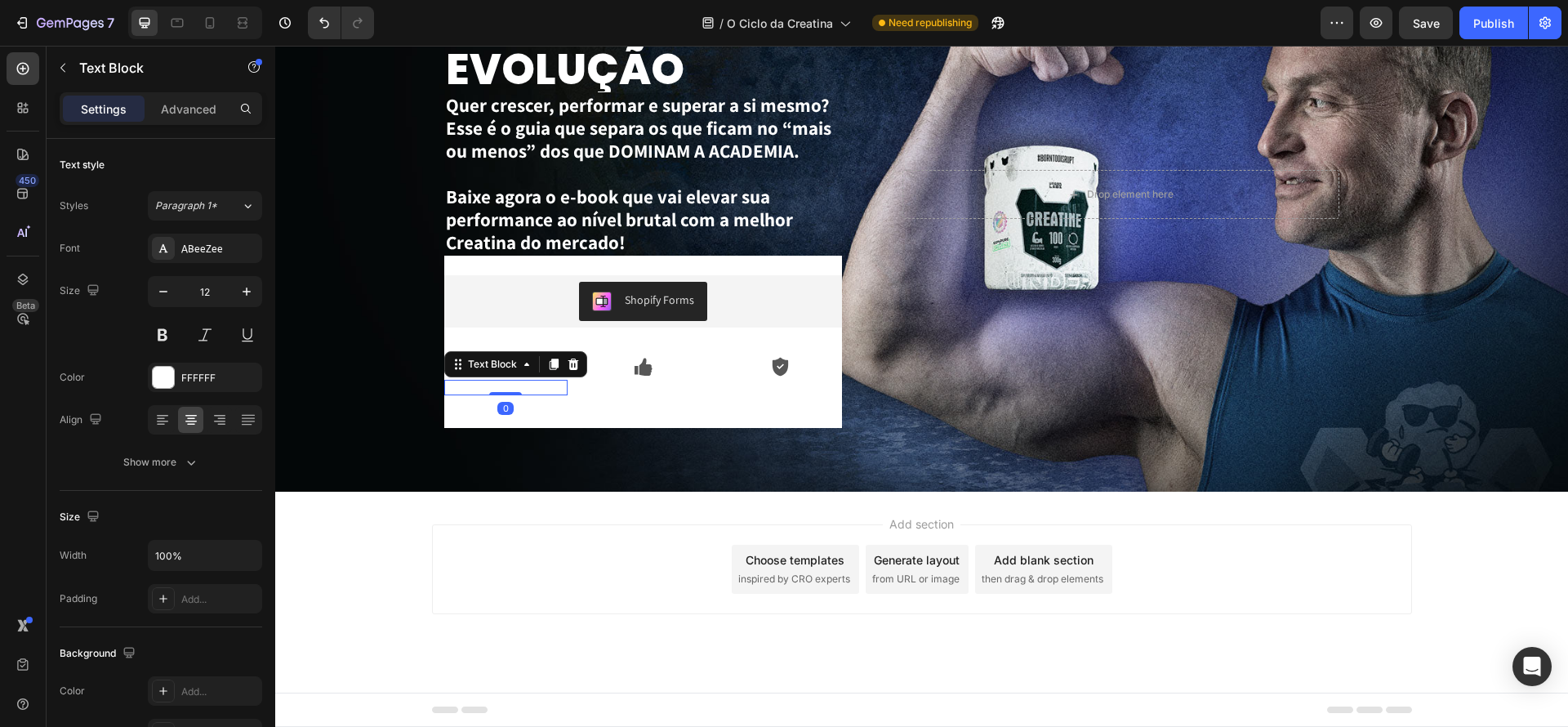
click at [504, 395] on div "EBOOK 100% GRATUITO Text Block 0" at bounding box center [505, 388] width 124 height 16
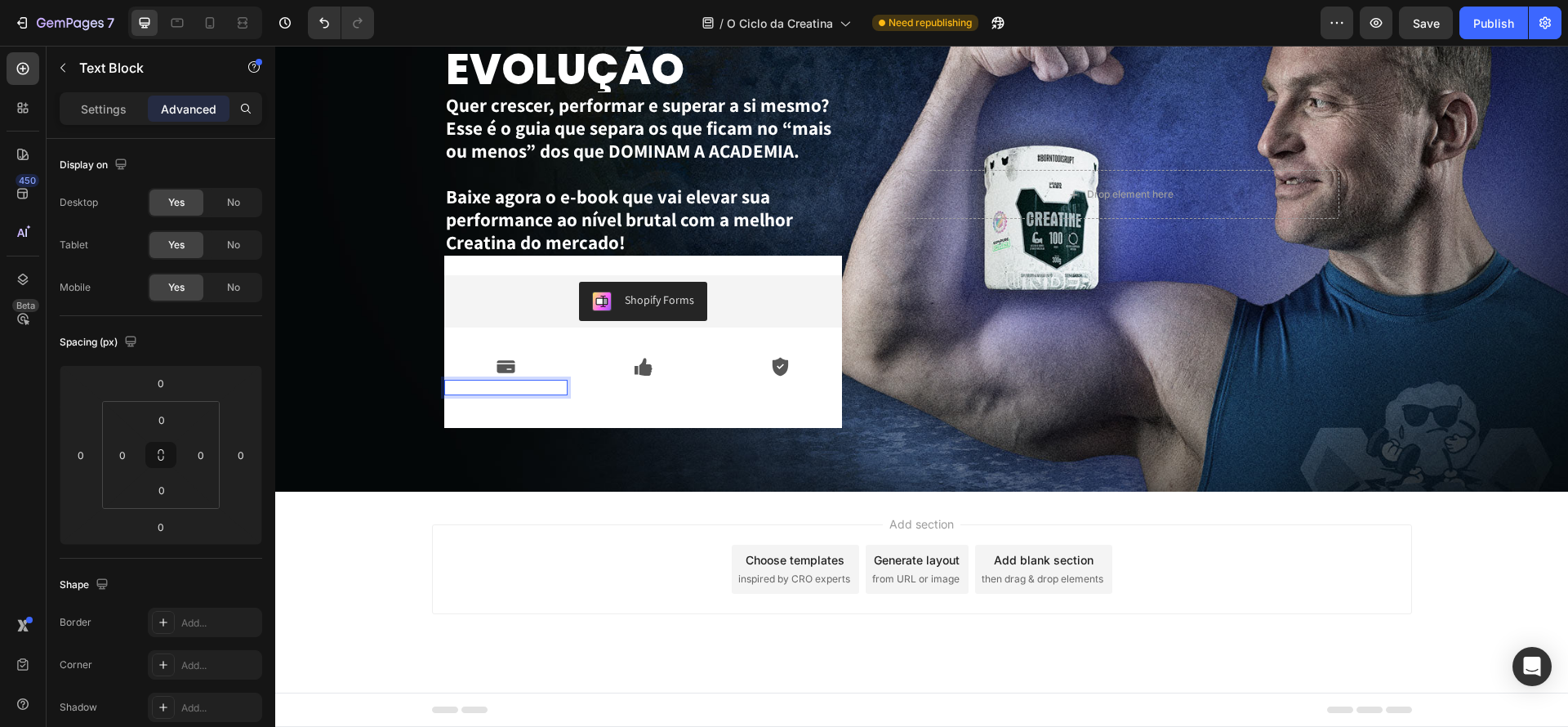
click at [536, 391] on p "EBOOK 100% GRATUITO" at bounding box center [505, 388] width 121 height 13
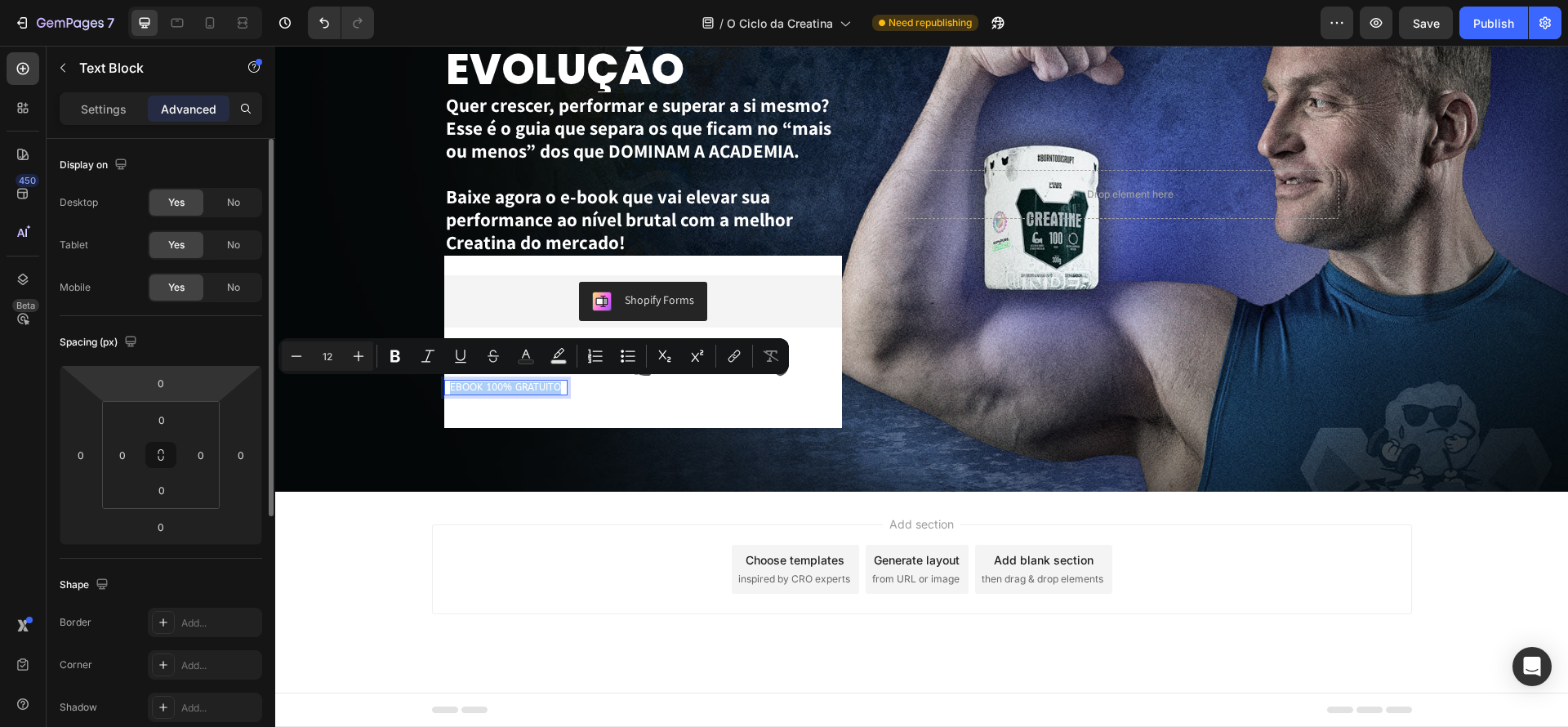
click at [106, 108] on p "Settings" at bounding box center [104, 108] width 46 height 17
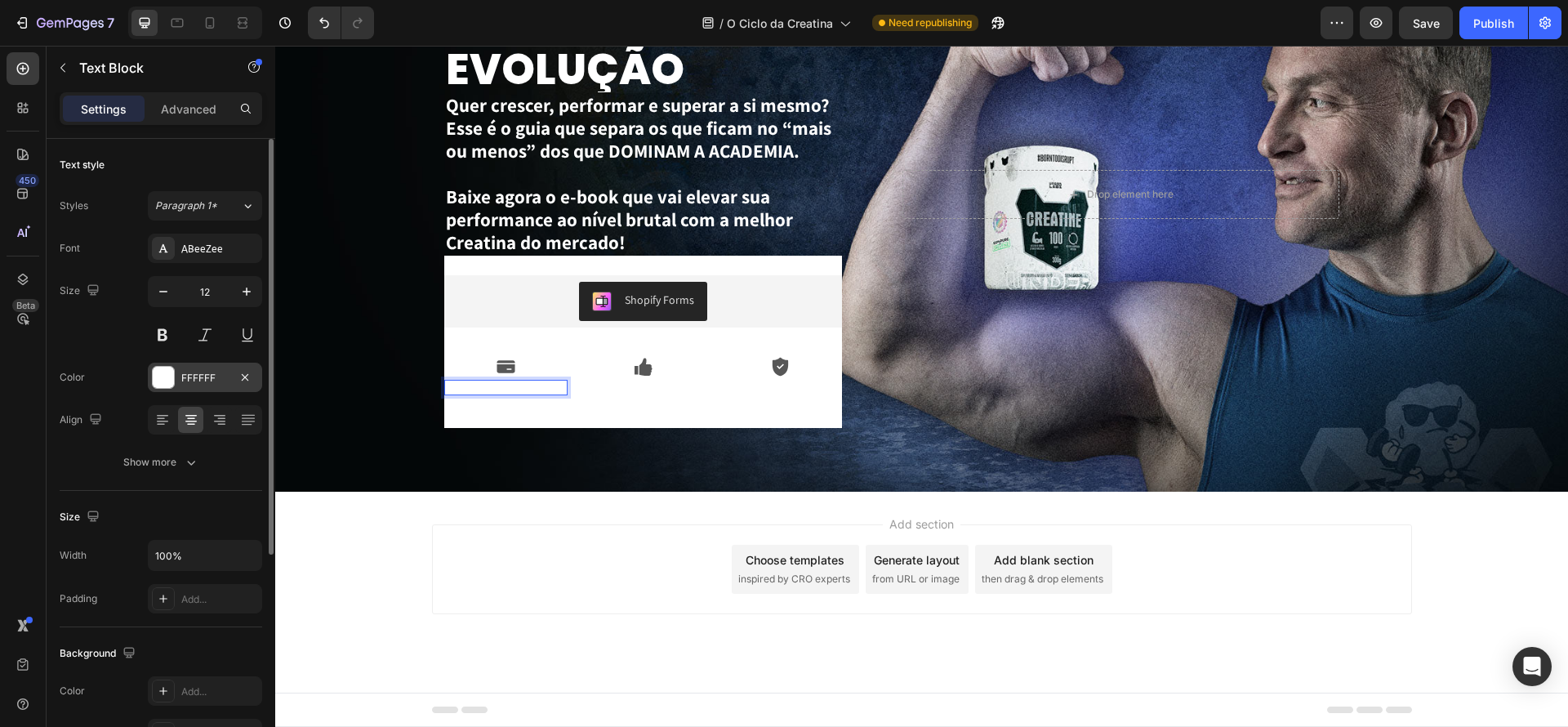
click at [158, 364] on div "FFFFFF" at bounding box center [204, 377] width 114 height 30
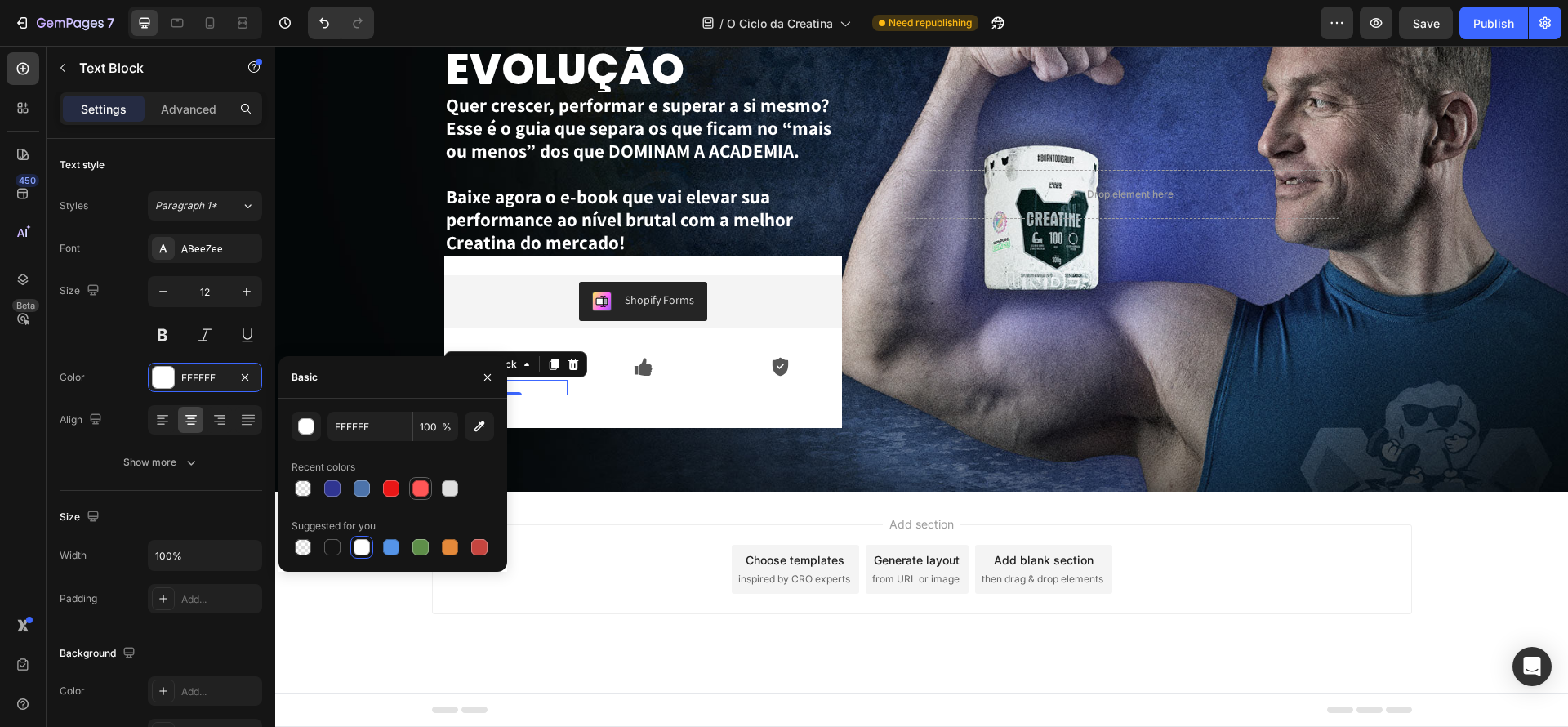
drag, startPoint x: 328, startPoint y: 551, endPoint x: 432, endPoint y: 490, distance: 120.6
click at [328, 551] on div at bounding box center [332, 547] width 16 height 16
type input "151515"
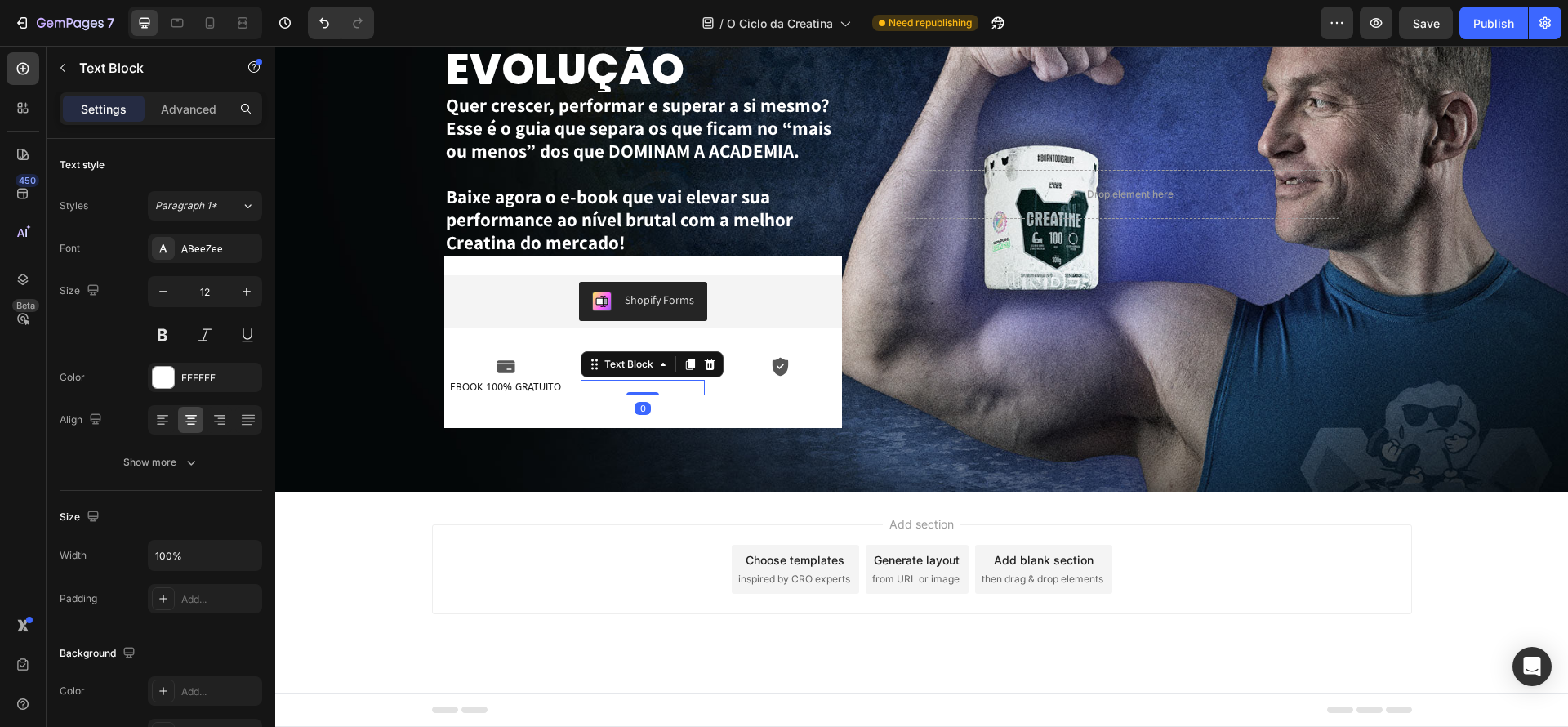
click at [656, 387] on p "CONTEÚDO EXCLUSIVO" at bounding box center [642, 388] width 121 height 13
click at [175, 377] on div "FFFFFF" at bounding box center [204, 377] width 114 height 30
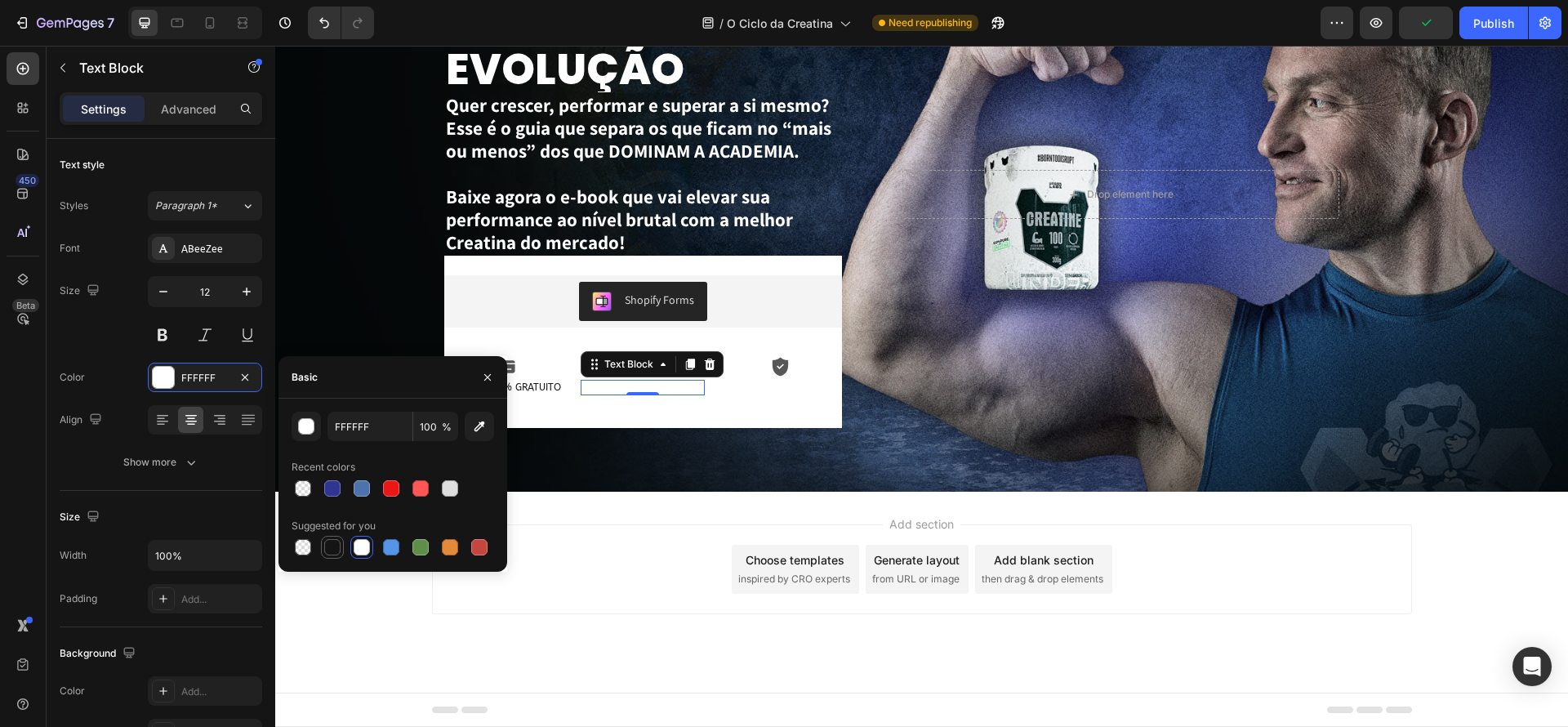
click at [327, 546] on div at bounding box center [332, 547] width 16 height 16
type input "151515"
click at [747, 385] on p "SEGURANÇA PARA BAIXAR" at bounding box center [779, 394] width 121 height 25
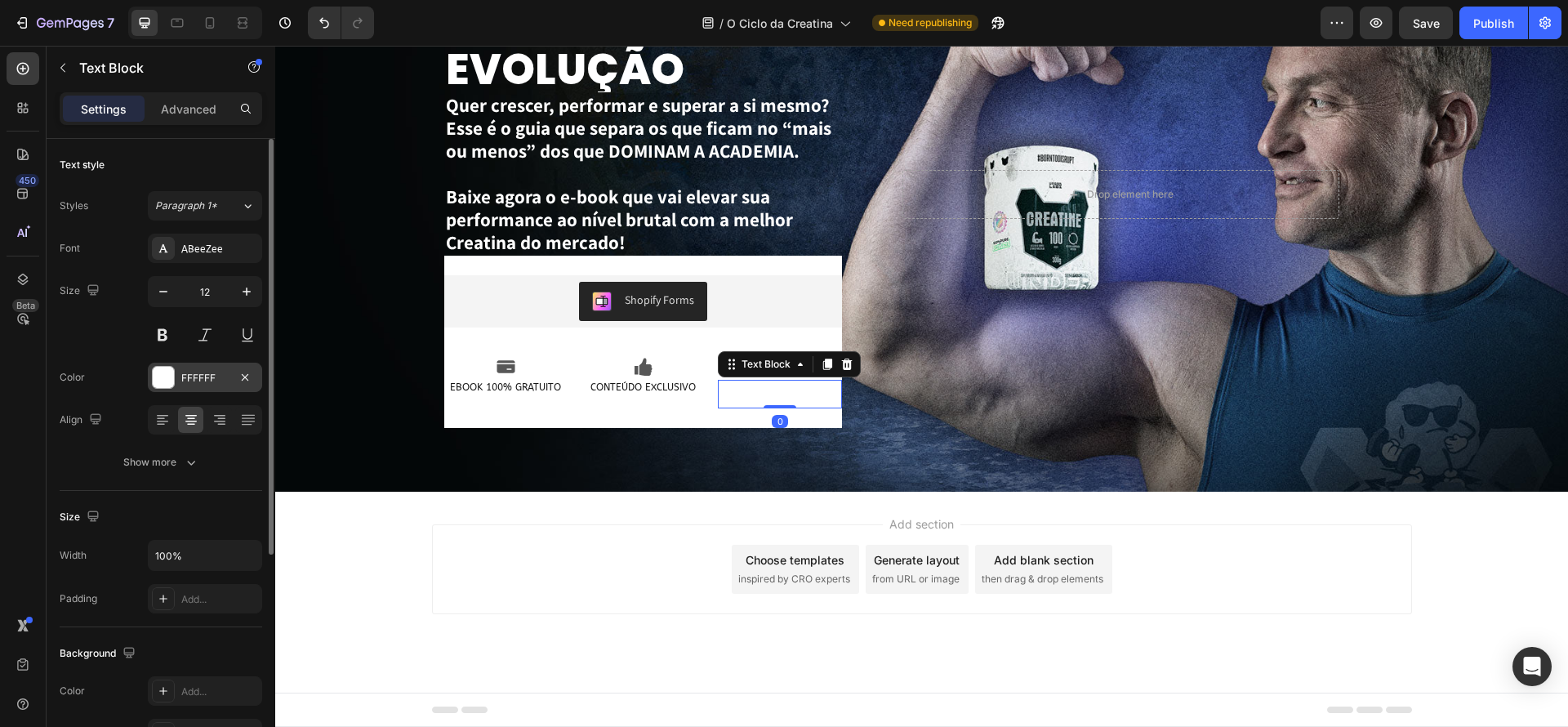
click at [165, 379] on div at bounding box center [163, 377] width 21 height 21
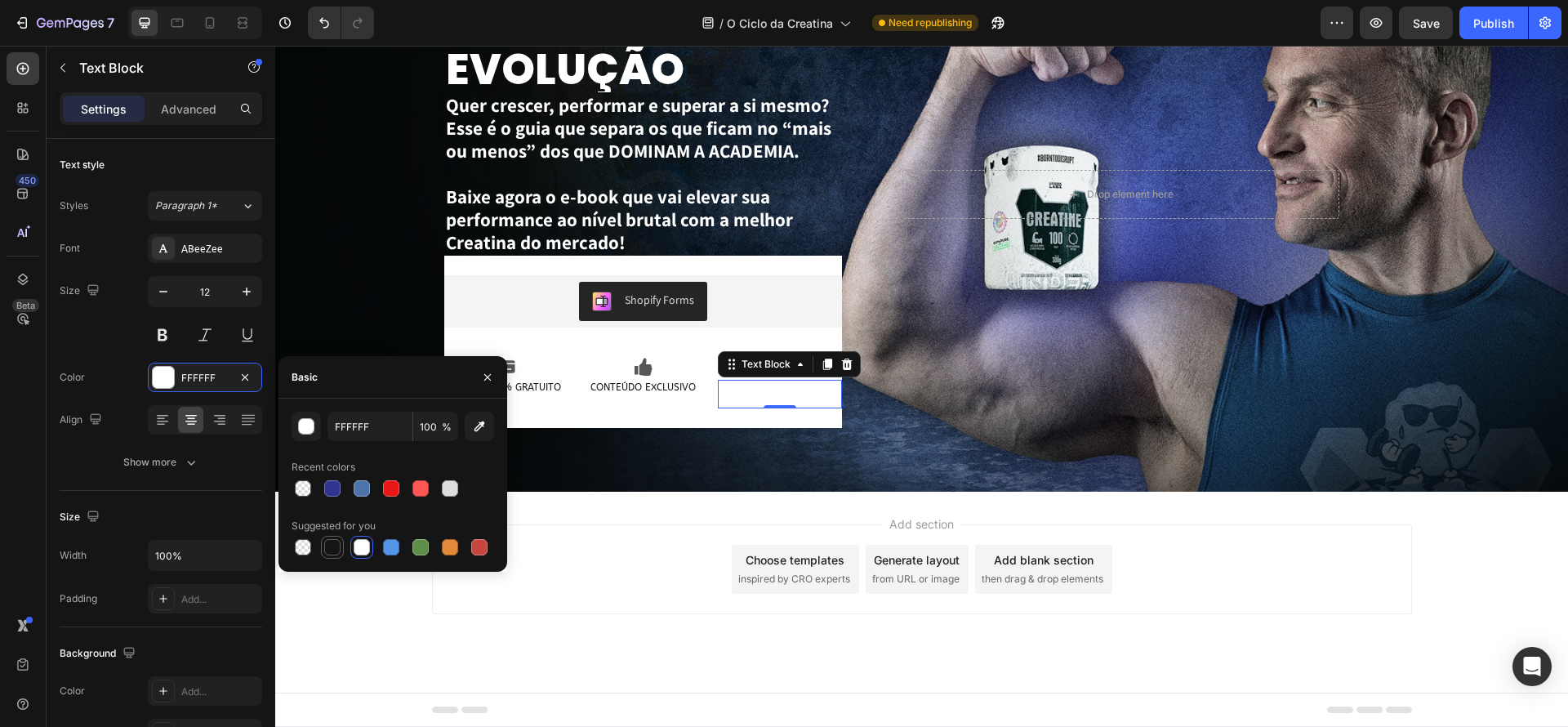
click at [331, 550] on div at bounding box center [332, 547] width 16 height 16
type input "151515"
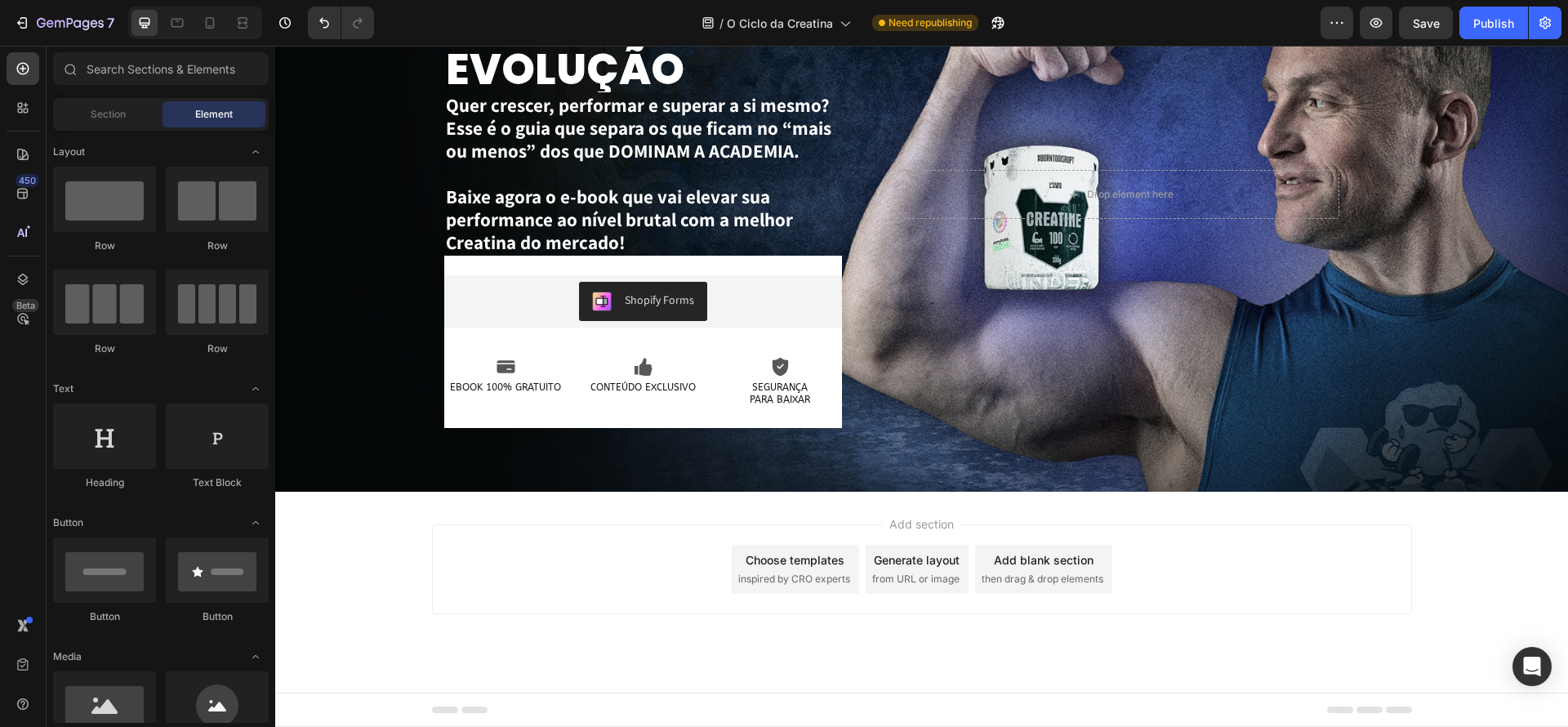
click at [942, 497] on div "Add section Choose templates inspired by CRO experts Generate layout from URL o…" at bounding box center [921, 592] width 1293 height 201
click at [1479, 32] on button "Publish" at bounding box center [1494, 23] width 69 height 33
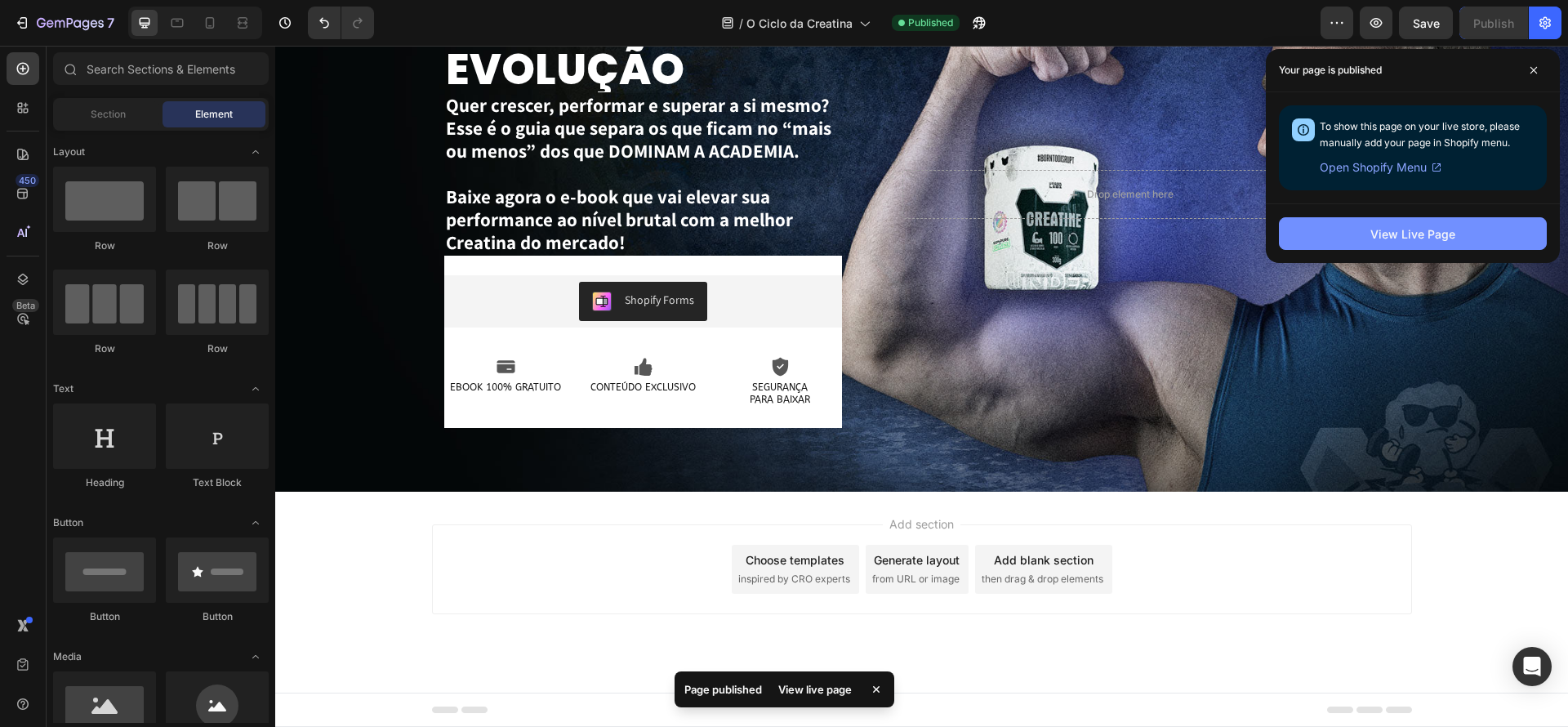
click at [1314, 242] on button "View Live Page" at bounding box center [1413, 234] width 267 height 33
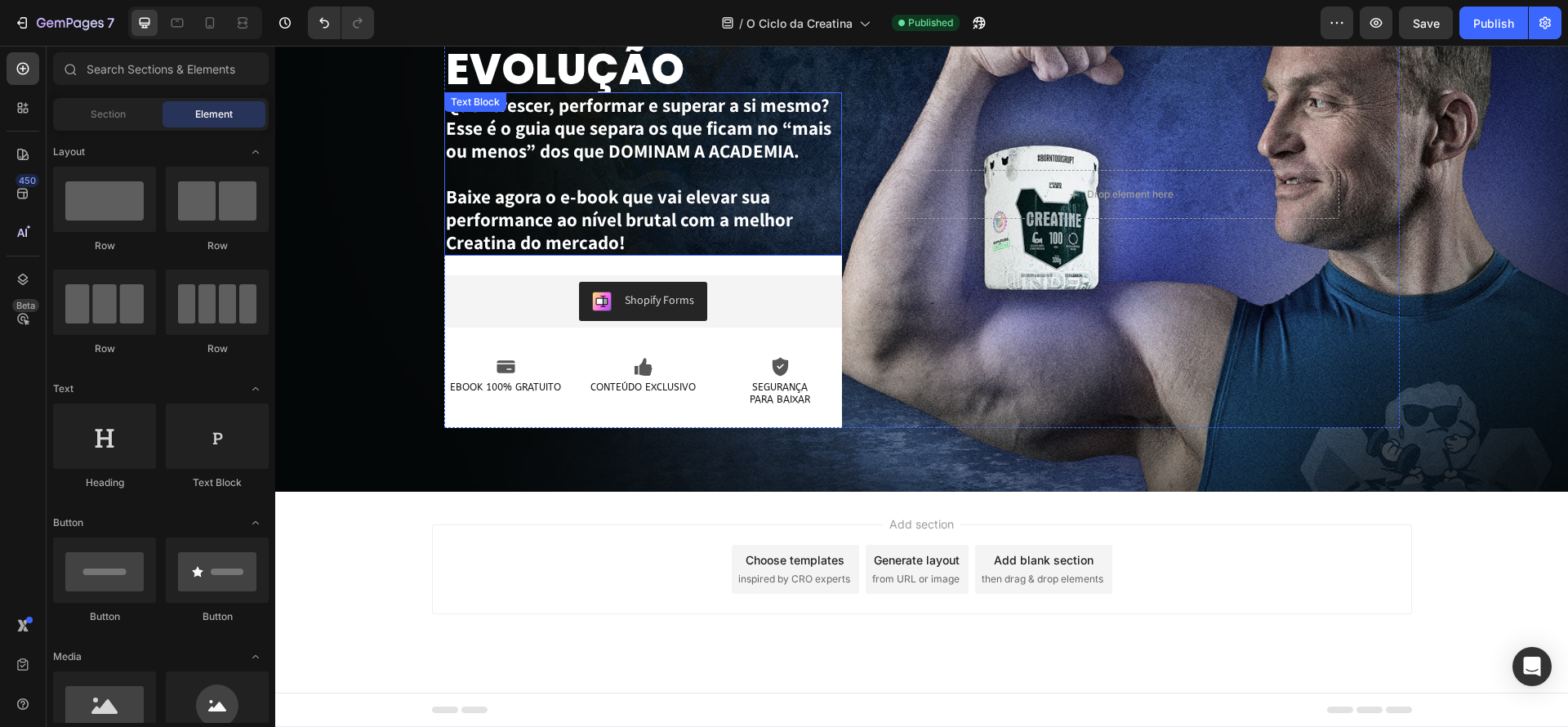
click at [675, 239] on p "Baixe agora o e-book que vai elevar sua performance ao nível brutal com a melho…" at bounding box center [643, 220] width 395 height 69
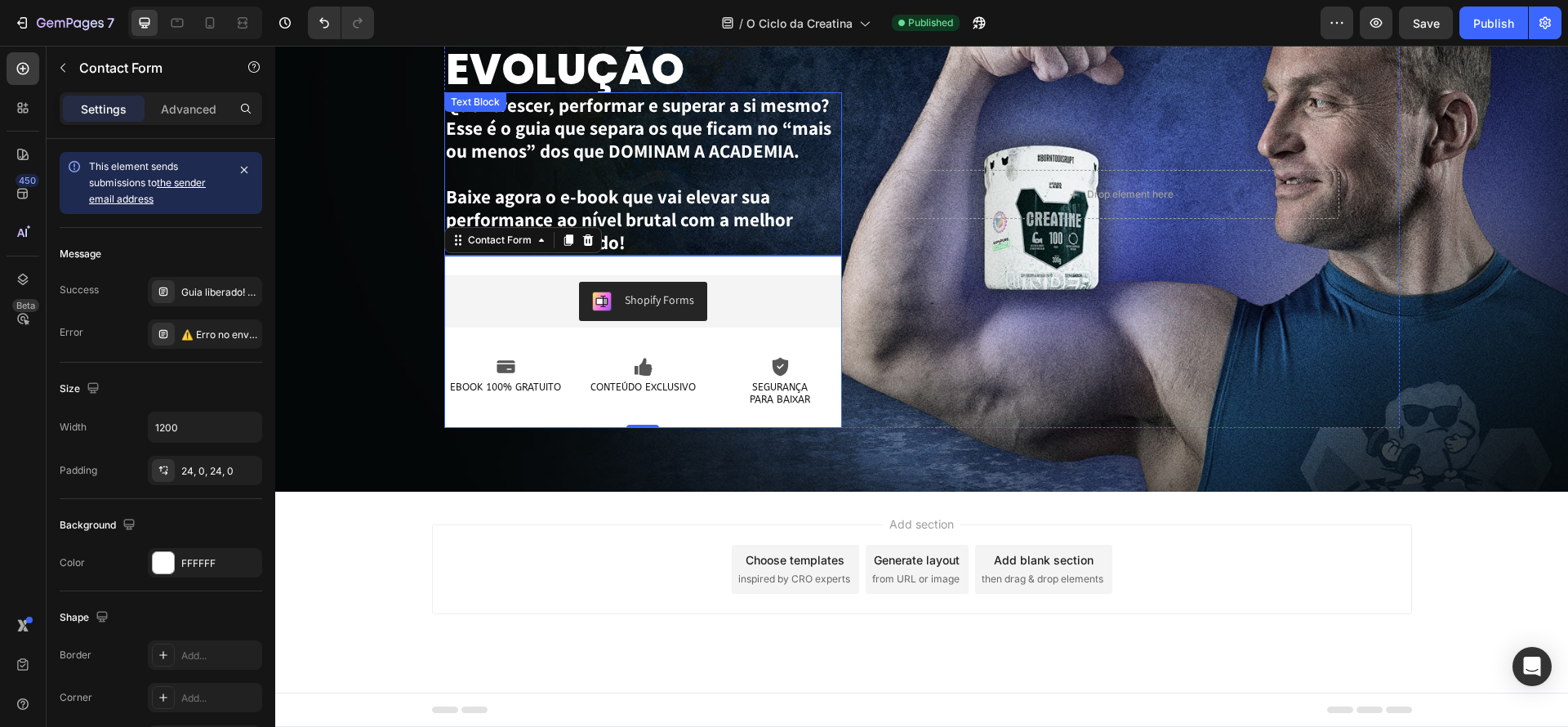
click at [651, 245] on p "Baixe agora o e-book que vai elevar sua performance ao nível brutal com a melho…" at bounding box center [643, 220] width 395 height 69
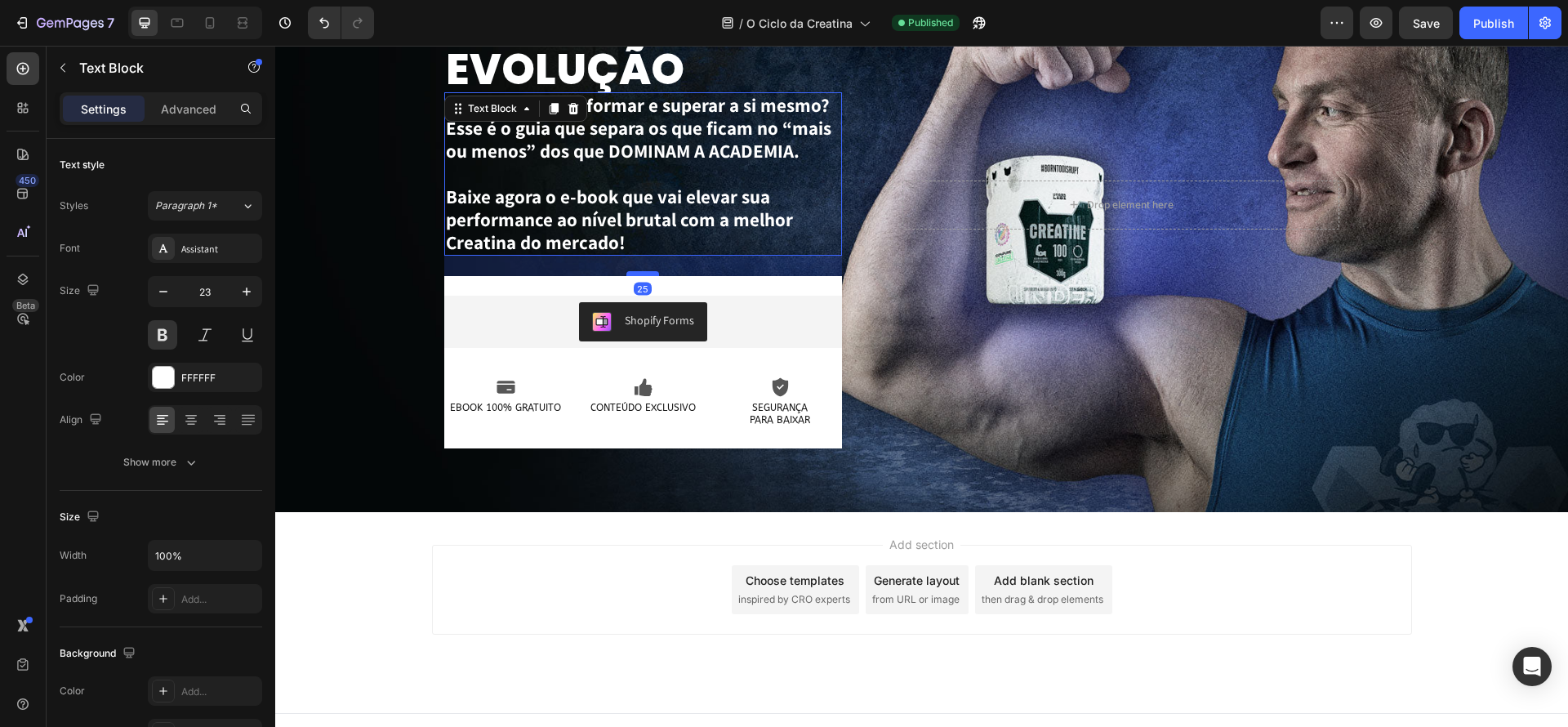
drag, startPoint x: 645, startPoint y: 254, endPoint x: 645, endPoint y: 273, distance: 19.0
click at [645, 273] on div at bounding box center [642, 273] width 33 height 5
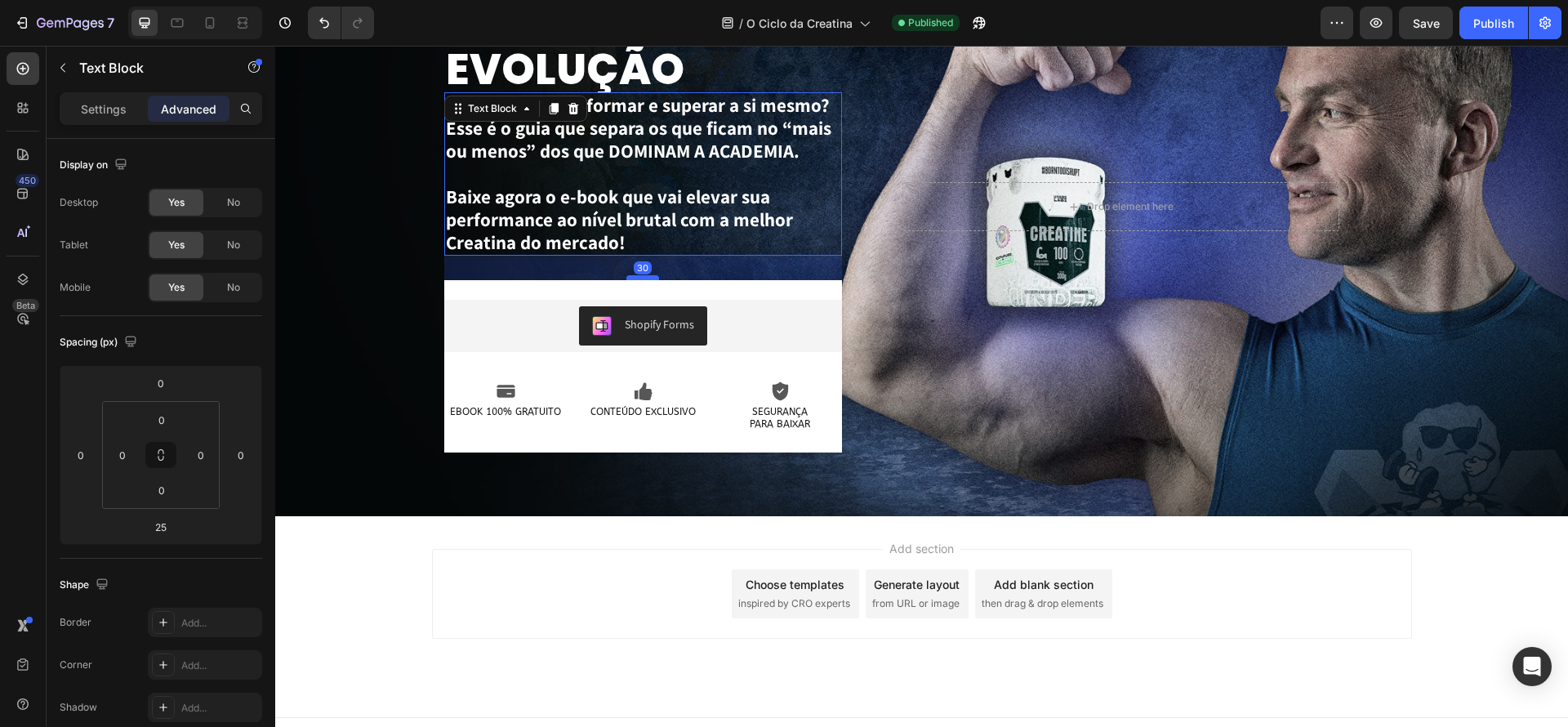
click at [646, 277] on div at bounding box center [642, 277] width 33 height 5
type input "30"
click at [680, 284] on div "Shopify Forms Shopify Forms Row Icon EBOOK 100% GRATUITO Text Block Icon CONTEÚ…" at bounding box center [643, 366] width 399 height 172
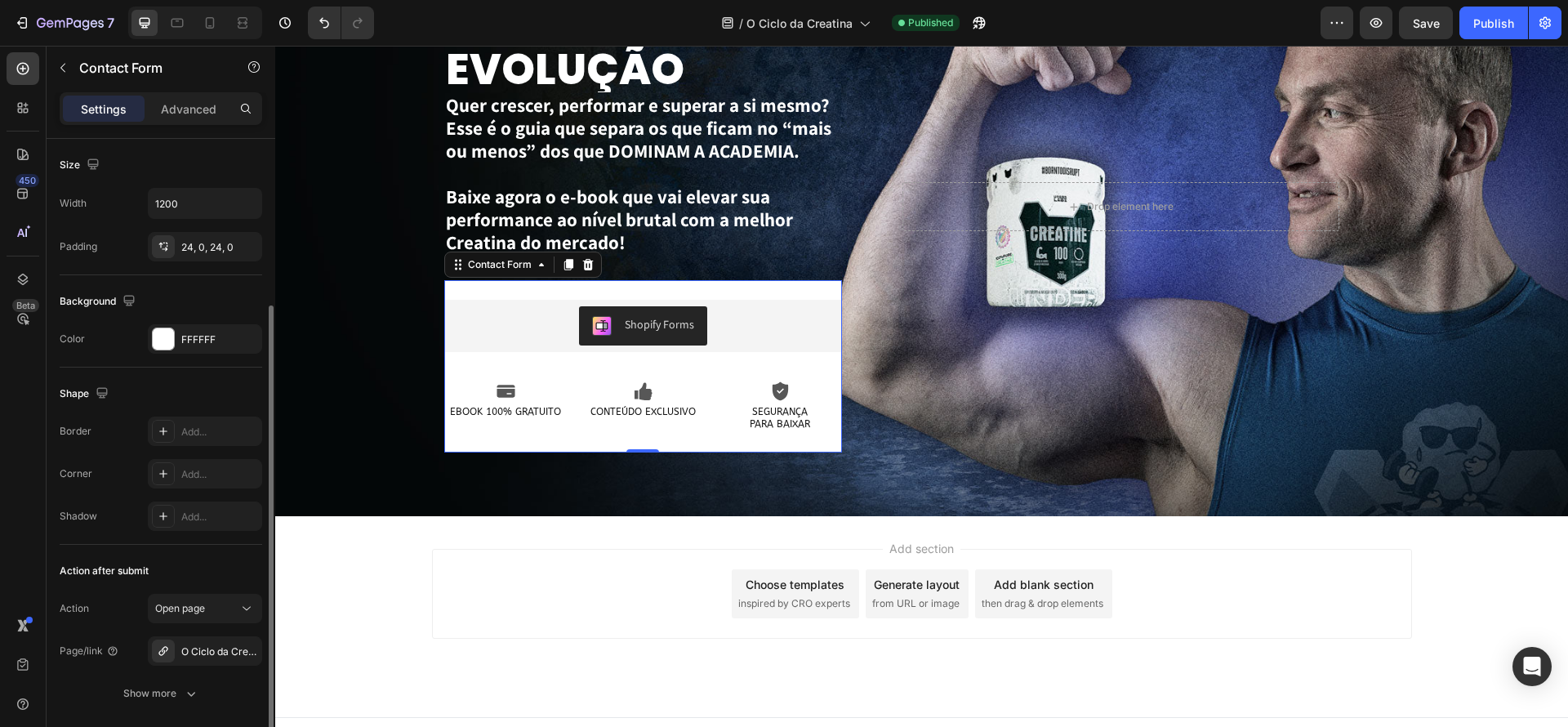
scroll to position [235, 0]
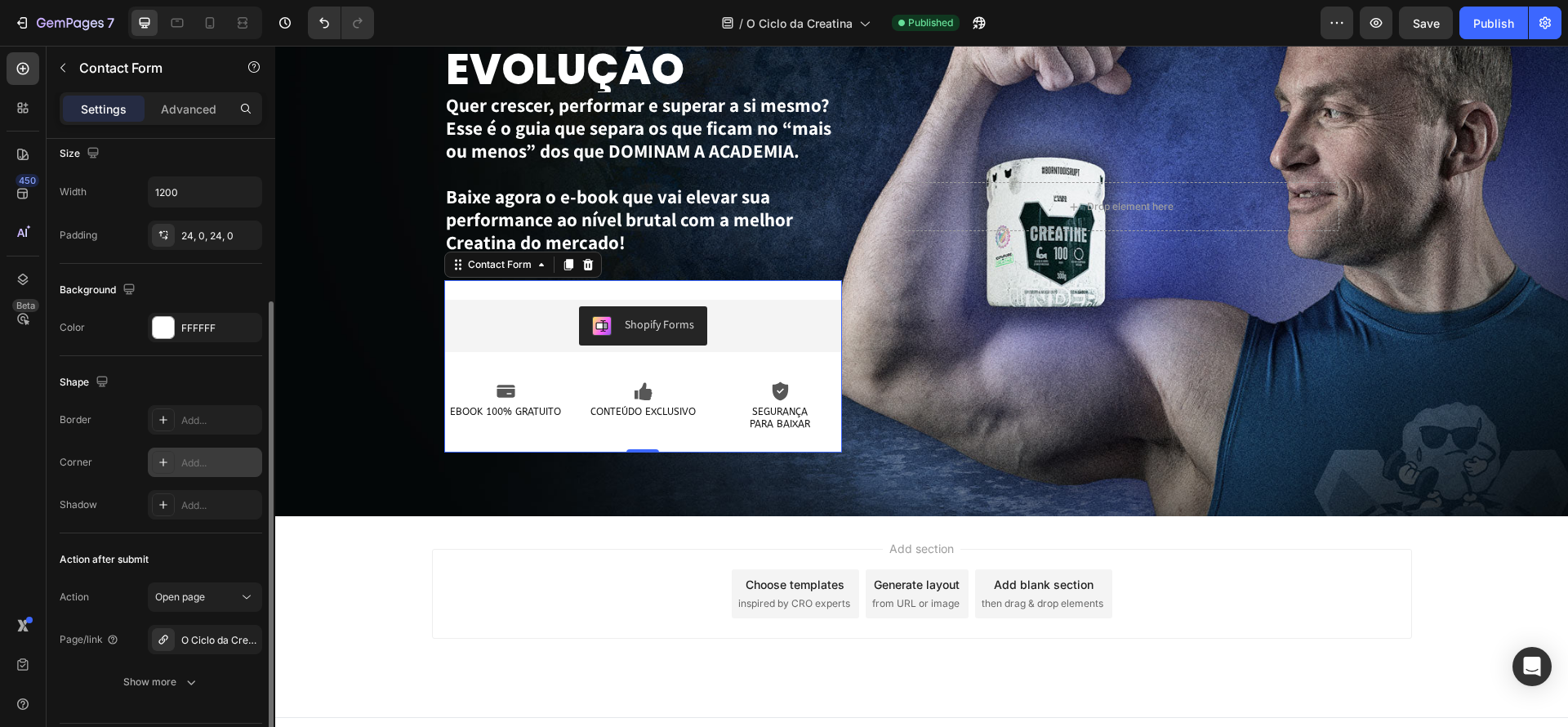
click at [208, 463] on div "Add..." at bounding box center [220, 463] width 77 height 15
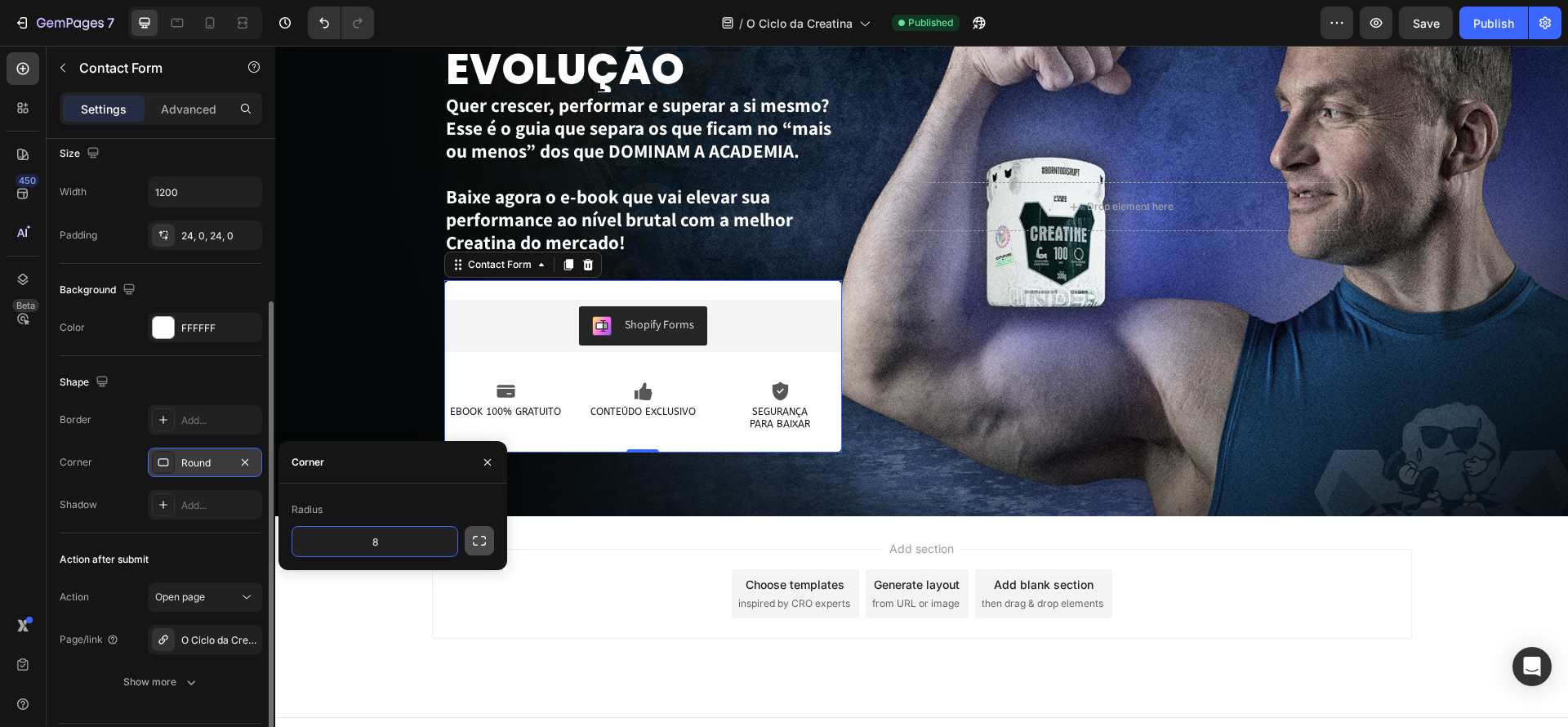
click at [472, 548] on icon "button" at bounding box center [479, 541] width 16 height 16
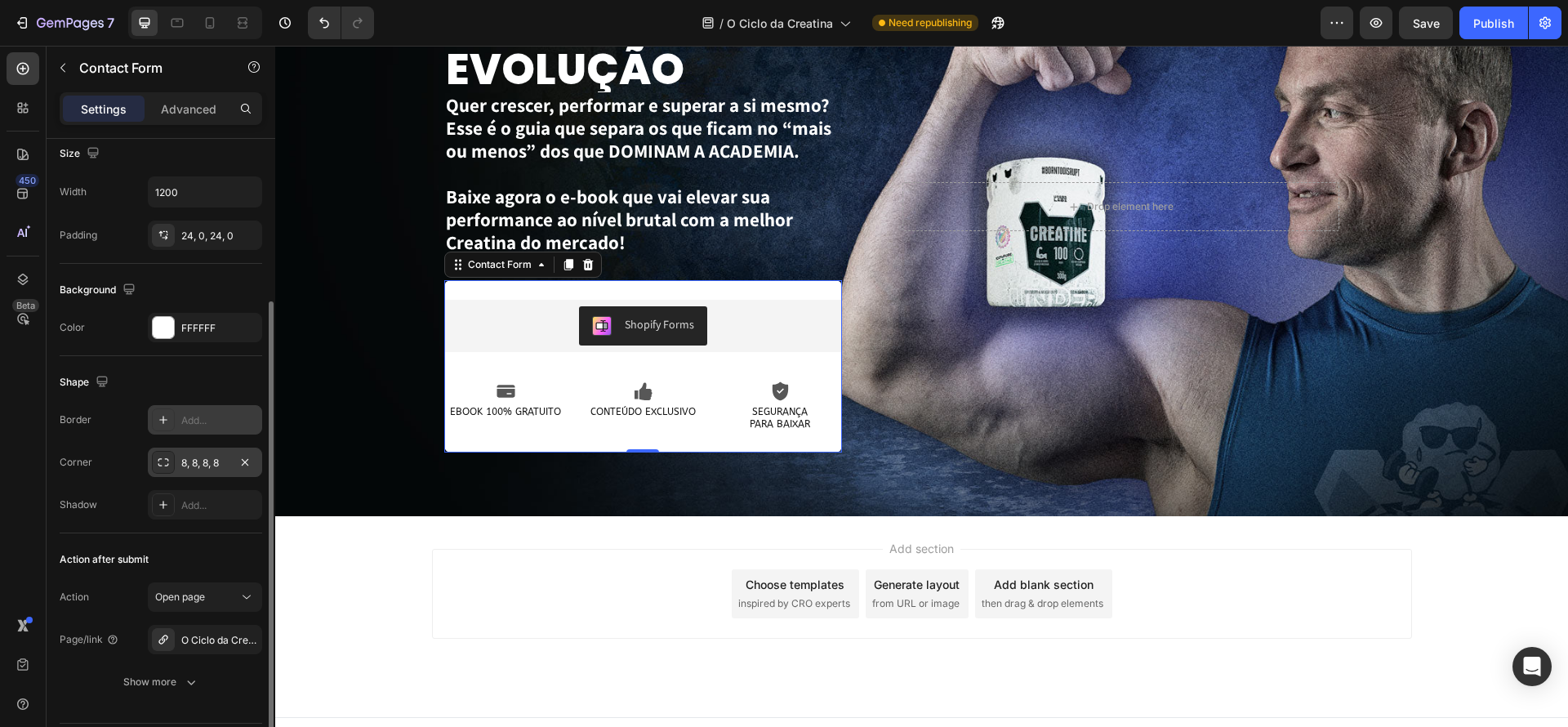
click at [217, 414] on div "Add..." at bounding box center [220, 421] width 77 height 15
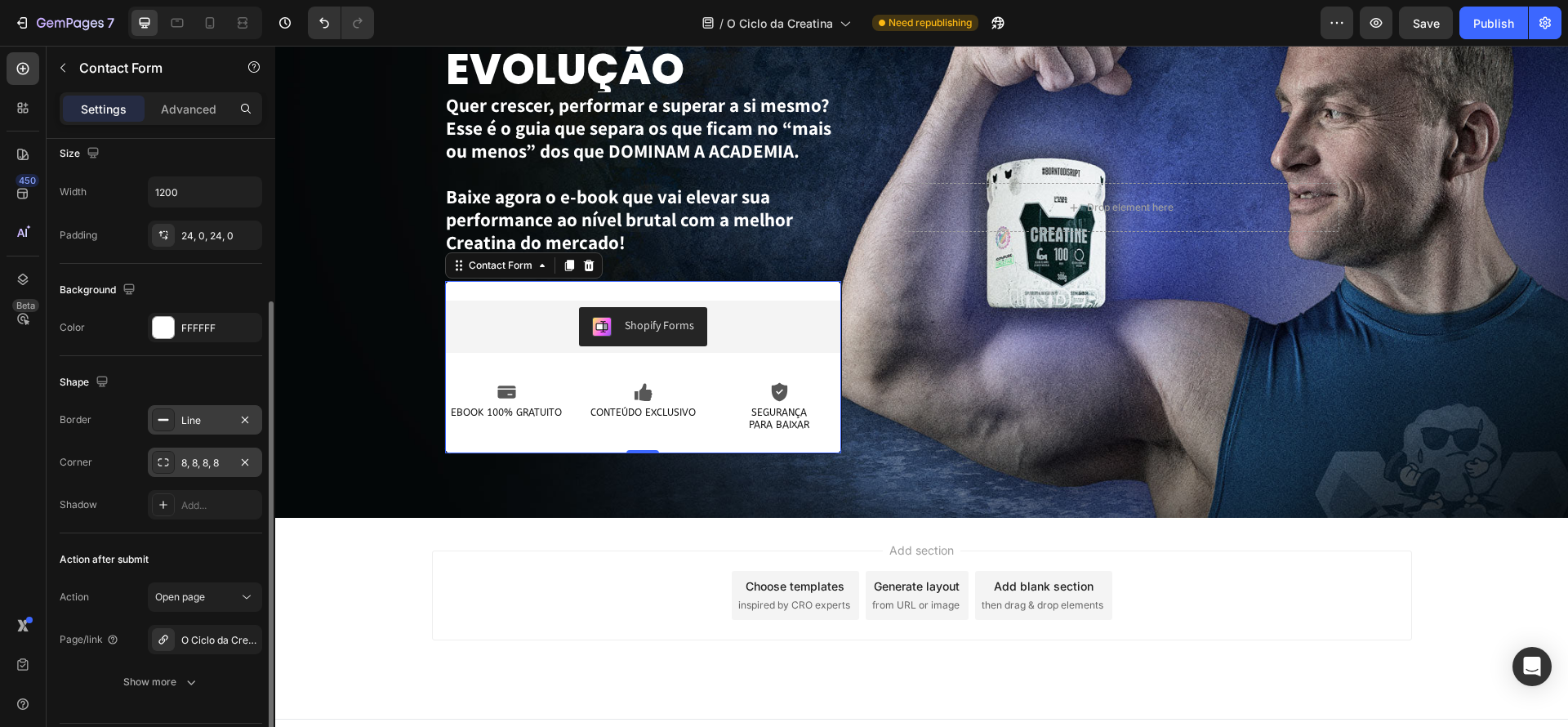
click at [216, 376] on div "Shape" at bounding box center [161, 382] width 203 height 26
click at [246, 423] on icon "button" at bounding box center [245, 420] width 13 height 13
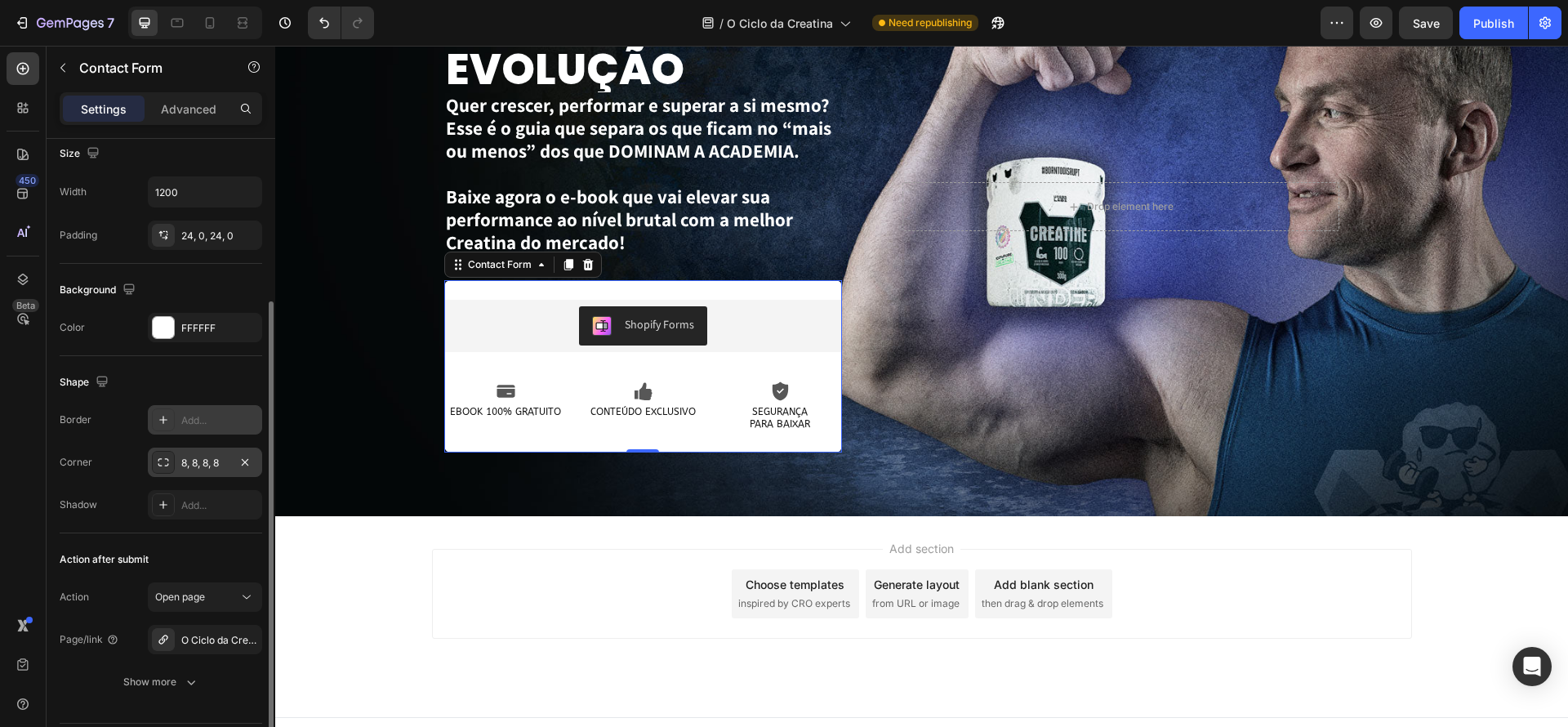
scroll to position [283, 0]
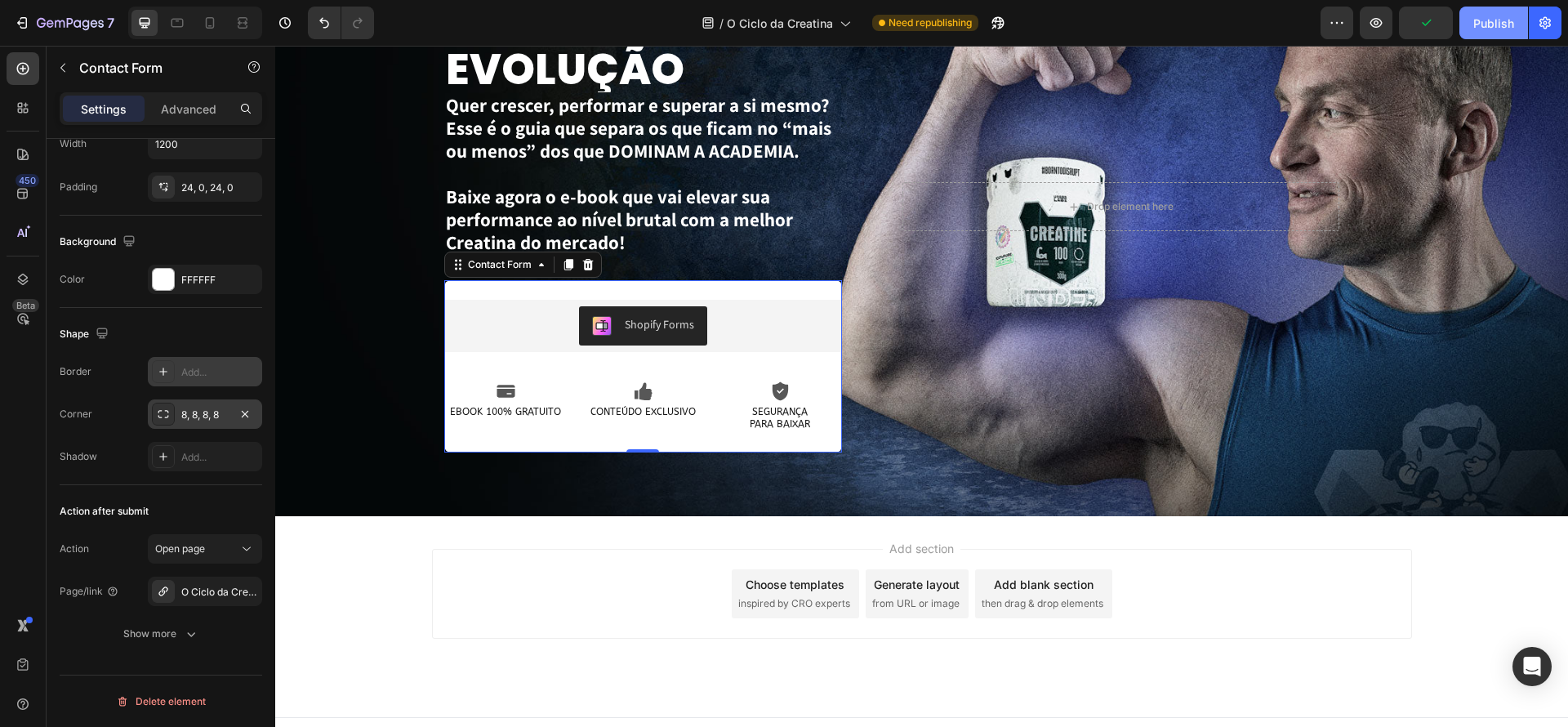
click at [1501, 30] on div "Publish" at bounding box center [1494, 23] width 41 height 17
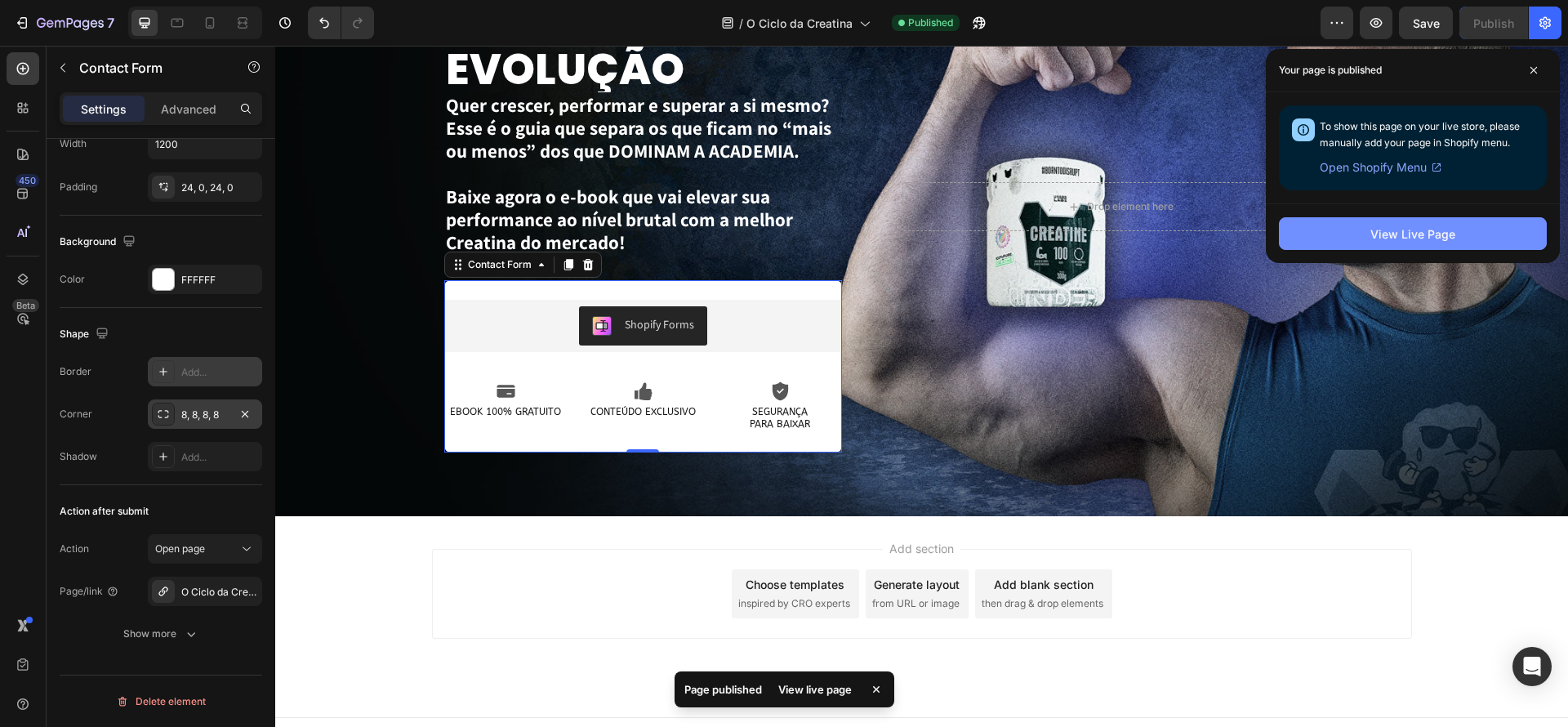
click at [1417, 221] on button "View Live Page" at bounding box center [1413, 234] width 267 height 33
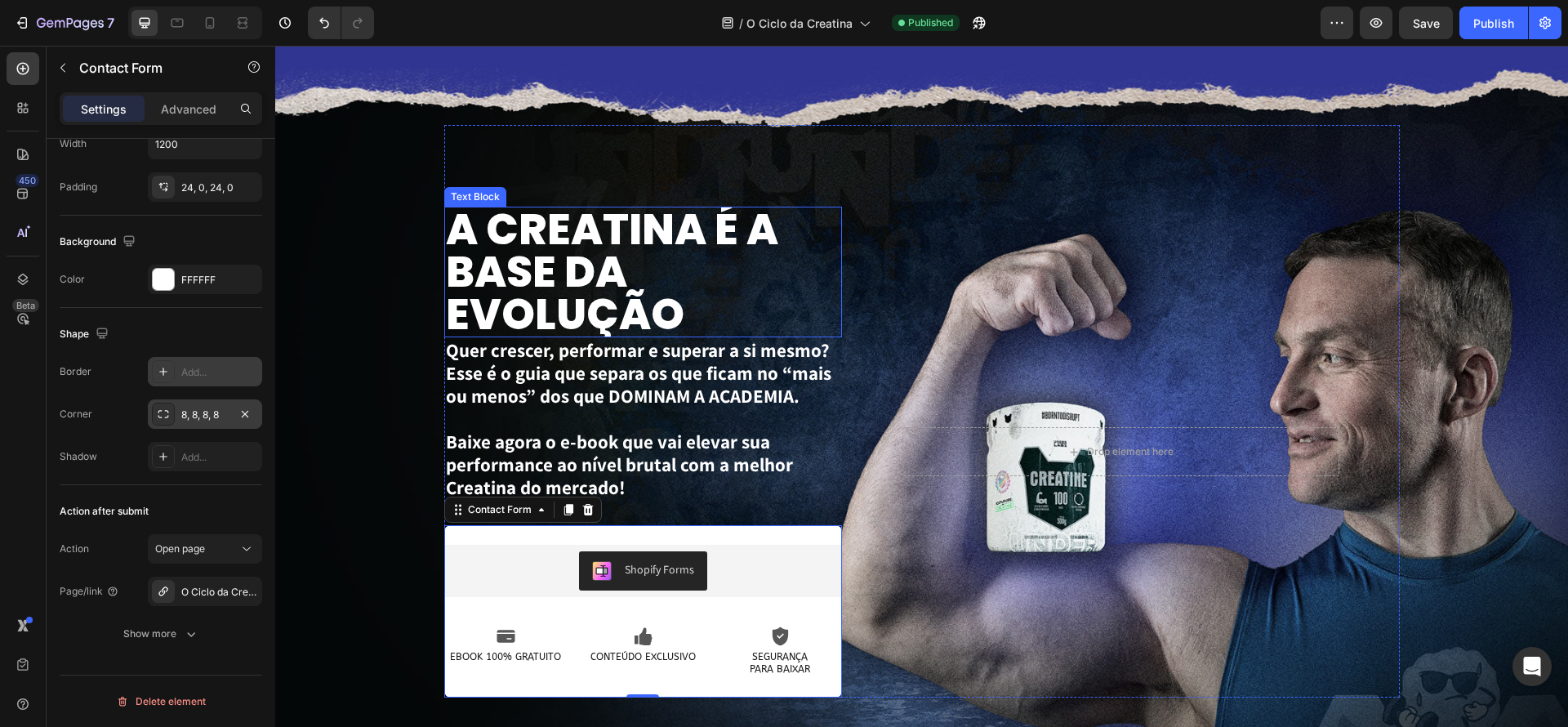
scroll to position [2476, 0]
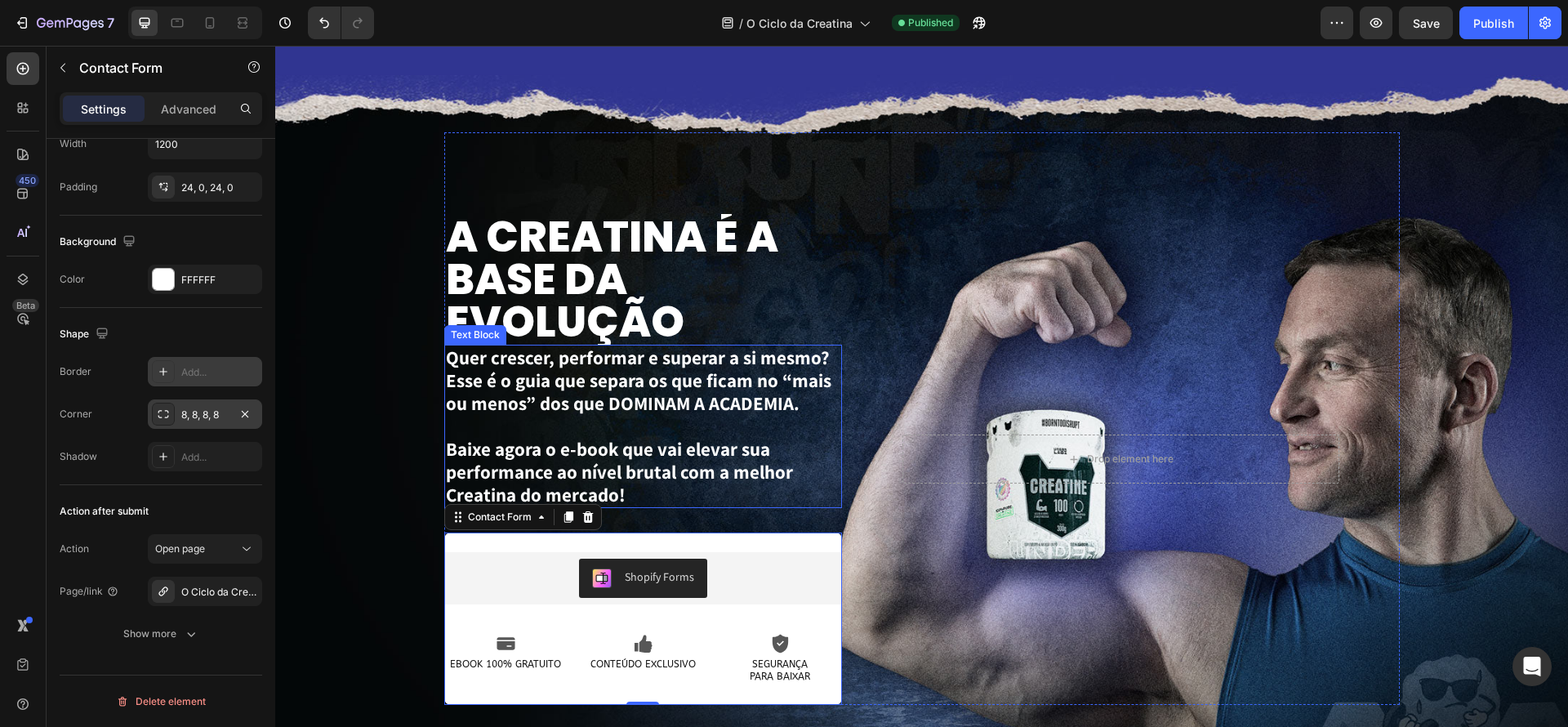
click at [644, 450] on p "Baixe agora o e-book que vai elevar sua performance ao nível brutal com a melho…" at bounding box center [643, 473] width 395 height 69
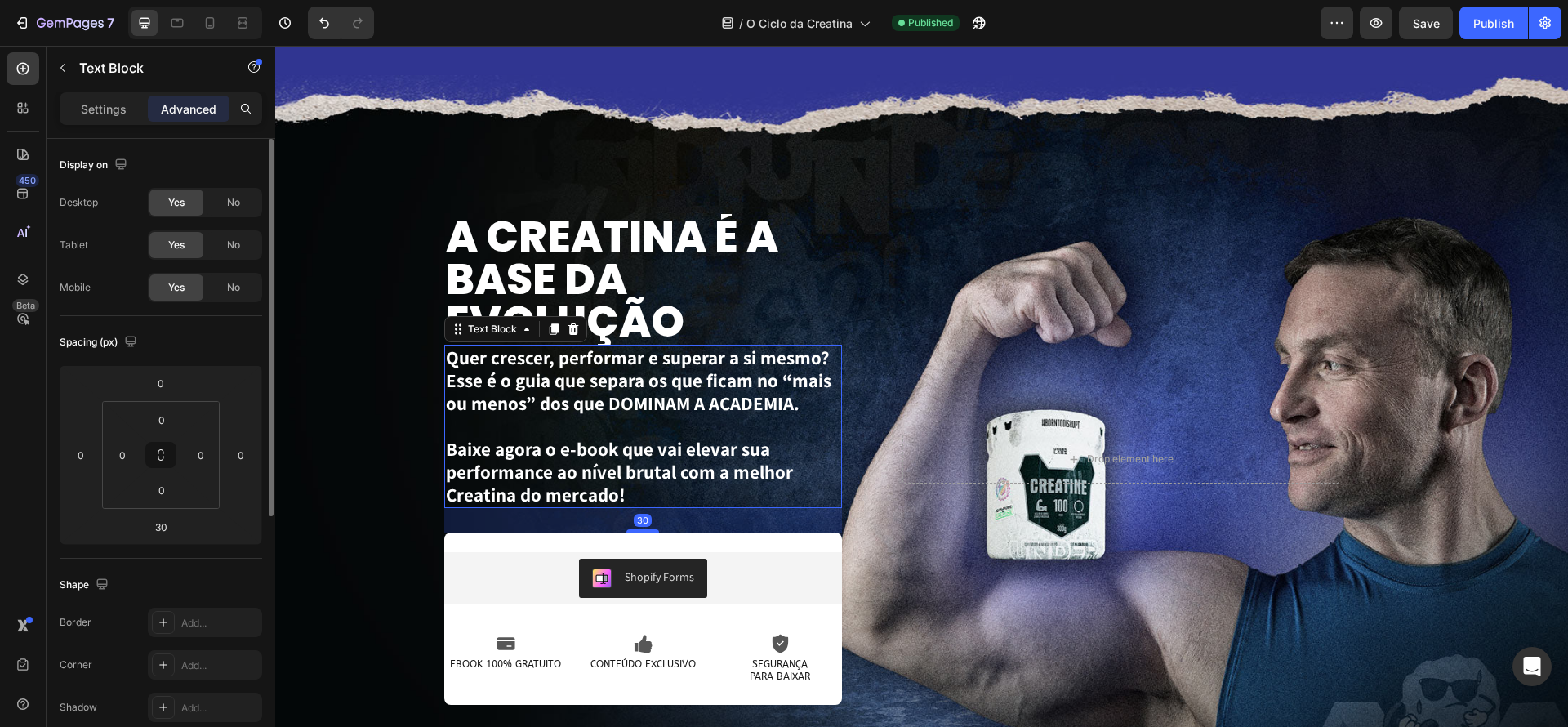
scroll to position [2479, 0]
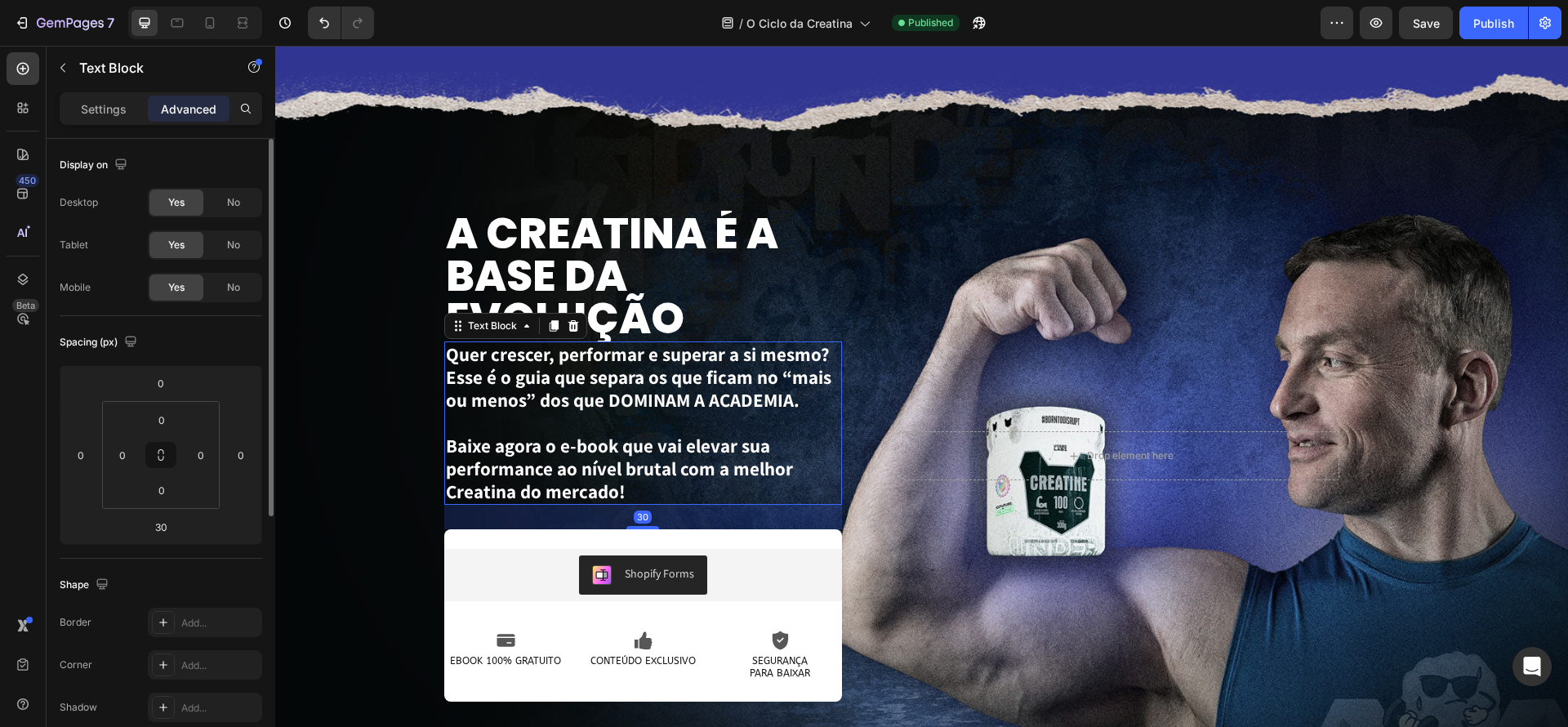
click at [677, 478] on p "Baixe agora o e-book que vai elevar sua performance ao nível brutal com a melho…" at bounding box center [643, 469] width 395 height 69
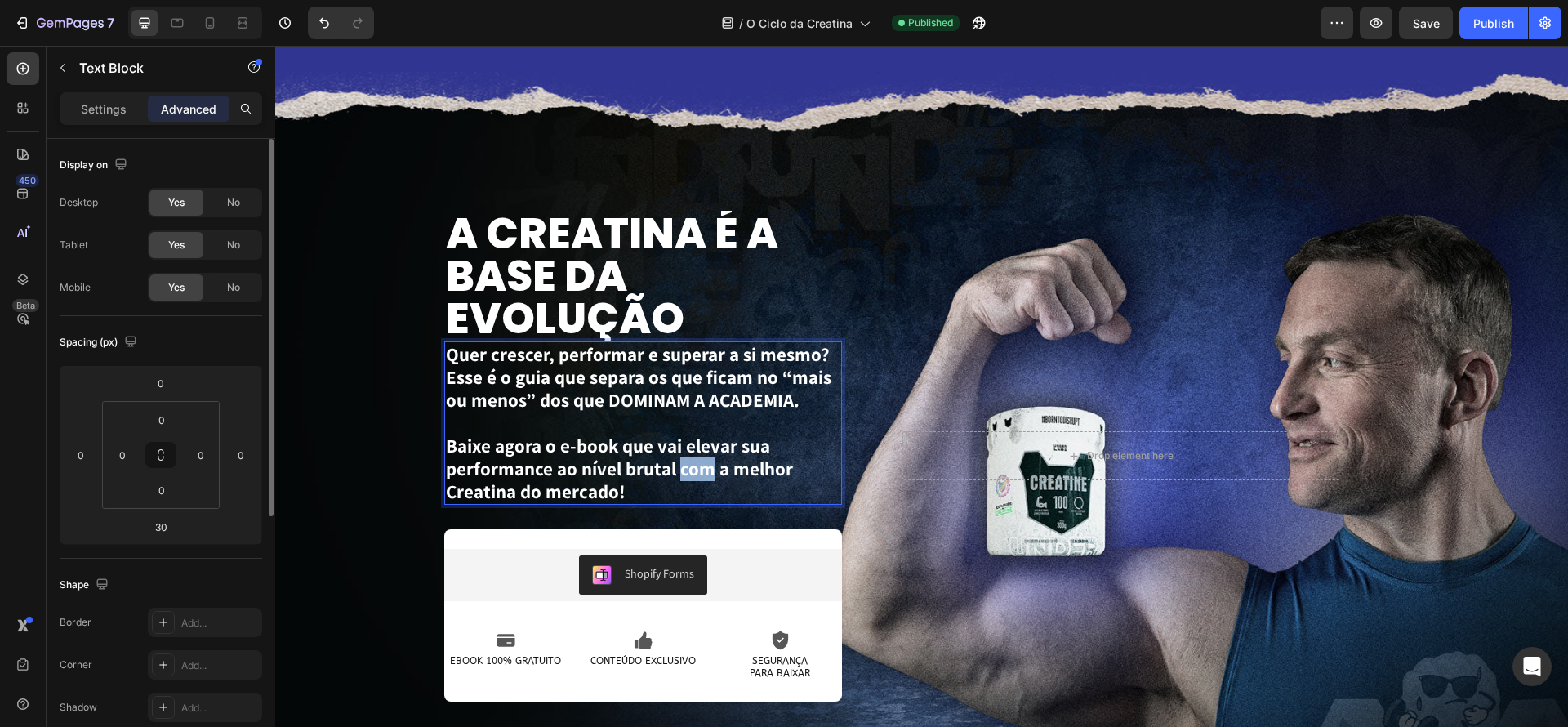
click at [677, 478] on p "Baixe agora o e-book que vai elevar sua performance ao nível brutal com a melho…" at bounding box center [643, 469] width 395 height 69
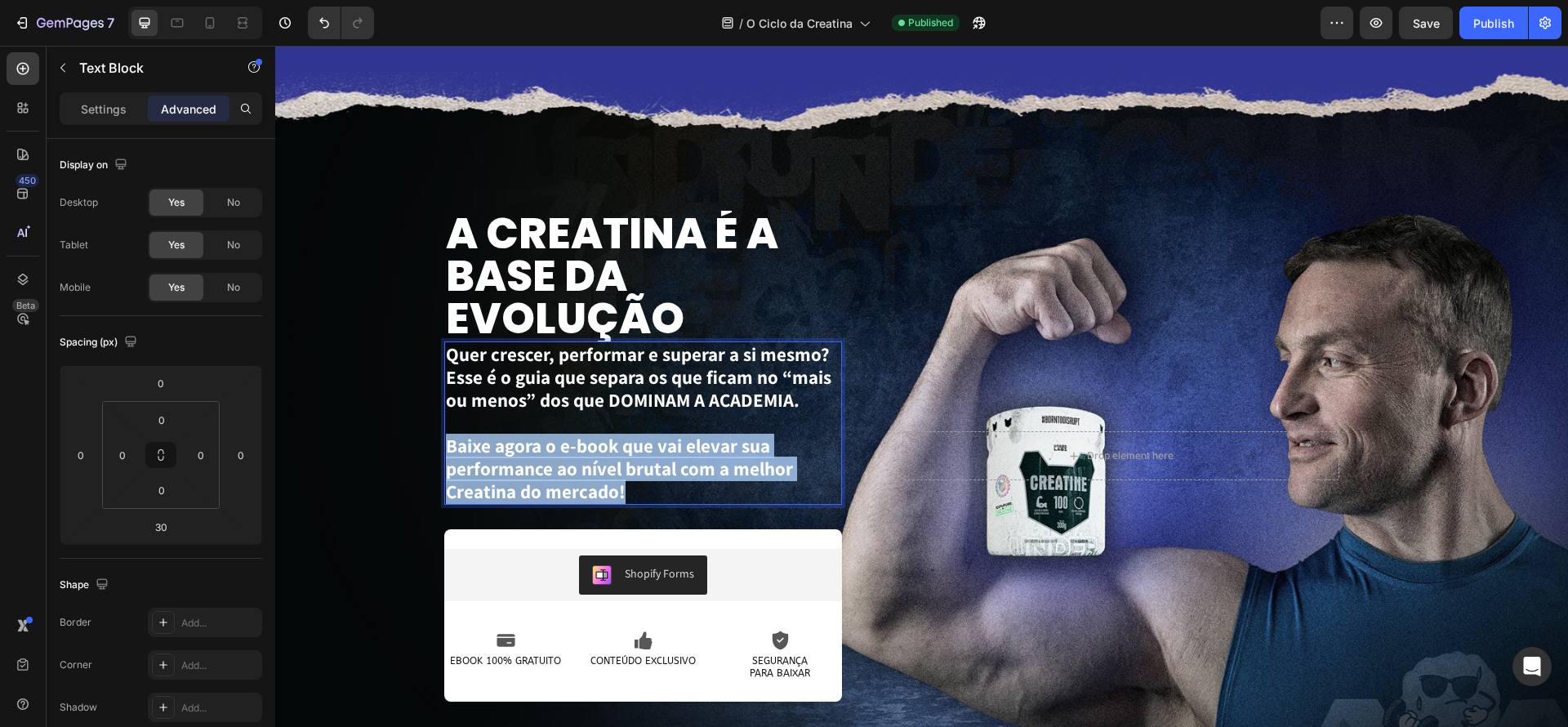
click at [677, 478] on p "Baixe agora o e-book que vai elevar sua performance ao nível brutal com a melho…" at bounding box center [643, 469] width 395 height 69
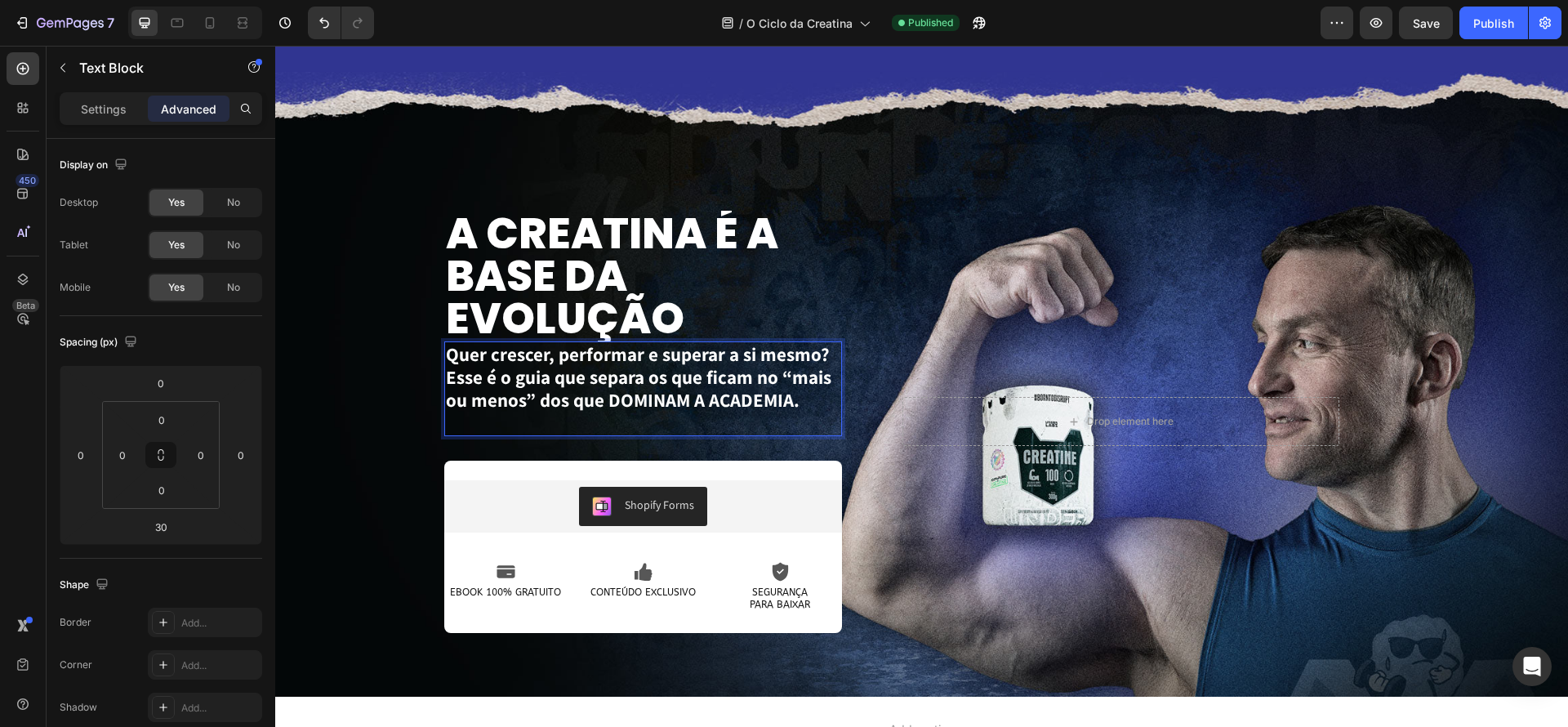
click at [662, 343] on p "Quer crescer, performar e superar a si mesmo? Esse é o guia que separa os que f…" at bounding box center [643, 377] width 395 height 69
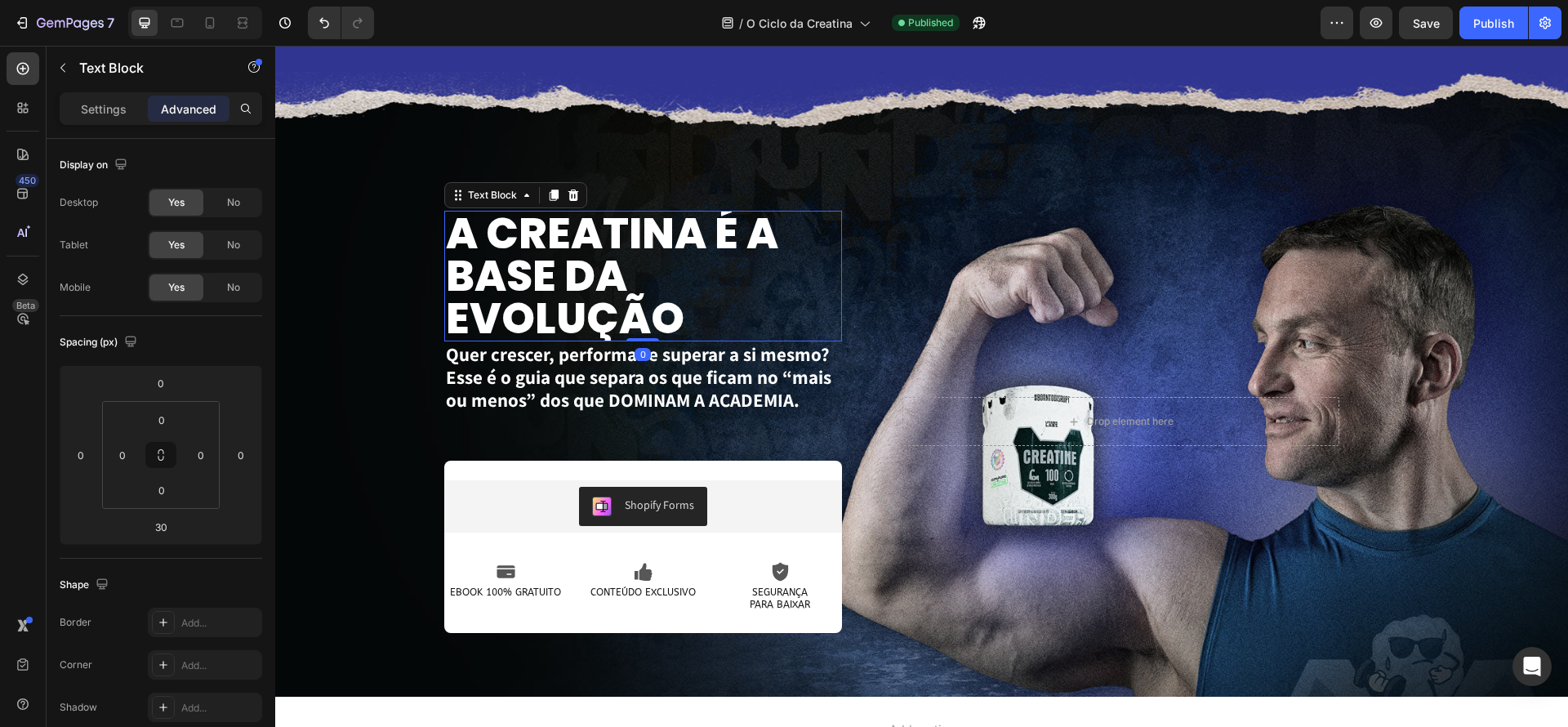
click at [665, 322] on p "A CREATINA É A BASE DA EVOLUÇÃO" at bounding box center [643, 276] width 395 height 127
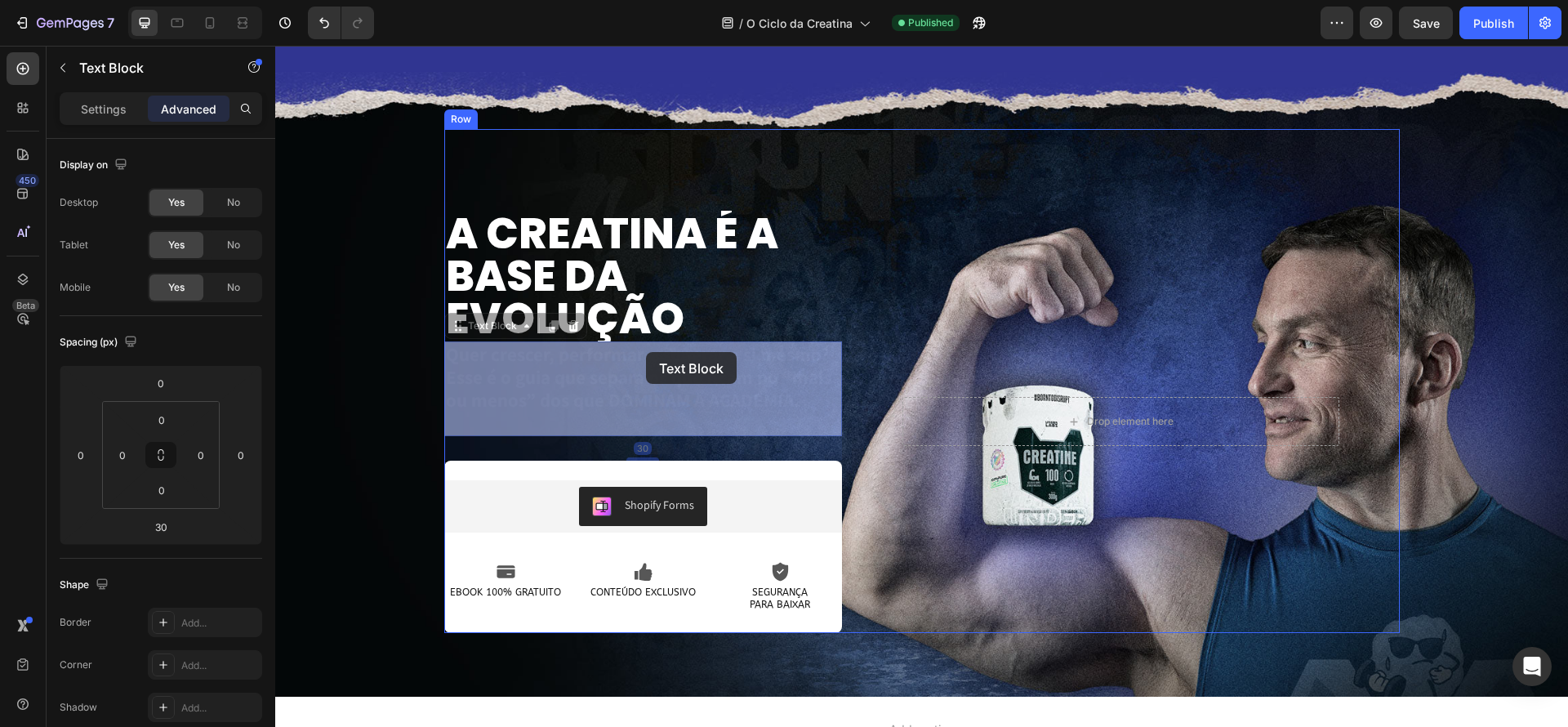
drag, startPoint x: 646, startPoint y: 342, endPoint x: 641, endPoint y: 333, distance: 10.3
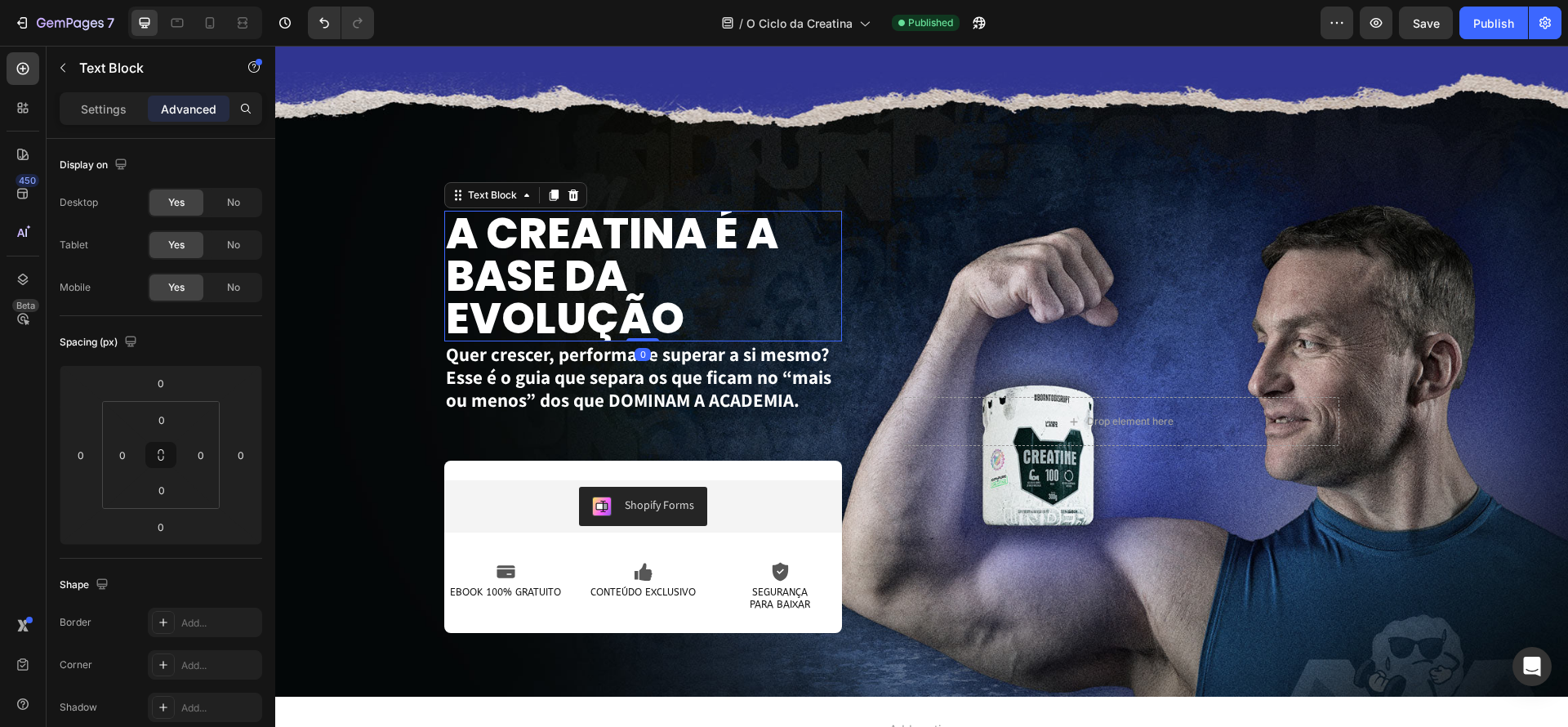
click at [644, 318] on p "A CREATINA É A BASE DA EVOLUÇÃO" at bounding box center [643, 276] width 395 height 127
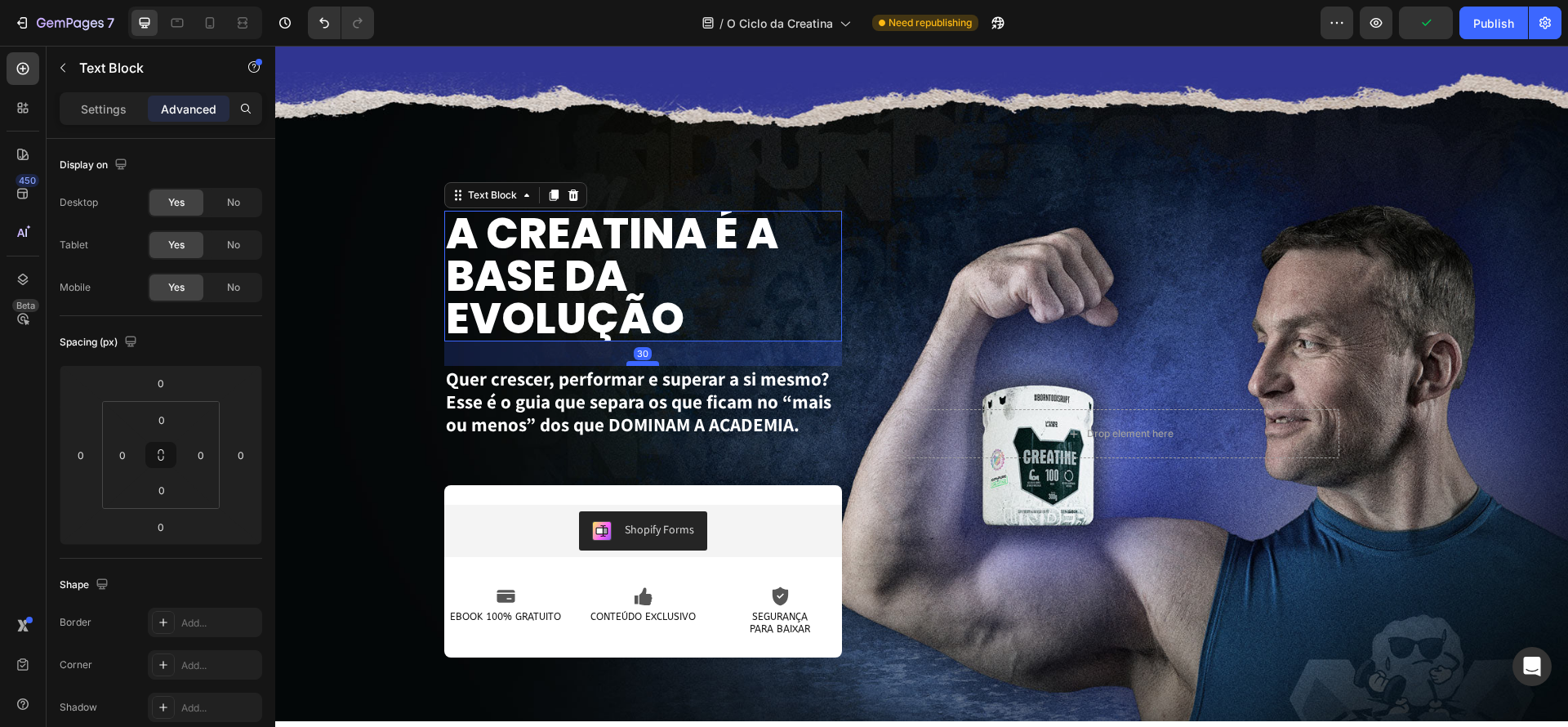
drag, startPoint x: 638, startPoint y: 339, endPoint x: 639, endPoint y: 364, distance: 25.0
click at [639, 364] on div at bounding box center [642, 364] width 33 height 5
type input "30"
click at [1465, 24] on button "Publish" at bounding box center [1494, 23] width 69 height 33
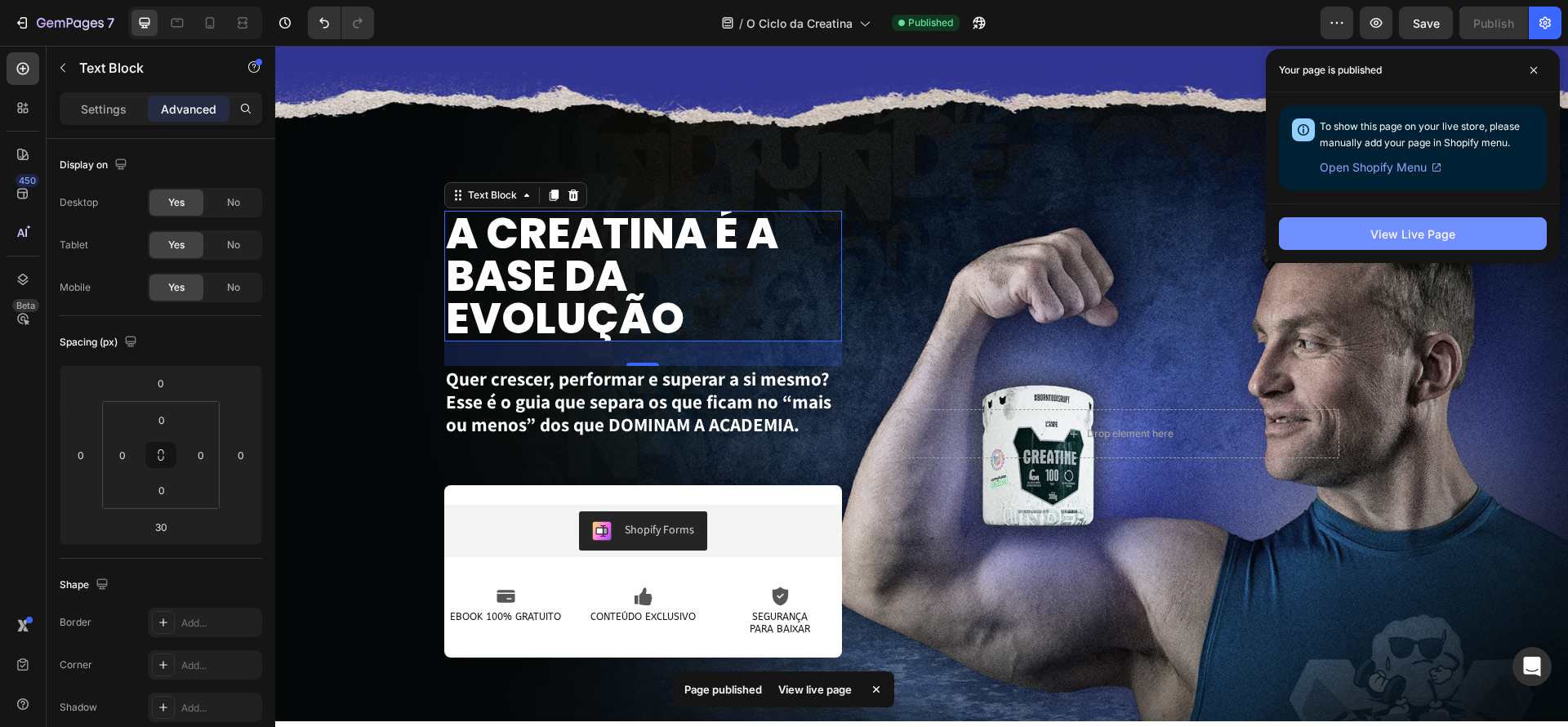
click at [1432, 231] on div "View Live Page" at bounding box center [1413, 234] width 85 height 17
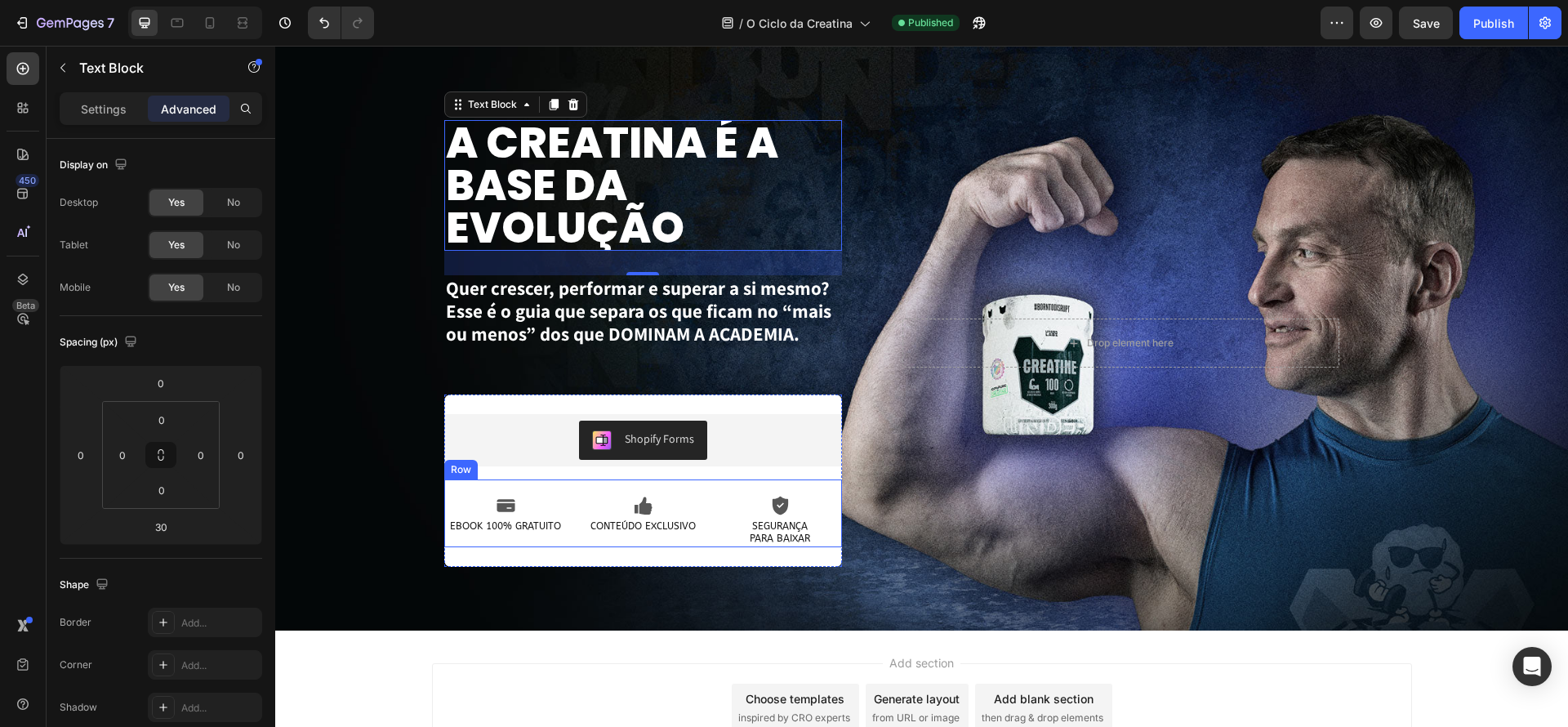
click at [728, 492] on div "Icon EBOOK 100% GRATUITO Text Block Icon CONTEÚDO EXCLUSIVO Text Block Icon SEG…" at bounding box center [643, 513] width 399 height 68
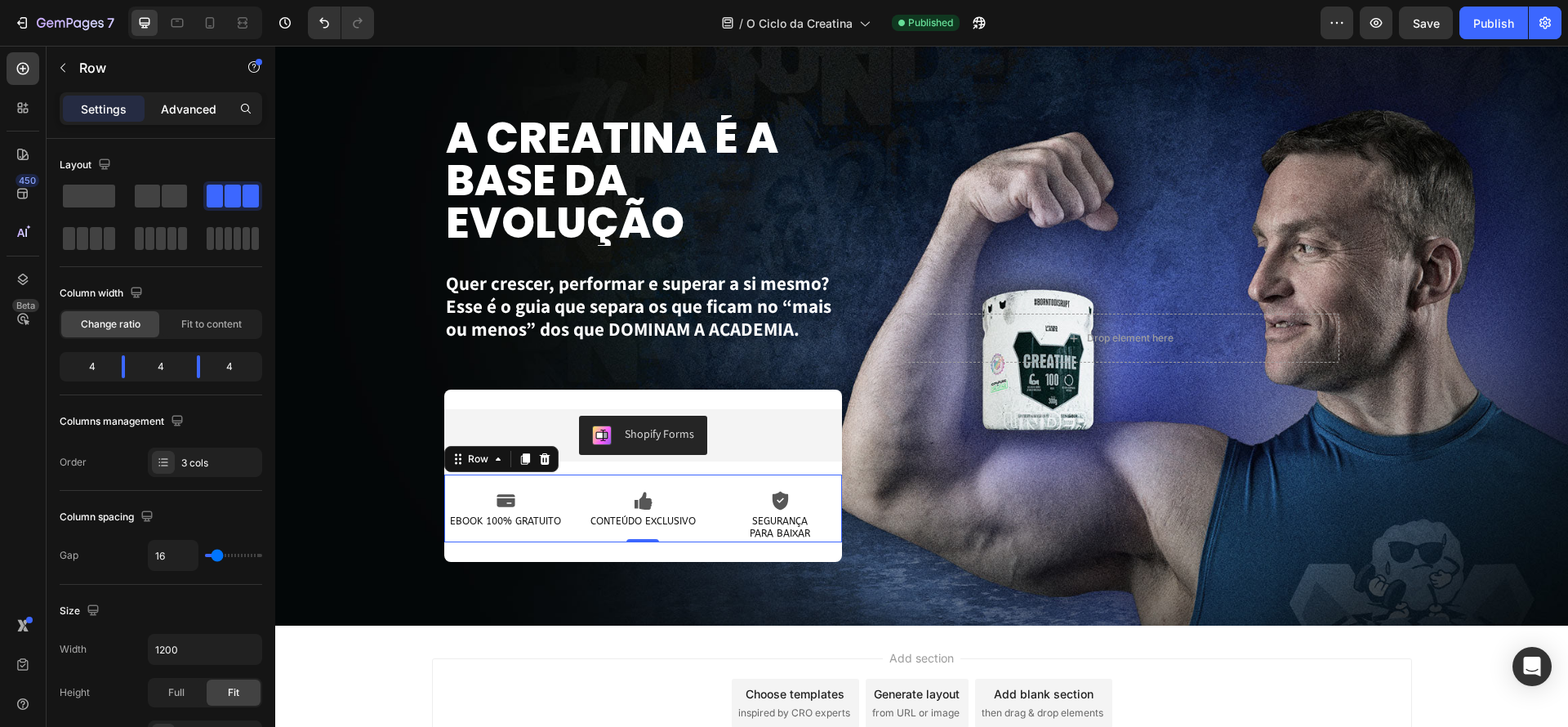
click at [198, 112] on p "Advanced" at bounding box center [189, 108] width 56 height 17
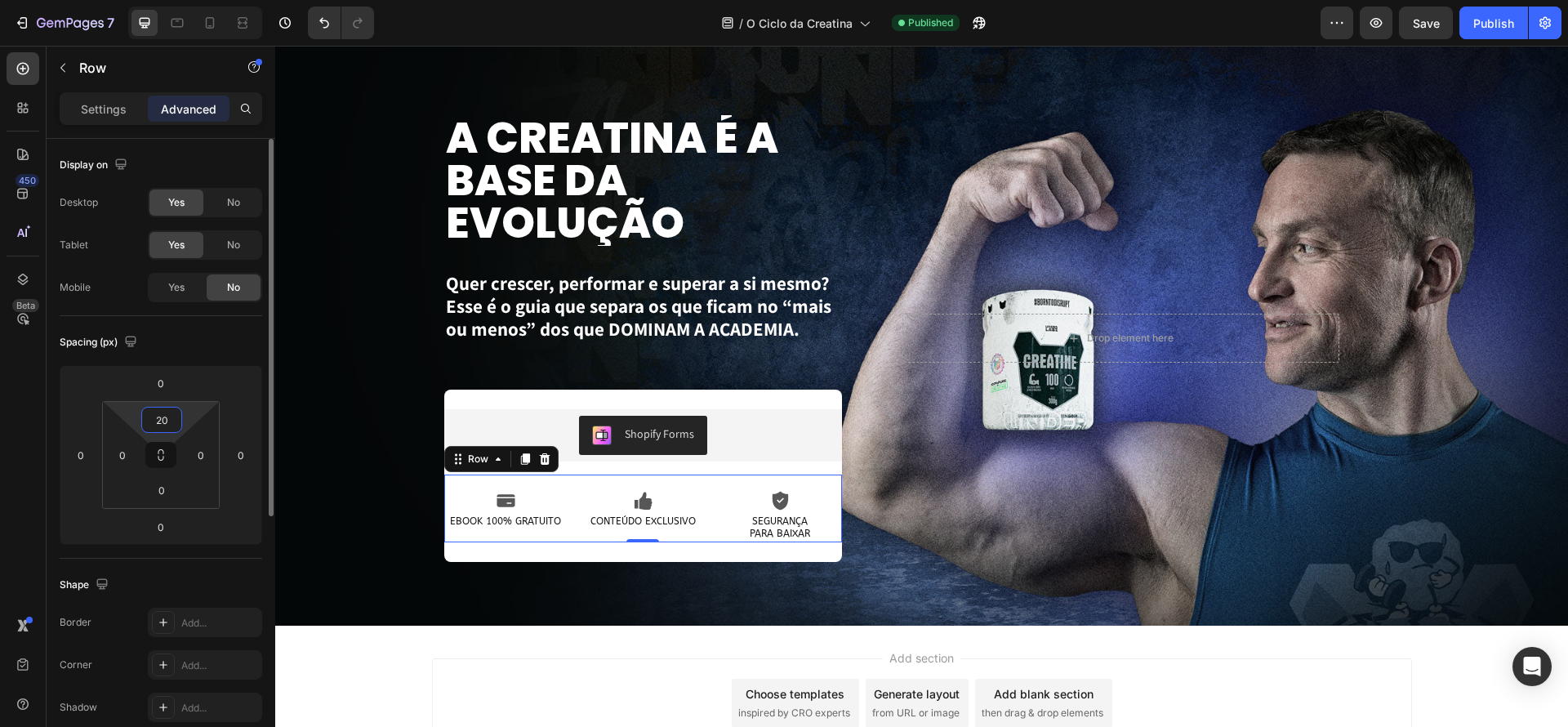
drag, startPoint x: 167, startPoint y: 419, endPoint x: 121, endPoint y: 409, distance: 47.1
click at [121, 409] on div "20 0 0 0" at bounding box center [160, 455] width 117 height 107
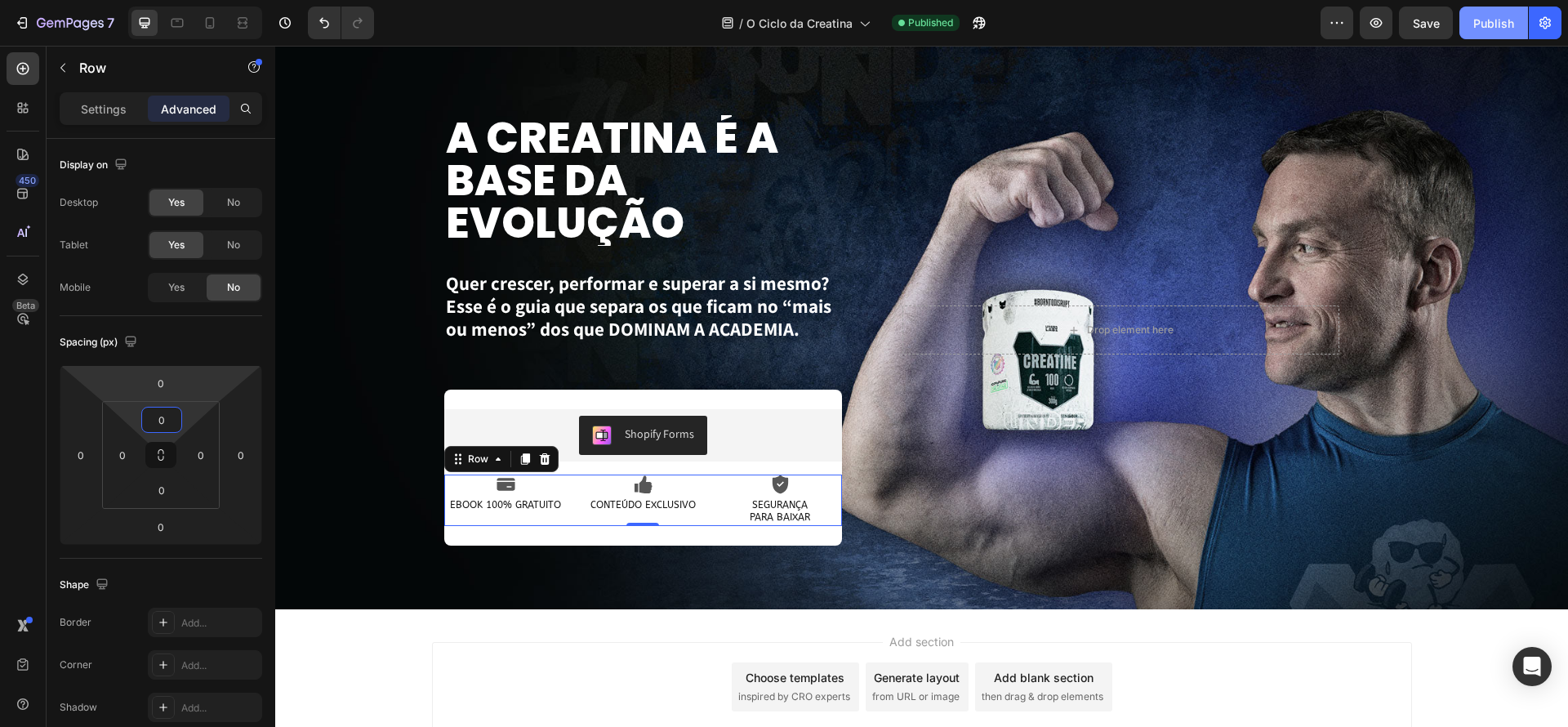
type input "0"
click at [1497, 31] on button "Publish" at bounding box center [1494, 23] width 69 height 33
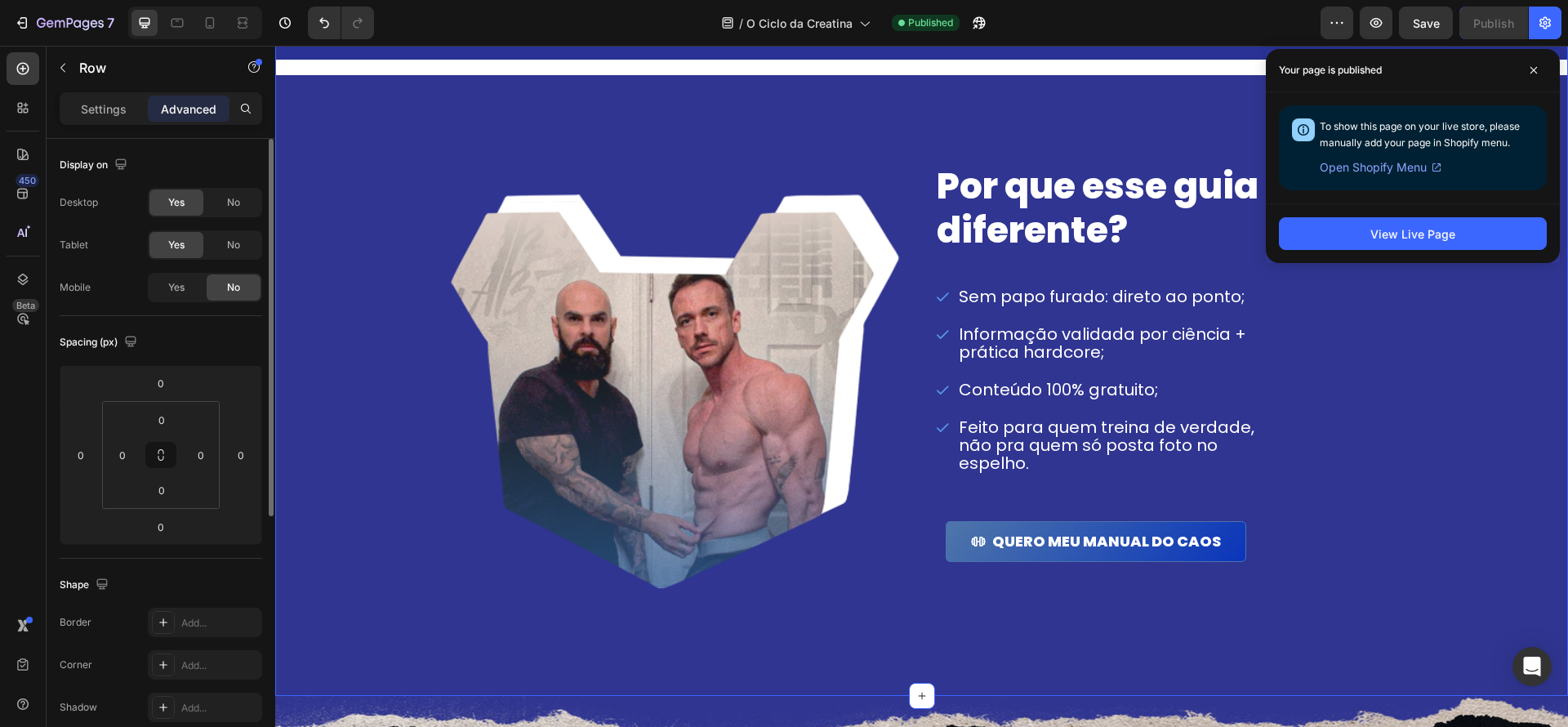
scroll to position [1360, 0]
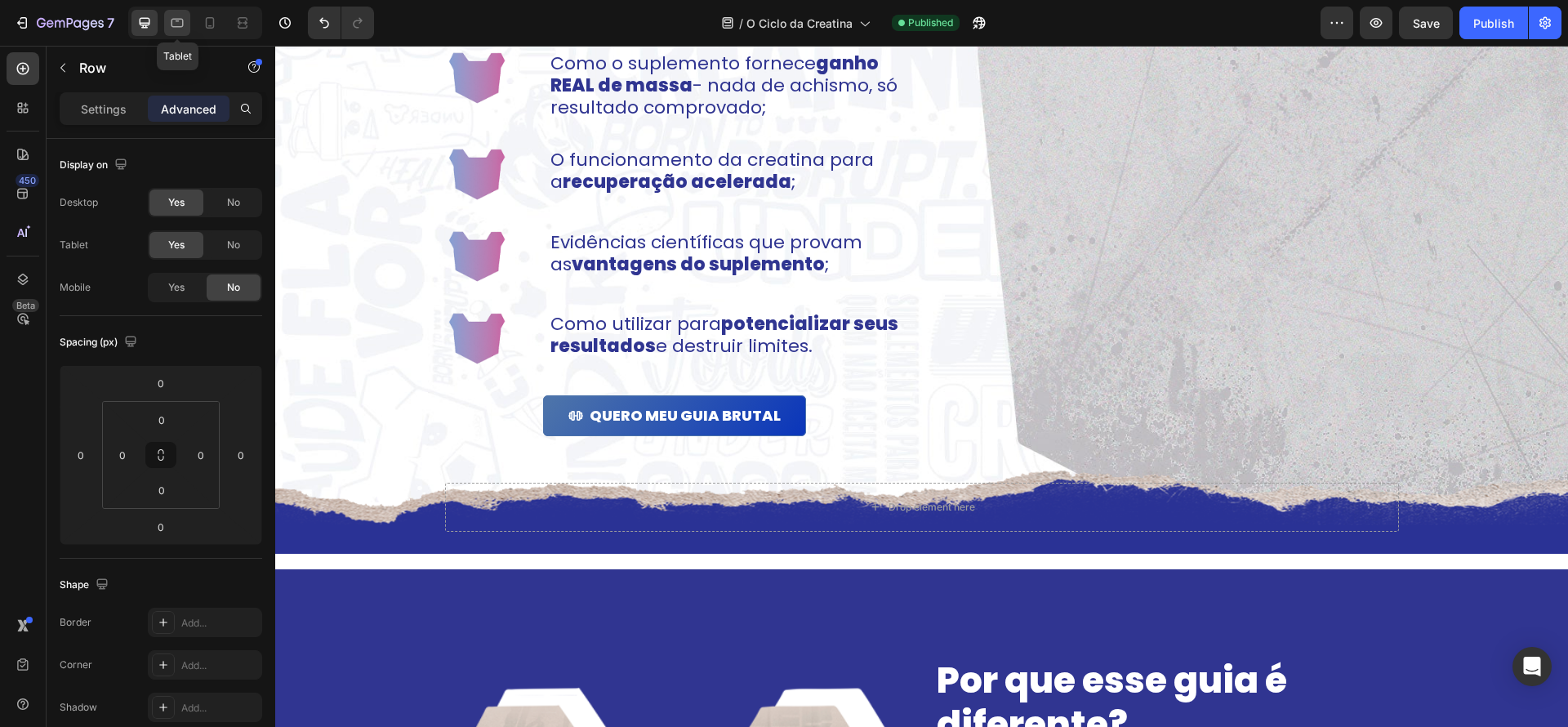
click at [187, 20] on div at bounding box center [177, 23] width 26 height 26
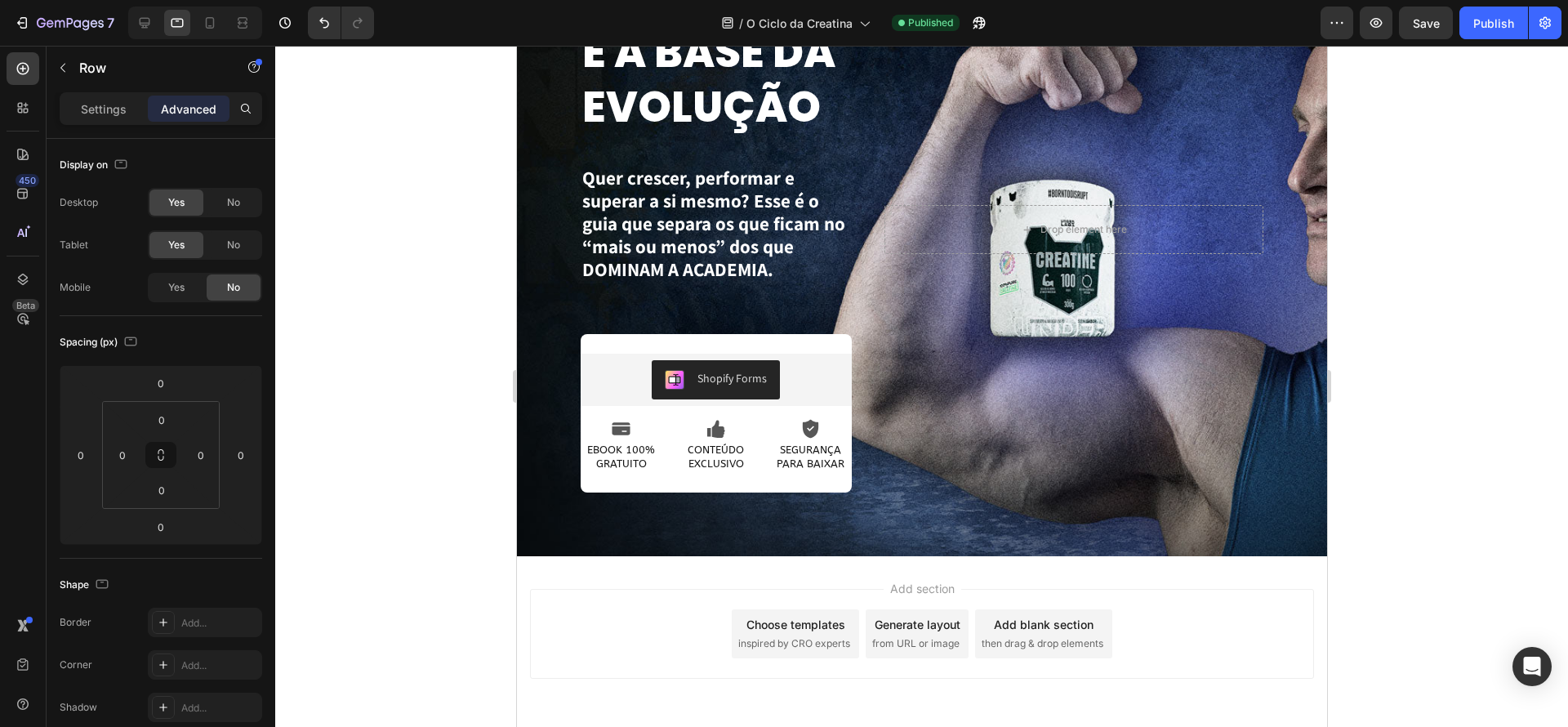
scroll to position [2612, 0]
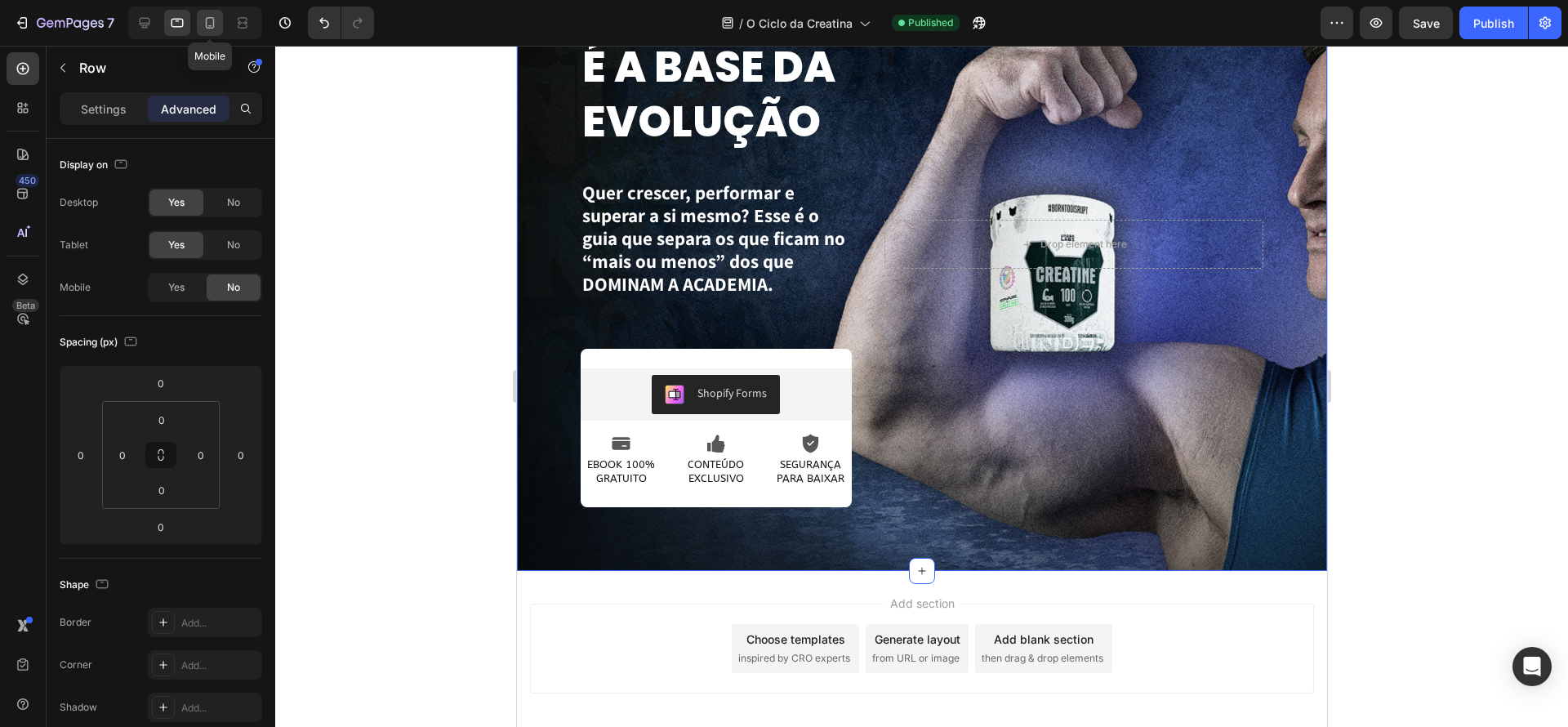
click at [211, 25] on icon at bounding box center [210, 23] width 16 height 16
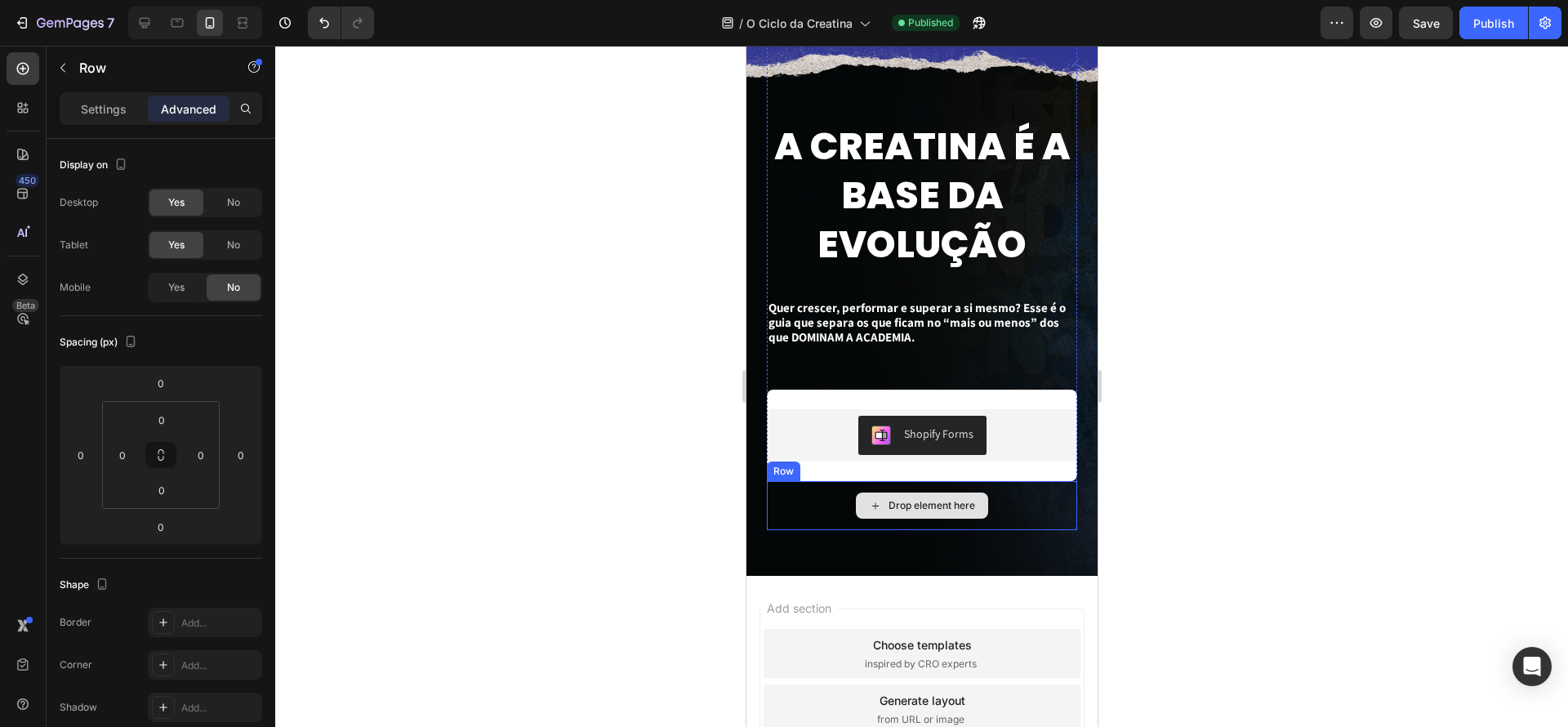
scroll to position [2502, 0]
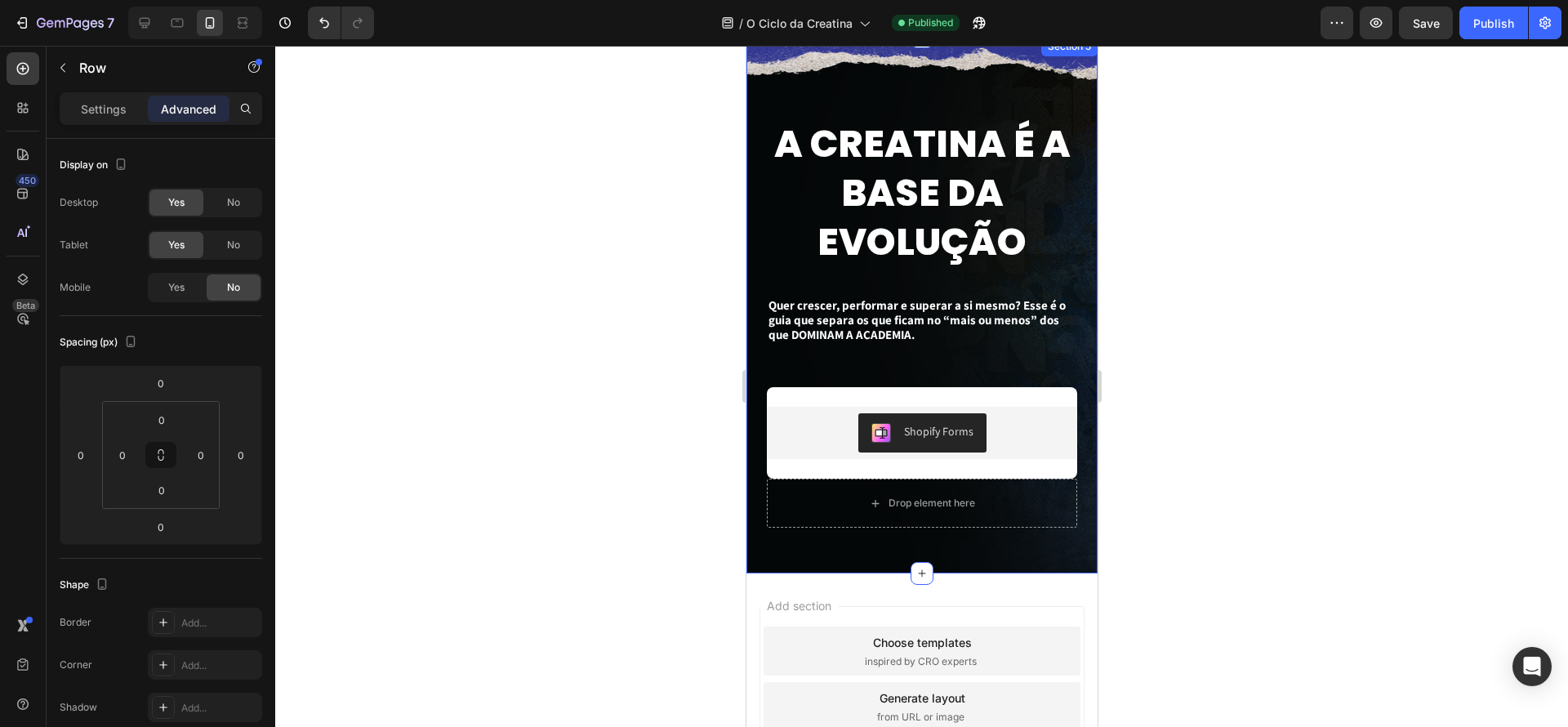
click at [1026, 557] on div "A CREATINA É A BASE DA EVOLUÇÃO Text Block Quer crescer, performar e superar a …" at bounding box center [921, 305] width 351 height 537
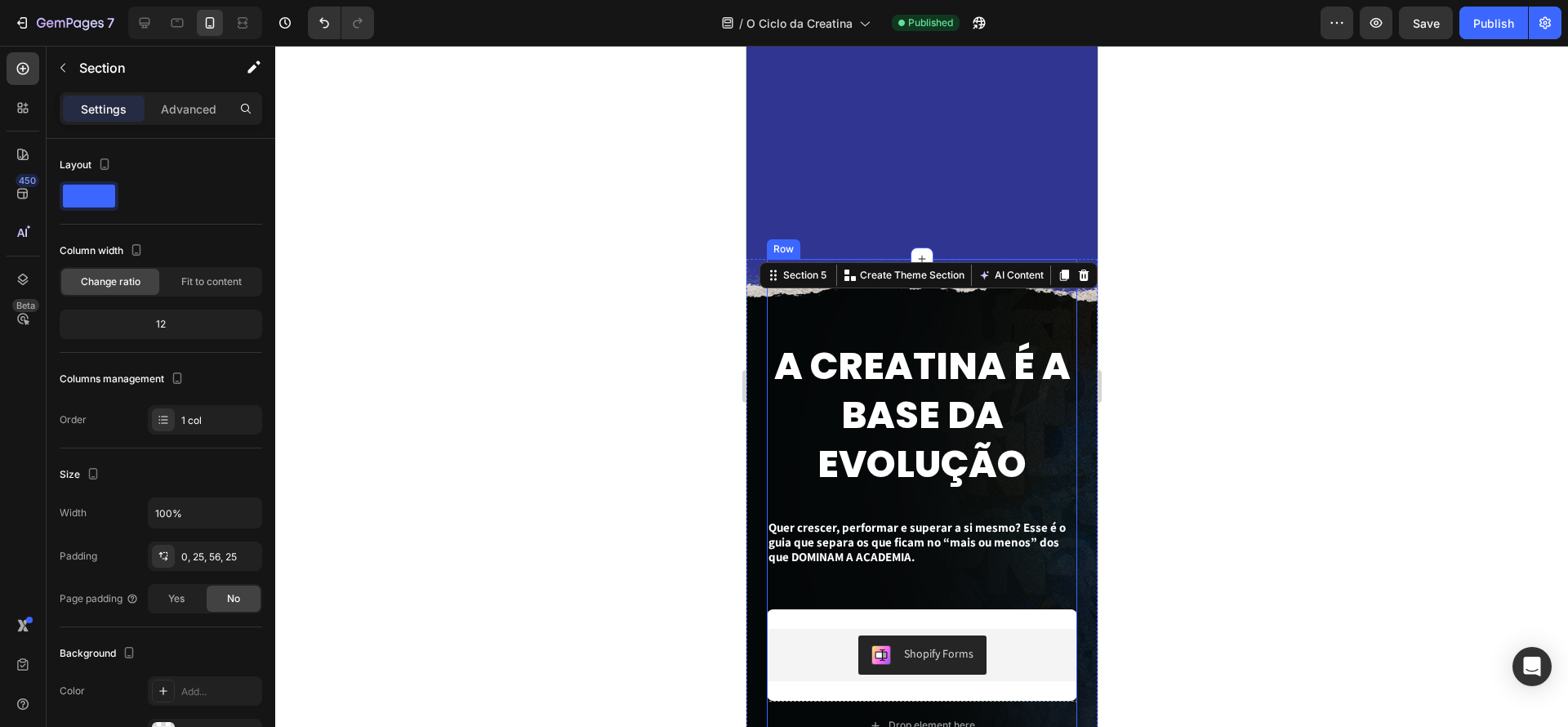
scroll to position [2284, 0]
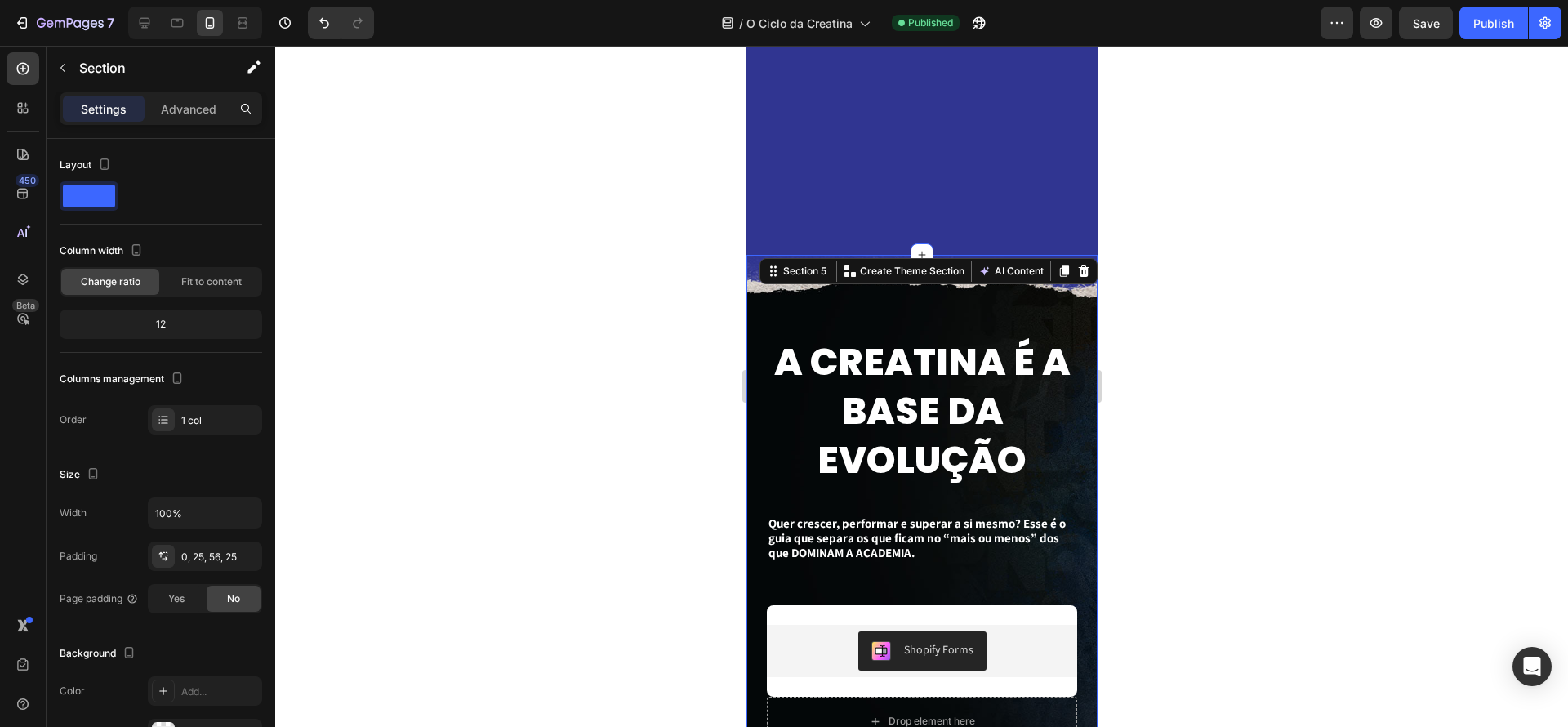
click at [753, 288] on div "A CREATINA É A BASE DA EVOLUÇÃO Text Block Quer crescer, performar e superar a …" at bounding box center [921, 524] width 351 height 537
click at [753, 304] on div "A CREATINA É A BASE DA EVOLUÇÃO Text Block Quer crescer, performar e superar a …" at bounding box center [921, 524] width 351 height 537
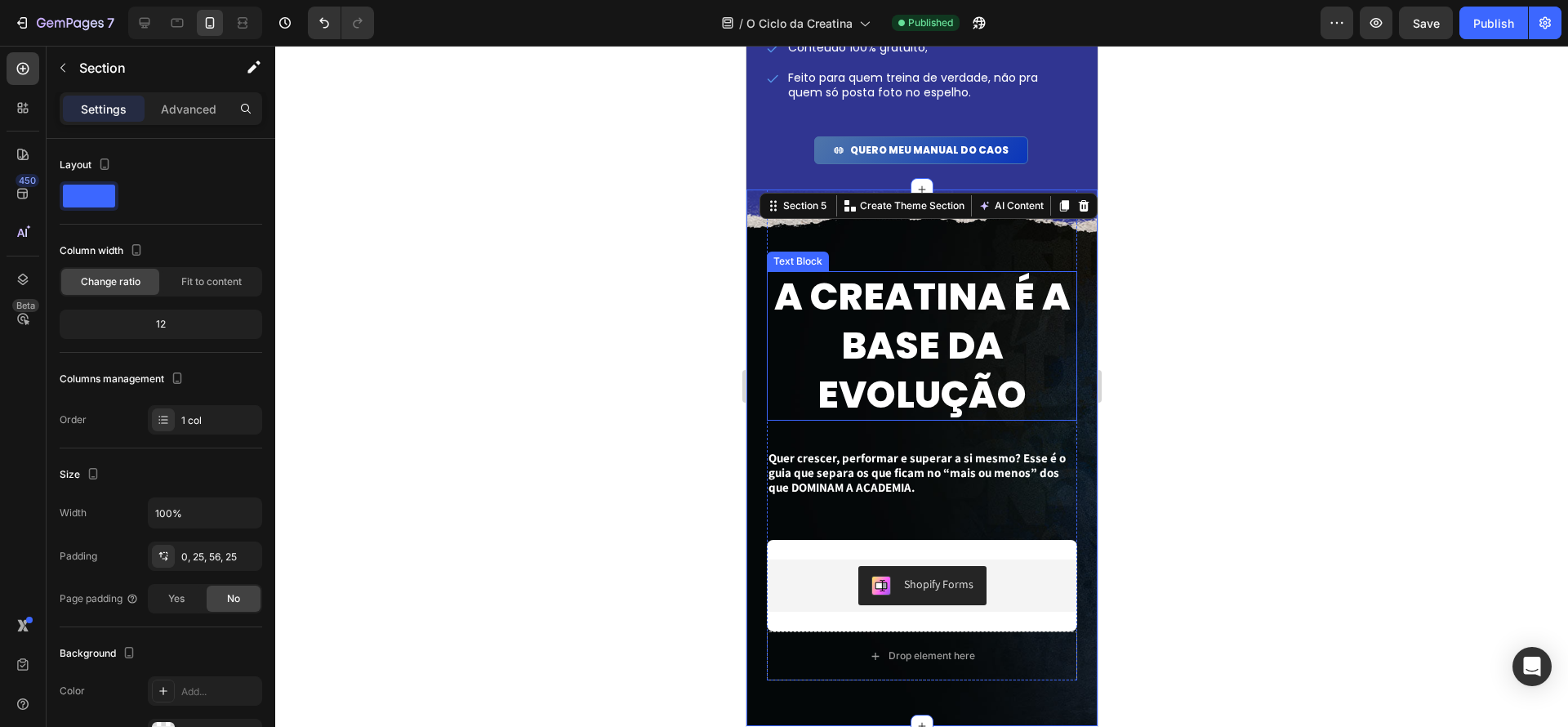
scroll to position [2329, 0]
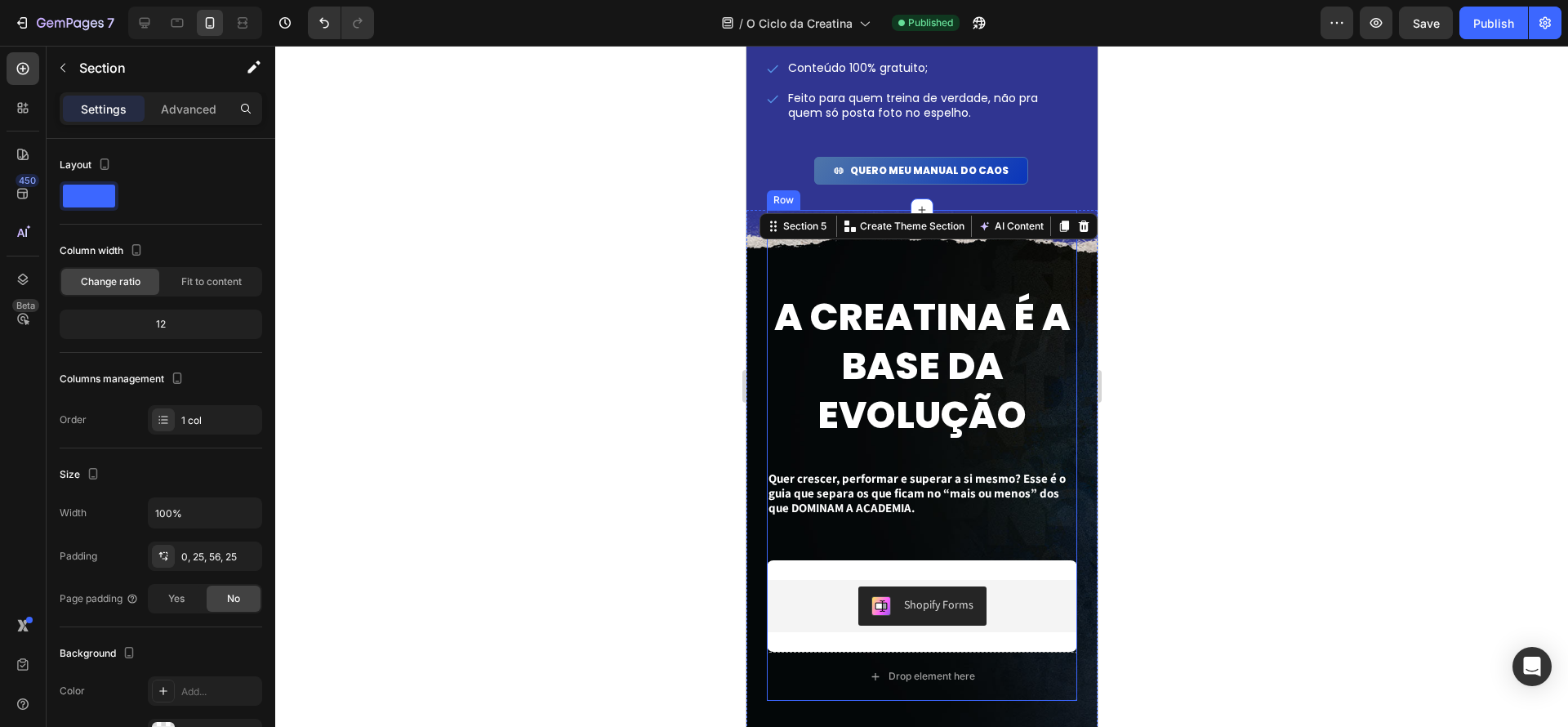
click at [1070, 258] on div "A CREATINA É A BASE DA EVOLUÇÃO Text Block Quer crescer, performar e superar a …" at bounding box center [921, 455] width 310 height 491
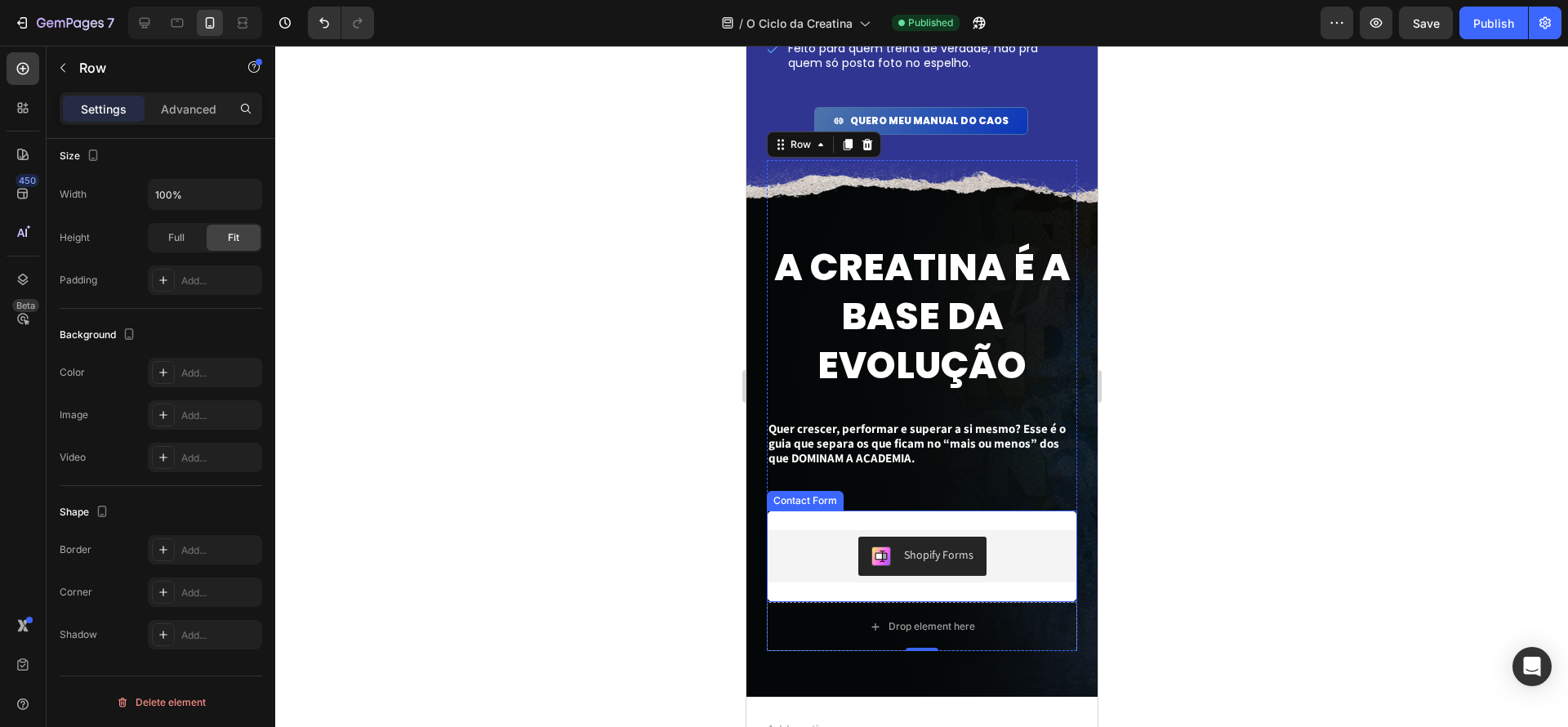
scroll to position [2389, 0]
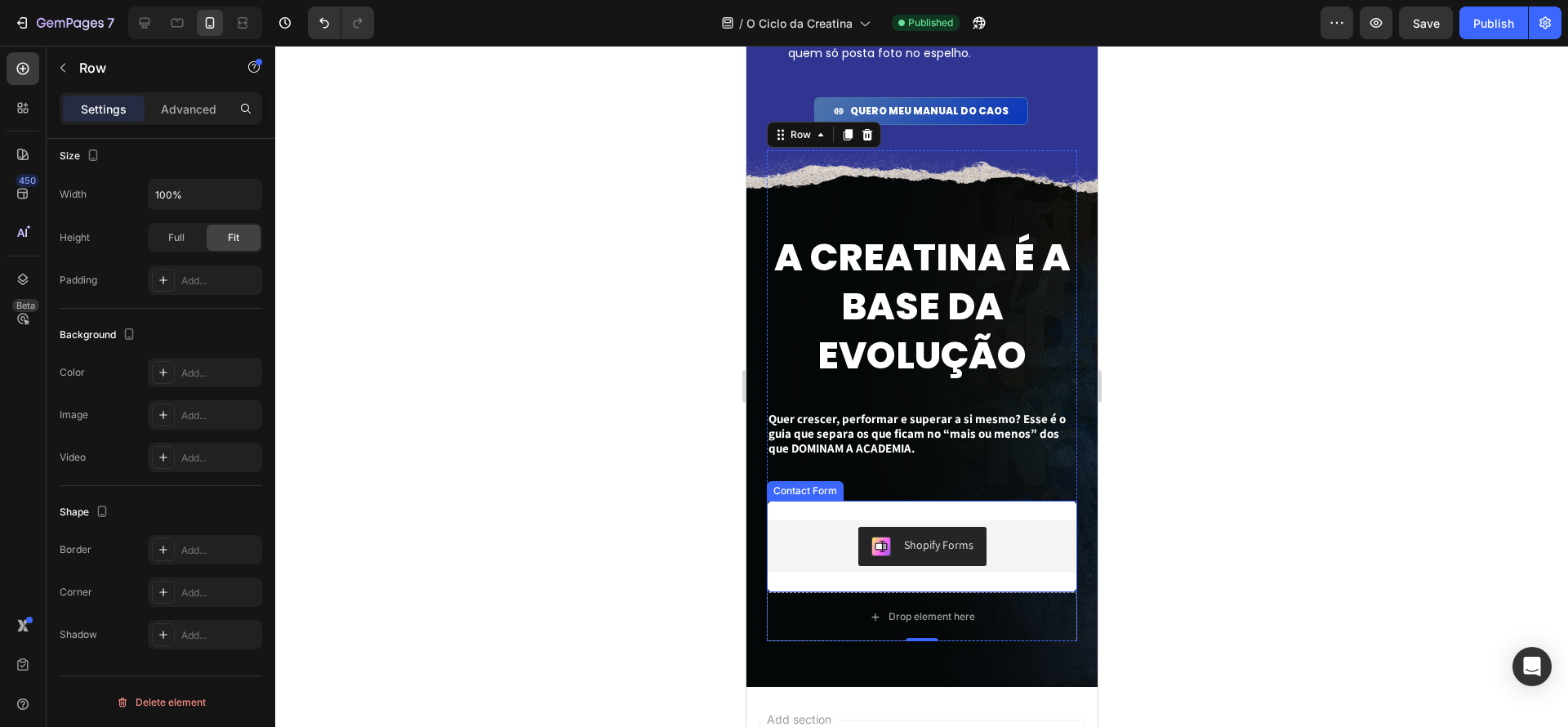
click at [814, 495] on div "Contact Form" at bounding box center [805, 491] width 77 height 20
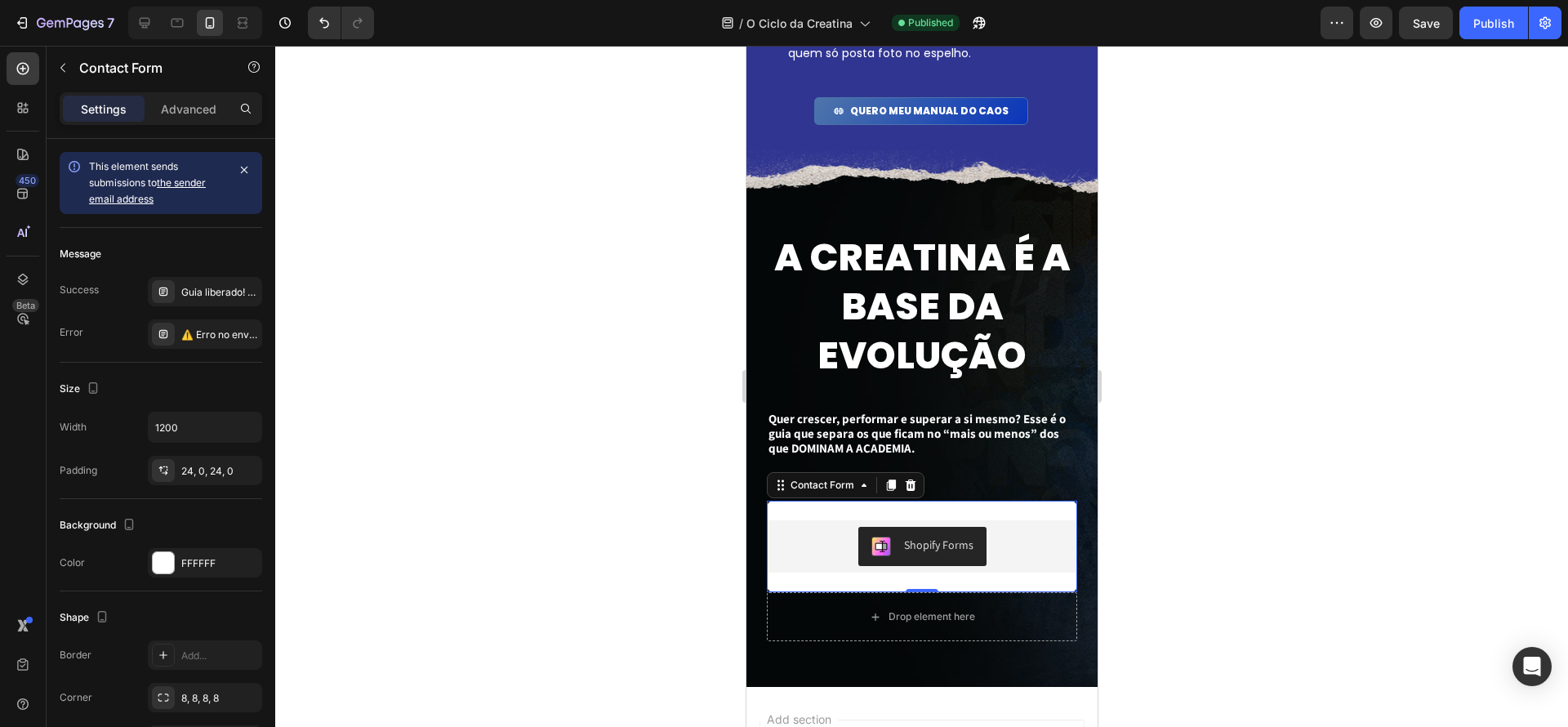
click at [1026, 515] on div "Shopify Forms Shopify Forms Row Icon EBOOK 100% GRATUITO Text Block Icon CONTEÚ…" at bounding box center [921, 546] width 310 height 91
click at [1040, 499] on div "A CREATINA É A BASE DA EVOLUÇÃO Text Block Quer crescer, performar e superar a …" at bounding box center [921, 412] width 310 height 360
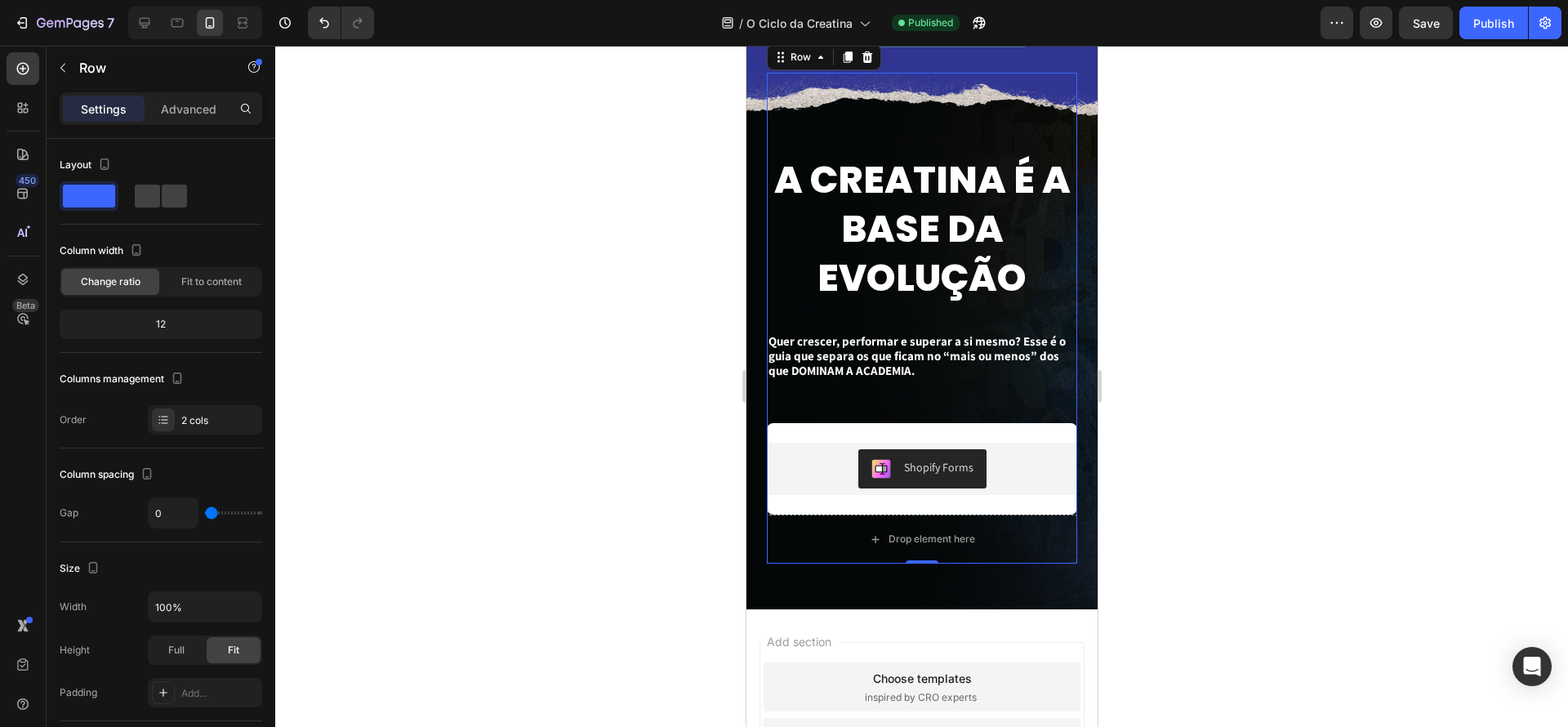
scroll to position [2471, 0]
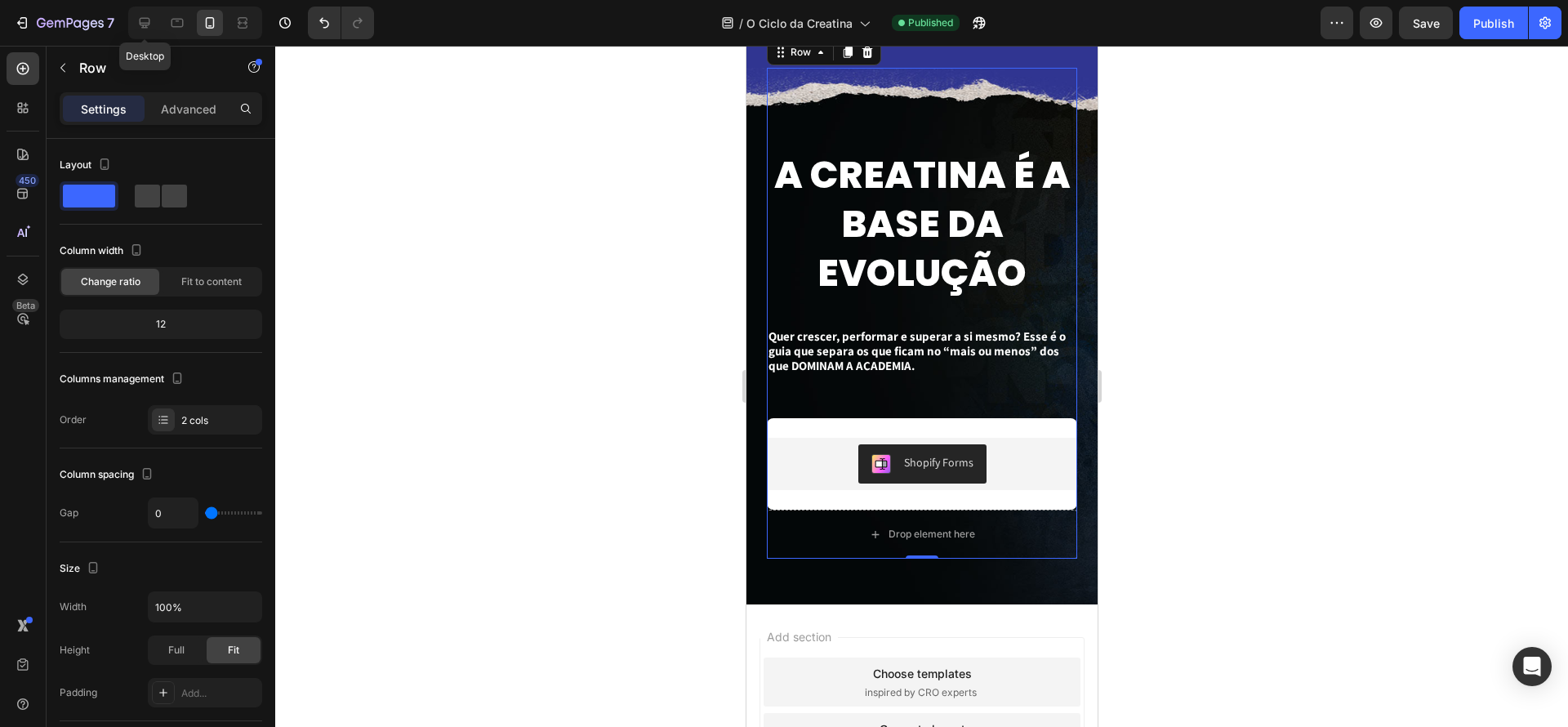
drag, startPoint x: 147, startPoint y: 28, endPoint x: 160, endPoint y: 39, distance: 17.0
click at [147, 28] on icon at bounding box center [144, 23] width 16 height 16
type input "1170"
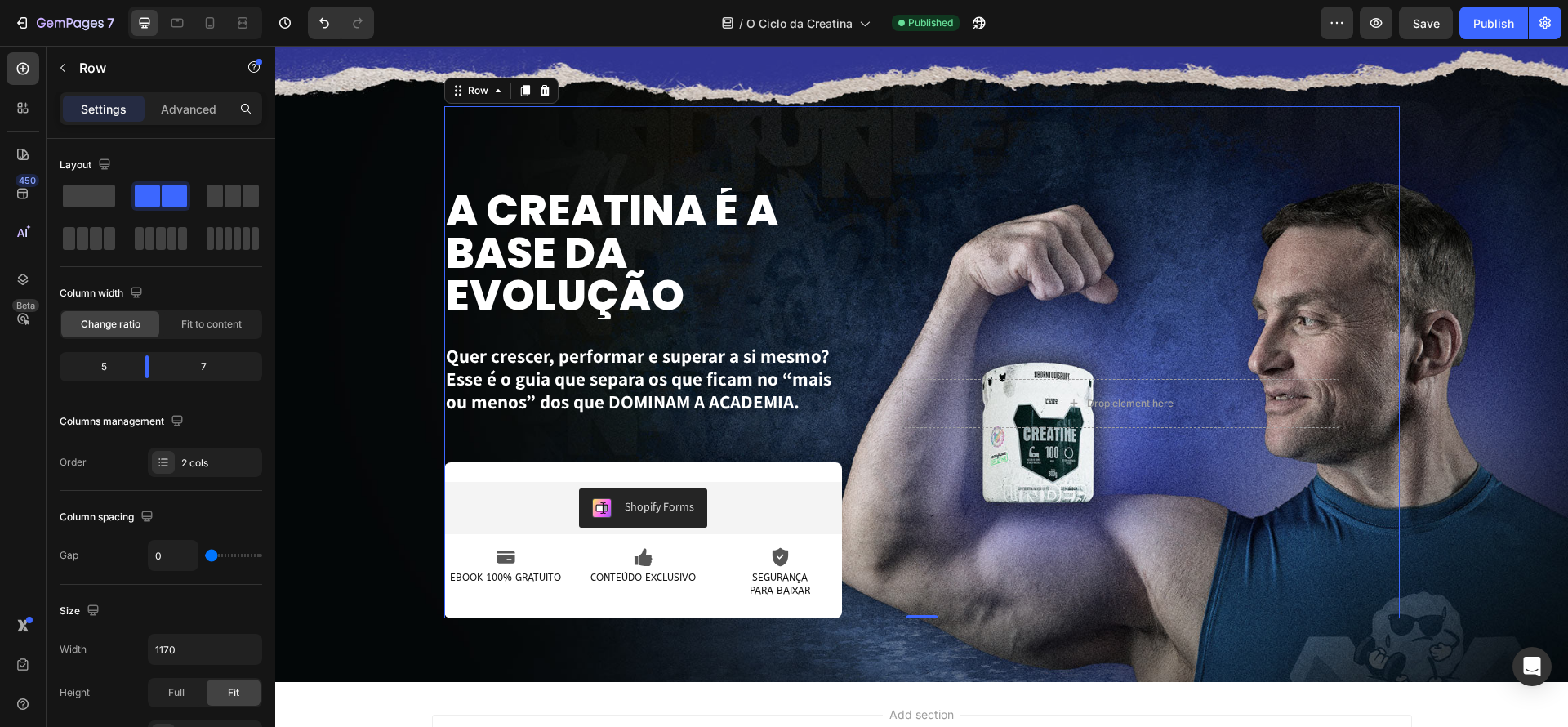
scroll to position [2613, 0]
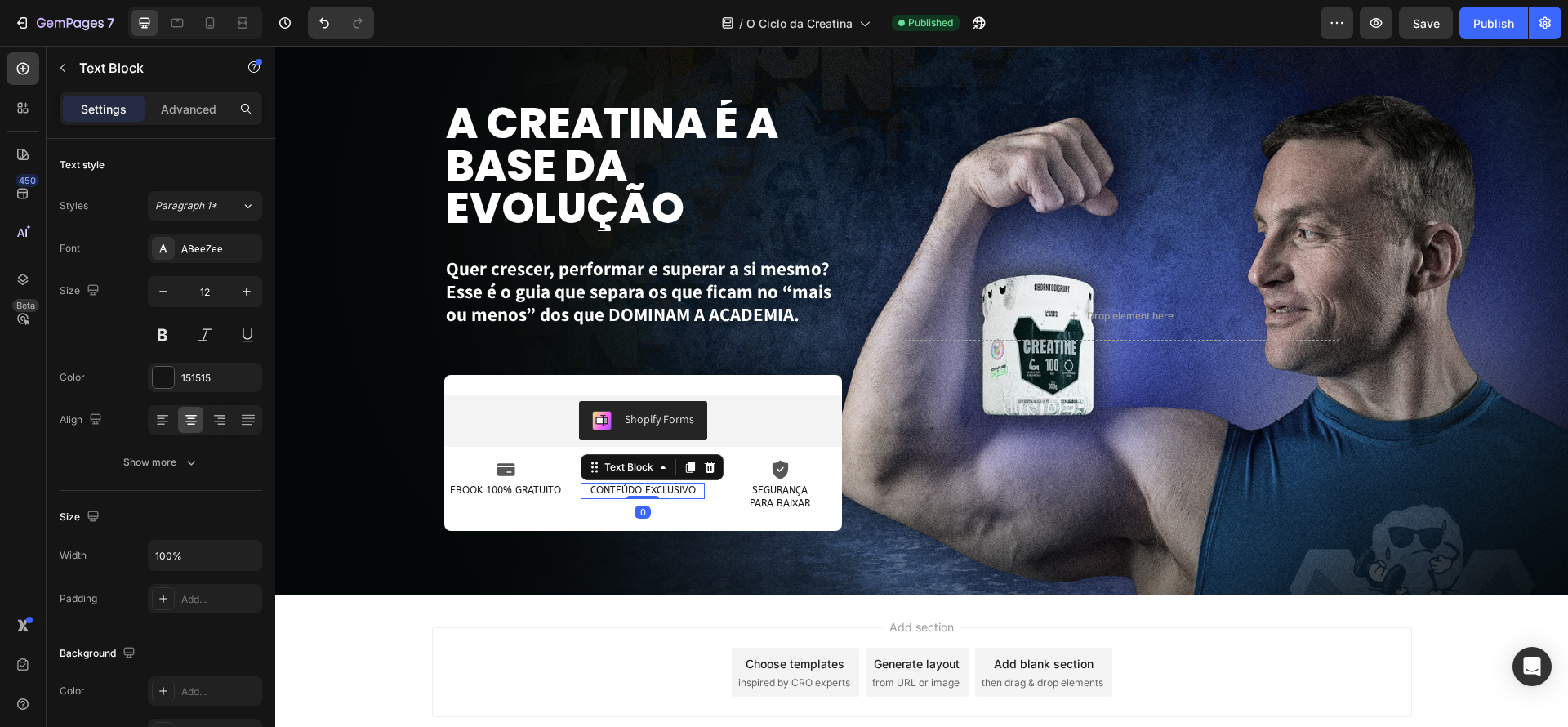
click at [704, 492] on div "CONTEÚDO EXCLUSIVO" at bounding box center [642, 491] width 124 height 16
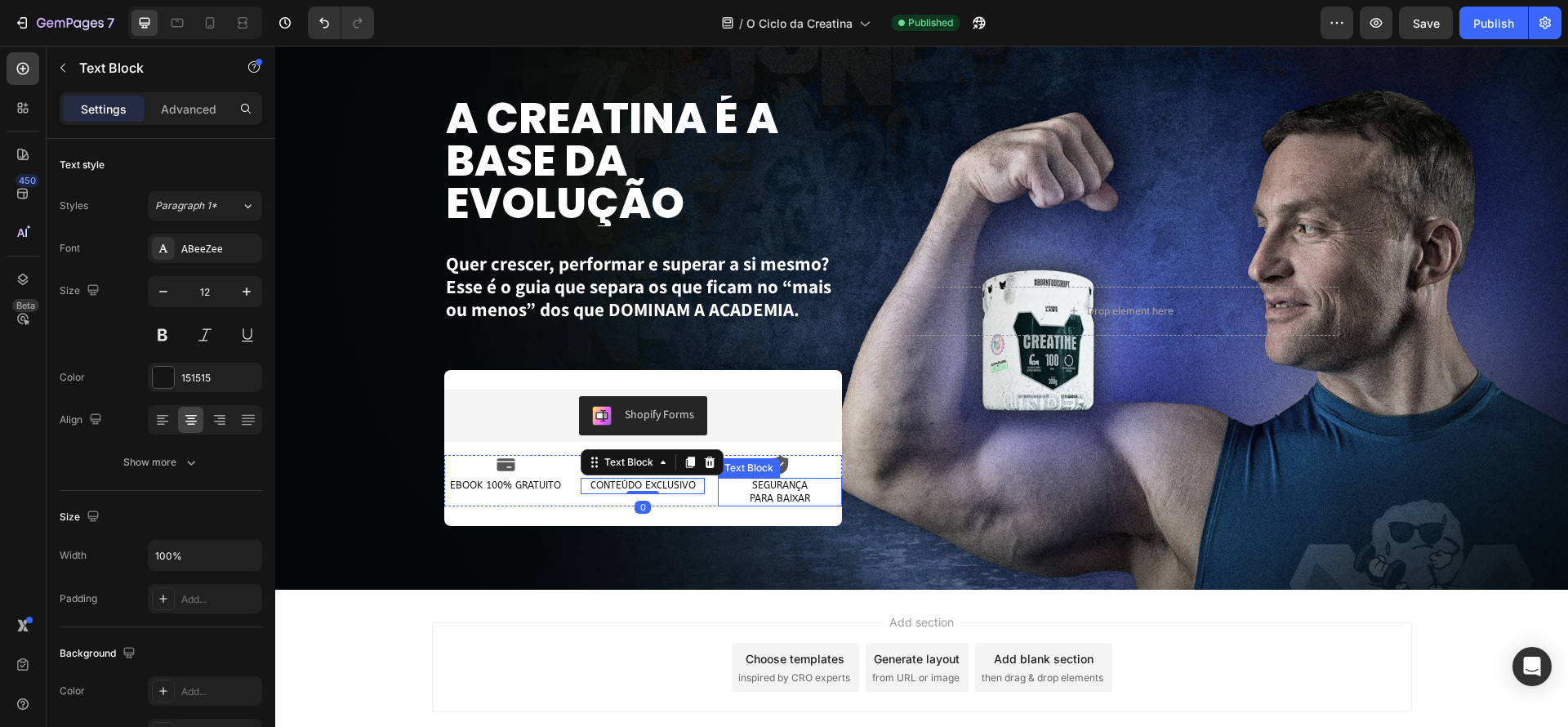
click at [721, 496] on p "SEGURANÇA PARA BAIXAR" at bounding box center [779, 492] width 121 height 25
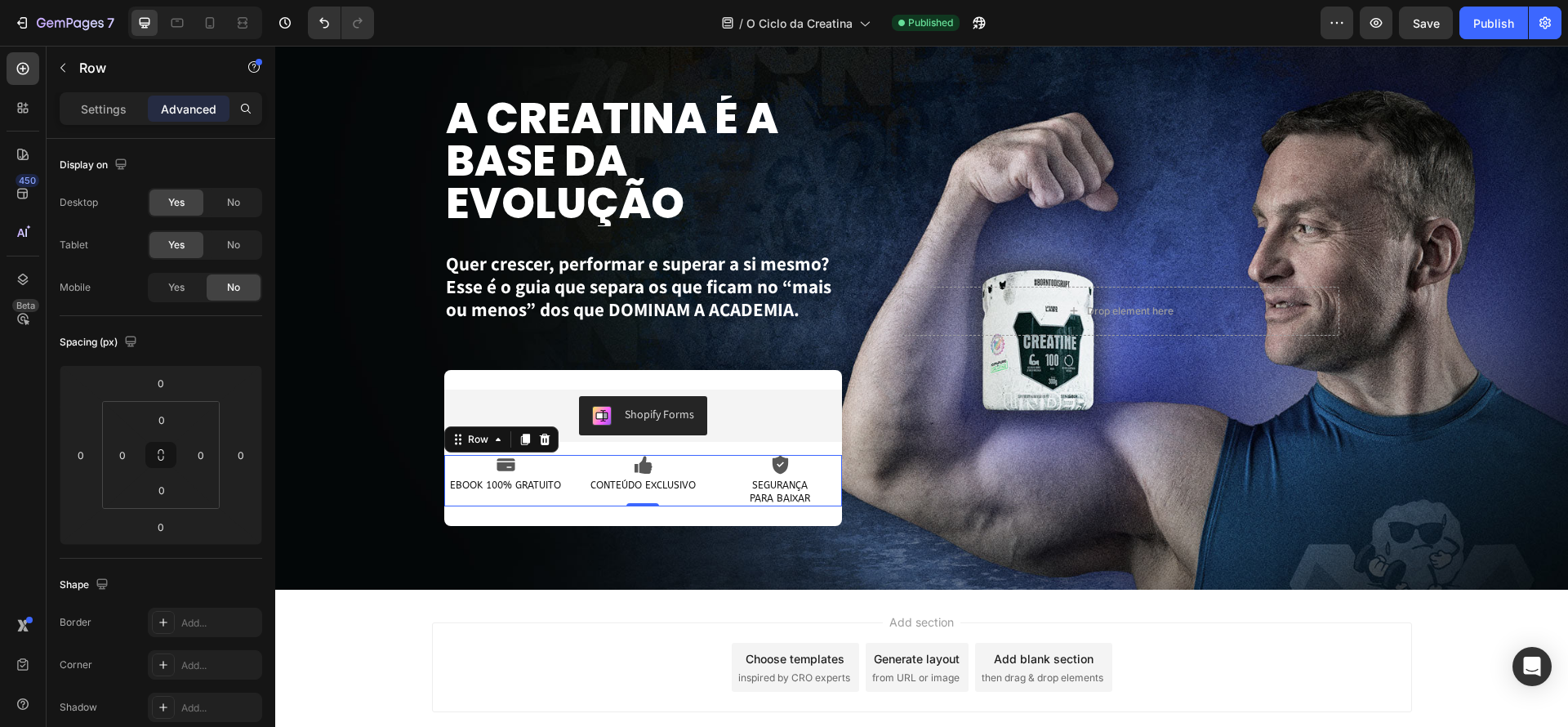
click at [700, 497] on div "Icon CONTEÚDO EXCLUSIVO Text Block" at bounding box center [642, 480] width 124 height 52
click at [181, 287] on span "Yes" at bounding box center [176, 287] width 16 height 15
click at [1499, 24] on div "Publish" at bounding box center [1494, 23] width 41 height 17
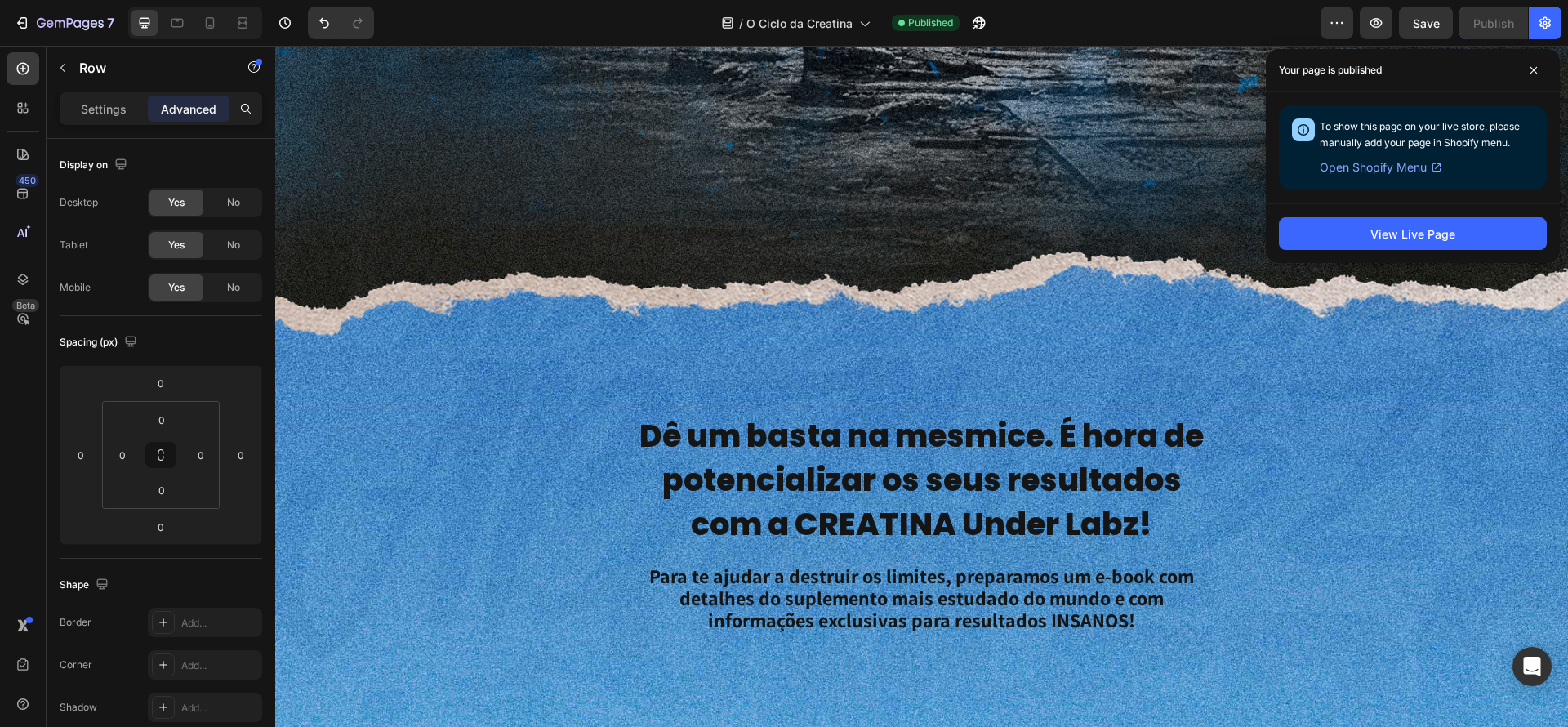
scroll to position [352, 0]
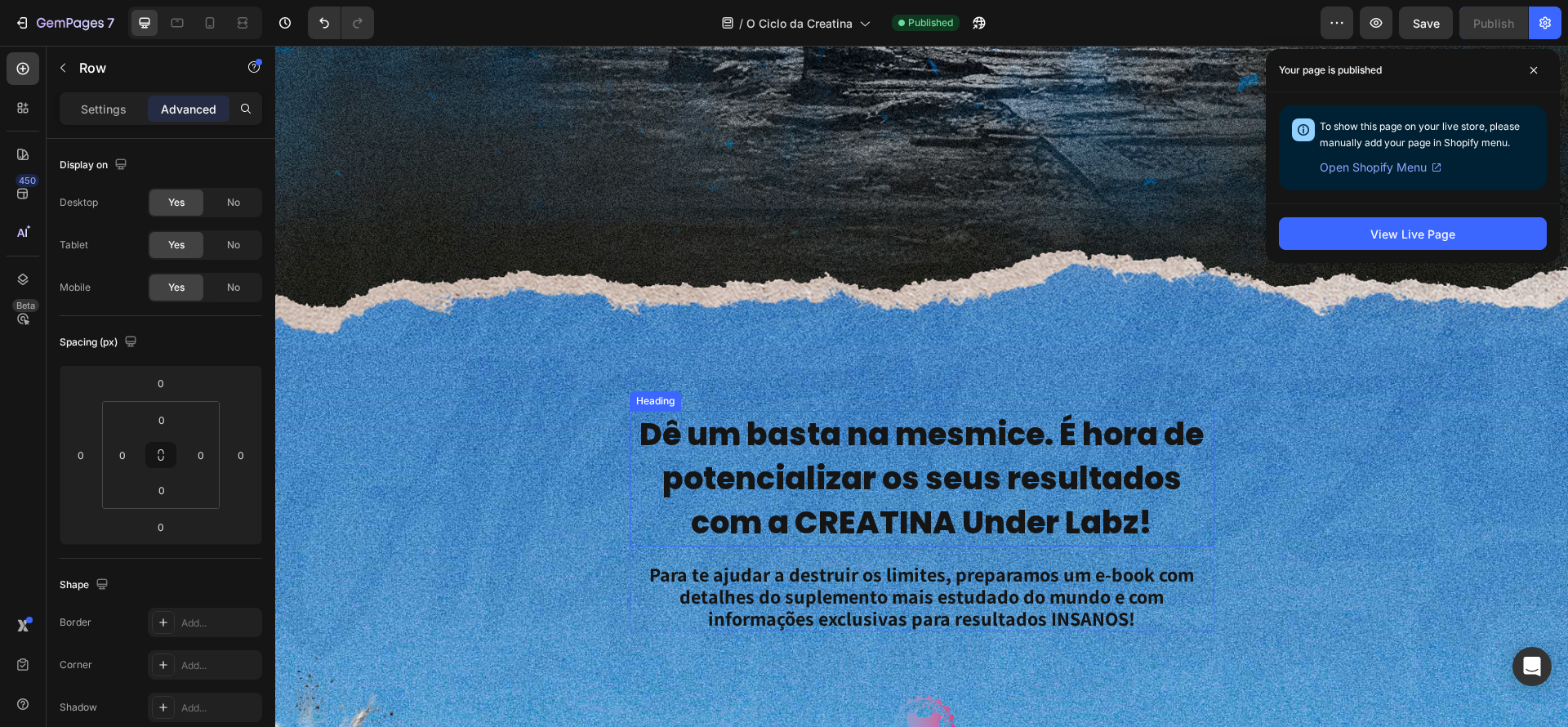
click at [987, 496] on h2 "Dê um basta na mesmice. É hora de potencializar os seus resultados com a CREATI…" at bounding box center [921, 478] width 585 height 135
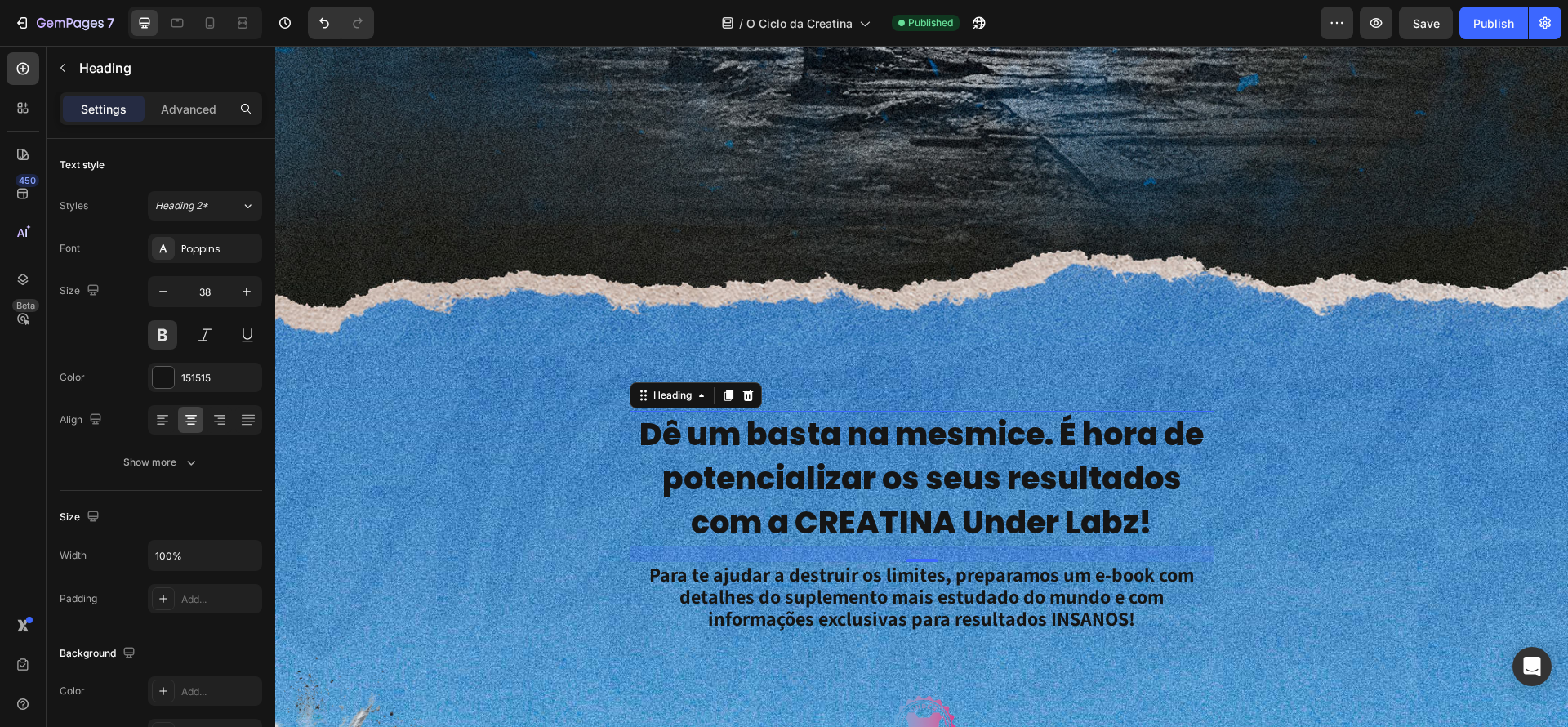
click at [888, 434] on h2 "Dê um basta na mesmice. É hora de potencializar os seus resultados com a CREATI…" at bounding box center [921, 478] width 585 height 135
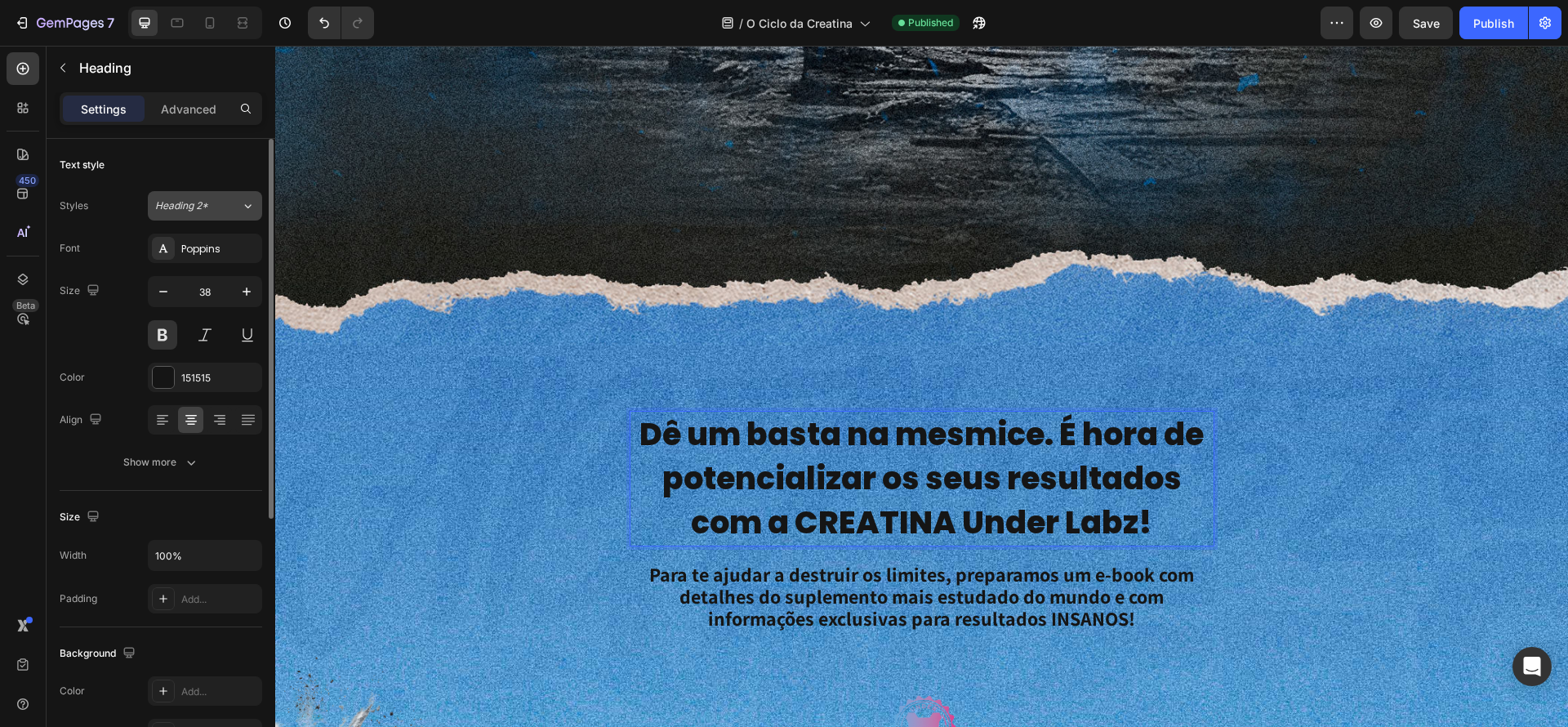
click at [177, 203] on span "Heading 2*" at bounding box center [181, 206] width 53 height 15
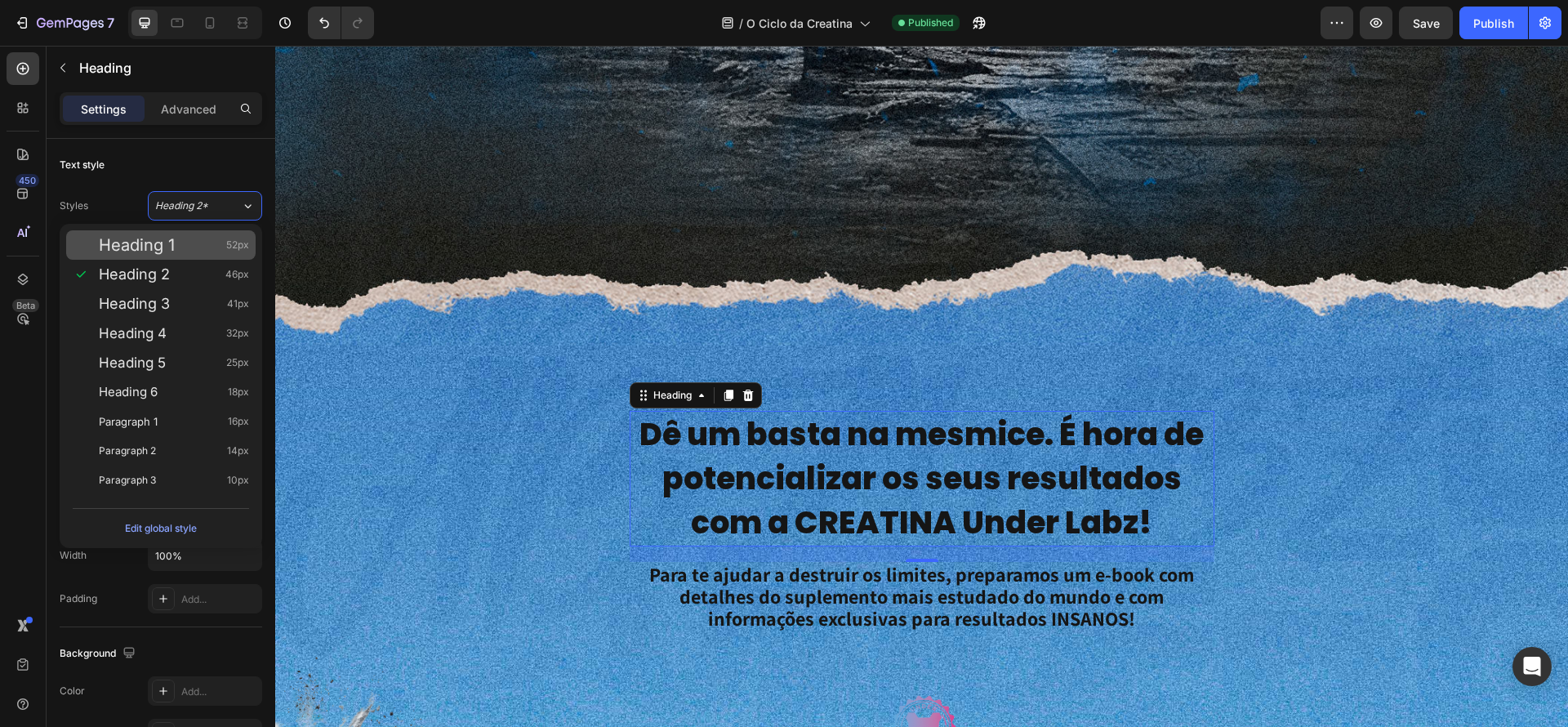
click at [195, 251] on div "Heading 1 52px" at bounding box center [173, 245] width 150 height 16
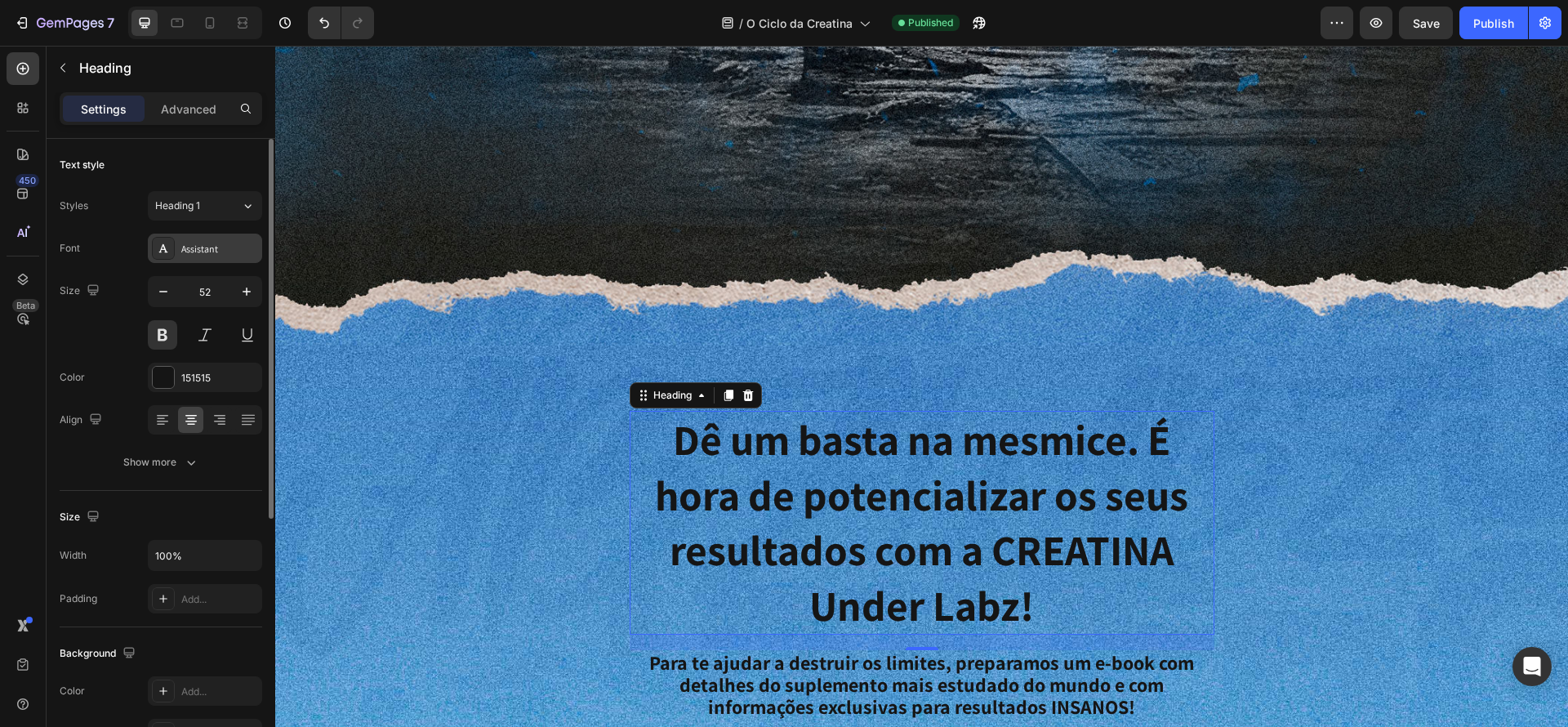
click at [219, 252] on div "Assistant" at bounding box center [220, 249] width 77 height 15
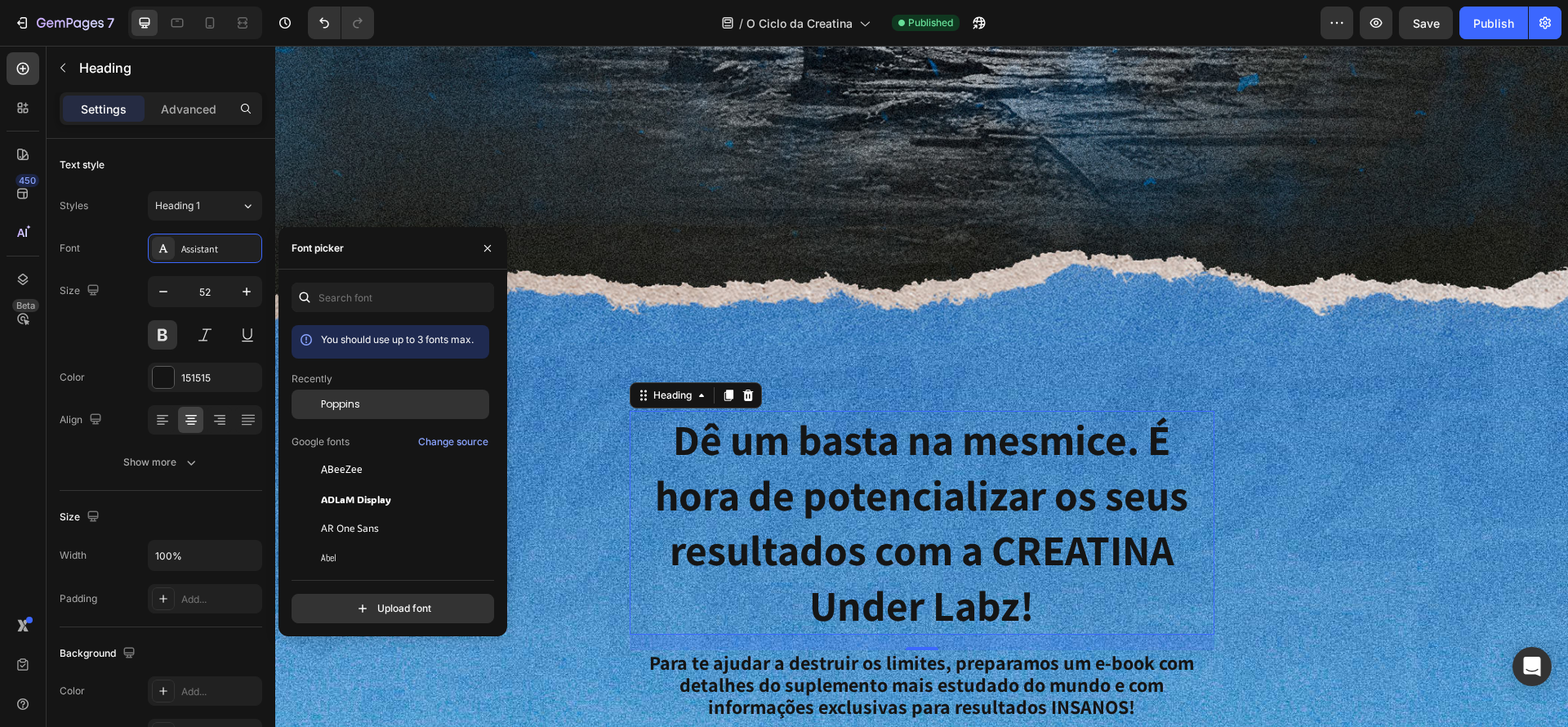
click at [366, 402] on div "Poppins" at bounding box center [403, 405] width 165 height 15
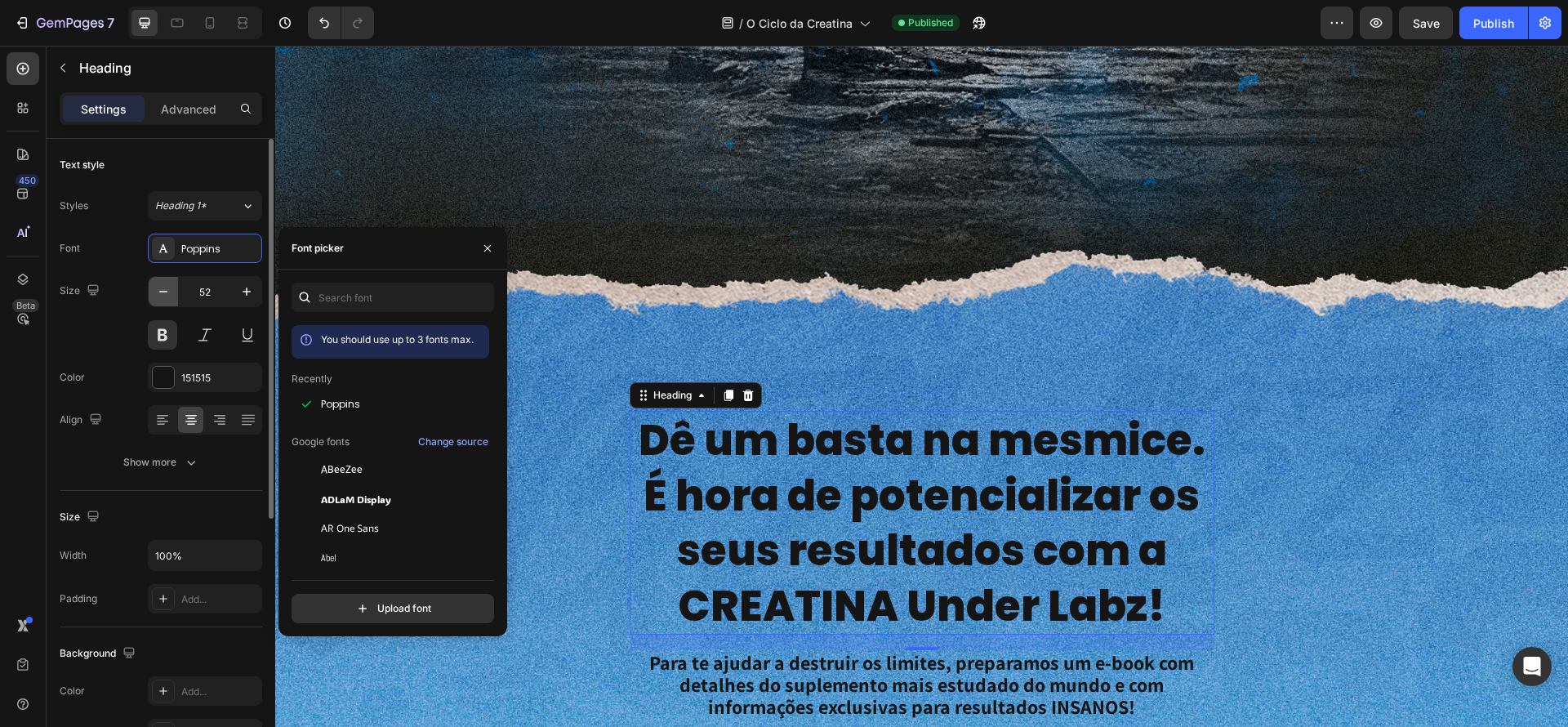
click at [163, 290] on icon "button" at bounding box center [163, 291] width 16 height 16
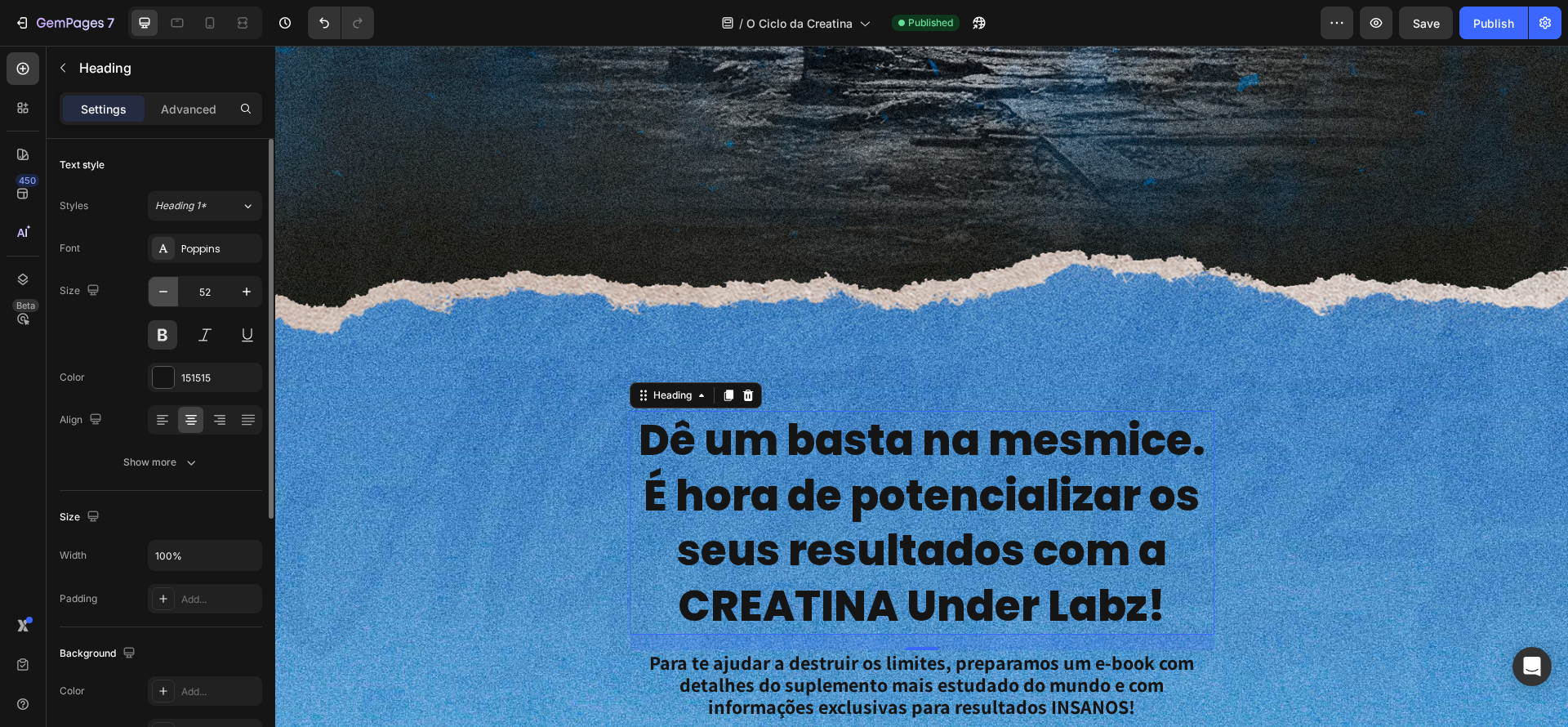
click at [163, 290] on icon "button" at bounding box center [163, 291] width 16 height 16
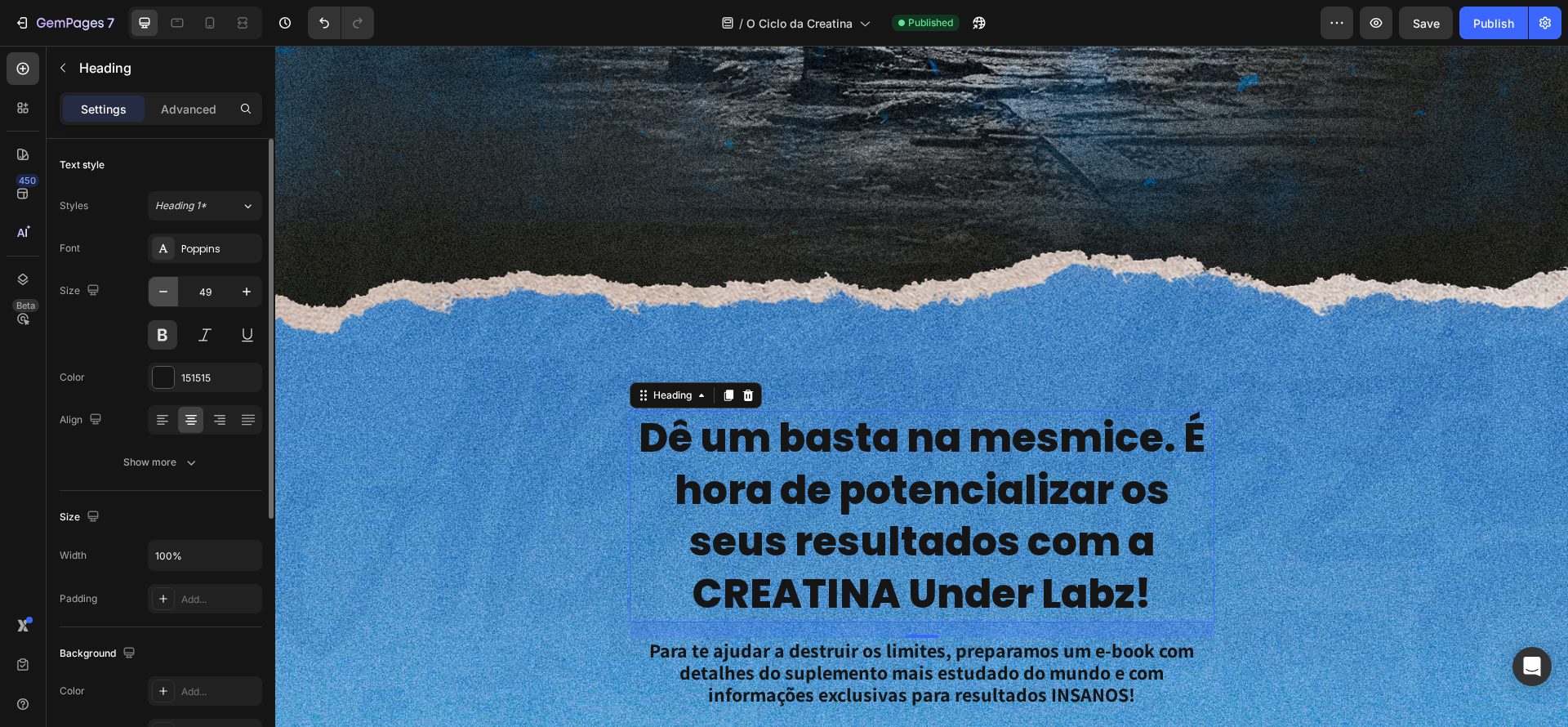
click at [162, 290] on icon "button" at bounding box center [163, 291] width 16 height 16
click at [163, 290] on icon "button" at bounding box center [163, 291] width 16 height 16
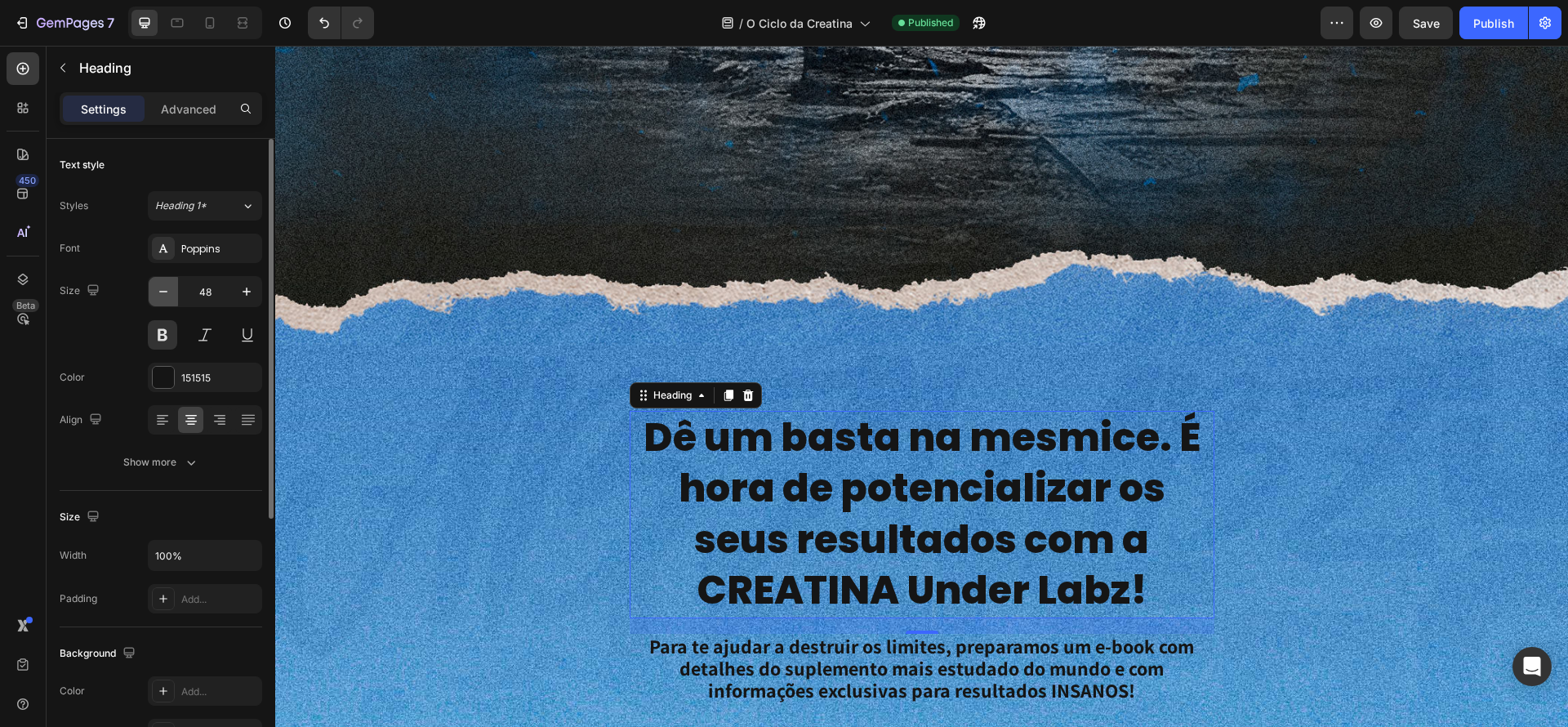
click at [163, 290] on icon "button" at bounding box center [163, 291] width 16 height 16
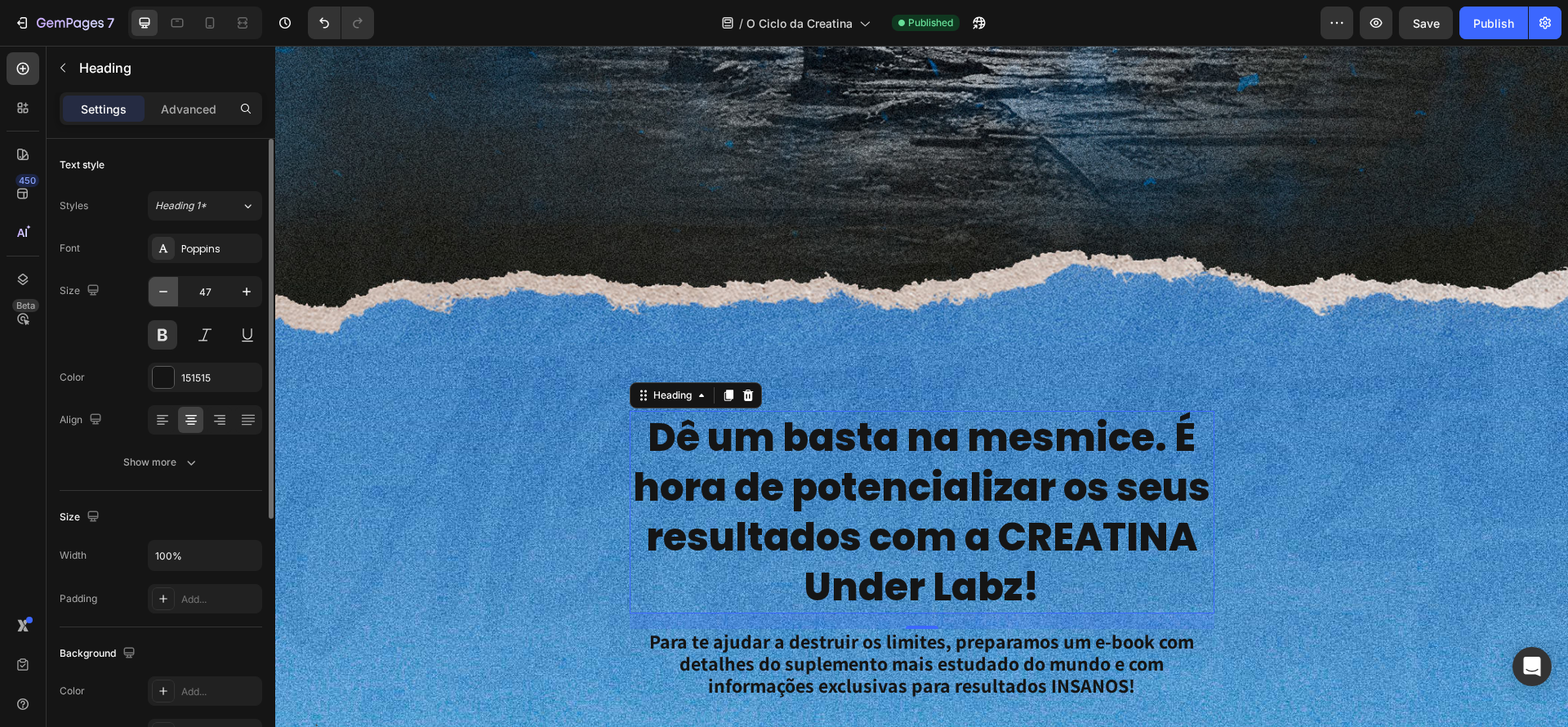
click at [163, 290] on icon "button" at bounding box center [163, 291] width 16 height 16
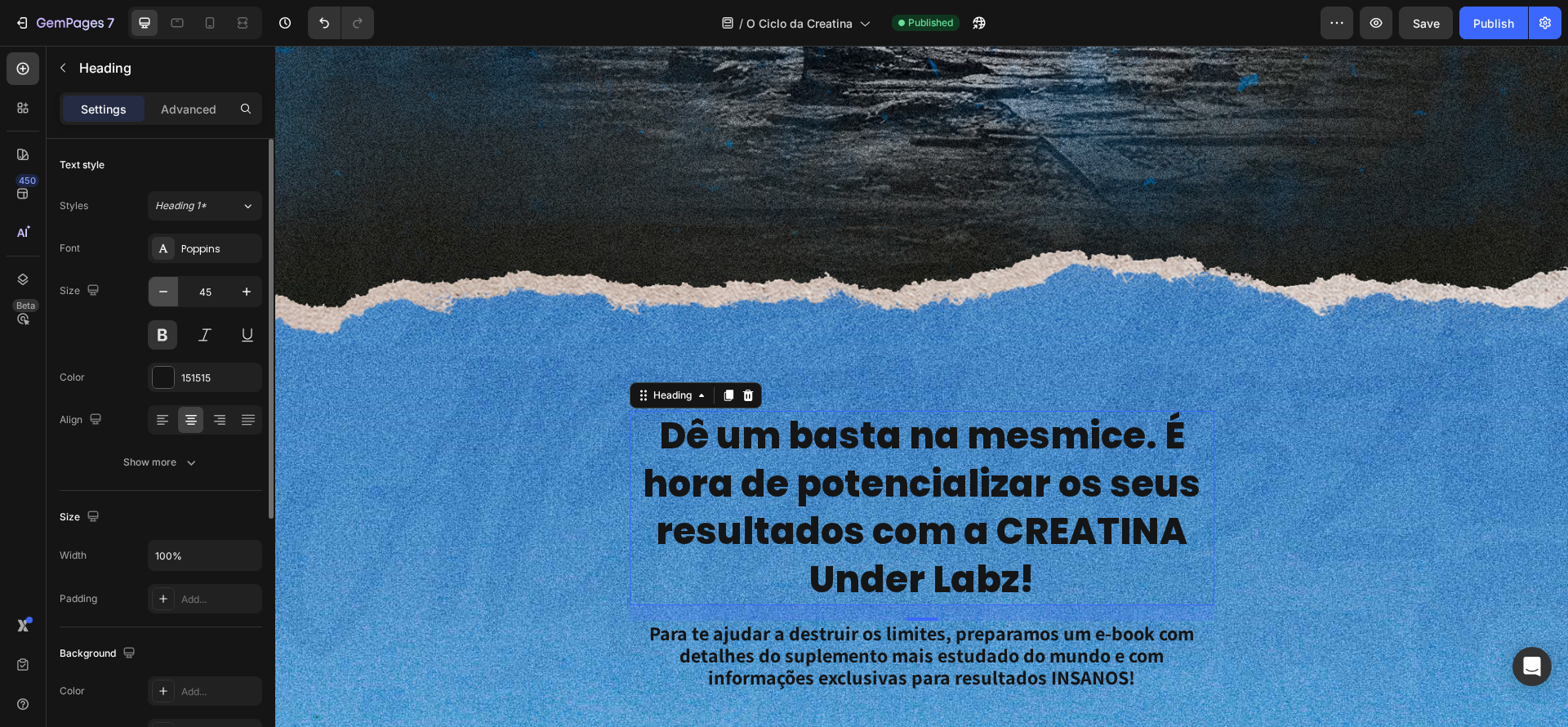
click at [163, 290] on icon "button" at bounding box center [163, 291] width 16 height 16
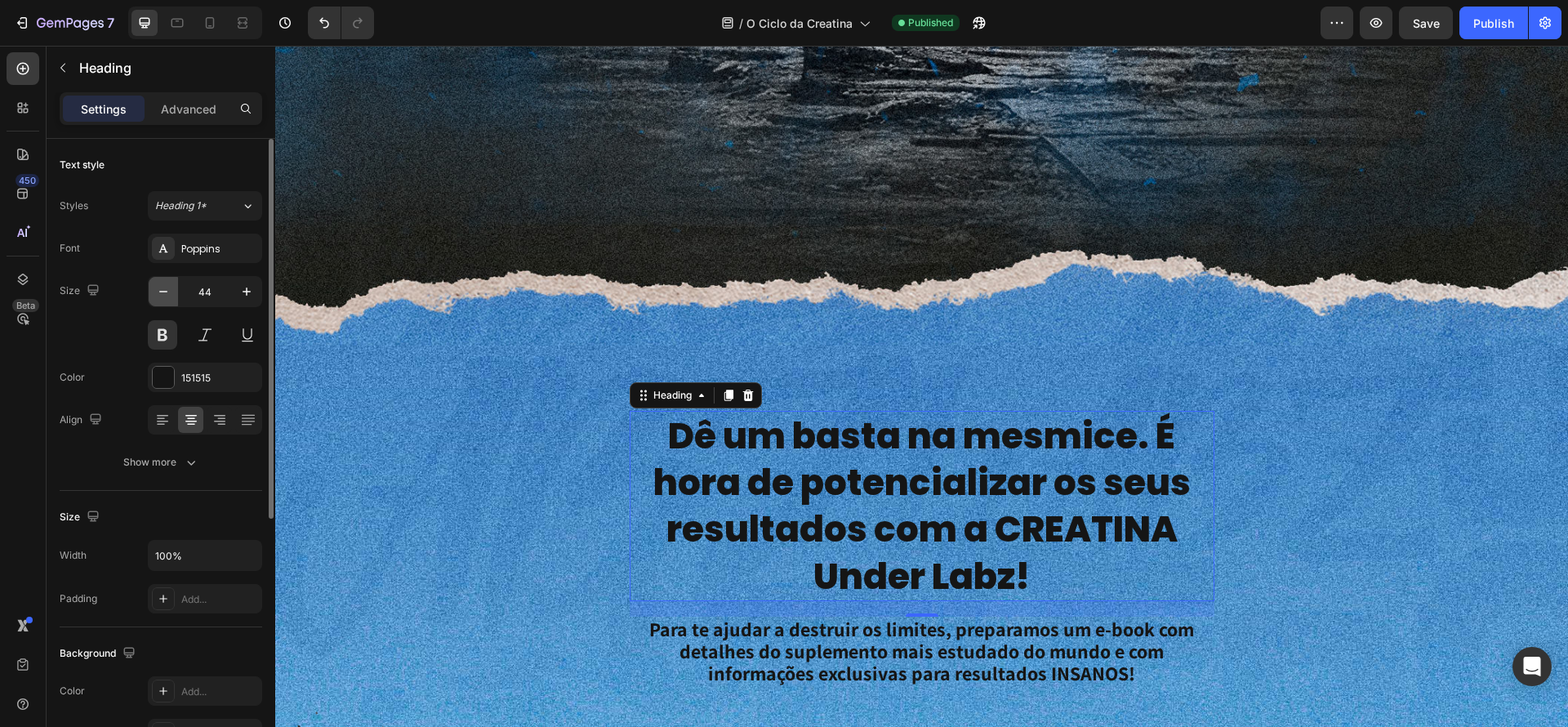
click at [163, 290] on icon "button" at bounding box center [163, 291] width 16 height 16
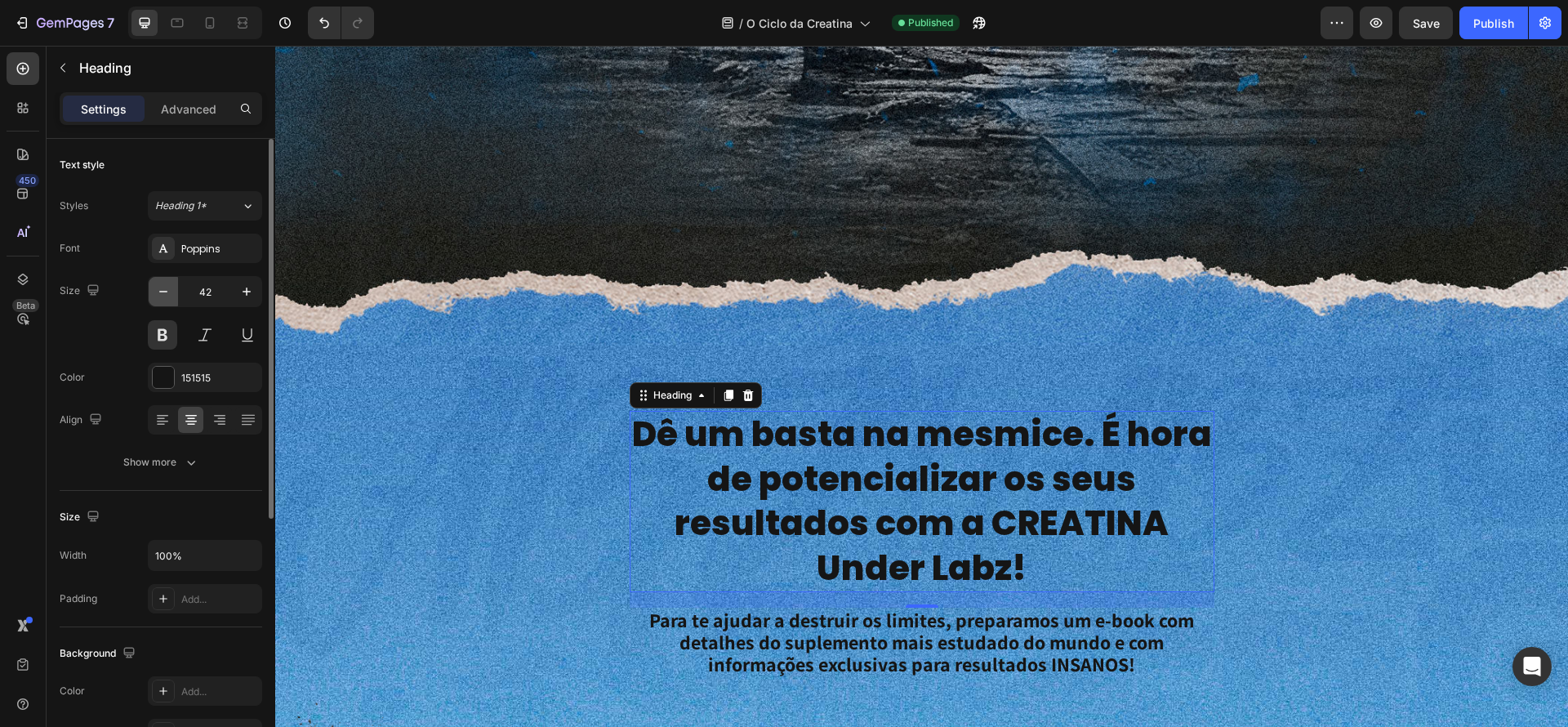
click at [163, 290] on icon "button" at bounding box center [163, 291] width 16 height 16
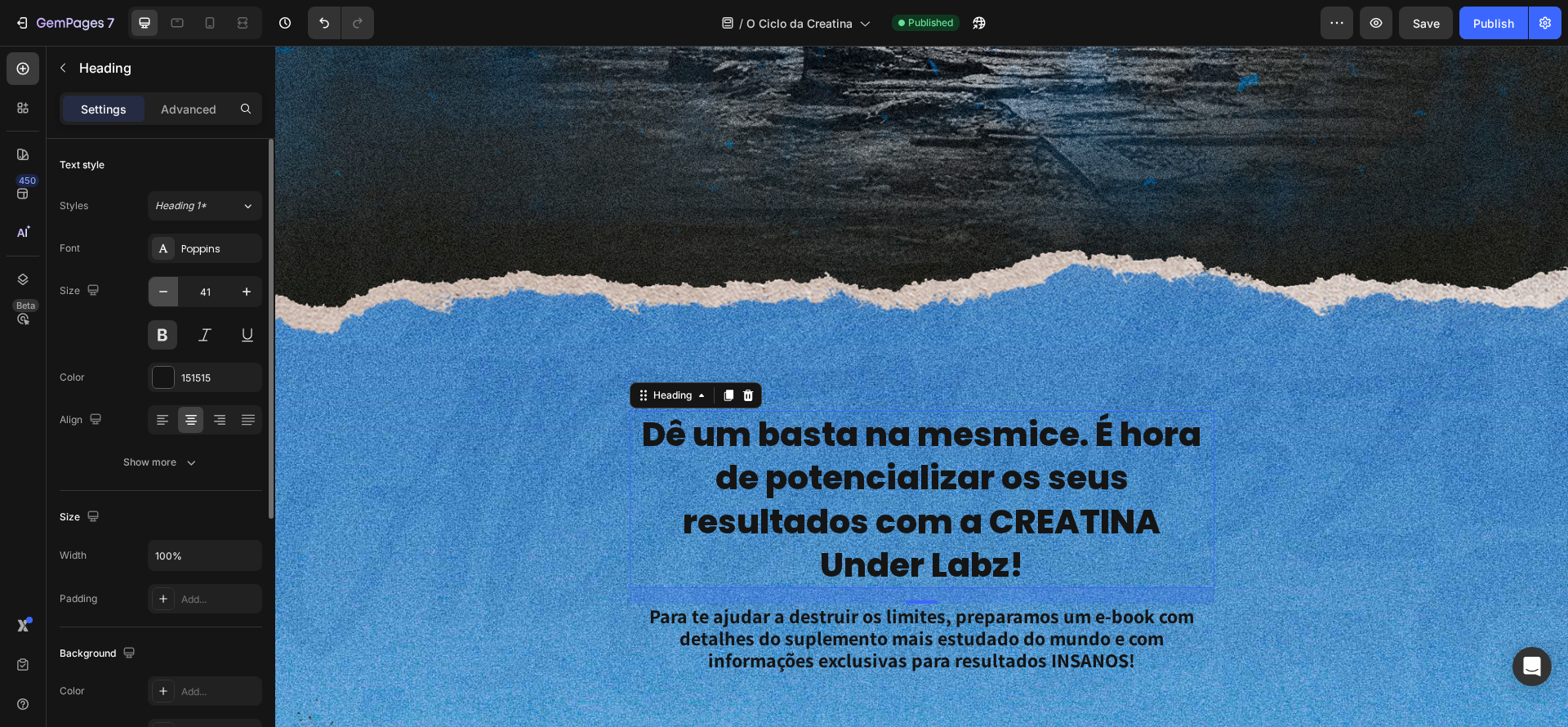
click at [163, 290] on icon "button" at bounding box center [163, 291] width 16 height 16
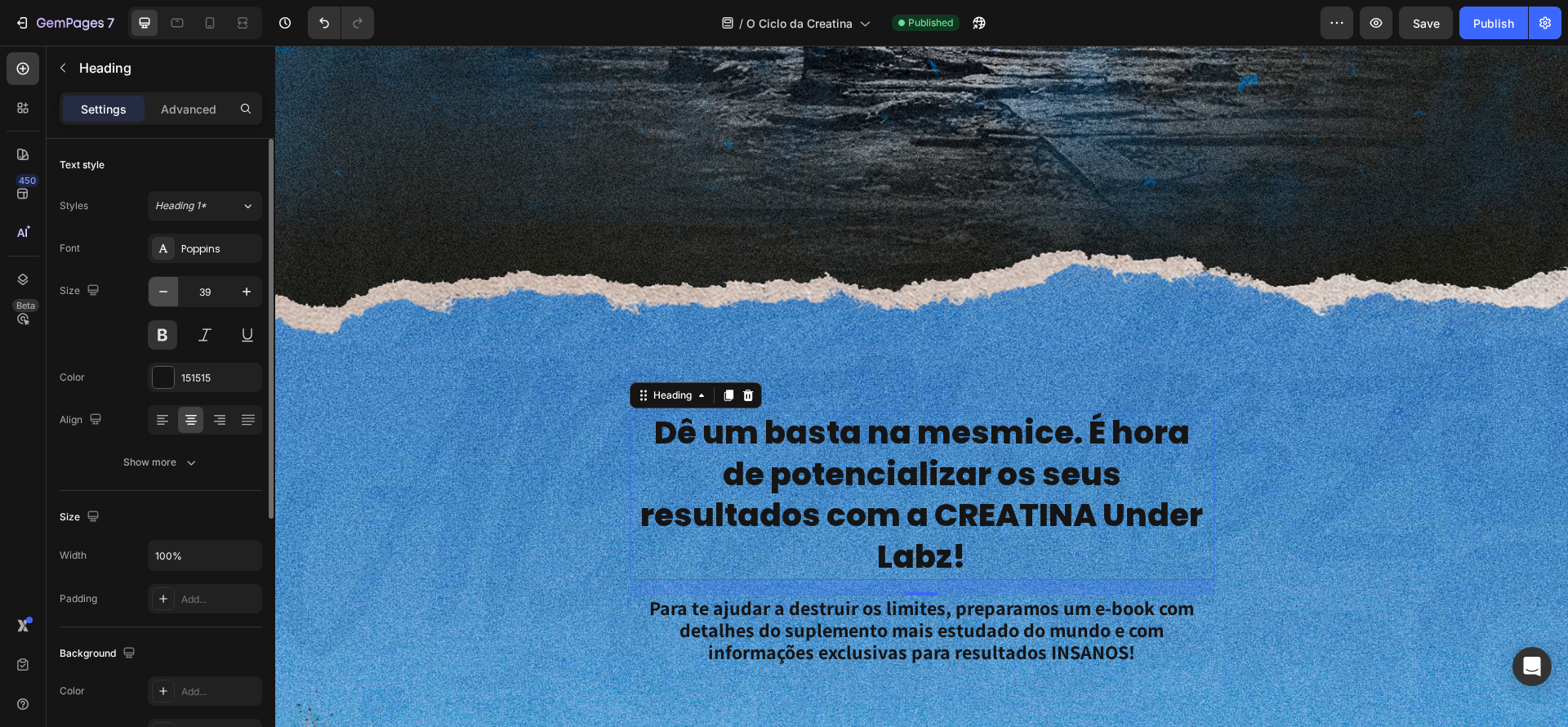
click at [163, 290] on icon "button" at bounding box center [163, 291] width 16 height 16
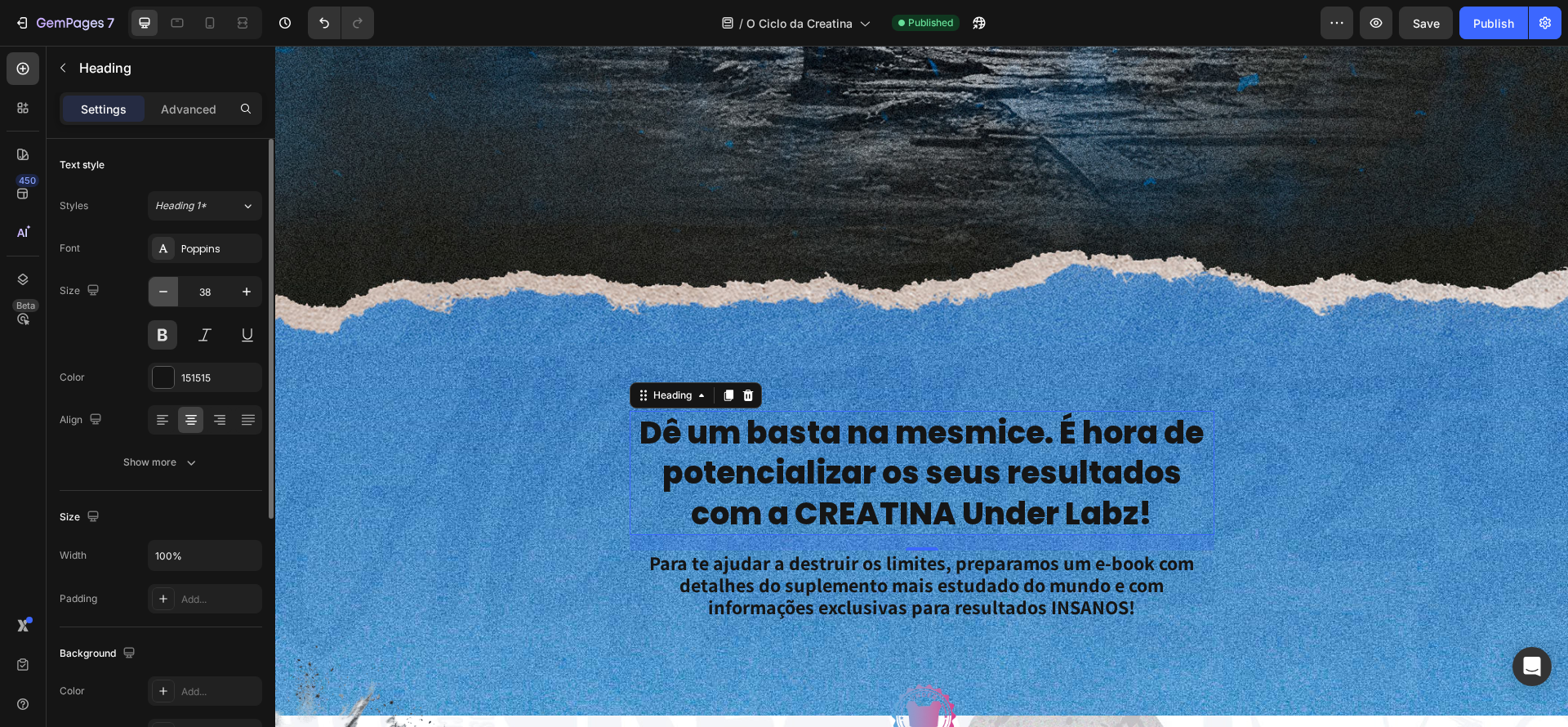
click at [163, 290] on icon "button" at bounding box center [163, 291] width 16 height 16
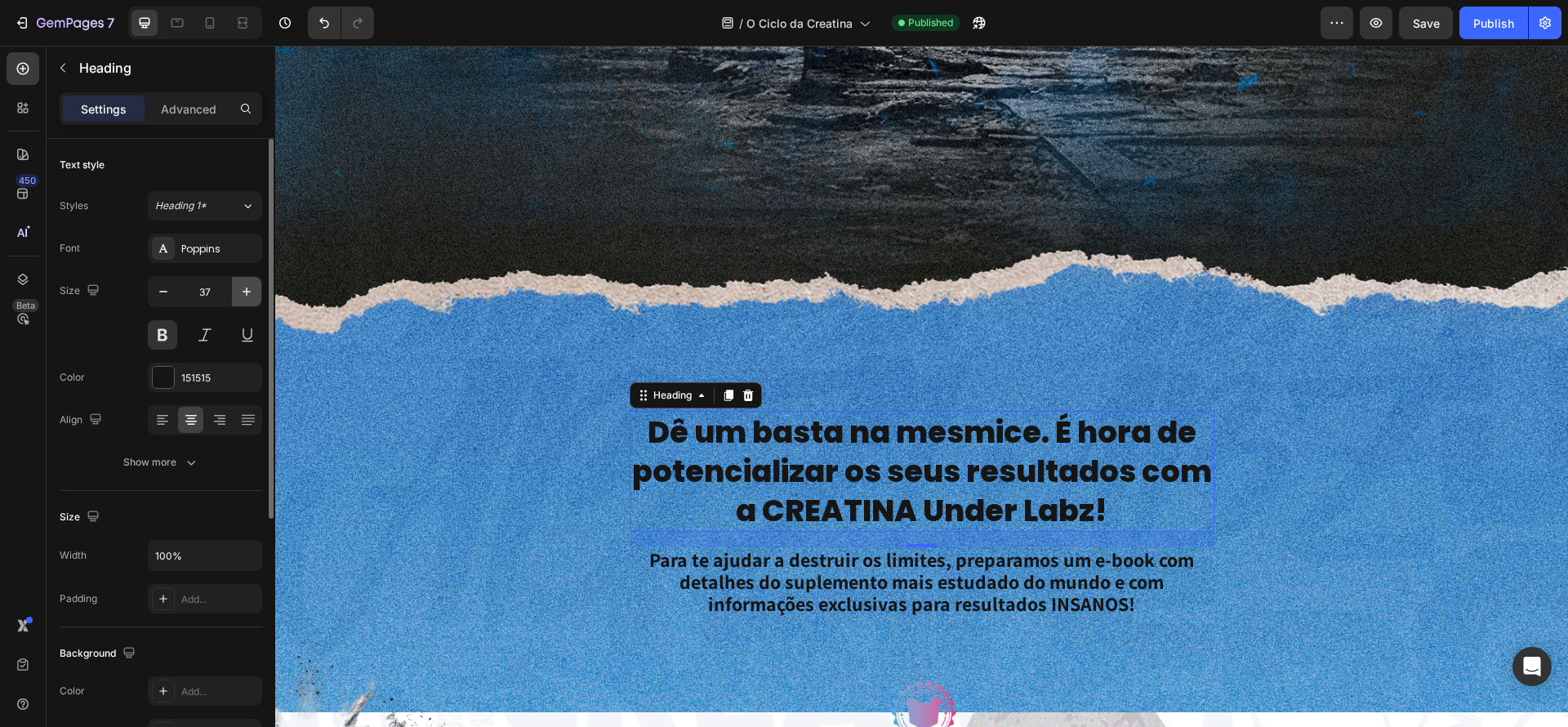
click at [243, 293] on icon "button" at bounding box center [247, 291] width 16 height 16
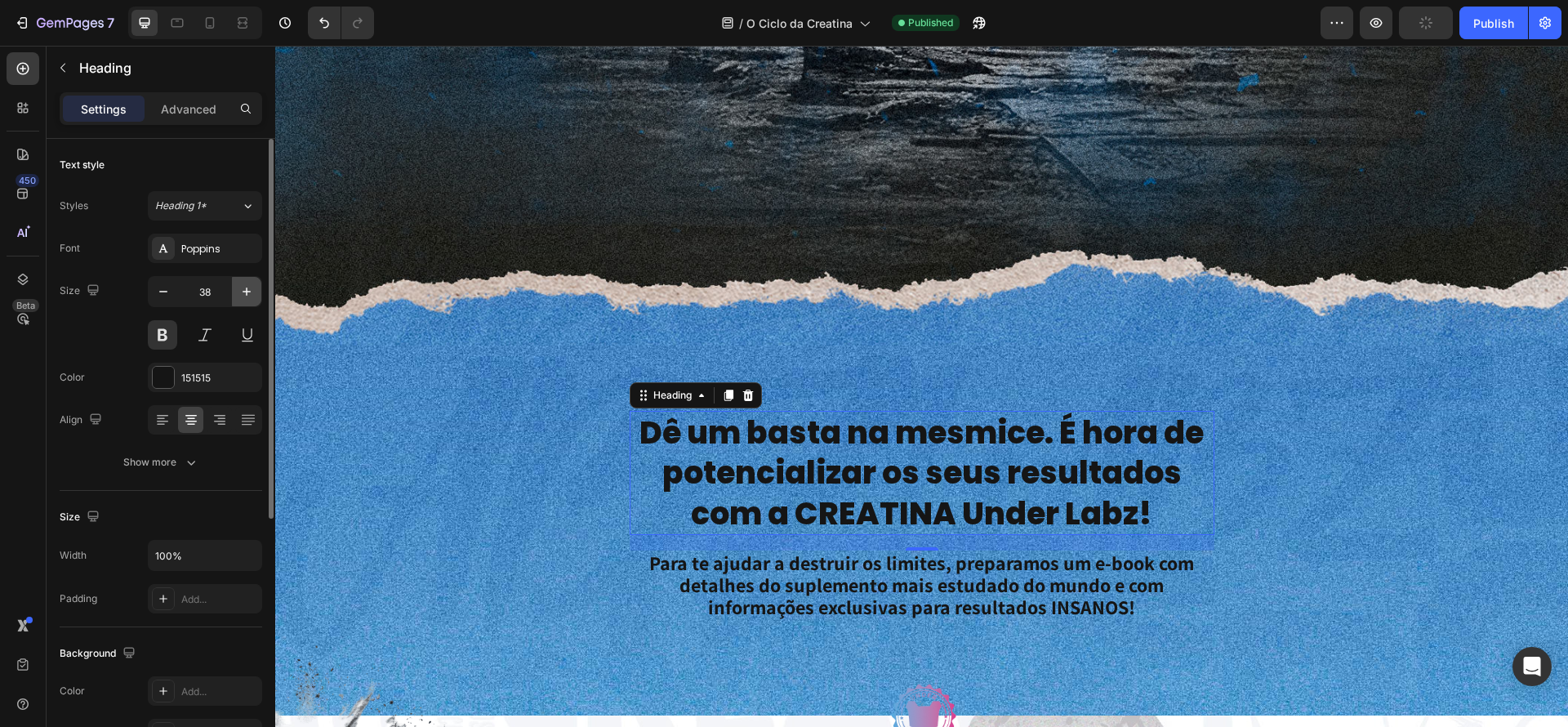
click at [243, 293] on icon "button" at bounding box center [247, 291] width 16 height 16
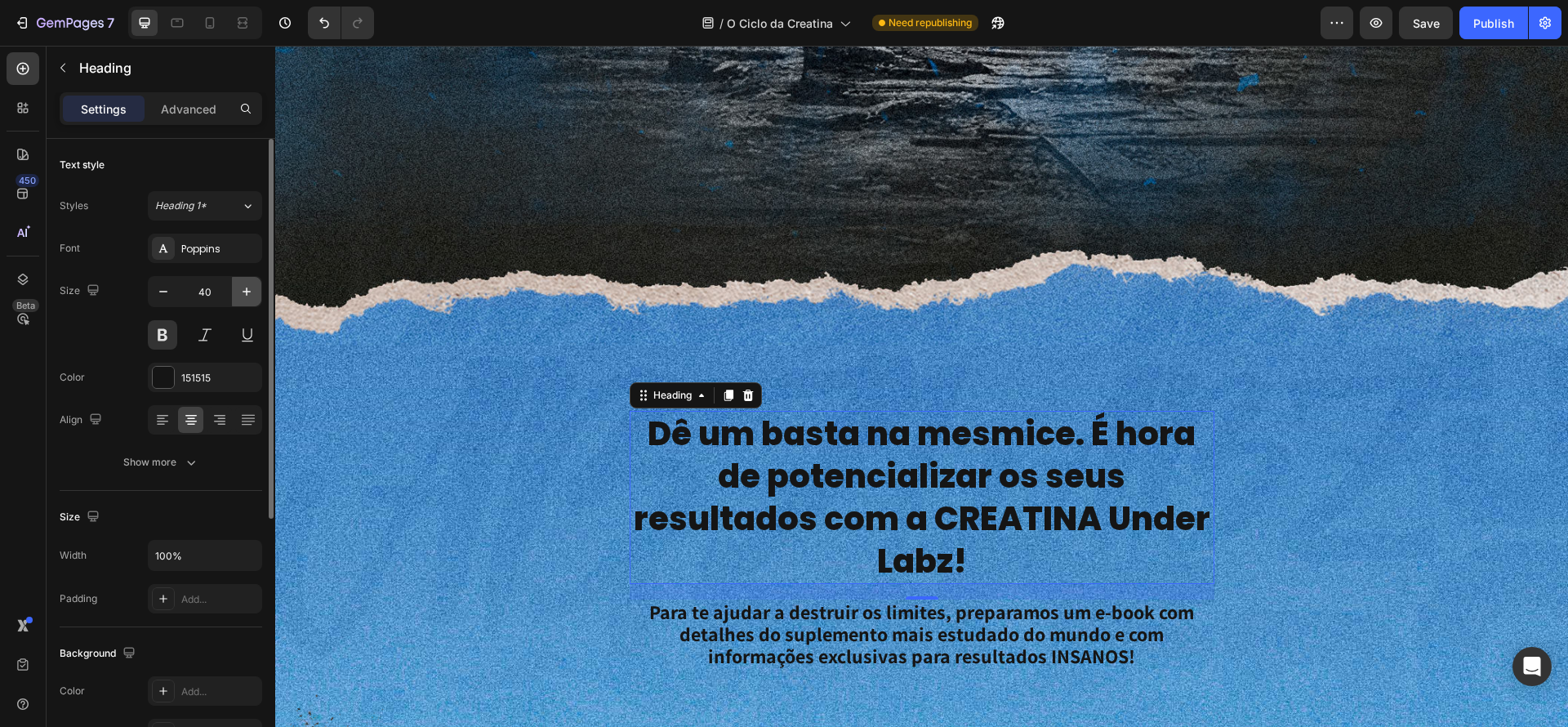
click at [248, 283] on icon "button" at bounding box center [247, 291] width 16 height 16
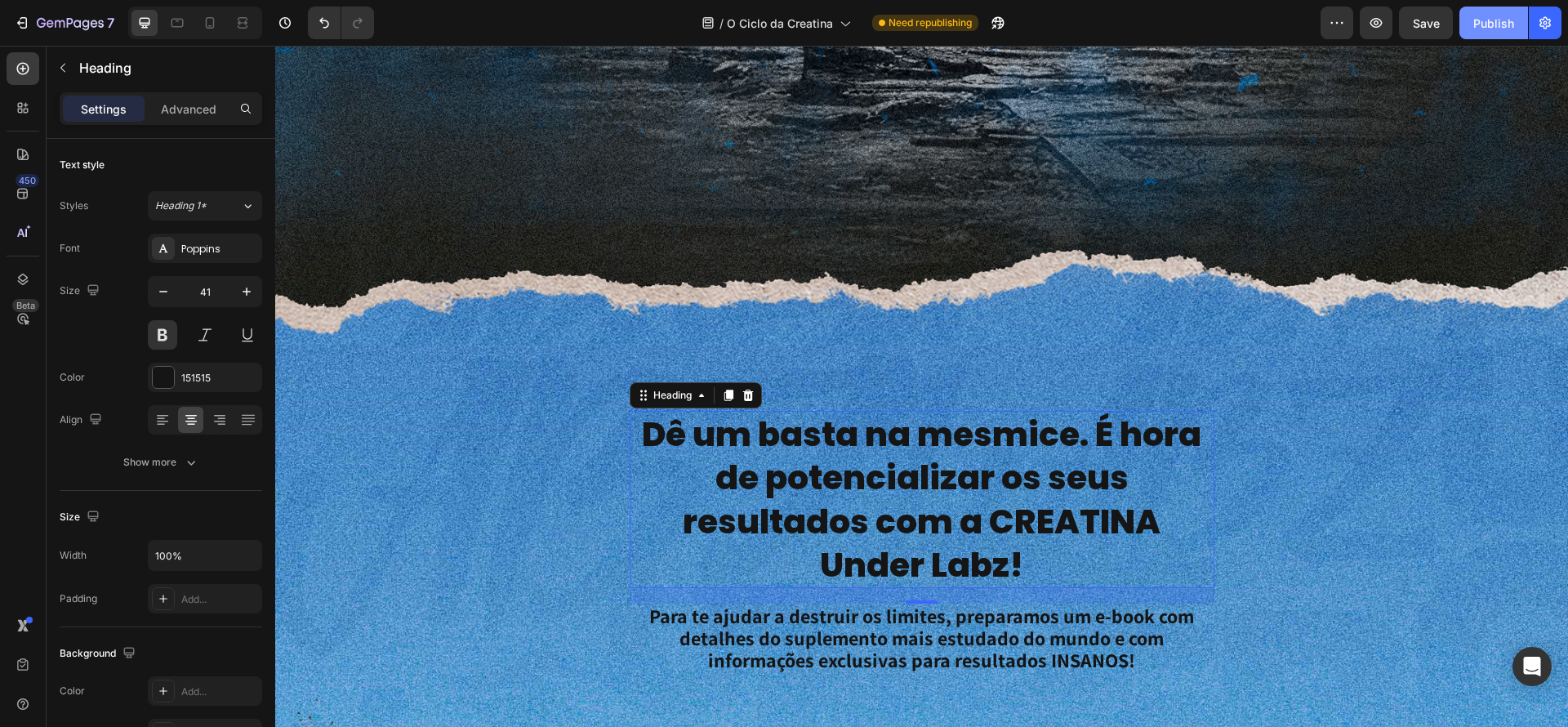
click at [1497, 32] on button "Publish" at bounding box center [1494, 23] width 69 height 33
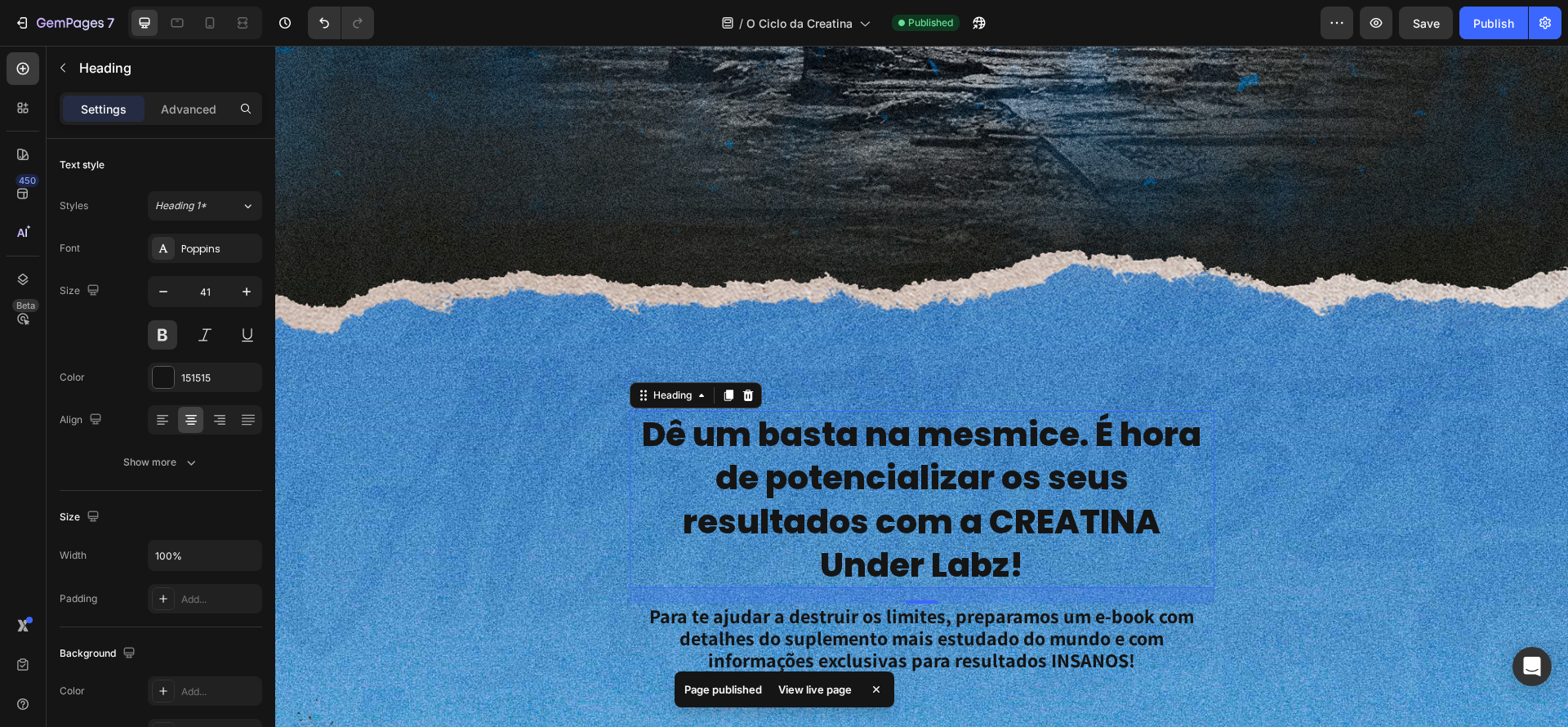
click at [815, 687] on div "View live page" at bounding box center [815, 689] width 93 height 23
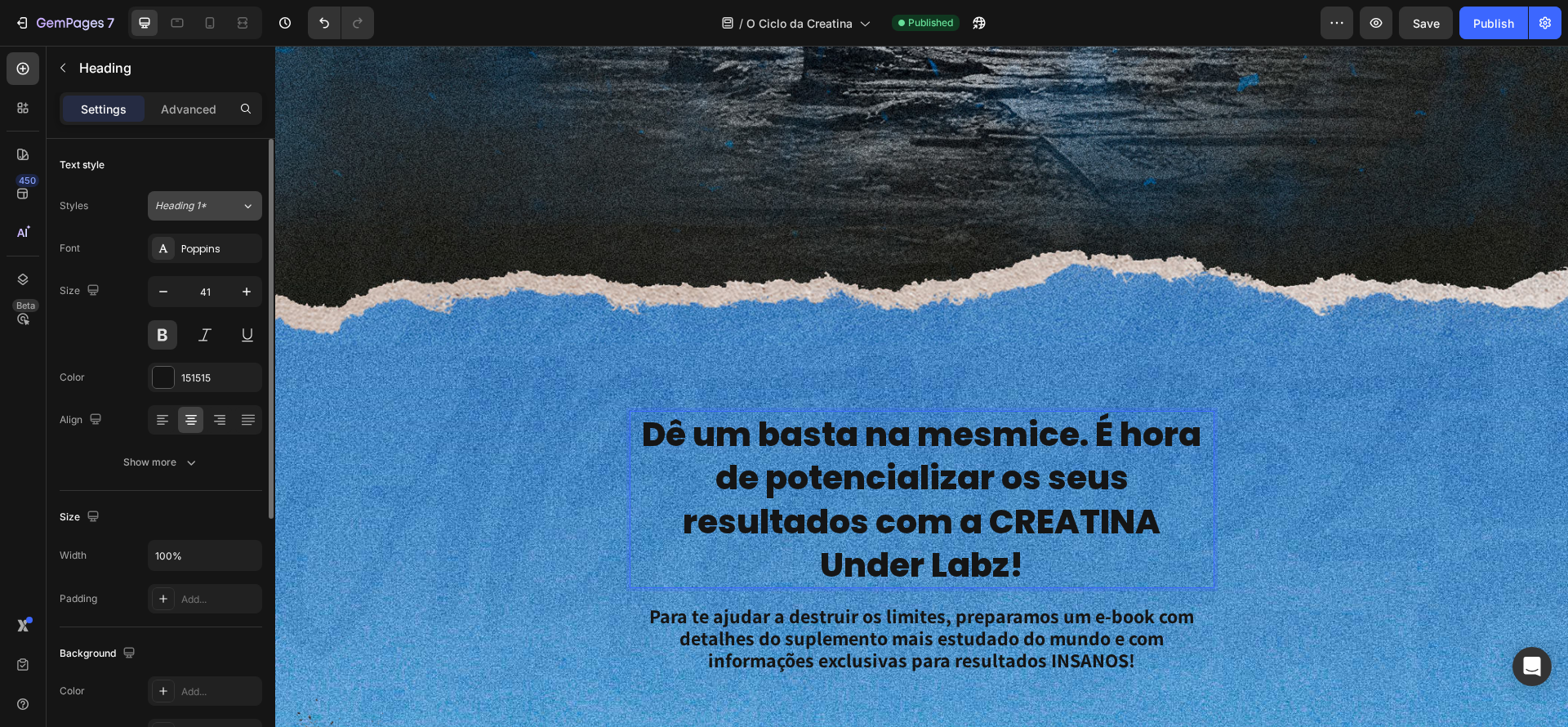
click at [221, 208] on div "Heading 1*" at bounding box center [188, 206] width 66 height 15
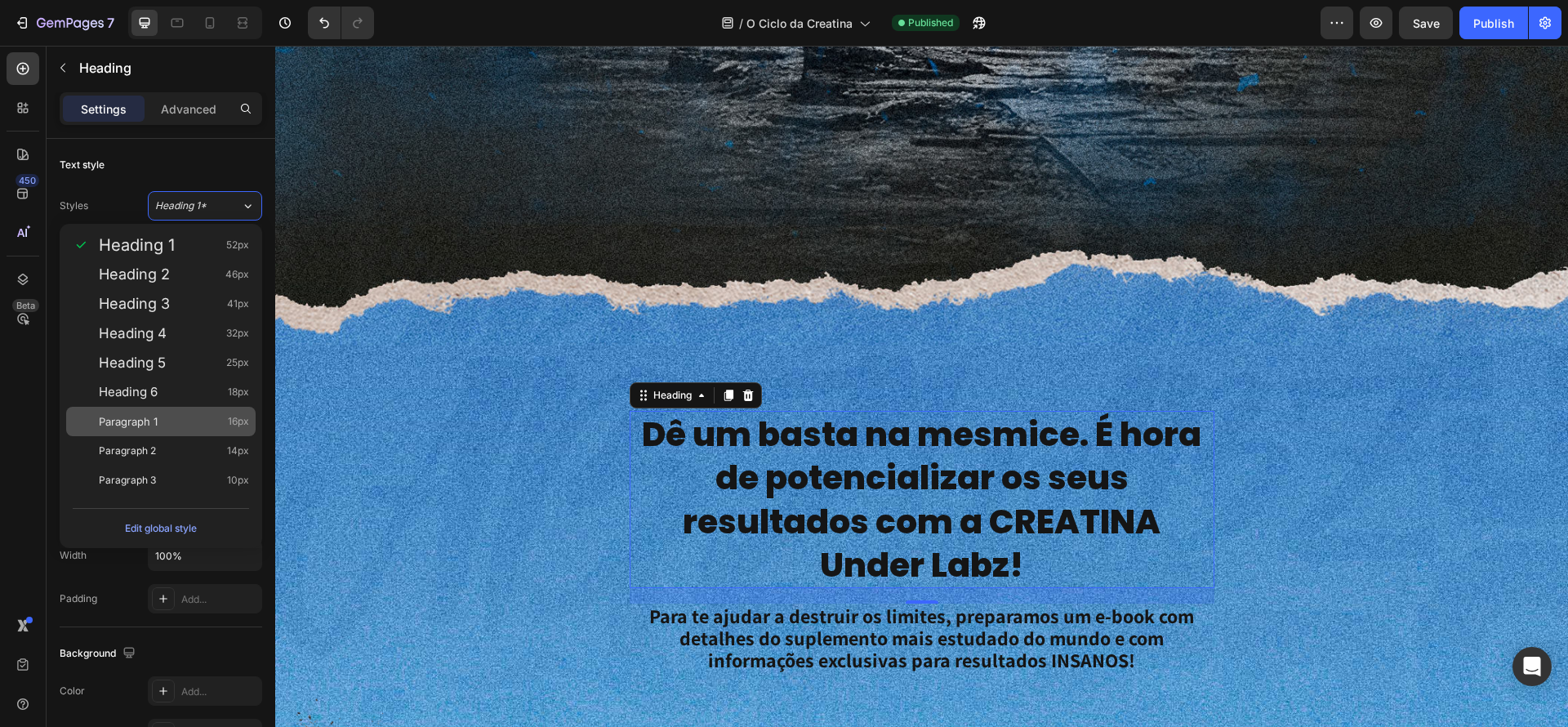
click at [185, 428] on div "Paragraph 1 16px" at bounding box center [173, 422] width 150 height 16
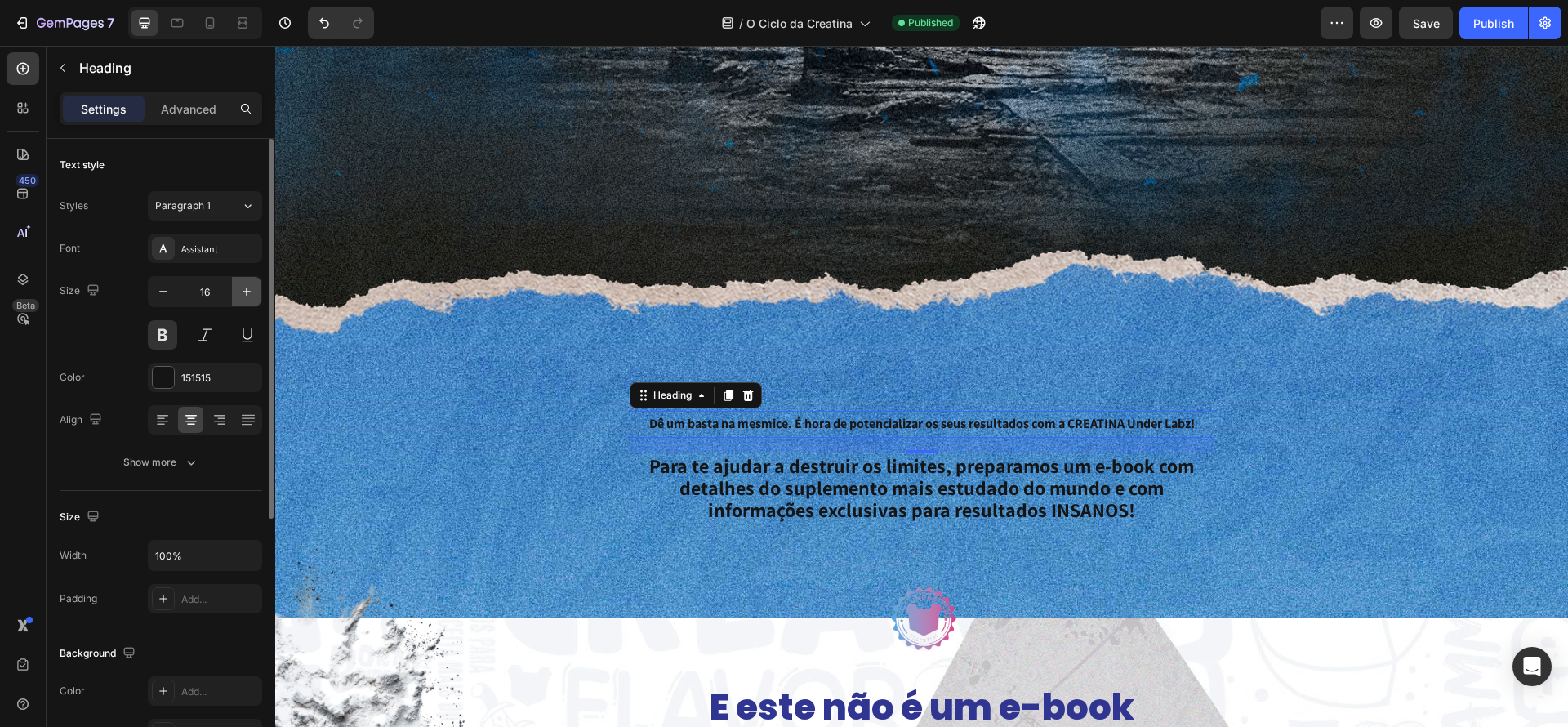
click at [239, 297] on icon "button" at bounding box center [247, 291] width 16 height 16
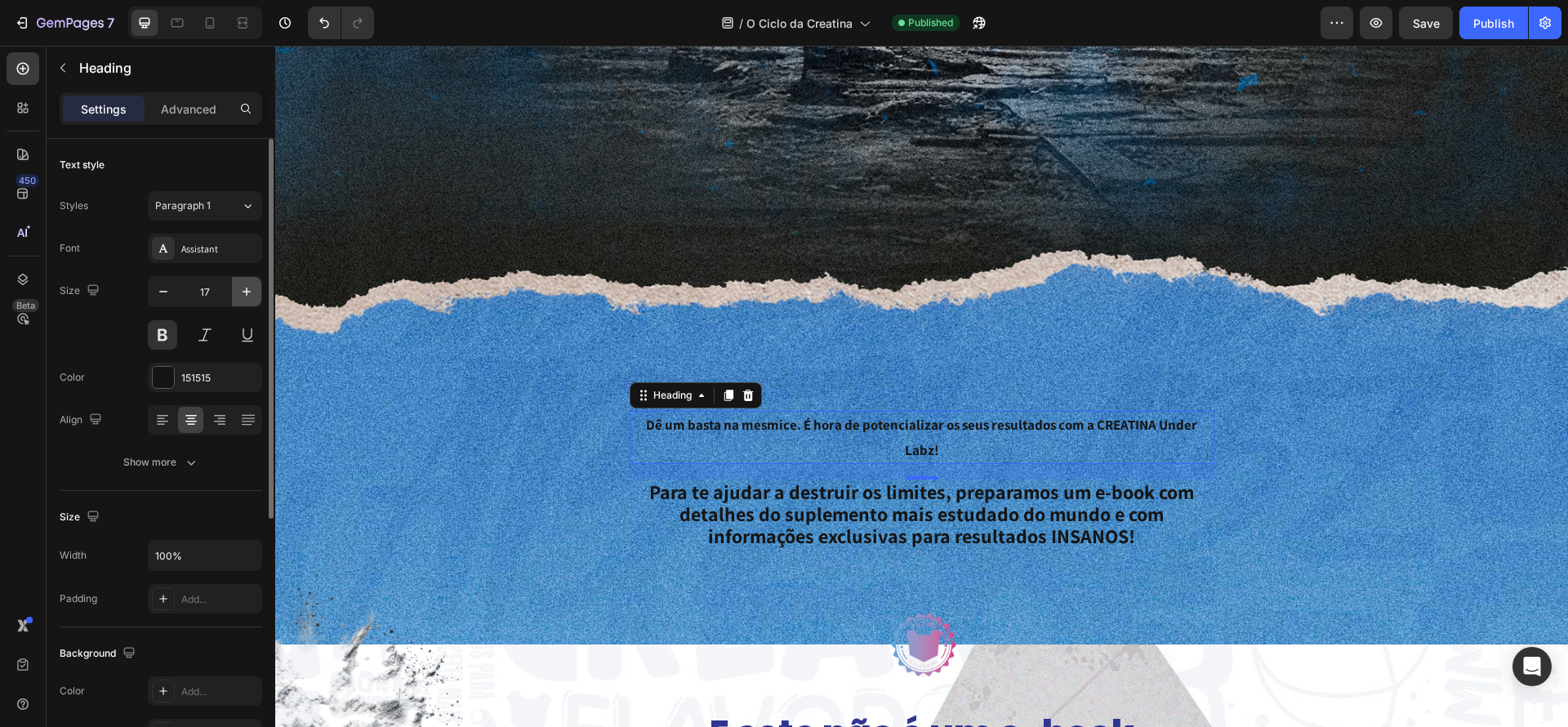
click at [239, 297] on icon "button" at bounding box center [247, 291] width 16 height 16
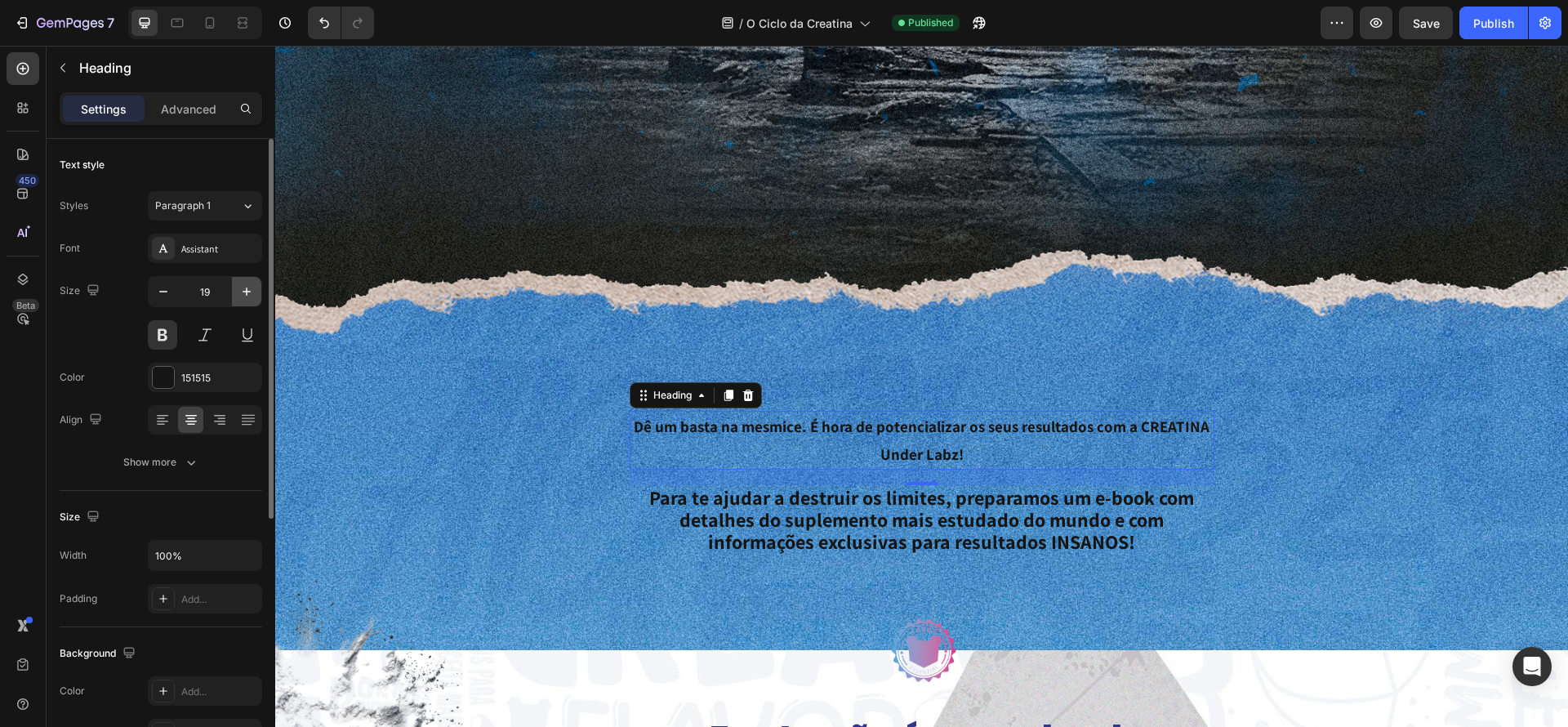
click at [239, 297] on icon "button" at bounding box center [247, 291] width 16 height 16
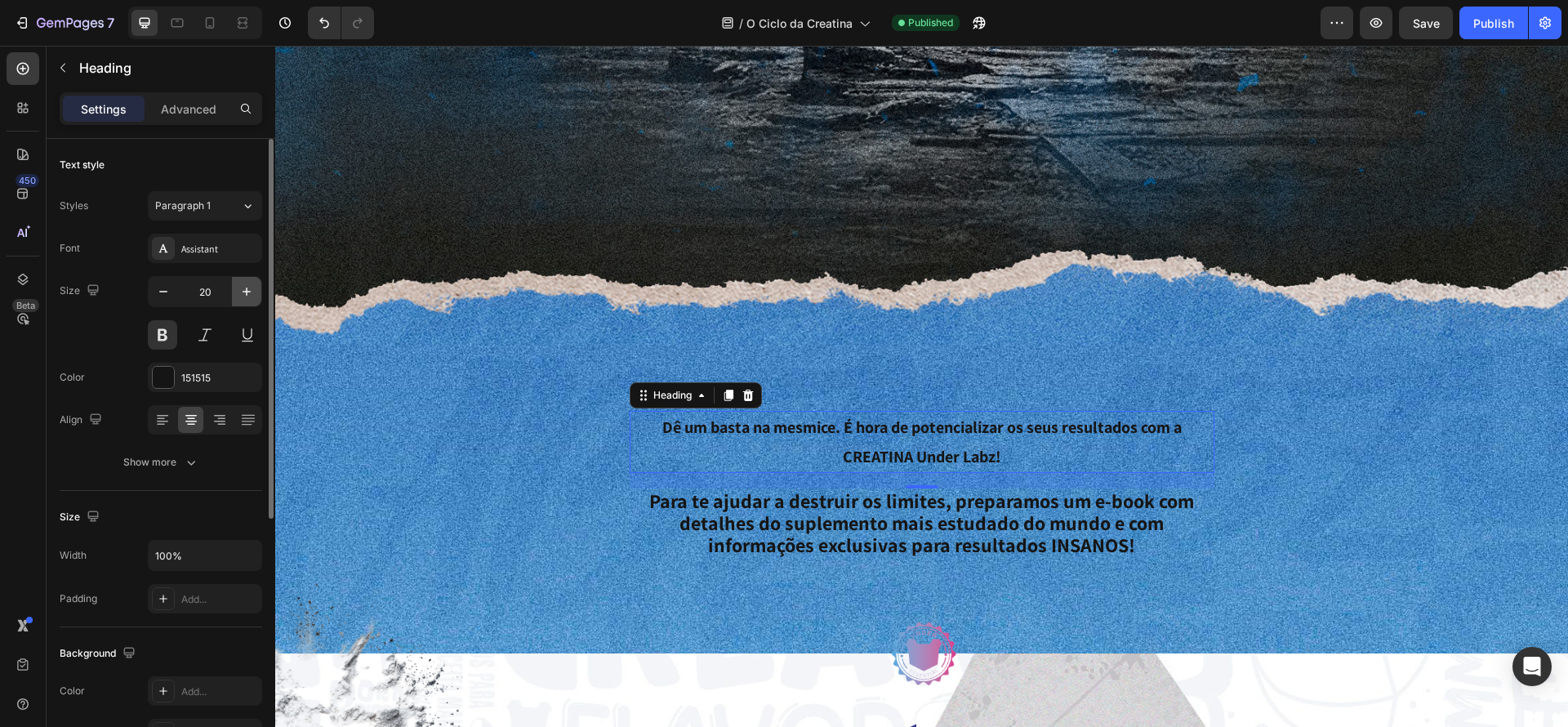
click at [239, 297] on icon "button" at bounding box center [247, 291] width 16 height 16
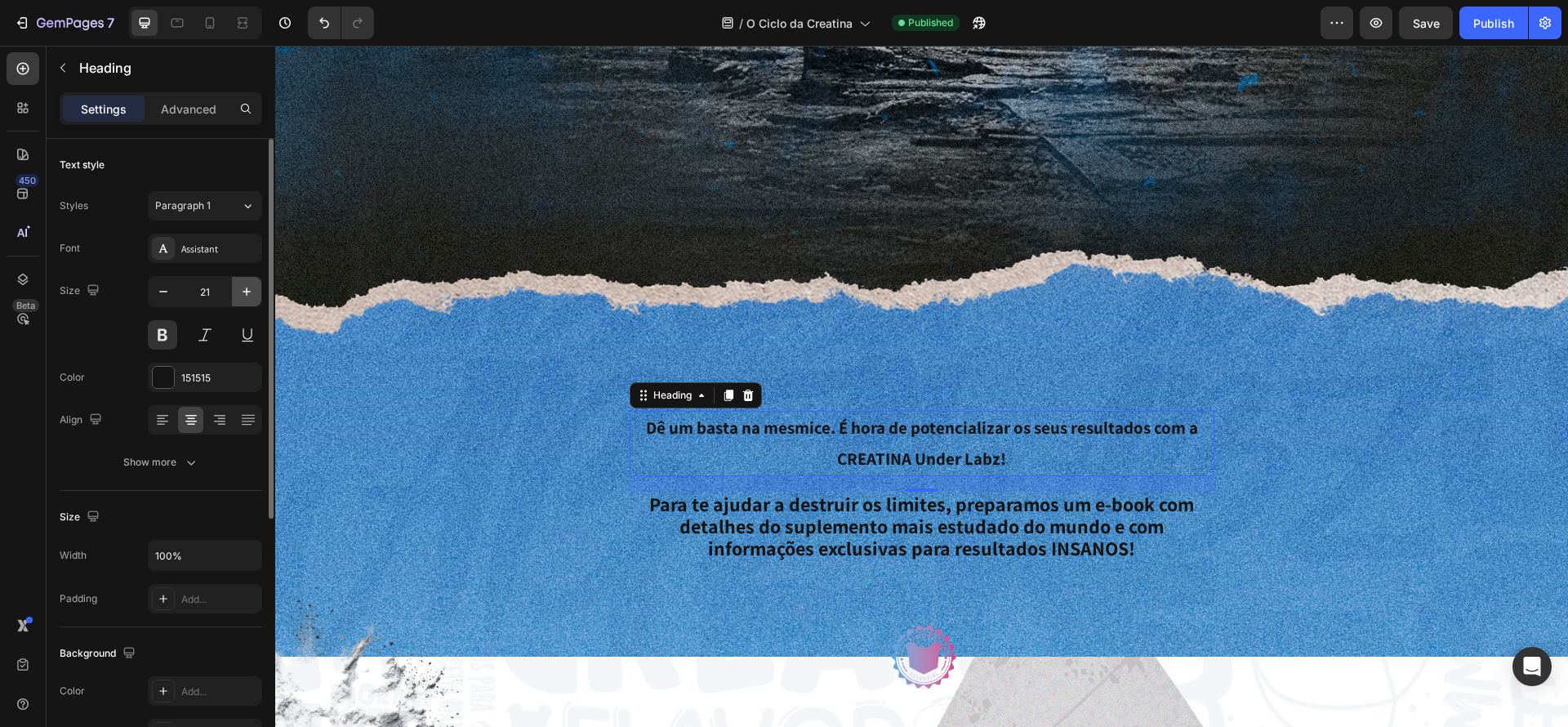
click at [239, 297] on icon "button" at bounding box center [247, 291] width 16 height 16
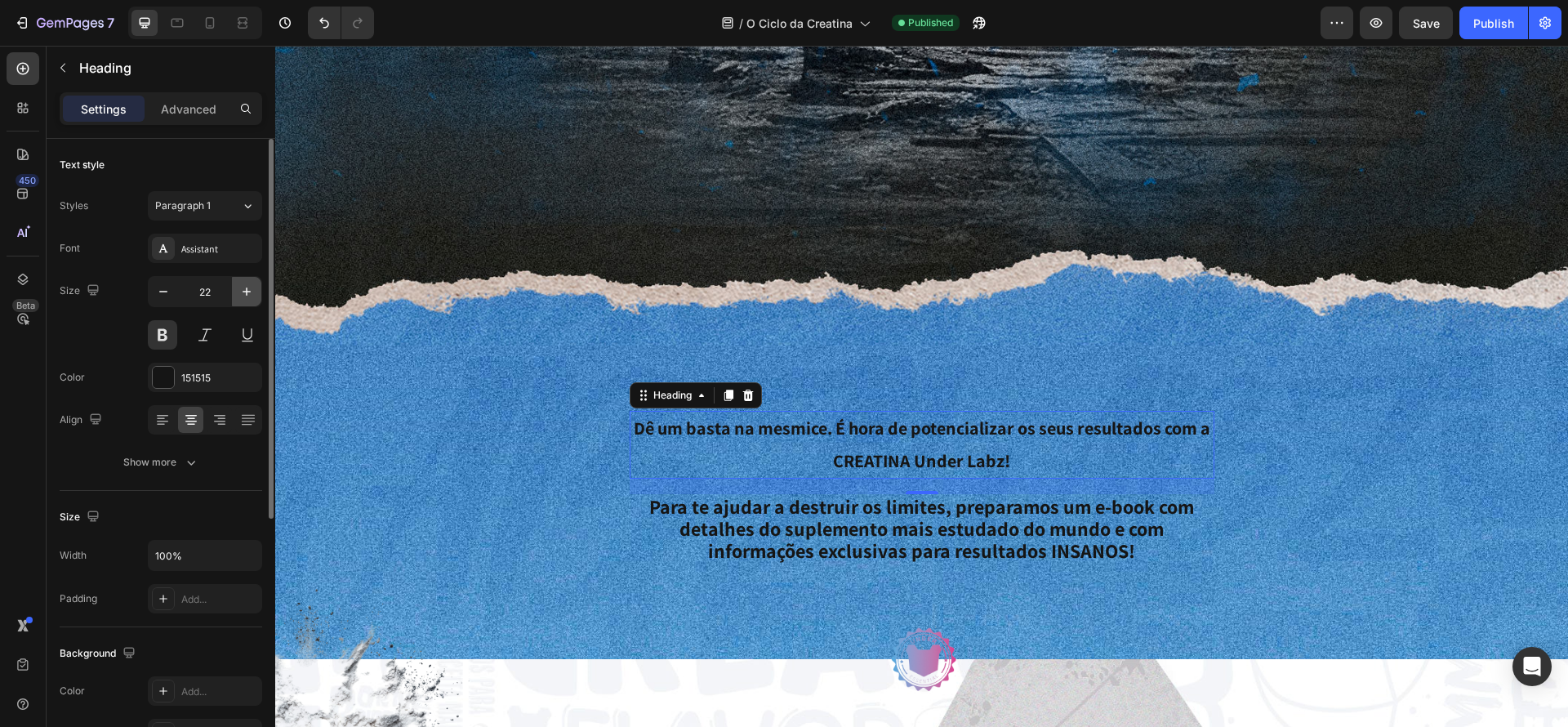
click at [239, 297] on icon "button" at bounding box center [247, 291] width 16 height 16
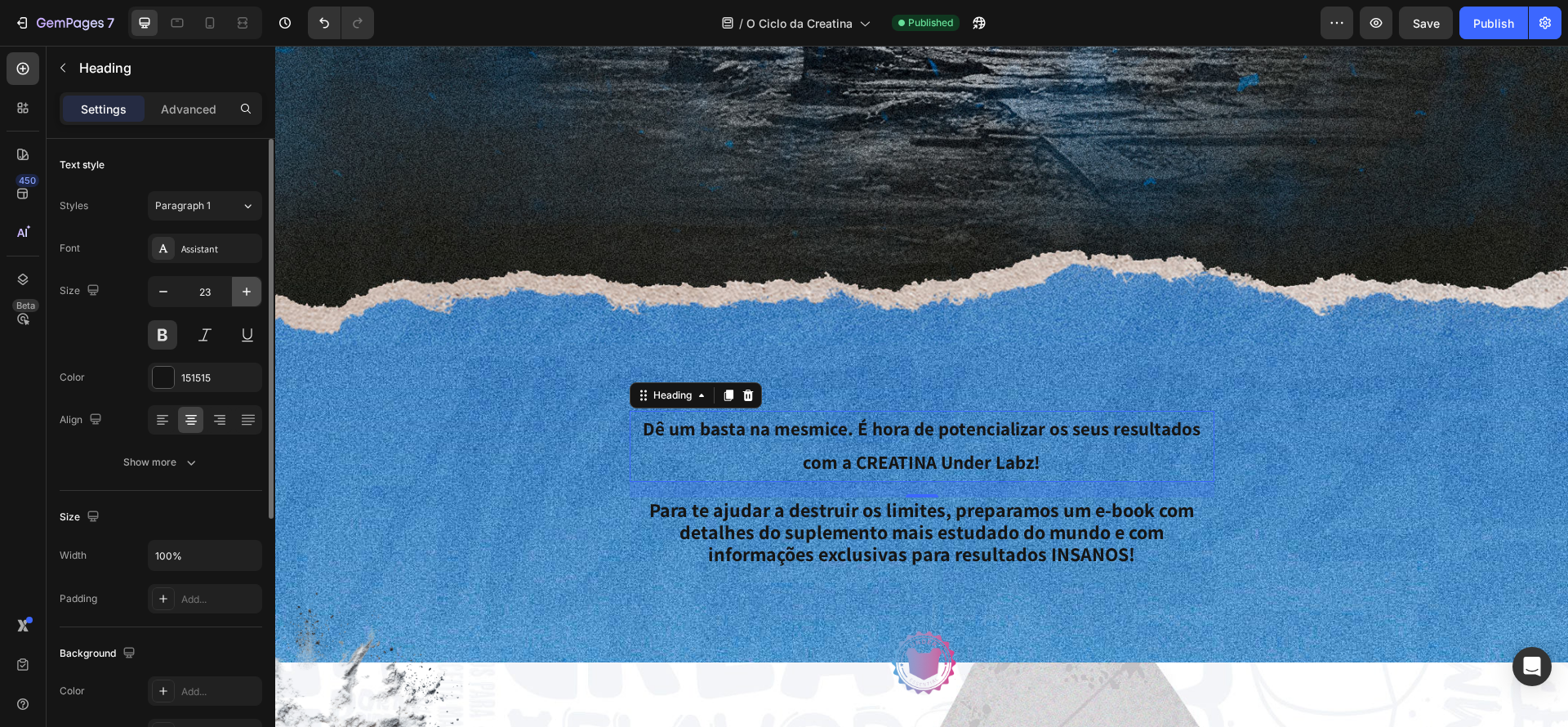
click at [239, 297] on icon "button" at bounding box center [247, 291] width 16 height 16
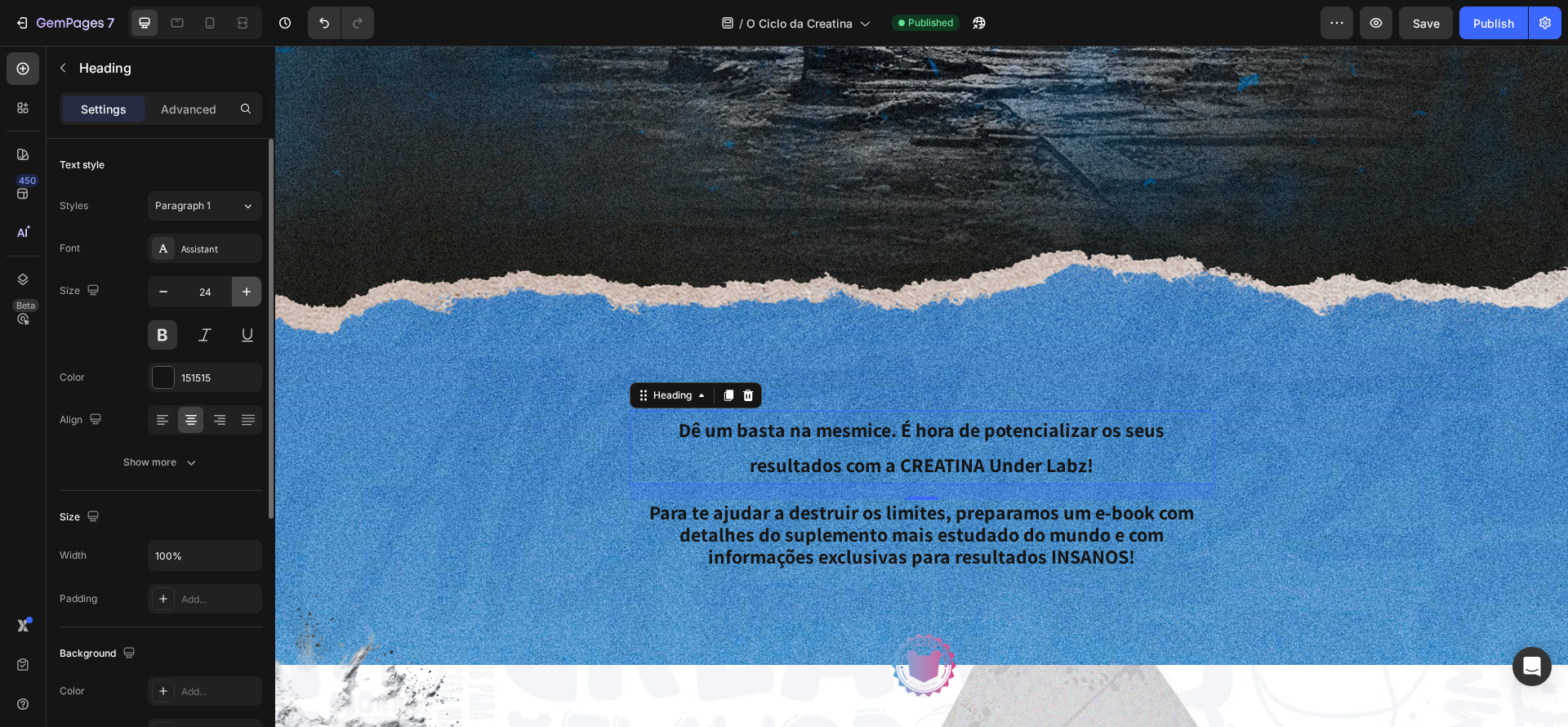
click at [239, 297] on icon "button" at bounding box center [247, 291] width 16 height 16
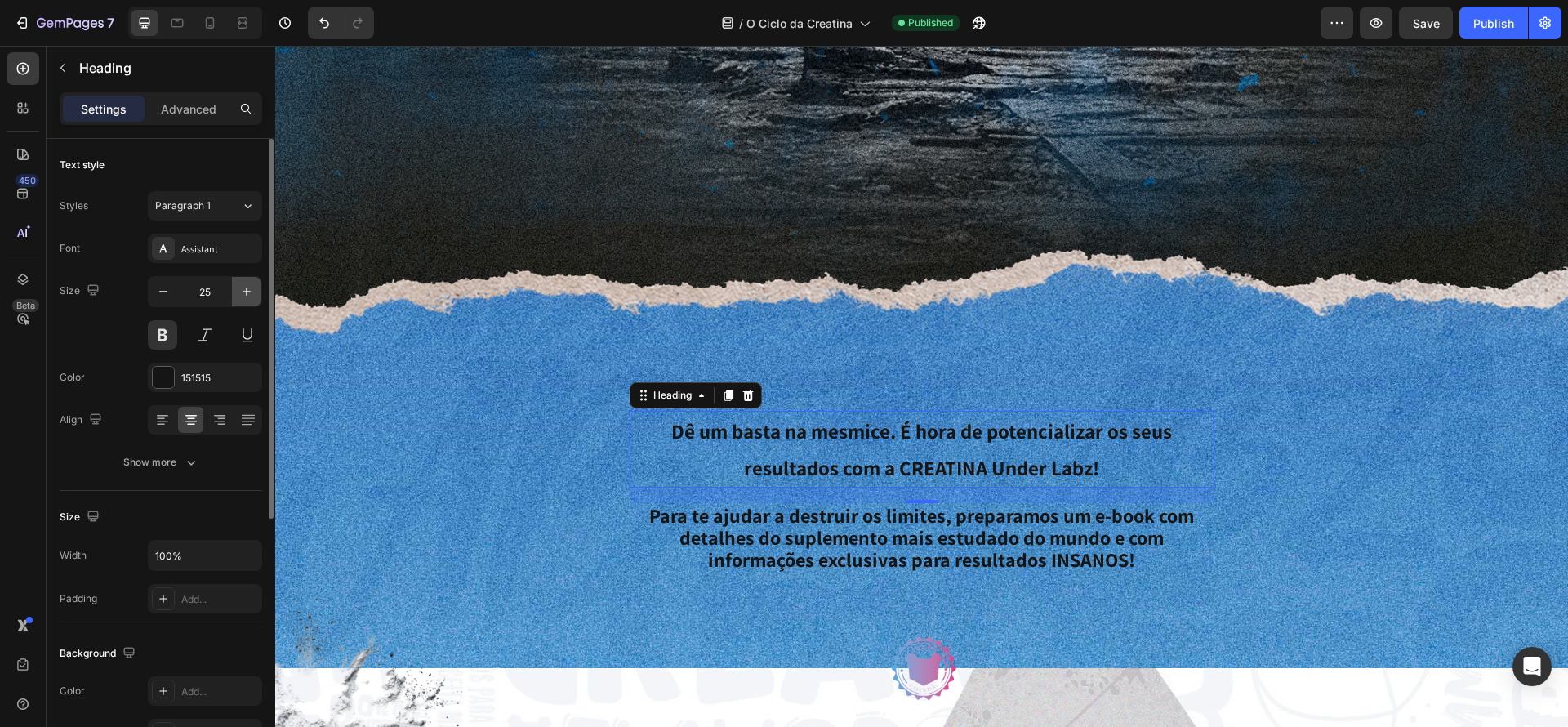
click at [239, 297] on icon "button" at bounding box center [247, 291] width 16 height 16
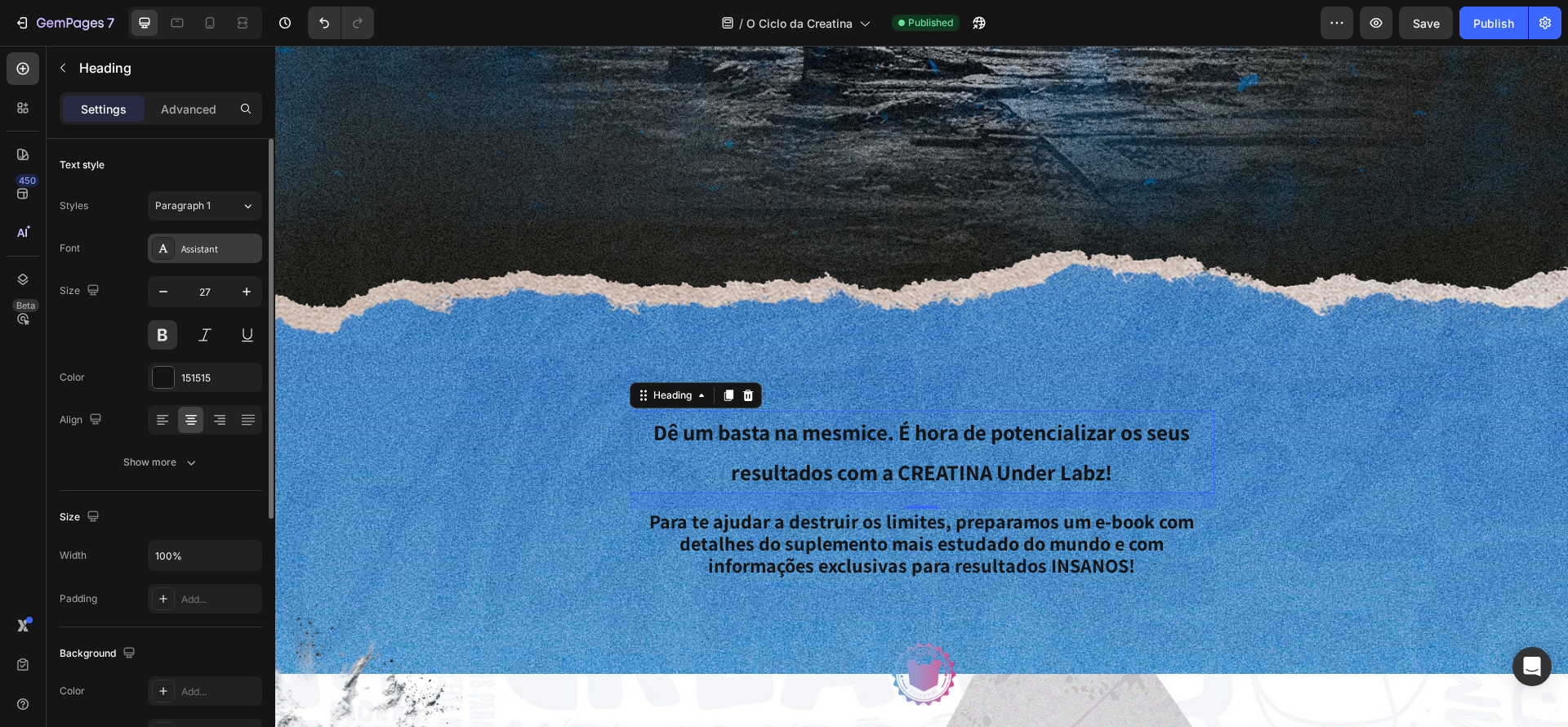
click at [234, 253] on div "Assistant" at bounding box center [220, 249] width 77 height 15
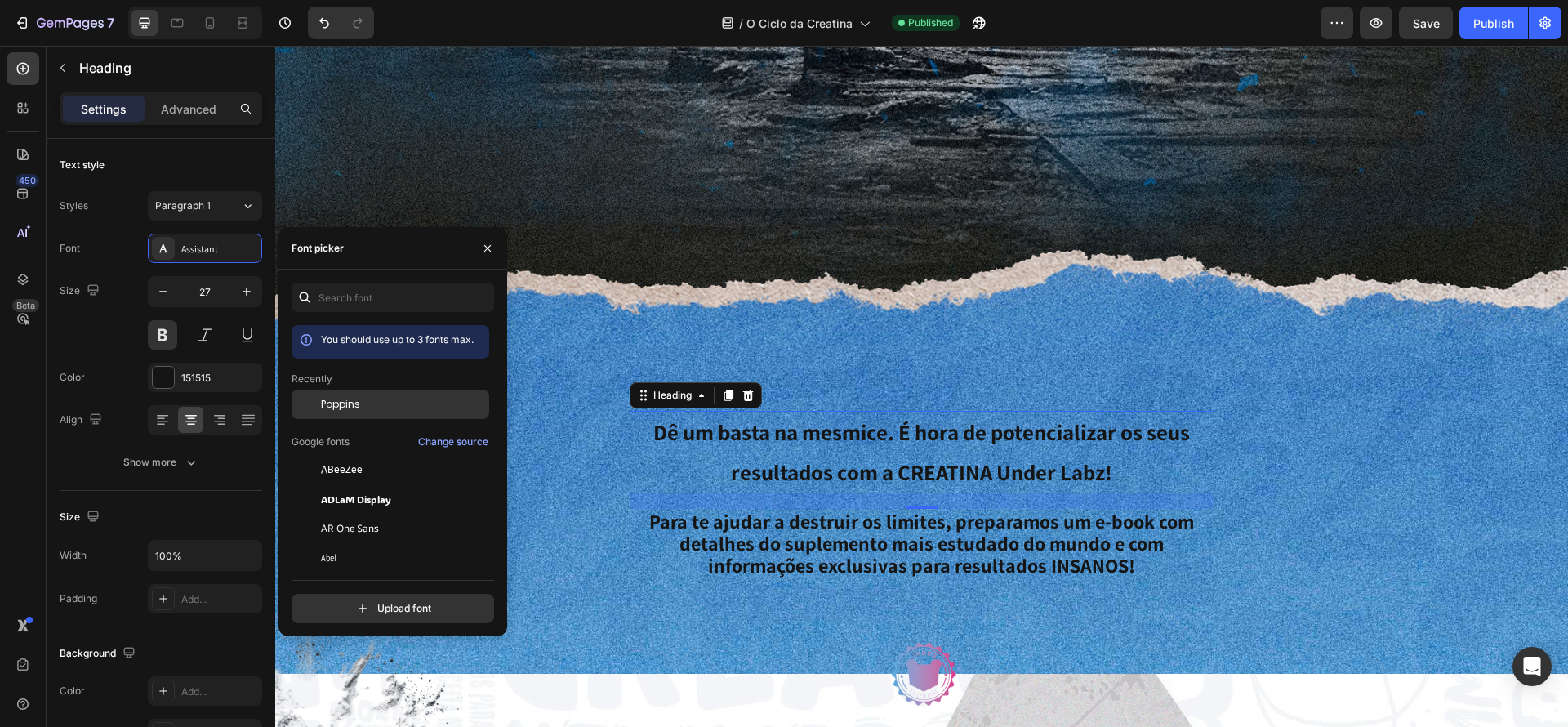
click at [368, 405] on div "Poppins" at bounding box center [403, 405] width 165 height 15
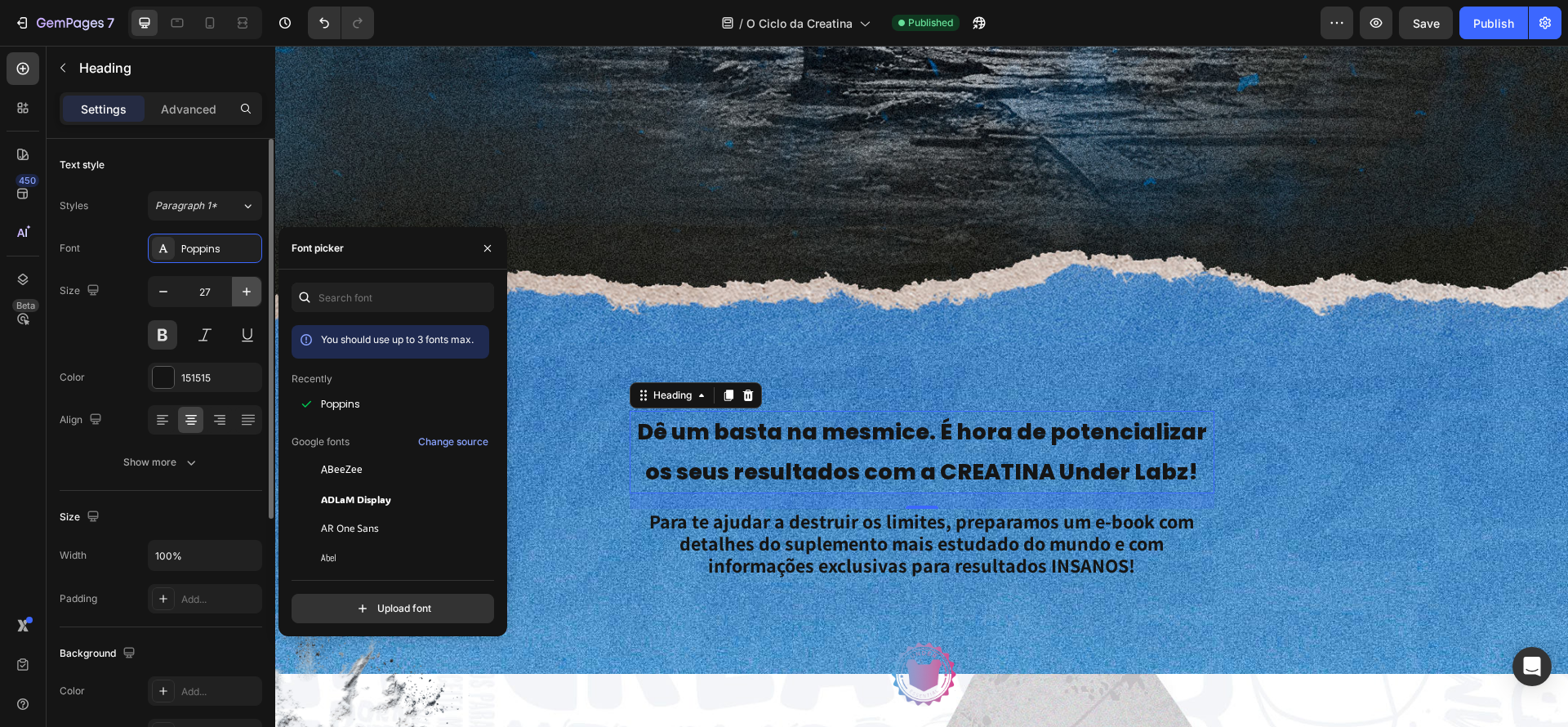
click at [242, 297] on icon "button" at bounding box center [247, 291] width 16 height 16
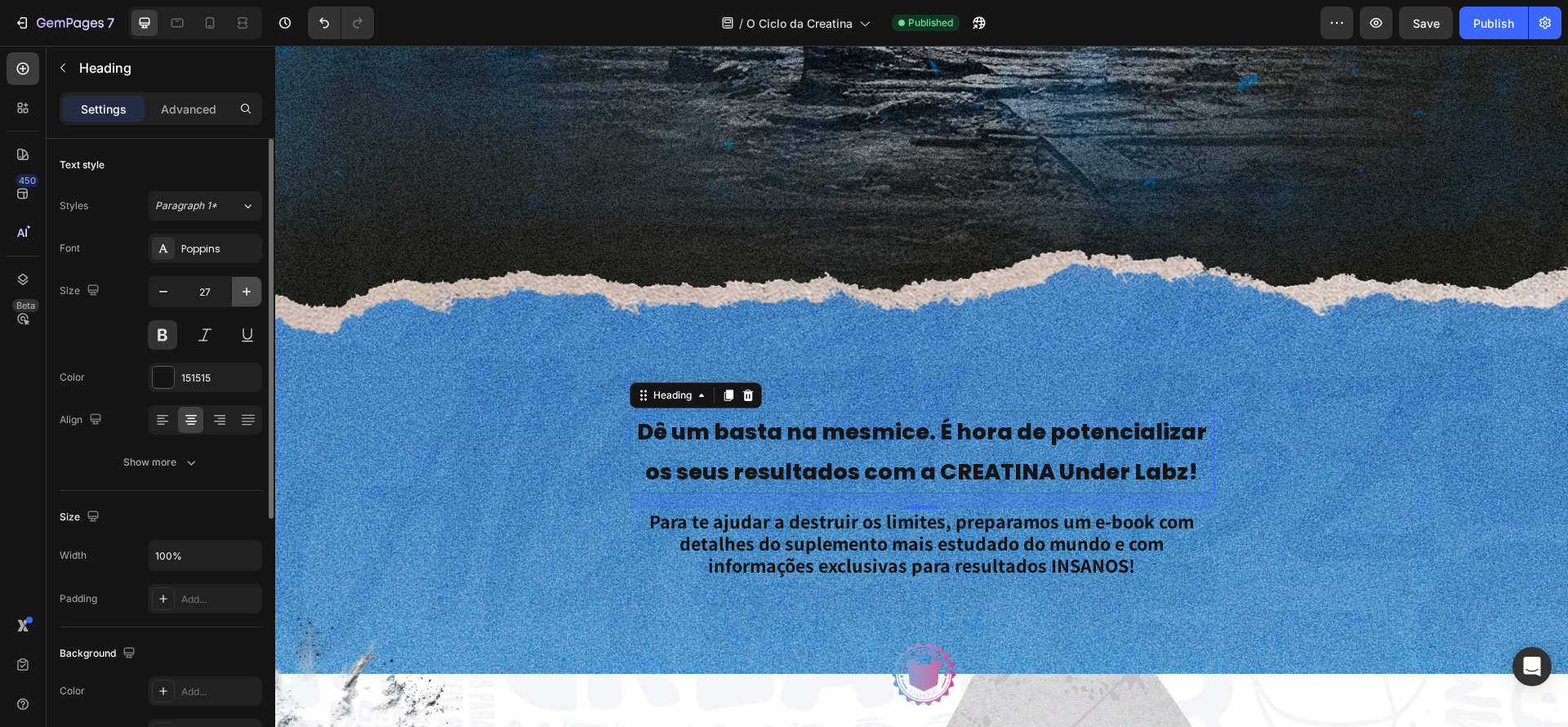
click at [242, 297] on icon "button" at bounding box center [247, 291] width 16 height 16
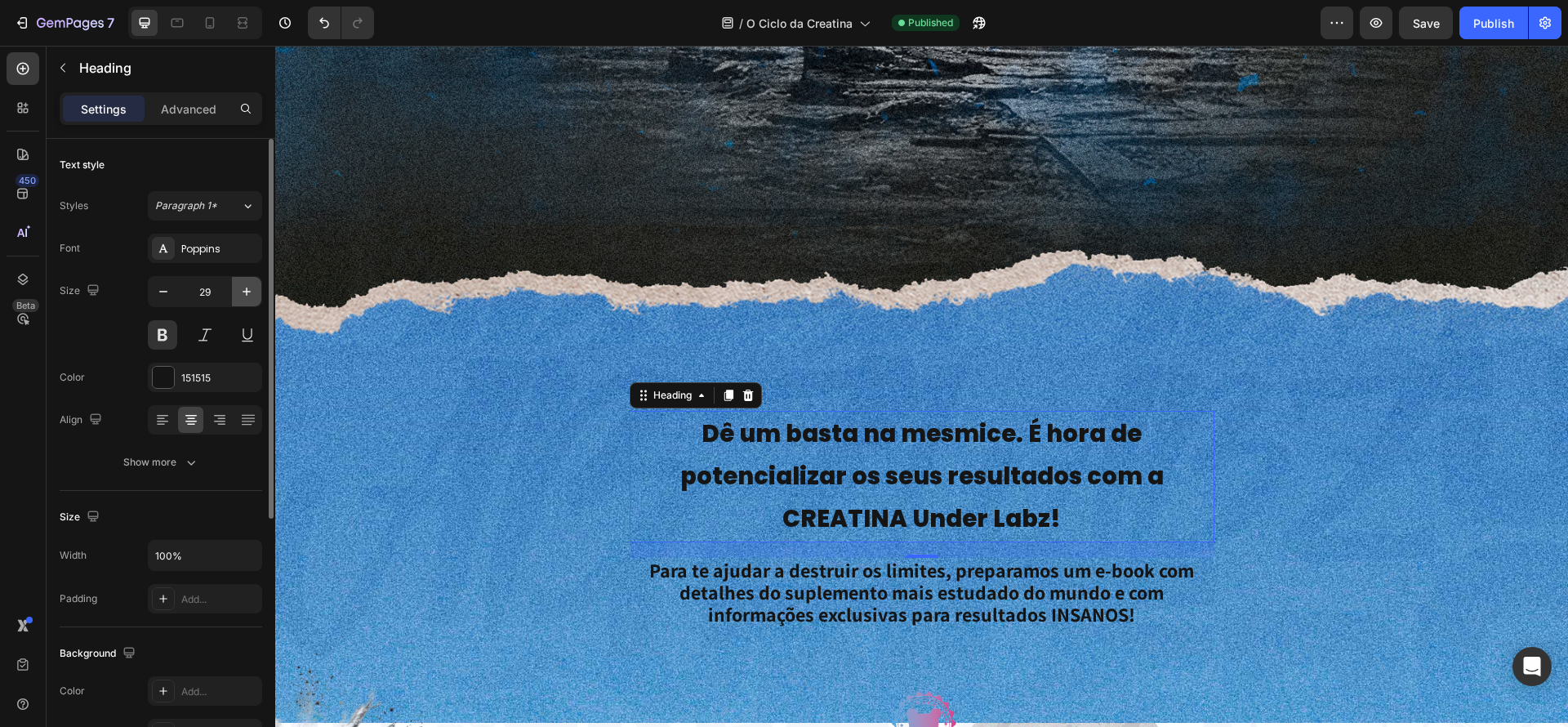
click at [242, 297] on icon "button" at bounding box center [247, 291] width 16 height 16
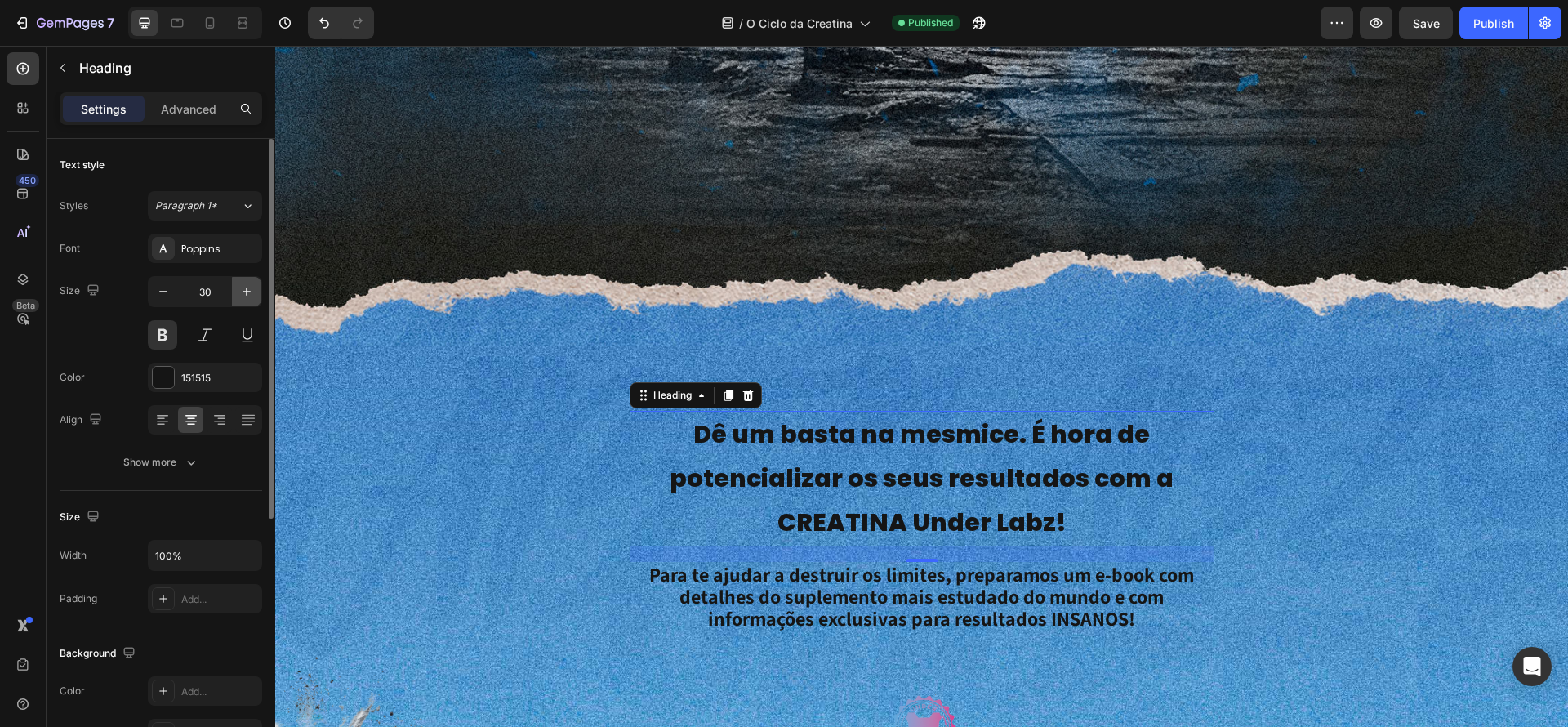
click at [242, 297] on icon "button" at bounding box center [247, 291] width 16 height 16
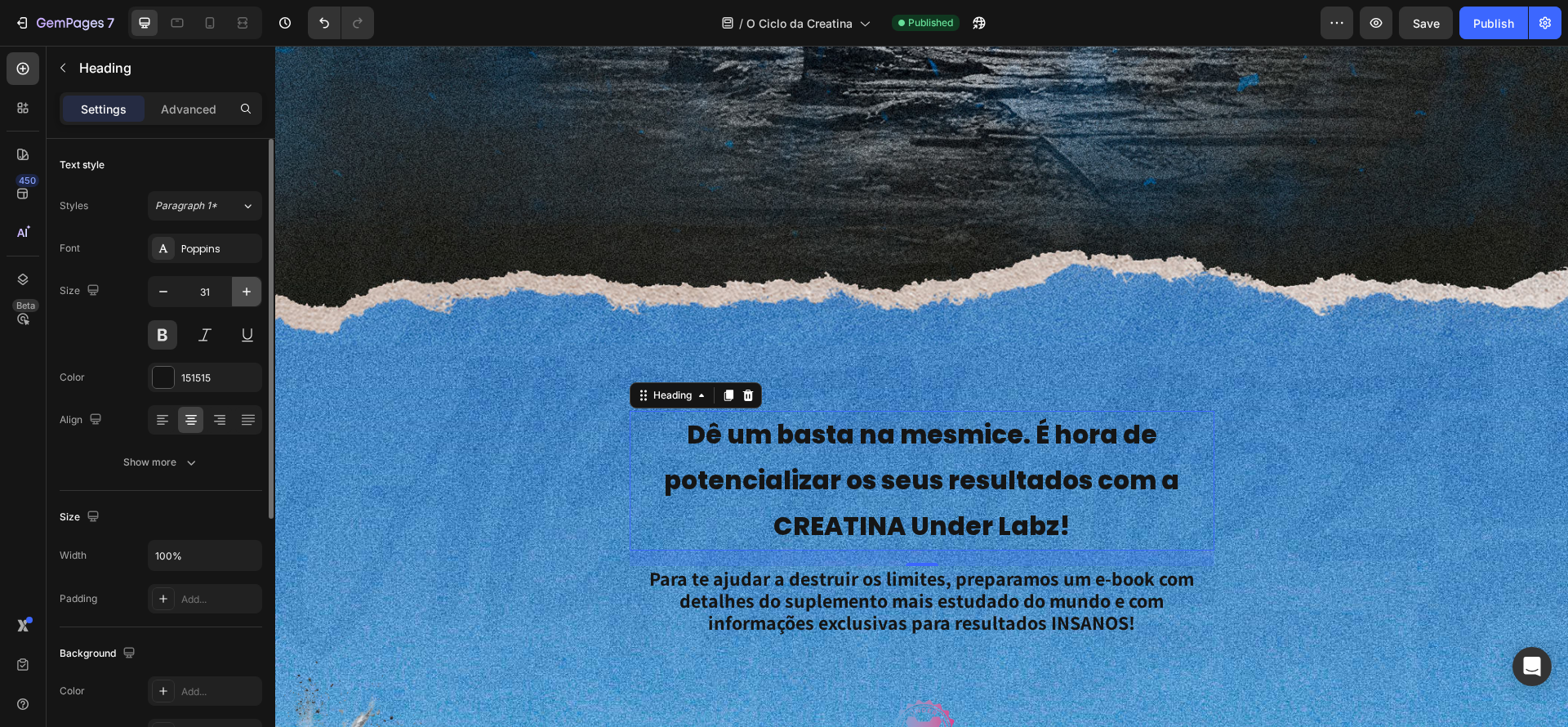
click at [242, 297] on icon "button" at bounding box center [247, 291] width 16 height 16
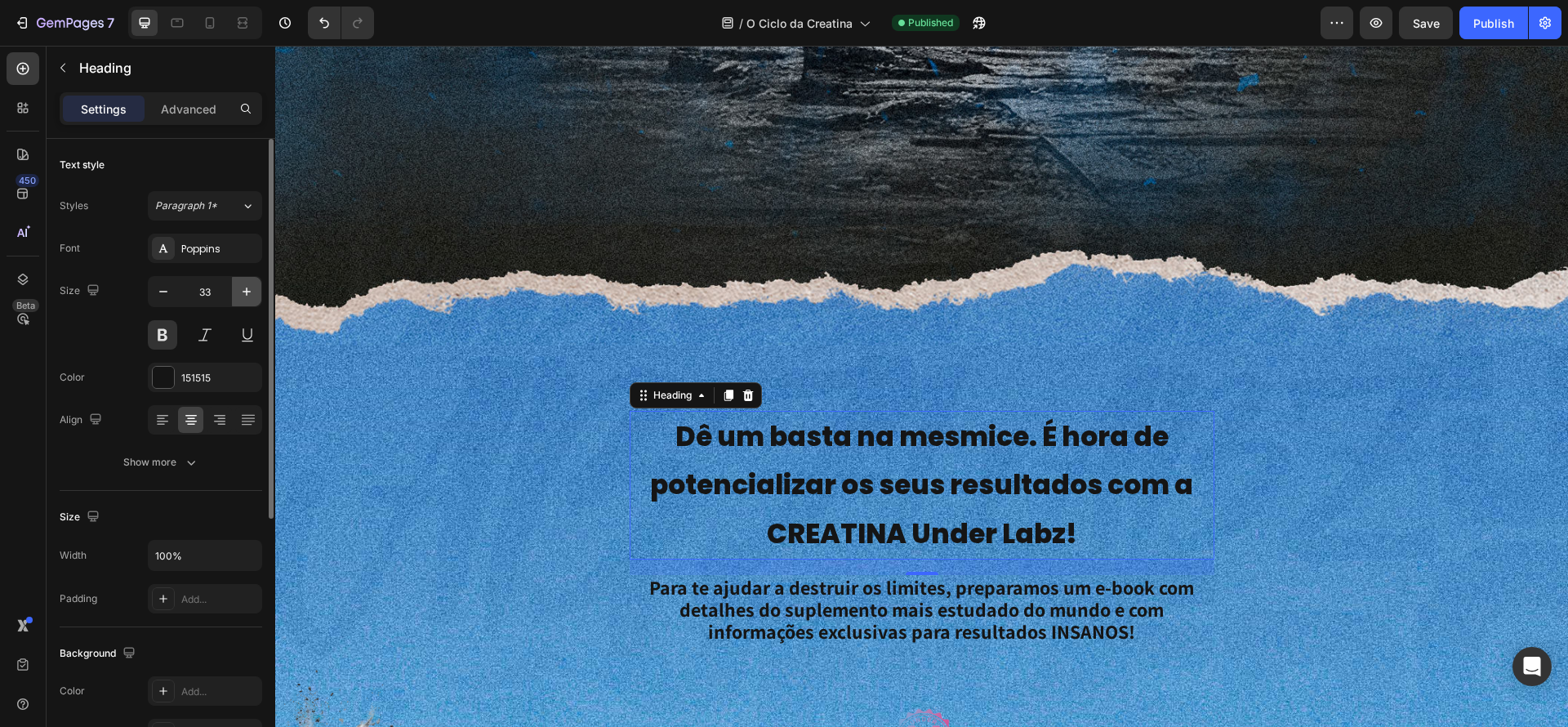
click at [242, 297] on icon "button" at bounding box center [247, 291] width 16 height 16
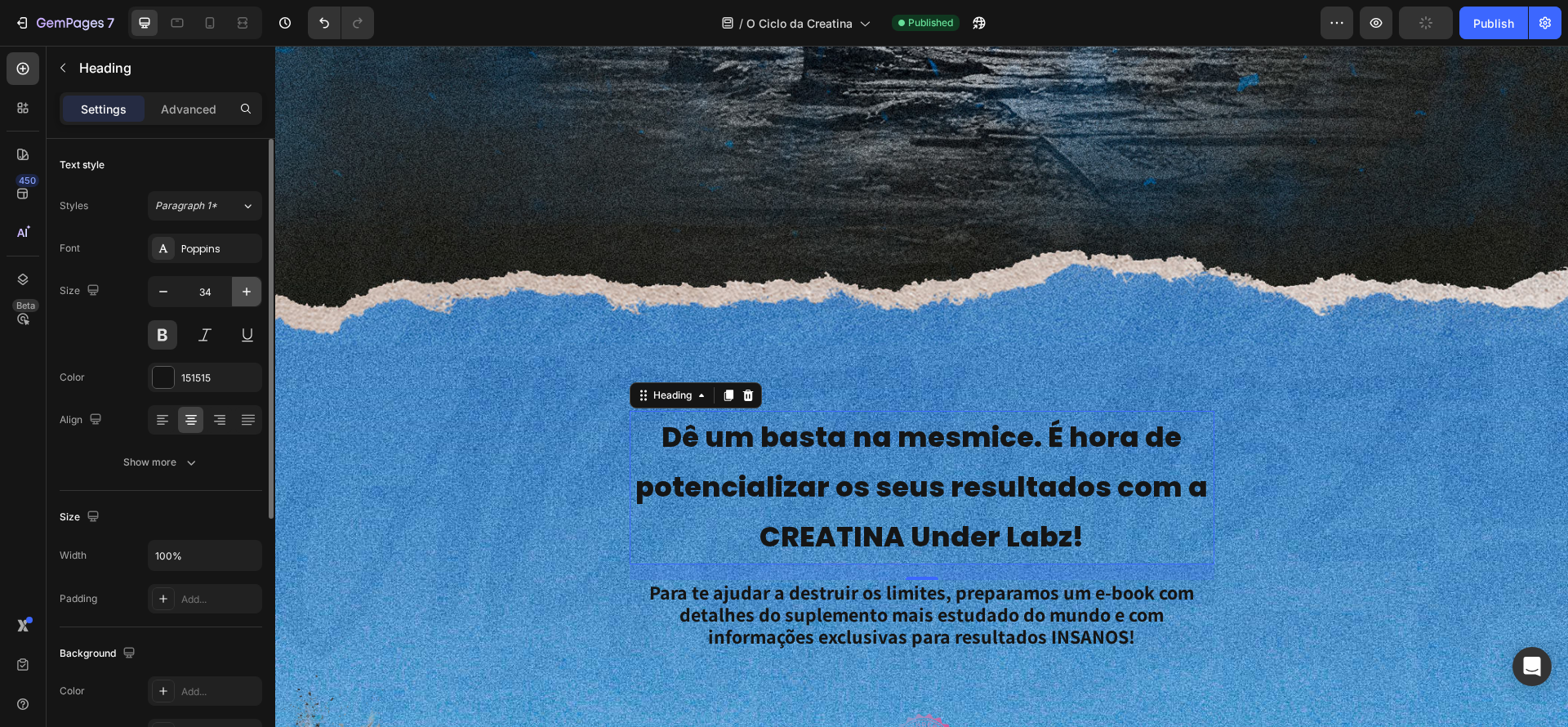
click at [242, 297] on icon "button" at bounding box center [247, 291] width 16 height 16
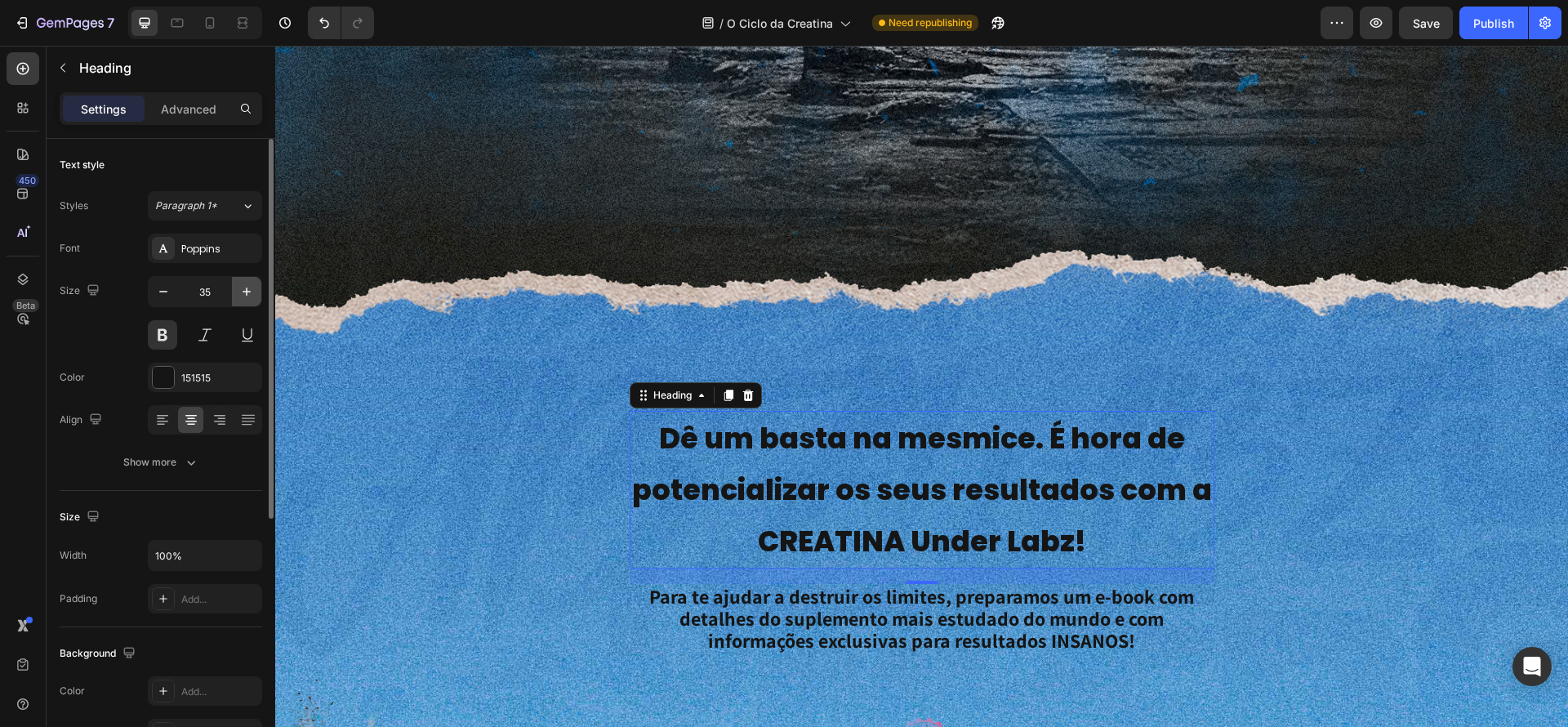
click at [242, 297] on icon "button" at bounding box center [247, 291] width 16 height 16
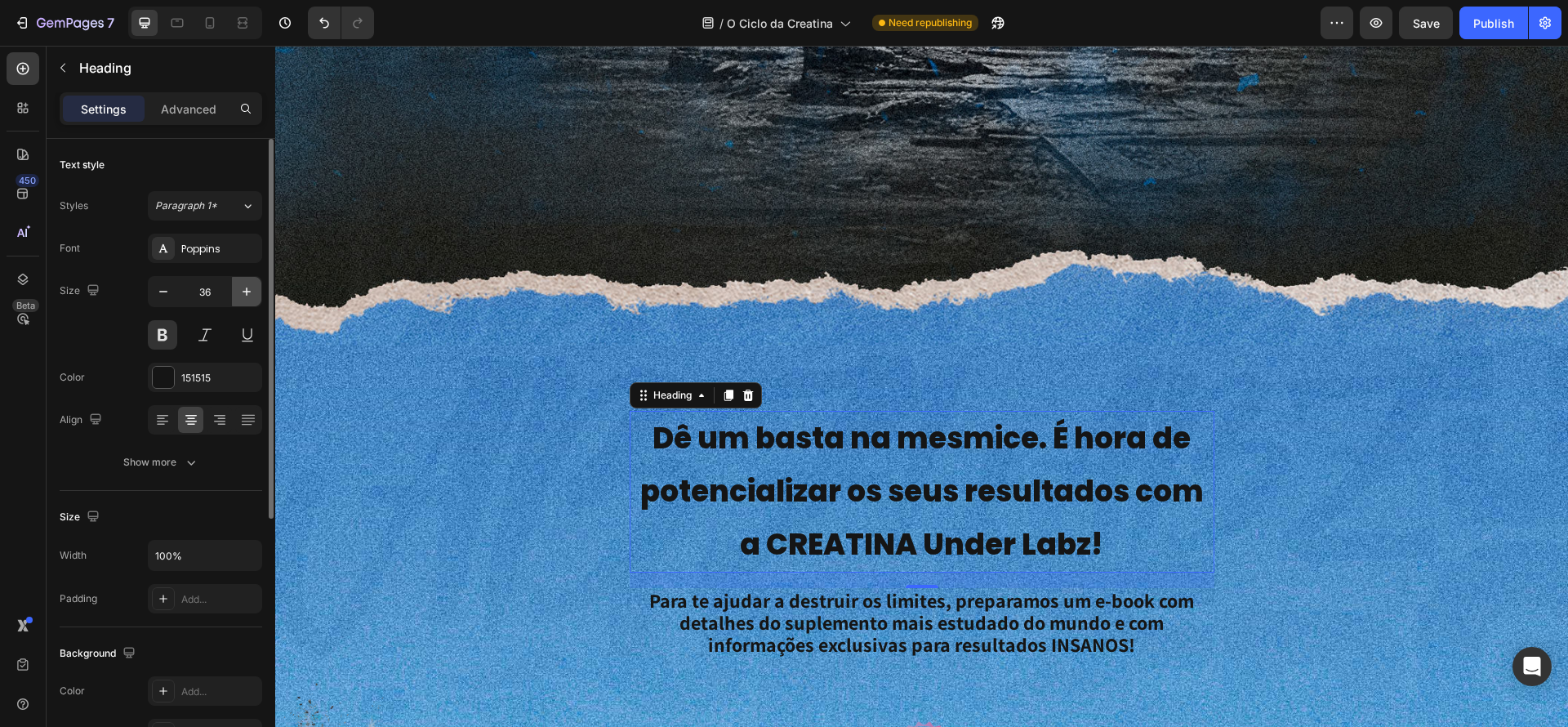
click at [245, 292] on icon "button" at bounding box center [247, 291] width 16 height 16
click at [245, 291] on icon "button" at bounding box center [247, 291] width 16 height 16
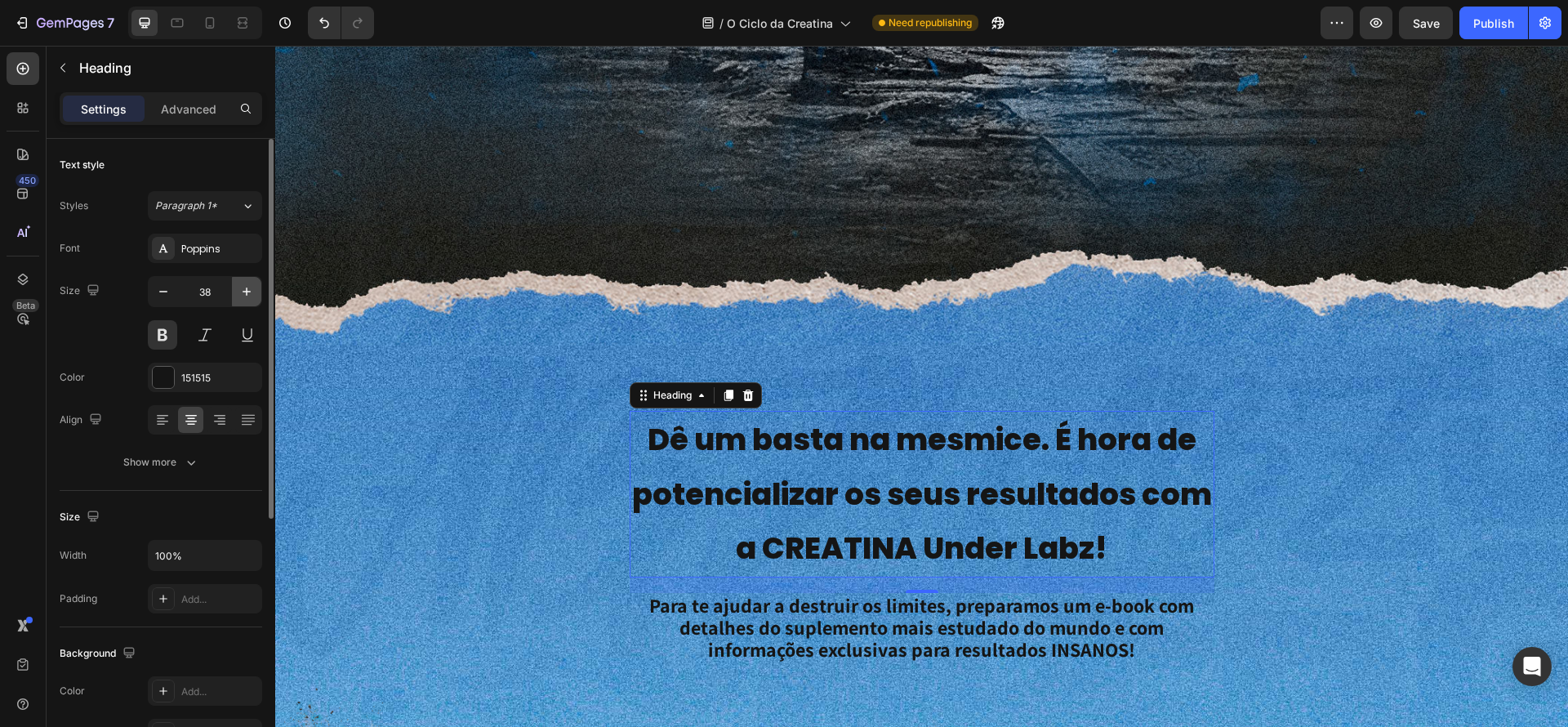
click at [245, 291] on icon "button" at bounding box center [247, 291] width 16 height 16
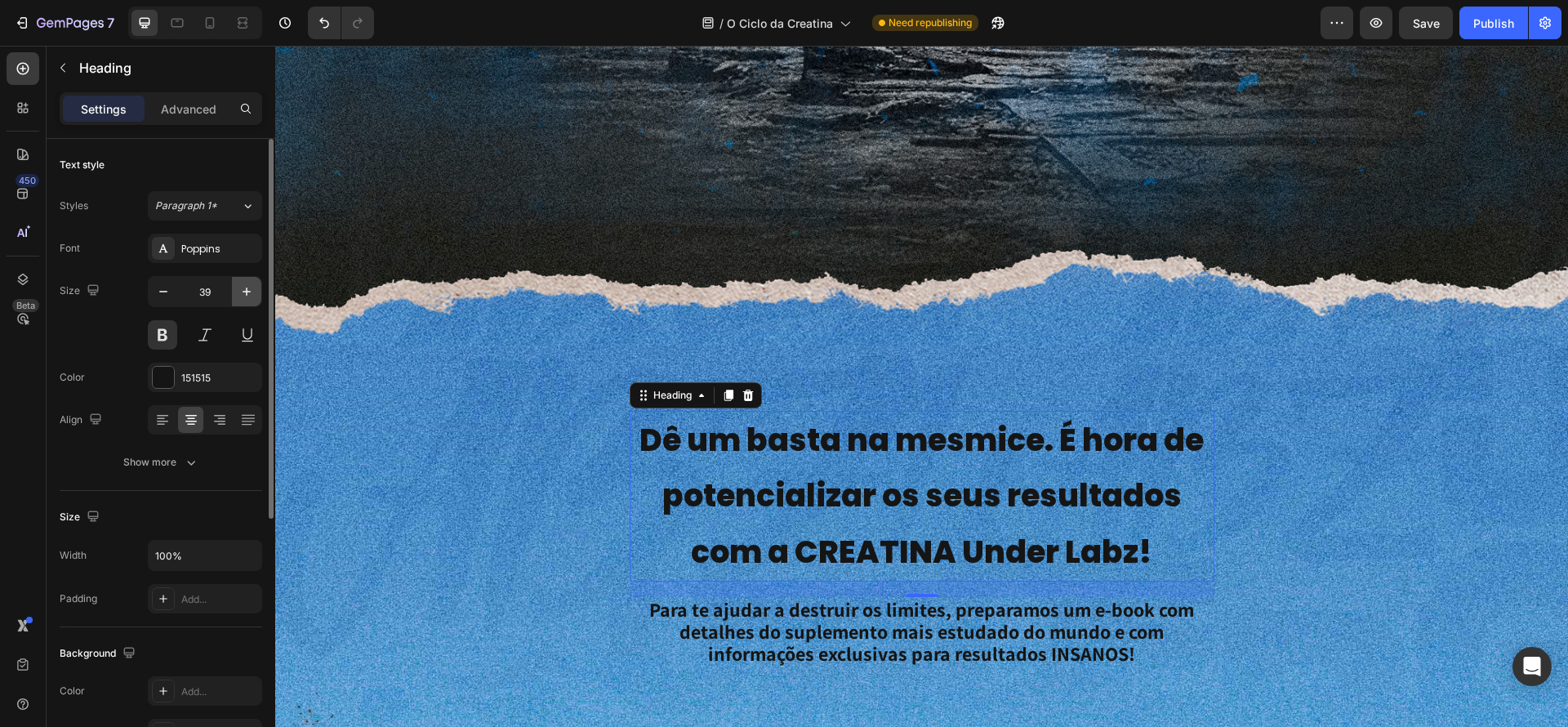
click at [245, 291] on icon "button" at bounding box center [247, 291] width 16 height 16
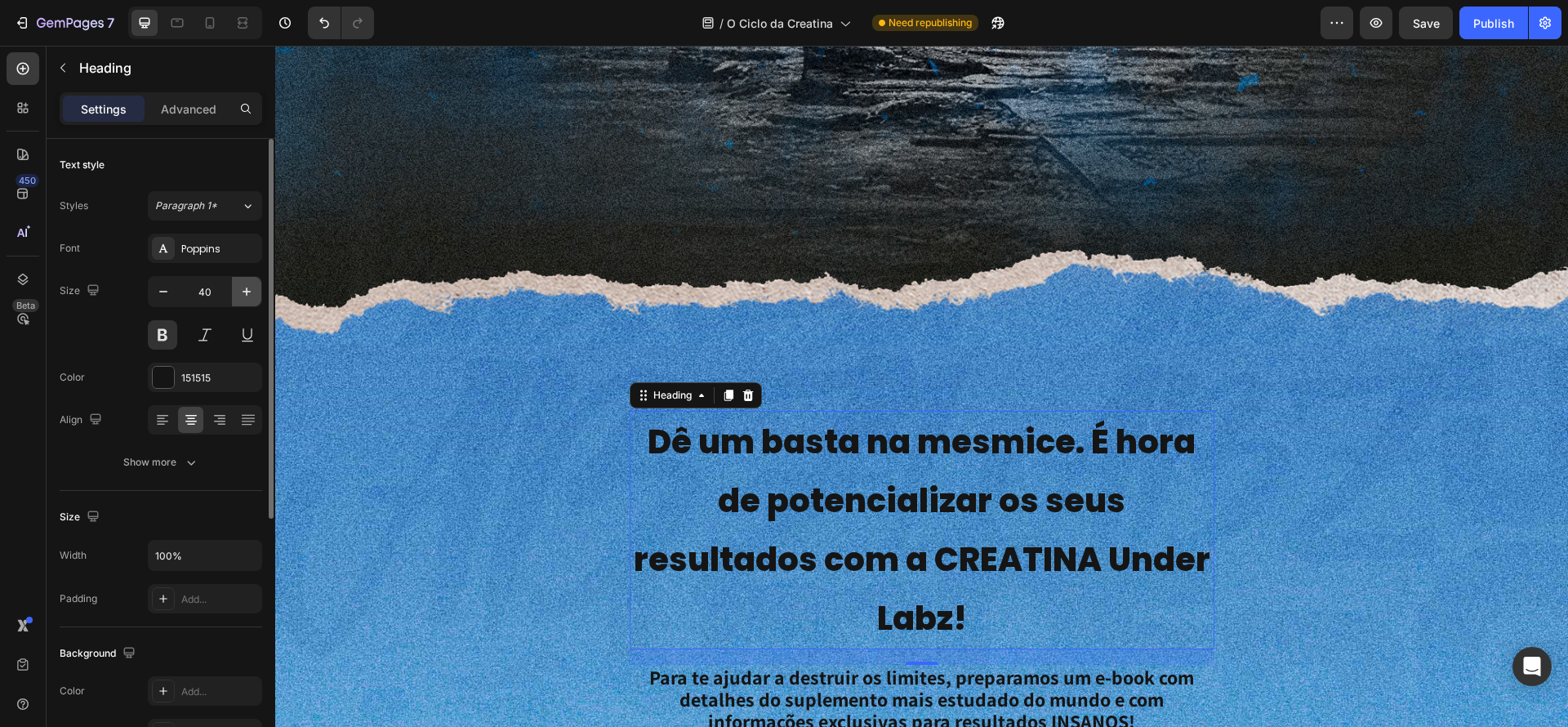
click at [245, 291] on icon "button" at bounding box center [247, 291] width 16 height 16
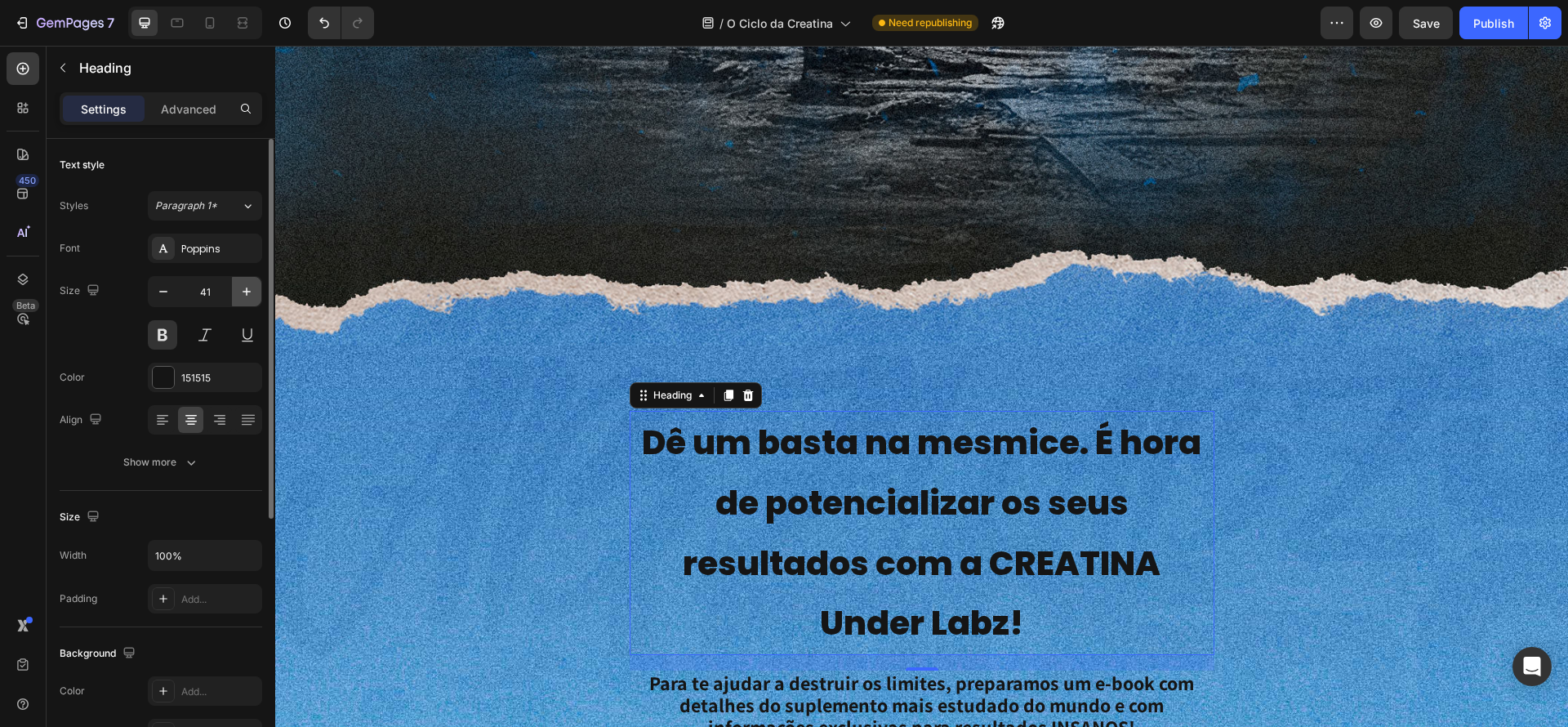
click at [245, 291] on icon "button" at bounding box center [247, 291] width 16 height 16
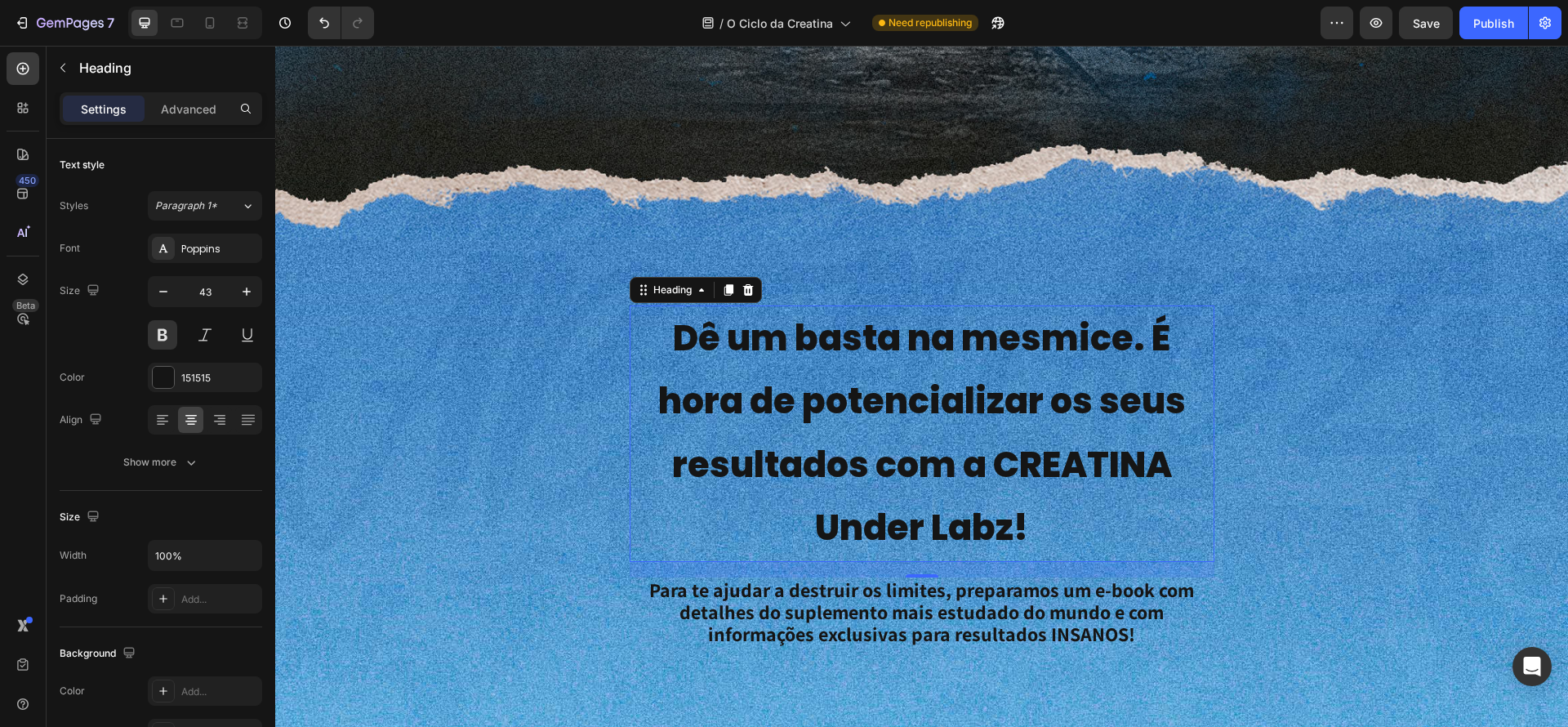
scroll to position [453, 0]
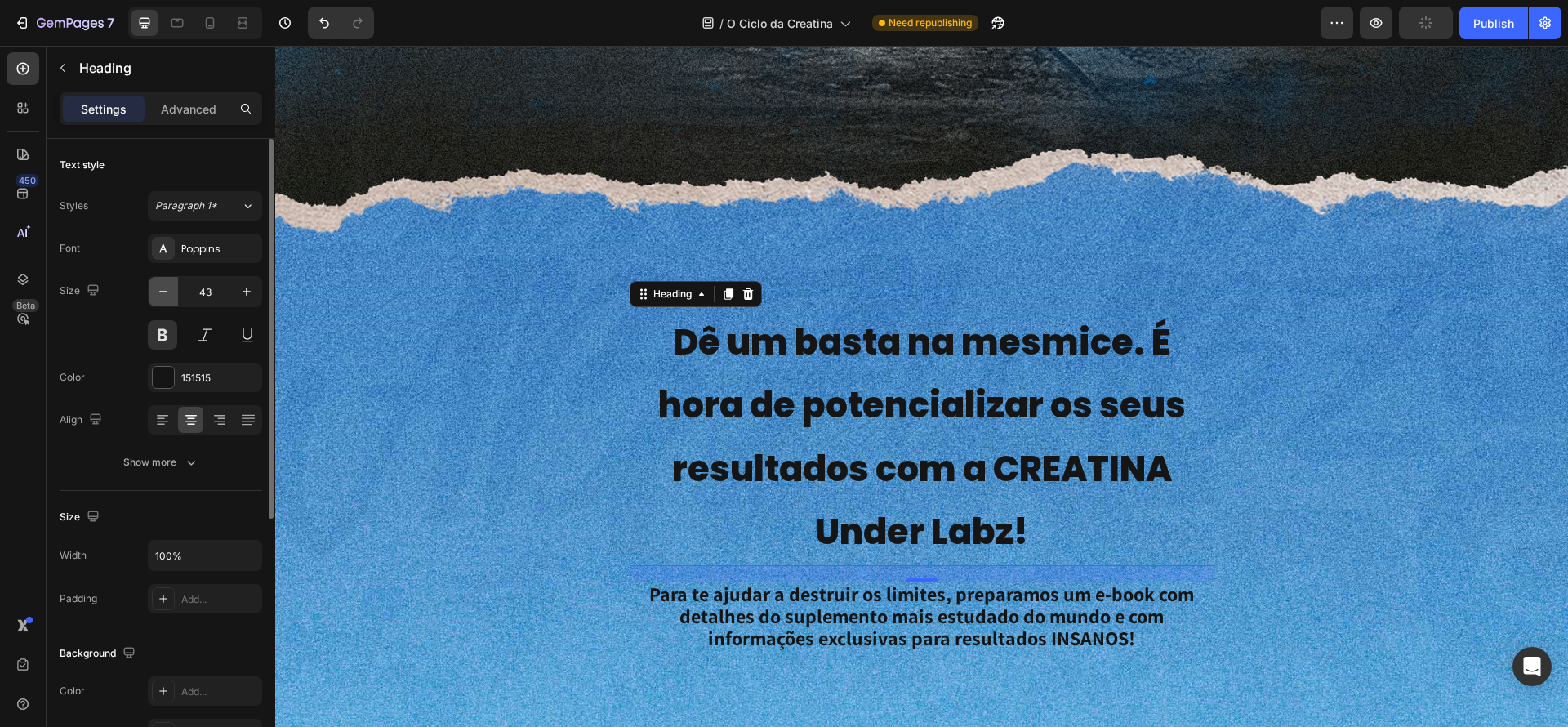
click at [170, 294] on icon "button" at bounding box center [163, 291] width 16 height 16
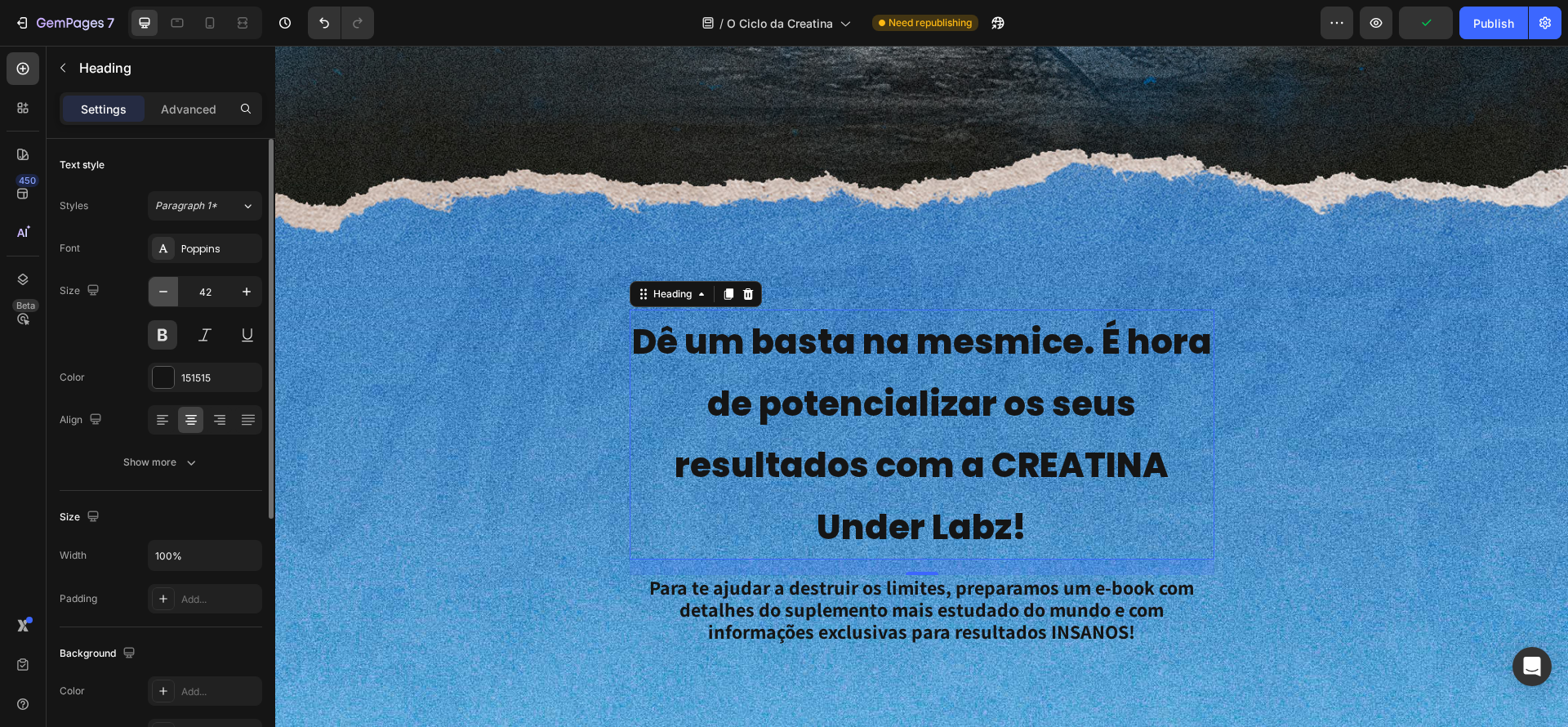
click at [170, 294] on icon "button" at bounding box center [163, 291] width 16 height 16
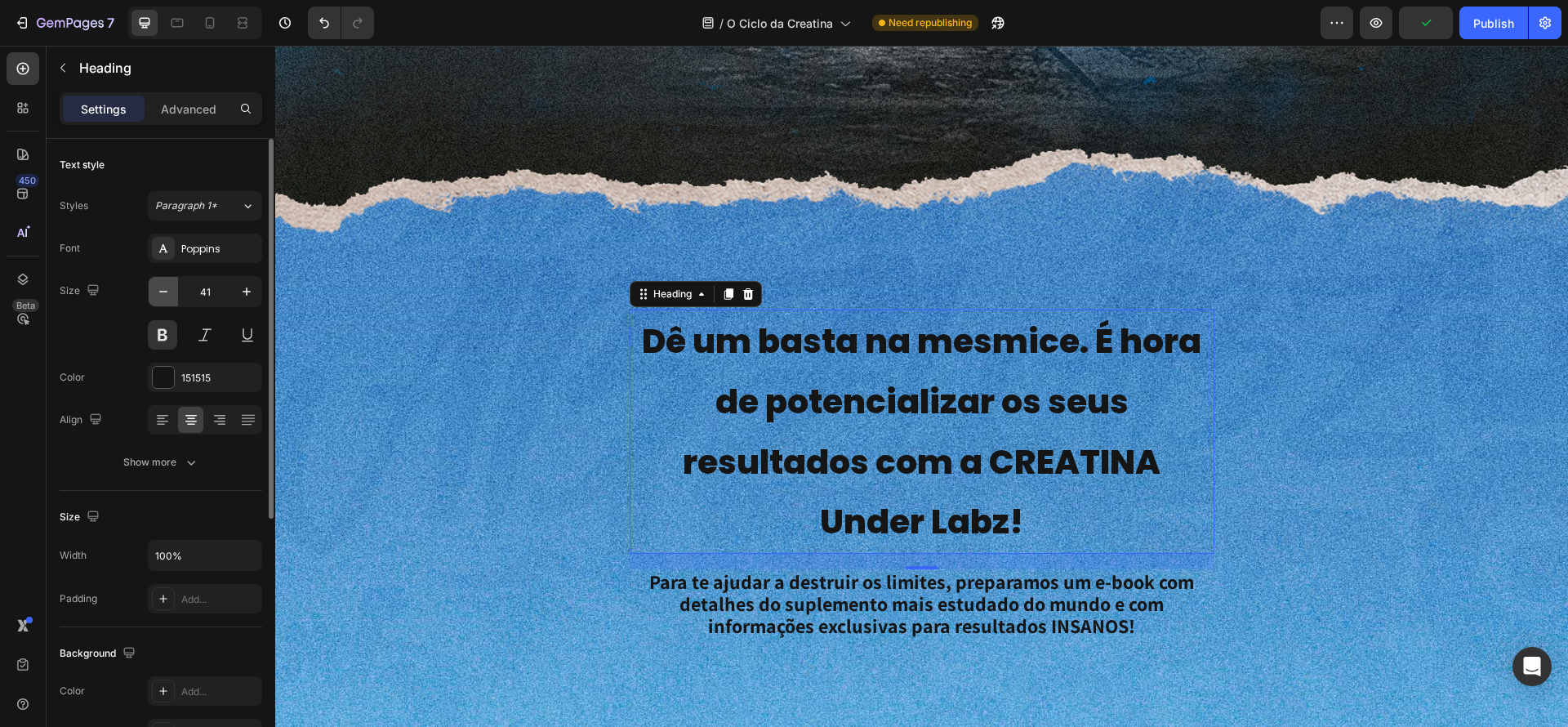
click at [170, 294] on icon "button" at bounding box center [163, 291] width 16 height 16
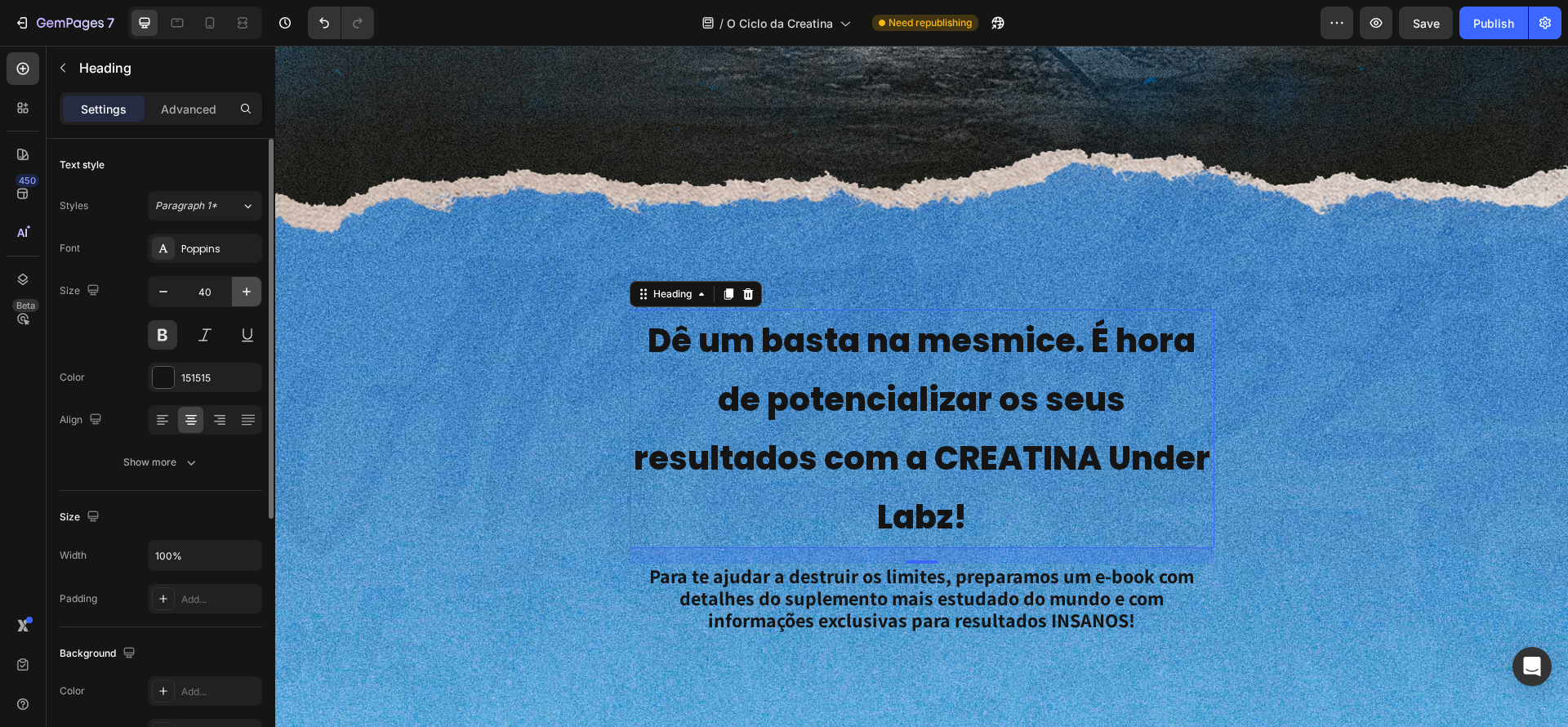
click at [249, 299] on button "button" at bounding box center [247, 291] width 30 height 30
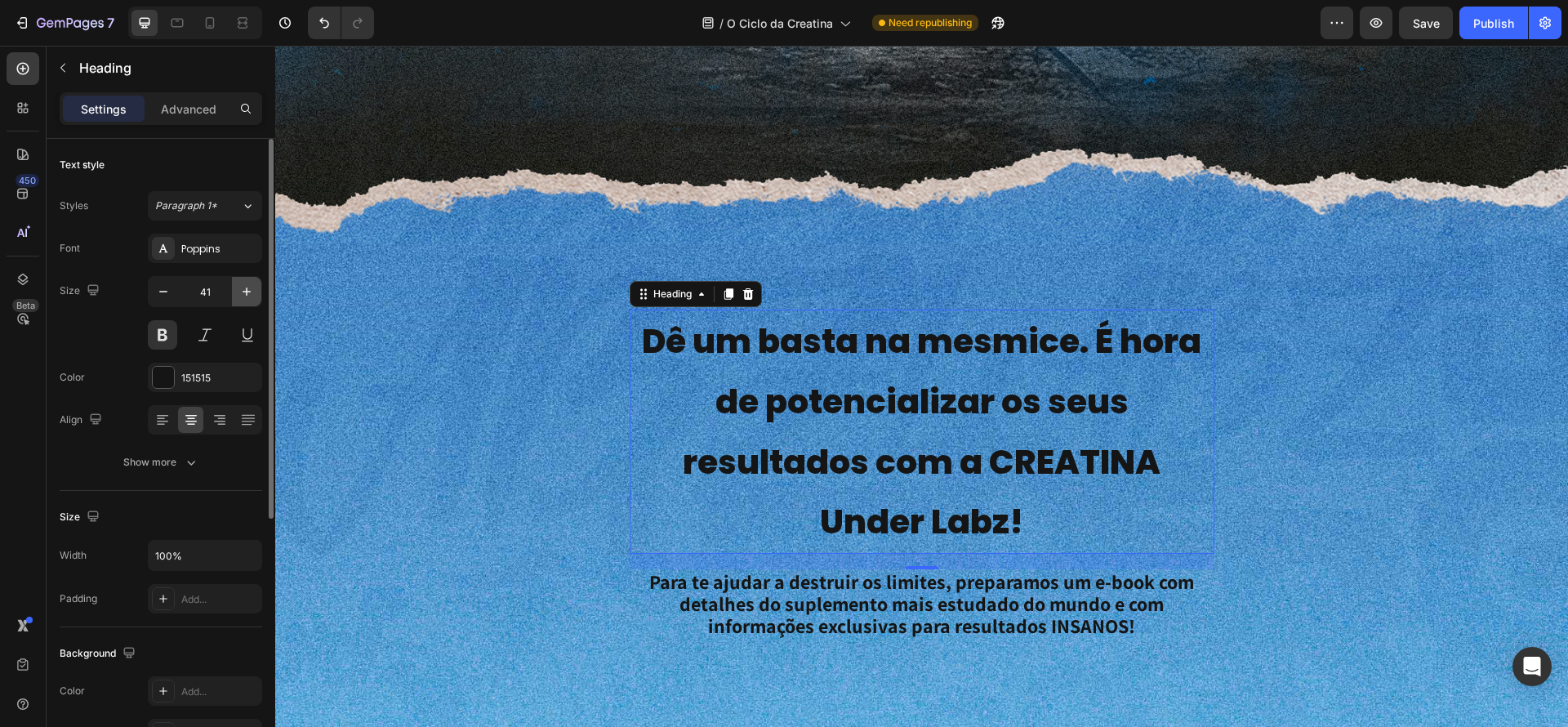
click at [249, 299] on button "button" at bounding box center [247, 291] width 30 height 30
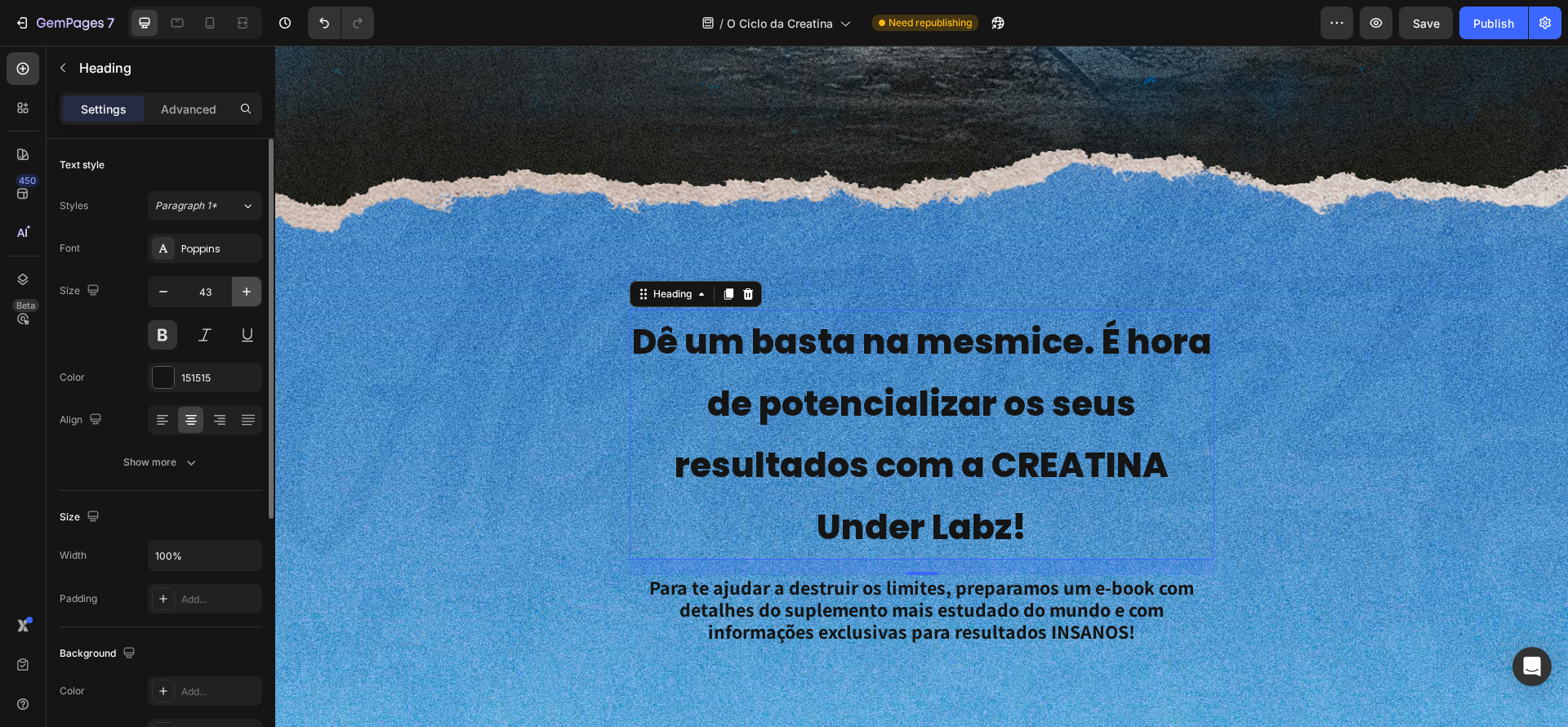
click at [249, 299] on button "button" at bounding box center [247, 291] width 30 height 30
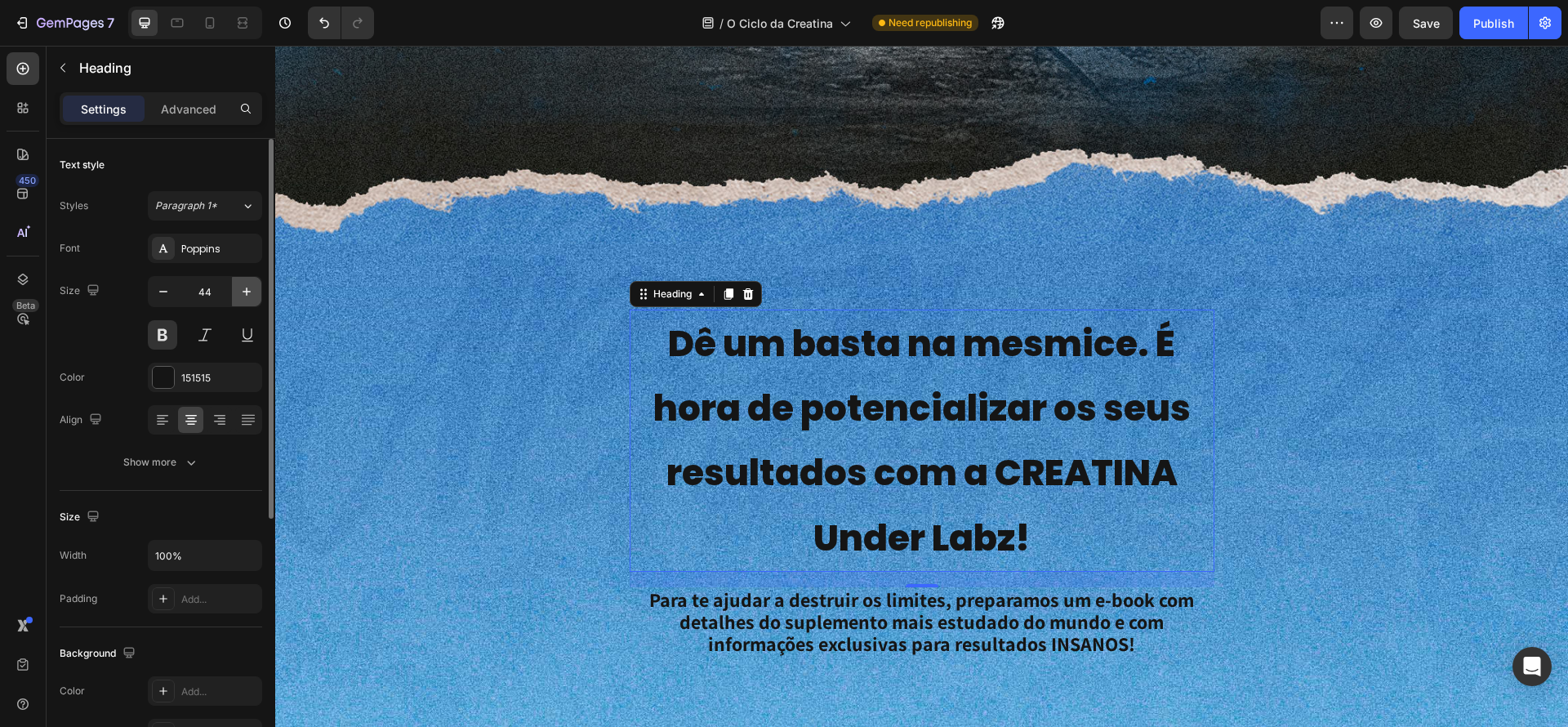
click at [249, 299] on button "button" at bounding box center [247, 291] width 30 height 30
type input "45"
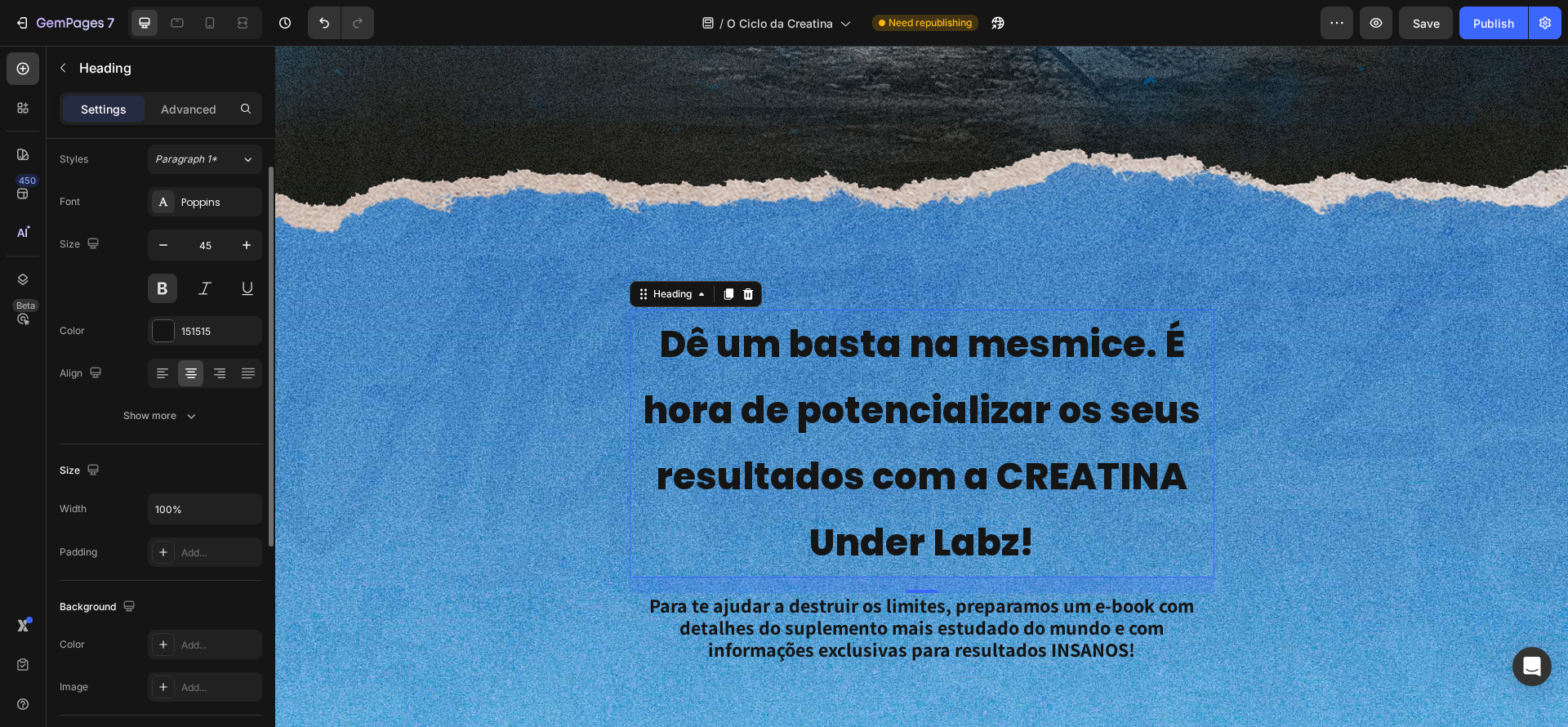
scroll to position [0, 0]
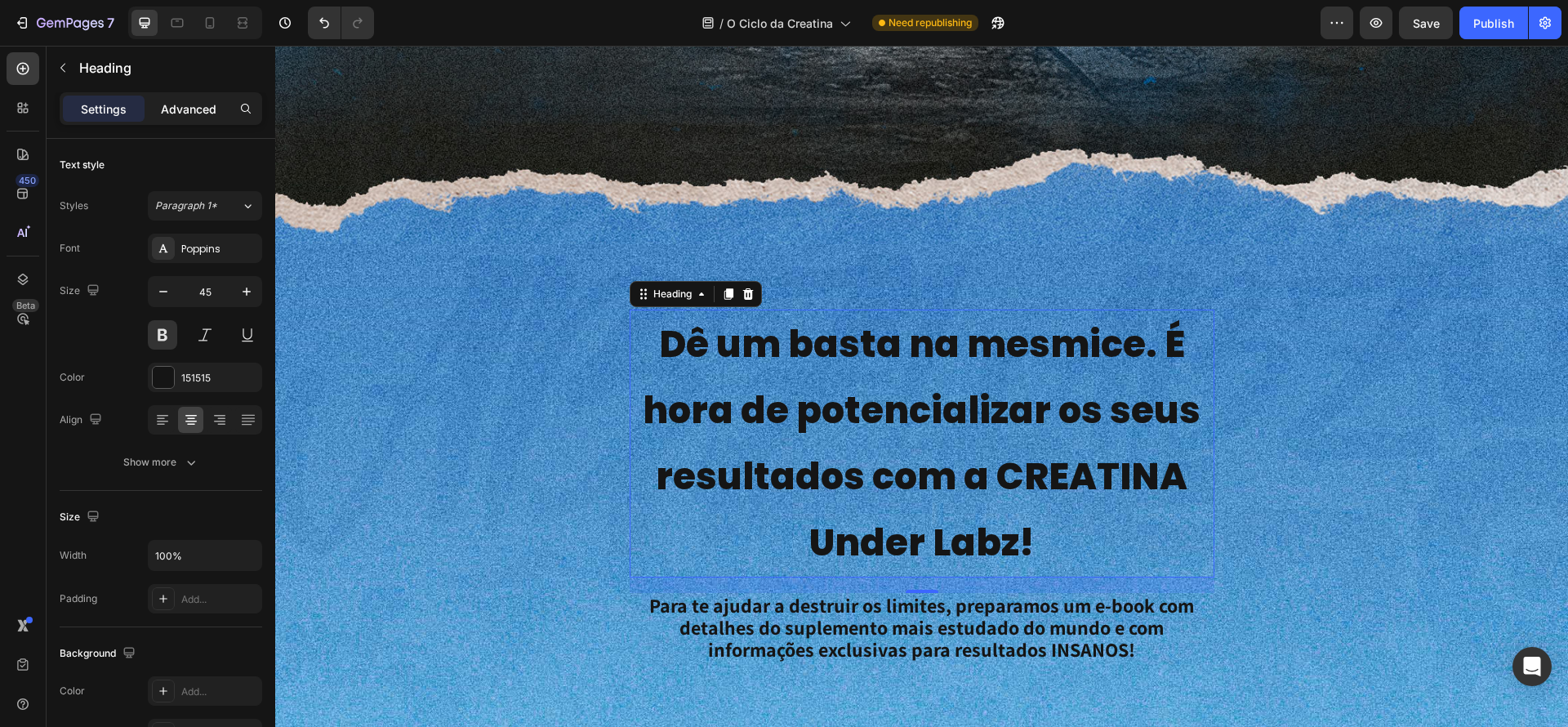
click at [181, 109] on p "Advanced" at bounding box center [189, 108] width 56 height 17
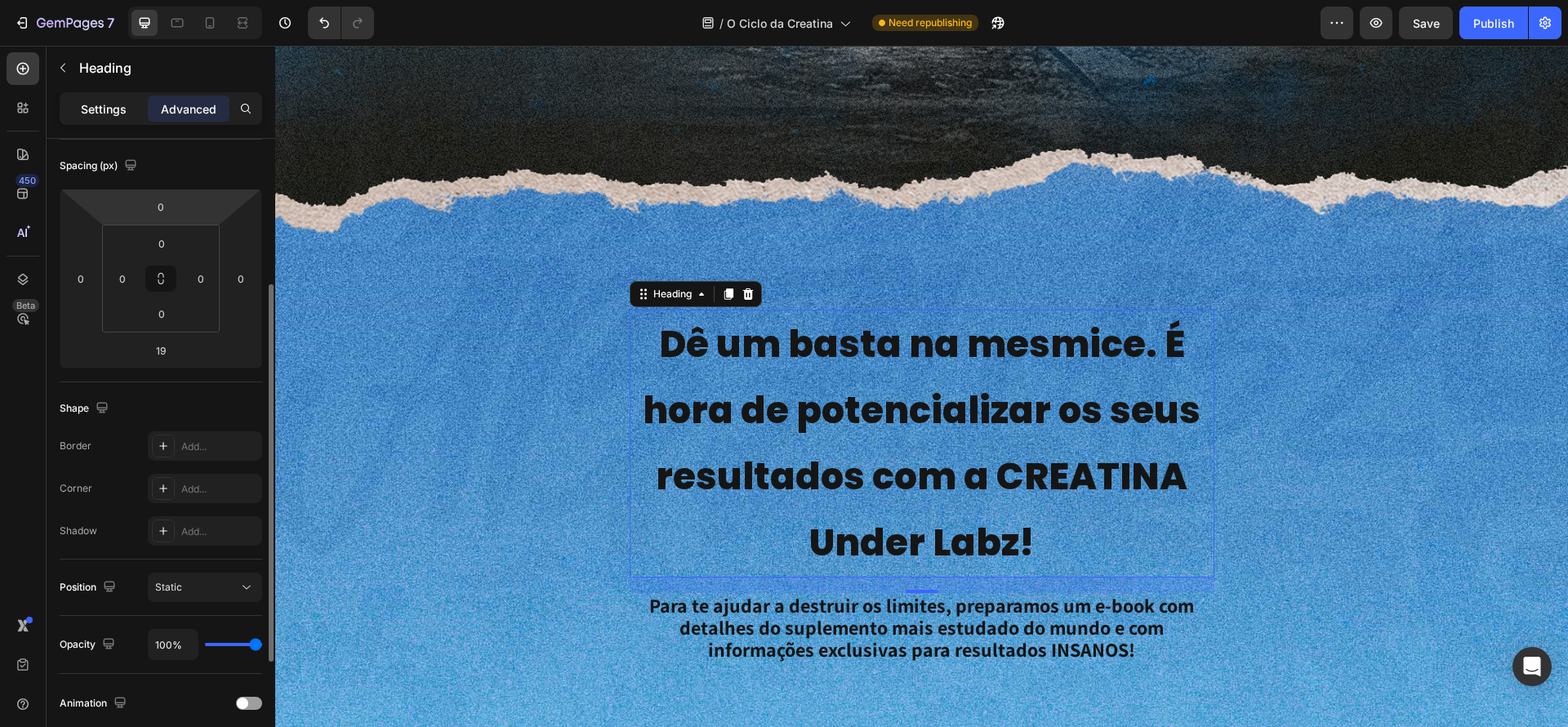
scroll to position [128, 0]
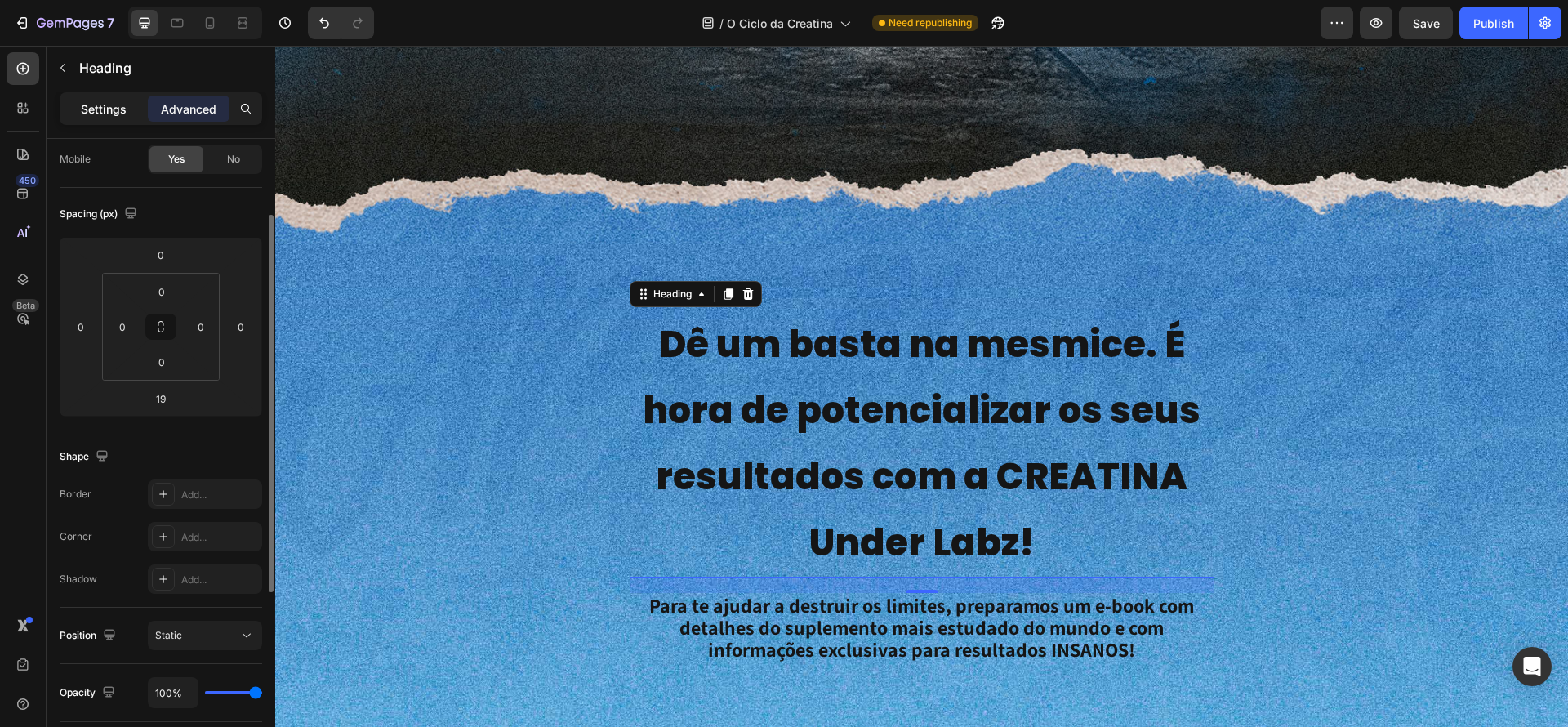
click at [109, 110] on p "Settings" at bounding box center [104, 108] width 46 height 17
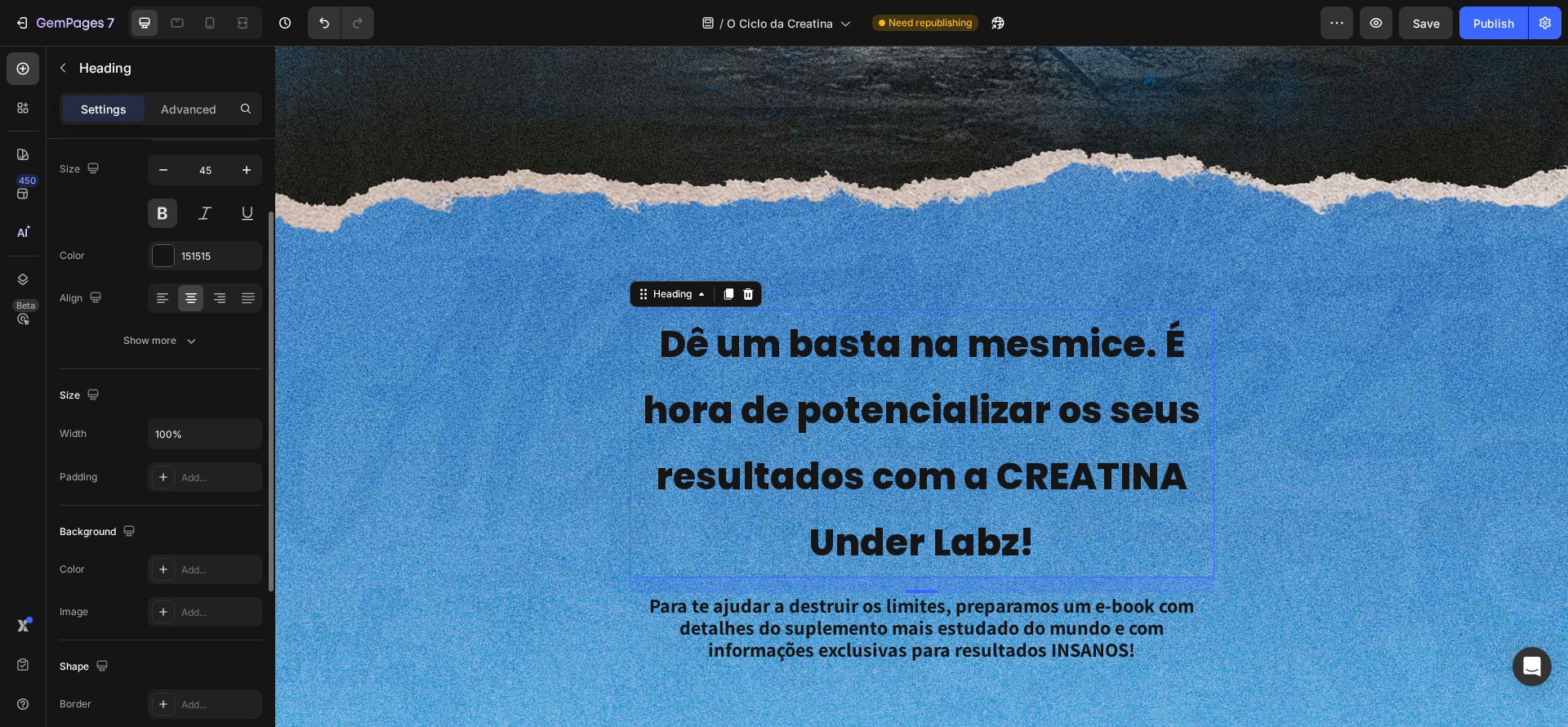
scroll to position [122, 0]
click at [176, 342] on div "Show more" at bounding box center [161, 340] width 76 height 16
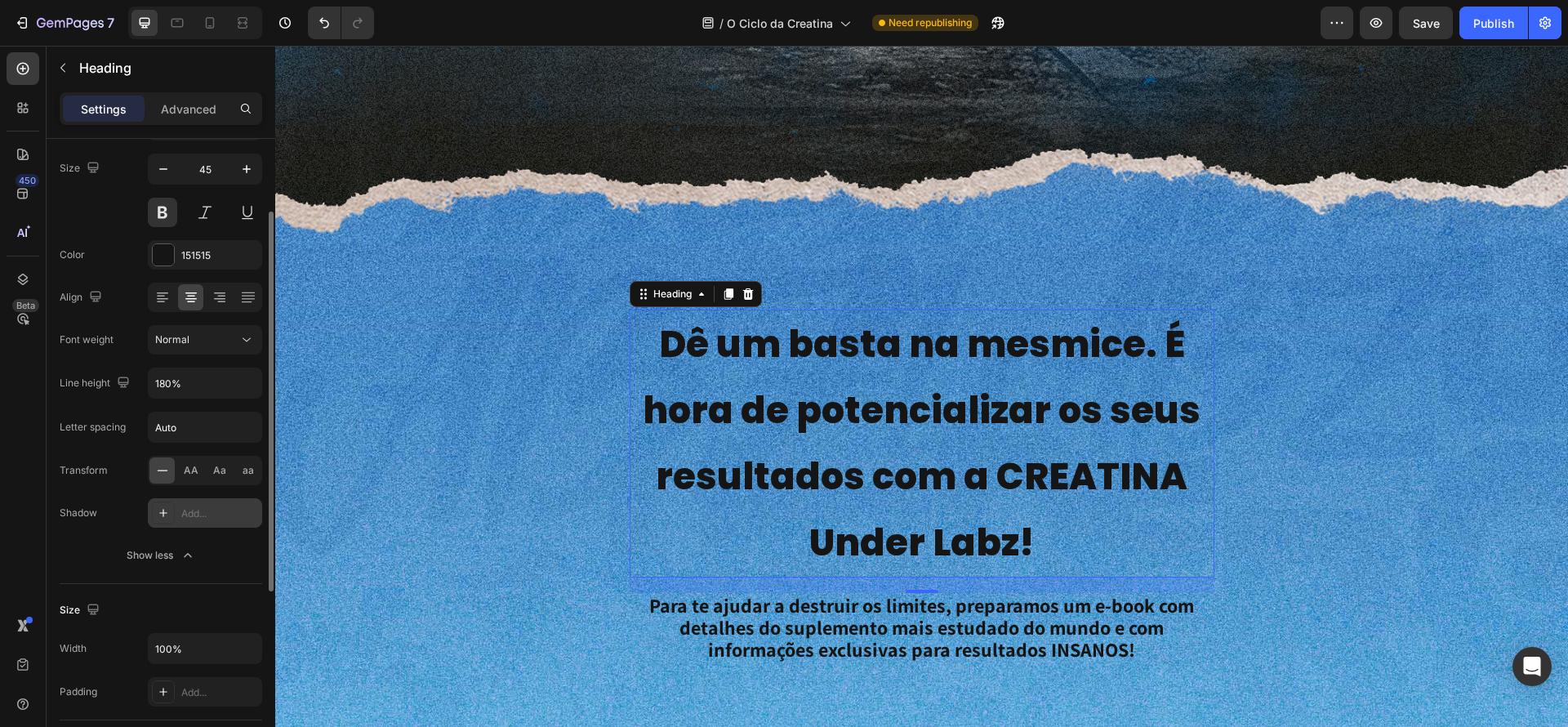
scroll to position [117, 0]
click at [231, 393] on input "180%" at bounding box center [204, 388] width 112 height 30
click at [245, 391] on icon "button" at bounding box center [247, 388] width 16 height 16
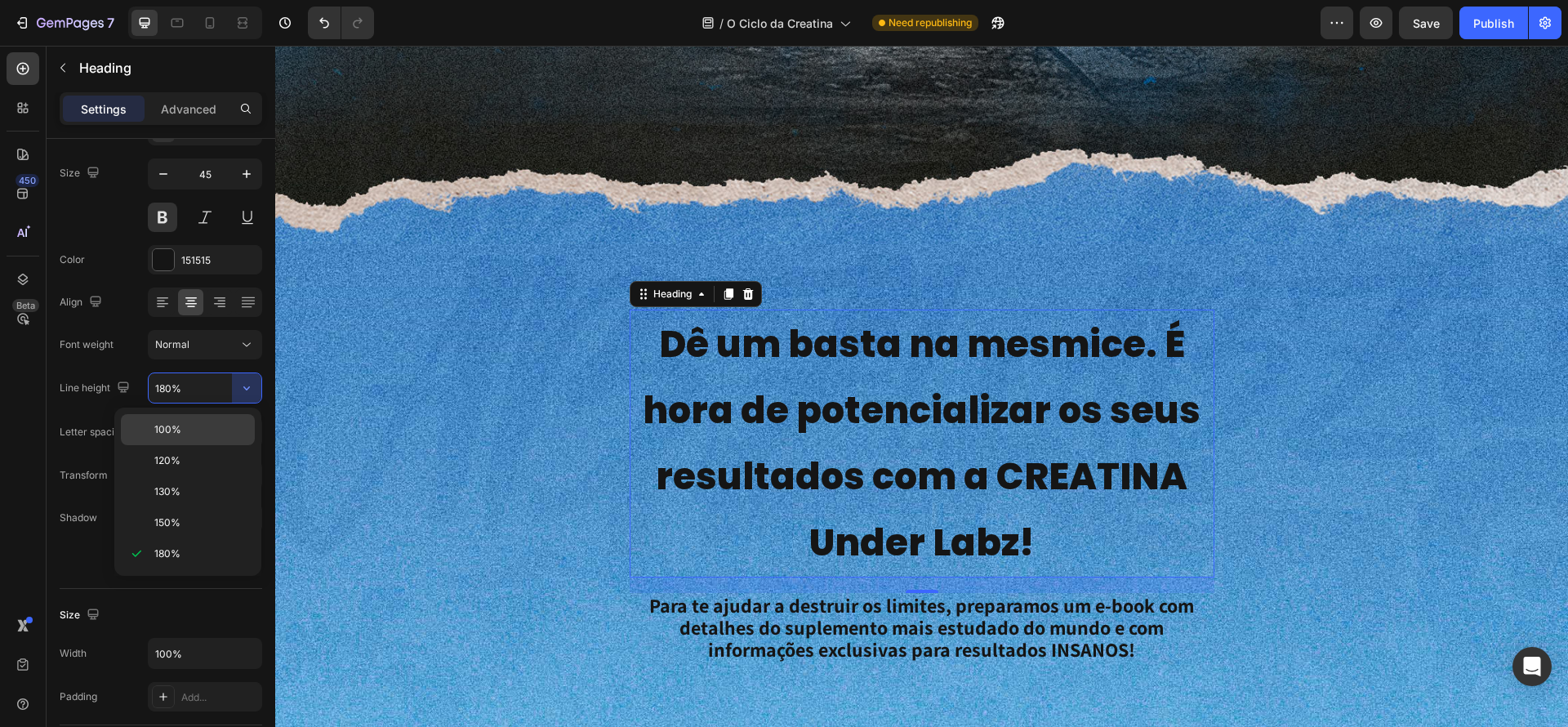
click at [221, 428] on p "100%" at bounding box center [200, 430] width 93 height 15
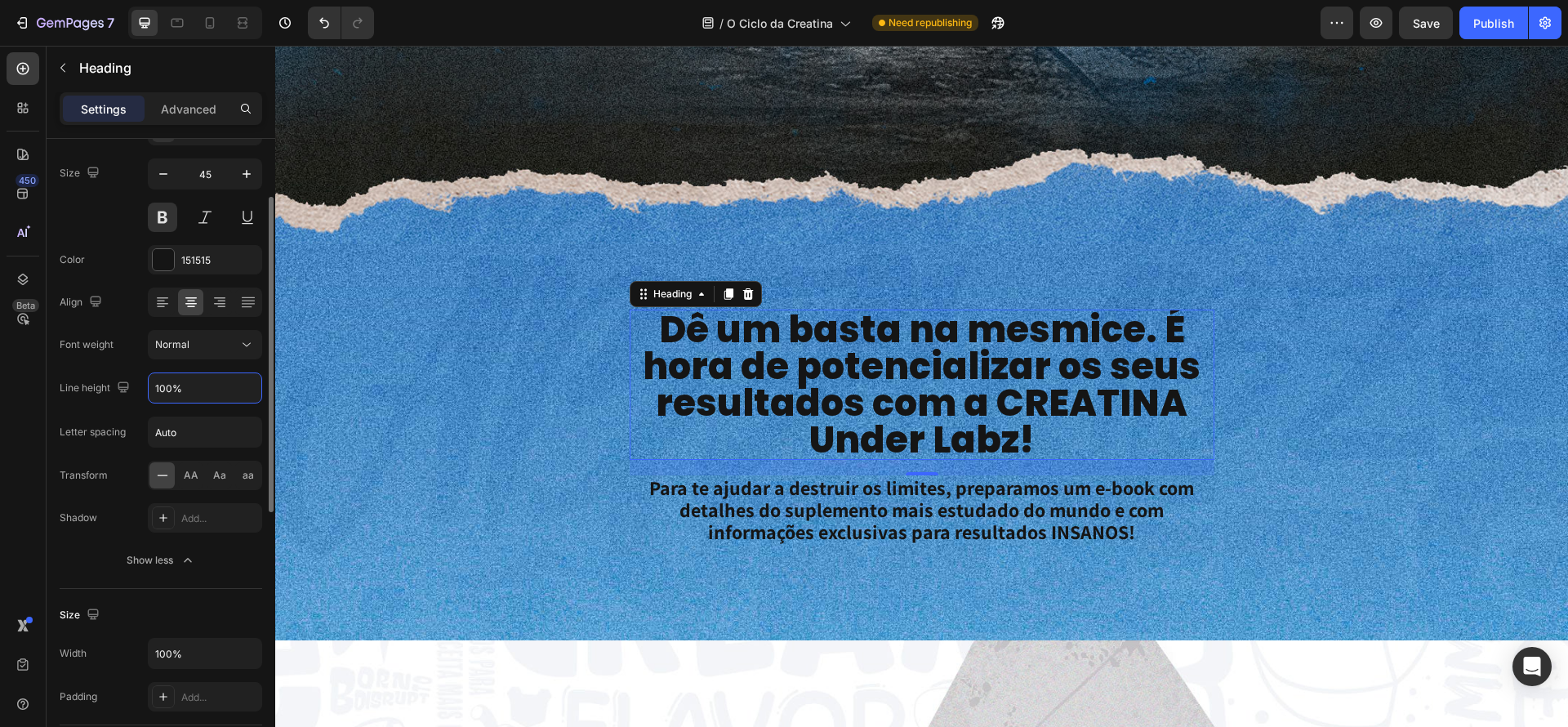
drag, startPoint x: 212, startPoint y: 389, endPoint x: 177, endPoint y: 388, distance: 35.0
click at [130, 375] on div "Line height 100%" at bounding box center [161, 388] width 203 height 31
click at [226, 387] on input "100%" at bounding box center [204, 388] width 112 height 30
click at [235, 387] on button "button" at bounding box center [247, 388] width 30 height 30
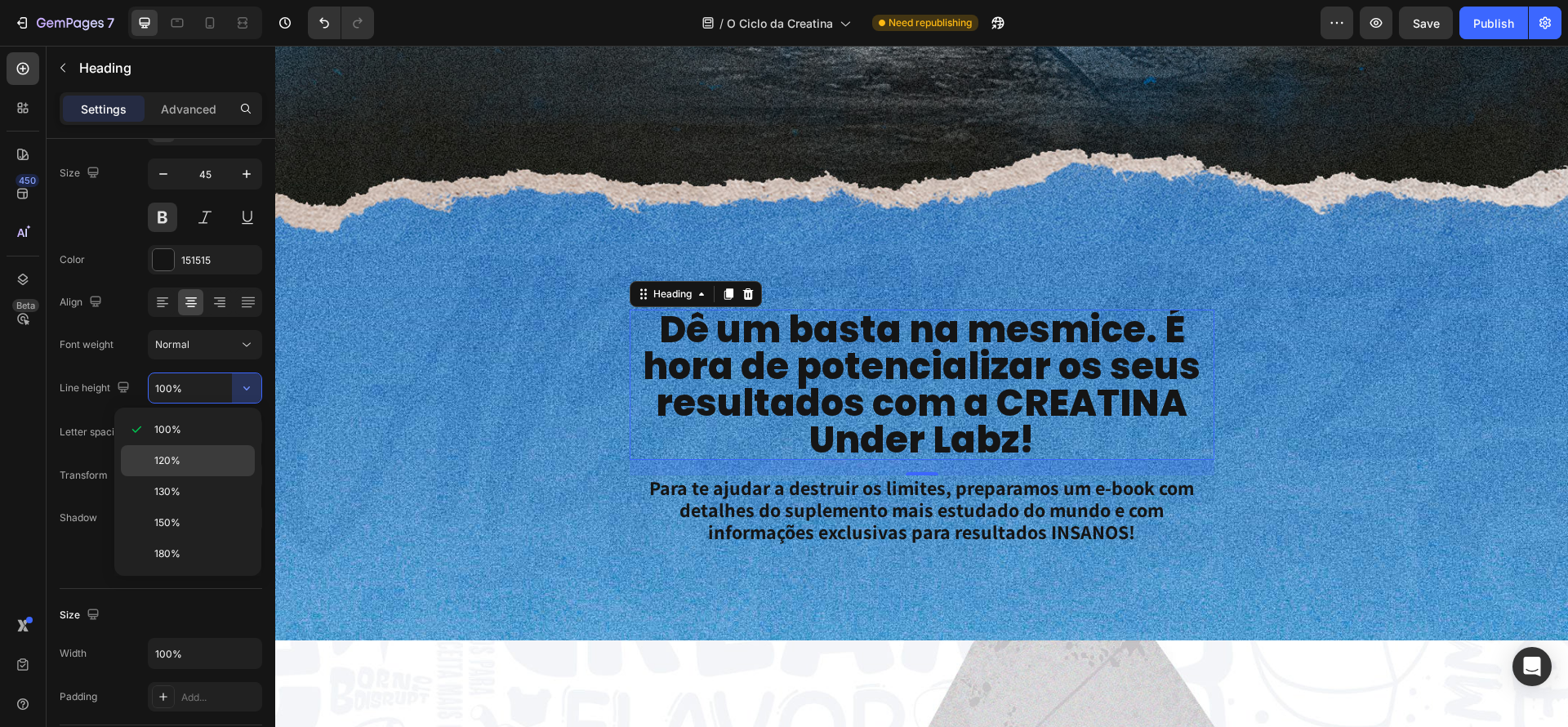
click at [220, 476] on div "120%" at bounding box center [187, 492] width 134 height 31
type input "120%"
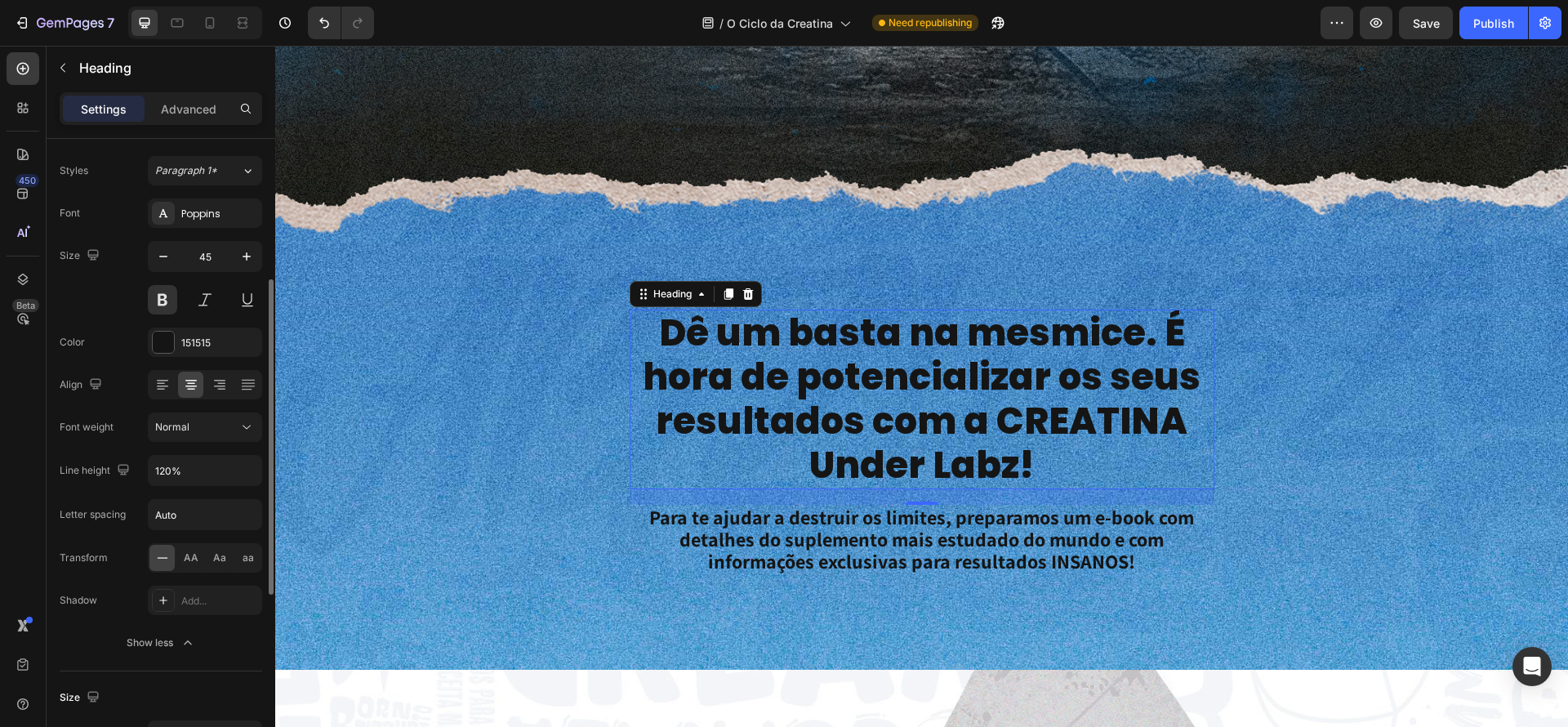
scroll to position [13, 0]
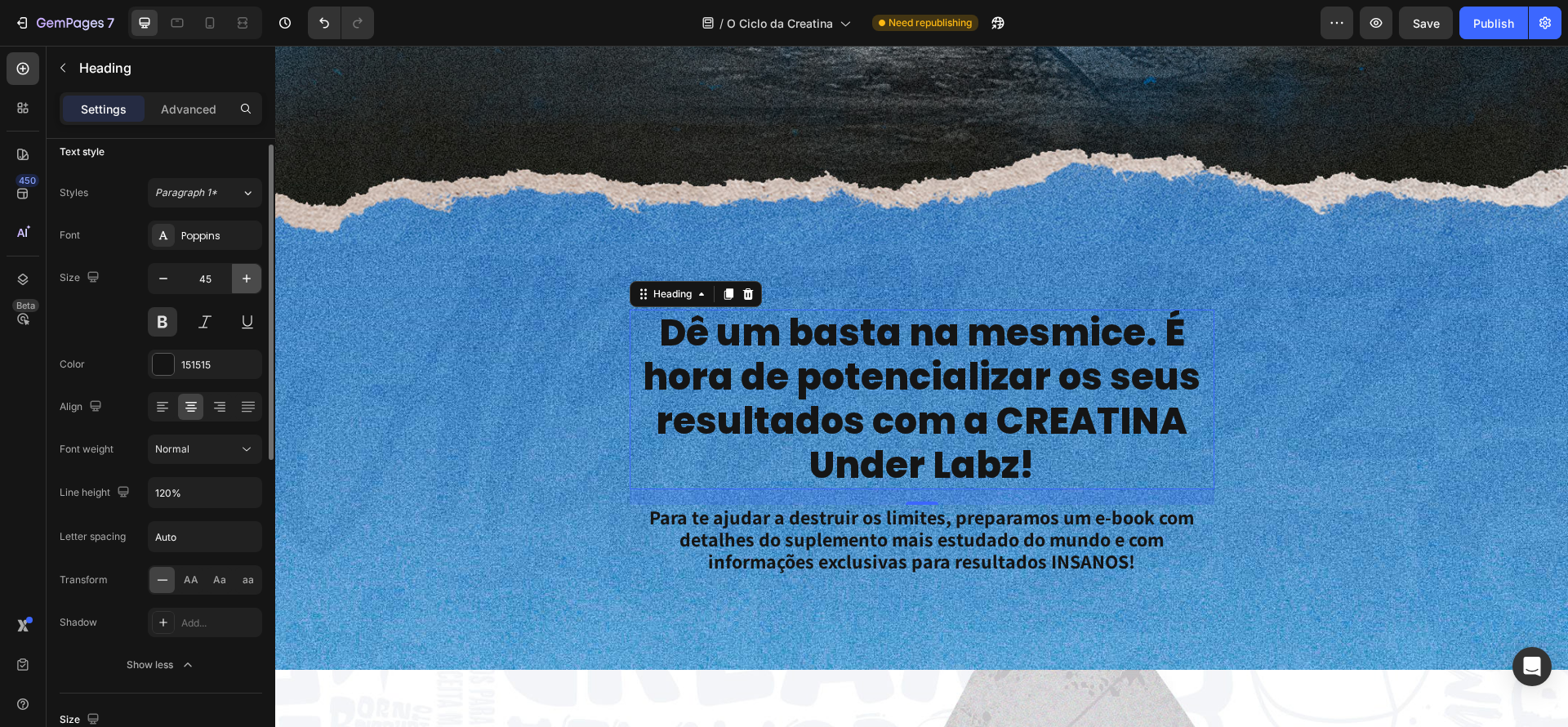
click at [247, 277] on icon "button" at bounding box center [247, 278] width 8 height 8
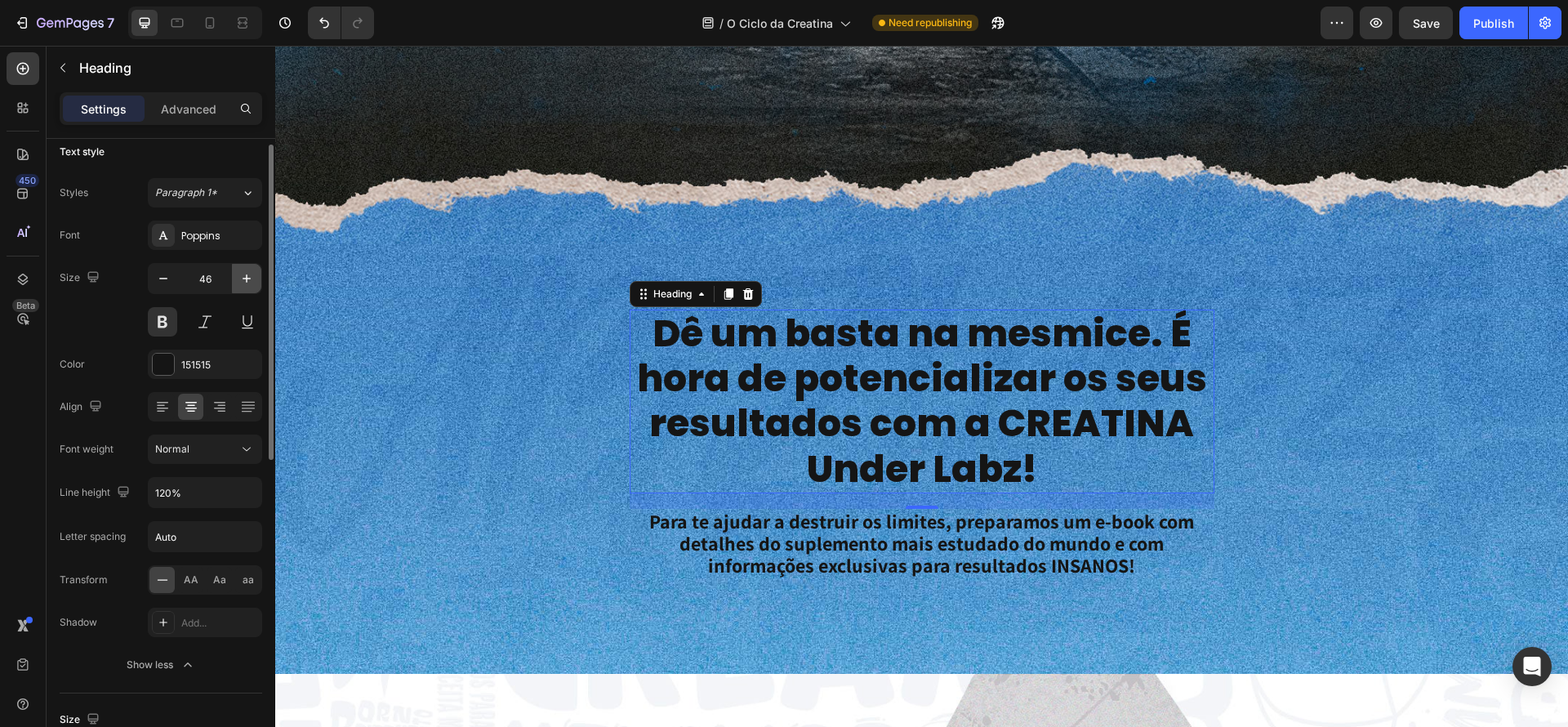
click at [247, 277] on icon "button" at bounding box center [247, 278] width 8 height 8
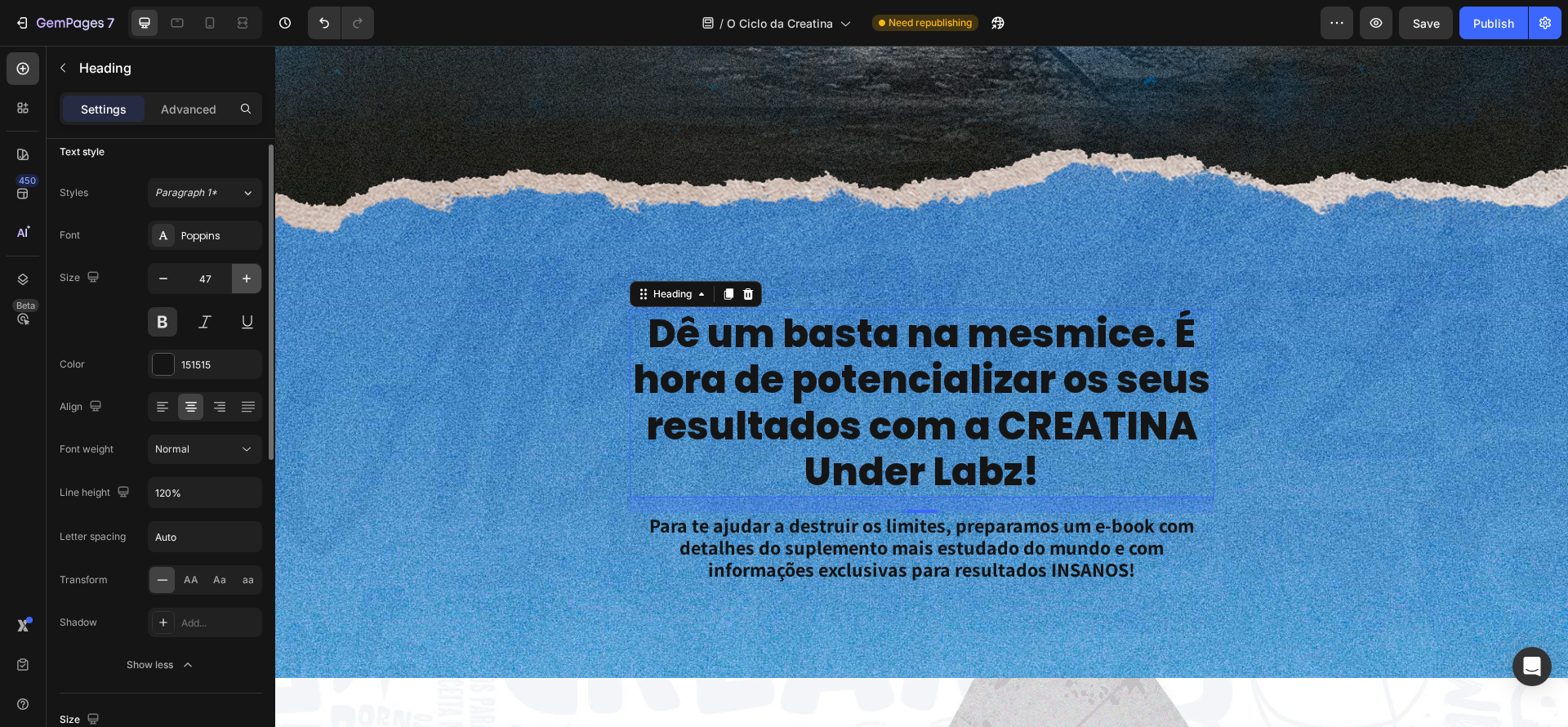
click at [247, 277] on icon "button" at bounding box center [247, 278] width 8 height 8
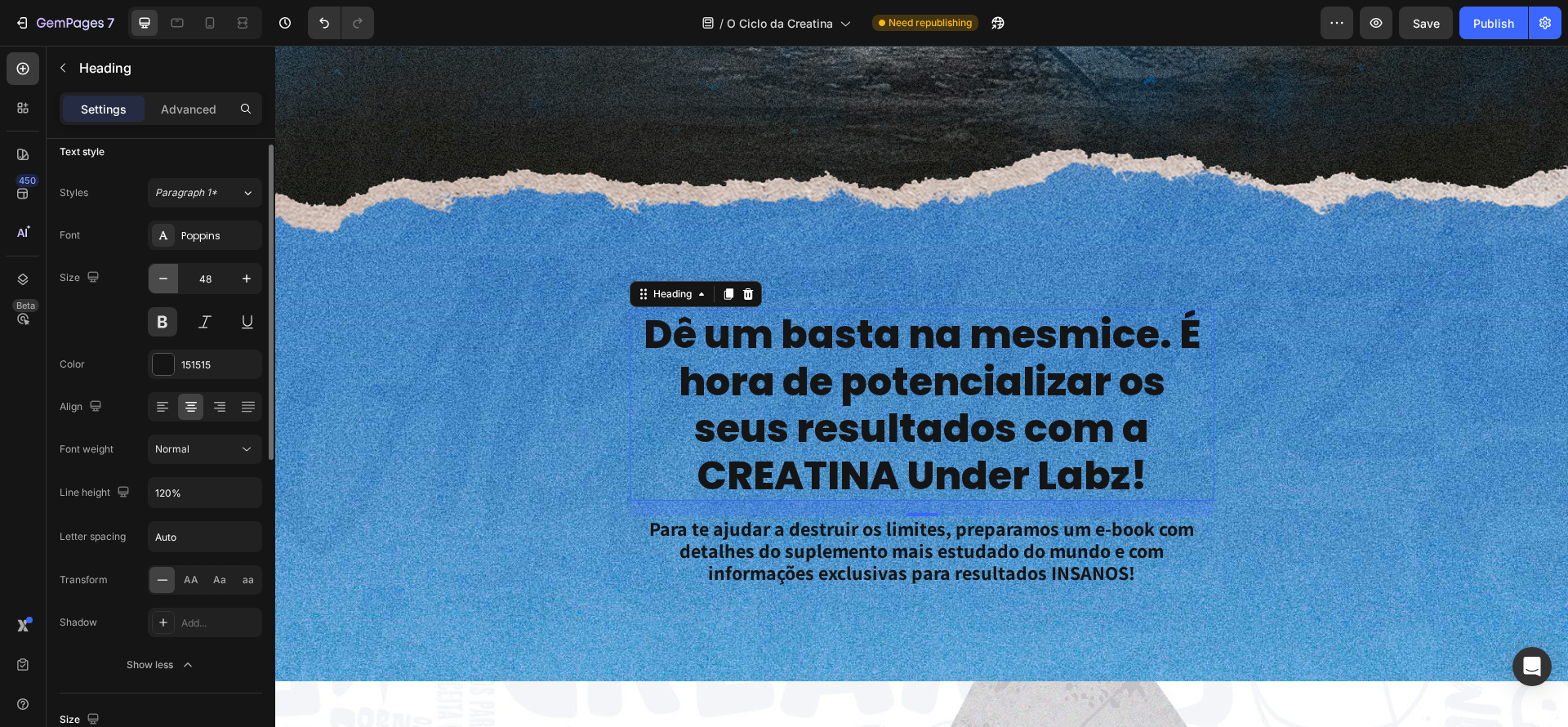
click at [158, 278] on icon "button" at bounding box center [163, 278] width 16 height 16
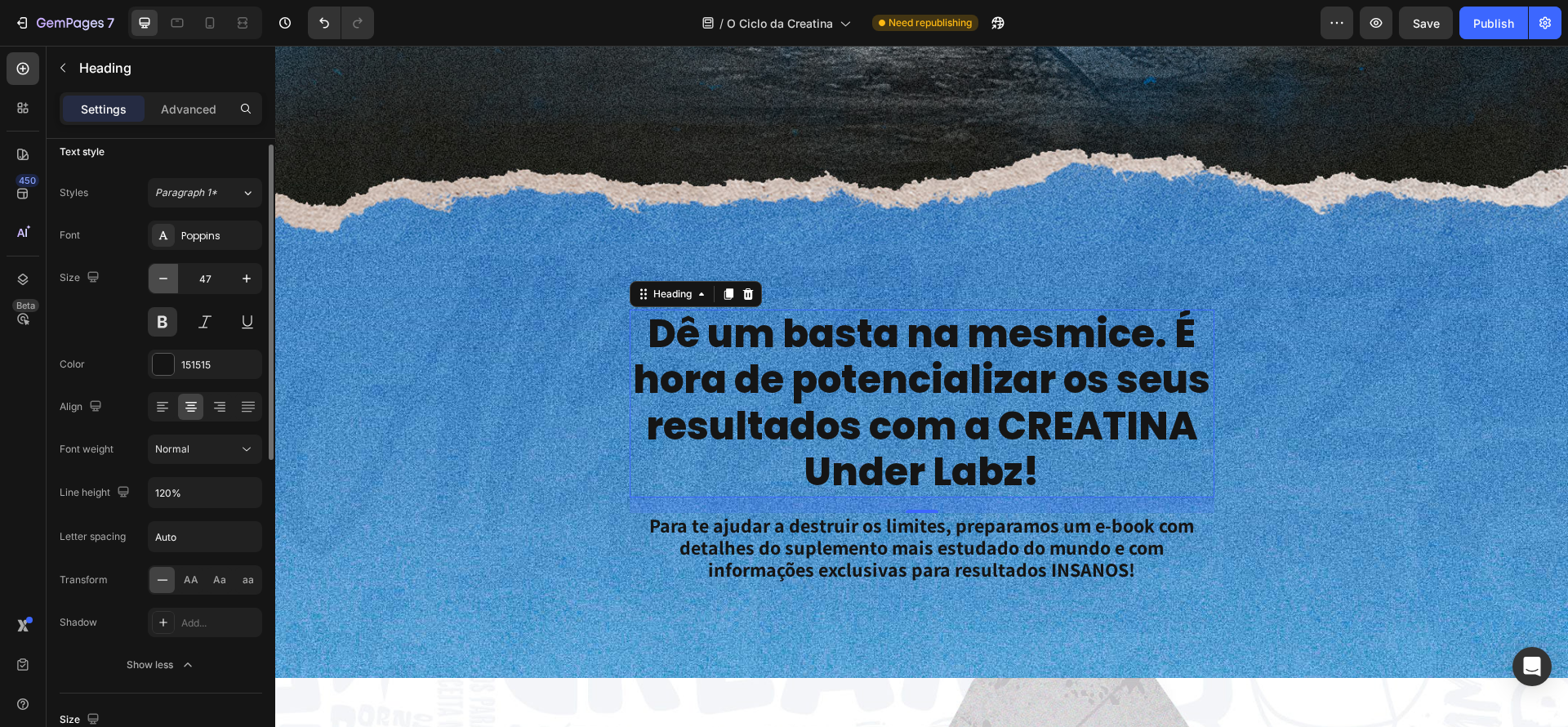
click at [161, 278] on icon "button" at bounding box center [163, 278] width 8 height 2
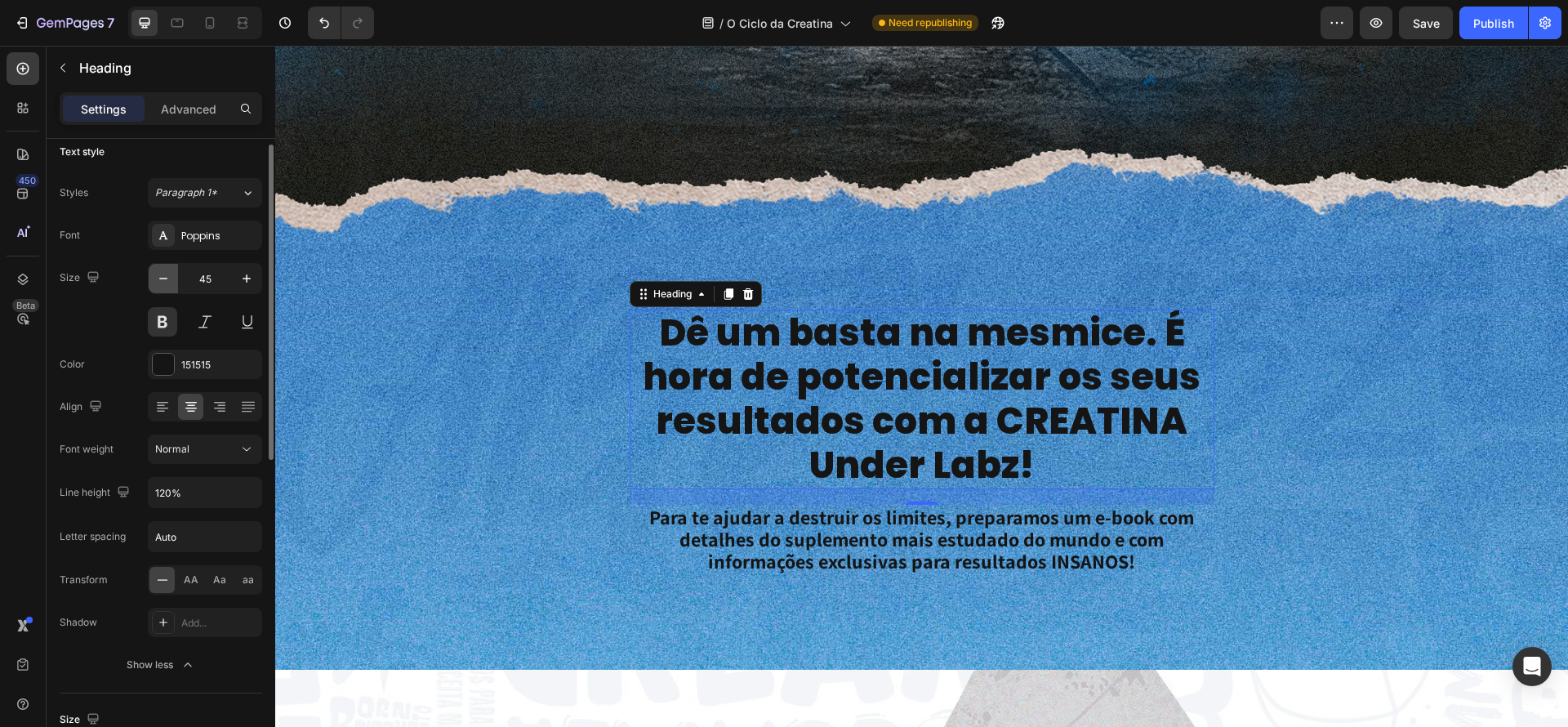
click at [161, 278] on icon "button" at bounding box center [163, 278] width 8 height 2
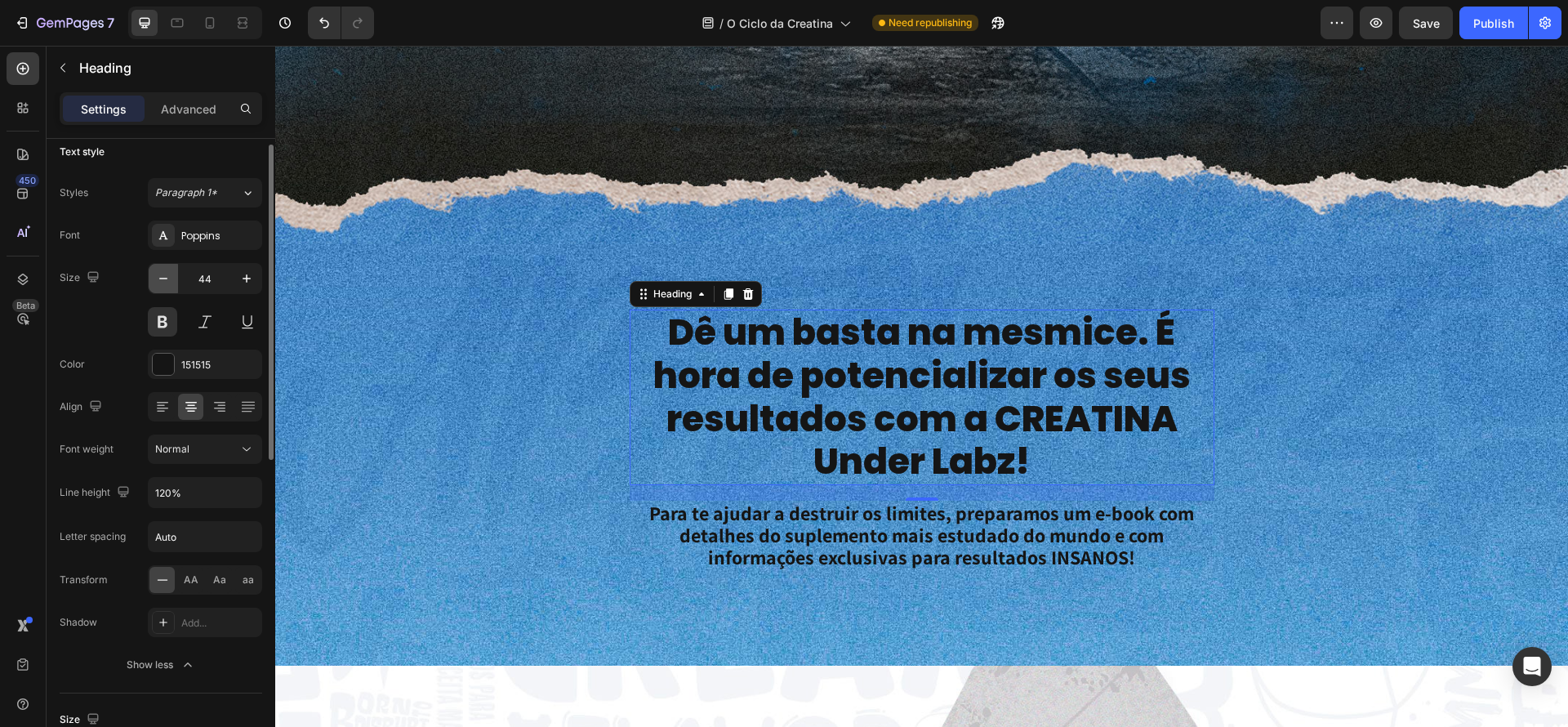
click at [161, 278] on icon "button" at bounding box center [163, 278] width 8 height 2
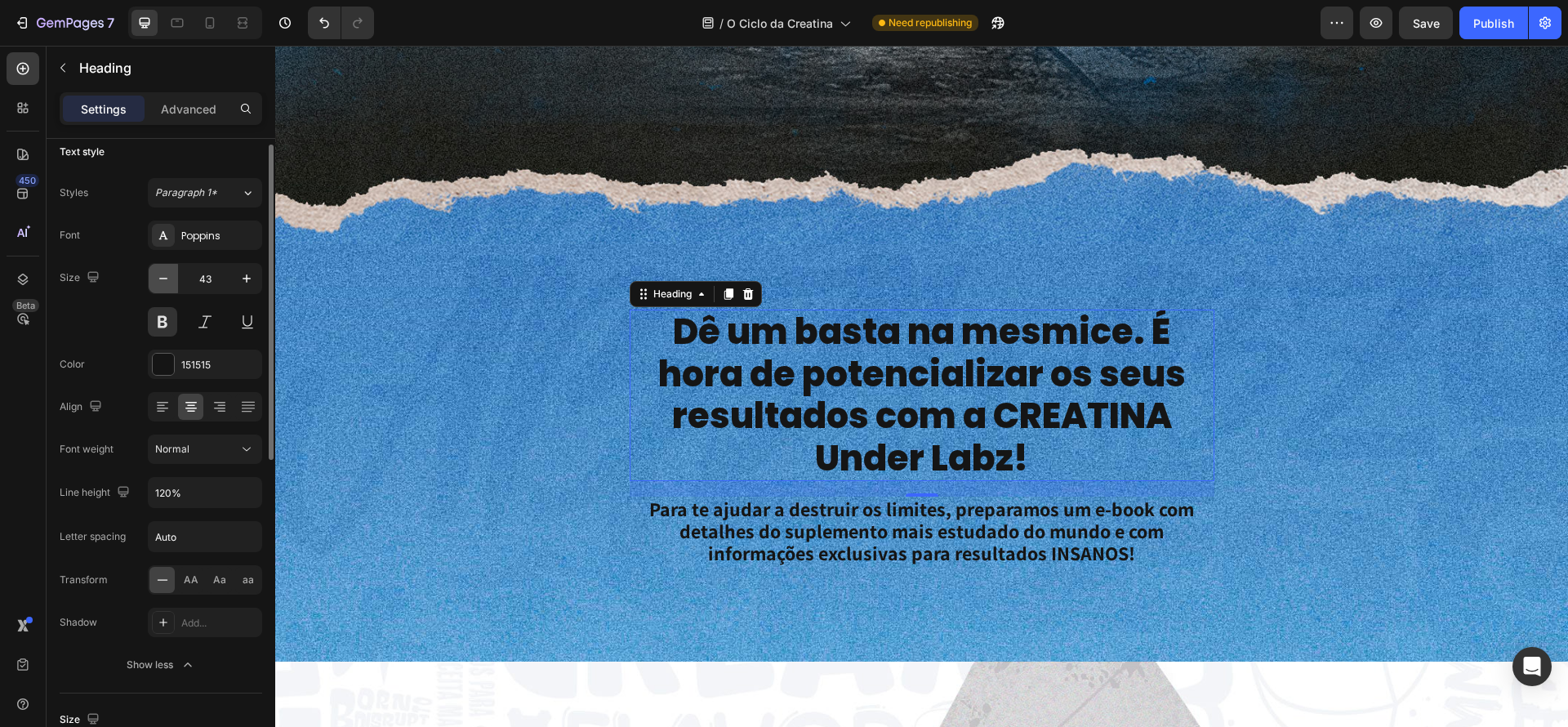
click at [161, 278] on icon "button" at bounding box center [163, 278] width 8 height 2
type input "42"
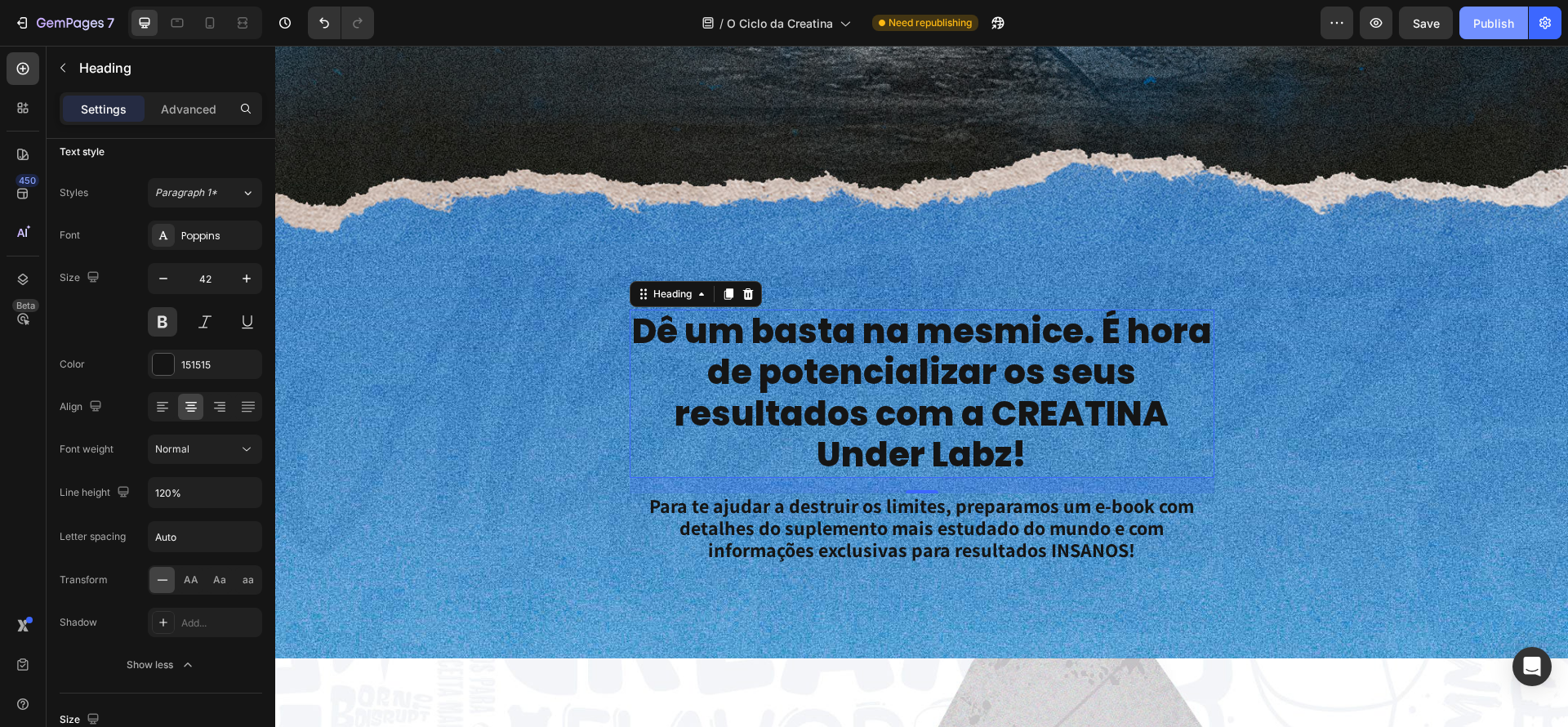
click at [1504, 26] on div "Publish" at bounding box center [1494, 23] width 41 height 17
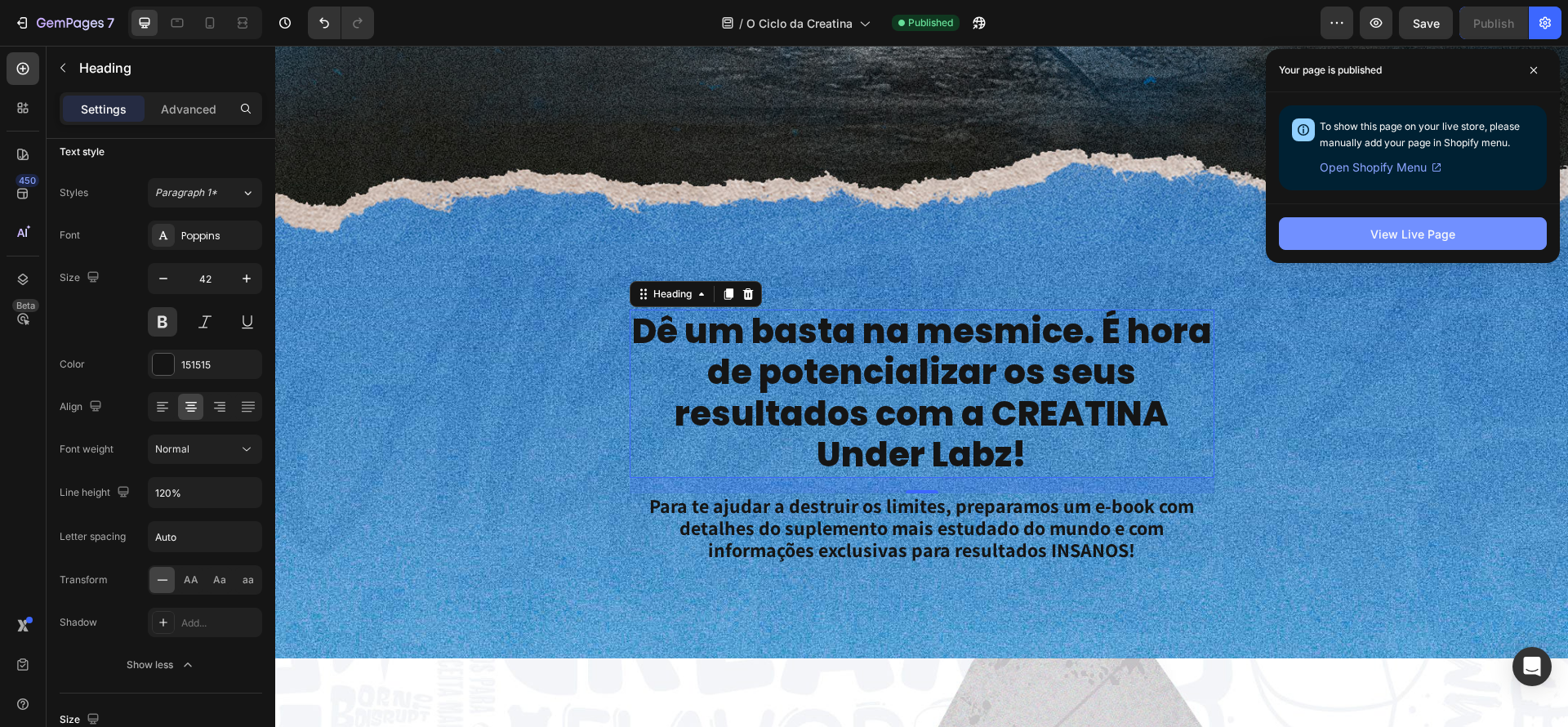
click at [1473, 242] on button "View Live Page" at bounding box center [1413, 234] width 267 height 33
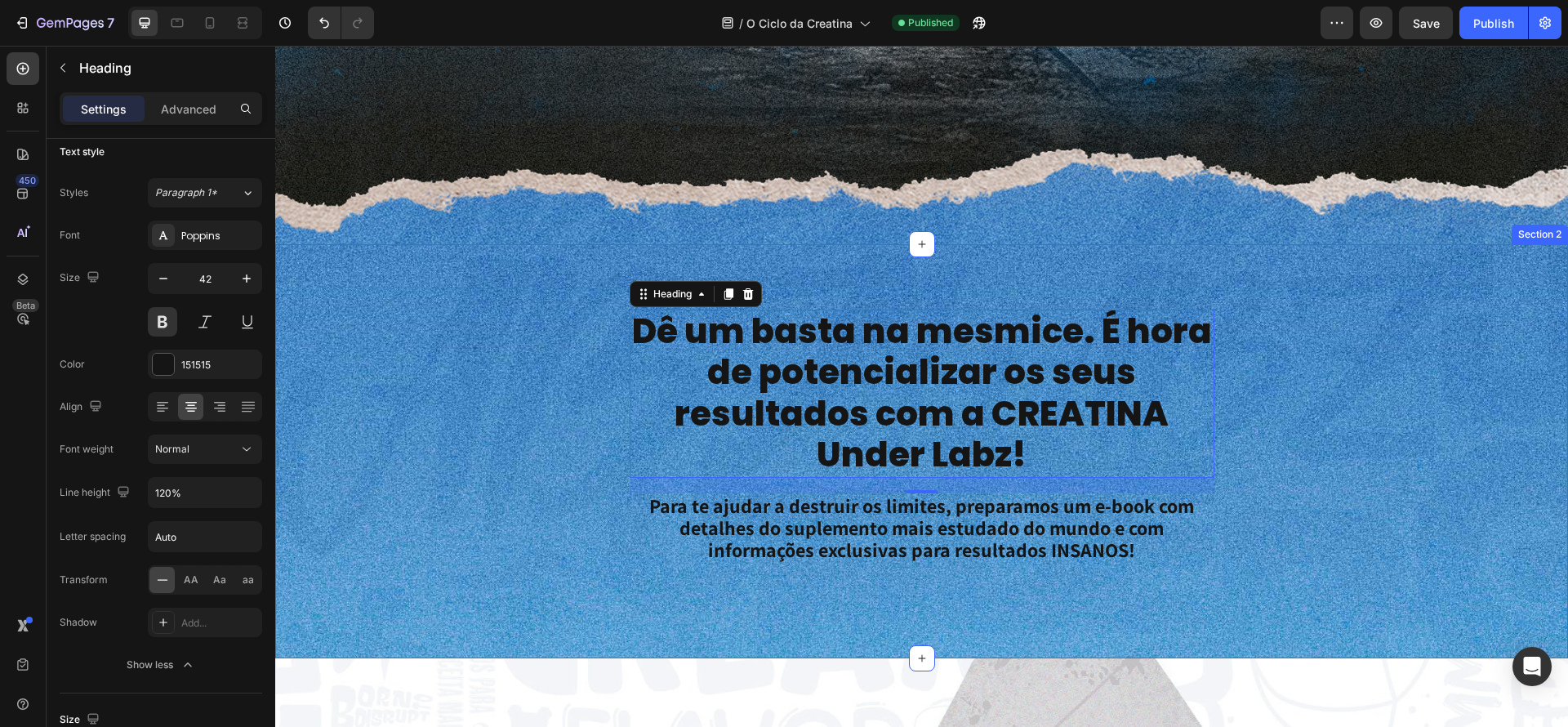
click at [1408, 337] on div "Dê um basta na mesmice. É hora de potencializar os seus resultados com a CREATI…" at bounding box center [921, 436] width 1293 height 254
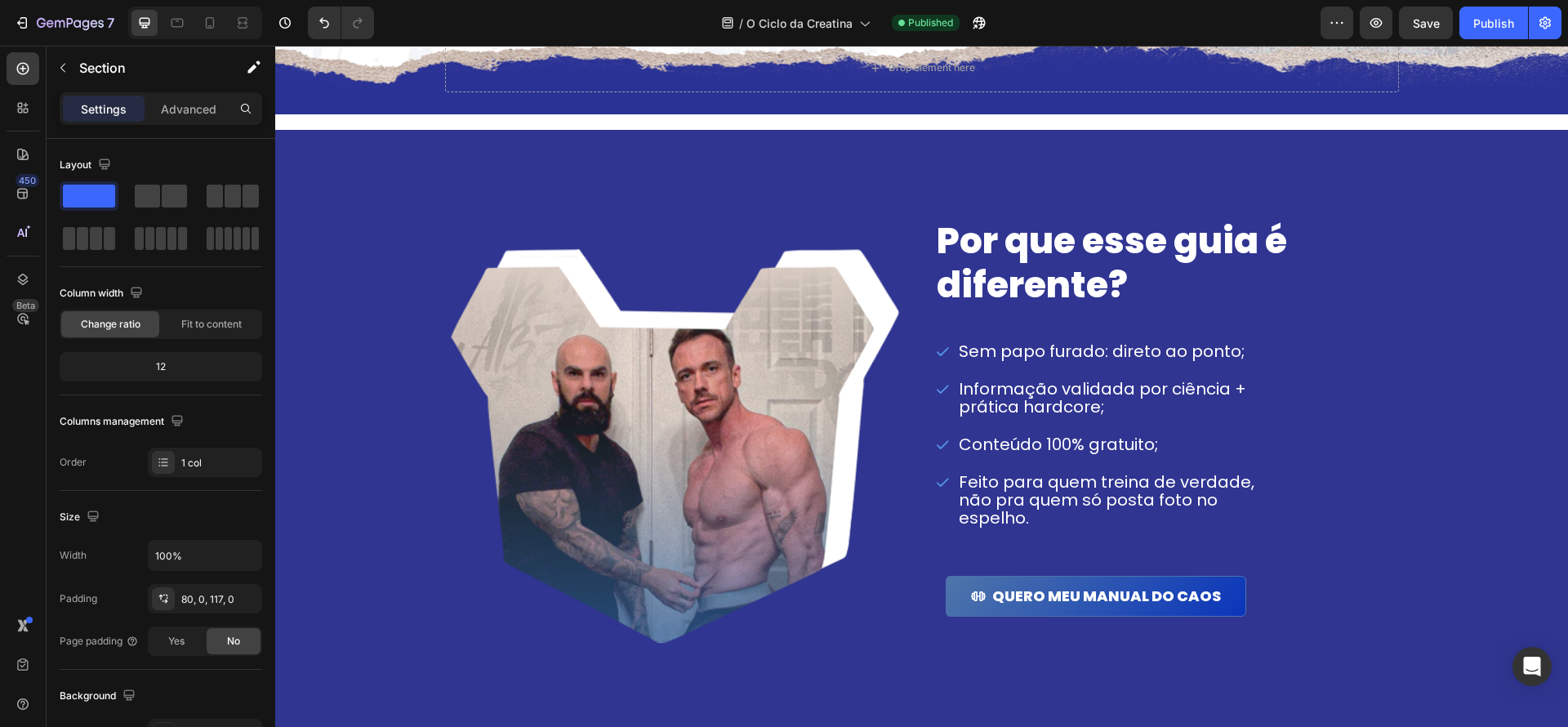
scroll to position [1649, 0]
